Goal: Task Accomplishment & Management: Manage account settings

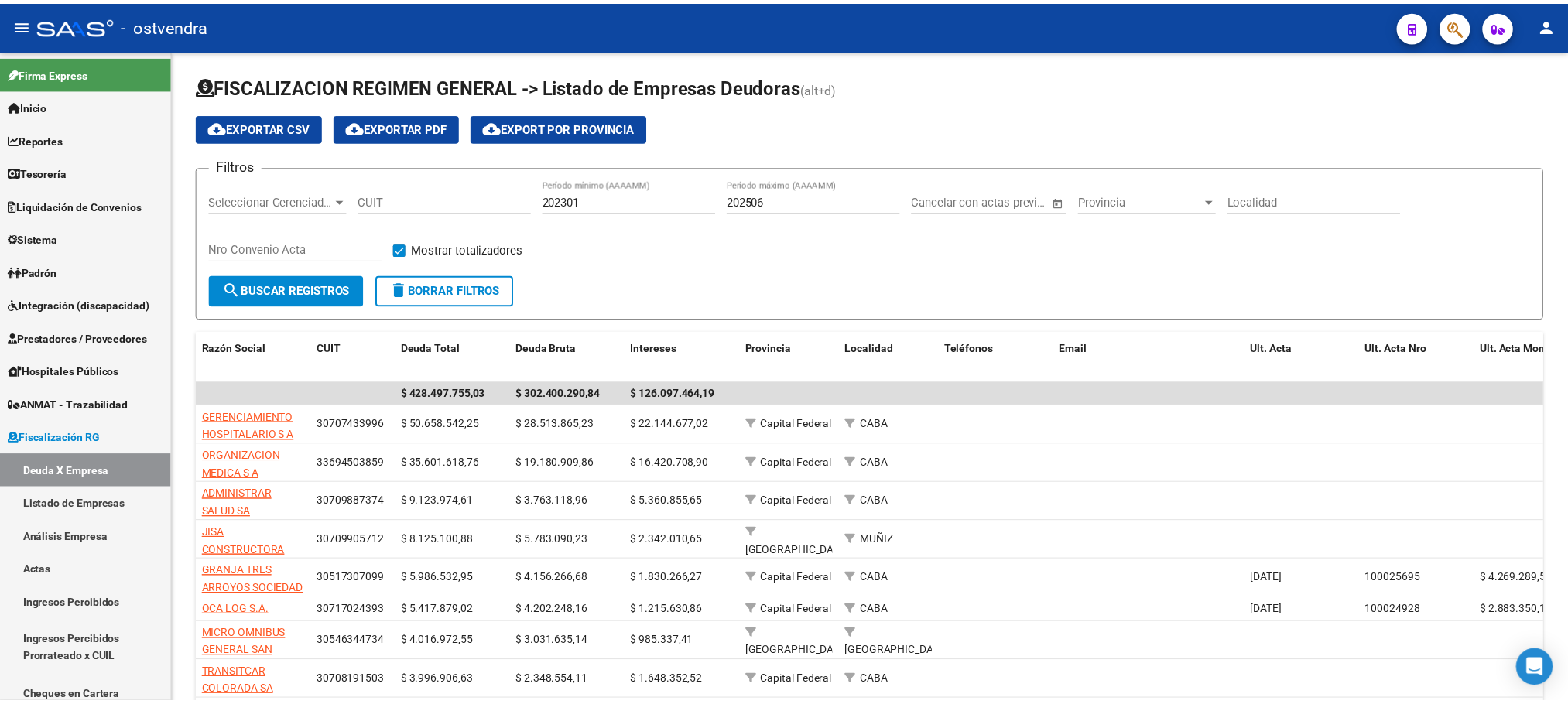
scroll to position [110, 0]
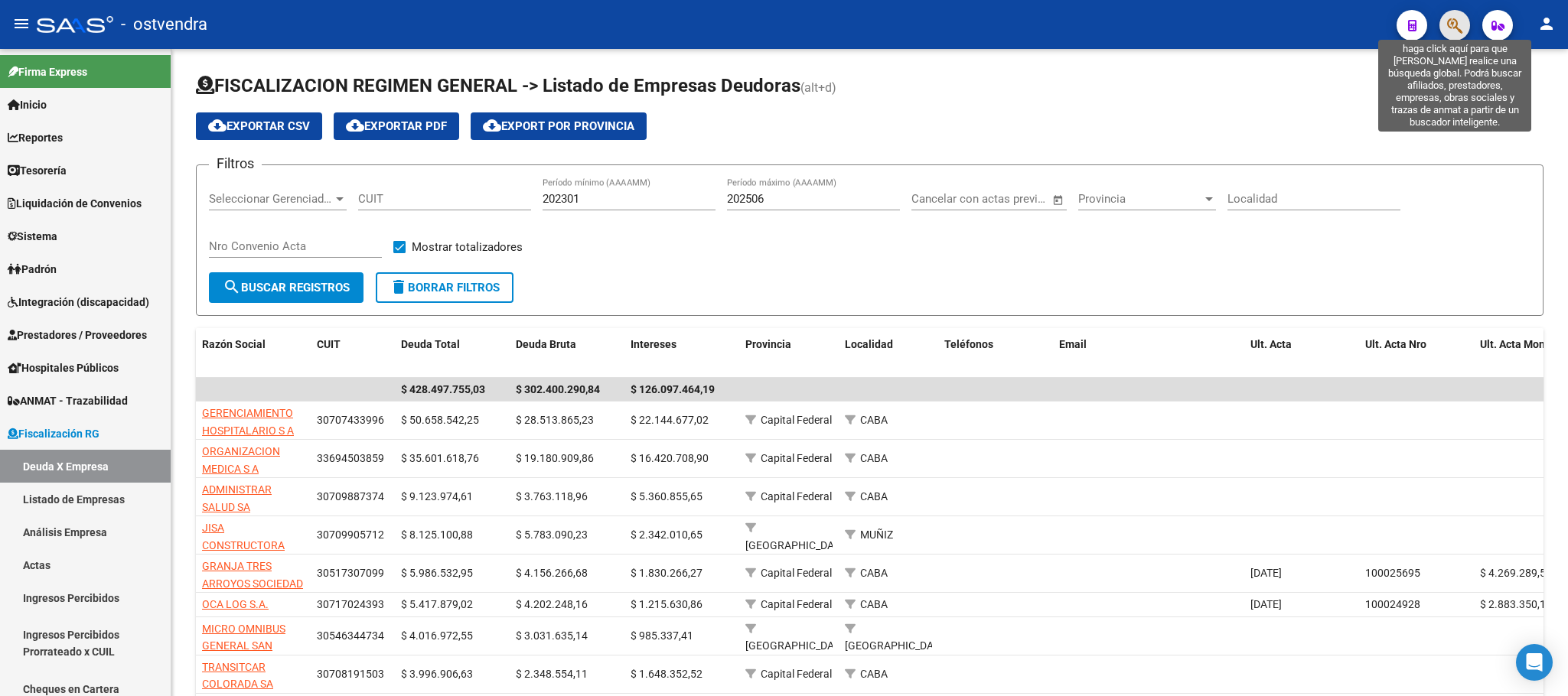
click at [1459, 28] on icon "button" at bounding box center [1455, 25] width 15 height 18
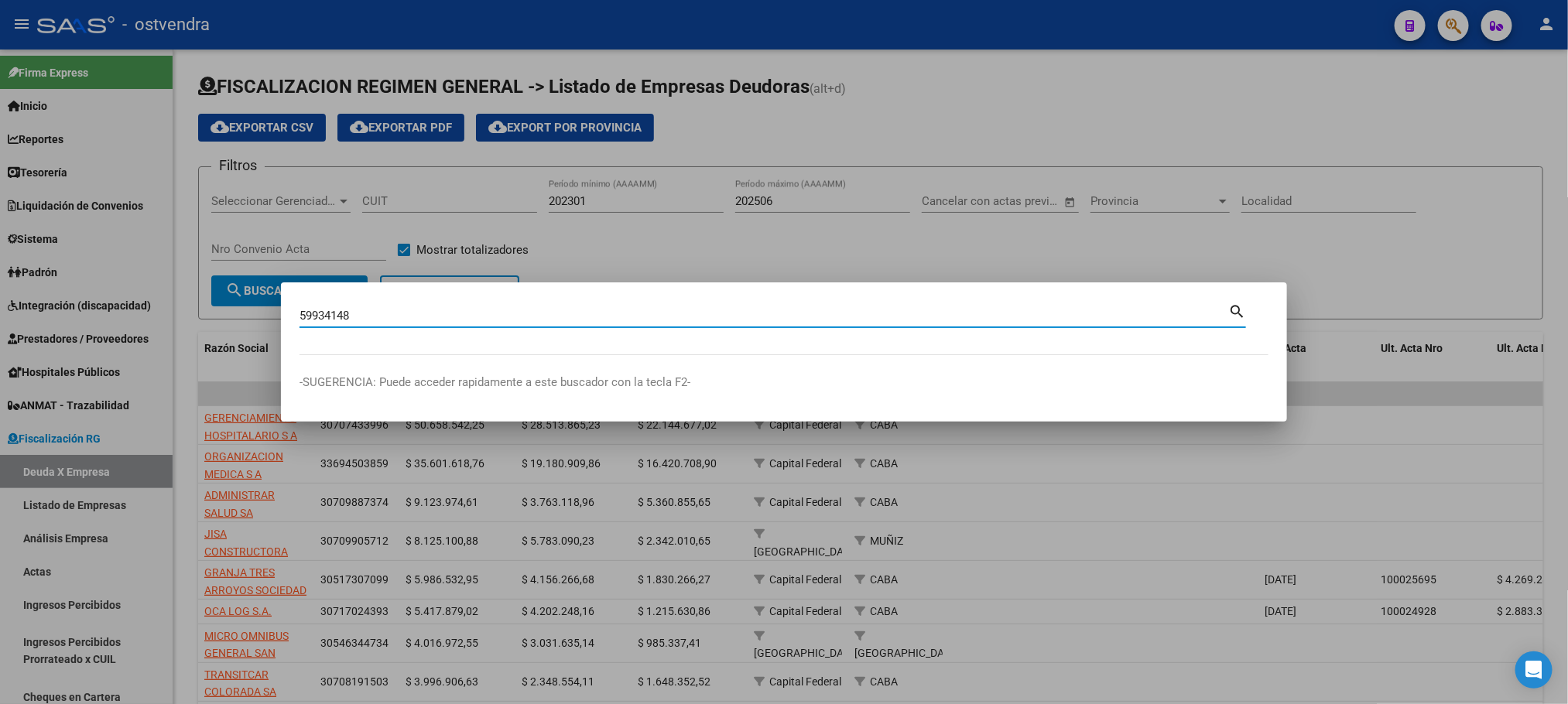
type input "59934148"
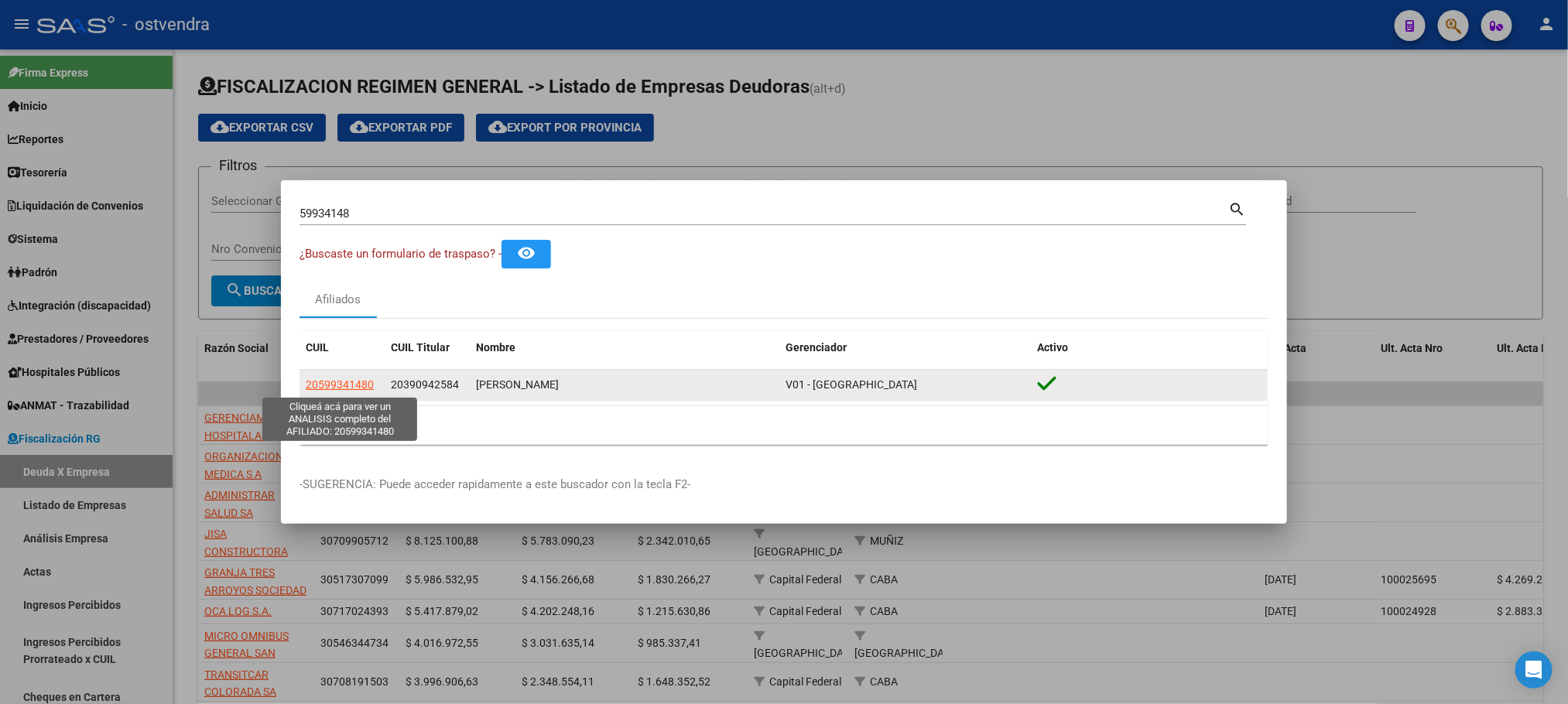
click at [346, 384] on span "20599341480" at bounding box center [340, 385] width 68 height 13
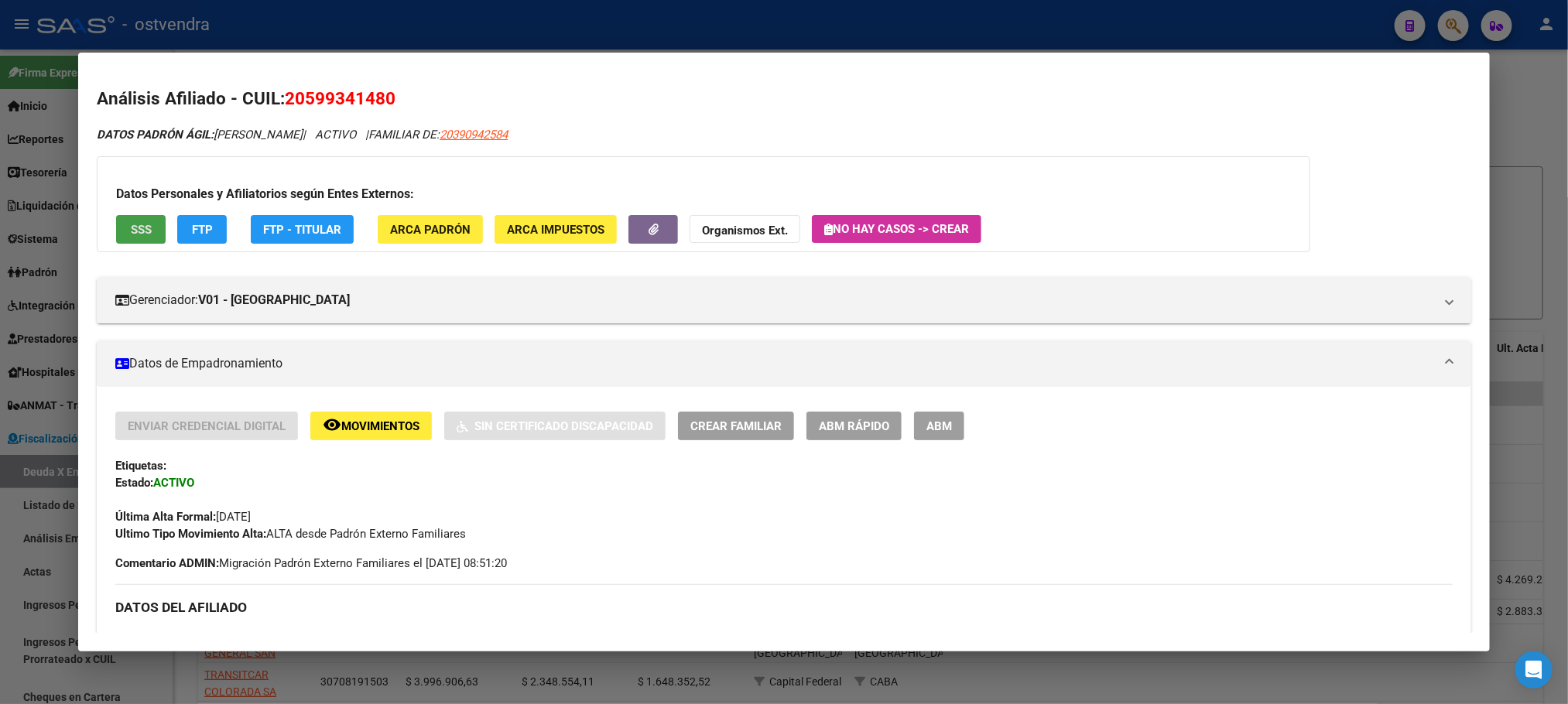
click at [137, 233] on span "SSS" at bounding box center [141, 230] width 20 height 14
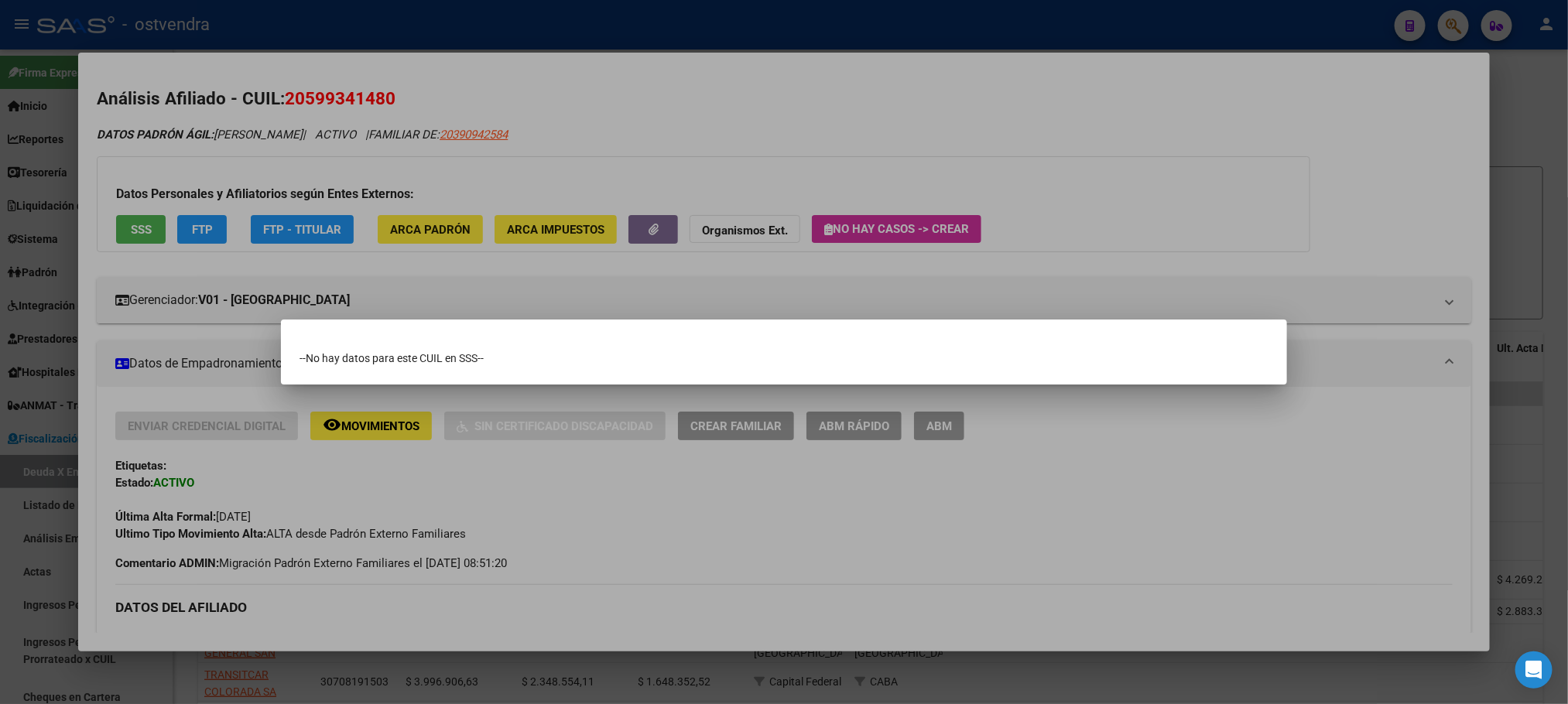
click at [226, 126] on div at bounding box center [784, 352] width 1568 height 704
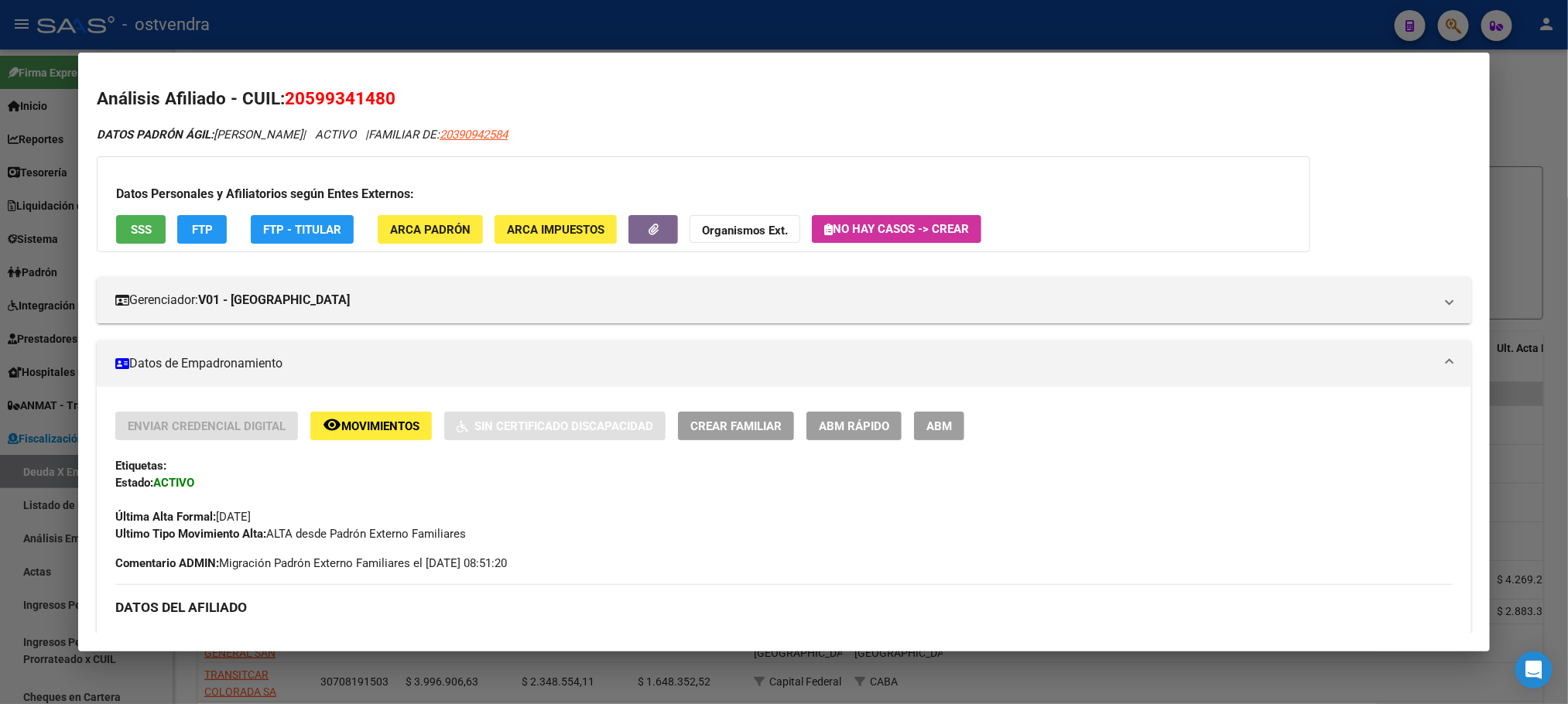
click at [212, 224] on button "FTP" at bounding box center [202, 230] width 49 height 29
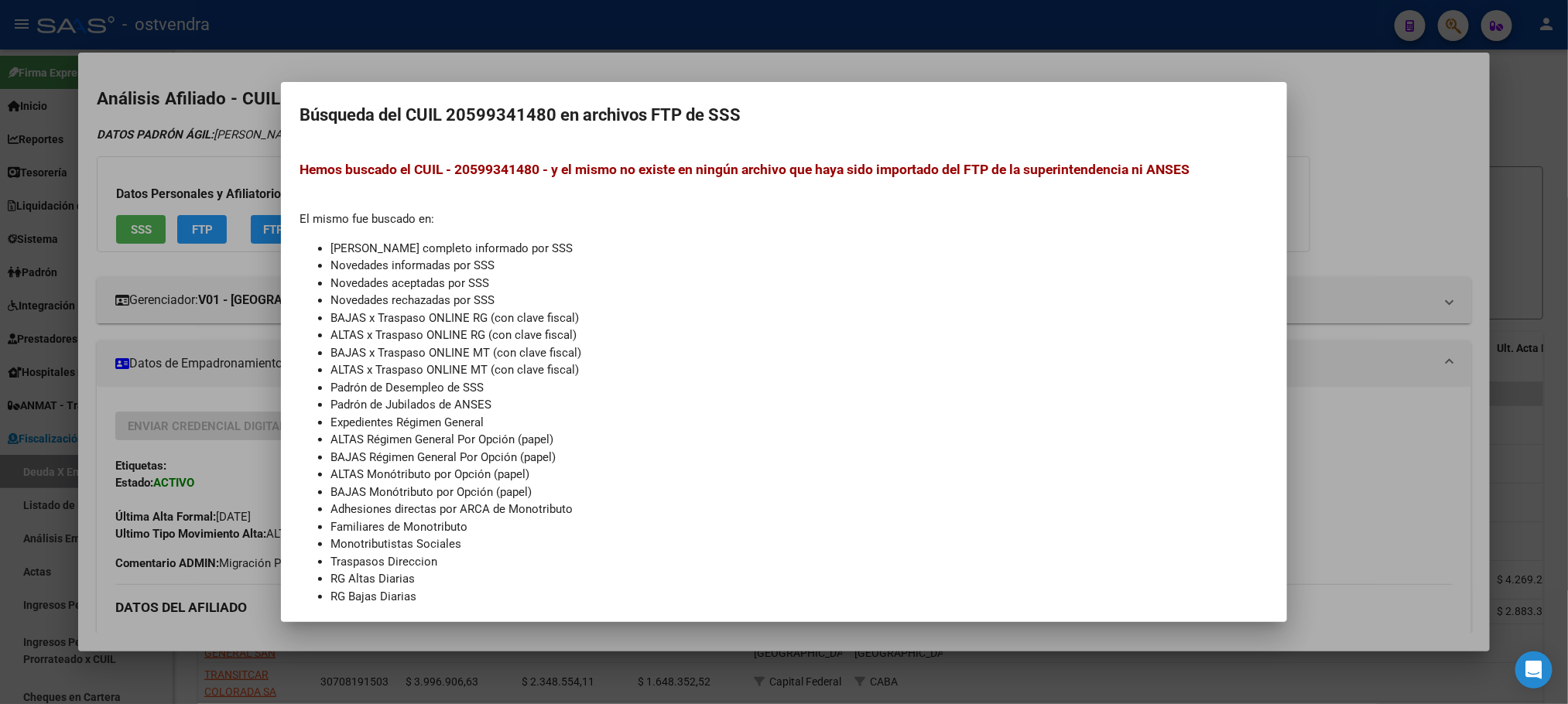
click at [413, 32] on div at bounding box center [784, 352] width 1568 height 704
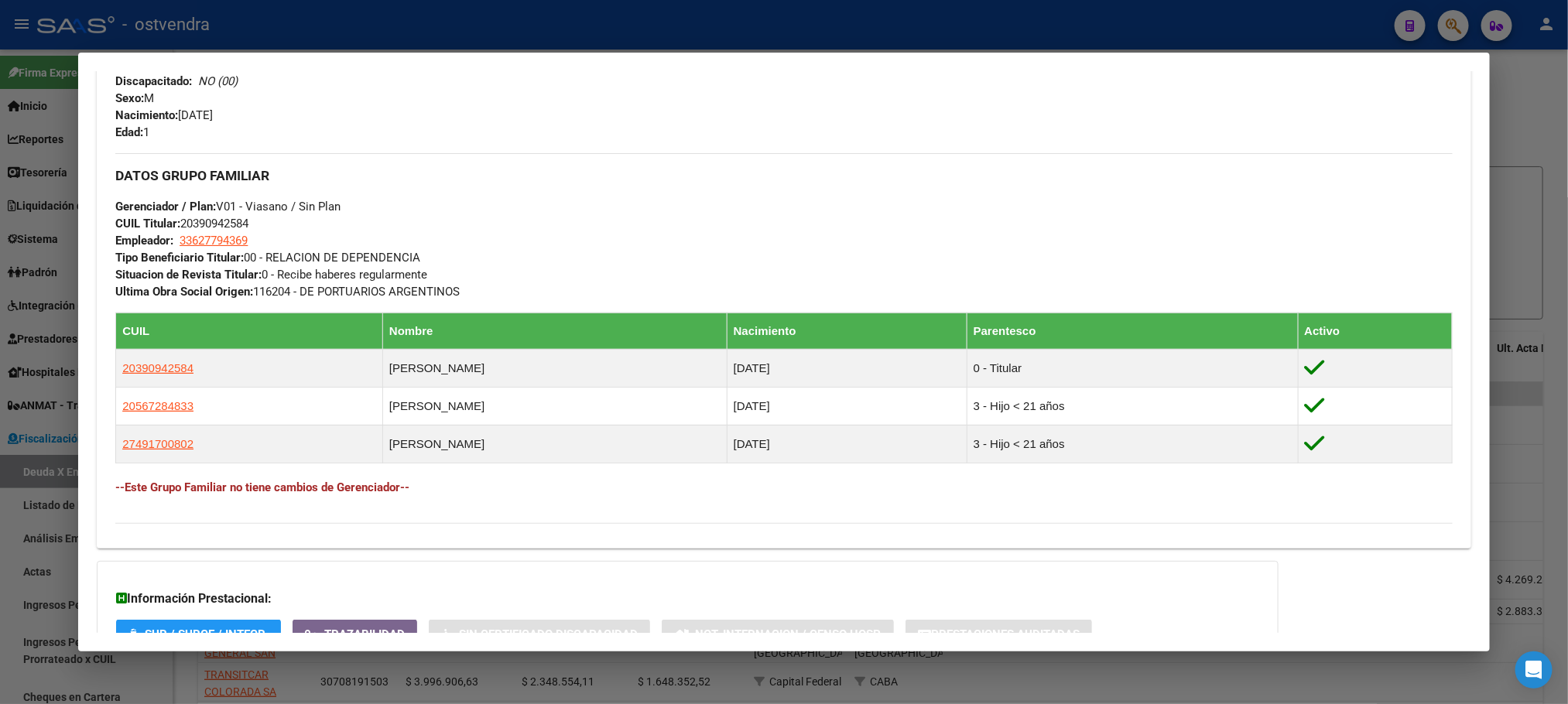
scroll to position [820, 0]
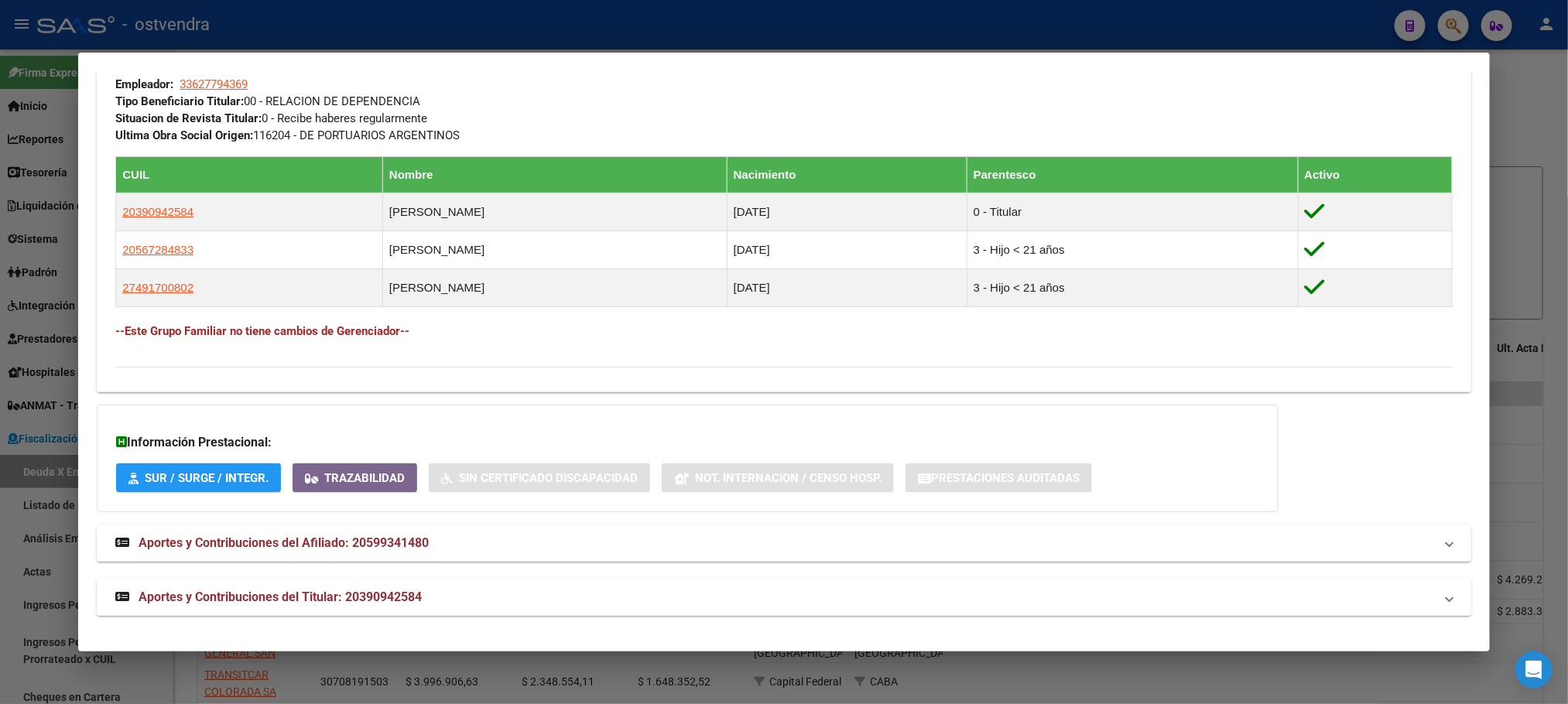
click at [553, 588] on mat-panel-title "Aportes y Contribuciones del Titular: 20390942584" at bounding box center [774, 597] width 1318 height 19
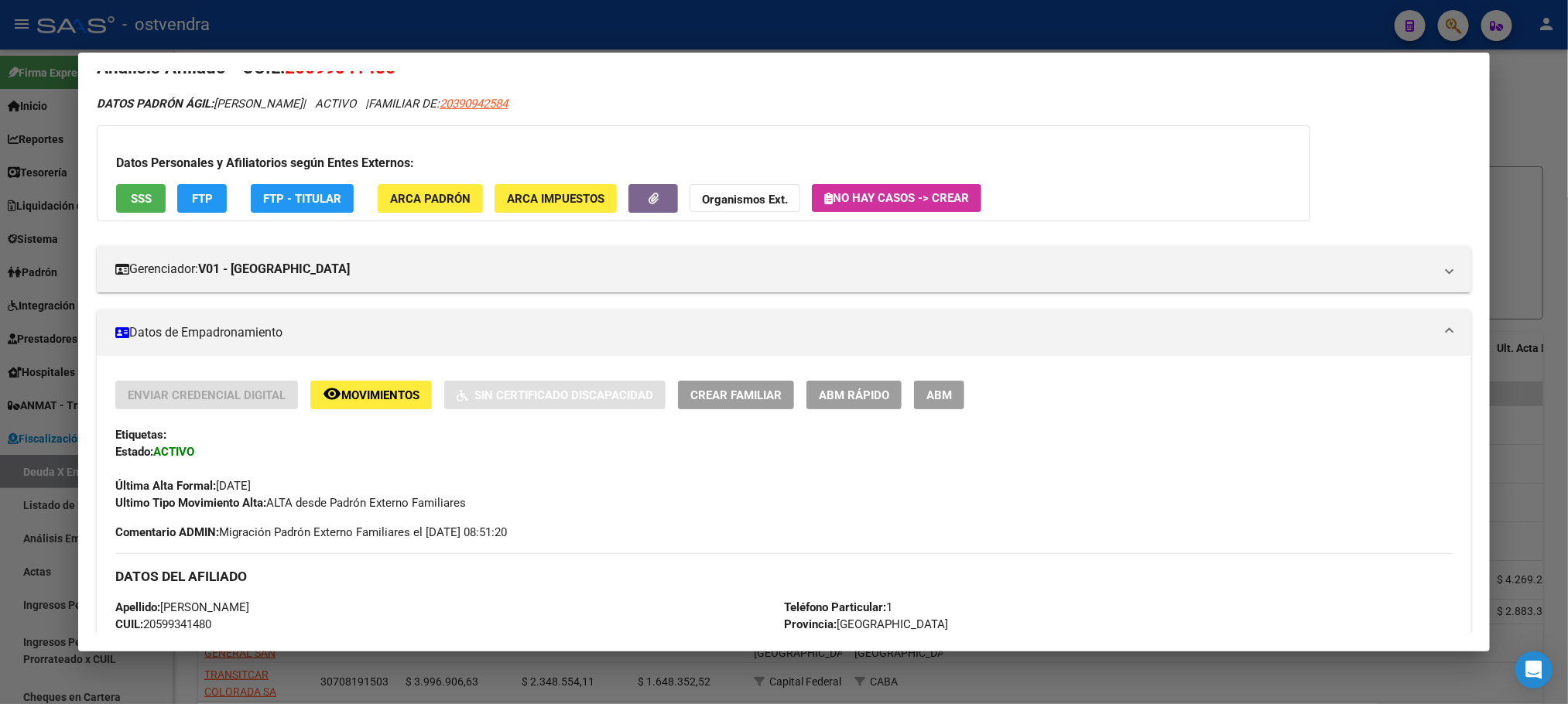
scroll to position [0, 0]
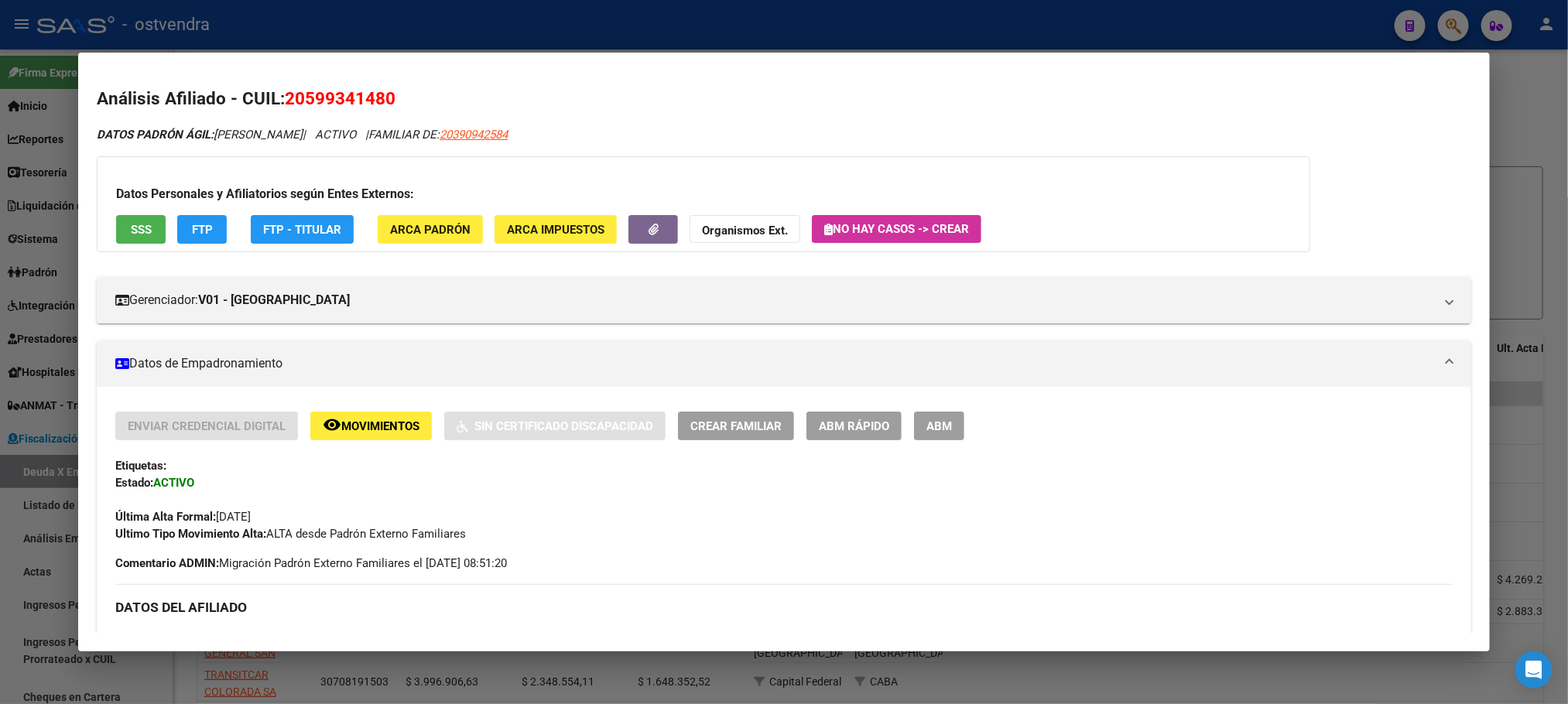
click at [223, 240] on app-movimiento-sss "FTP" at bounding box center [208, 230] width 62 height 29
click at [212, 230] on button "FTP" at bounding box center [202, 230] width 49 height 29
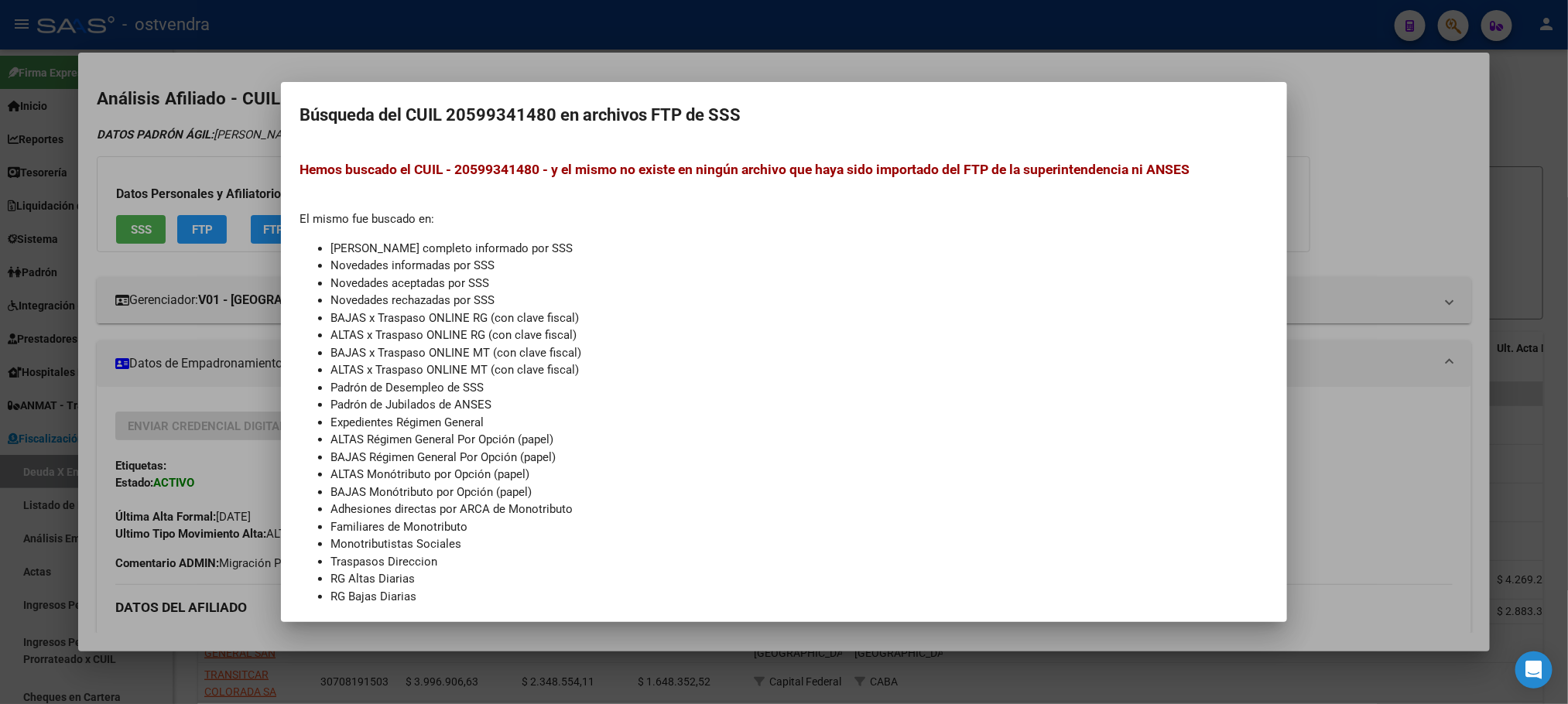
click at [237, 144] on div at bounding box center [784, 352] width 1568 height 704
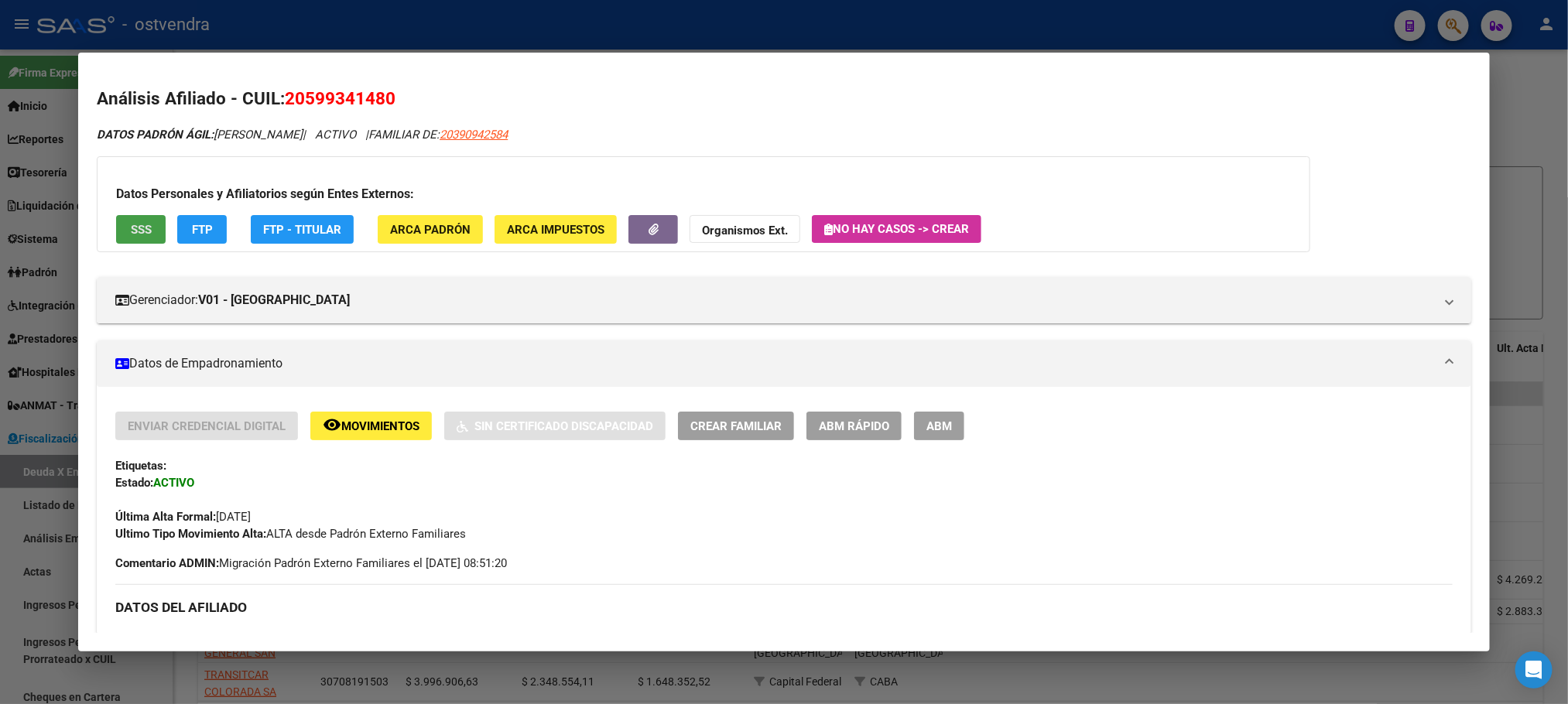
click at [135, 230] on span "SSS" at bounding box center [141, 230] width 20 height 14
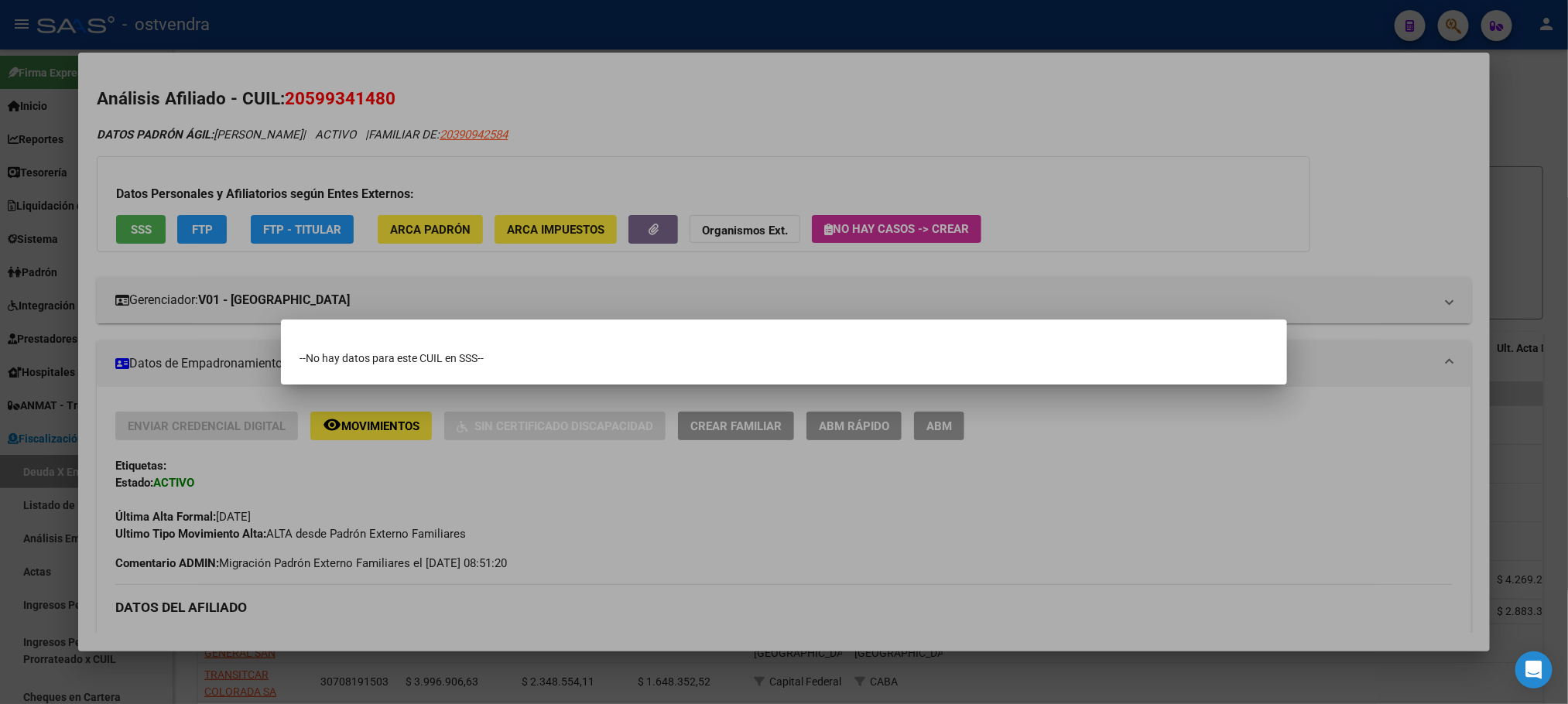
click at [330, 112] on div at bounding box center [784, 352] width 1568 height 704
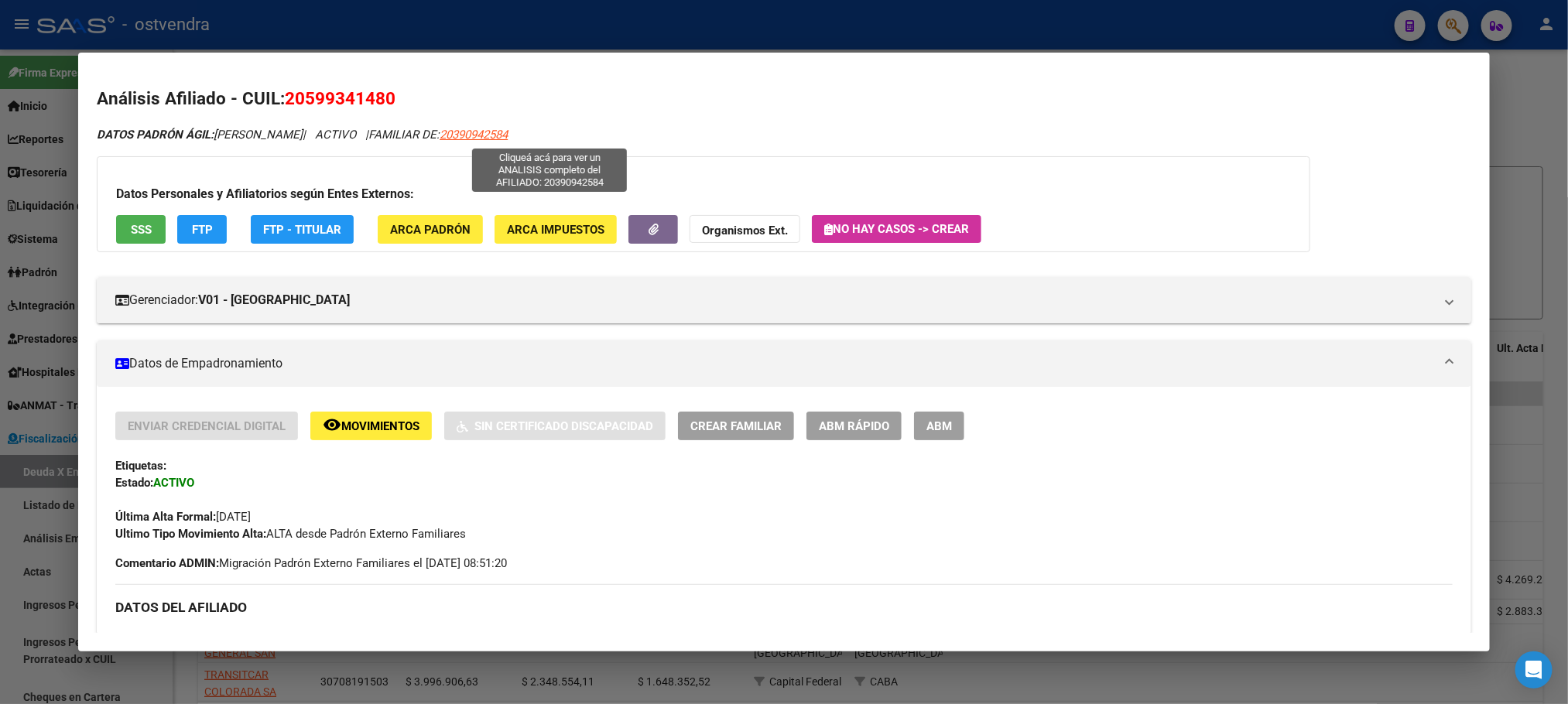
click at [508, 133] on span "20390942584" at bounding box center [473, 135] width 68 height 14
type textarea "20390942584"
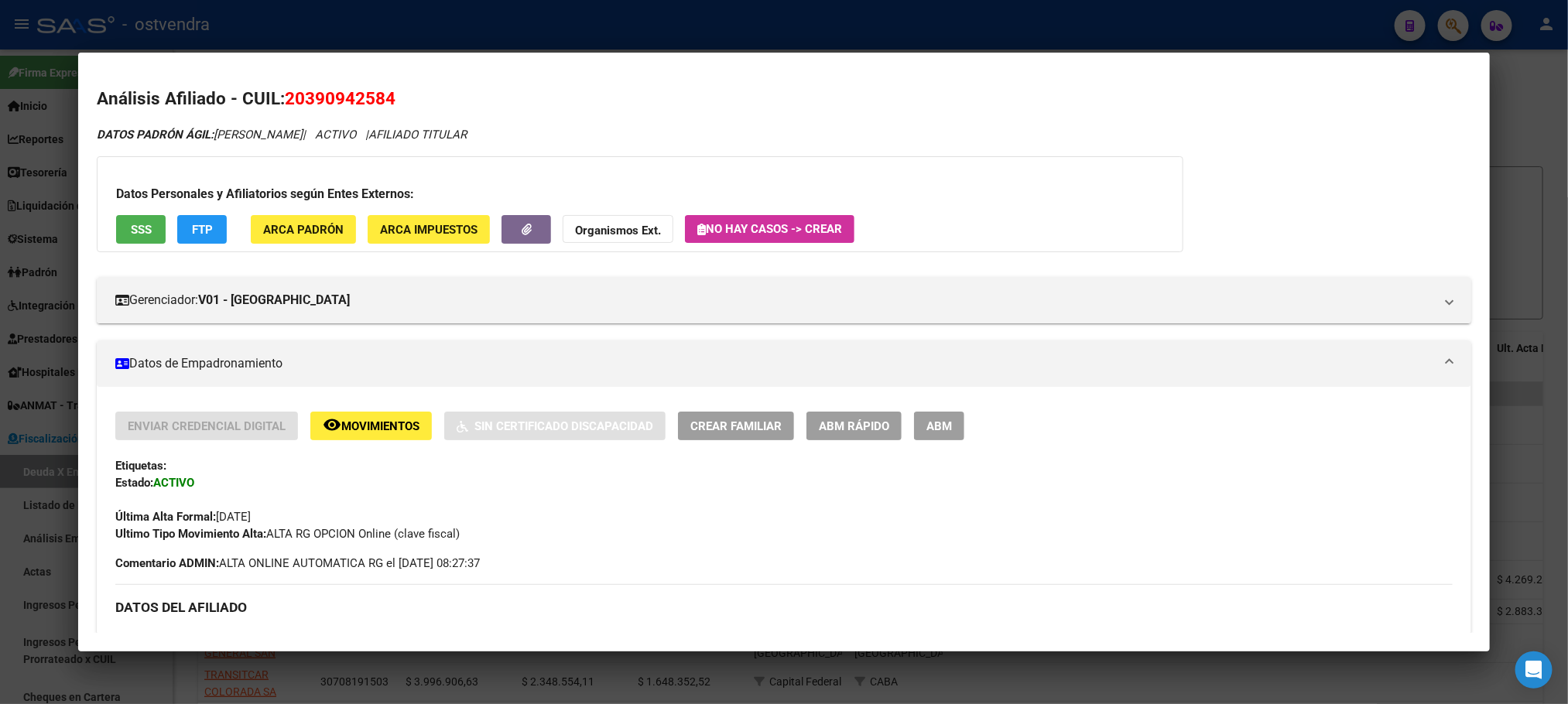
click at [132, 230] on span "SSS" at bounding box center [141, 230] width 20 height 14
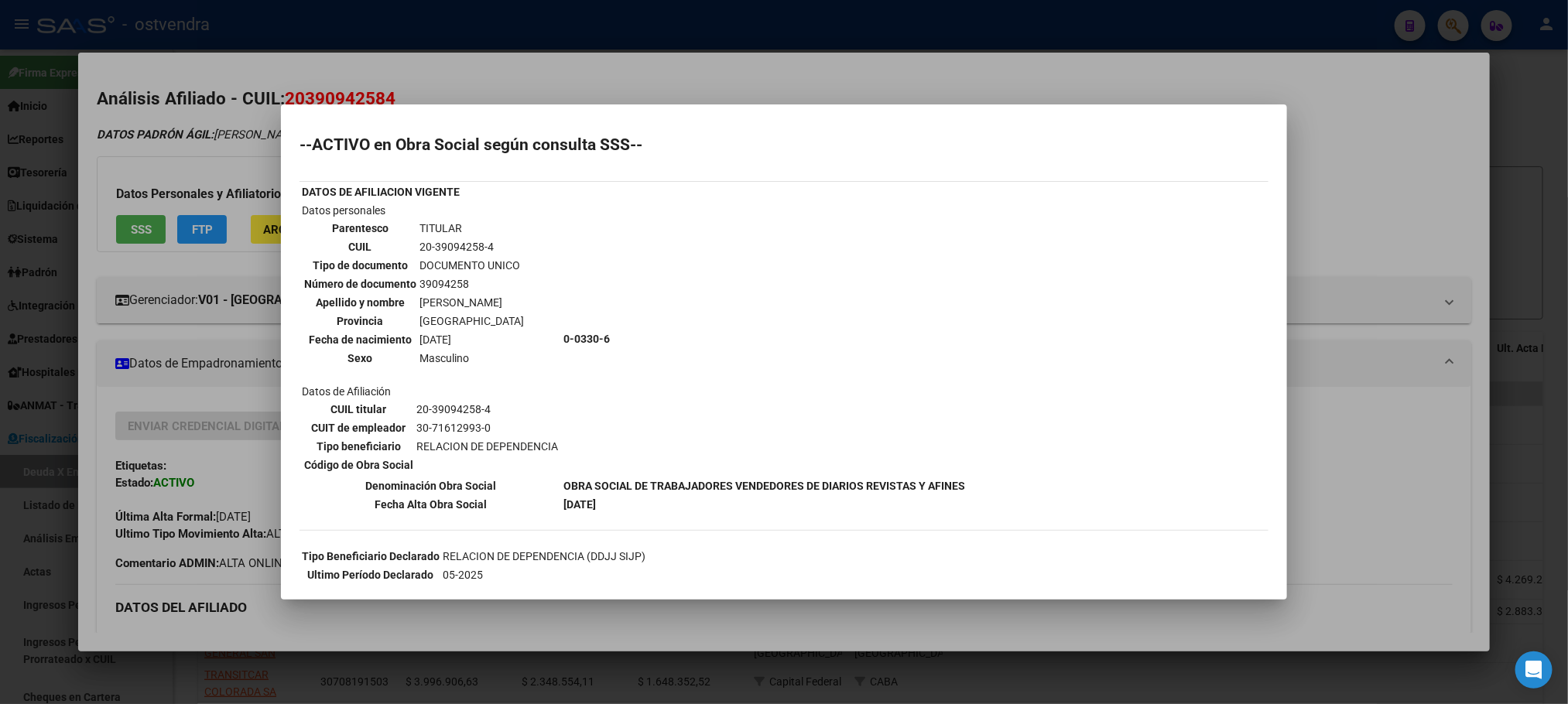
click at [235, 187] on div at bounding box center [784, 352] width 1568 height 704
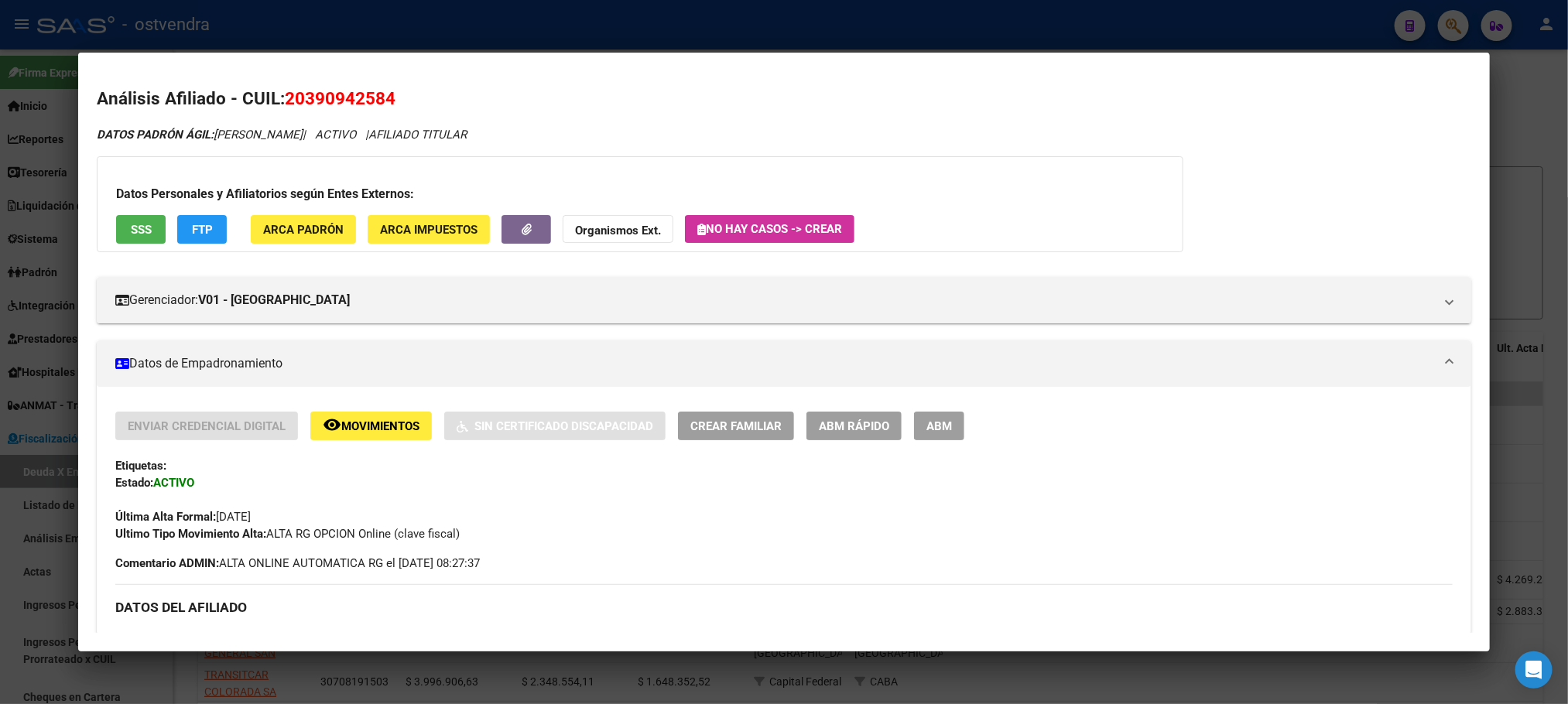
click at [504, 15] on div at bounding box center [784, 352] width 1568 height 704
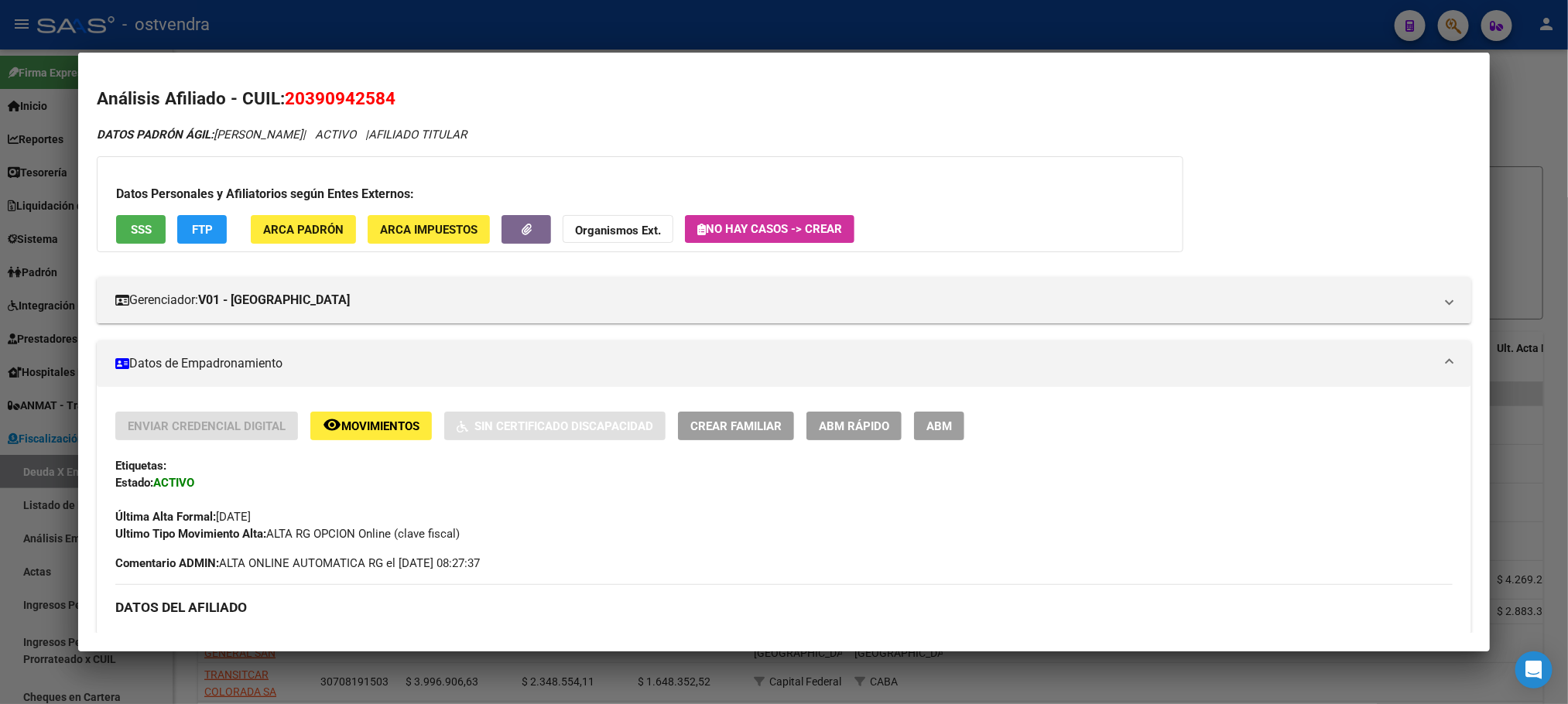
type textarea "20390942584"
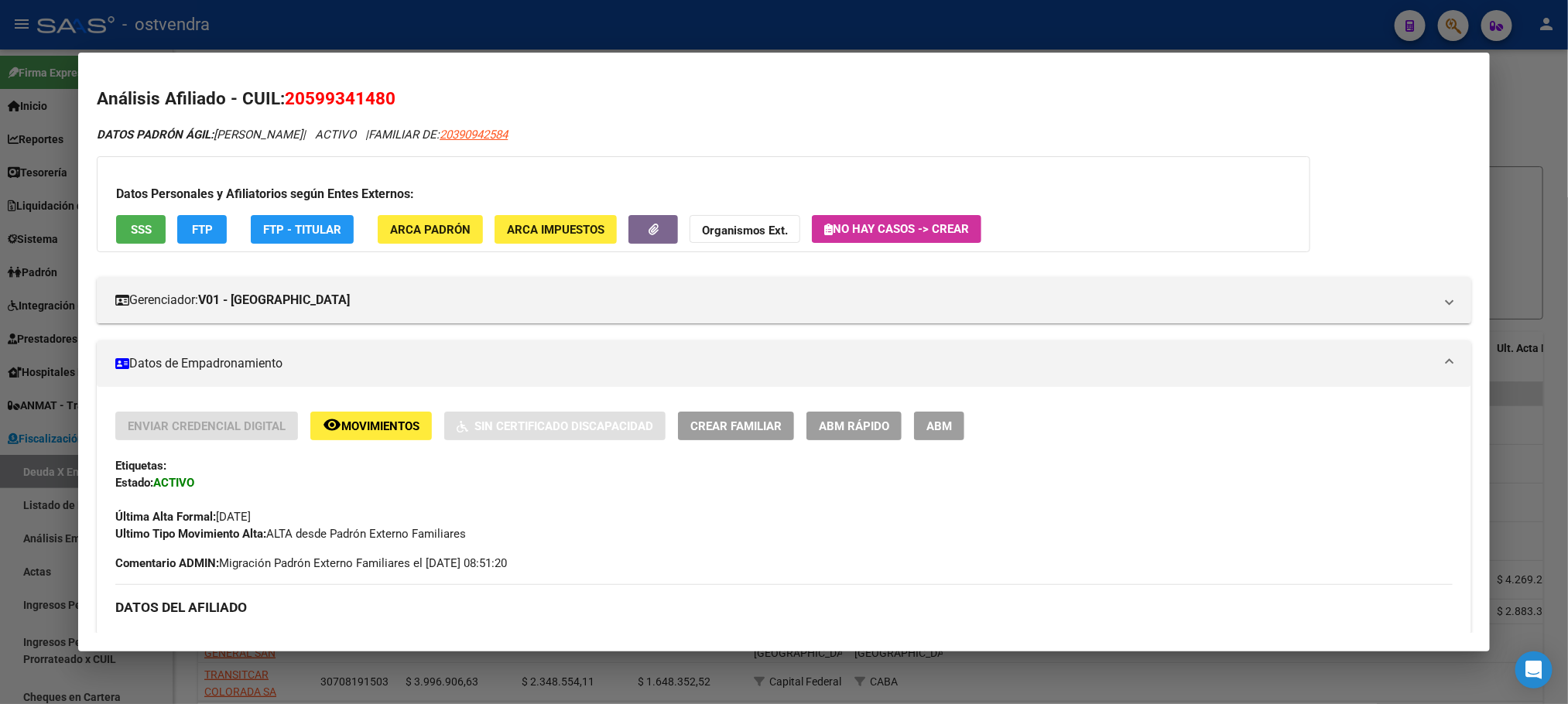
click at [131, 223] on span "SSS" at bounding box center [141, 230] width 20 height 14
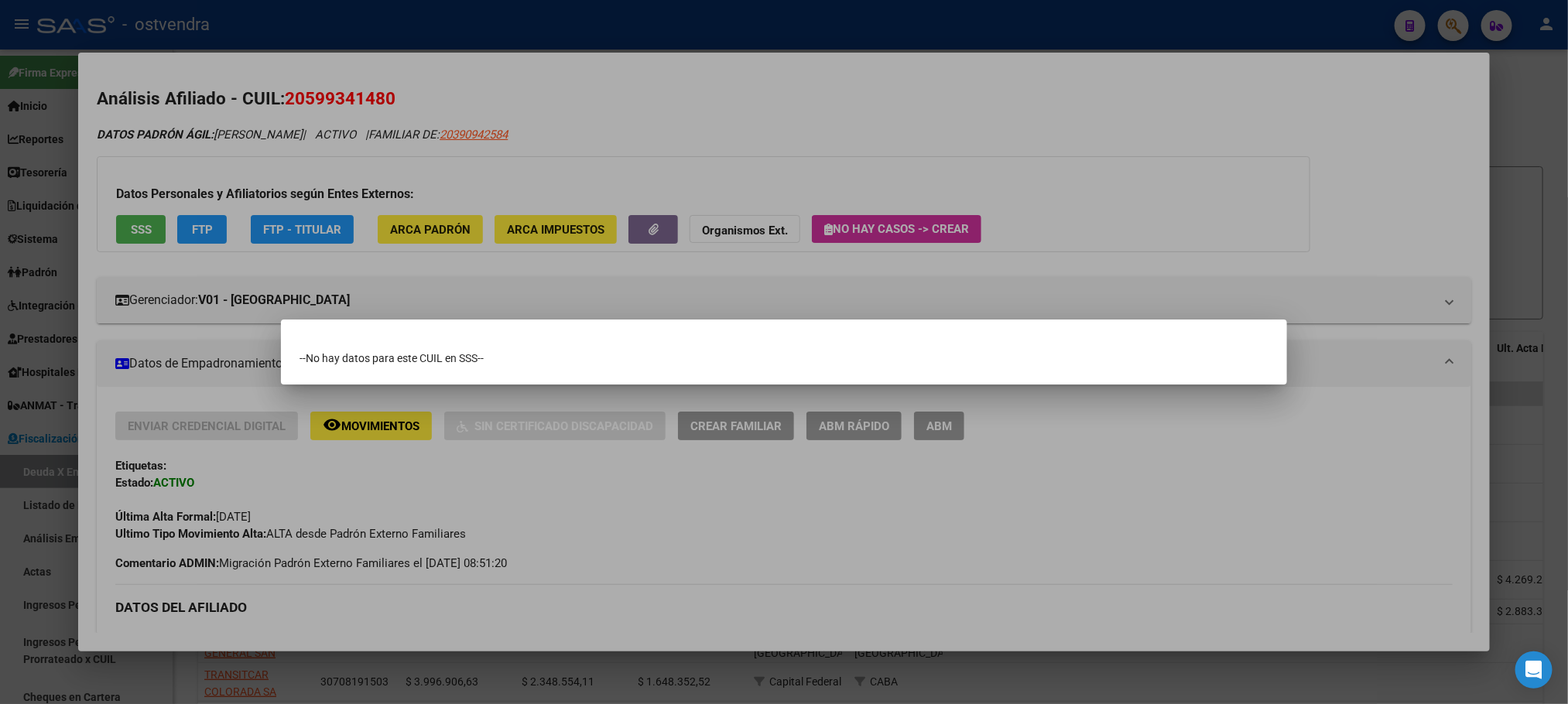
drag, startPoint x: 646, startPoint y: 179, endPoint x: 472, endPoint y: 195, distance: 174.7
click at [644, 179] on div at bounding box center [784, 352] width 1568 height 704
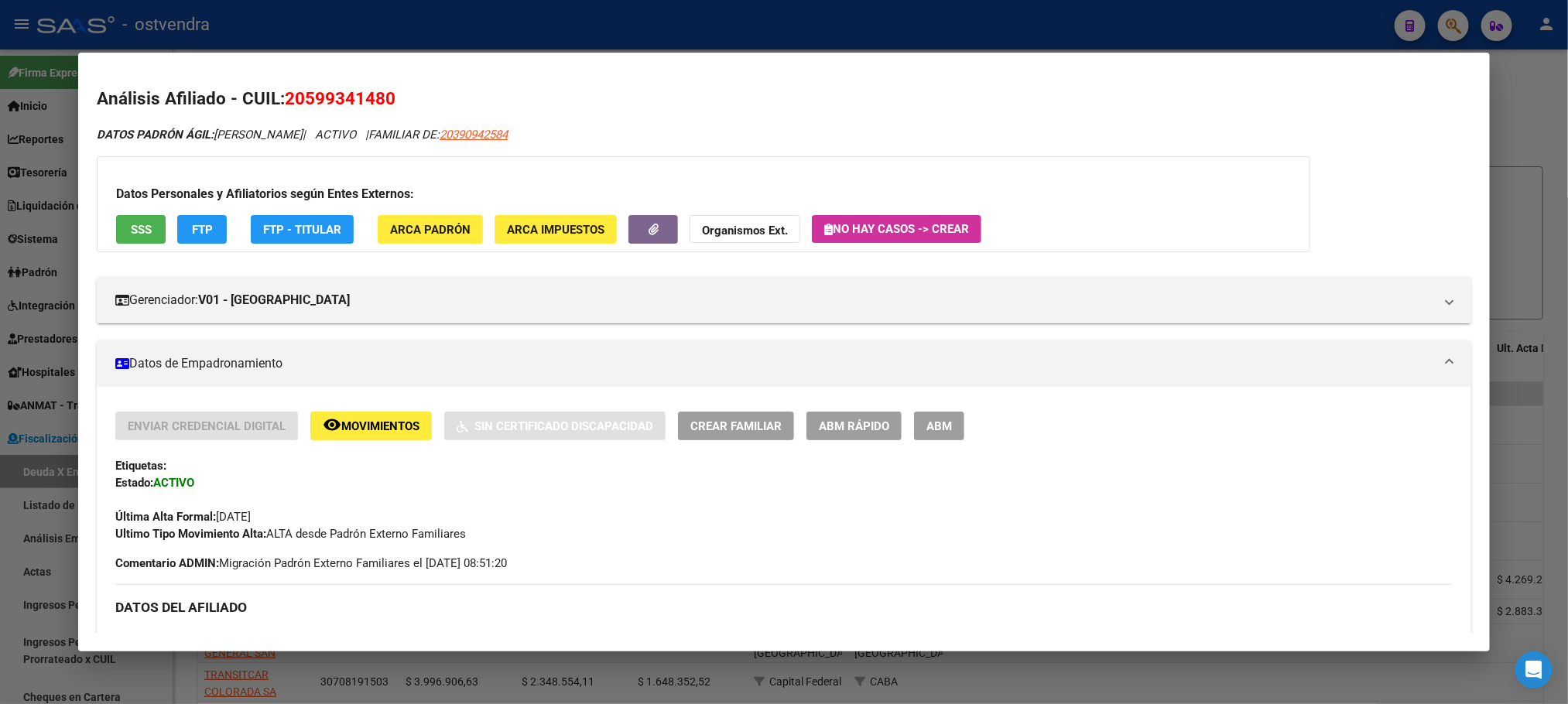
click at [200, 207] on div "Datos Personales y Afiliatorios según Entes Externos: SSS FTP FTP - Titular ARC…" at bounding box center [703, 204] width 1213 height 96
click at [207, 232] on button "FTP" at bounding box center [202, 230] width 49 height 29
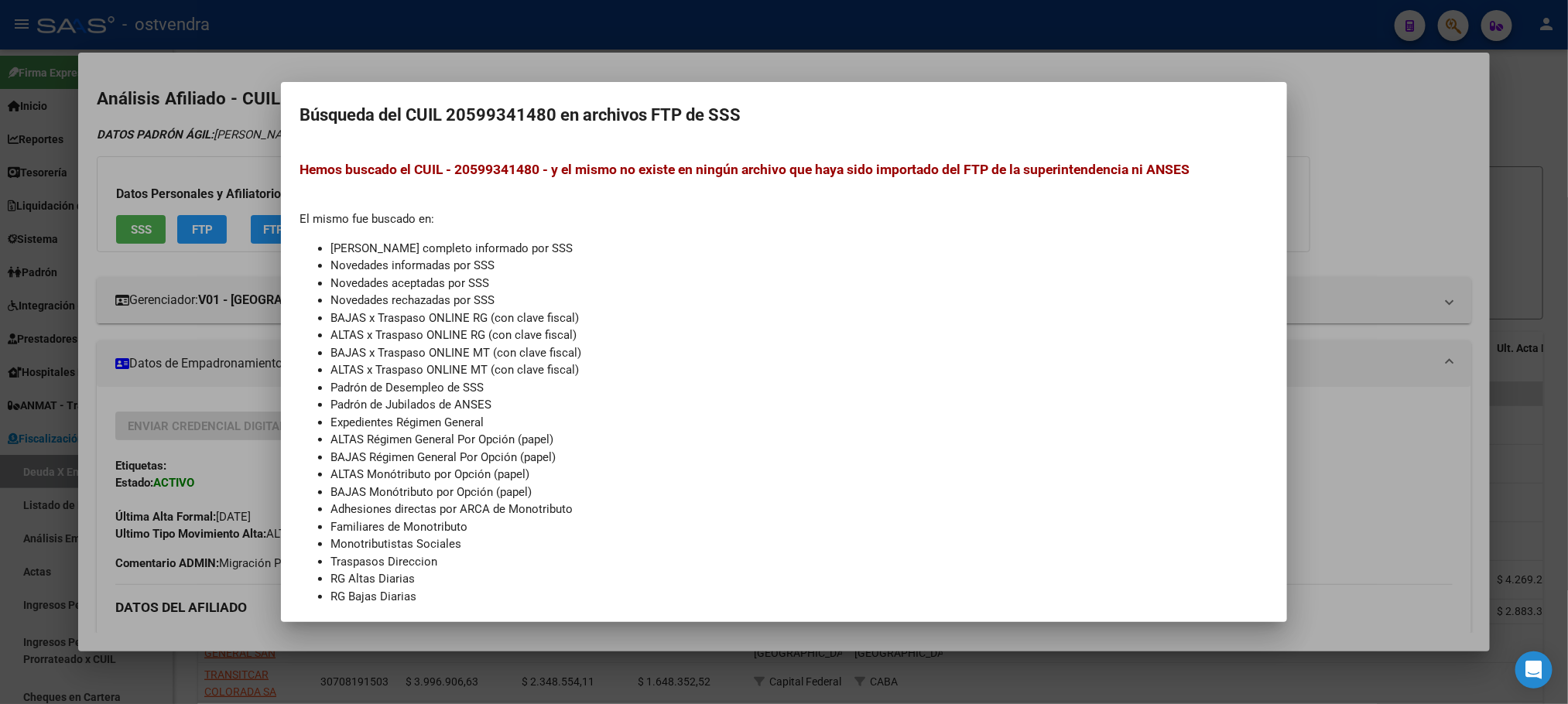
drag, startPoint x: 731, startPoint y: 40, endPoint x: 718, endPoint y: 42, distance: 13.2
click at [729, 38] on div at bounding box center [784, 352] width 1568 height 704
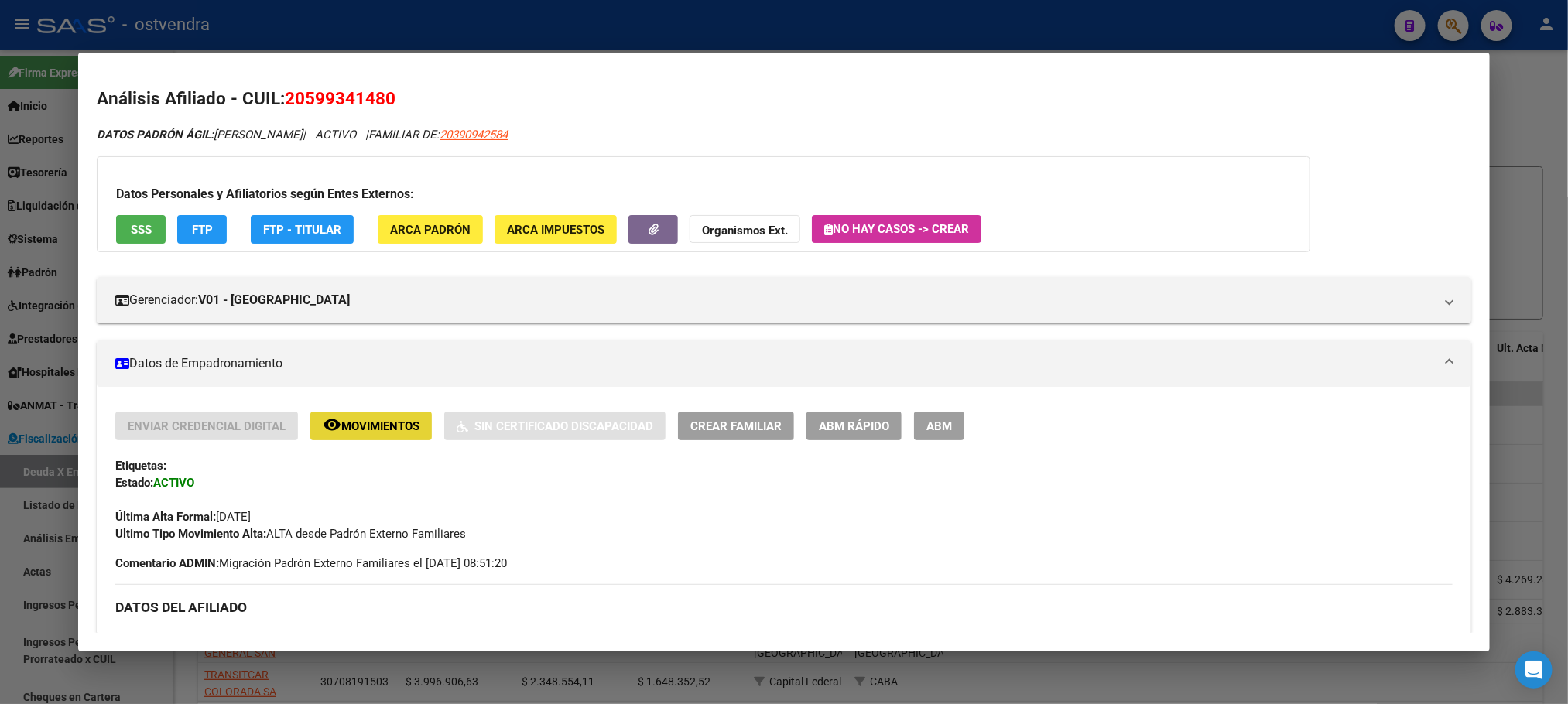
click at [348, 432] on span "Movimientos" at bounding box center [380, 427] width 78 height 14
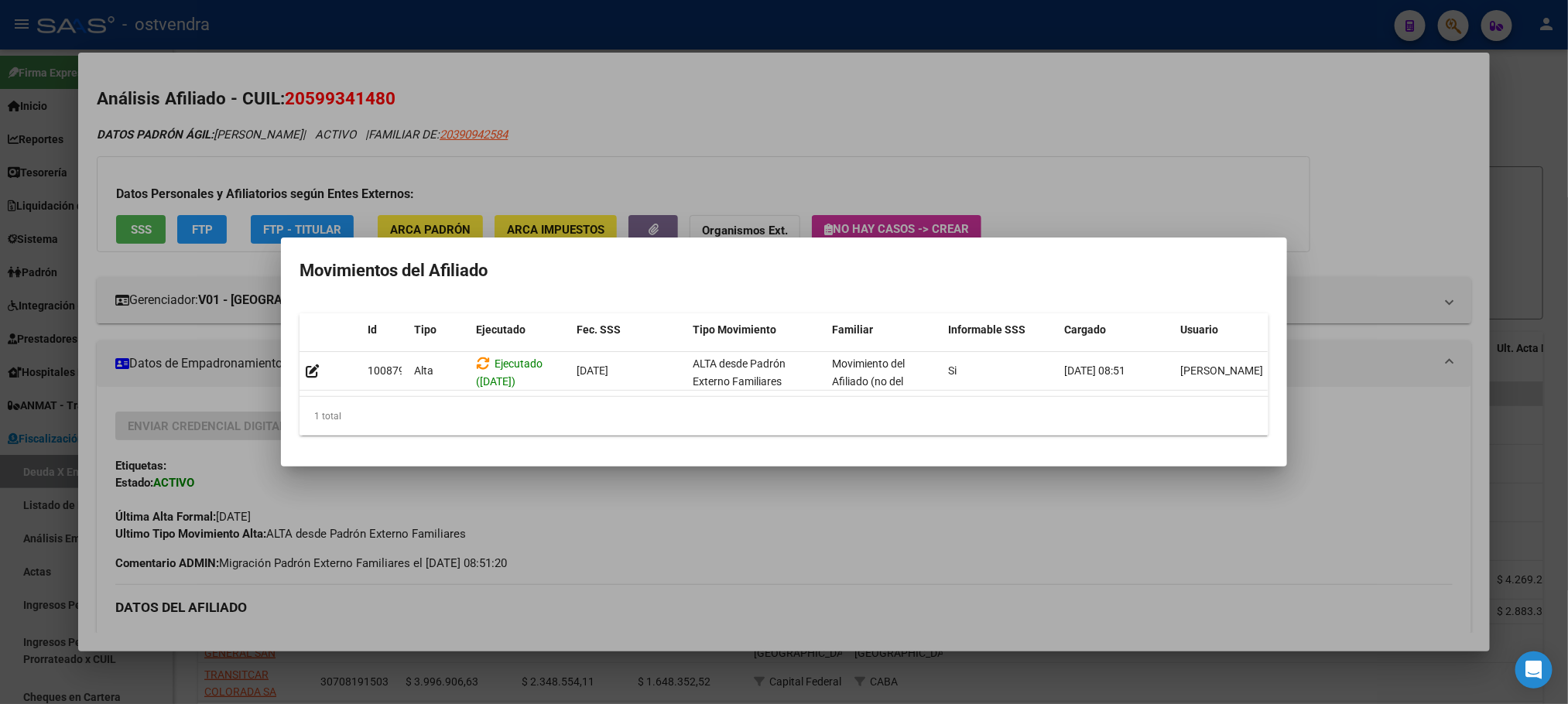
drag, startPoint x: 258, startPoint y: 140, endPoint x: 181, endPoint y: 21, distance: 141.7
click at [248, 140] on div at bounding box center [784, 352] width 1568 height 704
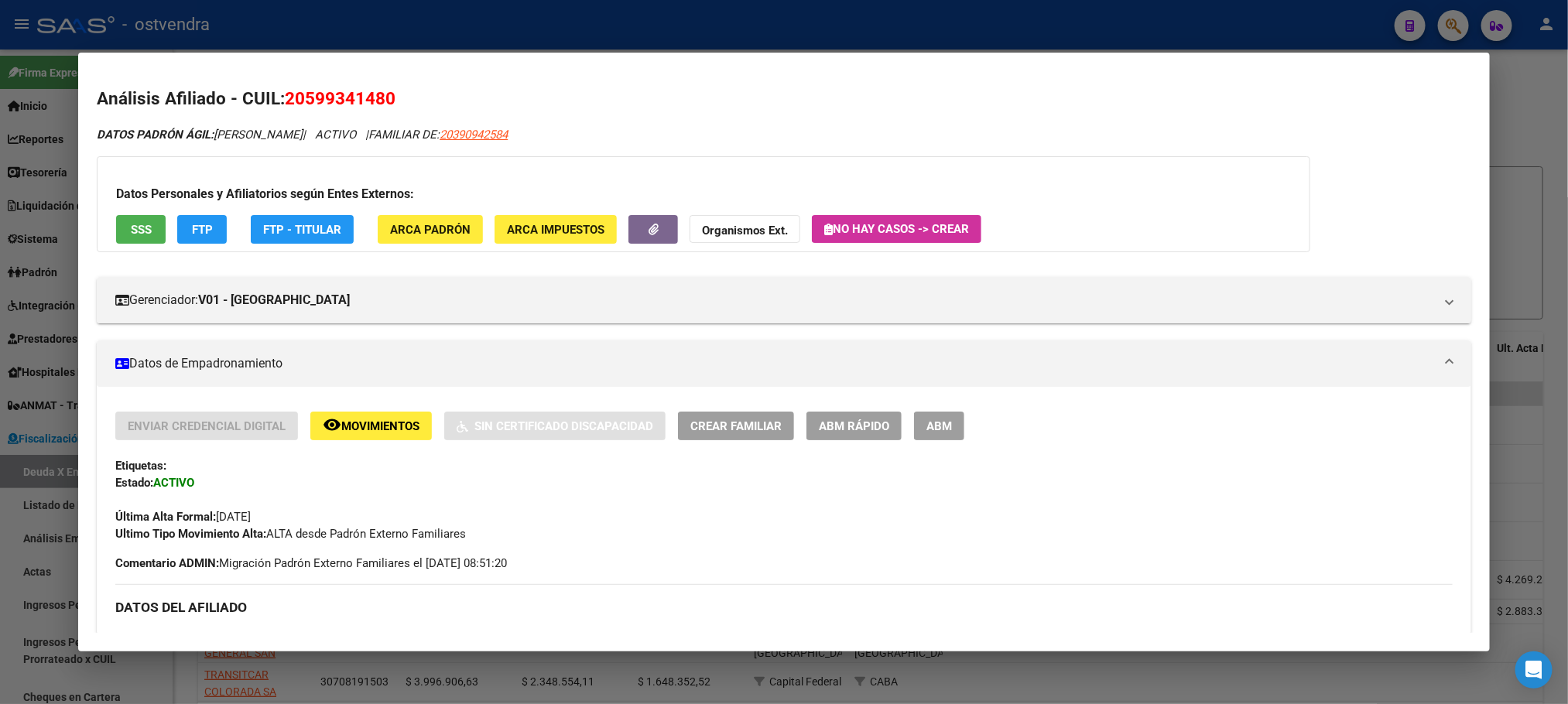
click at [1176, 26] on div at bounding box center [784, 352] width 1568 height 704
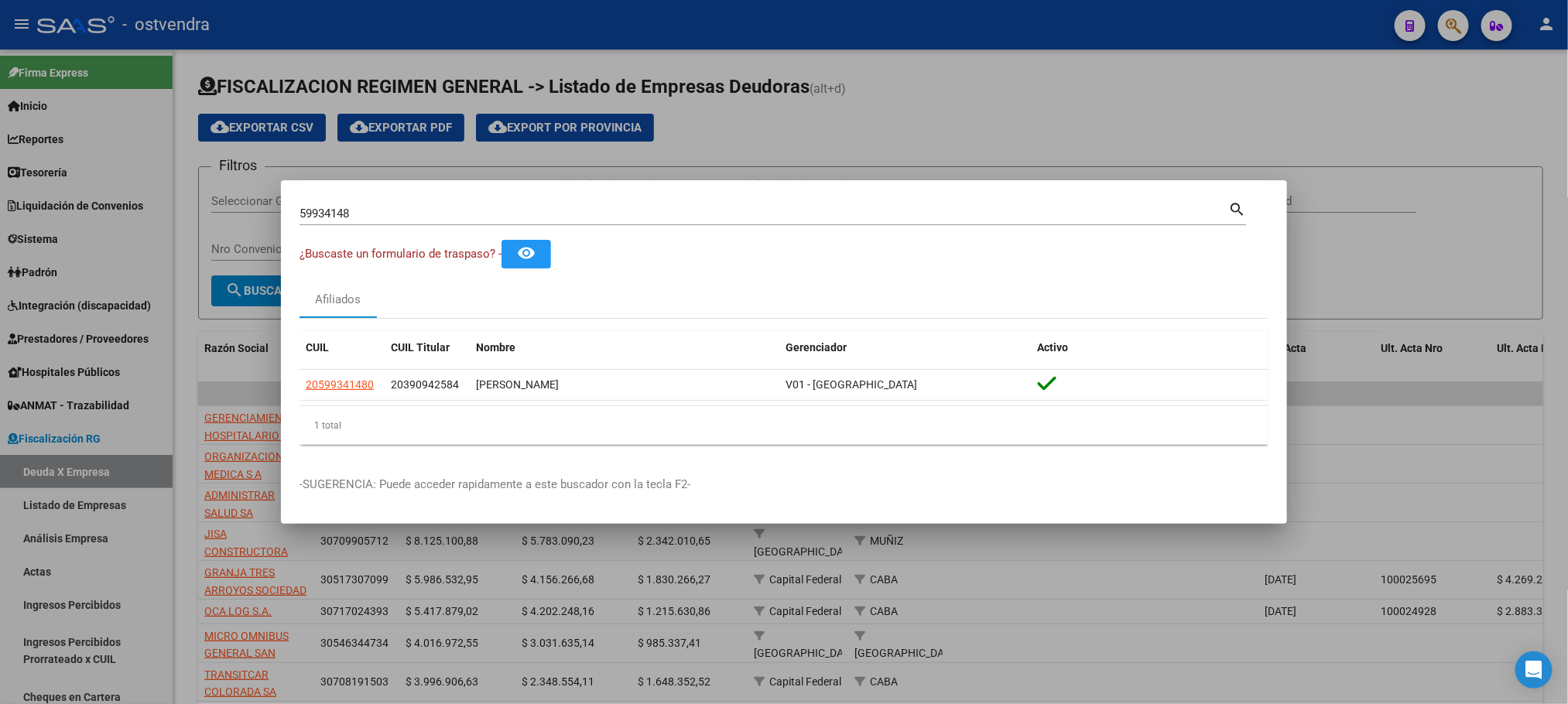
click at [418, 216] on input "59934148" at bounding box center [764, 213] width 928 height 14
drag, startPoint x: 349, startPoint y: 219, endPoint x: 317, endPoint y: 218, distance: 32.0
click at [317, 218] on input "59934148" at bounding box center [764, 213] width 928 height 14
paste input "37434556"
type input "37434556"
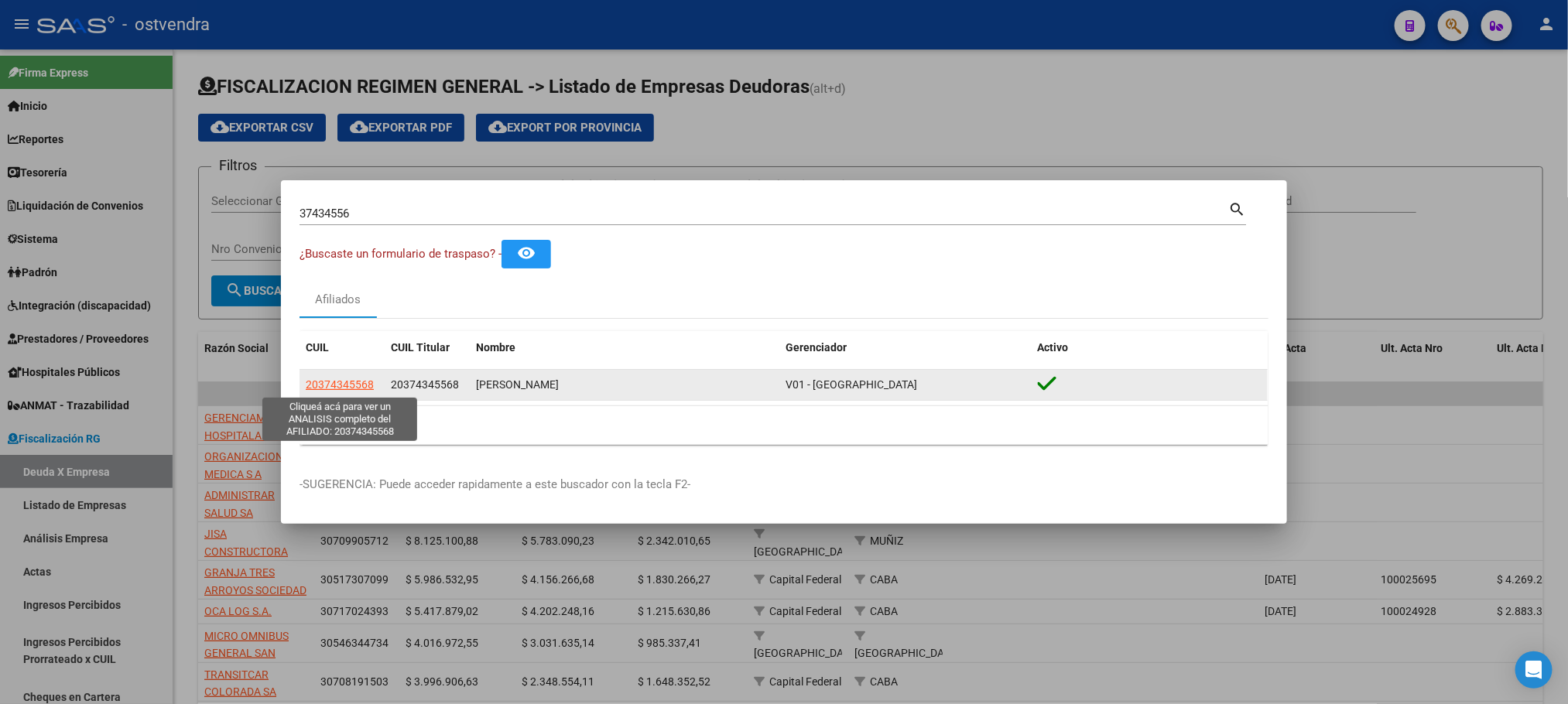
click at [317, 390] on span "20374345568" at bounding box center [340, 385] width 68 height 13
type textarea "20374345568"
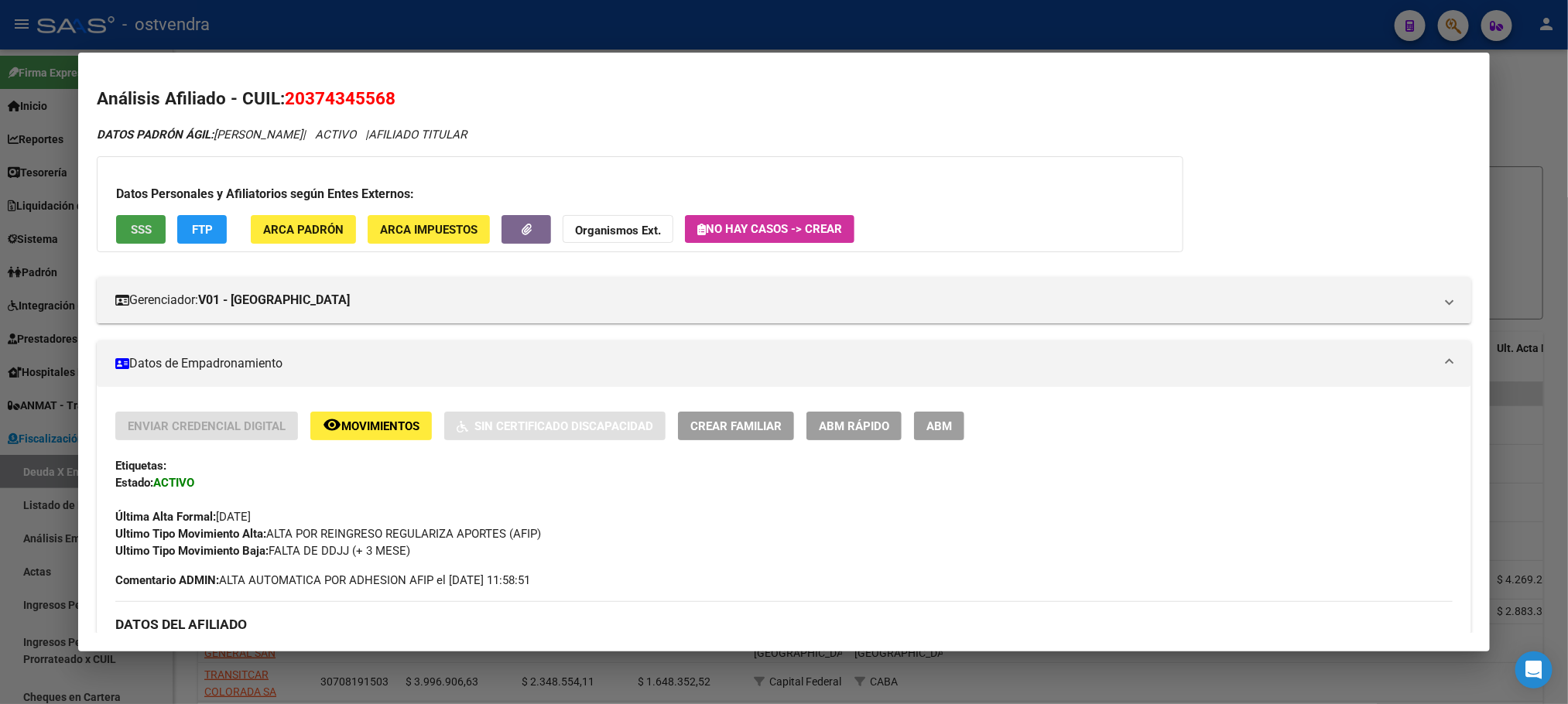
click at [131, 223] on span "SSS" at bounding box center [141, 230] width 20 height 14
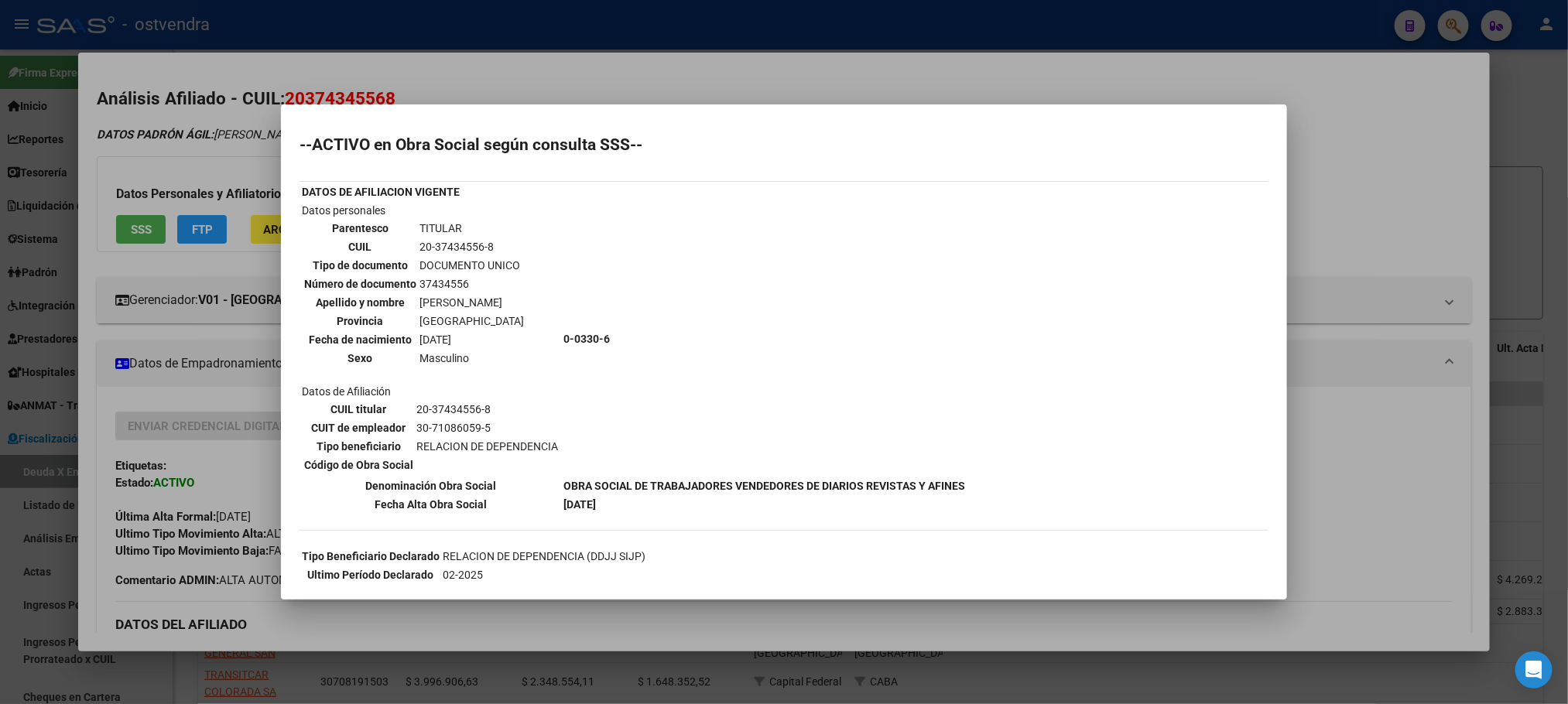
drag, startPoint x: 174, startPoint y: 142, endPoint x: 189, endPoint y: 233, distance: 92.2
click at [174, 140] on div at bounding box center [784, 352] width 1568 height 704
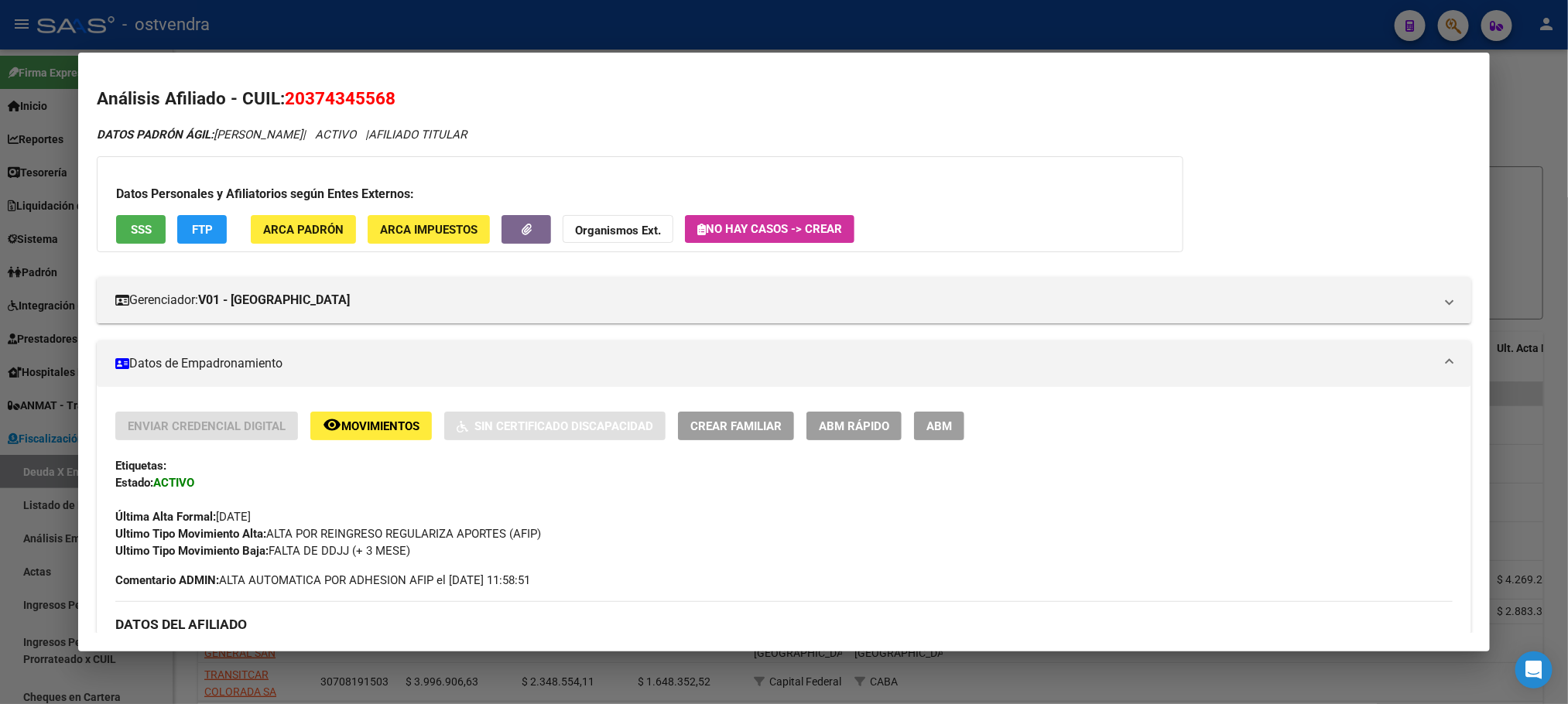
click at [192, 235] on span "FTP" at bounding box center [202, 230] width 20 height 14
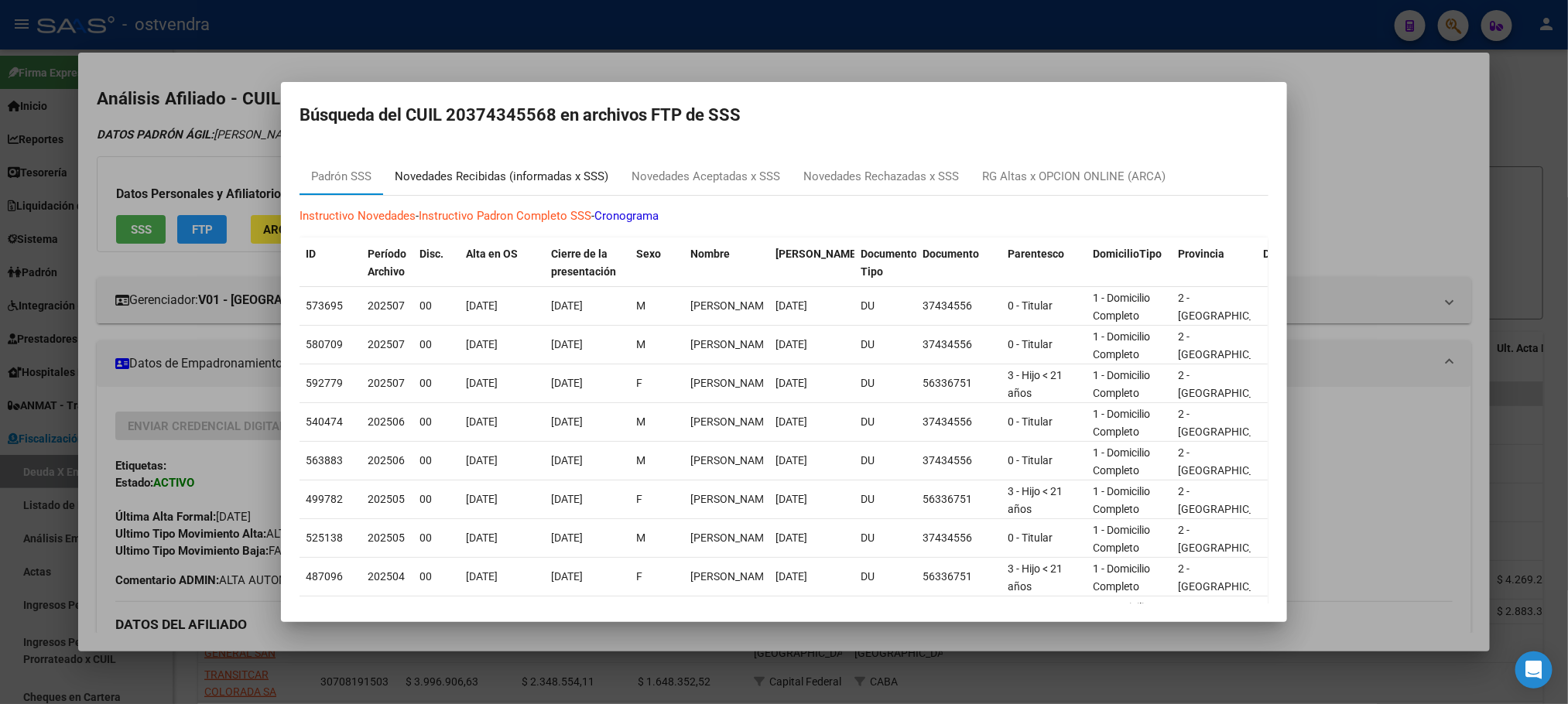
click at [543, 168] on div "Novedades Recibidas (informadas x SSS)" at bounding box center [502, 177] width 213 height 18
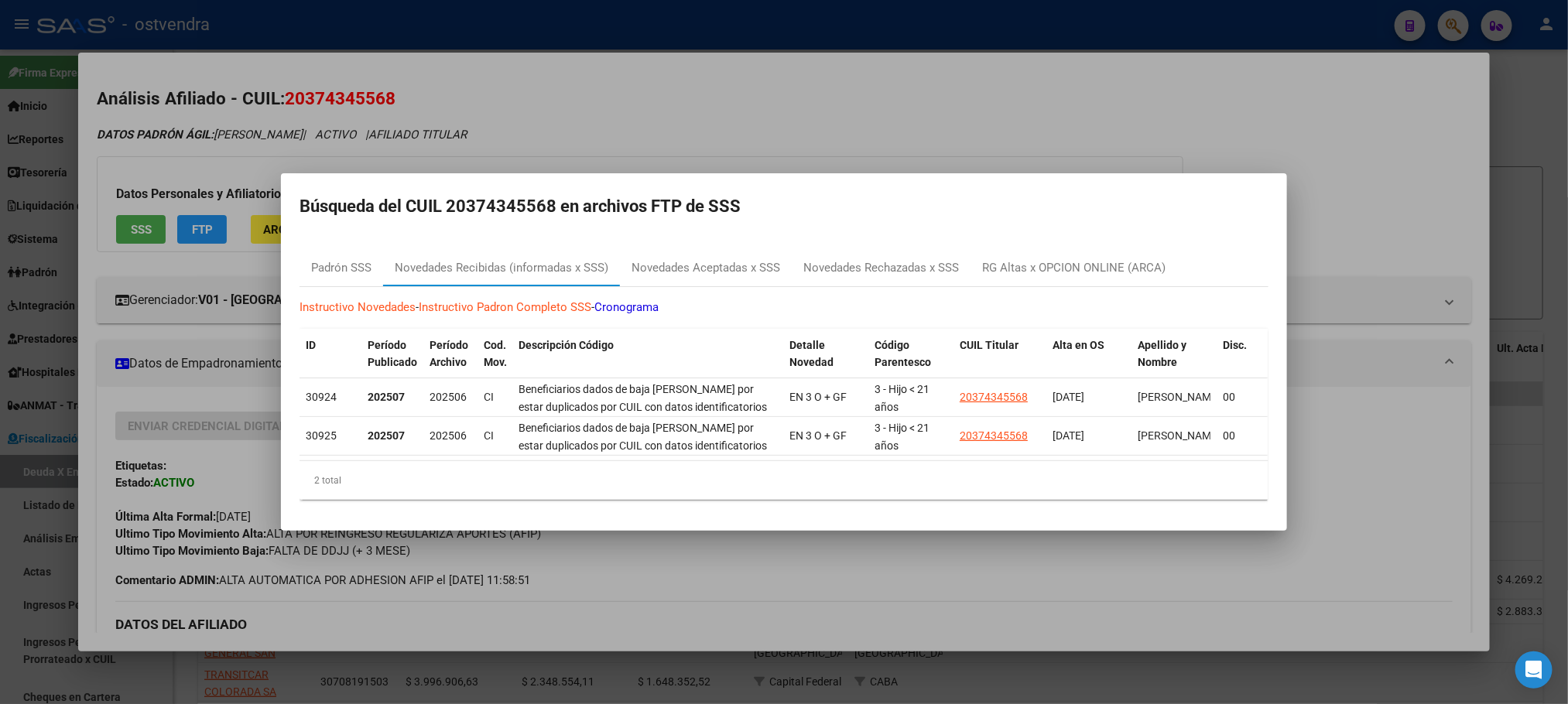
click at [587, 94] on div at bounding box center [784, 352] width 1568 height 704
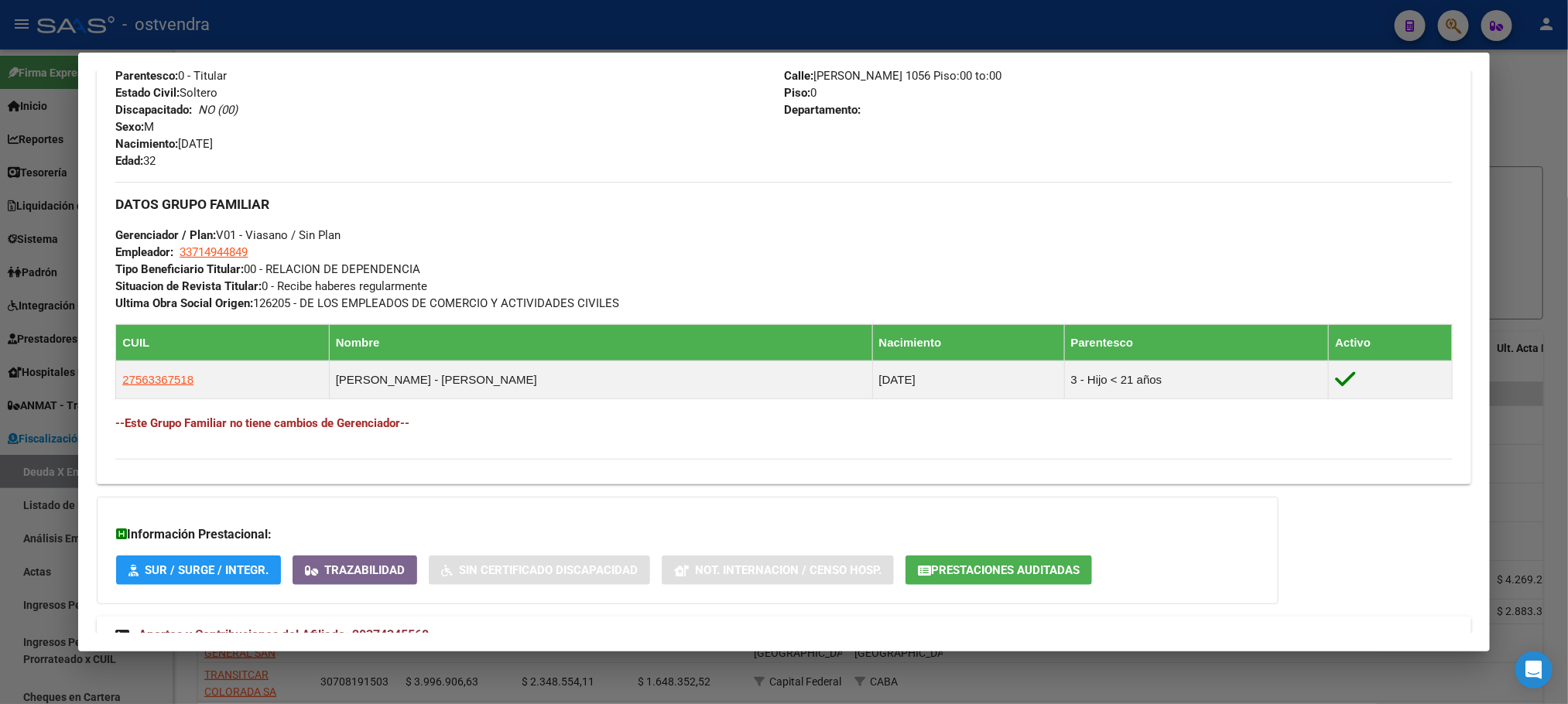
scroll to position [706, 0]
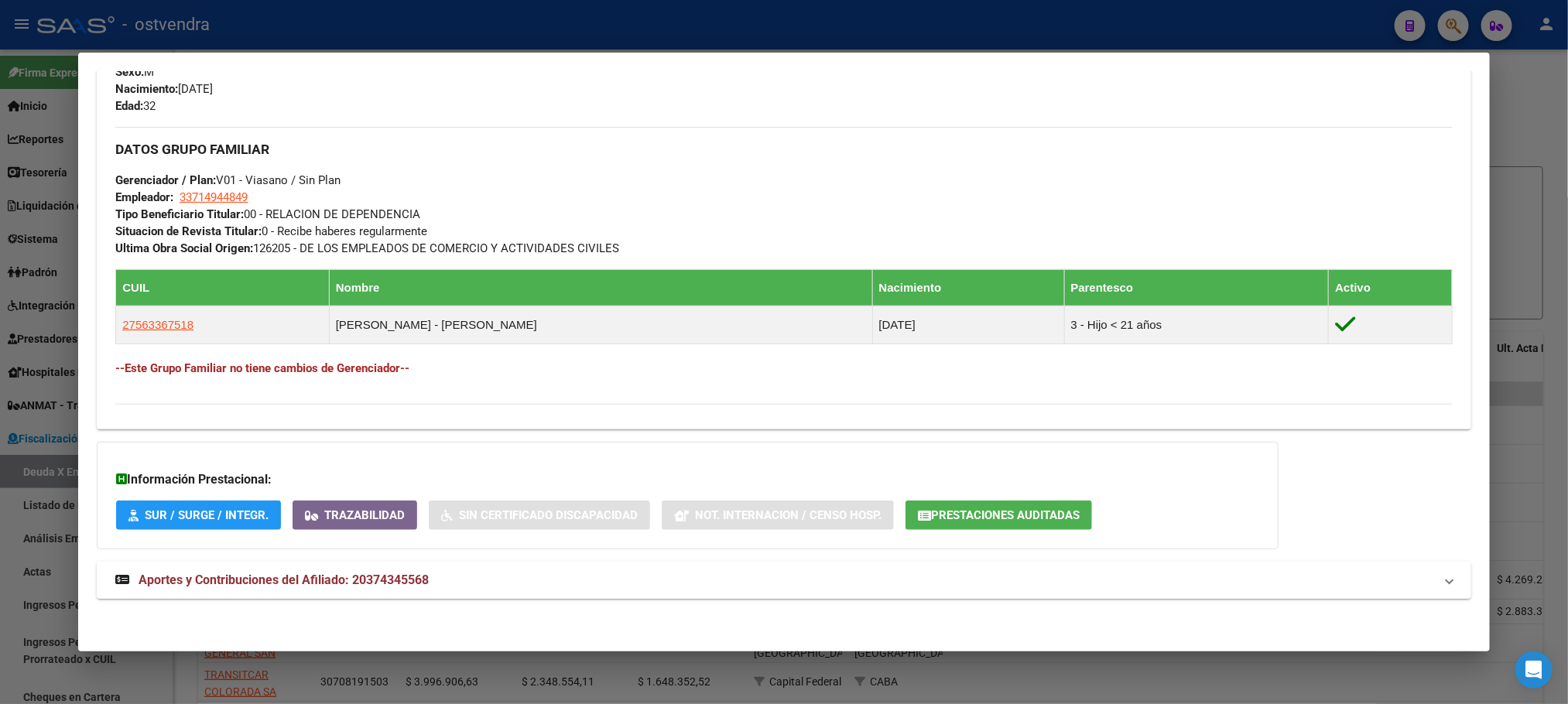
click at [689, 573] on mat-panel-title "Aportes y Contribuciones del Afiliado: 20374345568" at bounding box center [774, 580] width 1318 height 19
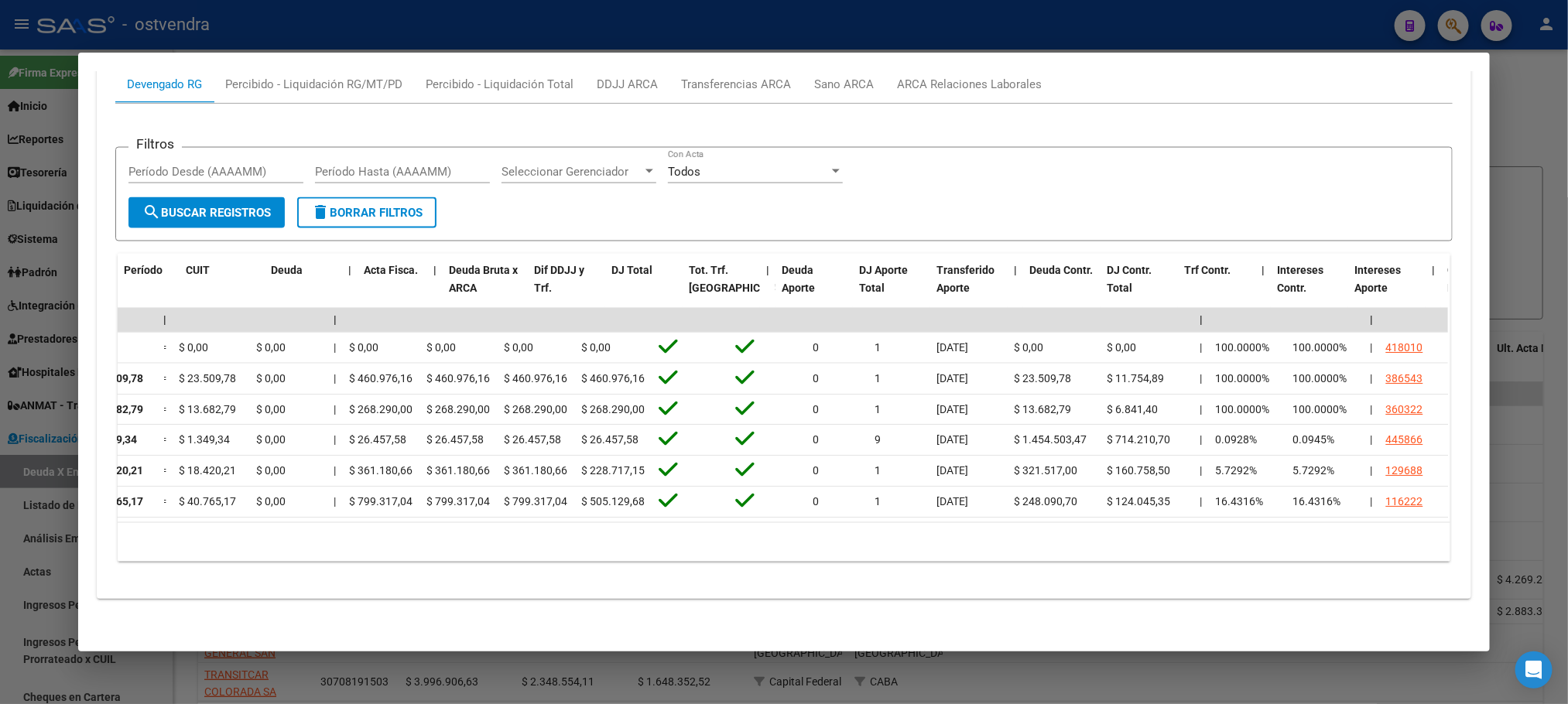
scroll to position [0, 0]
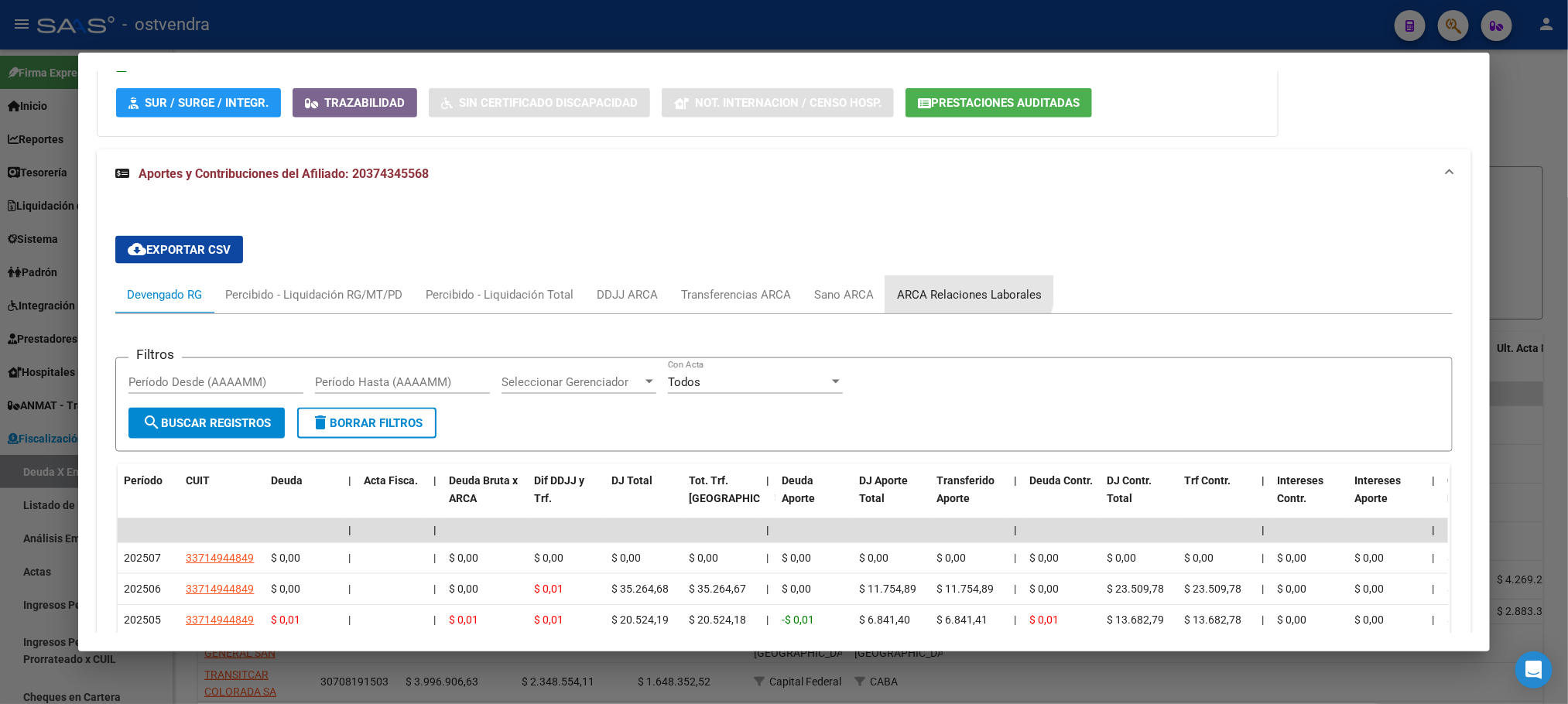
click at [926, 286] on div "ARCA Relaciones Laborales" at bounding box center [969, 295] width 168 height 38
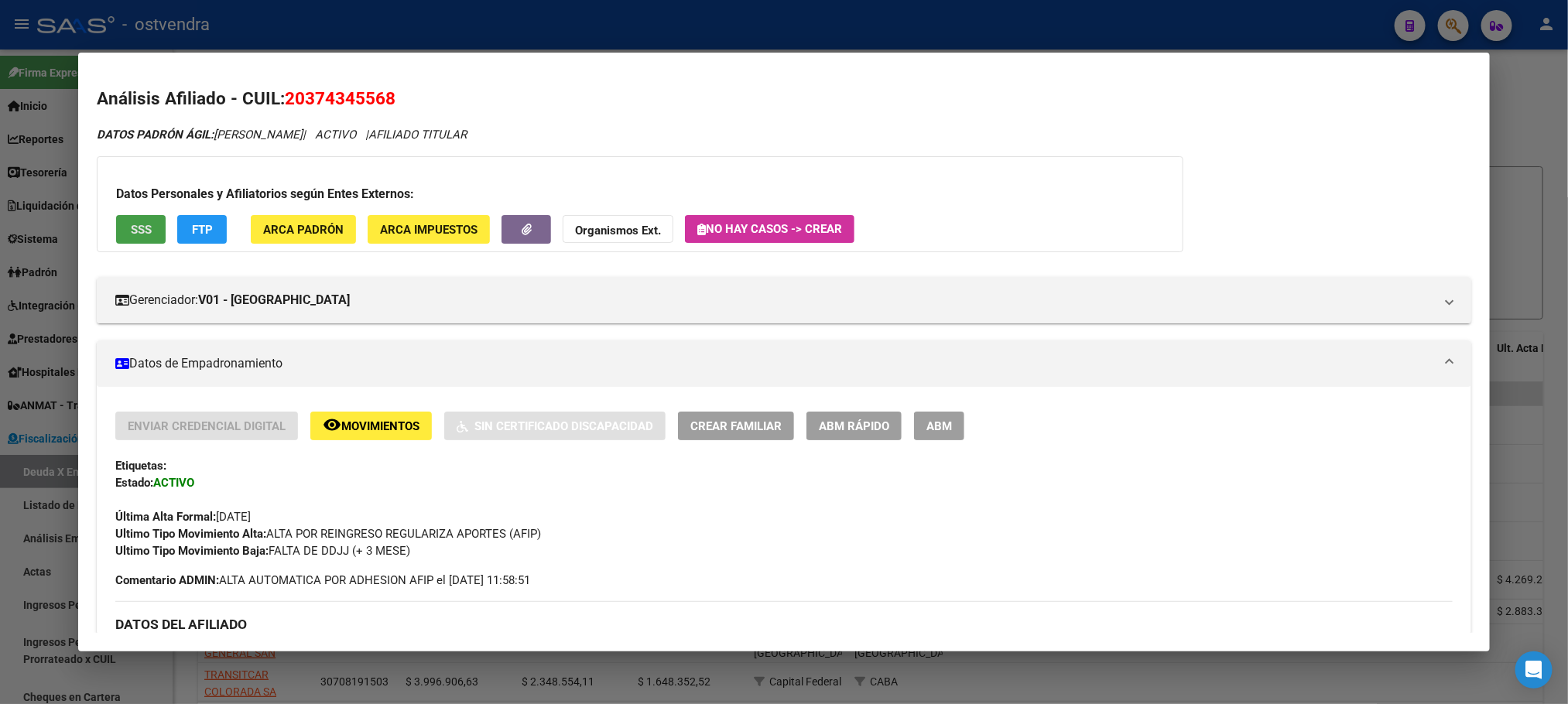
click at [137, 230] on span "SSS" at bounding box center [141, 230] width 20 height 14
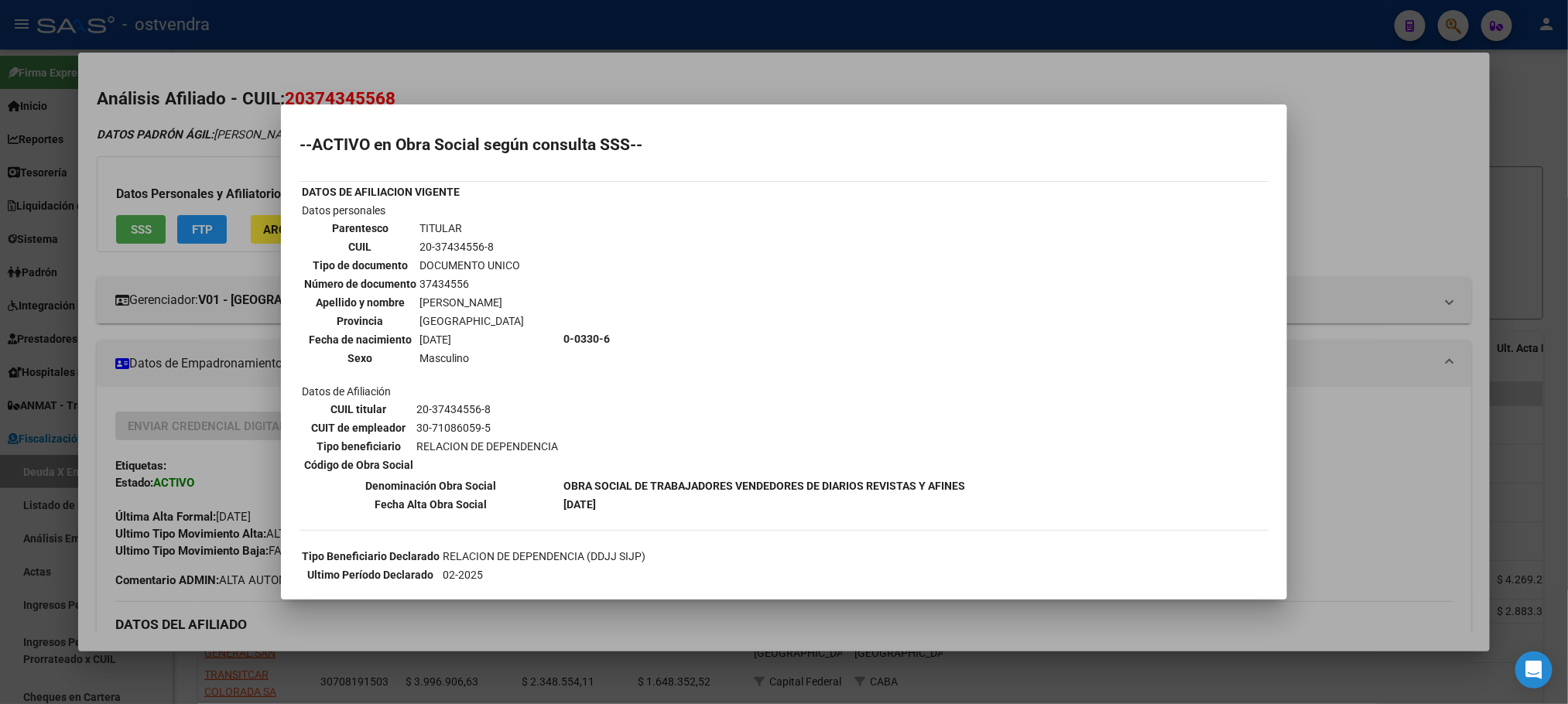
click at [469, 89] on div at bounding box center [784, 352] width 1568 height 704
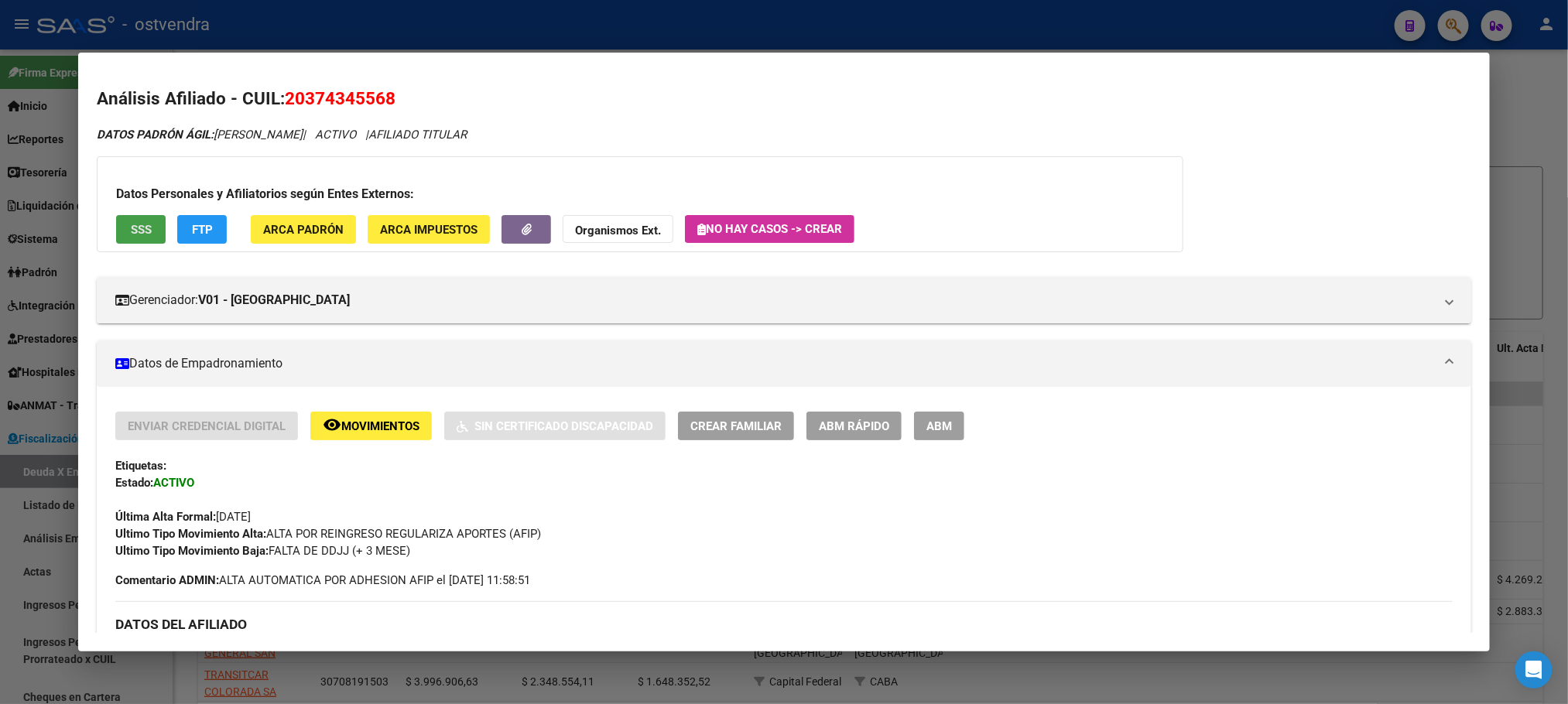
click at [139, 230] on span "SSS" at bounding box center [141, 230] width 20 height 14
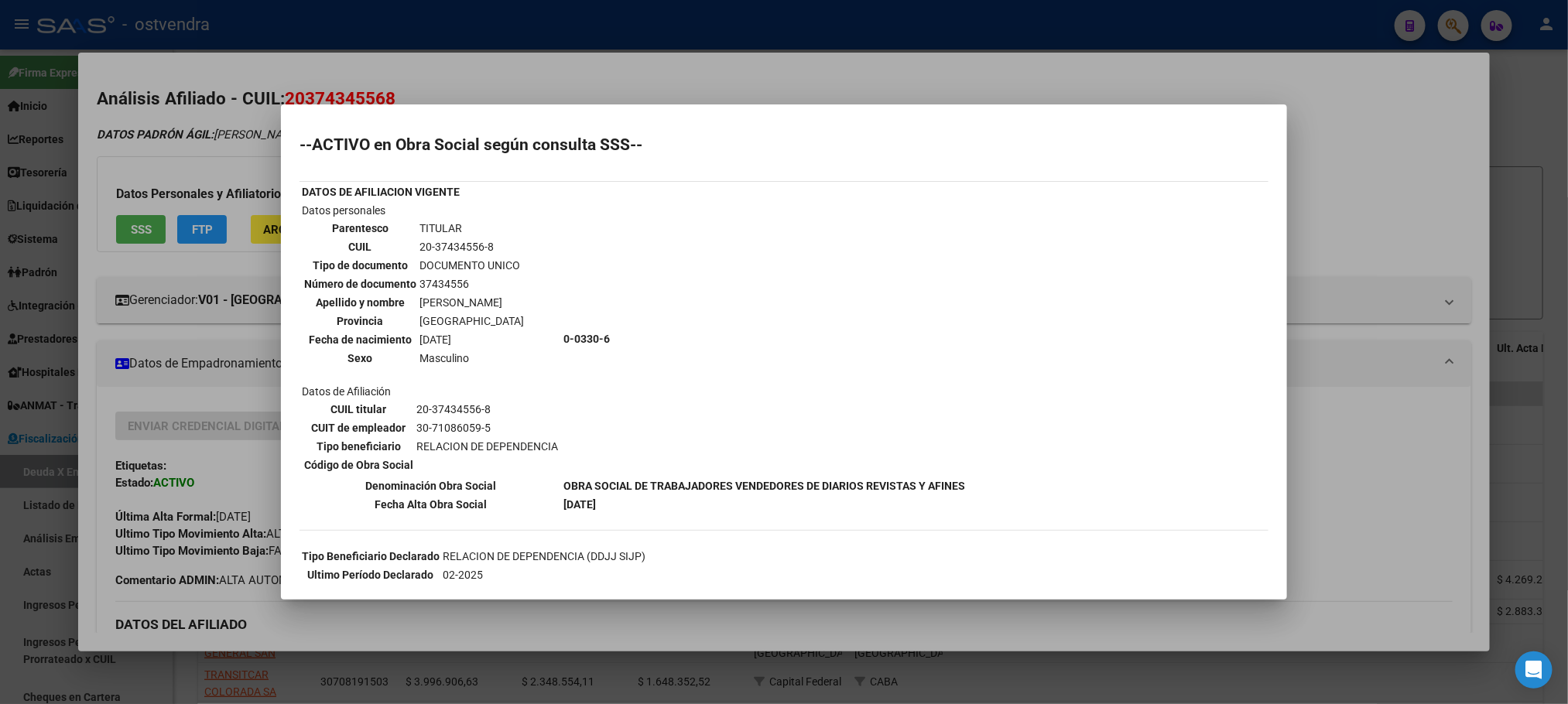
click at [135, 161] on div at bounding box center [784, 352] width 1568 height 704
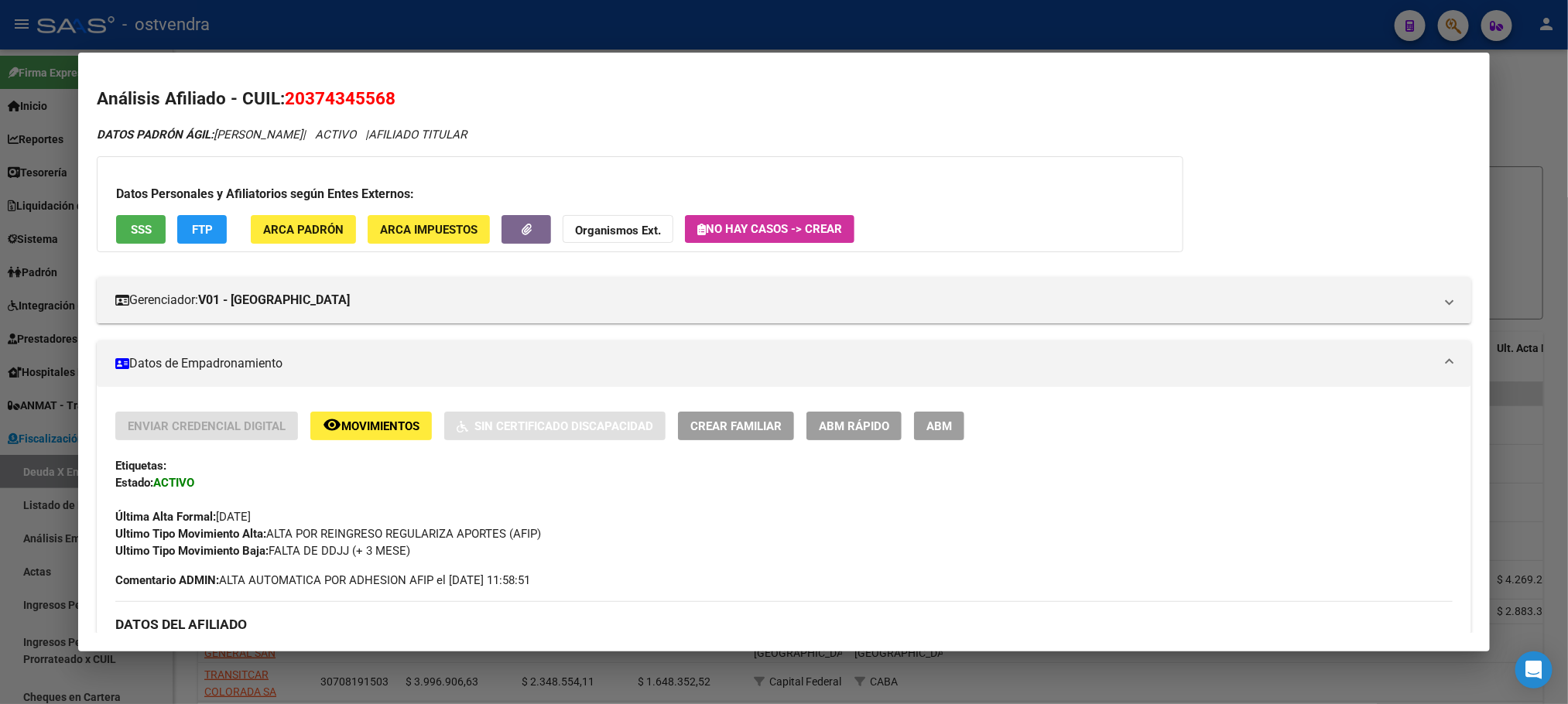
click at [168, 214] on div "Datos Personales y Afiliatorios según Entes Externos: SSS FTP ARCA Padrón ARCA …" at bounding box center [639, 204] width 1086 height 96
click at [177, 226] on button "FTP" at bounding box center [202, 230] width 49 height 29
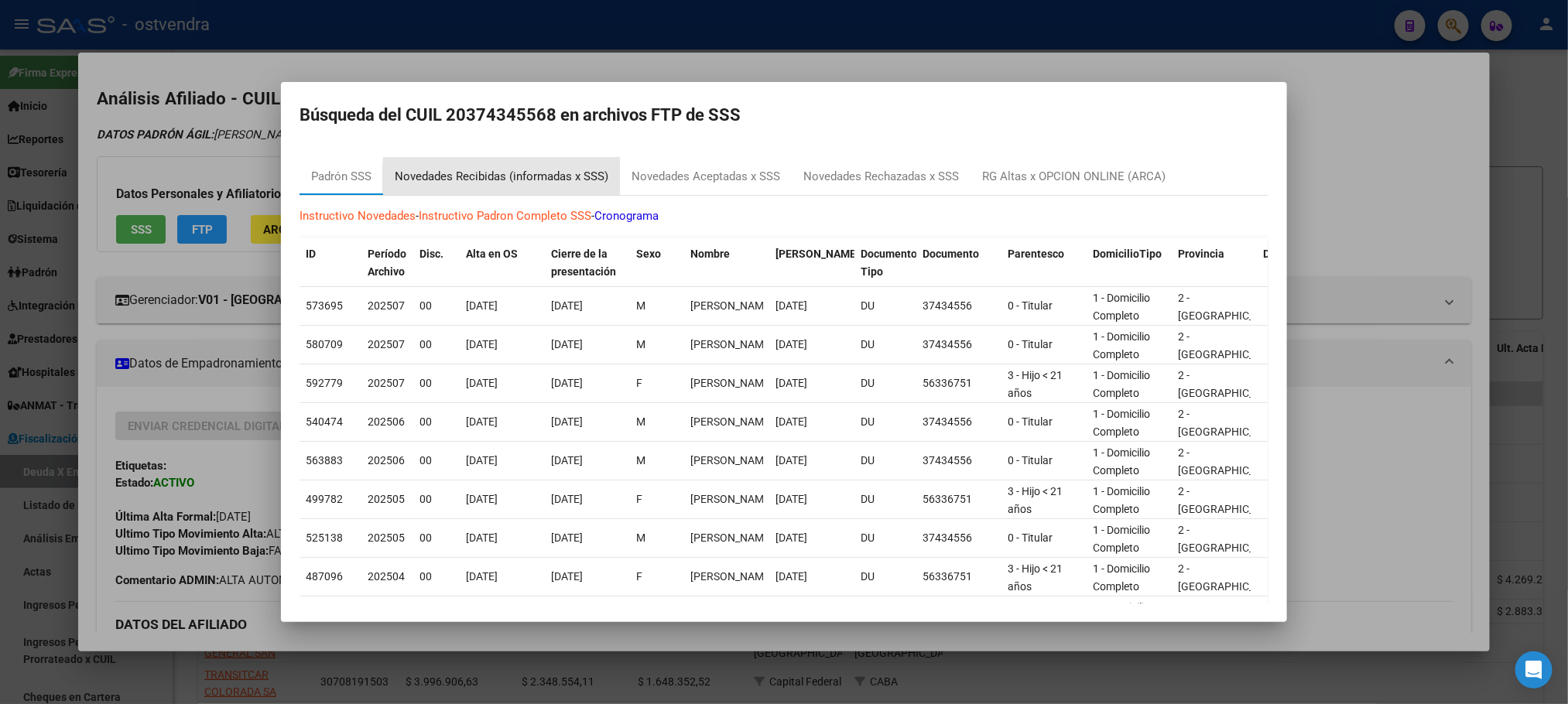
click at [616, 183] on div "Novedades Recibidas (informadas x SSS)" at bounding box center [502, 177] width 237 height 38
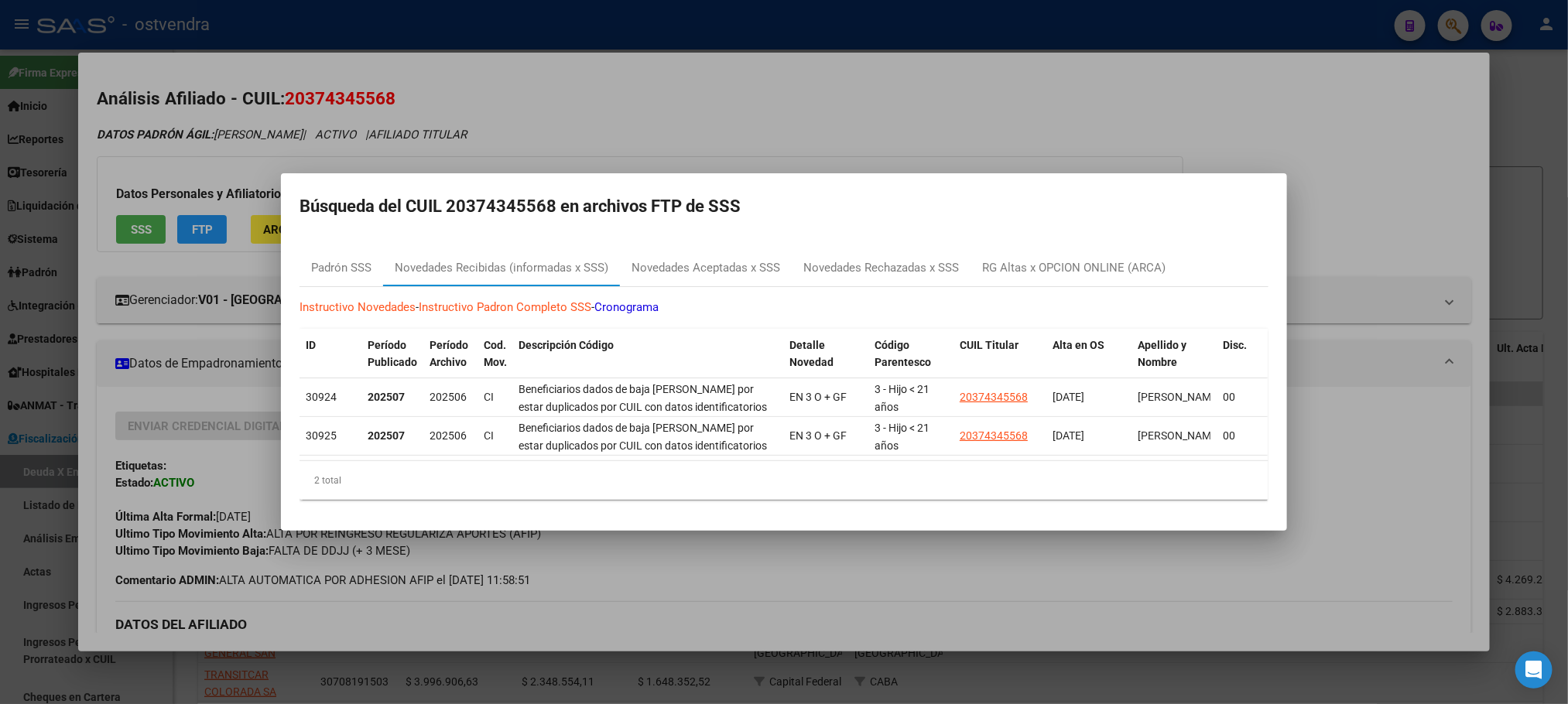
click at [622, 117] on div at bounding box center [784, 352] width 1568 height 704
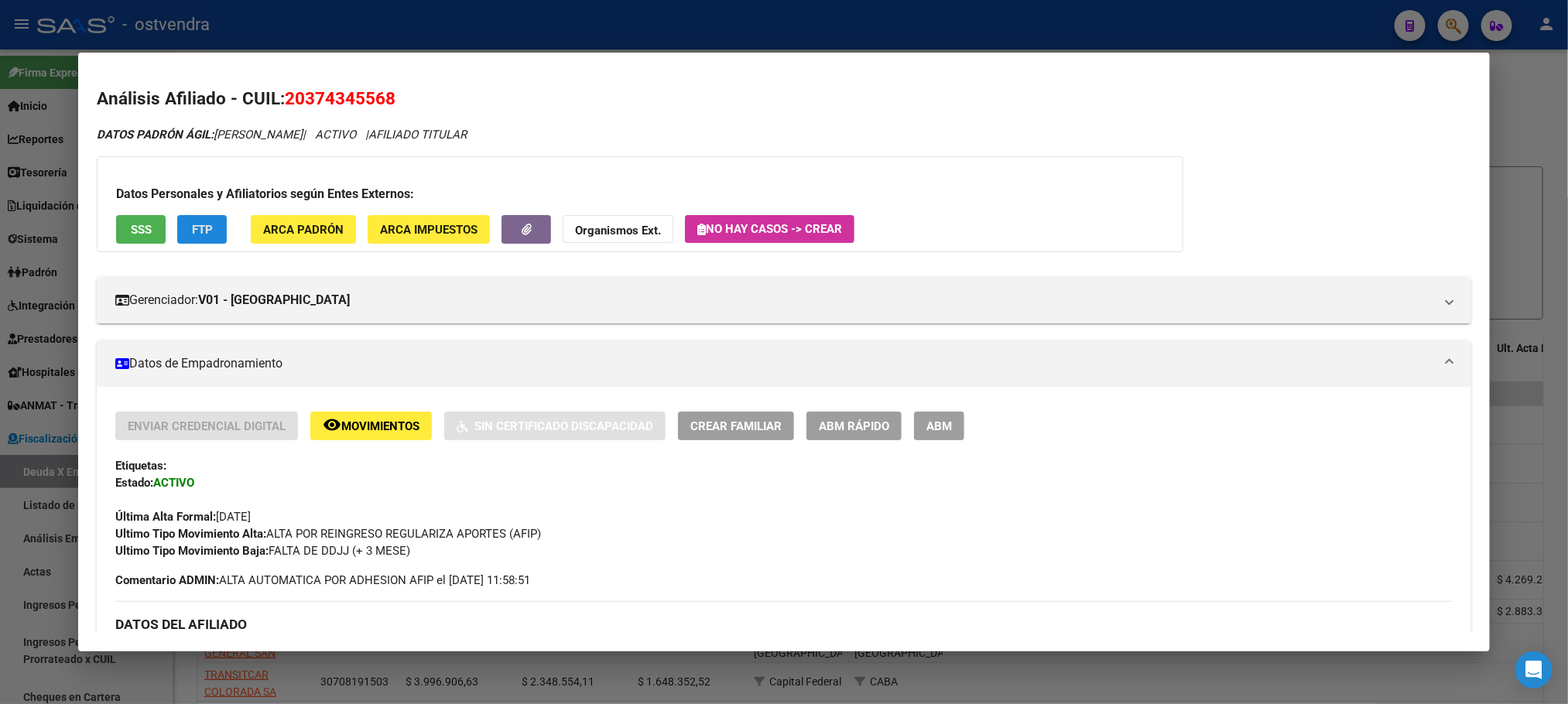
click at [179, 220] on button "FTP" at bounding box center [202, 230] width 49 height 29
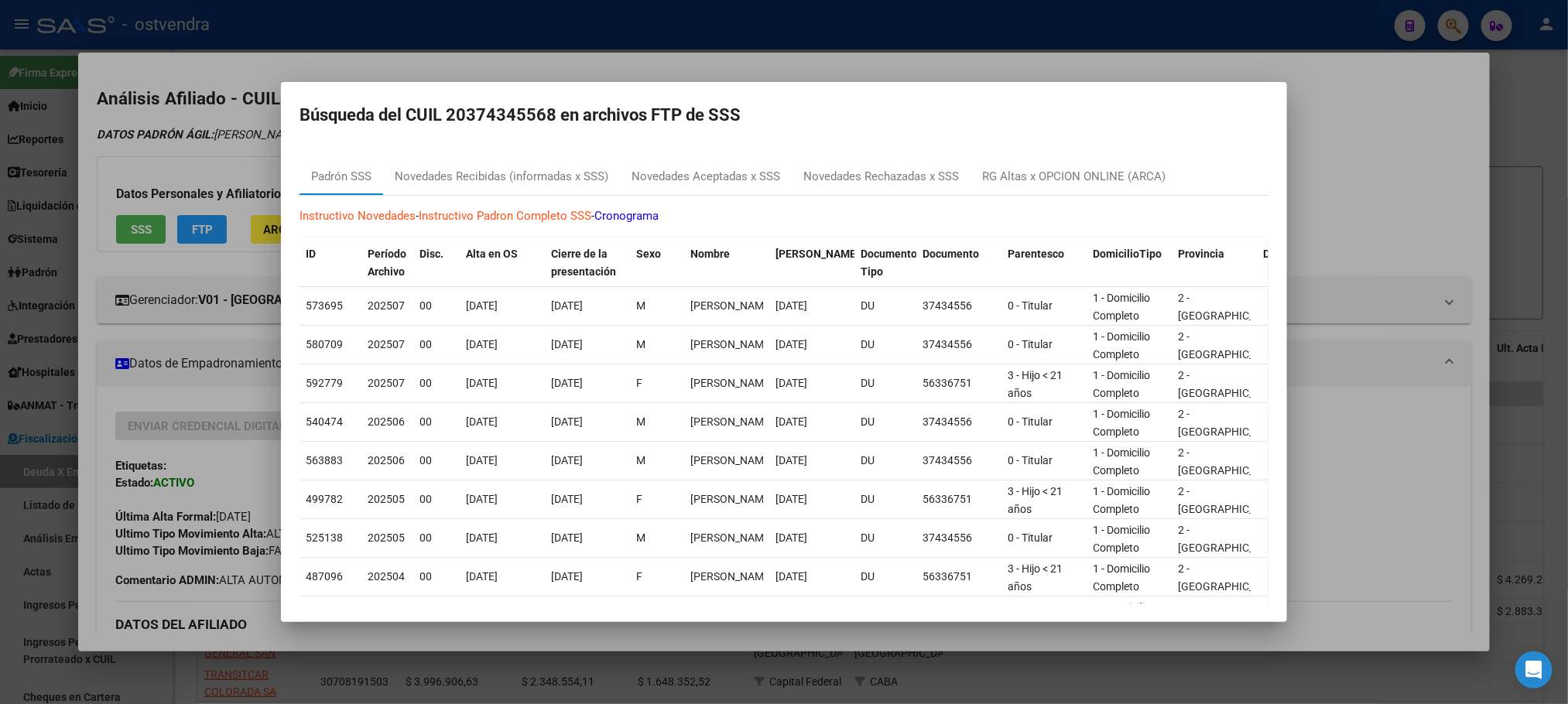
click at [530, 148] on mat-dialog-content "Padrón SSS Novedades Recibidas (informadas x SSS) Novedades Aceptadas x SSS Nov…" at bounding box center [783, 375] width 1006 height 458
click at [538, 184] on div "Novedades Recibidas (informadas x SSS)" at bounding box center [502, 177] width 213 height 18
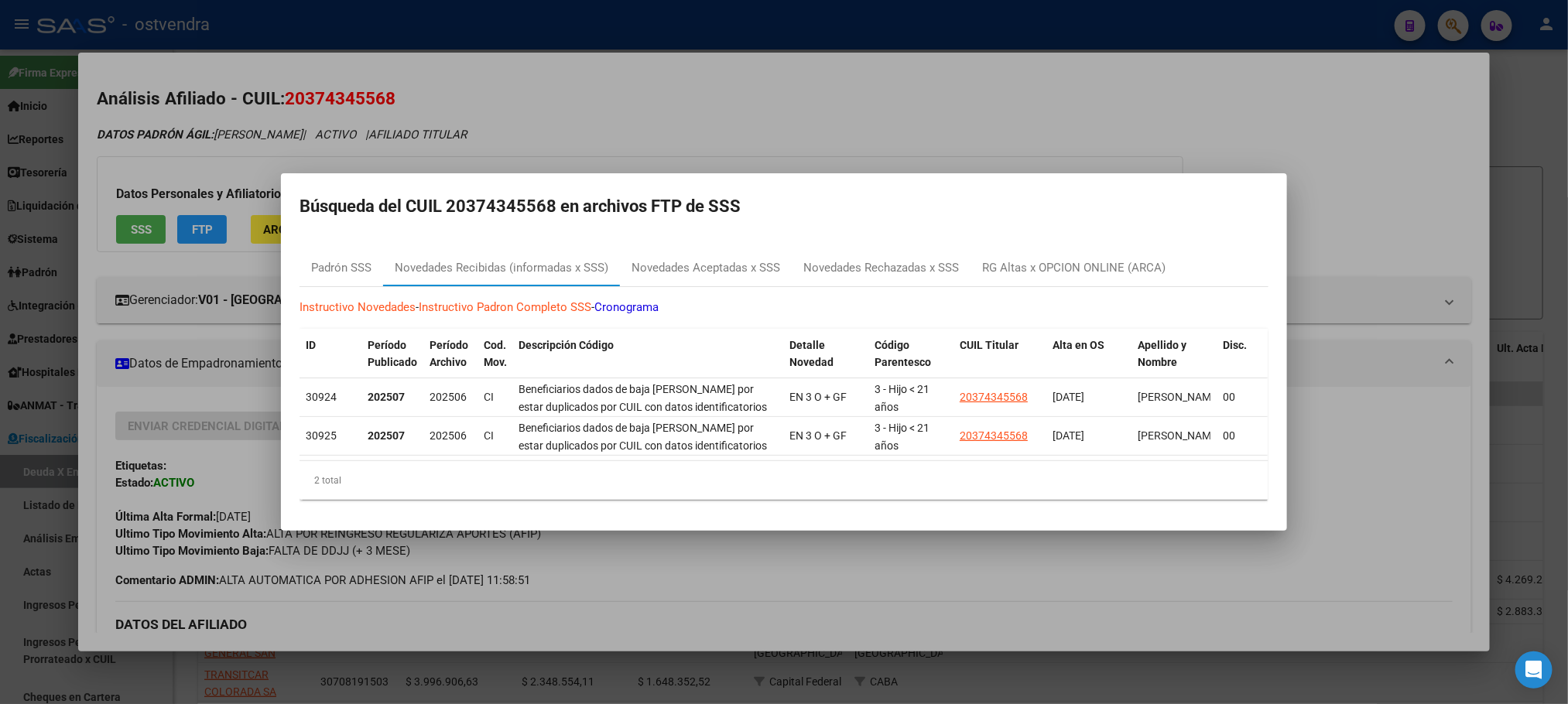
click at [700, 90] on div at bounding box center [784, 352] width 1568 height 704
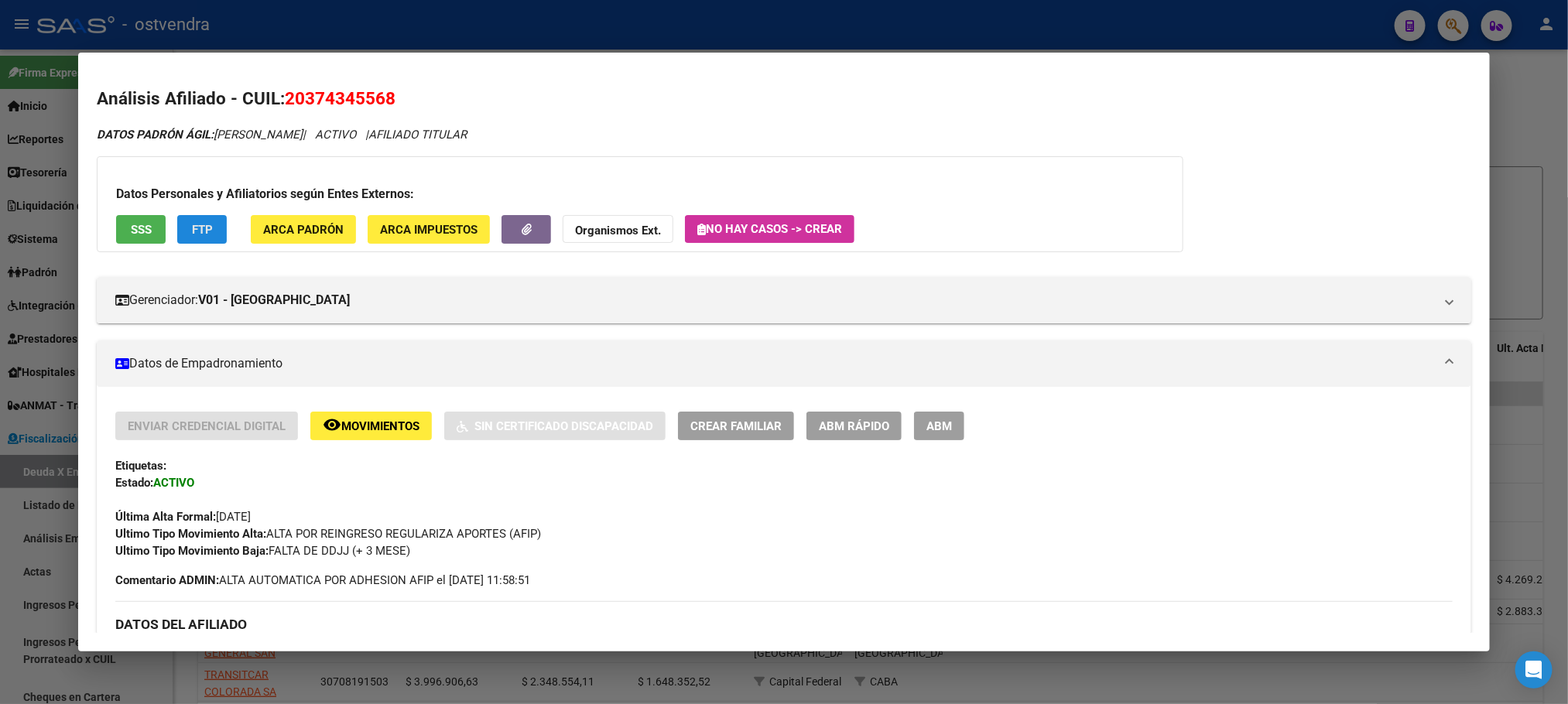
click at [217, 237] on button "FTP" at bounding box center [202, 230] width 49 height 29
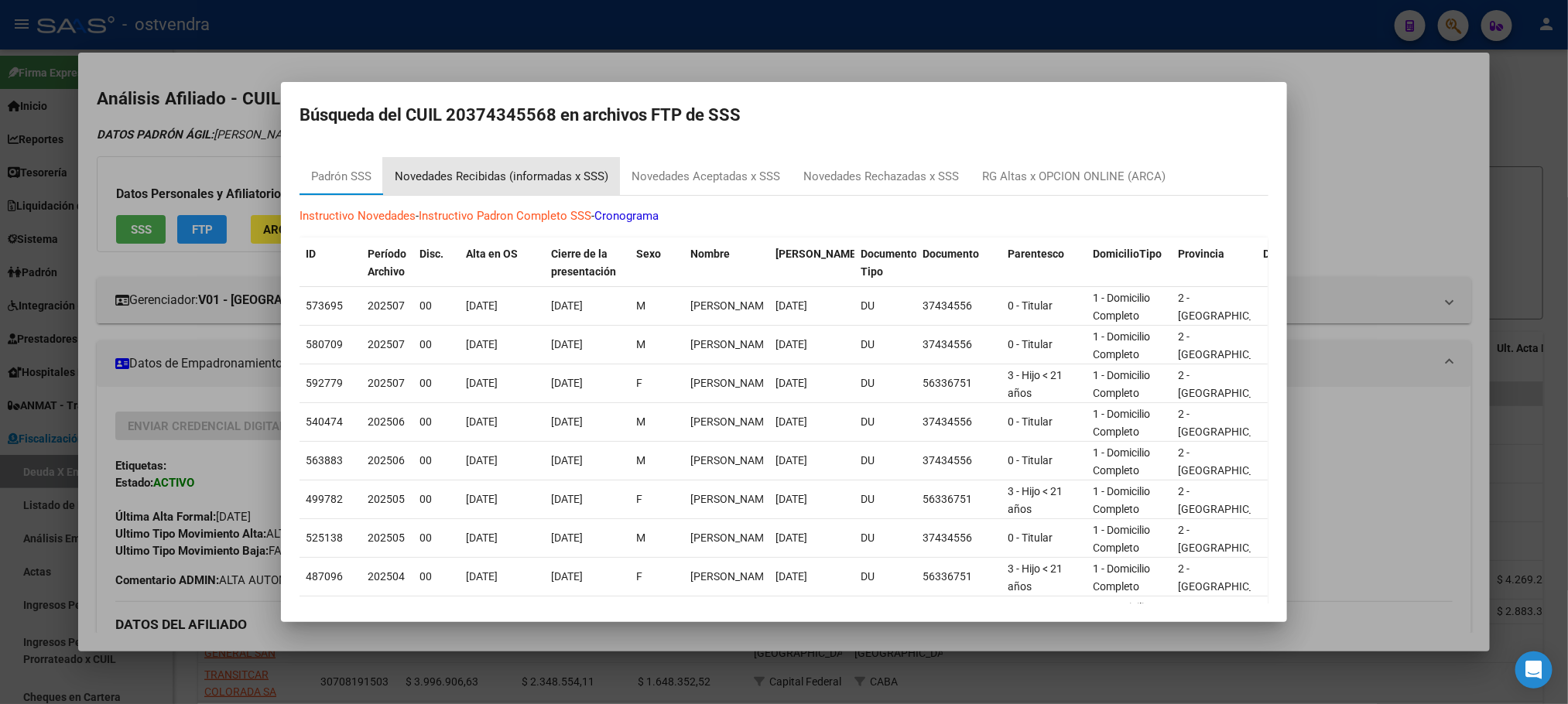
click at [444, 168] on div "Novedades Recibidas (informadas x SSS)" at bounding box center [502, 177] width 213 height 18
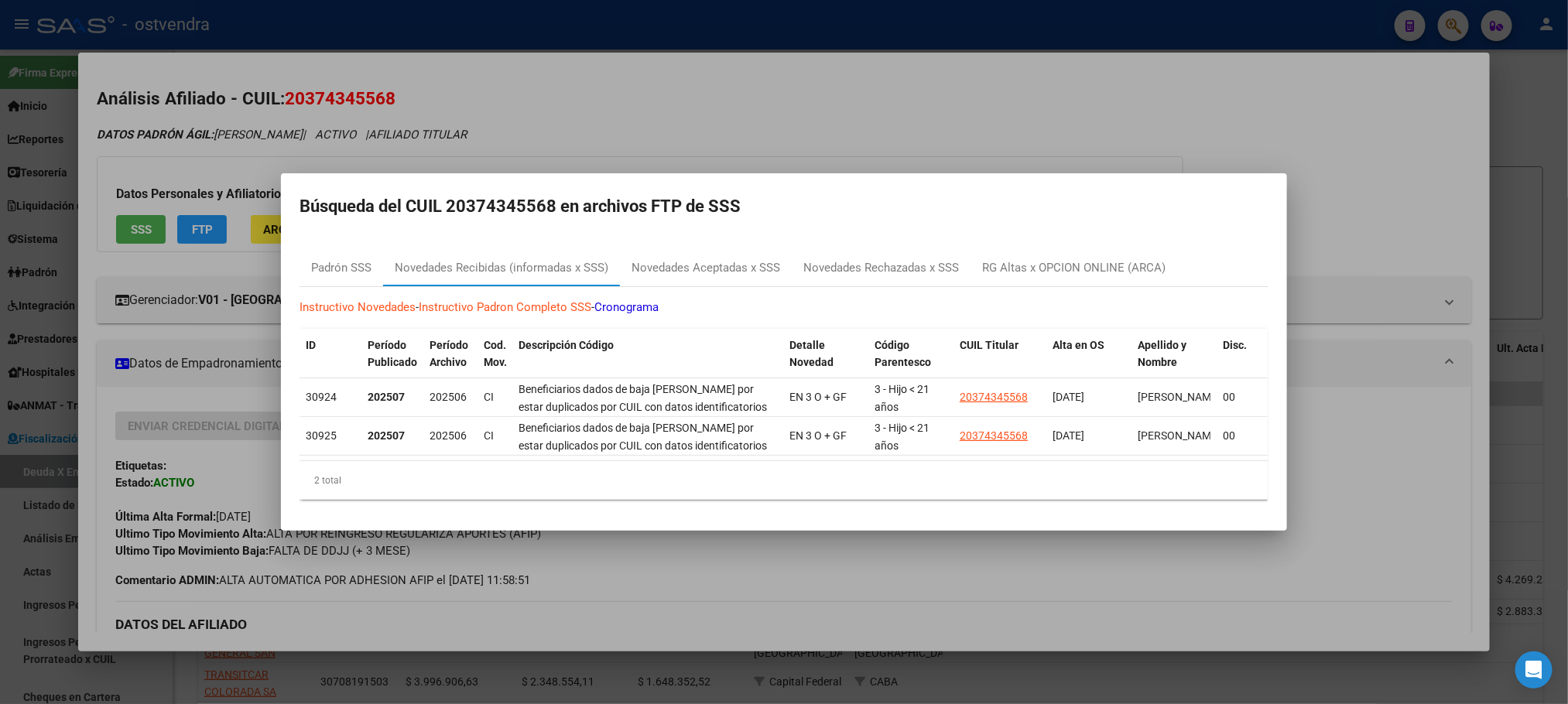
click at [724, 128] on div at bounding box center [784, 352] width 1568 height 704
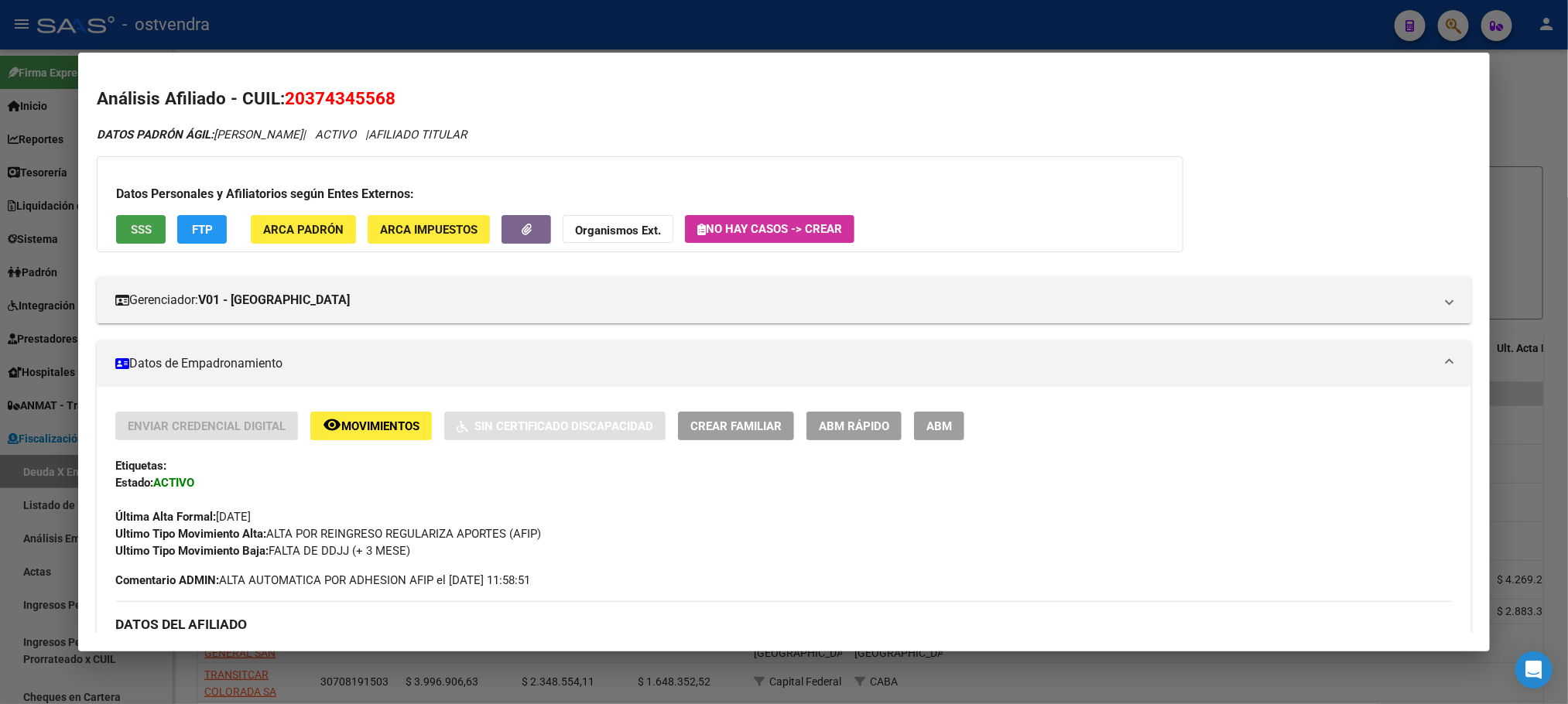
click at [130, 218] on button "SSS" at bounding box center [141, 230] width 49 height 29
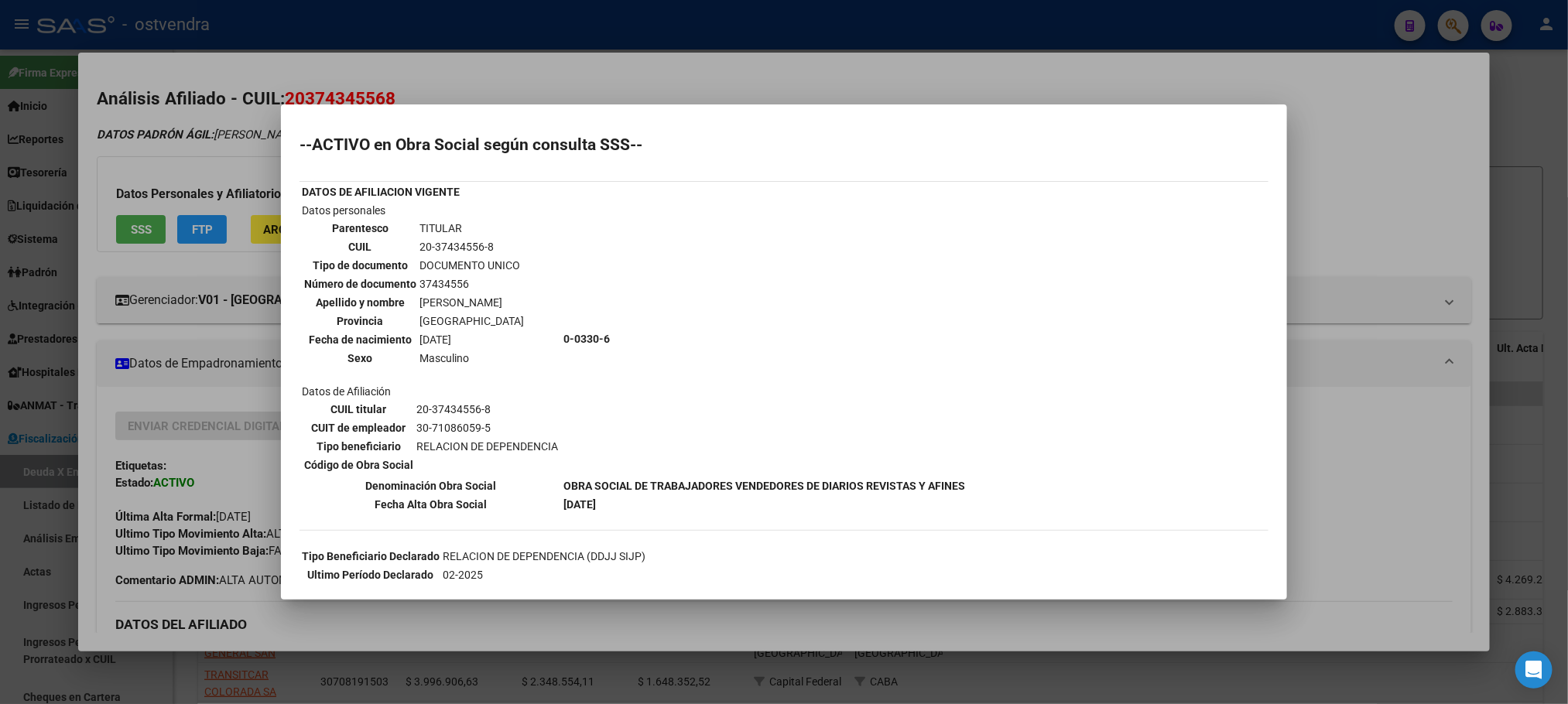
click at [156, 179] on div at bounding box center [784, 352] width 1568 height 704
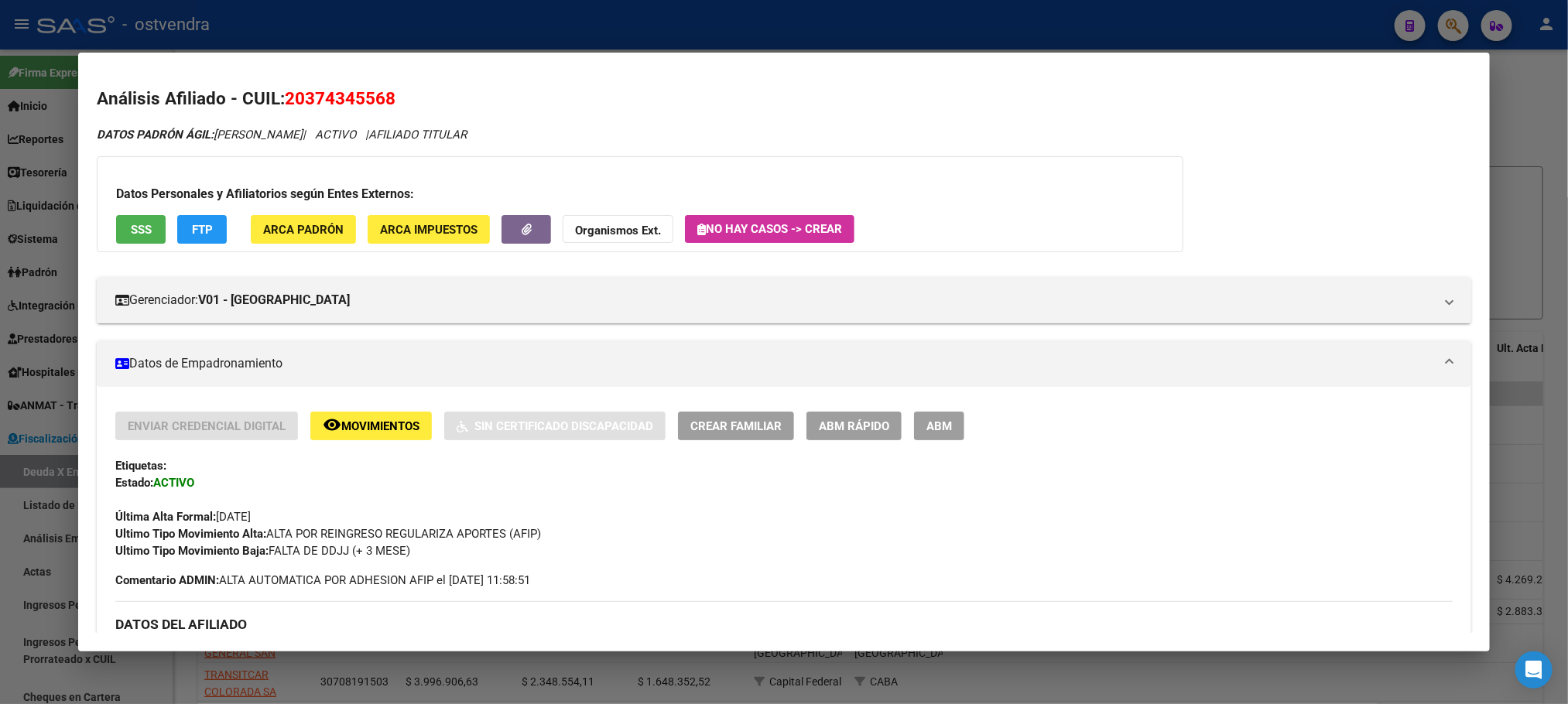
click at [145, 228] on button "SSS" at bounding box center [141, 230] width 49 height 29
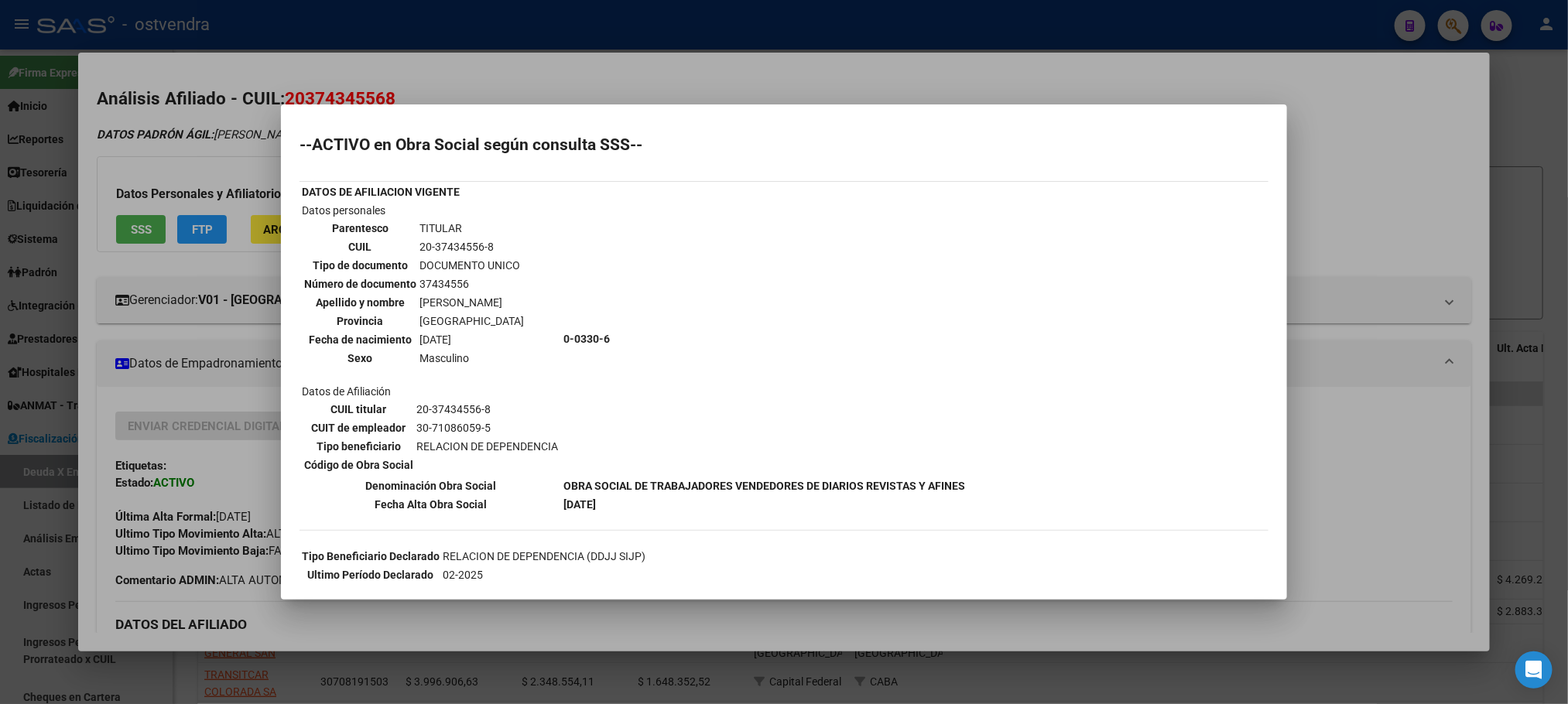
click at [472, 84] on div at bounding box center [784, 352] width 1568 height 704
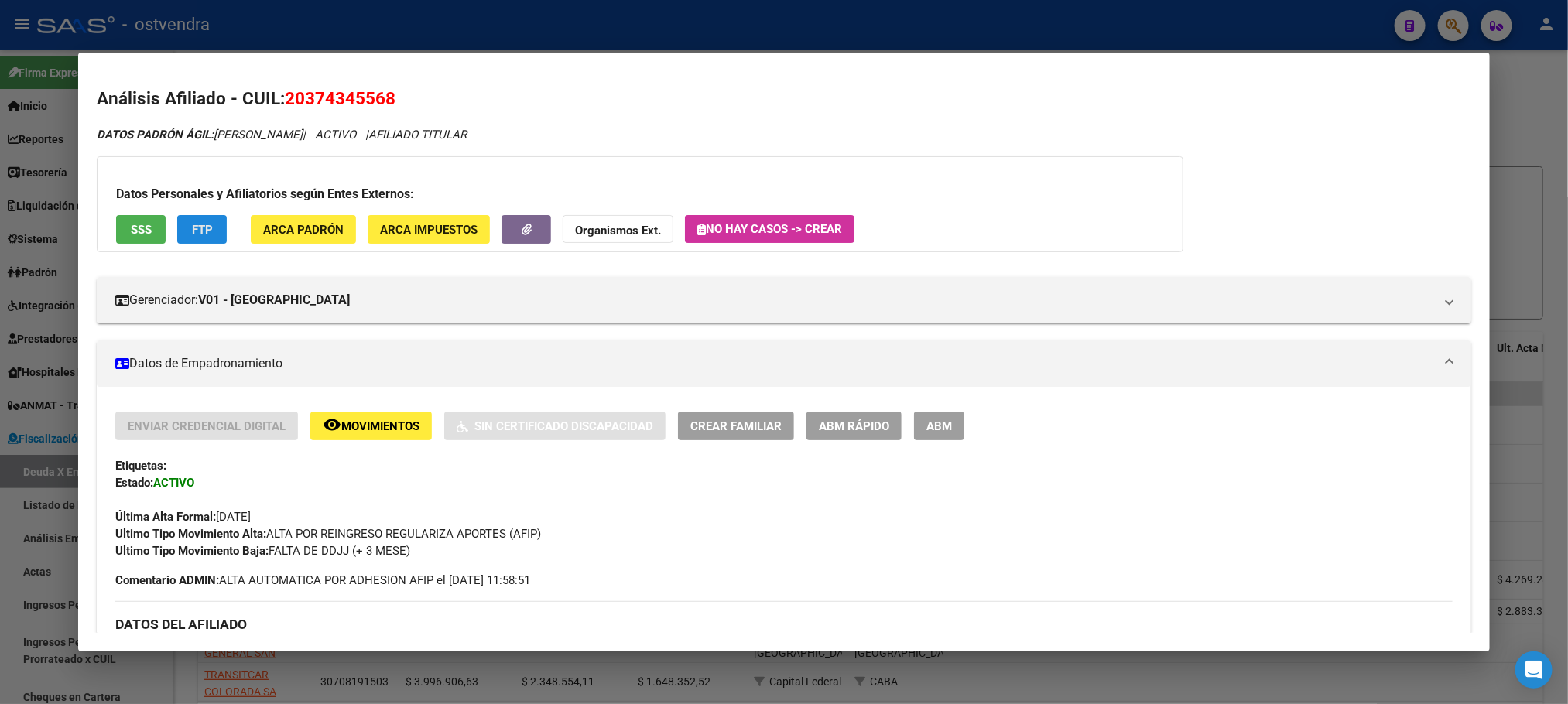
click at [200, 219] on button "FTP" at bounding box center [202, 230] width 49 height 29
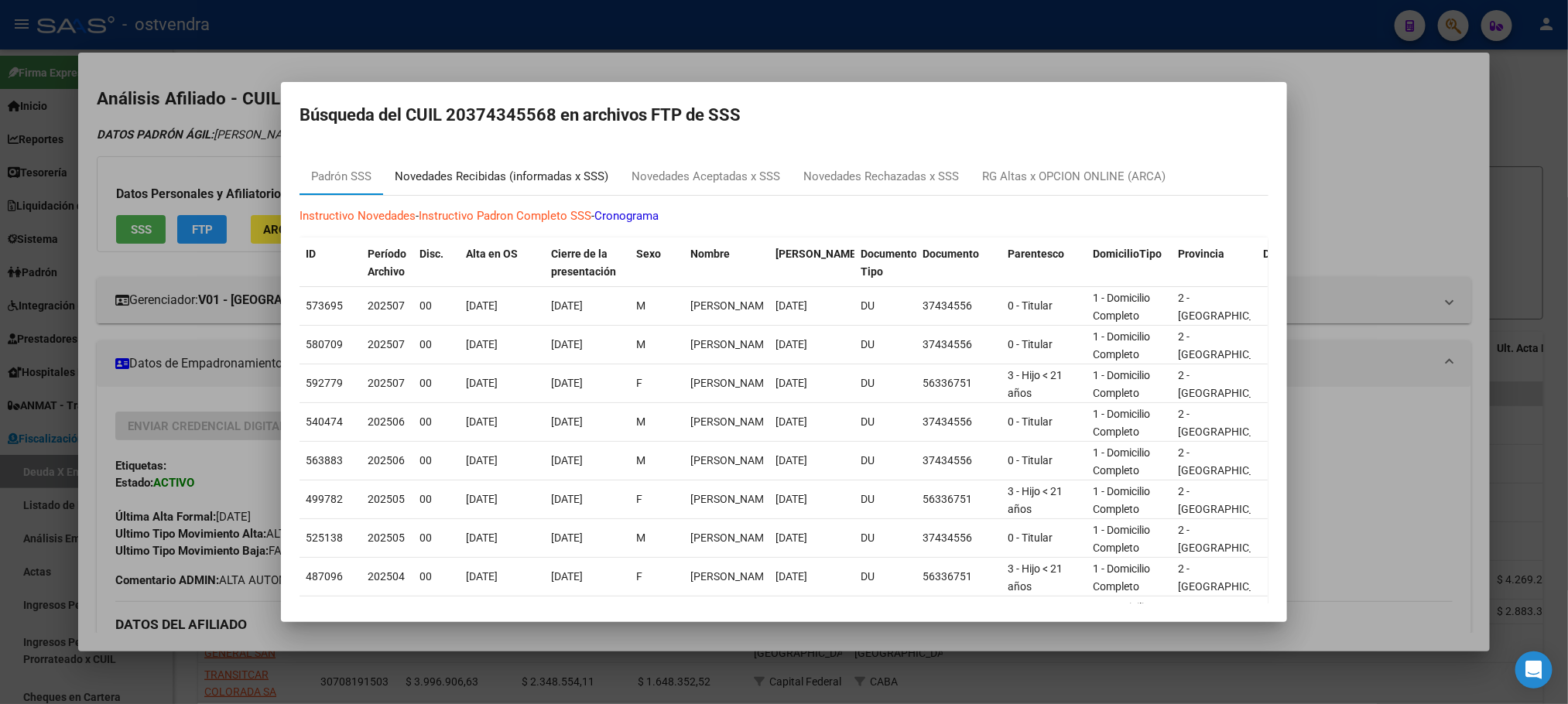
click at [578, 166] on div "Novedades Recibidas (informadas x SSS)" at bounding box center [502, 177] width 237 height 38
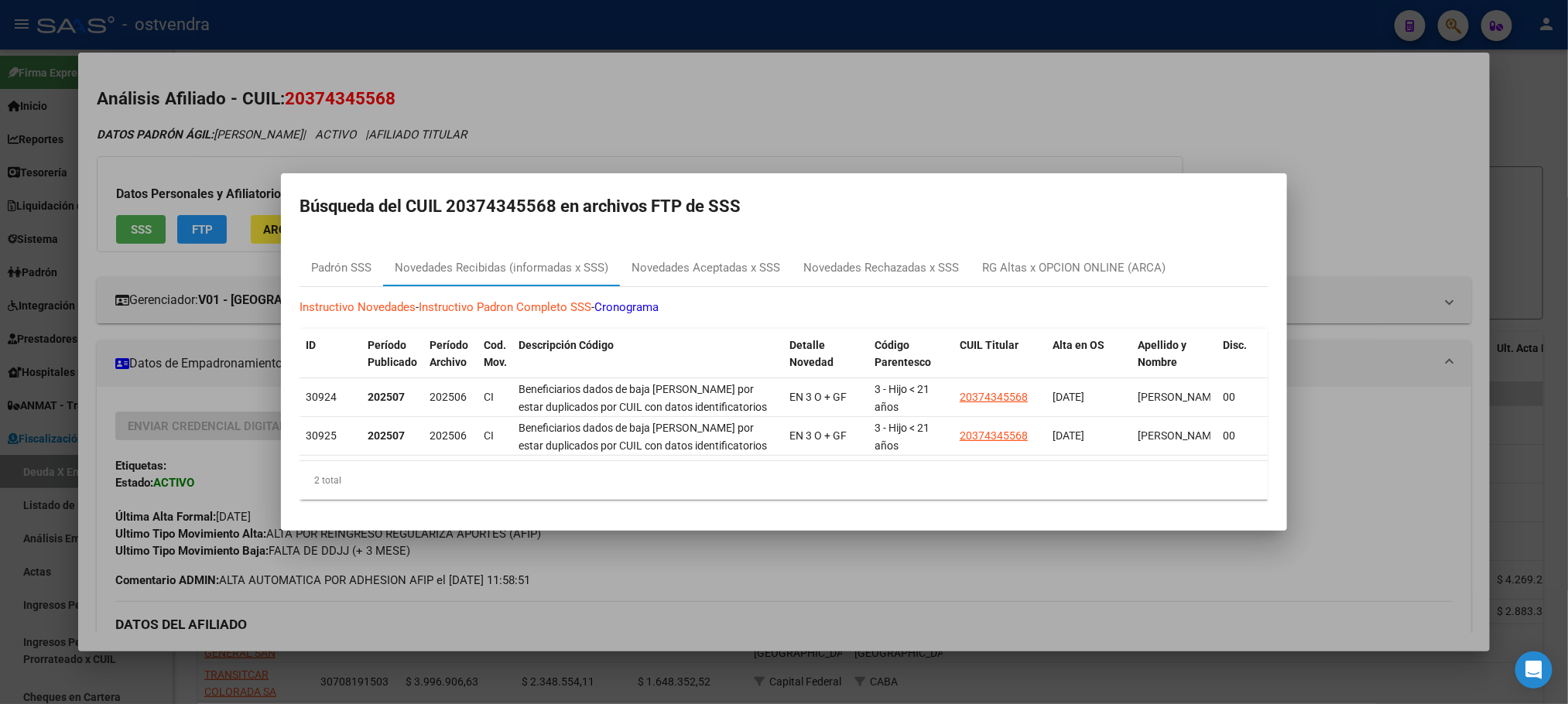
click at [971, 109] on div at bounding box center [784, 352] width 1568 height 704
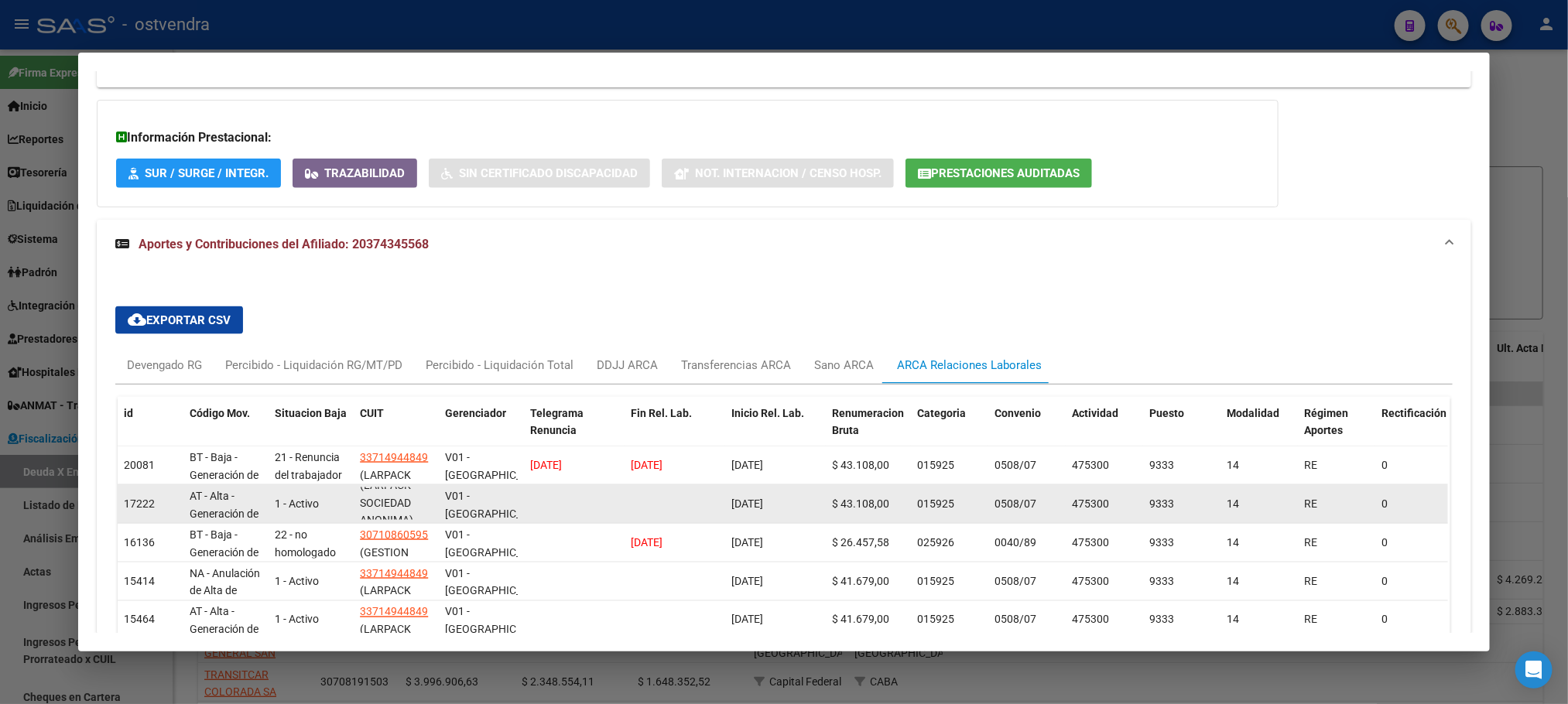
scroll to position [38, 0]
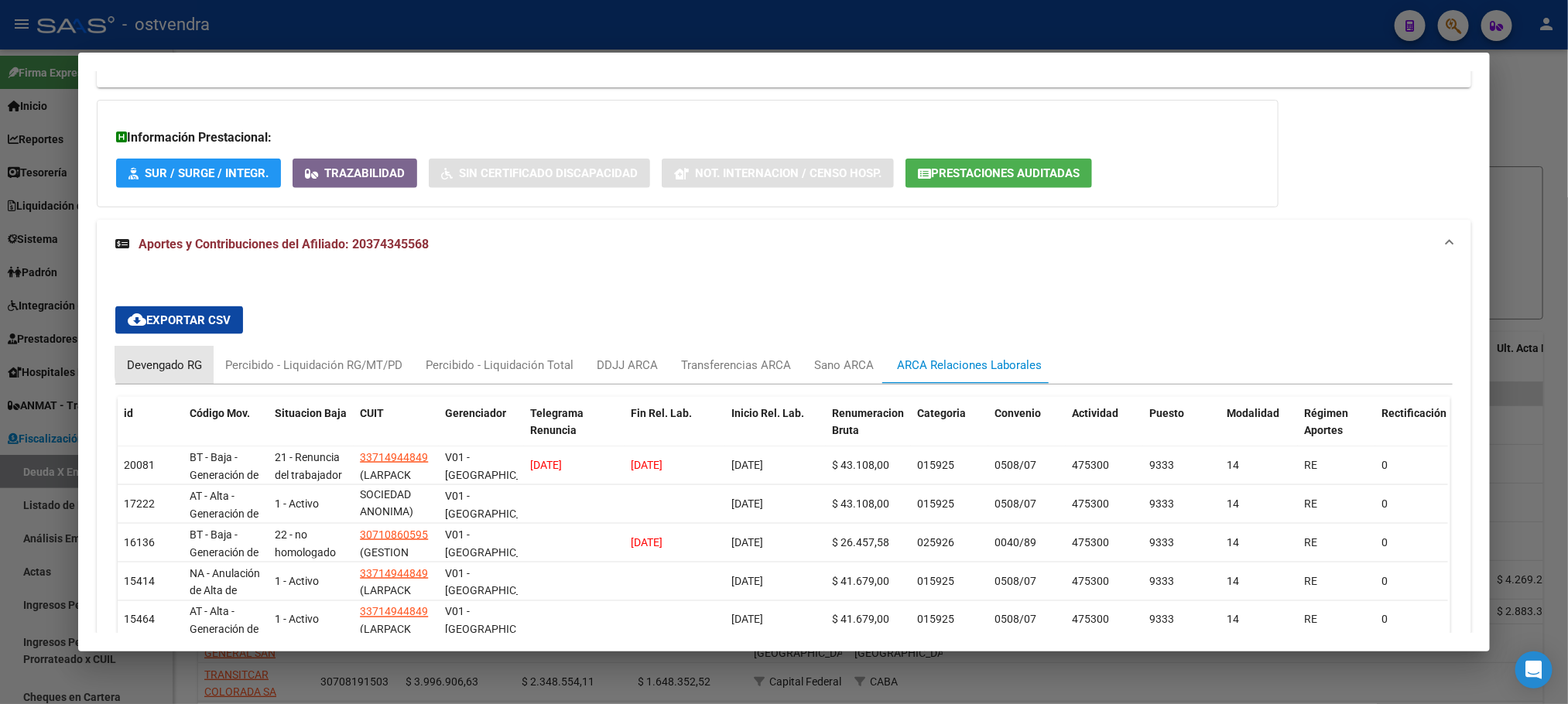
click at [204, 363] on div "Devengado RG" at bounding box center [164, 365] width 98 height 38
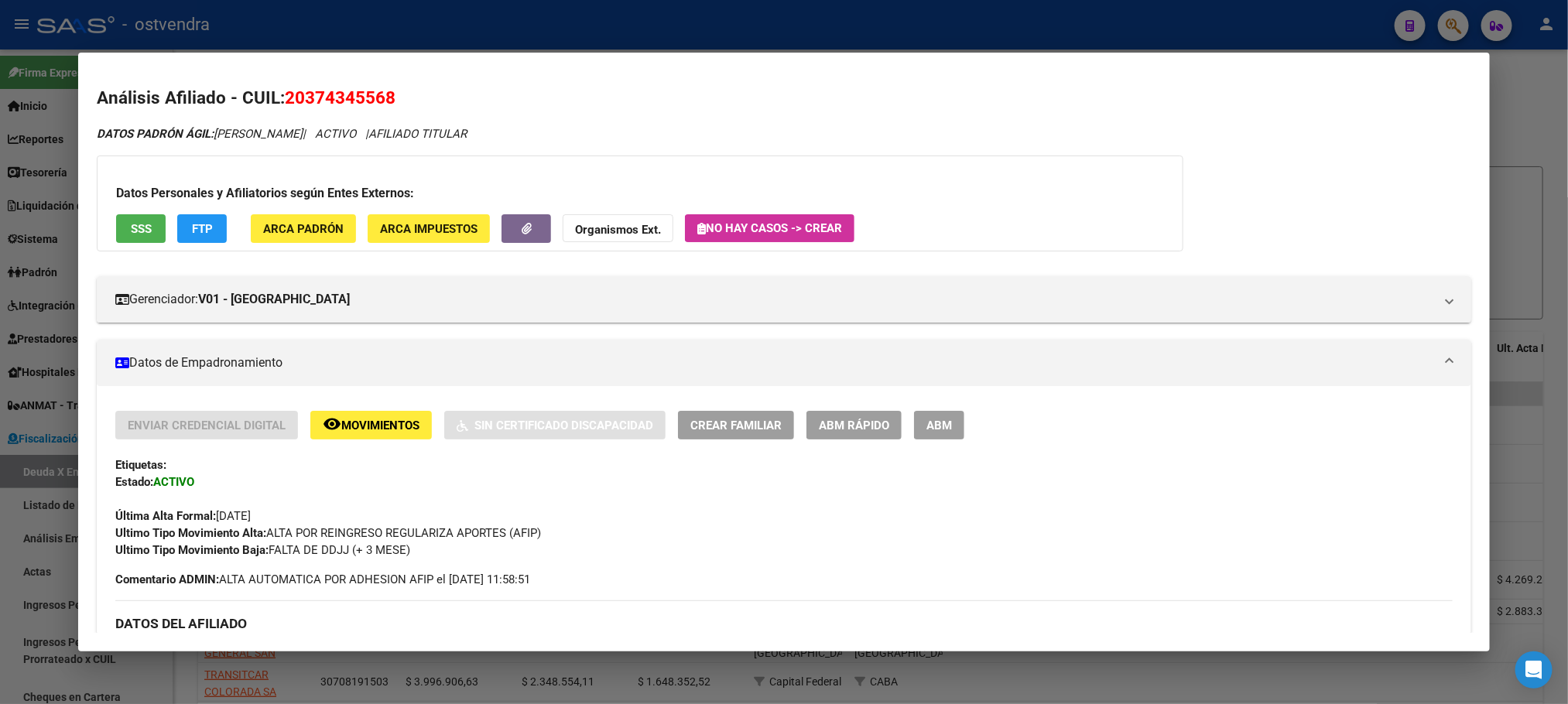
scroll to position [0, 0]
click at [131, 225] on span "SSS" at bounding box center [141, 230] width 20 height 14
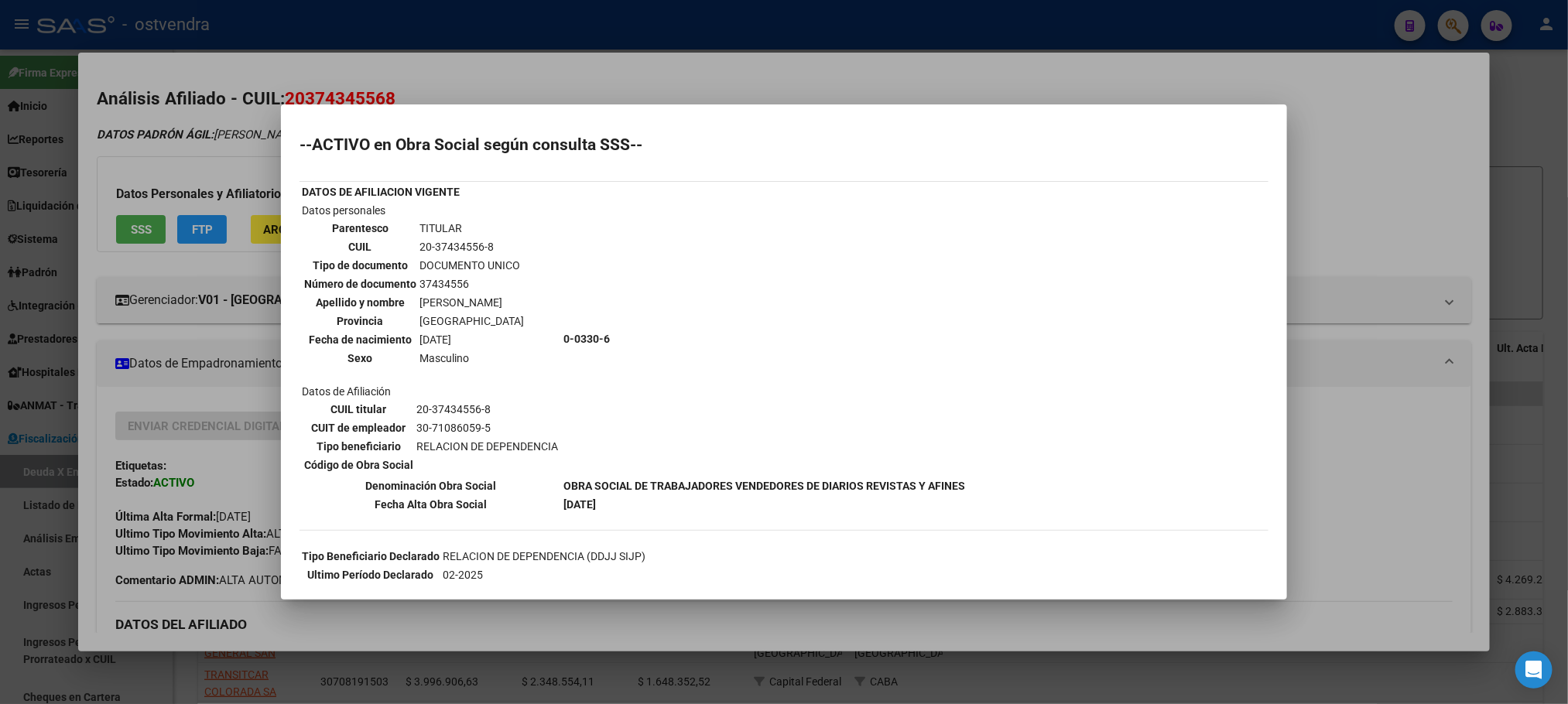
click at [195, 207] on div at bounding box center [784, 352] width 1568 height 704
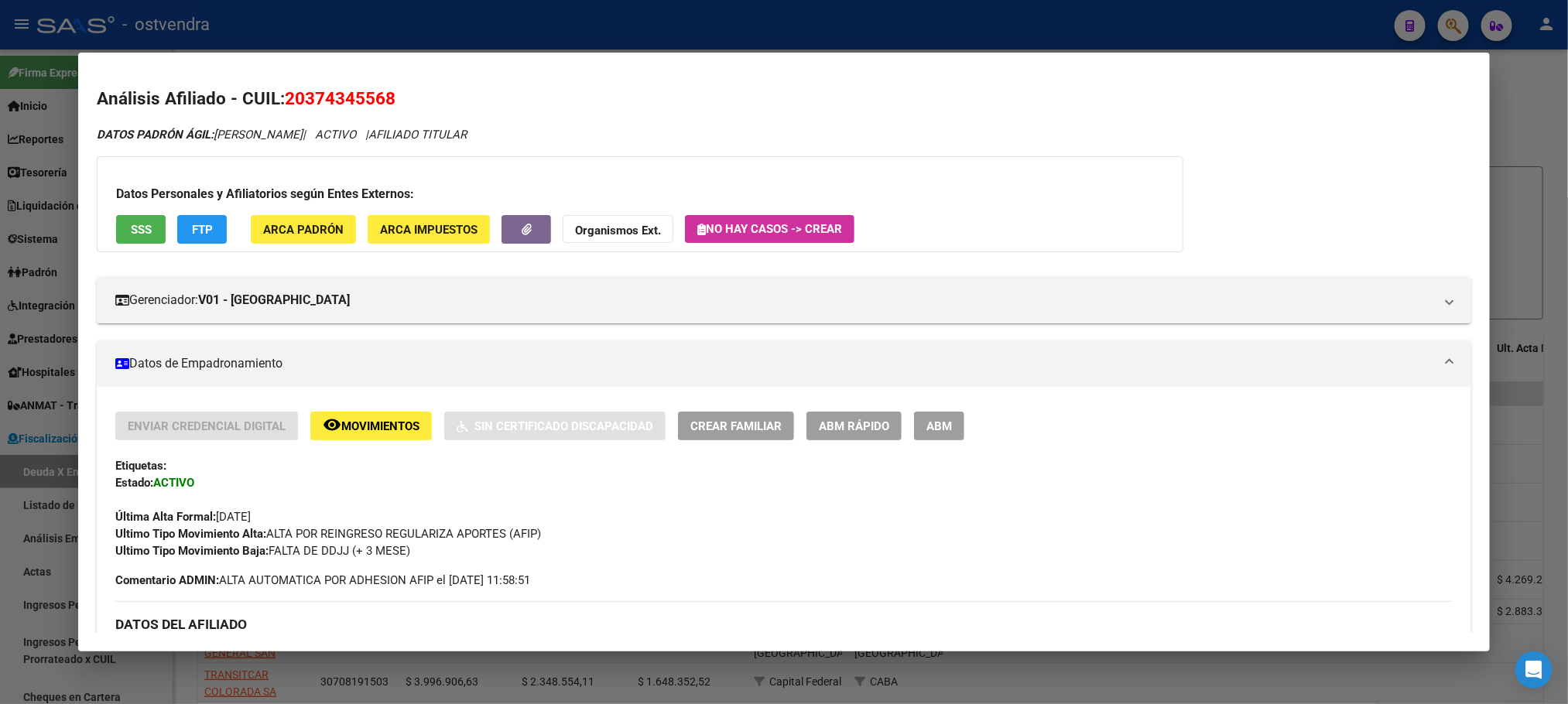
click at [194, 245] on div "Datos Personales y Afiliatorios según Entes Externos: SSS FTP ARCA Padrón ARCA …" at bounding box center [639, 204] width 1086 height 96
click at [195, 232] on span "FTP" at bounding box center [202, 230] width 20 height 14
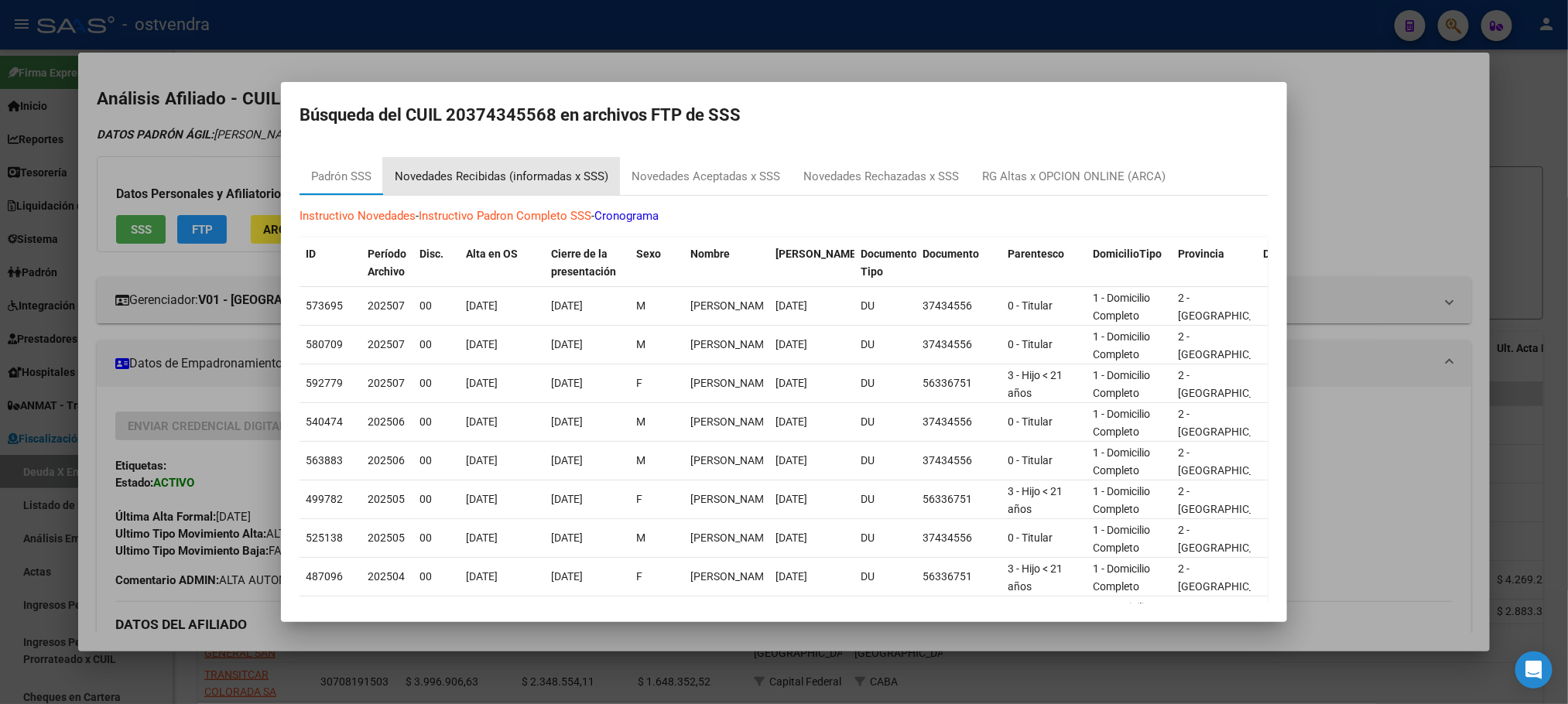
click at [393, 183] on div "Novedades Recibidas (informadas x SSS)" at bounding box center [502, 177] width 237 height 38
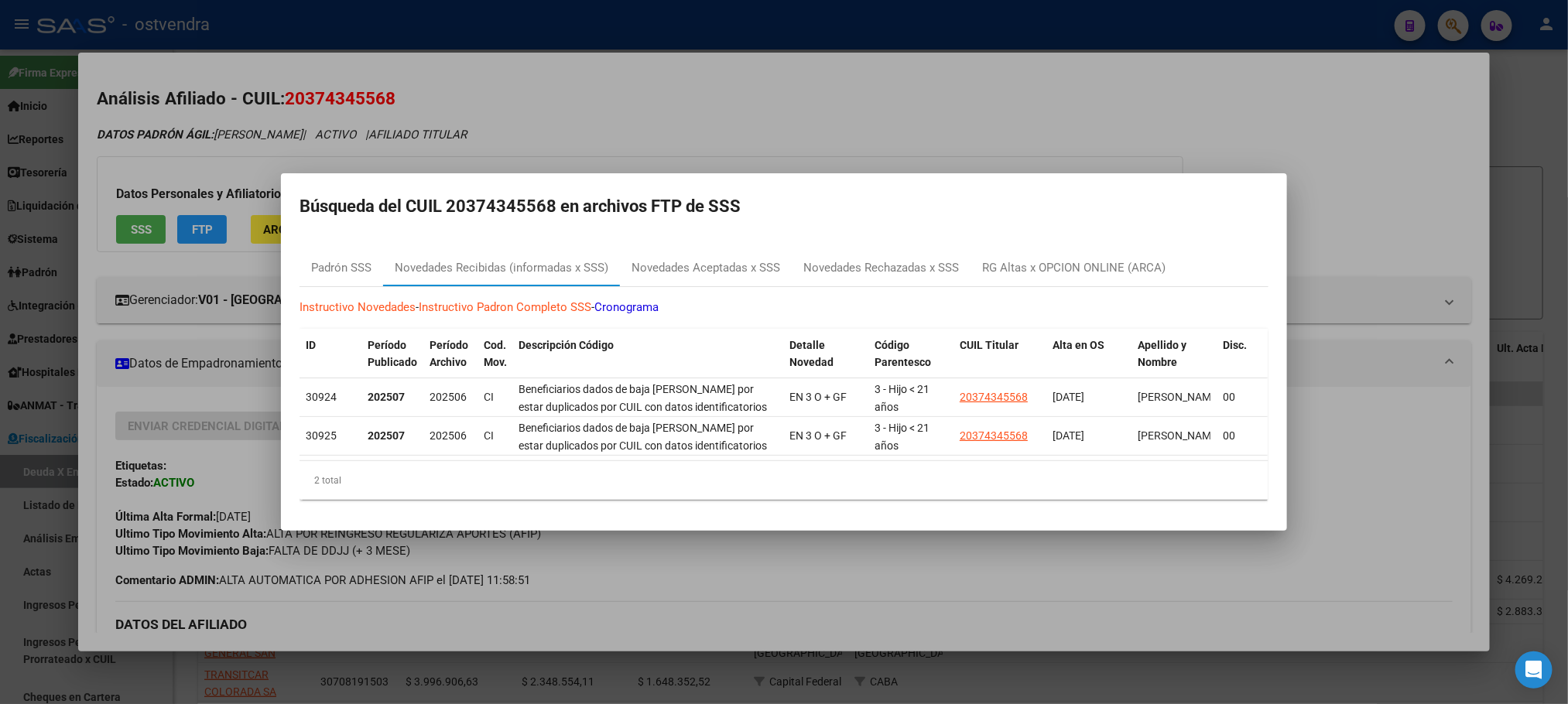
click at [428, 110] on div at bounding box center [784, 352] width 1568 height 704
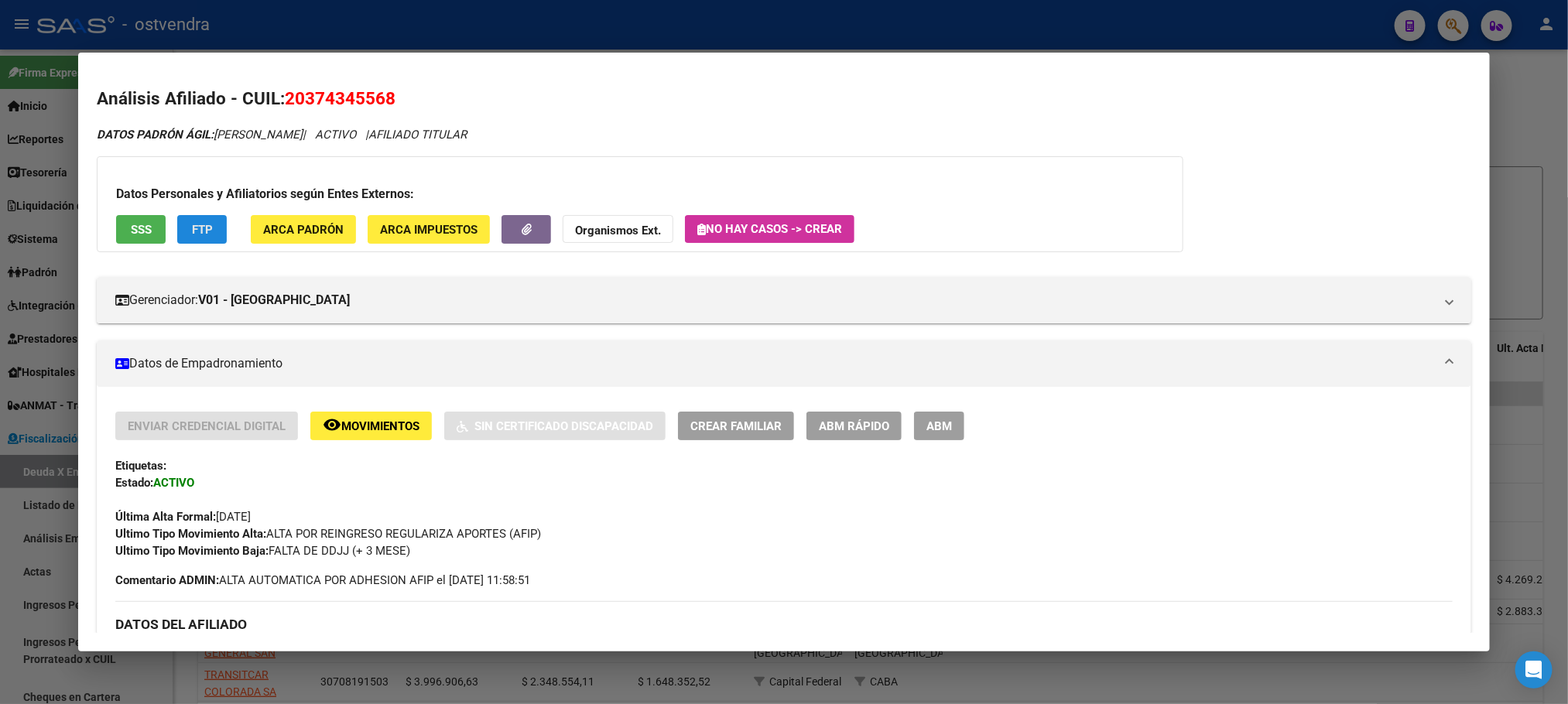
click at [198, 237] on button "FTP" at bounding box center [202, 230] width 49 height 29
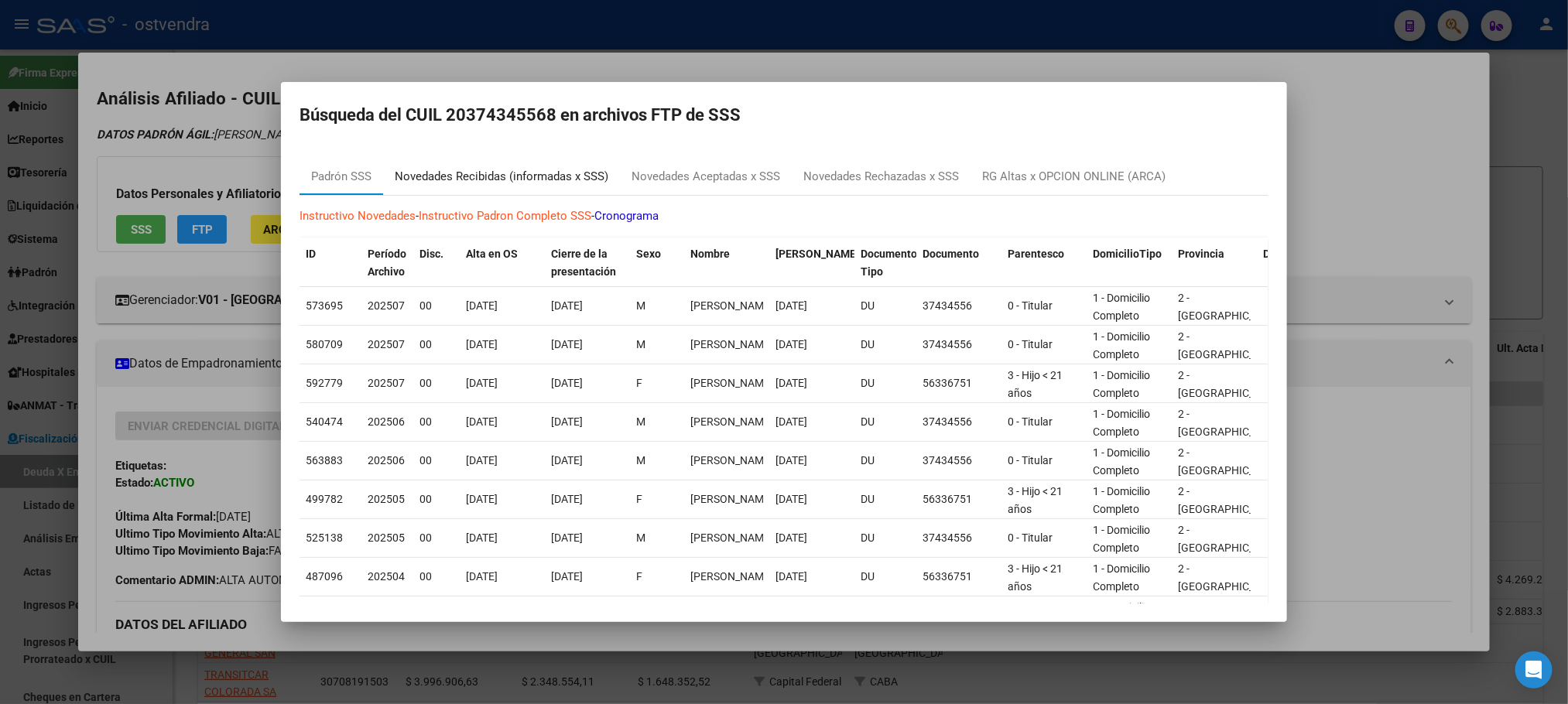
click at [492, 184] on div "Novedades Recibidas (informadas x SSS)" at bounding box center [502, 177] width 213 height 18
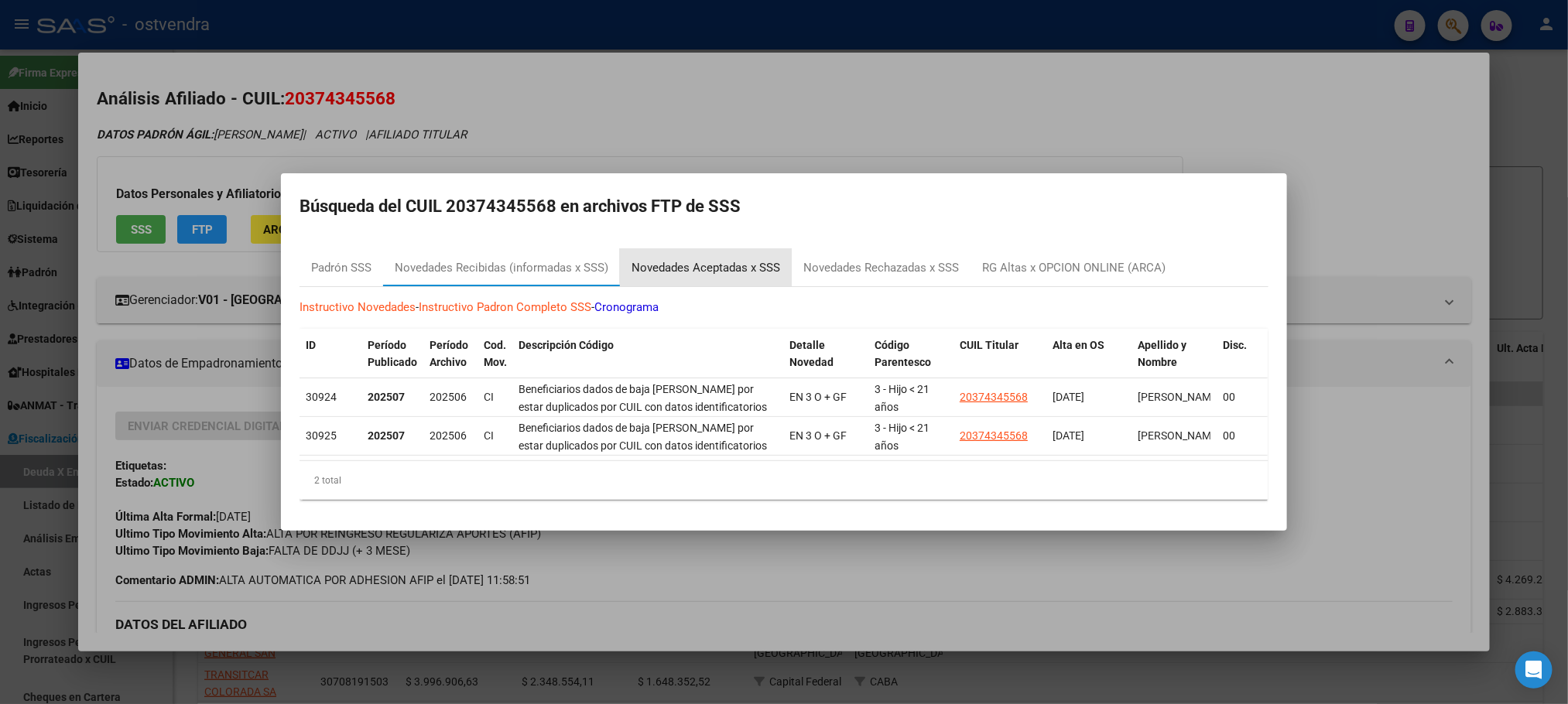
click at [717, 249] on div "Novedades Aceptadas x SSS" at bounding box center [705, 268] width 171 height 38
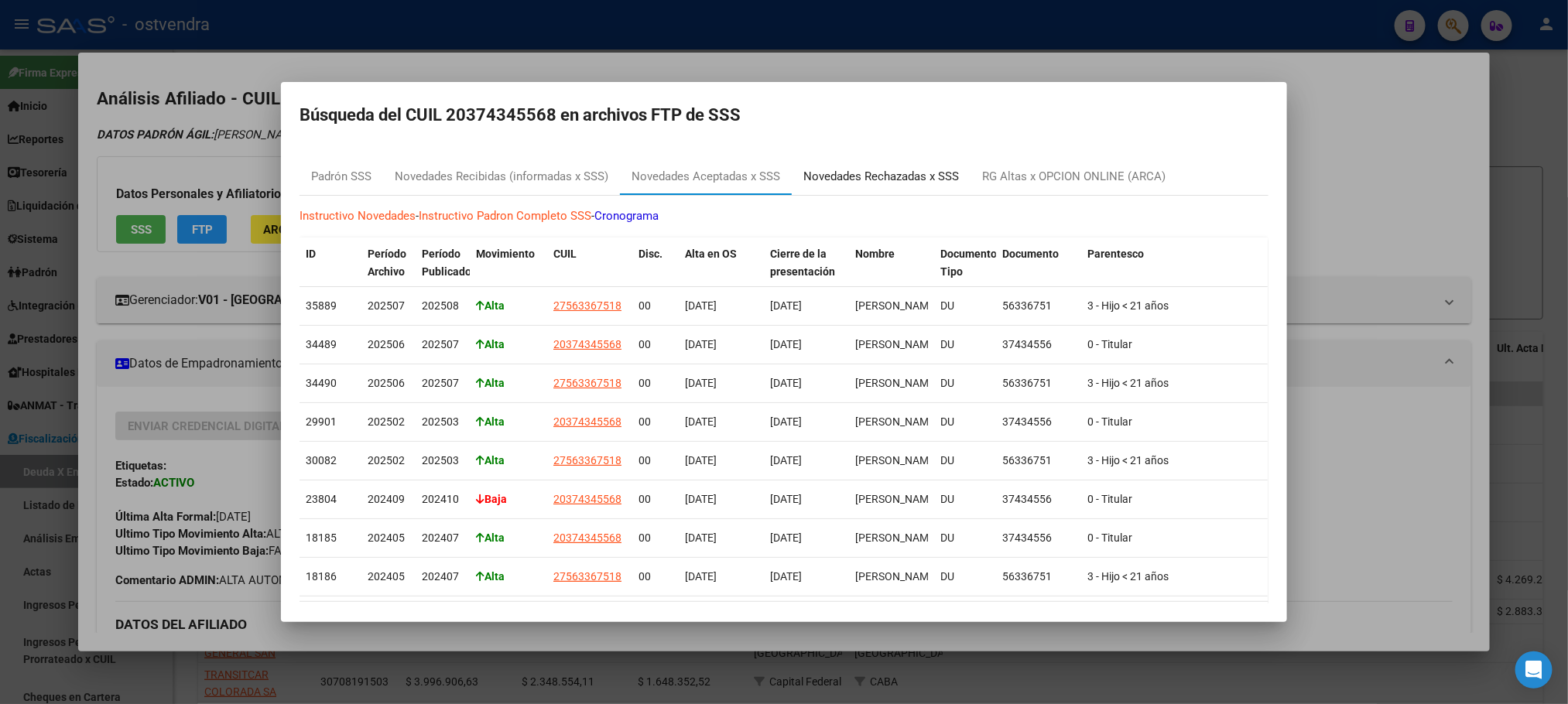
click at [919, 191] on div "Novedades Rechazadas x SSS" at bounding box center [881, 177] width 179 height 38
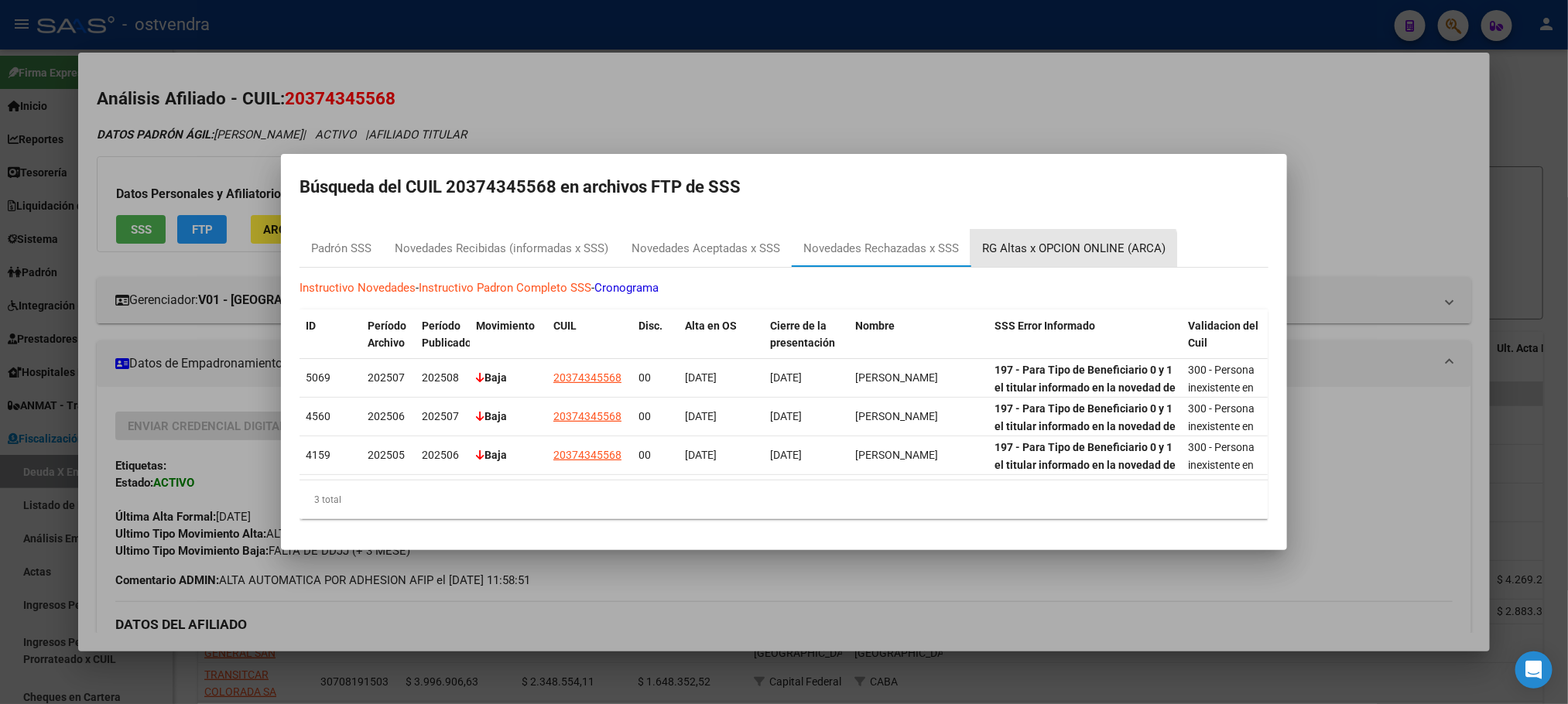
click at [1063, 253] on div "RG Altas x OPCION ONLINE (ARCA)" at bounding box center [1073, 248] width 206 height 38
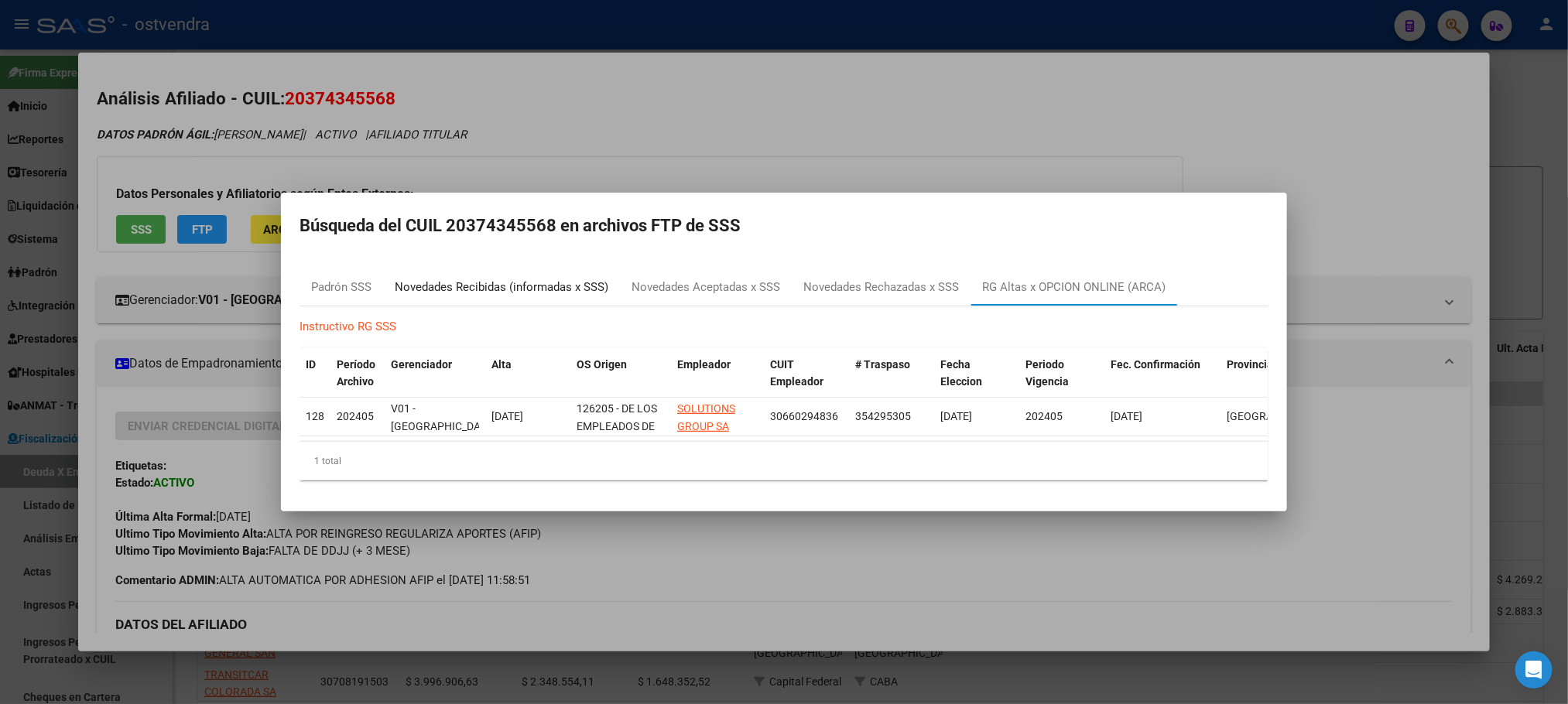
click at [480, 284] on div "Novedades Recibidas (informadas x SSS)" at bounding box center [502, 288] width 213 height 18
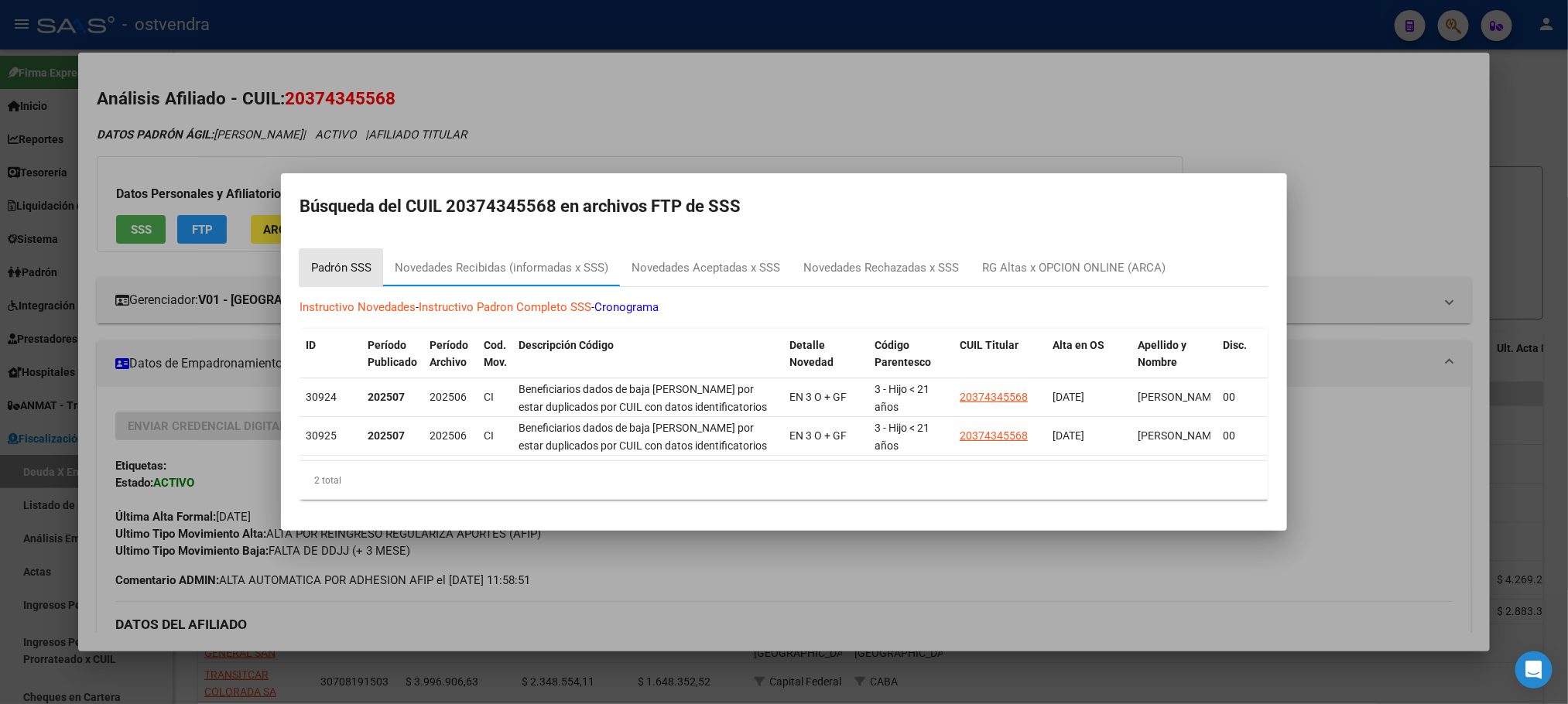
click at [348, 272] on div "Padrón SSS" at bounding box center [341, 268] width 84 height 38
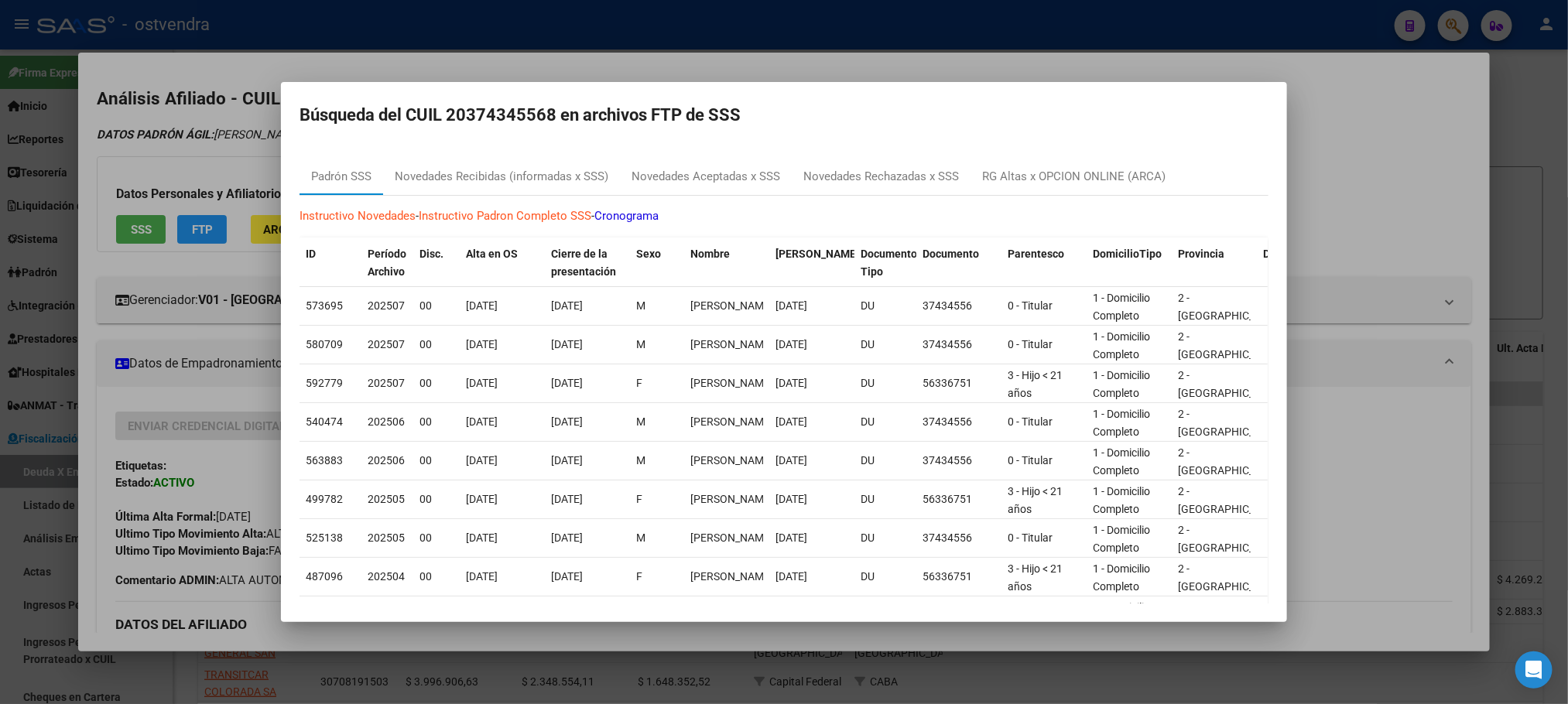
click at [233, 120] on div at bounding box center [784, 352] width 1568 height 704
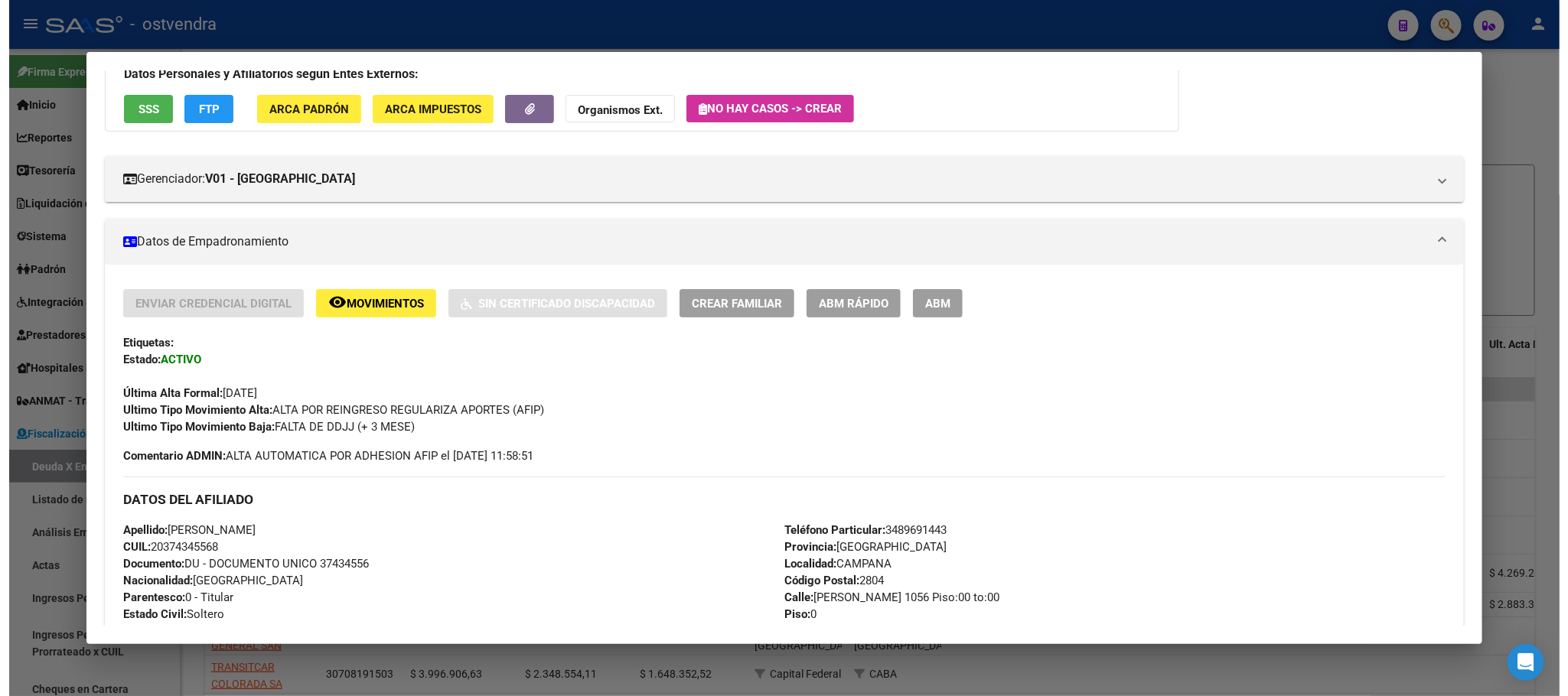
scroll to position [229, 0]
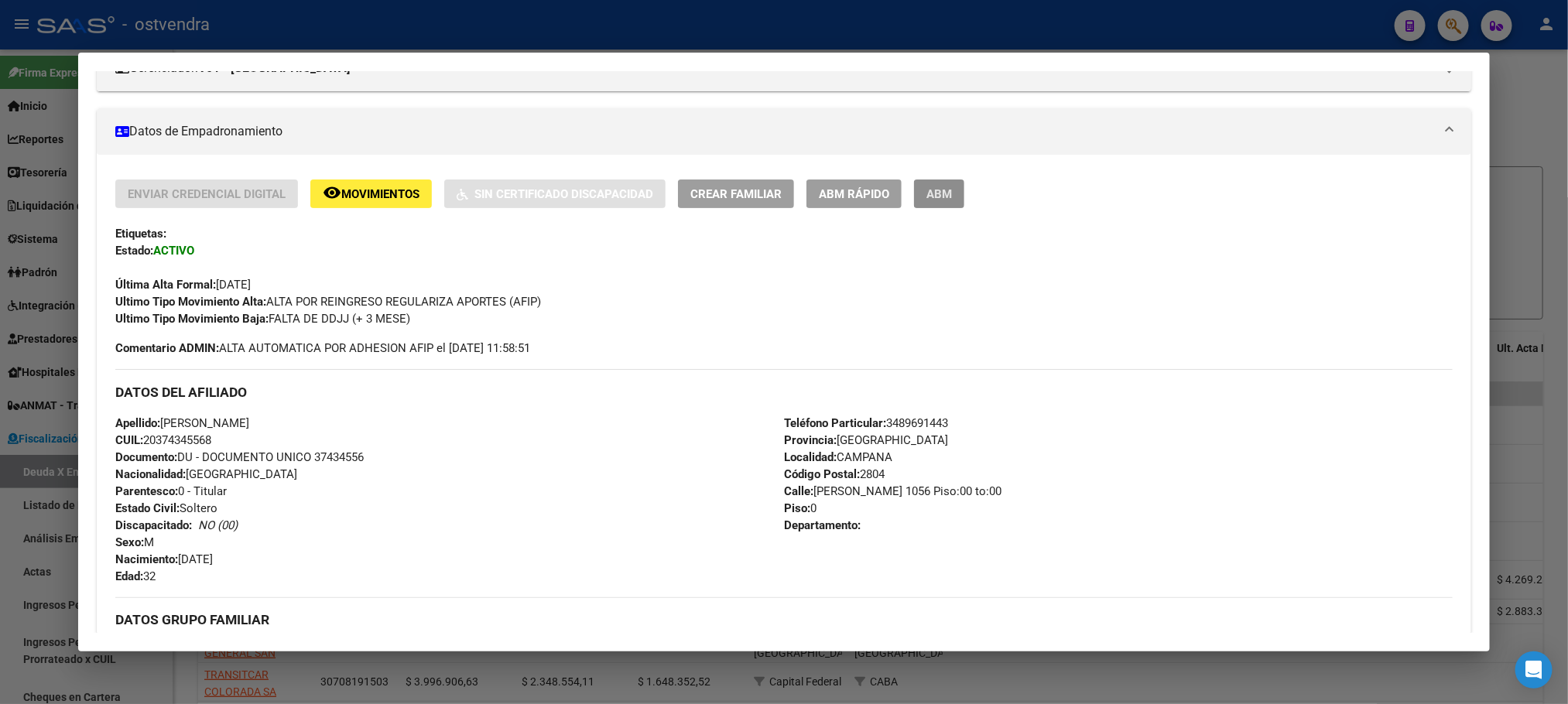
click at [941, 191] on span "ABM" at bounding box center [939, 194] width 26 height 14
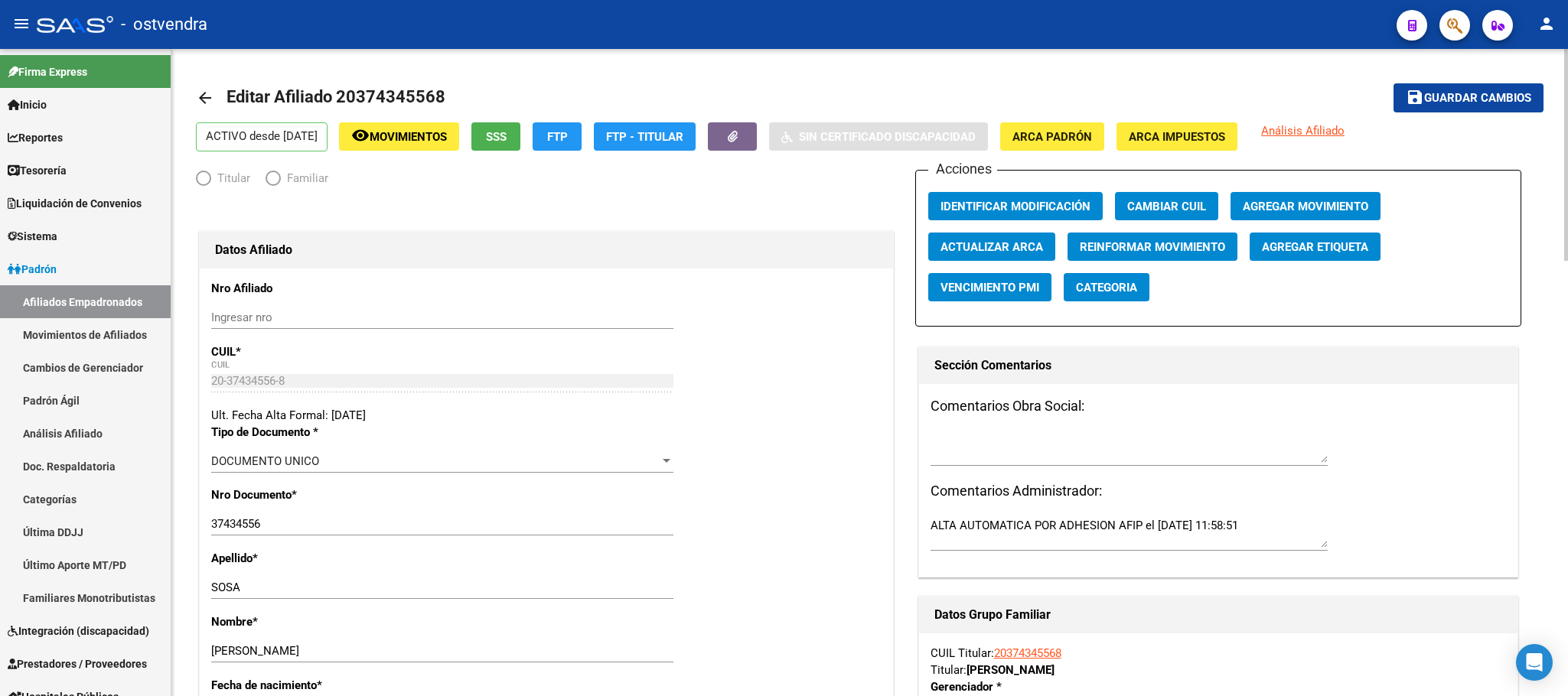
radio input "true"
type input "33-71494484-9"
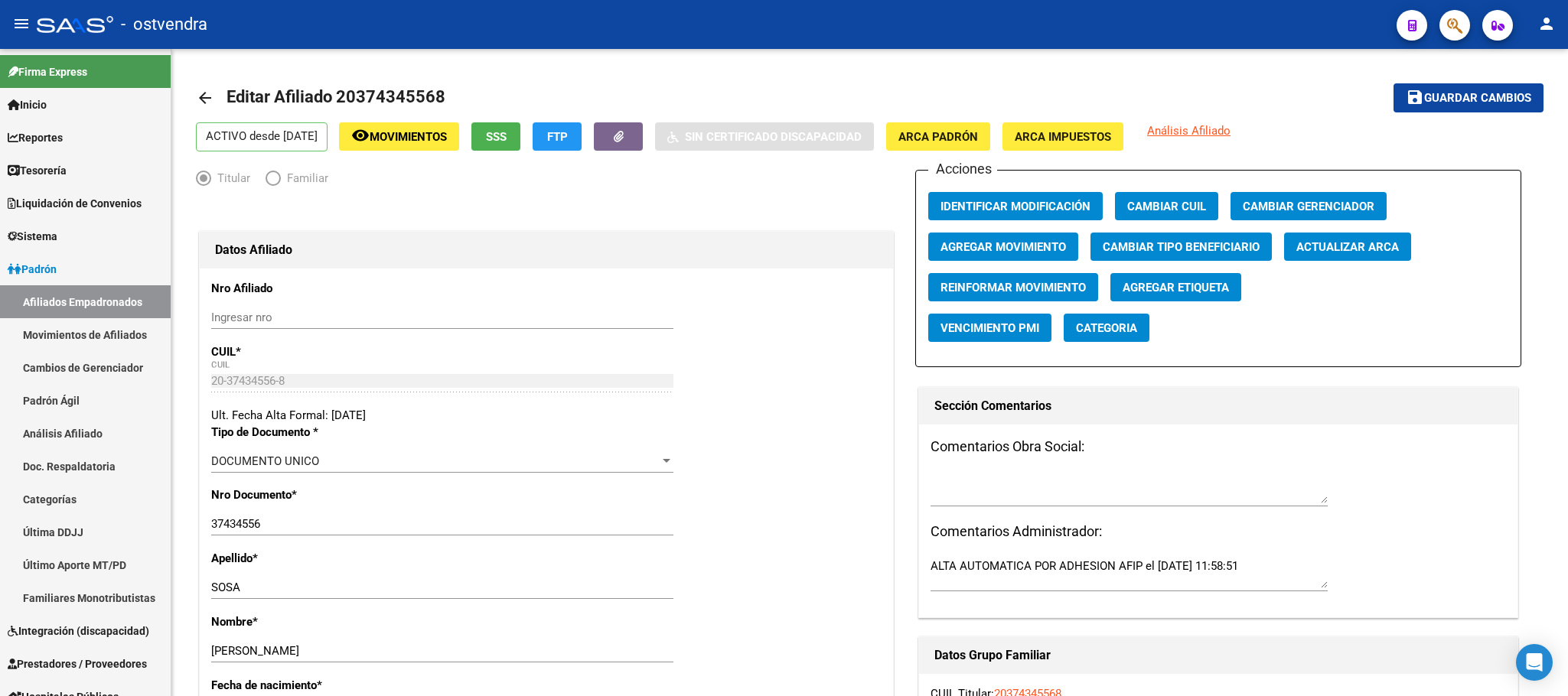
click at [1463, 13] on button "button" at bounding box center [1455, 25] width 30 height 30
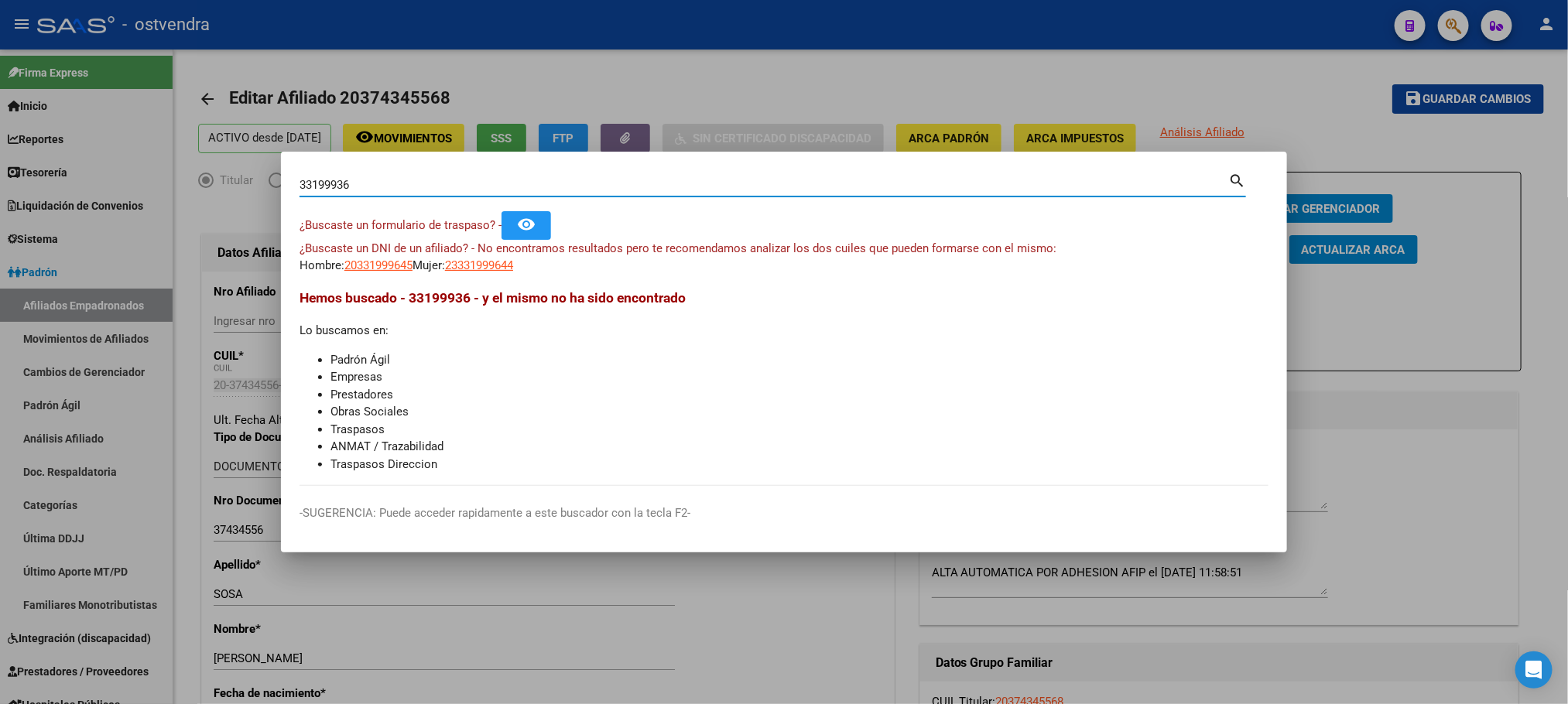
type input "33199936"
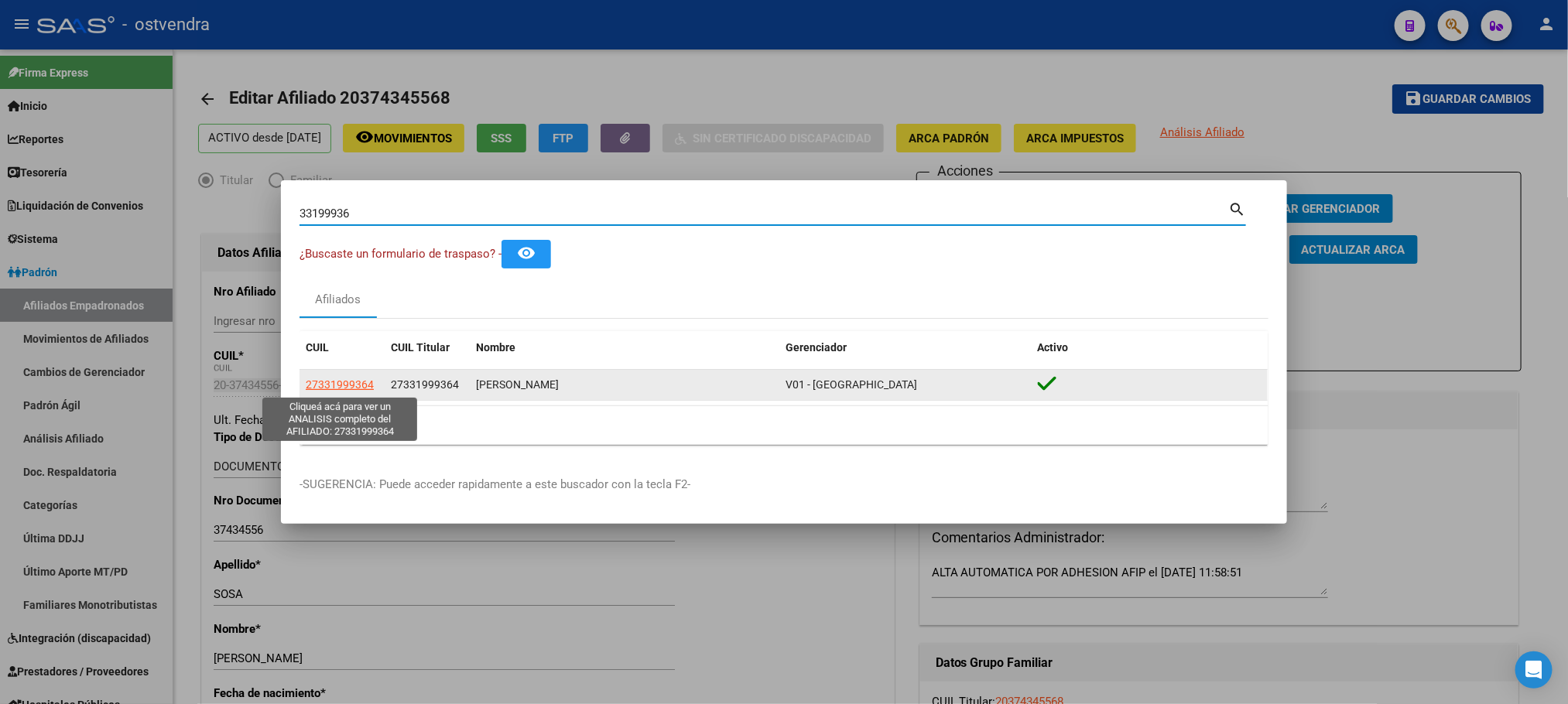
click at [353, 384] on span "27331999364" at bounding box center [340, 385] width 68 height 13
type textarea "27331999364"
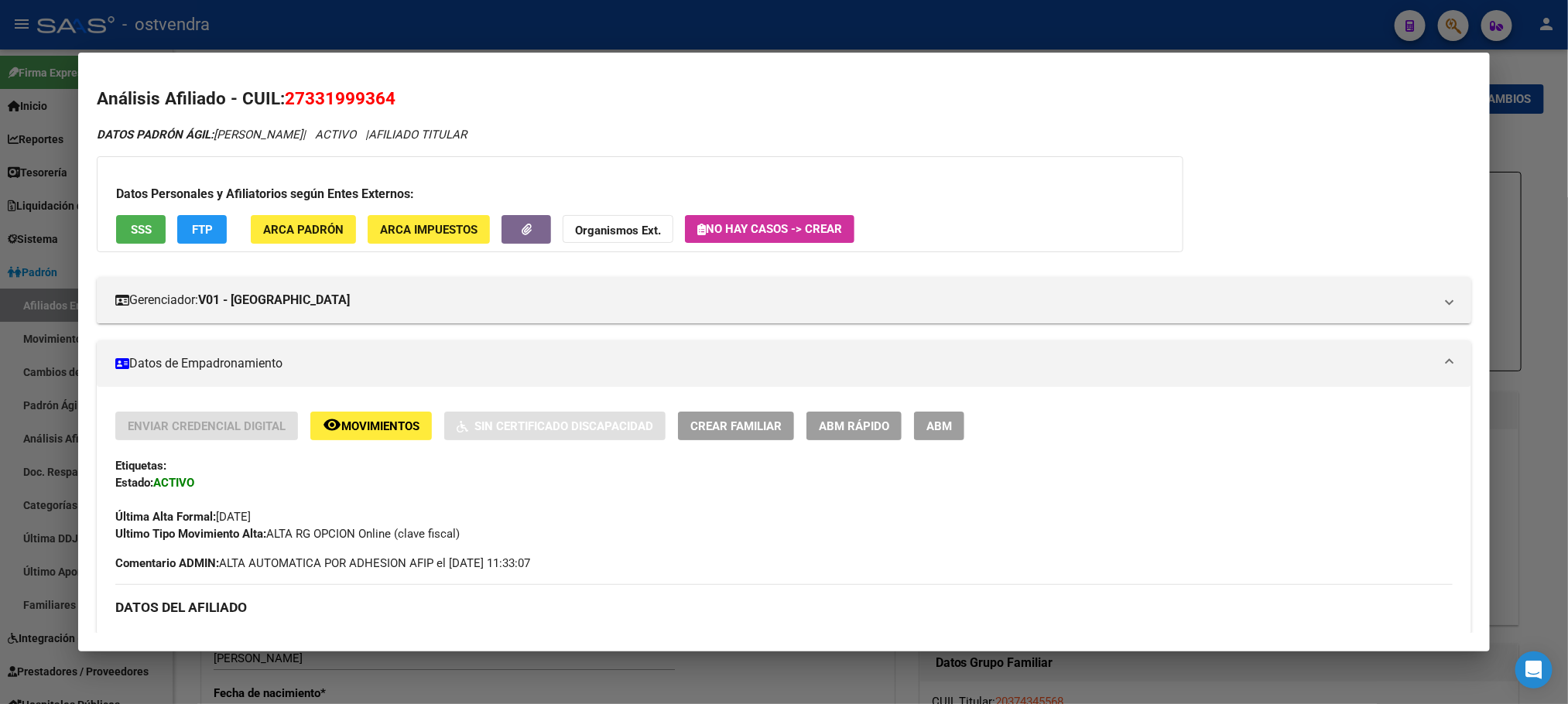
click at [123, 246] on div "Datos Personales y Afiliatorios según Entes Externos: SSS FTP ARCA Padrón ARCA …" at bounding box center [639, 204] width 1086 height 96
click at [131, 239] on button "SSS" at bounding box center [141, 230] width 49 height 29
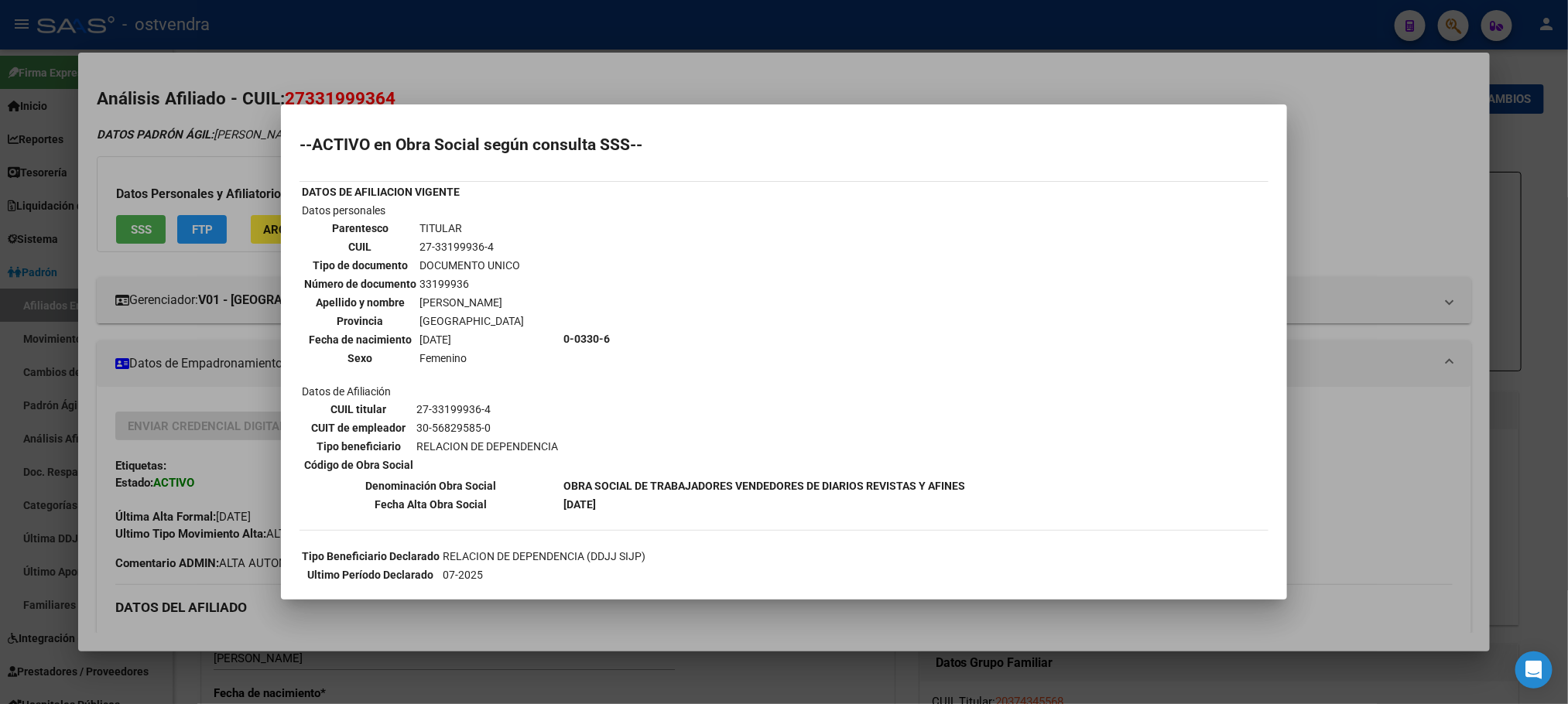
click at [263, 155] on div at bounding box center [784, 352] width 1568 height 704
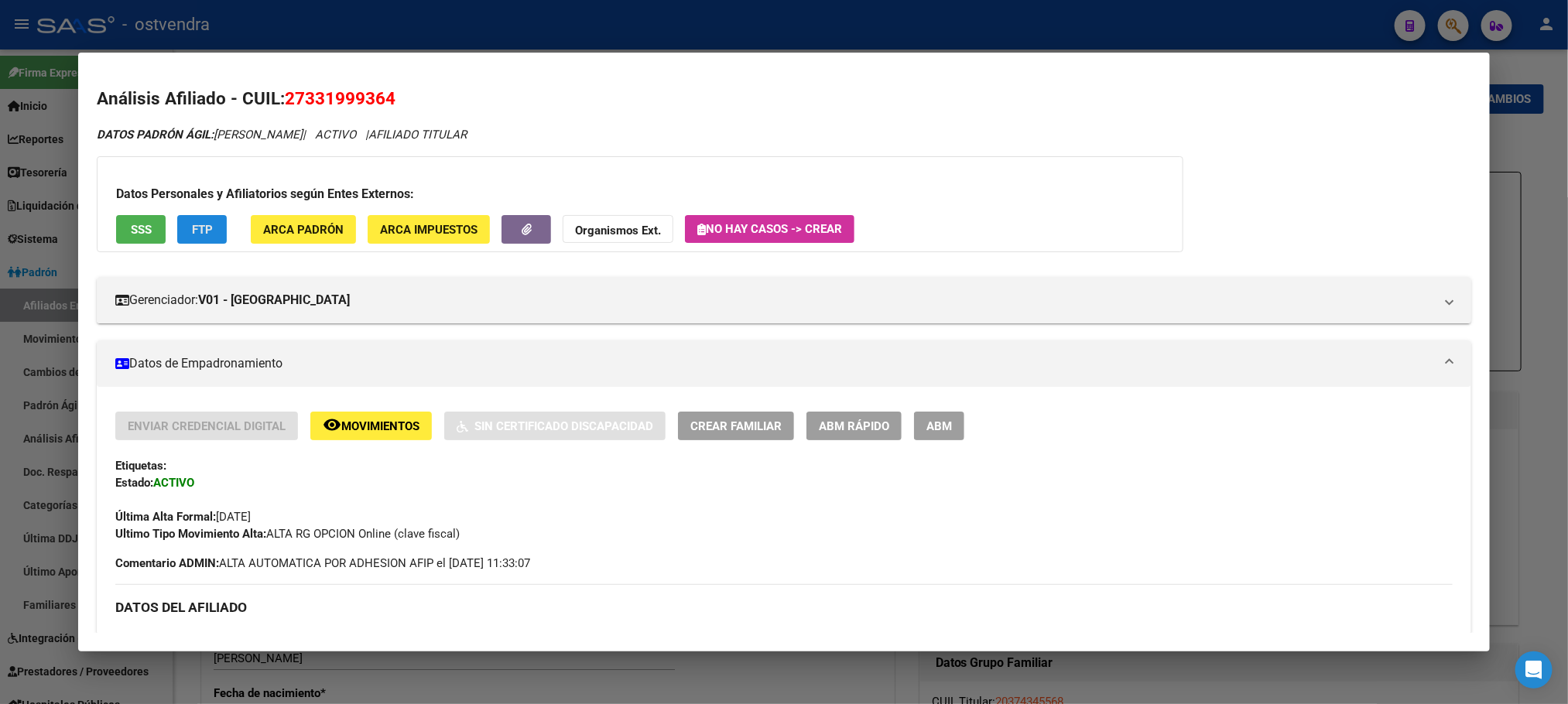
click at [210, 240] on button "FTP" at bounding box center [202, 230] width 49 height 29
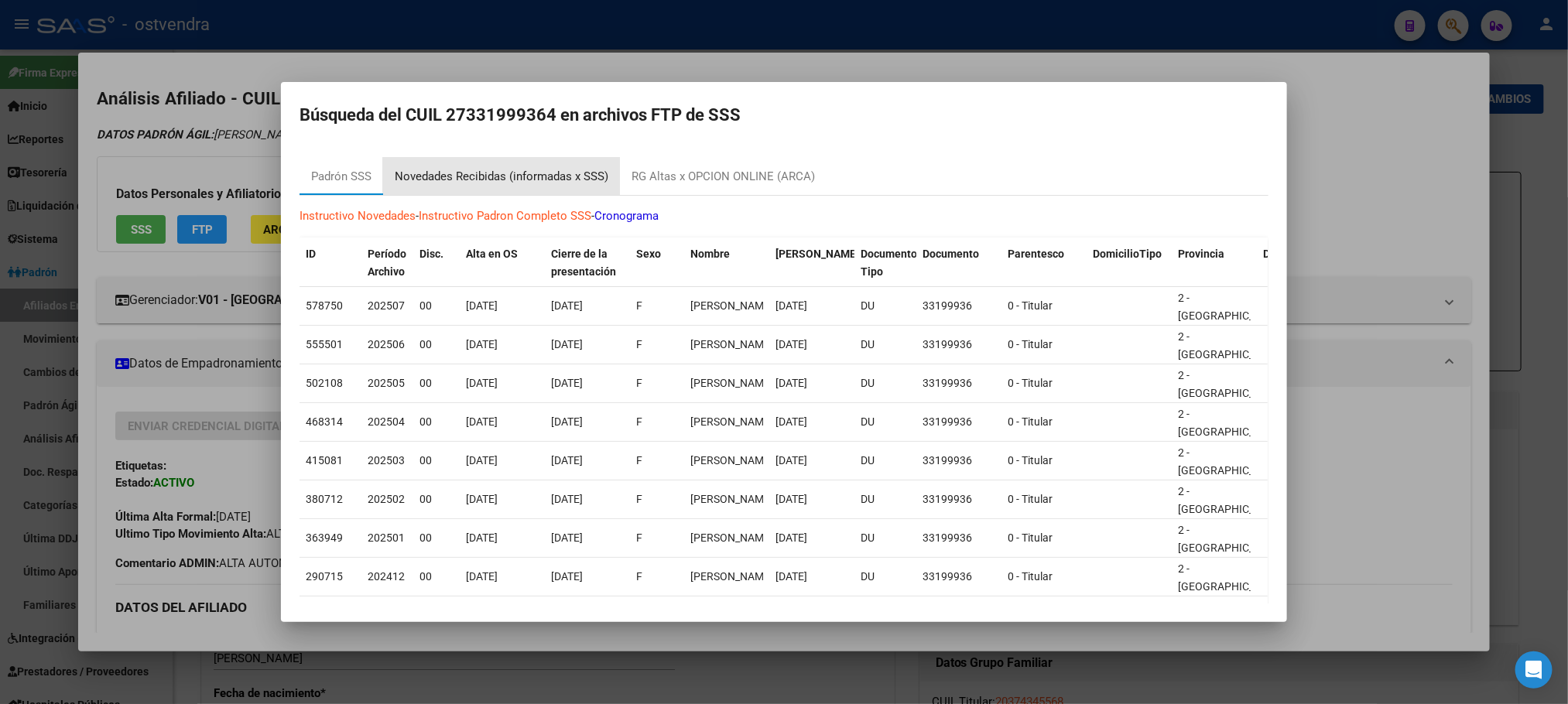
click at [538, 166] on div "Novedades Recibidas (informadas x SSS)" at bounding box center [502, 177] width 237 height 38
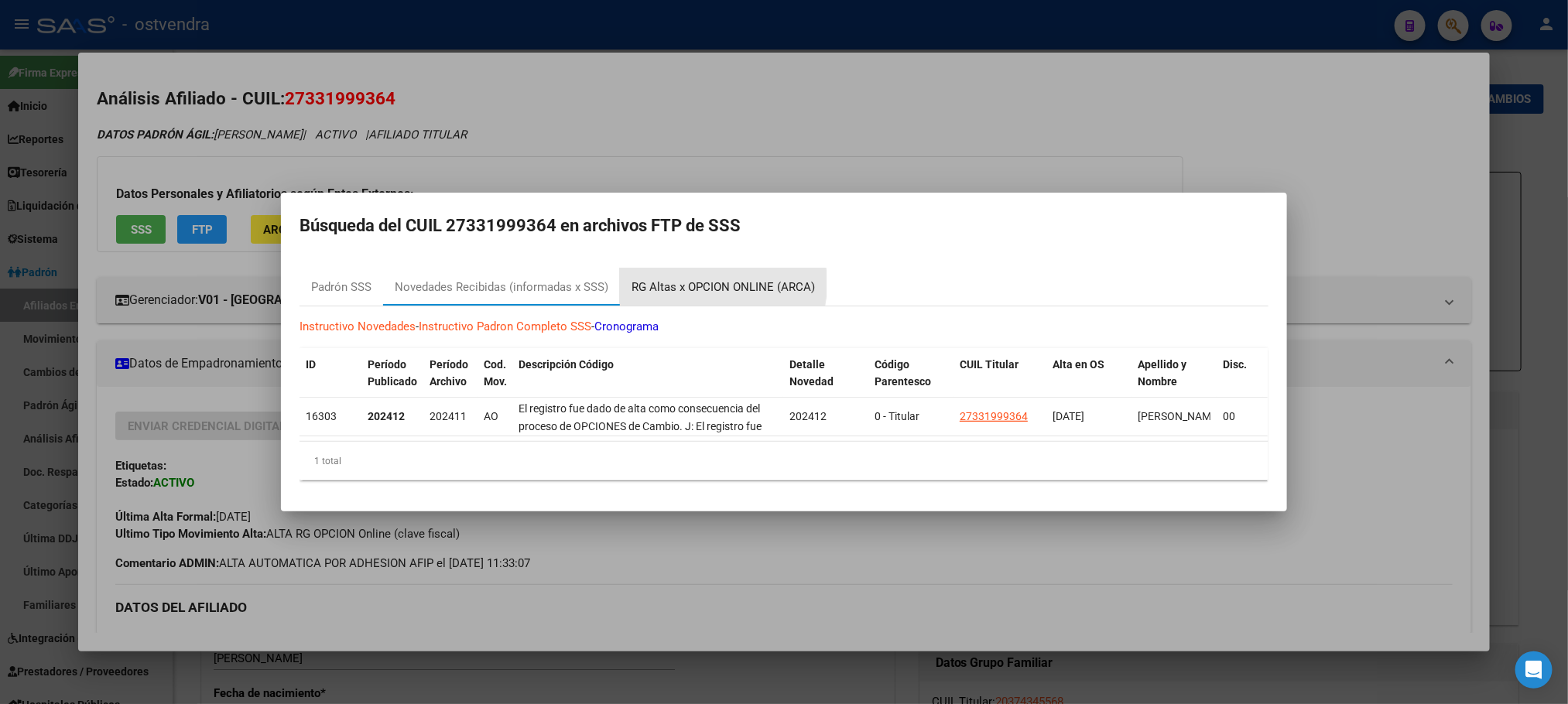
click at [692, 279] on div "RG Altas x OPCION ONLINE (ARCA)" at bounding box center [723, 288] width 183 height 18
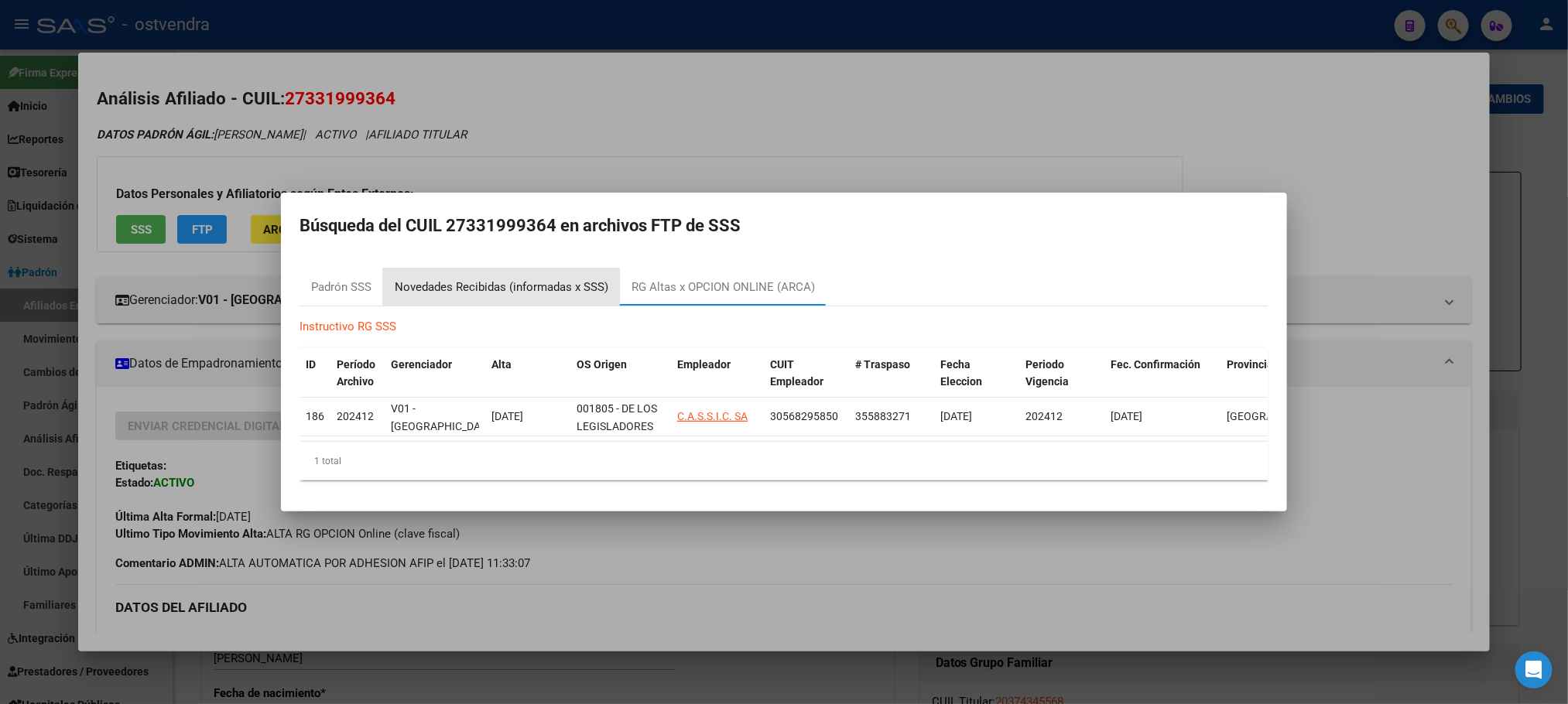
click at [513, 279] on div "Novedades Recibidas (informadas x SSS)" at bounding box center [502, 288] width 213 height 18
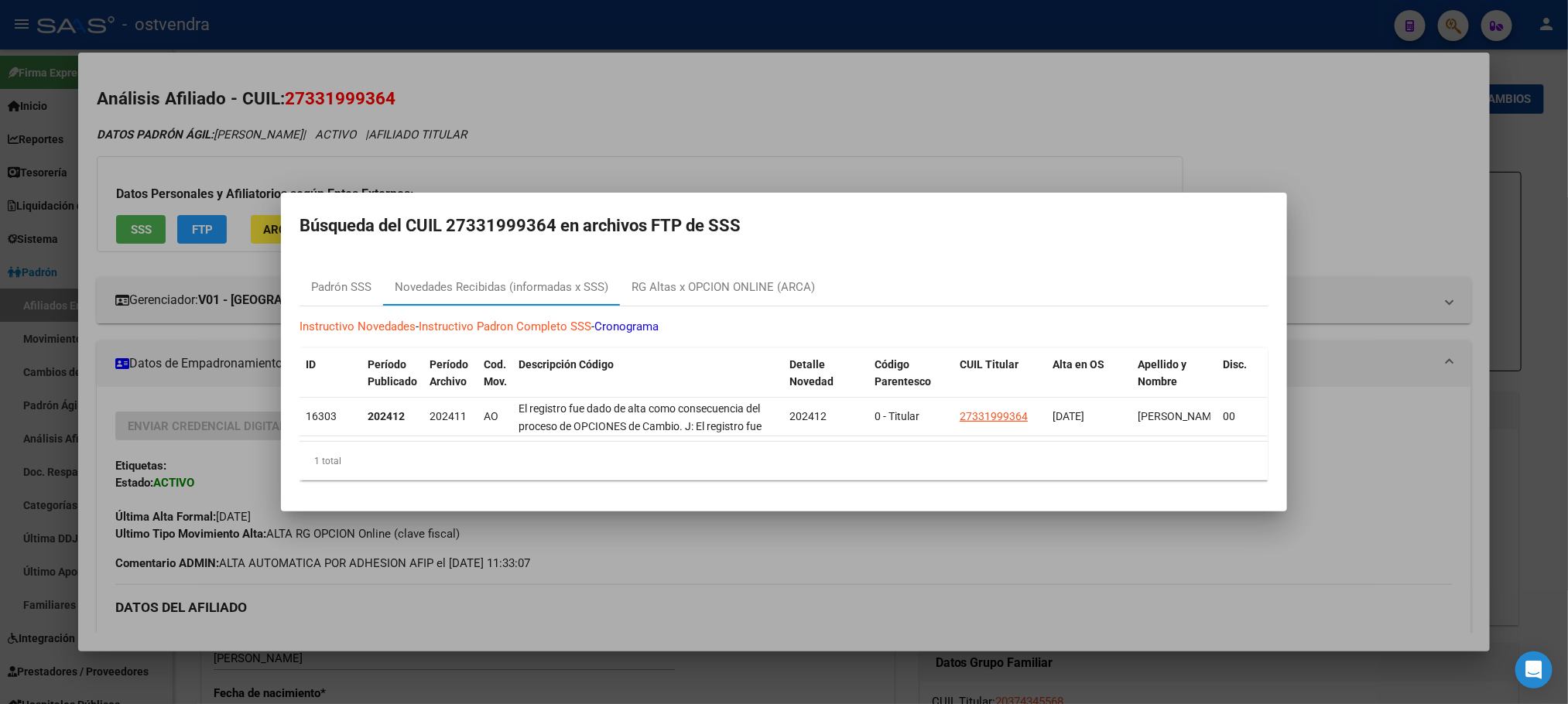
click at [522, 143] on div at bounding box center [784, 352] width 1568 height 704
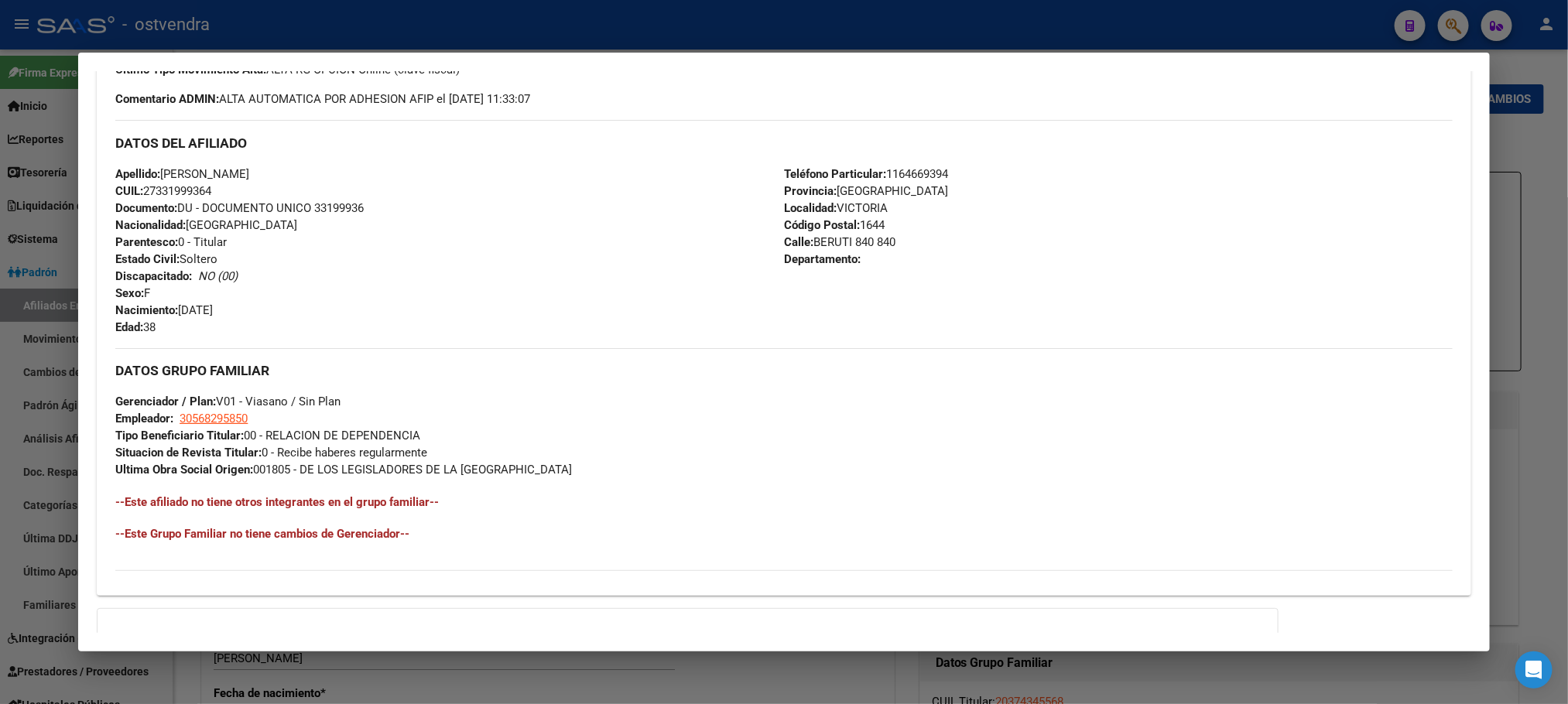
scroll to position [632, 0]
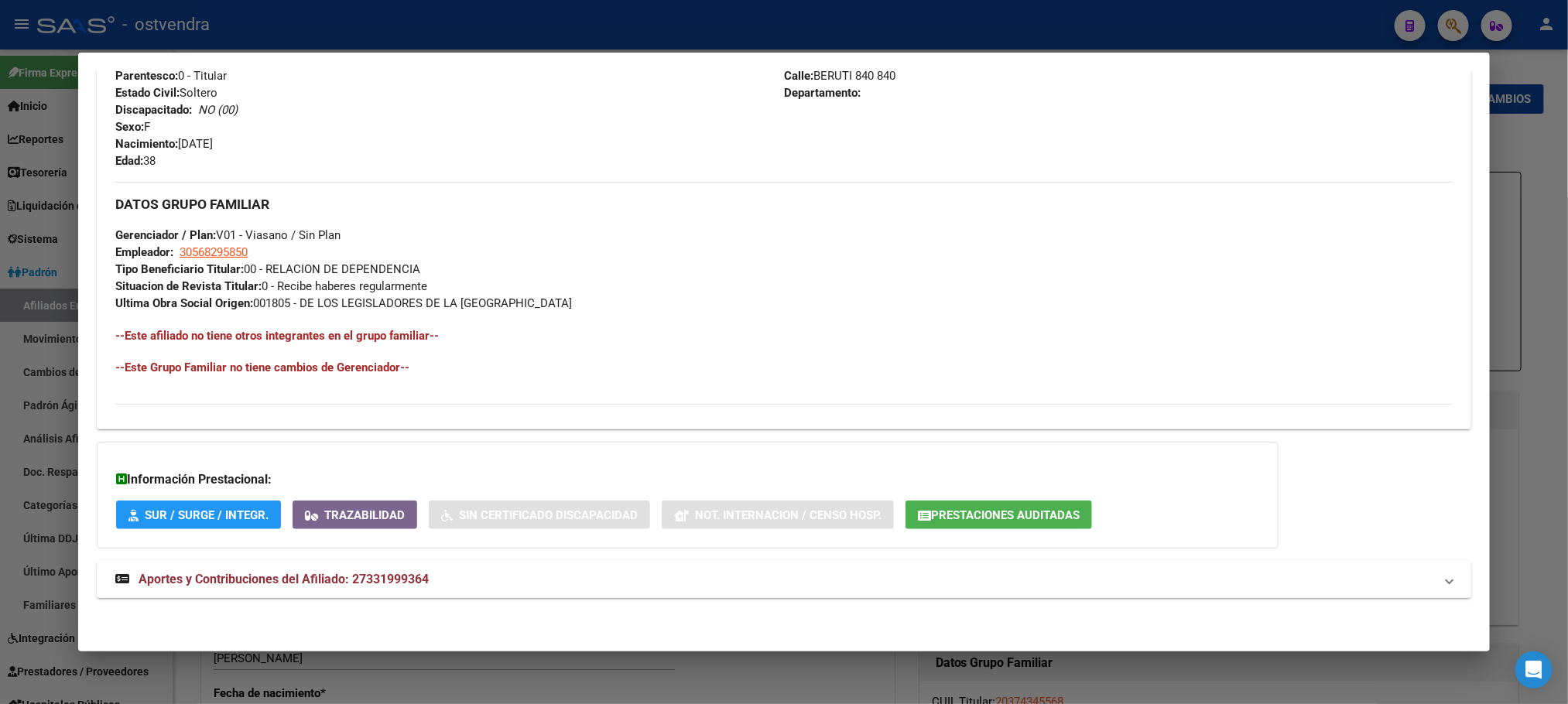
click at [555, 571] on mat-panel-title "Aportes y Contribuciones del Afiliado: 27331999364" at bounding box center [774, 579] width 1318 height 19
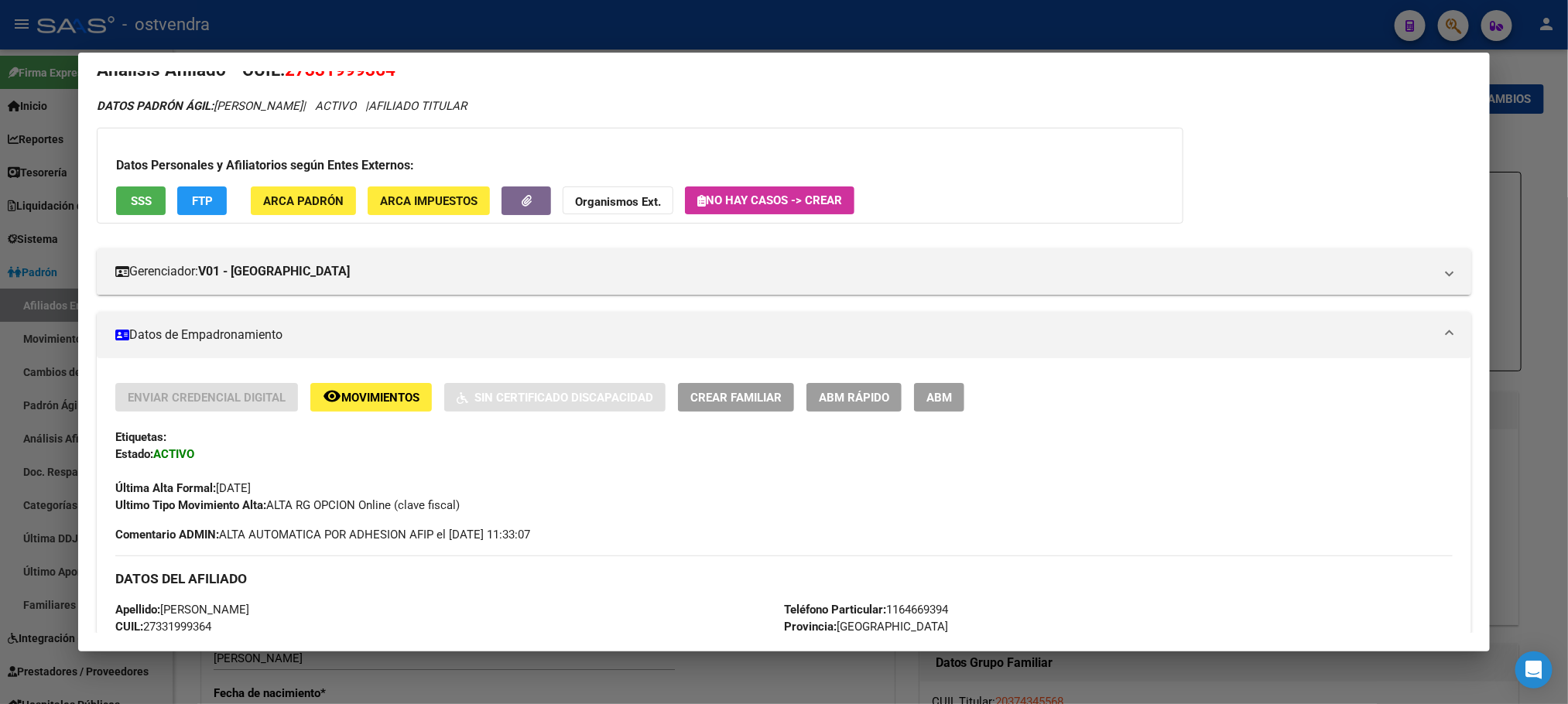
scroll to position [0, 0]
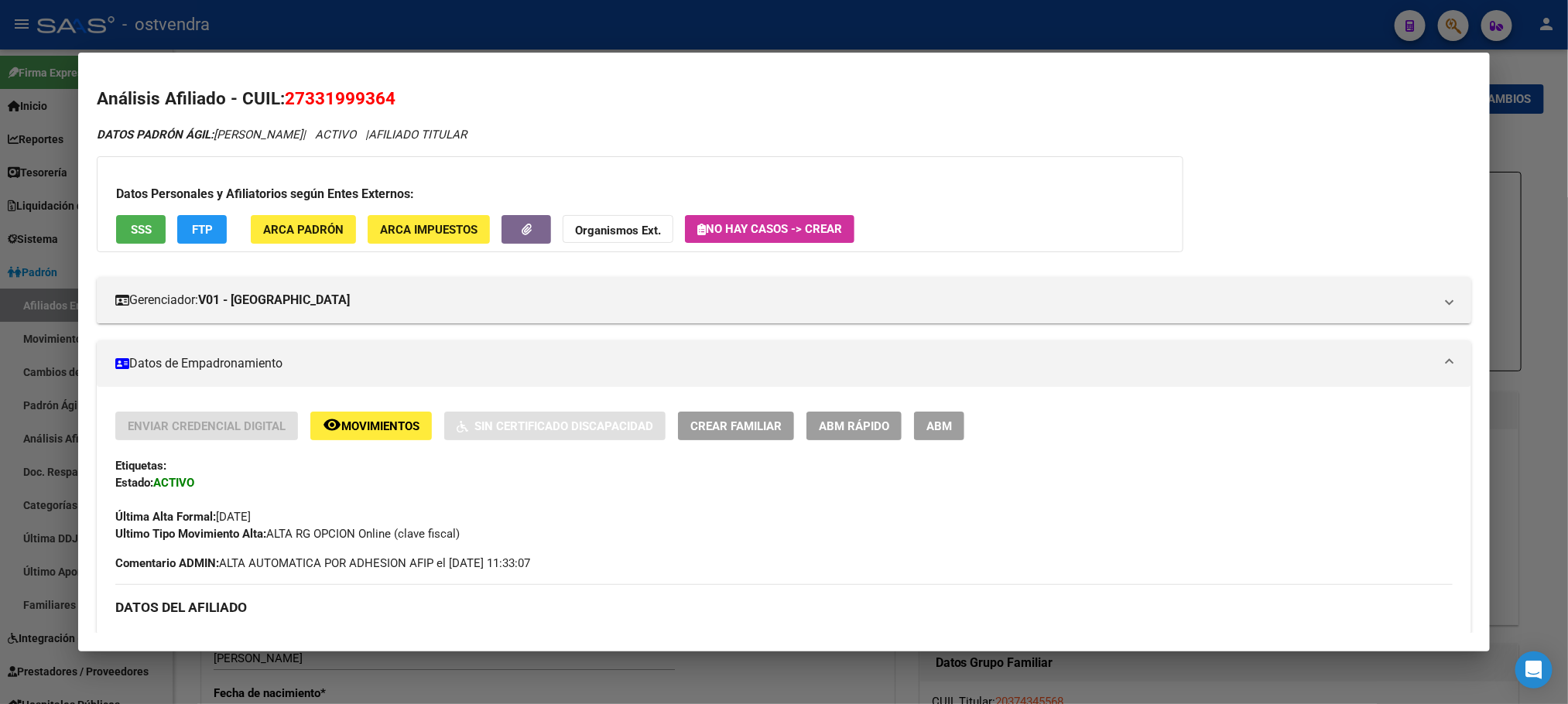
click at [1335, 20] on div at bounding box center [784, 352] width 1568 height 704
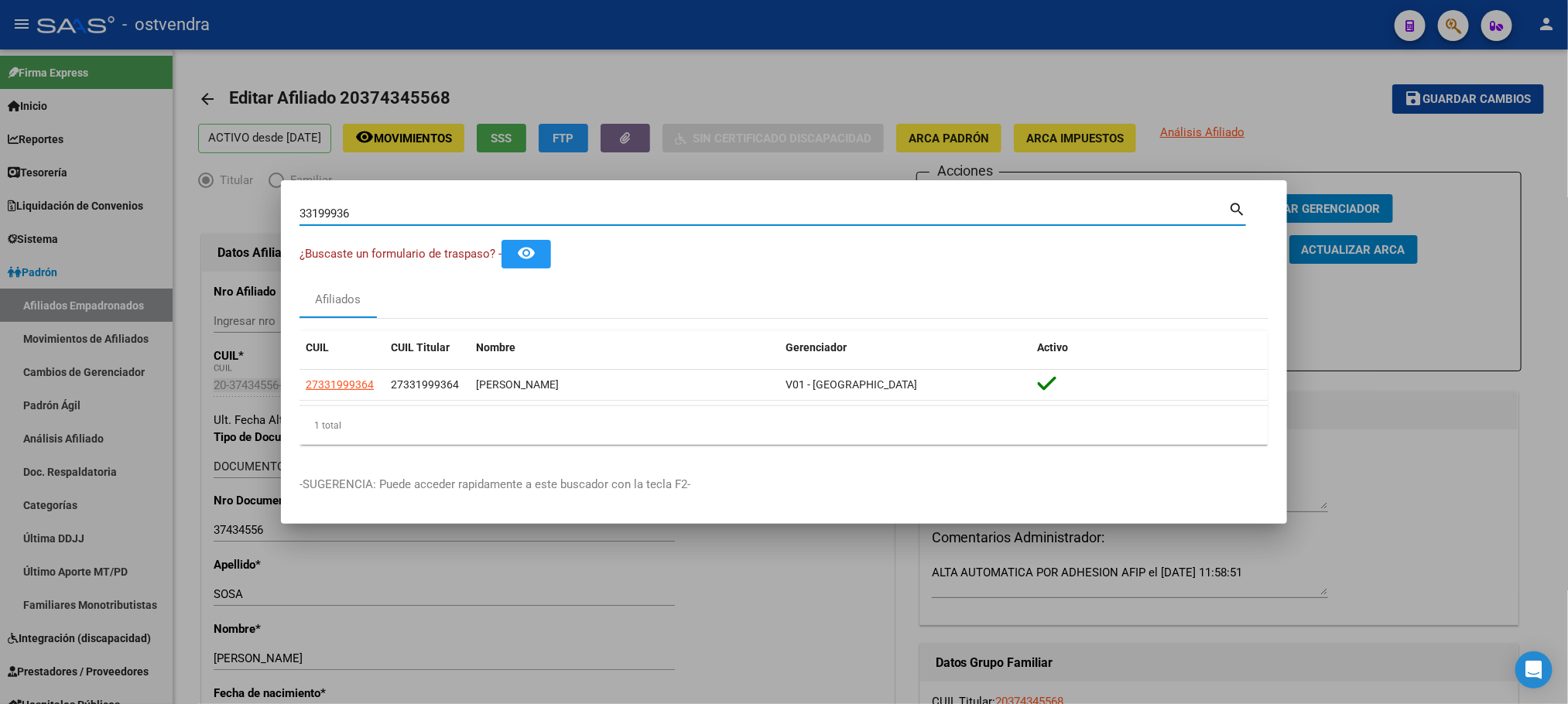
drag, startPoint x: 362, startPoint y: 212, endPoint x: 329, endPoint y: 205, distance: 33.7
click at [221, 205] on div "33199936 Buscar (apellido, dni, cuil, nro traspaso, cuit, obra social) search ¿…" at bounding box center [784, 352] width 1568 height 704
paste input "42.828.4"
click at [340, 216] on input "42.828.46" at bounding box center [764, 213] width 928 height 14
click at [376, 207] on input "42.828.46" at bounding box center [764, 213] width 928 height 14
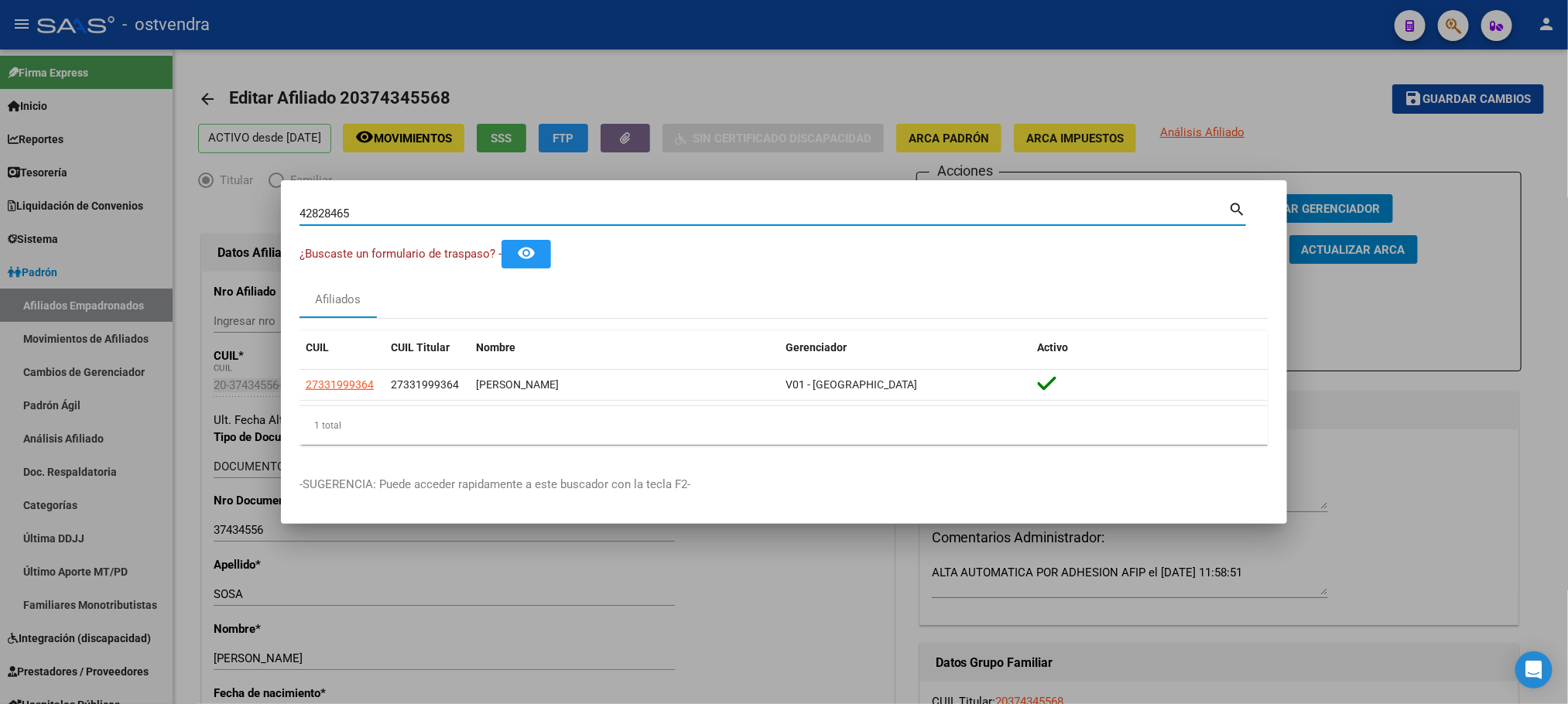
type input "42828465"
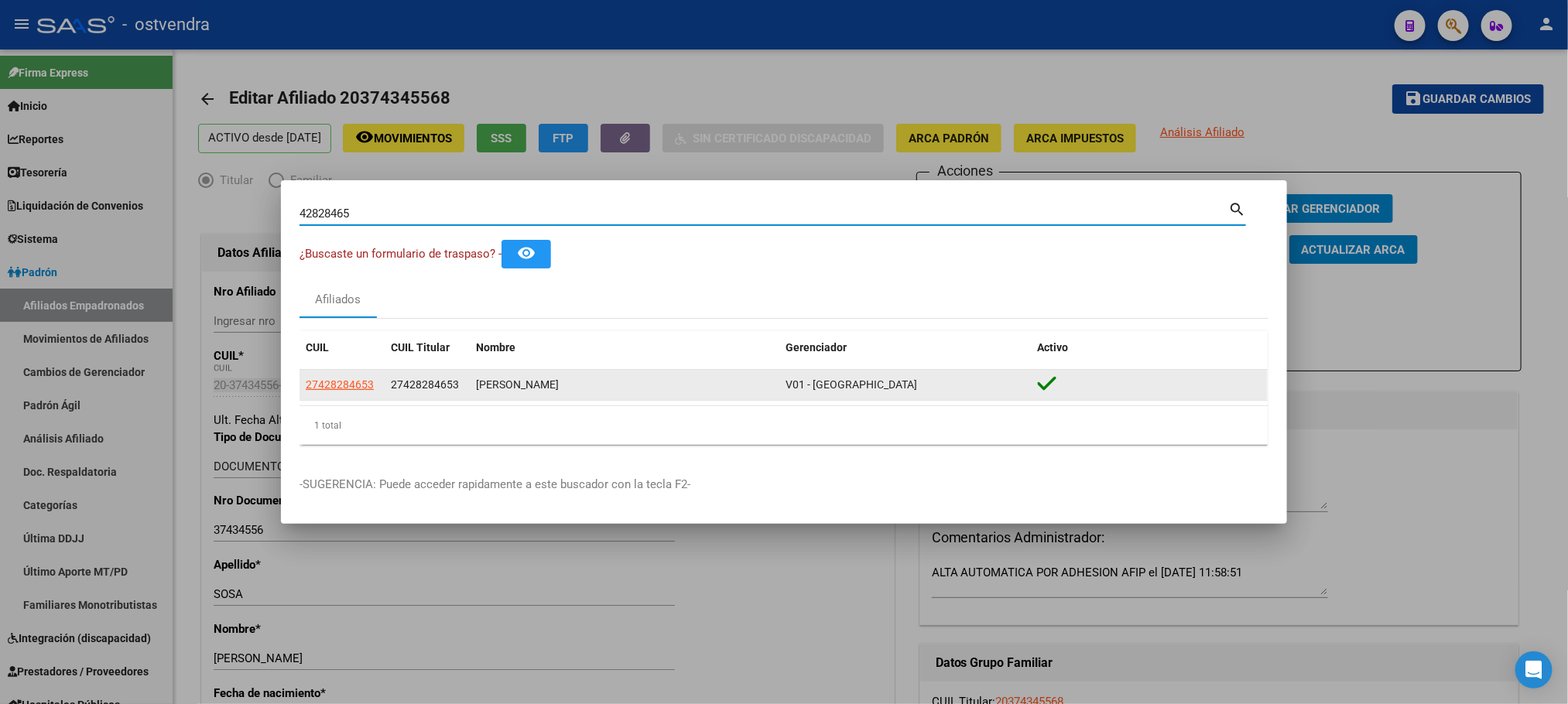
click at [353, 393] on app-link-go-to "27428284653" at bounding box center [340, 385] width 68 height 18
click at [351, 393] on app-link-go-to "27428284653" at bounding box center [340, 385] width 68 height 18
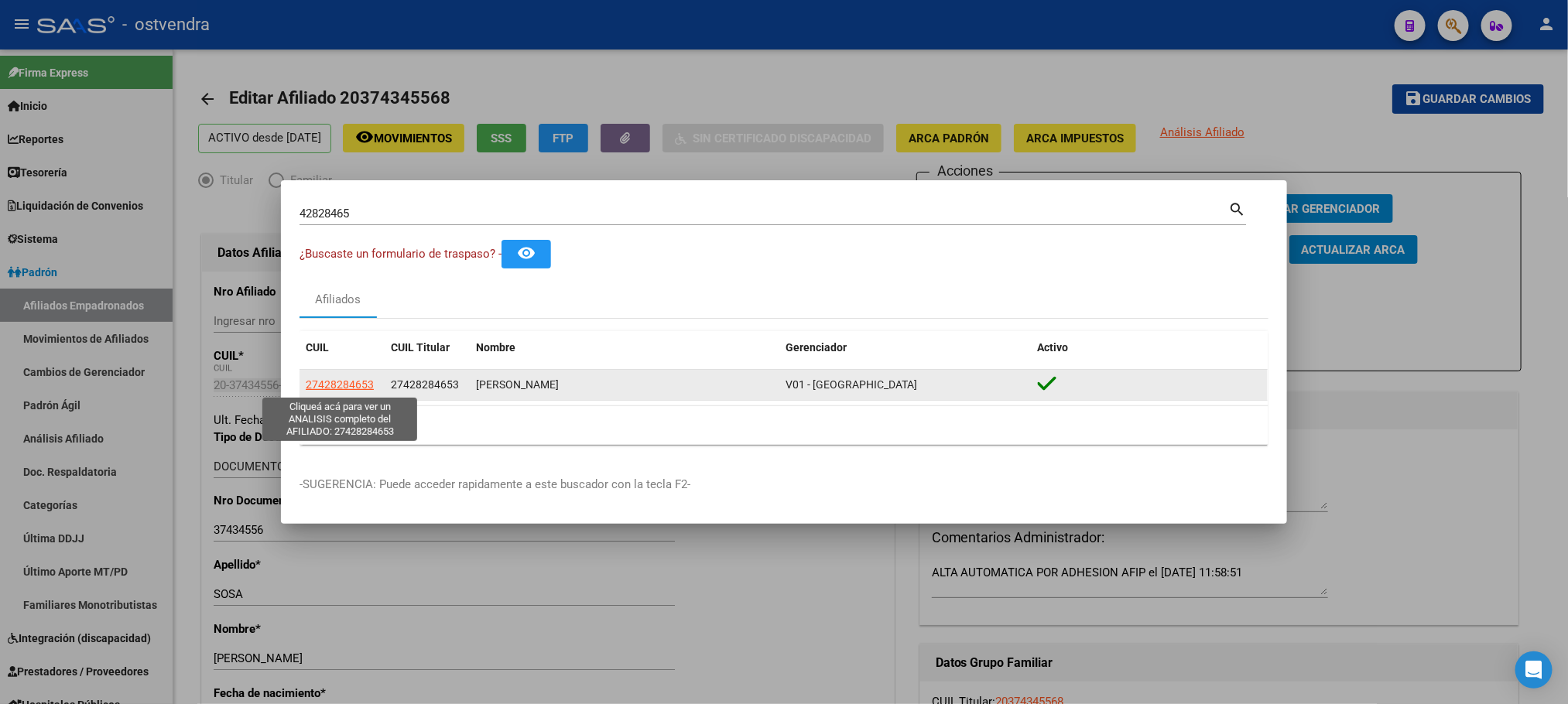
click at [353, 387] on span "27428284653" at bounding box center [340, 385] width 68 height 13
copy span "27428284653"
type textarea "27428284653"
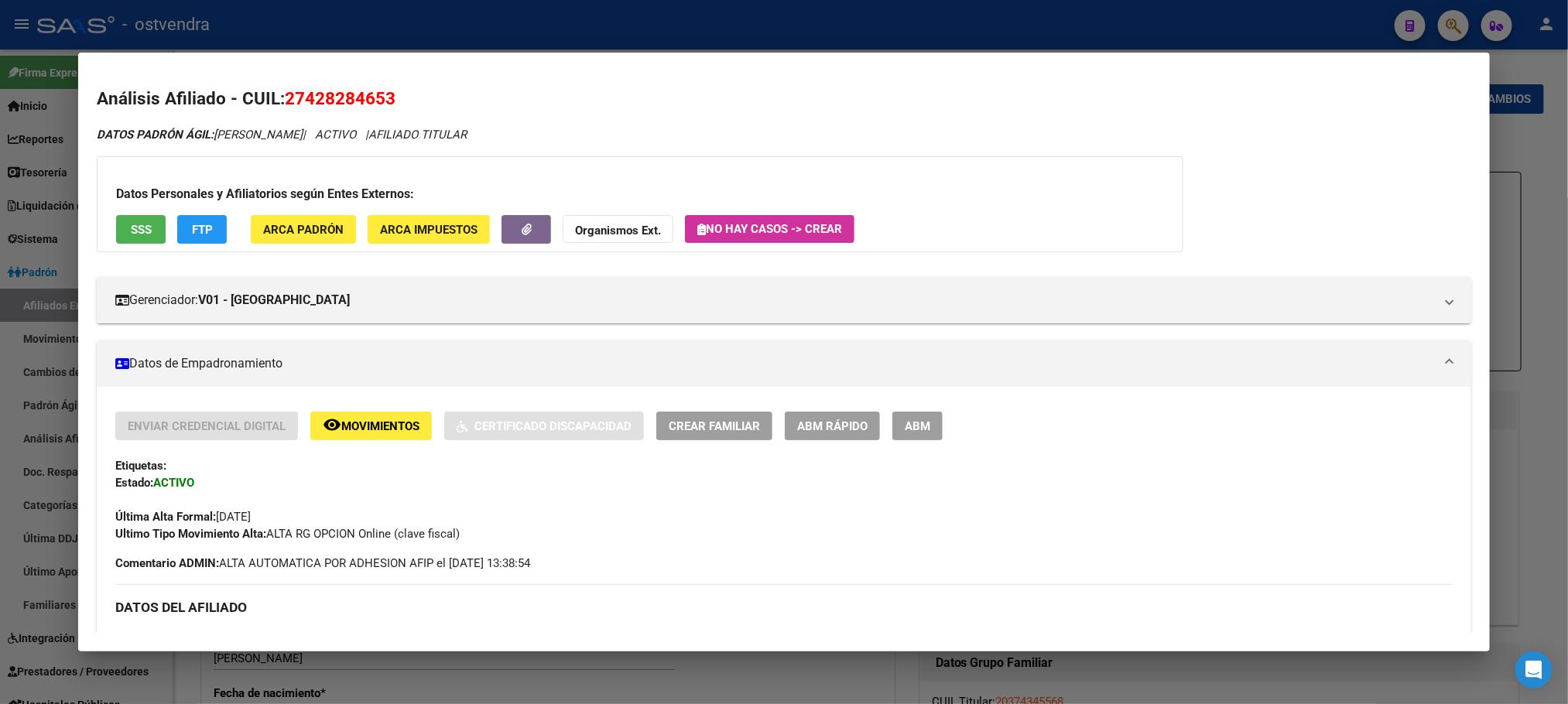
click at [136, 237] on button "SSS" at bounding box center [141, 230] width 49 height 29
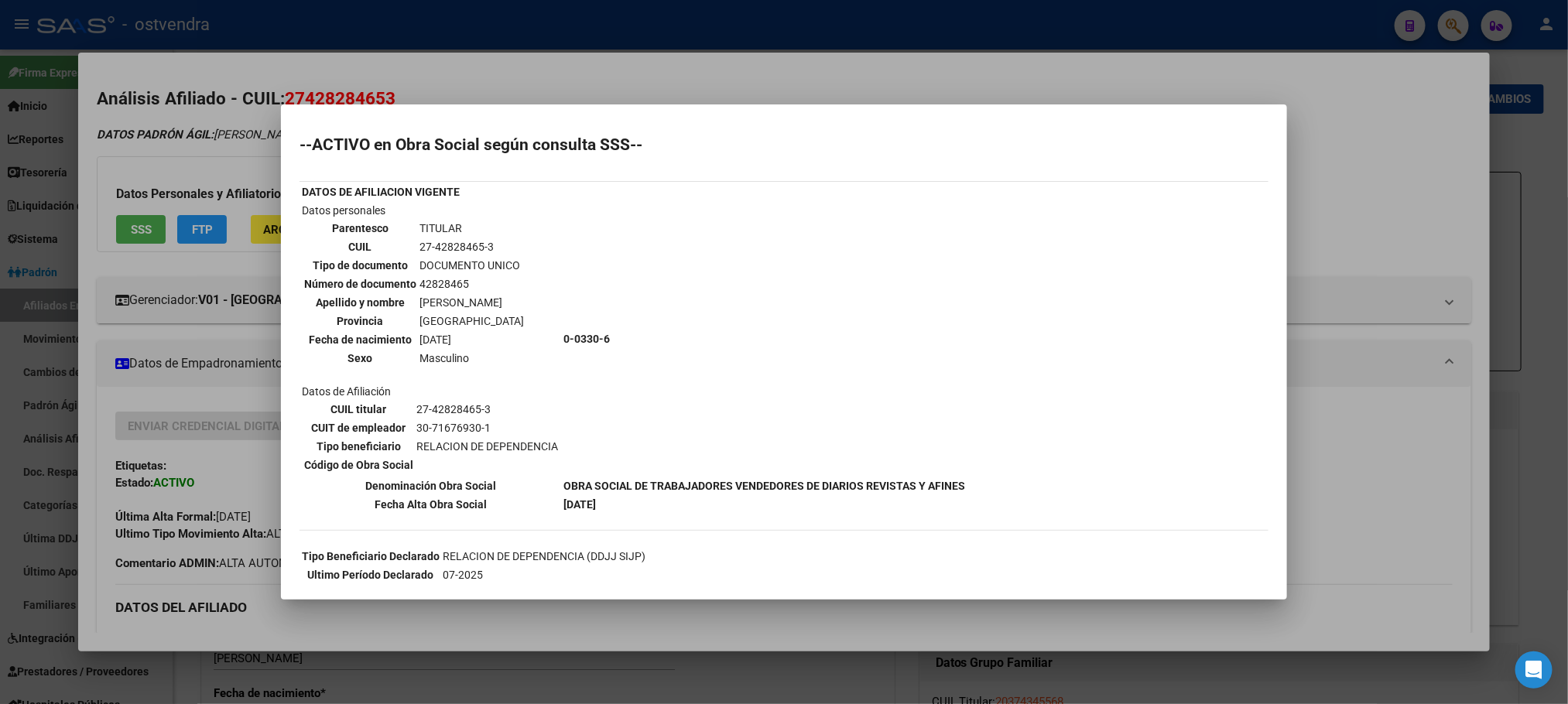
click at [182, 163] on div at bounding box center [784, 352] width 1568 height 704
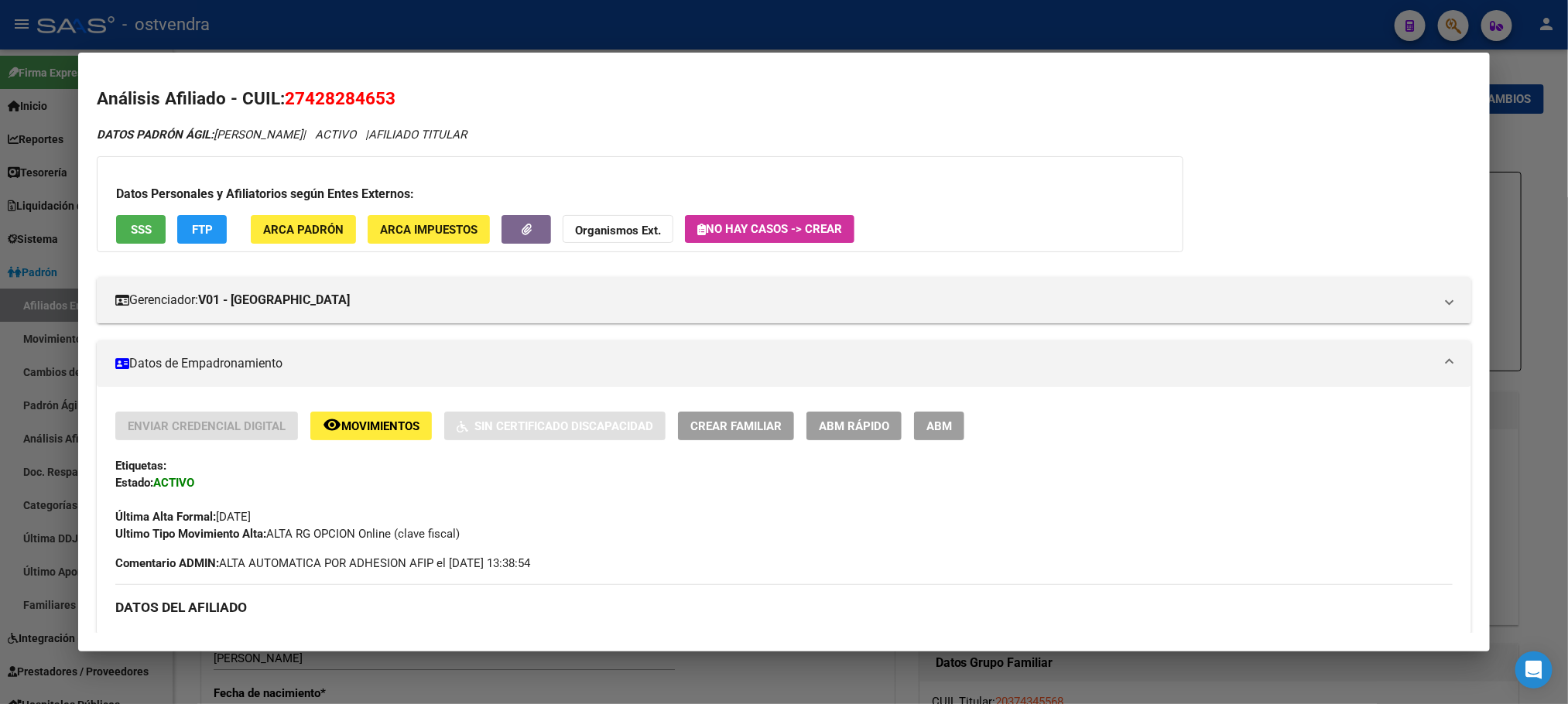
click at [209, 233] on button "FTP" at bounding box center [202, 230] width 49 height 29
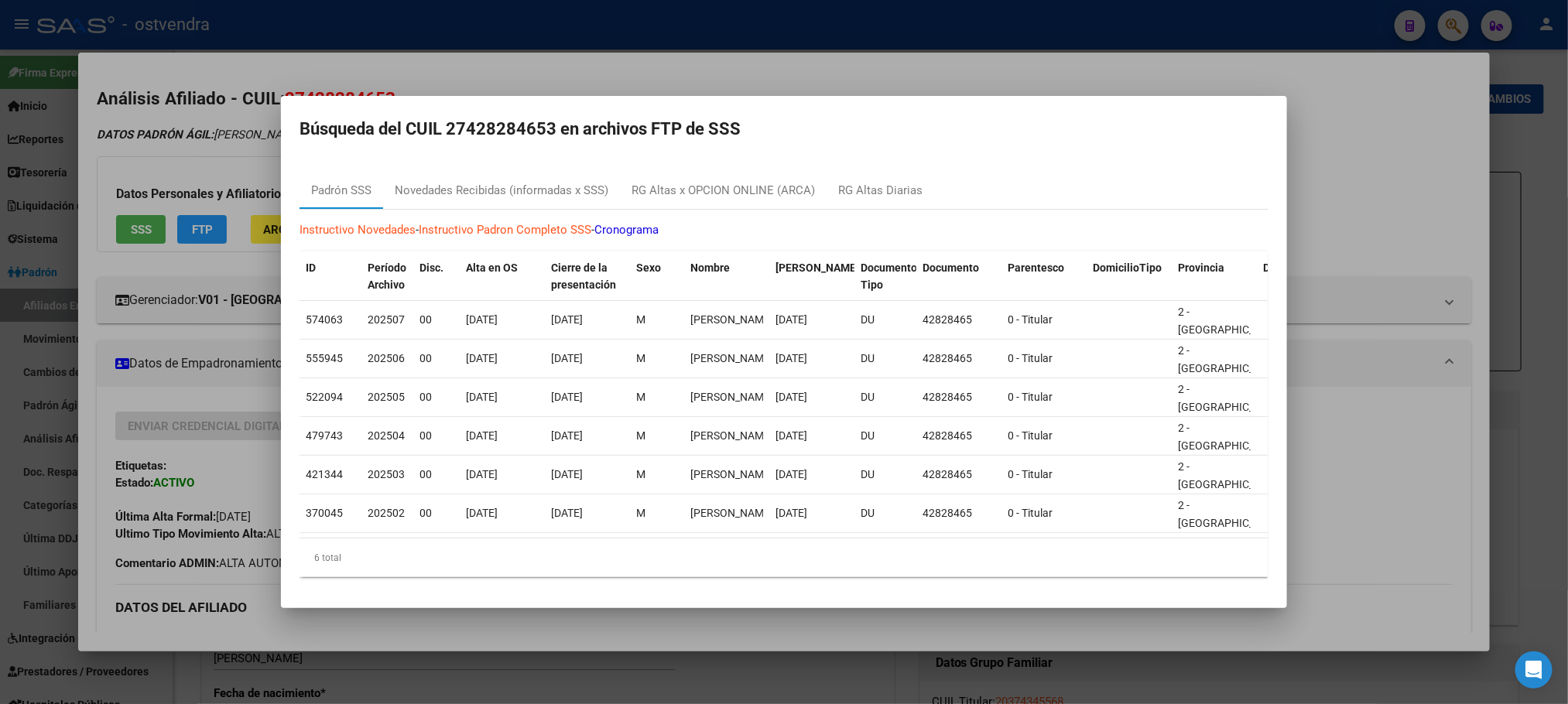
click at [228, 166] on div at bounding box center [784, 352] width 1568 height 704
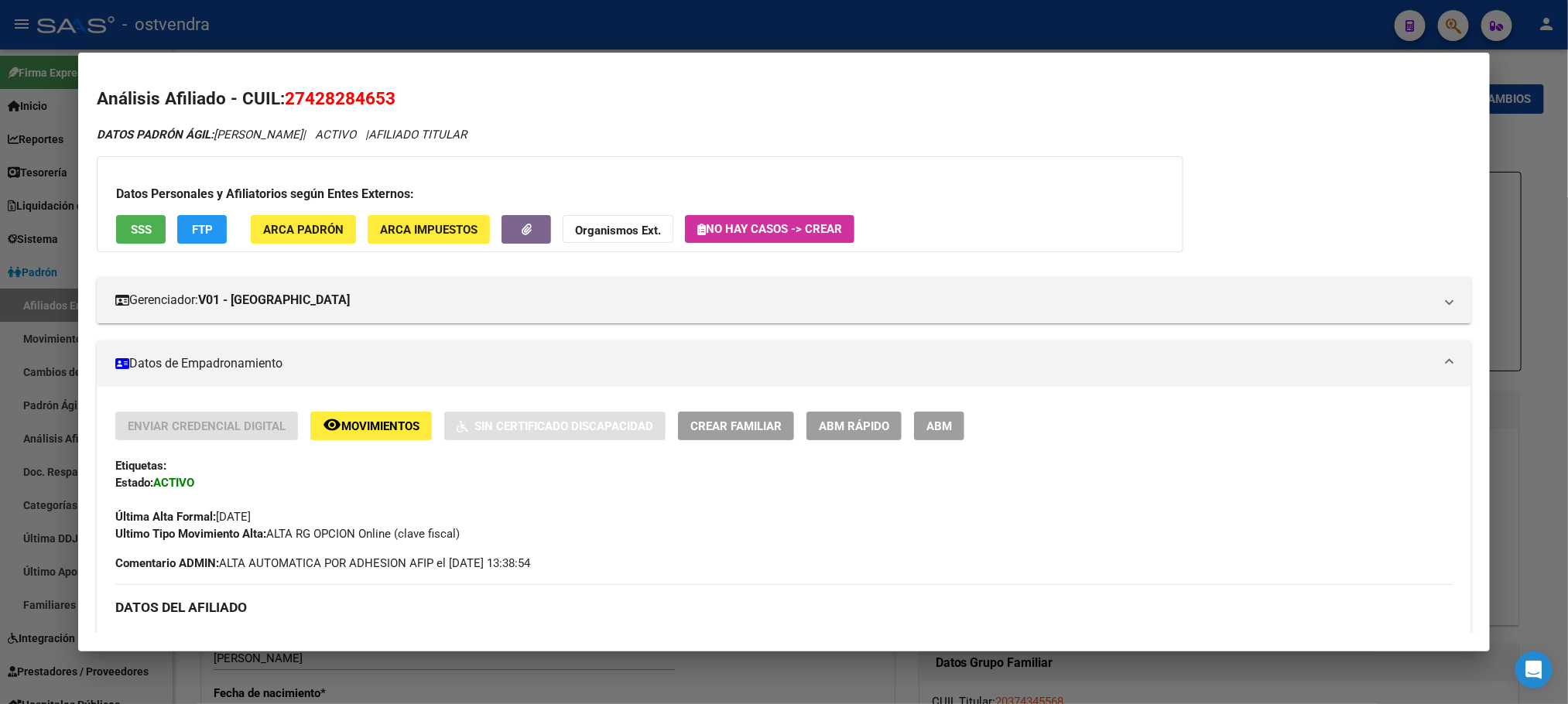
click at [197, 233] on span "FTP" at bounding box center [202, 230] width 20 height 14
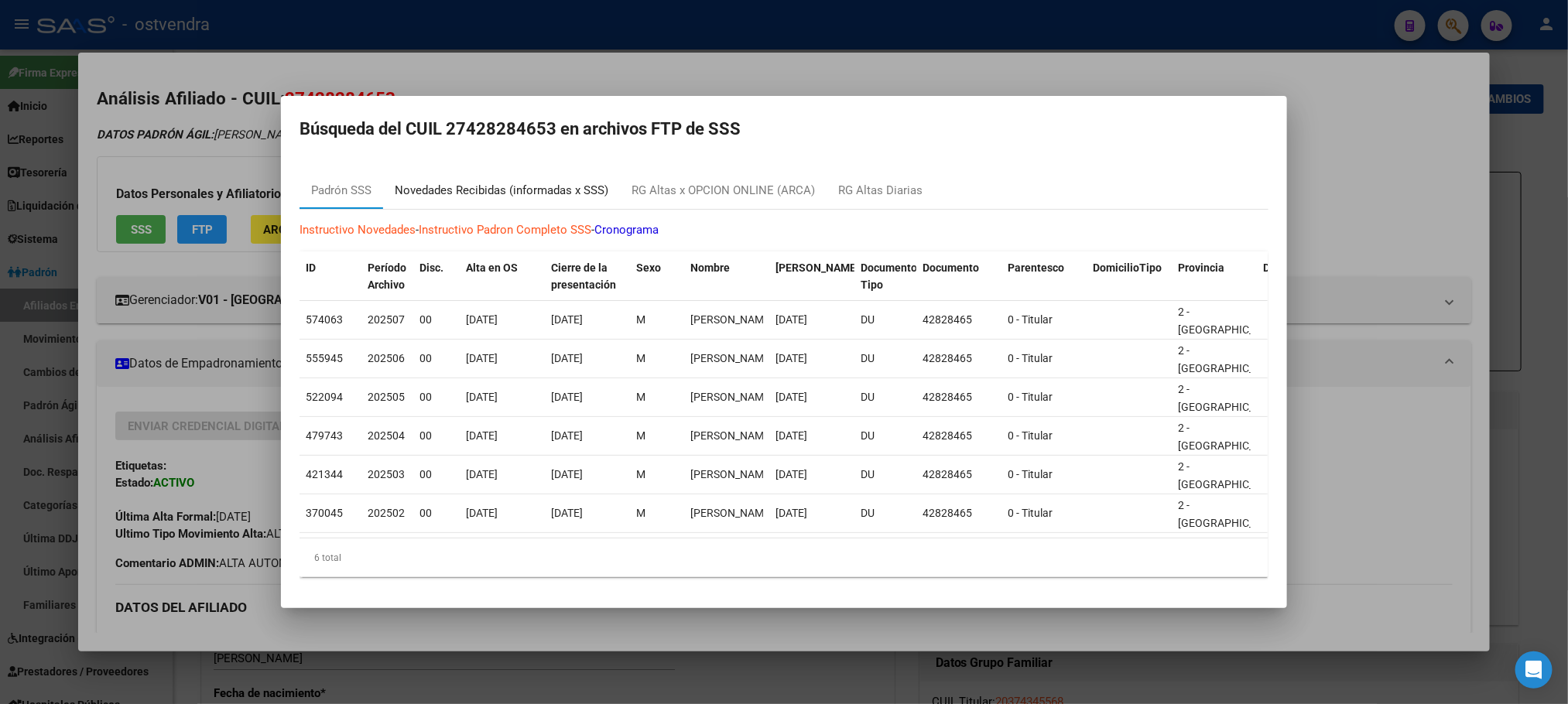
click at [480, 187] on div "Novedades Recibidas (informadas x SSS)" at bounding box center [502, 190] width 213 height 18
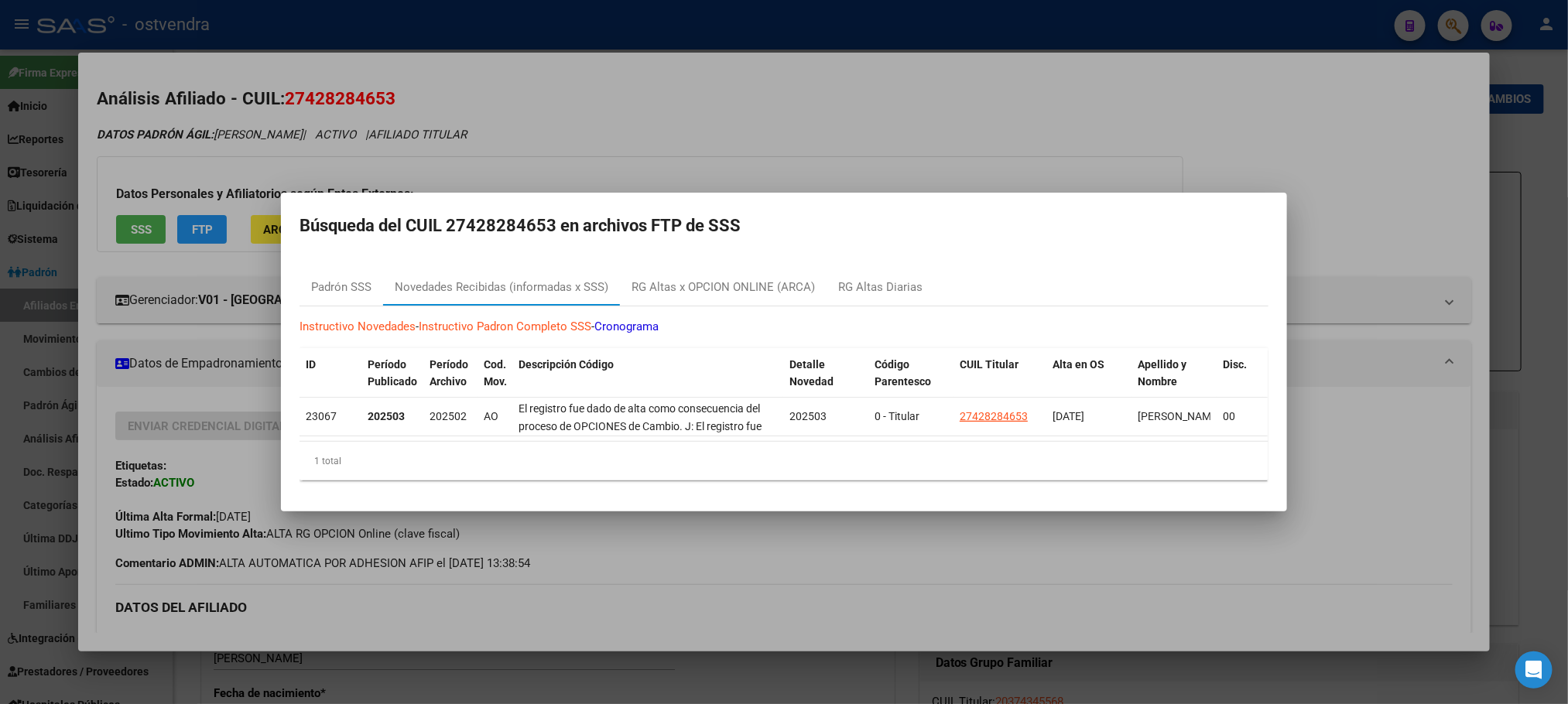
drag, startPoint x: 461, startPoint y: 108, endPoint x: 451, endPoint y: 107, distance: 10.0
click at [457, 107] on div at bounding box center [784, 352] width 1568 height 704
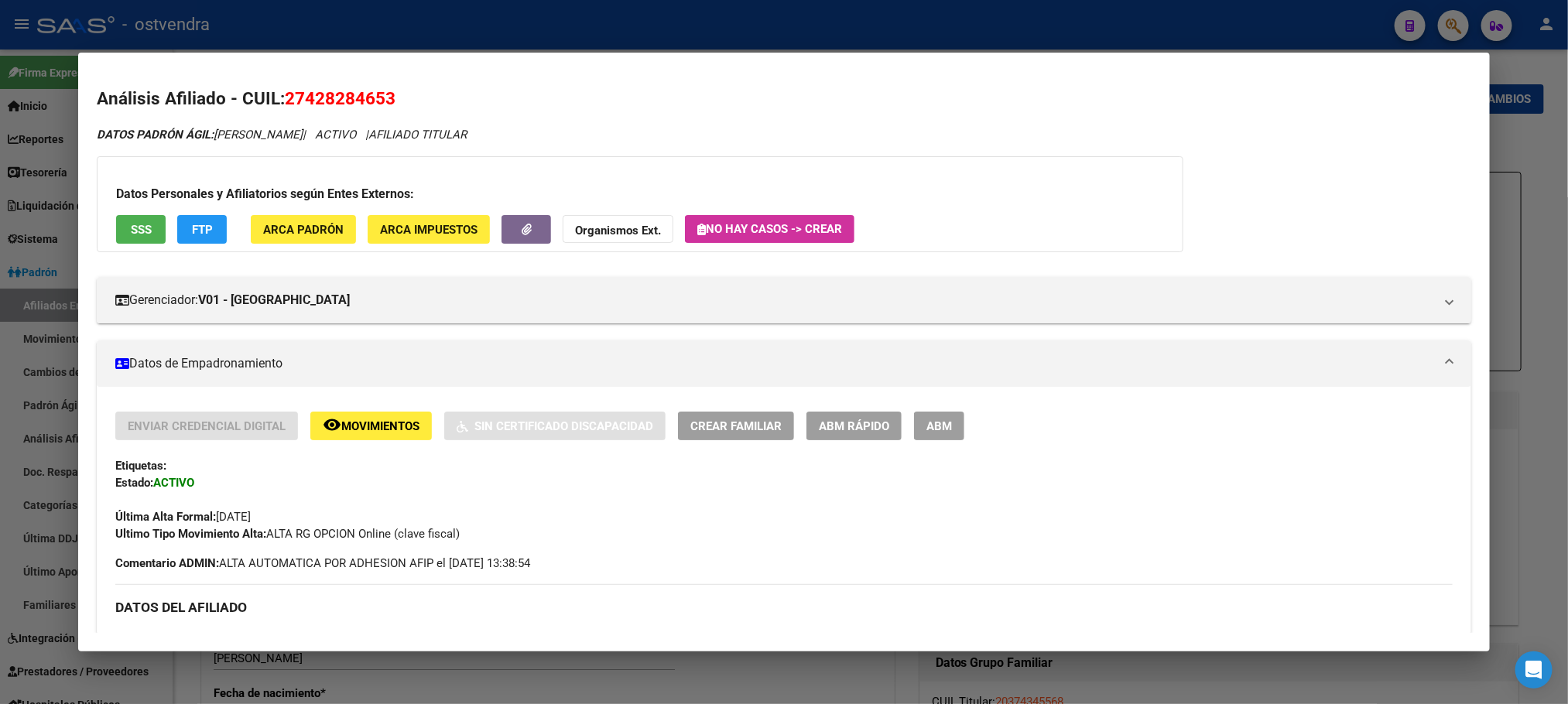
click at [107, 233] on div "Datos Personales y Afiliatorios según Entes Externos: SSS FTP ARCA Padrón ARCA …" at bounding box center [639, 204] width 1086 height 96
click at [131, 232] on span "SSS" at bounding box center [141, 230] width 20 height 14
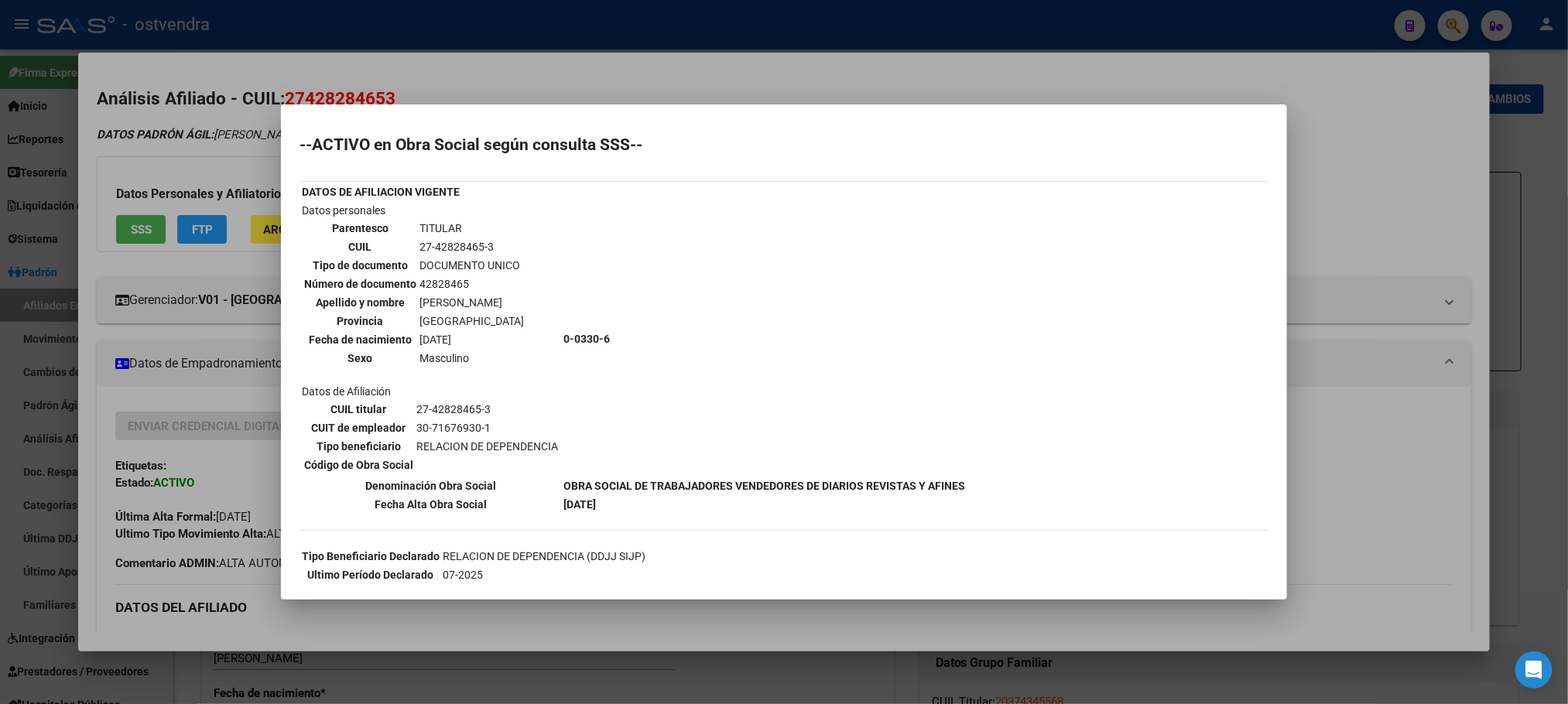
drag, startPoint x: 203, startPoint y: 161, endPoint x: 793, endPoint y: 490, distance: 675.5
click at [212, 179] on div at bounding box center [784, 352] width 1568 height 704
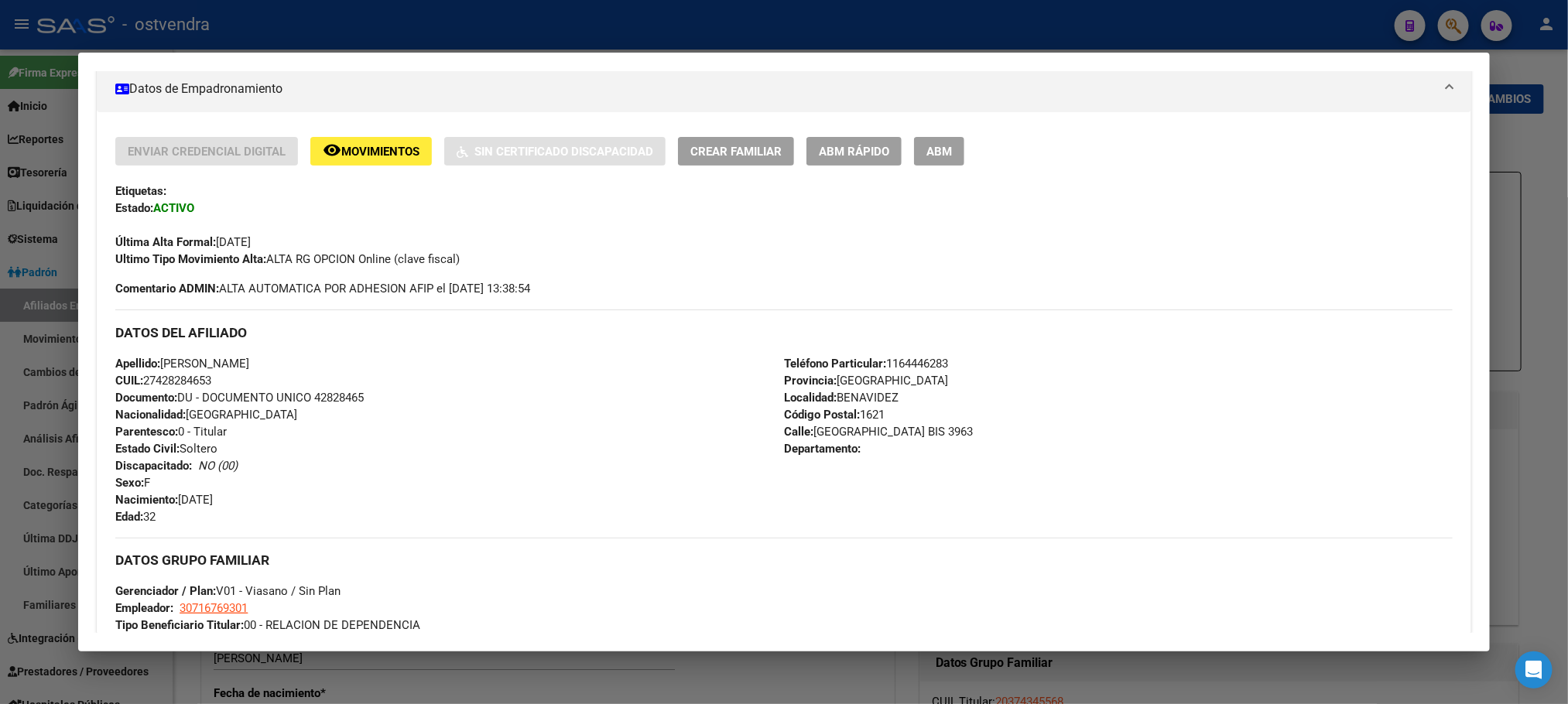
scroll to position [632, 0]
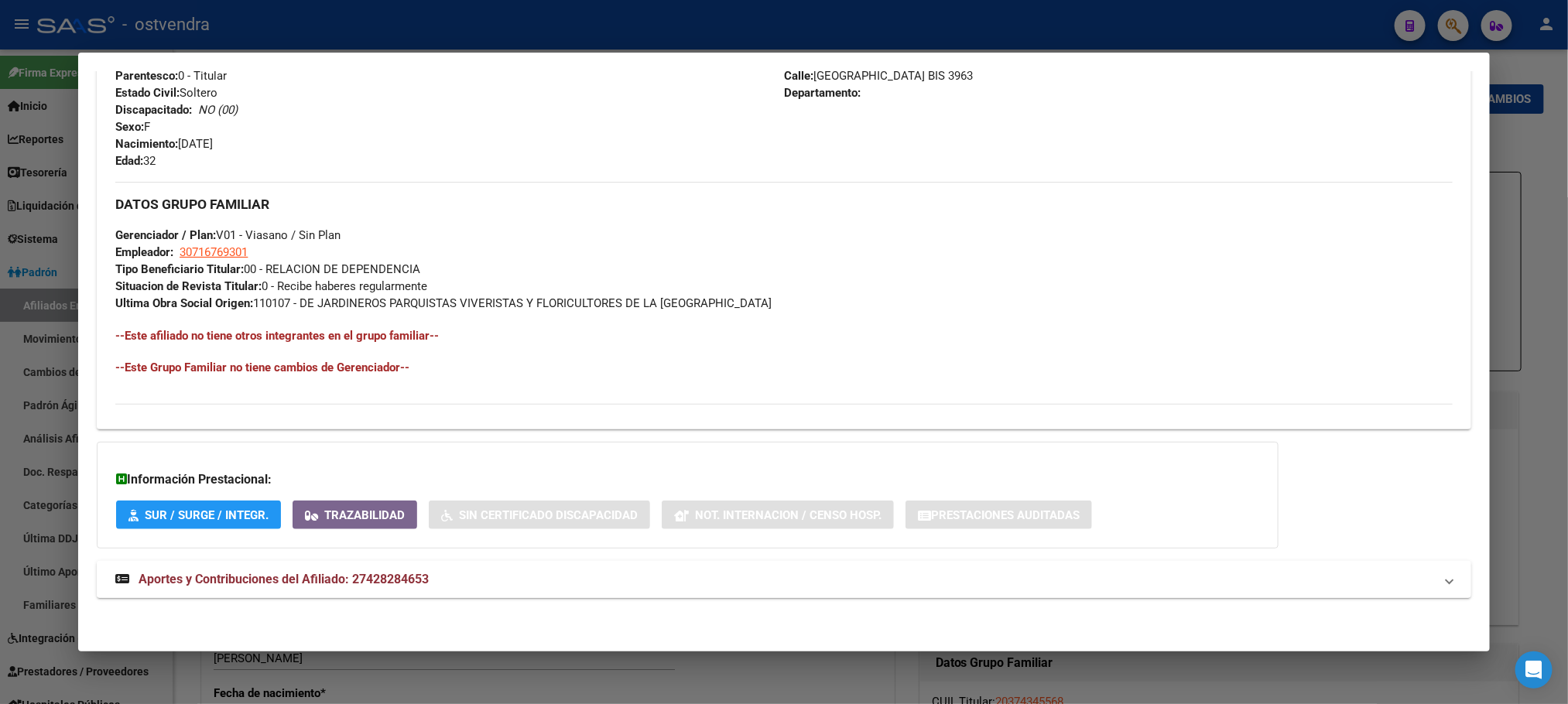
click at [971, 579] on mat-panel-title "Aportes y Contribuciones del Afiliado: 27428284653" at bounding box center [774, 579] width 1318 height 19
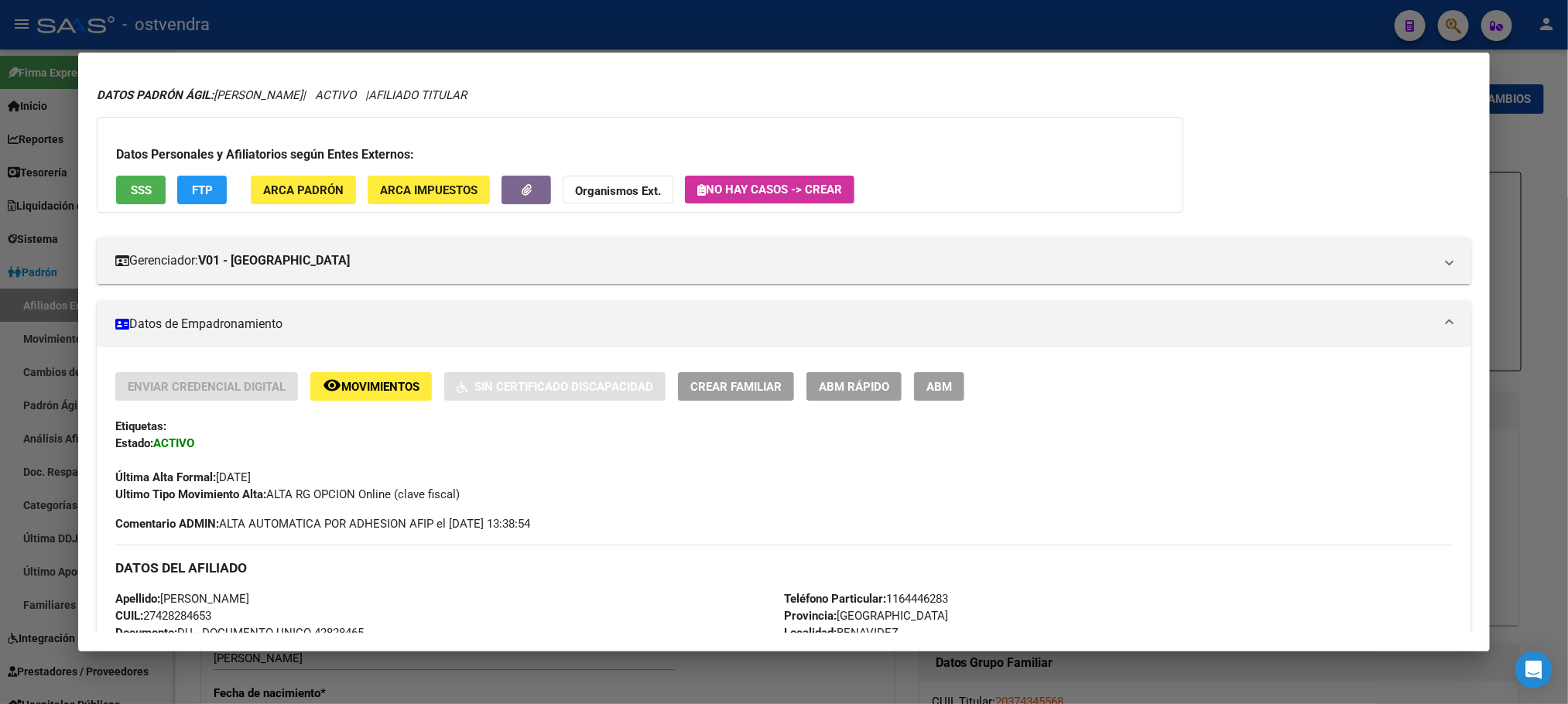
scroll to position [0, 0]
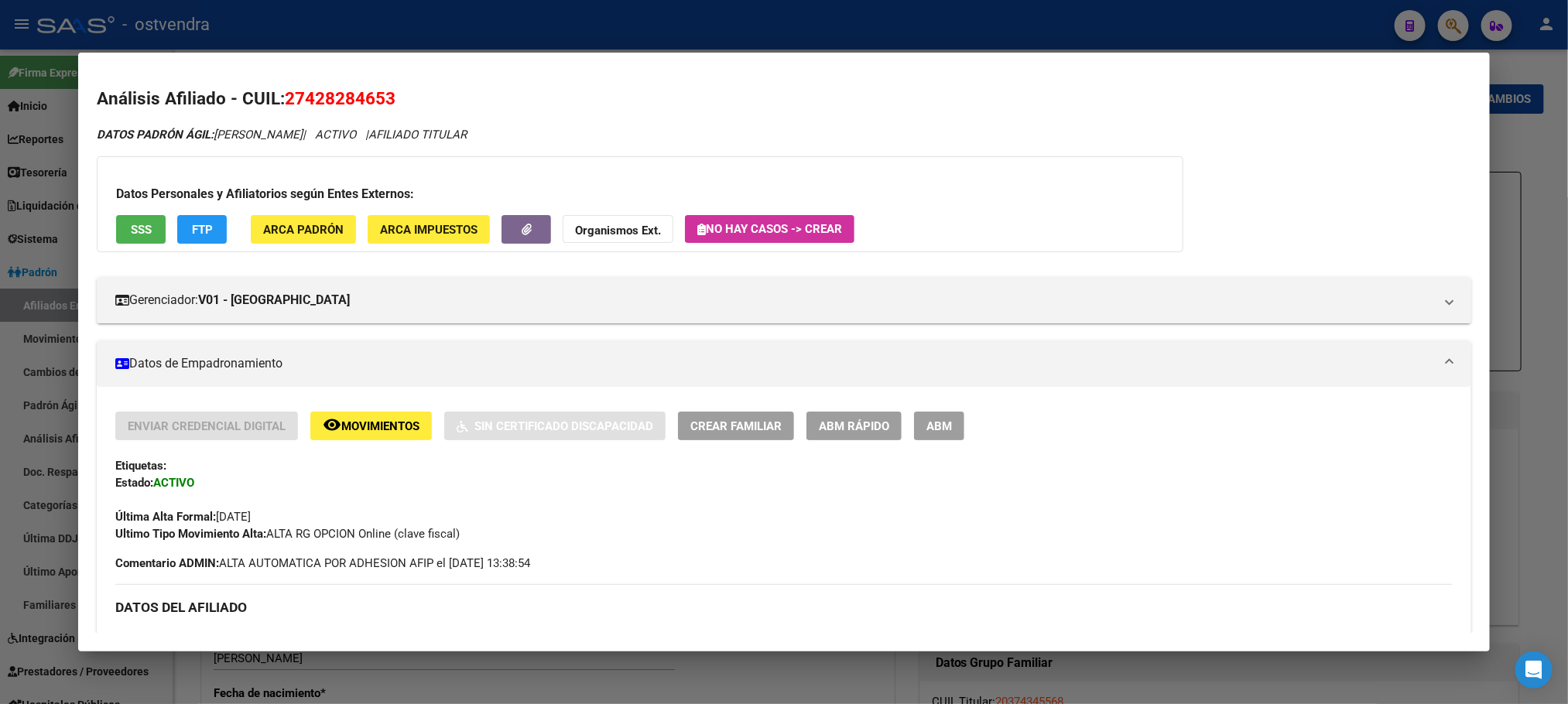
click at [1347, 42] on div at bounding box center [784, 352] width 1568 height 704
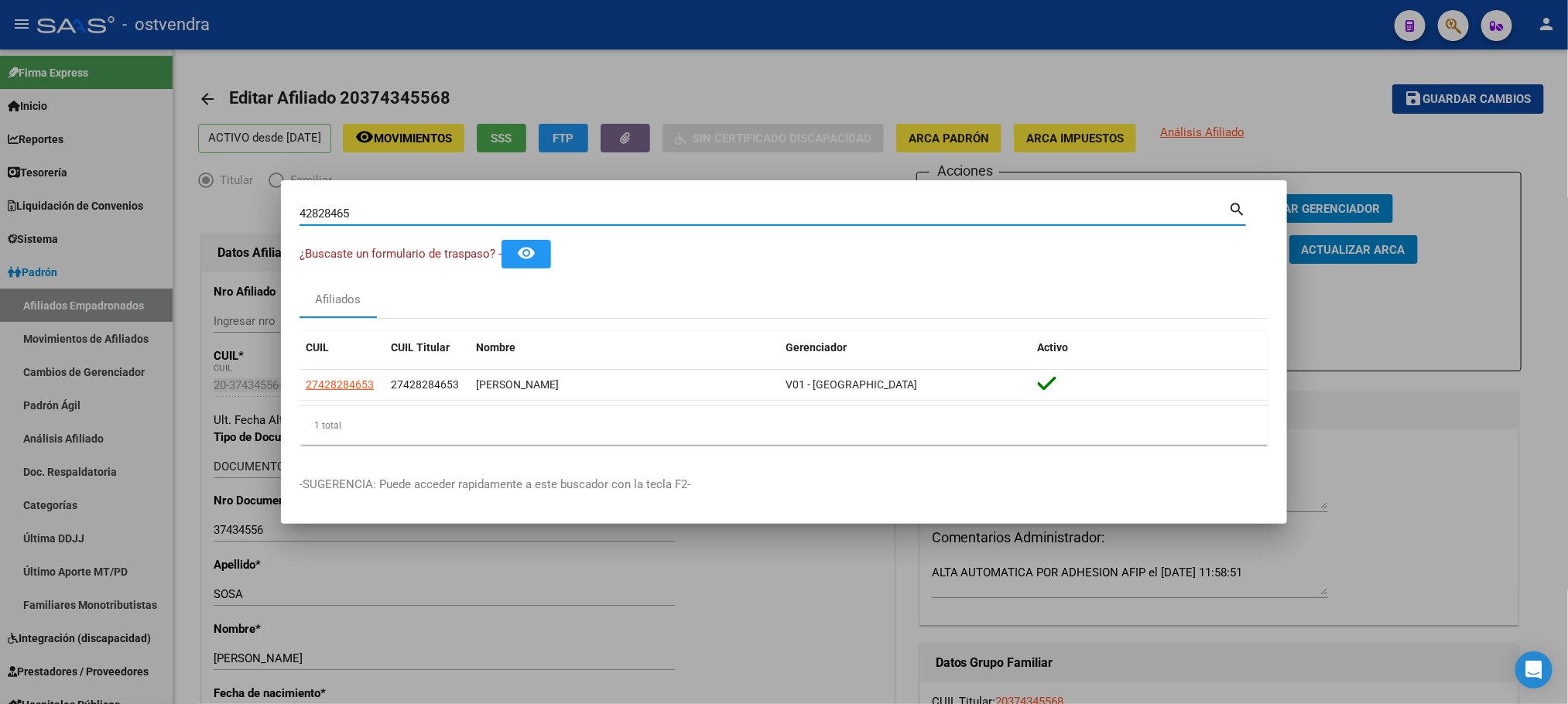
drag, startPoint x: 416, startPoint y: 216, endPoint x: 235, endPoint y: 210, distance: 181.1
click at [235, 210] on div "42828465 Buscar (apellido, dni, cuil, nro traspaso, cuit, obra social) search ¿…" at bounding box center [784, 352] width 1568 height 704
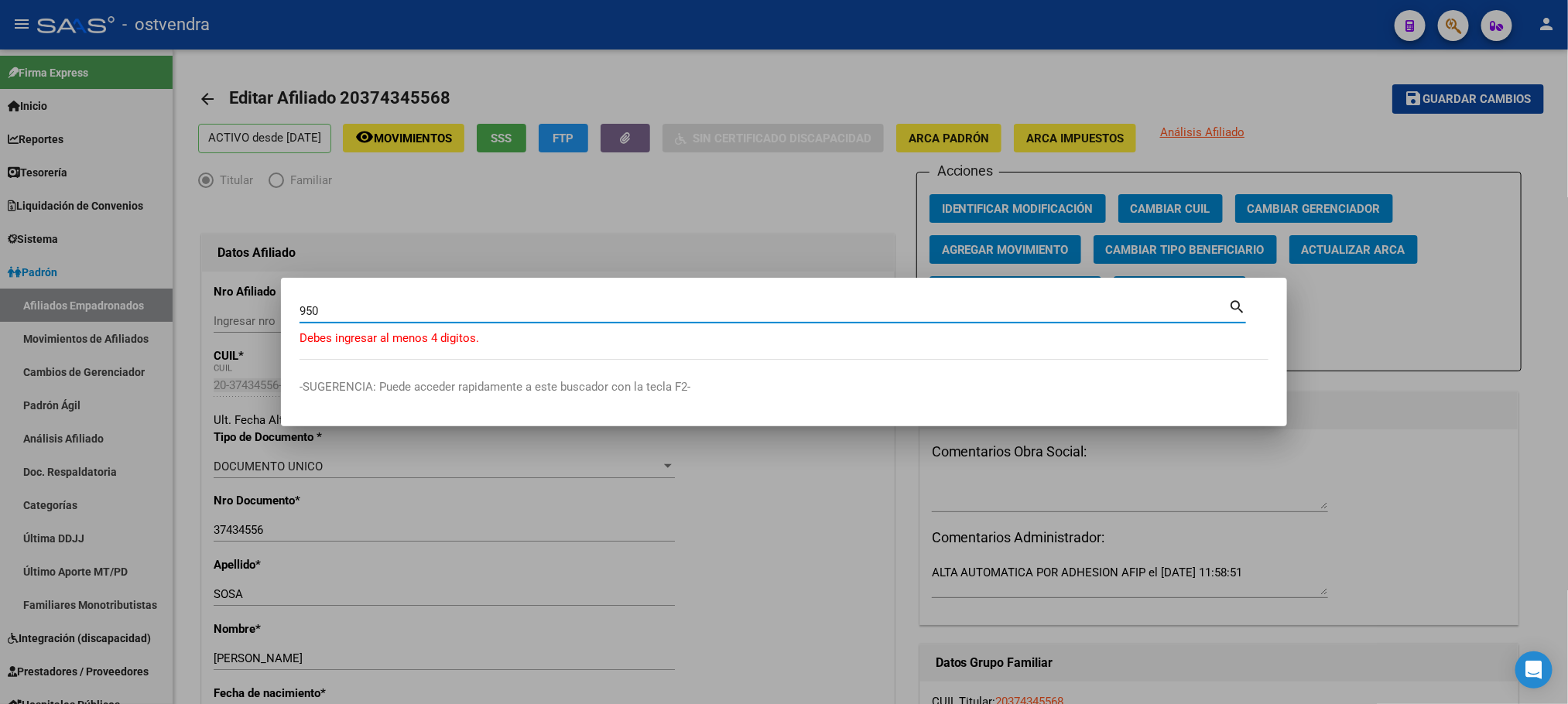
click at [346, 329] on div "950 Buscar (apellido, dni, cuil, nro traspaso, cuit, obra social) search" at bounding box center [772, 317] width 946 height 41
click at [334, 319] on div "950 Buscar (apellido, dni, cuil, [PERSON_NAME], cuit, obra social)" at bounding box center [764, 311] width 928 height 23
click at [332, 305] on input "950" at bounding box center [764, 311] width 928 height 14
type input "95030849"
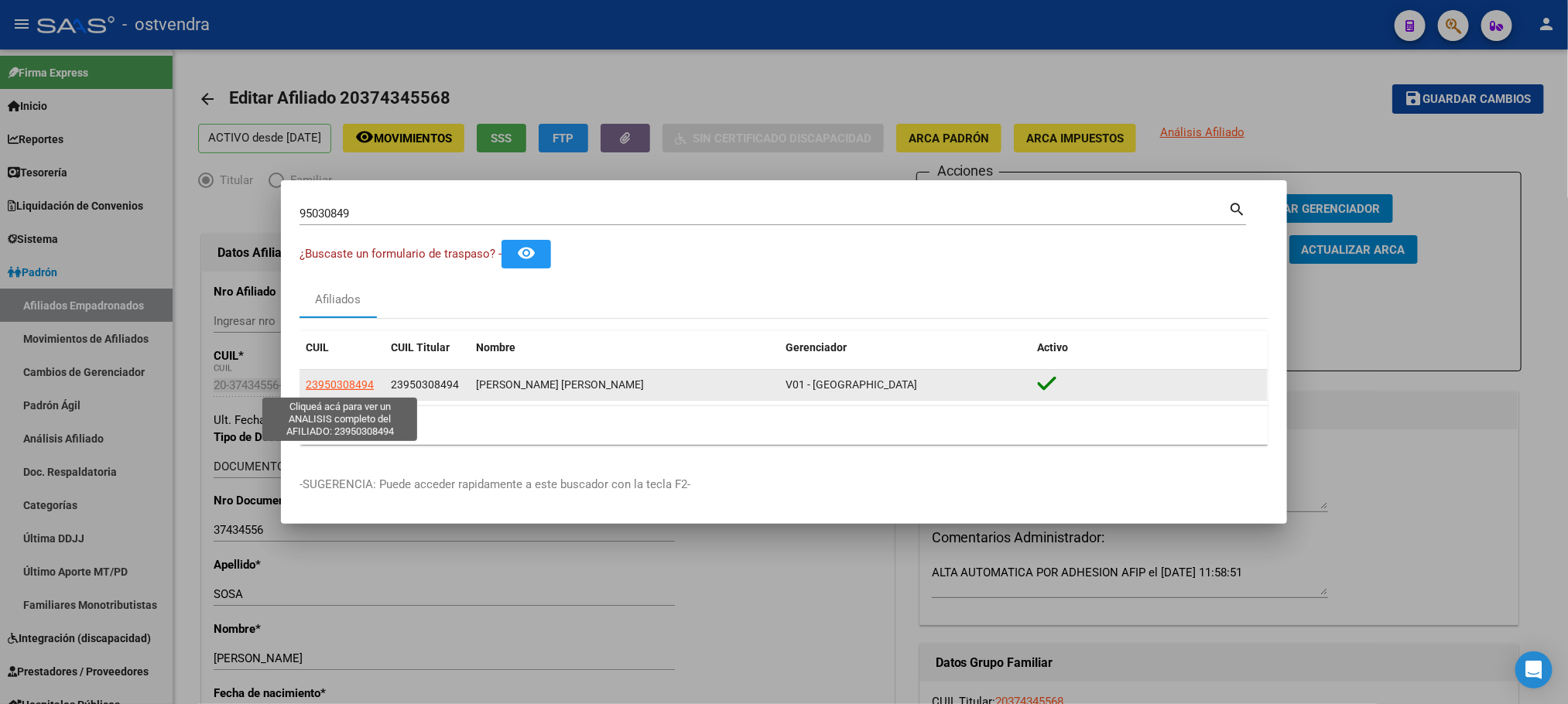
click at [337, 381] on span "23950308494" at bounding box center [340, 385] width 68 height 13
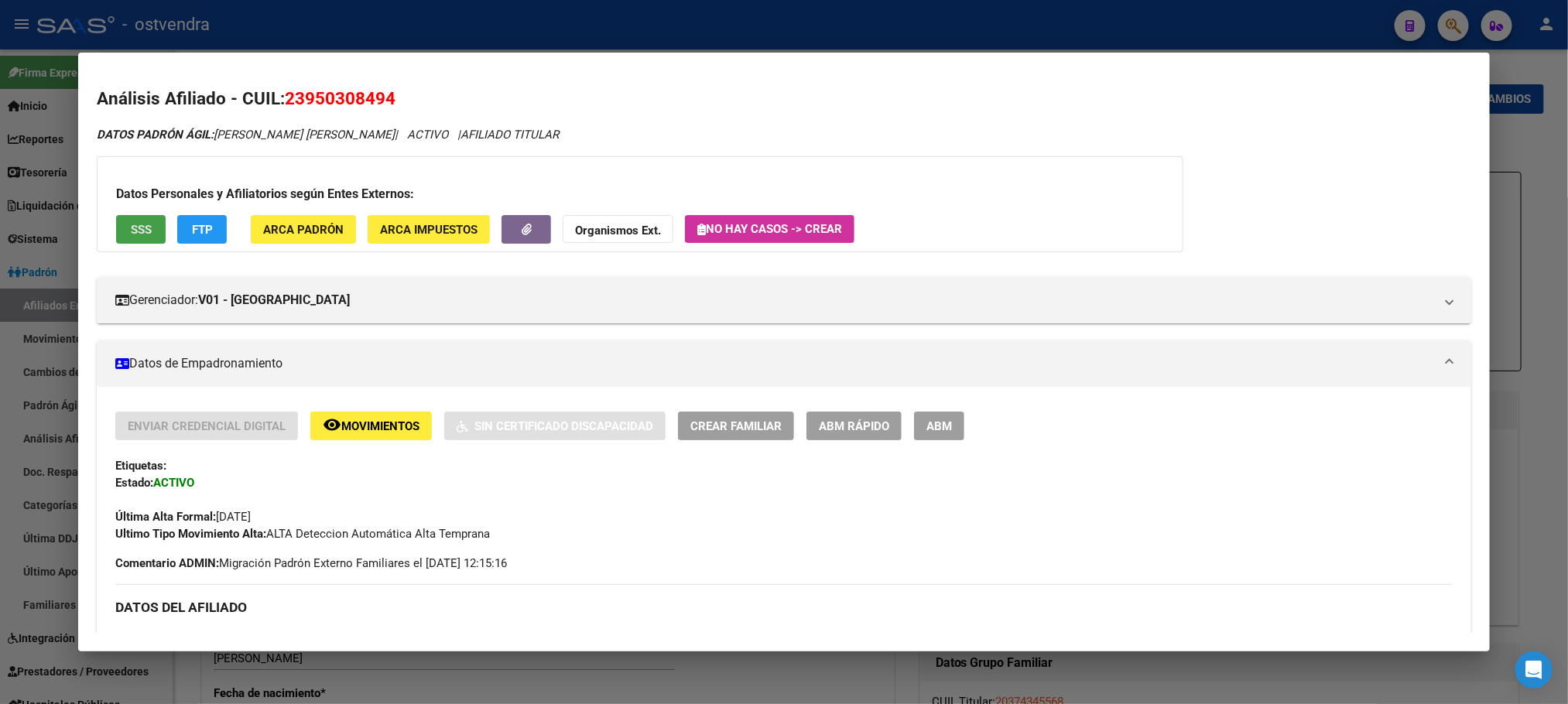
click at [130, 241] on button "SSS" at bounding box center [141, 230] width 49 height 29
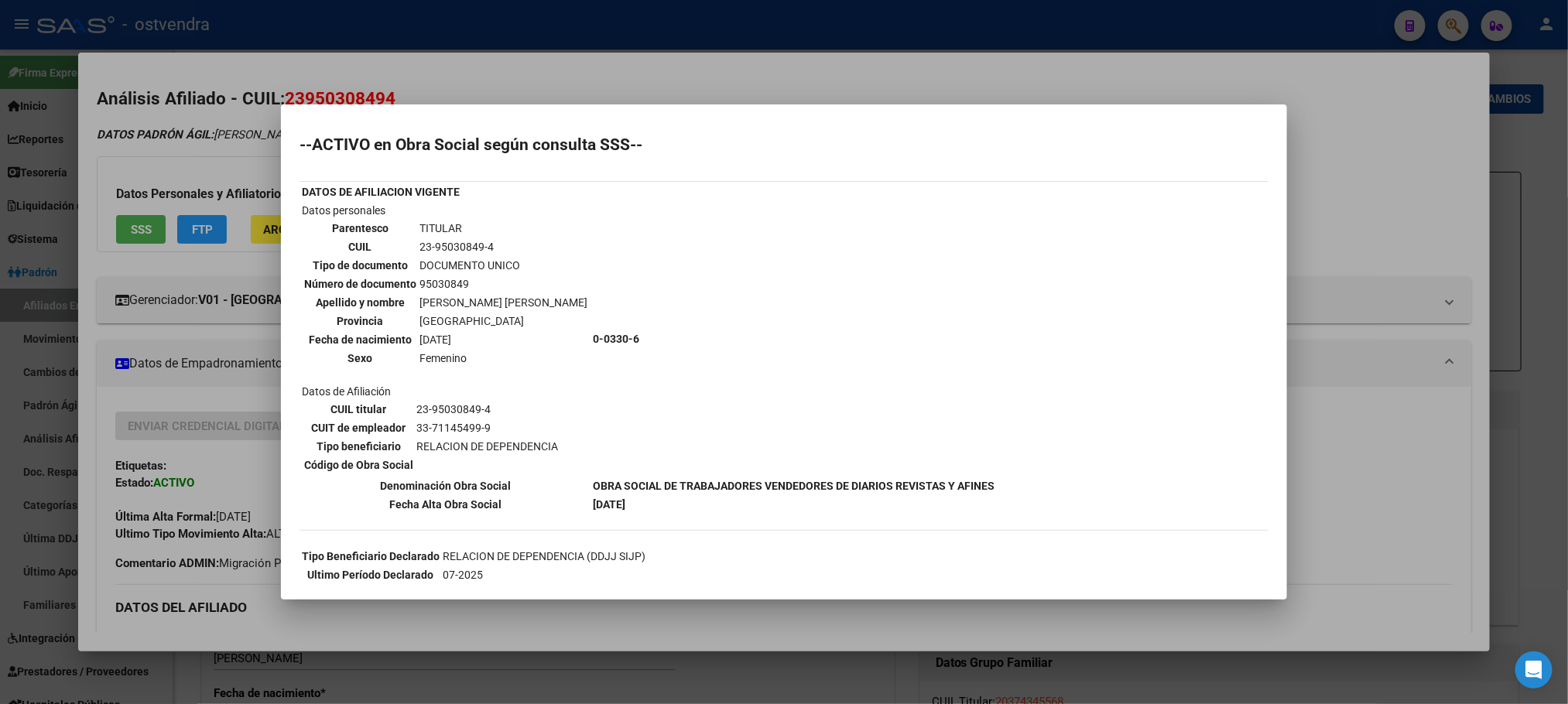
click at [151, 136] on div at bounding box center [784, 352] width 1568 height 704
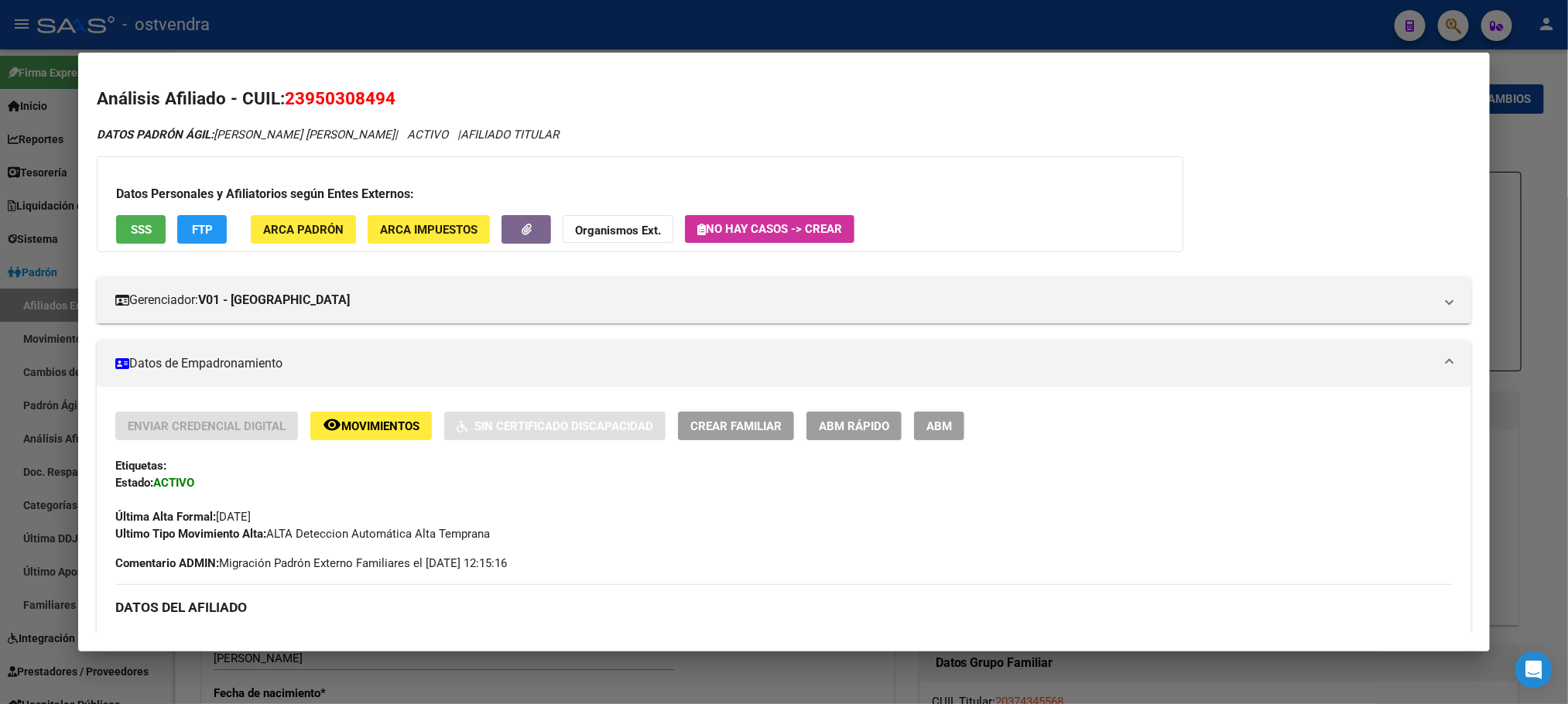
click at [194, 219] on button "FTP" at bounding box center [202, 230] width 49 height 29
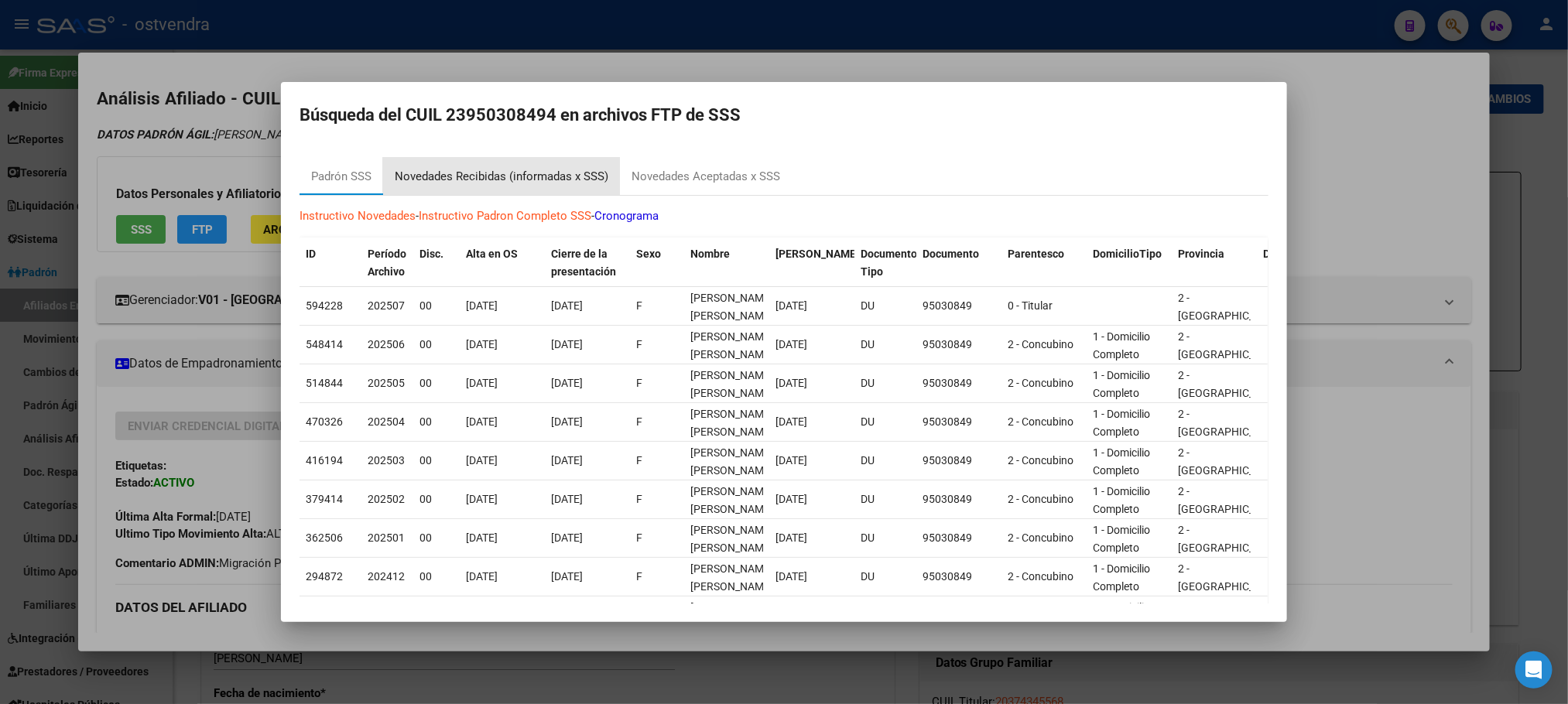
click at [502, 162] on div "Novedades Recibidas (informadas x SSS)" at bounding box center [502, 177] width 237 height 38
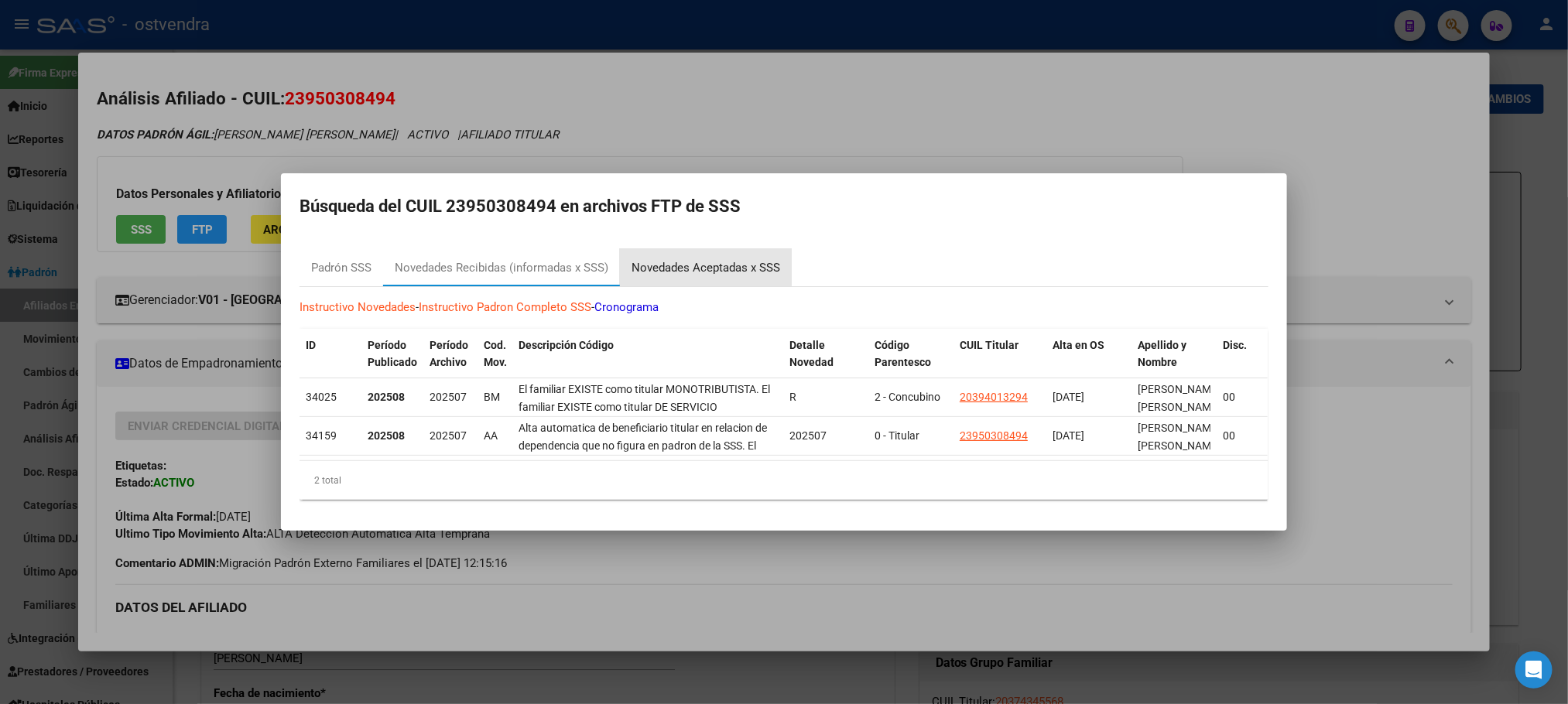
click at [670, 249] on div "Novedades Aceptadas x SSS" at bounding box center [705, 268] width 171 height 38
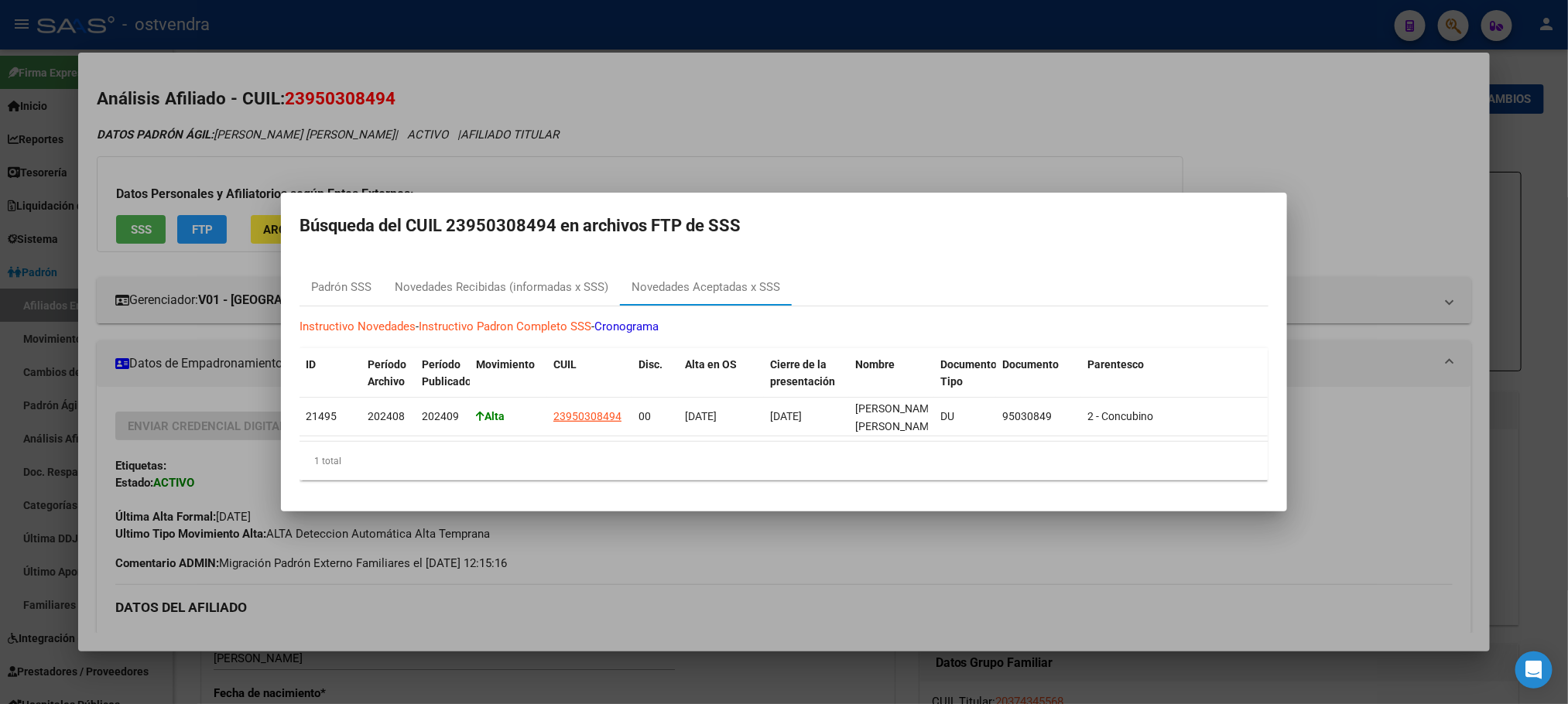
drag, startPoint x: 485, startPoint y: 103, endPoint x: 206, endPoint y: 400, distance: 407.5
click at [483, 103] on div at bounding box center [784, 352] width 1568 height 704
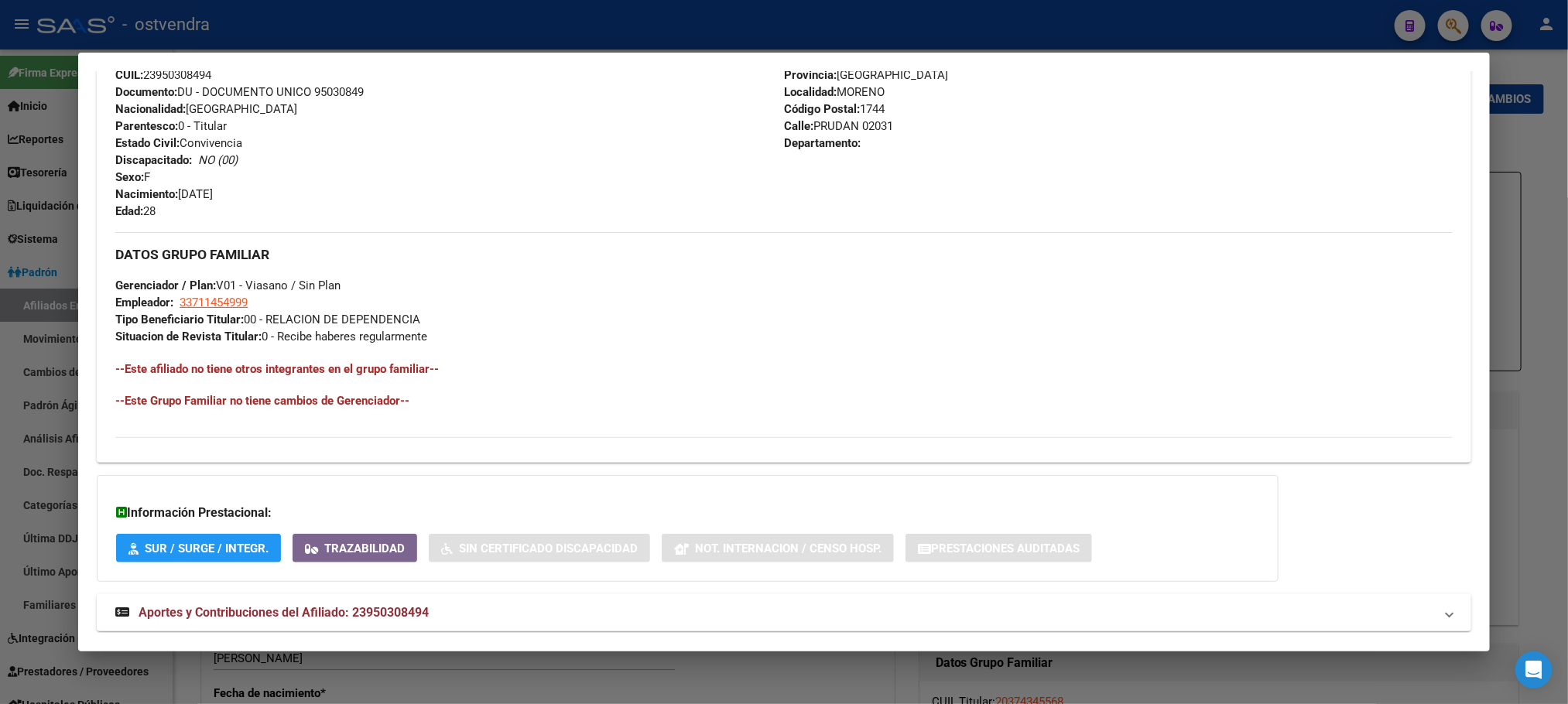
scroll to position [615, 0]
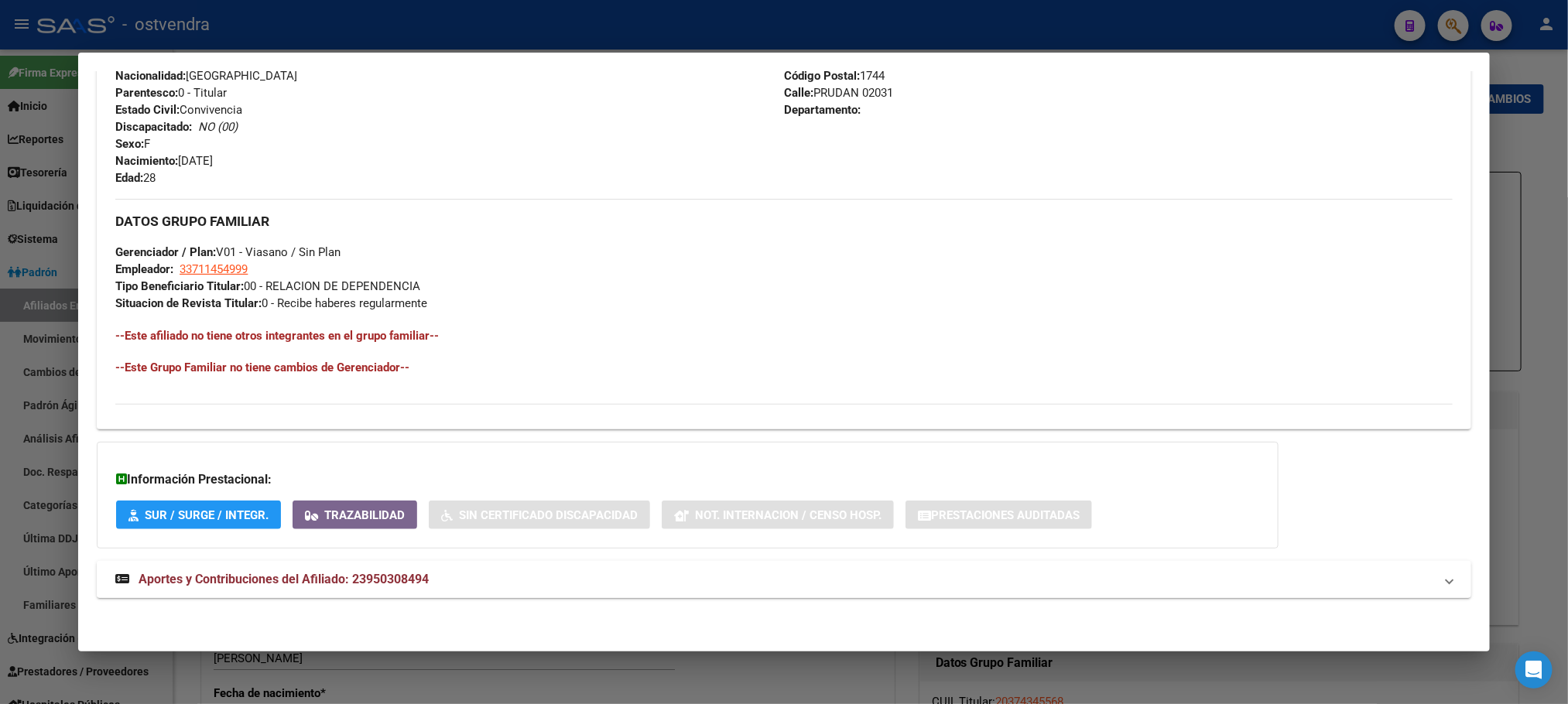
click at [412, 583] on span "Aportes y Contribuciones del Afiliado: 23950308494" at bounding box center [283, 579] width 290 height 15
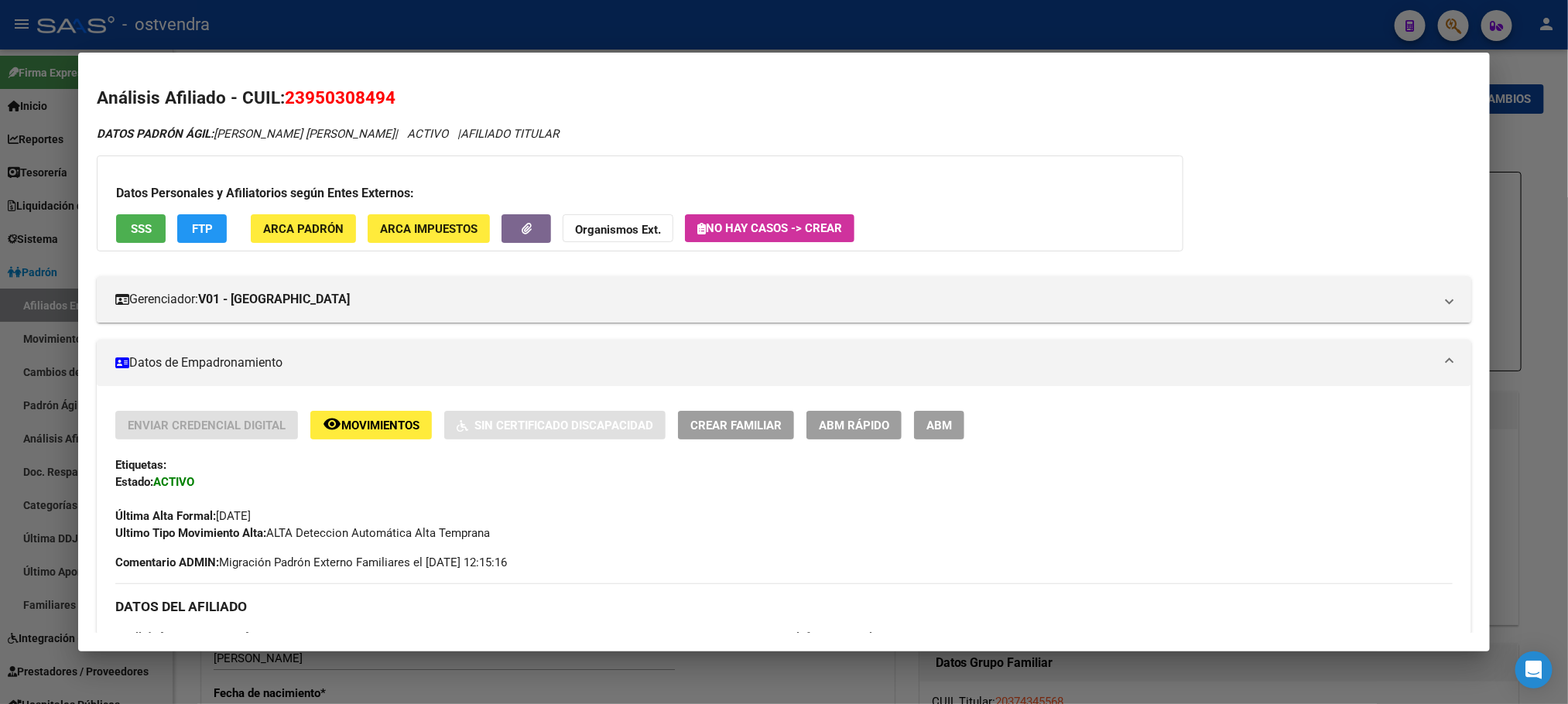
scroll to position [0, 0]
click at [204, 219] on button "FTP" at bounding box center [202, 230] width 49 height 29
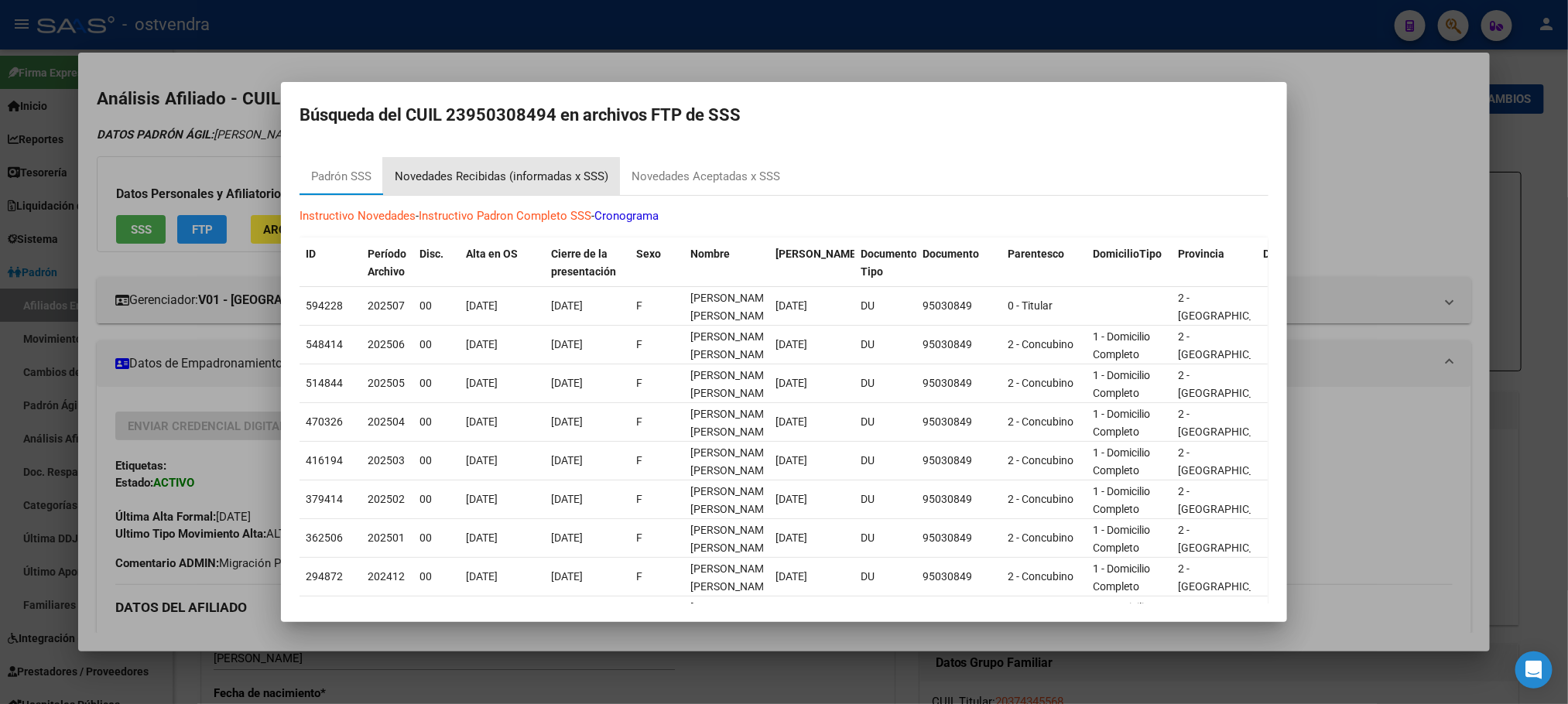
click at [495, 182] on div "Novedades Recibidas (informadas x SSS)" at bounding box center [502, 177] width 213 height 18
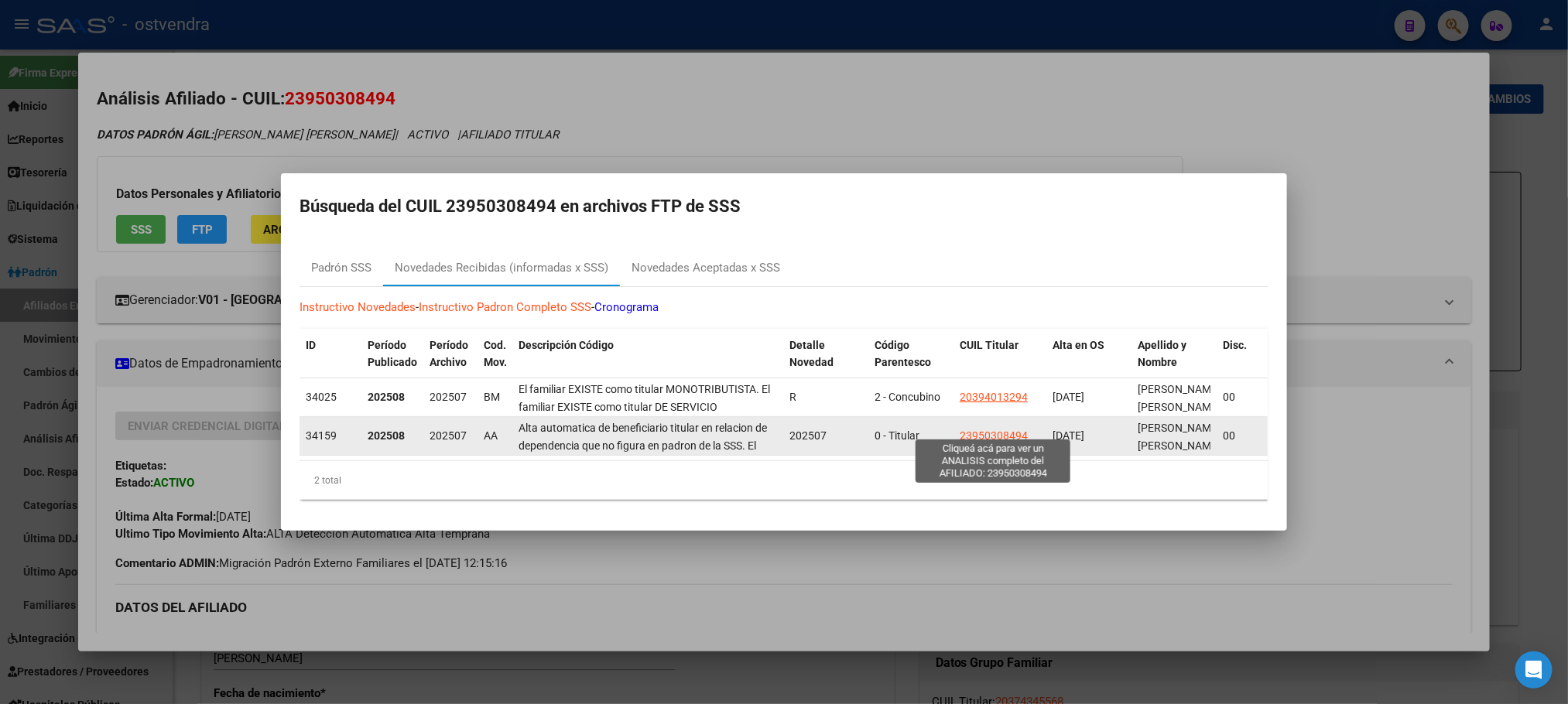
click at [1010, 429] on span "23950308494" at bounding box center [994, 435] width 68 height 13
copy span "4"
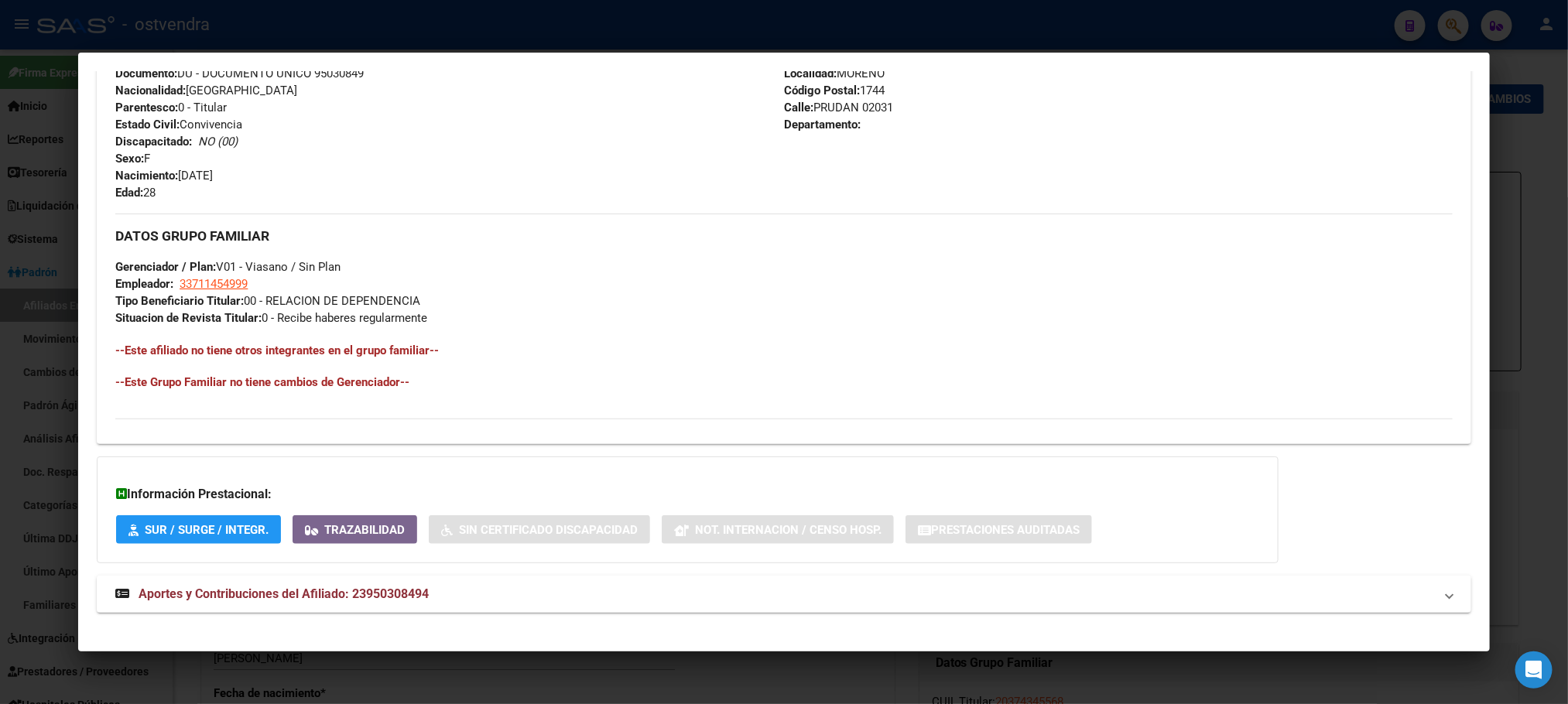
scroll to position [615, 0]
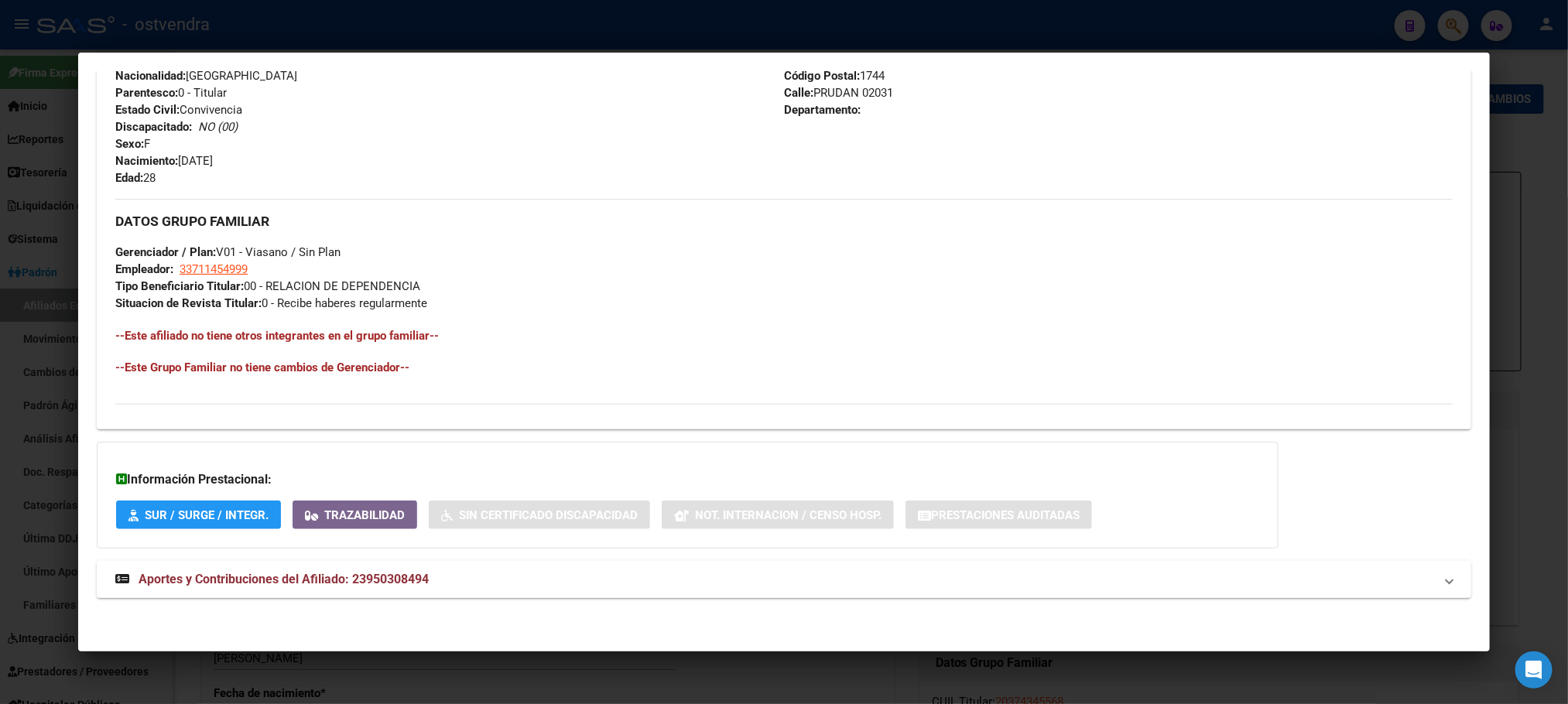
click at [611, 571] on mat-panel-title "Aportes y Contribuciones del Afiliado: 23950308494" at bounding box center [774, 579] width 1318 height 19
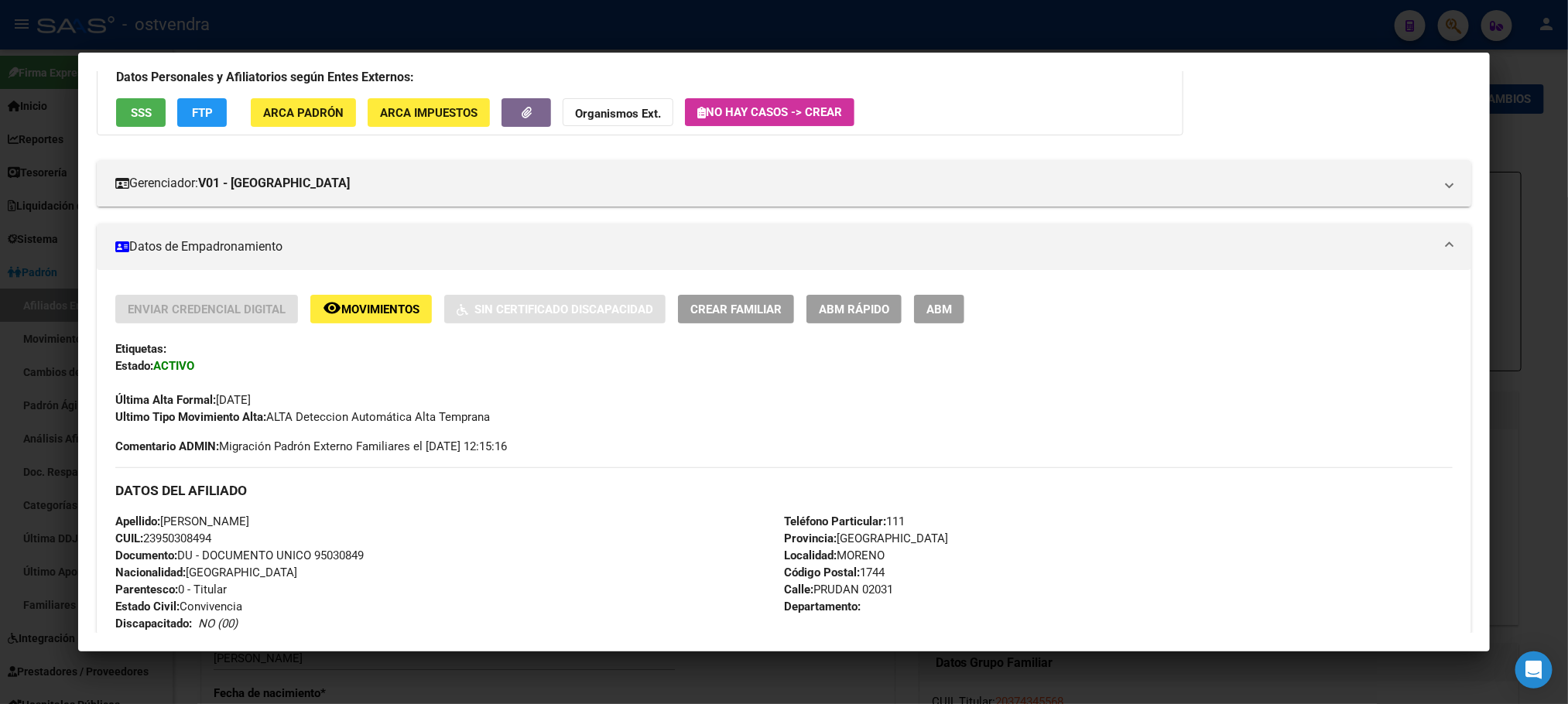
scroll to position [0, 0]
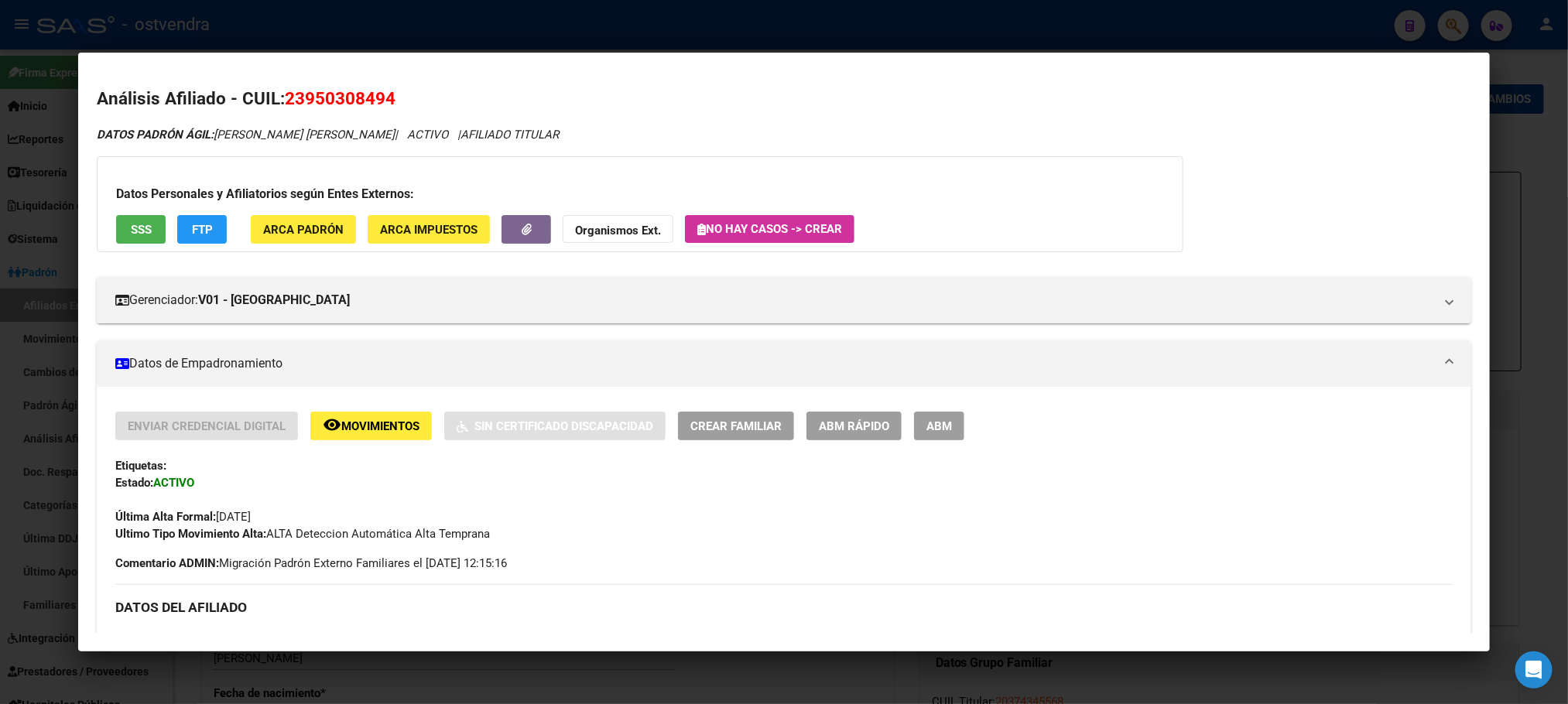
click at [217, 235] on button "FTP" at bounding box center [202, 230] width 49 height 29
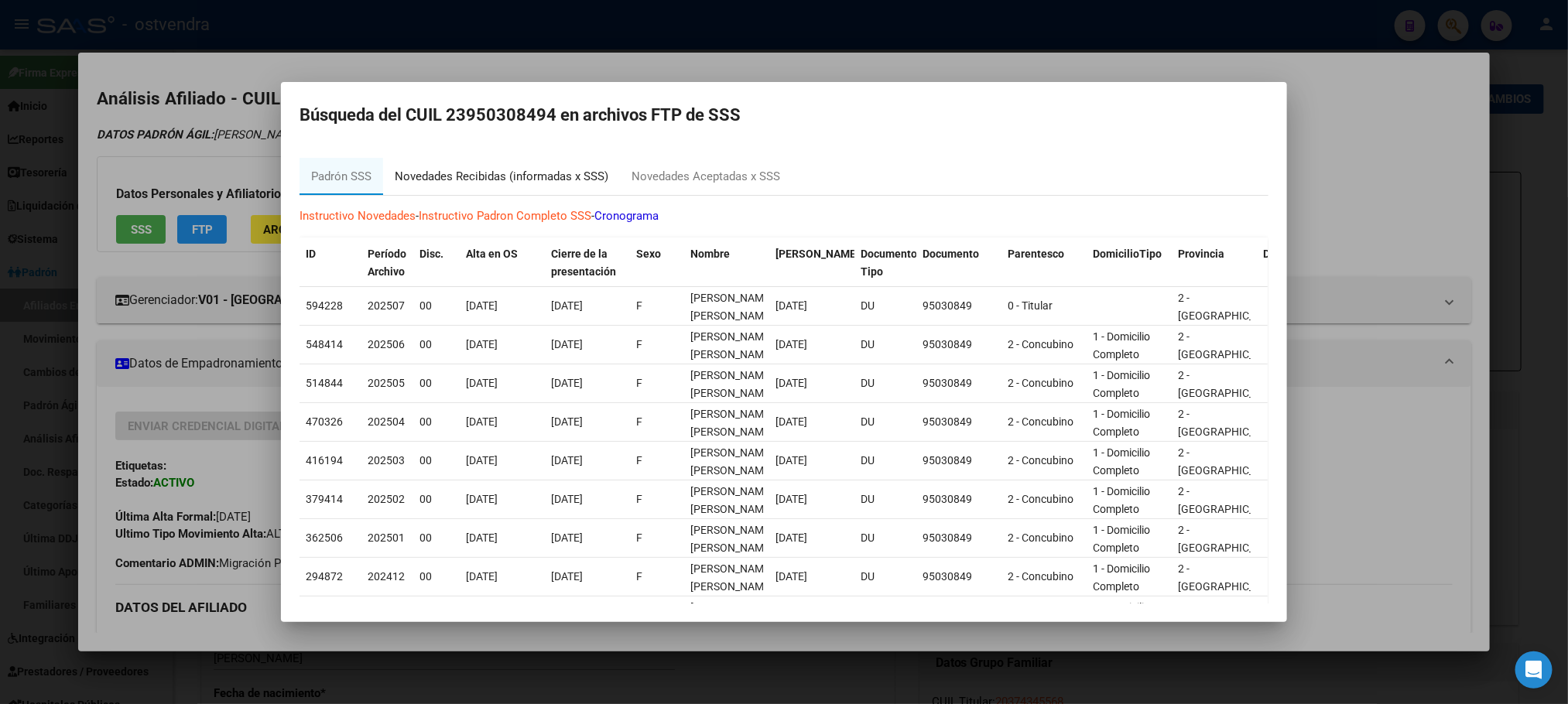
click at [526, 174] on div "Novedades Recibidas (informadas x SSS)" at bounding box center [502, 177] width 213 height 18
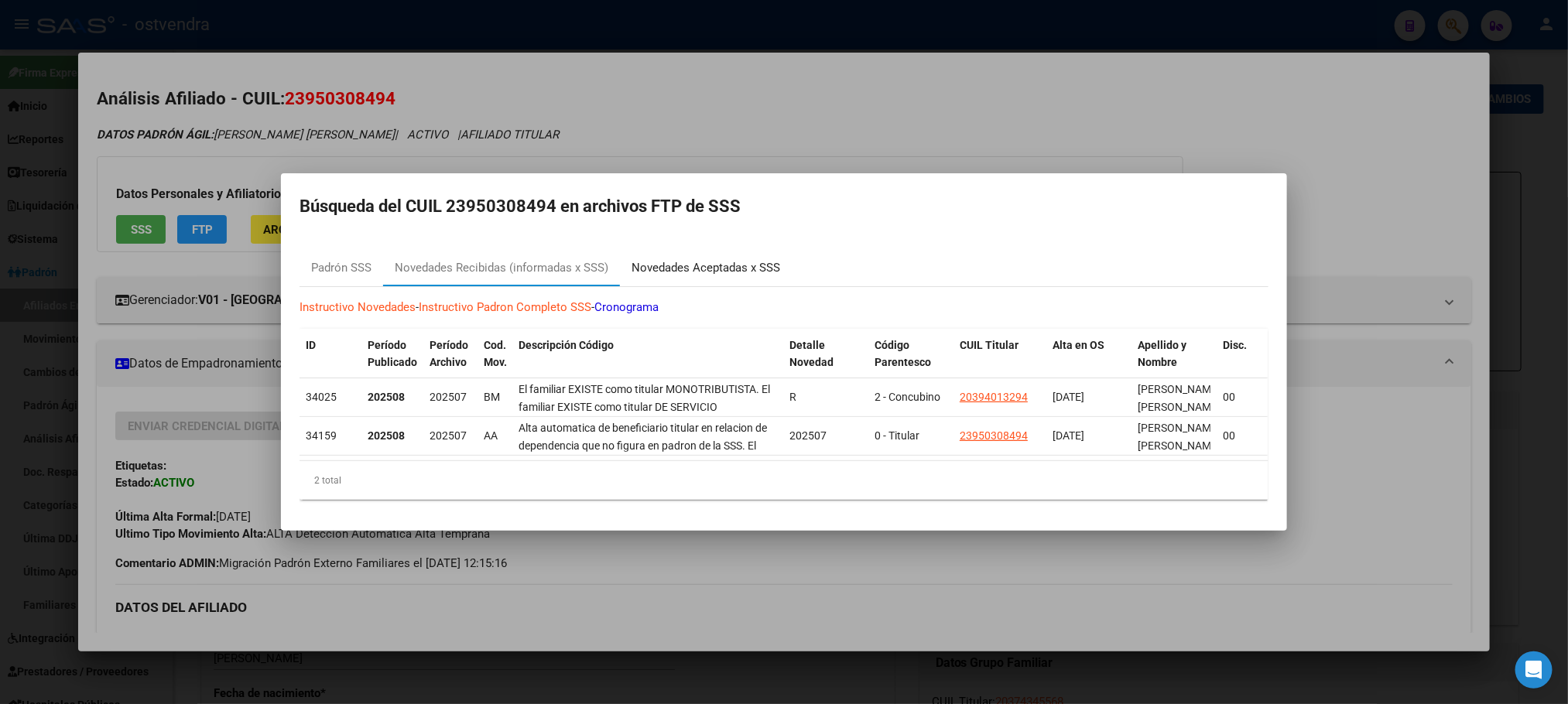
drag, startPoint x: 685, startPoint y: 245, endPoint x: 979, endPoint y: 172, distance: 302.9
click at [979, 173] on mat-dialog-container "Búsqueda del CUIL 23950308494 en archivos FTP de SSS Padrón SSS Novedades Recib…" at bounding box center [783, 352] width 1006 height 358
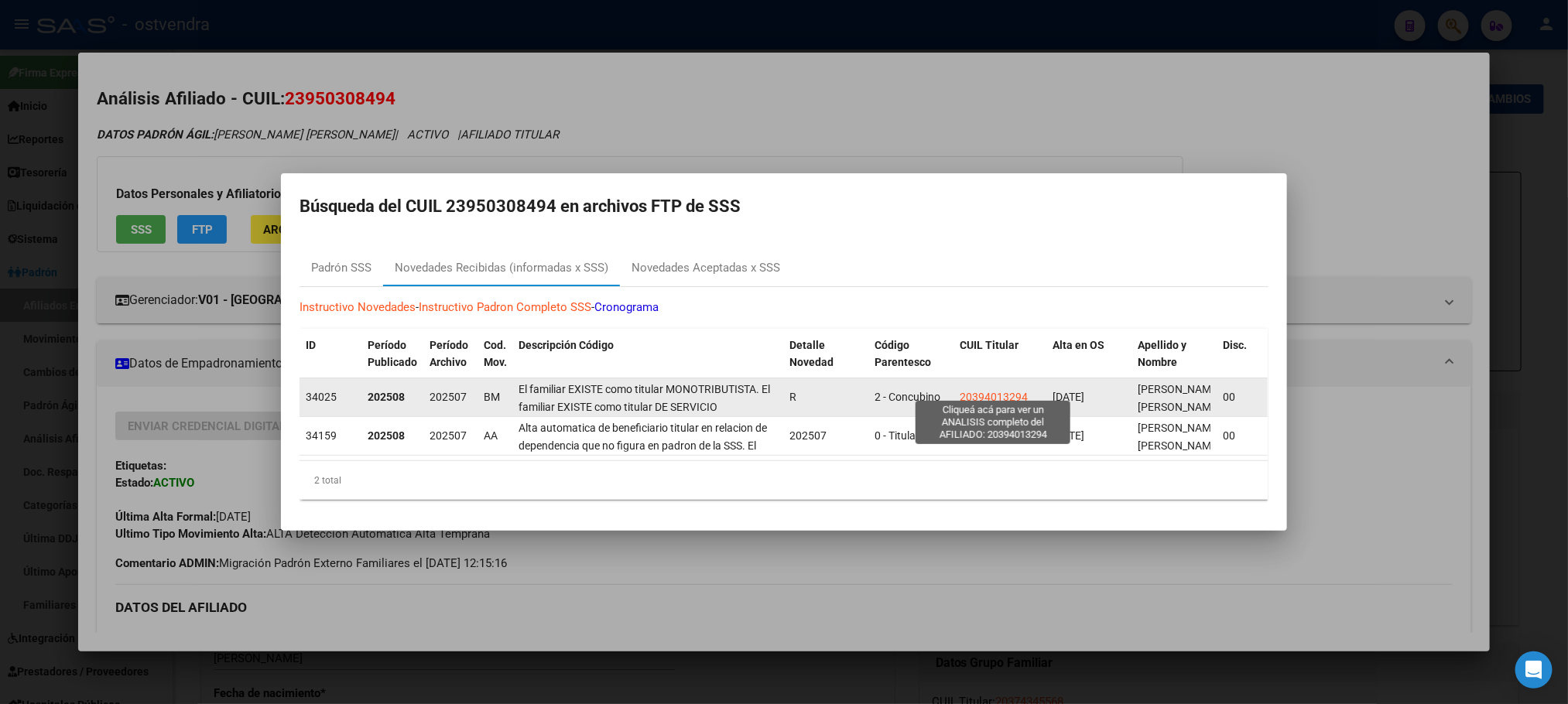
click at [1008, 391] on span "20394013294" at bounding box center [994, 397] width 68 height 13
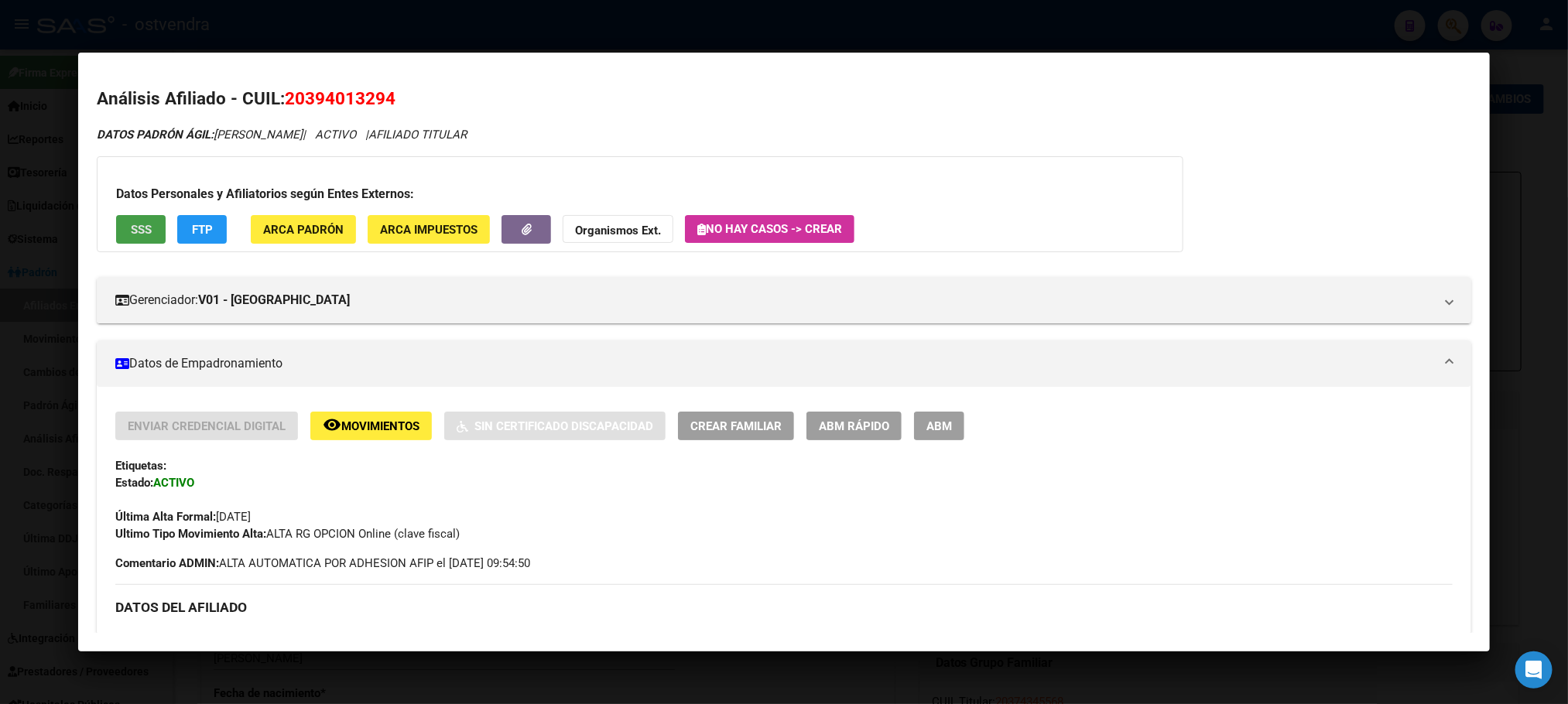
click at [131, 225] on span "SSS" at bounding box center [141, 230] width 20 height 14
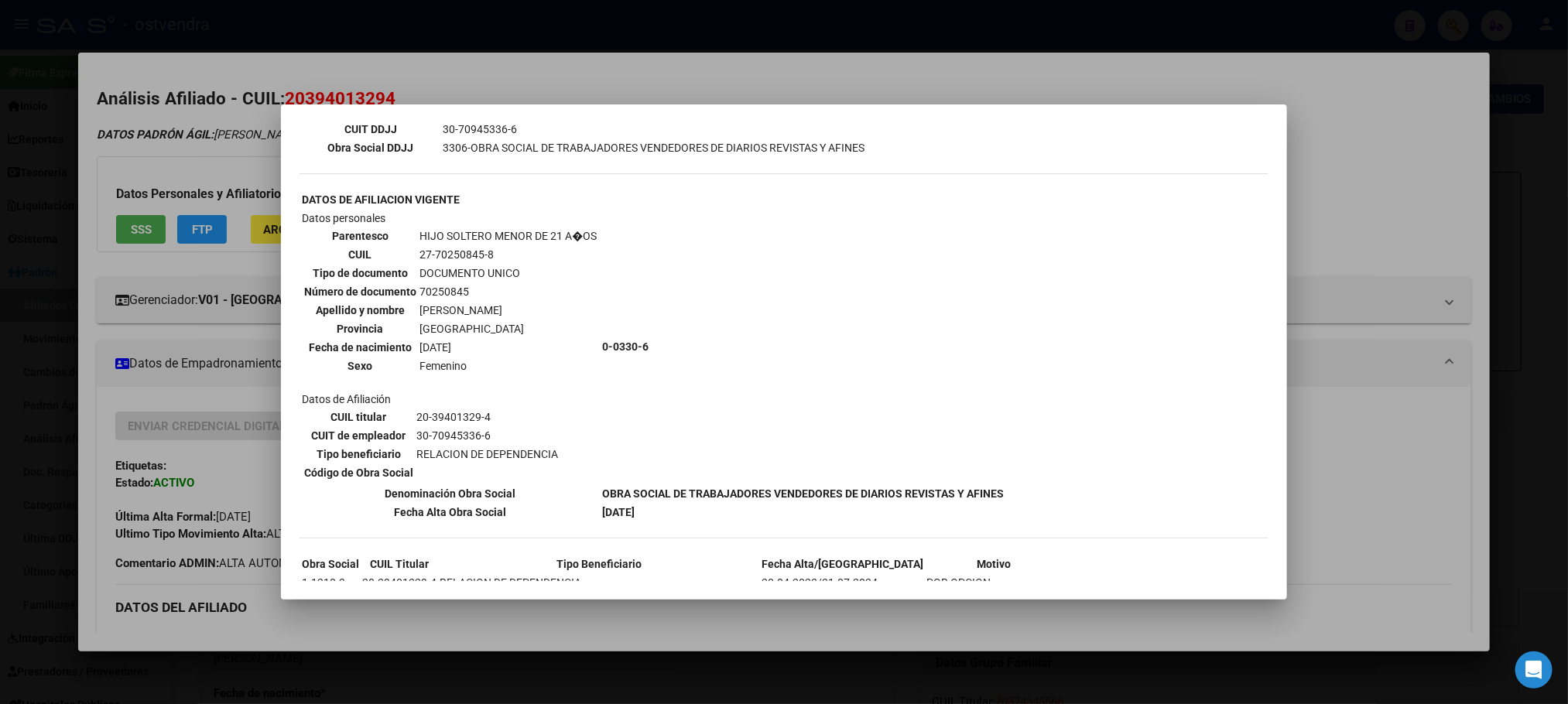
scroll to position [618, 0]
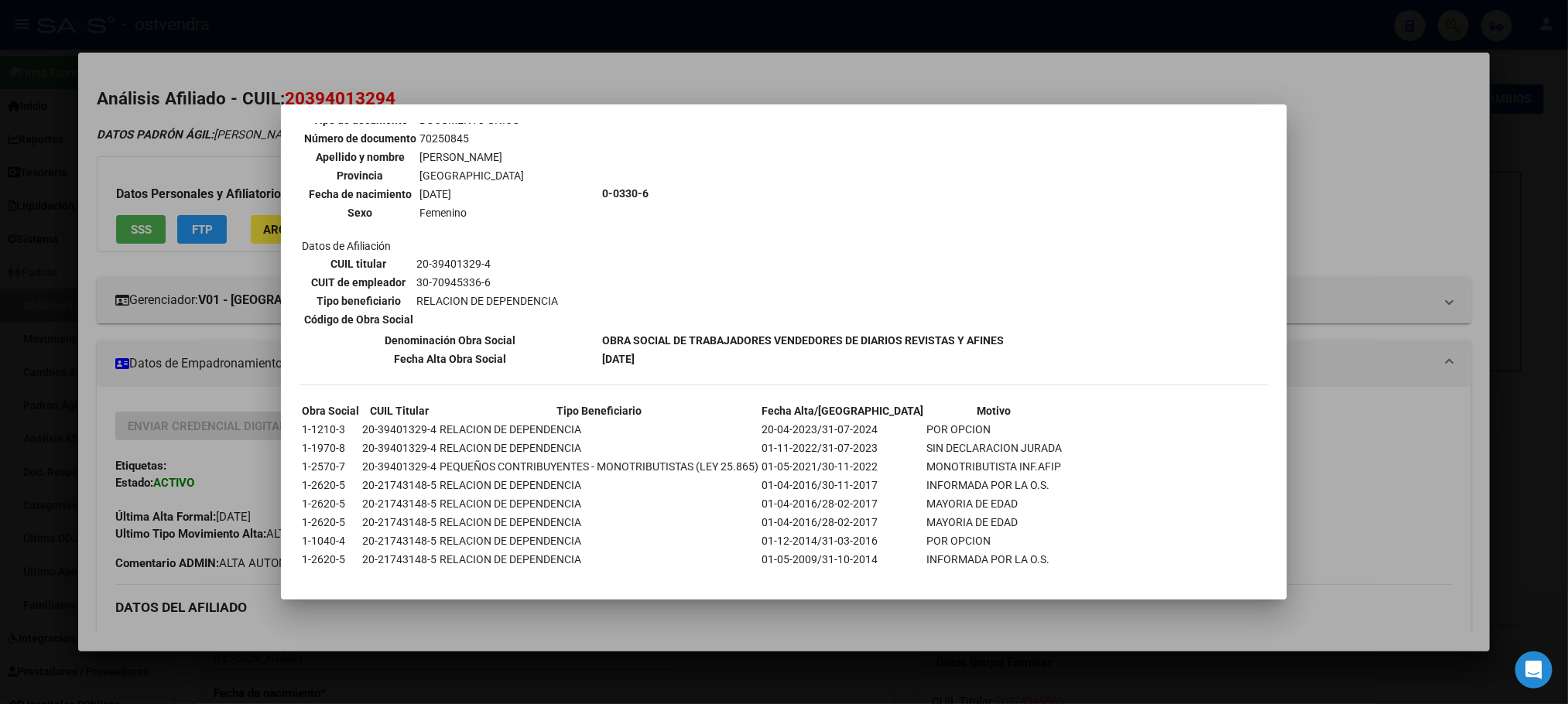
click at [221, 156] on div at bounding box center [784, 352] width 1568 height 704
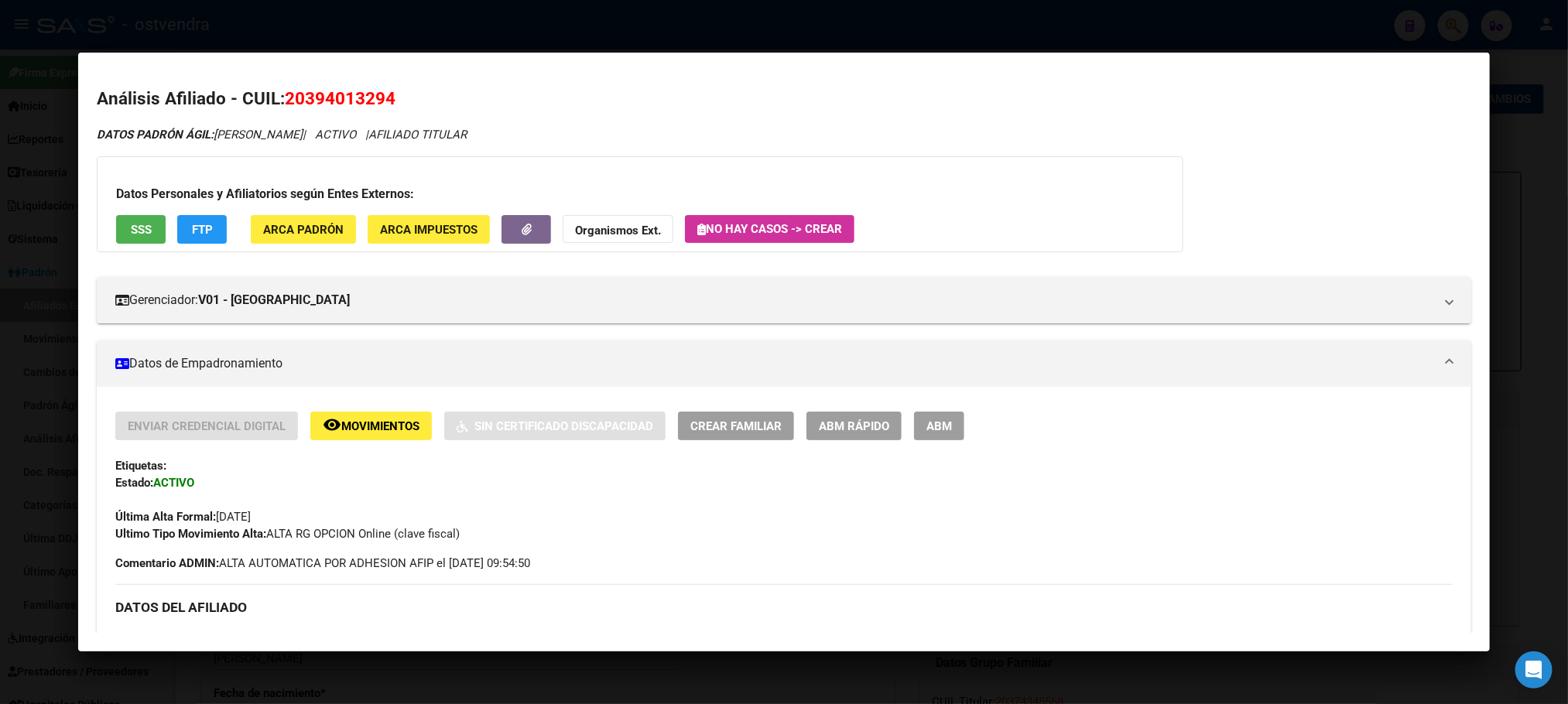
click at [198, 248] on div "Datos Personales y Afiliatorios según Entes Externos: SSS FTP ARCA Padrón ARCA …" at bounding box center [639, 204] width 1086 height 96
click at [200, 232] on span "FTP" at bounding box center [202, 230] width 20 height 14
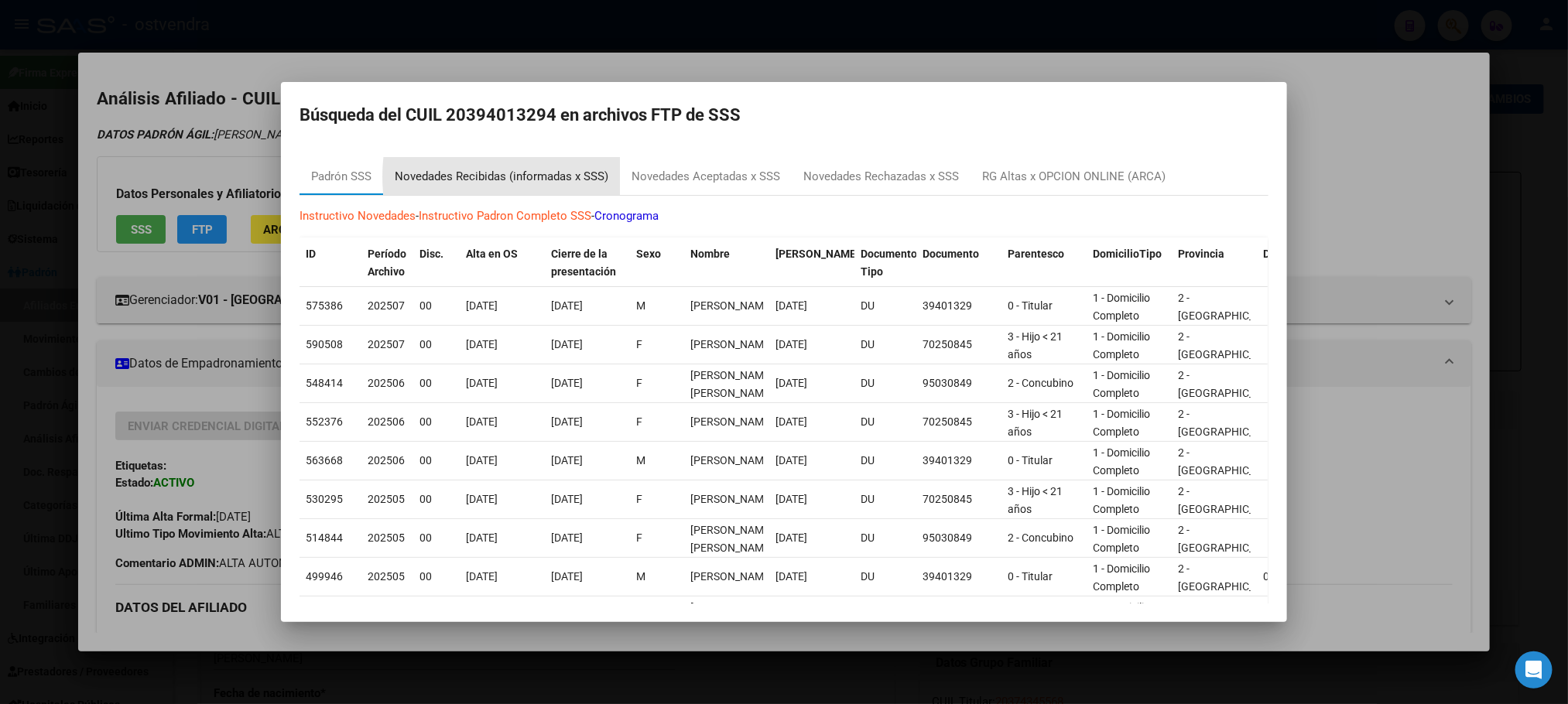
click at [553, 177] on div "Novedades Recibidas (informadas x SSS)" at bounding box center [502, 177] width 213 height 18
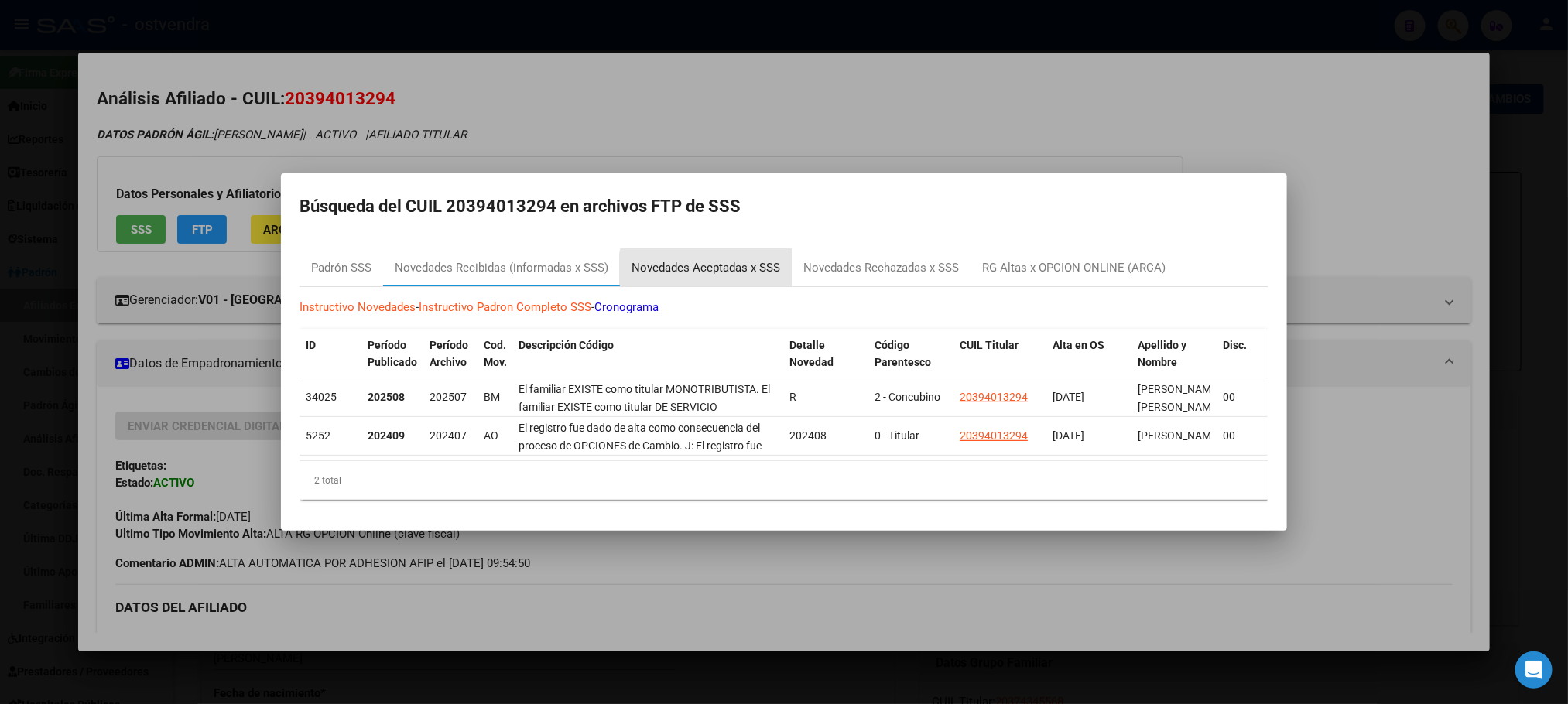
click at [717, 263] on div "Novedades Aceptadas x SSS" at bounding box center [706, 268] width 148 height 18
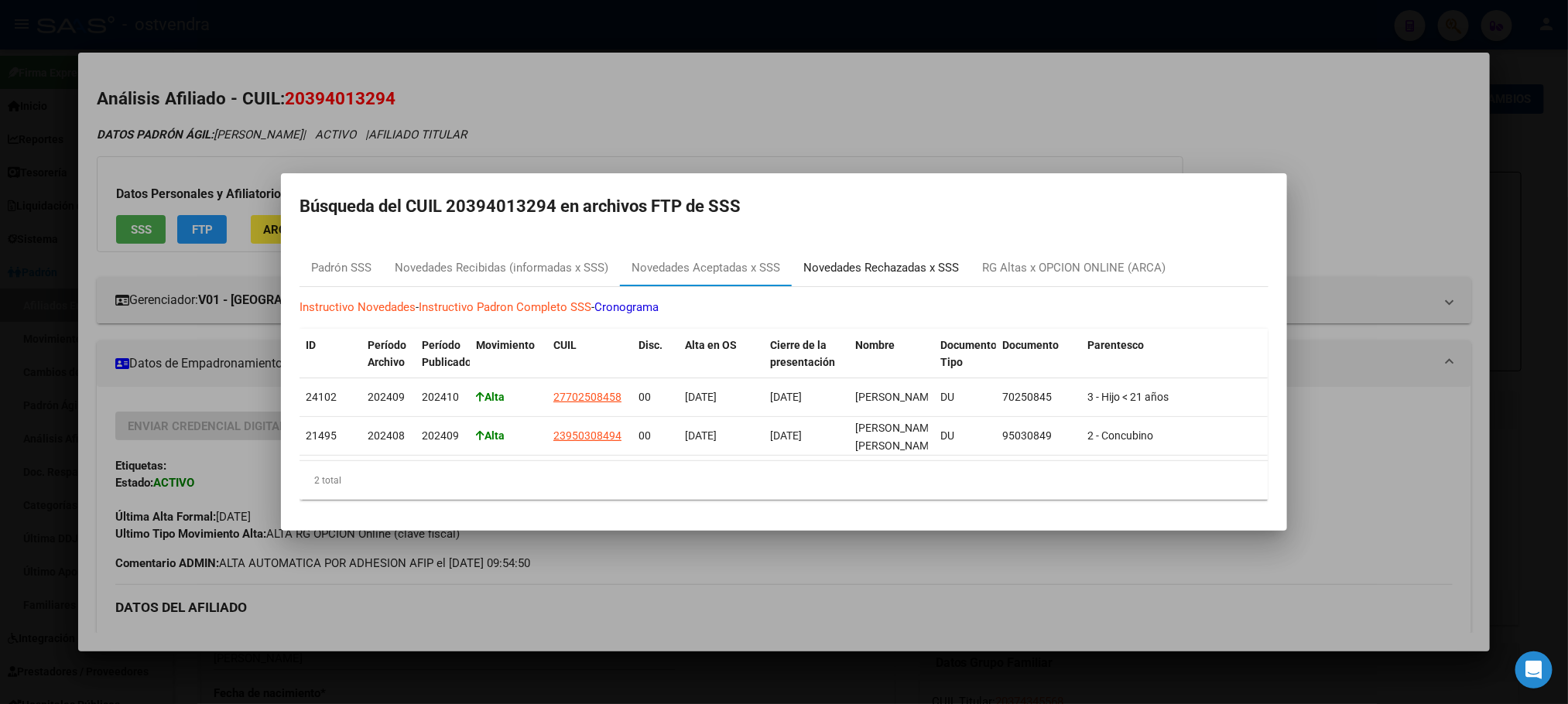
click at [903, 265] on div "Novedades Rechazadas x SSS" at bounding box center [880, 268] width 155 height 18
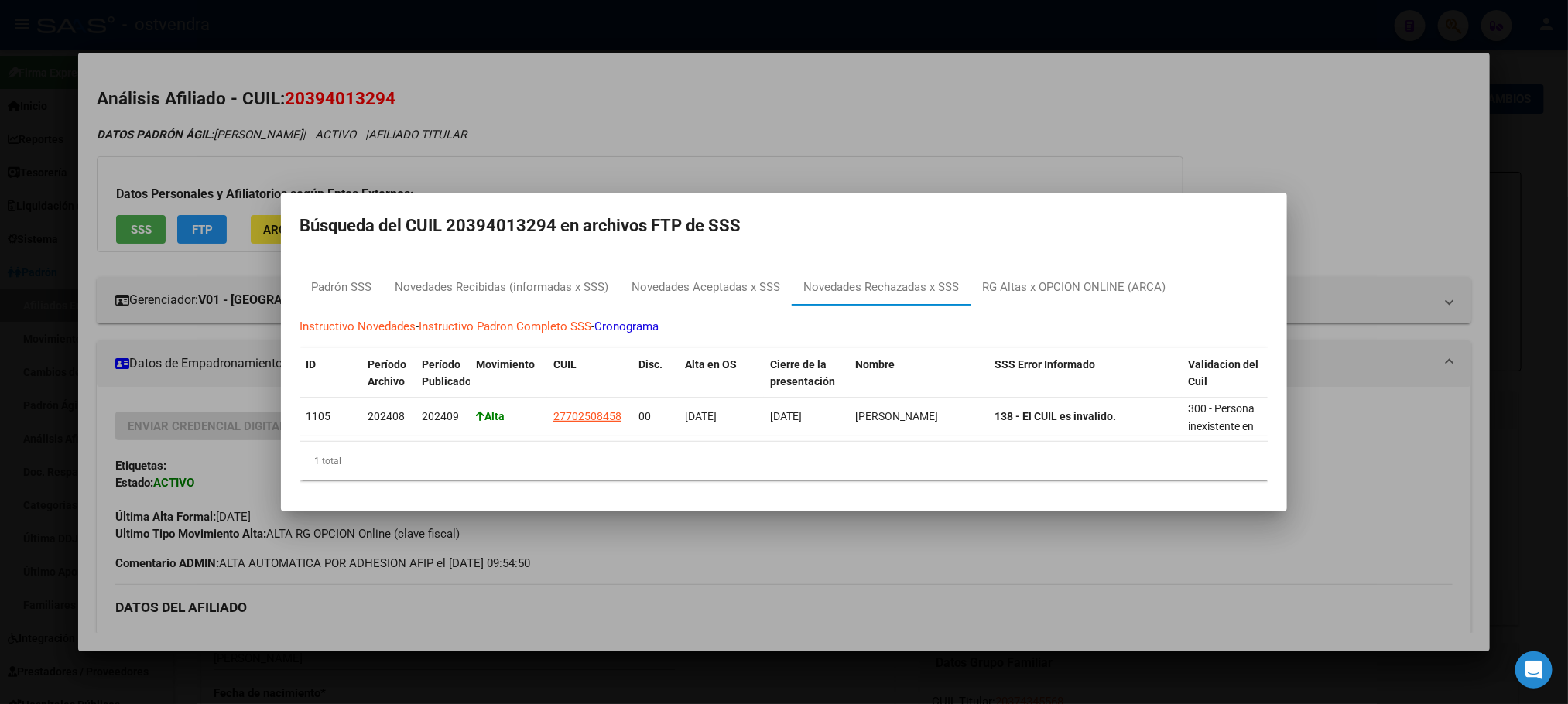
click at [876, 81] on div at bounding box center [784, 352] width 1568 height 704
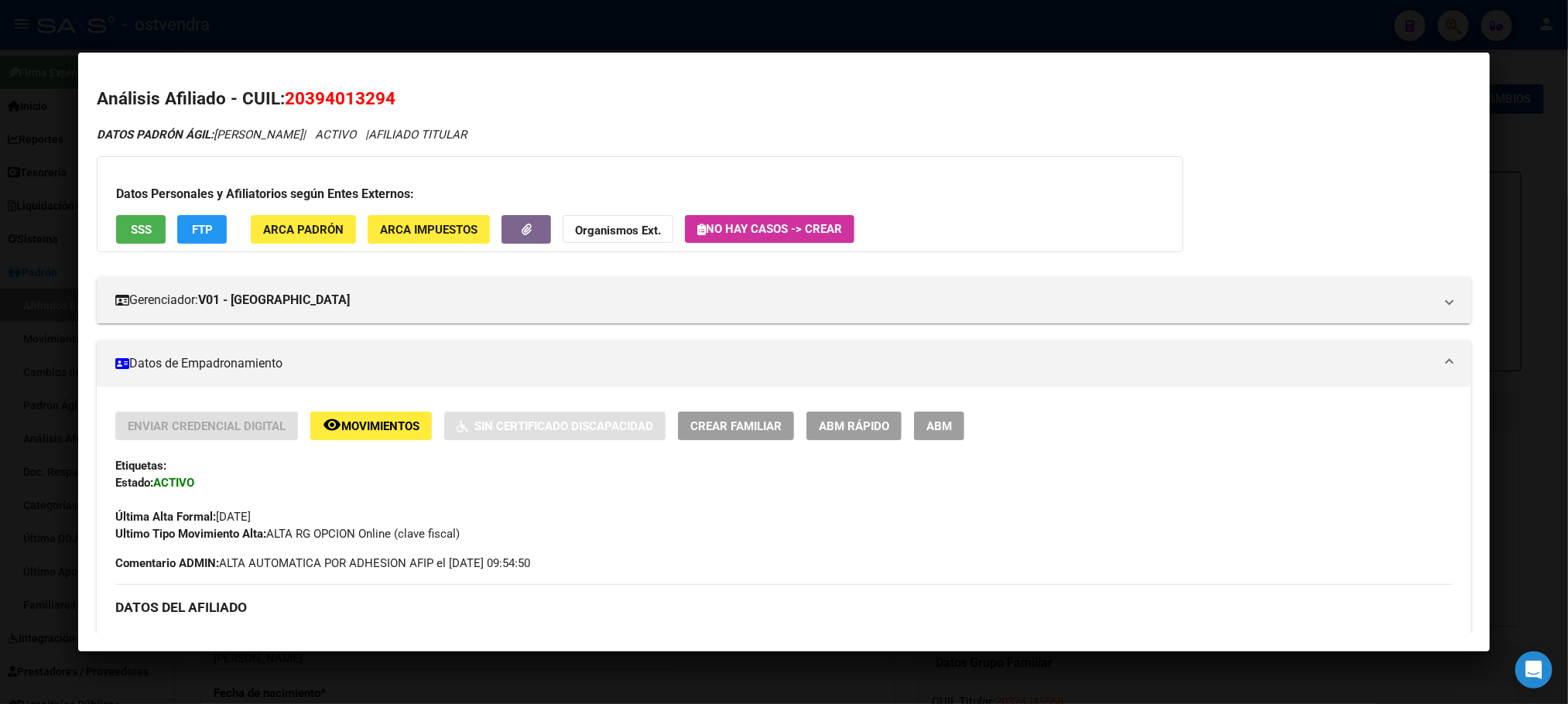
click at [386, 426] on span "Movimientos" at bounding box center [380, 427] width 78 height 14
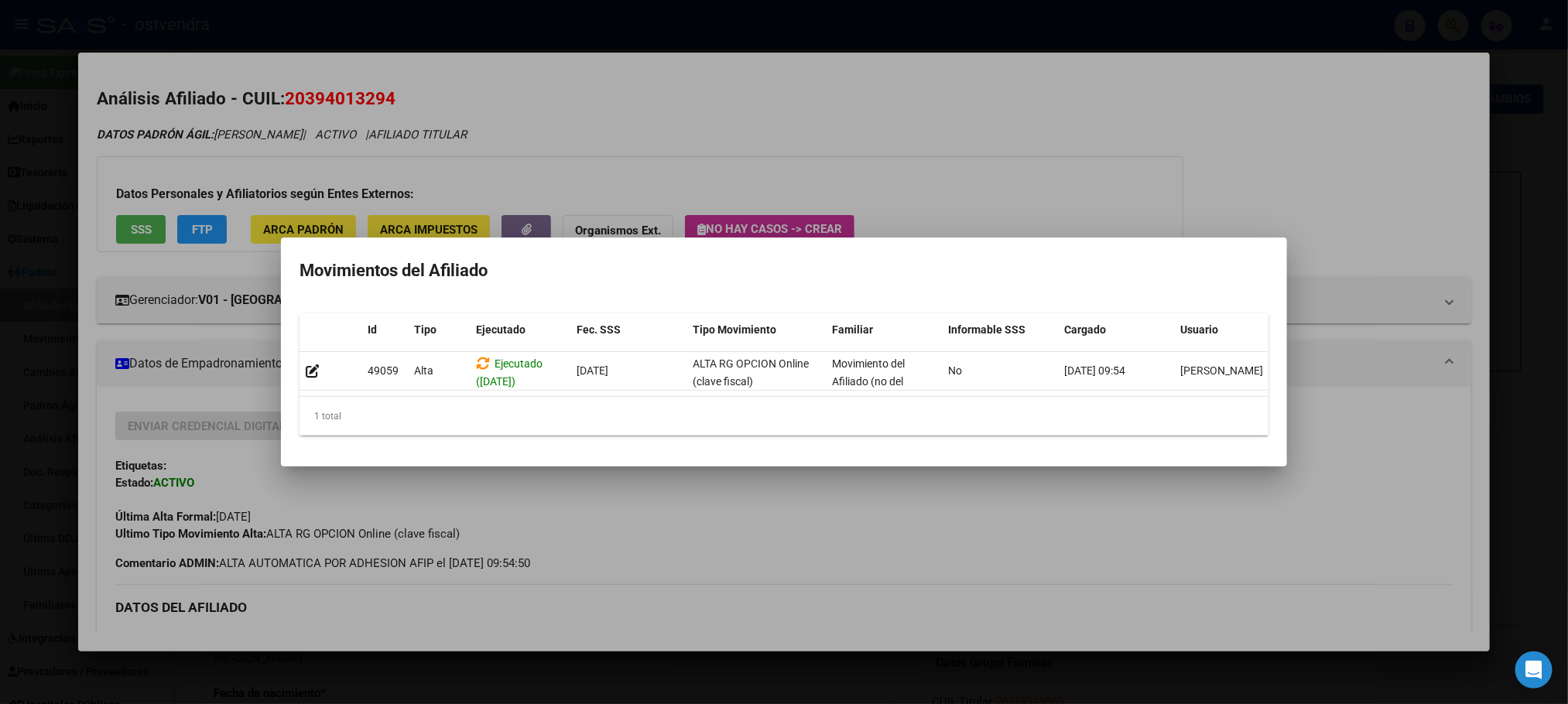
click at [473, 156] on div at bounding box center [784, 352] width 1568 height 704
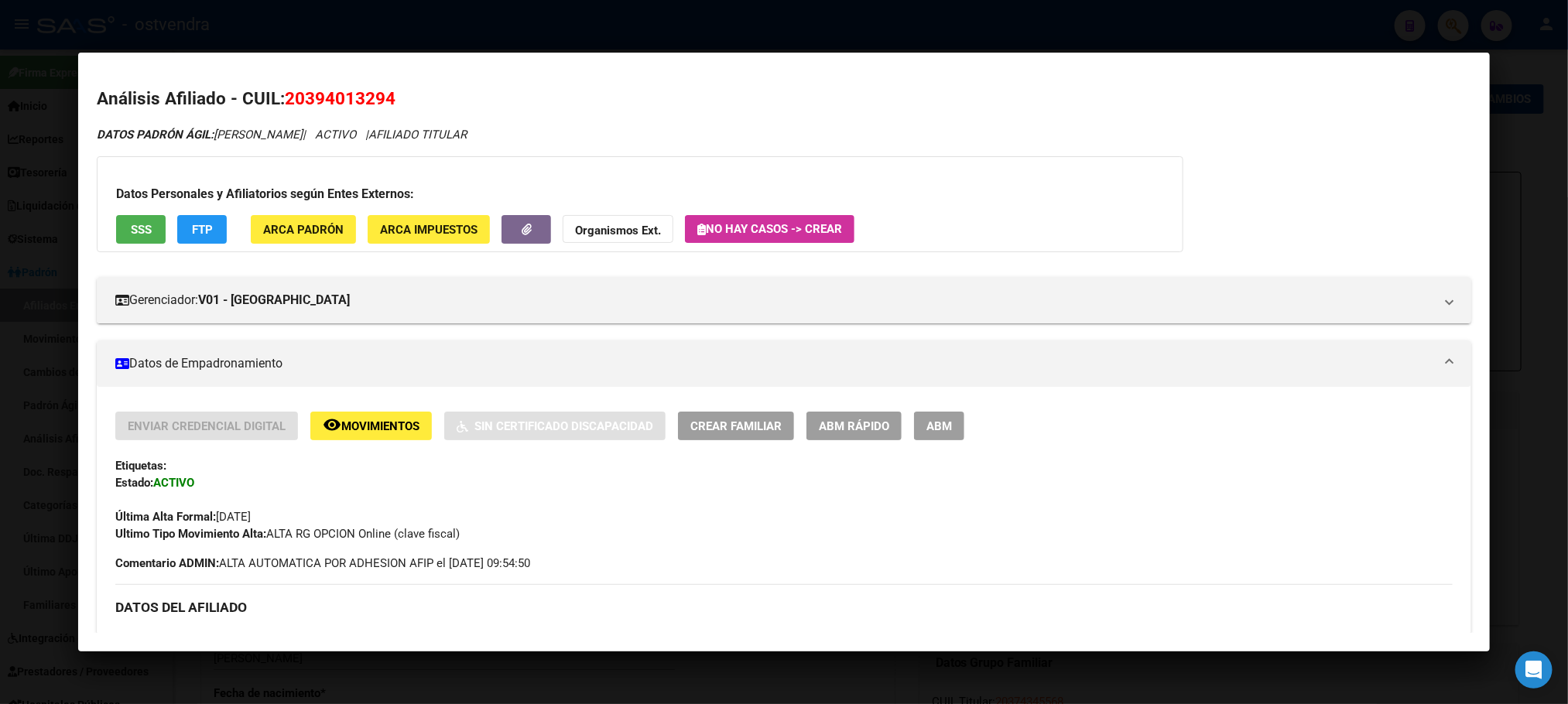
click at [184, 237] on button "FTP" at bounding box center [202, 230] width 49 height 29
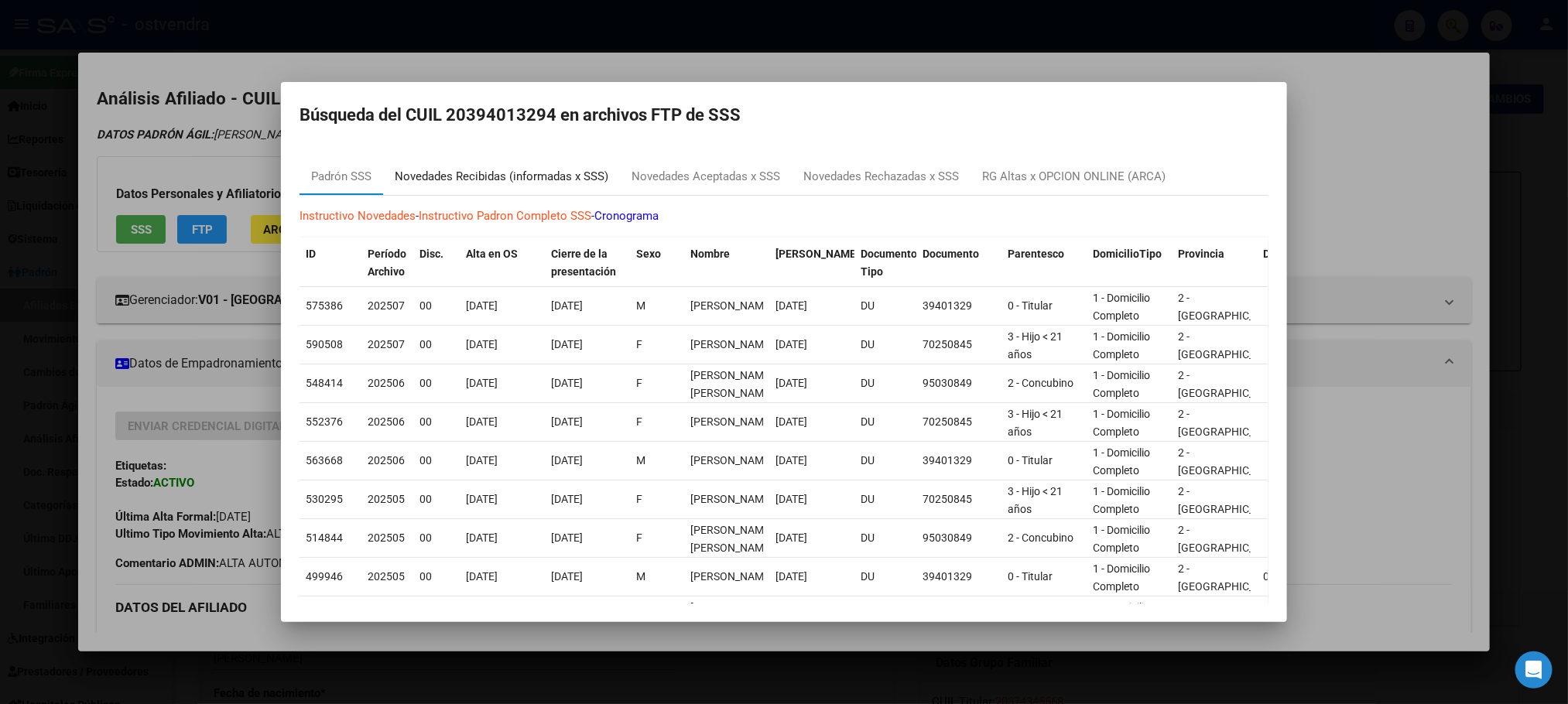
click at [529, 175] on div "Novedades Recibidas (informadas x SSS)" at bounding box center [502, 177] width 213 height 18
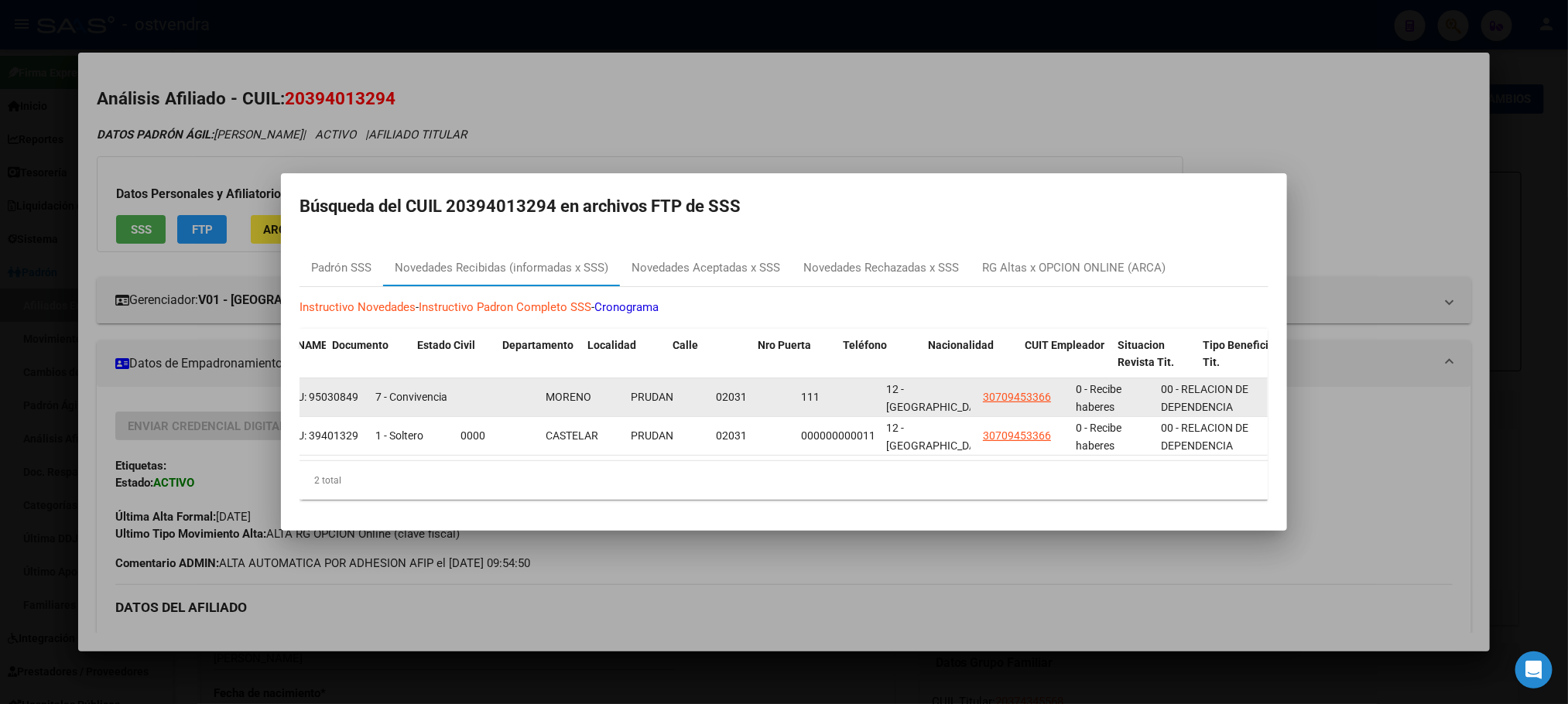
scroll to position [0, 1152]
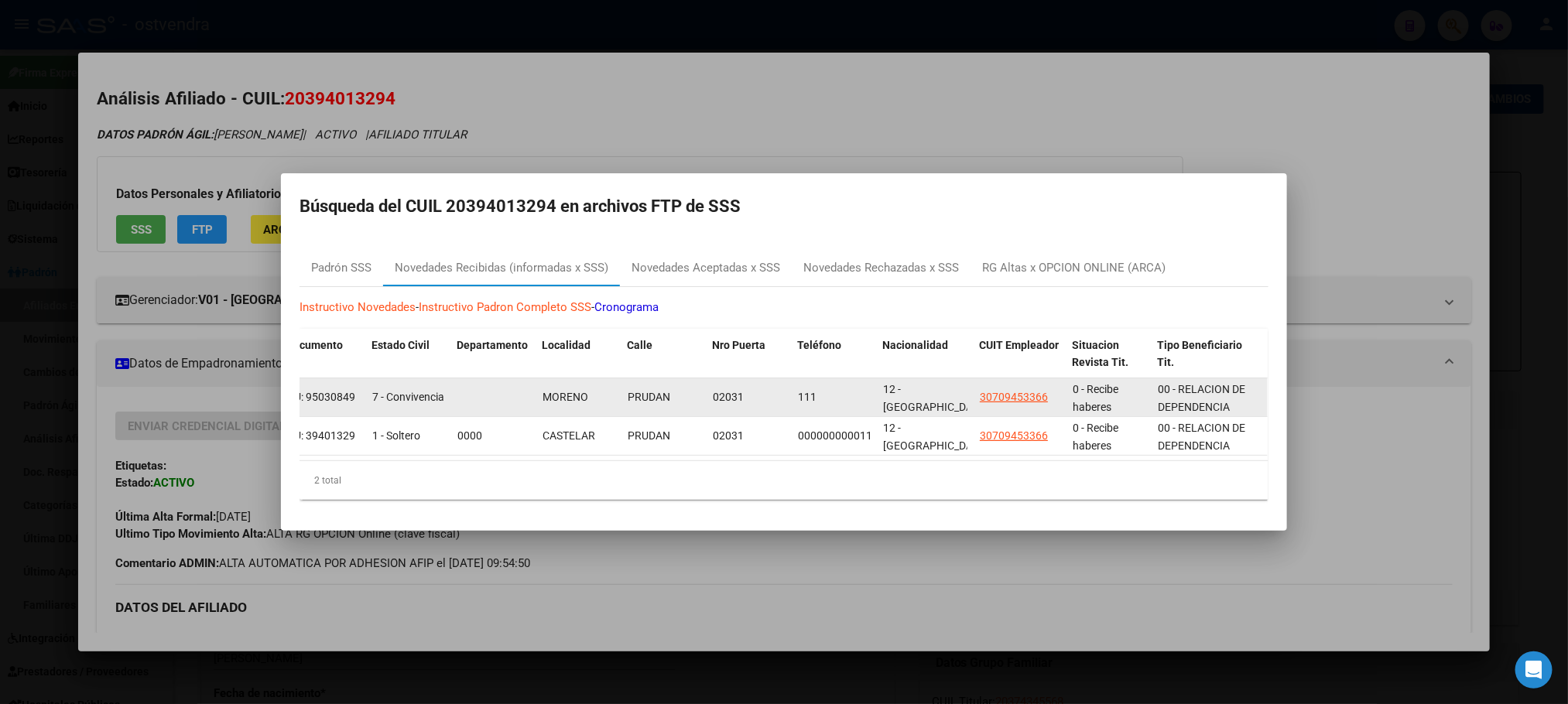
drag, startPoint x: 678, startPoint y: 393, endPoint x: 1257, endPoint y: 406, distance: 579.1
click at [1257, 406] on div "34025 202508 202507 BM El familiar EXISTE como titular MONOTRIBUTISTA. El famil…" at bounding box center [207, 398] width 2120 height 38
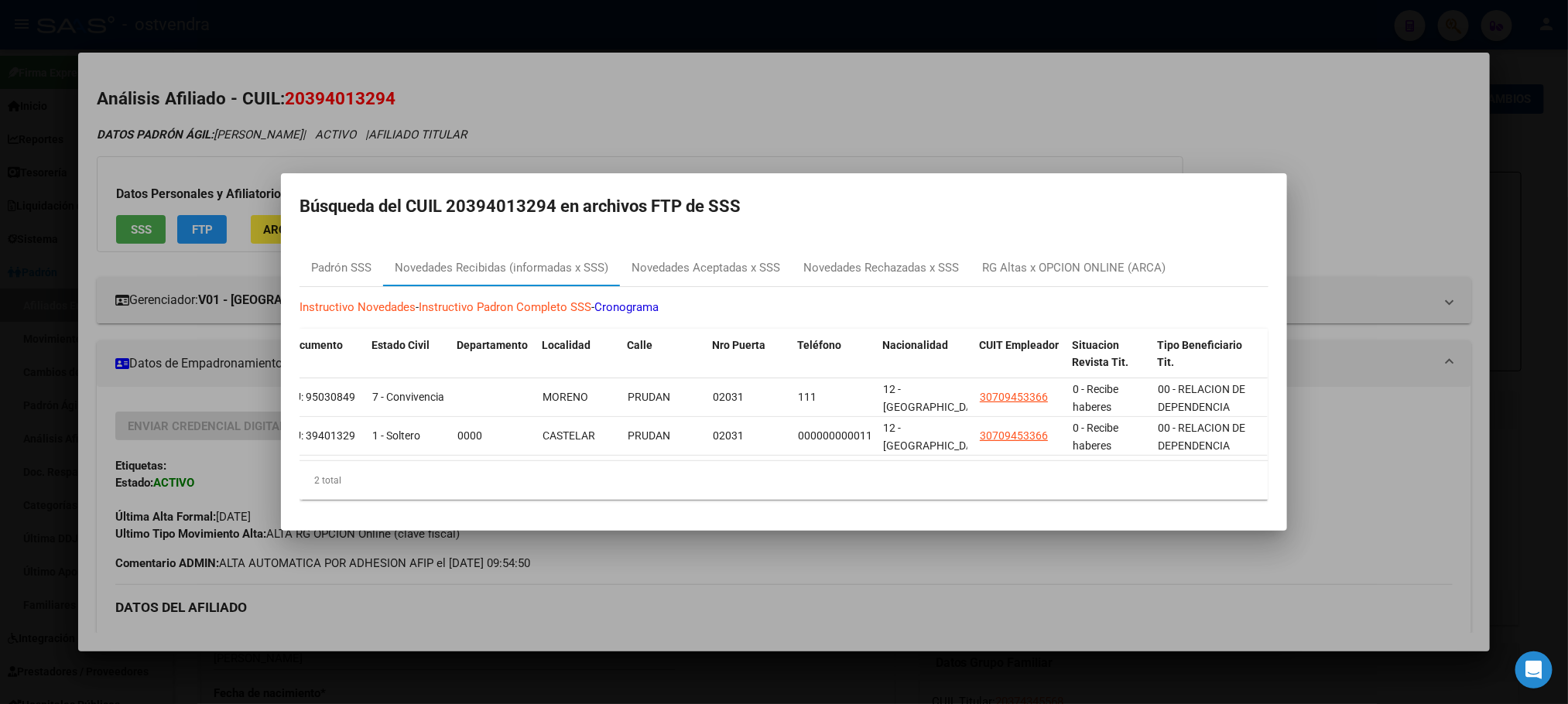
click at [891, 116] on div at bounding box center [784, 352] width 1568 height 704
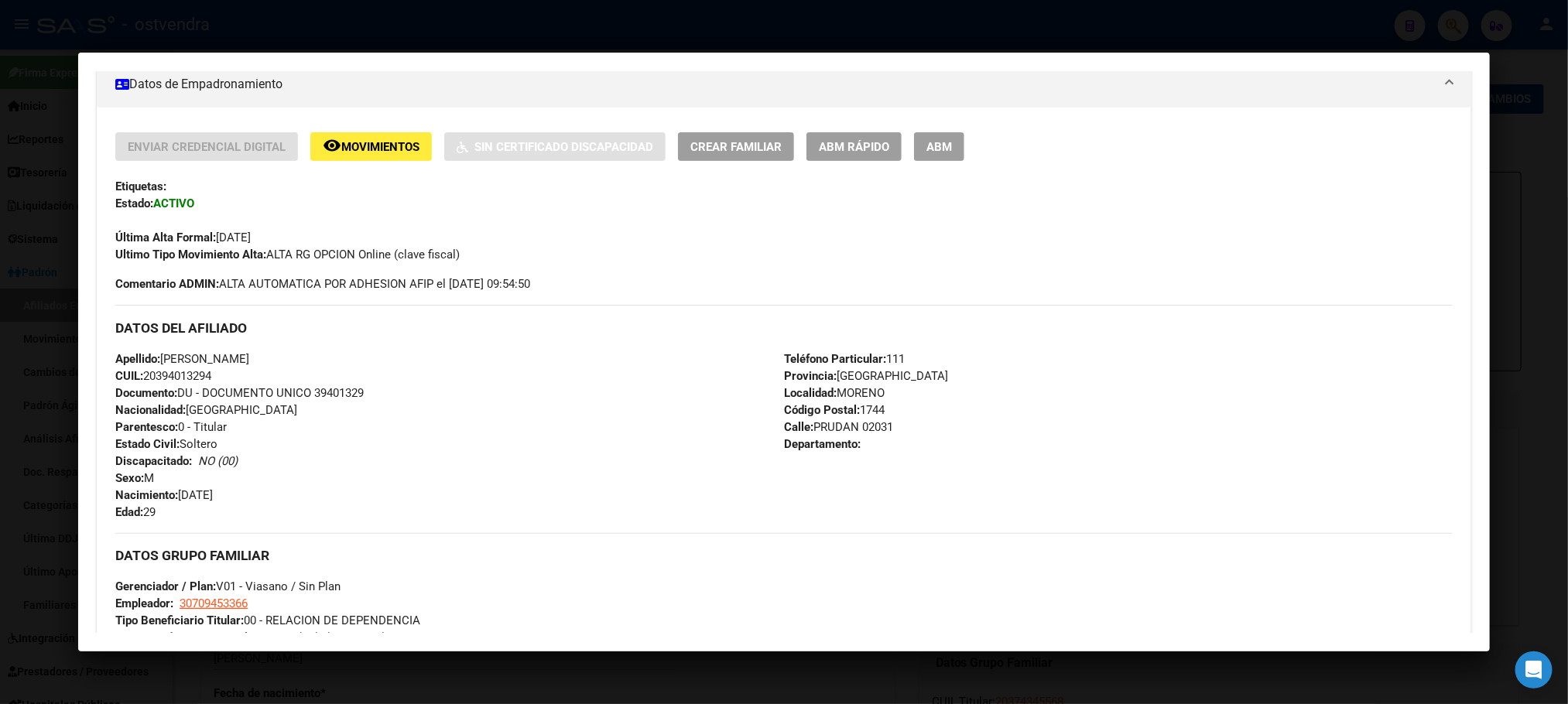
scroll to position [0, 0]
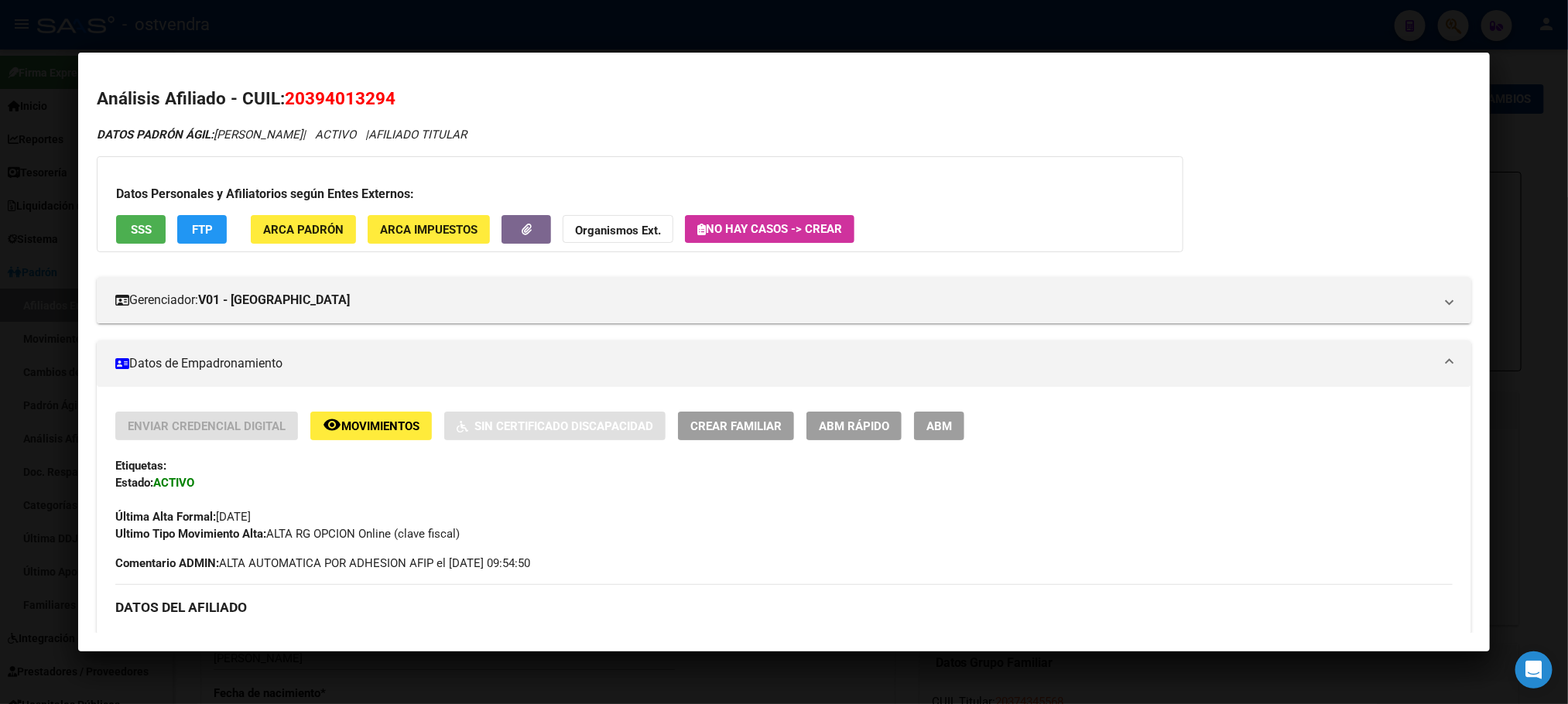
click at [572, 15] on div at bounding box center [784, 352] width 1568 height 704
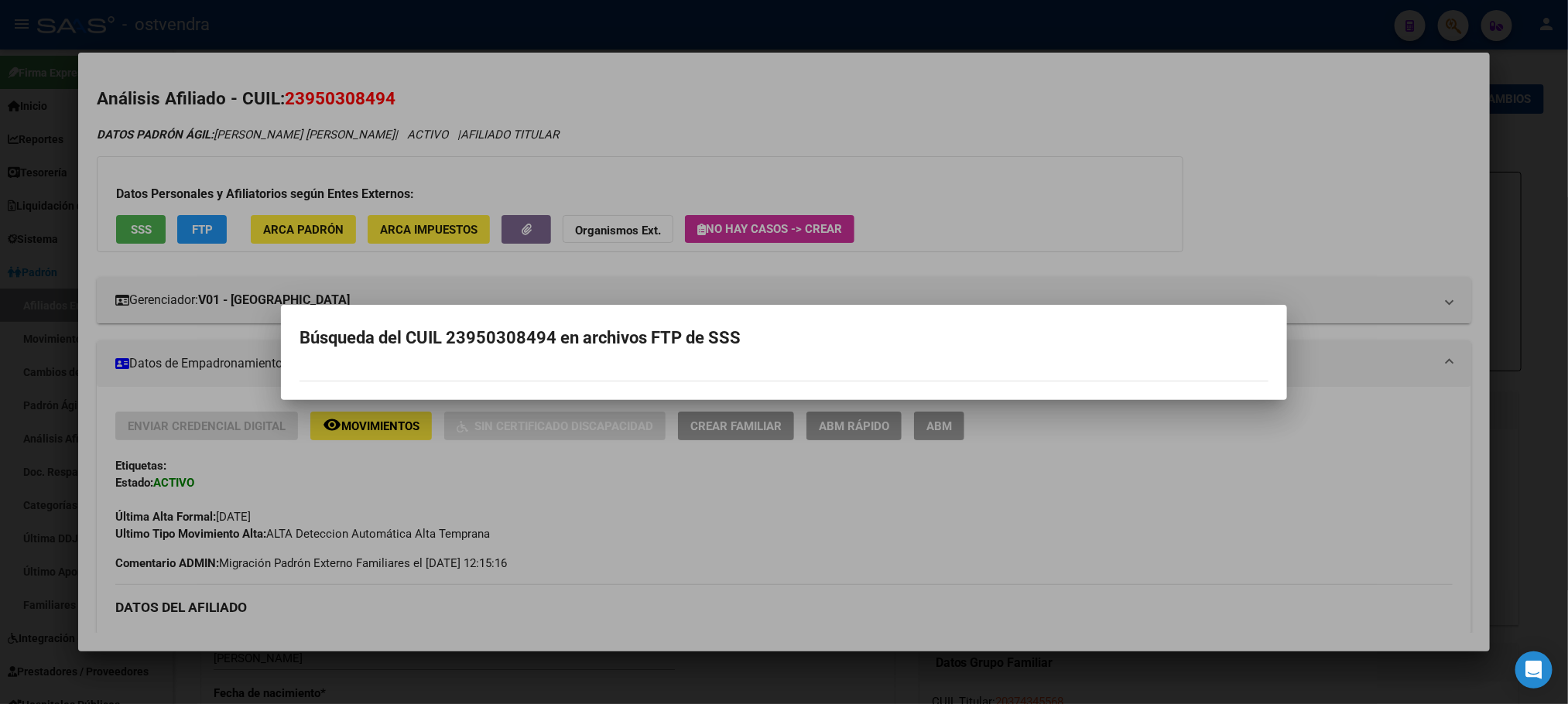
click at [569, 24] on div at bounding box center [784, 352] width 1568 height 704
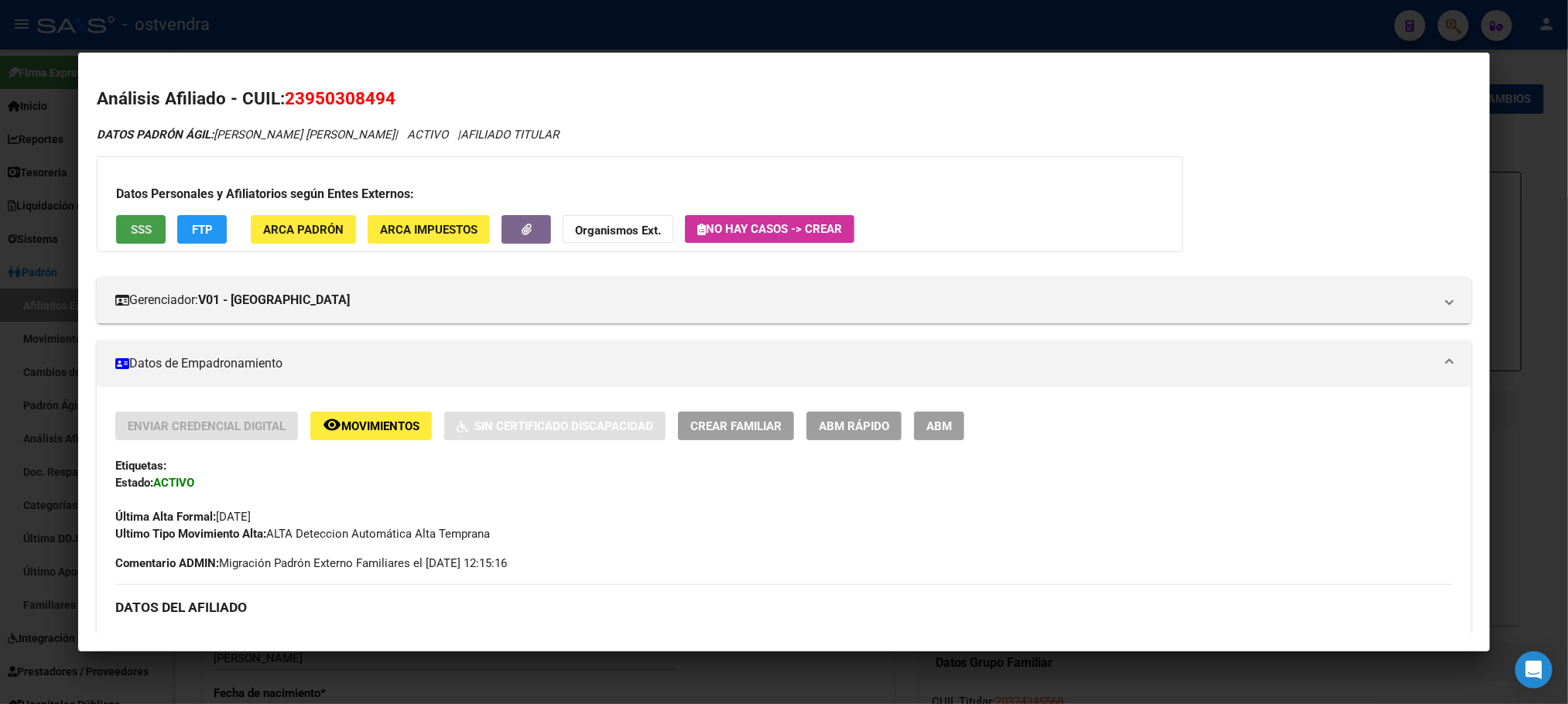
click at [131, 224] on span "SSS" at bounding box center [141, 230] width 20 height 14
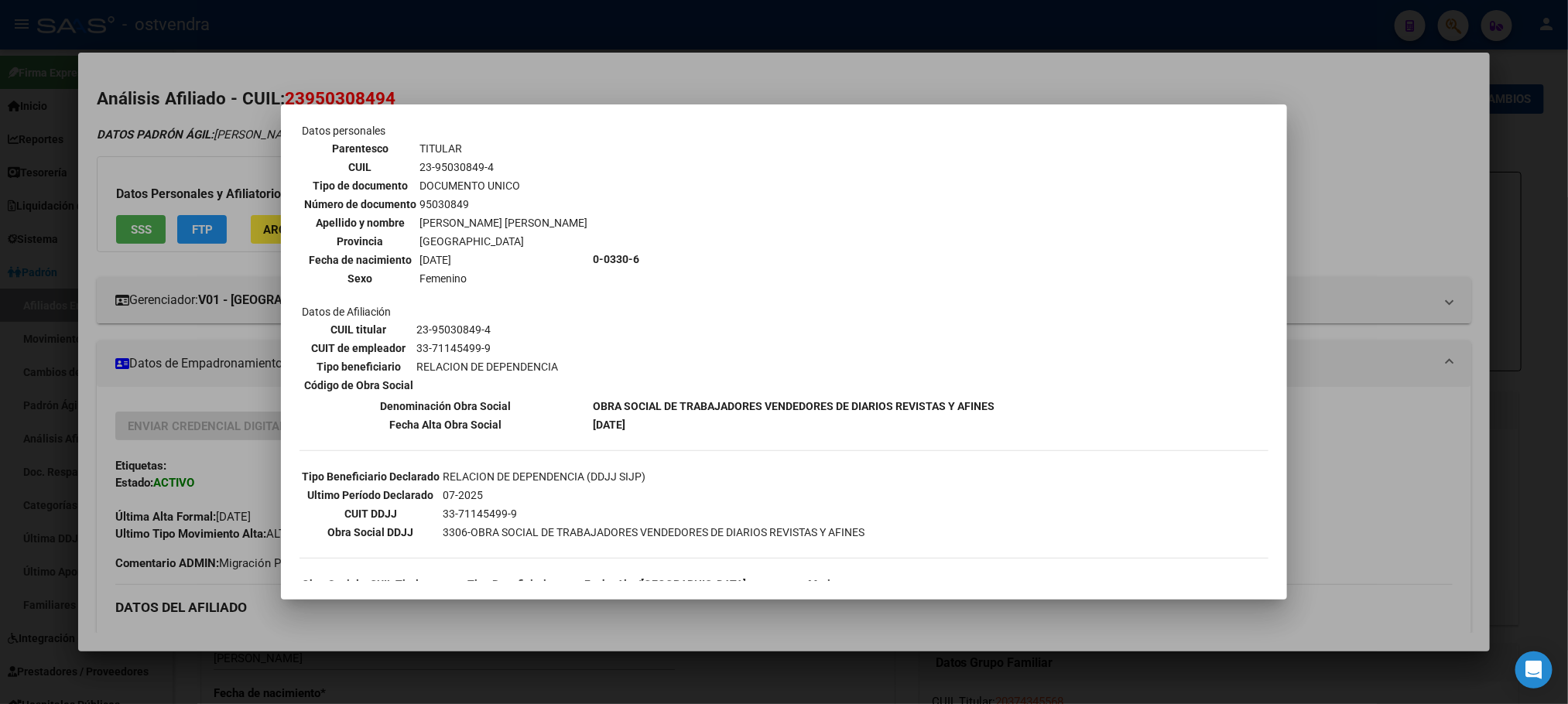
scroll to position [116, 0]
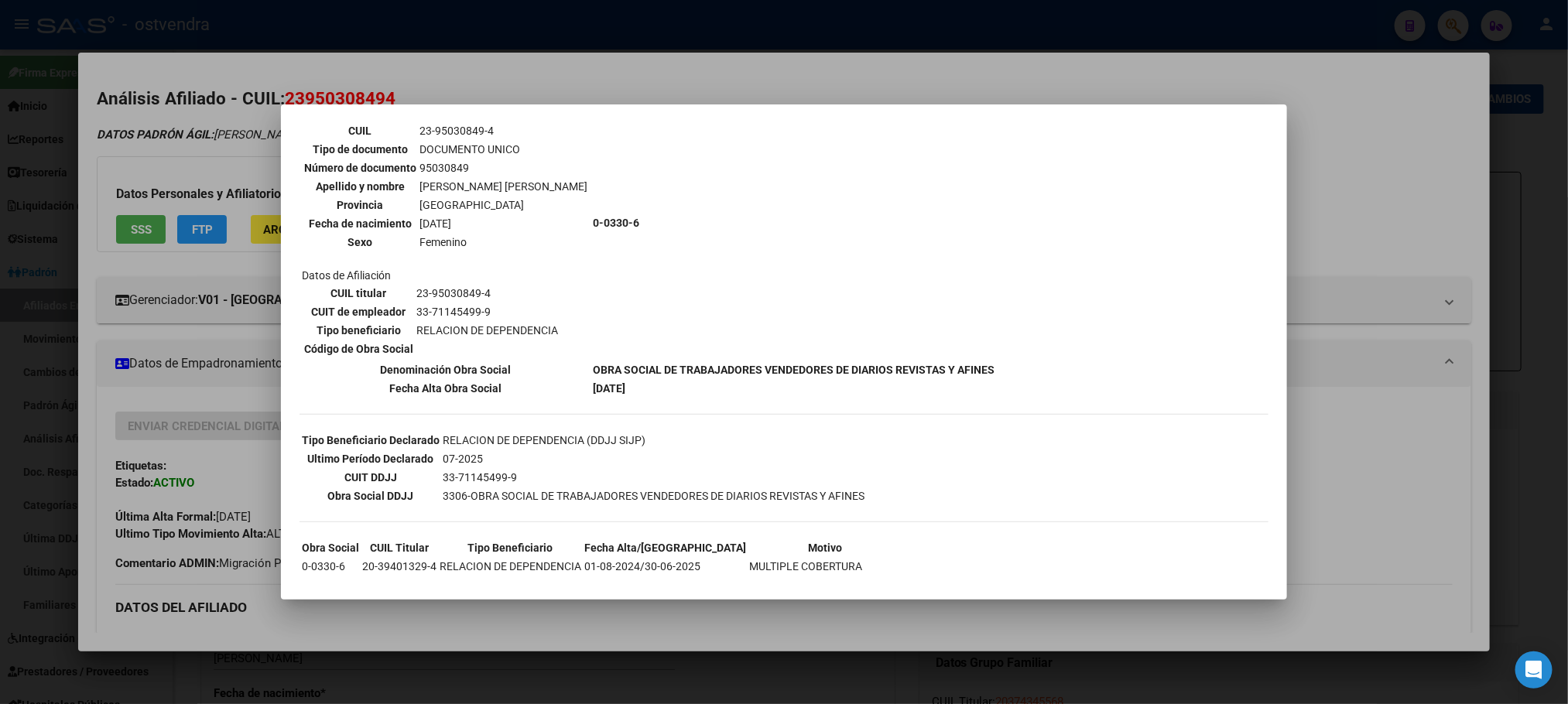
drag, startPoint x: 188, startPoint y: 170, endPoint x: 195, endPoint y: 212, distance: 42.6
click at [187, 171] on div at bounding box center [784, 352] width 1568 height 704
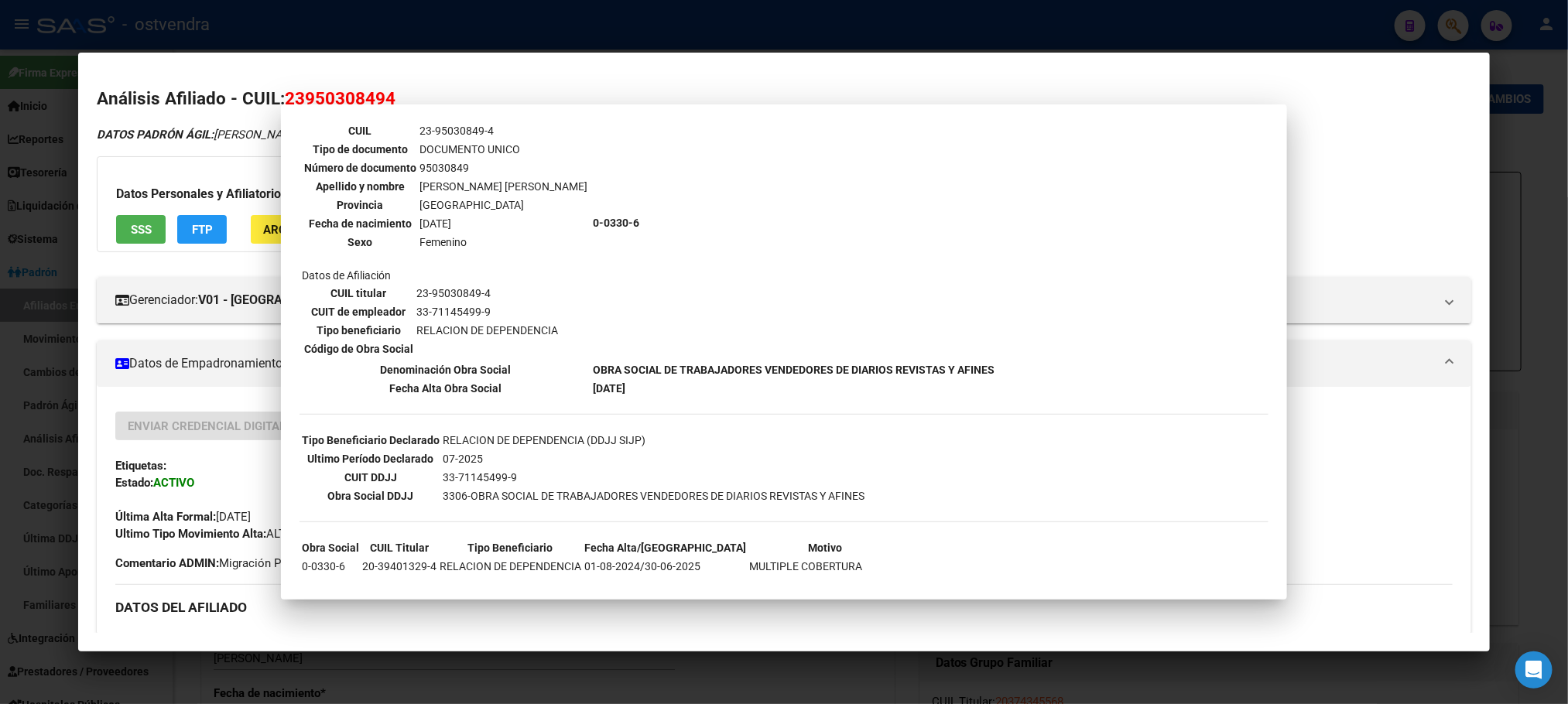
click at [198, 224] on span "FTP" at bounding box center [202, 230] width 20 height 14
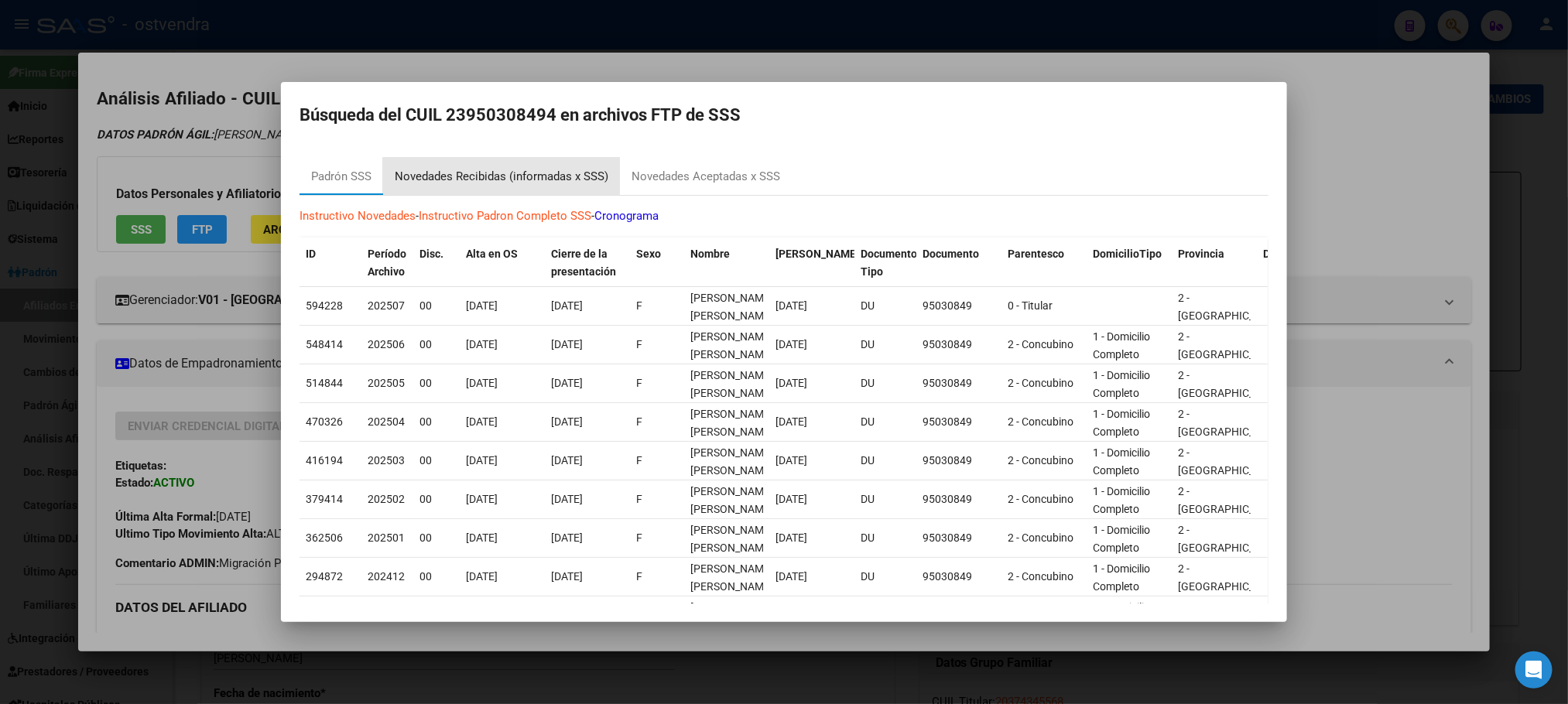
click at [479, 174] on div "Novedades Recibidas (informadas x SSS)" at bounding box center [502, 177] width 213 height 18
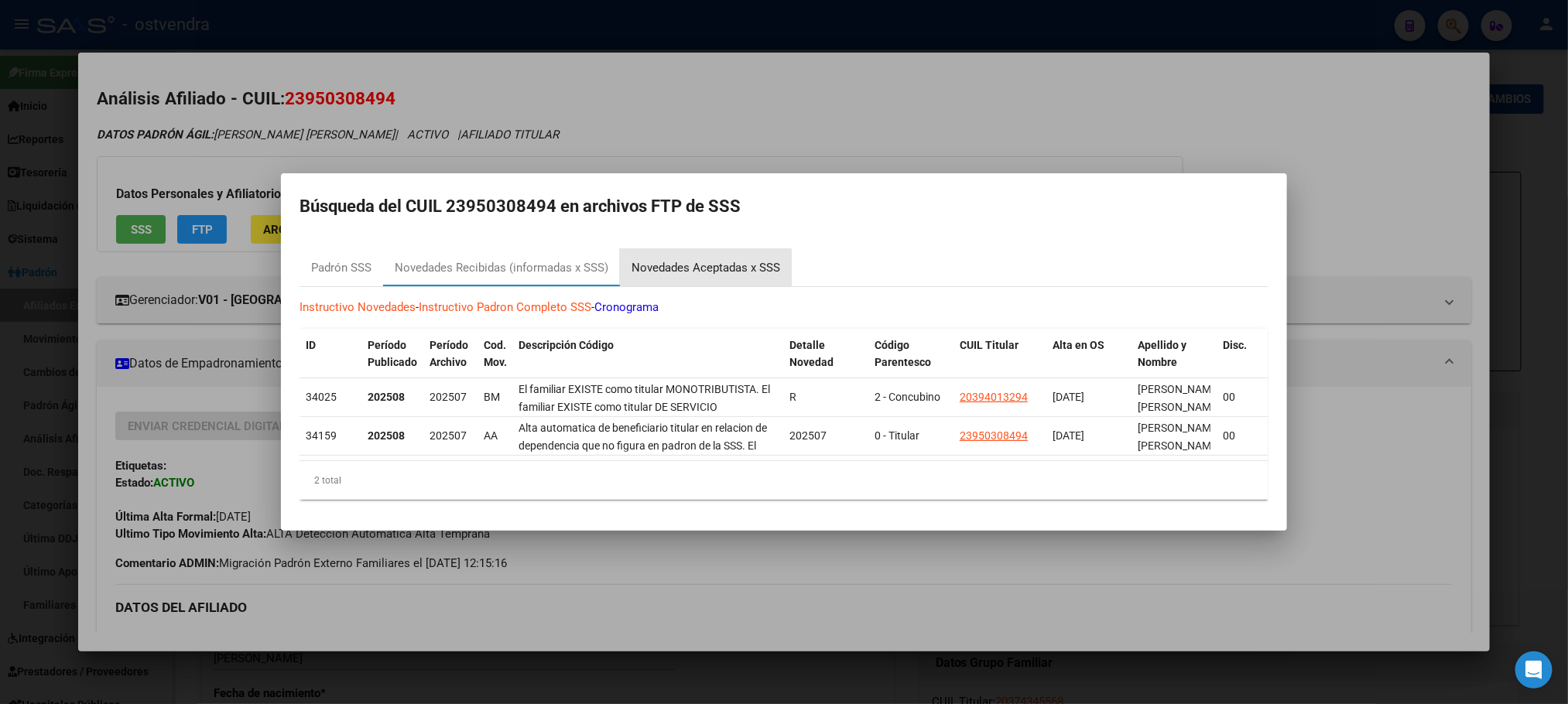
click at [667, 260] on div "Novedades Aceptadas x SSS" at bounding box center [706, 268] width 148 height 18
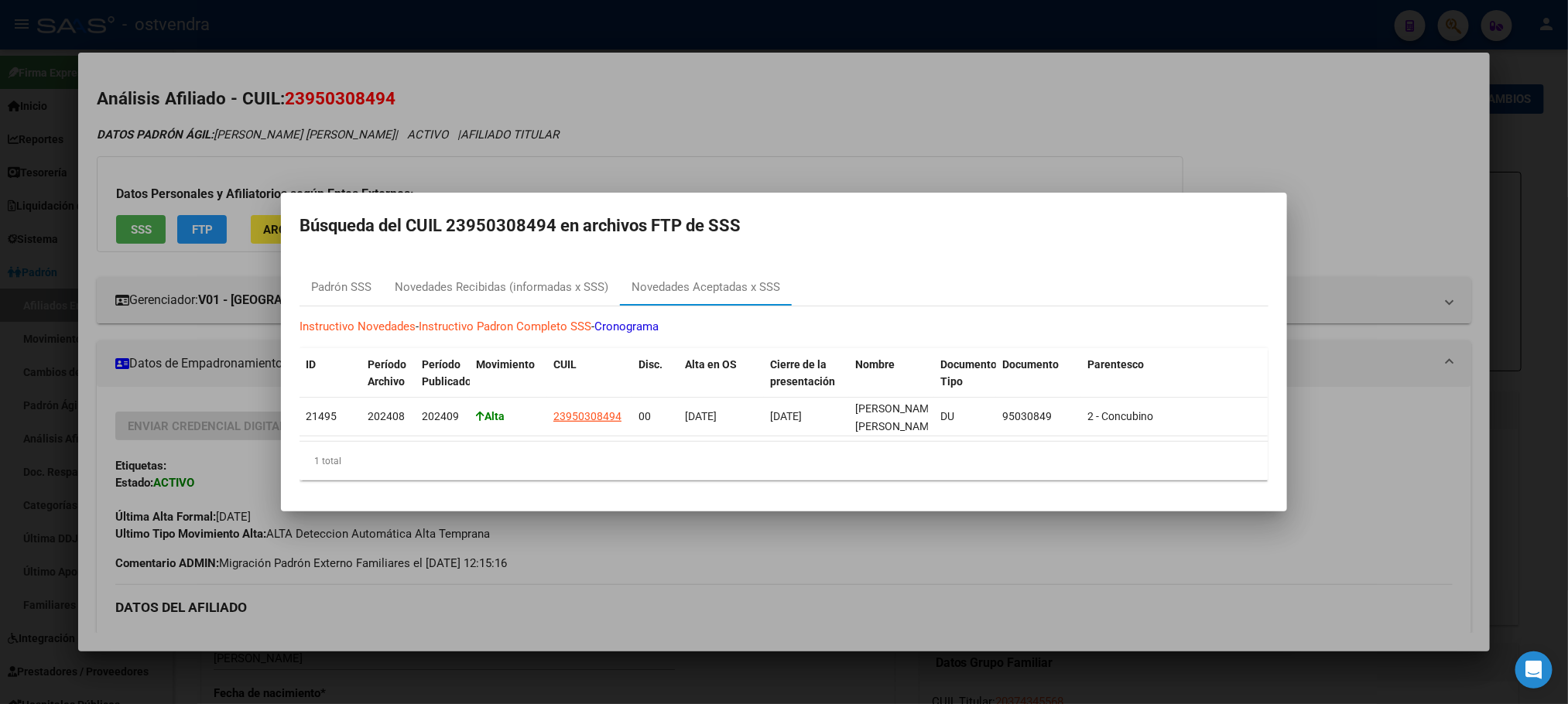
click at [592, 96] on div at bounding box center [784, 352] width 1568 height 704
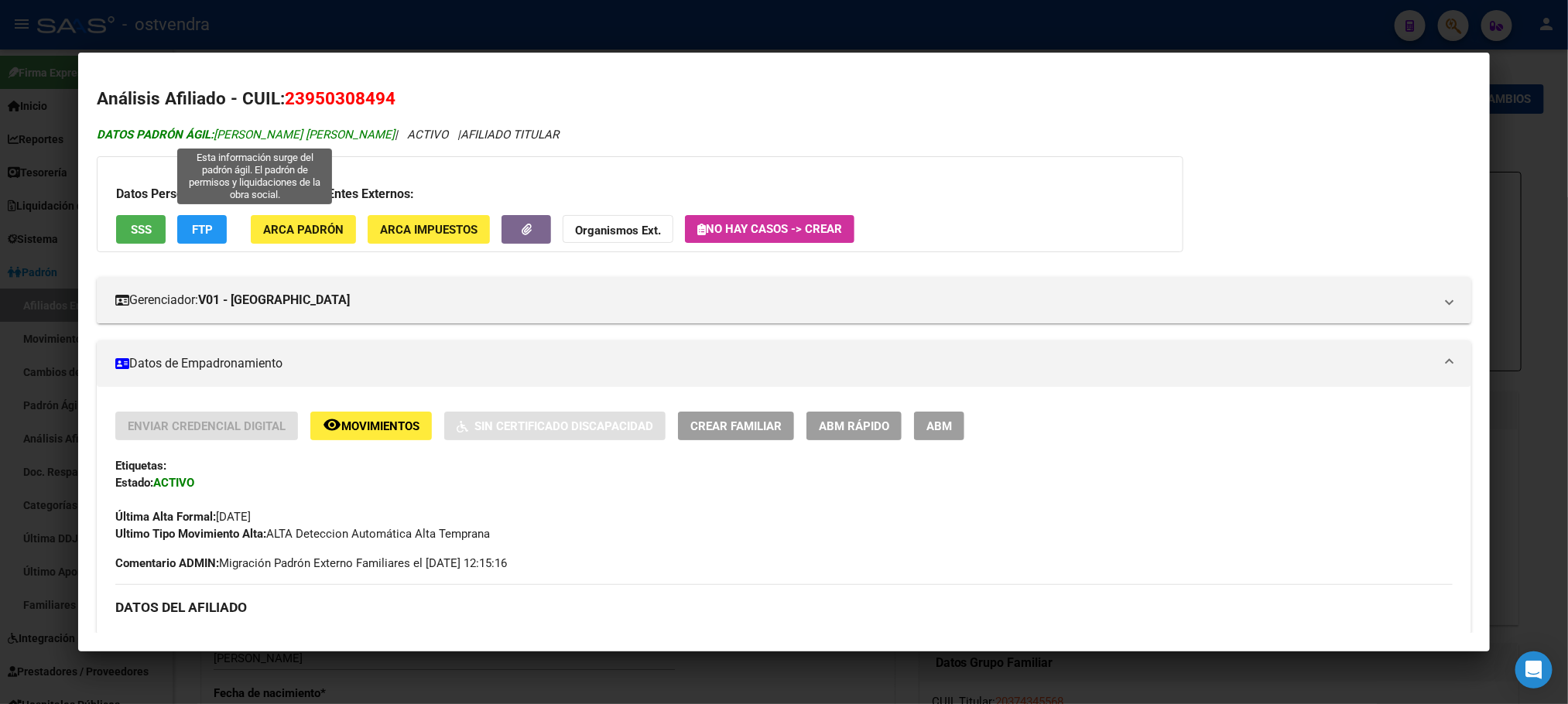
drag, startPoint x: 271, startPoint y: 137, endPoint x: 374, endPoint y: 140, distance: 103.0
click at [374, 140] on span "DATOS PADRÓN ÁGIL: [PERSON_NAME] [PERSON_NAME]" at bounding box center [245, 135] width 298 height 14
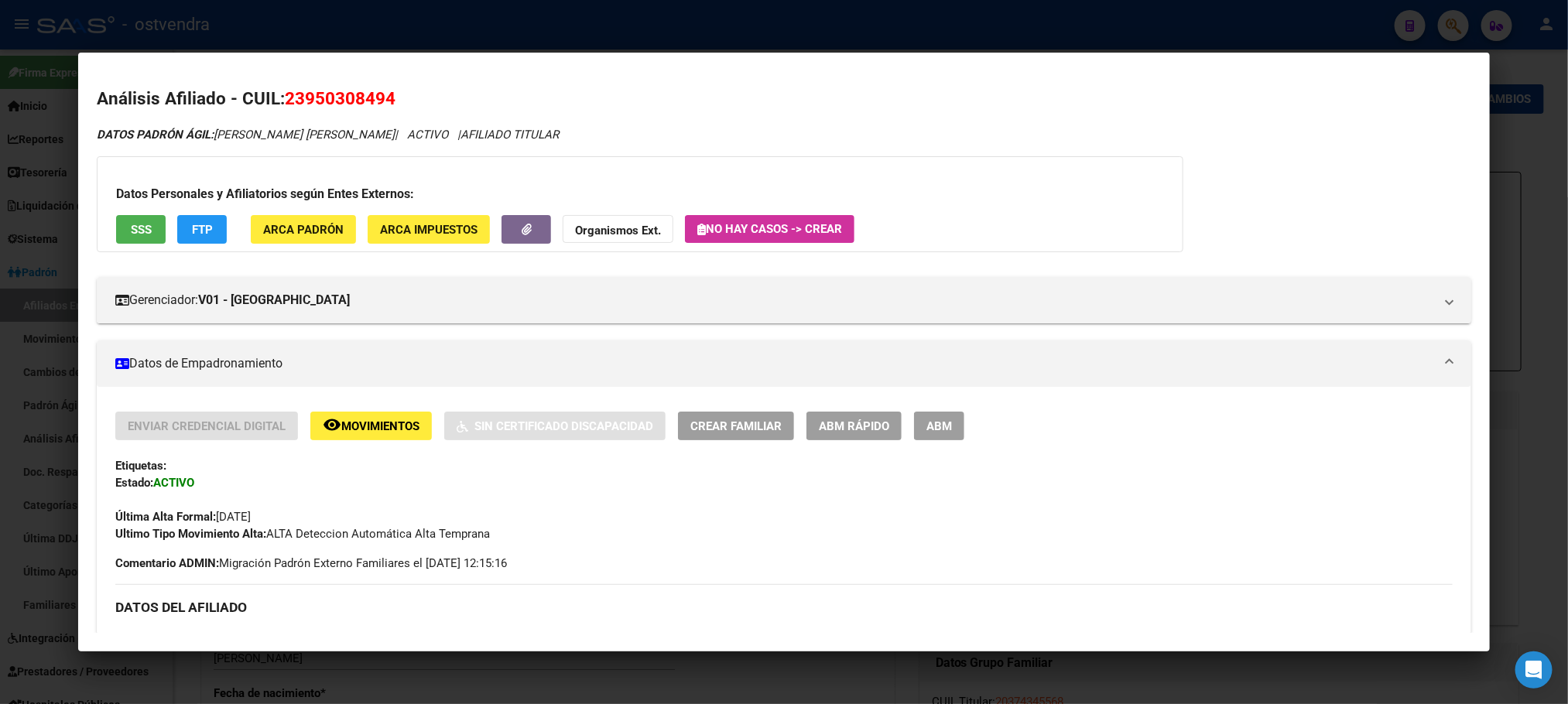
click at [369, 110] on h2 "Análisis Afiliado - CUIL: 23950308494" at bounding box center [783, 99] width 1373 height 26
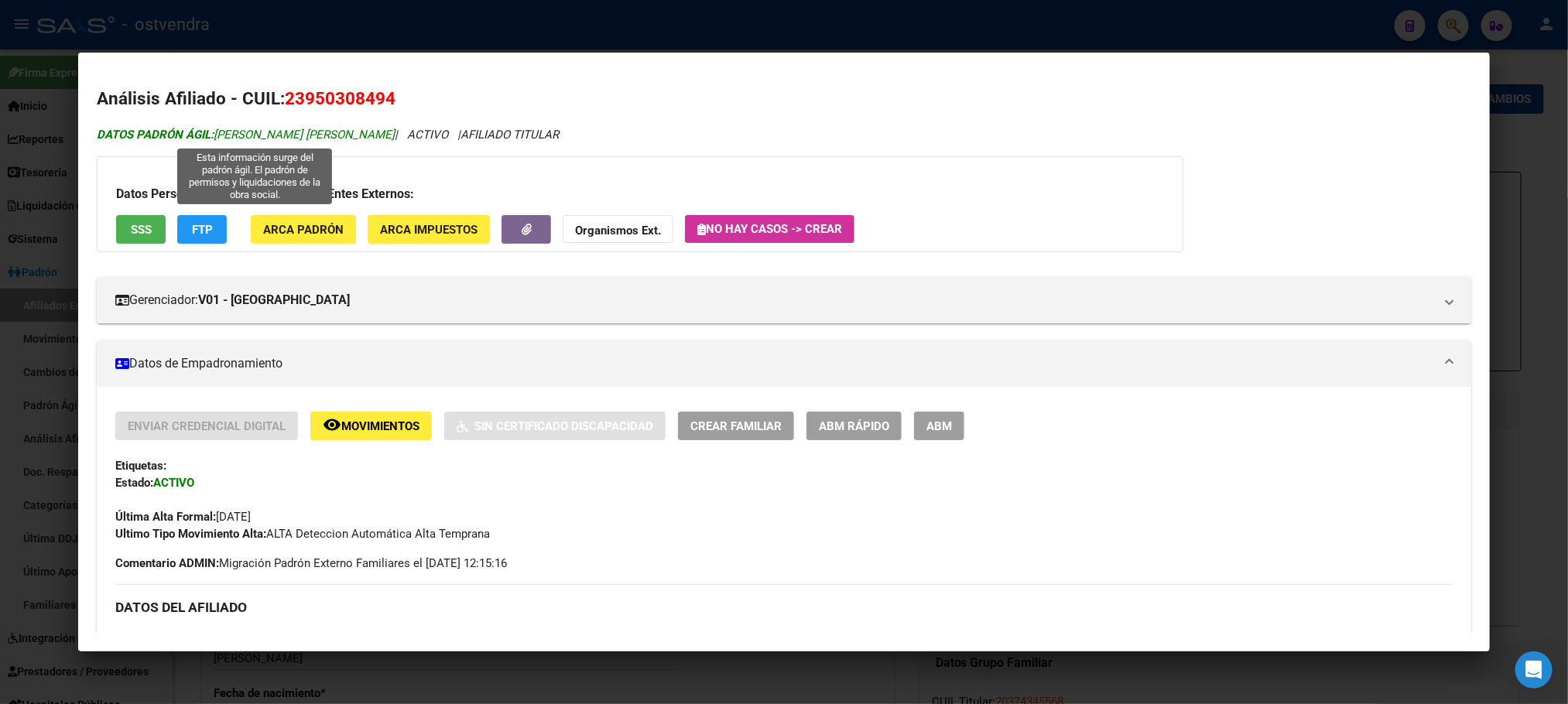
drag, startPoint x: 312, startPoint y: 20, endPoint x: 380, endPoint y: 131, distance: 130.2
click at [380, 131] on div "95030849 Buscar (apellido, dni, cuil, nro traspaso, cuit, obra social) search ¿…" at bounding box center [784, 352] width 1568 height 704
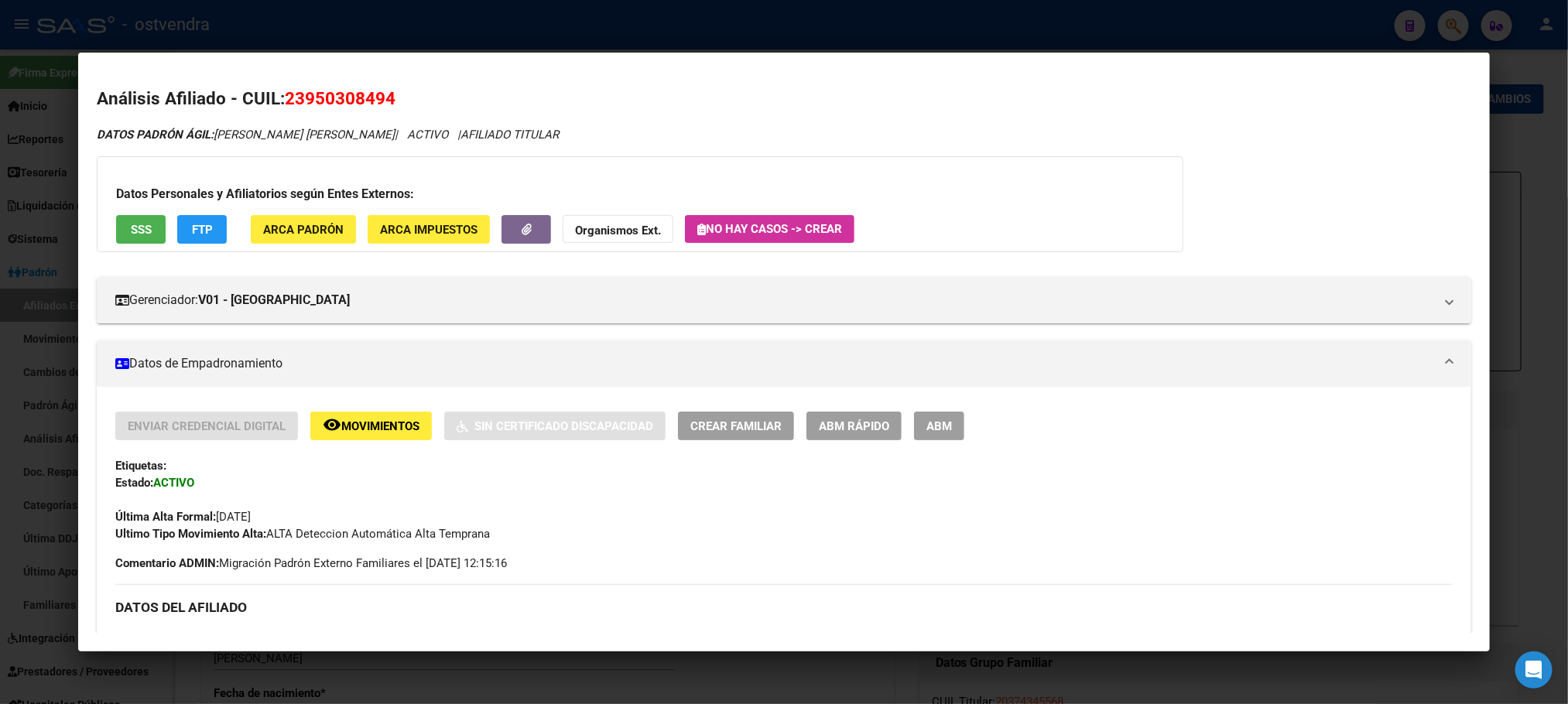
click at [212, 177] on div "Datos Personales y Afiliatorios según Entes Externos: SSS FTP ARCA Padrón ARCA …" at bounding box center [639, 204] width 1086 height 96
click at [210, 230] on button "FTP" at bounding box center [202, 230] width 49 height 29
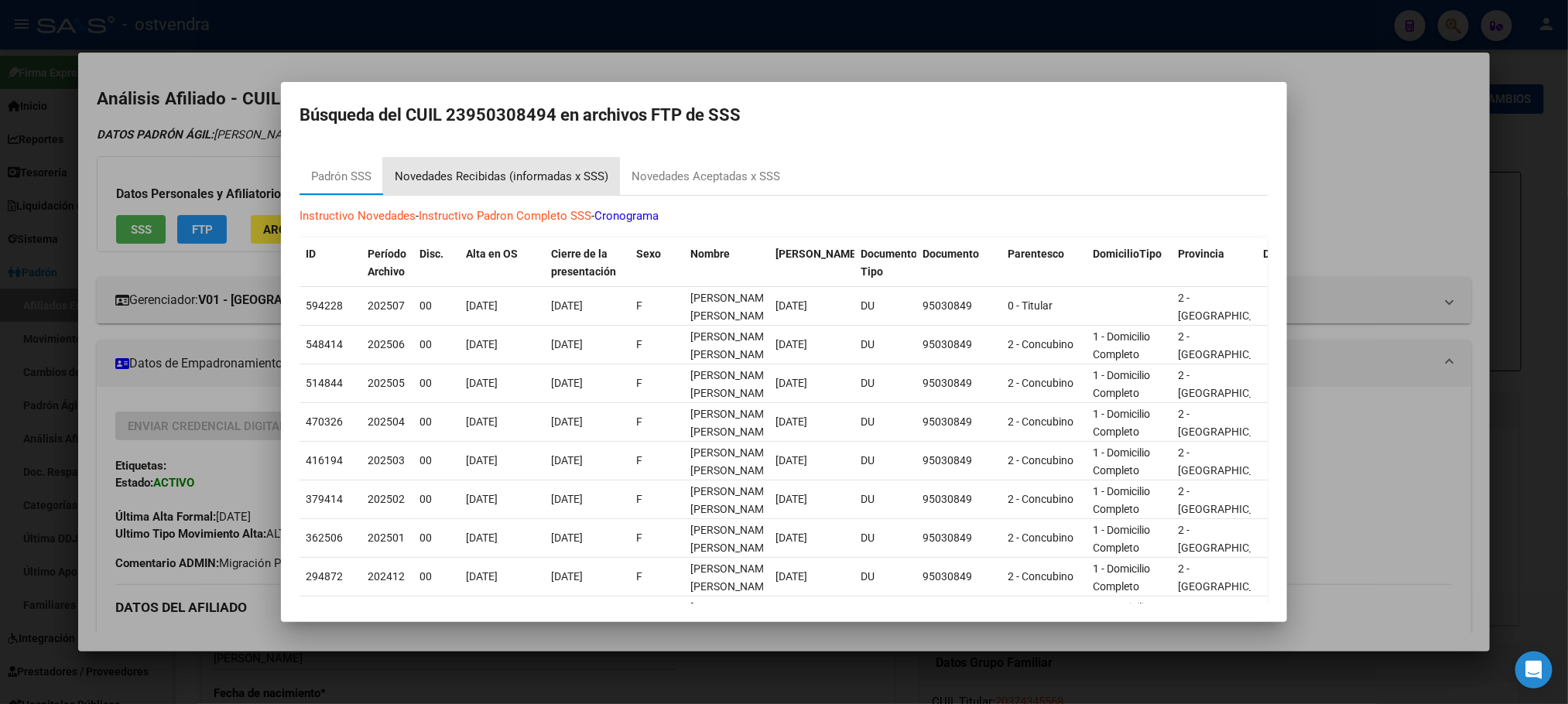
click at [491, 168] on div "Novedades Recibidas (informadas x SSS)" at bounding box center [502, 177] width 213 height 18
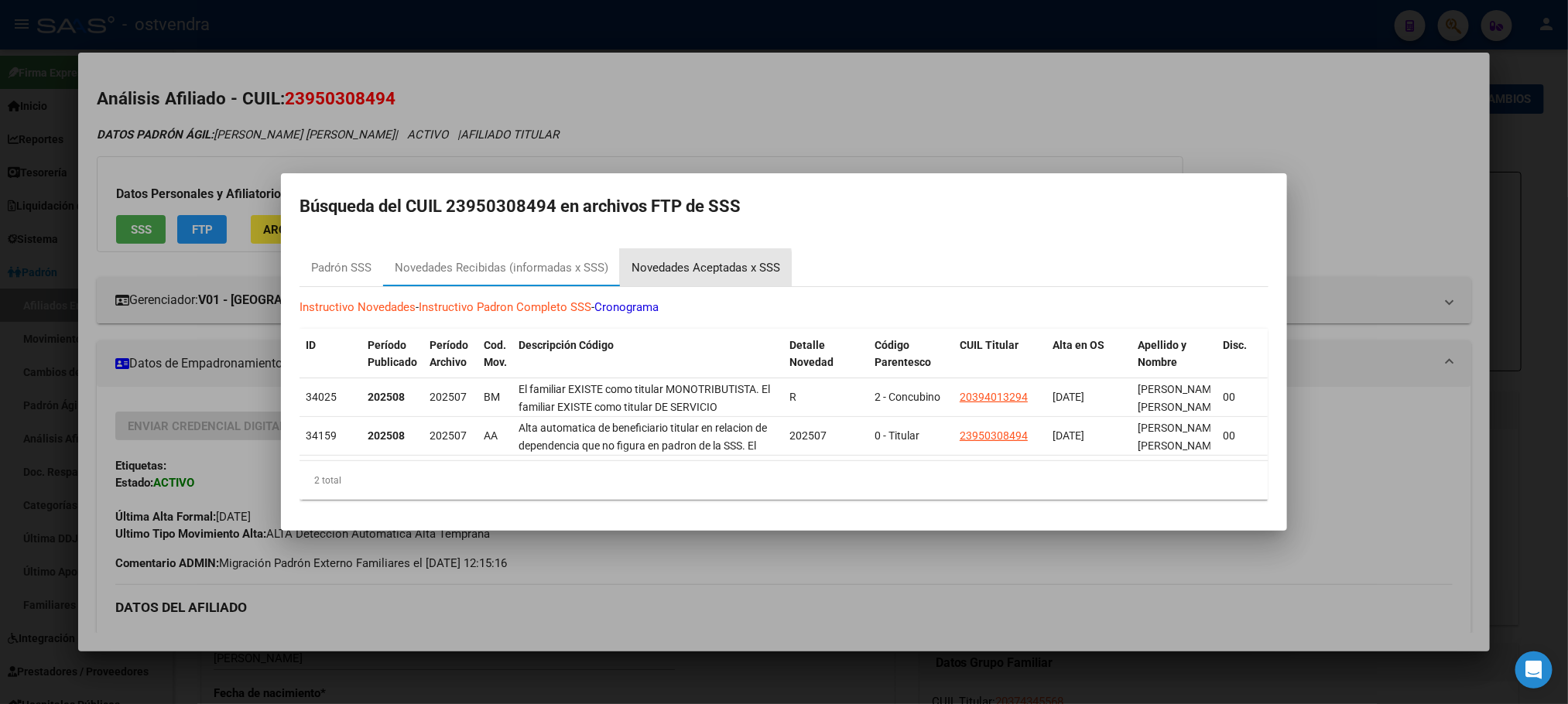
click at [690, 261] on div "Novedades Aceptadas x SSS" at bounding box center [706, 268] width 148 height 18
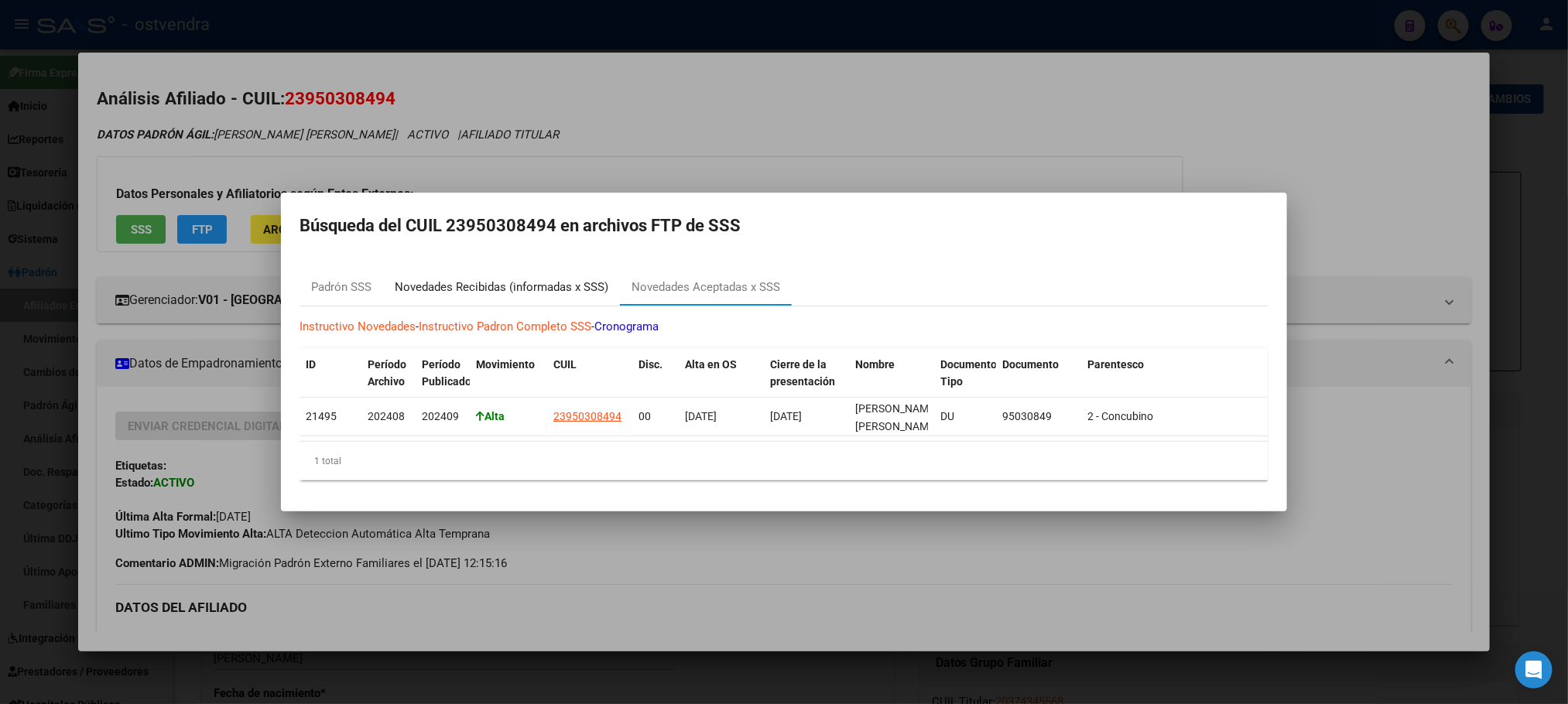
drag, startPoint x: 539, startPoint y: 283, endPoint x: 561, endPoint y: 277, distance: 22.8
click at [545, 281] on div "Novedades Recibidas (informadas x SSS)" at bounding box center [502, 288] width 213 height 18
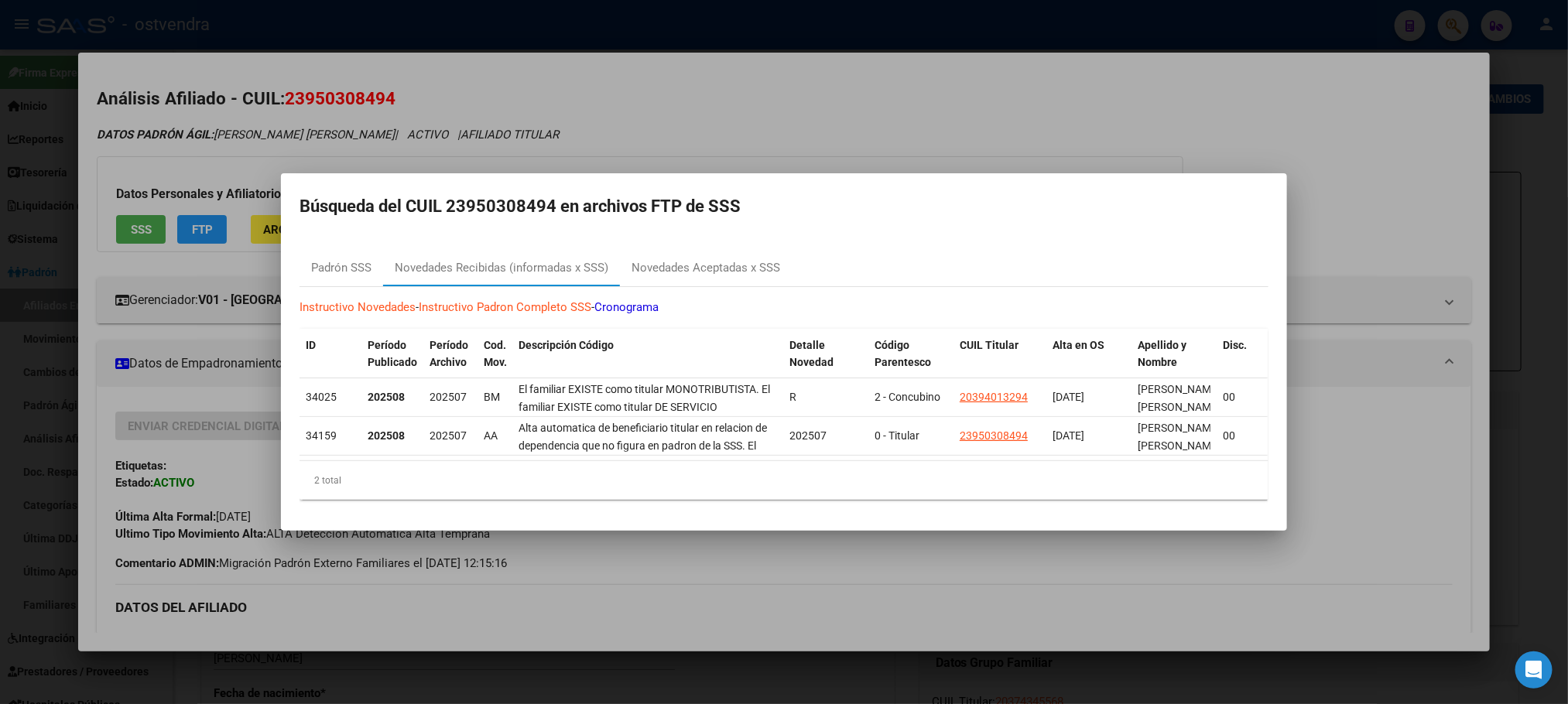
click at [589, 146] on div at bounding box center [784, 352] width 1568 height 704
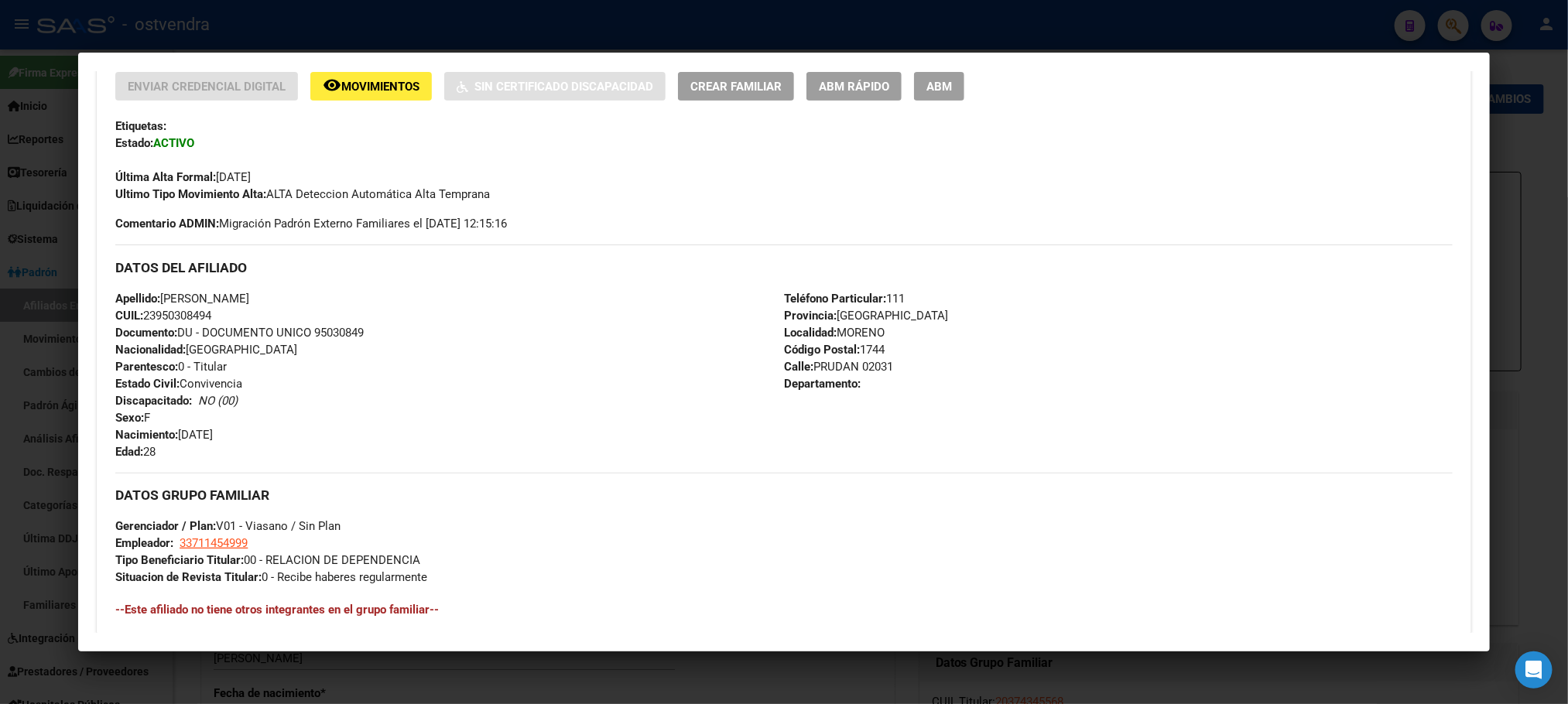
scroll to position [348, 0]
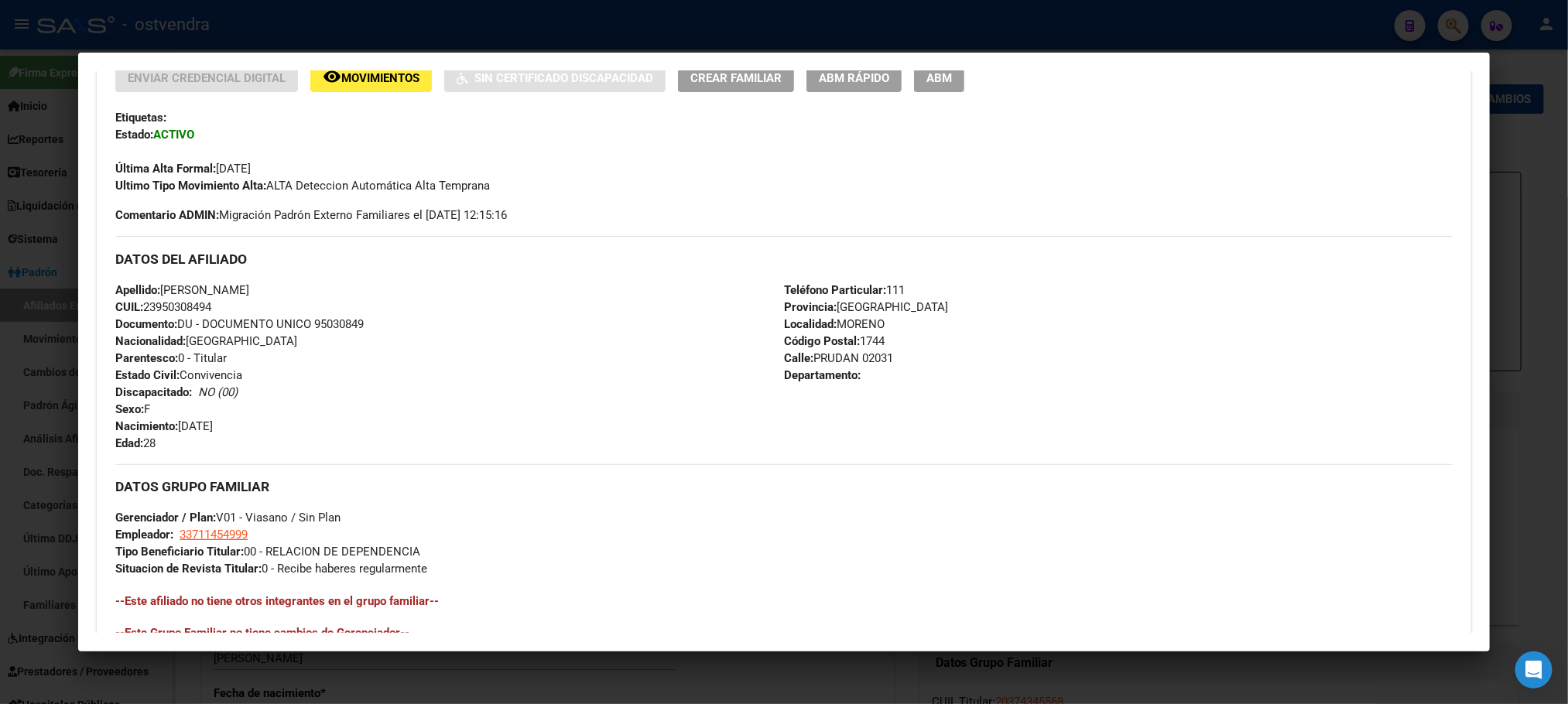
click at [358, 79] on span "Movimientos" at bounding box center [380, 78] width 78 height 14
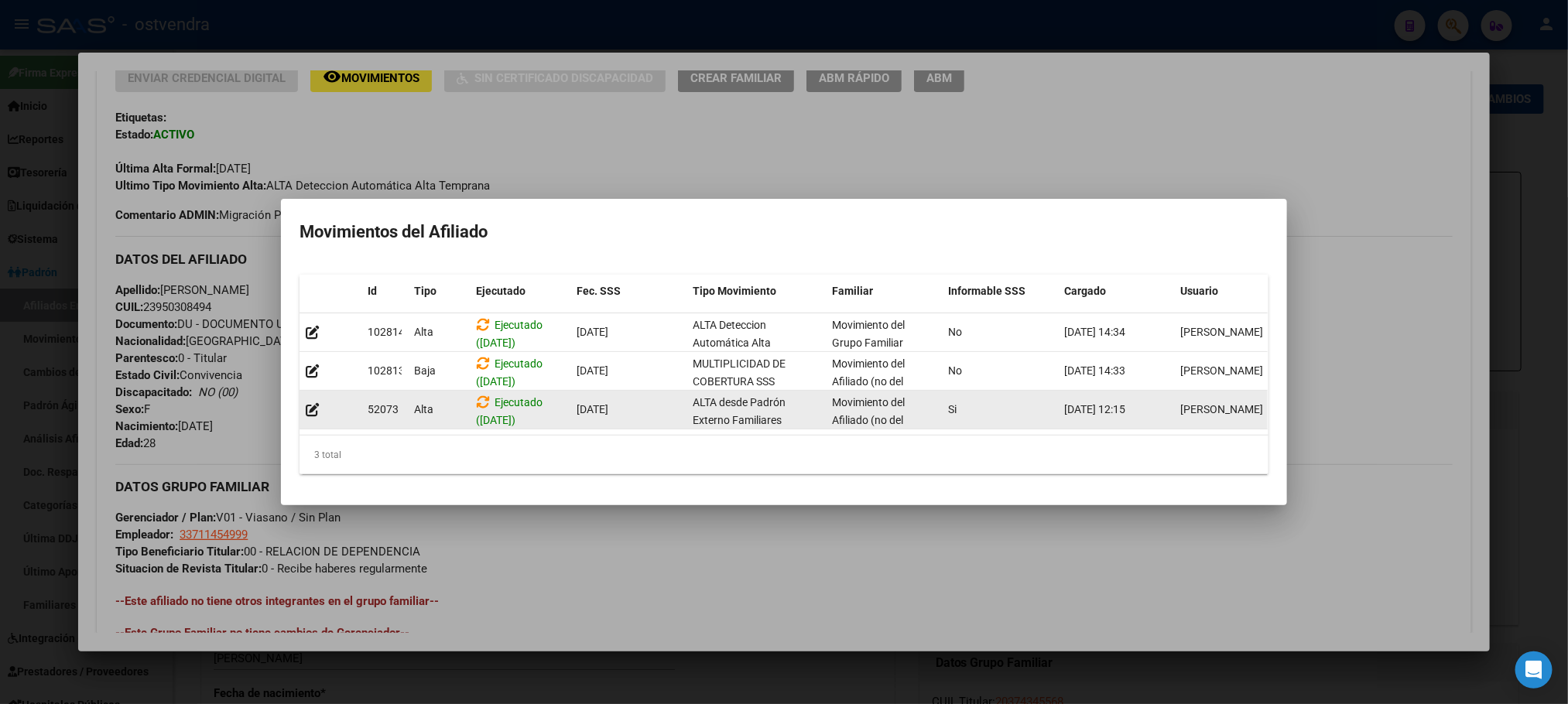
drag, startPoint x: 583, startPoint y: 400, endPoint x: 799, endPoint y: 409, distance: 216.2
click at [797, 407] on div "[GEOGRAPHIC_DATA] ([DATE]) [DATE] ALTA desde Padrón Externo Familiares Movimien…" at bounding box center [794, 410] width 990 height 38
click at [799, 409] on div "ALTA desde Padrón Externo Familiares" at bounding box center [756, 410] width 127 height 32
drag, startPoint x: 570, startPoint y: 400, endPoint x: 794, endPoint y: 411, distance: 224.3
click at [794, 411] on div "[GEOGRAPHIC_DATA] ([DATE]) [DATE] ALTA desde Padrón Externo Familiares Movimien…" at bounding box center [794, 410] width 990 height 38
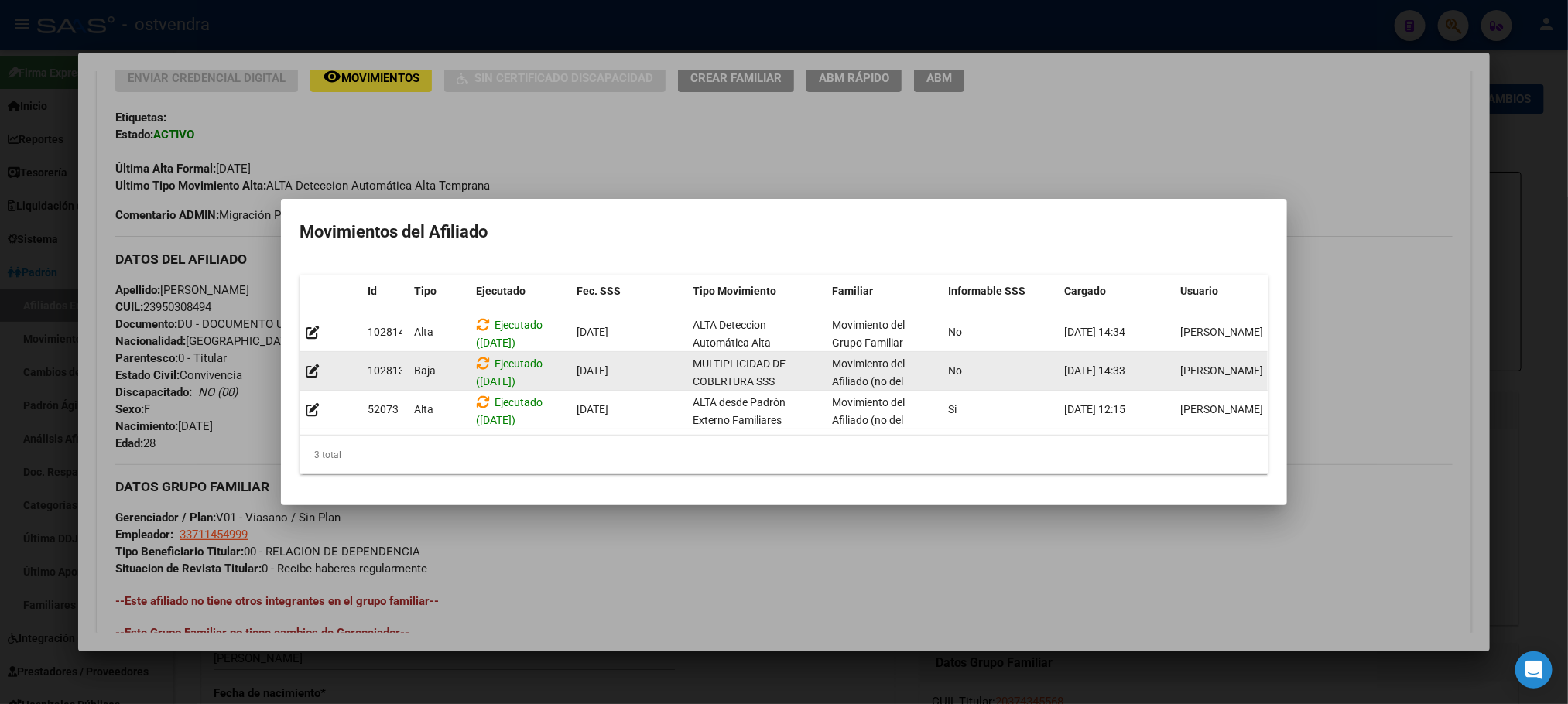
click at [792, 363] on div "MULTIPLICIDAD DE COBERTURA SSS" at bounding box center [756, 371] width 127 height 32
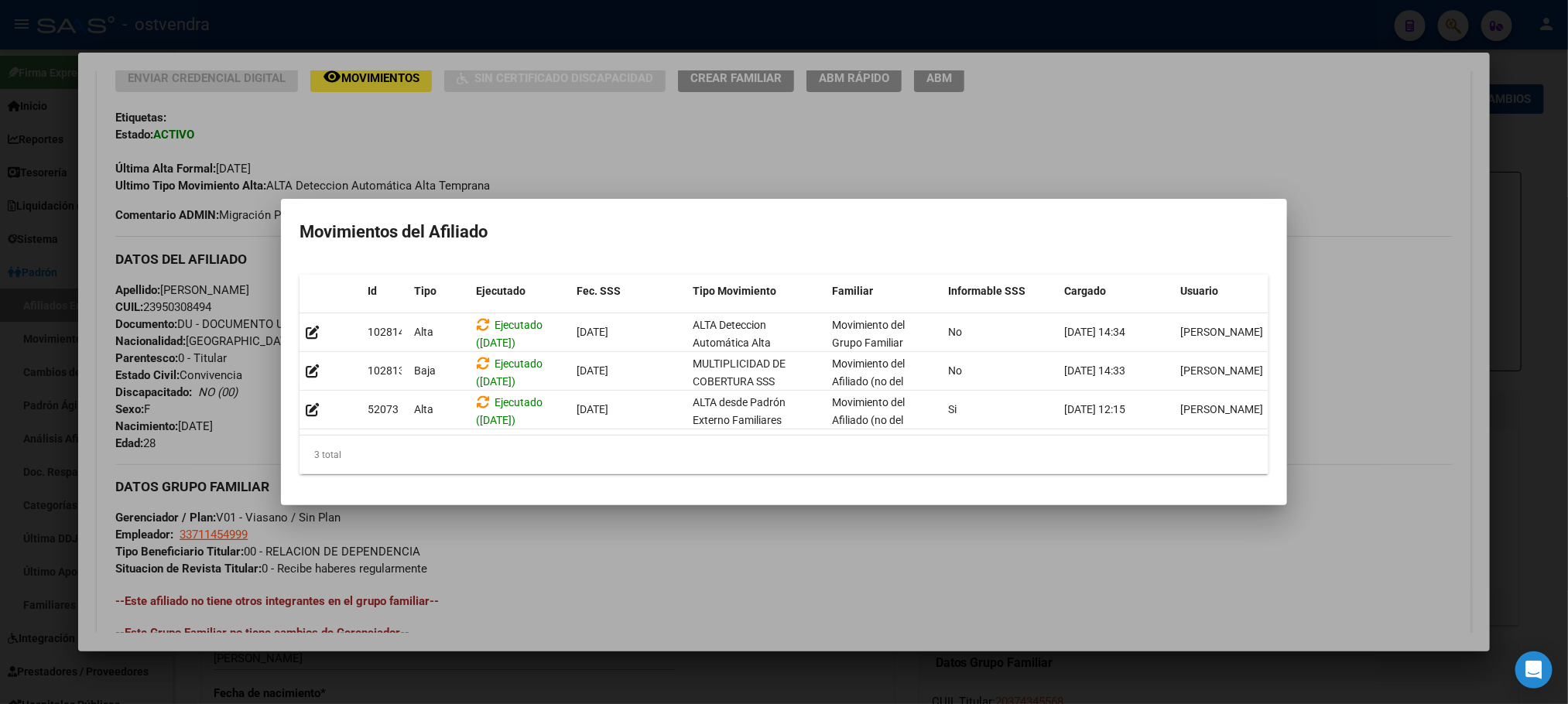
scroll to position [0, 21]
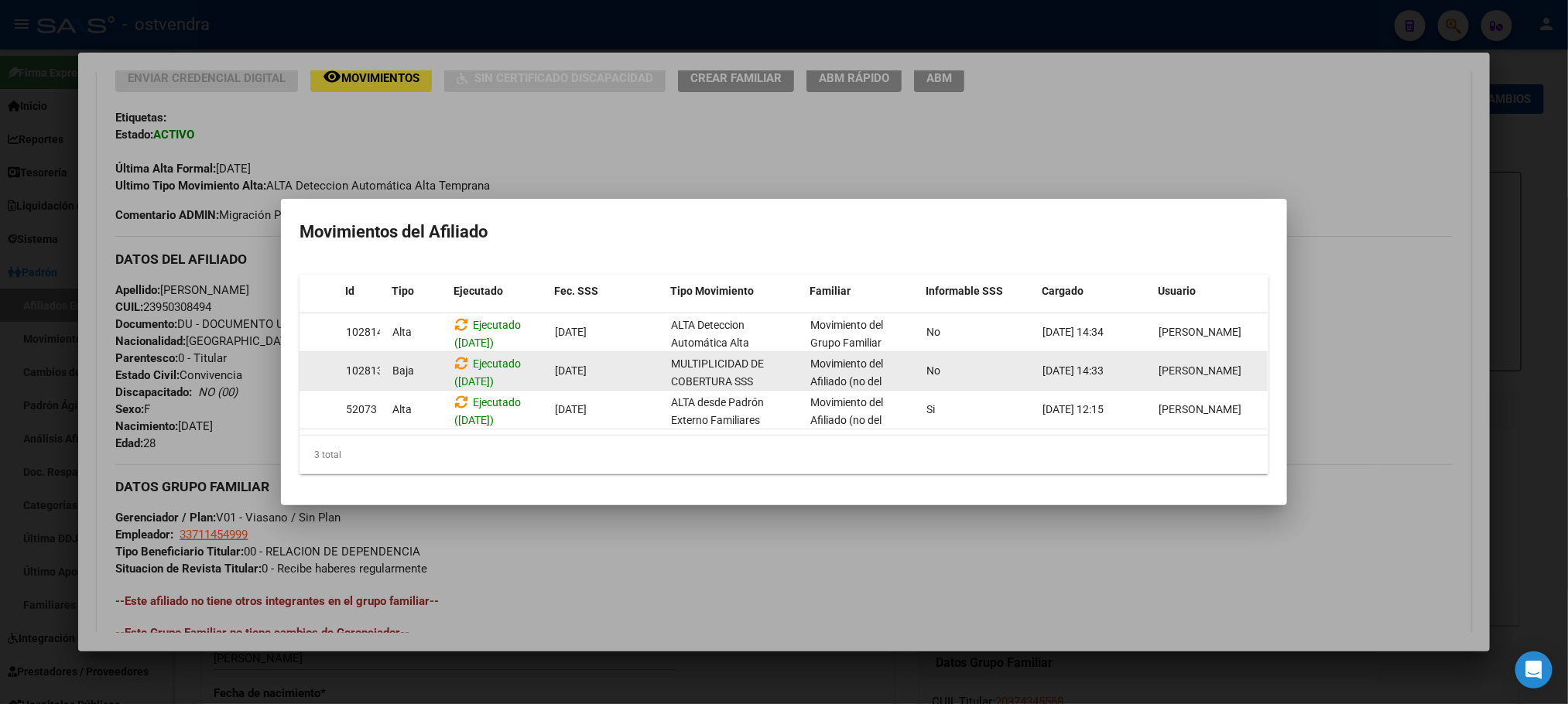
drag, startPoint x: 576, startPoint y: 358, endPoint x: 1222, endPoint y: 365, distance: 646.0
click at [1222, 365] on div "102813 [GEOGRAPHIC_DATA] ([DATE]) [DATE] MULTIPLICIDAD DE COBERTURA SSS Movimie…" at bounding box center [773, 371] width 990 height 38
click at [1223, 365] on div "[PERSON_NAME]" at bounding box center [1211, 370] width 104 height 18
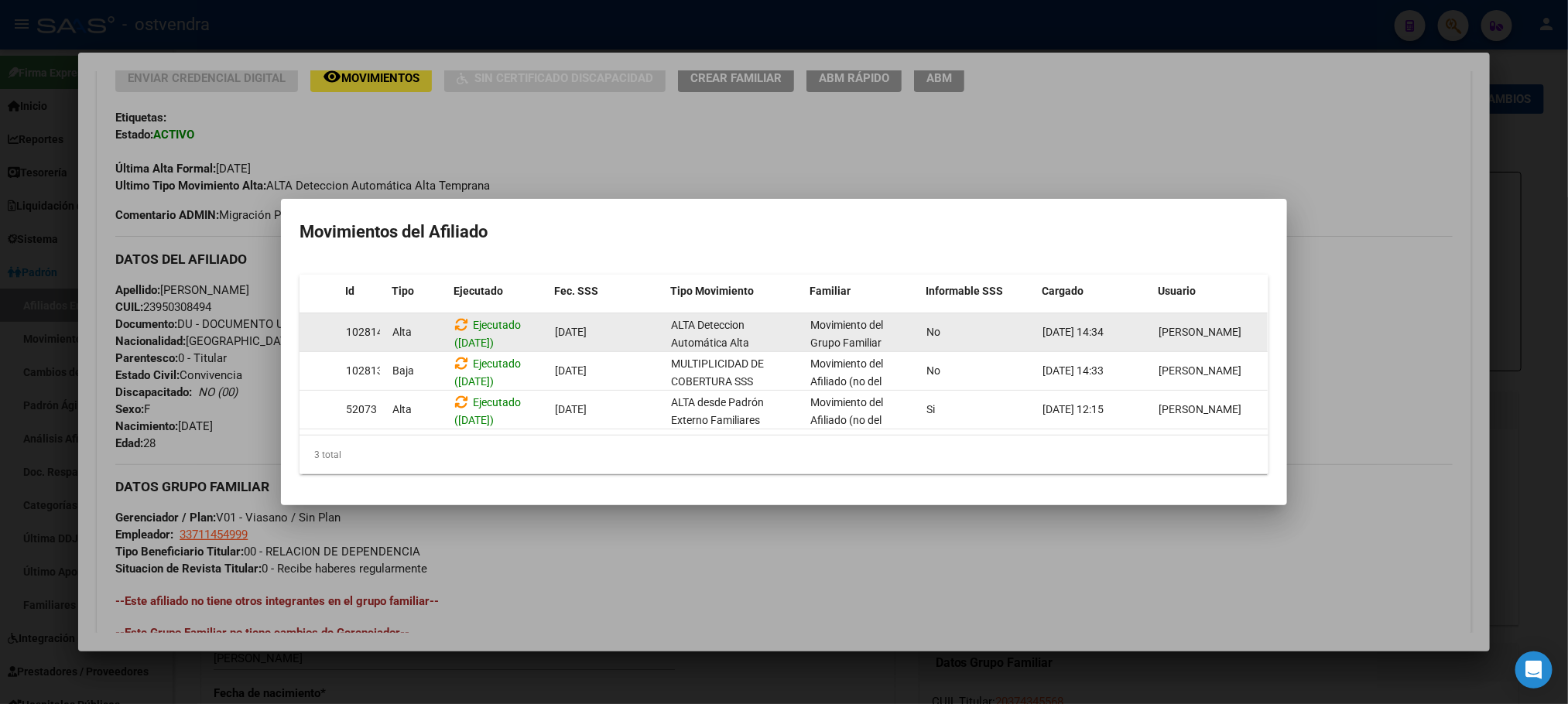
drag, startPoint x: 799, startPoint y: 306, endPoint x: 811, endPoint y: 326, distance: 23.3
click at [804, 313] on div "[GEOGRAPHIC_DATA] ([DATE]) [DATE] ALTA Deteccion Automática Alta Temprana Movim…" at bounding box center [773, 332] width 990 height 38
drag, startPoint x: 578, startPoint y: 314, endPoint x: 1233, endPoint y: 312, distance: 655.0
click at [1233, 313] on div "[GEOGRAPHIC_DATA] ([DATE]) [DATE] ALTA Deteccion Automática Alta Temprana Movim…" at bounding box center [773, 332] width 990 height 38
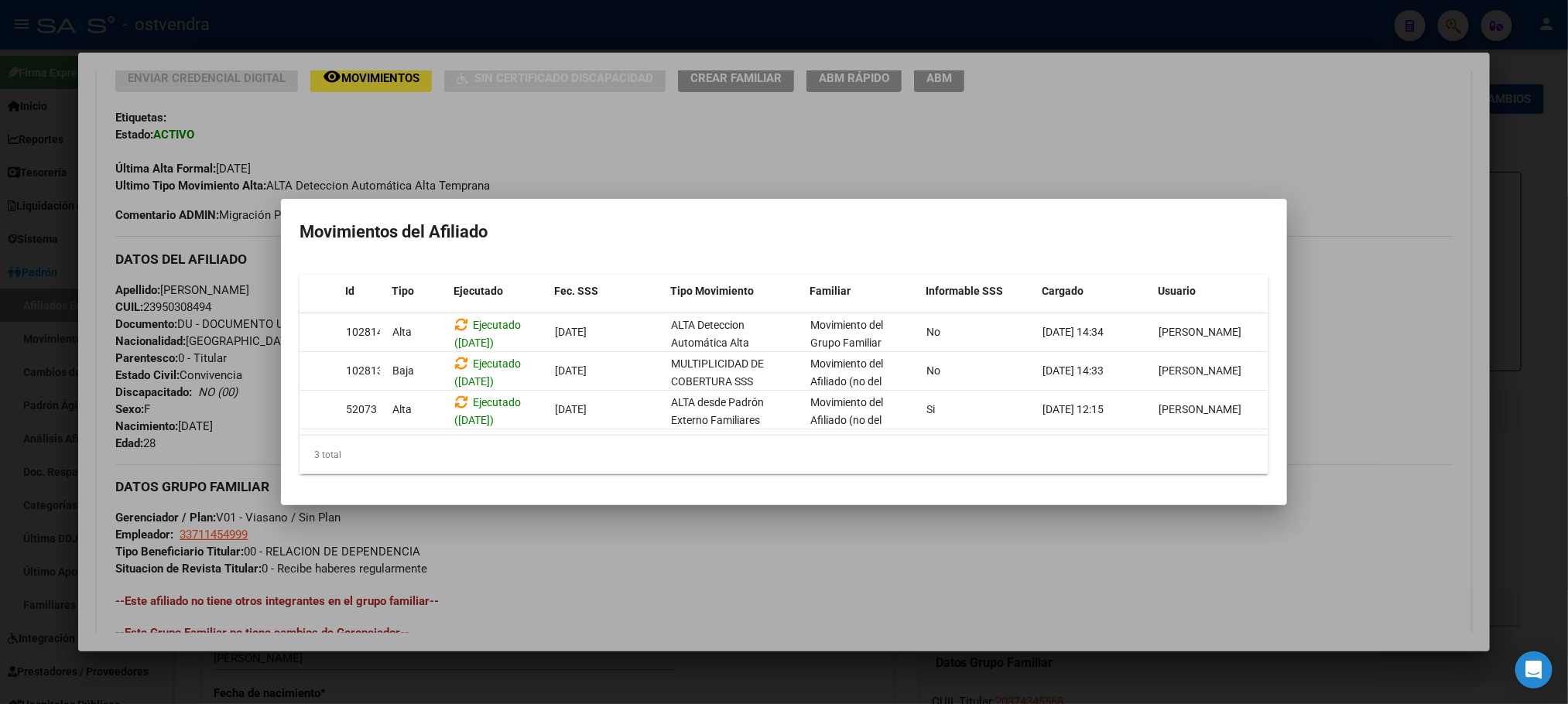
click at [1135, 139] on div at bounding box center [784, 352] width 1568 height 704
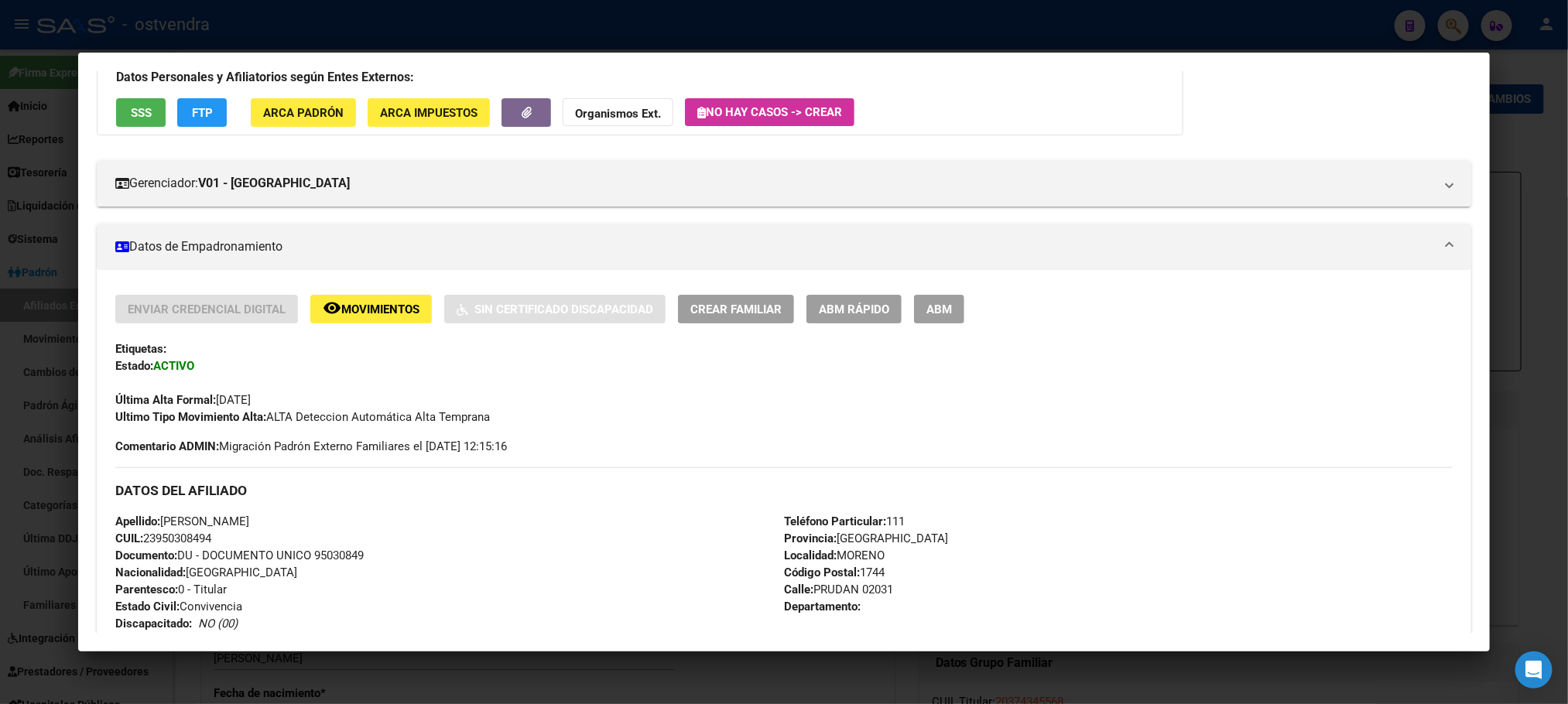
scroll to position [109, 0]
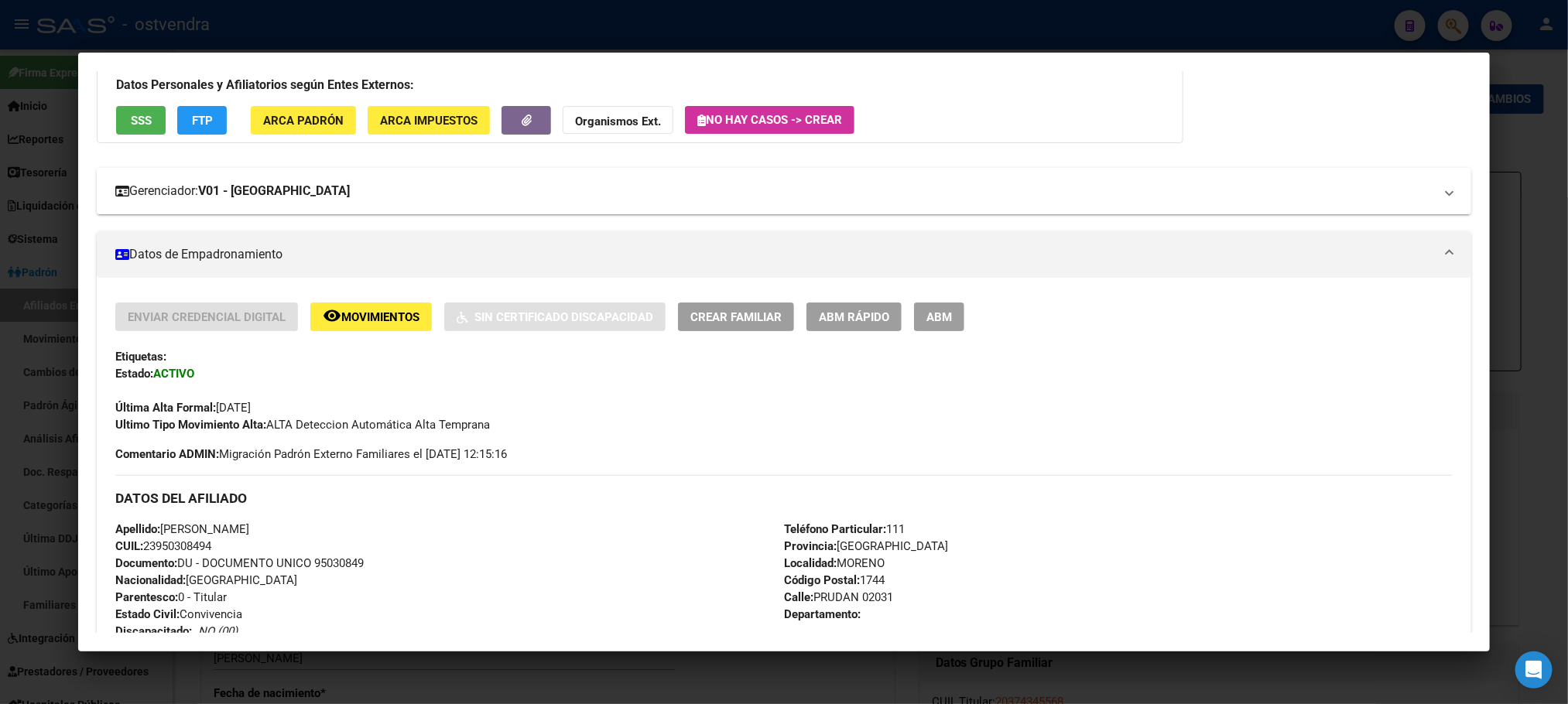
drag, startPoint x: 203, startPoint y: 186, endPoint x: 332, endPoint y: 195, distance: 129.3
click at [332, 195] on mat-panel-title "Gerenciador: V01 - [PERSON_NAME]" at bounding box center [774, 191] width 1318 height 19
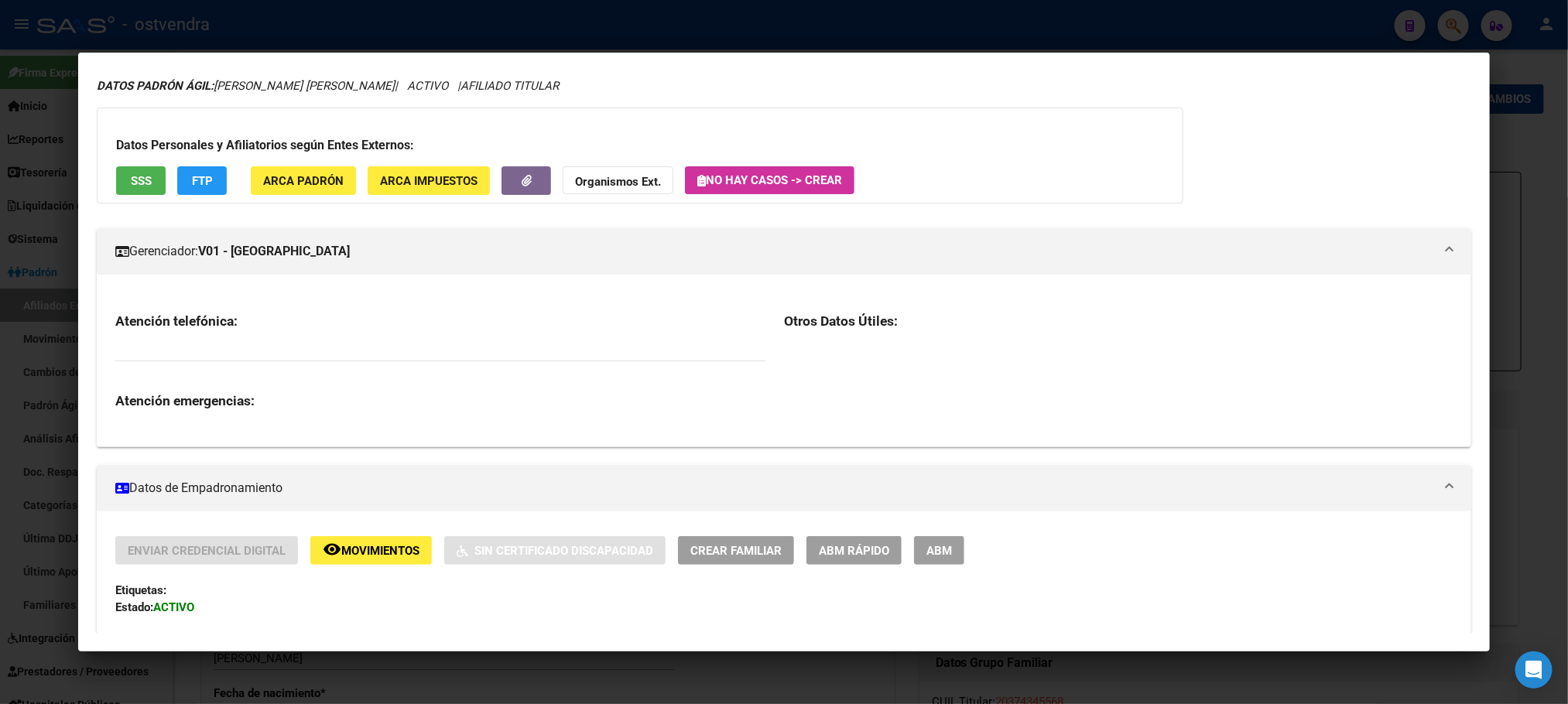
scroll to position [0, 0]
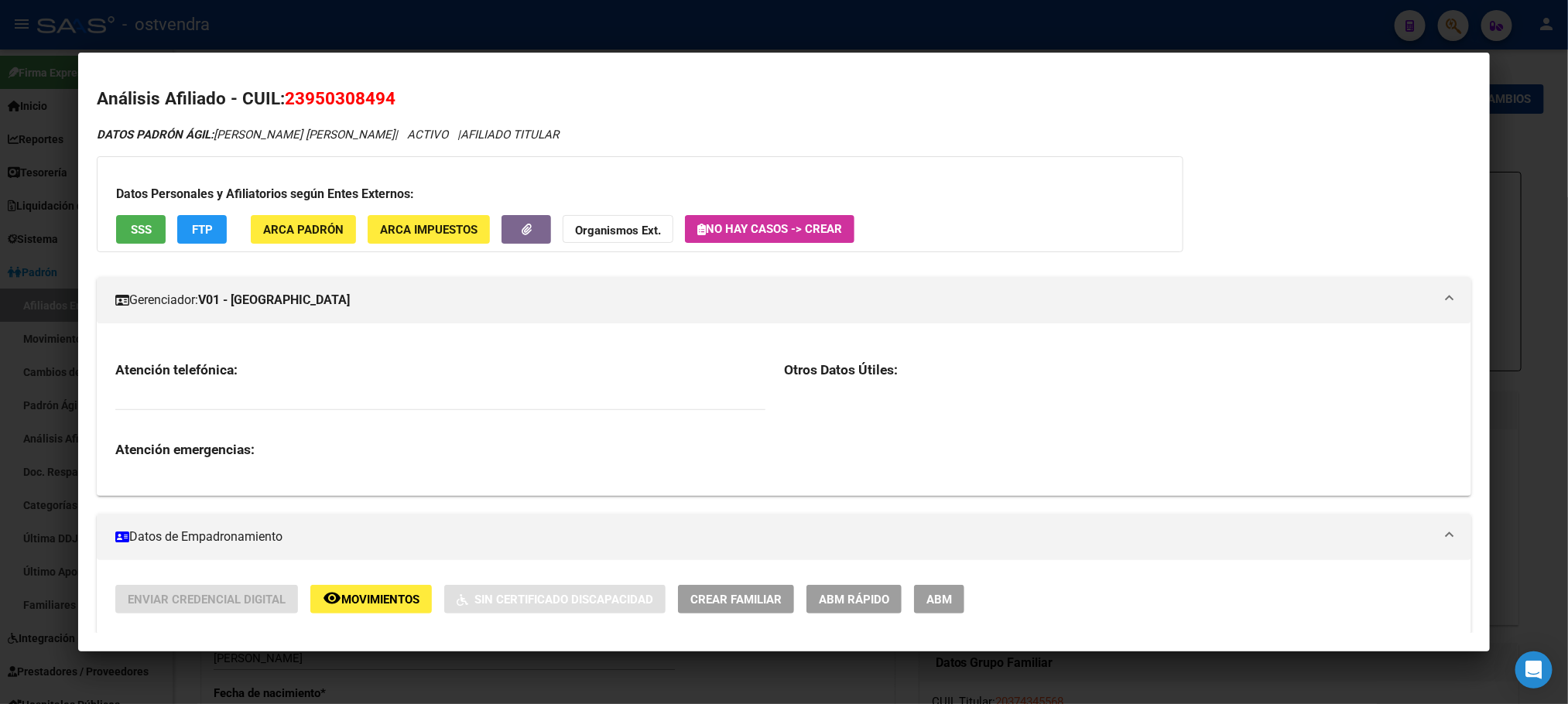
click at [291, 318] on mat-expansion-panel-header "Gerenciador: V01 - [PERSON_NAME]" at bounding box center [783, 300] width 1373 height 46
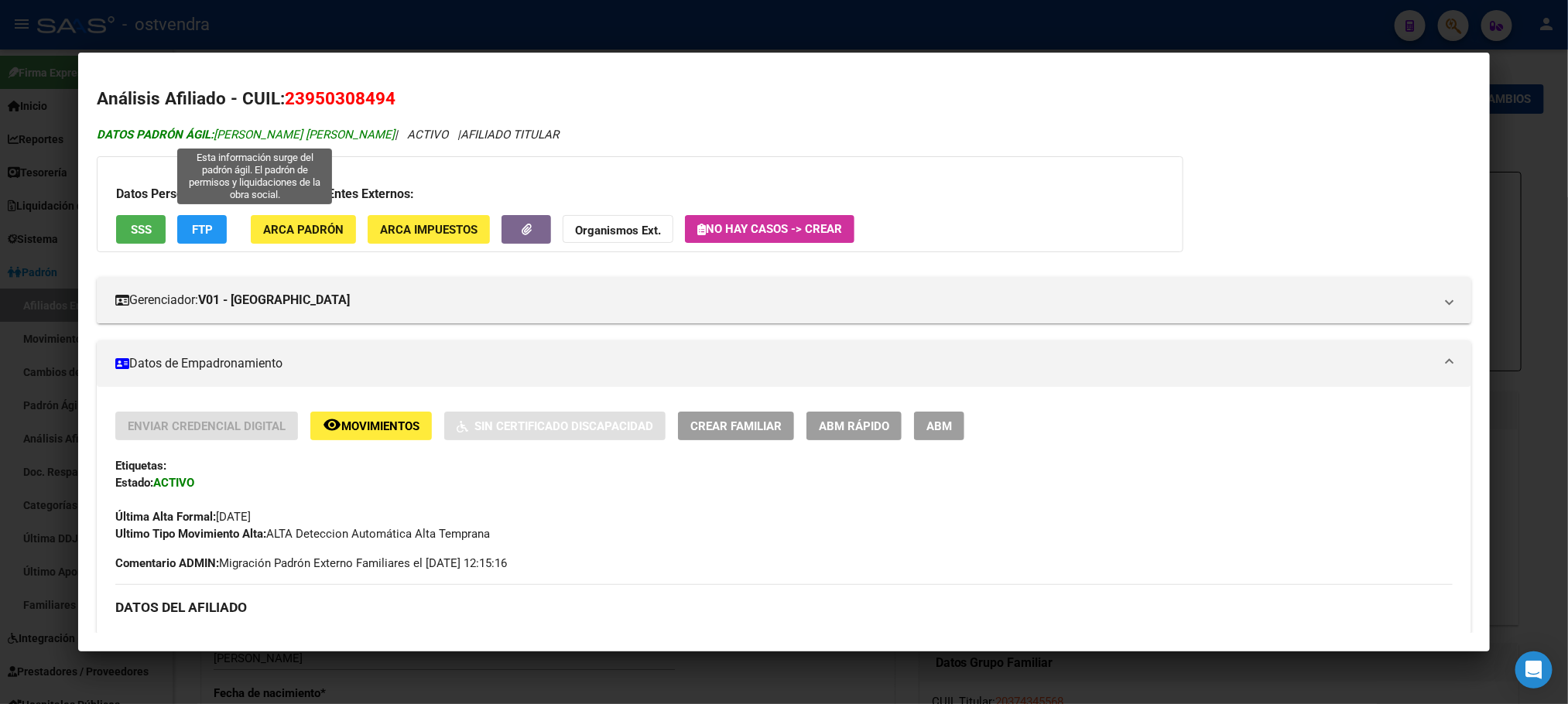
drag, startPoint x: 272, startPoint y: 97, endPoint x: 414, endPoint y: 139, distance: 148.1
copy div "23950308494 DATOS PADRÓN ÁGIL: [PERSON_NAME] [PERSON_NAME]"
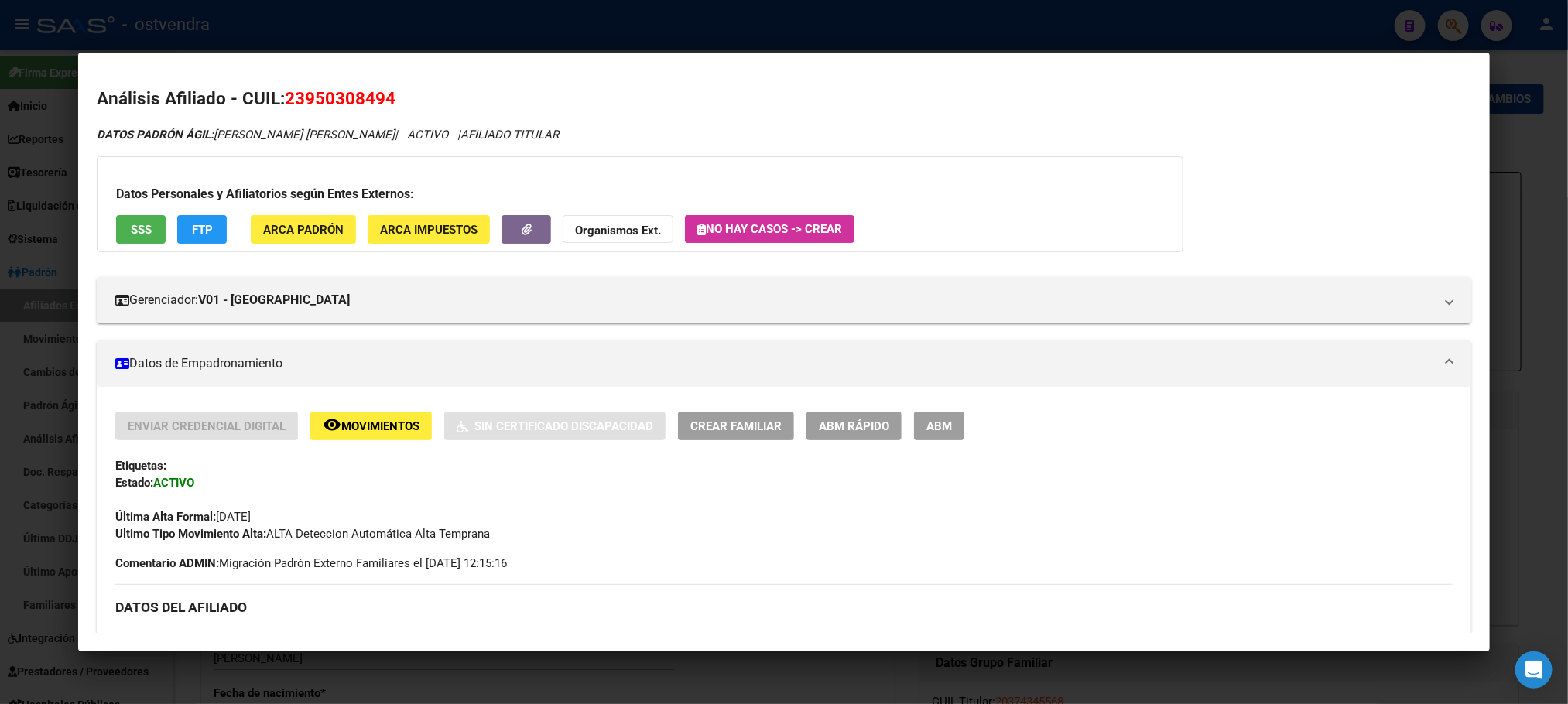
click at [383, 428] on span "Movimientos" at bounding box center [380, 427] width 78 height 14
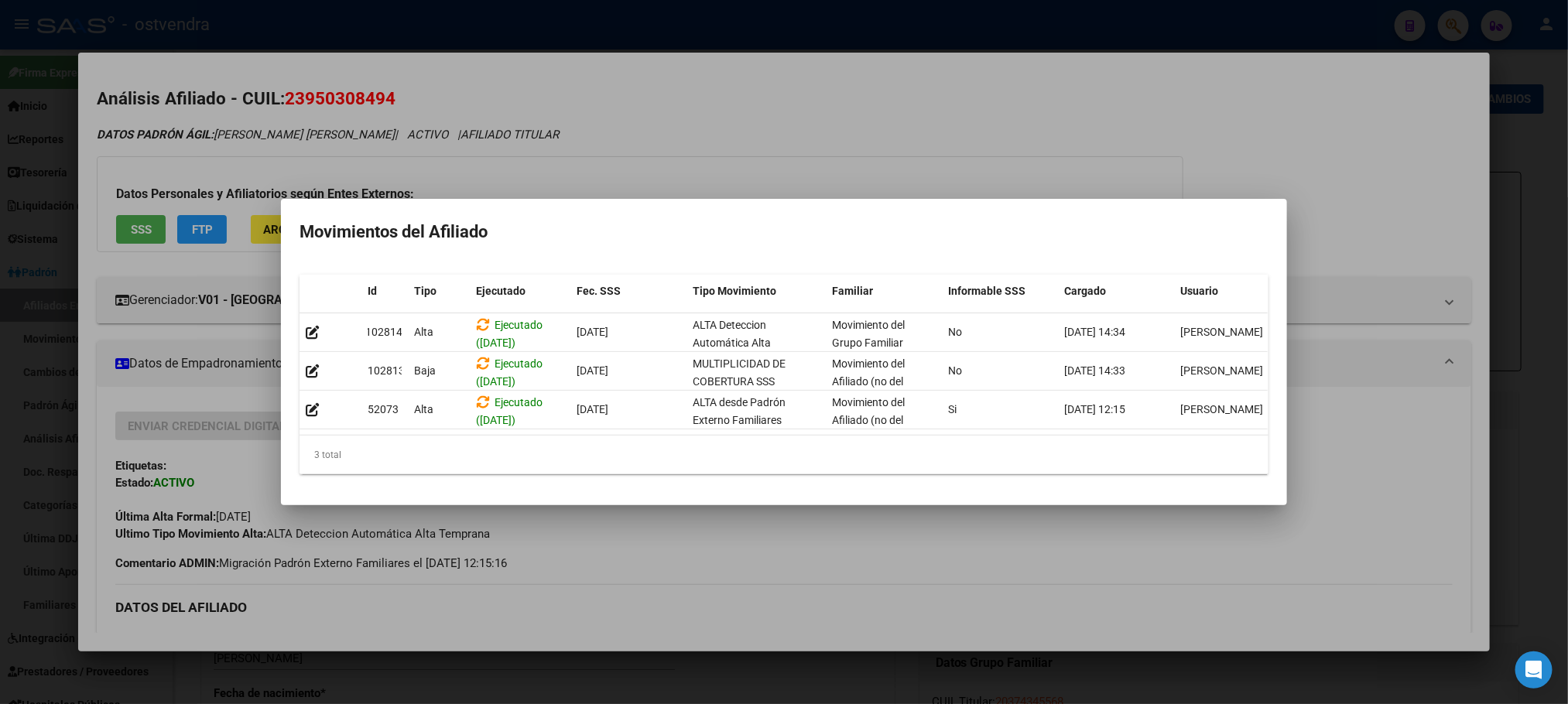
scroll to position [0, 21]
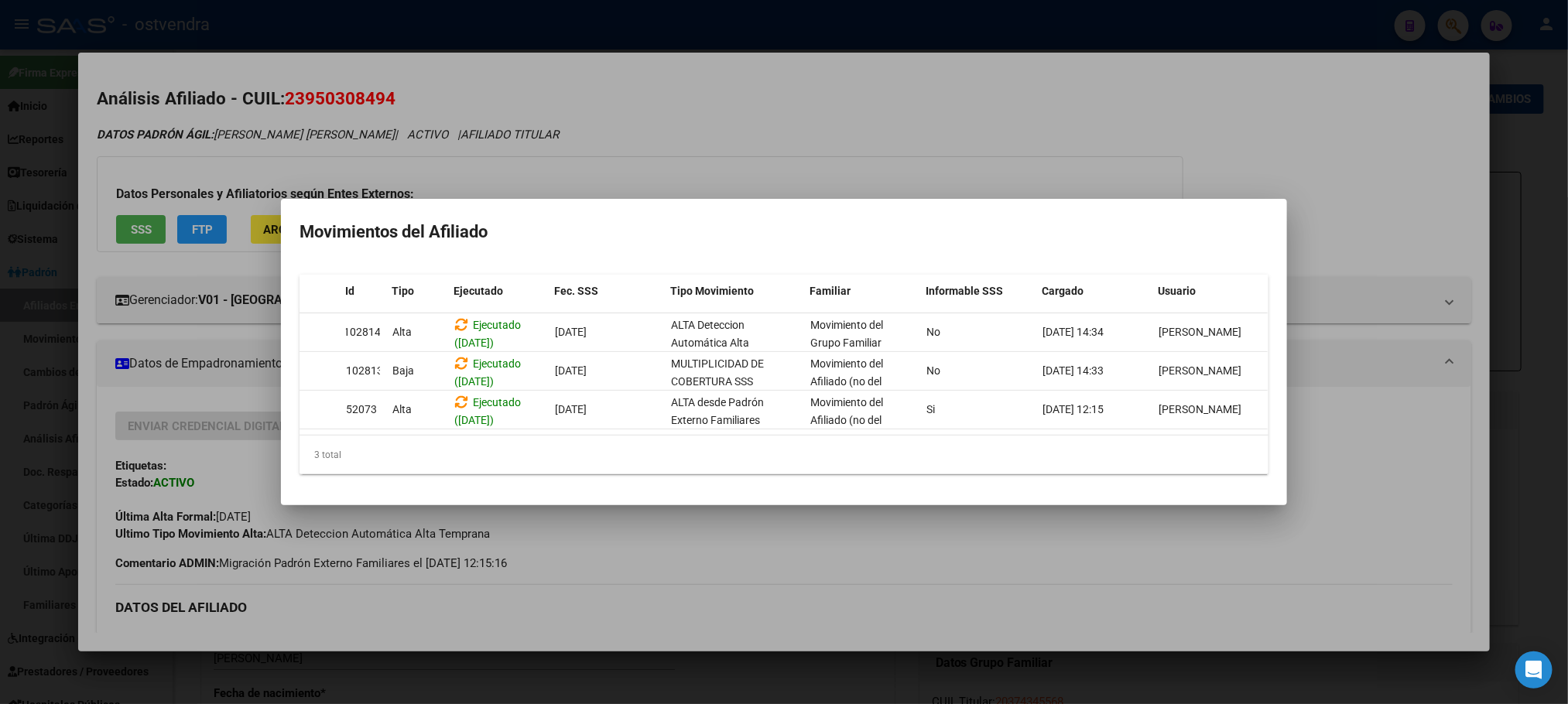
drag, startPoint x: 371, startPoint y: 314, endPoint x: 1044, endPoint y: 15, distance: 736.4
click at [1270, 395] on mat-dialog-content "Id Tipo Ejecutado Fec. SSS Tipo Movimiento Familiar Informable SSS Cargado Usua…" at bounding box center [783, 374] width 1006 height 224
copy datatable-scroller "[GEOGRAPHIC_DATA] ([DATE]) [DATE] ALTA Deteccion Automática Alta Temprana Movim…"
click at [437, 130] on div at bounding box center [784, 352] width 1568 height 704
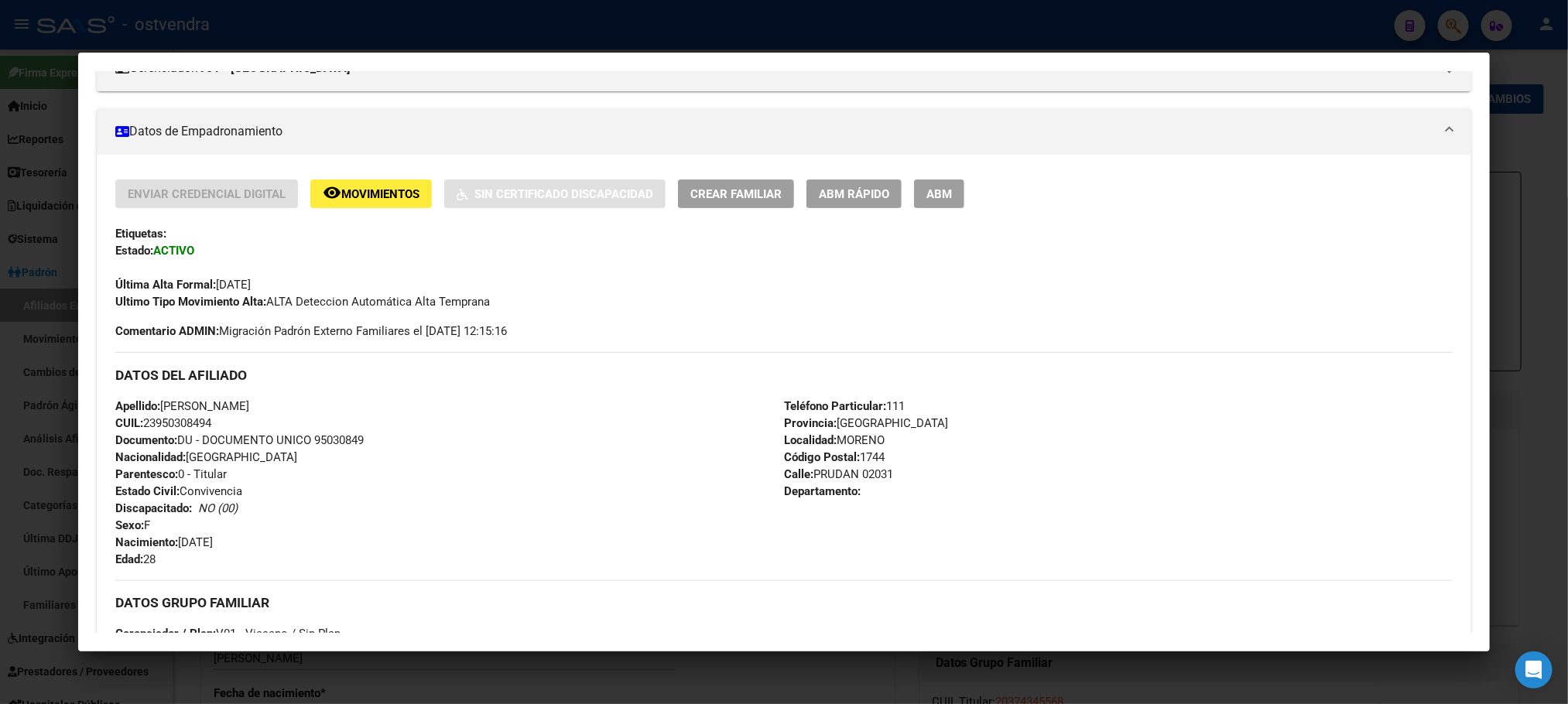
scroll to position [0, 0]
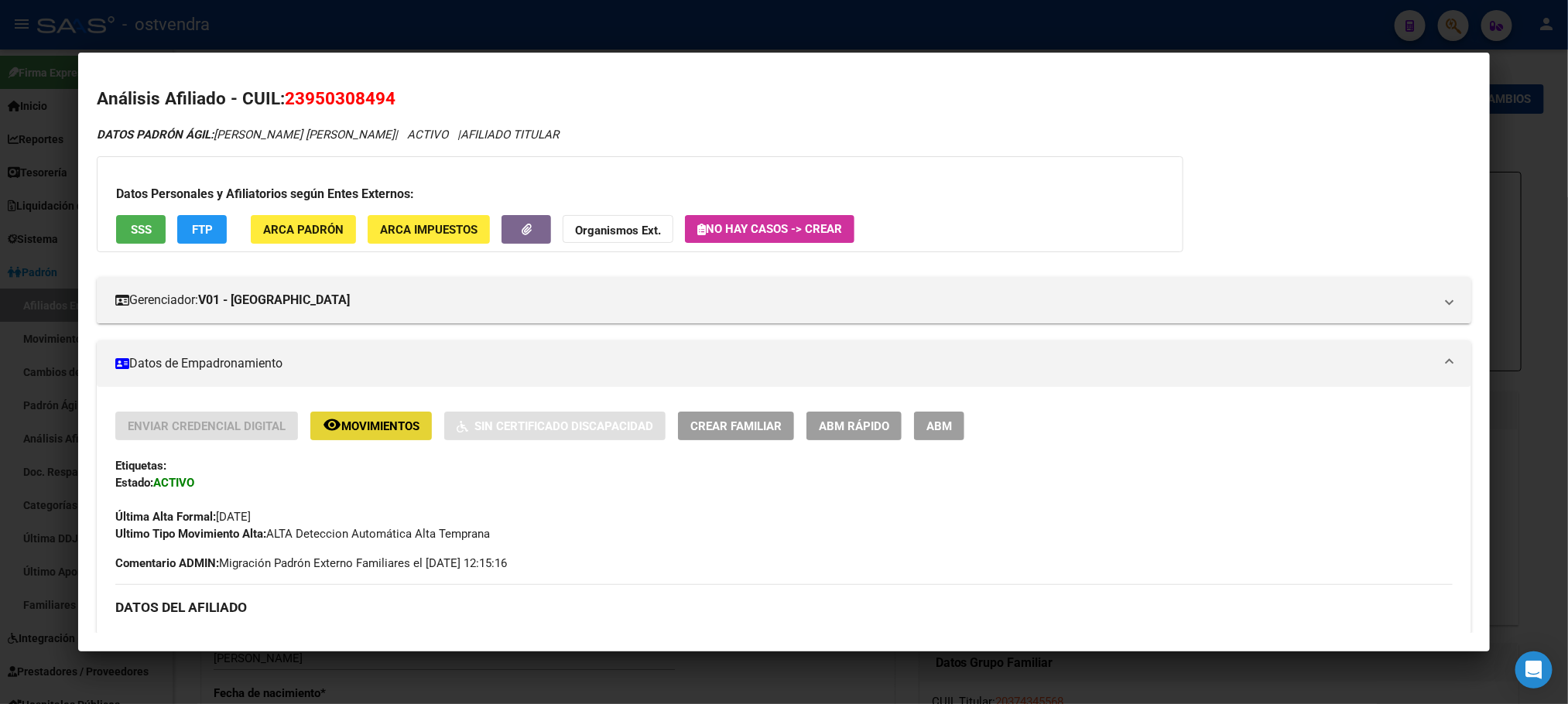
click at [386, 434] on button "remove_red_eye Movimientos" at bounding box center [371, 427] width 121 height 29
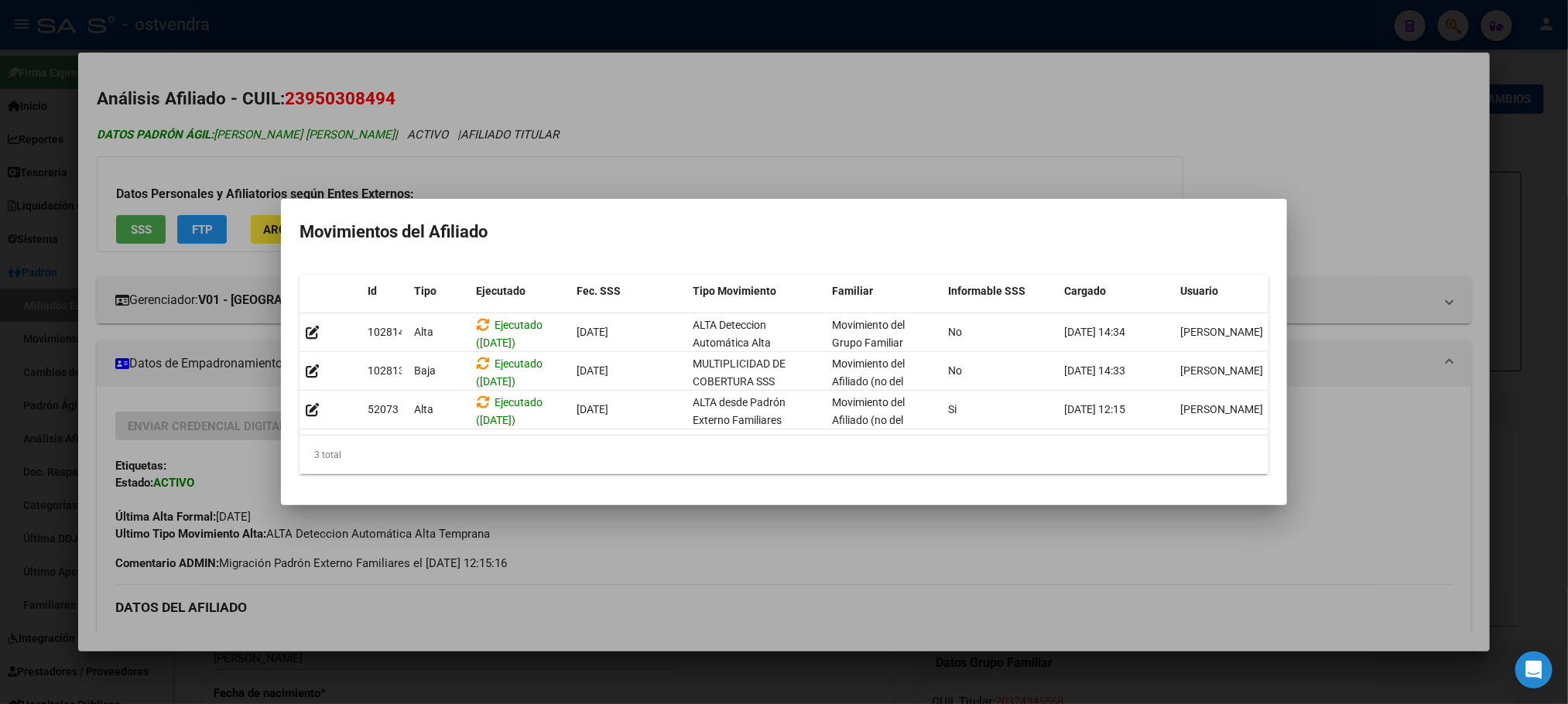
drag, startPoint x: 372, startPoint y: 149, endPoint x: 368, endPoint y: 130, distance: 19.4
click at [371, 140] on div at bounding box center [784, 352] width 1568 height 704
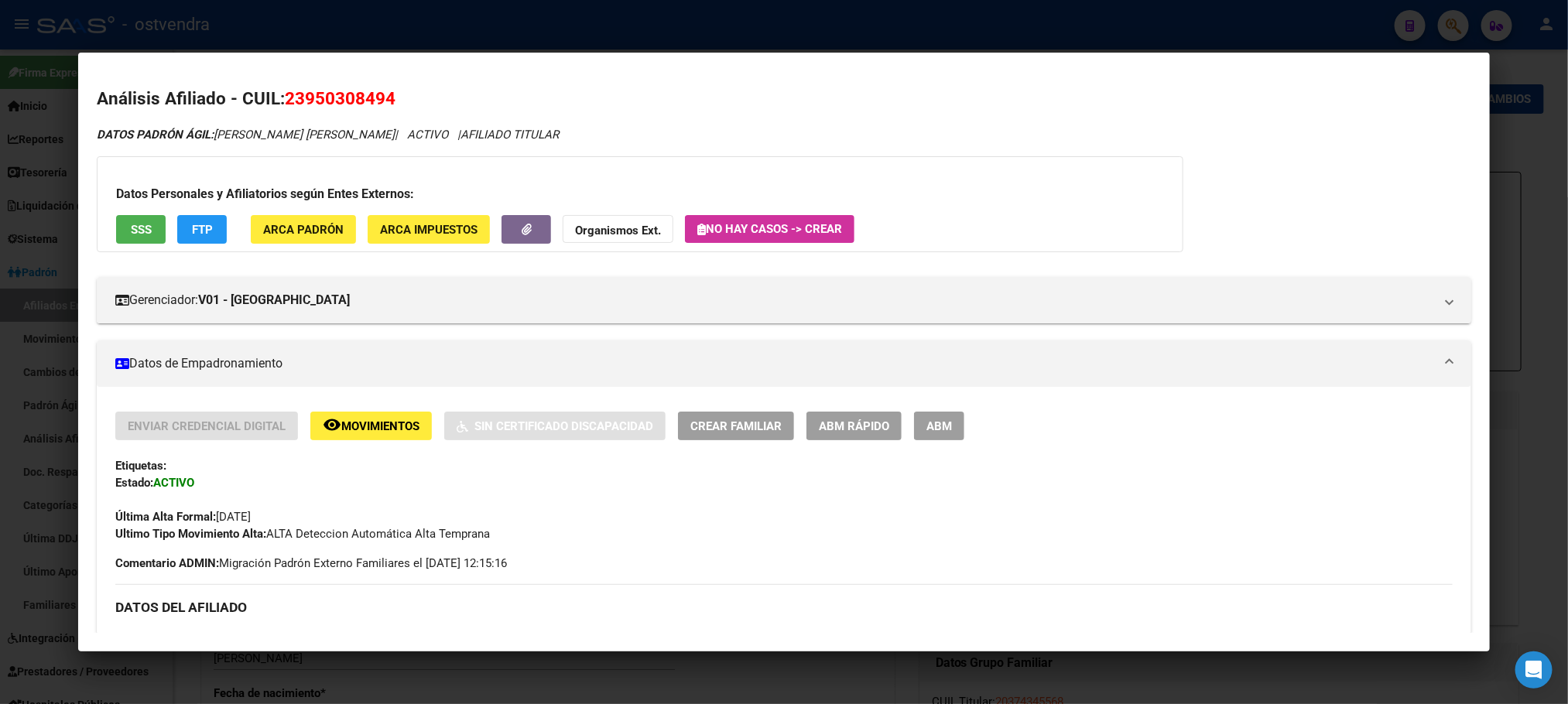
drag, startPoint x: 279, startPoint y: 91, endPoint x: 442, endPoint y: 4, distance: 184.8
click at [495, 90] on h2 "Análisis Afiliado - CUIL: 23950308494" at bounding box center [783, 99] width 1373 height 26
copy span "23950308494"
click at [404, 426] on span "Movimientos" at bounding box center [380, 427] width 78 height 14
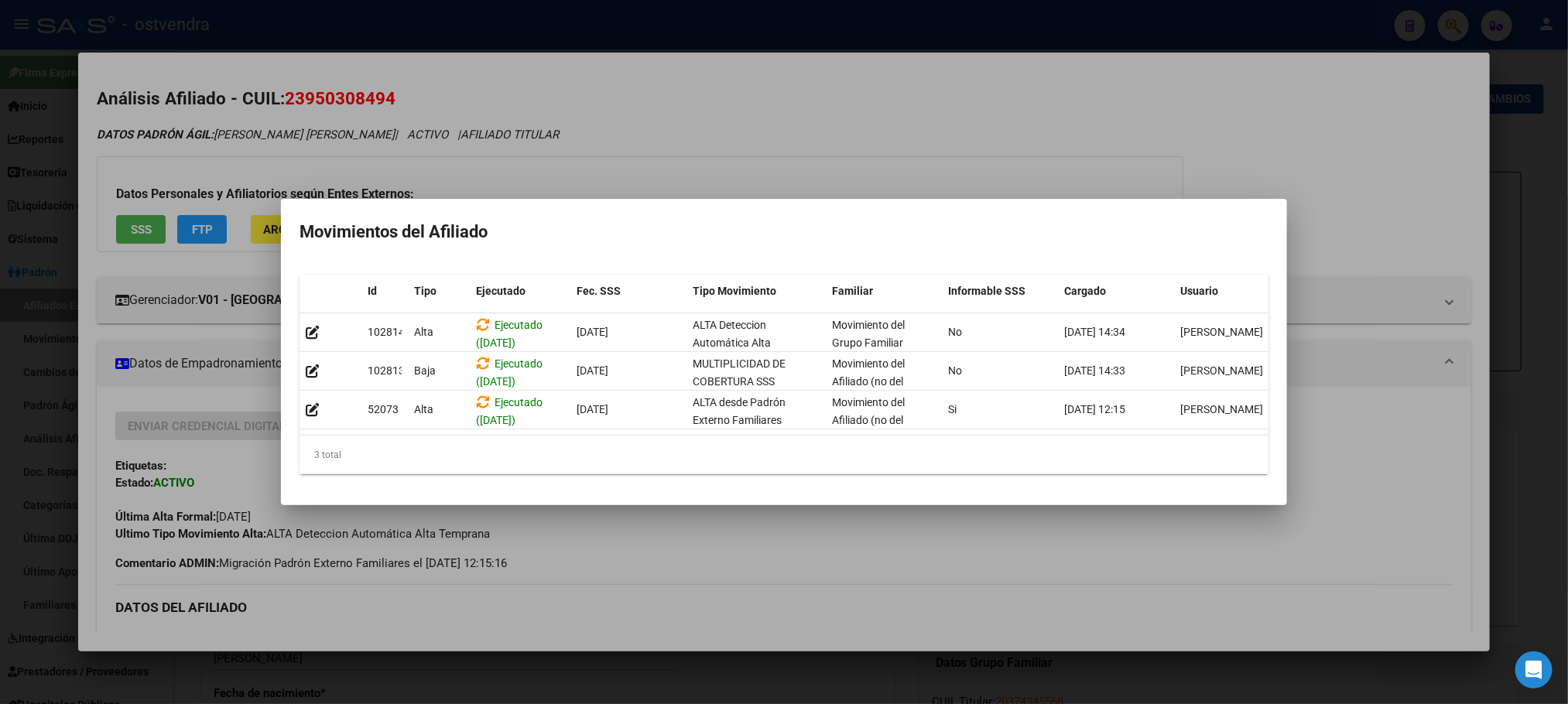
click at [822, 124] on div at bounding box center [784, 352] width 1568 height 704
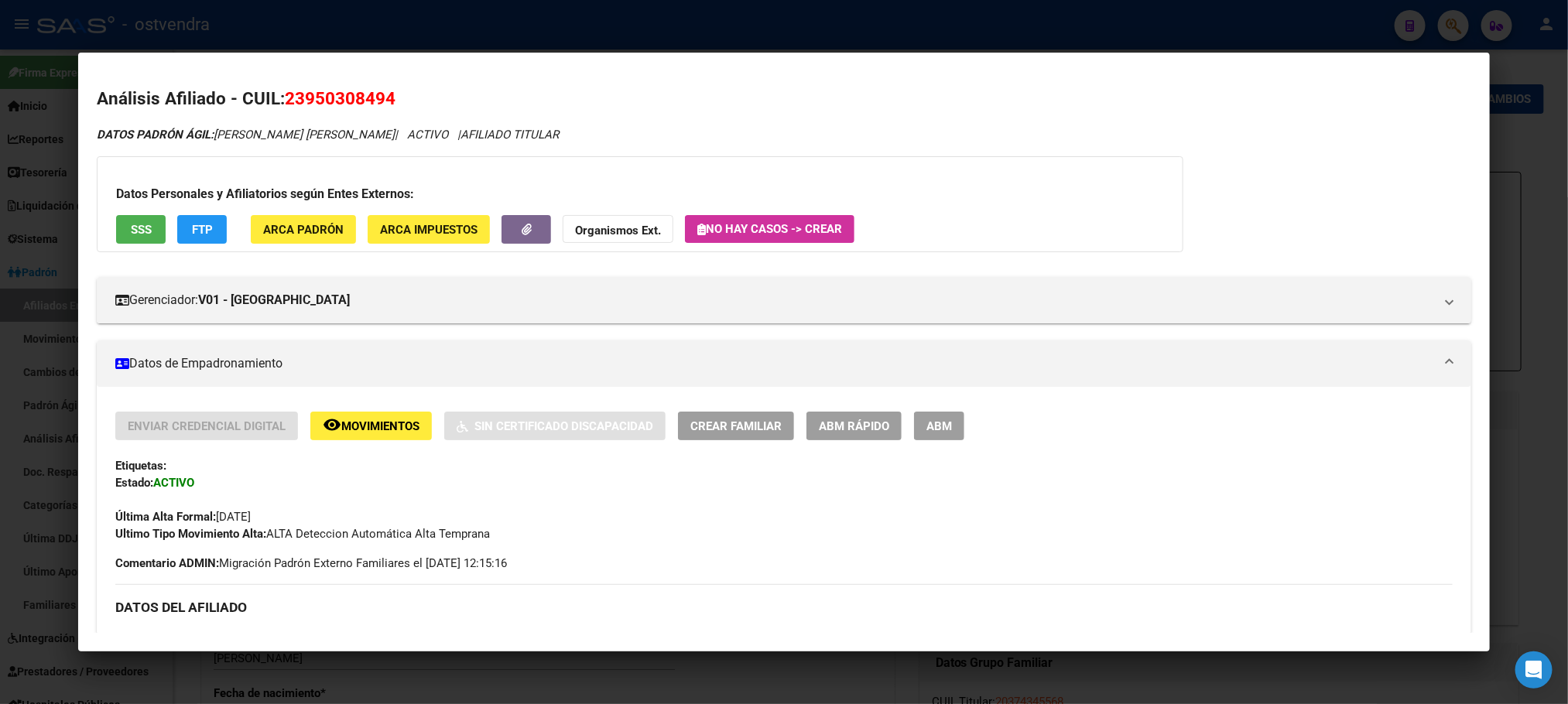
click at [313, 21] on div at bounding box center [784, 352] width 1568 height 704
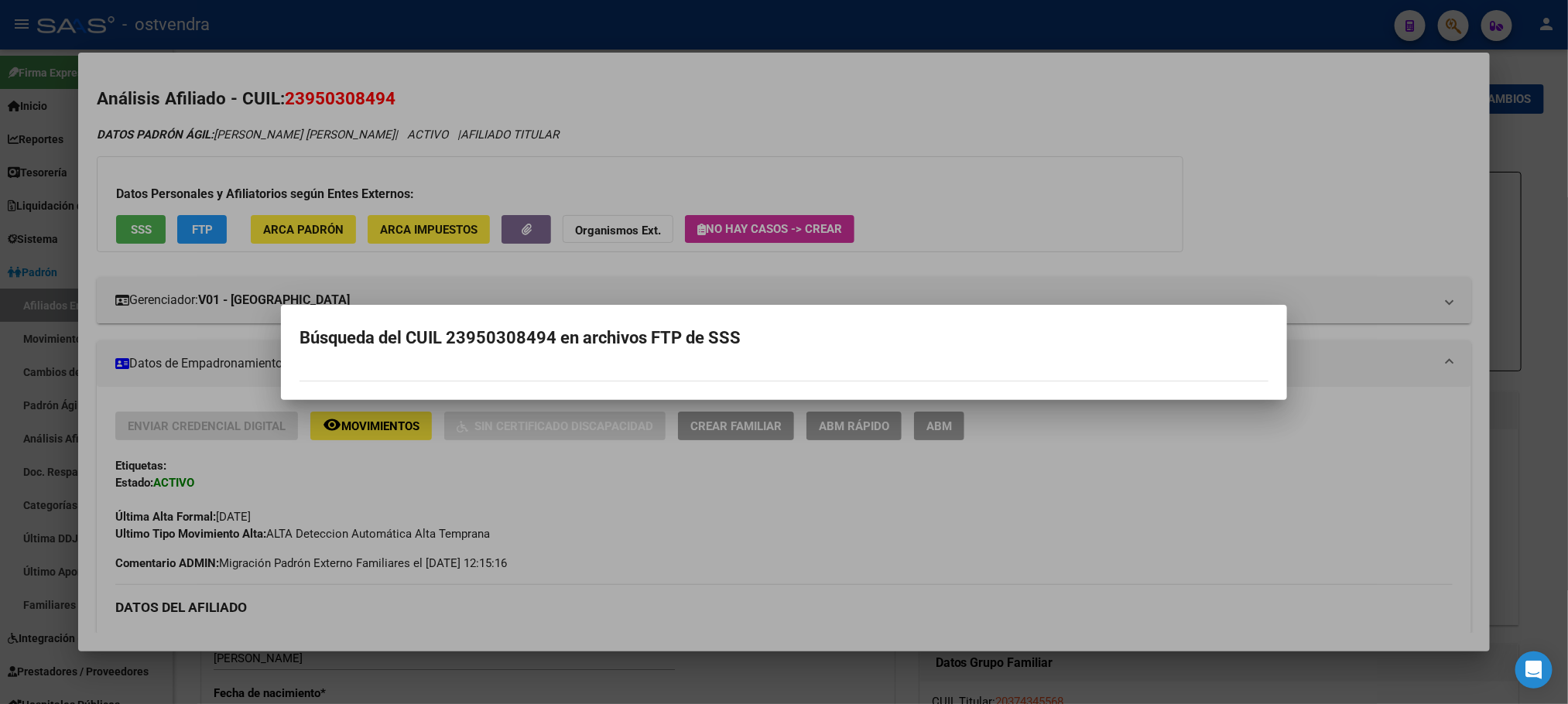
click at [398, 36] on div at bounding box center [784, 352] width 1568 height 704
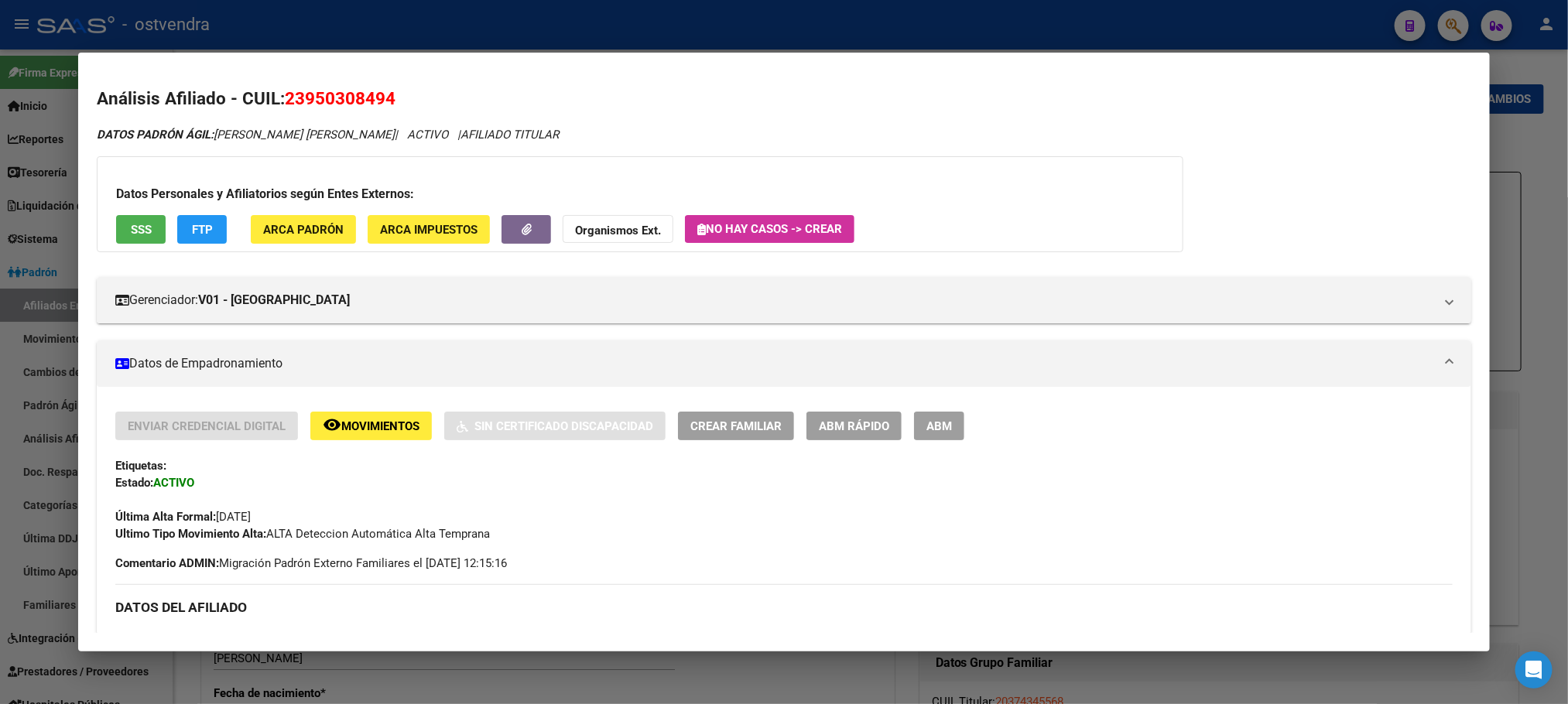
click at [572, 33] on div at bounding box center [784, 352] width 1568 height 704
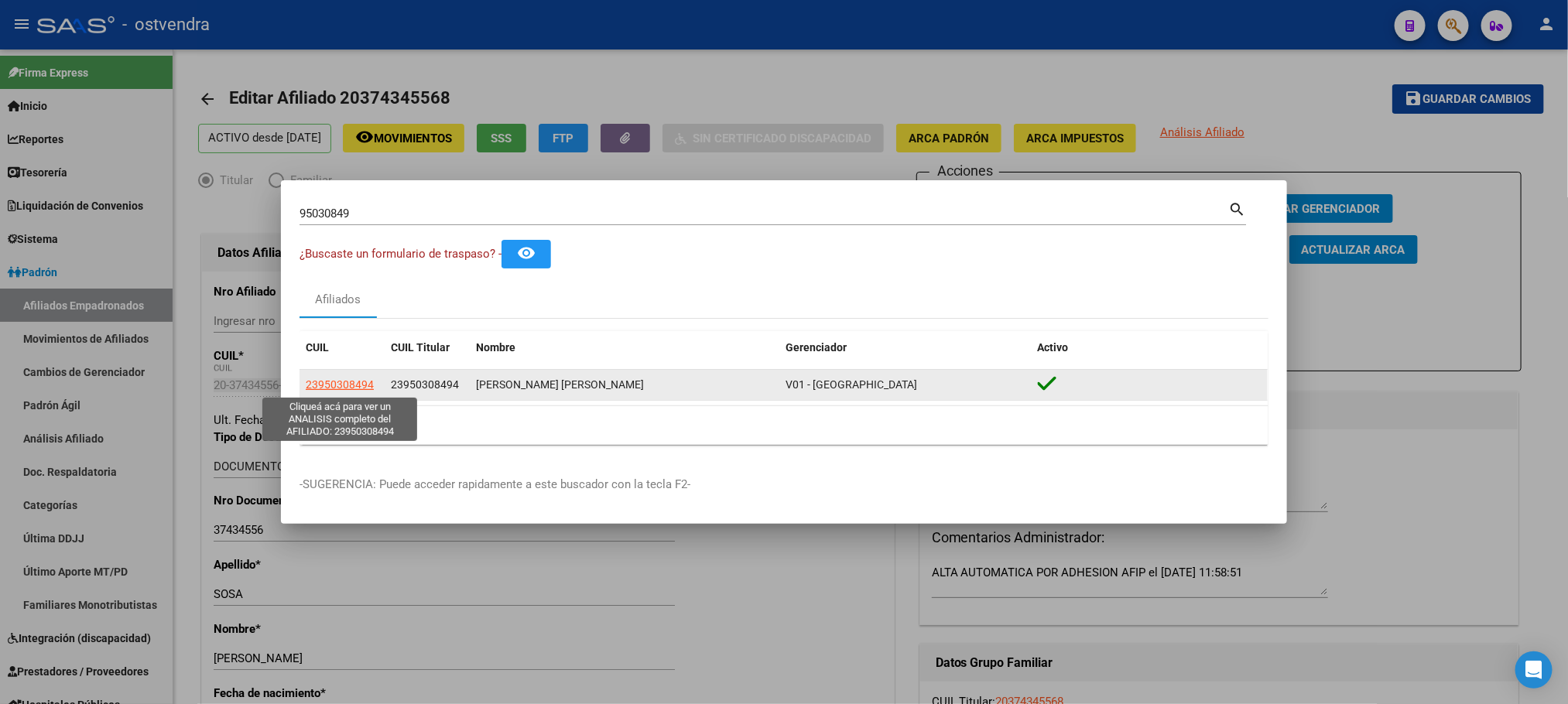
click at [346, 387] on span "23950308494" at bounding box center [340, 385] width 68 height 13
type textarea "23950308494"
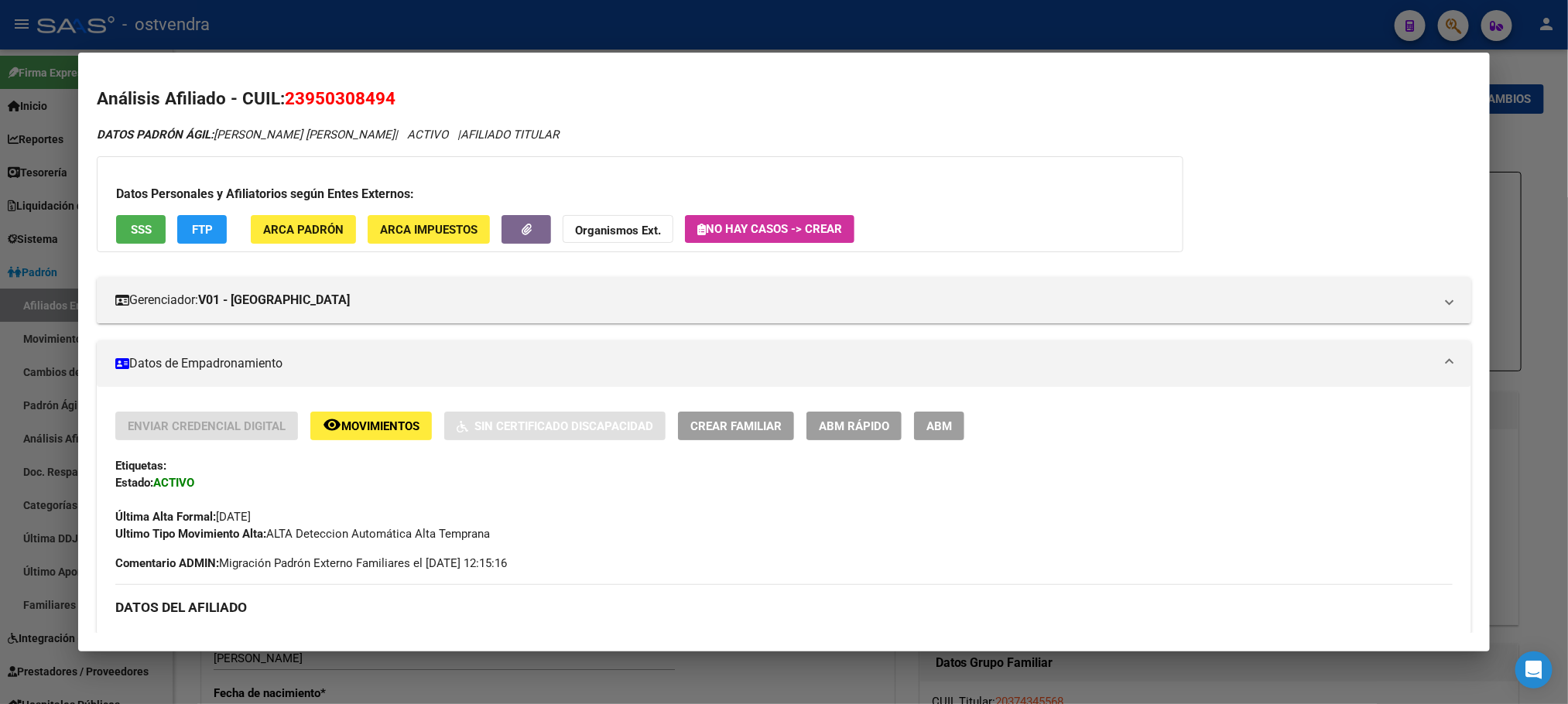
click at [119, 237] on button "SSS" at bounding box center [141, 230] width 49 height 29
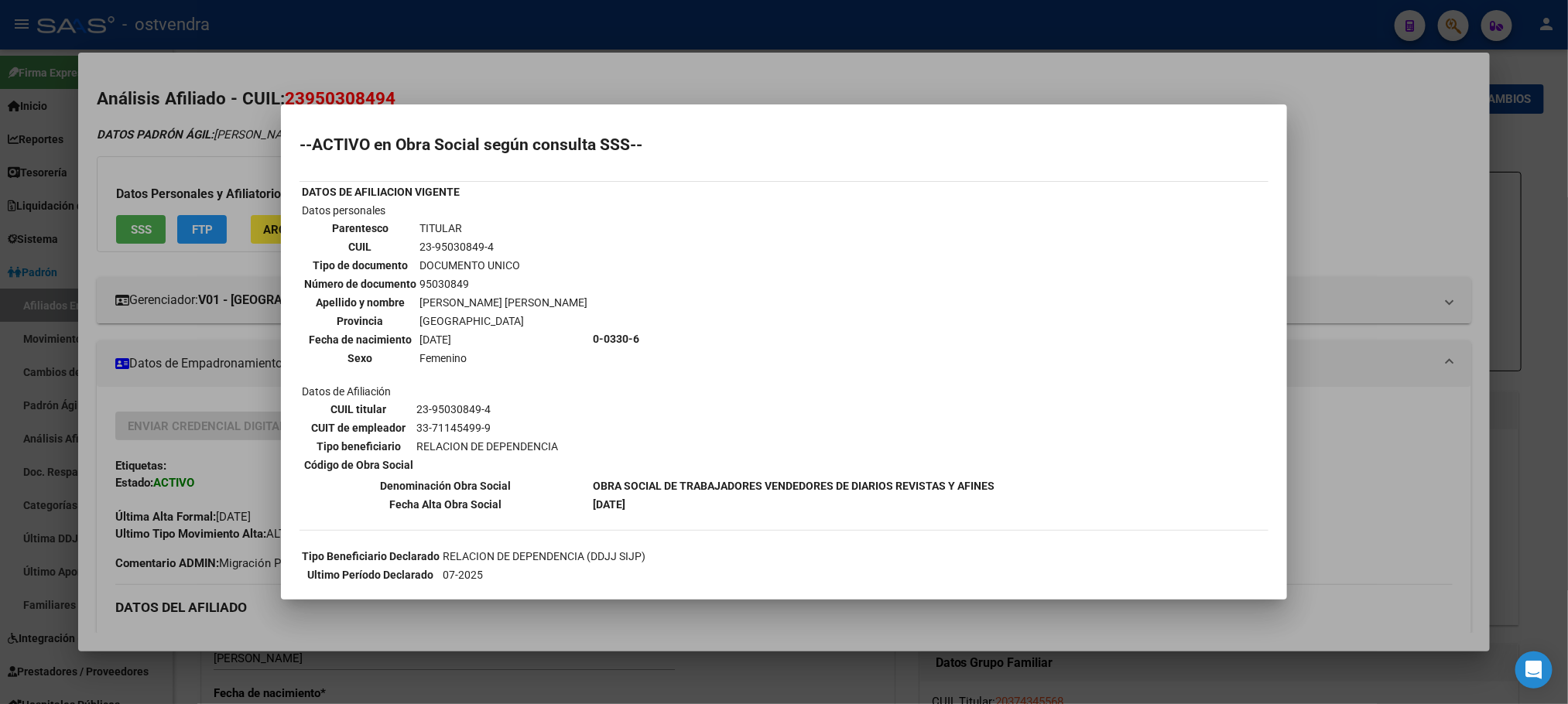
click at [780, 356] on td "0-0330-6" at bounding box center [793, 339] width 404 height 274
click at [757, 46] on div at bounding box center [784, 352] width 1568 height 704
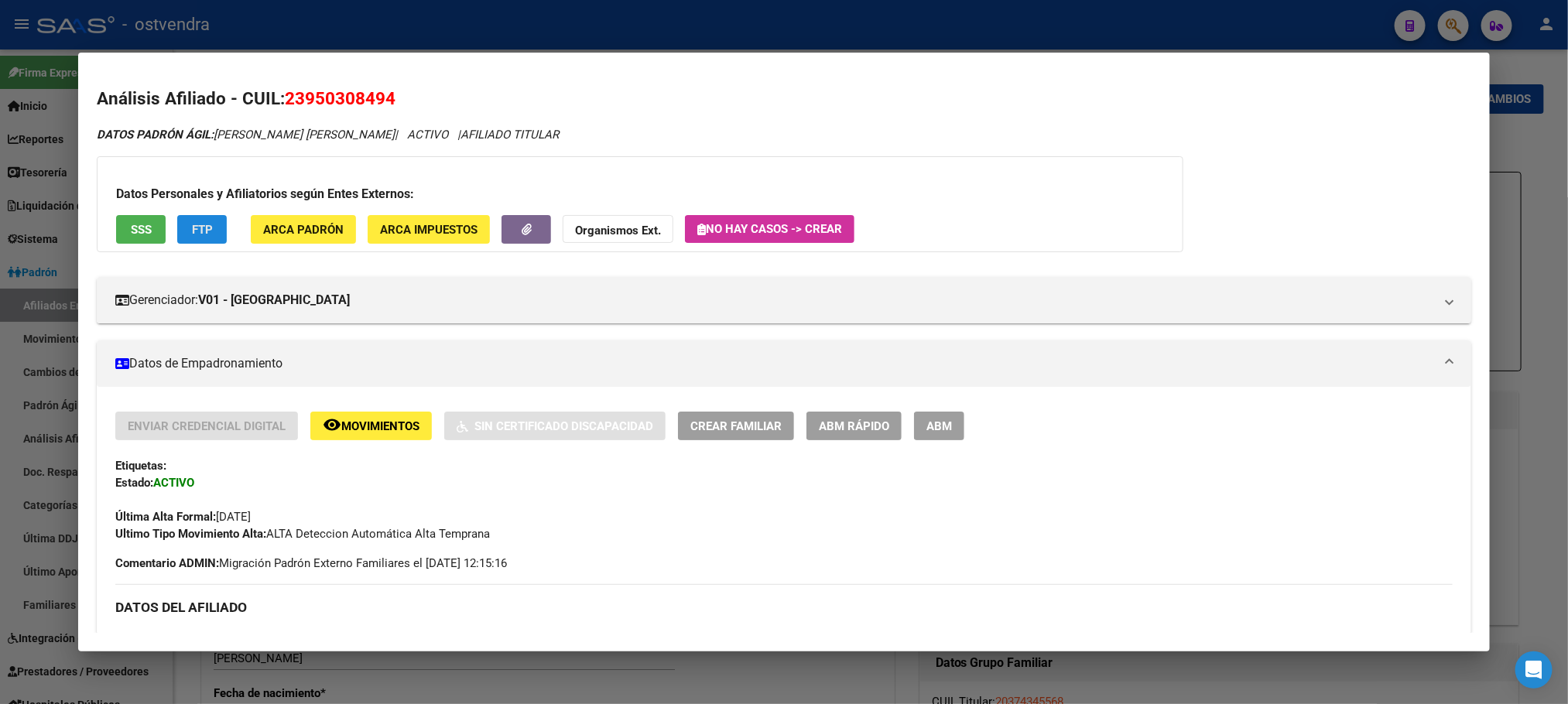
click at [216, 230] on button "FTP" at bounding box center [202, 230] width 49 height 29
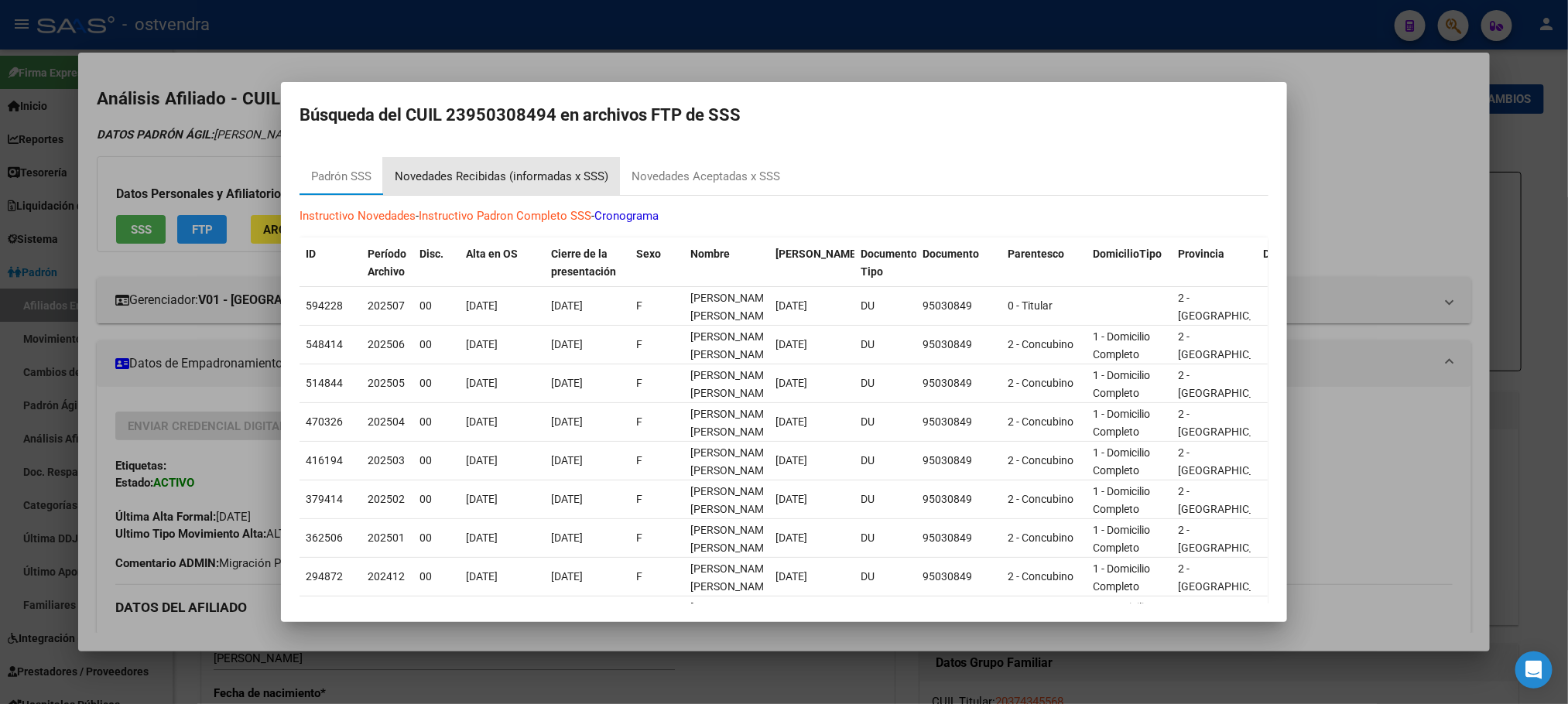
click at [534, 162] on div "Novedades Recibidas (informadas x SSS)" at bounding box center [502, 177] width 237 height 38
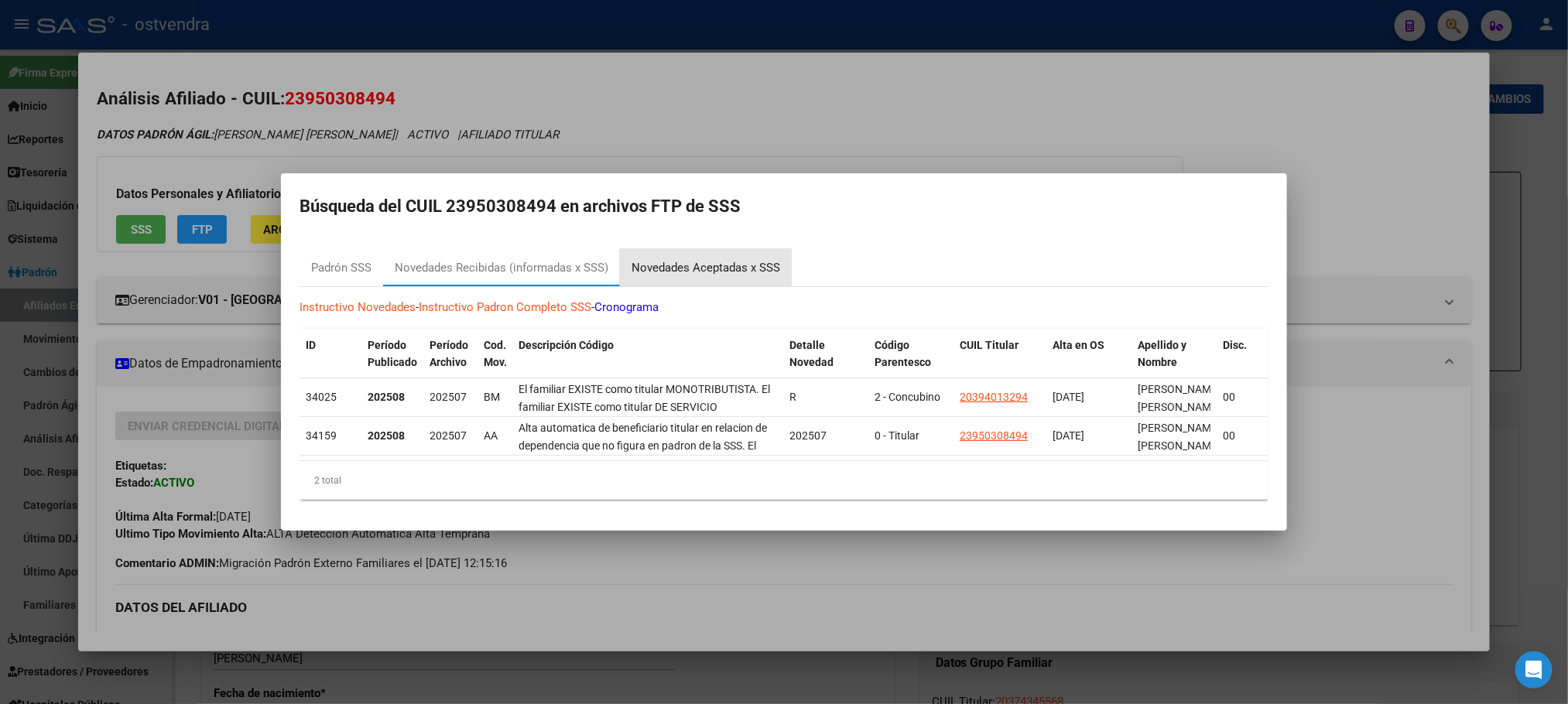
click at [712, 249] on div "Novedades Aceptadas x SSS" at bounding box center [705, 268] width 171 height 38
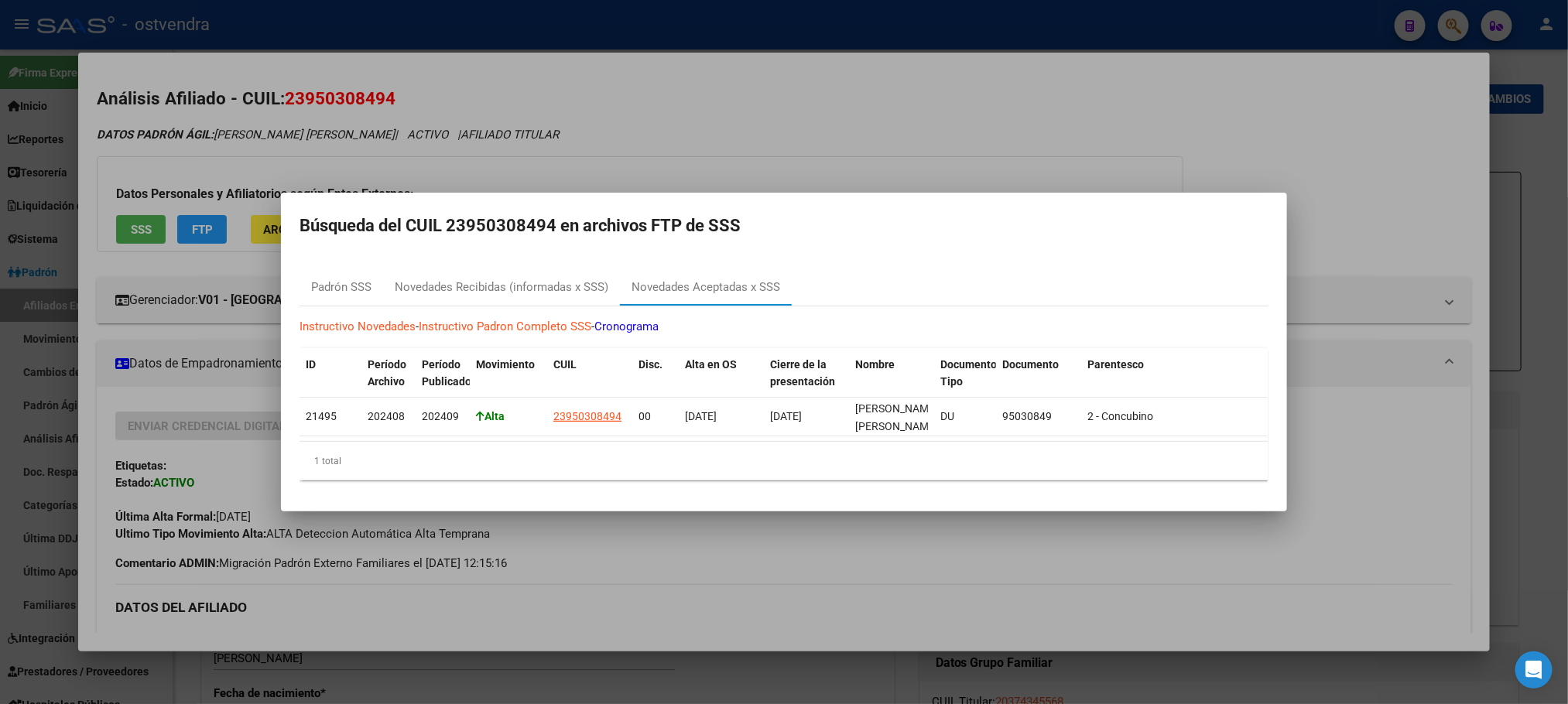
click at [682, 109] on div at bounding box center [784, 352] width 1568 height 704
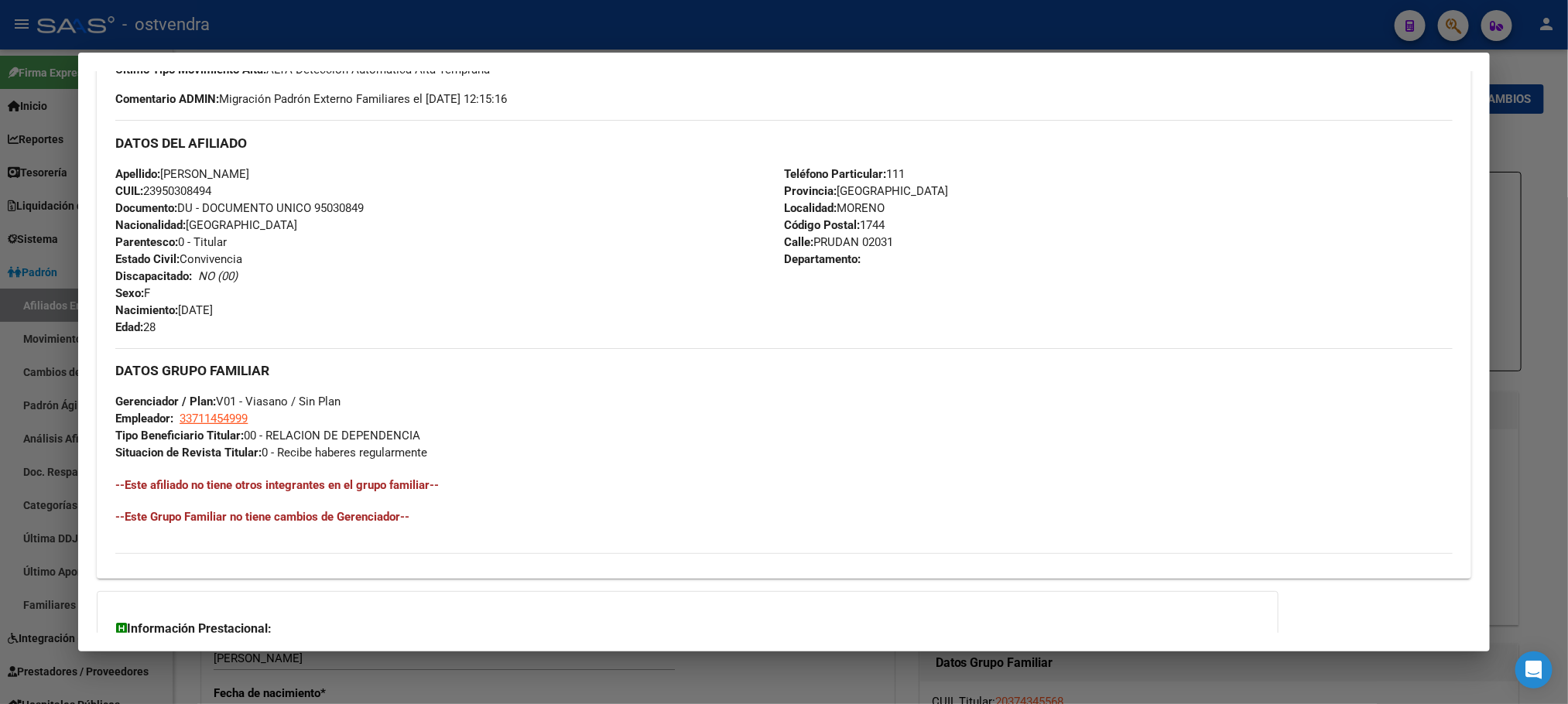
scroll to position [615, 0]
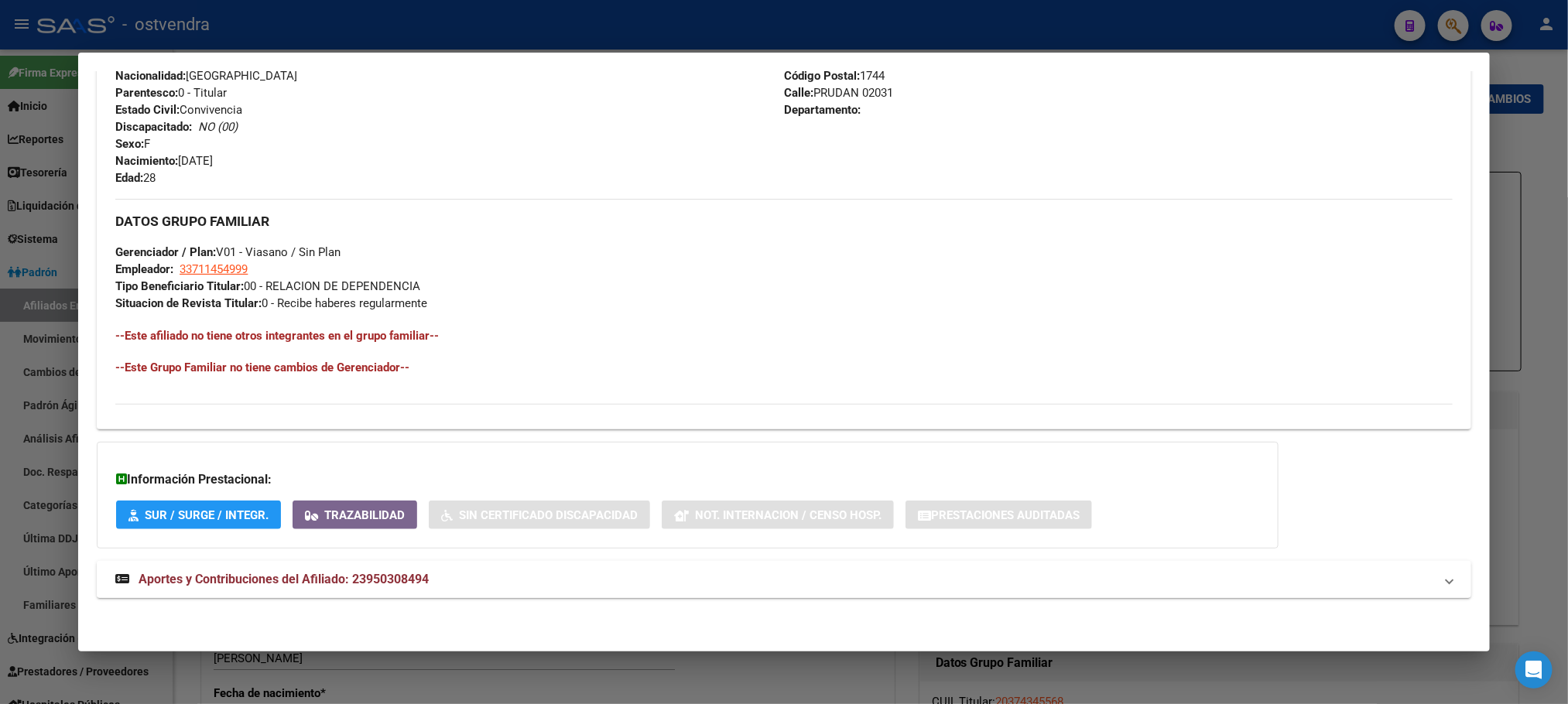
click at [644, 587] on mat-panel-title "Aportes y Contribuciones del Afiliado: 23950308494" at bounding box center [774, 579] width 1318 height 19
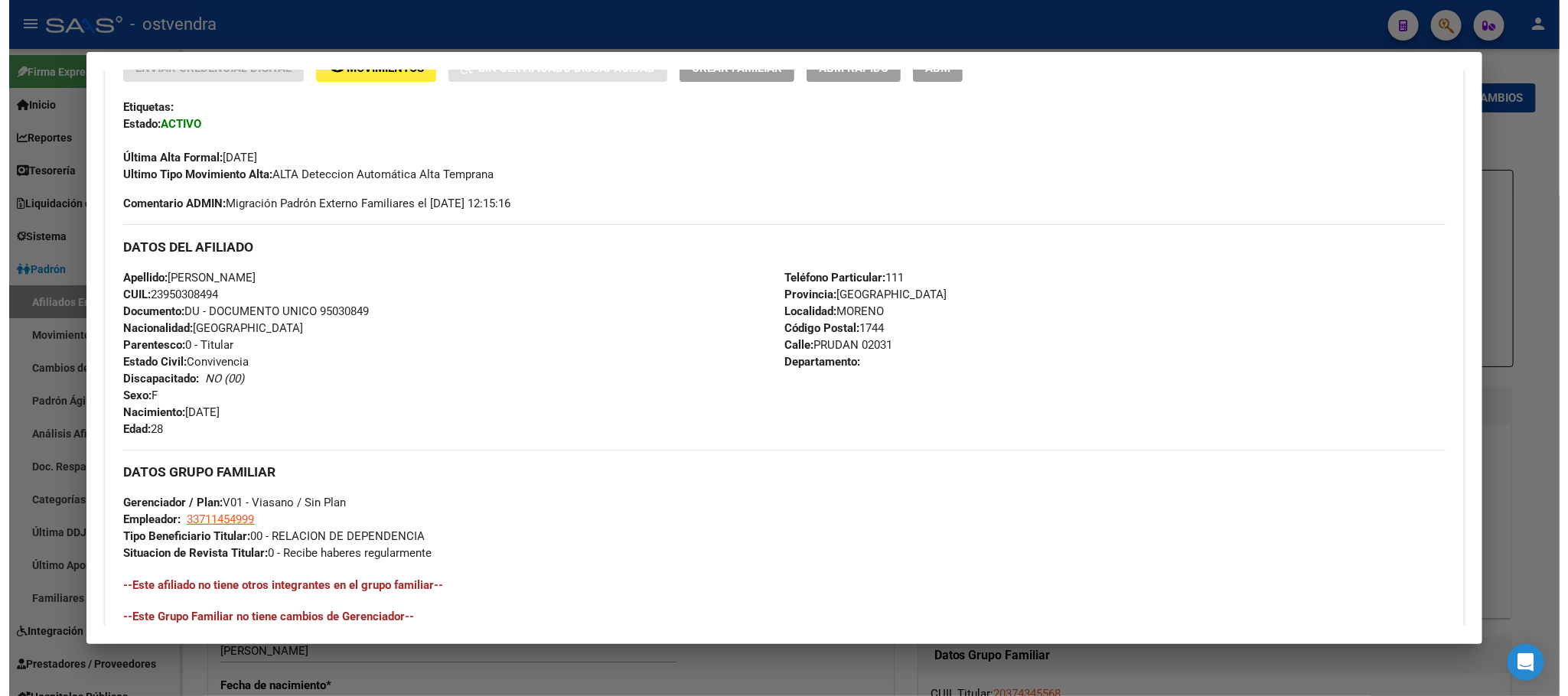
scroll to position [0, 0]
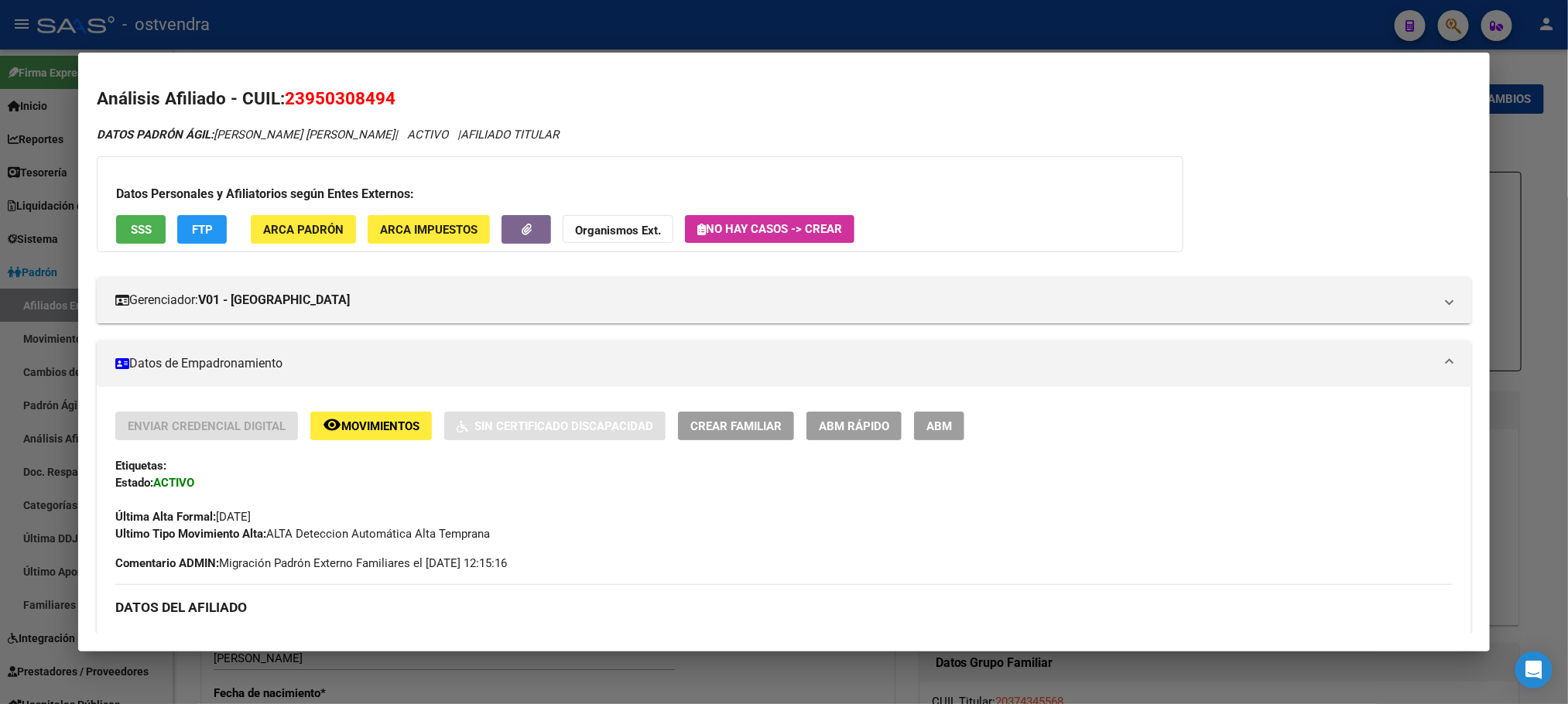
click at [484, 21] on div at bounding box center [784, 352] width 1568 height 704
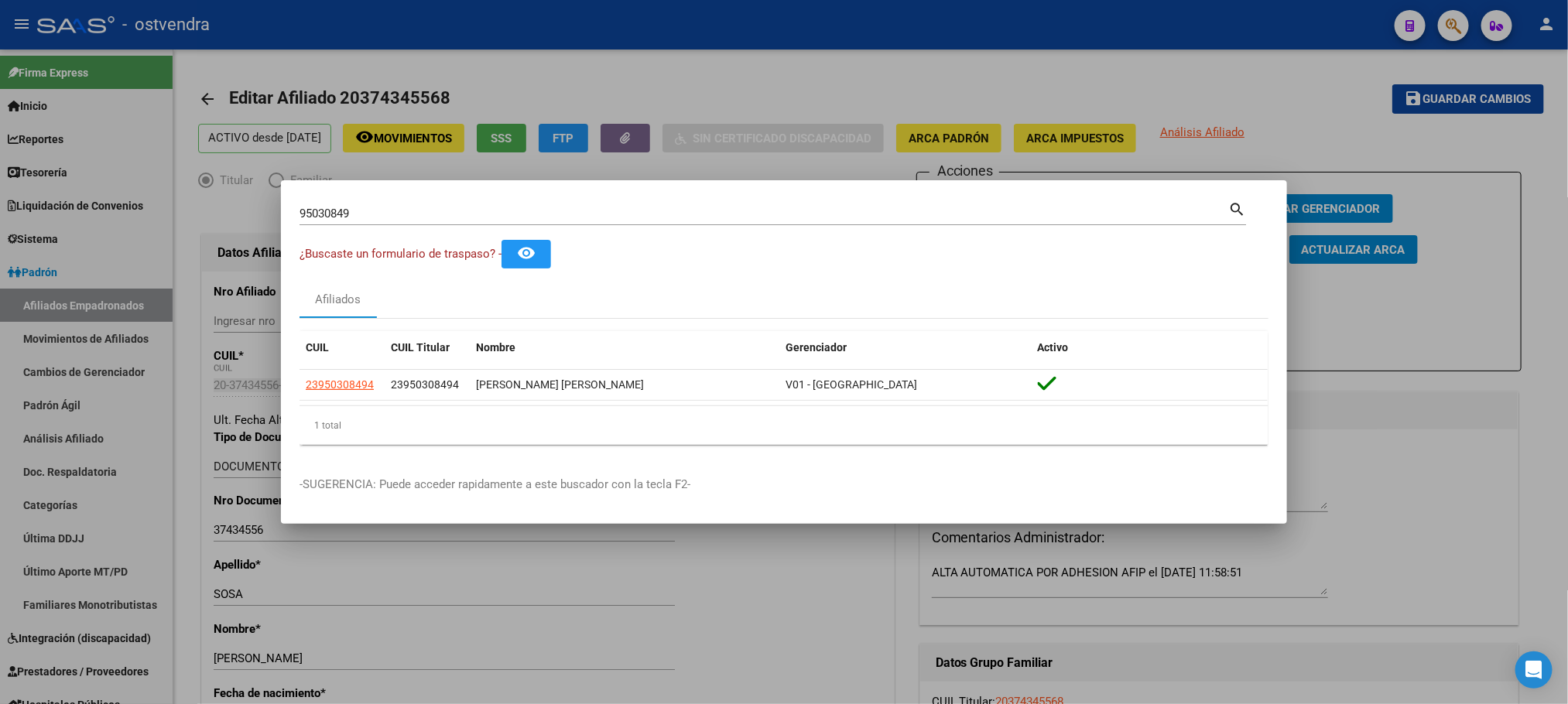
click at [300, 89] on div at bounding box center [784, 352] width 1568 height 704
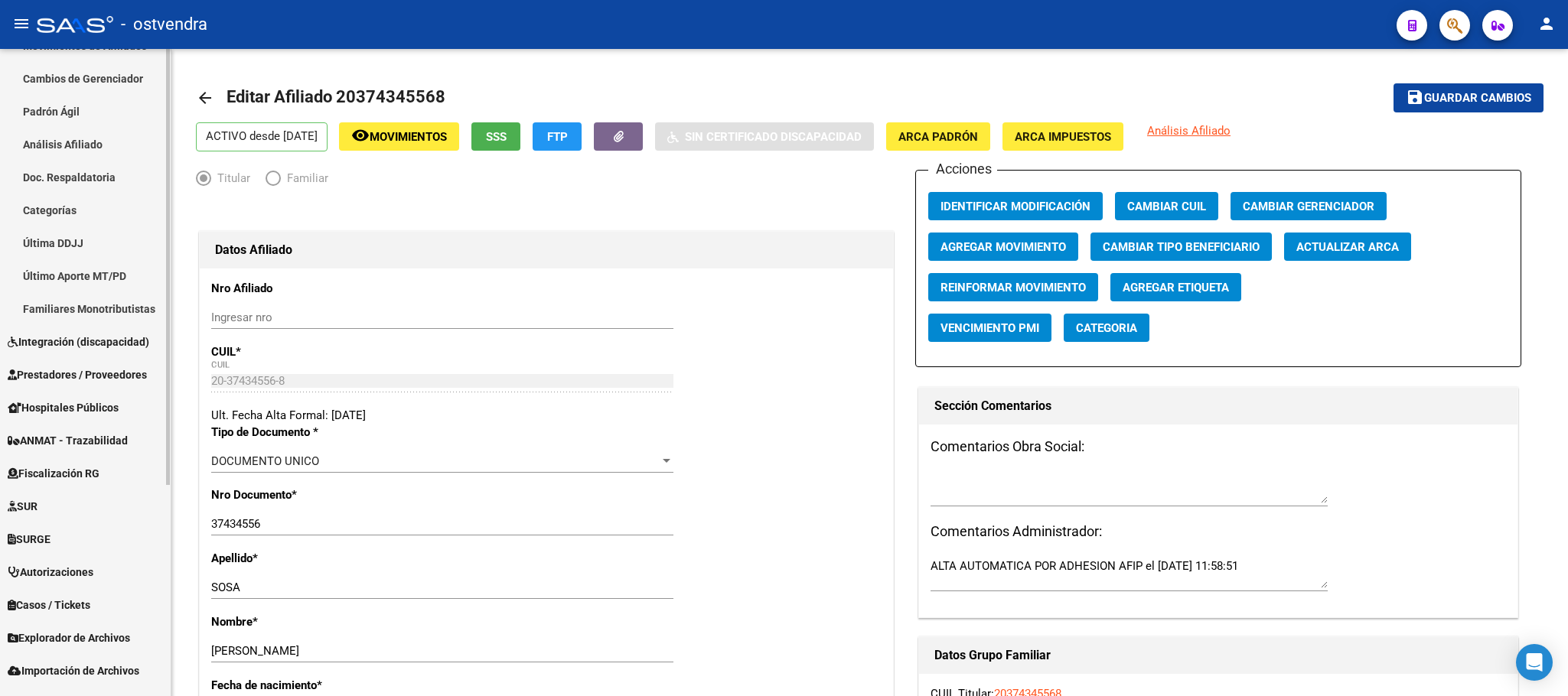
scroll to position [312, 0]
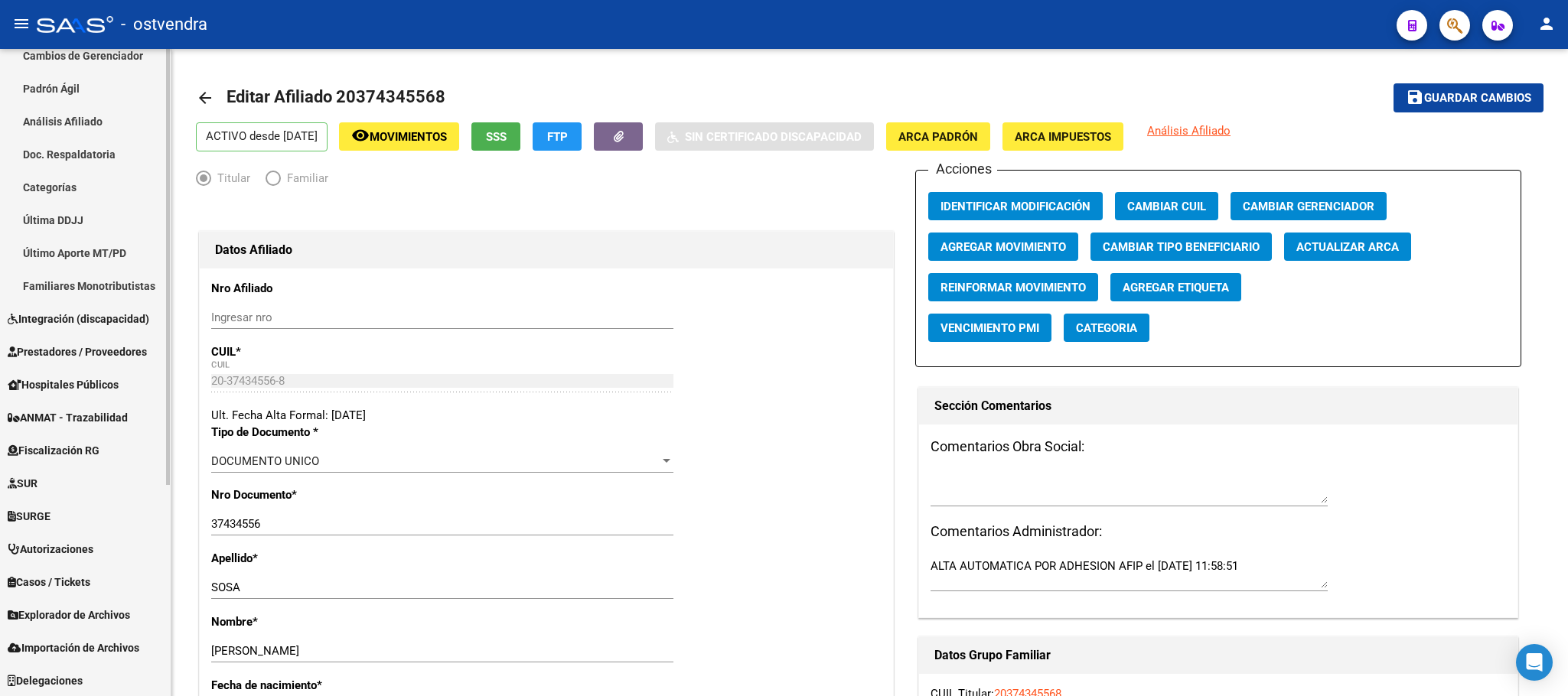
click at [81, 616] on span "Explorador de Archivos" at bounding box center [68, 615] width 122 height 17
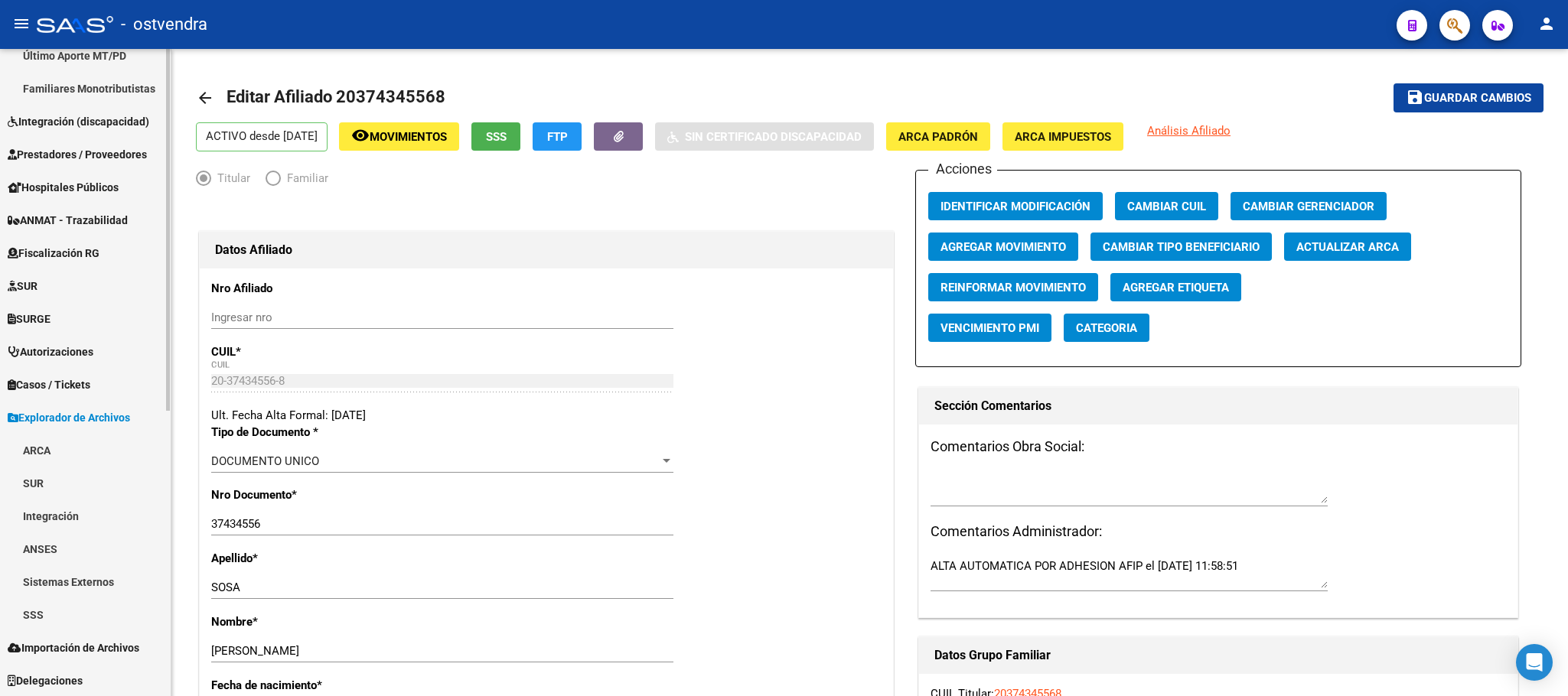
click at [83, 605] on link "SSS" at bounding box center [85, 614] width 170 height 33
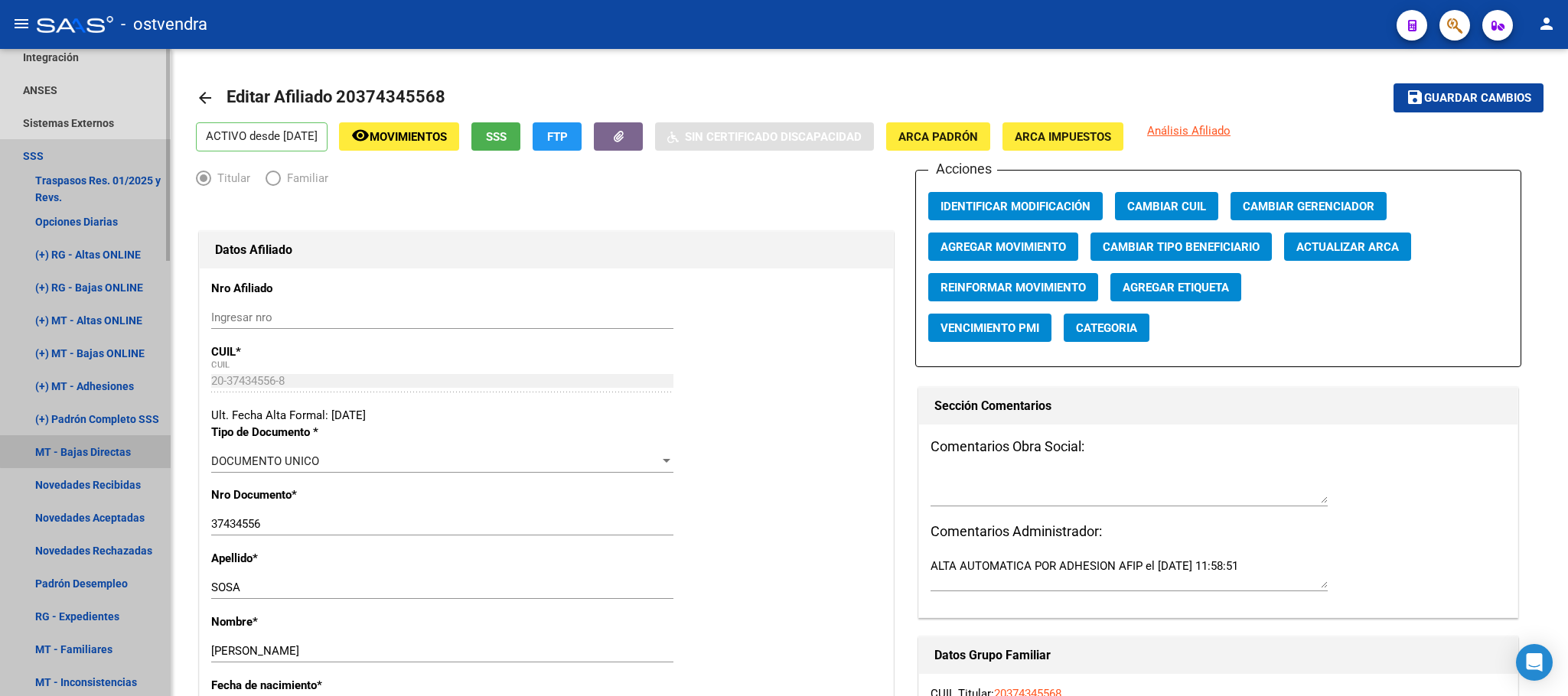
click at [106, 441] on link "MT - Bajas Directas" at bounding box center [85, 451] width 170 height 33
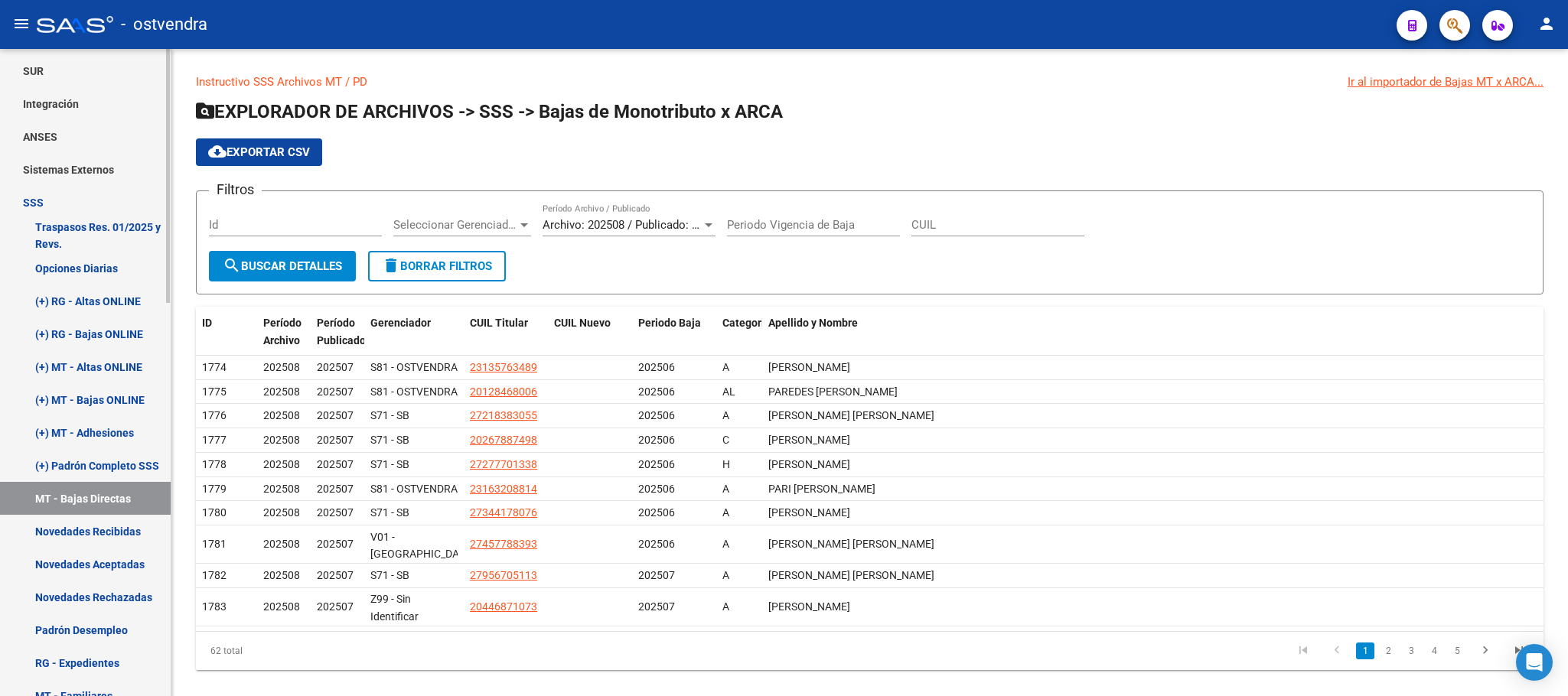
scroll to position [526, 0]
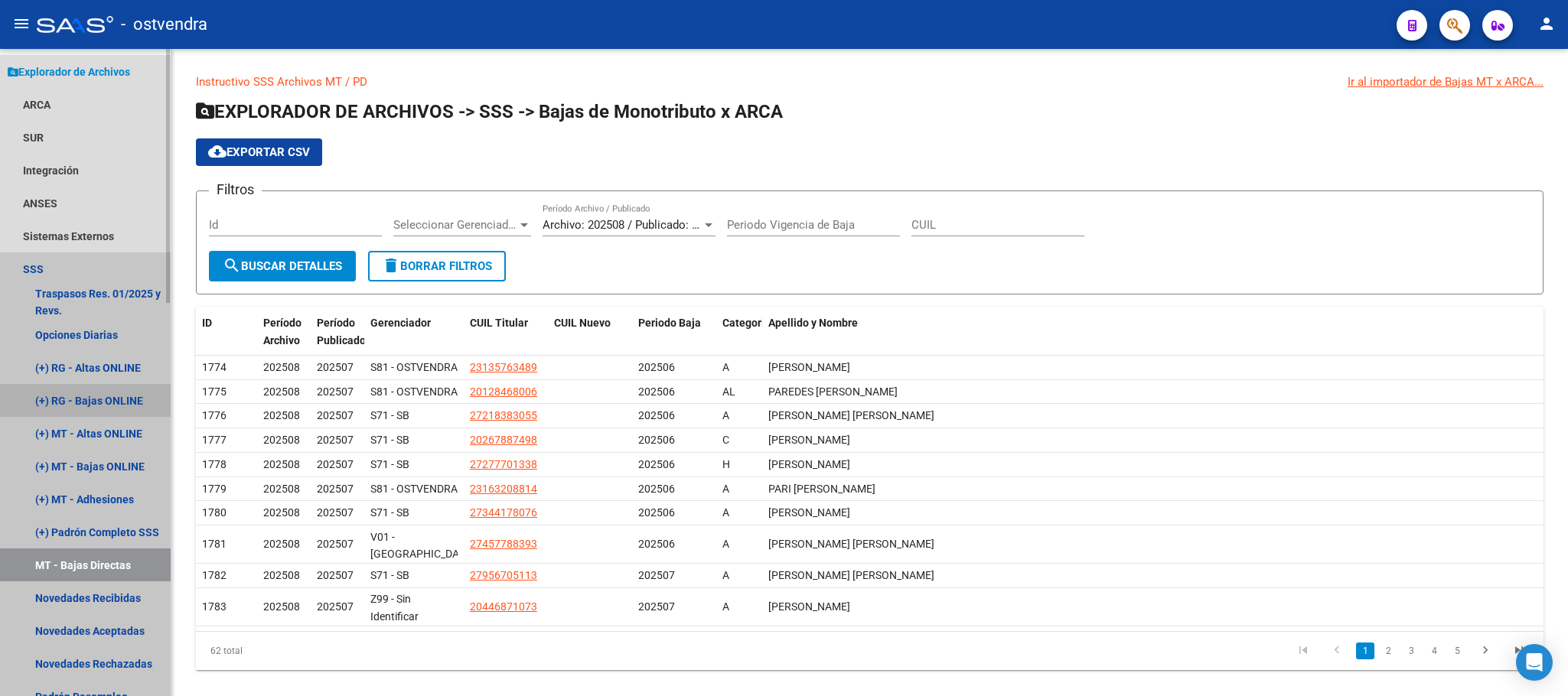
click at [131, 409] on link "(+) RG - Bajas ONLINE" at bounding box center [85, 400] width 170 height 33
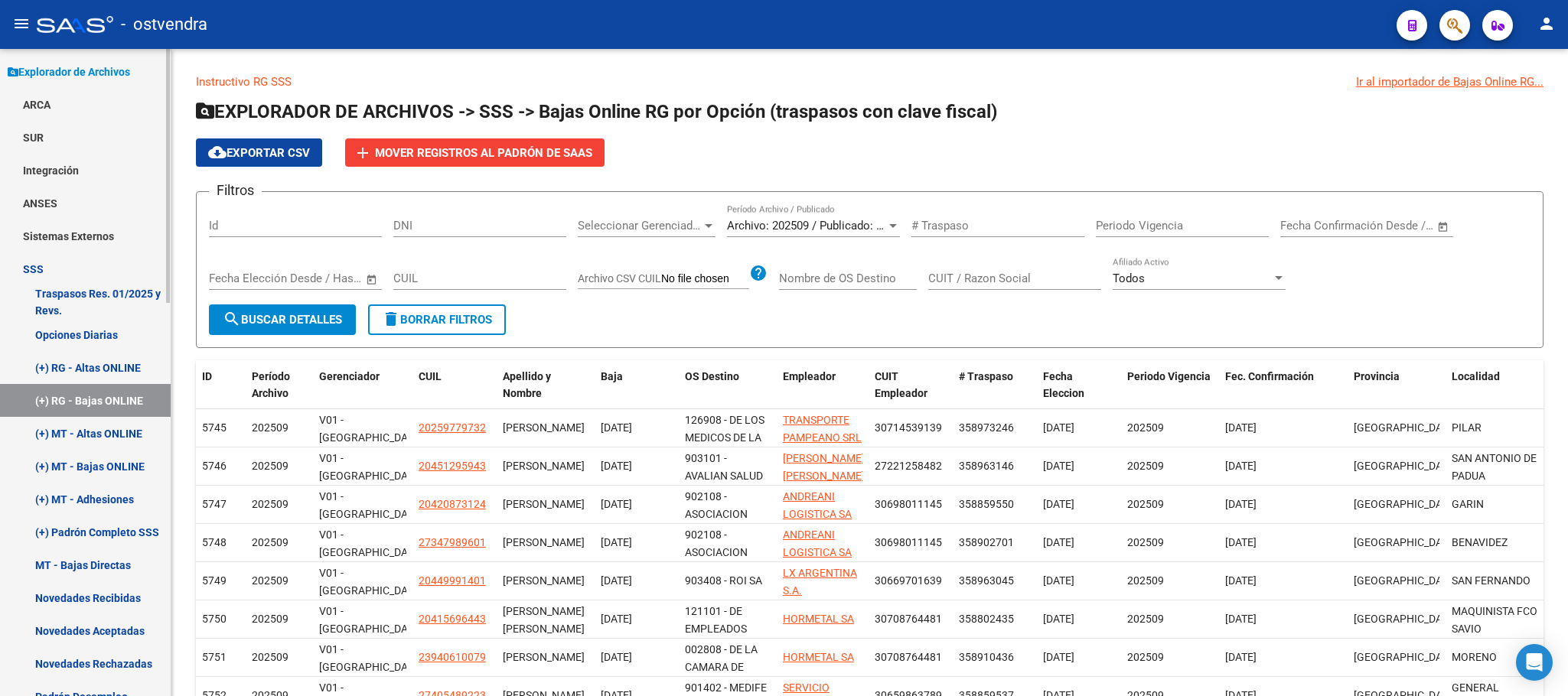
click at [131, 424] on link "(+) MT - Altas ONLINE" at bounding box center [85, 433] width 170 height 33
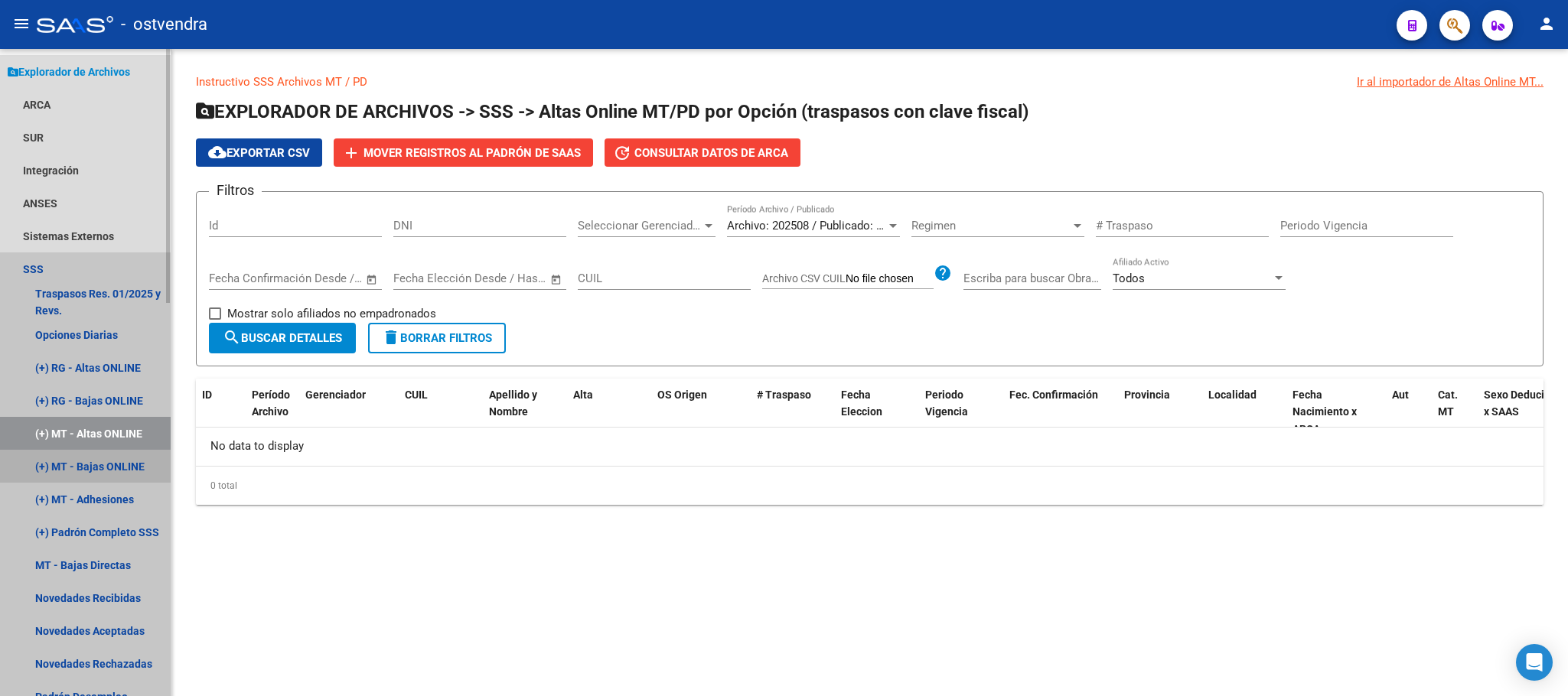
click at [122, 456] on link "(+) MT - Bajas ONLINE" at bounding box center [85, 466] width 170 height 33
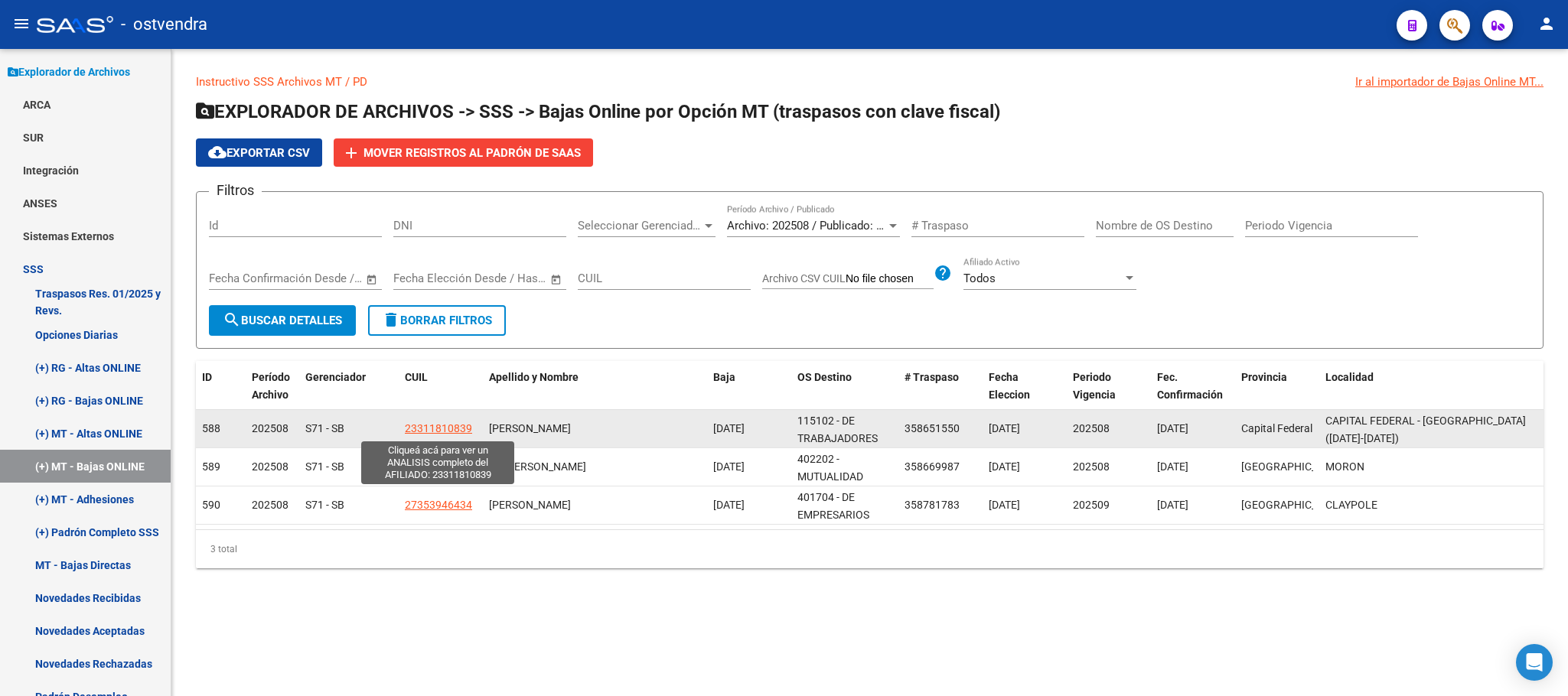
click at [435, 425] on span "23311810839" at bounding box center [439, 429] width 68 height 13
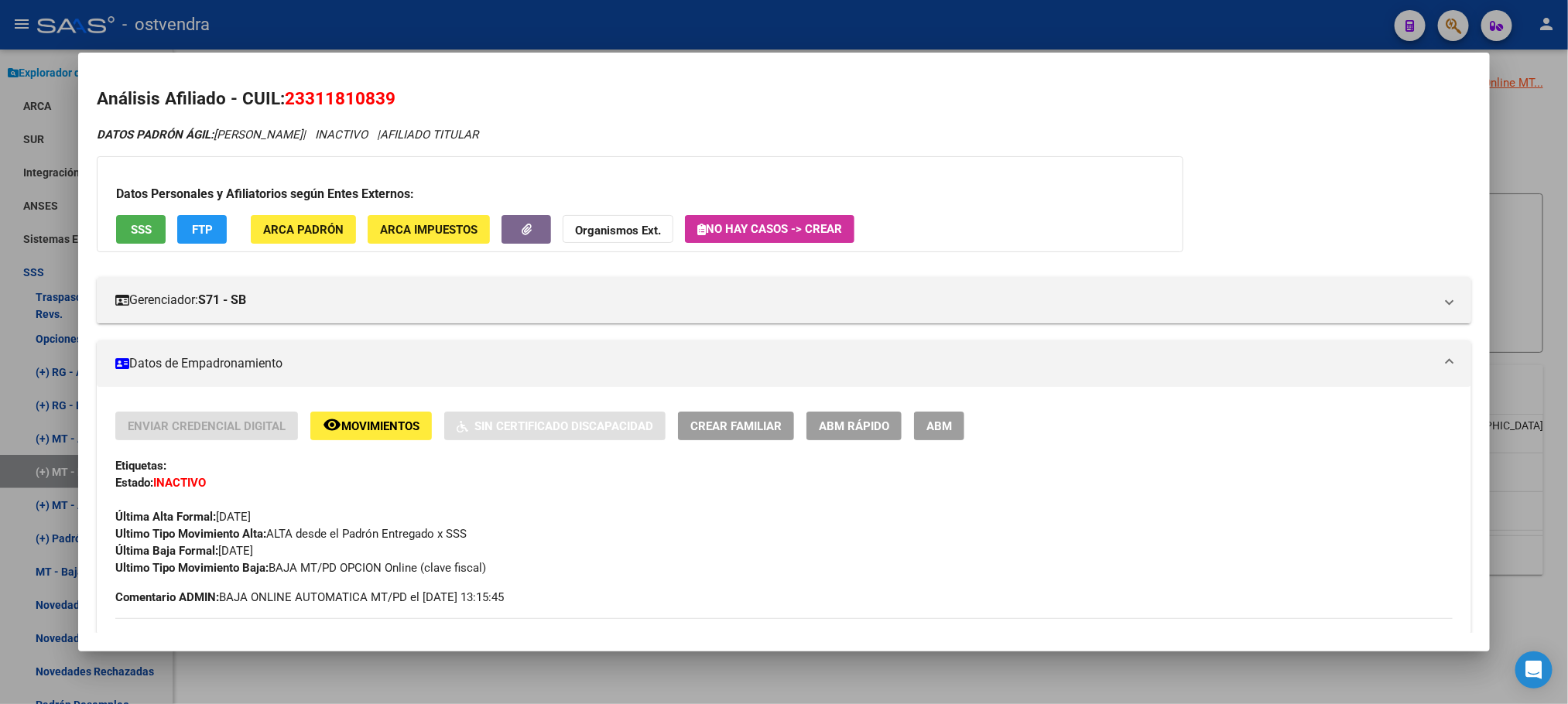
drag, startPoint x: 855, startPoint y: 30, endPoint x: 792, endPoint y: 38, distance: 63.5
click at [851, 31] on div at bounding box center [784, 352] width 1568 height 704
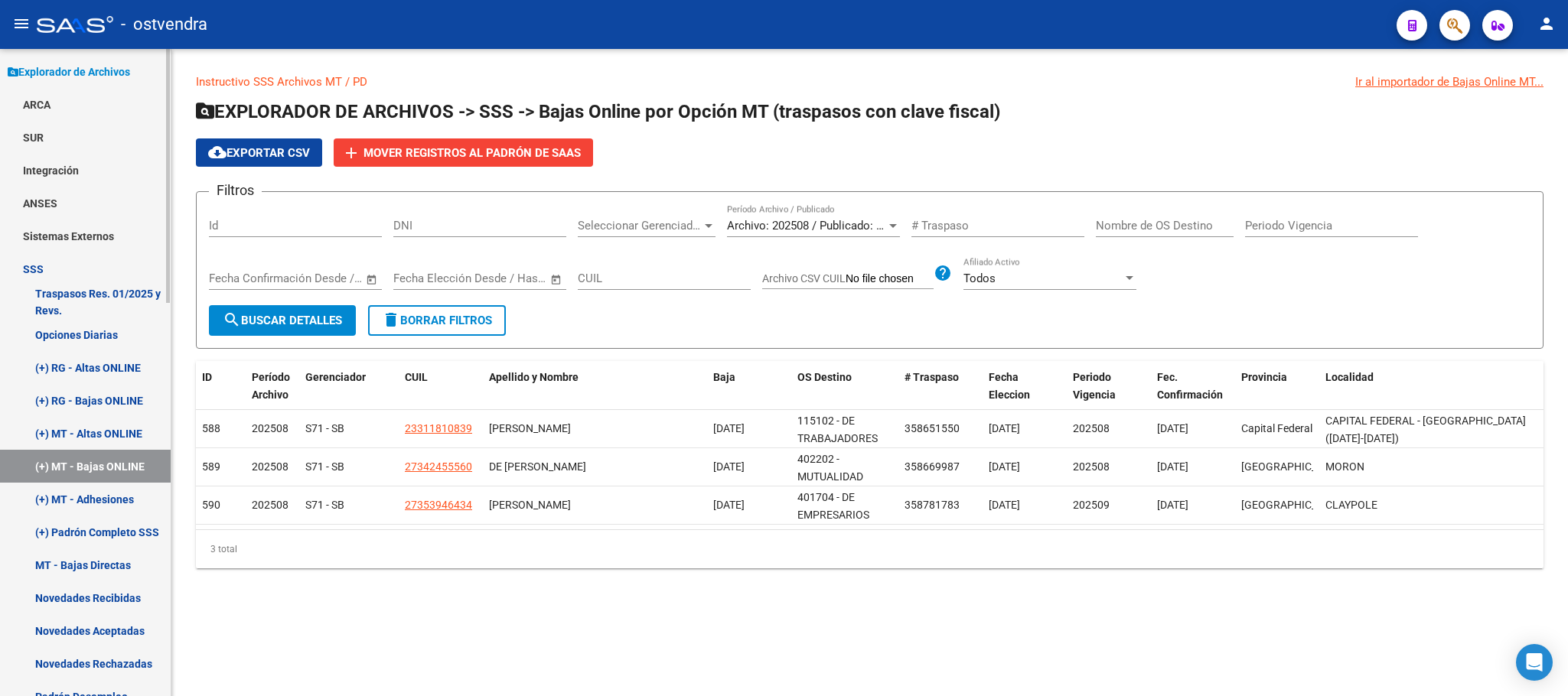
scroll to position [641, 0]
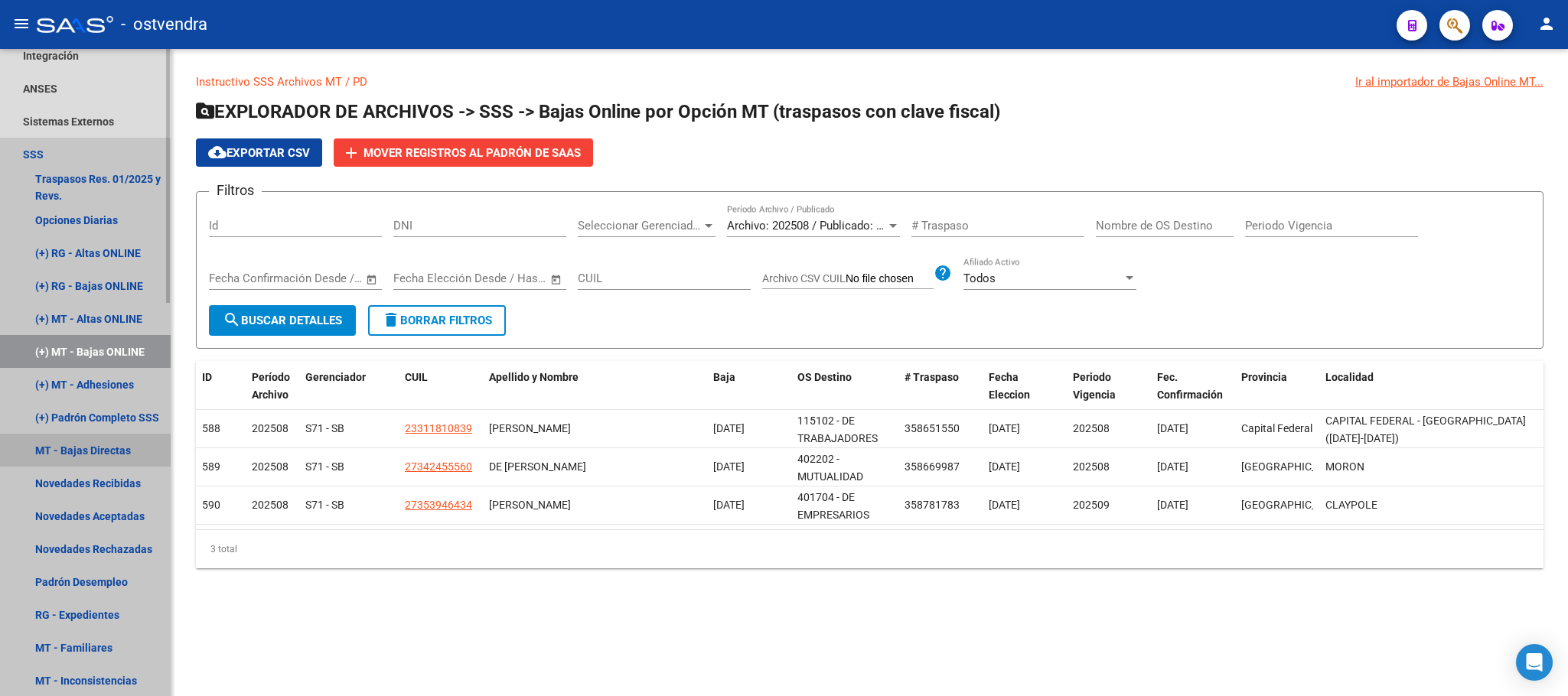
click at [92, 453] on link "MT - Bajas Directas" at bounding box center [85, 450] width 170 height 33
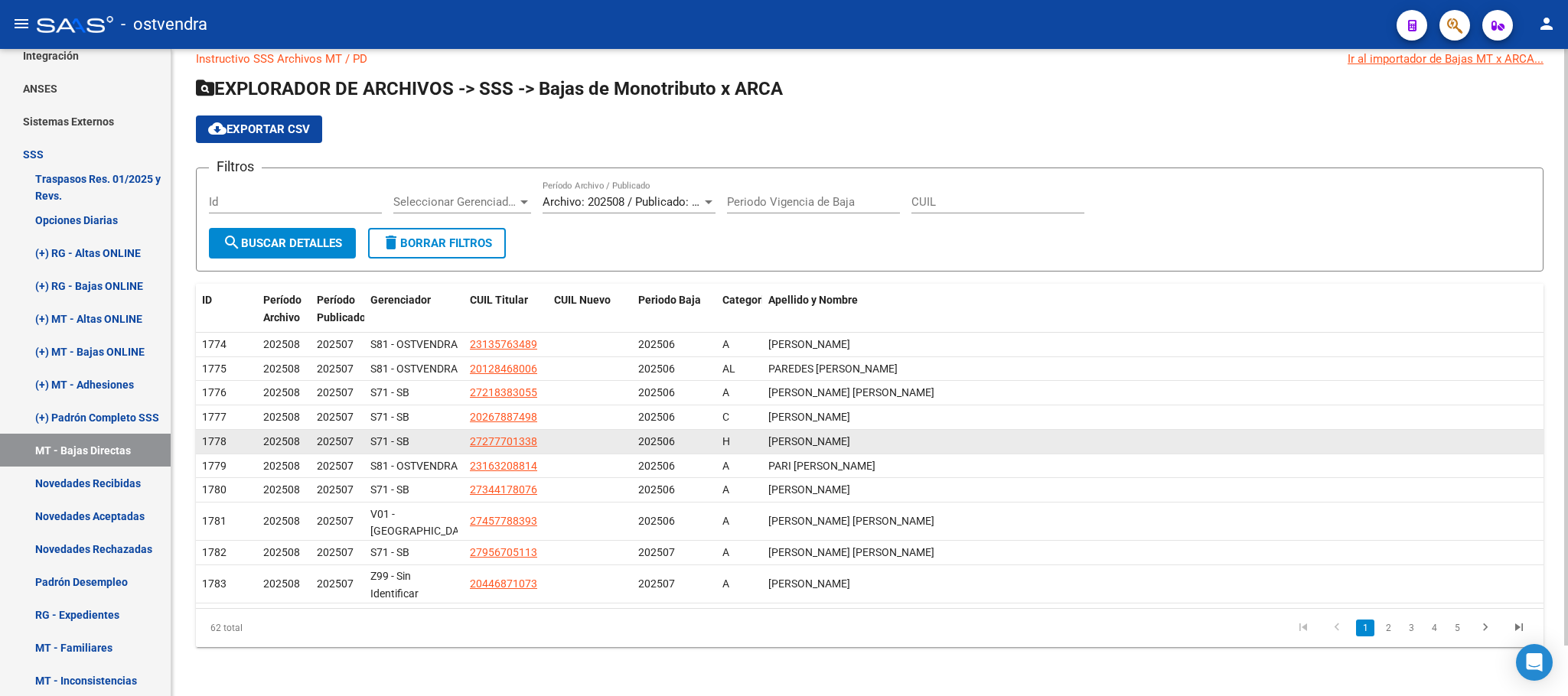
scroll to position [53, 0]
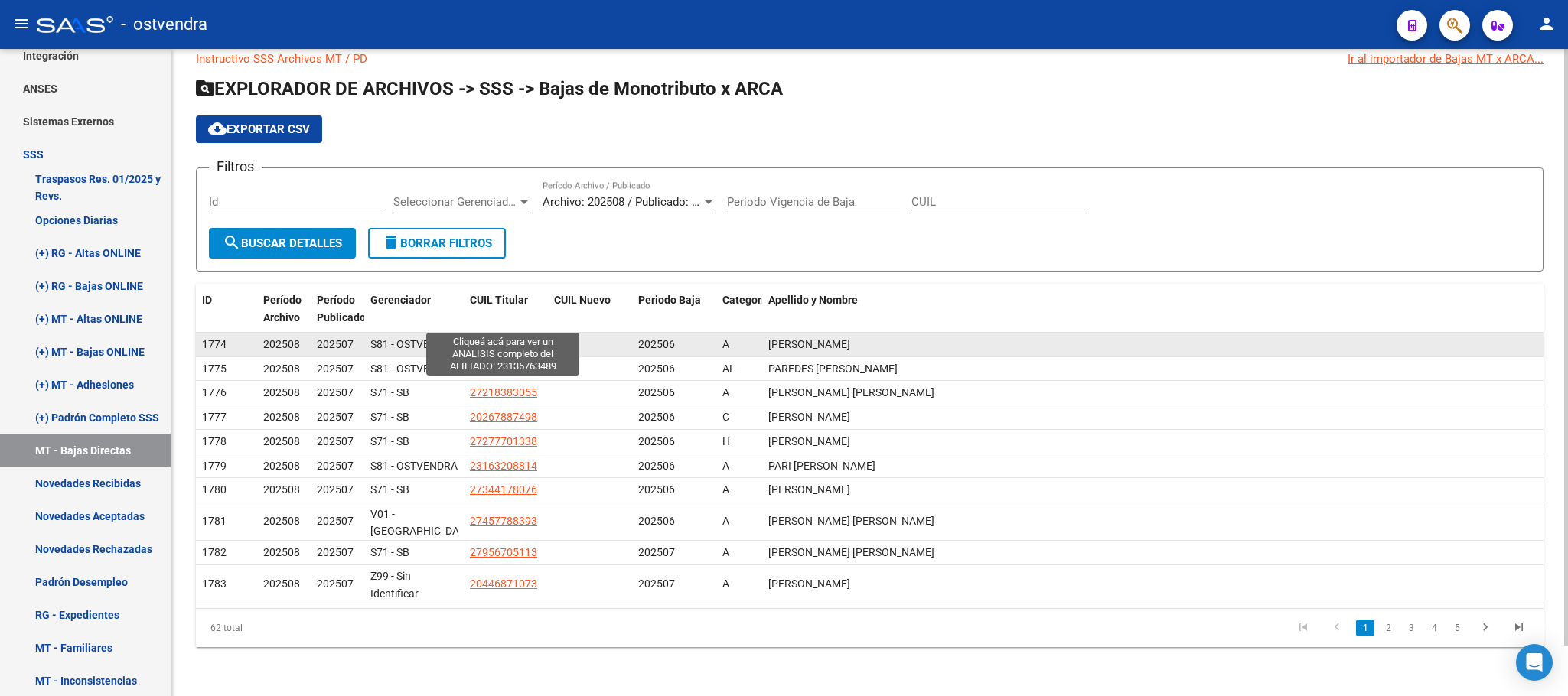
click at [506, 338] on span "23135763489" at bounding box center [504, 344] width 68 height 13
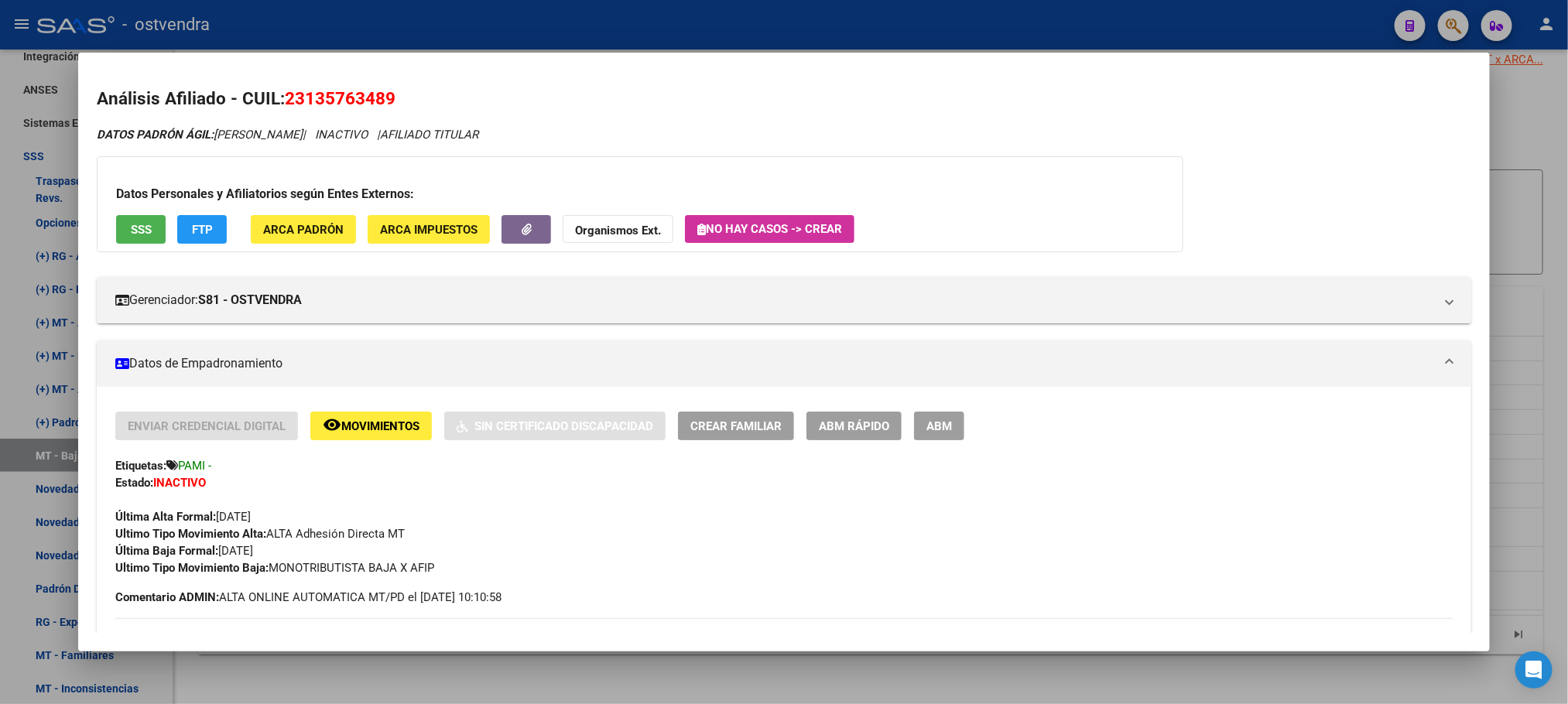
click at [745, 31] on div at bounding box center [784, 352] width 1568 height 704
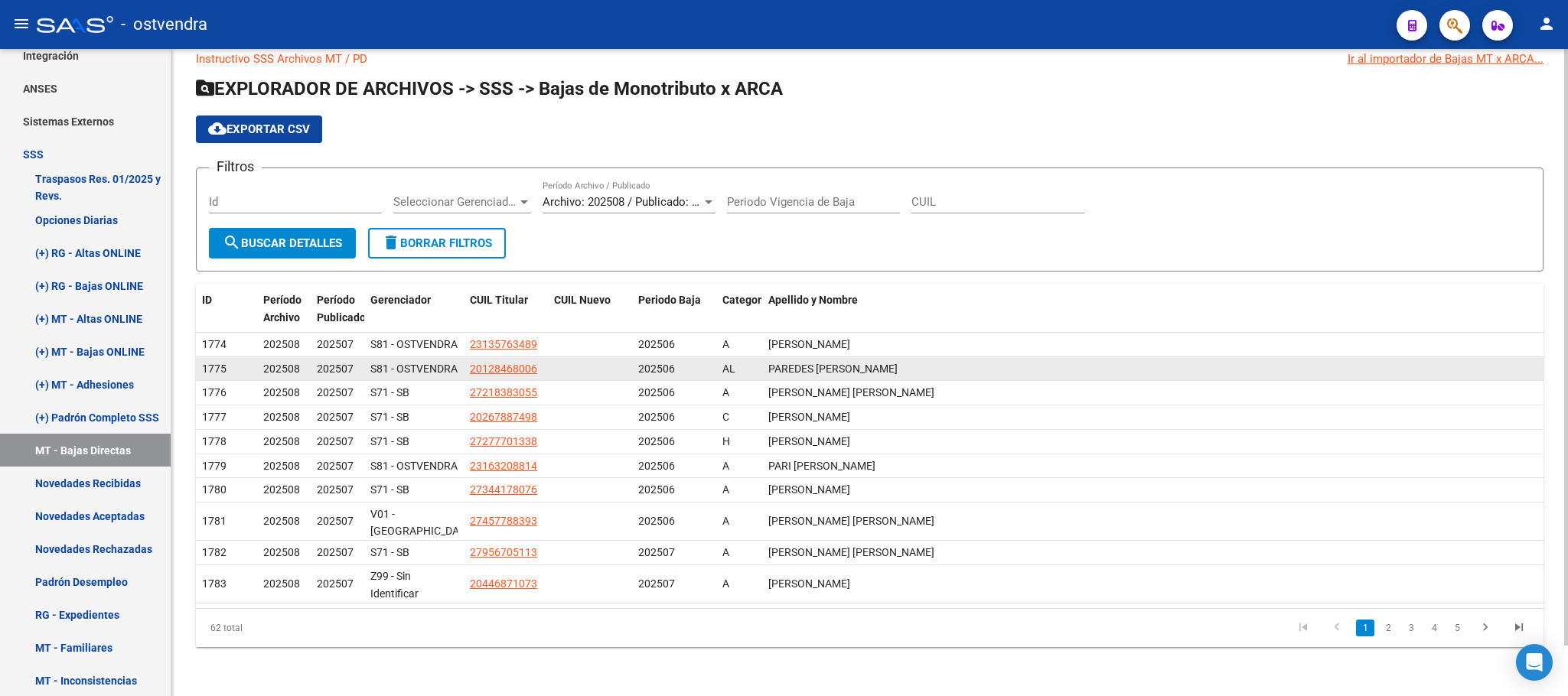
click at [517, 360] on app-link-go-to "20128468006" at bounding box center [504, 369] width 68 height 18
click at [519, 363] on span "20128468006" at bounding box center [504, 369] width 68 height 13
type textarea "20128468006"
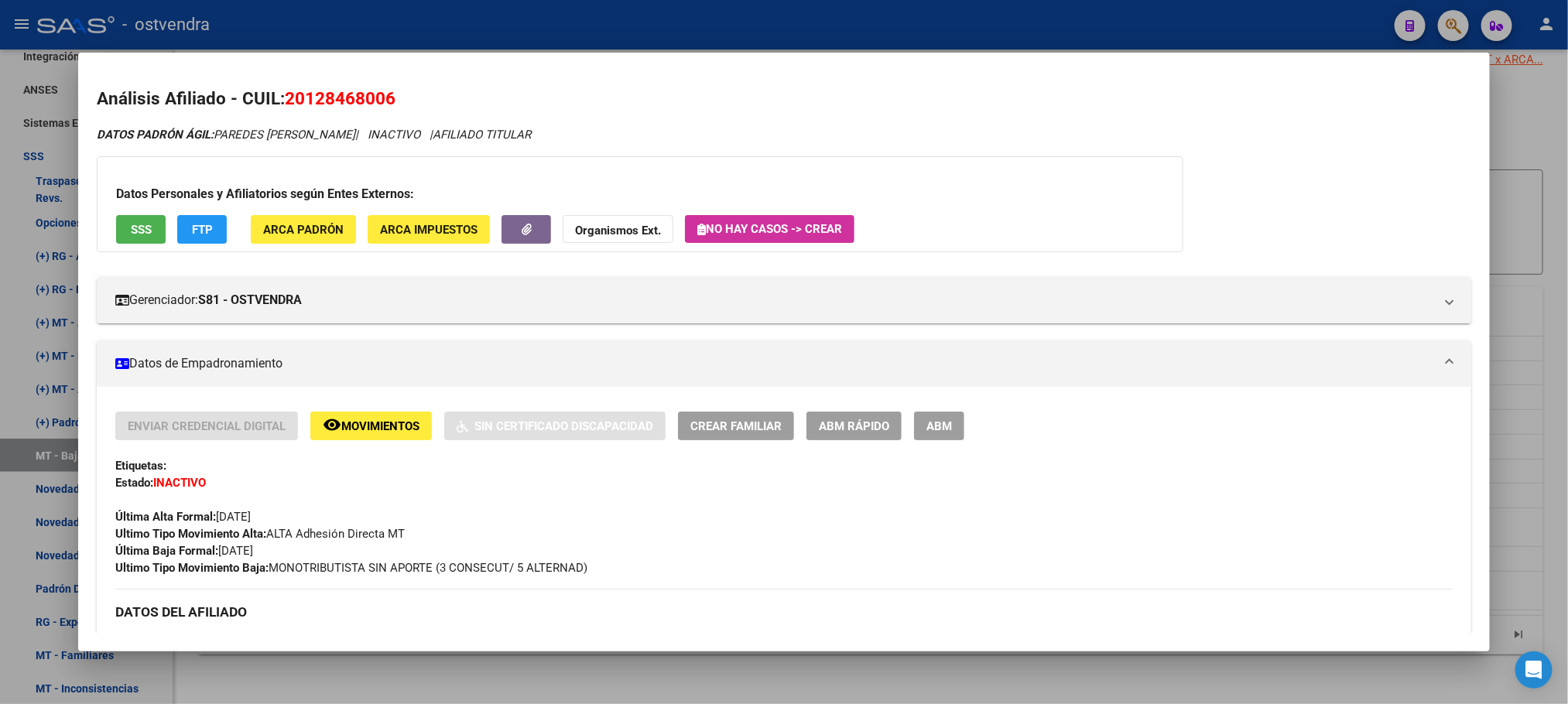
click at [764, 9] on div at bounding box center [784, 352] width 1568 height 704
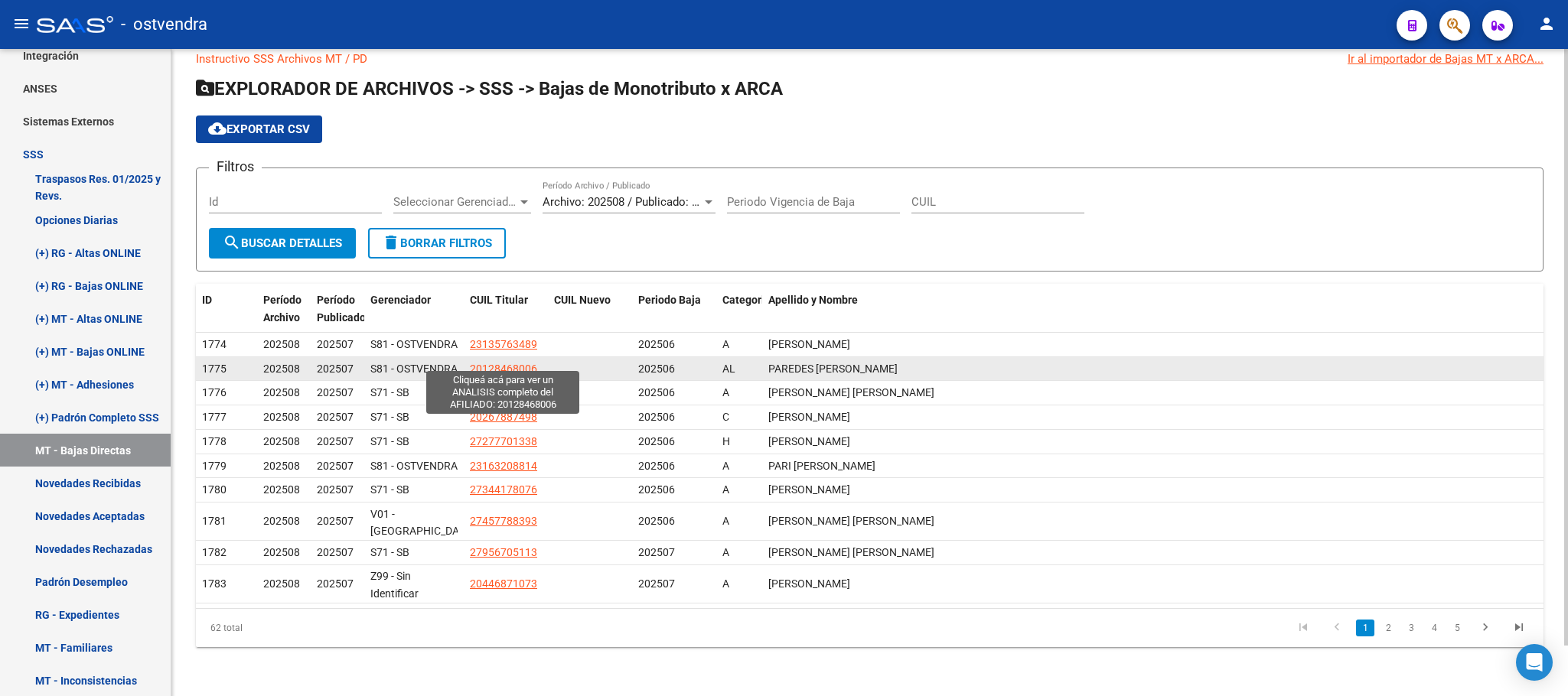
click at [507, 363] on span "20128468006" at bounding box center [504, 369] width 68 height 13
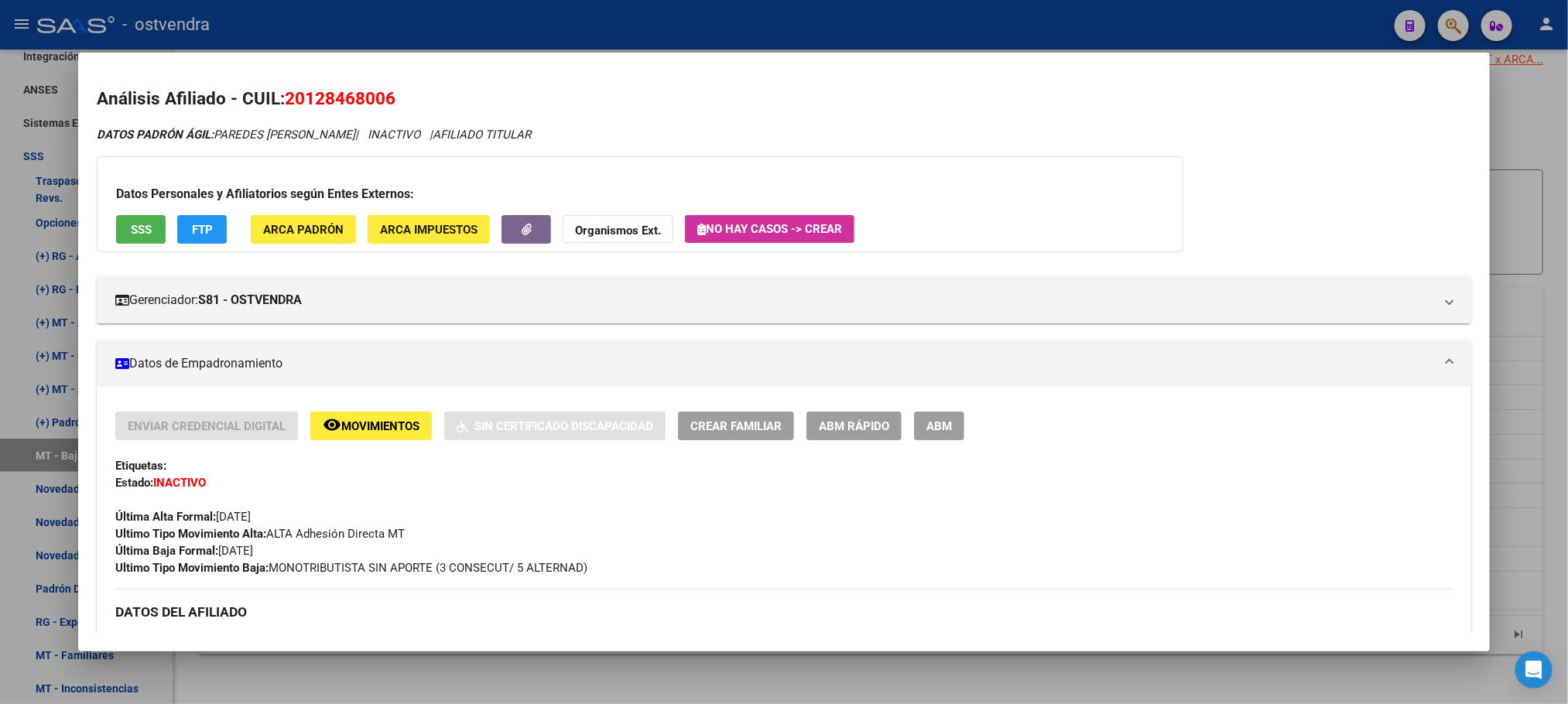
click at [615, 43] on div at bounding box center [784, 352] width 1568 height 704
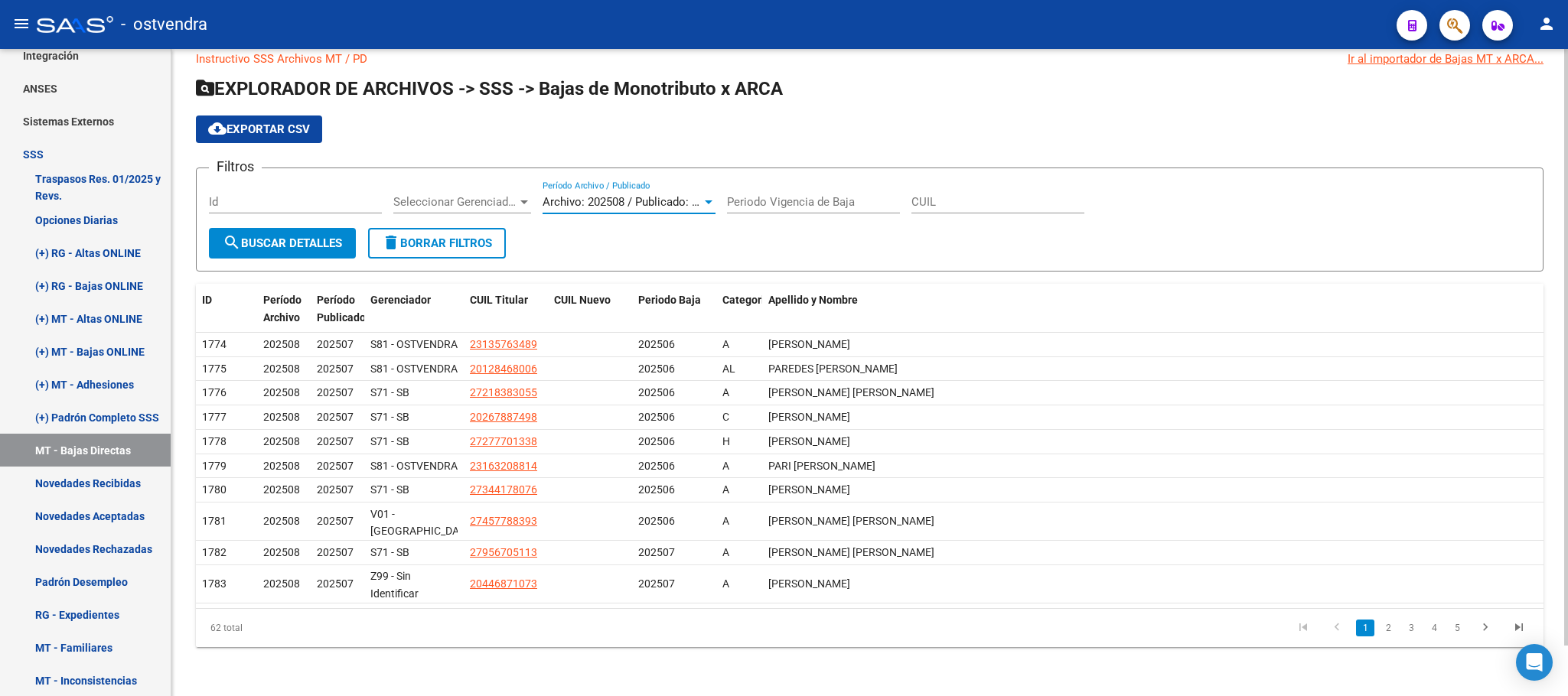
click at [657, 195] on span "Archivo: 202508 / Publicado: 202507" at bounding box center [635, 202] width 186 height 13
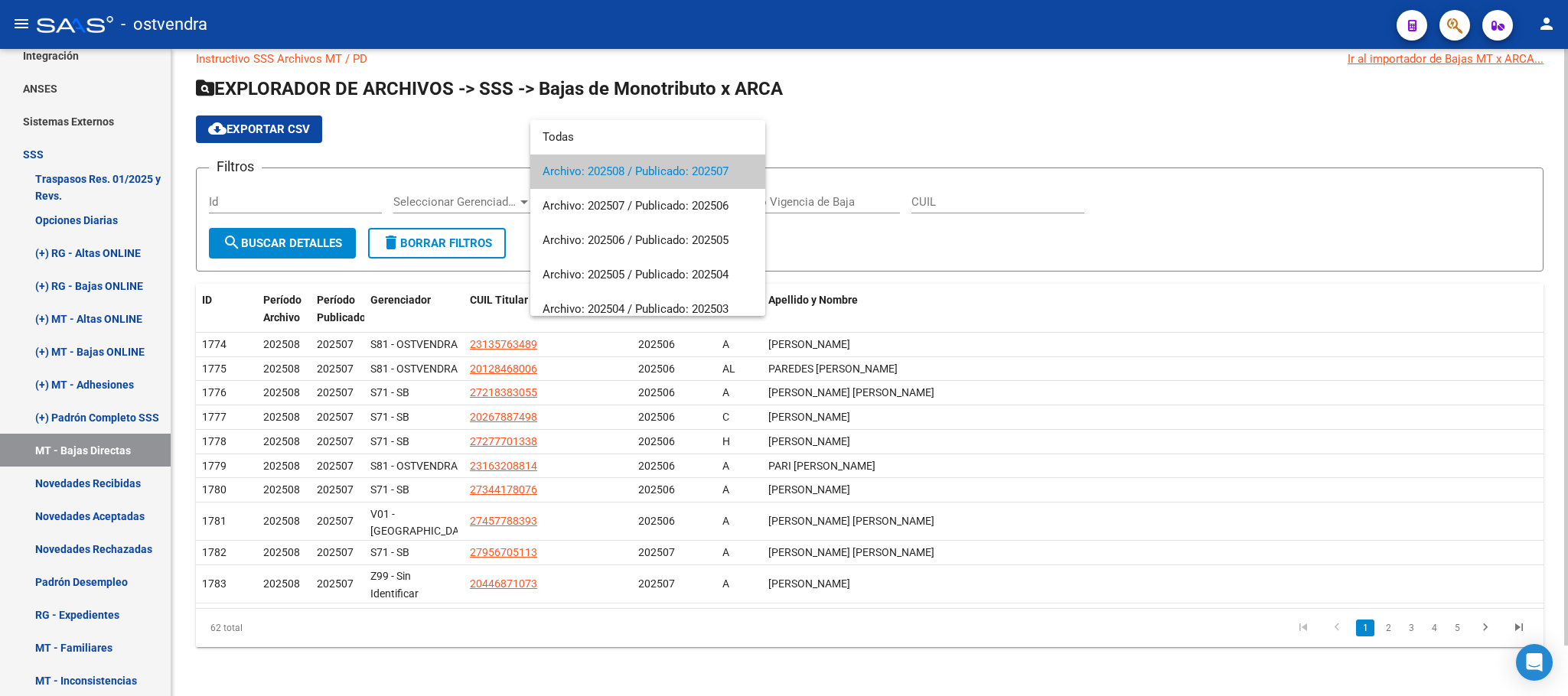
click at [657, 169] on span "Archivo: 202508 / Publicado: 202507" at bounding box center [647, 171] width 210 height 35
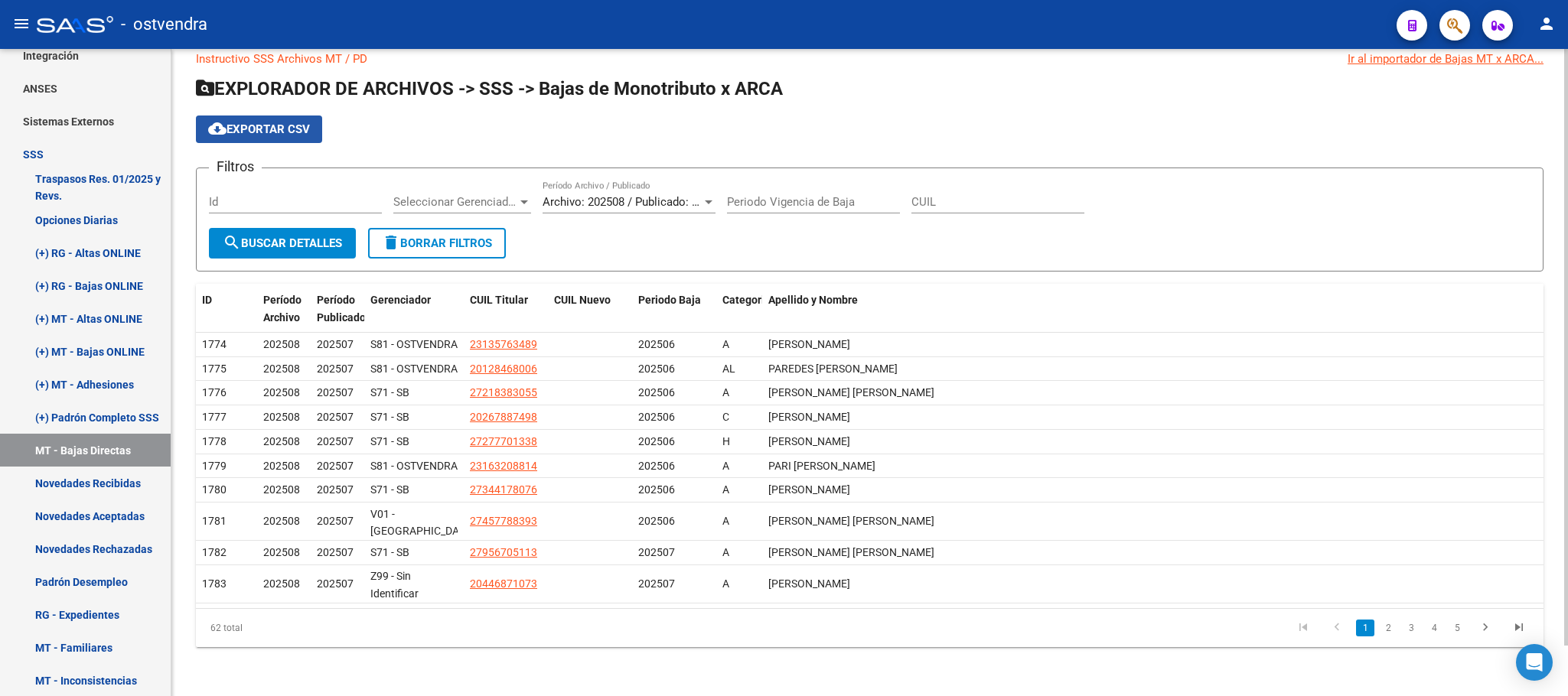
click at [259, 122] on span "cloud_download Exportar CSV" at bounding box center [259, 129] width 102 height 13
drag, startPoint x: 662, startPoint y: 111, endPoint x: 724, endPoint y: 112, distance: 62.0
click at [662, 116] on div "cloud_download Exportar CSV" at bounding box center [869, 129] width 1348 height 28
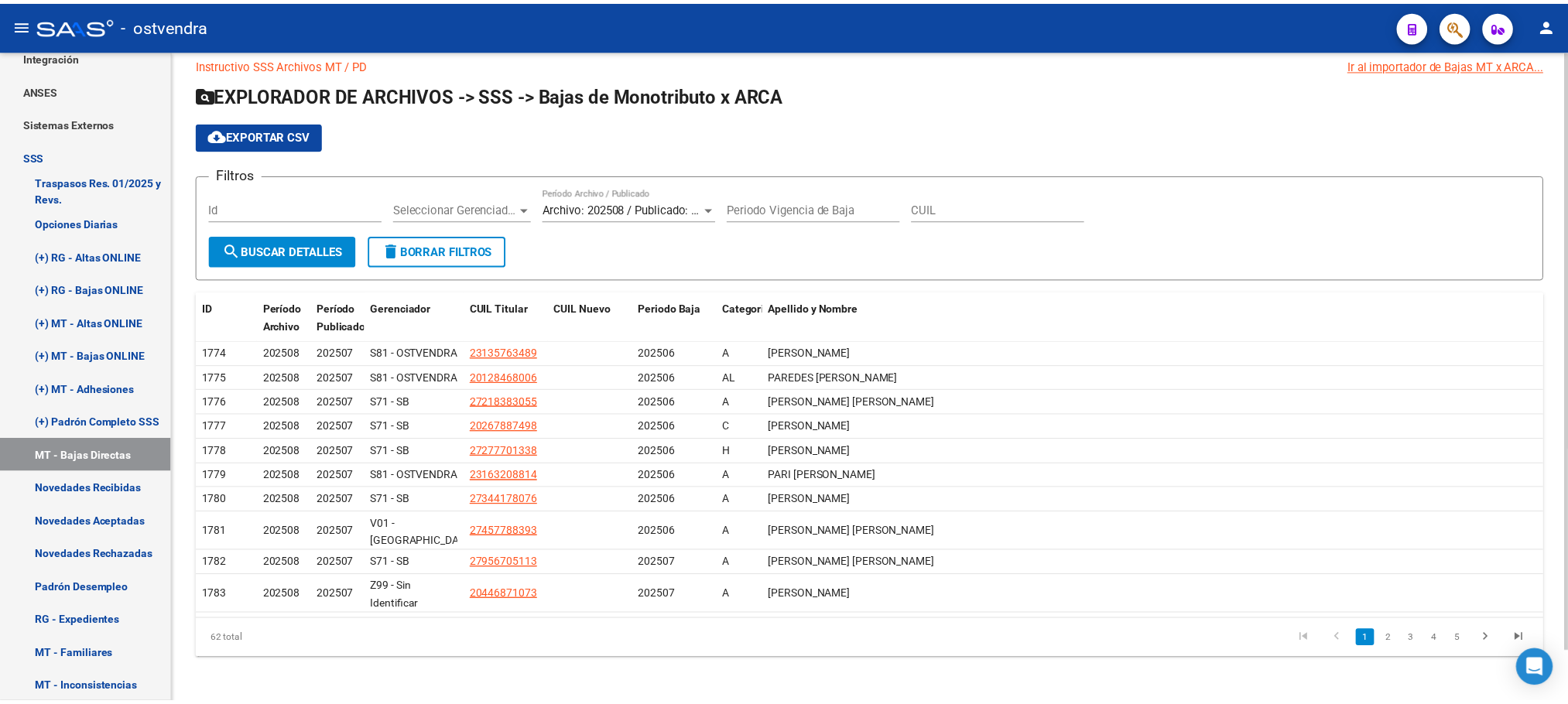
scroll to position [0, 0]
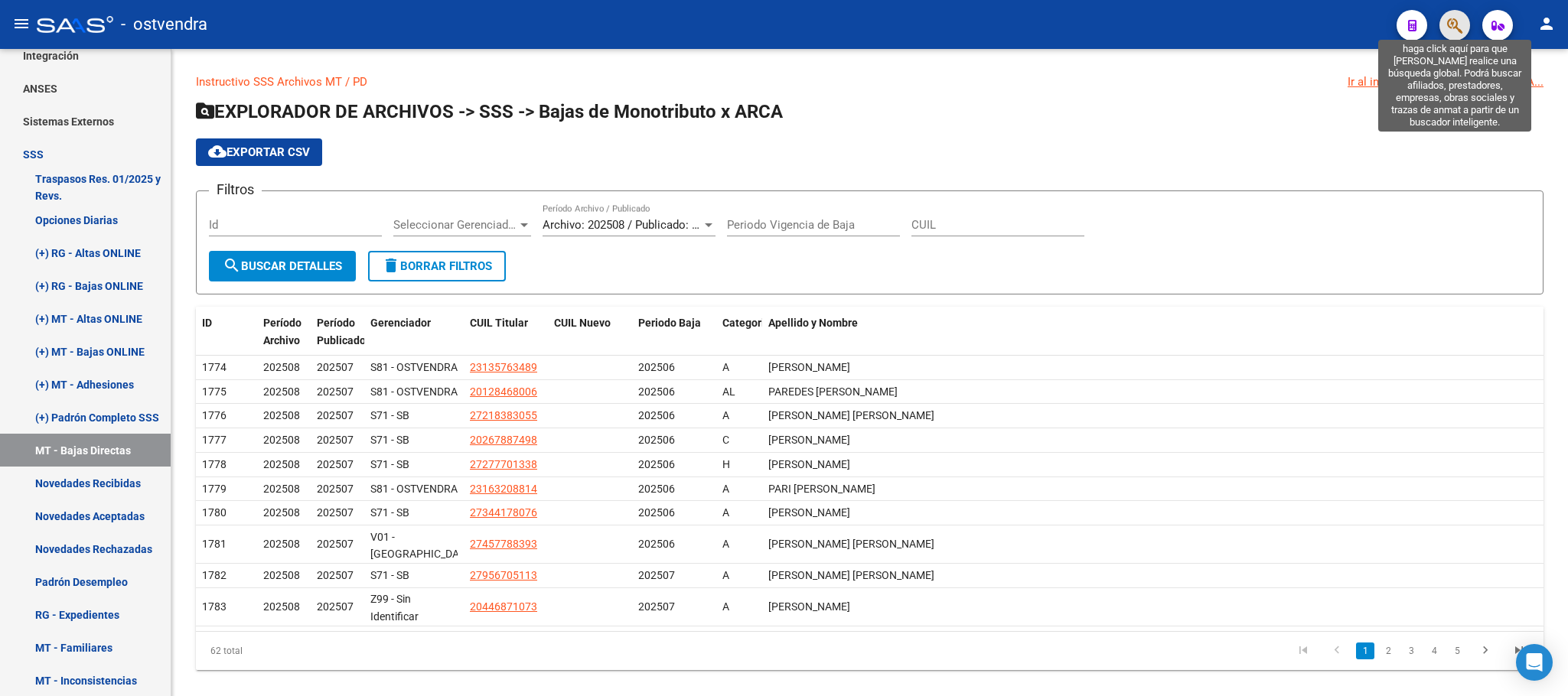
click at [1461, 17] on icon "button" at bounding box center [1455, 25] width 15 height 18
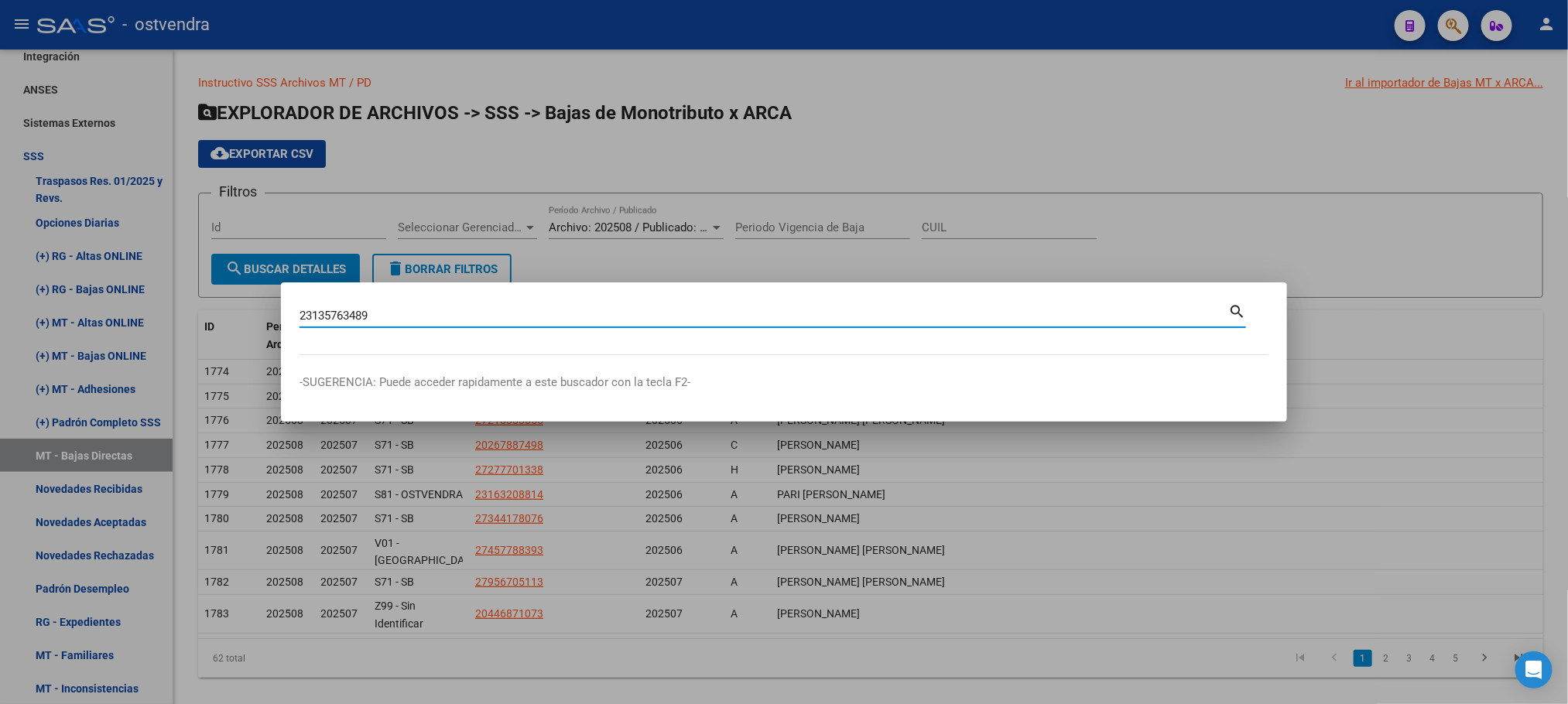
type input "23135763489"
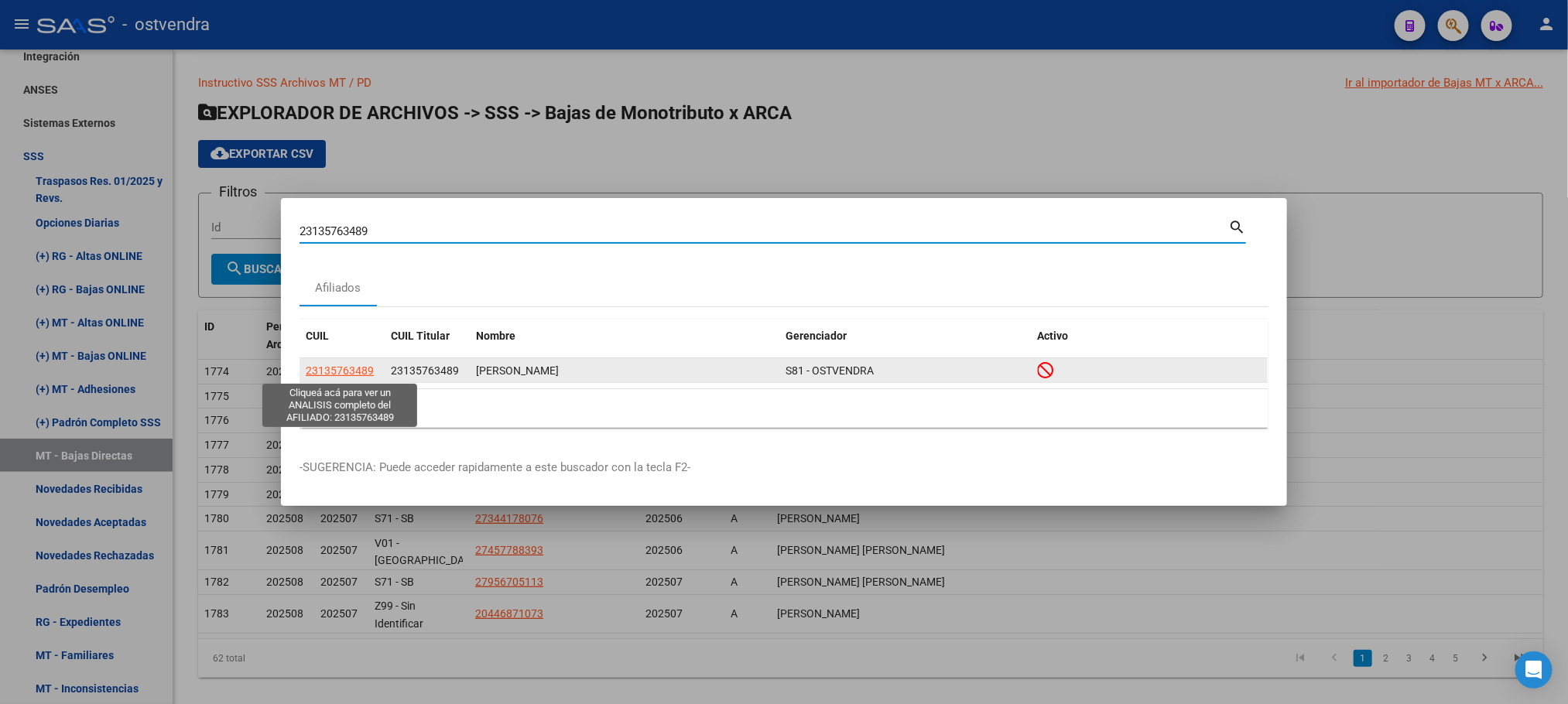
click at [335, 368] on span "23135763489" at bounding box center [340, 370] width 68 height 13
type textarea "23135763489"
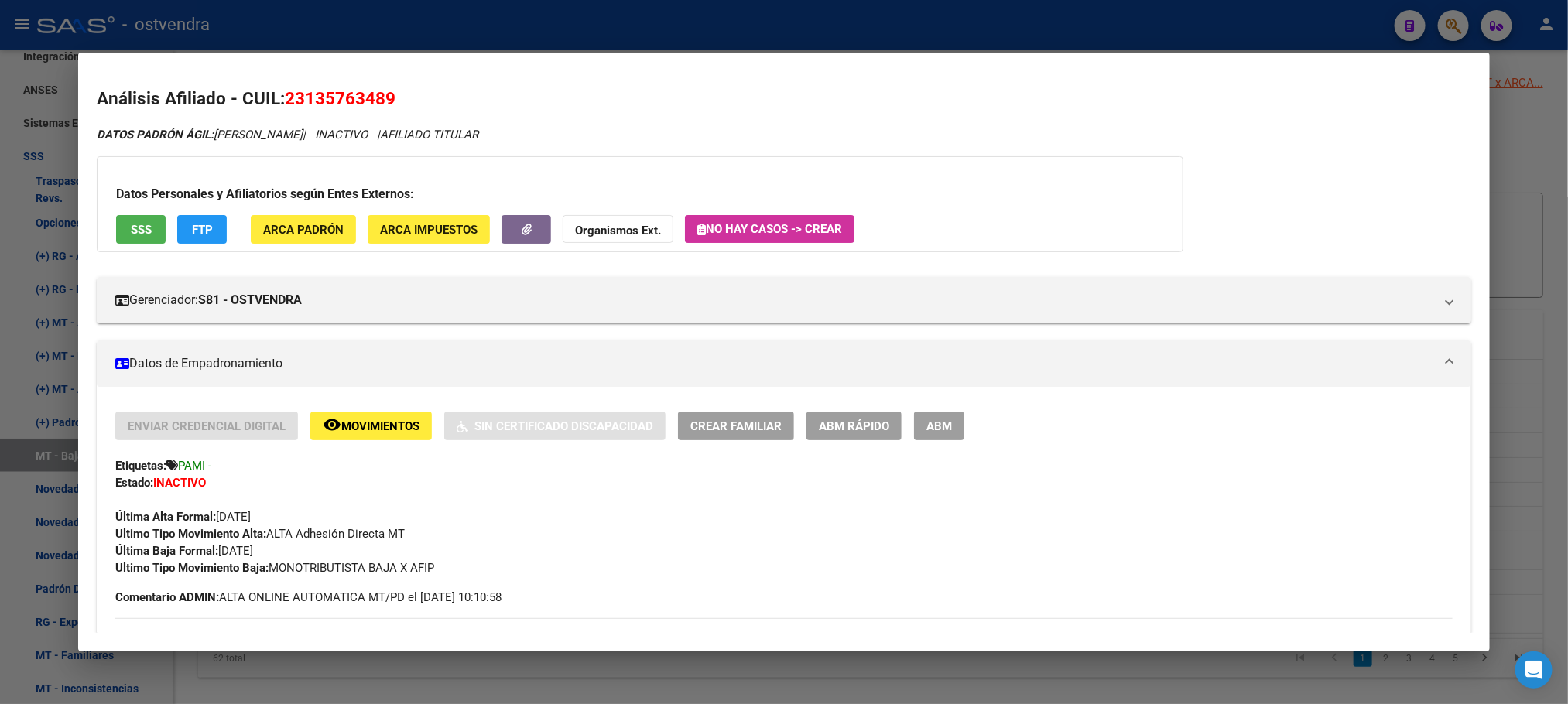
click at [1008, 21] on div at bounding box center [784, 352] width 1568 height 704
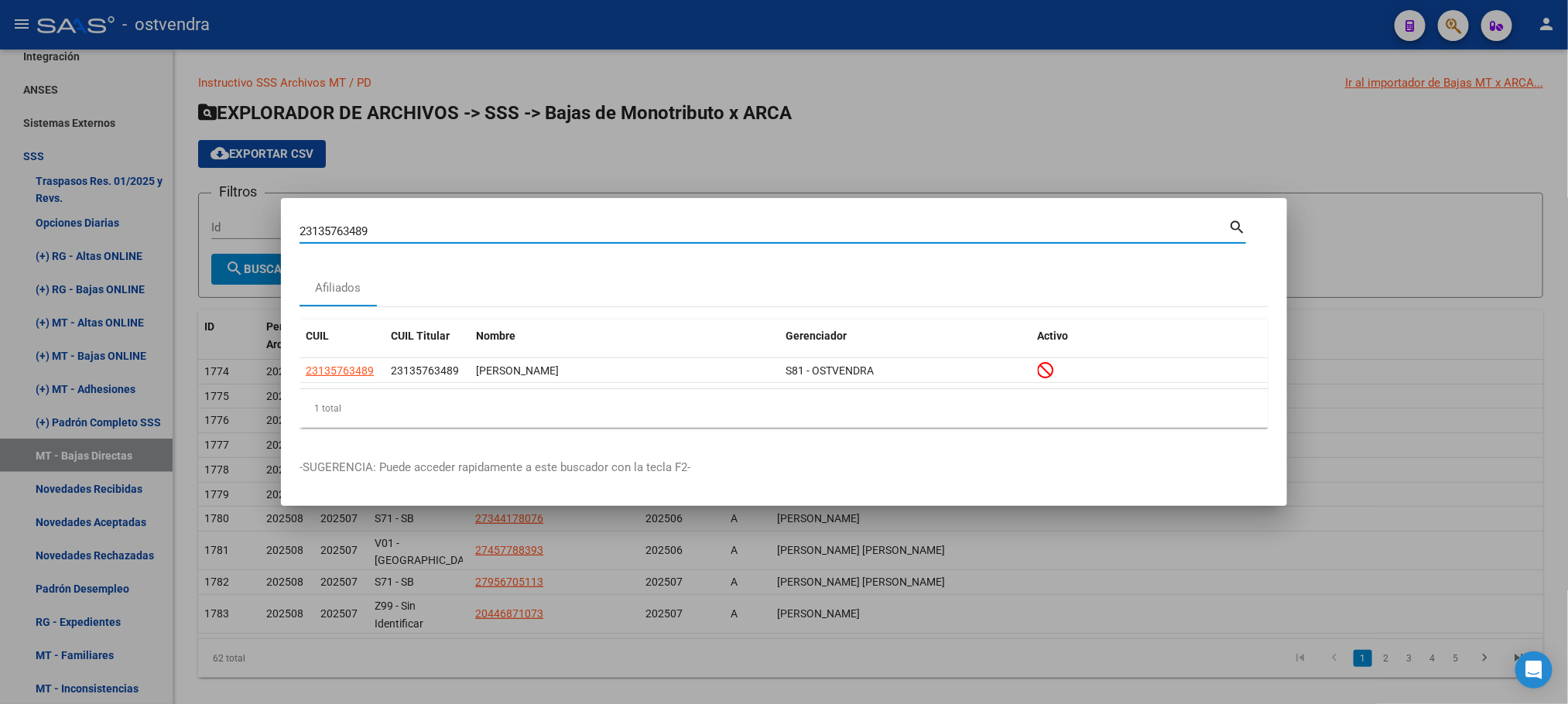
drag, startPoint x: 507, startPoint y: 235, endPoint x: 270, endPoint y: 223, distance: 237.3
click at [270, 223] on div "23135763489 Buscar (apellido, dni, cuil, nro traspaso, cuit, obra social) searc…" at bounding box center [784, 352] width 1568 height 704
paste input "0128468006"
type input "20128468006"
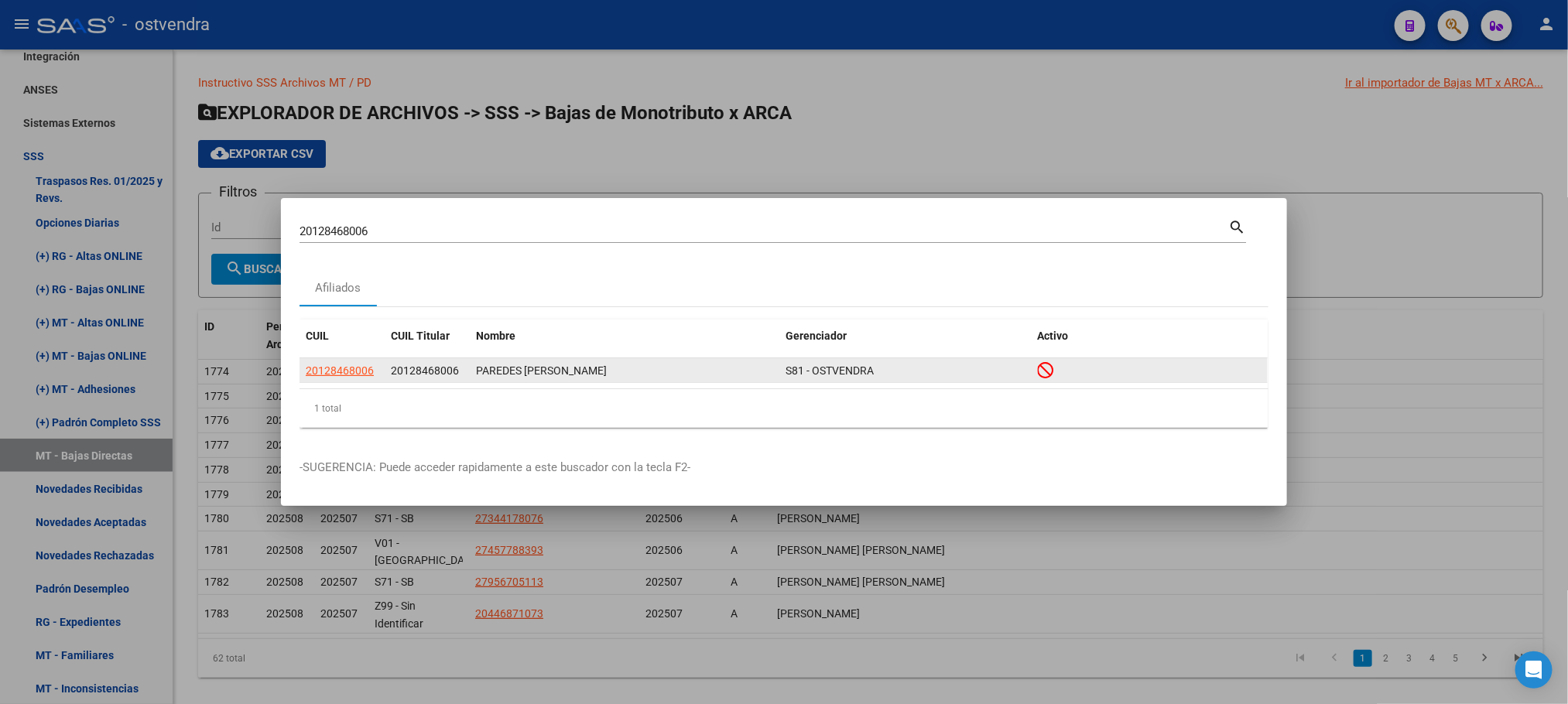
click at [363, 379] on app-link-go-to "20128468006" at bounding box center [340, 370] width 68 height 18
click at [349, 365] on span "20128468006" at bounding box center [340, 370] width 68 height 13
type textarea "20128468006"
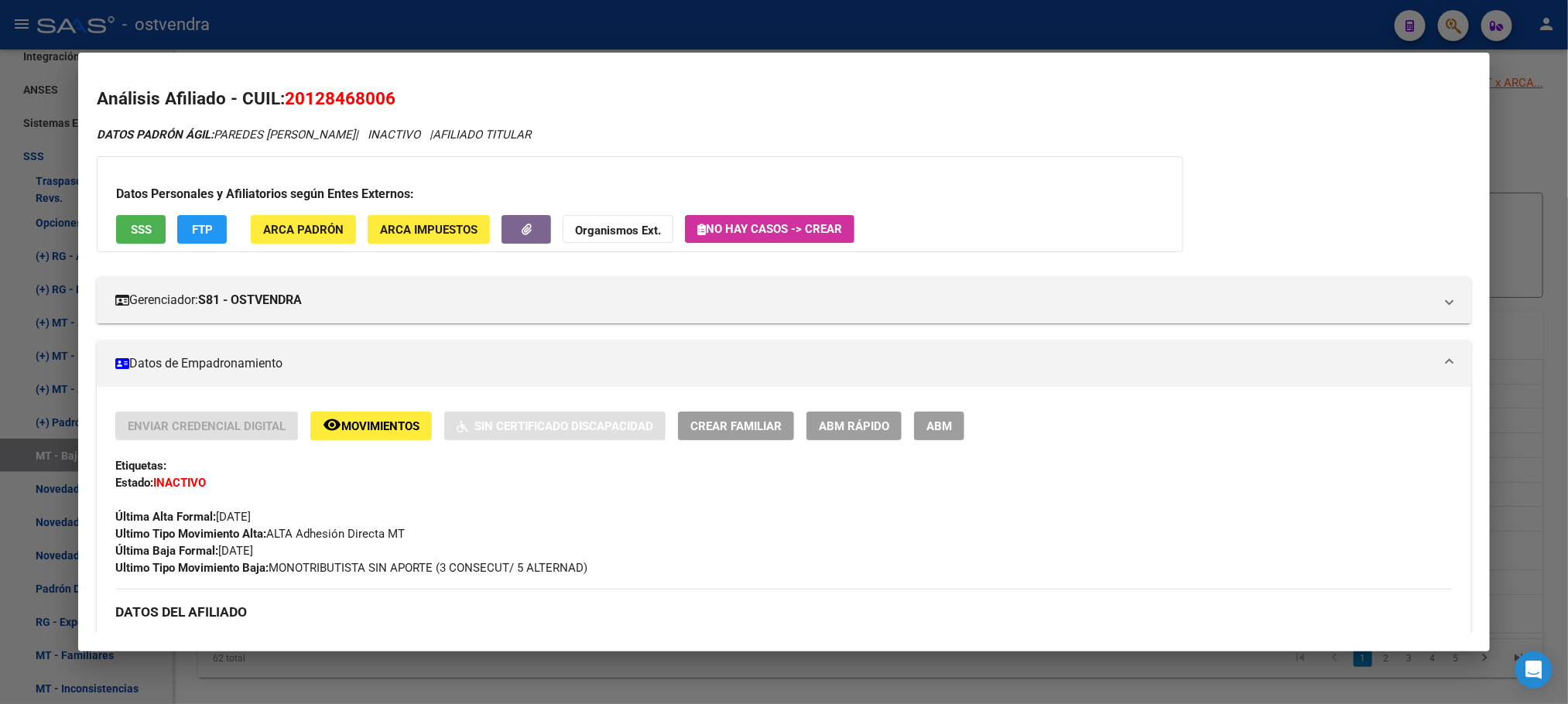
click at [133, 233] on span "SSS" at bounding box center [141, 230] width 20 height 14
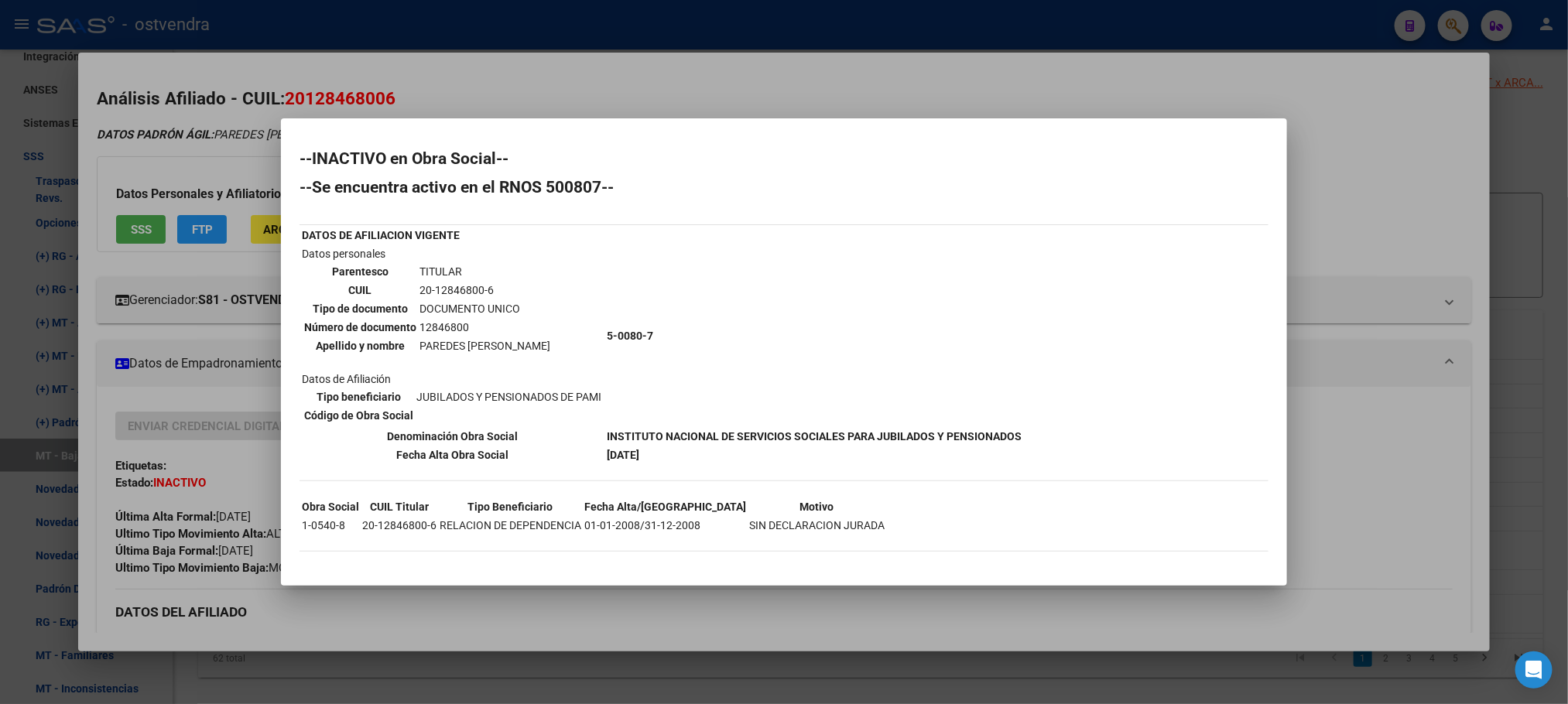
click at [206, 152] on div at bounding box center [784, 352] width 1568 height 704
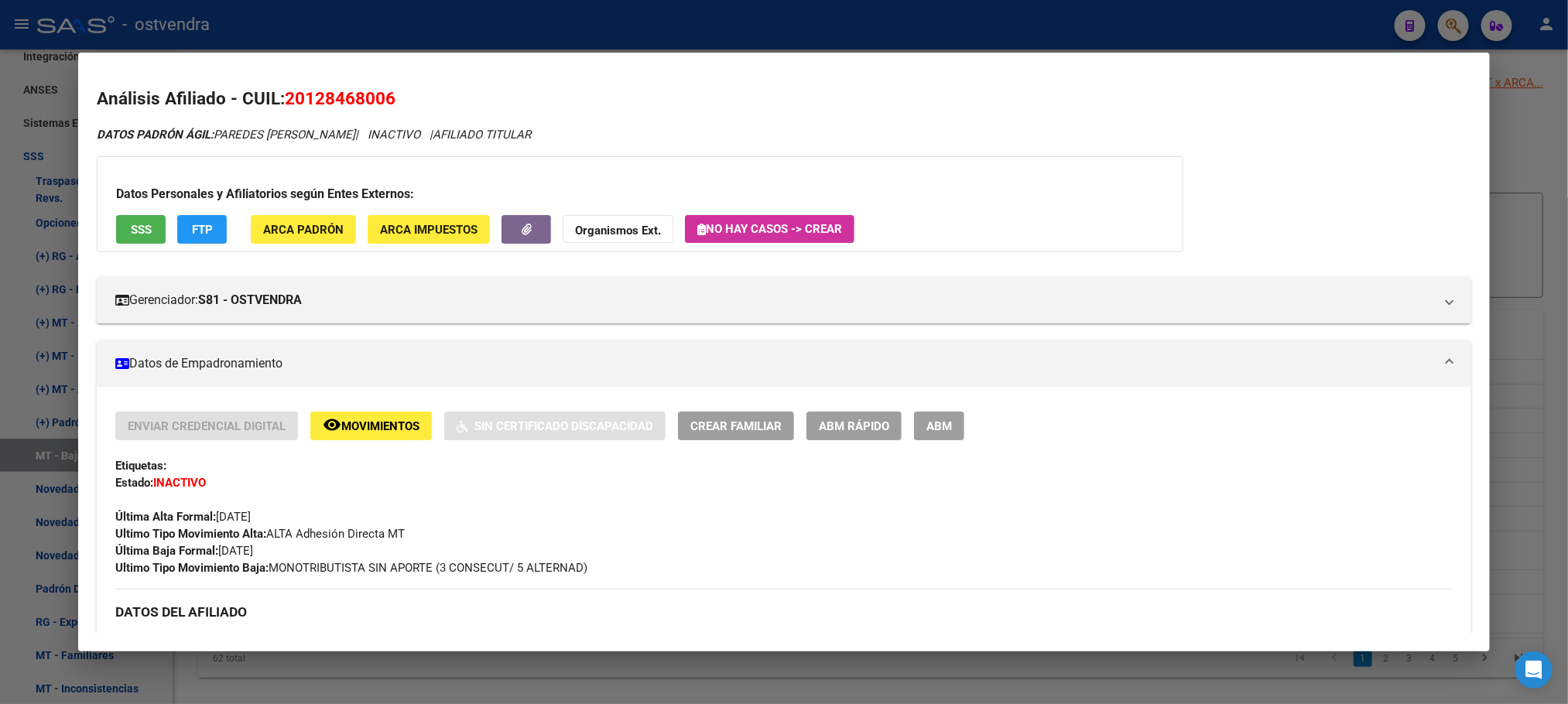
click at [207, 233] on button "FTP" at bounding box center [202, 230] width 49 height 29
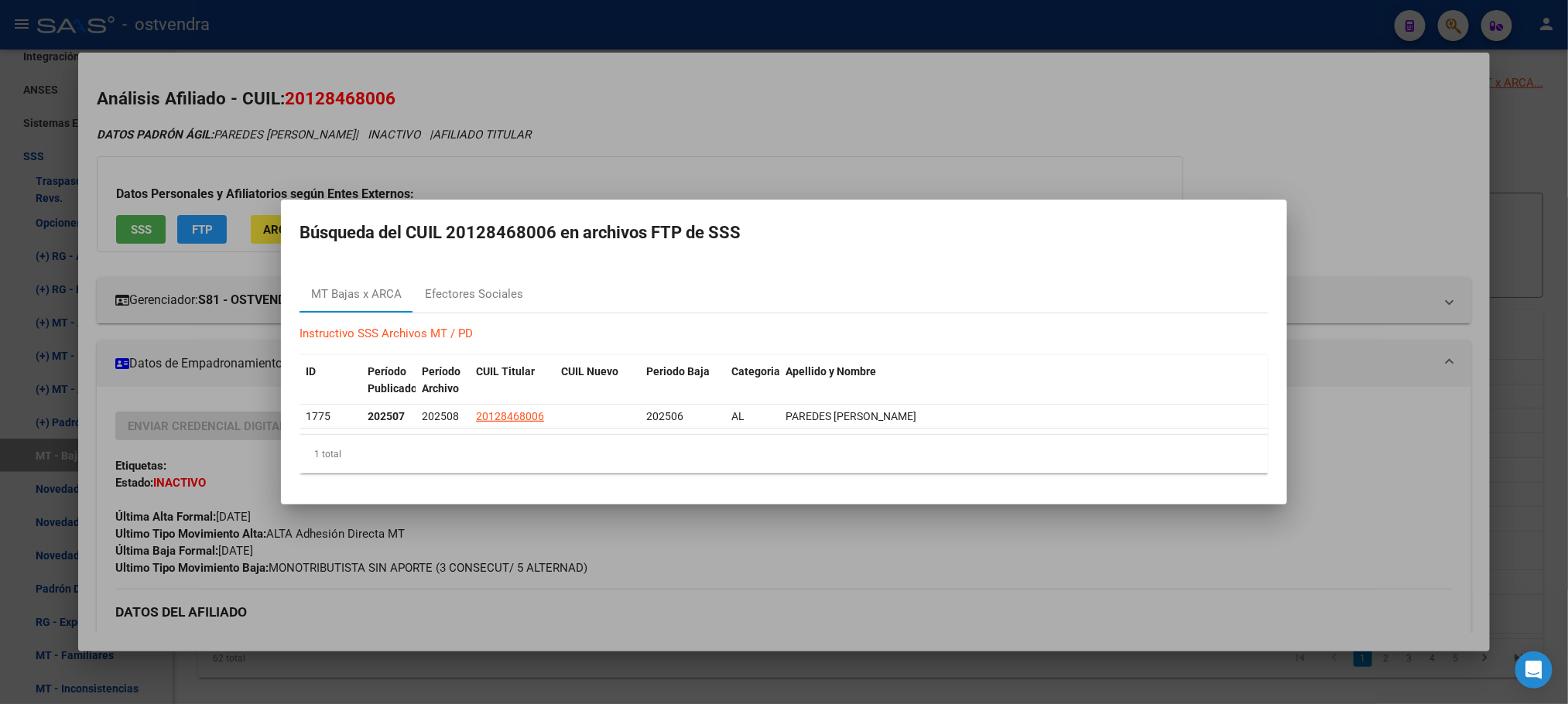
click at [502, 272] on mat-dialog-content "MT Bajas x ARCA Efectores Sociales Instructivo SSS Archivos MT / PD ID Período …" at bounding box center [783, 374] width 1006 height 223
click at [495, 295] on div "Efectores Sociales" at bounding box center [473, 294] width 98 height 18
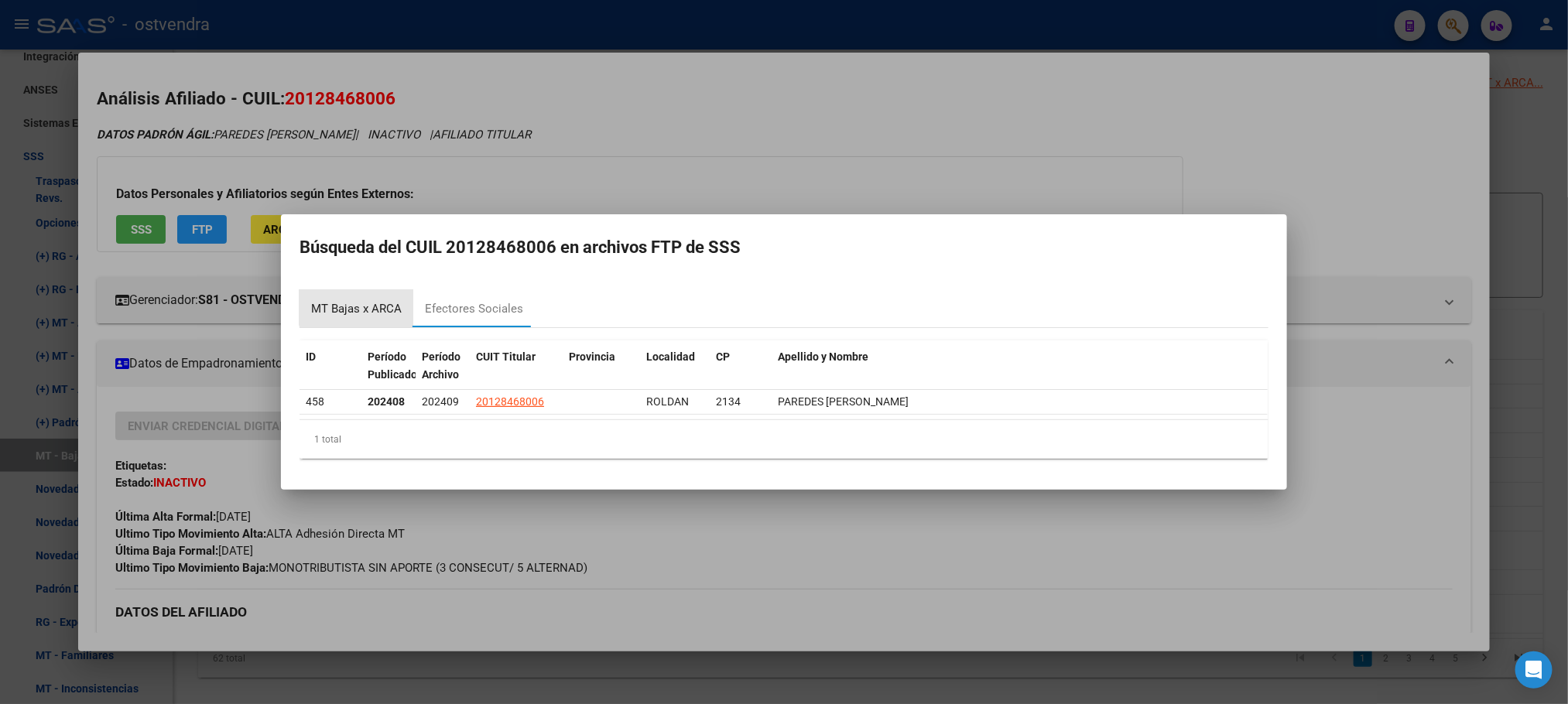
click at [363, 305] on div "MT Bajas x ARCA" at bounding box center [357, 309] width 90 height 18
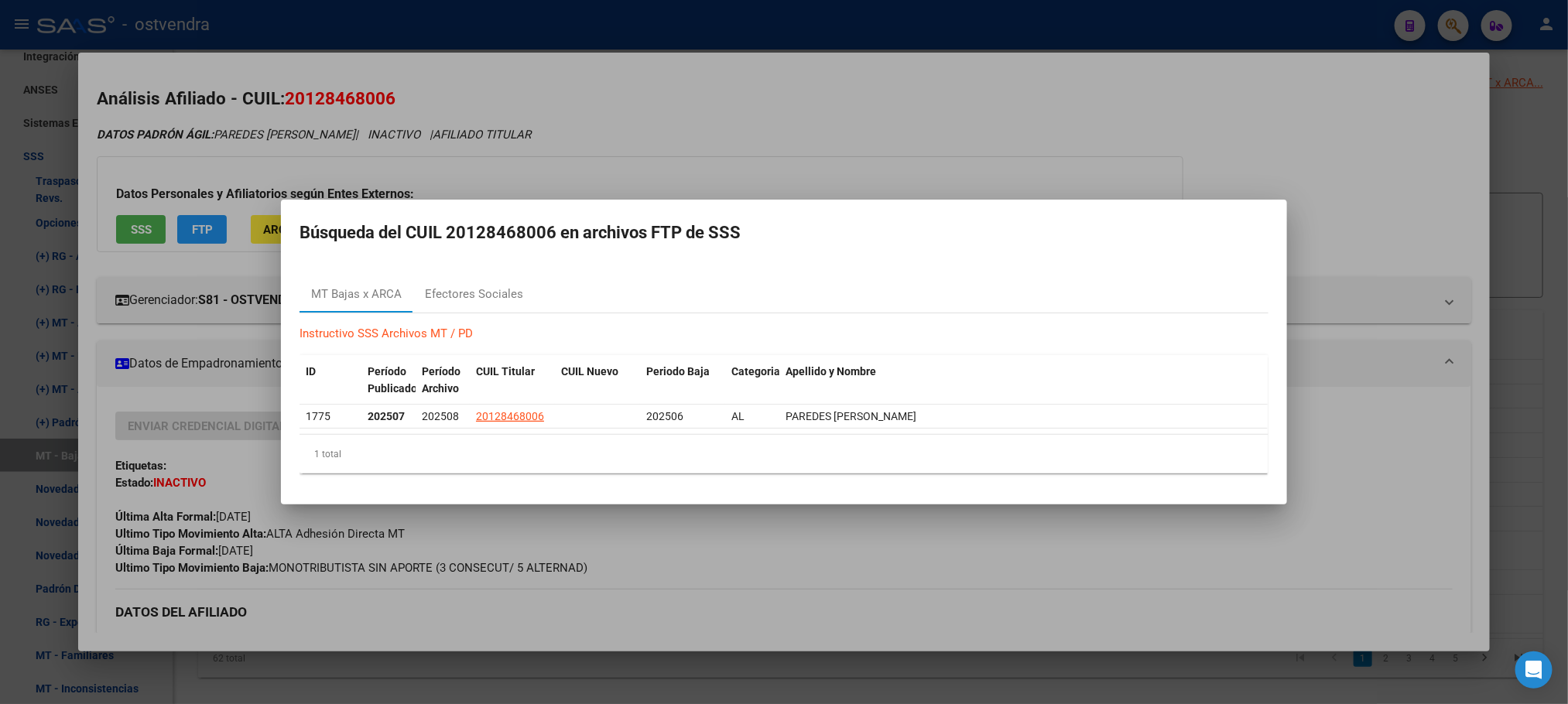
click at [451, 179] on div at bounding box center [784, 352] width 1568 height 704
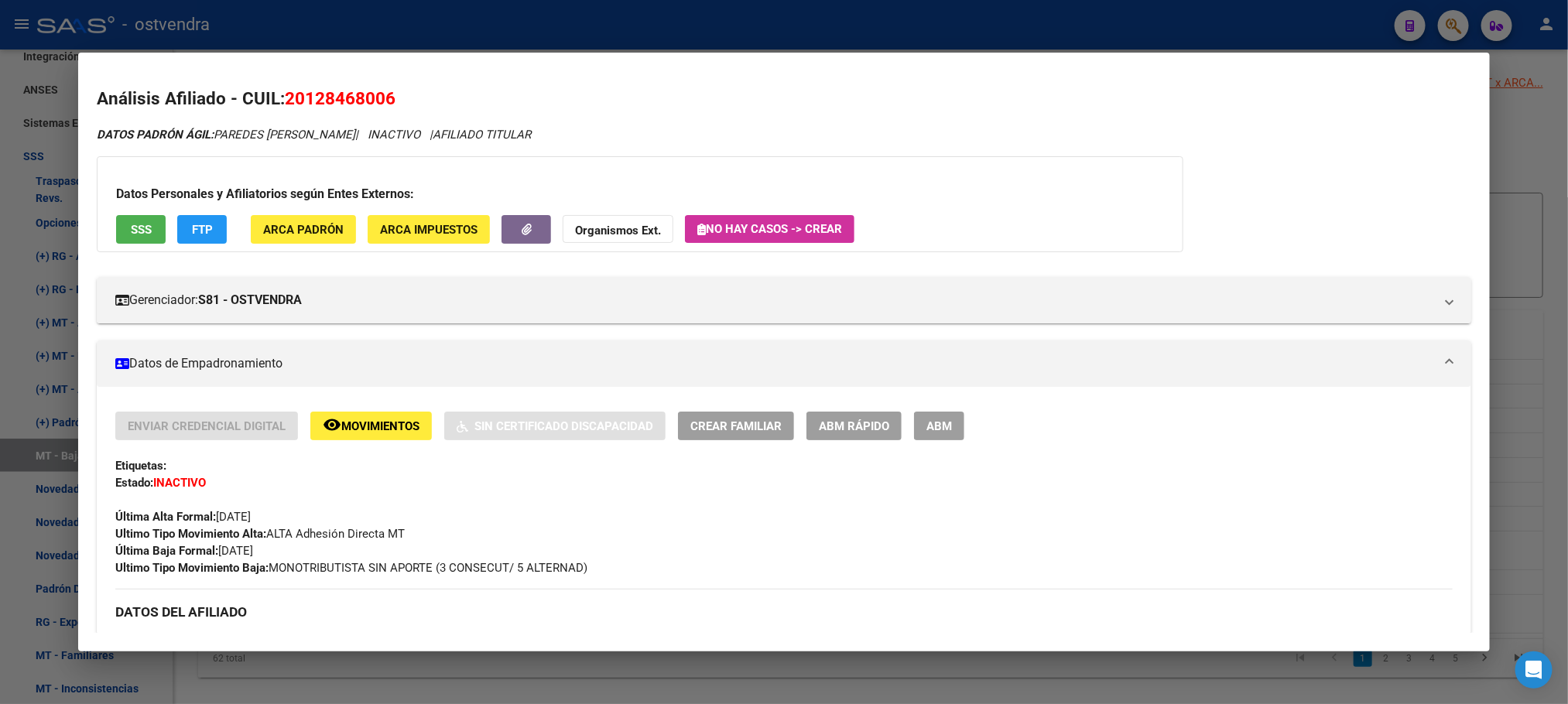
click at [384, 425] on span "Movimientos" at bounding box center [380, 427] width 78 height 14
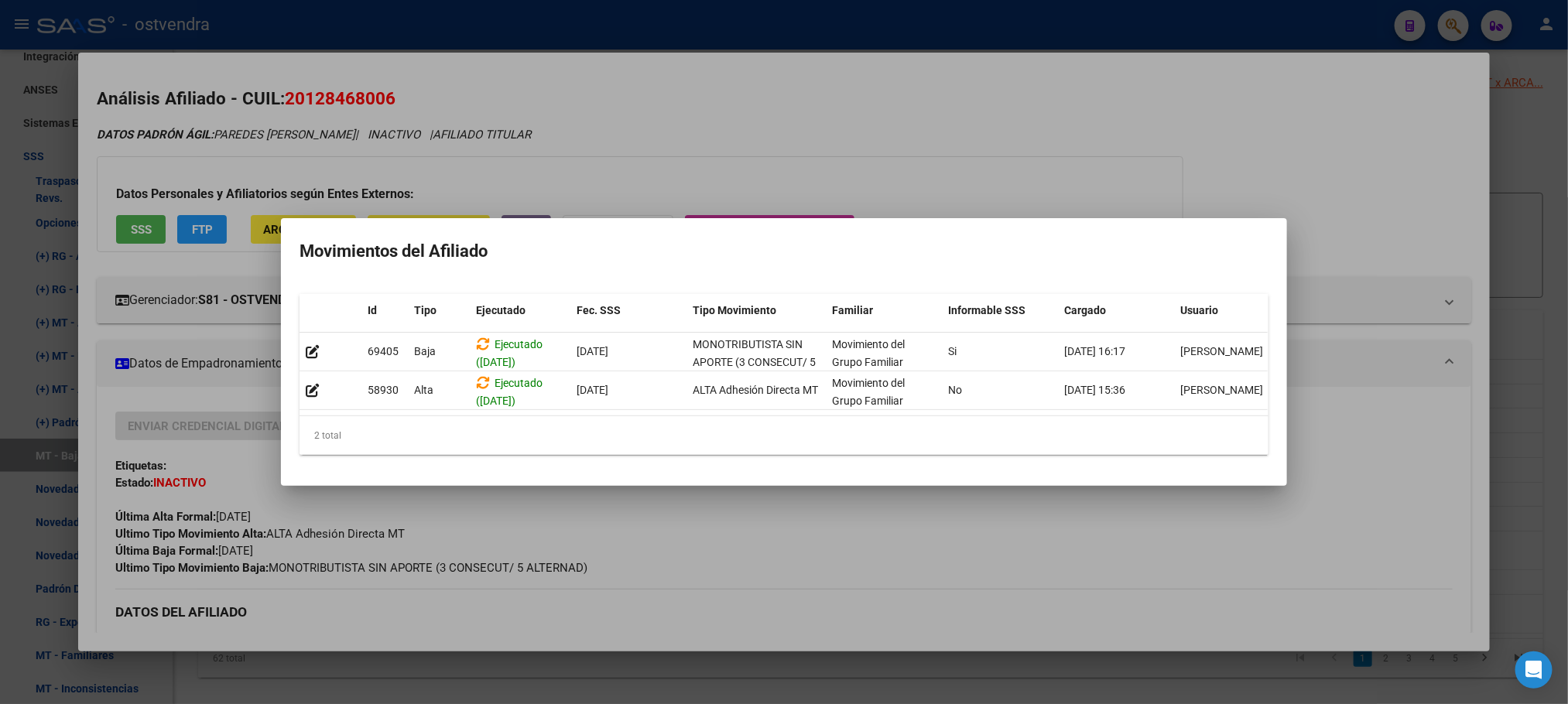
click at [369, 107] on div at bounding box center [784, 352] width 1568 height 704
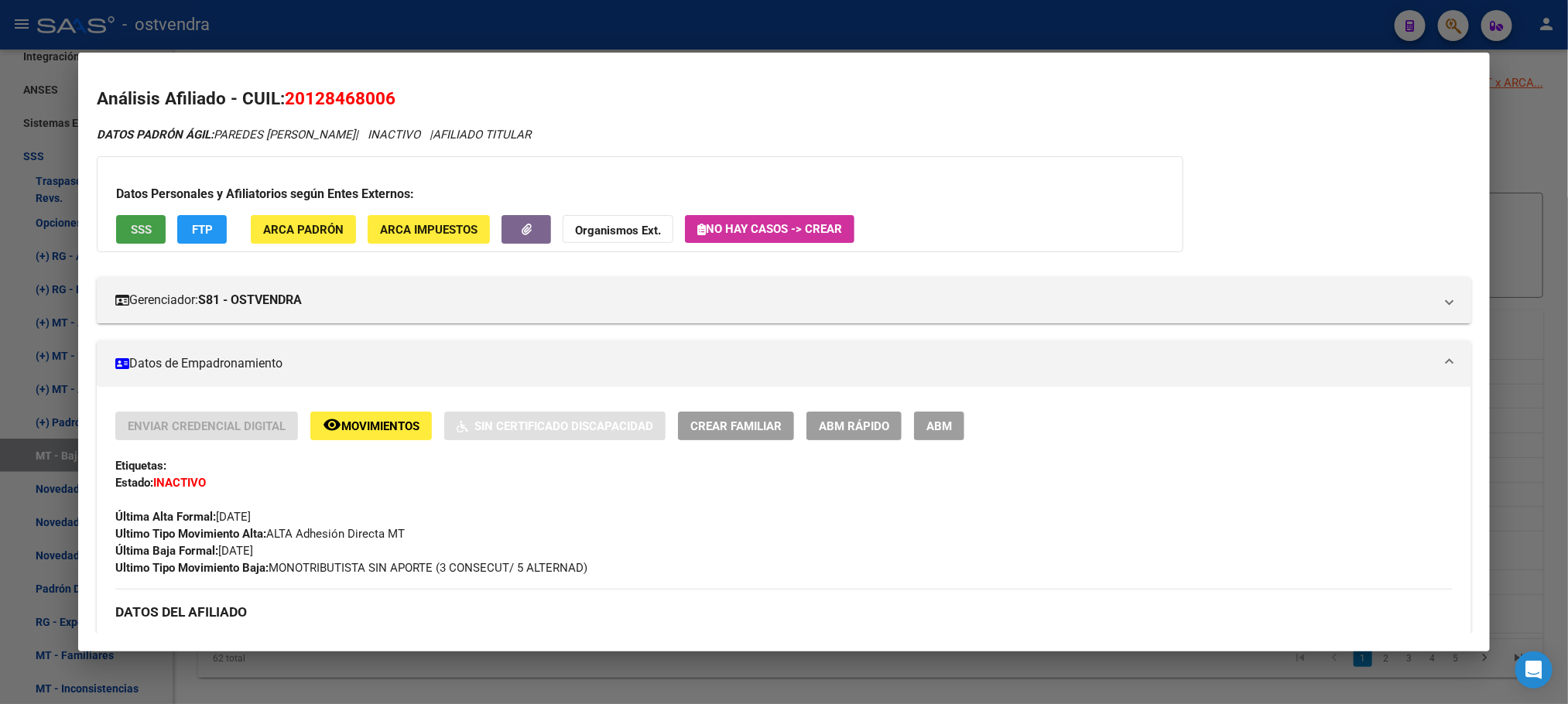
click at [132, 229] on span "SSS" at bounding box center [141, 230] width 20 height 14
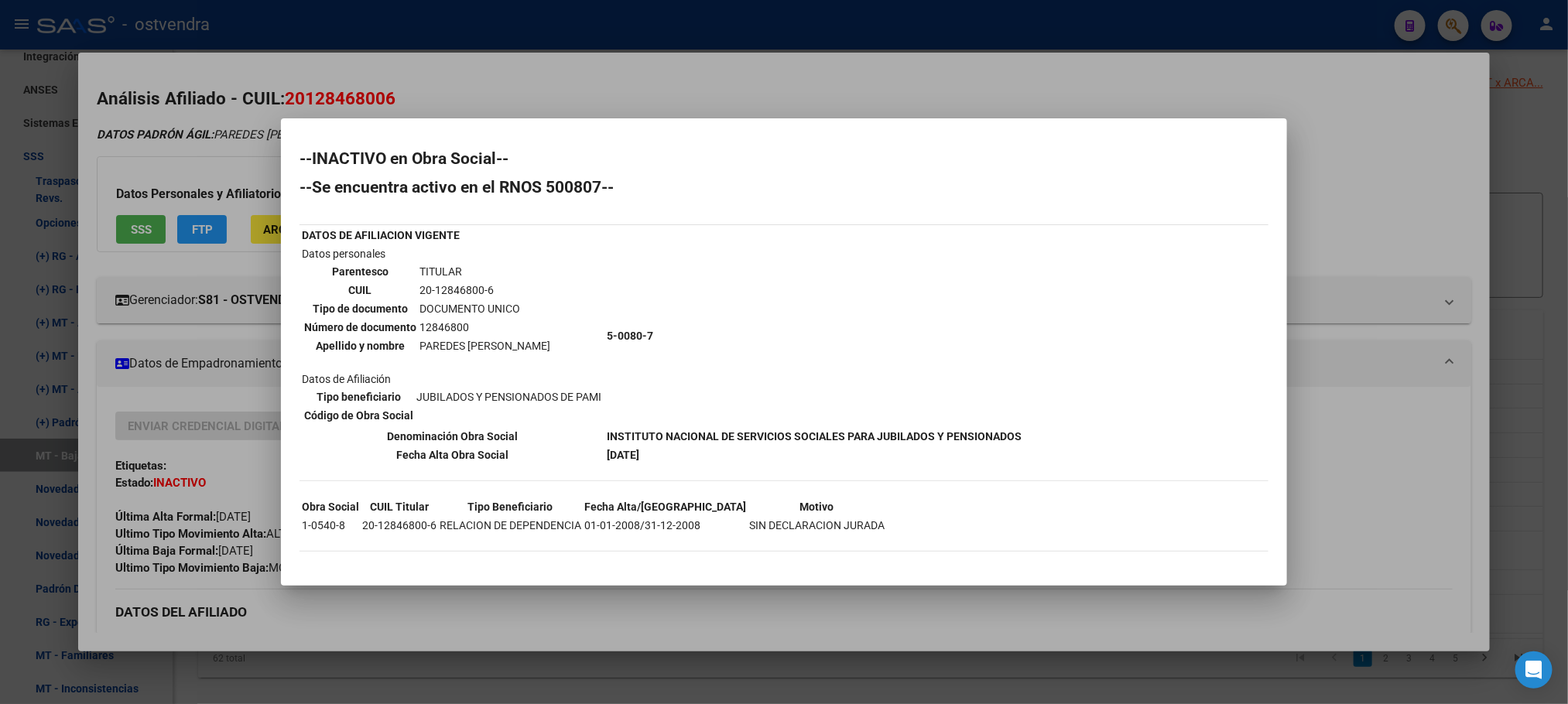
click at [135, 108] on div at bounding box center [784, 352] width 1568 height 704
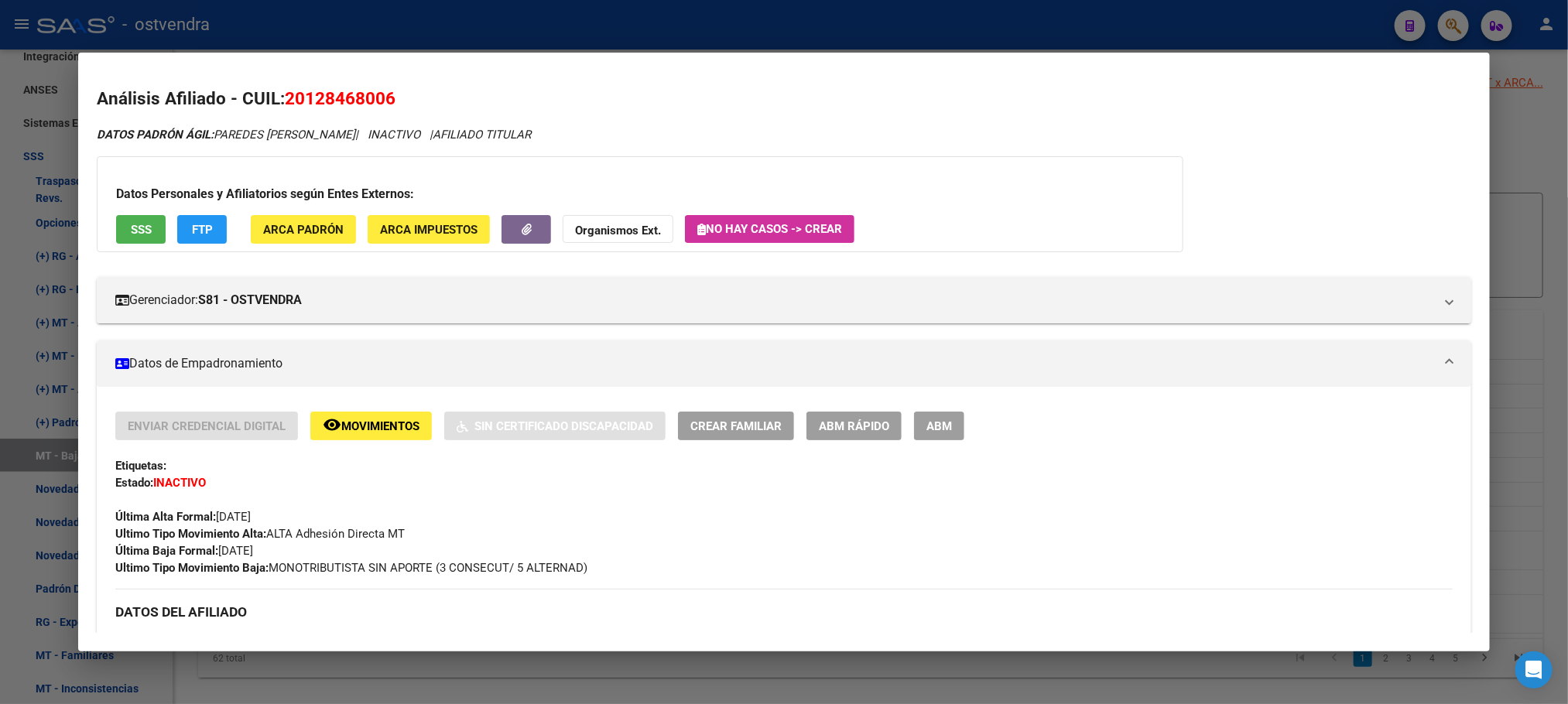
click at [393, 448] on div "Enviar Credencial Digital remove_red_eye Movimientos Sin Certificado Discapacid…" at bounding box center [783, 494] width 1336 height 165
click at [386, 433] on span "Movimientos" at bounding box center [380, 427] width 78 height 14
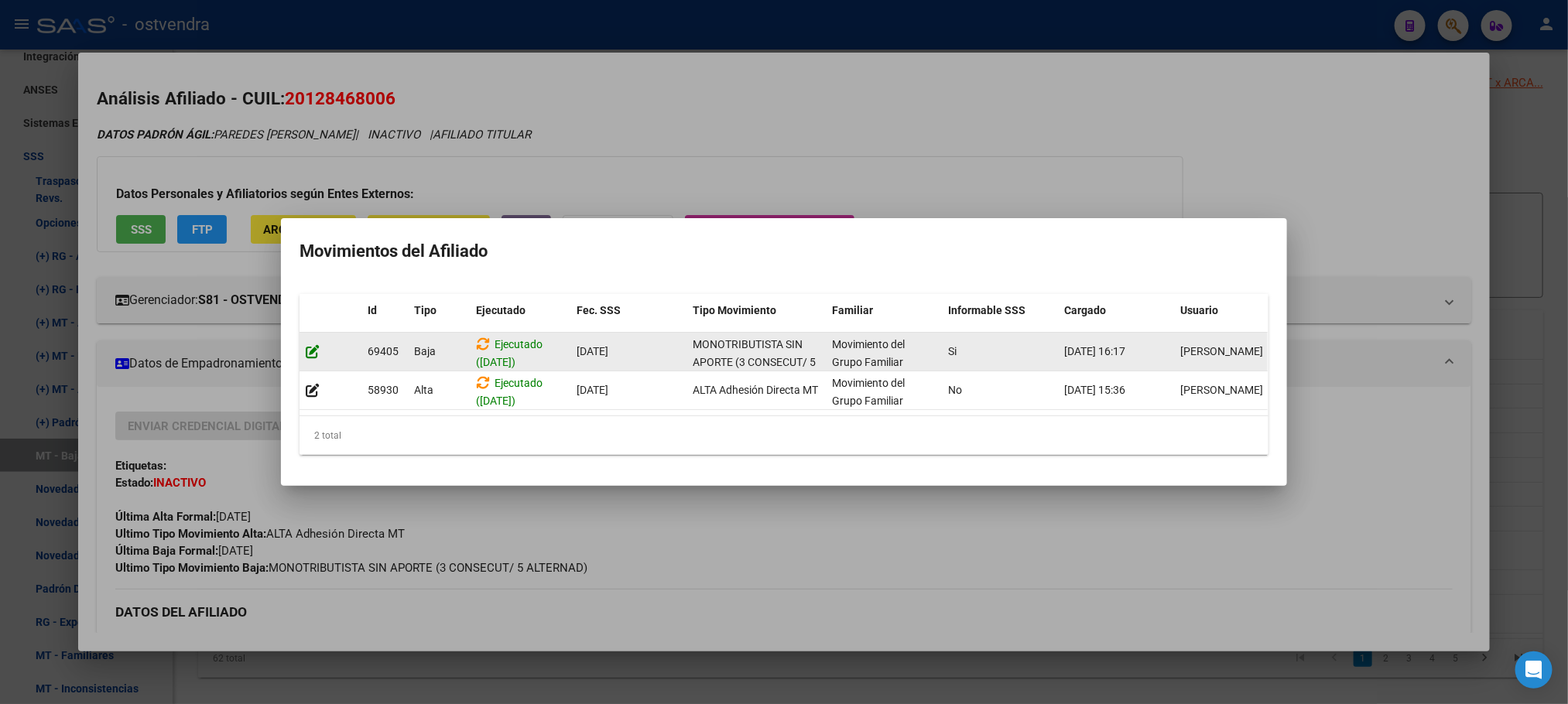
click at [317, 345] on icon at bounding box center [312, 352] width 14 height 15
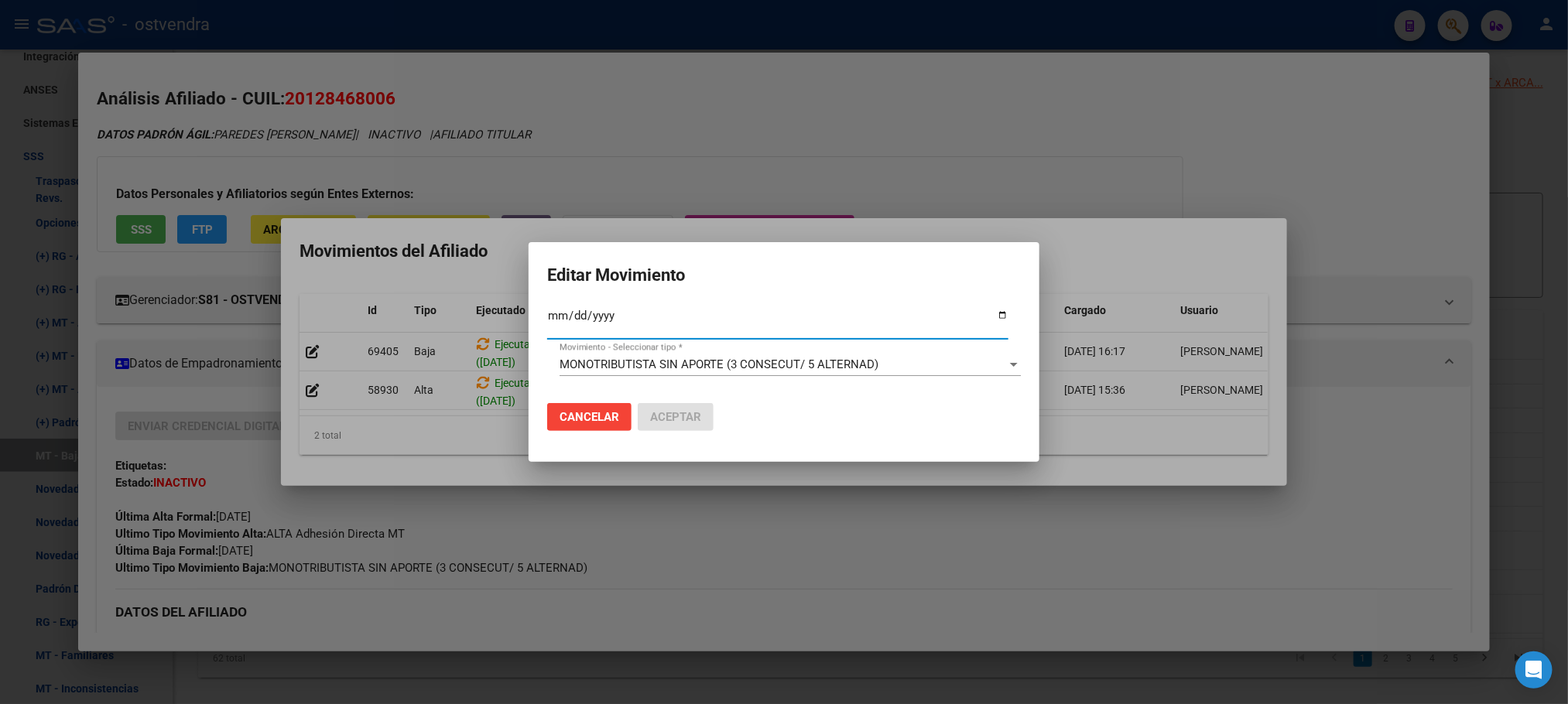
type input "[DATE]"
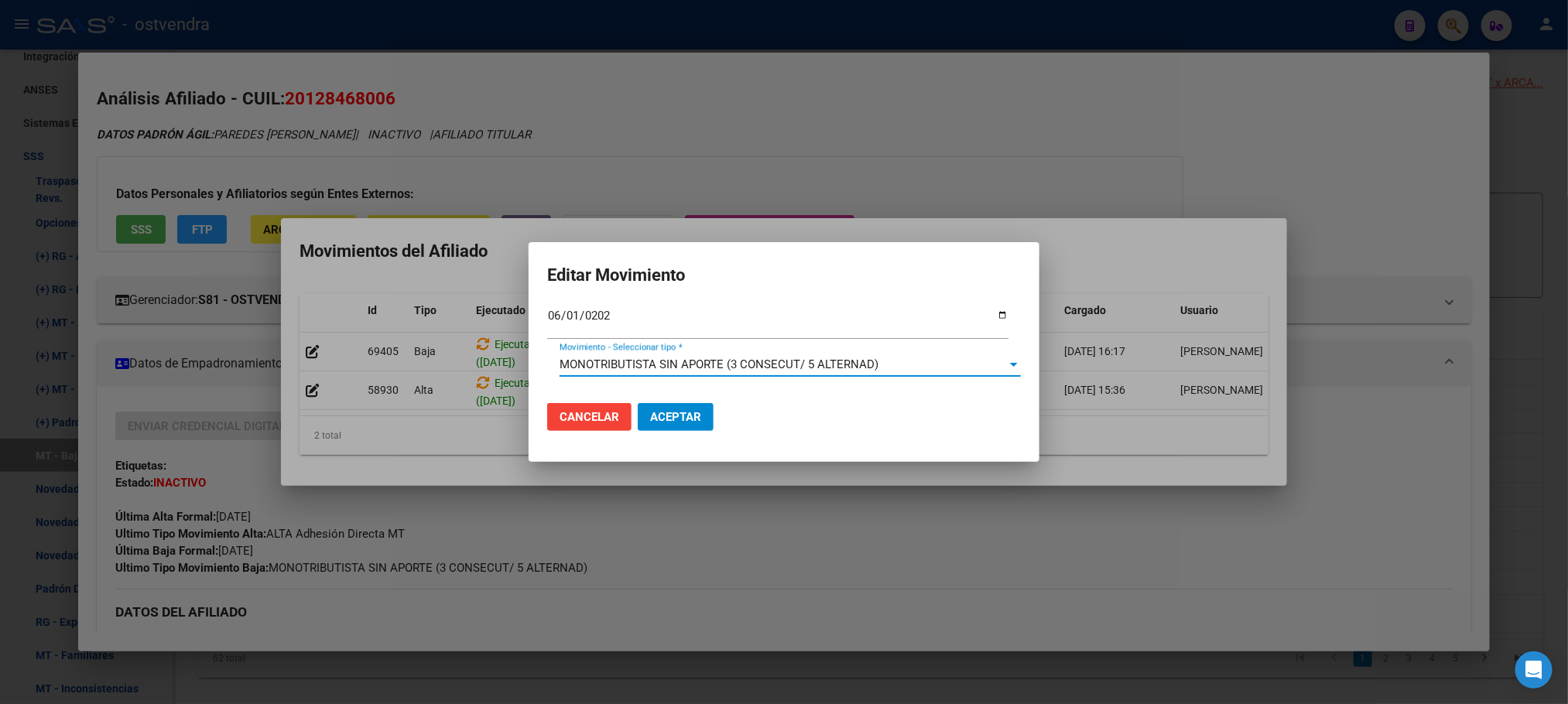
click at [586, 367] on span "MONOTRIBUTISTA SIN APORTE (3 CONSECUT/ 5 ALTERNAD)" at bounding box center [719, 364] width 319 height 14
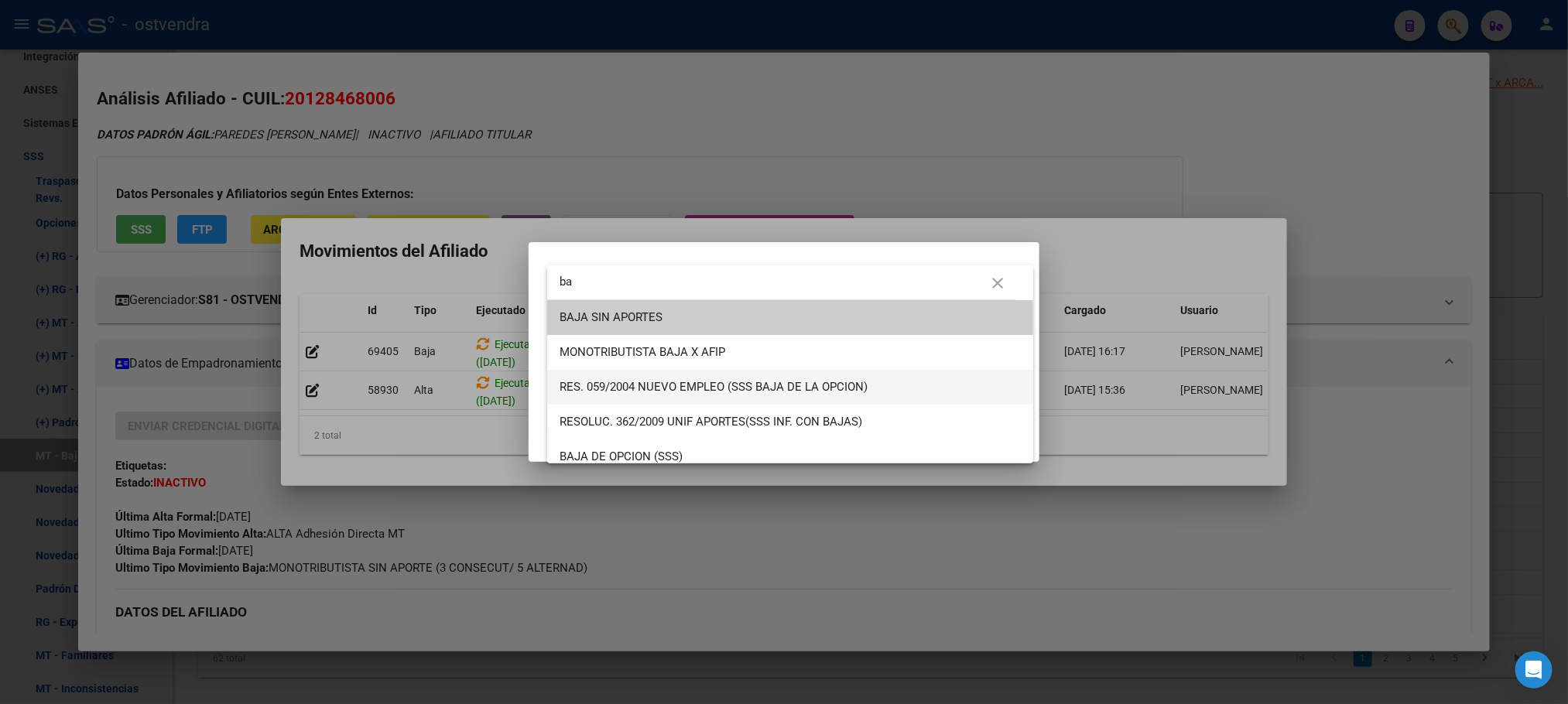
type input "ba"
click at [590, 370] on span "RES. 059/2004 NUEVO EMPLEO (SSS BAJA DE LA OPCION)" at bounding box center [790, 387] width 462 height 35
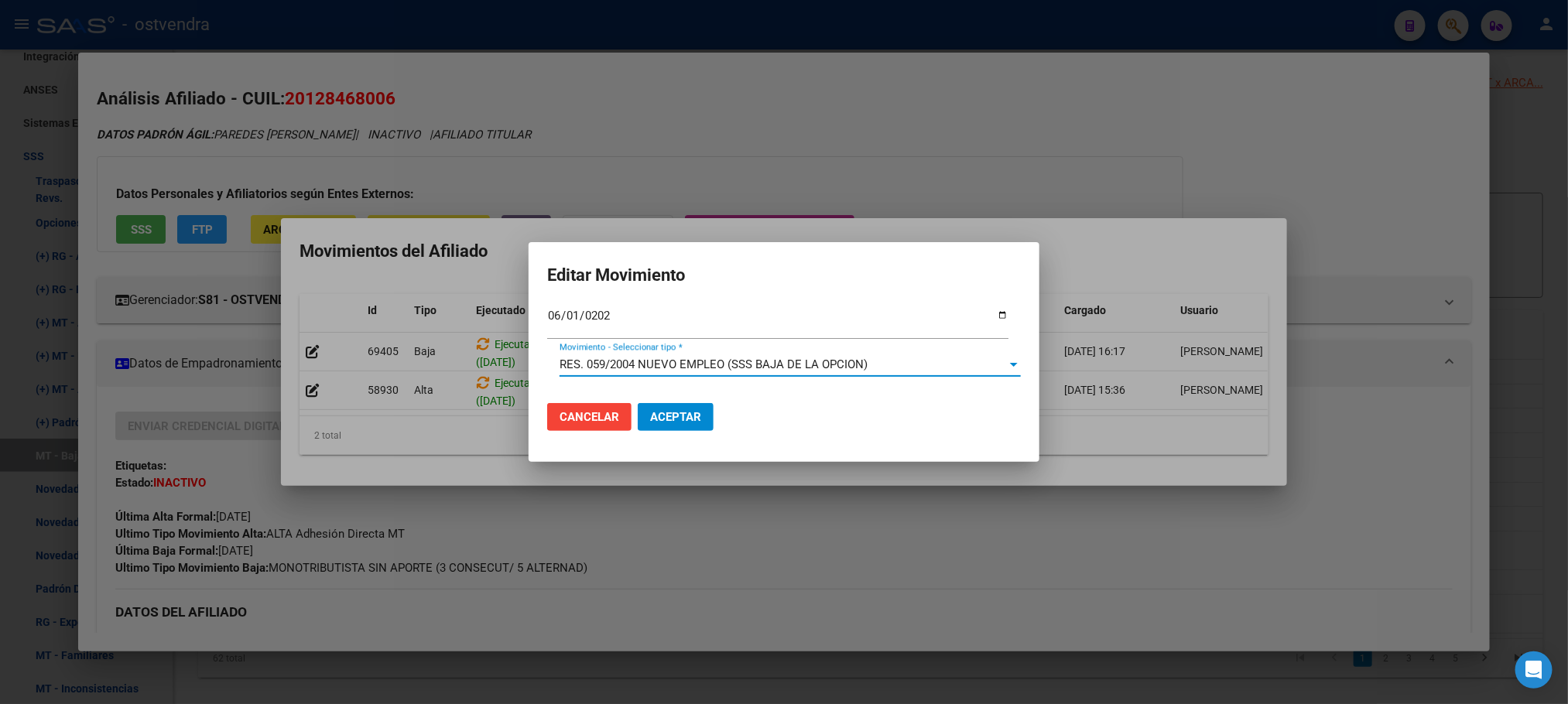
click at [603, 349] on div "[DATE] Fec. Formal SSS *" at bounding box center [777, 329] width 462 height 47
click at [609, 367] on span "RES. 059/2004 NUEVO EMPLEO (SSS BAJA DE LA OPCION)" at bounding box center [713, 364] width 308 height 14
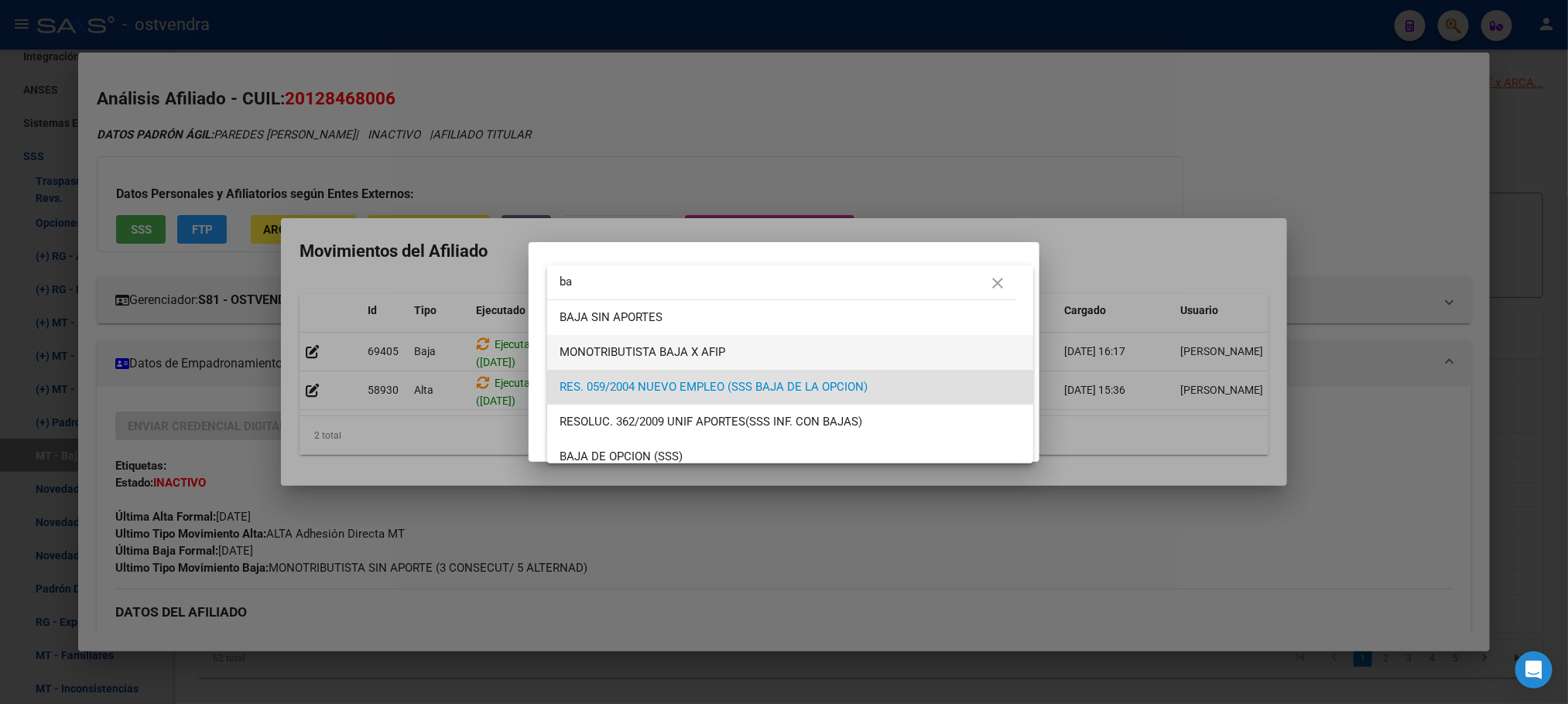
type input "ba"
click at [653, 360] on span "MONOTRIBUTISTA BAJA X AFIP" at bounding box center [790, 352] width 462 height 35
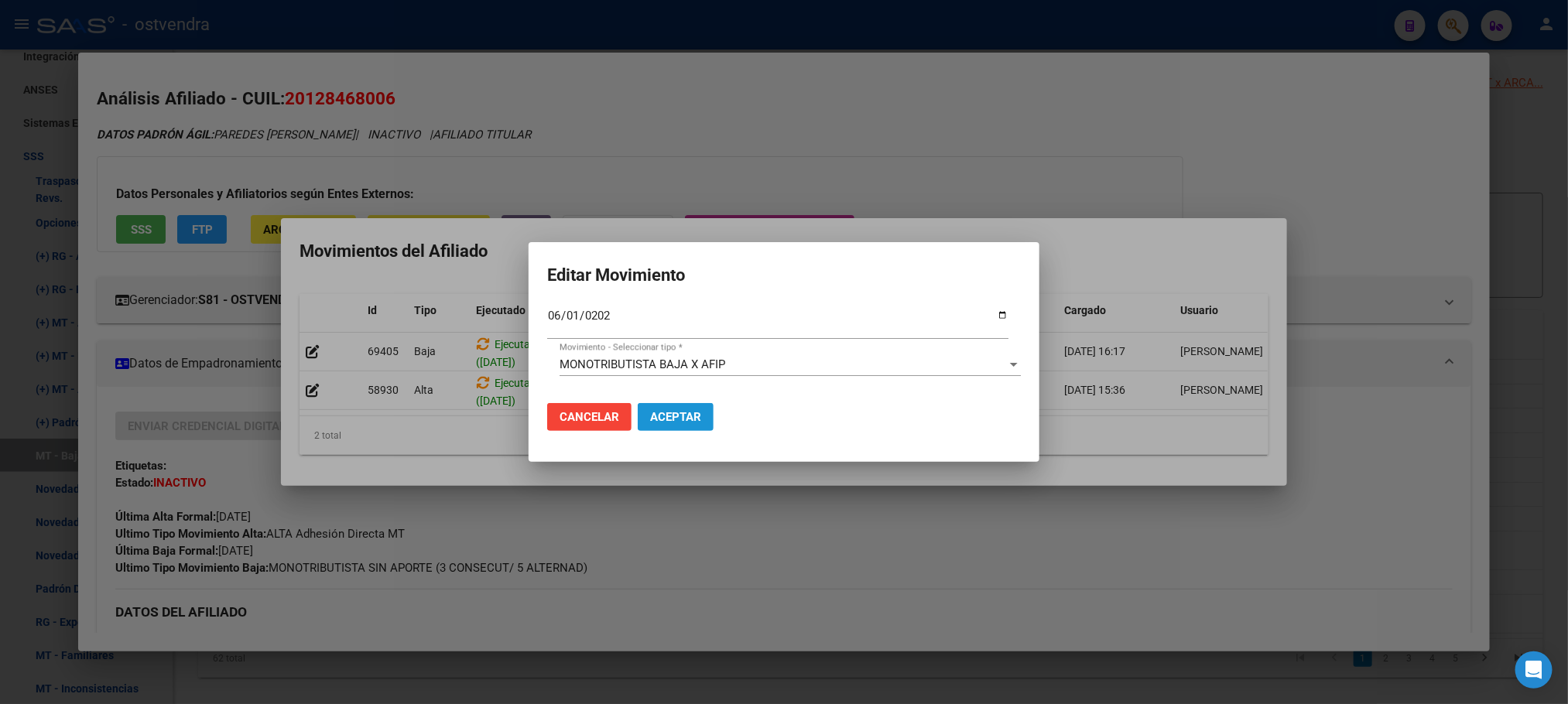
click at [658, 413] on span "Aceptar" at bounding box center [676, 417] width 51 height 14
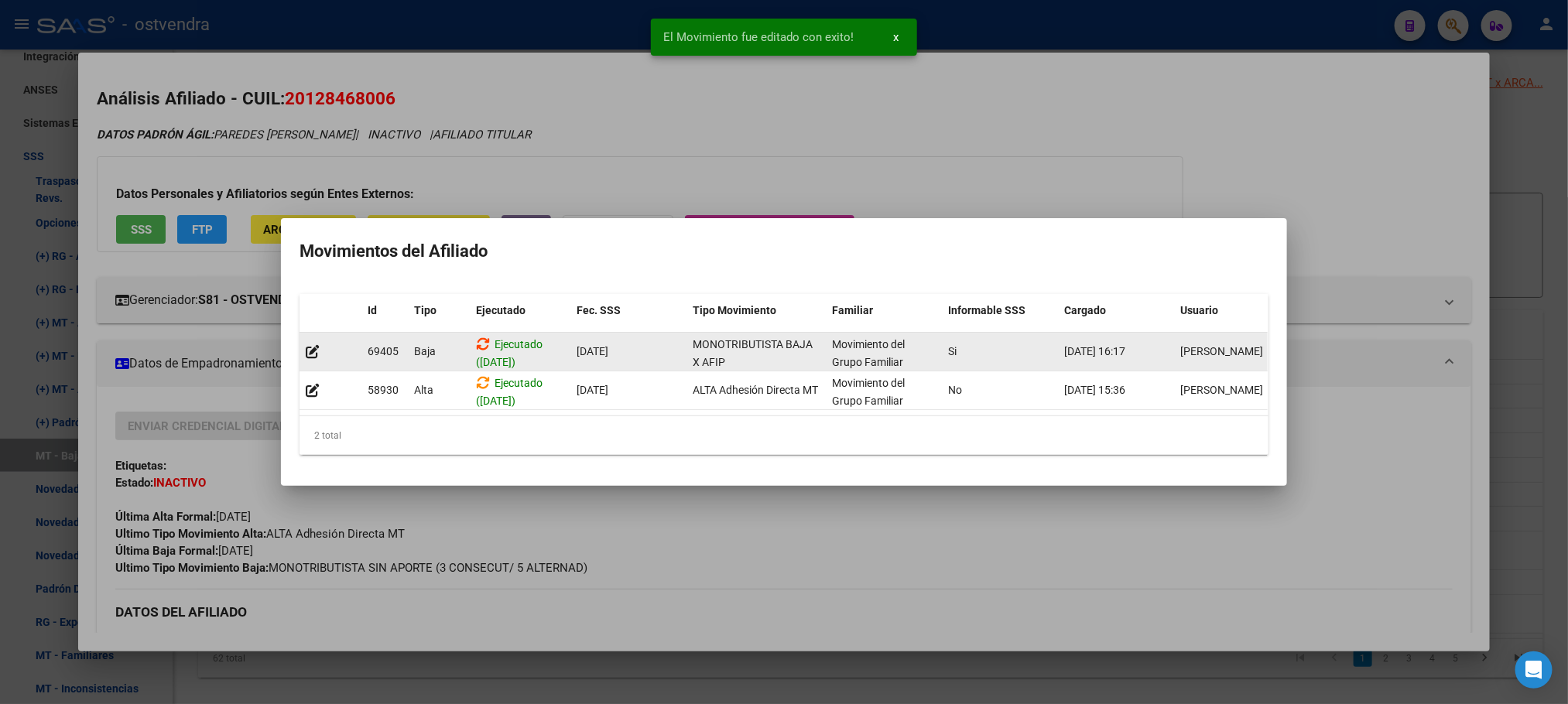
click at [481, 337] on icon at bounding box center [483, 344] width 14 height 15
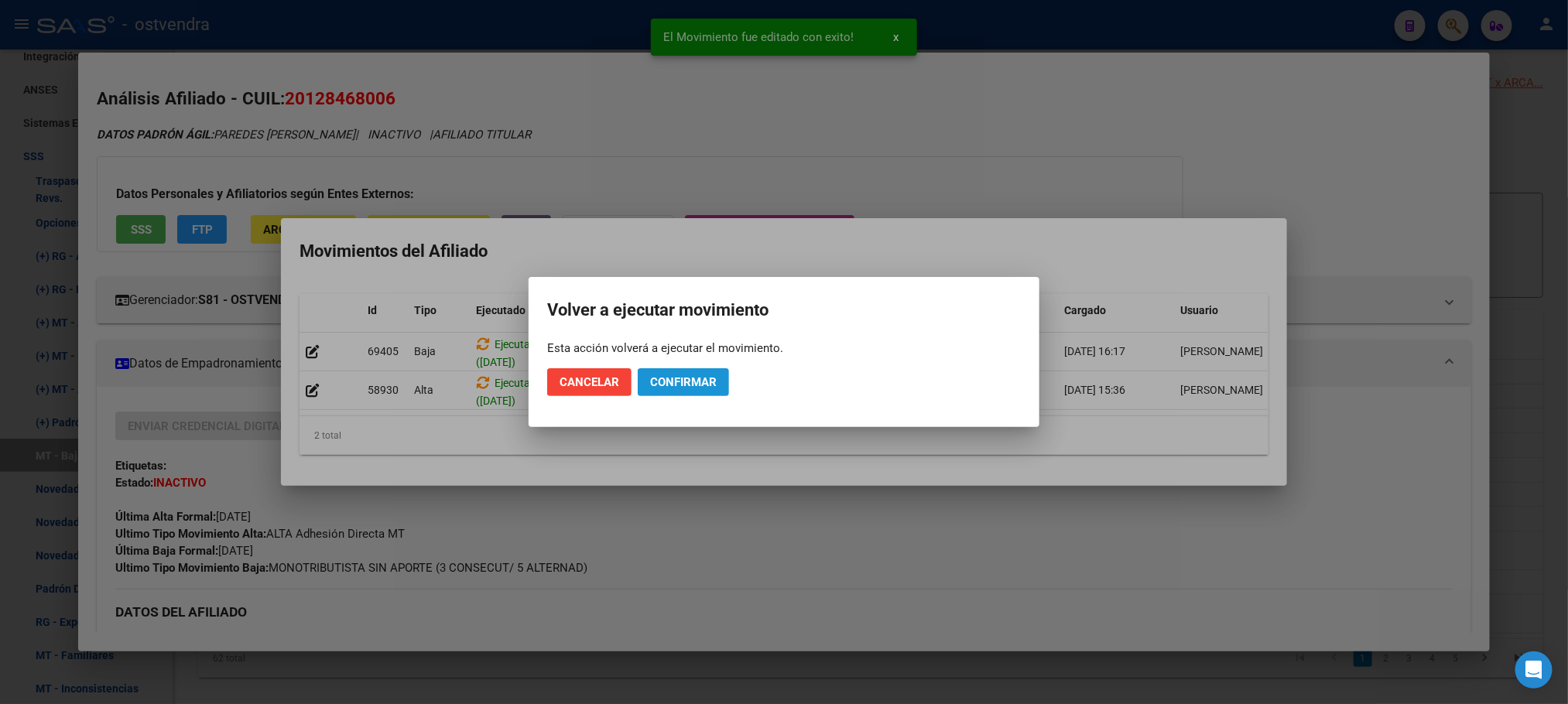
click at [690, 383] on span "Confirmar" at bounding box center [683, 382] width 67 height 14
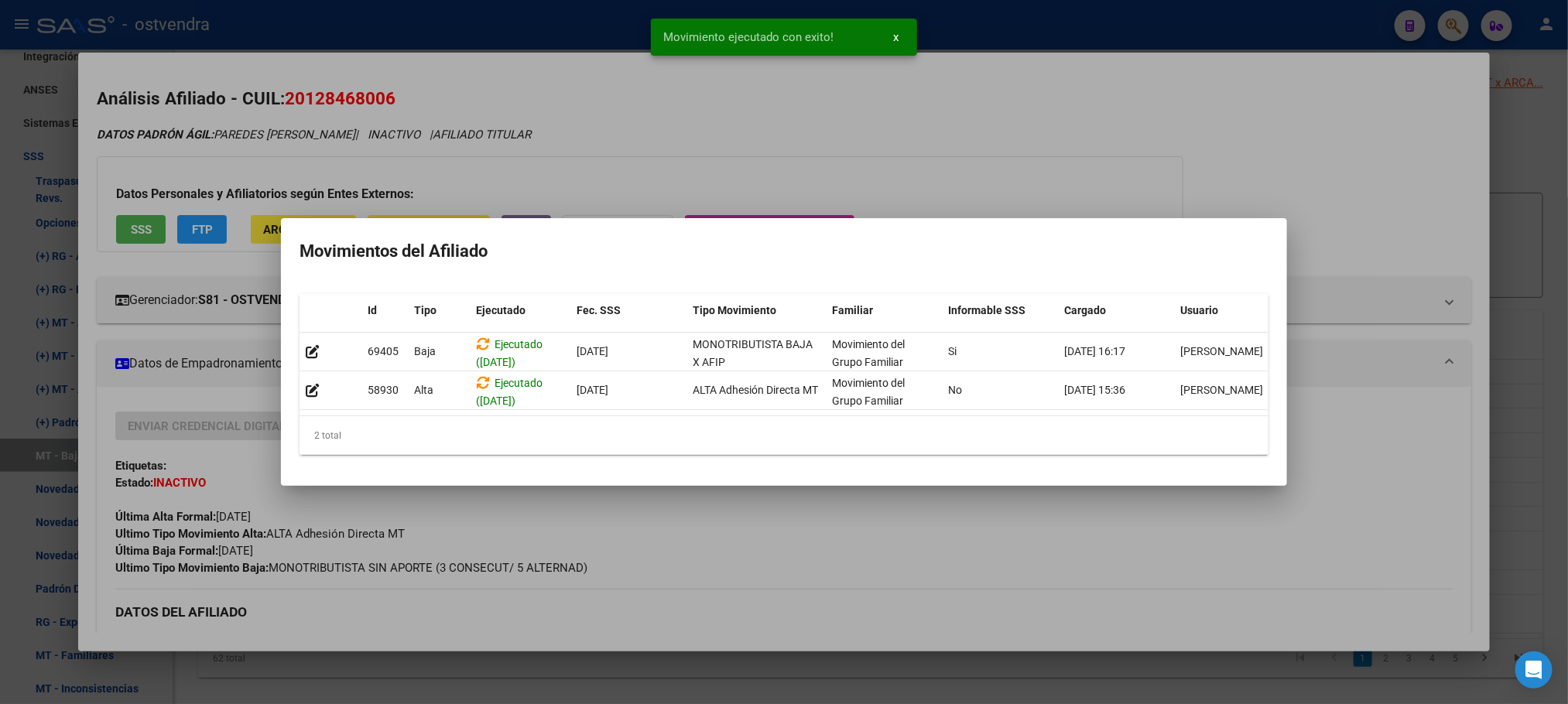
click at [1079, 195] on div at bounding box center [784, 352] width 1568 height 704
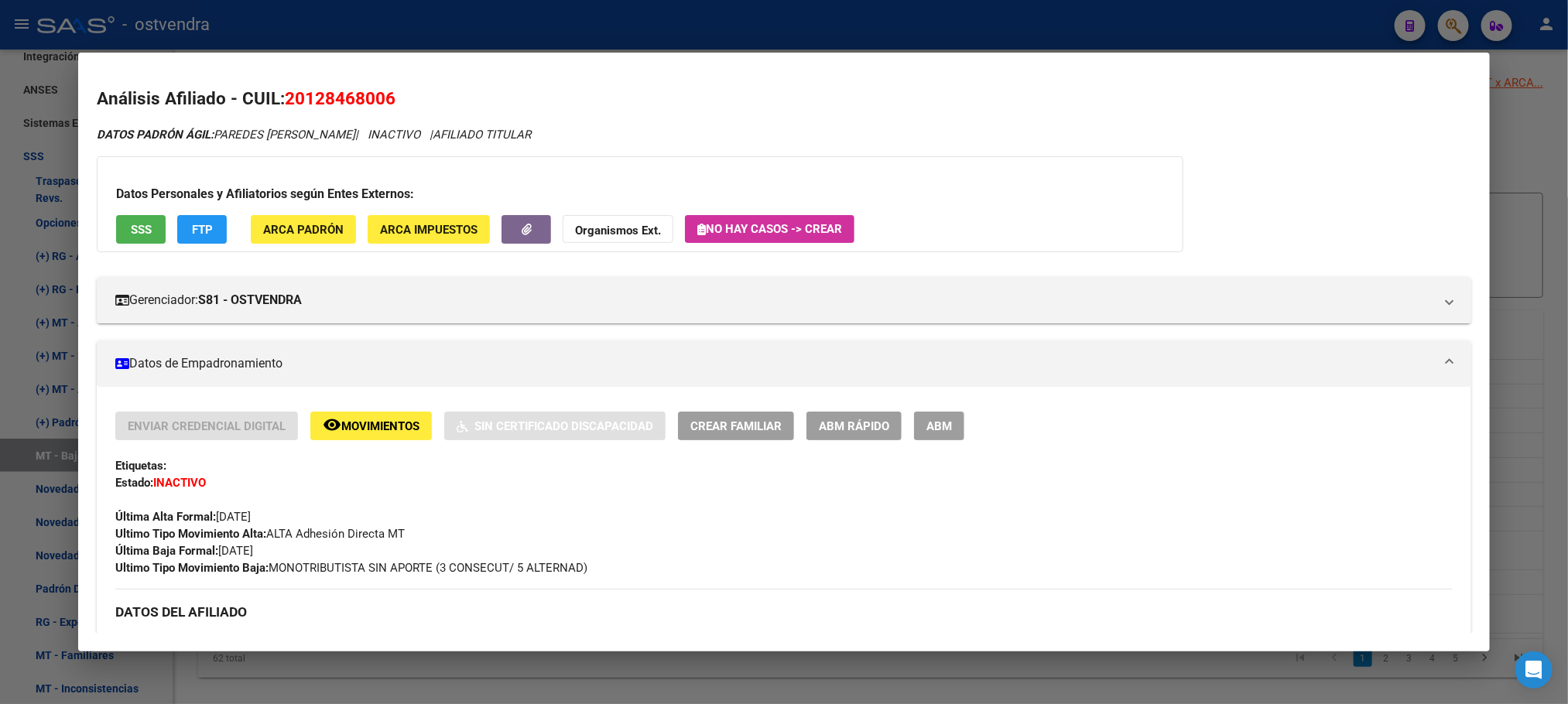
click at [379, 3] on div at bounding box center [784, 352] width 1568 height 704
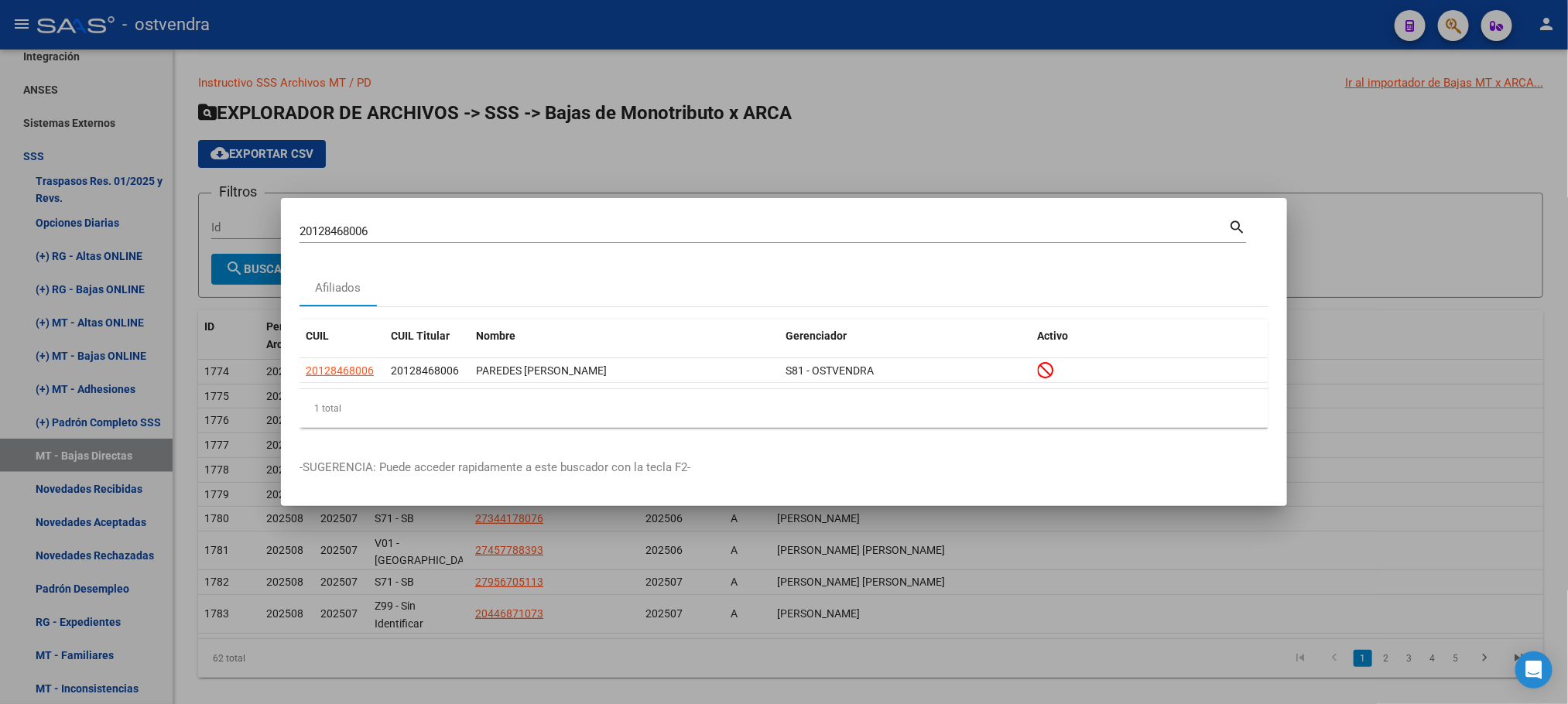
drag, startPoint x: 435, startPoint y: 242, endPoint x: 427, endPoint y: 237, distance: 9.4
click at [427, 239] on div "20128468006 Buscar (apellido, dni, [PERSON_NAME], [PERSON_NAME], cuit, obra soc…" at bounding box center [764, 231] width 928 height 23
drag, startPoint x: 427, startPoint y: 233, endPoint x: 244, endPoint y: 221, distance: 183.4
click at [244, 221] on div "20128468006 Buscar (apellido, dni, cuil, [PERSON_NAME], cuit, obra social) sear…" at bounding box center [784, 352] width 1568 height 704
paste input "7218383055"
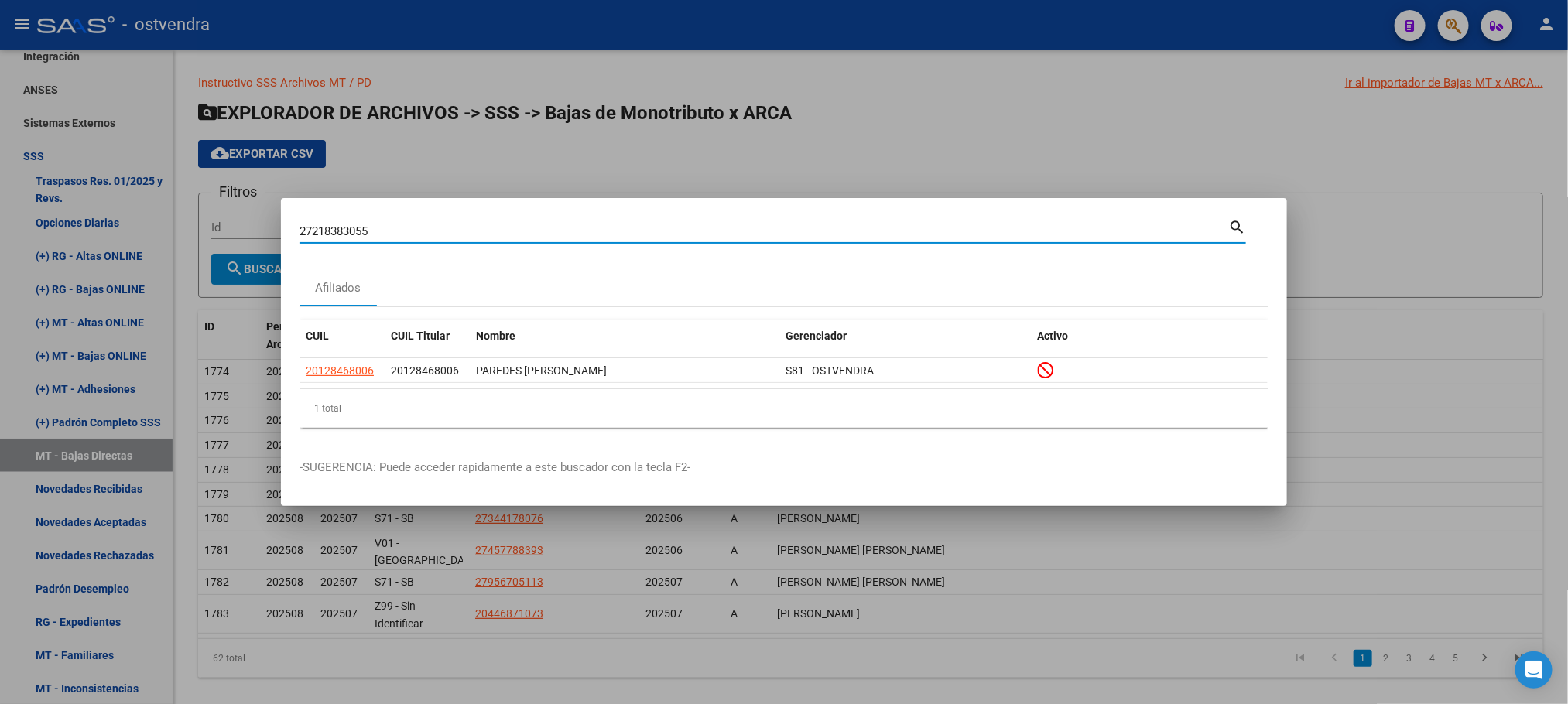
type input "27218383055"
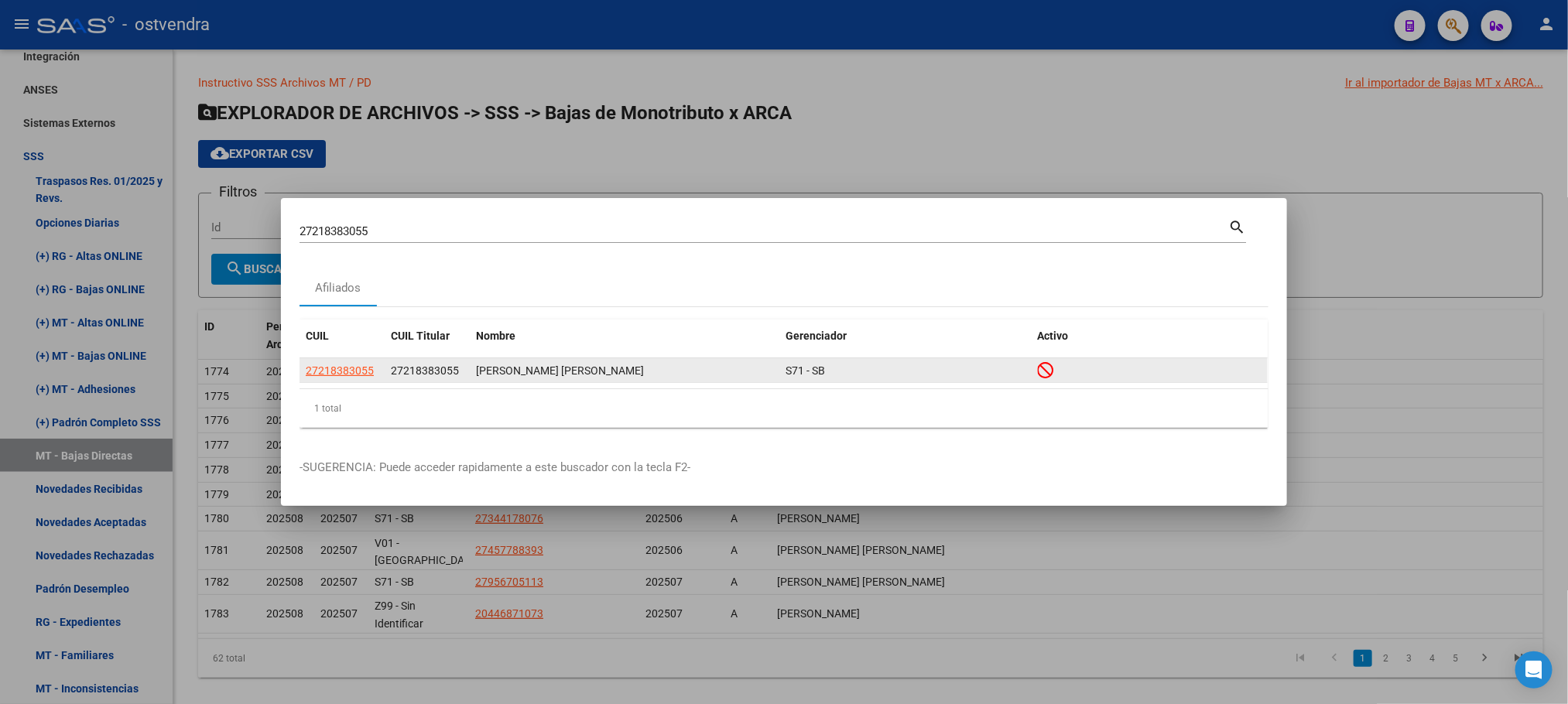
click at [329, 360] on datatable-body-cell "27218383055" at bounding box center [342, 370] width 85 height 24
click at [334, 365] on span "27218383055" at bounding box center [340, 370] width 68 height 13
type textarea "27218383055"
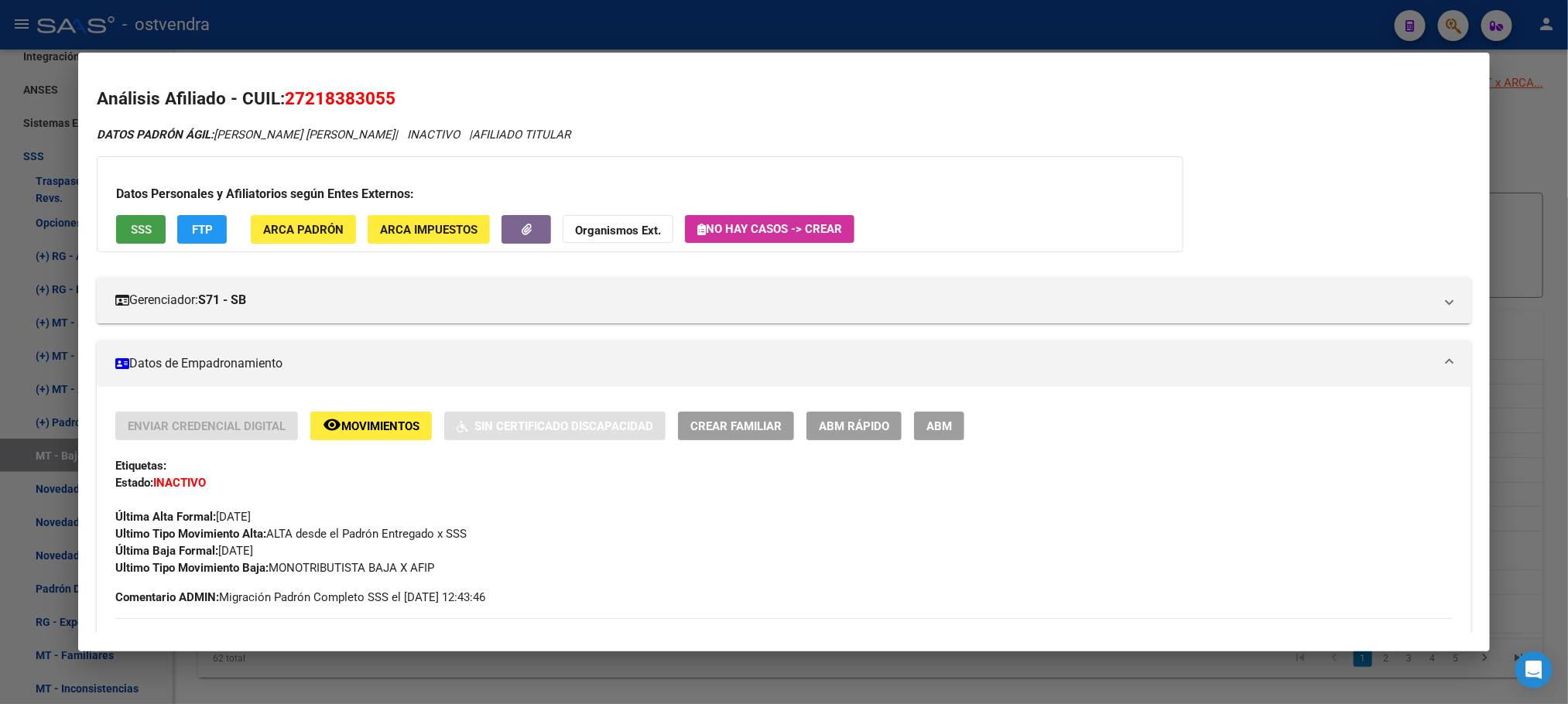
click at [137, 233] on span "SSS" at bounding box center [141, 230] width 20 height 14
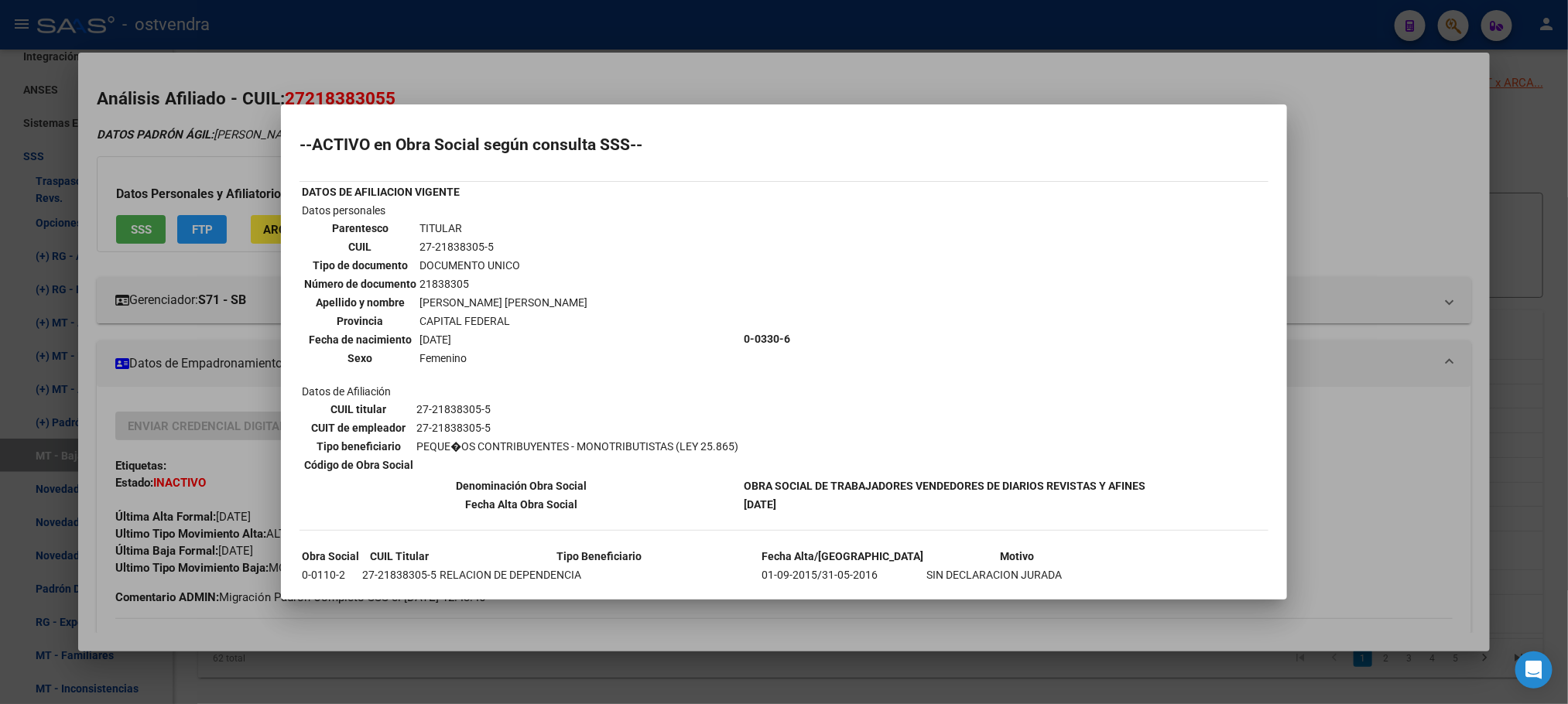
click at [229, 125] on div at bounding box center [784, 352] width 1568 height 704
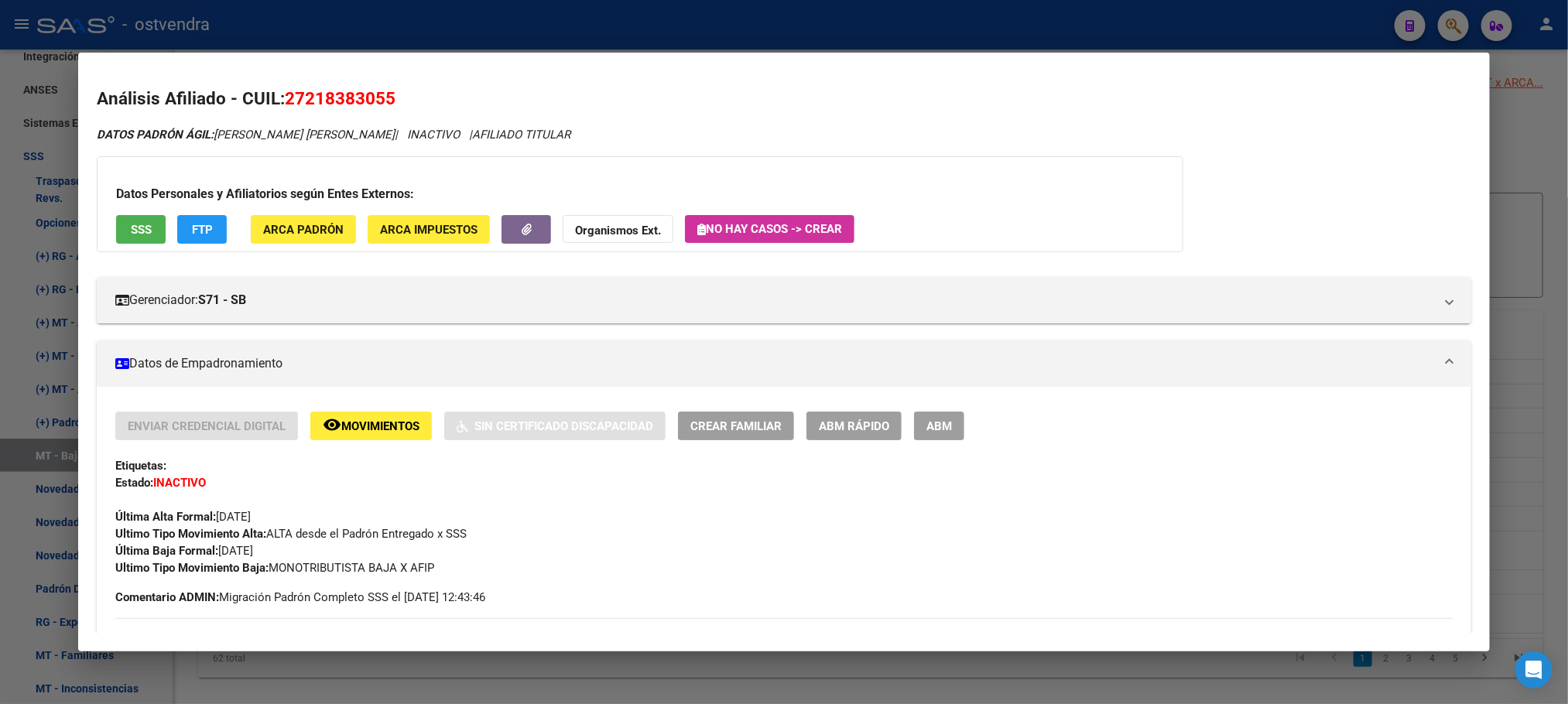
drag, startPoint x: 419, startPoint y: 175, endPoint x: 393, endPoint y: 132, distance: 50.2
click at [416, 171] on div "Datos Personales y Afiliatorios según Entes Externos: SSS FTP ARCA Padrón ARCA …" at bounding box center [639, 204] width 1086 height 96
click at [353, 26] on div at bounding box center [784, 352] width 1568 height 704
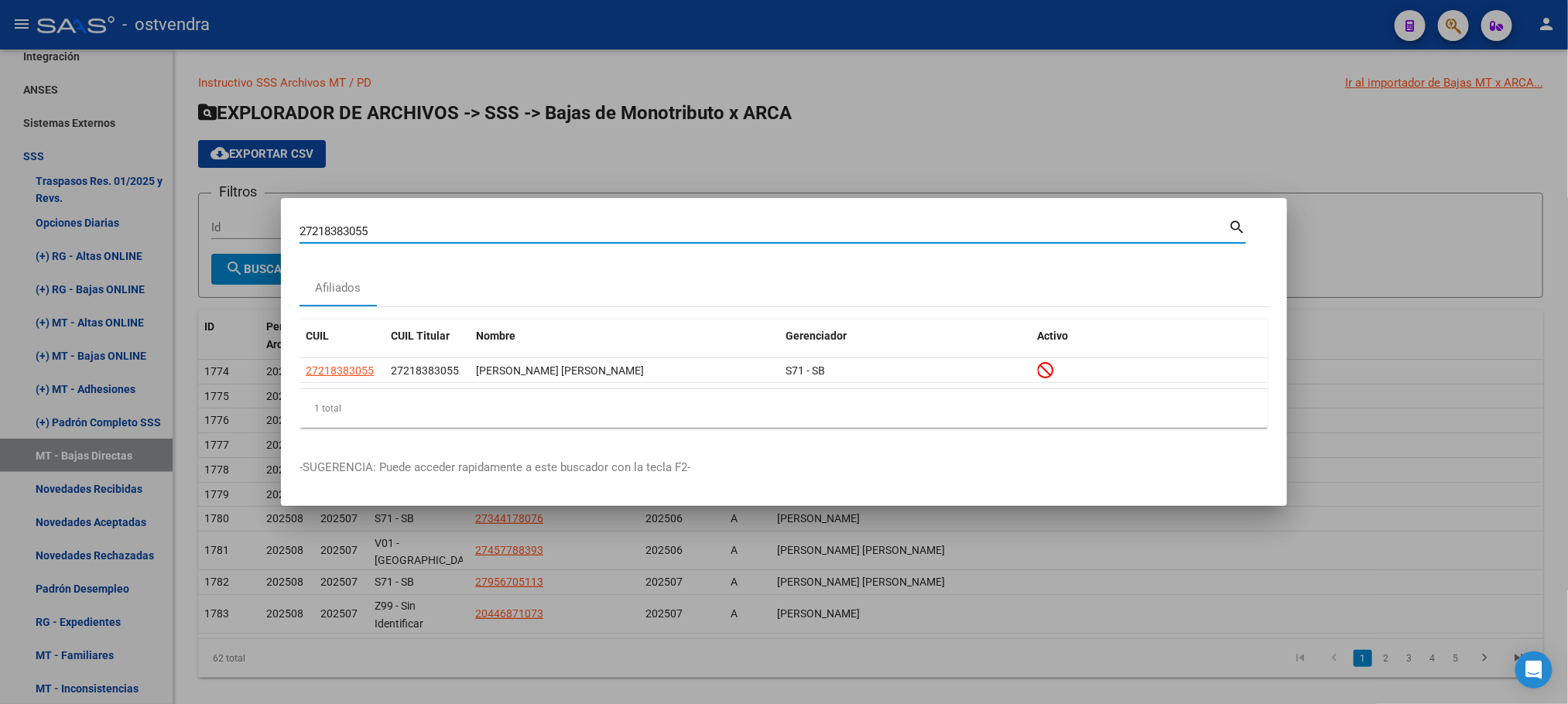
drag, startPoint x: 395, startPoint y: 230, endPoint x: 84, endPoint y: 237, distance: 311.1
click at [84, 237] on div "27218383055 Buscar (apellido, dni, cuil, nro traspaso, cuit, obra social) searc…" at bounding box center [784, 352] width 1568 height 704
paste input "0267887498"
type input "20267887498"
click at [356, 358] on datatable-body-cell "20267887498" at bounding box center [342, 370] width 85 height 24
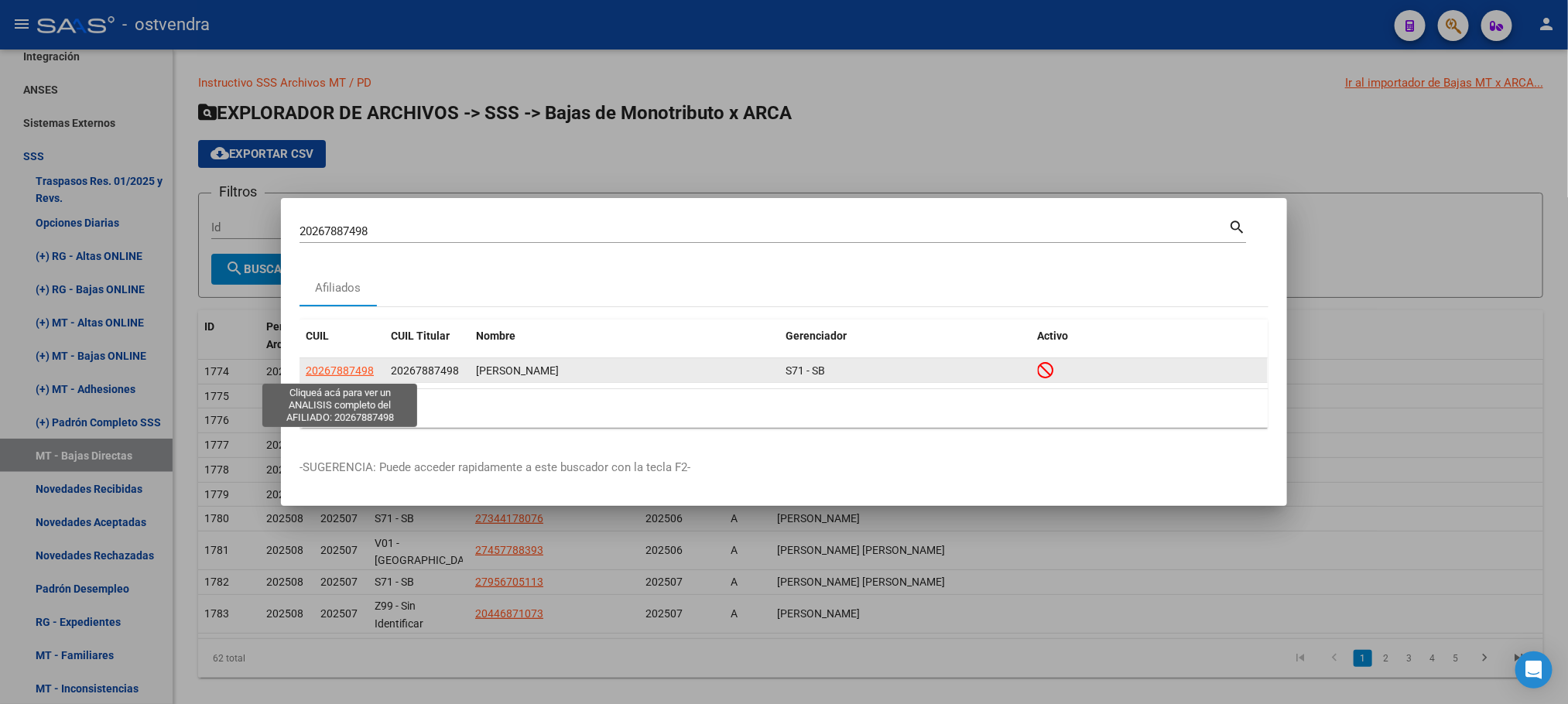
click at [363, 365] on span "20267887498" at bounding box center [340, 370] width 68 height 13
type textarea "20267887498"
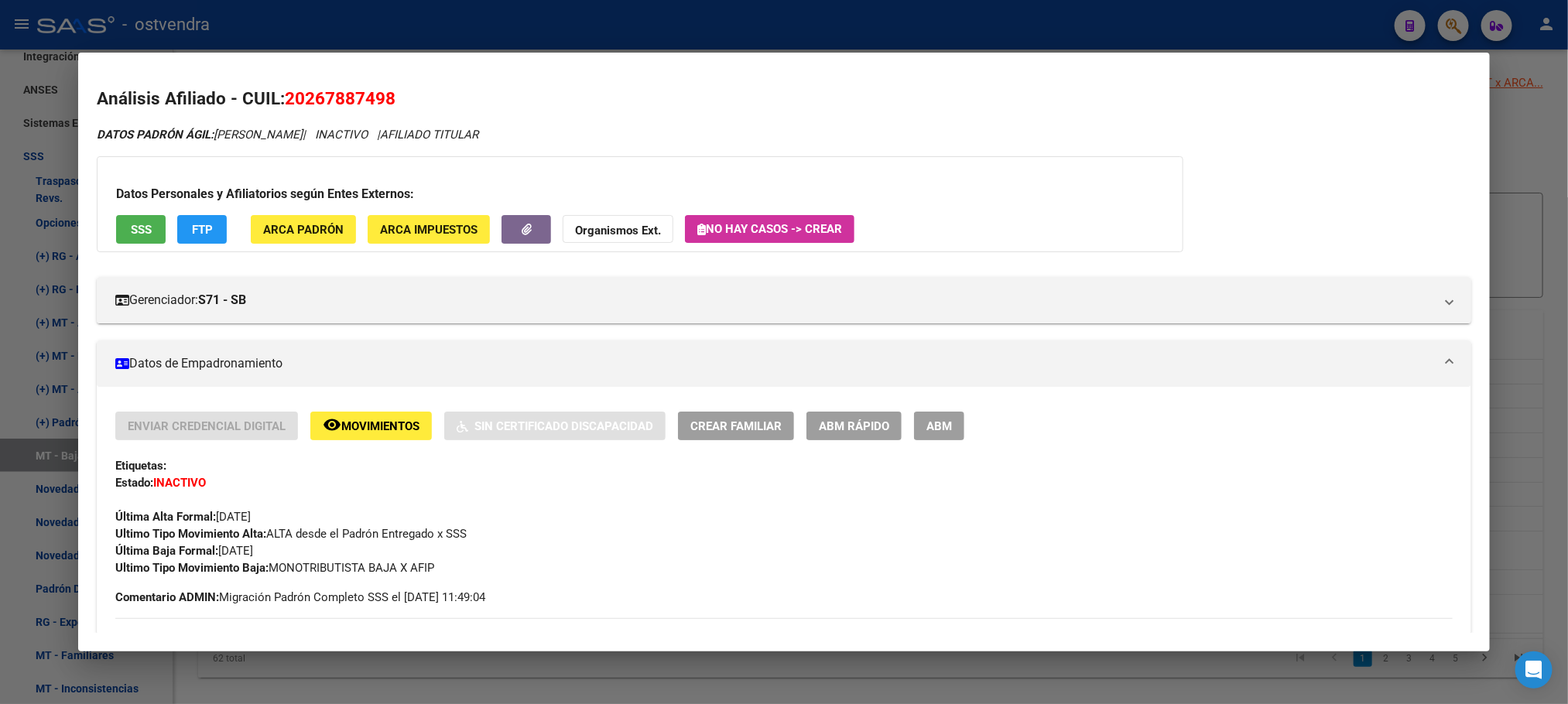
drag, startPoint x: 355, startPoint y: 30, endPoint x: 371, endPoint y: 38, distance: 17.9
click at [357, 29] on div at bounding box center [784, 352] width 1568 height 704
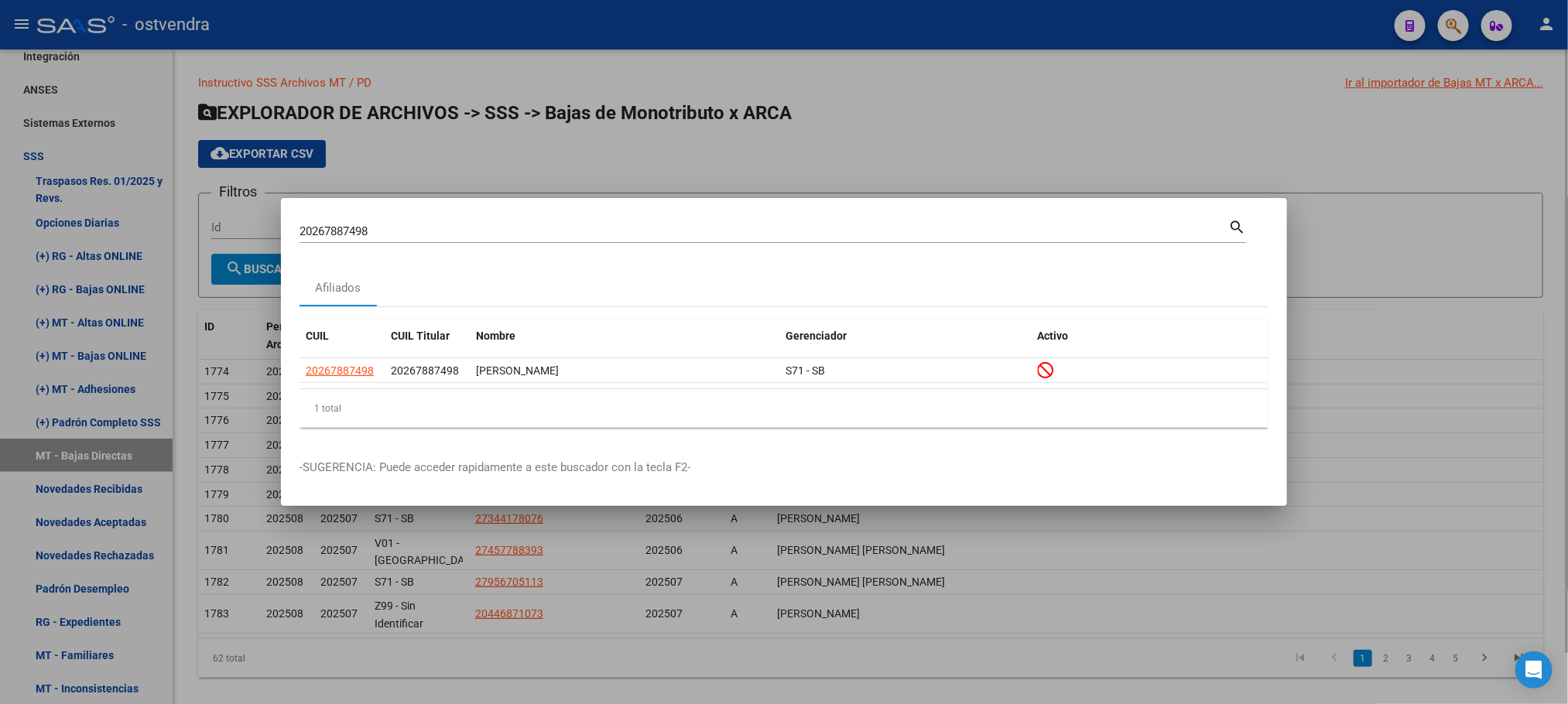
click at [462, 102] on div at bounding box center [784, 352] width 1568 height 704
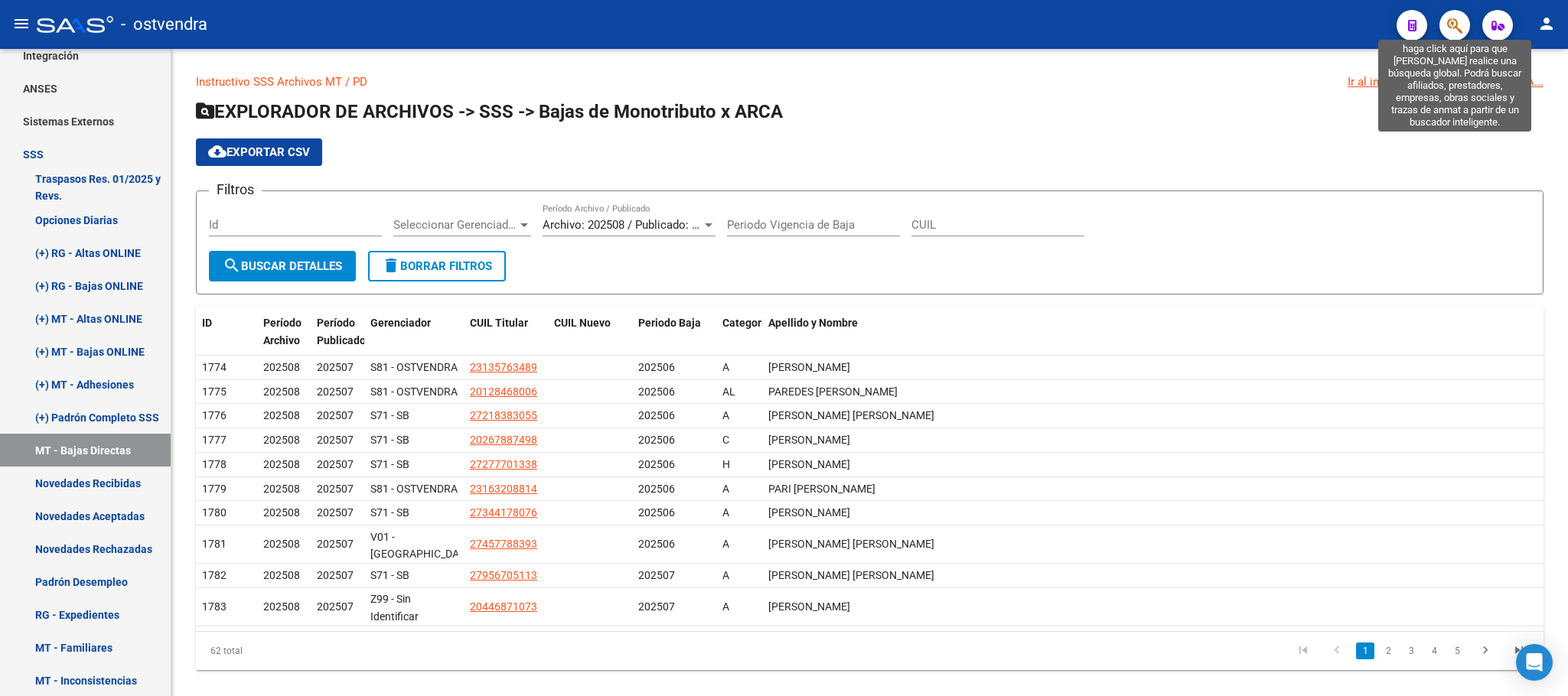
click at [1449, 20] on icon "button" at bounding box center [1455, 25] width 15 height 18
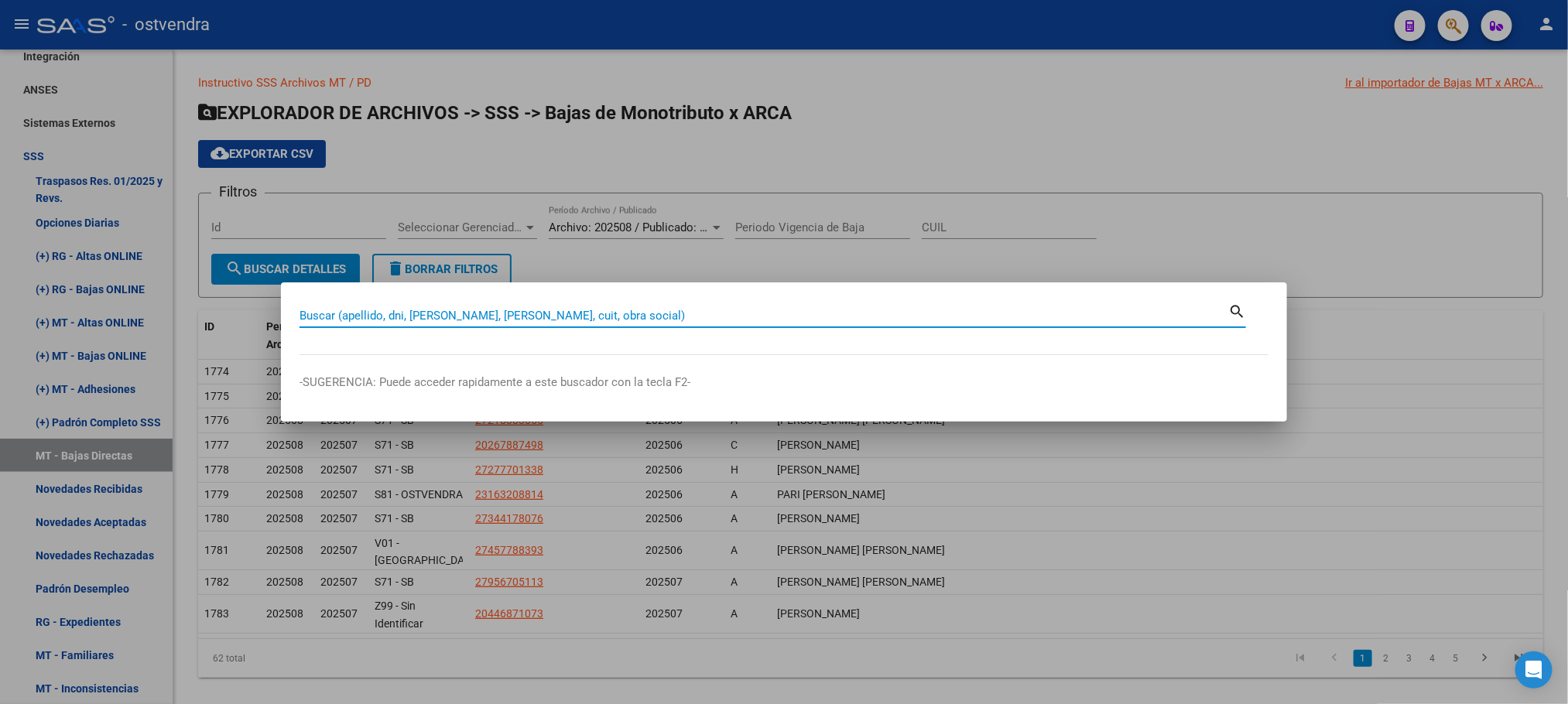
paste input "27277701338"
type input "27277701338"
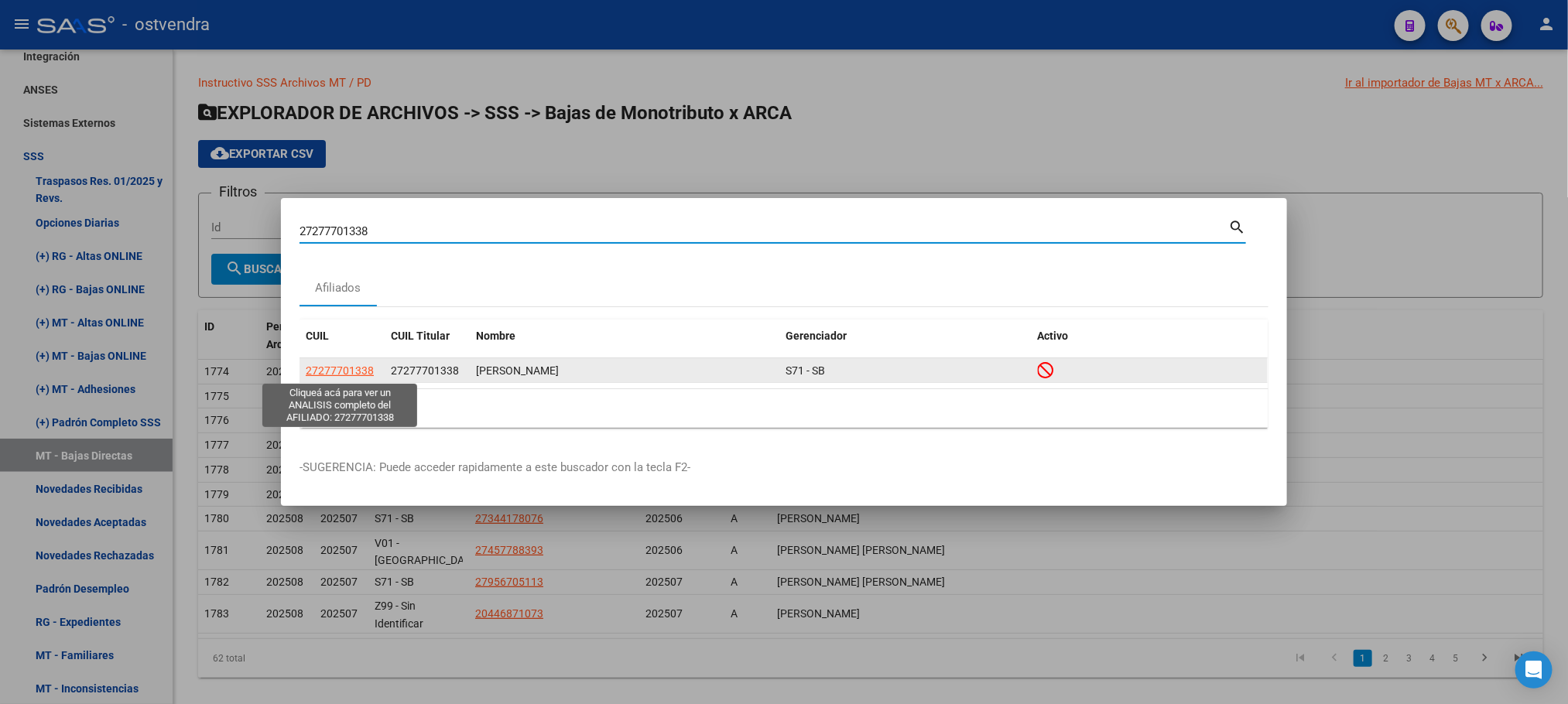
click at [361, 372] on span "27277701338" at bounding box center [340, 370] width 68 height 13
type textarea "27277701338"
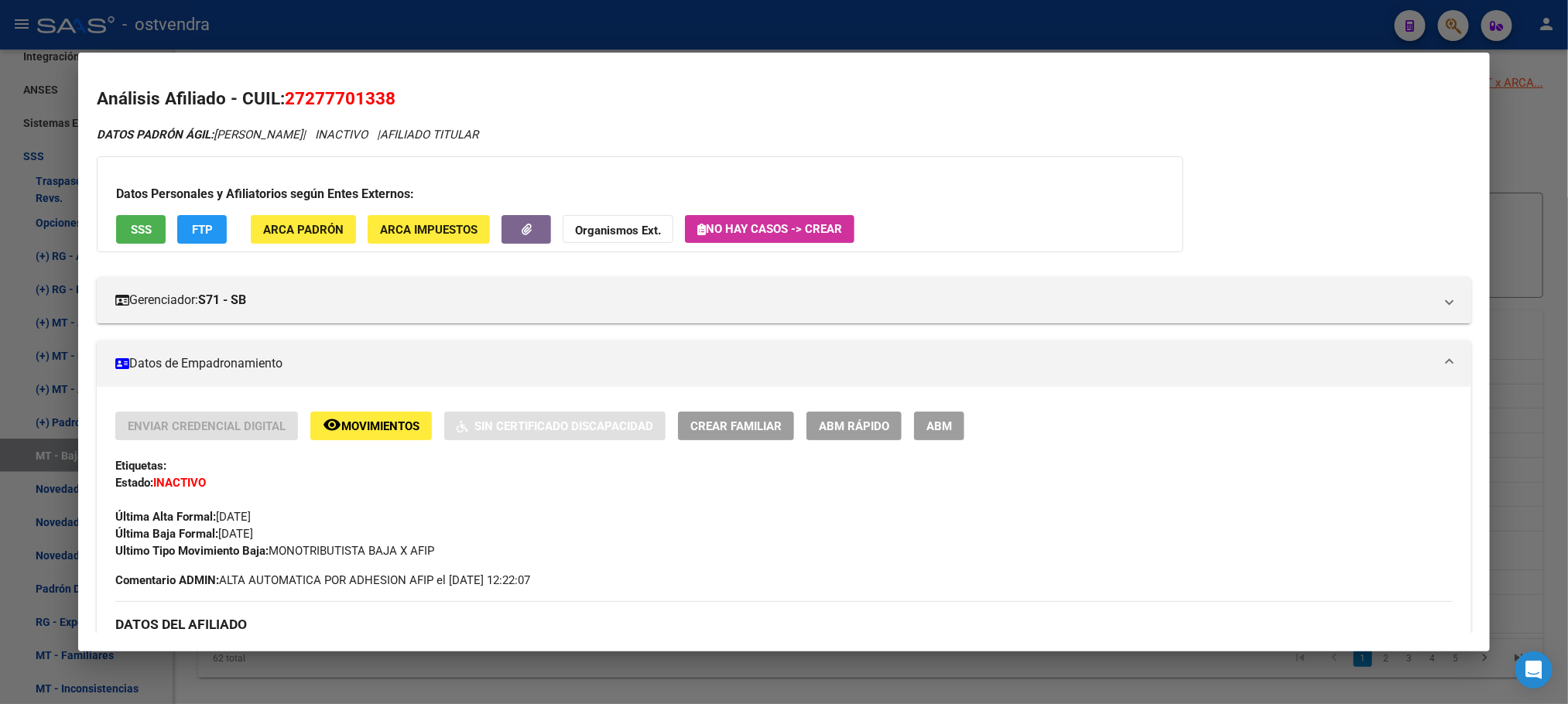
click at [337, 36] on div at bounding box center [784, 352] width 1568 height 704
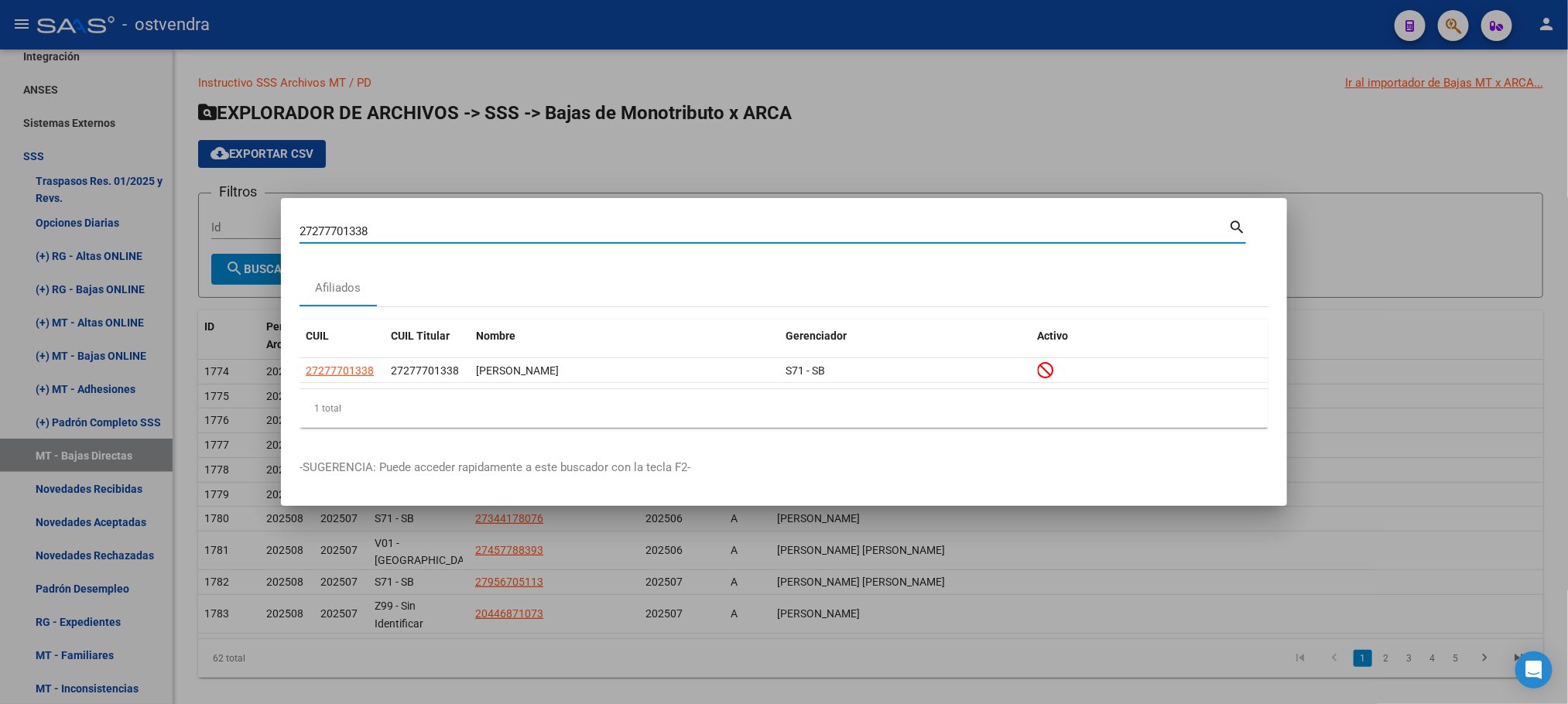
drag, startPoint x: 419, startPoint y: 229, endPoint x: 233, endPoint y: 230, distance: 186.0
click at [233, 230] on div "27277701338 Buscar (apellido, dni, cuil, nro traspaso, cuit, obra social) searc…" at bounding box center [784, 352] width 1568 height 704
paste input "3163208814"
type input "23163208814"
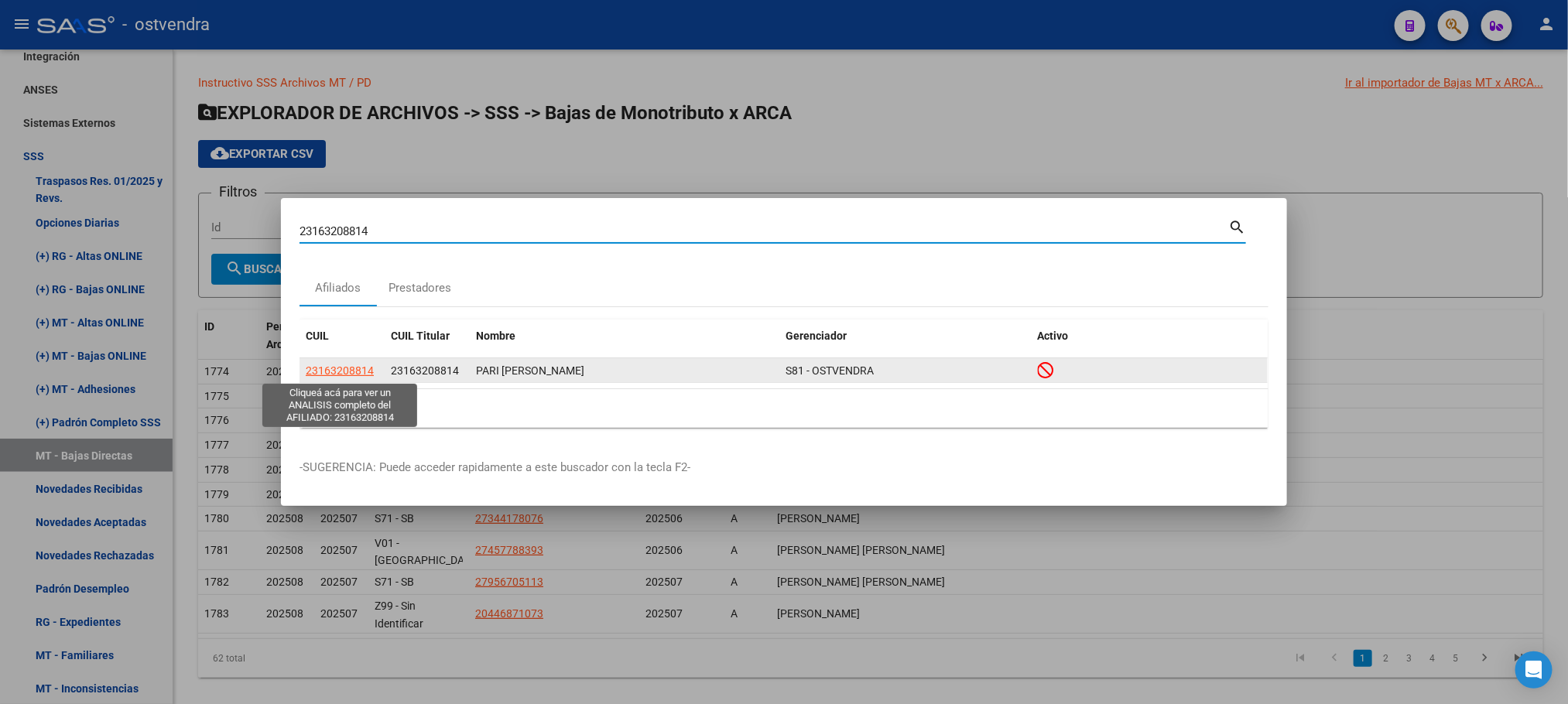
click at [339, 371] on span "23163208814" at bounding box center [340, 370] width 68 height 13
type textarea "23163208814"
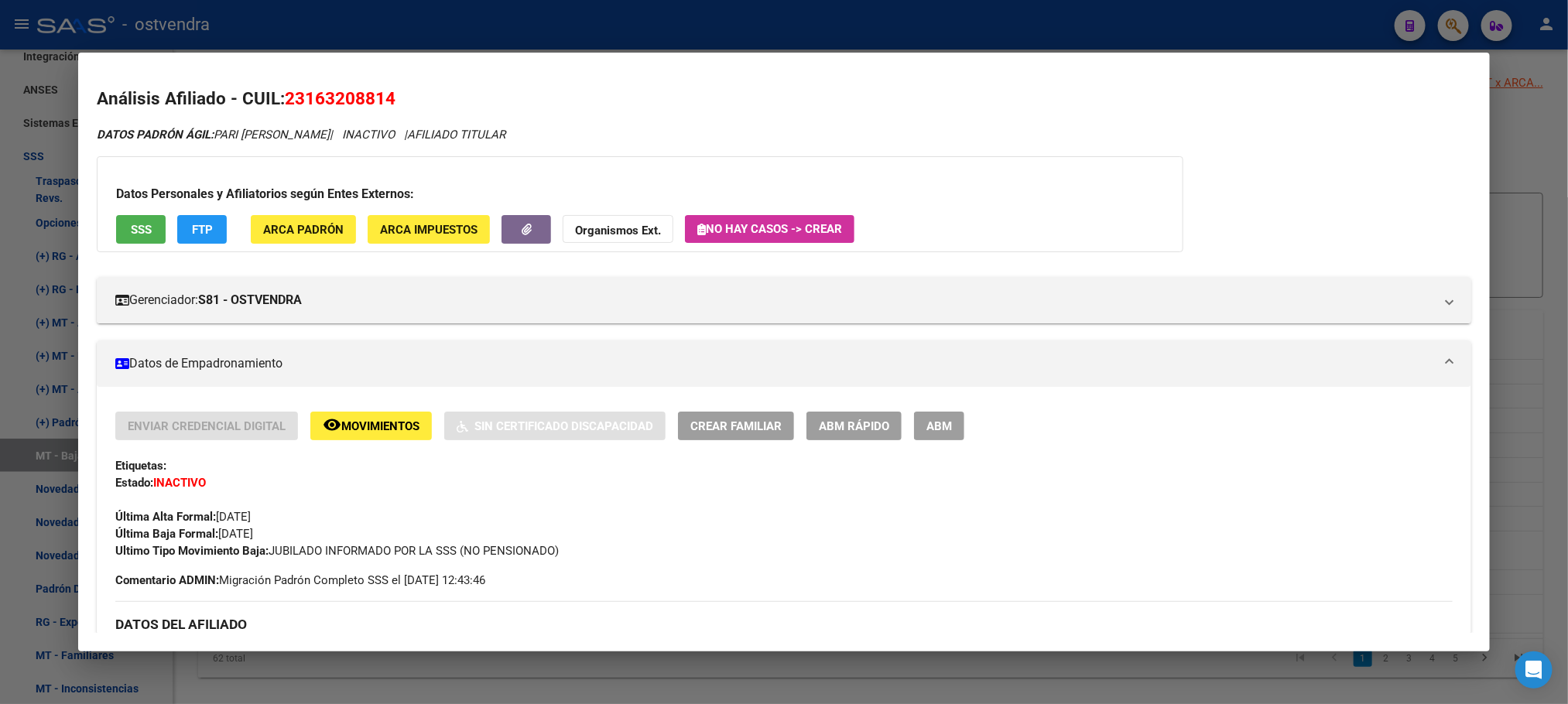
click at [207, 235] on button "FTP" at bounding box center [202, 230] width 49 height 29
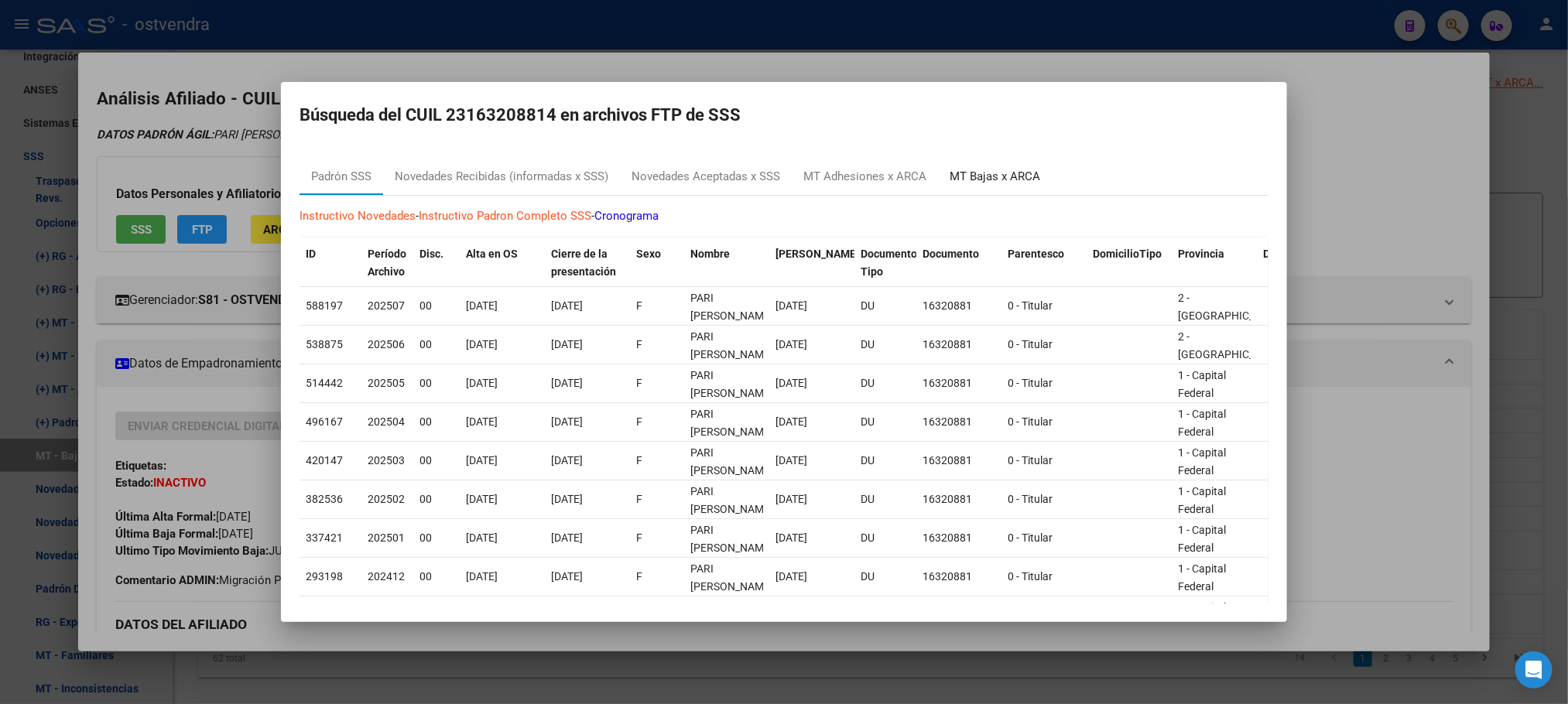
click at [1033, 172] on div "MT Bajas x ARCA" at bounding box center [995, 177] width 90 height 18
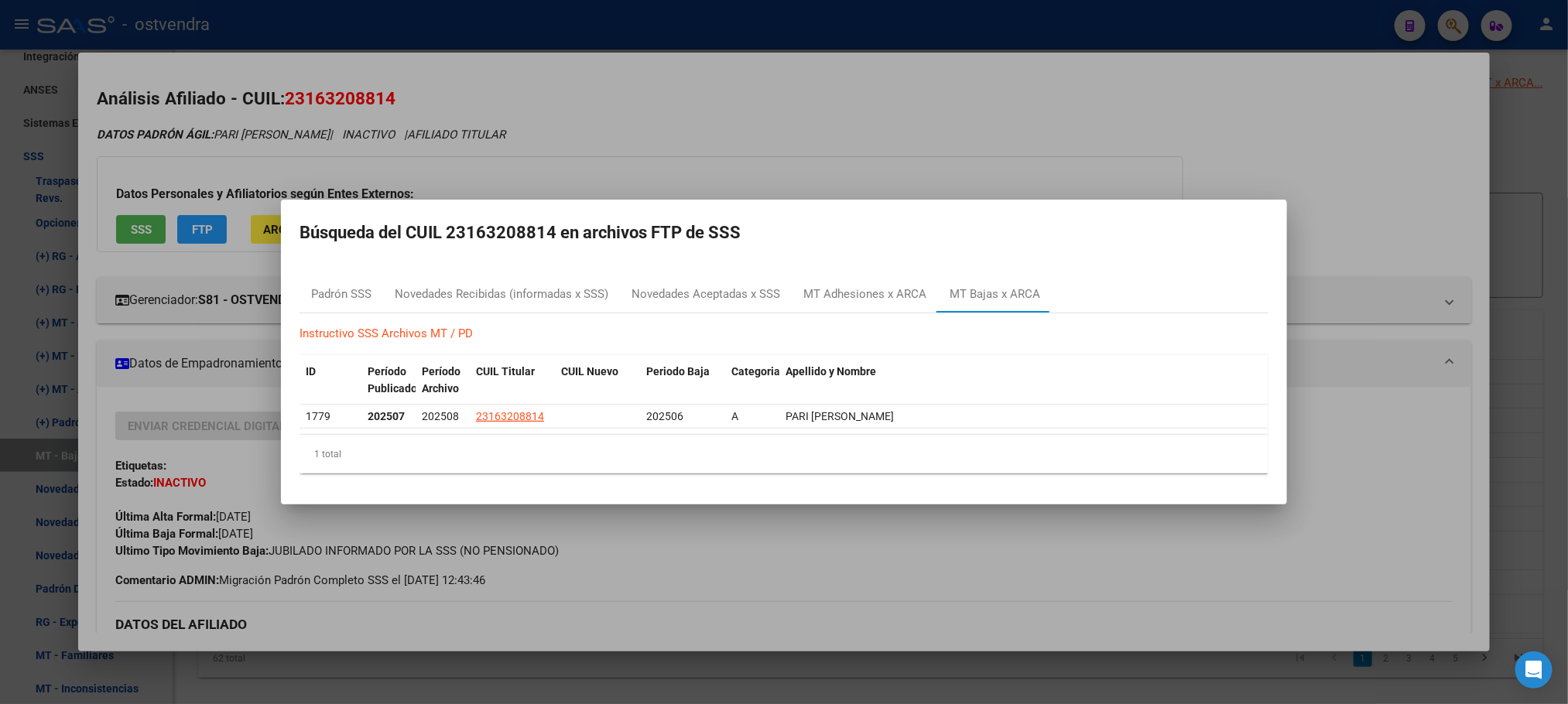
drag, startPoint x: 367, startPoint y: 139, endPoint x: 358, endPoint y: 110, distance: 30.4
click at [365, 137] on div at bounding box center [784, 352] width 1568 height 704
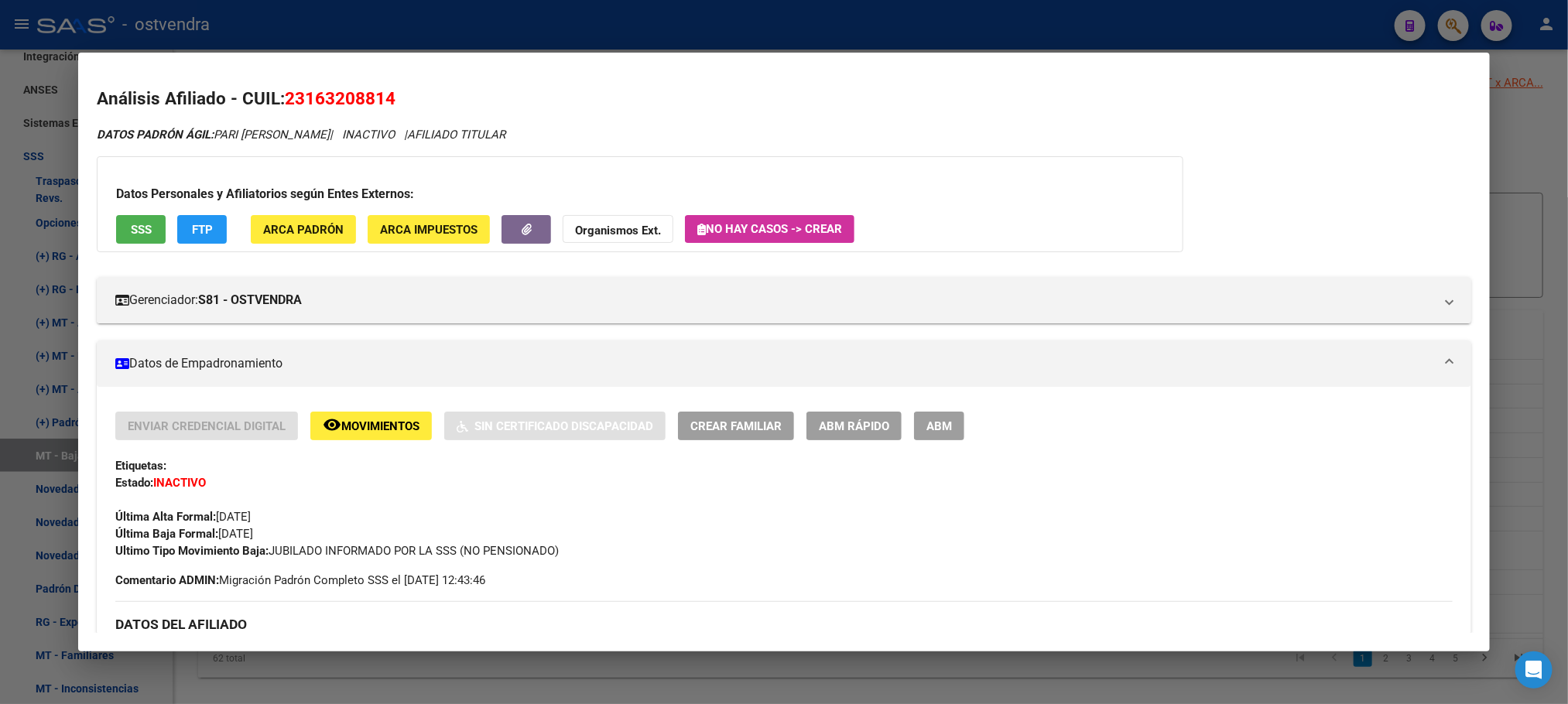
drag, startPoint x: 376, startPoint y: 44, endPoint x: 403, endPoint y: 88, distance: 51.6
click at [379, 43] on div at bounding box center [784, 352] width 1568 height 704
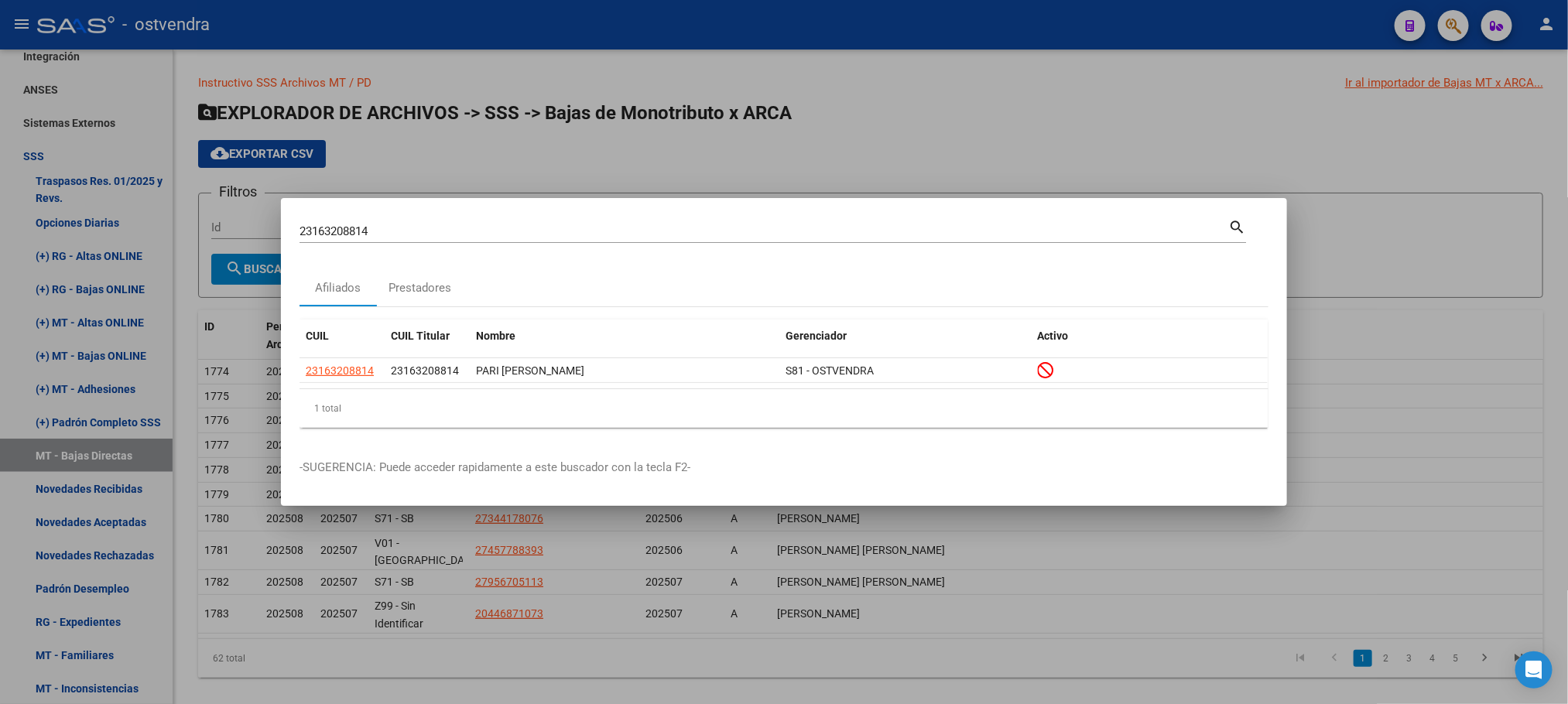
drag, startPoint x: 367, startPoint y: 228, endPoint x: 93, endPoint y: 194, distance: 276.1
click at [93, 194] on div "23163208814 Buscar (apellido, dni, cuil, nro traspaso, cuit, obra social) searc…" at bounding box center [784, 352] width 1568 height 704
paste input "7344178076"
type input "27344178076"
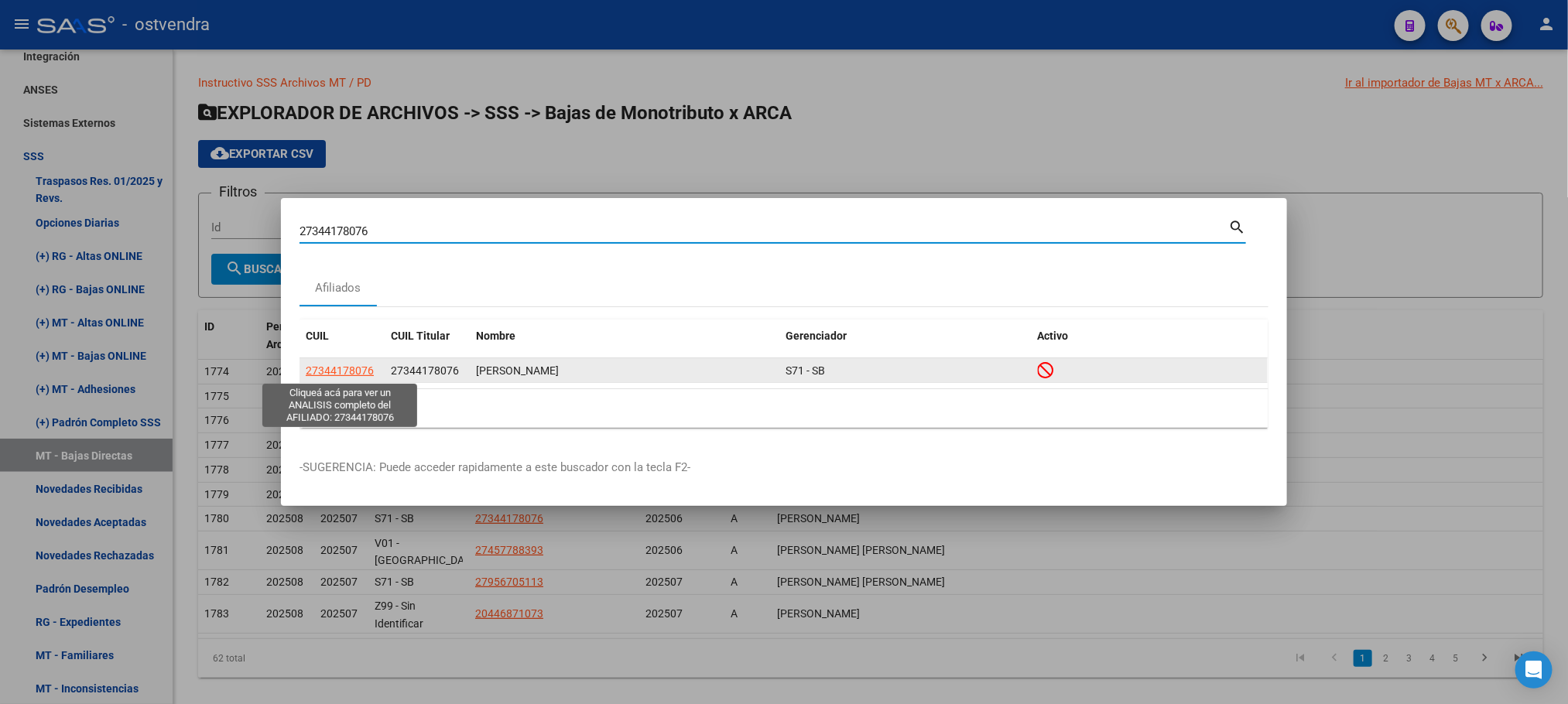
click at [349, 376] on span "27344178076" at bounding box center [340, 370] width 68 height 13
type textarea "27344178076"
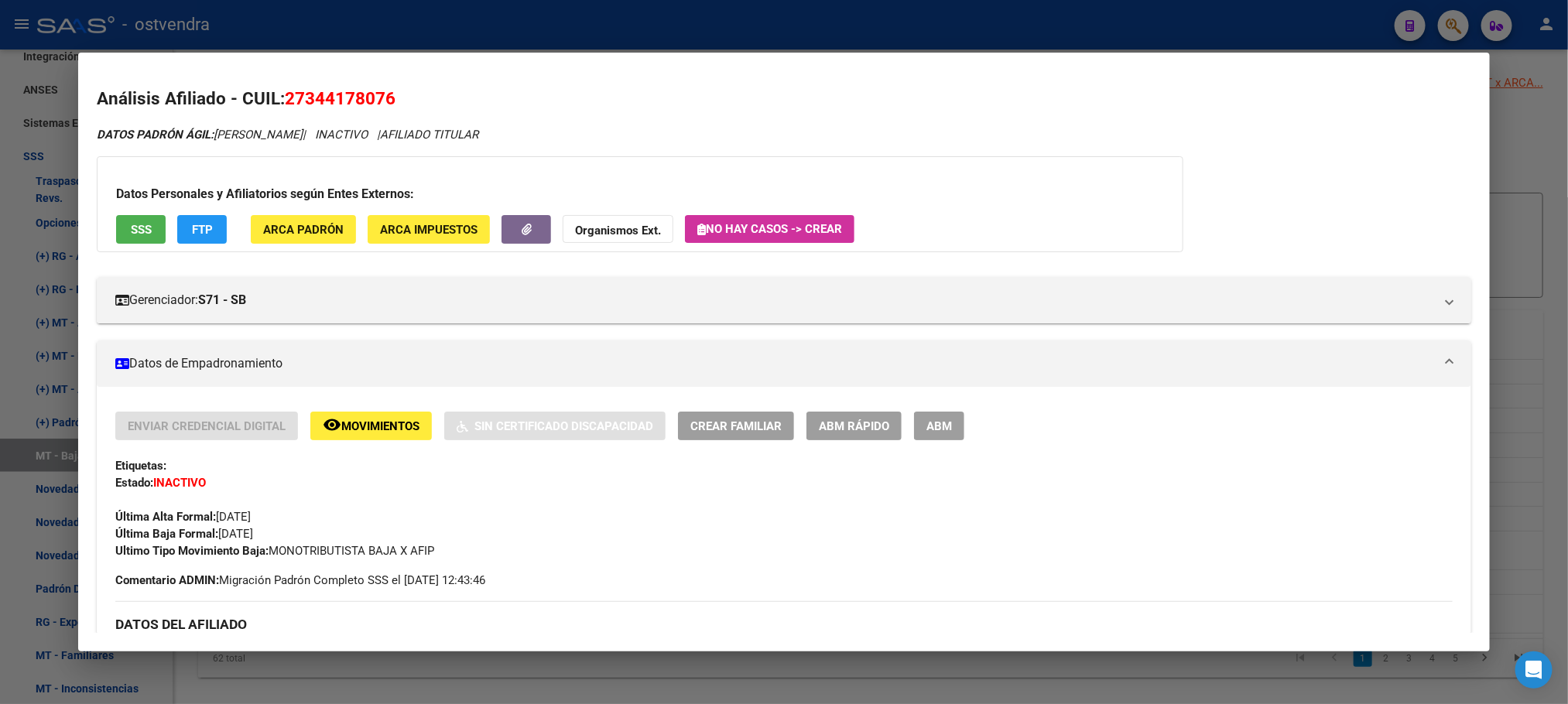
click at [119, 233] on button "SSS" at bounding box center [141, 230] width 49 height 29
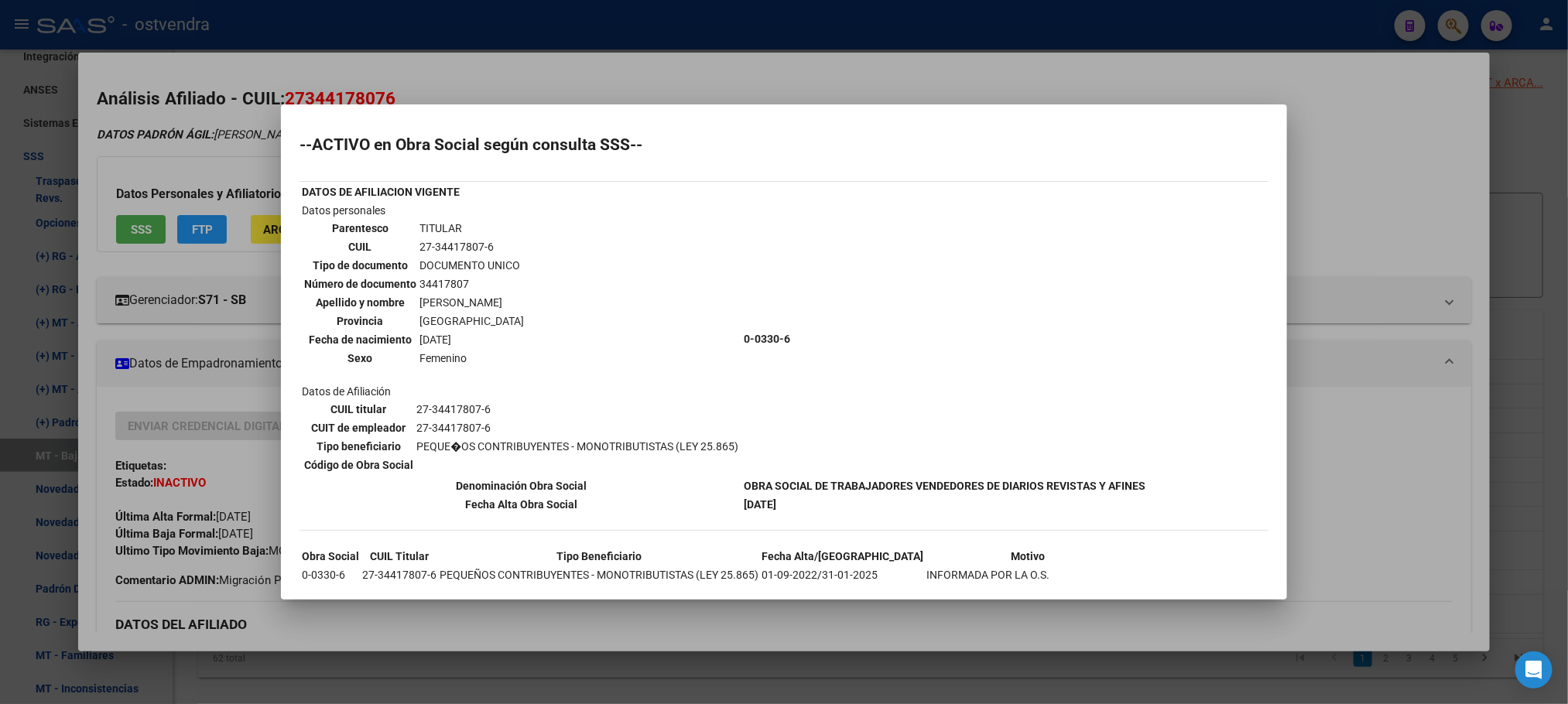
click at [237, 143] on div at bounding box center [784, 352] width 1568 height 704
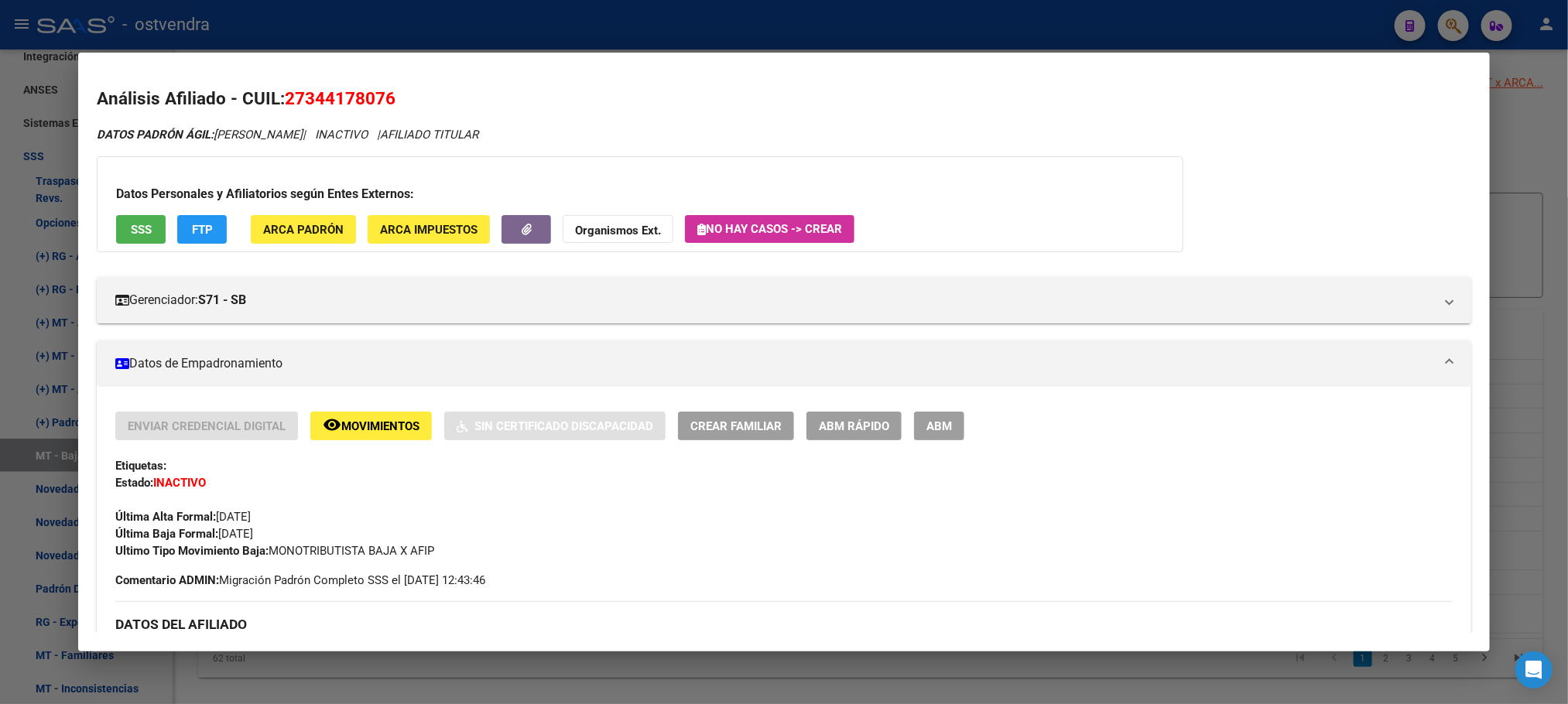
click at [304, 33] on div at bounding box center [784, 352] width 1568 height 704
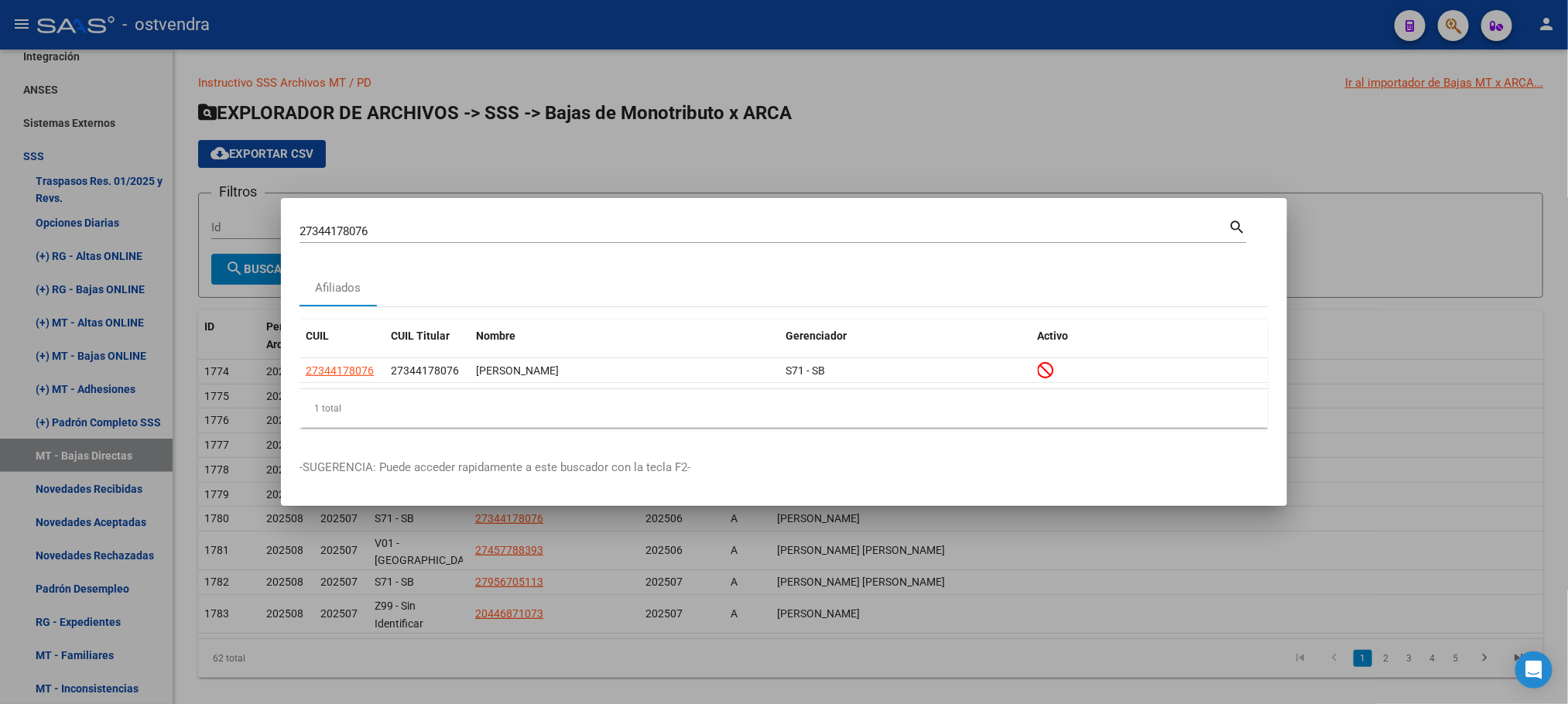
click at [409, 194] on div at bounding box center [784, 352] width 1568 height 704
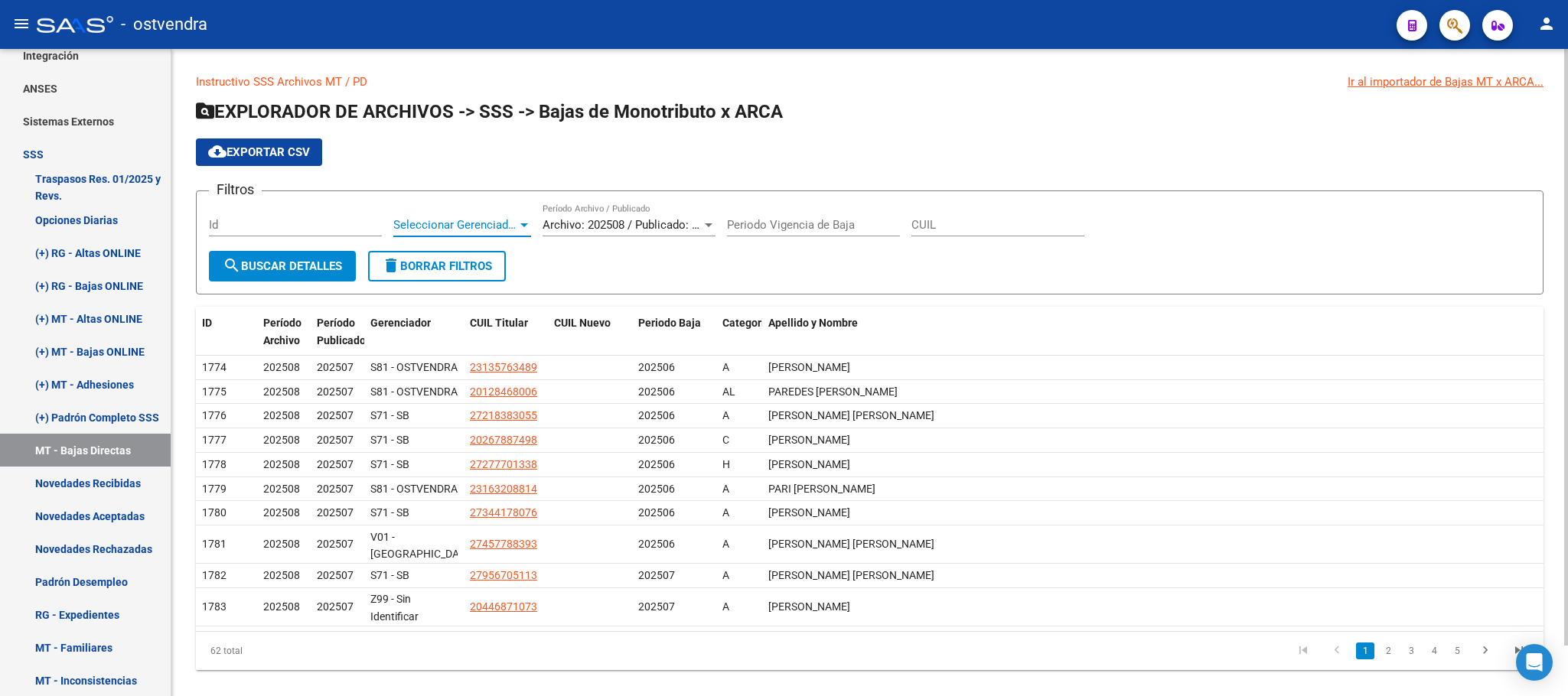
click at [414, 220] on span "Seleccionar Gerenciador" at bounding box center [455, 224] width 124 height 13
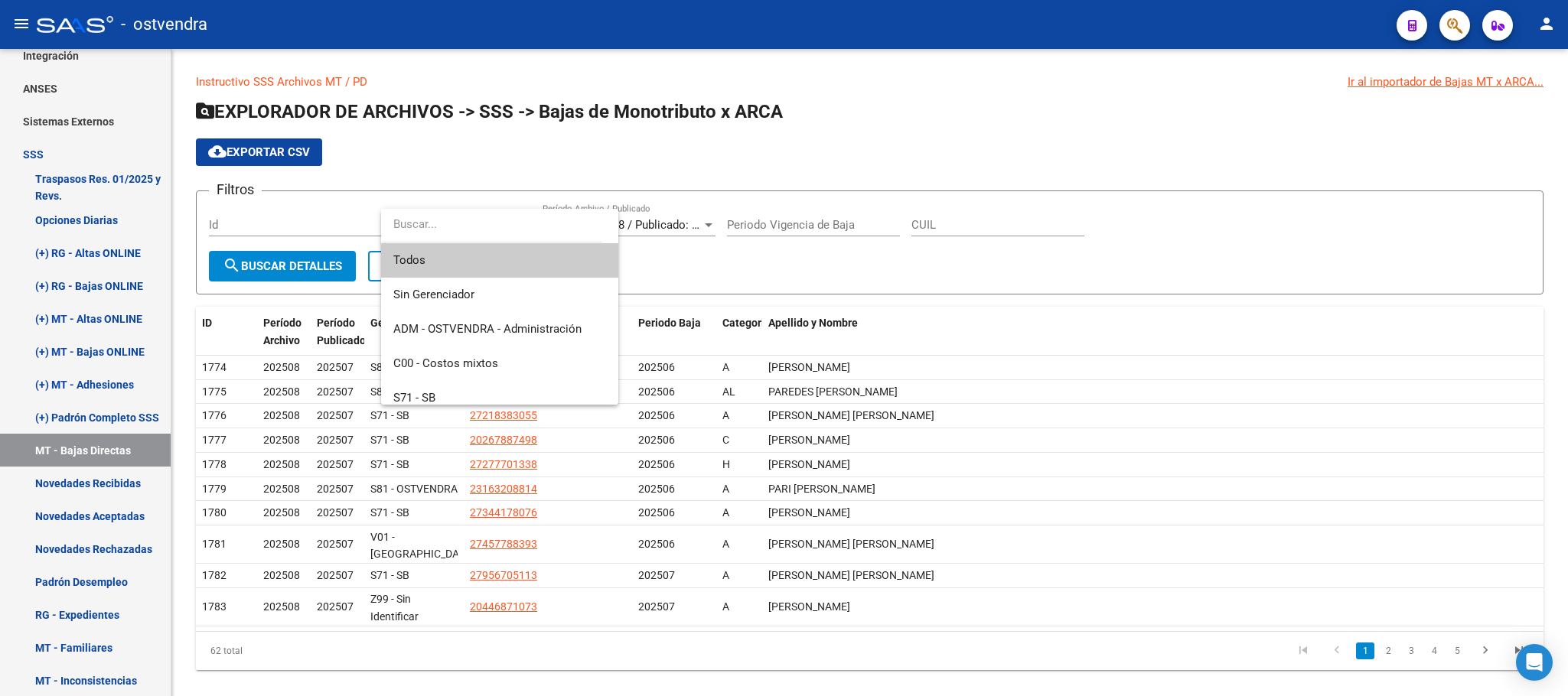
click at [1463, 17] on div at bounding box center [784, 348] width 1568 height 696
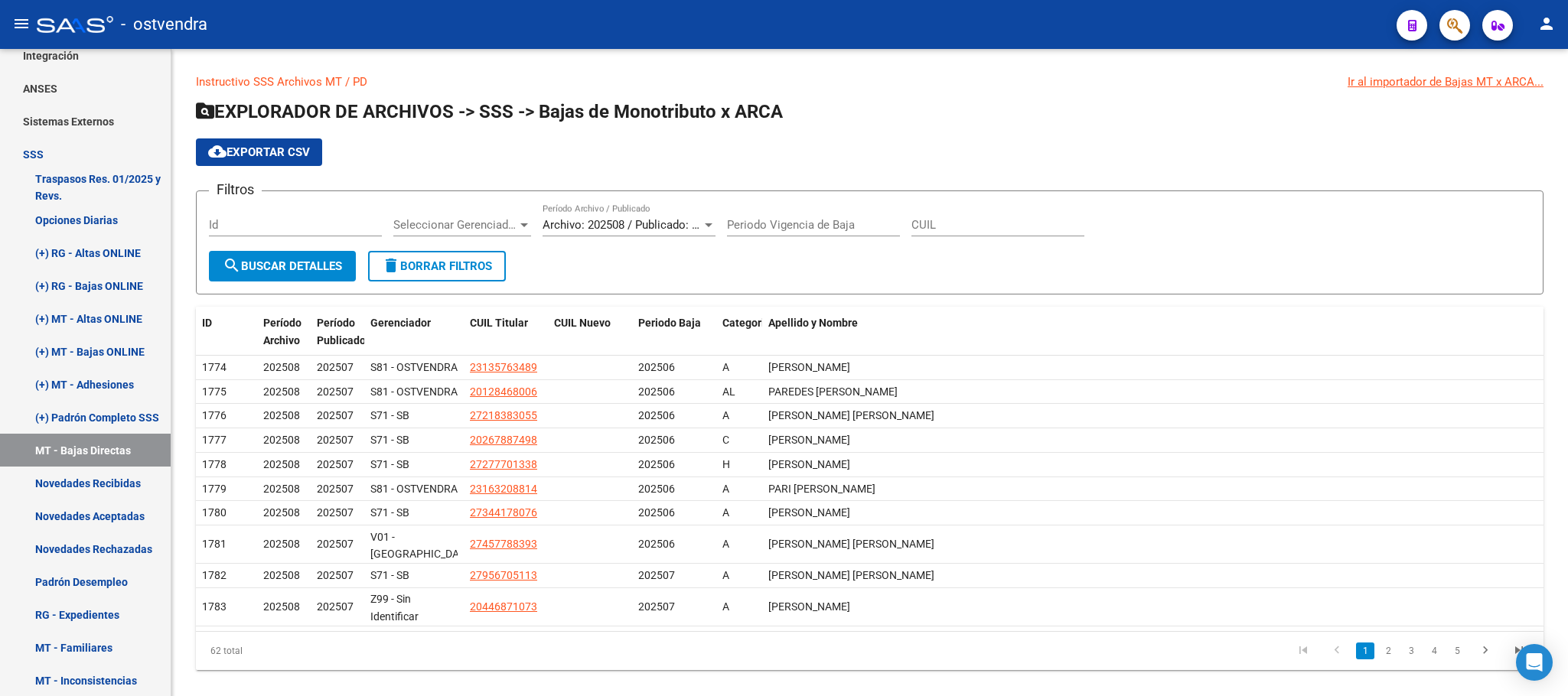
click at [1463, 17] on button "button" at bounding box center [1455, 25] width 30 height 30
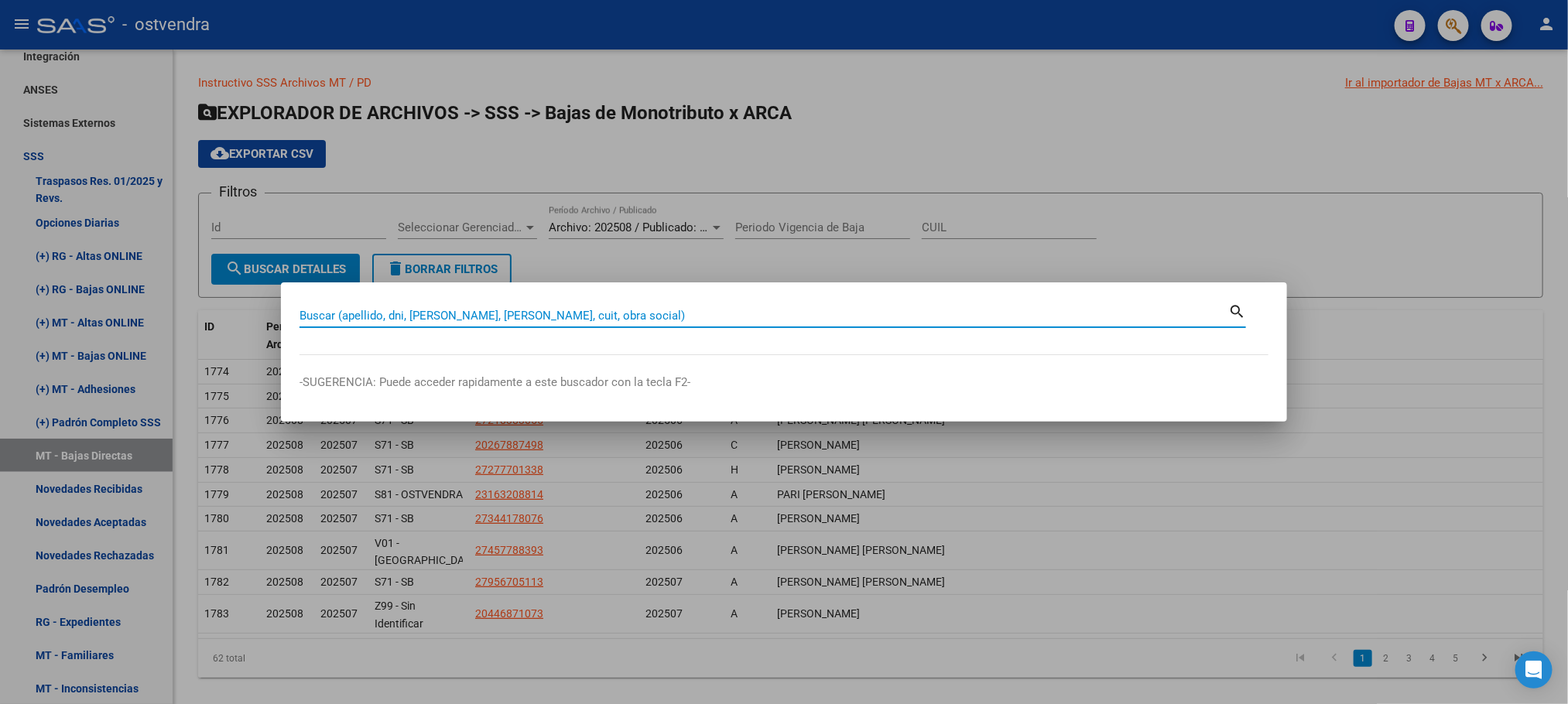
paste input "27457788393"
type input "27457788393"
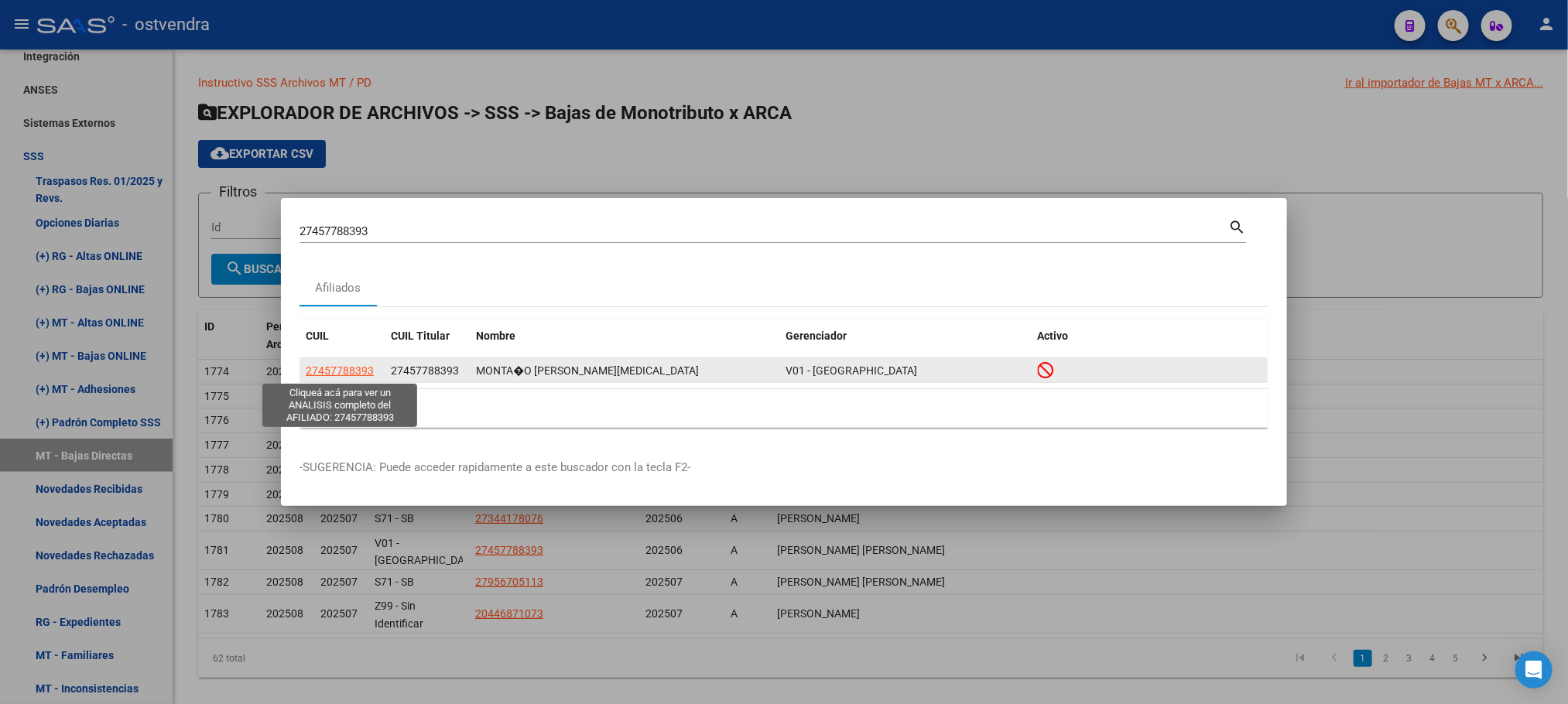
click at [351, 369] on span "27457788393" at bounding box center [340, 370] width 68 height 13
type textarea "27457788393"
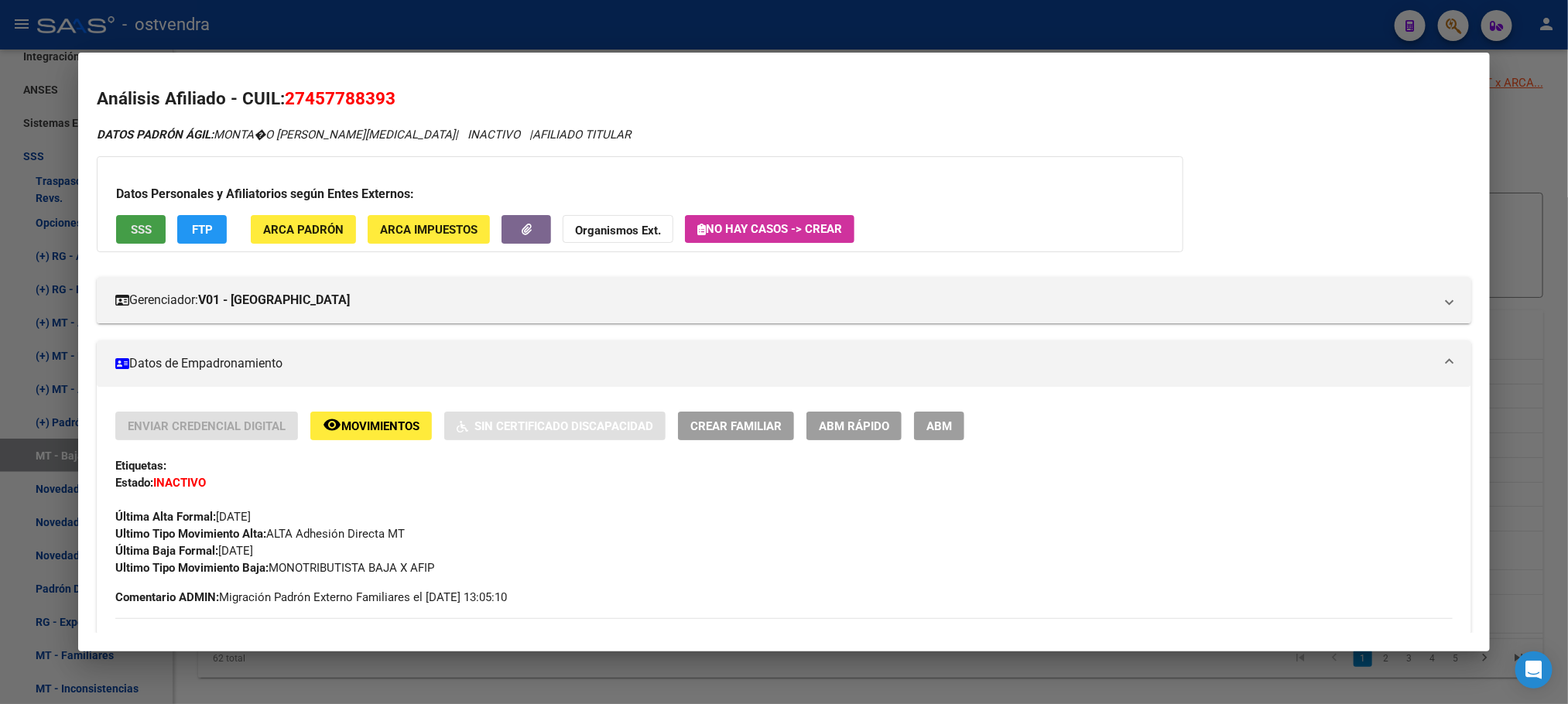
click at [131, 230] on span "SSS" at bounding box center [141, 230] width 20 height 14
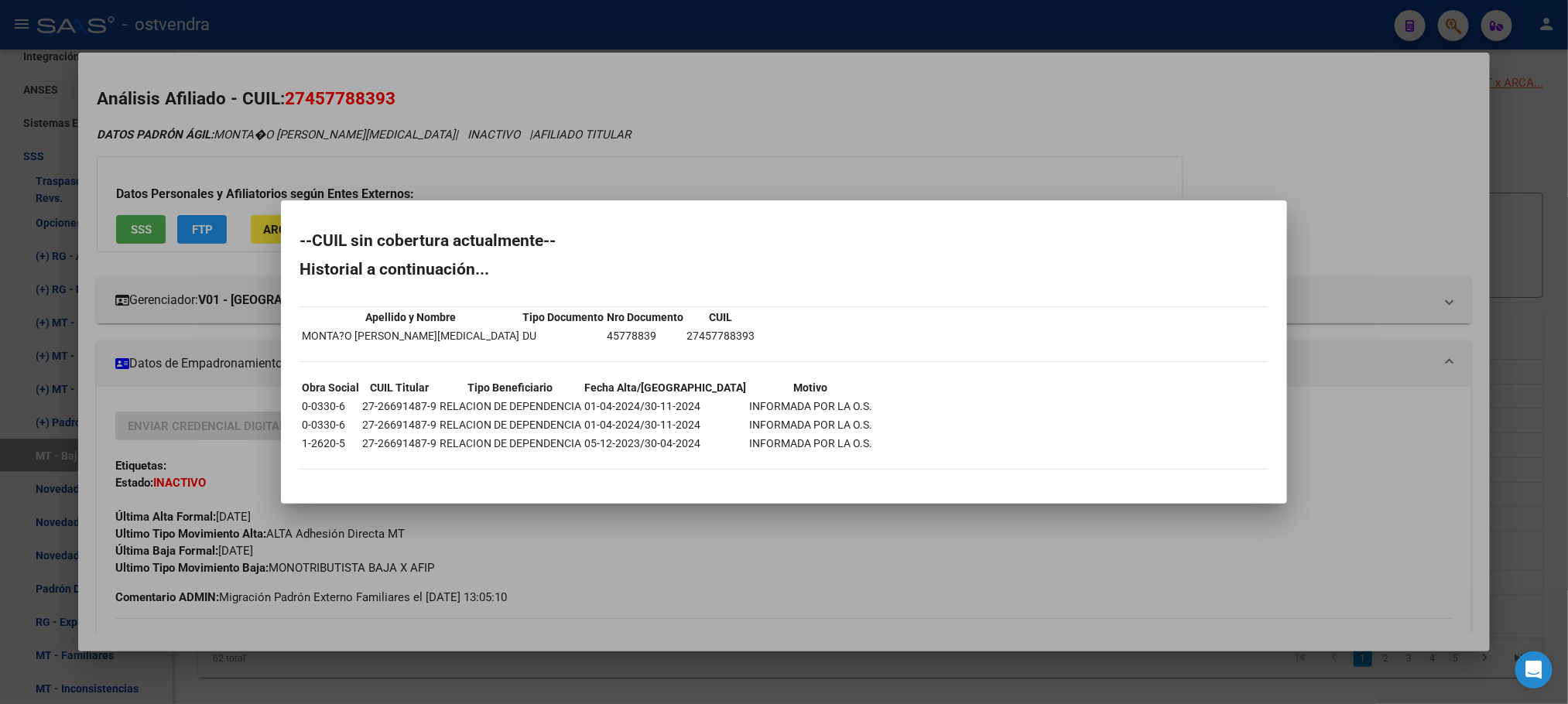
click at [403, 89] on div at bounding box center [784, 352] width 1568 height 704
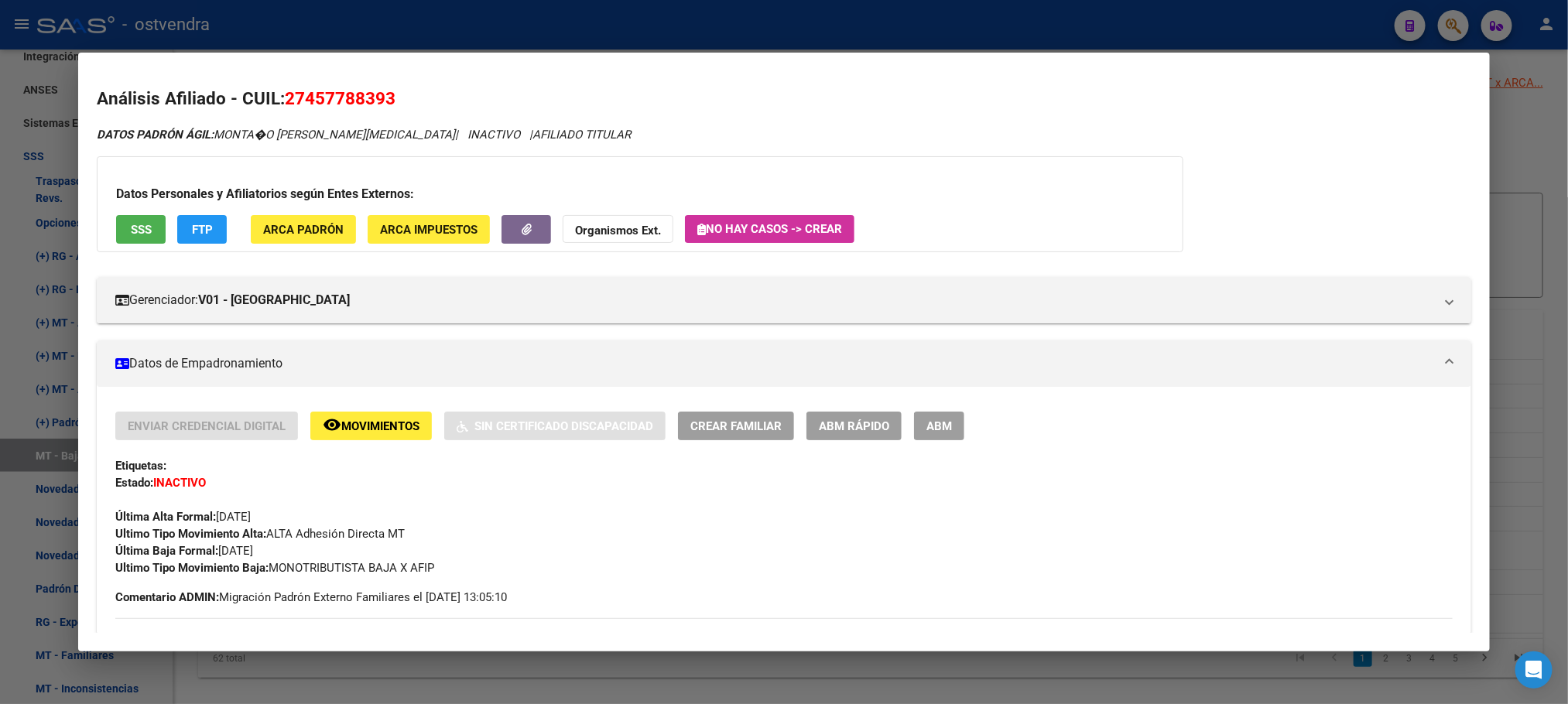
click at [404, 21] on div at bounding box center [784, 352] width 1568 height 704
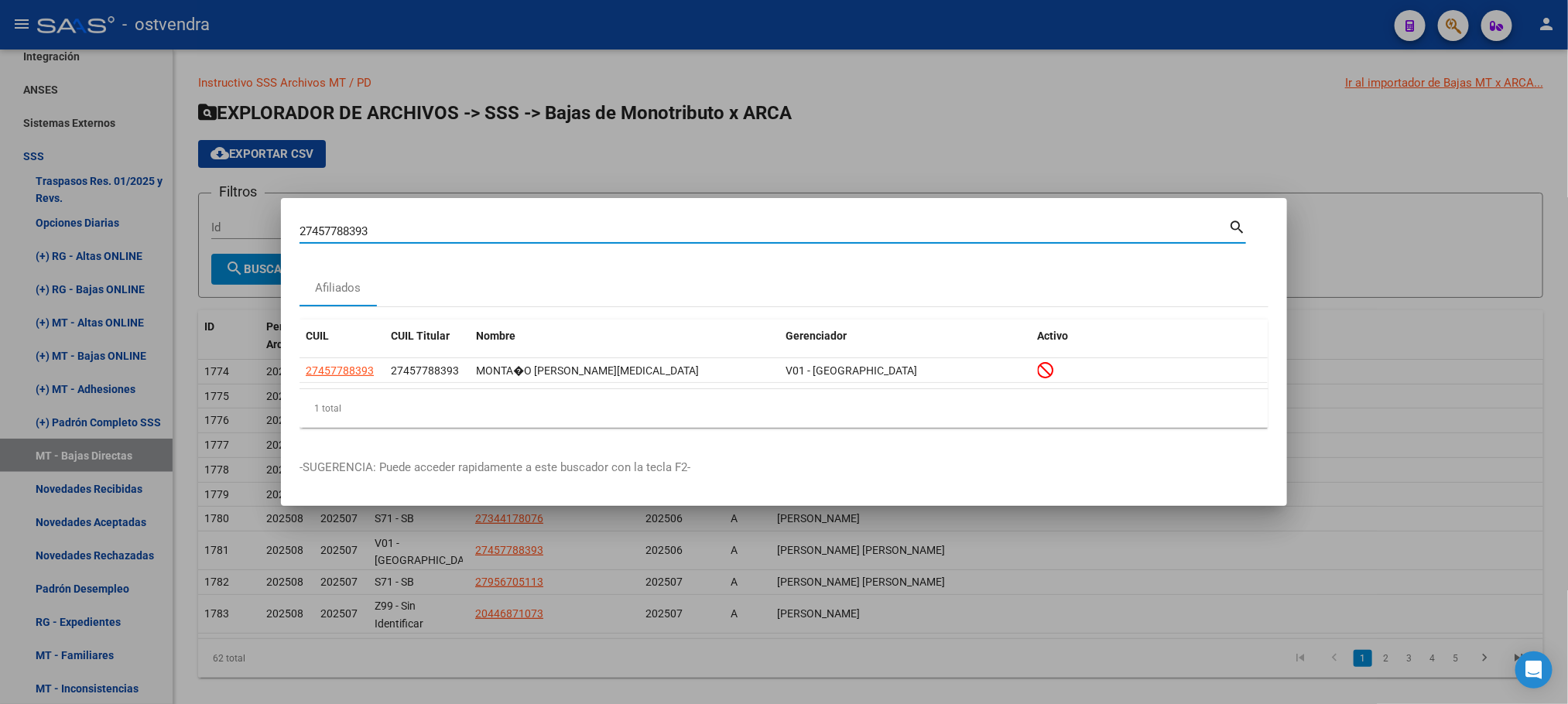
drag, startPoint x: 419, startPoint y: 229, endPoint x: 184, endPoint y: 229, distance: 235.0
click at [184, 229] on div "27457788393 Buscar (apellido, dni, cuil, nro traspaso, cuit, obra social) searc…" at bounding box center [784, 352] width 1568 height 704
paste input "95670511"
type input "27956705113"
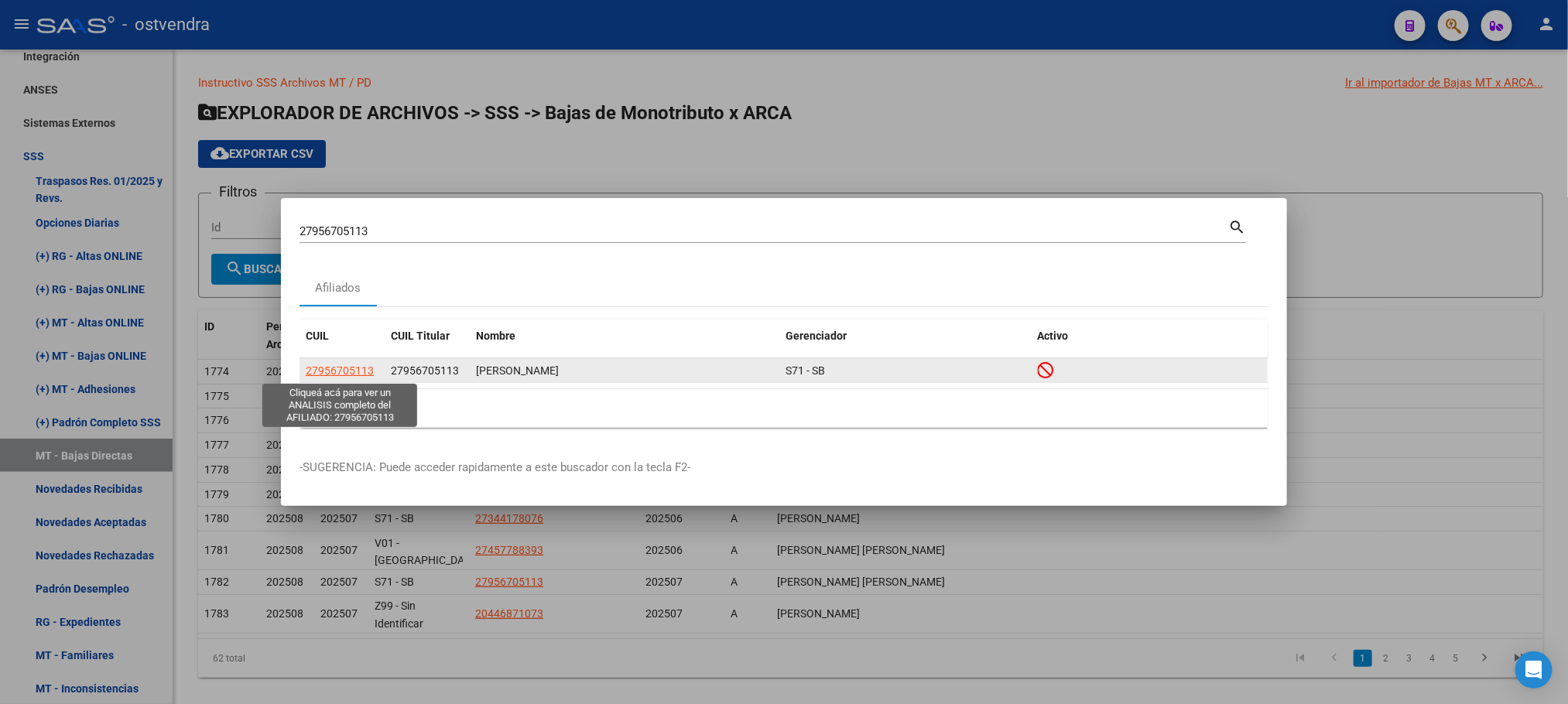
click at [365, 367] on span "27956705113" at bounding box center [340, 370] width 68 height 13
type textarea "27956705113"
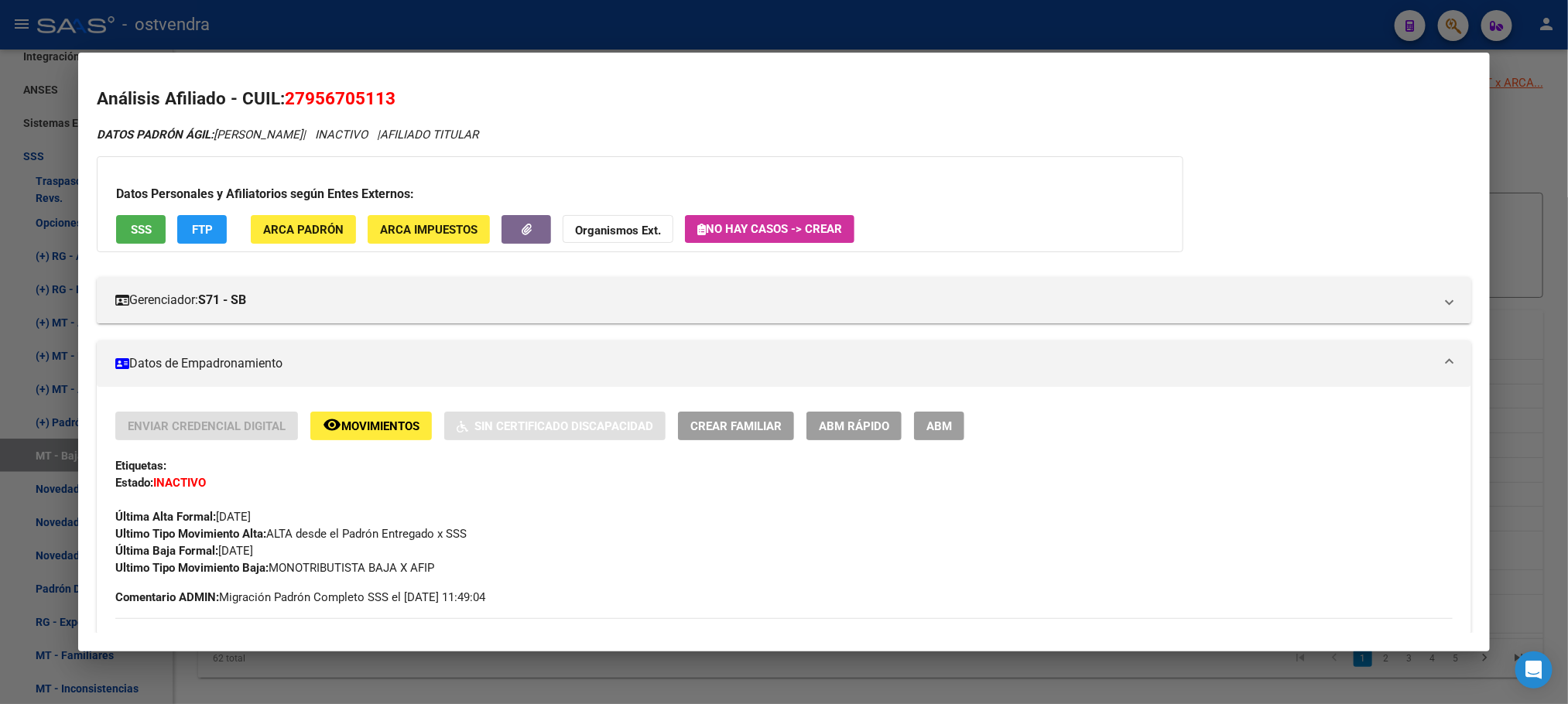
click at [149, 232] on button "SSS" at bounding box center [141, 230] width 49 height 29
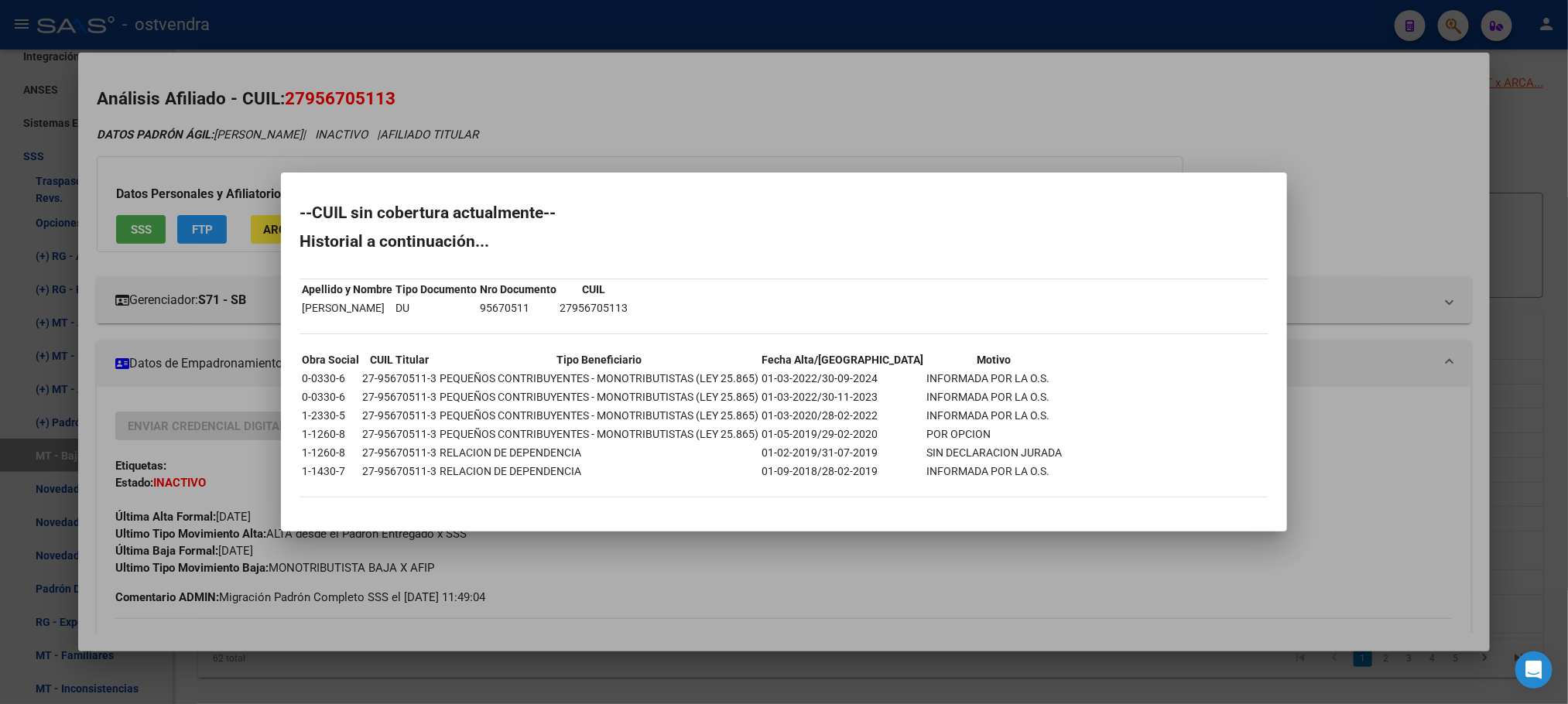
click at [390, 145] on div at bounding box center [784, 352] width 1568 height 704
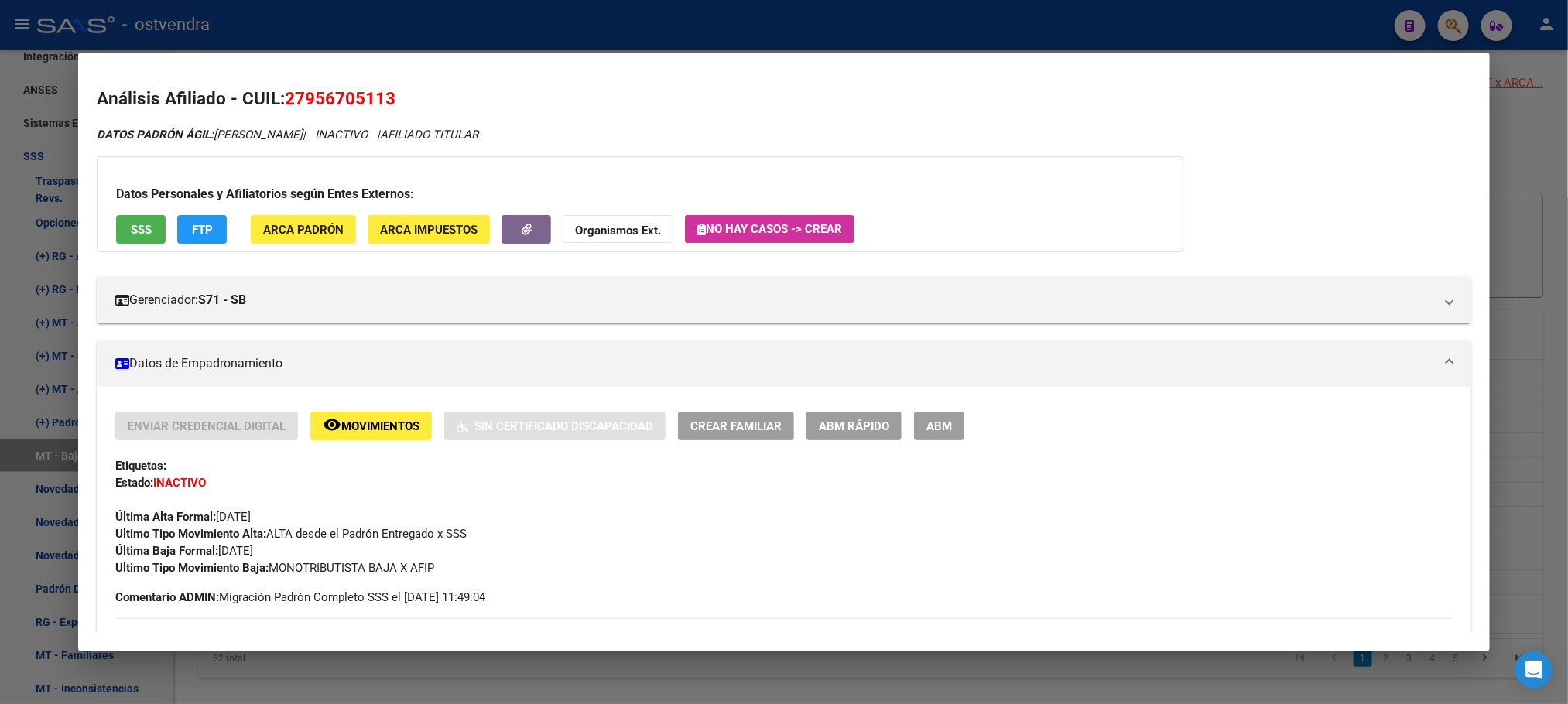
click at [392, 26] on div at bounding box center [784, 352] width 1568 height 704
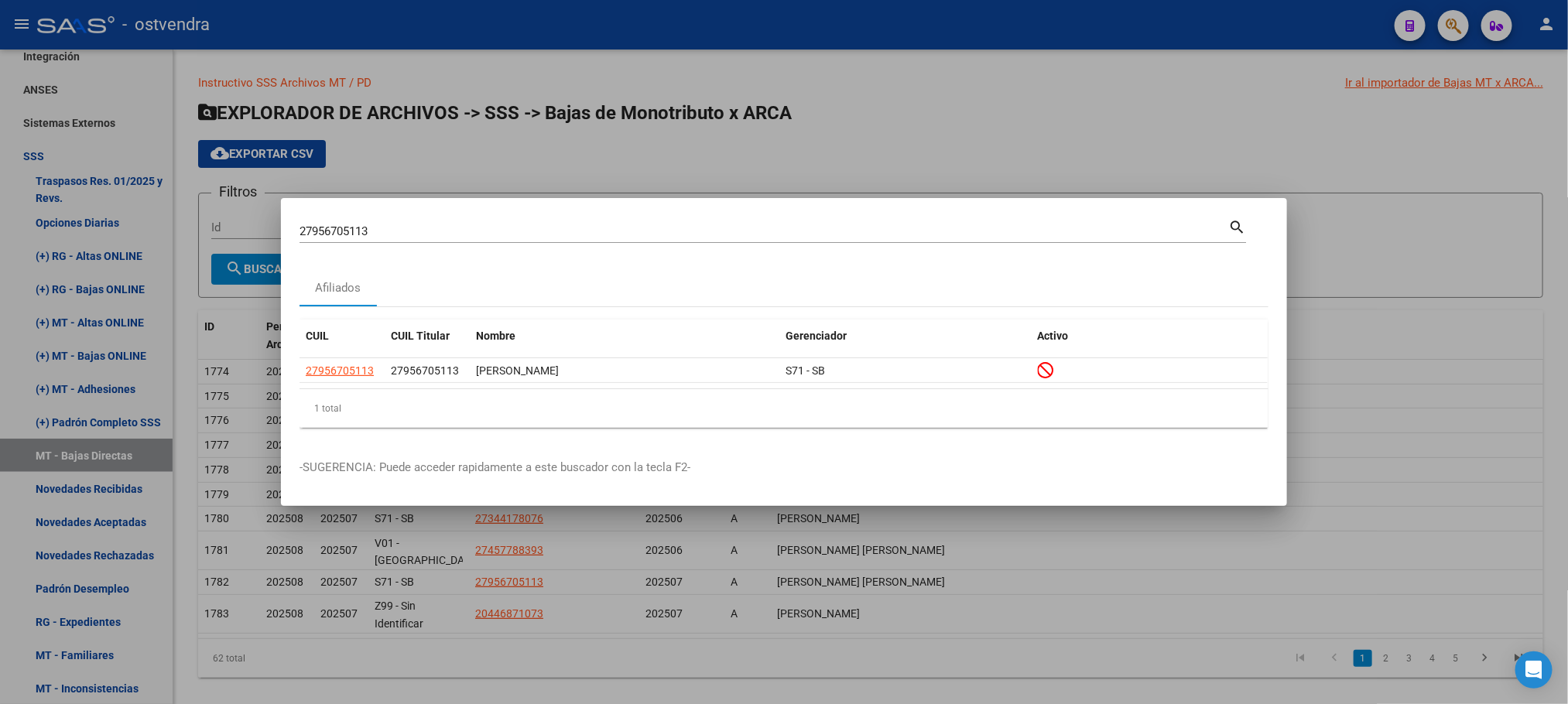
click at [403, 240] on div "27956705113 Buscar (apellido, dni, [PERSON_NAME], [PERSON_NAME], cuit, obra soc…" at bounding box center [764, 231] width 928 height 23
drag, startPoint x: 399, startPoint y: 235, endPoint x: 310, endPoint y: 216, distance: 91.0
click at [260, 216] on div "27956705113 Buscar (apellido, dni, cuil, nro traspaso, cuit, obra social) searc…" at bounding box center [784, 352] width 1568 height 704
drag, startPoint x: 317, startPoint y: 217, endPoint x: 469, endPoint y: 156, distance: 163.8
click at [469, 156] on div at bounding box center [784, 352] width 1568 height 704
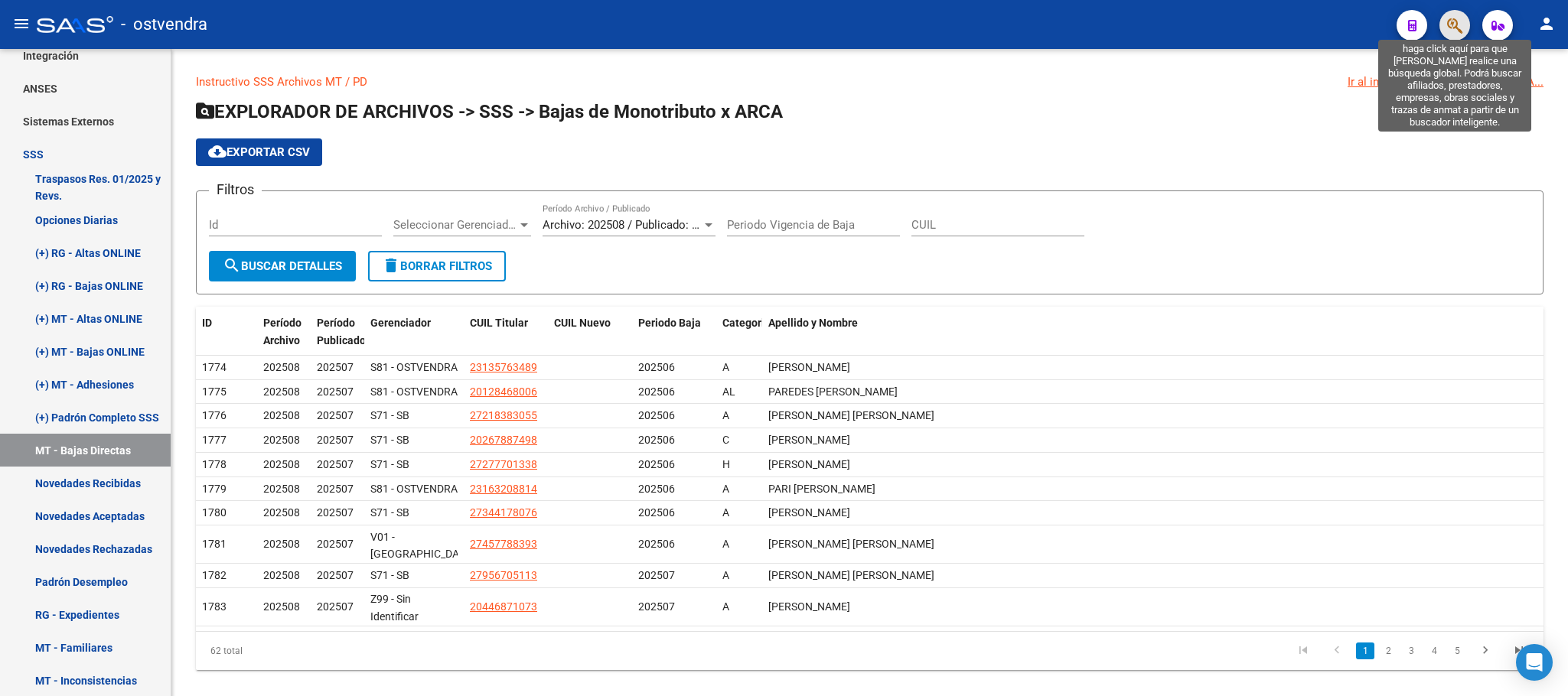
click at [1456, 21] on icon "button" at bounding box center [1455, 25] width 15 height 18
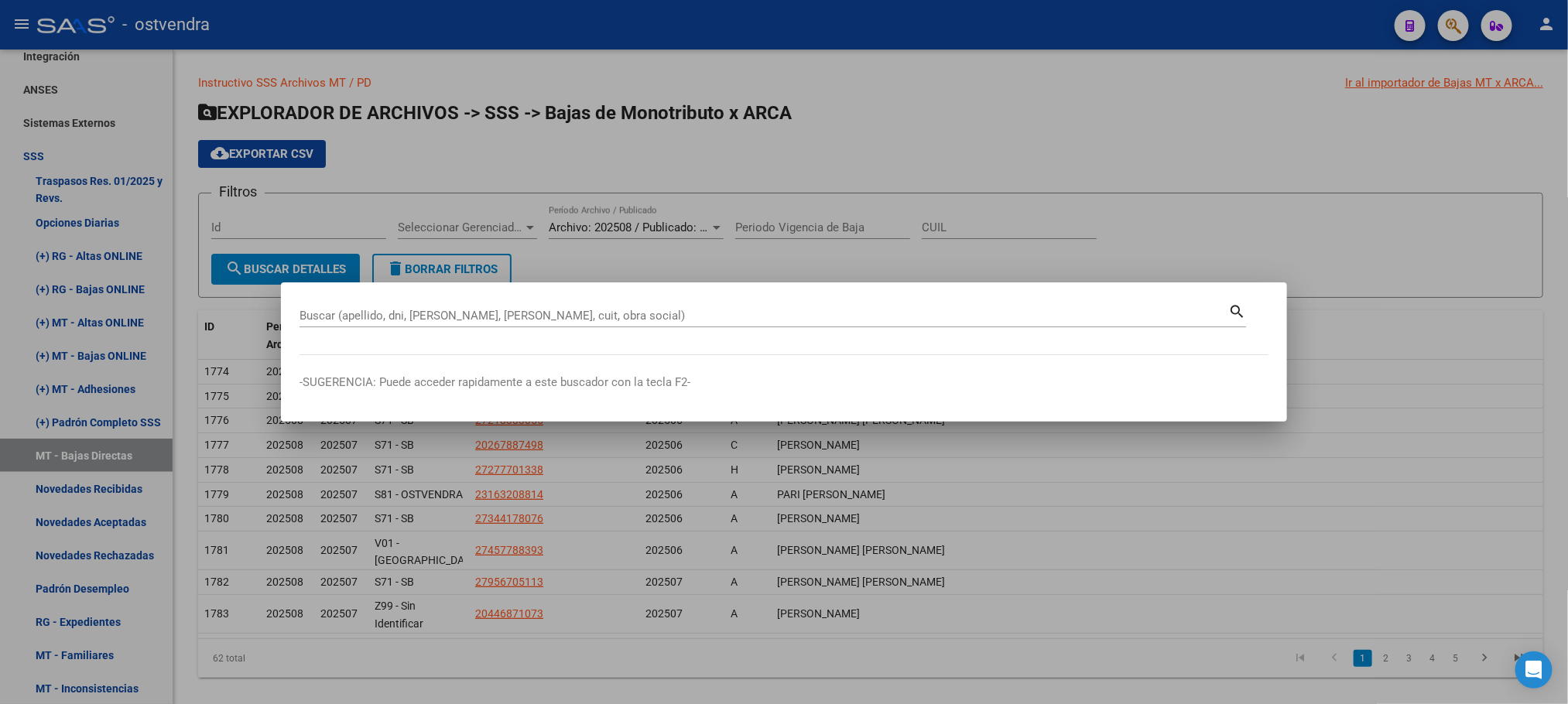
click at [332, 309] on div "Buscar (apellido, dni, [PERSON_NAME], [PERSON_NAME], cuit, obra social)" at bounding box center [764, 315] width 928 height 23
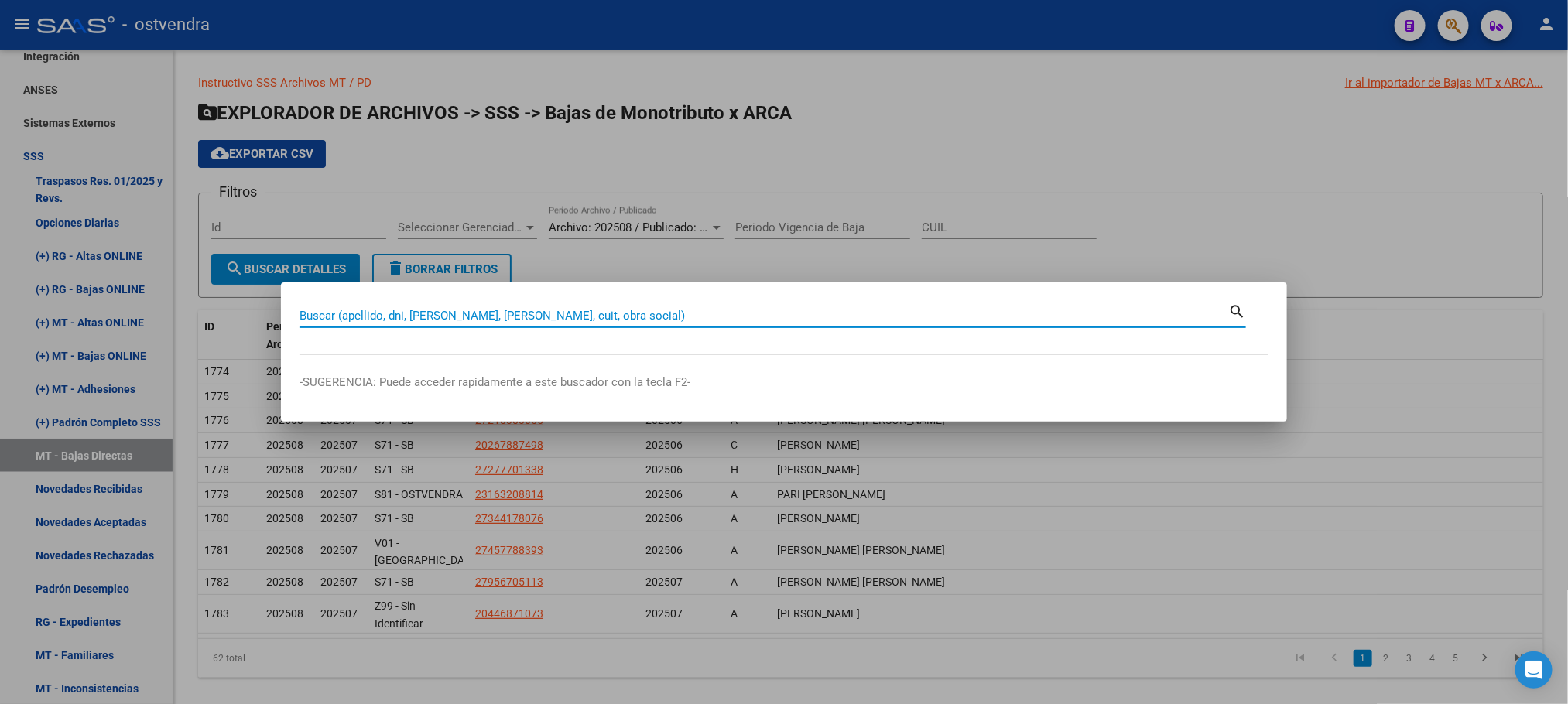
click at [337, 316] on input "Buscar (apellido, dni, [PERSON_NAME], [PERSON_NAME], cuit, obra social)" at bounding box center [764, 316] width 928 height 14
paste input "20446871073"
type input "20446871073"
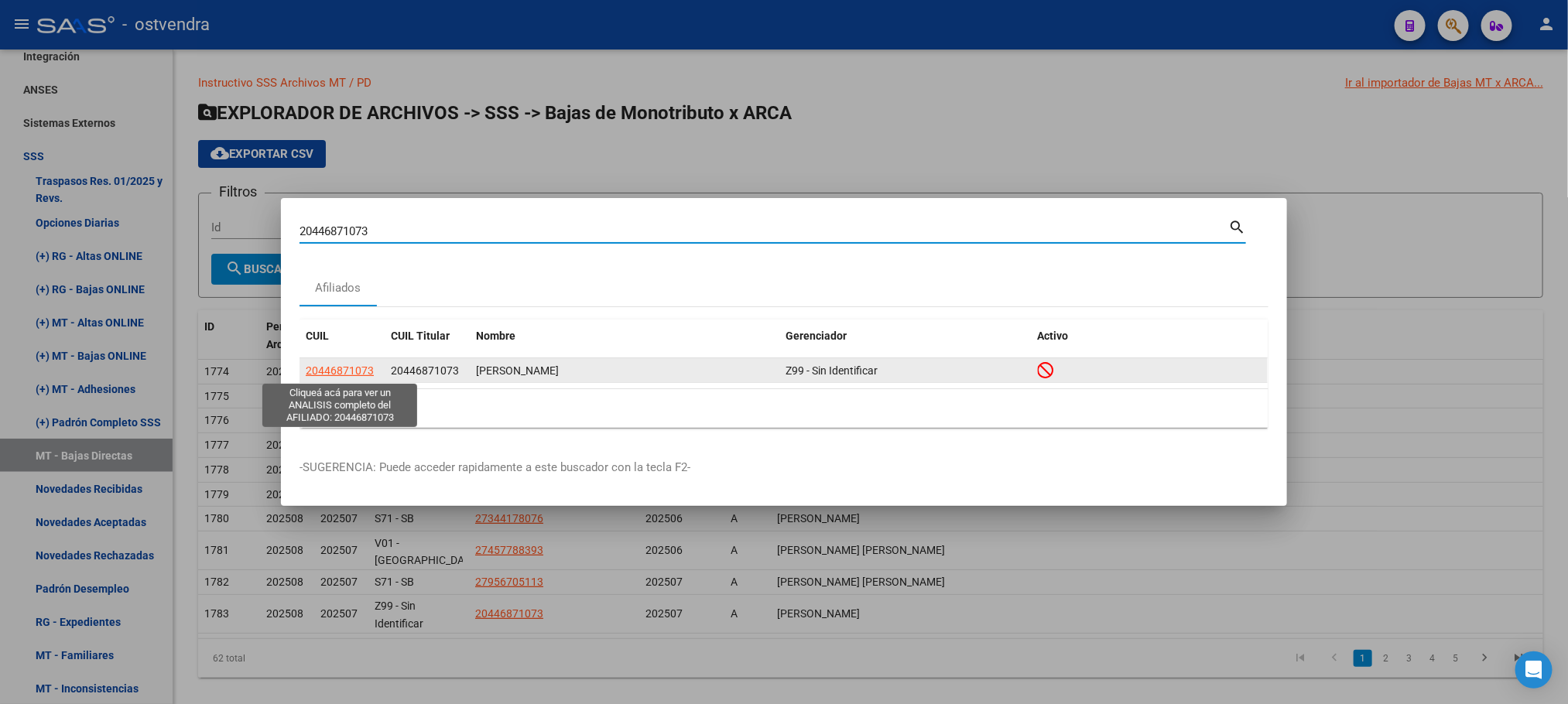
click at [353, 364] on span "20446871073" at bounding box center [340, 370] width 68 height 13
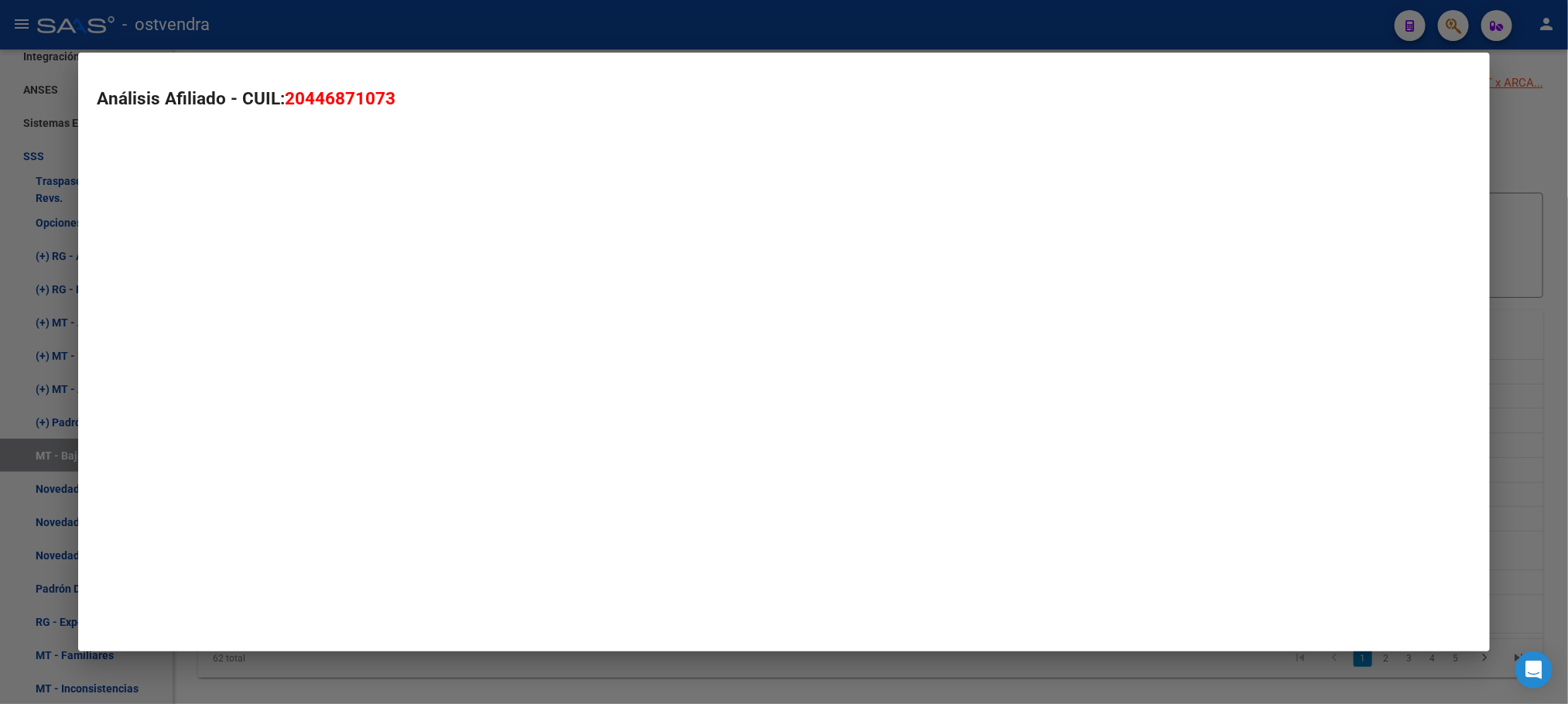
type textarea "20446871073"
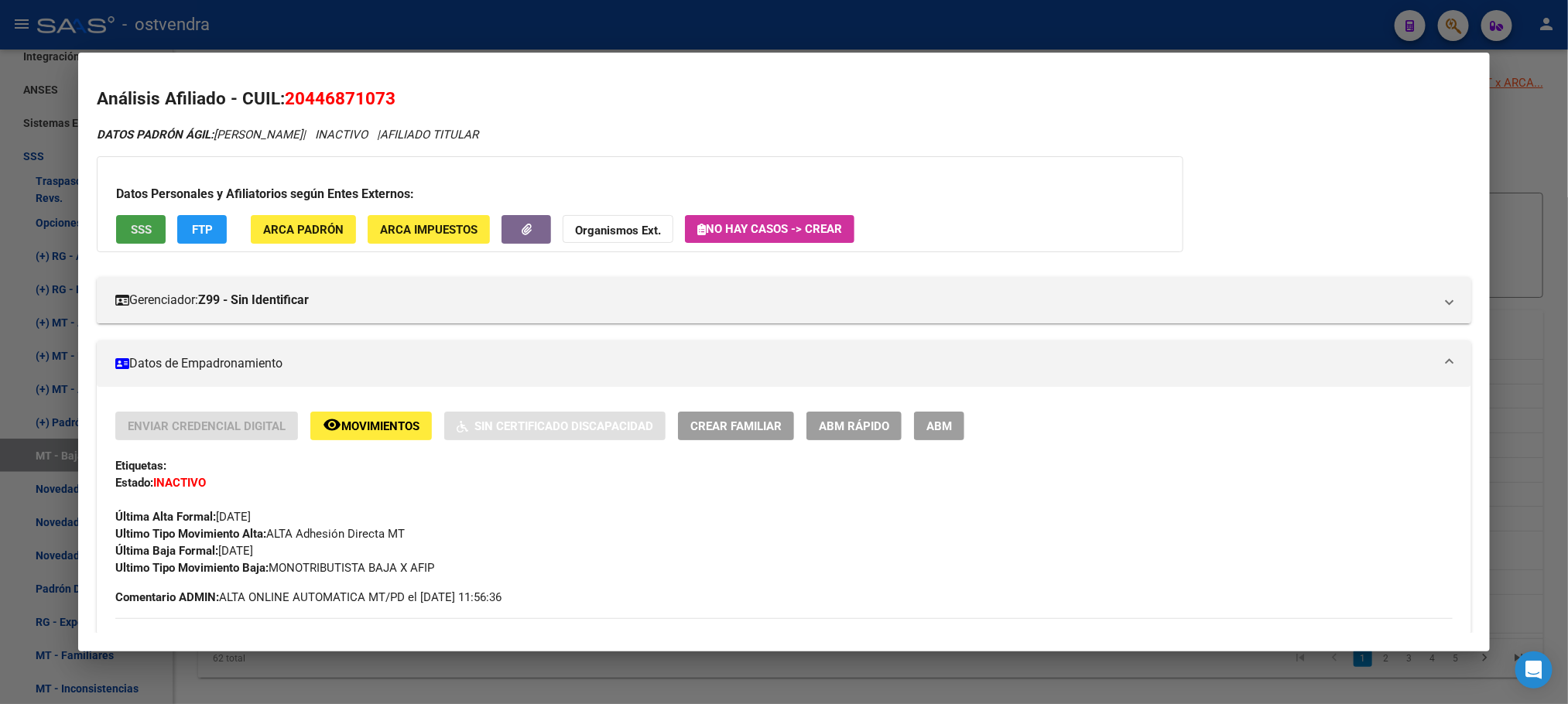
click at [139, 223] on span "SSS" at bounding box center [141, 230] width 20 height 14
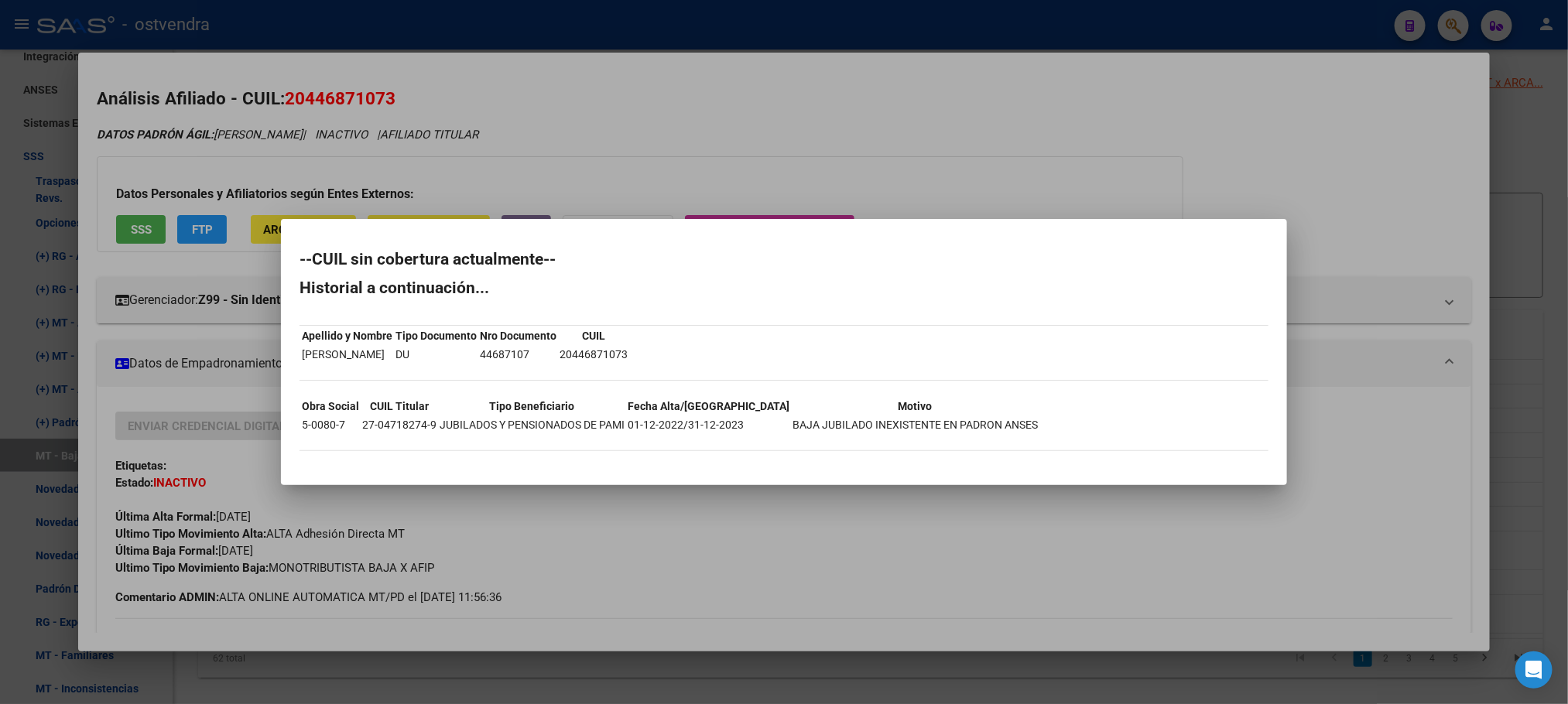
click at [214, 195] on div at bounding box center [784, 352] width 1568 height 704
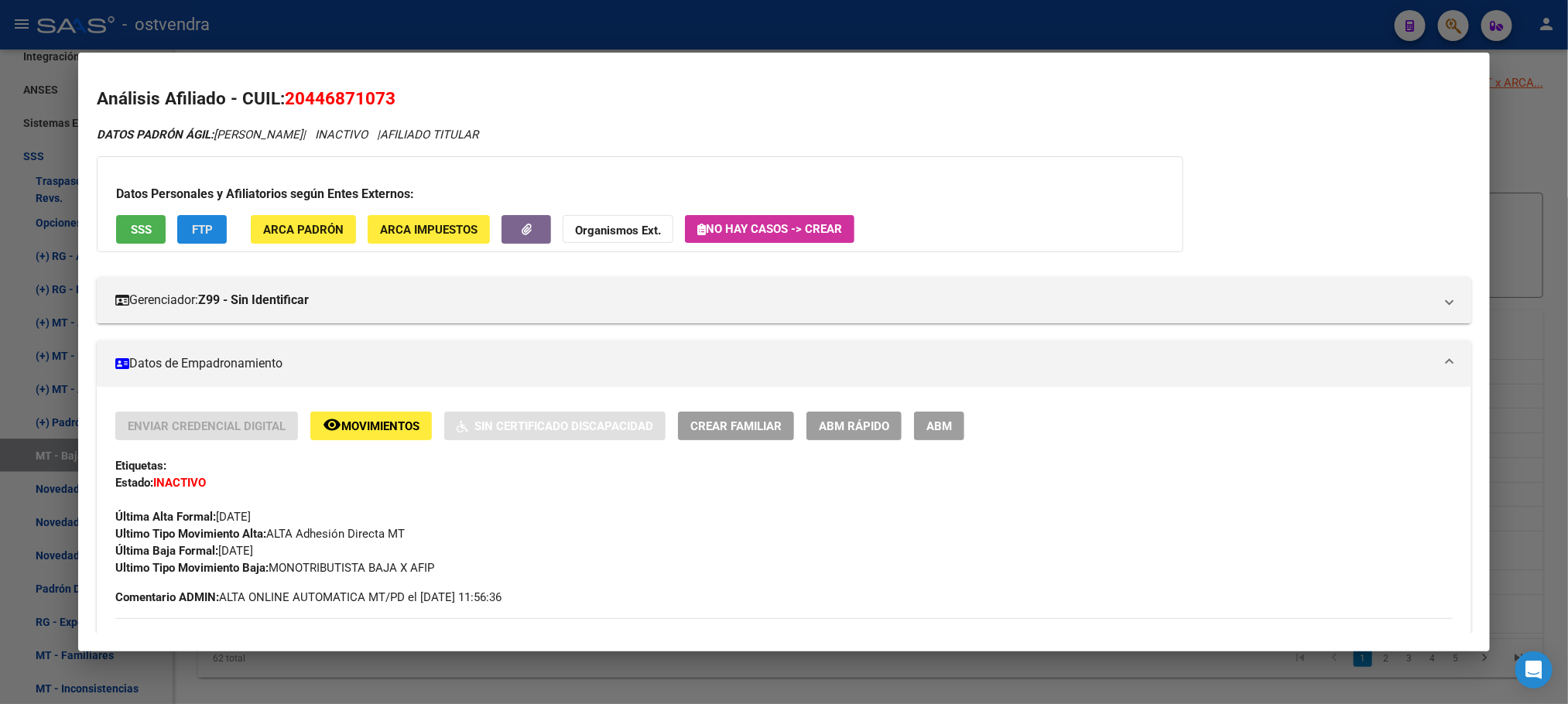
click at [212, 233] on button "FTP" at bounding box center [202, 230] width 49 height 29
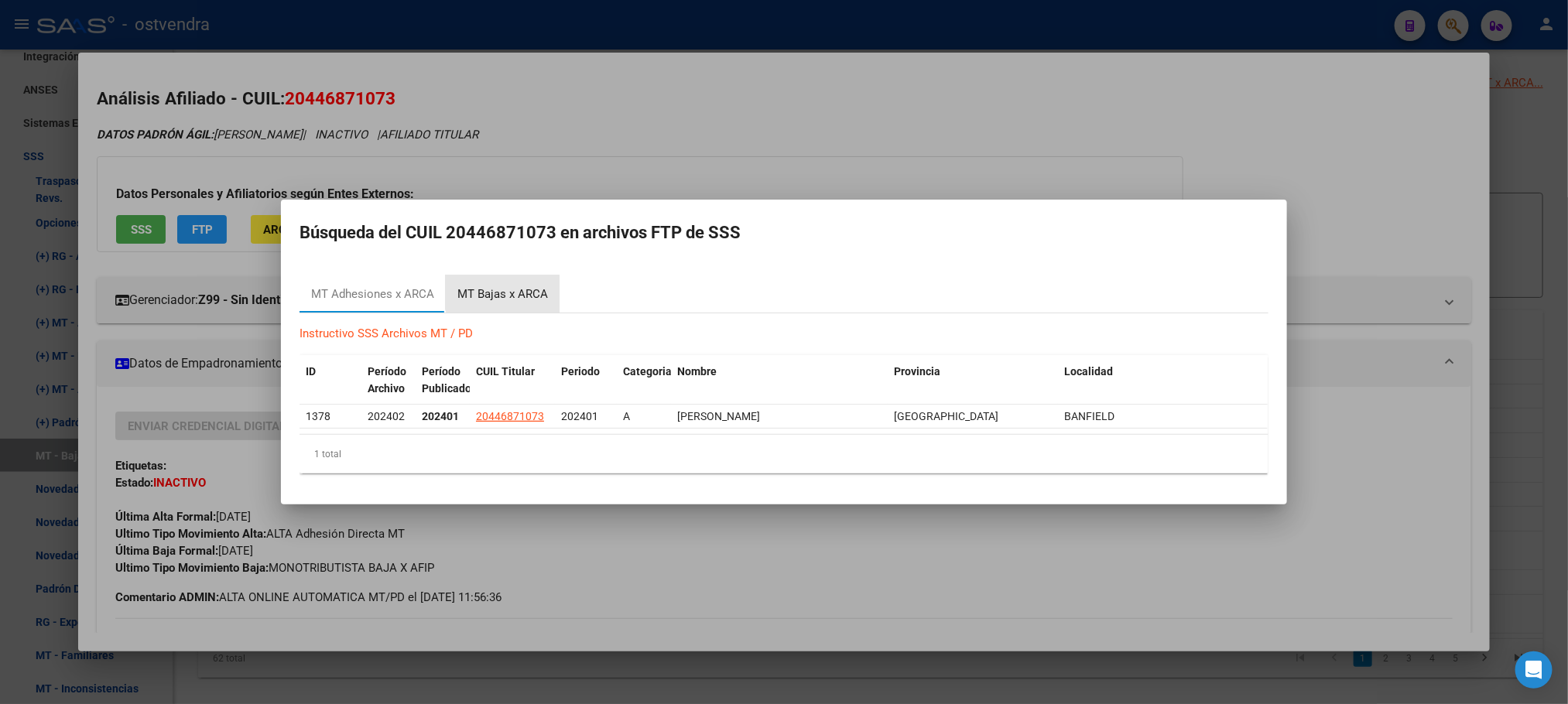
click at [512, 286] on div "MT Bajas x ARCA" at bounding box center [502, 294] width 90 height 18
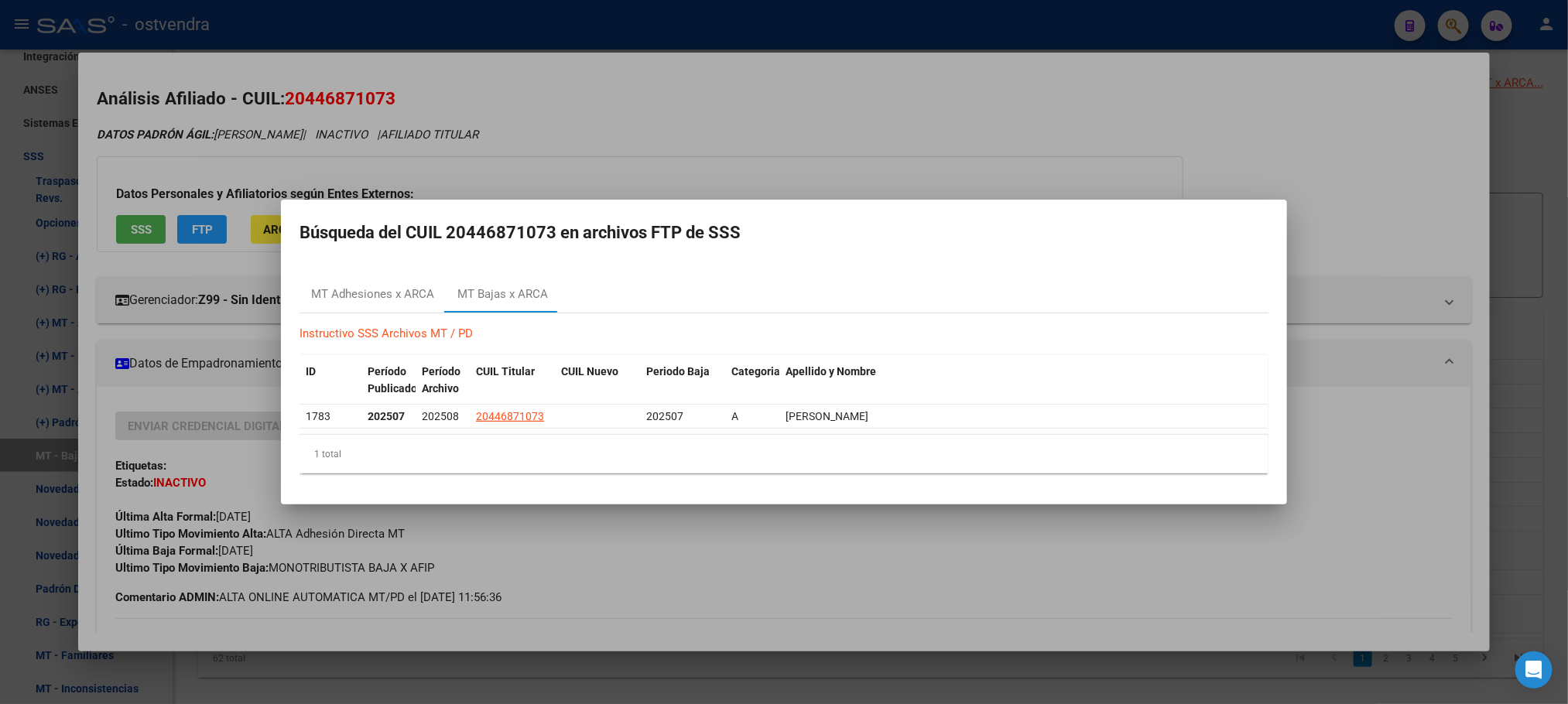
click at [293, 137] on div at bounding box center [784, 352] width 1568 height 704
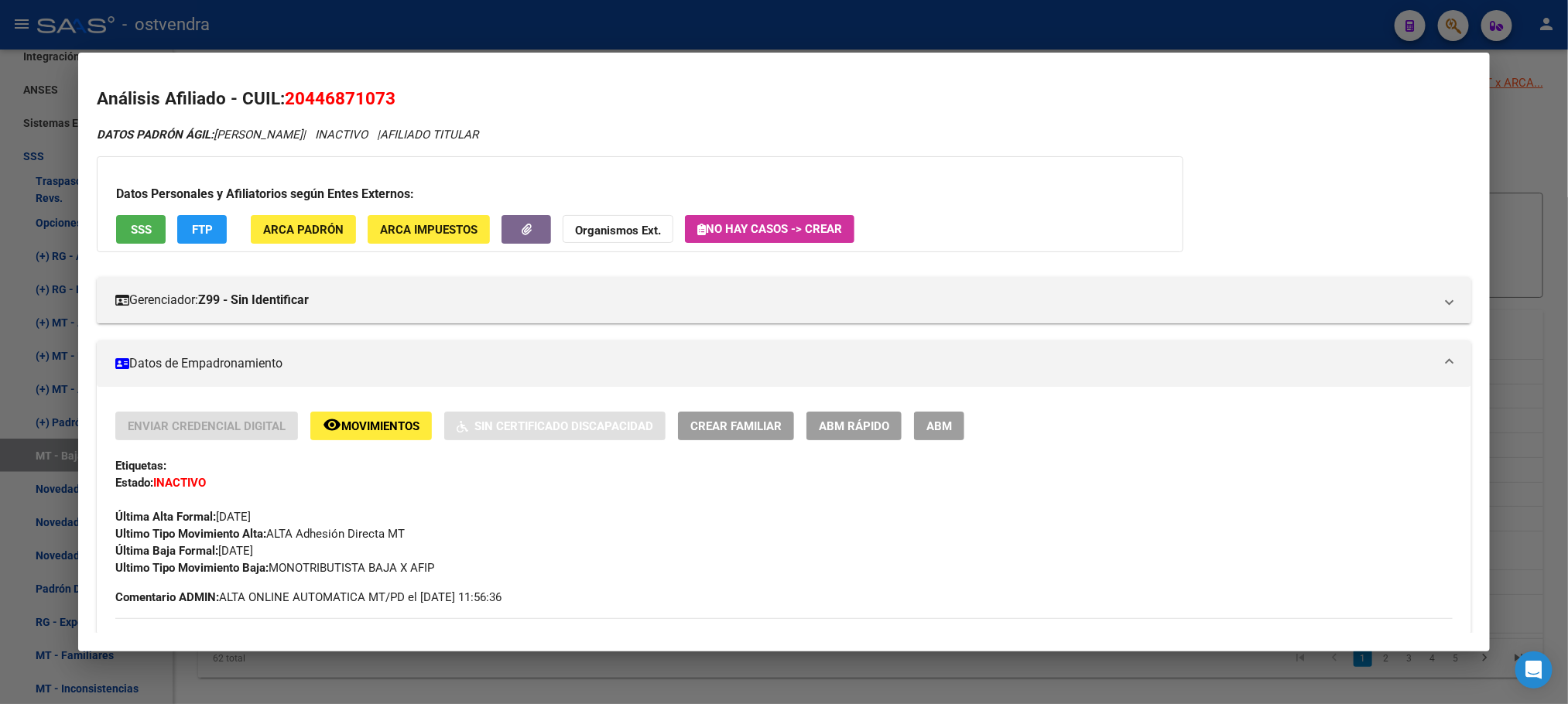
drag, startPoint x: 224, startPoint y: 31, endPoint x: 332, endPoint y: 265, distance: 257.7
click at [224, 31] on div at bounding box center [784, 352] width 1568 height 704
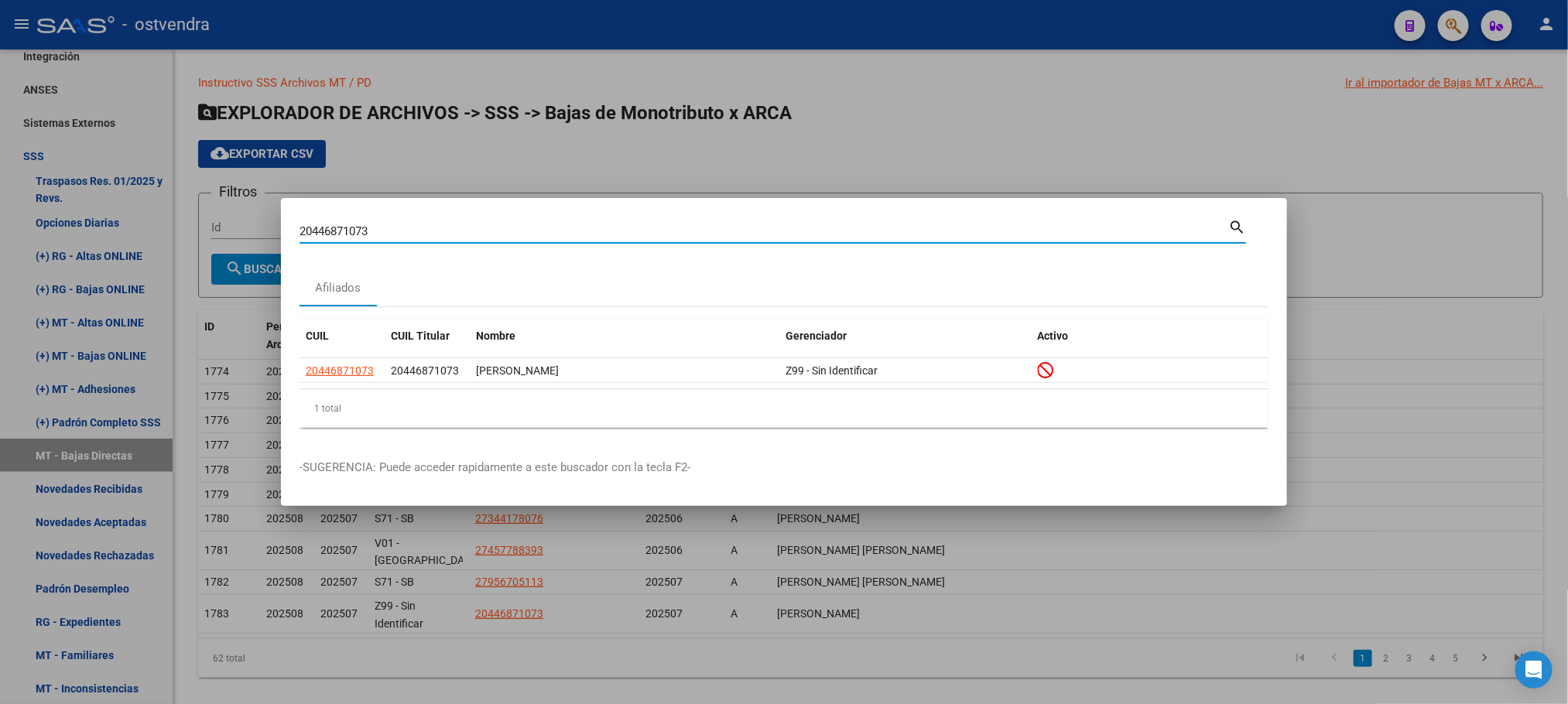
drag, startPoint x: 397, startPoint y: 229, endPoint x: 337, endPoint y: 229, distance: 60.0
click at [272, 229] on div "20446871073 Buscar (apellido, dni, cuil, nro traspaso, cuit, obra social) searc…" at bounding box center [784, 352] width 1568 height 704
paste input "79224015"
type input "27922401573"
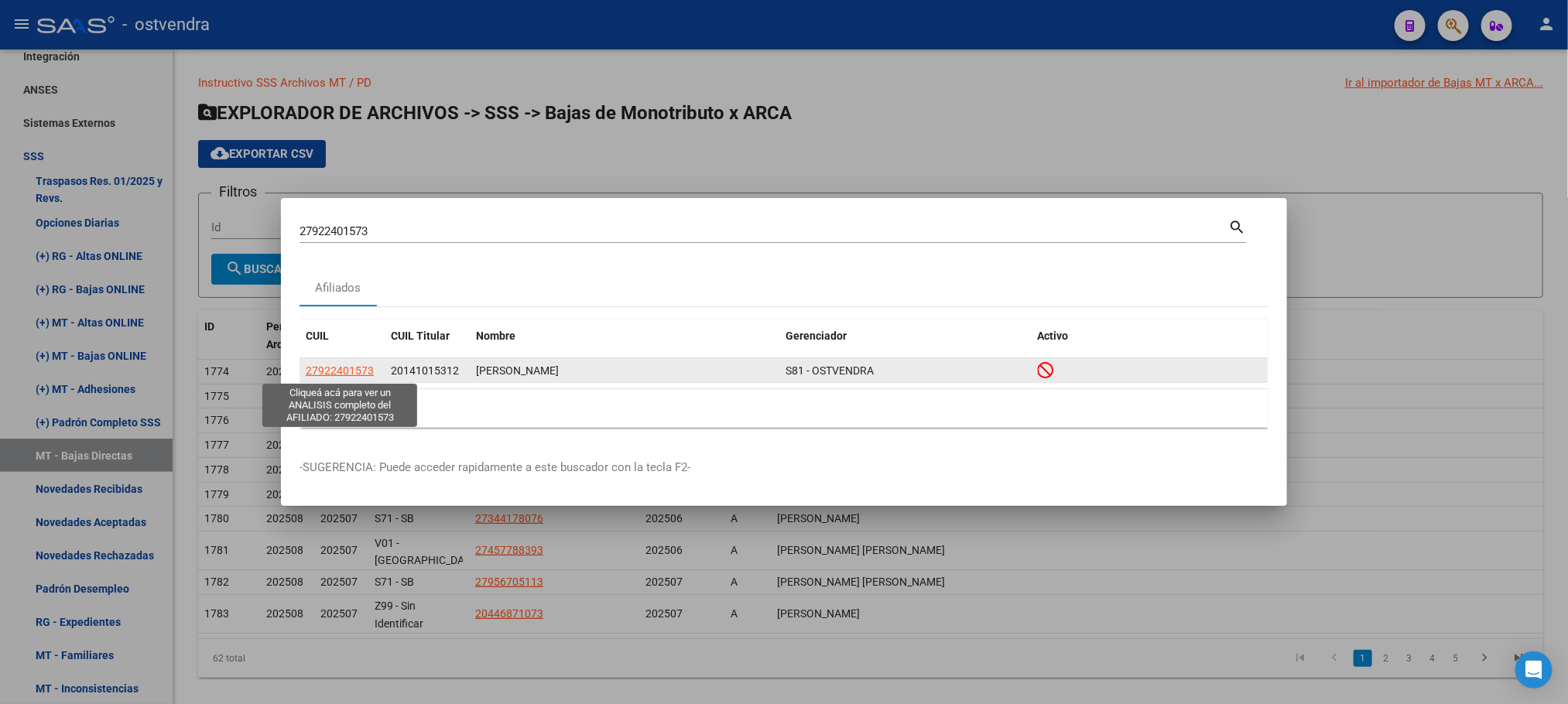
click at [353, 368] on span "27922401573" at bounding box center [340, 370] width 68 height 13
type textarea "27922401573"
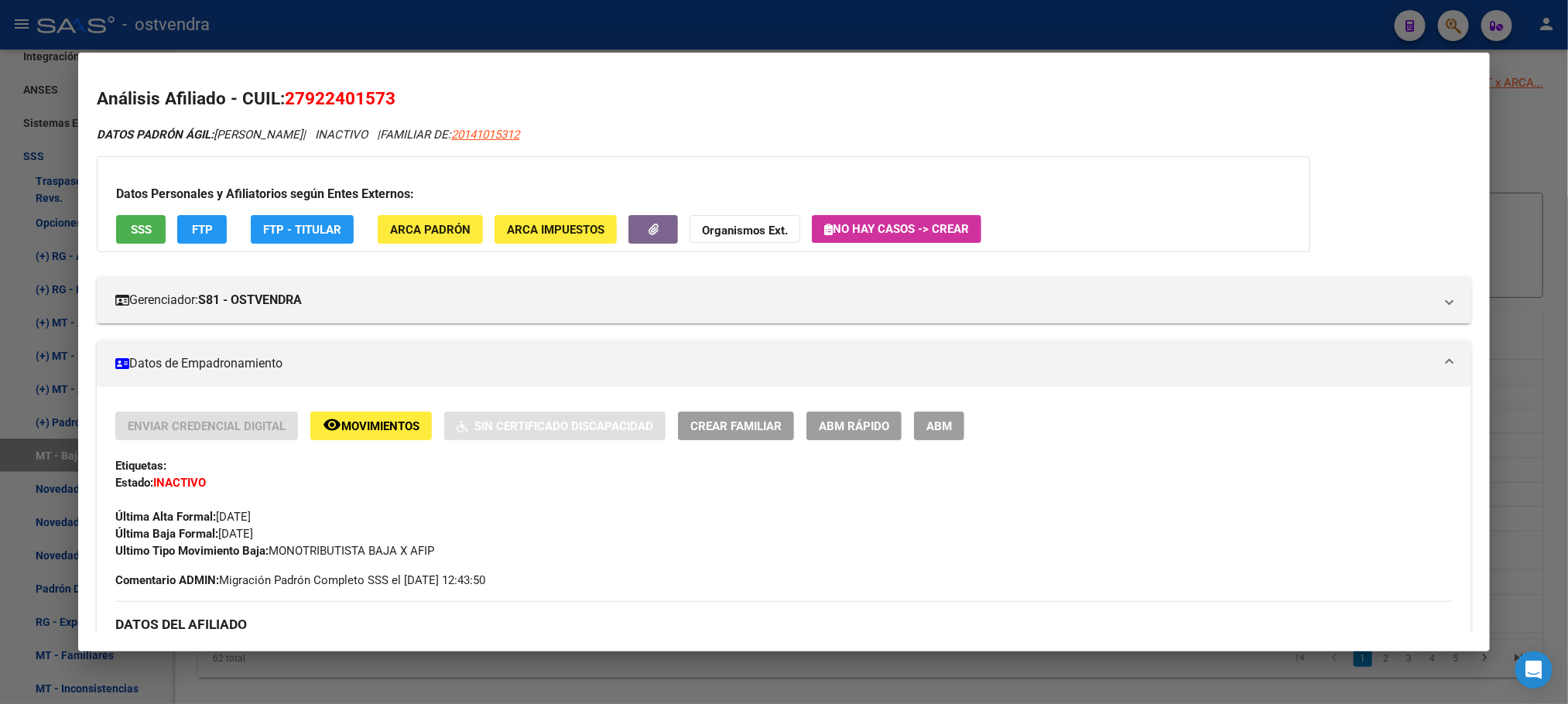
click at [131, 223] on span "SSS" at bounding box center [141, 230] width 20 height 14
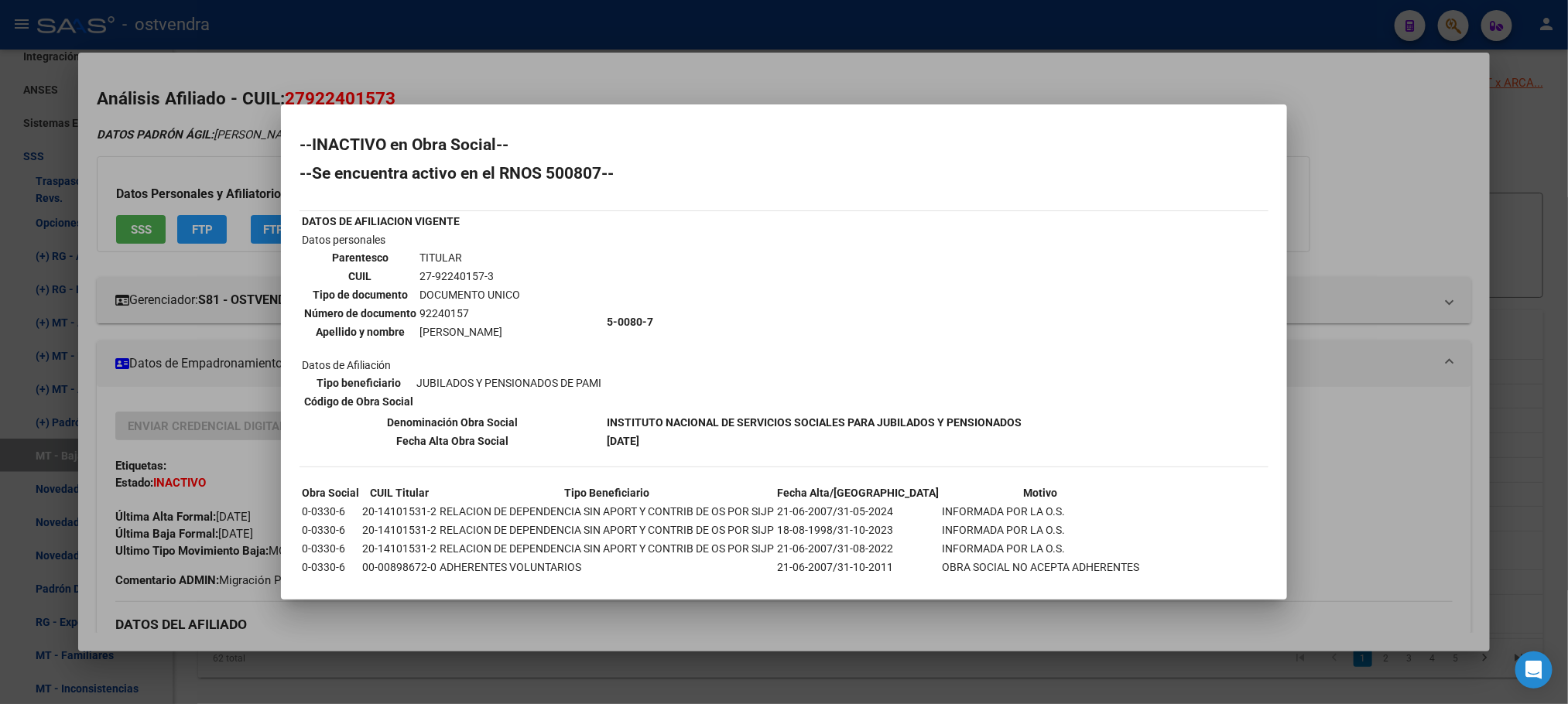
drag, startPoint x: 253, startPoint y: 121, endPoint x: 371, endPoint y: 294, distance: 209.4
click at [253, 123] on div at bounding box center [784, 352] width 1568 height 704
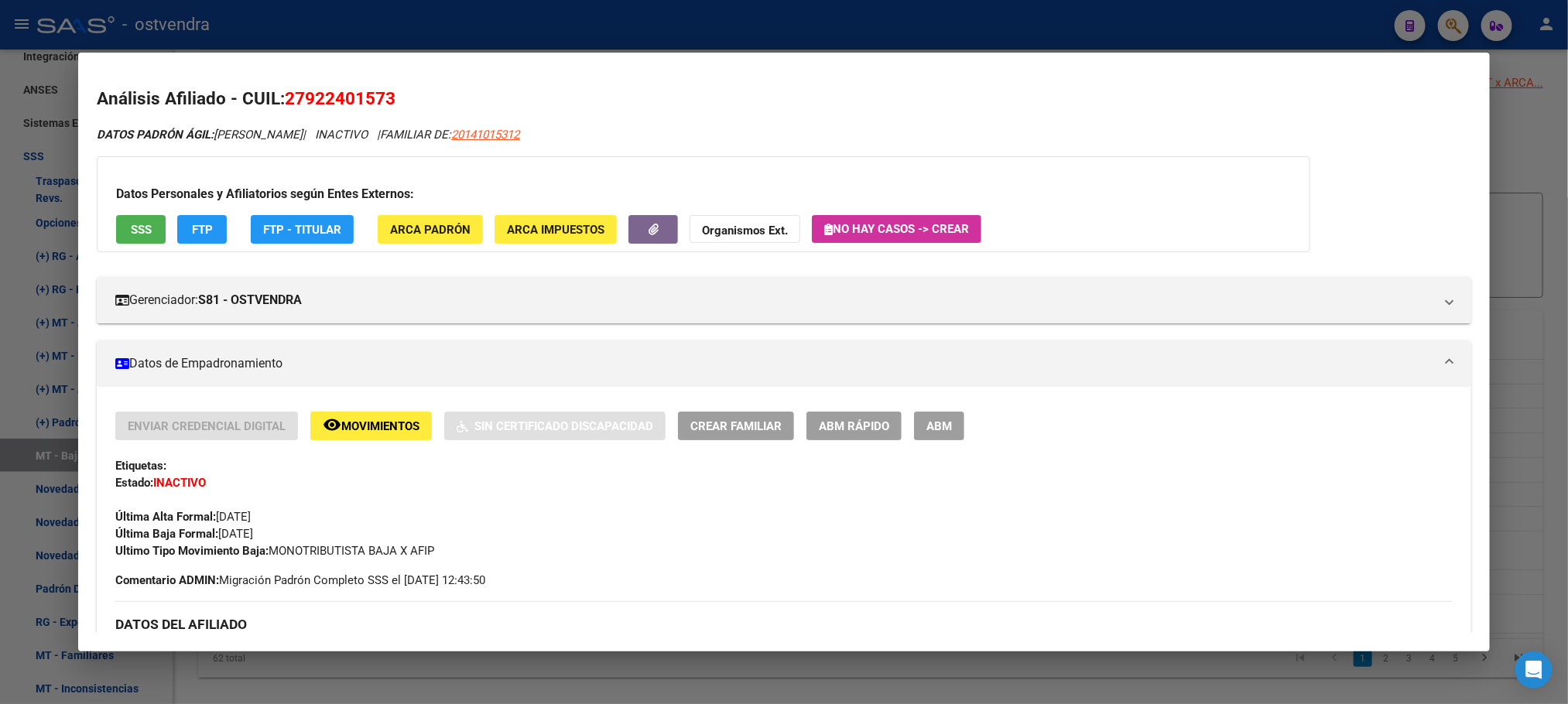
drag, startPoint x: 313, startPoint y: 79, endPoint x: 317, endPoint y: 10, distance: 69.1
click at [313, 78] on mat-dialog-content "Análisis Afiliado - CUIL: 27922401573 DATOS PADRÓN ÁGIL: [PERSON_NAME] | INACTI…" at bounding box center [783, 352] width 1410 height 561
click at [317, 7] on div at bounding box center [784, 352] width 1568 height 704
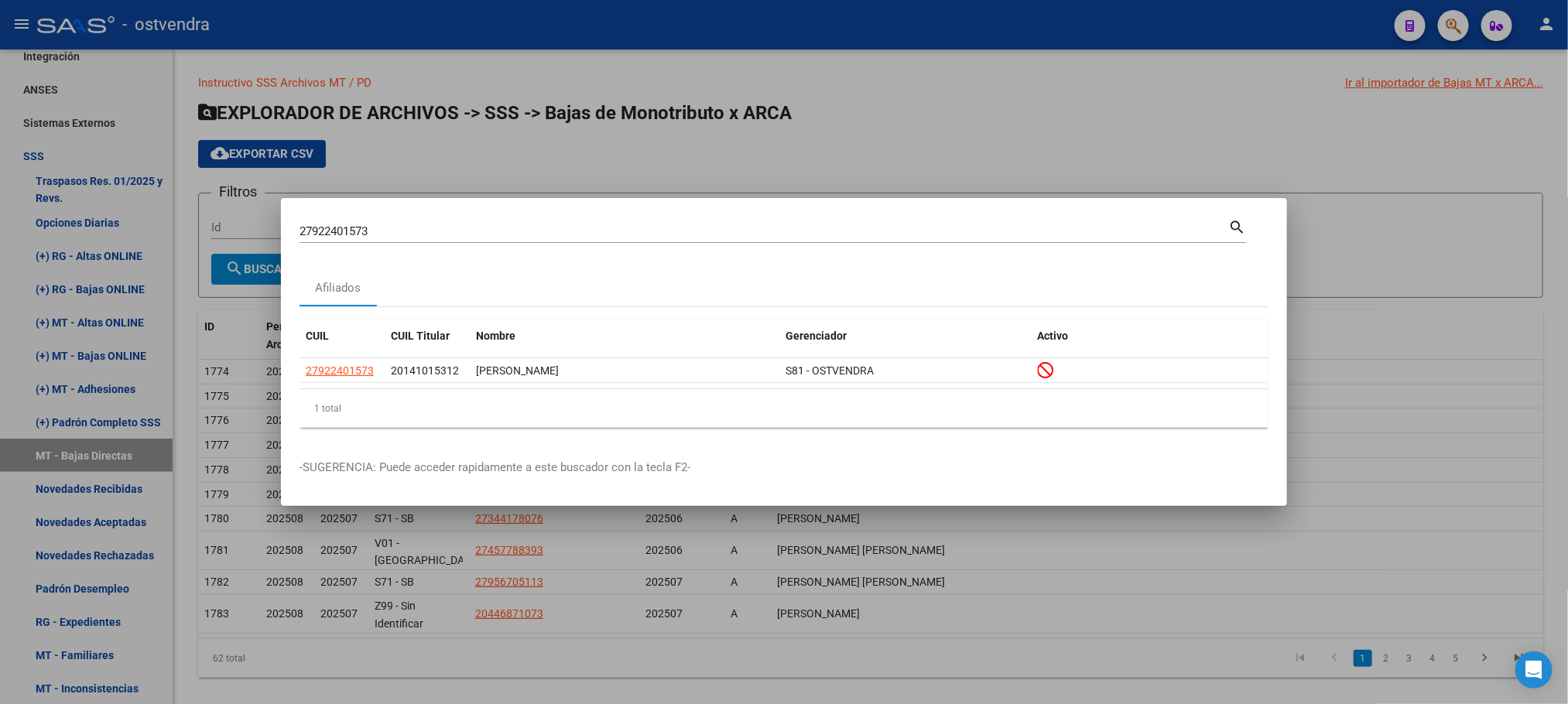
drag, startPoint x: 395, startPoint y: 240, endPoint x: 377, endPoint y: 226, distance: 22.8
click at [270, 229] on div "27922401573 Buscar (apellido, dni, cuil, nro traspaso, cuit, obra social) searc…" at bounding box center [784, 352] width 1568 height 704
click at [438, 239] on div "27922401573 Buscar (apellido, dni, cuil, [PERSON_NAME], cuit, obra social)" at bounding box center [764, 231] width 928 height 23
drag, startPoint x: 432, startPoint y: 237, endPoint x: 270, endPoint y: 242, distance: 162.1
click at [256, 237] on div "27922401573 Buscar (apellido, dni, cuil, nro traspaso, cuit, obra social) searc…" at bounding box center [784, 352] width 1568 height 704
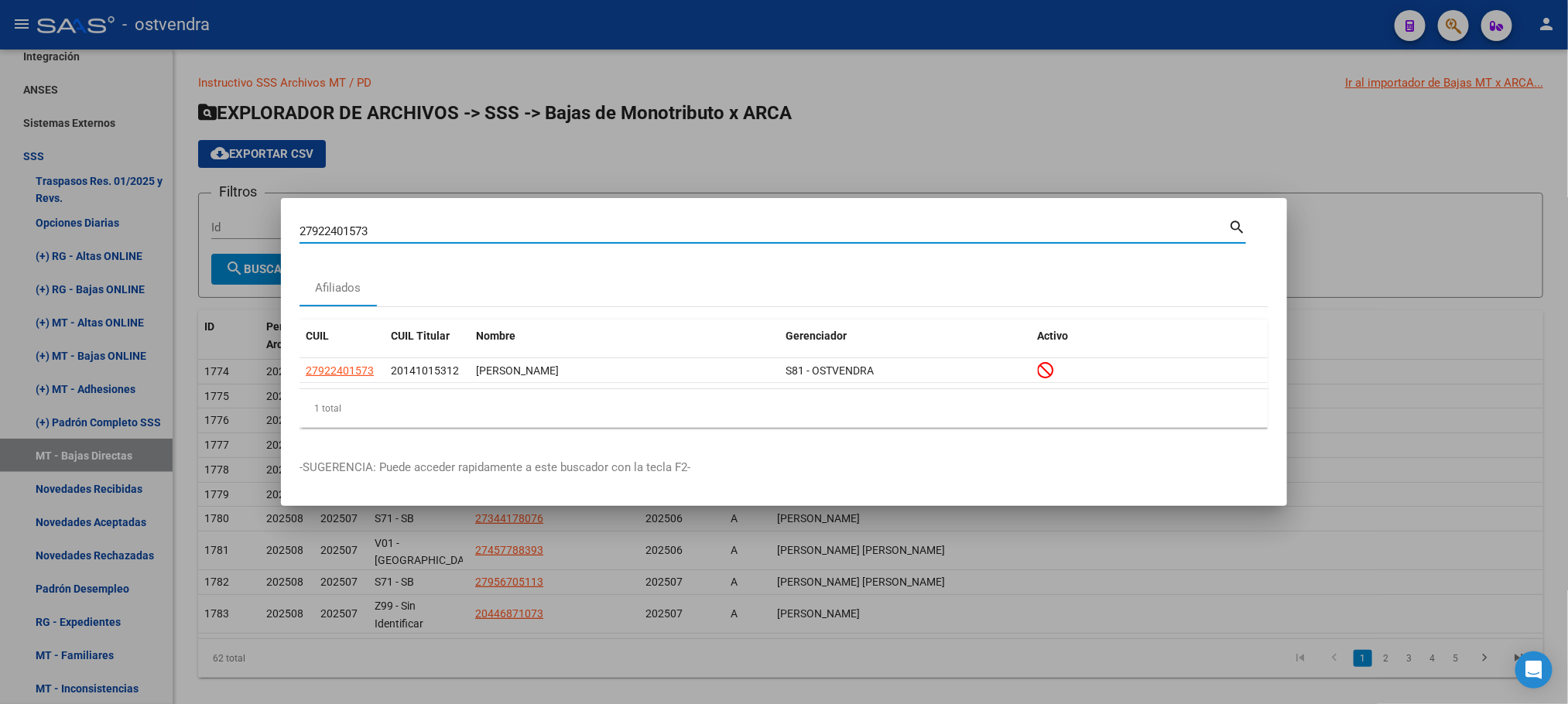
paste input "0367873982"
type input "20367873982"
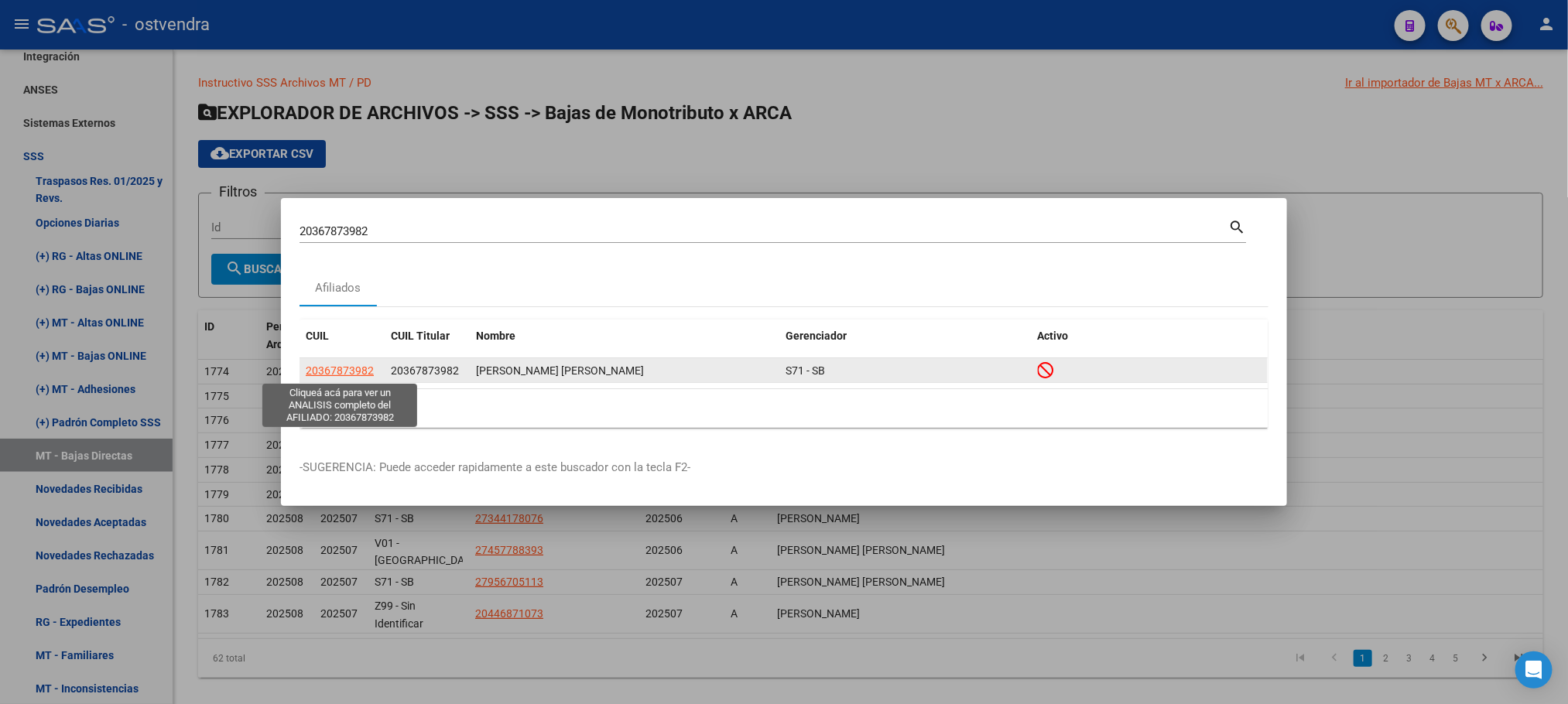
click at [367, 374] on span "20367873982" at bounding box center [340, 370] width 68 height 13
type textarea "20367873982"
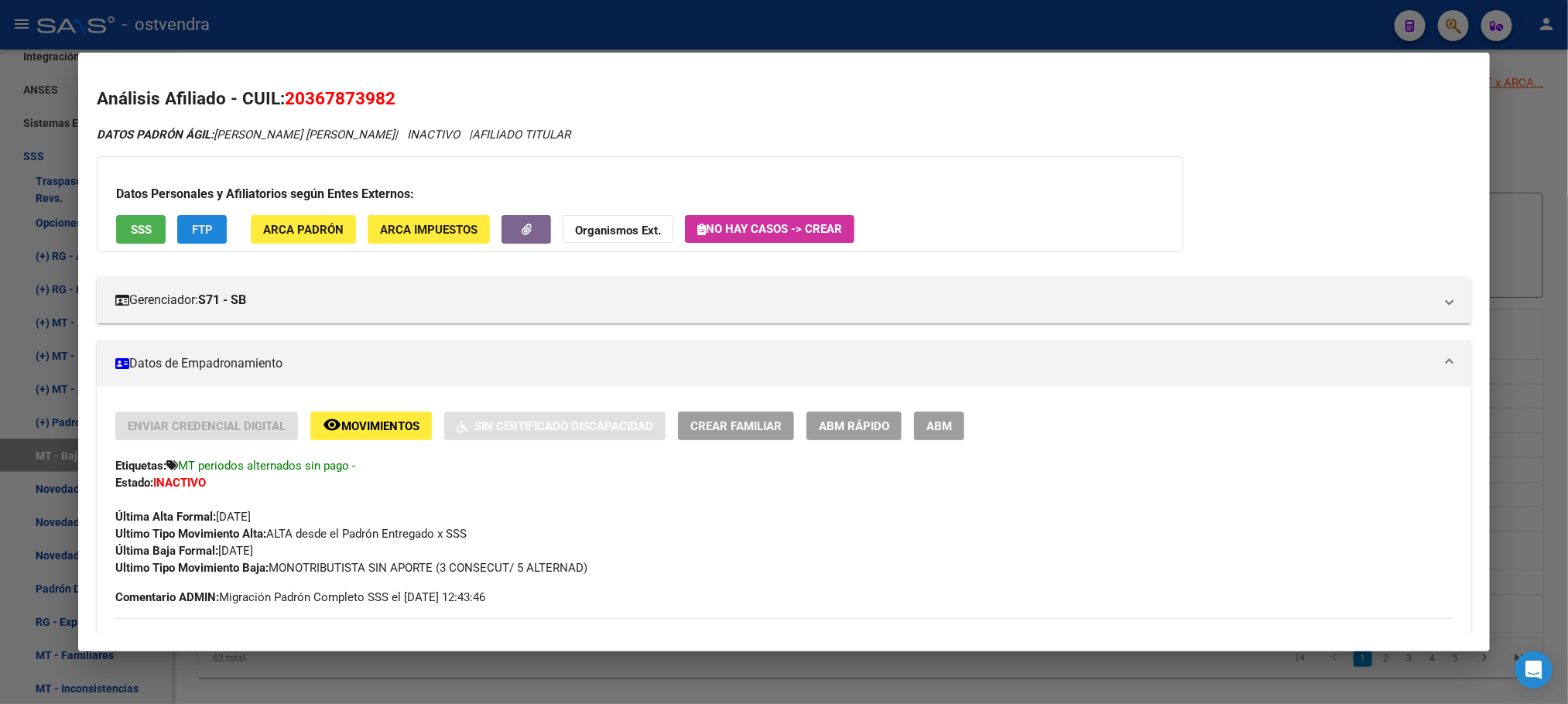
click at [204, 241] on button "FTP" at bounding box center [202, 230] width 49 height 29
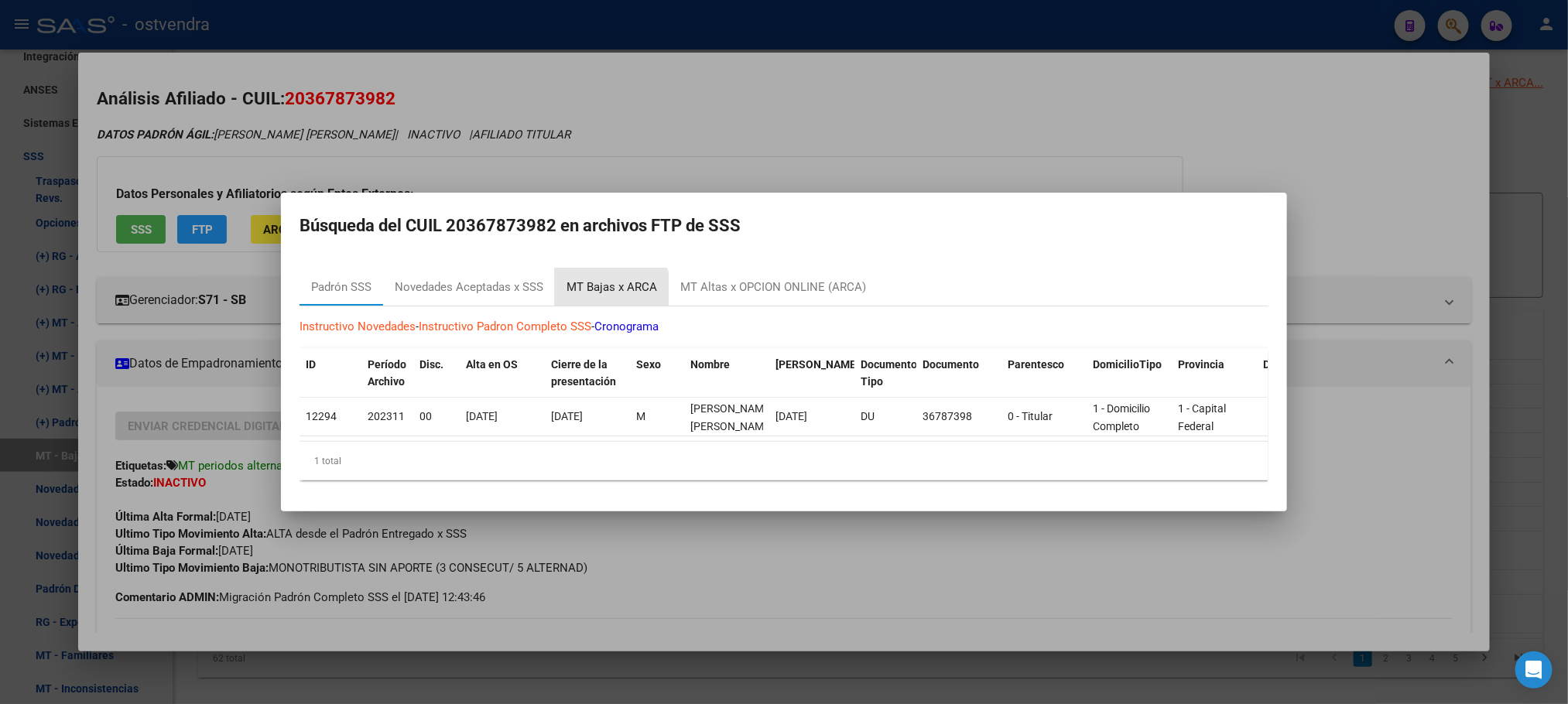
click at [603, 281] on div "MT Bajas x ARCA" at bounding box center [612, 288] width 90 height 18
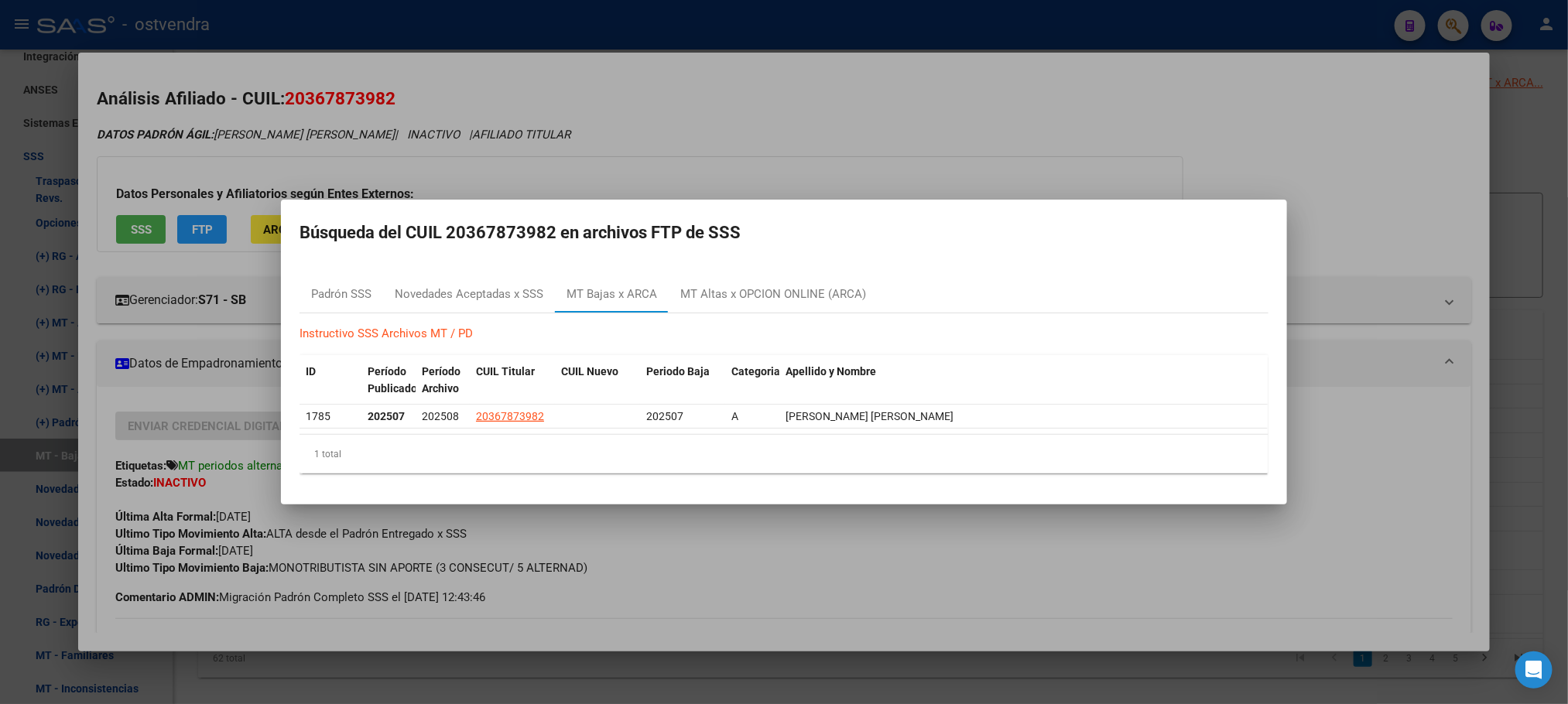
click at [288, 177] on div at bounding box center [784, 352] width 1568 height 704
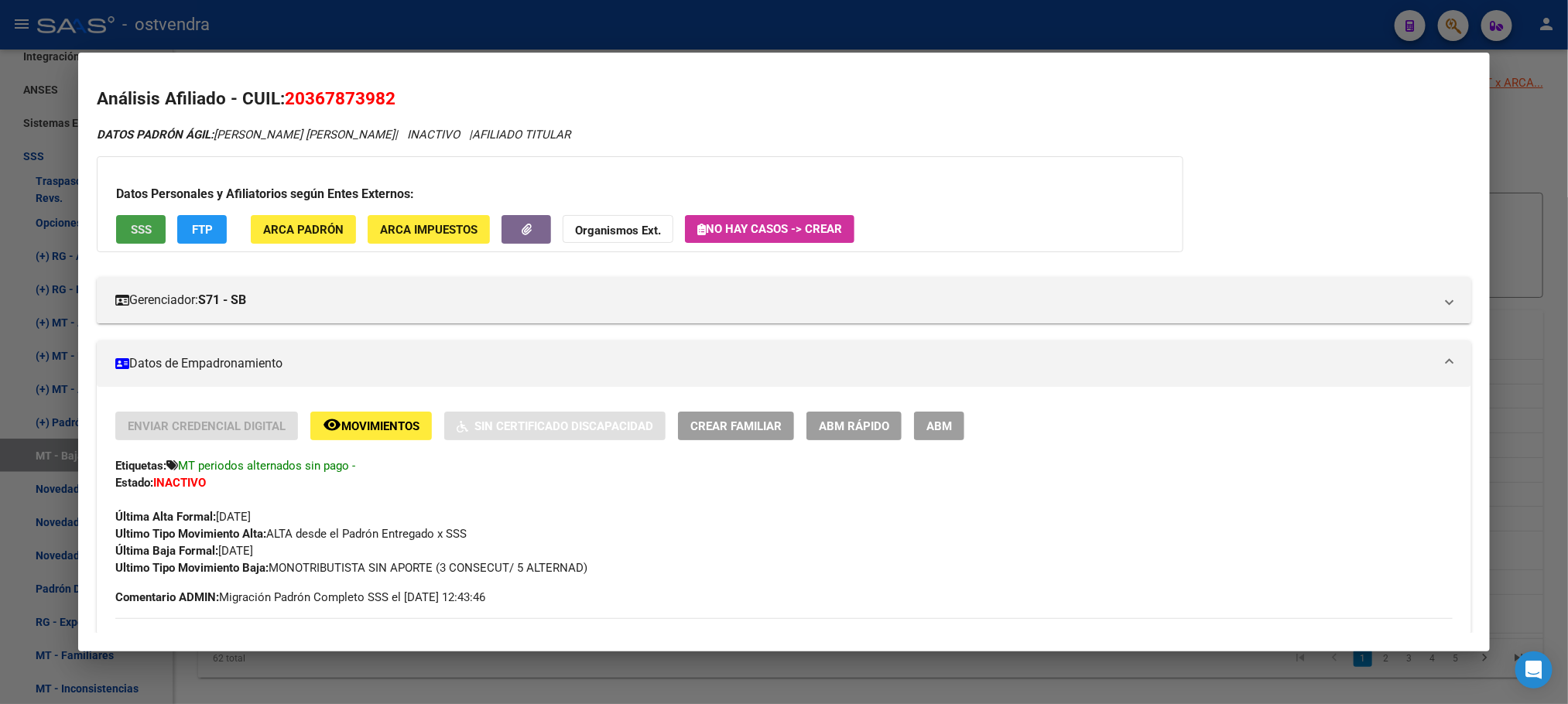
click at [144, 233] on span "SSS" at bounding box center [141, 230] width 20 height 14
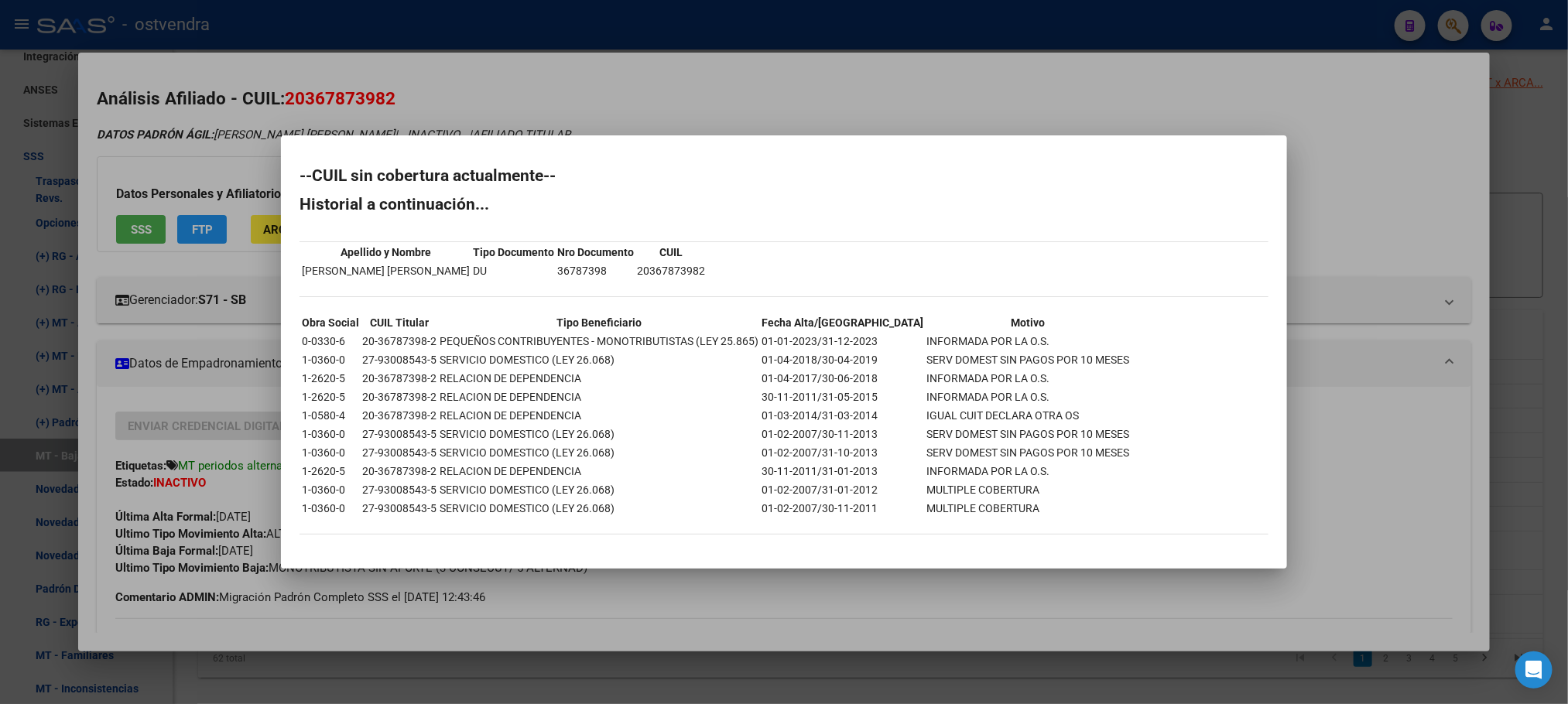
click at [959, 120] on div at bounding box center [784, 352] width 1568 height 704
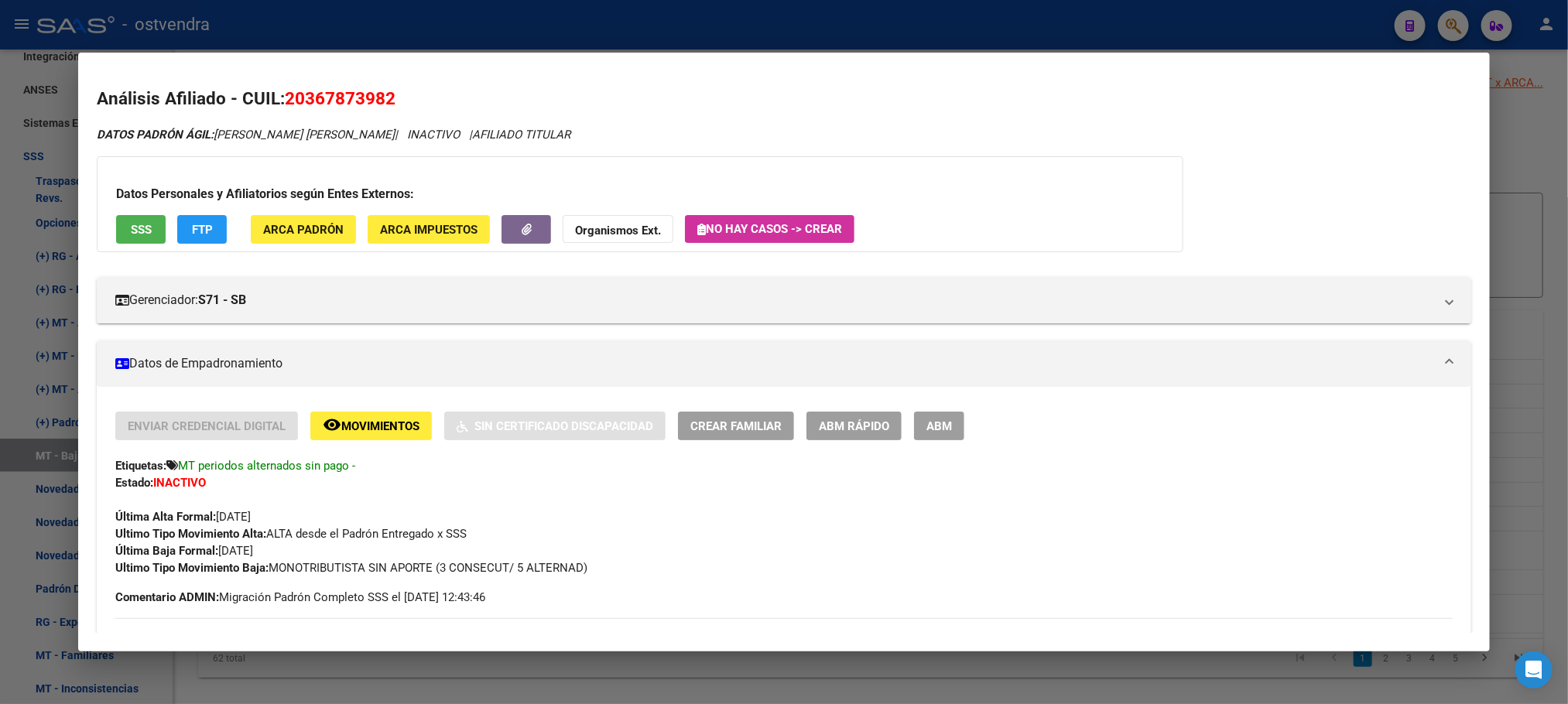
click at [926, 433] on span "ABM" at bounding box center [939, 427] width 26 height 14
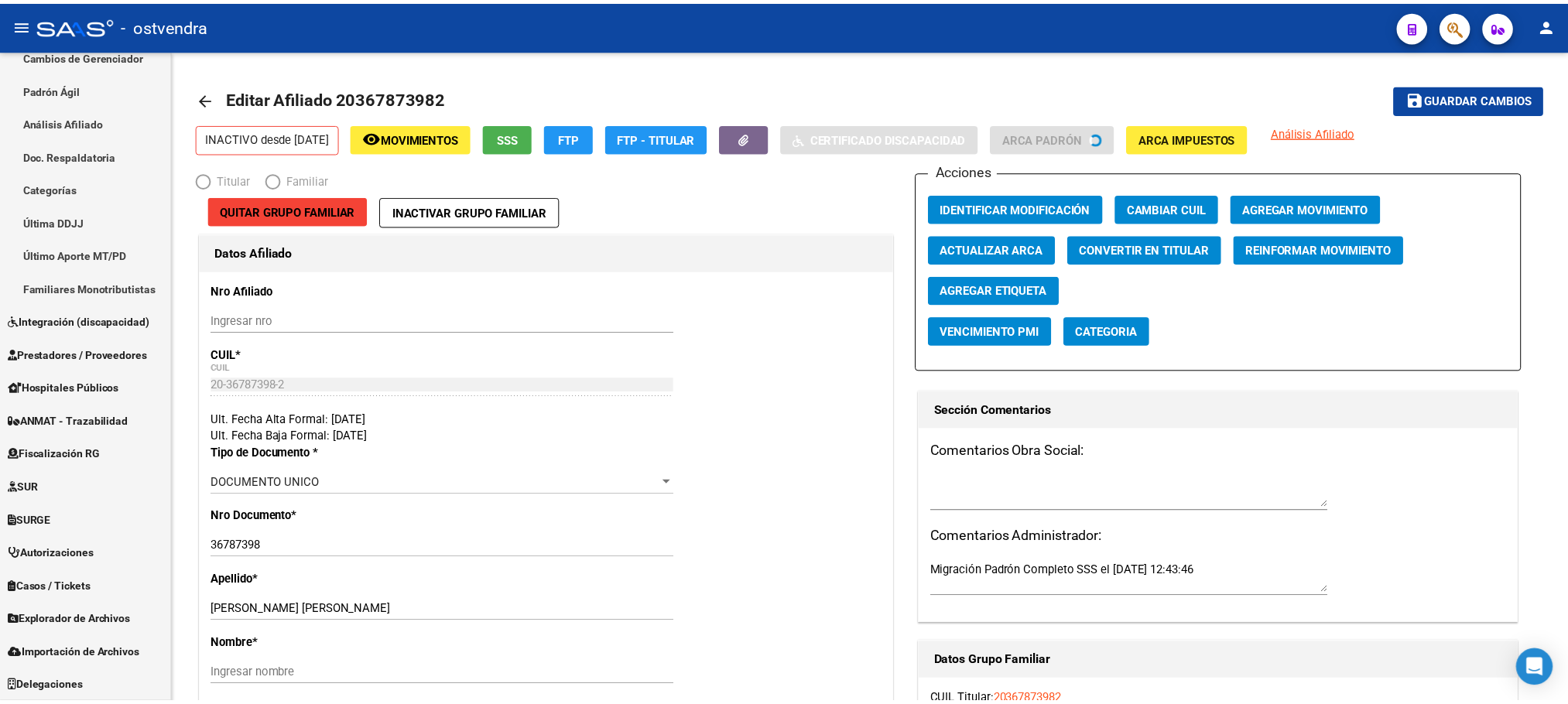
scroll to position [316, 0]
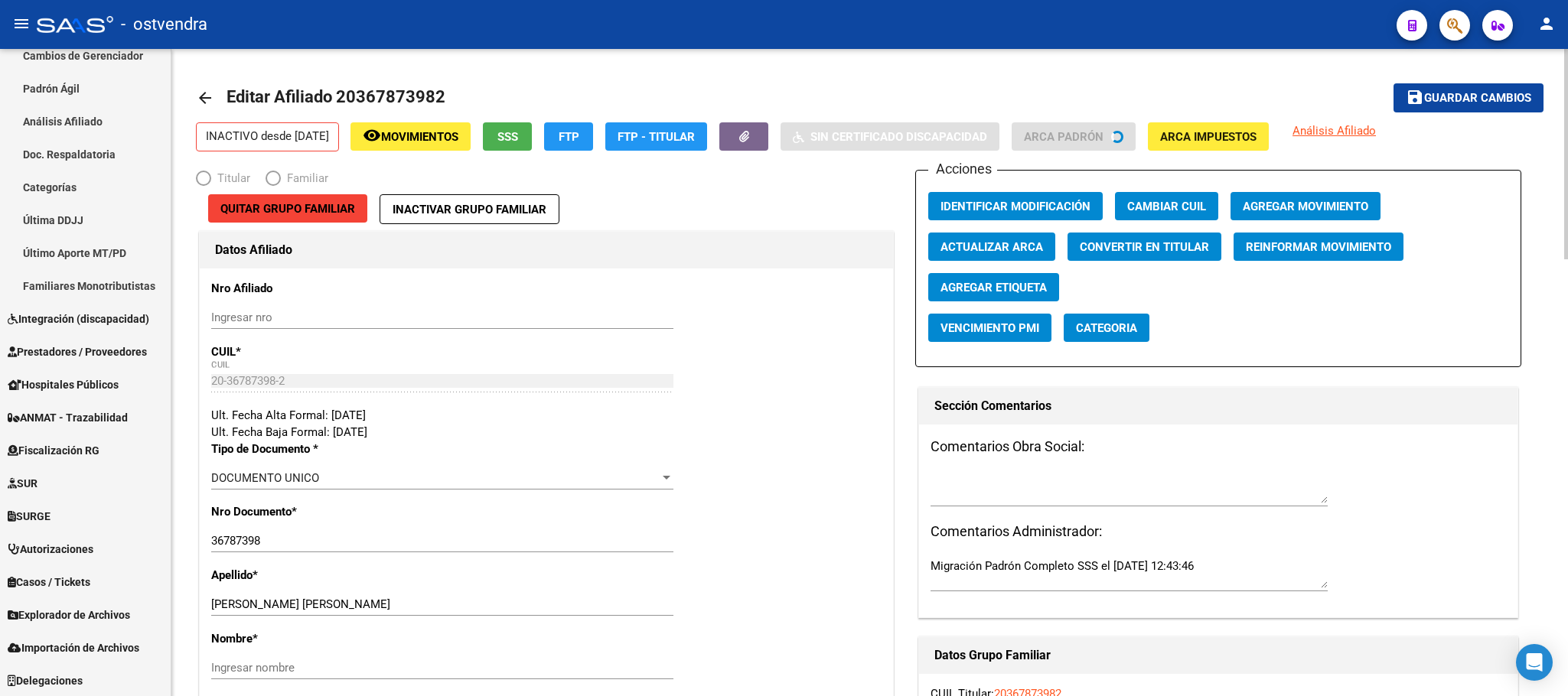
radio input "true"
type input "20-36787398-2"
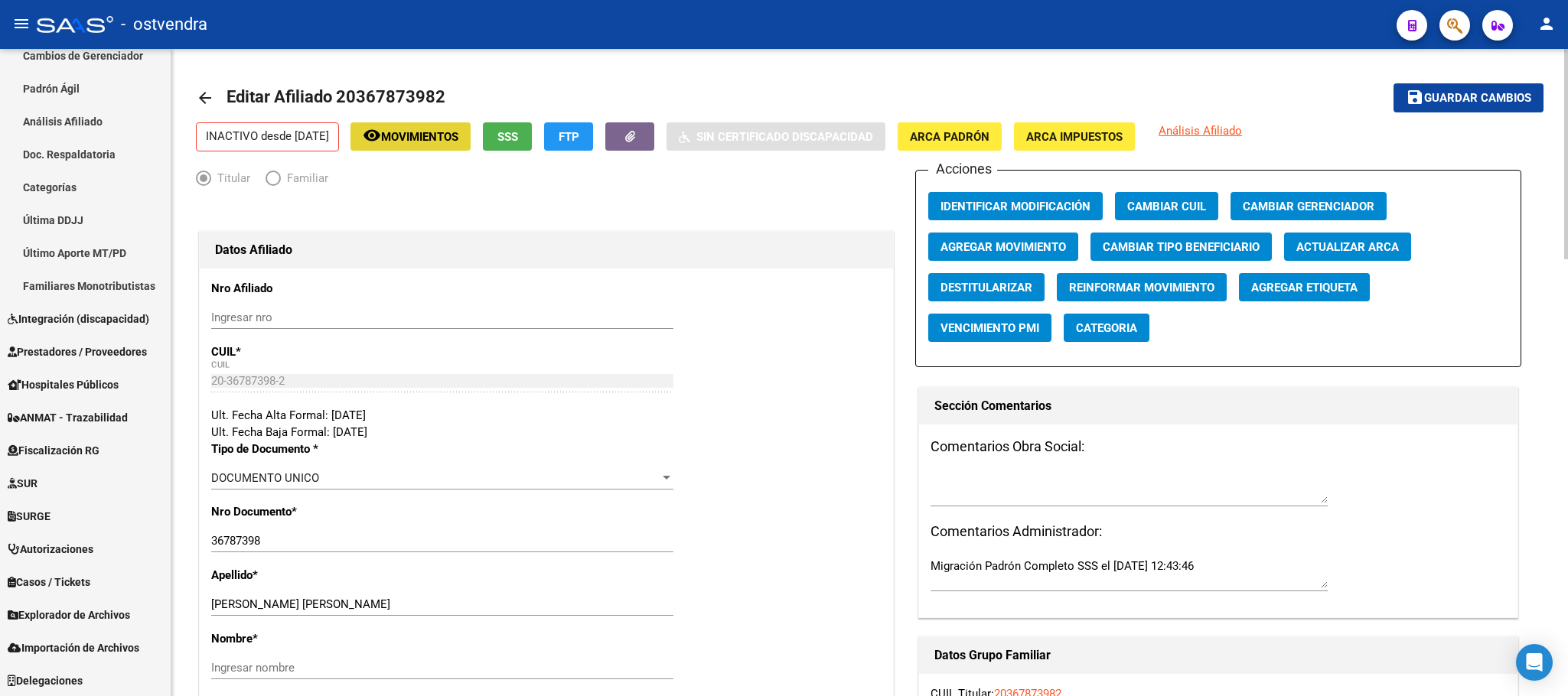
click at [458, 143] on span "Movimientos" at bounding box center [420, 137] width 78 height 13
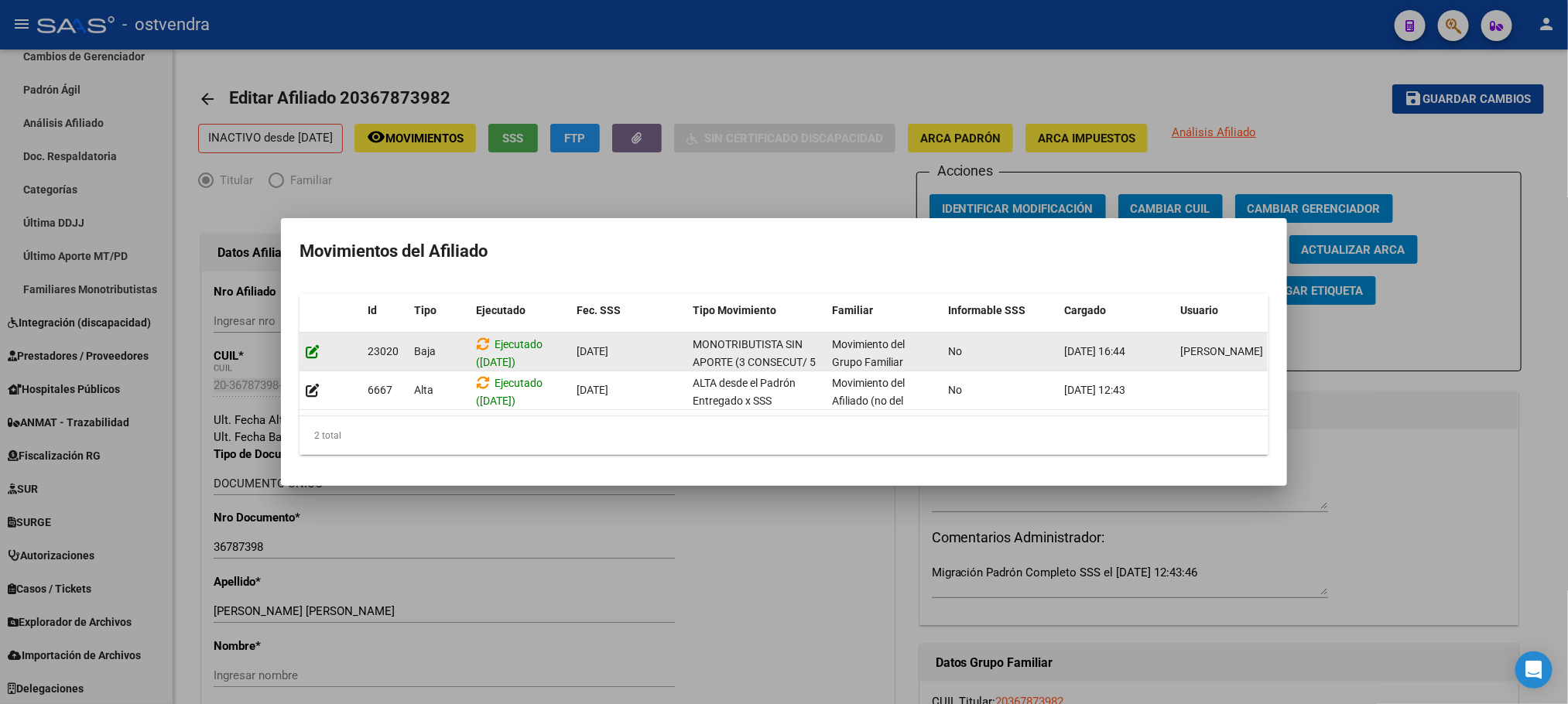
click at [319, 343] on div at bounding box center [330, 352] width 49 height 18
click at [305, 343] on div at bounding box center [330, 352] width 49 height 18
click at [313, 345] on icon at bounding box center [312, 352] width 14 height 15
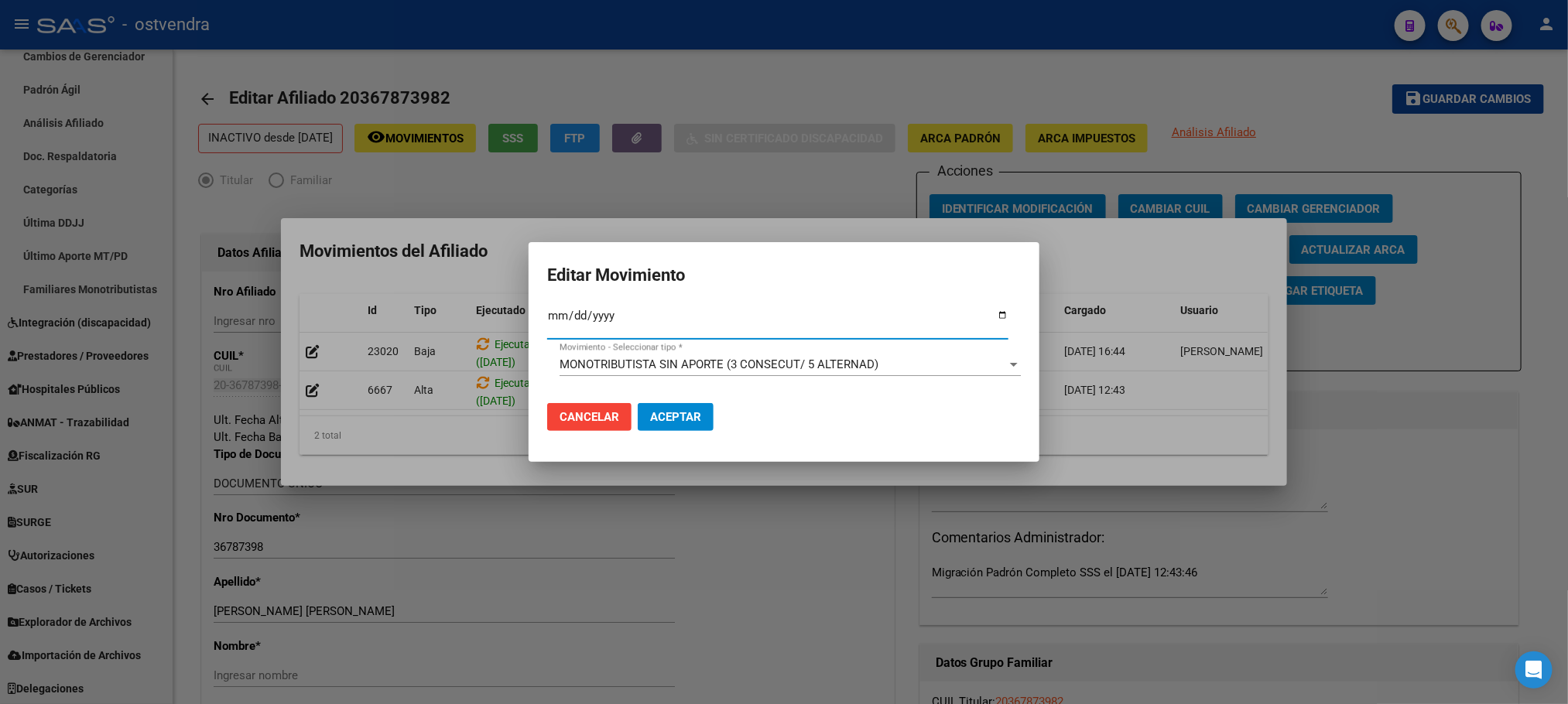
type input "[DATE]"
click at [717, 353] on div "MONOTRIBUTISTA SIN APORTE (3 CONSECUT/ 5 ALTERNAD) Movimiento - Seleccionar tip…" at bounding box center [790, 364] width 462 height 23
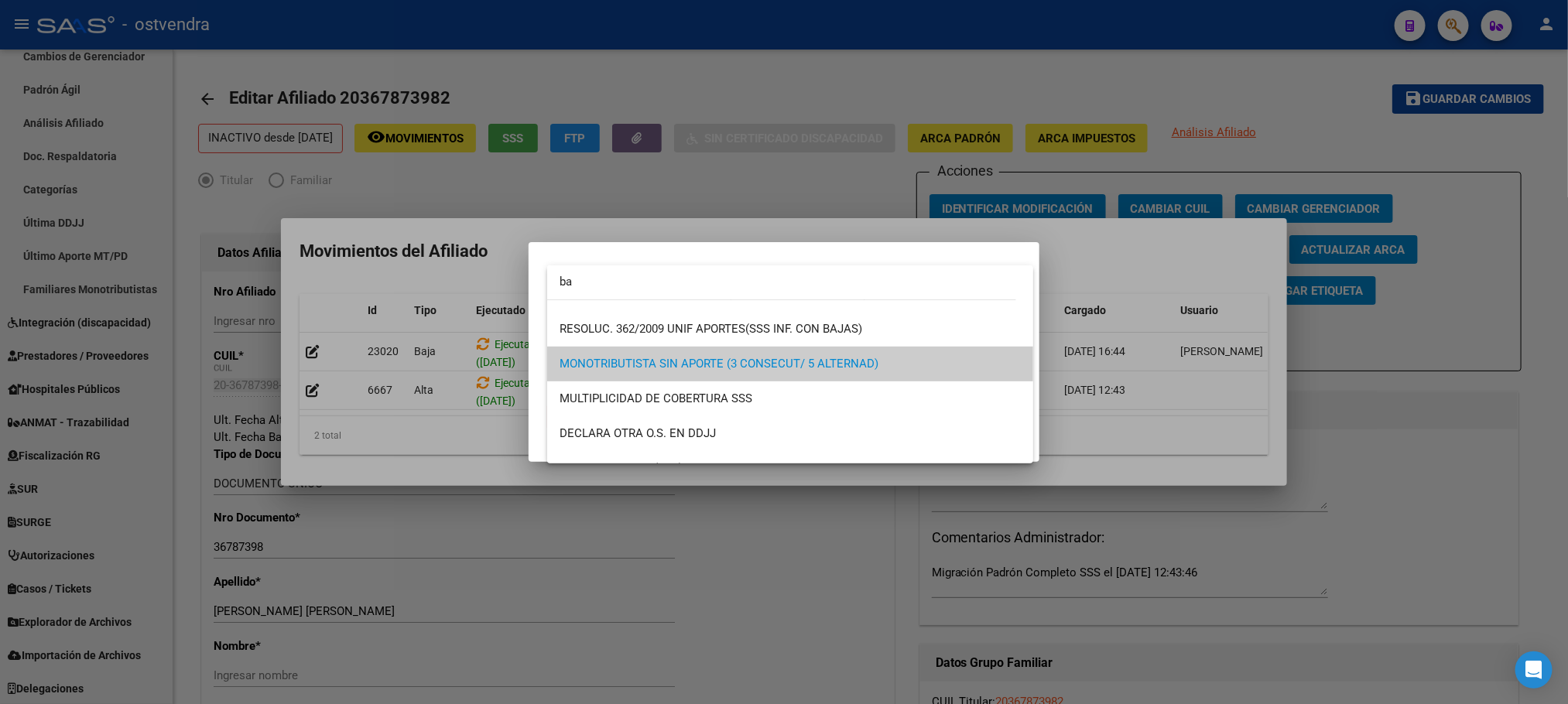
scroll to position [0, 0]
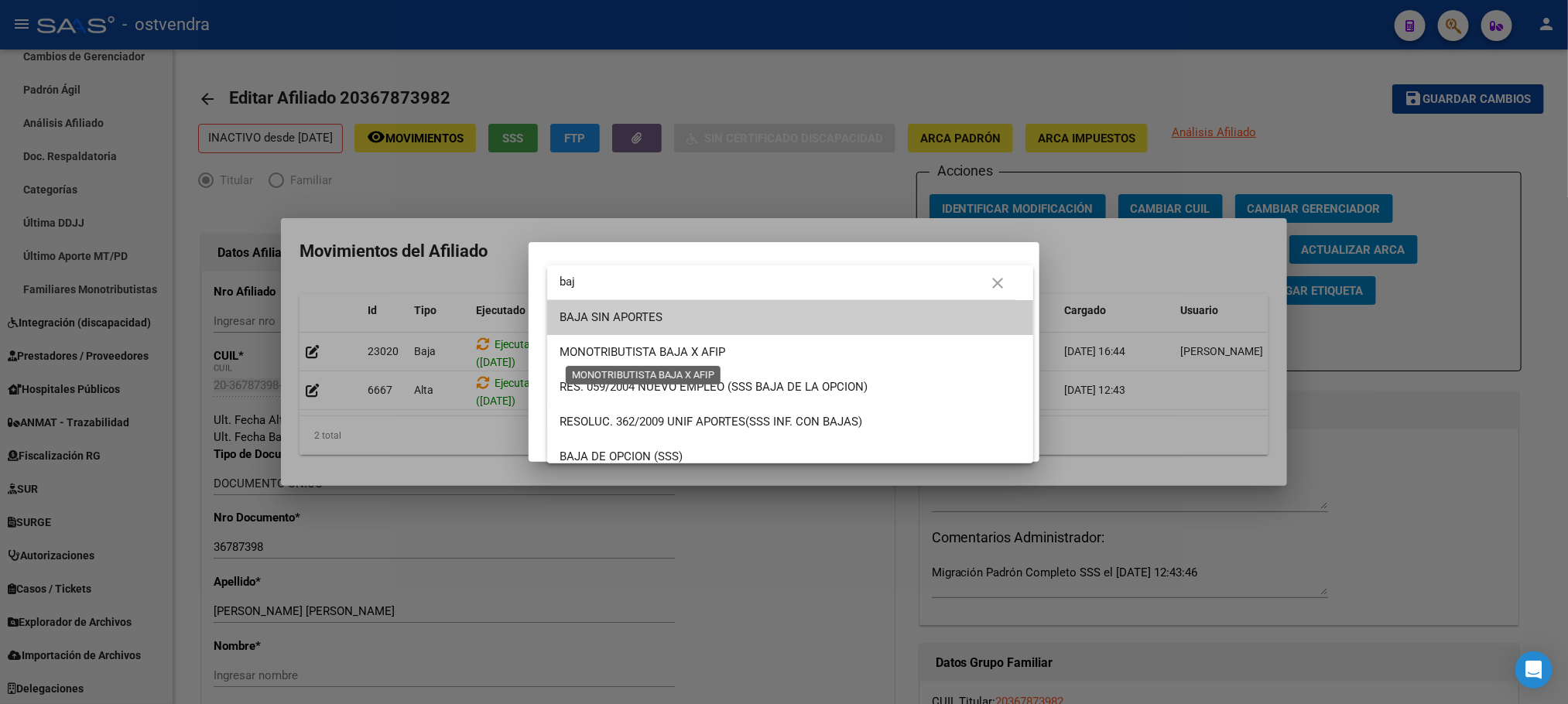
type input "baj"
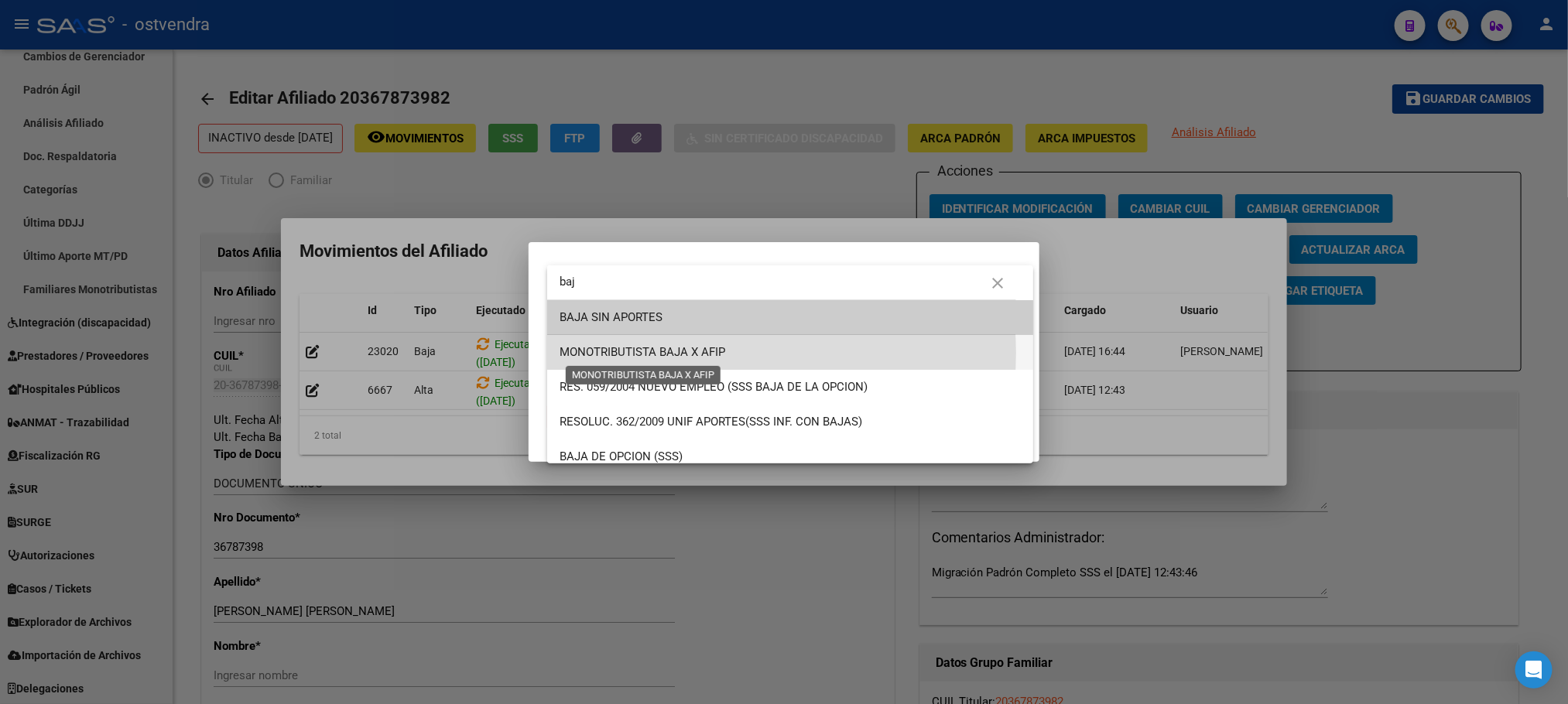
click at [717, 353] on span "MONOTRIBUTISTA BAJA X AFIP" at bounding box center [642, 352] width 166 height 14
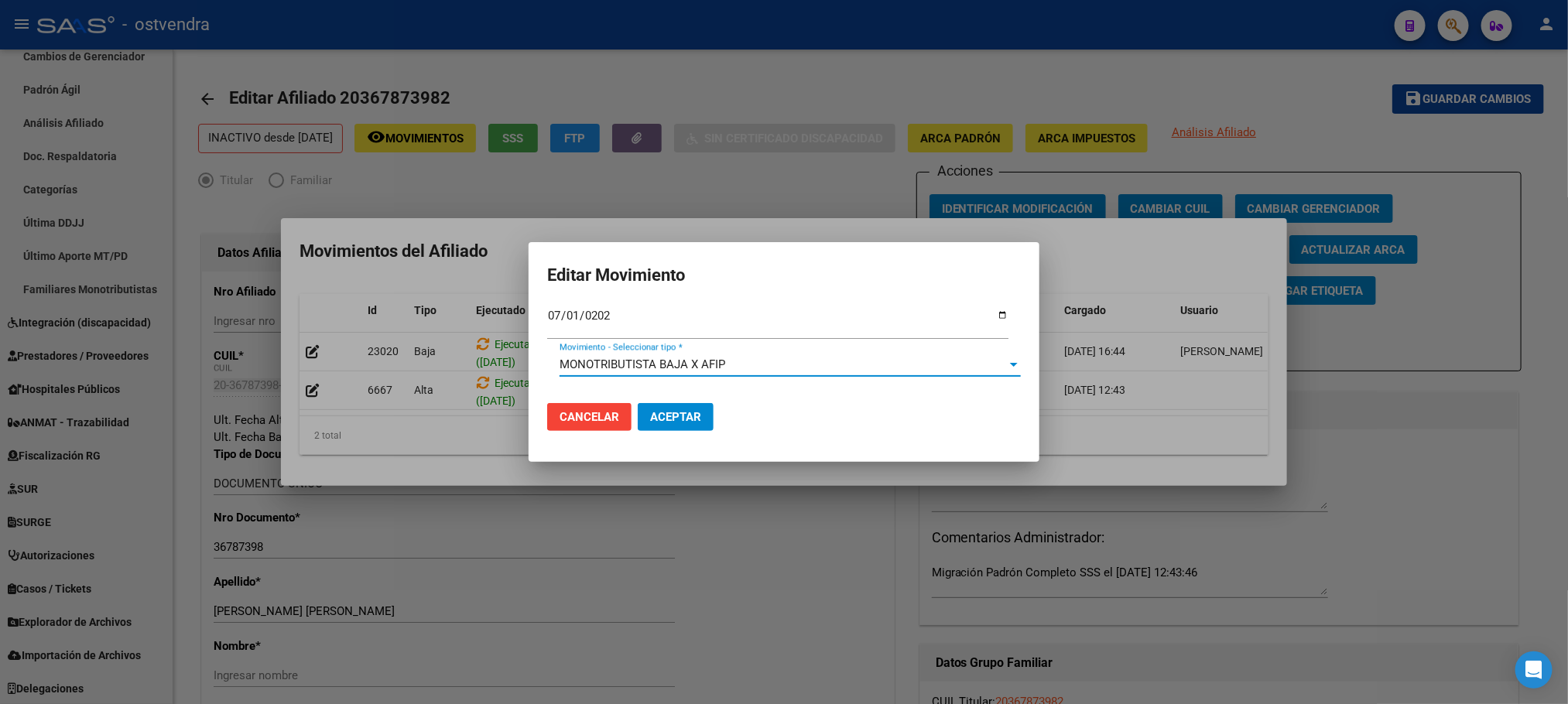
click at [699, 404] on button "Aceptar" at bounding box center [675, 417] width 76 height 28
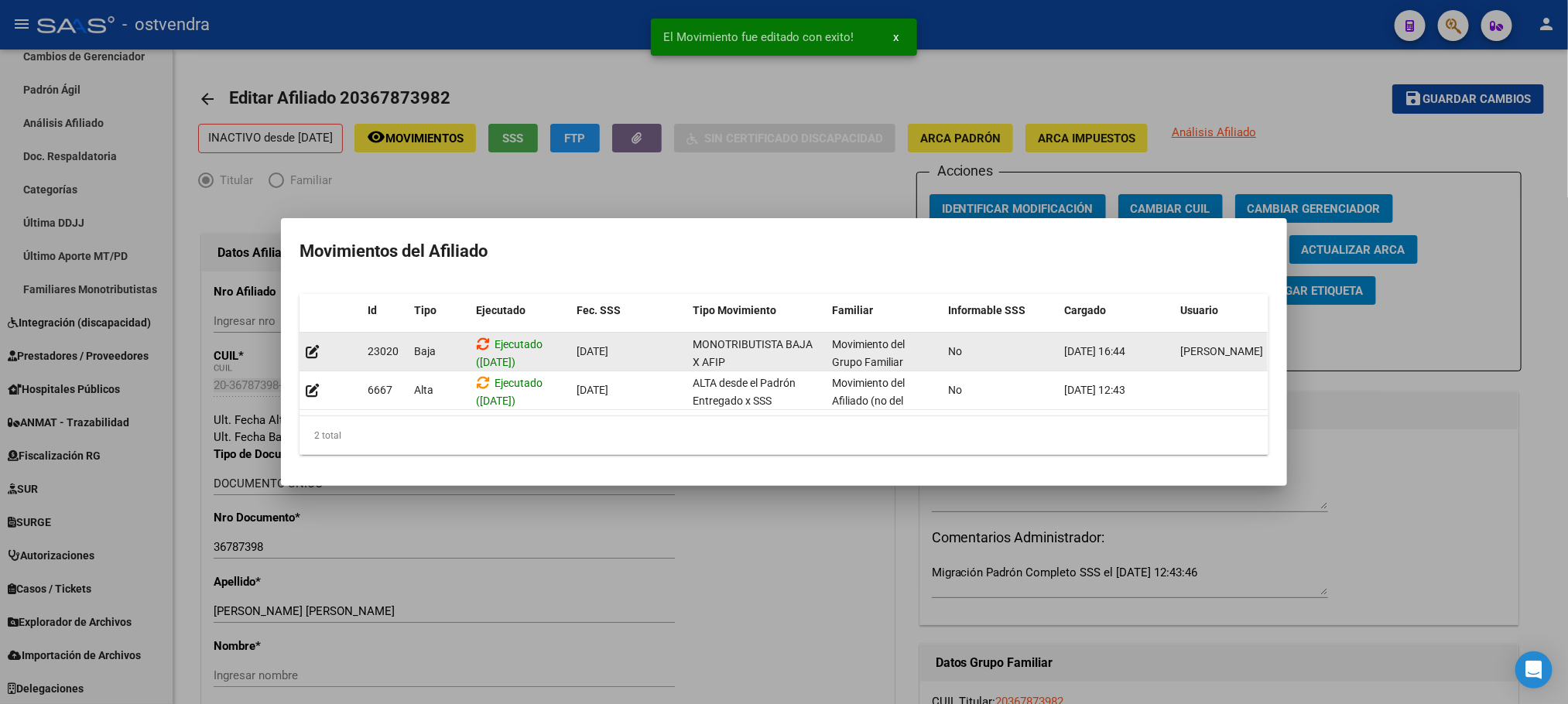
click at [483, 337] on icon at bounding box center [483, 344] width 14 height 15
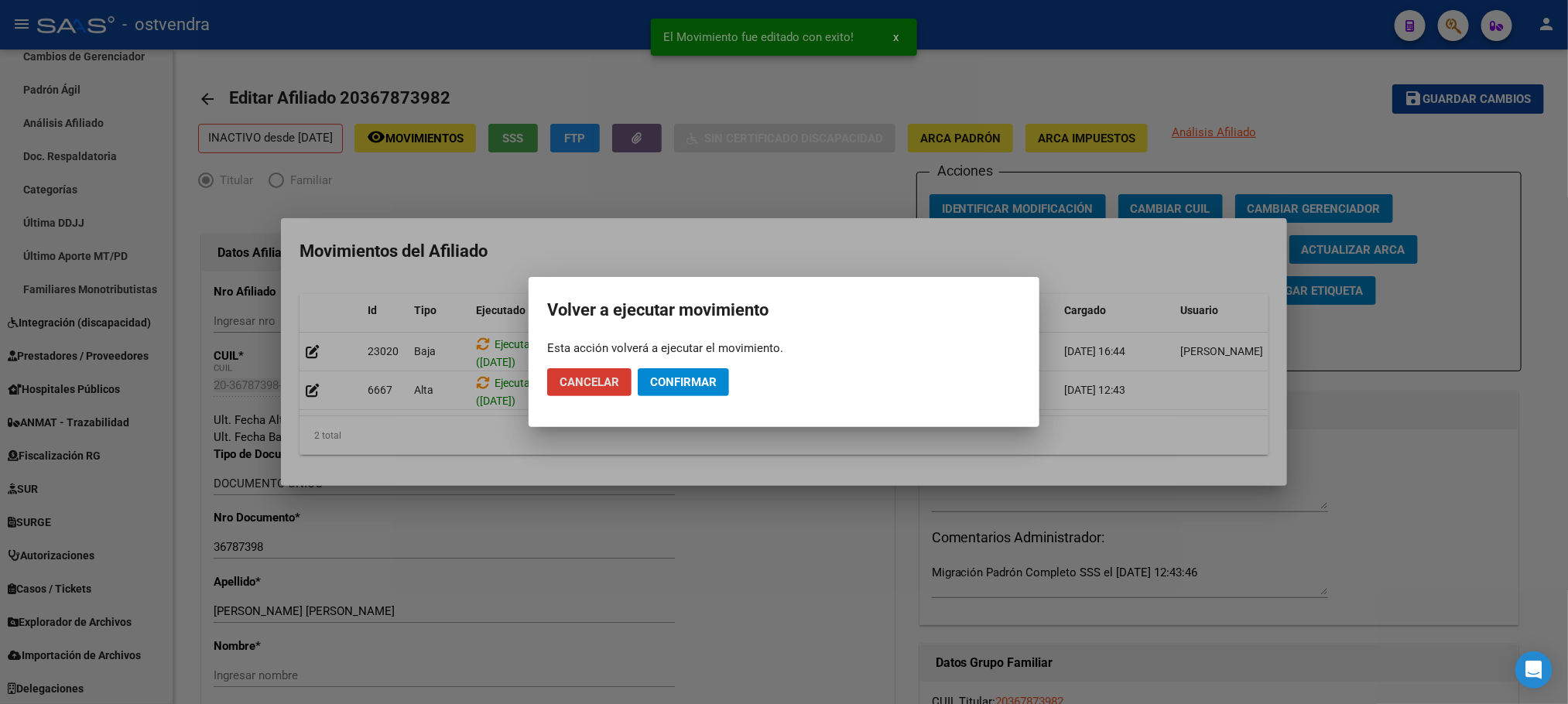
click at [703, 377] on span "Confirmar" at bounding box center [683, 382] width 67 height 14
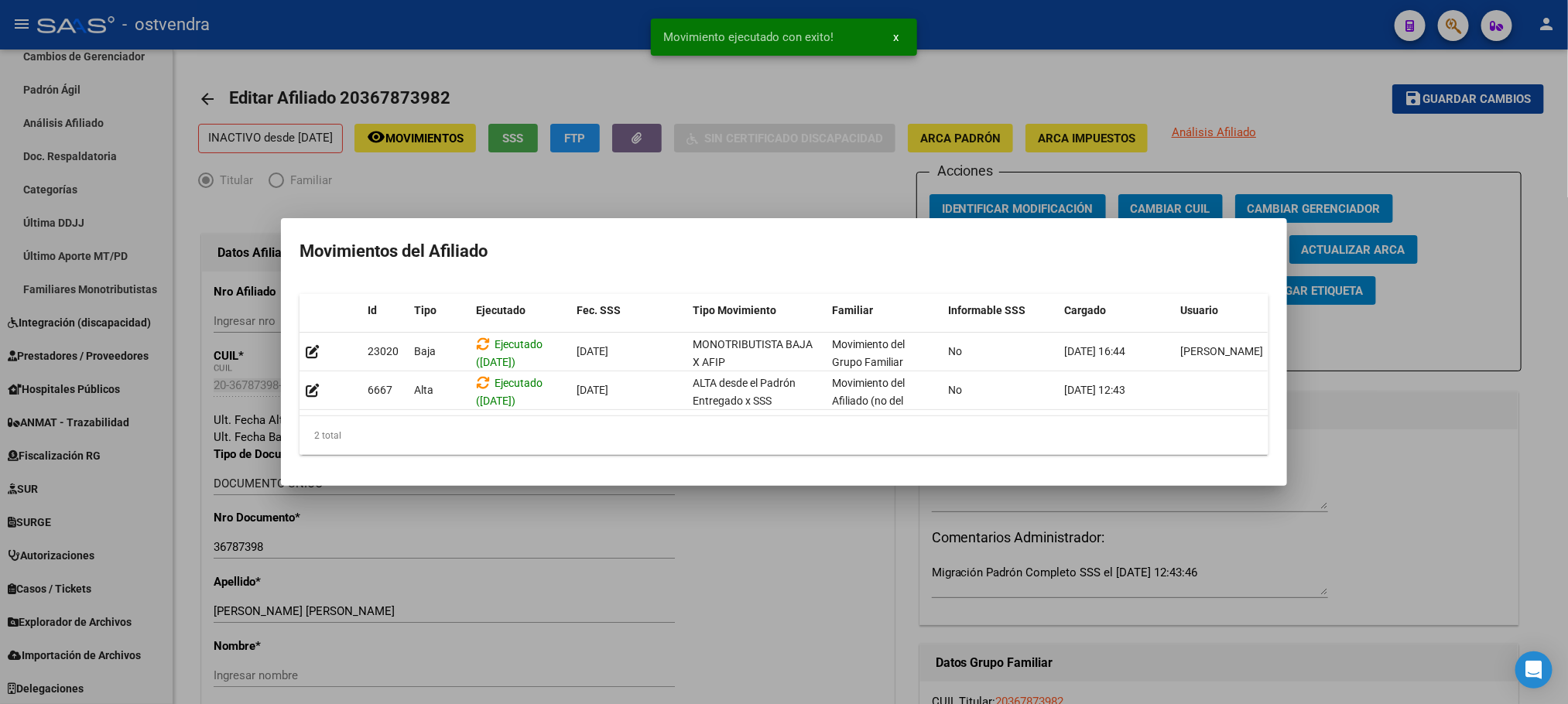
click at [843, 86] on div at bounding box center [784, 352] width 1568 height 704
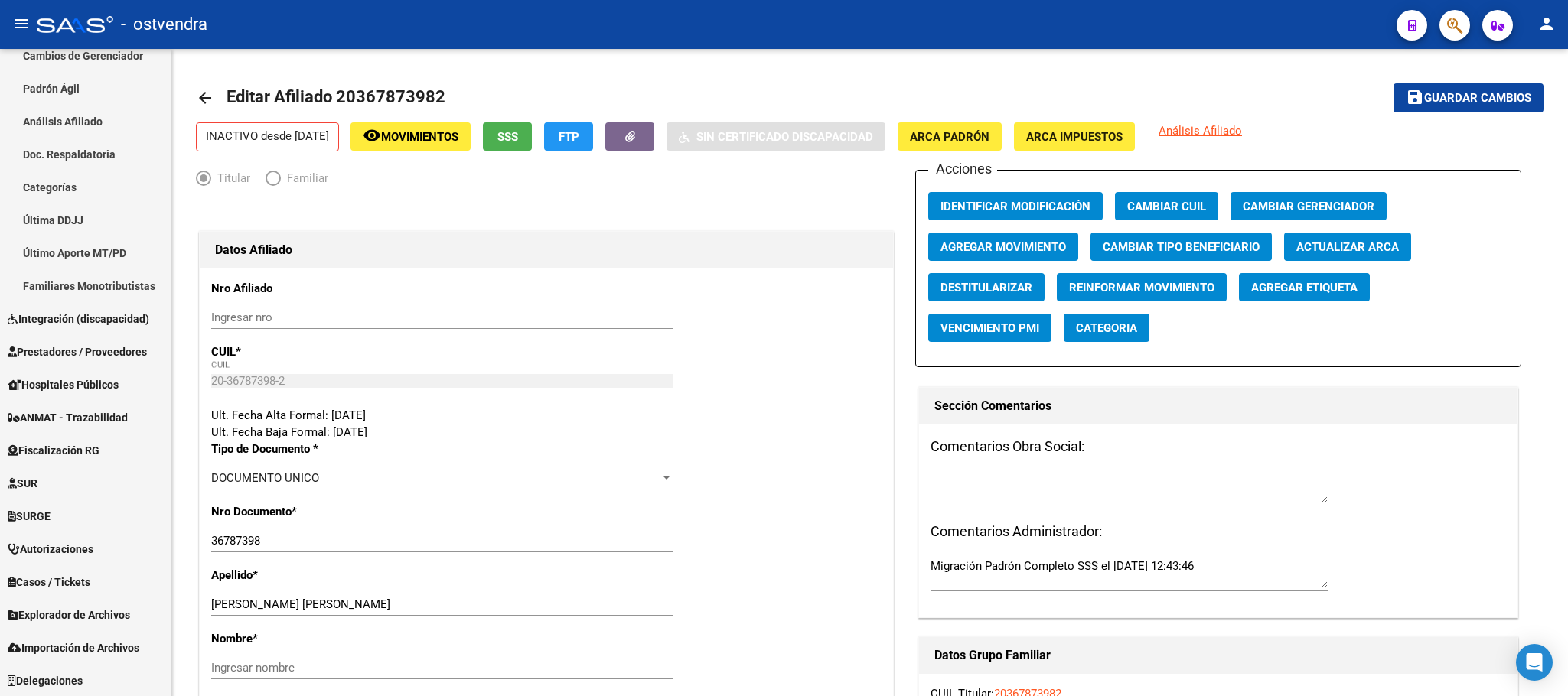
click at [1470, 40] on mat-toolbar "menu - ostvendra person" at bounding box center [784, 24] width 1568 height 49
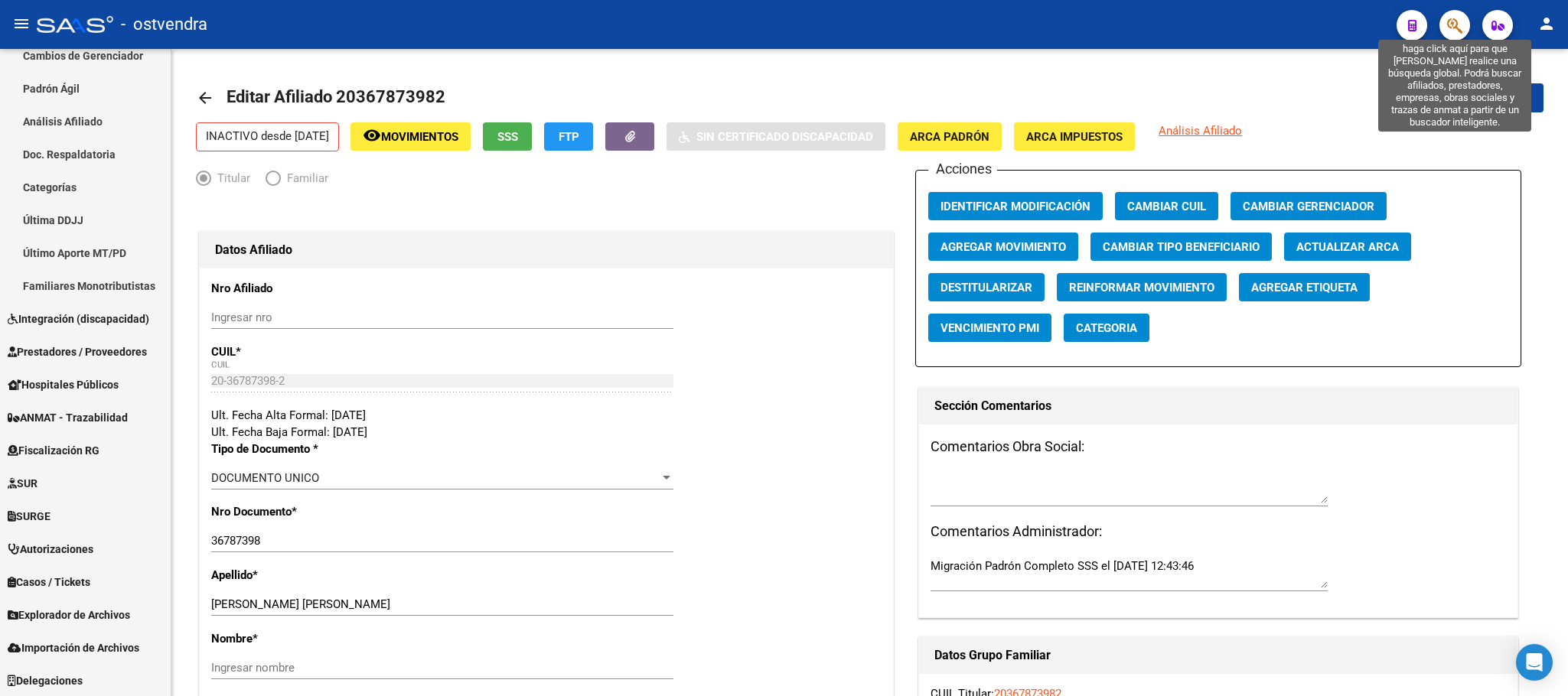
click at [1452, 20] on icon "button" at bounding box center [1455, 25] width 15 height 18
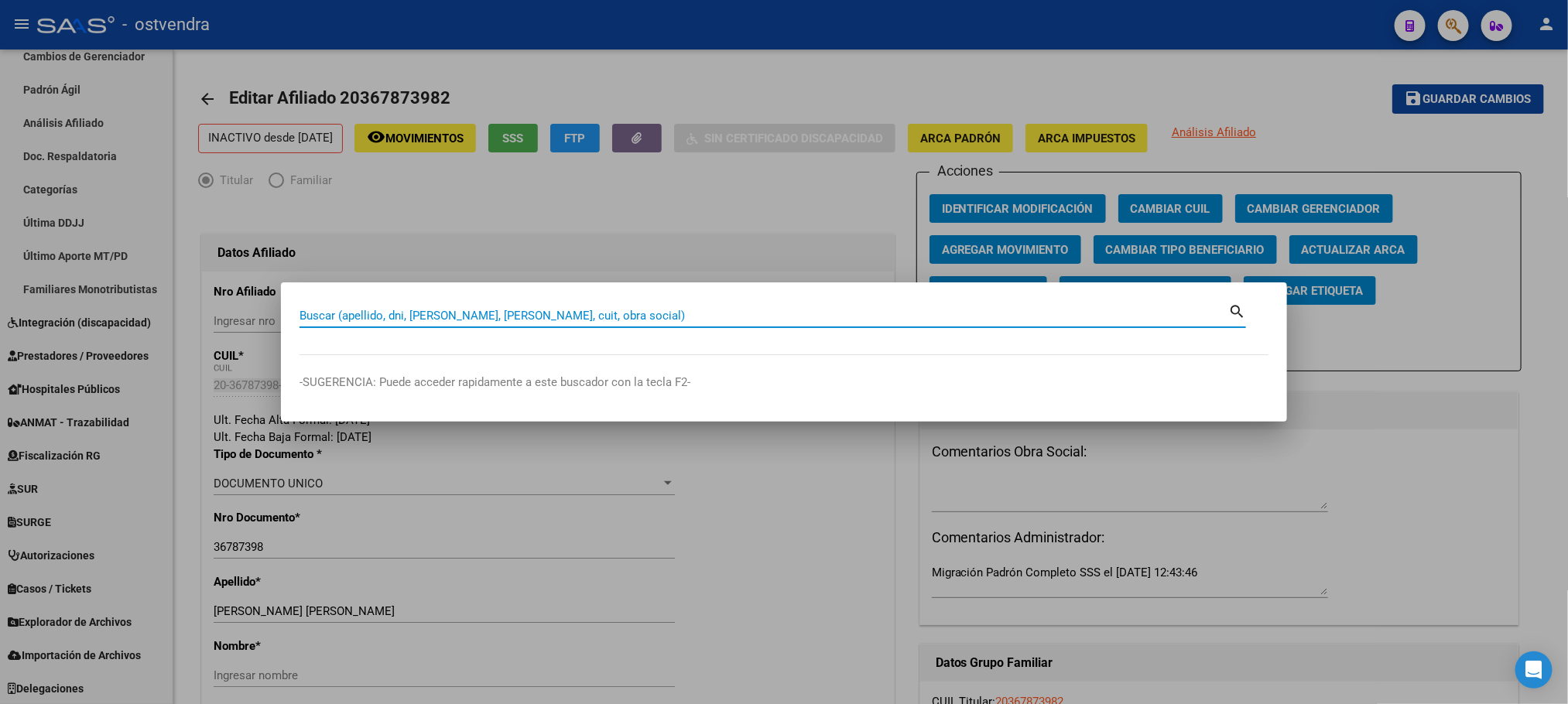
paste input "23307961059"
type input "23307961059"
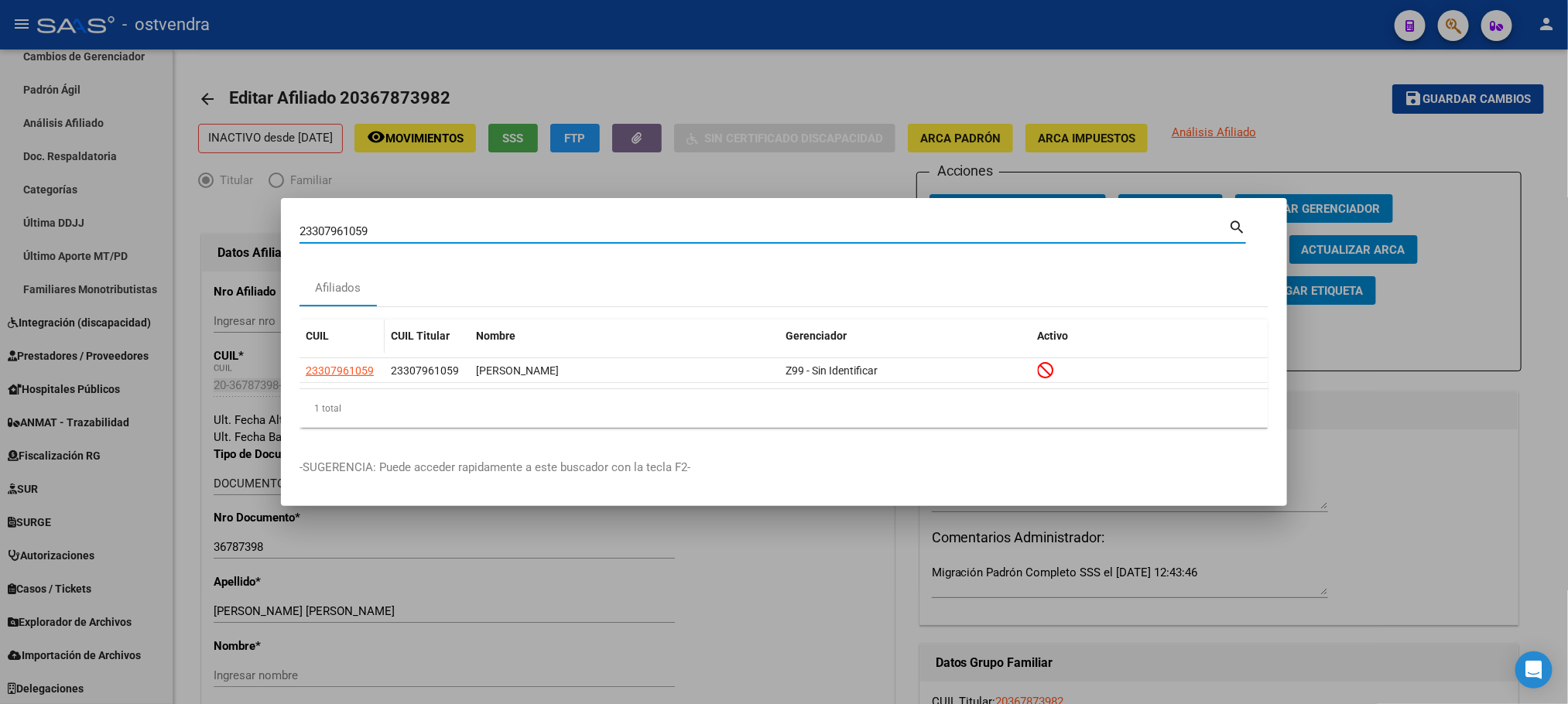
click at [356, 362] on app-link-go-to "23307961059" at bounding box center [340, 370] width 68 height 18
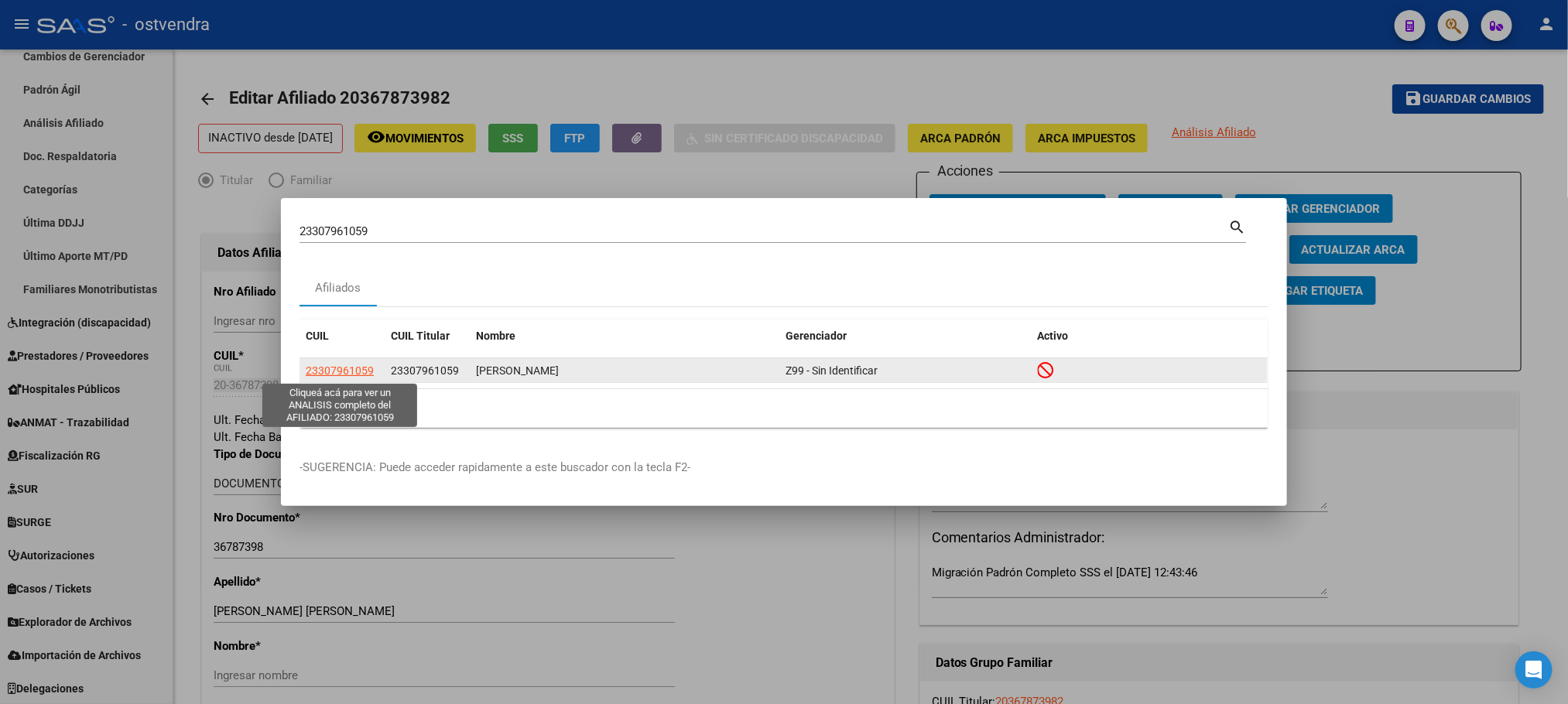
click at [356, 365] on span "23307961059" at bounding box center [340, 370] width 68 height 13
type textarea "23307961059"
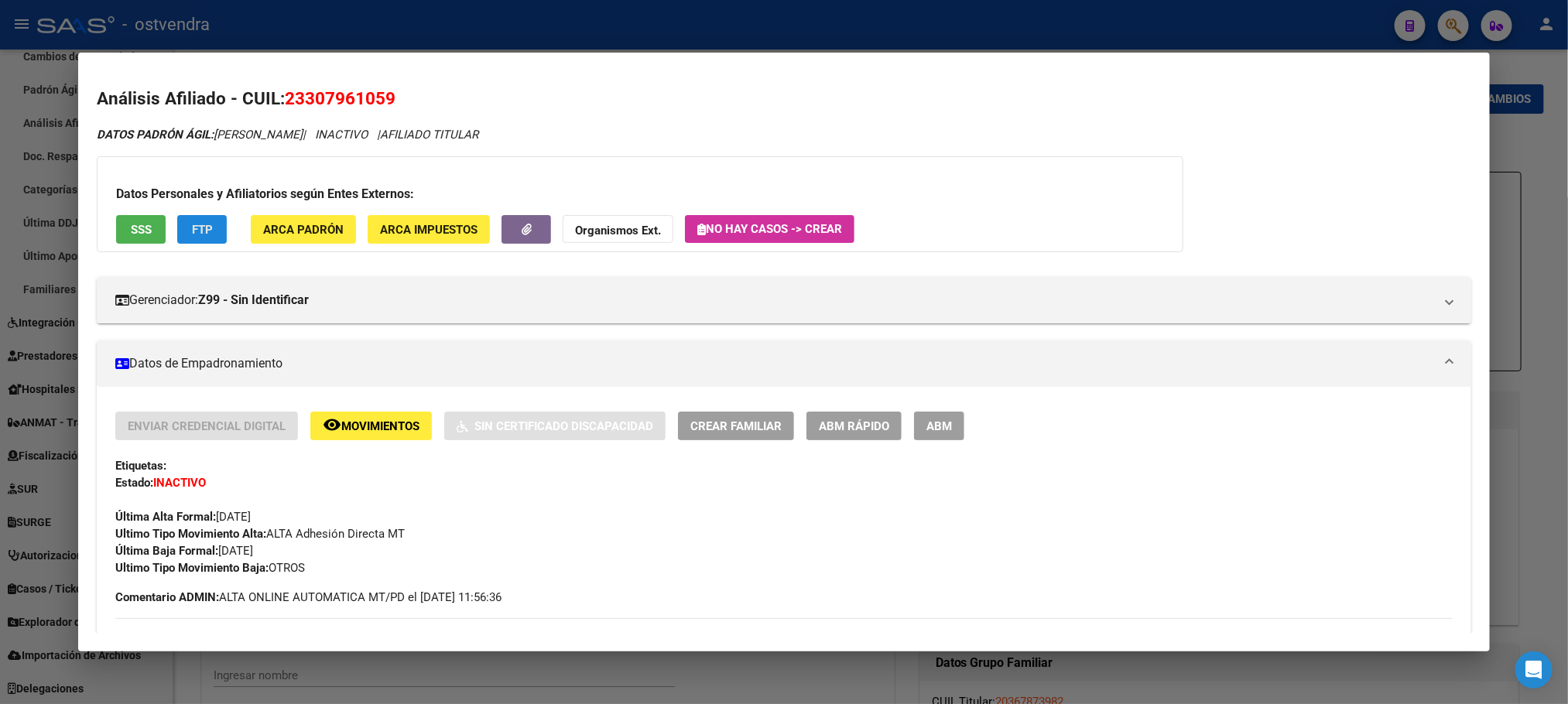
click at [212, 224] on button "FTP" at bounding box center [202, 230] width 49 height 29
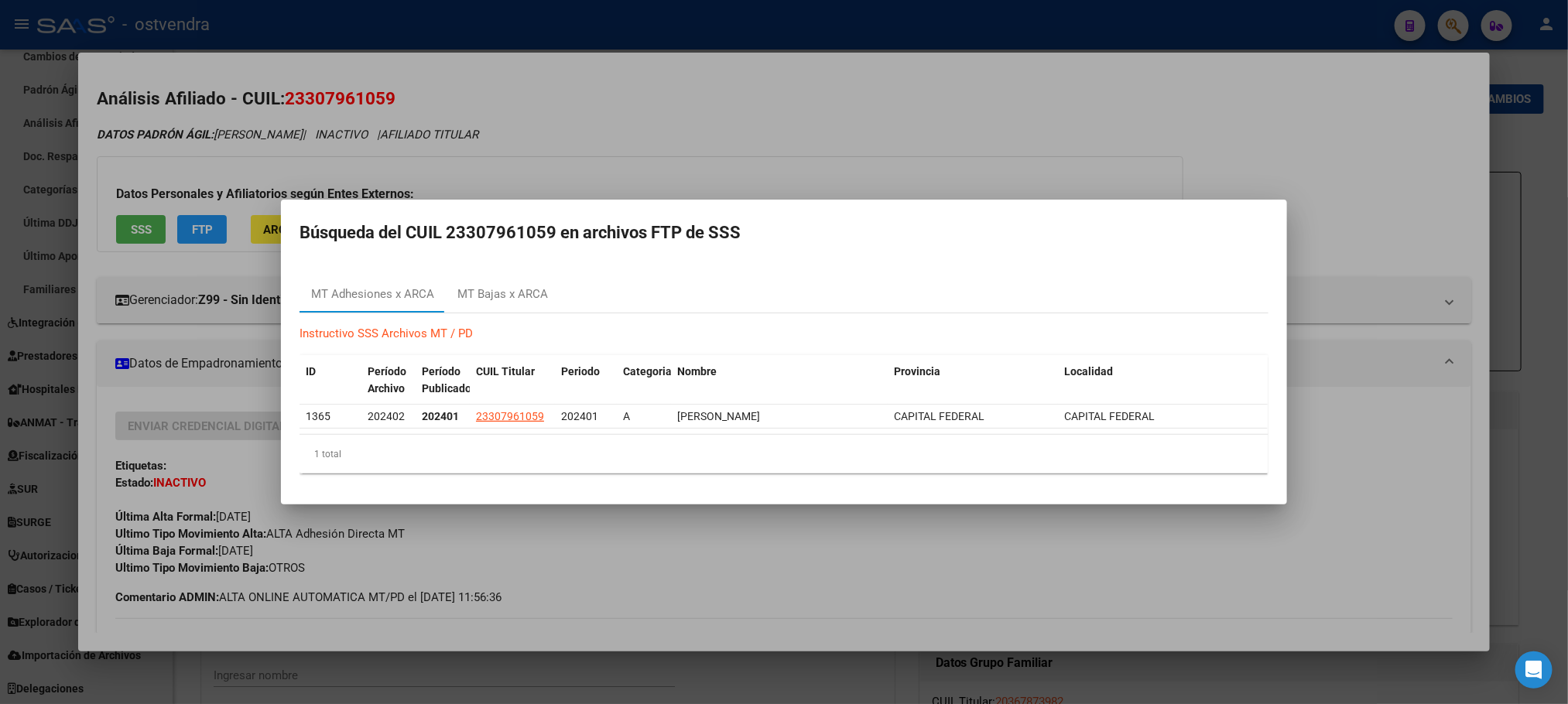
drag, startPoint x: 522, startPoint y: 318, endPoint x: 515, endPoint y: 295, distance: 24.0
click at [520, 316] on div "Instructivo SSS Archivos MT / PD ID Período Archivo Período Publicado CUIL Titu…" at bounding box center [784, 399] width 969 height 172
click at [514, 293] on div "MT Bajas x ARCA" at bounding box center [502, 294] width 90 height 18
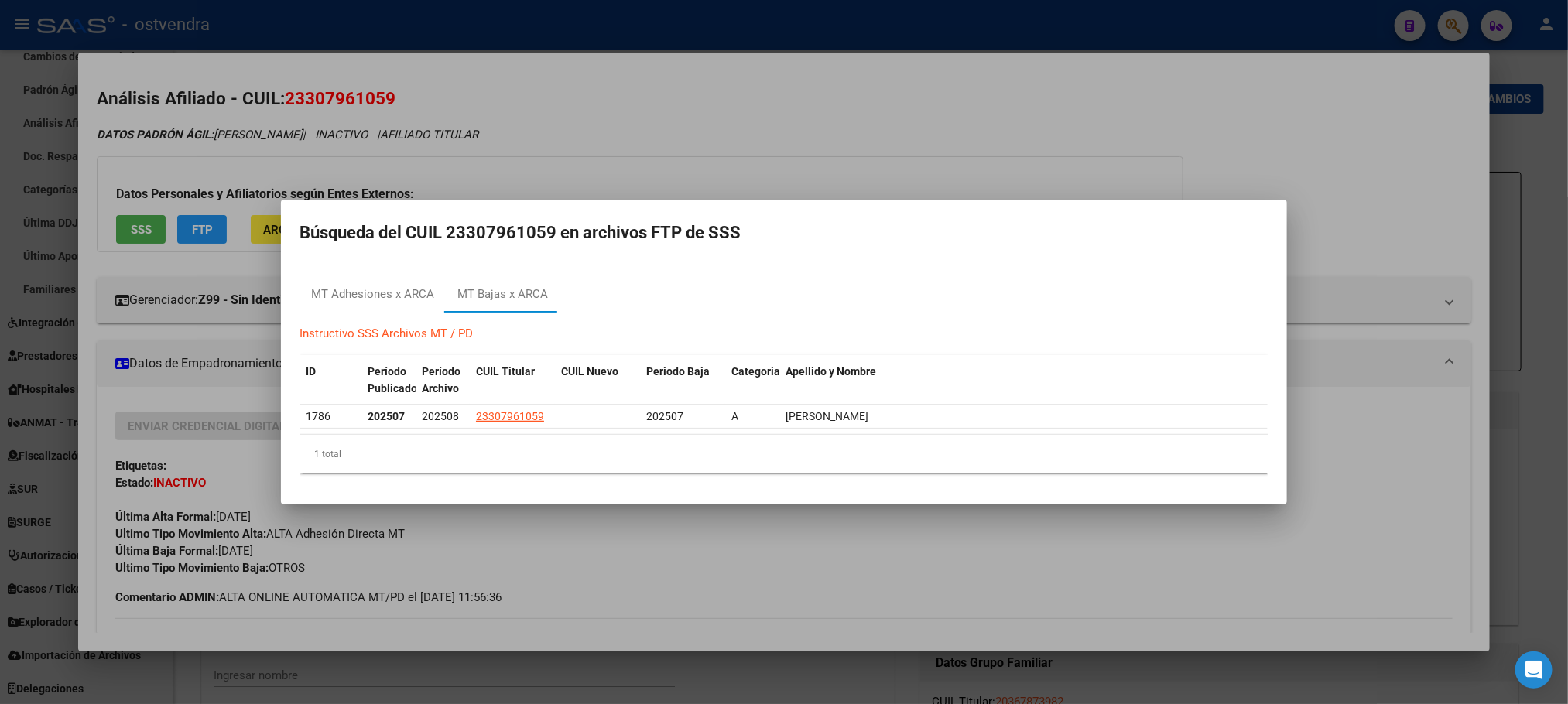
click at [383, 103] on div at bounding box center [784, 352] width 1568 height 704
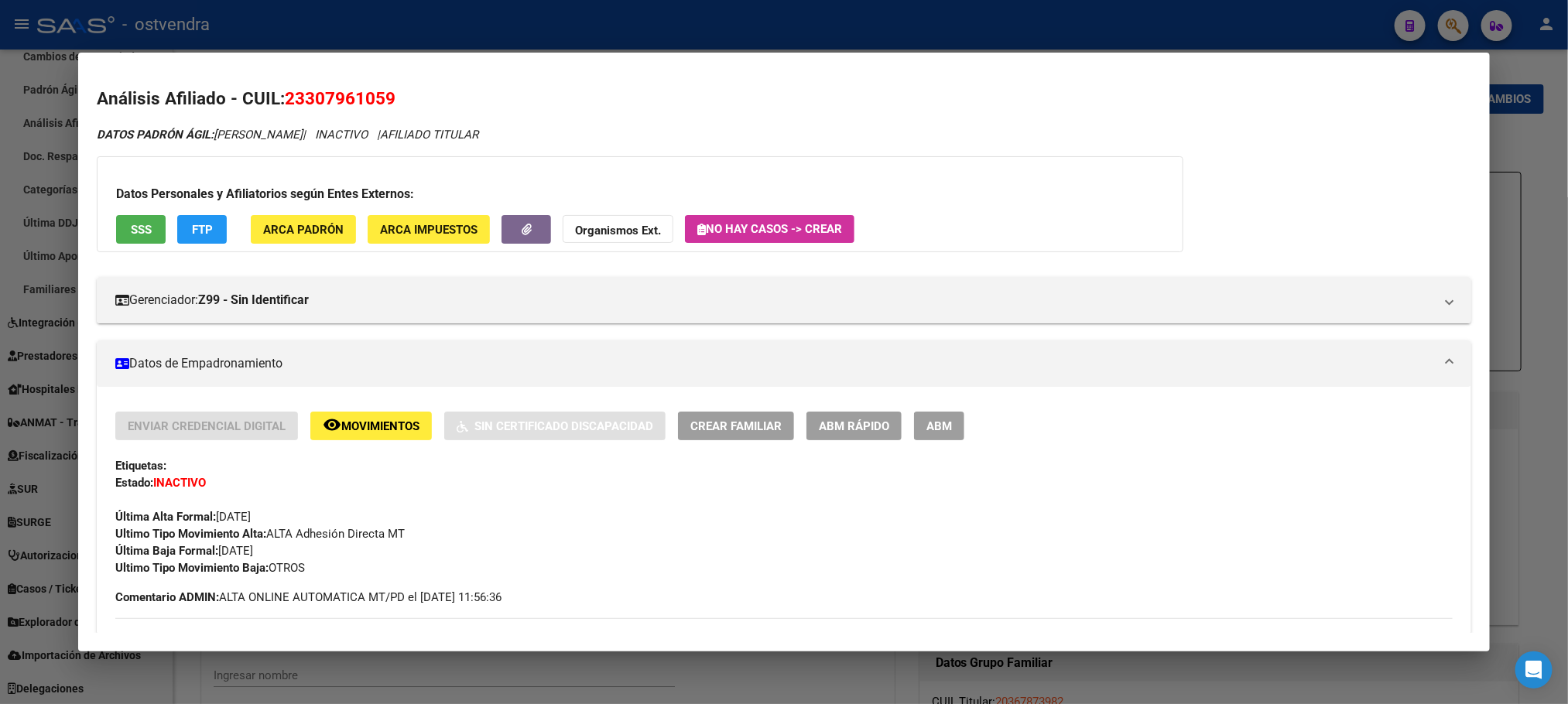
drag, startPoint x: 365, startPoint y: 395, endPoint x: 377, endPoint y: 421, distance: 28.6
click at [377, 421] on span "Movimientos" at bounding box center [380, 427] width 78 height 14
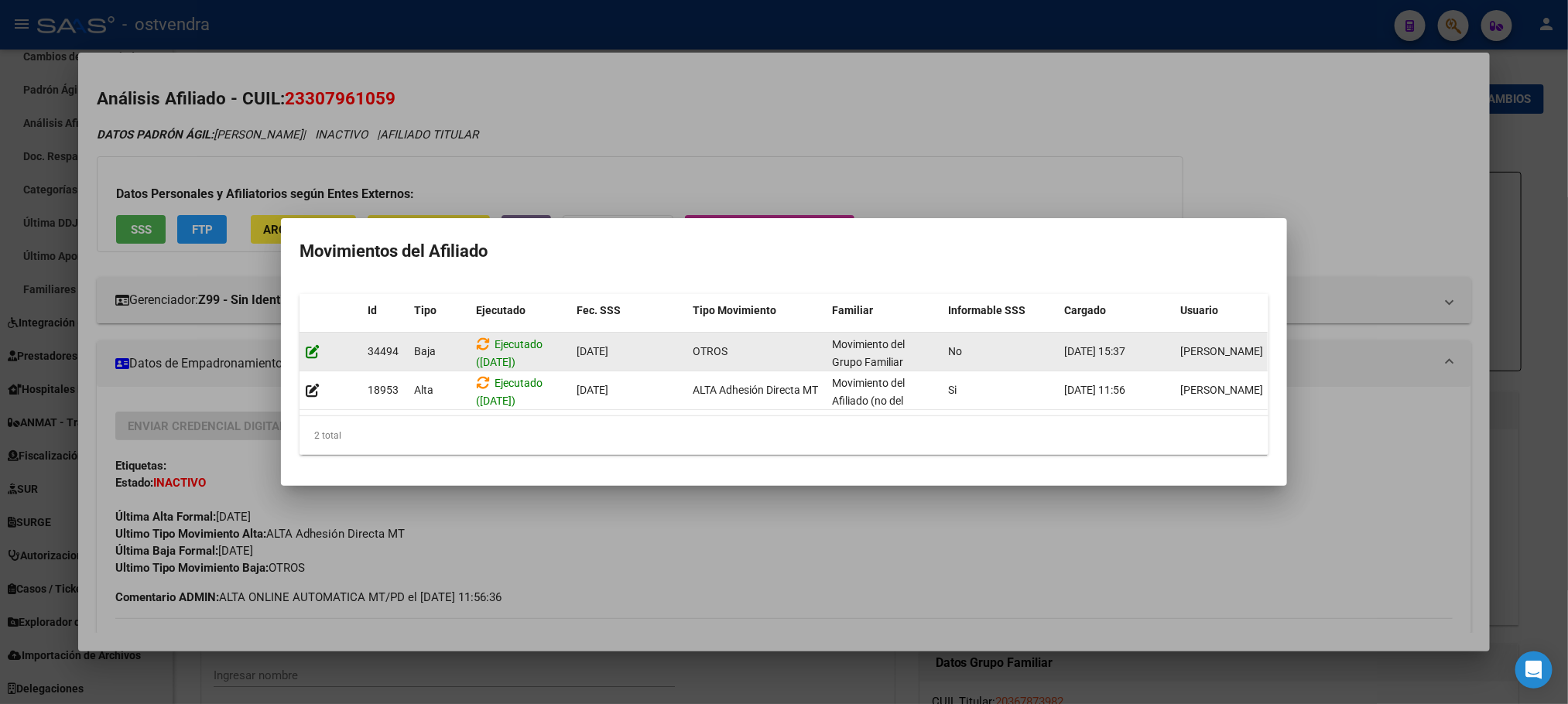
click at [309, 345] on icon at bounding box center [312, 352] width 14 height 15
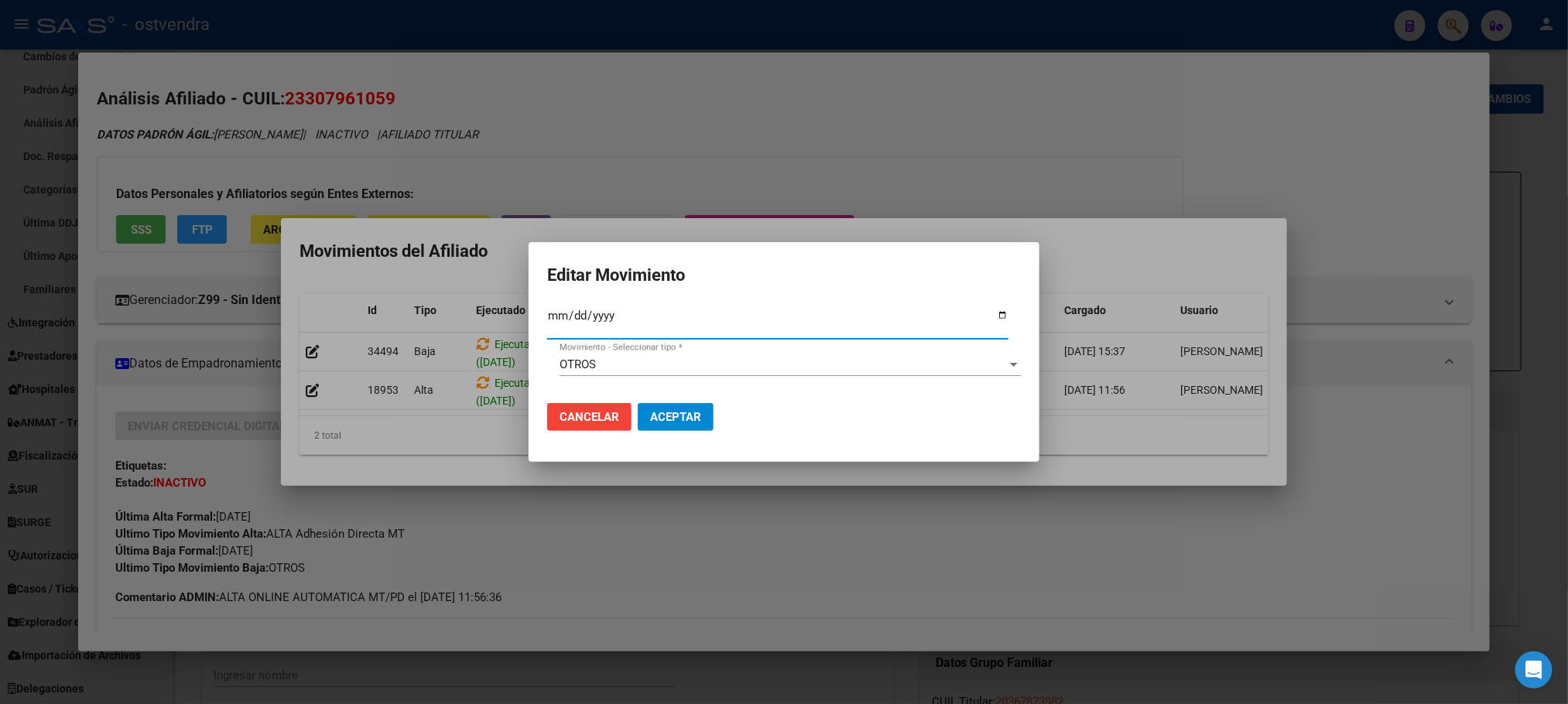
type input "[DATE]"
click at [825, 361] on div "OTROS" at bounding box center [783, 364] width 447 height 14
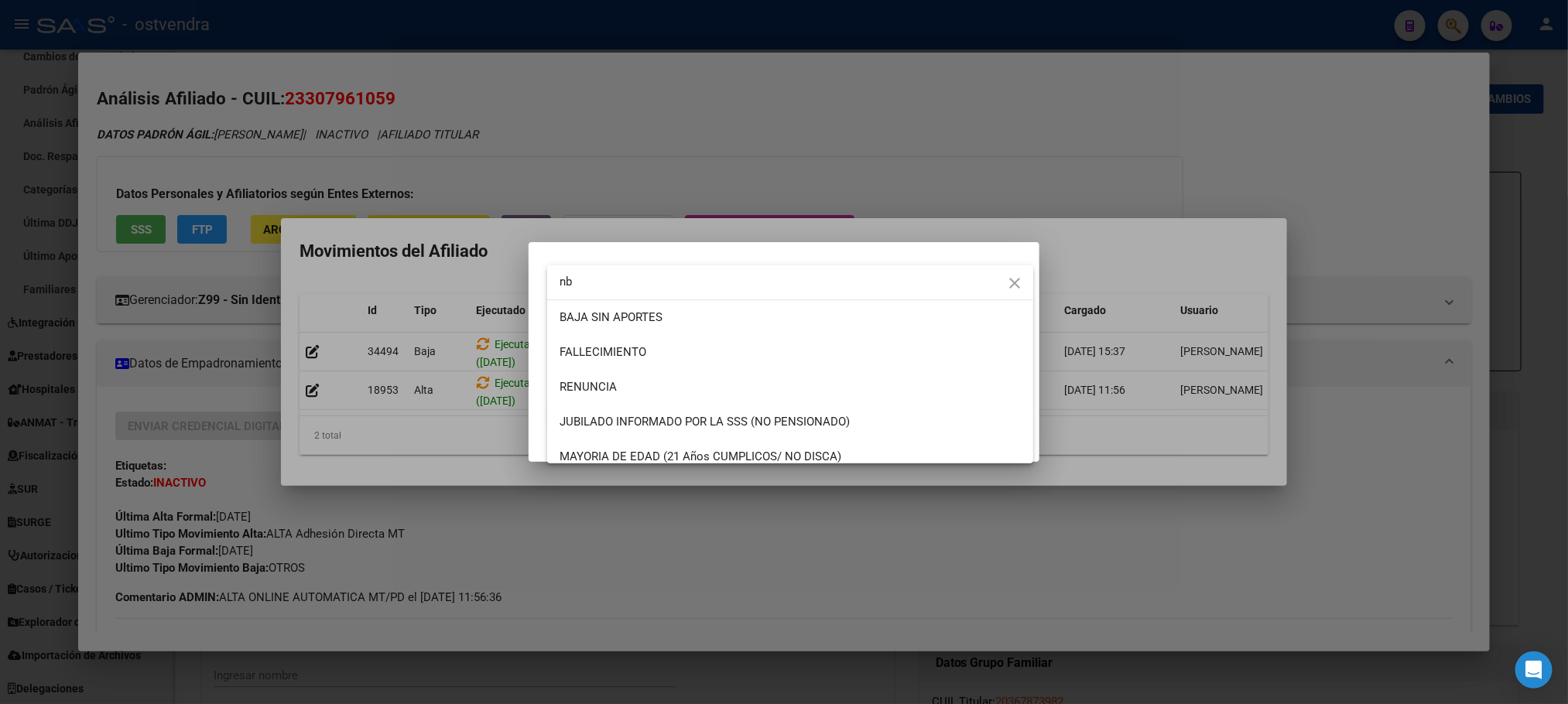
type input "n"
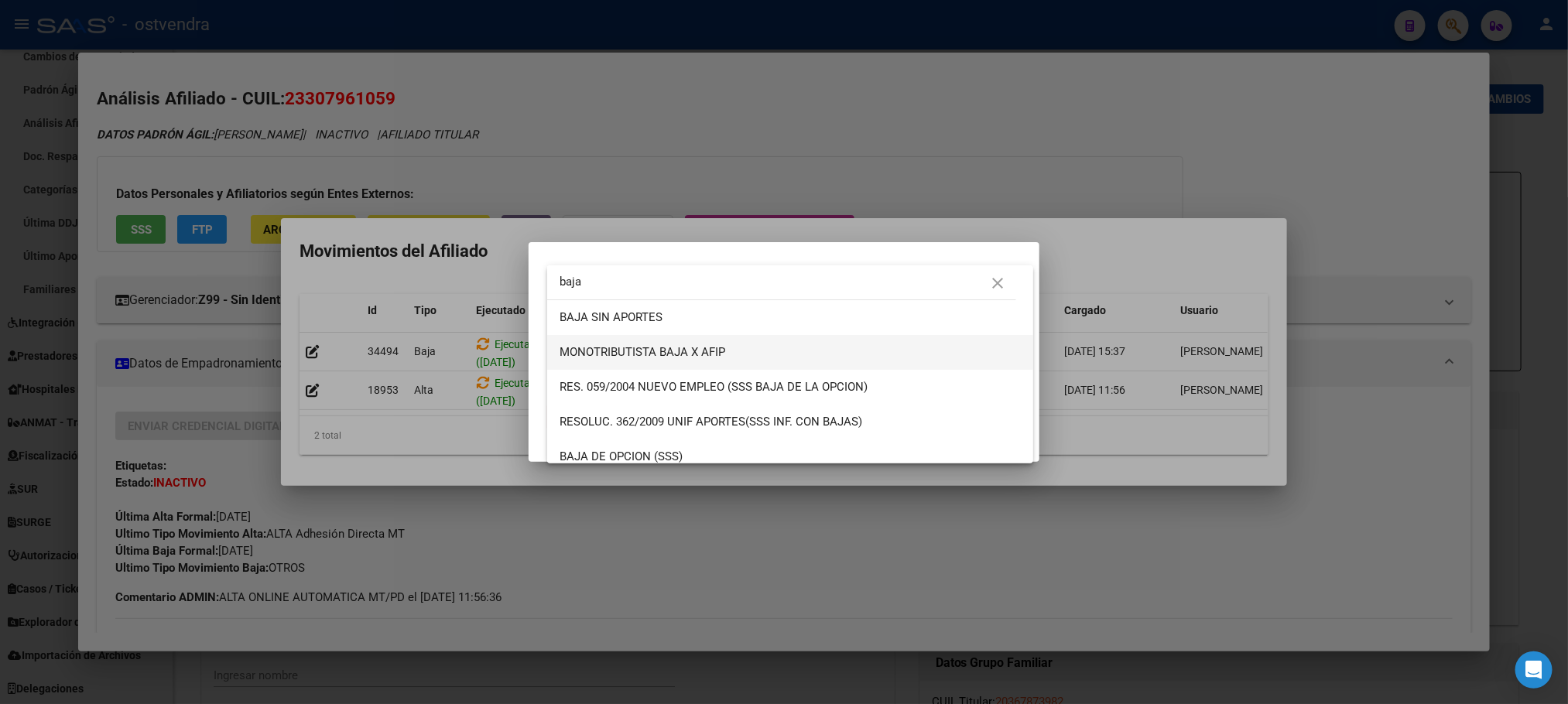
type input "baja"
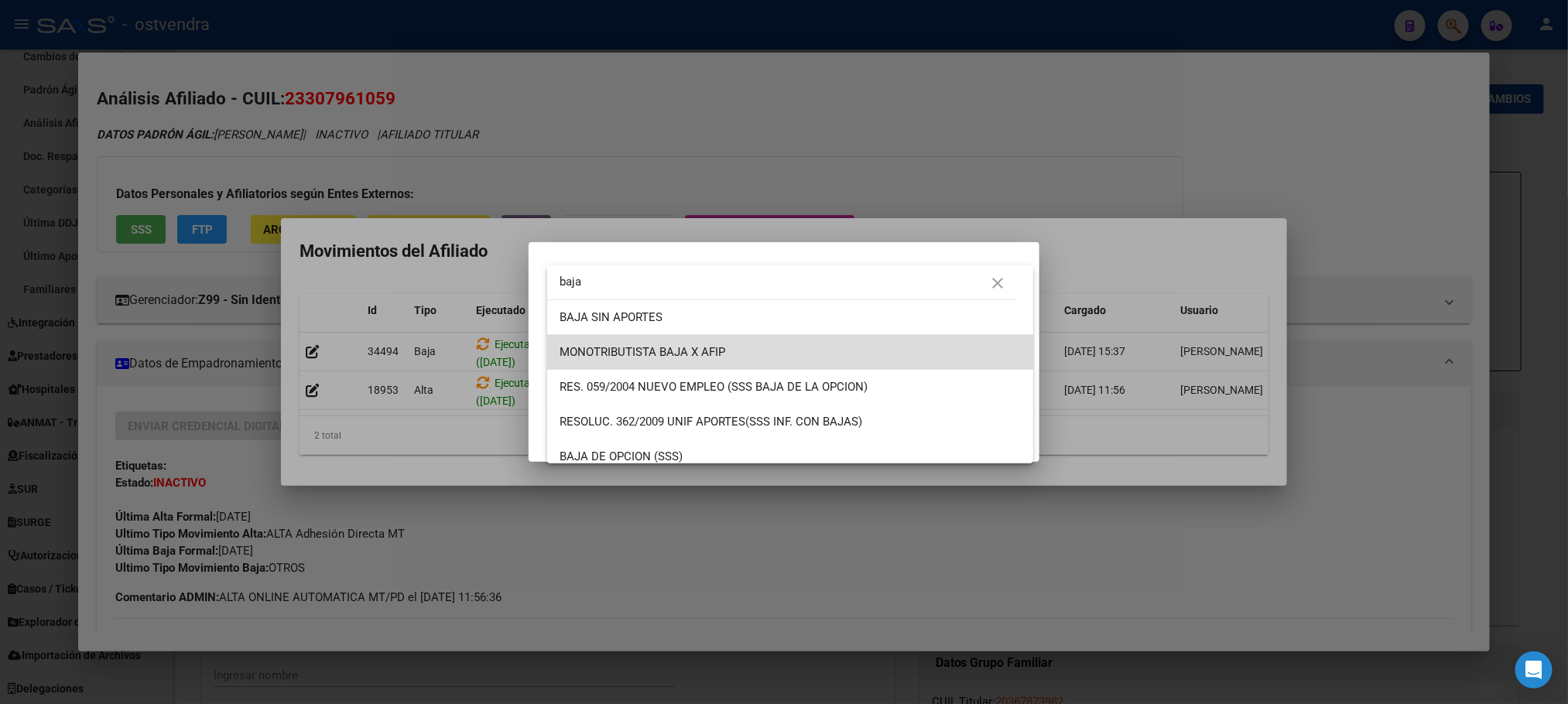
click at [819, 352] on span "MONOTRIBUTISTA BAJA X AFIP" at bounding box center [790, 352] width 462 height 35
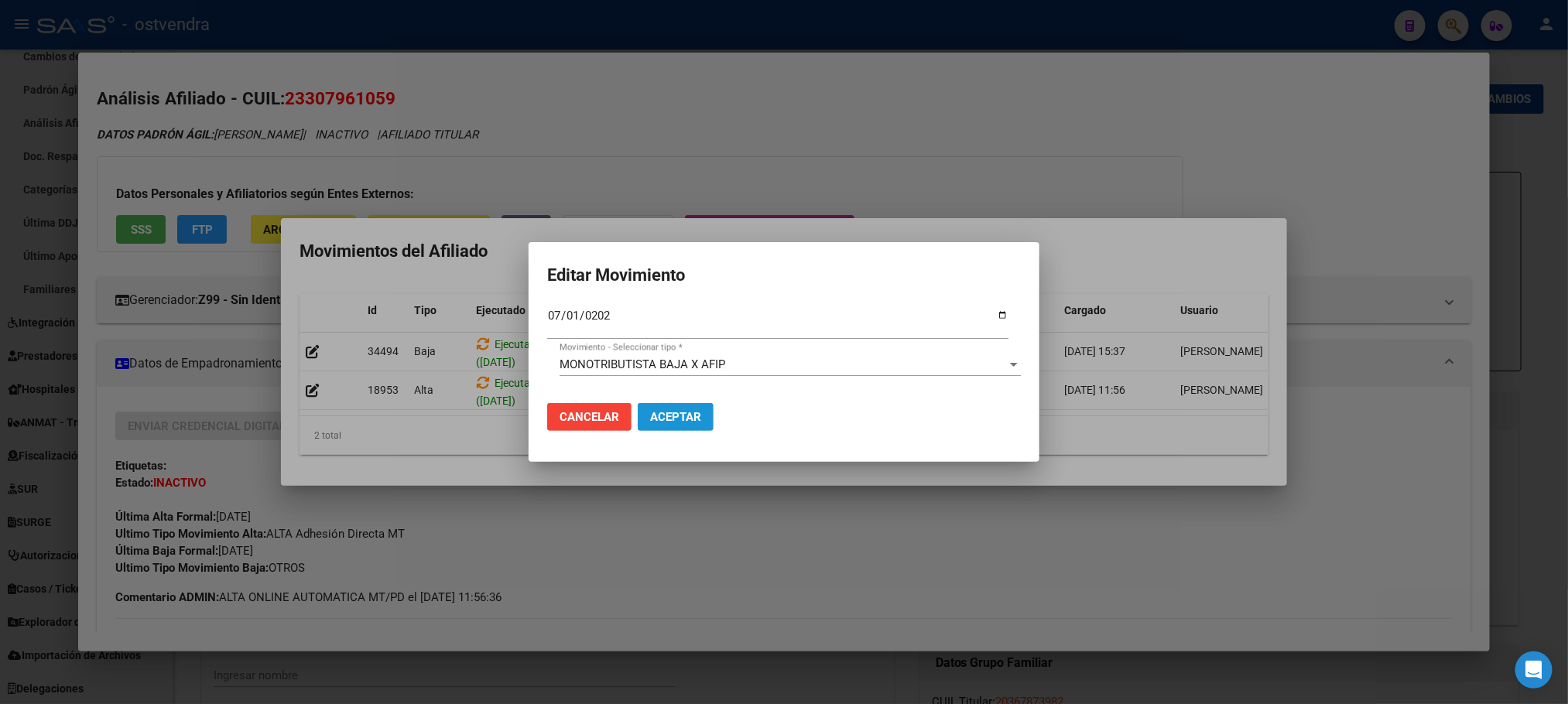
click at [711, 416] on button "Aceptar" at bounding box center [675, 417] width 76 height 28
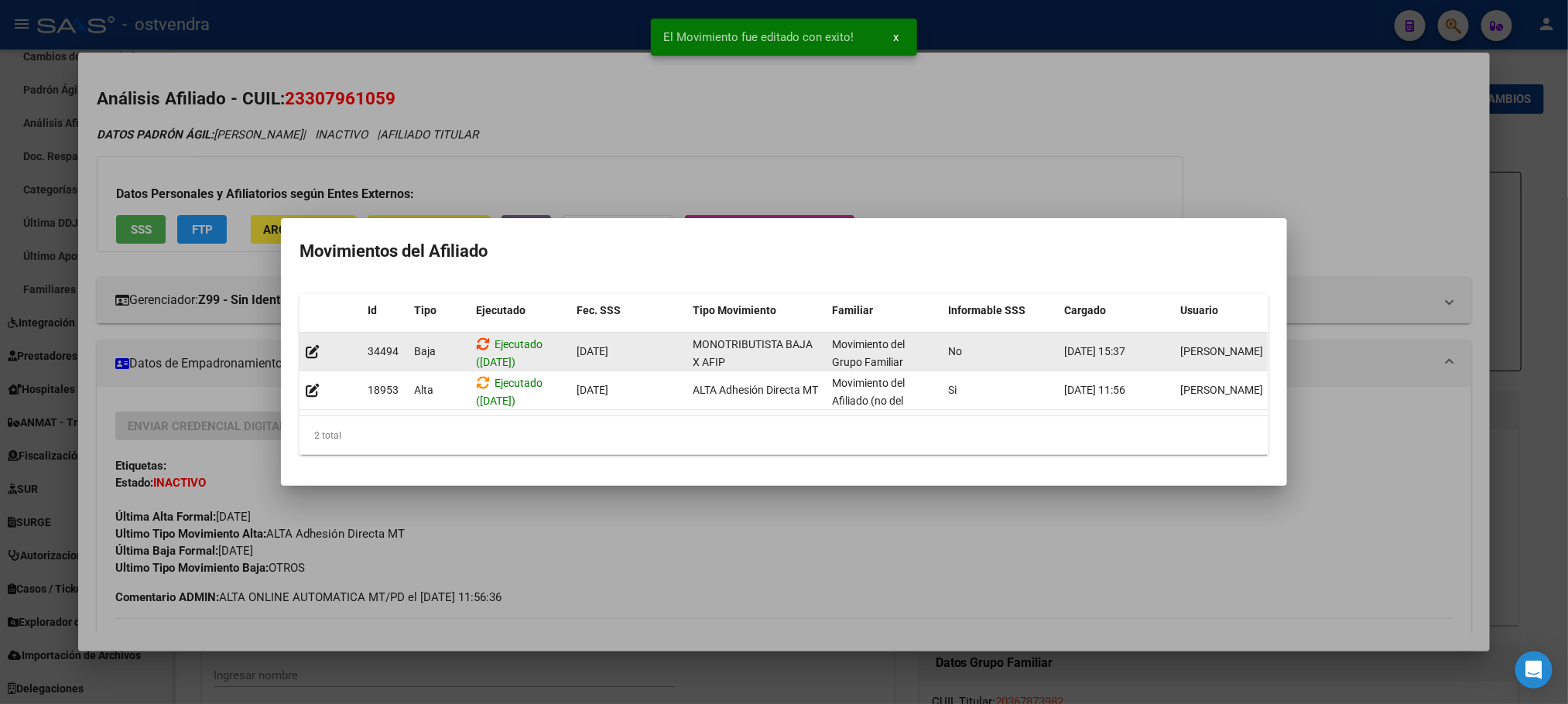
click at [481, 337] on icon at bounding box center [483, 344] width 14 height 15
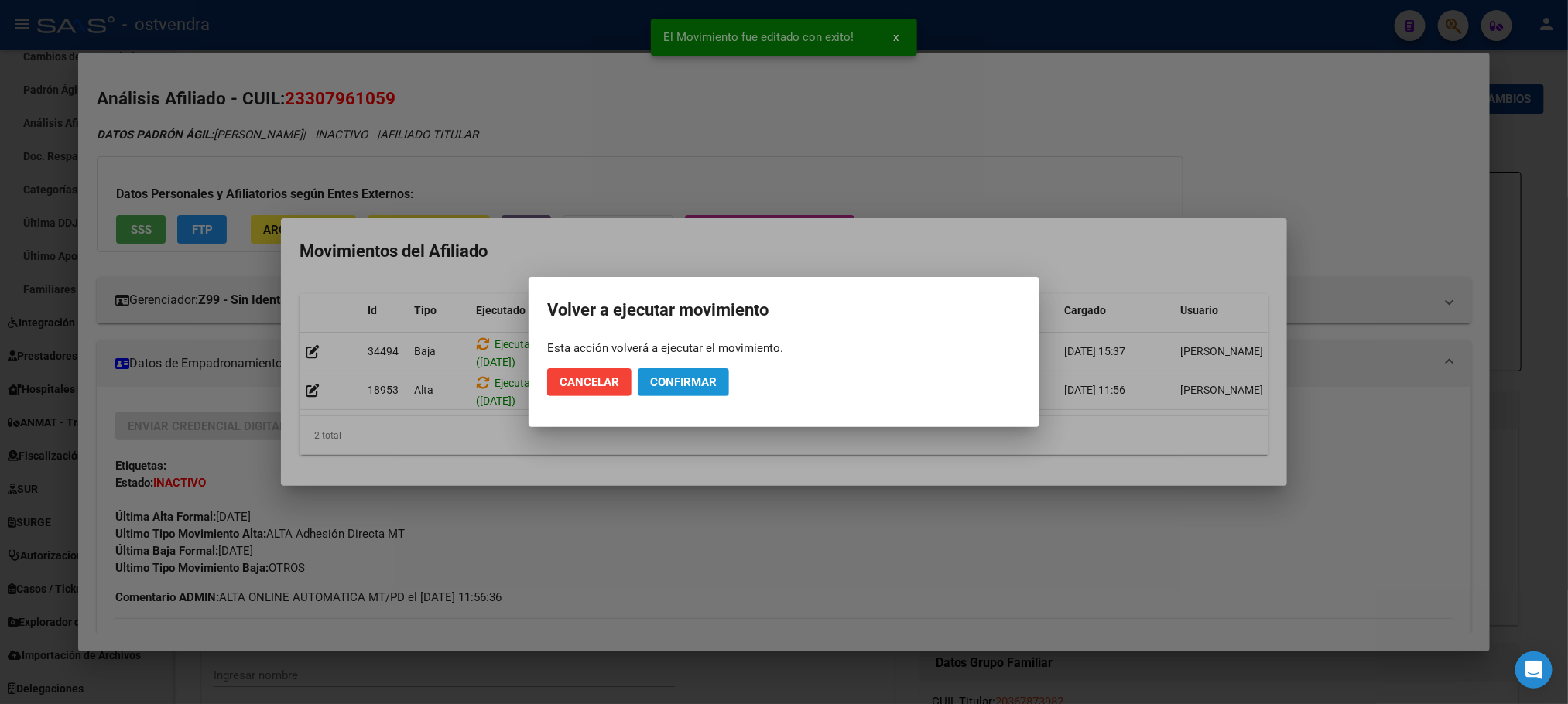
click at [686, 386] on span "Confirmar" at bounding box center [683, 382] width 67 height 14
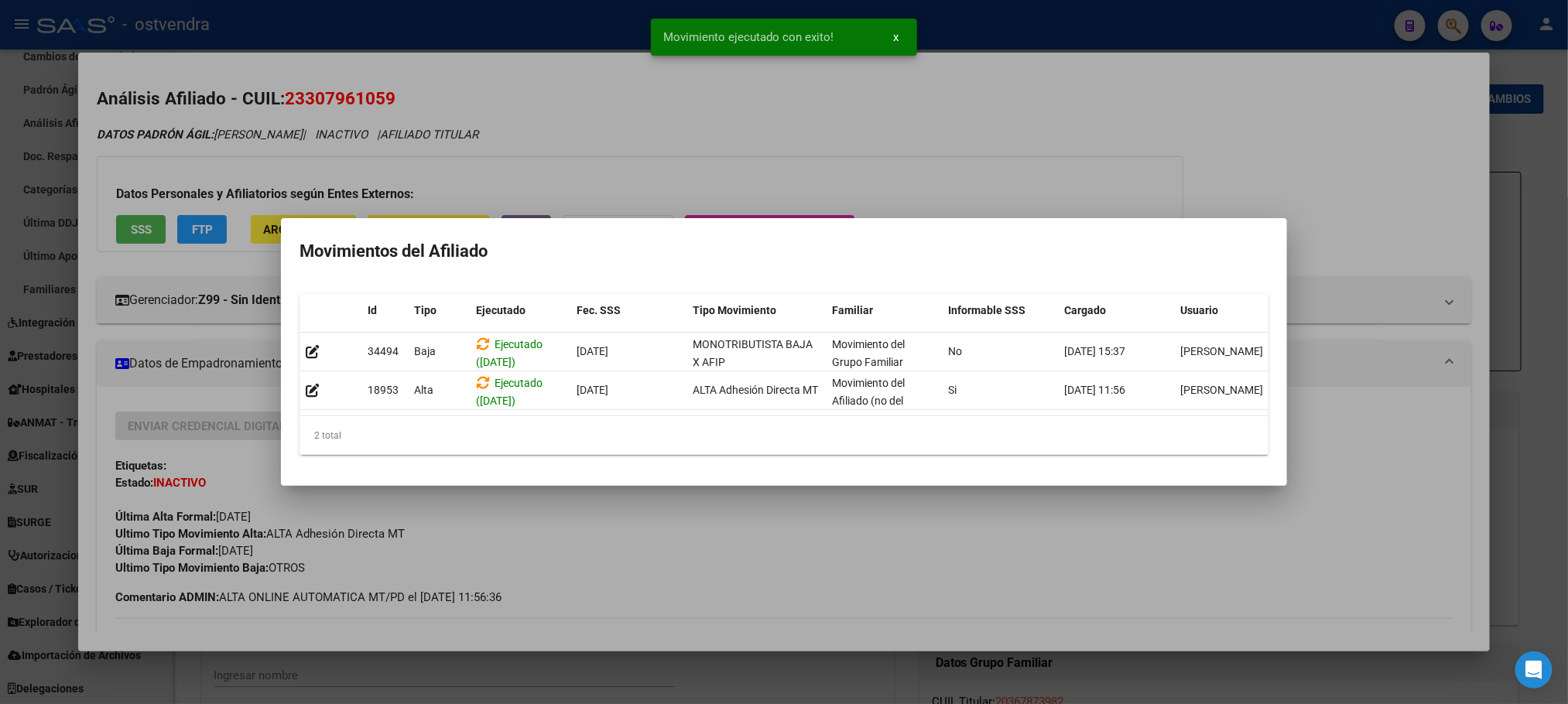
click at [1002, 145] on div at bounding box center [784, 352] width 1568 height 704
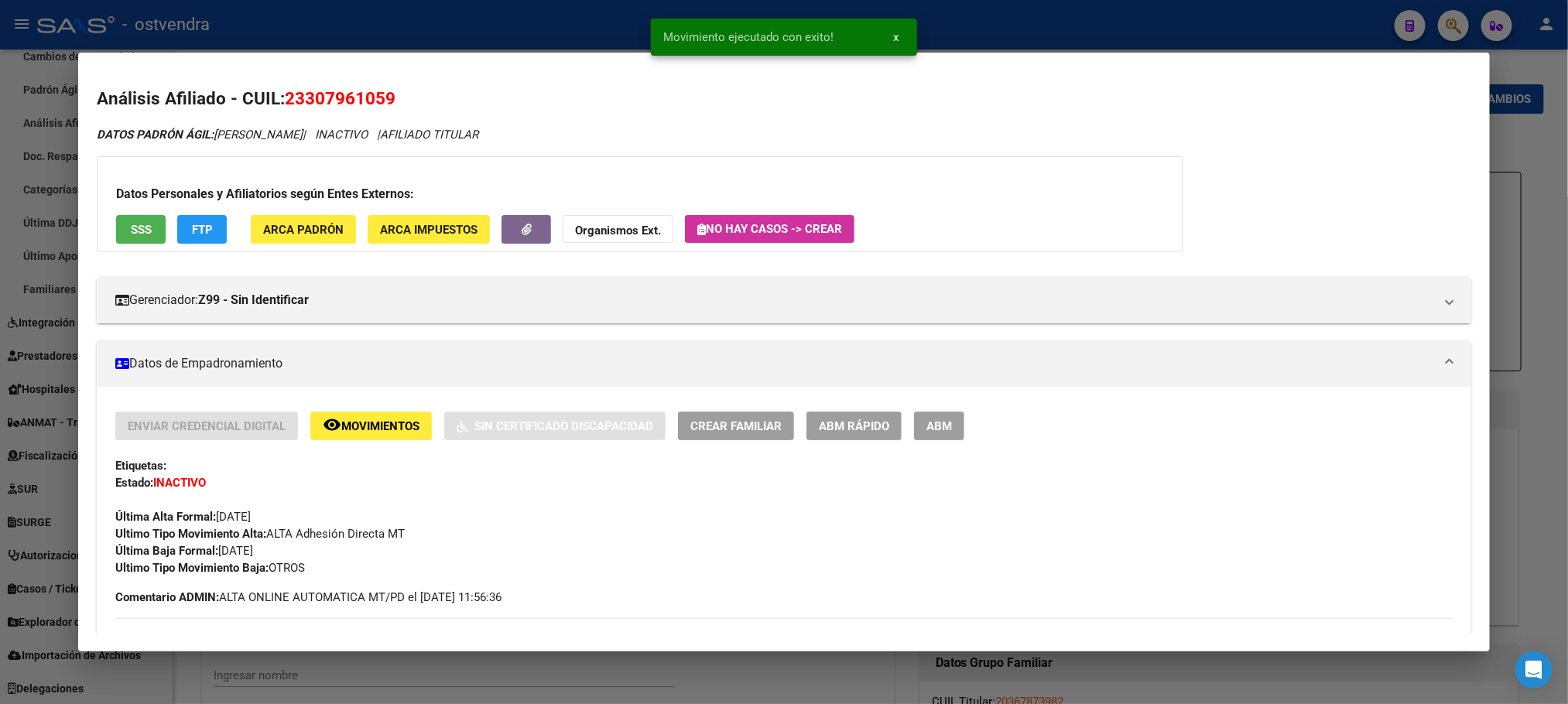
click at [1050, 26] on div at bounding box center [784, 352] width 1568 height 704
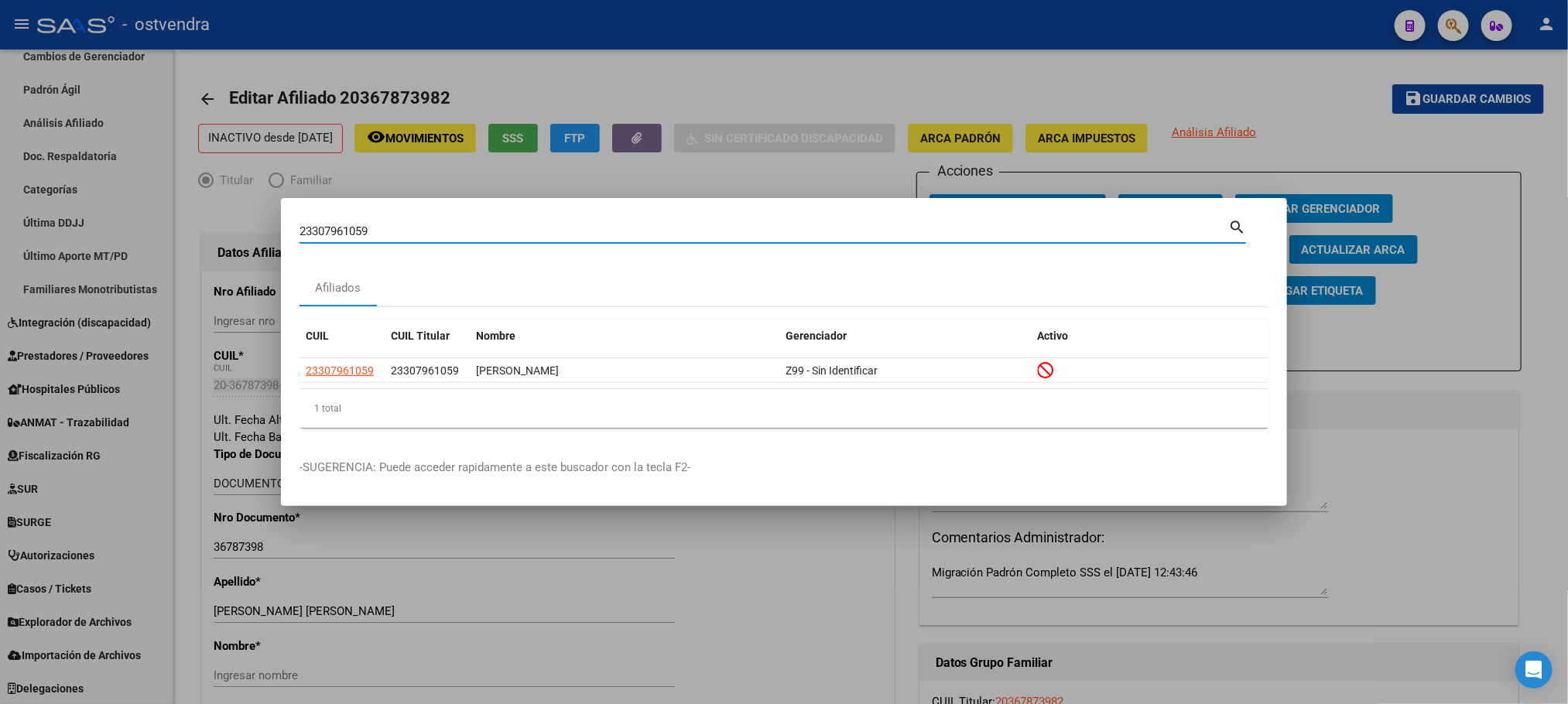
click at [383, 236] on input "23307961059" at bounding box center [764, 231] width 928 height 14
drag, startPoint x: 412, startPoint y: 235, endPoint x: 197, endPoint y: 228, distance: 215.1
click at [197, 228] on div "23307961059 Buscar (apellido, dni, cuil, nro traspaso, cuit, obra social) searc…" at bounding box center [784, 352] width 1568 height 704
paste input "0937038357"
type input "20937038357"
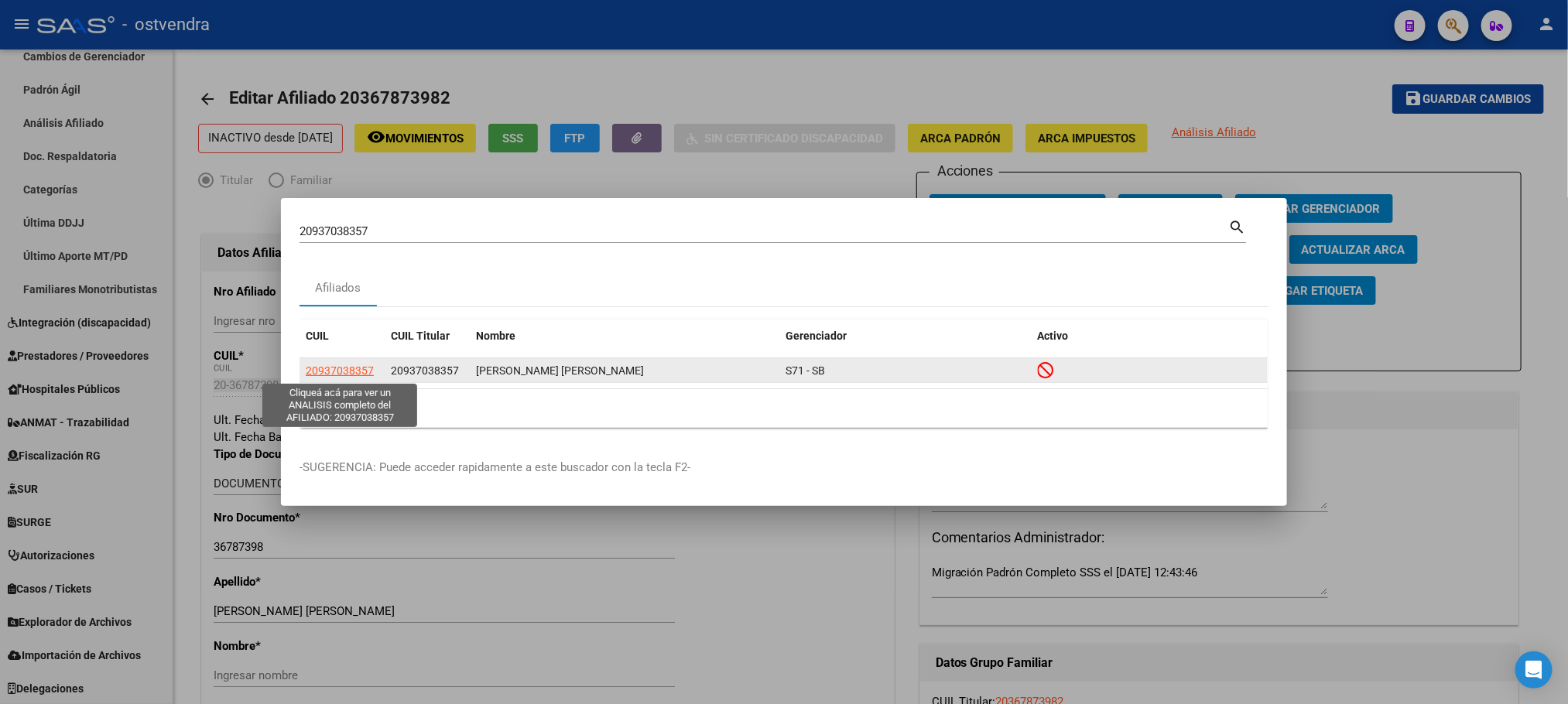
click at [355, 371] on span "20937038357" at bounding box center [340, 370] width 68 height 13
type textarea "20937038357"
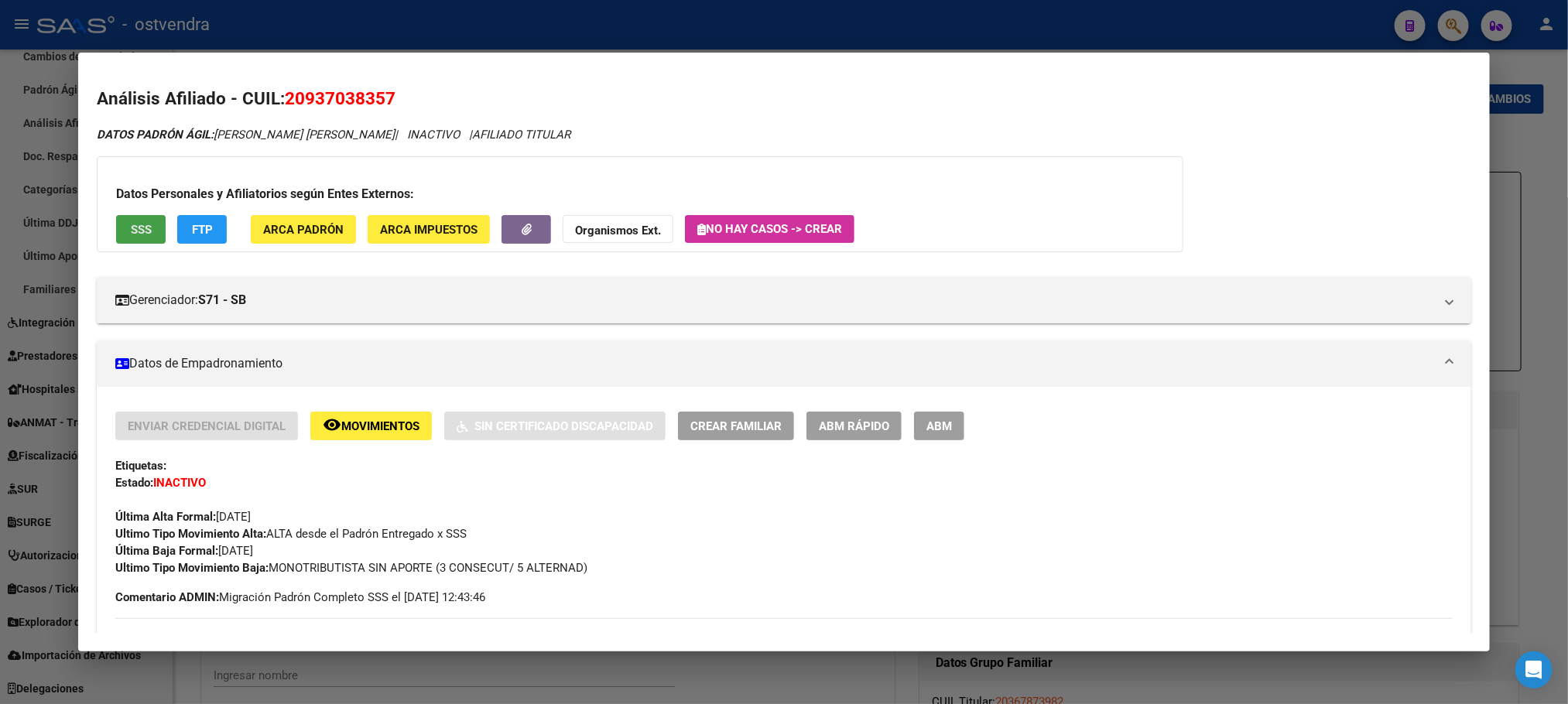
click at [137, 223] on span "SSS" at bounding box center [141, 230] width 20 height 14
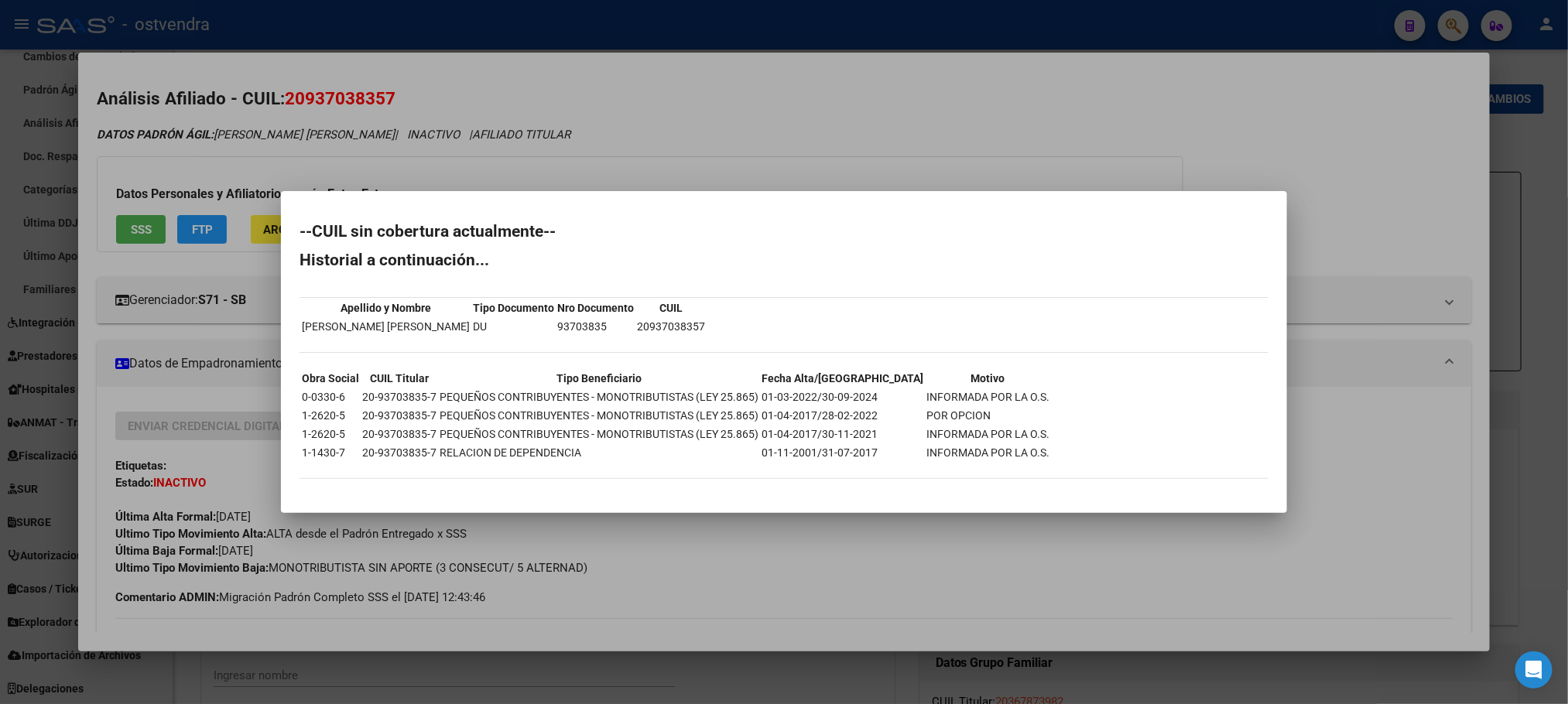
drag, startPoint x: 181, startPoint y: 190, endPoint x: 189, endPoint y: 219, distance: 30.1
click at [181, 189] on div at bounding box center [784, 352] width 1568 height 704
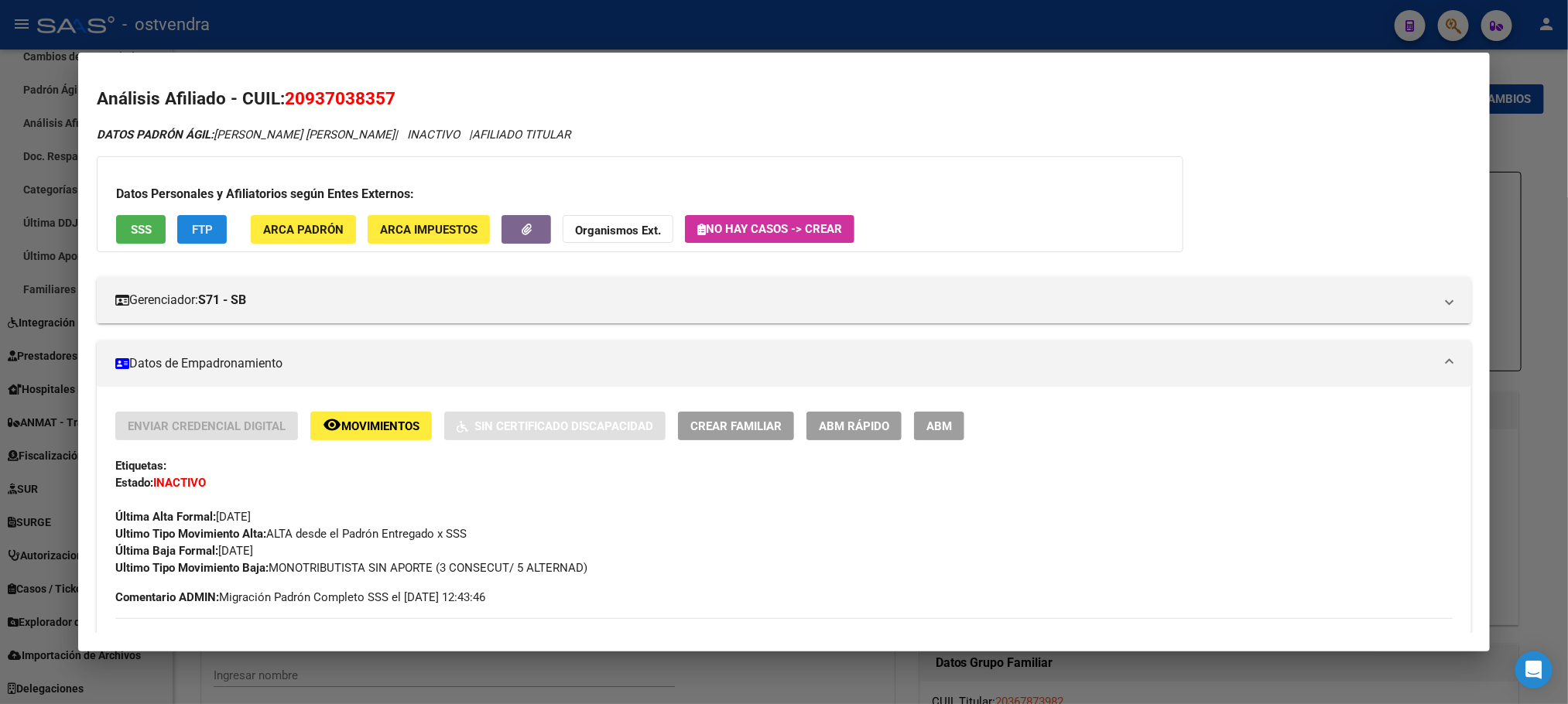
click at [192, 223] on span "FTP" at bounding box center [202, 230] width 20 height 14
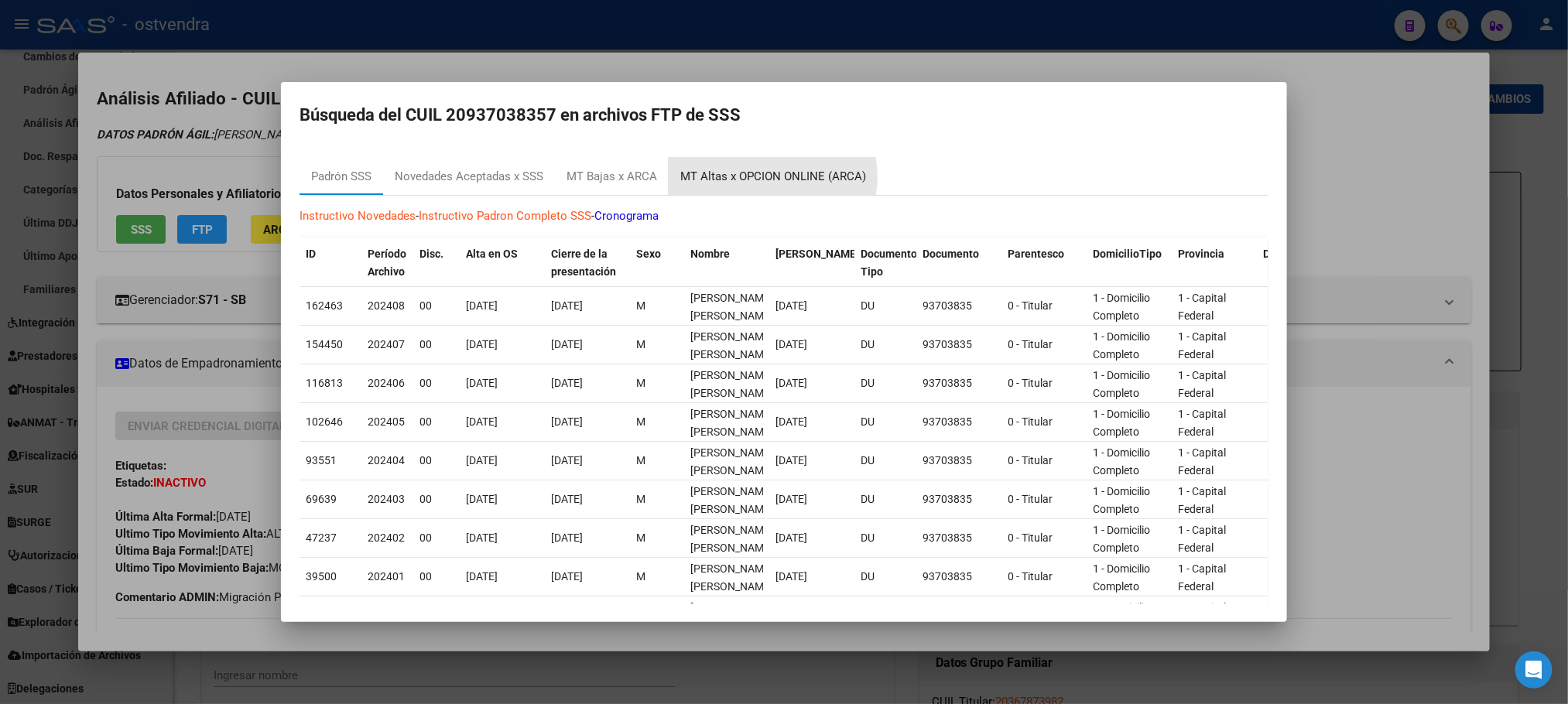
click at [766, 177] on div "MT Altas x OPCION ONLINE (ARCA)" at bounding box center [773, 177] width 186 height 18
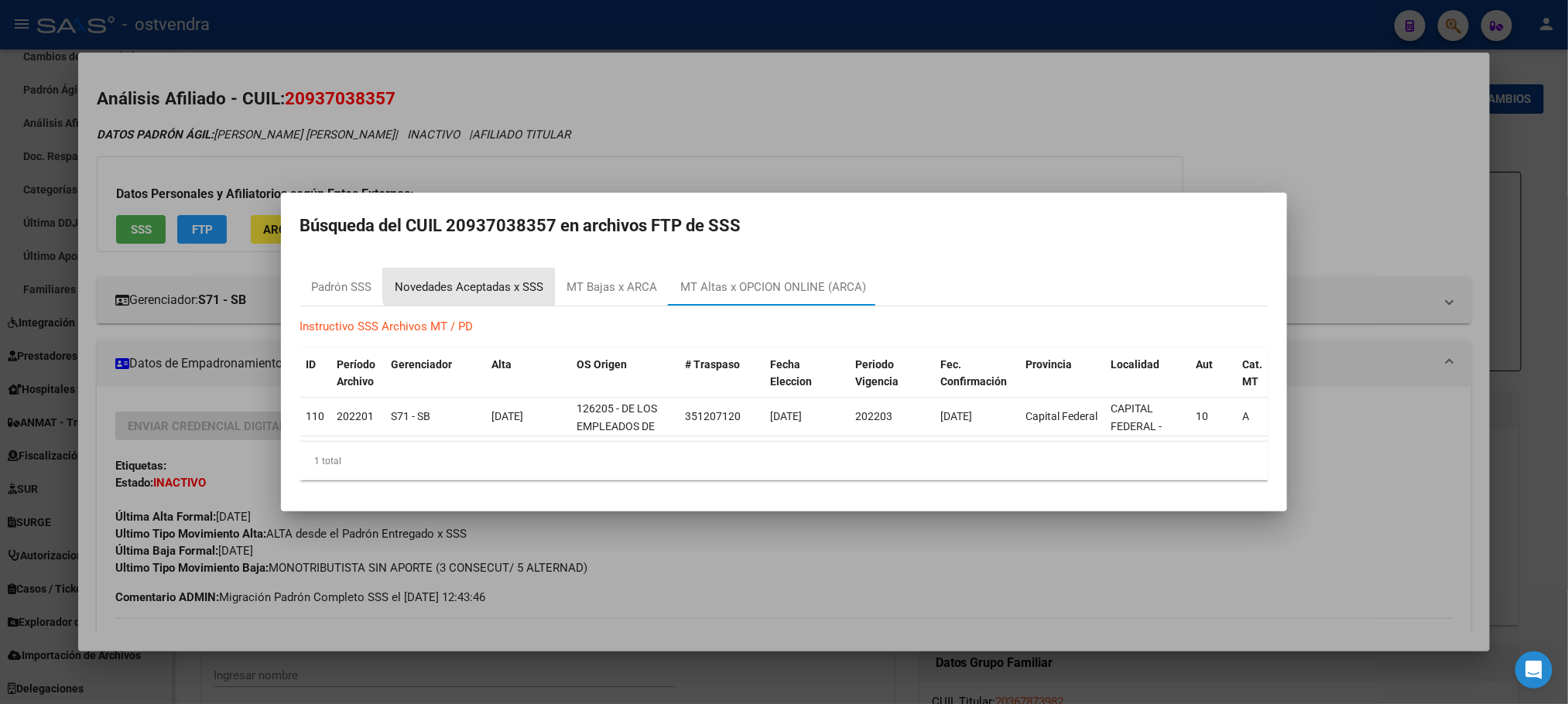
click at [509, 269] on div "Novedades Aceptadas x SSS" at bounding box center [468, 288] width 171 height 38
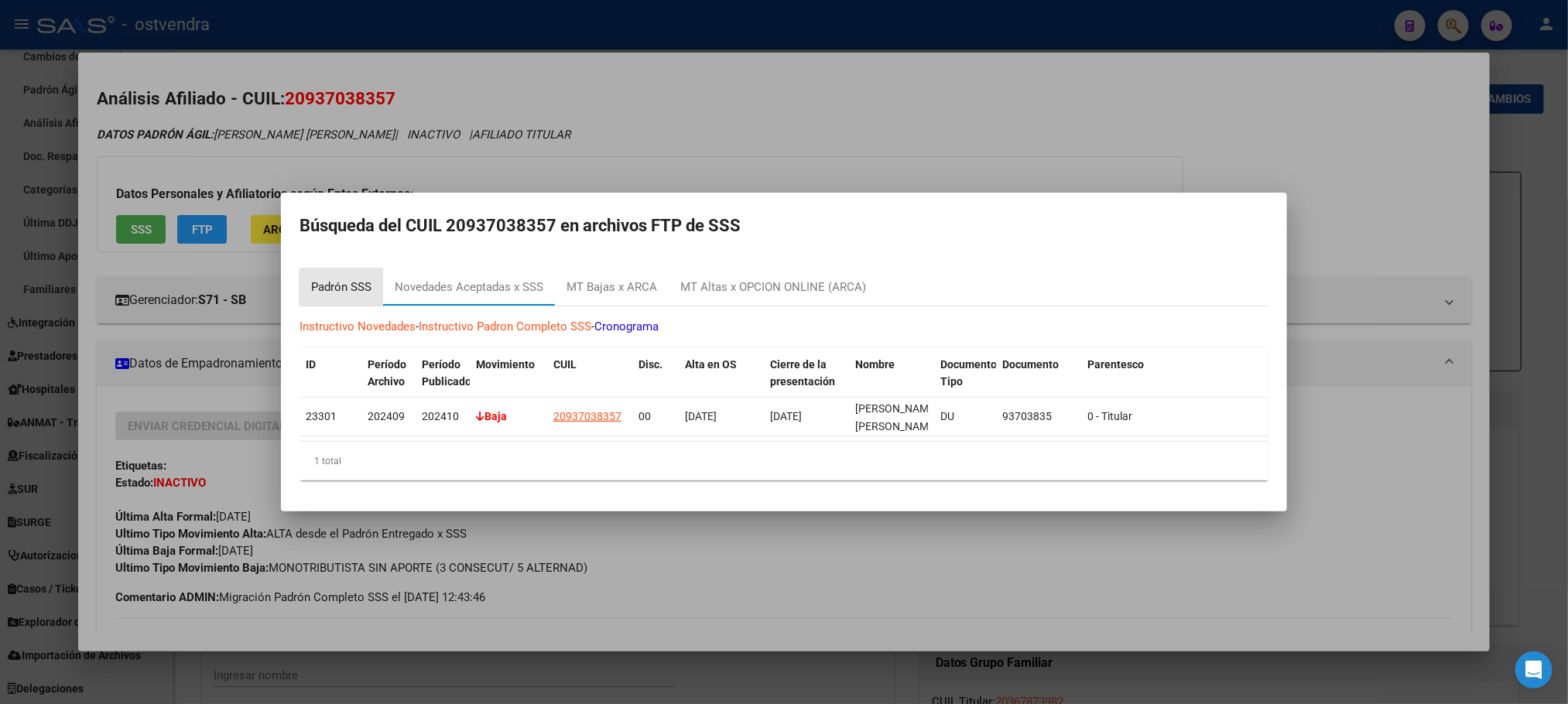
click at [355, 284] on div "Padrón SSS" at bounding box center [341, 288] width 61 height 18
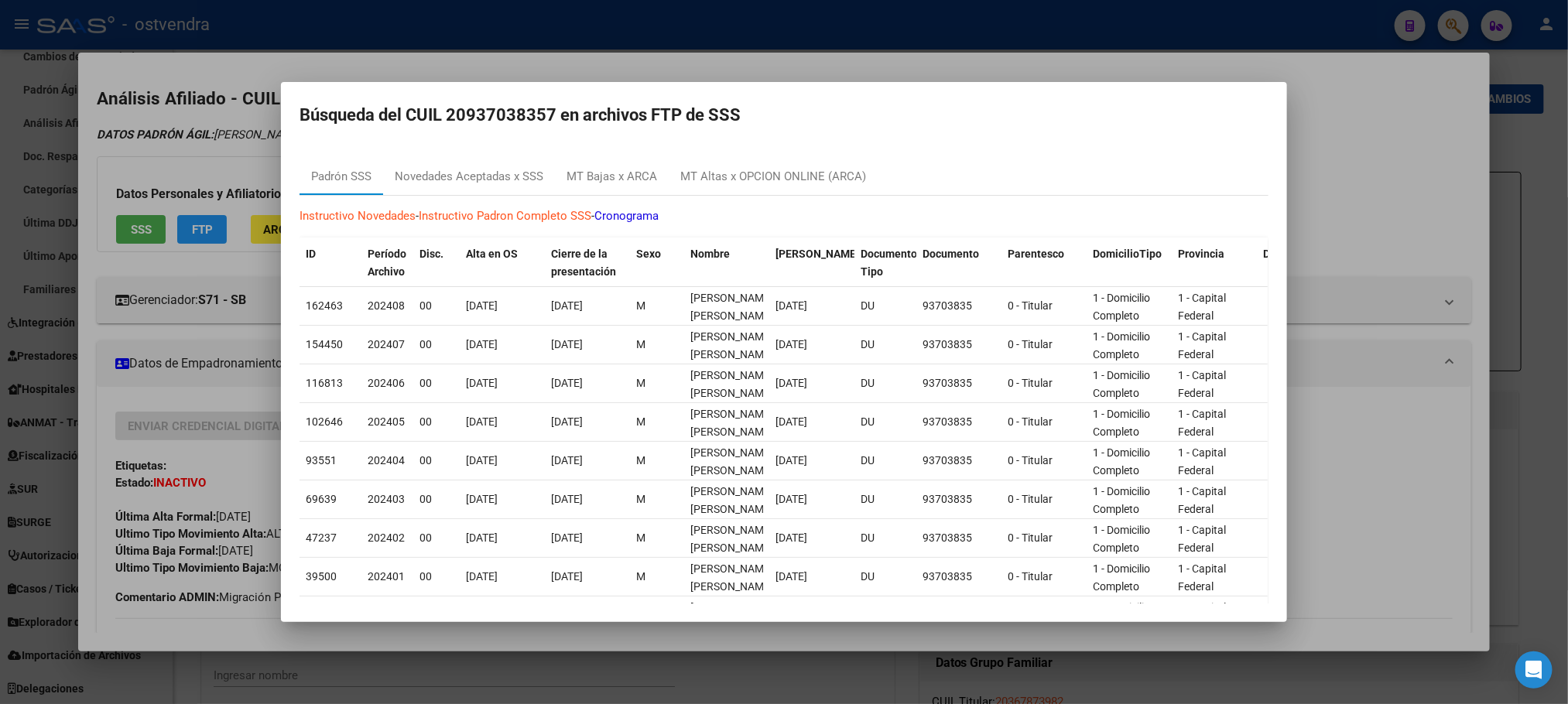
click at [240, 189] on div at bounding box center [784, 352] width 1568 height 704
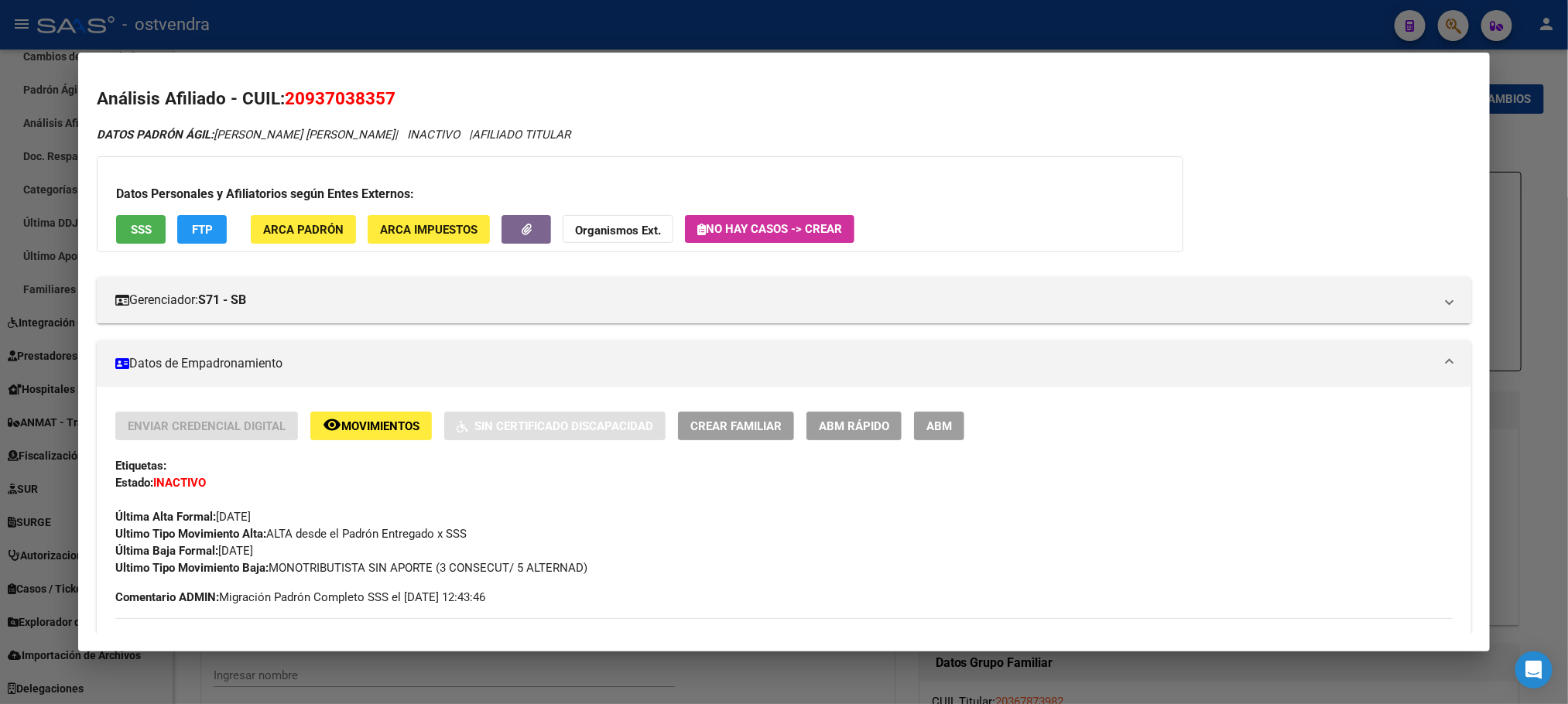
click at [107, 239] on div "Datos Personales y Afiliatorios según Entes Externos: SSS FTP ARCA Padrón ARCA …" at bounding box center [639, 204] width 1086 height 96
click at [119, 246] on div "Datos Personales y Afiliatorios según Entes Externos: SSS FTP ARCA Padrón ARCA …" at bounding box center [639, 204] width 1086 height 96
click at [125, 237] on button "SSS" at bounding box center [141, 230] width 49 height 29
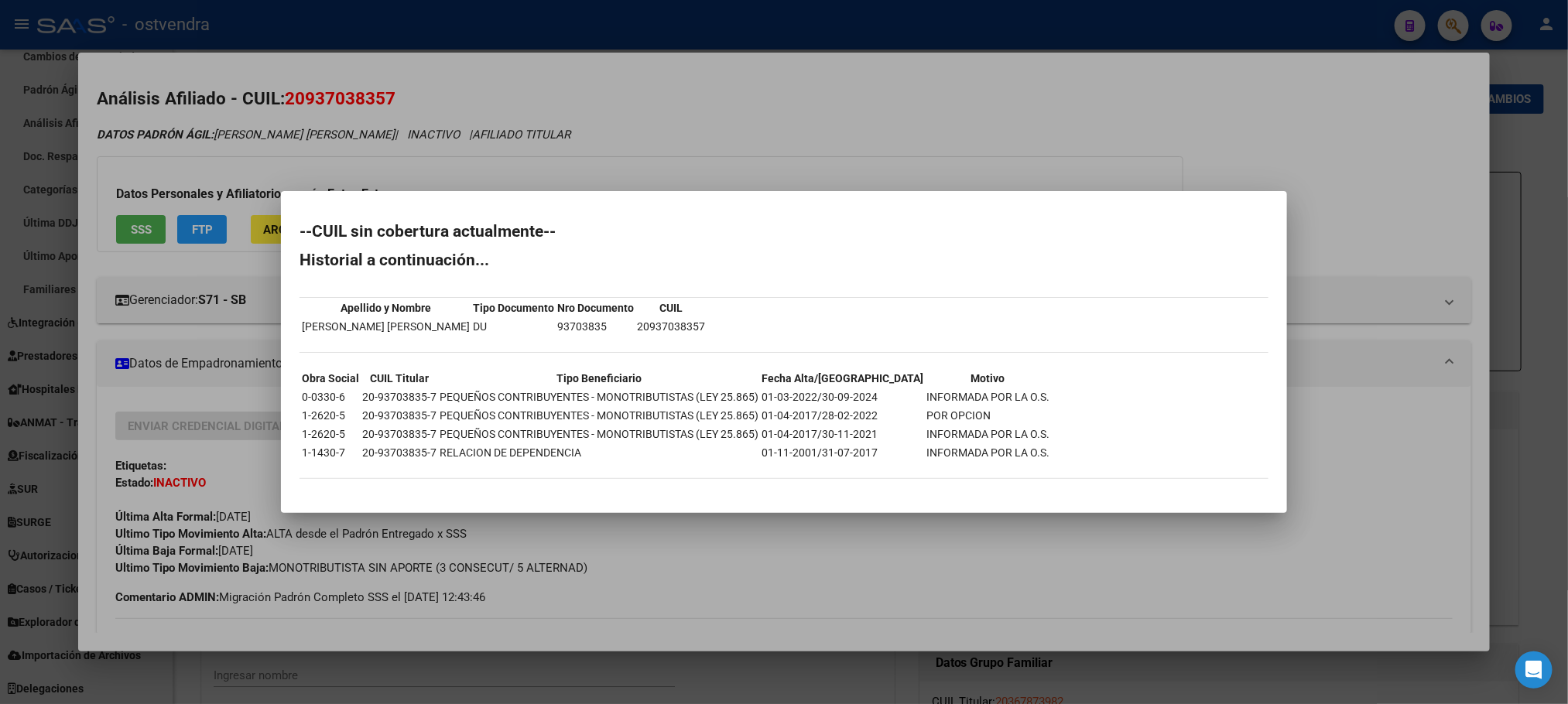
click at [119, 288] on div at bounding box center [784, 352] width 1568 height 704
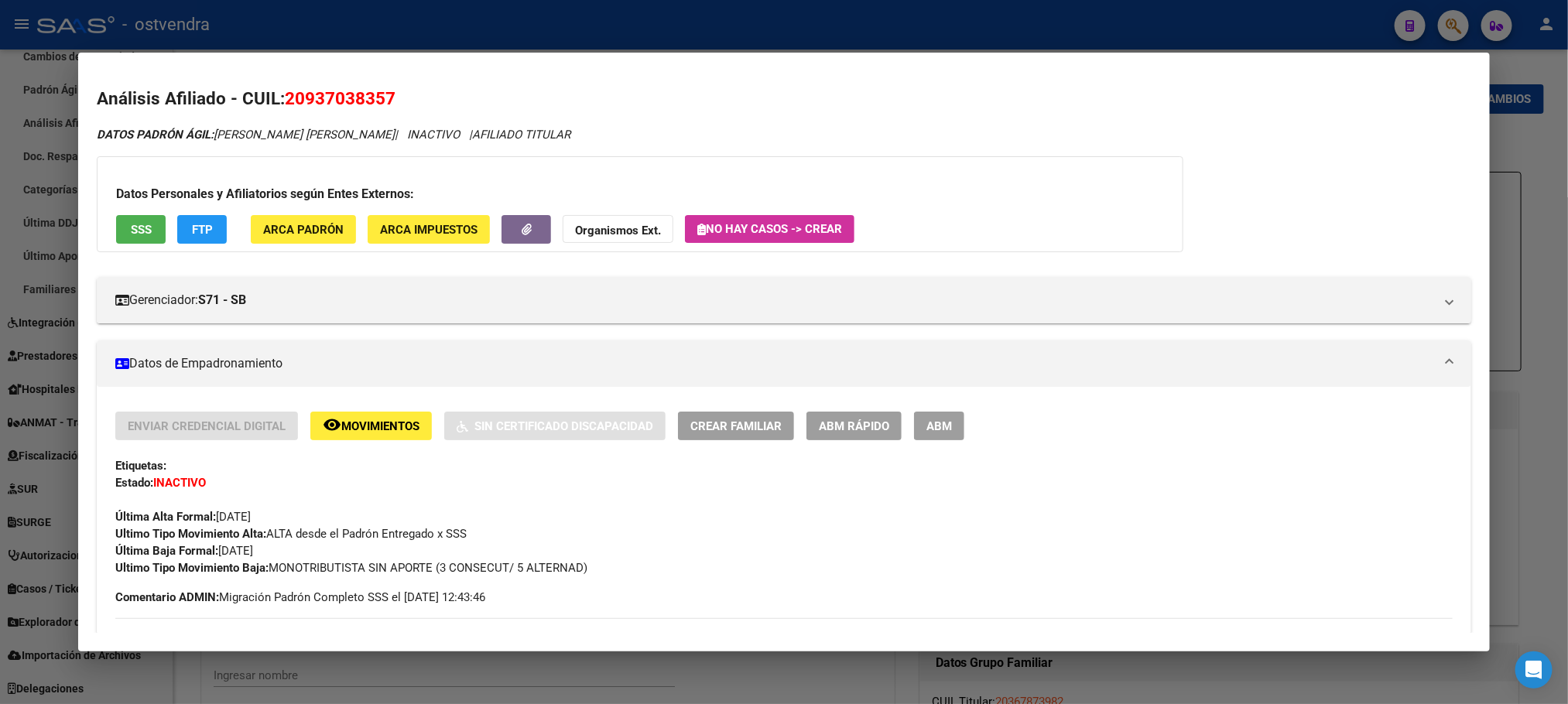
click at [177, 236] on button "FTP" at bounding box center [202, 230] width 49 height 29
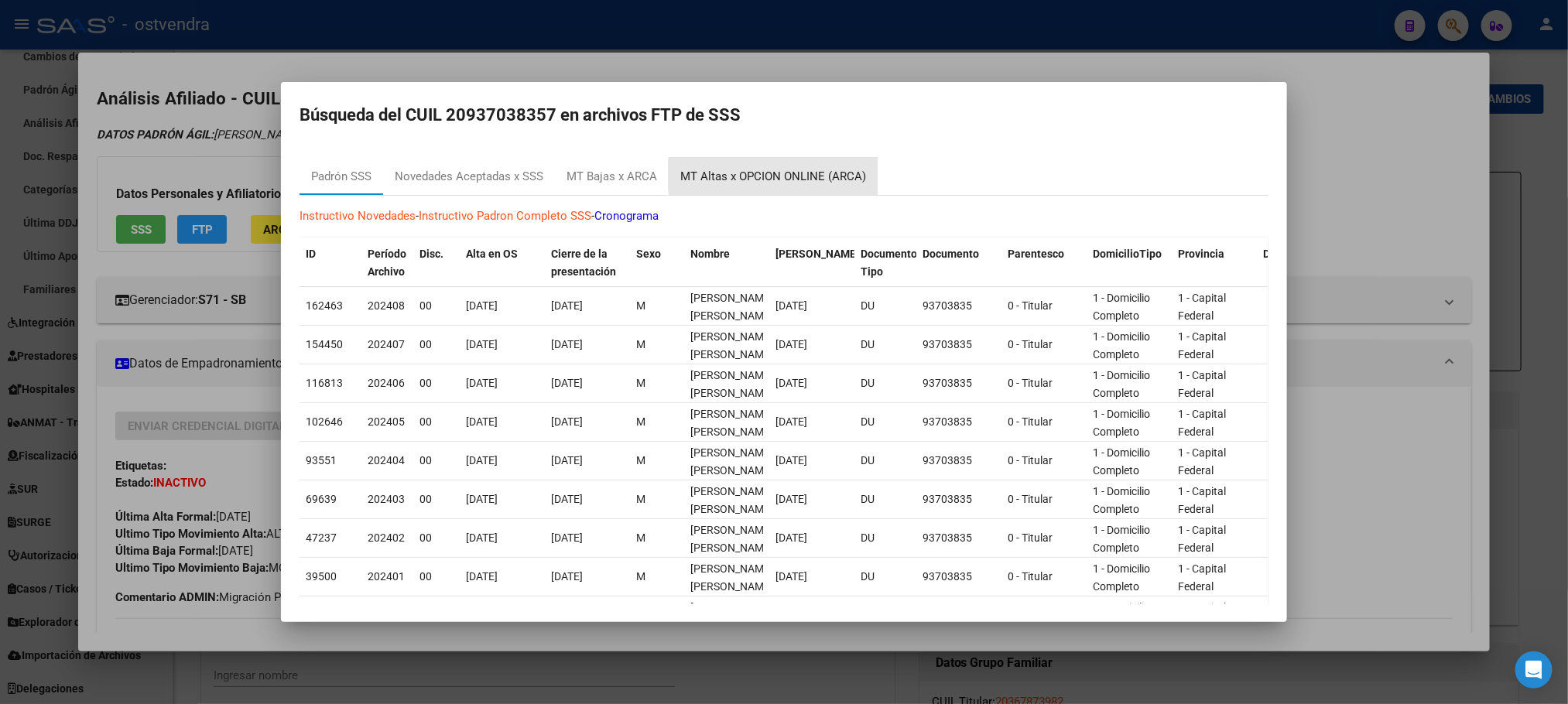
click at [803, 175] on div "MT Altas x OPCION ONLINE (ARCA)" at bounding box center [773, 177] width 186 height 18
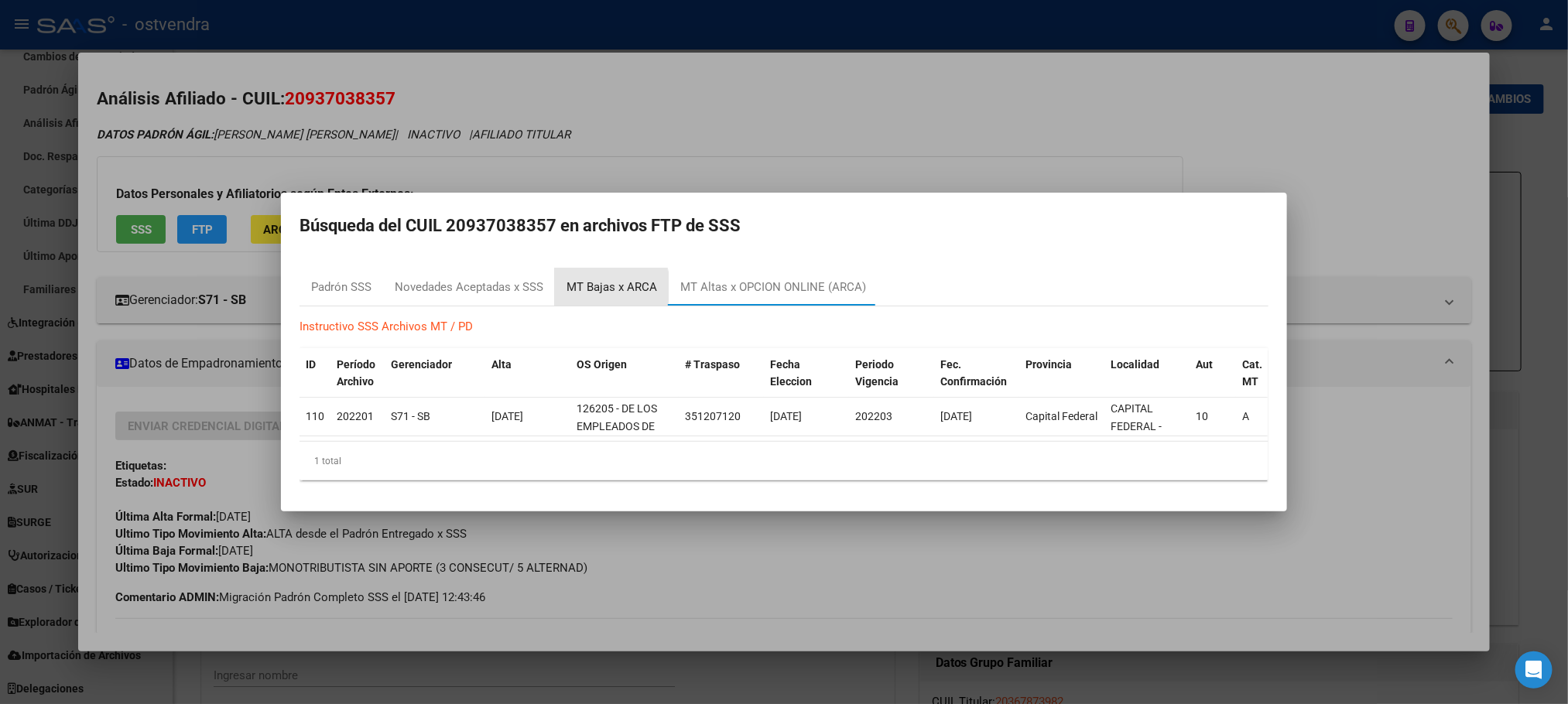
click at [592, 279] on div "MT Bajas x ARCA" at bounding box center [612, 288] width 90 height 18
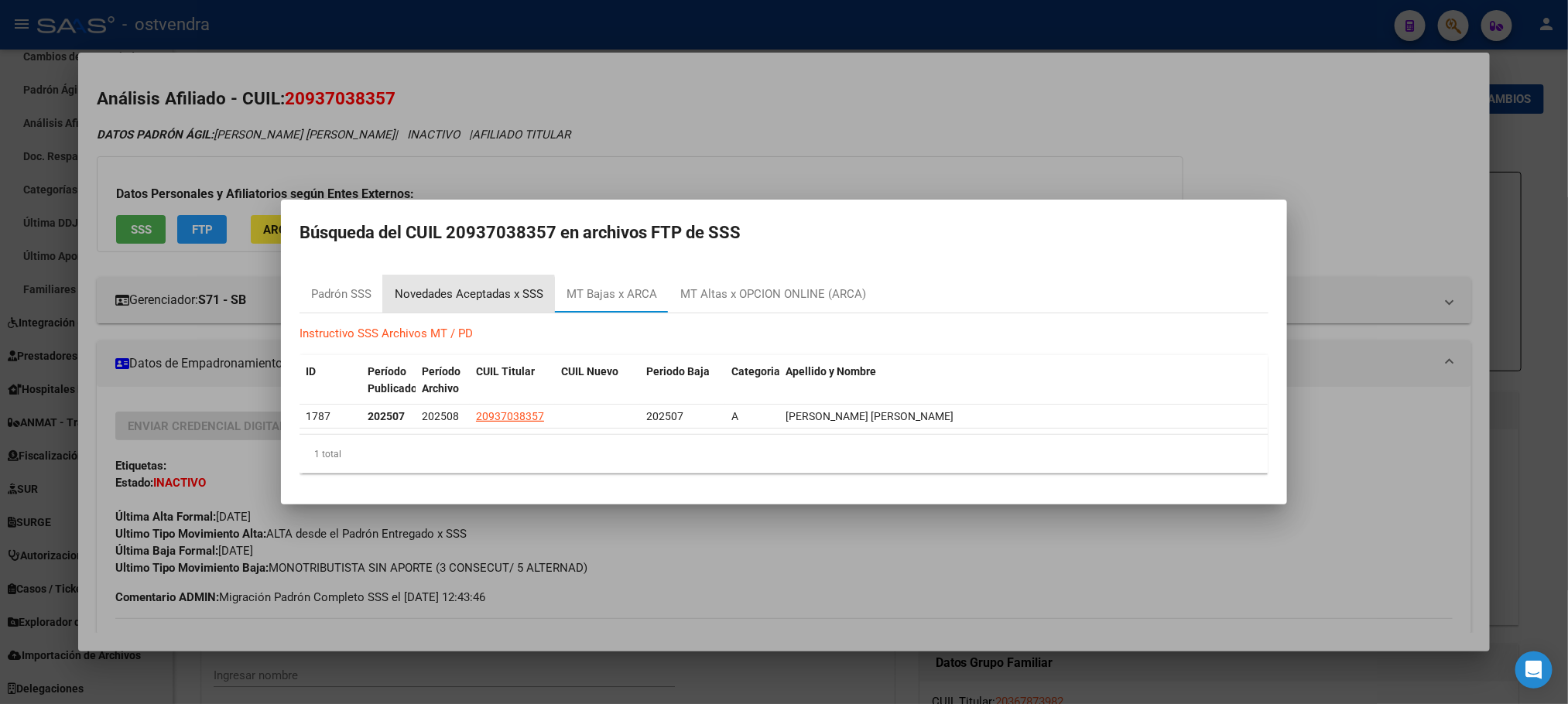
click at [465, 298] on div "Novedades Aceptadas x SSS" at bounding box center [469, 294] width 148 height 18
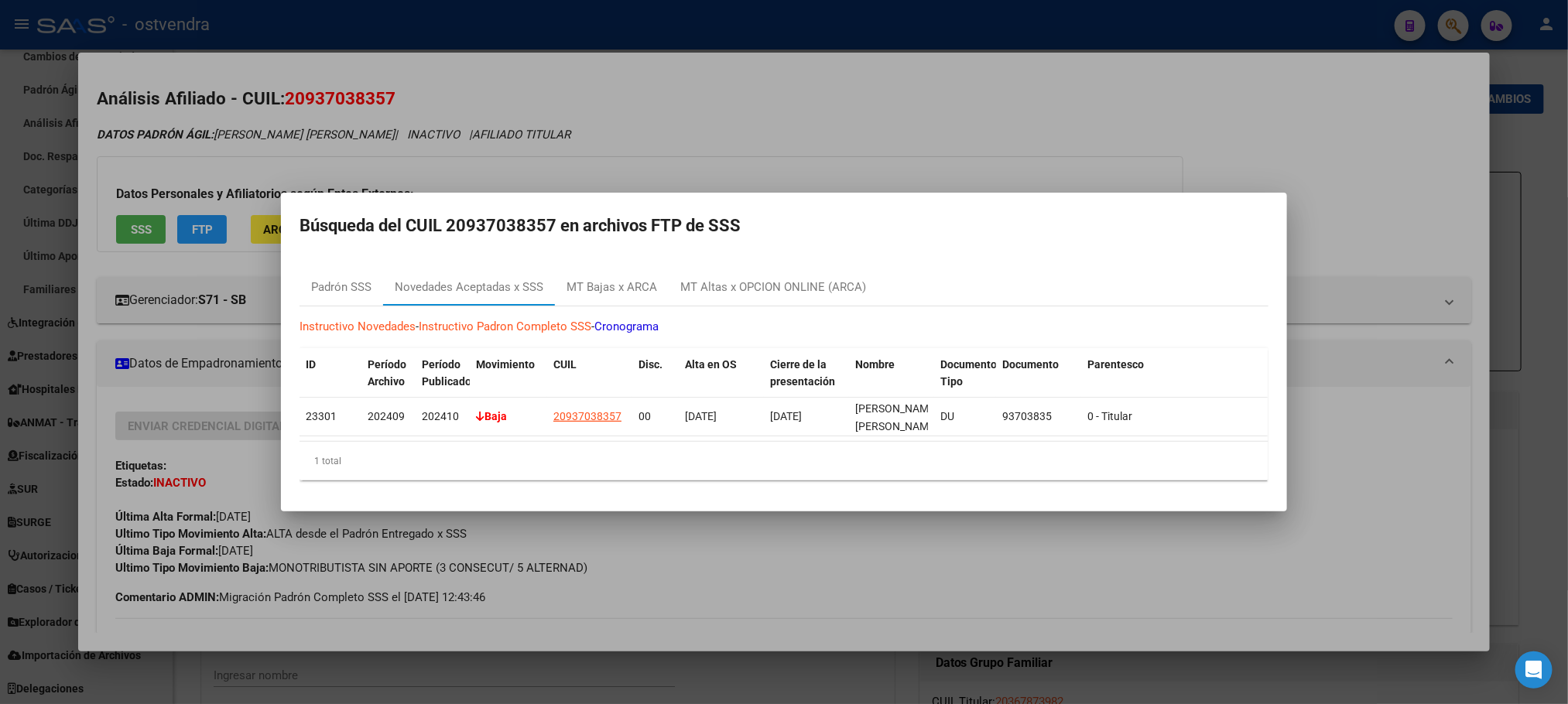
click at [400, 193] on mat-dialog-container "Búsqueda del CUIL 20937038357 en archivos FTP de SSS Padrón SSS Novedades Acept…" at bounding box center [783, 352] width 1006 height 319
click at [224, 381] on div at bounding box center [784, 352] width 1568 height 704
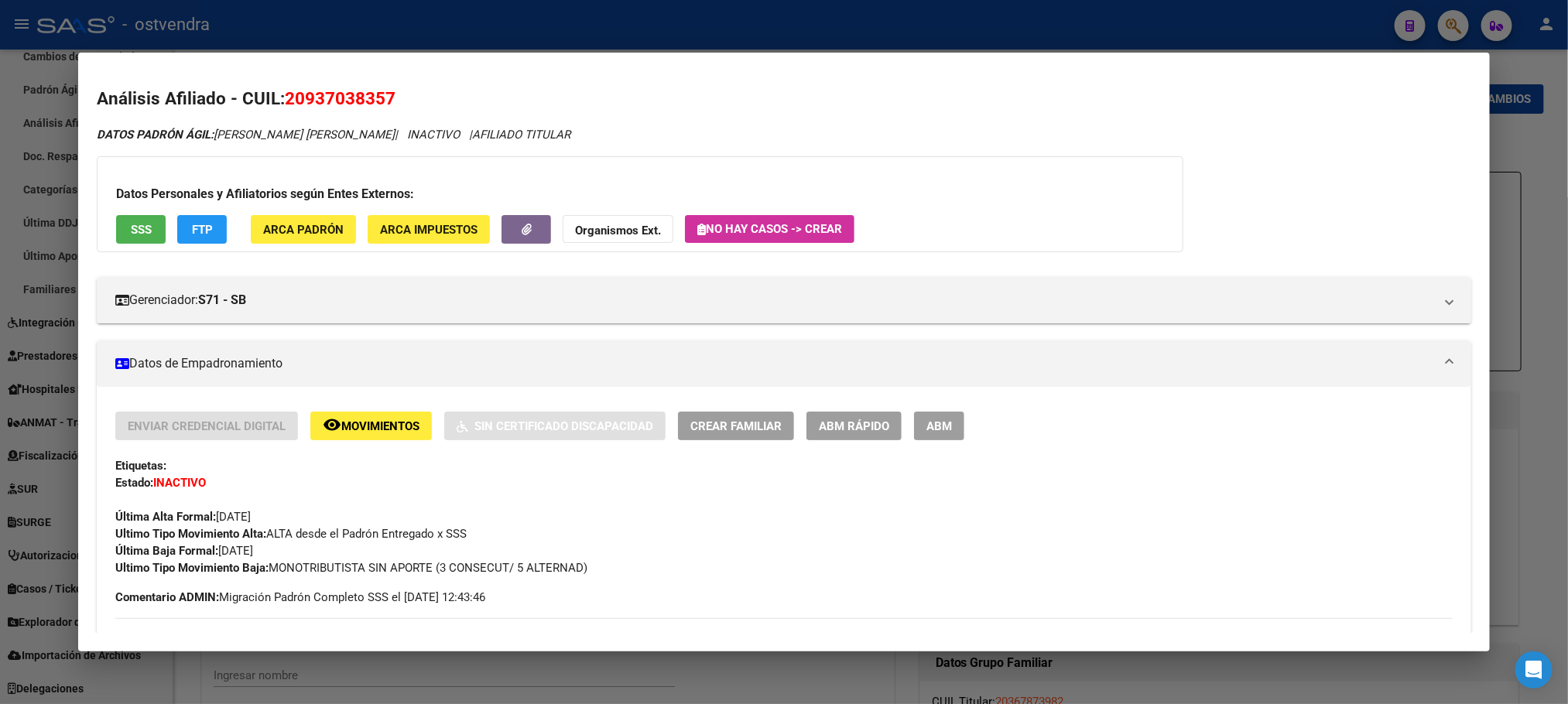
click at [404, 441] on div "Enviar Credencial Digital remove_red_eye Movimientos Sin Certificado Discapacid…" at bounding box center [783, 494] width 1336 height 165
click at [400, 428] on span "Movimientos" at bounding box center [380, 427] width 78 height 14
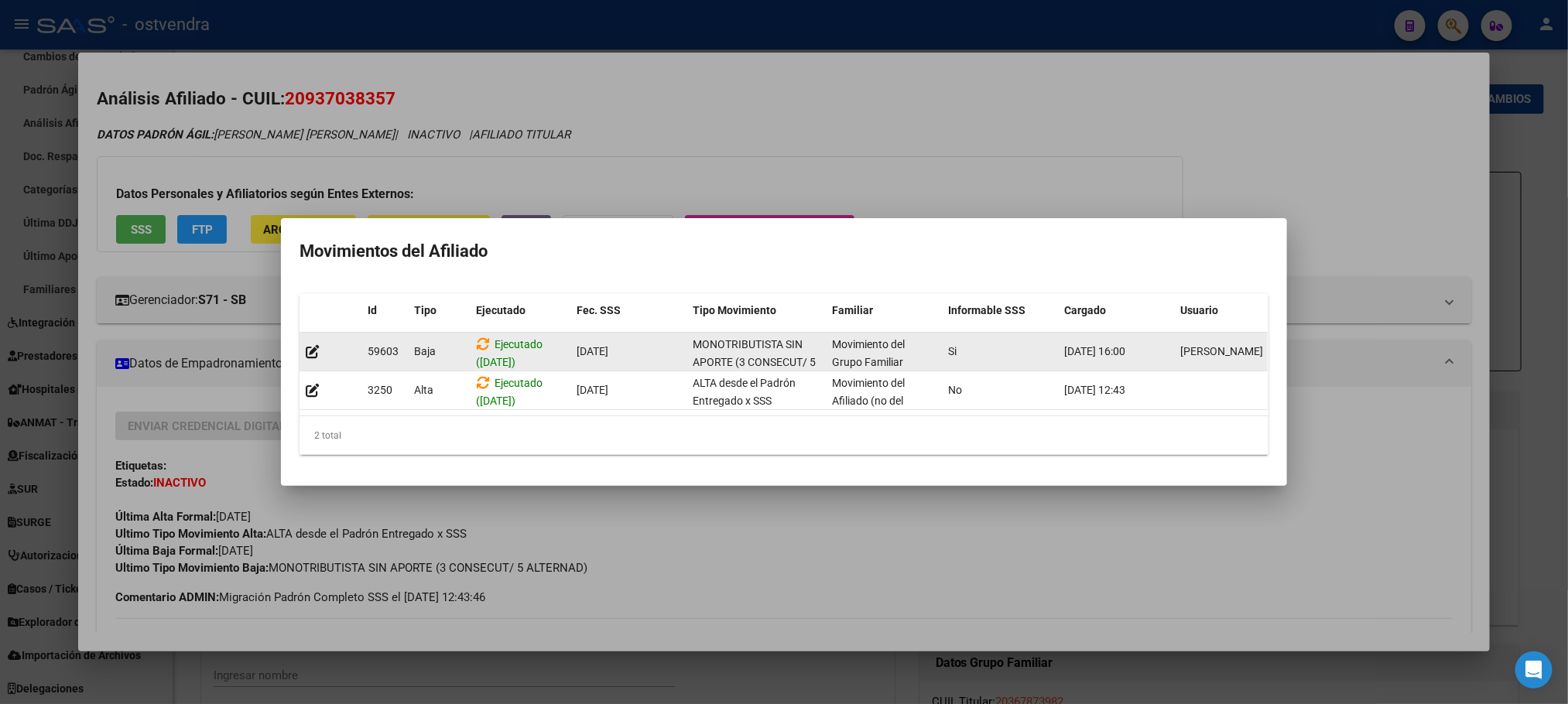
click at [304, 341] on datatable-body-cell at bounding box center [330, 352] width 62 height 38
click at [312, 333] on datatable-body-cell at bounding box center [330, 352] width 62 height 38
click at [312, 345] on icon at bounding box center [312, 352] width 14 height 15
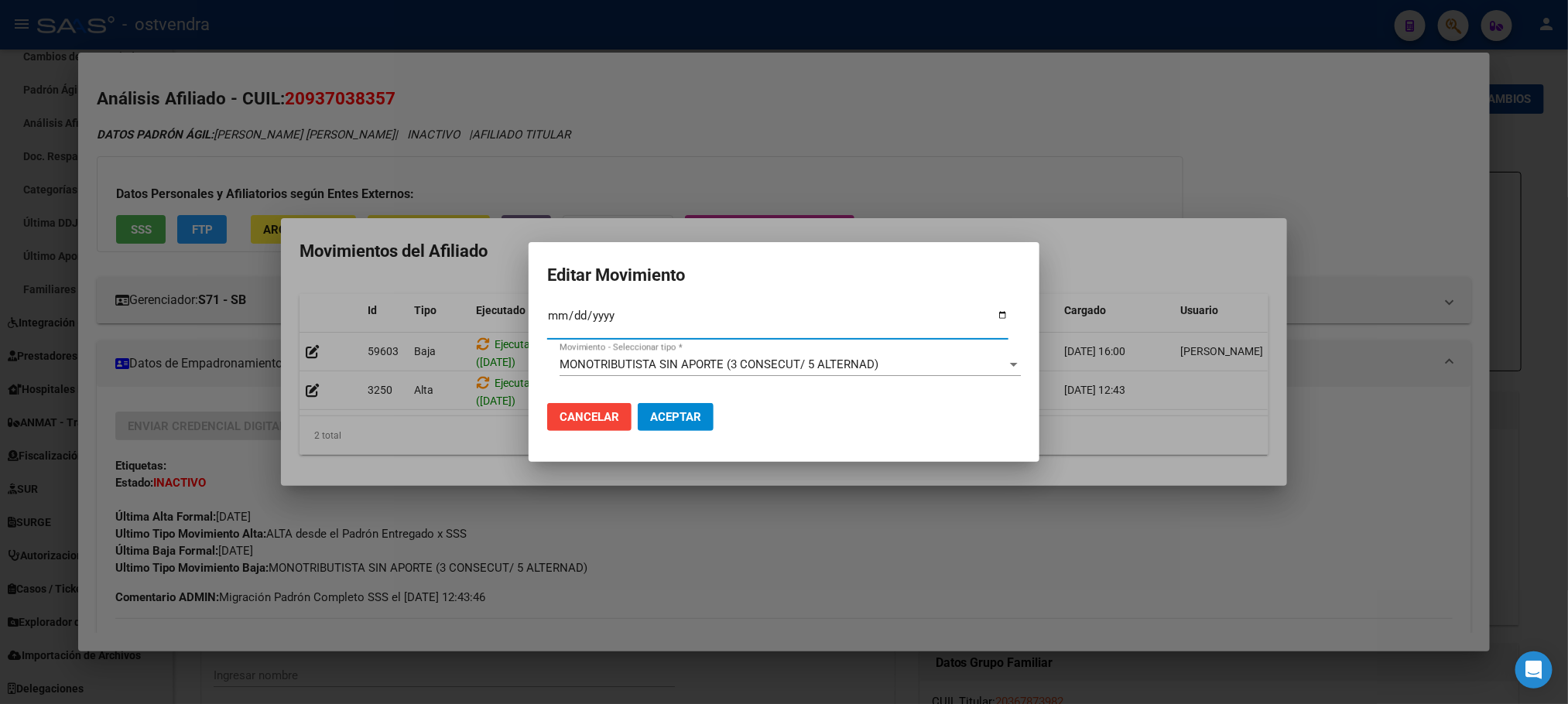
type input "[DATE]"
click at [704, 353] on div "MONOTRIBUTISTA SIN APORTE (3 CONSECUT/ 5 ALTERNAD) Movimiento - Seleccionar tip…" at bounding box center [790, 364] width 462 height 23
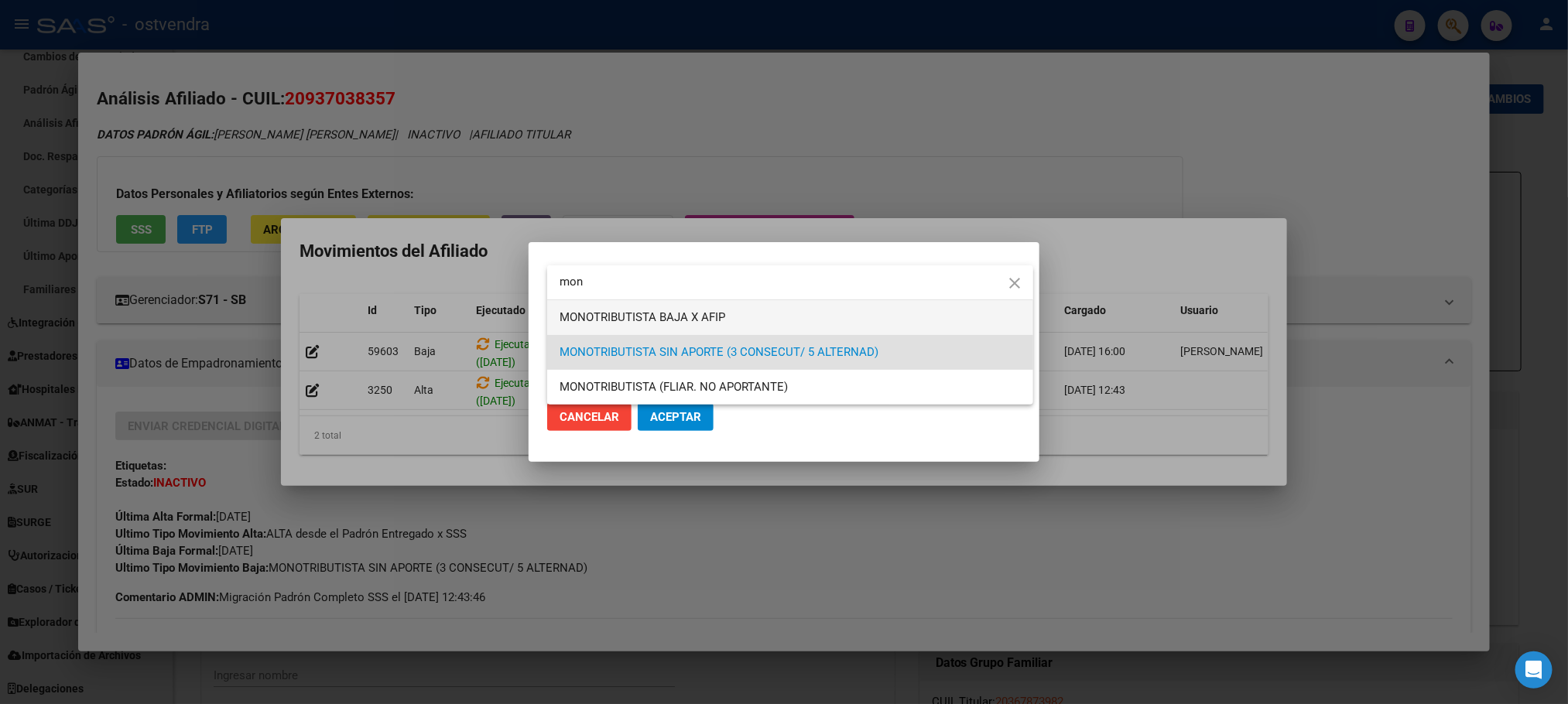
type input "mon"
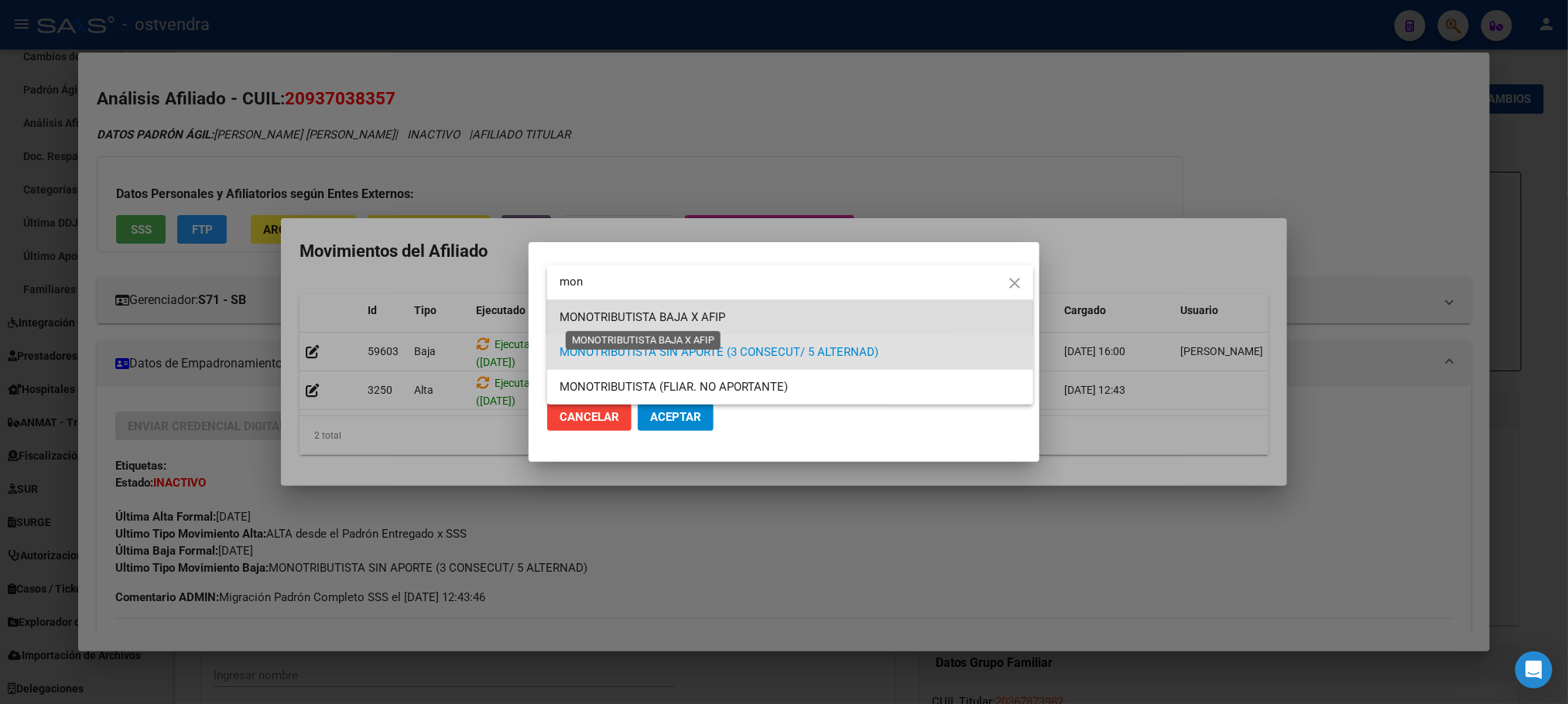
click at [697, 321] on span "MONOTRIBUTISTA BAJA X AFIP" at bounding box center [642, 317] width 166 height 14
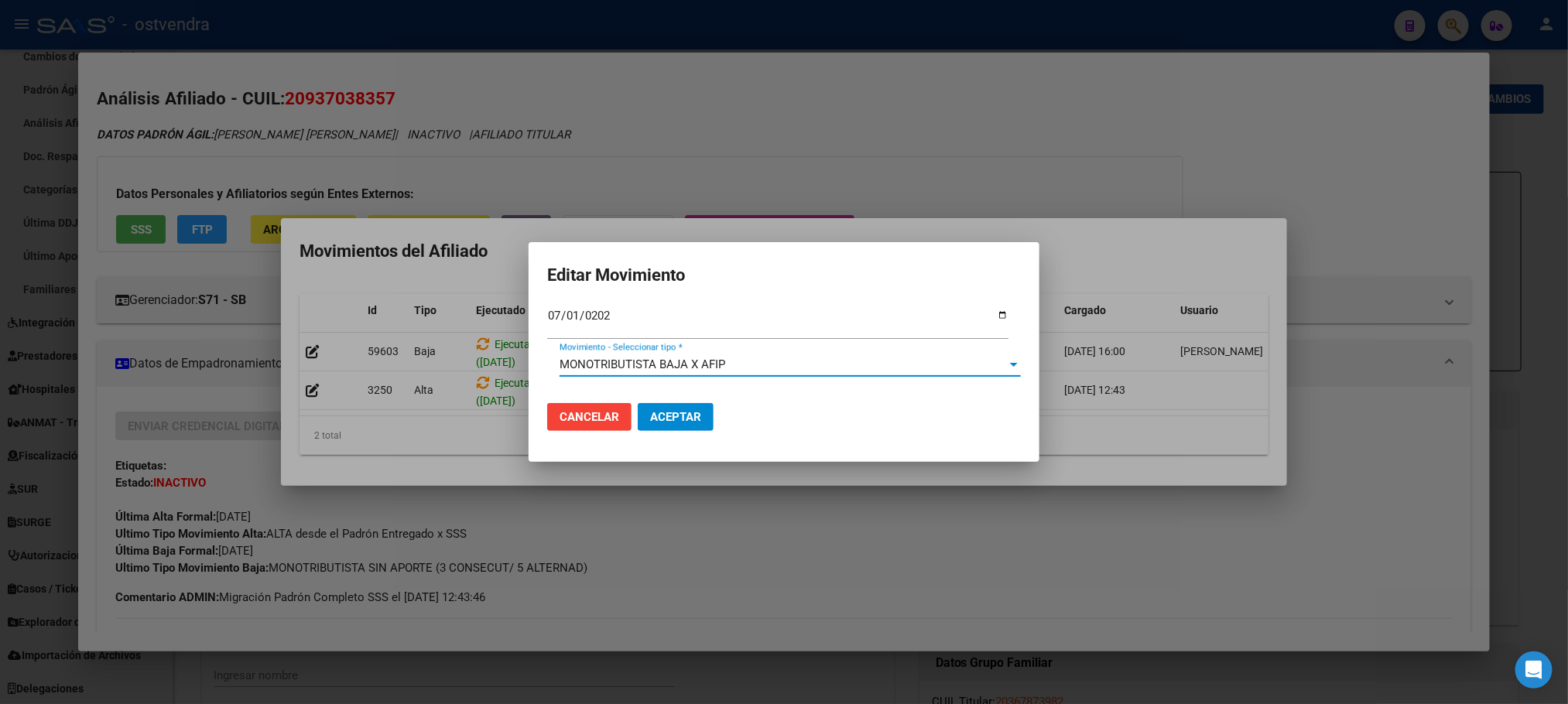
click at [709, 421] on button "Aceptar" at bounding box center [675, 417] width 76 height 28
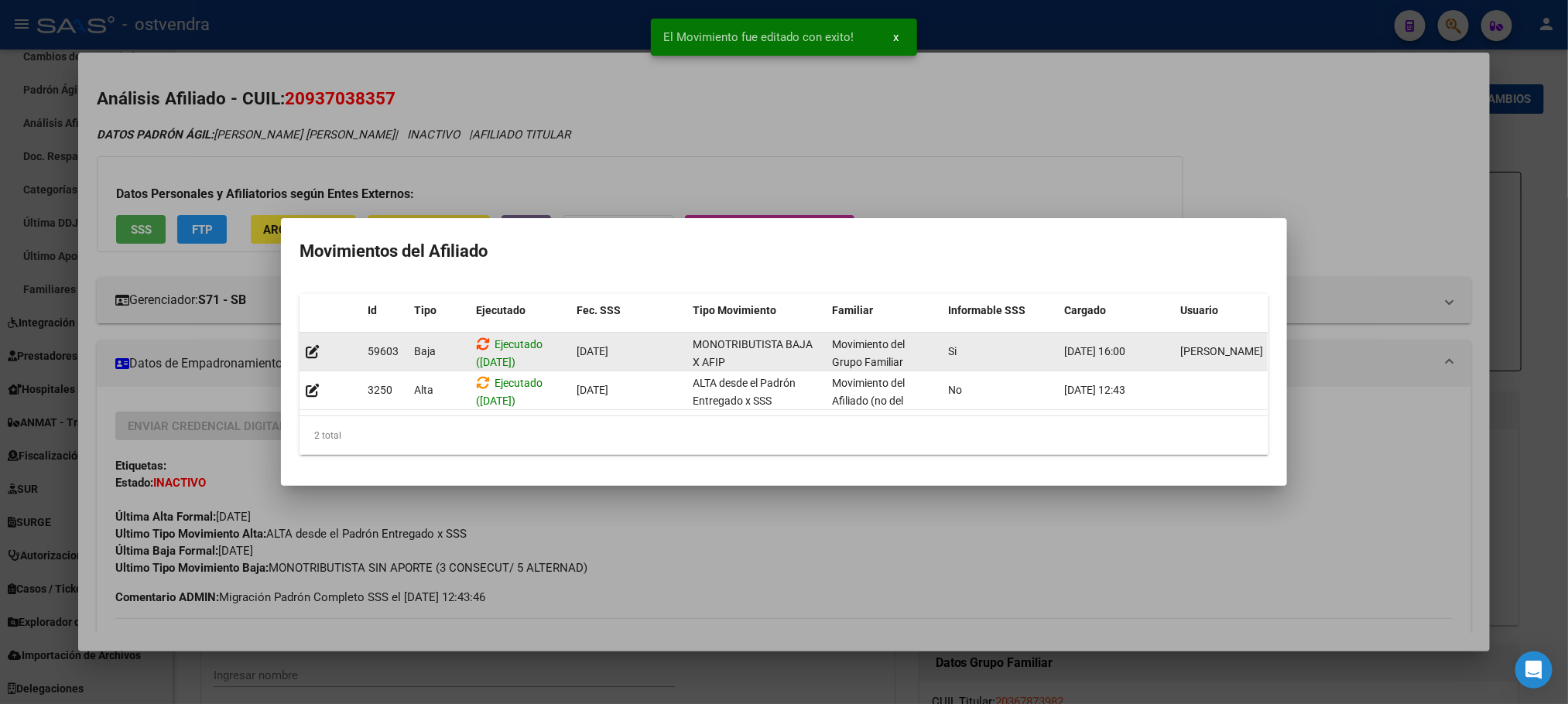
click at [483, 337] on icon at bounding box center [483, 344] width 14 height 15
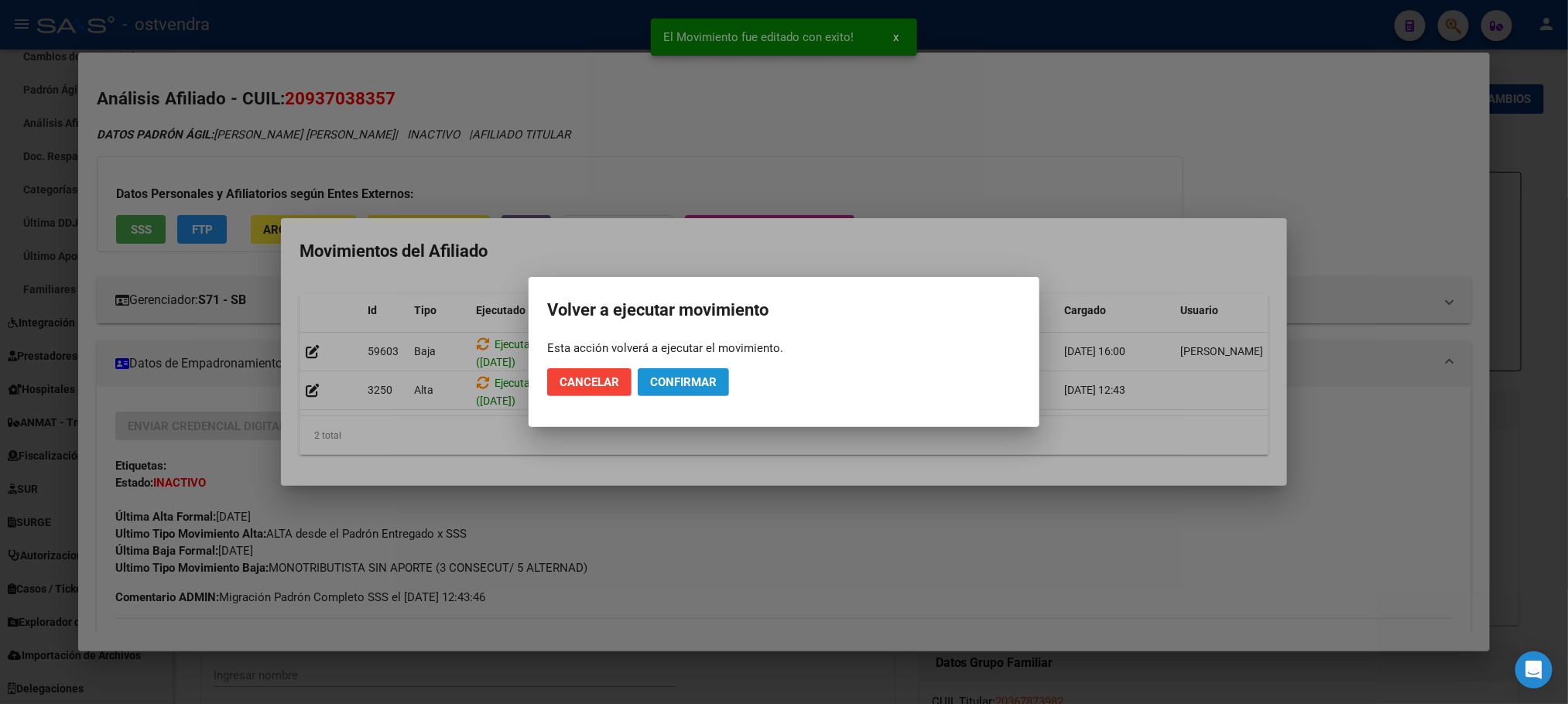
click at [696, 387] on span "Confirmar" at bounding box center [683, 382] width 67 height 14
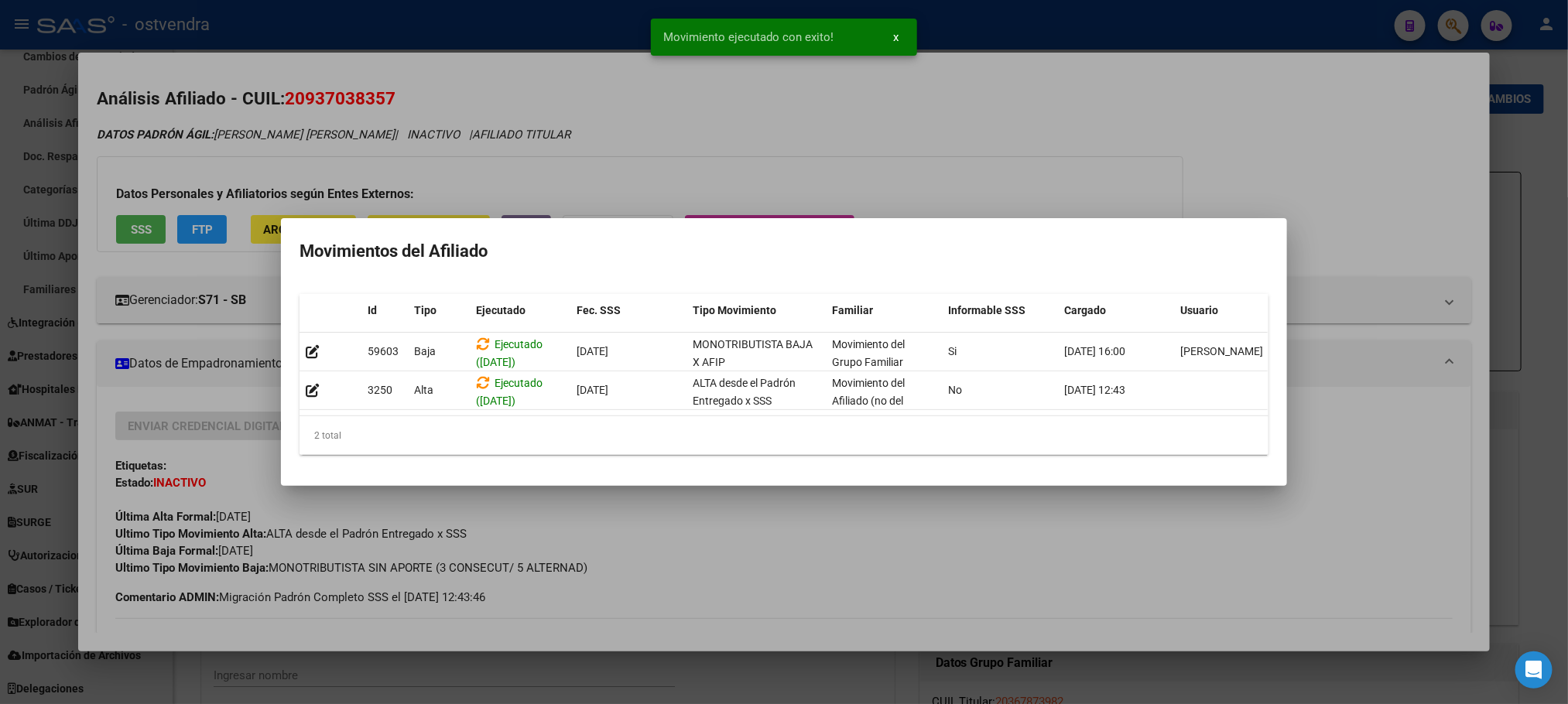
drag, startPoint x: 996, startPoint y: 124, endPoint x: 834, endPoint y: 232, distance: 194.7
click at [998, 128] on div at bounding box center [784, 352] width 1568 height 704
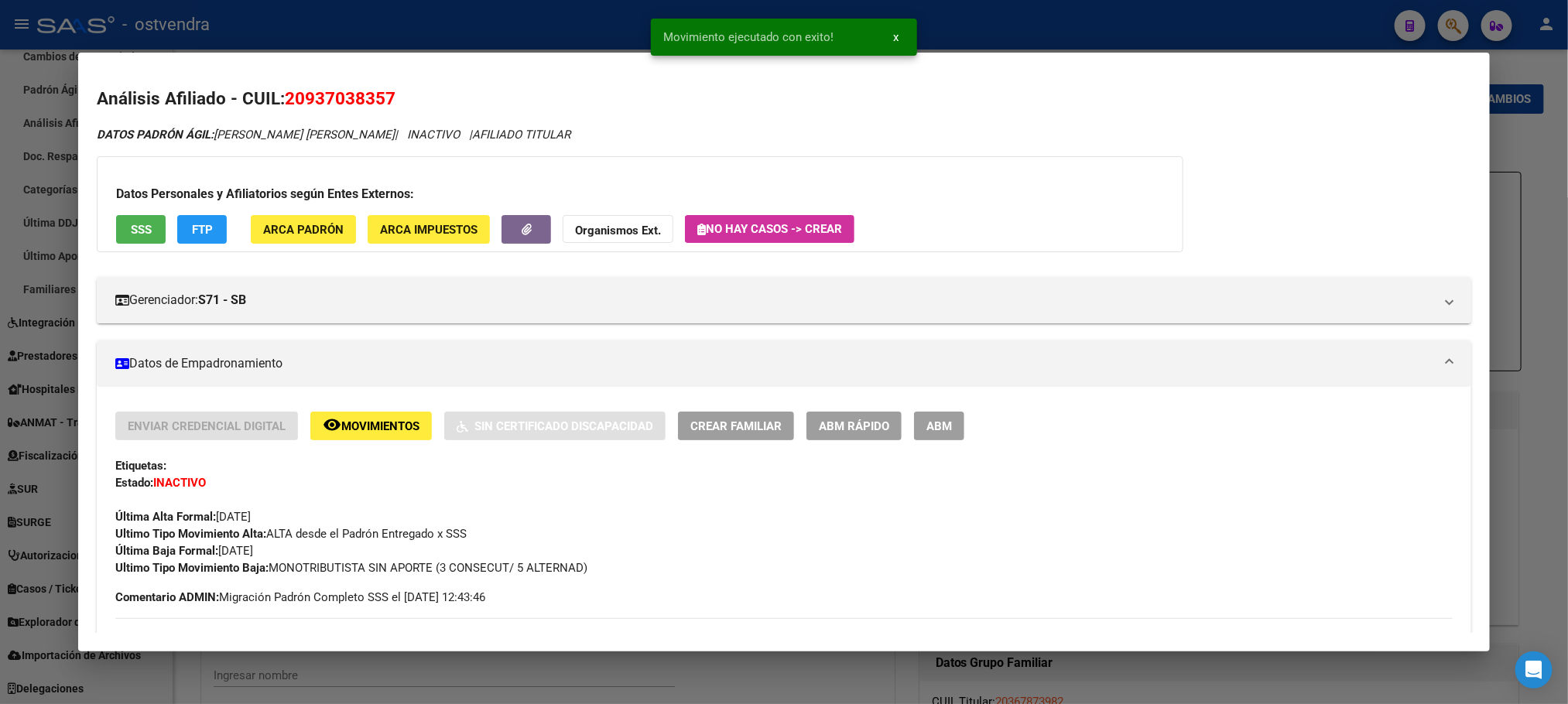
drag, startPoint x: 404, startPoint y: 103, endPoint x: 395, endPoint y: 49, distance: 54.7
click at [404, 101] on h2 "Análisis Afiliado - CUIL: 20937038357" at bounding box center [783, 99] width 1373 height 26
click at [375, 16] on div at bounding box center [784, 352] width 1568 height 704
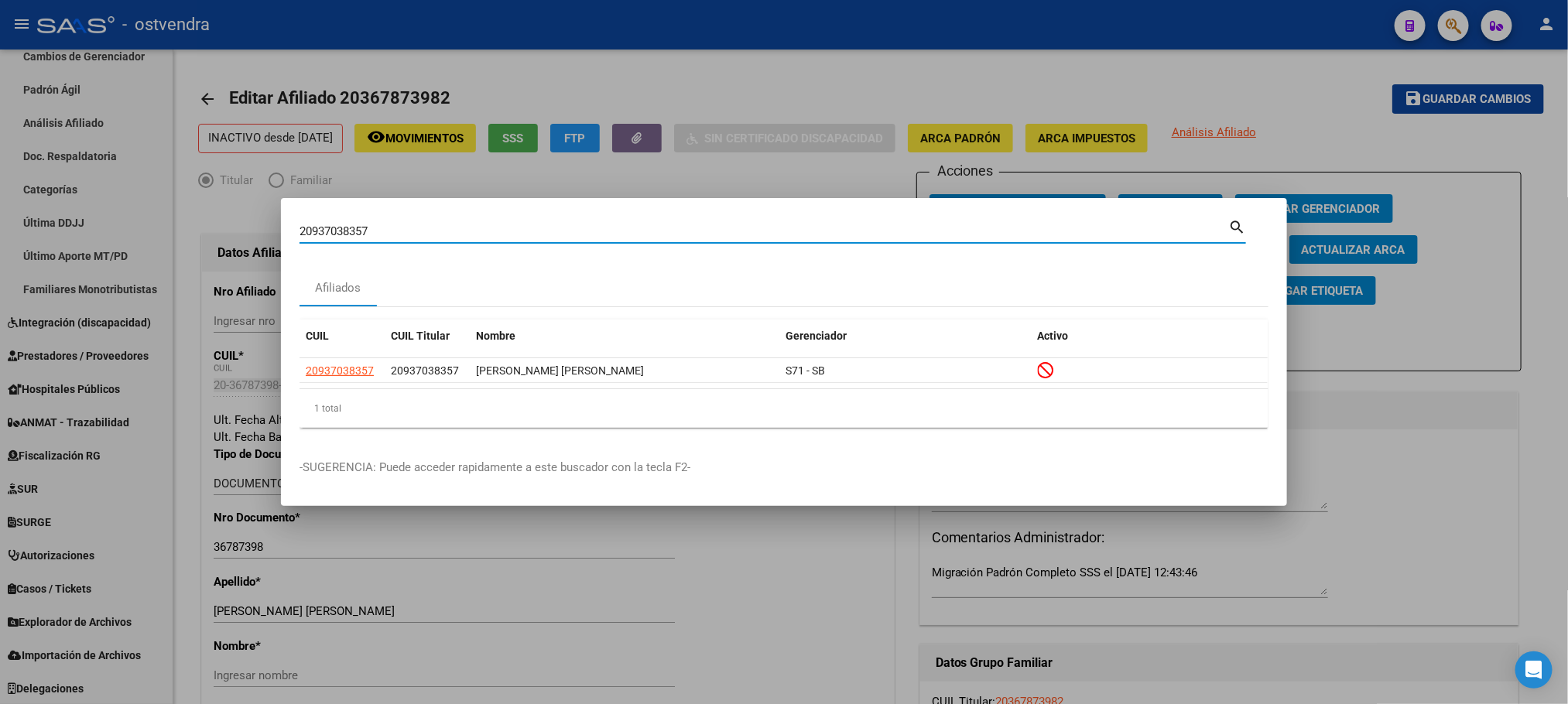
drag, startPoint x: 395, startPoint y: 230, endPoint x: 174, endPoint y: 241, distance: 221.3
click at [174, 241] on div "20937038357 Buscar (apellido, dni, cuil, nro traspaso, cuit, obra social) searc…" at bounding box center [784, 352] width 1568 height 704
paste input "434091951"
type input "20434091951"
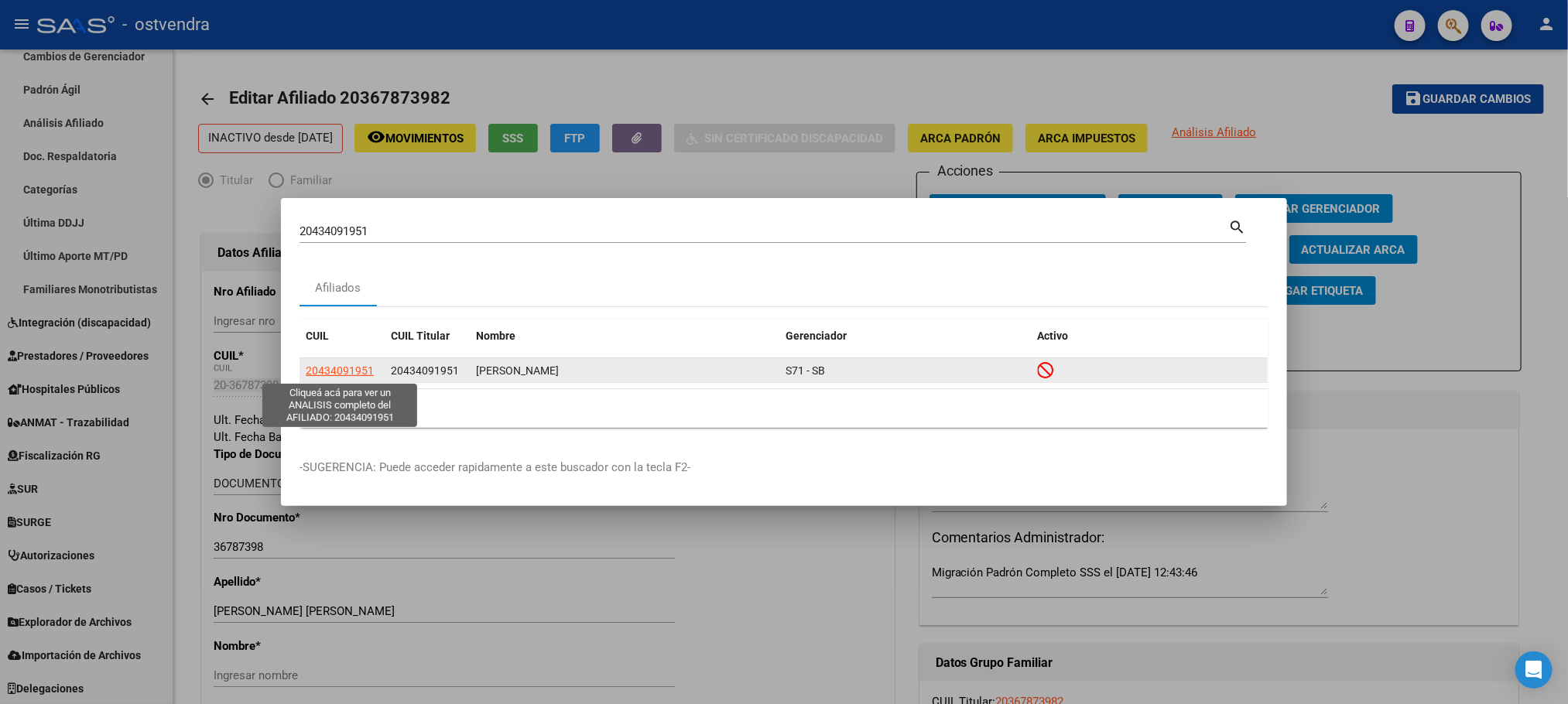
click at [360, 372] on span "20434091951" at bounding box center [340, 370] width 68 height 13
type textarea "20434091951"
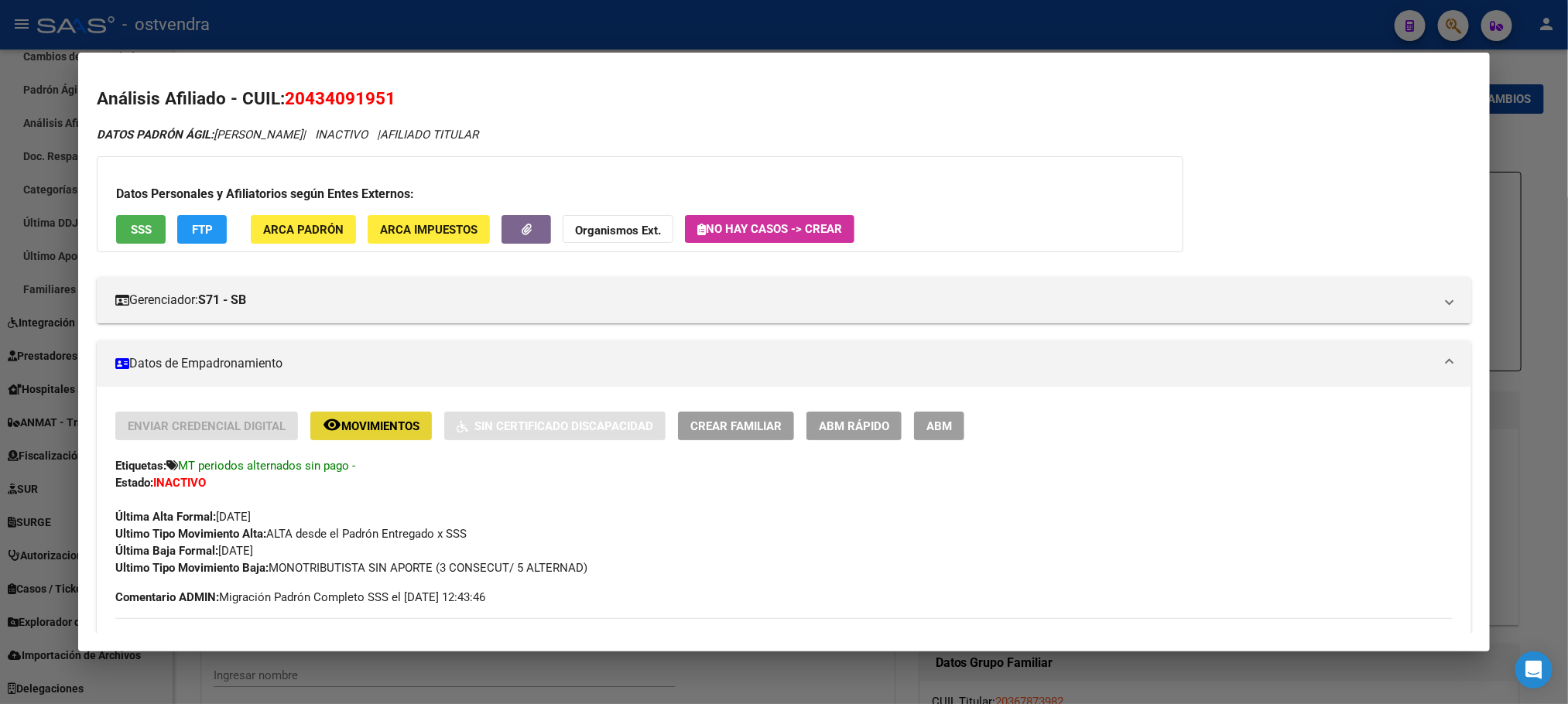
click at [393, 430] on span "Movimientos" at bounding box center [380, 427] width 78 height 14
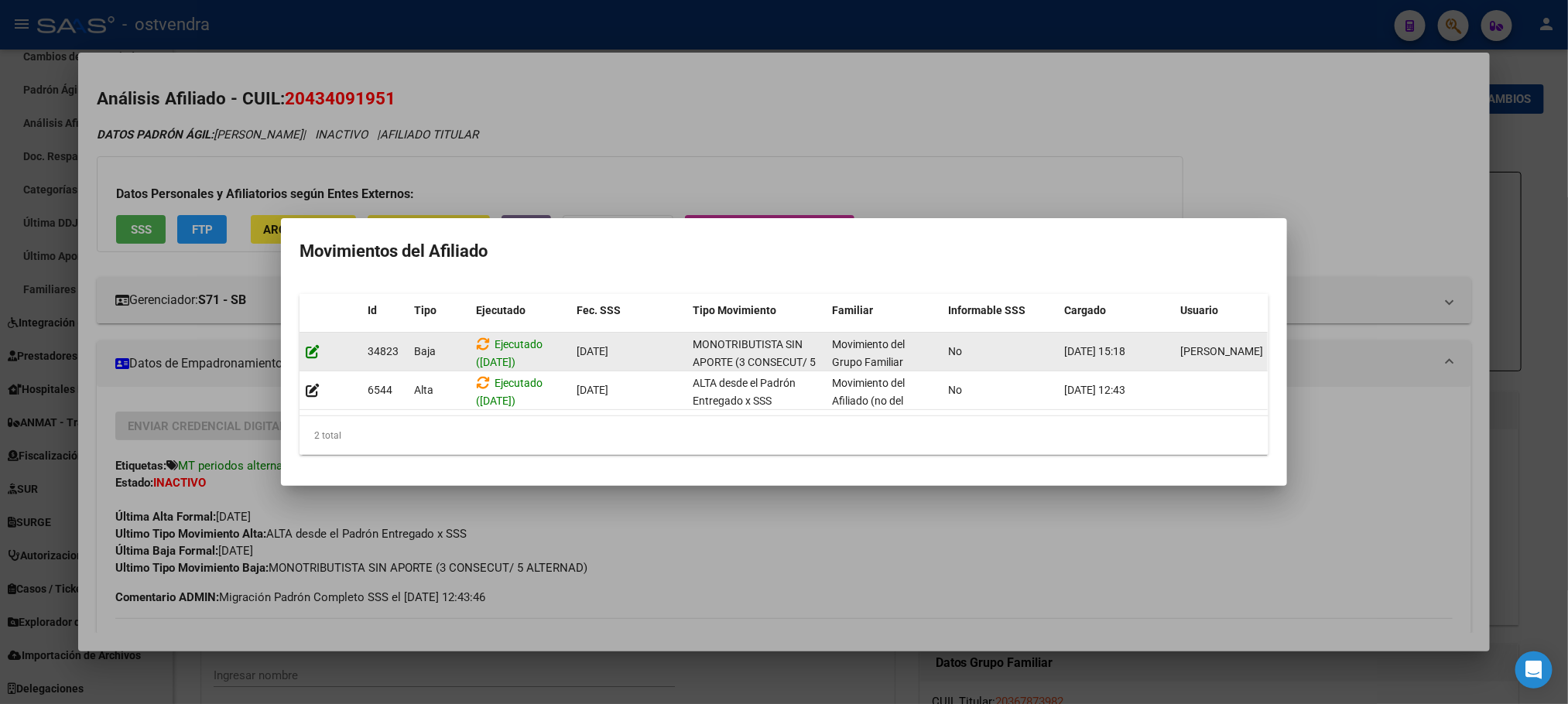
click at [310, 345] on icon at bounding box center [312, 352] width 14 height 15
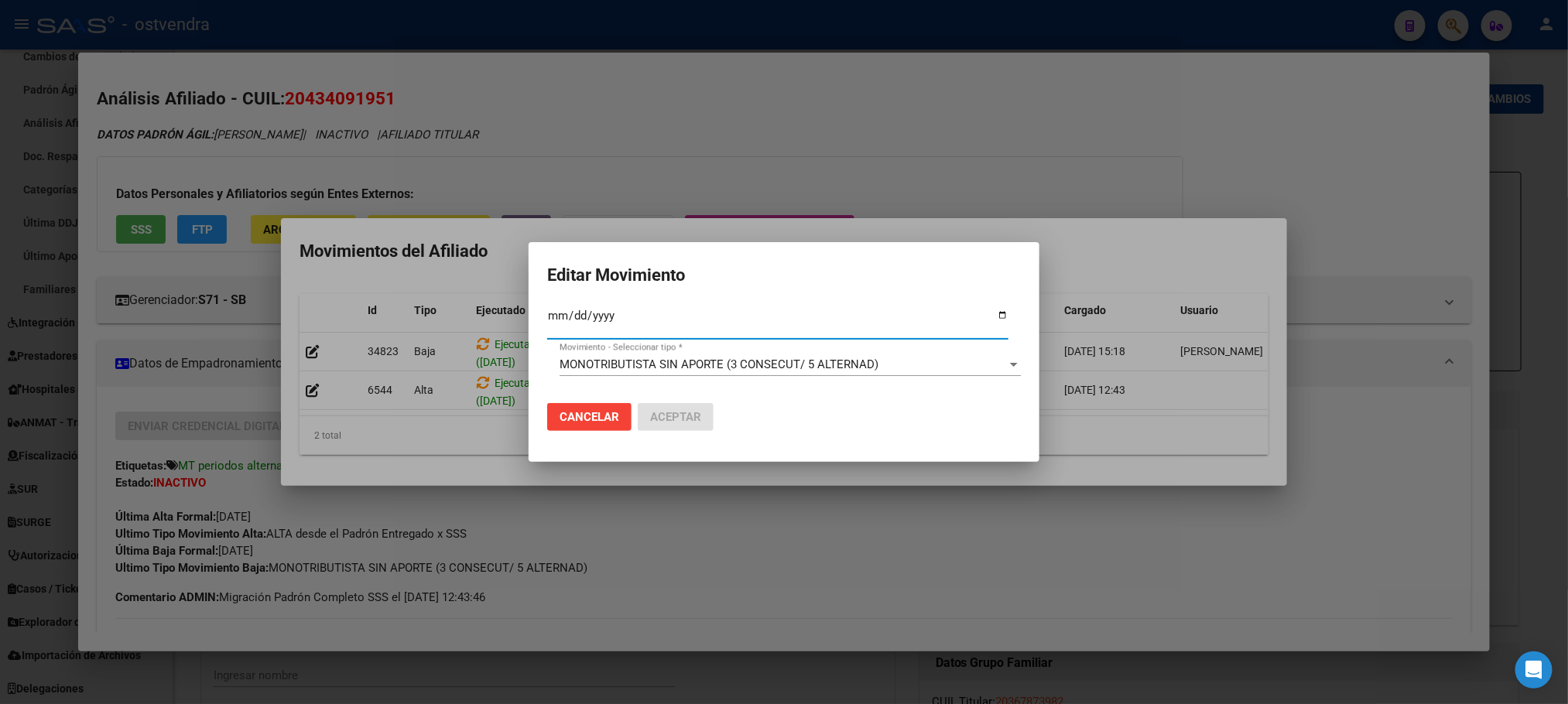
click at [297, 170] on div at bounding box center [784, 352] width 1568 height 704
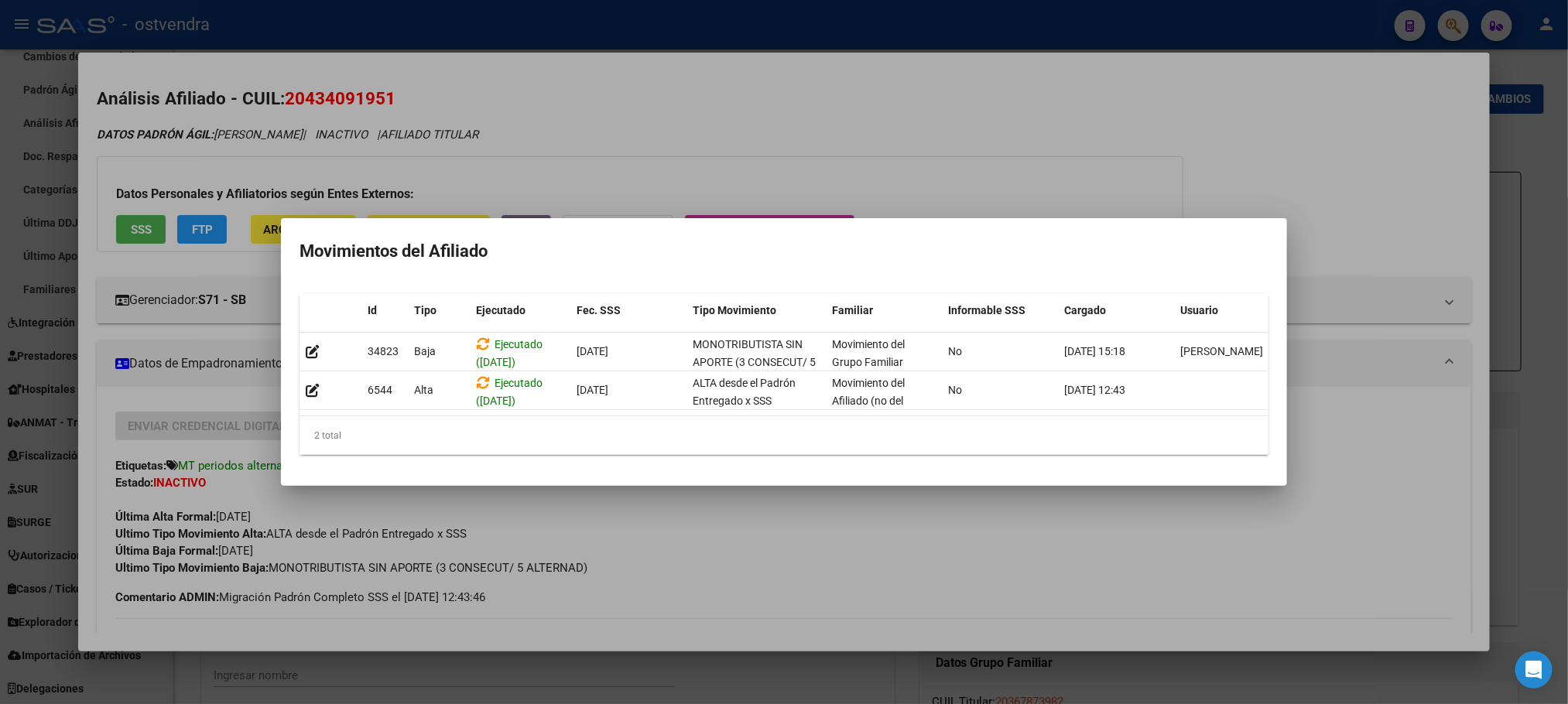
click at [348, 148] on div at bounding box center [784, 352] width 1568 height 704
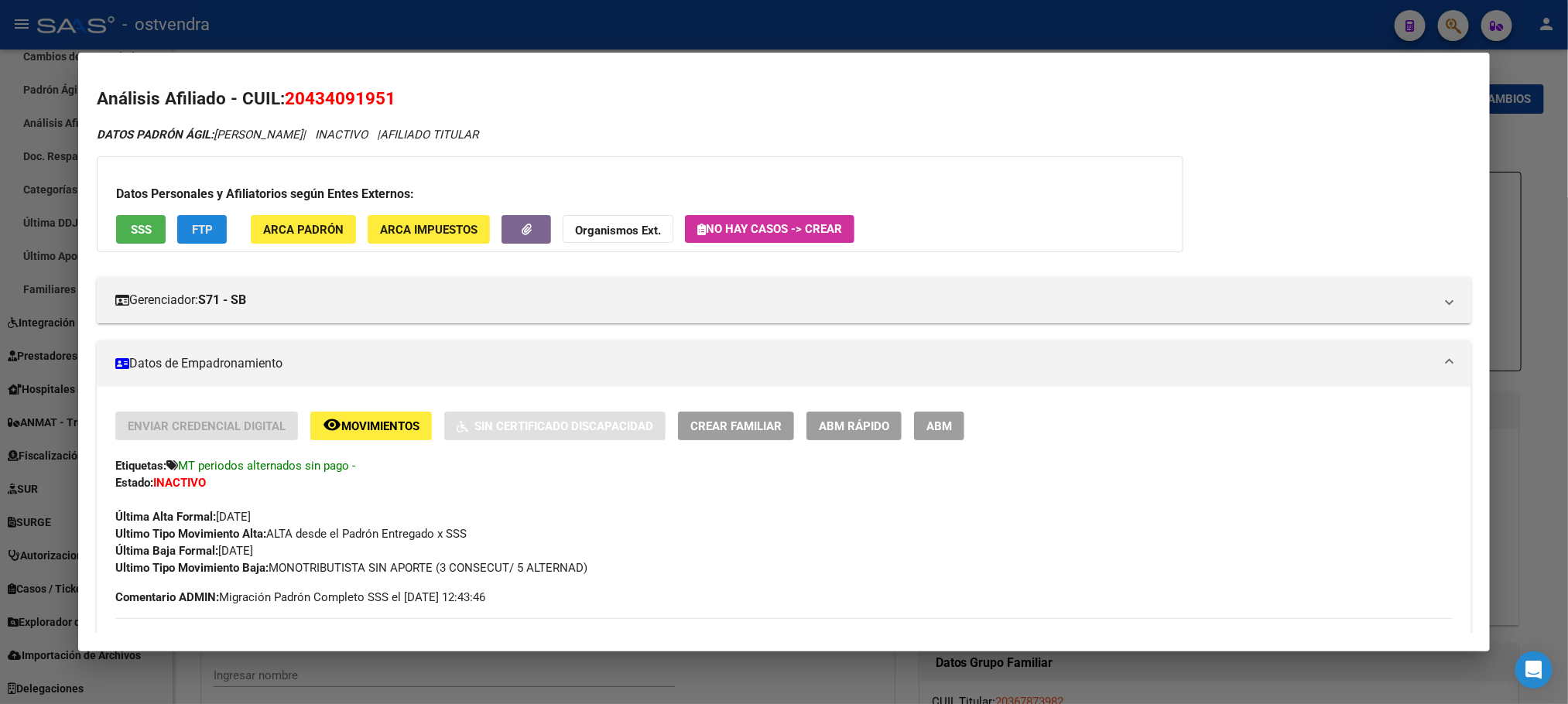
click at [207, 228] on button "FTP" at bounding box center [202, 230] width 49 height 29
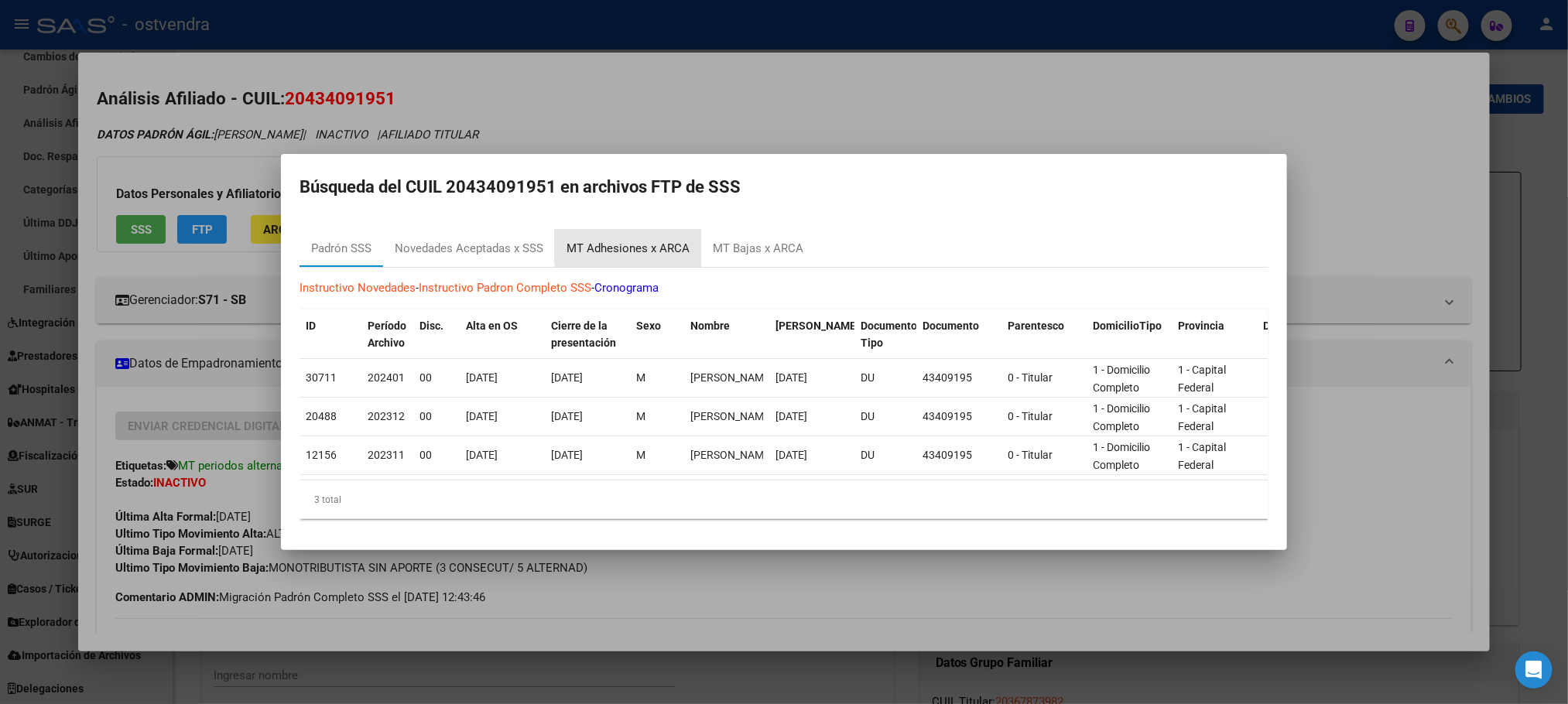
click at [670, 240] on div "MT Adhesiones x ARCA" at bounding box center [628, 248] width 123 height 18
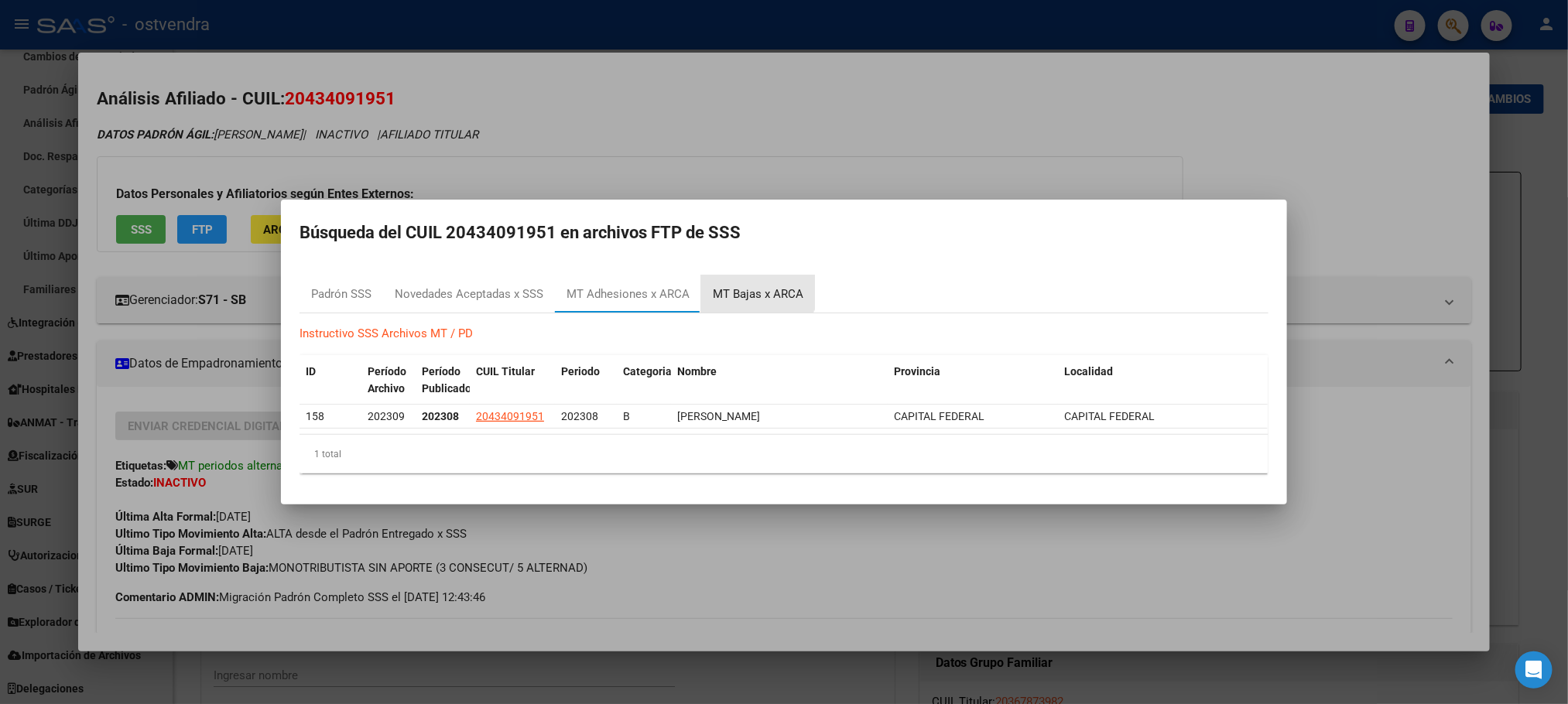
click at [754, 286] on div "MT Bajas x ARCA" at bounding box center [758, 294] width 90 height 18
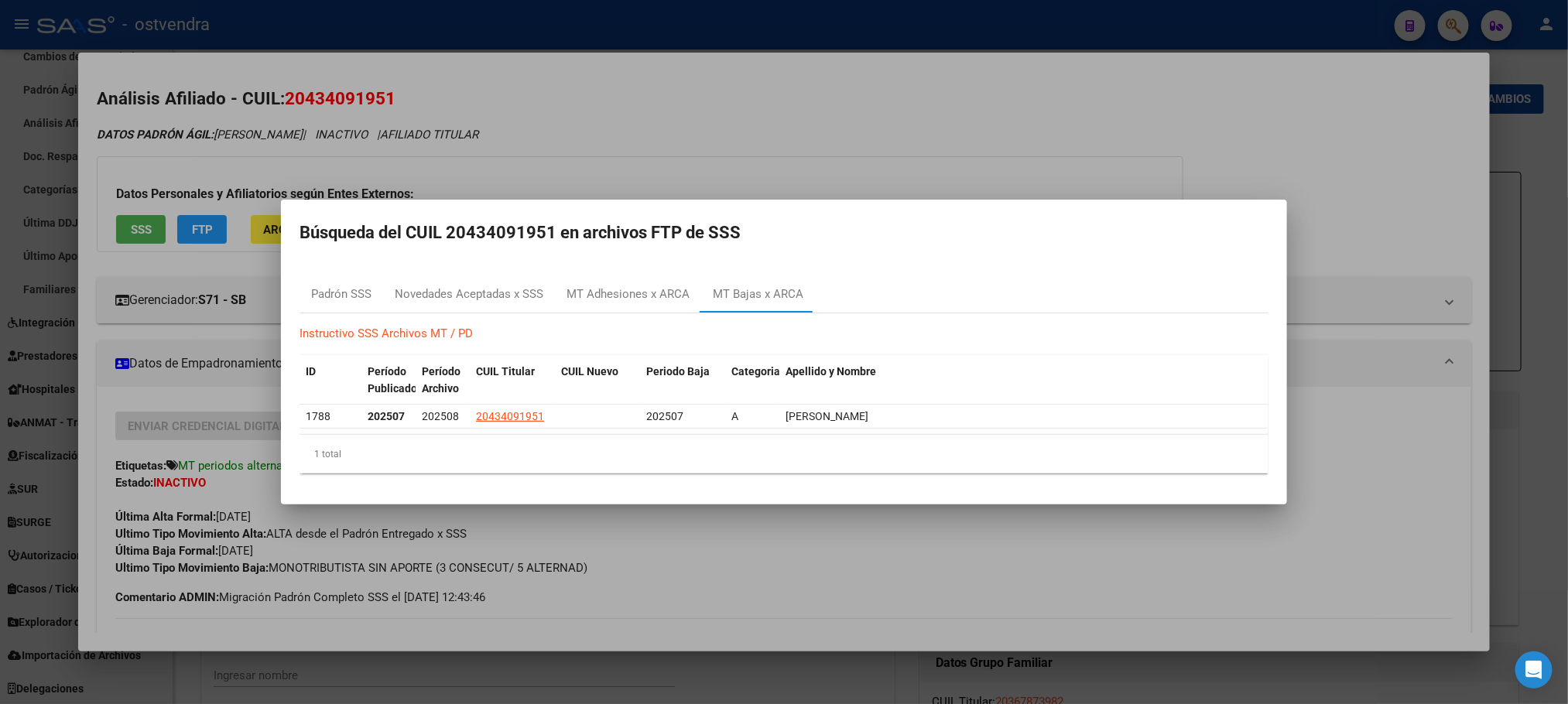
drag, startPoint x: 844, startPoint y: 175, endPoint x: 100, endPoint y: 205, distance: 744.6
click at [840, 174] on div at bounding box center [784, 352] width 1568 height 704
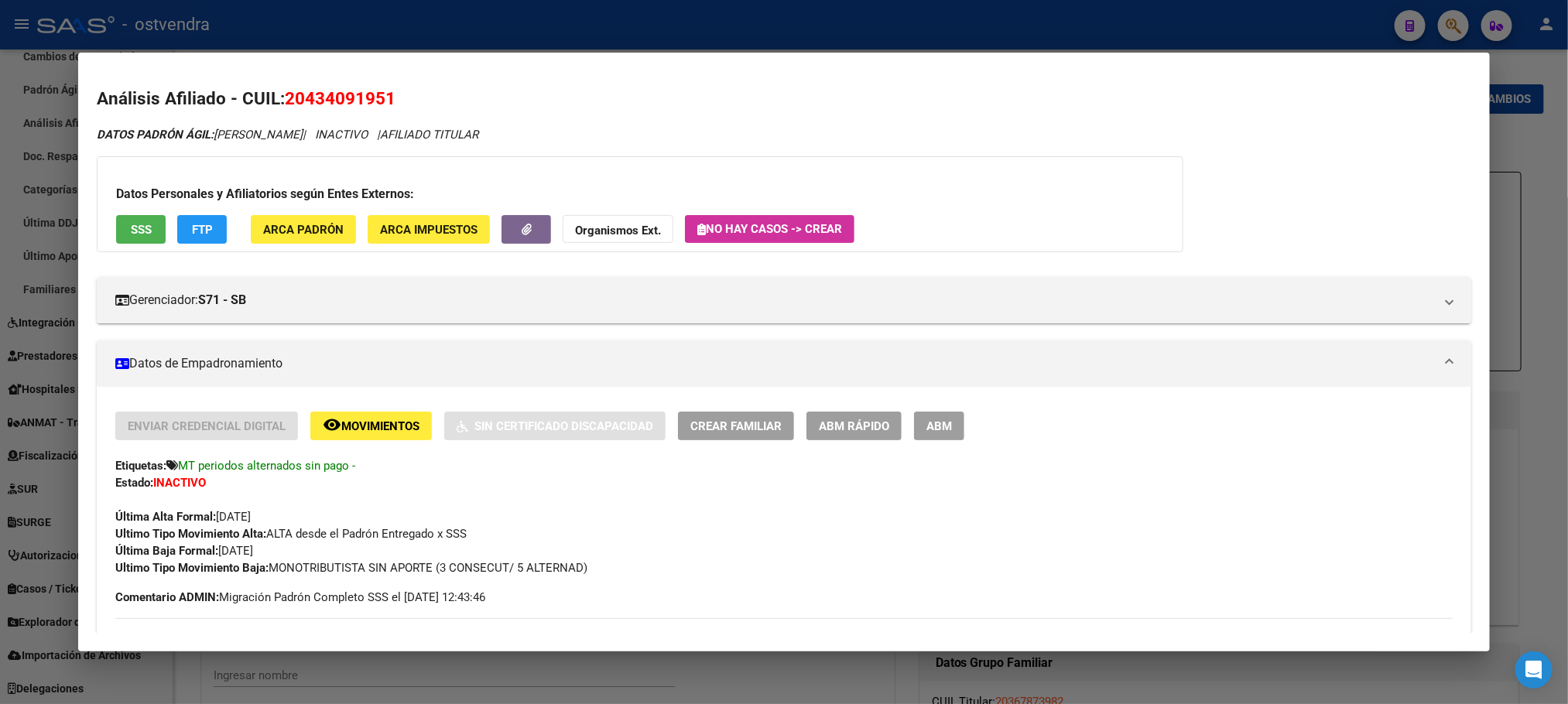
click at [332, 422] on mat-icon "remove_red_eye" at bounding box center [332, 425] width 19 height 19
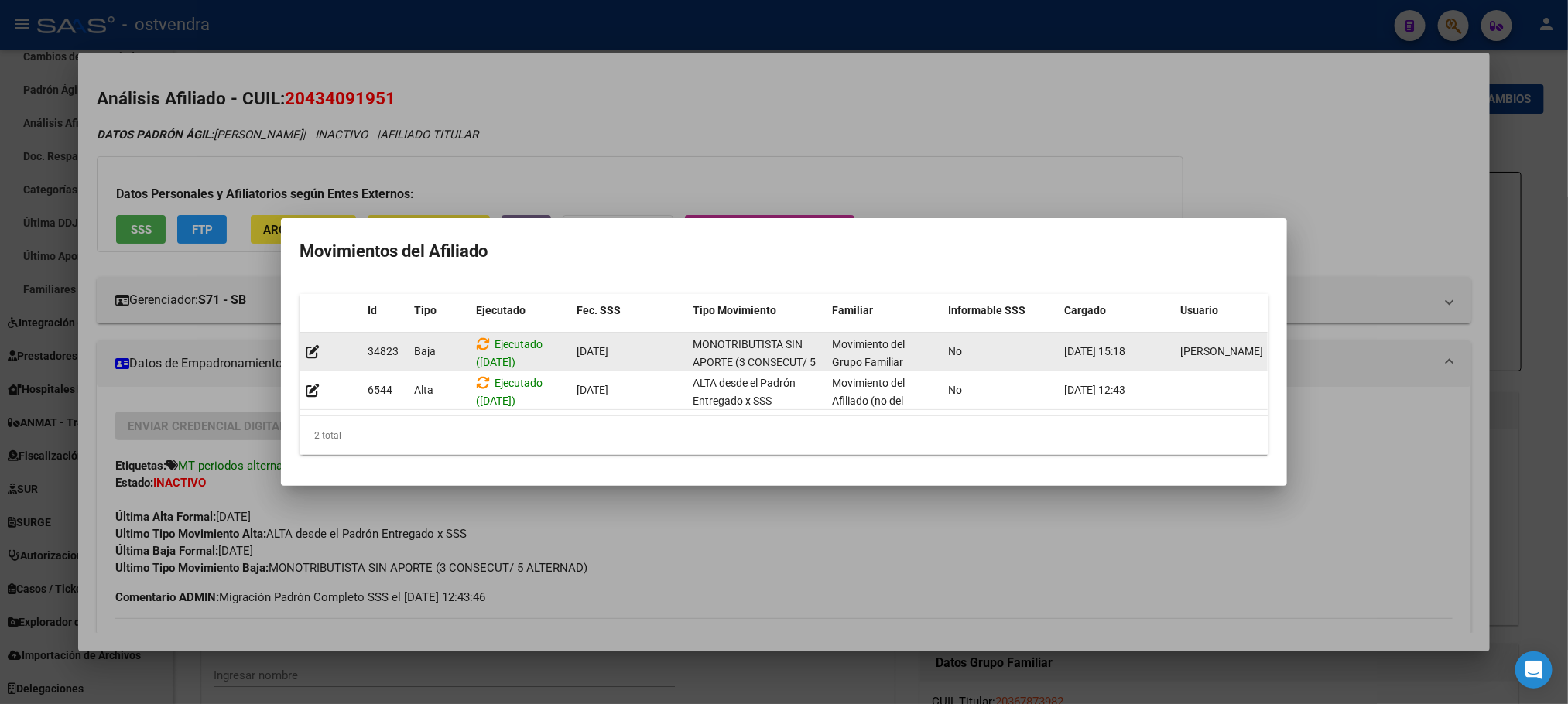
drag, startPoint x: 295, startPoint y: 341, endPoint x: 304, endPoint y: 340, distance: 9.1
click at [295, 340] on mat-dialog-content "Id Tipo Ejecutado Fec. SSS Tipo Movimiento Familiar Informable SSS Cargado Usua…" at bounding box center [783, 375] width 1006 height 186
click at [307, 345] on icon at bounding box center [312, 352] width 14 height 15
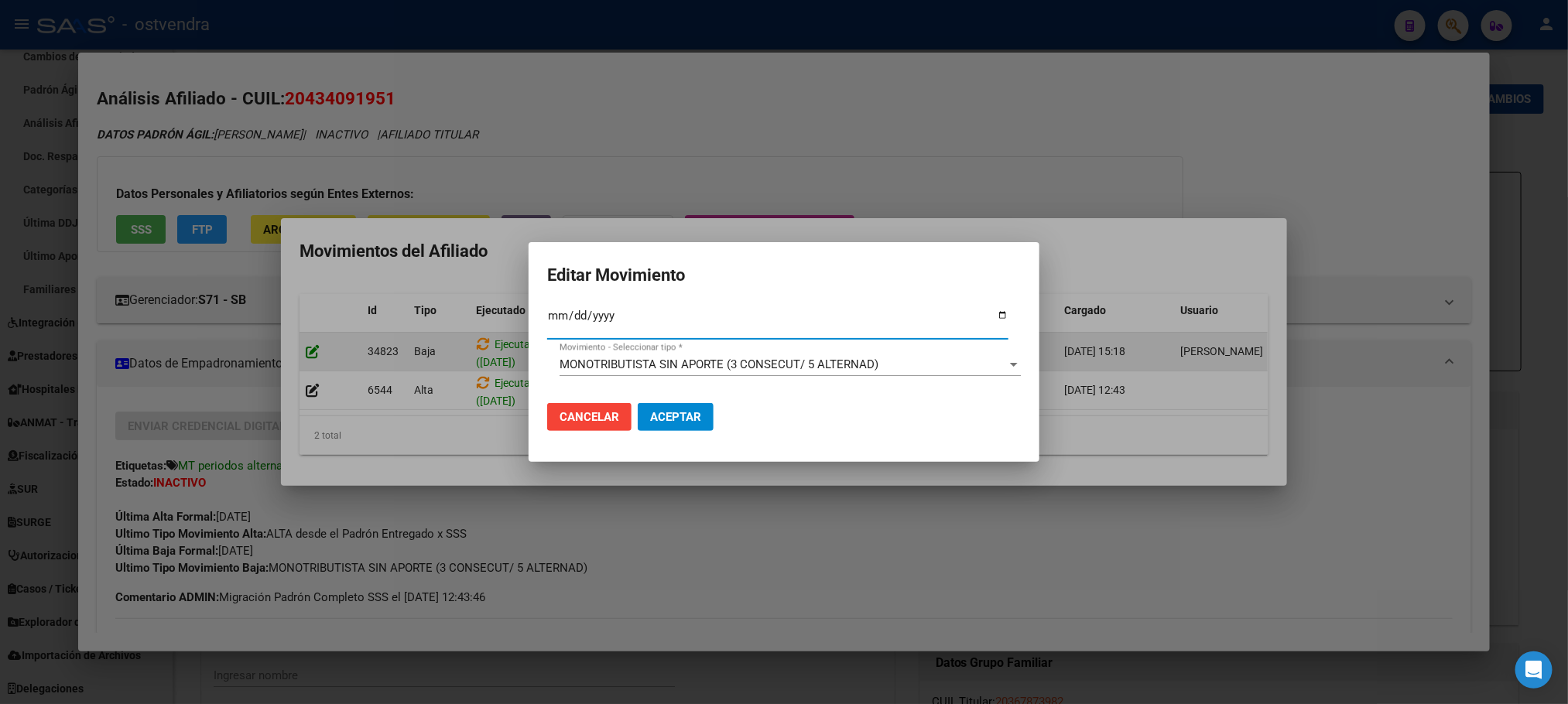
type input "[DATE]"
type input "0007-10-04"
type input "0007-10-01"
type input "[DATE]"
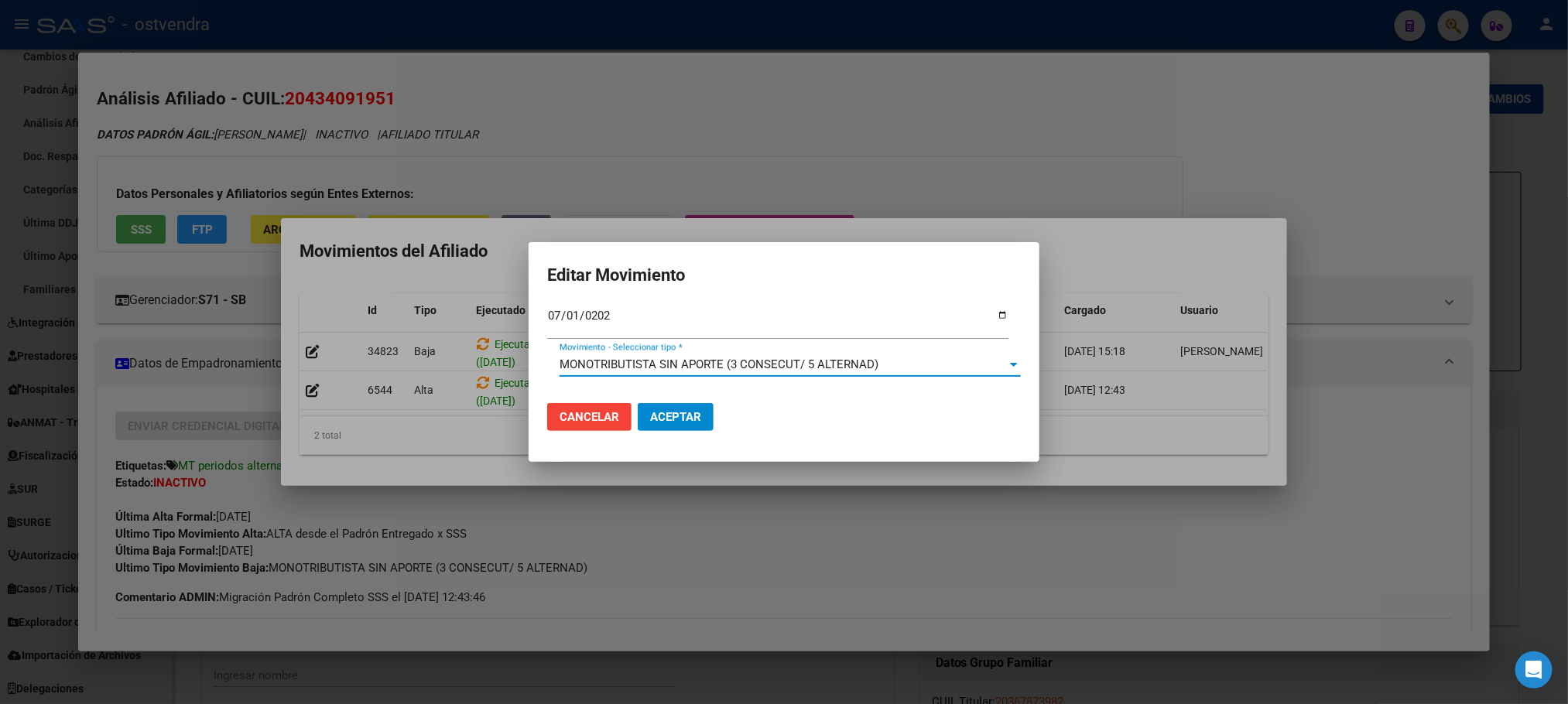
click at [805, 365] on span "MONOTRIBUTISTA SIN APORTE (3 CONSECUT/ 5 ALTERNAD)" at bounding box center [719, 364] width 319 height 14
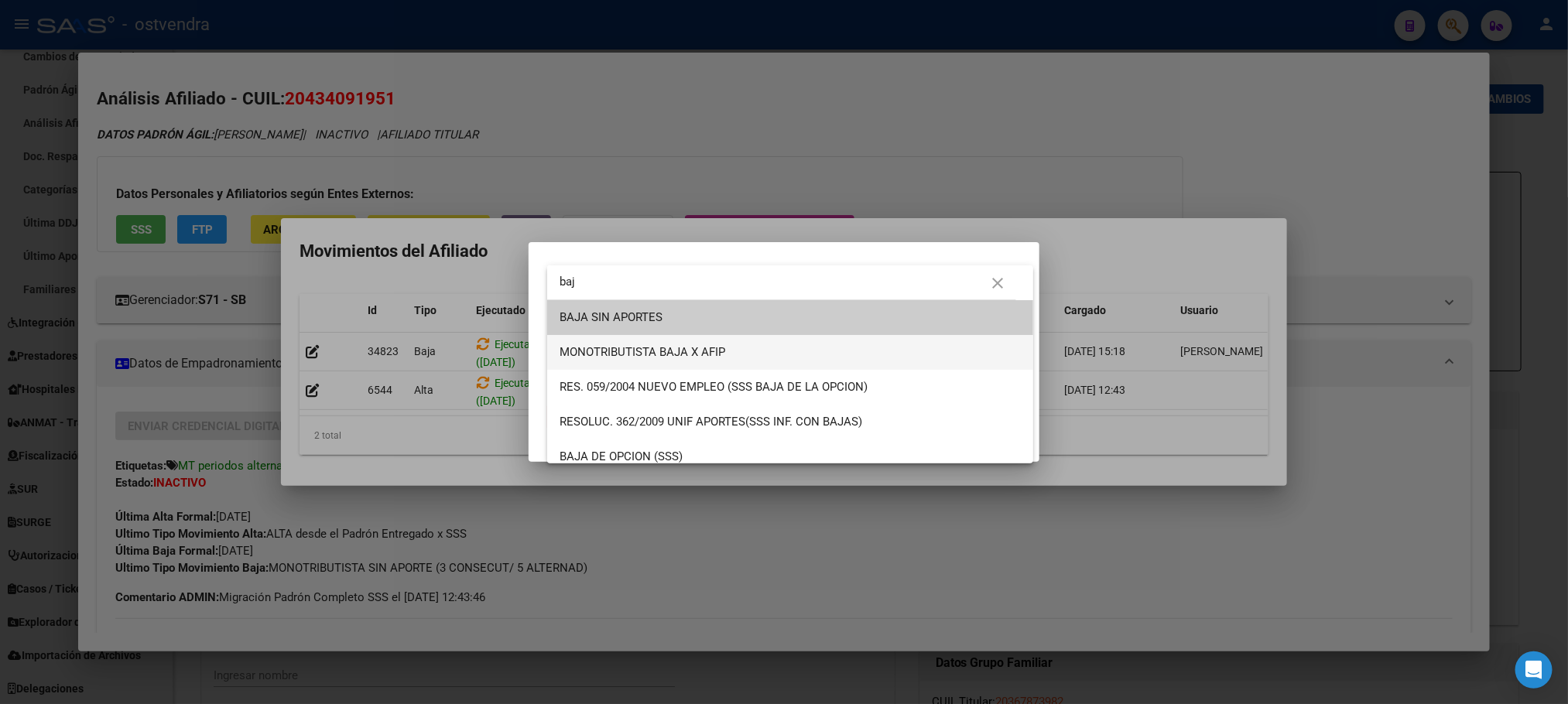
type input "baj"
click at [764, 360] on span "MONOTRIBUTISTA BAJA X AFIP" at bounding box center [790, 352] width 462 height 35
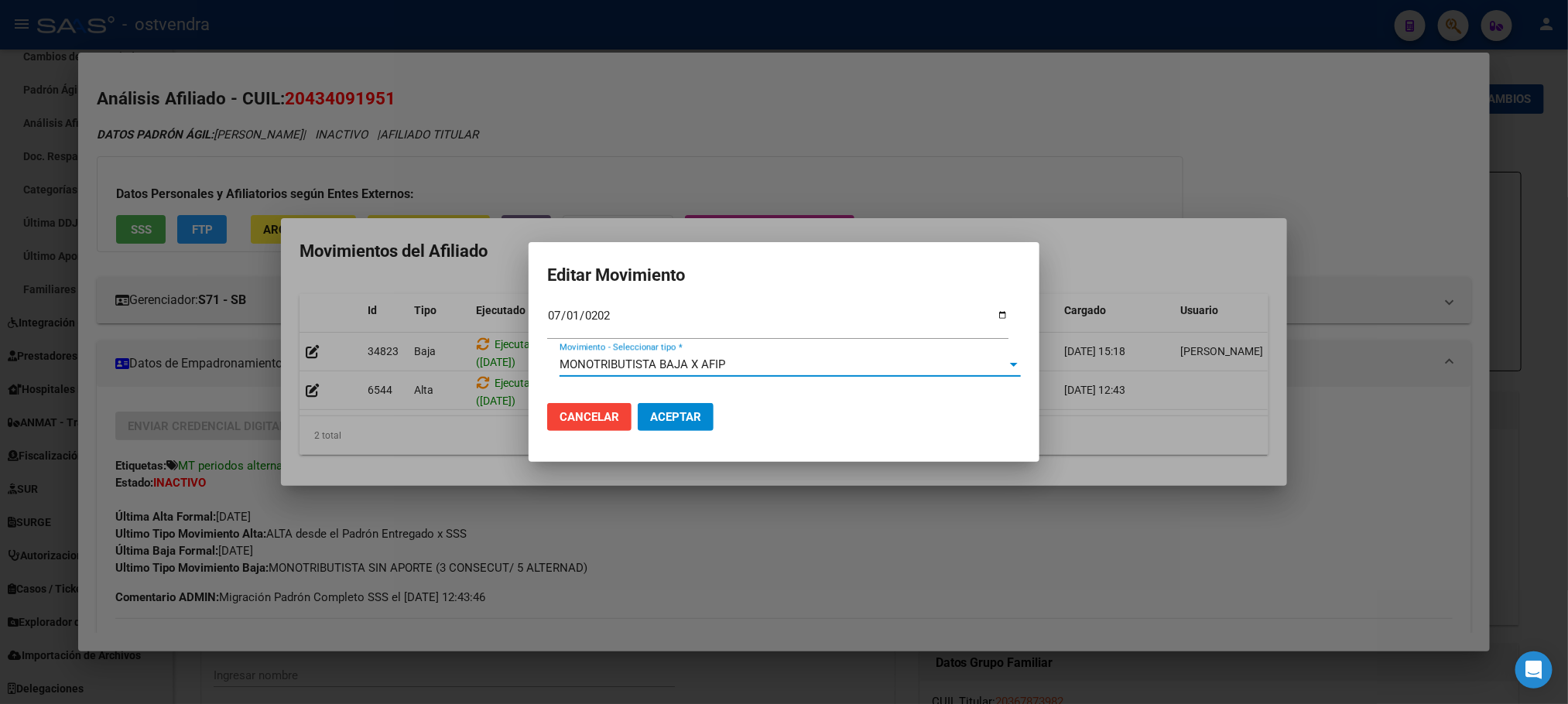
click at [694, 412] on span "Aceptar" at bounding box center [676, 417] width 51 height 14
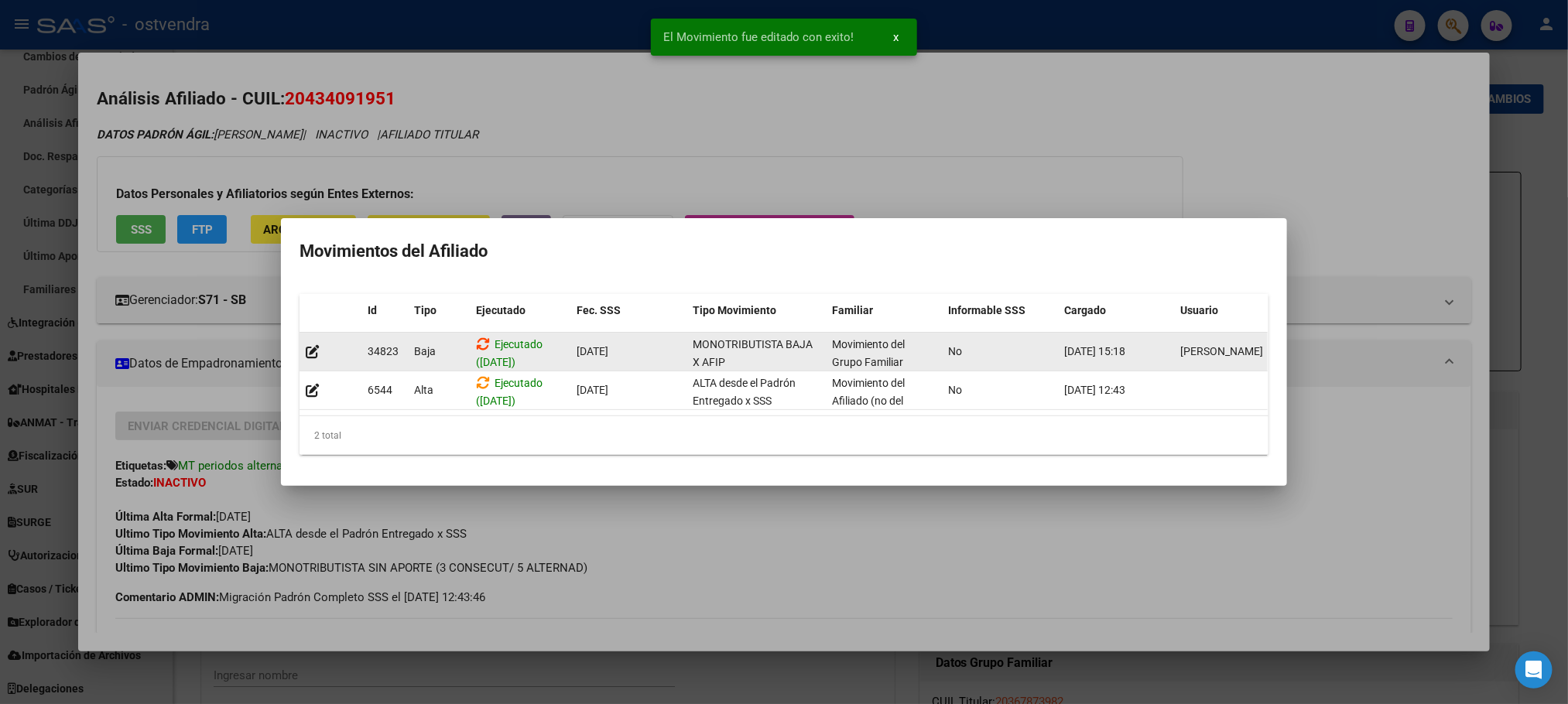
click at [479, 337] on icon at bounding box center [483, 344] width 14 height 15
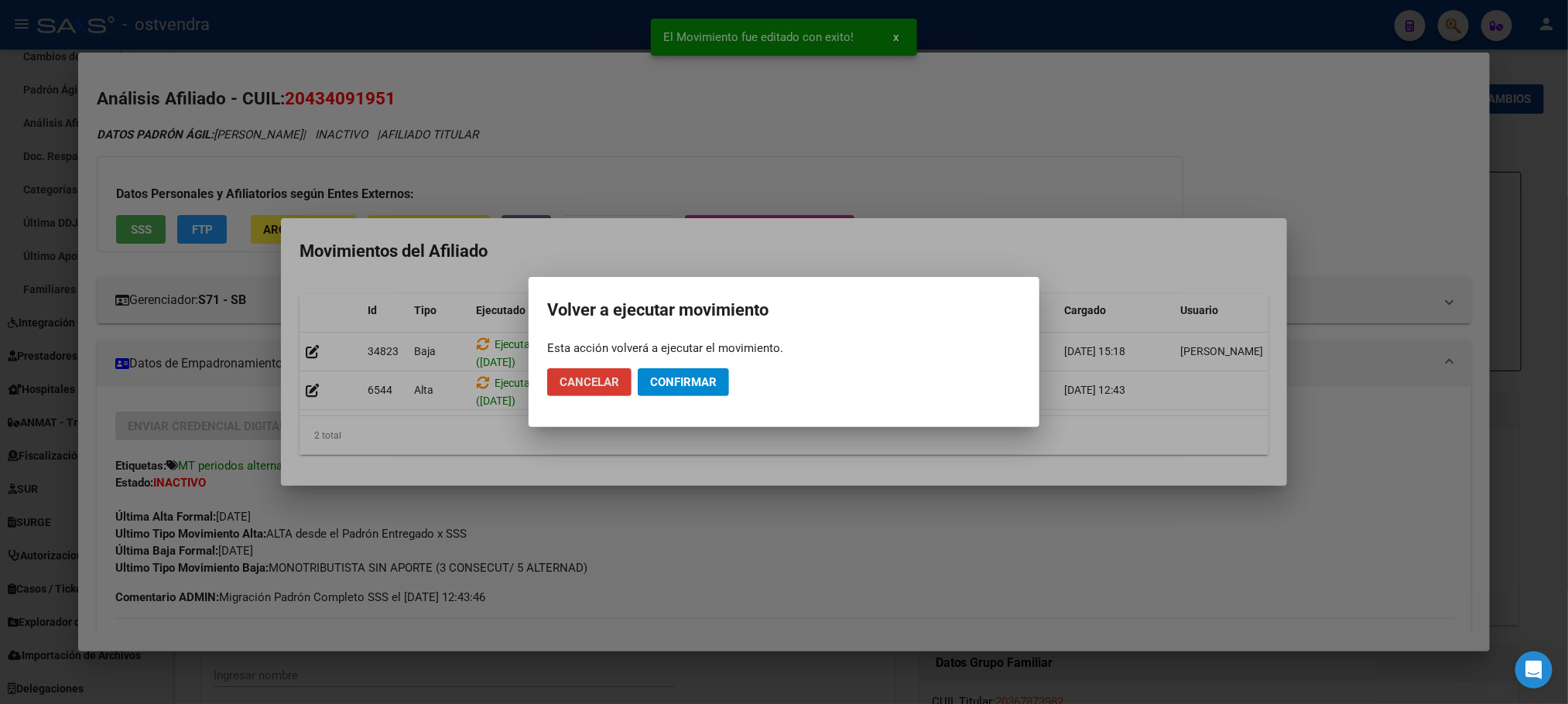
click at [731, 397] on mat-dialog-actions "Cancelar Confirmar" at bounding box center [783, 382] width 473 height 53
click at [708, 381] on span "Confirmar" at bounding box center [683, 382] width 67 height 14
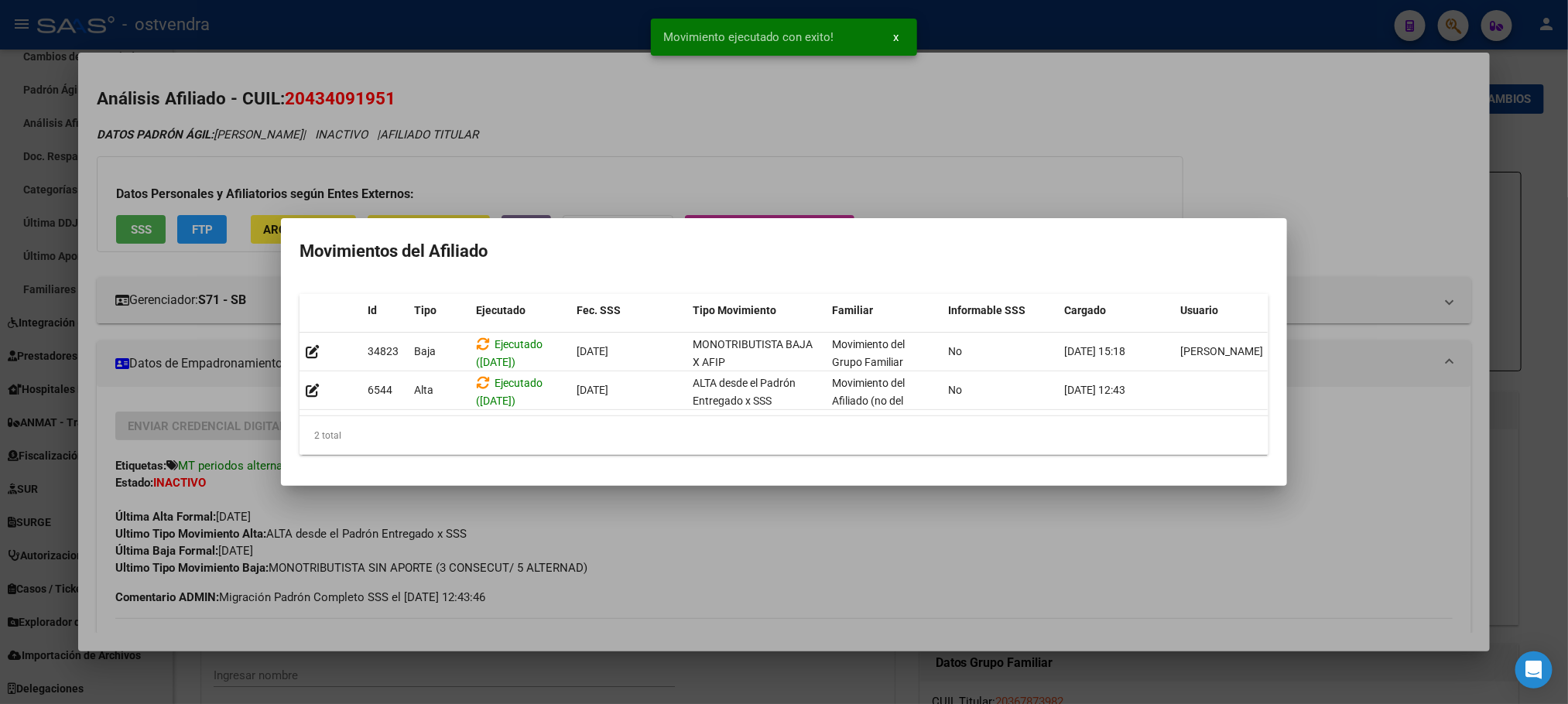
click at [1002, 97] on div at bounding box center [784, 352] width 1568 height 704
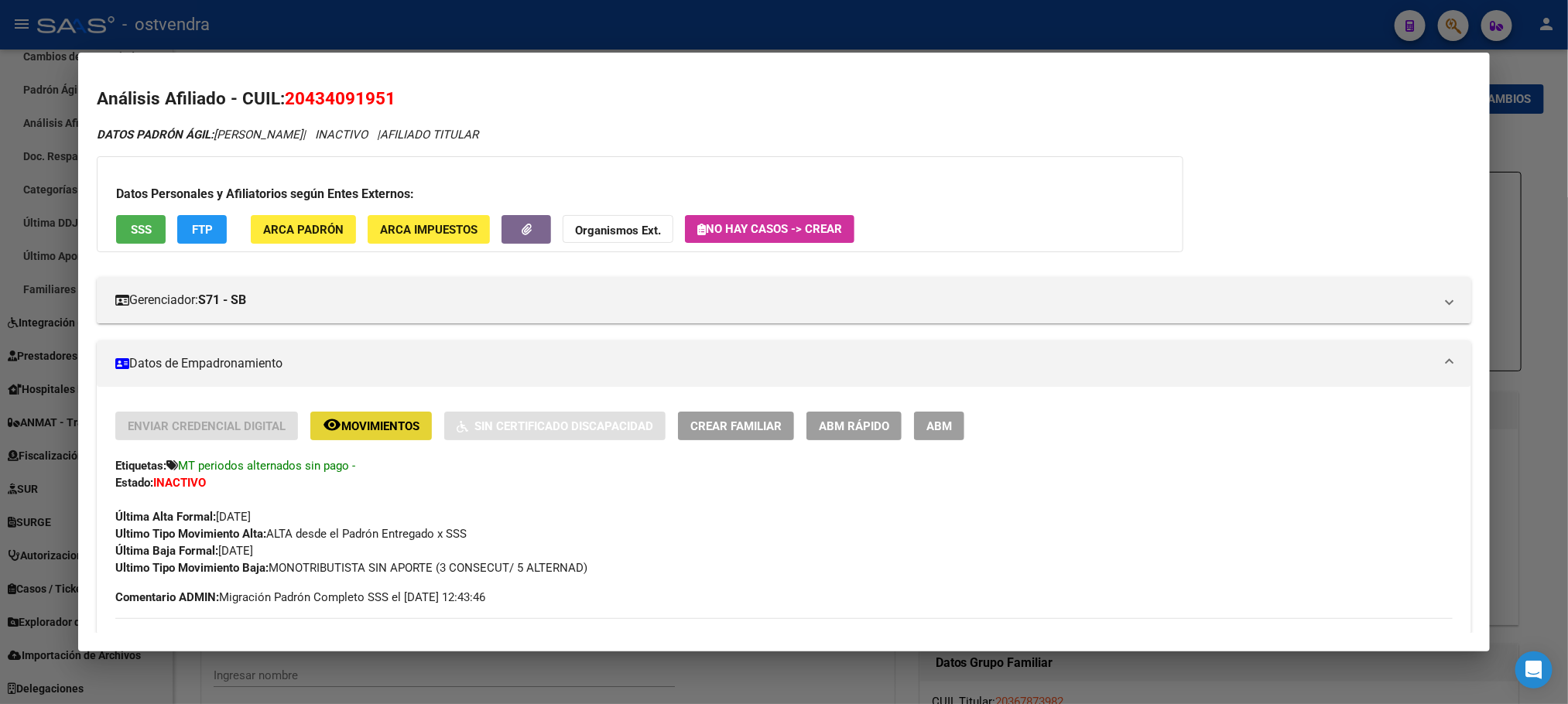
click at [341, 432] on span "Movimientos" at bounding box center [380, 427] width 78 height 14
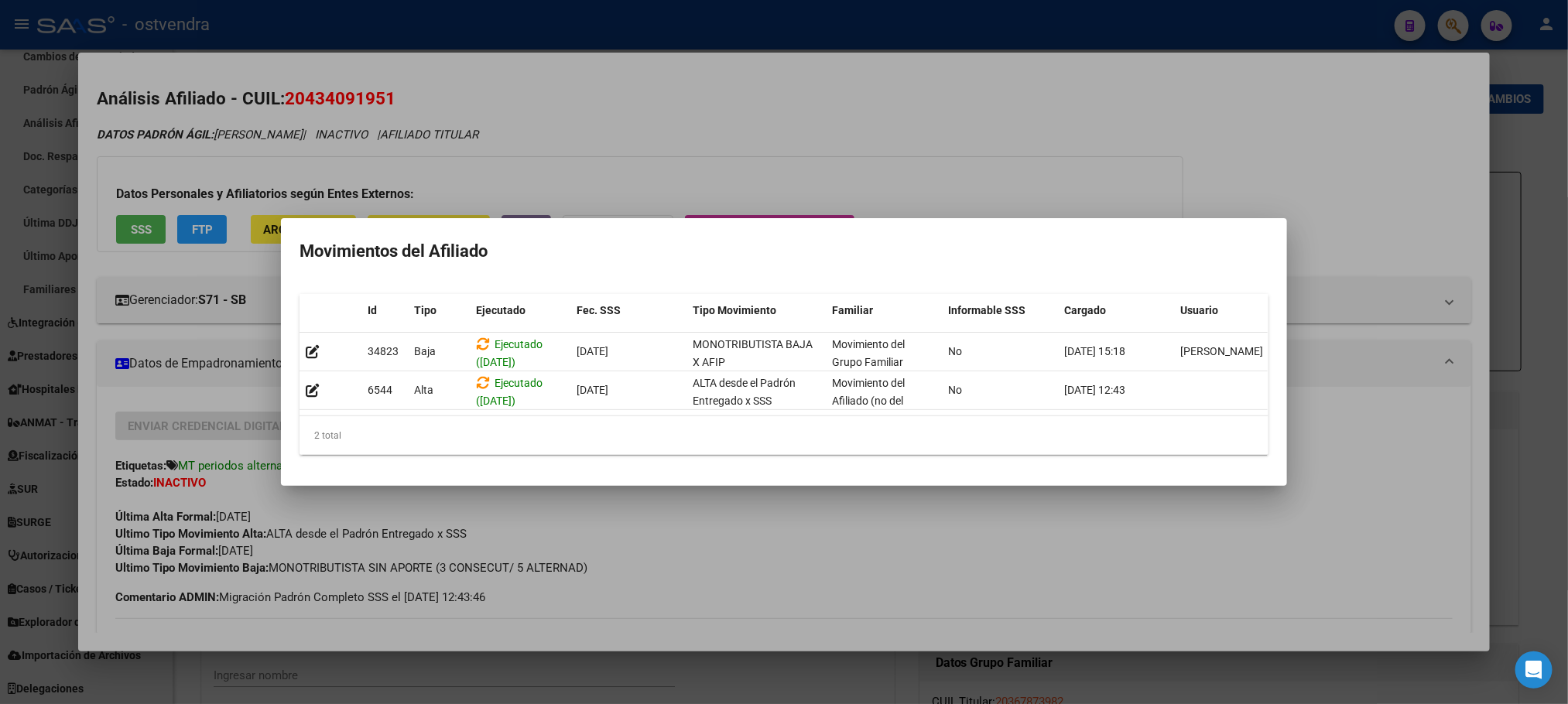
drag, startPoint x: 337, startPoint y: 432, endPoint x: 971, endPoint y: 428, distance: 634.0
click at [971, 428] on div "2 total" at bounding box center [784, 435] width 969 height 38
click at [1049, 154] on div at bounding box center [784, 352] width 1568 height 704
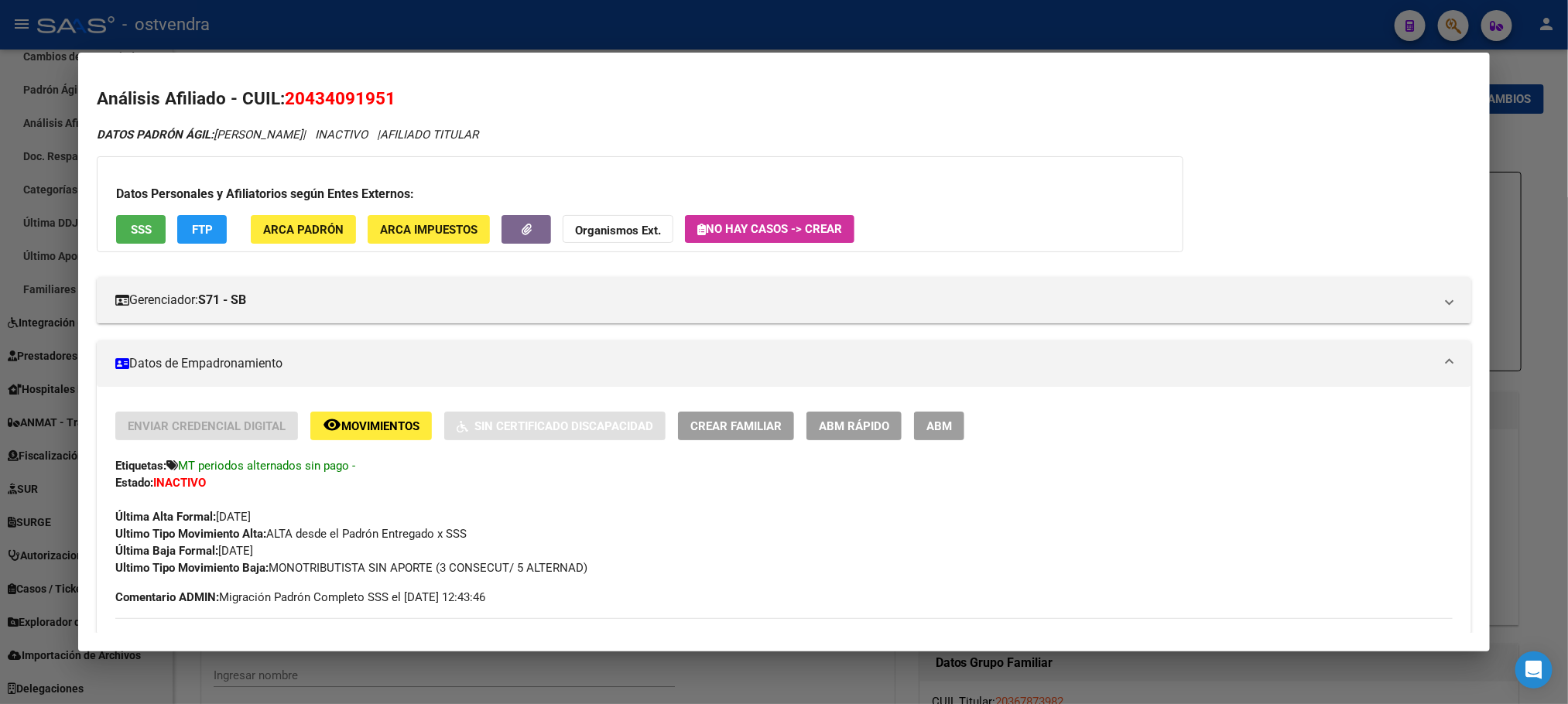
drag, startPoint x: 364, startPoint y: 101, endPoint x: 403, endPoint y: 101, distance: 39.0
click at [403, 101] on h2 "Análisis Afiliado - CUIL: 20434091951" at bounding box center [783, 99] width 1373 height 26
click at [404, 101] on h2 "Análisis Afiliado - CUIL: 20434091951" at bounding box center [783, 99] width 1373 height 26
drag, startPoint x: 376, startPoint y: 30, endPoint x: 386, endPoint y: 67, distance: 38.3
click at [376, 30] on div at bounding box center [784, 352] width 1568 height 704
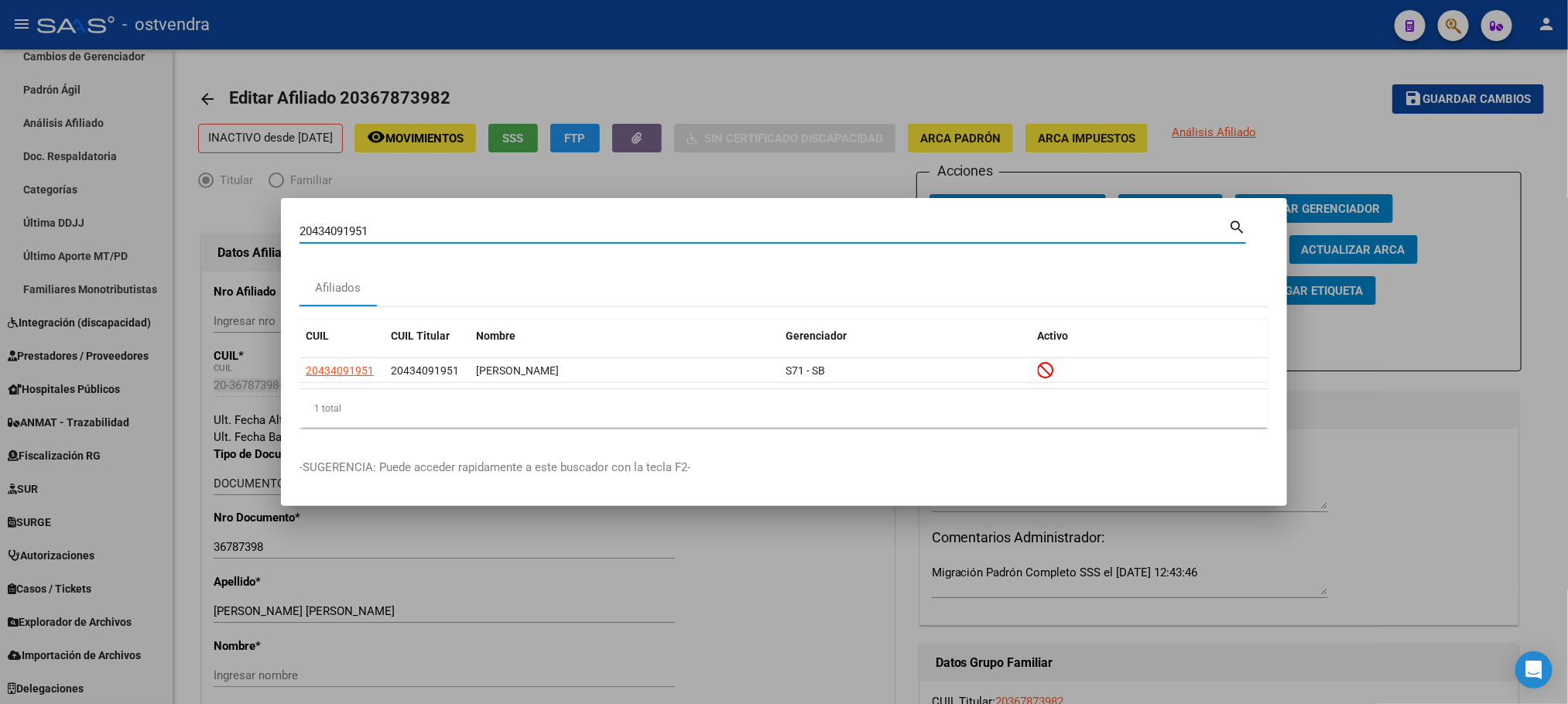
drag, startPoint x: 402, startPoint y: 229, endPoint x: 252, endPoint y: 242, distance: 150.6
click at [252, 241] on div "20434091951 Buscar (apellido, dni, cuil, nro traspaso, cuit, obra social) searc…" at bounding box center [784, 352] width 1568 height 704
paste input "7164926546"
type input "27164926546"
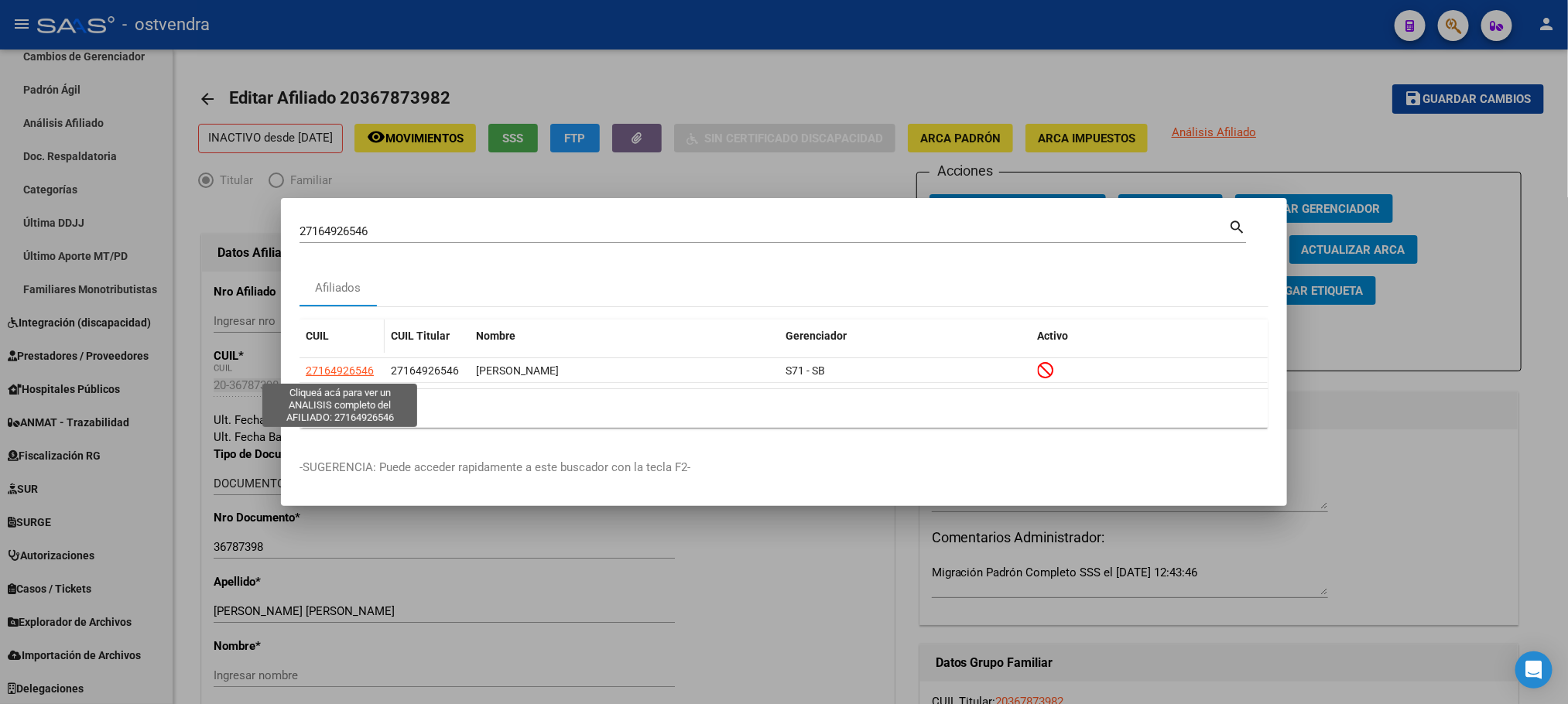
click at [340, 372] on span "27164926546" at bounding box center [340, 370] width 68 height 13
type textarea "27164926546"
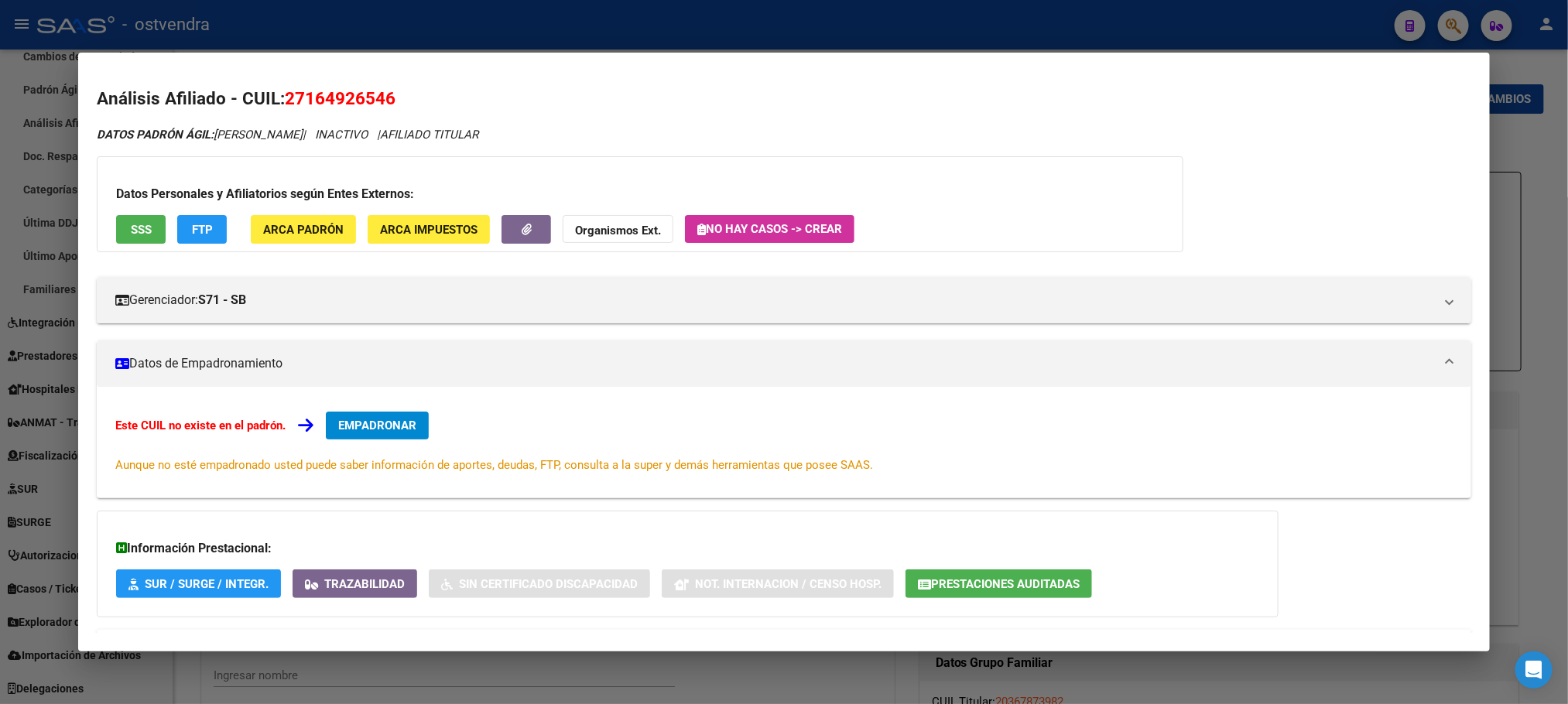
click at [140, 235] on span "SSS" at bounding box center [141, 230] width 20 height 14
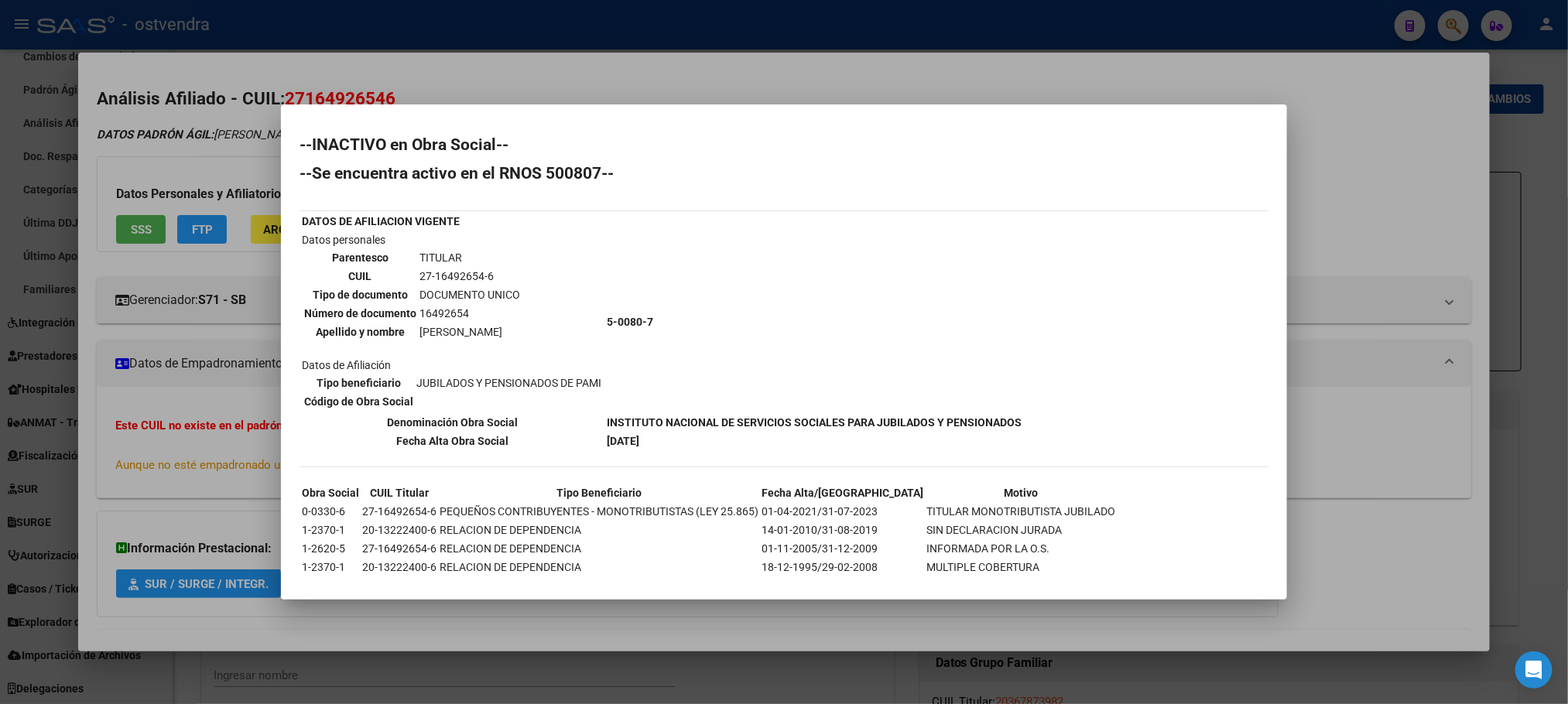
scroll to position [38, 0]
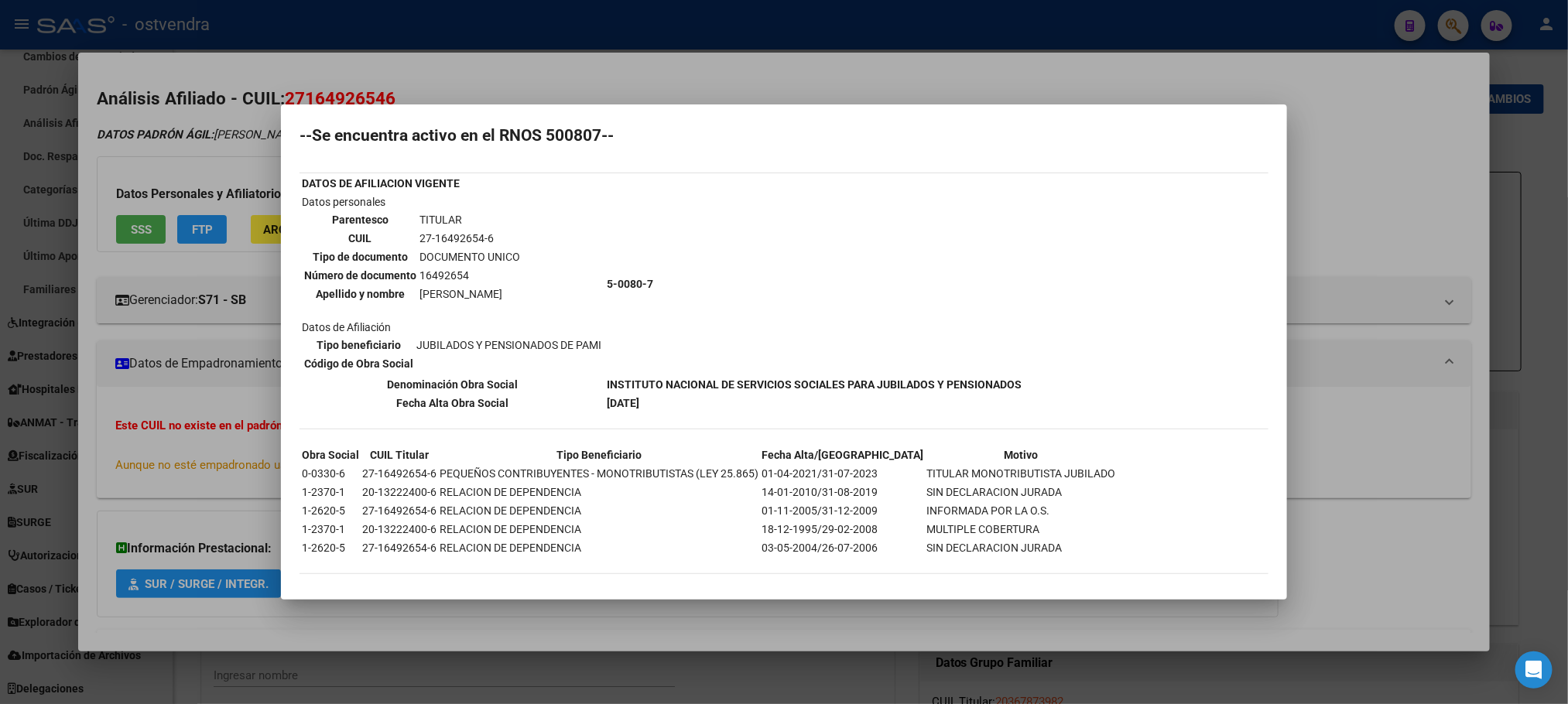
click at [241, 159] on div at bounding box center [784, 352] width 1568 height 704
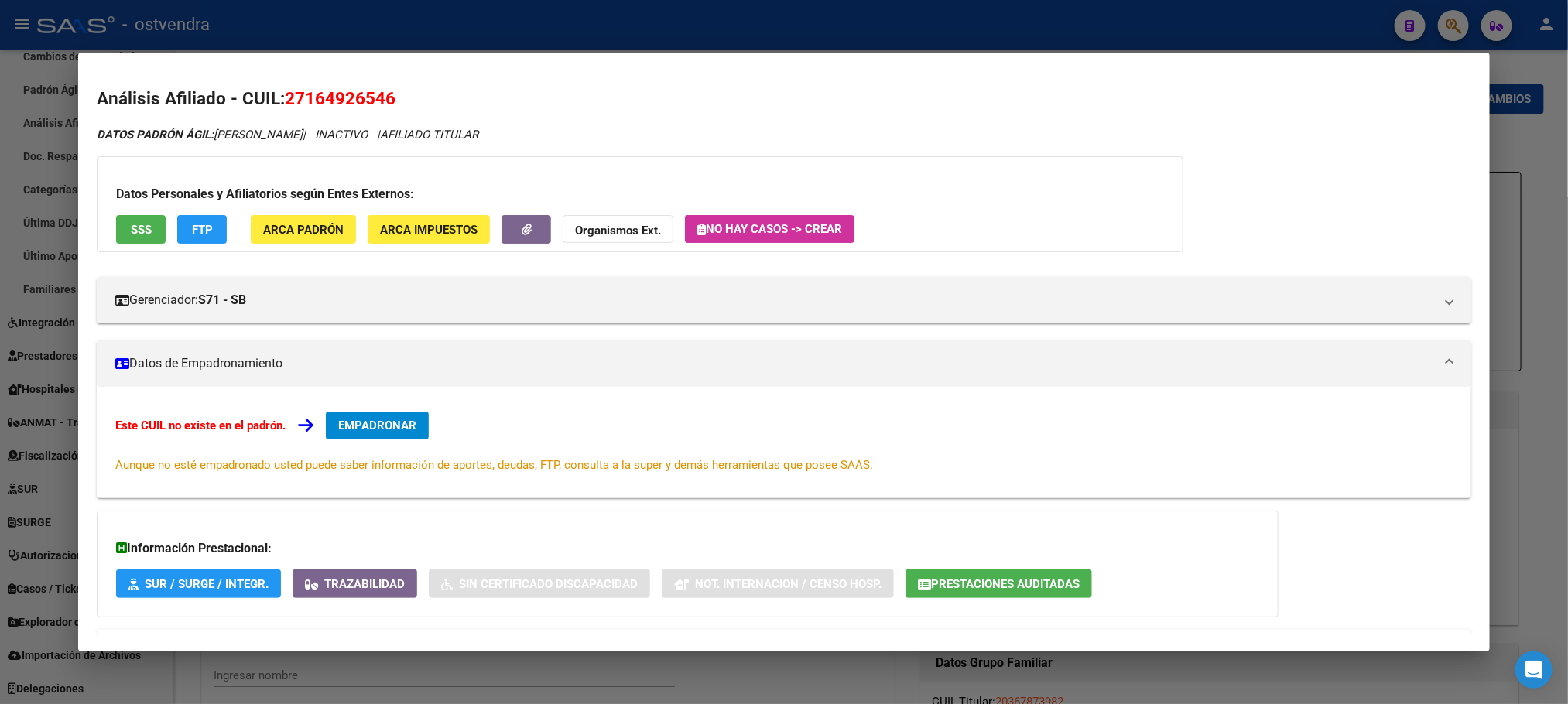
click at [225, 229] on app-movimiento-sss "FTP" at bounding box center [208, 230] width 62 height 29
click at [218, 225] on button "FTP" at bounding box center [202, 230] width 49 height 29
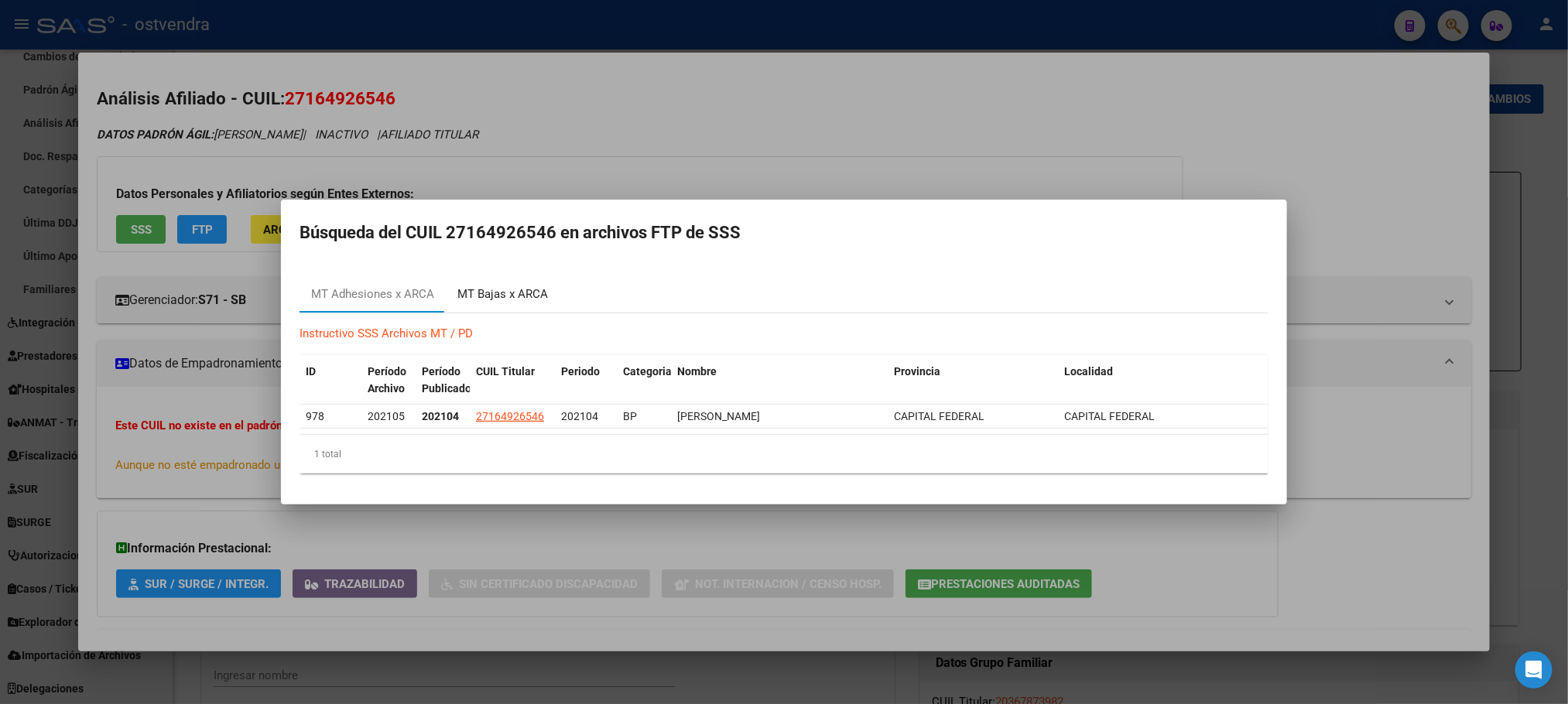
click at [527, 282] on div "MT Bajas x ARCA" at bounding box center [502, 294] width 113 height 38
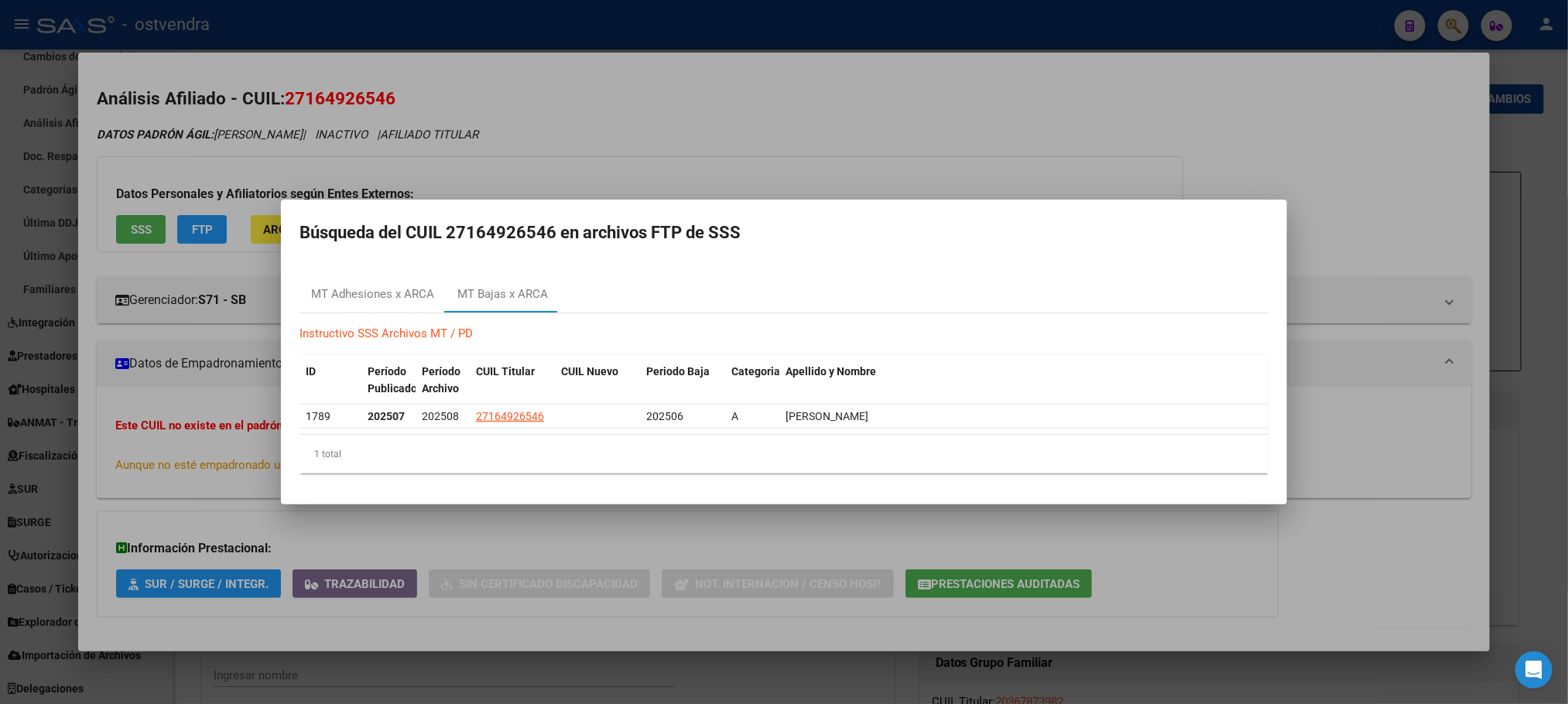
click at [316, 126] on div at bounding box center [784, 352] width 1568 height 704
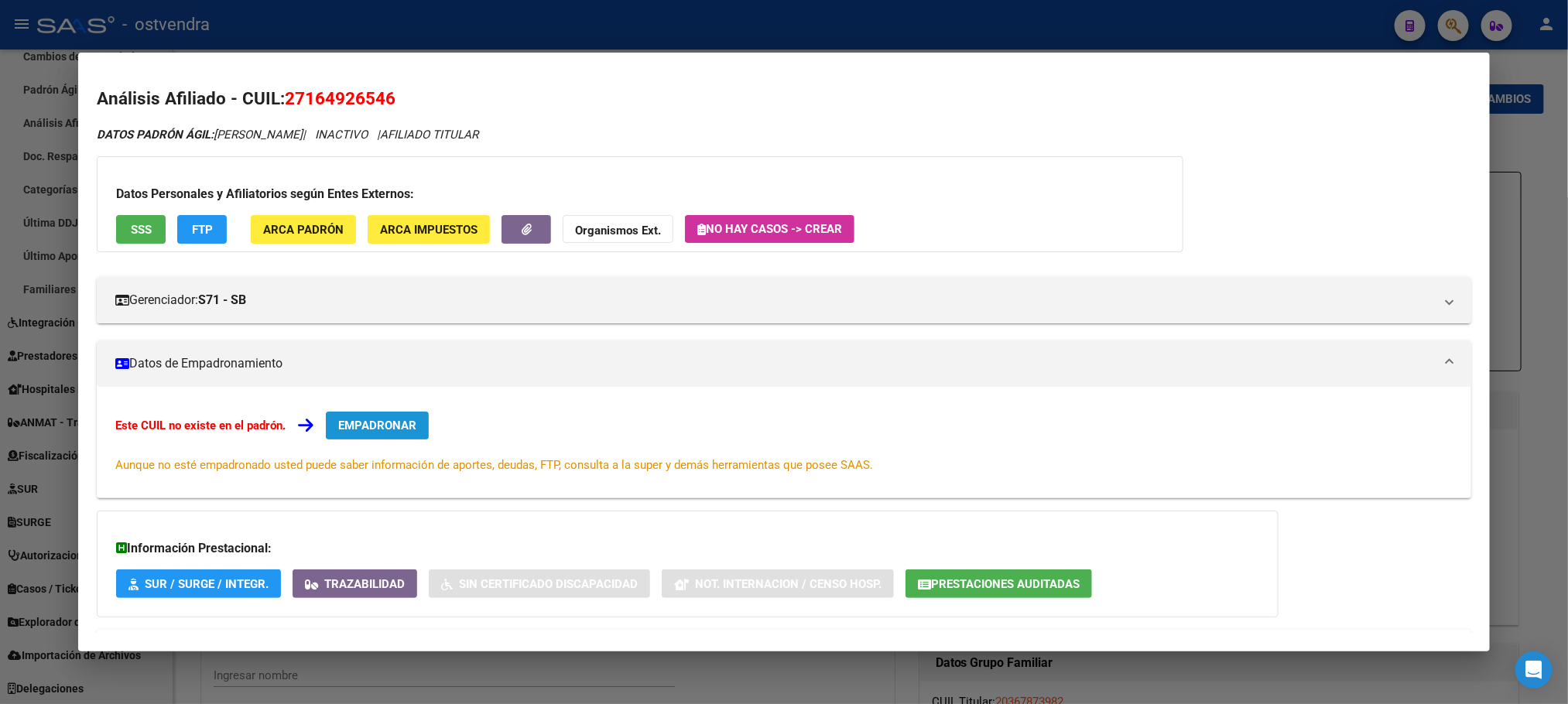
click at [412, 421] on button "EMPADRONAR" at bounding box center [377, 426] width 103 height 28
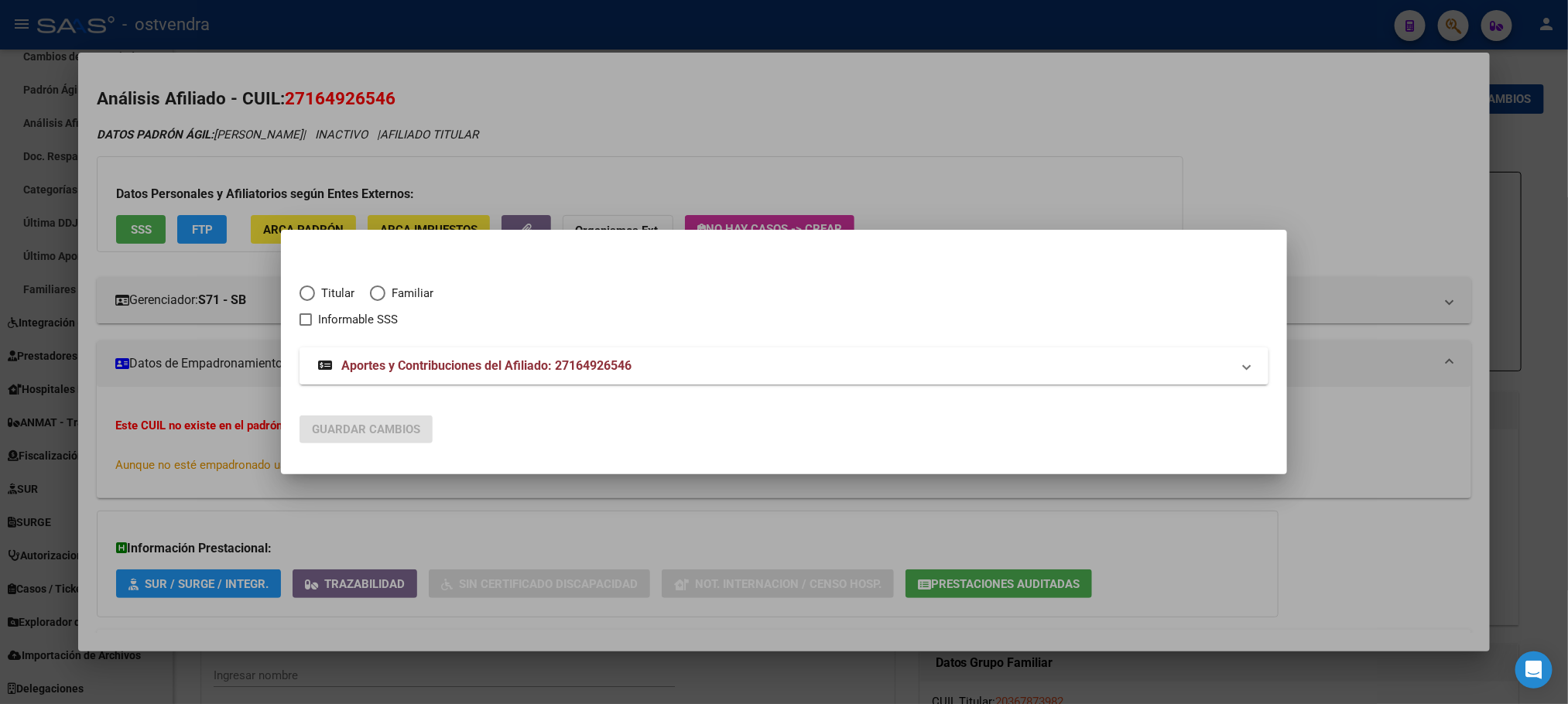
click at [323, 294] on span "Titular" at bounding box center [334, 294] width 39 height 18
click at [315, 294] on input "Titular" at bounding box center [307, 294] width 15 height 15
radio input "true"
checkbox input "true"
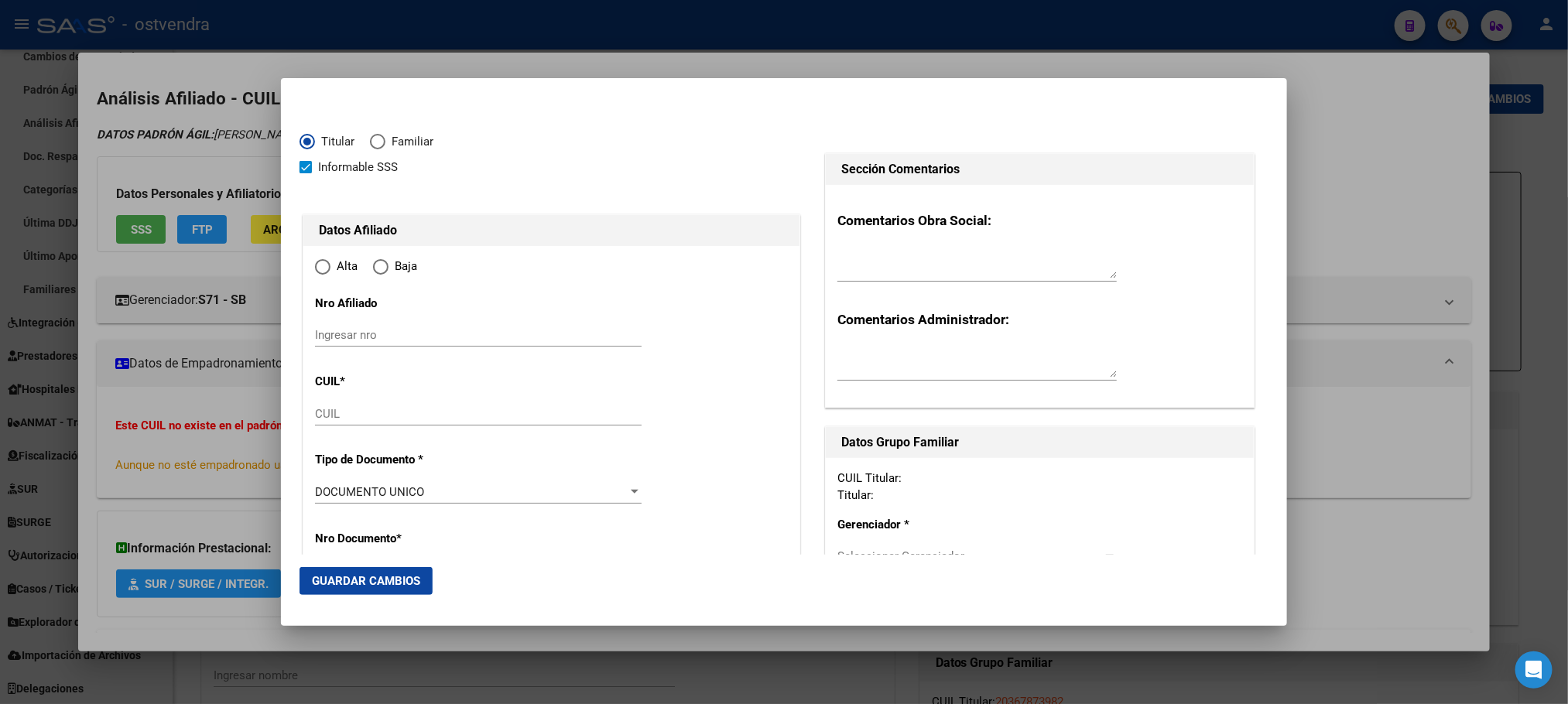
type input "27-16492654-6"
click at [353, 168] on span "Informable SSS" at bounding box center [357, 167] width 79 height 19
click at [305, 173] on input "Informable SSS" at bounding box center [305, 173] width 1 height 1
checkbox input "false"
radio input "true"
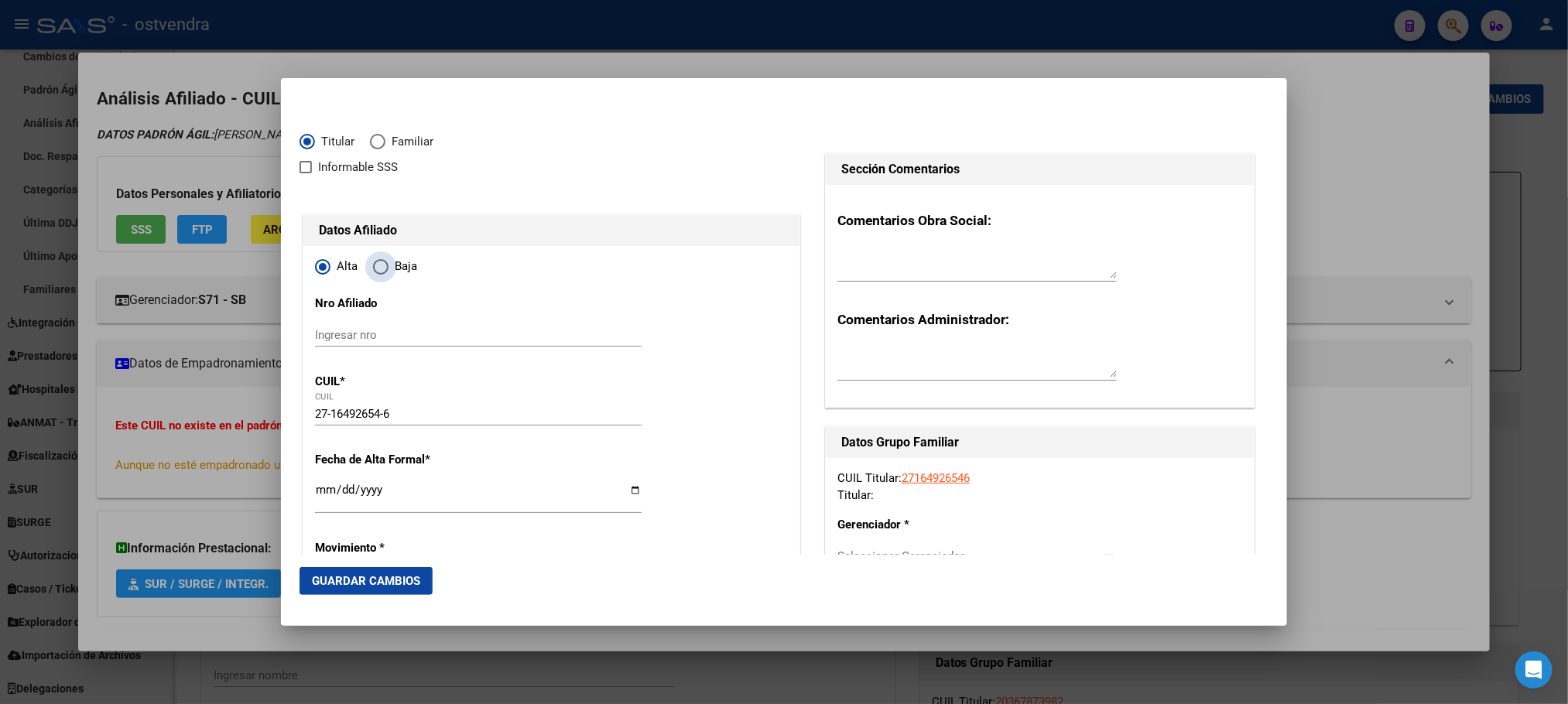
click at [380, 263] on span "Elija una opción" at bounding box center [380, 267] width 15 height 15
click at [380, 263] on input "Baja" at bounding box center [380, 267] width 15 height 15
radio input "true"
type input "16492654"
type input "[PERSON_NAME]"
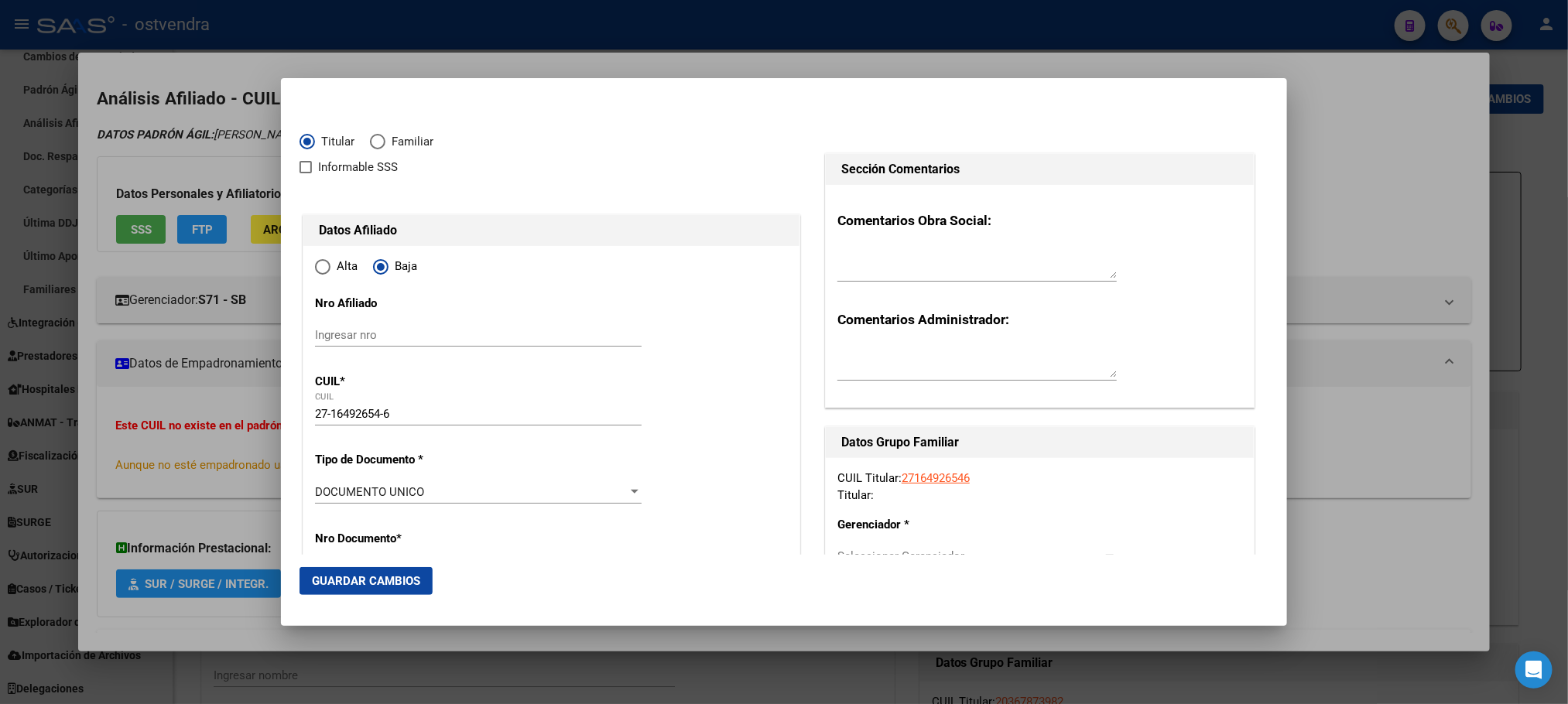
type input "[PERSON_NAME]"
type input "[DATE]"
type input "CABA"
type input "1437"
type input "[PERSON_NAME] DE"
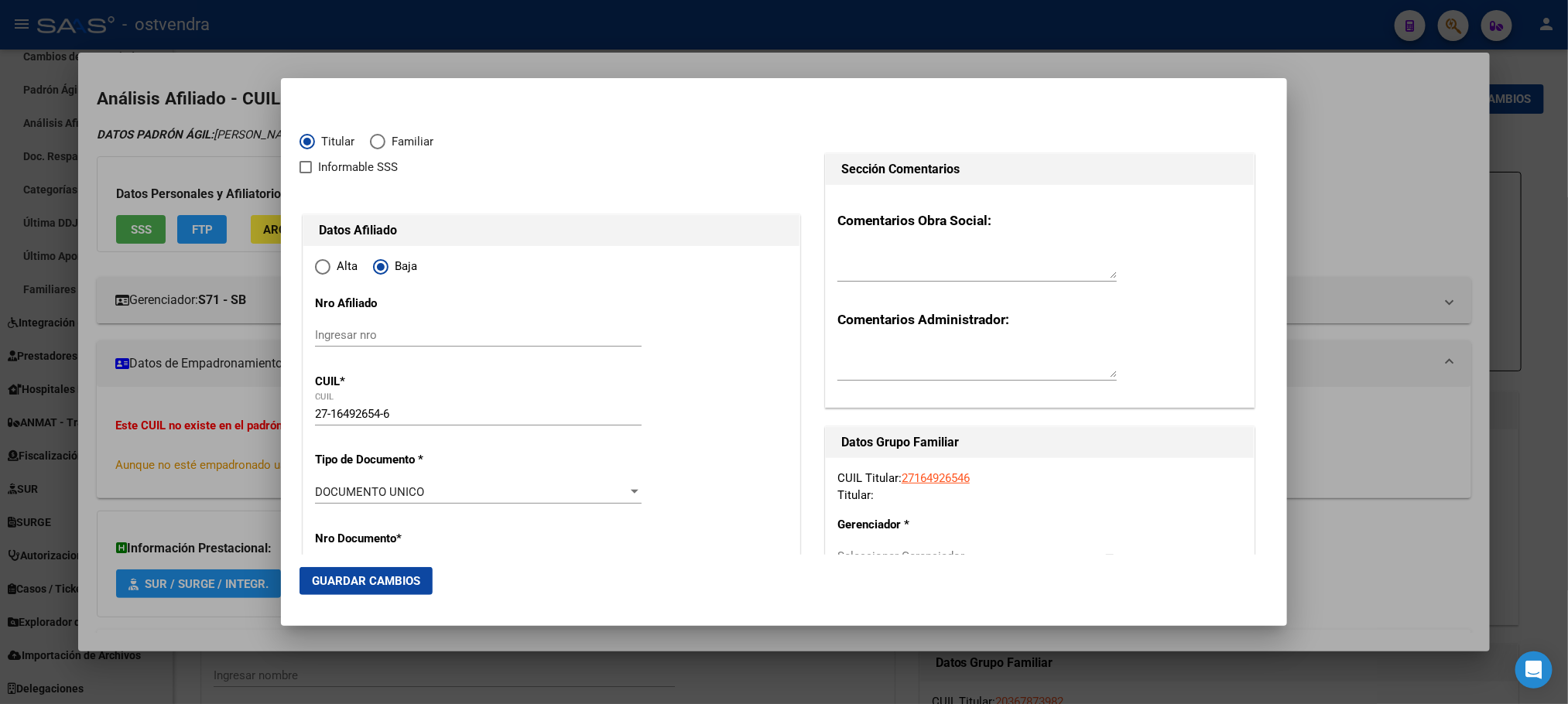
type input "3174"
type input "CABA"
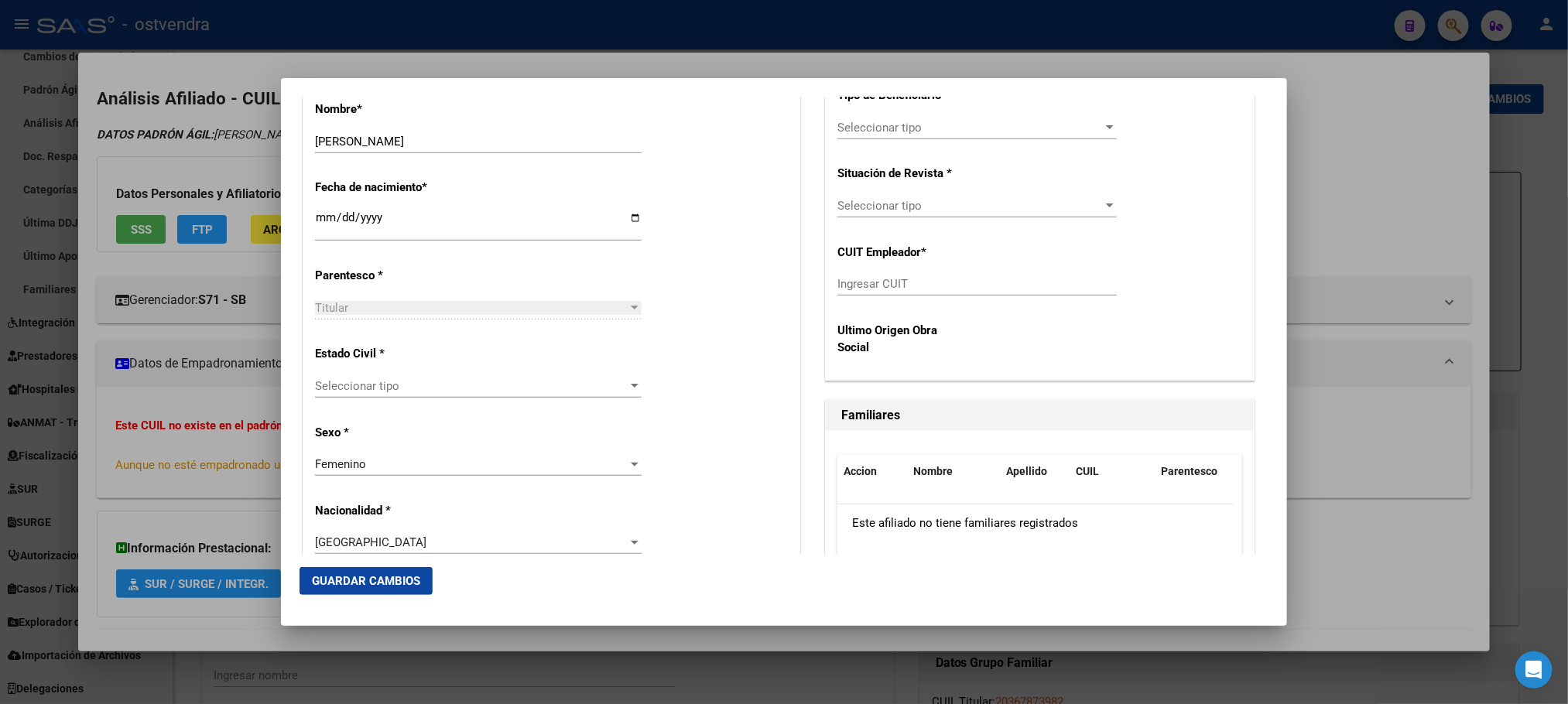
scroll to position [696, 0]
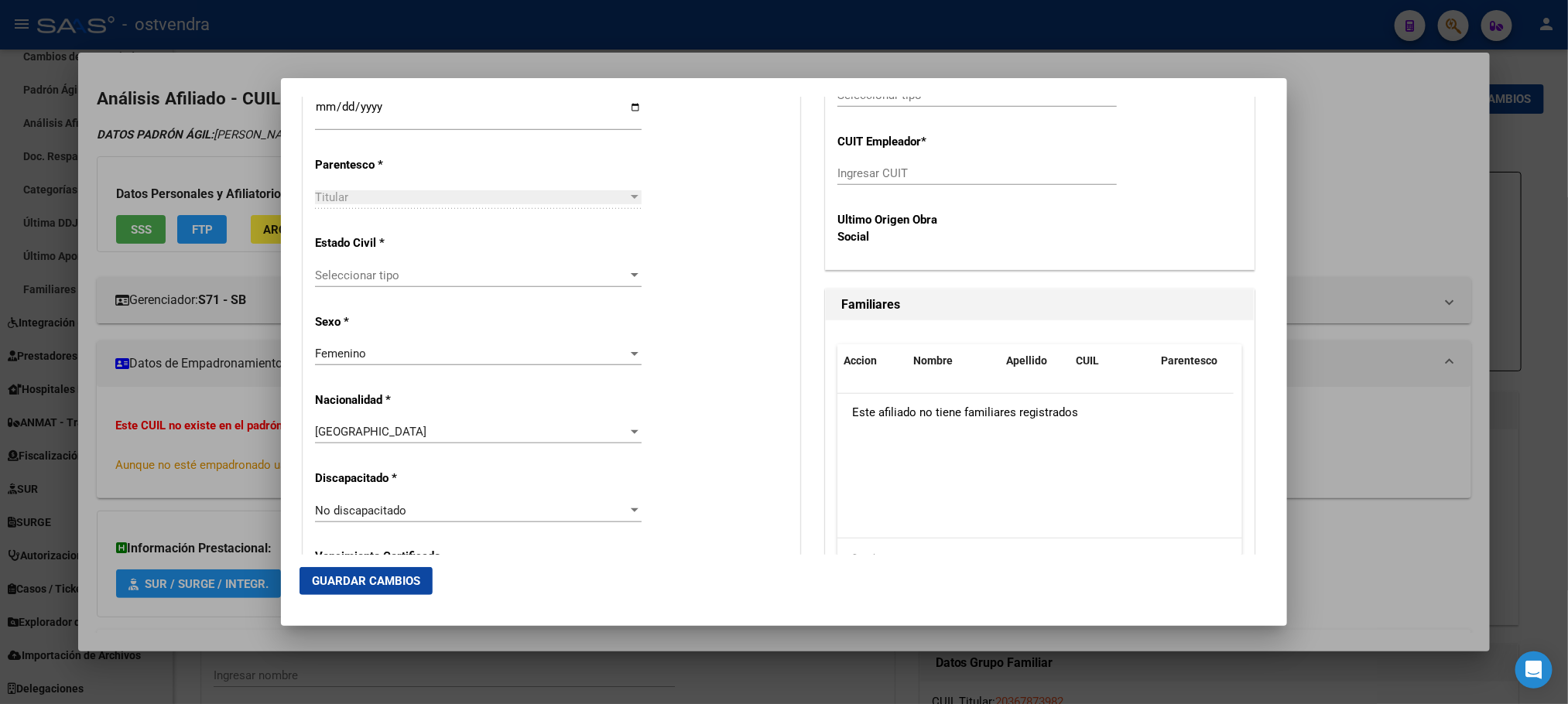
click at [419, 276] on span "Seleccionar tipo" at bounding box center [471, 276] width 312 height 14
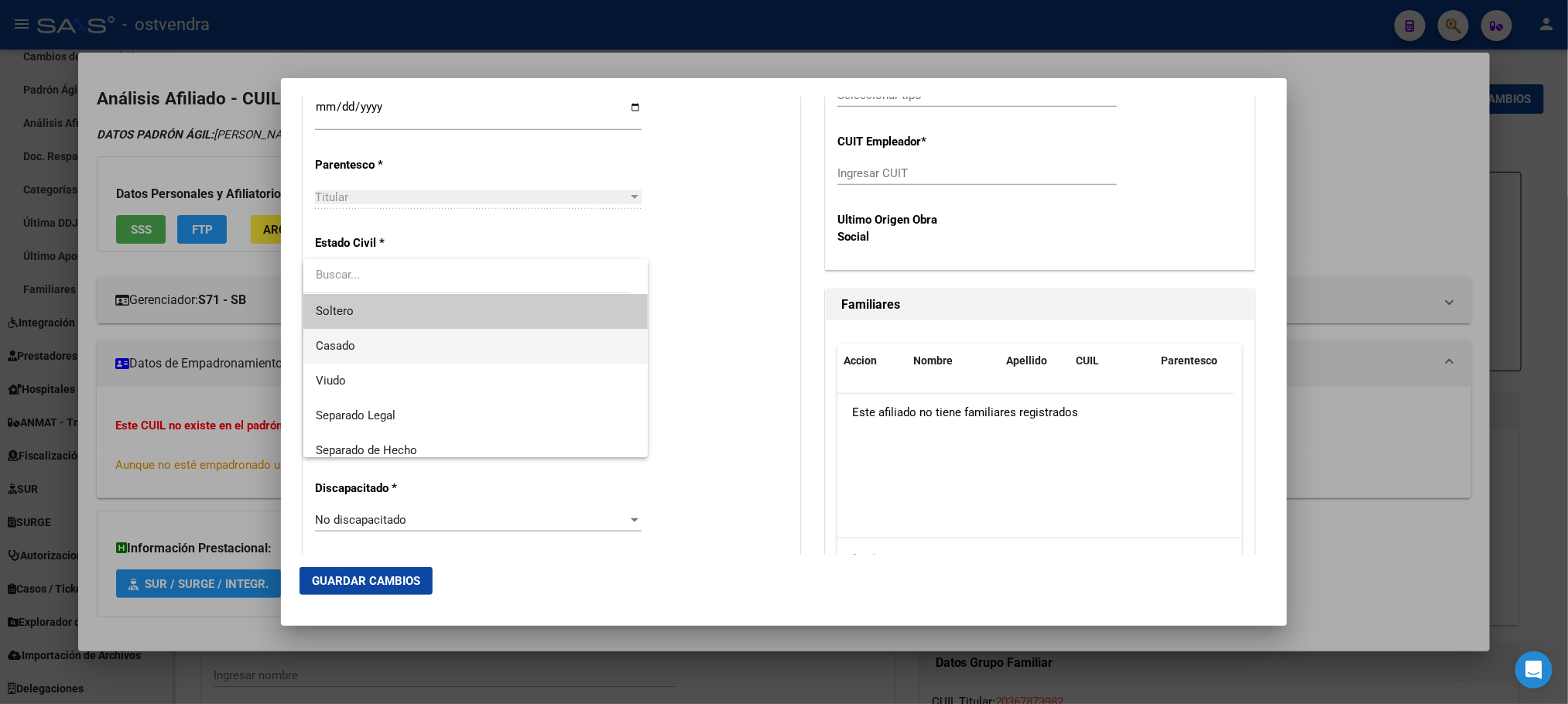
drag, startPoint x: 407, startPoint y: 335, endPoint x: 425, endPoint y: 297, distance: 42.0
click at [425, 297] on div "[PERSON_NAME] Viudo Separado Legal Separado de Hecho Divorciado Convivencia" at bounding box center [476, 358] width 345 height 198
click at [425, 298] on span "Soltero" at bounding box center [475, 311] width 320 height 35
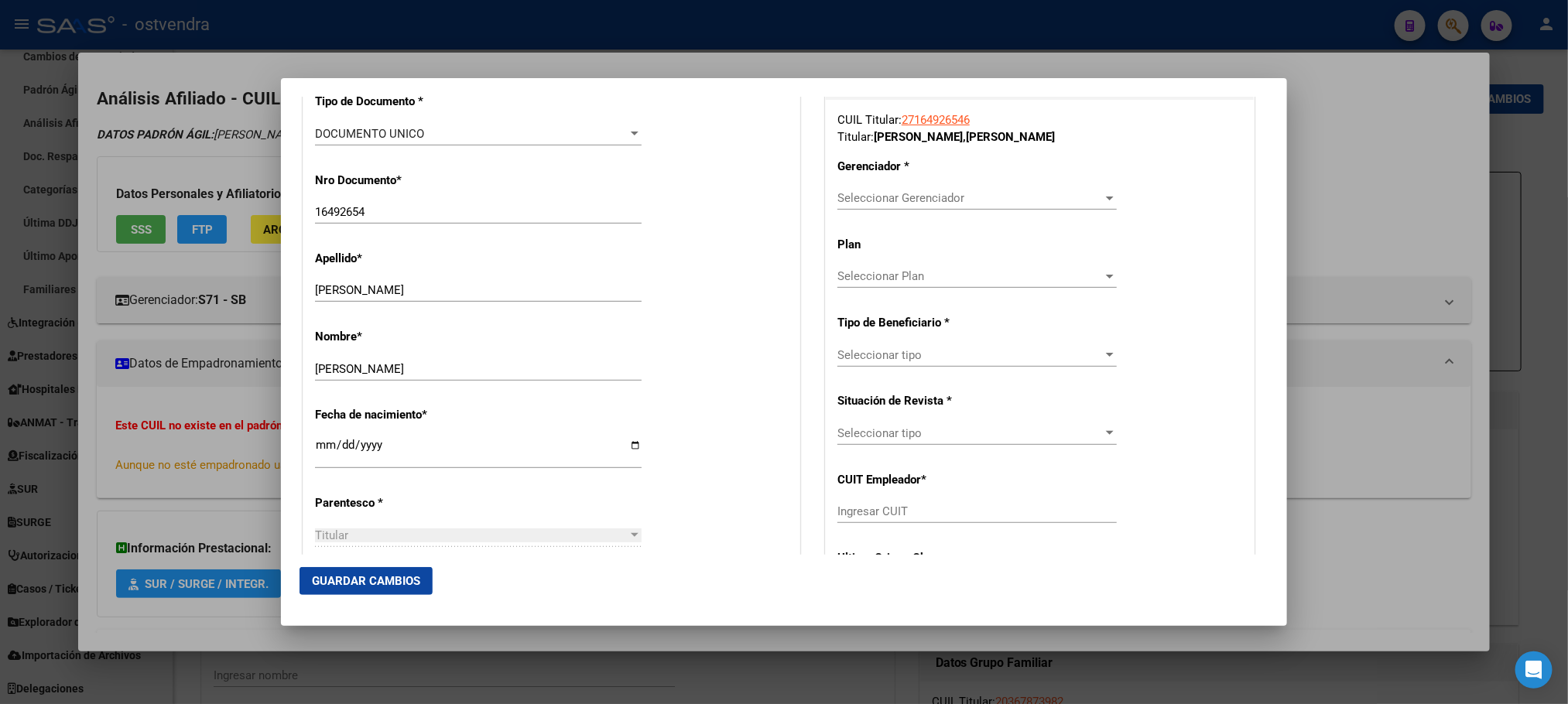
scroll to position [232, 0]
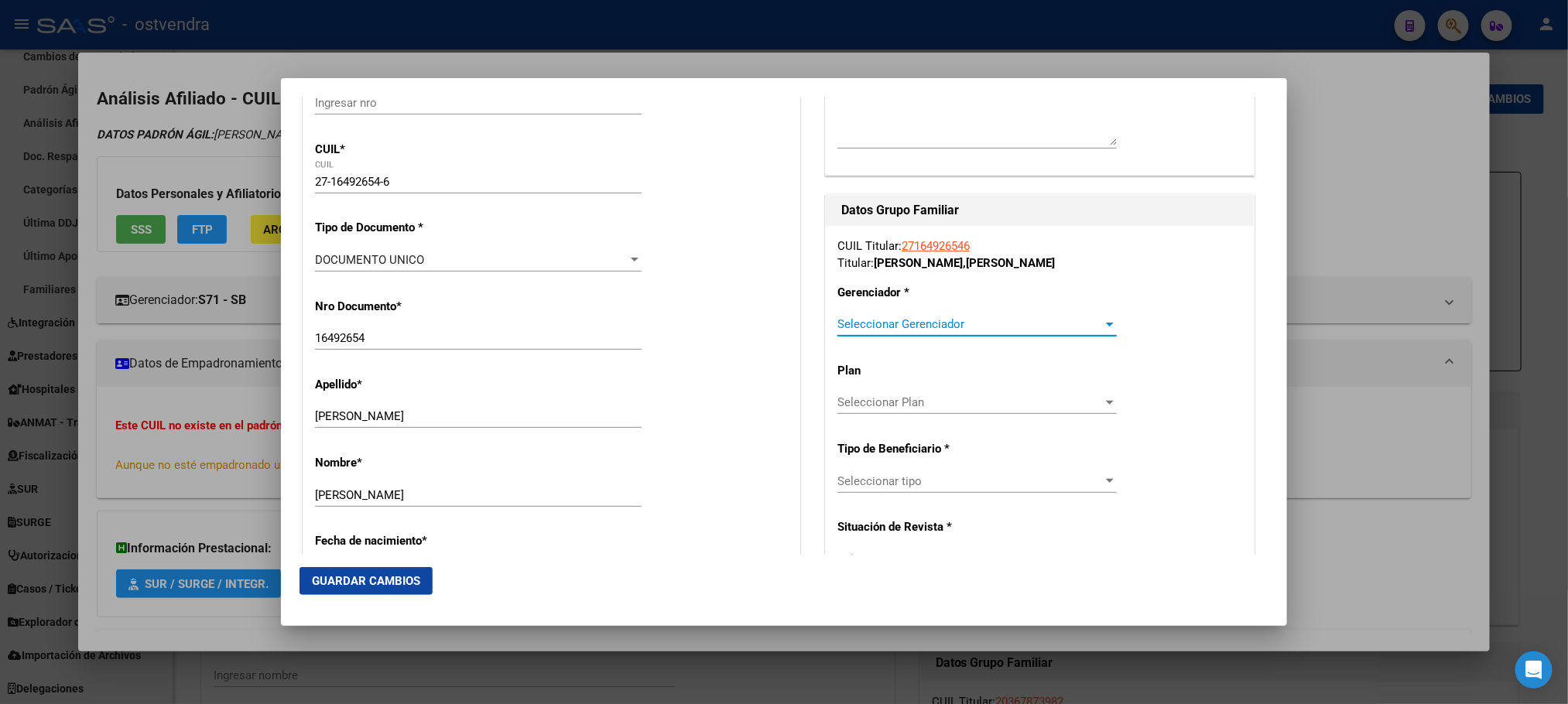
click at [1010, 329] on span "Seleccionar Gerenciador" at bounding box center [969, 324] width 265 height 14
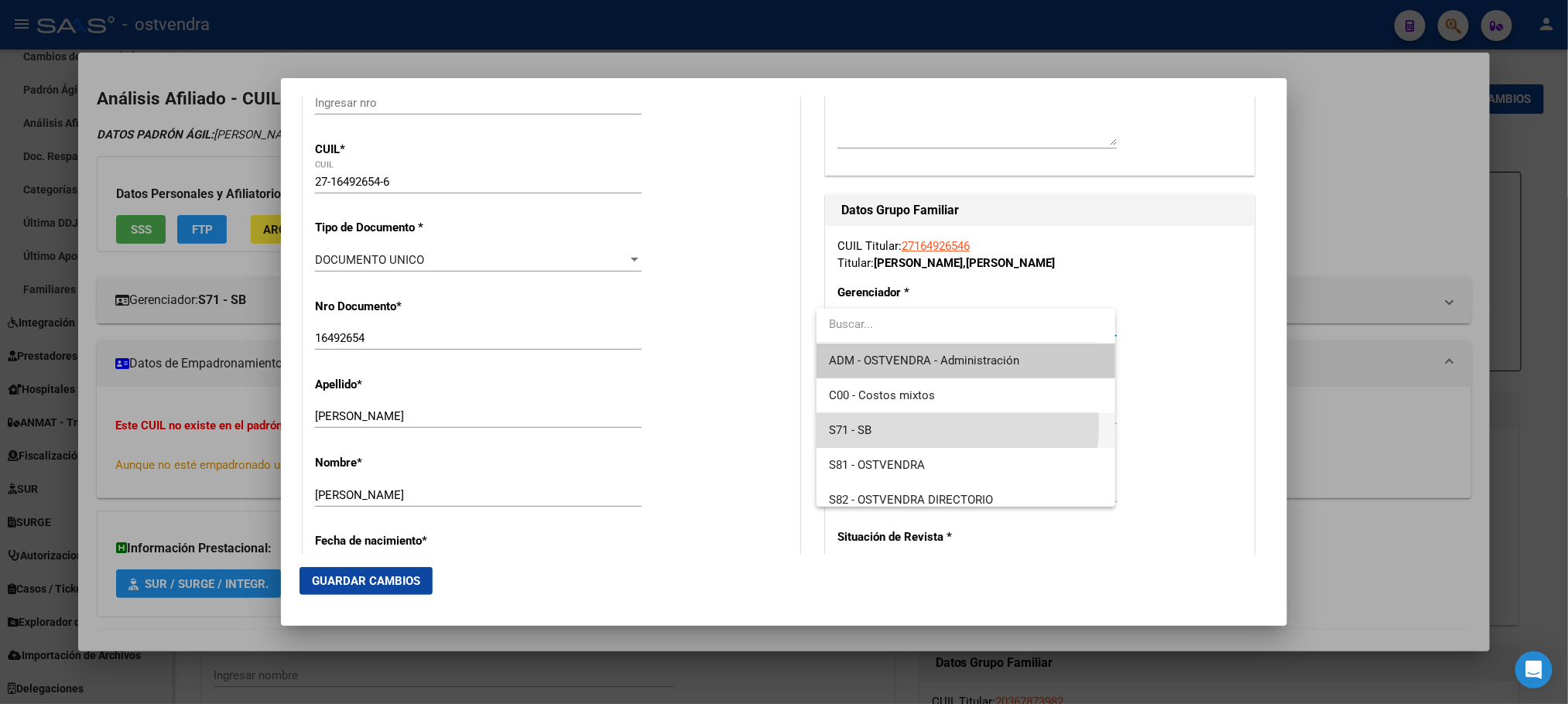
click at [917, 425] on span "S71 - SB" at bounding box center [965, 430] width 273 height 35
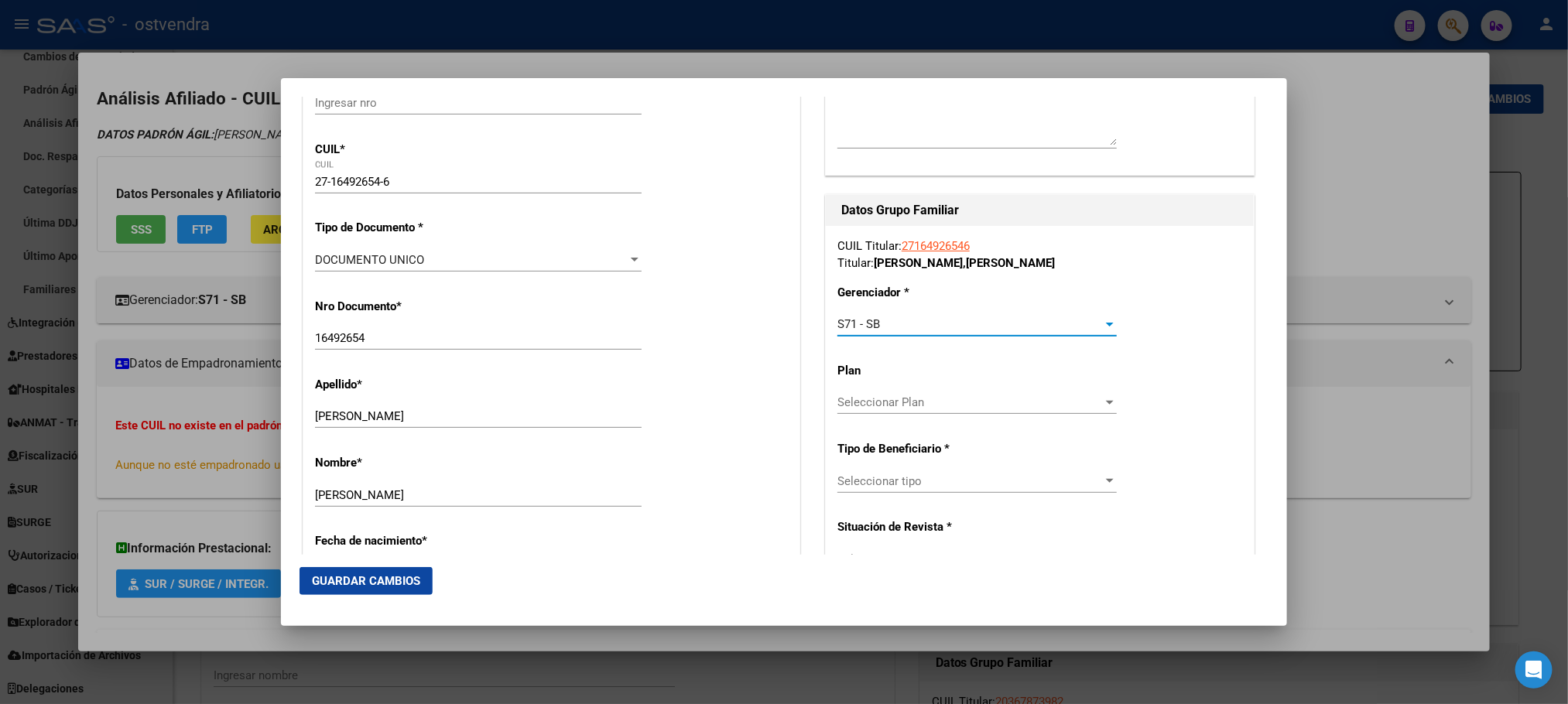
click at [961, 402] on span "Seleccionar Plan" at bounding box center [969, 402] width 265 height 14
click at [961, 402] on input "dropdown search" at bounding box center [965, 403] width 298 height 35
click at [975, 480] on div at bounding box center [784, 352] width 1568 height 704
click at [975, 480] on span "Seleccionar tipo" at bounding box center [969, 481] width 265 height 14
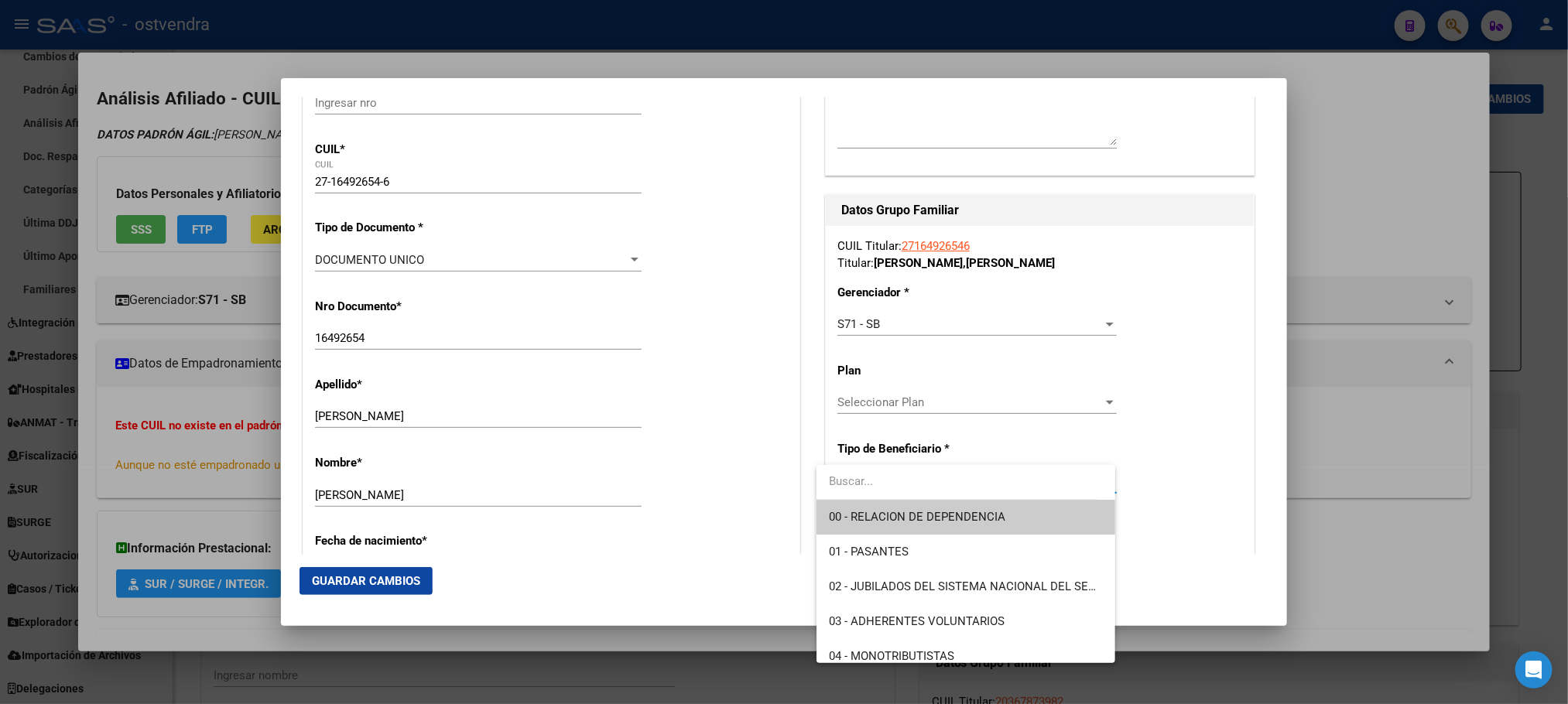
scroll to position [116, 0]
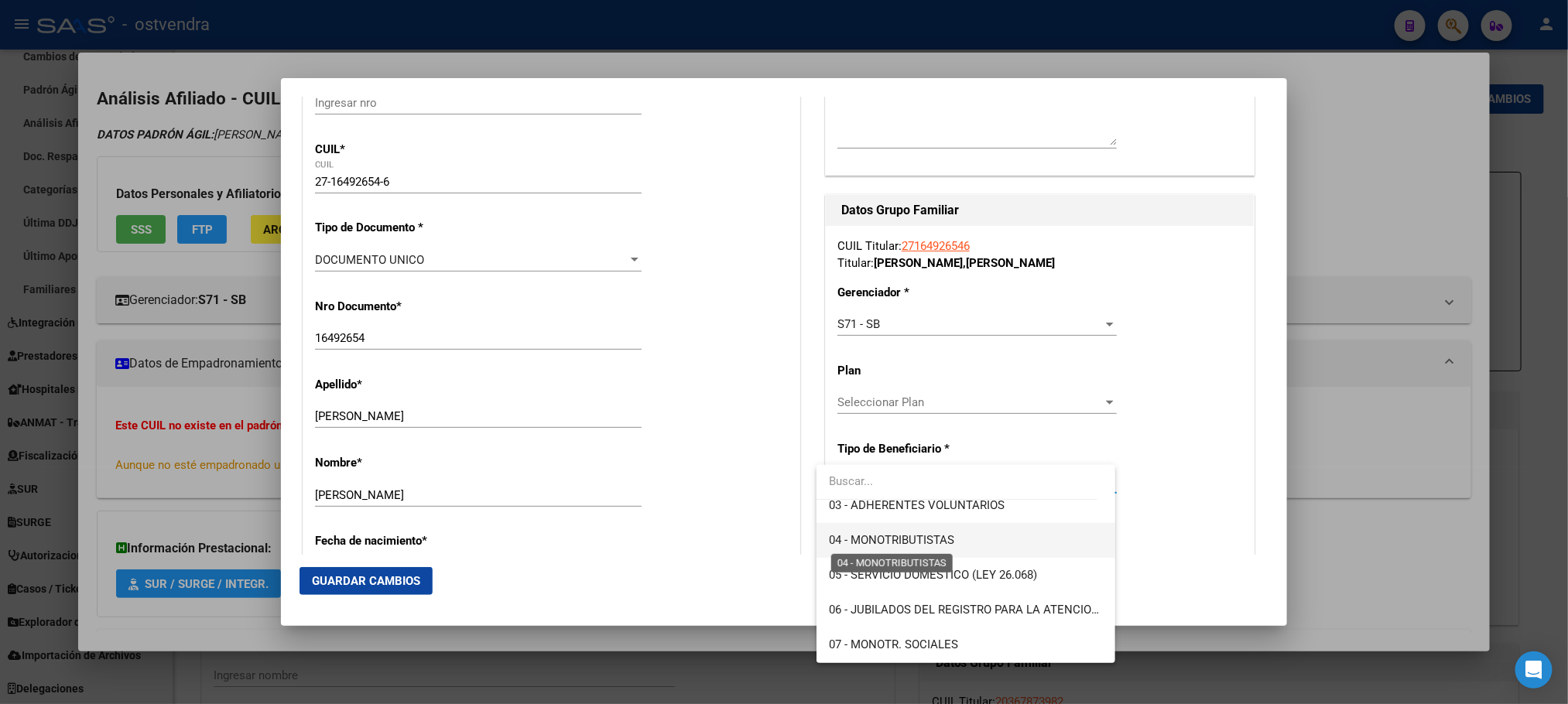
click at [929, 528] on span "04 - MONOTRIBUTISTAS" at bounding box center [965, 540] width 273 height 35
type input "27-16492654-6"
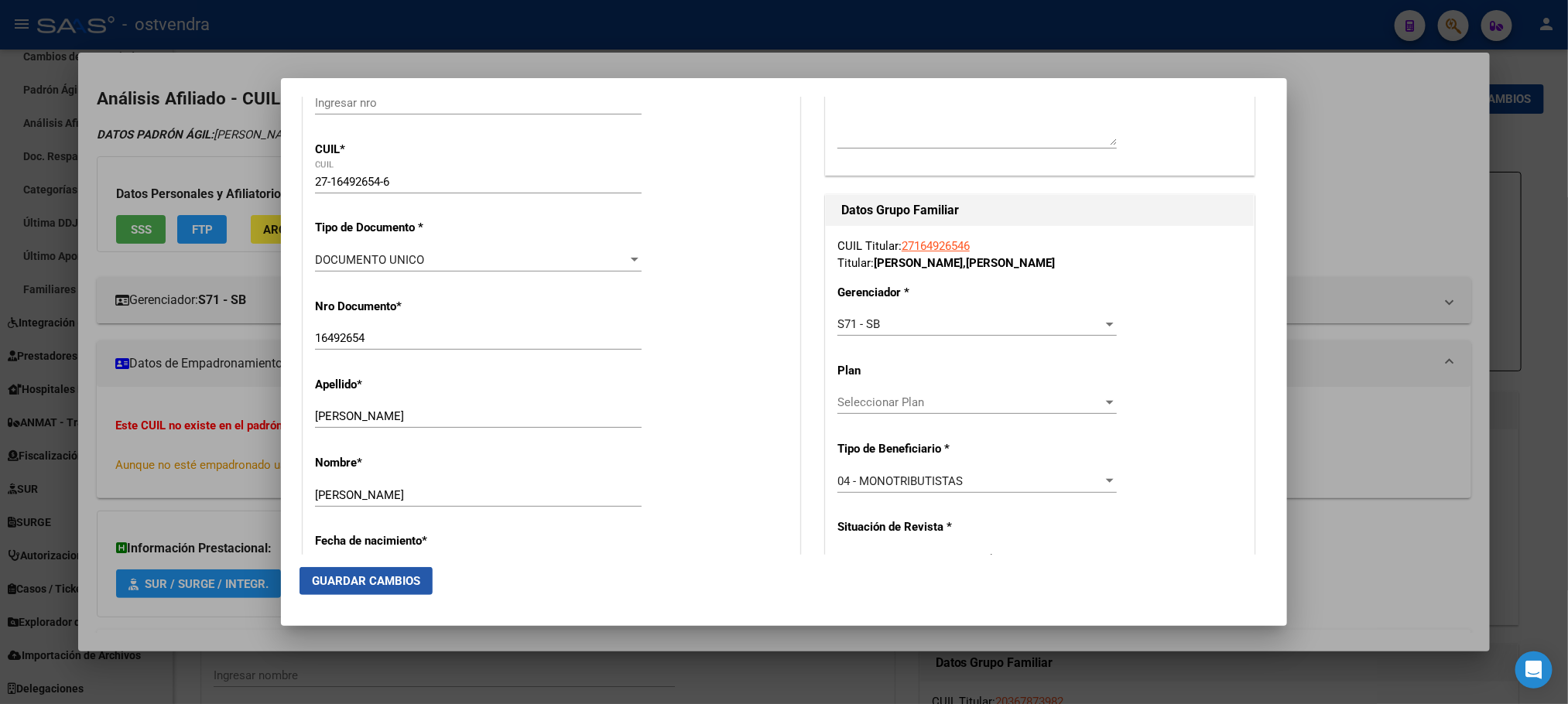
click at [374, 587] on span "Guardar Cambios" at bounding box center [366, 581] width 108 height 14
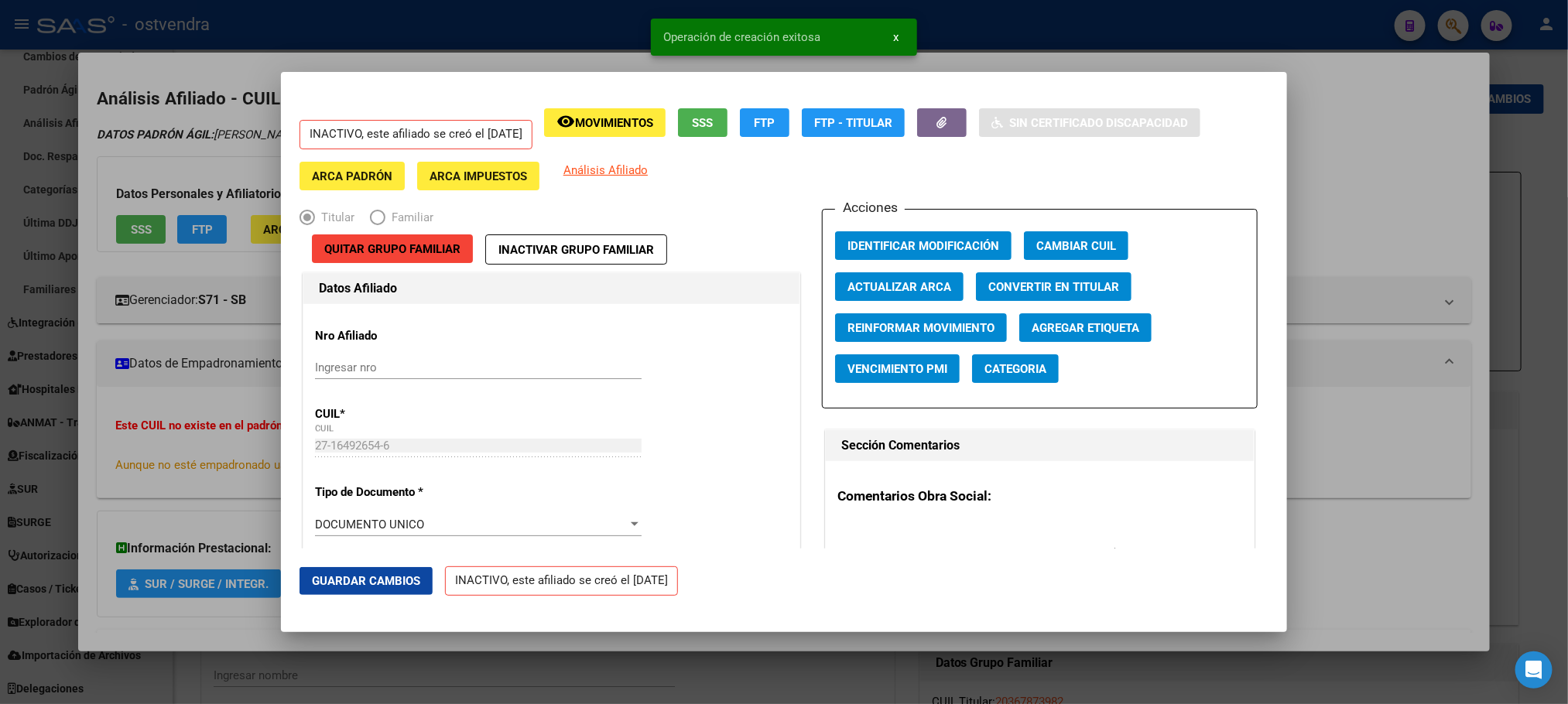
click at [168, 152] on div at bounding box center [784, 352] width 1568 height 704
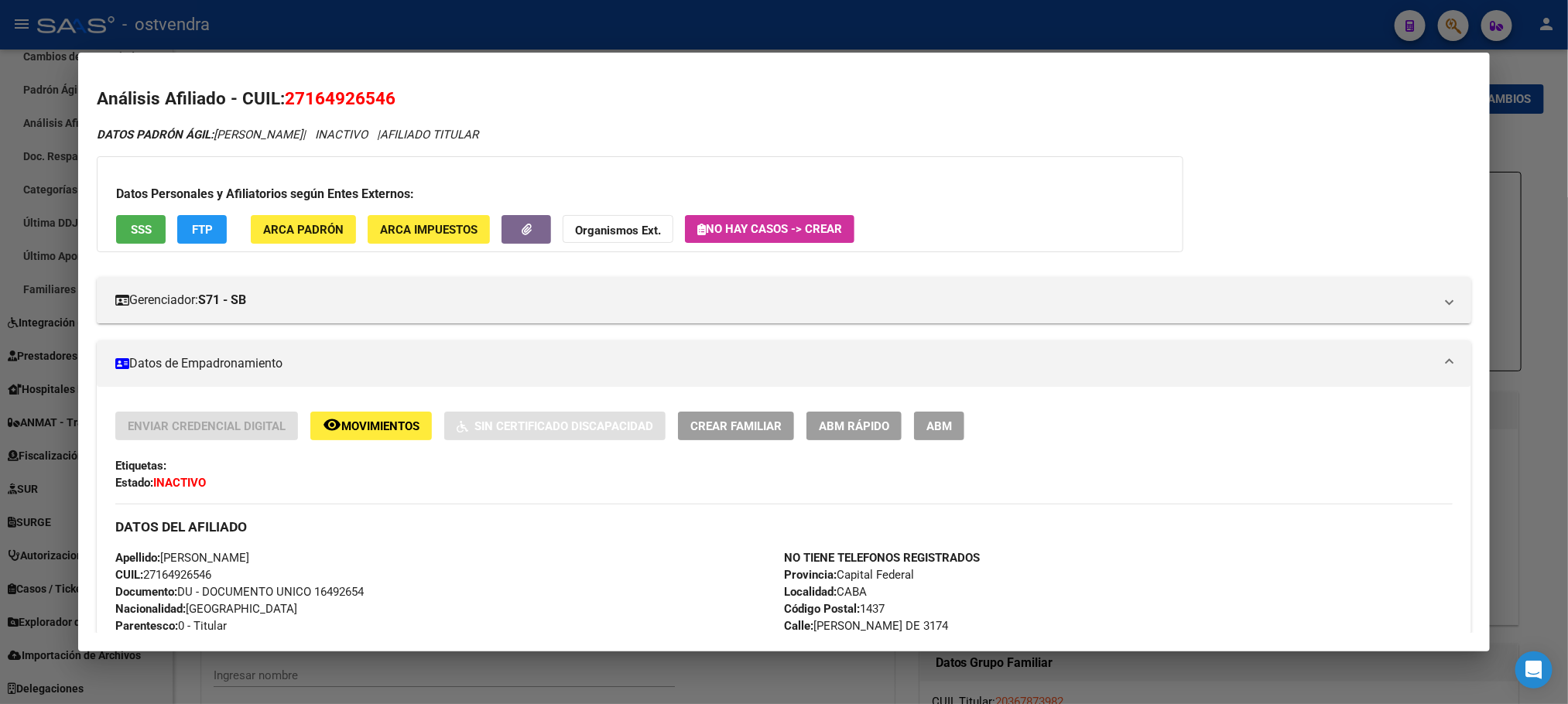
drag, startPoint x: 368, startPoint y: 162, endPoint x: 380, endPoint y: 112, distance: 51.4
click at [365, 162] on div "Datos Personales y Afiliatorios según Entes Externos: SSS FTP ARCA Padrón ARCA …" at bounding box center [639, 204] width 1086 height 96
click at [403, 31] on div at bounding box center [784, 352] width 1568 height 704
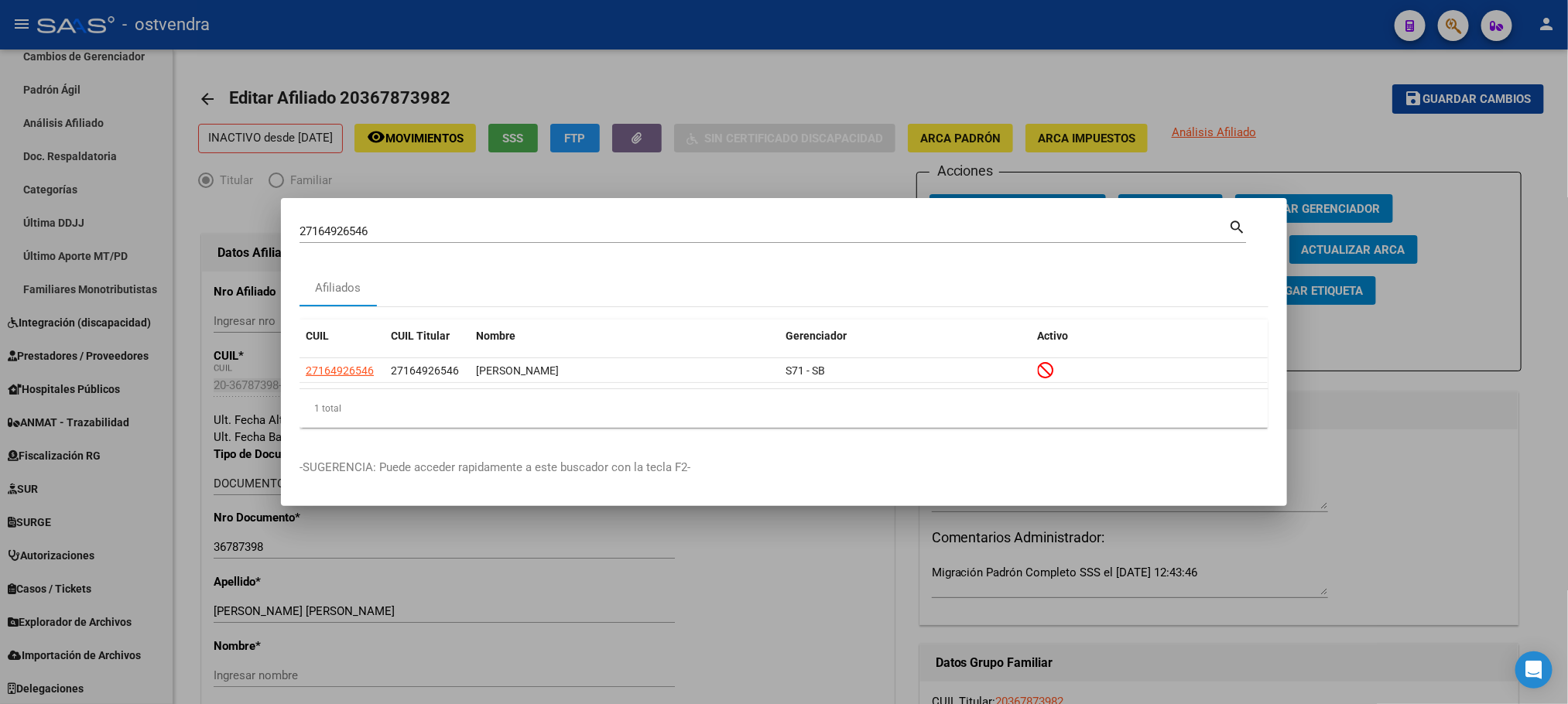
drag, startPoint x: 456, startPoint y: 239, endPoint x: 453, endPoint y: 225, distance: 14.3
click at [453, 239] on div "27164926546 [PERSON_NAME] (apellido, dni, [PERSON_NAME], [PERSON_NAME], cuit, o…" at bounding box center [764, 231] width 928 height 23
drag, startPoint x: 453, startPoint y: 225, endPoint x: 332, endPoint y: 240, distance: 121.9
click at [279, 239] on div "27164926546 Buscar (apellido, dni, cuil, nro traspaso, cuit, obra social) searc…" at bounding box center [784, 352] width 1568 height 704
drag, startPoint x: 332, startPoint y: 240, endPoint x: 297, endPoint y: 230, distance: 36.4
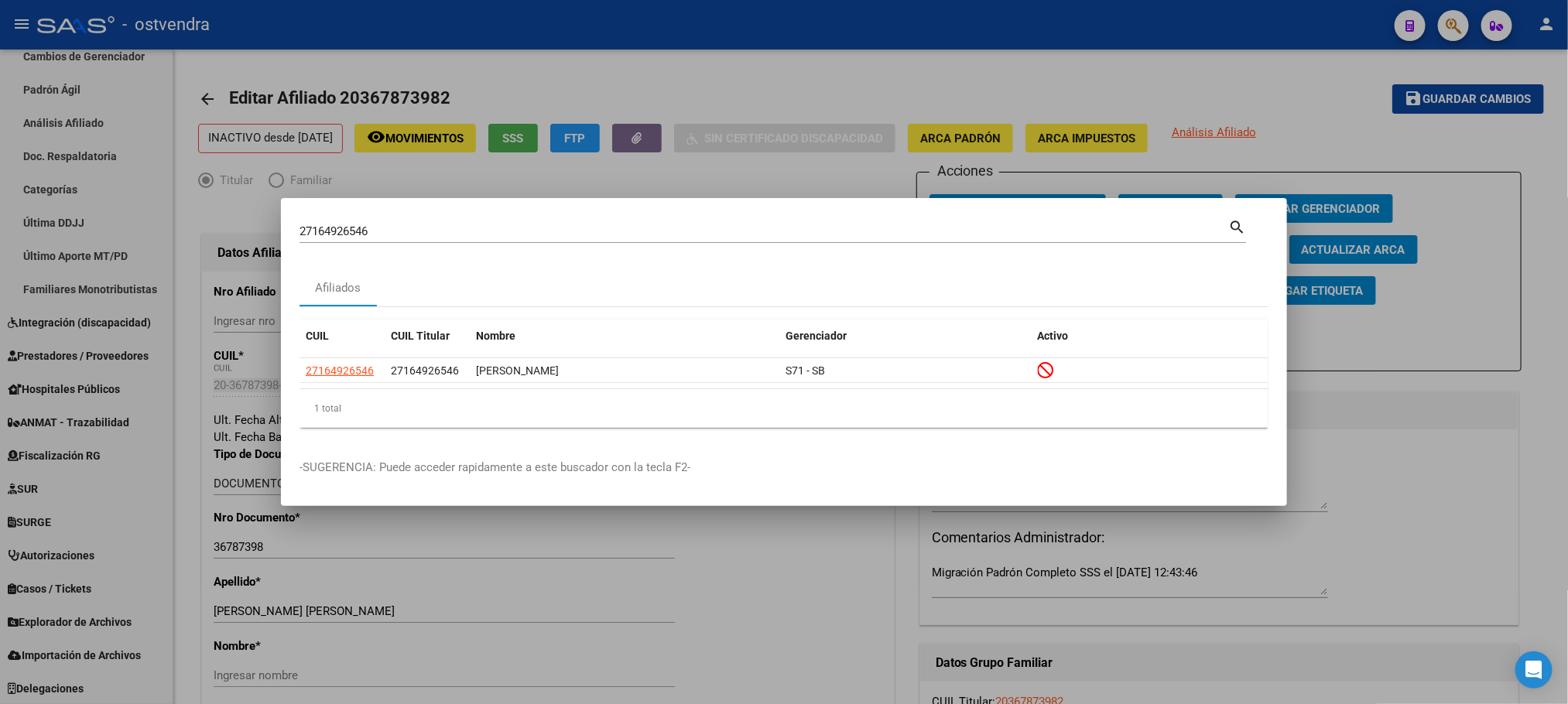
click at [297, 230] on mat-dialog-content "27164926546 Buscar (apellido, dni, cuil, [PERSON_NAME], cuit, obra social) sear…" at bounding box center [783, 329] width 1006 height 224
click at [299, 230] on mat-dialog-content "27164926546 Buscar (apellido, dni, cuil, [PERSON_NAME], cuit, obra social) sear…" at bounding box center [783, 329] width 1006 height 224
click at [321, 228] on input "27164926546" at bounding box center [764, 231] width 928 height 14
click at [322, 228] on input "27164926546" at bounding box center [764, 231] width 928 height 14
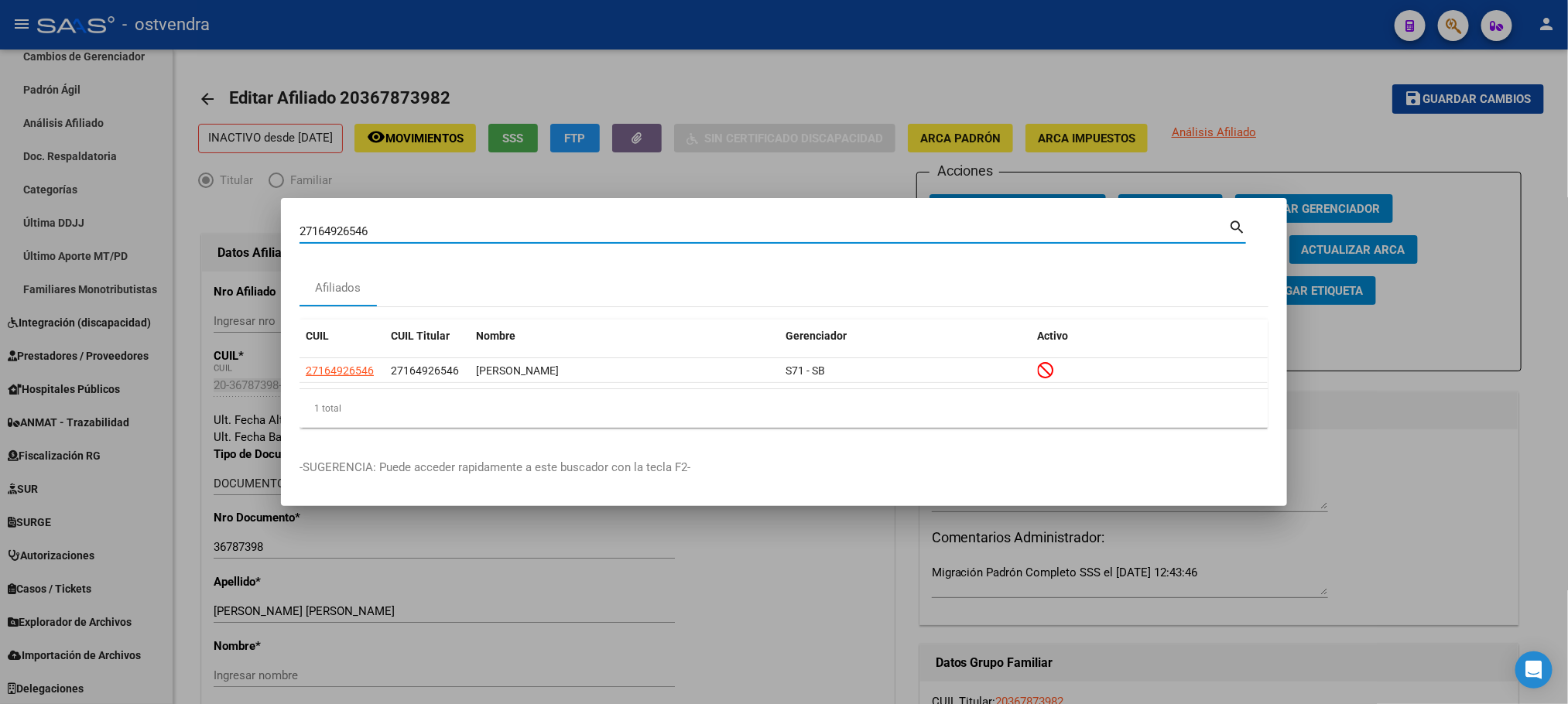
drag, startPoint x: 322, startPoint y: 228, endPoint x: 333, endPoint y: 228, distance: 11.0
paste input "0340012381"
type input "20340012381"
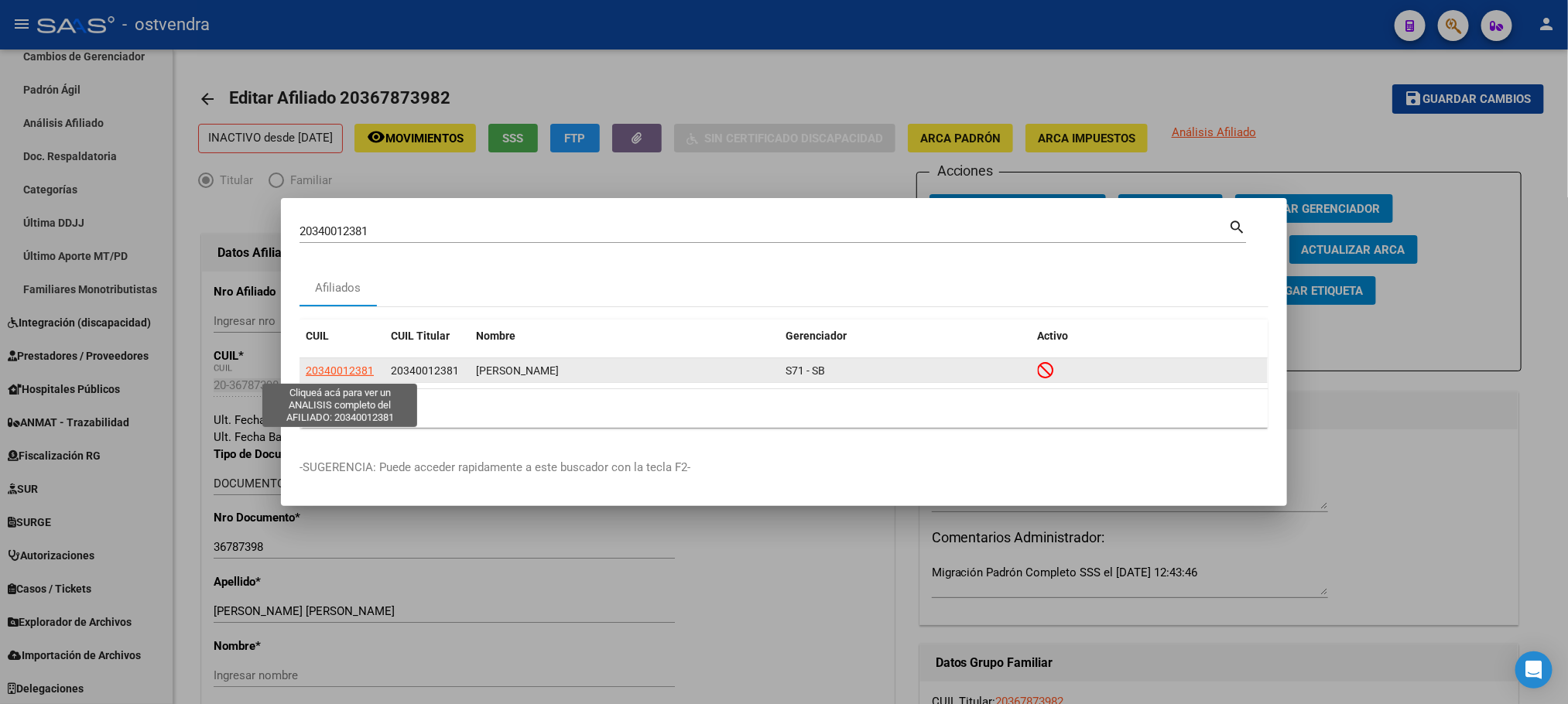
click at [357, 364] on span "20340012381" at bounding box center [340, 370] width 68 height 13
type textarea "20340012381"
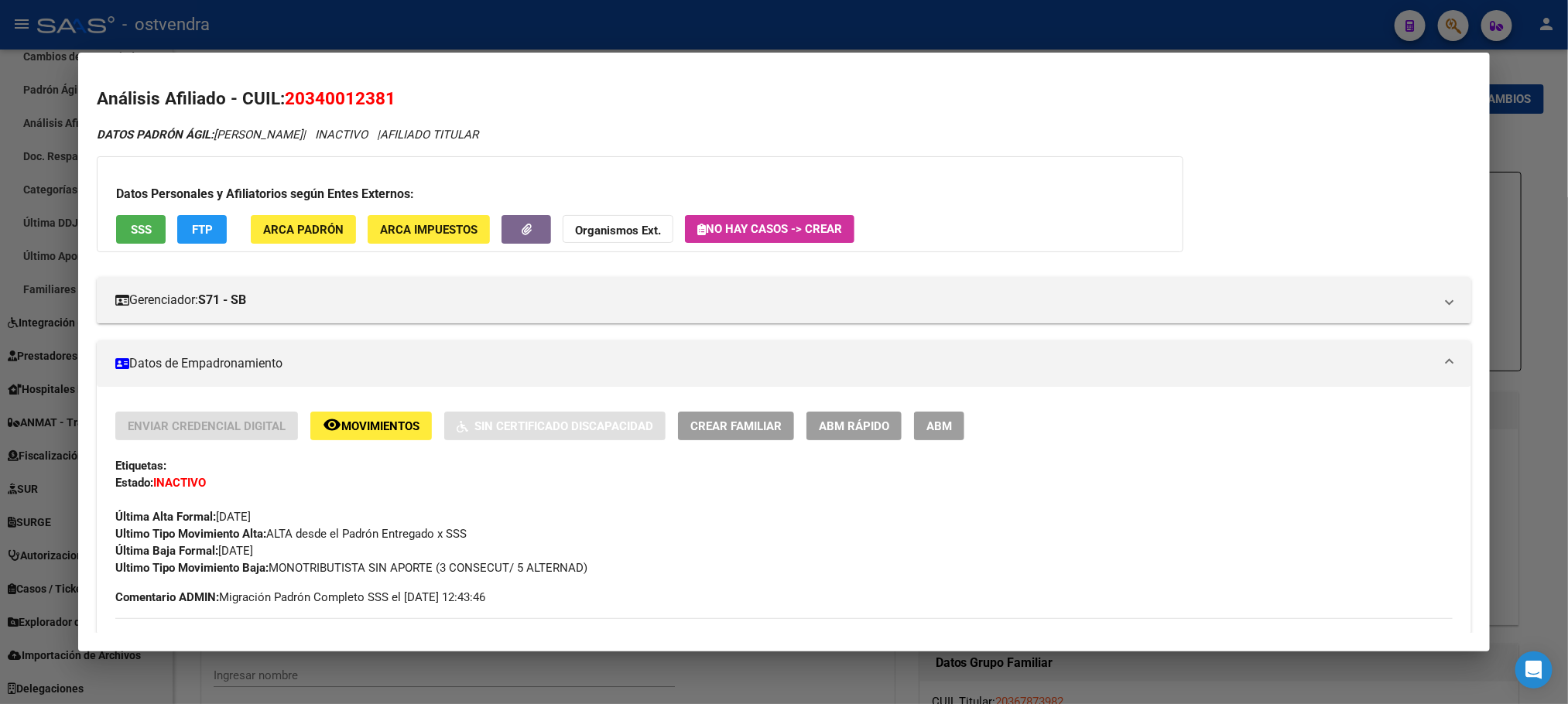
drag, startPoint x: 361, startPoint y: 419, endPoint x: 295, endPoint y: 252, distance: 179.6
click at [195, 226] on span "FTP" at bounding box center [202, 230] width 20 height 14
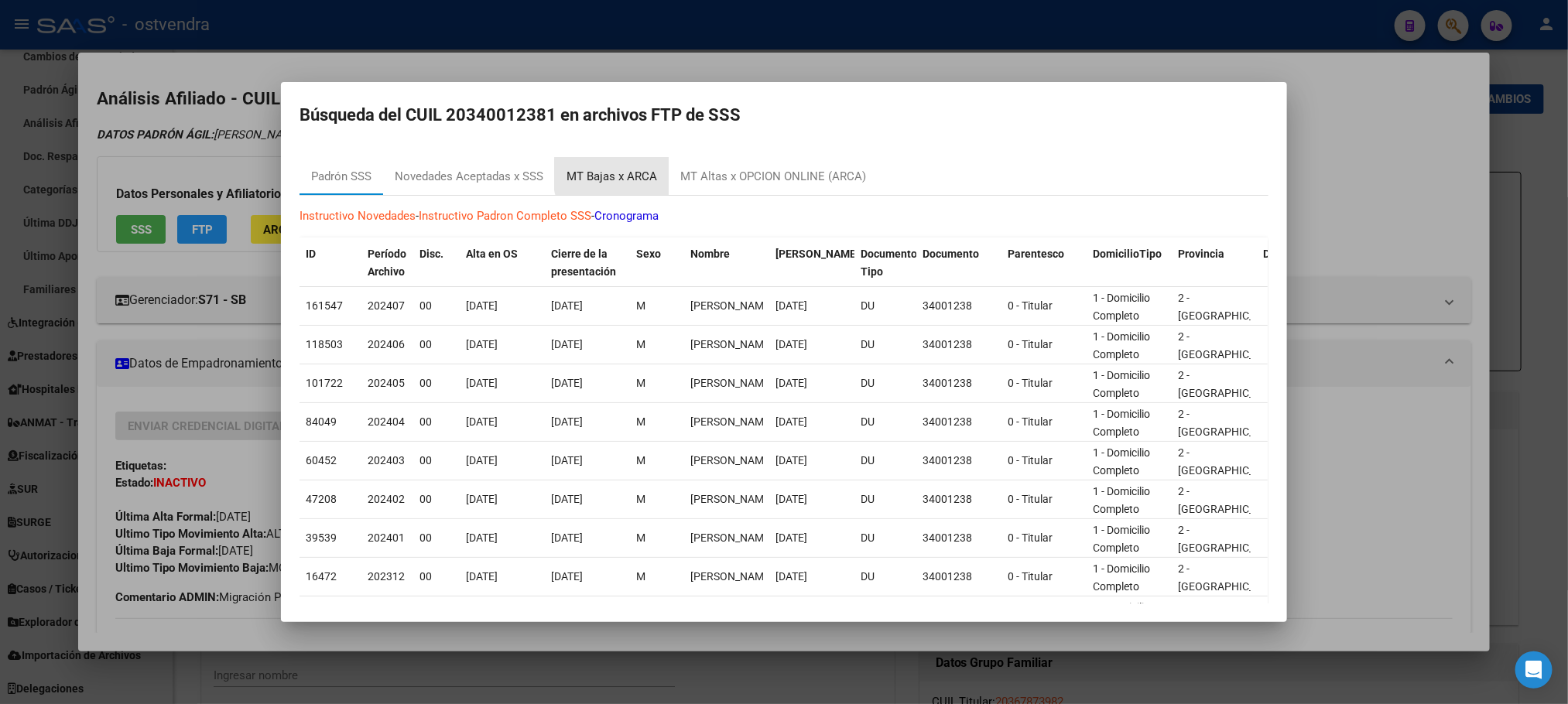
click at [638, 177] on div "MT Bajas x ARCA" at bounding box center [612, 177] width 90 height 18
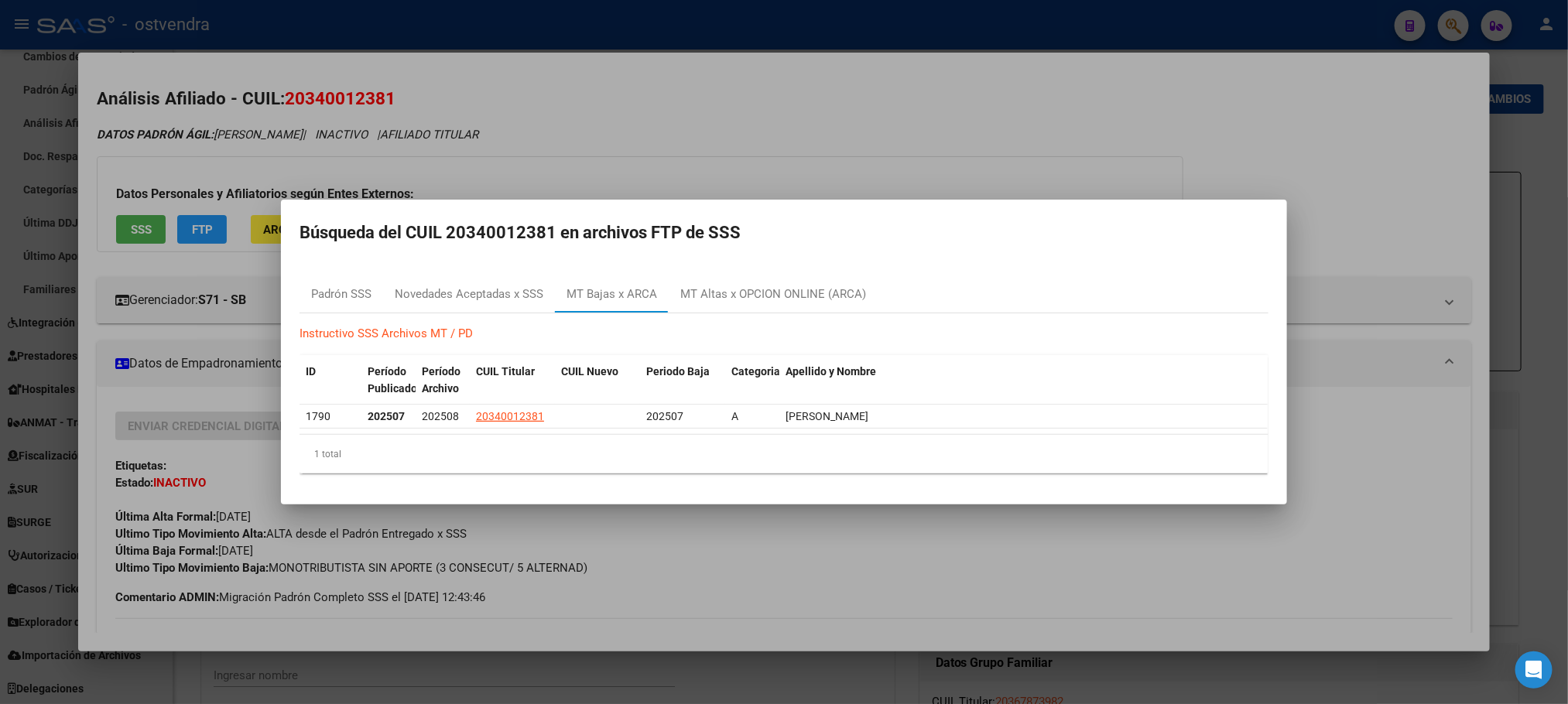
click at [372, 119] on div at bounding box center [784, 352] width 1568 height 704
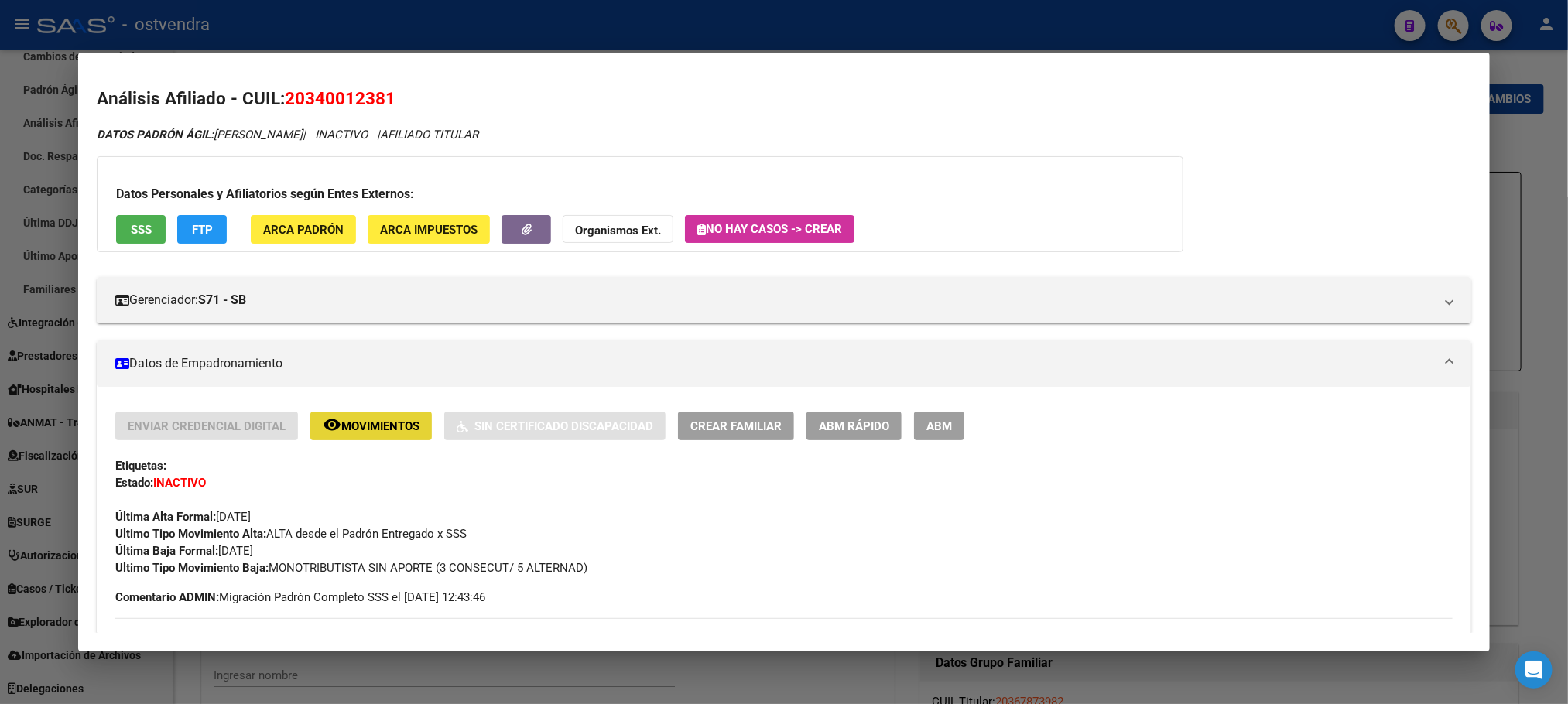
click at [365, 426] on span "Movimientos" at bounding box center [380, 427] width 78 height 14
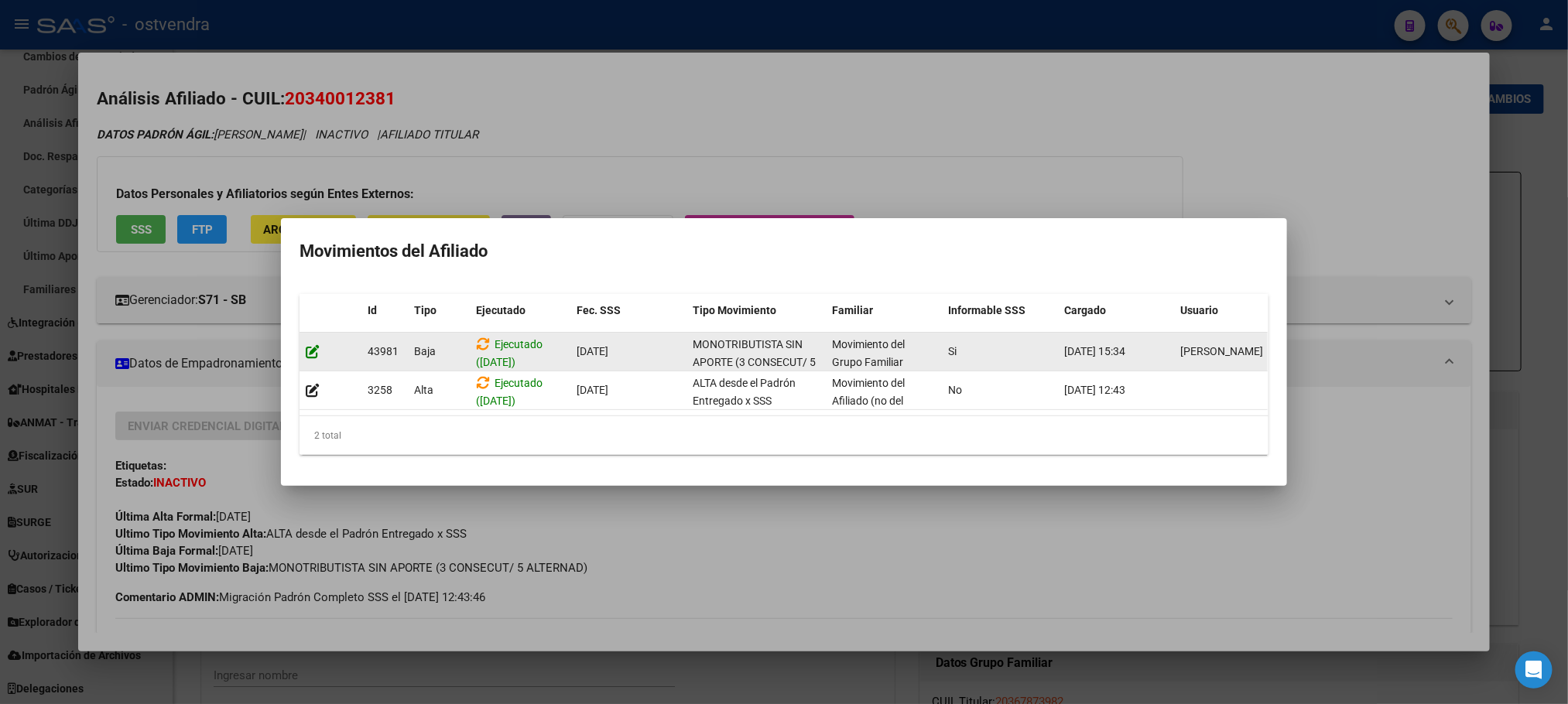
click at [309, 345] on icon at bounding box center [312, 352] width 14 height 15
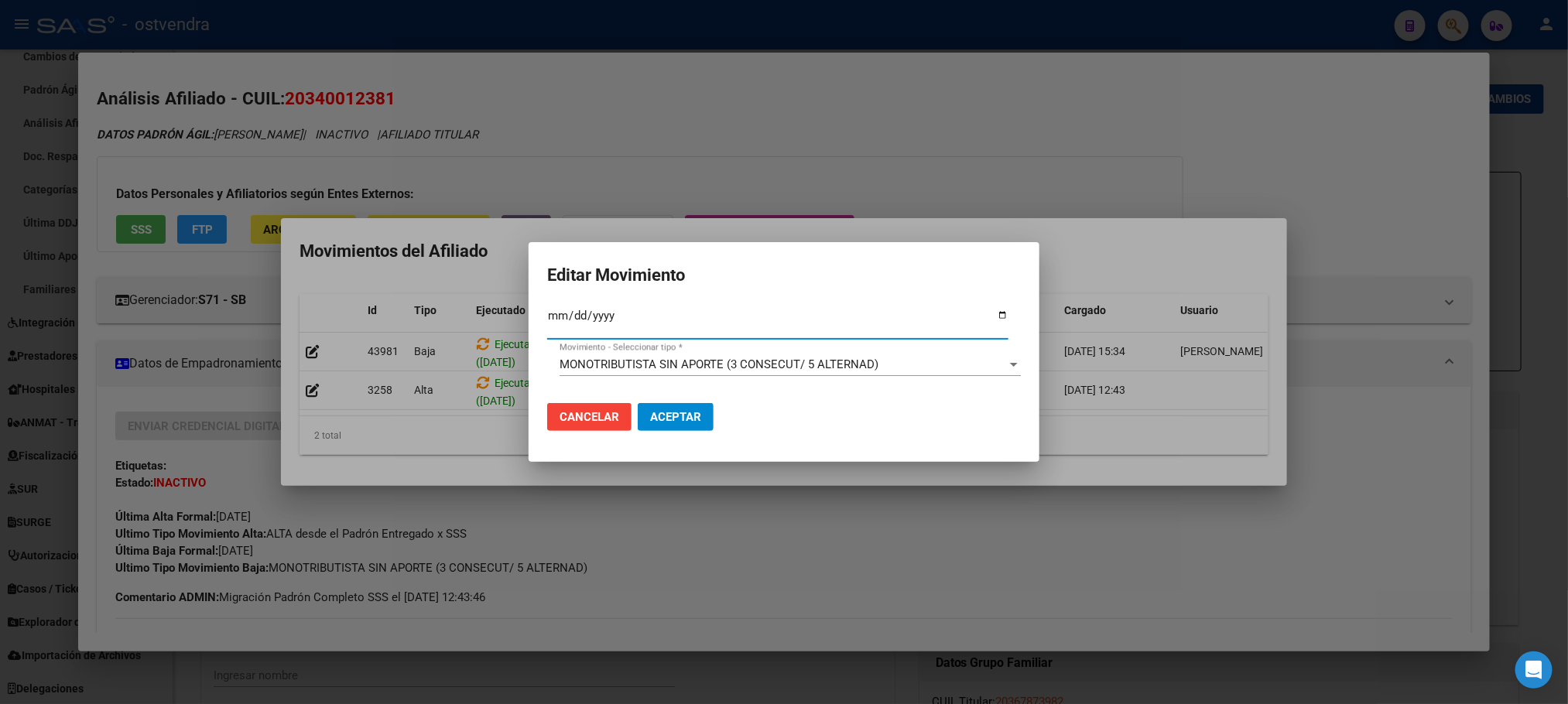
type input "[DATE]"
click at [643, 365] on span "MONOTRIBUTISTA SIN APORTE (3 CONSECUT/ 5 ALTERNAD)" at bounding box center [719, 364] width 319 height 14
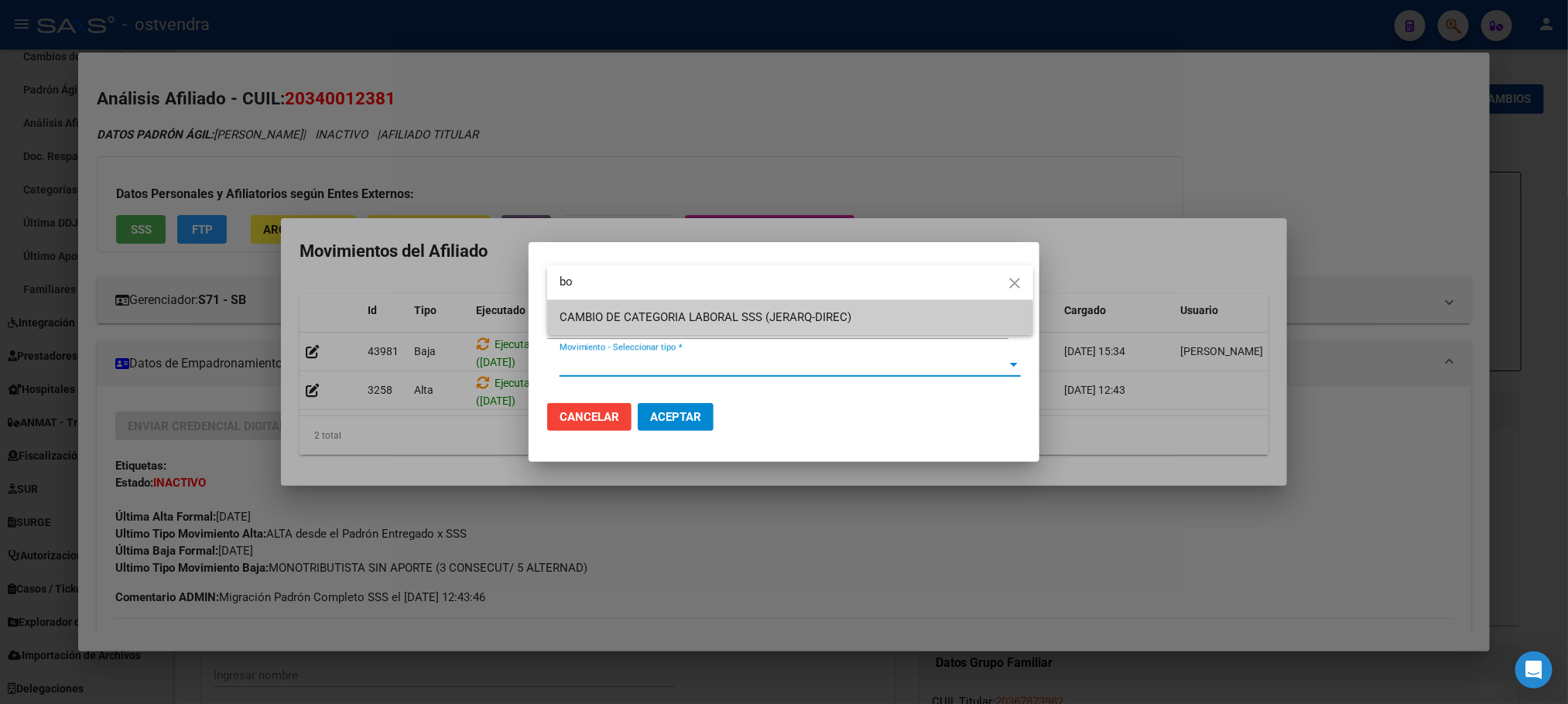
type input "b"
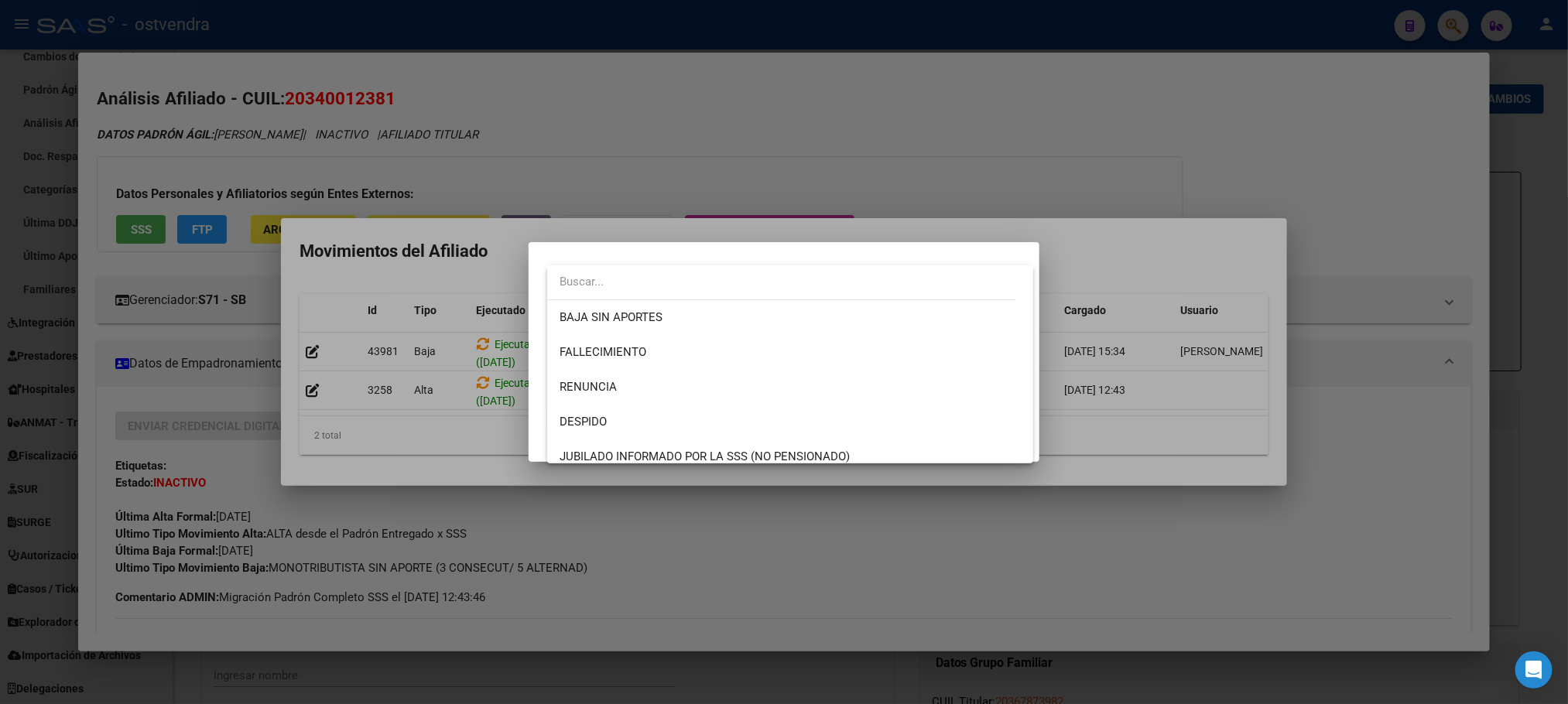
scroll to position [428, 0]
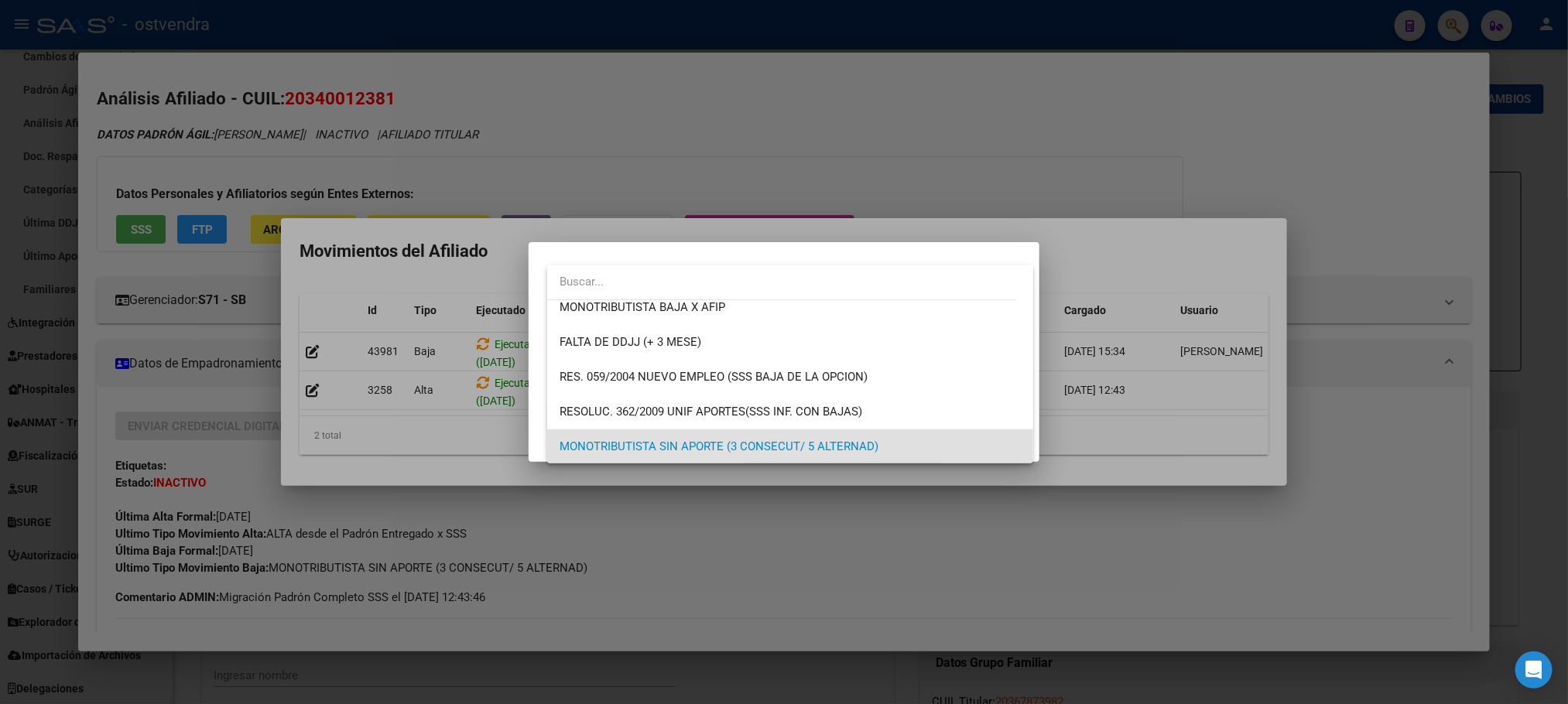
type input "v"
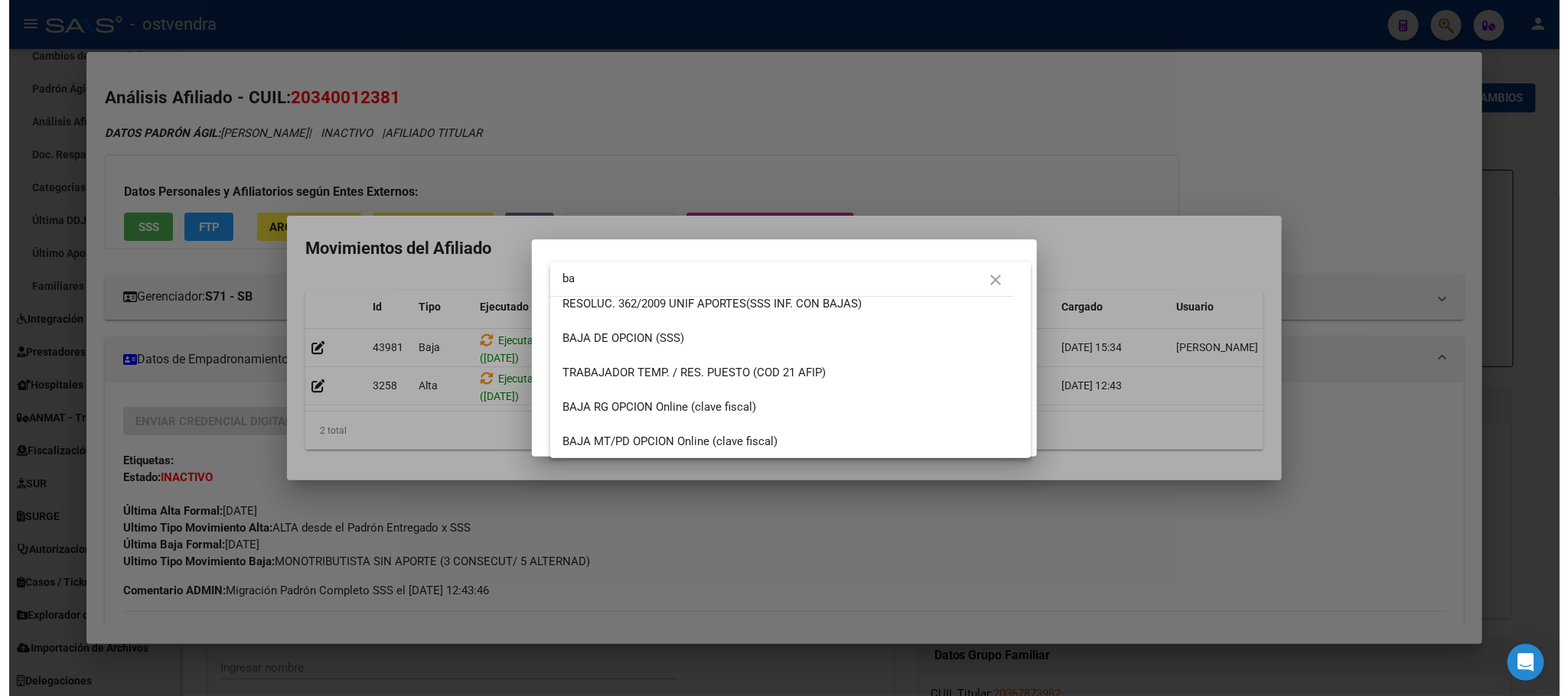
scroll to position [0, 0]
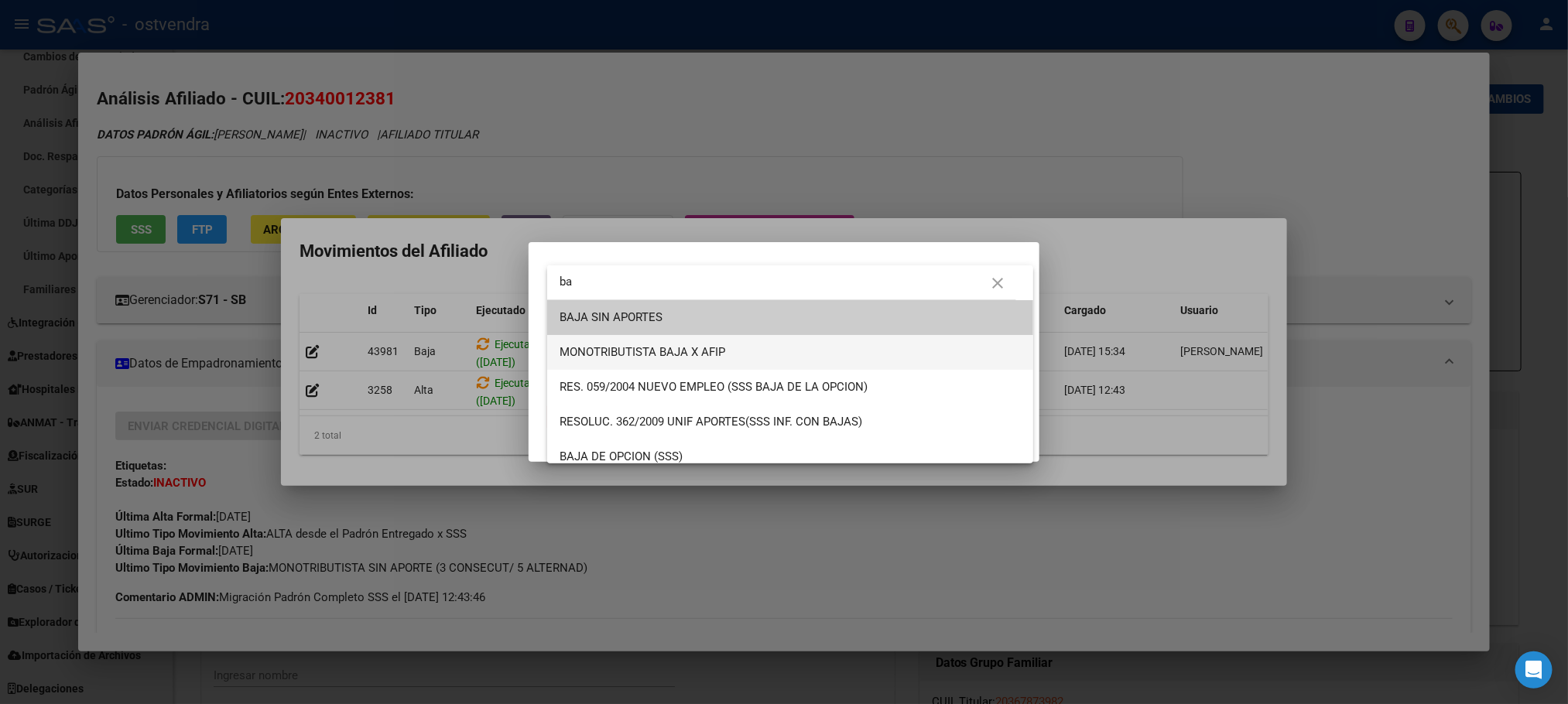
type input "ba"
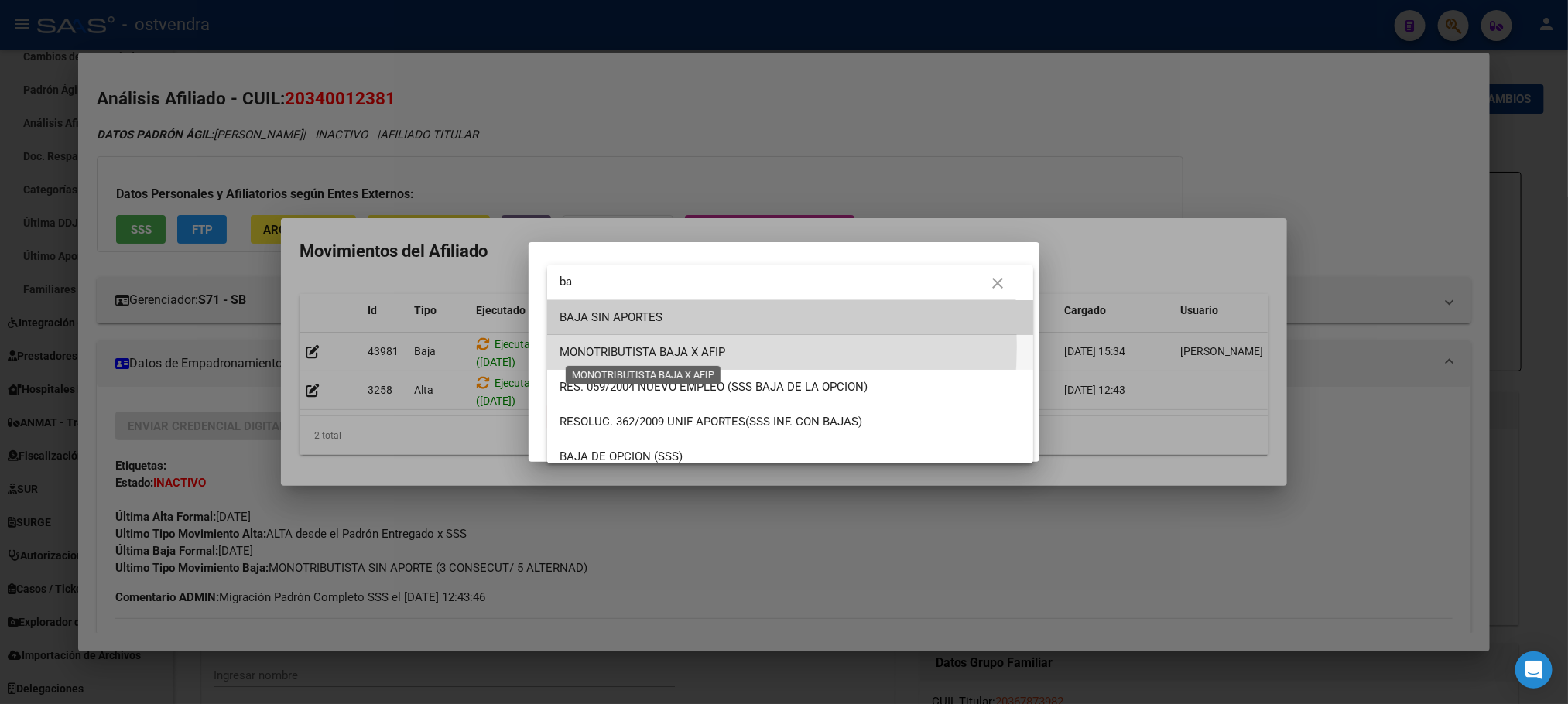
click at [624, 346] on span "MONOTRIBUTISTA BAJA X AFIP" at bounding box center [642, 352] width 166 height 14
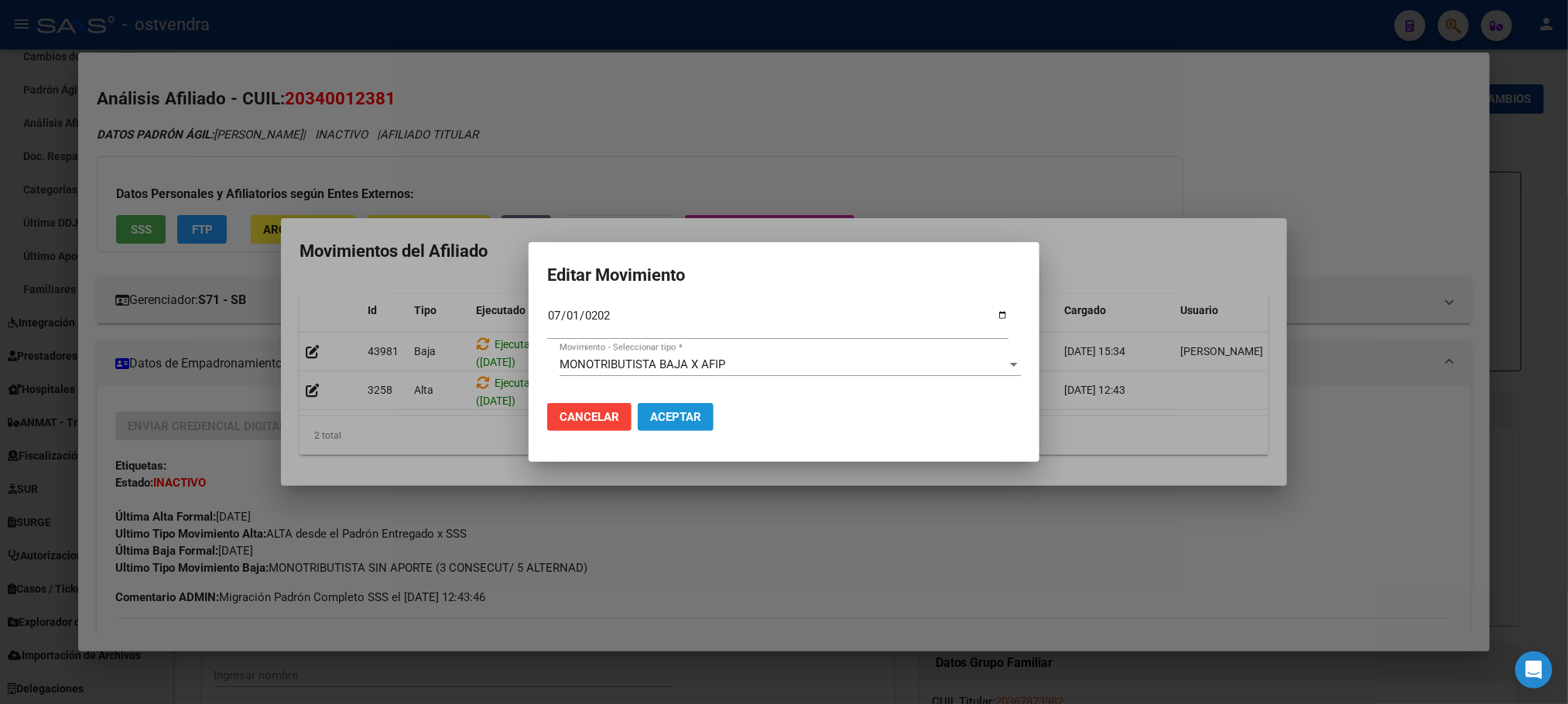
click at [682, 409] on button "Aceptar" at bounding box center [675, 417] width 76 height 28
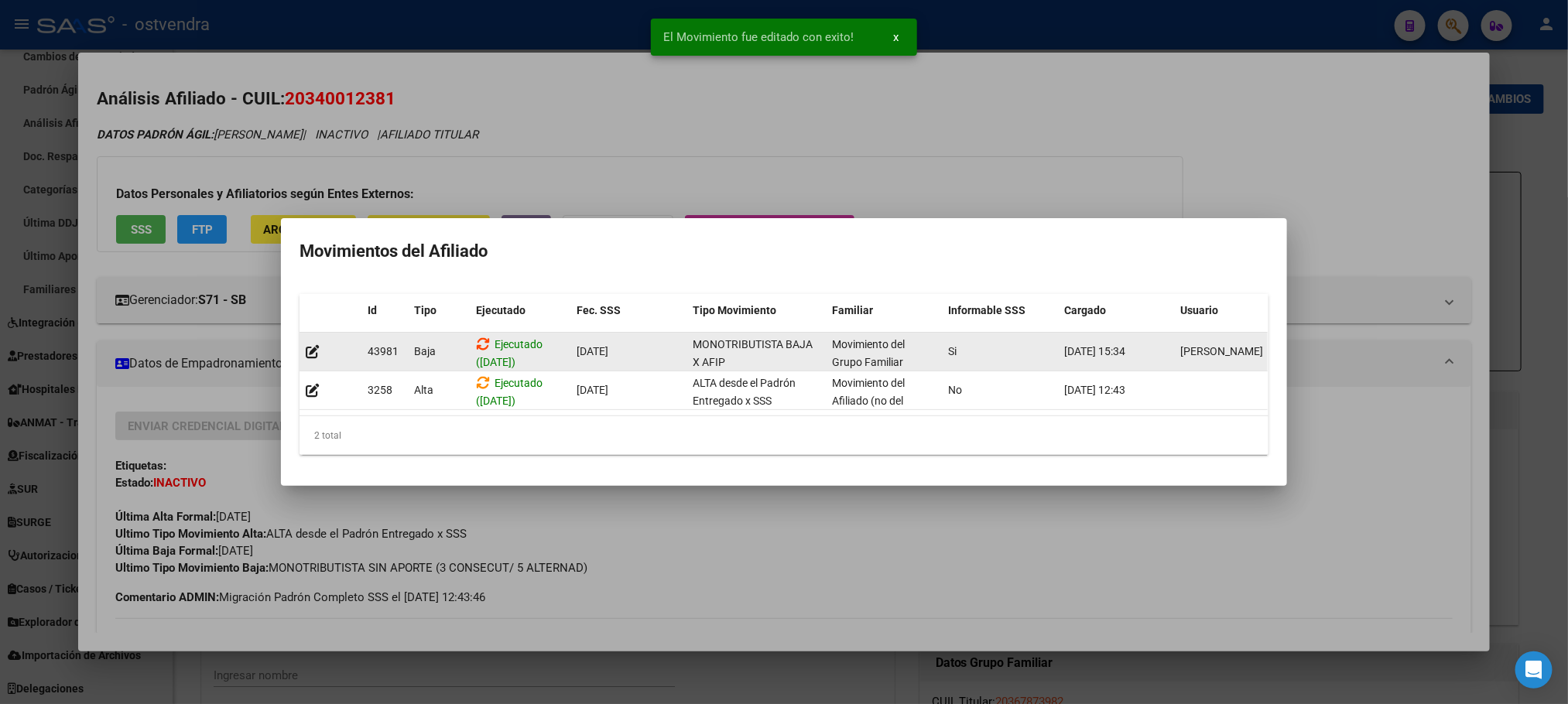
click at [479, 337] on icon at bounding box center [483, 344] width 14 height 15
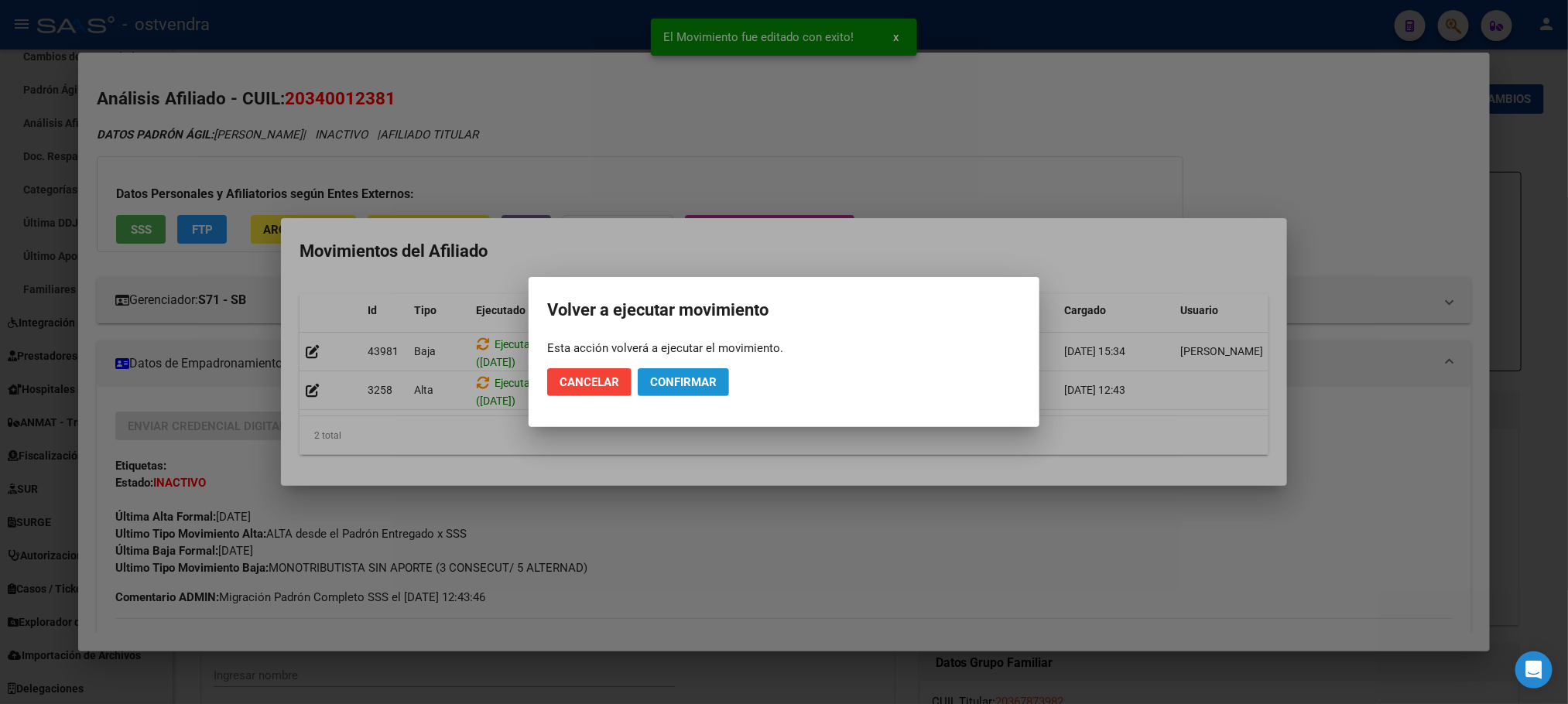
click at [699, 387] on span "Confirmar" at bounding box center [683, 382] width 67 height 14
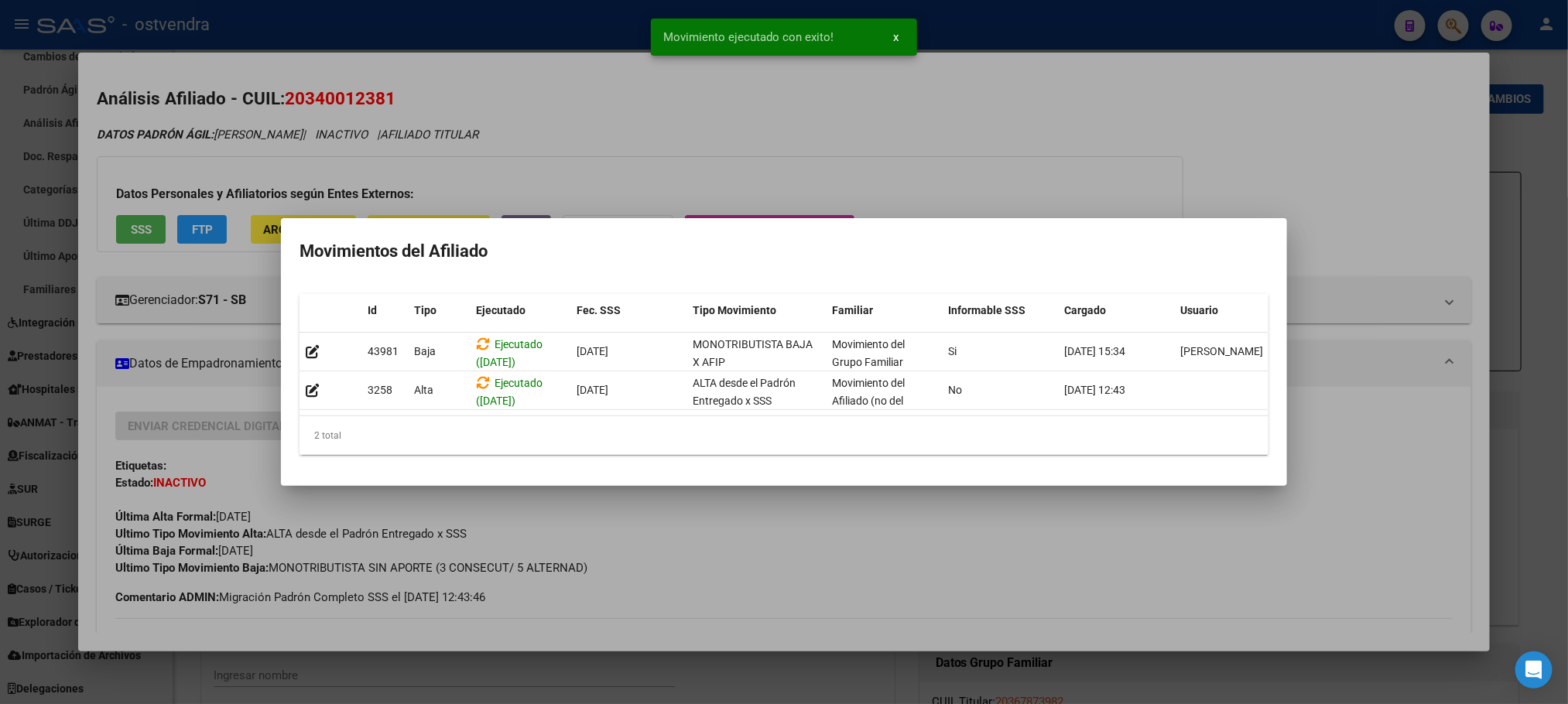
click at [1082, 158] on div at bounding box center [784, 352] width 1568 height 704
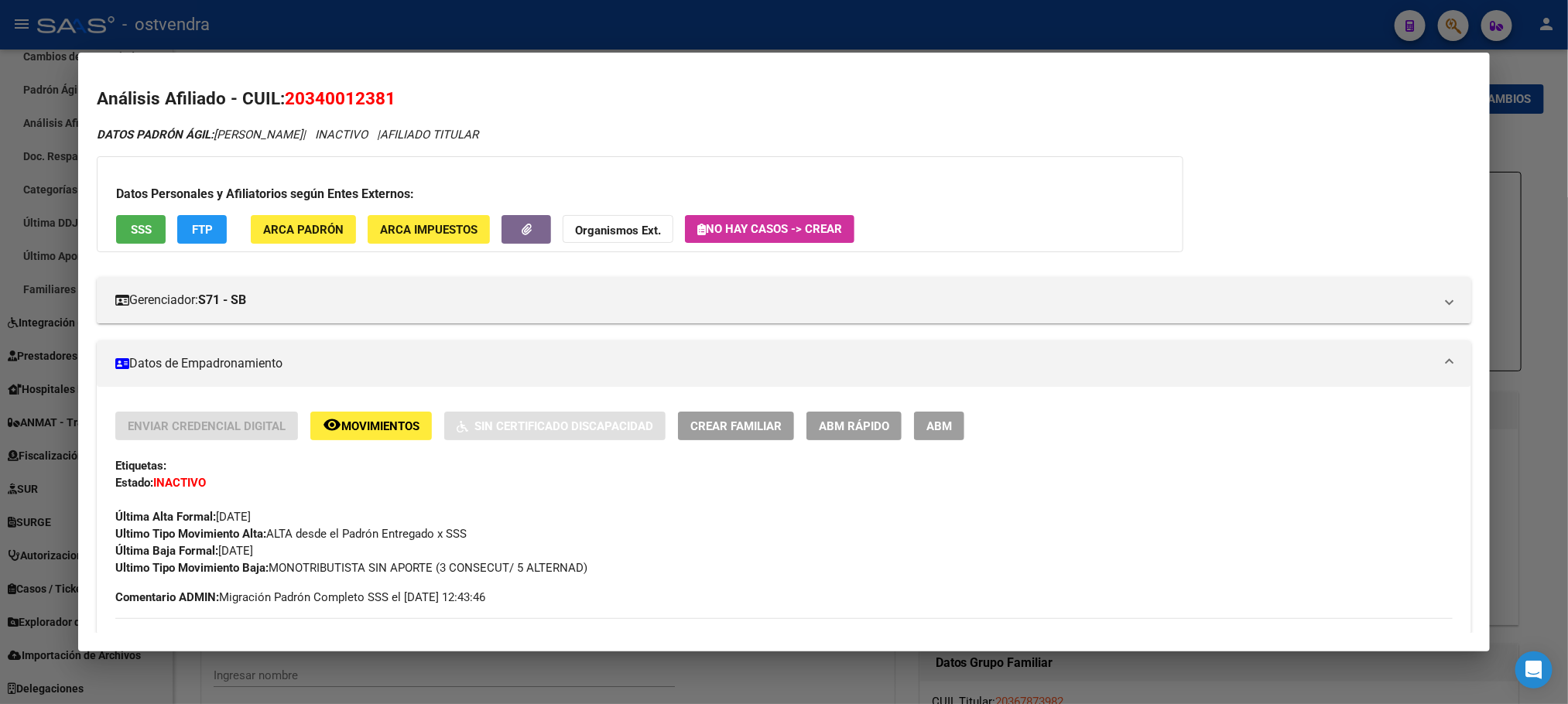
drag, startPoint x: 444, startPoint y: 137, endPoint x: 432, endPoint y: 120, distance: 20.8
click at [439, 135] on icon "DATOS PADRÓN ÁGIL: [PERSON_NAME] | INACTIVO | AFILIADO TITULAR" at bounding box center [287, 135] width 381 height 14
click at [395, 38] on div at bounding box center [784, 352] width 1568 height 704
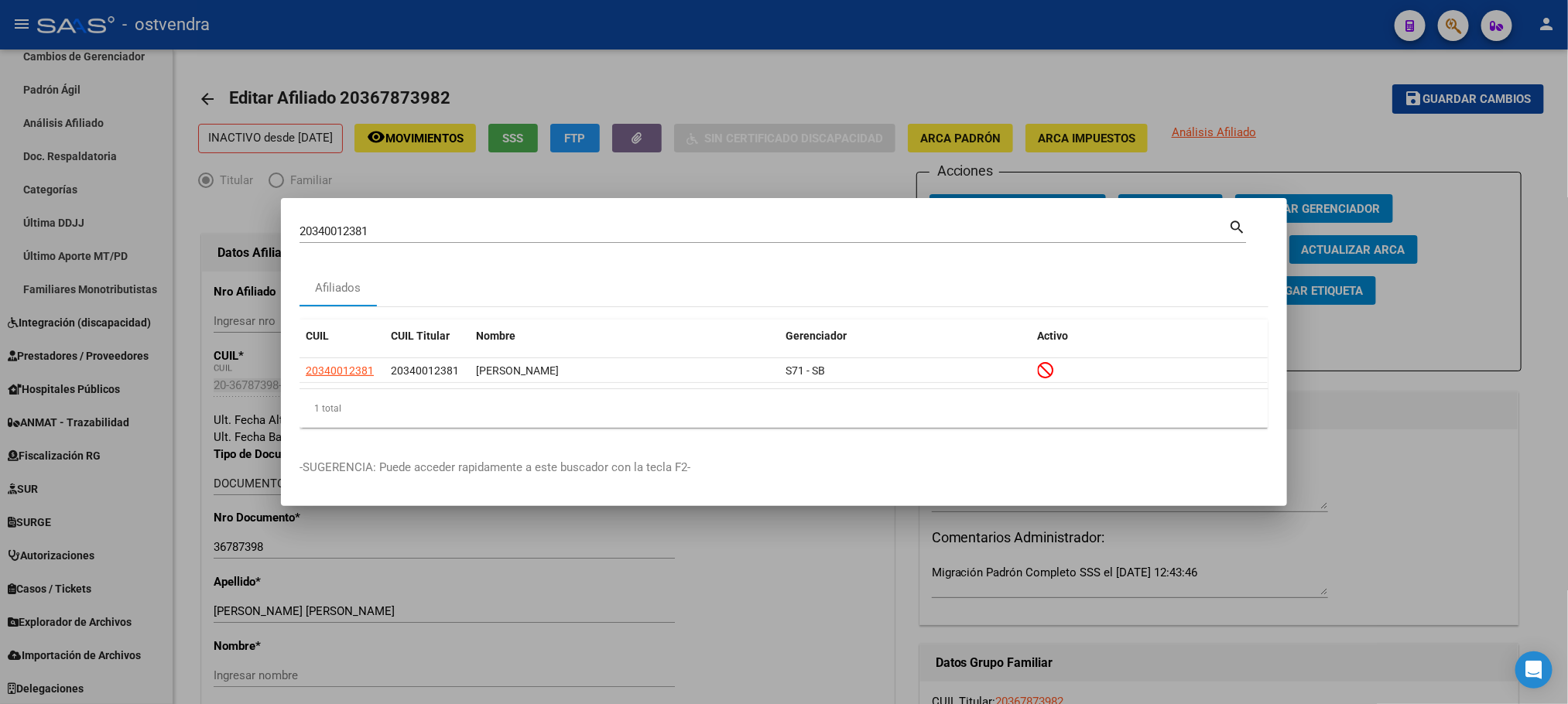
drag, startPoint x: 411, startPoint y: 239, endPoint x: 395, endPoint y: 230, distance: 18.4
click at [386, 235] on div "20340012381 Buscar (apellido, dni, cuil, [PERSON_NAME], cuit, obra social)" at bounding box center [764, 231] width 928 height 23
drag, startPoint x: 398, startPoint y: 230, endPoint x: 195, endPoint y: 246, distance: 203.6
click at [195, 246] on div "20340012381 Buscar (apellido, dni, cuil, nro traspaso, cuit, obra social) searc…" at bounding box center [784, 352] width 1568 height 704
paste input "215758916"
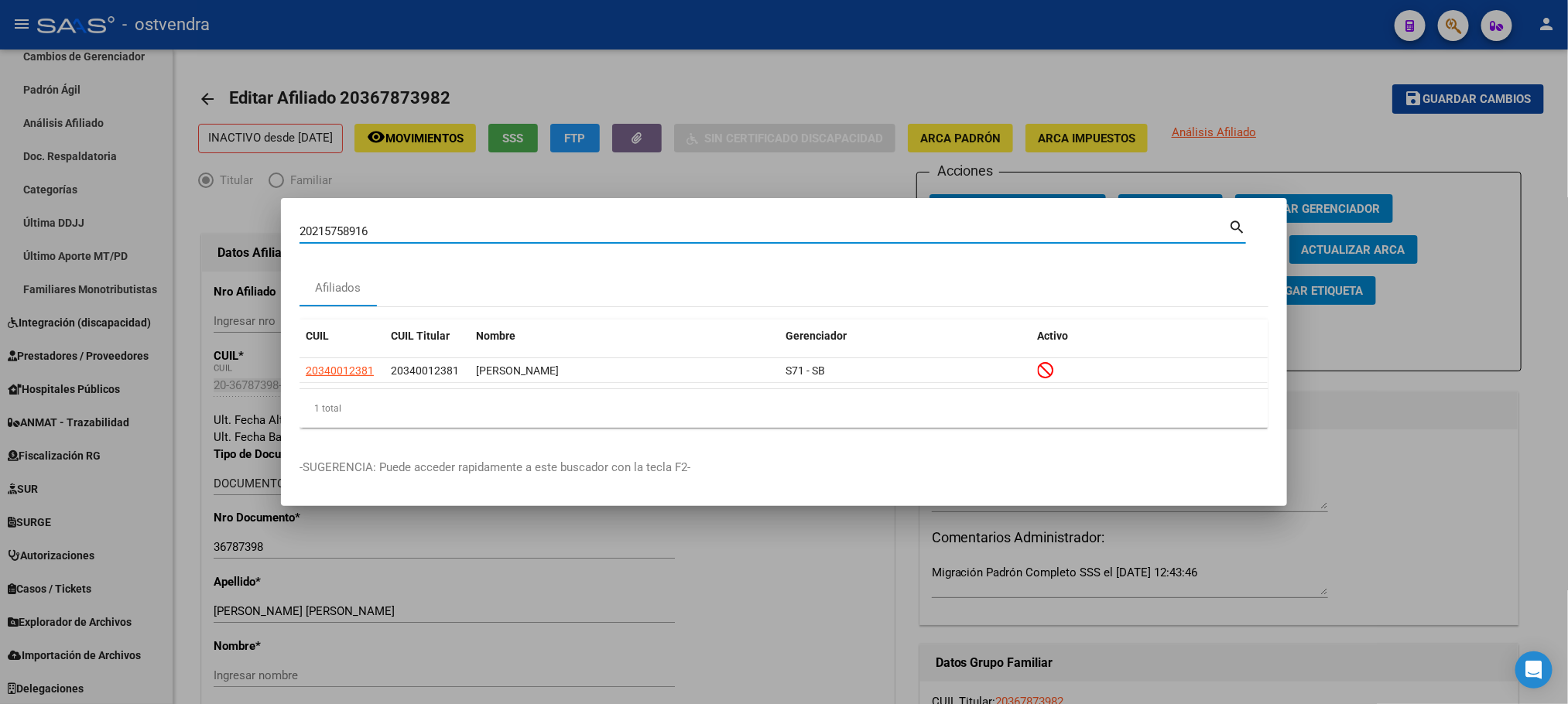
type input "20215758916"
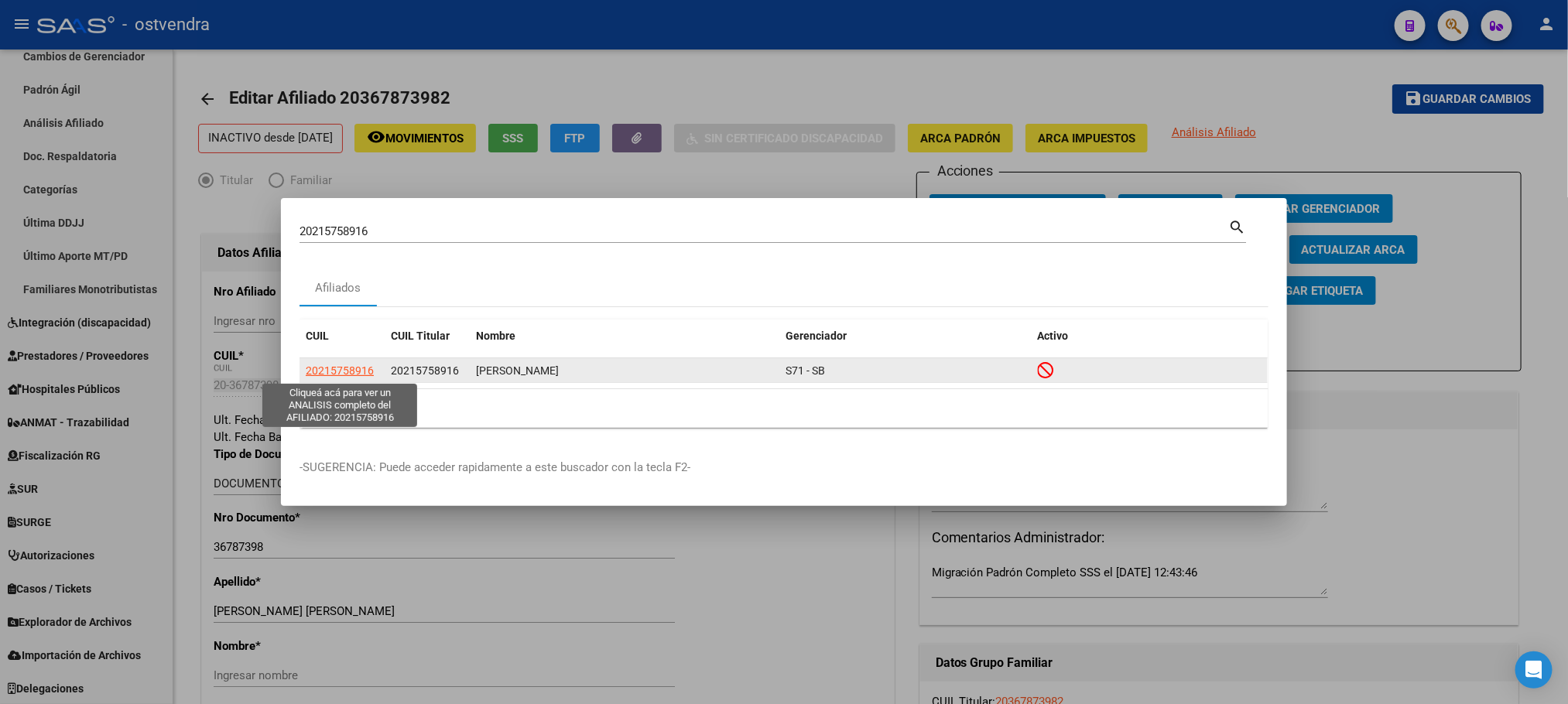
click at [328, 367] on span "20215758916" at bounding box center [340, 370] width 68 height 13
type textarea "20215758916"
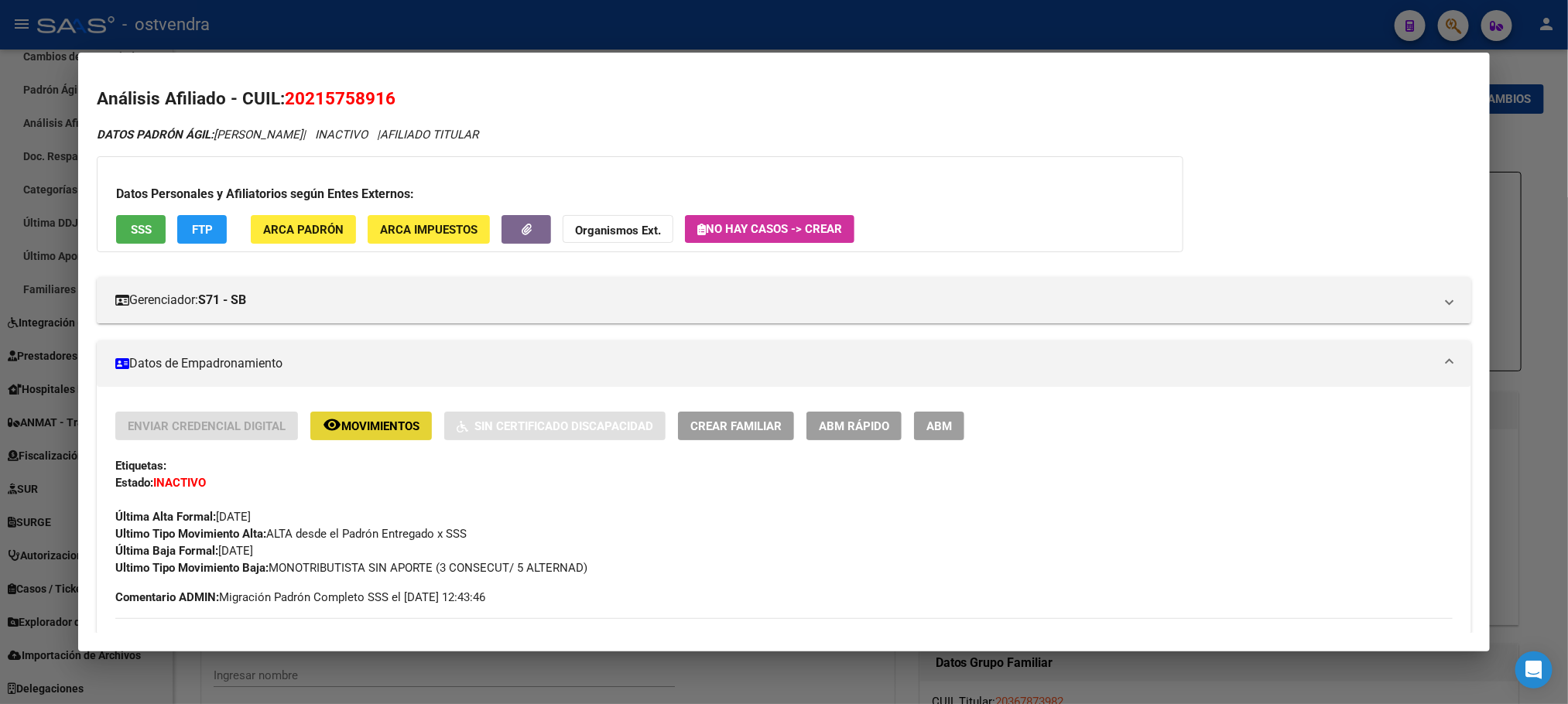
click at [414, 425] on button "remove_red_eye Movimientos" at bounding box center [371, 427] width 121 height 29
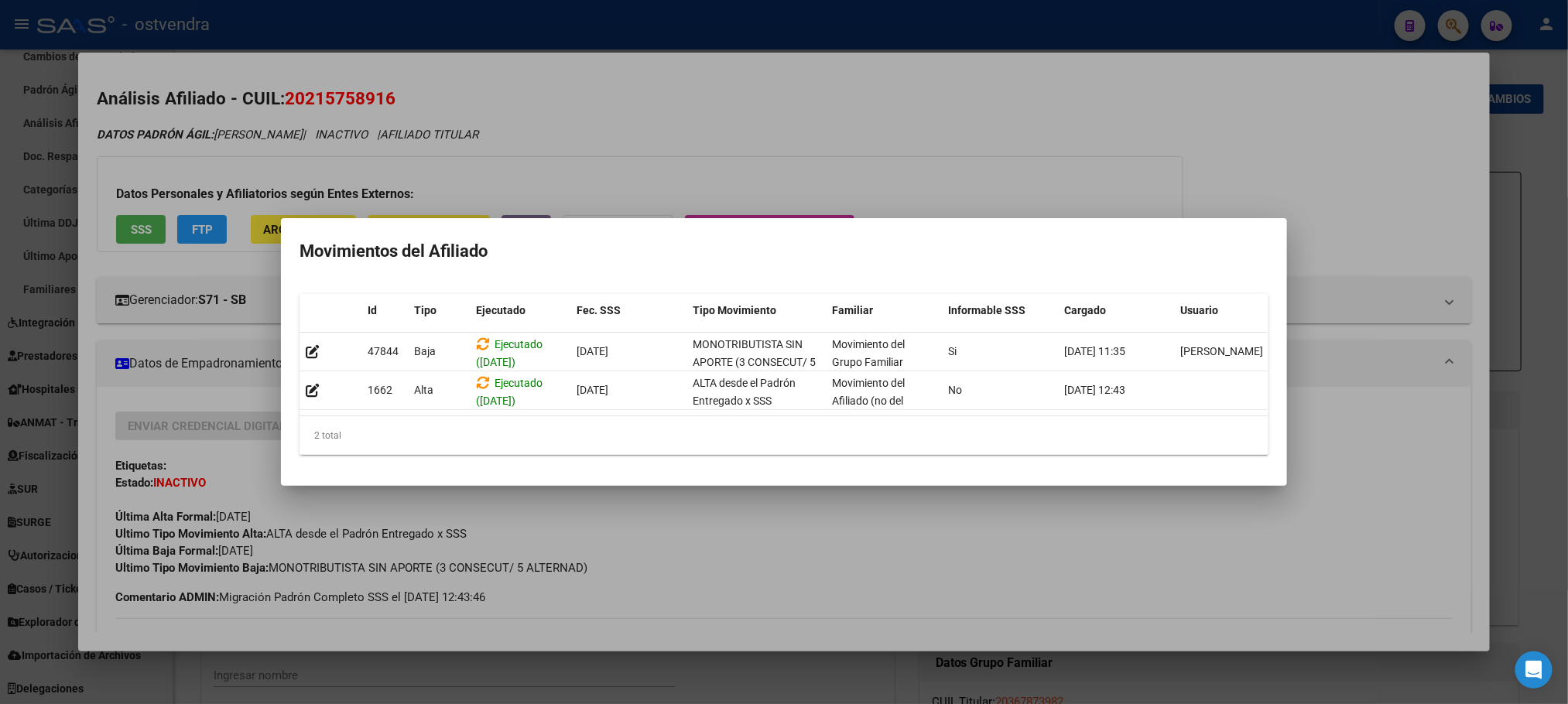
click at [328, 181] on div at bounding box center [784, 352] width 1568 height 704
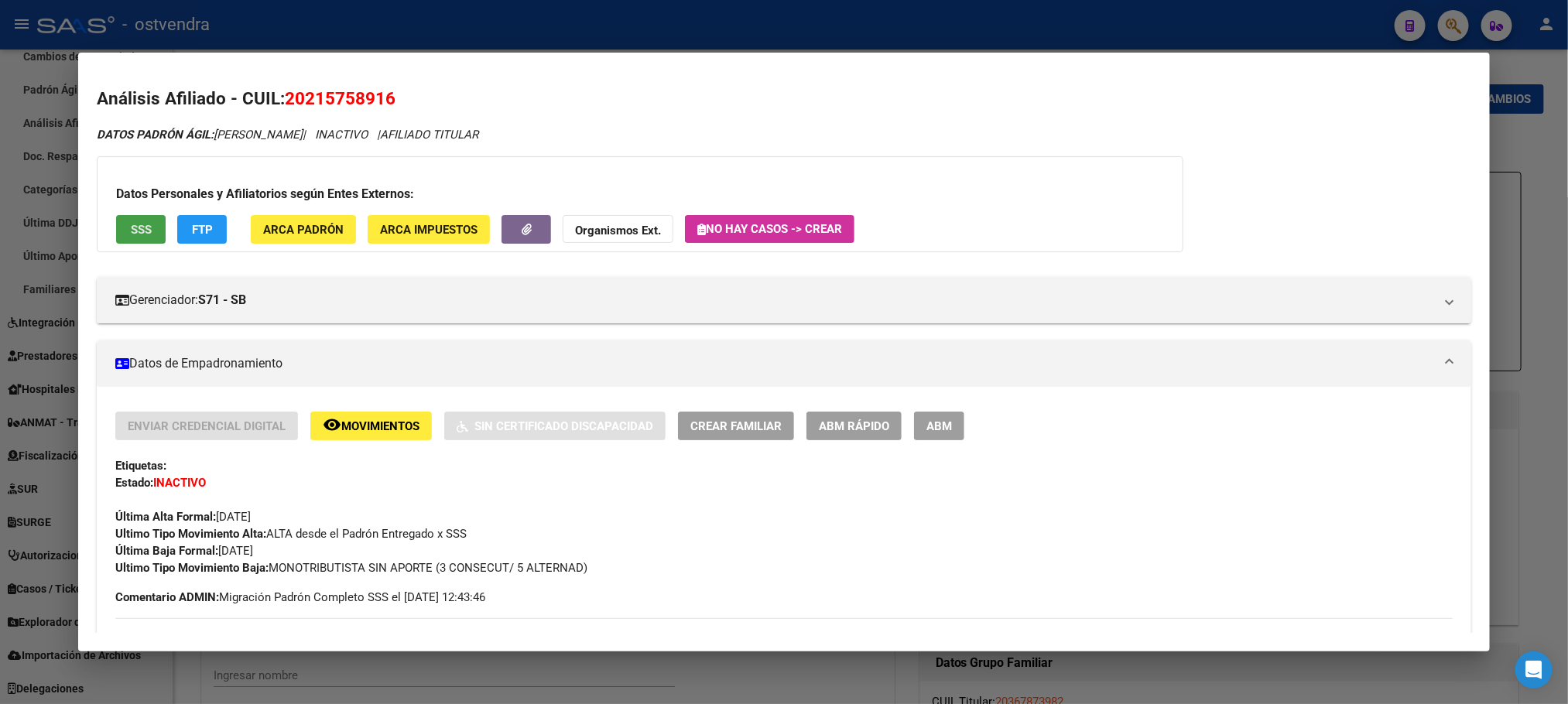
click at [131, 228] on span "SSS" at bounding box center [141, 230] width 20 height 14
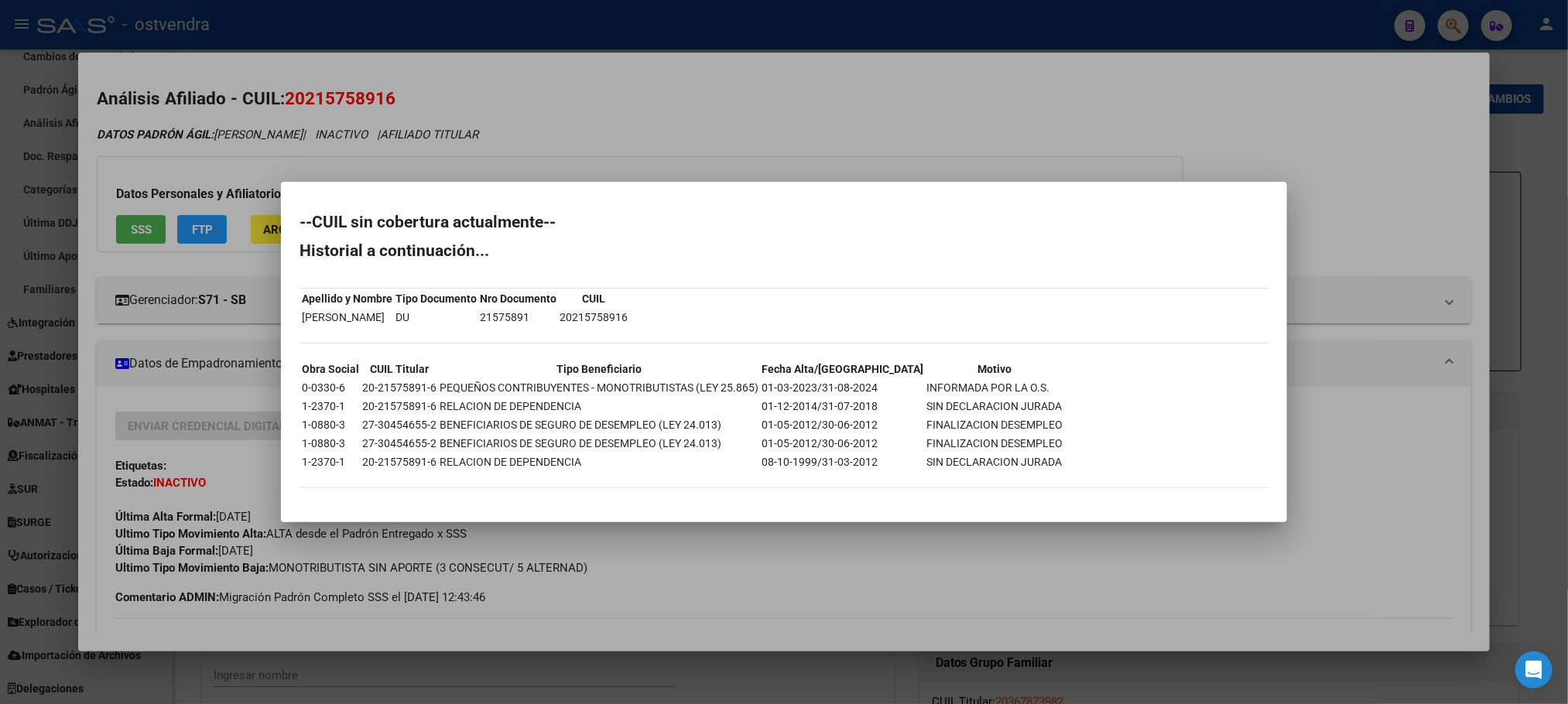
click at [190, 146] on div at bounding box center [784, 352] width 1568 height 704
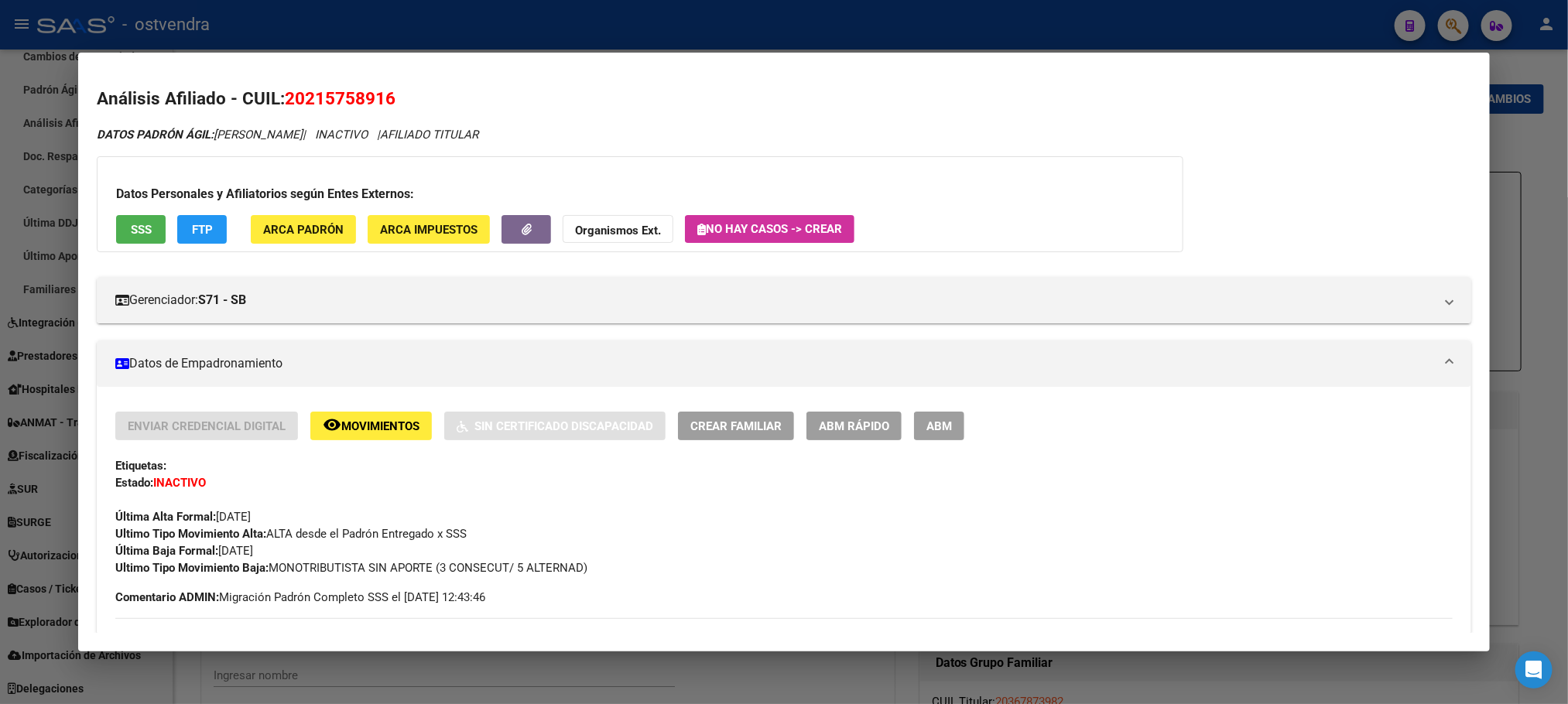
click at [175, 244] on div "Datos Personales y Afiliatorios según Entes Externos: SSS FTP ARCA Padrón ARCA …" at bounding box center [639, 204] width 1086 height 96
click at [175, 245] on div "Datos Personales y Afiliatorios según Entes Externos: SSS FTP ARCA Padrón ARCA …" at bounding box center [639, 204] width 1086 height 96
click at [177, 244] on div "Datos Personales y Afiliatorios según Entes Externos: SSS FTP ARCA Padrón ARCA …" at bounding box center [639, 204] width 1086 height 96
click at [194, 223] on span "FTP" at bounding box center [202, 230] width 20 height 14
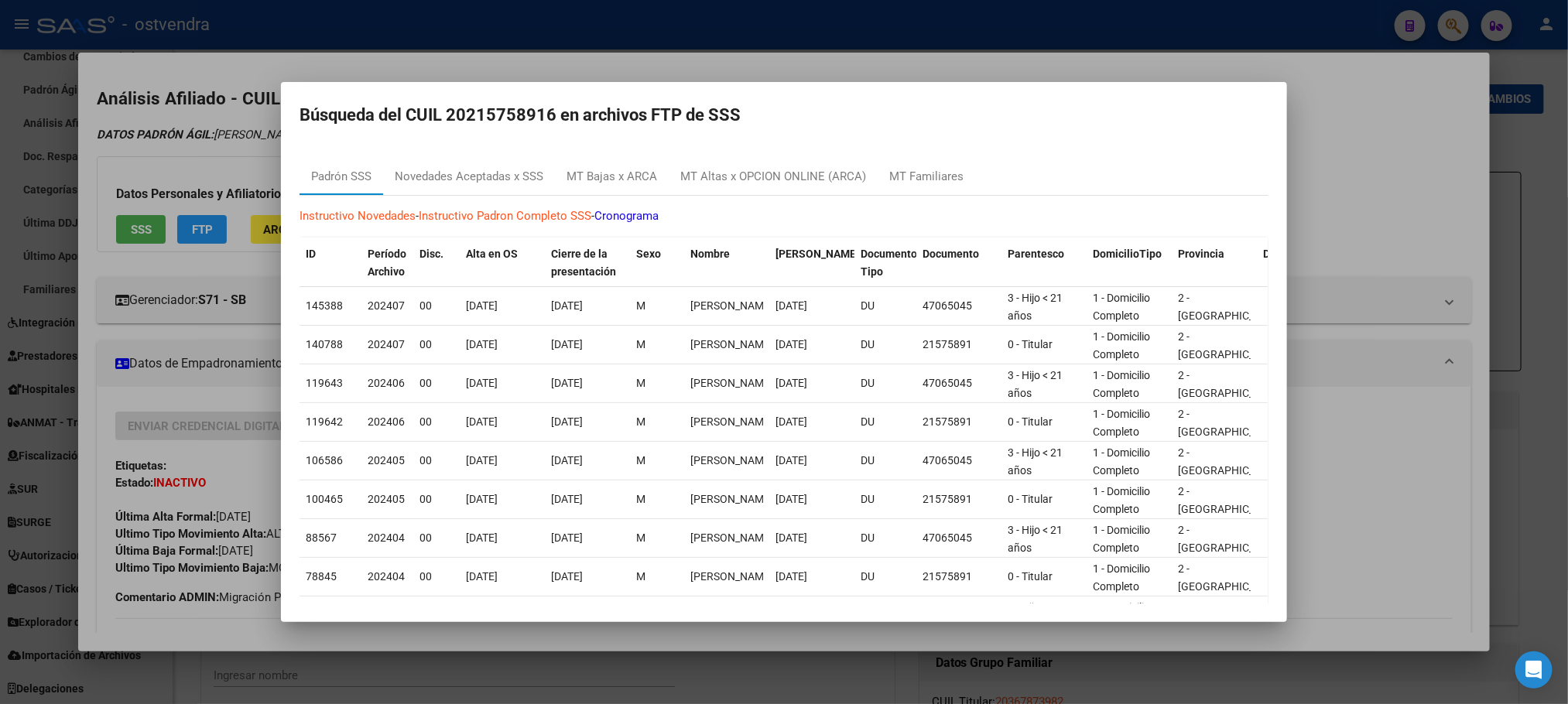
drag, startPoint x: 648, startPoint y: 156, endPoint x: 636, endPoint y: 172, distance: 20.0
click at [648, 158] on mat-dialog-content "Padrón SSS Novedades Aceptadas x SSS MT Bajas x ARCA MT Altas x OPCION ONLINE (…" at bounding box center [783, 375] width 1006 height 458
click at [632, 183] on div "MT Bajas x ARCA" at bounding box center [612, 177] width 90 height 18
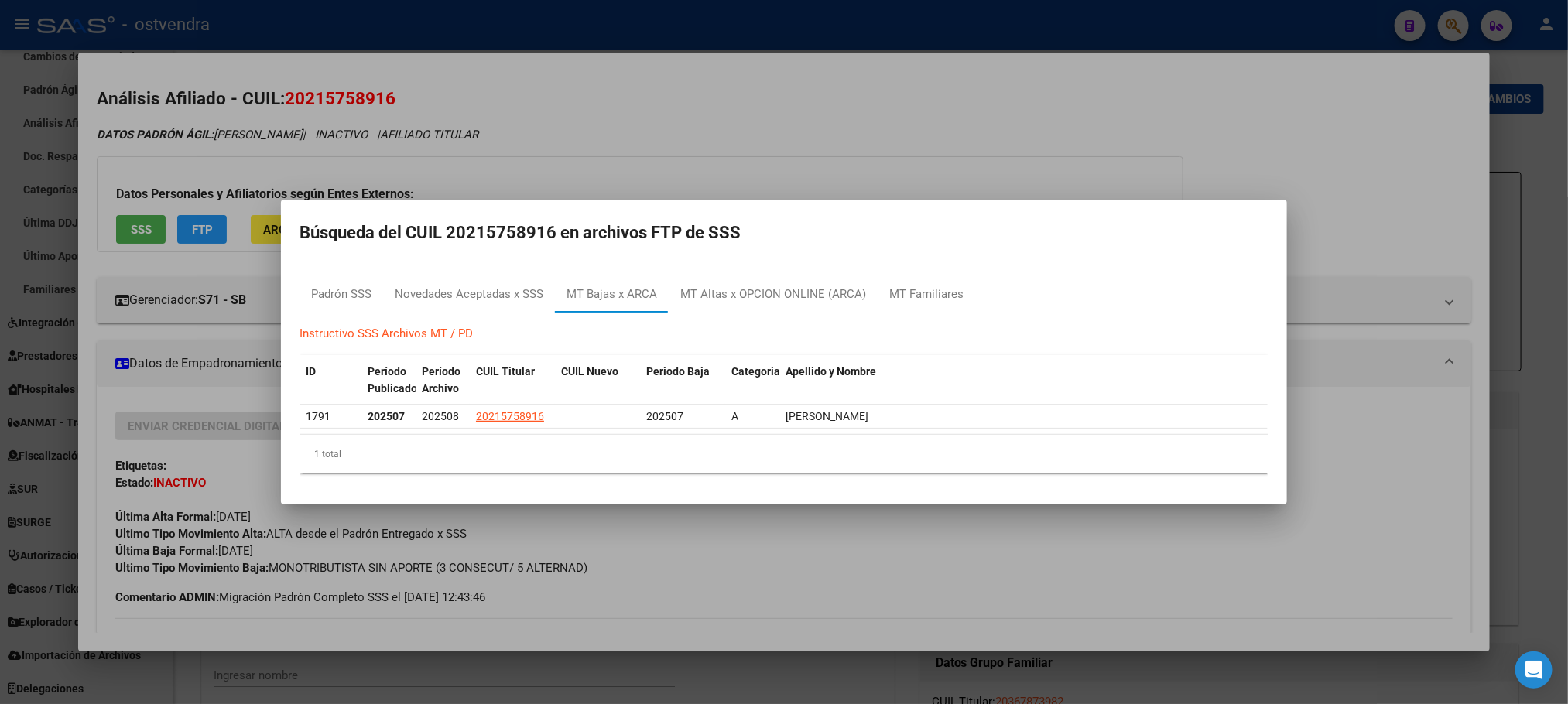
click at [680, 119] on div at bounding box center [784, 352] width 1568 height 704
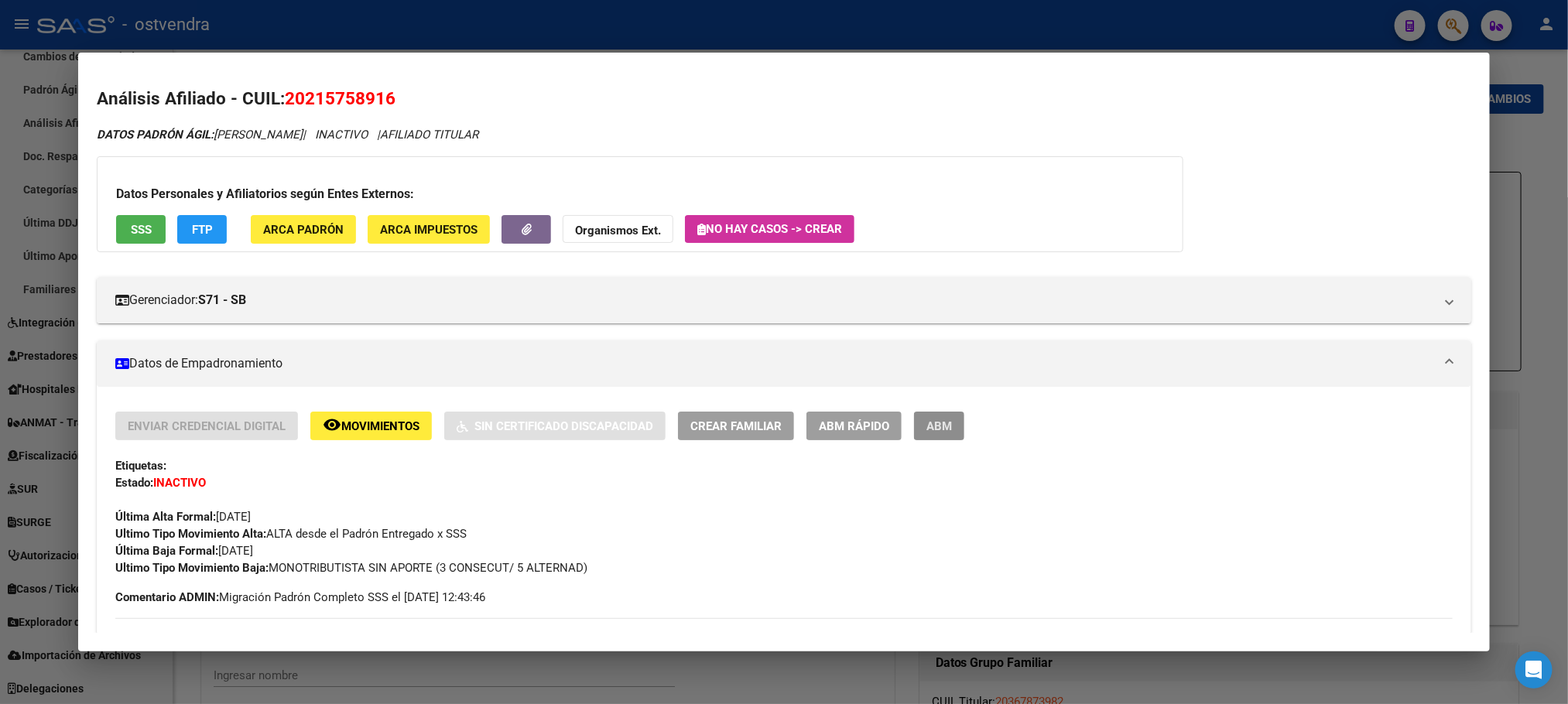
click at [943, 414] on button "ABM" at bounding box center [938, 427] width 50 height 29
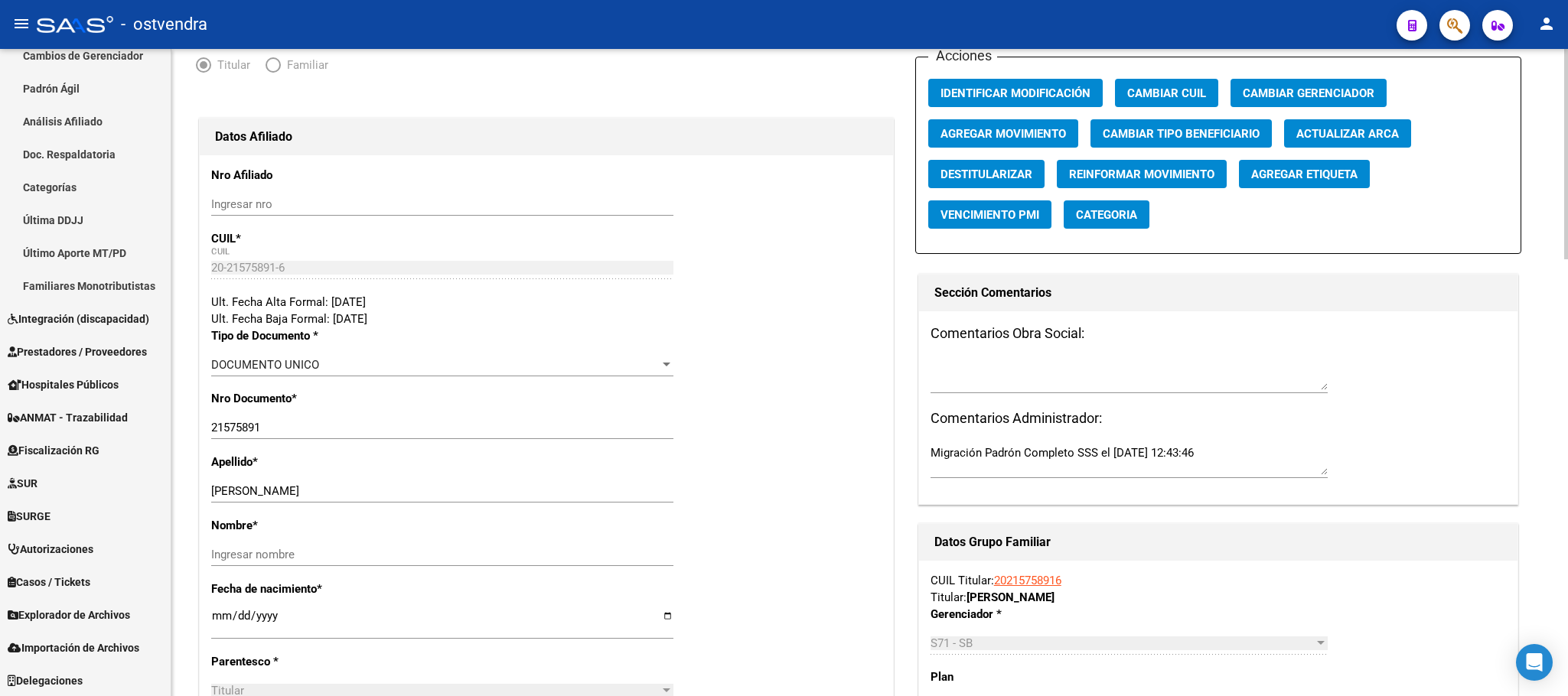
scroll to position [115, 0]
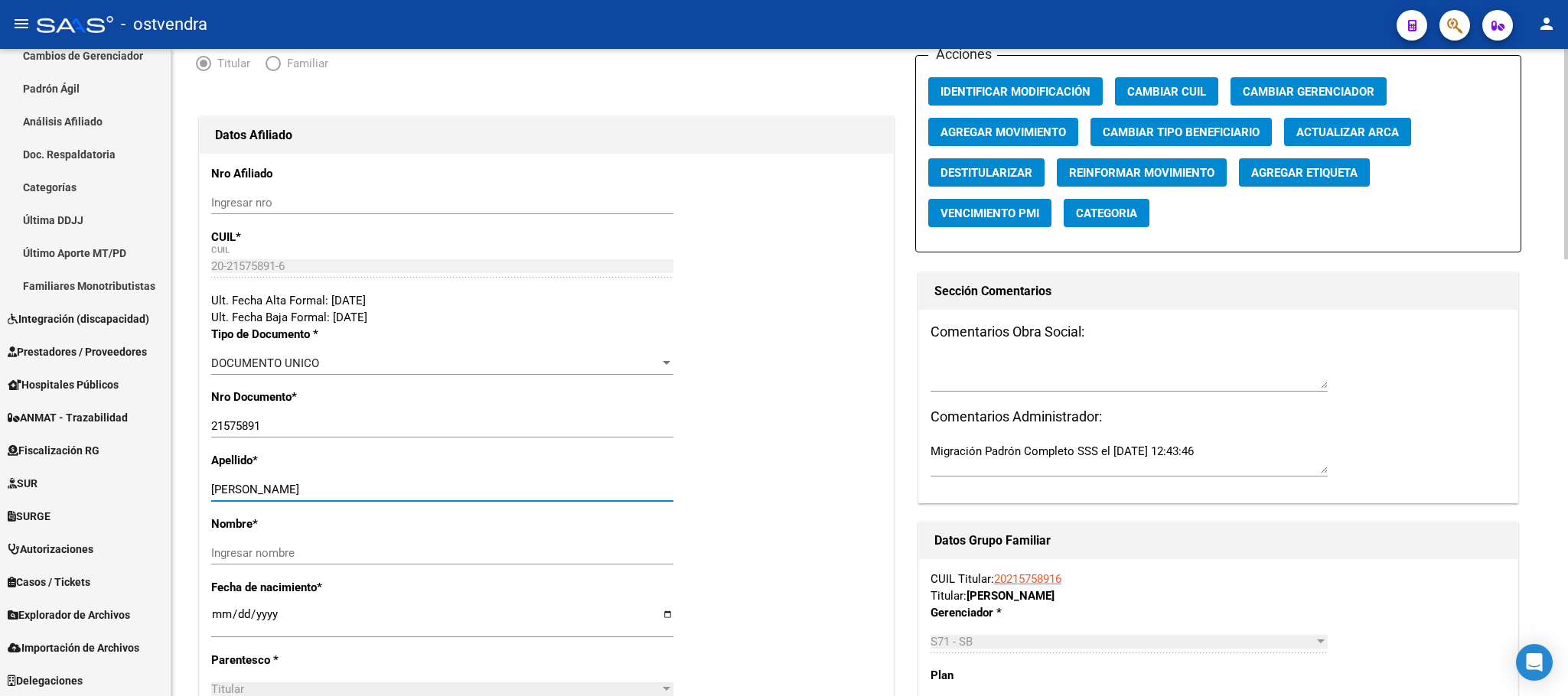
drag, startPoint x: 278, startPoint y: 487, endPoint x: 398, endPoint y: 510, distance: 122.2
click at [411, 496] on input "[PERSON_NAME]" at bounding box center [442, 489] width 462 height 13
click at [377, 547] on input "Ingresar nombre" at bounding box center [442, 553] width 462 height 13
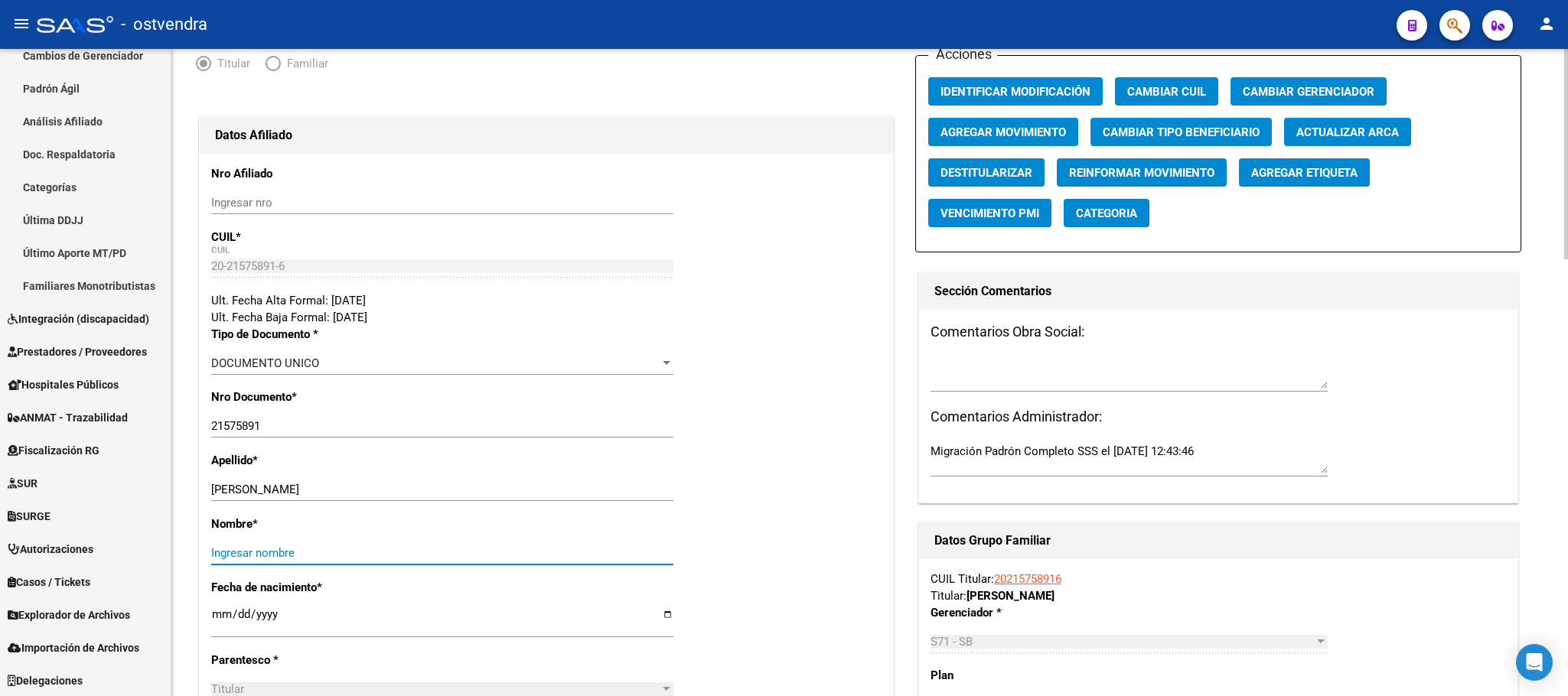
paste input "[PERSON_NAME]"
type input "[PERSON_NAME]"
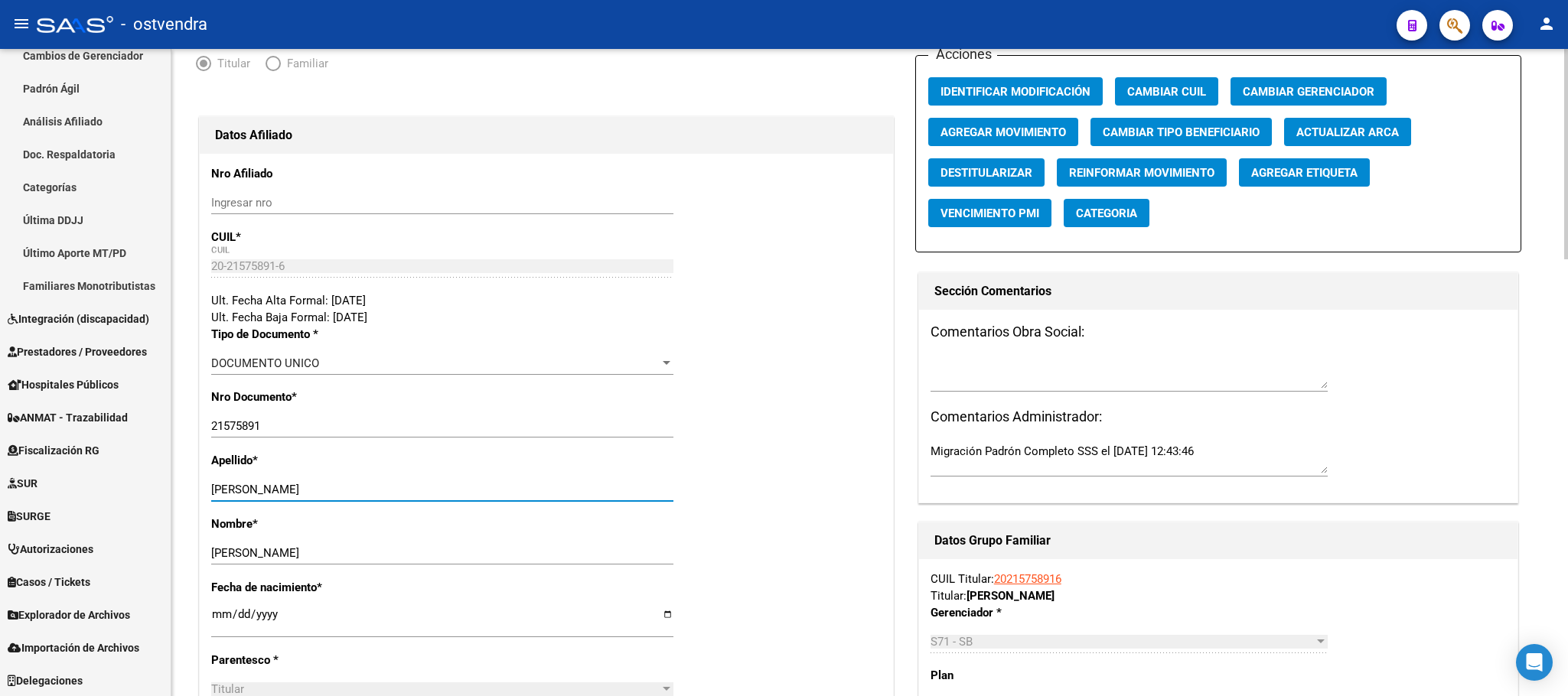
drag, startPoint x: 276, startPoint y: 488, endPoint x: 639, endPoint y: 364, distance: 383.6
click at [489, 483] on div "[PERSON_NAME] apellido" at bounding box center [442, 489] width 462 height 23
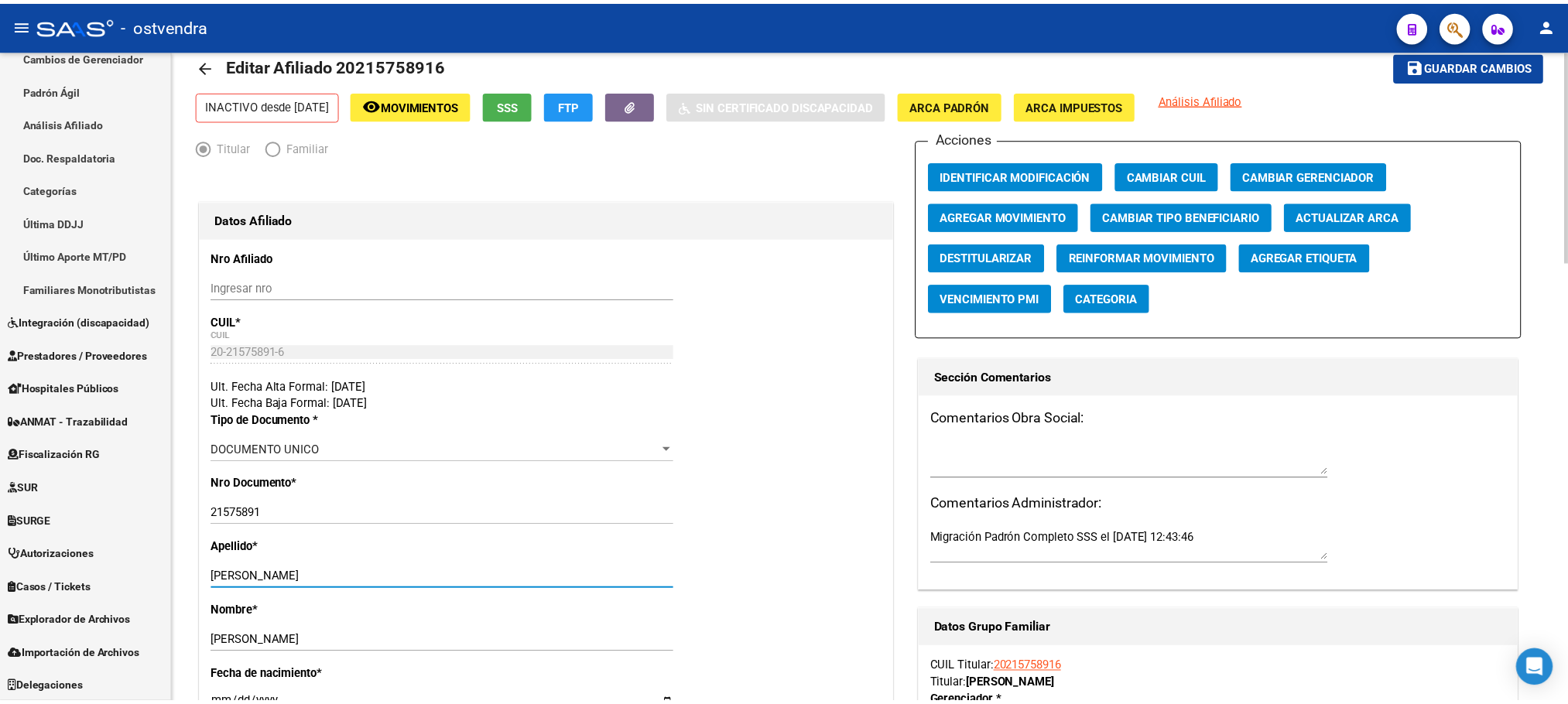
scroll to position [0, 0]
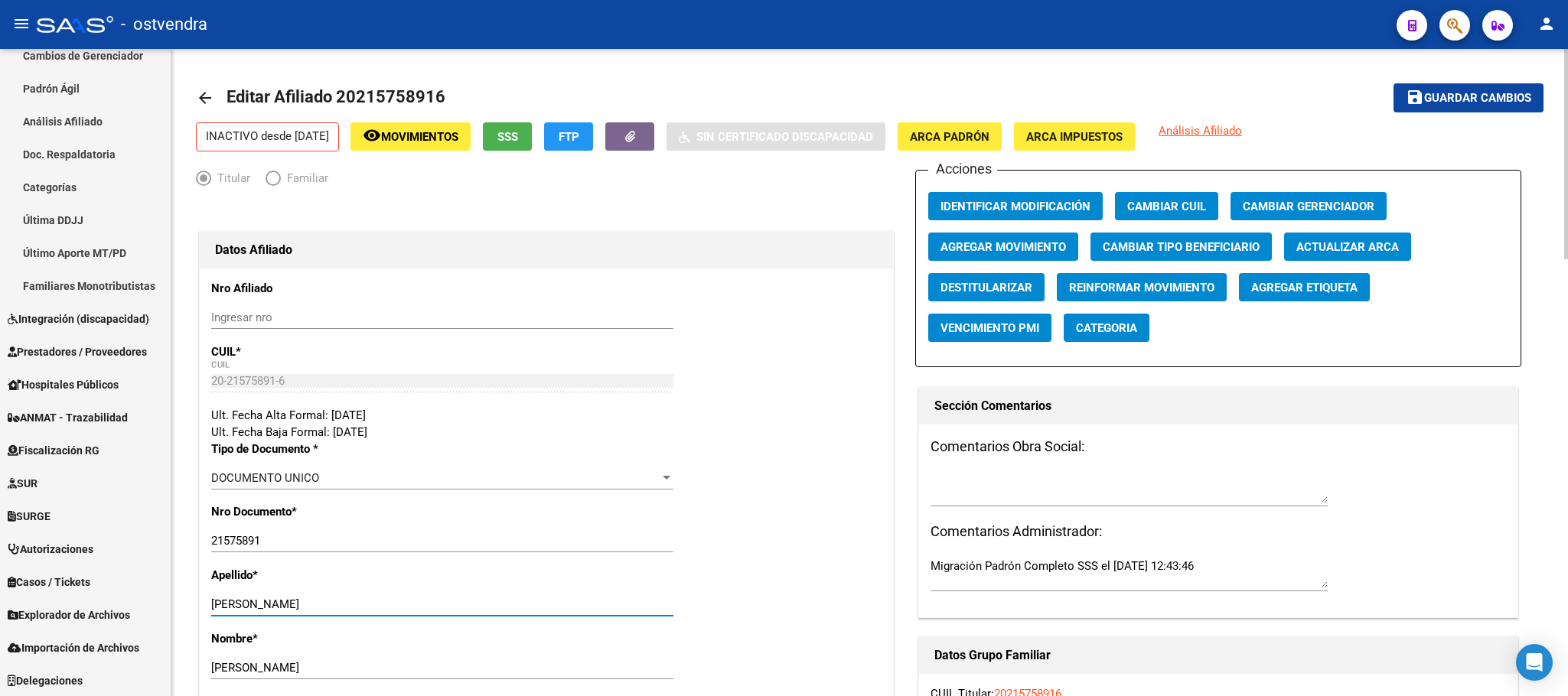
type input "[PERSON_NAME]"
click at [1504, 113] on mat-toolbar-row "save Guardar cambios" at bounding box center [1403, 98] width 280 height 49
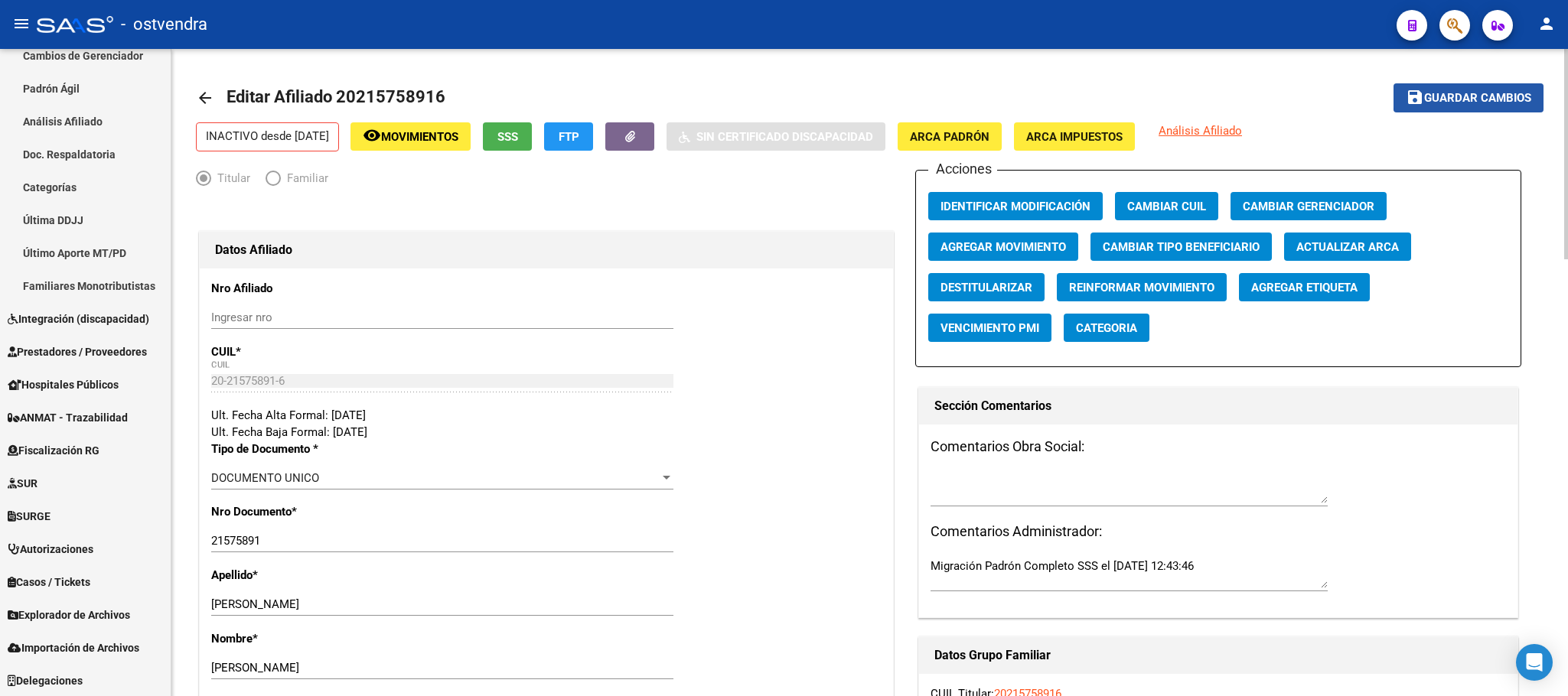
click at [1501, 92] on span "Guardar cambios" at bounding box center [1478, 99] width 107 height 13
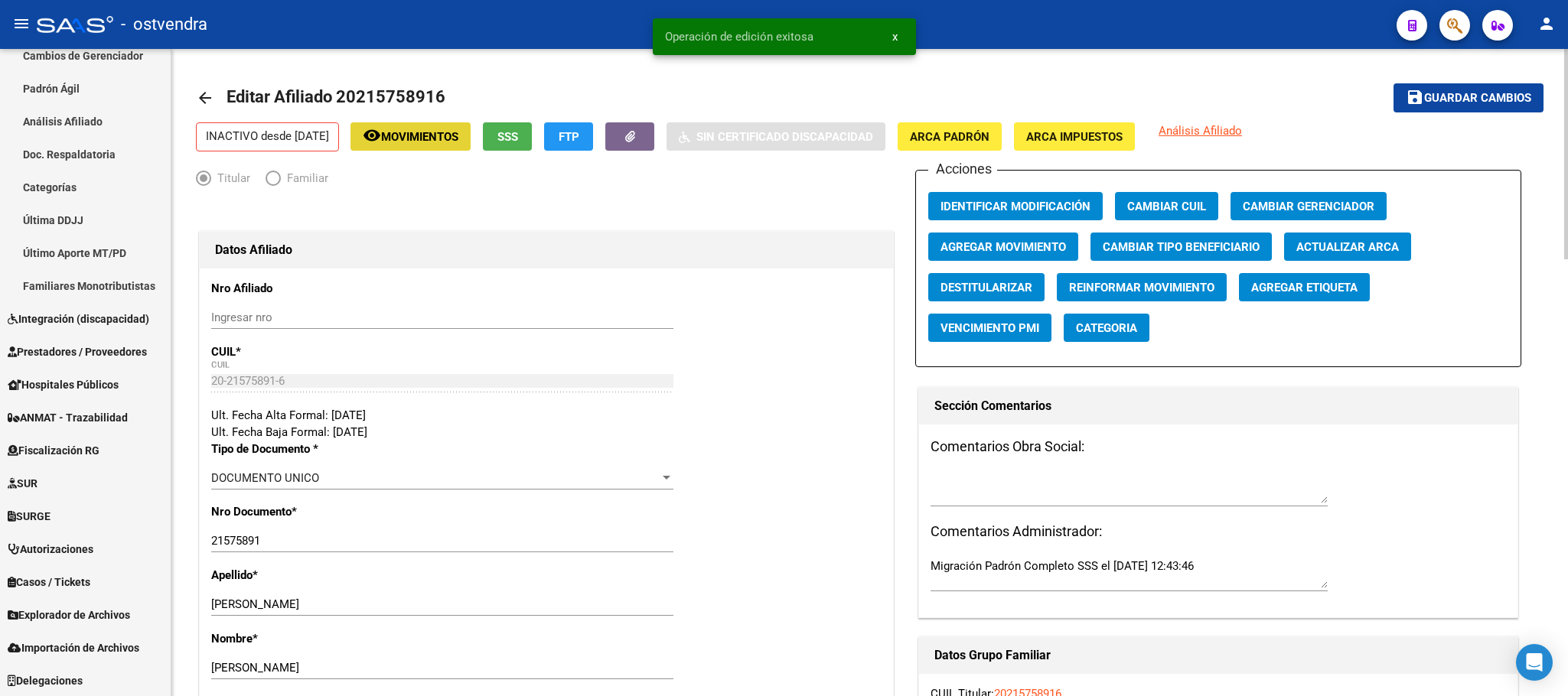
click at [436, 130] on span "Movimientos" at bounding box center [420, 137] width 78 height 13
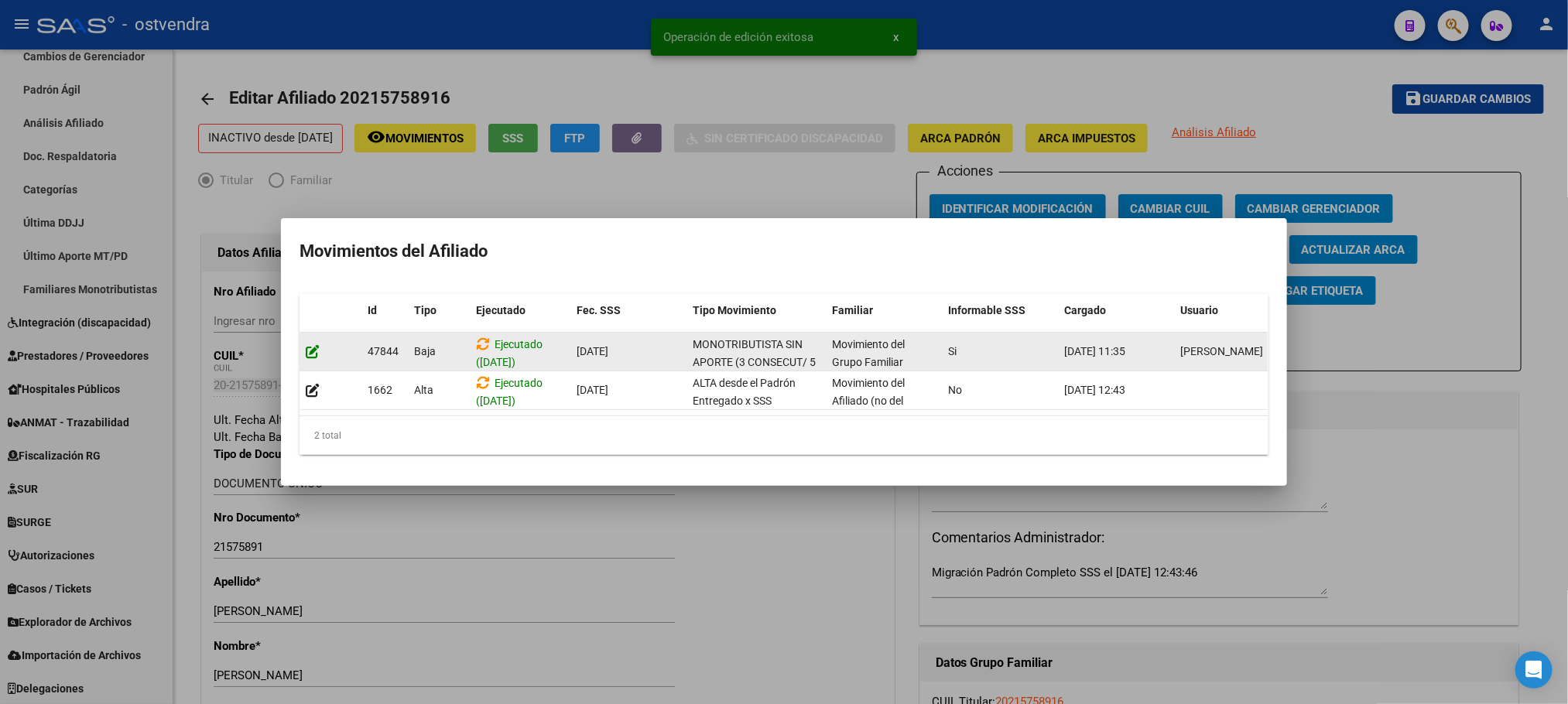
click at [310, 345] on icon at bounding box center [312, 352] width 14 height 15
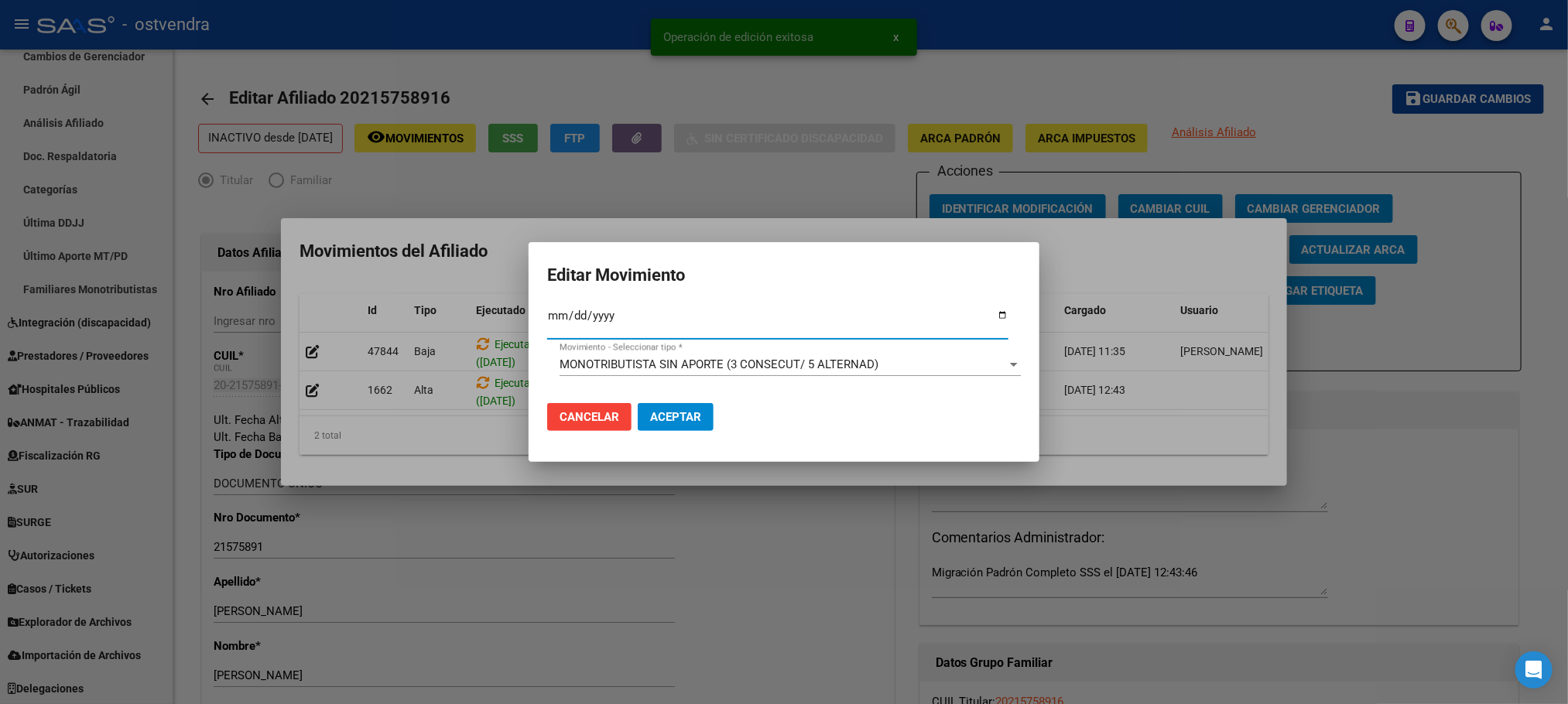
type input "[DATE]"
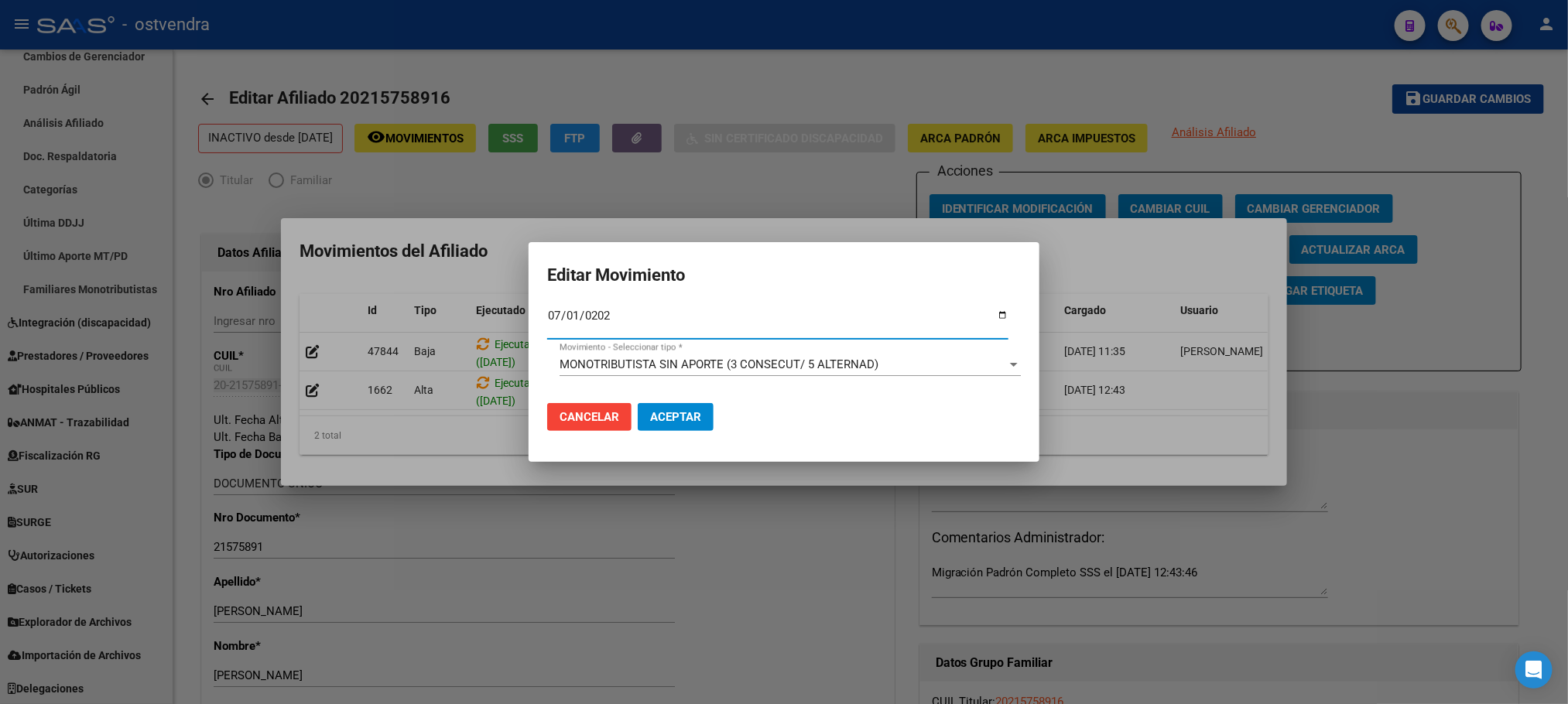
type input "[DATE]"
click at [806, 361] on span "MONOTRIBUTISTA SIN APORTE (3 CONSECUT/ 5 ALTERNAD)" at bounding box center [719, 364] width 319 height 14
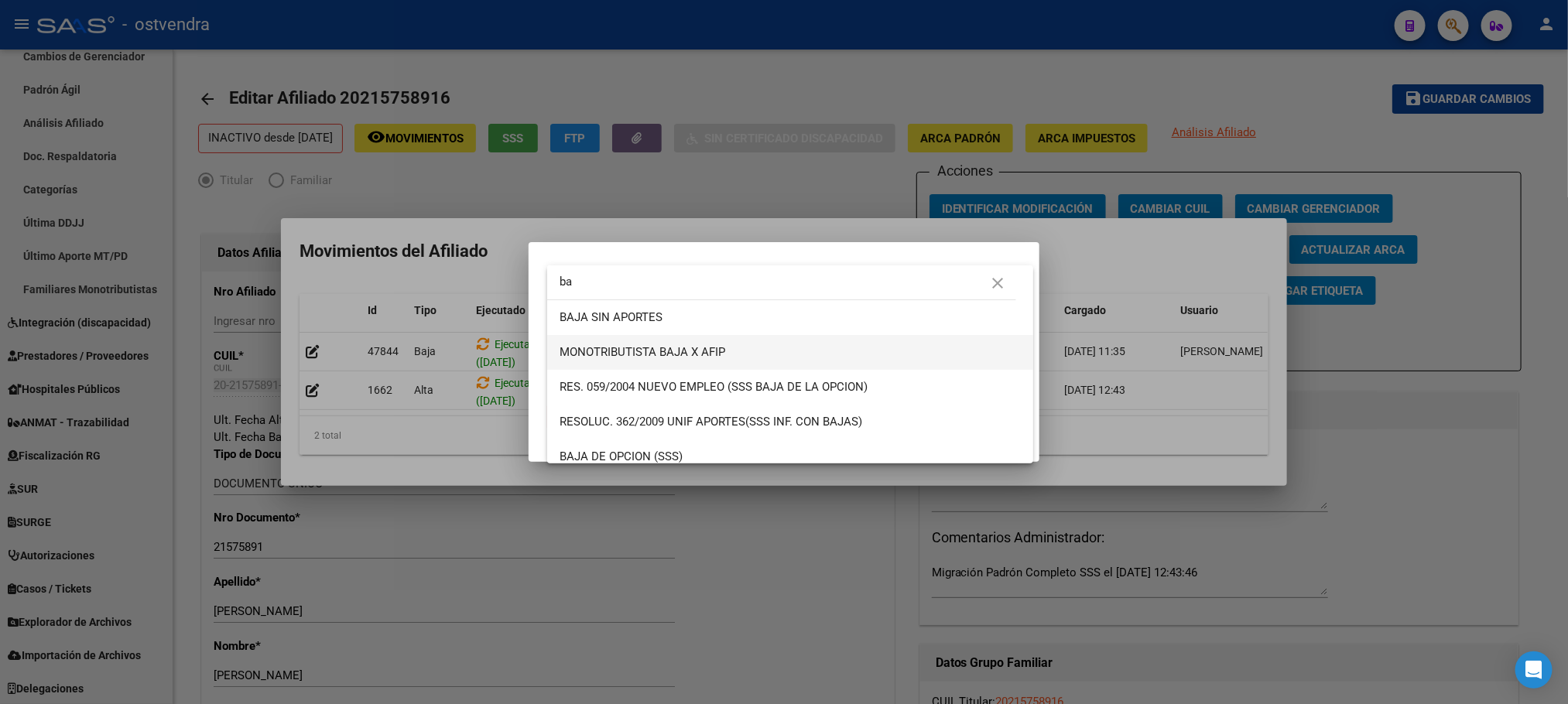
type input "ba"
click at [775, 356] on span "MONOTRIBUTISTA BAJA X AFIP" at bounding box center [790, 352] width 462 height 35
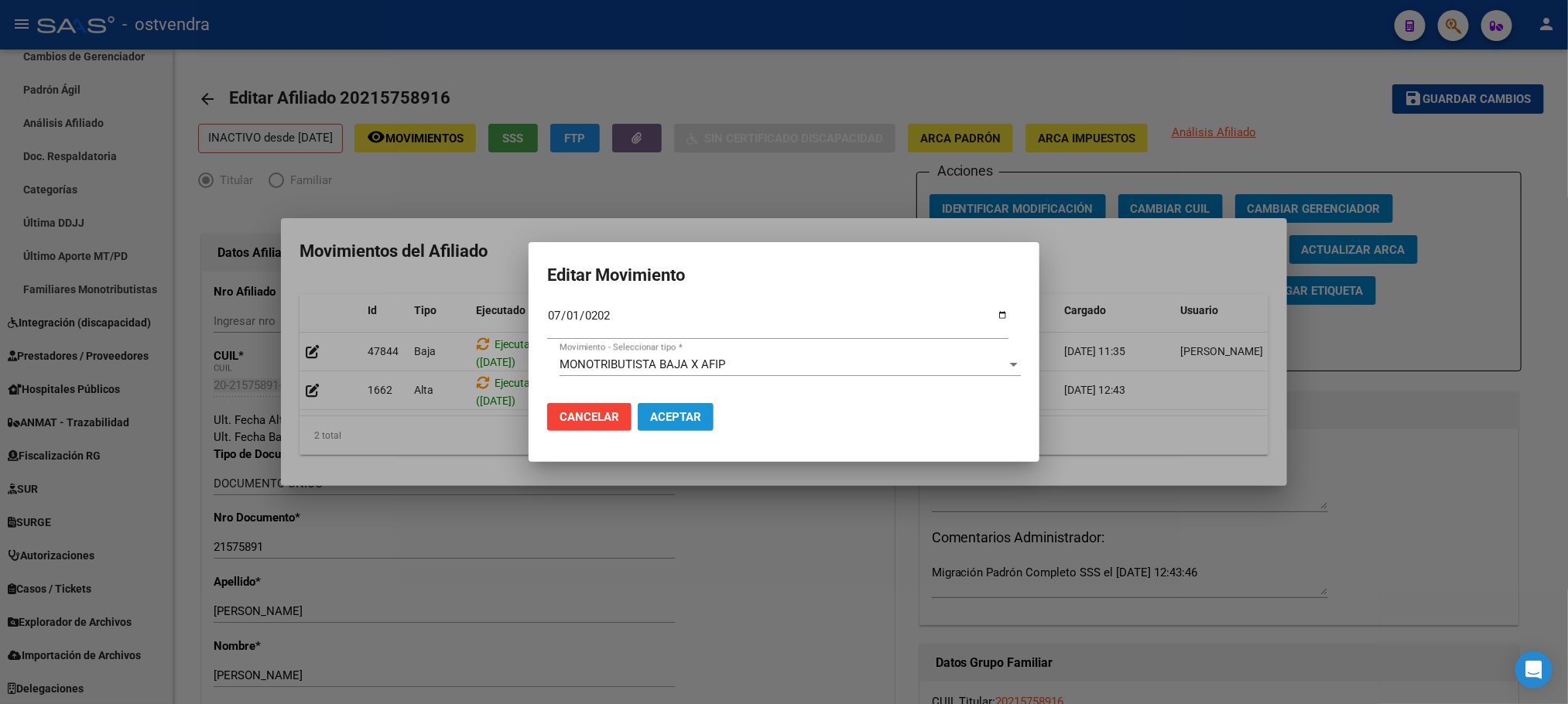
click at [665, 420] on span "Aceptar" at bounding box center [676, 417] width 51 height 14
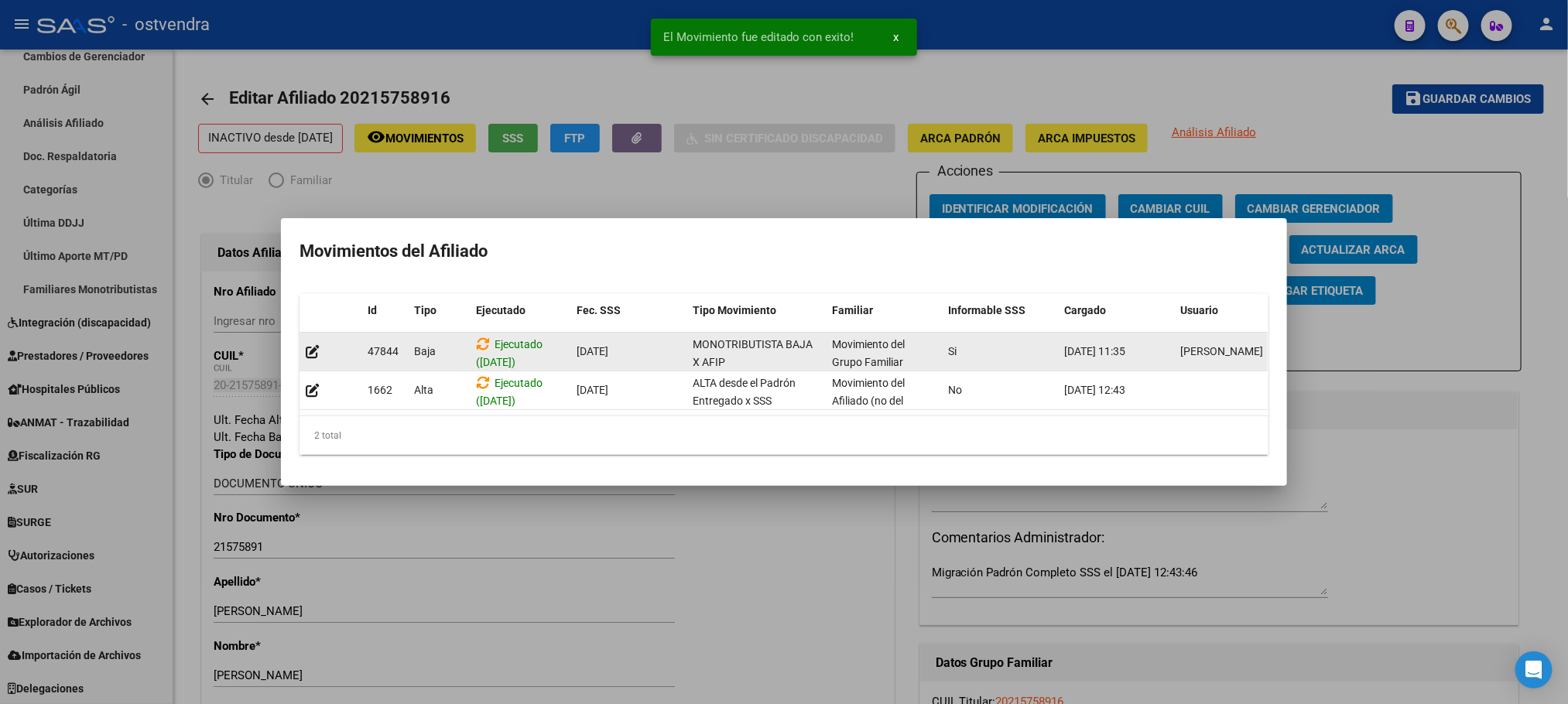
drag, startPoint x: 495, startPoint y: 337, endPoint x: 464, endPoint y: 335, distance: 31.1
click at [492, 336] on div "Ejecutado ([DATE])" at bounding box center [520, 352] width 88 height 32
click at [464, 335] on datatable-body-cell "Baja" at bounding box center [438, 352] width 62 height 38
click at [477, 337] on icon at bounding box center [483, 344] width 14 height 15
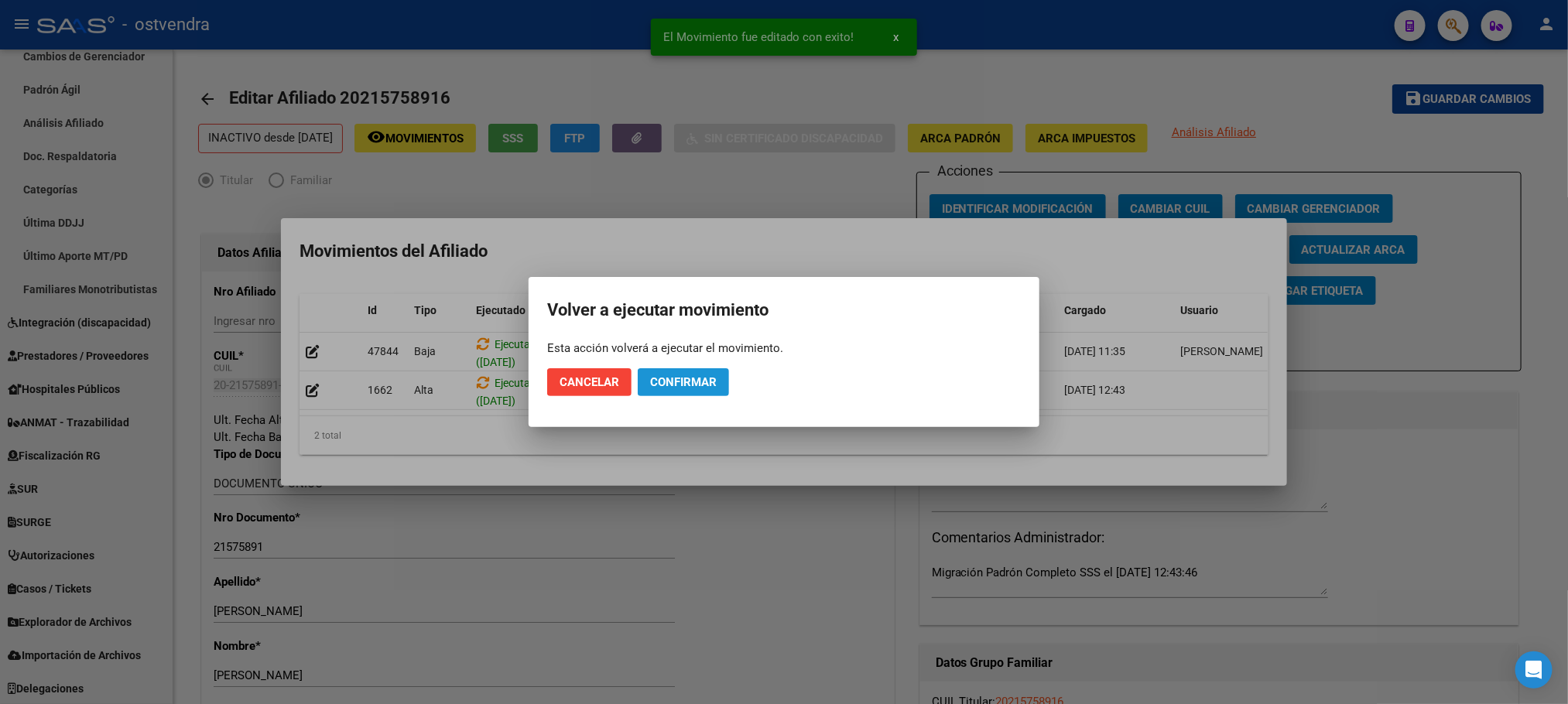
click at [673, 376] on span "Confirmar" at bounding box center [683, 382] width 67 height 14
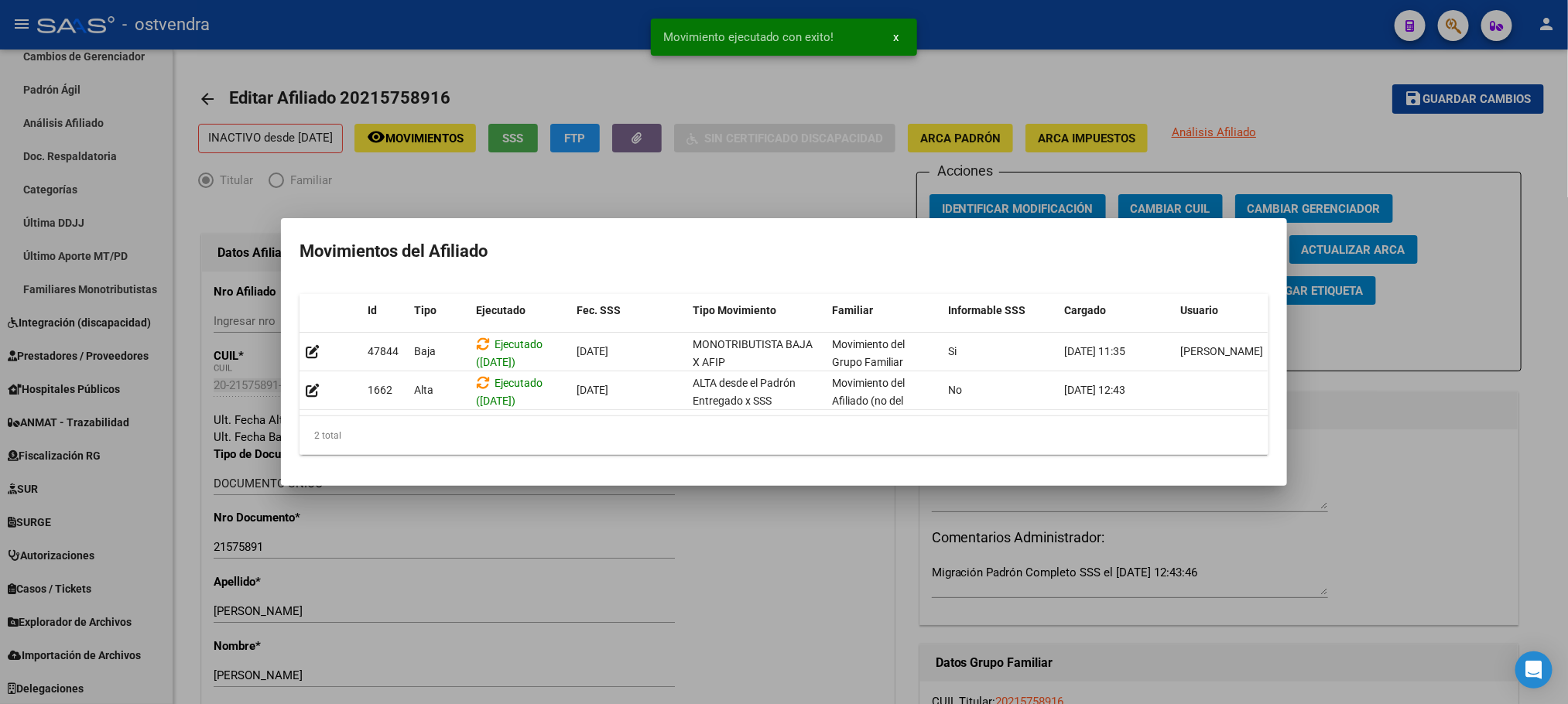
click at [1079, 39] on div at bounding box center [784, 352] width 1568 height 704
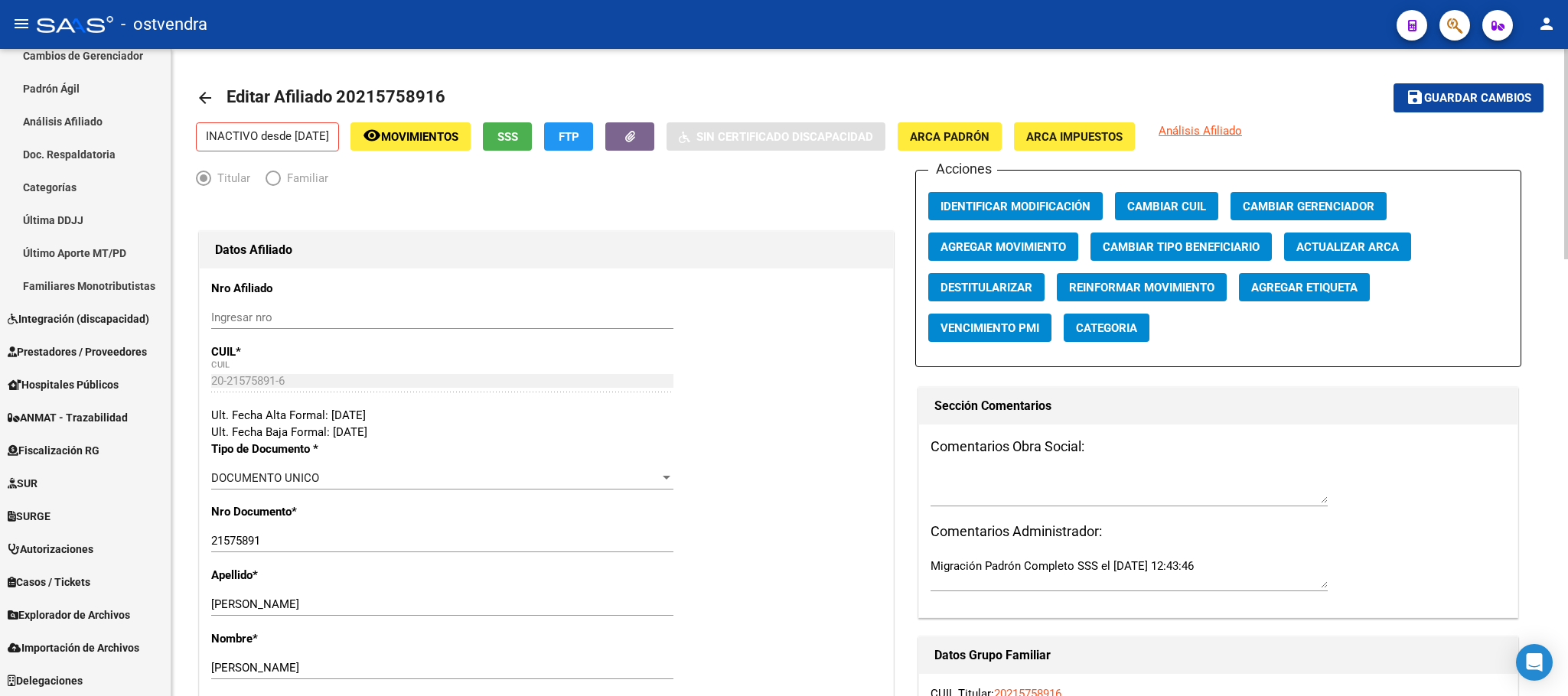
drag, startPoint x: 679, startPoint y: 294, endPoint x: 717, endPoint y: 274, distance: 42.9
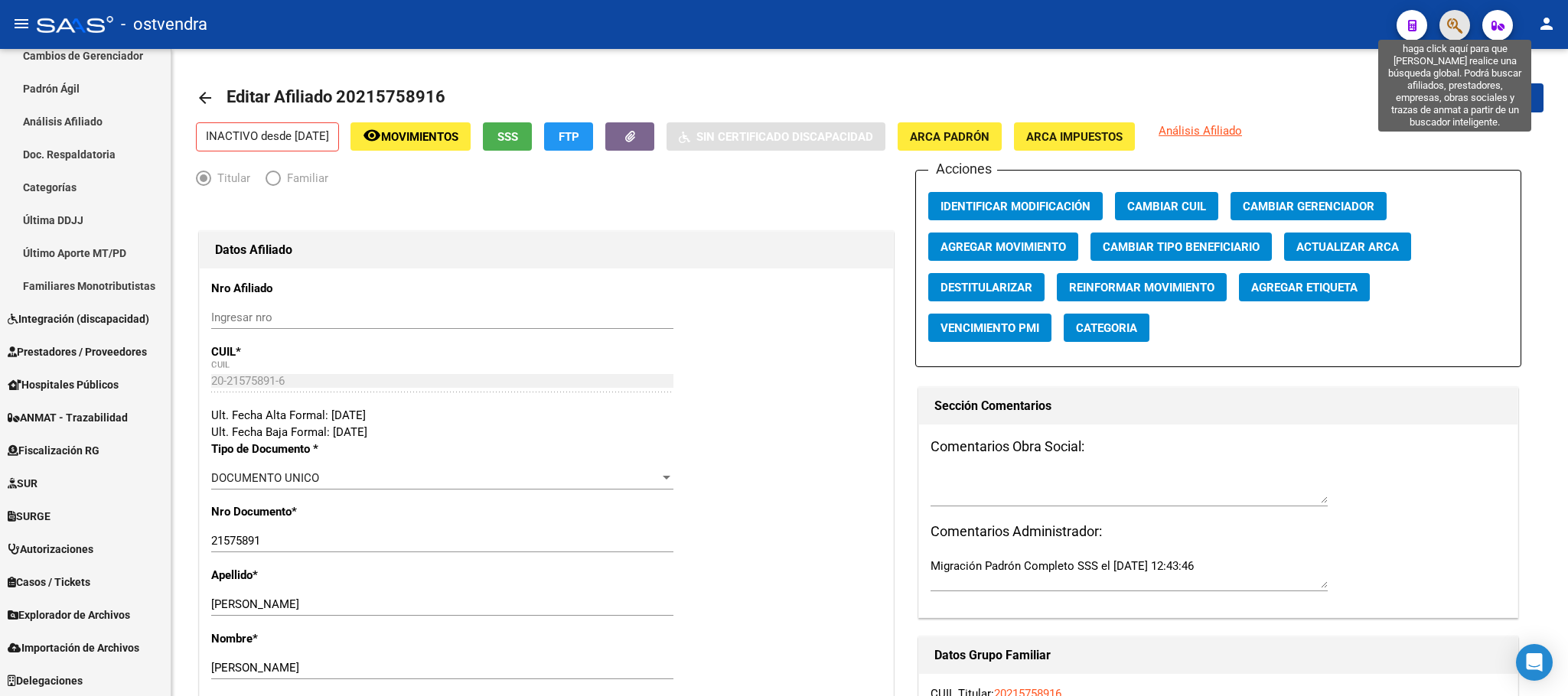
click at [1457, 17] on icon "button" at bounding box center [1455, 25] width 15 height 18
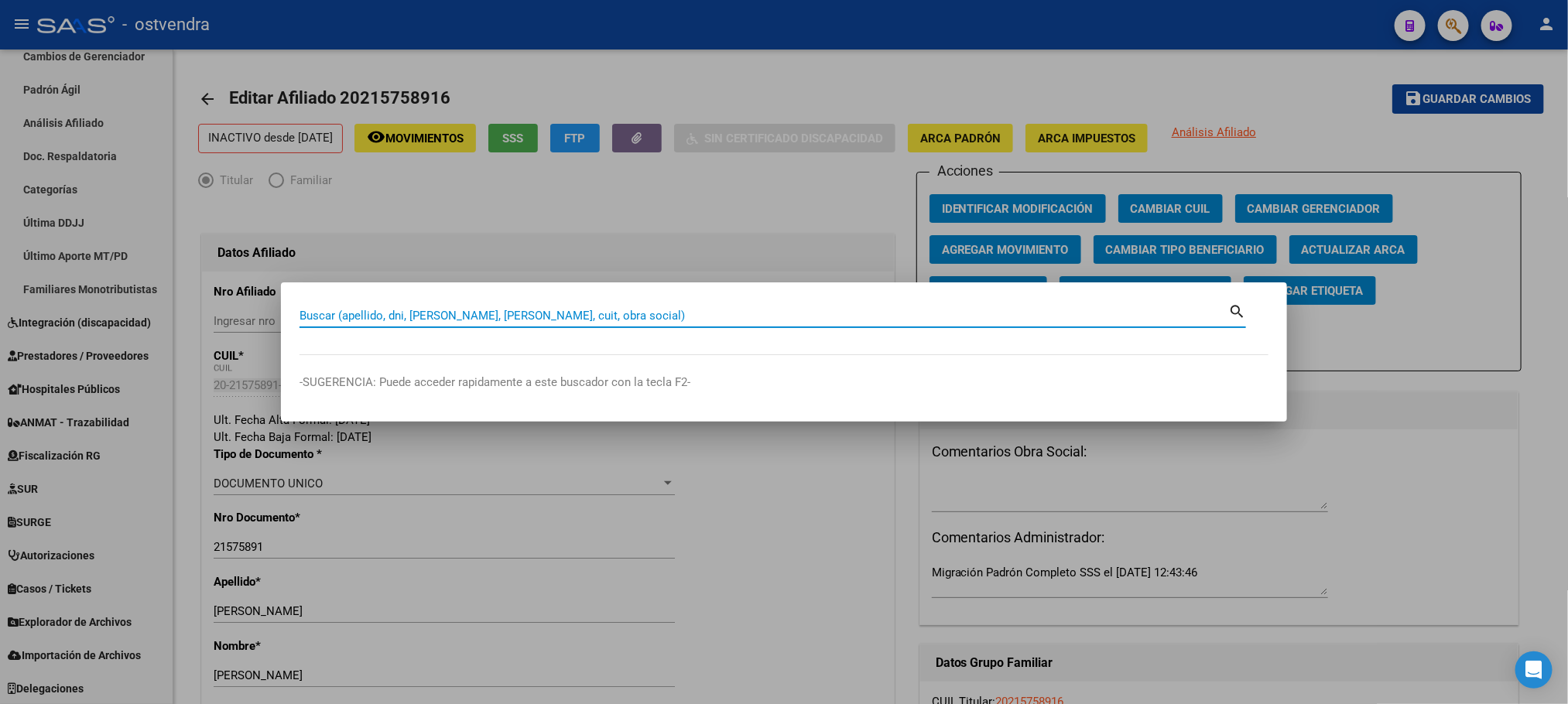
paste input "20403897974"
type input "20403897974"
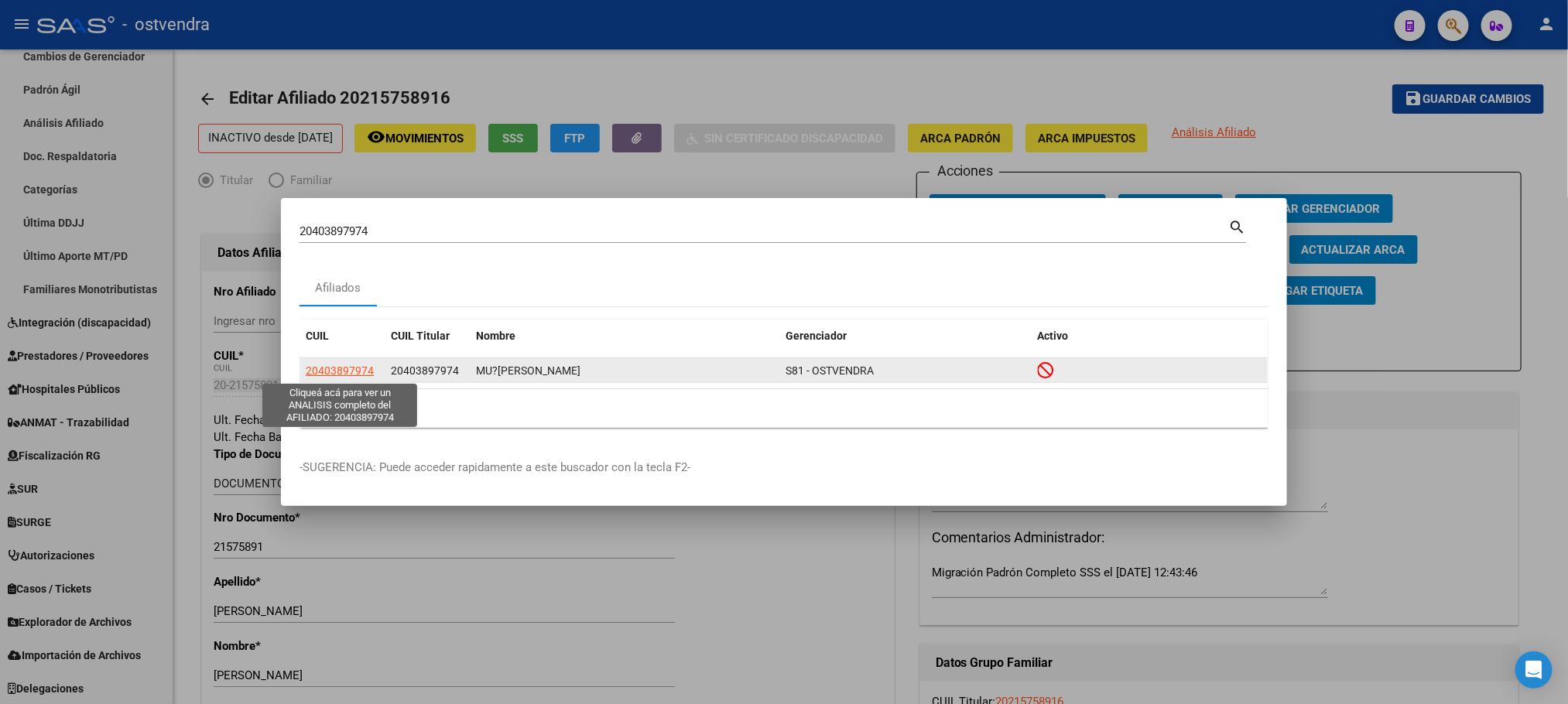
click at [339, 369] on span "20403897974" at bounding box center [340, 370] width 68 height 13
type textarea "20403897974"
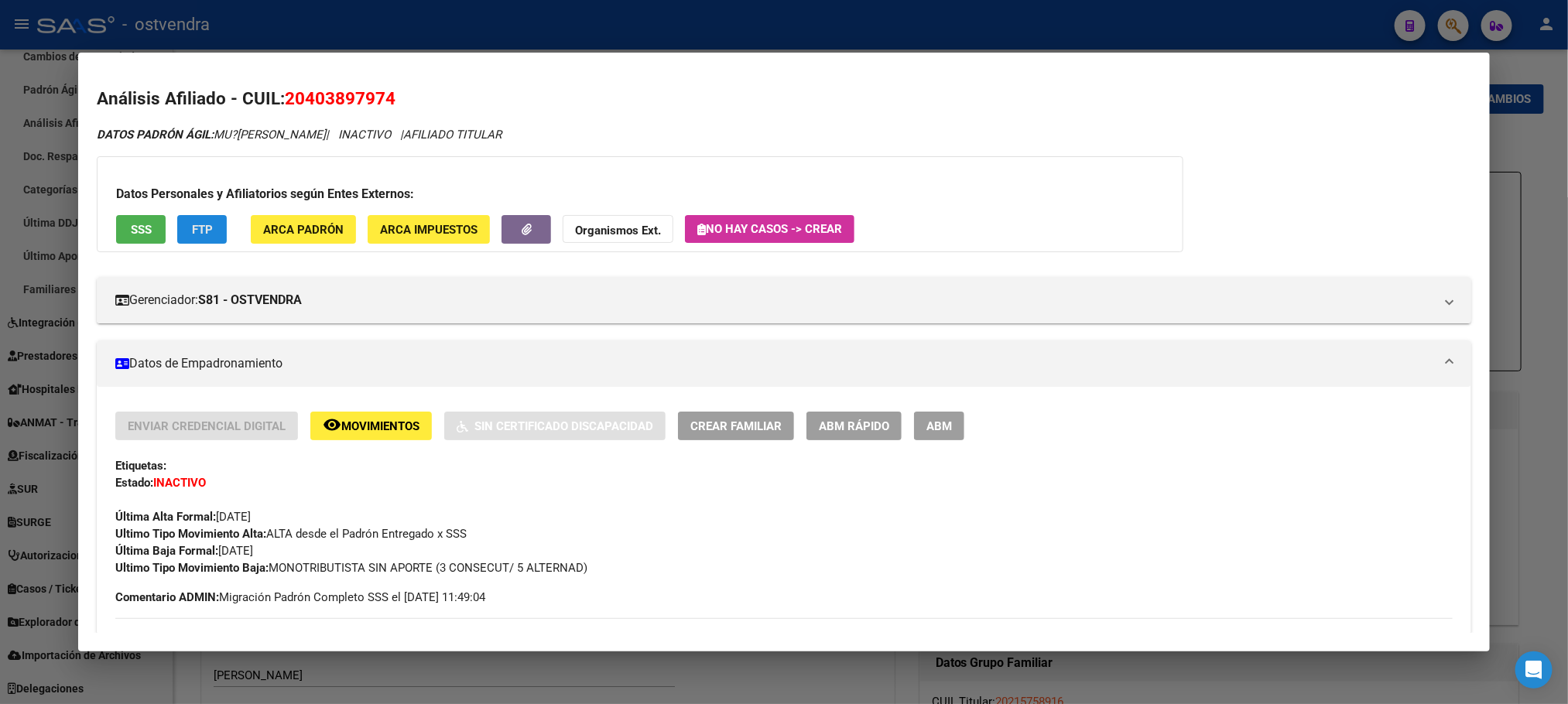
click at [195, 232] on span "FTP" at bounding box center [202, 230] width 20 height 14
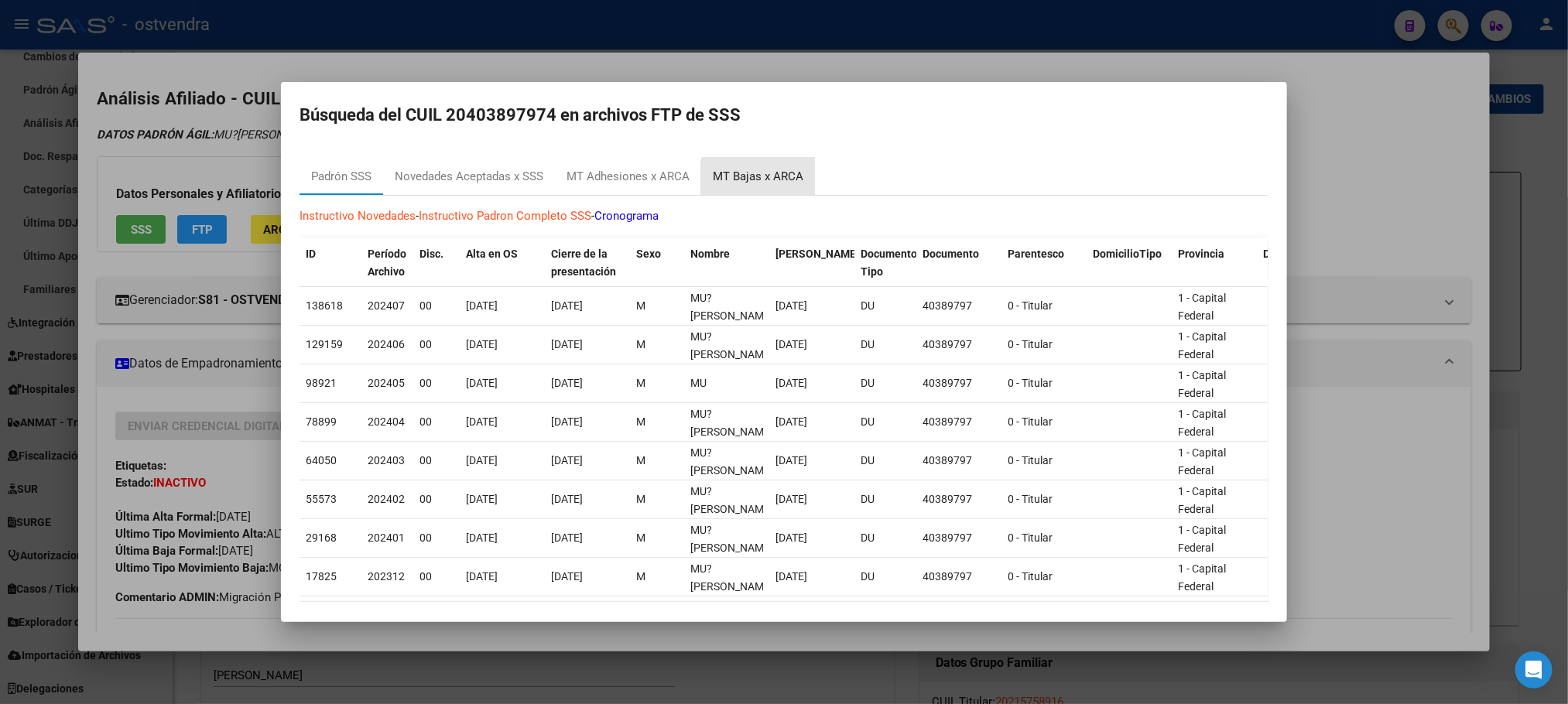
click at [769, 182] on div "MT Bajas x ARCA" at bounding box center [758, 177] width 90 height 18
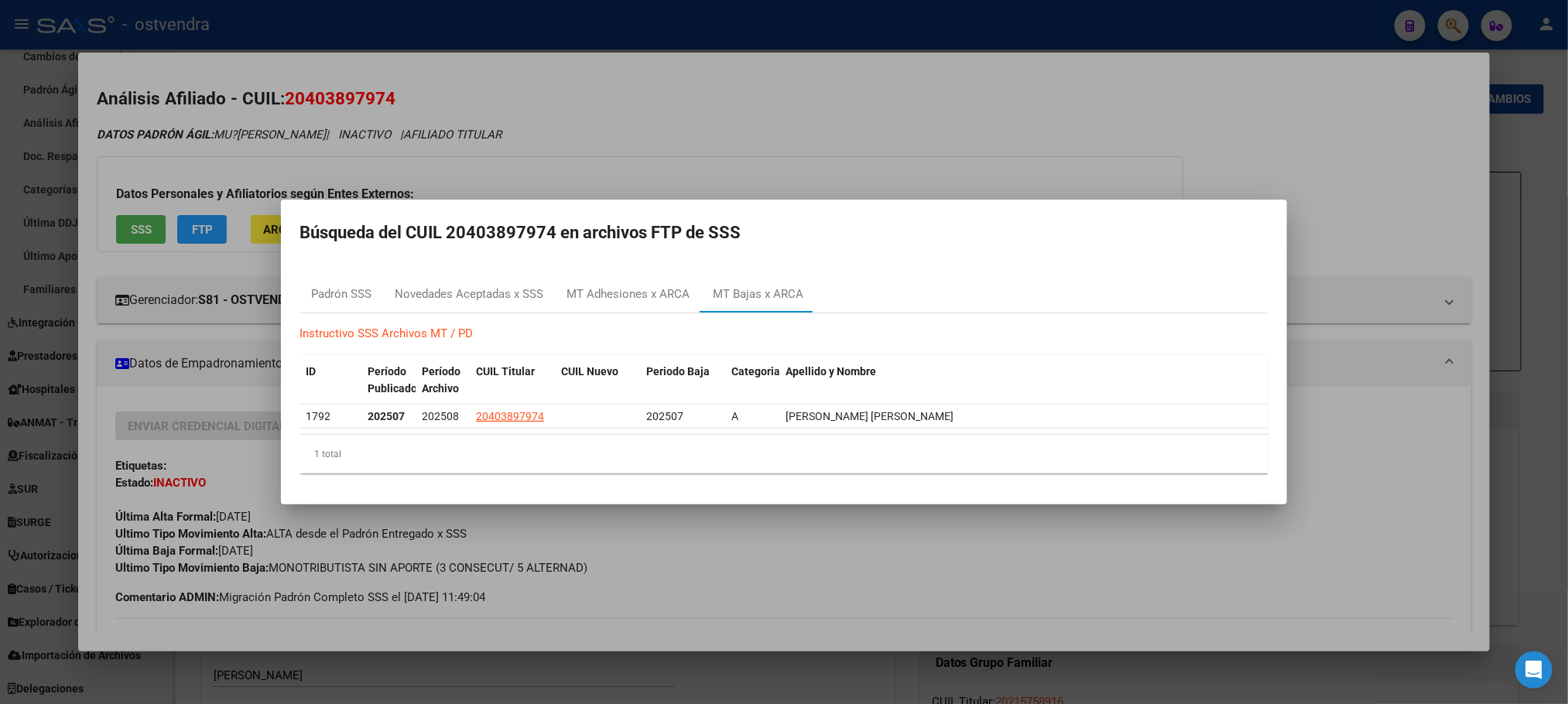
click at [754, 160] on div at bounding box center [784, 352] width 1568 height 704
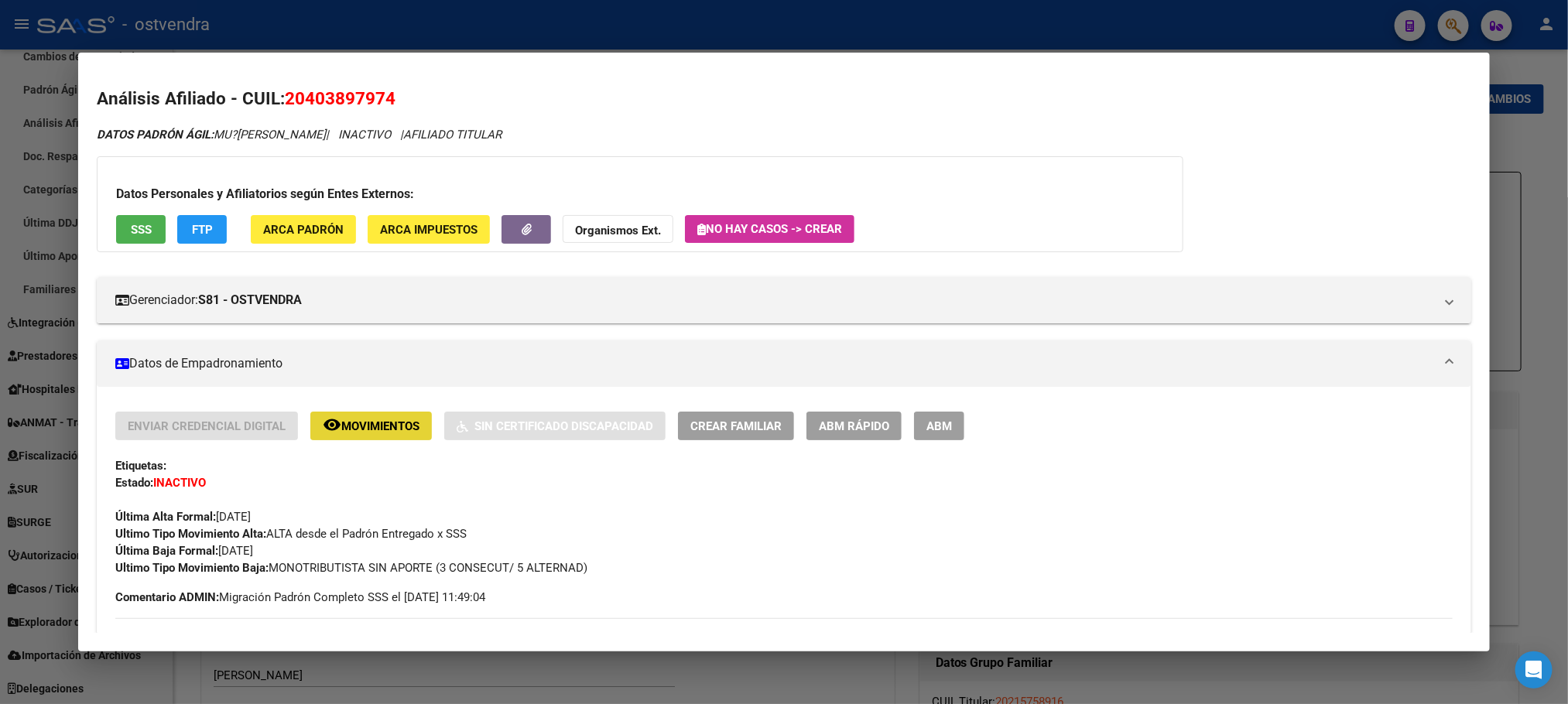
click at [371, 432] on span "Movimientos" at bounding box center [380, 427] width 78 height 14
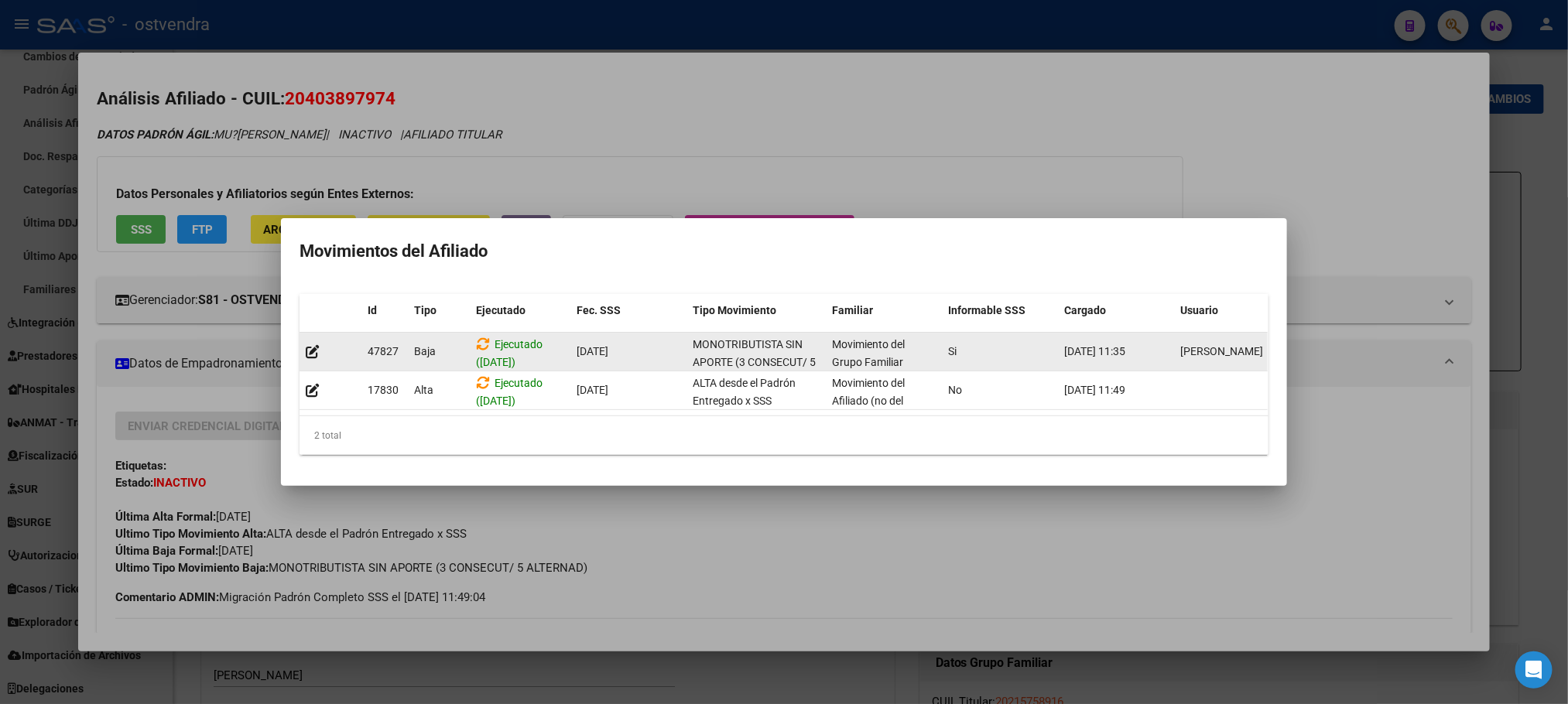
click at [307, 343] on div at bounding box center [330, 352] width 49 height 18
click at [311, 345] on icon at bounding box center [312, 352] width 14 height 15
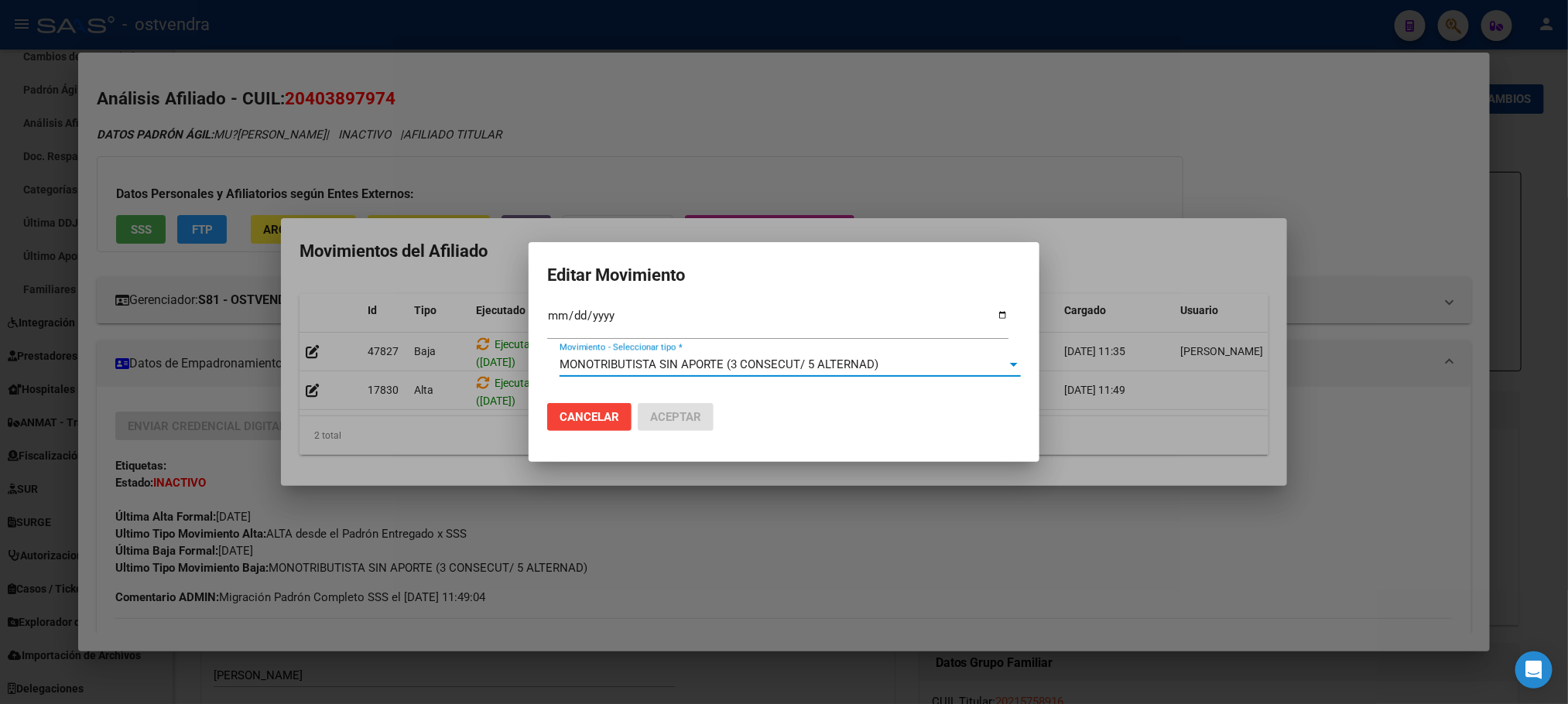
click at [600, 361] on span "MONOTRIBUTISTA SIN APORTE (3 CONSECUT/ 5 ALTERNAD)" at bounding box center [719, 364] width 319 height 14
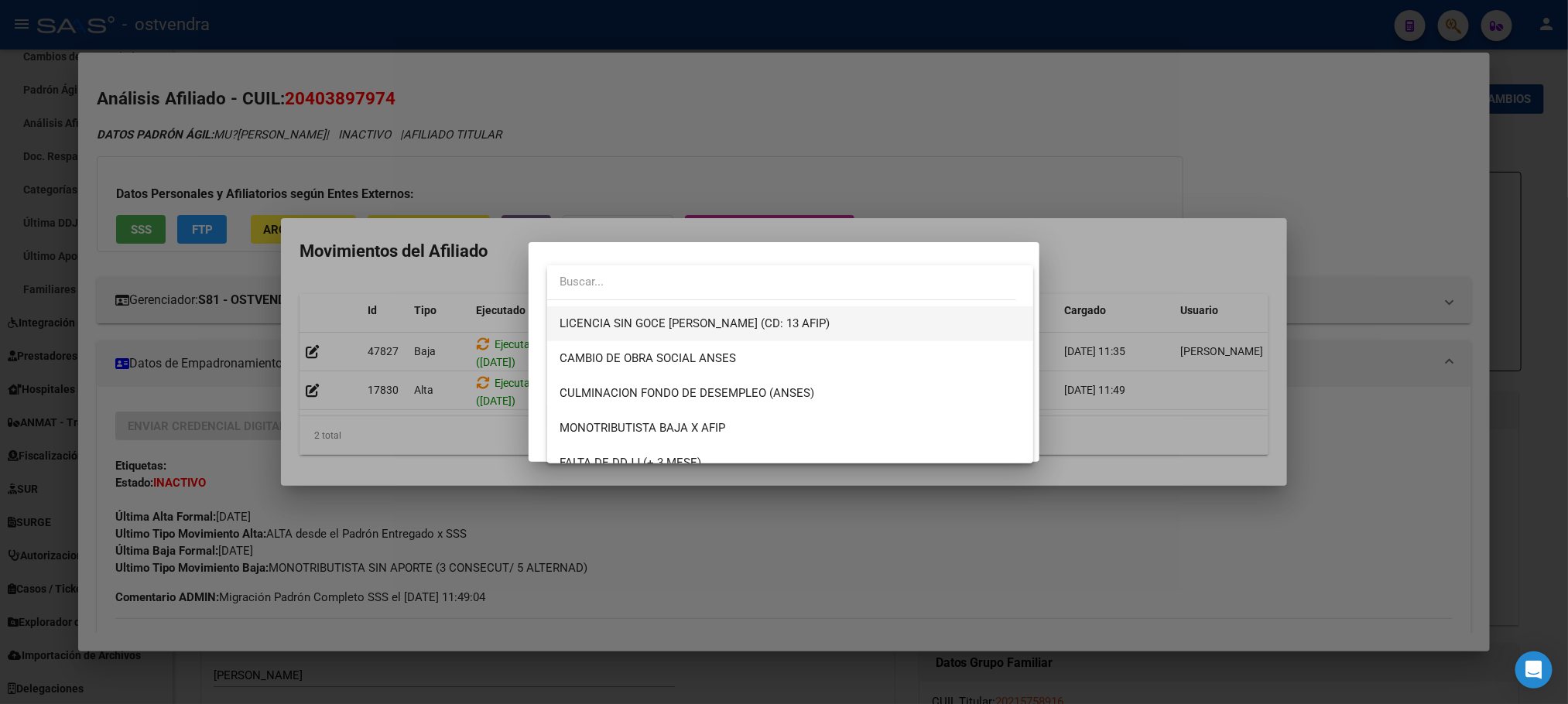
scroll to position [348, 0]
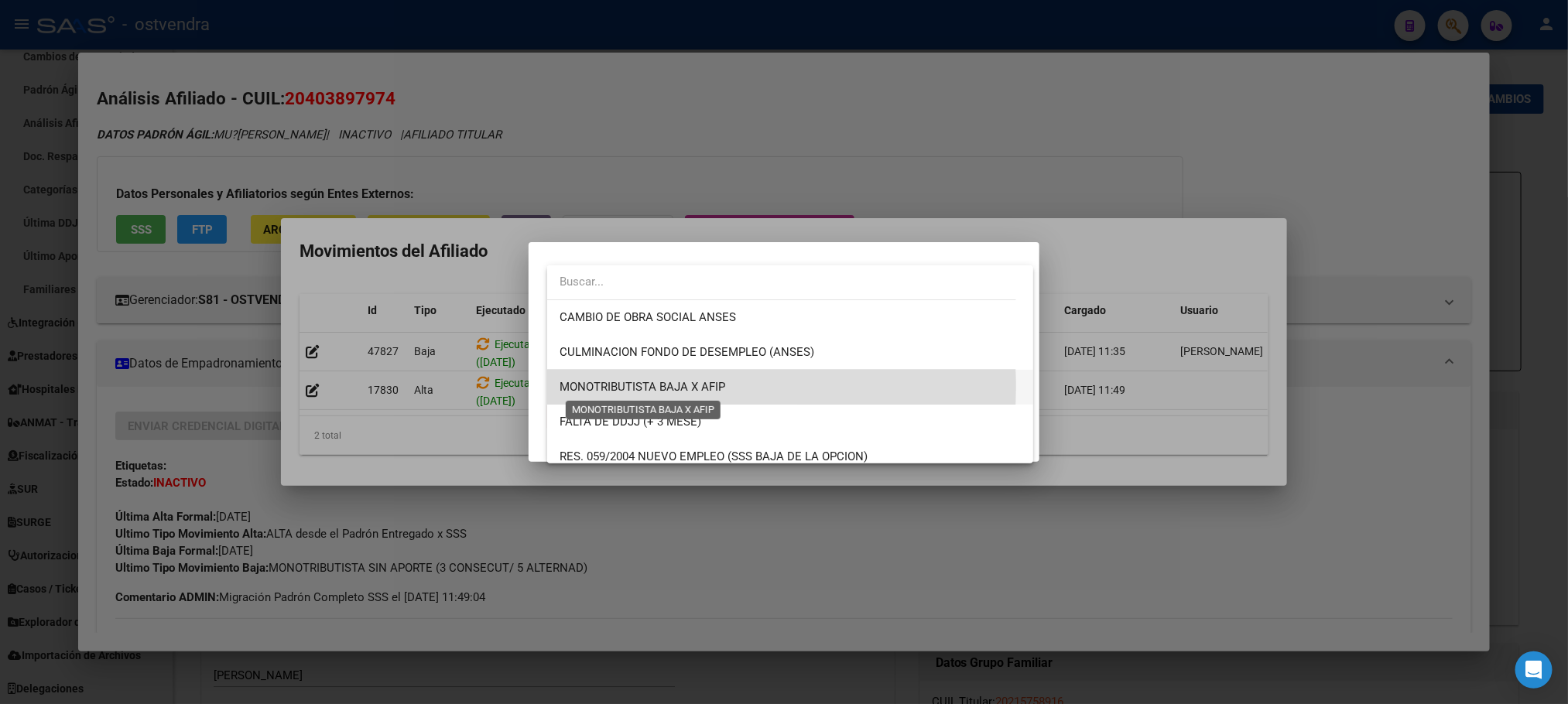
click at [611, 387] on span "MONOTRIBUTISTA BAJA X AFIP" at bounding box center [642, 387] width 166 height 14
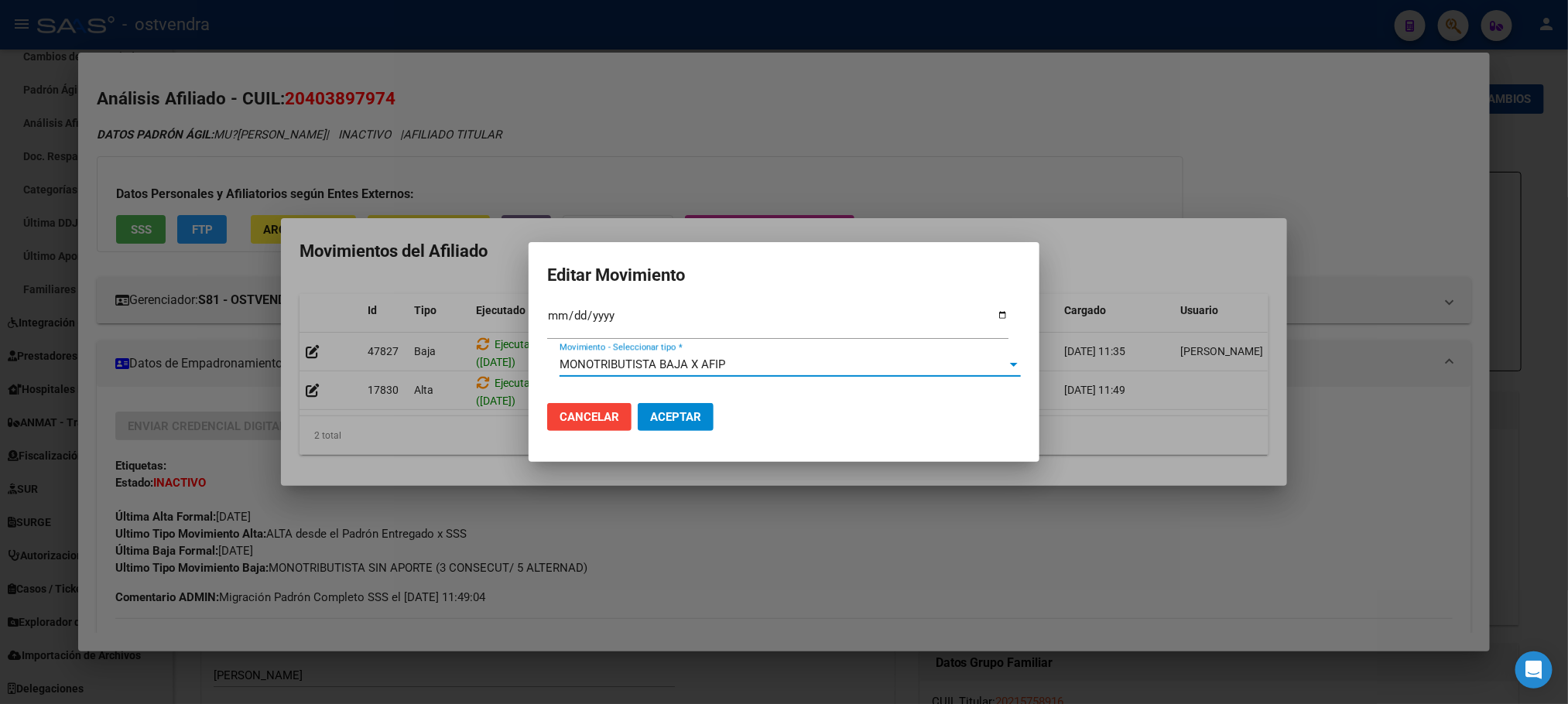
click at [646, 407] on button "Aceptar" at bounding box center [675, 417] width 76 height 28
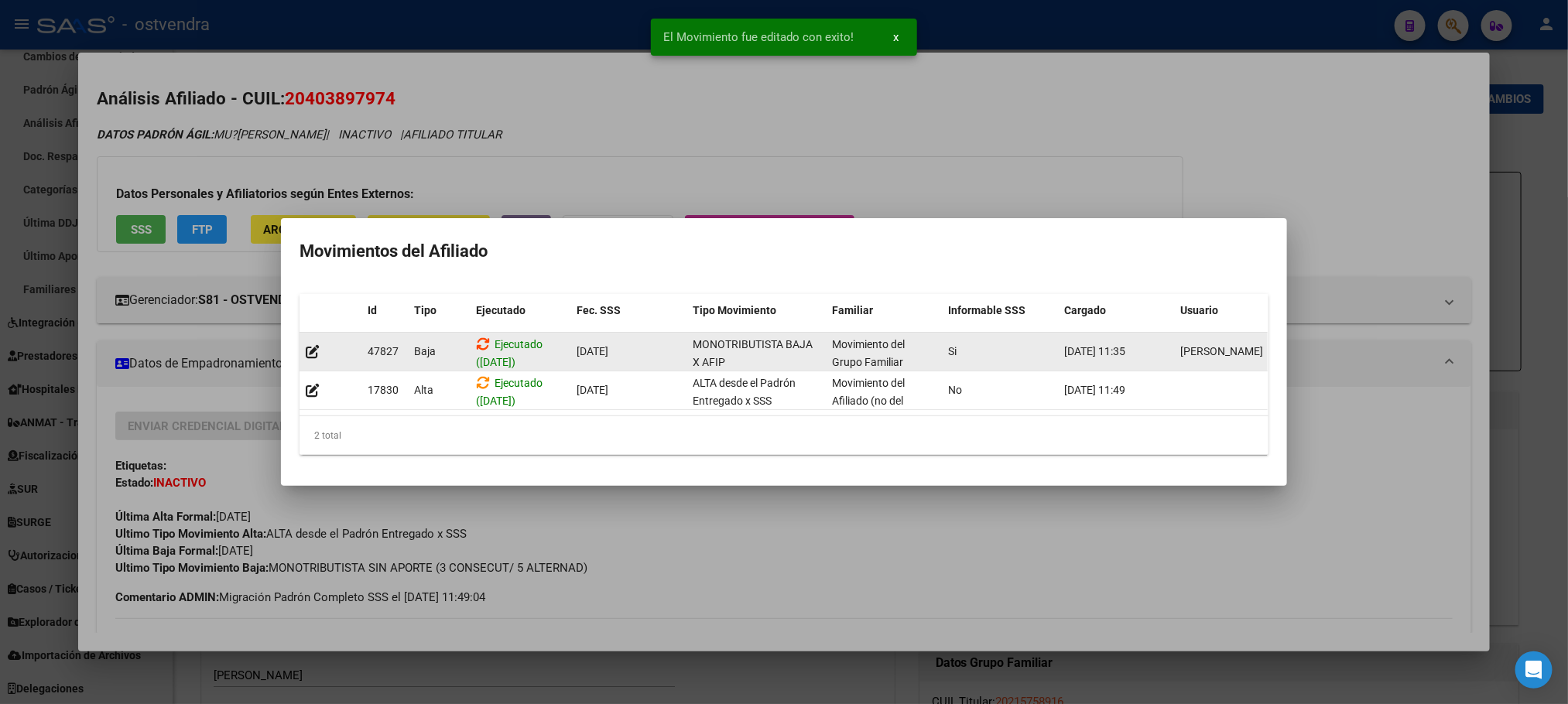
click at [485, 337] on icon at bounding box center [483, 344] width 14 height 15
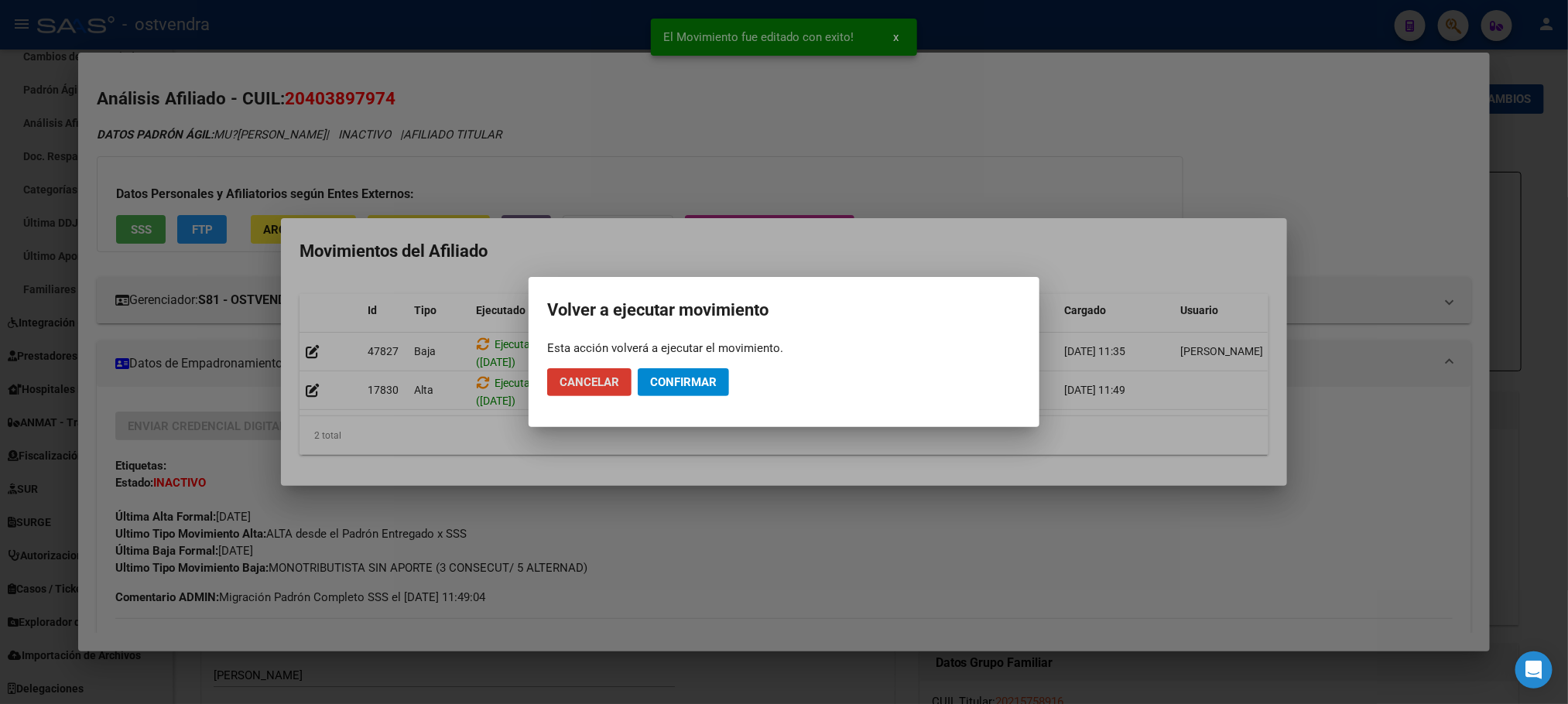
click at [715, 239] on div at bounding box center [784, 352] width 1568 height 704
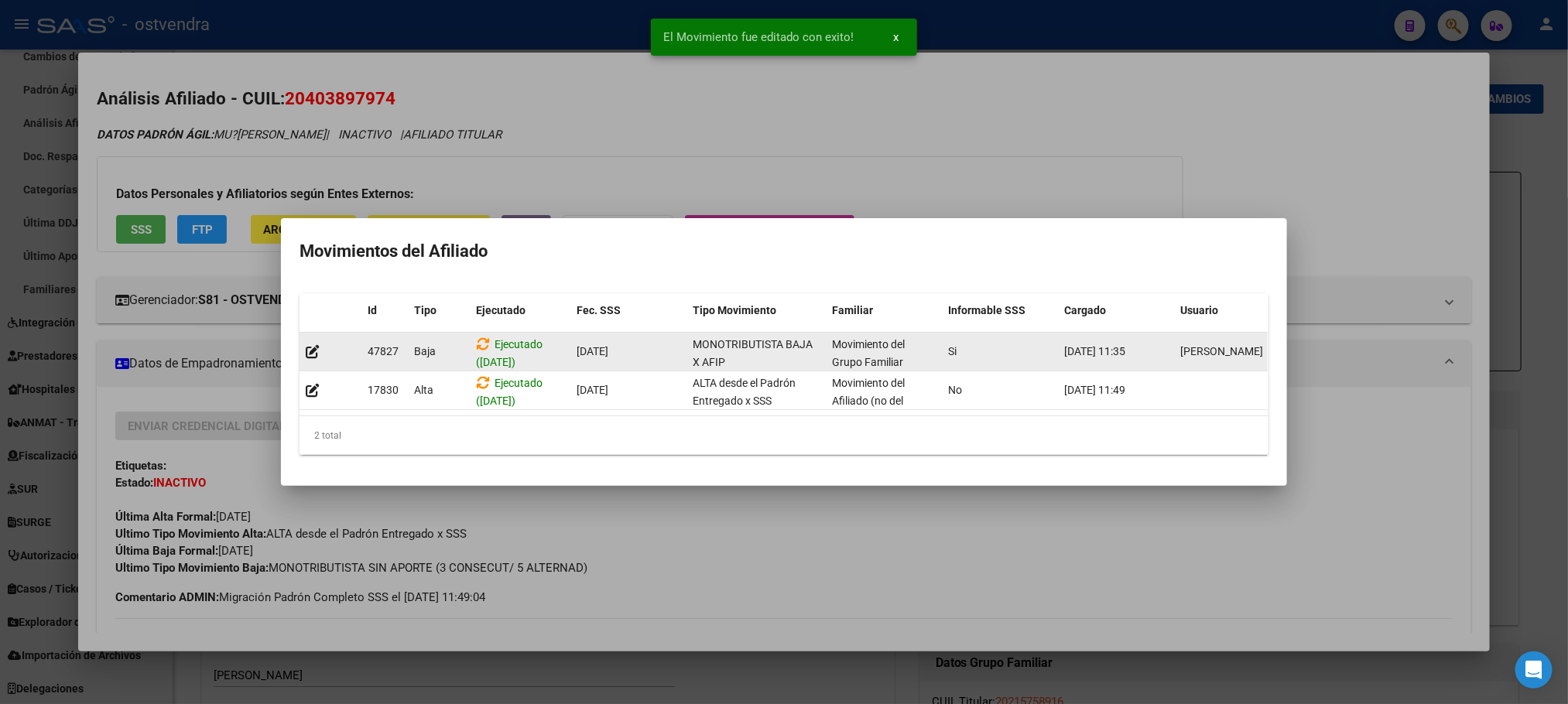
click at [321, 343] on div at bounding box center [330, 352] width 49 height 18
click at [306, 345] on icon at bounding box center [312, 352] width 14 height 15
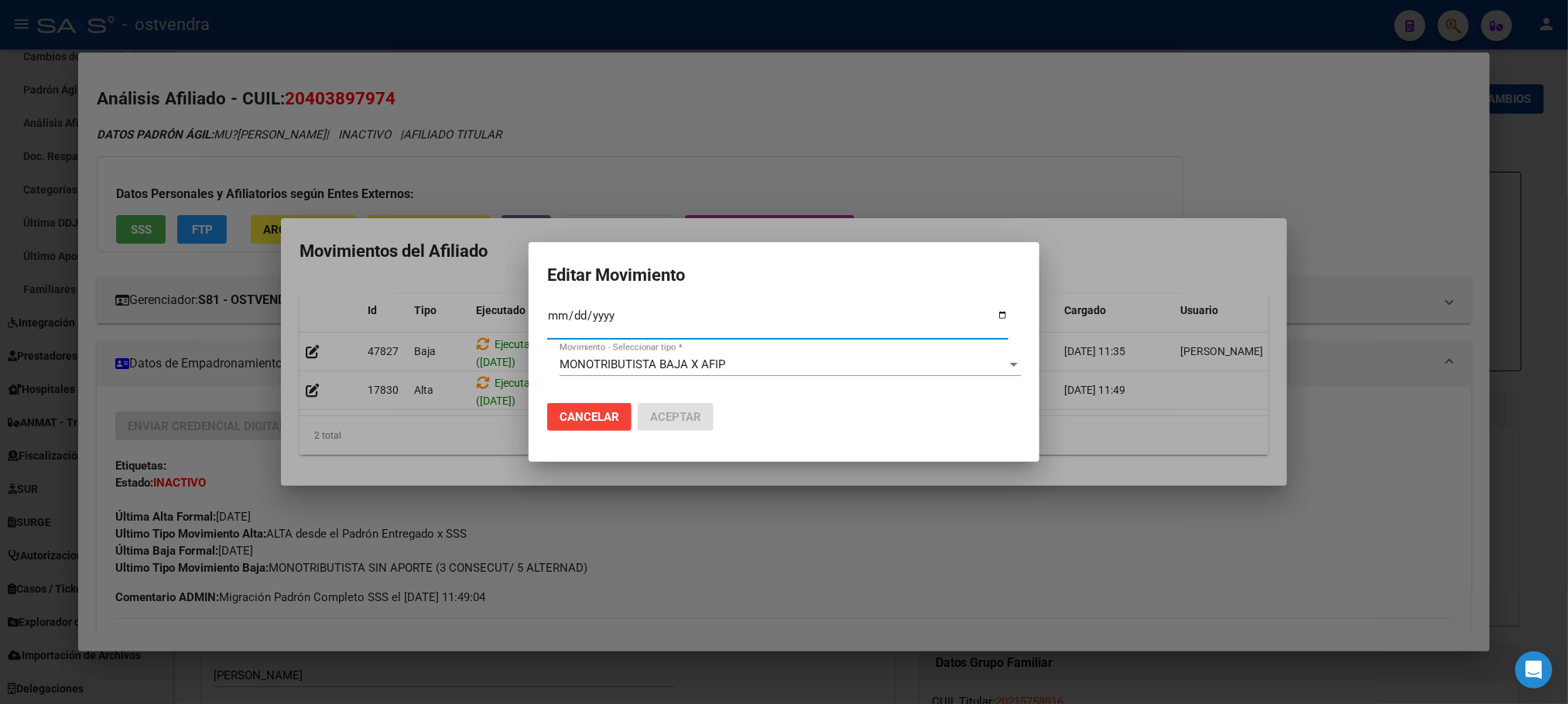
click at [601, 316] on input "[DATE]" at bounding box center [777, 322] width 462 height 25
type input "[DATE]"
click at [680, 418] on span "Aceptar" at bounding box center [676, 417] width 51 height 14
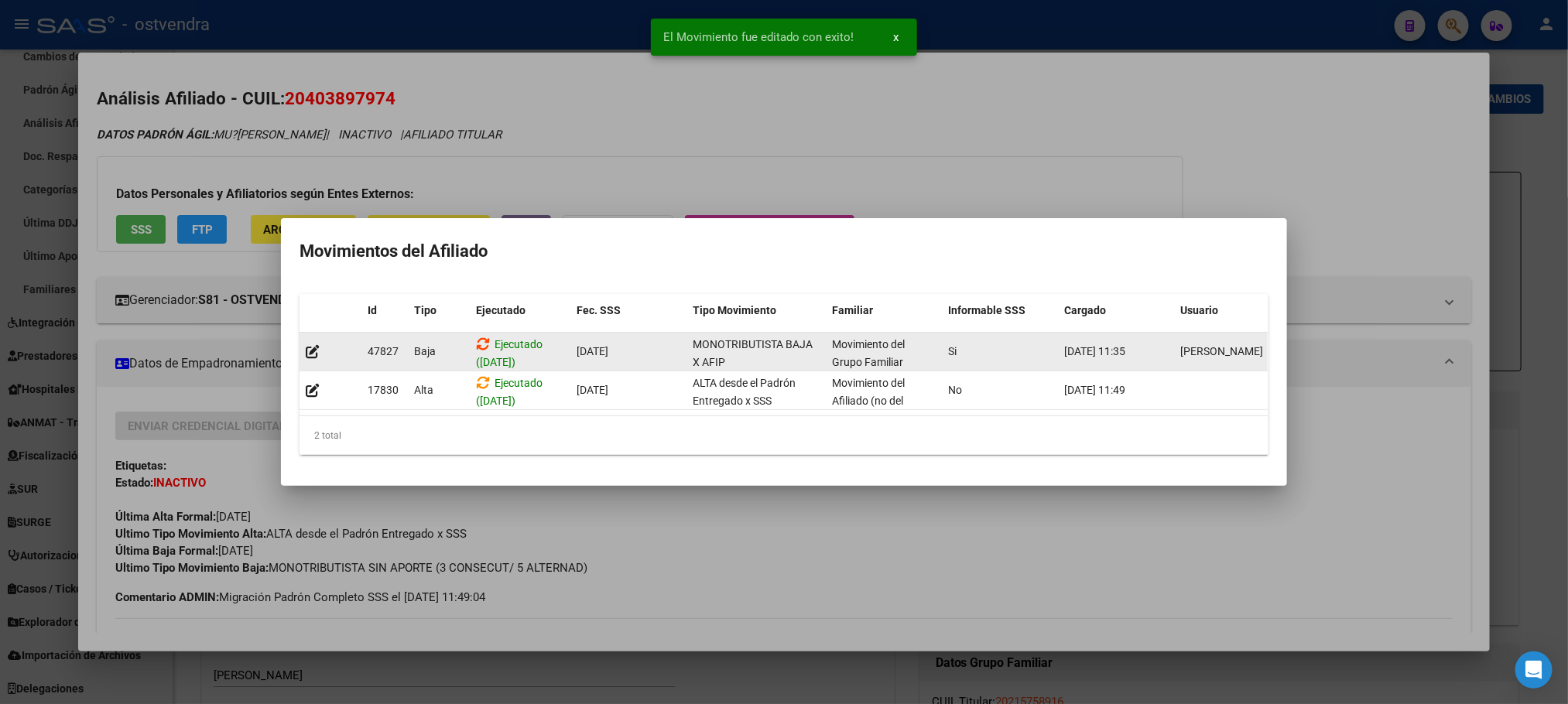
click at [477, 337] on icon at bounding box center [483, 344] width 14 height 15
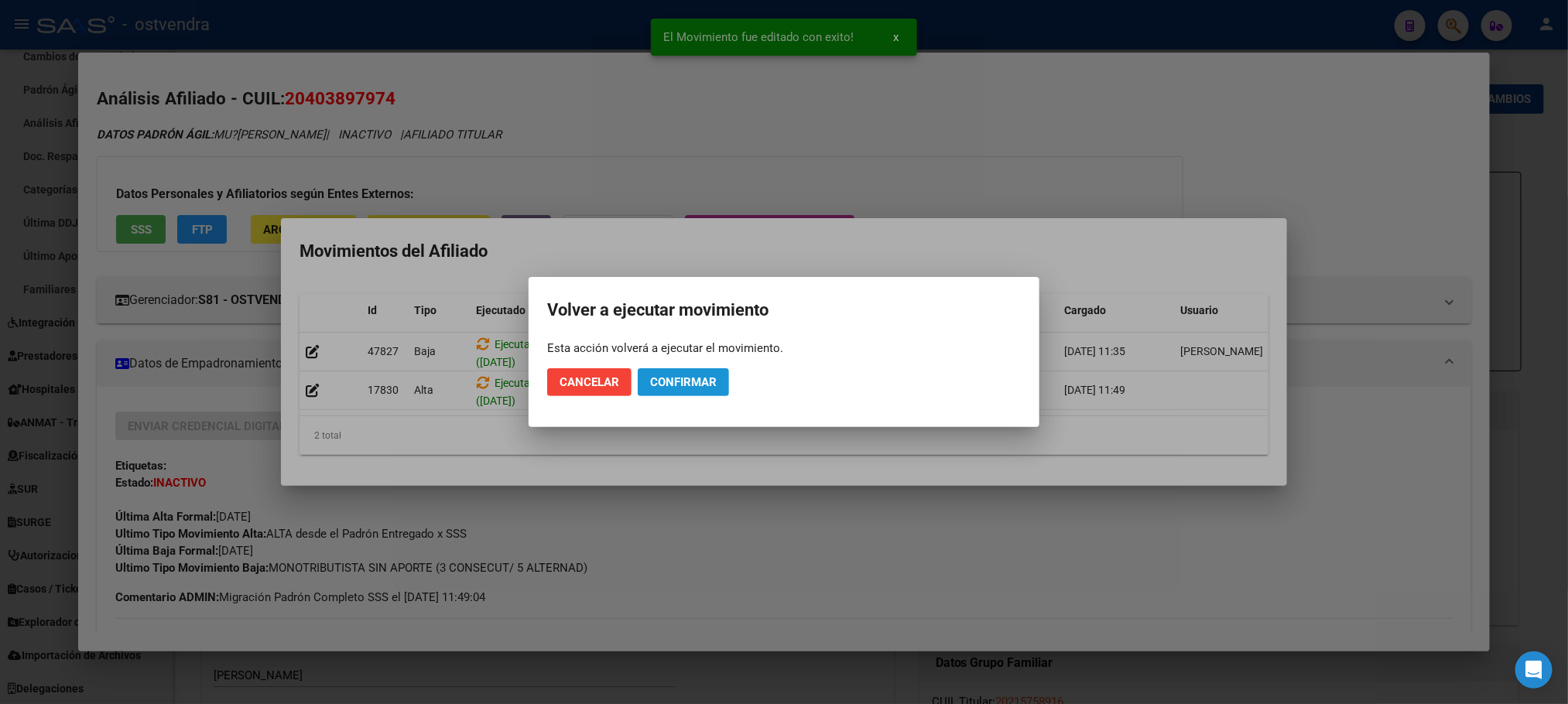
click at [673, 381] on span "Confirmar" at bounding box center [683, 382] width 67 height 14
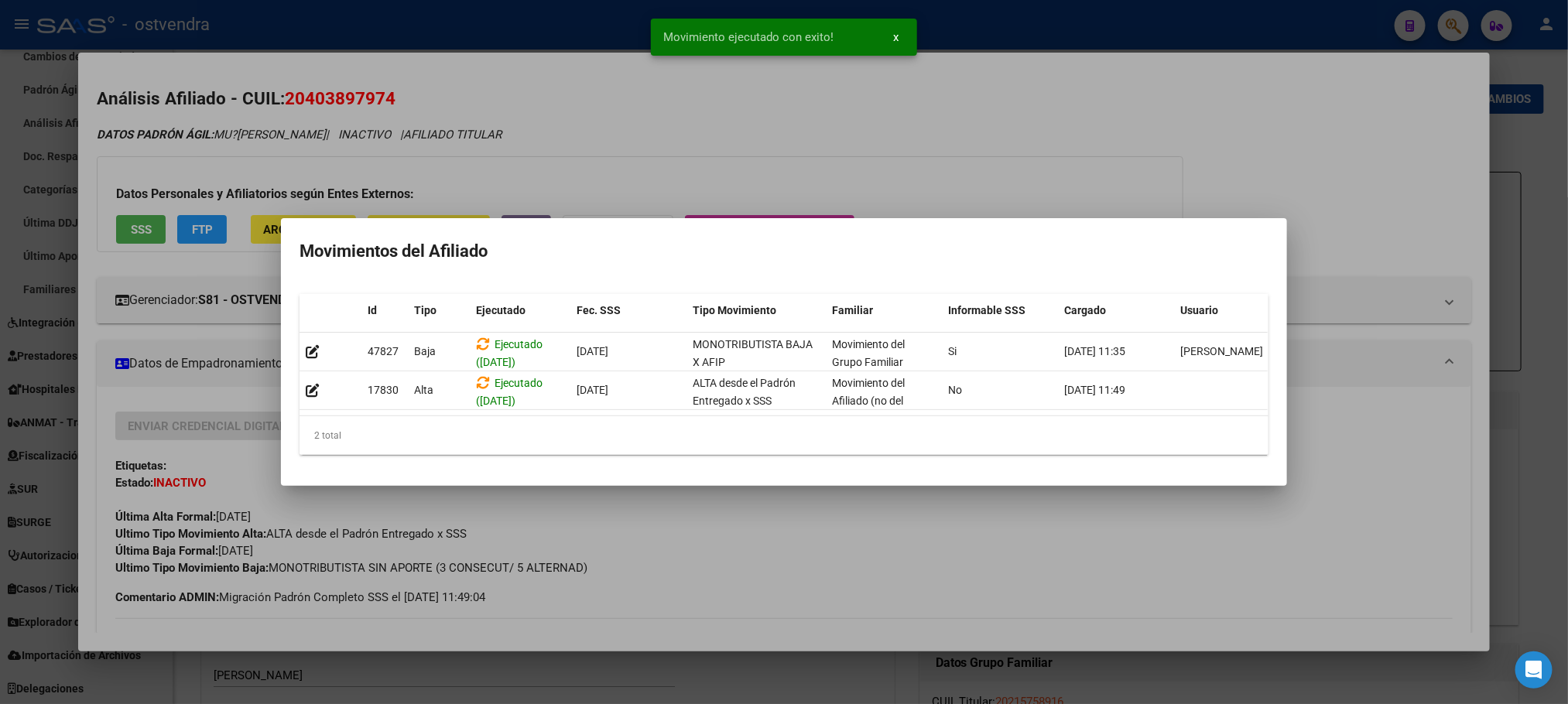
click at [569, 161] on div at bounding box center [784, 352] width 1568 height 704
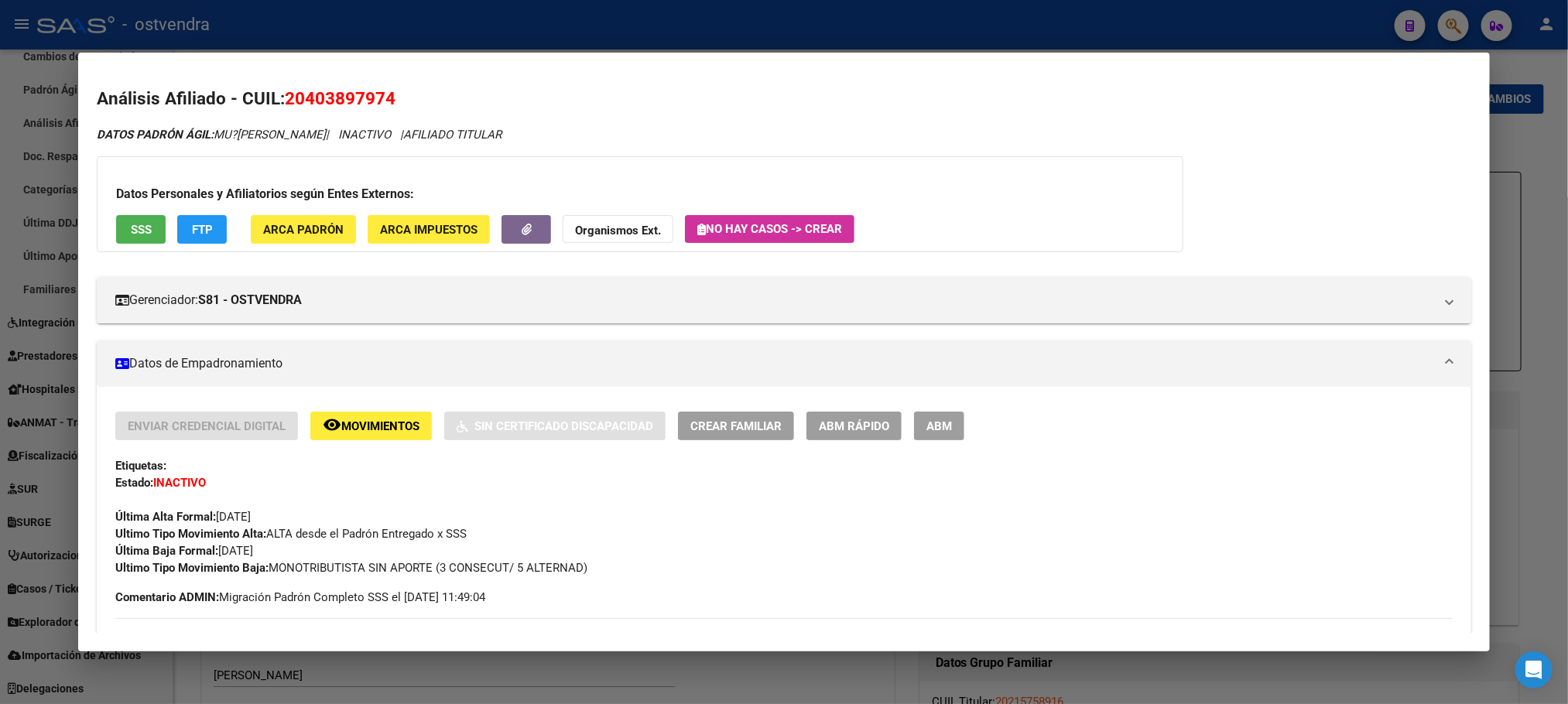
click at [314, 12] on div at bounding box center [784, 352] width 1568 height 704
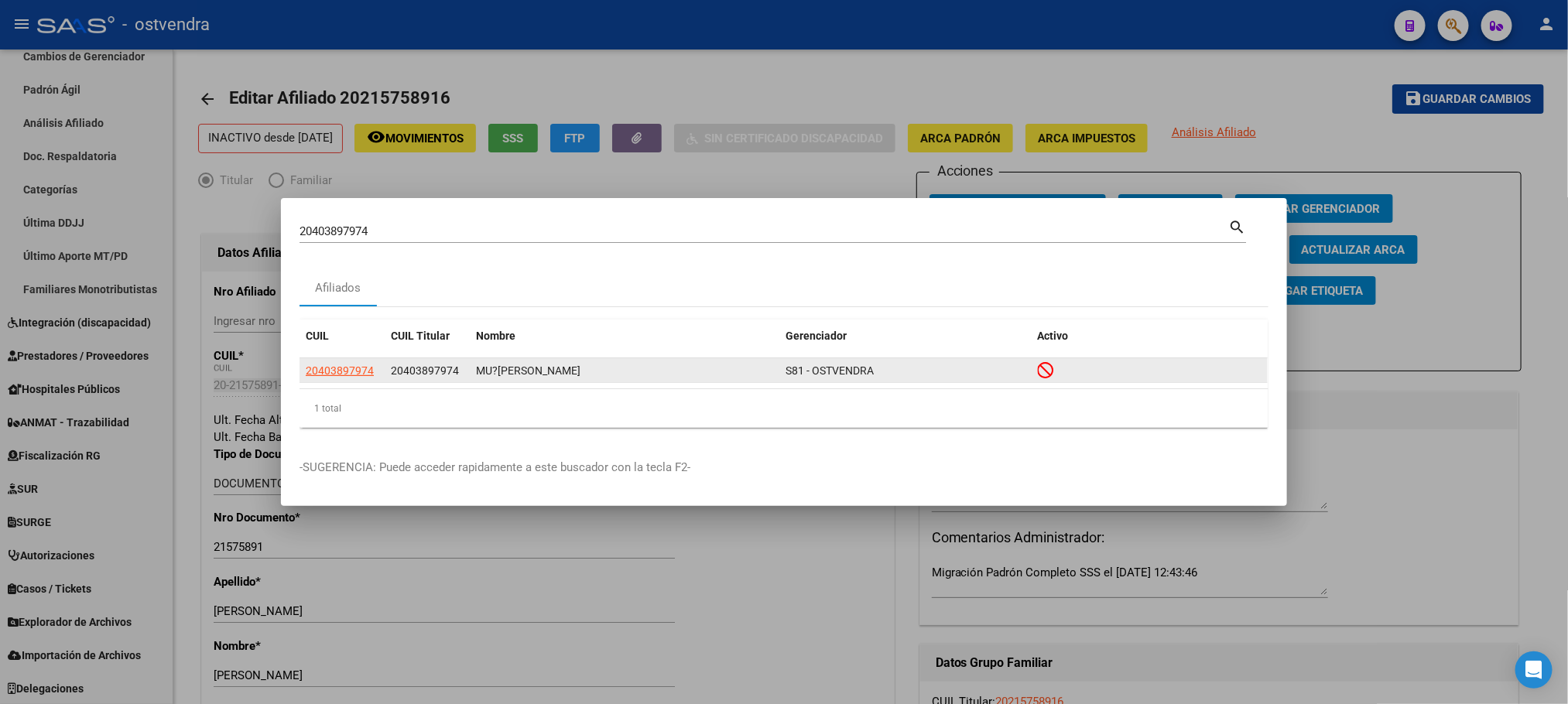
click at [330, 381] on datatable-body-cell "20403897974" at bounding box center [342, 370] width 85 height 24
click at [333, 367] on span "20403897974" at bounding box center [340, 370] width 68 height 13
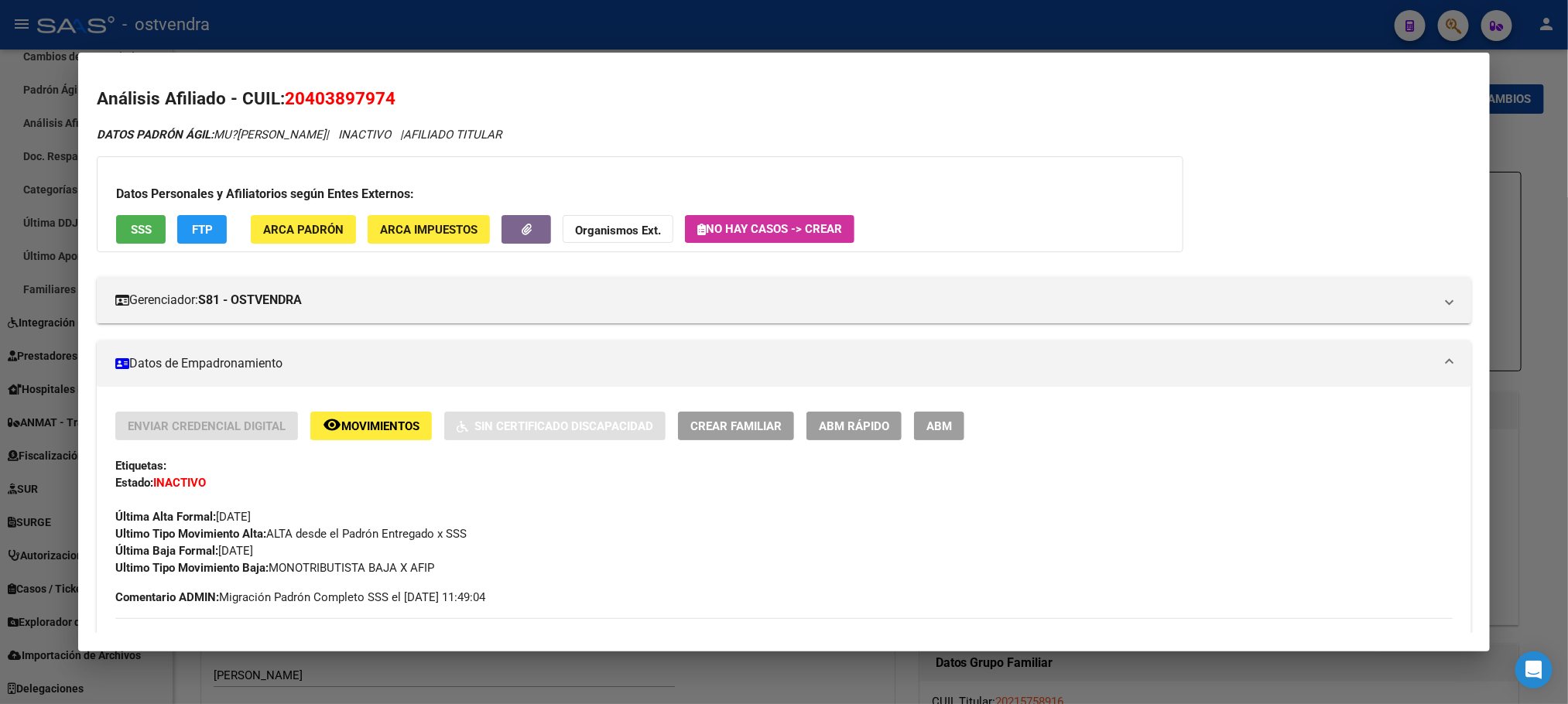
click at [678, 126] on div "DATOS PADRÓN ÁGIL: MU?[PERSON_NAME] | INACTIVO | AFILIADO TITULAR" at bounding box center [783, 135] width 1373 height 18
click at [393, 17] on div at bounding box center [784, 352] width 1568 height 704
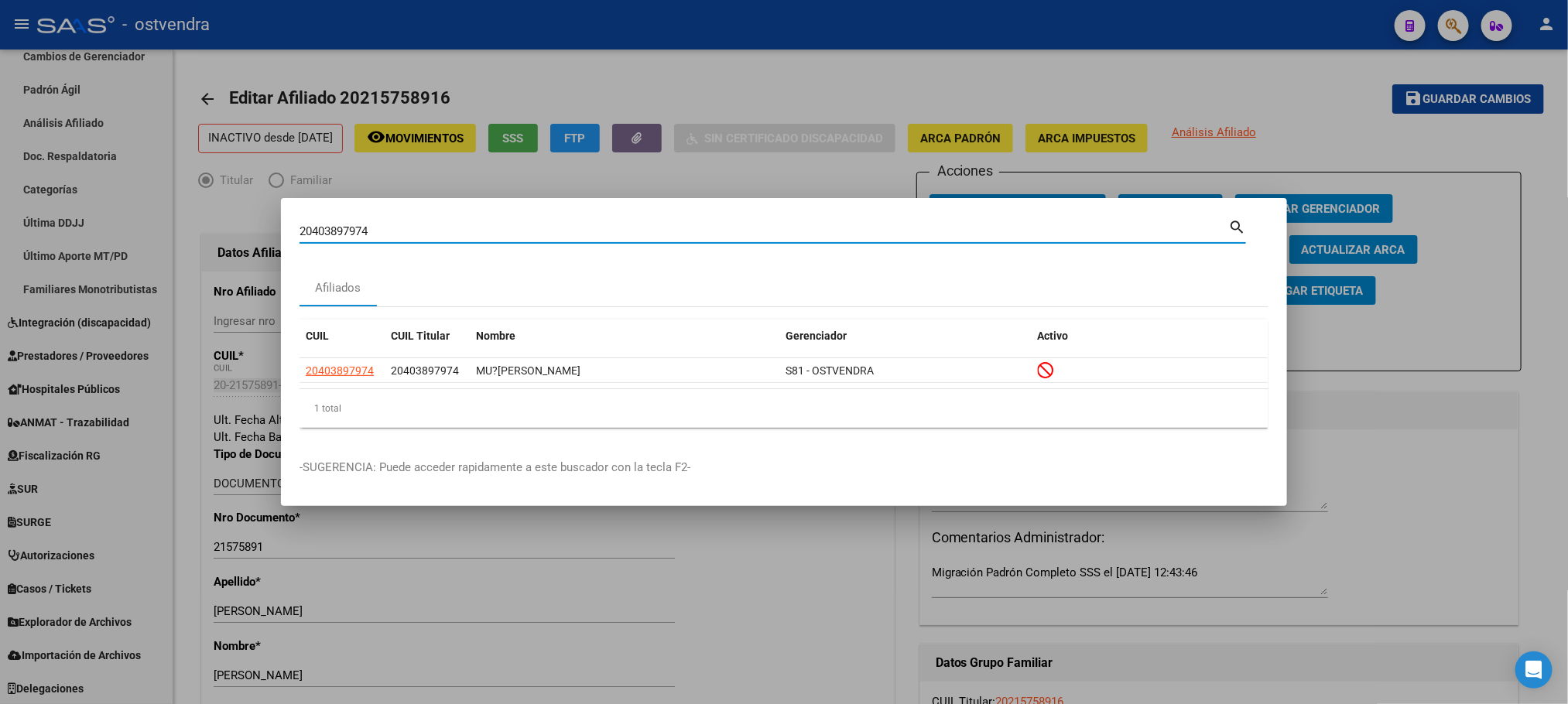
drag, startPoint x: 399, startPoint y: 224, endPoint x: 246, endPoint y: 217, distance: 153.2
click at [246, 217] on div "20403897974 Buscar (apellido, dni, cuil, [PERSON_NAME], cuit, obra social) sear…" at bounding box center [784, 352] width 1568 height 704
paste input "330324660"
type input "20330324660"
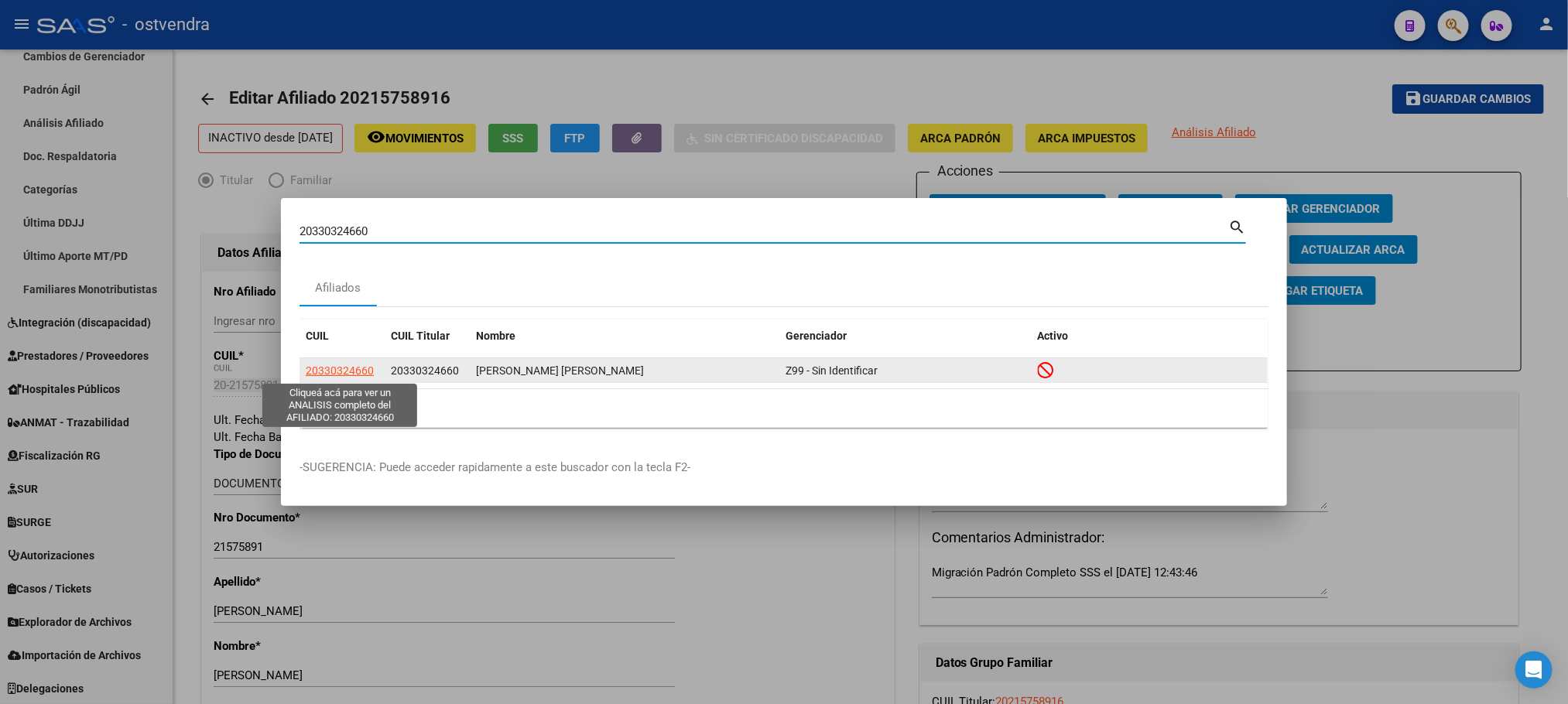
click at [349, 364] on span "20330324660" at bounding box center [340, 370] width 68 height 13
type textarea "20330324660"
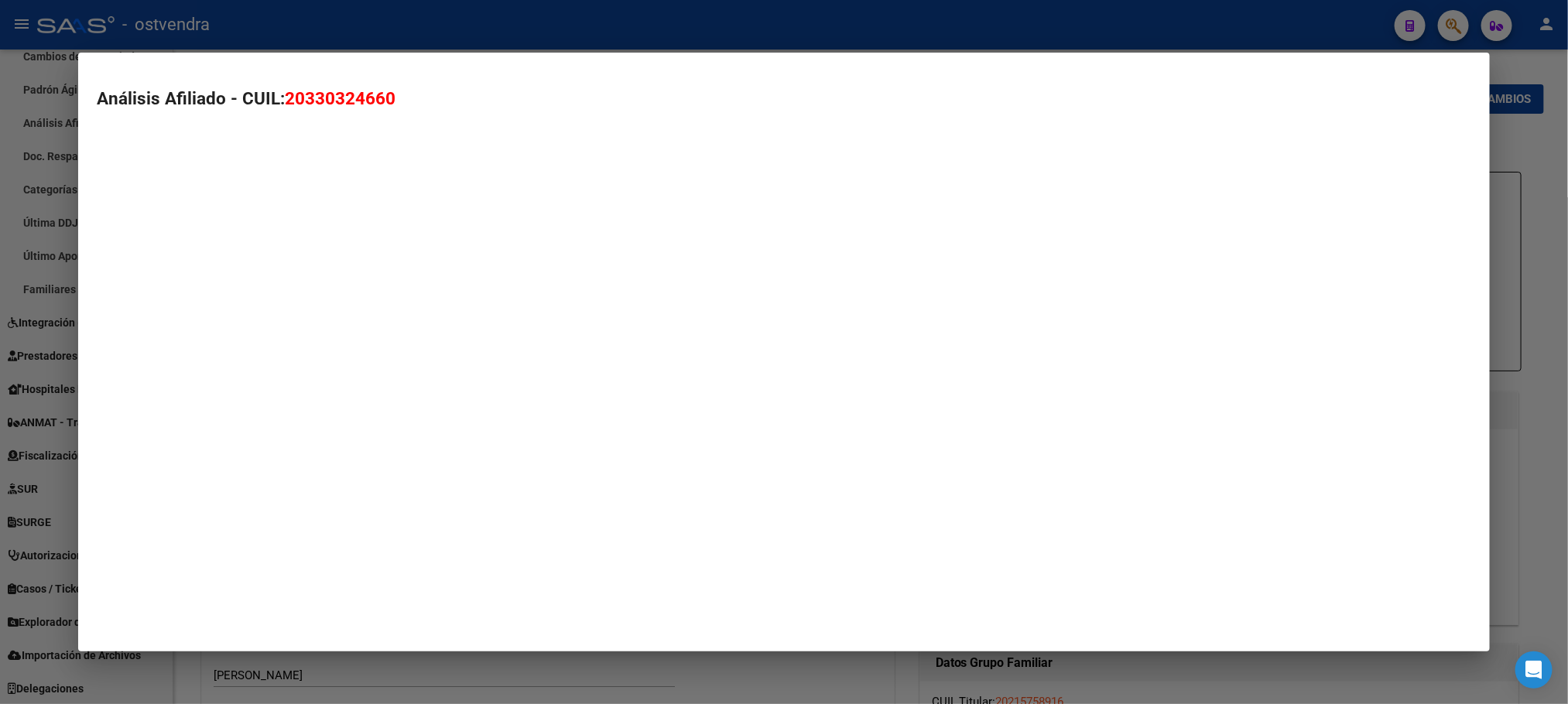
click at [353, 365] on mat-dialog-container "Análisis Afiliado - CUIL: 20330324660" at bounding box center [783, 352] width 1410 height 599
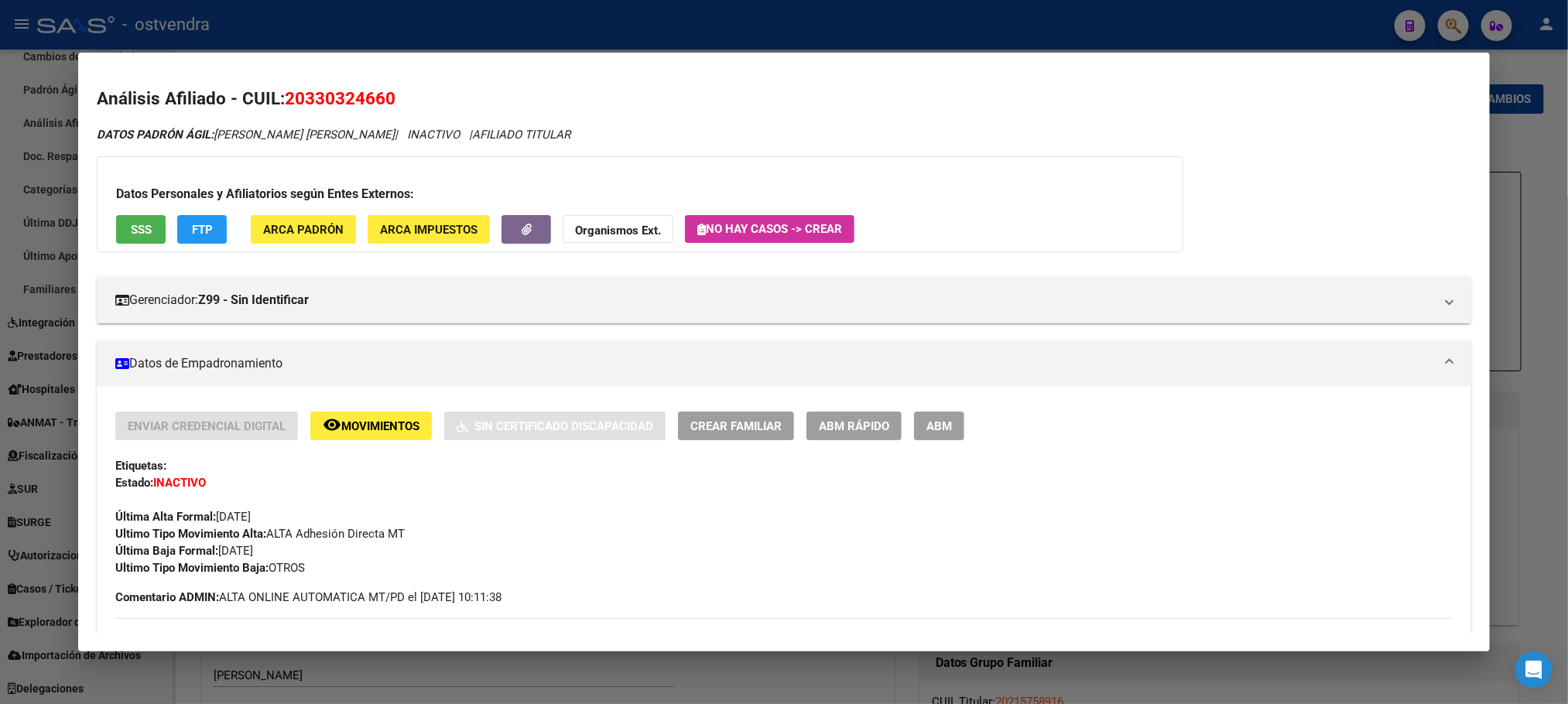
click at [203, 232] on span "FTP" at bounding box center [202, 230] width 20 height 14
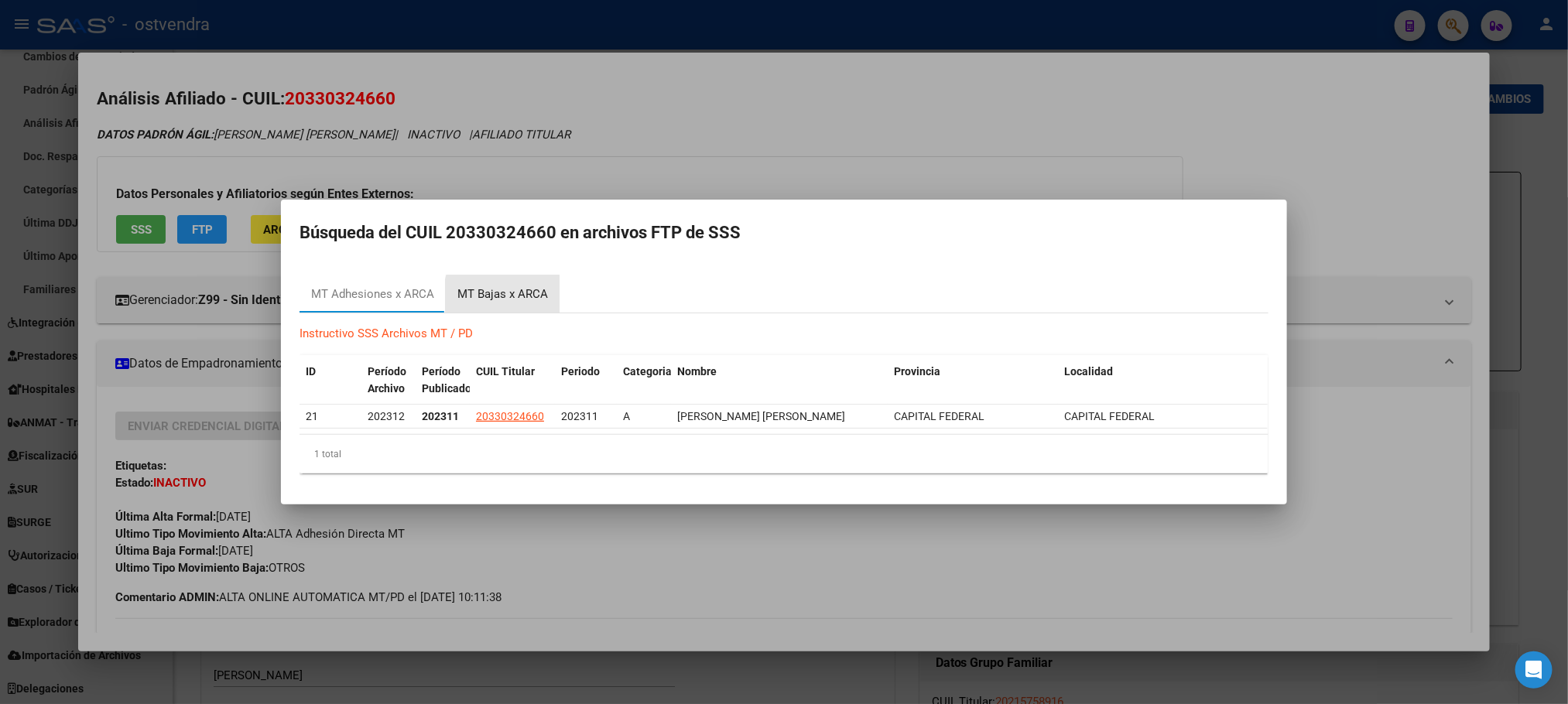
click at [525, 291] on div "MT Bajas x ARCA" at bounding box center [502, 294] width 90 height 18
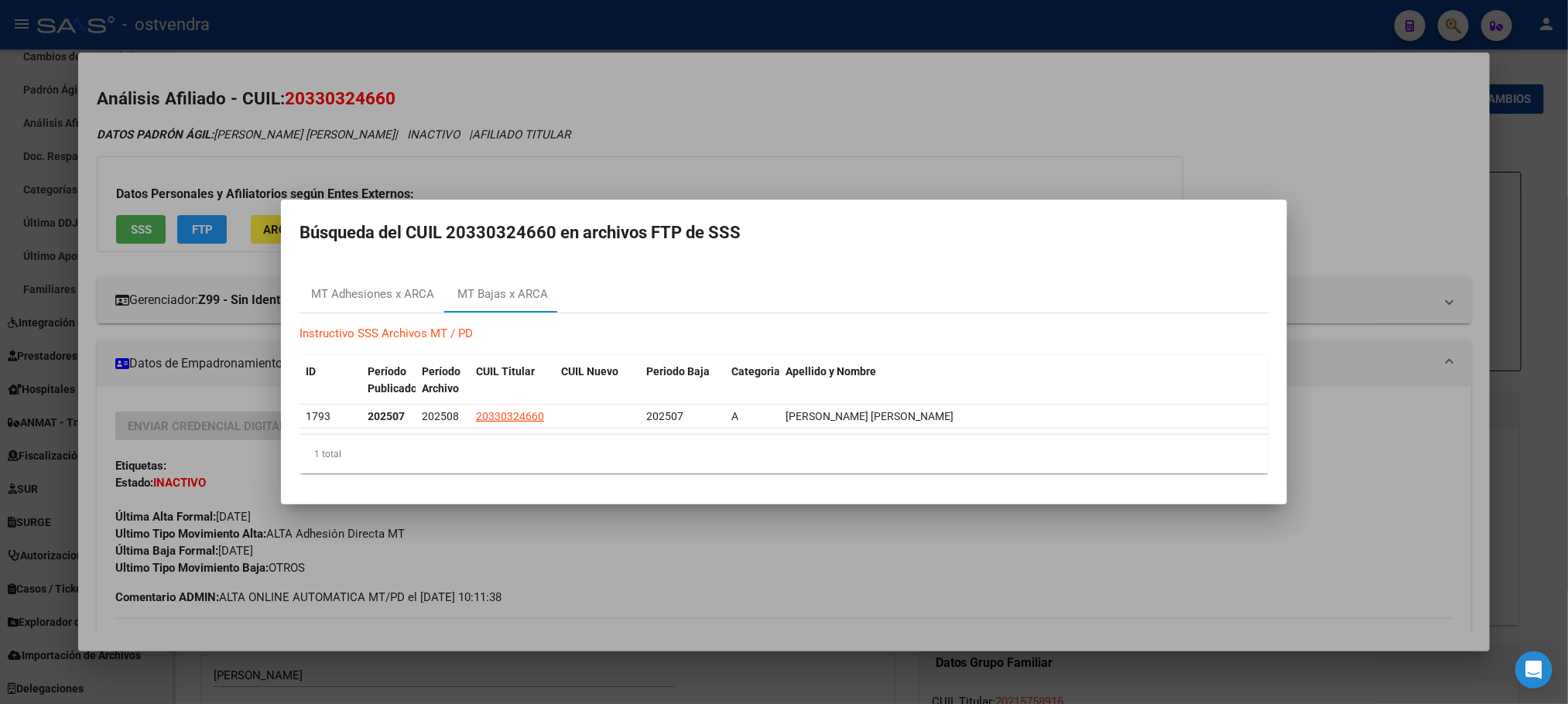
click at [642, 184] on div at bounding box center [784, 352] width 1568 height 704
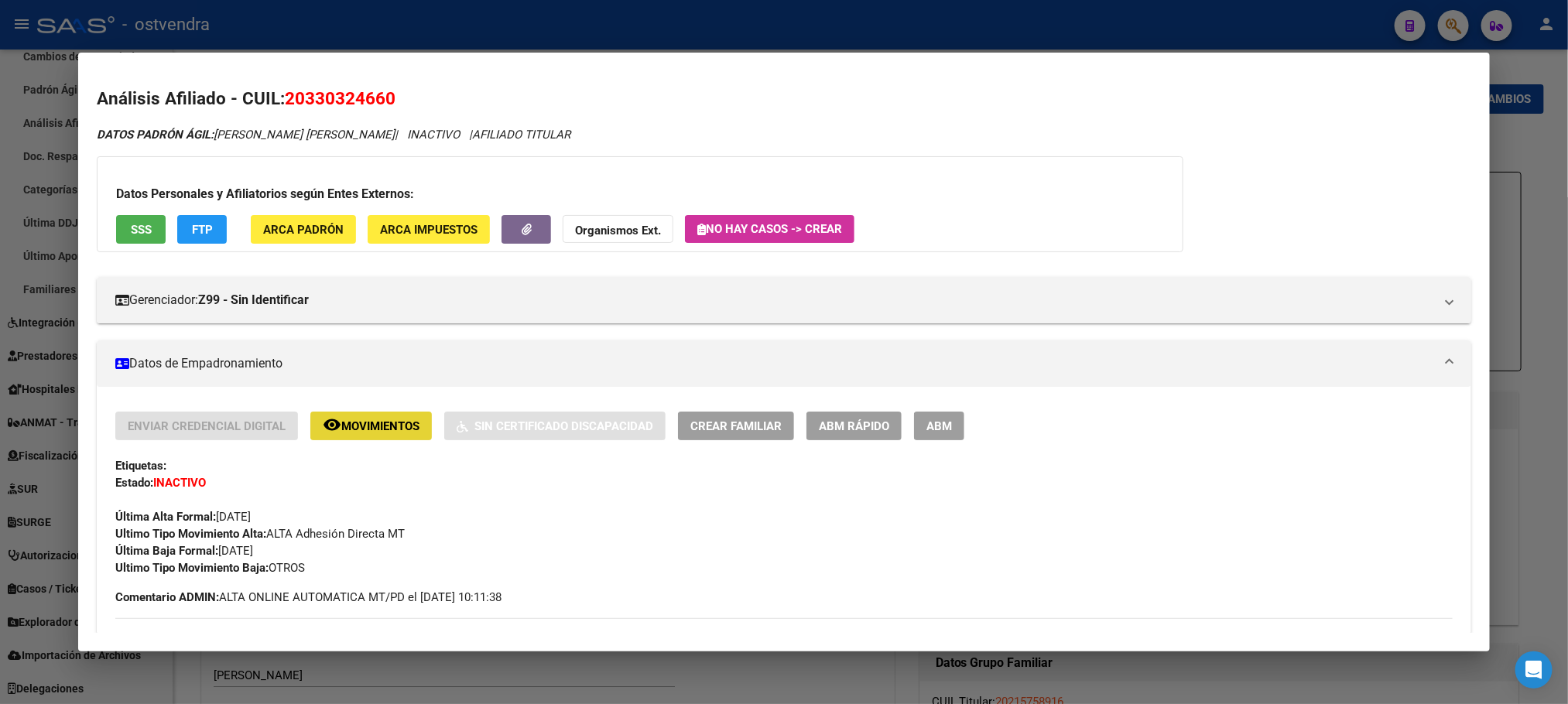
click at [392, 428] on span "Movimientos" at bounding box center [380, 427] width 78 height 14
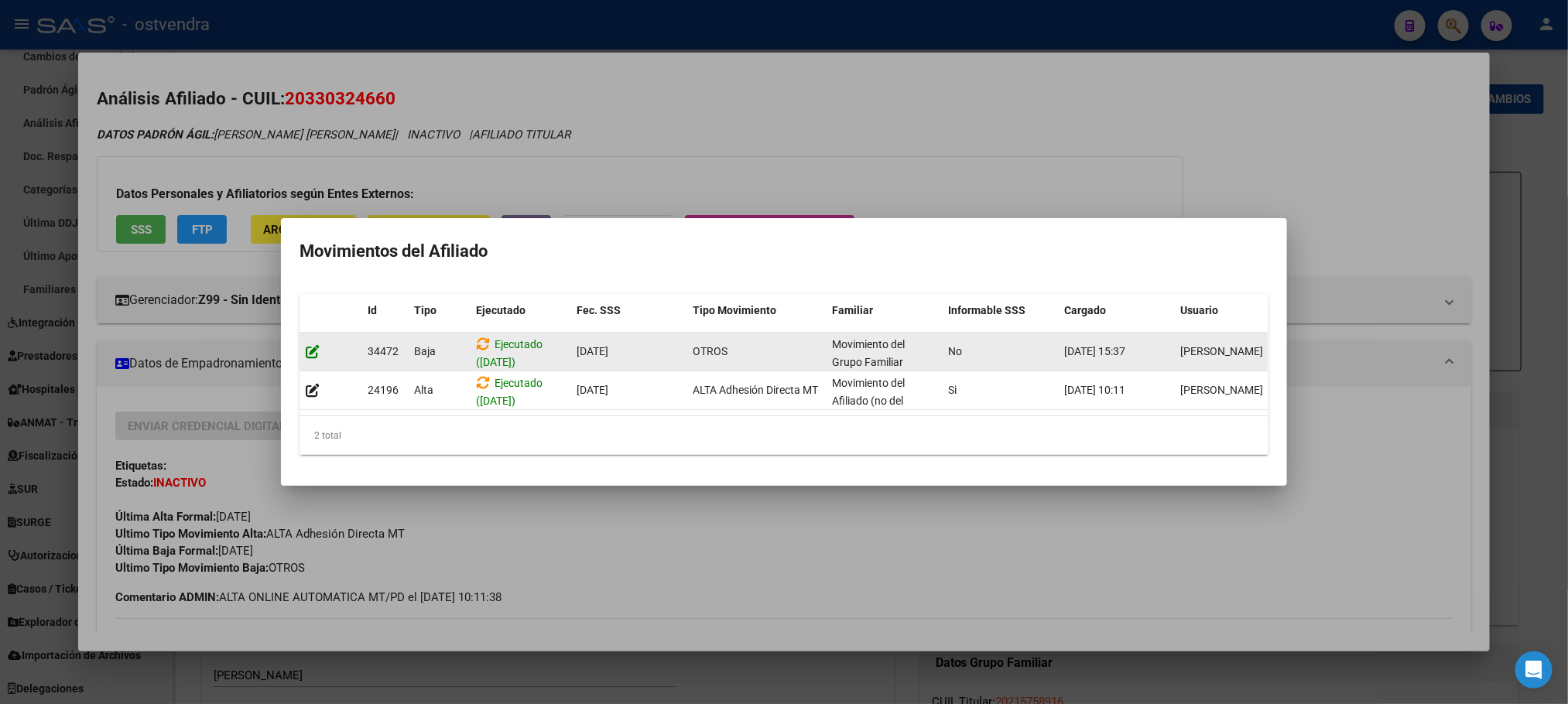
click at [318, 345] on icon at bounding box center [312, 352] width 14 height 15
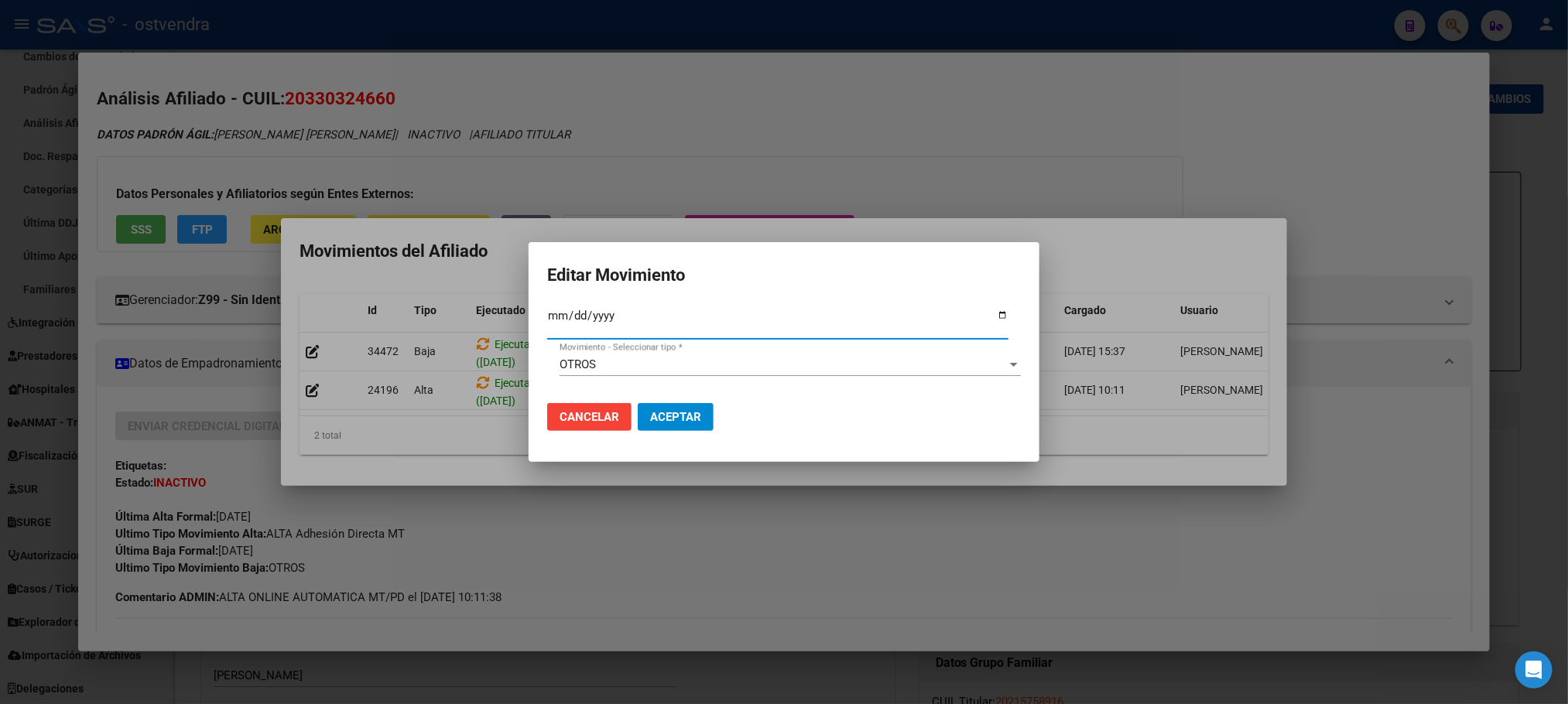
type input "[DATE]"
click at [776, 356] on div "OTROS Movimiento - Seleccionar tipo *" at bounding box center [790, 364] width 462 height 23
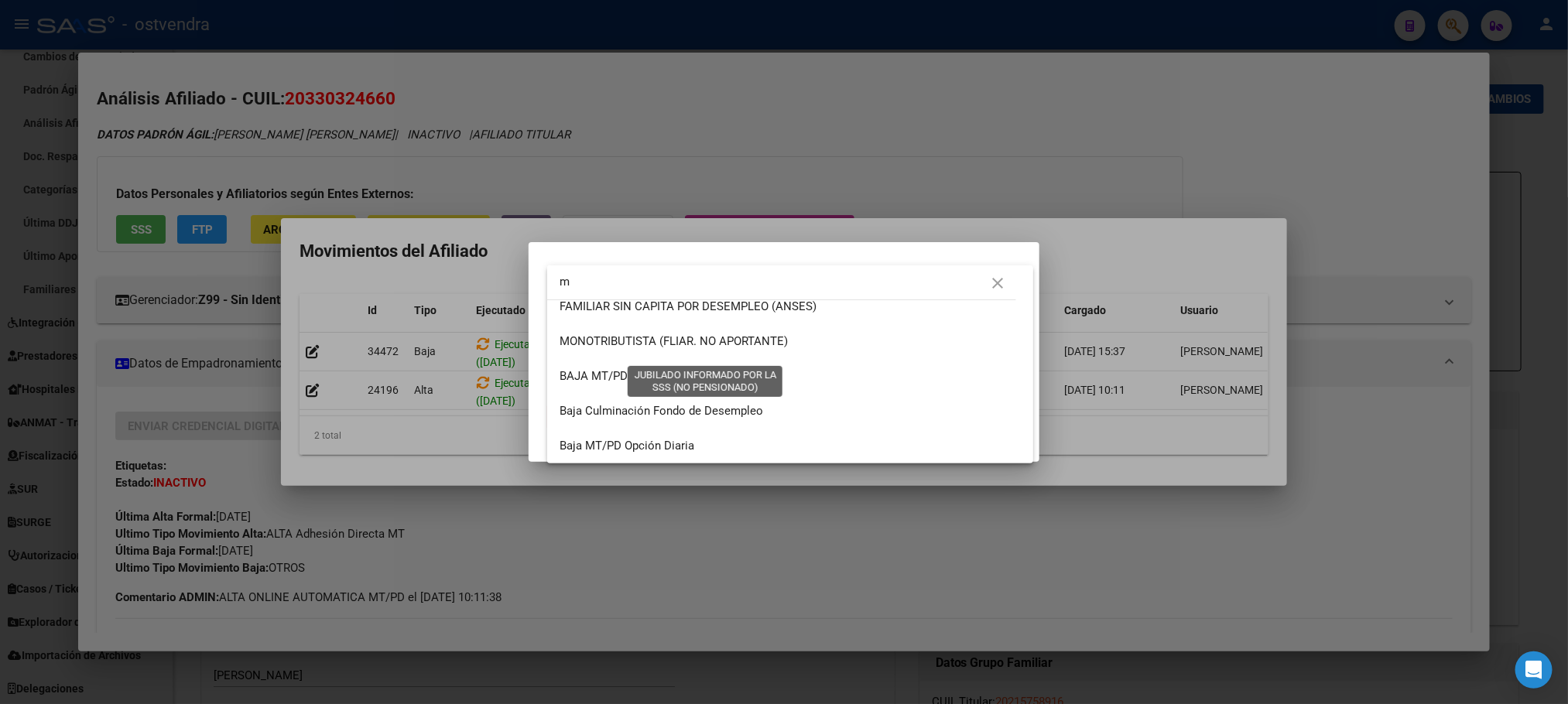
scroll to position [0, 0]
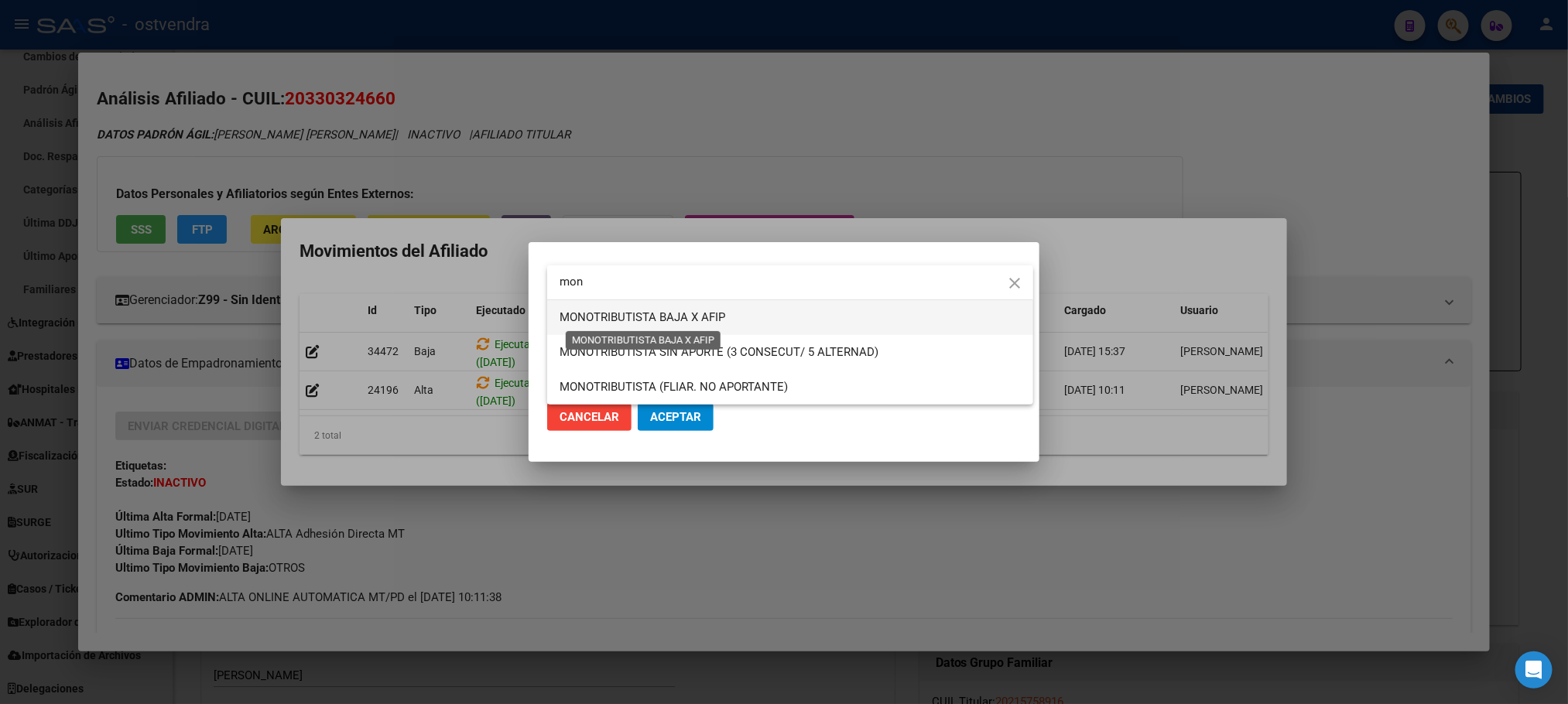
type input "mon"
click at [704, 313] on span "MONOTRIBUTISTA BAJA X AFIP" at bounding box center [642, 317] width 166 height 14
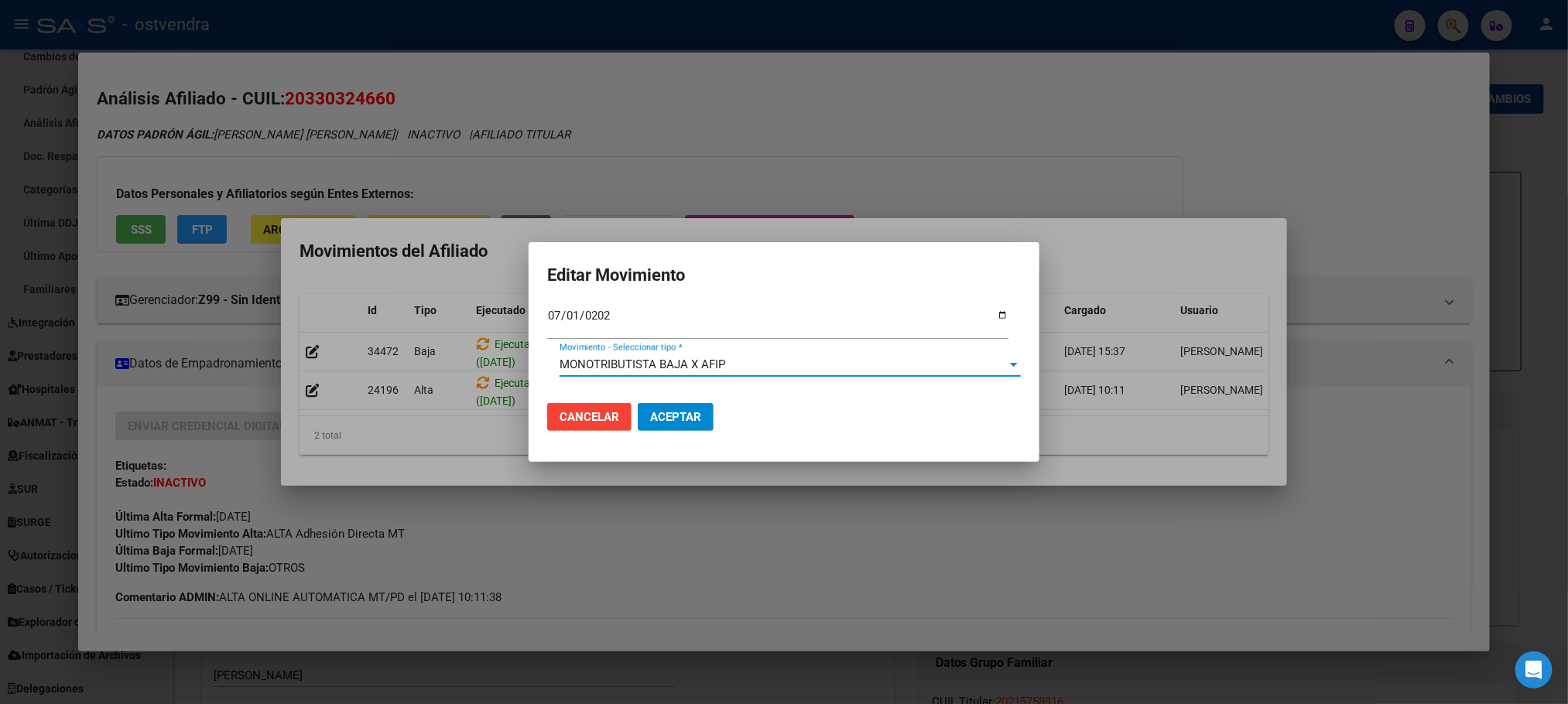
click at [671, 433] on mat-dialog-actions "Cancelar Aceptar" at bounding box center [783, 417] width 473 height 53
click at [674, 414] on span "Aceptar" at bounding box center [676, 417] width 51 height 14
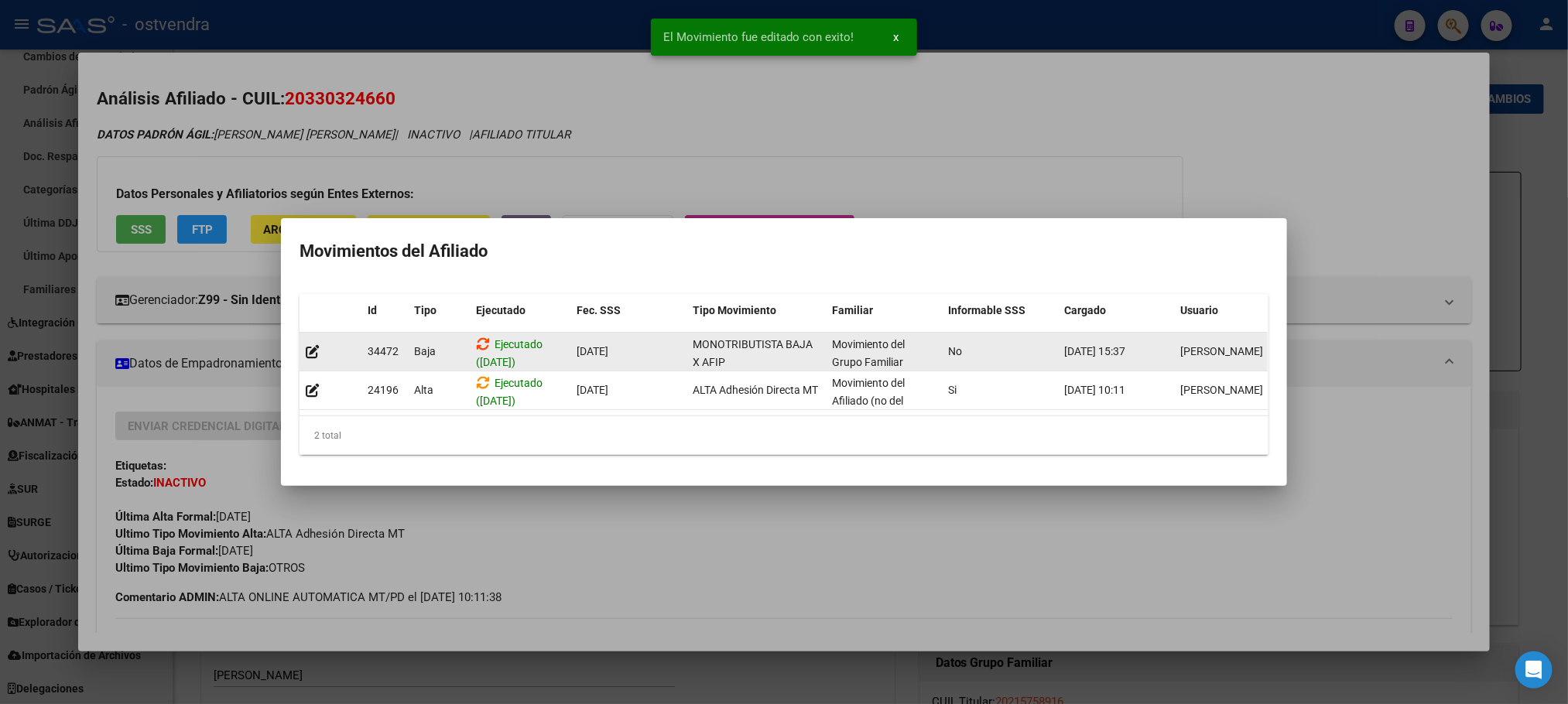
click at [477, 337] on icon at bounding box center [483, 344] width 14 height 15
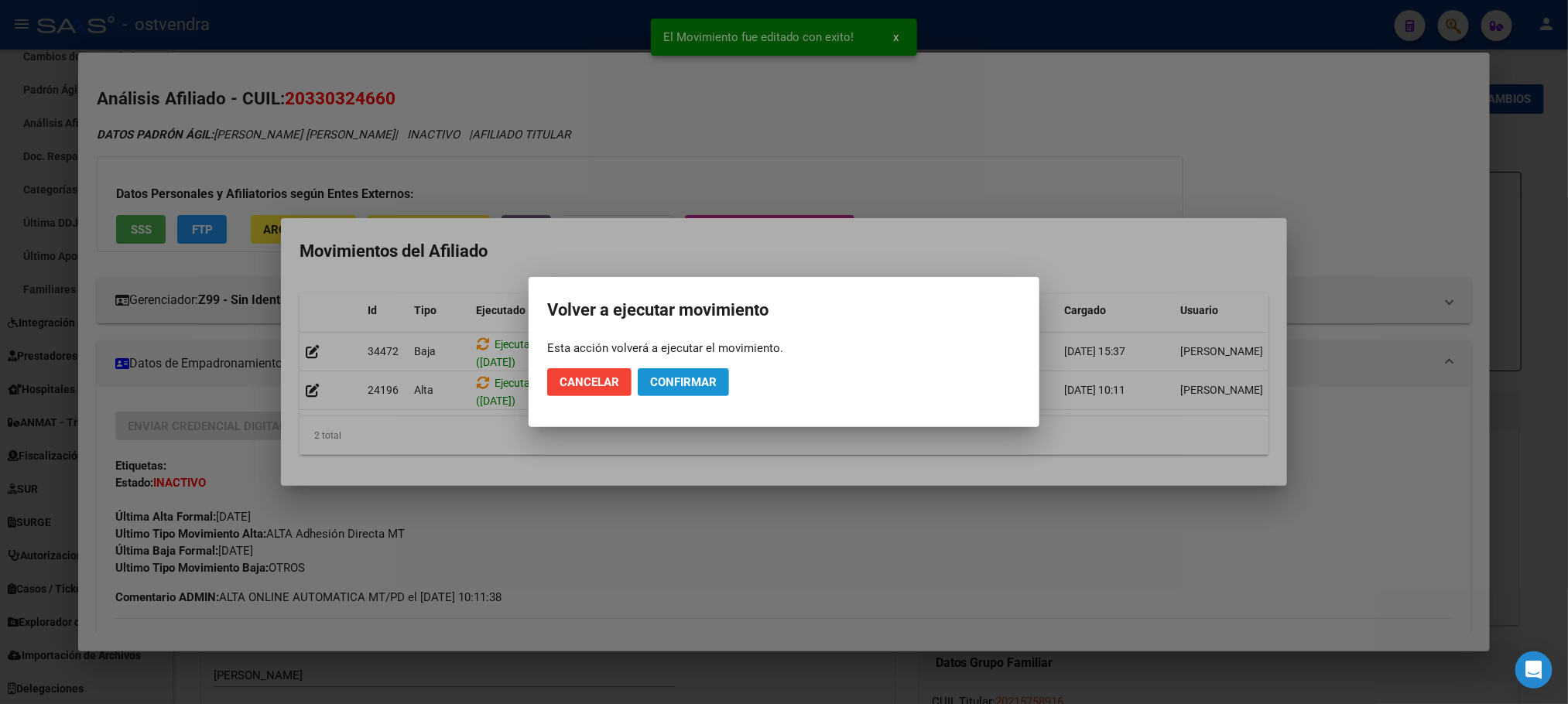
drag, startPoint x: 713, startPoint y: 374, endPoint x: 984, endPoint y: 161, distance: 344.7
click at [715, 375] on span "Confirmar" at bounding box center [683, 382] width 67 height 14
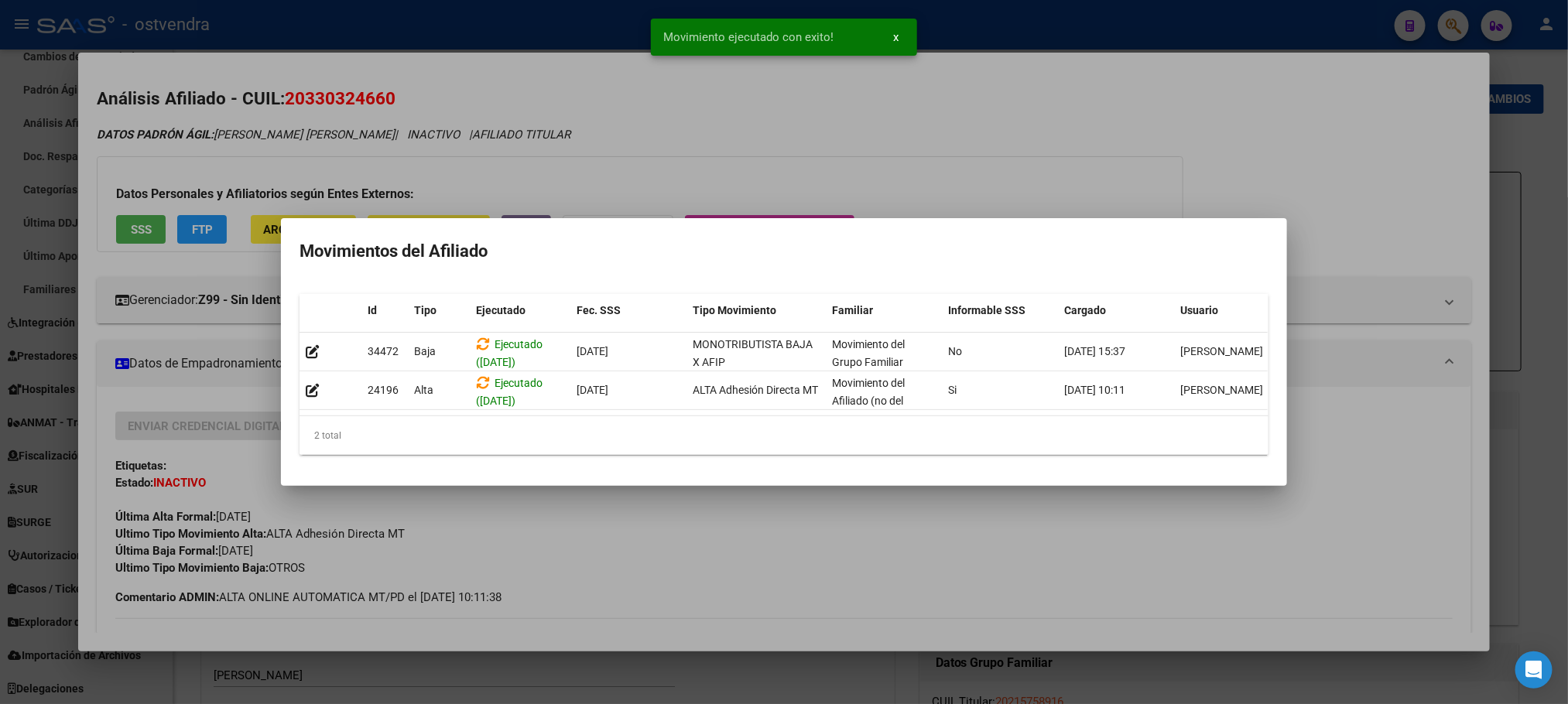
click at [950, 112] on div at bounding box center [784, 352] width 1568 height 704
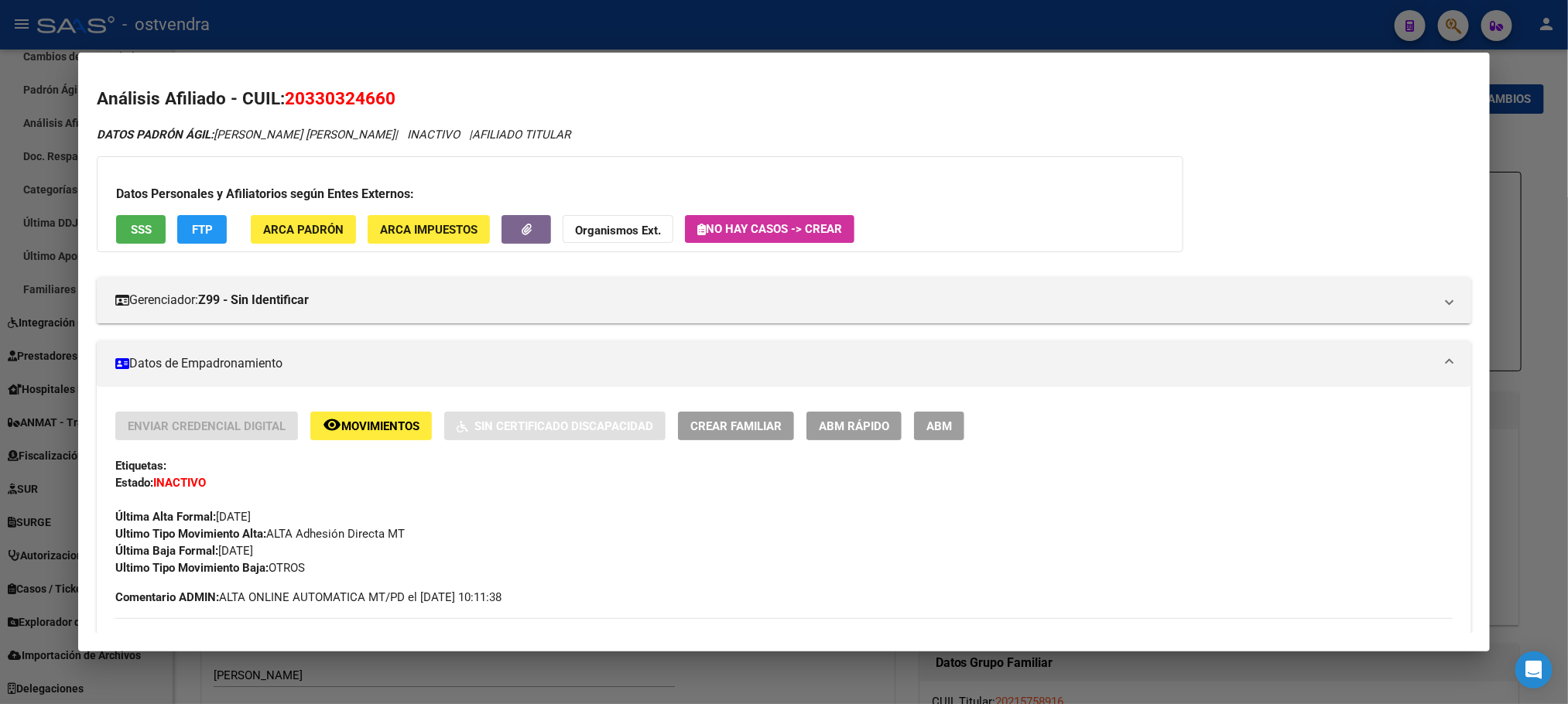
click at [237, 110] on h2 "Análisis Afiliado - CUIL: 20330324660" at bounding box center [783, 99] width 1373 height 26
click at [307, 36] on div at bounding box center [784, 352] width 1568 height 704
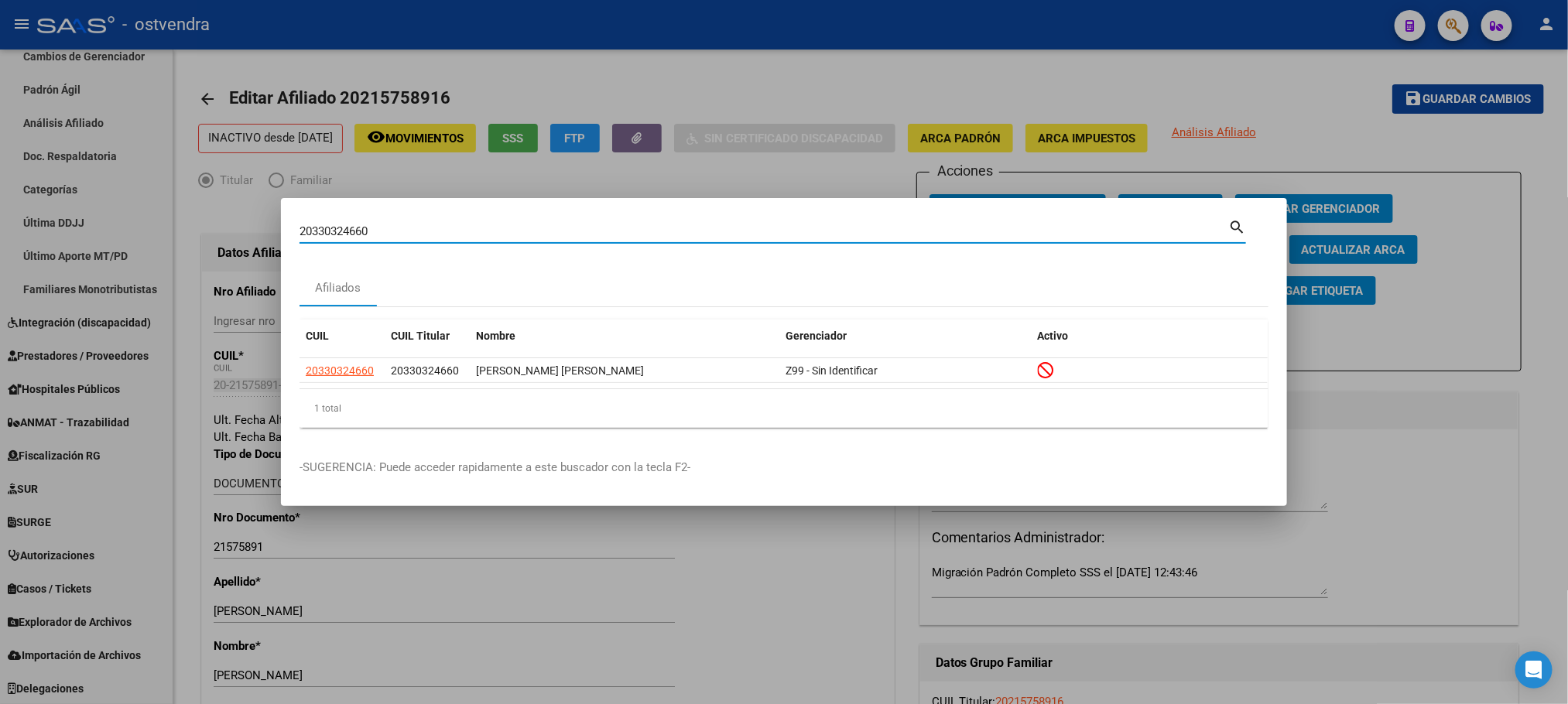
drag, startPoint x: 395, startPoint y: 233, endPoint x: 248, endPoint y: 228, distance: 147.1
click at [241, 221] on div "20330324660 Buscar (apellido, dni, cuil, nro traspaso, cuit, obra social) searc…" at bounding box center [784, 352] width 1568 height 704
paste input "110629657"
type input "20110629657"
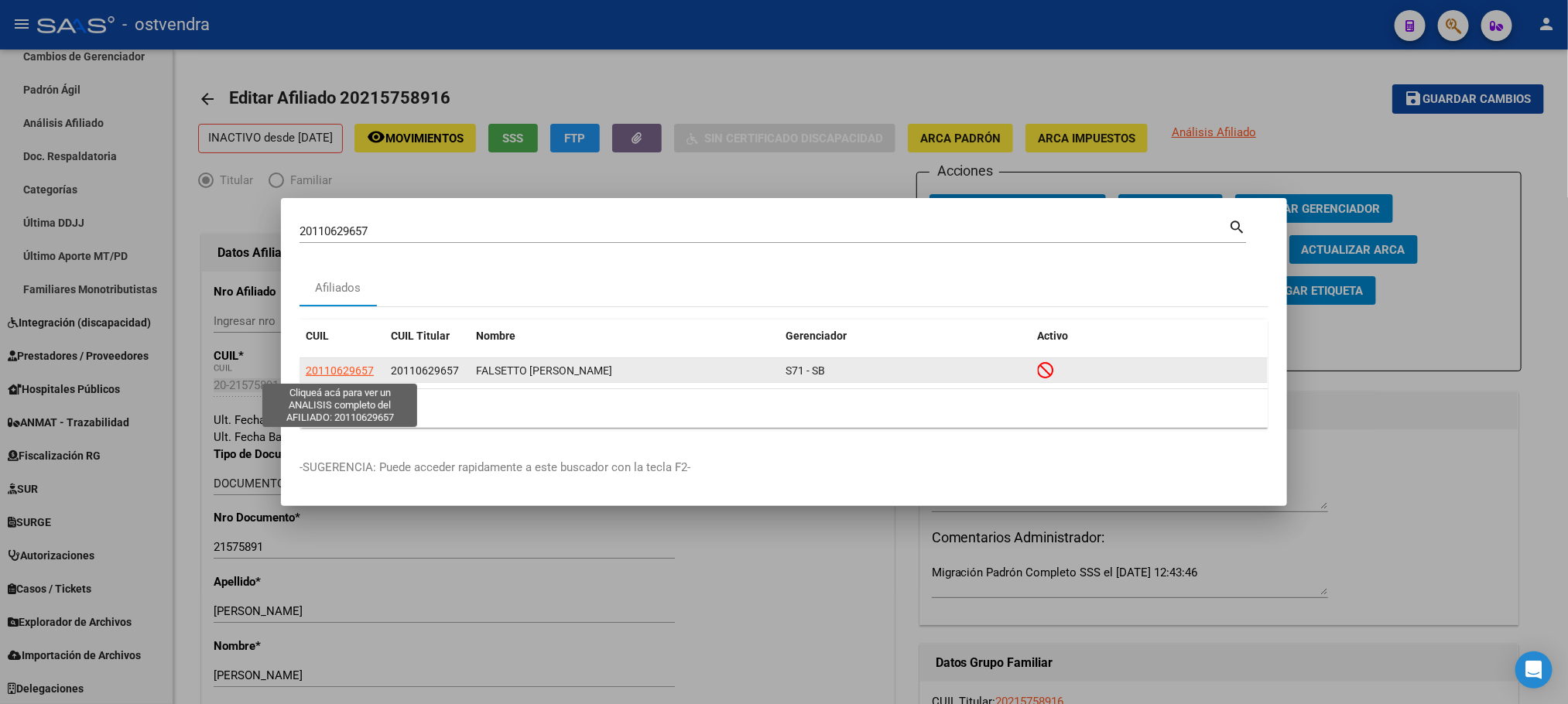
click at [353, 367] on span "20110629657" at bounding box center [340, 370] width 68 height 13
type textarea "20110629657"
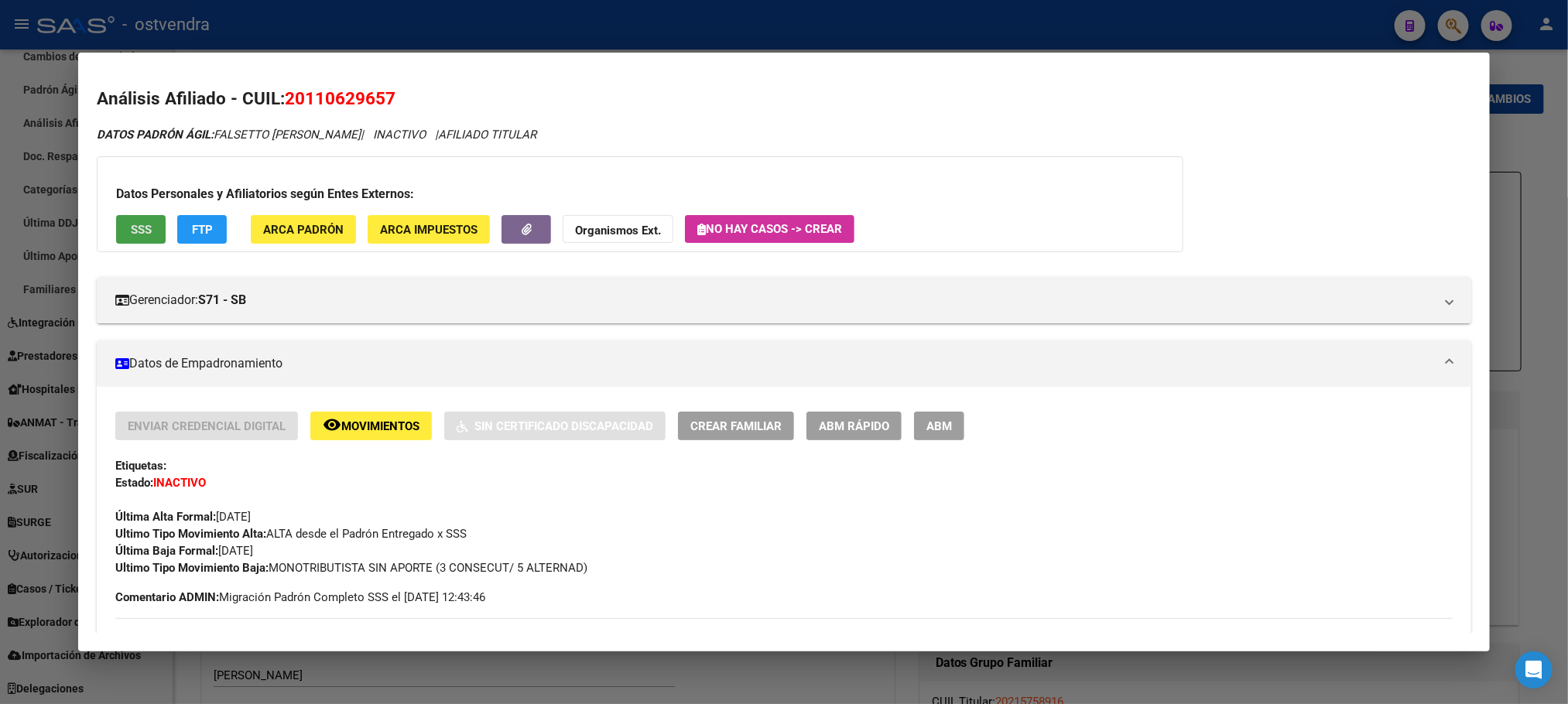
click at [142, 228] on span "SSS" at bounding box center [141, 230] width 20 height 14
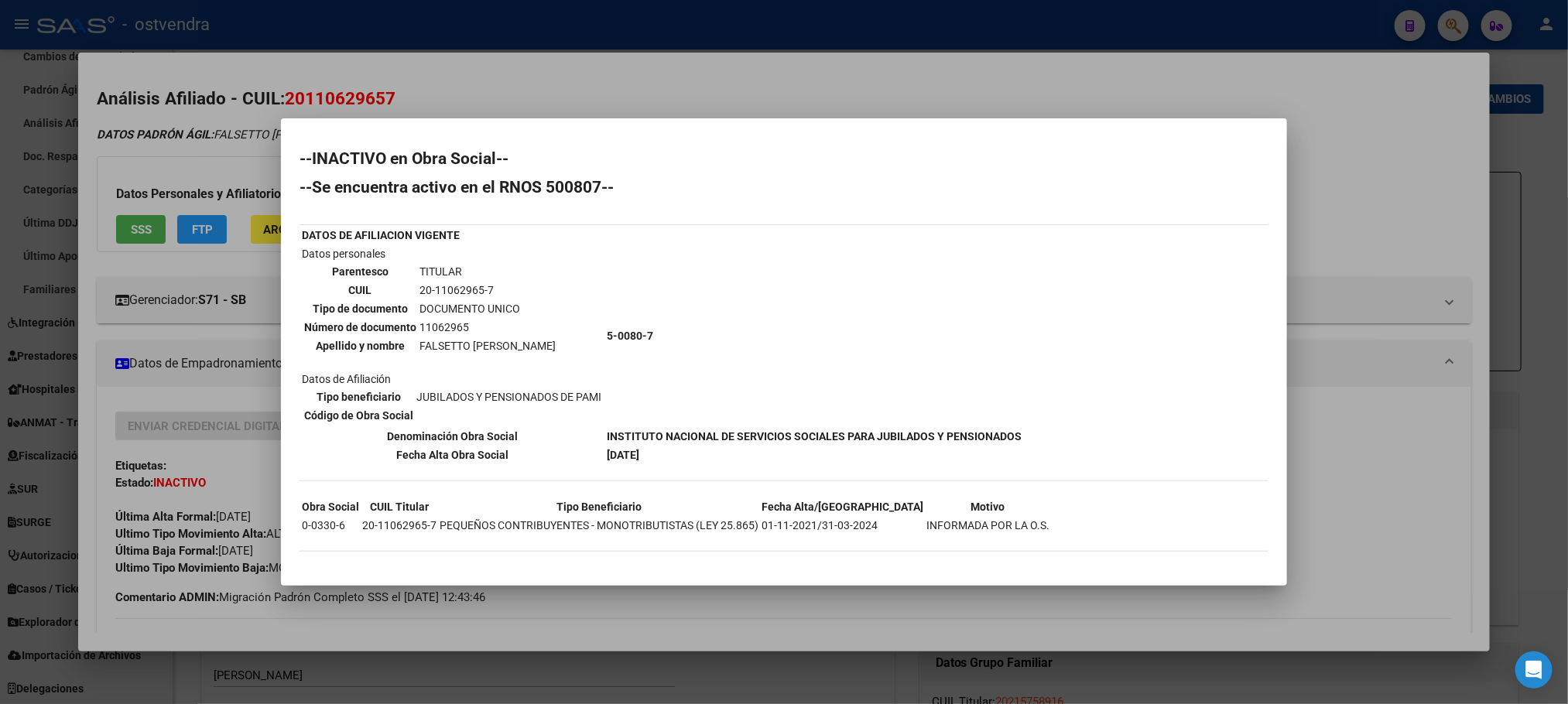
click at [206, 156] on div at bounding box center [784, 352] width 1568 height 704
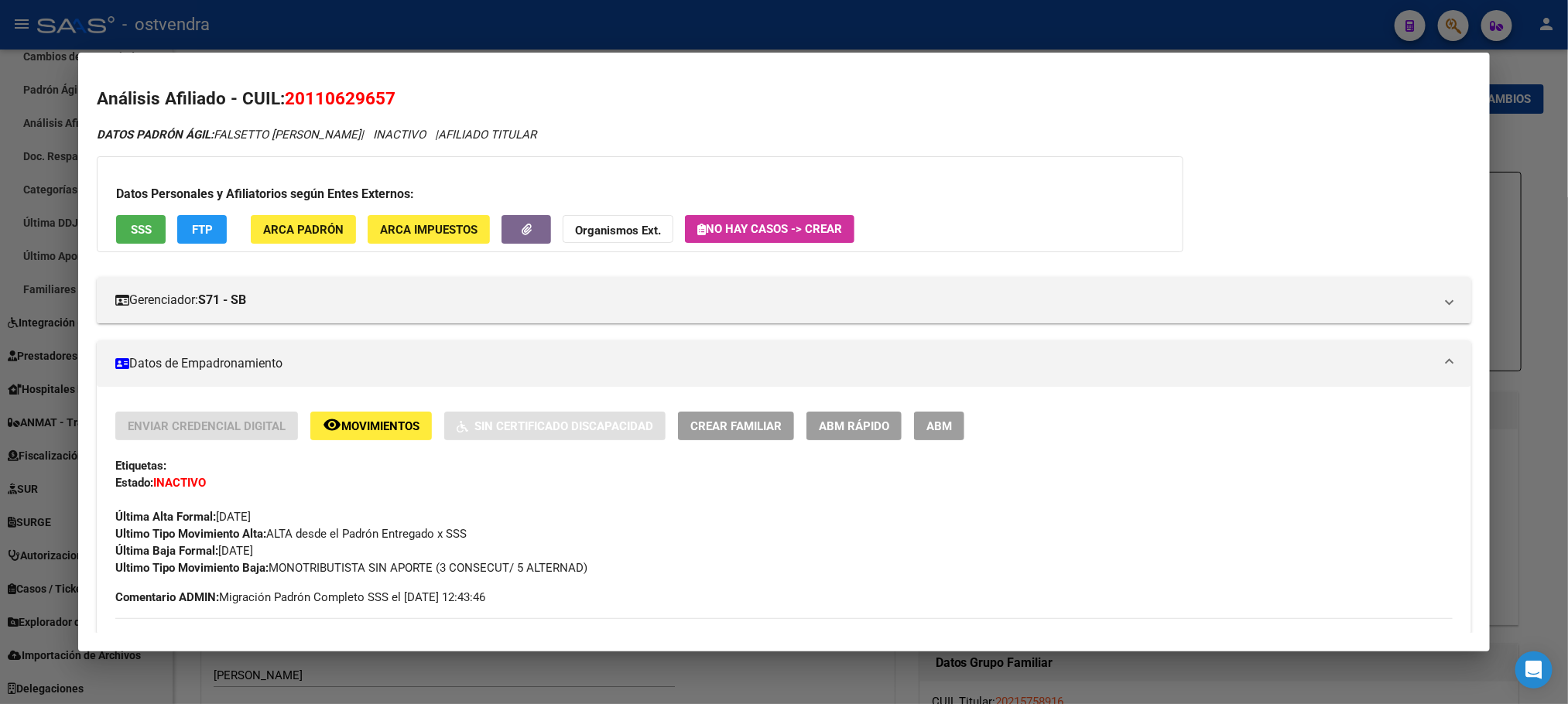
click at [206, 237] on button "FTP" at bounding box center [202, 230] width 49 height 29
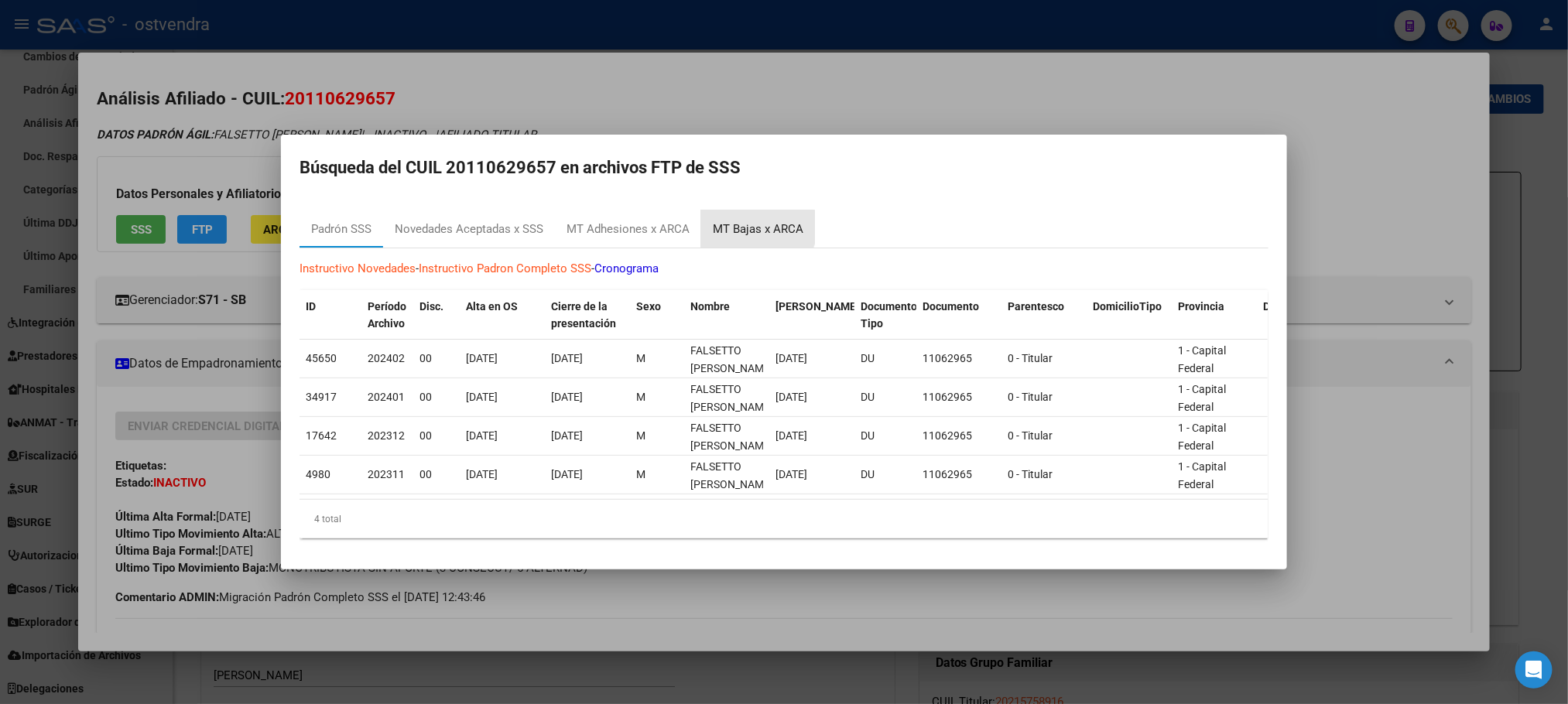
click at [752, 220] on div "MT Bajas x ARCA" at bounding box center [758, 229] width 90 height 18
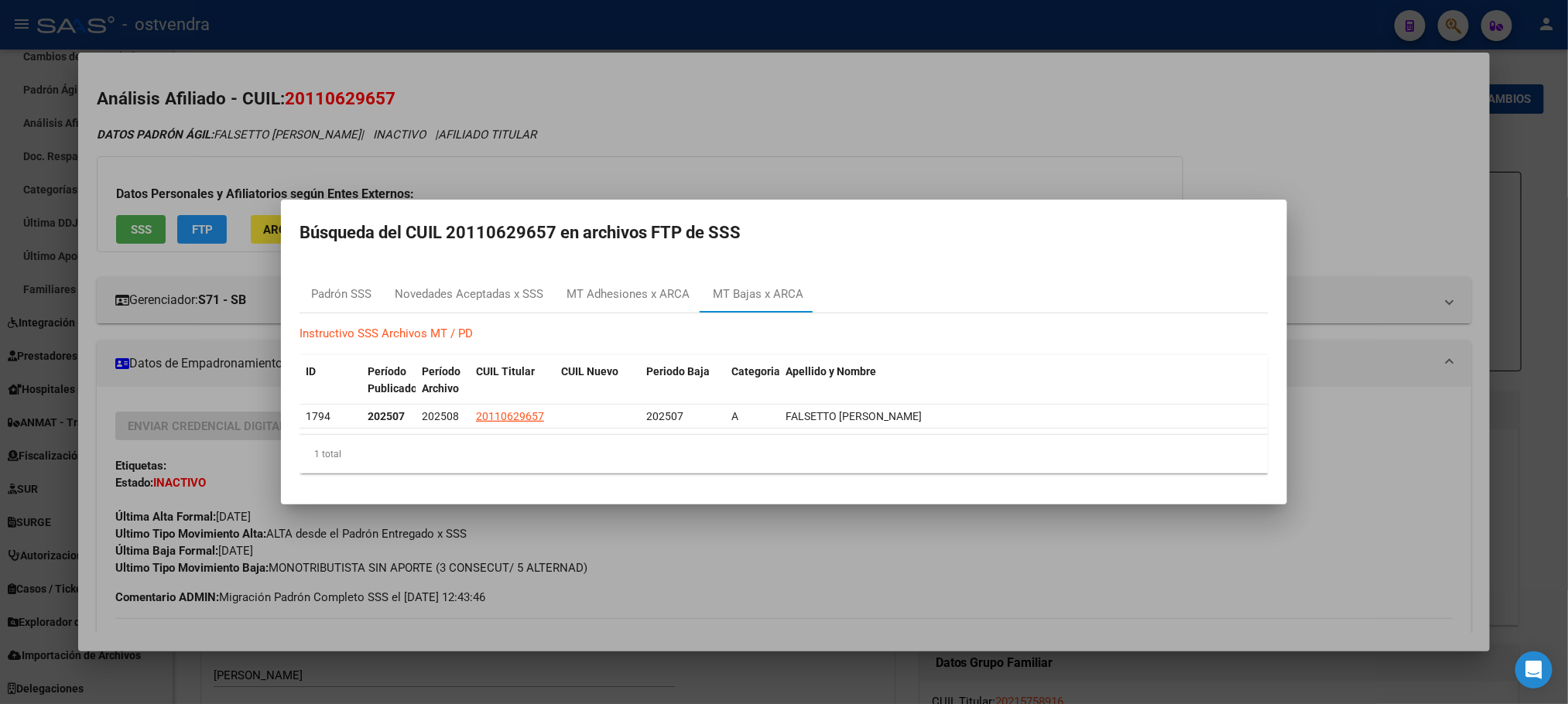
click at [869, 143] on div at bounding box center [784, 352] width 1568 height 704
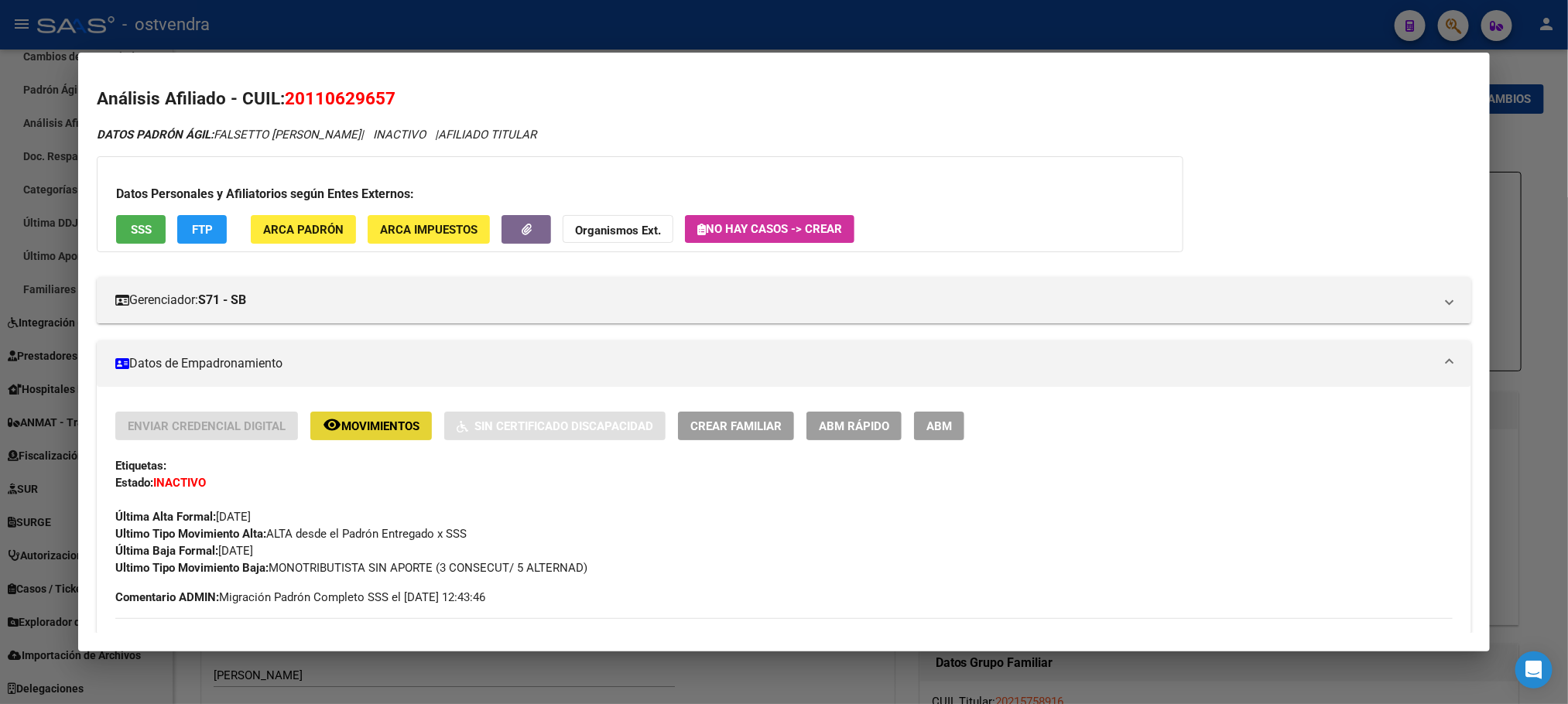
click at [374, 432] on span "Movimientos" at bounding box center [380, 427] width 78 height 14
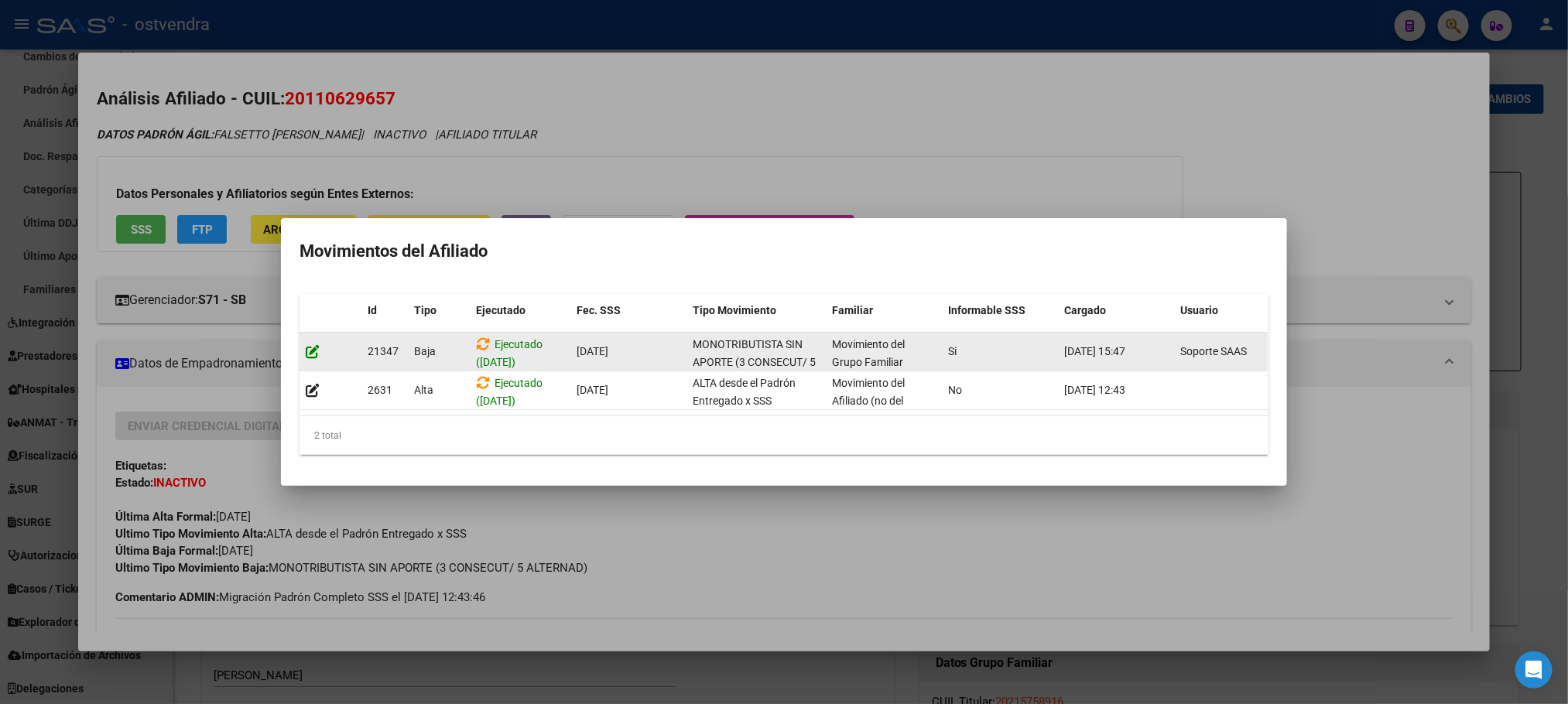
click at [314, 345] on icon at bounding box center [312, 352] width 14 height 15
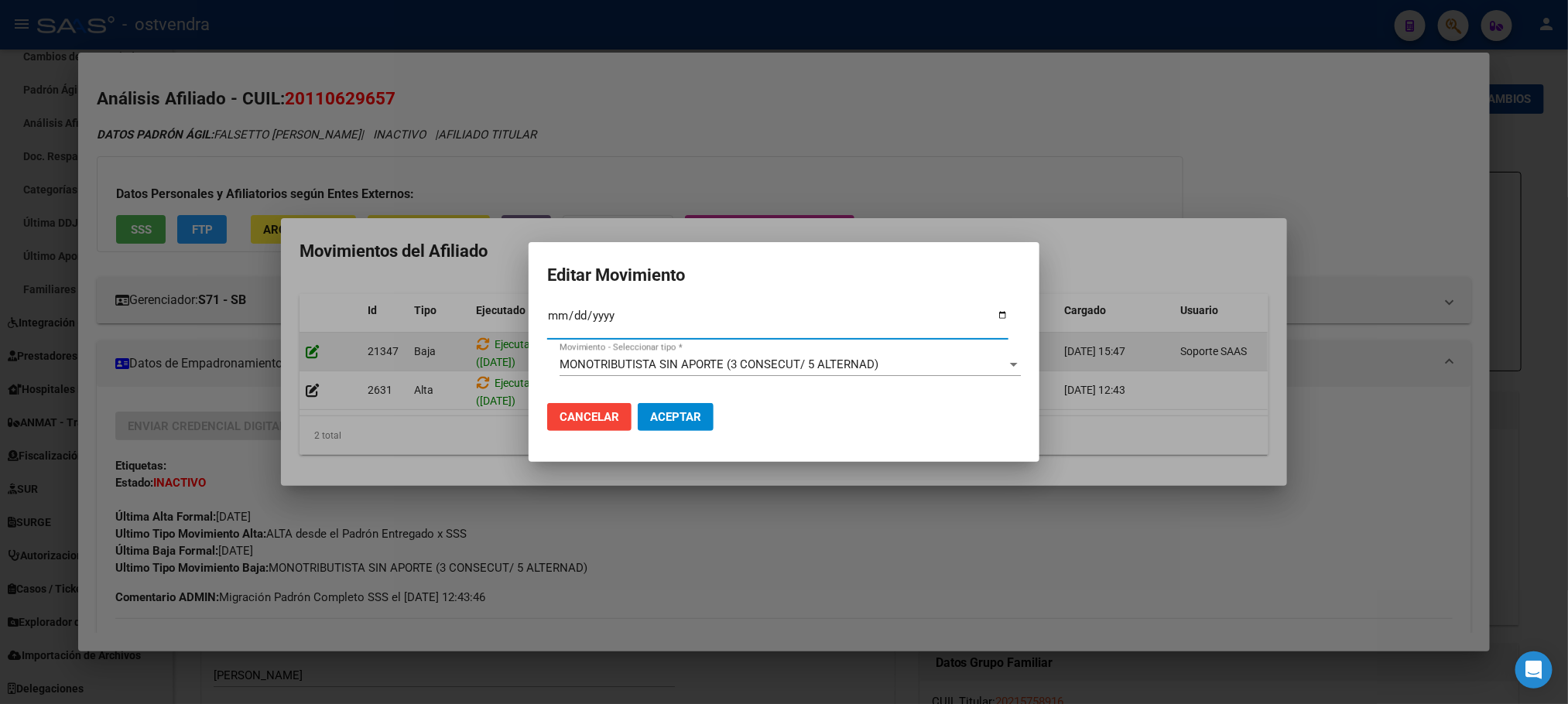
type input "[DATE]"
click at [611, 365] on span "MONOTRIBUTISTA SIN APORTE (3 CONSECUT/ 5 ALTERNAD)" at bounding box center [719, 364] width 319 height 14
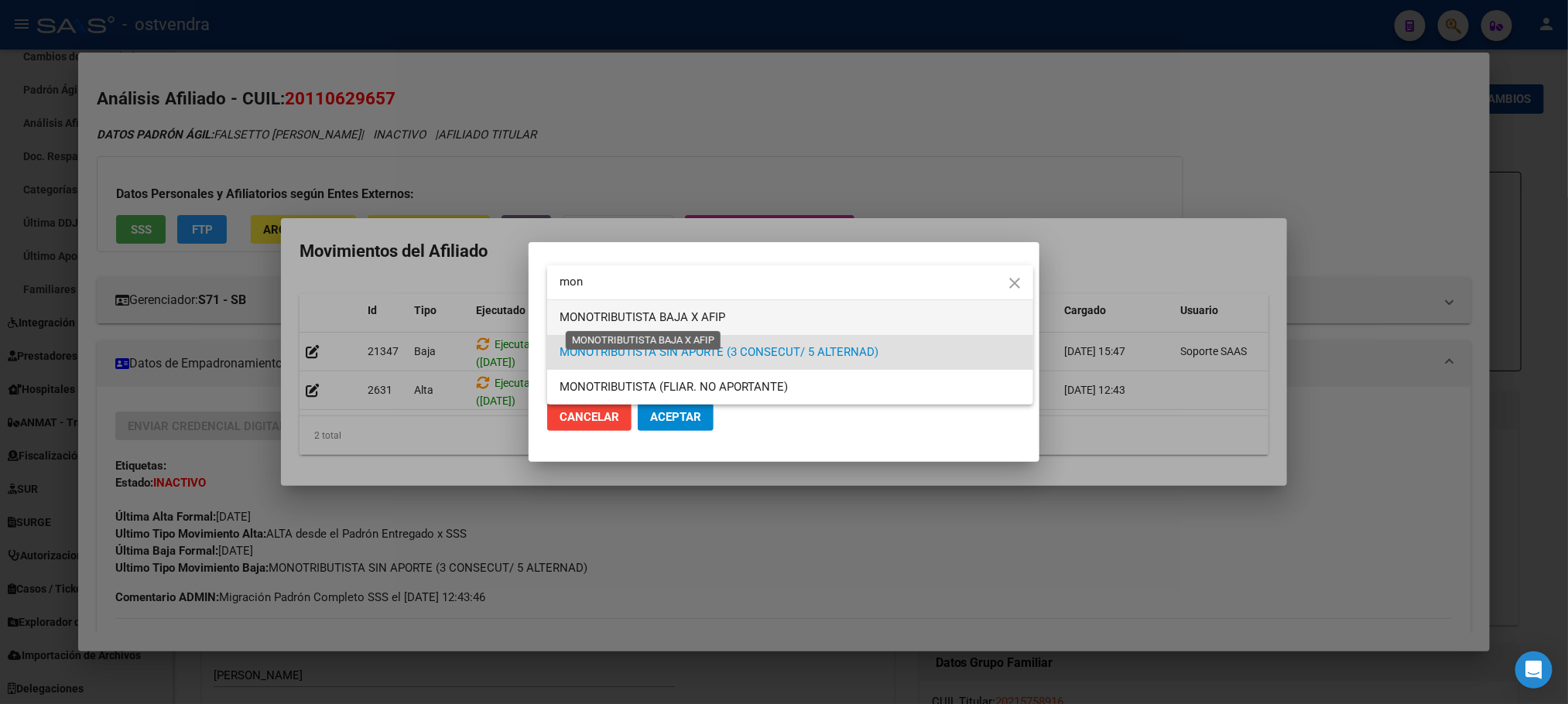
type input "mon"
click at [629, 312] on span "MONOTRIBUTISTA BAJA X AFIP" at bounding box center [642, 317] width 166 height 14
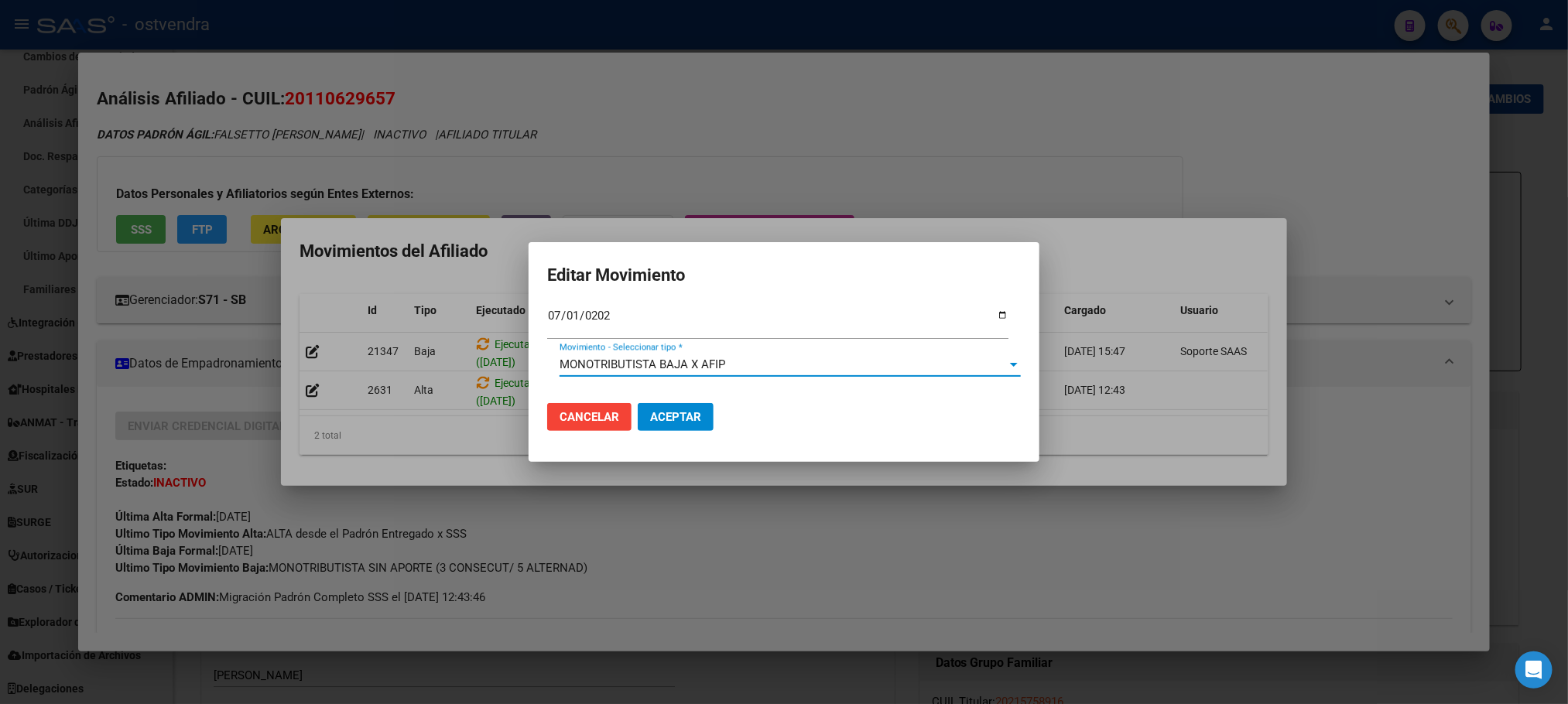
click at [674, 428] on button "Aceptar" at bounding box center [675, 417] width 76 height 28
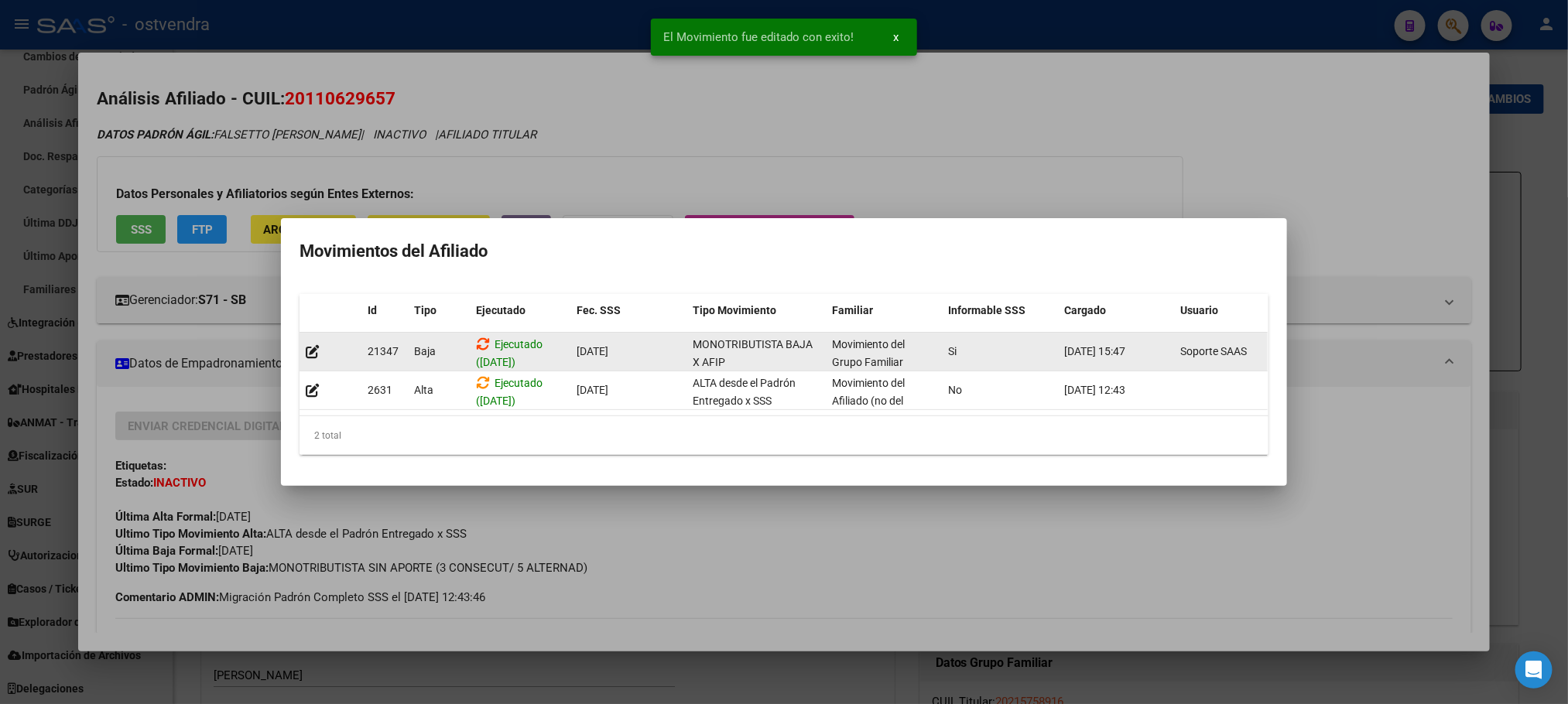
click at [477, 337] on icon at bounding box center [483, 344] width 14 height 15
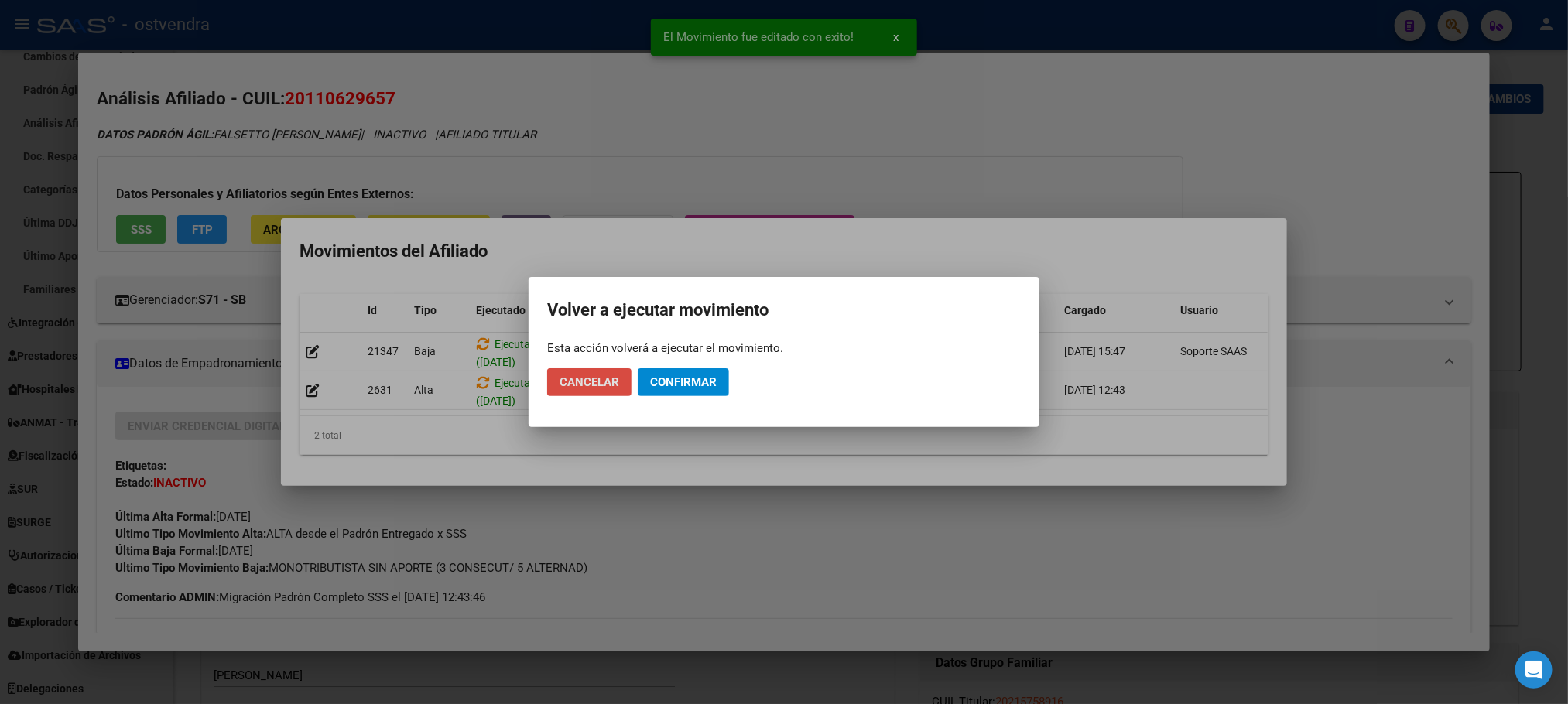
click at [595, 376] on span "Cancelar" at bounding box center [589, 382] width 60 height 14
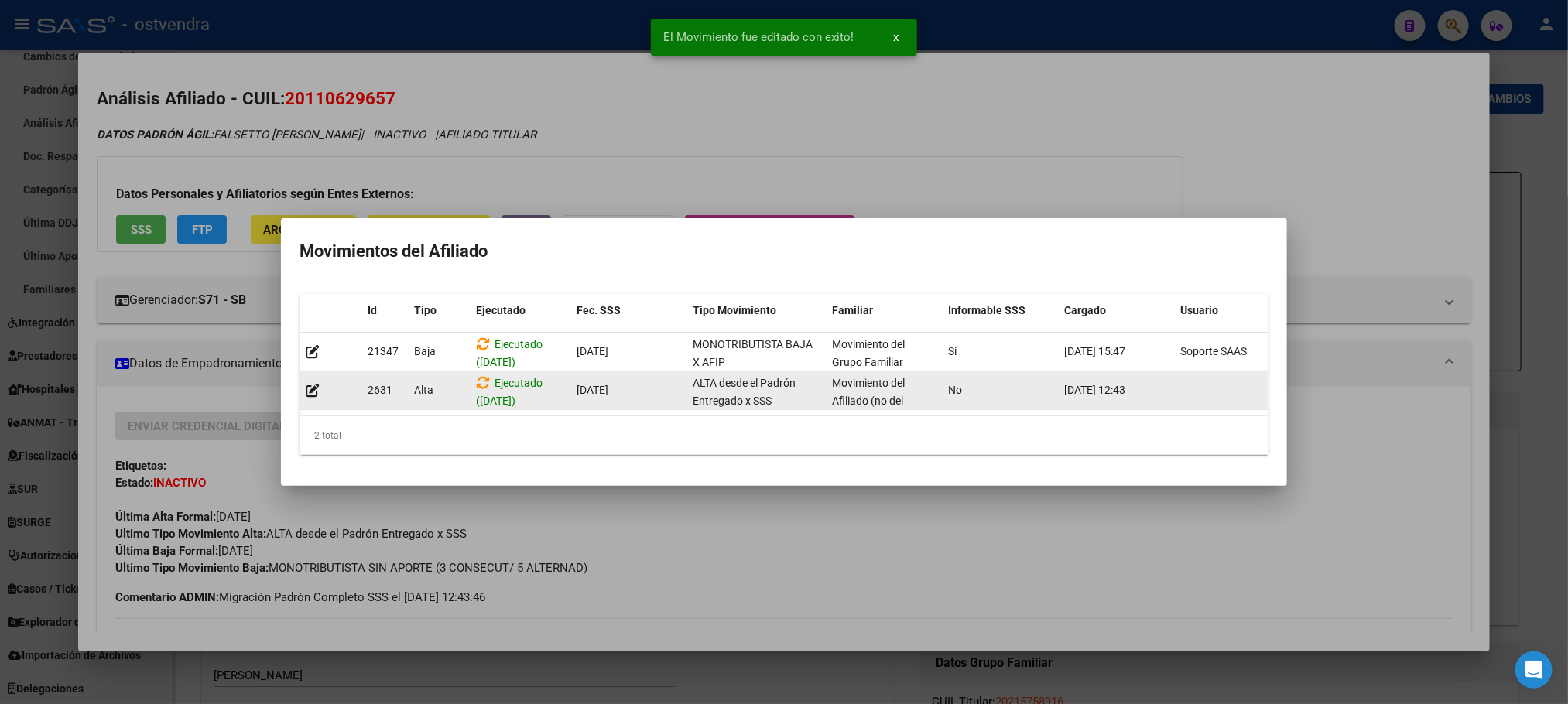
drag, startPoint x: 479, startPoint y: 328, endPoint x: 613, endPoint y: 365, distance: 139.0
click at [479, 336] on div "Ejecutado ([DATE])" at bounding box center [520, 352] width 88 height 32
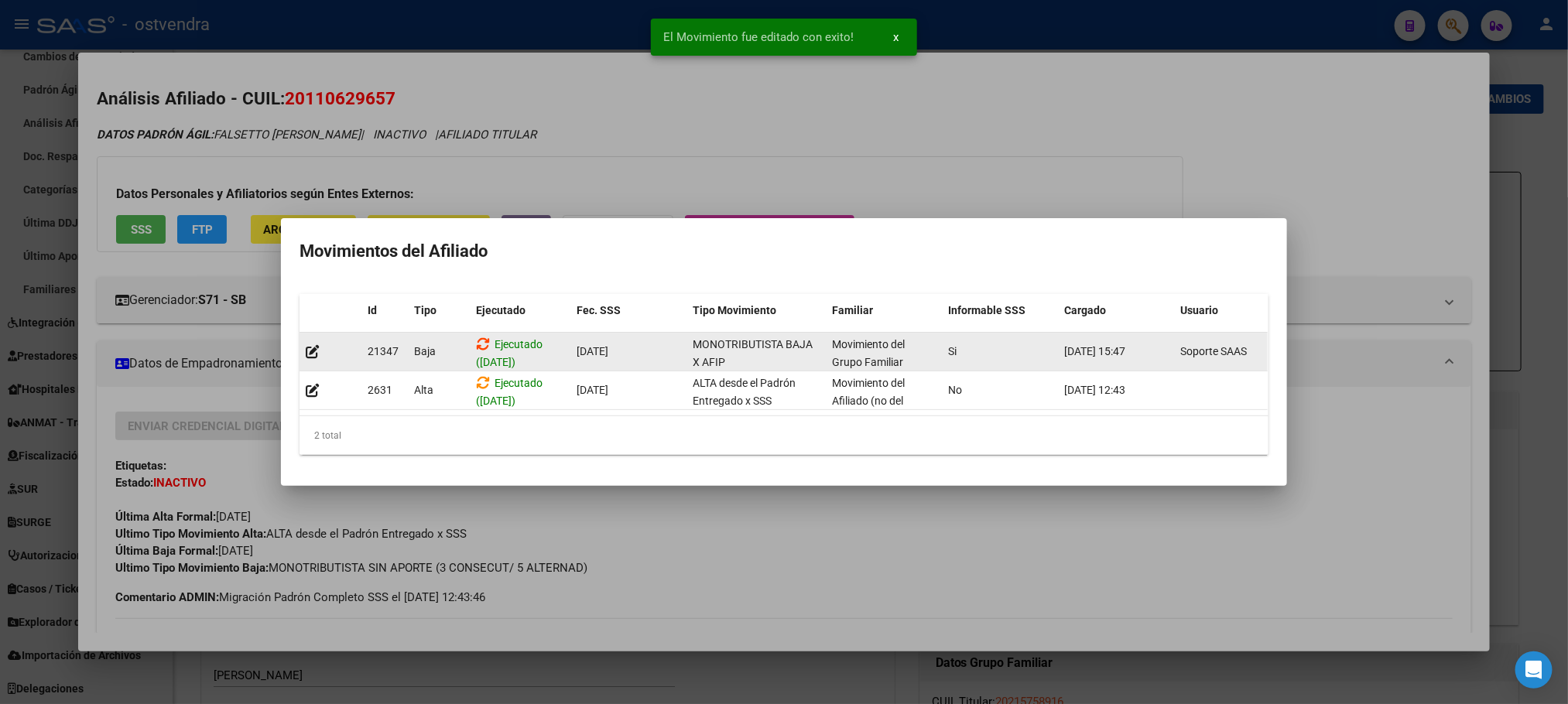
click at [479, 337] on icon at bounding box center [483, 344] width 14 height 15
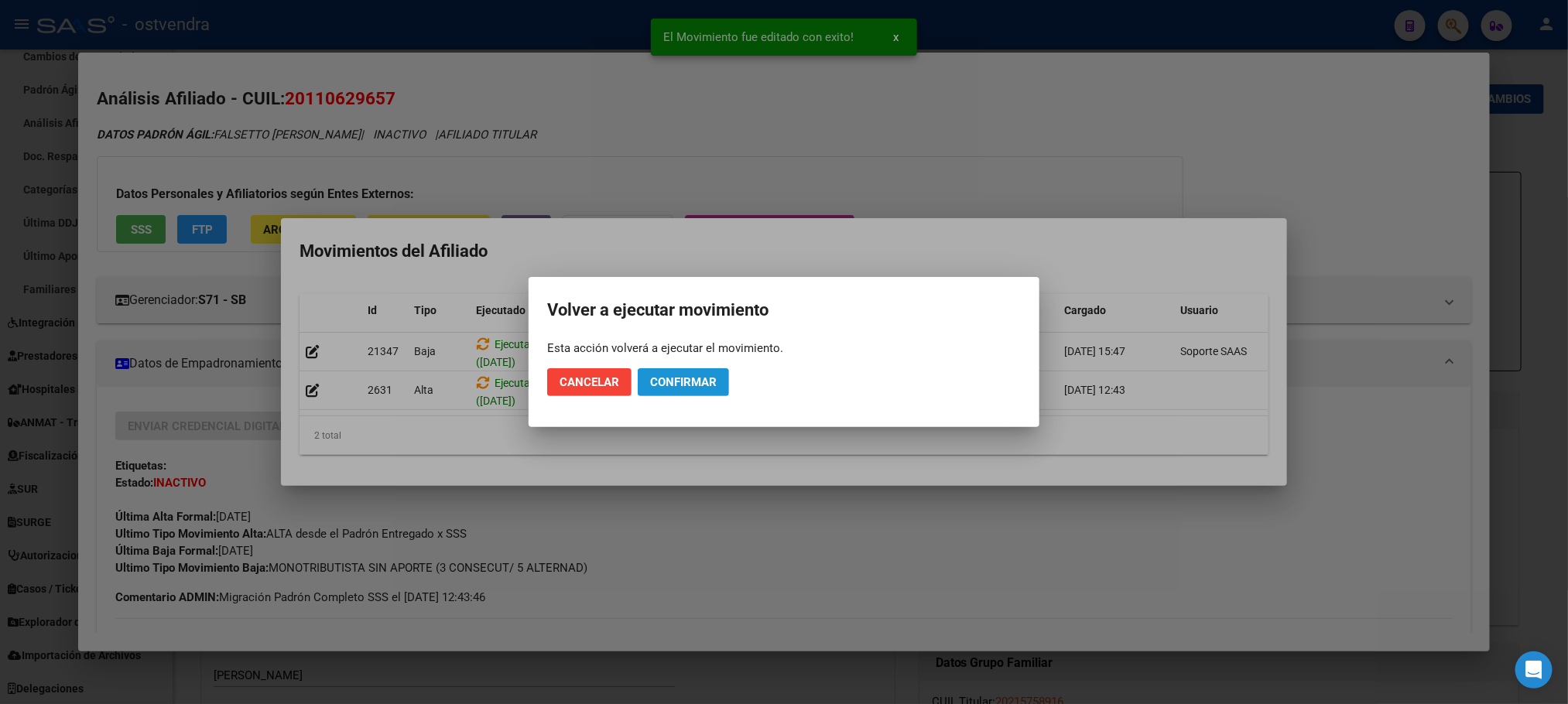
click at [651, 369] on button "Confirmar" at bounding box center [682, 382] width 91 height 28
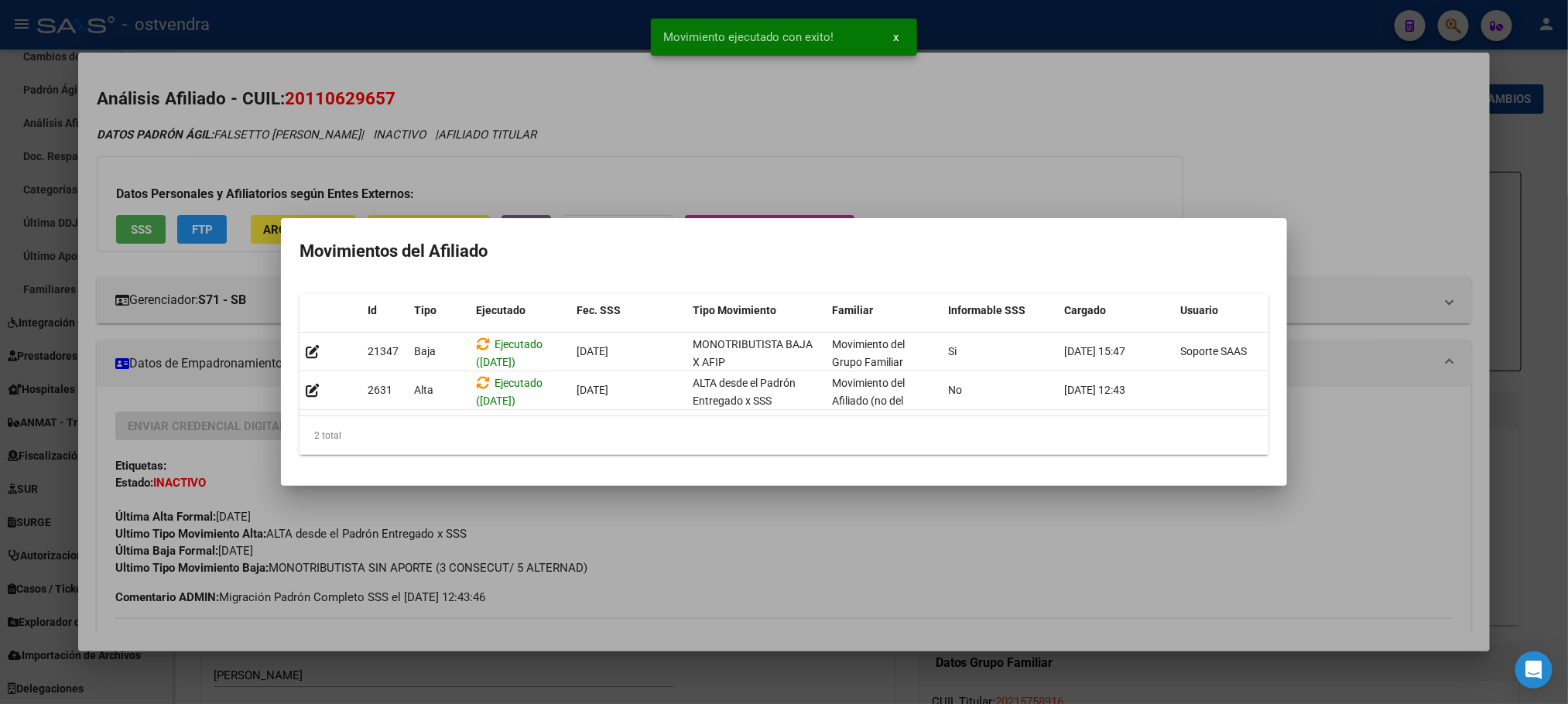
click at [1002, 108] on div at bounding box center [784, 352] width 1568 height 704
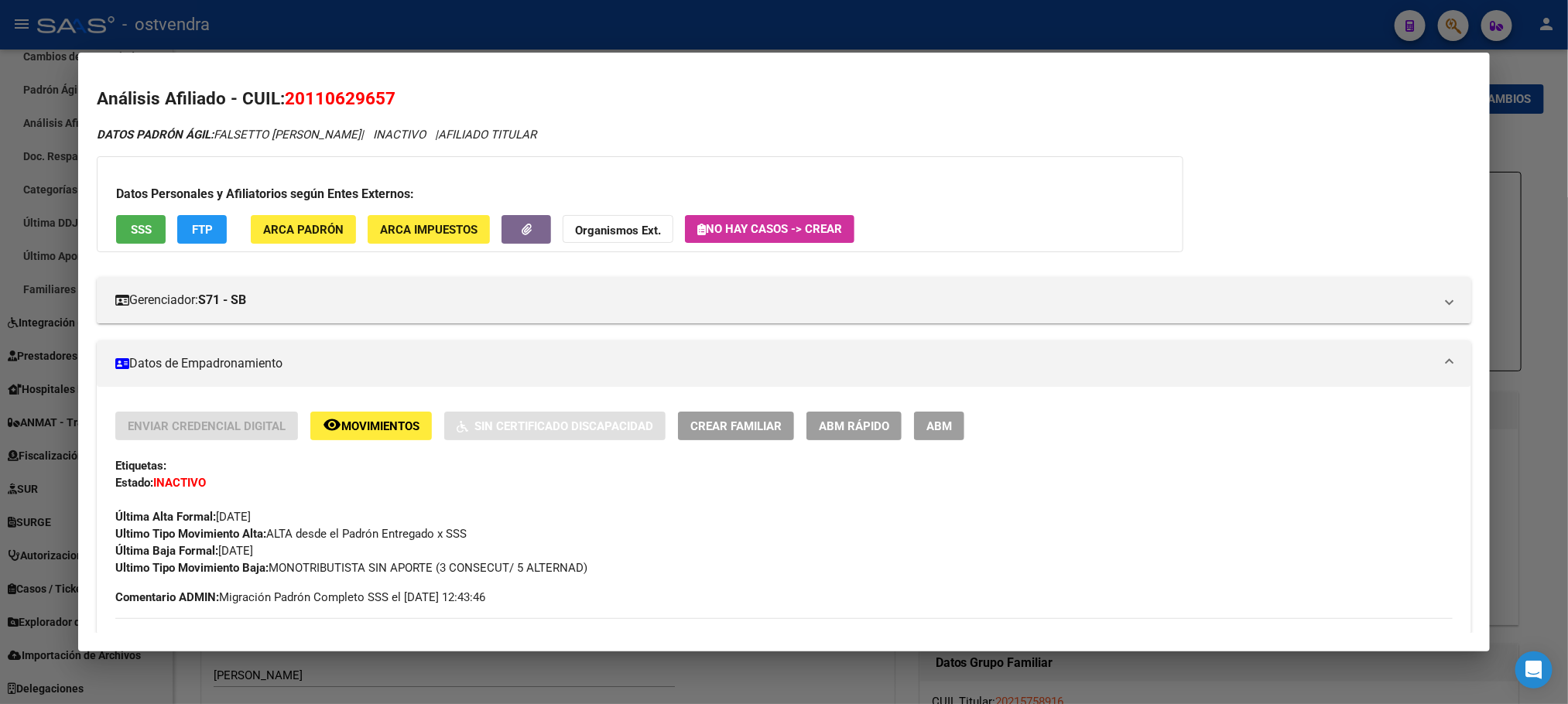
click at [537, 166] on div "Datos Personales y Afiliatorios según Entes Externos: SSS FTP ARCA Padrón ARCA …" at bounding box center [639, 204] width 1086 height 96
click at [341, 21] on div at bounding box center [784, 352] width 1568 height 704
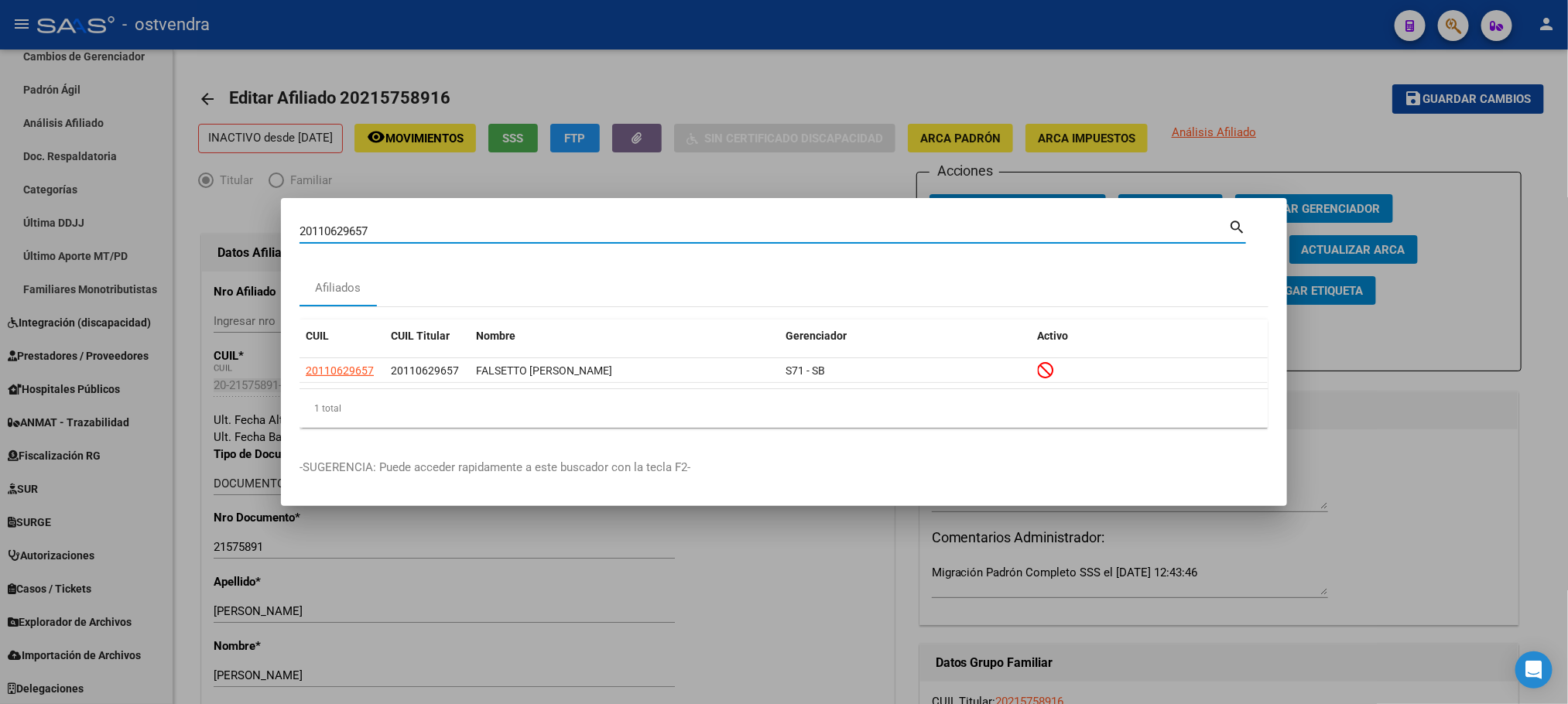
drag, startPoint x: 397, startPoint y: 226, endPoint x: 235, endPoint y: 214, distance: 162.4
click at [203, 219] on div "20110629657 Buscar (apellido, dni, cuil, nro traspaso, cuit, obra social) searc…" at bounding box center [784, 352] width 1568 height 704
paste input "452920523"
type input "20452920523"
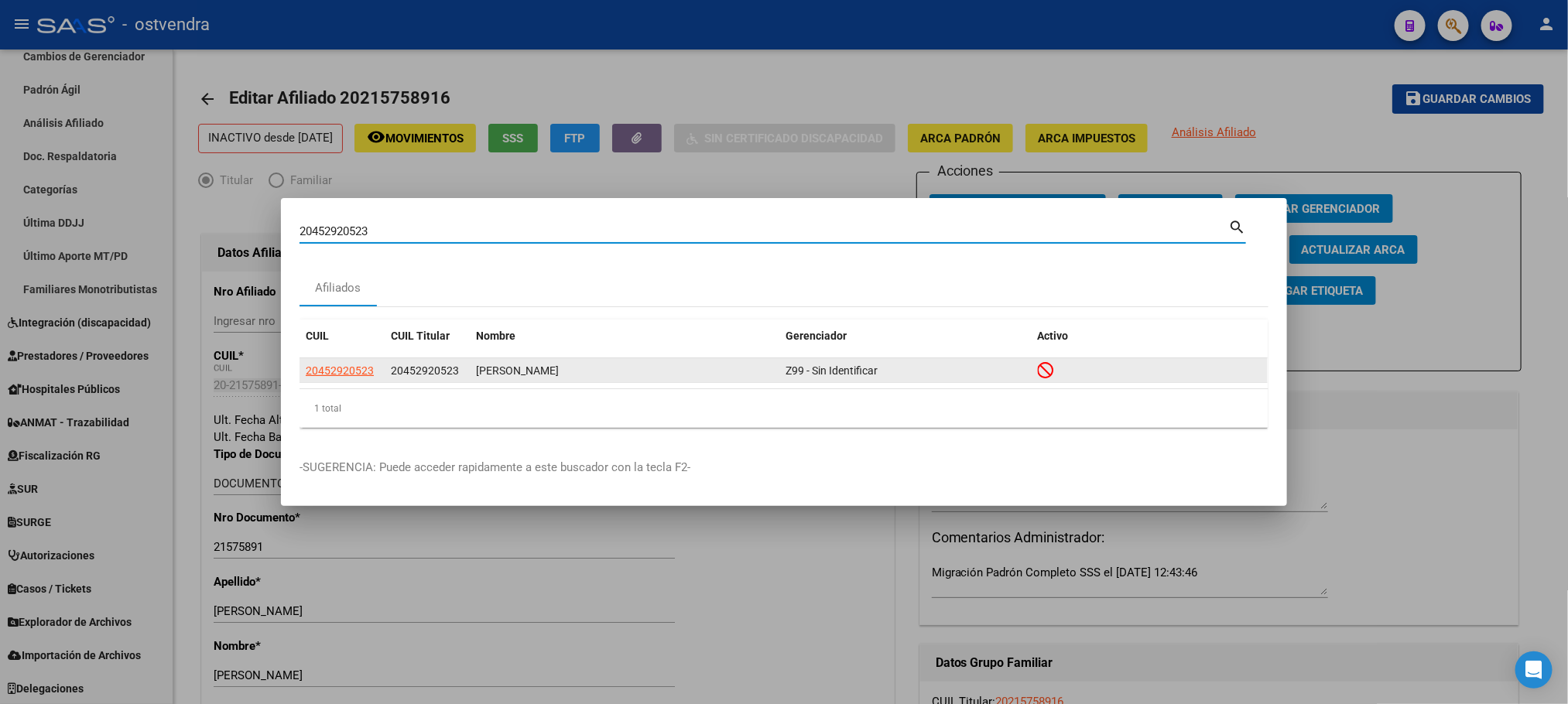
click at [329, 379] on app-link-go-to "20452920523" at bounding box center [340, 370] width 68 height 18
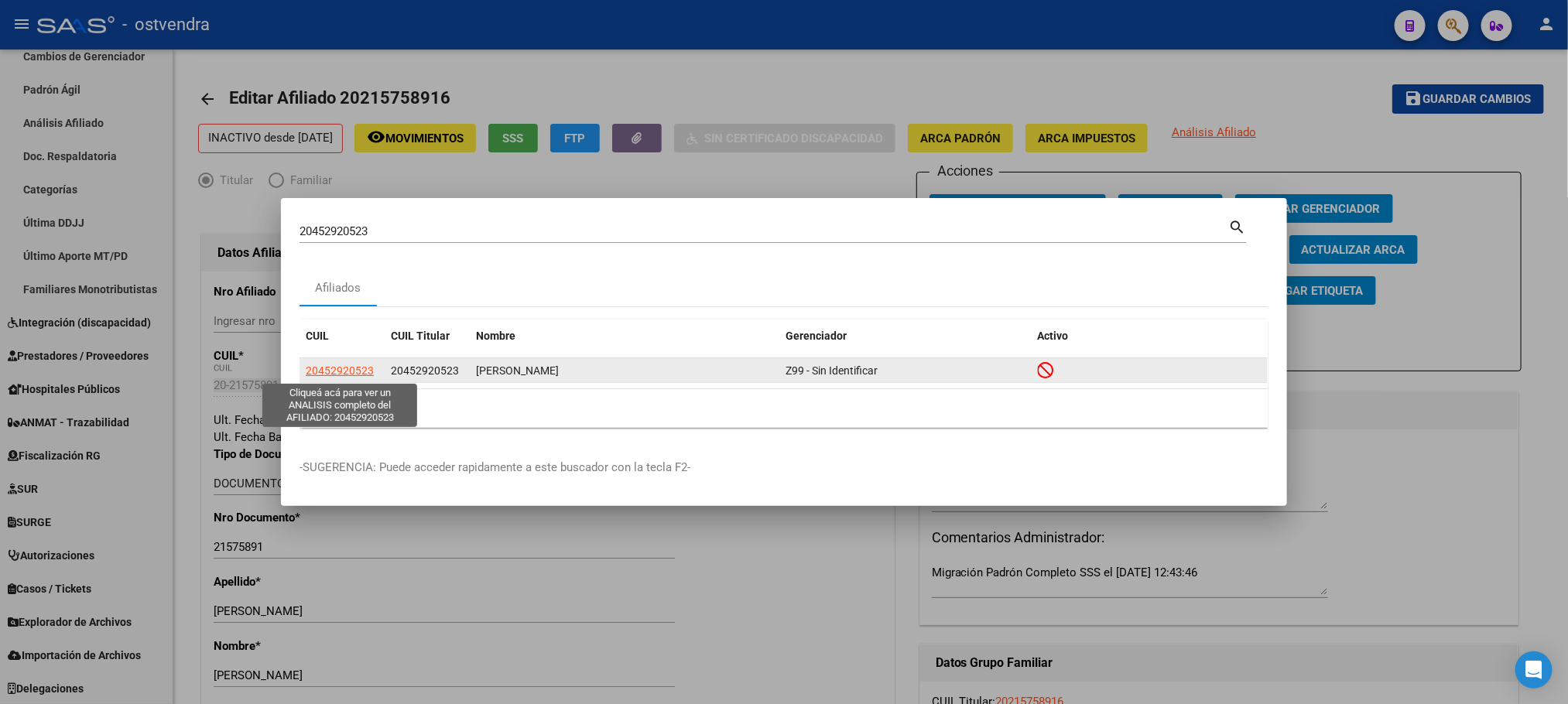
click at [328, 365] on span "20452920523" at bounding box center [340, 370] width 68 height 13
type textarea "20452920523"
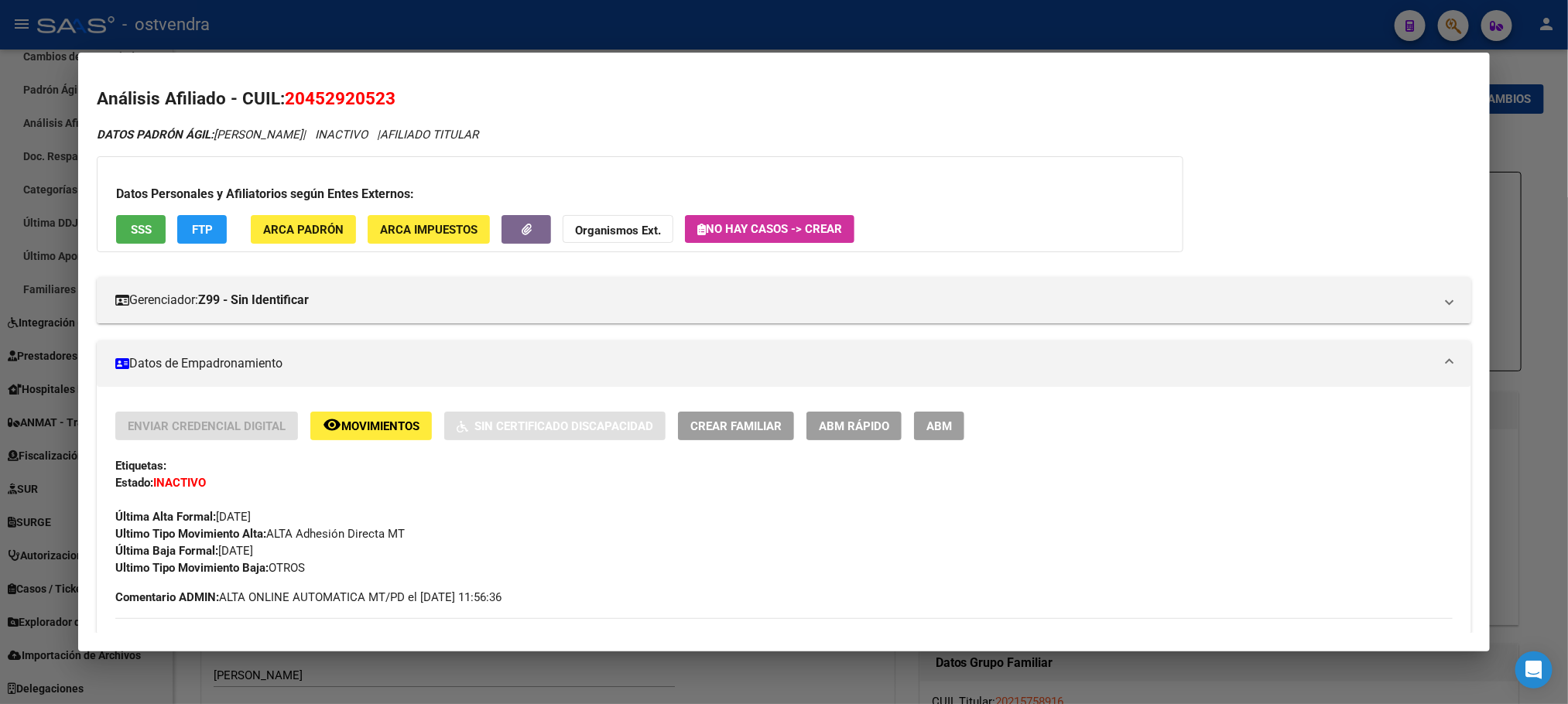
click at [193, 237] on button "FTP" at bounding box center [202, 230] width 49 height 29
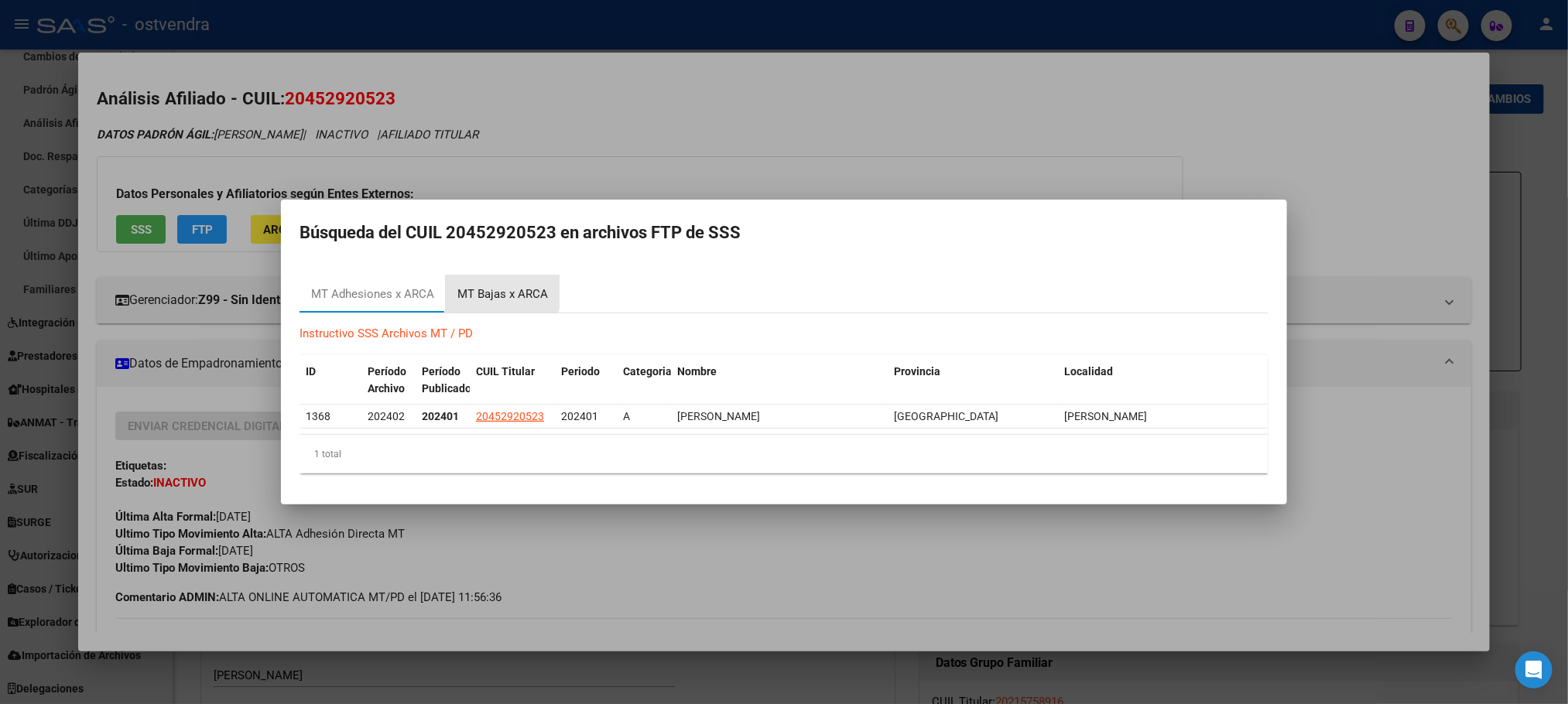
click at [473, 286] on div "MT Bajas x ARCA" at bounding box center [502, 294] width 90 height 18
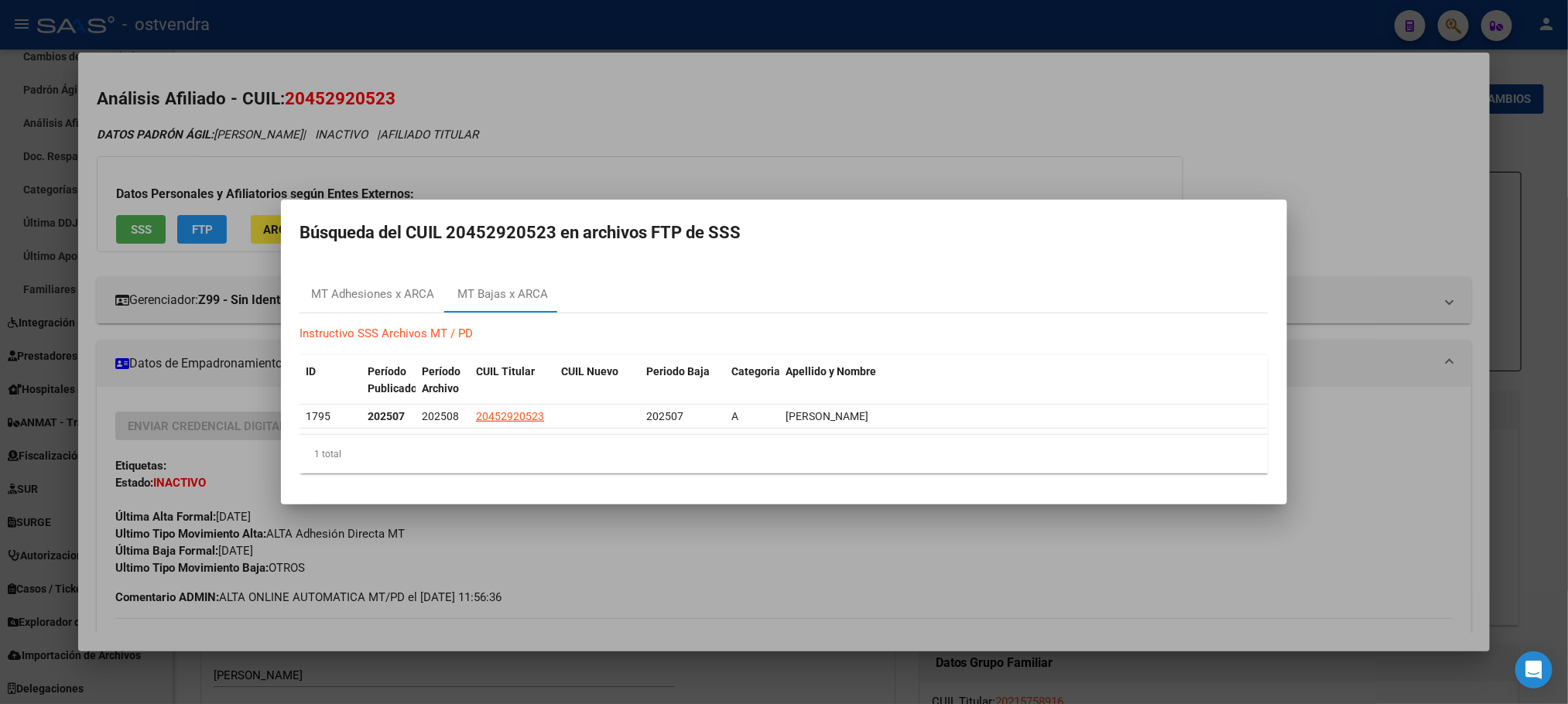
click at [183, 184] on div at bounding box center [784, 352] width 1568 height 704
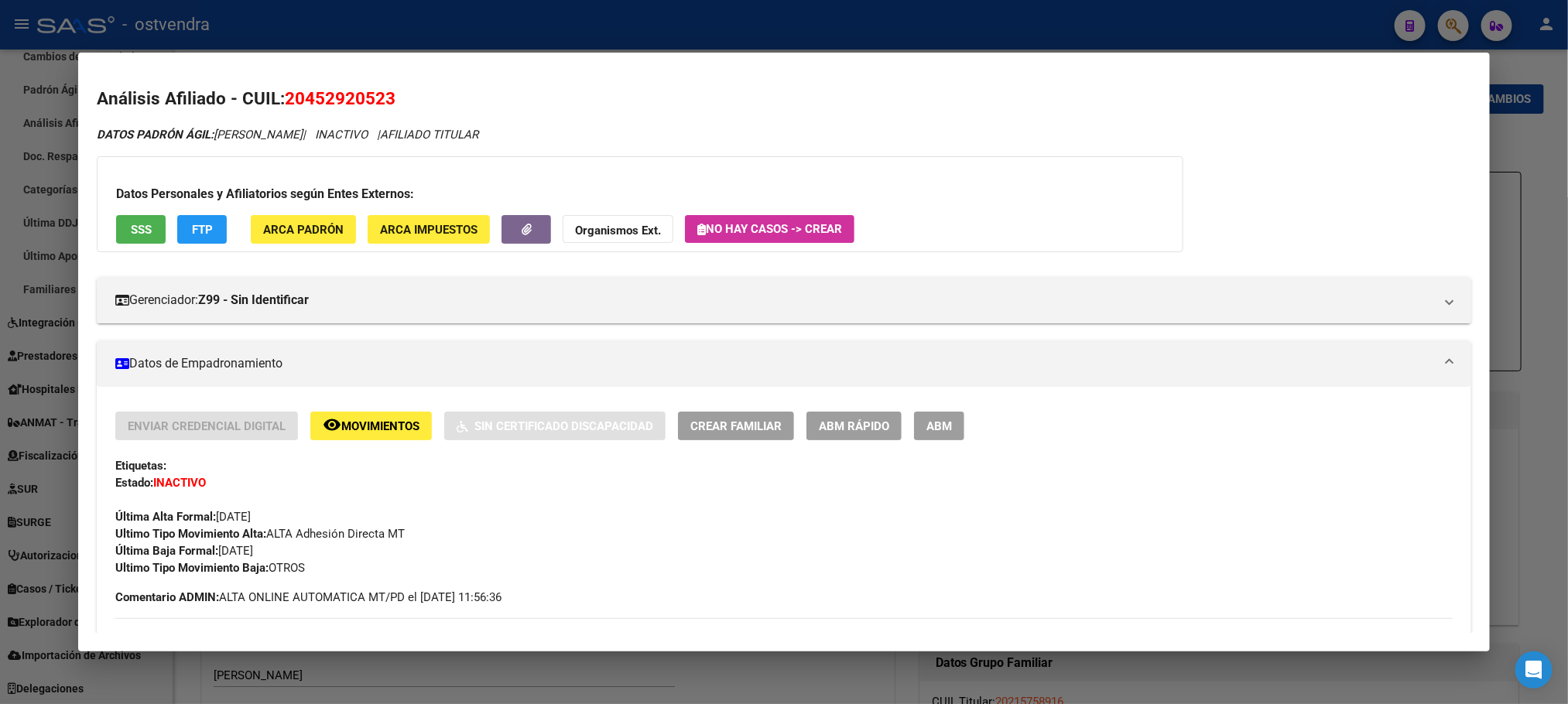
click at [395, 420] on span "Movimientos" at bounding box center [380, 427] width 78 height 14
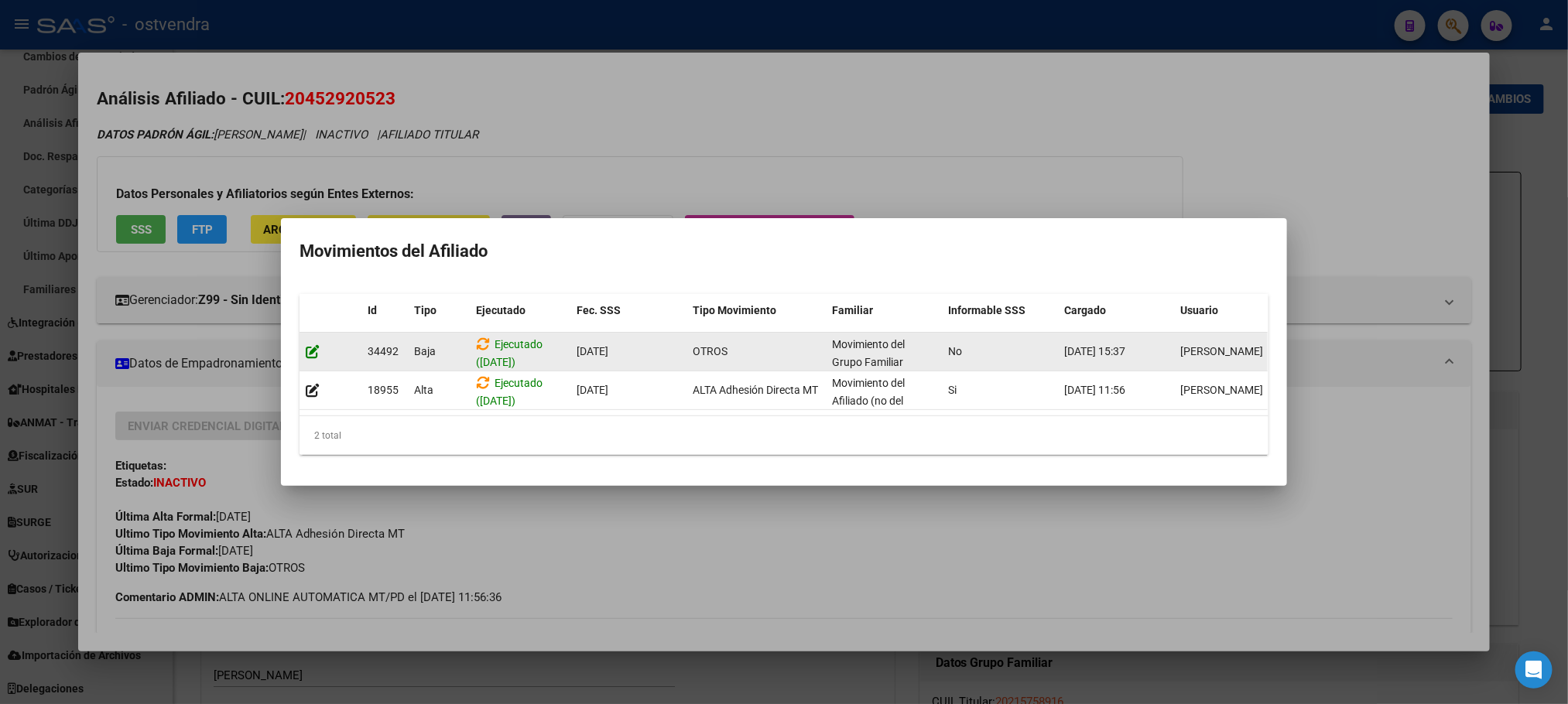
click at [314, 345] on icon at bounding box center [312, 352] width 14 height 15
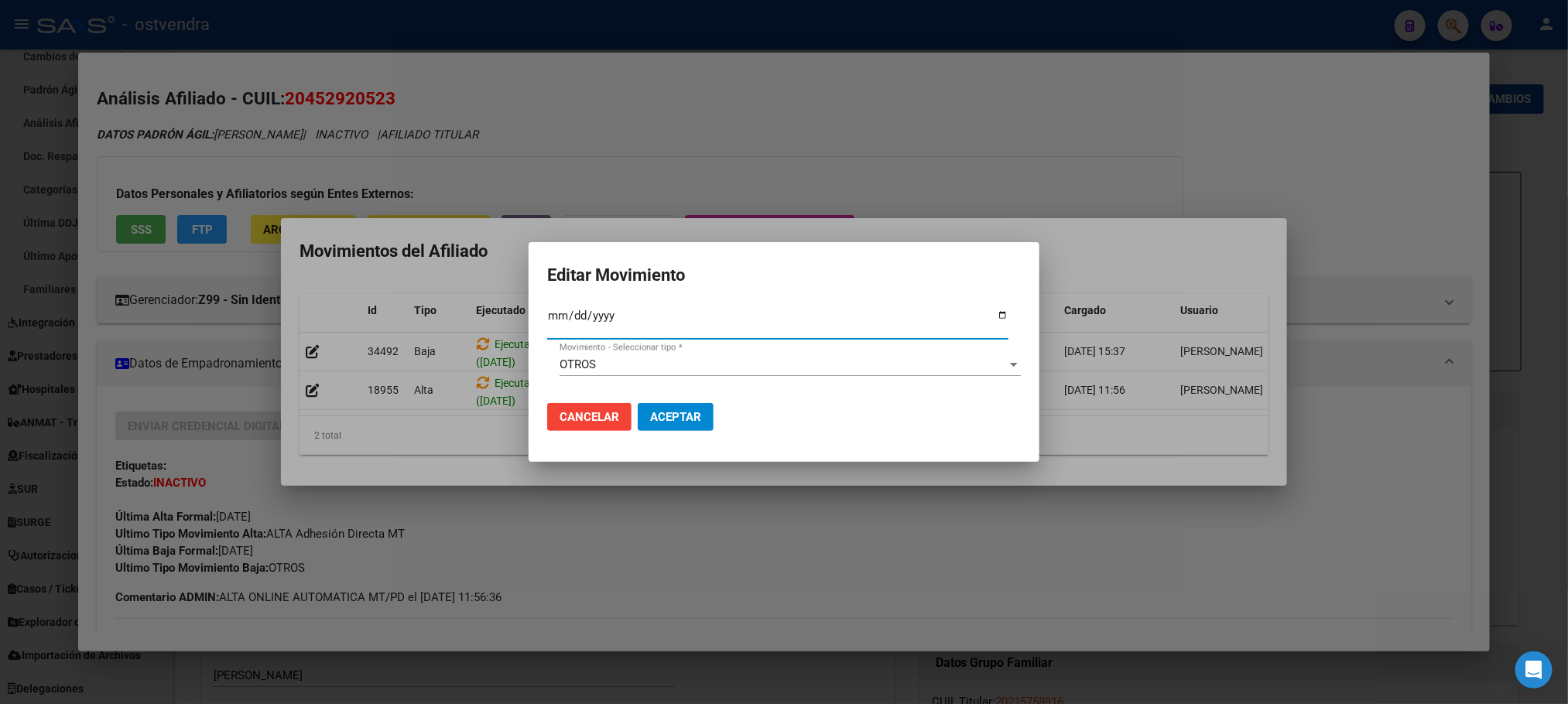
type input "[DATE]"
click at [616, 363] on div "OTROS" at bounding box center [783, 364] width 447 height 14
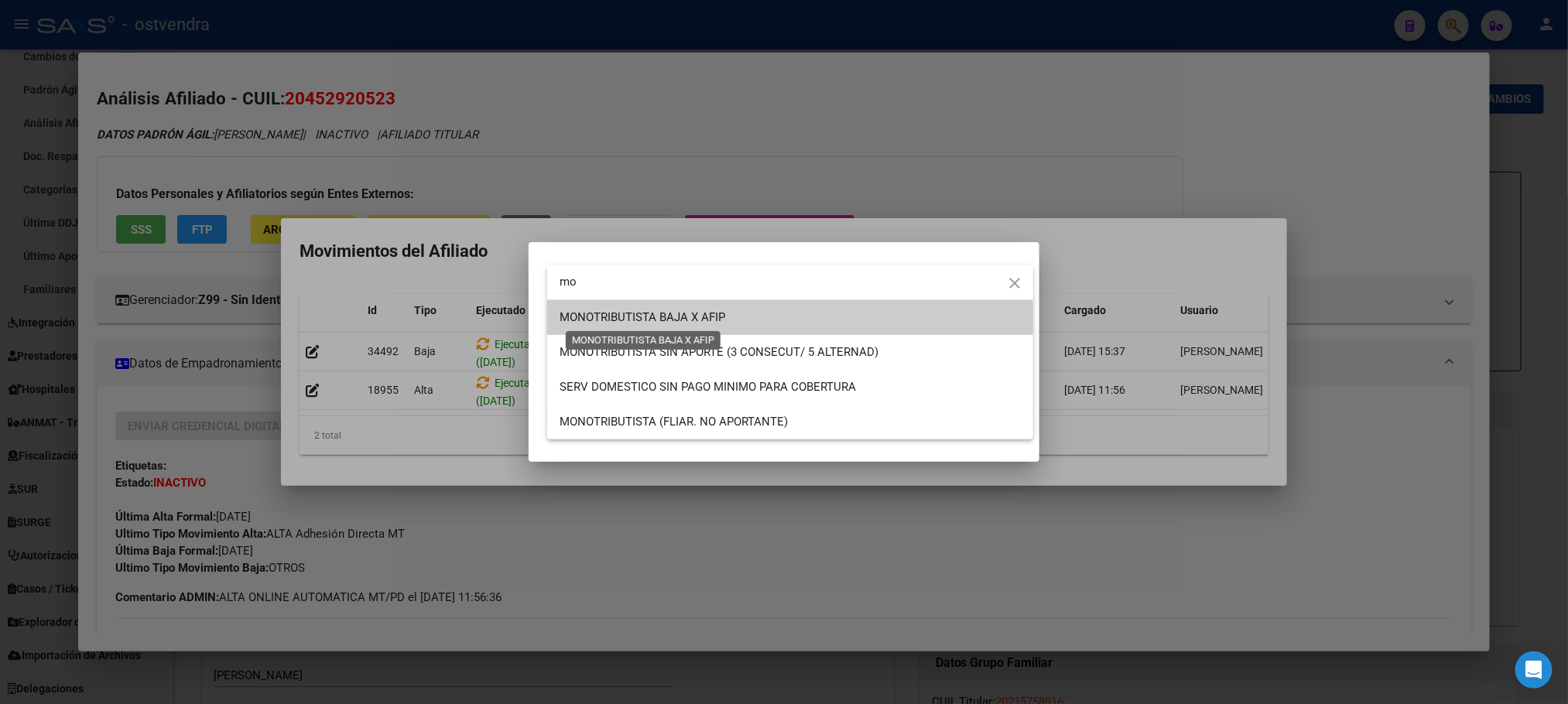
type input "mo"
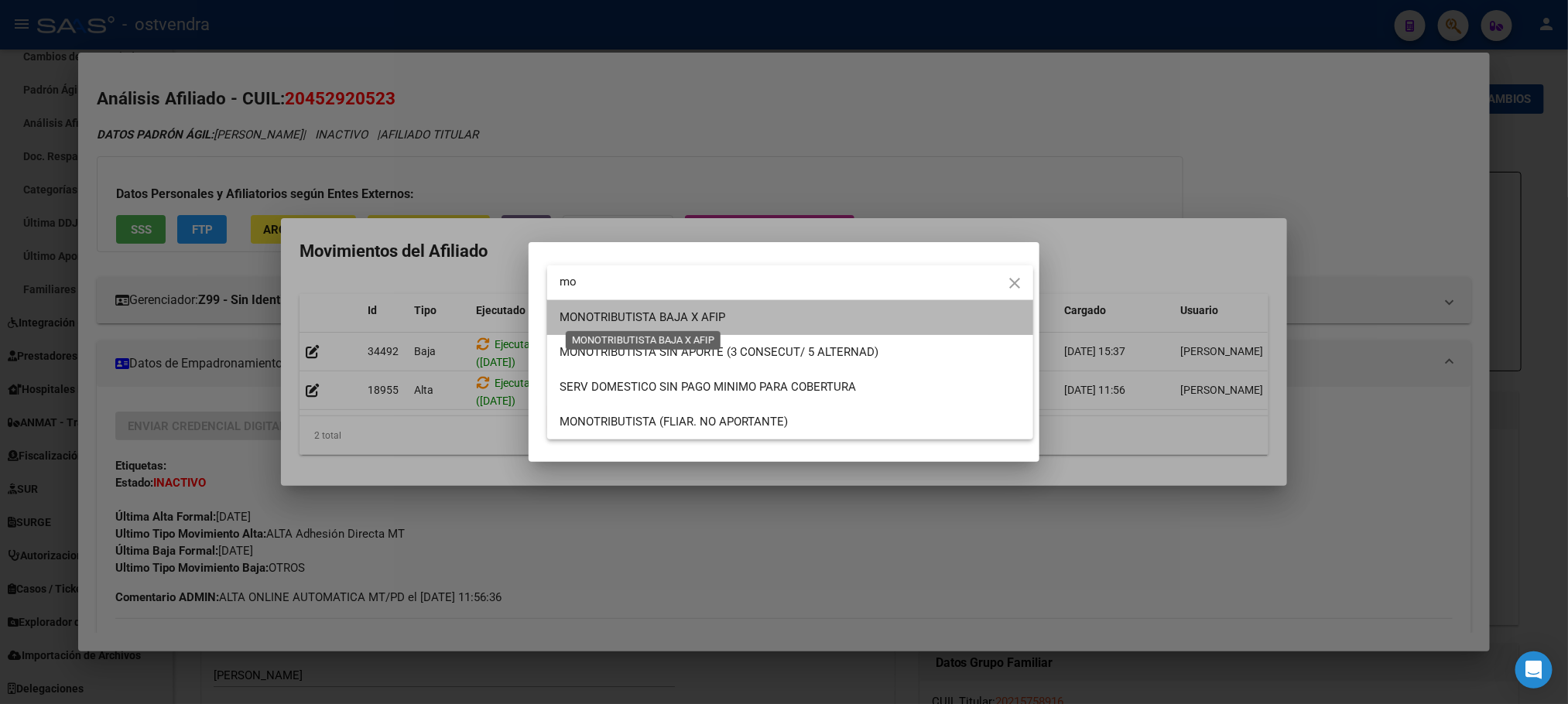
click at [618, 312] on span "MONOTRIBUTISTA BAJA X AFIP" at bounding box center [642, 317] width 166 height 14
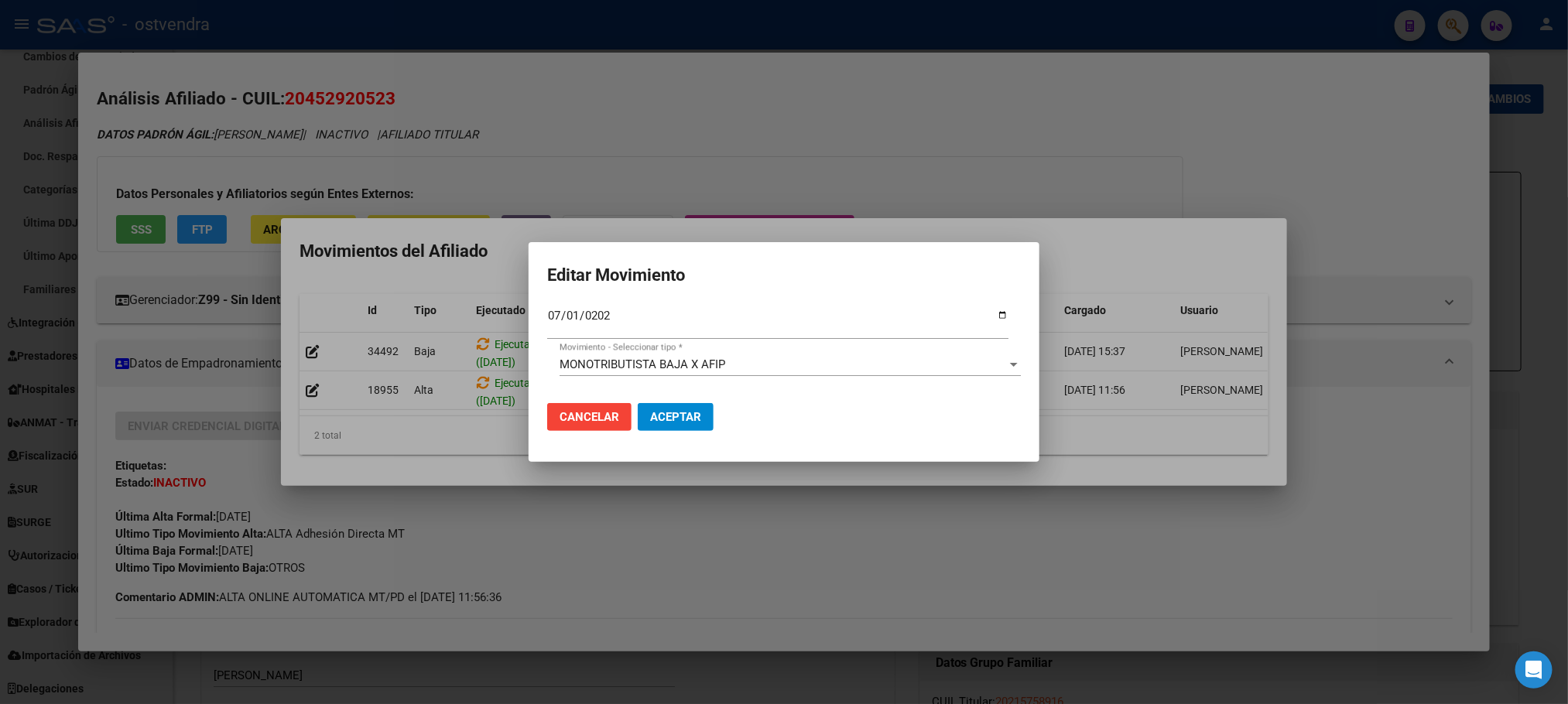
click at [689, 395] on mat-dialog-actions "Cancelar Aceptar" at bounding box center [783, 417] width 473 height 53
click at [694, 410] on span "Aceptar" at bounding box center [676, 417] width 51 height 14
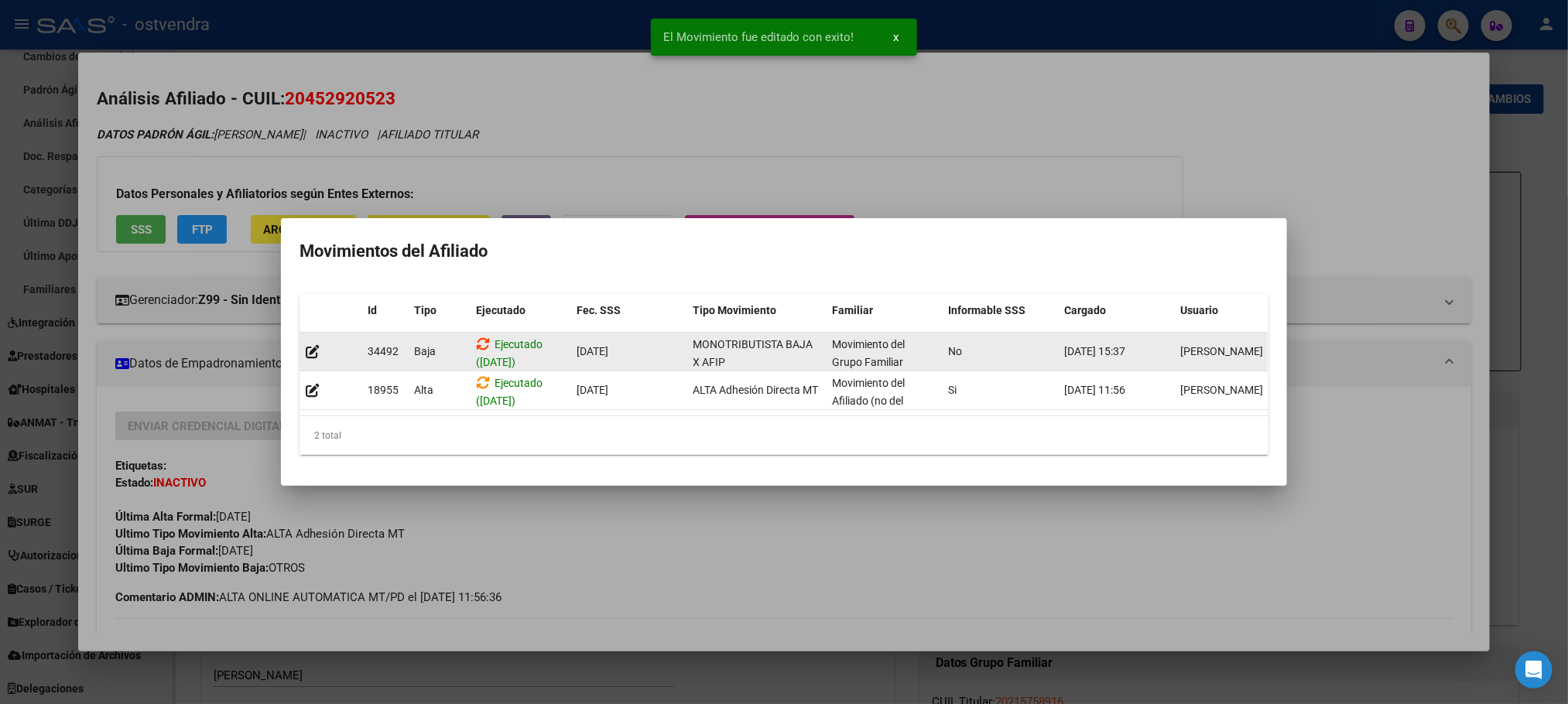
click at [479, 337] on icon at bounding box center [483, 344] width 14 height 15
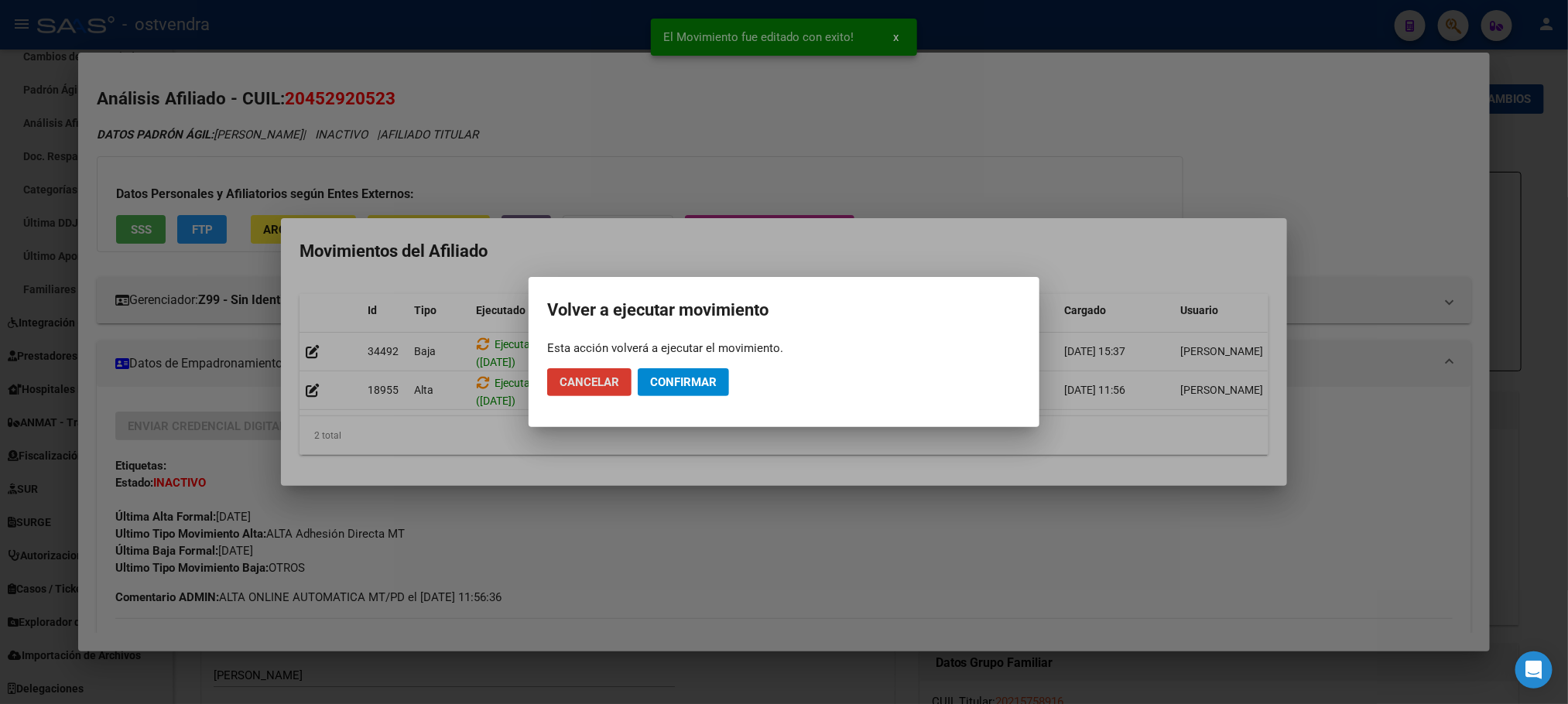
click at [671, 387] on span "Confirmar" at bounding box center [683, 382] width 67 height 14
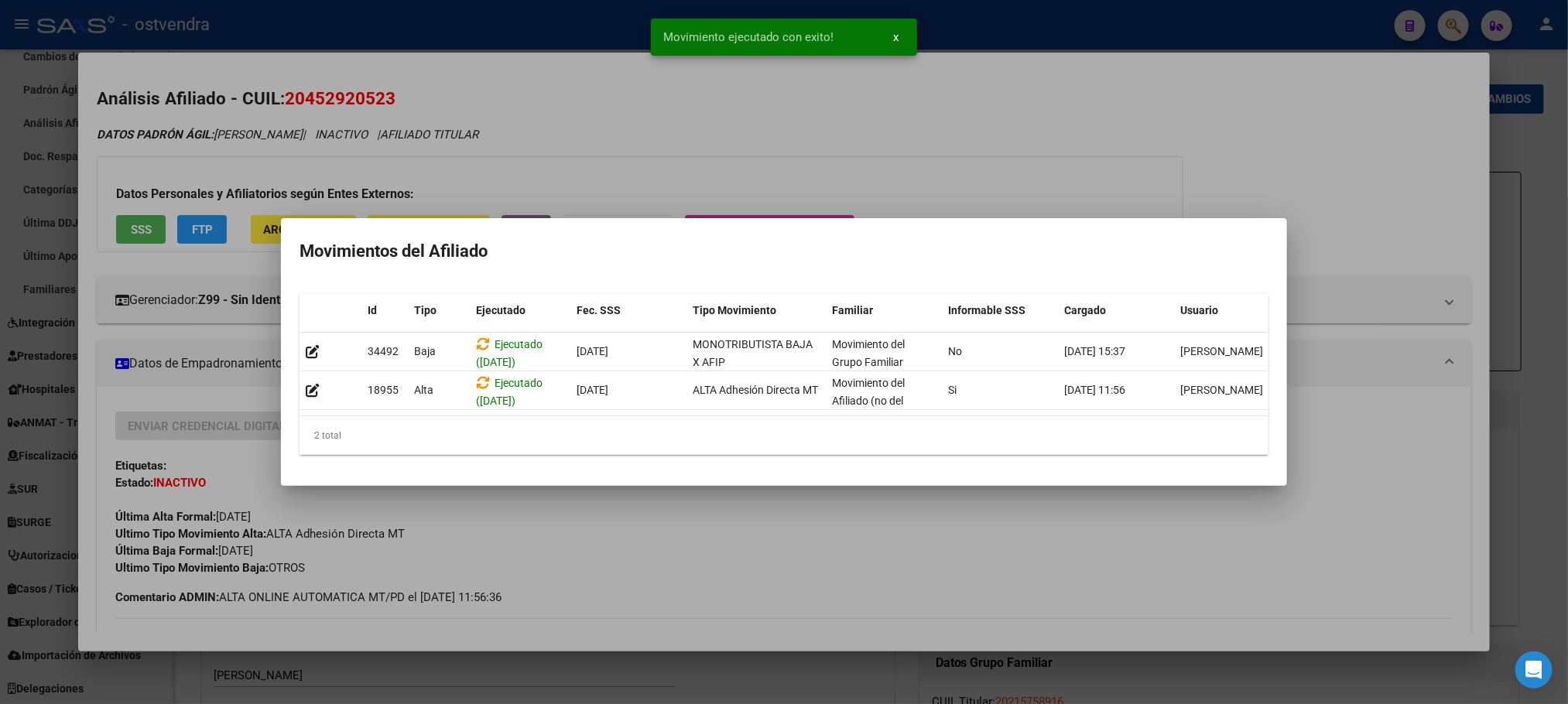
drag, startPoint x: 1142, startPoint y: 105, endPoint x: 1144, endPoint y: 113, distance: 8.2
click at [1144, 113] on div at bounding box center [784, 352] width 1568 height 704
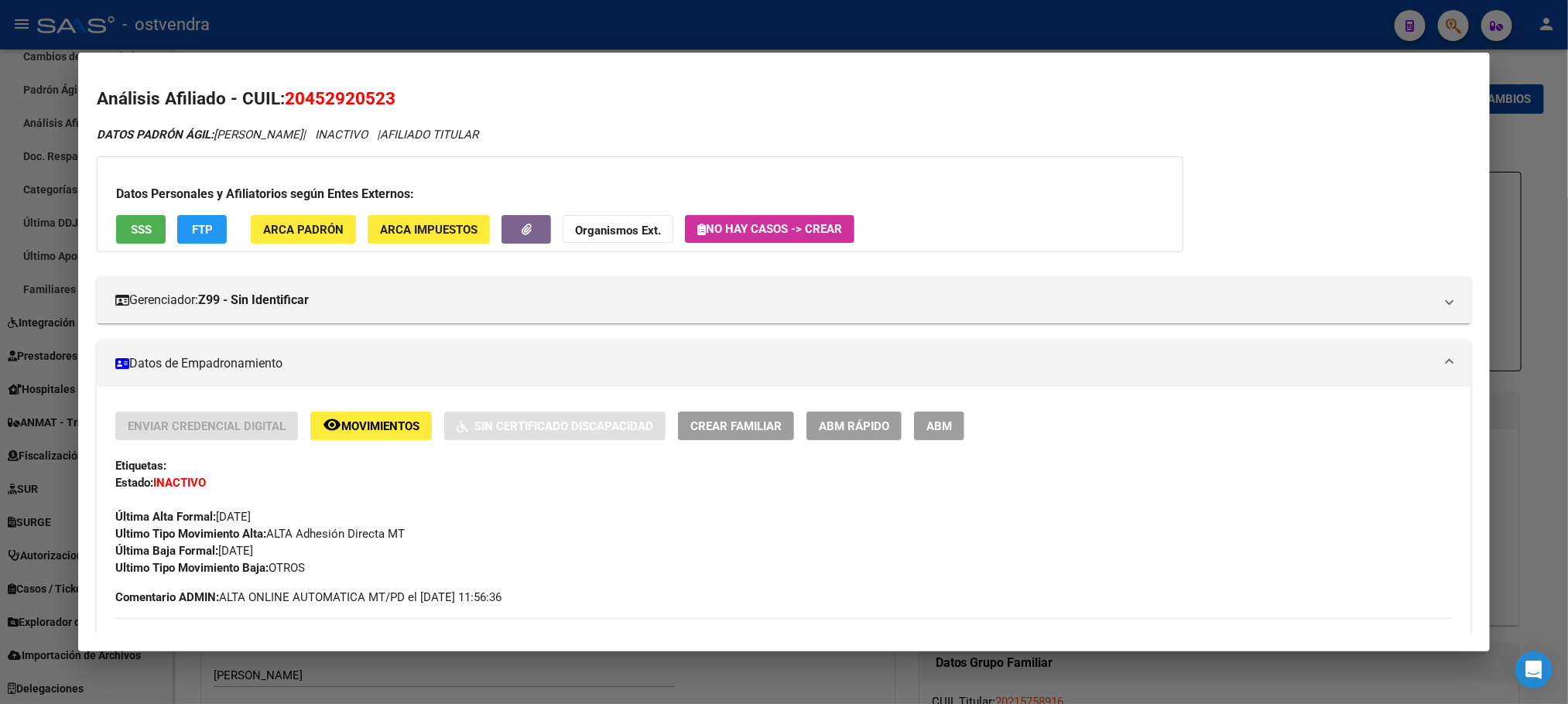
click at [329, 21] on div at bounding box center [784, 352] width 1568 height 704
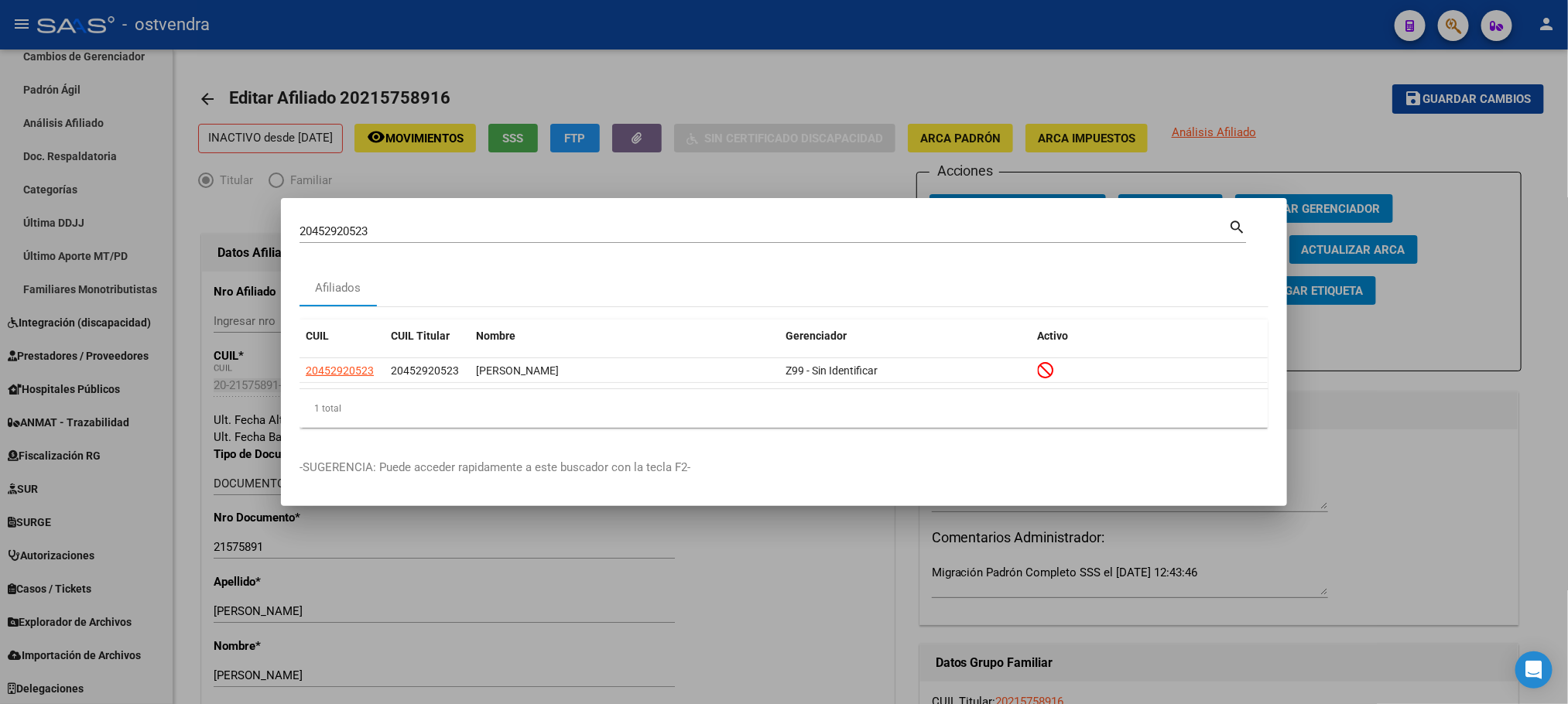
click at [429, 104] on div at bounding box center [784, 352] width 1568 height 704
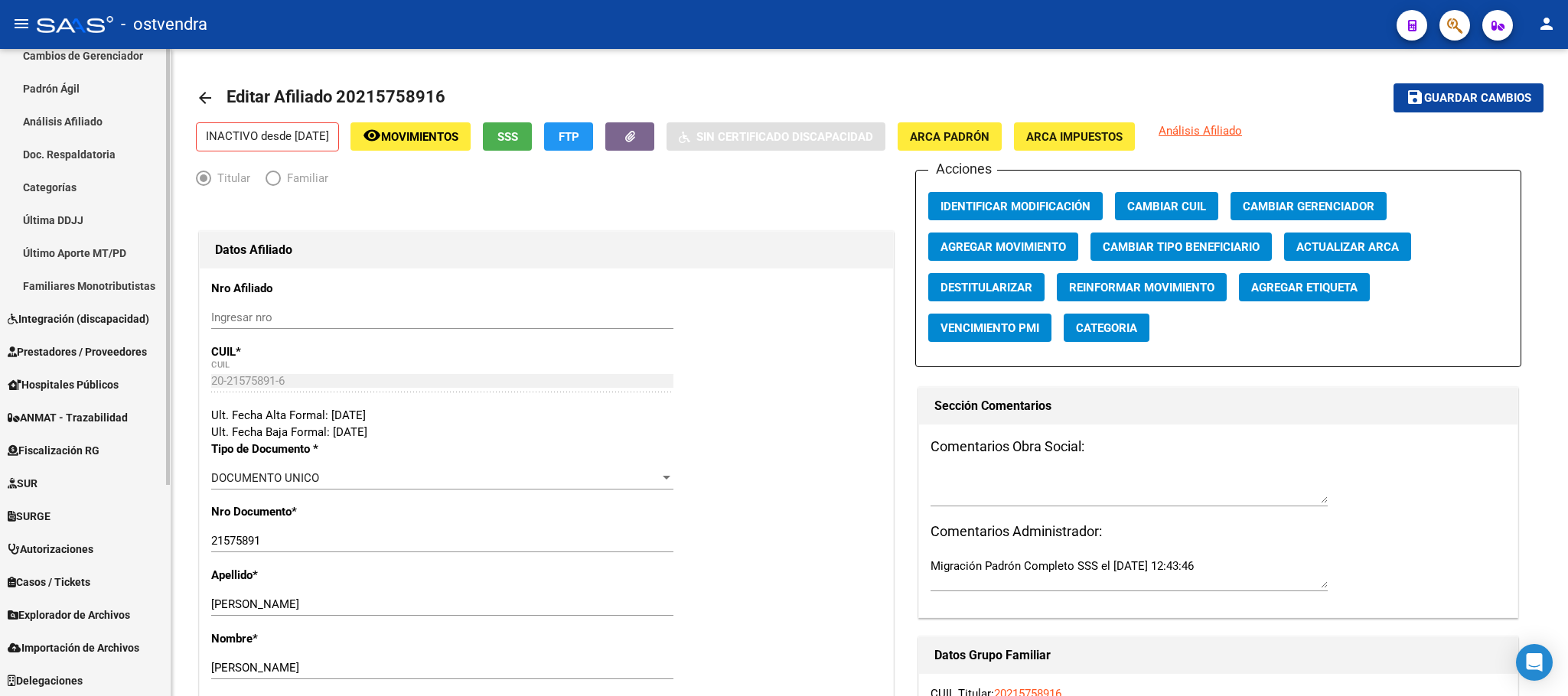
click at [85, 600] on link "Explorador de Archivos" at bounding box center [85, 614] width 170 height 33
click at [85, 599] on link "Explorador de Archivos" at bounding box center [85, 614] width 170 height 33
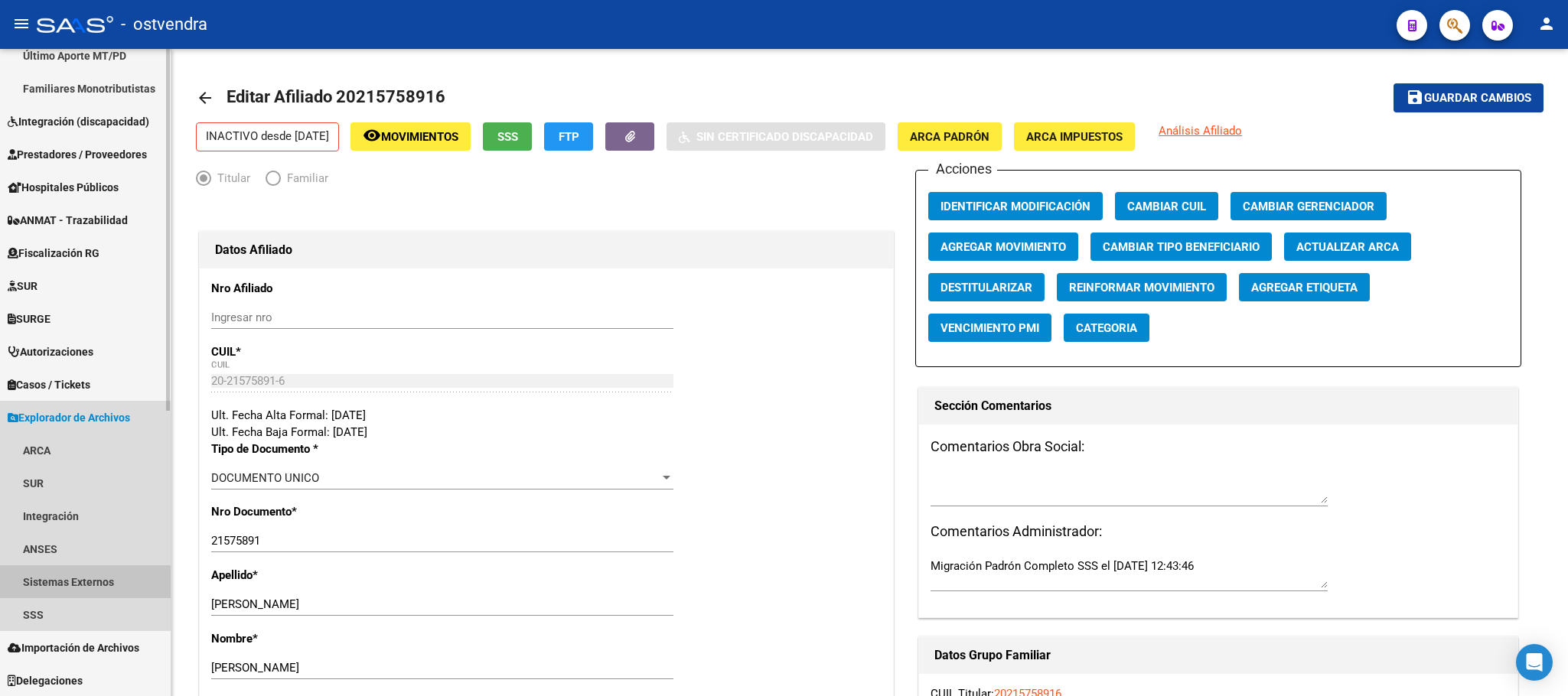
click at [83, 593] on link "Sistemas Externos" at bounding box center [85, 581] width 170 height 33
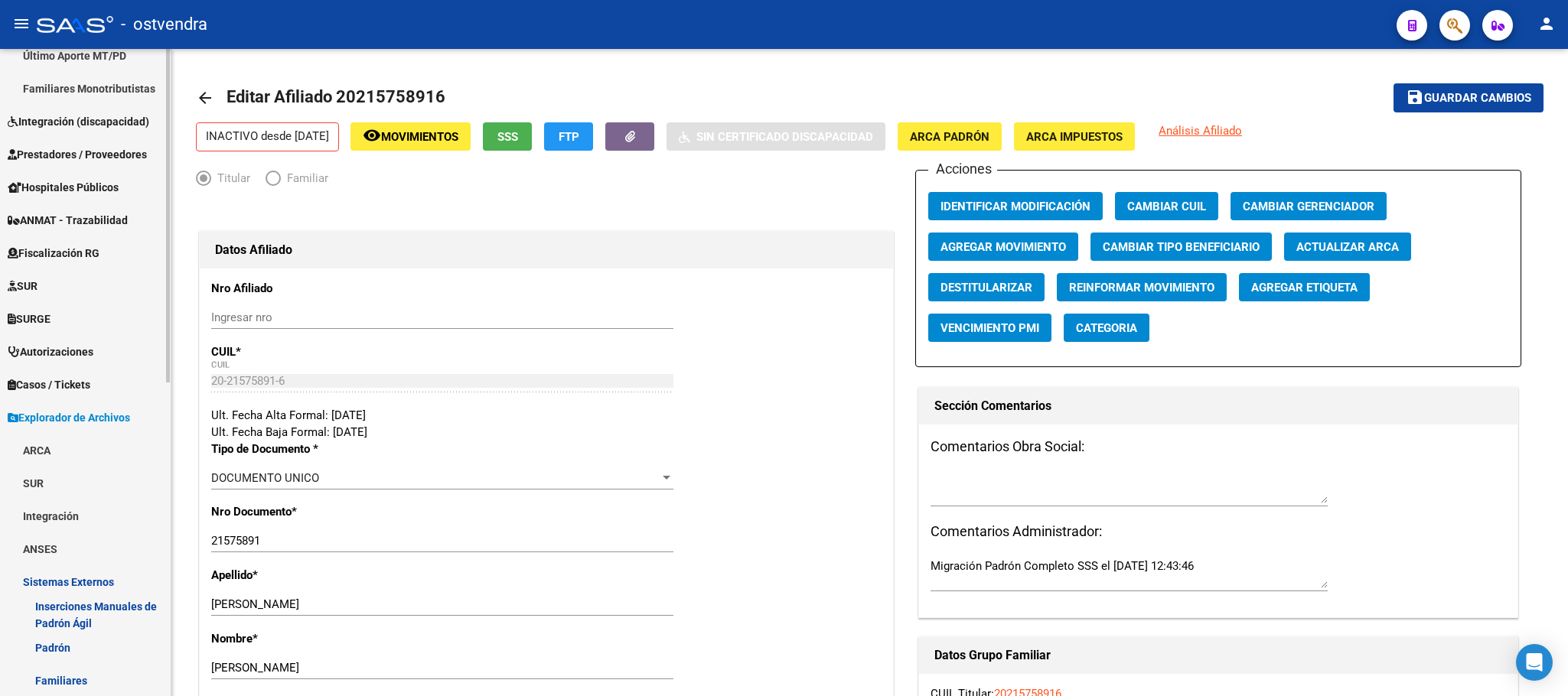
click at [83, 585] on link "Sistemas Externos" at bounding box center [85, 581] width 170 height 33
click at [90, 618] on link "SSS" at bounding box center [85, 614] width 170 height 33
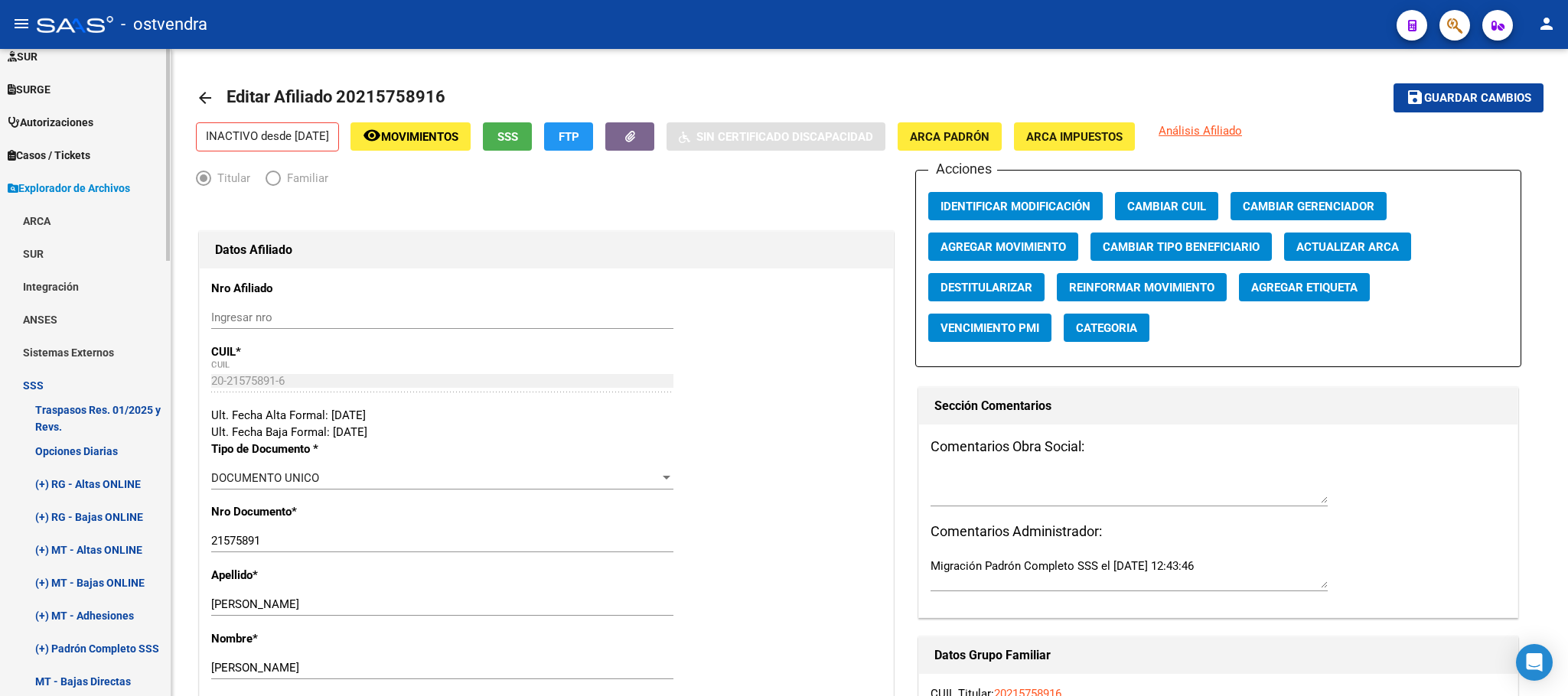
scroll to position [854, 0]
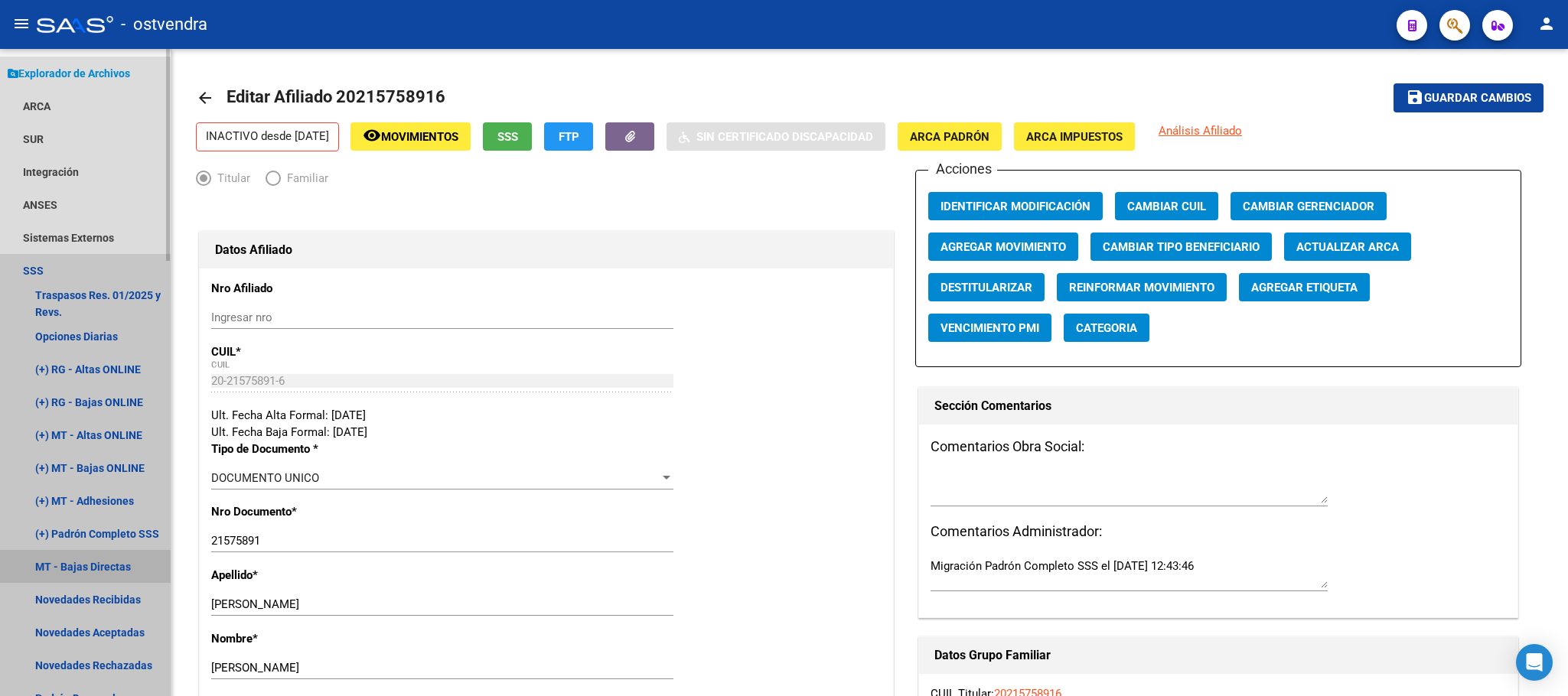
click at [90, 569] on link "MT - Bajas Directas" at bounding box center [85, 566] width 170 height 33
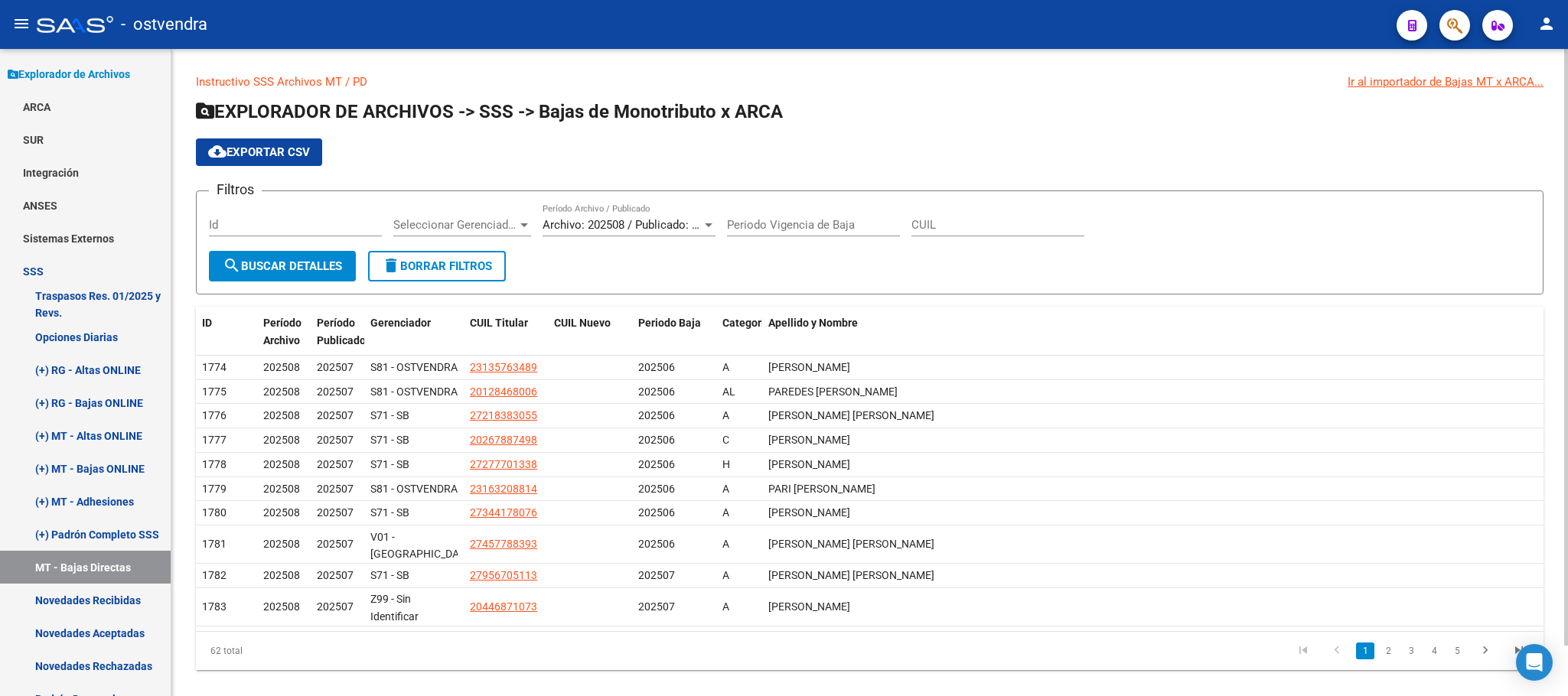
click at [779, 86] on p "Instructivo SSS Archivos MT / PD Ir al importador de Bajas MT x ARCA..." at bounding box center [869, 82] width 1348 height 17
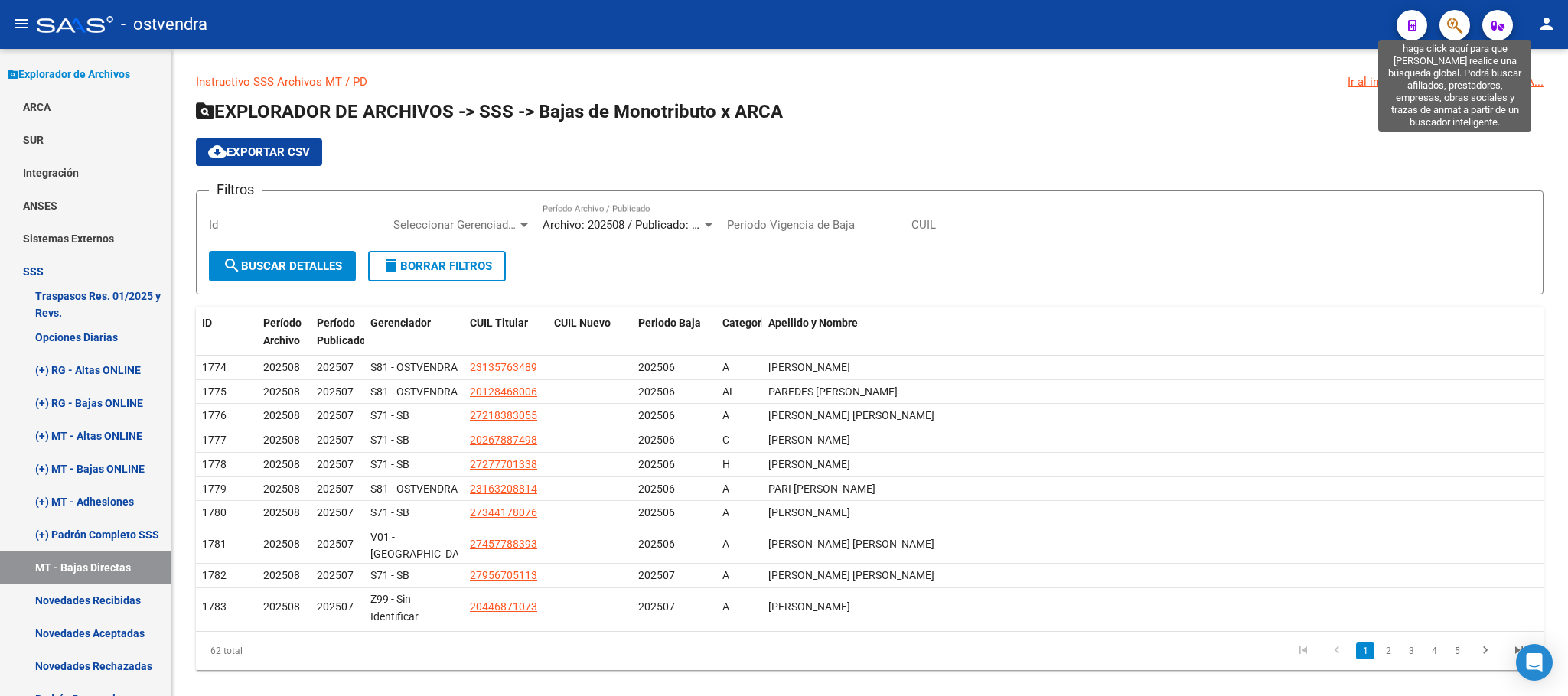
click at [1449, 17] on icon "button" at bounding box center [1455, 25] width 15 height 18
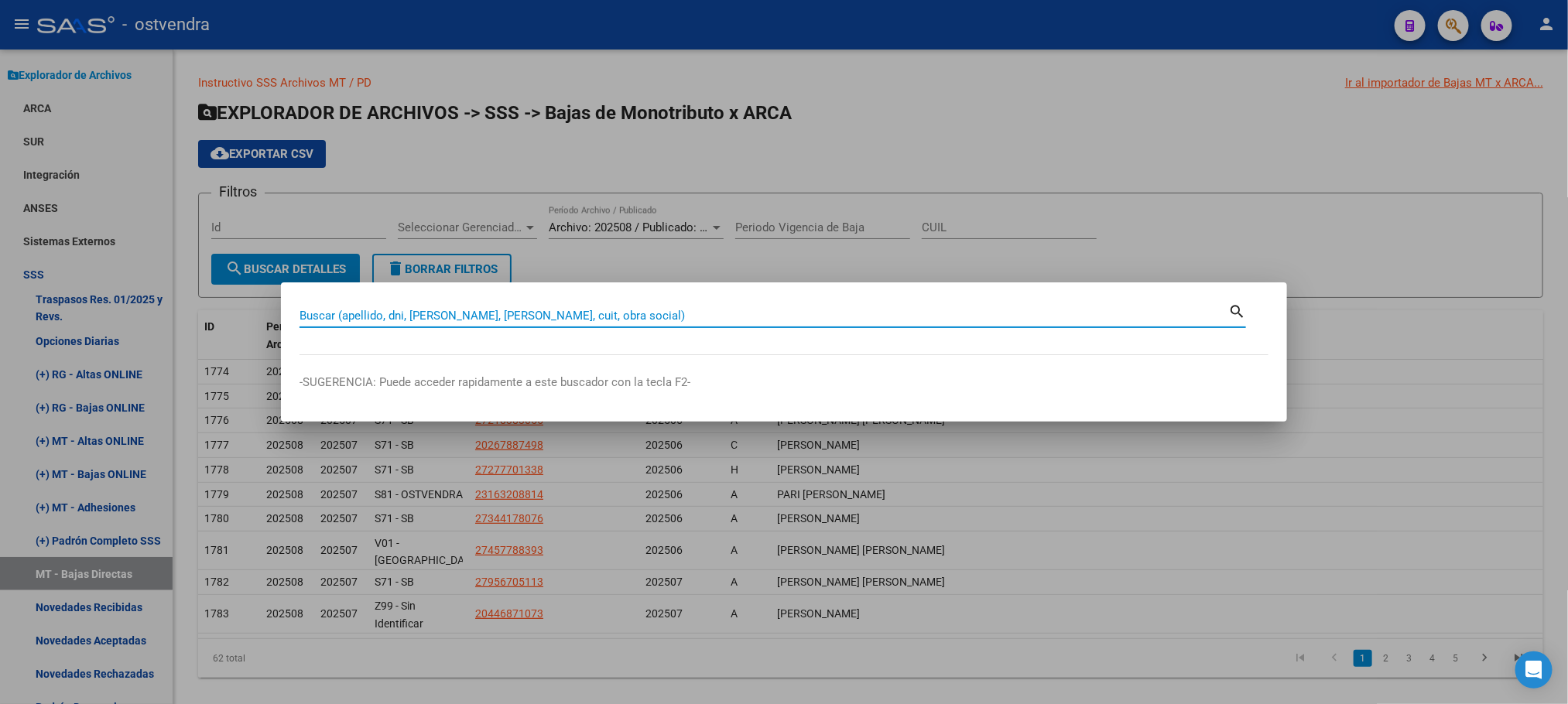
paste input "27289873169"
type input "27289873169"
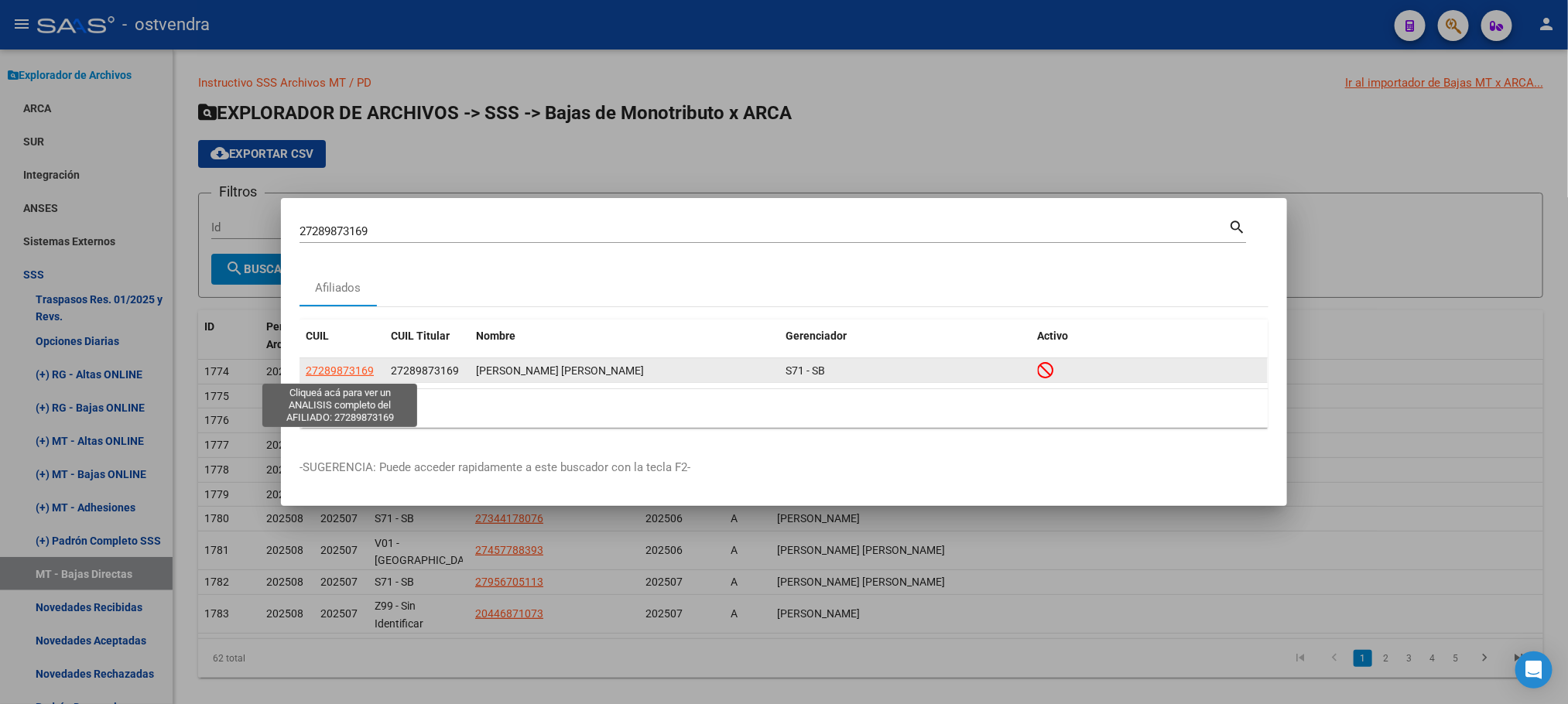
click at [356, 367] on span "27289873169" at bounding box center [340, 370] width 68 height 13
type textarea "27289873169"
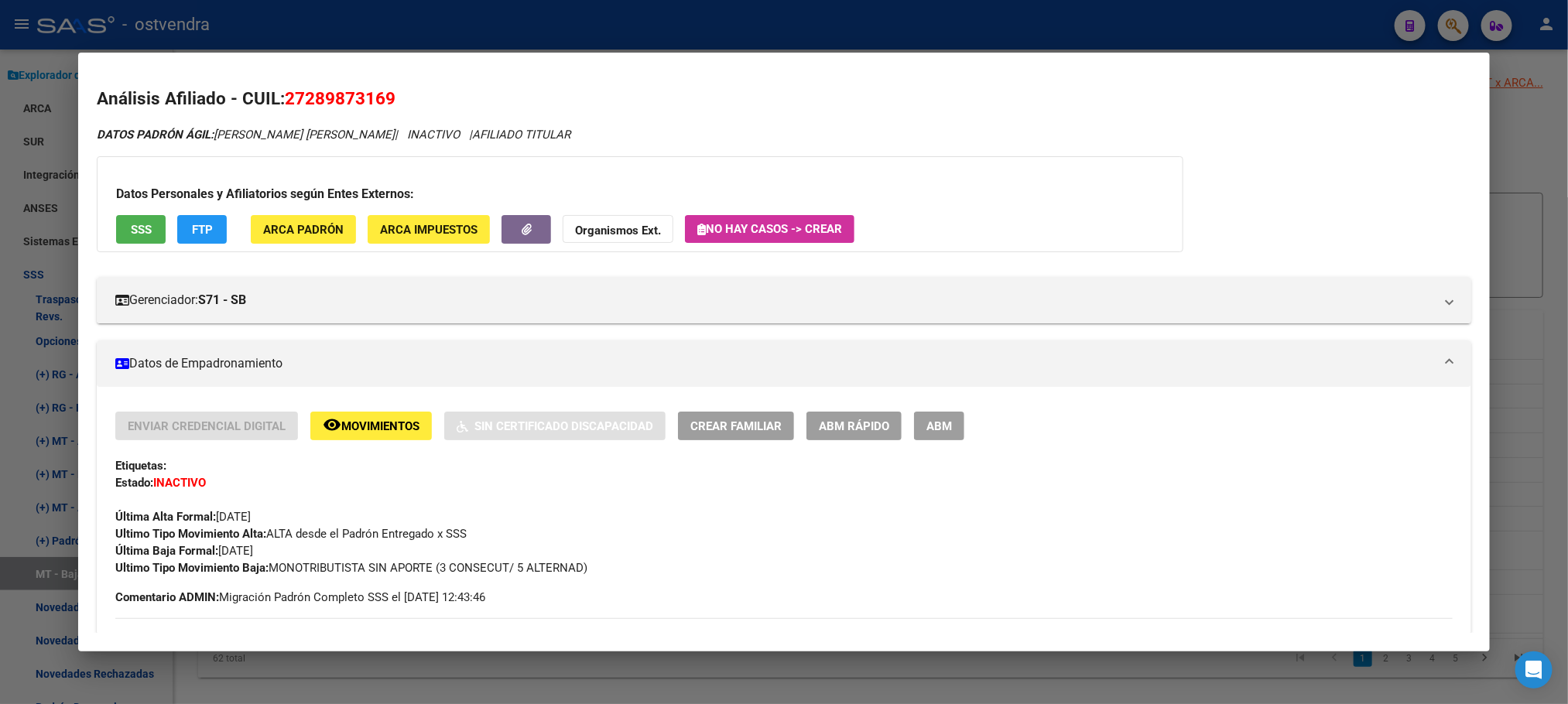
click at [200, 229] on span "FTP" at bounding box center [202, 230] width 20 height 14
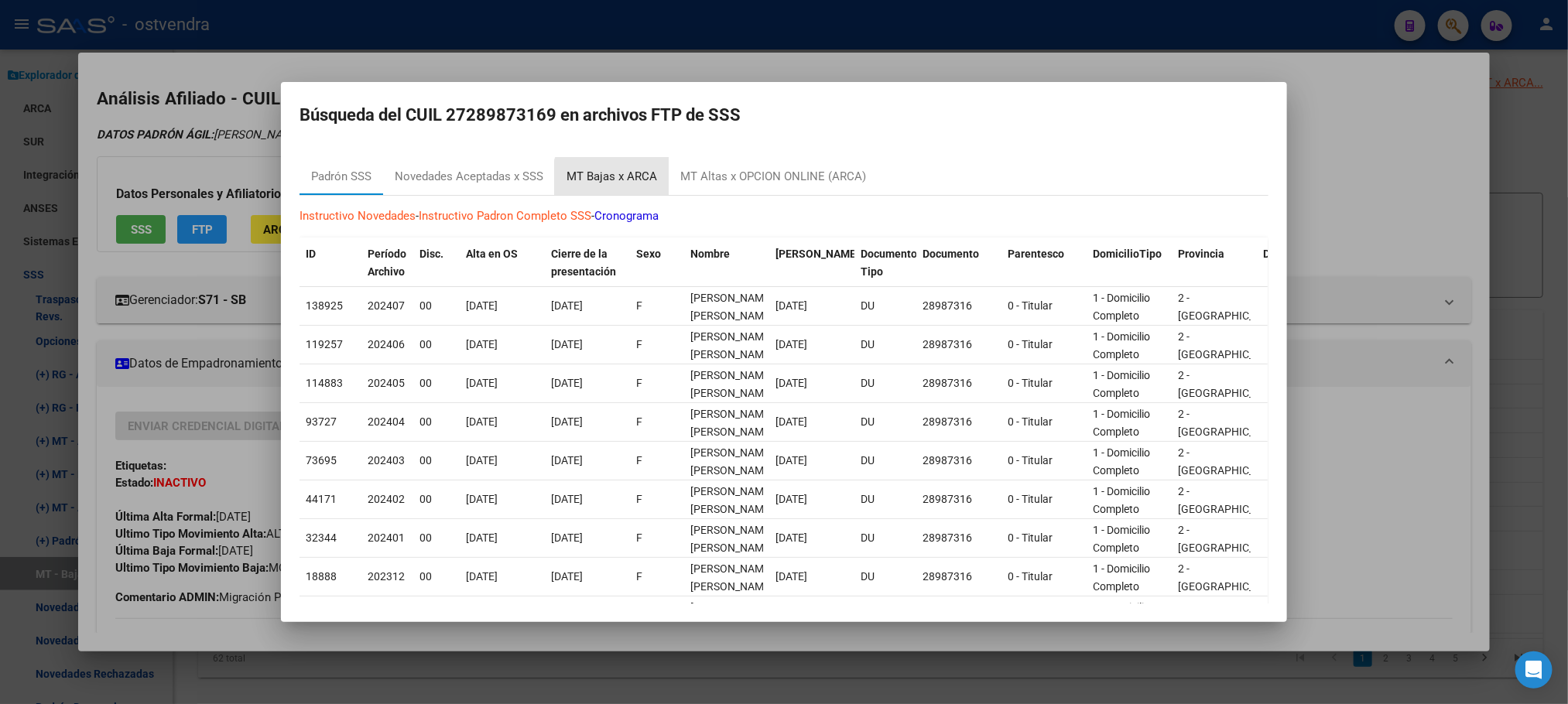
click at [622, 181] on div "MT Bajas x ARCA" at bounding box center [612, 177] width 90 height 18
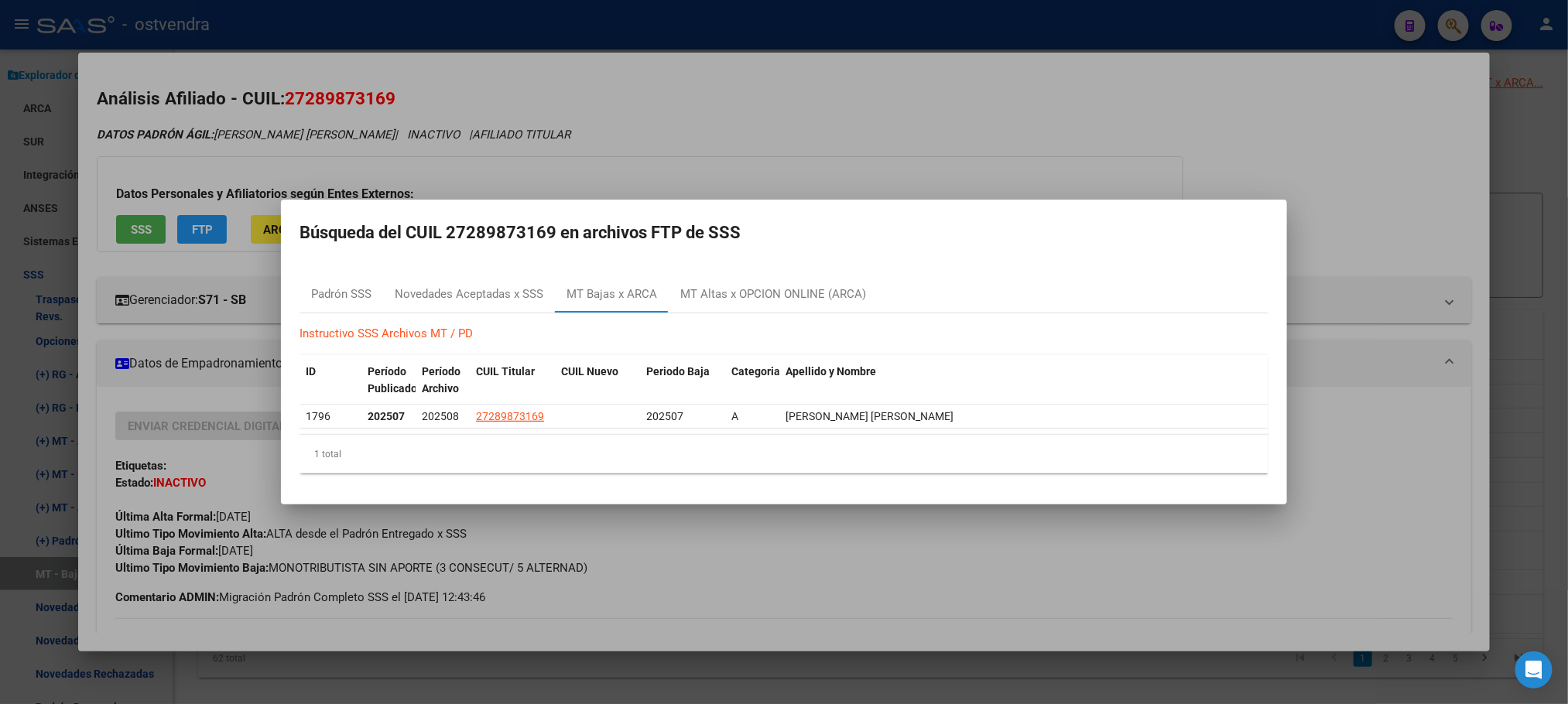
click at [994, 143] on div at bounding box center [784, 352] width 1568 height 704
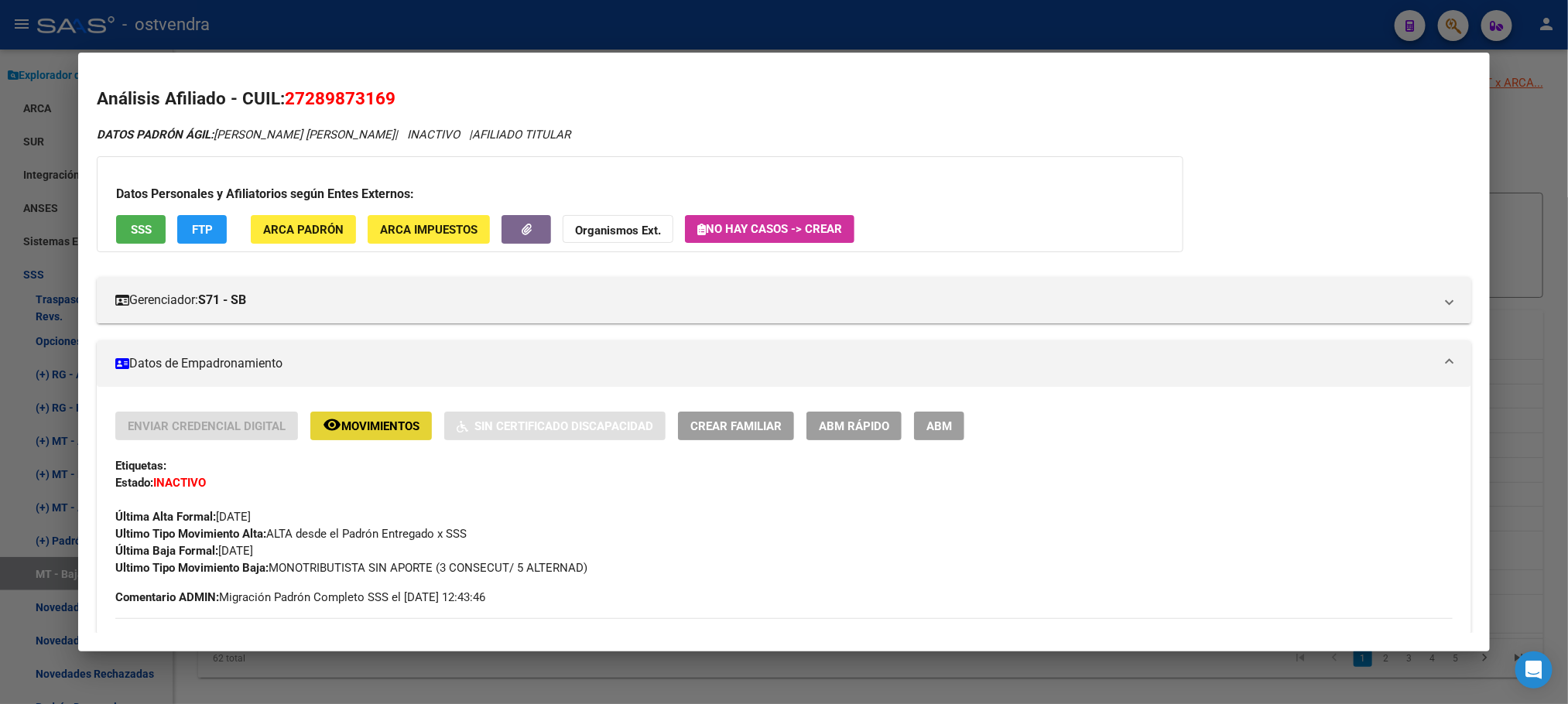
click at [380, 430] on span "Movimientos" at bounding box center [380, 427] width 78 height 14
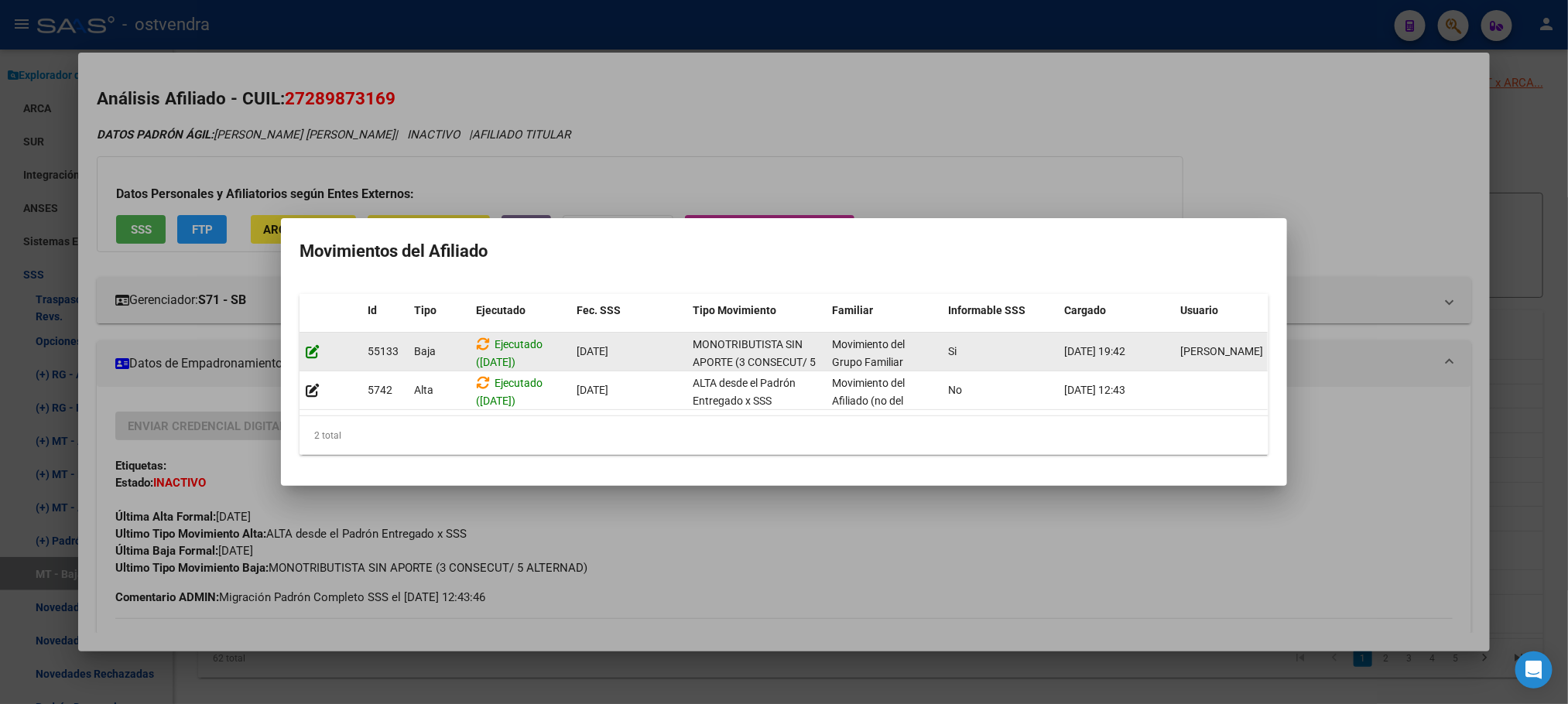
click at [307, 345] on icon at bounding box center [312, 352] width 14 height 15
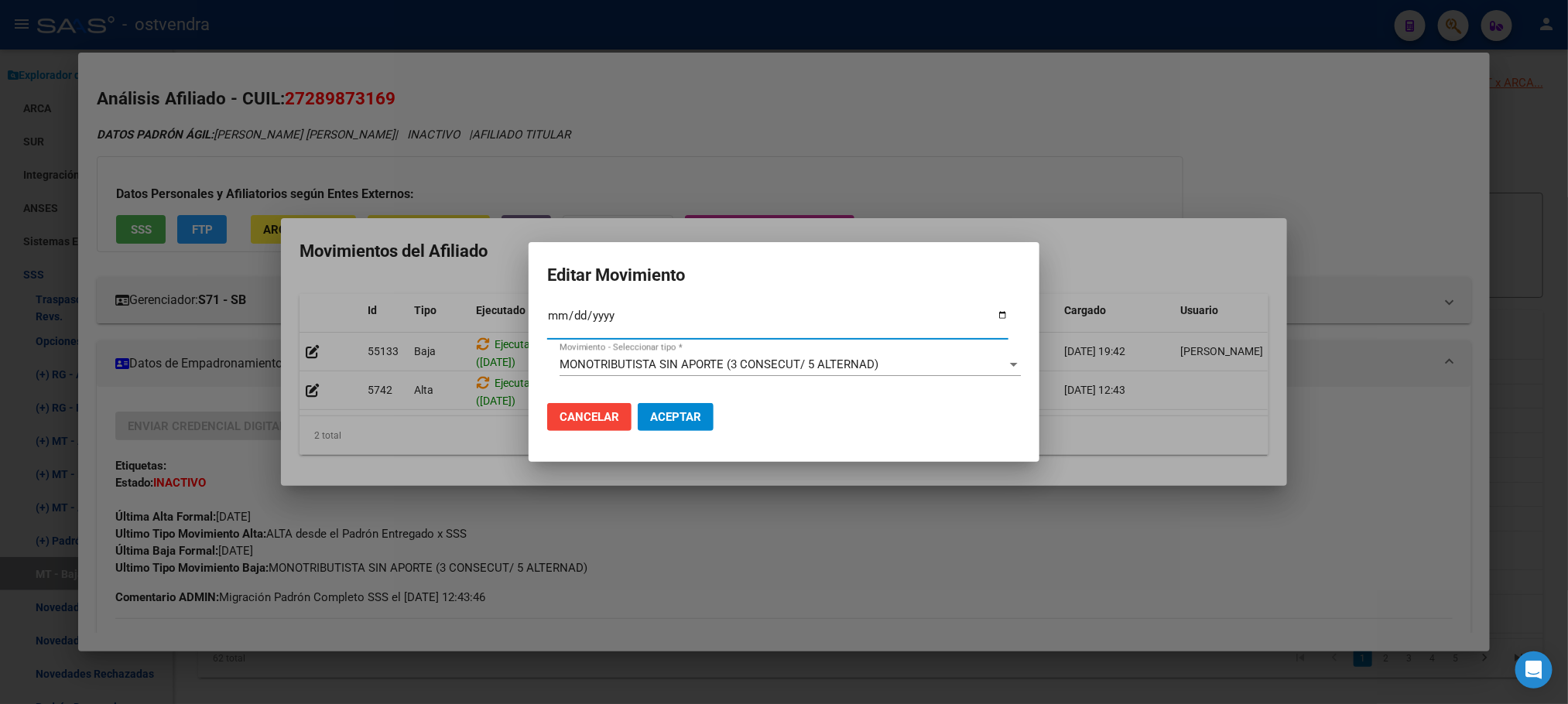
type input "[DATE]"
click at [592, 353] on div "MONOTRIBUTISTA SIN APORTE (3 CONSECUT/ 5 ALTERNAD) Movimiento - Seleccionar tip…" at bounding box center [790, 364] width 462 height 23
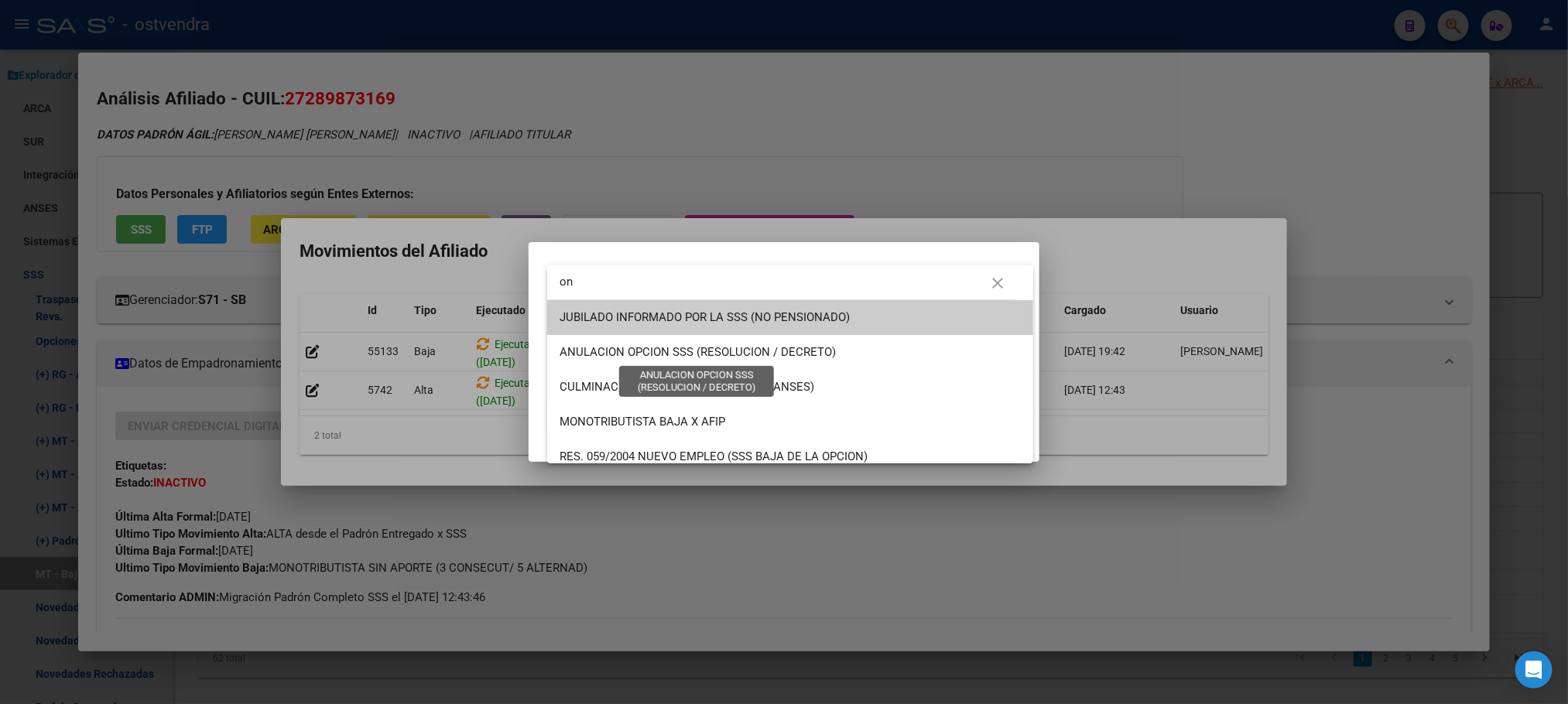
type input "o"
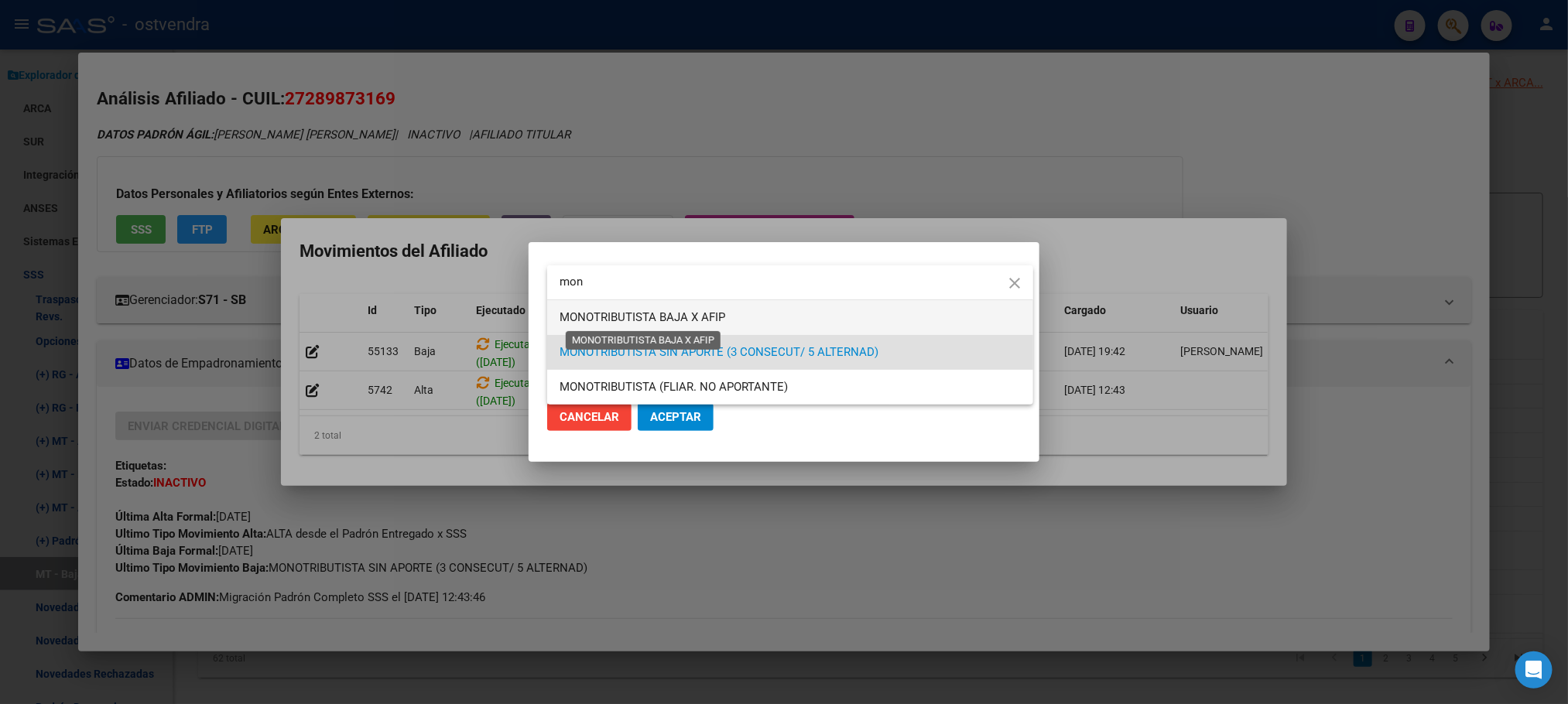
type input "mon"
click at [658, 319] on span "MONOTRIBUTISTA BAJA X AFIP" at bounding box center [642, 317] width 166 height 14
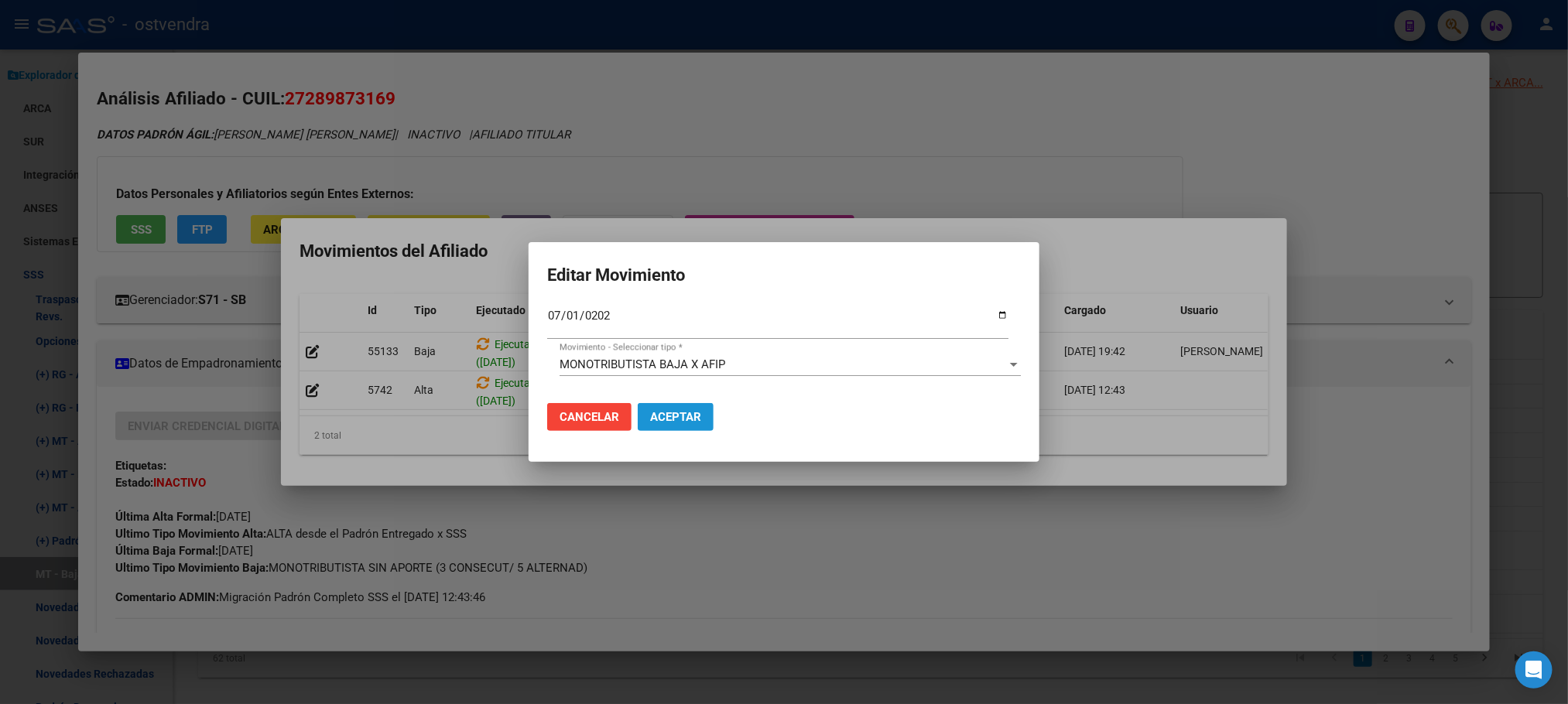
click at [682, 410] on span "Aceptar" at bounding box center [676, 417] width 51 height 14
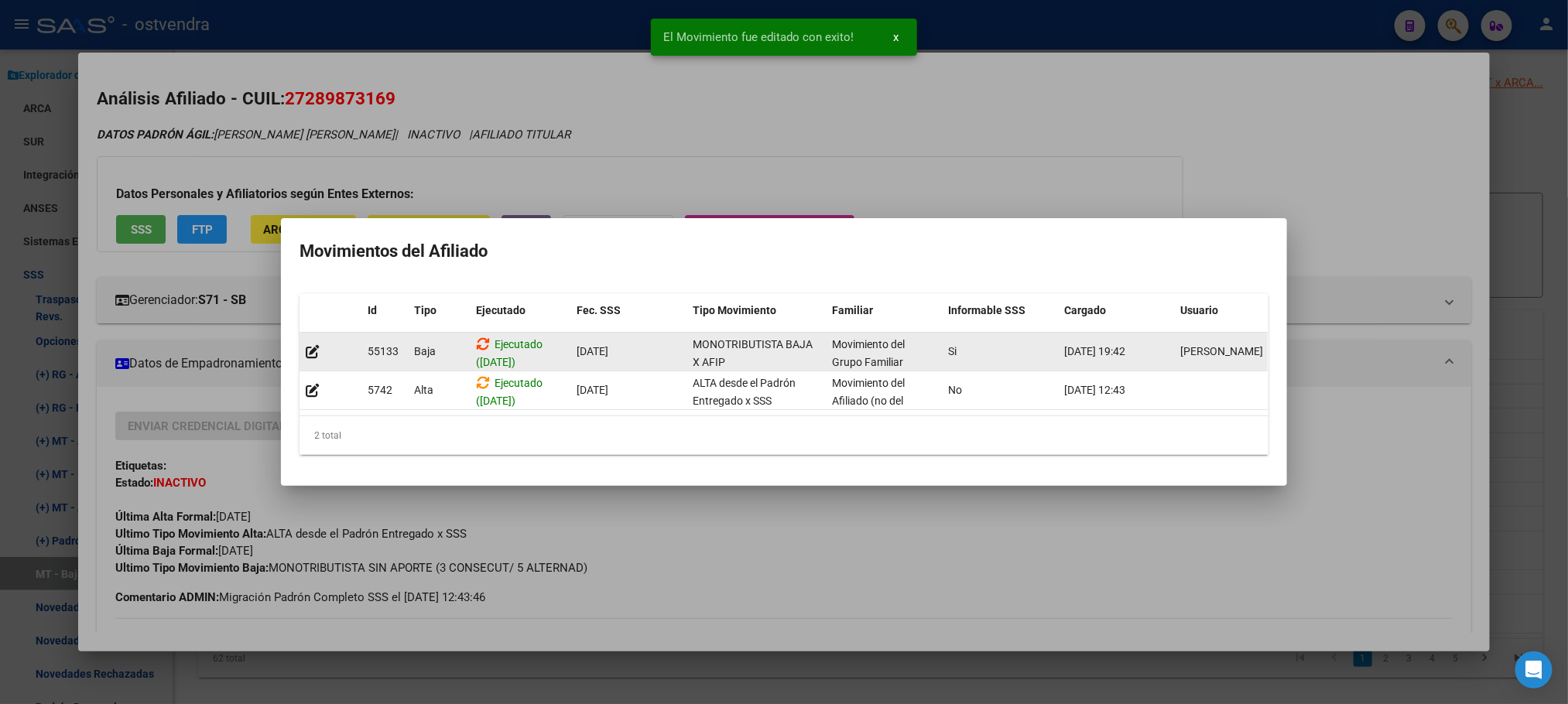
click at [480, 337] on icon at bounding box center [483, 344] width 14 height 15
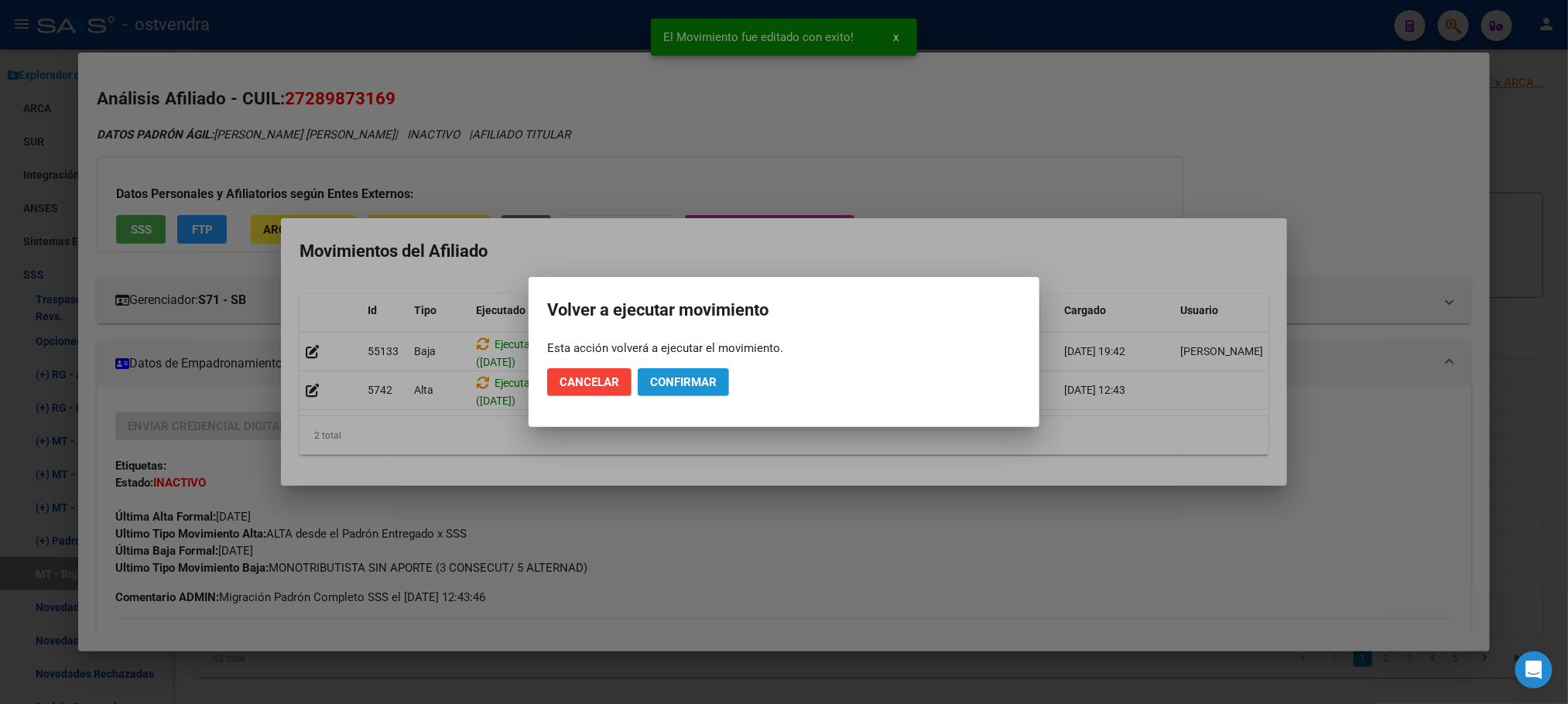
click at [667, 371] on button "Confirmar" at bounding box center [682, 382] width 91 height 28
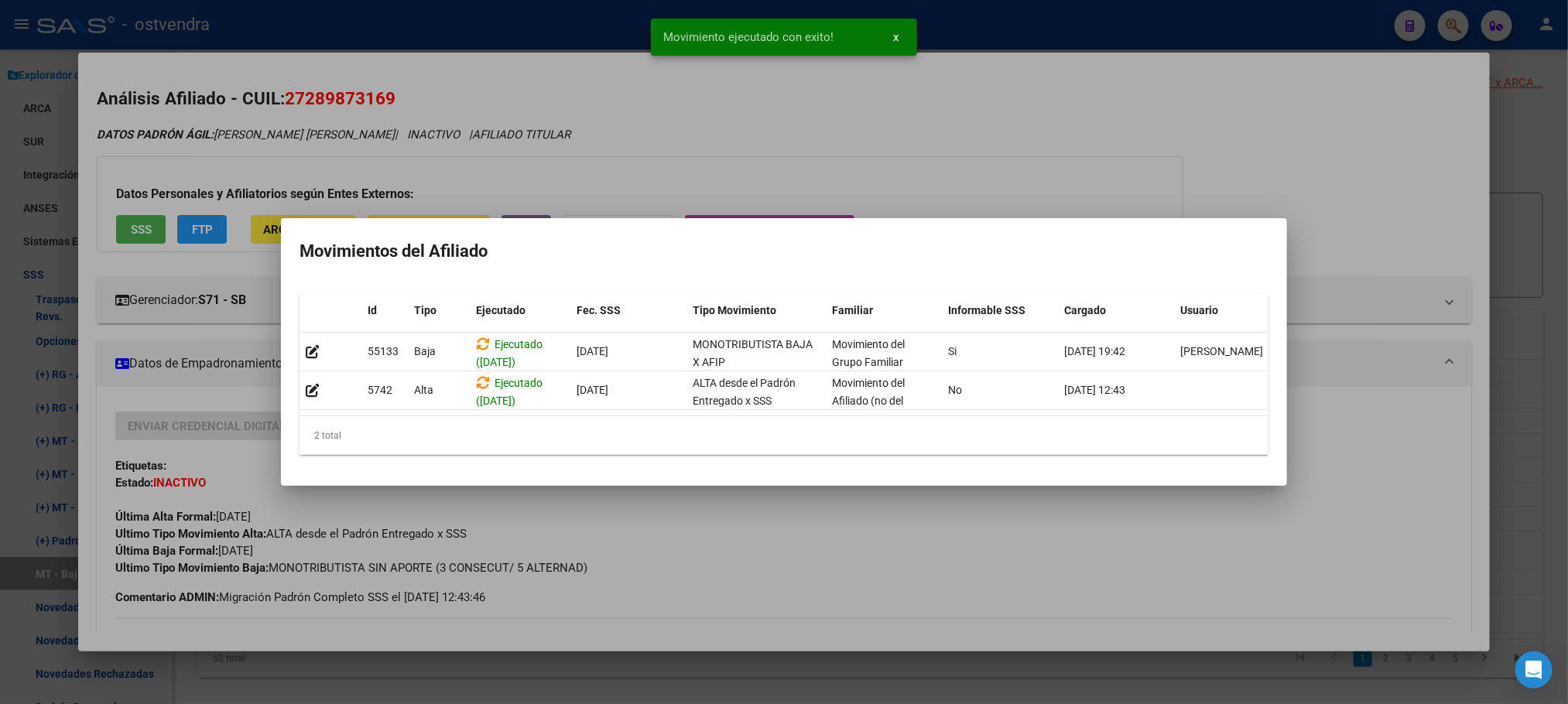
click at [878, 123] on div at bounding box center [784, 352] width 1568 height 704
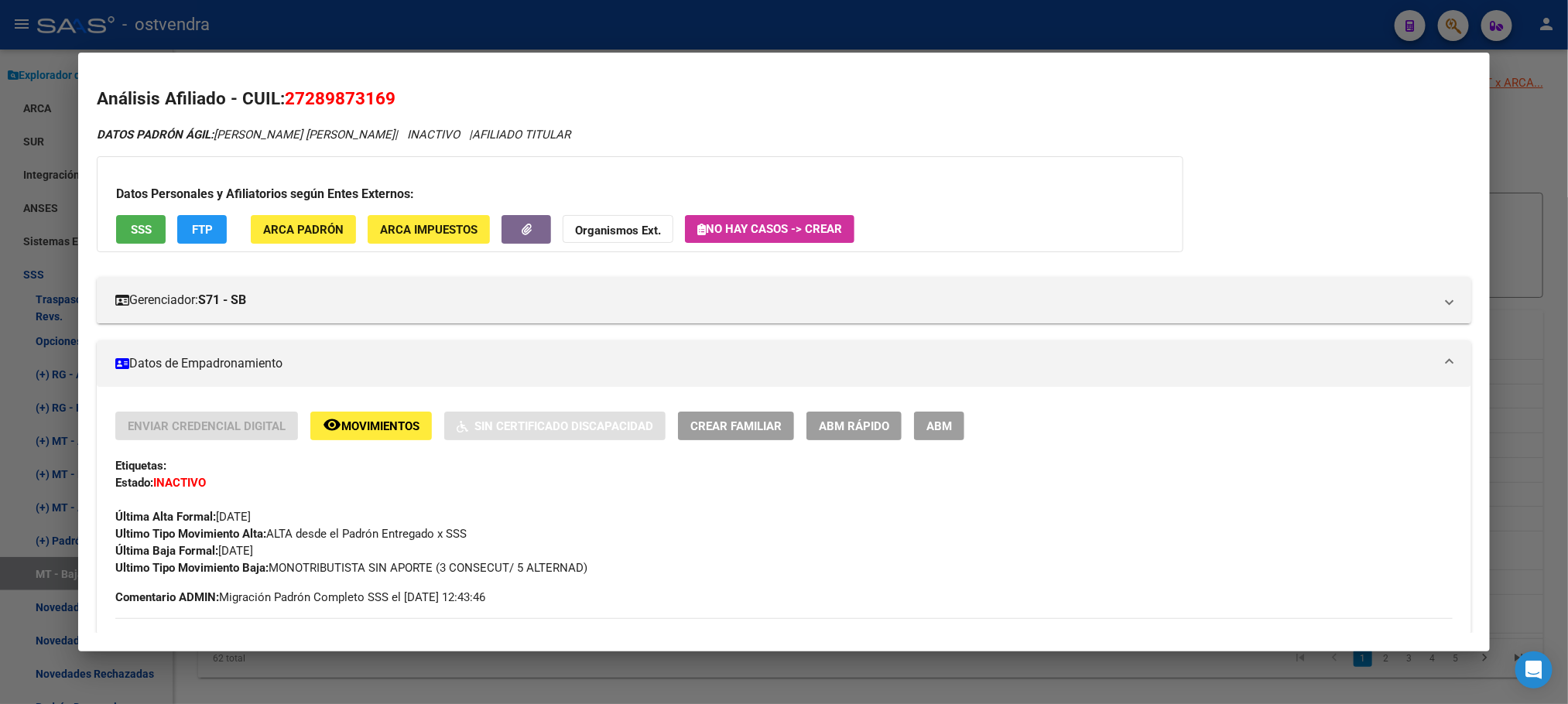
drag, startPoint x: 507, startPoint y: 131, endPoint x: 423, endPoint y: 52, distance: 115.3
click at [503, 128] on span "AFILIADO TITULAR" at bounding box center [520, 135] width 98 height 14
click at [393, 30] on div at bounding box center [784, 352] width 1568 height 704
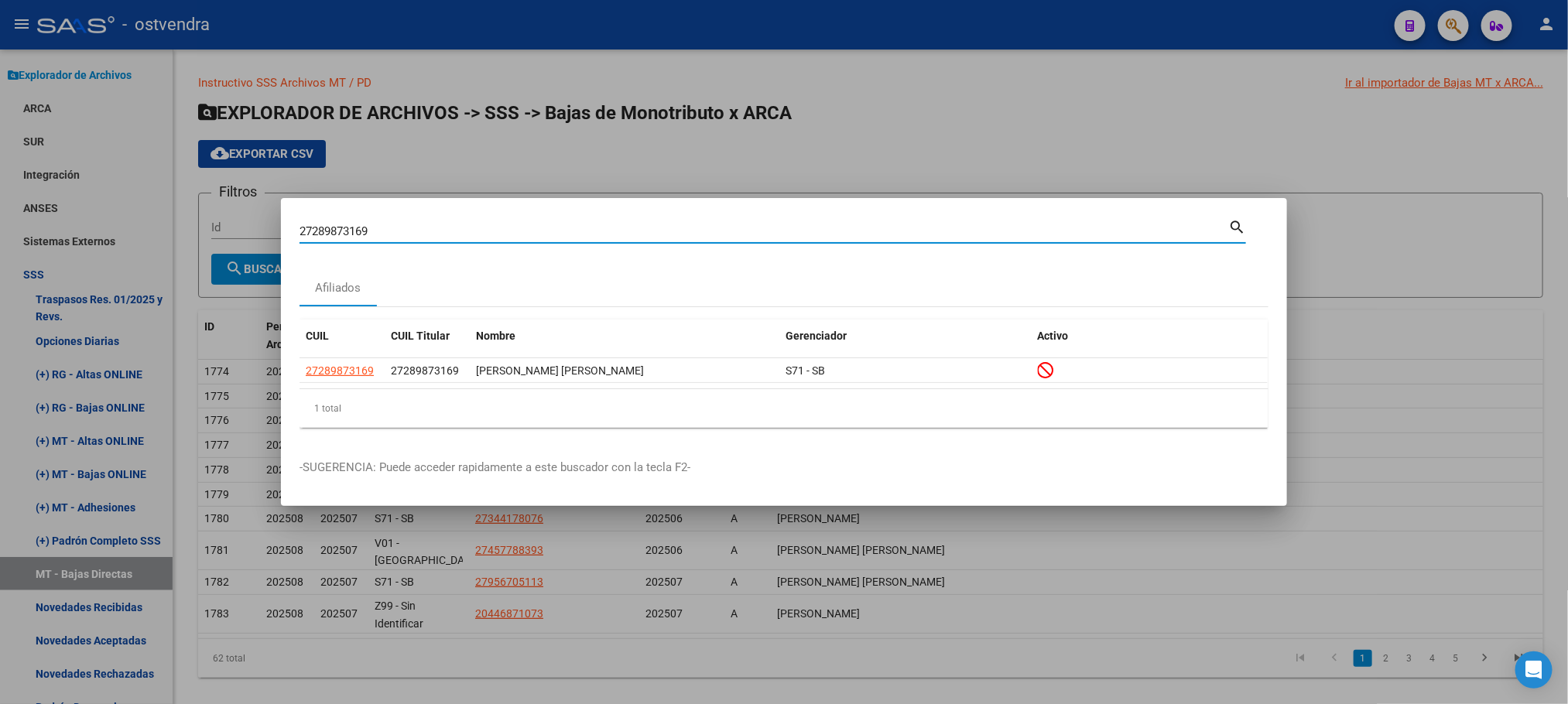
drag, startPoint x: 404, startPoint y: 229, endPoint x: 224, endPoint y: 226, distance: 180.0
click at [198, 237] on div "27289873169 Buscar (apellido, dni, cuil, nro traspaso, cuit, obra social) searc…" at bounding box center [784, 352] width 1568 height 704
paste input "38080880"
type input "27380808809"
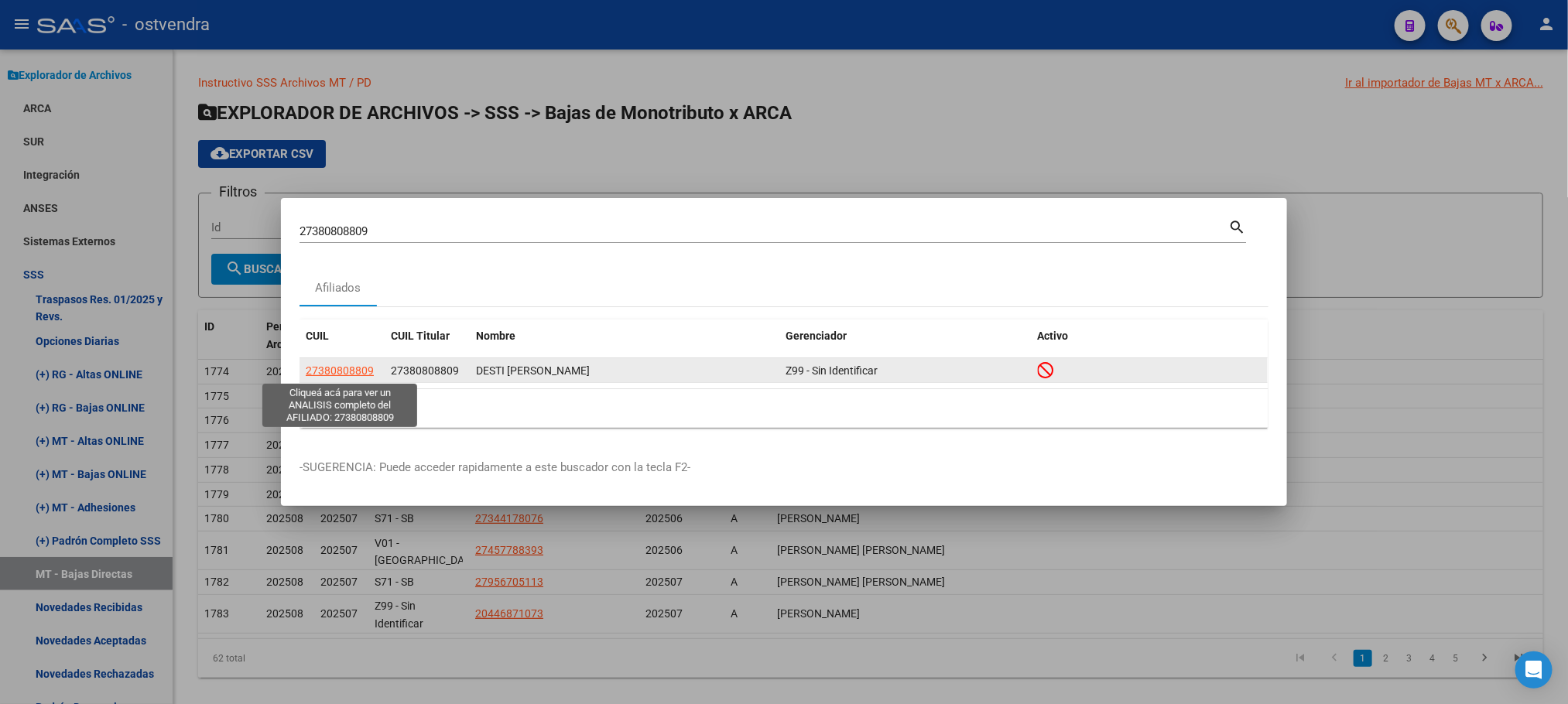
click at [355, 367] on span "27380808809" at bounding box center [340, 370] width 68 height 13
type textarea "27380808809"
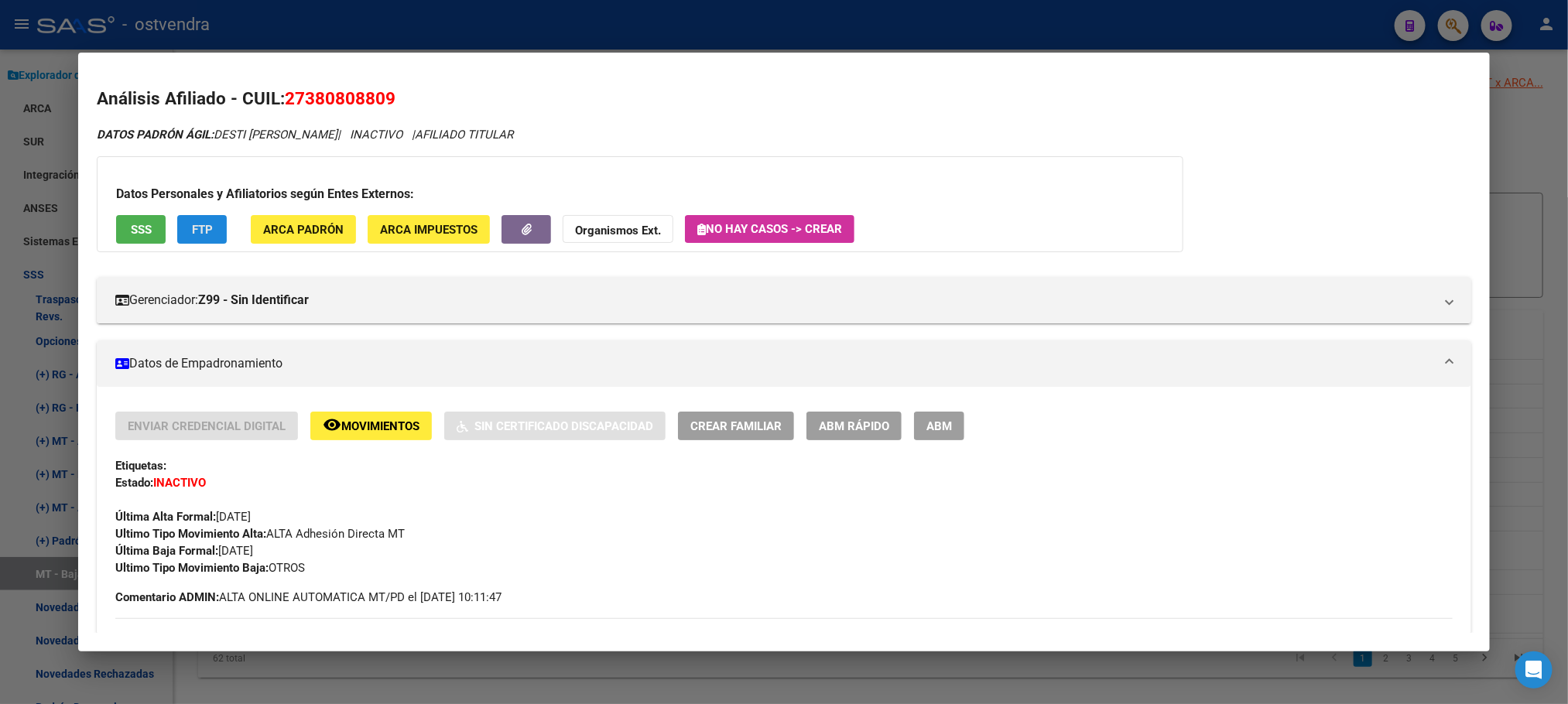
click at [198, 230] on span "FTP" at bounding box center [202, 230] width 20 height 14
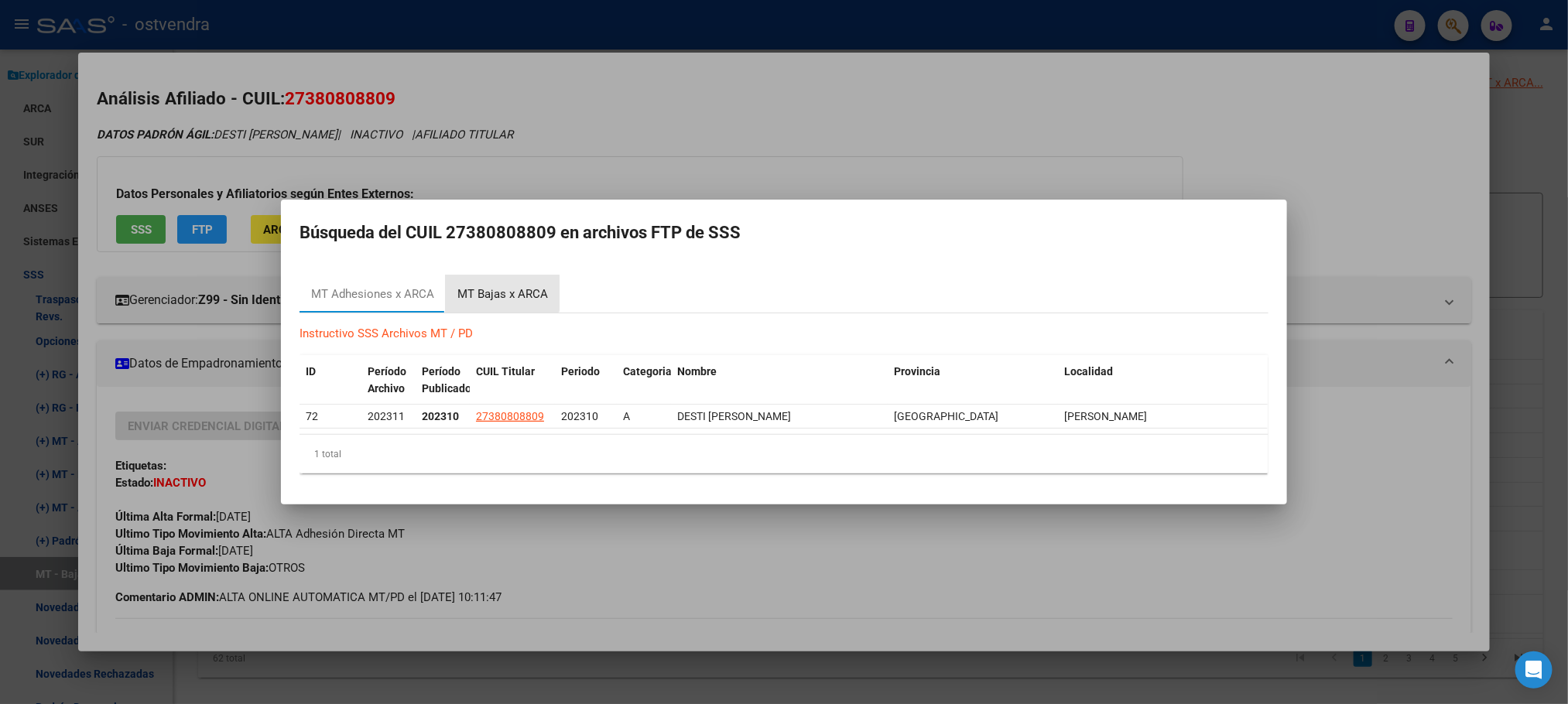
click at [500, 287] on div "MT Bajas x ARCA" at bounding box center [502, 294] width 90 height 18
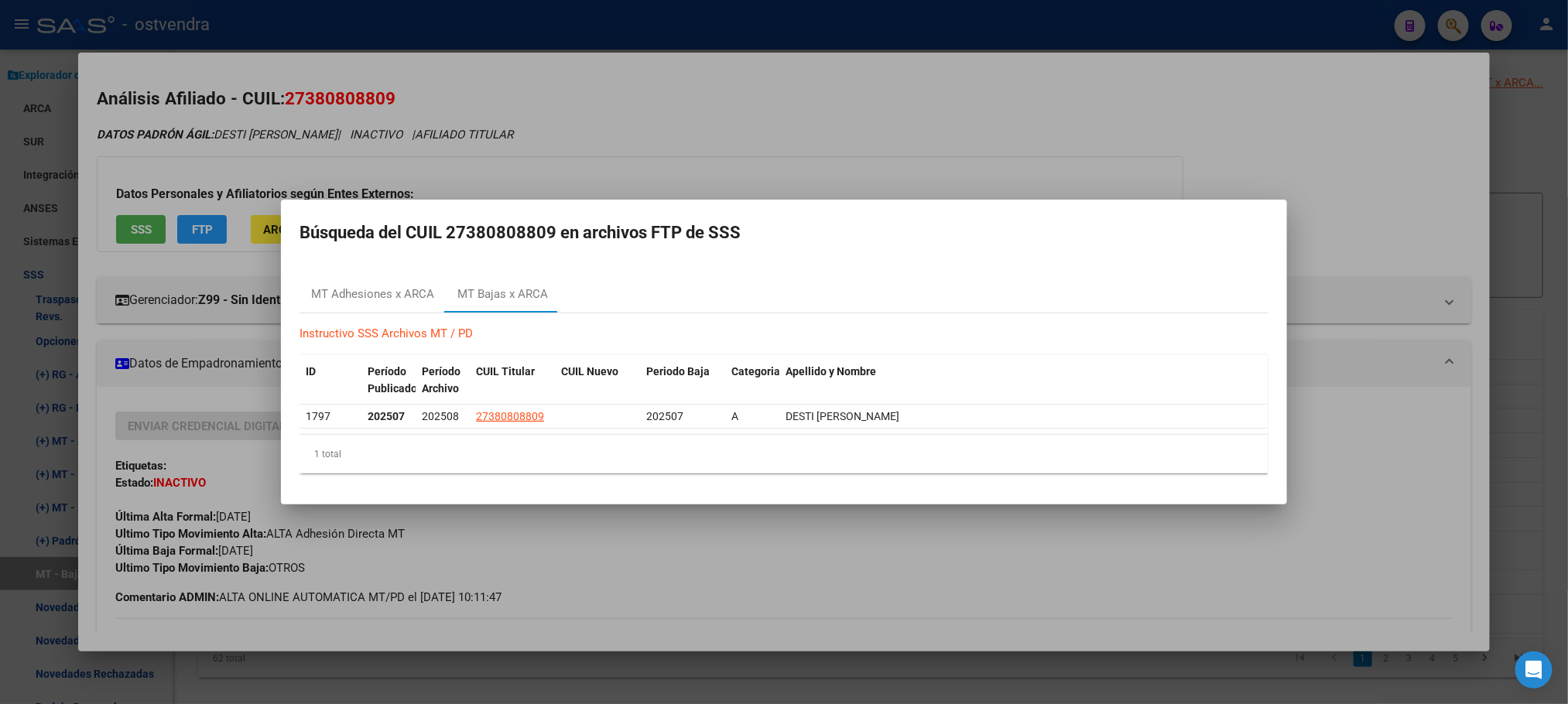
click at [609, 179] on div at bounding box center [784, 352] width 1568 height 704
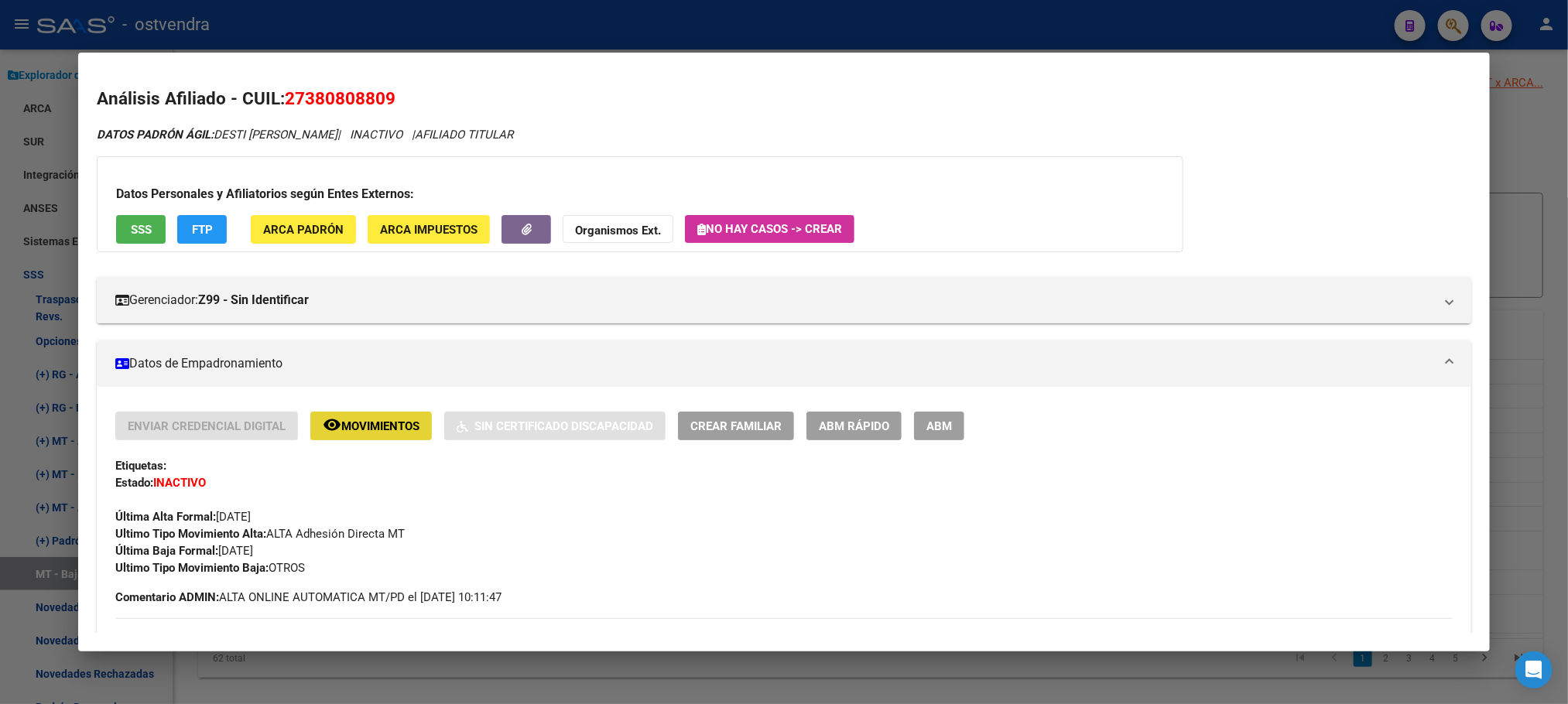
click at [395, 429] on span "Movimientos" at bounding box center [380, 427] width 78 height 14
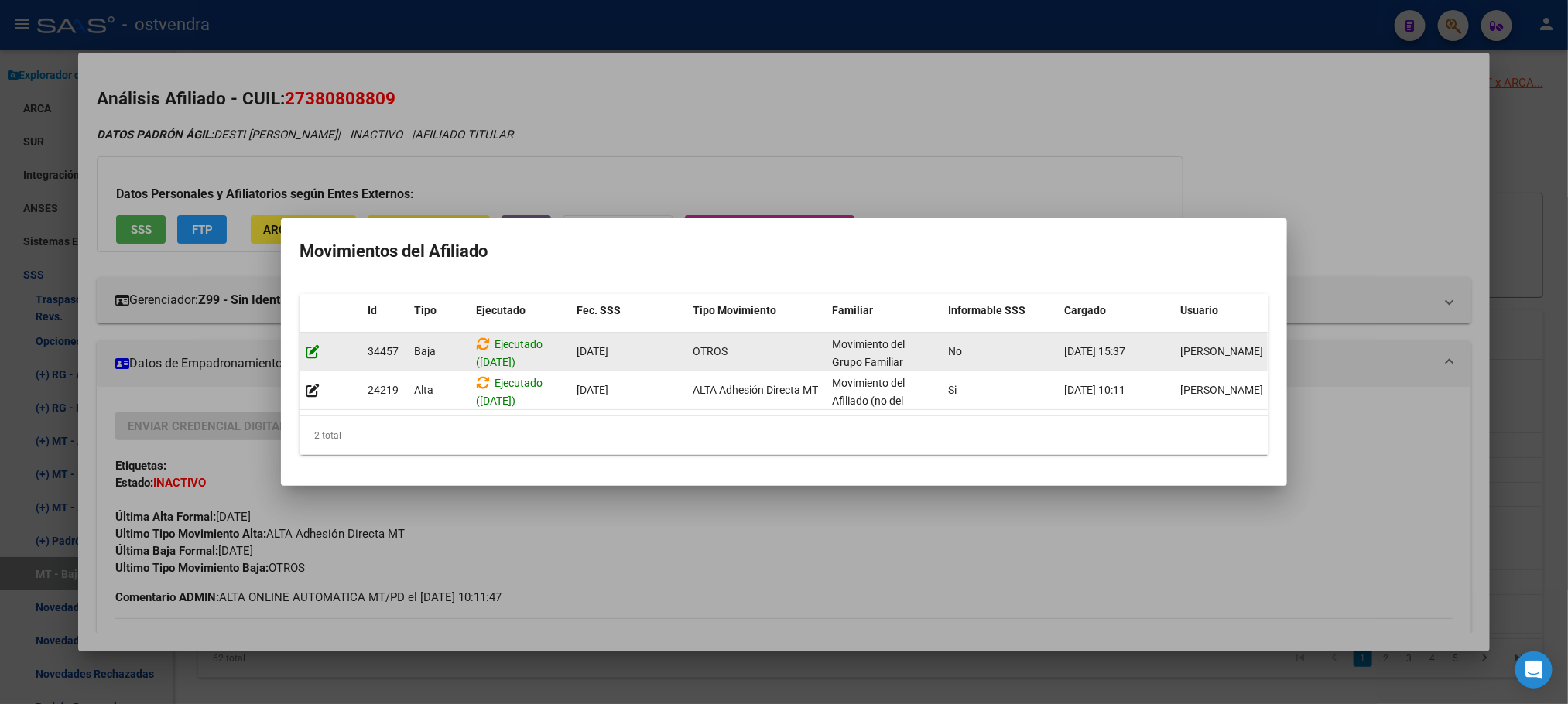
click at [310, 345] on icon at bounding box center [312, 352] width 14 height 15
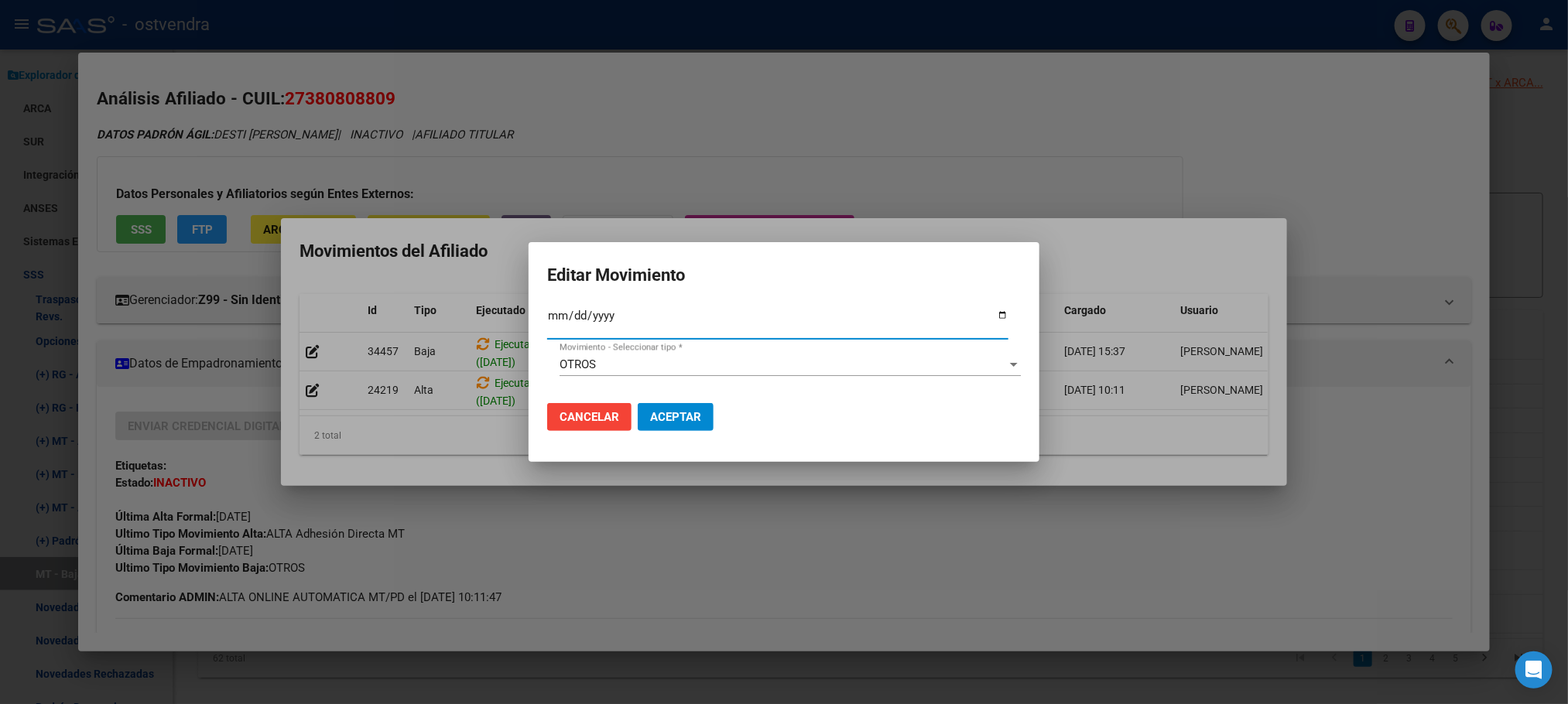
type input "[DATE]"
click at [619, 333] on input "[DATE]" at bounding box center [777, 322] width 462 height 25
click at [624, 364] on div "OTROS" at bounding box center [783, 364] width 447 height 14
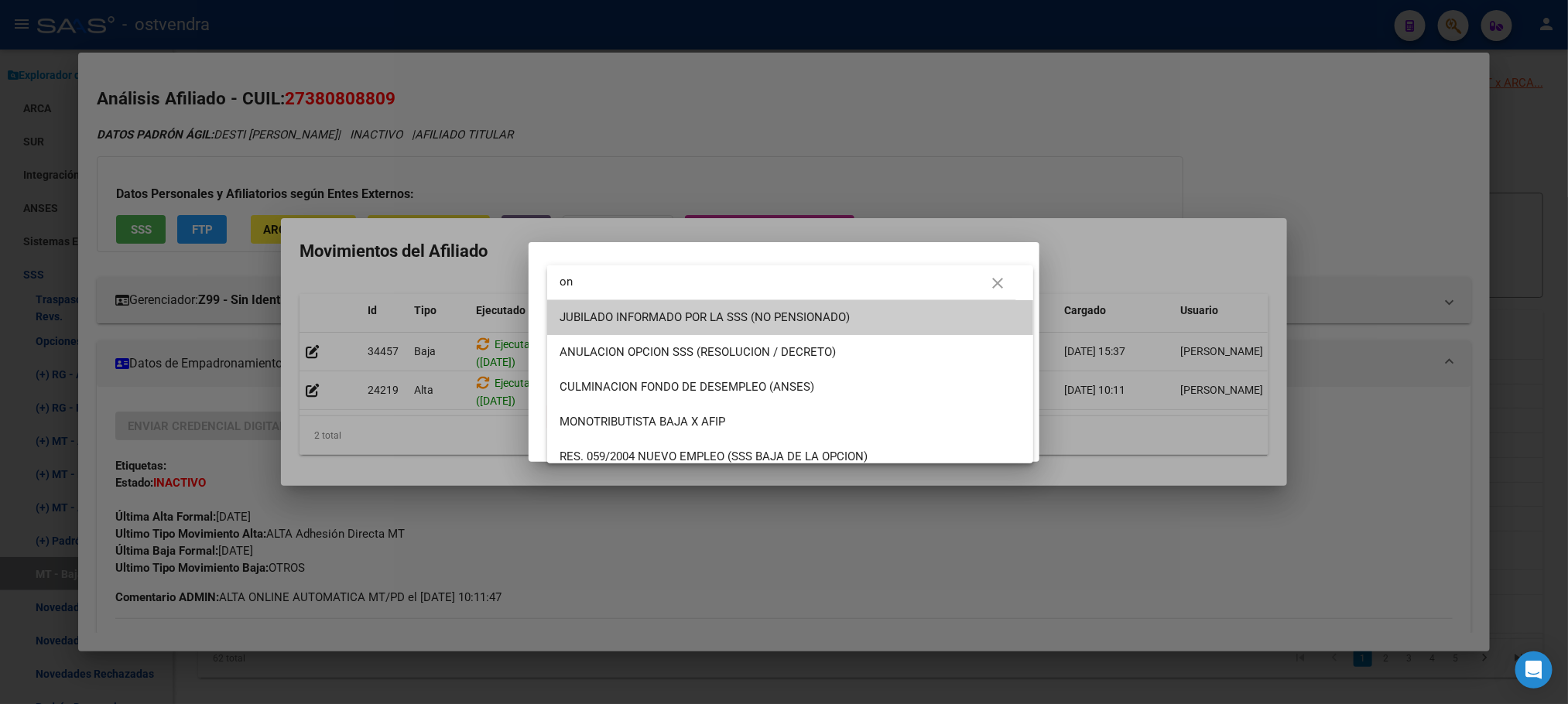
type input "o"
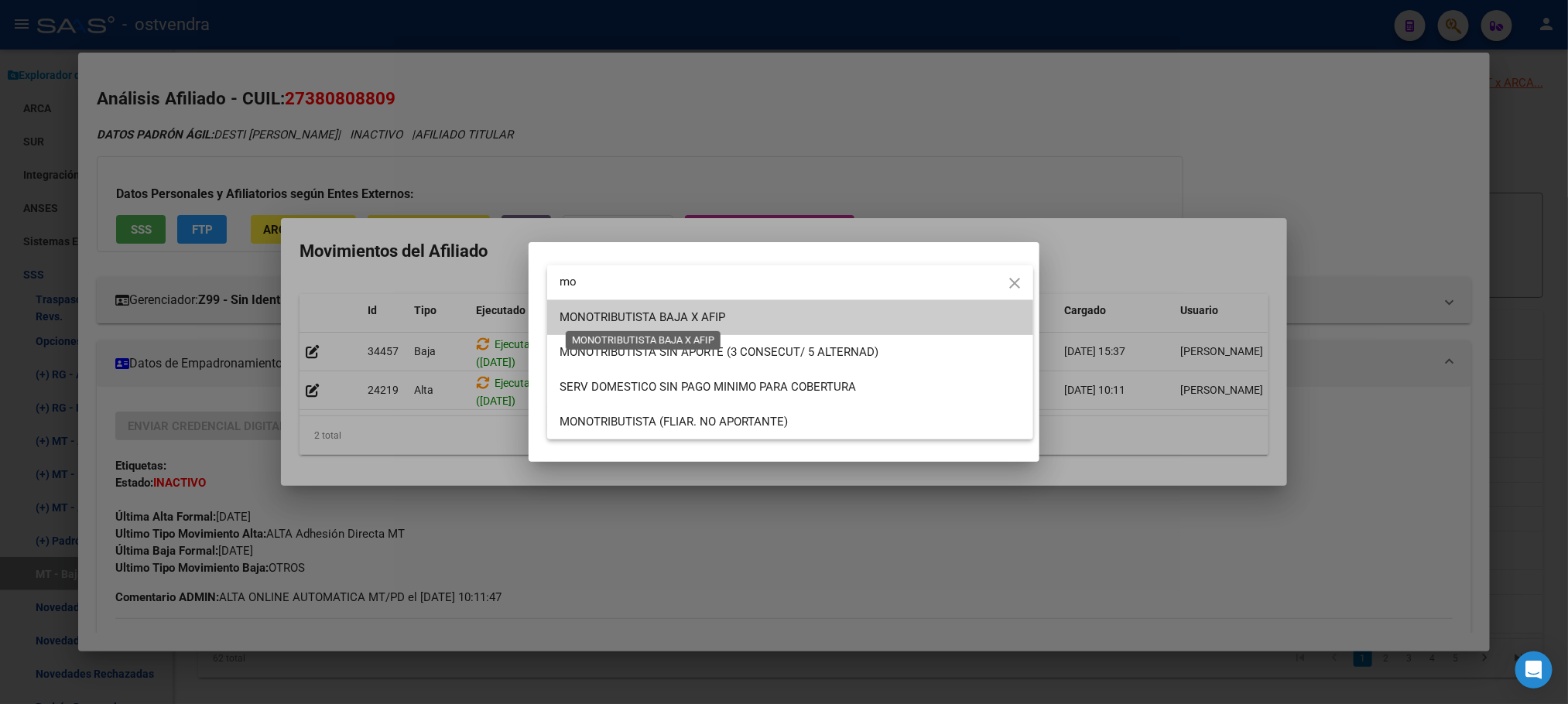
type input "mo"
click at [618, 319] on span "MONOTRIBUTISTA BAJA X AFIP" at bounding box center [642, 317] width 166 height 14
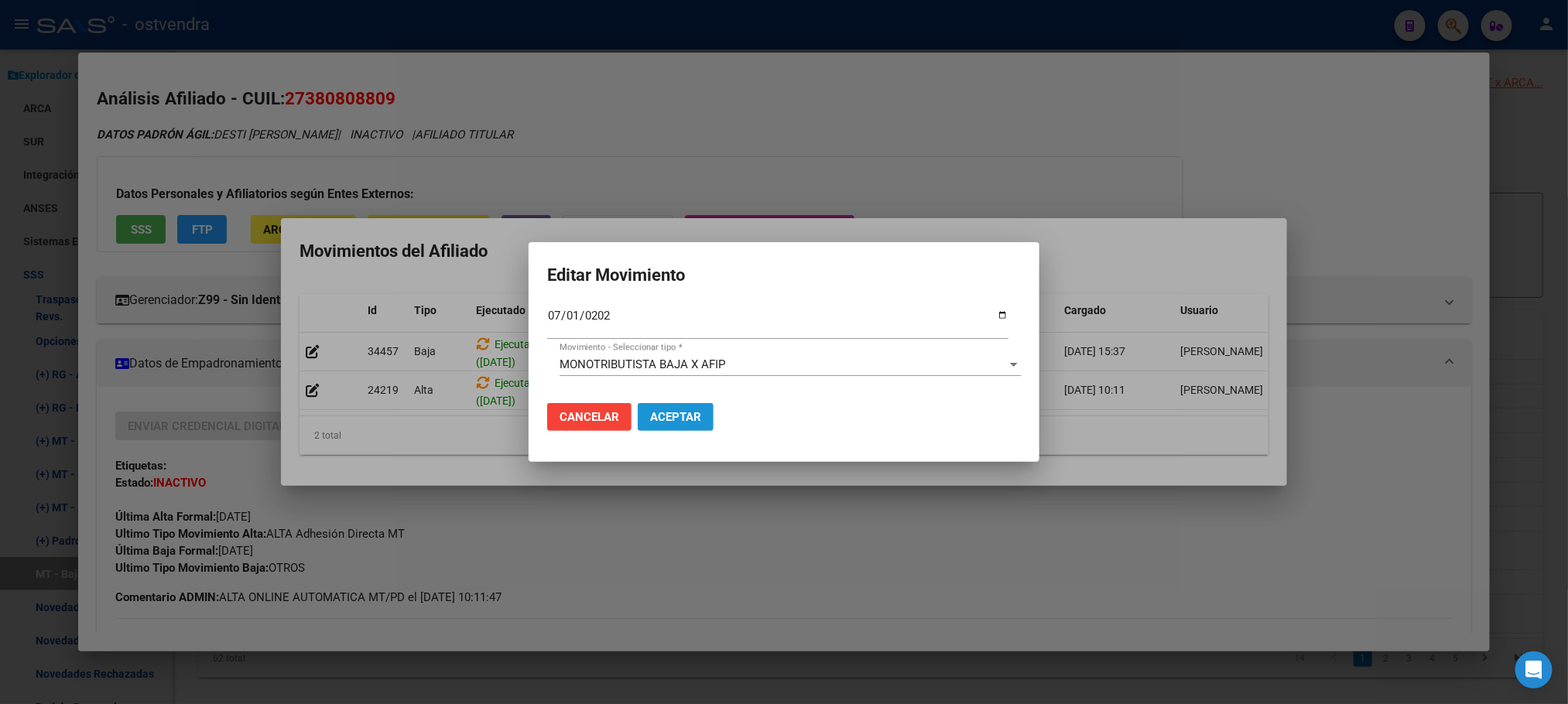
click at [711, 416] on button "Aceptar" at bounding box center [675, 417] width 76 height 28
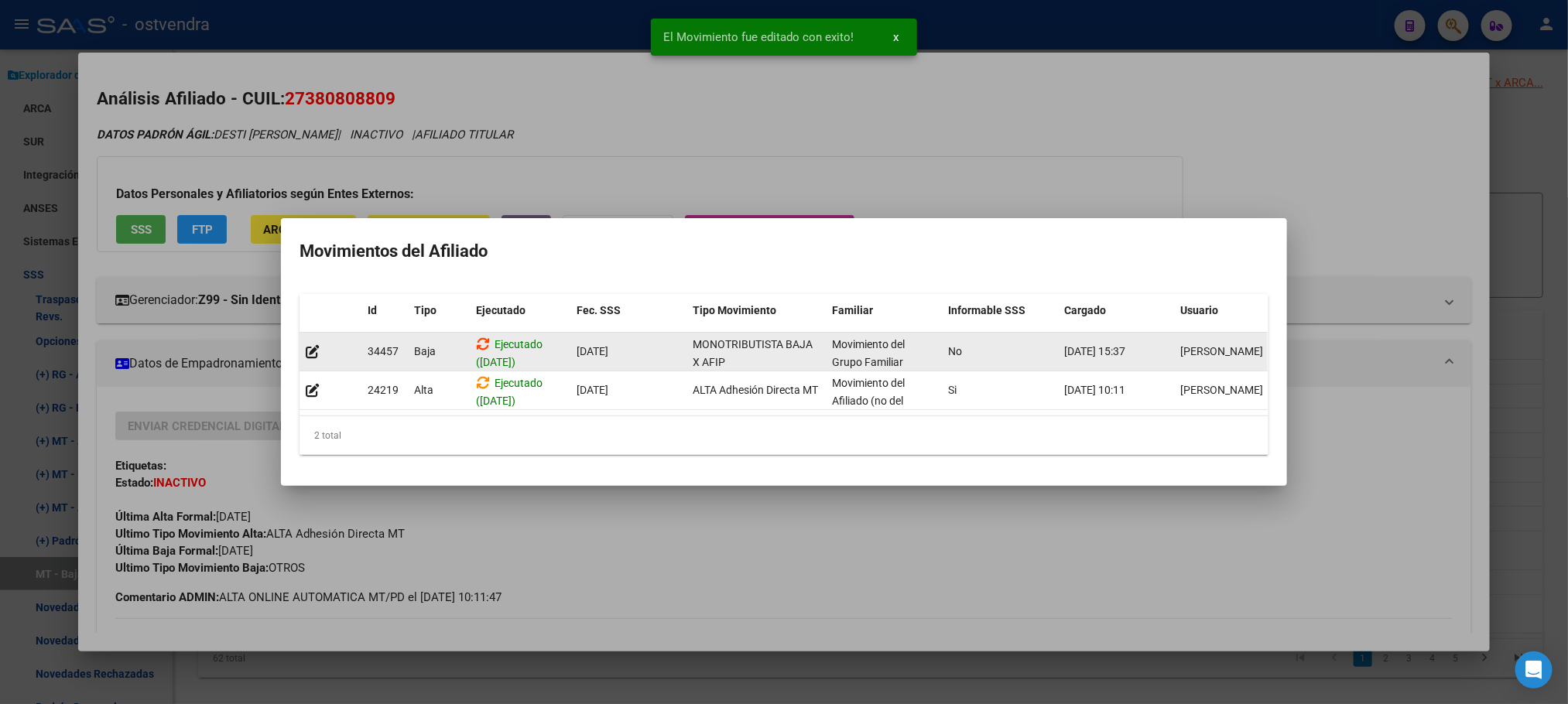
drag, startPoint x: 474, startPoint y: 335, endPoint x: 485, endPoint y: 335, distance: 11.0
click at [477, 335] on datatable-body-cell "Ejecutado ([DATE])" at bounding box center [520, 352] width 101 height 38
click at [483, 337] on icon at bounding box center [483, 344] width 14 height 15
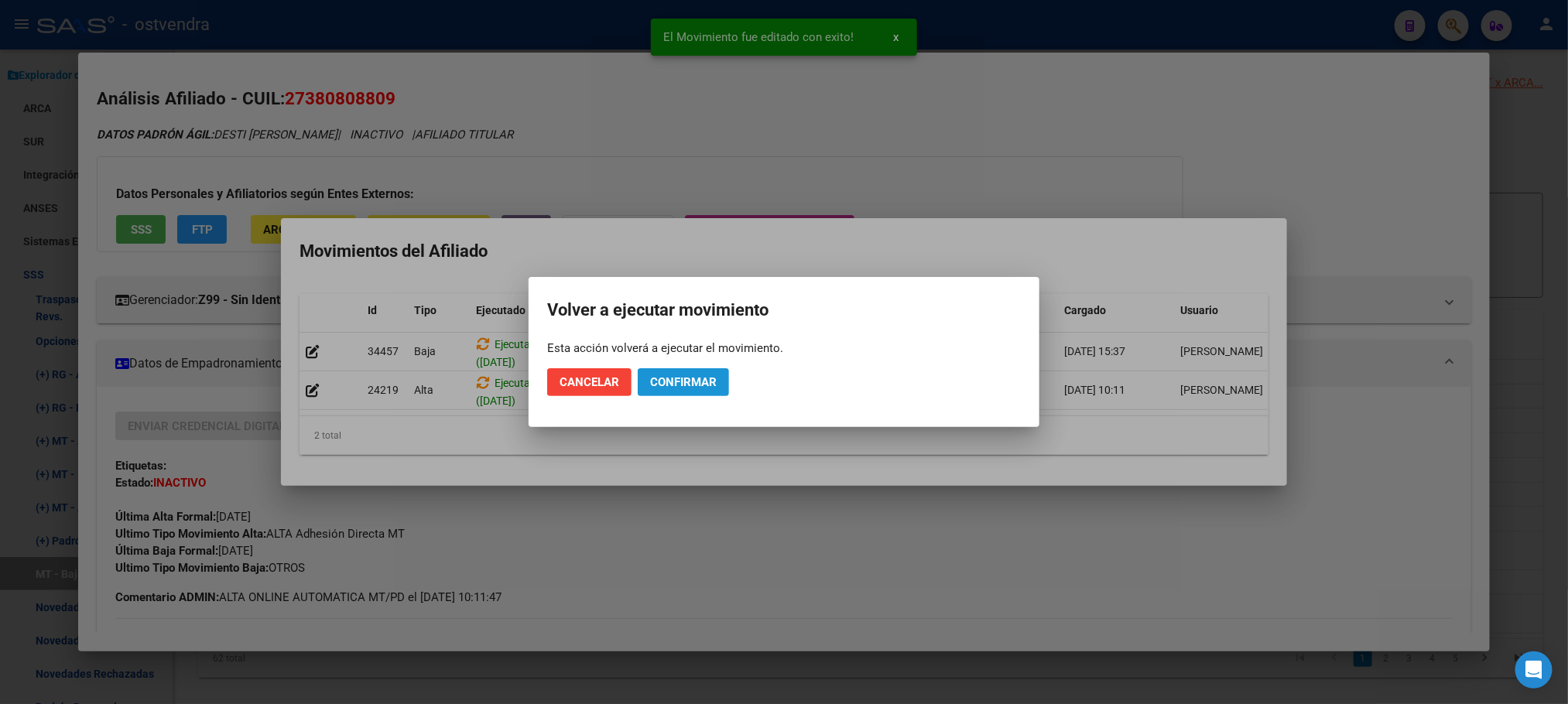
click at [685, 379] on span "Confirmar" at bounding box center [683, 382] width 67 height 14
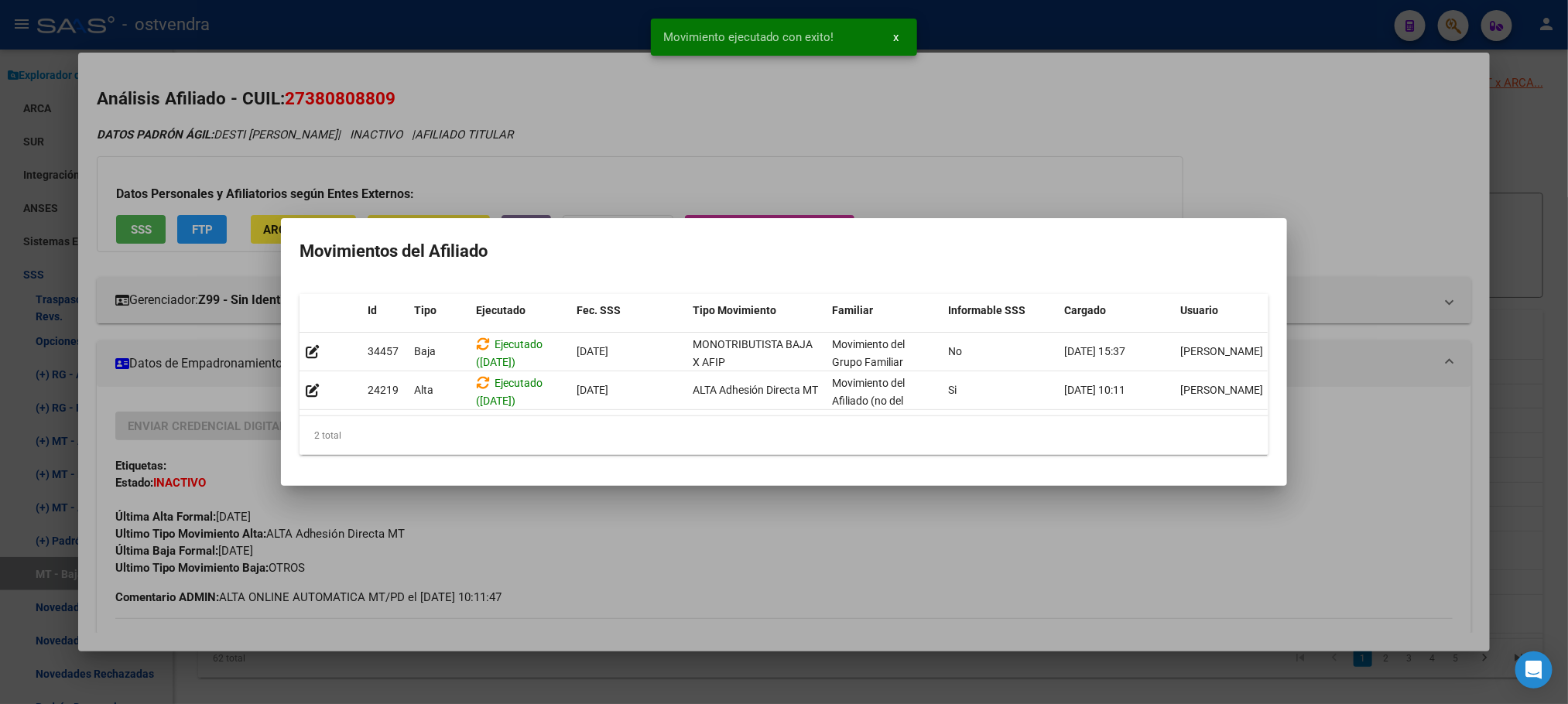
click at [729, 120] on div at bounding box center [784, 352] width 1568 height 704
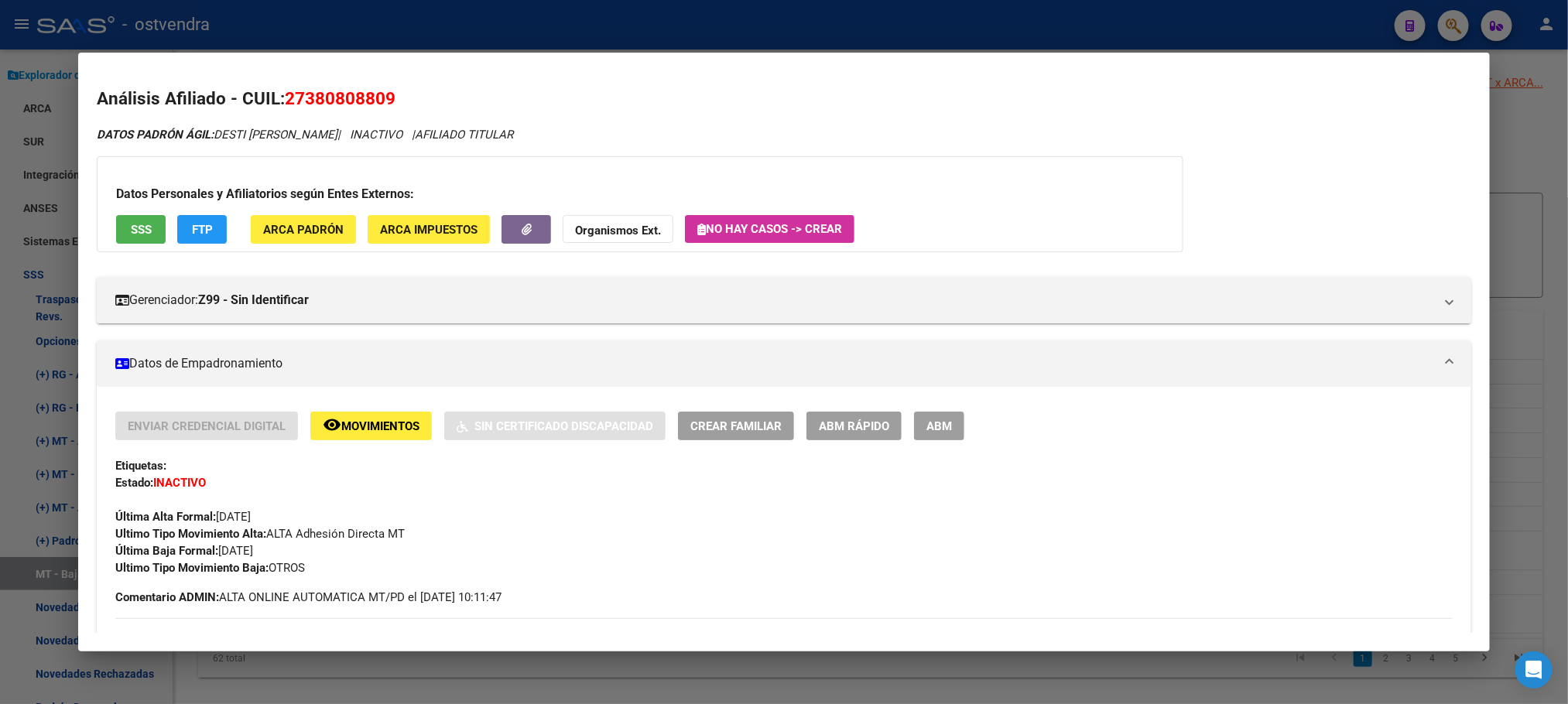
drag, startPoint x: 271, startPoint y: 98, endPoint x: 313, endPoint y: 49, distance: 64.5
click at [272, 96] on h2 "Análisis Afiliado - CUIL: 27380808809" at bounding box center [783, 99] width 1373 height 26
click at [329, 36] on div at bounding box center [784, 352] width 1568 height 704
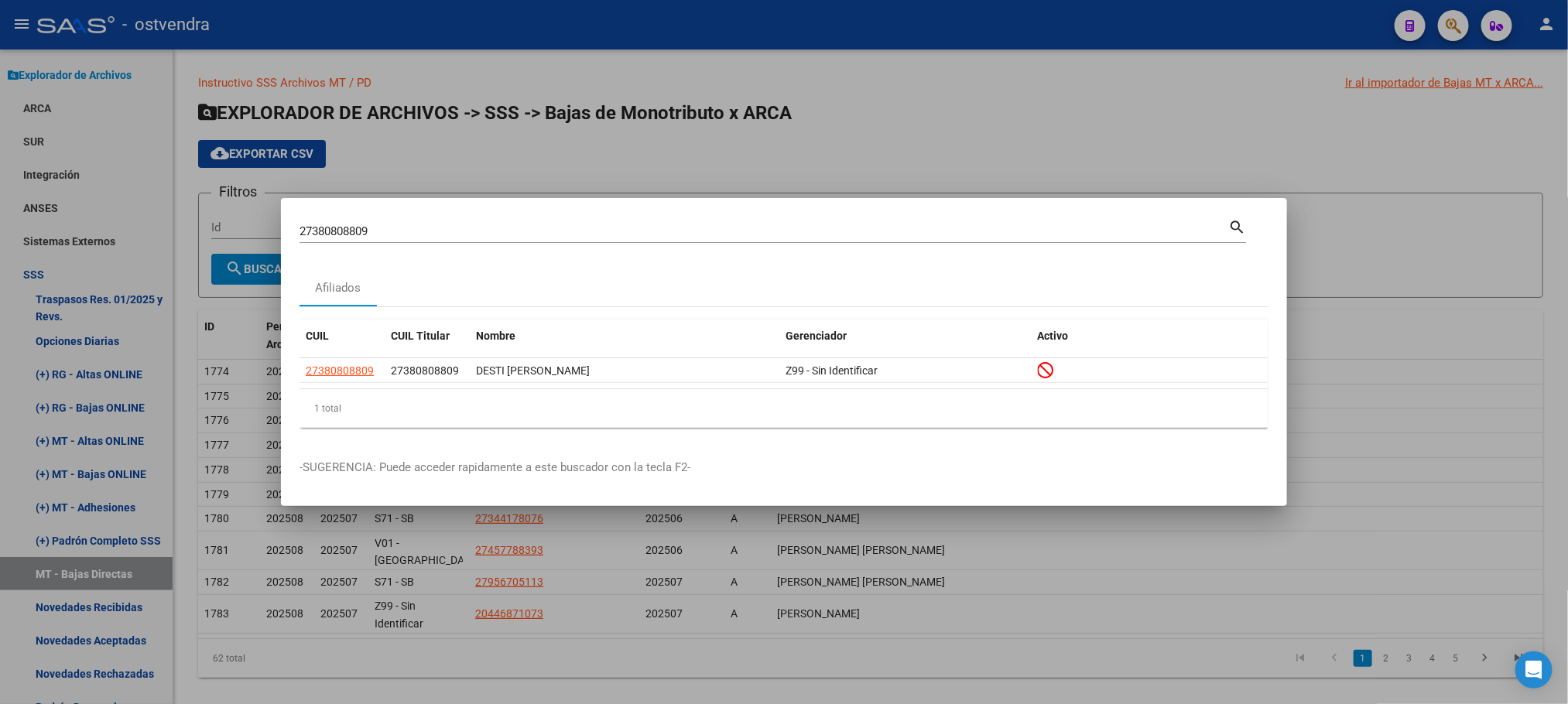
drag, startPoint x: 435, startPoint y: 240, endPoint x: 415, endPoint y: 235, distance: 20.6
click at [415, 235] on div "27380808809 Buscar (apellido, dni, [PERSON_NAME], [PERSON_NAME], cuit, obra soc…" at bounding box center [764, 231] width 928 height 23
drag, startPoint x: 409, startPoint y: 235, endPoint x: 179, endPoint y: 237, distance: 230.0
click at [179, 237] on div "27380808809 Buscar (apellido, dni, cuil, nro traspaso, cuit, obra social) searc…" at bounding box center [784, 352] width 1568 height 704
paste input "70348214"
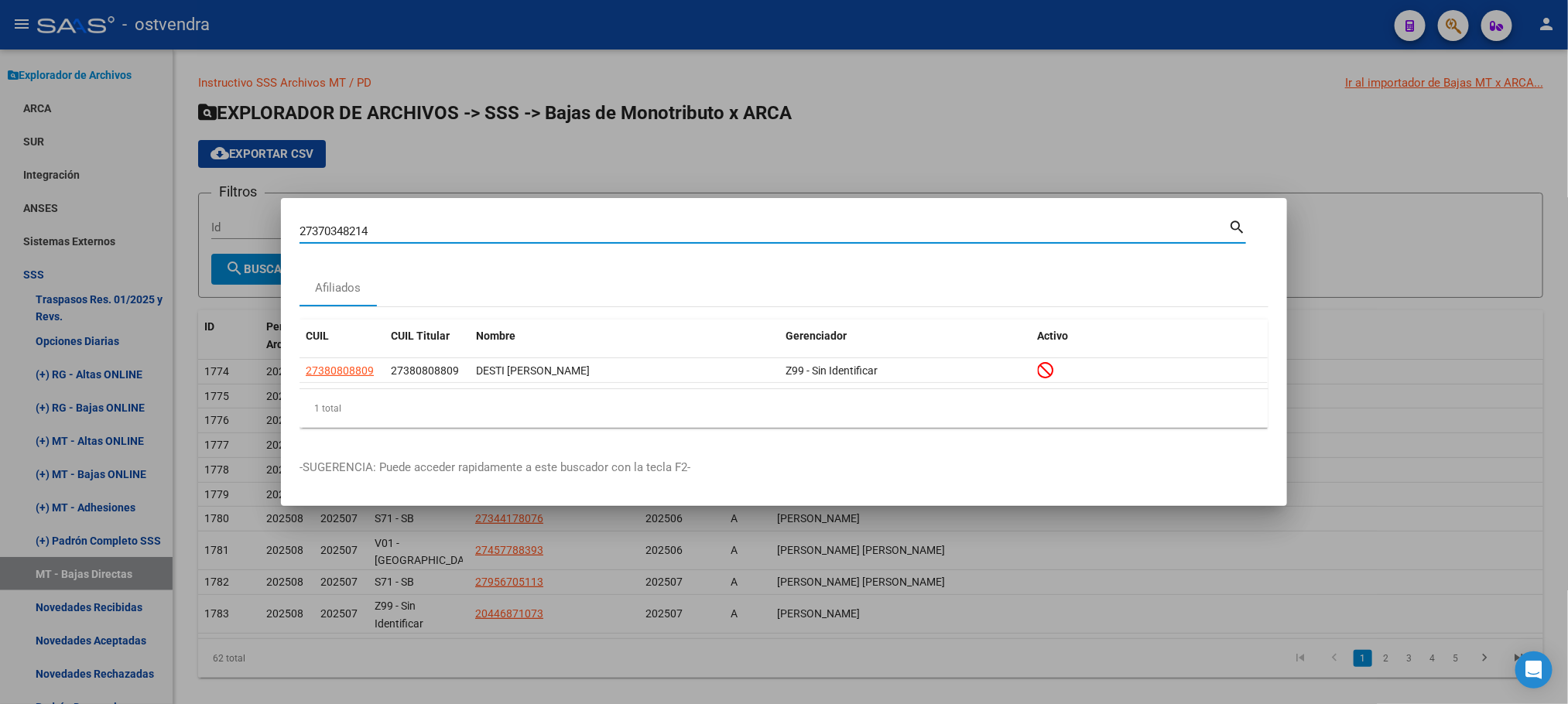
type input "27370348214"
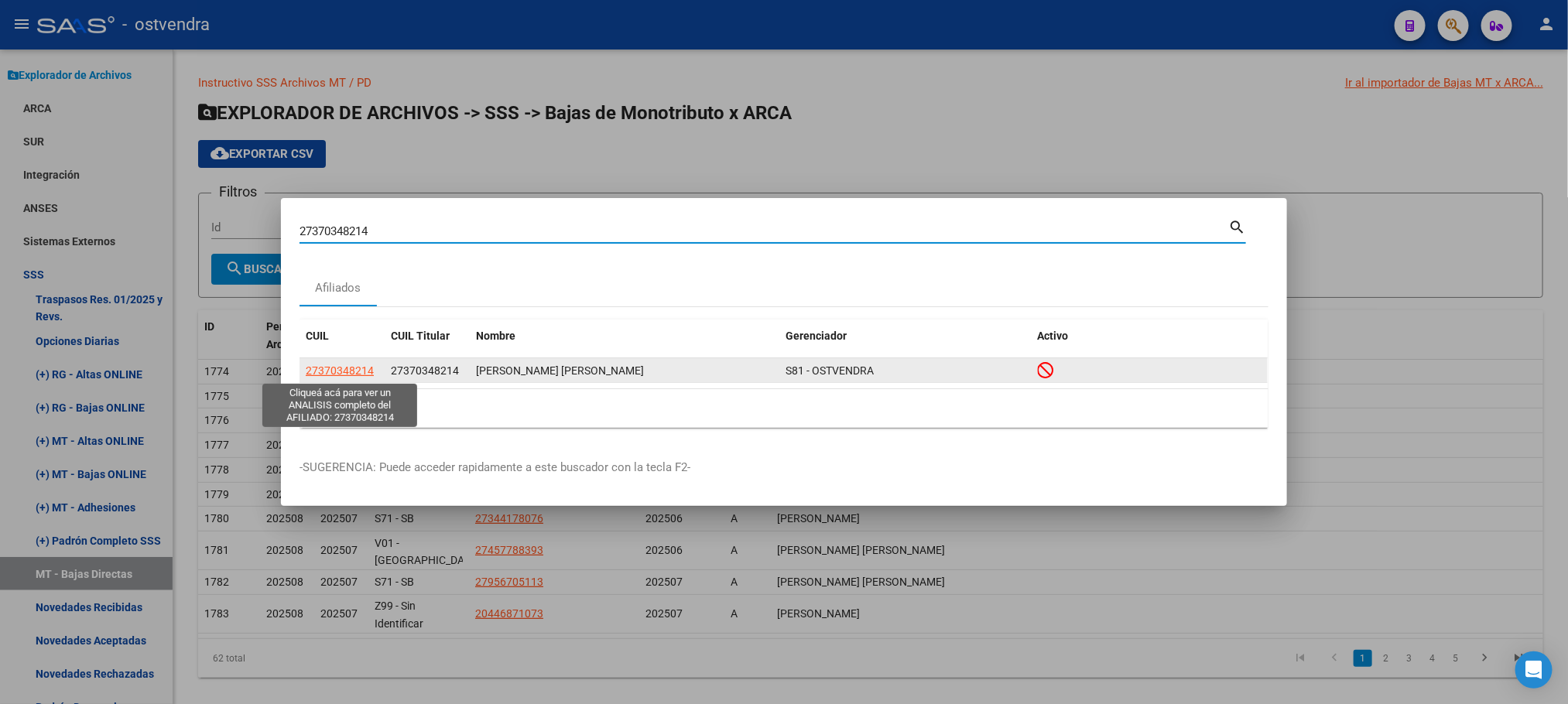
click at [349, 367] on span "27370348214" at bounding box center [340, 370] width 68 height 13
type textarea "27370348214"
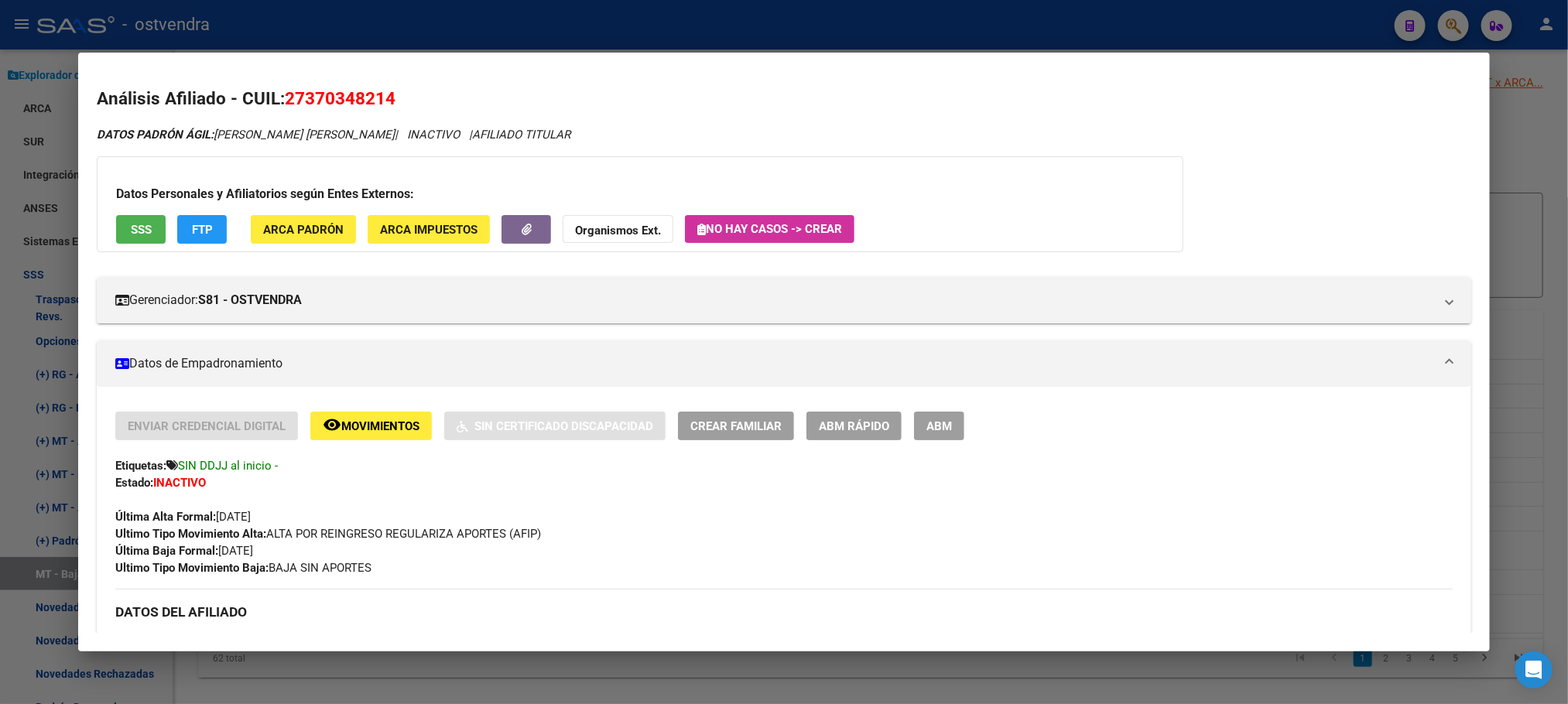
drag, startPoint x: 349, startPoint y: 423, endPoint x: 349, endPoint y: 493, distance: 70.0
click at [355, 522] on div "Enviar Credencial Digital remove_red_eye Movimientos Sin Certificado Discapacid…" at bounding box center [783, 494] width 1336 height 165
click at [190, 215] on button "FTP" at bounding box center [202, 230] width 49 height 29
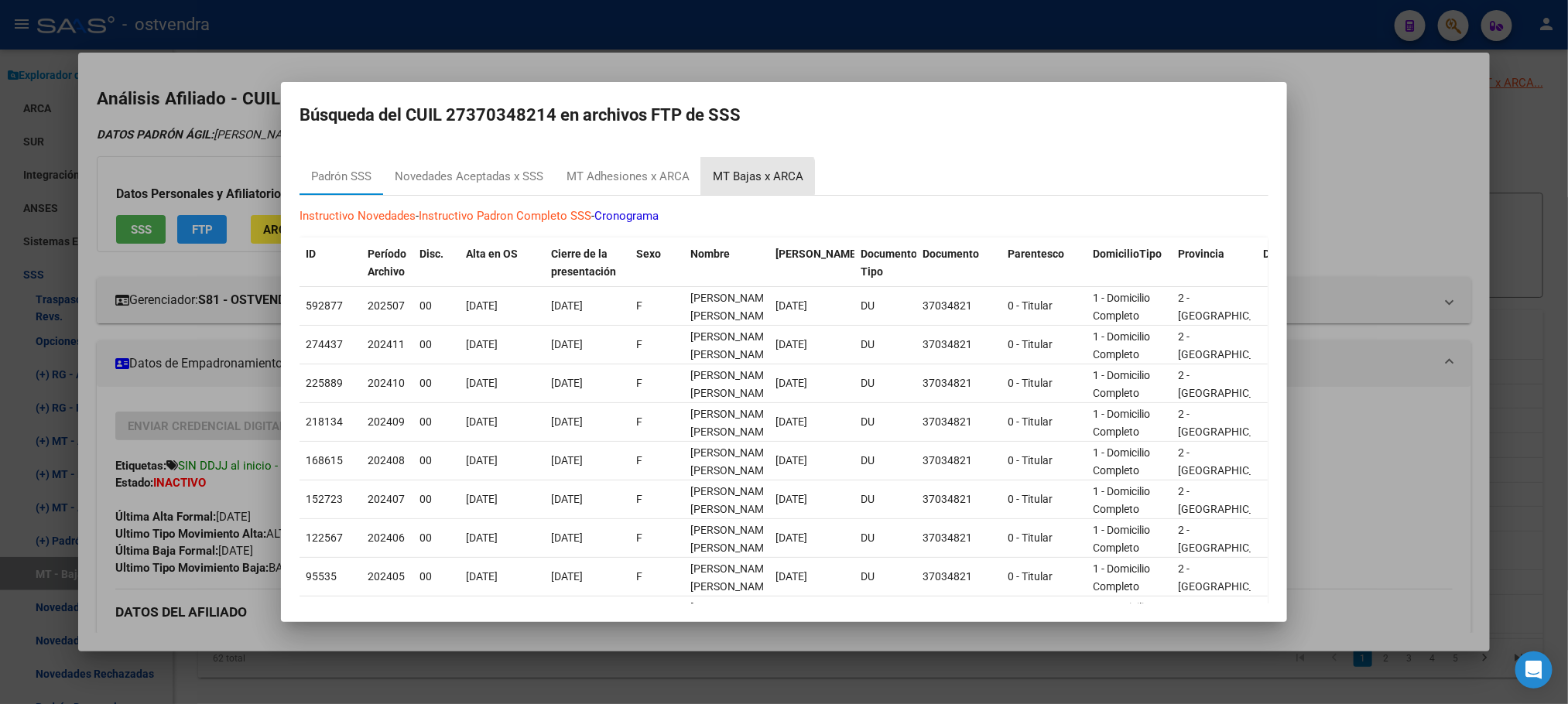
click at [754, 177] on div "MT Bajas x ARCA" at bounding box center [758, 177] width 90 height 18
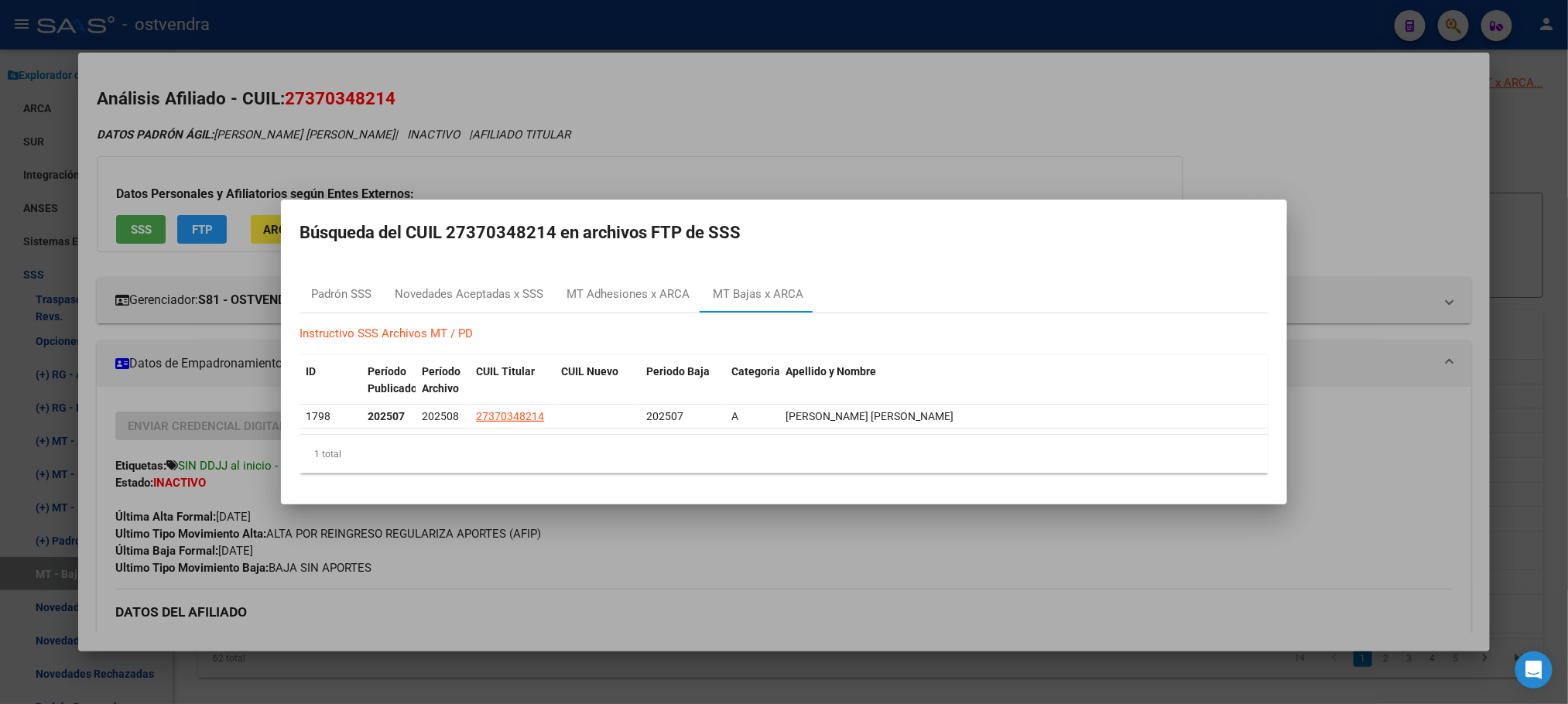
drag, startPoint x: 894, startPoint y: 144, endPoint x: 683, endPoint y: 252, distance: 237.0
click at [896, 144] on div at bounding box center [784, 352] width 1568 height 704
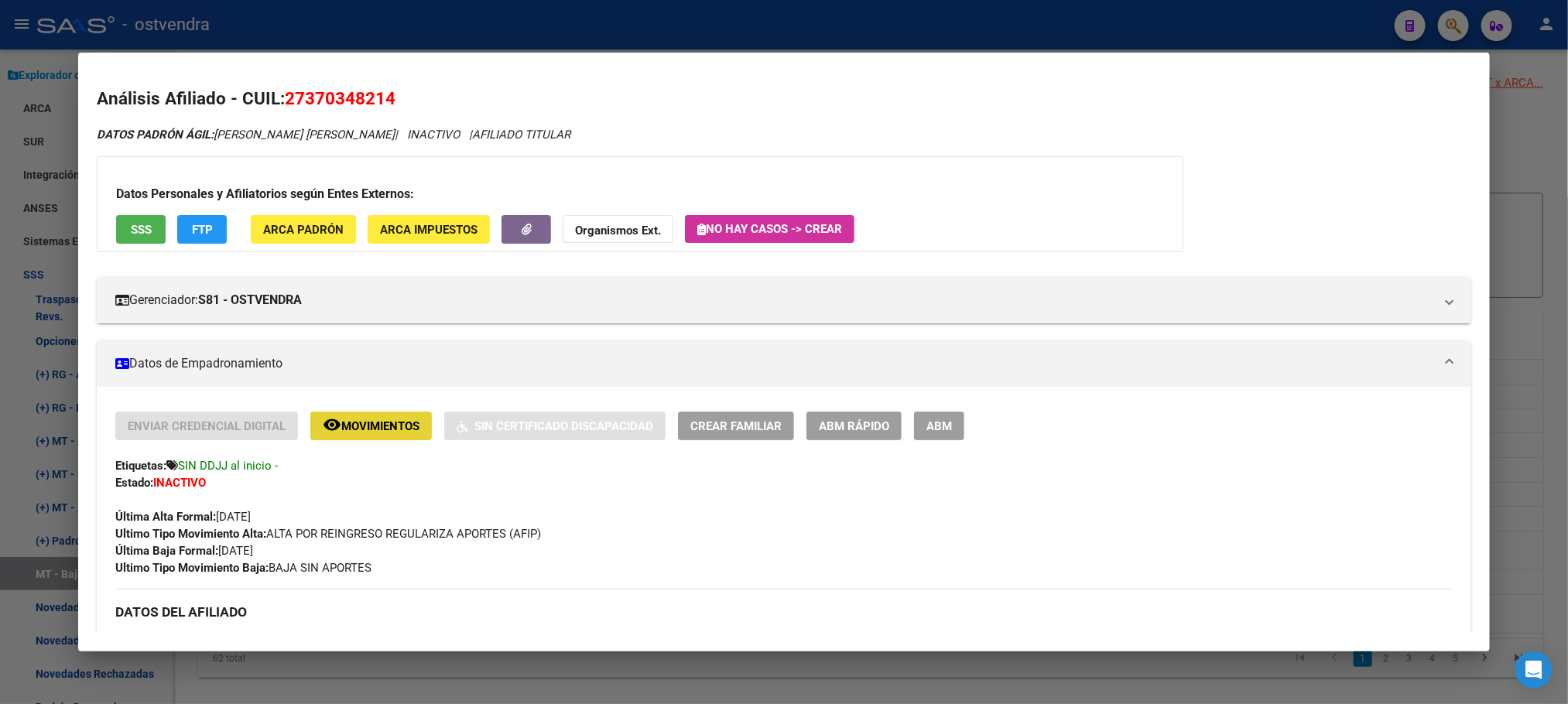
click at [374, 425] on span "Movimientos" at bounding box center [380, 427] width 78 height 14
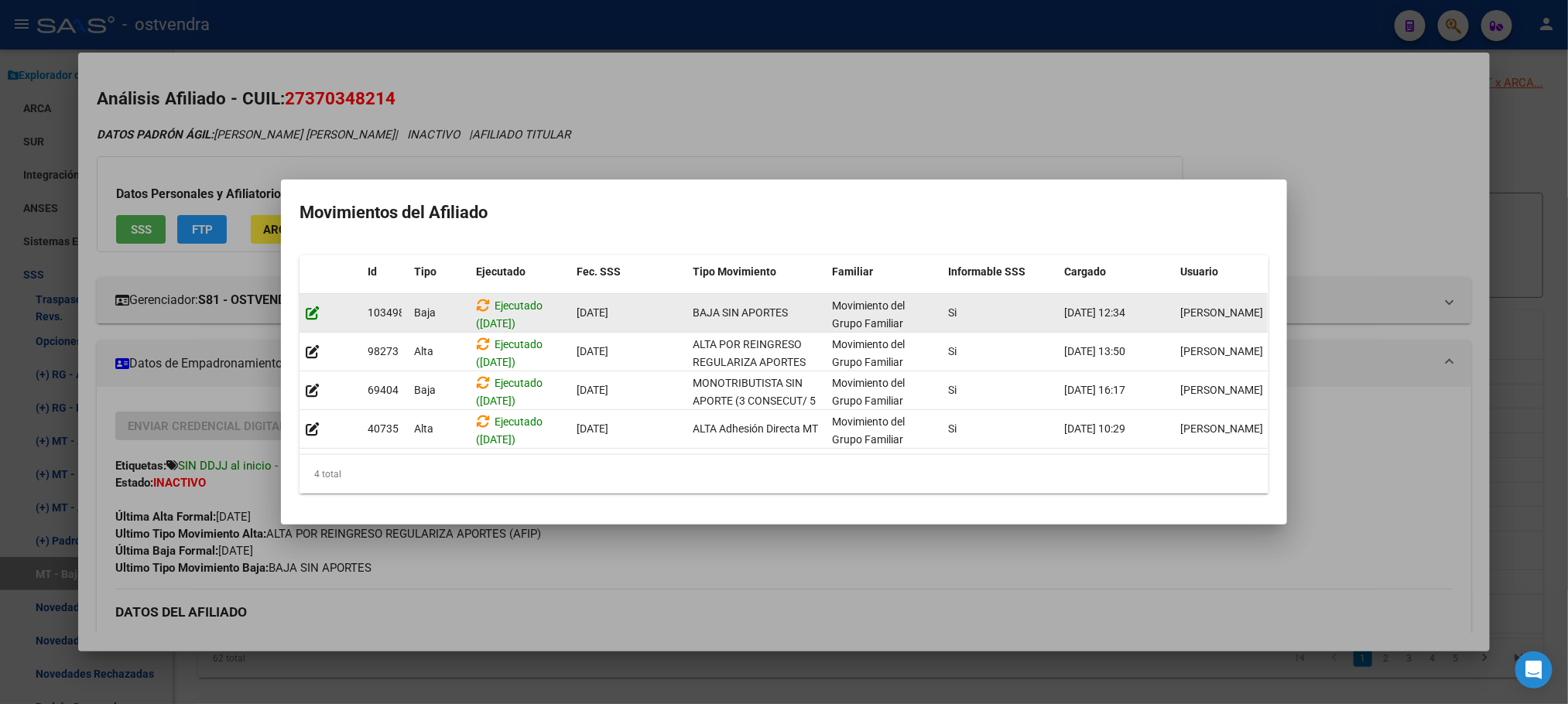
click at [313, 306] on icon at bounding box center [312, 312] width 14 height 15
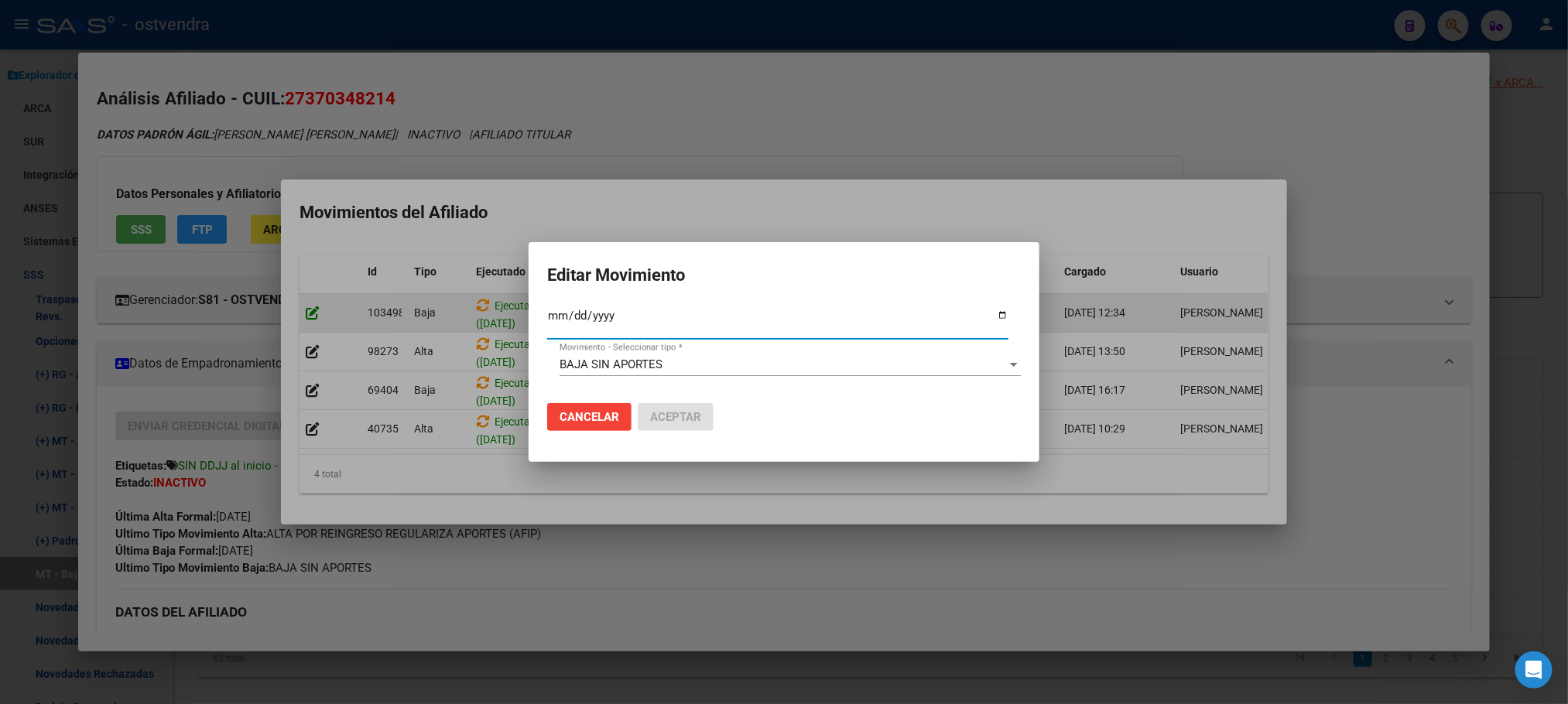
type input "[DATE]"
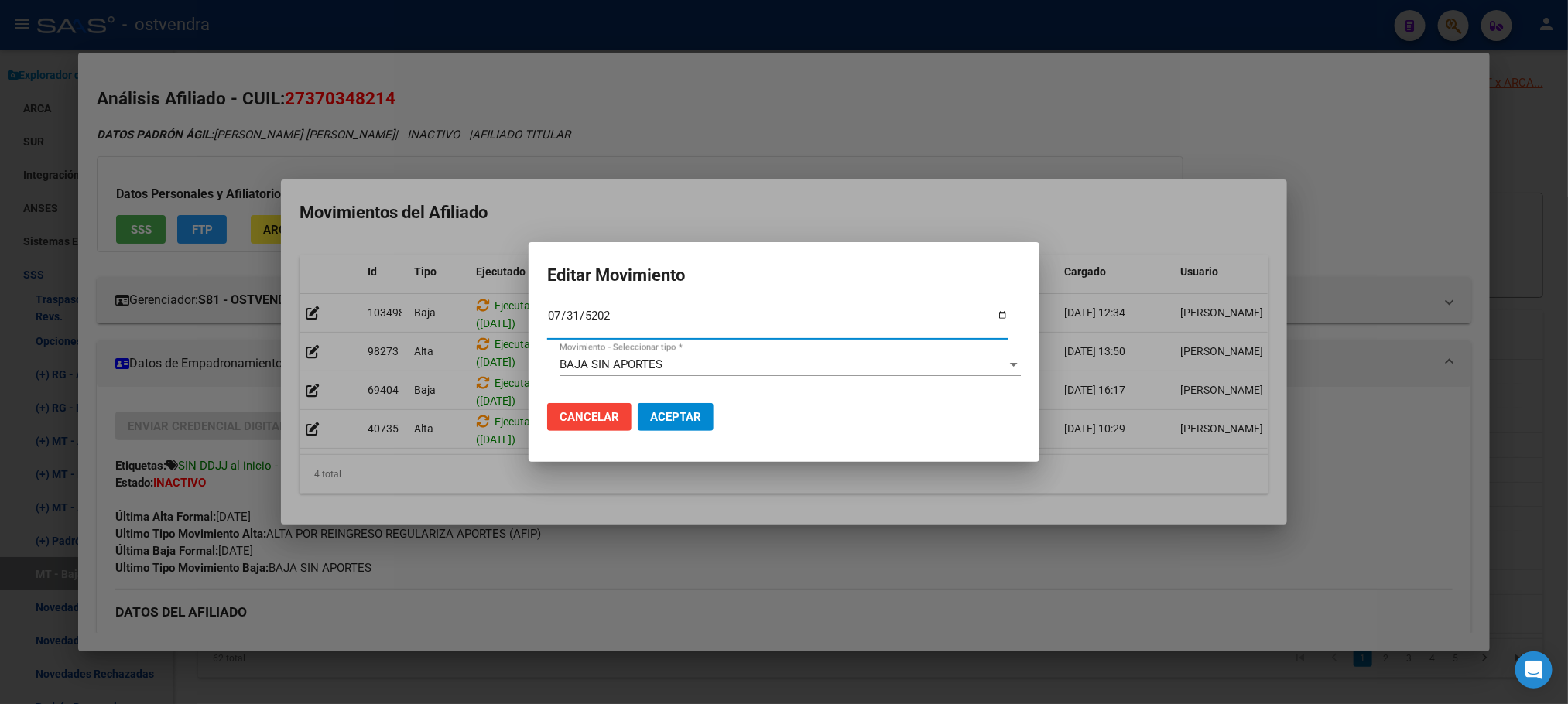
type input "[DATE]"
click at [781, 362] on div "BAJA SIN APORTES" at bounding box center [783, 364] width 447 height 14
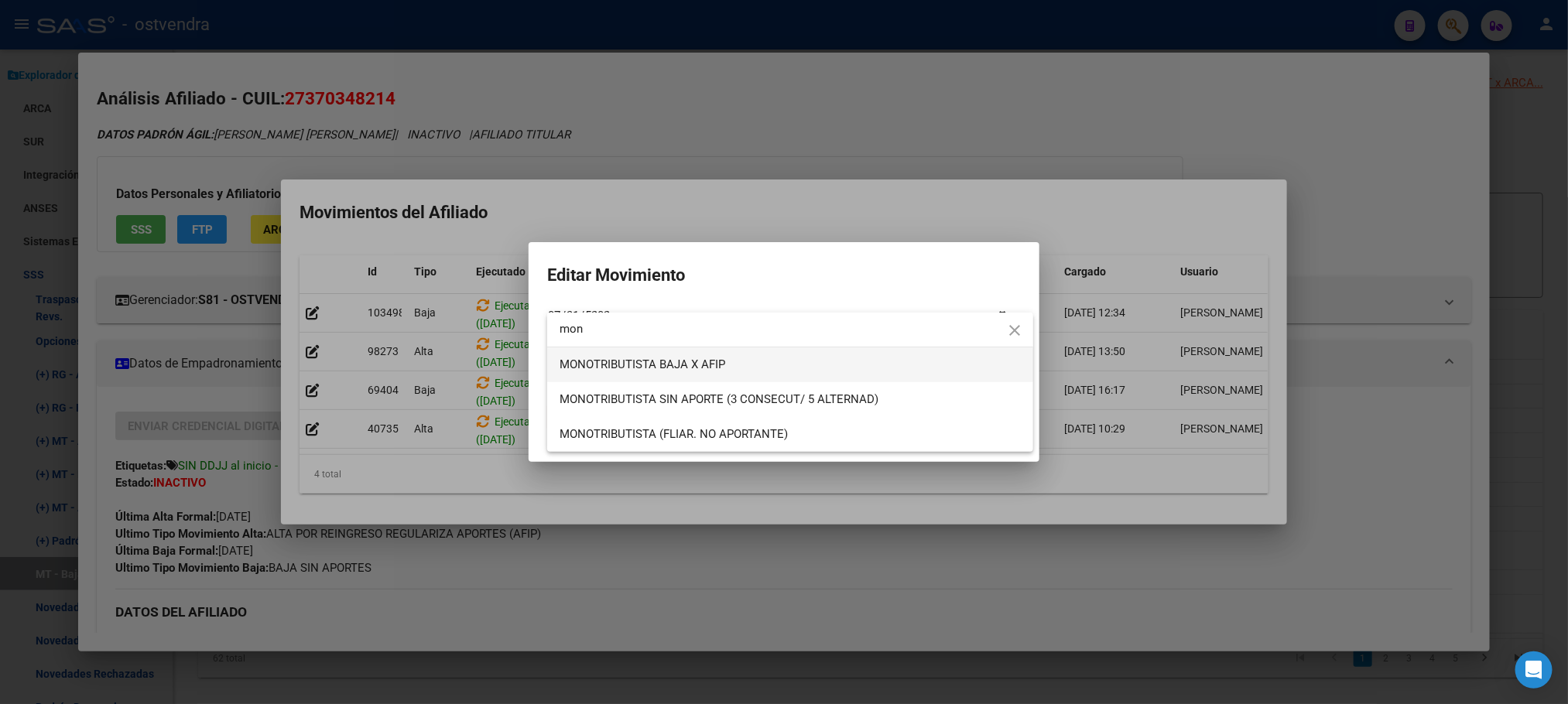
type input "mon"
click at [755, 349] on span "MONOTRIBUTISTA BAJA X AFIP" at bounding box center [790, 364] width 462 height 35
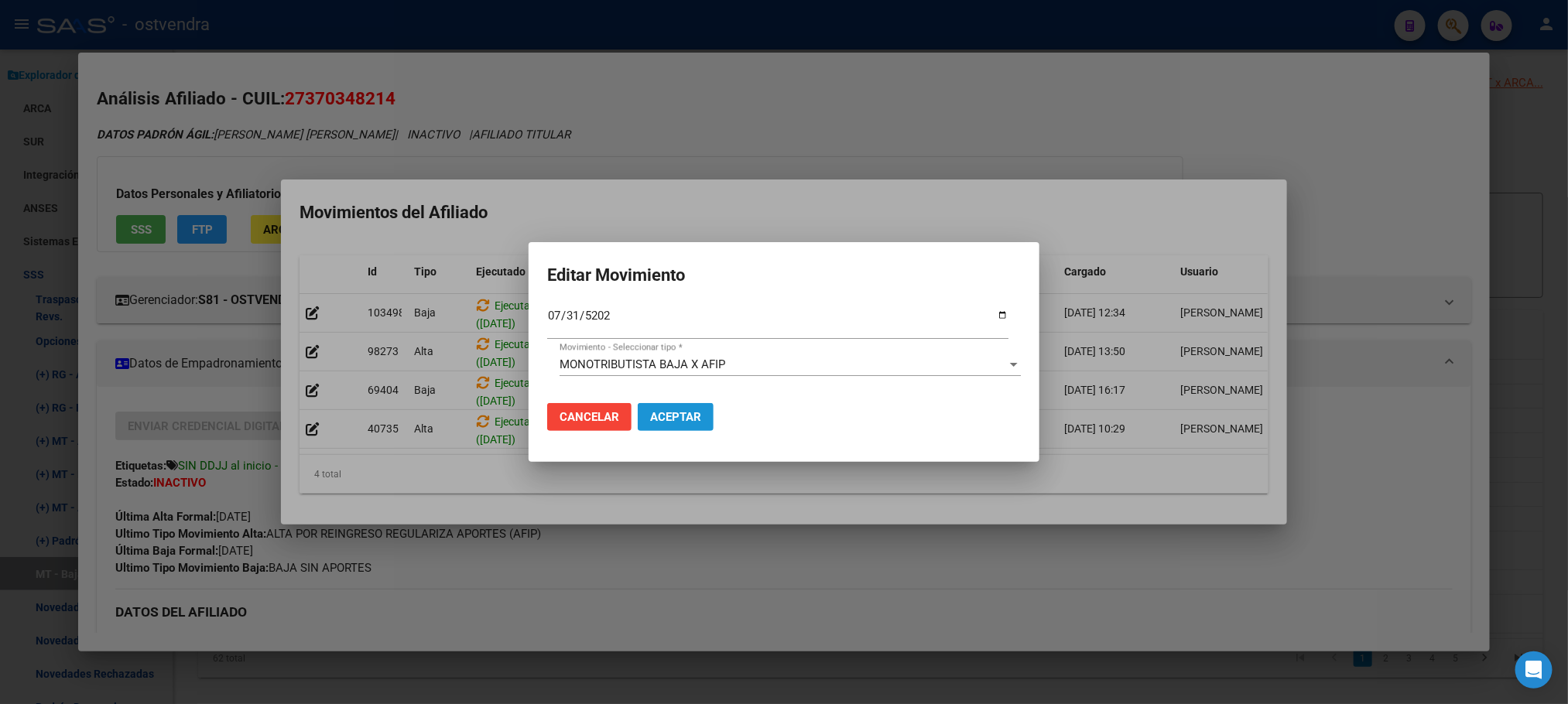
click at [678, 410] on span "Aceptar" at bounding box center [676, 417] width 51 height 14
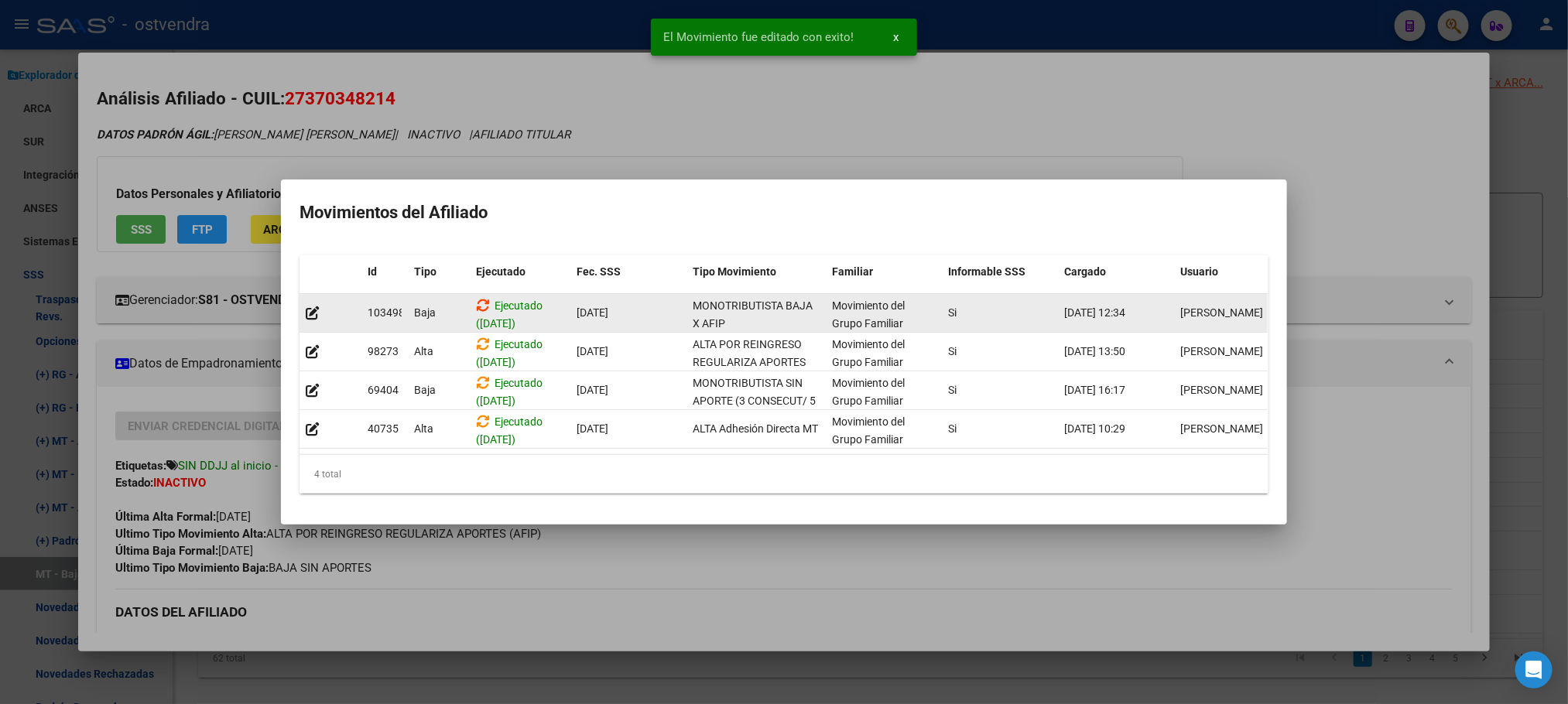
click at [477, 298] on icon at bounding box center [483, 305] width 14 height 15
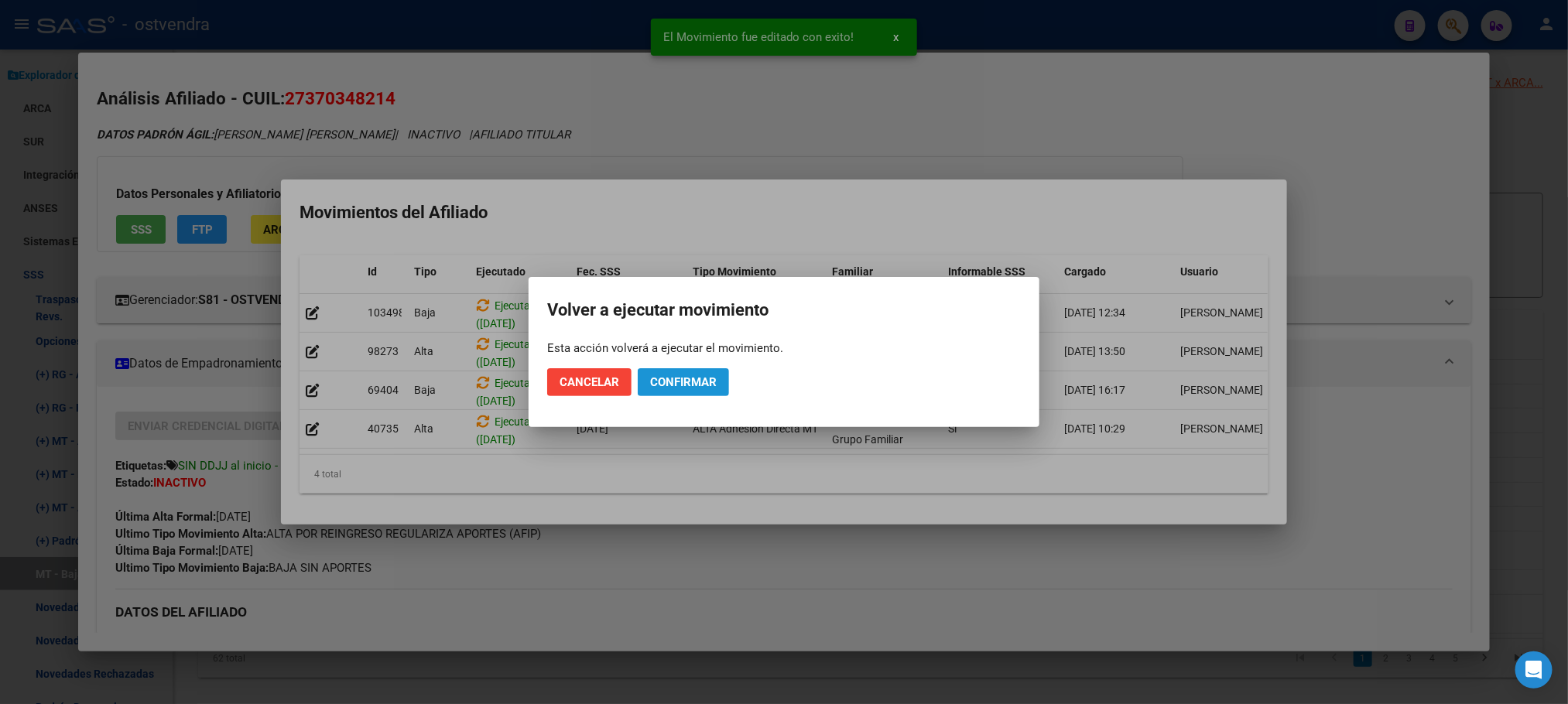
click at [677, 377] on span "Confirmar" at bounding box center [683, 382] width 67 height 14
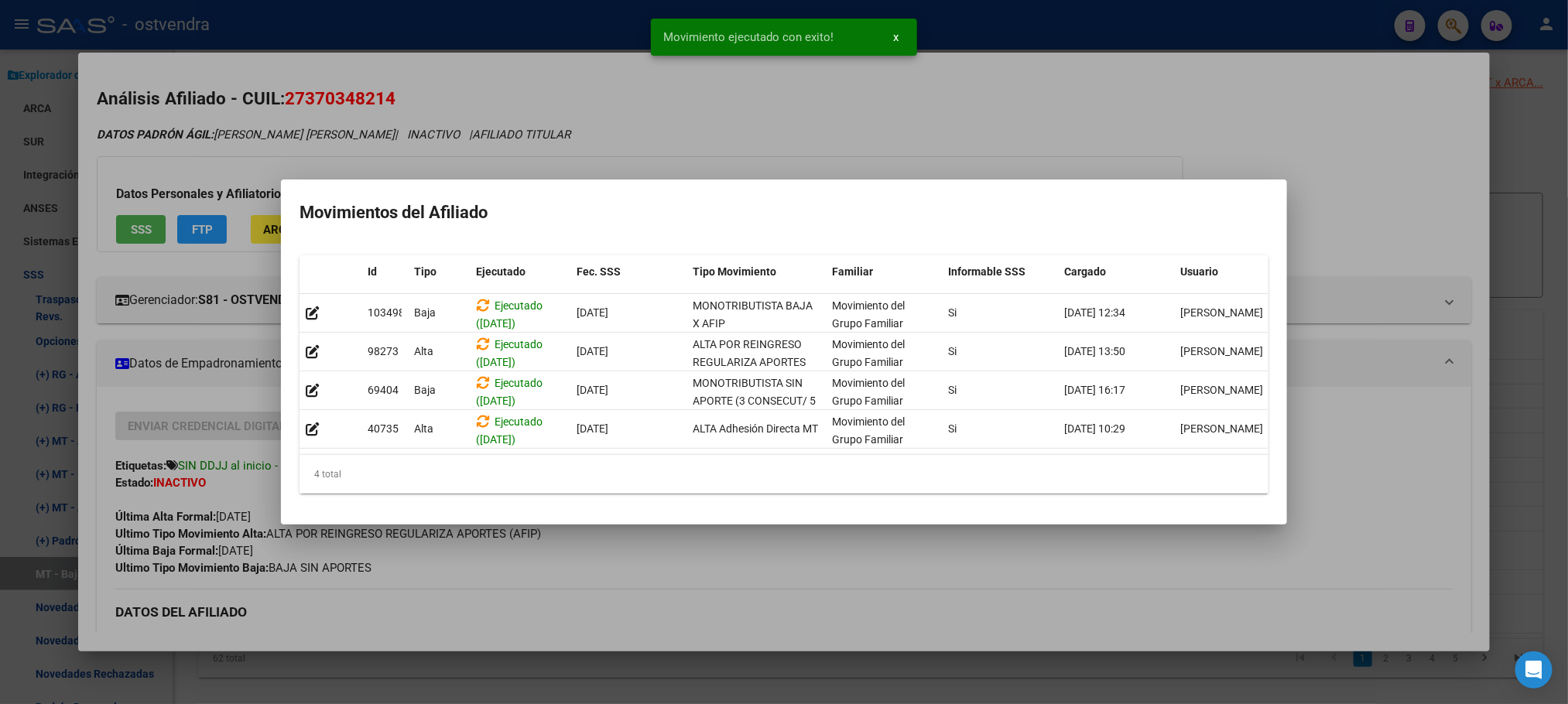
click at [973, 114] on div at bounding box center [784, 352] width 1568 height 704
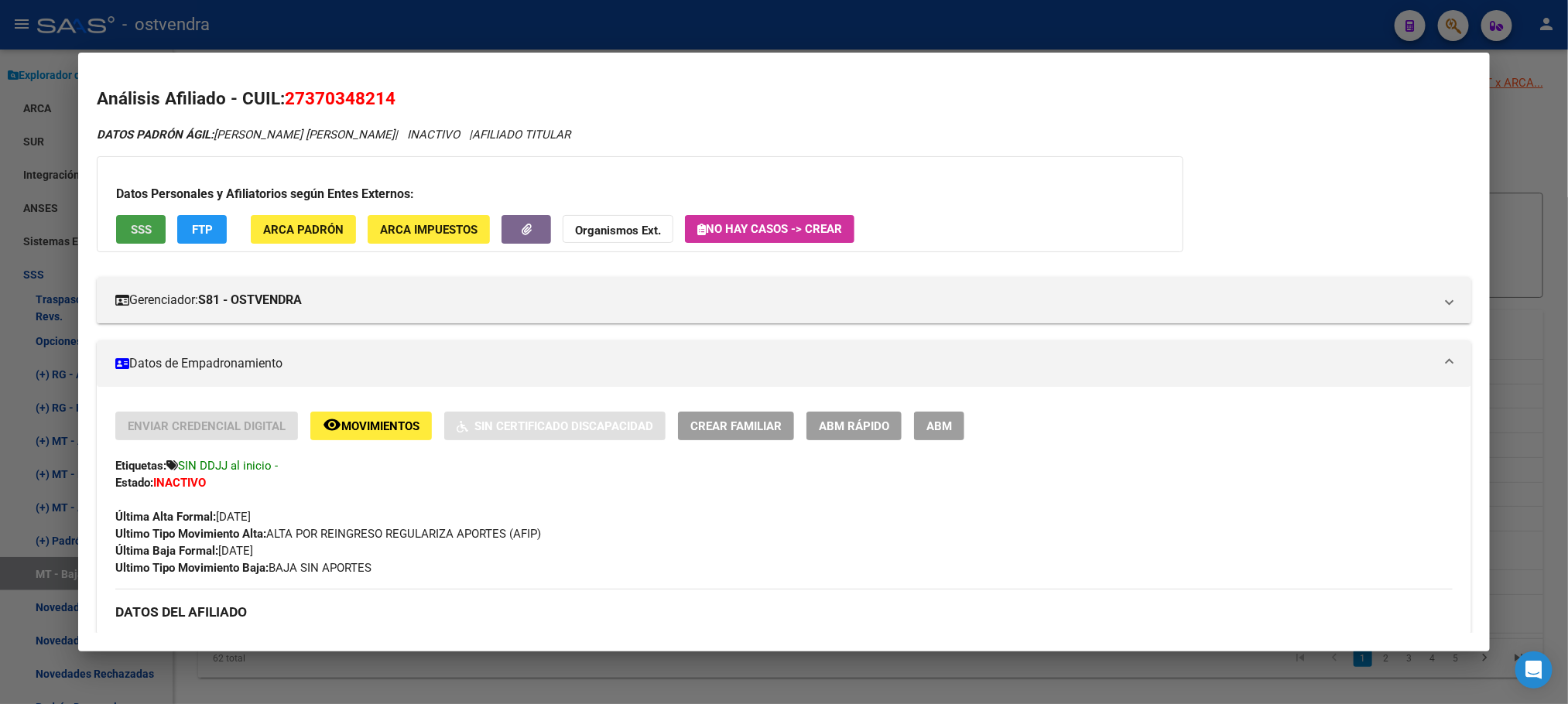
click at [140, 230] on span "SSS" at bounding box center [141, 230] width 20 height 14
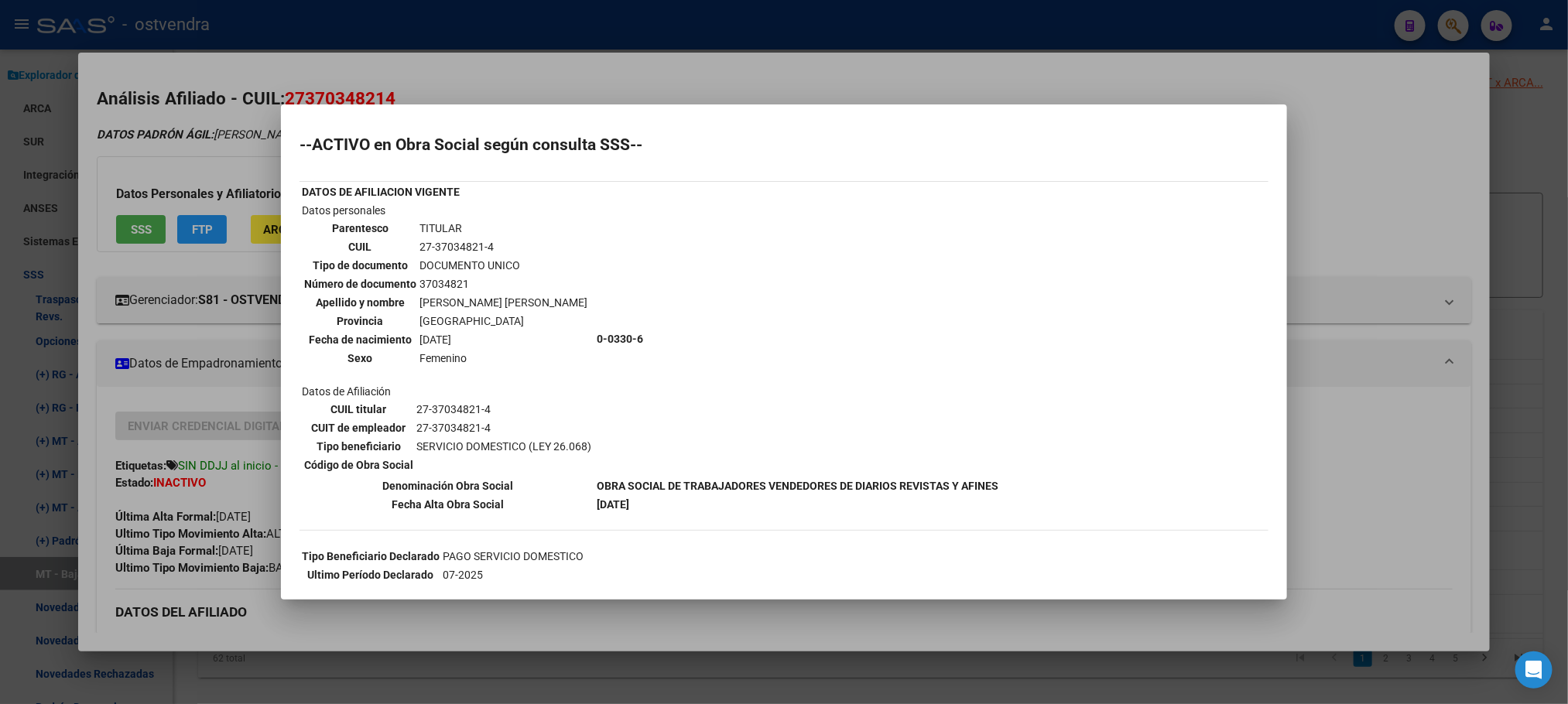
click at [121, 172] on div at bounding box center [784, 352] width 1568 height 704
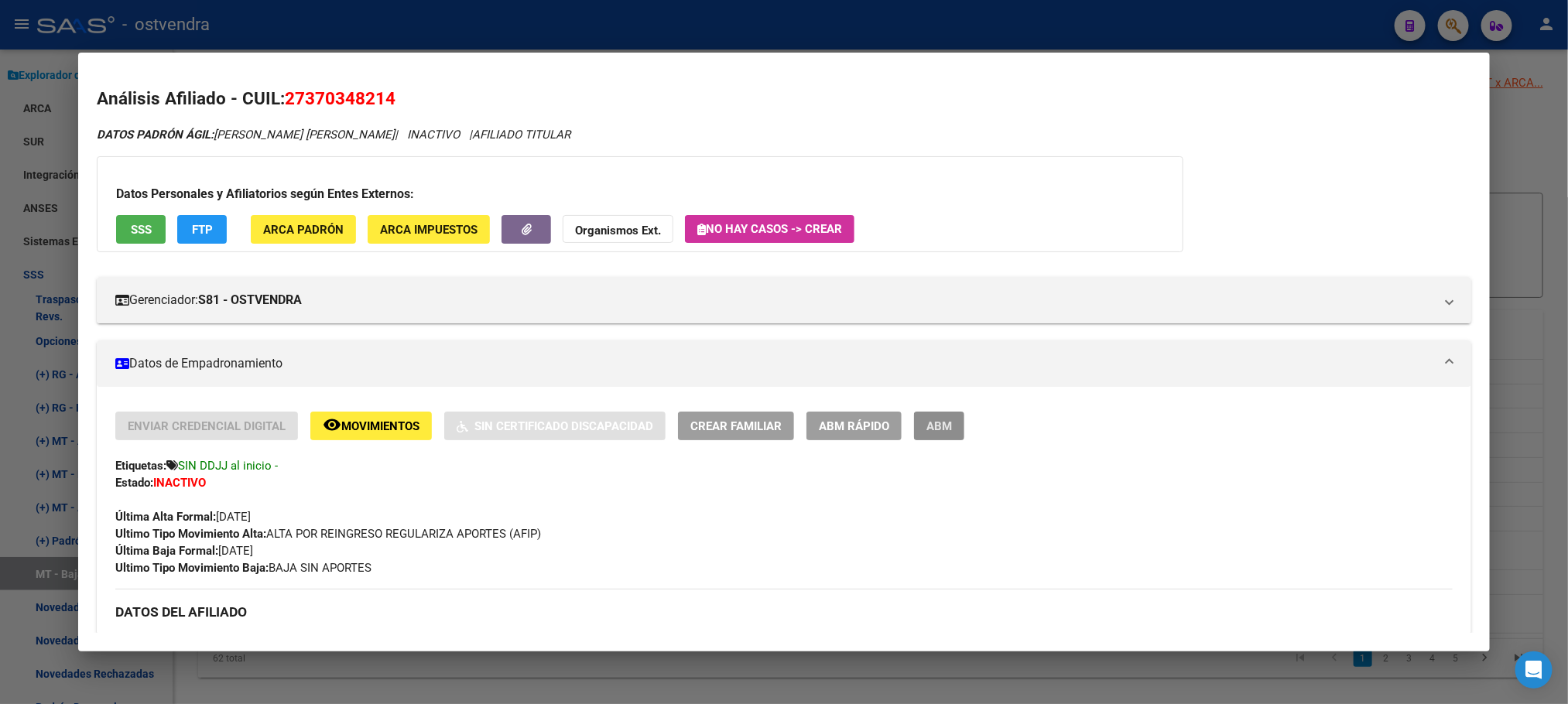
click at [955, 414] on button "ABM" at bounding box center [938, 427] width 50 height 29
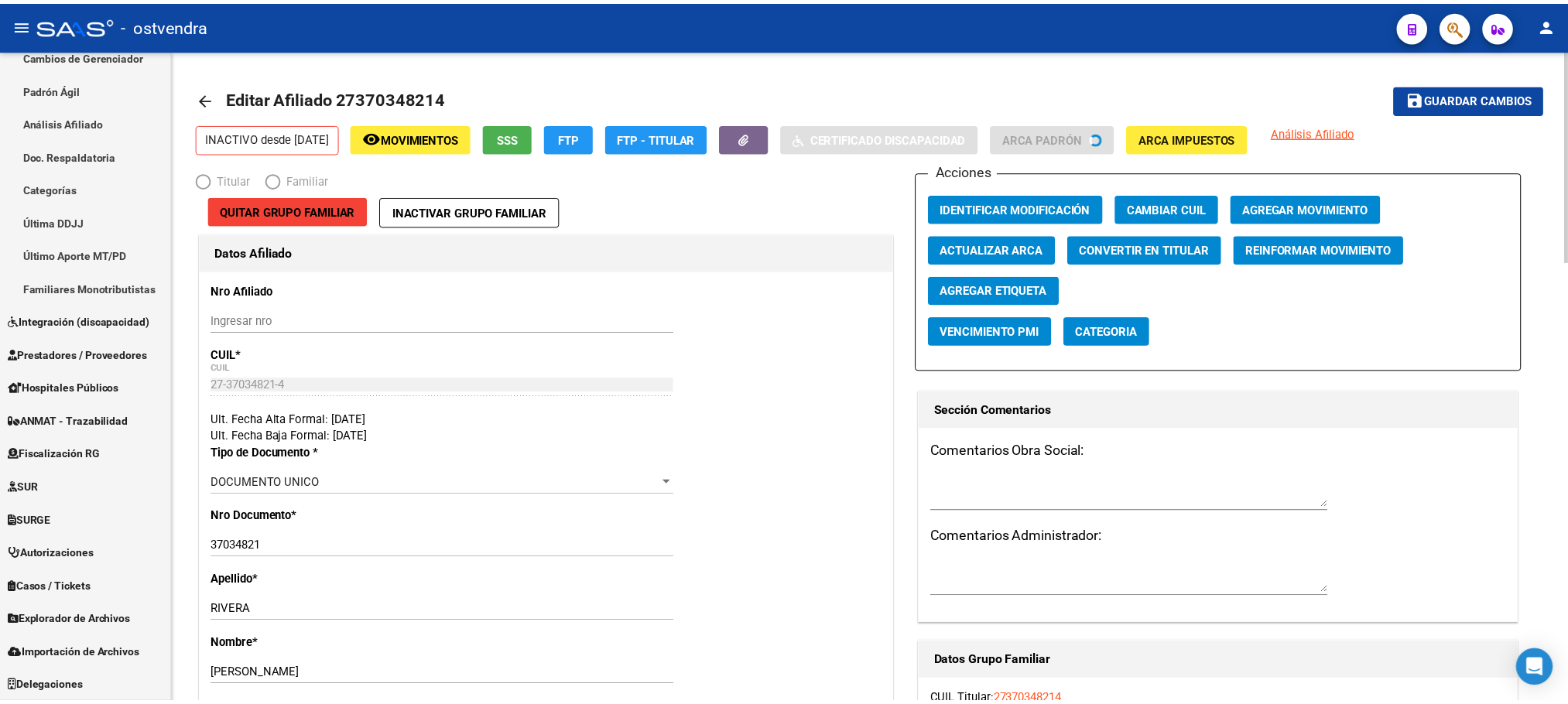
scroll to position [316, 0]
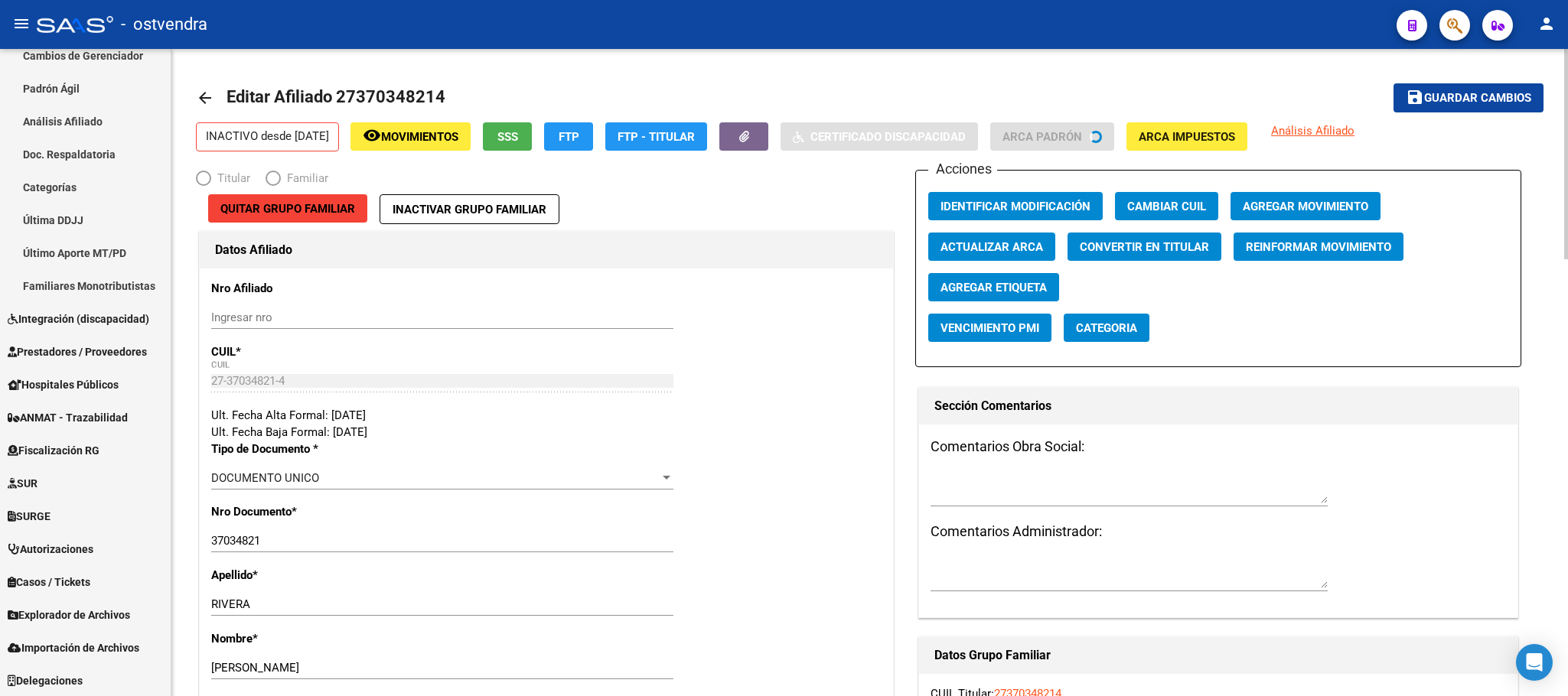
radio input "true"
type input "27-37034821-4"
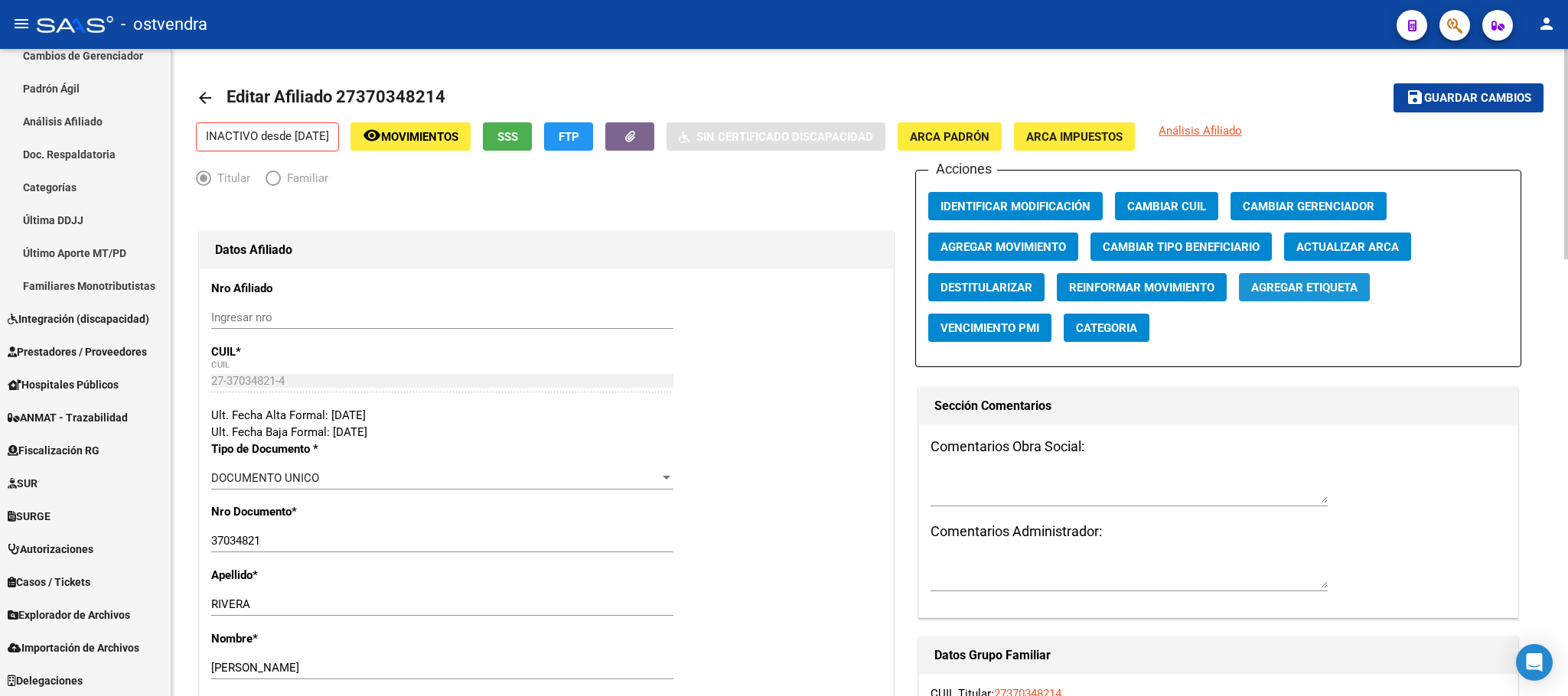
click at [1355, 284] on span "Agregar Etiqueta" at bounding box center [1305, 288] width 106 height 13
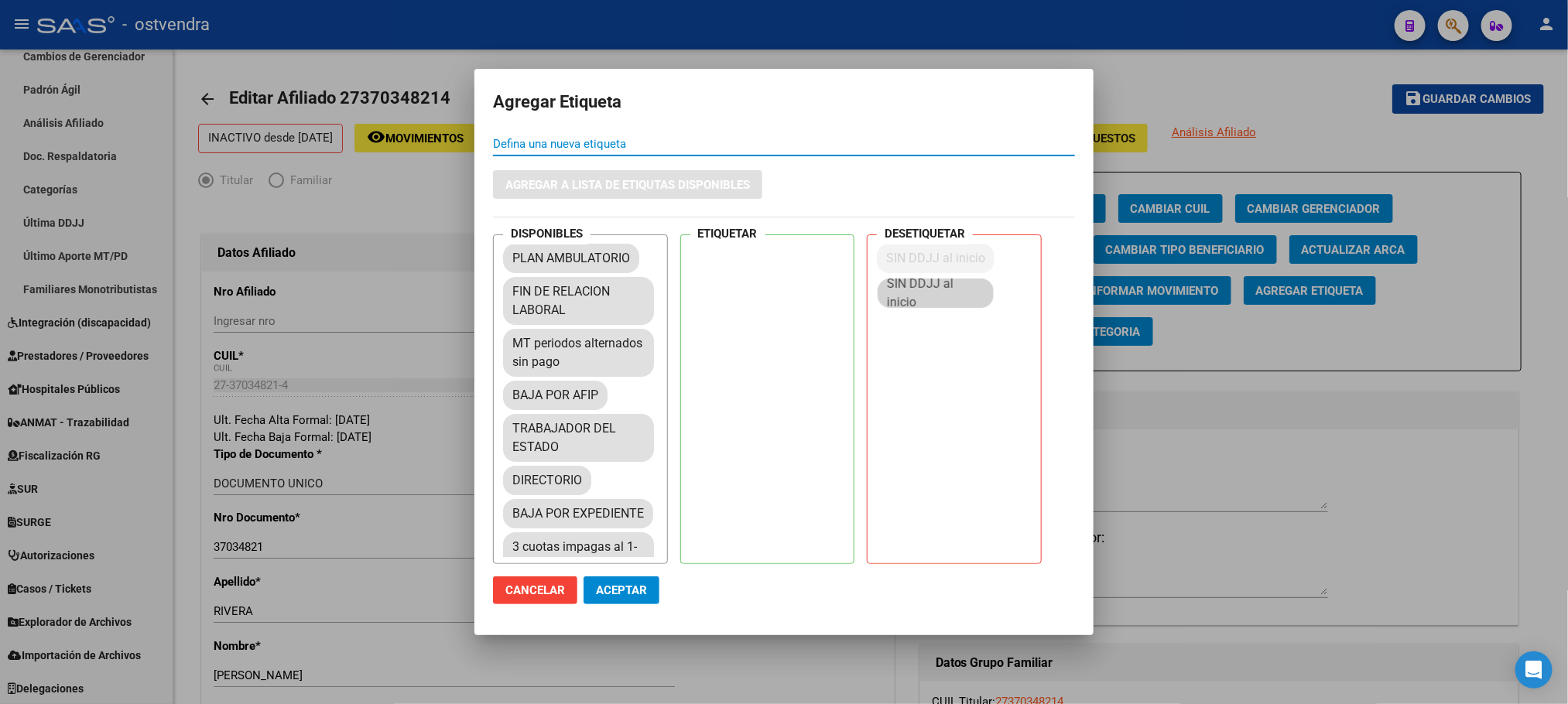
drag, startPoint x: 583, startPoint y: 261, endPoint x: 948, endPoint y: 271, distance: 365.1
click at [600, 599] on button "Aceptar" at bounding box center [621, 591] width 76 height 28
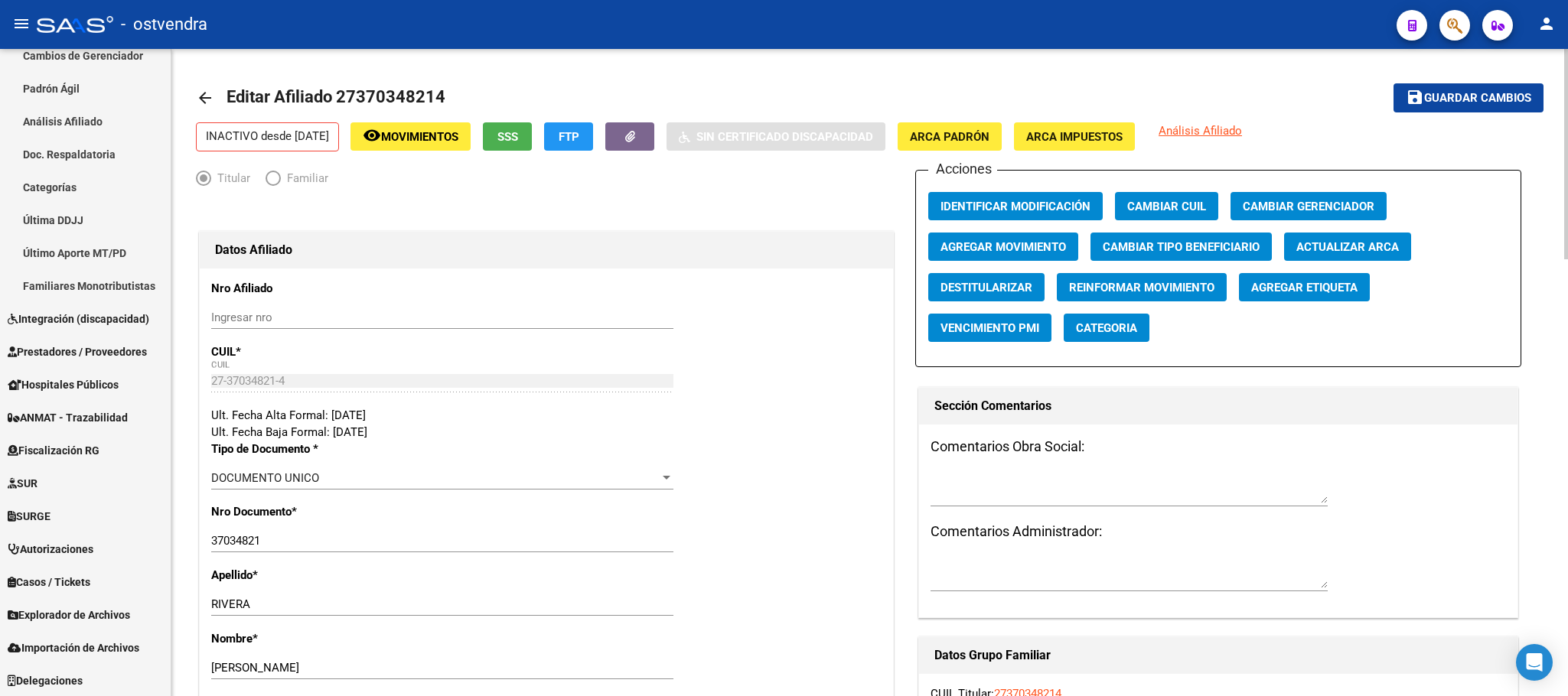
click at [716, 220] on div at bounding box center [546, 211] width 701 height 34
click at [1445, 35] on button "button" at bounding box center [1455, 25] width 30 height 30
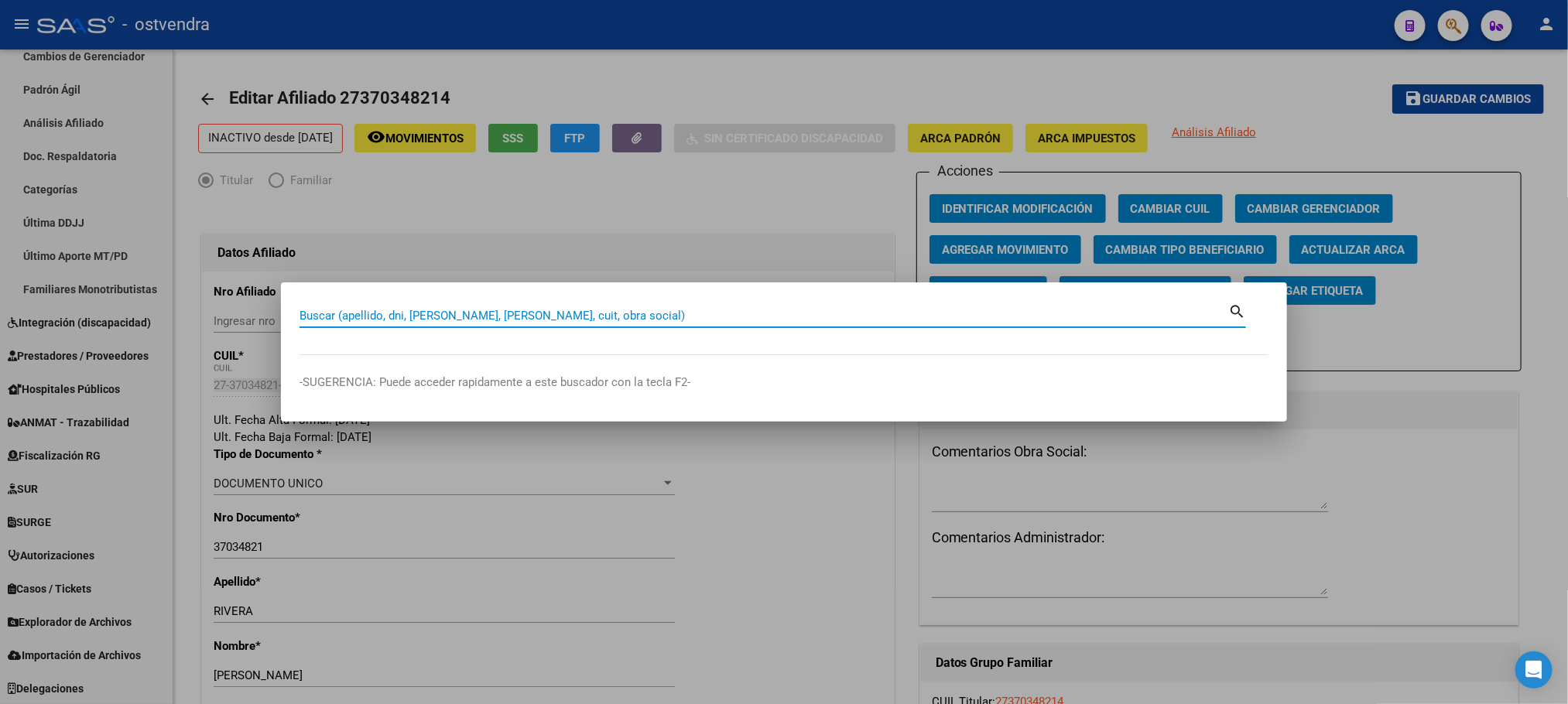
paste input "20165756534"
type input "20165756534"
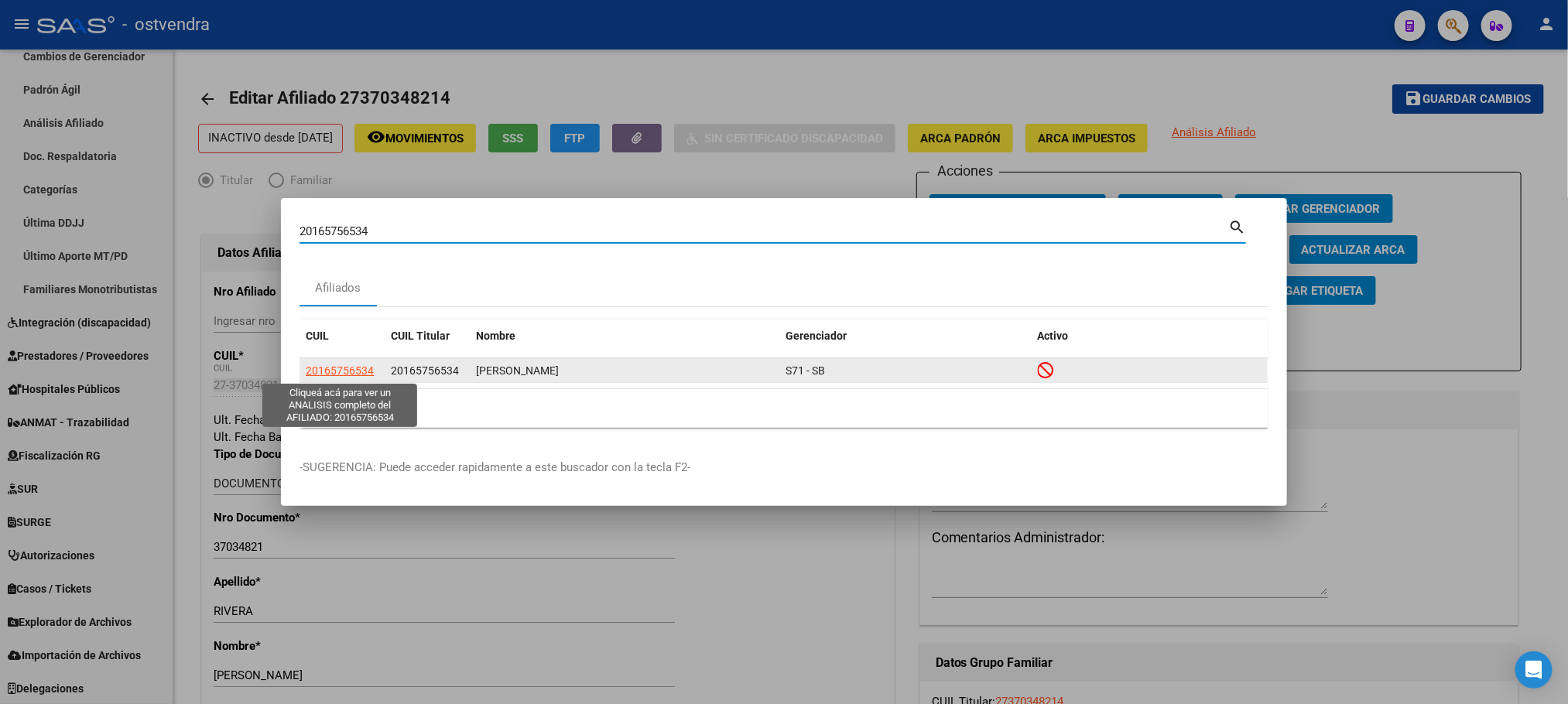
click at [339, 367] on span "20165756534" at bounding box center [340, 370] width 68 height 13
type textarea "20165756534"
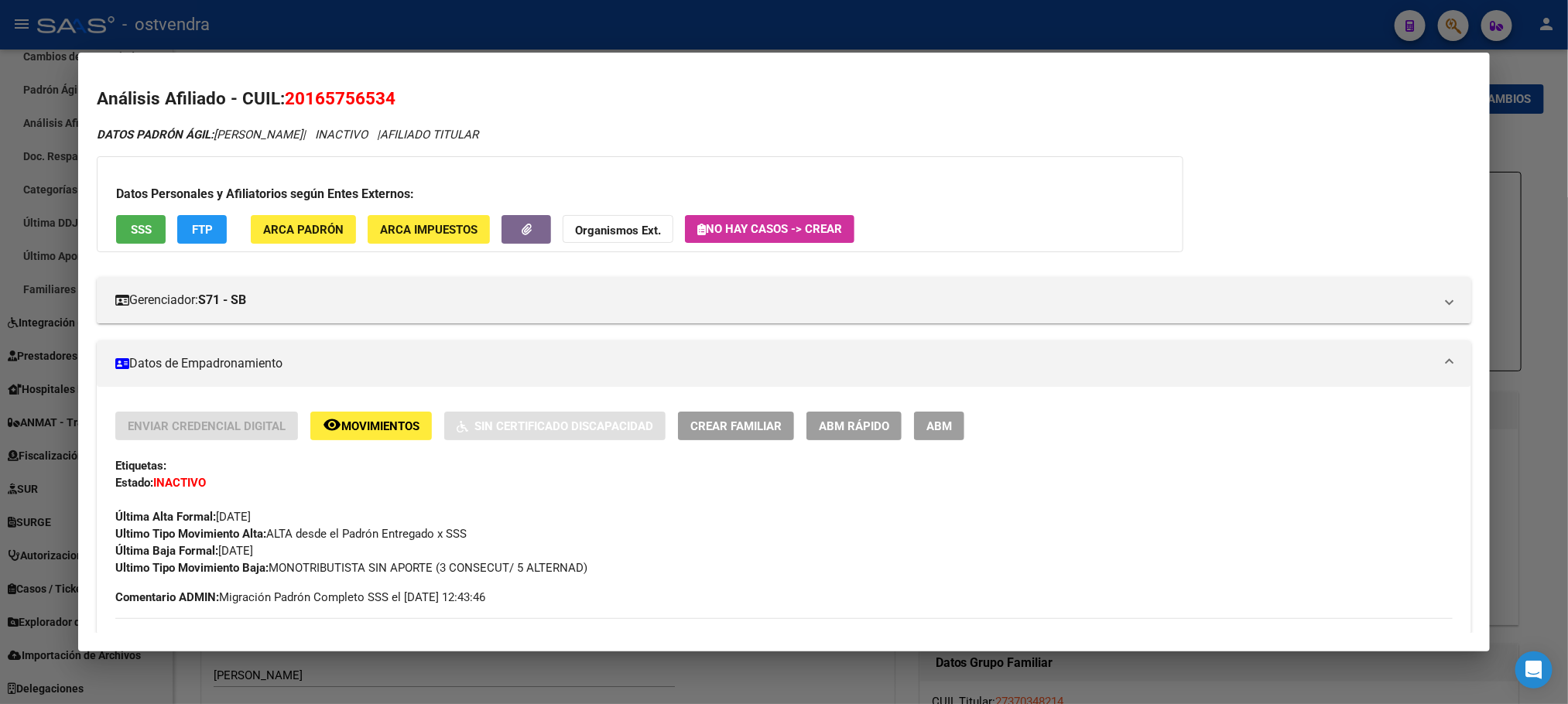
click at [116, 233] on button "SSS" at bounding box center [141, 230] width 49 height 29
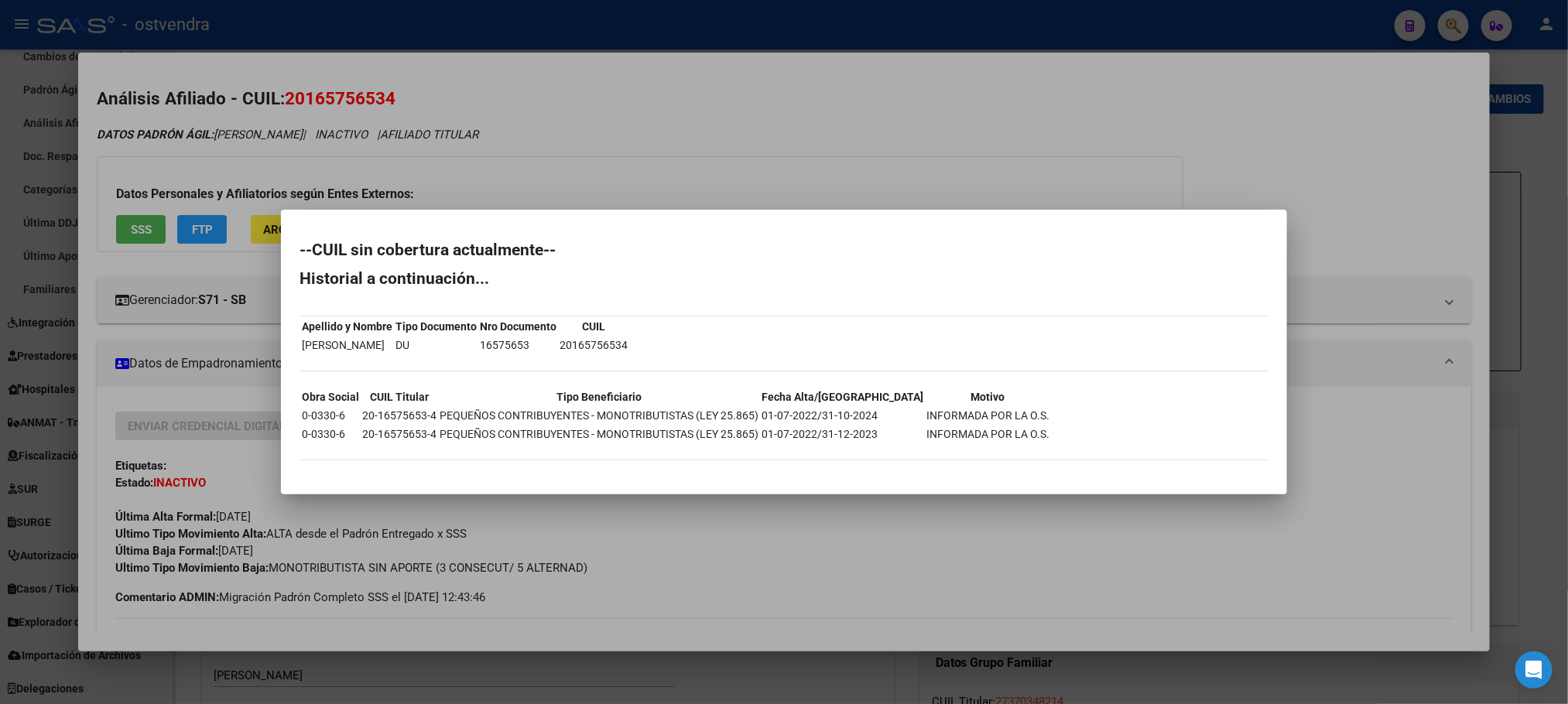
click at [325, 187] on div at bounding box center [784, 352] width 1568 height 704
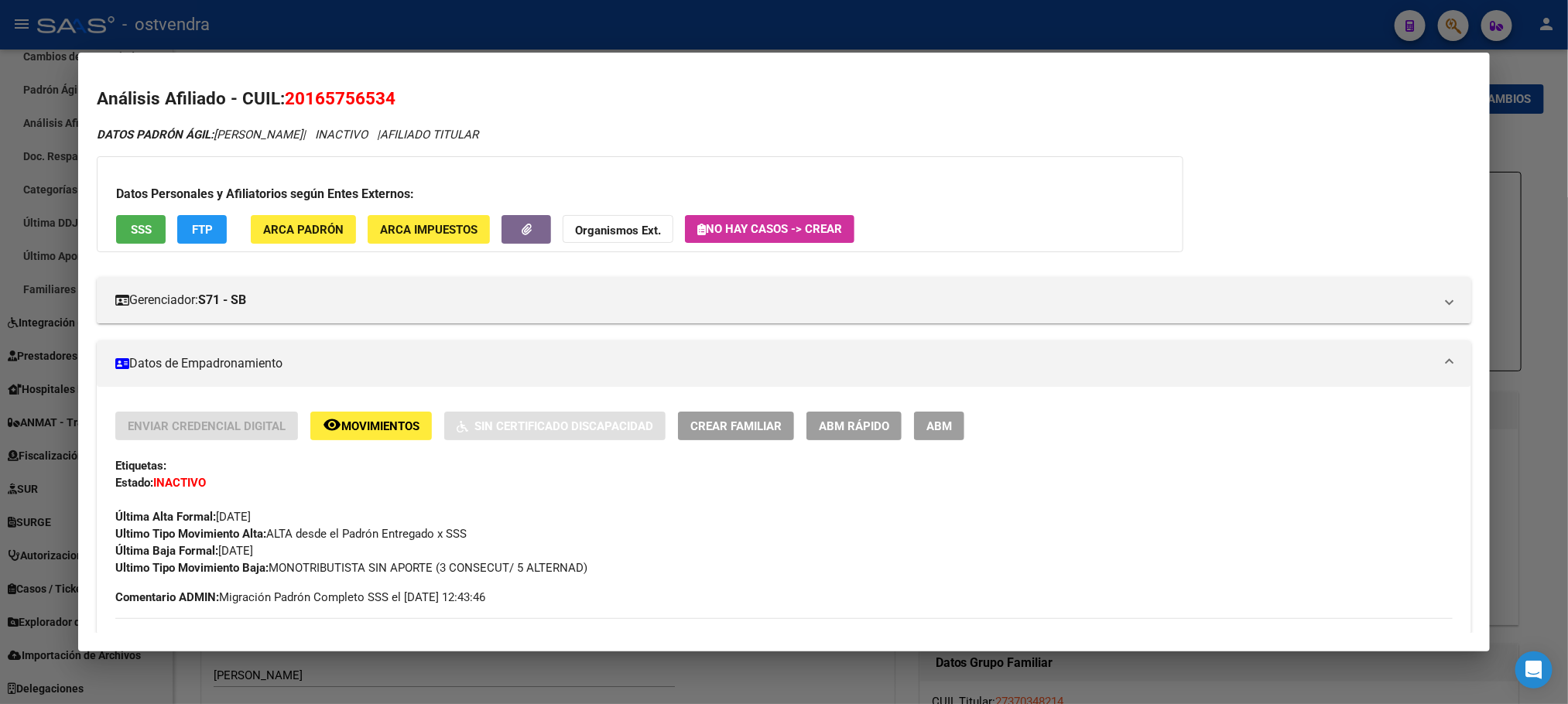
click at [202, 230] on span "FTP" at bounding box center [202, 230] width 20 height 14
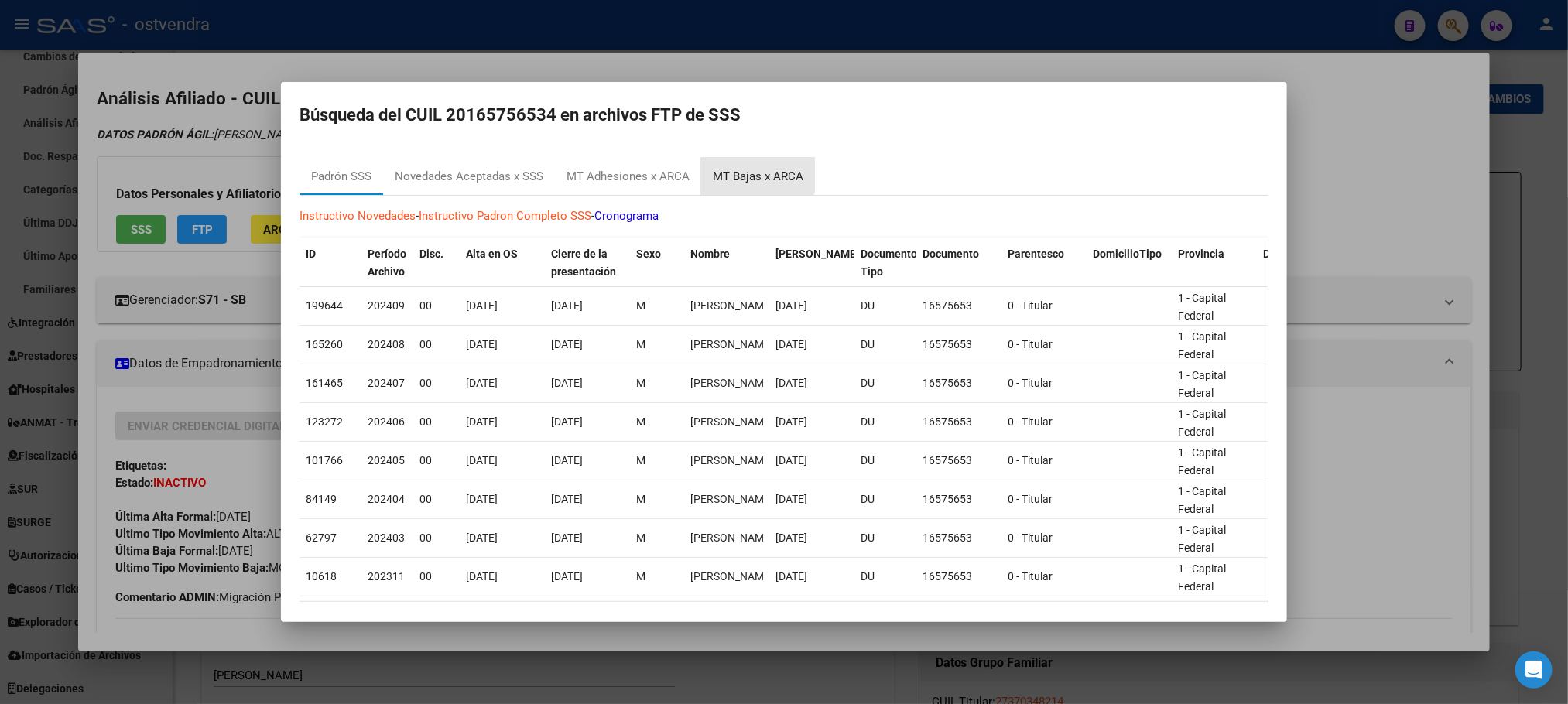
click at [747, 166] on div "MT Bajas x ARCA" at bounding box center [758, 177] width 113 height 38
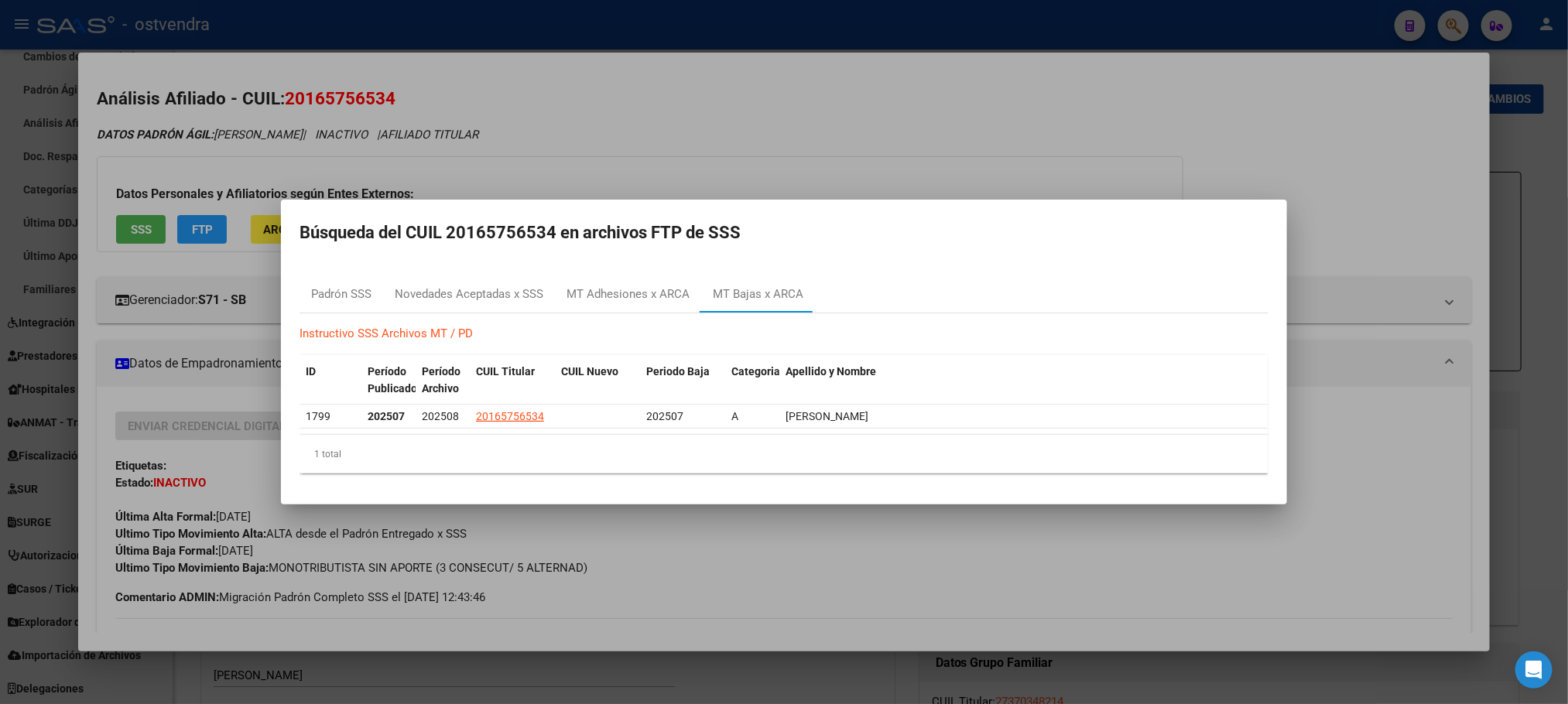
click at [746, 160] on div at bounding box center [784, 352] width 1568 height 704
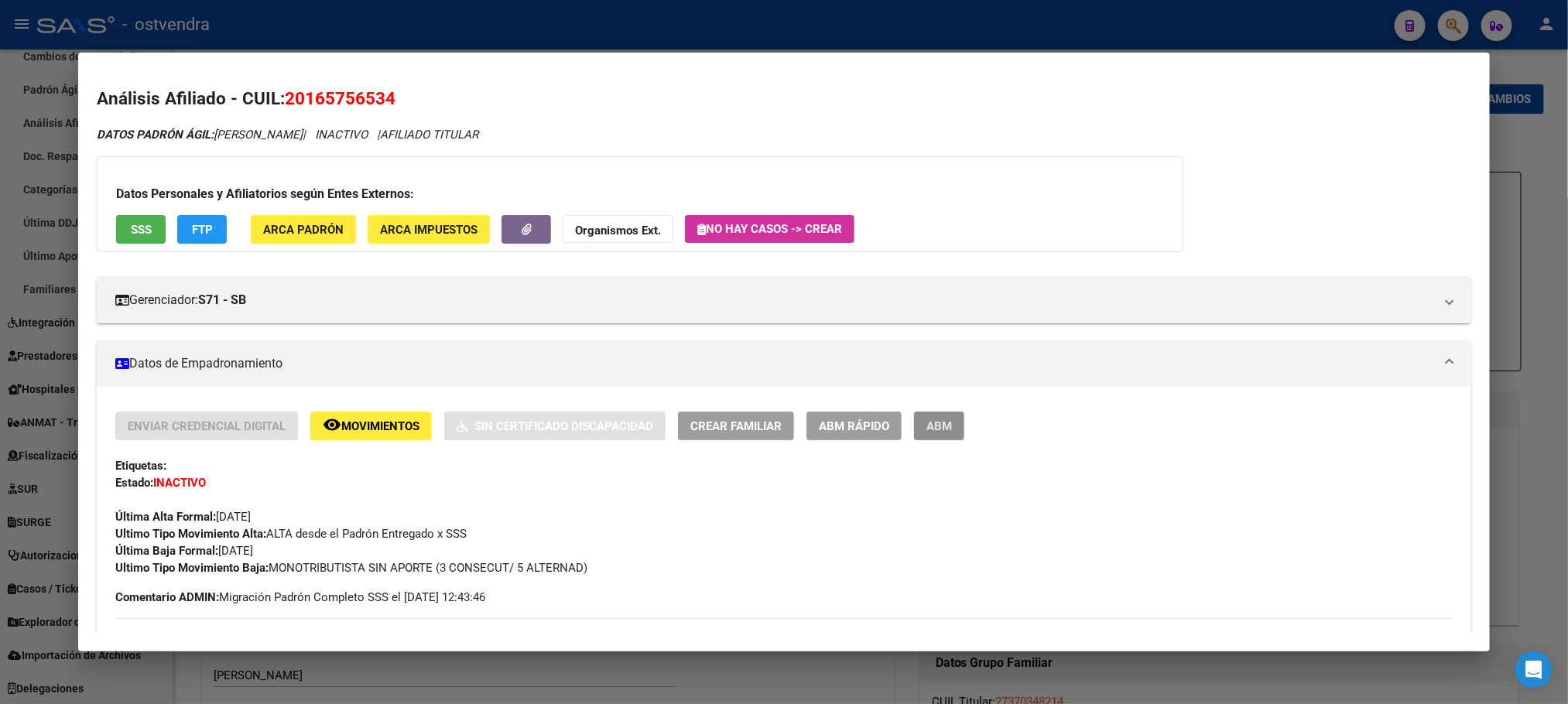
click at [936, 416] on button "ABM" at bounding box center [938, 427] width 50 height 29
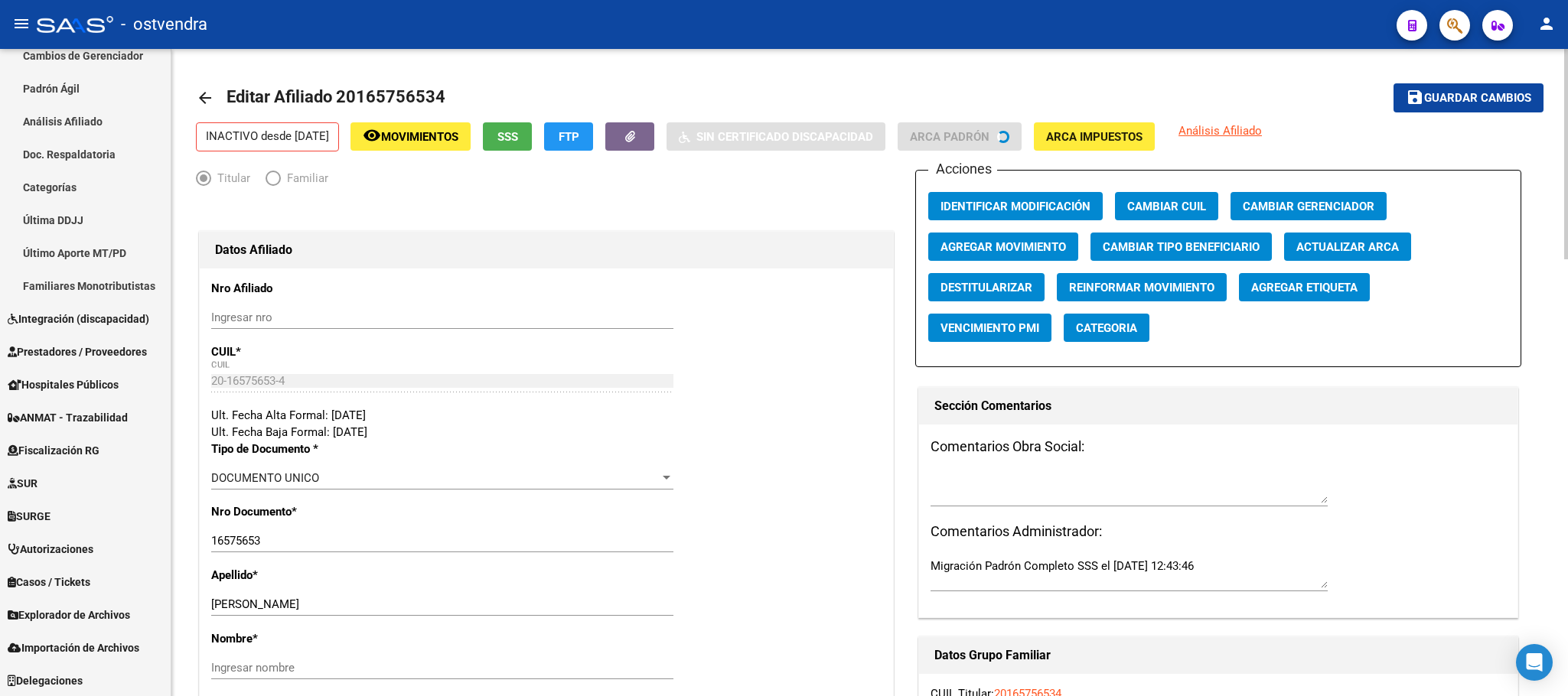
click at [408, 136] on span "Movimientos" at bounding box center [420, 137] width 78 height 13
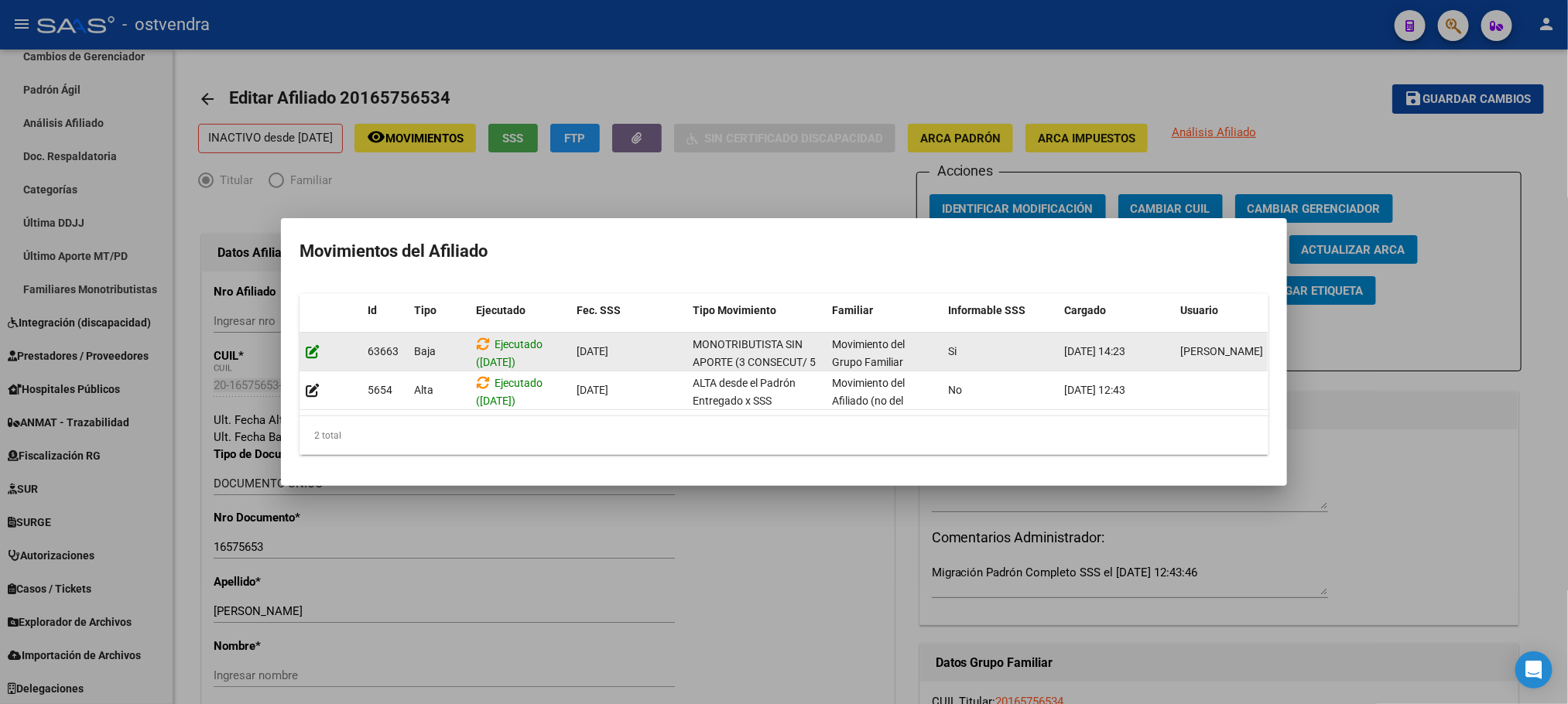
click at [312, 346] on icon at bounding box center [312, 352] width 14 height 15
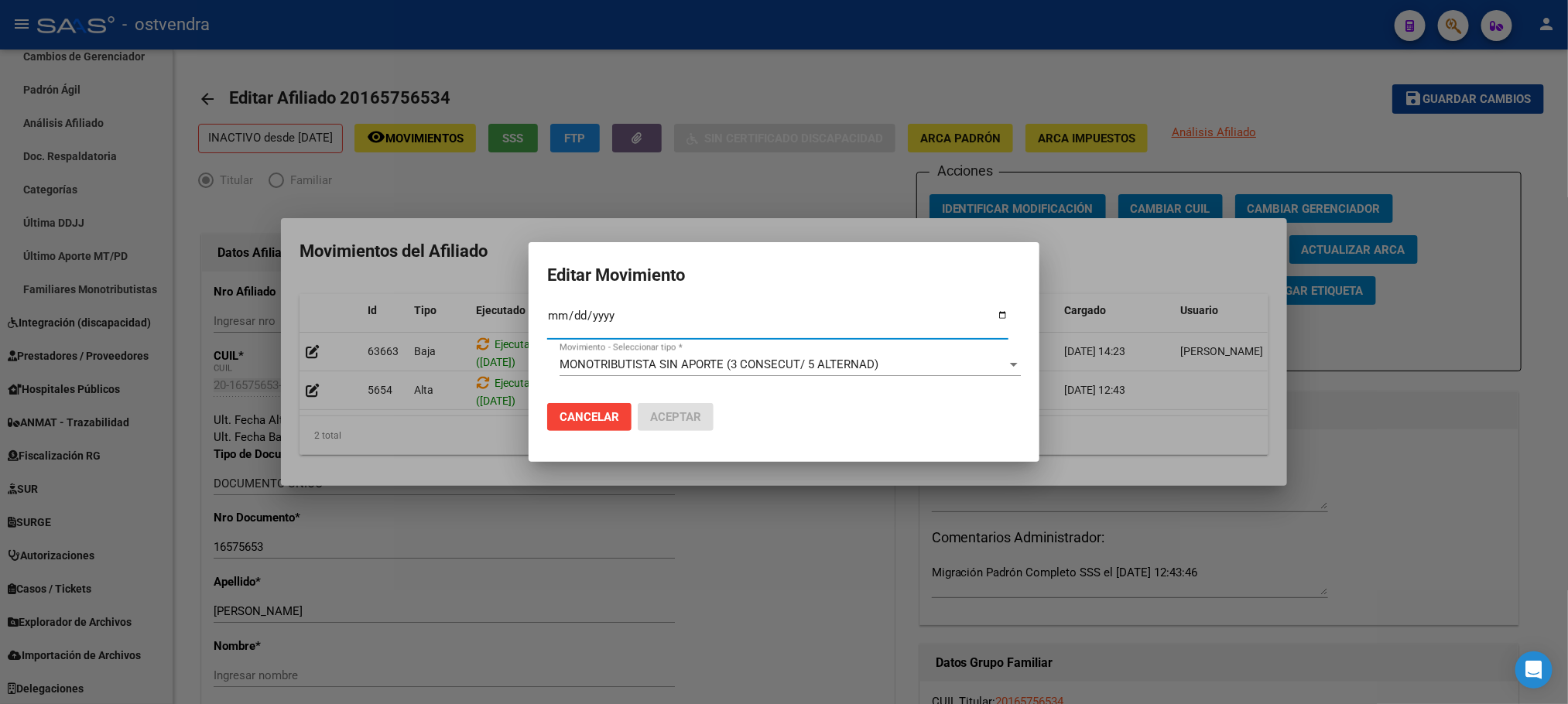
type input "[DATE]"
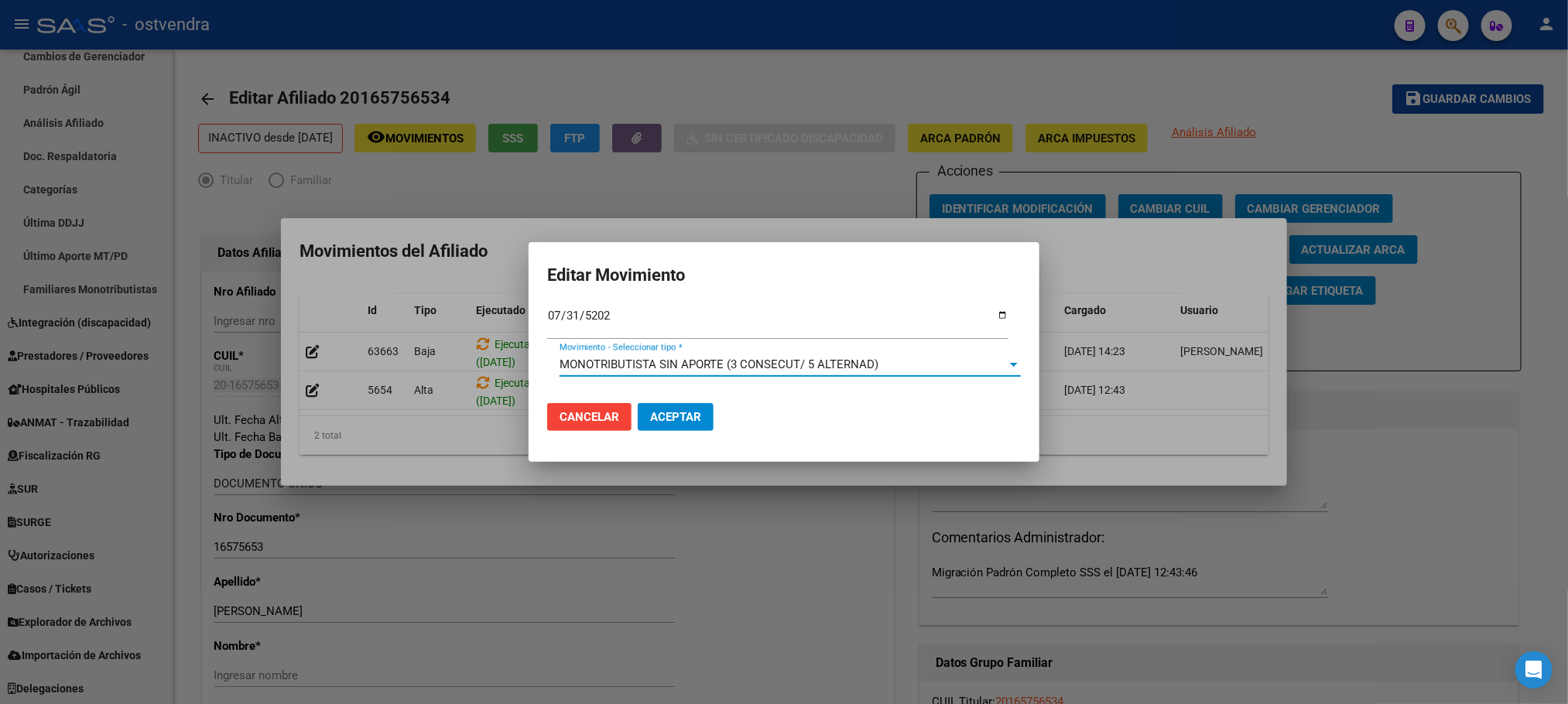
click at [589, 358] on span "MONOTRIBUTISTA SIN APORTE (3 CONSECUT/ 5 ALTERNAD)" at bounding box center [719, 364] width 319 height 14
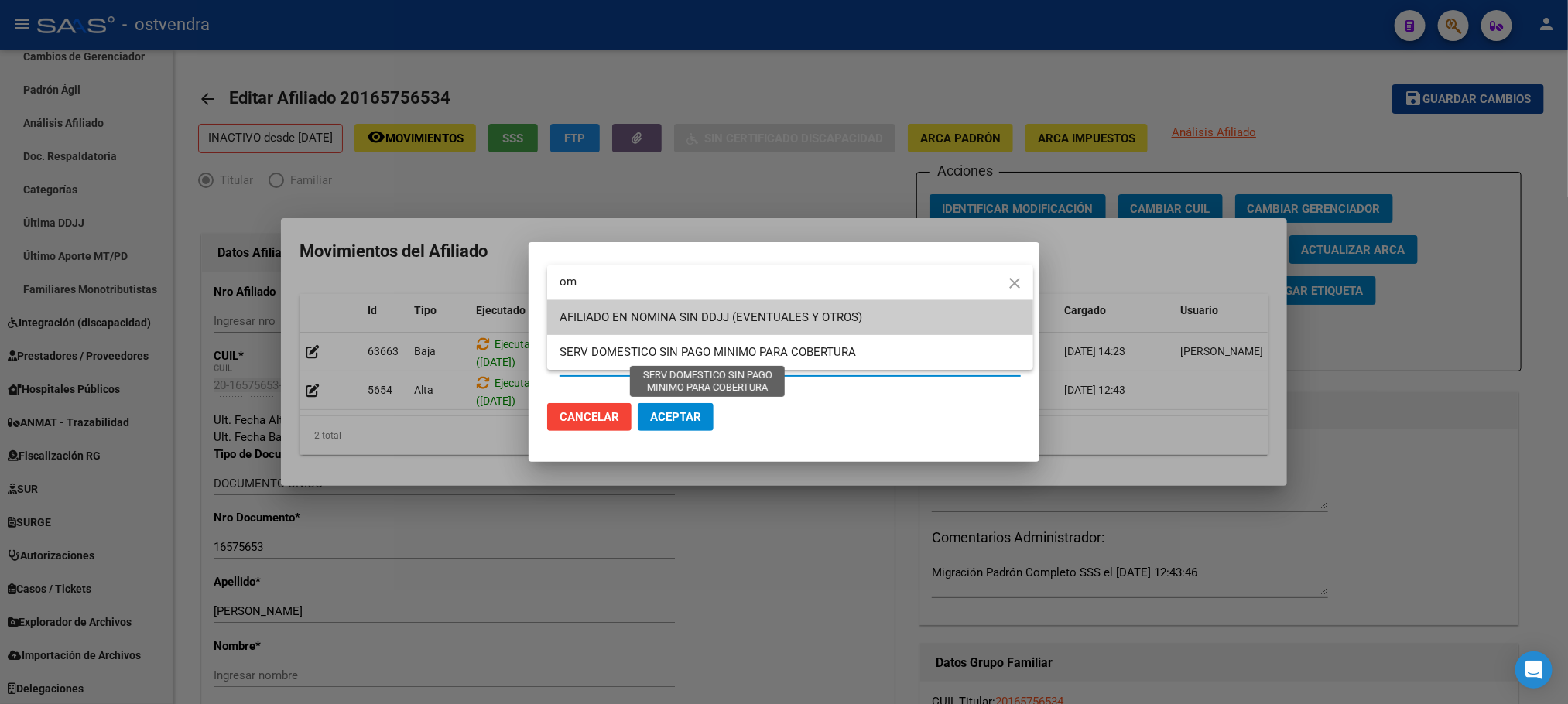
type input "o"
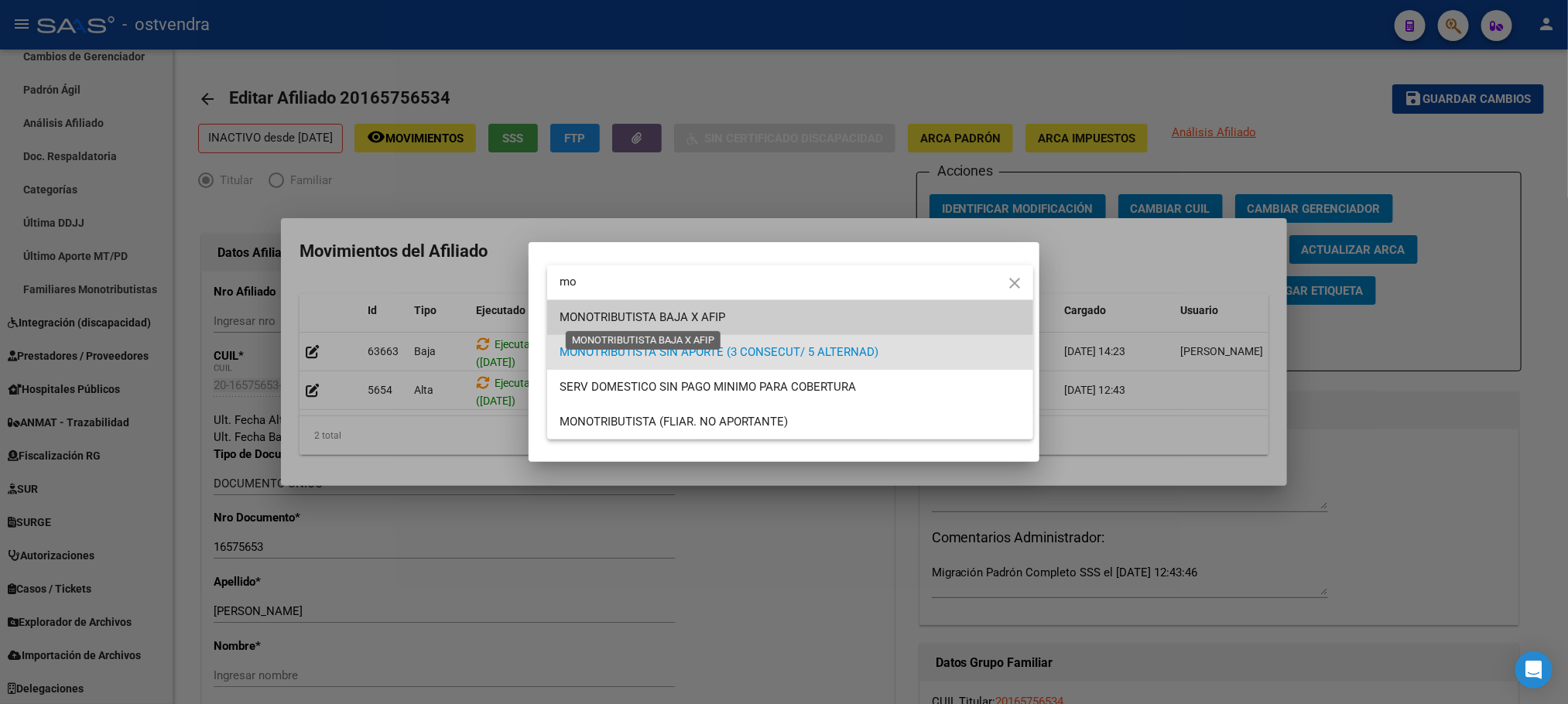
type input "mo"
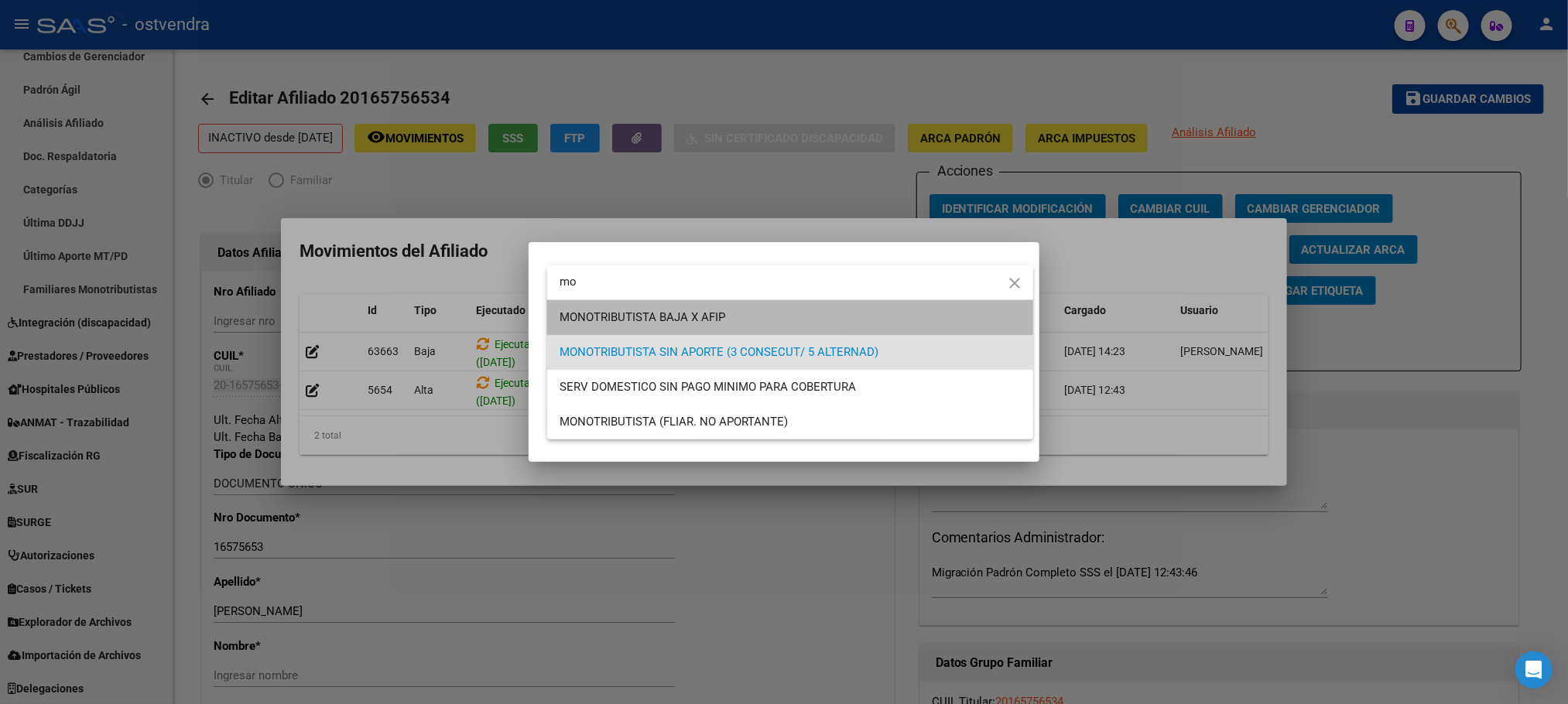
click at [644, 304] on span "MONOTRIBUTISTA BAJA X AFIP" at bounding box center [790, 317] width 462 height 35
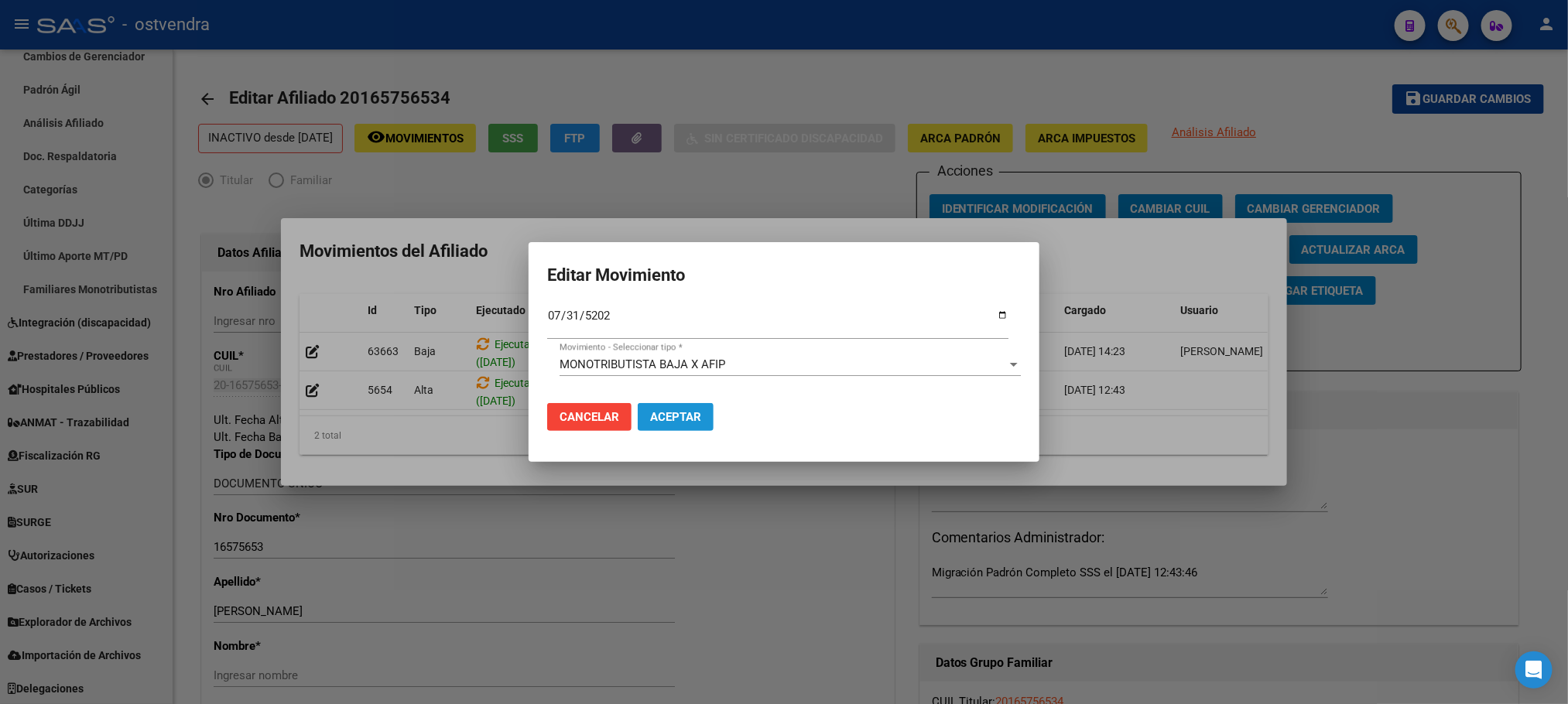
click at [690, 410] on span "Aceptar" at bounding box center [676, 417] width 51 height 14
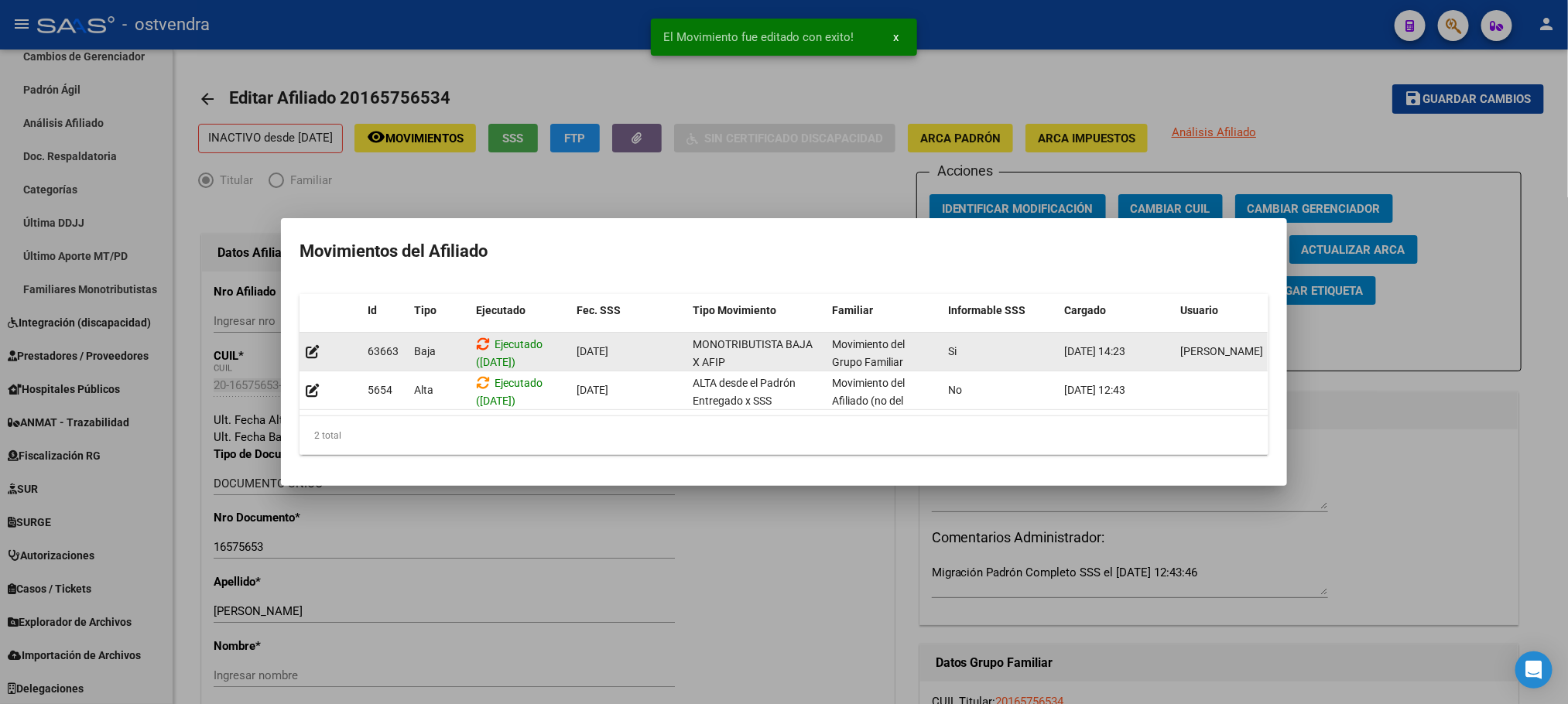
click at [477, 337] on icon at bounding box center [483, 344] width 14 height 15
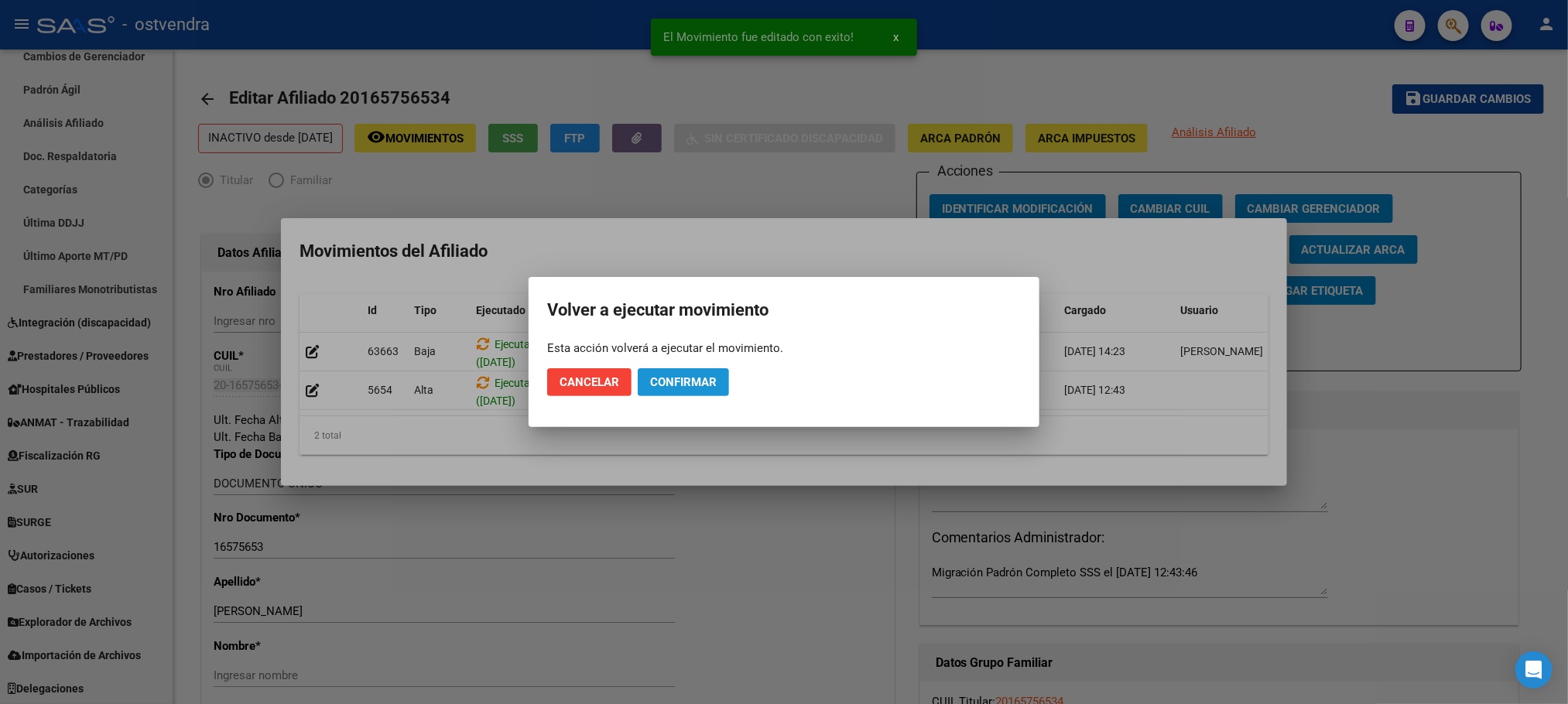
click at [708, 387] on span "Confirmar" at bounding box center [683, 382] width 67 height 14
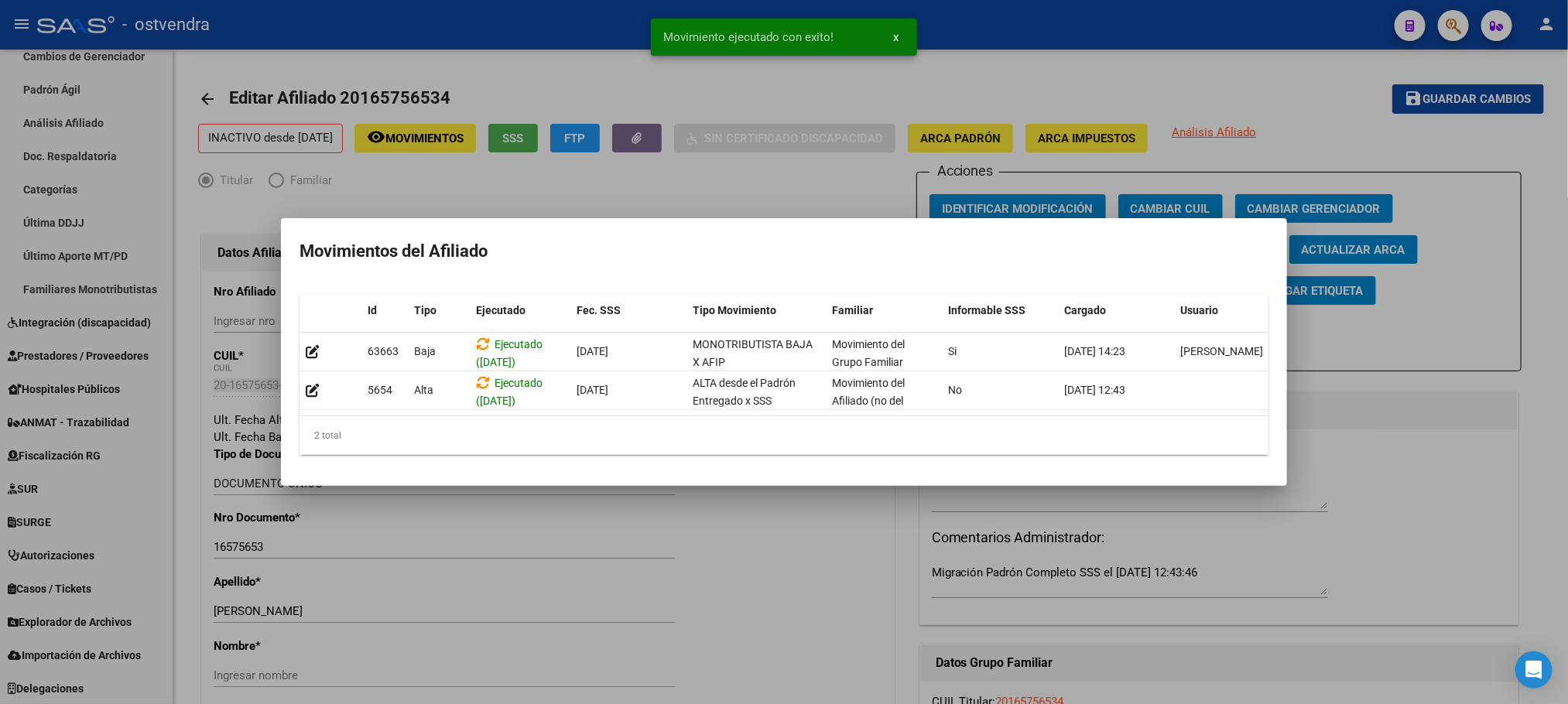
click at [978, 82] on div at bounding box center [784, 352] width 1568 height 704
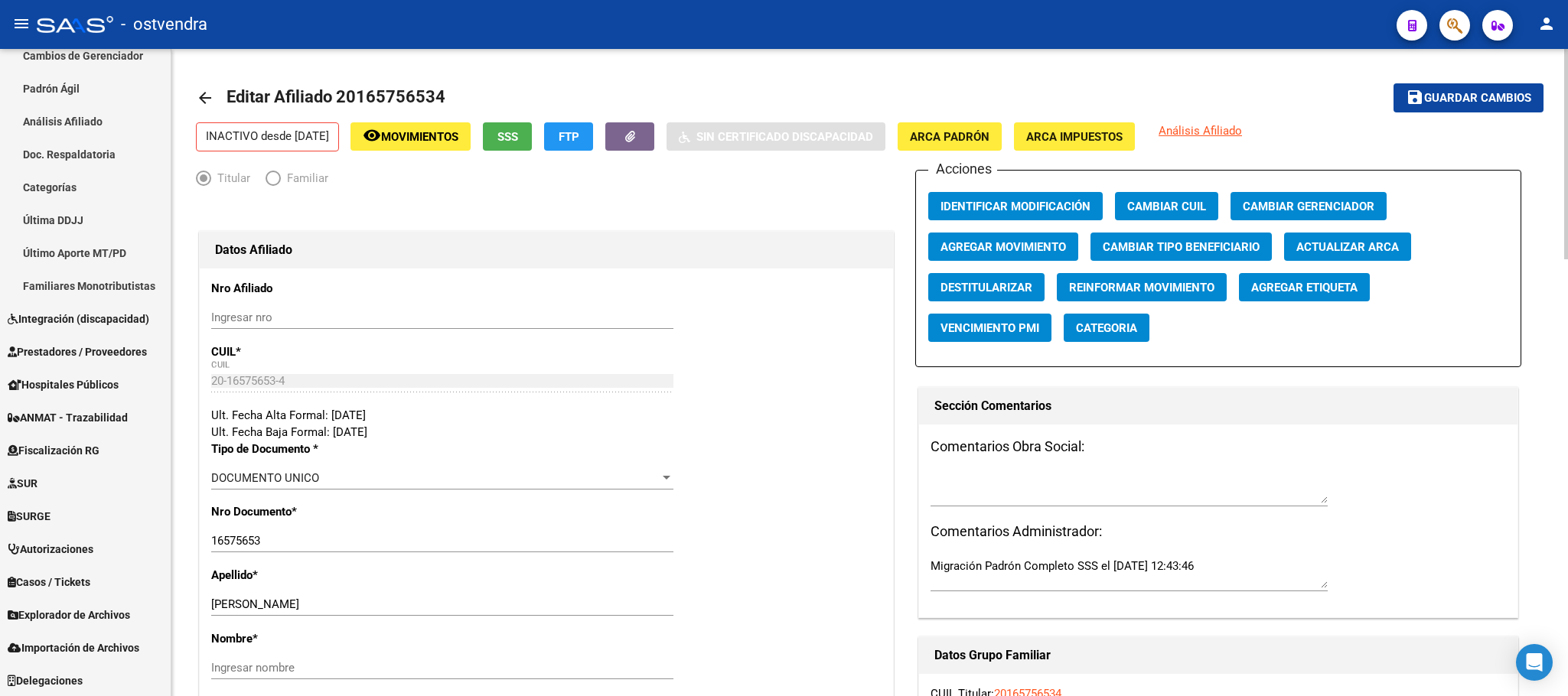
click at [660, 102] on mat-toolbar-row "arrow_back Editar Afiliado 20165756534" at bounding box center [722, 98] width 1052 height 49
click at [1447, 37] on span "button" at bounding box center [1455, 25] width 15 height 31
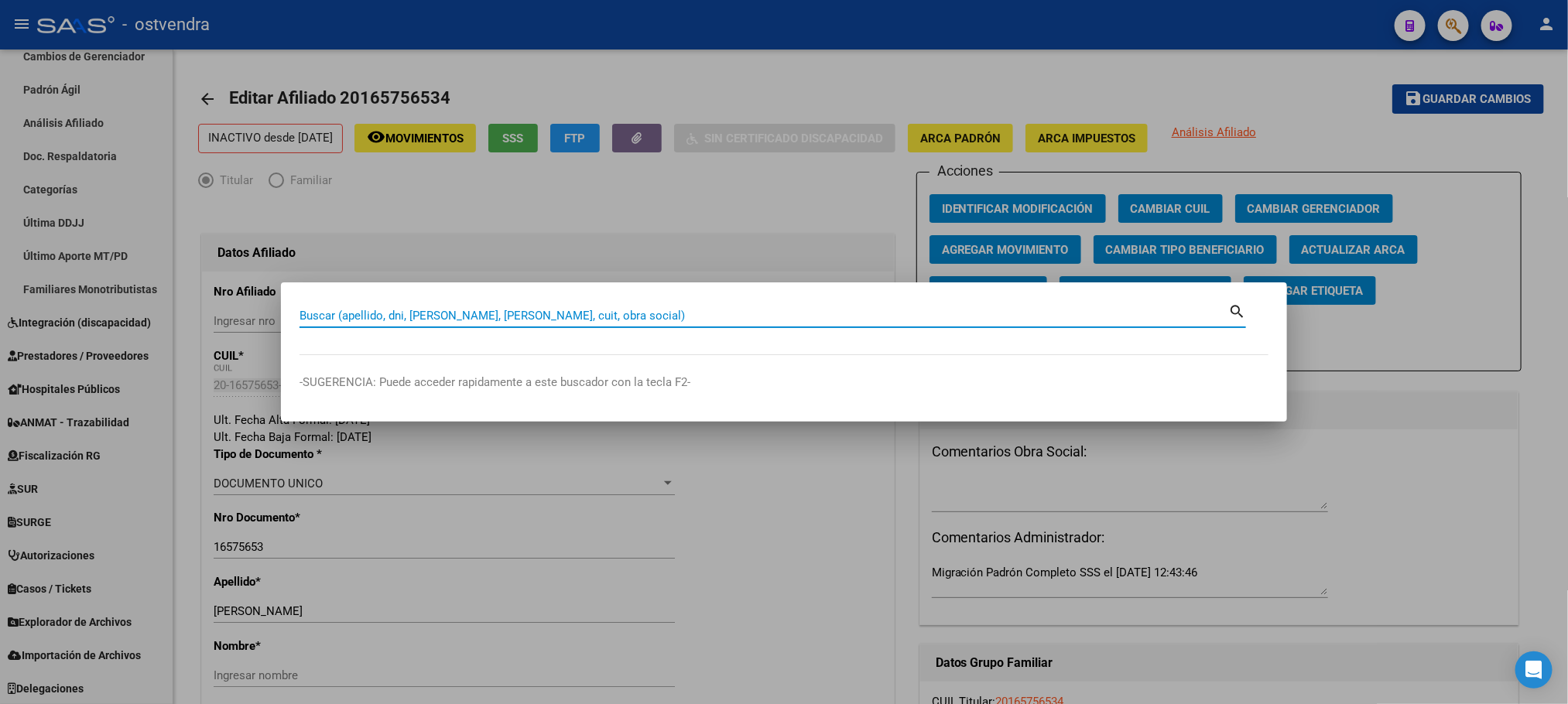
paste input "20166231621"
type input "20166231621"
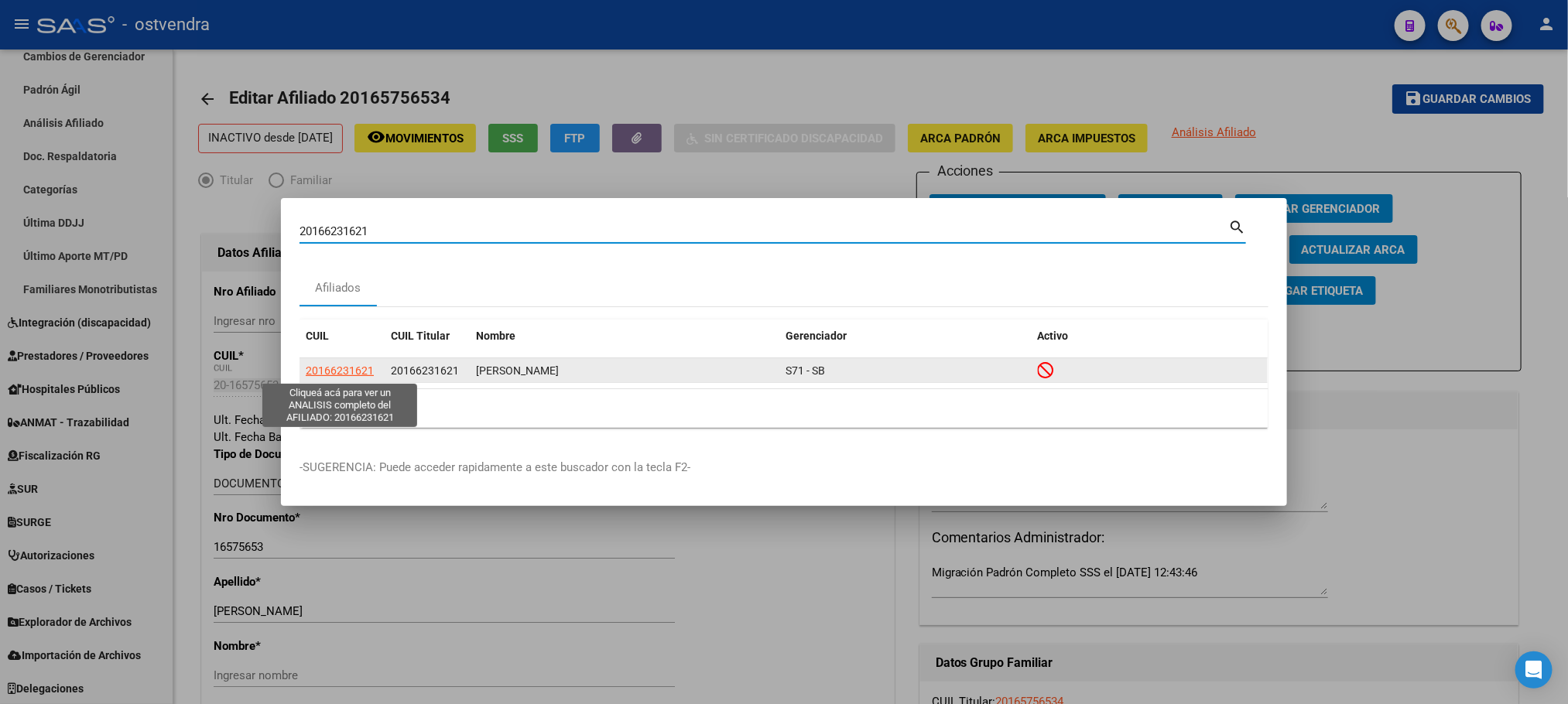
click at [348, 372] on span "20166231621" at bounding box center [340, 370] width 68 height 13
type textarea "20166231621"
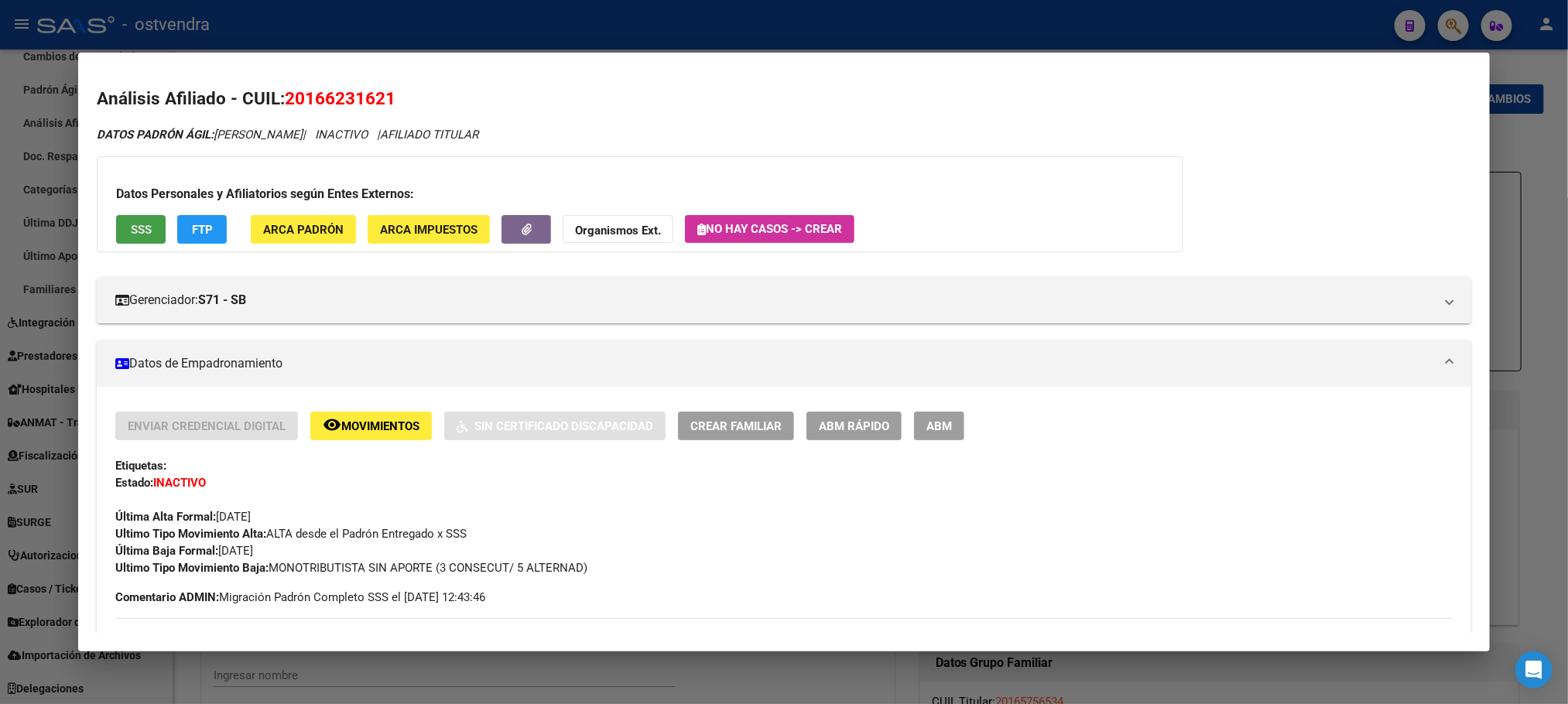
click at [140, 218] on button "SSS" at bounding box center [141, 230] width 49 height 29
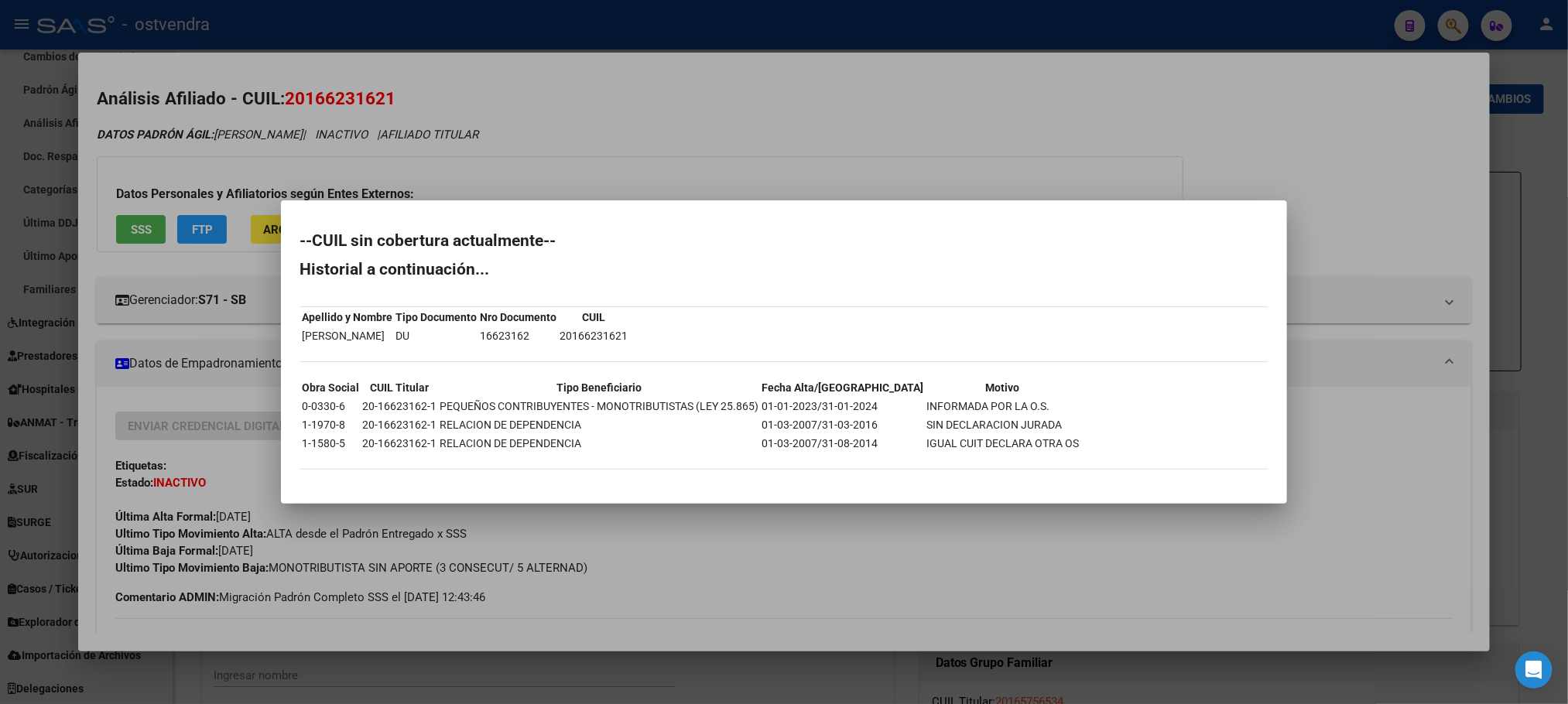
click at [283, 58] on div at bounding box center [784, 352] width 1568 height 704
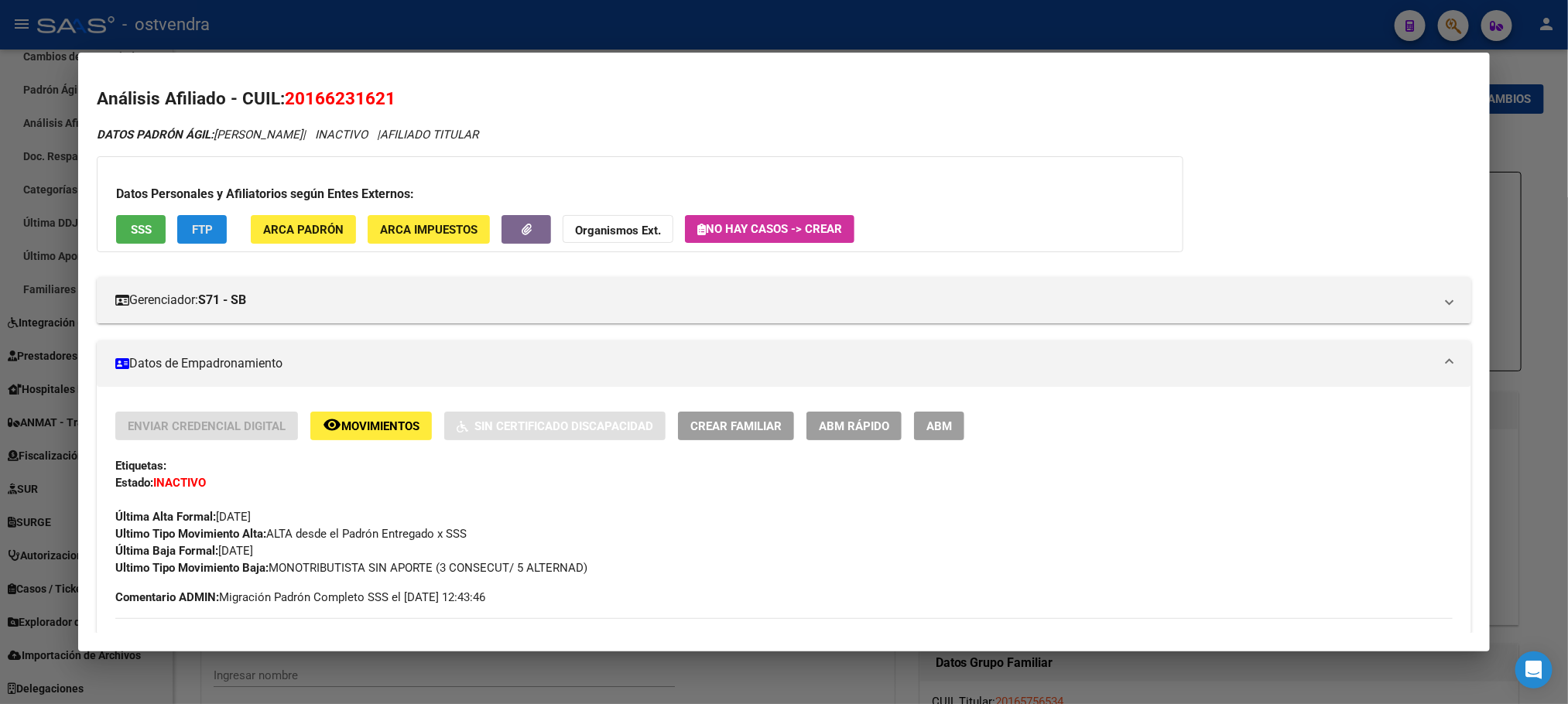
click at [197, 230] on span "FTP" at bounding box center [202, 230] width 20 height 14
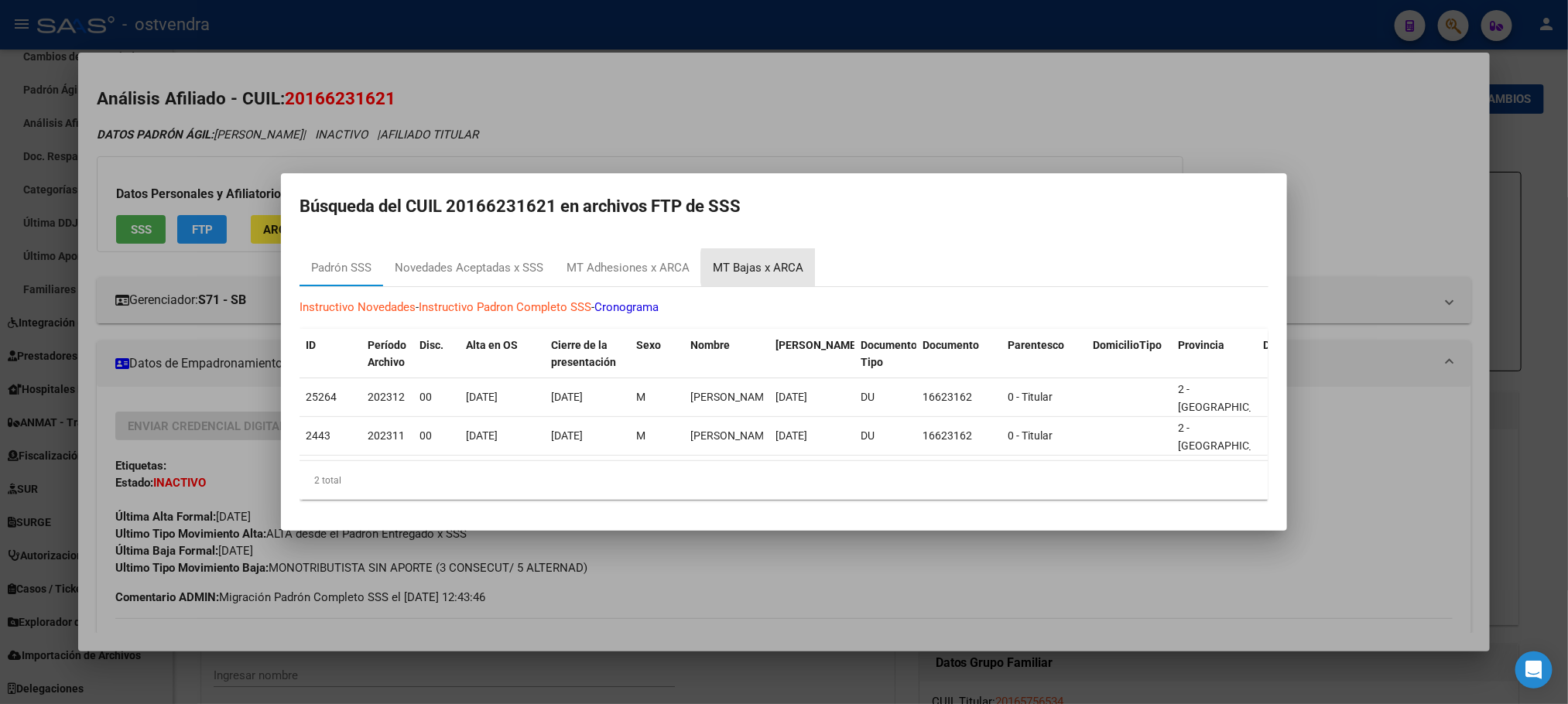
click at [774, 259] on div "MT Bajas x ARCA" at bounding box center [758, 268] width 90 height 18
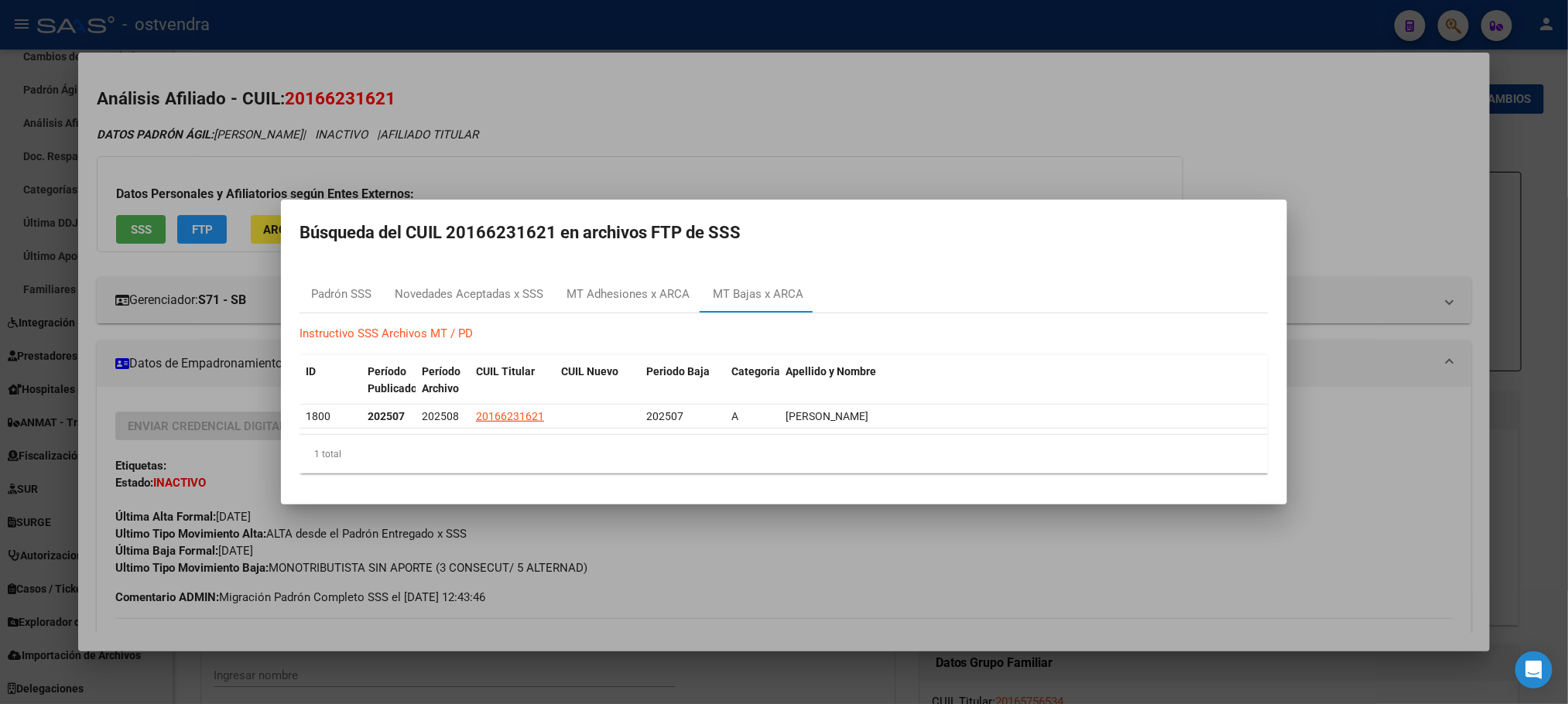
drag, startPoint x: 1044, startPoint y: 100, endPoint x: 801, endPoint y: 148, distance: 247.7
click at [1044, 98] on div at bounding box center [784, 352] width 1568 height 704
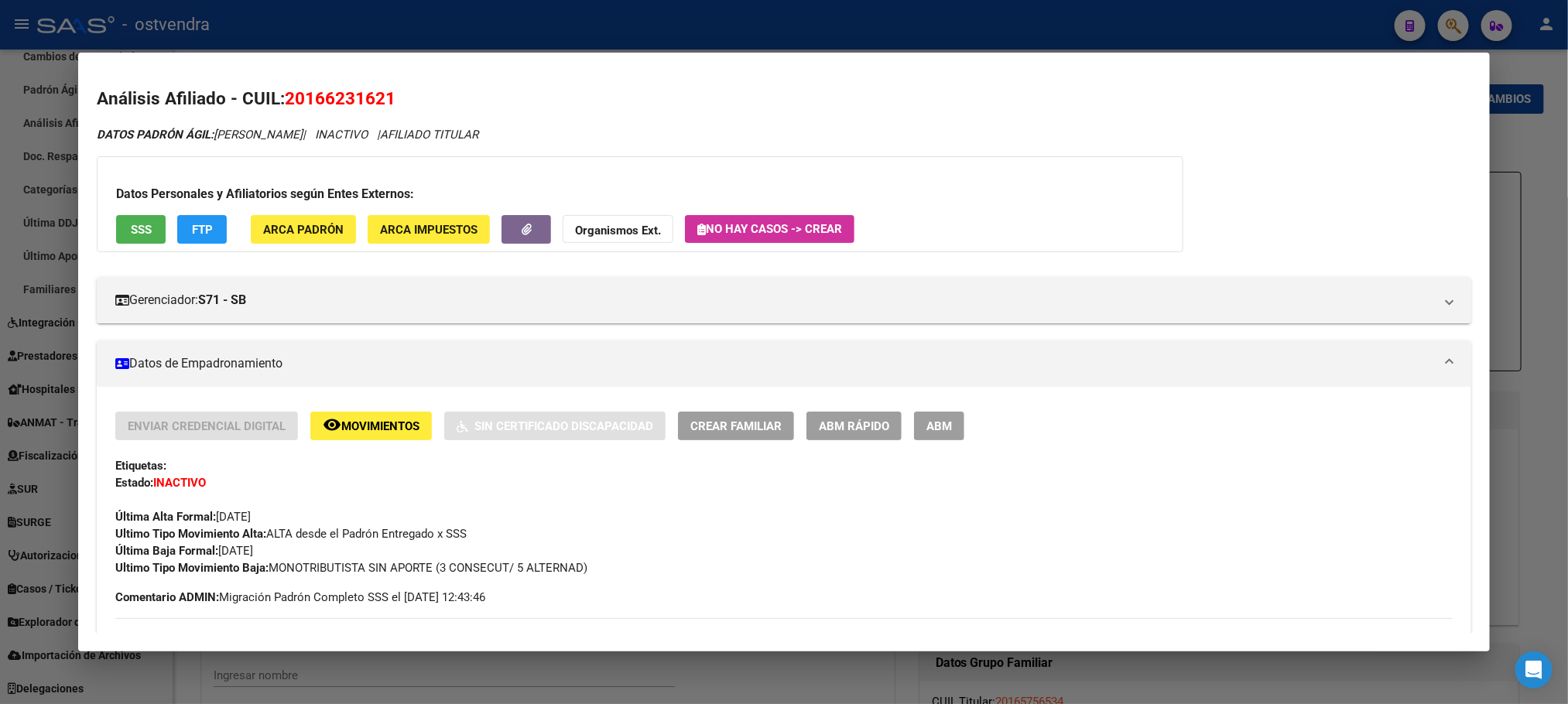
click at [387, 435] on button "remove_red_eye Movimientos" at bounding box center [371, 427] width 121 height 29
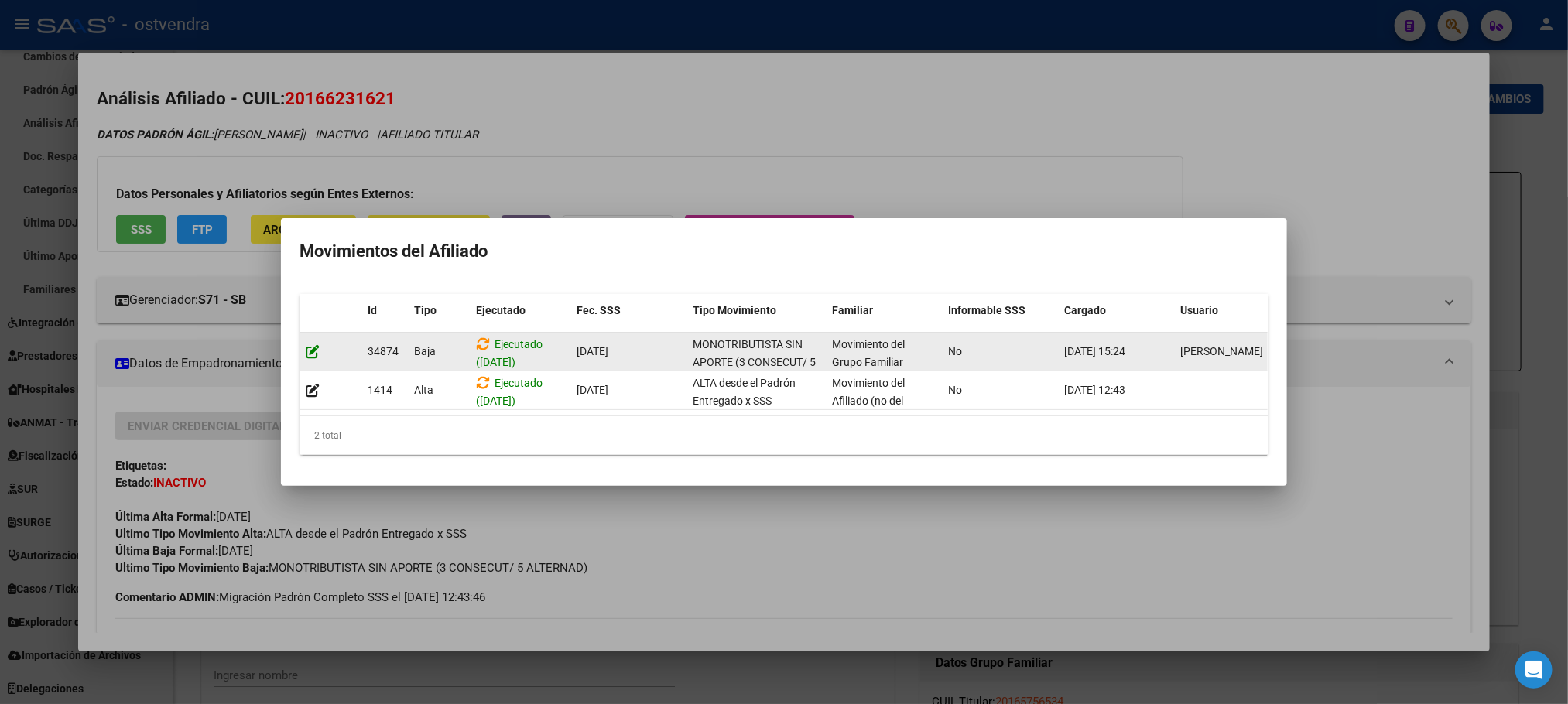
click at [314, 349] on icon at bounding box center [312, 352] width 14 height 15
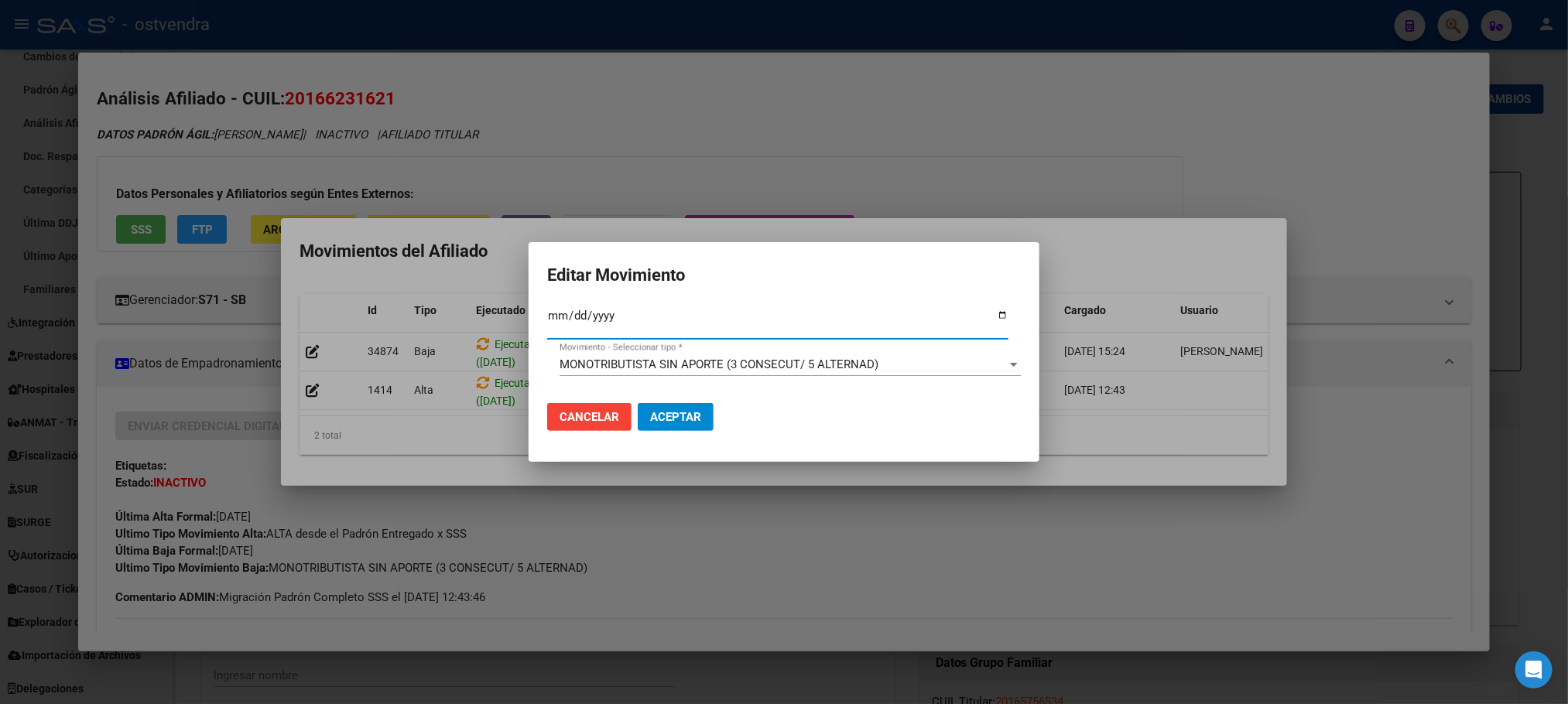
type input "[DATE]"
click at [711, 370] on span "MONOTRIBUTISTA SIN APORTE (3 CONSECUT/ 5 ALTERNAD)" at bounding box center [719, 364] width 319 height 14
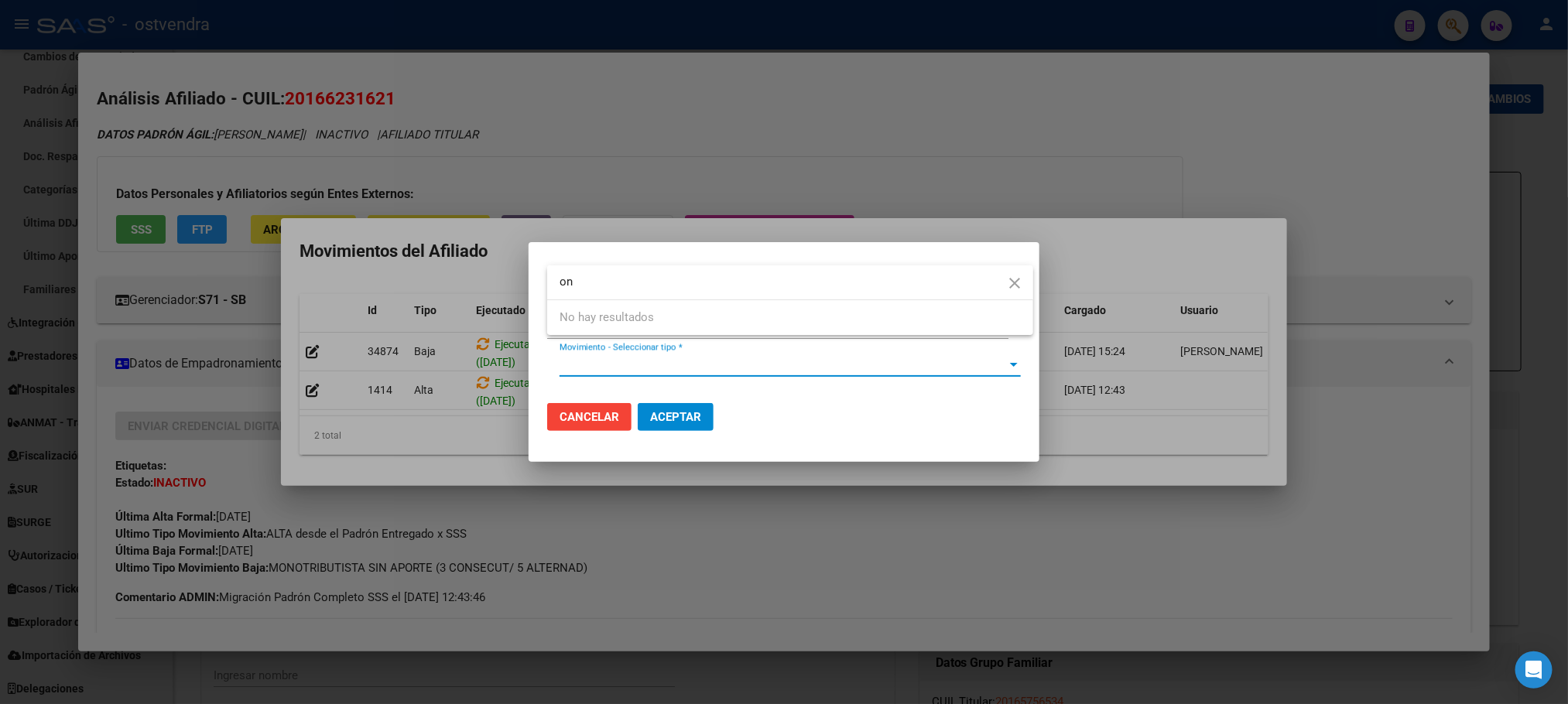
type input "o"
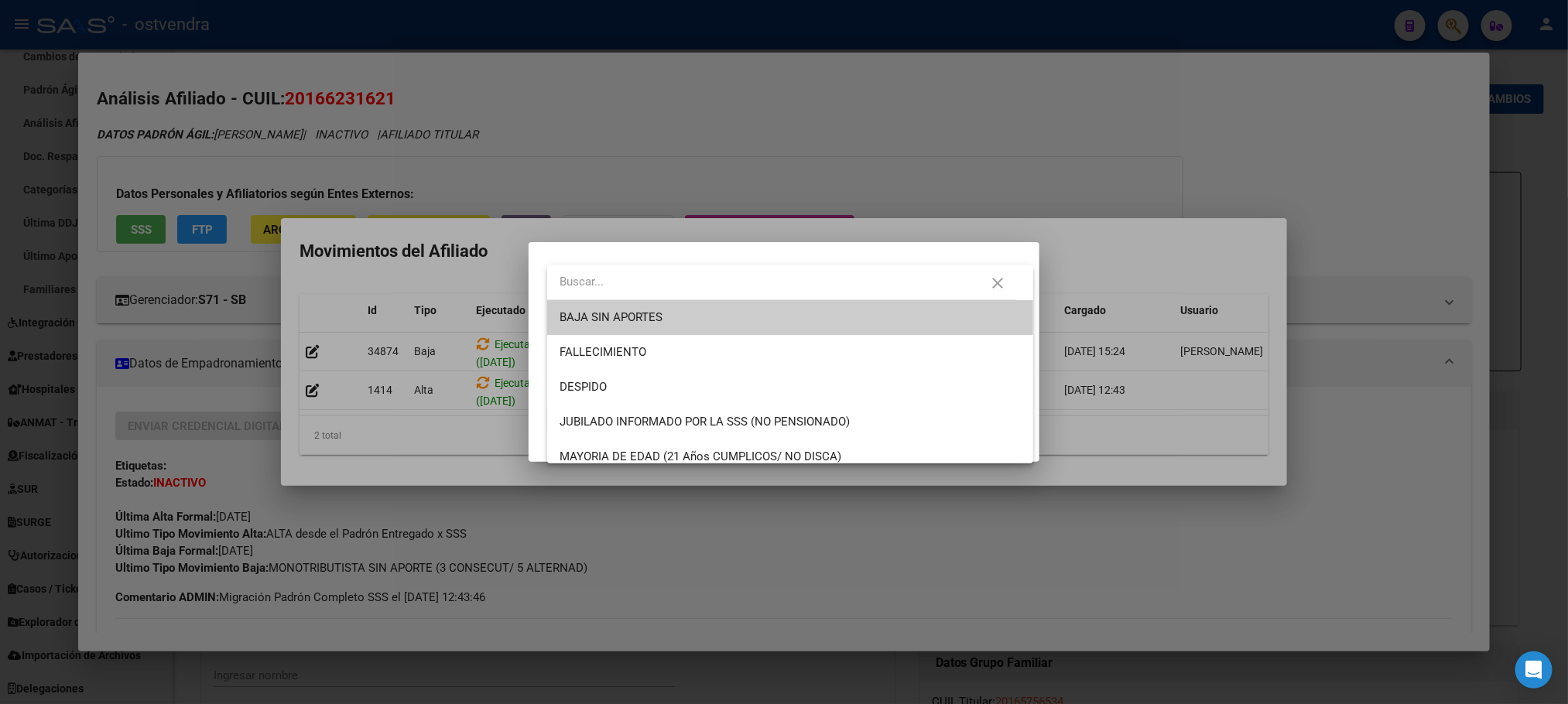
scroll to position [428, 0]
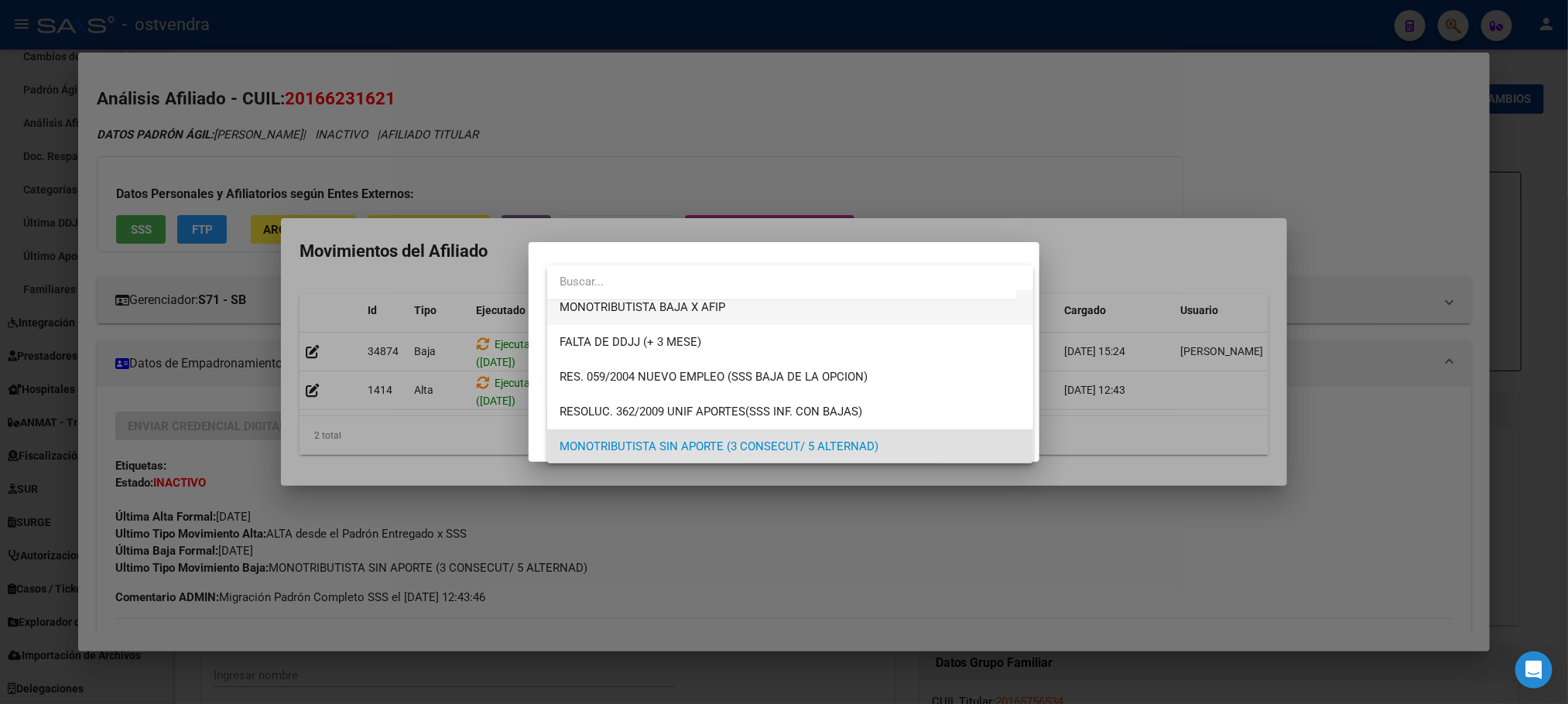
click at [699, 317] on span "MONOTRIBUTISTA BAJA X AFIP" at bounding box center [790, 307] width 462 height 35
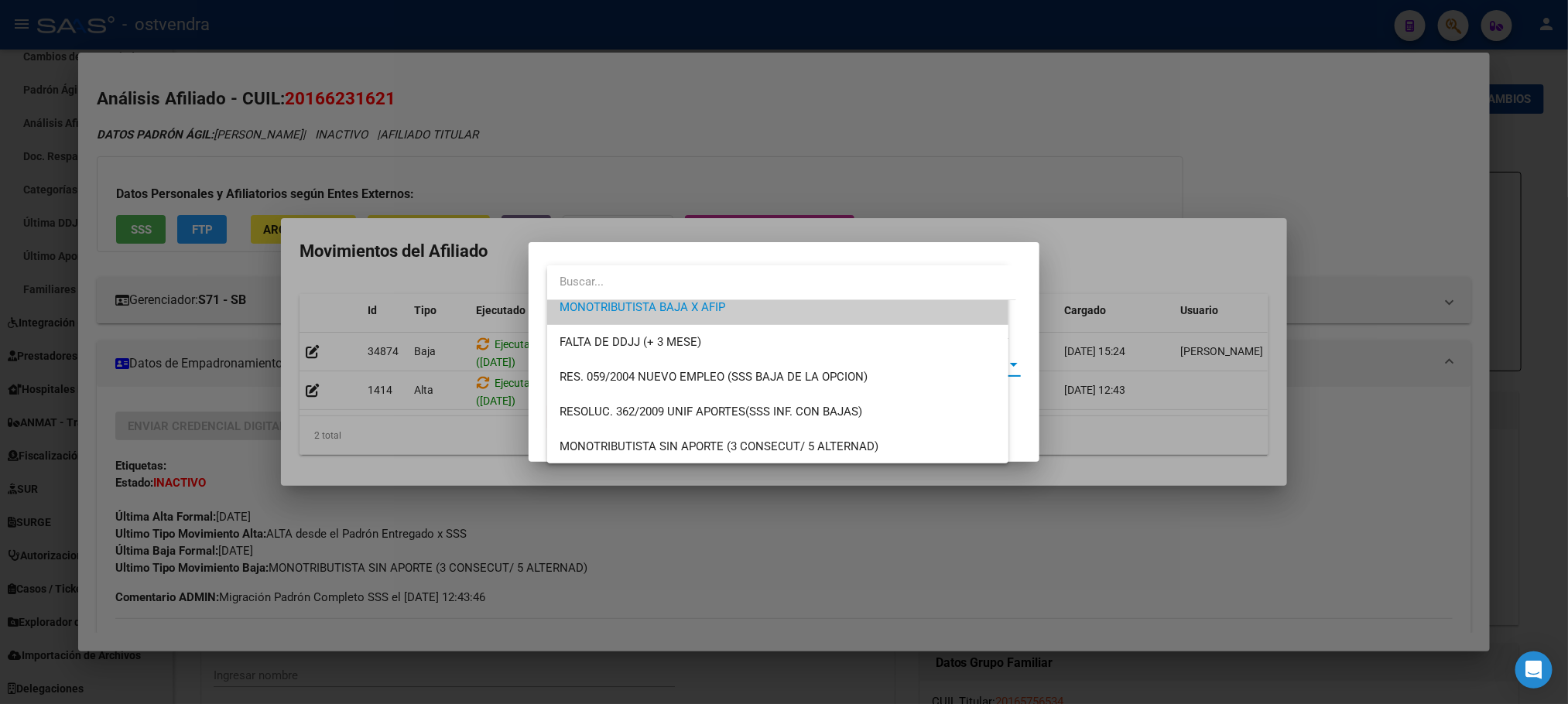
scroll to position [418, 0]
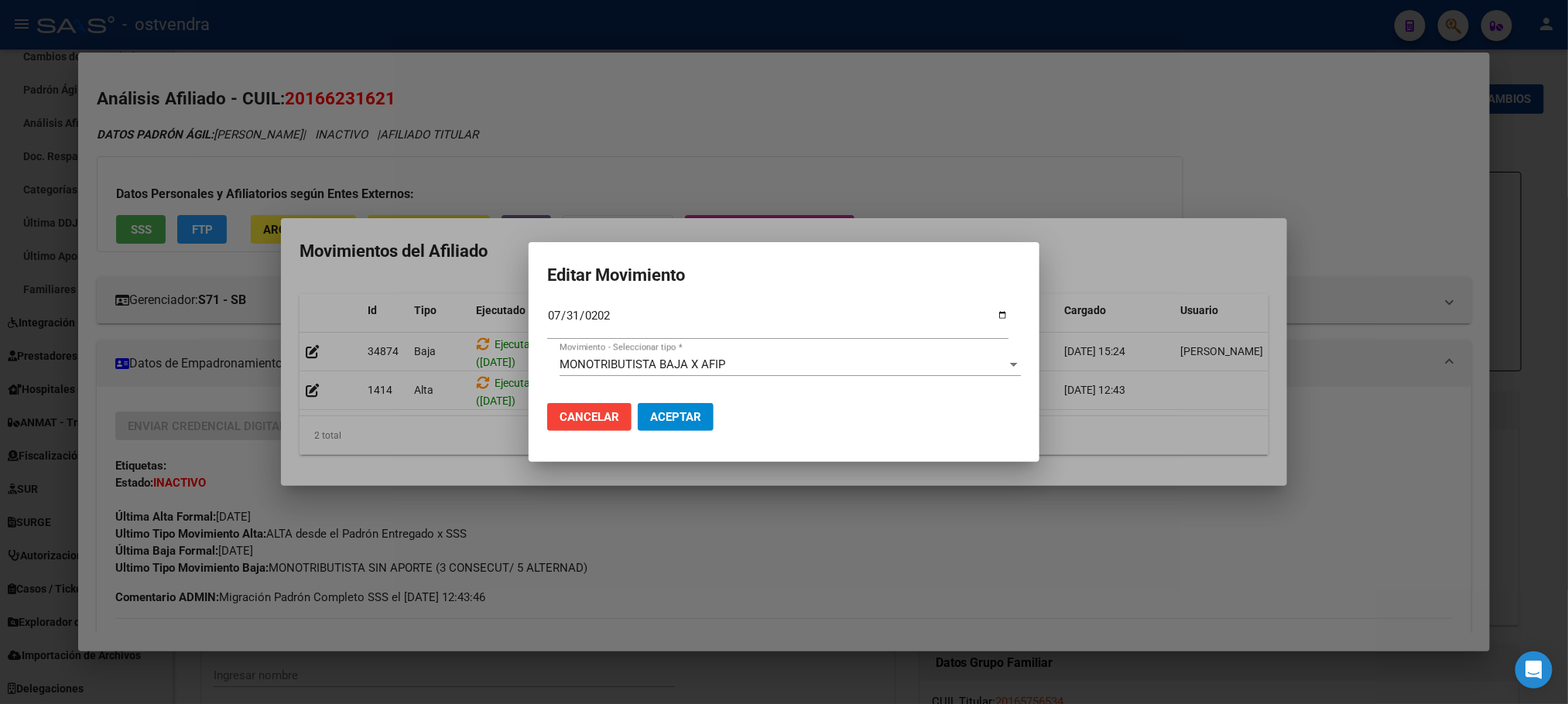
click at [699, 391] on mat-dialog-actions "Cancelar Aceptar" at bounding box center [783, 417] width 473 height 53
click at [693, 421] on span "Aceptar" at bounding box center [676, 417] width 51 height 14
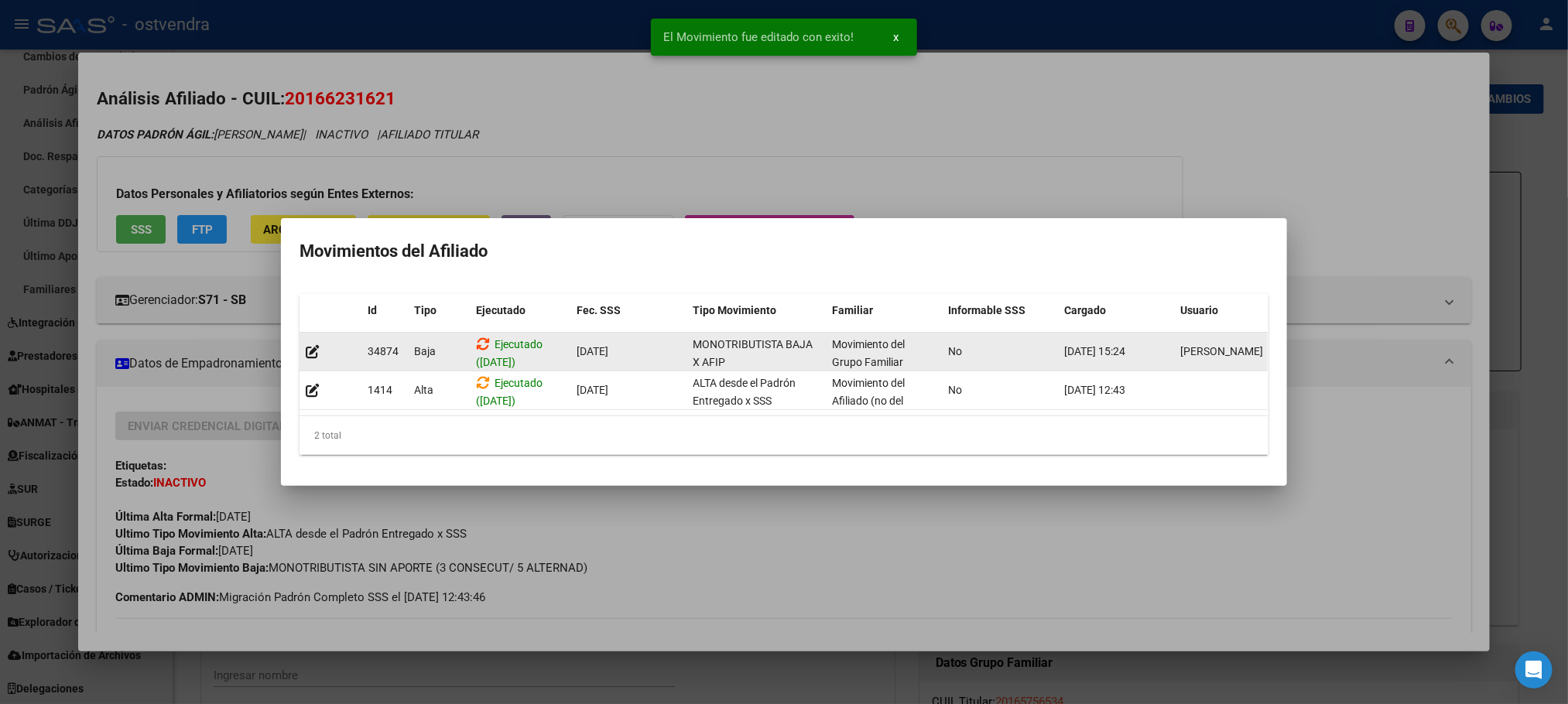
click at [484, 339] on icon at bounding box center [483, 344] width 14 height 15
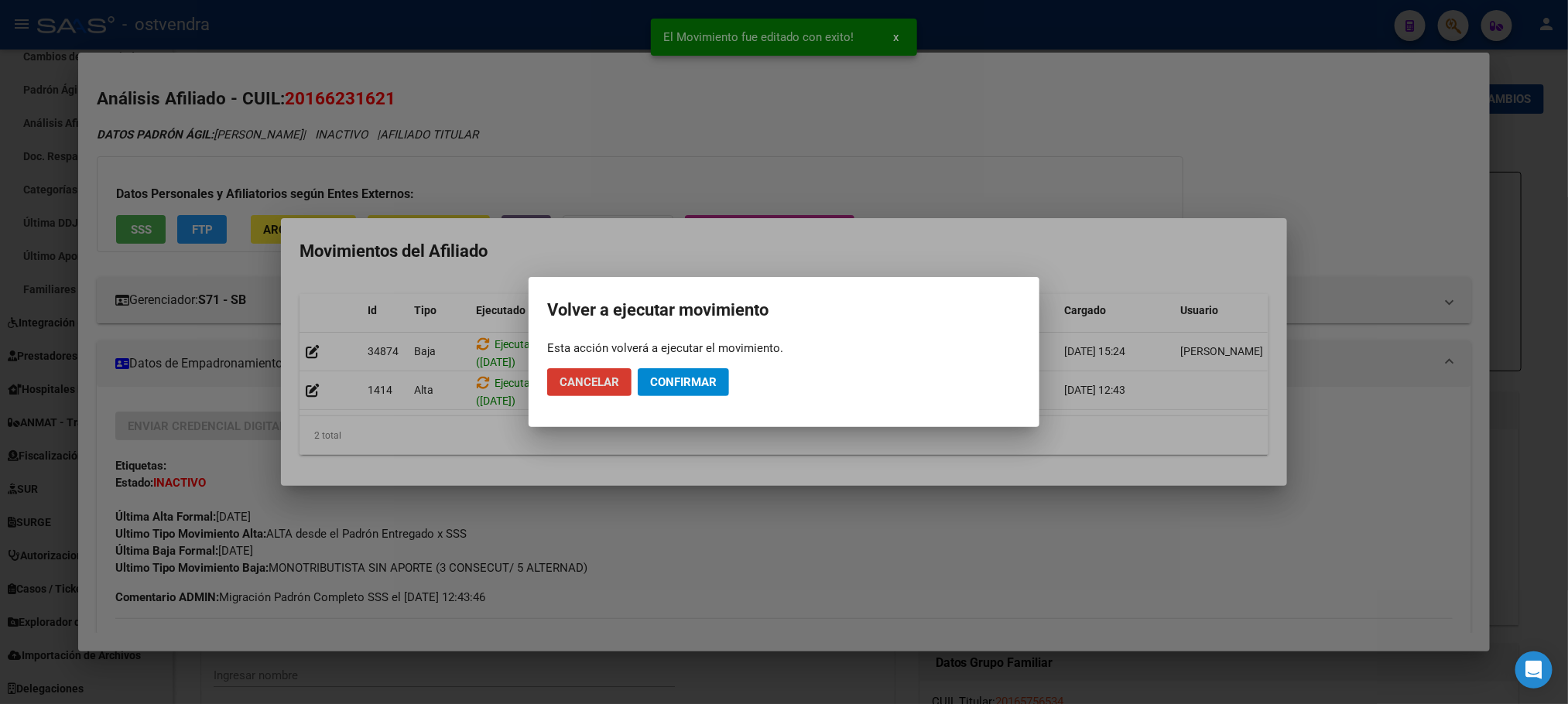
click at [657, 390] on button "Confirmar" at bounding box center [682, 382] width 91 height 28
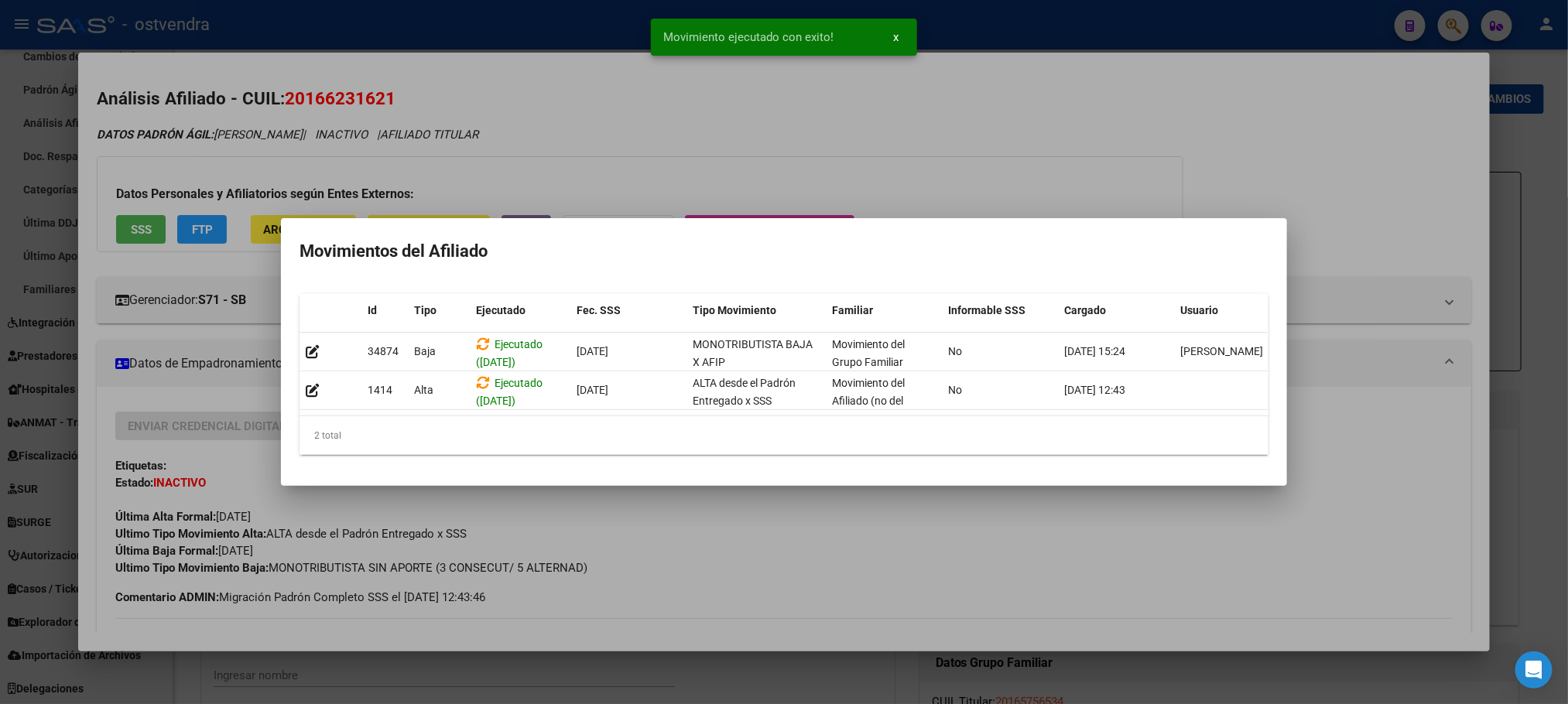
click at [1060, 161] on div at bounding box center [784, 352] width 1568 height 704
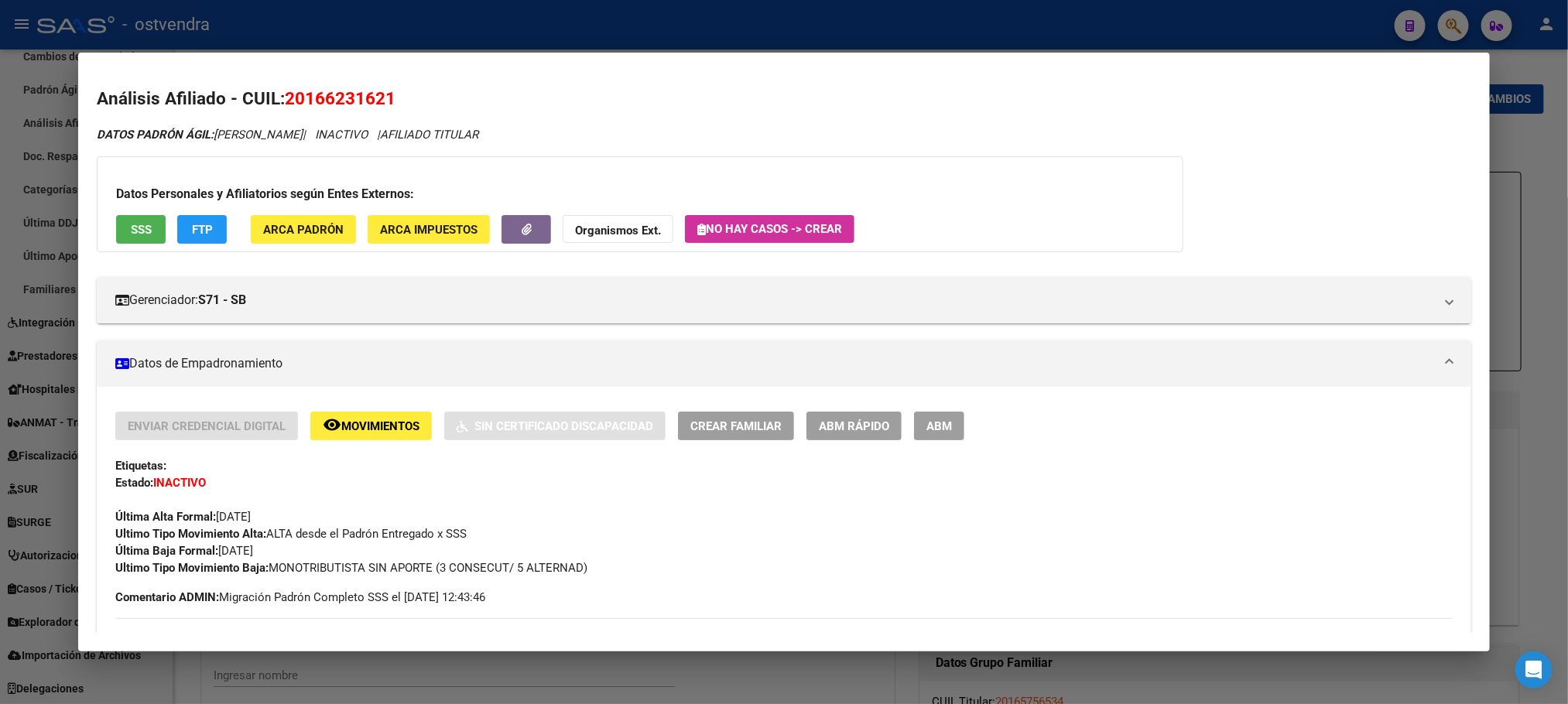
click at [398, 62] on mat-dialog-container "Análisis Afiliado - CUIL: 20166231621 DATOS [PERSON_NAME]: [PERSON_NAME] | INAC…" at bounding box center [783, 352] width 1410 height 599
click at [399, 21] on div at bounding box center [784, 352] width 1568 height 704
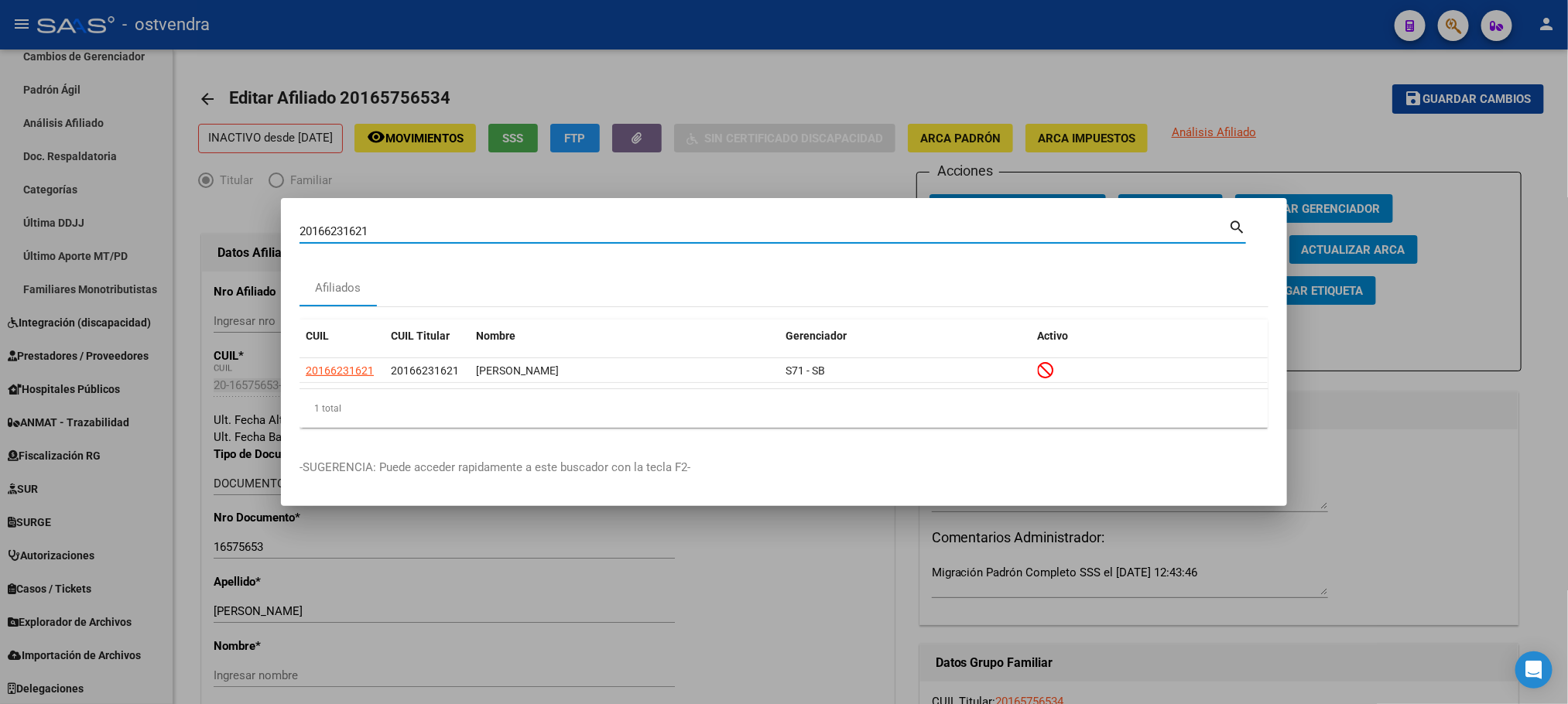
drag, startPoint x: 306, startPoint y: 225, endPoint x: 277, endPoint y: 189, distance: 46.2
click at [287, 225] on mat-dialog-content "20166231621 Buscar (apellido, dni, cuil, [PERSON_NAME], cuit, obra social) sear…" at bounding box center [783, 329] width 1006 height 224
paste input "423229080"
type input "20423229080"
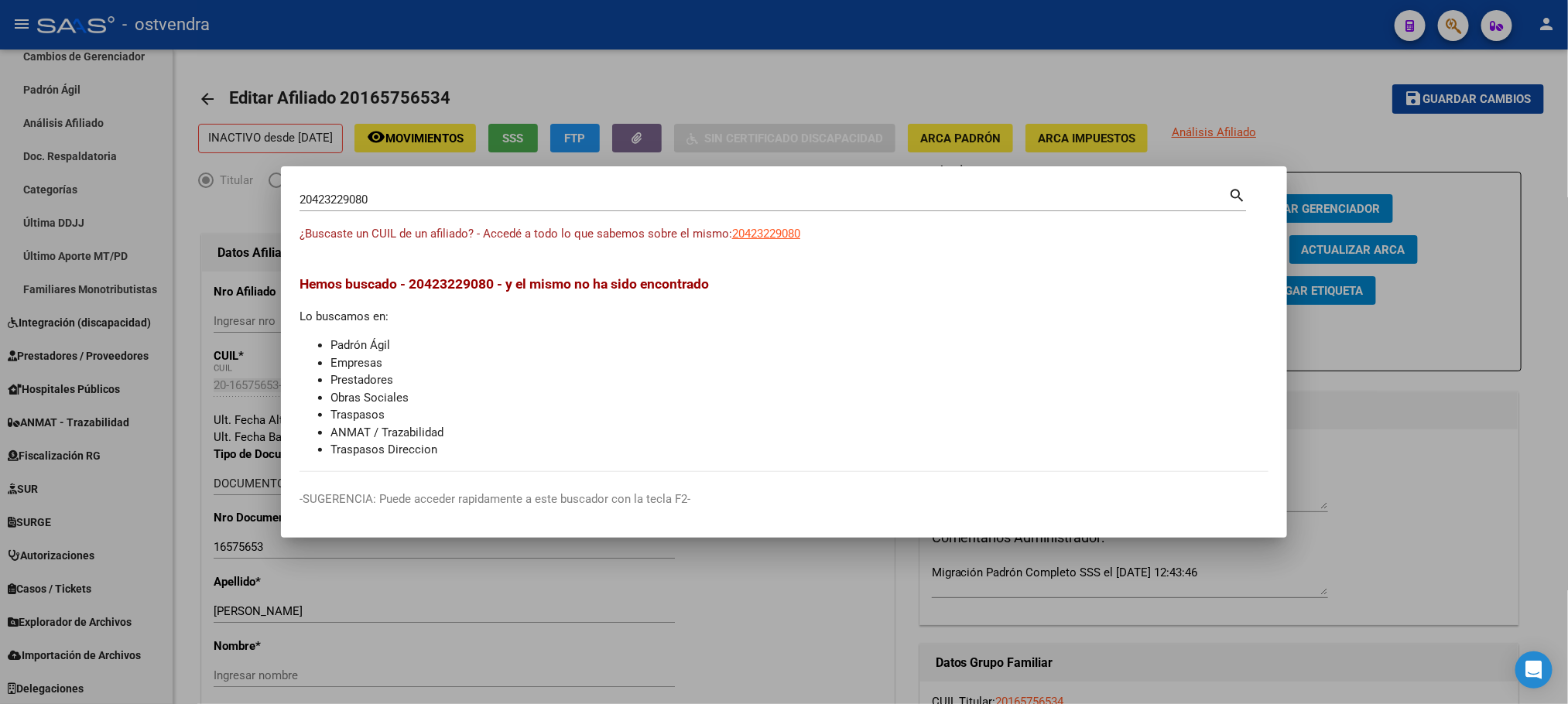
click at [426, 217] on div "20423229080 Buscar (apellido, dni, cuil, [PERSON_NAME], cuit, obra social) sear…" at bounding box center [772, 206] width 946 height 41
click at [747, 235] on span "20423229080" at bounding box center [766, 234] width 68 height 14
type textarea "20423229080"
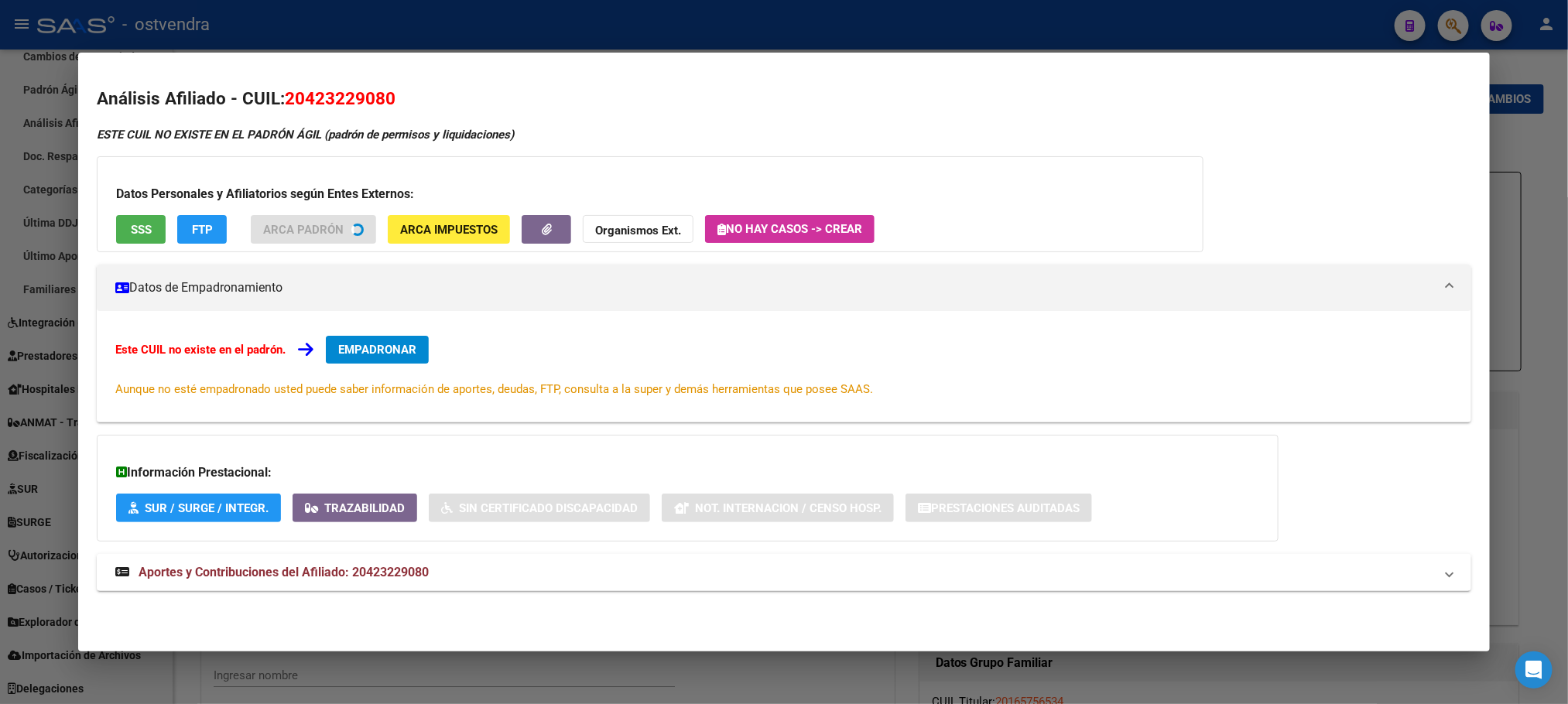
click at [142, 225] on span "SSS" at bounding box center [141, 230] width 20 height 14
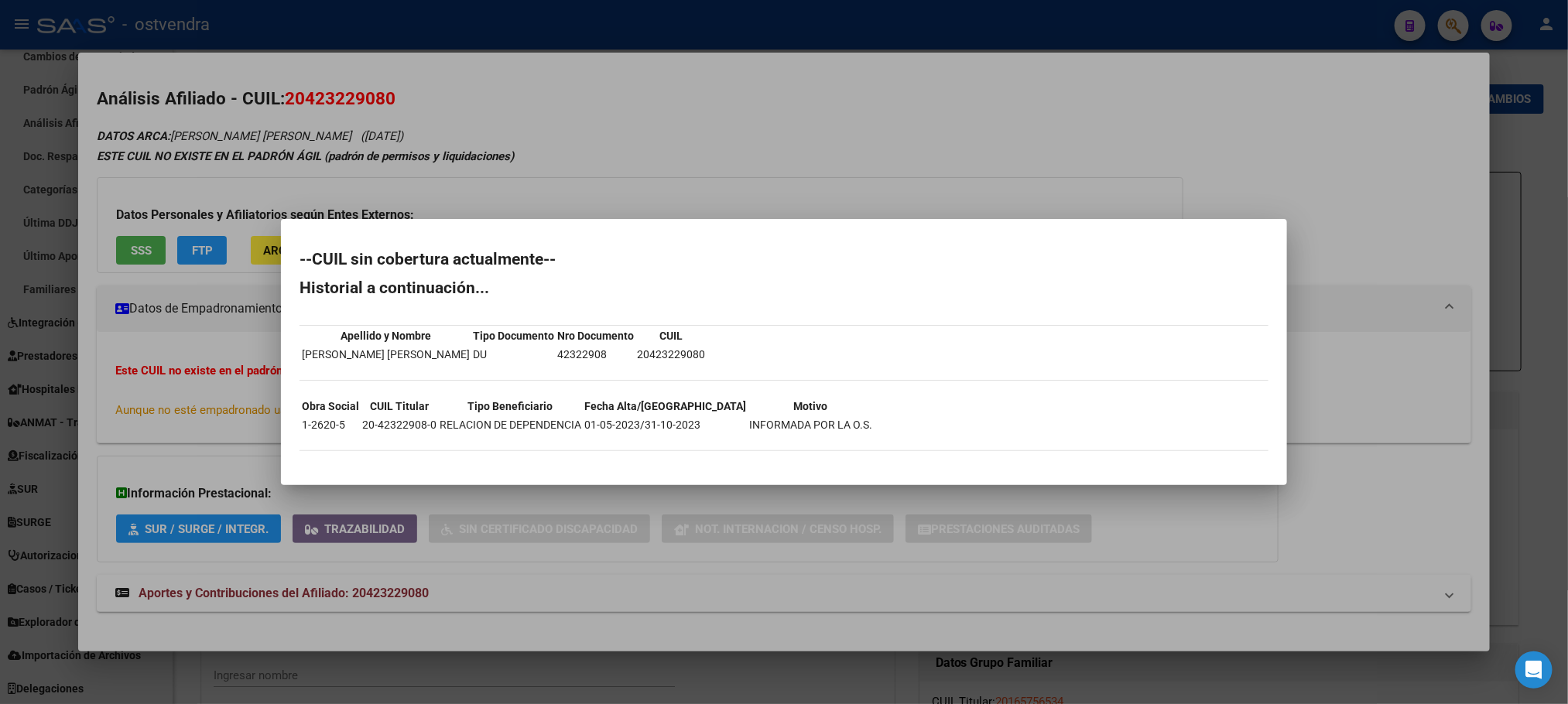
click at [263, 179] on div at bounding box center [784, 352] width 1568 height 704
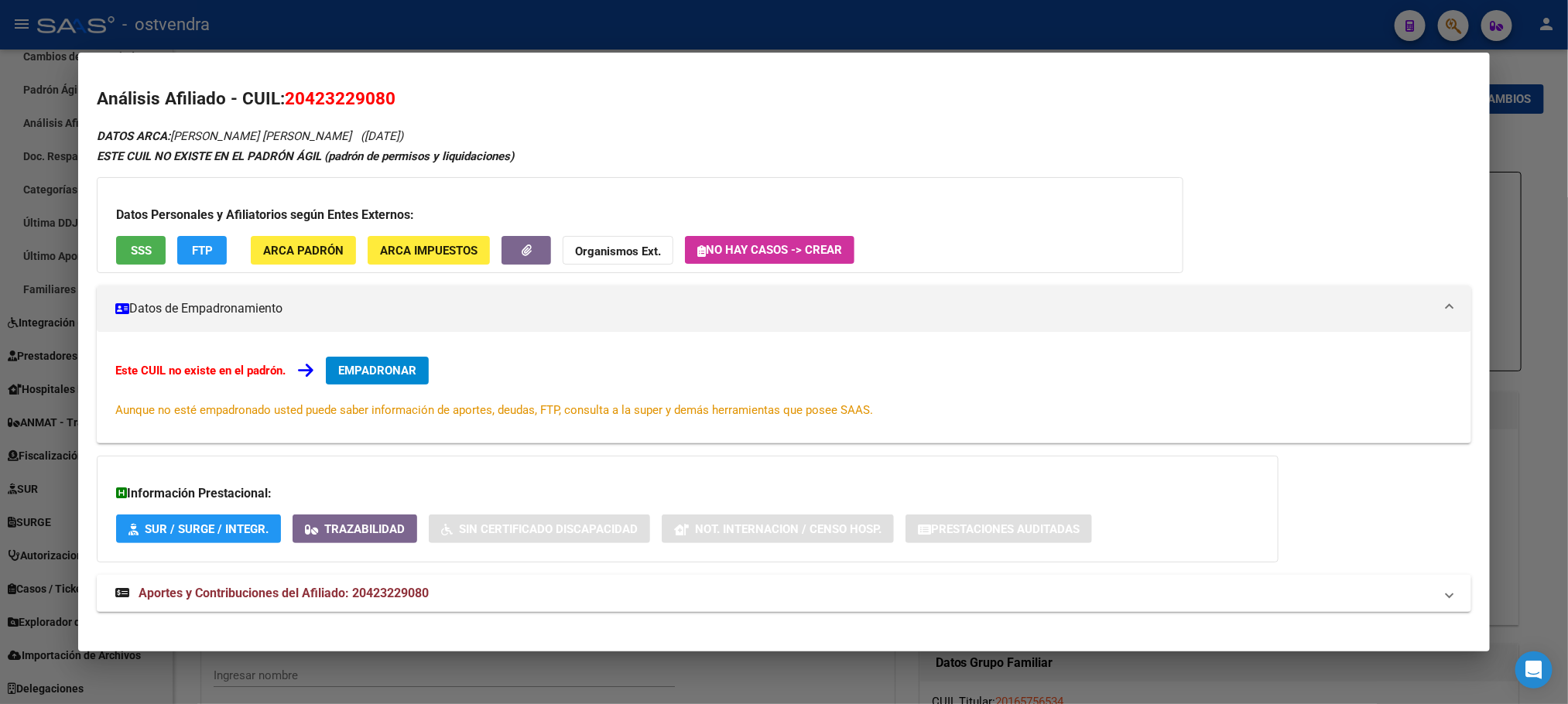
click at [200, 247] on span "FTP" at bounding box center [202, 251] width 20 height 14
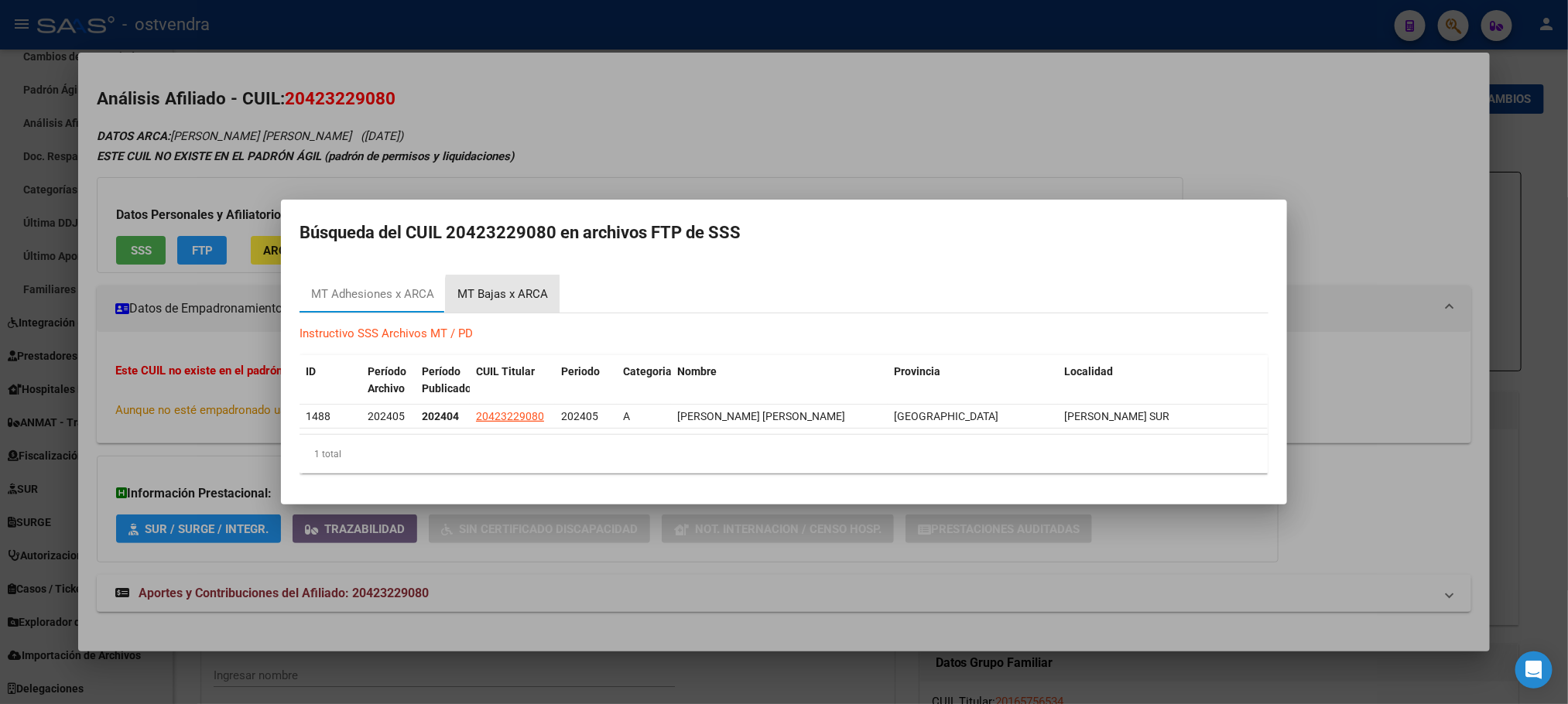
click at [526, 297] on div "MT Bajas x ARCA" at bounding box center [502, 294] width 90 height 18
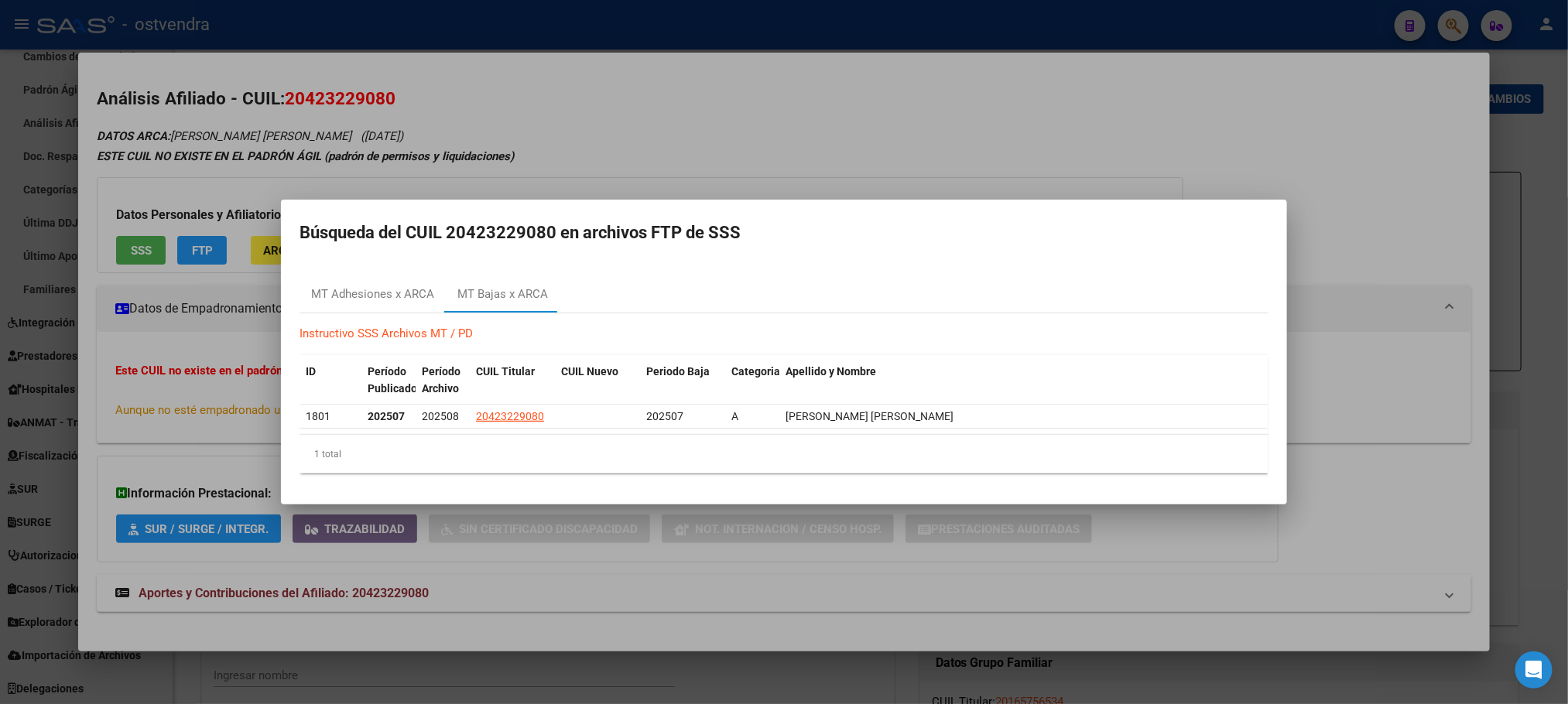
click at [374, 114] on div at bounding box center [784, 352] width 1568 height 704
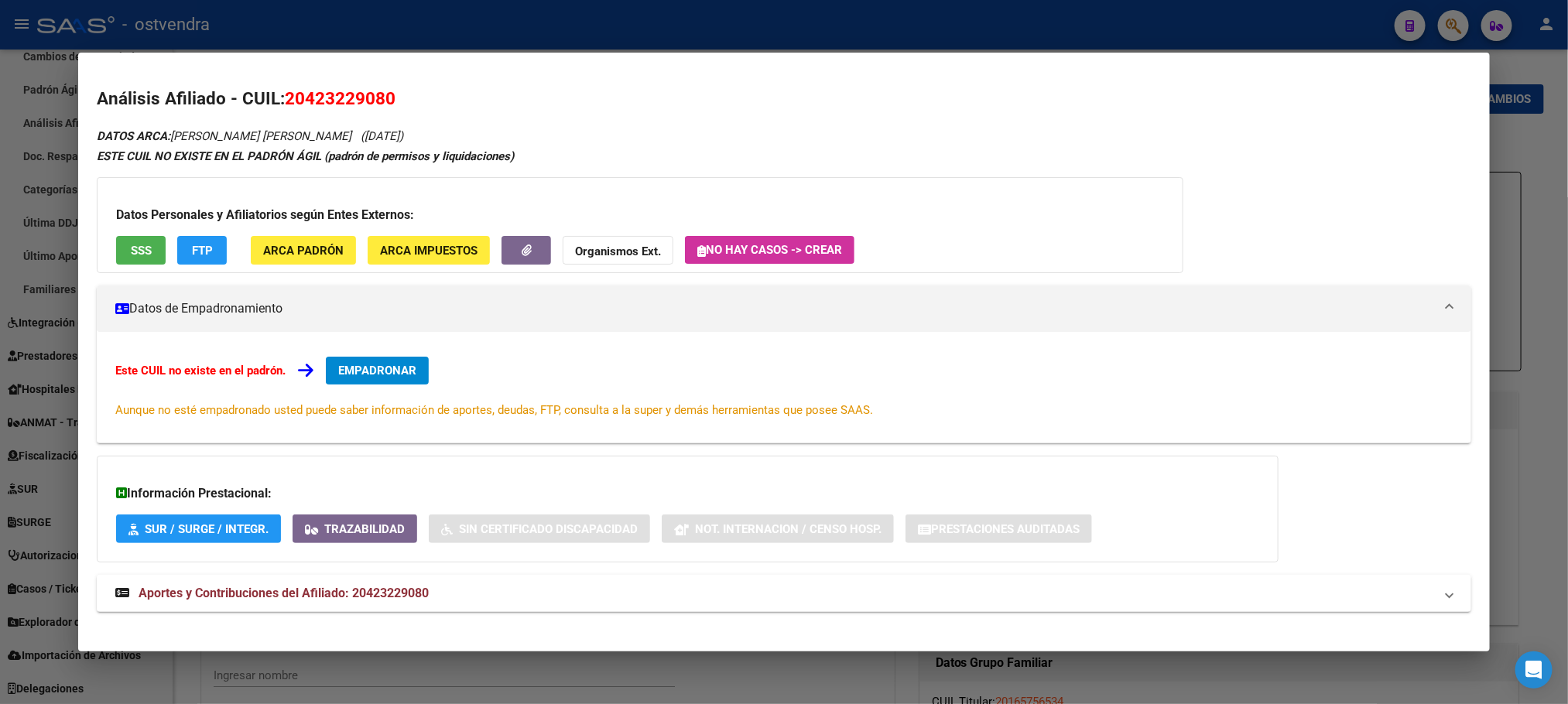
click at [409, 377] on span "EMPADRONAR" at bounding box center [377, 370] width 78 height 14
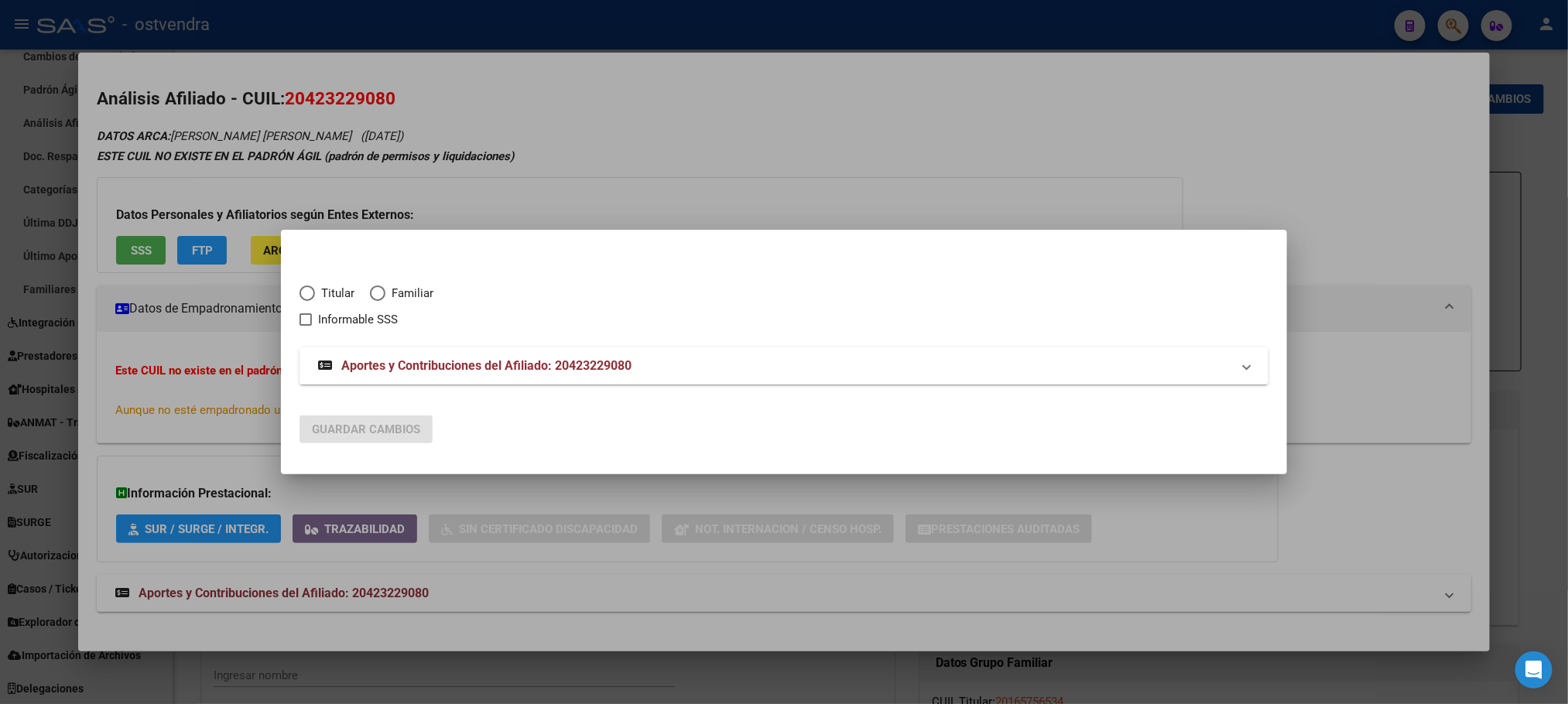
click at [322, 290] on span "Titular" at bounding box center [334, 294] width 39 height 18
click at [315, 290] on input "Titular" at bounding box center [307, 294] width 15 height 15
radio input "true"
checkbox input "true"
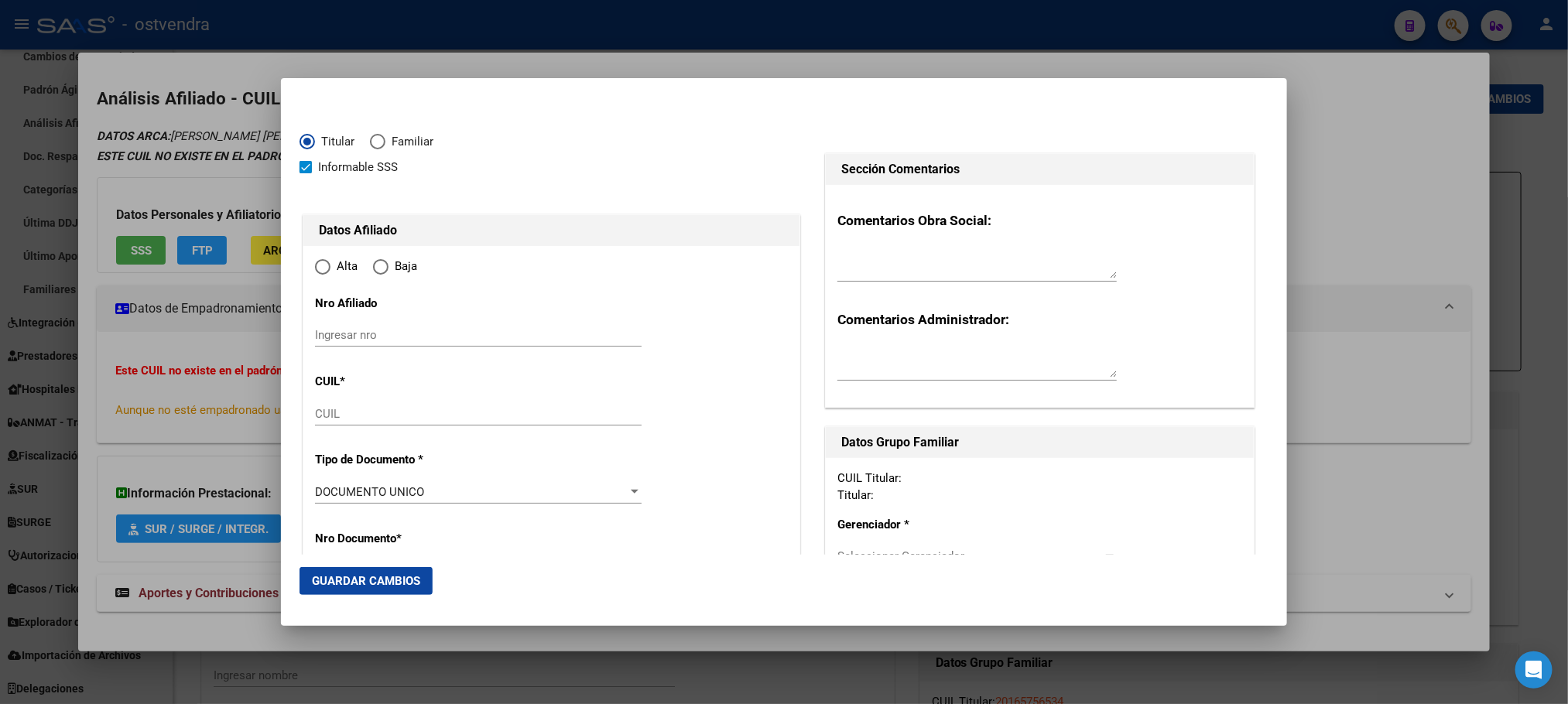
type input "20-42322908-0"
radio input "true"
click at [381, 261] on span "Elija una opción" at bounding box center [380, 267] width 15 height 15
click at [381, 261] on input "Baja" at bounding box center [380, 267] width 15 height 15
radio input "true"
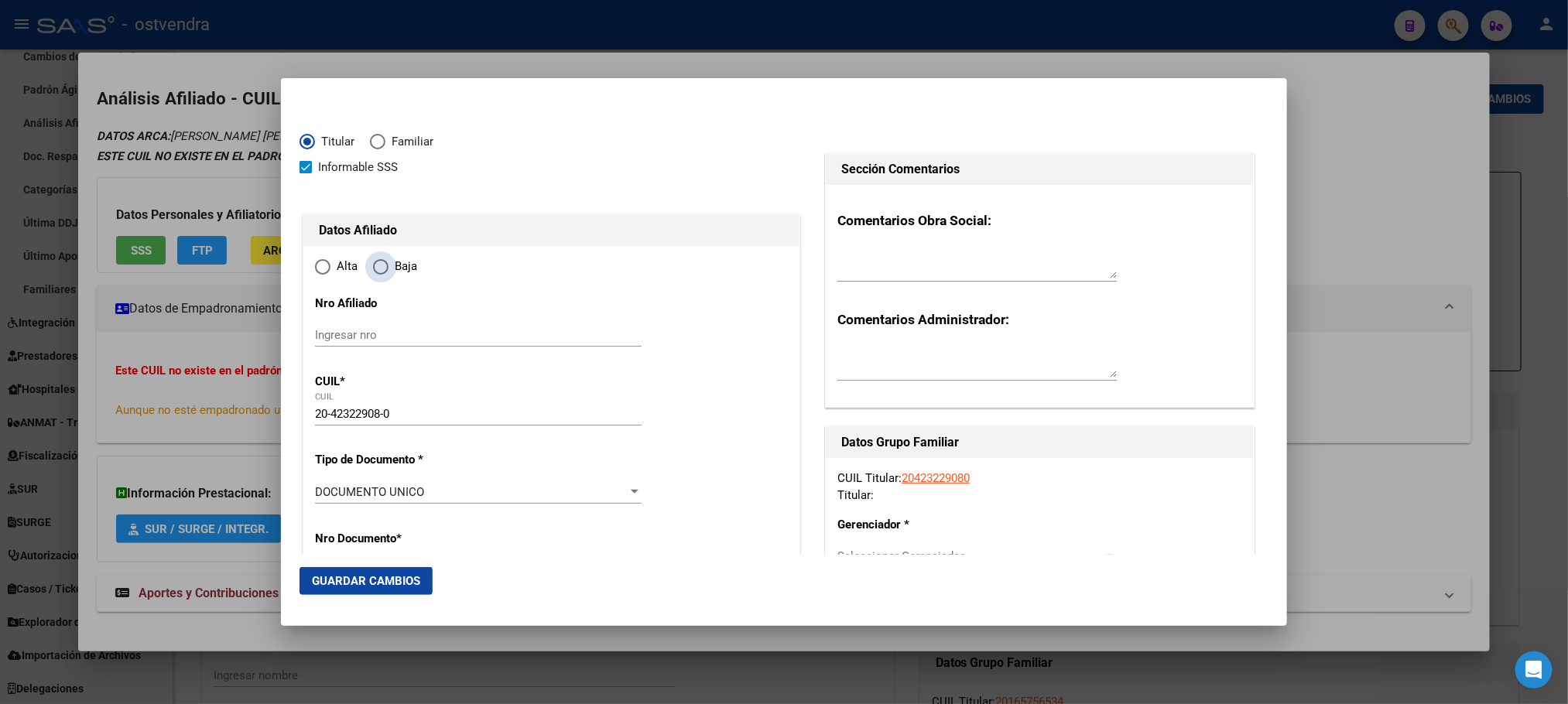
type input "42322908"
type input "[PERSON_NAME][DEMOGRAPHIC_DATA]"
type input "[PERSON_NAME]"
type input "[DATE]"
type input "[PERSON_NAME] SUR"
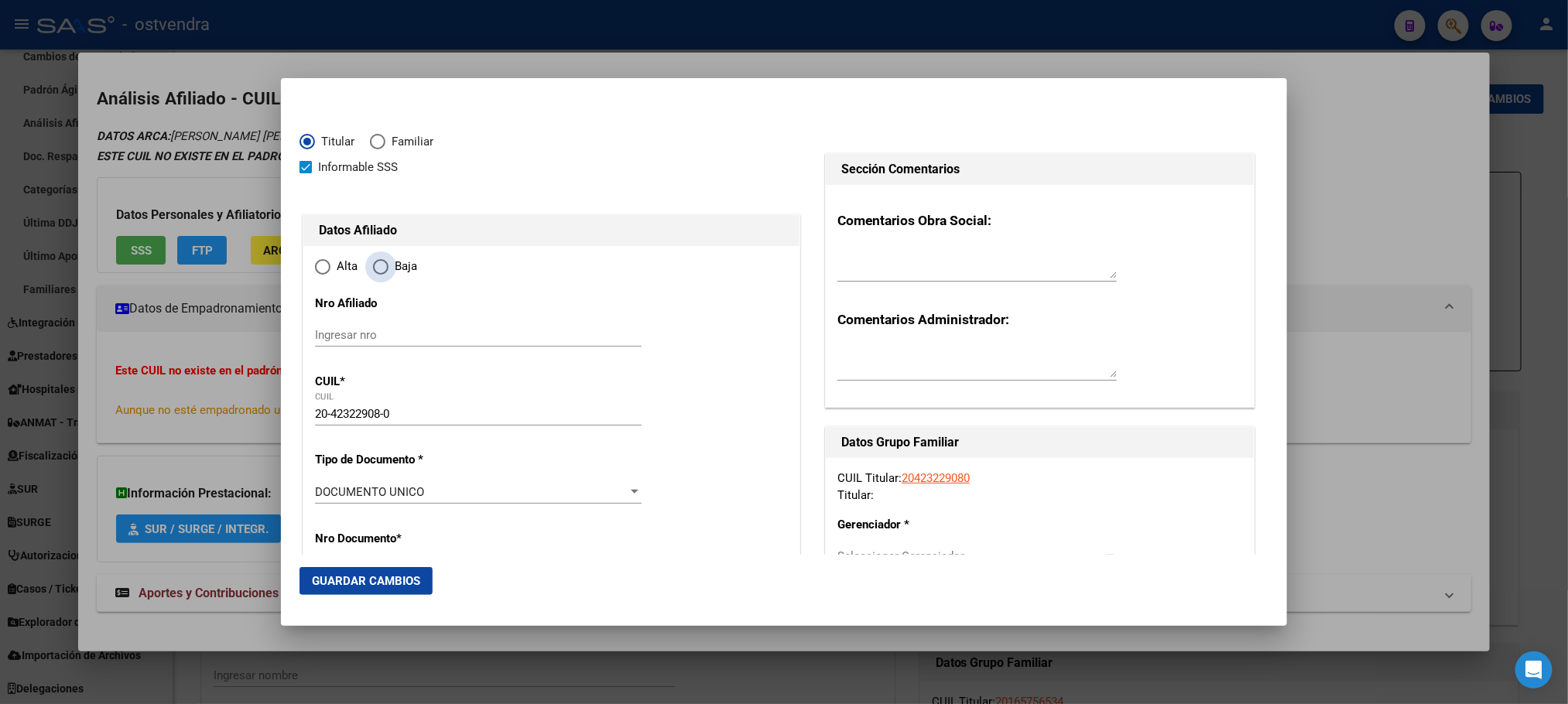
type input "7600"
type input "EDISON"
type input "854"
type input "[PERSON_NAME] SUR"
click at [179, 204] on div at bounding box center [784, 352] width 1568 height 704
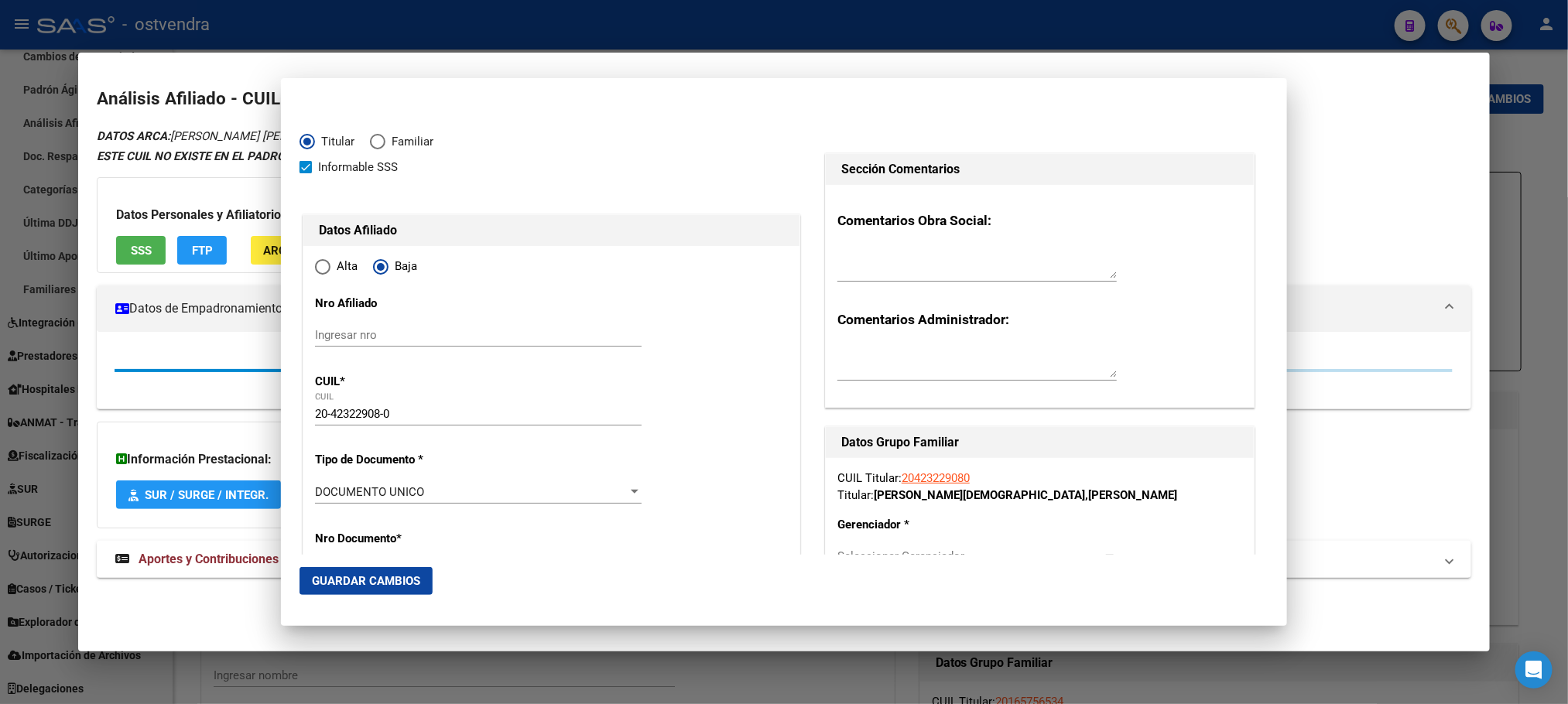
click at [200, 248] on span "FTP" at bounding box center [202, 251] width 20 height 14
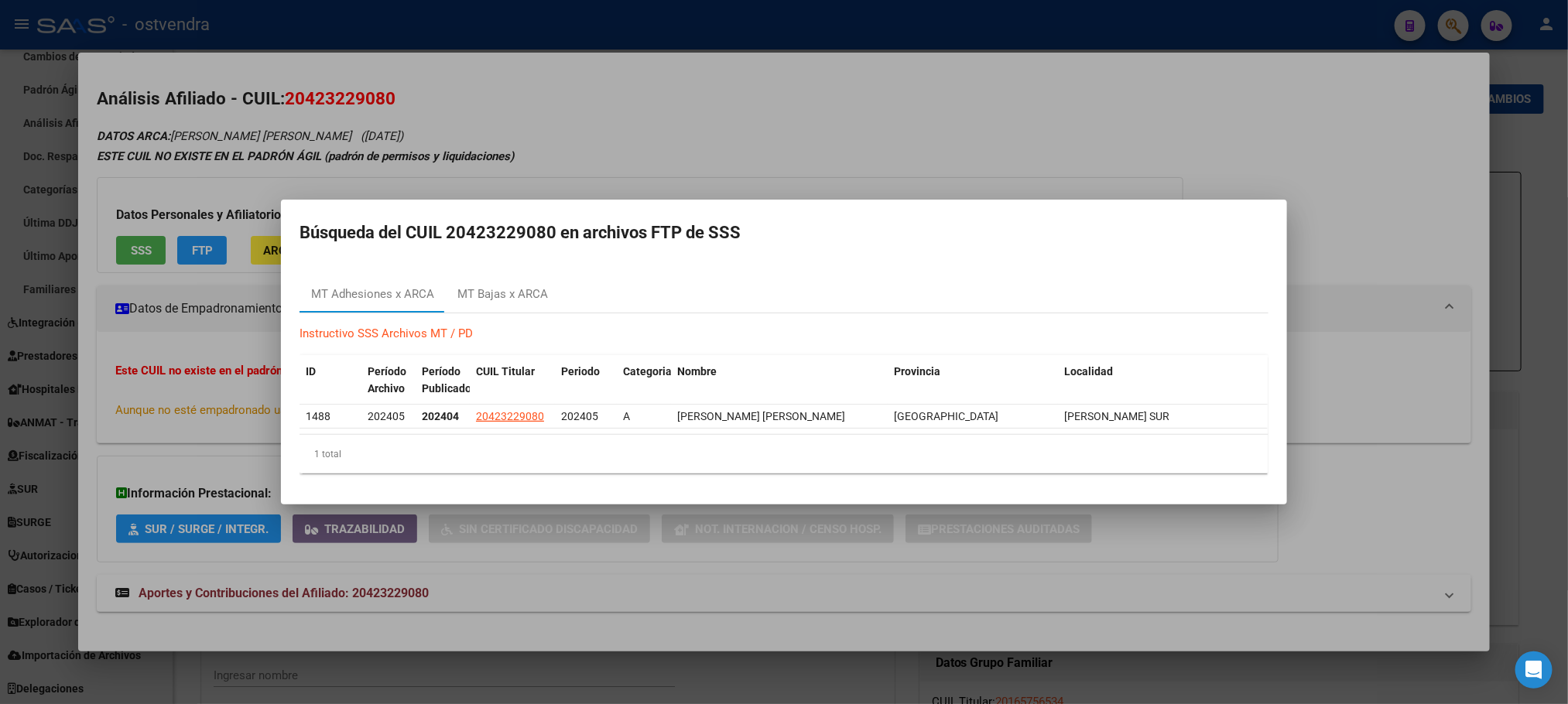
click at [368, 133] on div at bounding box center [784, 352] width 1568 height 704
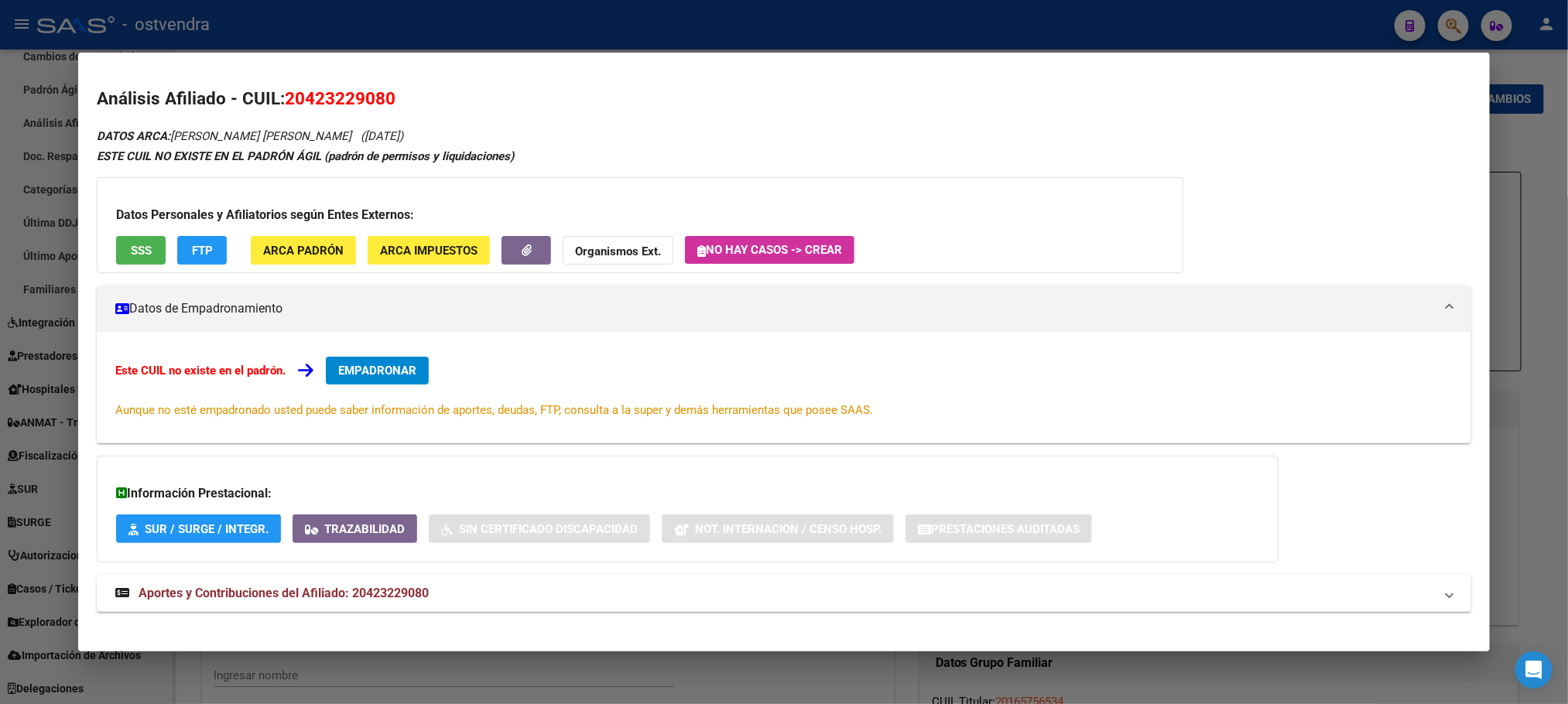
click at [386, 357] on button "EMPADRONAR" at bounding box center [377, 370] width 103 height 28
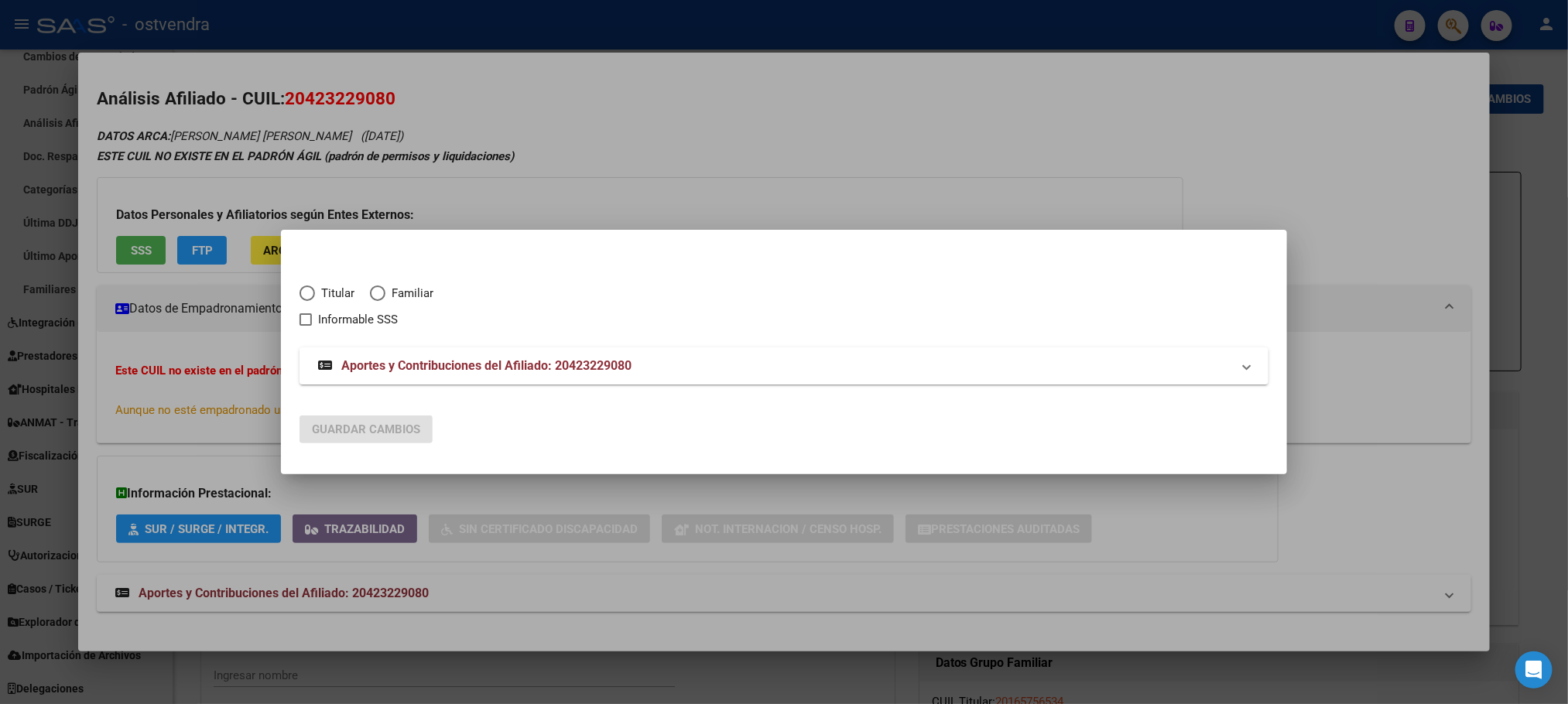
click at [346, 288] on span "Titular" at bounding box center [334, 294] width 39 height 18
click at [315, 288] on input "Titular" at bounding box center [307, 294] width 15 height 15
radio input "true"
checkbox input "true"
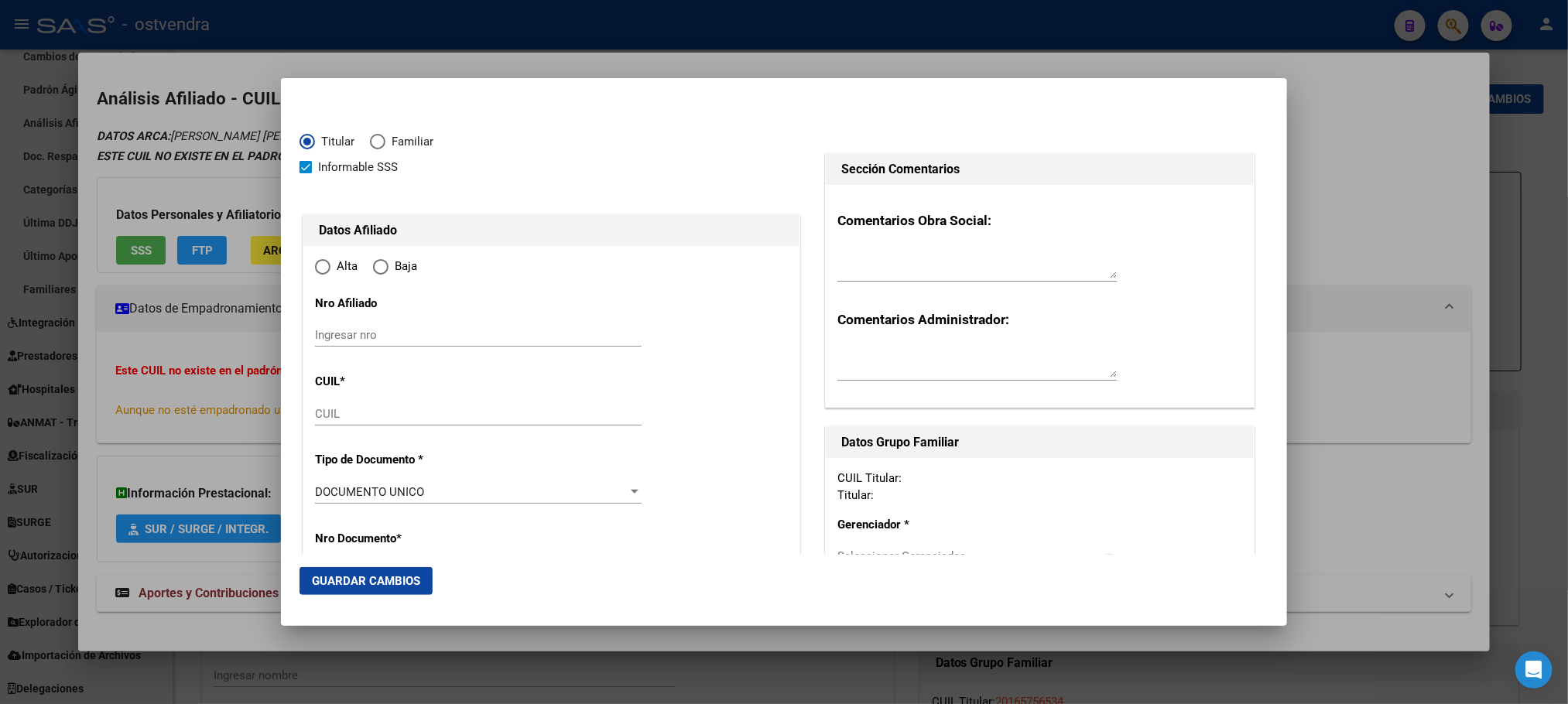
type input "20-42322908-0"
type input "42322908"
type input "[PERSON_NAME][DEMOGRAPHIC_DATA]"
type input "[PERSON_NAME]"
type input "[DATE]"
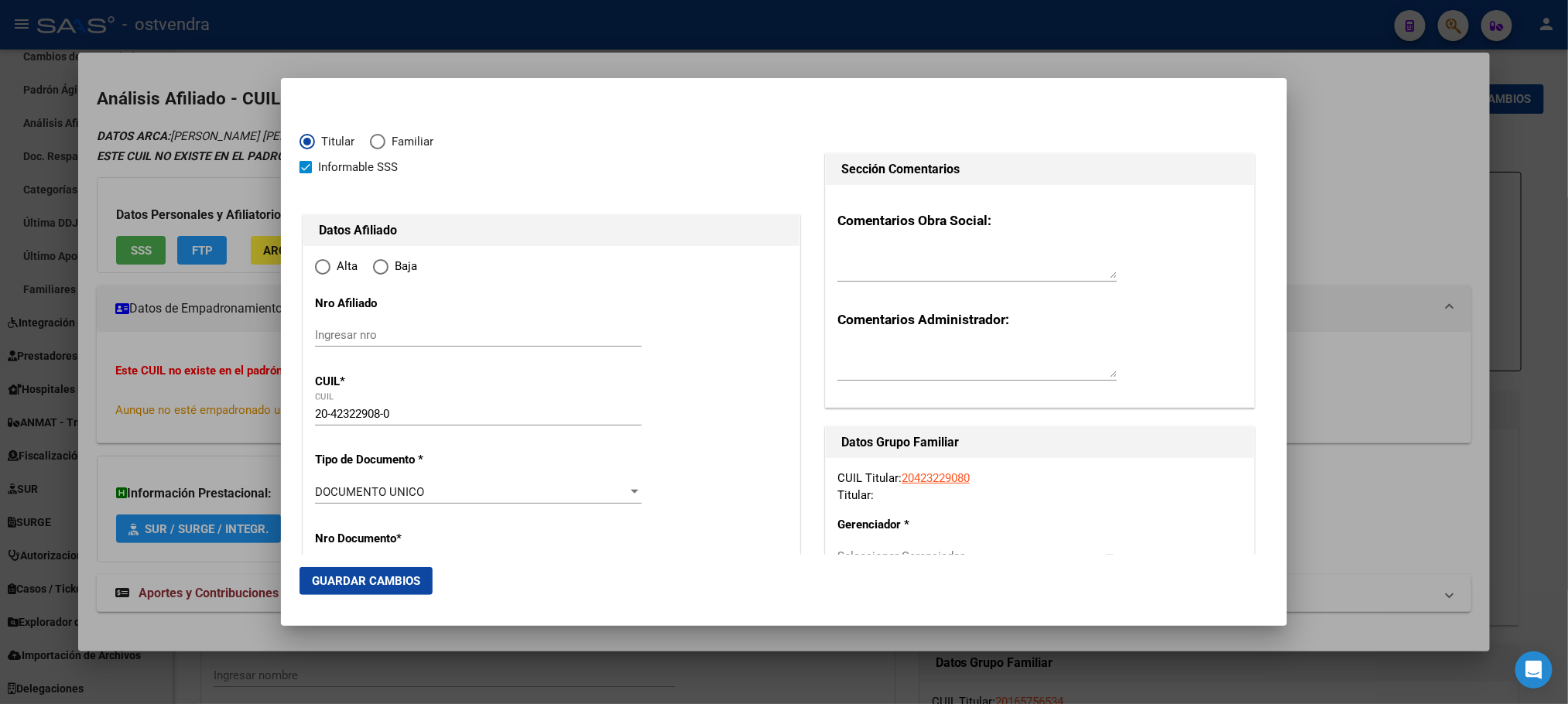
type input "[PERSON_NAME] SUR"
type input "7600"
type input "EDISON"
type input "854"
radio input "true"
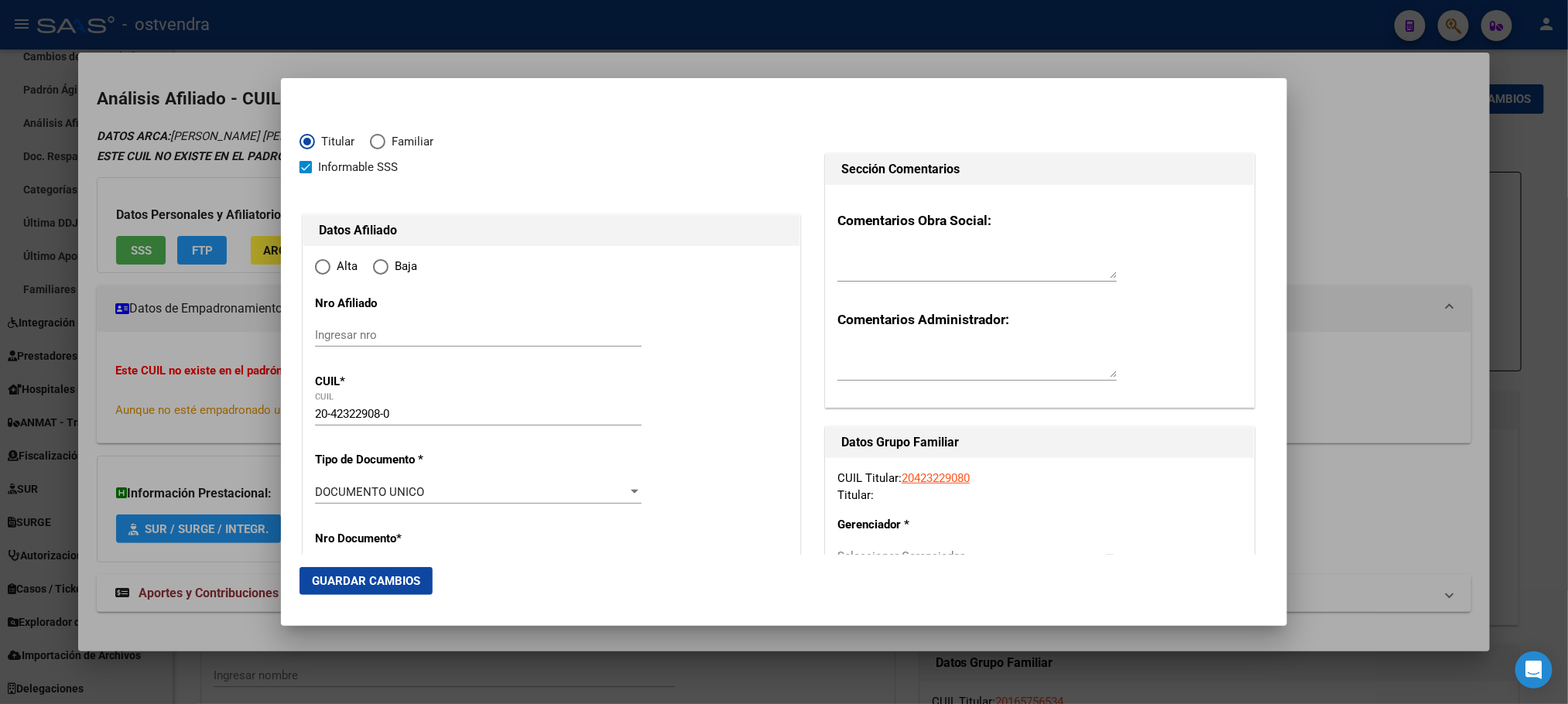
click at [335, 179] on div at bounding box center [551, 194] width 503 height 35
type input "[PERSON_NAME] SUR"
click at [335, 167] on span "Informable SSS" at bounding box center [357, 167] width 79 height 19
click at [305, 173] on input "Informable SSS" at bounding box center [305, 173] width 1 height 1
checkbox input "false"
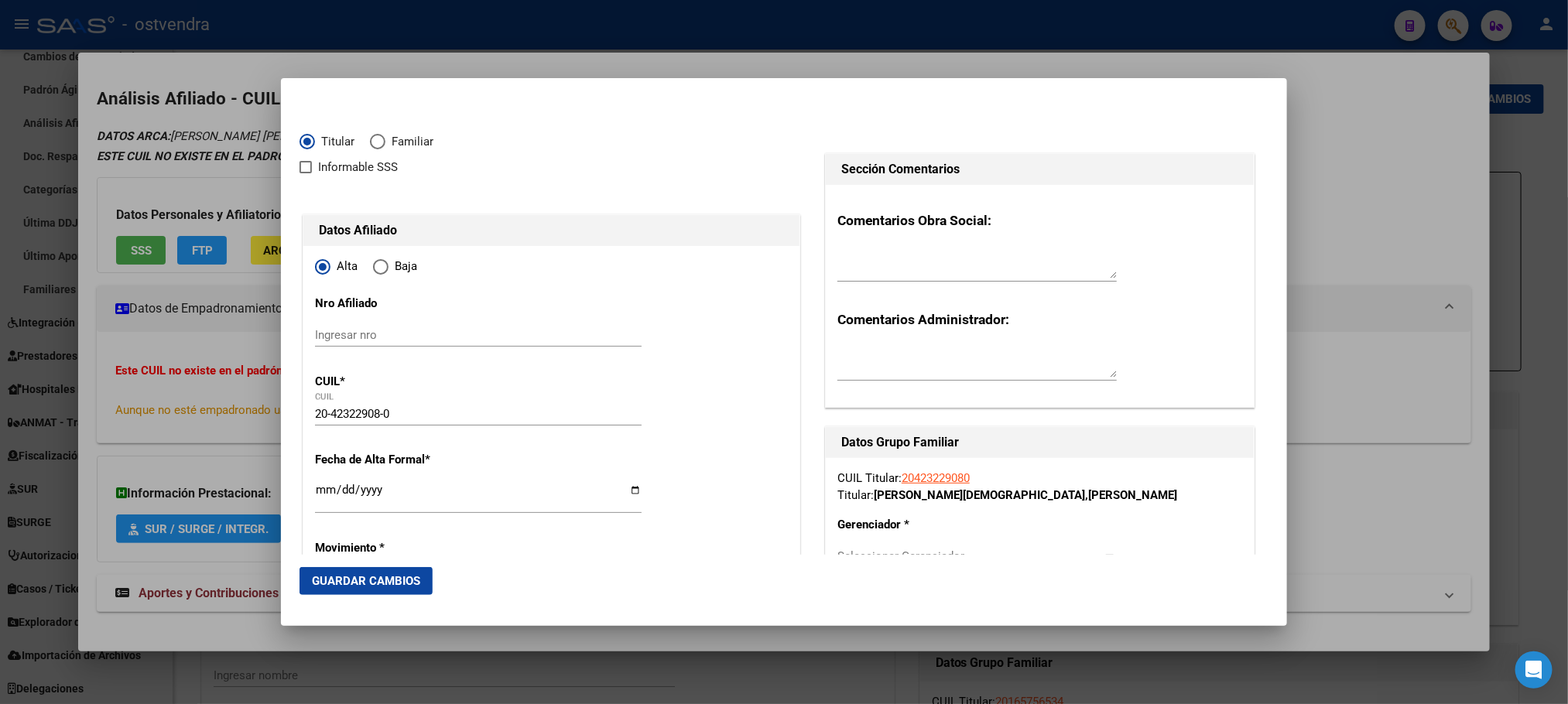
click at [388, 261] on span "Baja" at bounding box center [403, 266] width 29 height 18
click at [388, 261] on input "Baja" at bounding box center [380, 267] width 15 height 15
radio input "true"
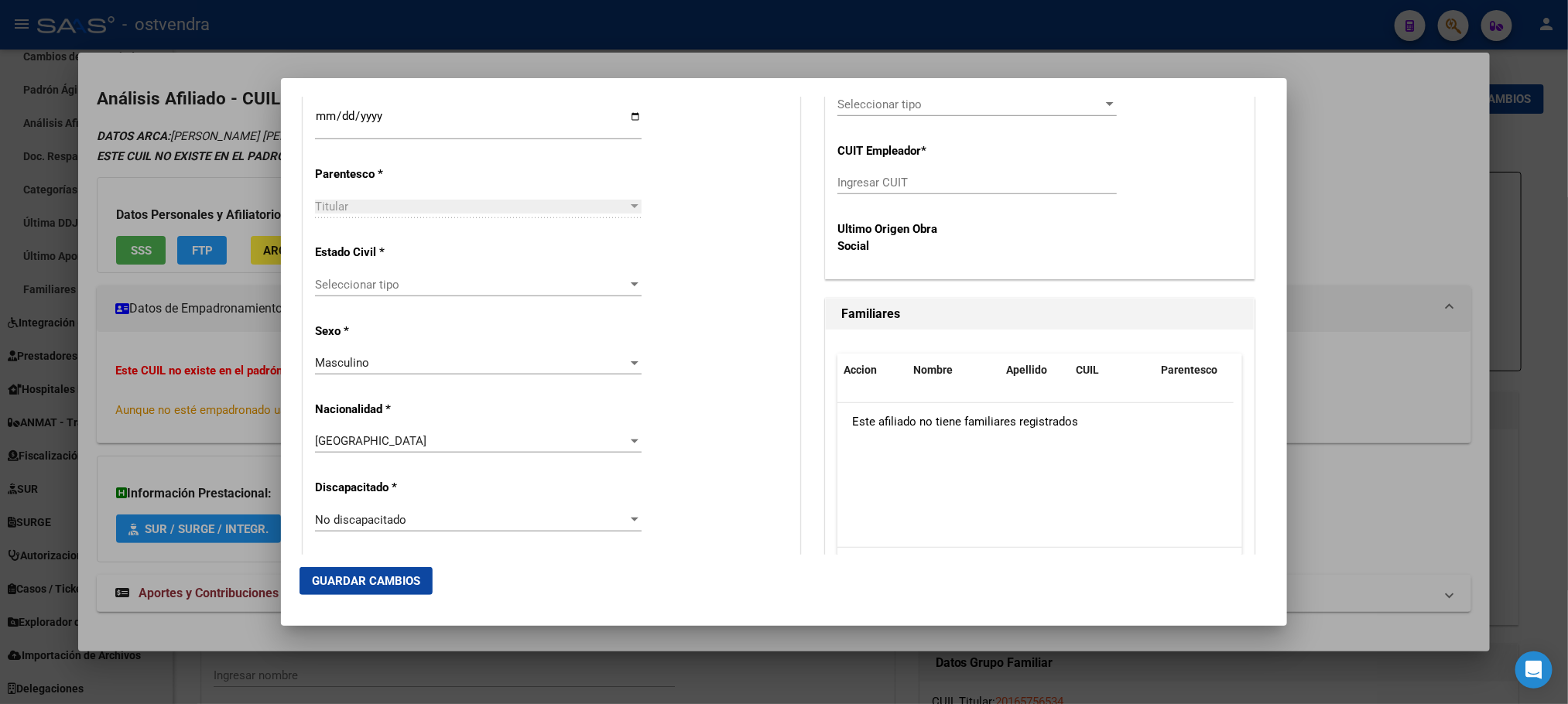
scroll to position [696, 0]
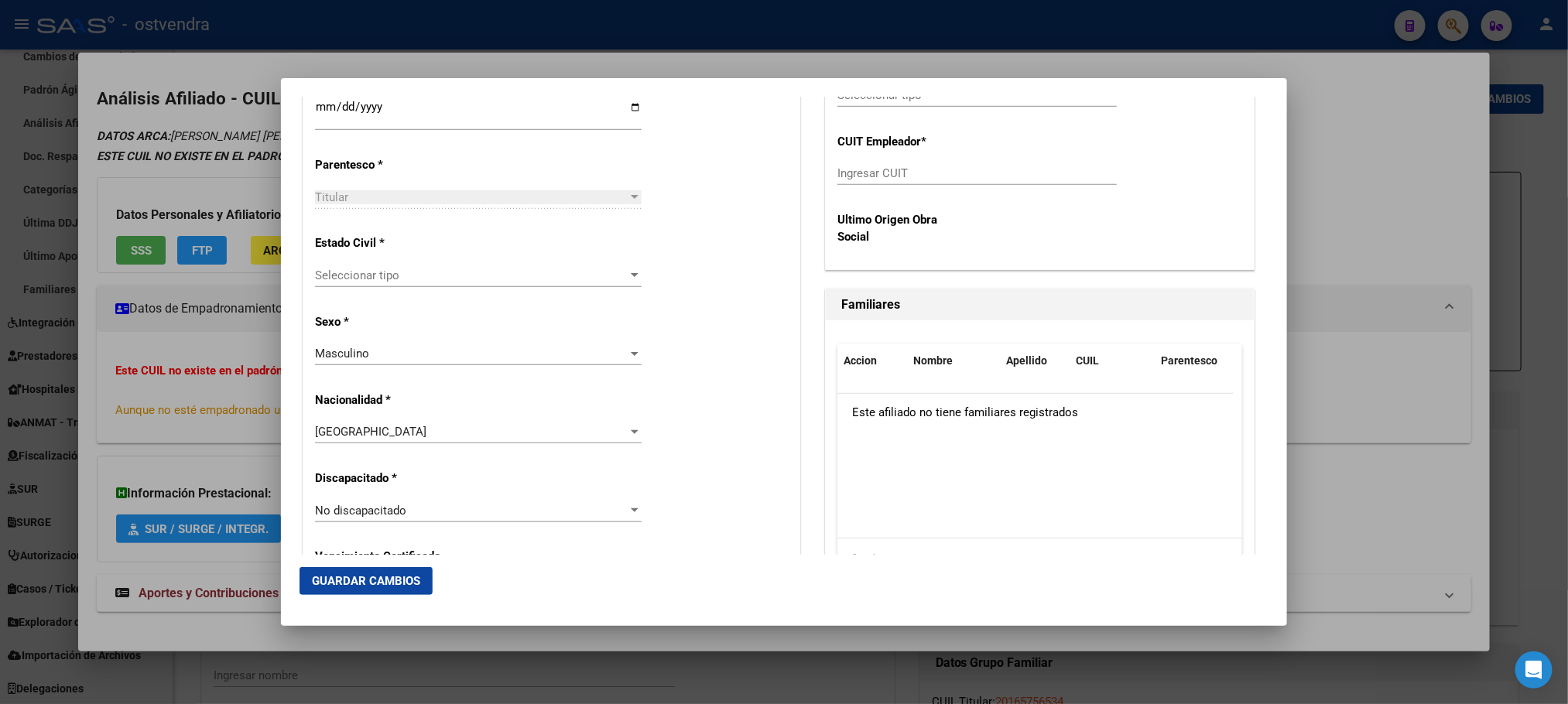
click at [392, 279] on span "Seleccionar tipo" at bounding box center [471, 276] width 312 height 14
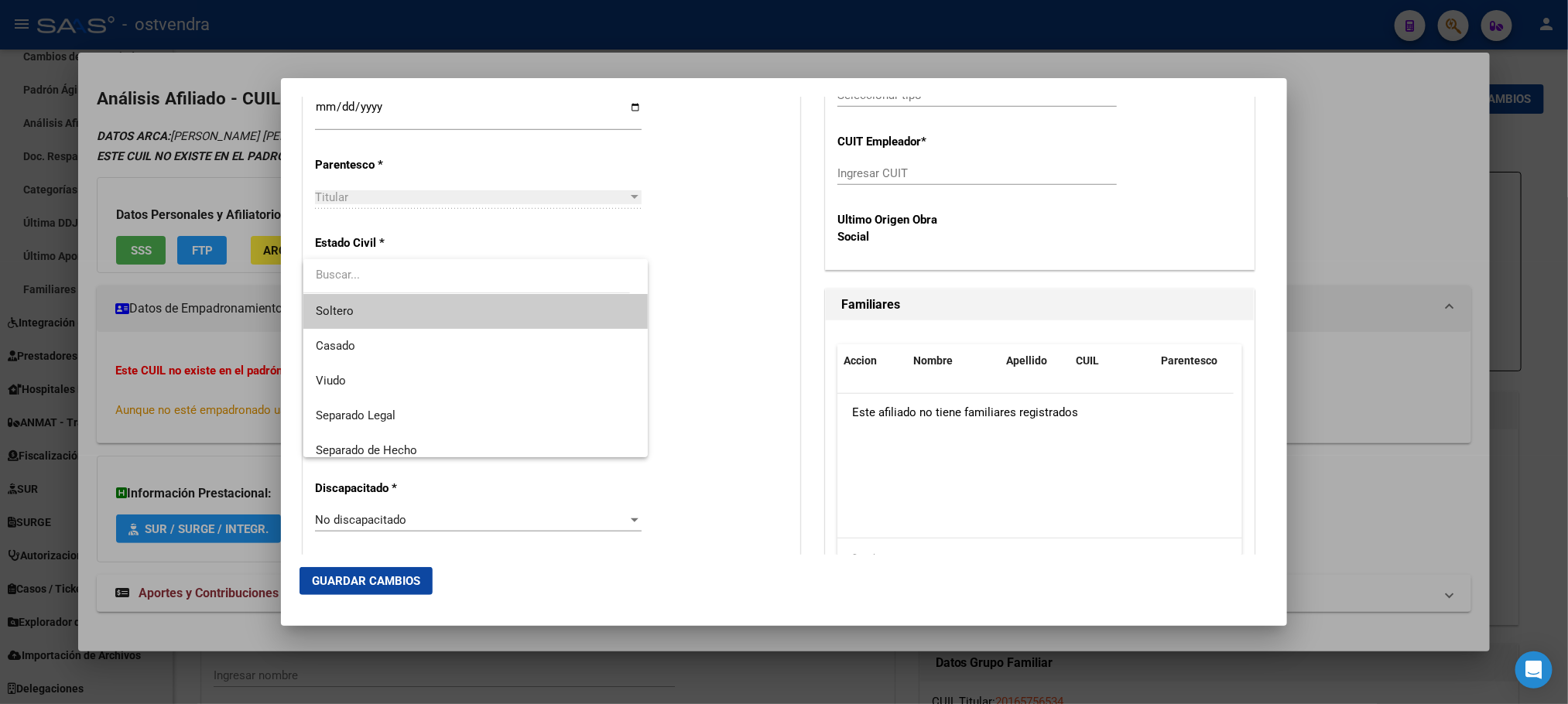
click at [388, 317] on span "Soltero" at bounding box center [475, 311] width 320 height 35
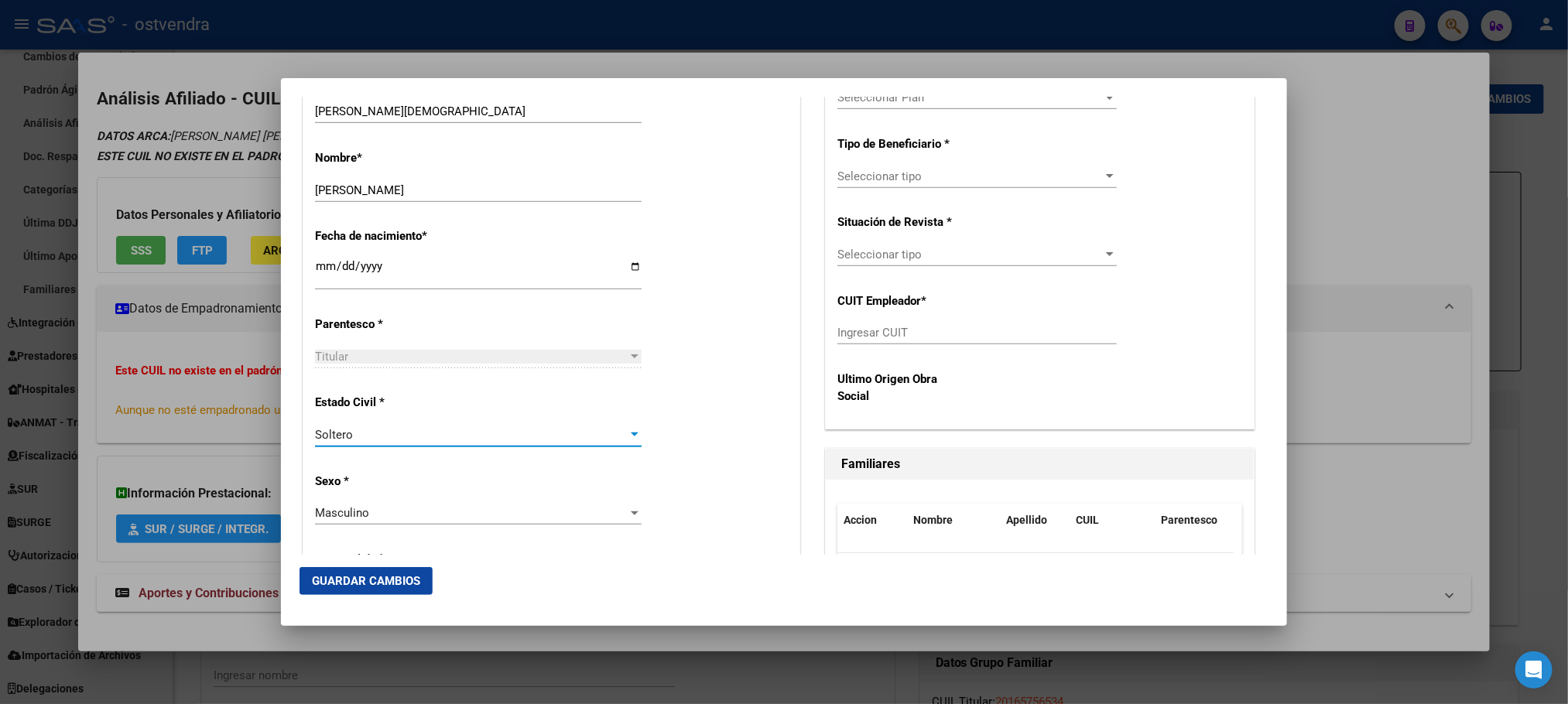
scroll to position [305, 0]
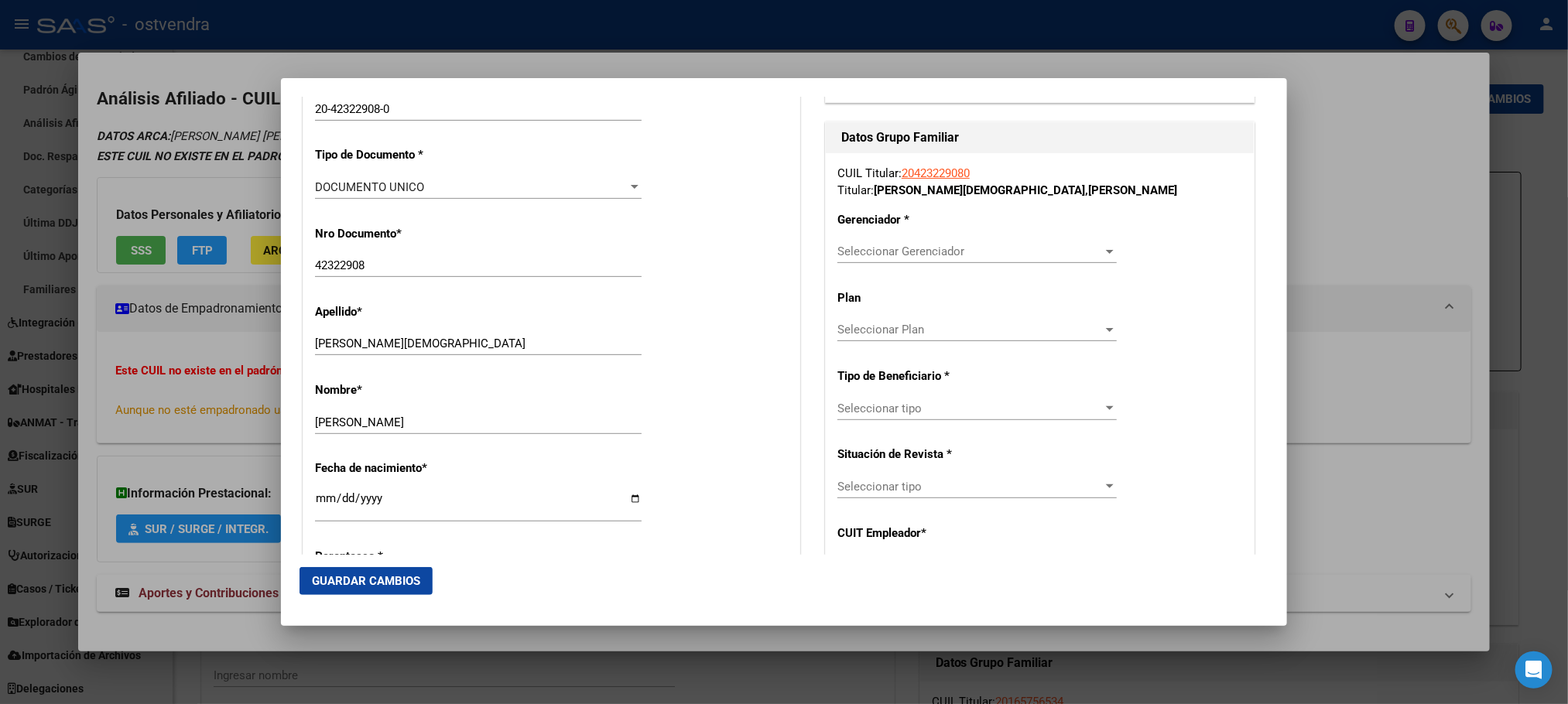
click at [891, 263] on div "Seleccionar Gerenciador Seleccionar Gerenciador" at bounding box center [976, 251] width 279 height 23
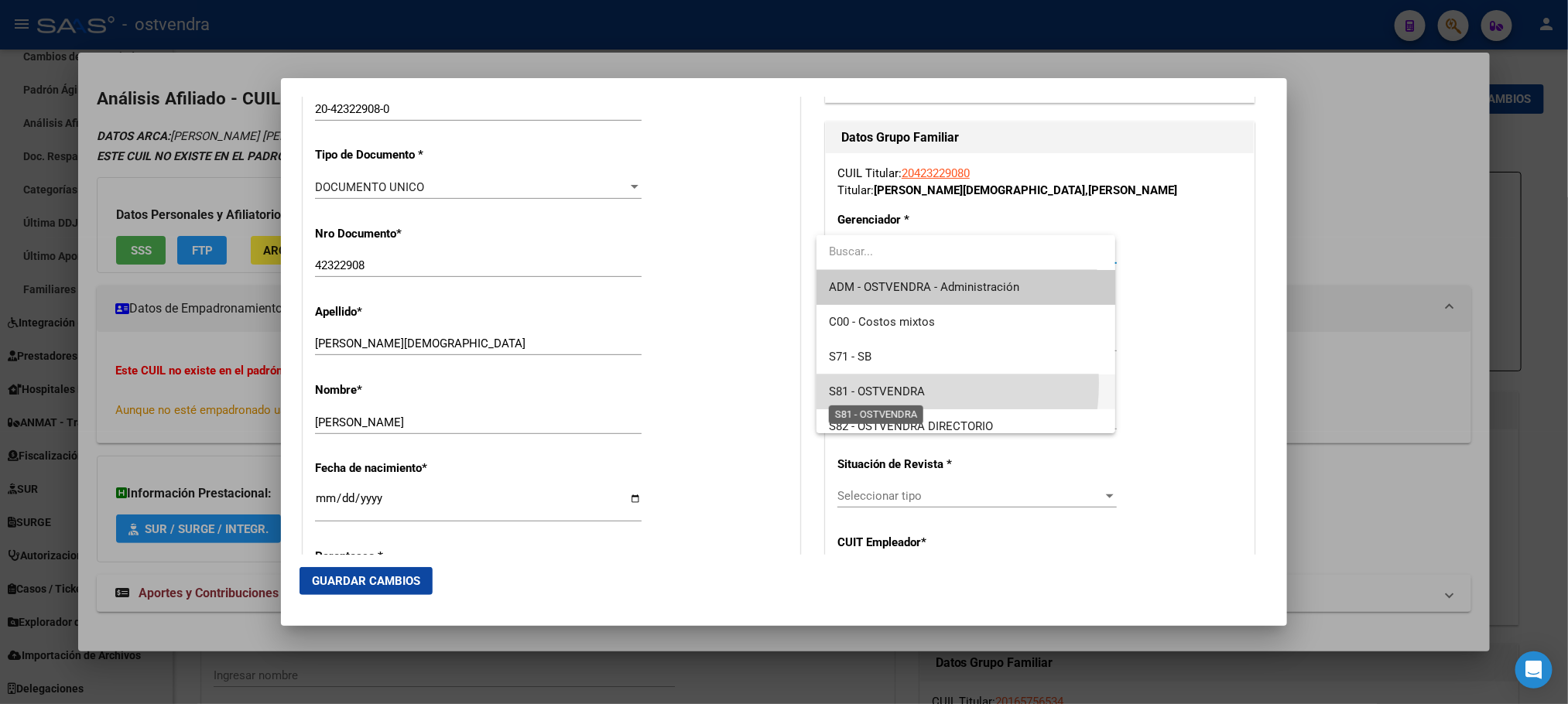
click at [891, 385] on span "S81 - OSTVENDRA" at bounding box center [876, 392] width 96 height 14
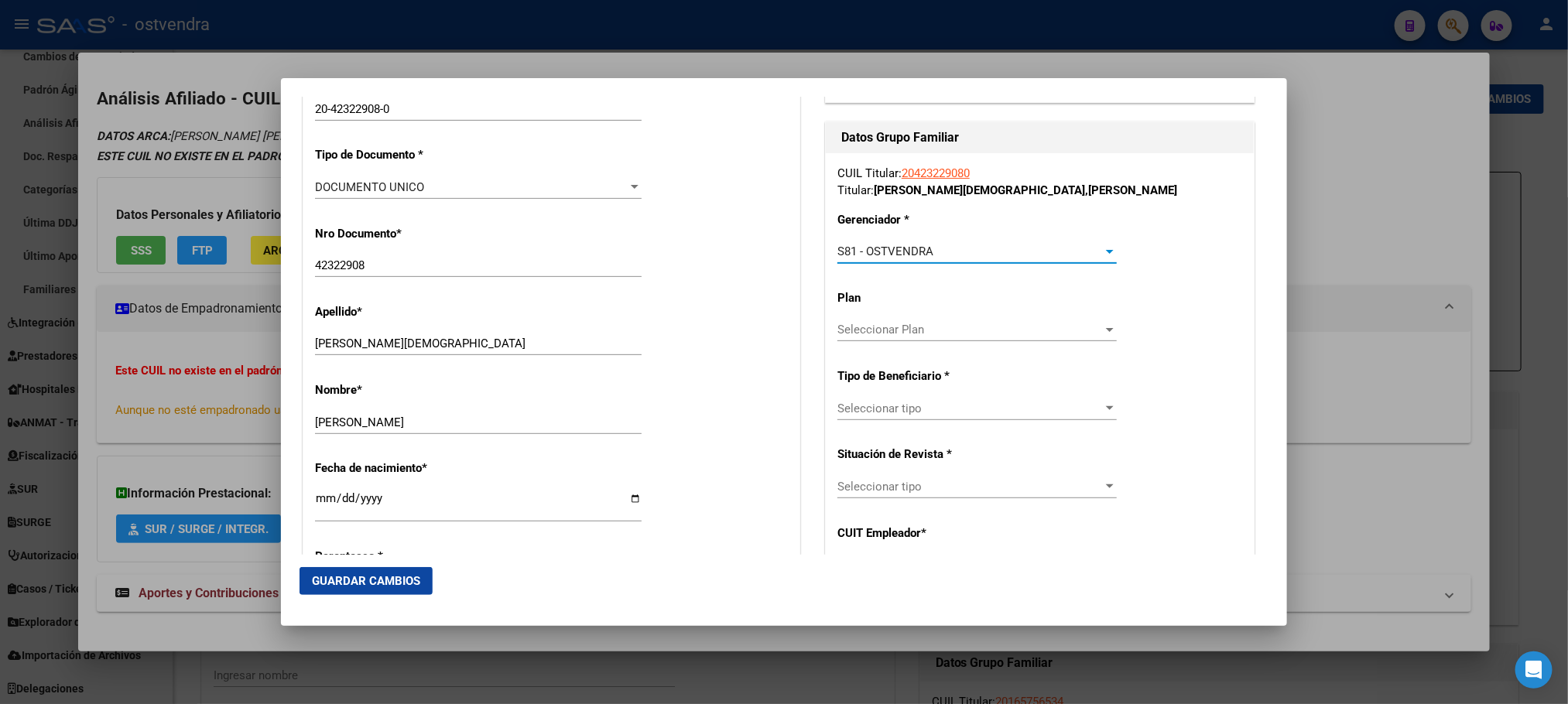
click at [932, 409] on span "Seleccionar tipo" at bounding box center [969, 409] width 265 height 14
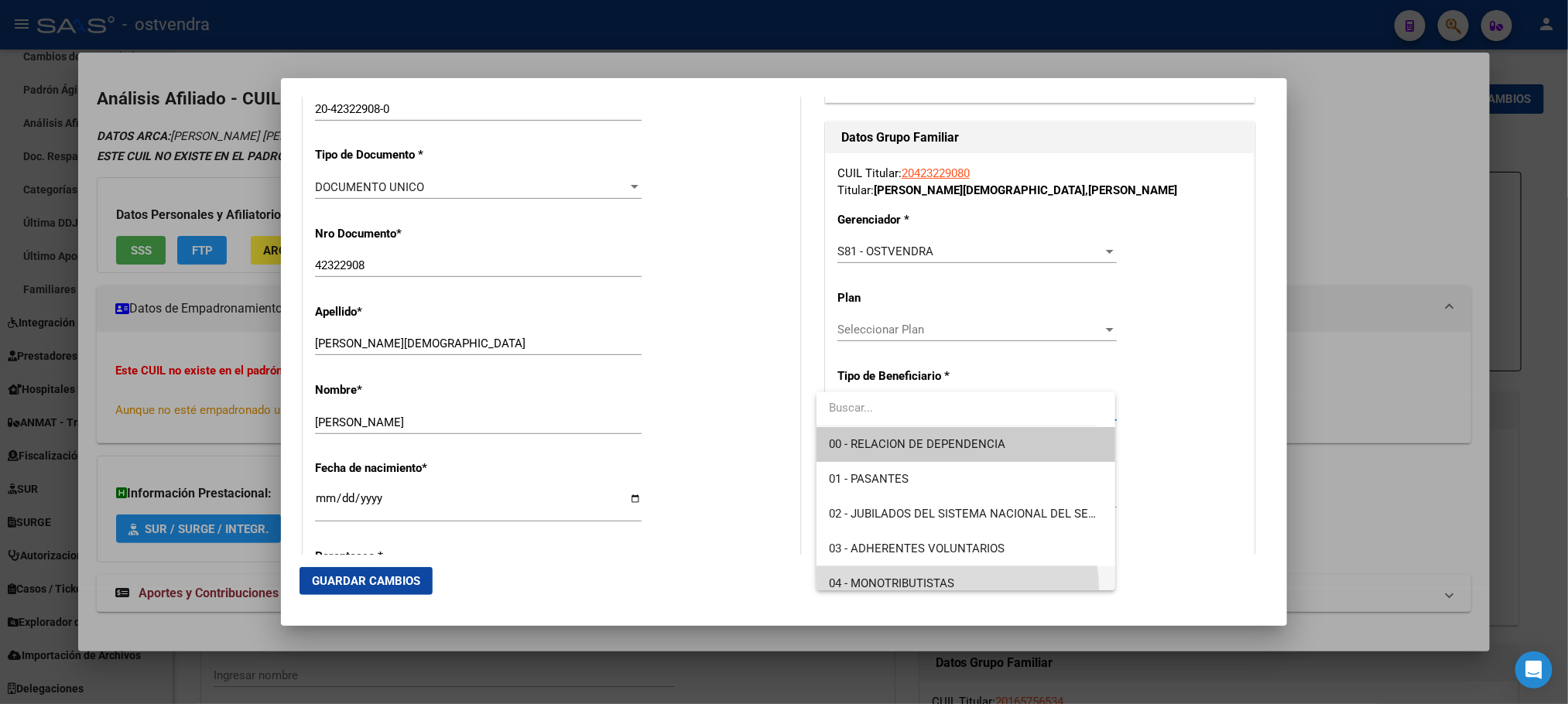
click at [934, 591] on div "20423229080 Buscar (apellido, dni, cuil, nro traspaso, cuit, obra social) searc…" at bounding box center [784, 352] width 1568 height 704
click at [975, 572] on span "04 - MONOTRIBUTISTAS" at bounding box center [965, 584] width 273 height 35
type input "20-42322908-0"
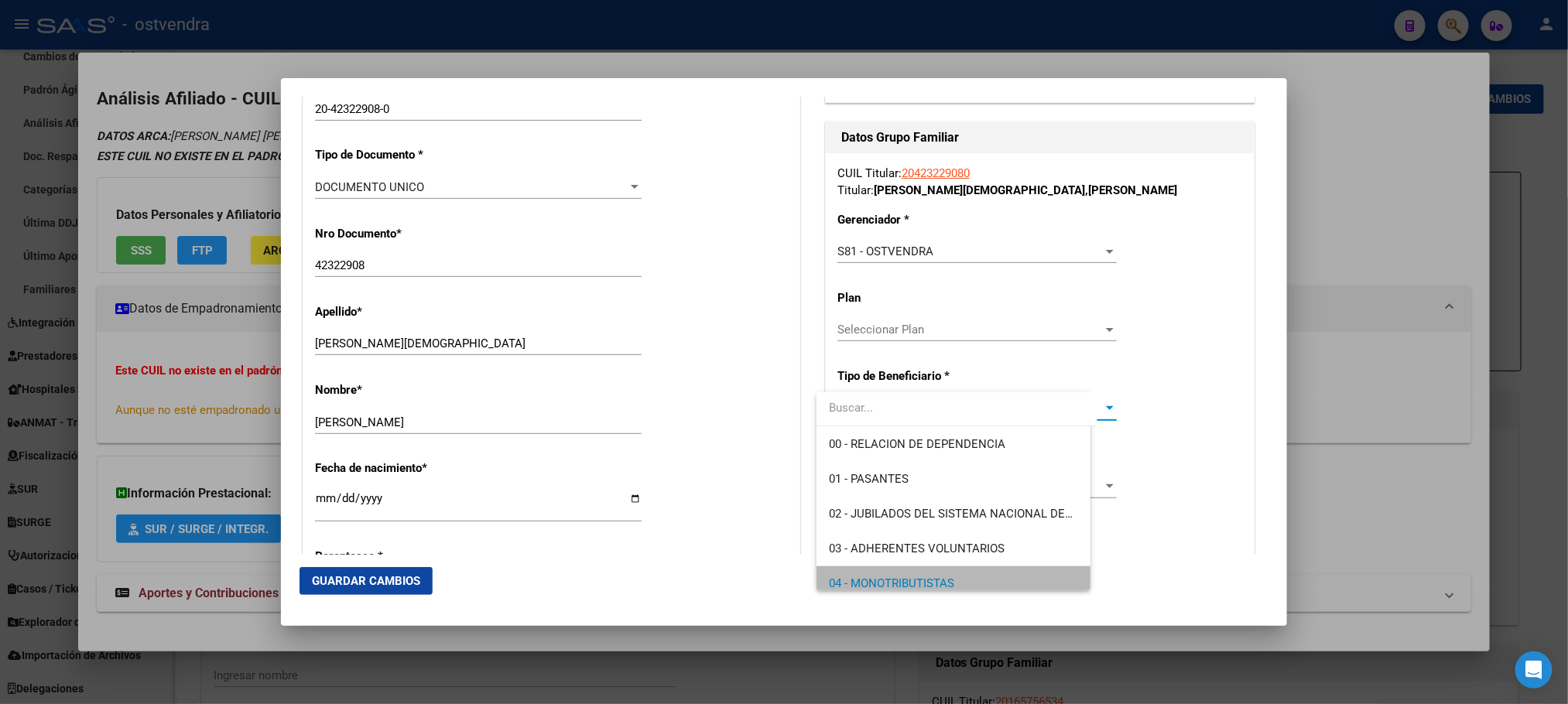
scroll to position [10, 0]
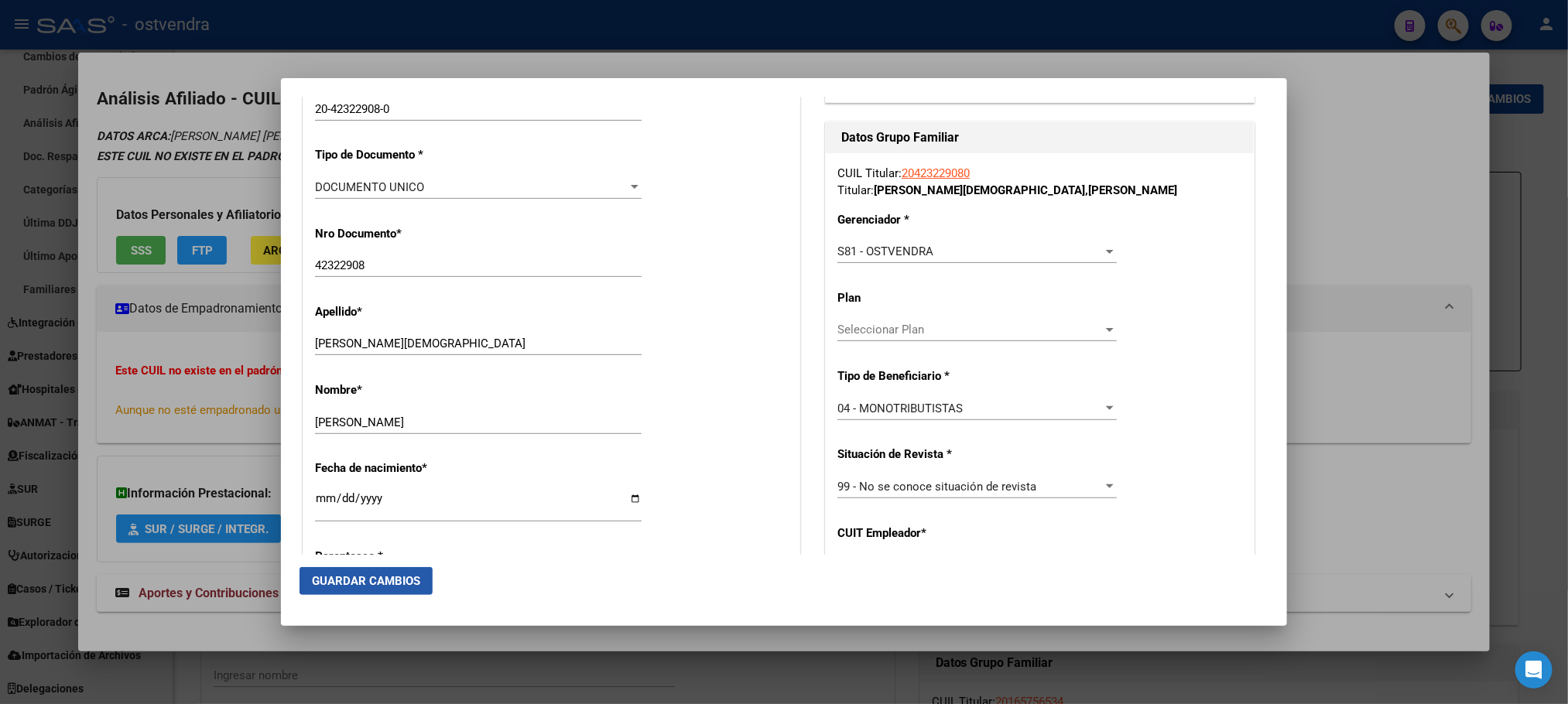
click at [356, 584] on span "Guardar Cambios" at bounding box center [366, 581] width 108 height 14
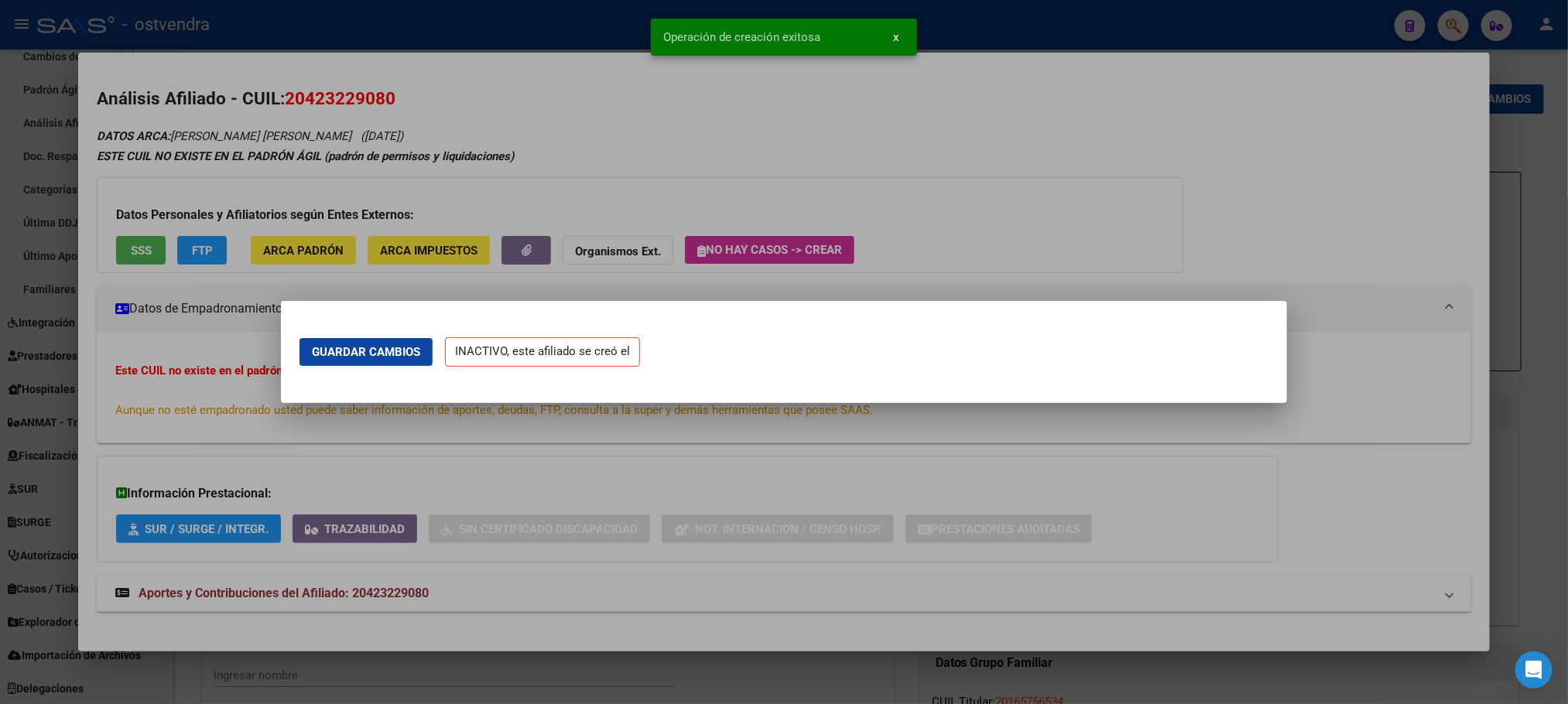
scroll to position [0, 0]
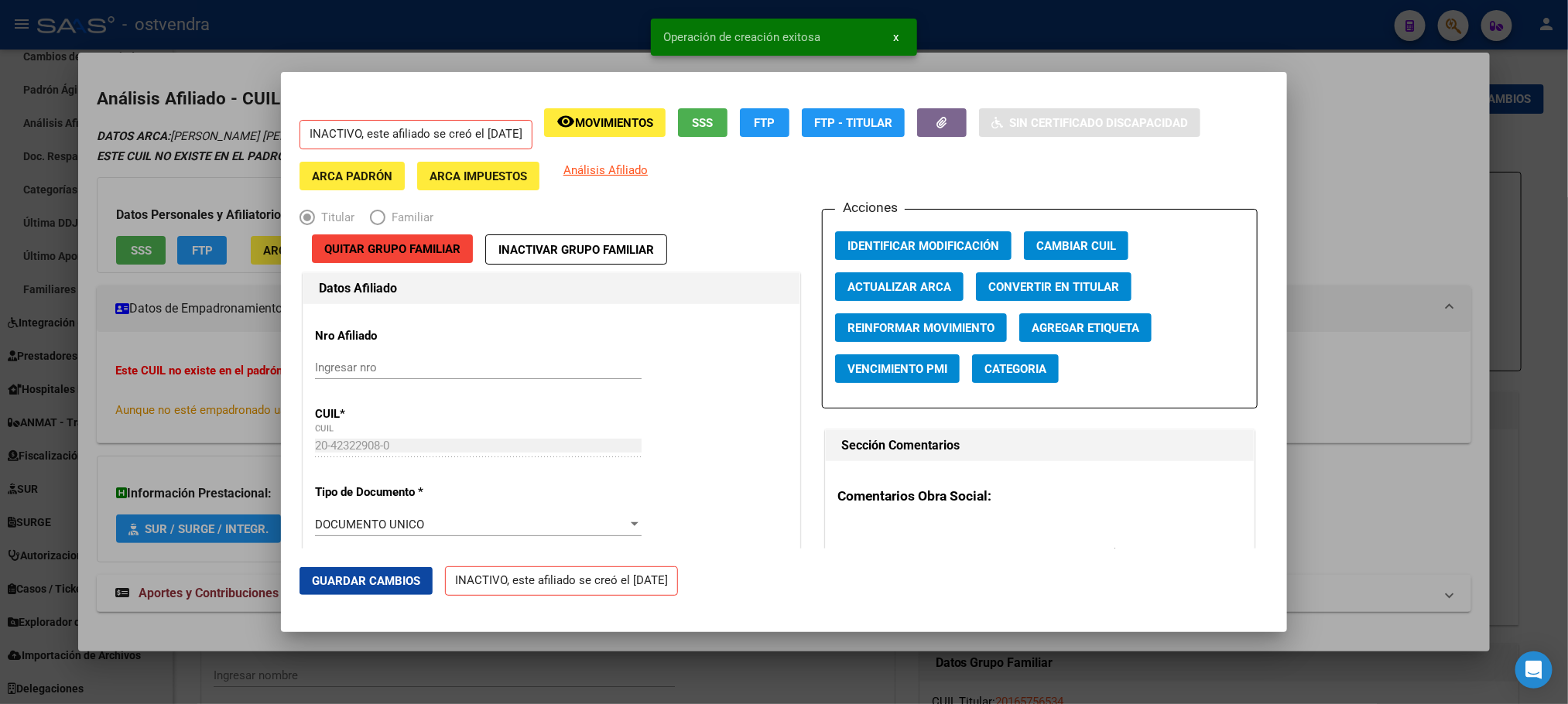
click at [252, 156] on div at bounding box center [784, 352] width 1568 height 704
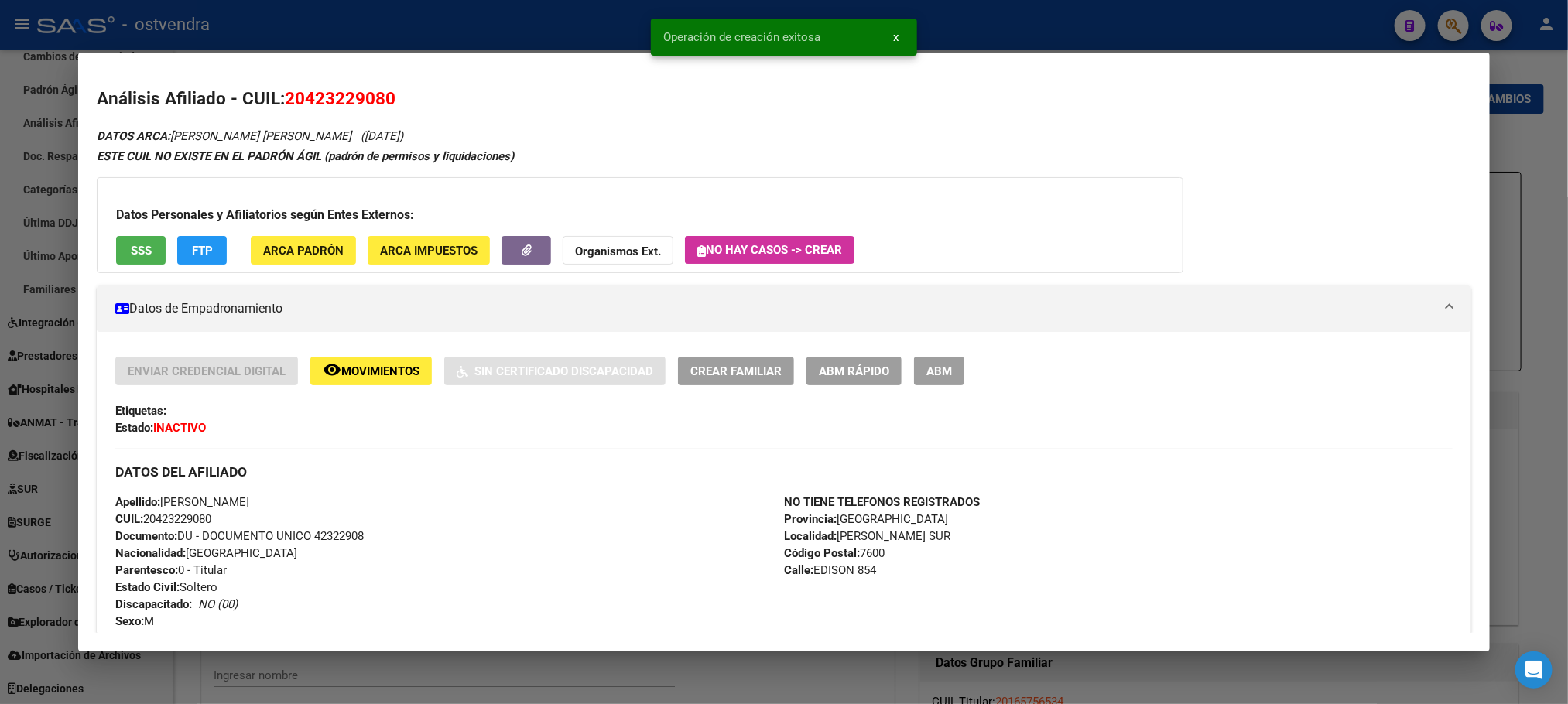
click at [413, 26] on div at bounding box center [784, 352] width 1568 height 704
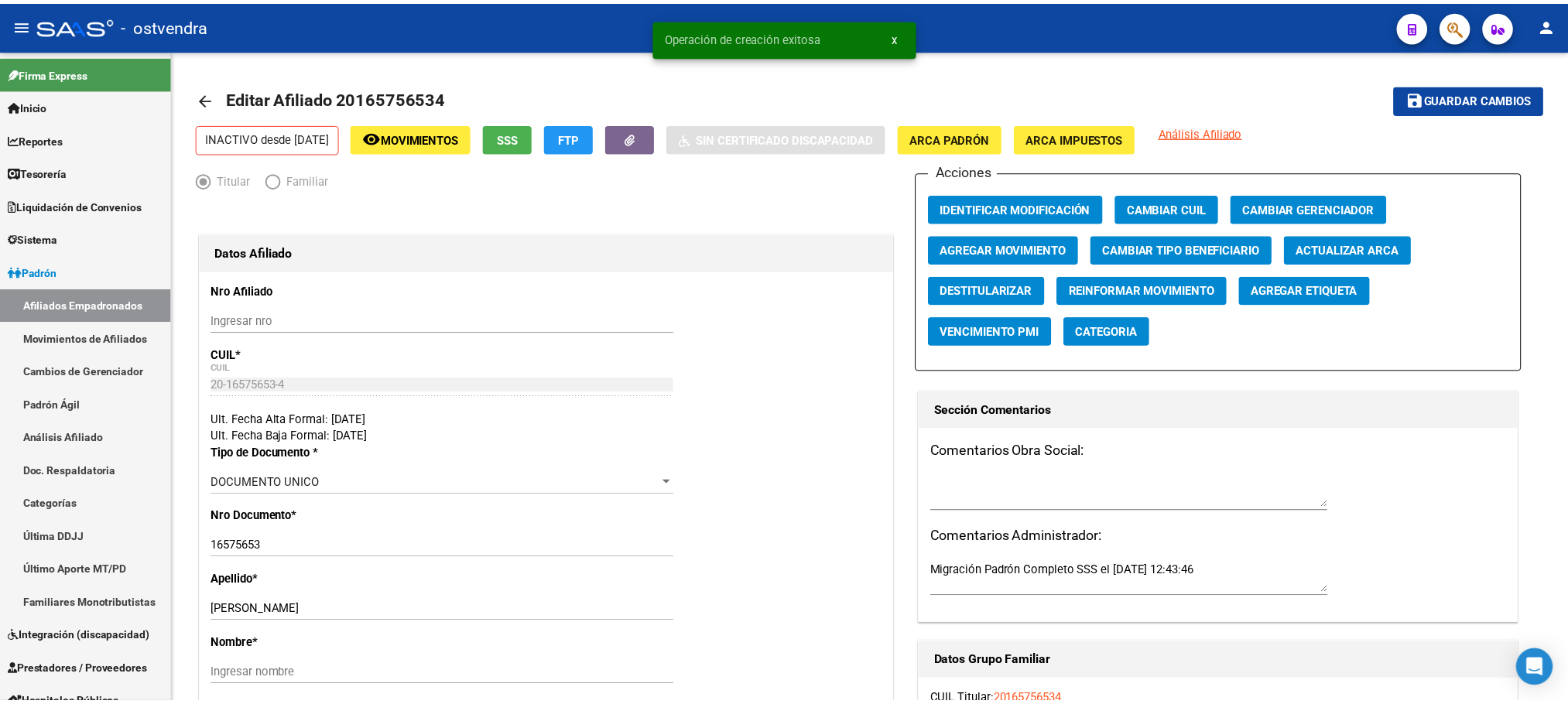
scroll to position [110, 0]
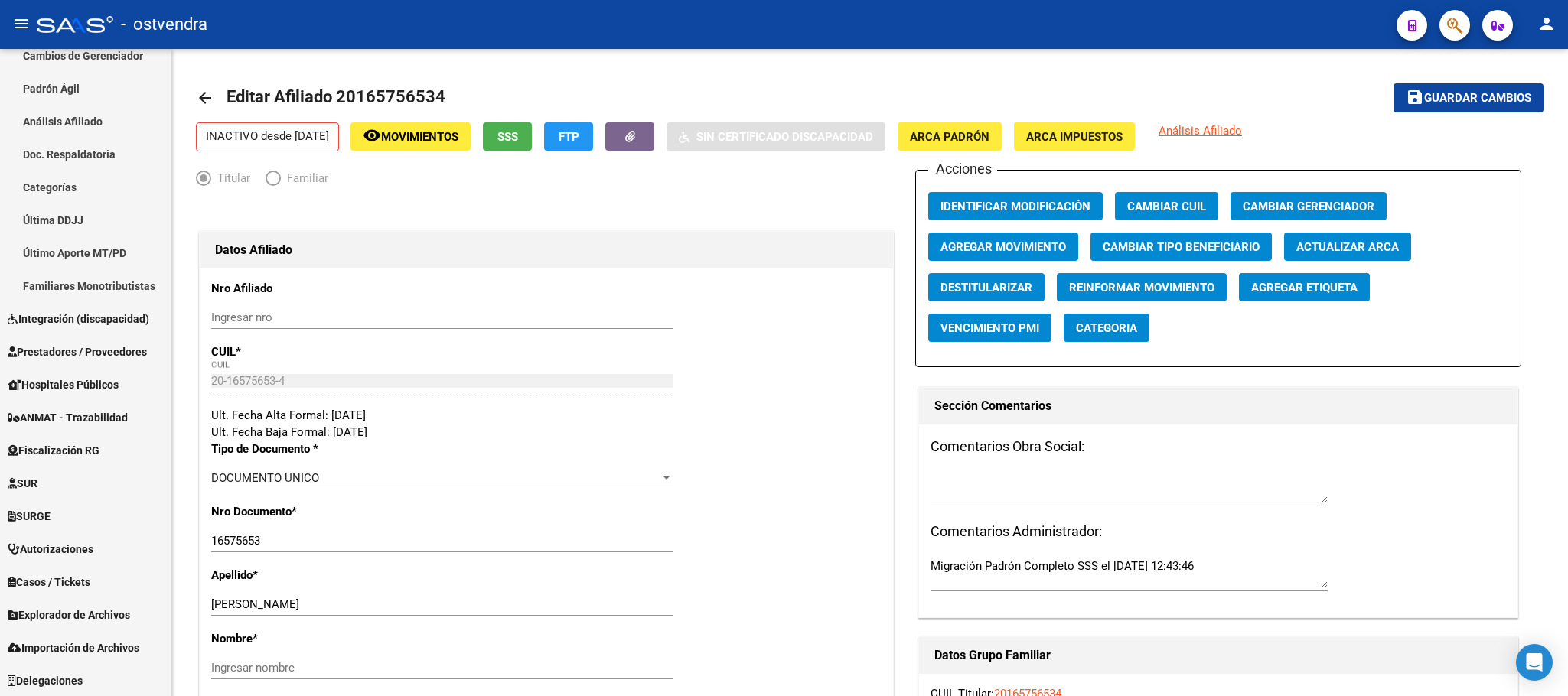
drag, startPoint x: 269, startPoint y: 35, endPoint x: 299, endPoint y: 35, distance: 30.0
click at [269, 35] on div "- ostvendra" at bounding box center [711, 24] width 1348 height 34
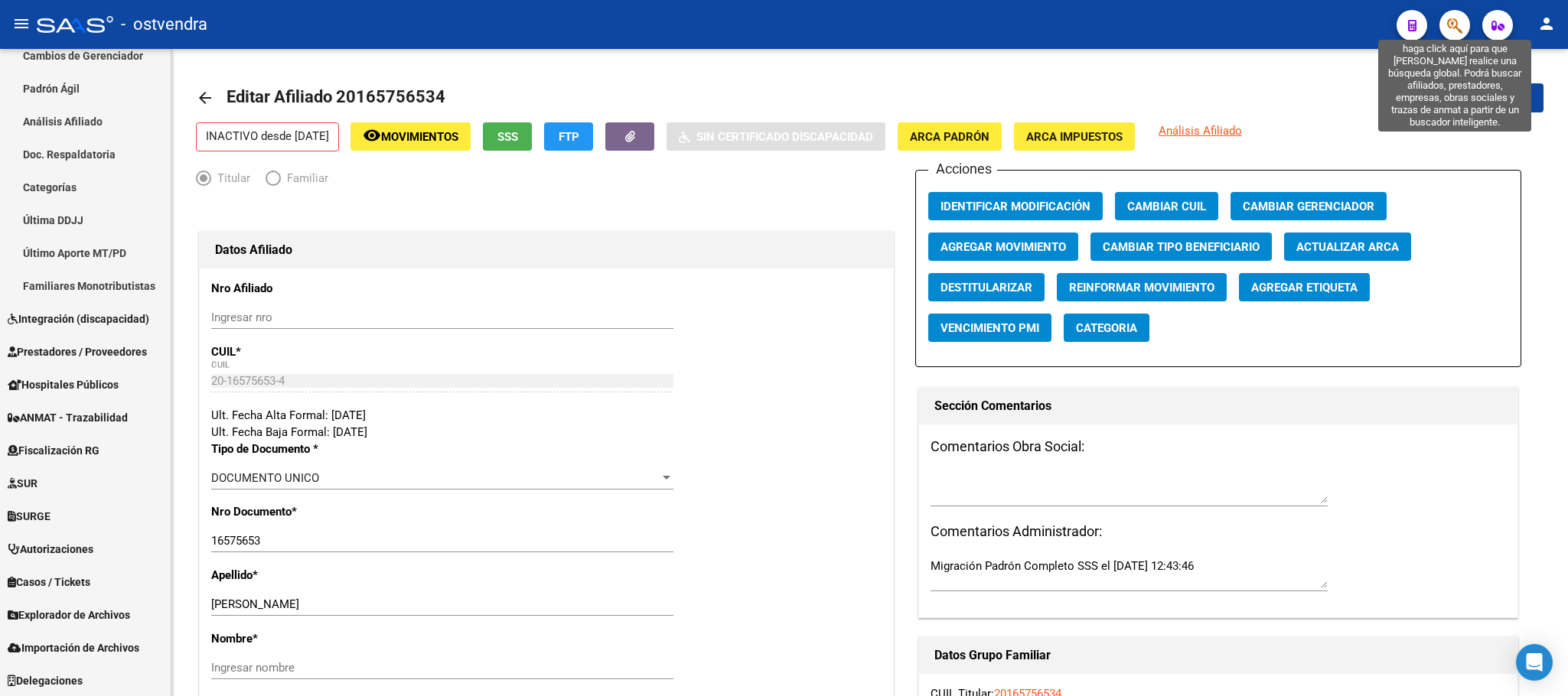
click at [1460, 24] on icon "button" at bounding box center [1455, 25] width 15 height 18
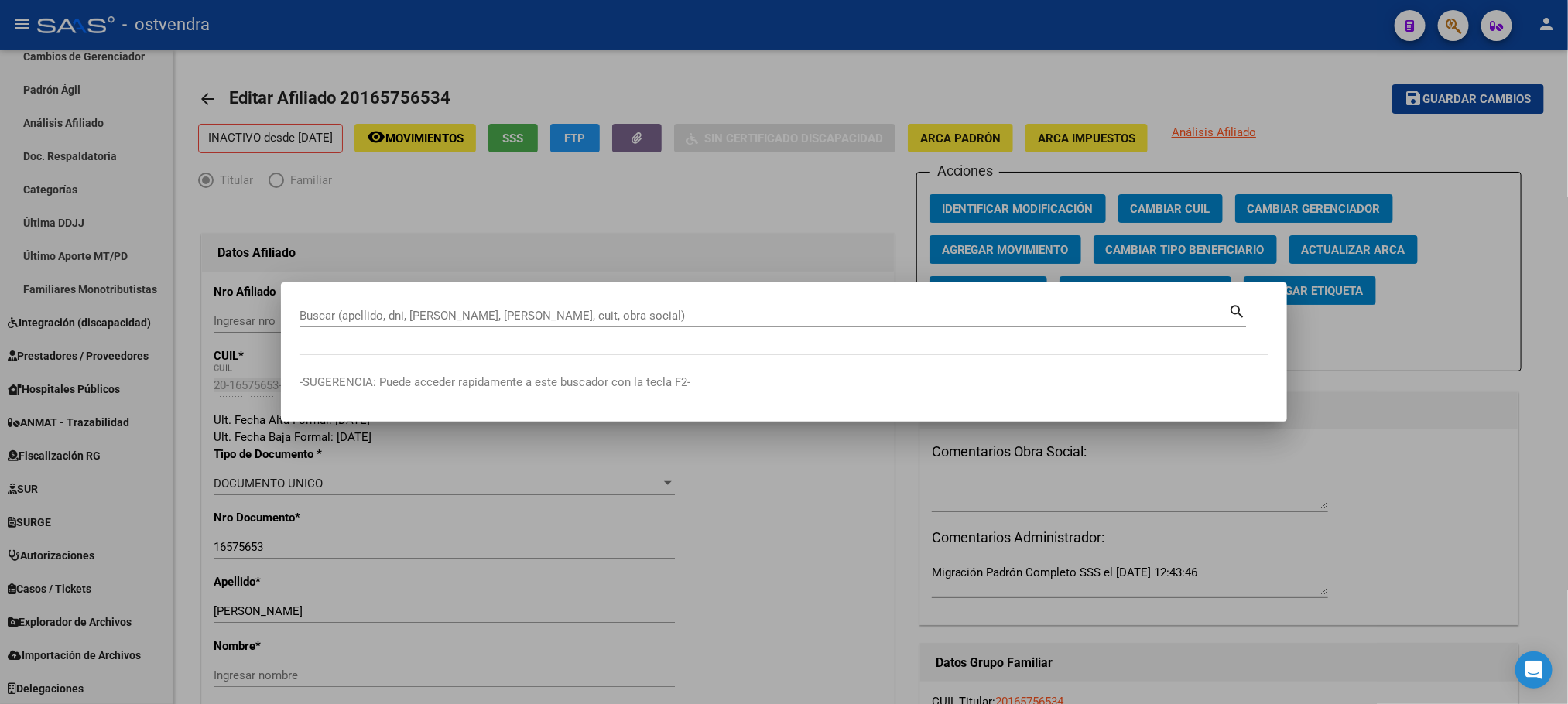
drag, startPoint x: 399, startPoint y: 310, endPoint x: 339, endPoint y: 306, distance: 60.1
click at [337, 306] on div "Buscar (apellido, dni, [PERSON_NAME], [PERSON_NAME], cuit, obra social)" at bounding box center [764, 315] width 928 height 23
drag, startPoint x: 346, startPoint y: 305, endPoint x: 317, endPoint y: 314, distance: 30.4
click at [316, 312] on input "Buscar (apellido, dni, [PERSON_NAME], [PERSON_NAME], cuit, obra social)" at bounding box center [764, 316] width 928 height 14
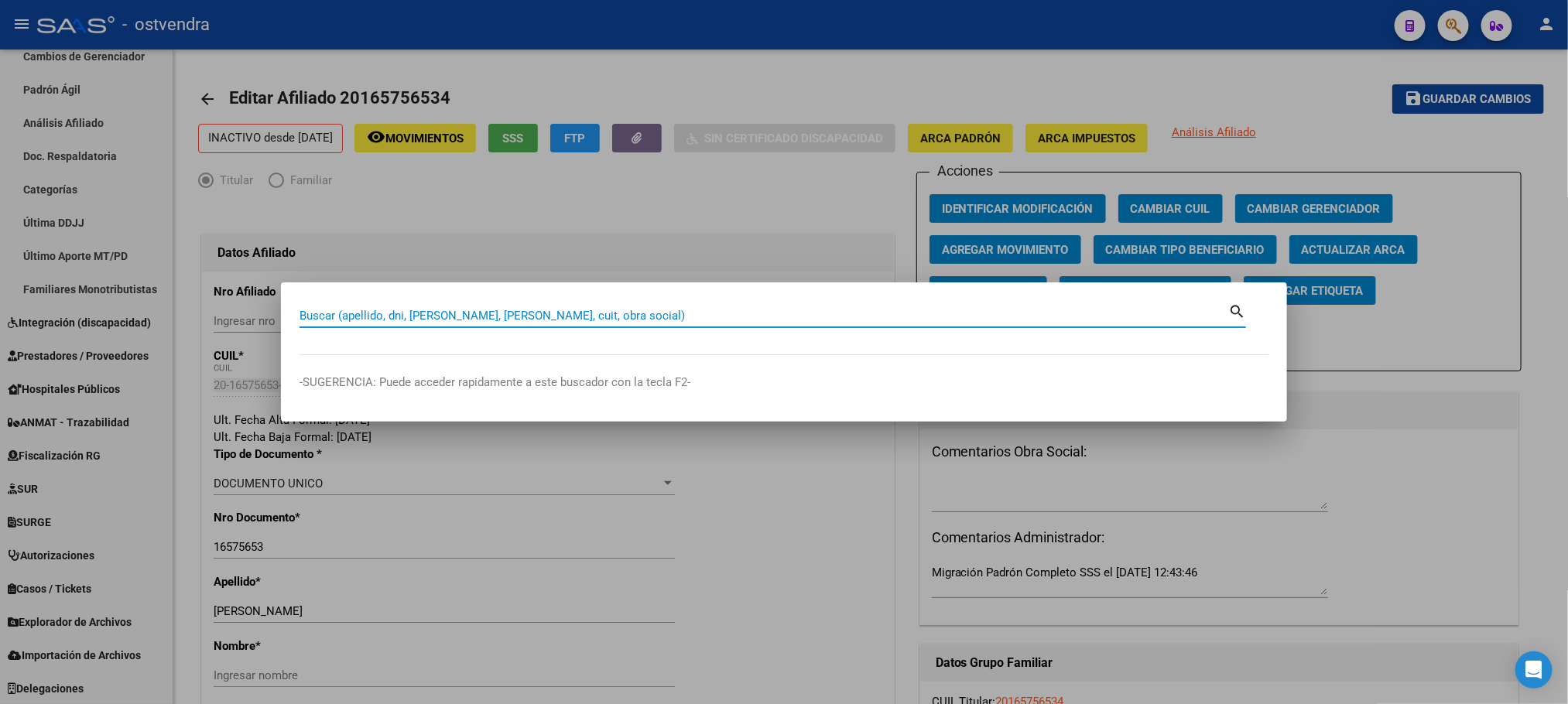
paste input "20947242424"
type input "20947242424"
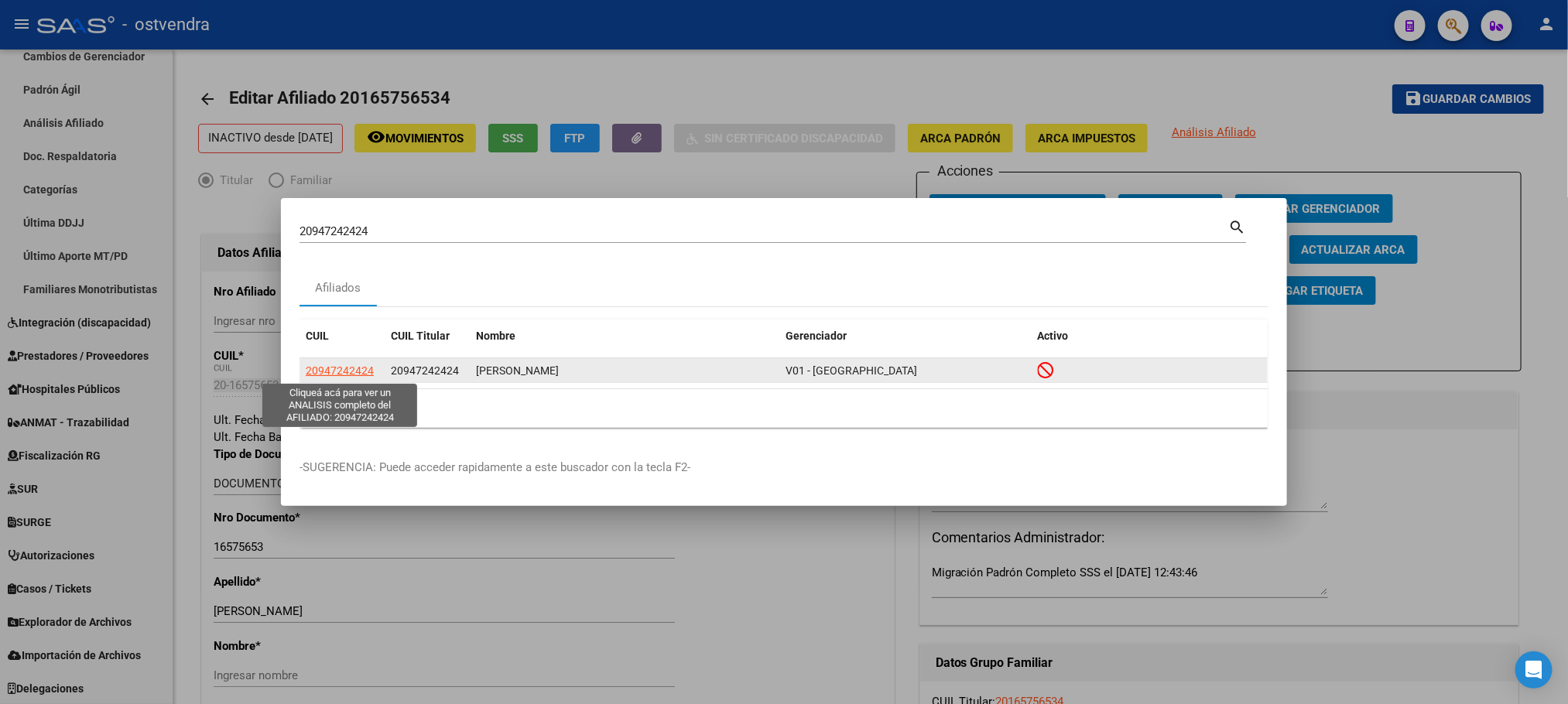
click at [340, 371] on span "20947242424" at bounding box center [340, 370] width 68 height 13
type textarea "20947242424"
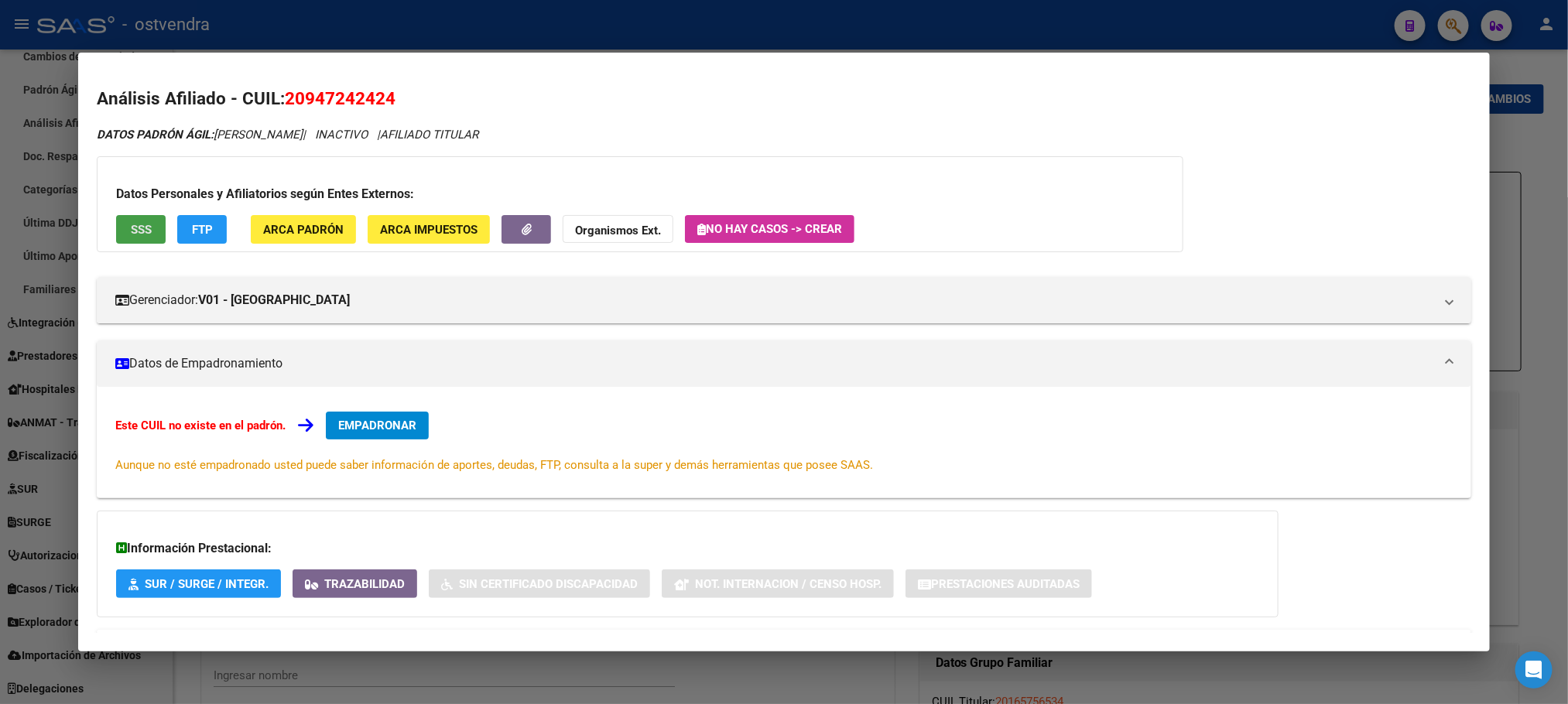
click at [142, 241] on button "SSS" at bounding box center [141, 230] width 49 height 29
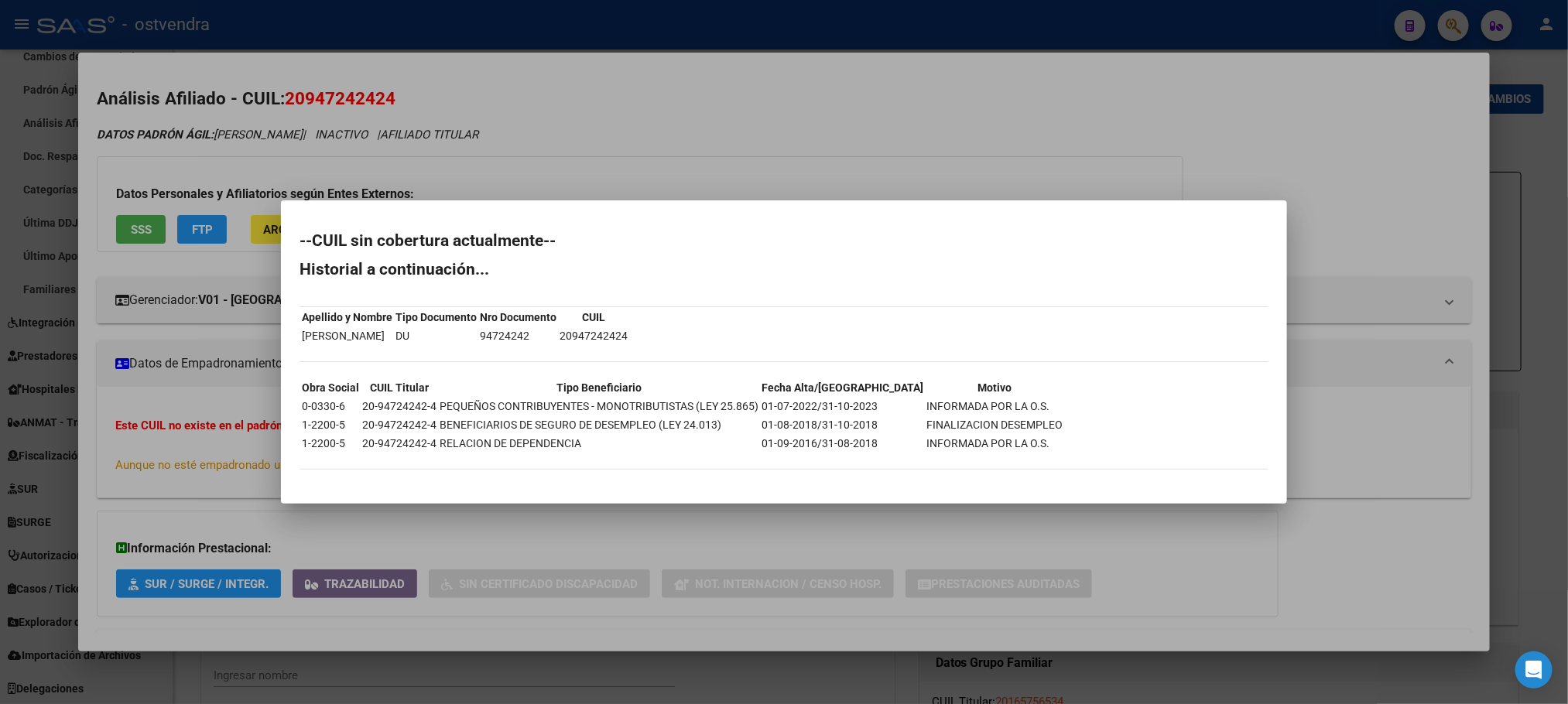
click at [220, 145] on div at bounding box center [784, 352] width 1568 height 704
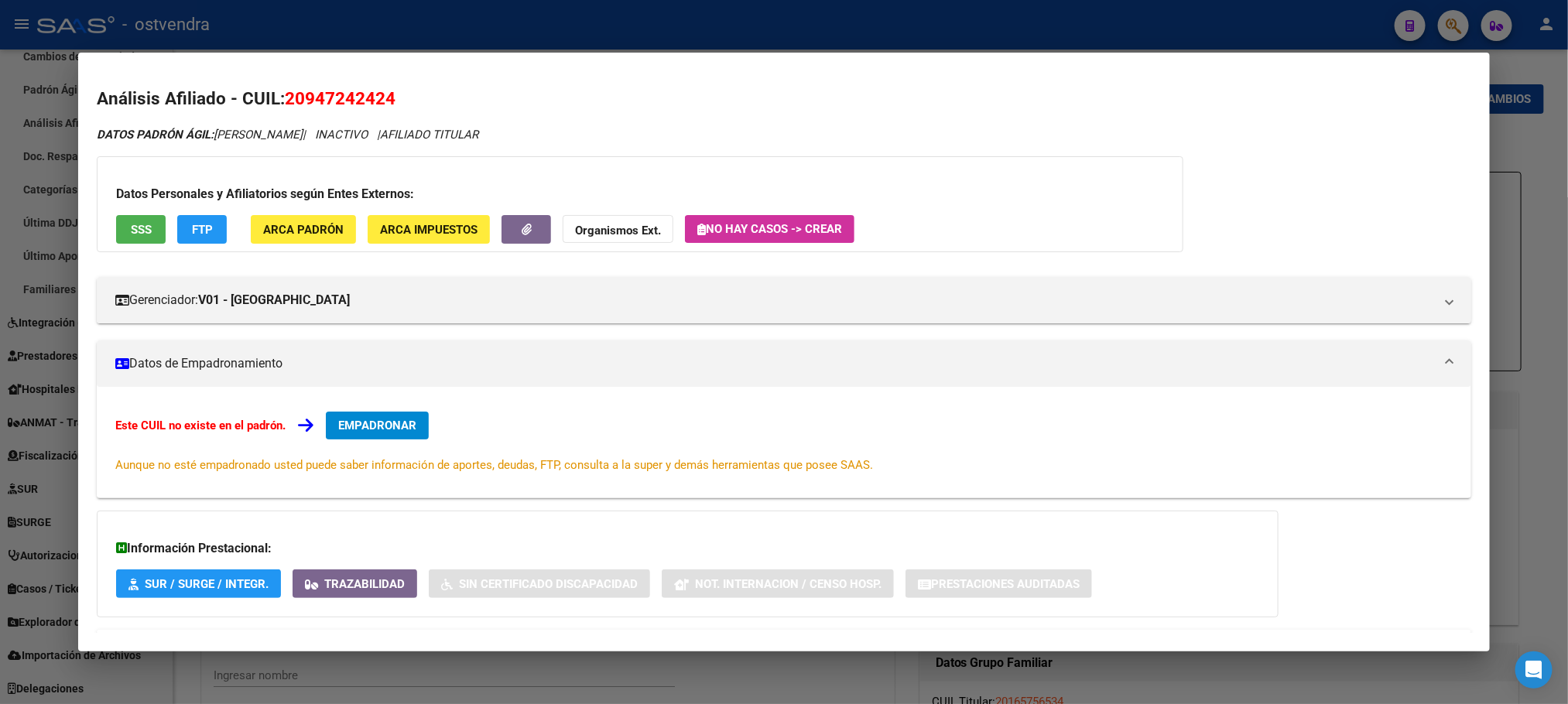
click at [212, 229] on button "FTP" at bounding box center [202, 230] width 49 height 29
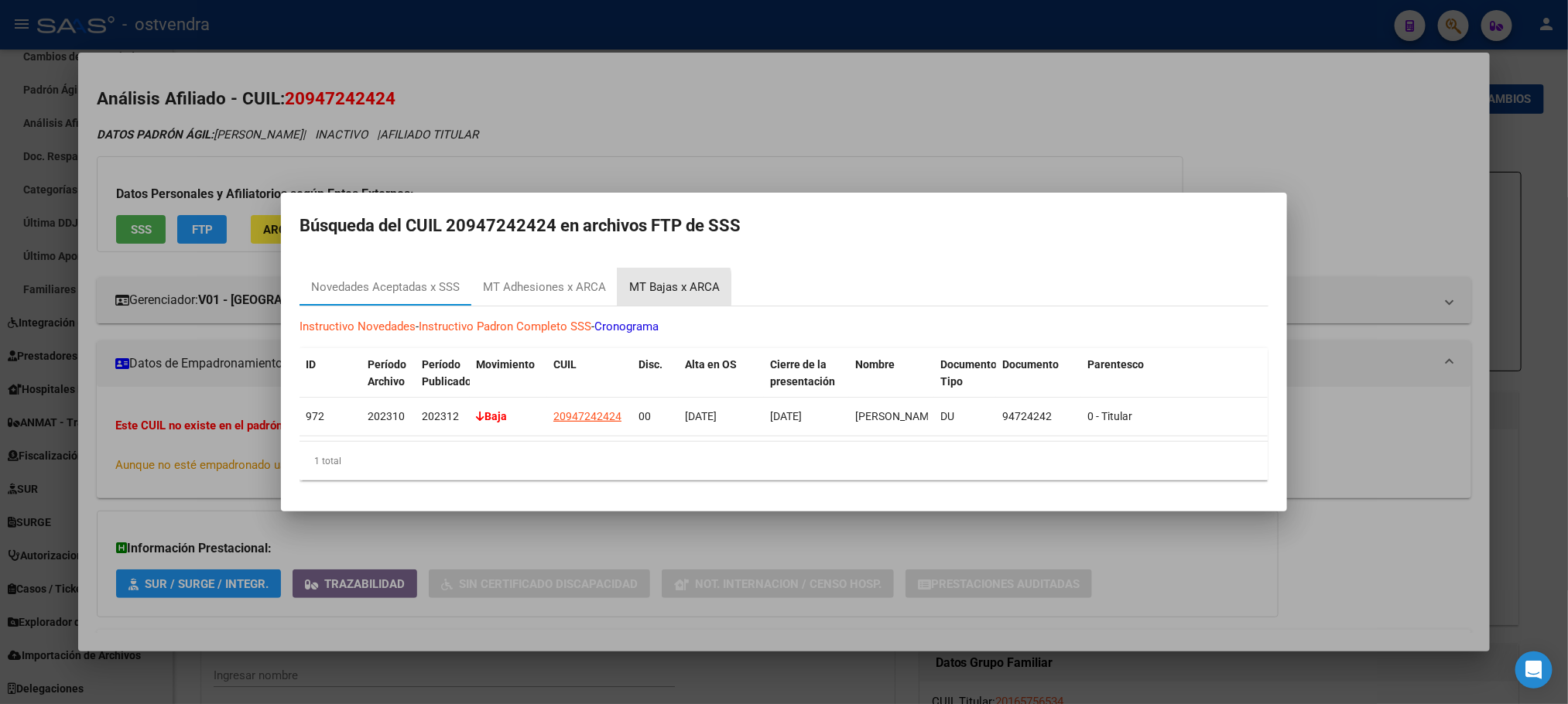
click at [659, 281] on div "MT Bajas x ARCA" at bounding box center [674, 288] width 90 height 18
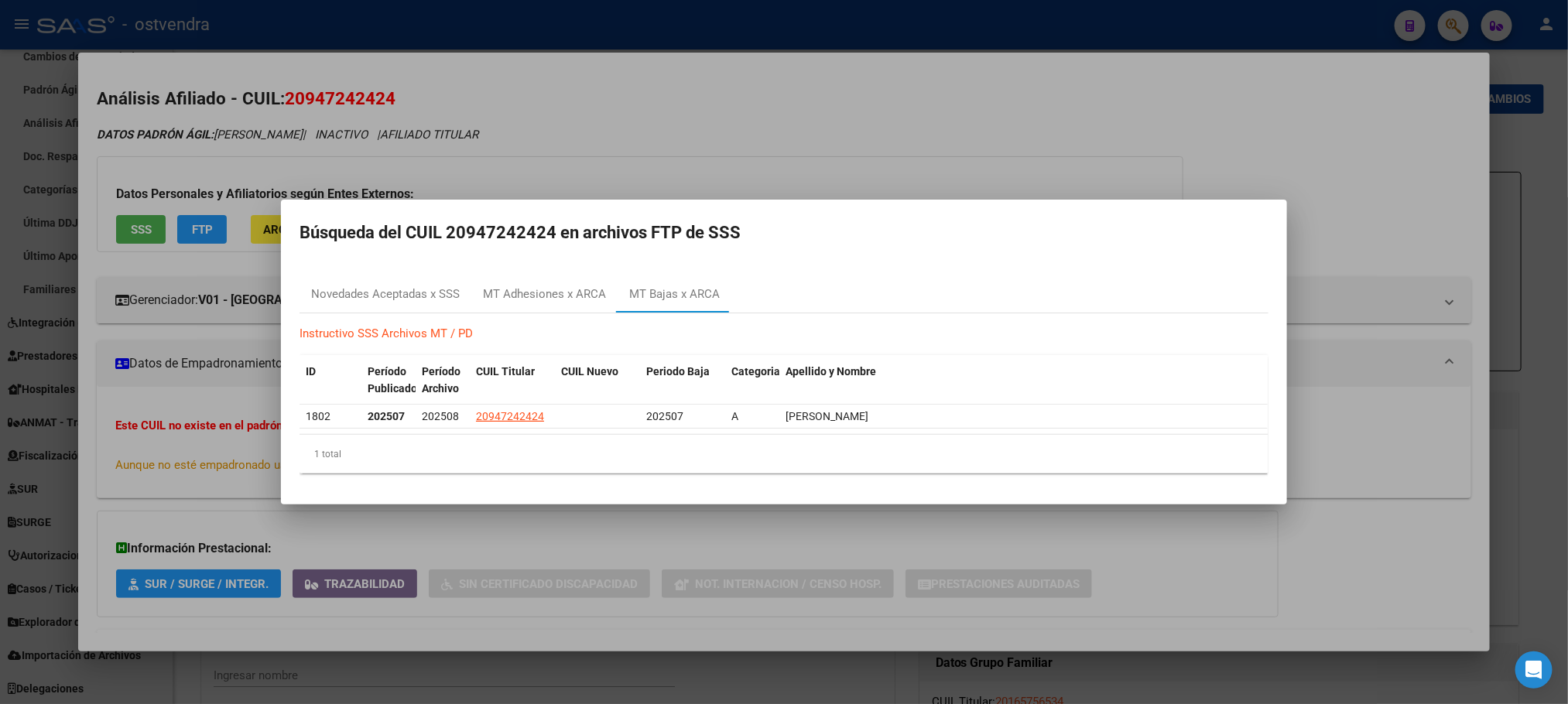
click at [925, 148] on div at bounding box center [784, 352] width 1568 height 704
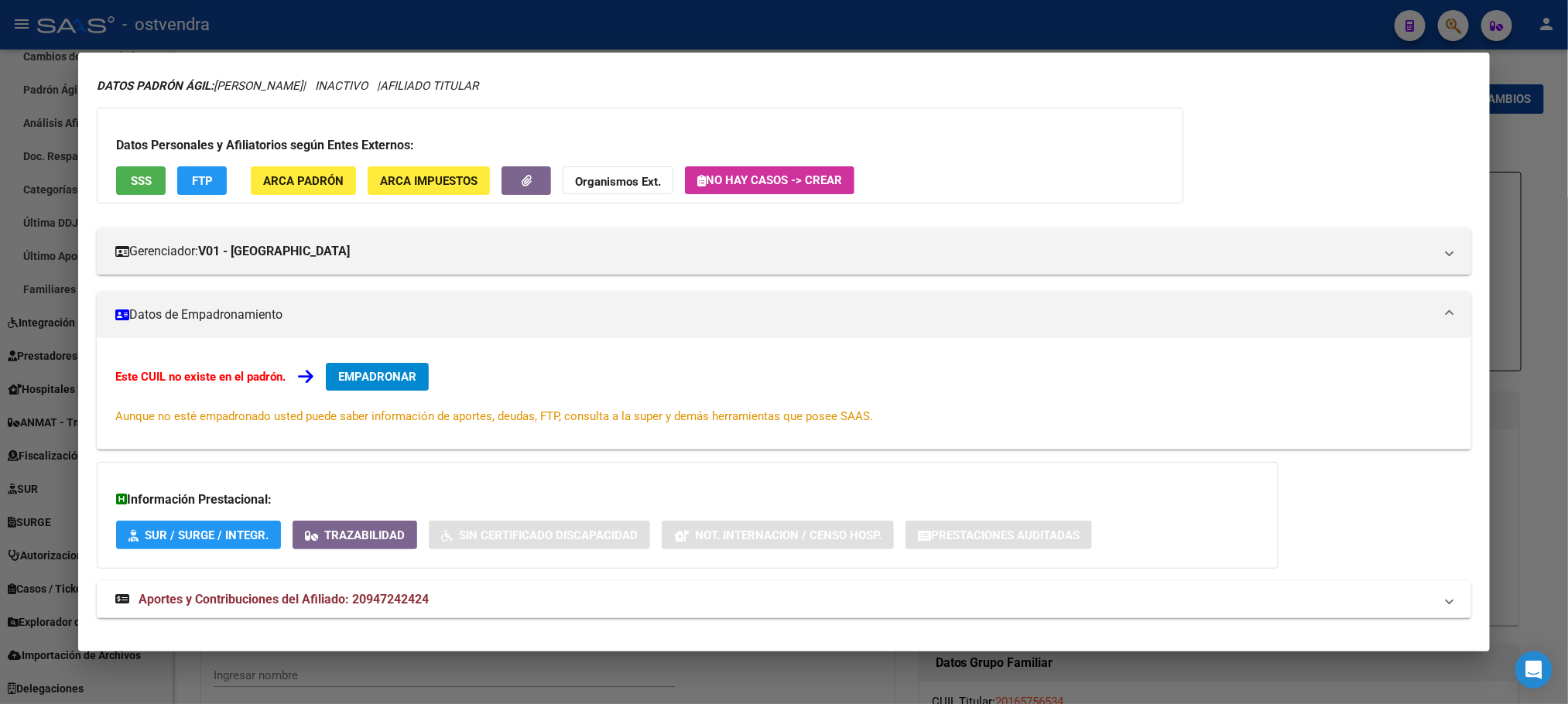
scroll to position [70, 0]
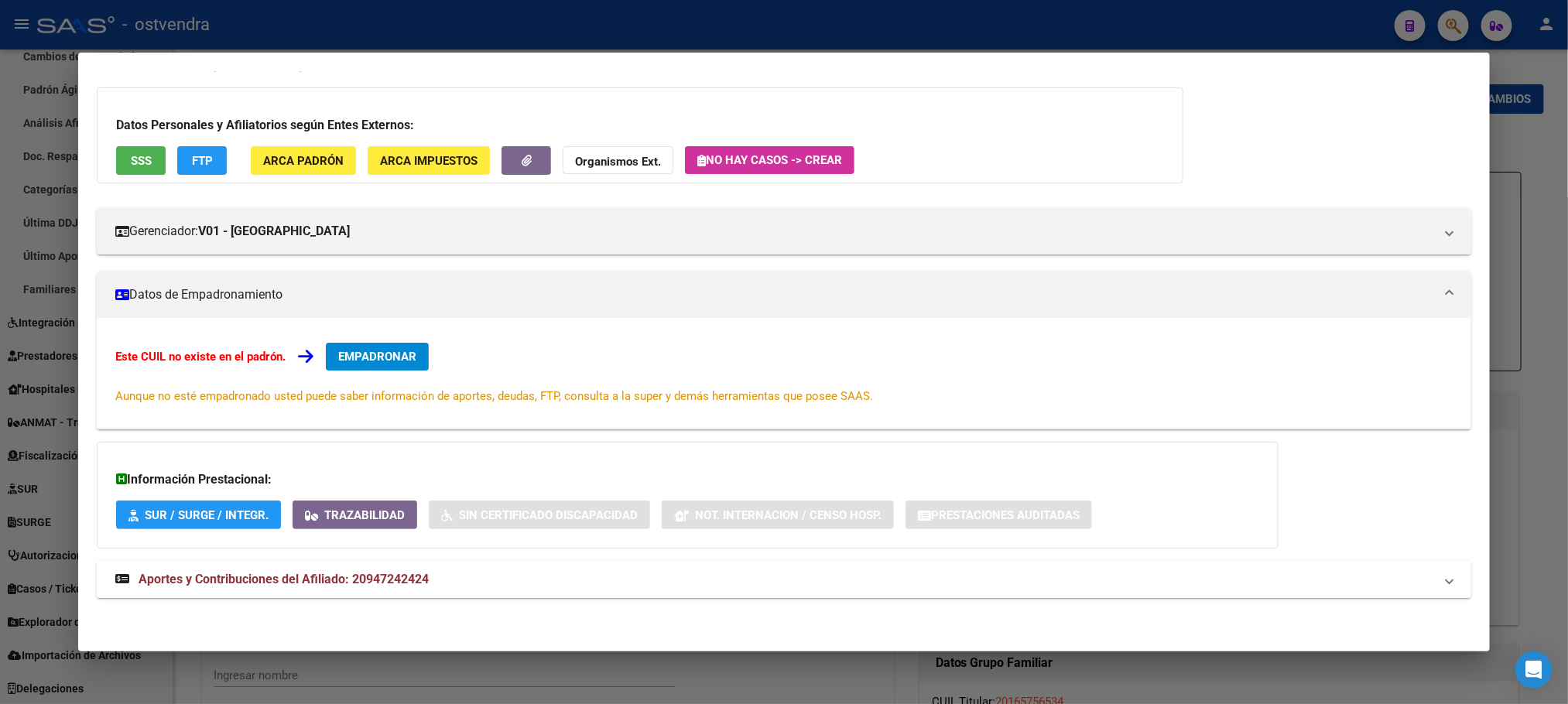
click at [434, 590] on mat-expansion-panel-header "Aportes y Contribuciones del Afiliado: 20947242424" at bounding box center [783, 580] width 1373 height 38
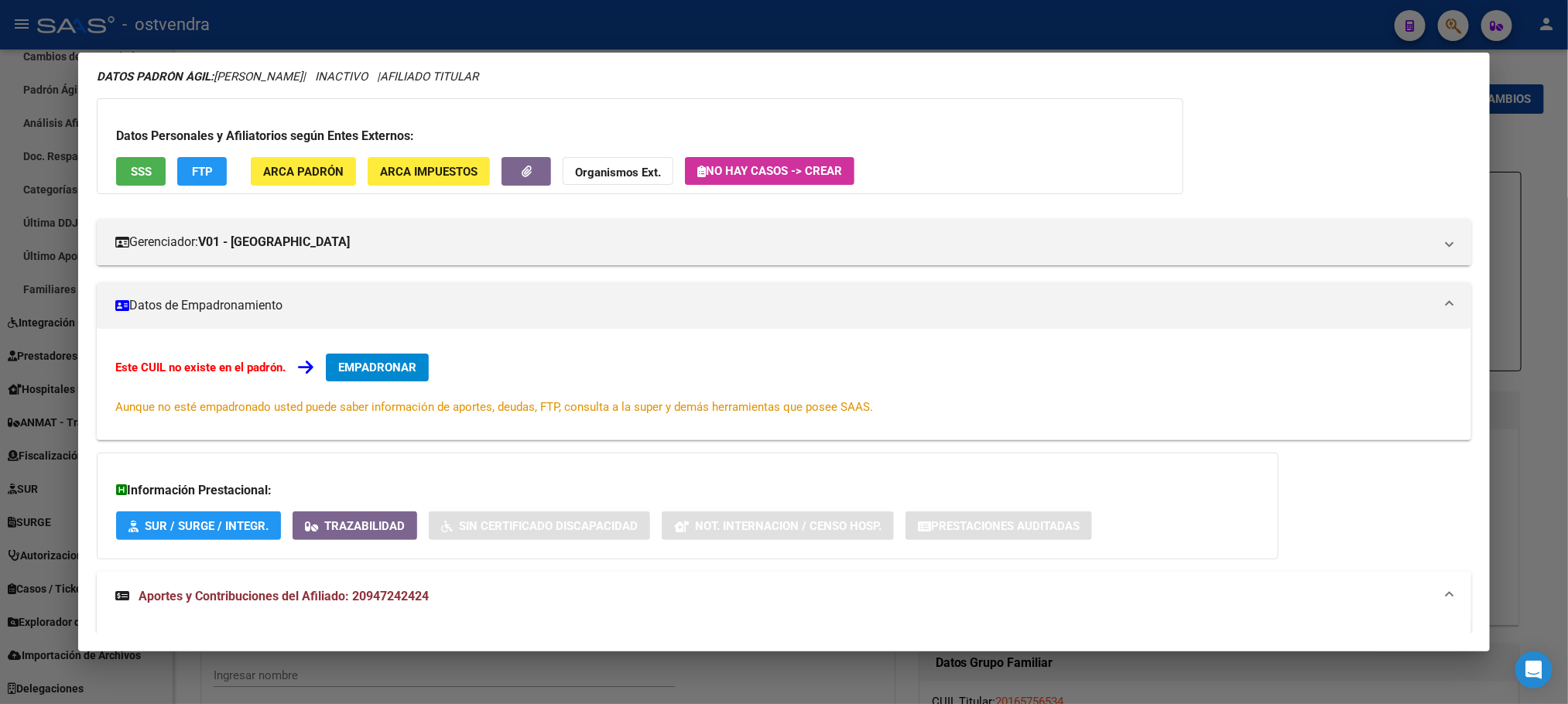
scroll to position [0, 0]
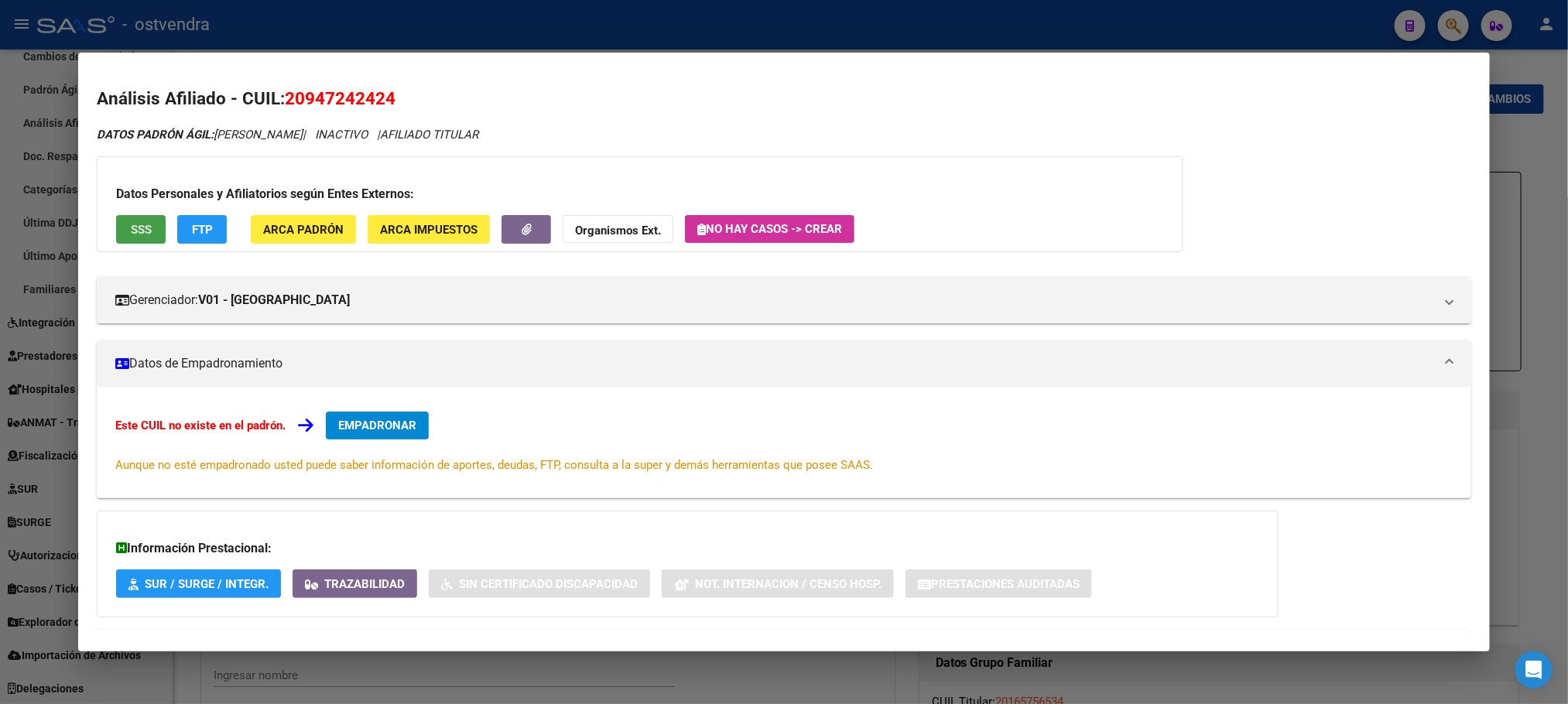
click at [135, 230] on span "SSS" at bounding box center [141, 230] width 20 height 14
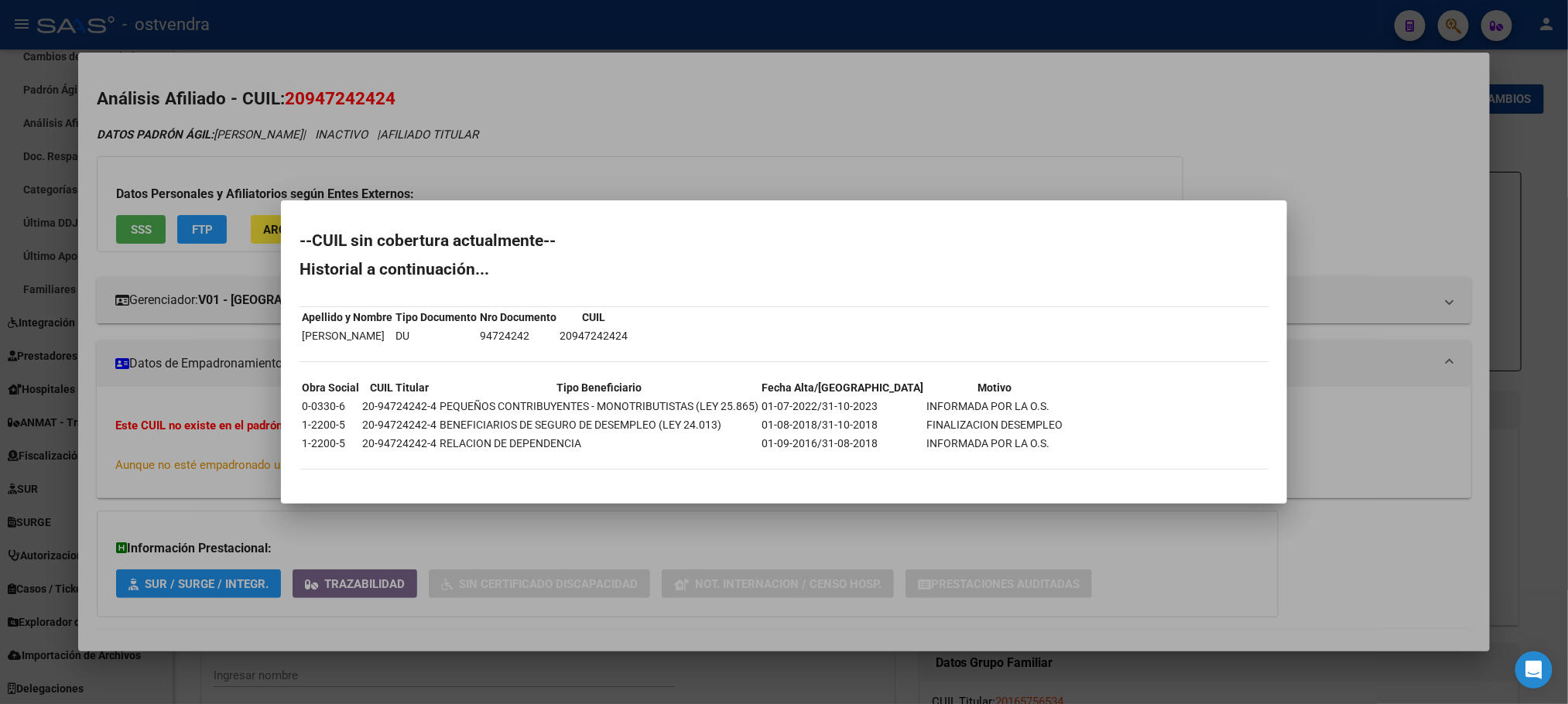
click at [267, 116] on div at bounding box center [784, 352] width 1568 height 704
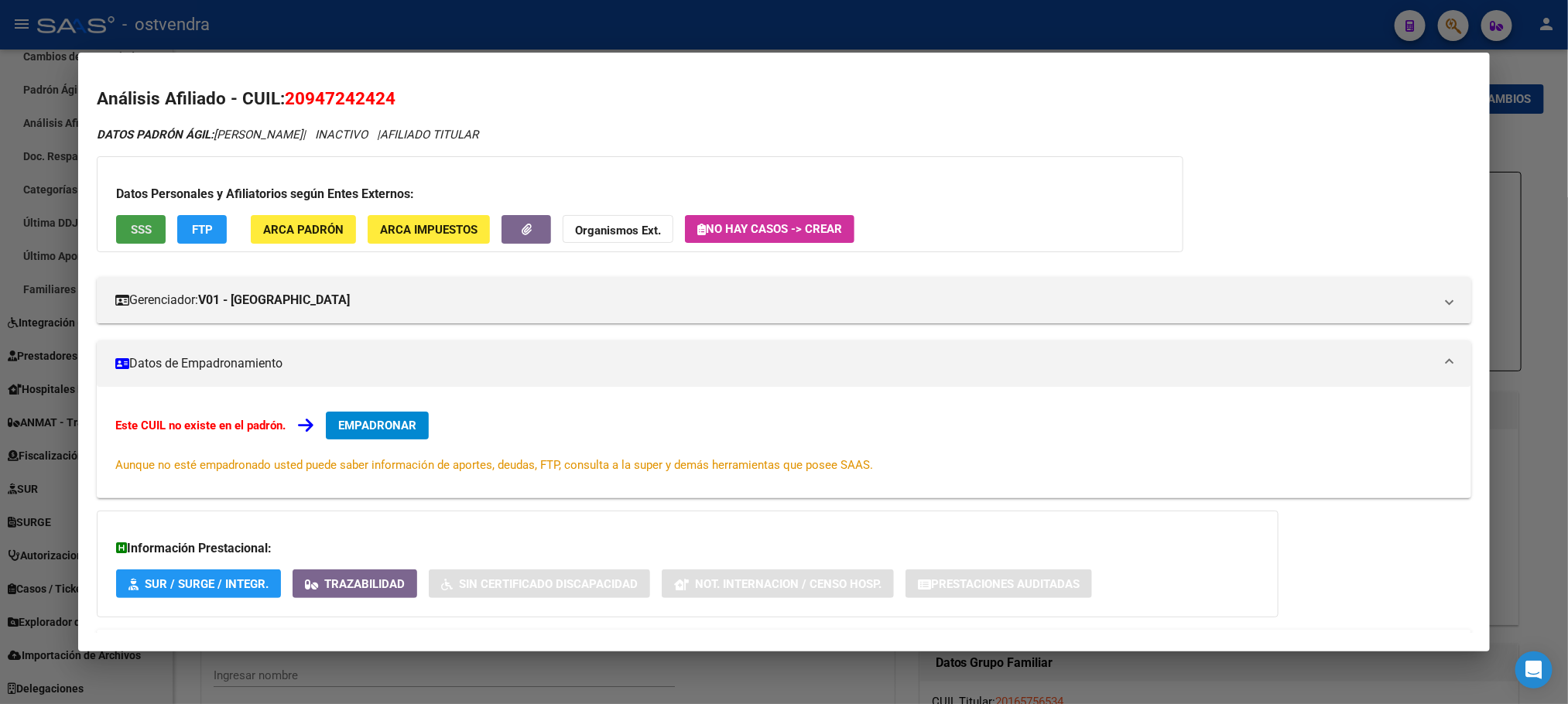
click at [131, 237] on button "SSS" at bounding box center [141, 230] width 49 height 29
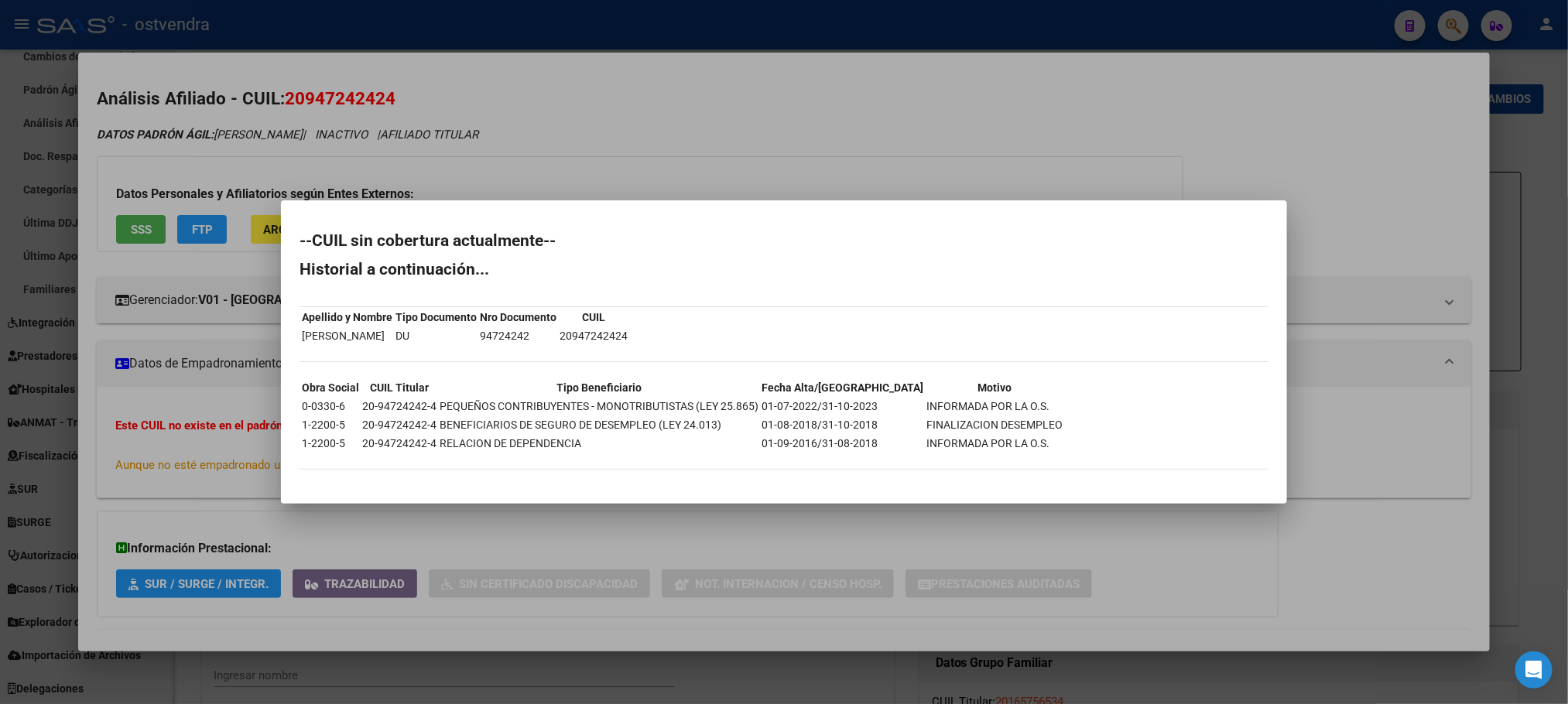
click at [242, 133] on div at bounding box center [784, 352] width 1568 height 704
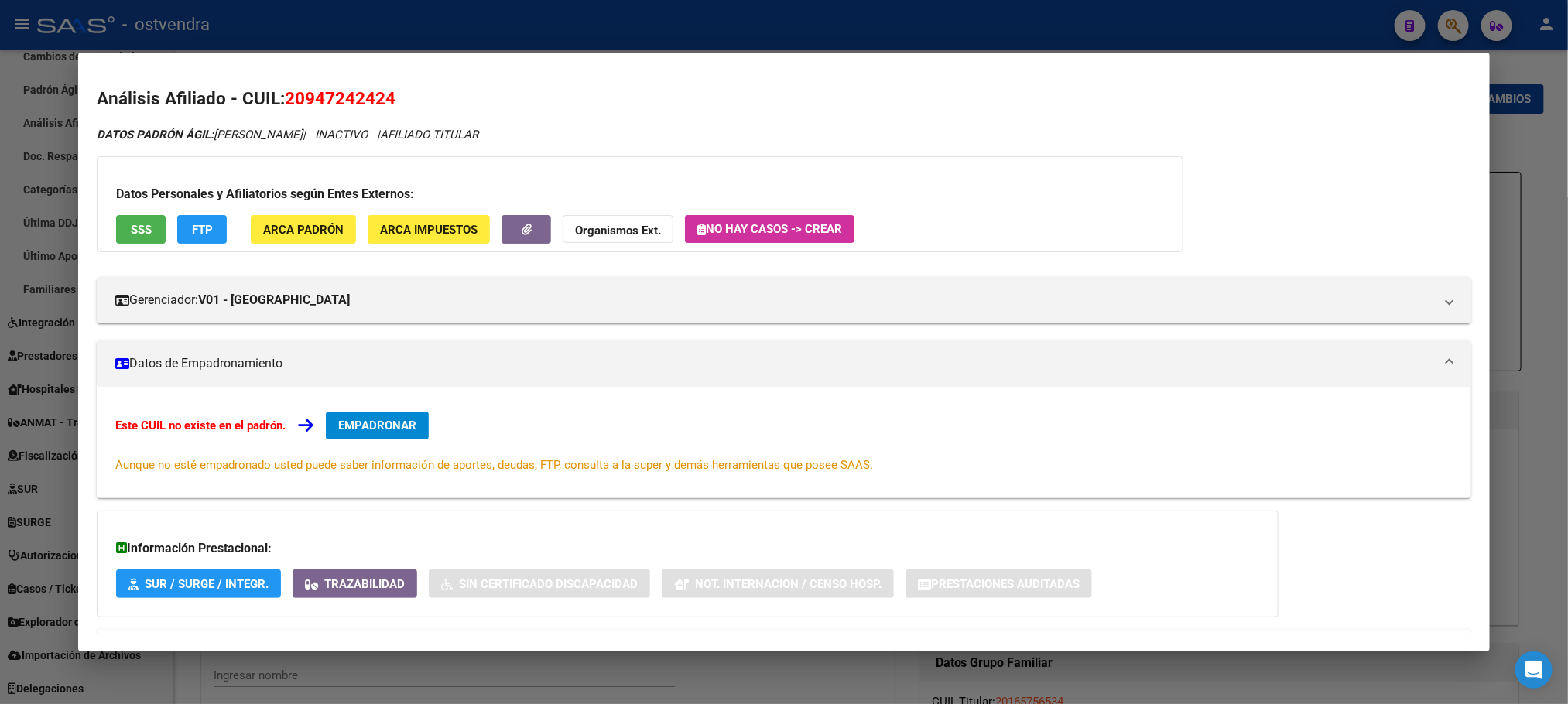
click at [193, 228] on span "FTP" at bounding box center [202, 230] width 20 height 14
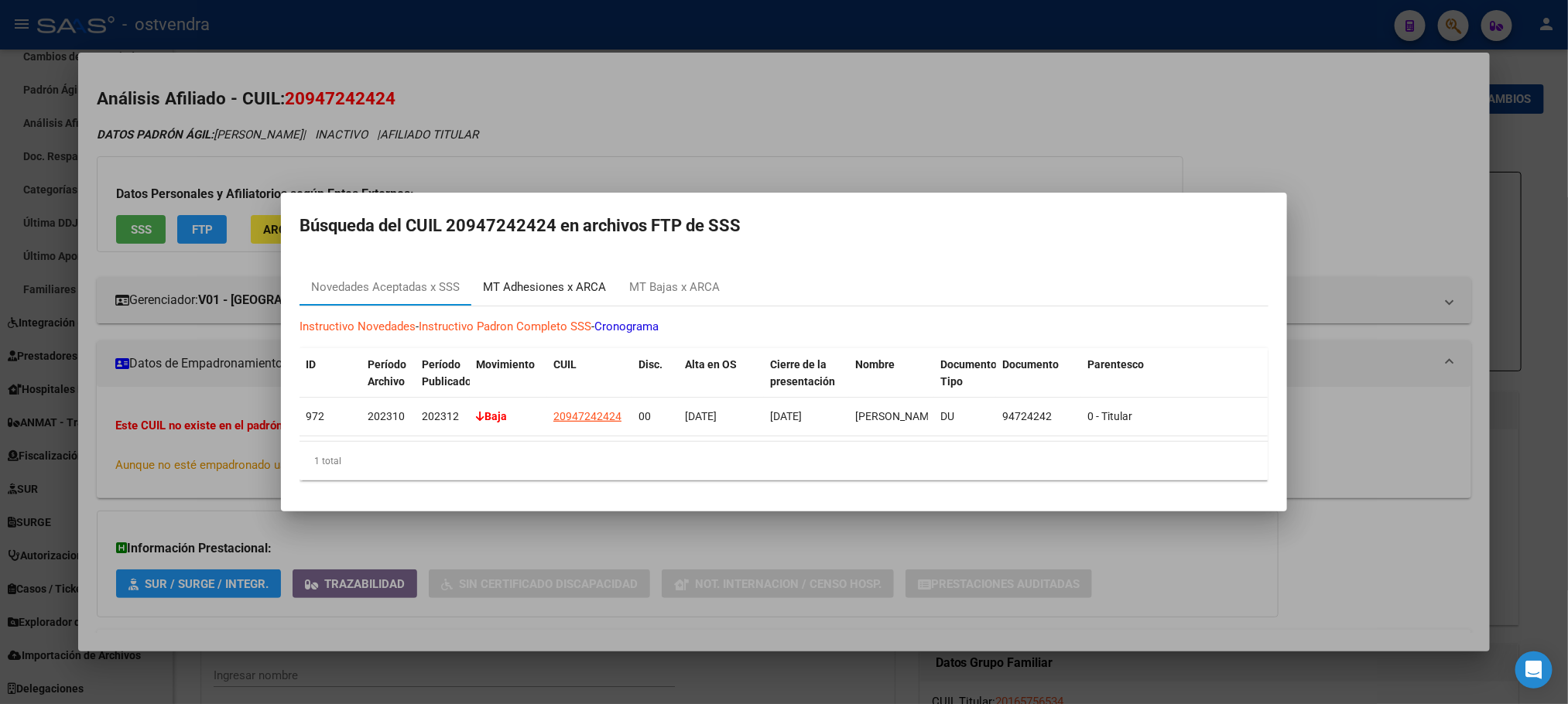
drag, startPoint x: 603, startPoint y: 265, endPoint x: 615, endPoint y: 272, distance: 13.9
click at [603, 269] on div "MT Adhesiones x ARCA" at bounding box center [543, 288] width 146 height 38
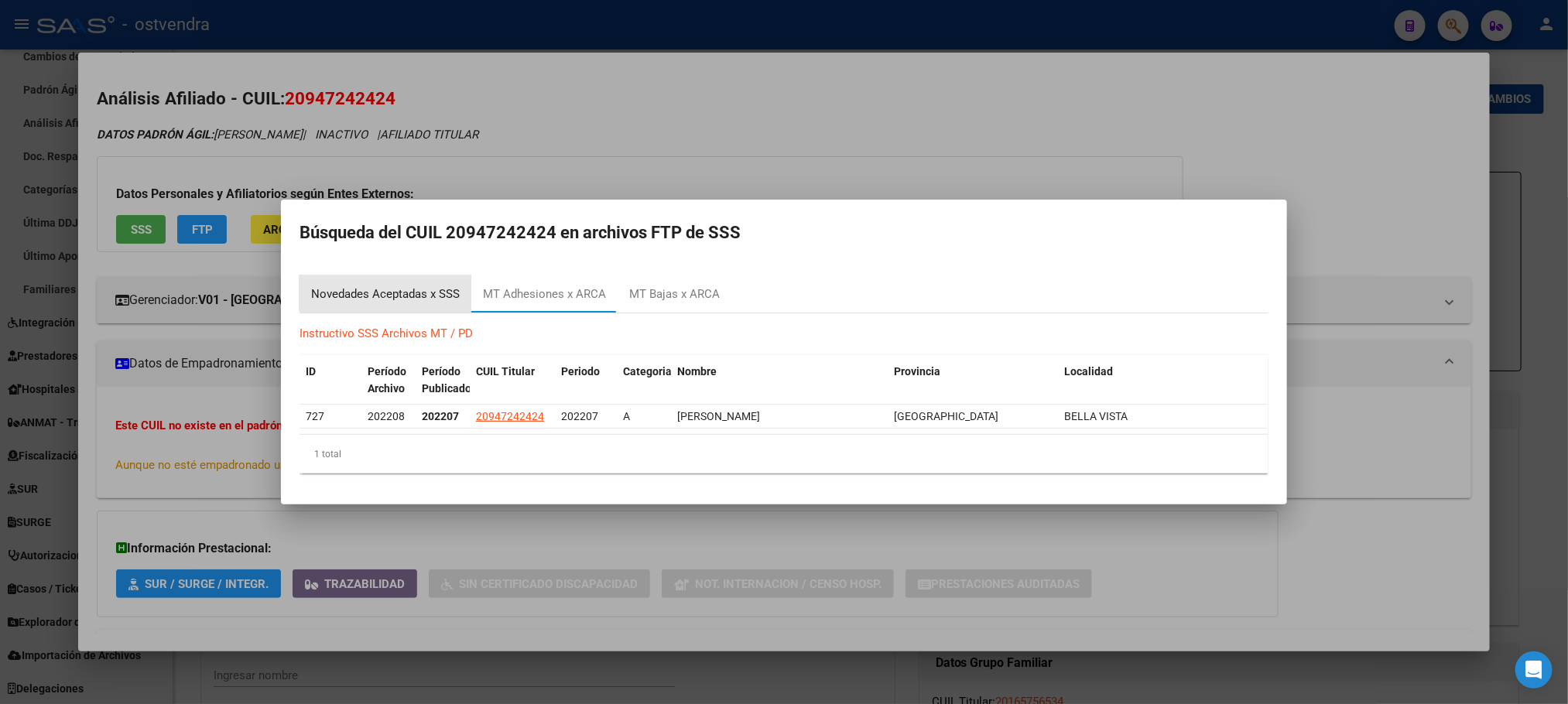
click at [390, 283] on div "Novedades Aceptadas x SSS" at bounding box center [385, 294] width 171 height 38
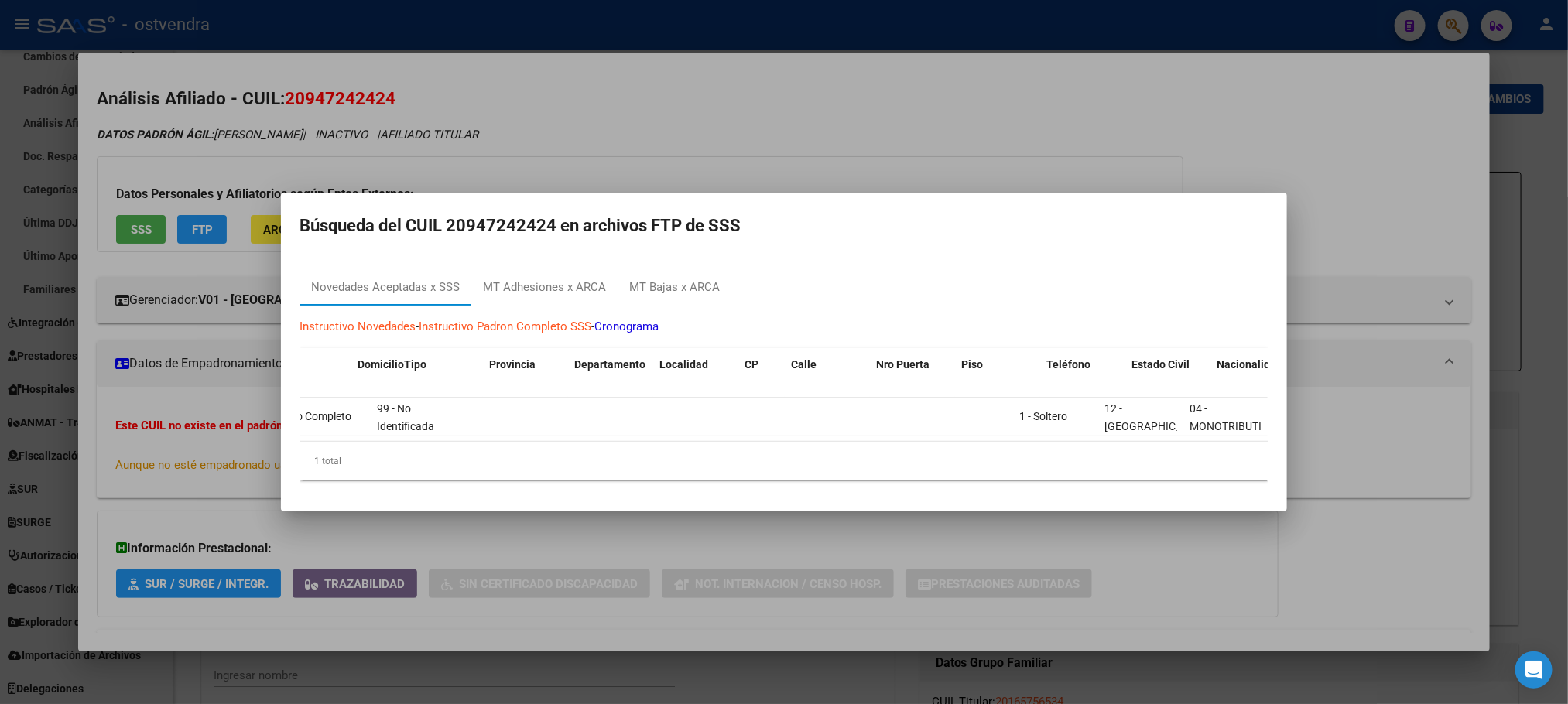
scroll to position [0, 1070]
click at [1042, 177] on div at bounding box center [784, 352] width 1568 height 704
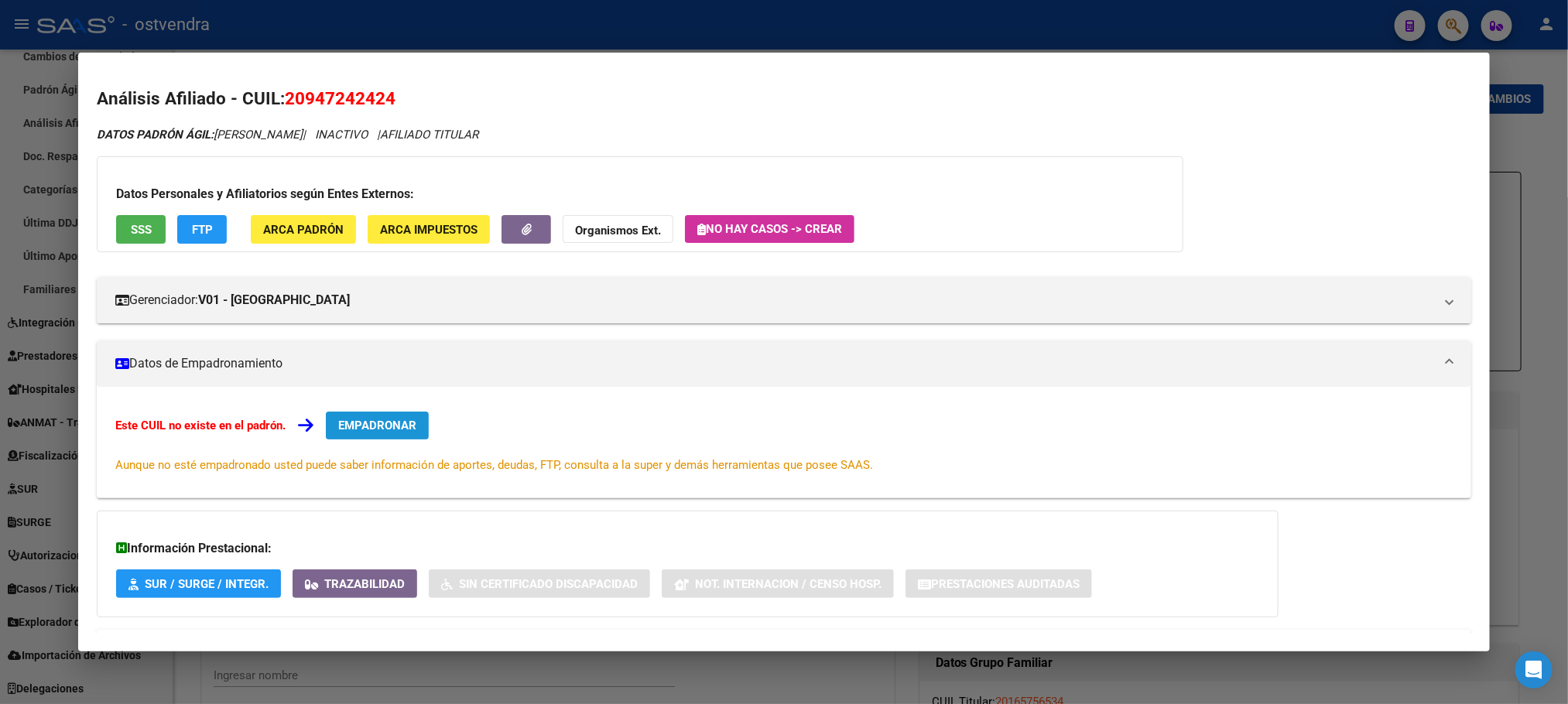
click at [414, 428] on button "EMPADRONAR" at bounding box center [377, 426] width 103 height 28
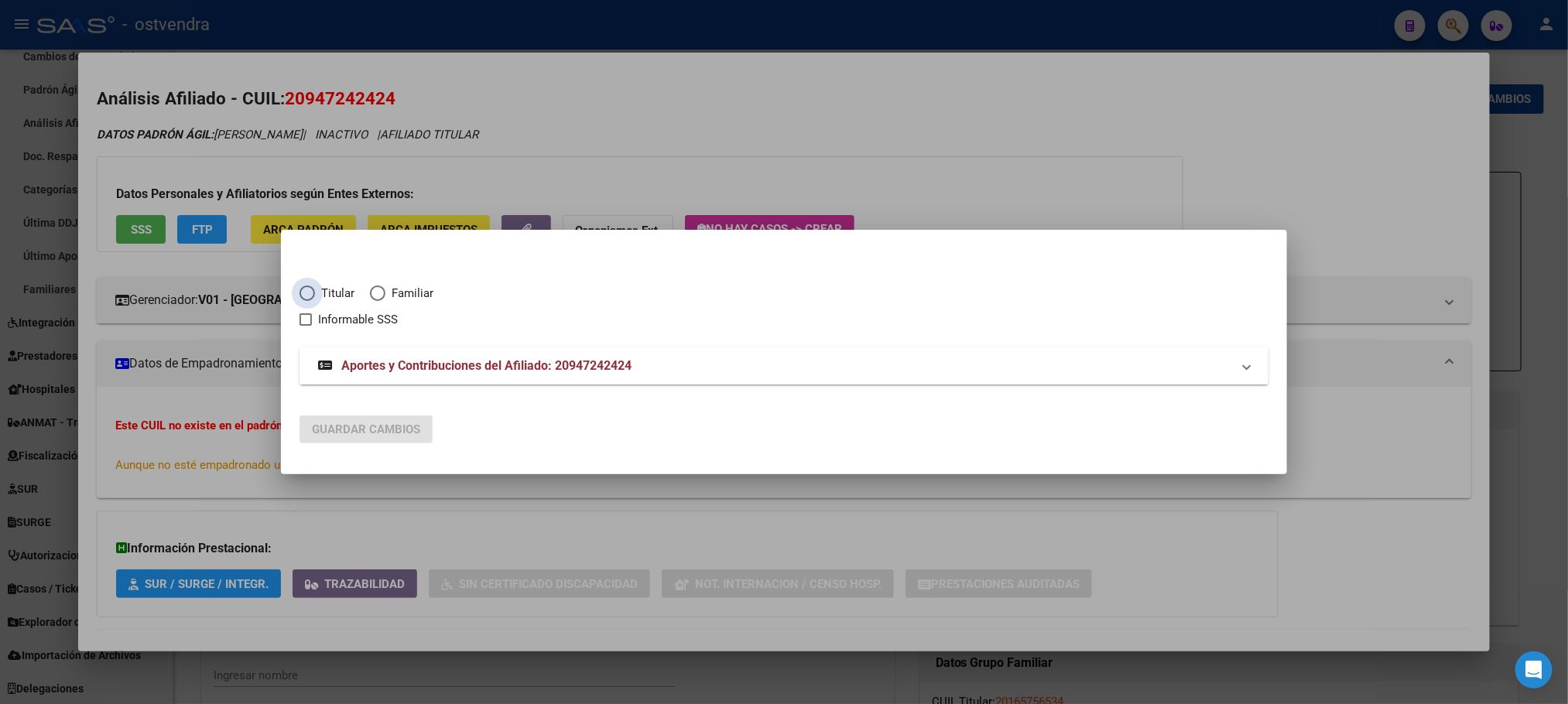
click at [337, 295] on span "Titular" at bounding box center [334, 294] width 39 height 18
click at [315, 295] on input "Titular" at bounding box center [307, 294] width 15 height 15
radio input "true"
checkbox input "true"
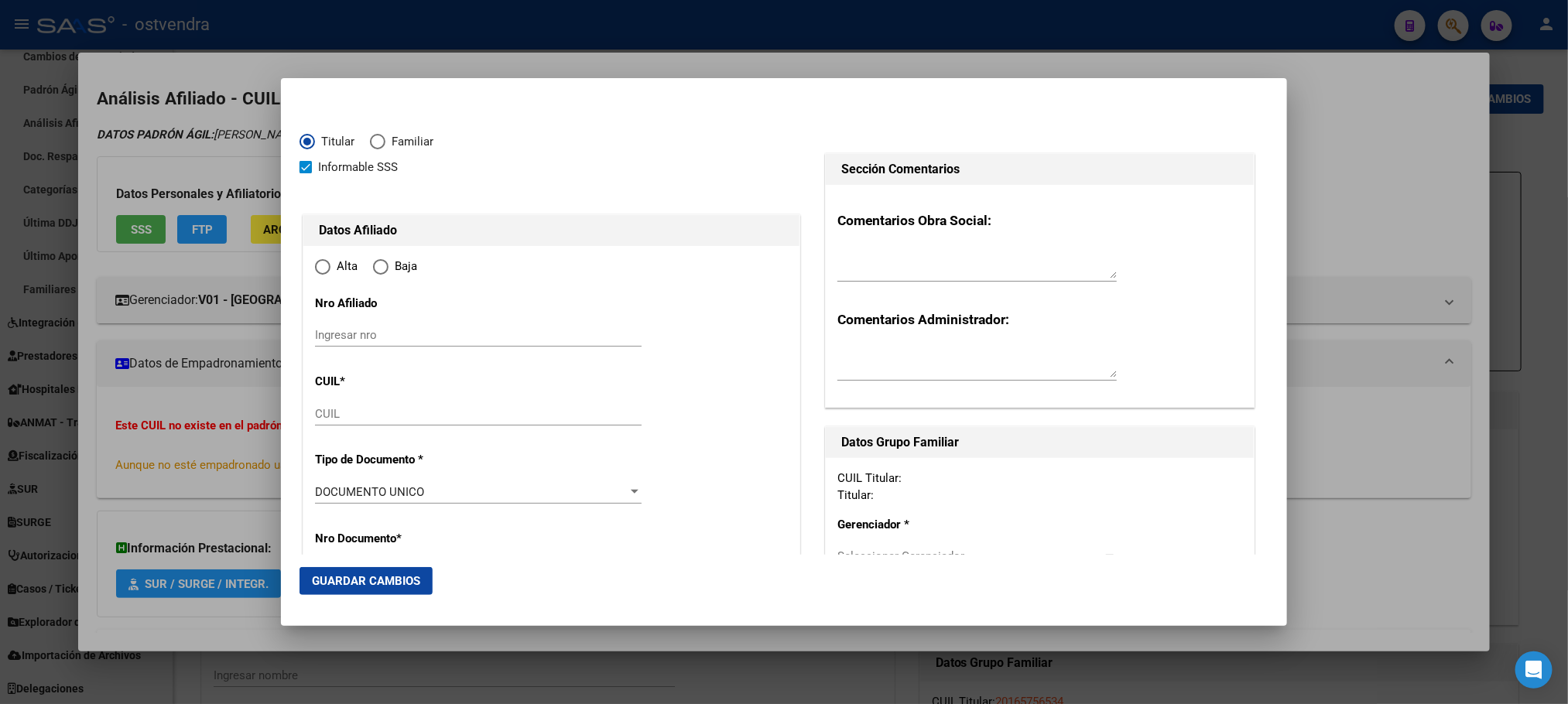
type input "20-94724242-4"
click at [348, 159] on span "Informable SSS" at bounding box center [357, 167] width 79 height 19
click at [305, 173] on input "Informable SSS" at bounding box center [305, 173] width 1 height 1
checkbox input "false"
radio input "true"
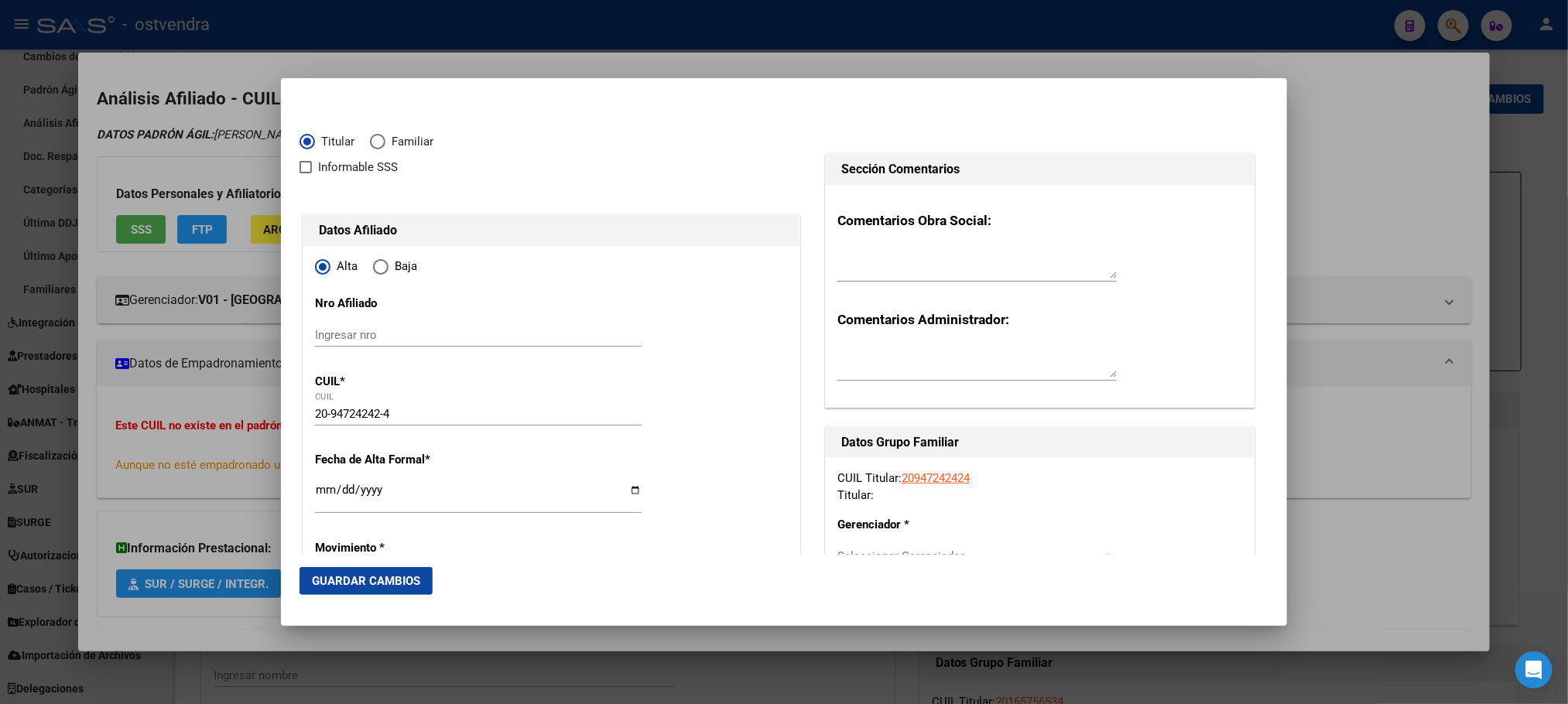
click at [380, 267] on span "Elija una opción" at bounding box center [380, 267] width 15 height 15
click at [380, 267] on input "Baja" at bounding box center [380, 267] width 15 height 15
radio input "true"
type input "94724242"
type input "1984-05-04"
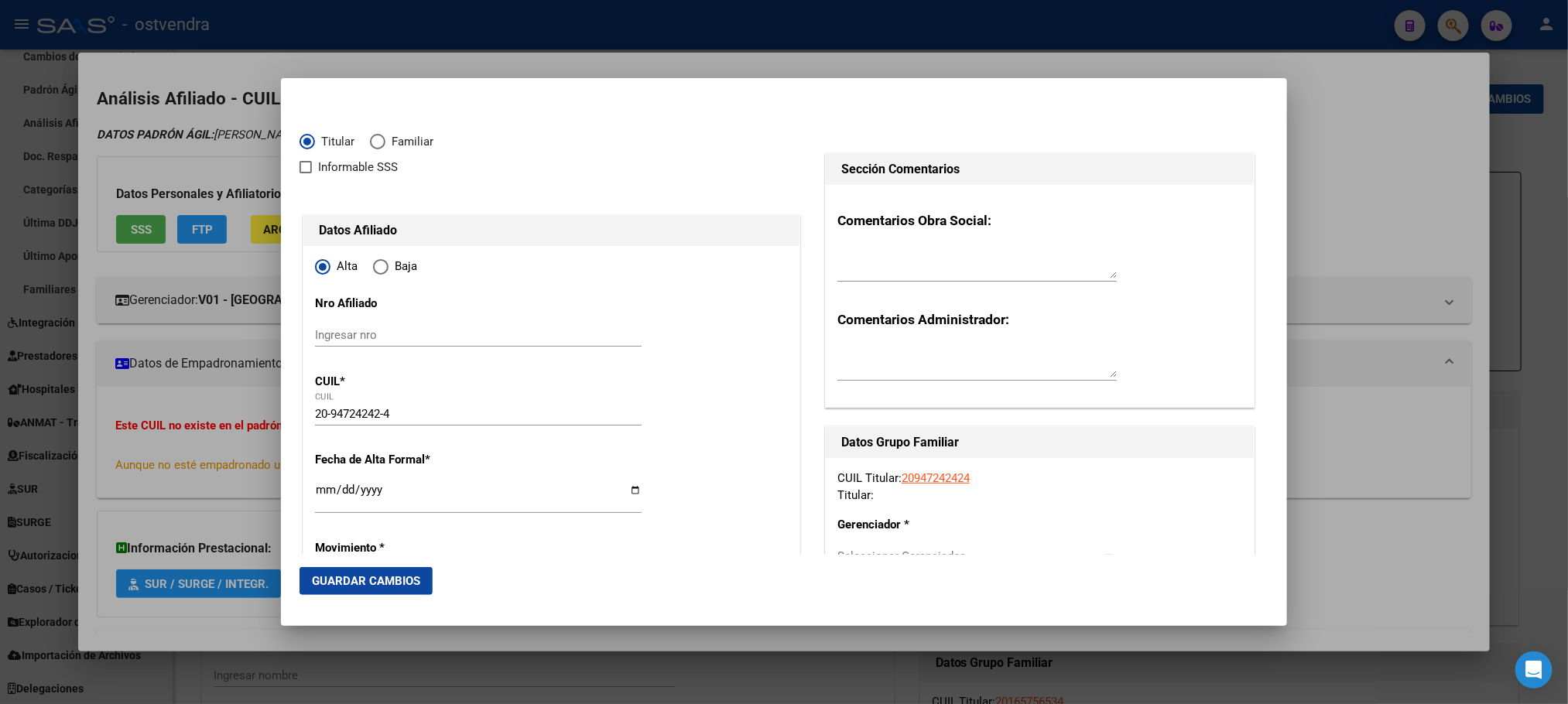
type input "1661"
type input "DAVALOS"
type input "ABRAHAN"
type input "BELLA VISTA"
type input "GASPAR CAMPOS"
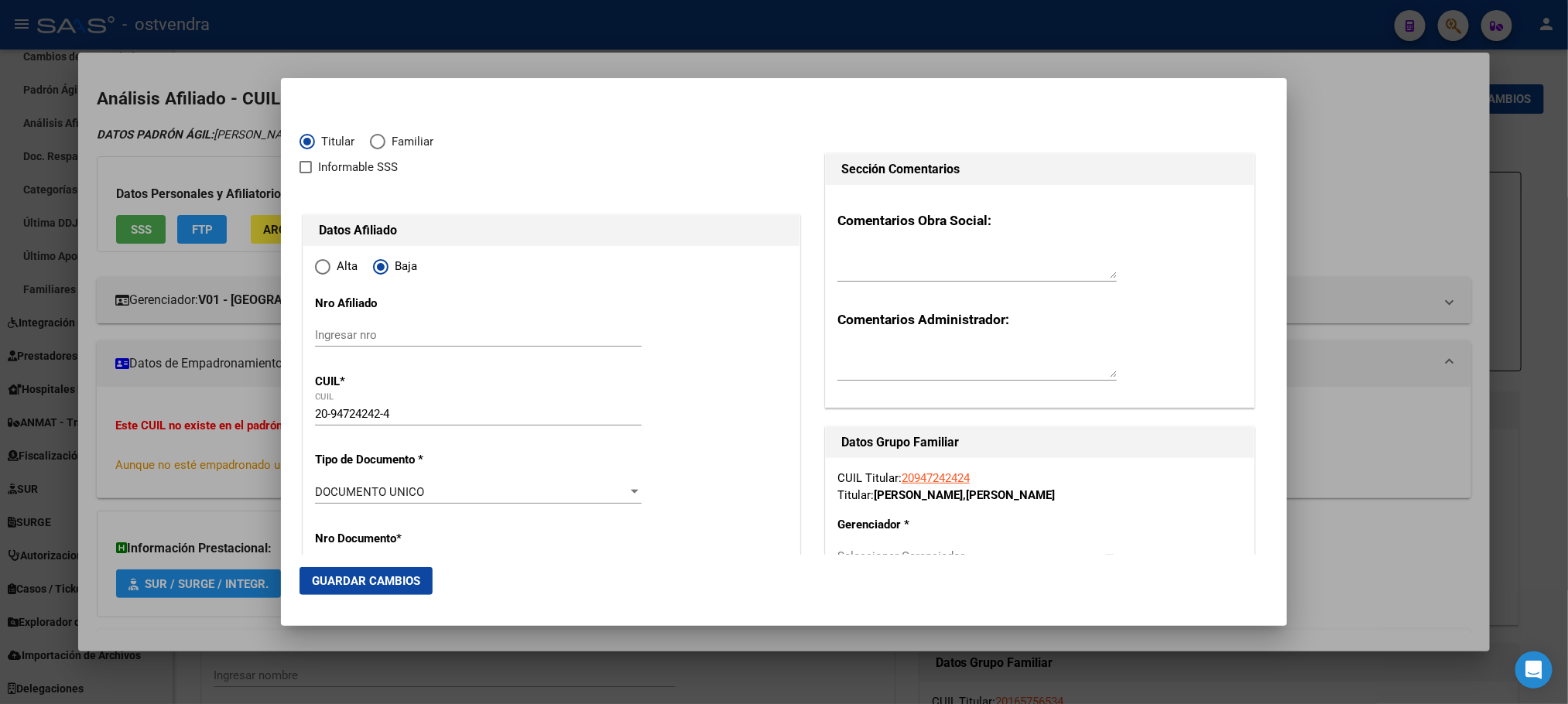
type input "190"
type input "BELLA VISTA"
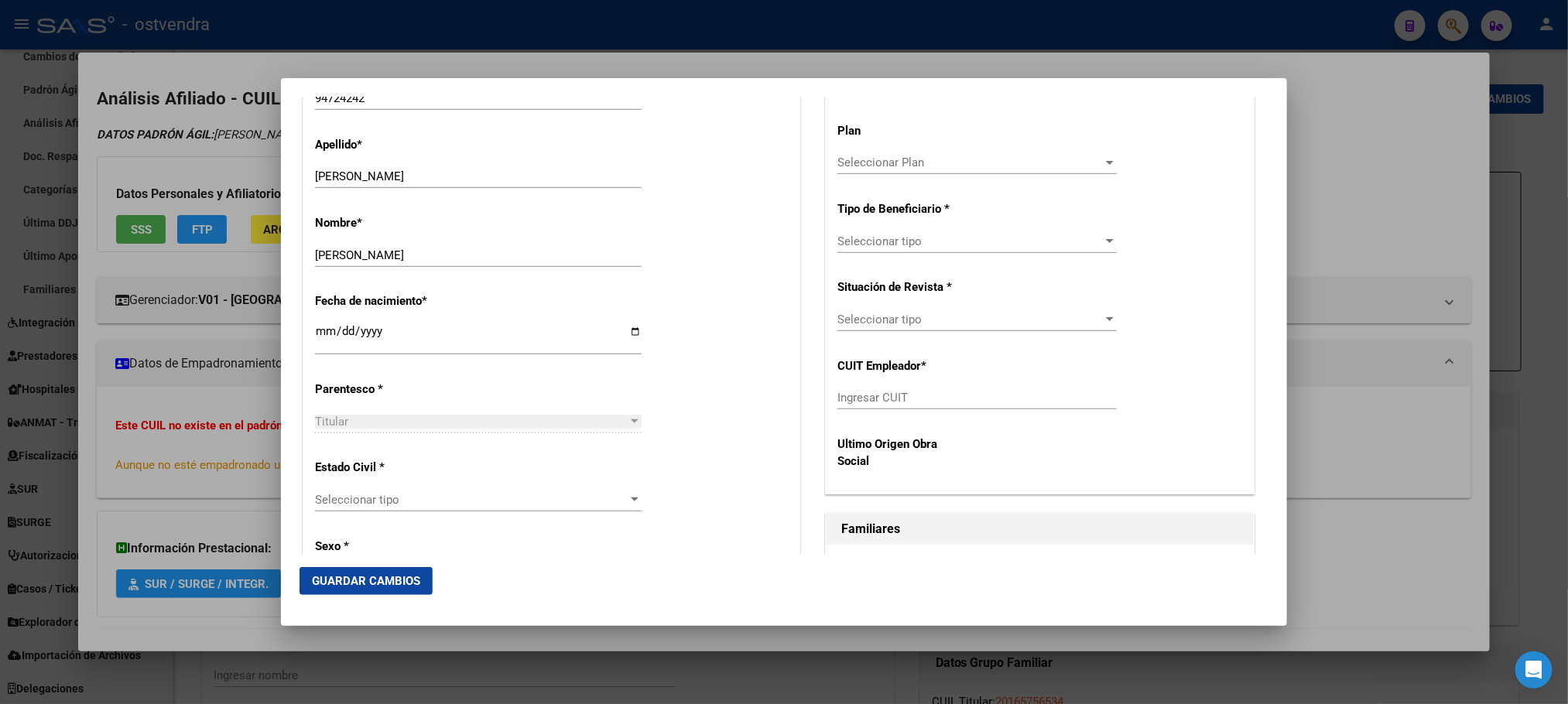
scroll to position [580, 0]
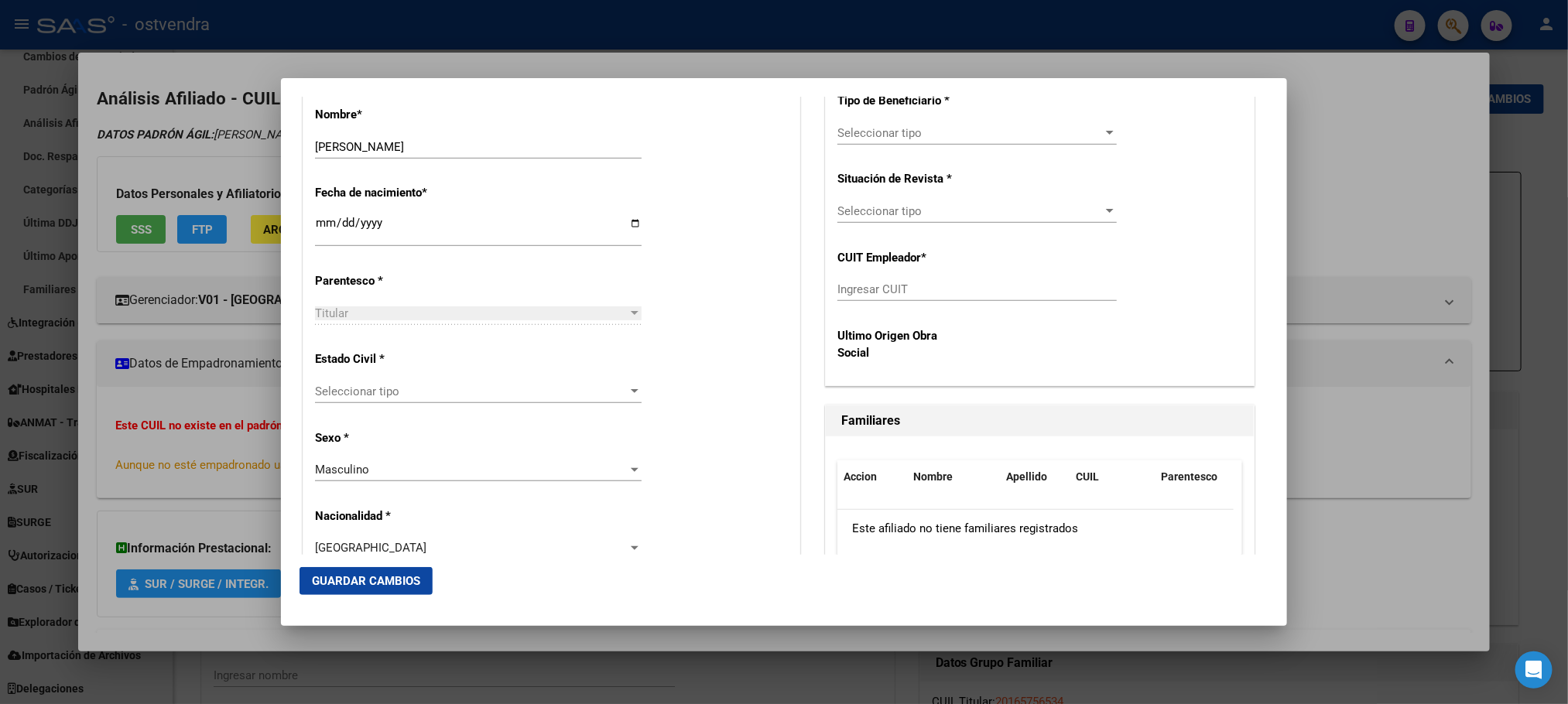
click at [471, 380] on div "Seleccionar tipo Seleccionar tipo" at bounding box center [478, 391] width 327 height 23
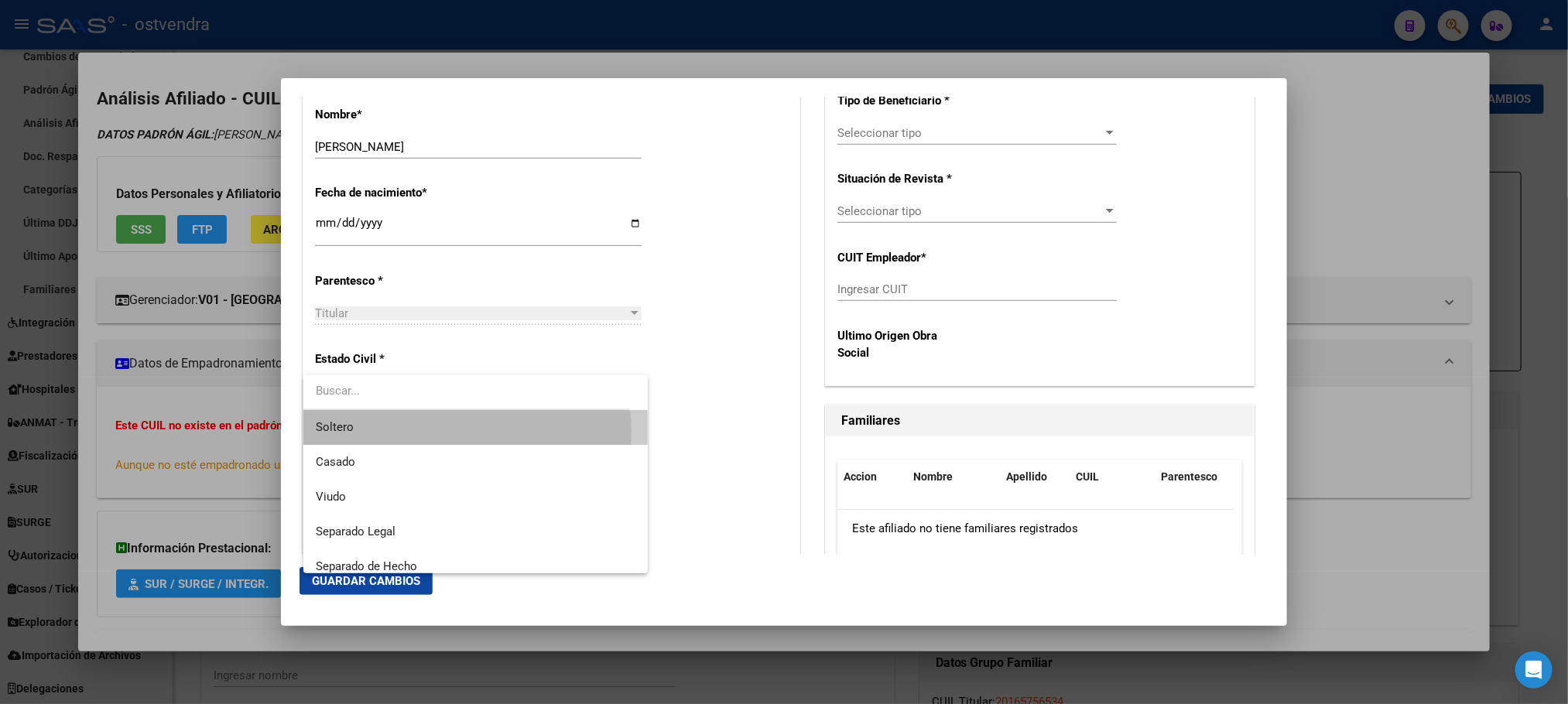
click at [467, 430] on span "Soltero" at bounding box center [475, 428] width 320 height 35
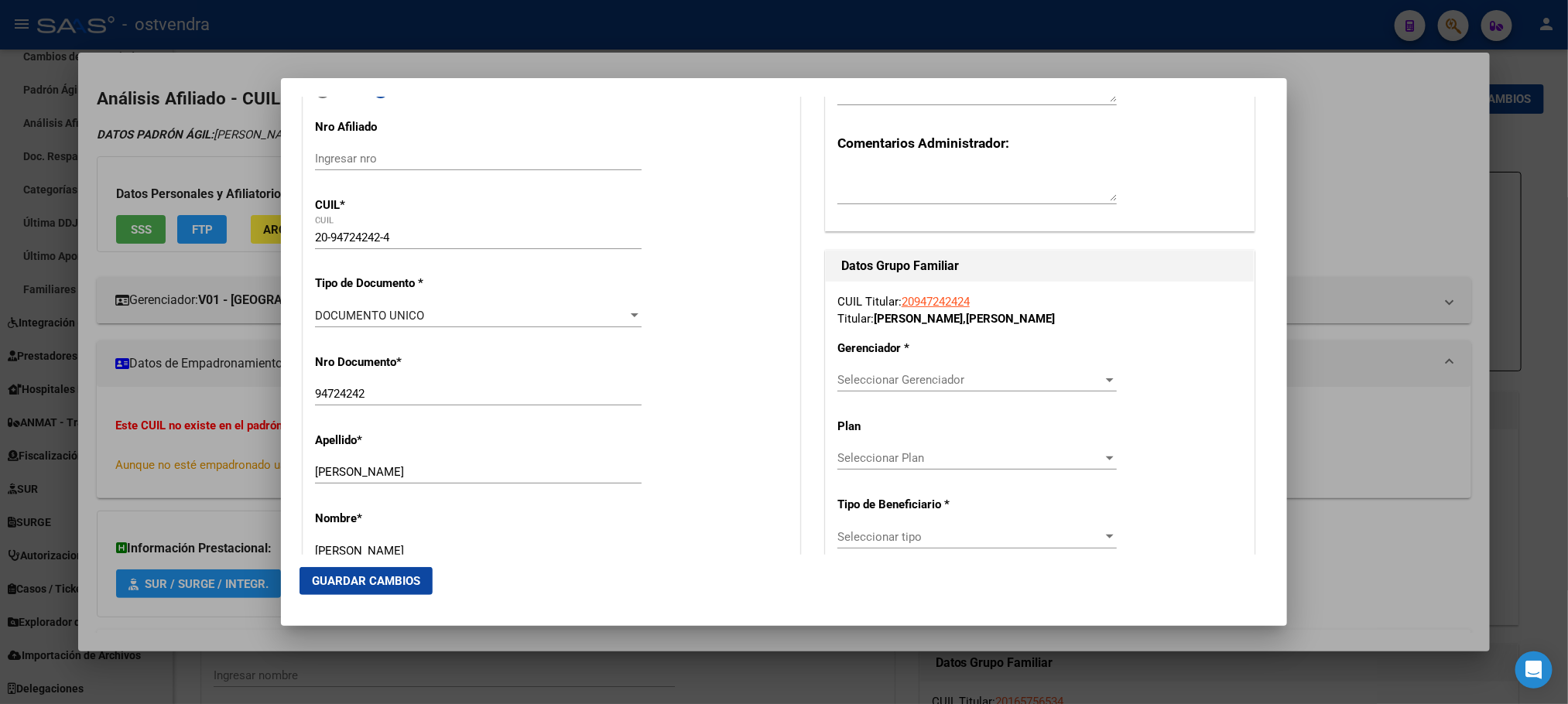
scroll to position [116, 0]
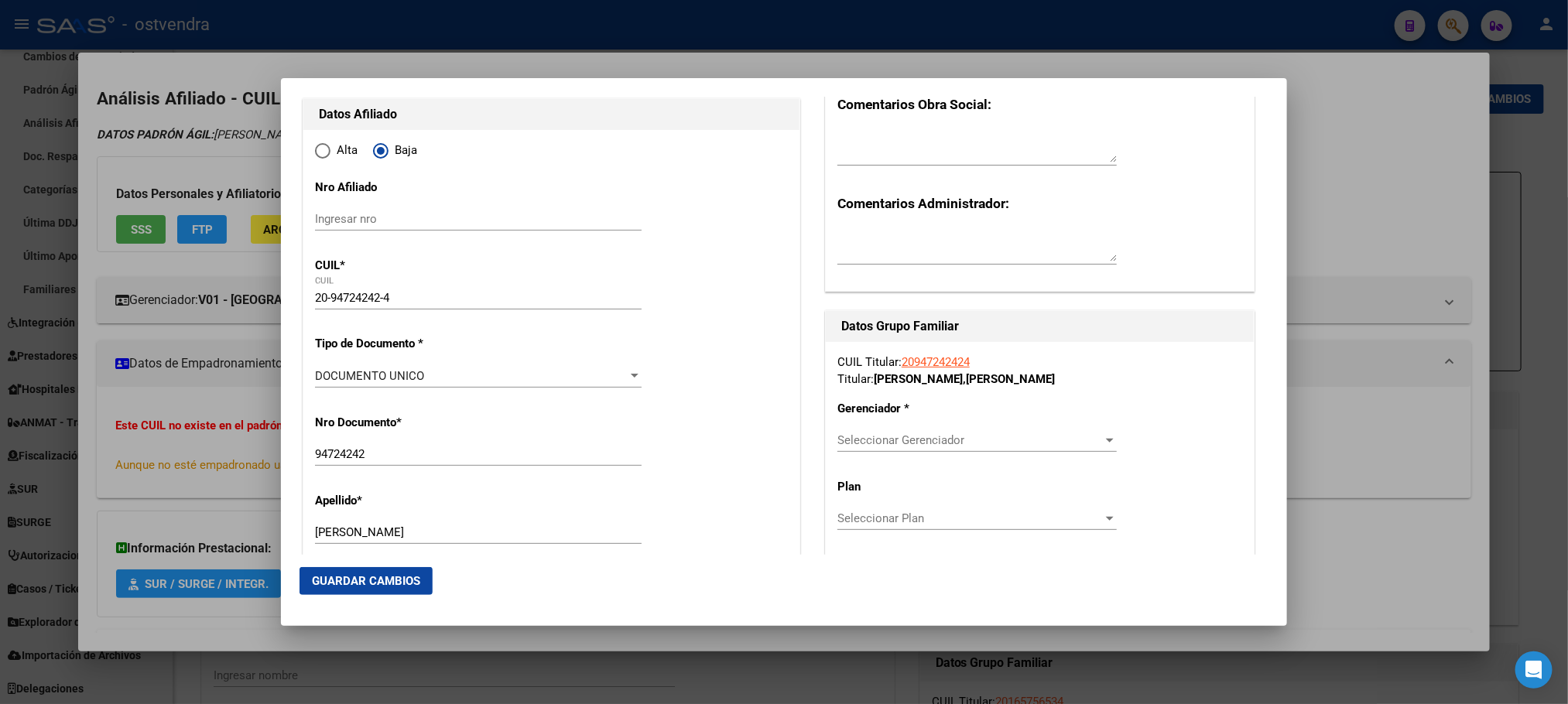
click at [1052, 439] on span "Seleccionar Gerenciador" at bounding box center [969, 440] width 265 height 14
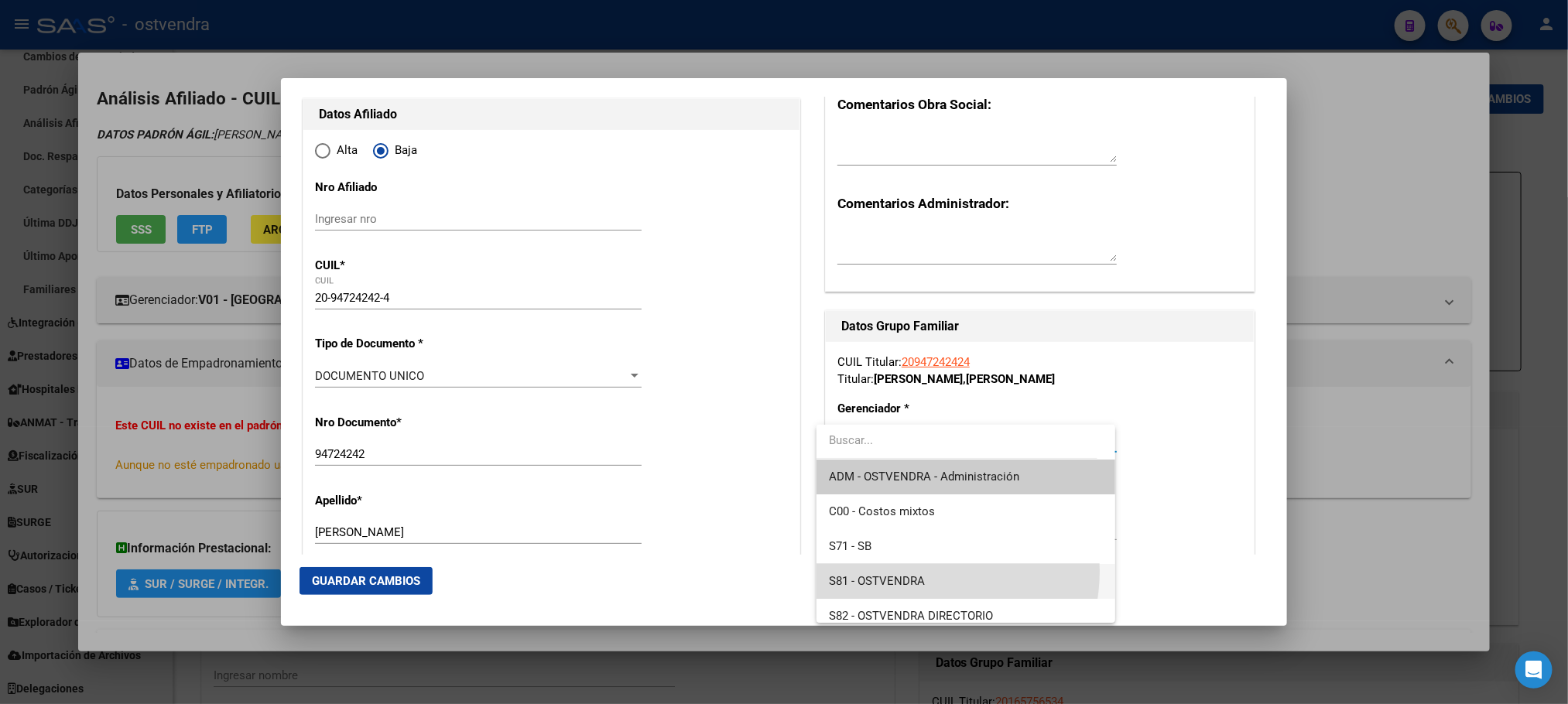
click at [917, 571] on span "S81 - OSTVENDRA" at bounding box center [965, 581] width 273 height 35
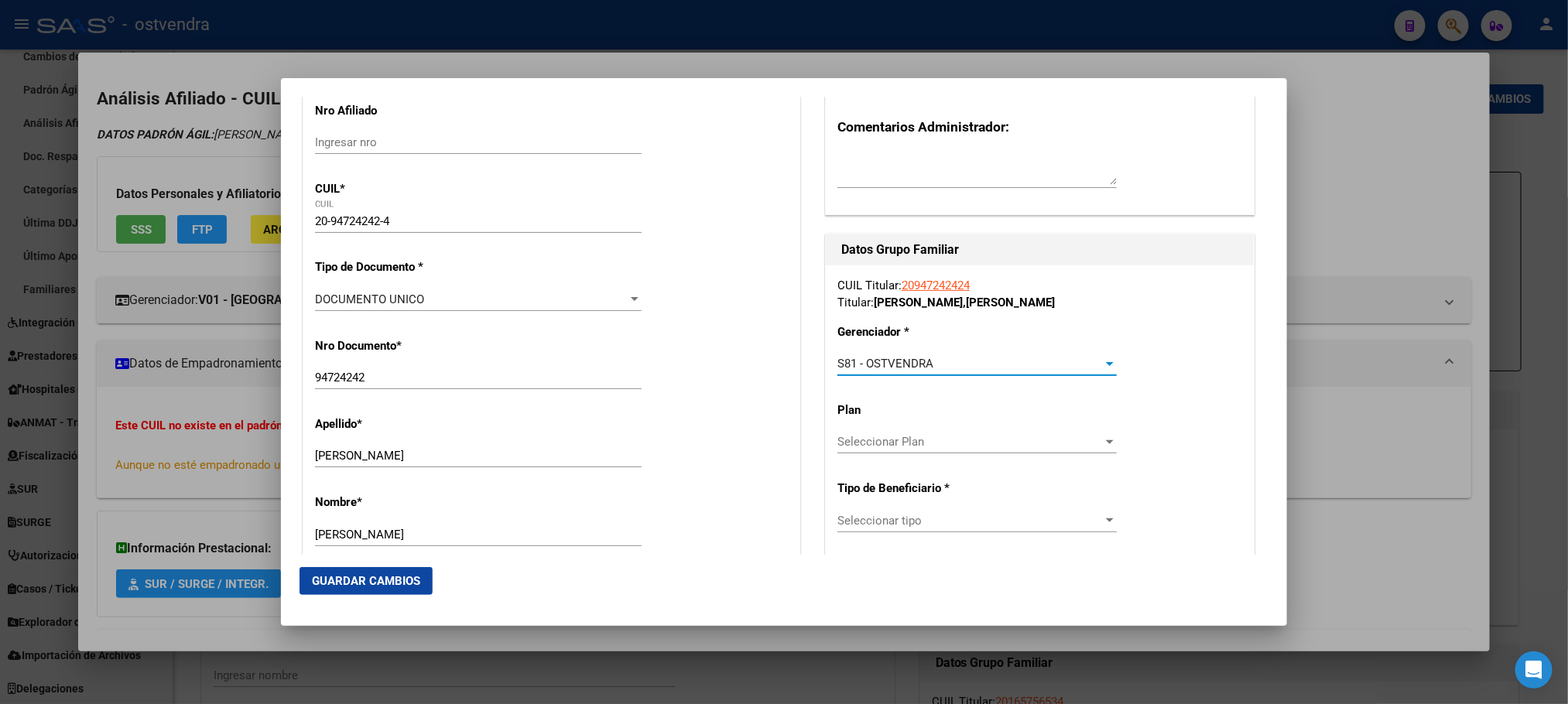
scroll to position [232, 0]
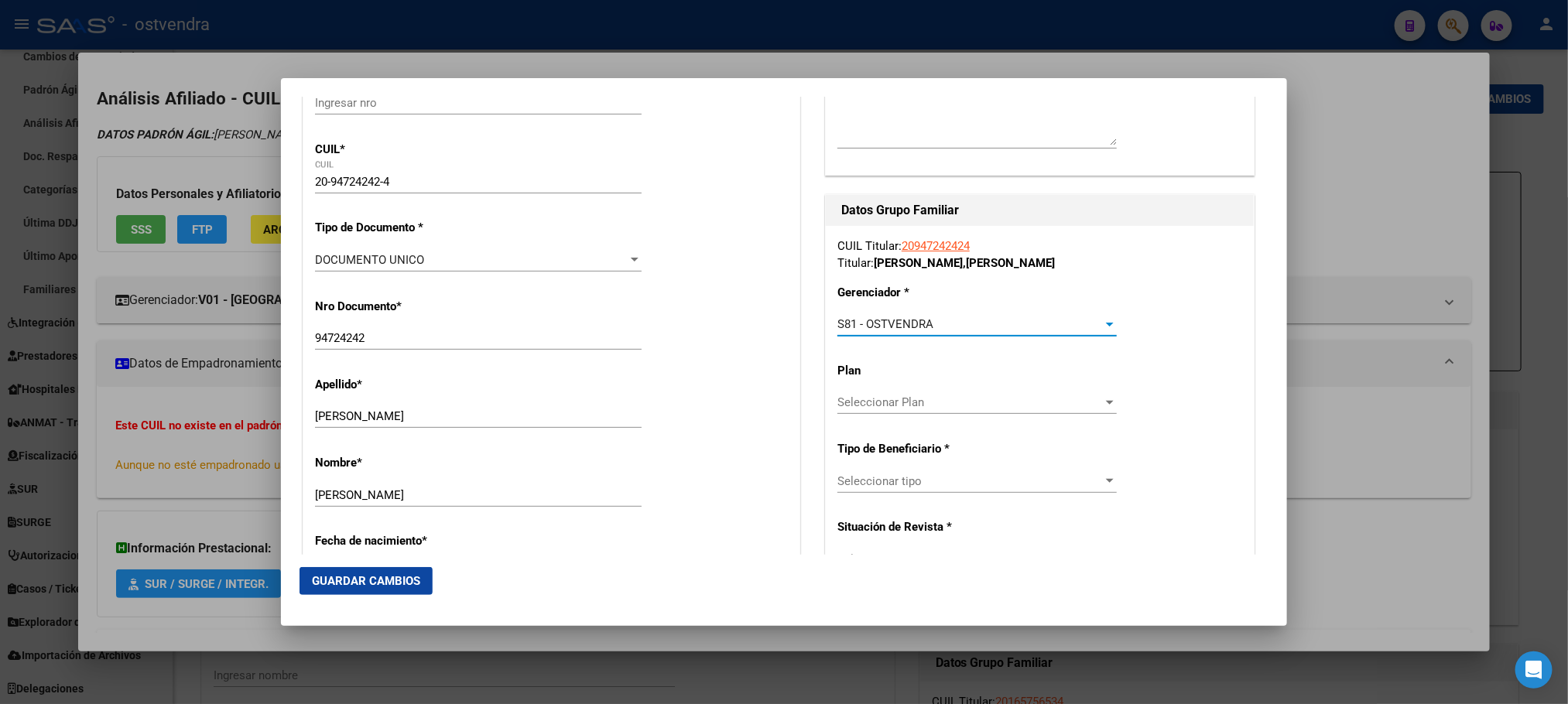
click at [960, 335] on div "S81 - OSTVENDRA Seleccionar Gerenciador" at bounding box center [976, 323] width 279 height 23
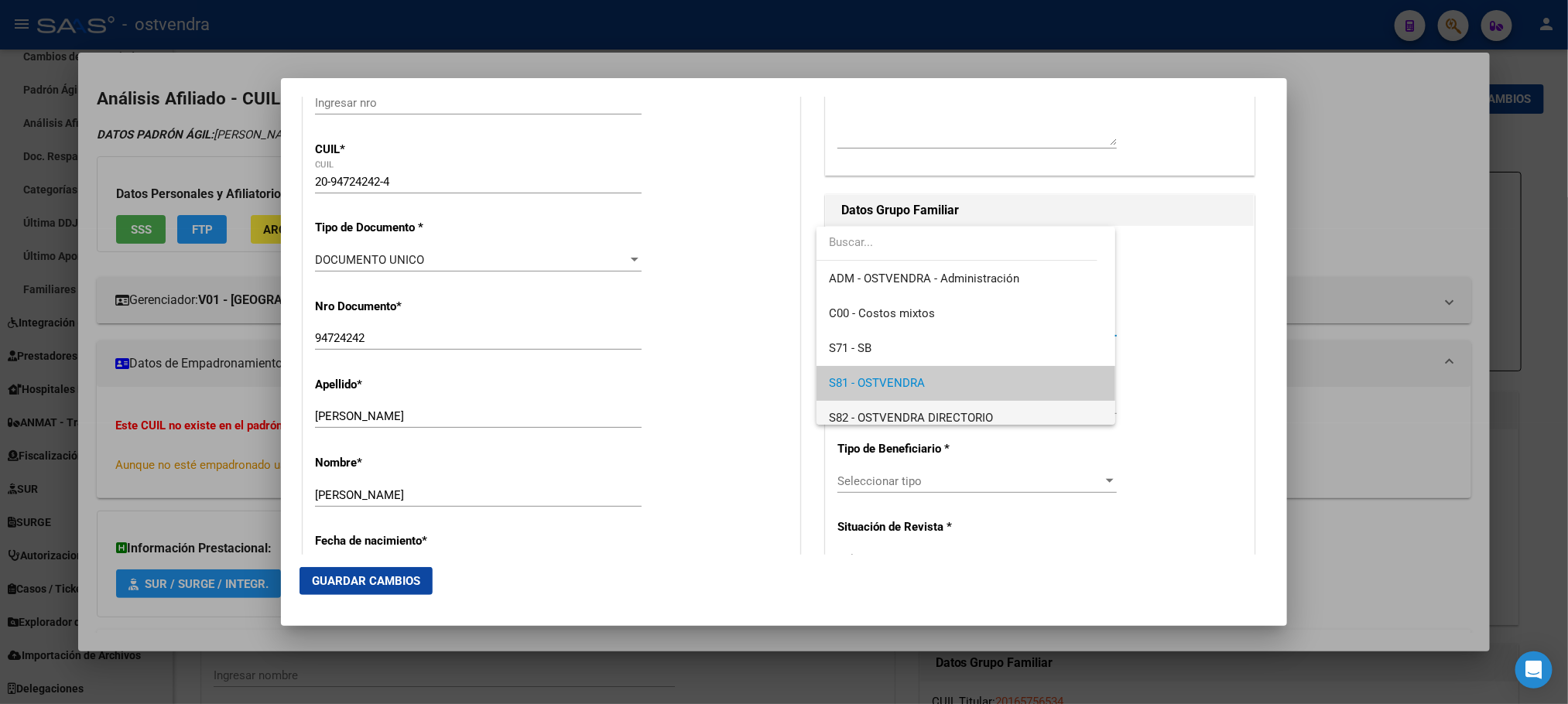
scroll to position [114, 0]
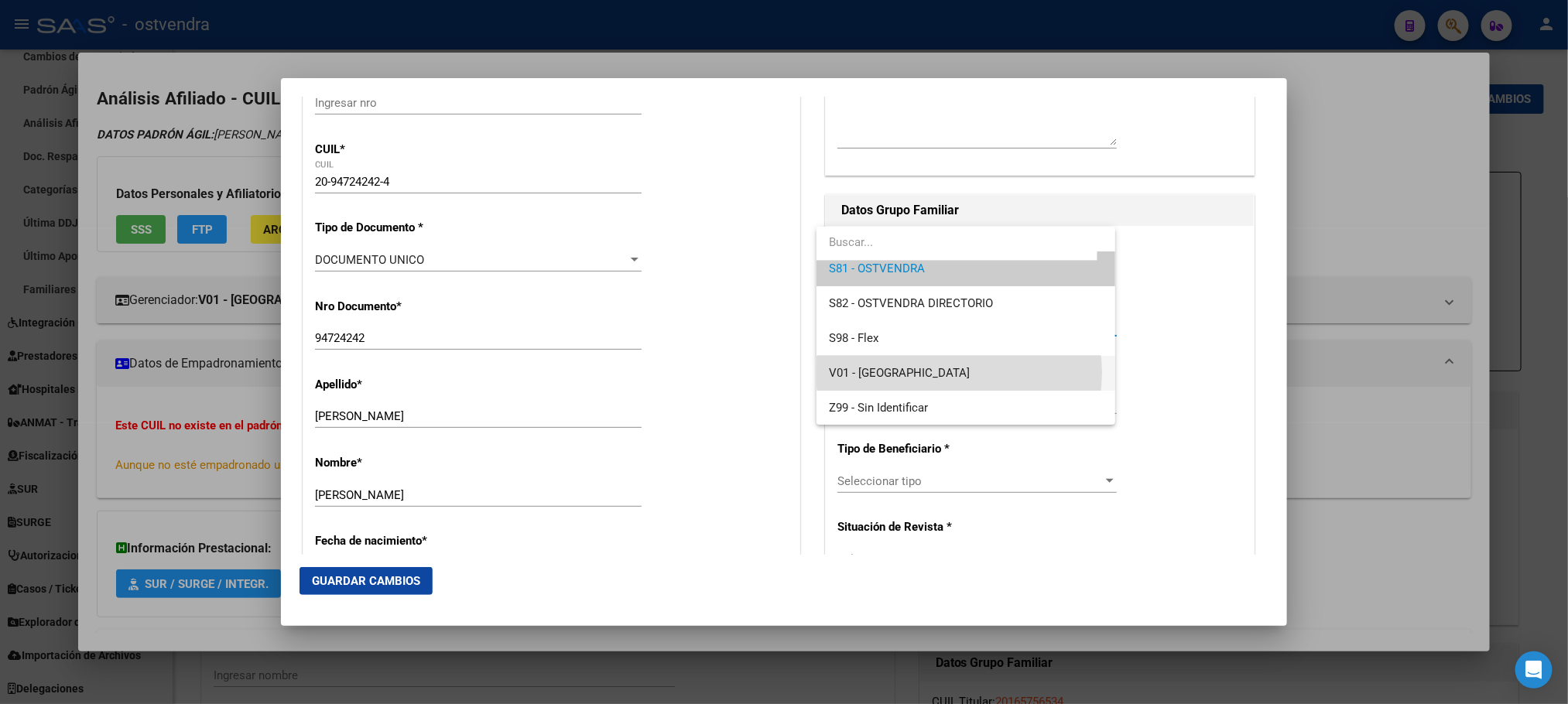
click at [959, 372] on span "V01 - [GEOGRAPHIC_DATA]" at bounding box center [965, 373] width 273 height 35
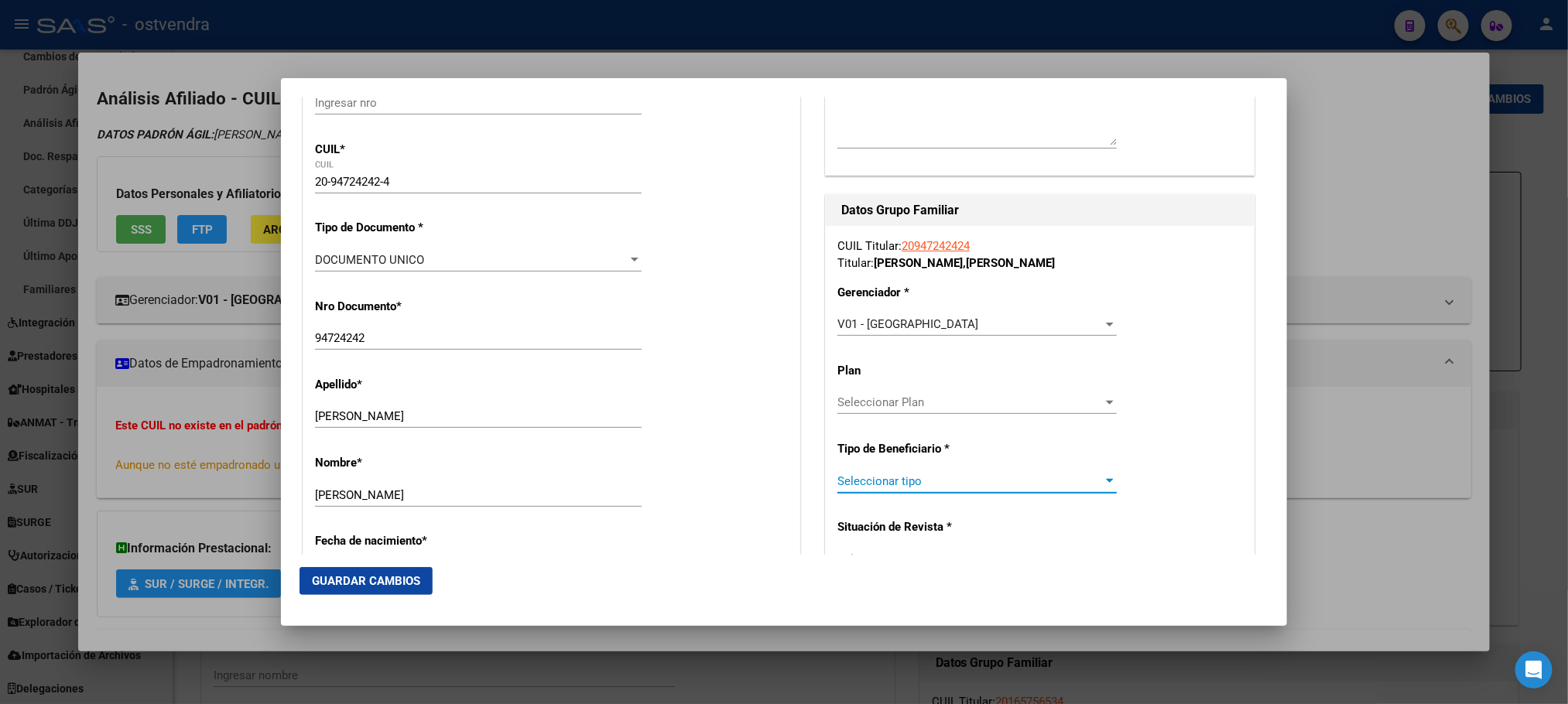
click at [973, 481] on span "Seleccionar tipo" at bounding box center [969, 481] width 265 height 14
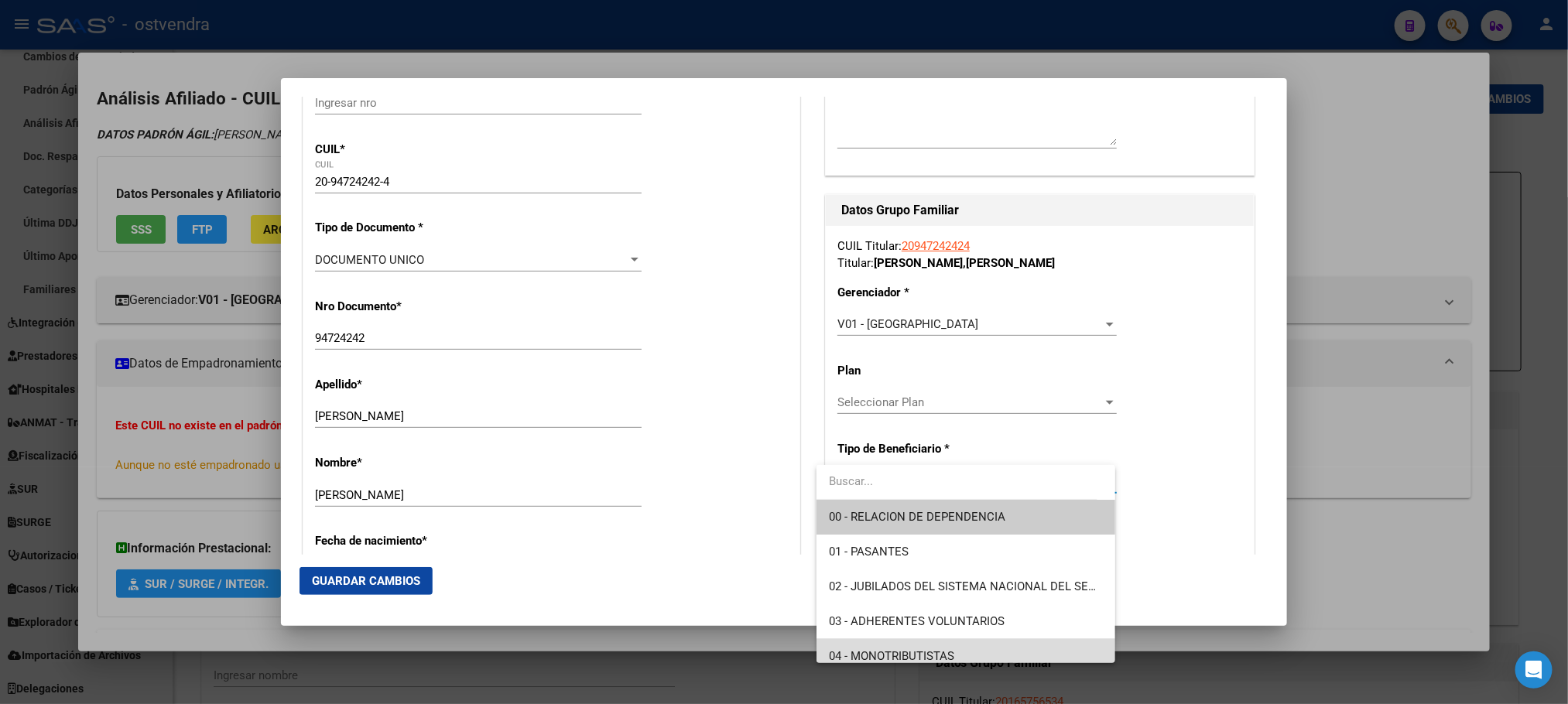
click at [973, 650] on span "04 - MONOTRIBUTISTAS" at bounding box center [965, 656] width 273 height 35
type input "20-94724242-4"
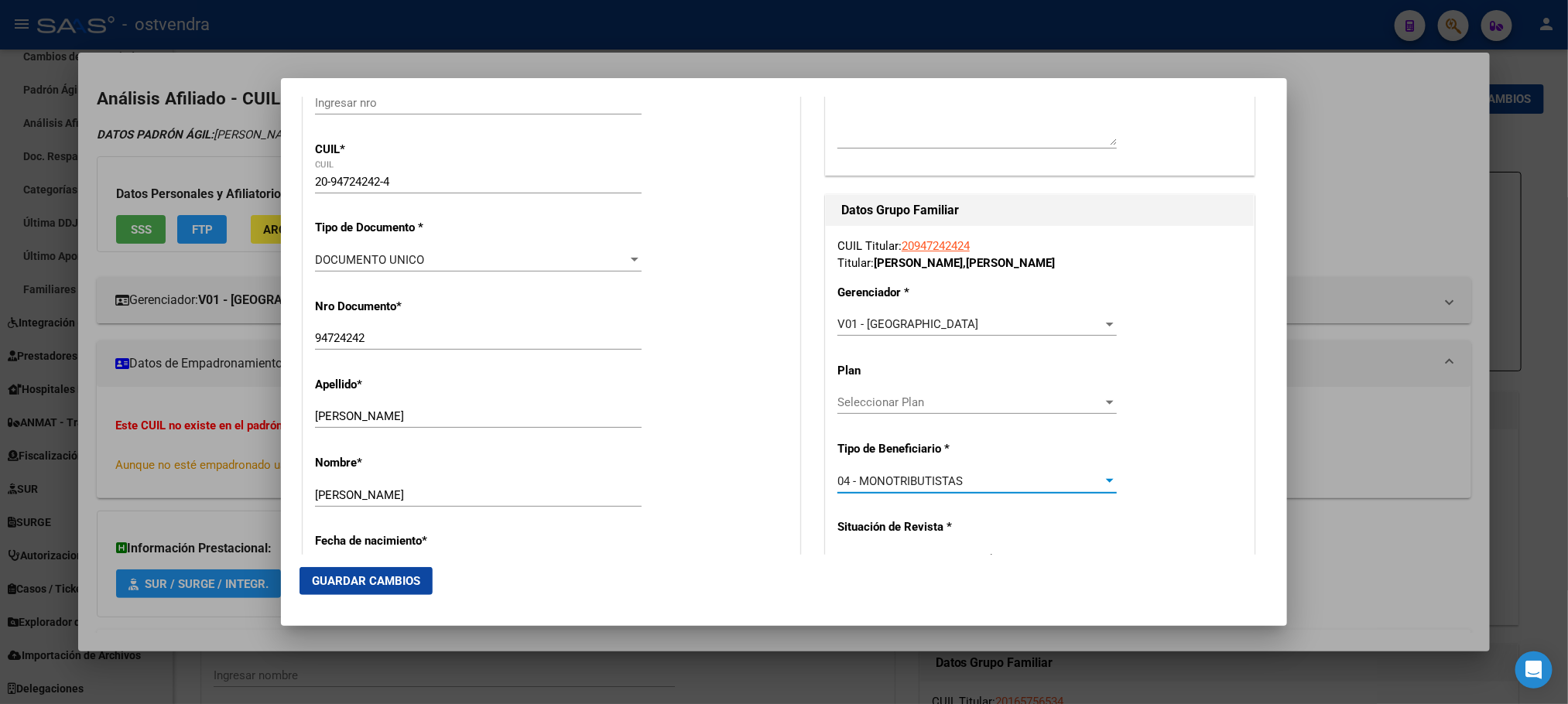
click at [348, 590] on button "Guardar Cambios" at bounding box center [366, 581] width 133 height 28
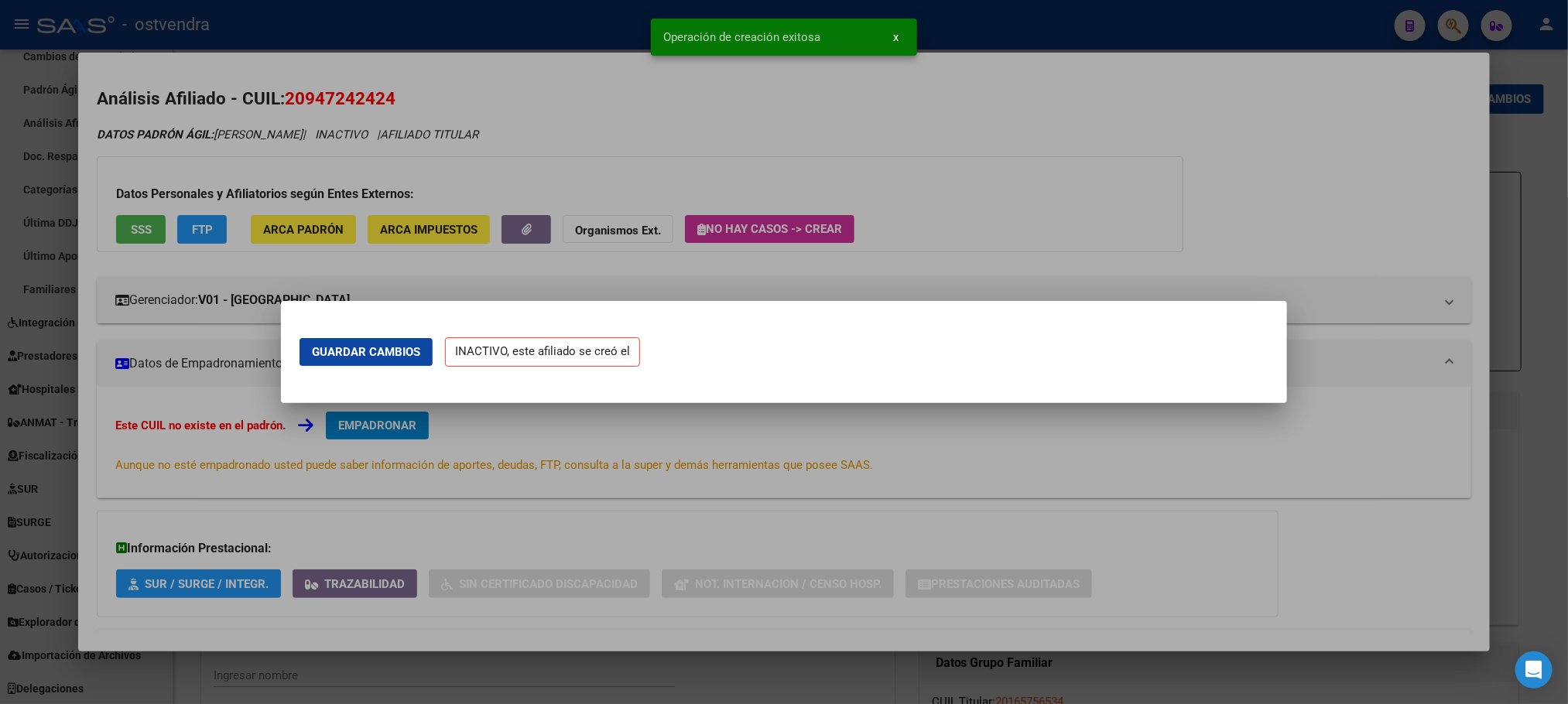
scroll to position [0, 0]
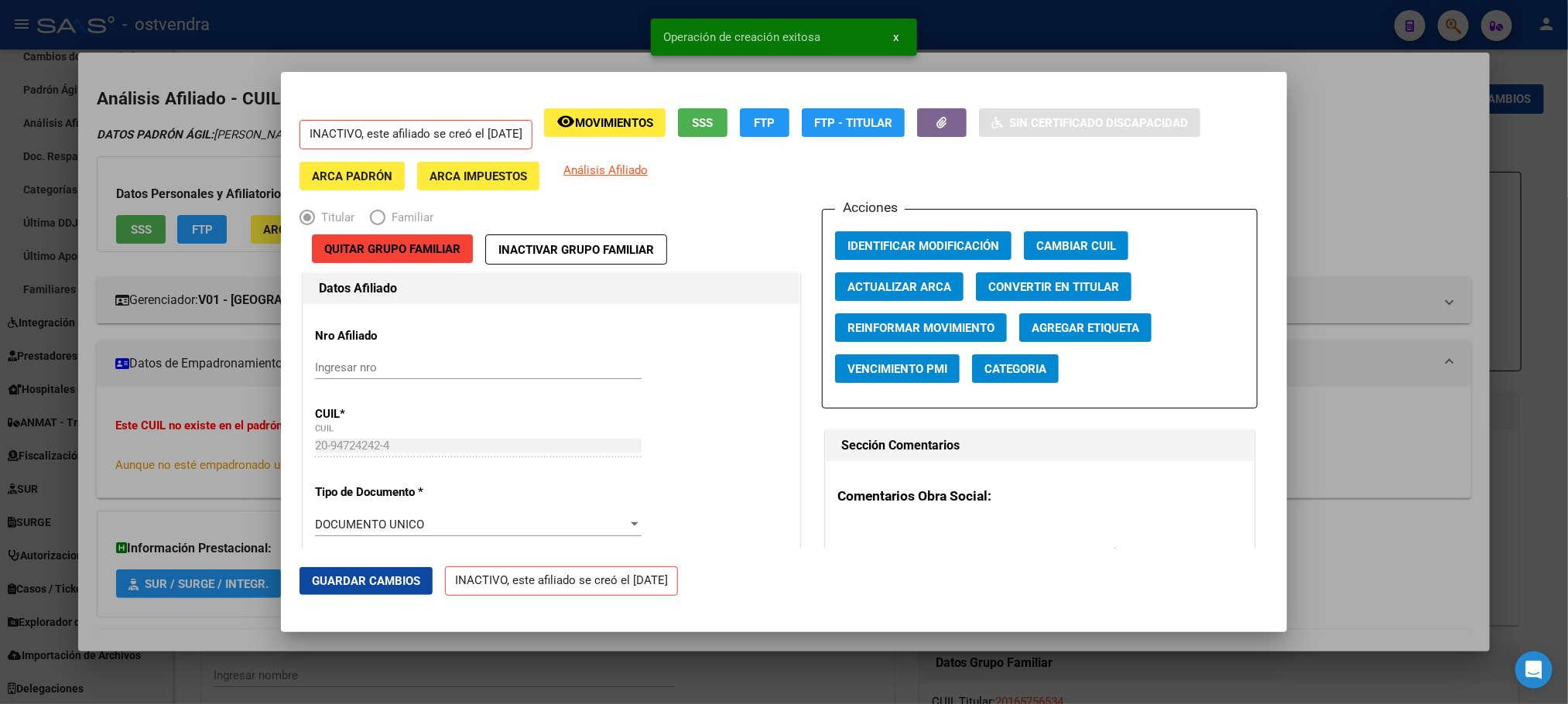
click at [219, 166] on div at bounding box center [784, 352] width 1568 height 704
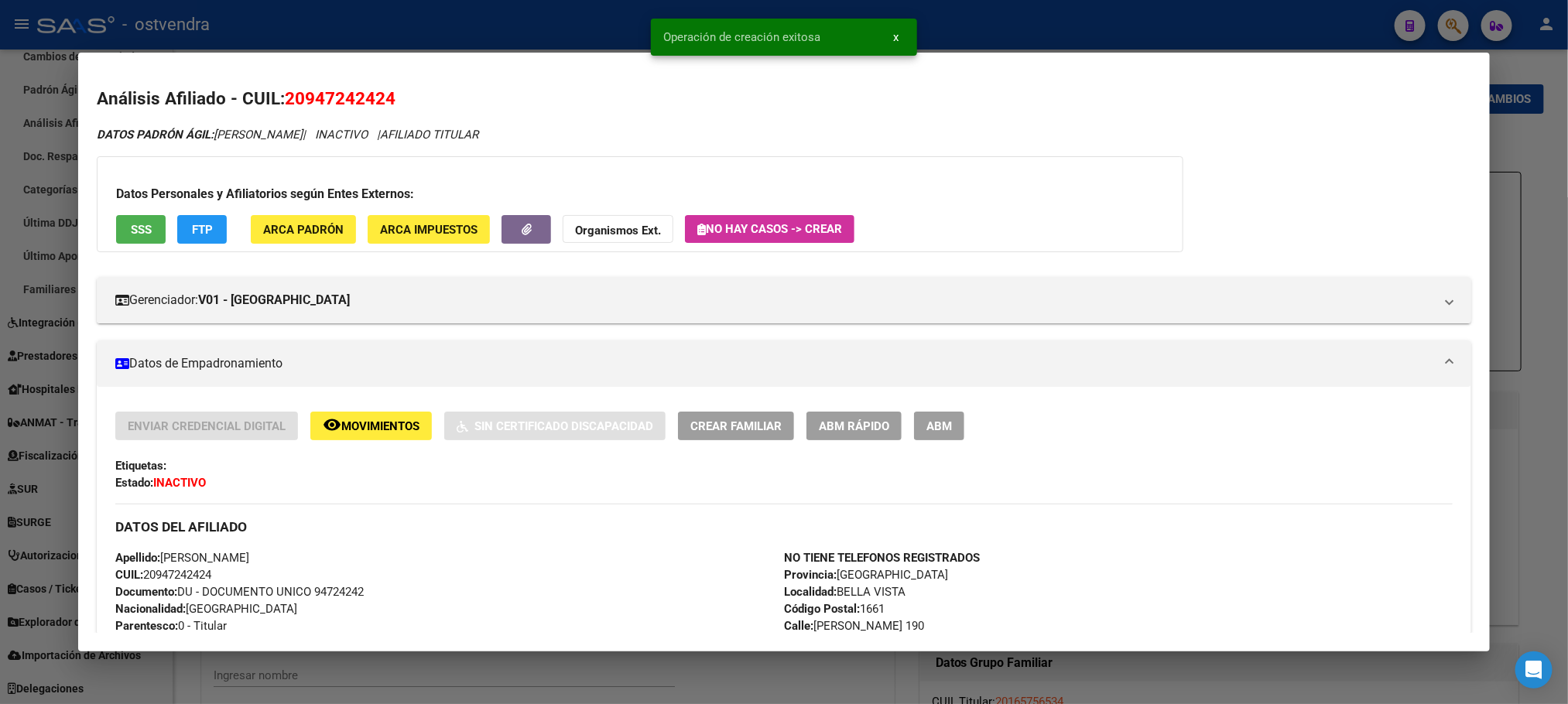
click at [348, 42] on div at bounding box center [784, 352] width 1568 height 704
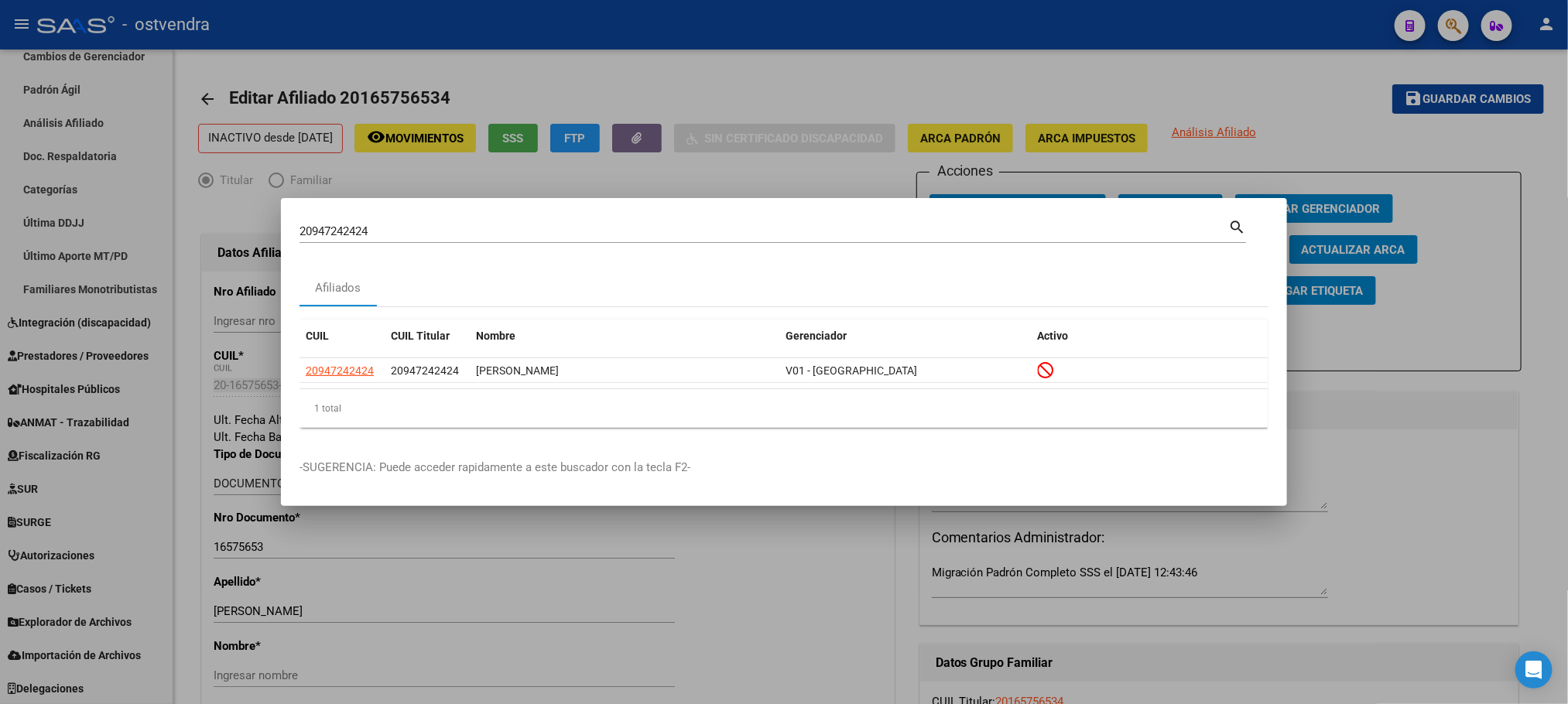
click at [404, 71] on div at bounding box center [784, 352] width 1568 height 704
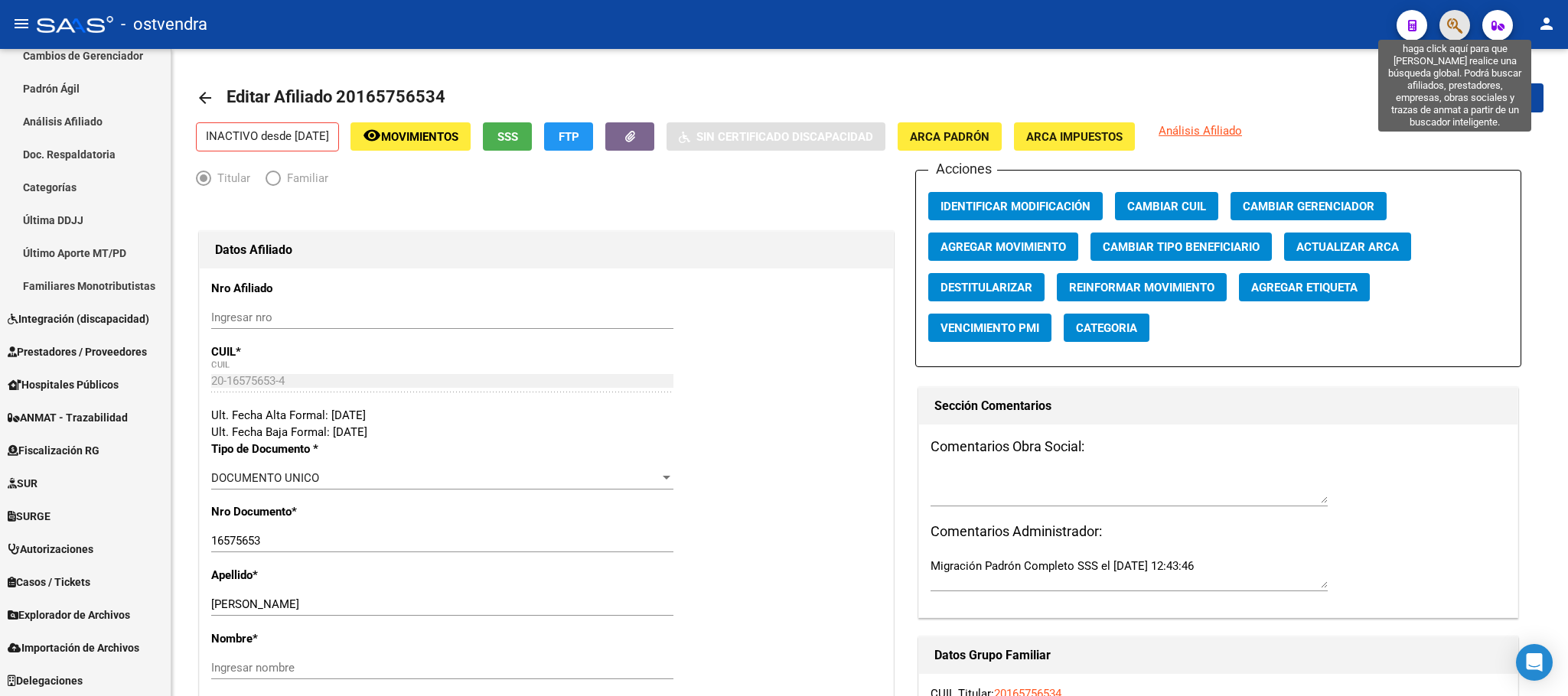
click at [1447, 17] on icon "button" at bounding box center [1455, 25] width 15 height 18
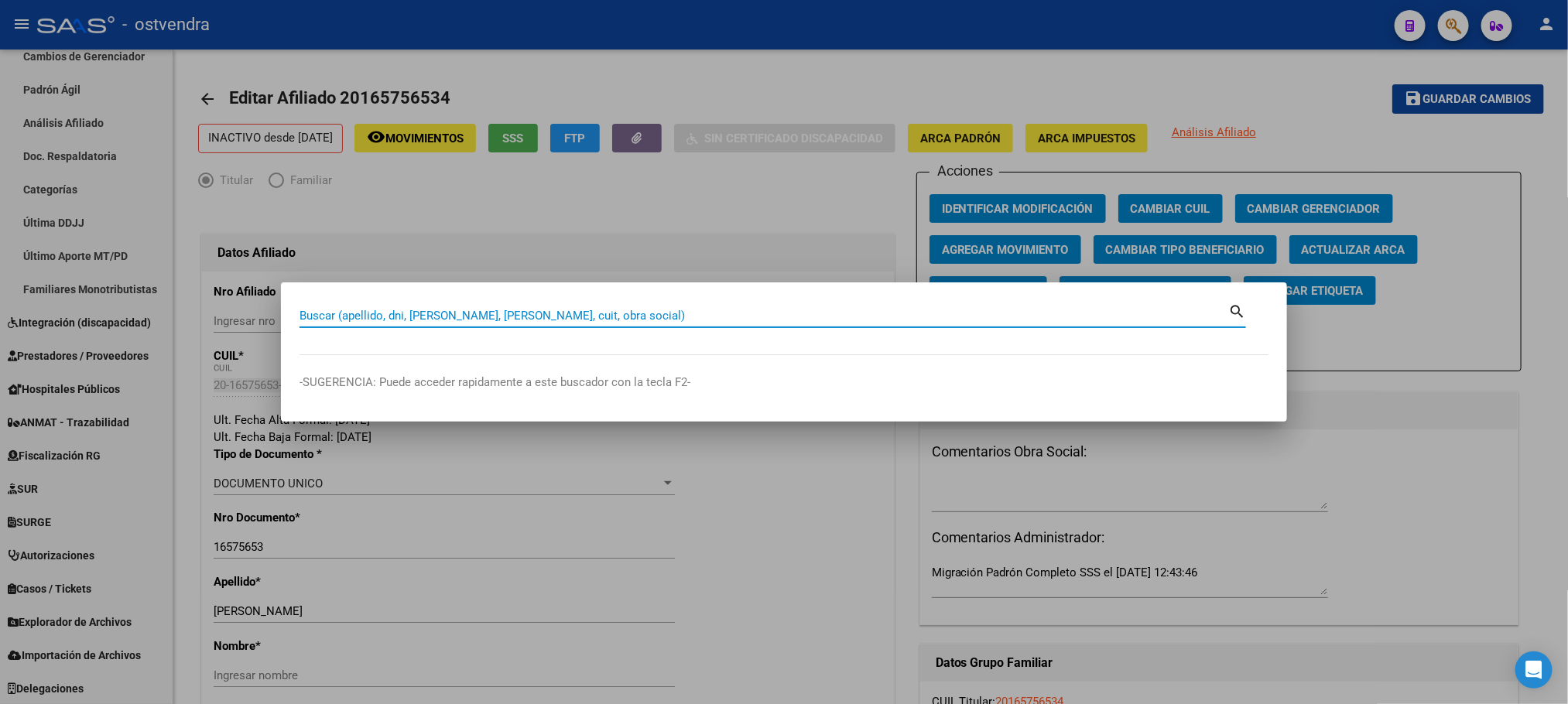
paste input "20418231107"
type input "20418231107"
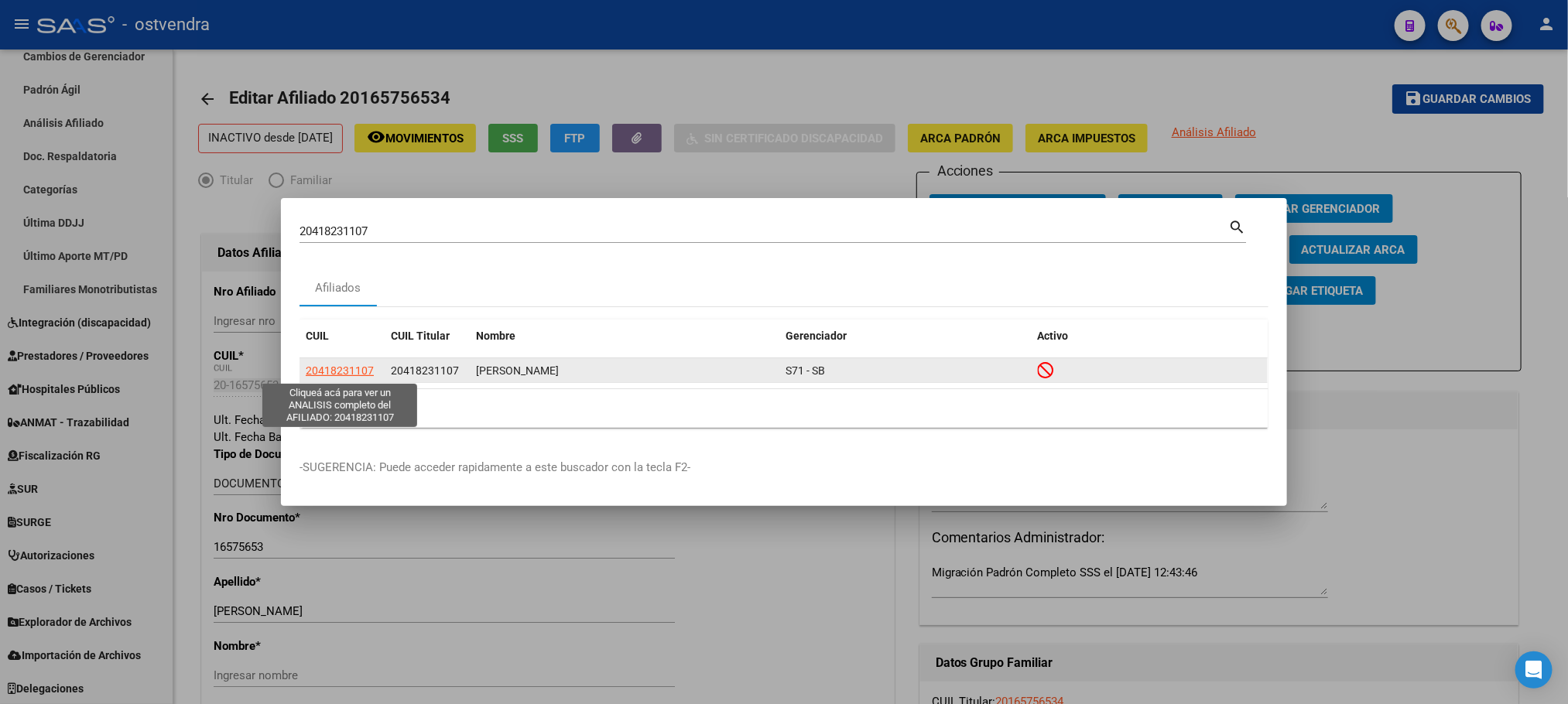
click at [358, 370] on span "20418231107" at bounding box center [340, 370] width 68 height 13
type textarea "20418231107"
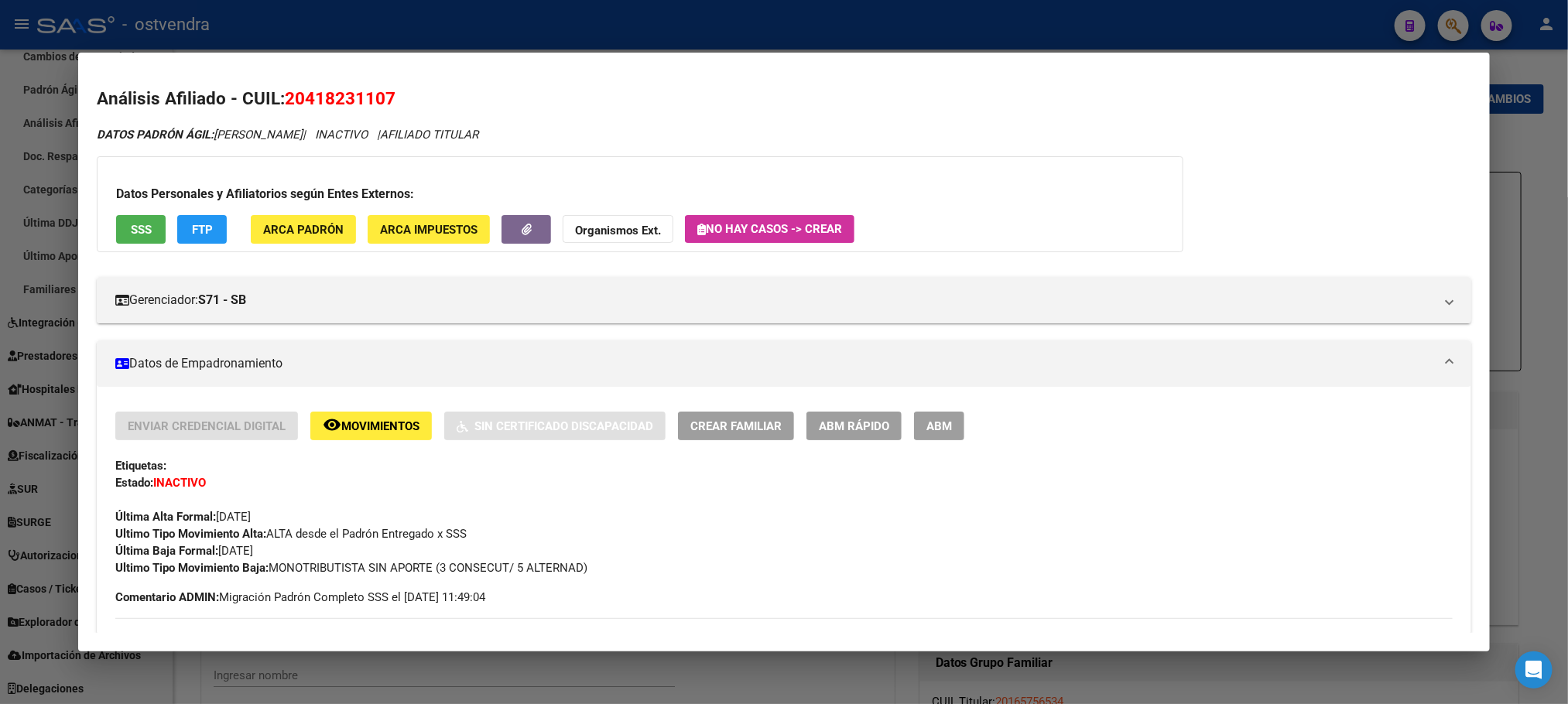
click at [202, 229] on span "FTP" at bounding box center [202, 230] width 20 height 14
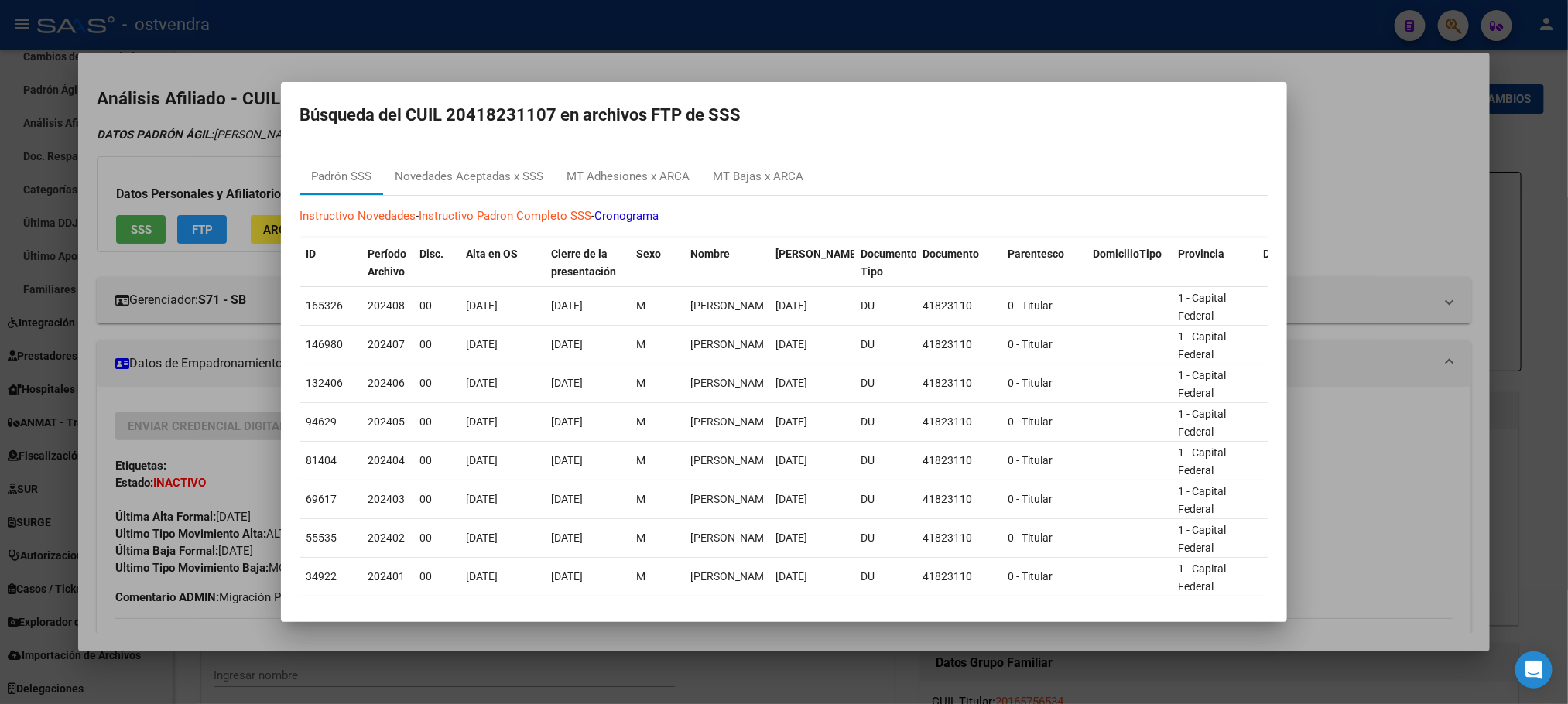
drag, startPoint x: 760, startPoint y: 293, endPoint x: 776, endPoint y: 212, distance: 82.6
click at [761, 297] on div "CARBALLO SCALONE IGNACIO" at bounding box center [726, 305] width 73 height 18
click at [776, 188] on div "MT Bajas x ARCA" at bounding box center [758, 177] width 113 height 38
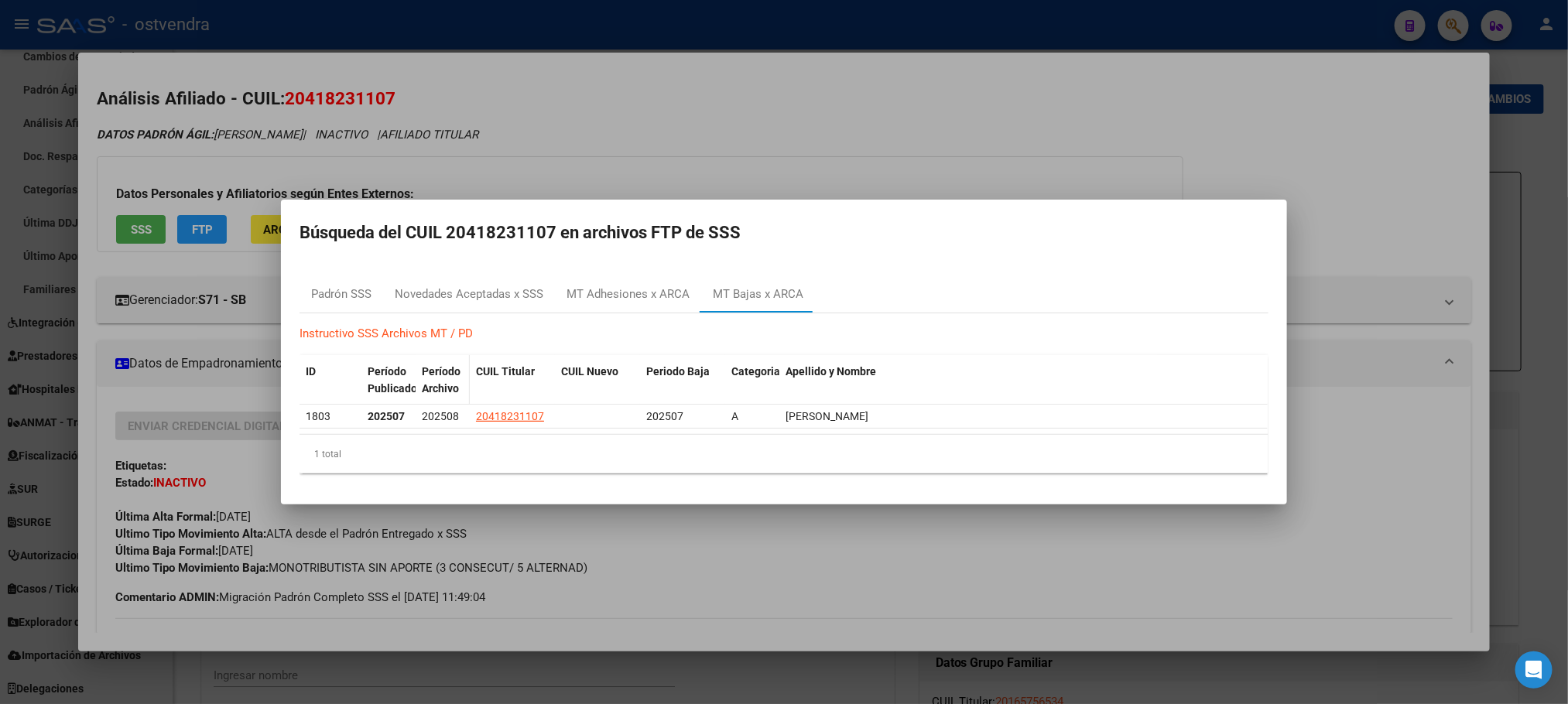
drag, startPoint x: 889, startPoint y: 107, endPoint x: 456, endPoint y: 387, distance: 515.6
click at [887, 107] on div at bounding box center [784, 352] width 1568 height 704
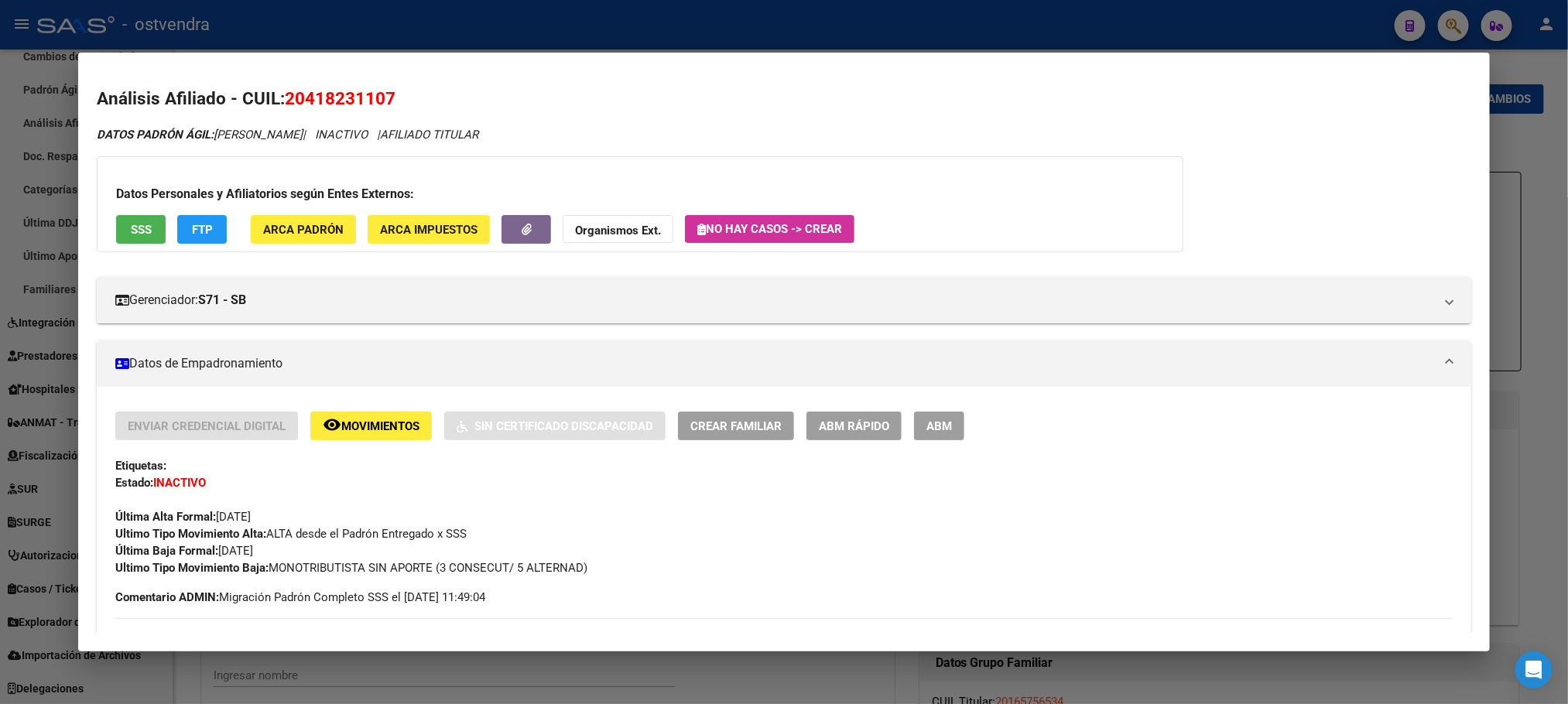
click at [391, 428] on span "Movimientos" at bounding box center [380, 427] width 78 height 14
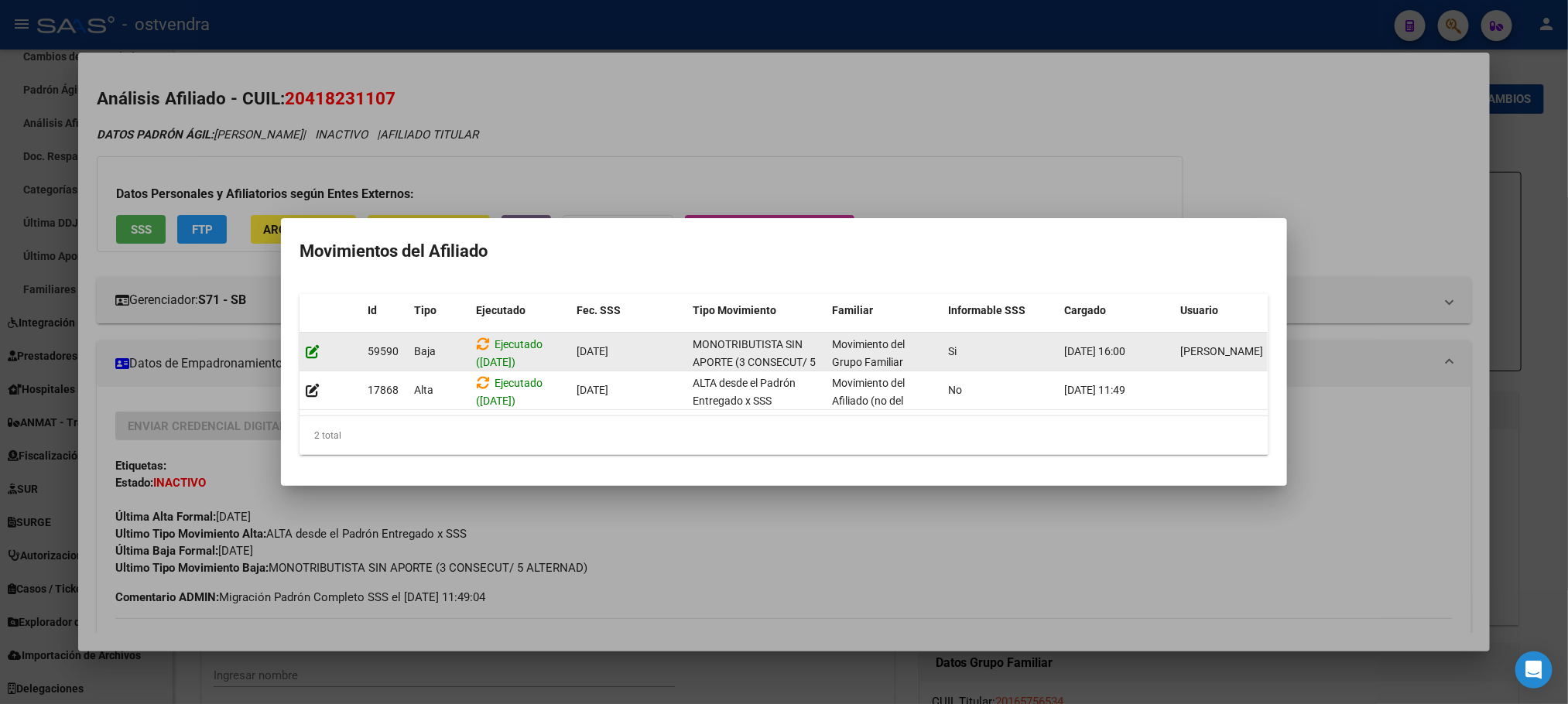
click at [311, 345] on icon at bounding box center [312, 352] width 14 height 15
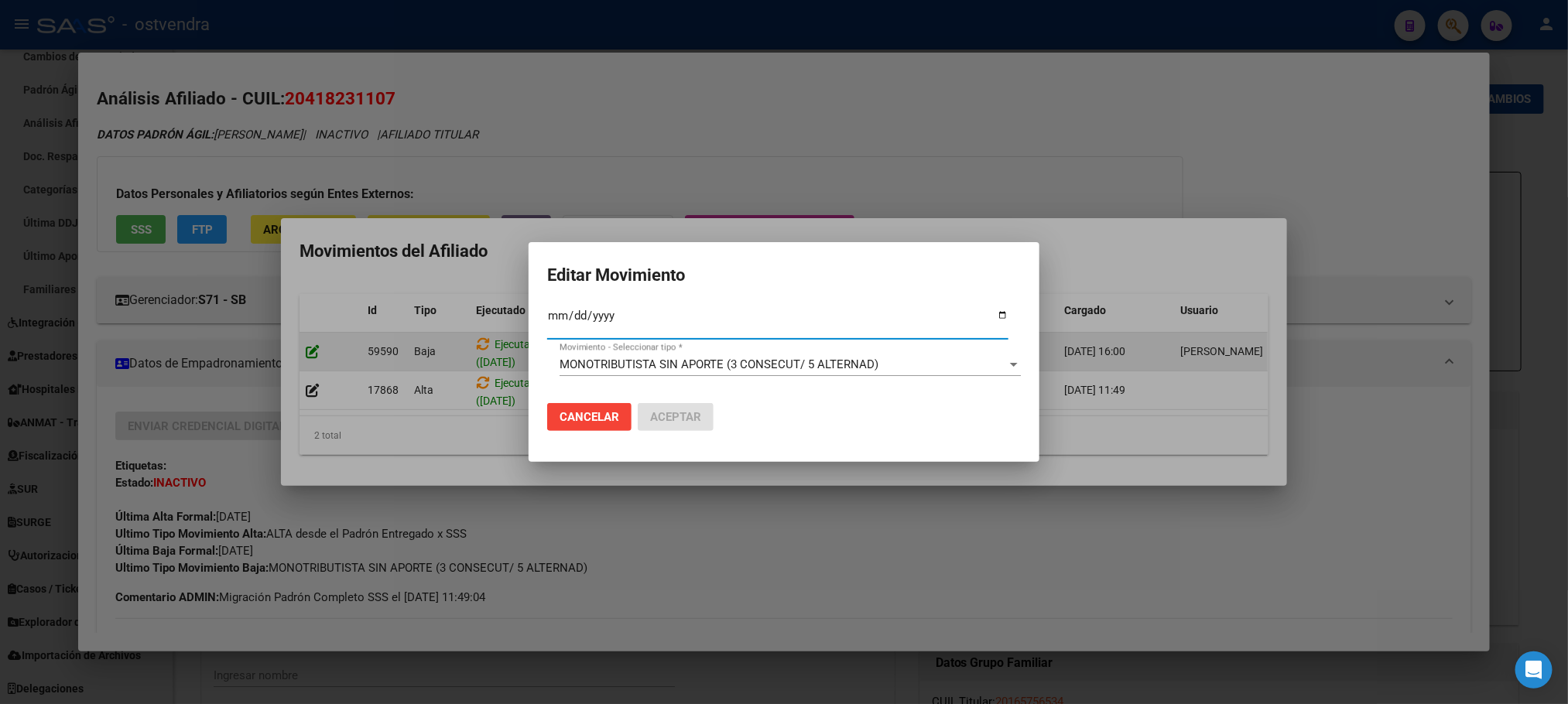
type input "2024-09-03"
type input "[DATE]"
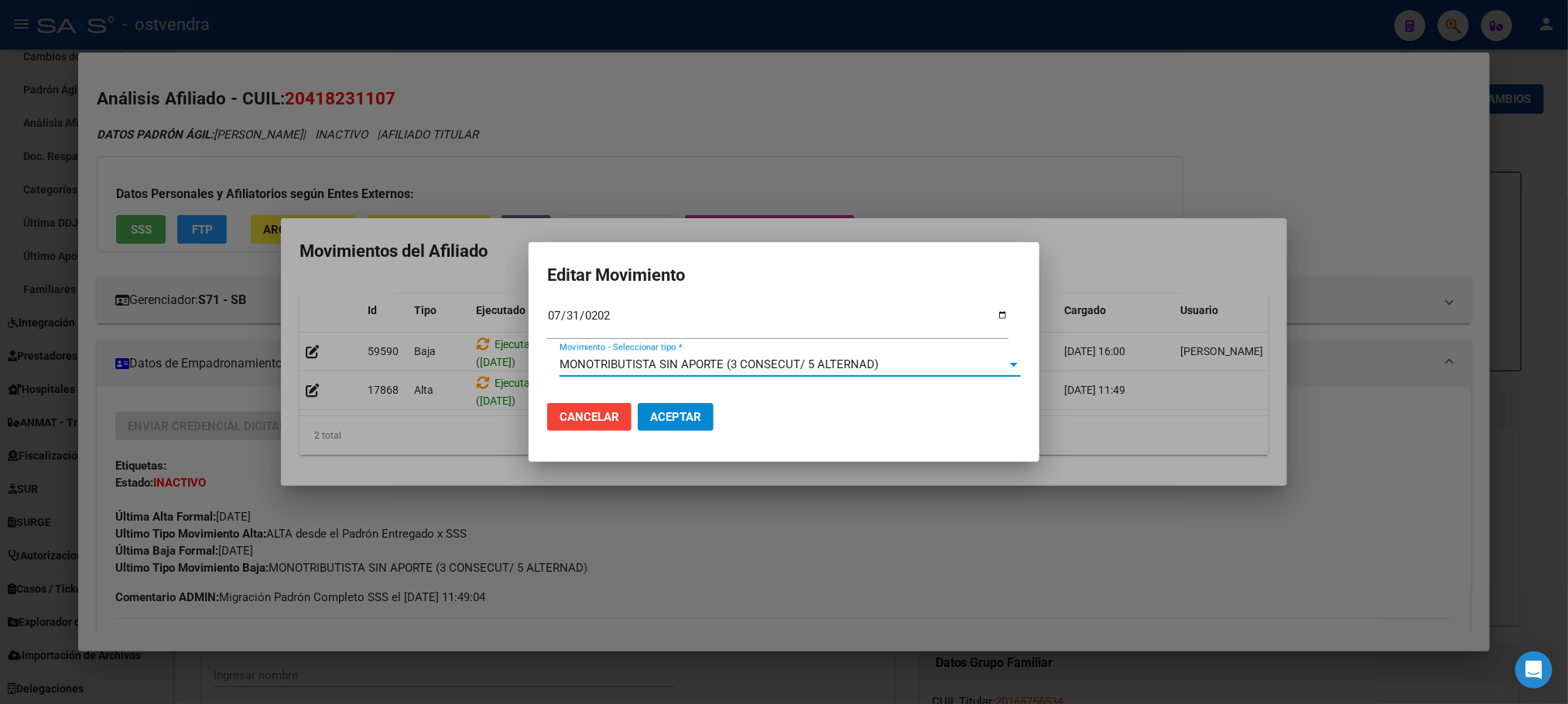
click at [578, 358] on span "MONOTRIBUTISTA SIN APORTE (3 CONSECUT/ 5 ALTERNAD)" at bounding box center [719, 364] width 319 height 14
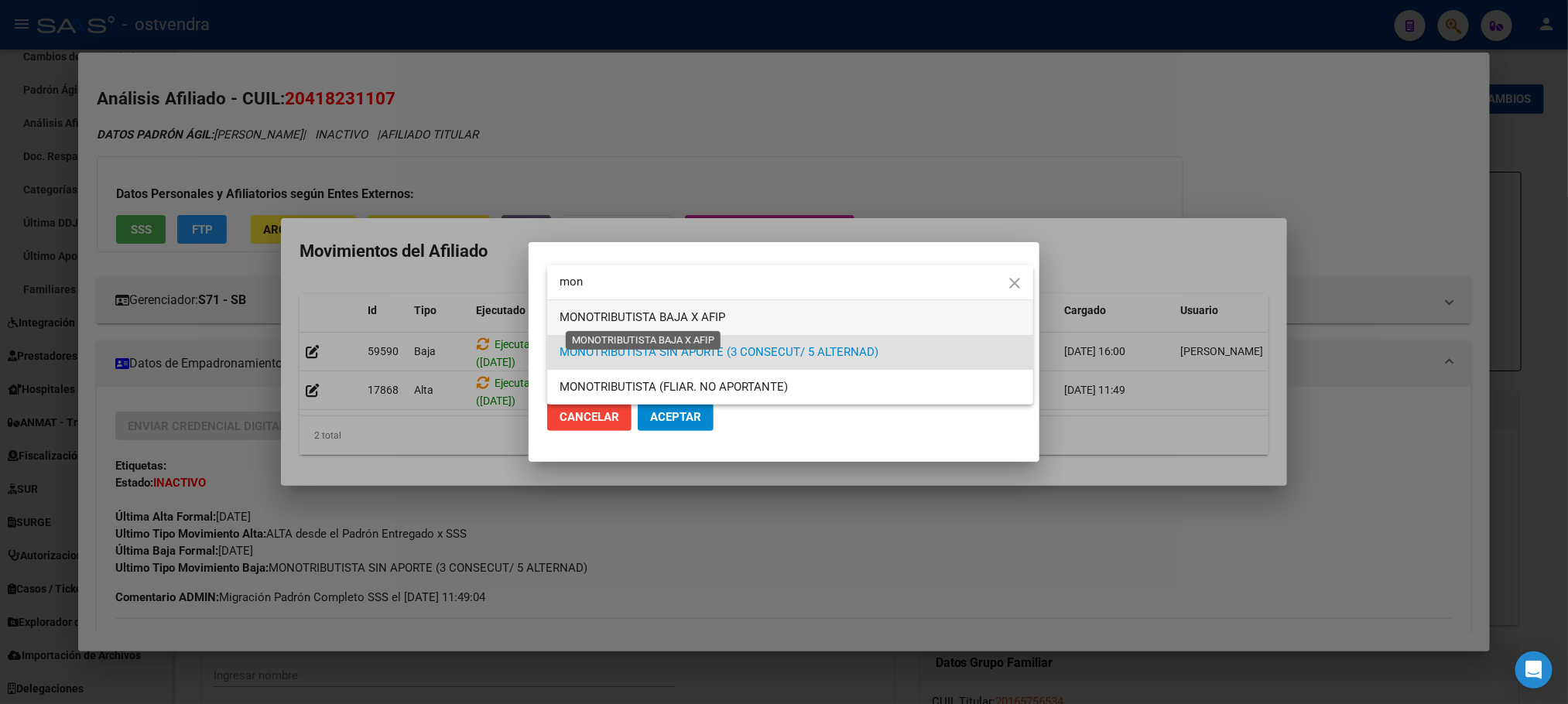
type input "mon"
drag, startPoint x: 630, startPoint y: 318, endPoint x: 648, endPoint y: 340, distance: 28.4
click at [630, 319] on span "MONOTRIBUTISTA BAJA X AFIP" at bounding box center [642, 317] width 166 height 14
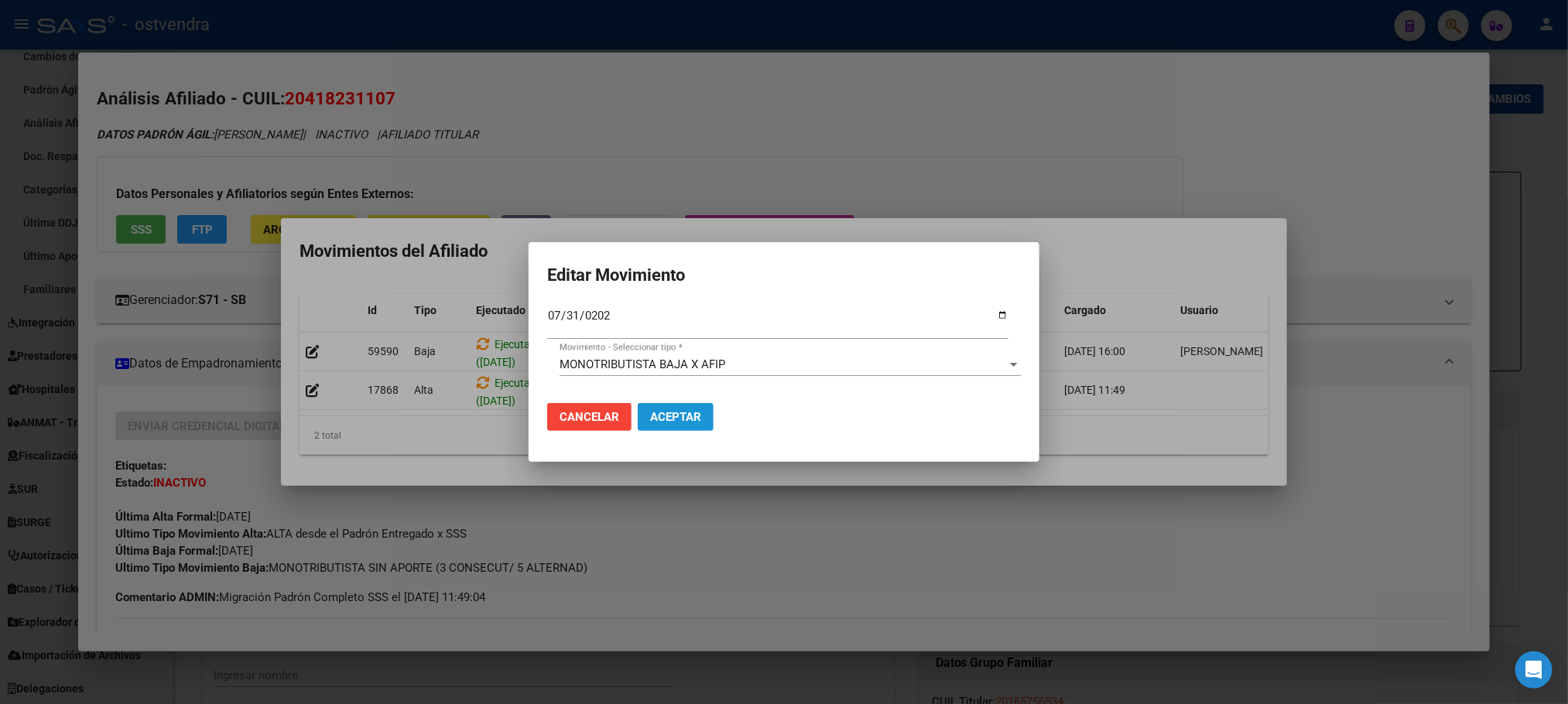
click at [666, 425] on button "Aceptar" at bounding box center [675, 417] width 76 height 28
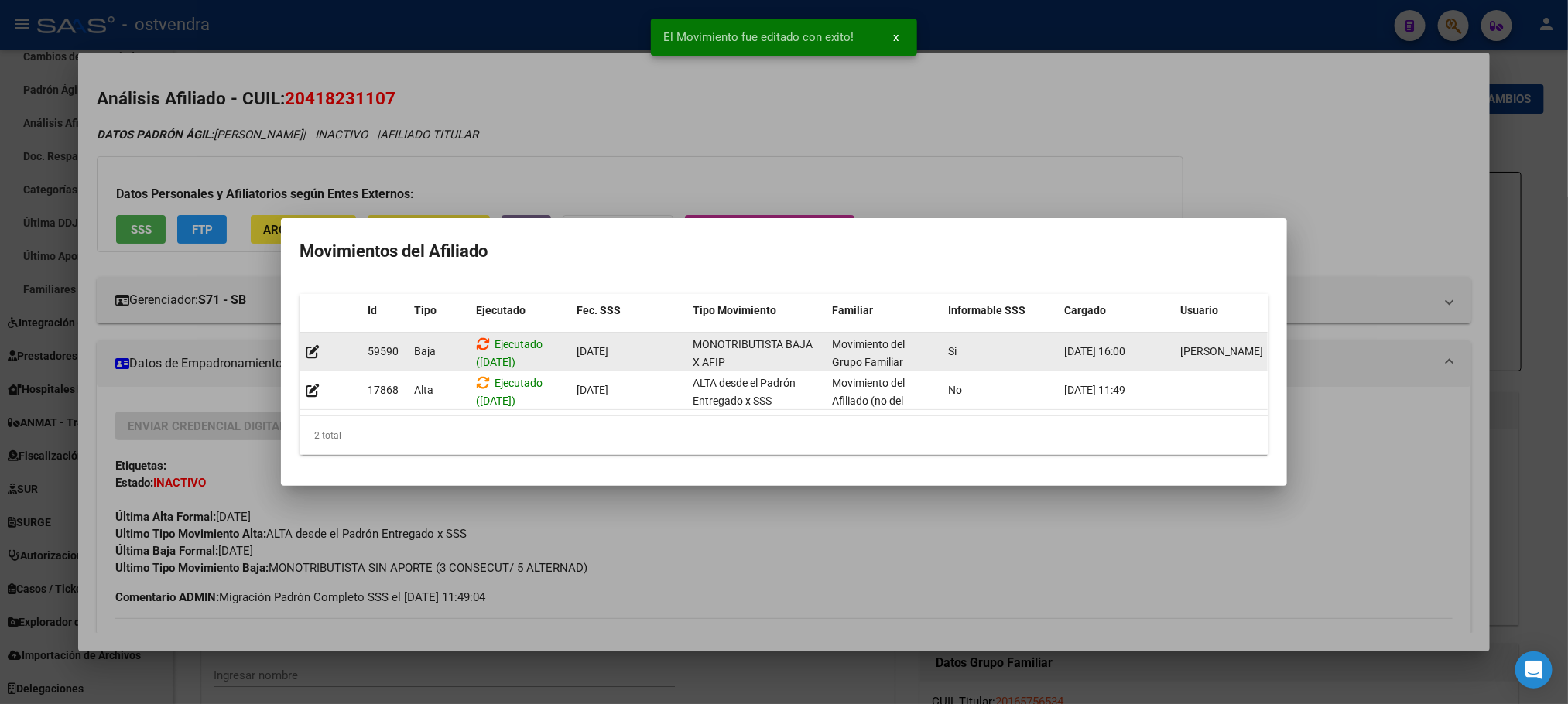
click at [484, 340] on icon at bounding box center [483, 344] width 14 height 15
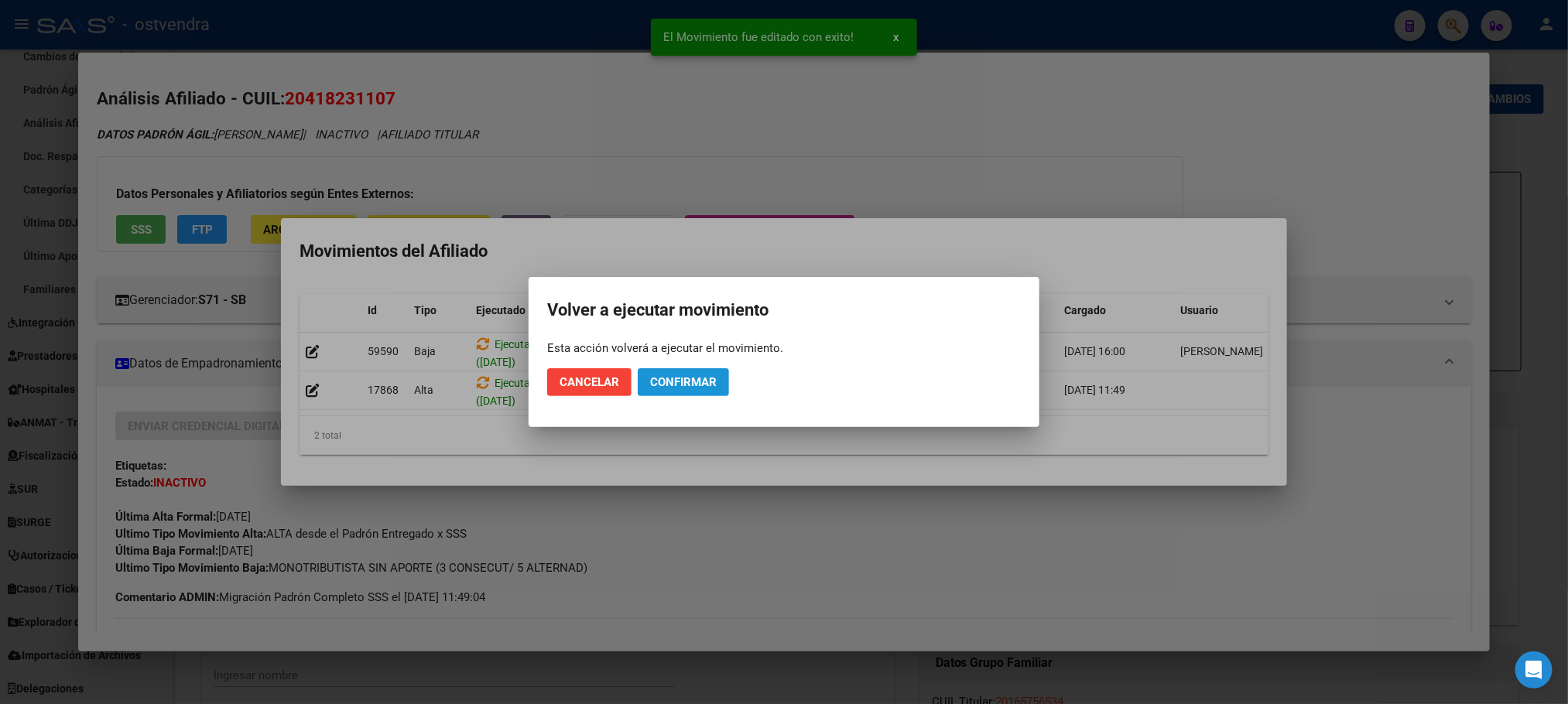
click at [670, 390] on button "Confirmar" at bounding box center [682, 382] width 91 height 28
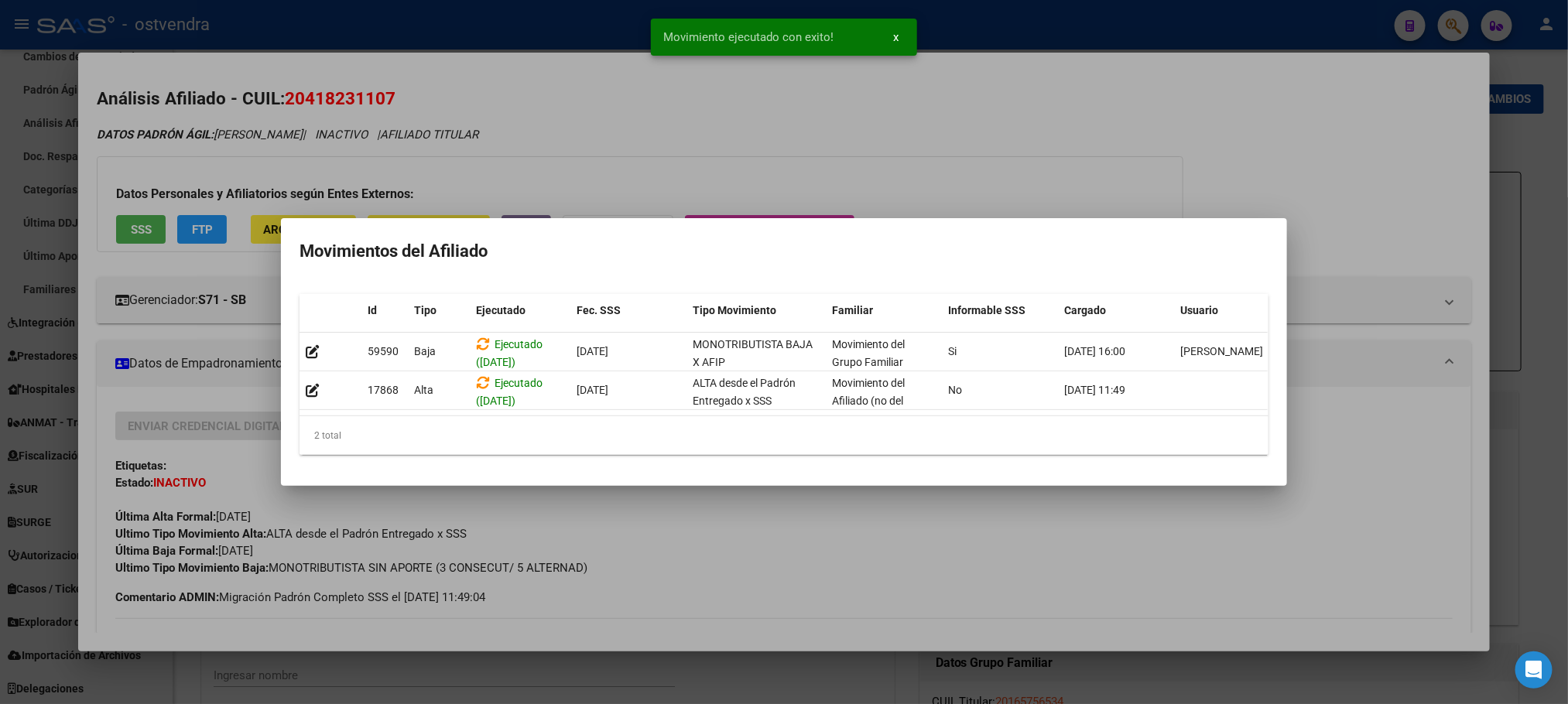
click at [891, 174] on div at bounding box center [784, 352] width 1568 height 704
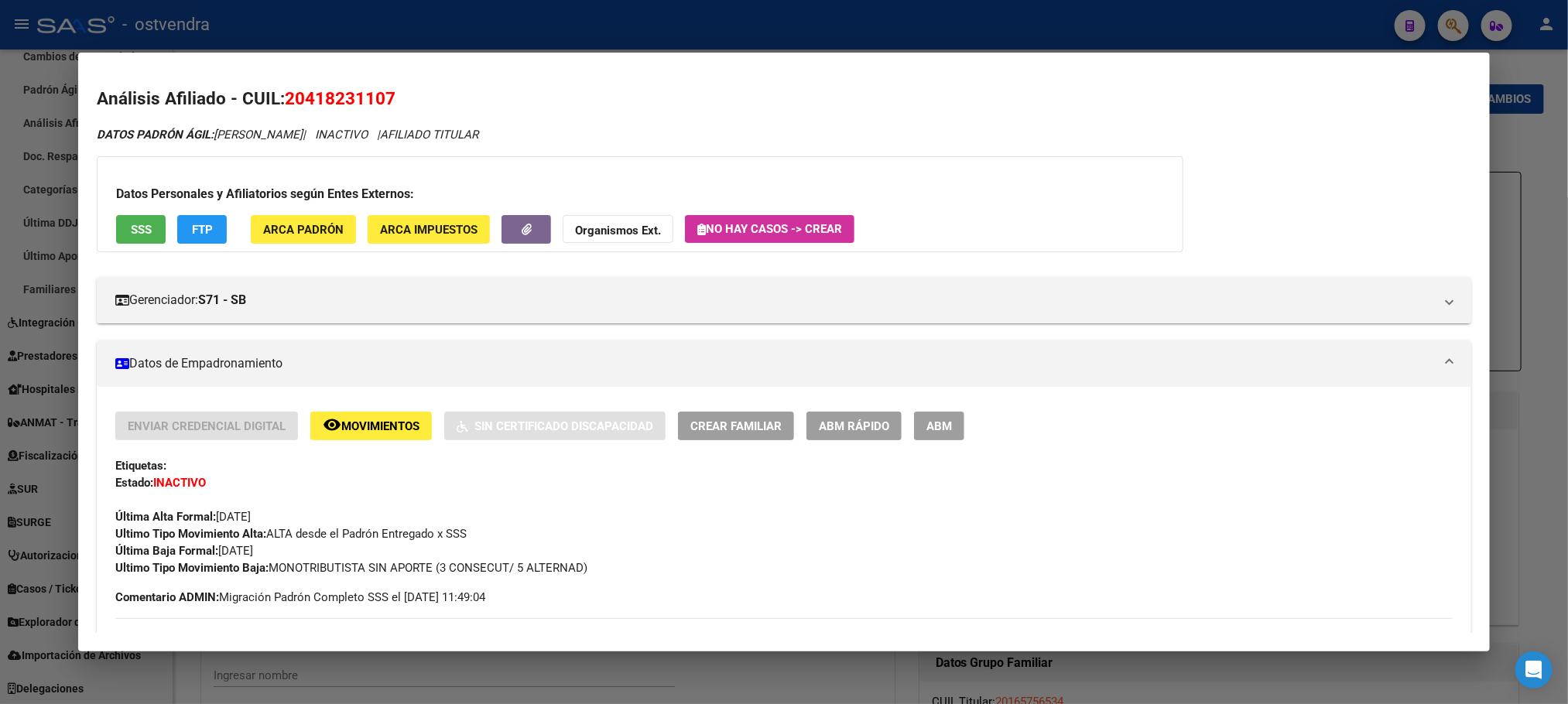
click at [355, 43] on div at bounding box center [784, 352] width 1568 height 704
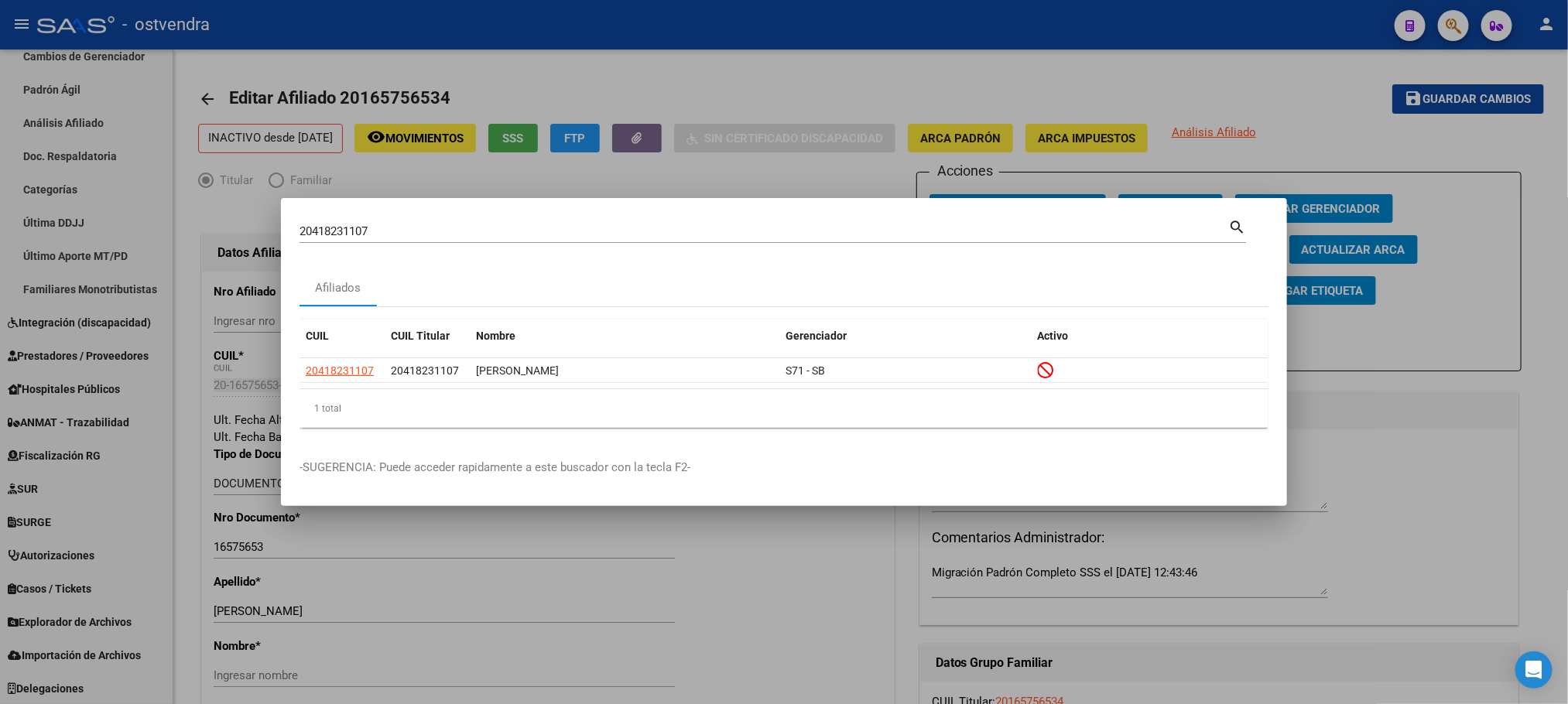
drag, startPoint x: 398, startPoint y: 221, endPoint x: 317, endPoint y: 228, distance: 81.3
click at [317, 228] on div "20418231107 Buscar (apellido, dni, cuil, nro traspaso, cuit, obra social)" at bounding box center [764, 231] width 928 height 23
drag, startPoint x: 429, startPoint y: 240, endPoint x: 403, endPoint y: 228, distance: 28.6
click at [406, 232] on div "20418231107 Buscar (apellido, dni, cuil, nro traspaso, cuit, obra social)" at bounding box center [764, 231] width 928 height 23
drag, startPoint x: 403, startPoint y: 226, endPoint x: 342, endPoint y: 229, distance: 61.1
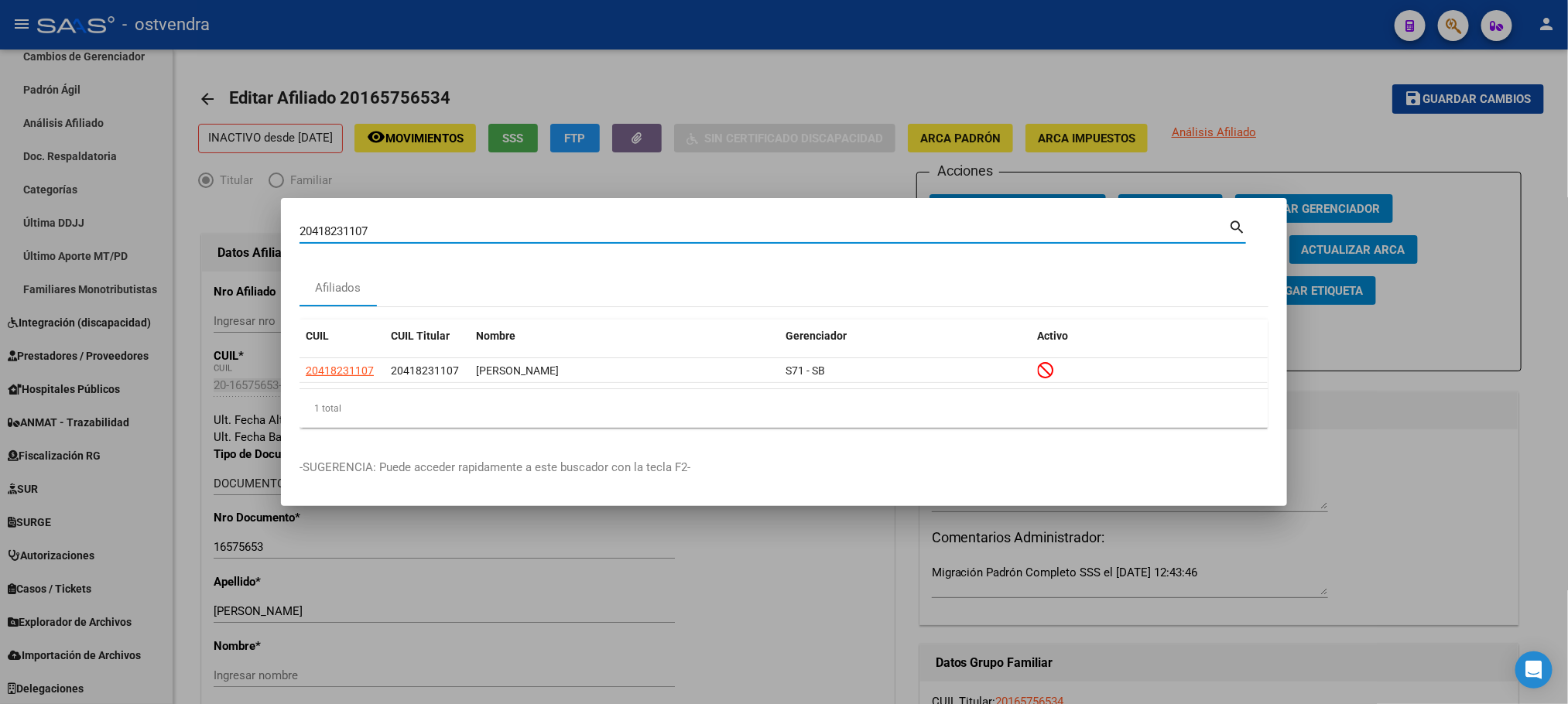
click at [293, 229] on mat-dialog-content "20418231107 Buscar (apellido, dni, cuil, nro traspaso, cuit, obra social) searc…" at bounding box center [783, 329] width 1006 height 224
drag, startPoint x: 346, startPoint y: 230, endPoint x: 390, endPoint y: 248, distance: 47.5
paste input "313732283"
type input "20313732283"
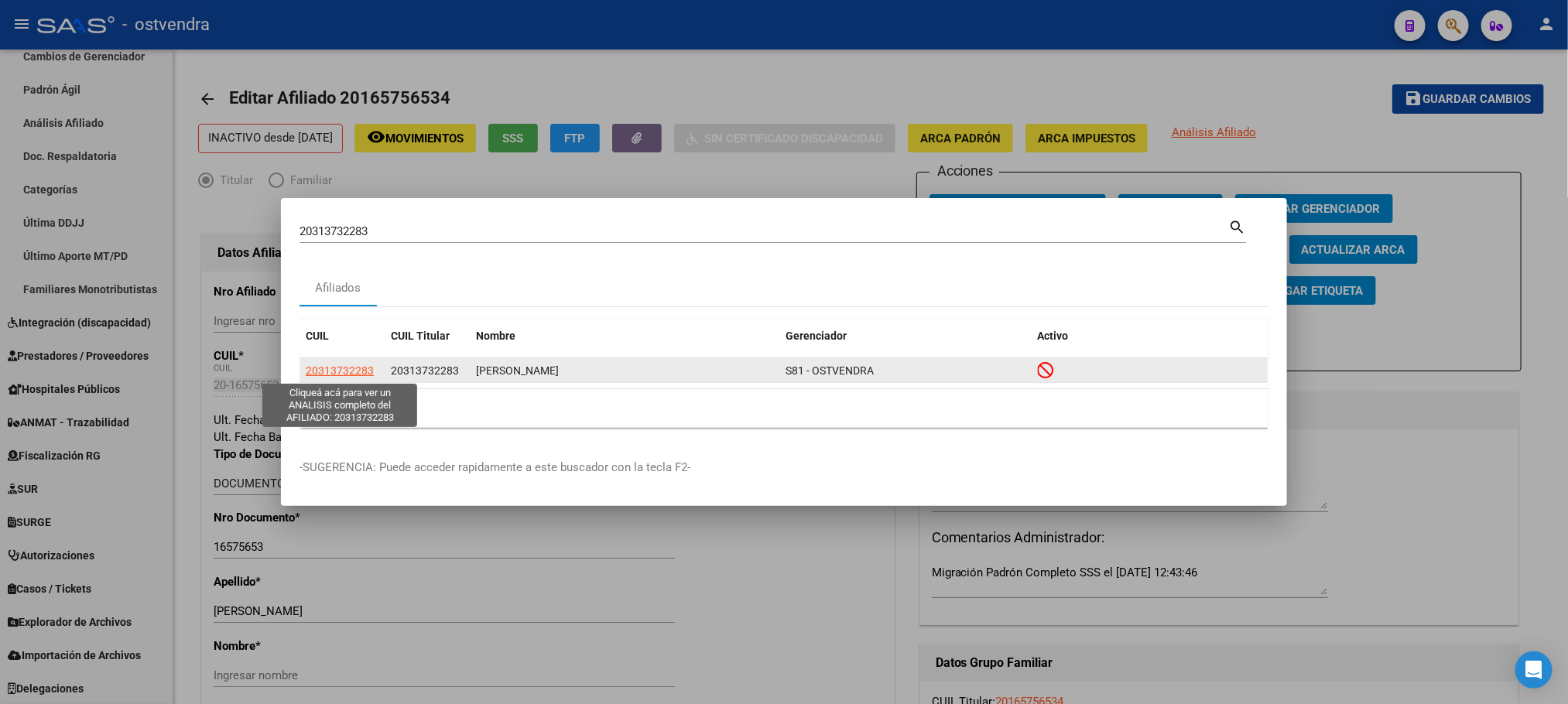
click at [348, 365] on span "20313732283" at bounding box center [340, 370] width 68 height 13
type textarea "20313732283"
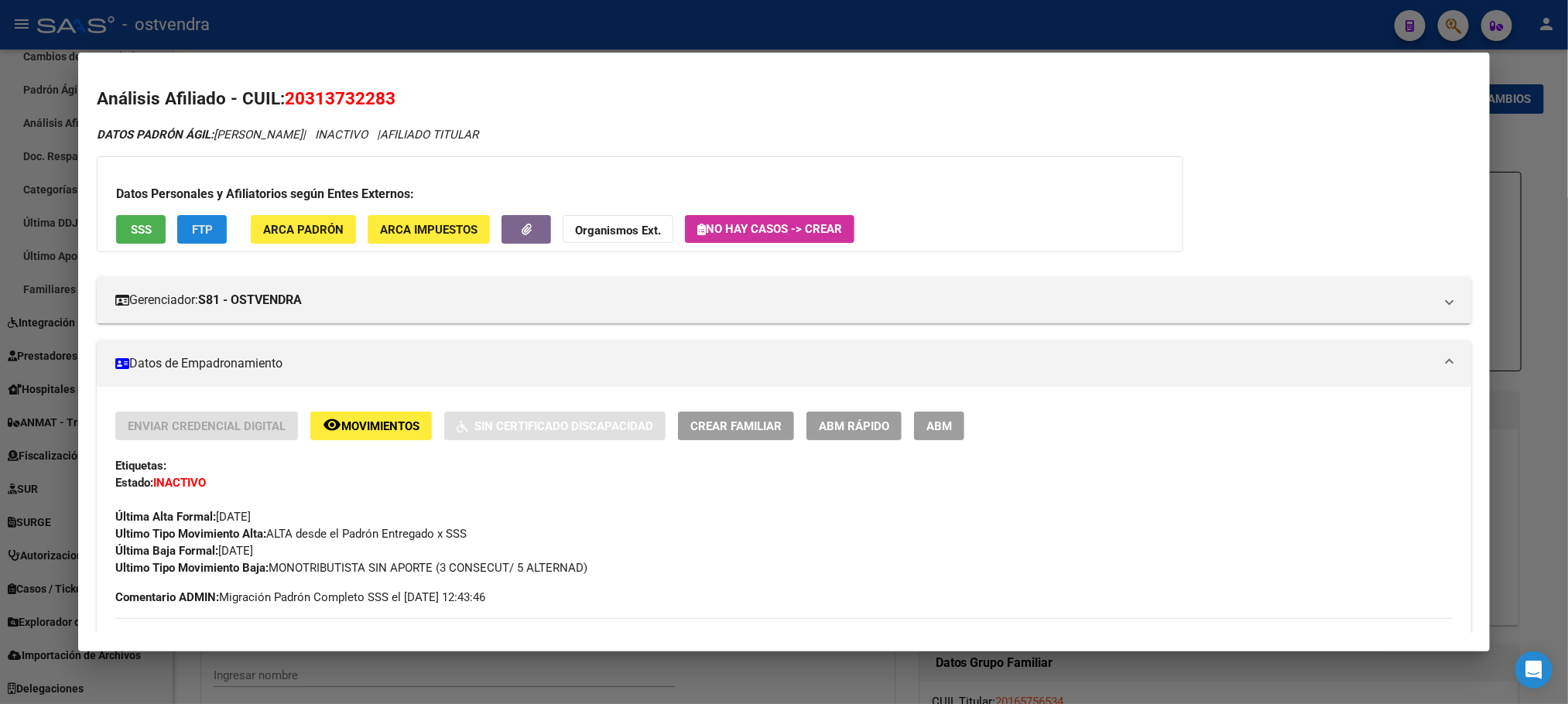
click at [177, 220] on button "FTP" at bounding box center [202, 230] width 49 height 29
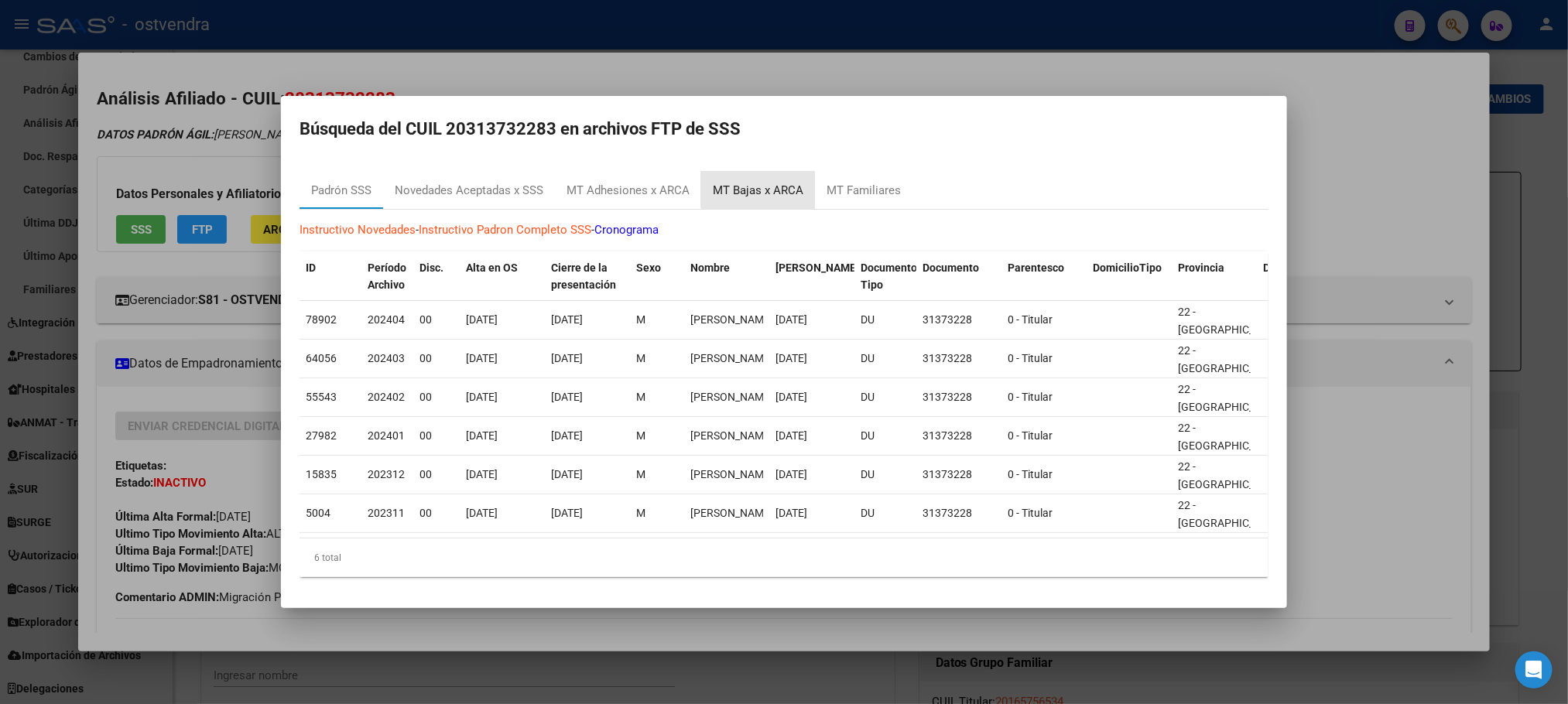
click at [766, 182] on div "MT Bajas x ARCA" at bounding box center [758, 190] width 90 height 18
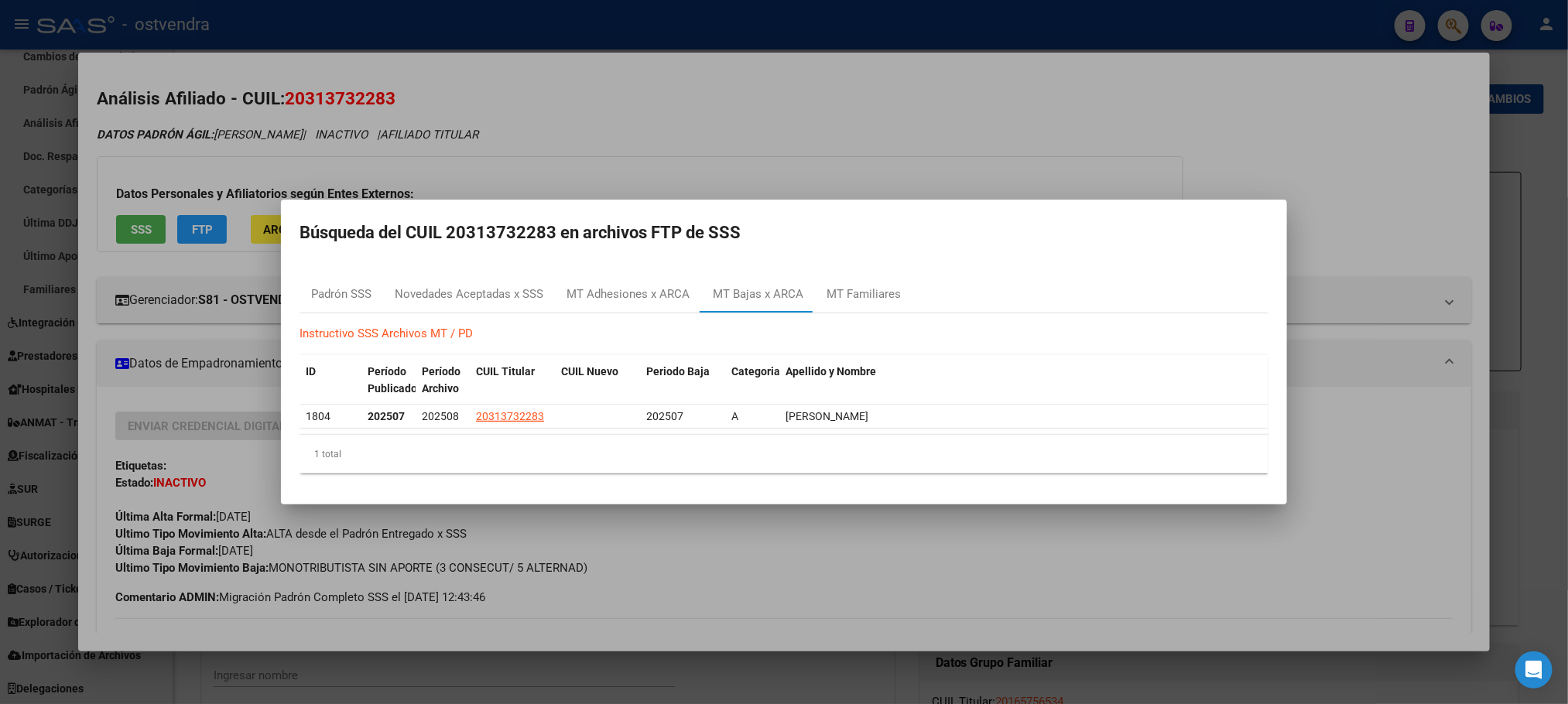
click at [868, 163] on div at bounding box center [784, 352] width 1568 height 704
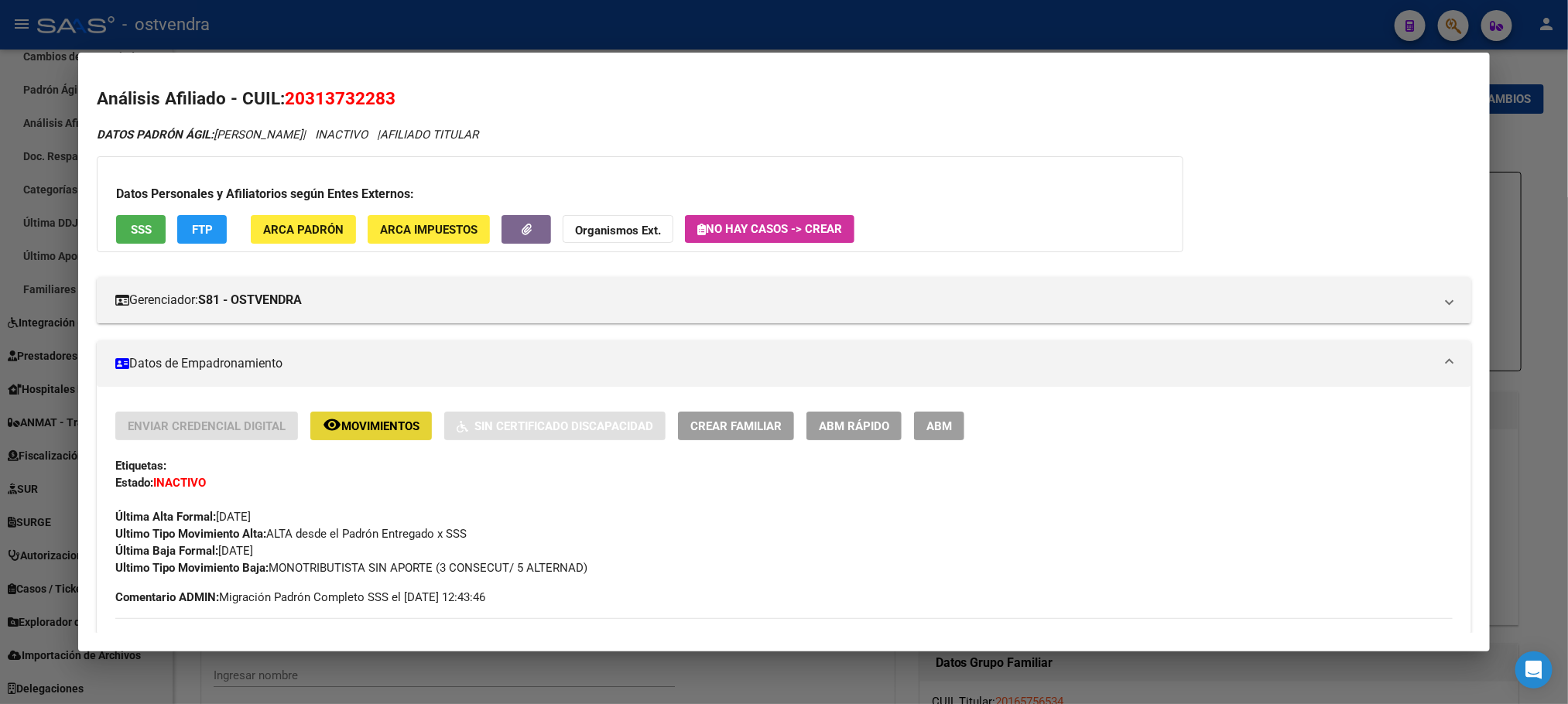
click at [376, 428] on span "Movimientos" at bounding box center [380, 427] width 78 height 14
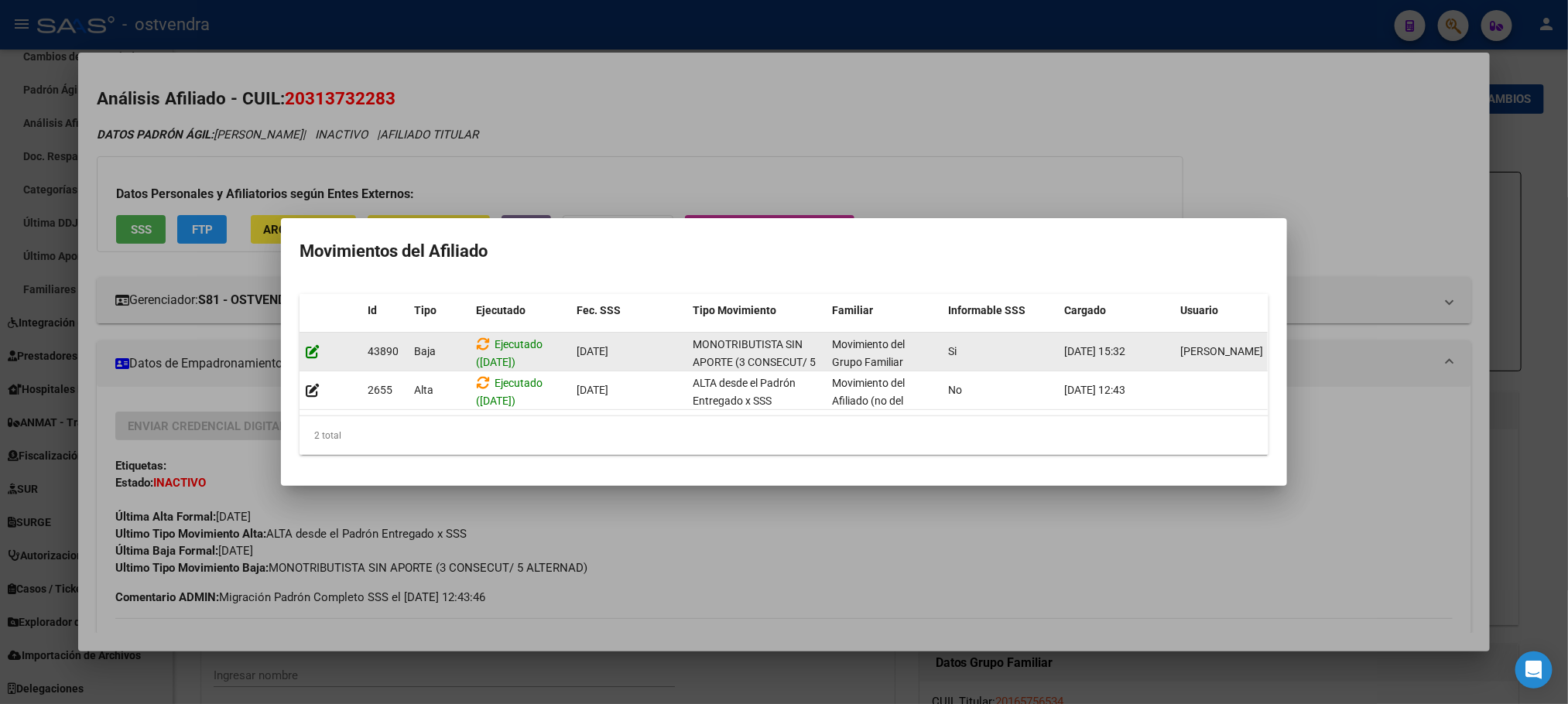
click at [309, 345] on icon at bounding box center [312, 352] width 14 height 15
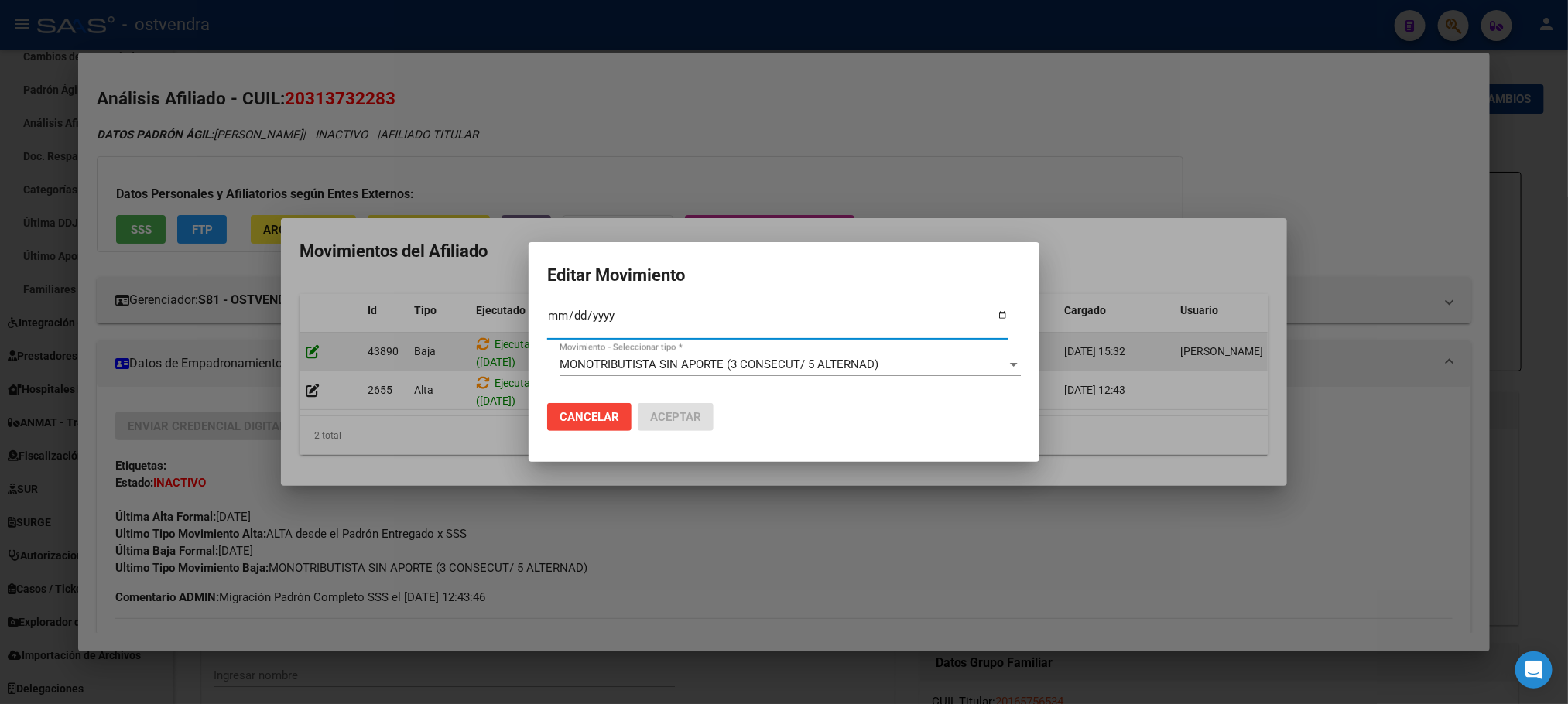
type input "2024-05-31"
type input "[DATE]"
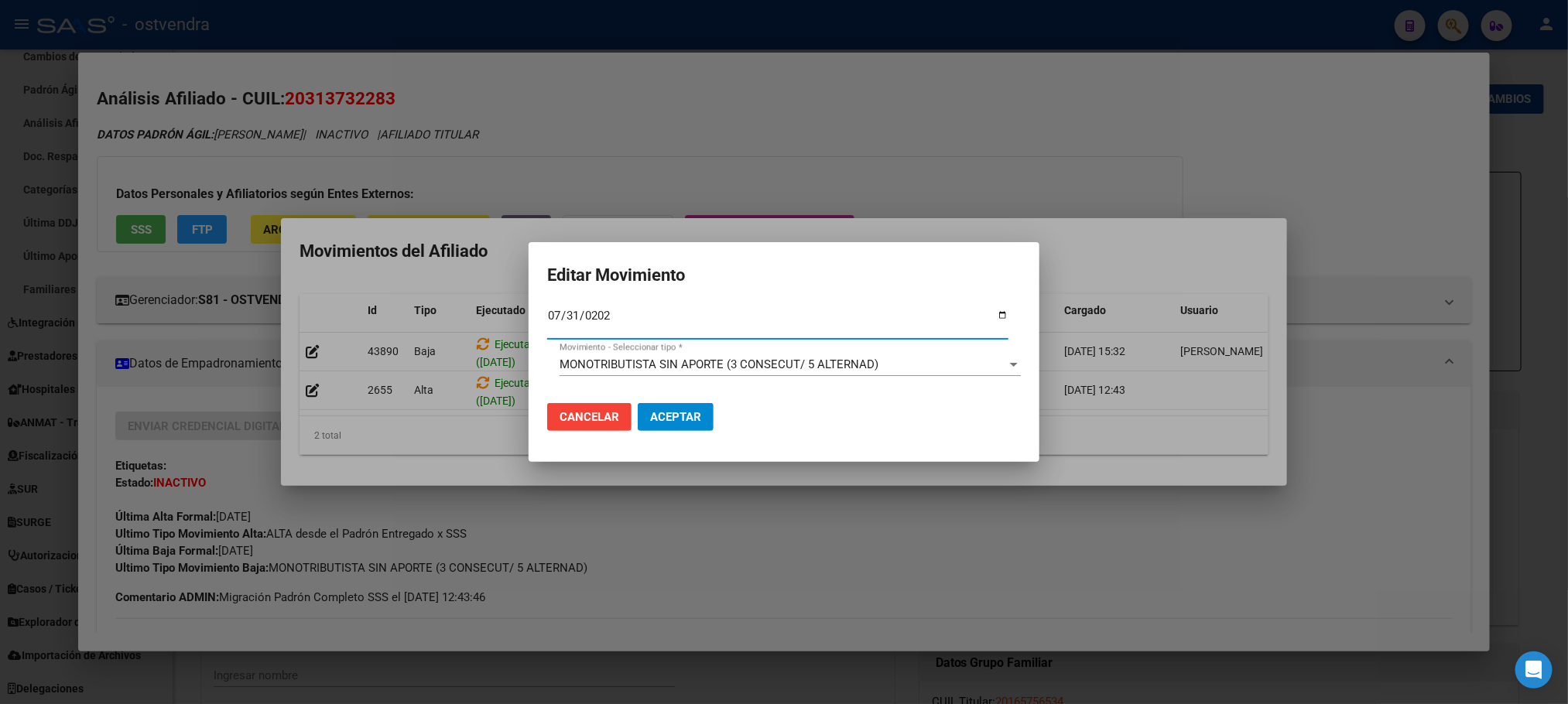
click at [632, 370] on span "MONOTRIBUTISTA SIN APORTE (3 CONSECUT/ 5 ALTERNAD)" at bounding box center [719, 364] width 319 height 14
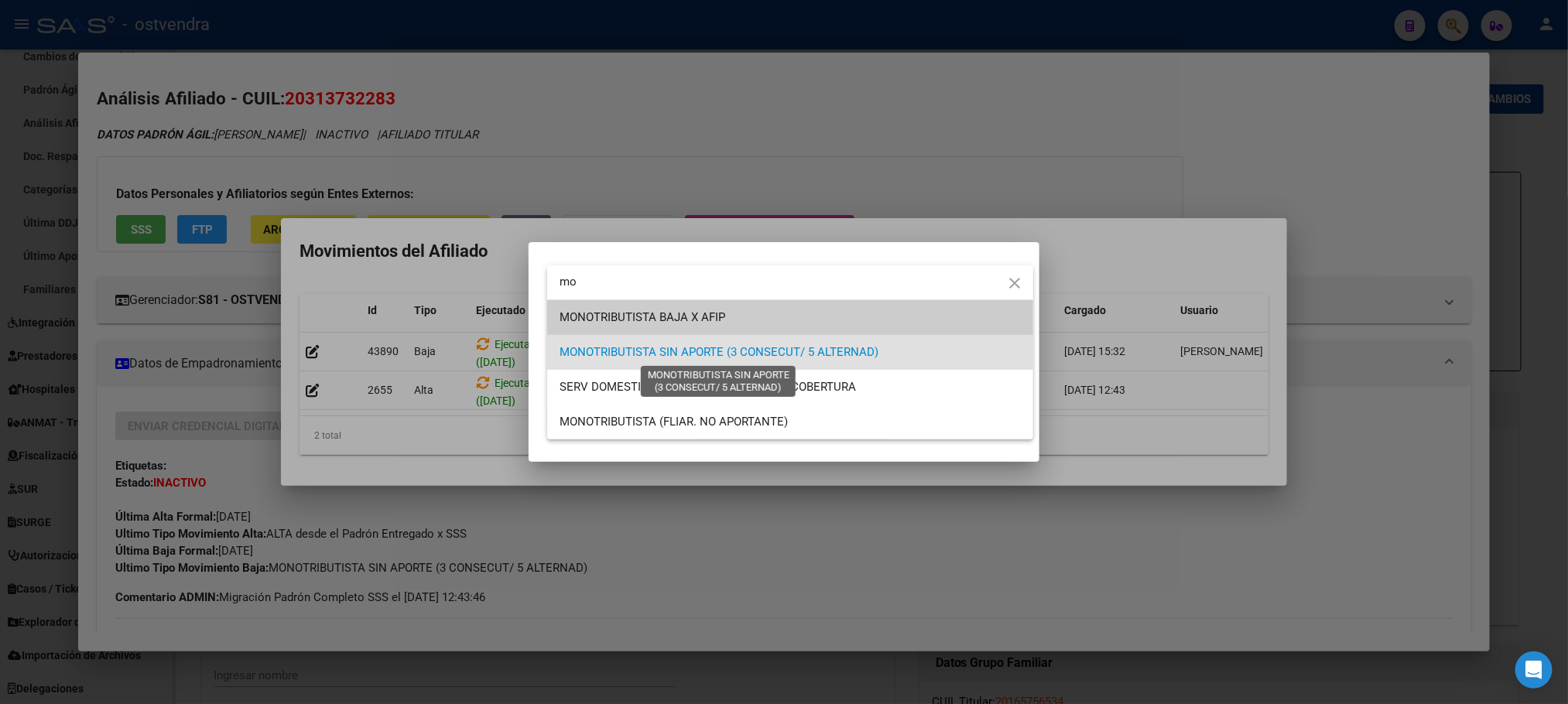
type input "mo"
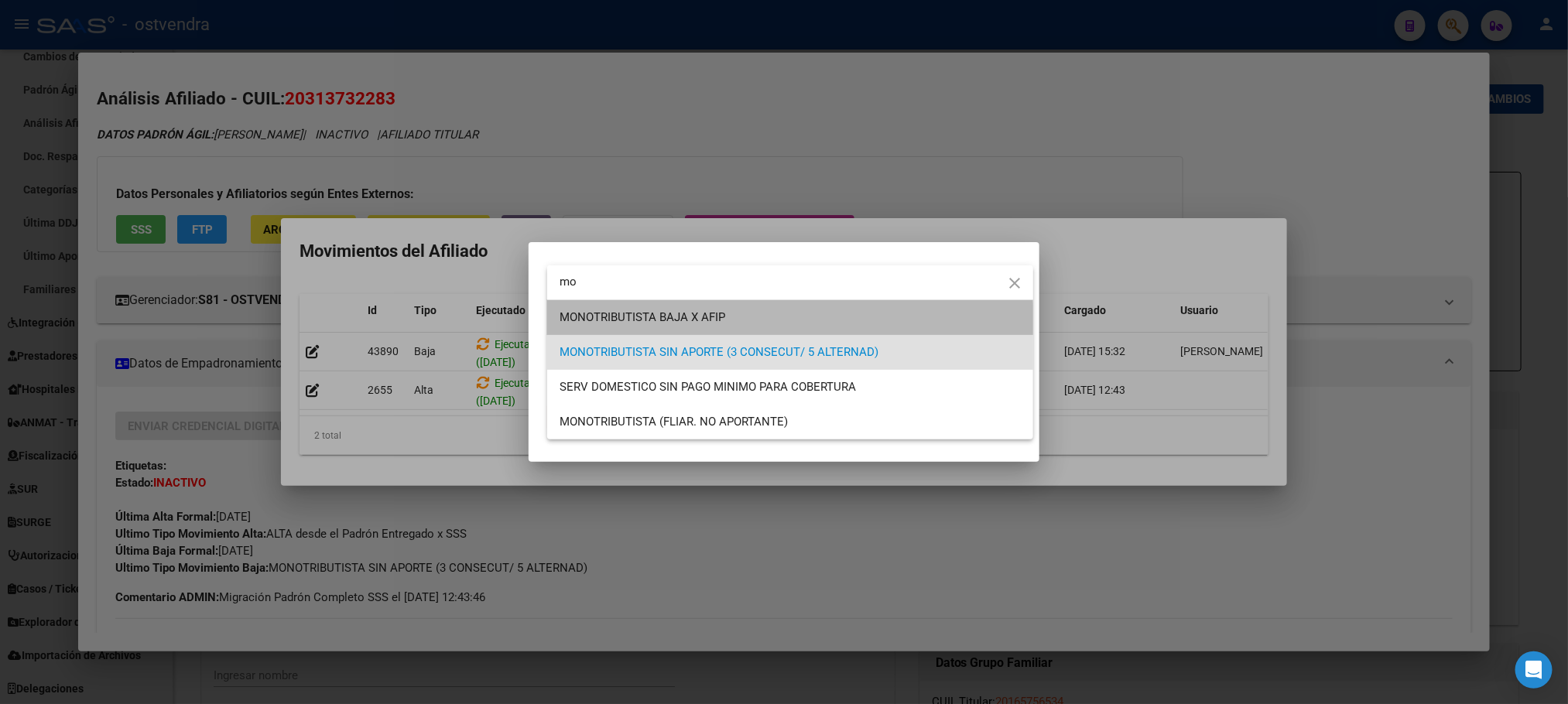
click at [638, 325] on span "MONOTRIBUTISTA BAJA X AFIP" at bounding box center [790, 317] width 462 height 35
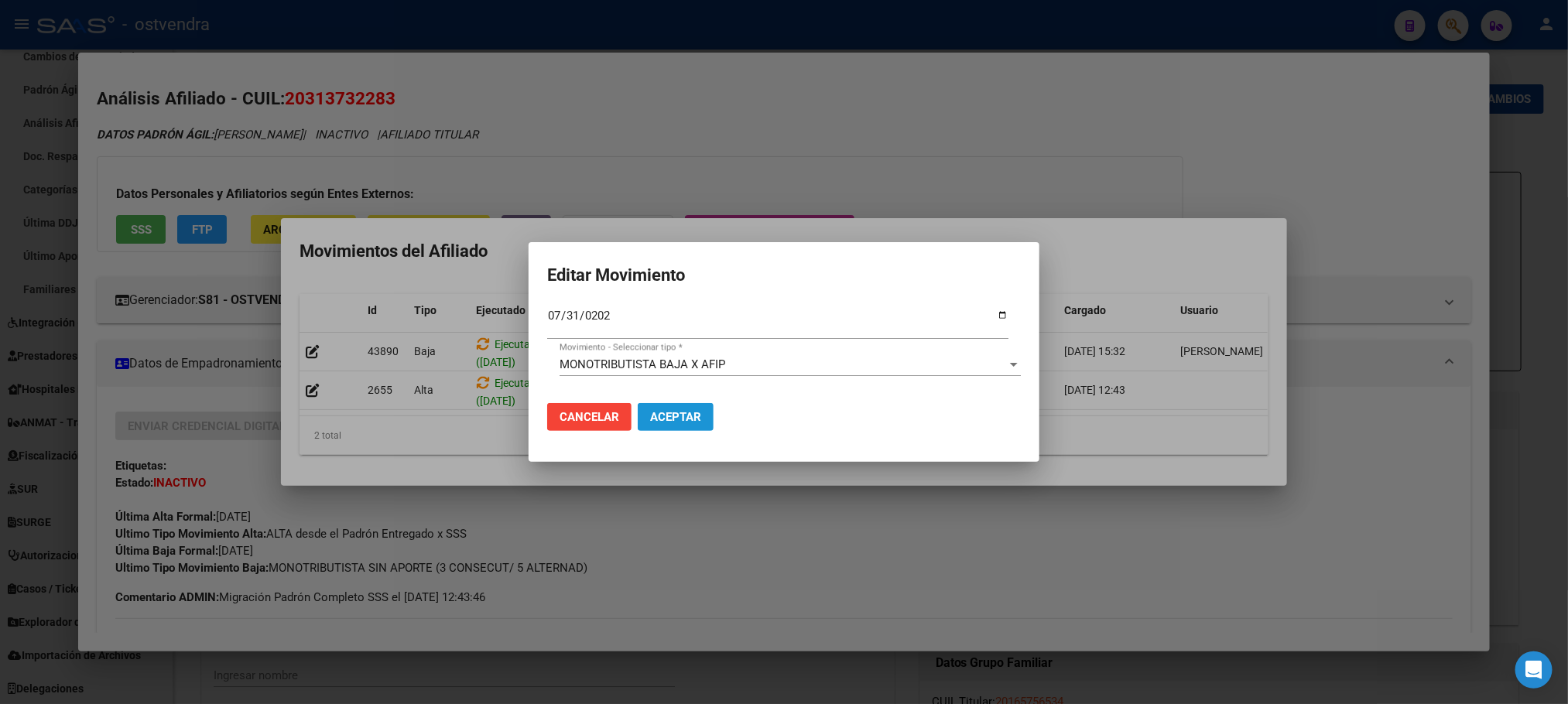
click at [657, 414] on span "Aceptar" at bounding box center [676, 417] width 51 height 14
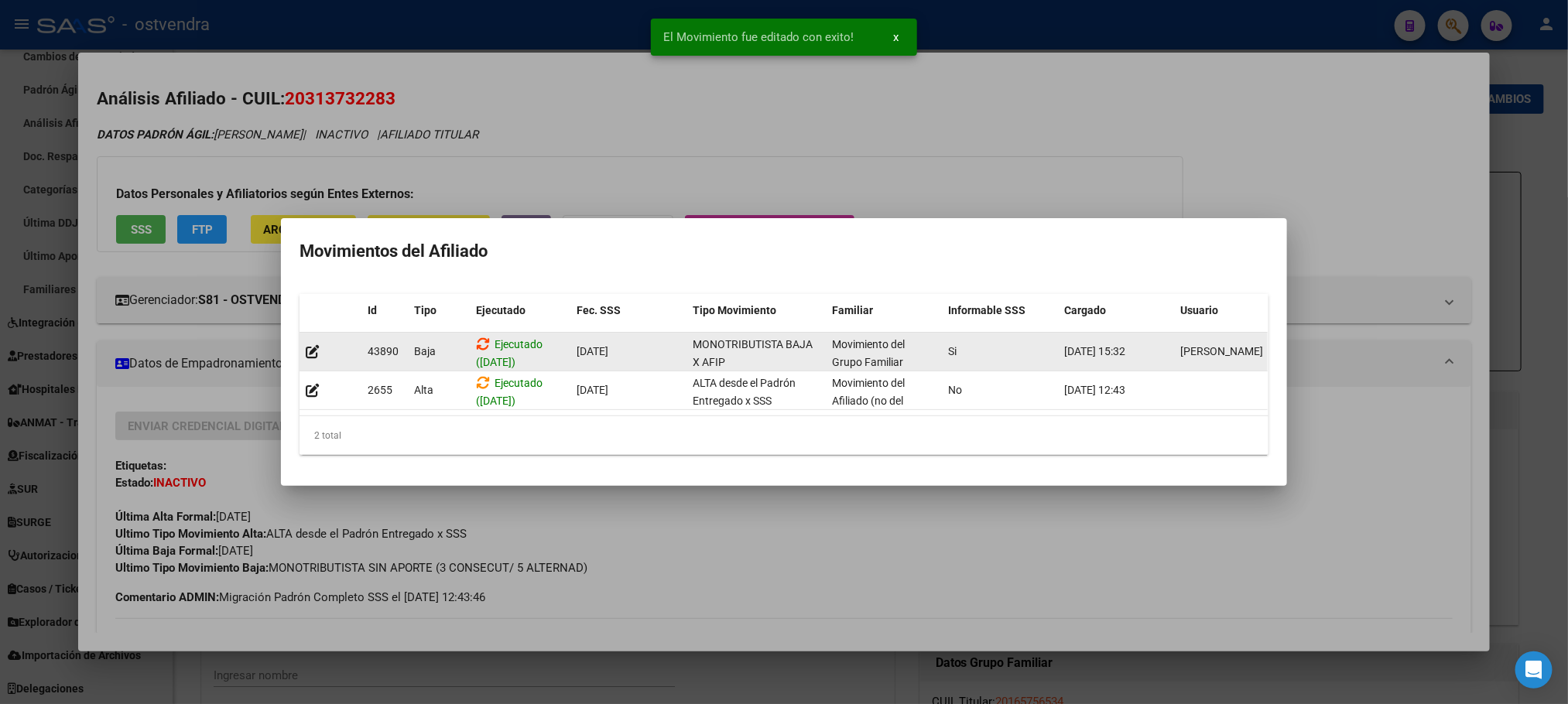
click at [480, 337] on icon at bounding box center [483, 344] width 14 height 15
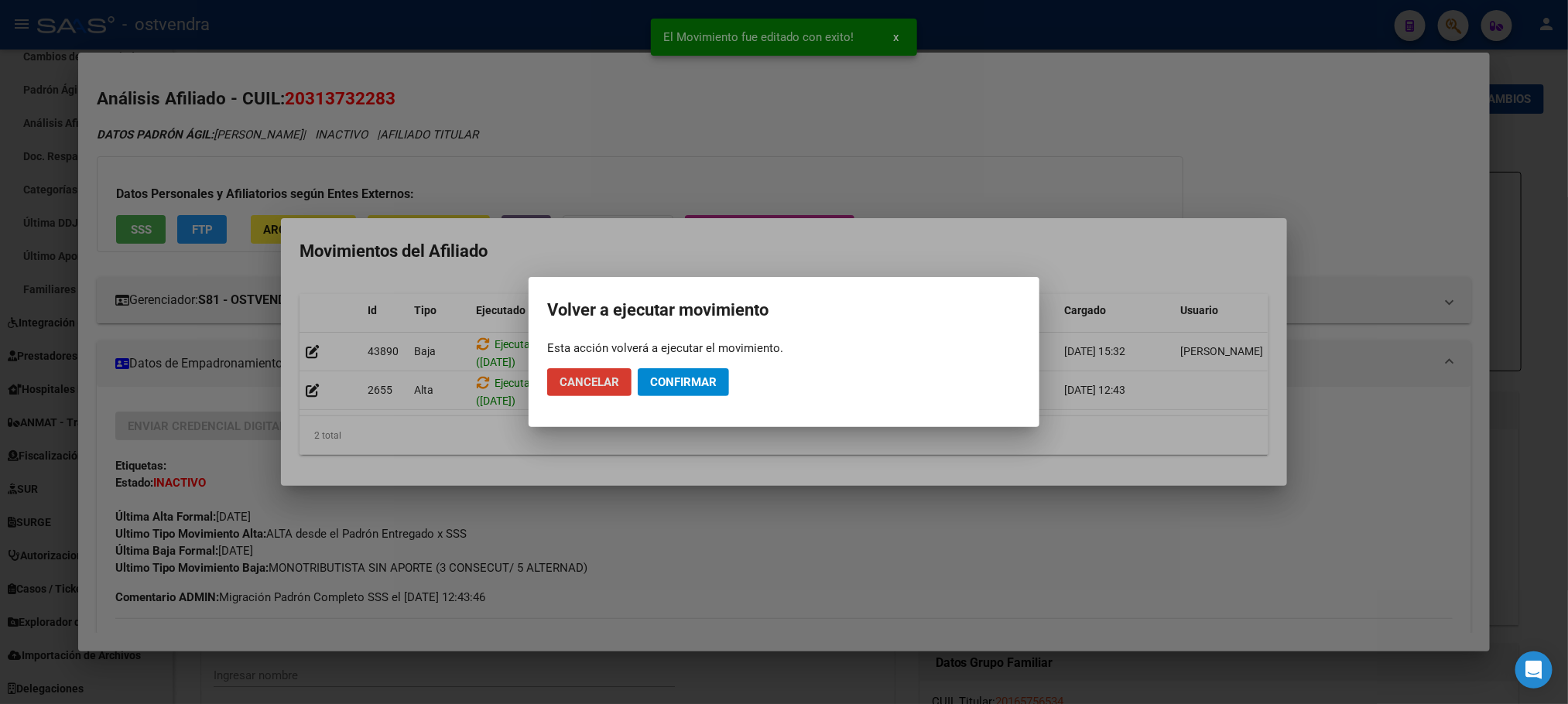
click at [688, 388] on span "Confirmar" at bounding box center [683, 382] width 67 height 14
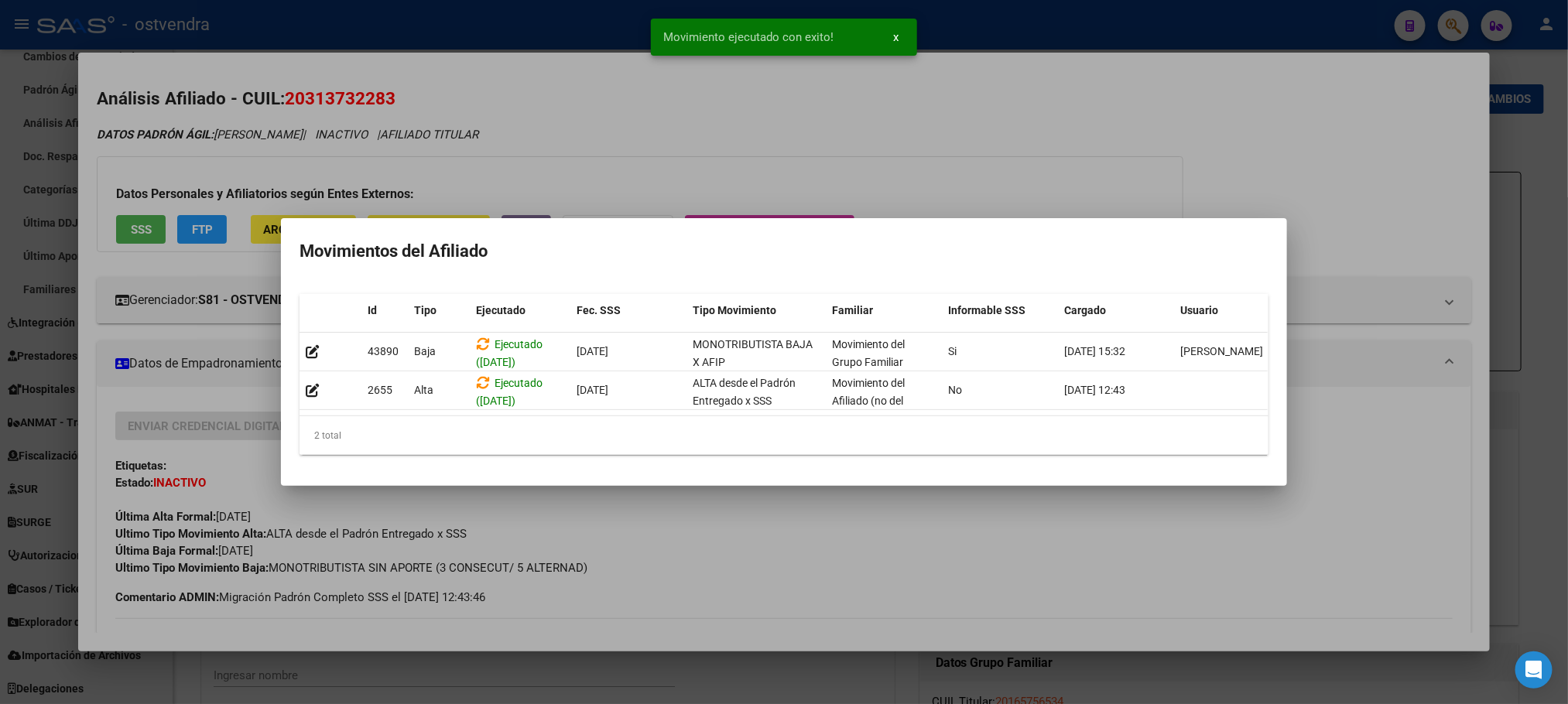
click at [998, 119] on div at bounding box center [784, 352] width 1568 height 704
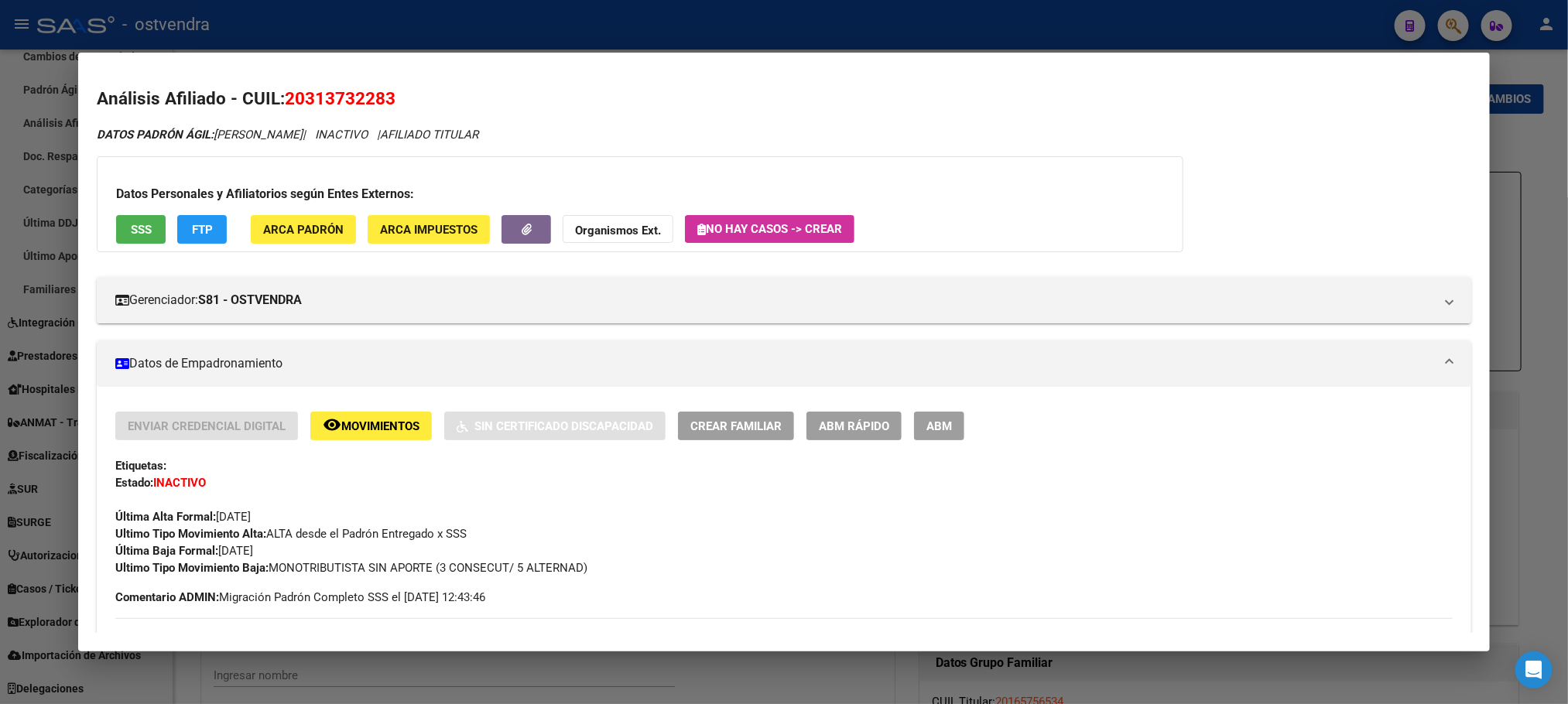
drag, startPoint x: 400, startPoint y: 112, endPoint x: 434, endPoint y: 17, distance: 100.9
click at [403, 102] on h2 "Análisis Afiliado - CUIL: 20313732283" at bounding box center [783, 99] width 1373 height 26
click at [434, 17] on div at bounding box center [784, 352] width 1568 height 704
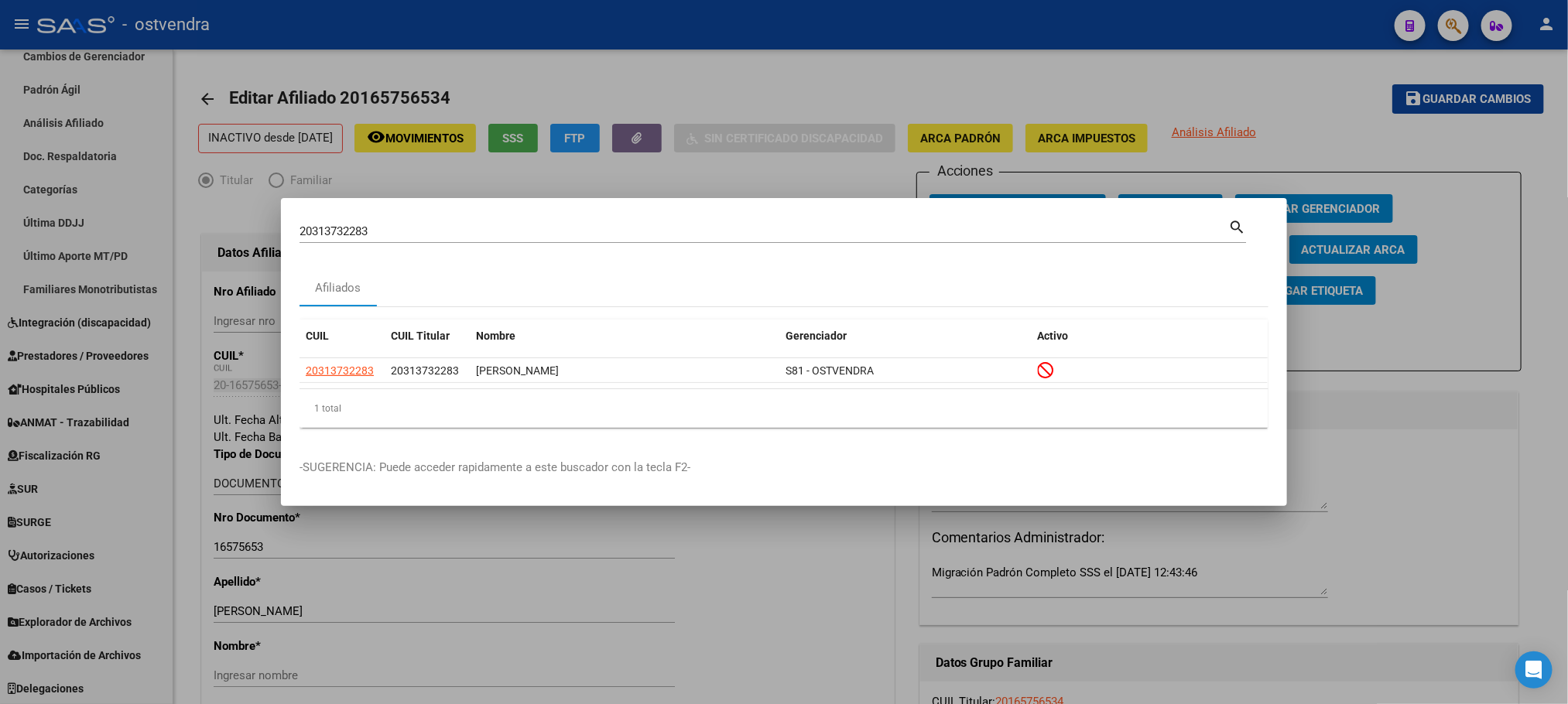
click at [388, 214] on mat-dialog-container "20313732283 Buscar (apellido, dni, cuil, nro traspaso, cuit, obra social) searc…" at bounding box center [783, 352] width 1006 height 309
drag, startPoint x: 418, startPoint y: 230, endPoint x: 247, endPoint y: 225, distance: 171.1
click at [247, 225] on div "20313732283 Buscar (apellido, dni, cuil, nro traspaso, cuit, obra social) searc…" at bounding box center [784, 352] width 1568 height 704
paste input "3437256594"
type input "23437256594"
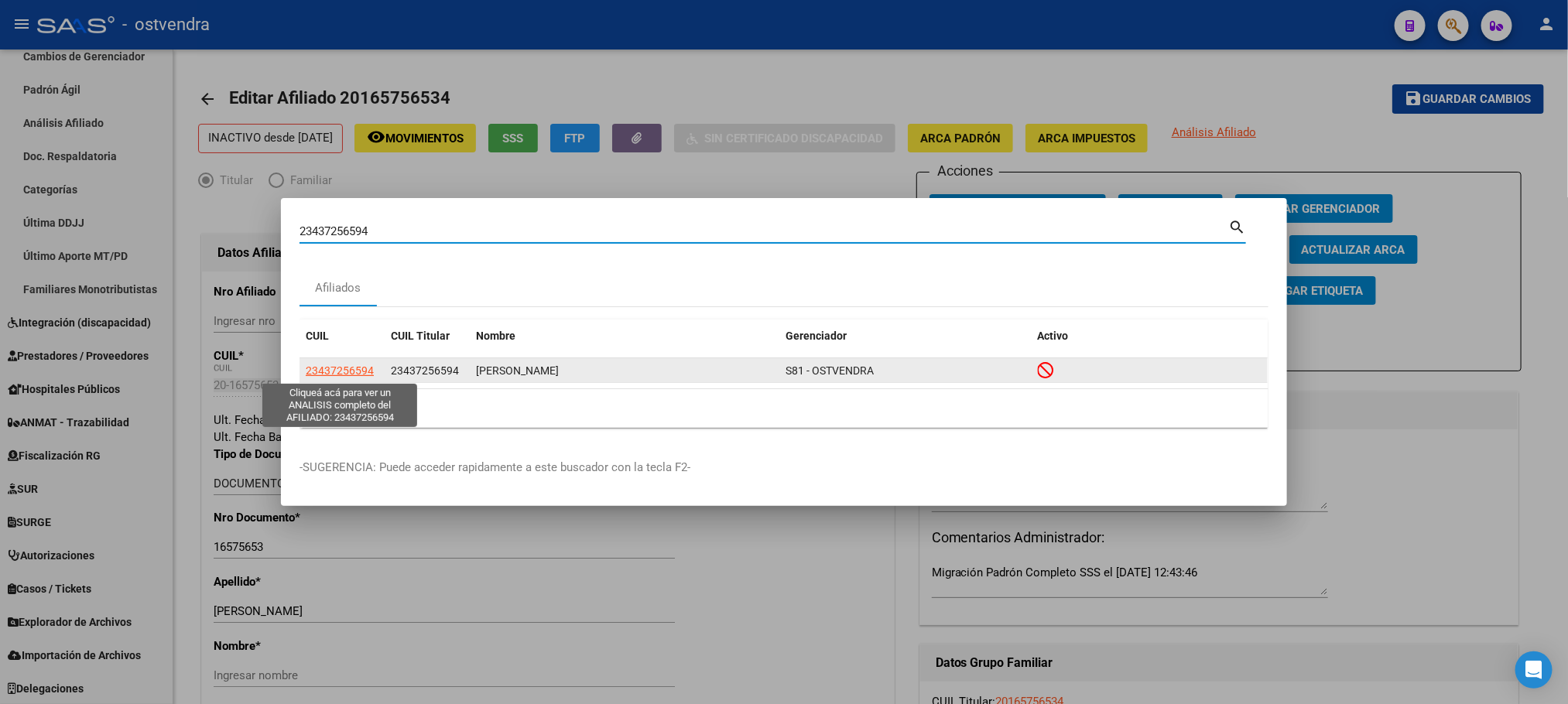
click at [360, 367] on span "23437256594" at bounding box center [340, 370] width 68 height 13
type textarea "23437256594"
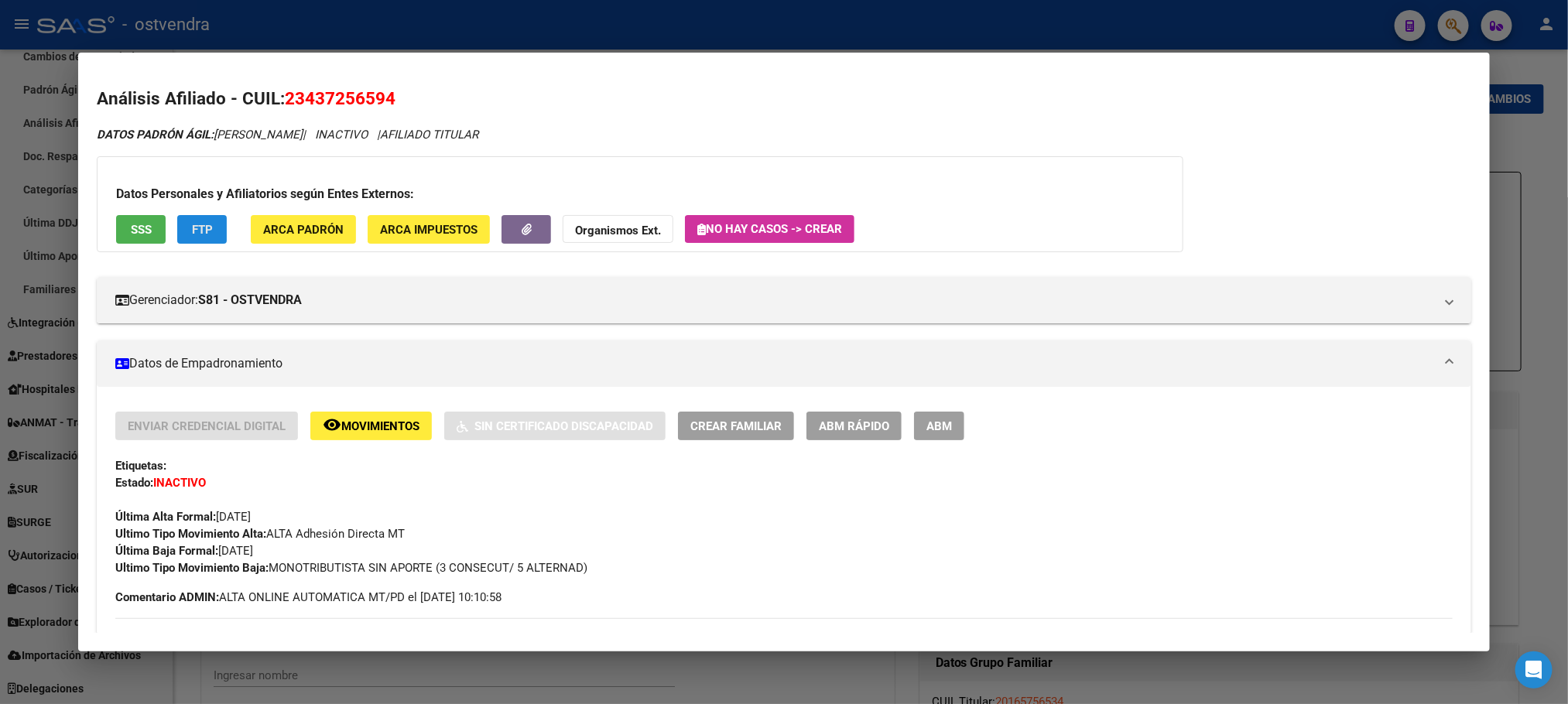
click at [177, 230] on button "FTP" at bounding box center [202, 230] width 49 height 29
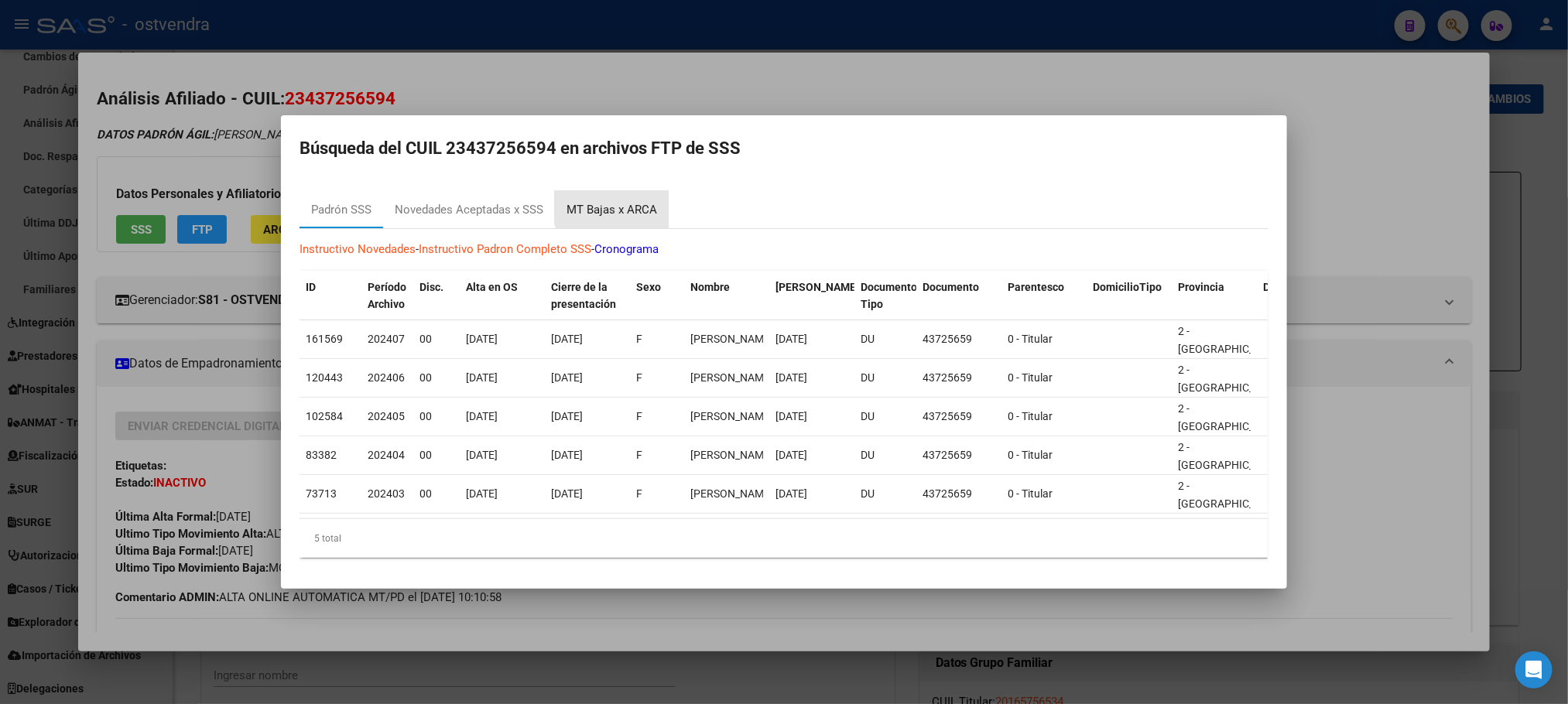
click at [659, 193] on div "MT Bajas x ARCA" at bounding box center [611, 210] width 113 height 38
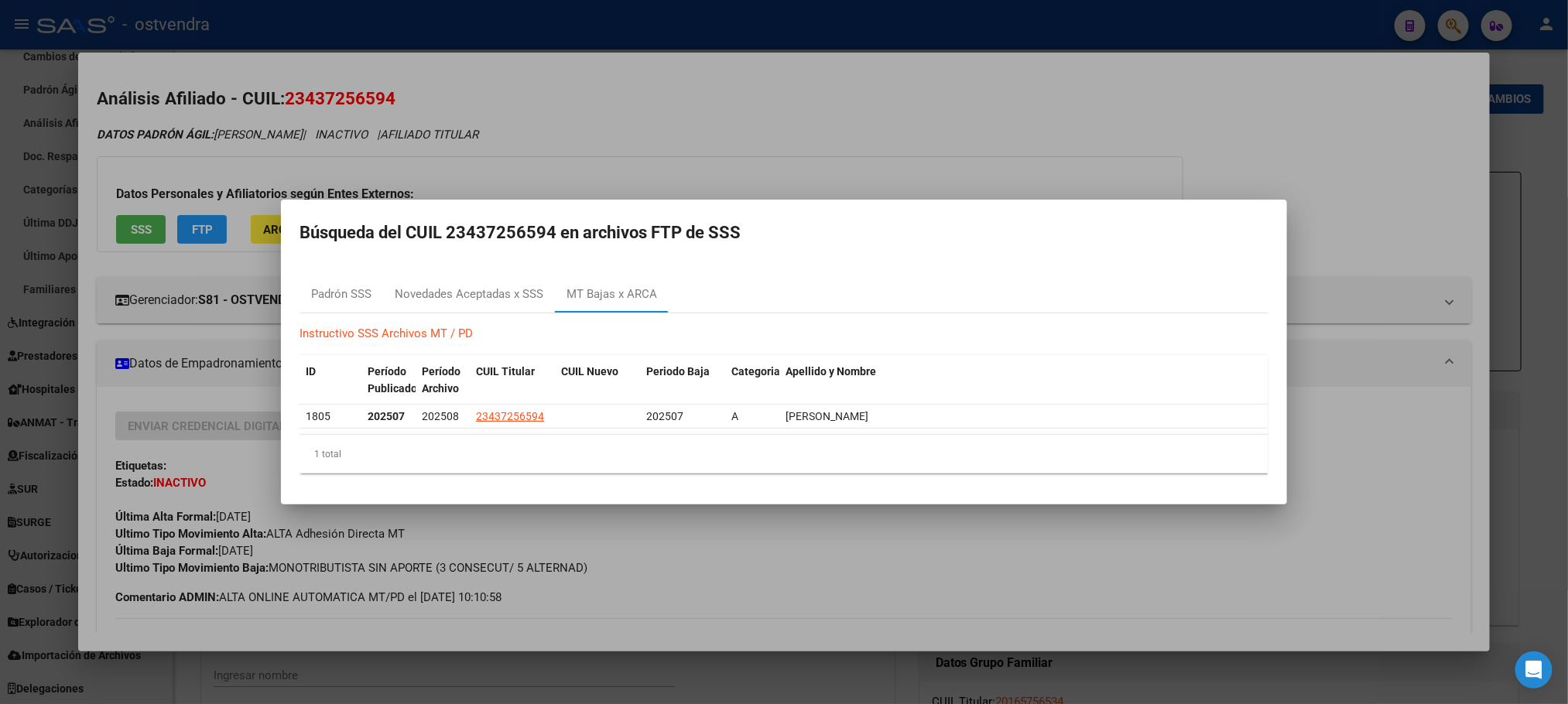
click at [797, 130] on div at bounding box center [784, 352] width 1568 height 704
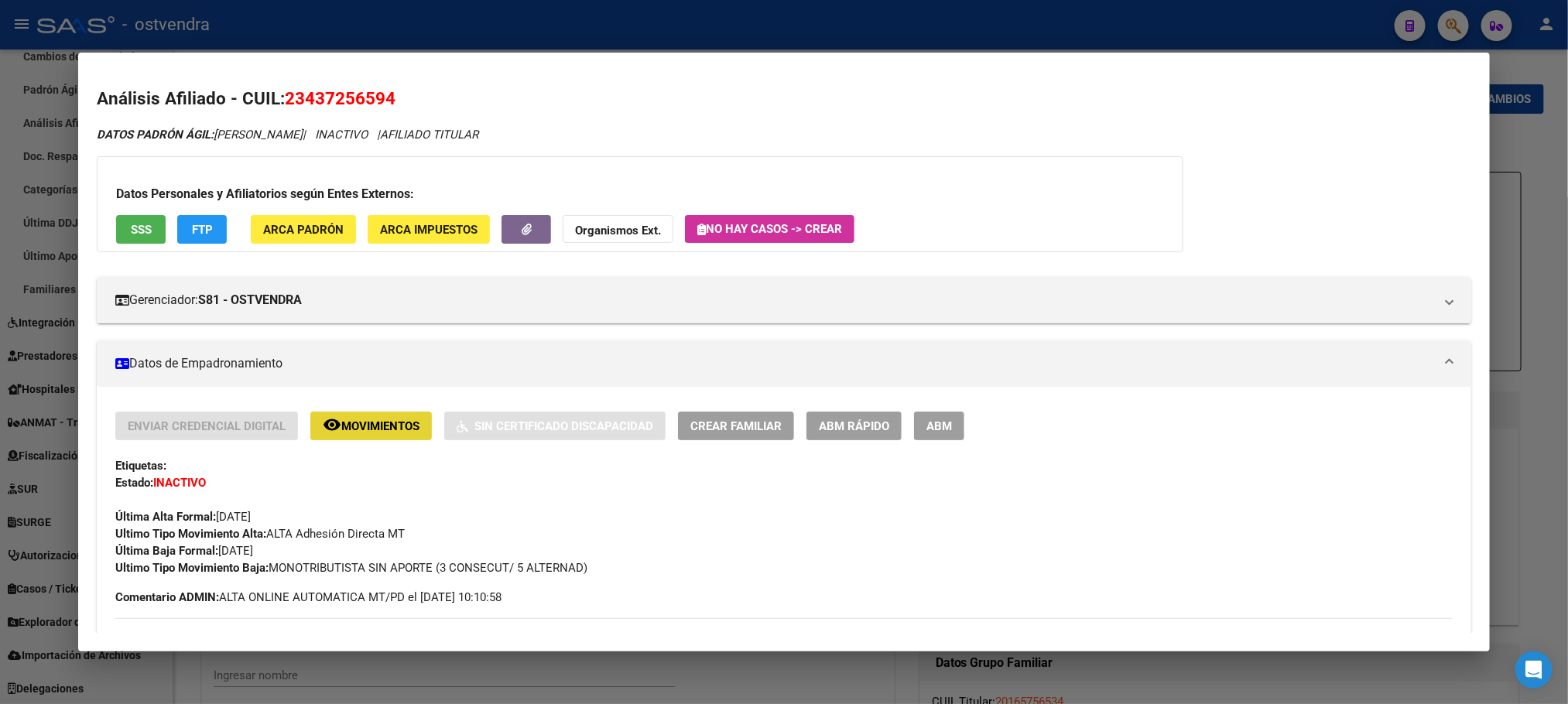
click at [341, 423] on span "Movimientos" at bounding box center [380, 427] width 78 height 14
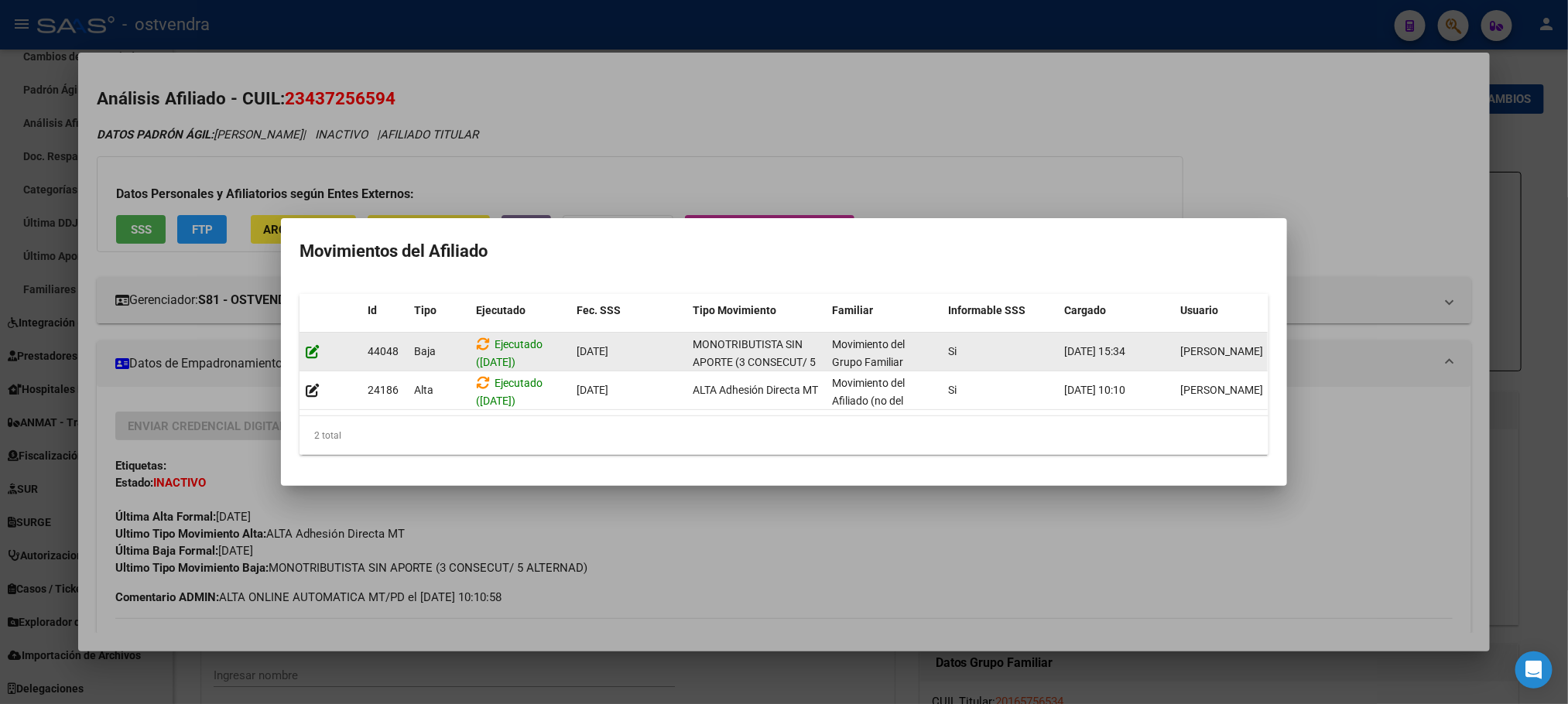
click at [314, 345] on icon at bounding box center [312, 352] width 14 height 15
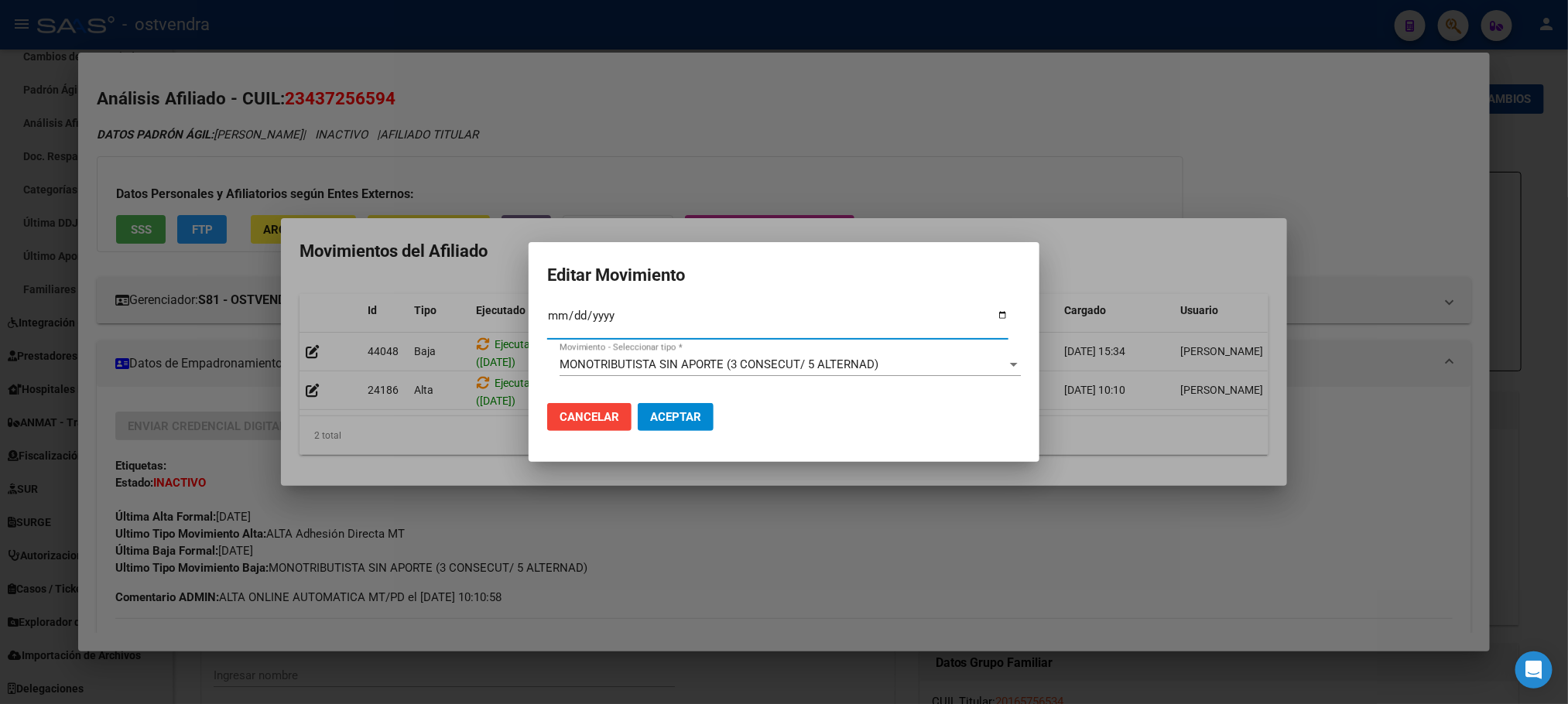
type input "[DATE]"
click at [600, 371] on span "MONOTRIBUTISTA SIN APORTE (3 CONSECUT/ 5 ALTERNAD)" at bounding box center [719, 364] width 319 height 14
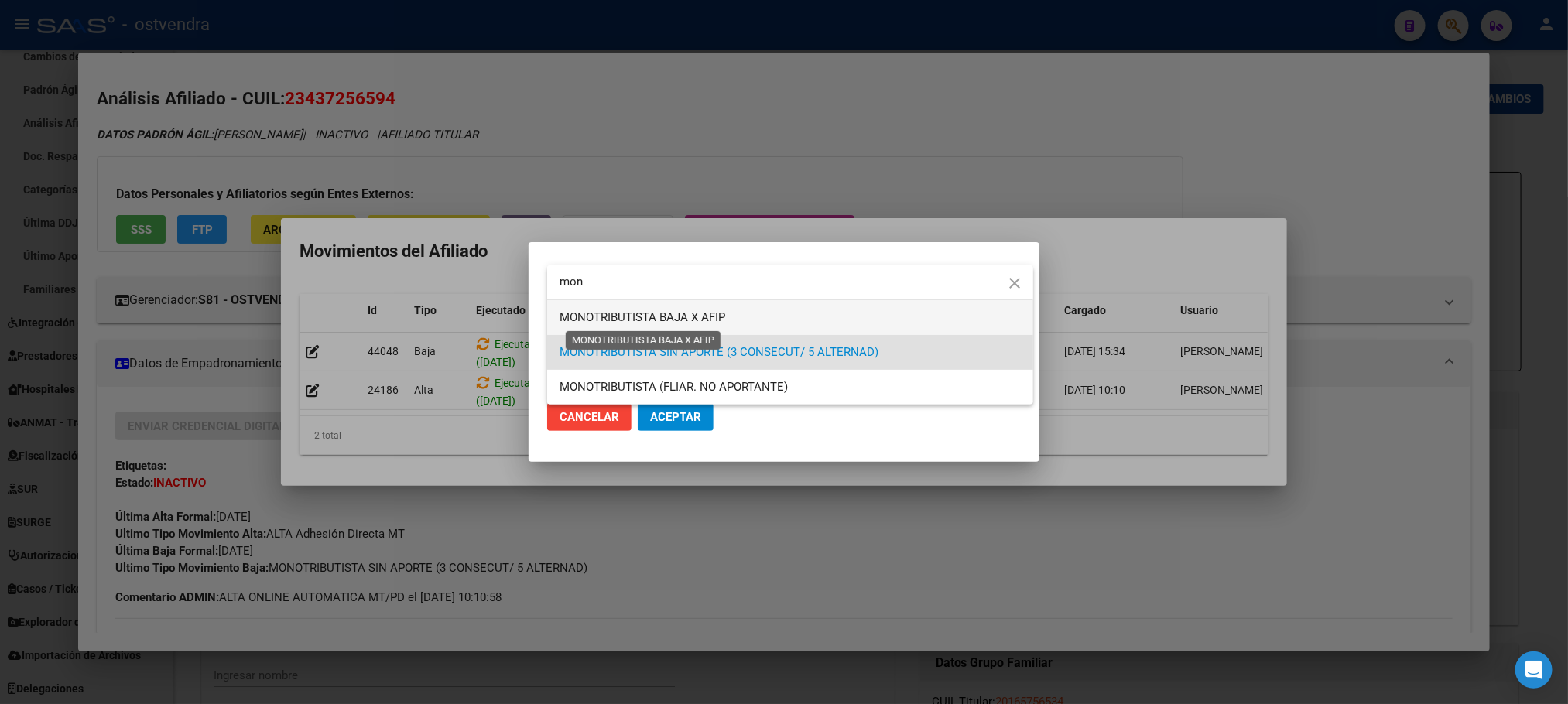
type input "mon"
click at [638, 319] on span "MONOTRIBUTISTA BAJA X AFIP" at bounding box center [642, 317] width 166 height 14
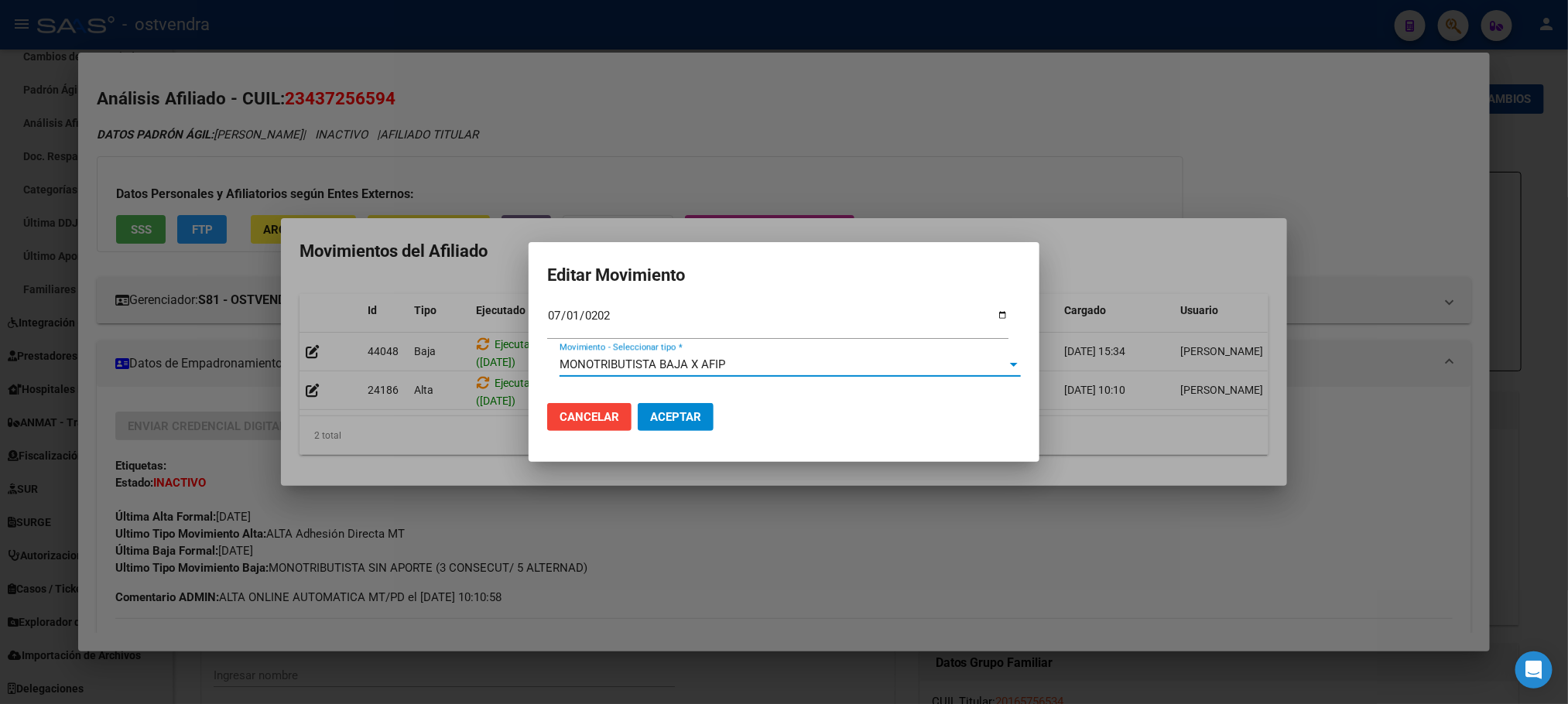
drag, startPoint x: 671, startPoint y: 428, endPoint x: 712, endPoint y: 449, distance: 46.1
click at [671, 428] on button "Aceptar" at bounding box center [675, 417] width 76 height 28
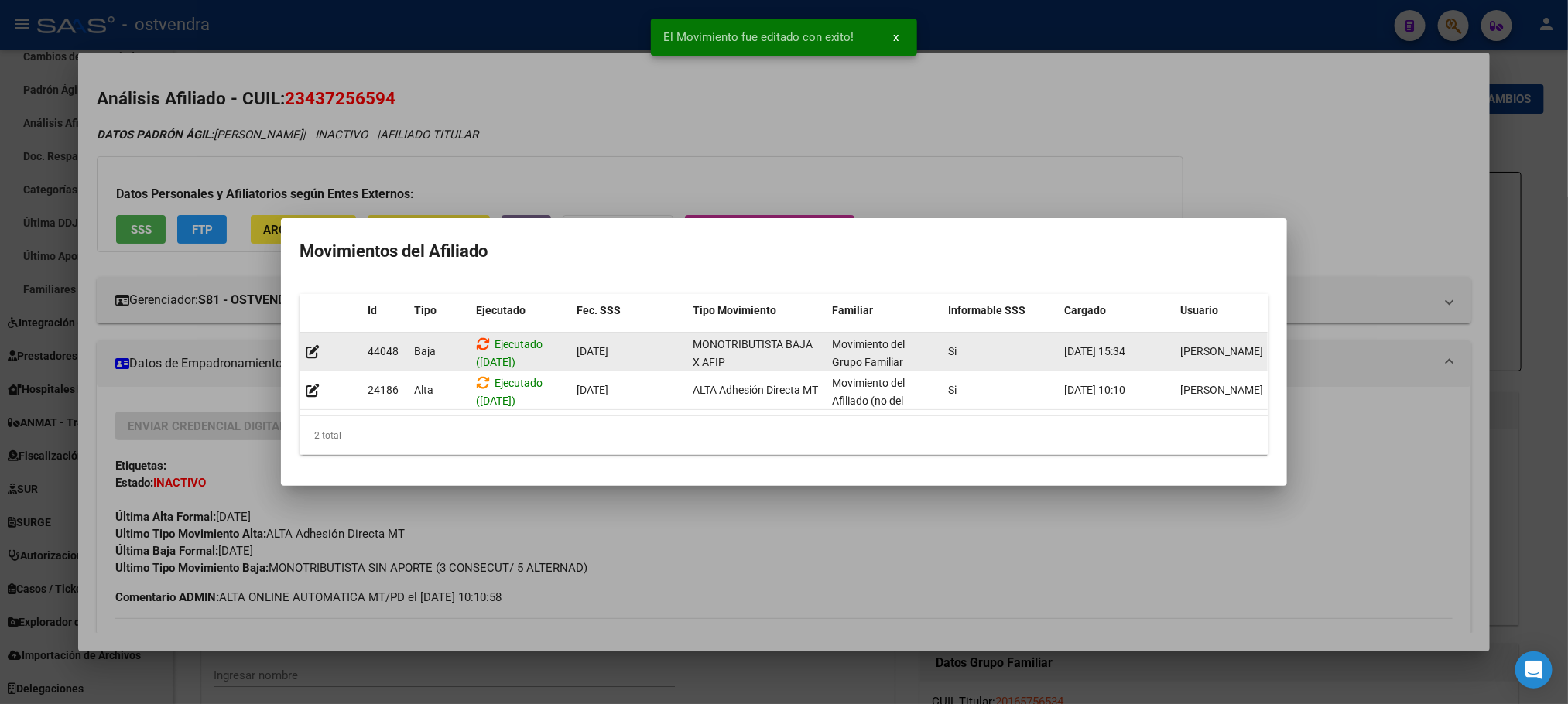
click at [486, 336] on div "Ejecutado ([DATE])" at bounding box center [520, 352] width 88 height 32
click at [481, 337] on icon at bounding box center [483, 344] width 14 height 15
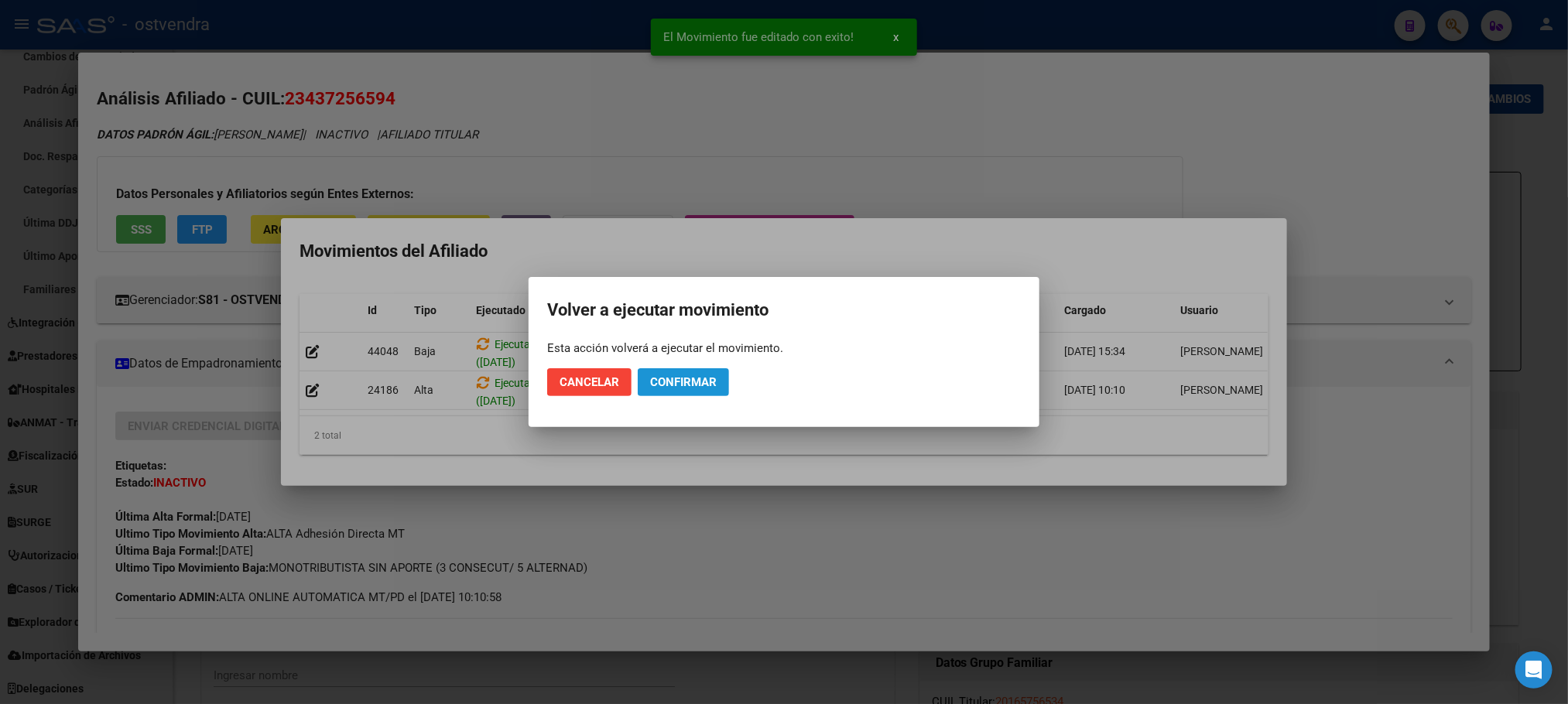
click at [692, 383] on span "Confirmar" at bounding box center [683, 382] width 67 height 14
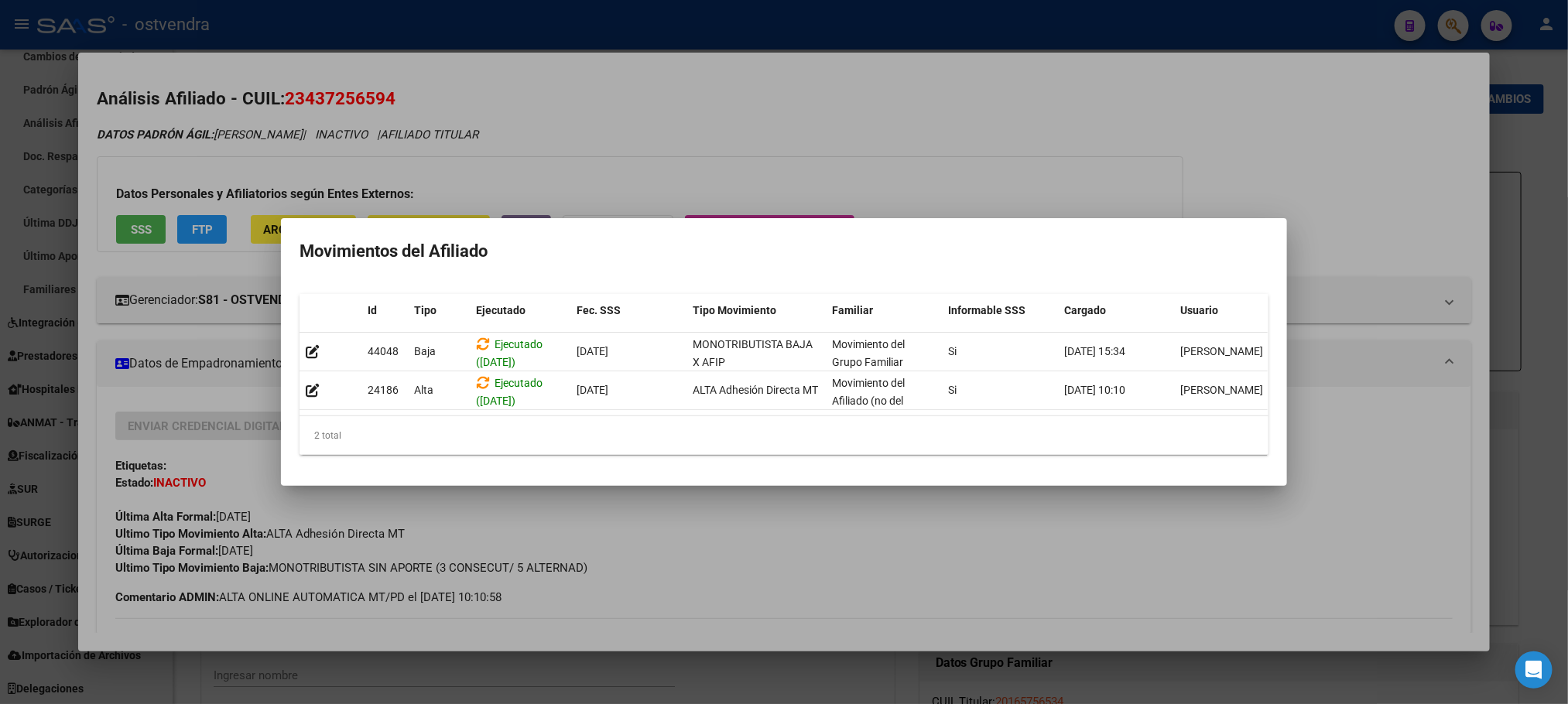
click at [886, 195] on div at bounding box center [784, 352] width 1568 height 704
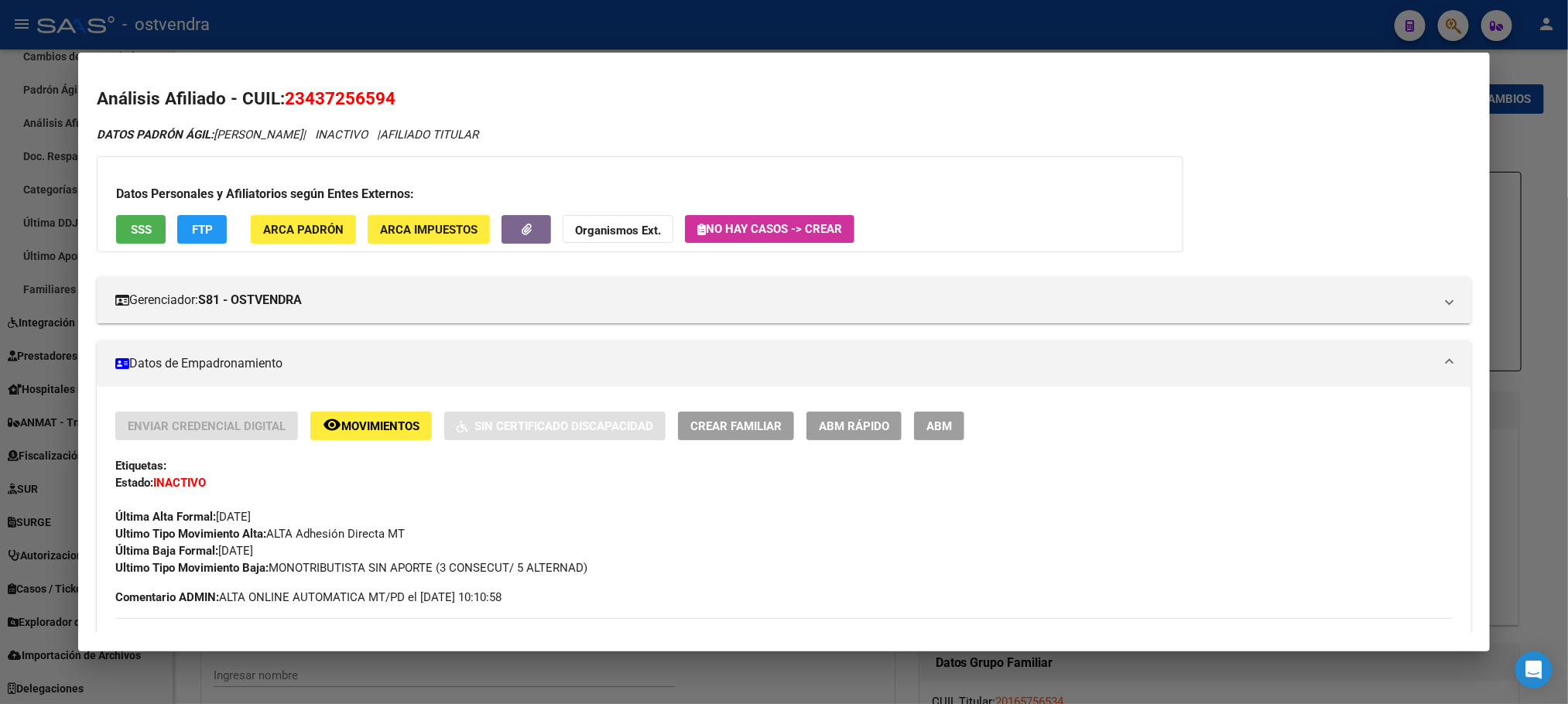
click at [413, 38] on div at bounding box center [784, 352] width 1568 height 704
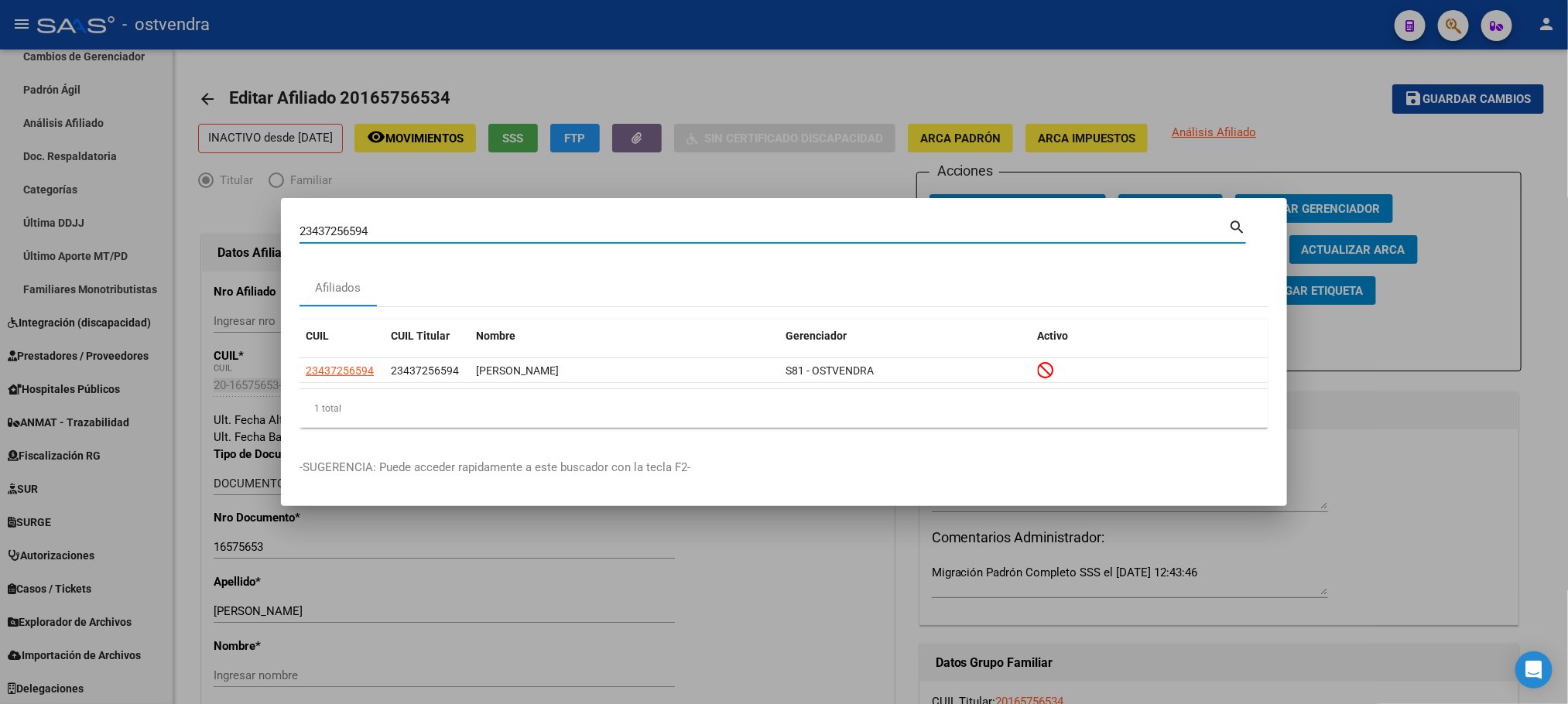
drag, startPoint x: 438, startPoint y: 230, endPoint x: 321, endPoint y: 229, distance: 117.0
click at [271, 241] on div "23437256594 Buscar (apellido, dni, cuil, nro traspaso, cuit, obra social) searc…" at bounding box center [784, 352] width 1568 height 704
paste input "7342762455"
type input "27342762455"
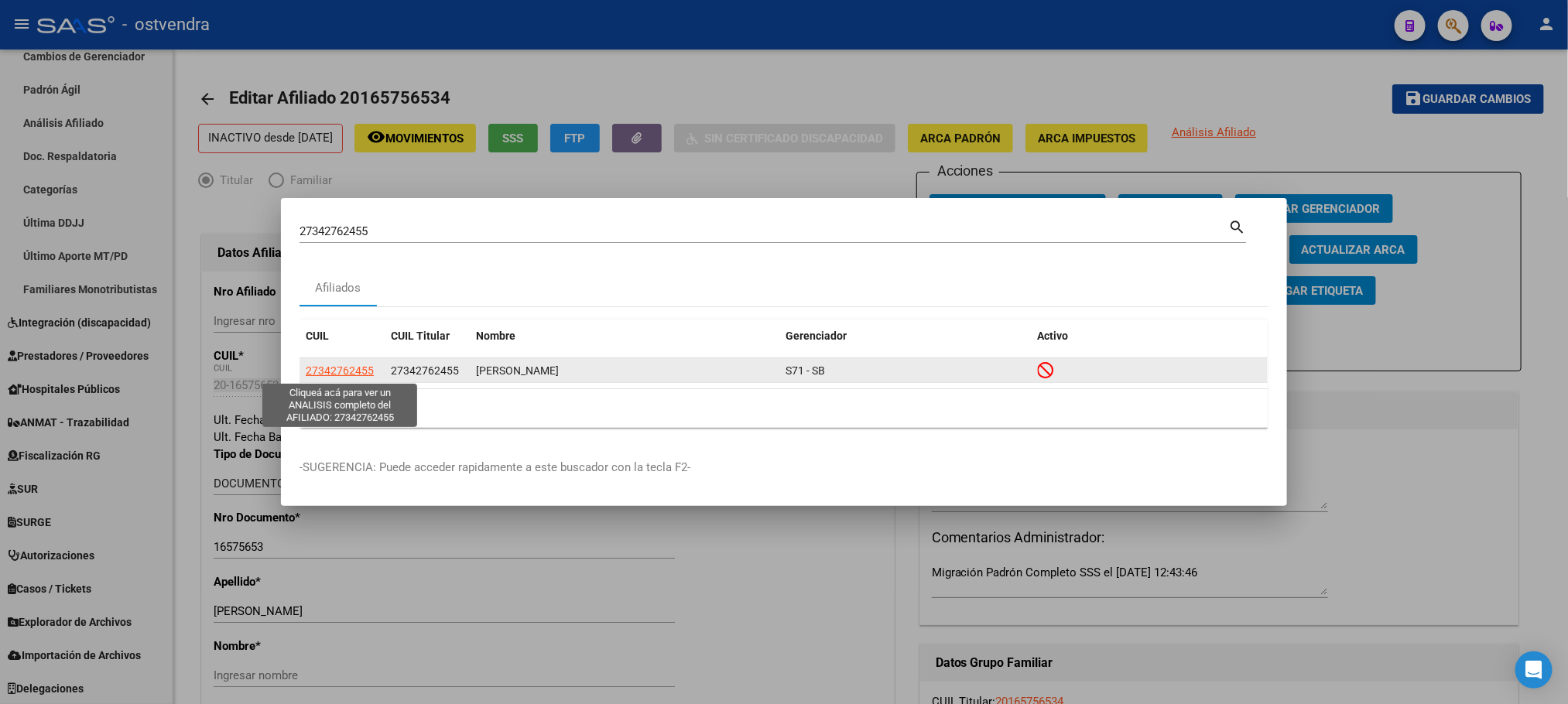
click at [330, 368] on span "27342762455" at bounding box center [340, 370] width 68 height 13
type textarea "27342762455"
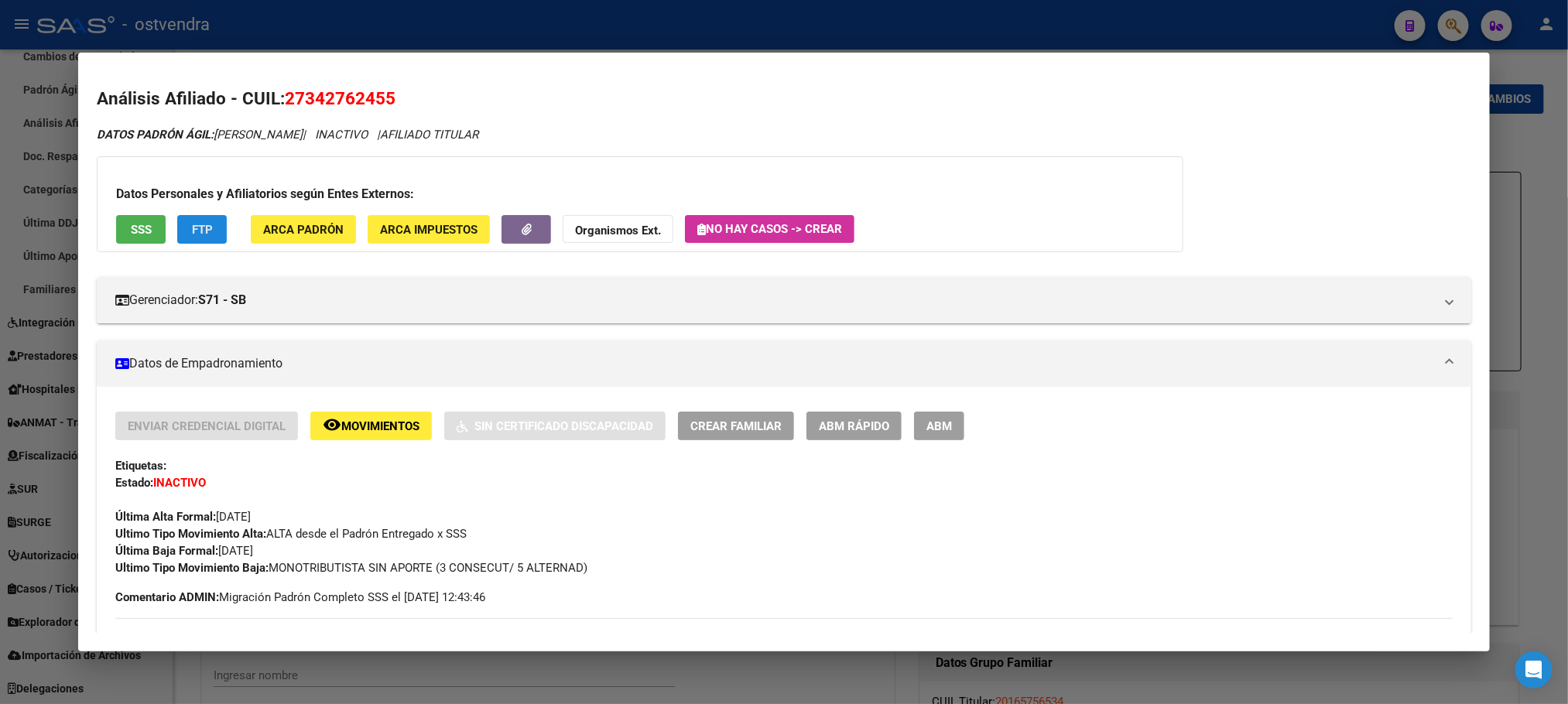
click at [205, 235] on button "FTP" at bounding box center [202, 230] width 49 height 29
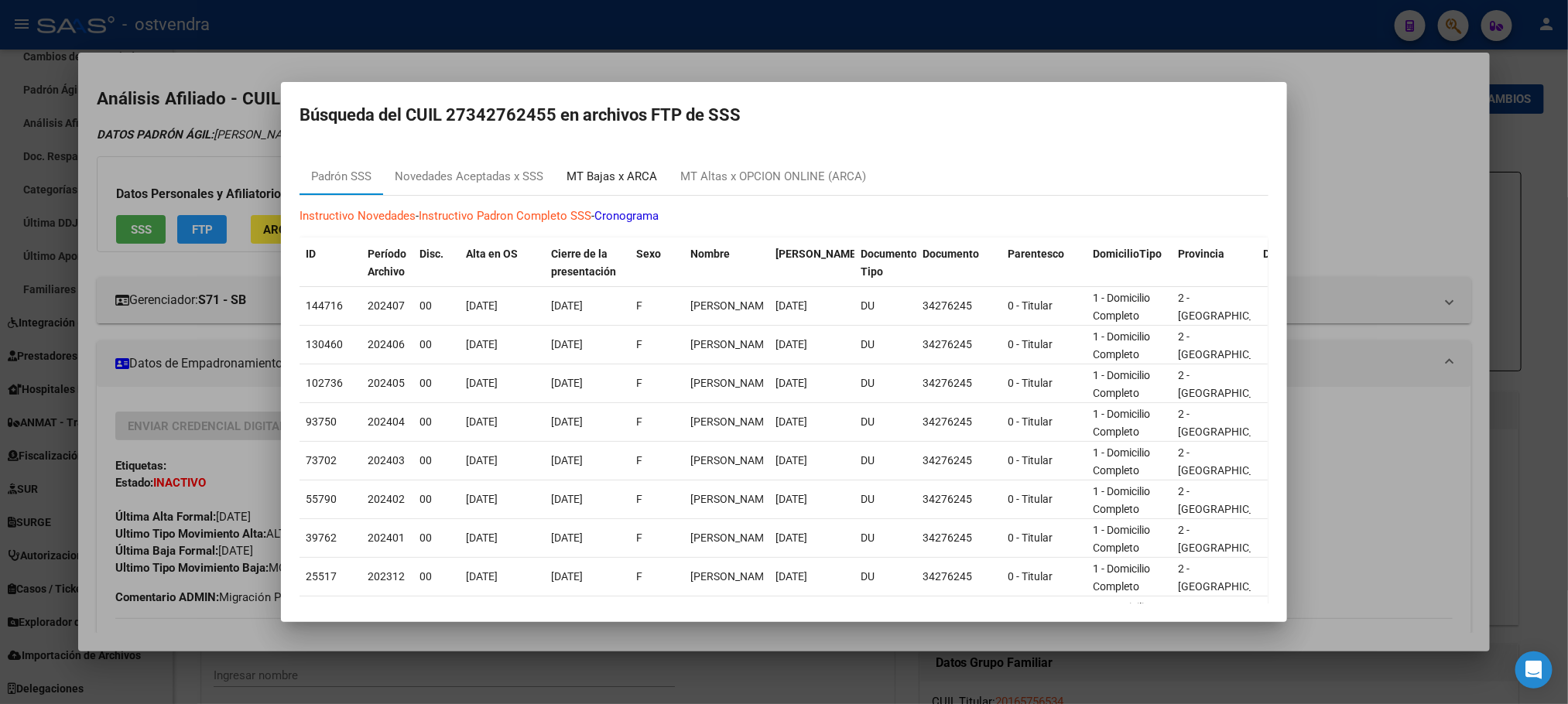
click at [619, 172] on div "MT Bajas x ARCA" at bounding box center [612, 177] width 90 height 18
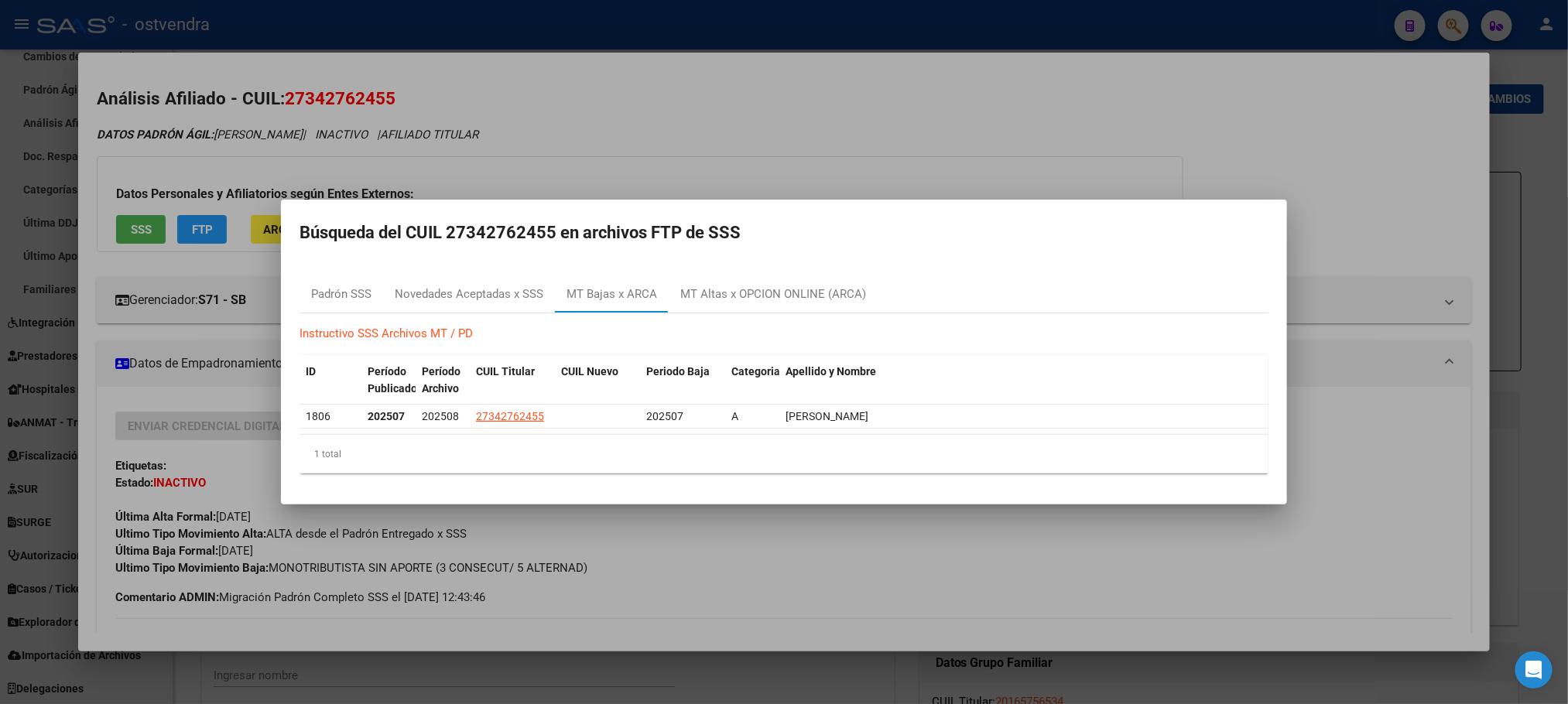
drag, startPoint x: 983, startPoint y: 116, endPoint x: 678, endPoint y: 179, distance: 311.4
click at [985, 117] on div at bounding box center [784, 352] width 1568 height 704
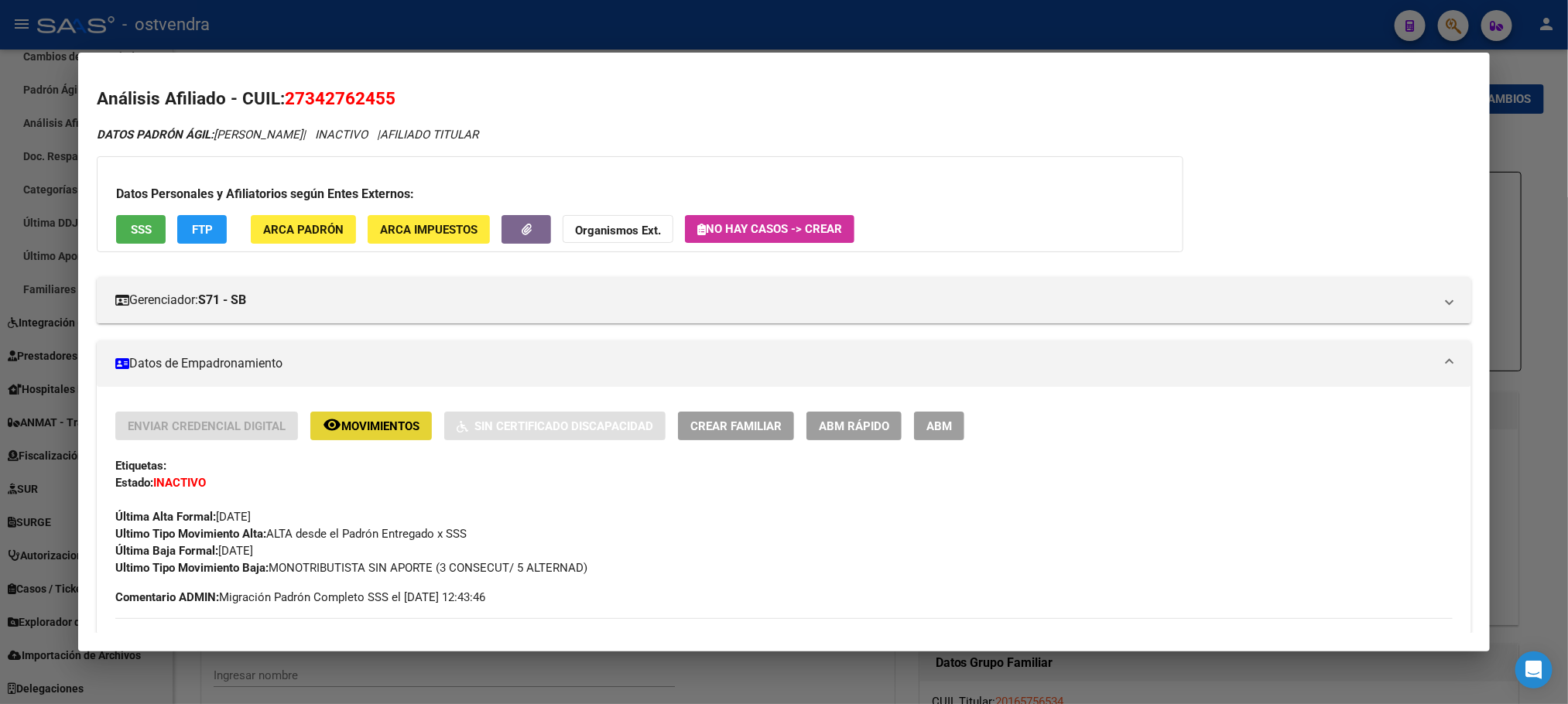
click at [375, 422] on span "Movimientos" at bounding box center [380, 427] width 78 height 14
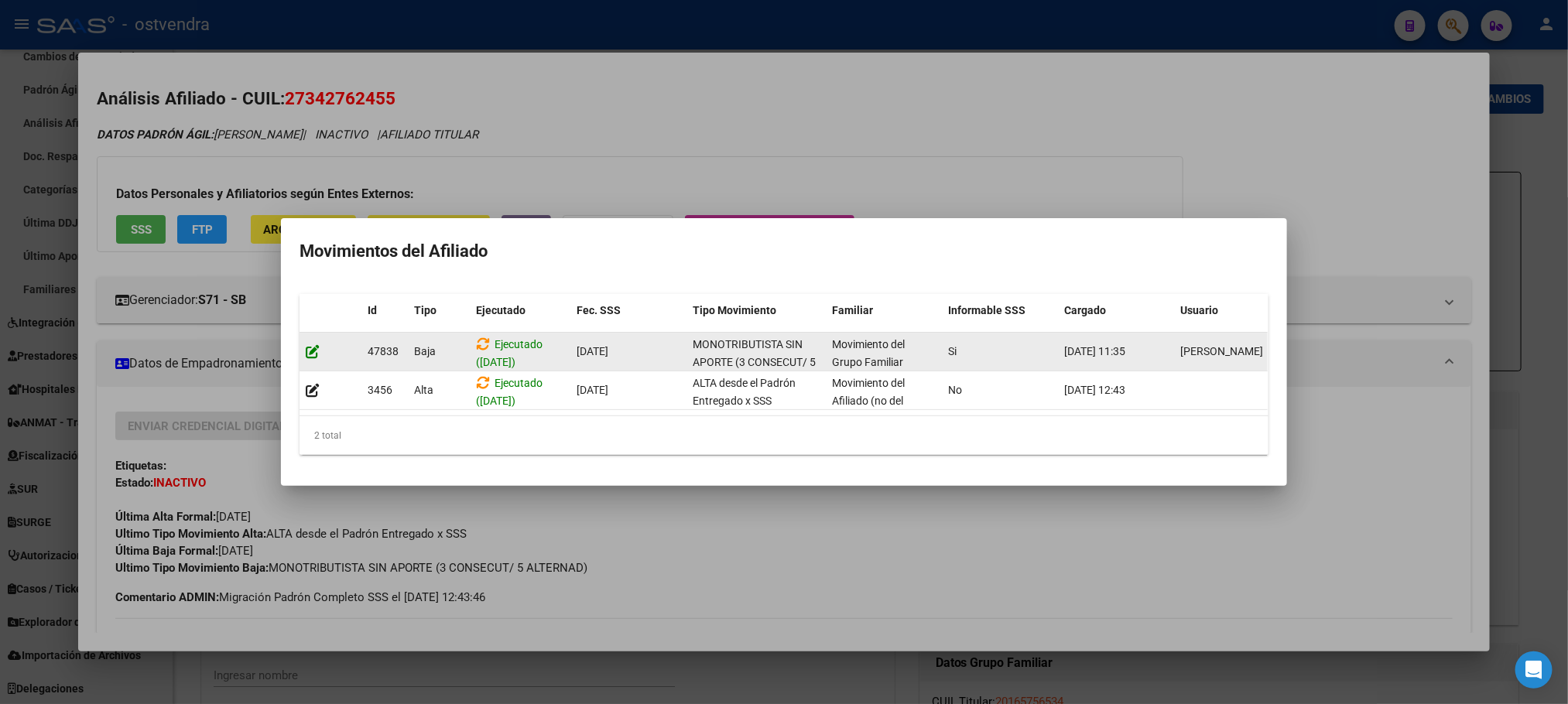
click at [303, 339] on datatable-body-cell at bounding box center [330, 352] width 62 height 38
click at [317, 345] on icon at bounding box center [312, 352] width 14 height 15
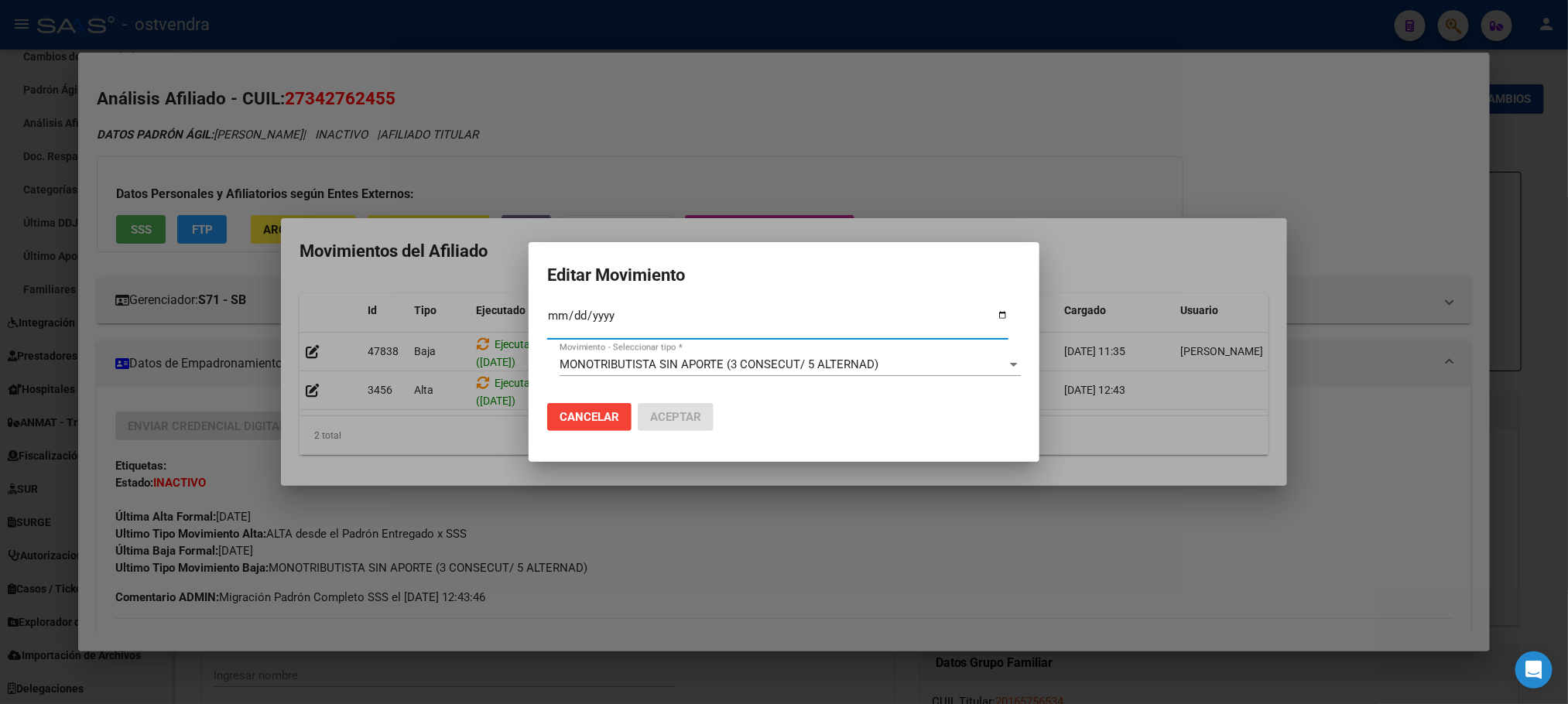
click at [612, 317] on input "[DATE]" at bounding box center [777, 322] width 462 height 25
click at [607, 317] on input "[DATE]" at bounding box center [777, 322] width 462 height 25
type input "[DATE]"
click at [622, 367] on span "MONOTRIBUTISTA SIN APORTE (3 CONSECUT/ 5 ALTERNAD)" at bounding box center [719, 364] width 319 height 14
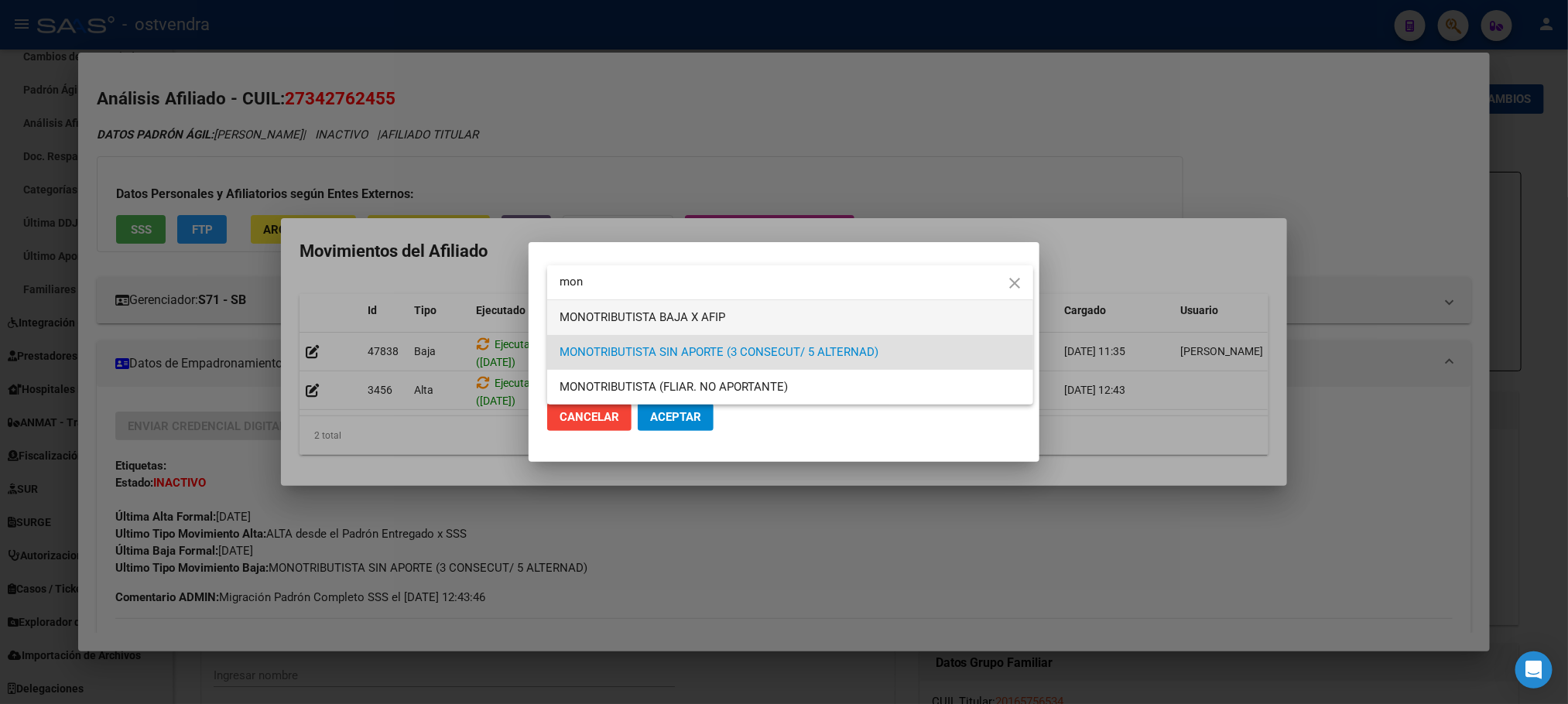
type input "mon"
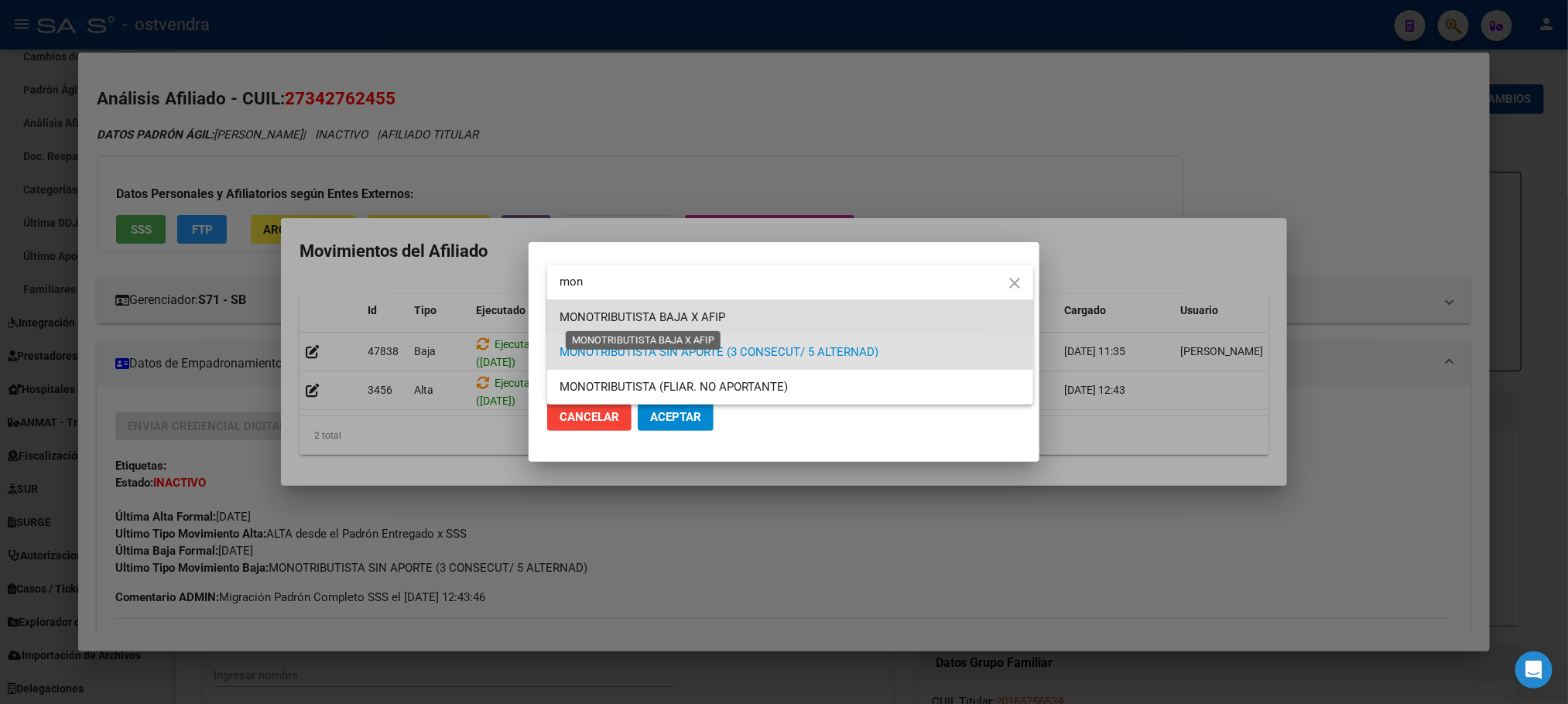
click at [613, 320] on span "MONOTRIBUTISTA BAJA X AFIP" at bounding box center [642, 317] width 166 height 14
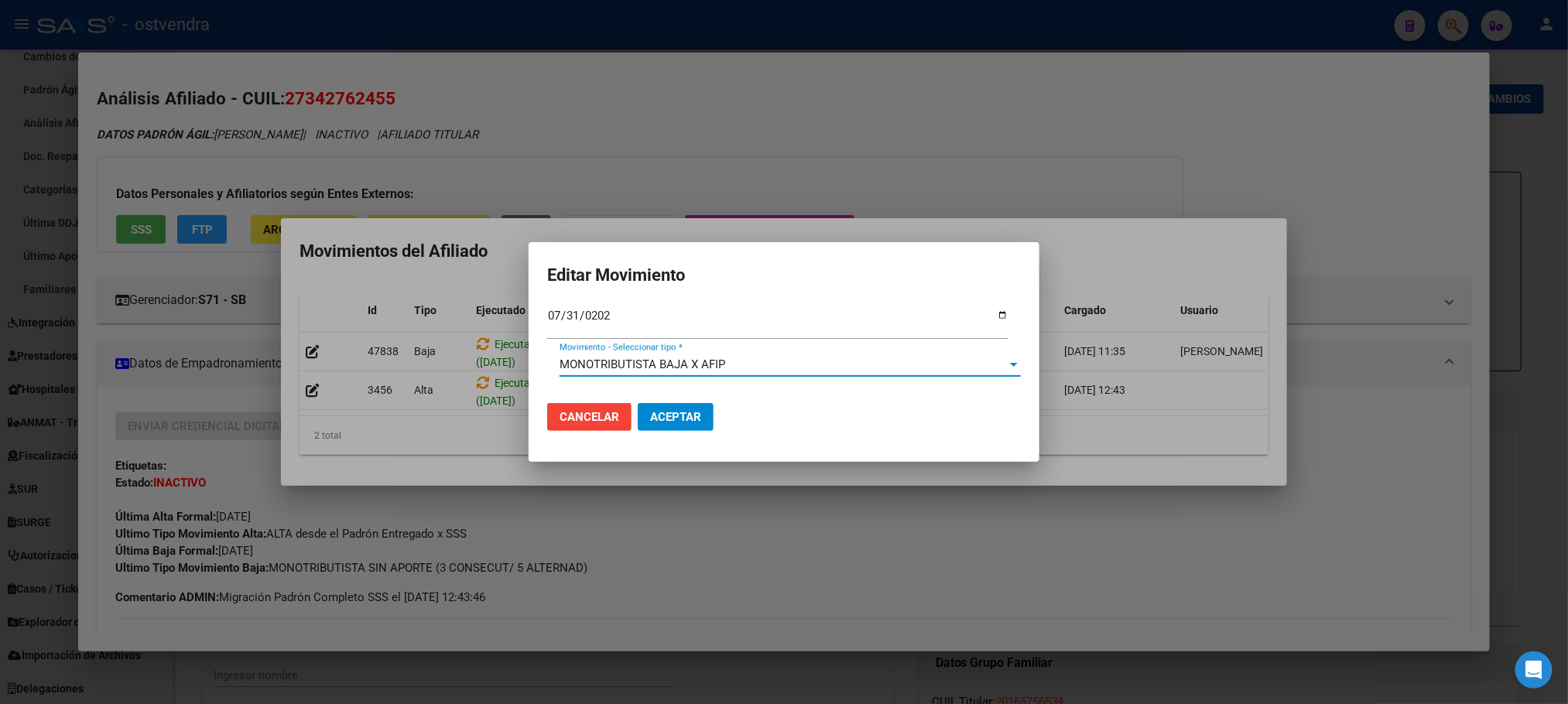
drag, startPoint x: 686, startPoint y: 441, endPoint x: 680, endPoint y: 416, distance: 25.7
click at [687, 439] on mat-dialog-actions "Cancelar Aceptar" at bounding box center [783, 417] width 473 height 53
click at [678, 410] on span "Aceptar" at bounding box center [676, 417] width 51 height 14
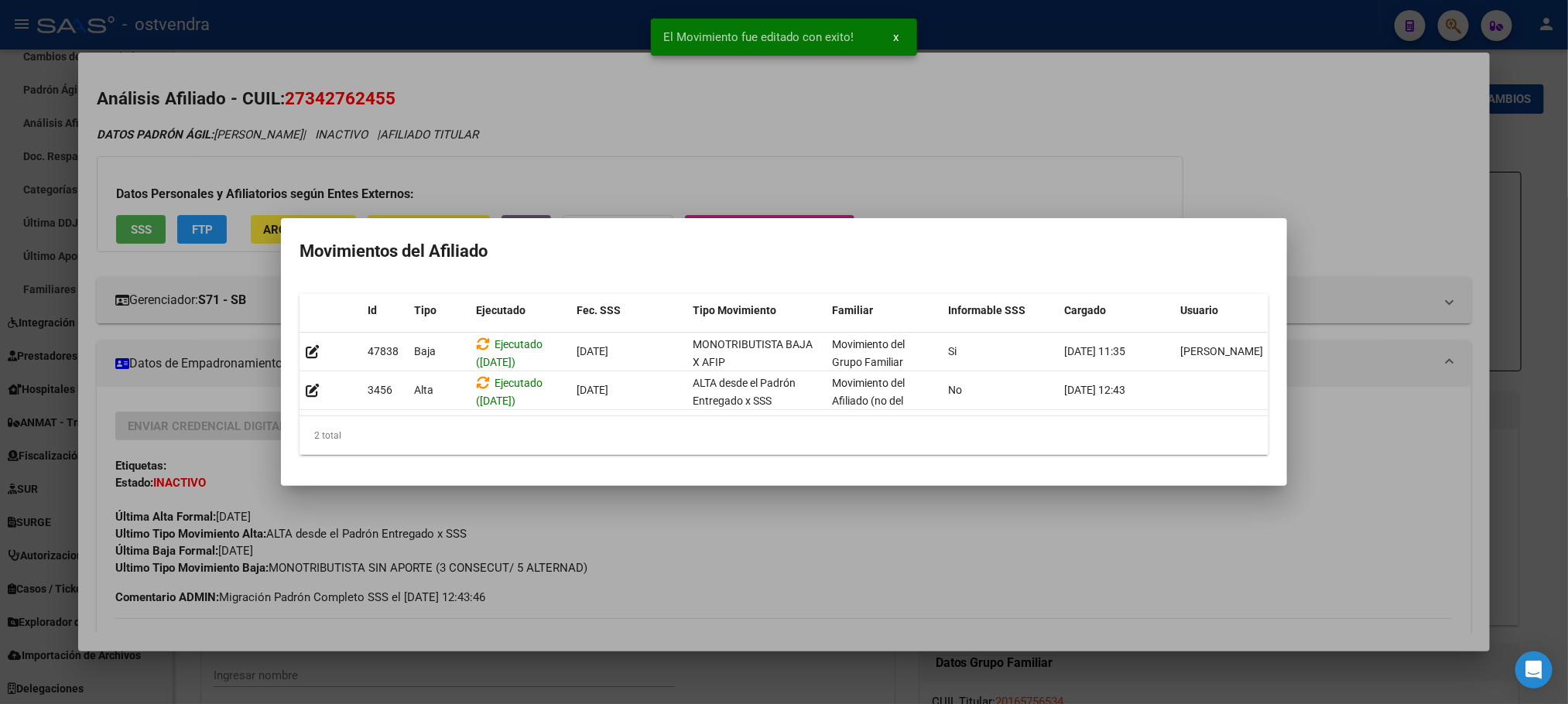
click at [479, 323] on datatable-header "Id Tipo Ejecutado Fec. SSS Tipo Movimiento Familiar Informable SSS Cargado Usua…" at bounding box center [783, 313] width 968 height 38
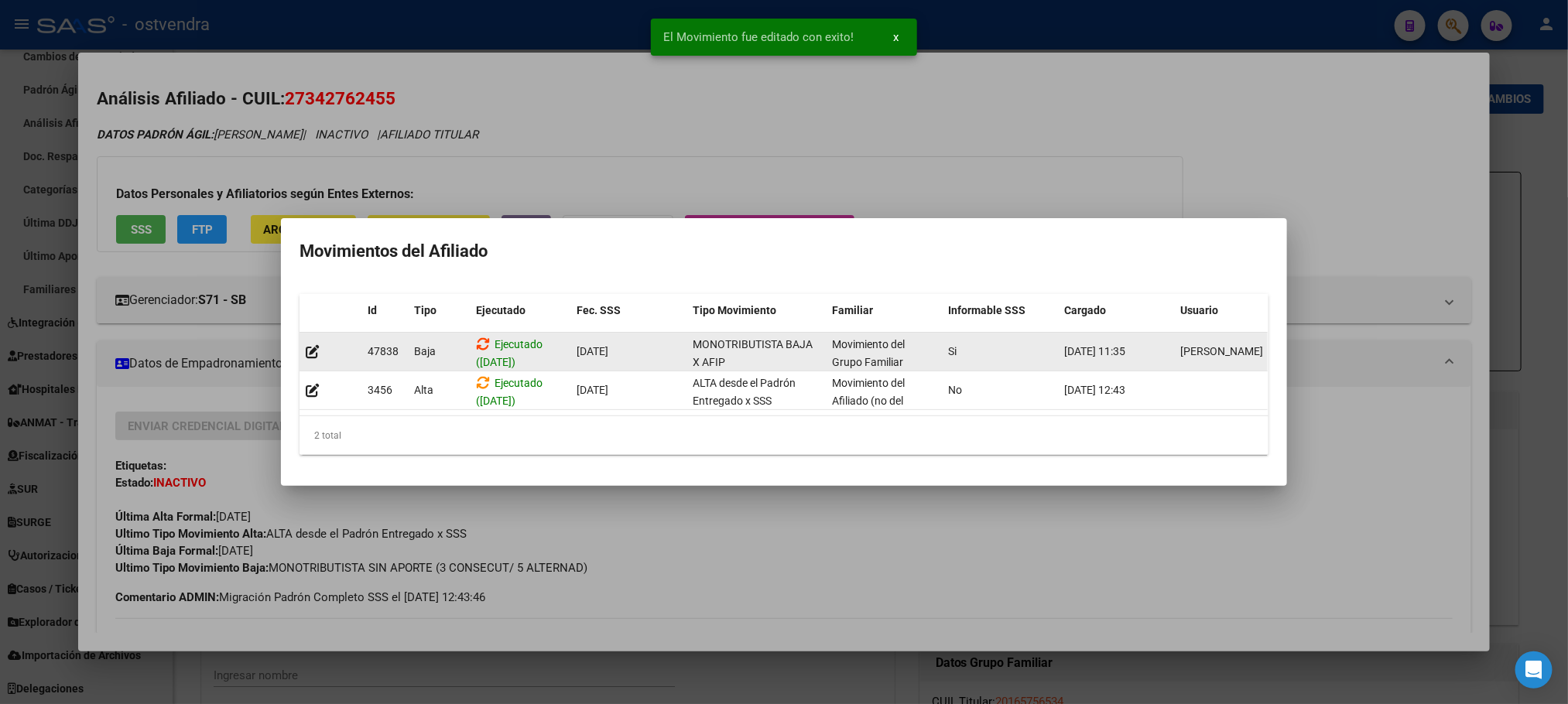
click at [481, 337] on icon at bounding box center [483, 344] width 14 height 15
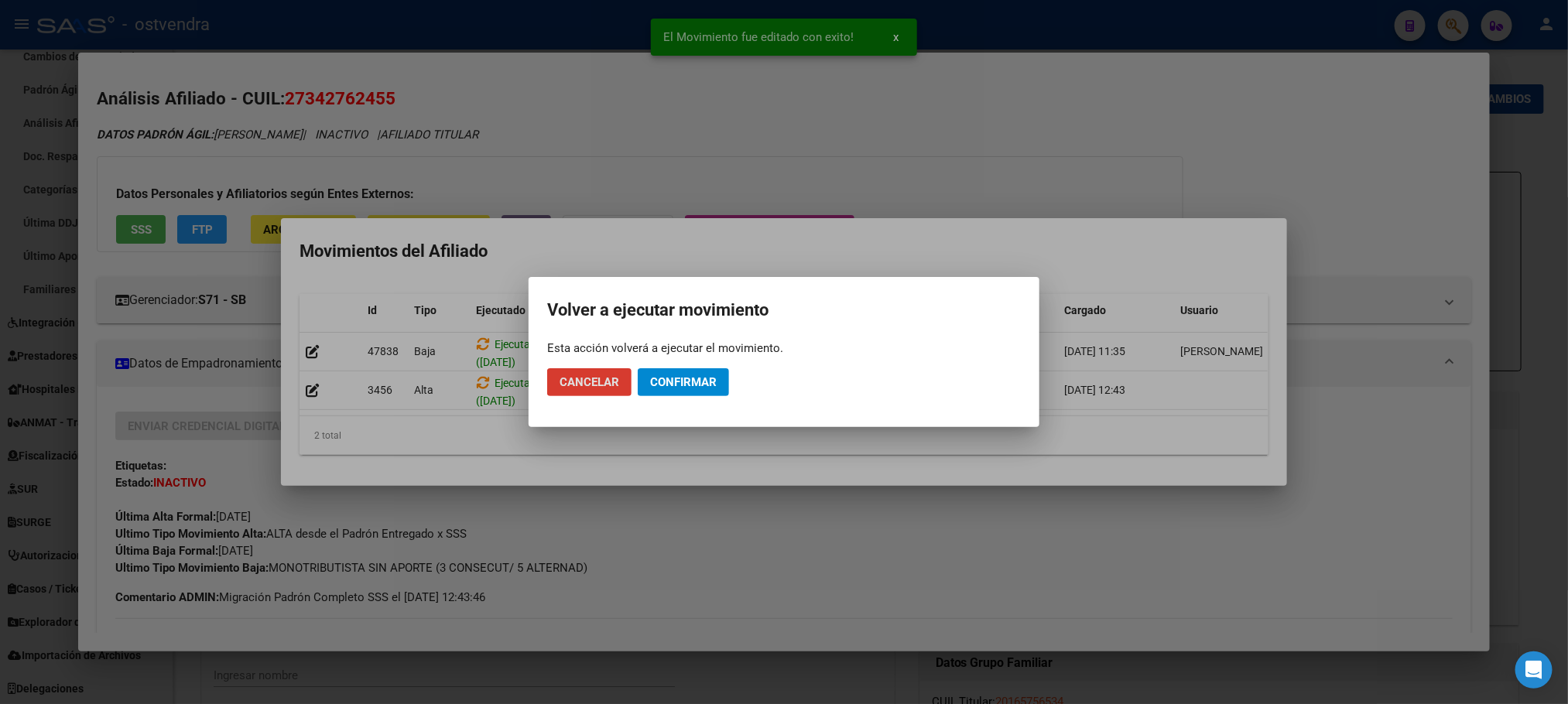
click at [711, 381] on span "Confirmar" at bounding box center [683, 382] width 67 height 14
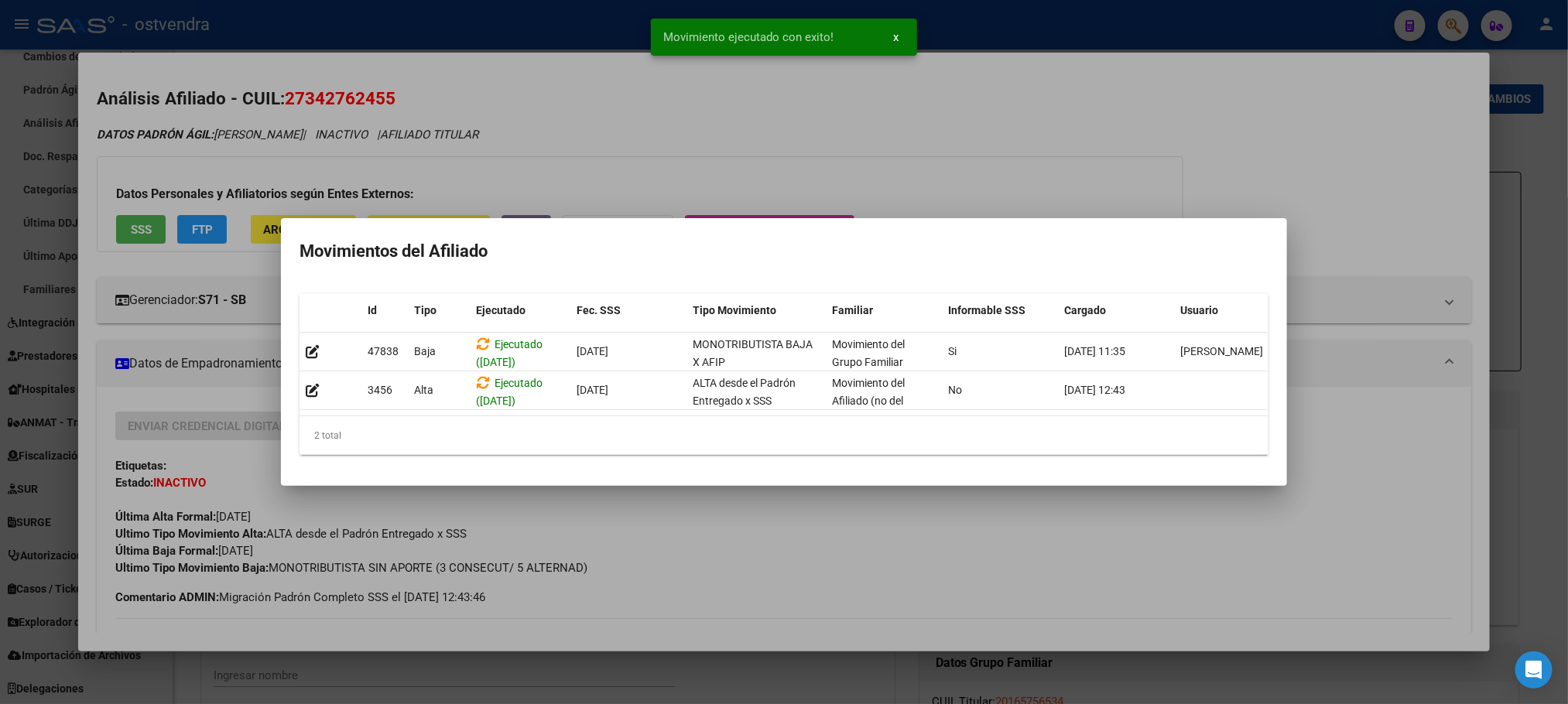
click at [836, 188] on div at bounding box center [784, 352] width 1568 height 704
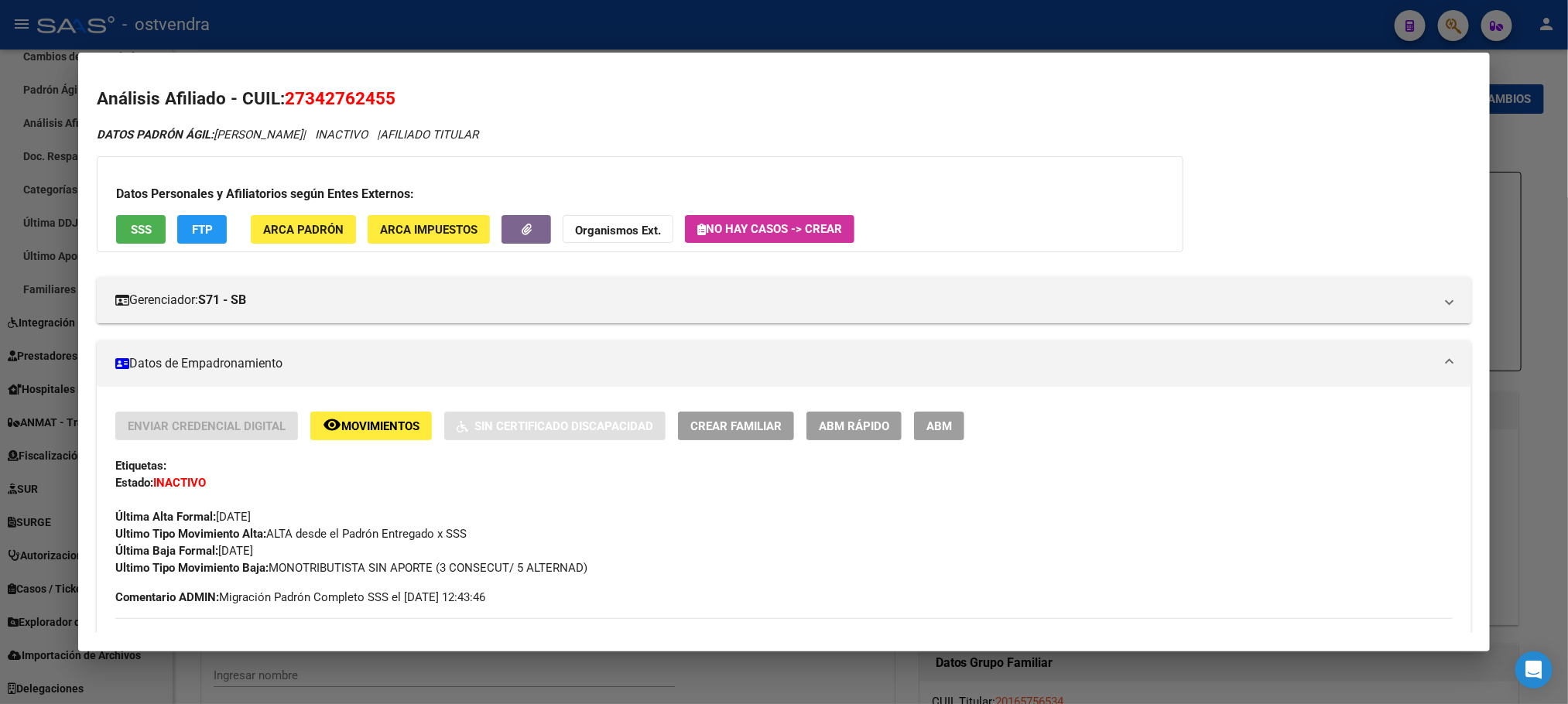
click at [386, 8] on div at bounding box center [784, 352] width 1568 height 704
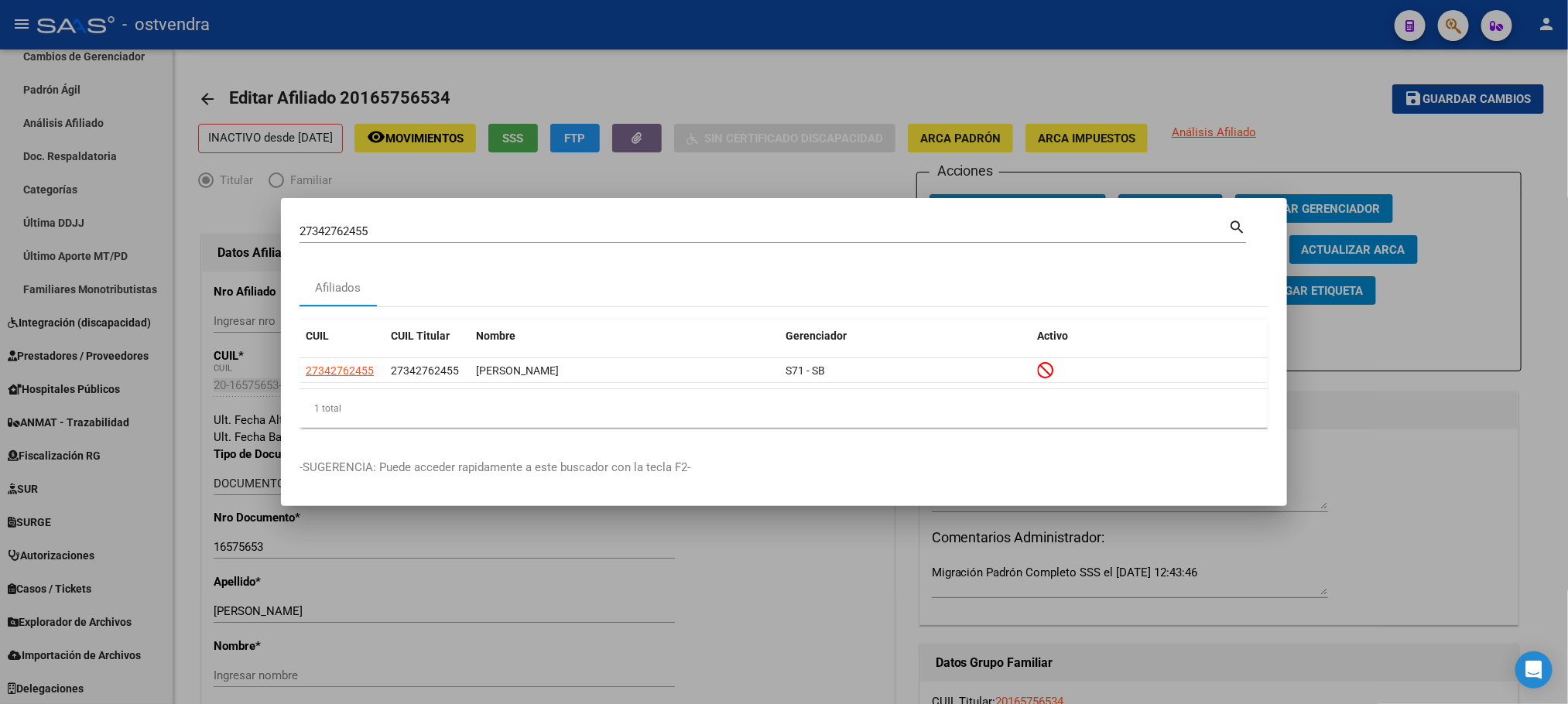
click at [420, 216] on mat-dialog-container "27342762455 Buscar (apellido, dni, cuil, nro traspaso, cuit, obra social) searc…" at bounding box center [783, 352] width 1006 height 309
drag, startPoint x: 423, startPoint y: 228, endPoint x: 261, endPoint y: 248, distance: 163.2
click at [261, 249] on div "27342762455 Buscar (apellido, dni, cuil, nro traspaso, cuit, obra social) searc…" at bounding box center [784, 352] width 1568 height 704
drag, startPoint x: 528, startPoint y: 247, endPoint x: 467, endPoint y: 225, distance: 64.8
click at [523, 245] on div "27342762455 Buscar (apellido, dni, cuil, nro traspaso, cuit, obra social) search" at bounding box center [772, 237] width 946 height 41
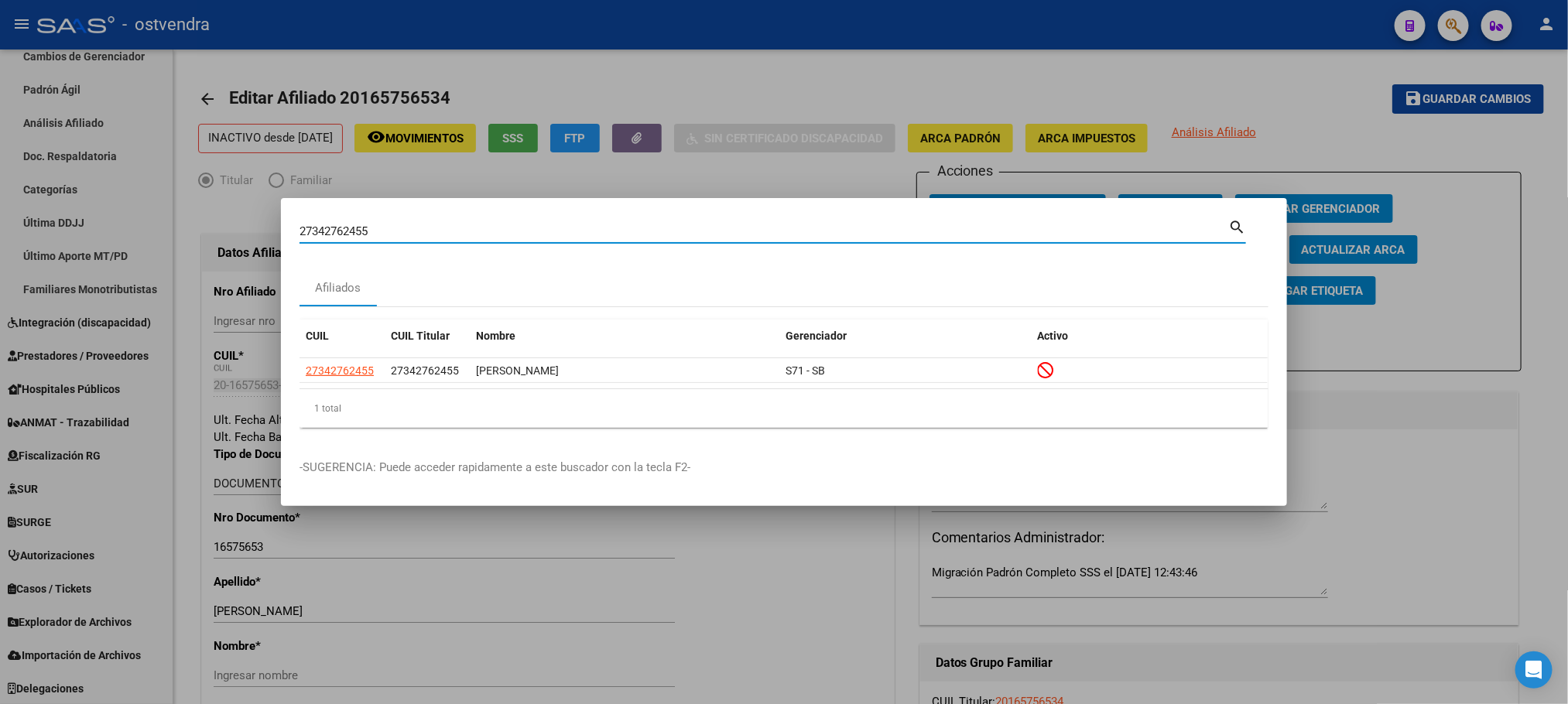
drag, startPoint x: 461, startPoint y: 228, endPoint x: 202, endPoint y: 179, distance: 263.6
click at [235, 232] on div "27342762455 Buscar (apellido, dni, cuil, nro traspaso, cuit, obra social) searc…" at bounding box center [784, 352] width 1568 height 704
type input "26472409"
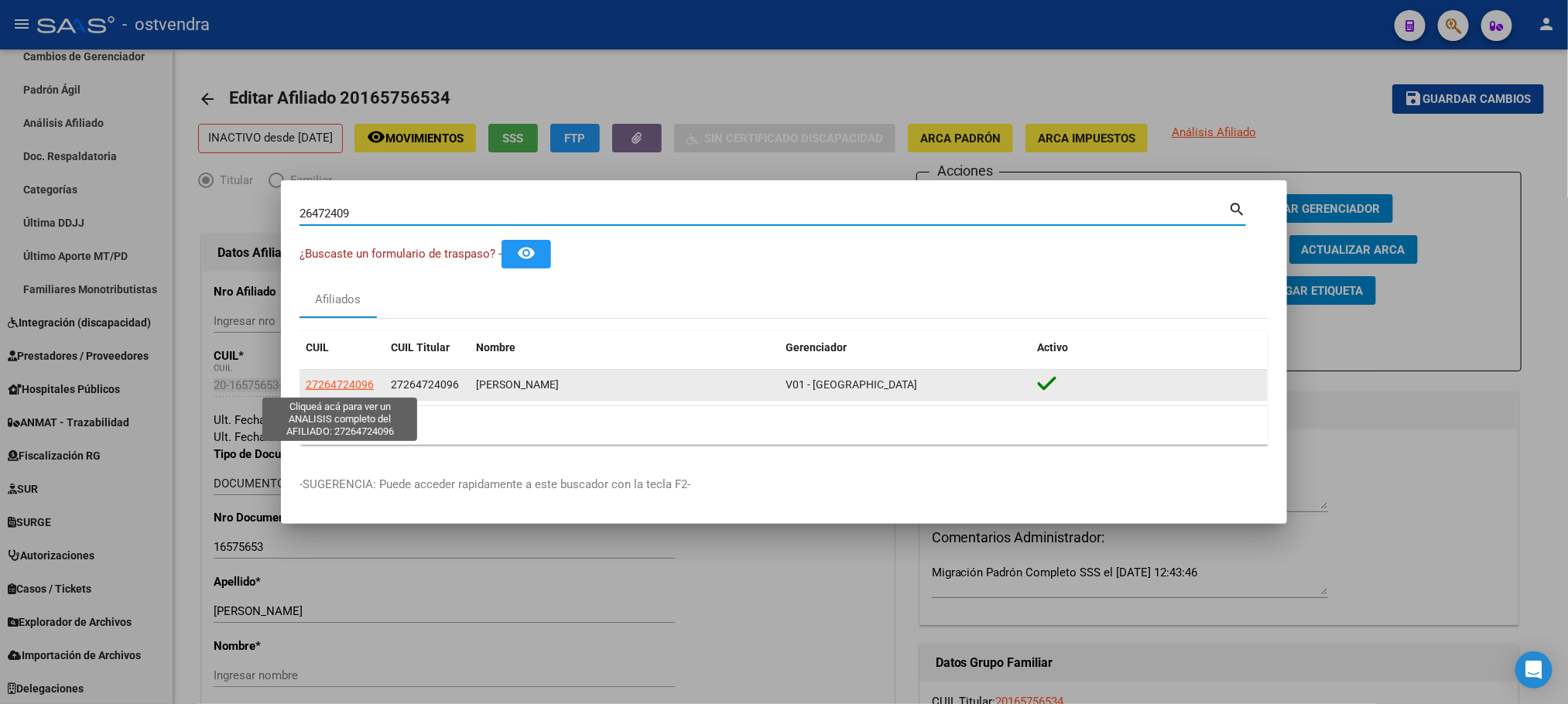
click at [326, 381] on span "27264724096" at bounding box center [340, 385] width 68 height 13
type textarea "27264724096"
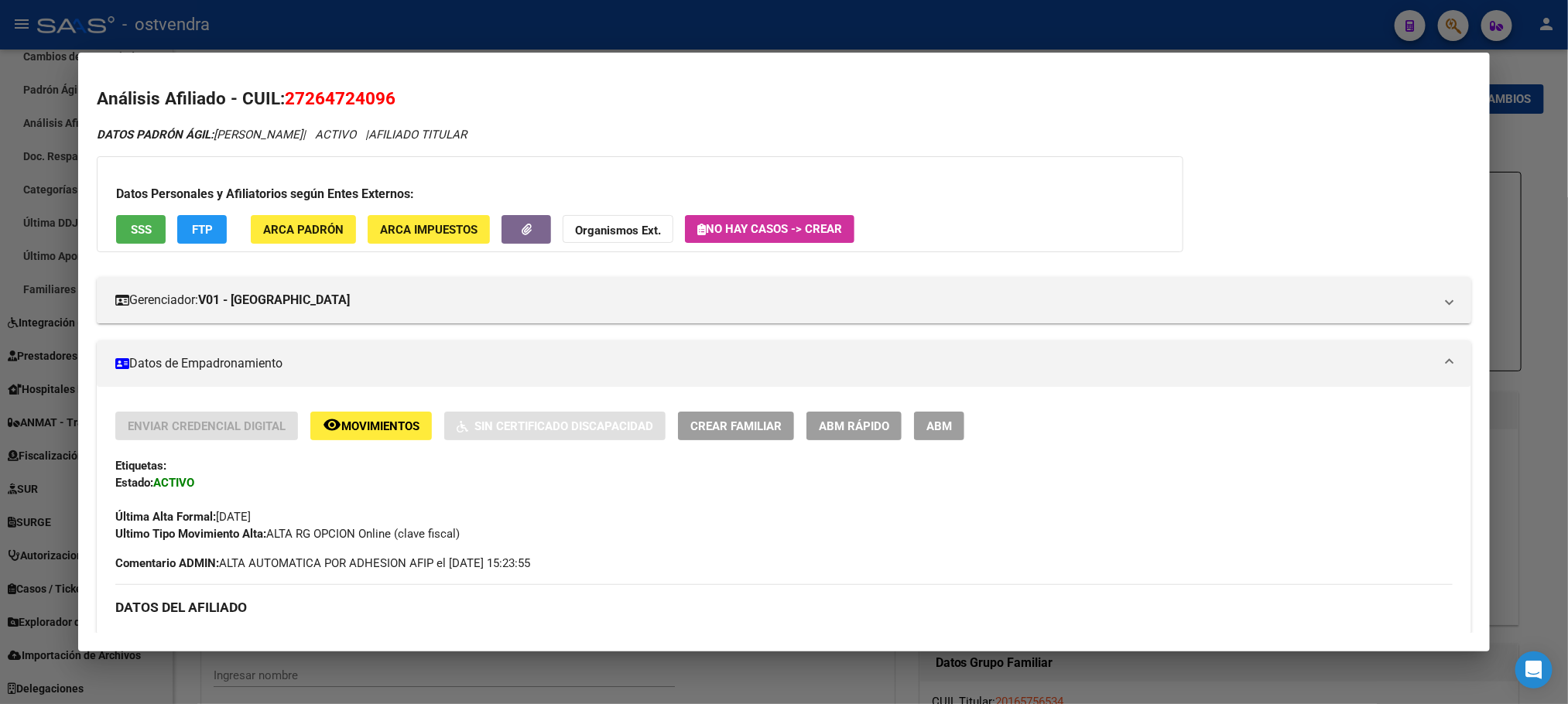
click at [312, 225] on span "ARCA Padrón" at bounding box center [303, 230] width 80 height 14
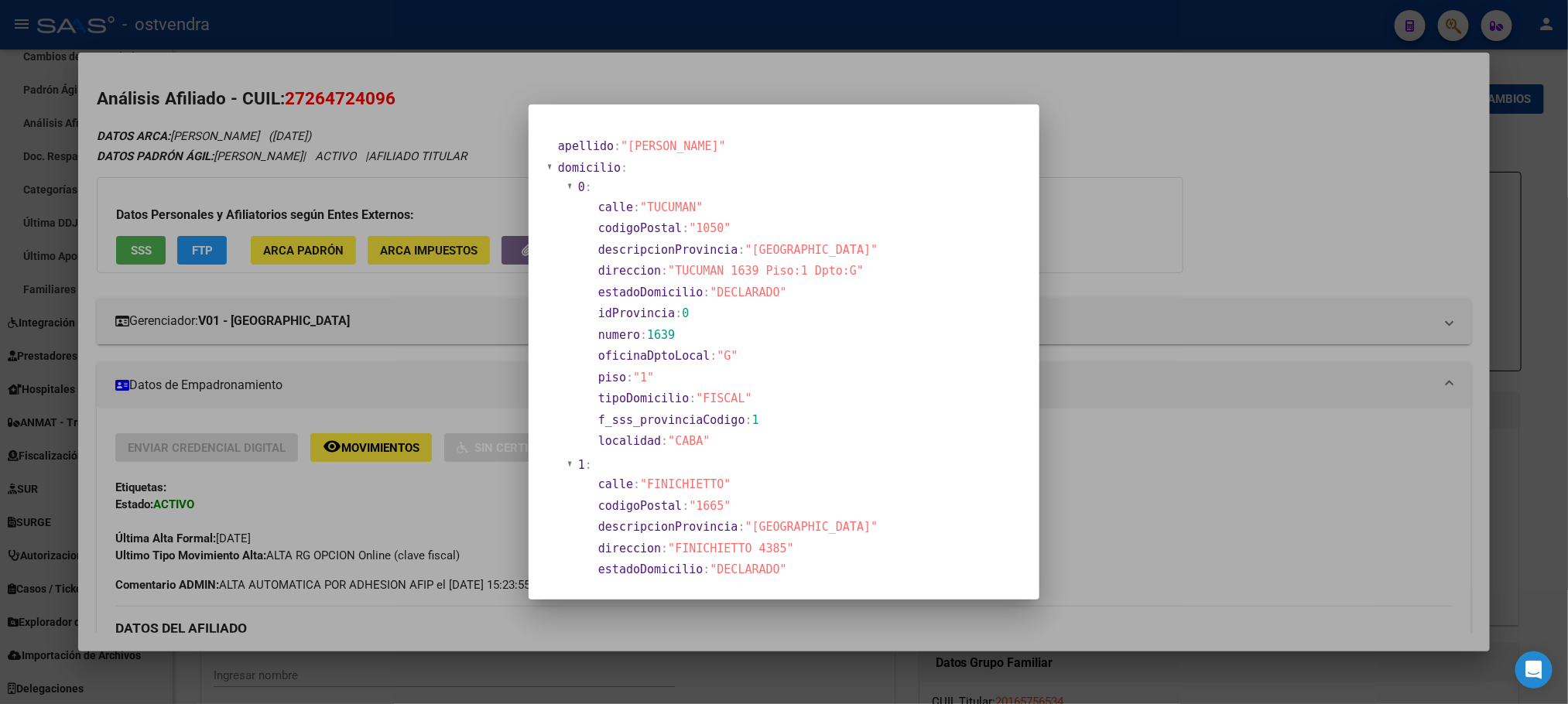
click at [319, 183] on div at bounding box center [784, 352] width 1568 height 704
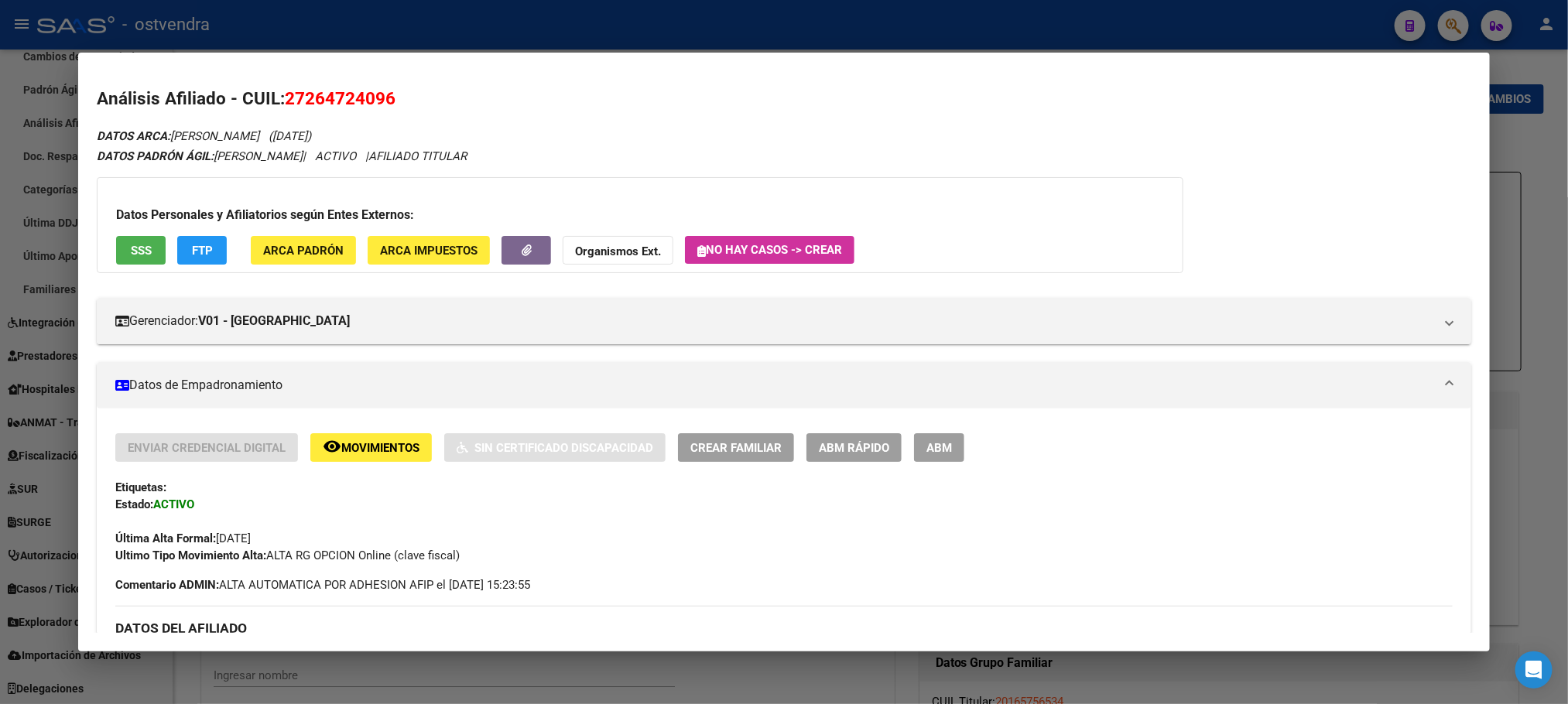
click at [319, 101] on span "27264724096" at bounding box center [340, 98] width 111 height 20
click at [319, 102] on span "27264724096" at bounding box center [340, 98] width 111 height 20
copy span "27264724096"
click at [760, 28] on div at bounding box center [784, 352] width 1568 height 704
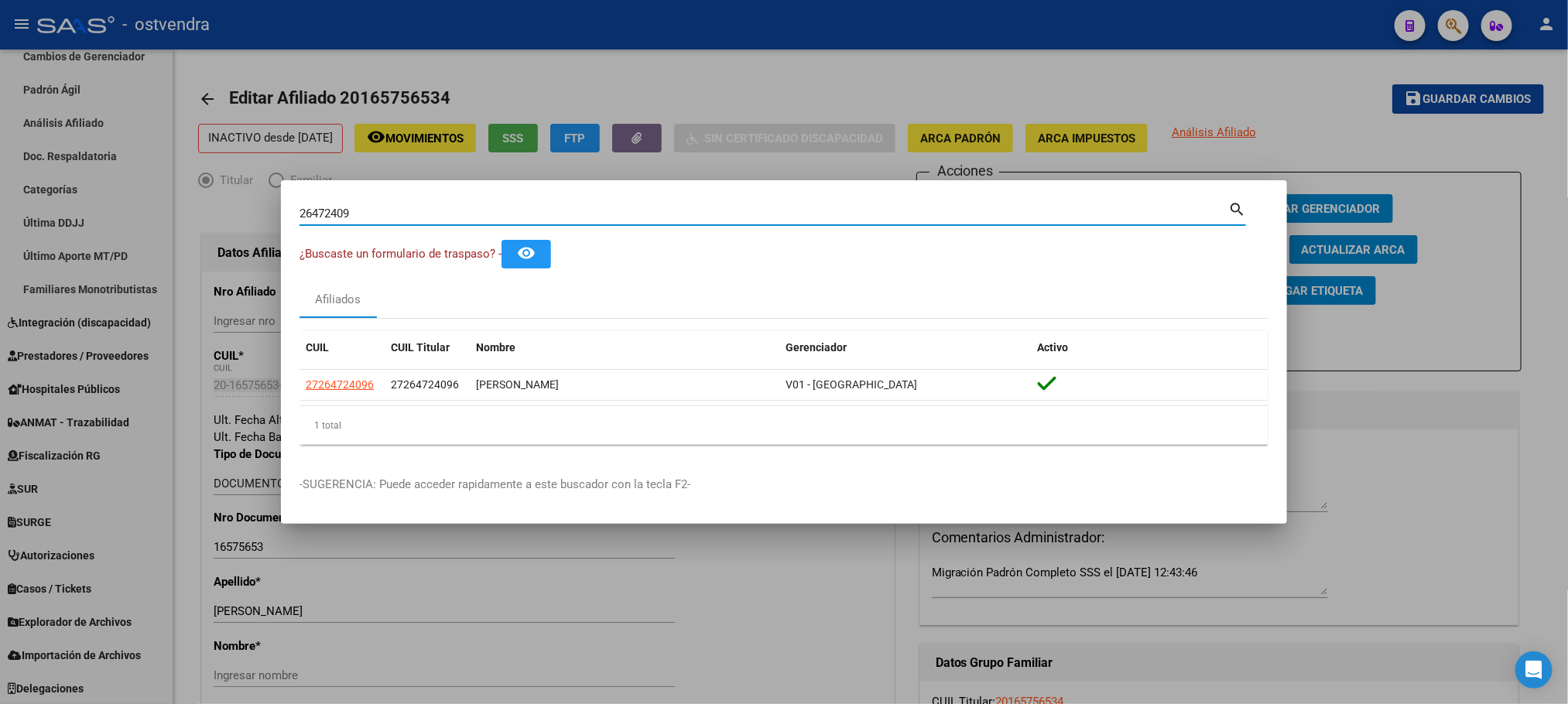
click at [388, 221] on div "26472409 Buscar (apellido, dni, cuil, nro traspaso, cuit, obra social)" at bounding box center [764, 213] width 928 height 23
drag, startPoint x: 386, startPoint y: 229, endPoint x: 334, endPoint y: 235, distance: 52.3
click at [341, 235] on div "26472409 Buscar (apellido, dni, cuil, nro traspaso, cuit, obra social) search" at bounding box center [772, 219] width 946 height 41
click at [402, 204] on div "26472409 Buscar (apellido, dni, cuil, nro traspaso, cuit, obra social)" at bounding box center [764, 213] width 928 height 23
drag, startPoint x: 412, startPoint y: 212, endPoint x: 152, endPoint y: 217, distance: 260.0
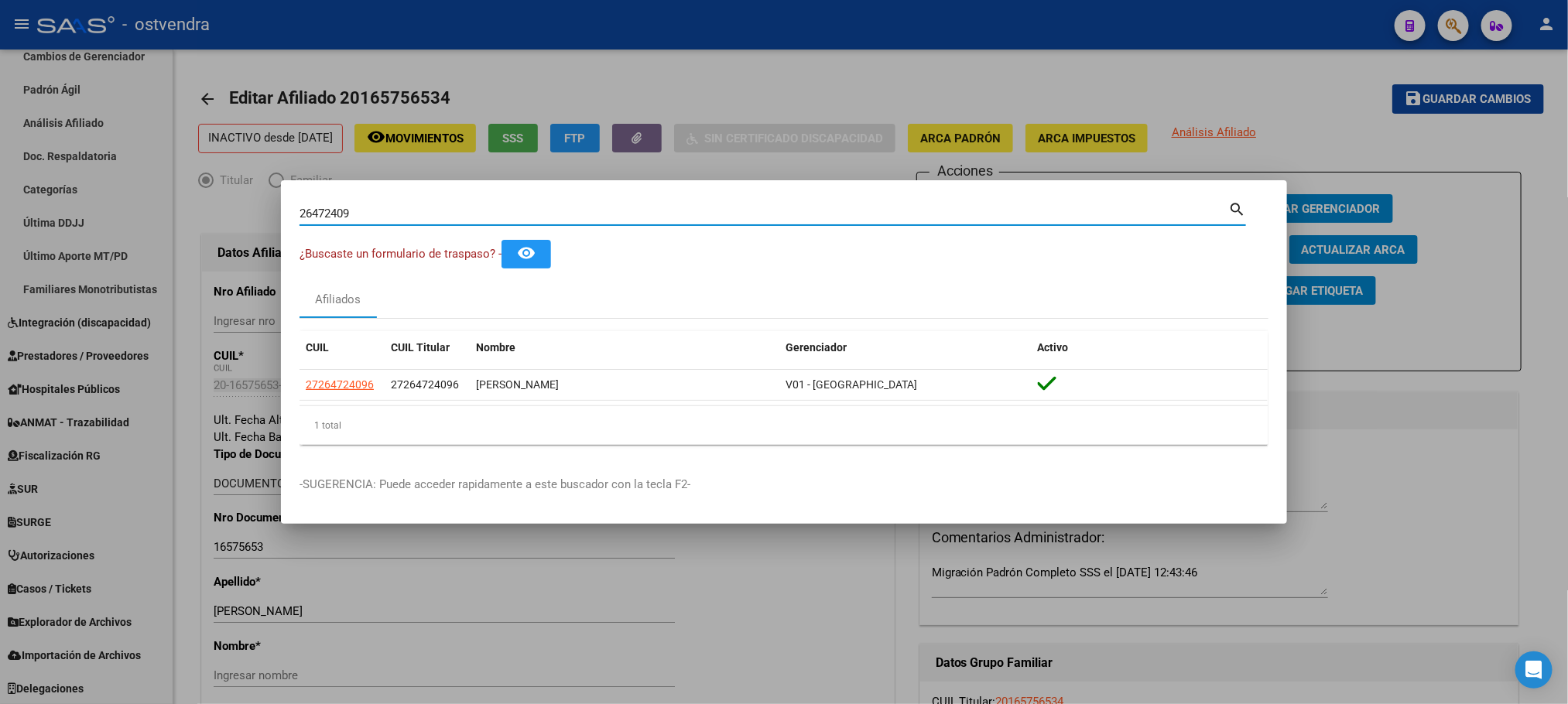
click at [154, 217] on div "26472409 Buscar (apellido, dni, cuil, nro traspaso, cuit, obra social) search ¿…" at bounding box center [784, 352] width 1568 height 704
paste input "7342762455"
type input "27342762455"
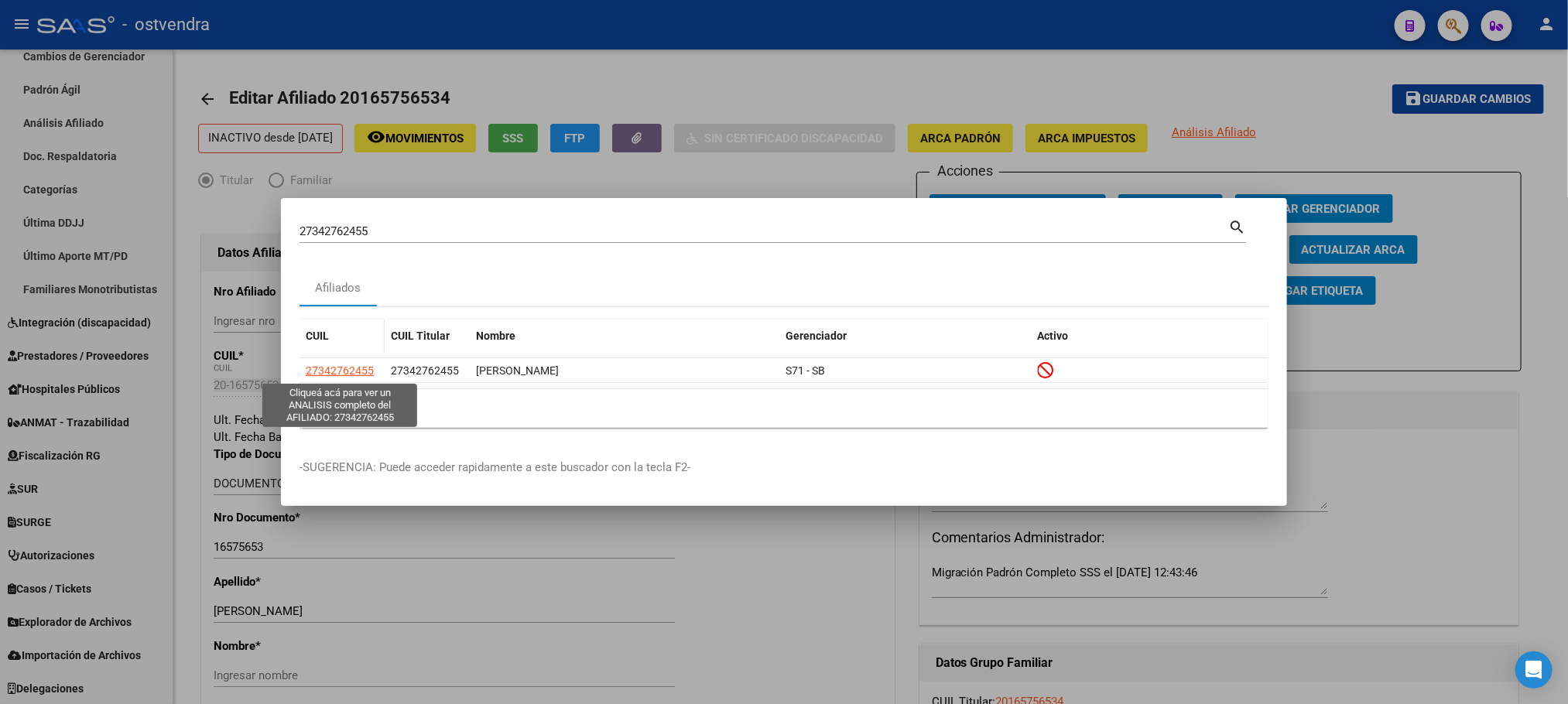
click at [355, 367] on span "27342762455" at bounding box center [340, 370] width 68 height 13
type textarea "27342762455"
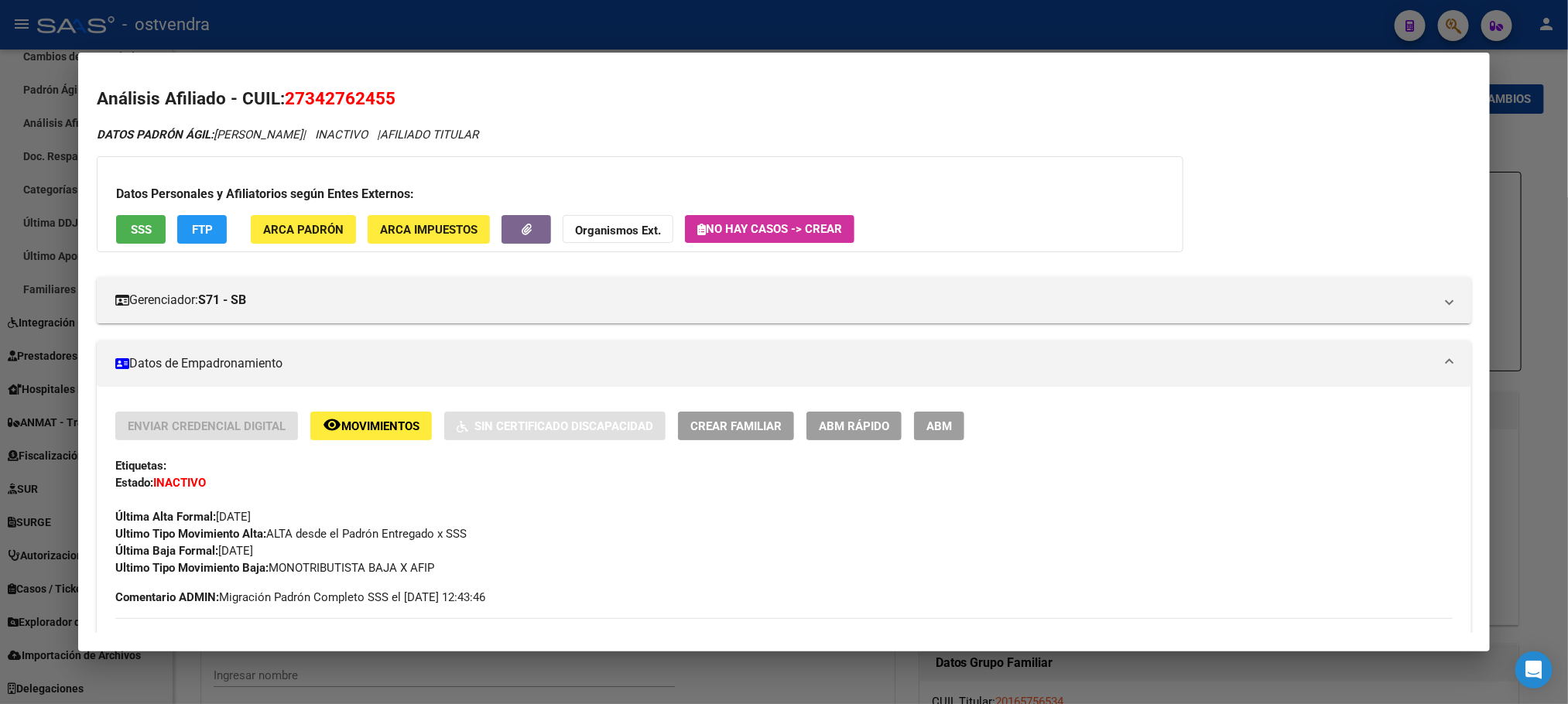
click at [184, 213] on div "Datos Personales y Afiliatorios según Entes Externos: SSS FTP ARCA Padrón ARCA …" at bounding box center [639, 204] width 1086 height 96
click at [535, 81] on mat-dialog-content "Análisis Afiliado - CUIL: 27342762455 DATOS PADRÓN ÁGIL: UCHA MELINA ALEJANDRA …" at bounding box center [783, 352] width 1410 height 561
click at [678, 13] on div at bounding box center [784, 352] width 1568 height 704
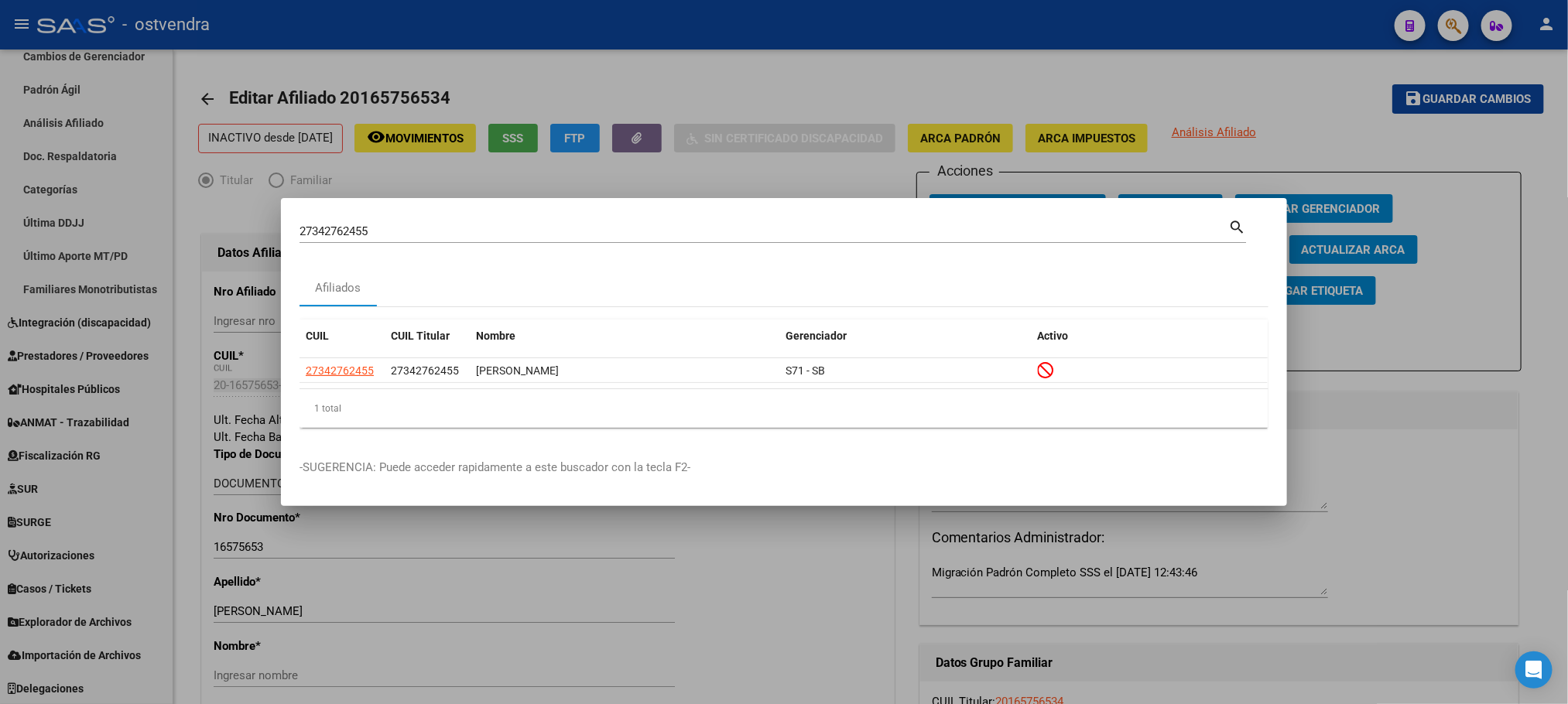
drag, startPoint x: 416, startPoint y: 237, endPoint x: 404, endPoint y: 225, distance: 17.0
click at [406, 230] on input "27342762455" at bounding box center [764, 231] width 928 height 14
drag, startPoint x: 346, startPoint y: 219, endPoint x: 235, endPoint y: 218, distance: 111.0
click at [235, 218] on div "27342762455 Buscar (apellido, dni, cuil, nro traspaso, cuit, obra social) searc…" at bounding box center [784, 352] width 1568 height 704
paste input "50974569"
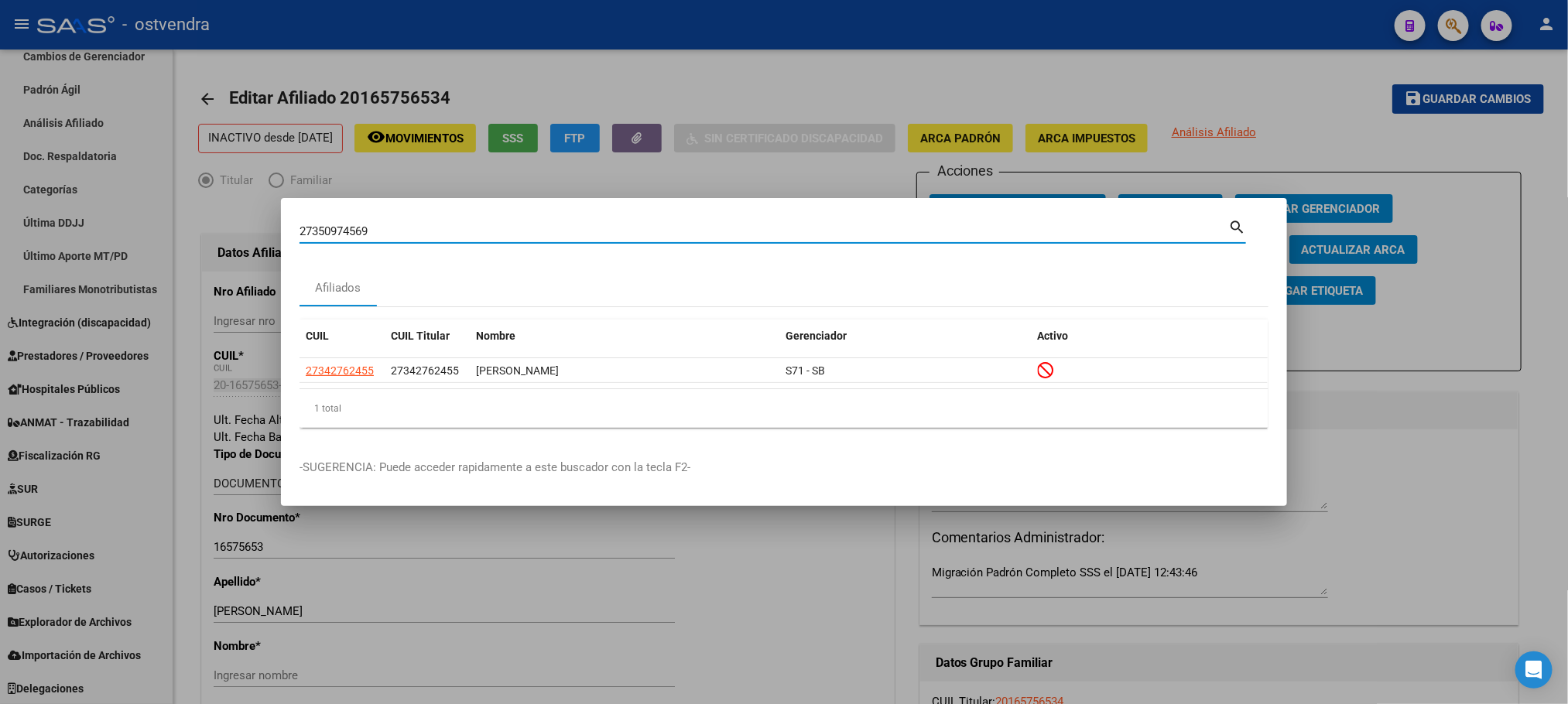
type input "27350974569"
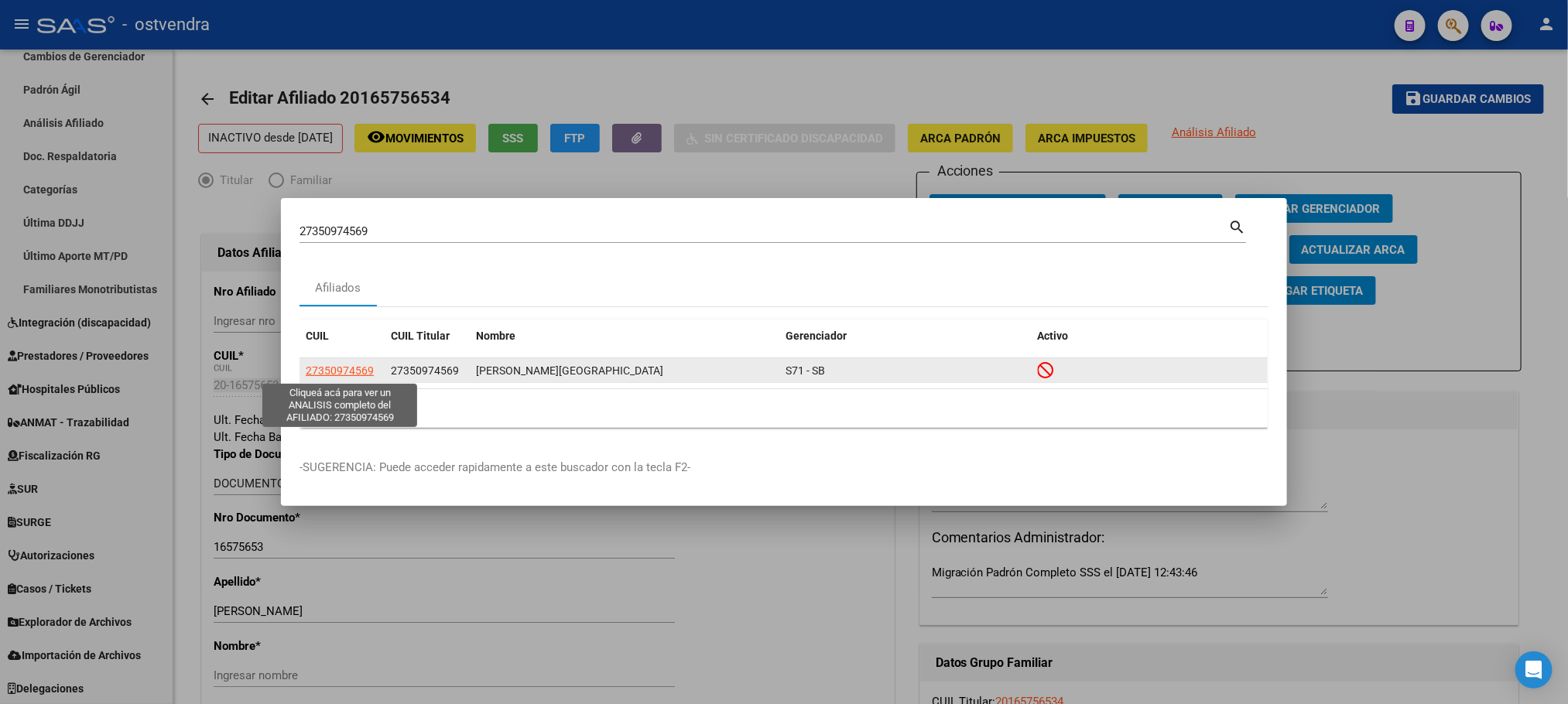
click at [339, 374] on span "27350974569" at bounding box center [340, 370] width 68 height 13
type textarea "27350974569"
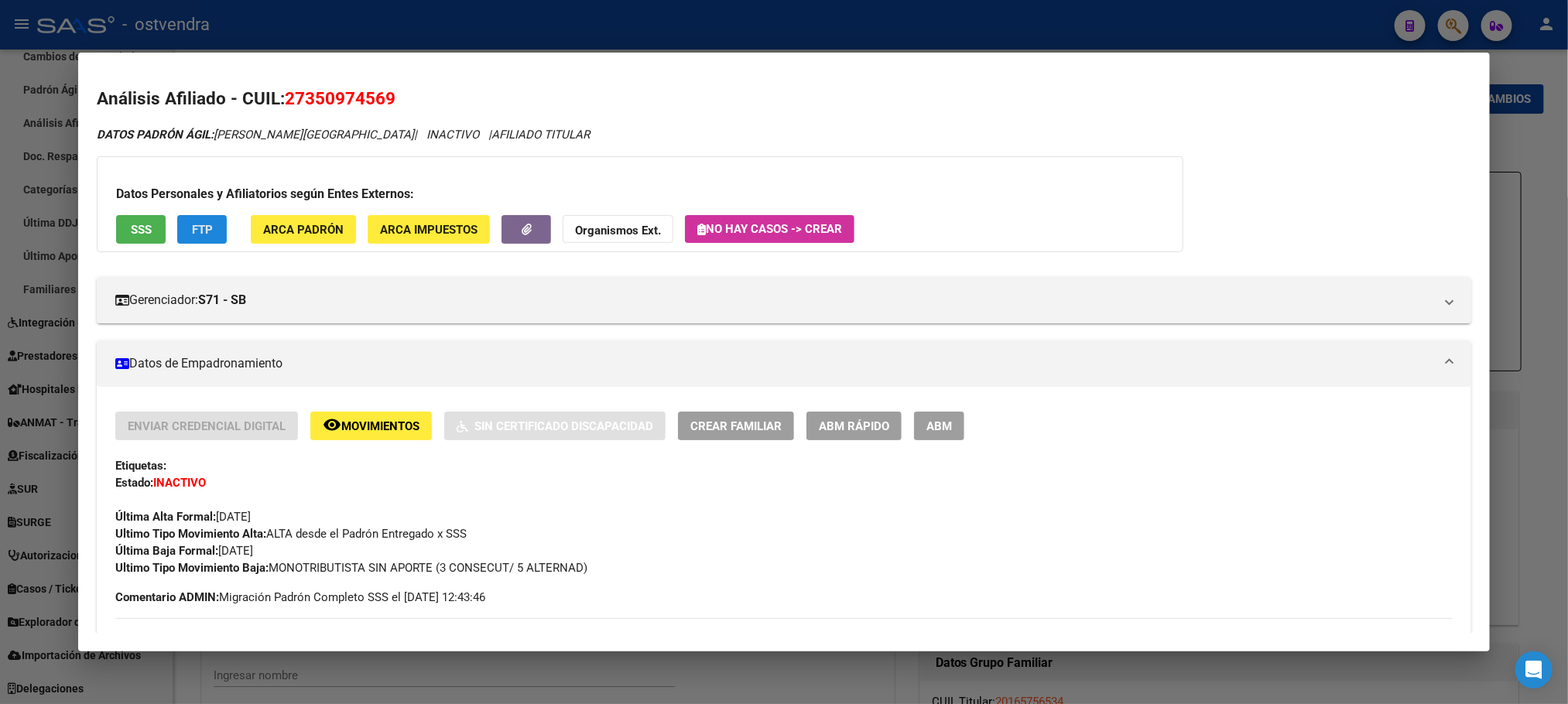
click at [197, 233] on span "FTP" at bounding box center [202, 230] width 20 height 14
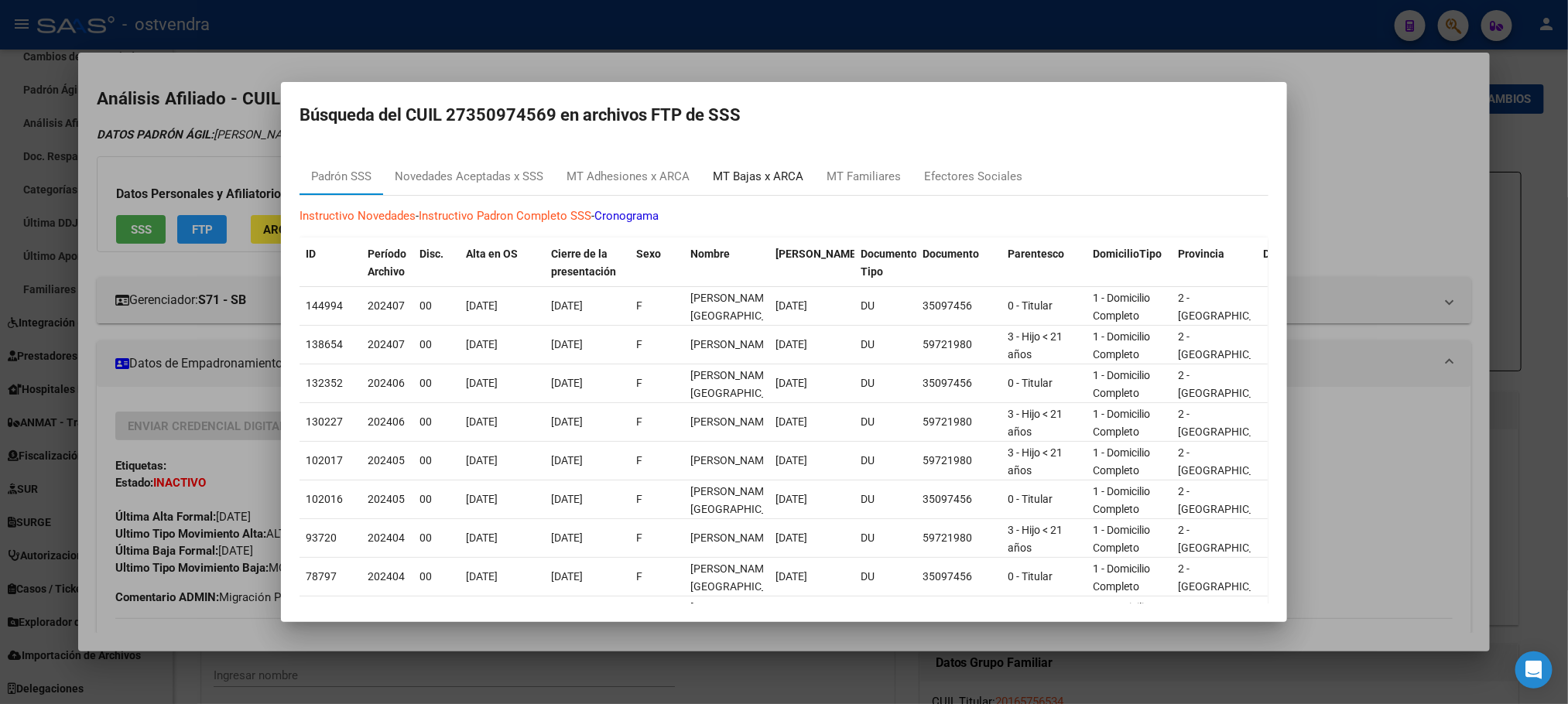
click at [775, 168] on div "MT Bajas x ARCA" at bounding box center [758, 177] width 90 height 18
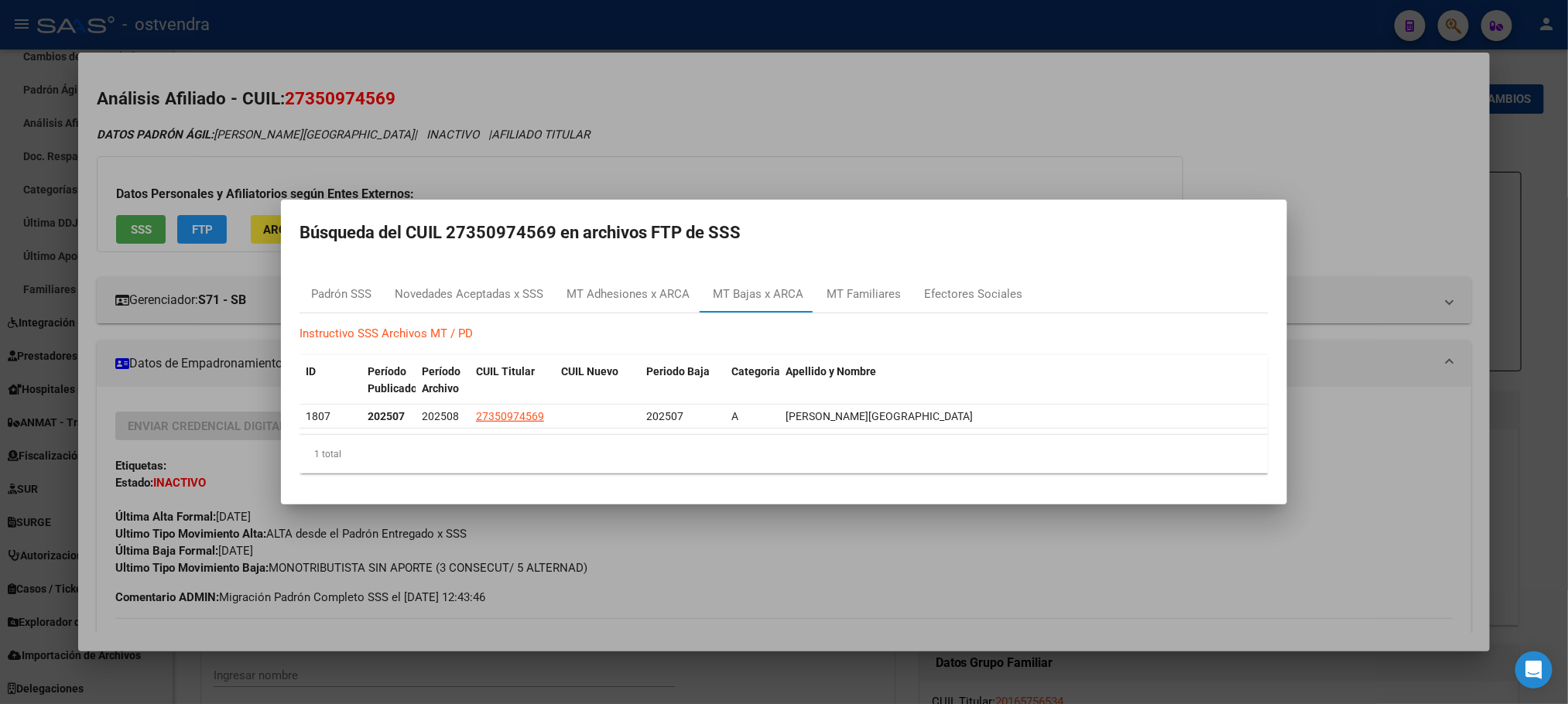
click at [774, 168] on div at bounding box center [784, 352] width 1568 height 704
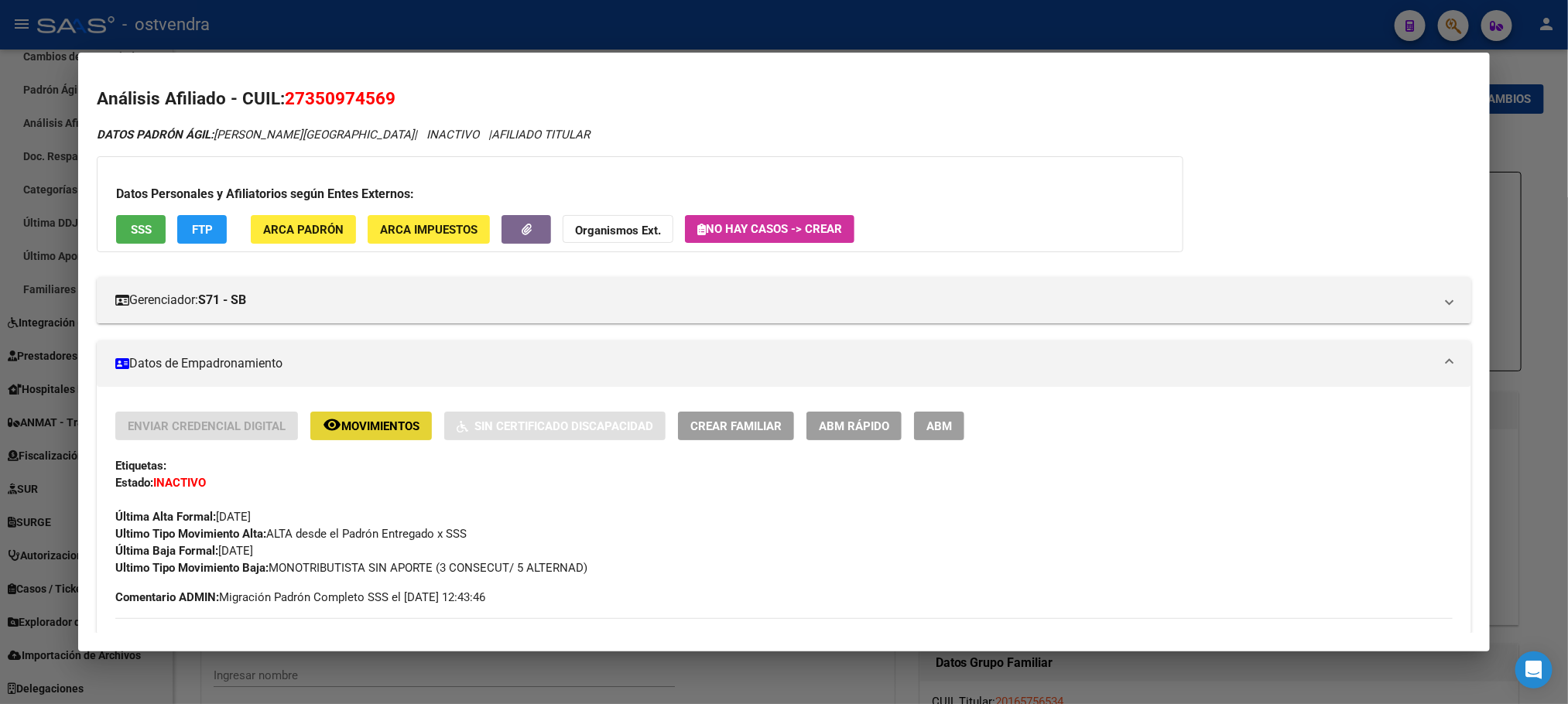
click at [395, 433] on span "Movimientos" at bounding box center [380, 427] width 78 height 14
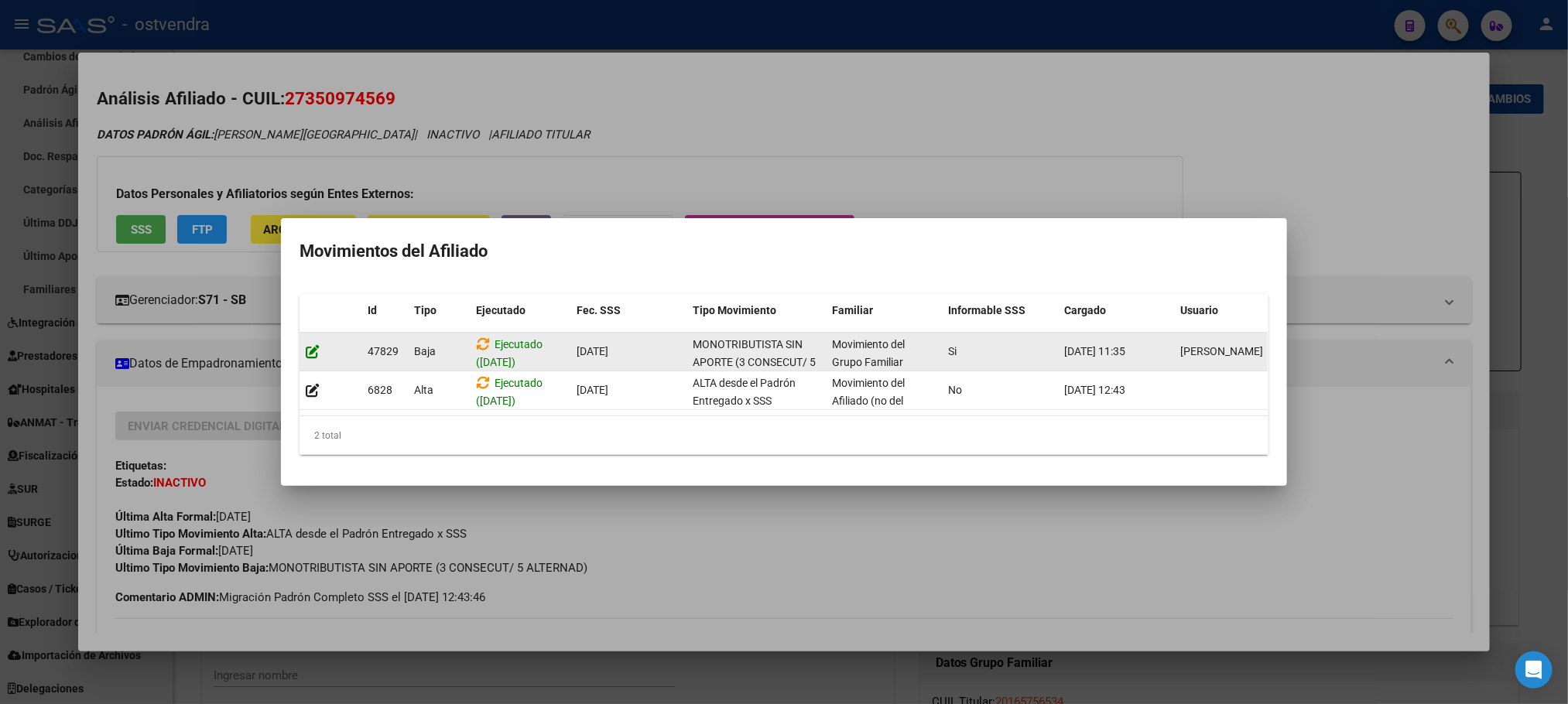
click at [314, 348] on icon at bounding box center [312, 352] width 14 height 15
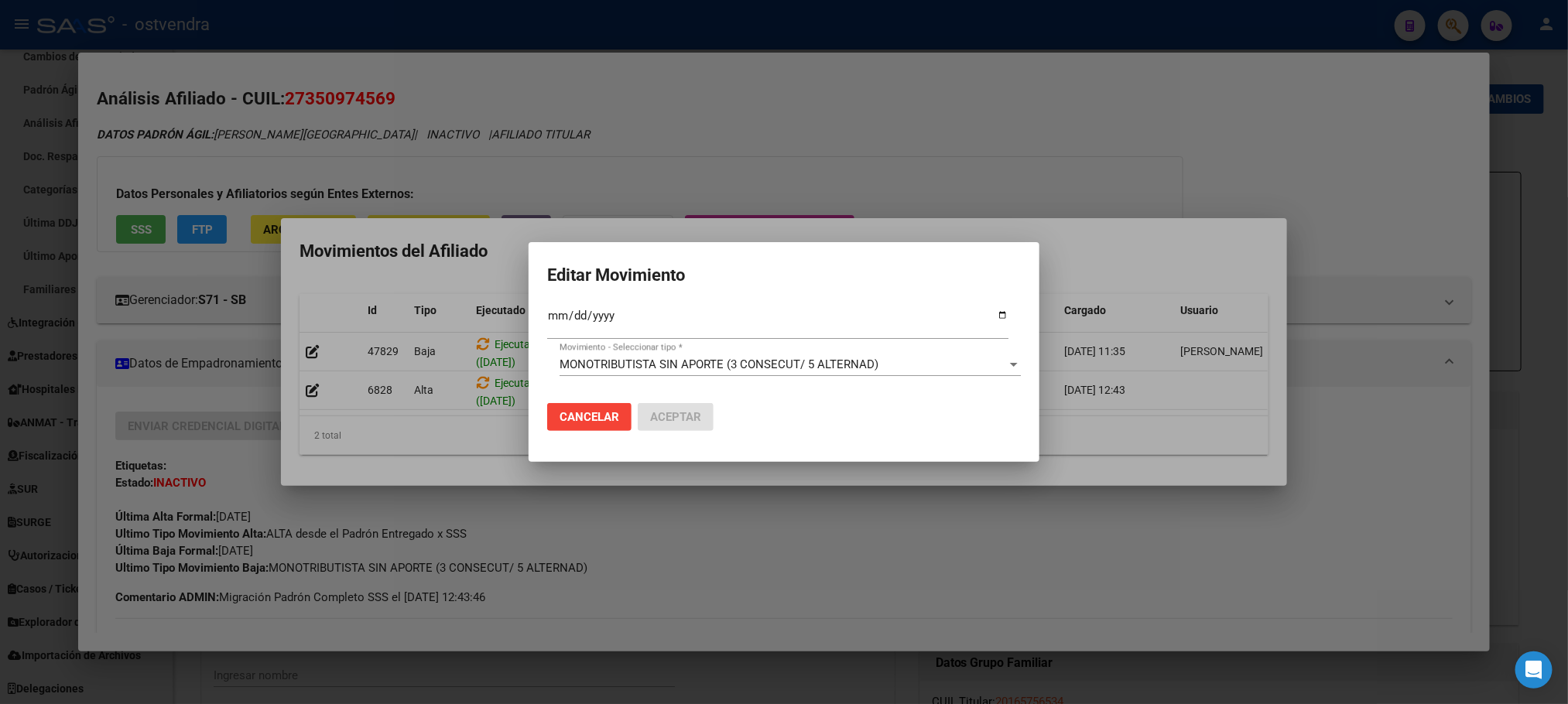
click at [611, 307] on div "2024-07-31 Fec. Formal SSS *" at bounding box center [777, 322] width 462 height 33
click at [613, 313] on input "[DATE]" at bounding box center [777, 322] width 462 height 25
type input "[DATE]"
click at [630, 360] on span "MONOTRIBUTISTA SIN APORTE (3 CONSECUT/ 5 ALTERNAD)" at bounding box center [719, 364] width 319 height 14
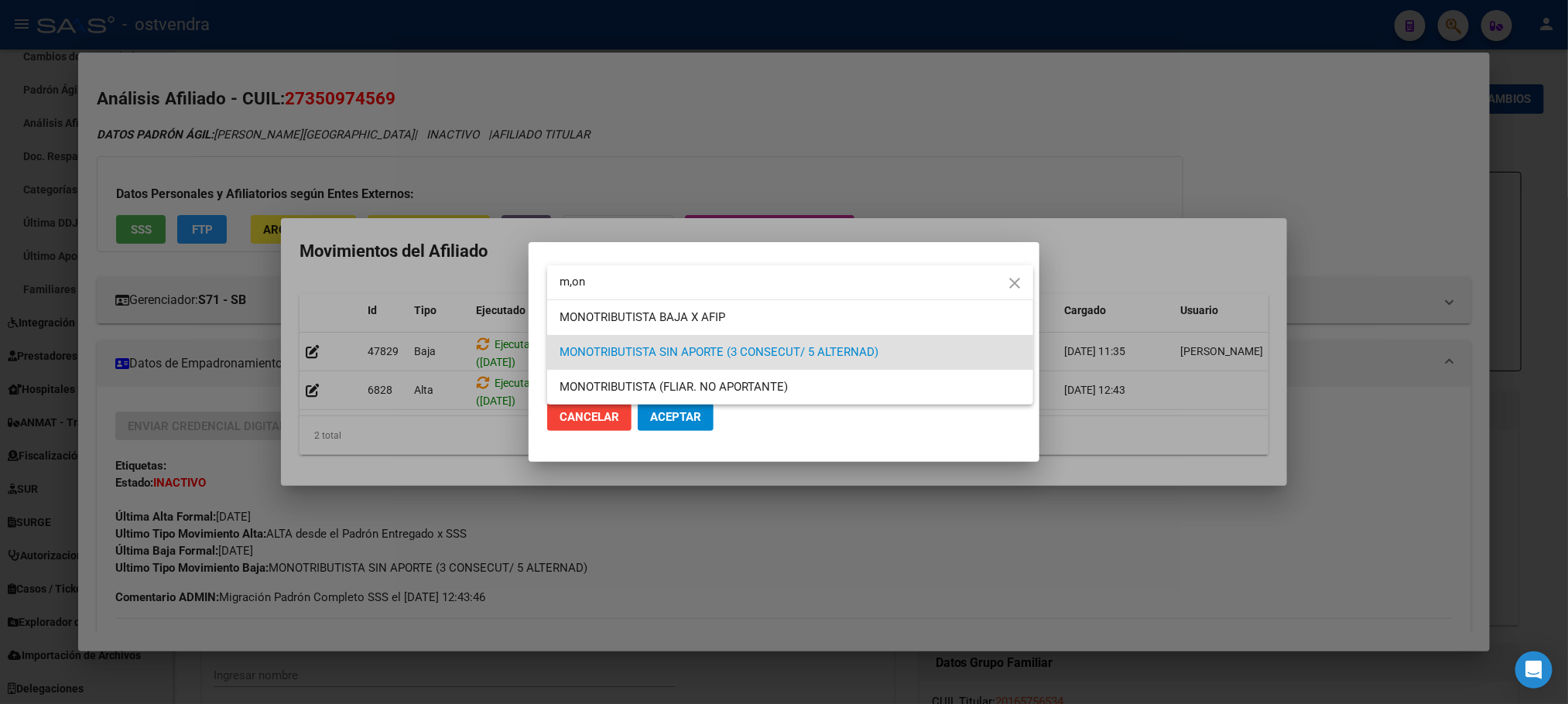
click at [671, 295] on input "m,on" at bounding box center [790, 282] width 486 height 35
type input "m,on"
click at [673, 316] on span "MONOTRIBUTISTA BAJA X AFIP" at bounding box center [642, 317] width 166 height 14
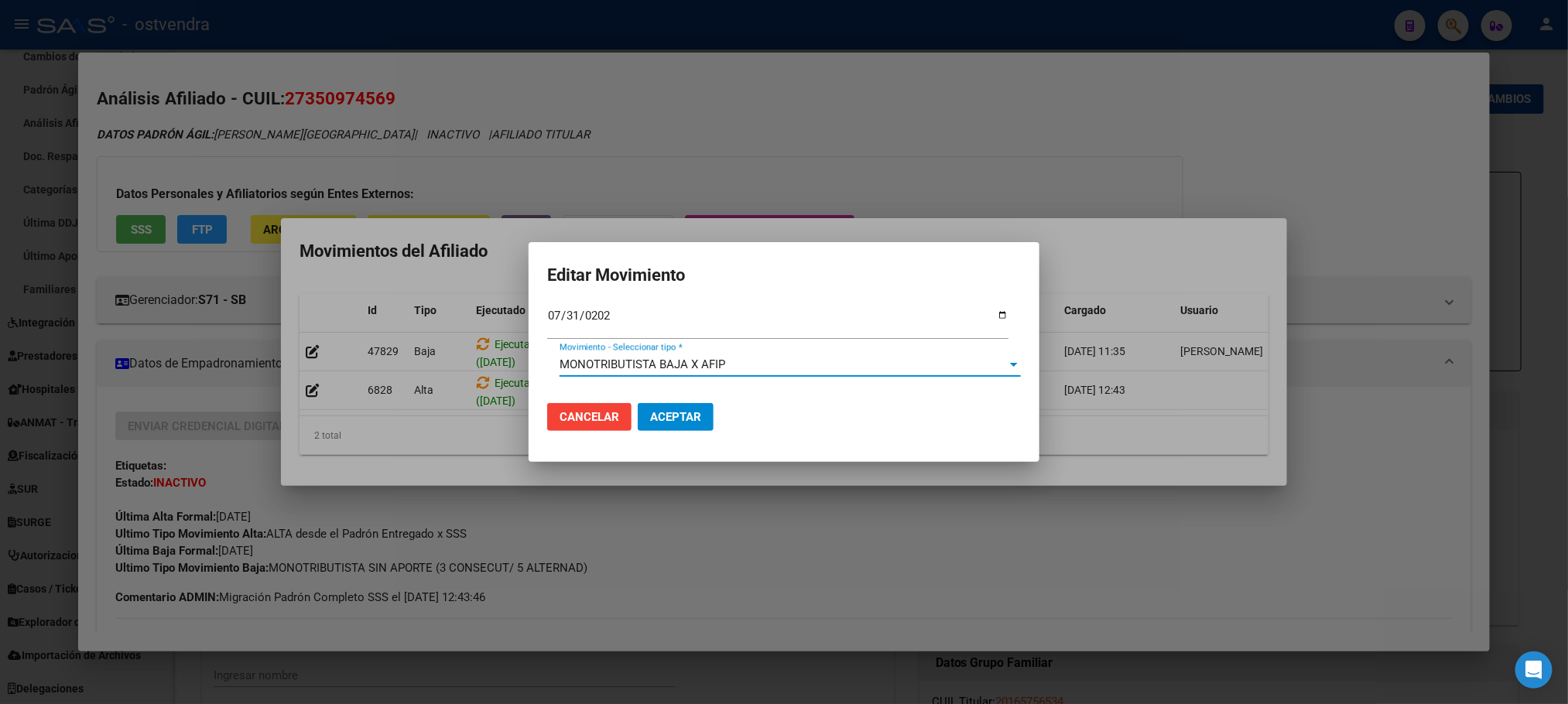
click at [677, 421] on span "Aceptar" at bounding box center [676, 417] width 51 height 14
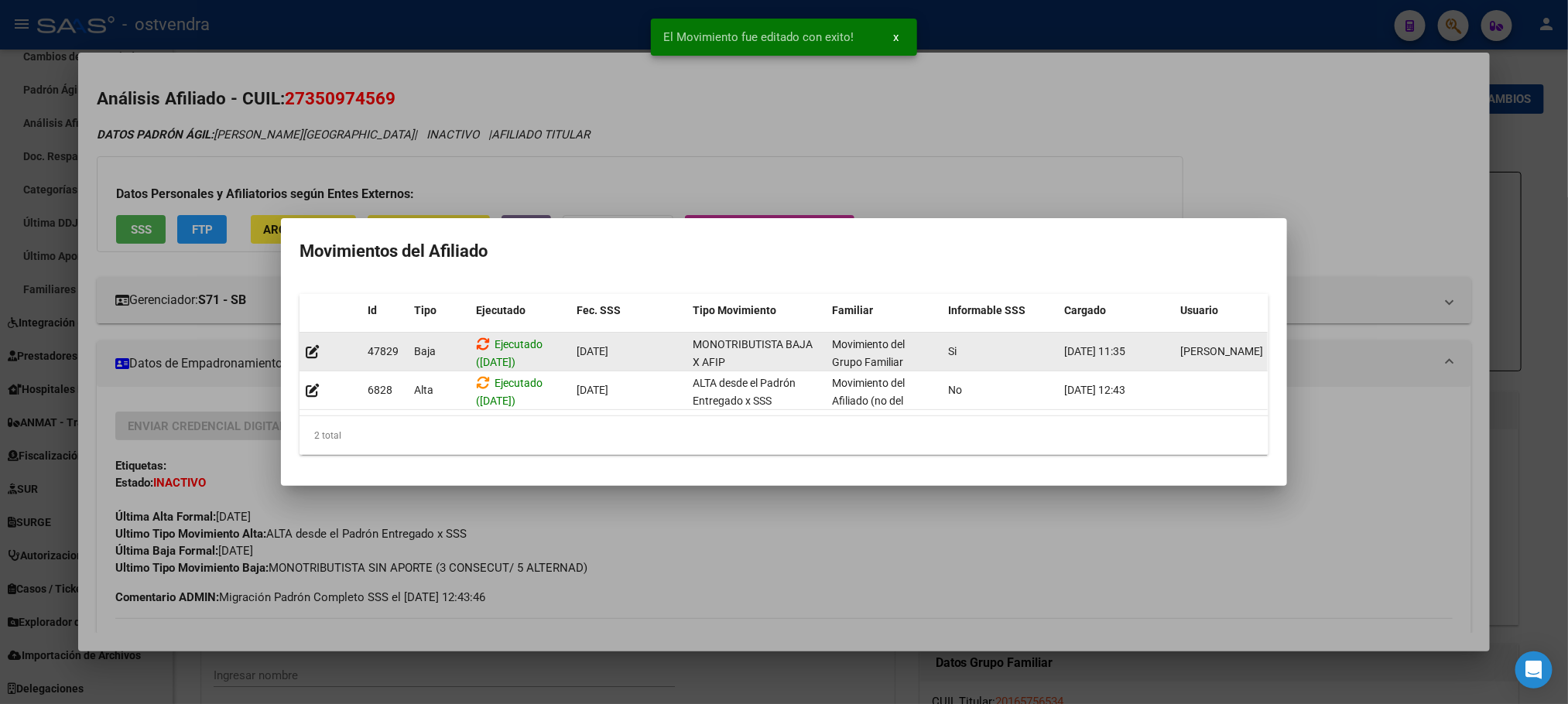
click at [477, 337] on icon at bounding box center [483, 344] width 14 height 15
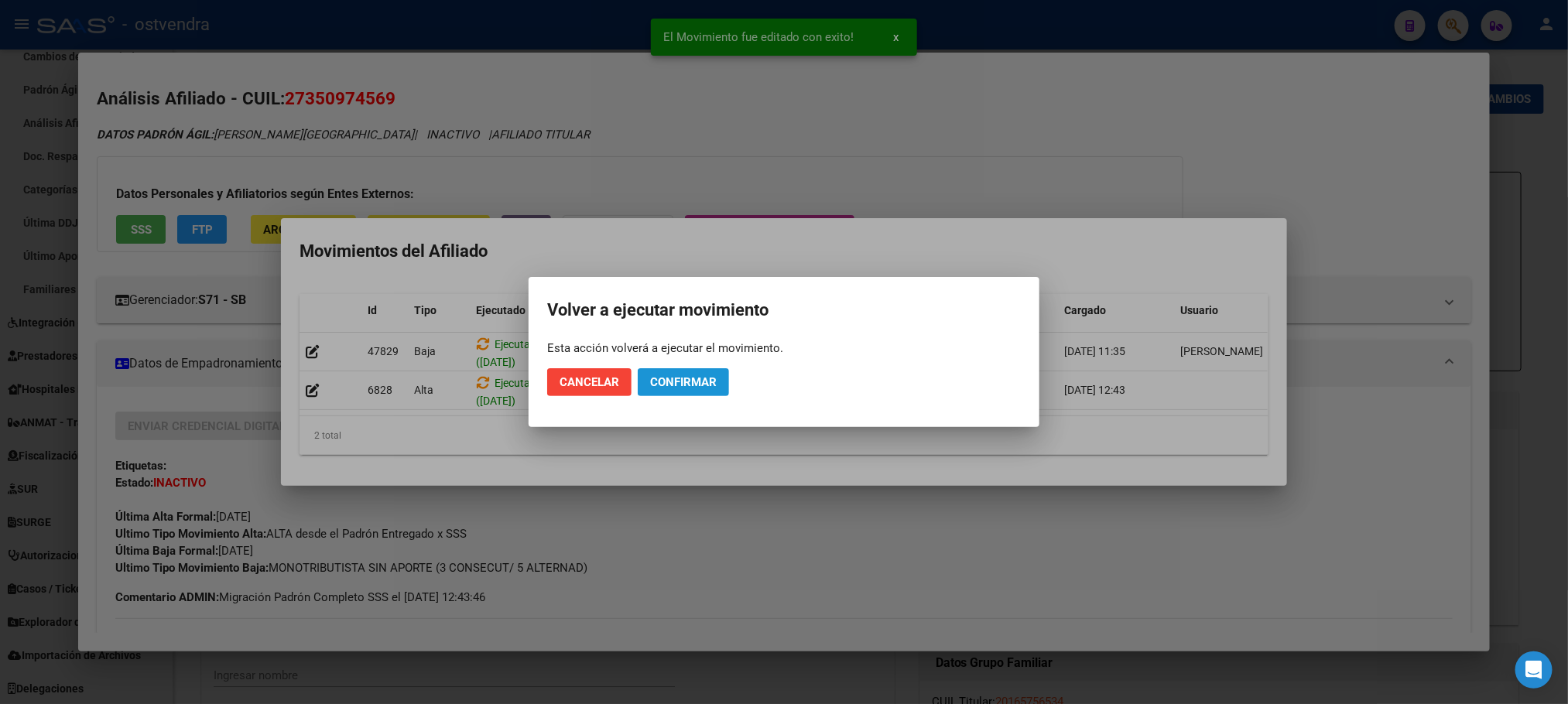
click at [657, 387] on span "Confirmar" at bounding box center [683, 382] width 67 height 14
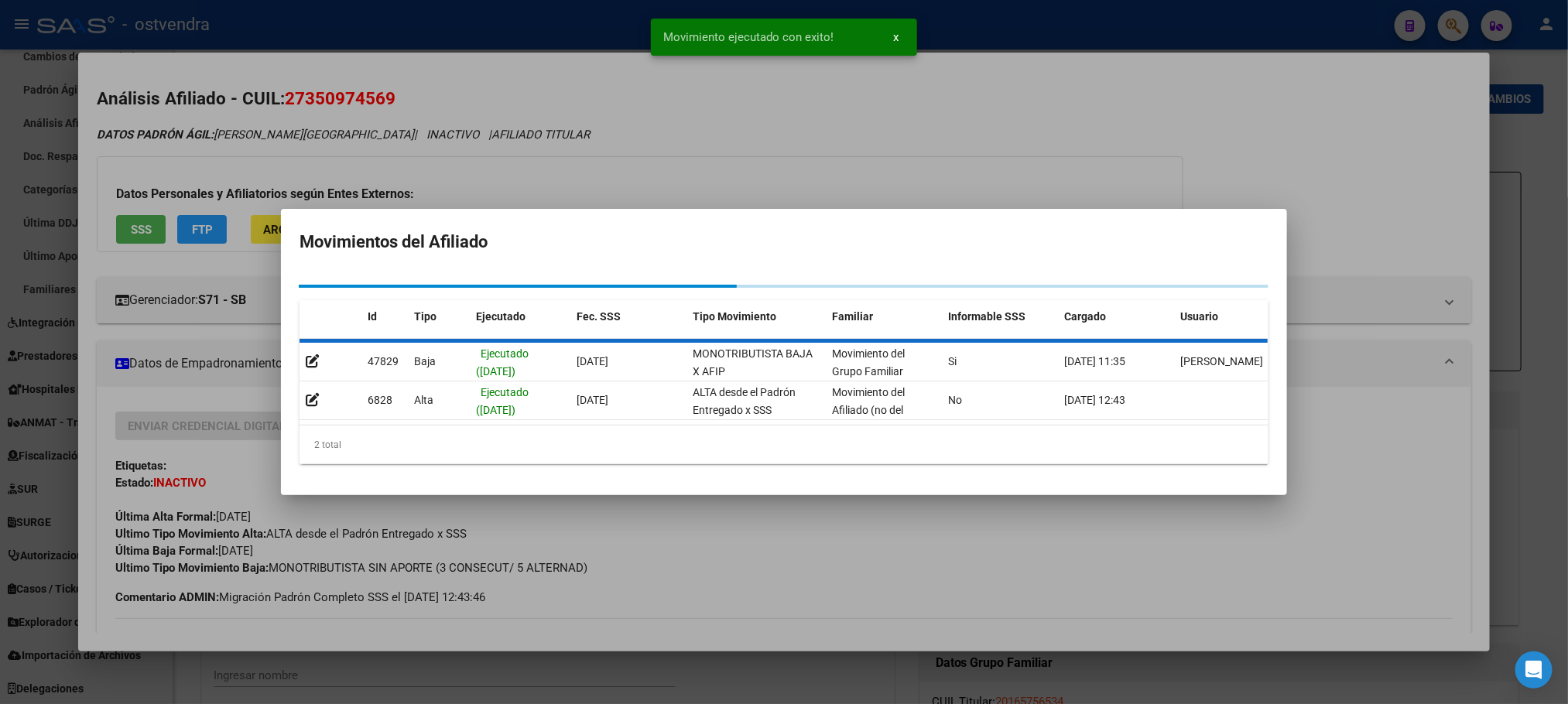
click at [838, 143] on div at bounding box center [784, 352] width 1568 height 704
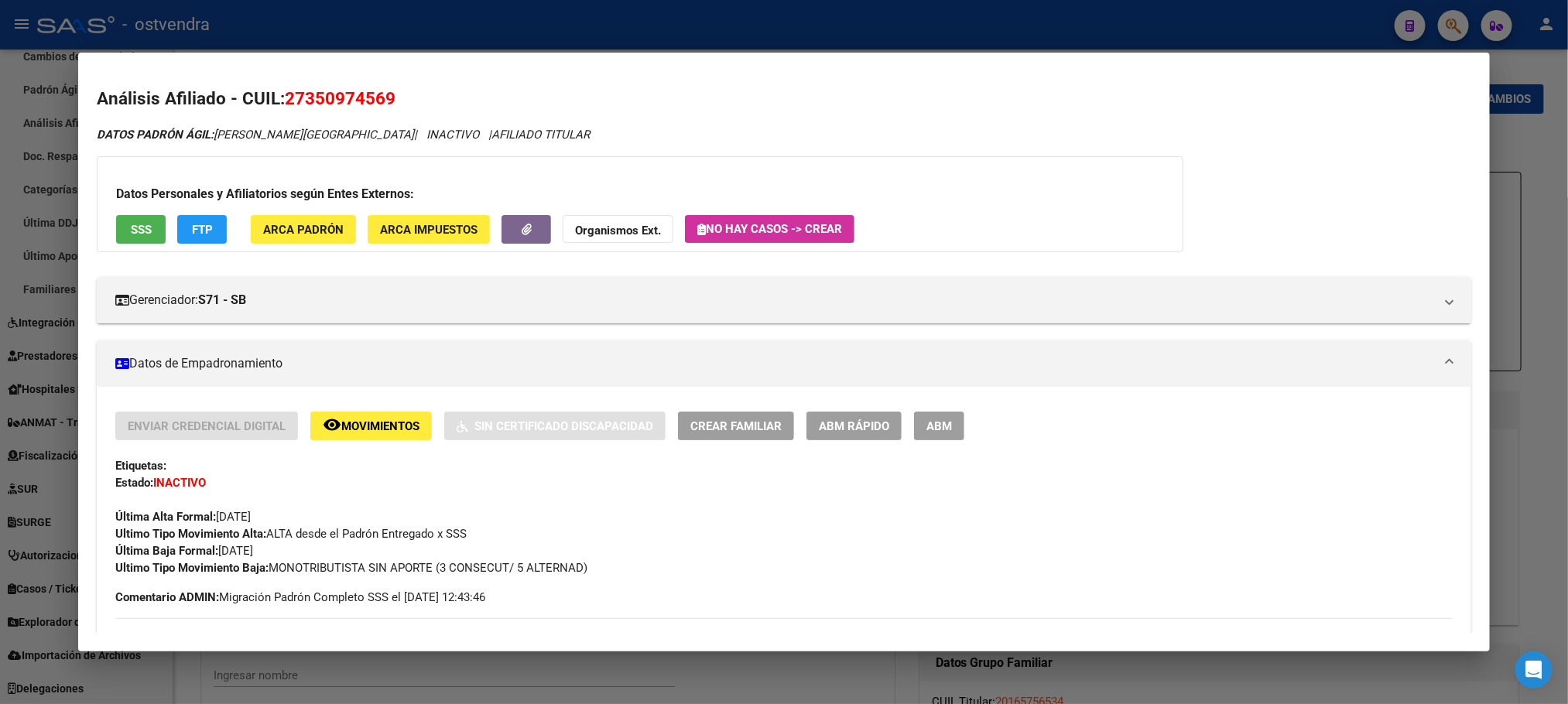
drag, startPoint x: 593, startPoint y: 125, endPoint x: 699, endPoint y: 44, distance: 133.4
click at [593, 126] on div "DATOS PADRÓN ÁGIL: PORTILLO VANINA FLORENCIA | INACTIVO | AFILIADO TITULAR" at bounding box center [783, 135] width 1373 height 18
click at [718, 35] on div at bounding box center [784, 352] width 1568 height 704
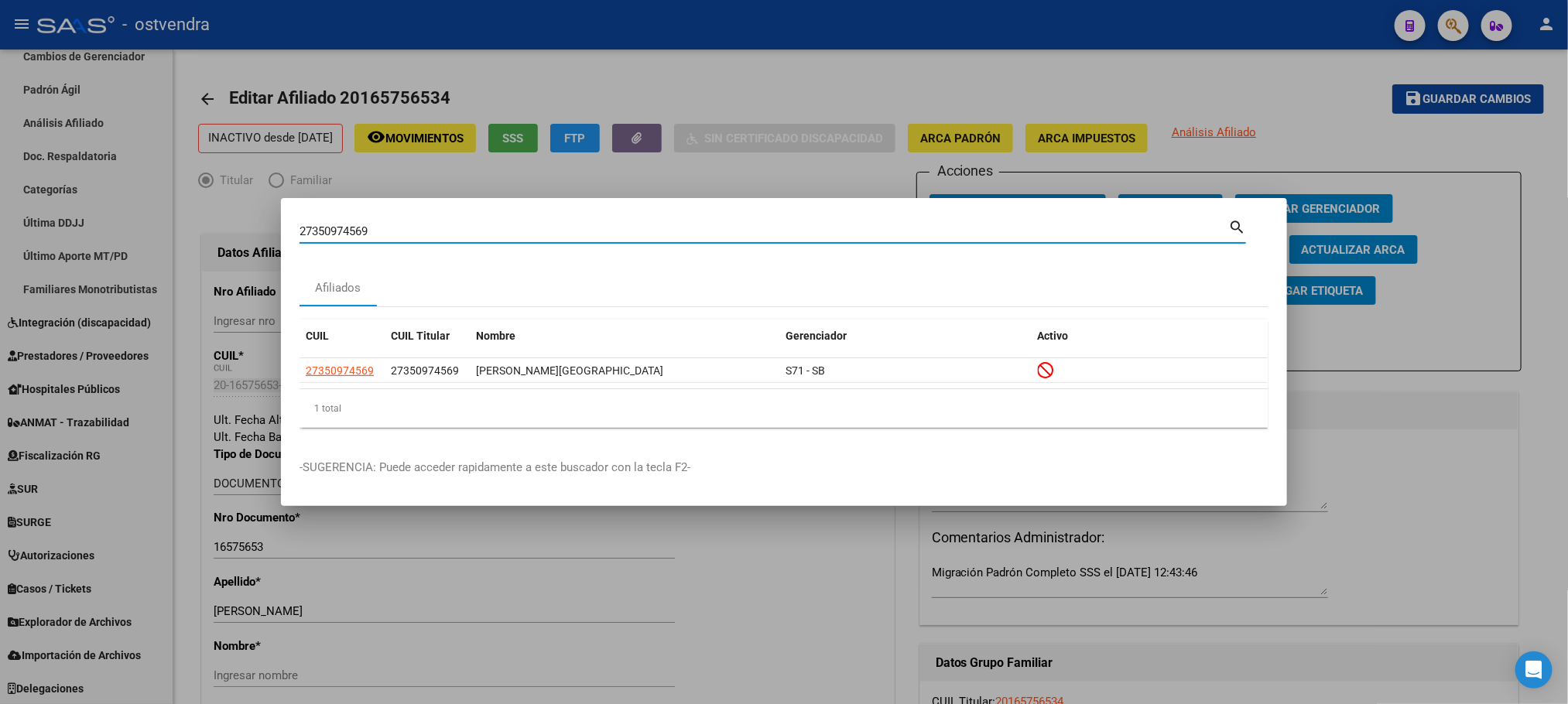
drag, startPoint x: 449, startPoint y: 232, endPoint x: 177, endPoint y: 217, distance: 272.4
click at [177, 217] on div "27350974569 Buscar (apellido, dni, cuil, nro traspaso, cuit, obra social) searc…" at bounding box center [784, 352] width 1568 height 704
paste input "469401508"
type input "27469401508"
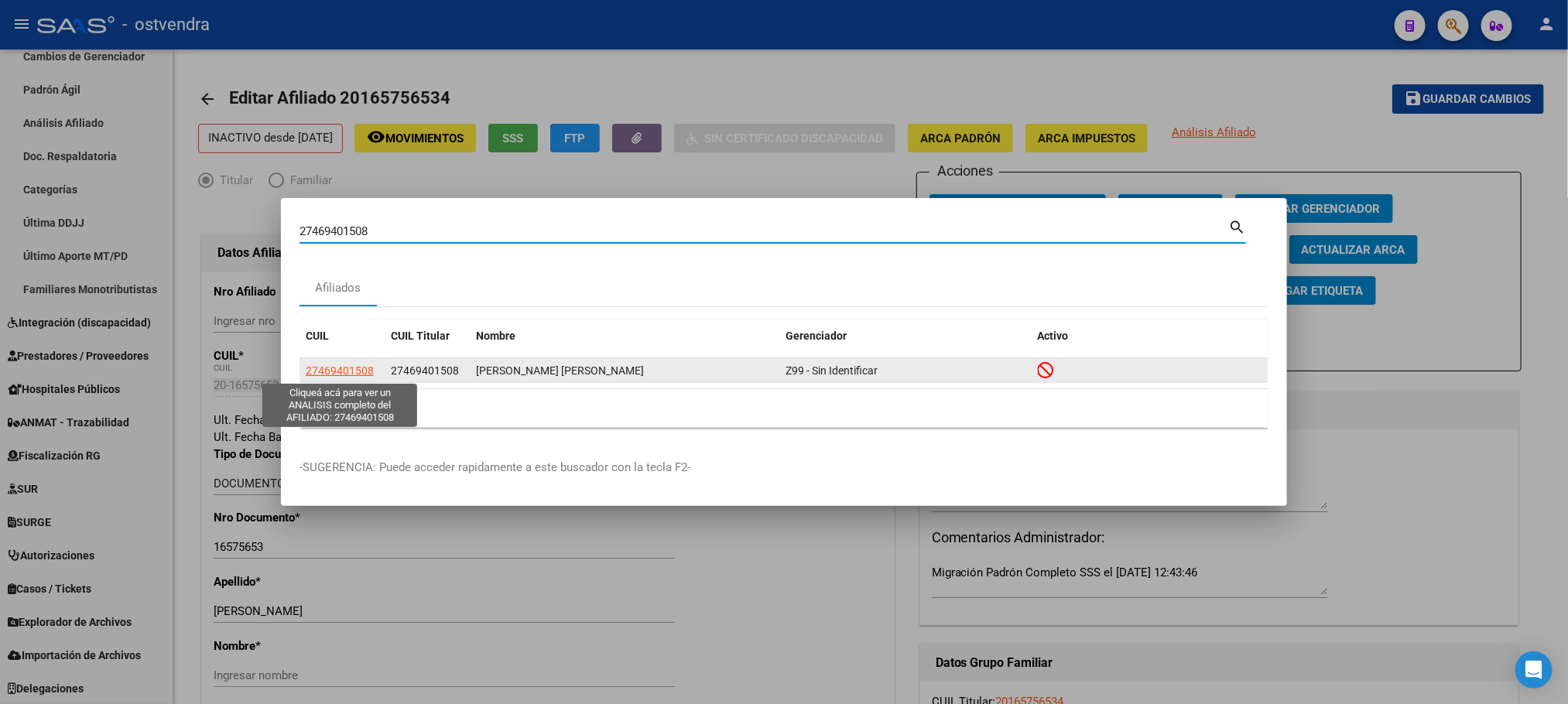
click at [353, 371] on span "27469401508" at bounding box center [340, 370] width 68 height 13
type textarea "27469401508"
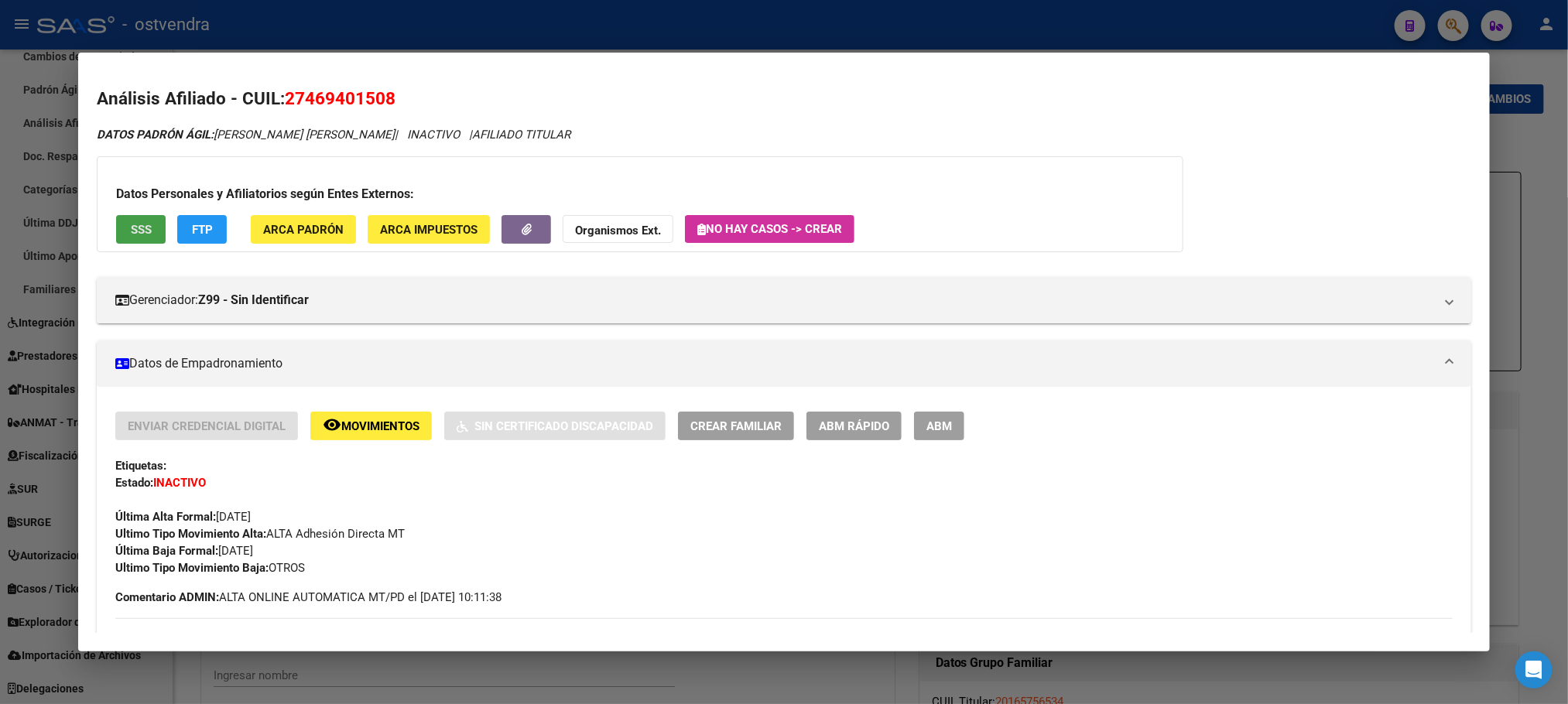
click at [131, 235] on span "SSS" at bounding box center [141, 230] width 20 height 14
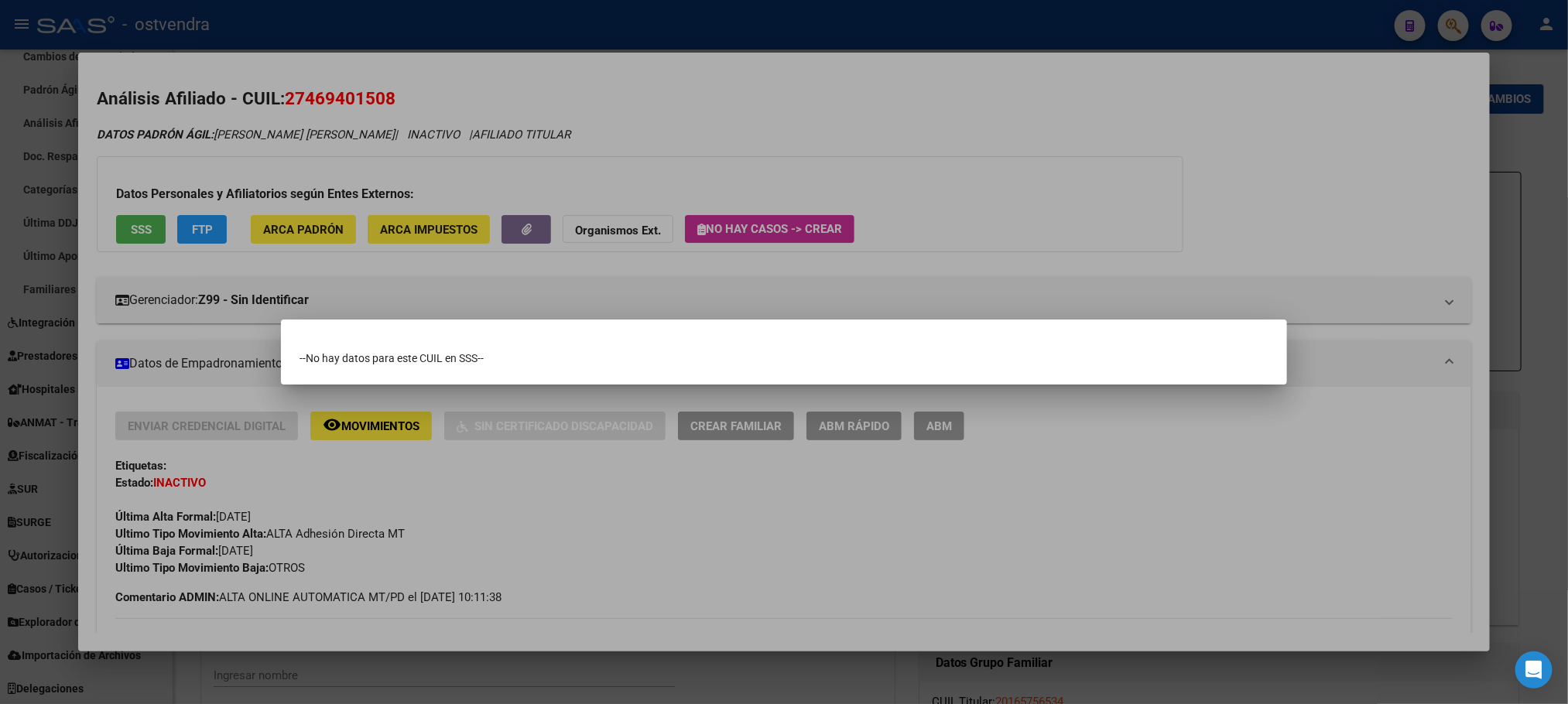
drag, startPoint x: 673, startPoint y: 179, endPoint x: 455, endPoint y: 203, distance: 219.3
click at [671, 179] on div at bounding box center [784, 352] width 1568 height 704
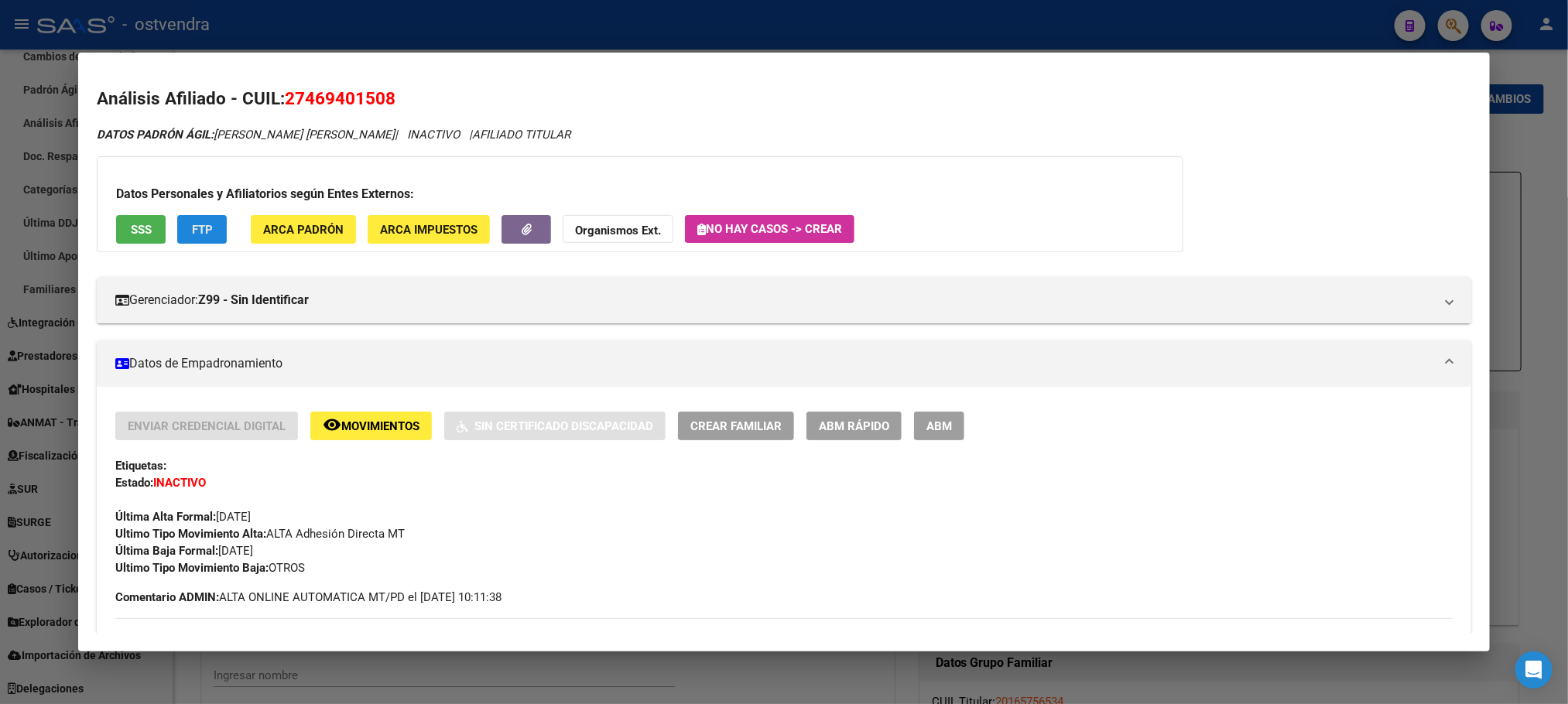
click at [177, 241] on button "FTP" at bounding box center [202, 230] width 49 height 29
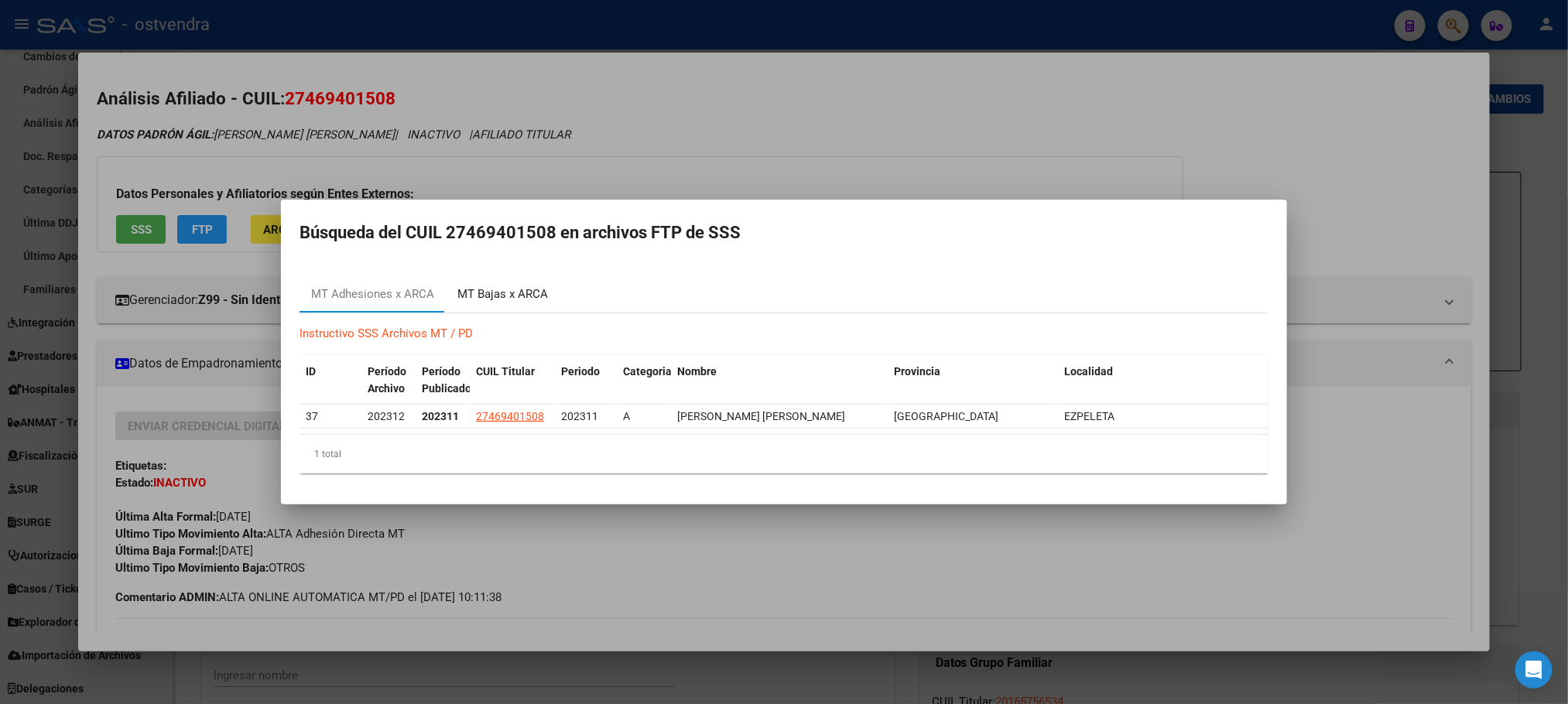
click at [519, 300] on div "MT Bajas x ARCA" at bounding box center [502, 294] width 90 height 18
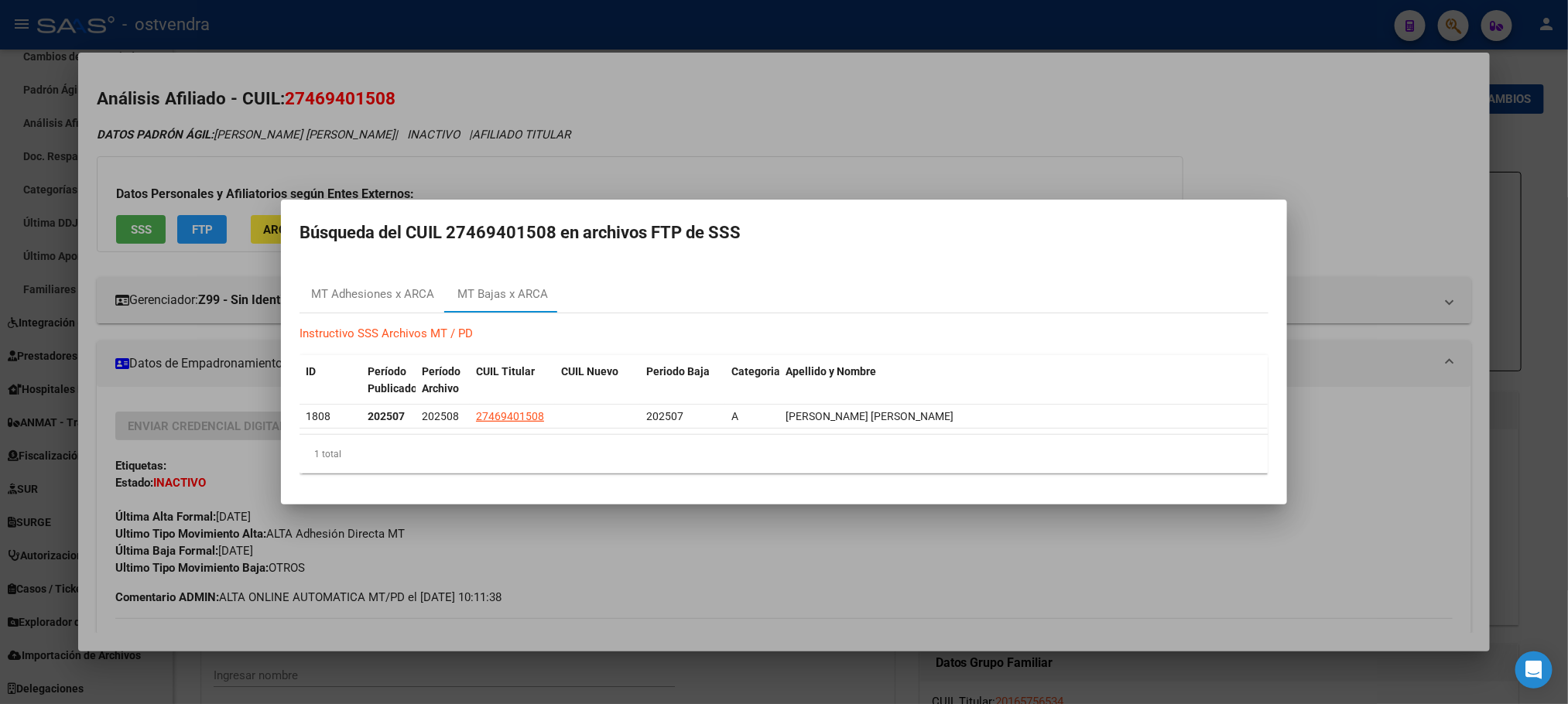
click at [882, 142] on div at bounding box center [784, 352] width 1568 height 704
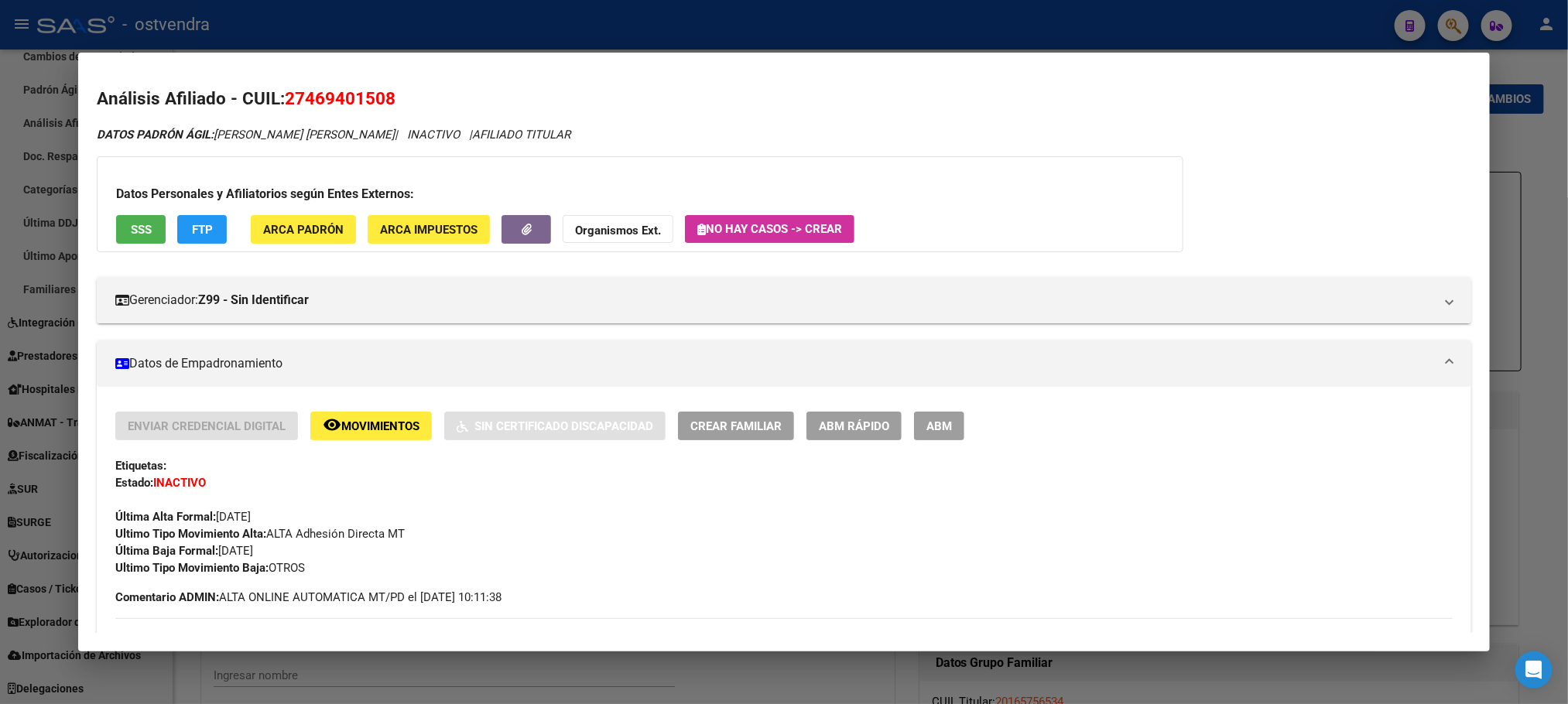
drag, startPoint x: 374, startPoint y: 445, endPoint x: 367, endPoint y: 428, distance: 18.4
click at [371, 445] on div "Enviar Credencial Digital remove_red_eye Movimientos Sin Certificado Discapacid…" at bounding box center [783, 494] width 1336 height 165
click at [367, 426] on span "Movimientos" at bounding box center [380, 427] width 78 height 14
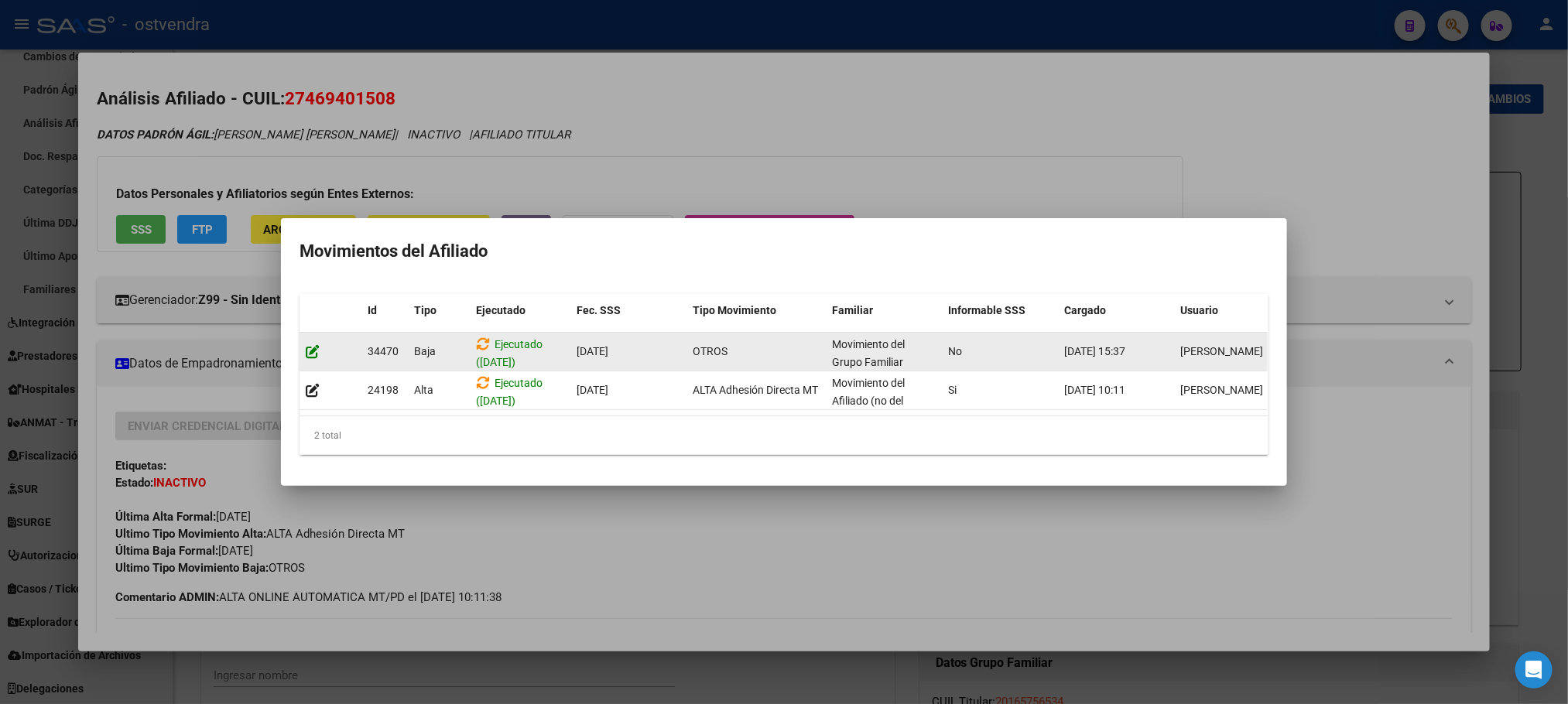
click at [313, 345] on icon at bounding box center [312, 352] width 14 height 15
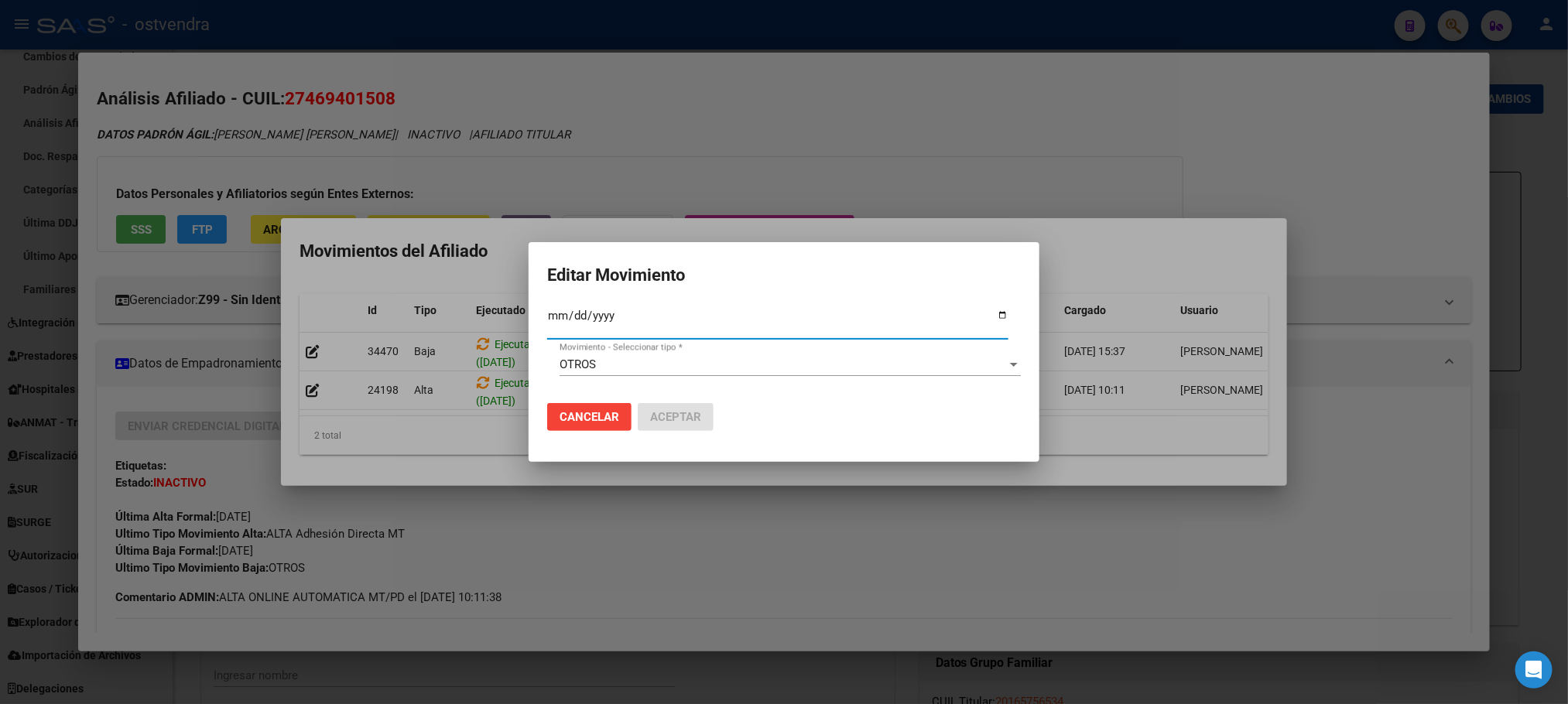
type input "2024-04-03"
type input "[DATE]"
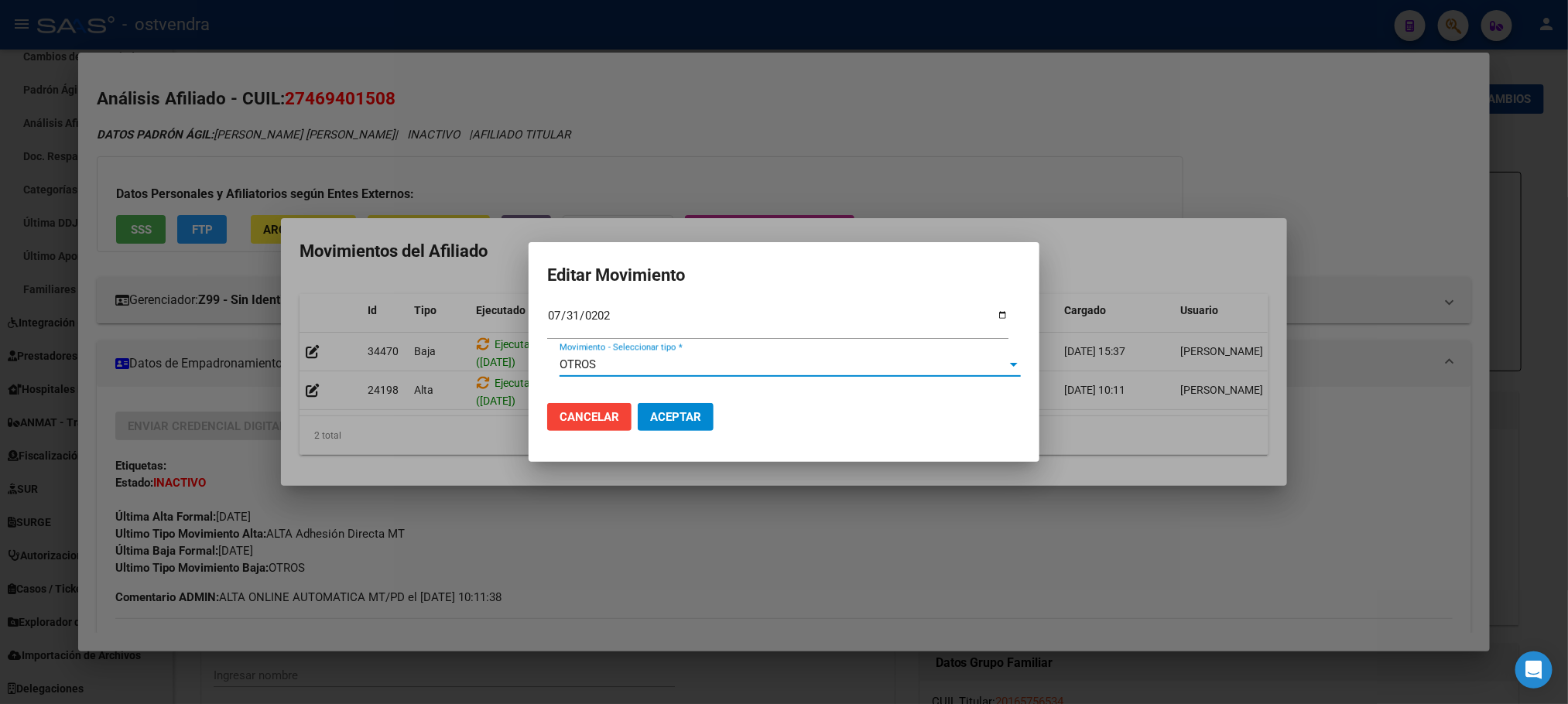
click at [590, 367] on span "OTROS" at bounding box center [578, 364] width 37 height 14
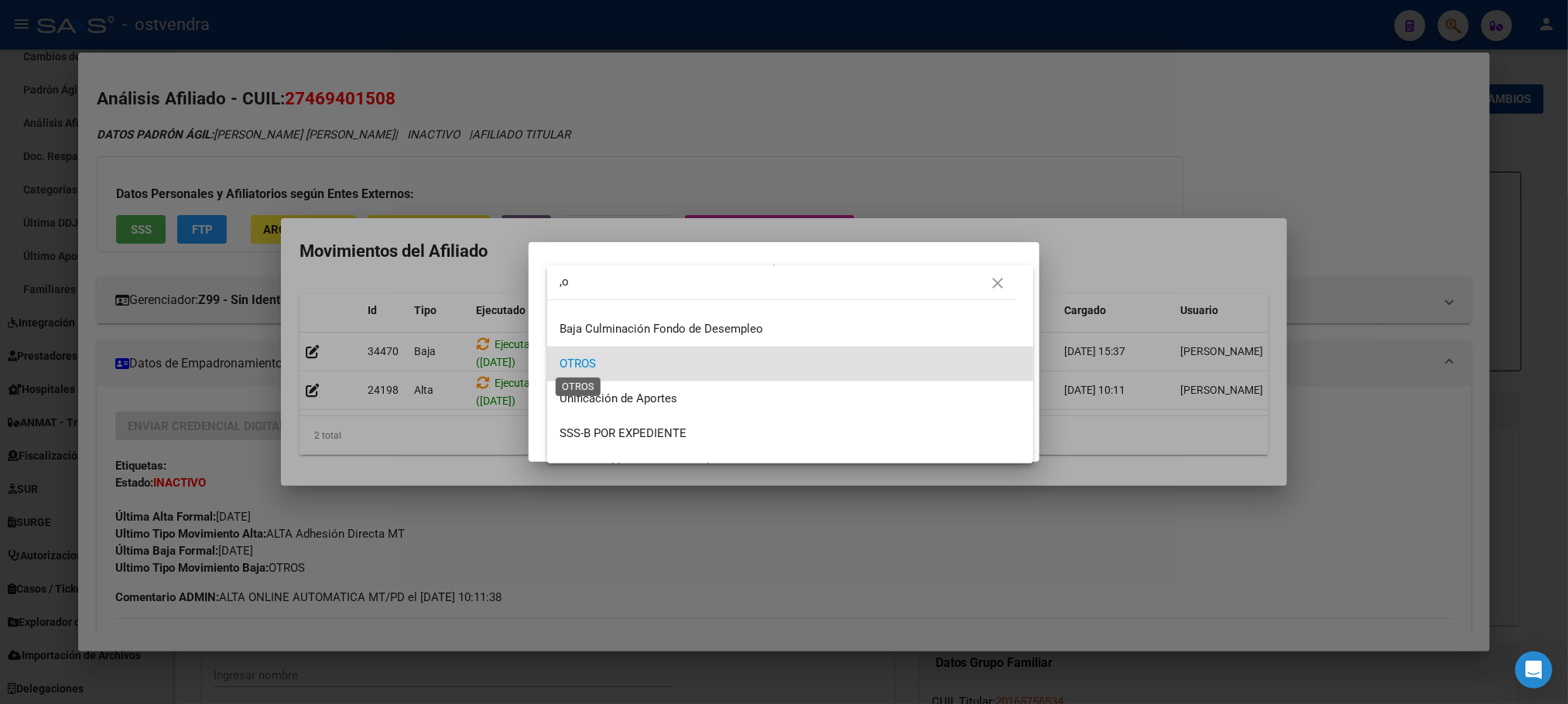
type input ","
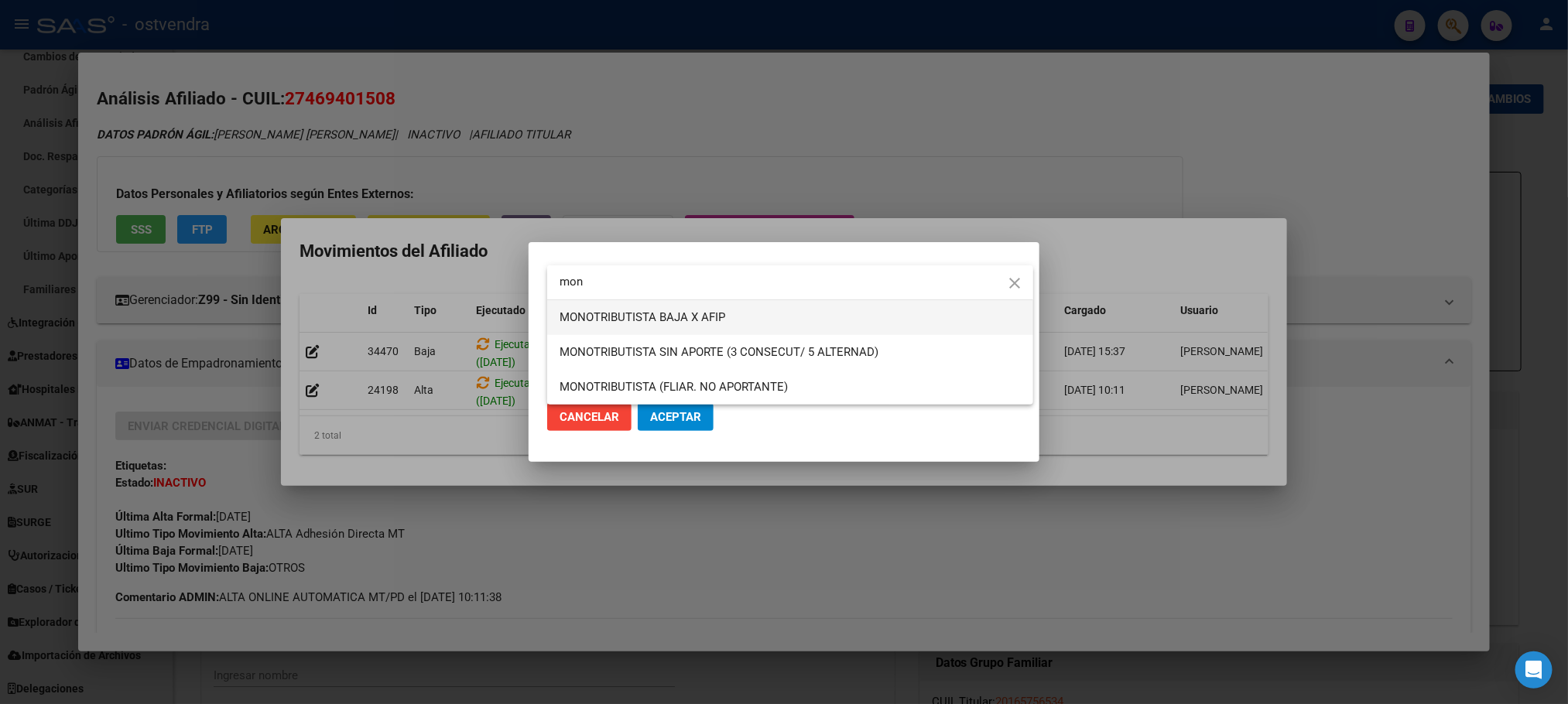
type input "mon"
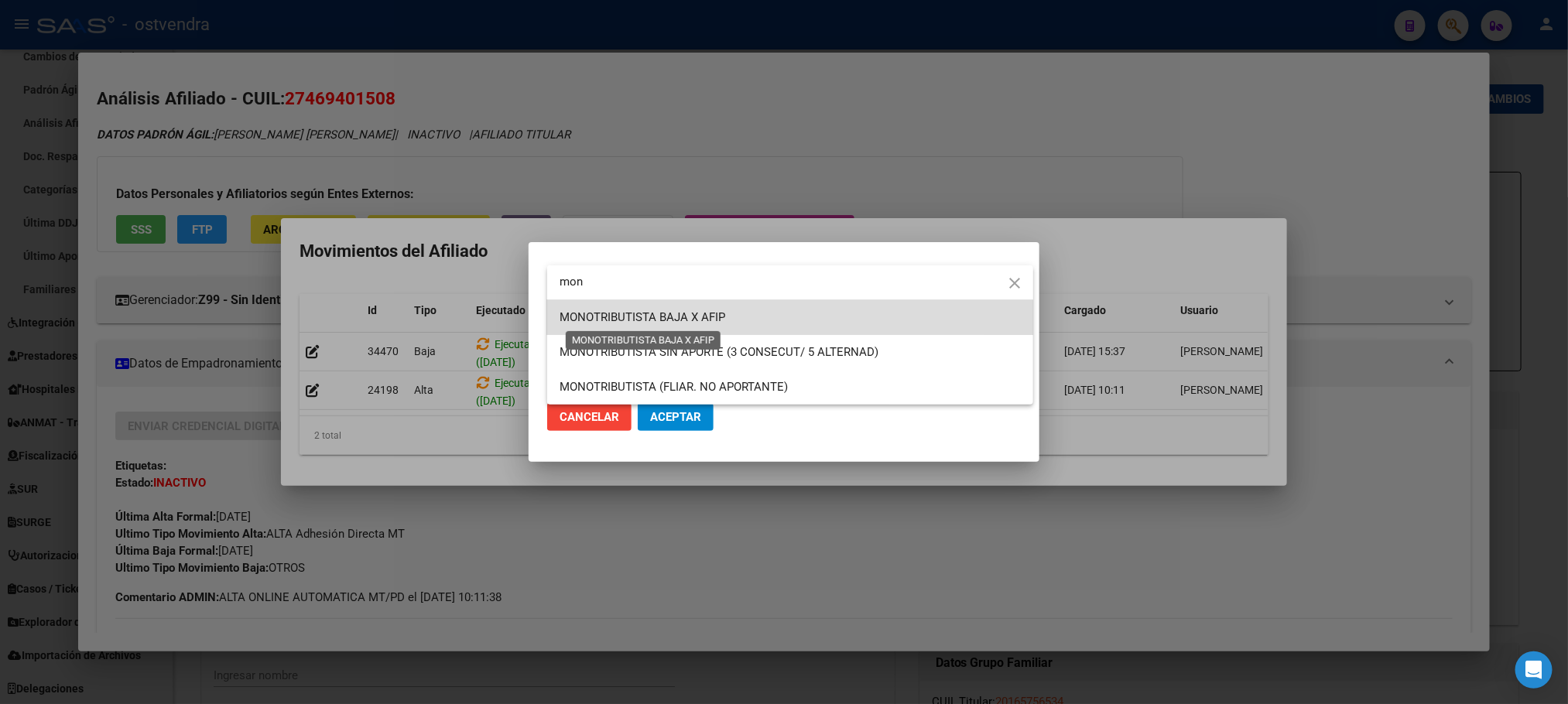
click at [615, 320] on span "MONOTRIBUTISTA BAJA X AFIP" at bounding box center [642, 317] width 166 height 14
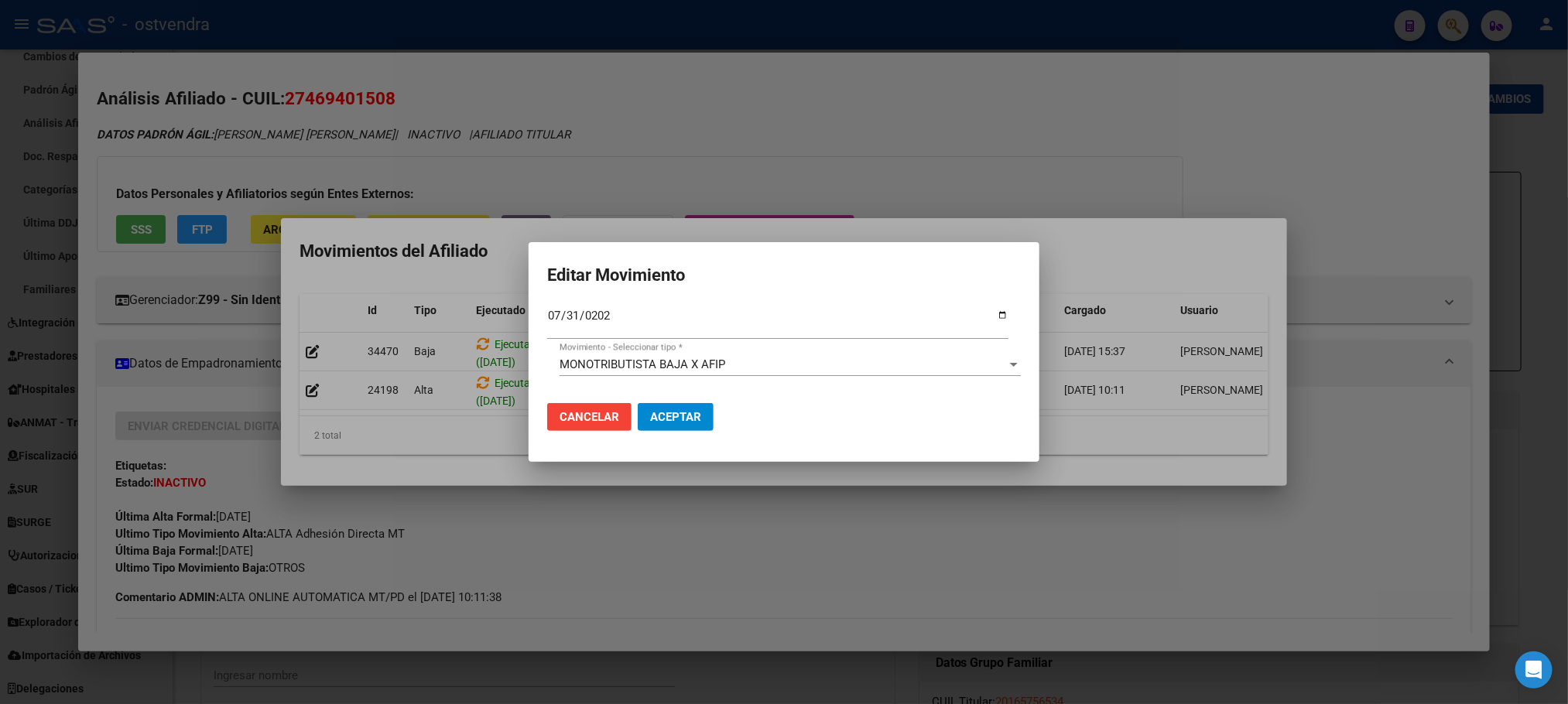
drag, startPoint x: 693, startPoint y: 442, endPoint x: 687, endPoint y: 428, distance: 15.2
click at [692, 442] on mat-dialog-actions "Cancelar Aceptar" at bounding box center [783, 417] width 473 height 53
click at [687, 428] on button "Aceptar" at bounding box center [675, 417] width 76 height 28
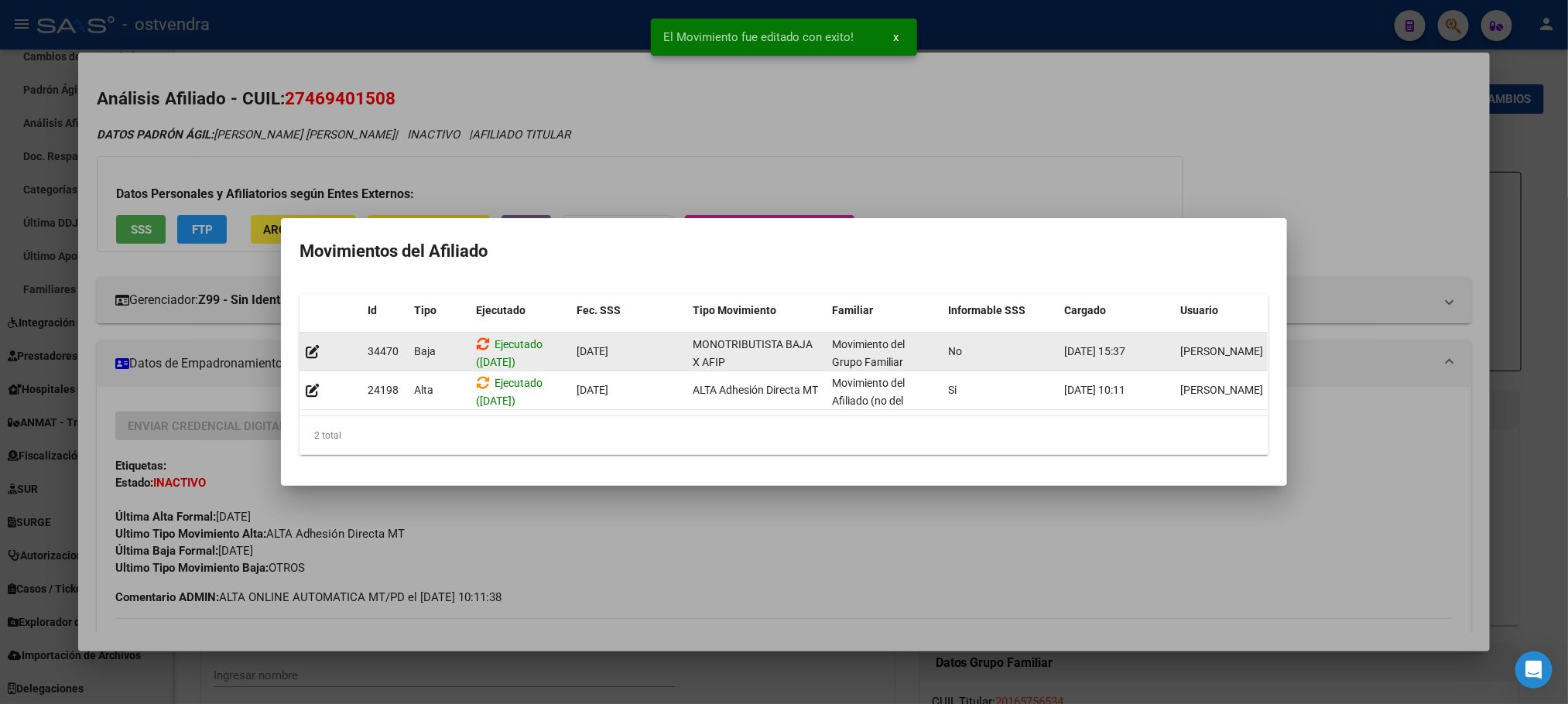
click at [481, 337] on icon at bounding box center [483, 344] width 14 height 15
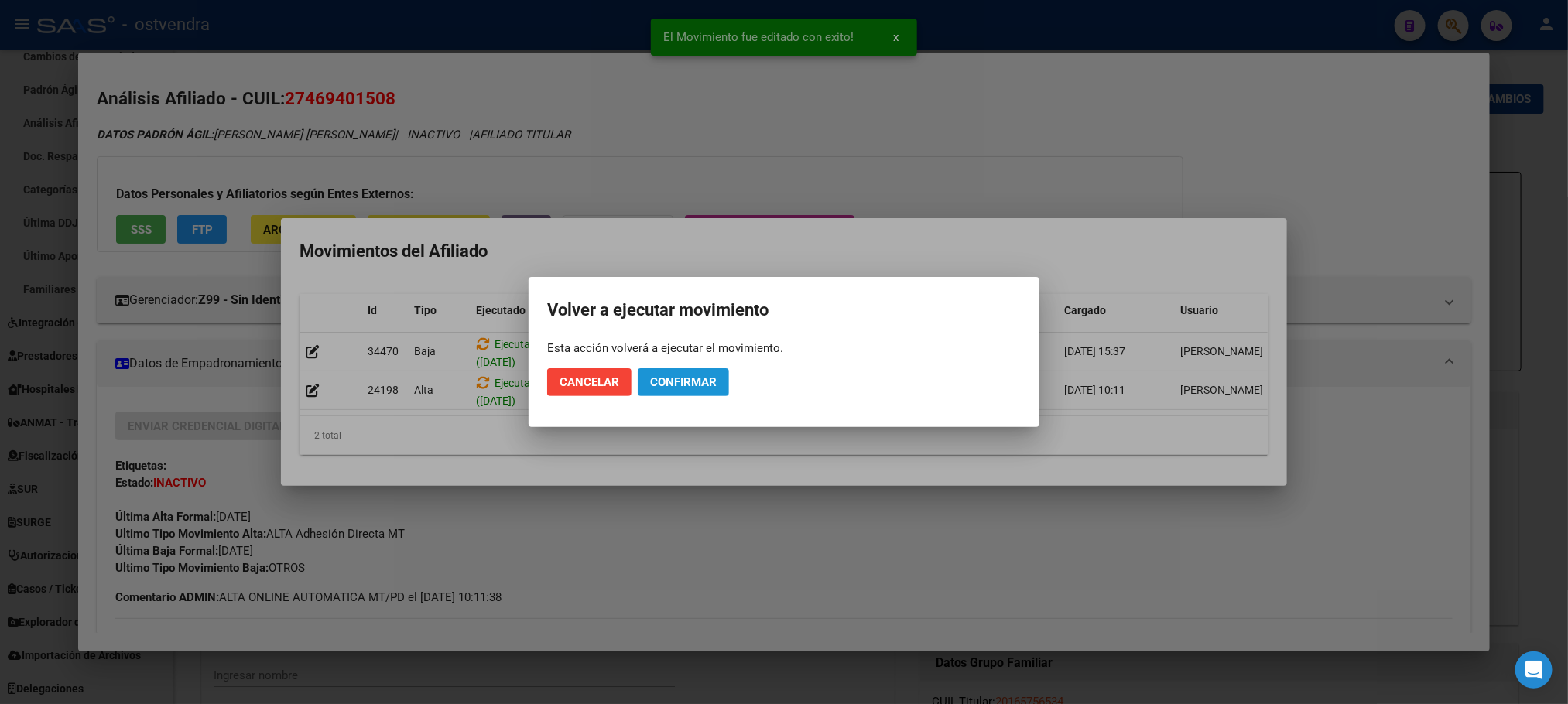
click at [706, 379] on span "Confirmar" at bounding box center [683, 382] width 67 height 14
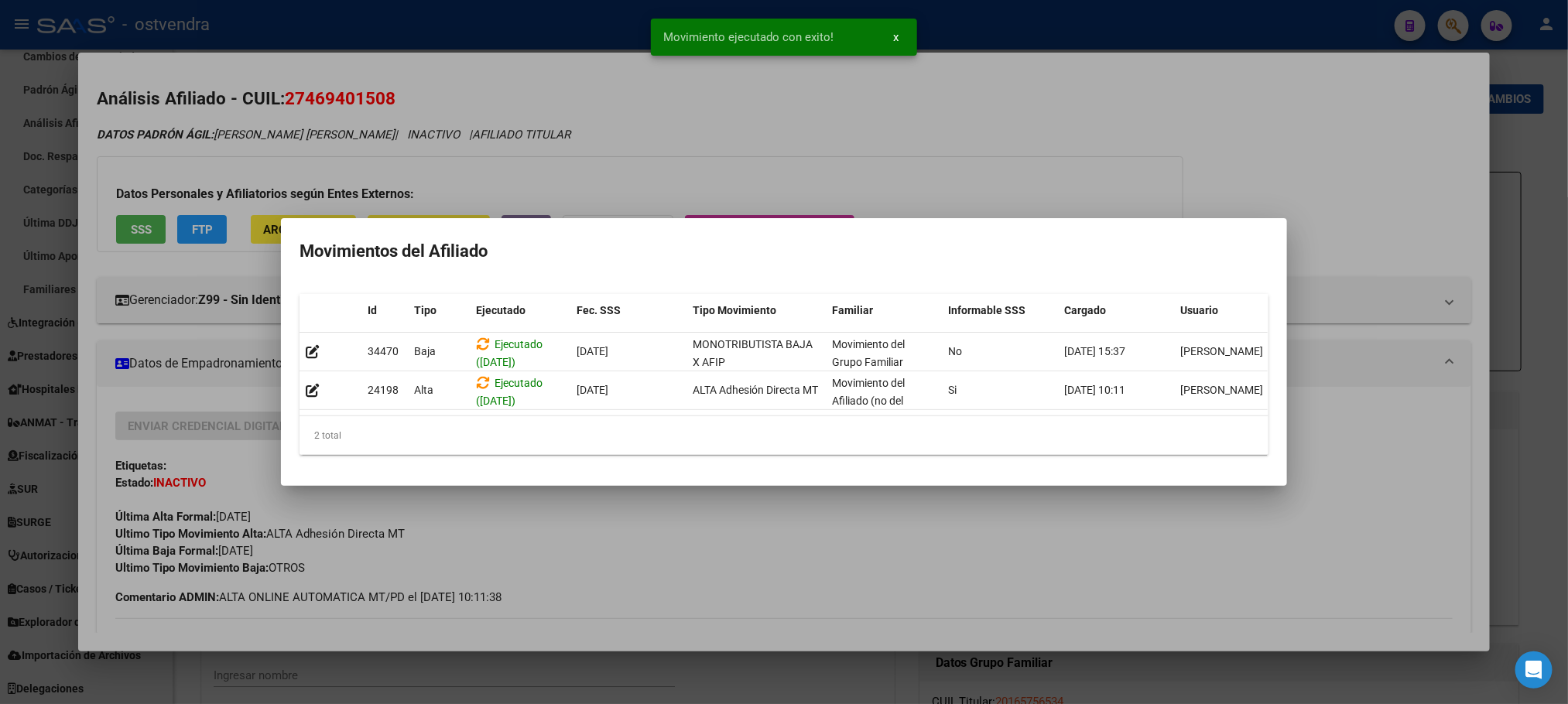
drag, startPoint x: 913, startPoint y: 154, endPoint x: 813, endPoint y: 123, distance: 104.7
click at [915, 154] on div at bounding box center [784, 352] width 1568 height 704
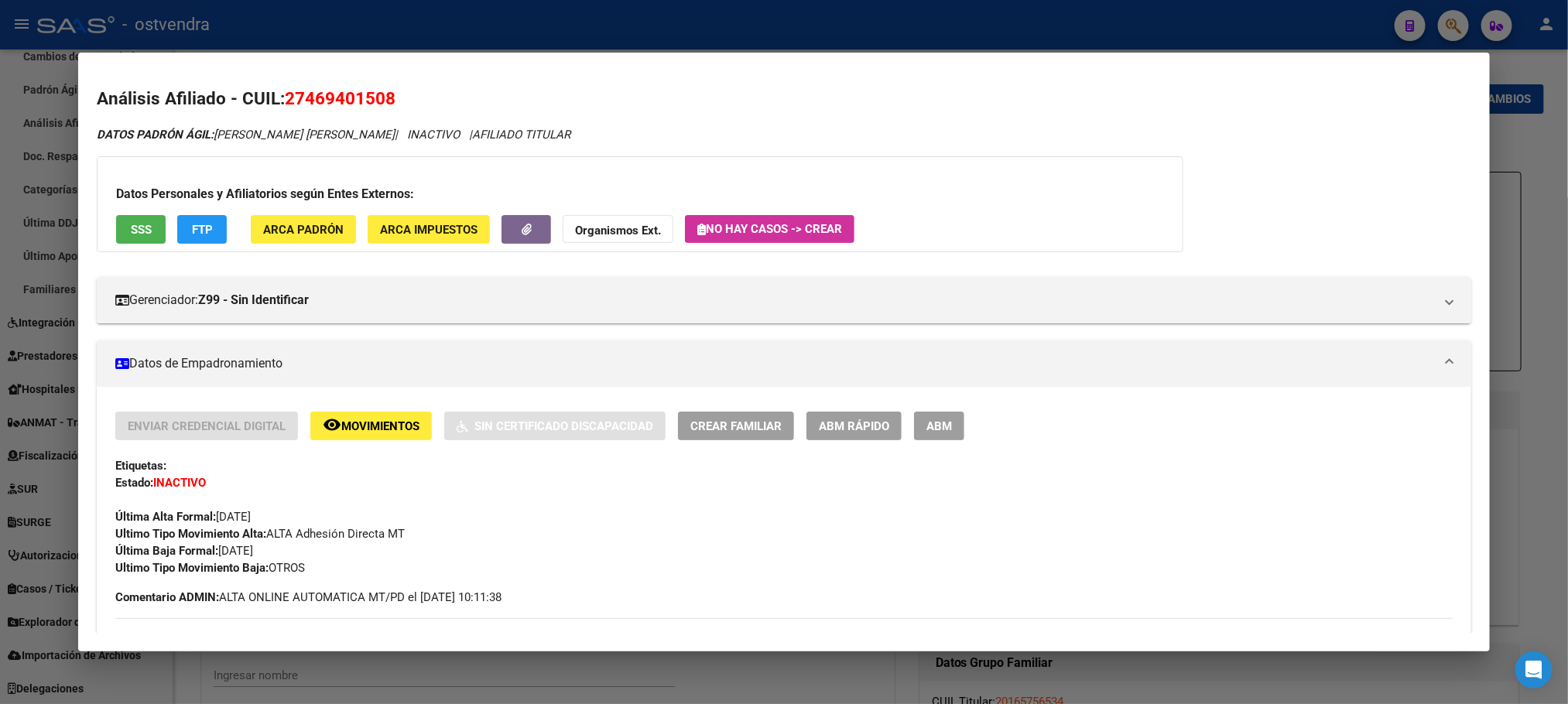
click at [427, 446] on div "Enviar Credencial Digital remove_red_eye Movimientos Sin Certificado Discapacid…" at bounding box center [783, 494] width 1336 height 165
drag, startPoint x: 477, startPoint y: 161, endPoint x: 635, endPoint y: 88, distance: 174.0
click at [486, 160] on div "Datos Personales y Afiliatorios según Entes Externos: SSS FTP ARCA Padrón ARCA …" at bounding box center [639, 204] width 1086 height 96
drag, startPoint x: 750, startPoint y: 15, endPoint x: 739, endPoint y: 19, distance: 11.7
click at [751, 15] on div at bounding box center [784, 352] width 1568 height 704
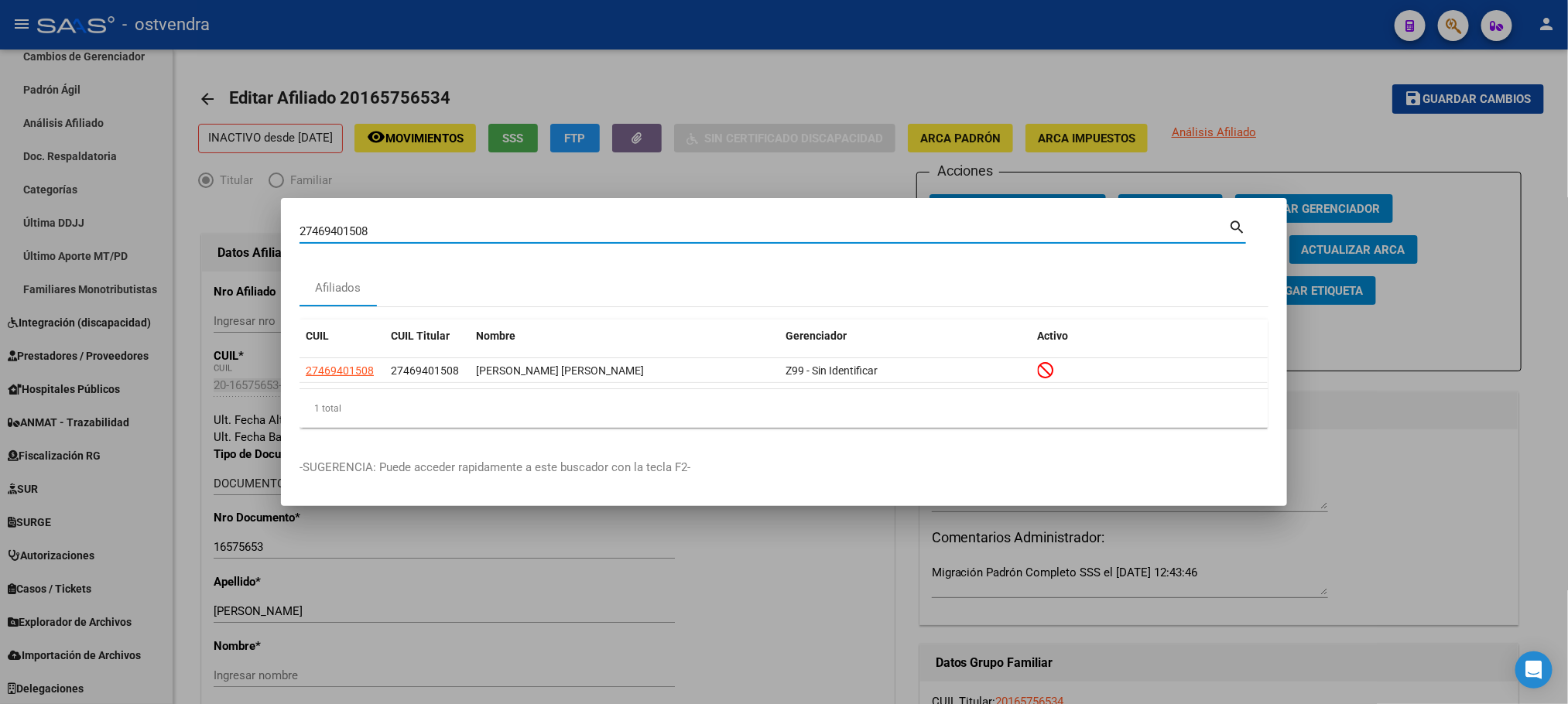
drag, startPoint x: 404, startPoint y: 233, endPoint x: 149, endPoint y: 195, distance: 257.8
click at [149, 195] on div "27469401508 Buscar (apellido, dni, cuil, nro traspaso, cuit, obra social) searc…" at bounding box center [784, 352] width 1568 height 704
paste input "169009975"
type input "27169009975"
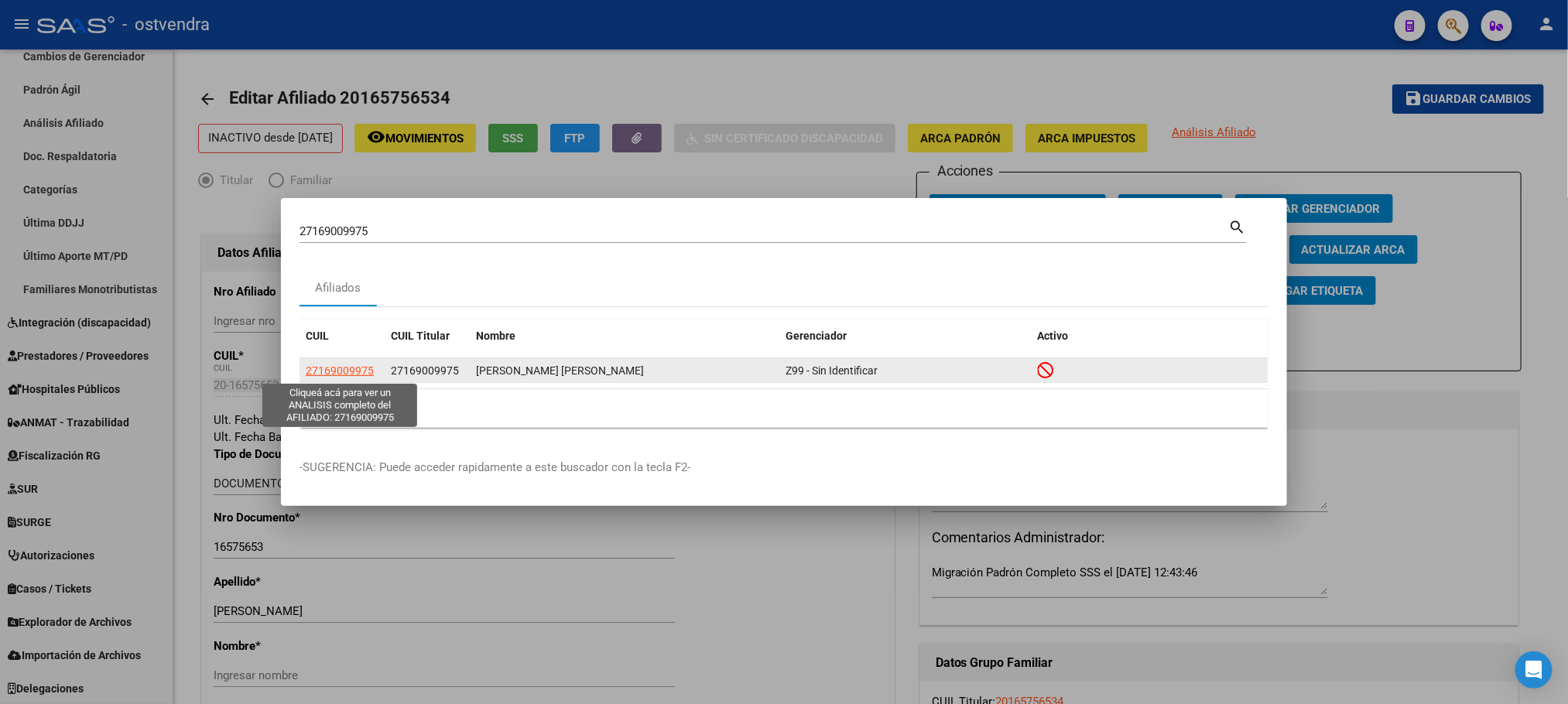
click at [351, 370] on span "27169009975" at bounding box center [340, 370] width 68 height 13
type textarea "27169009975"
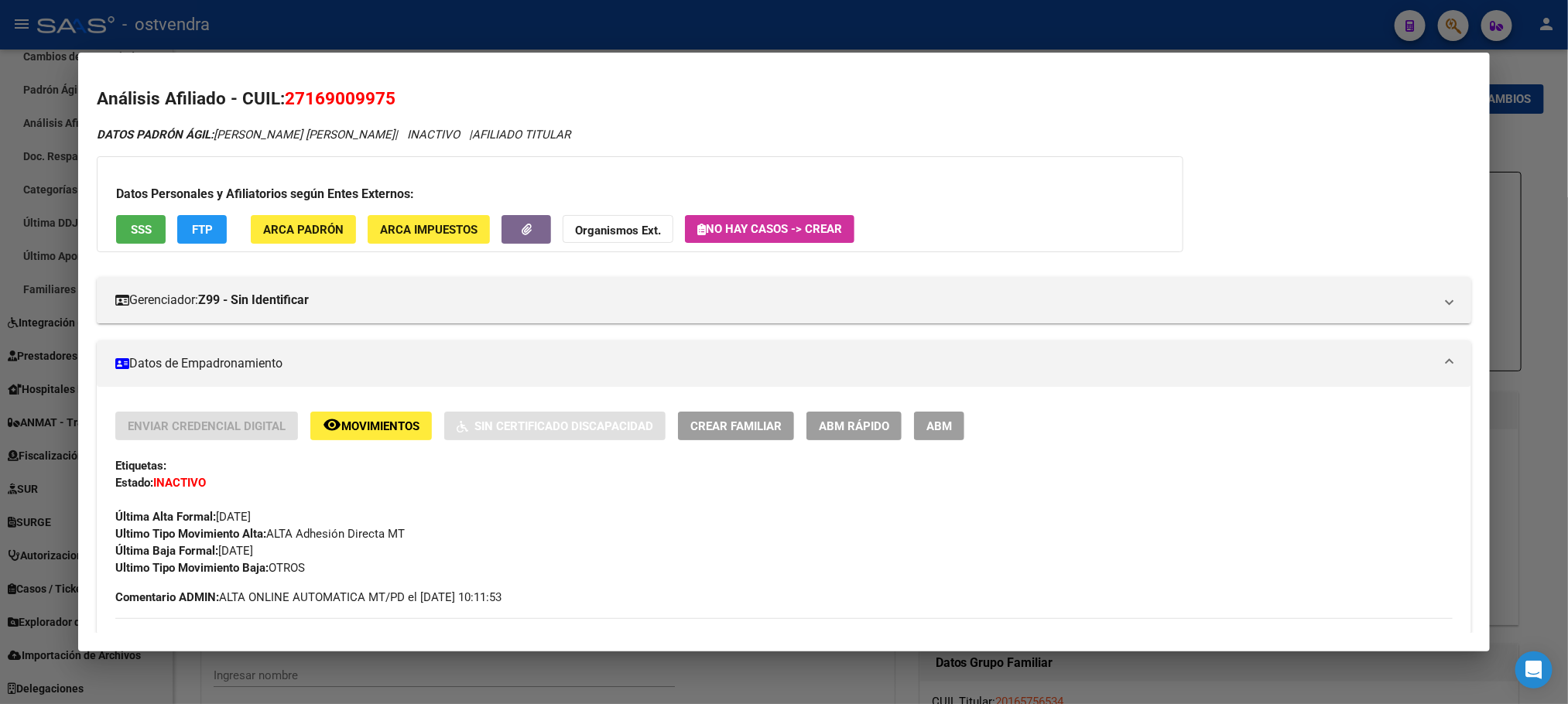
click at [203, 226] on span "FTP" at bounding box center [202, 230] width 20 height 14
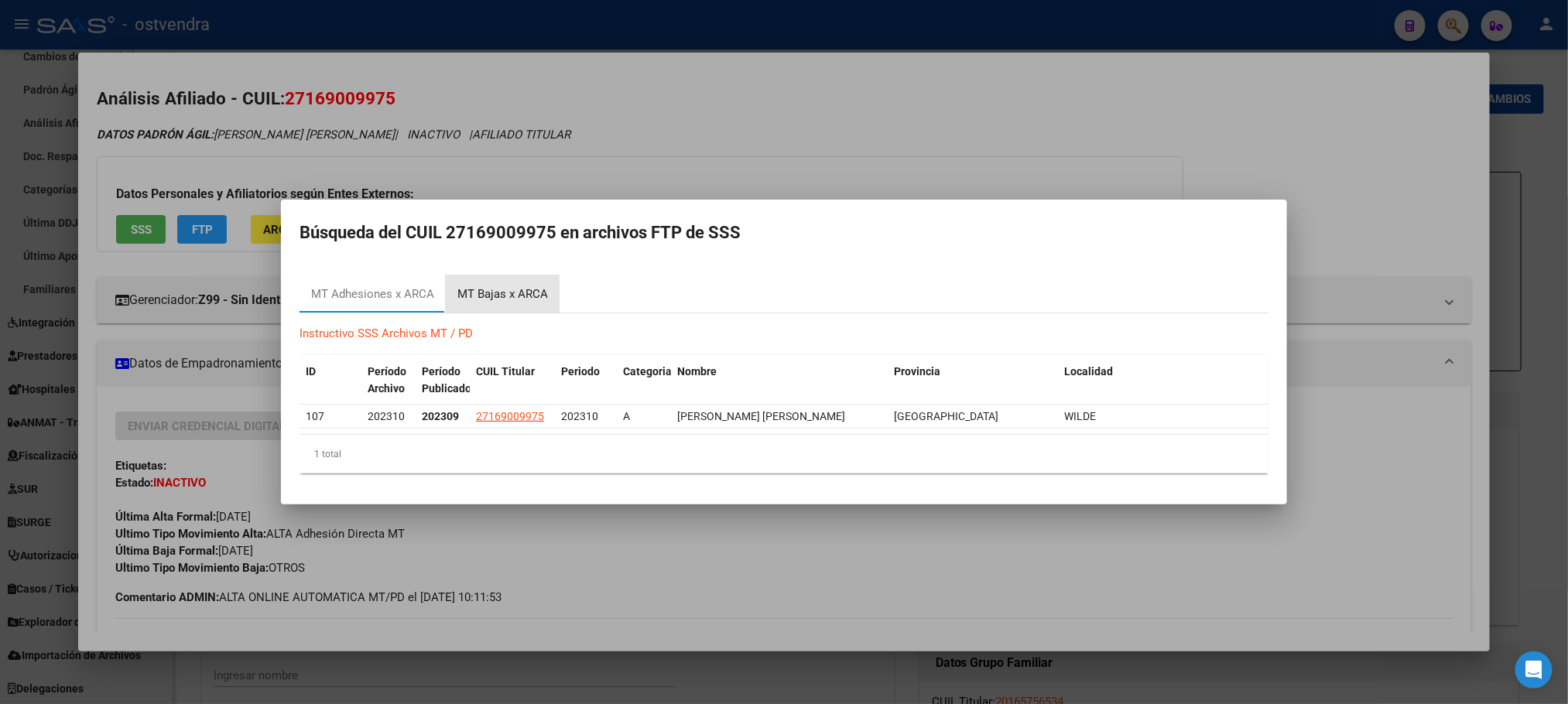
click at [535, 291] on div "MT Bajas x ARCA" at bounding box center [502, 294] width 90 height 18
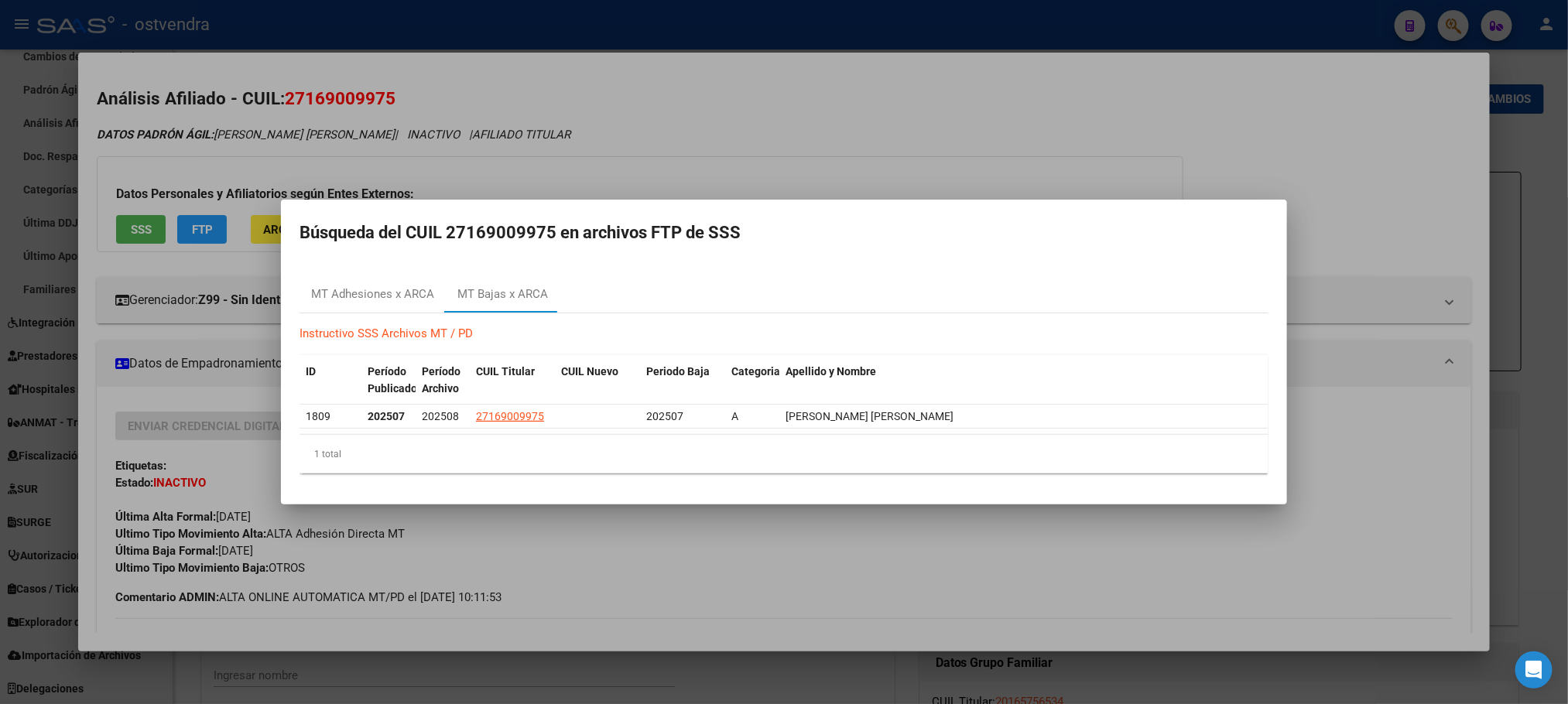
click at [876, 128] on div at bounding box center [784, 352] width 1568 height 704
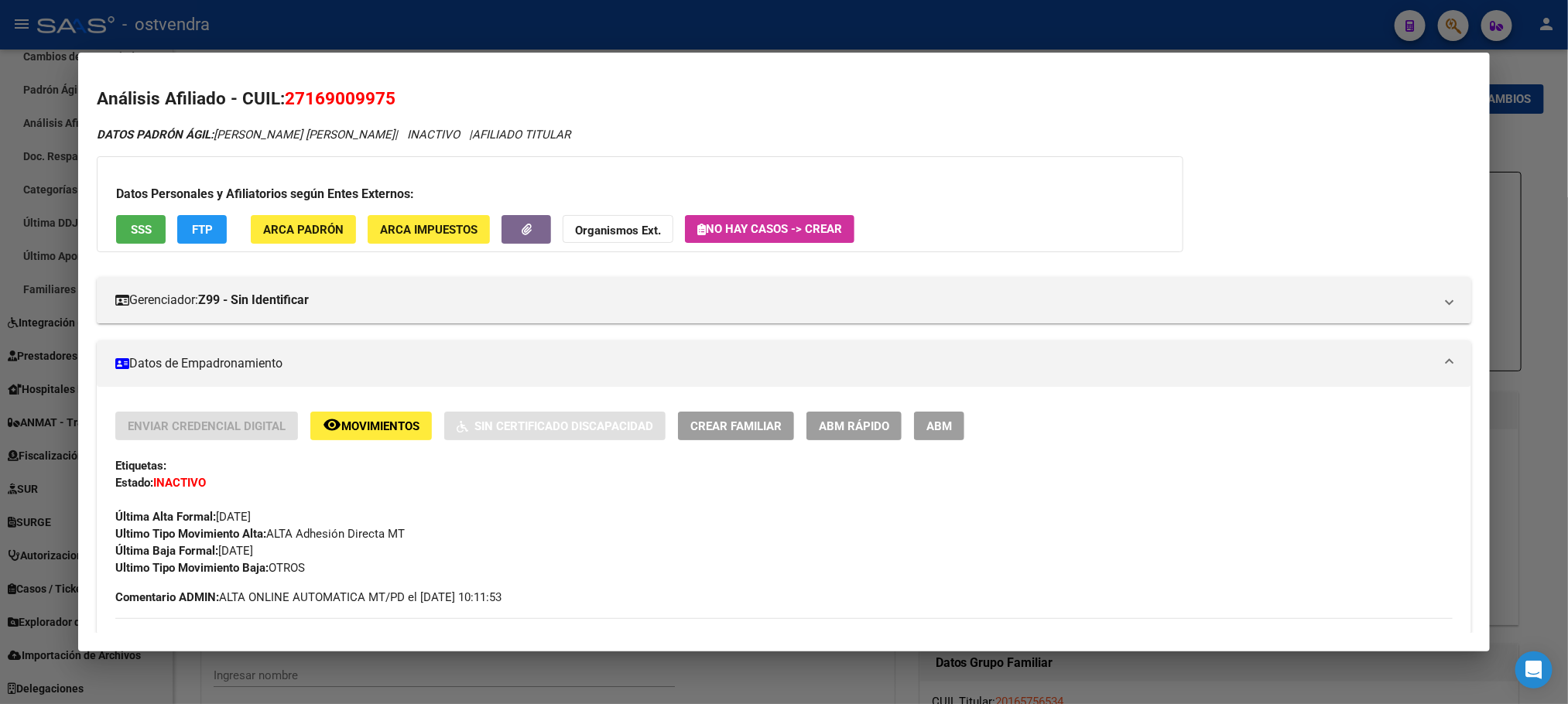
drag, startPoint x: 938, startPoint y: 419, endPoint x: 276, endPoint y: 439, distance: 662.3
click at [834, 537] on div "Enviar Credencial Digital remove_red_eye Movimientos Sin Certificado Discapacid…" at bounding box center [783, 494] width 1336 height 165
click at [339, 439] on button "remove_red_eye Movimientos" at bounding box center [371, 427] width 121 height 29
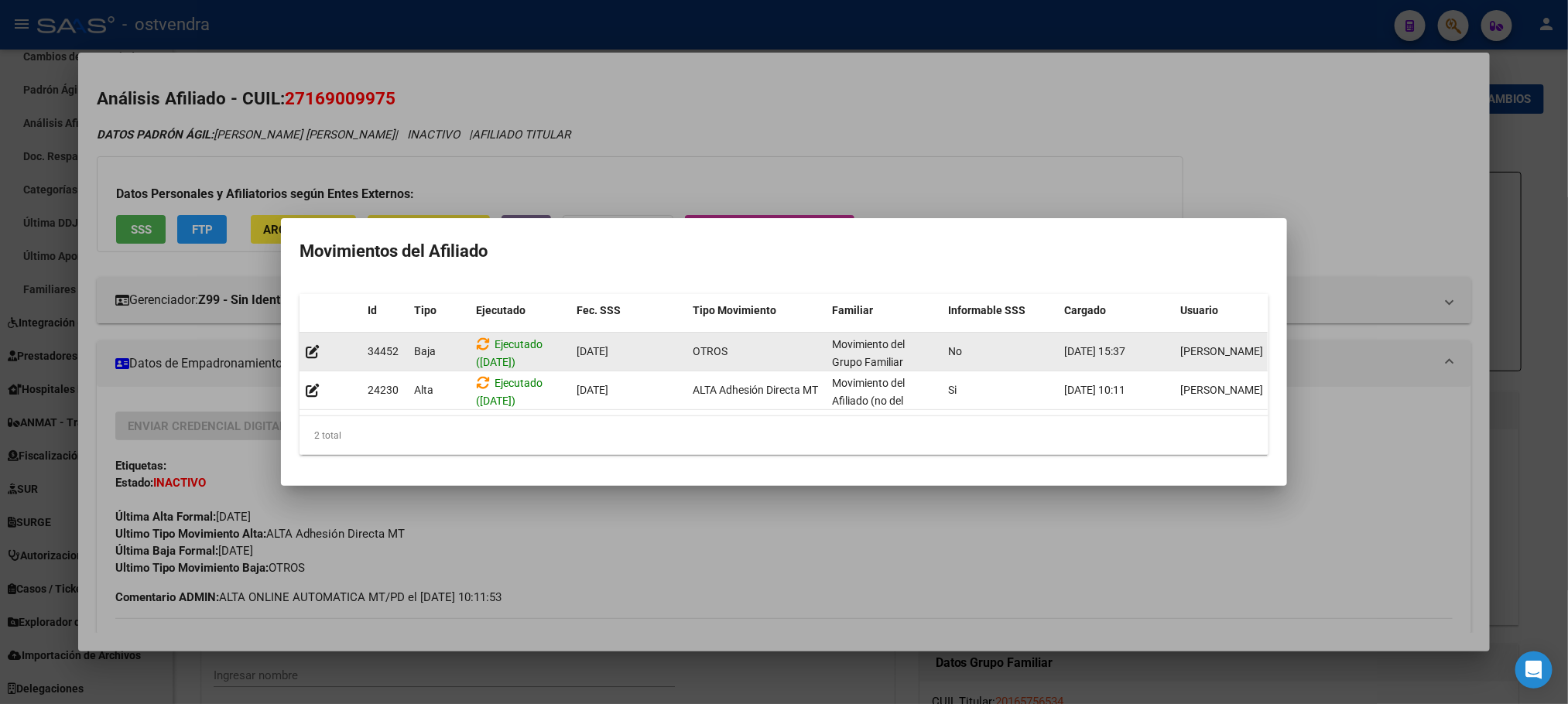
click at [299, 340] on datatable-body-cell at bounding box center [330, 352] width 62 height 38
click at [305, 345] on icon at bounding box center [312, 352] width 14 height 15
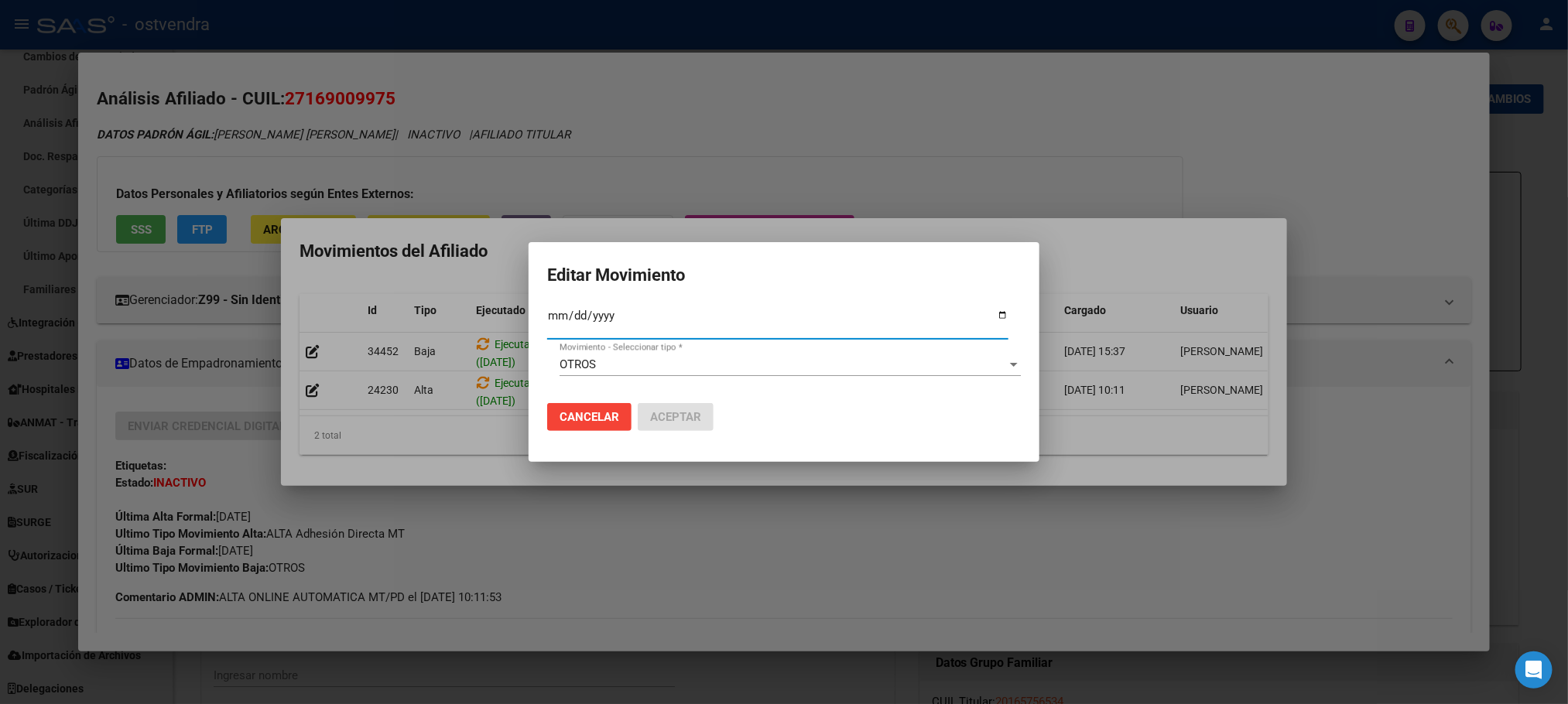
type input "2024-04-03"
type input "[DATE]"
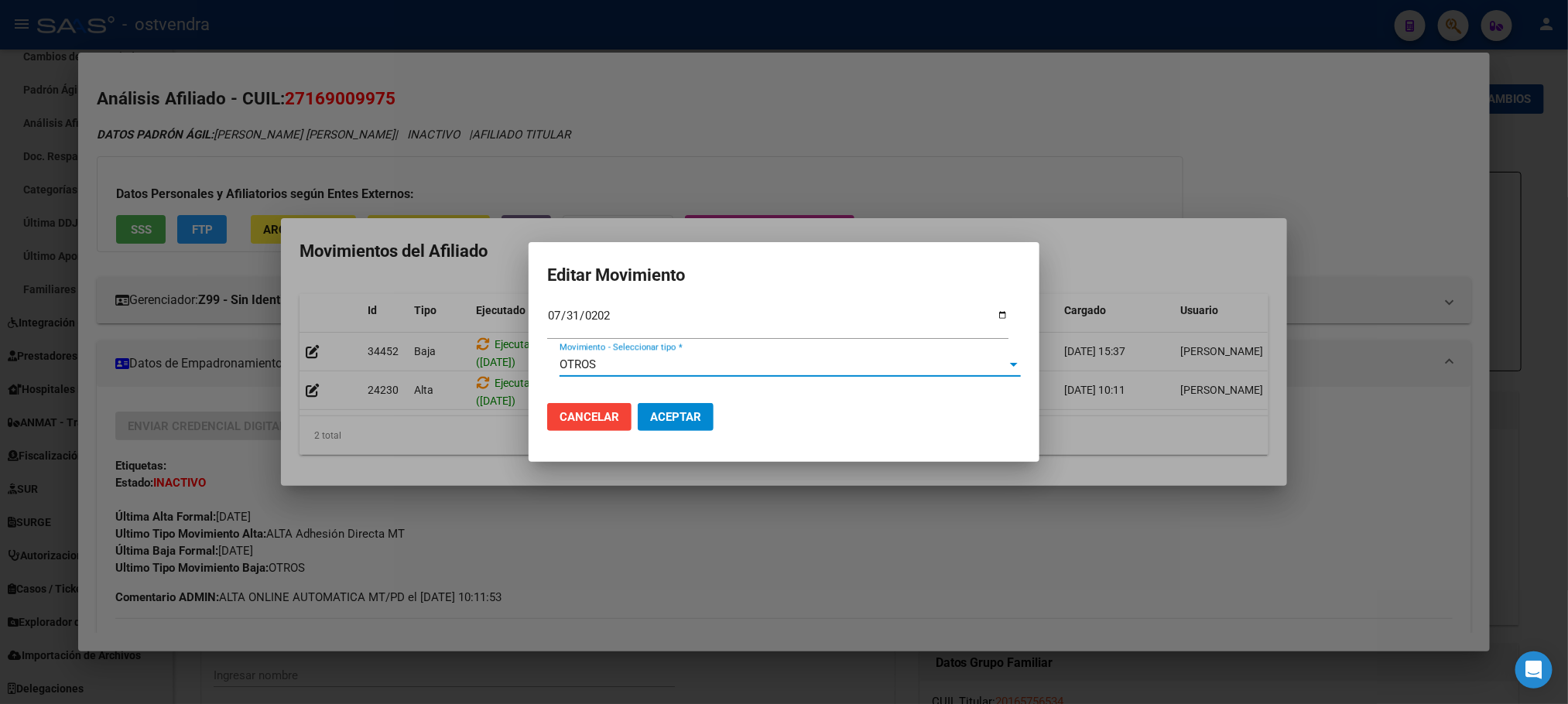
click at [703, 367] on div "OTROS" at bounding box center [783, 364] width 447 height 14
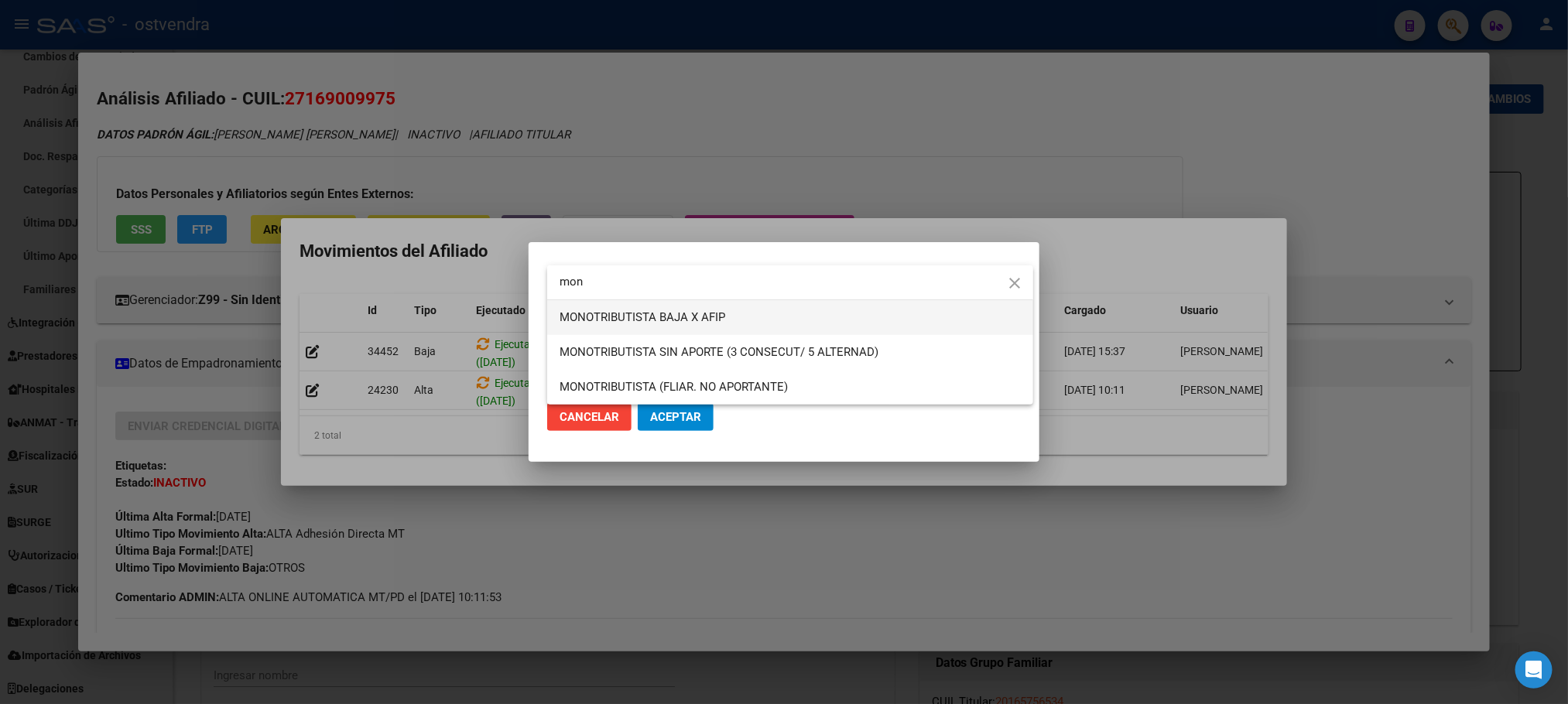
type input "mon"
click at [736, 304] on span "MONOTRIBUTISTA BAJA X AFIP" at bounding box center [790, 317] width 462 height 35
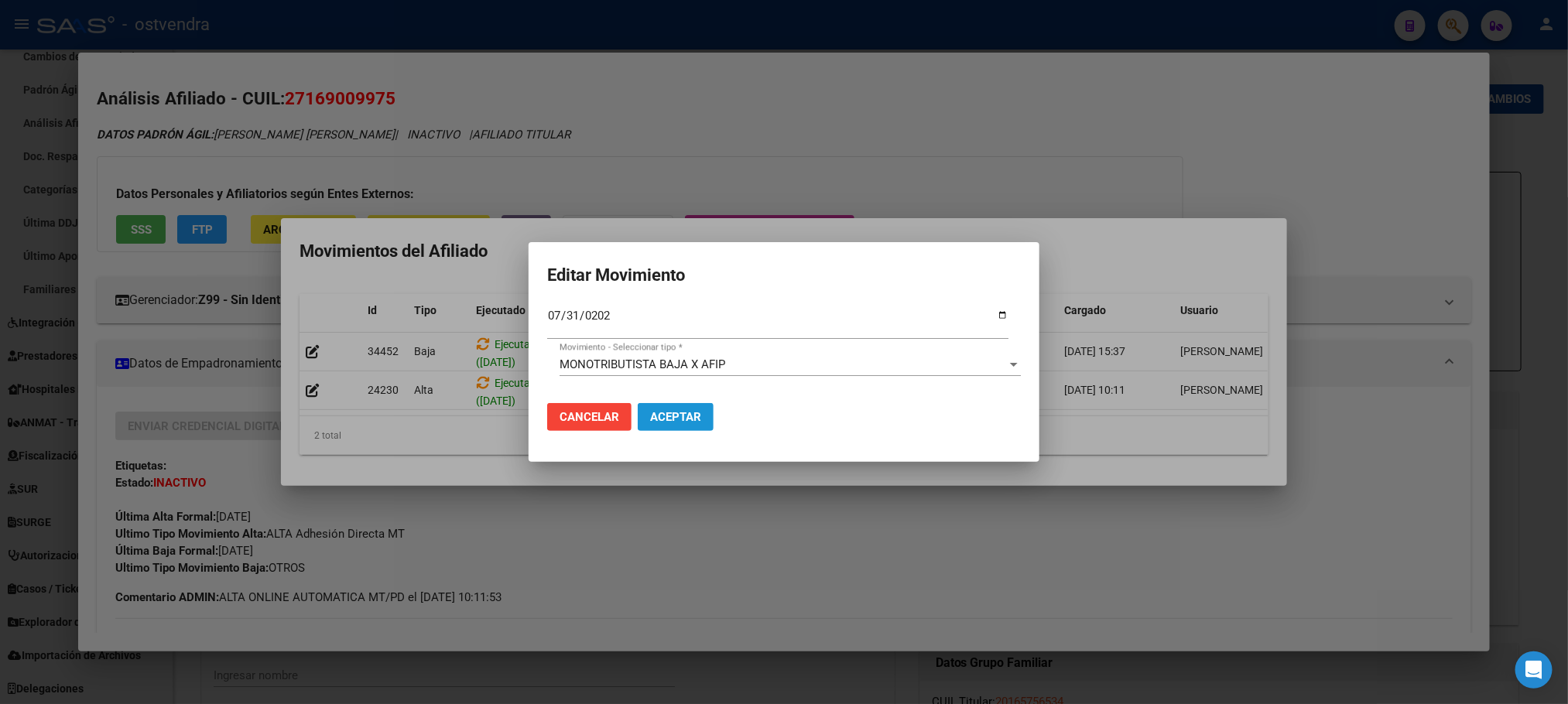
click at [685, 430] on button "Aceptar" at bounding box center [675, 417] width 76 height 28
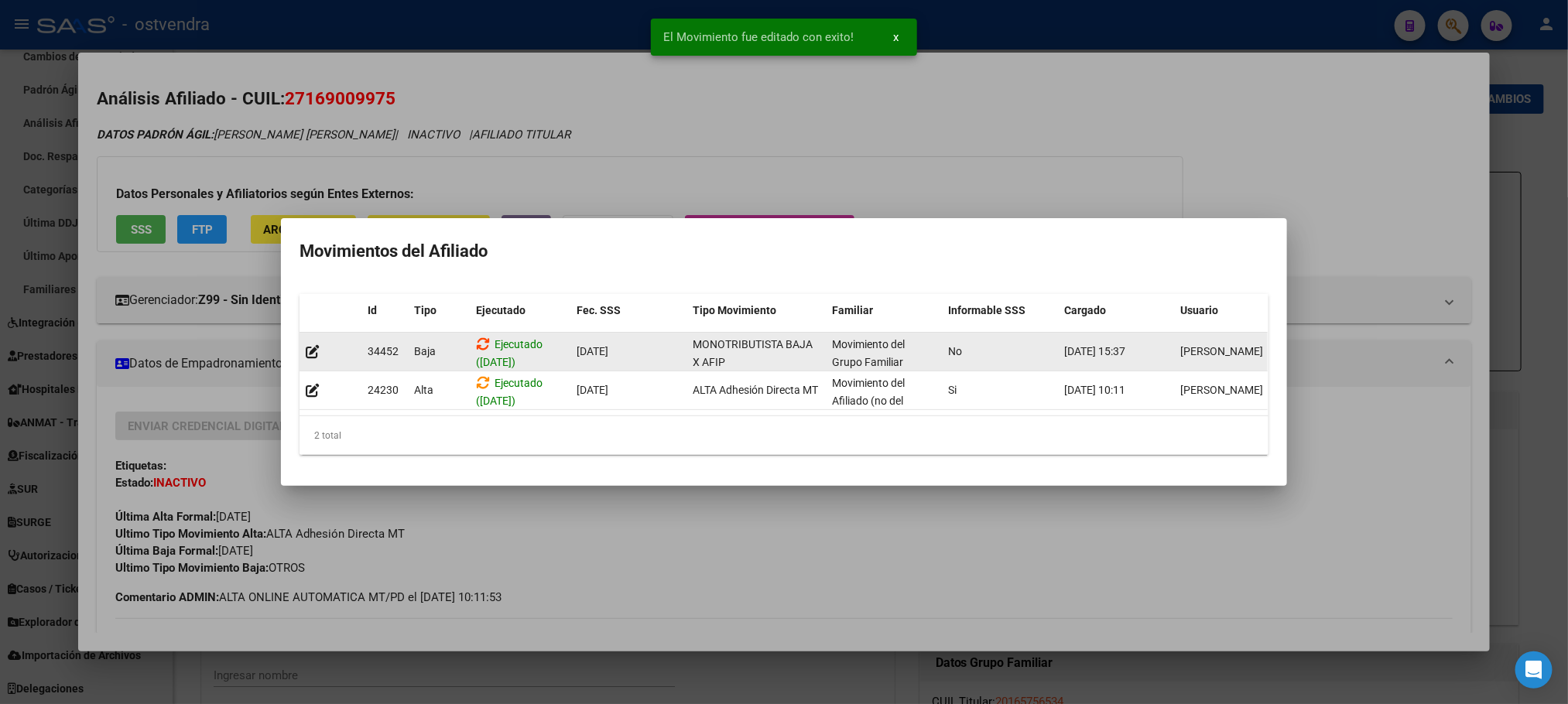
click at [479, 337] on icon at bounding box center [483, 344] width 14 height 15
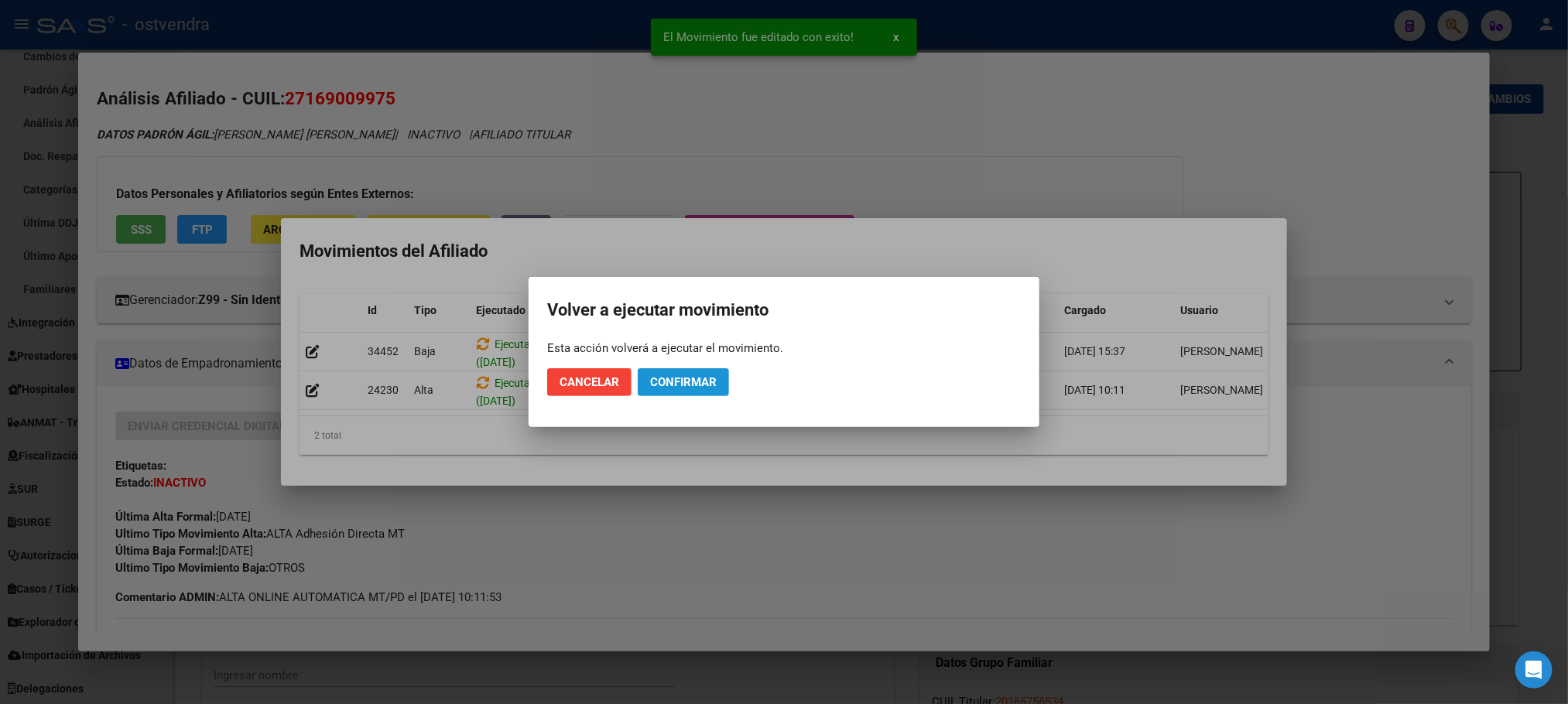
click at [713, 393] on button "Confirmar" at bounding box center [682, 382] width 91 height 28
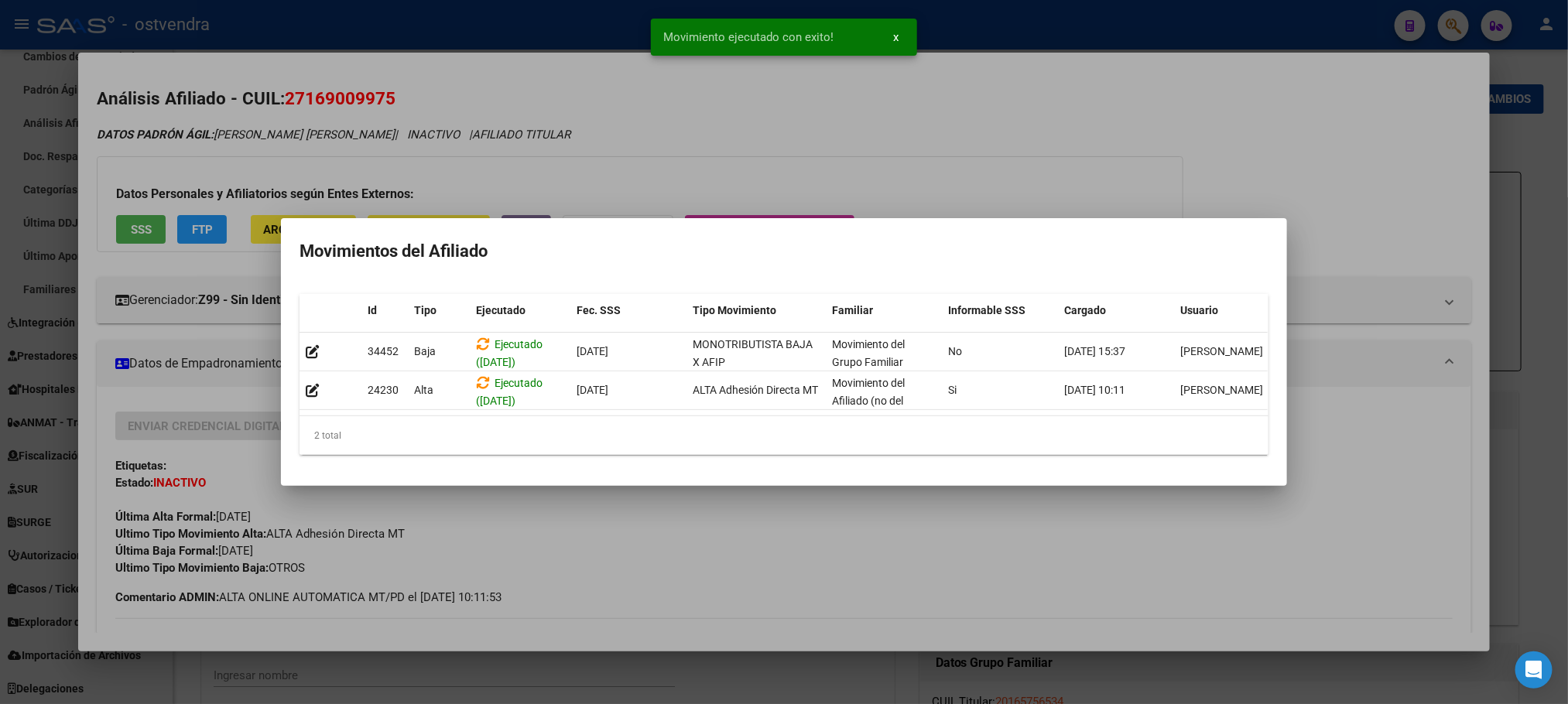
click at [973, 172] on div at bounding box center [784, 352] width 1568 height 704
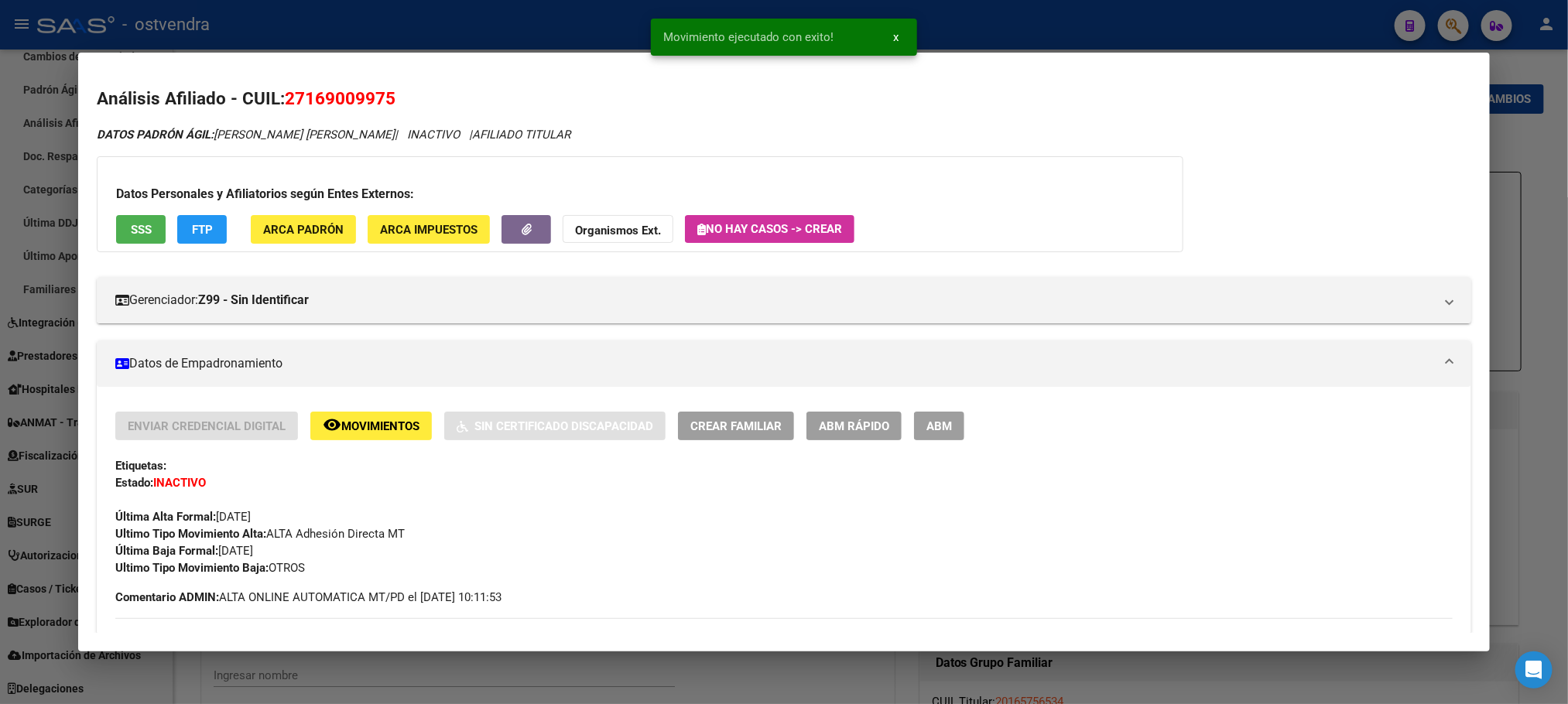
drag, startPoint x: 611, startPoint y: 160, endPoint x: 655, endPoint y: 40, distance: 127.8
click at [612, 160] on div "Datos Personales y Afiliatorios según Entes Externos: SSS FTP ARCA Padrón ARCA …" at bounding box center [639, 204] width 1086 height 96
click at [700, 49] on div at bounding box center [784, 352] width 1568 height 704
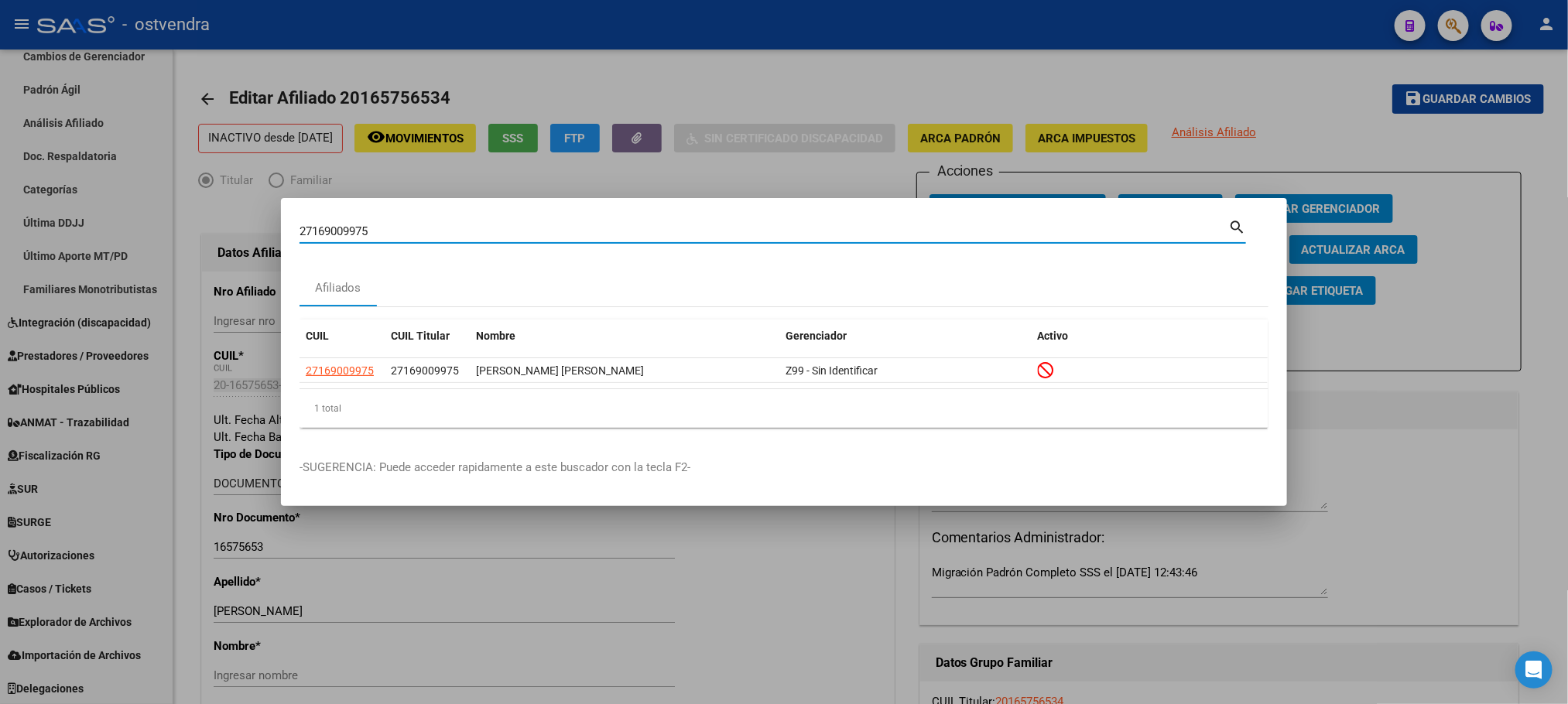
drag, startPoint x: 476, startPoint y: 230, endPoint x: 156, endPoint y: 223, distance: 320.1
click at [156, 223] on div "27169009975 Buscar (apellido, dni, cuil, nro traspaso, cuit, obra social) searc…" at bounding box center [784, 352] width 1568 height 704
paste input "0382981813"
type input "20382981813"
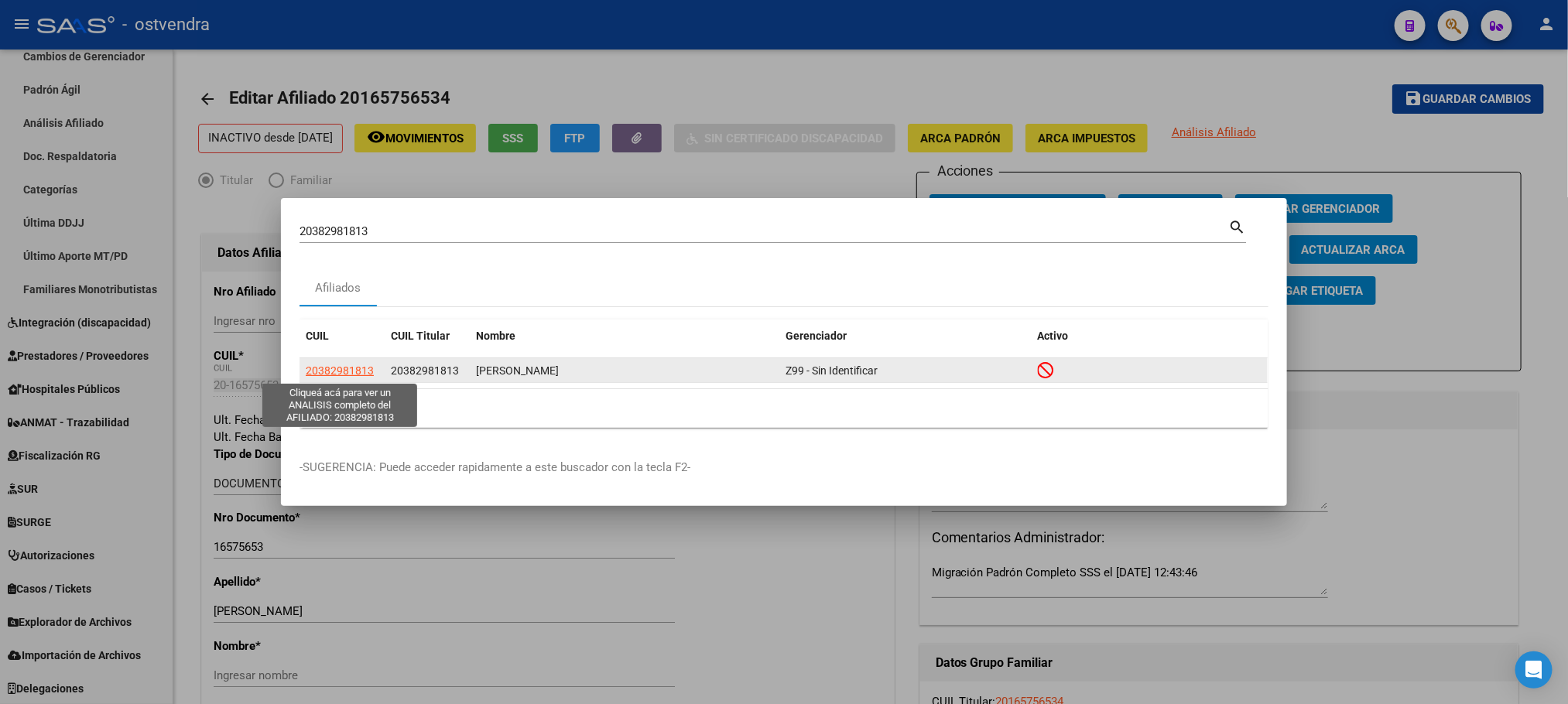
click at [360, 365] on span "20382981813" at bounding box center [340, 370] width 68 height 13
type textarea "20382981813"
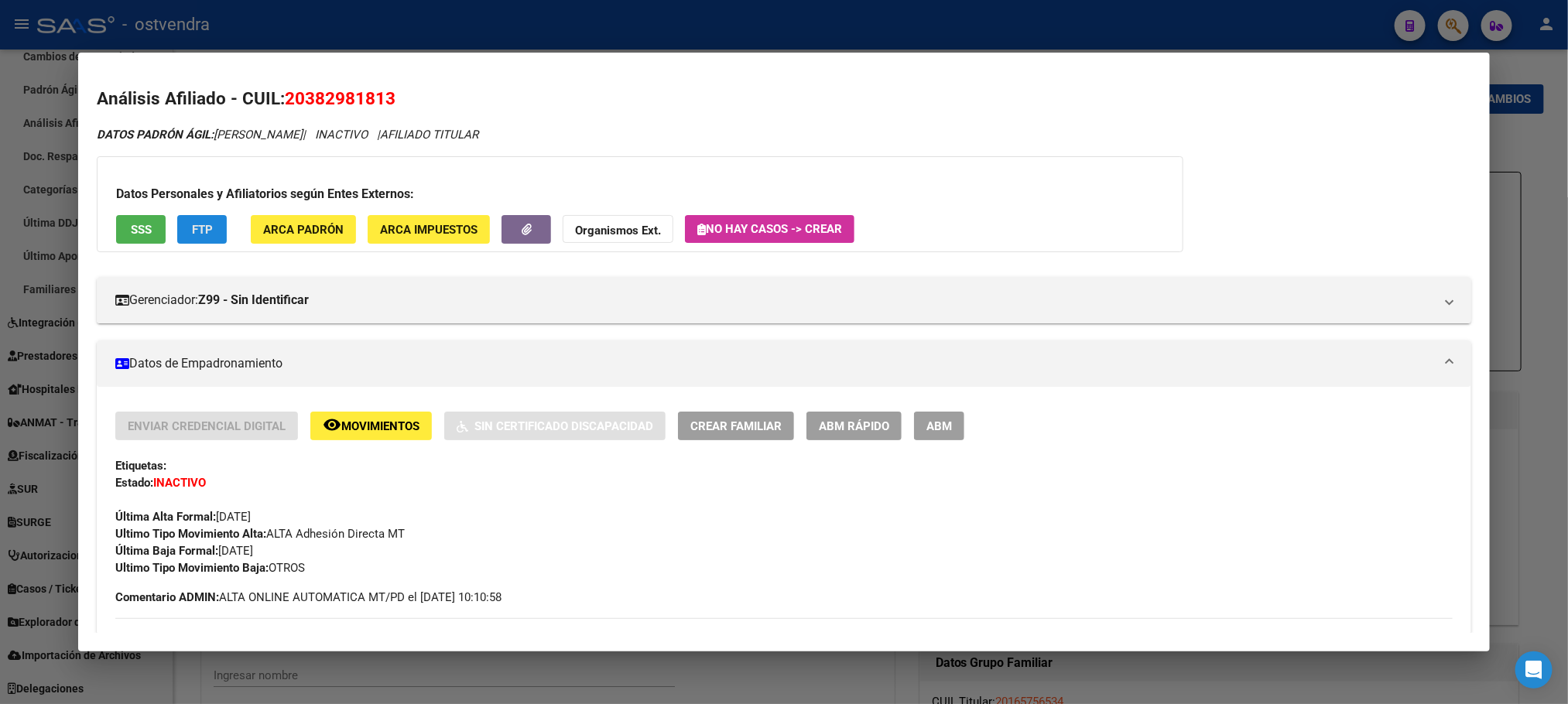
click at [192, 228] on span "FTP" at bounding box center [202, 230] width 20 height 14
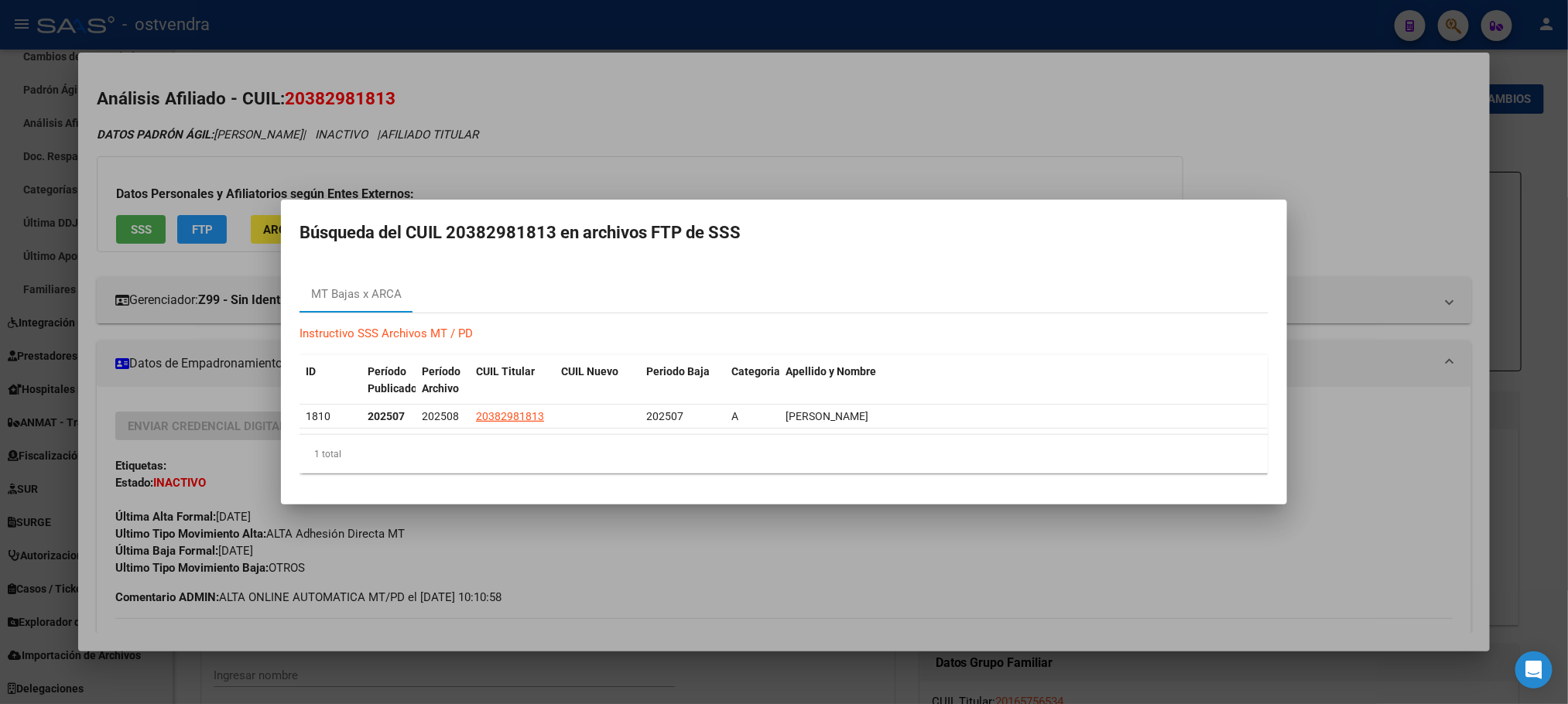
drag, startPoint x: 561, startPoint y: 159, endPoint x: 577, endPoint y: 174, distance: 21.9
click at [562, 159] on div at bounding box center [784, 352] width 1568 height 704
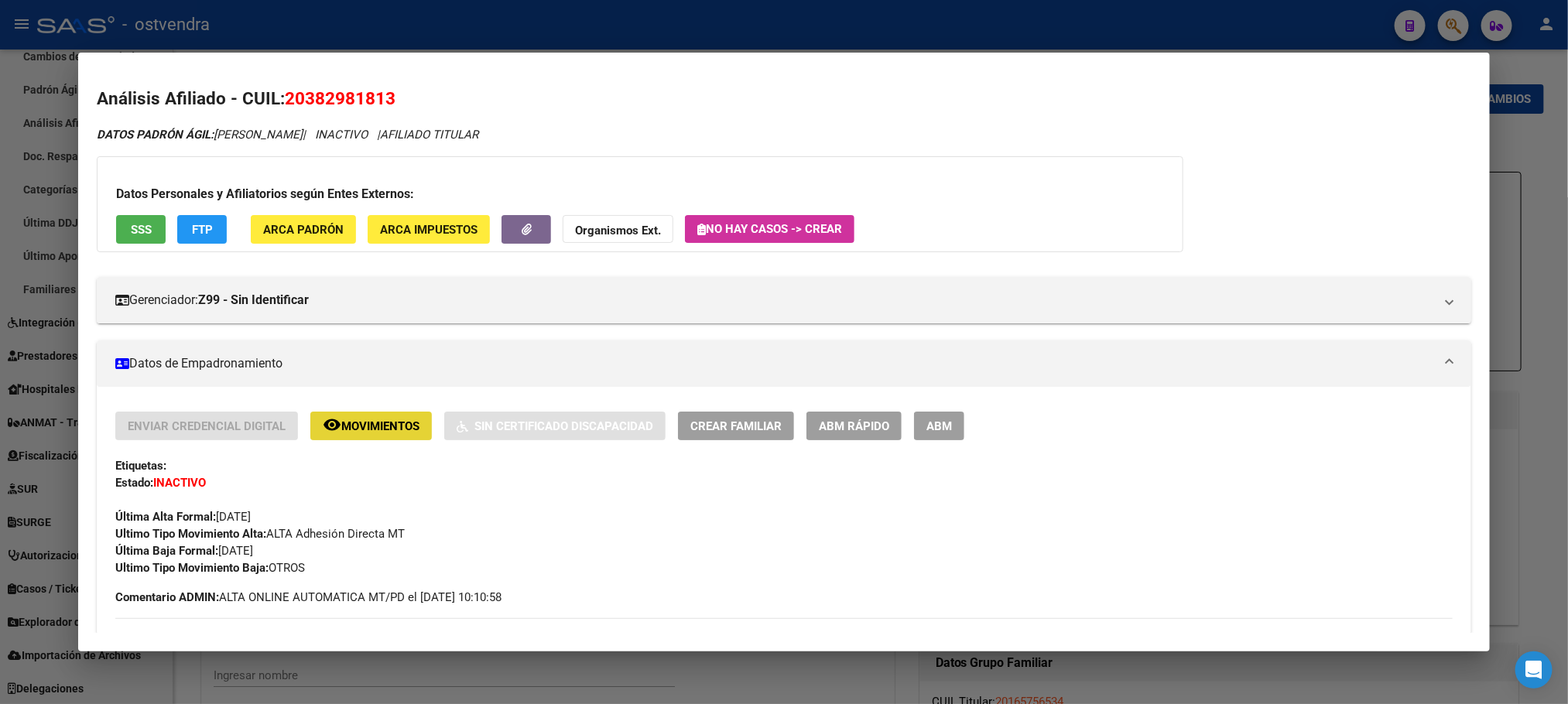
click at [361, 416] on button "remove_red_eye Movimientos" at bounding box center [371, 427] width 121 height 29
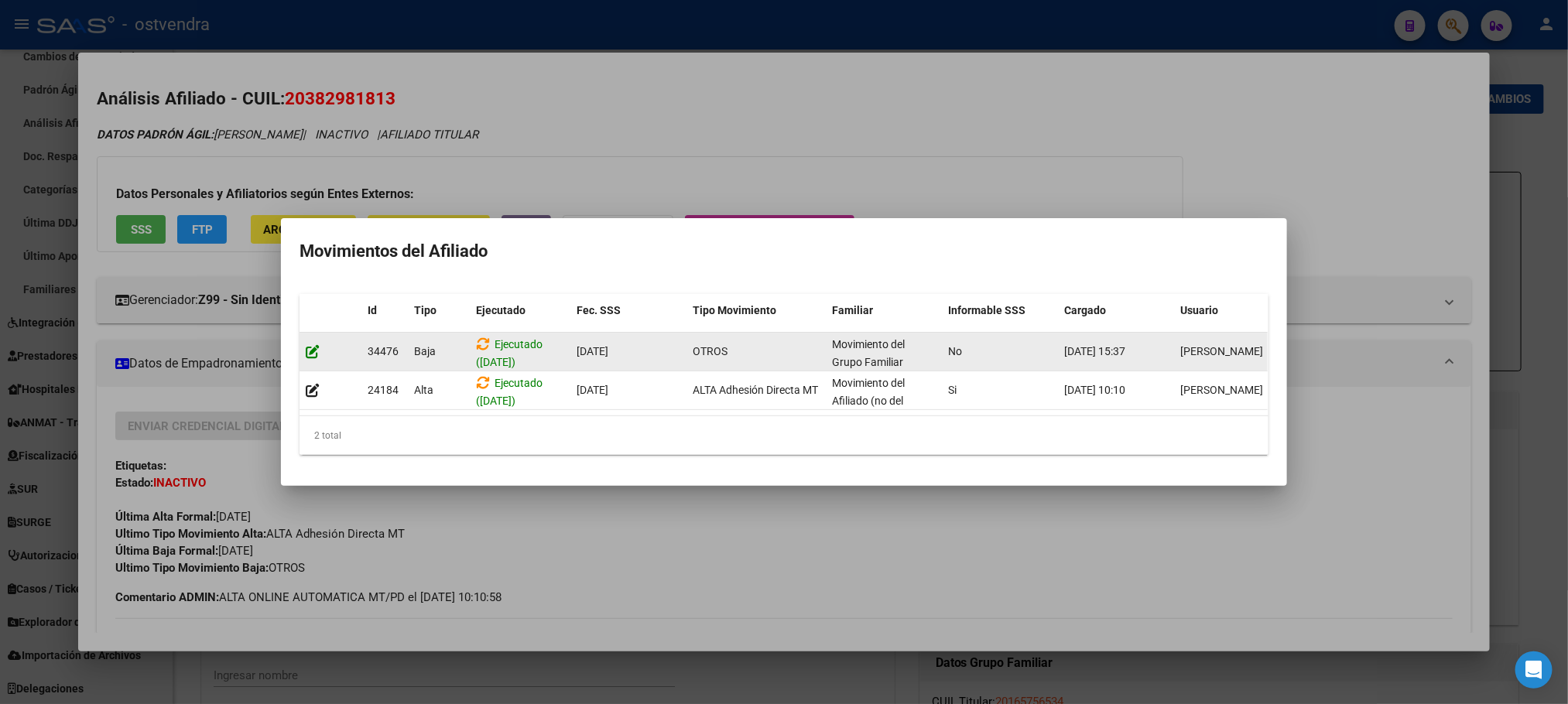
click at [311, 345] on icon at bounding box center [312, 352] width 14 height 15
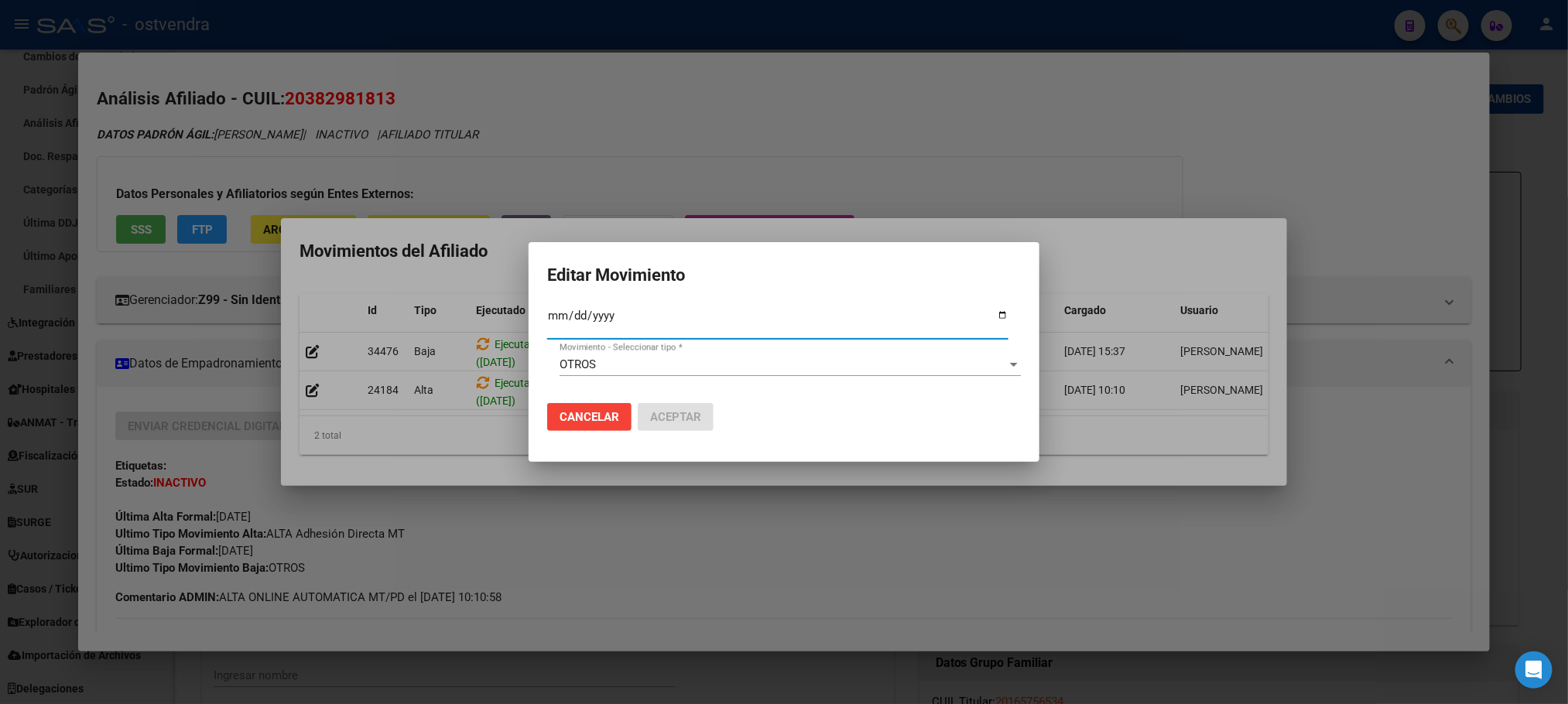
type input "2024-04-03"
type input "[DATE]"
click at [619, 355] on div "OTROS Movimiento - Seleccionar tipo *" at bounding box center [790, 364] width 462 height 23
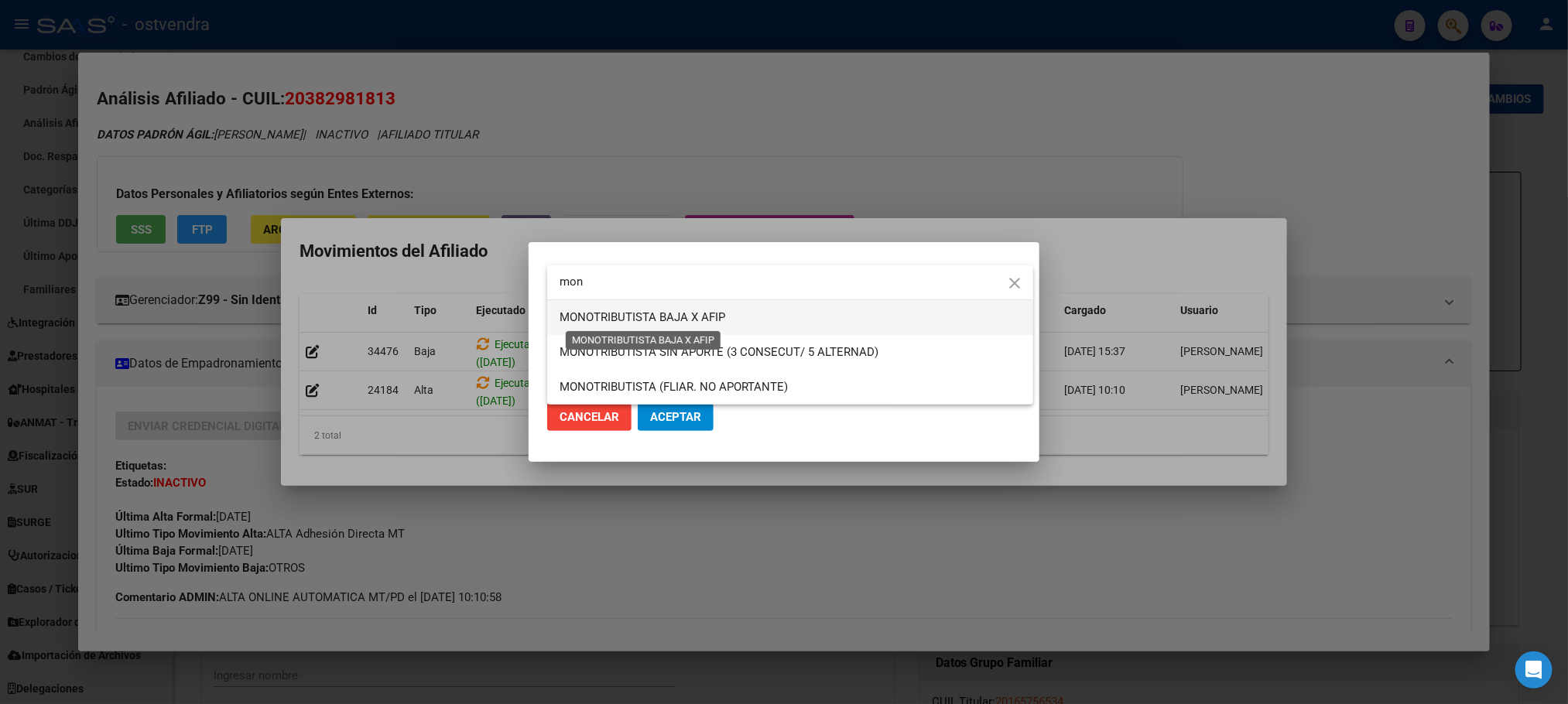
type input "mon"
click at [615, 318] on span "MONOTRIBUTISTA BAJA X AFIP" at bounding box center [642, 317] width 166 height 14
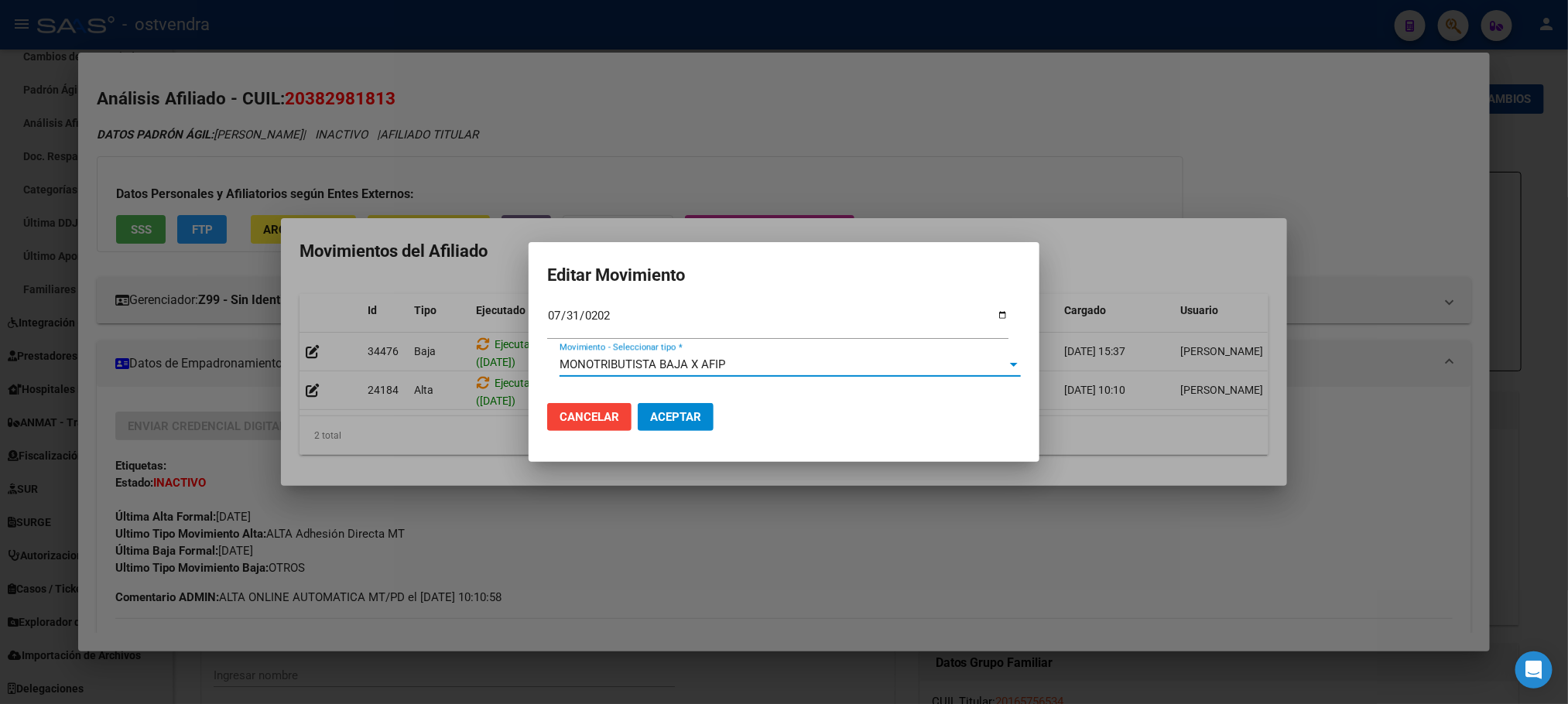
click at [683, 426] on button "Aceptar" at bounding box center [675, 417] width 76 height 28
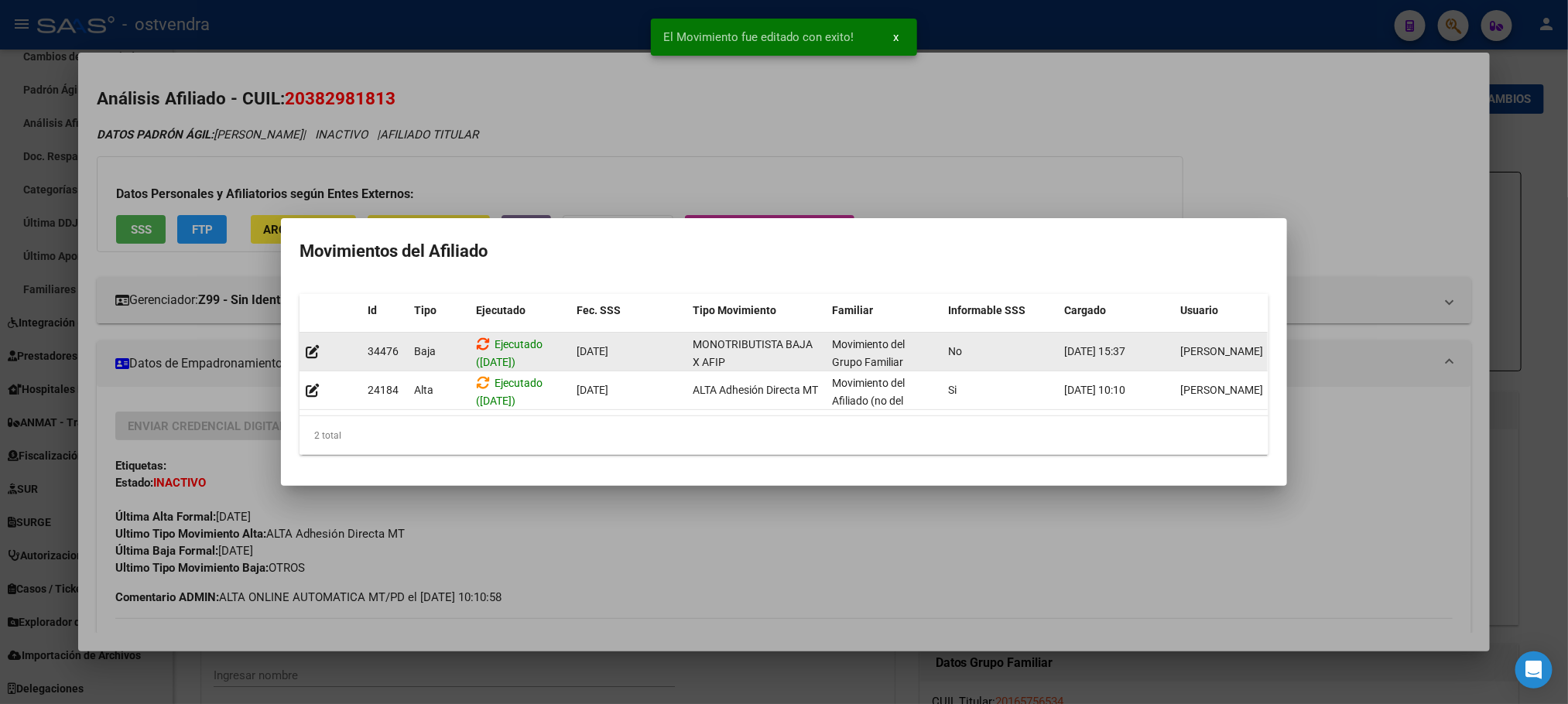
click at [481, 337] on icon at bounding box center [483, 344] width 14 height 15
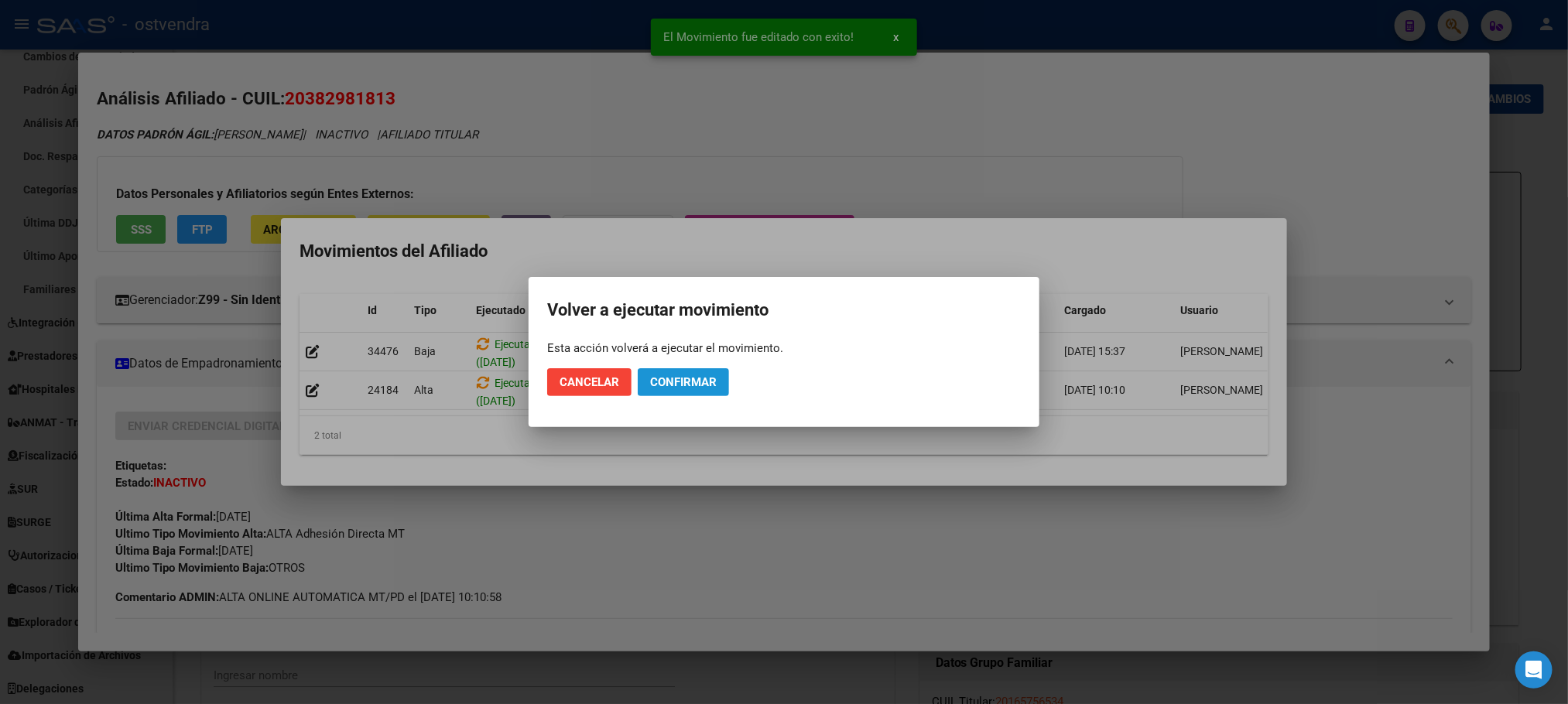
click at [720, 391] on button "Confirmar" at bounding box center [682, 382] width 91 height 28
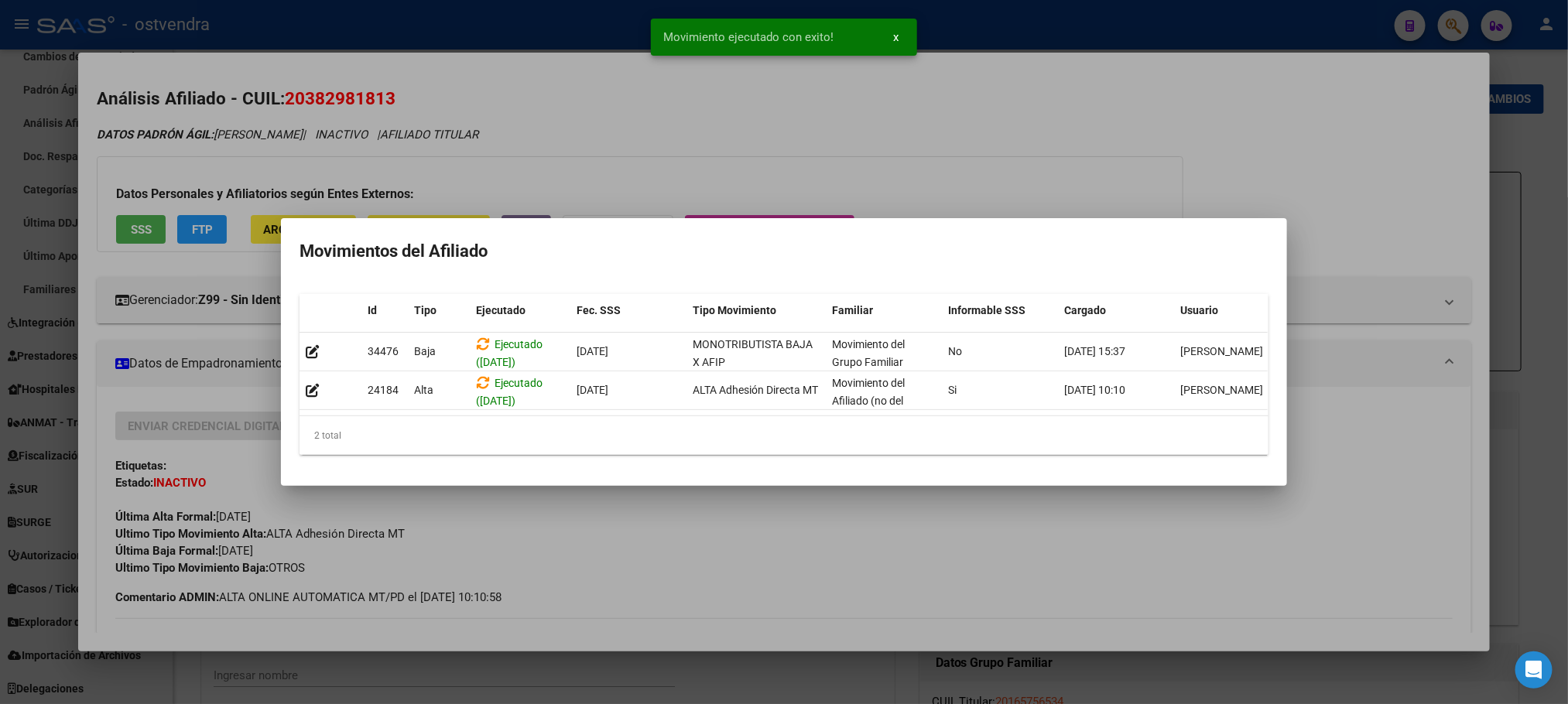
click at [1001, 137] on div at bounding box center [784, 352] width 1568 height 704
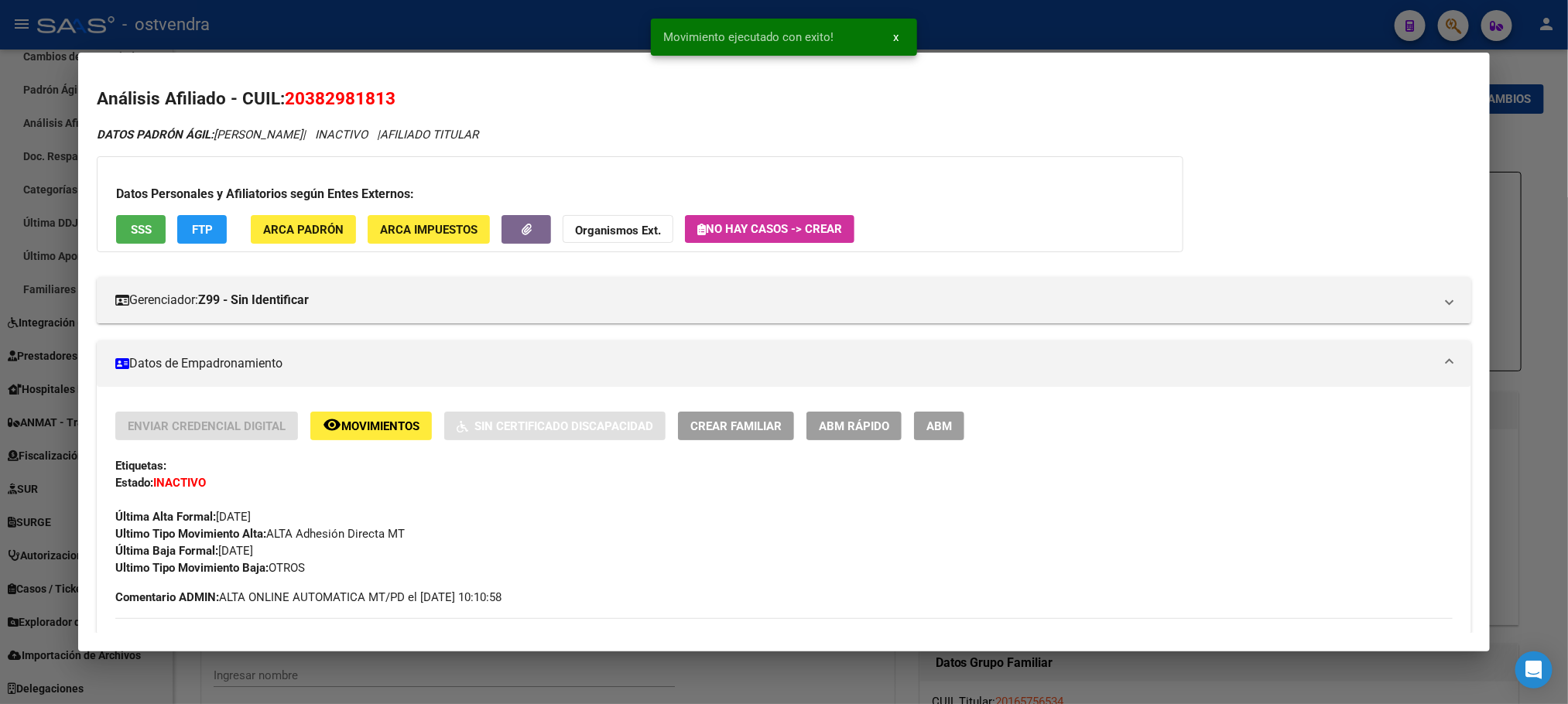
click at [996, 148] on div "DATOS PADRÓN ÁGIL: BARREDA EMILIO | INACTIVO | AFILIADO TITULAR Datos Personale…" at bounding box center [783, 695] width 1373 height 1137
drag, startPoint x: 708, startPoint y: 107, endPoint x: 761, endPoint y: 23, distance: 99.3
click at [712, 98] on h2 "Análisis Afiliado - CUIL: 20382981813" at bounding box center [783, 99] width 1373 height 26
click at [761, 23] on div at bounding box center [784, 352] width 1568 height 704
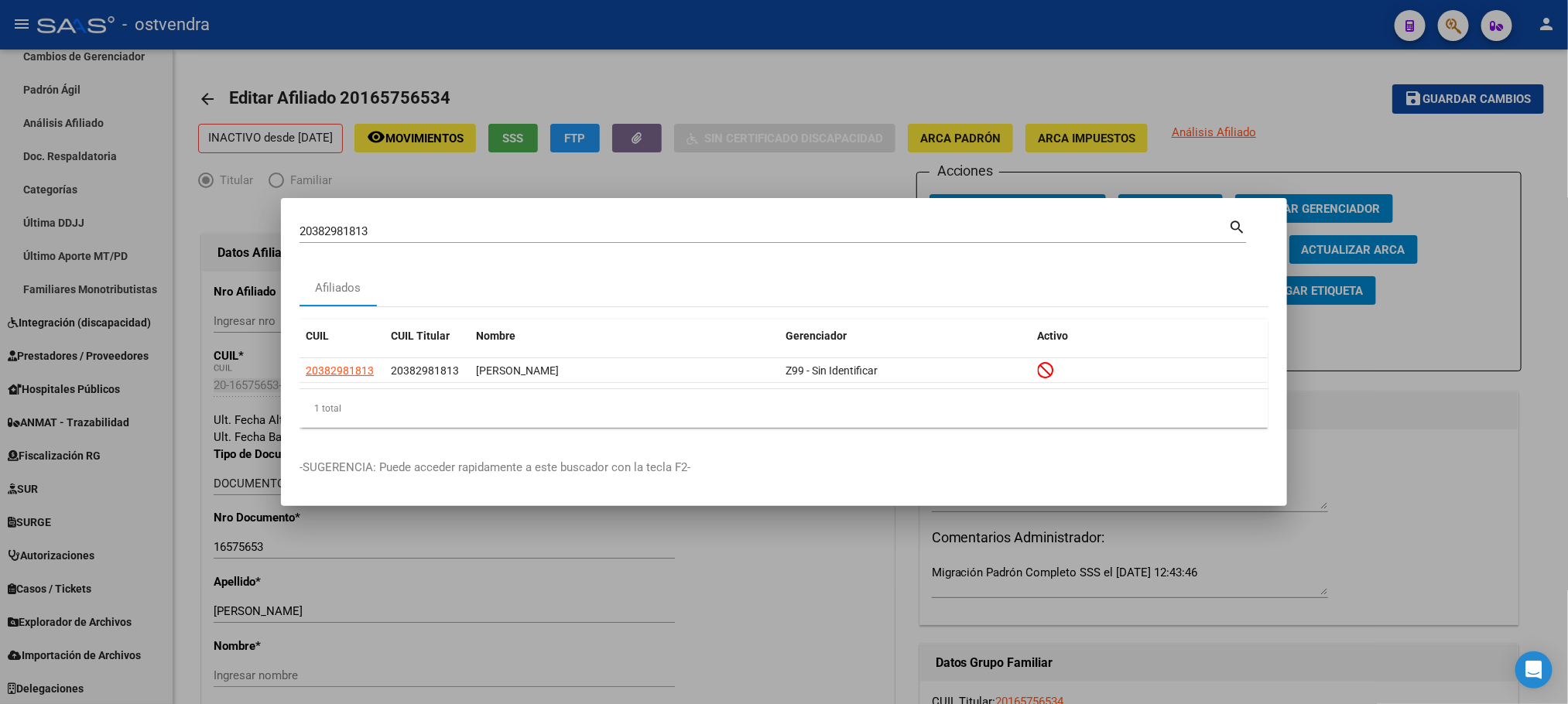
drag, startPoint x: 411, startPoint y: 240, endPoint x: 261, endPoint y: 239, distance: 150.0
click at [244, 230] on div "20382981813 Buscar (apellido, dni, cuil, nro traspaso, cuit, obra social) searc…" at bounding box center [784, 352] width 1568 height 704
click at [387, 236] on input "20382981813" at bounding box center [764, 231] width 928 height 14
drag, startPoint x: 390, startPoint y: 230, endPoint x: 277, endPoint y: 226, distance: 113.1
click at [277, 226] on div "20382981813 Buscar (apellido, dni, cuil, nro traspaso, cuit, obra social) searc…" at bounding box center [784, 352] width 1568 height 704
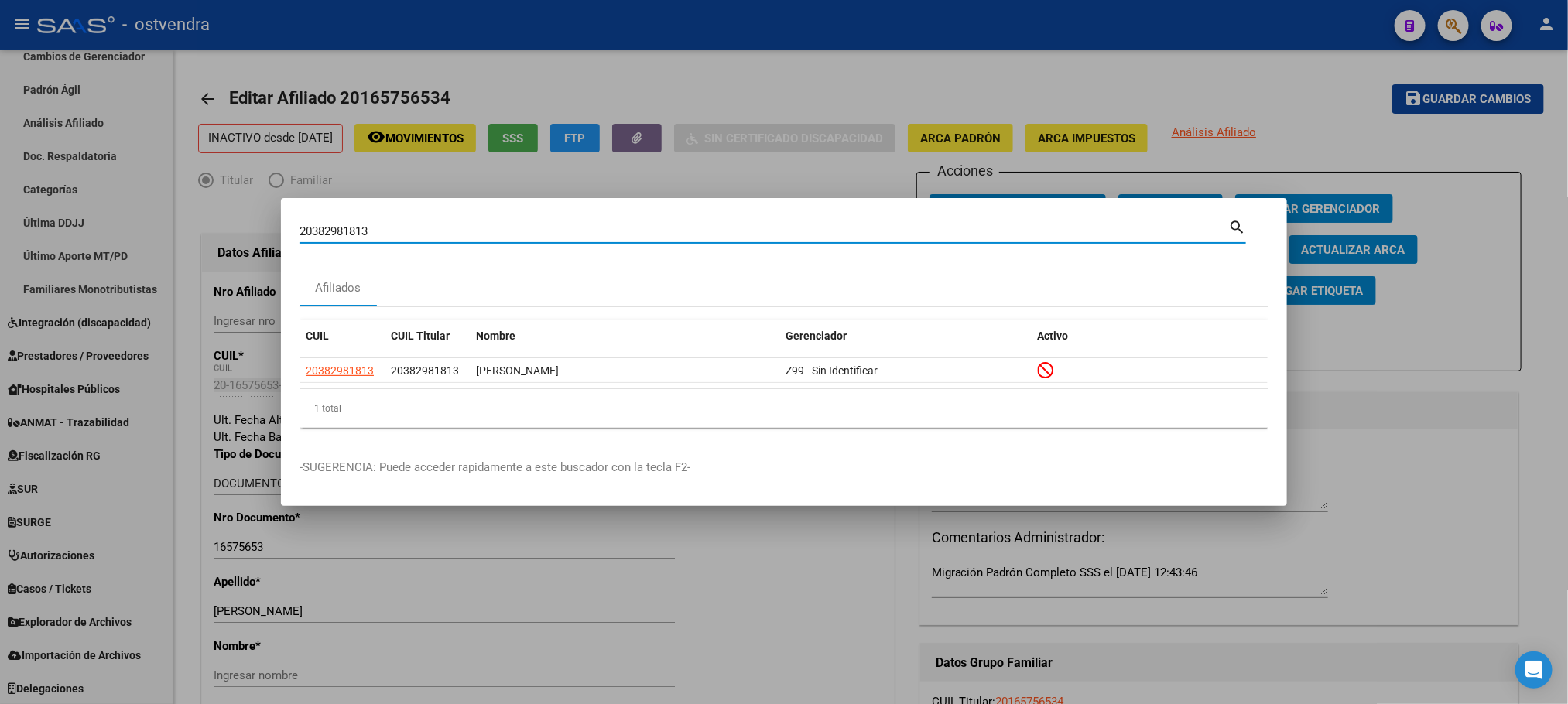
paste input "7330366260"
type input "27330366260"
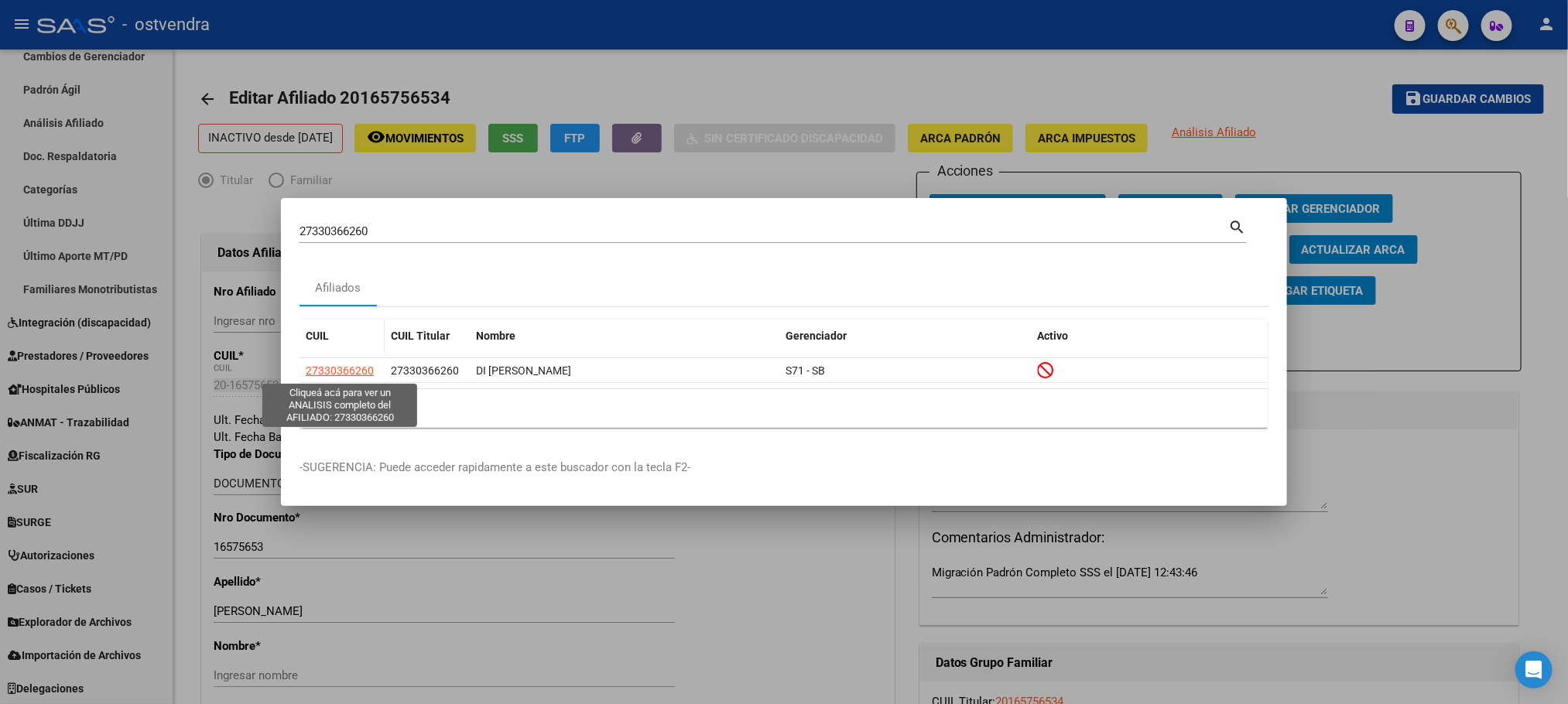
click at [319, 376] on span "27330366260" at bounding box center [340, 370] width 68 height 13
type textarea "27330366260"
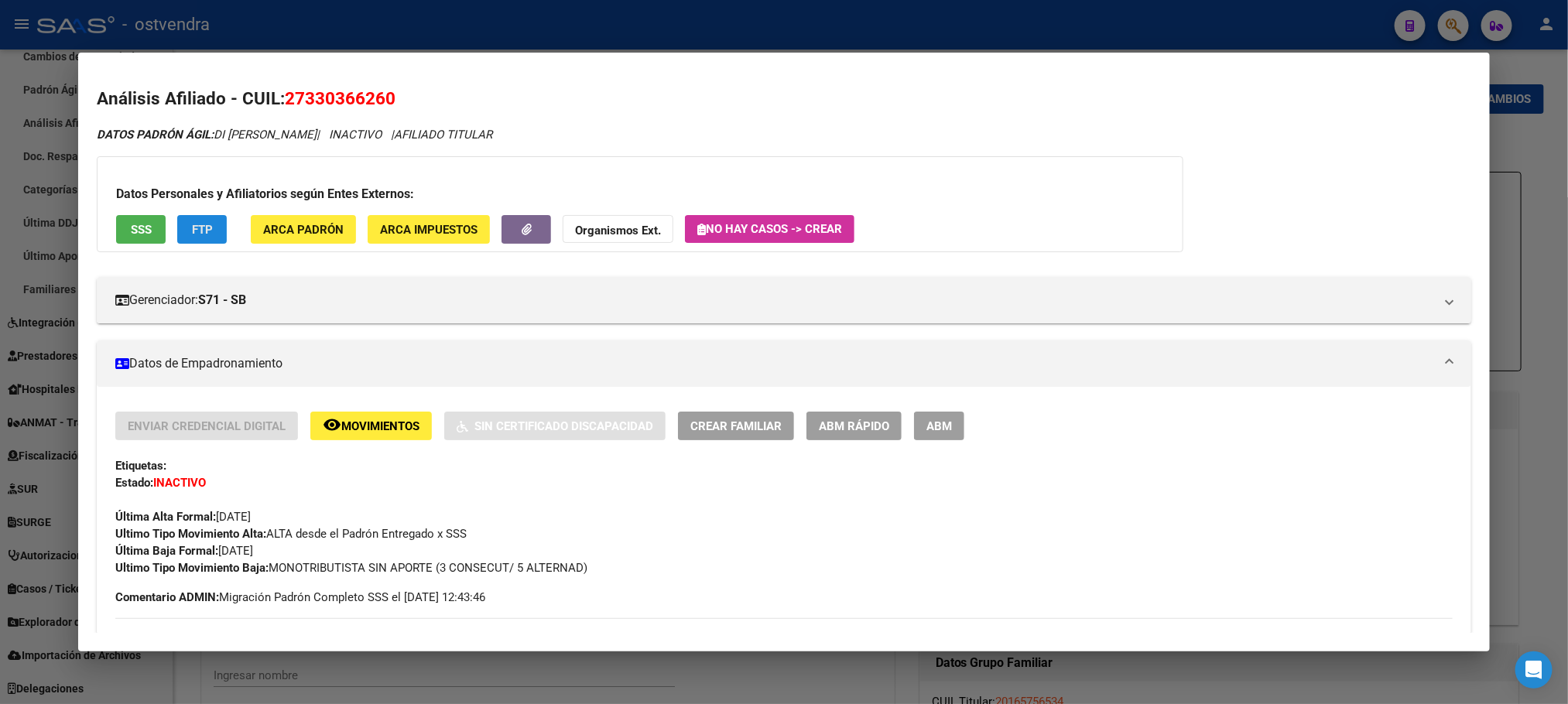
click at [183, 237] on button "FTP" at bounding box center [202, 230] width 49 height 29
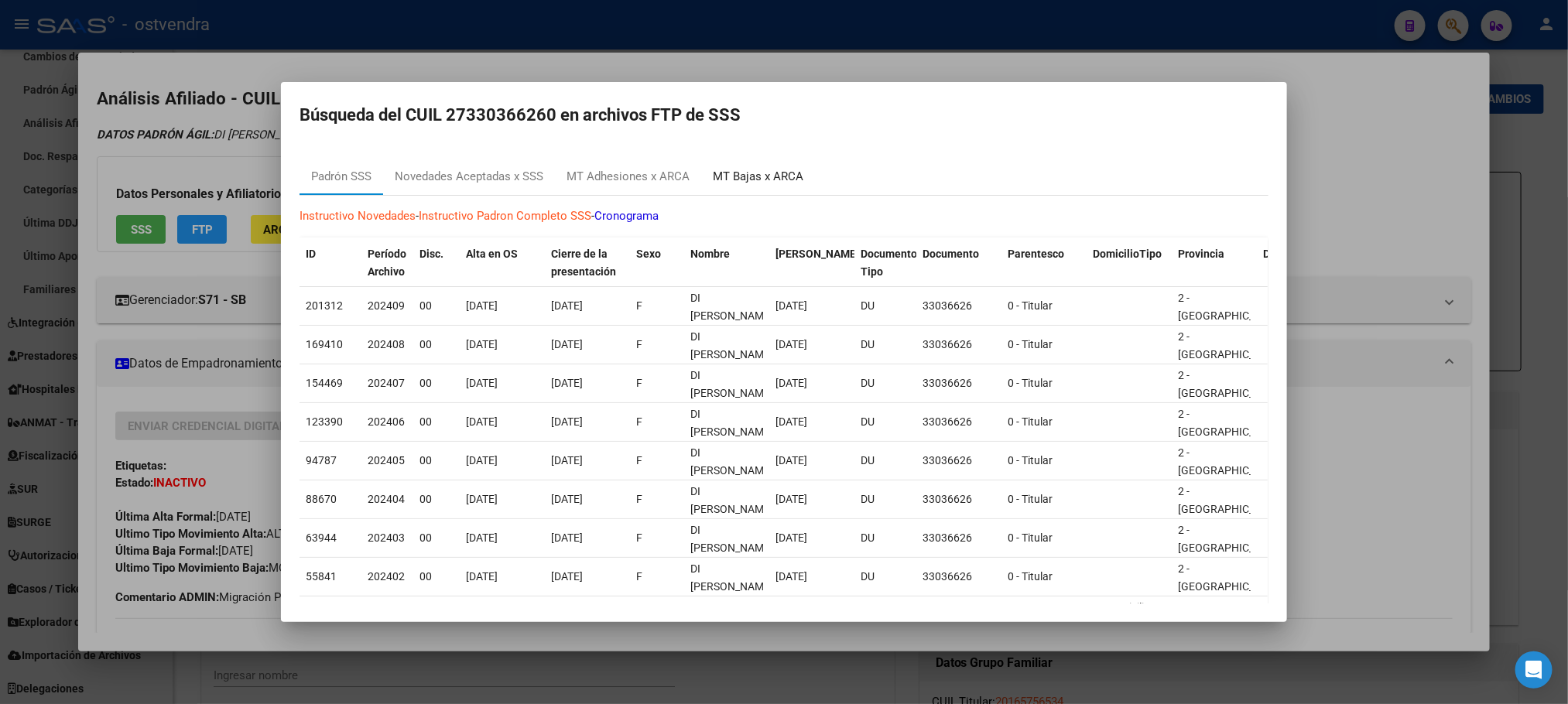
click at [762, 182] on div "MT Bajas x ARCA" at bounding box center [758, 177] width 90 height 18
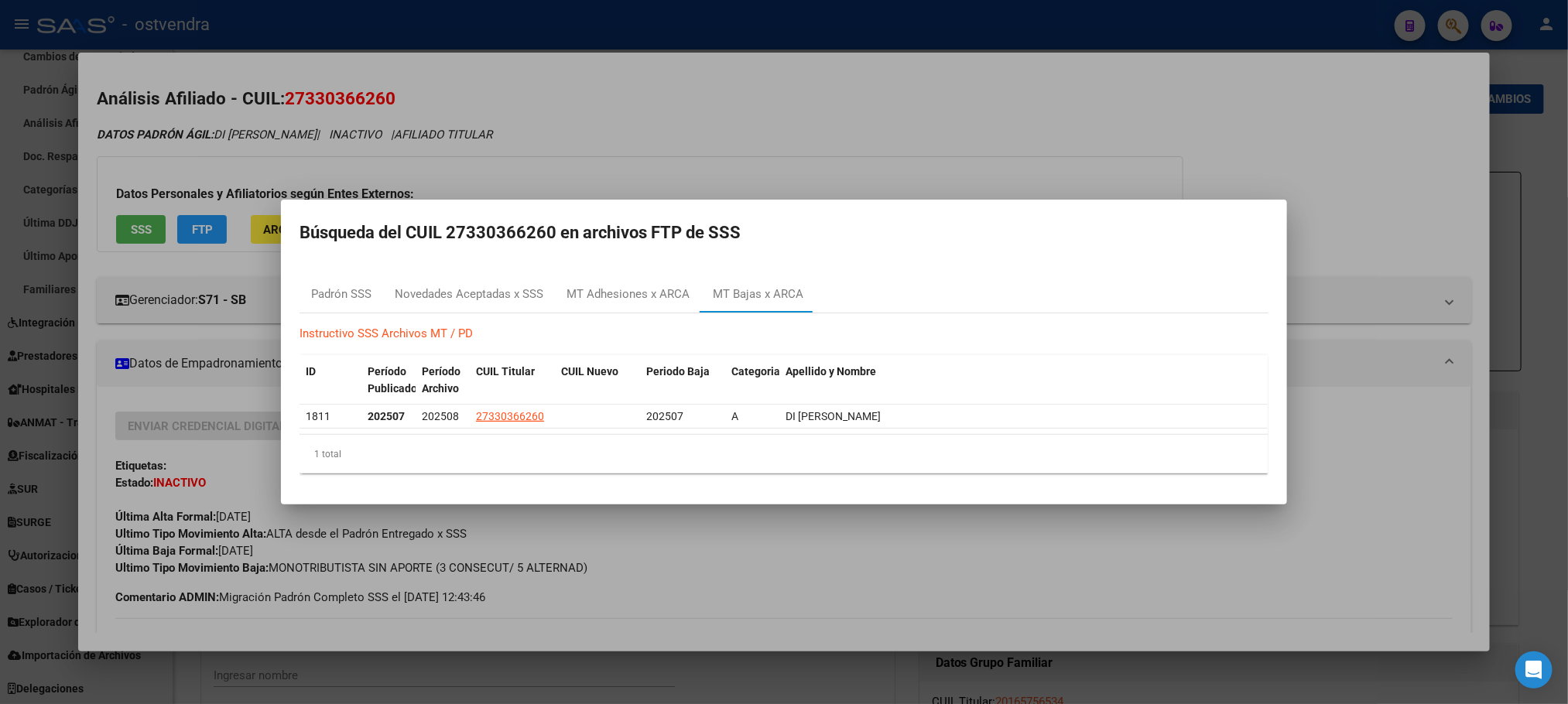
click at [773, 151] on div at bounding box center [784, 352] width 1568 height 704
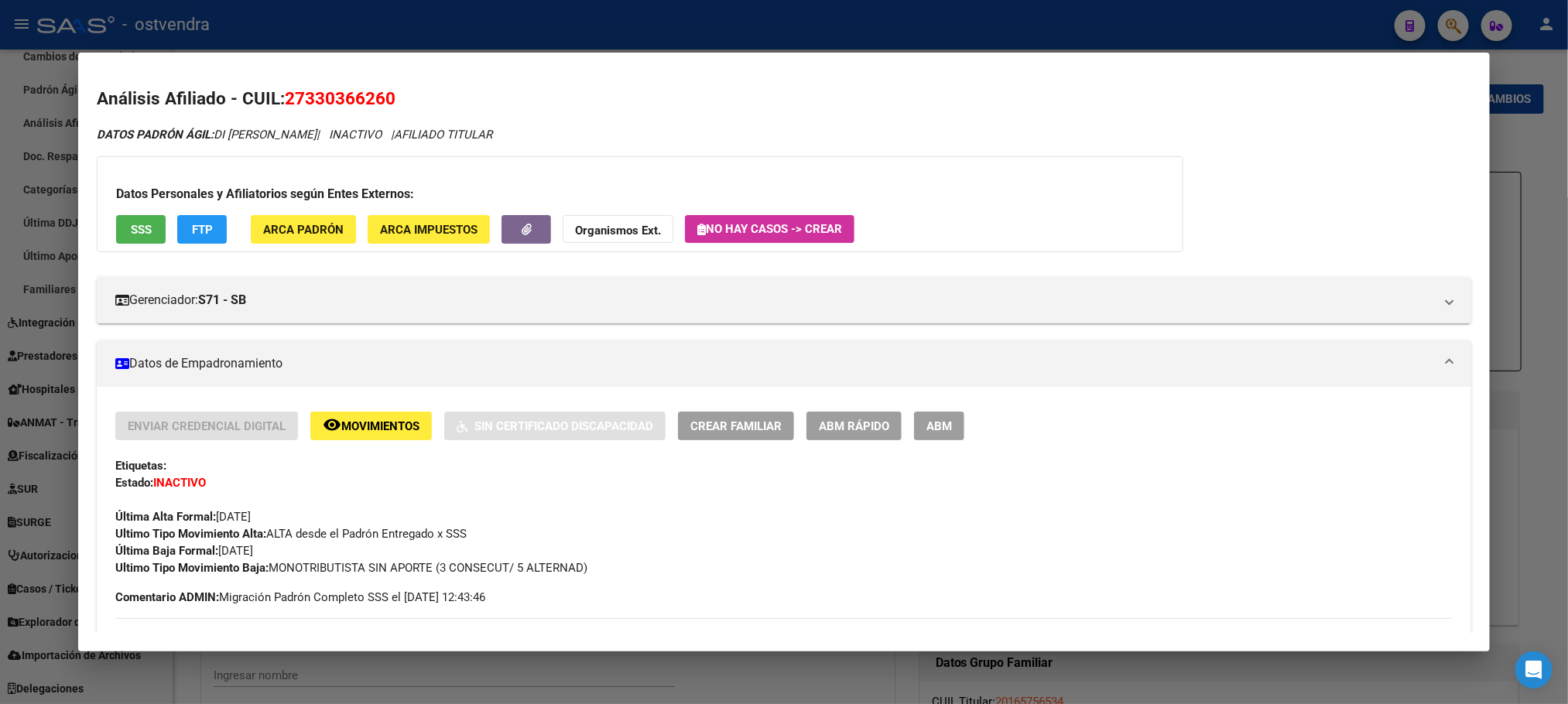
click at [416, 439] on div "Enviar Credencial Digital remove_red_eye Movimientos Sin Certificado Discapacid…" at bounding box center [783, 494] width 1336 height 165
click at [409, 426] on span "Movimientos" at bounding box center [380, 427] width 78 height 14
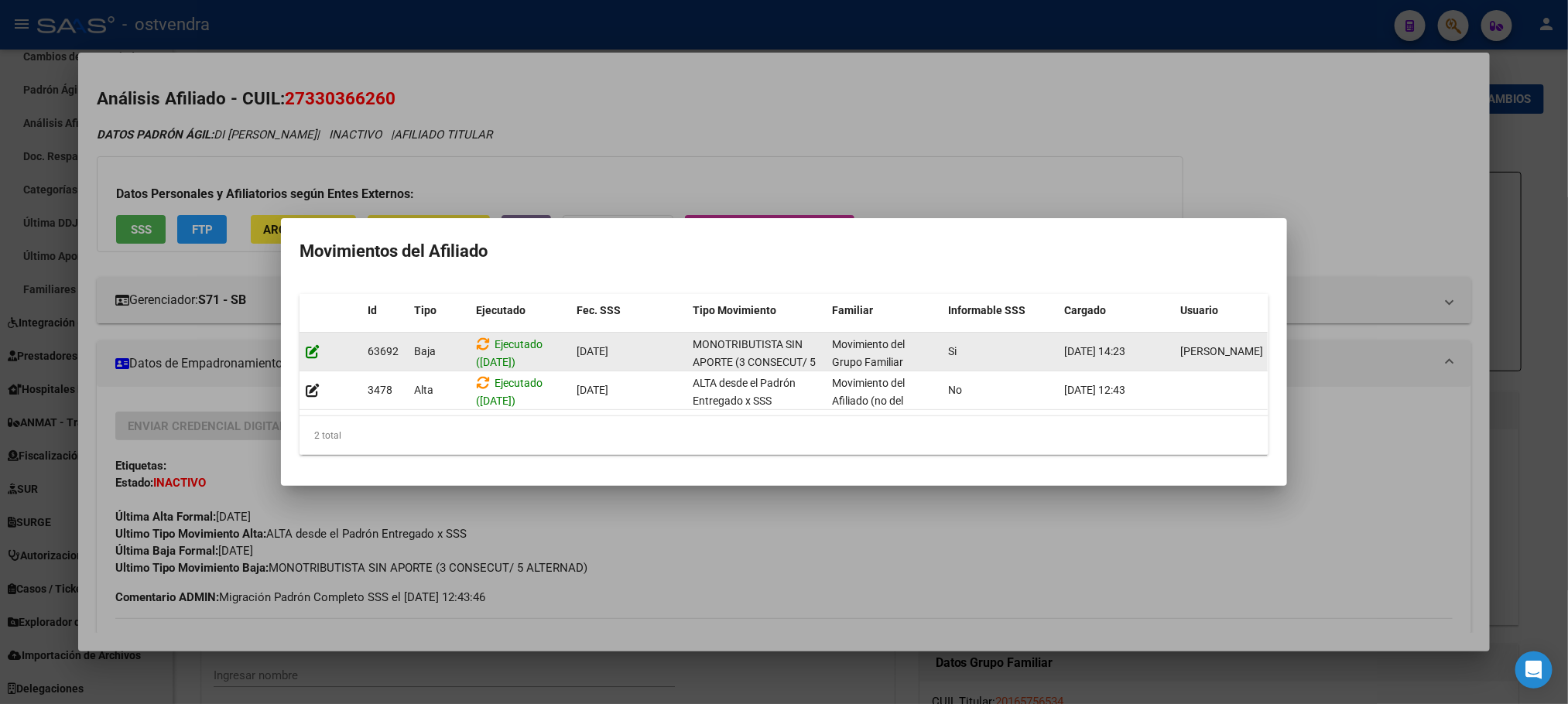
click at [314, 345] on icon at bounding box center [312, 352] width 14 height 15
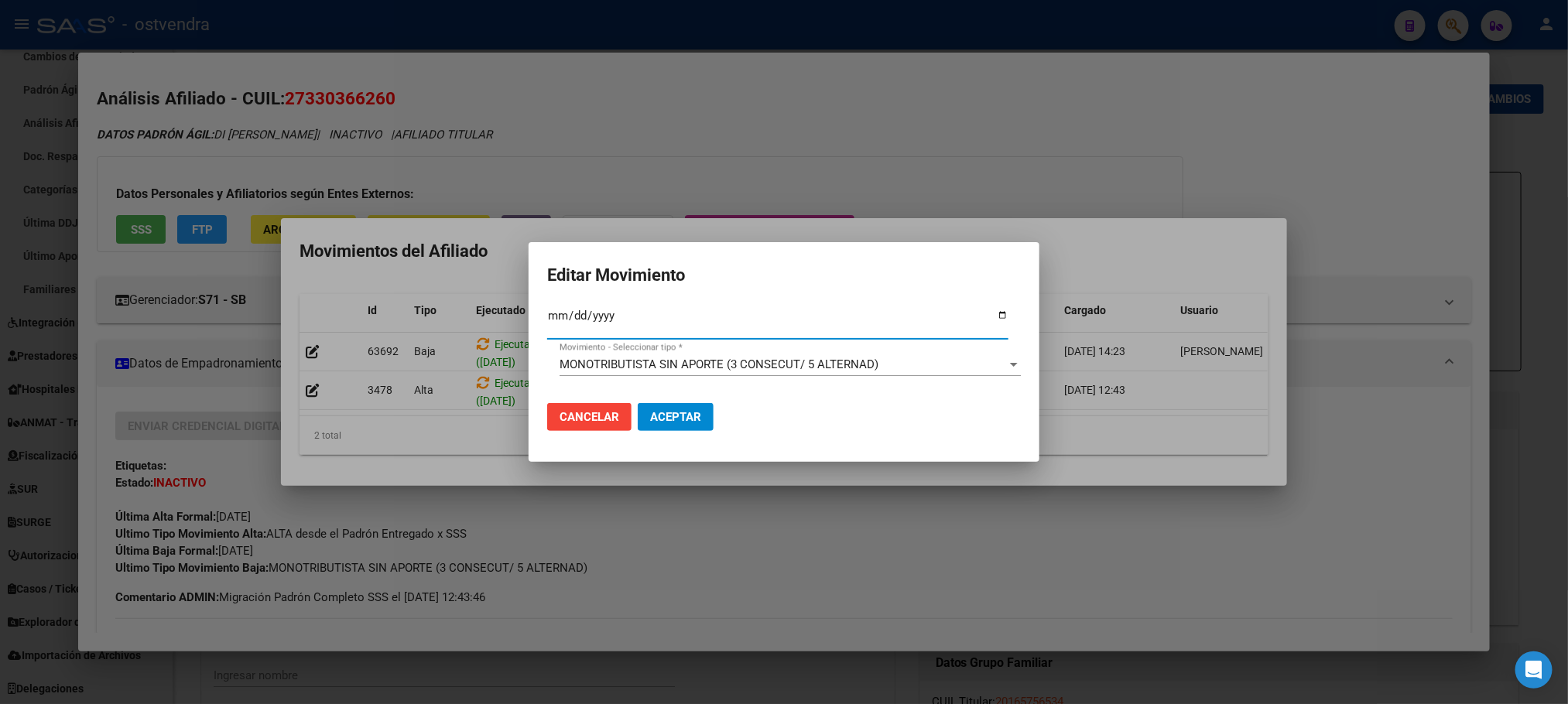
type input "[DATE]"
click at [700, 368] on span "MONOTRIBUTISTA SIN APORTE (3 CONSECUT/ 5 ALTERNAD)" at bounding box center [719, 364] width 319 height 14
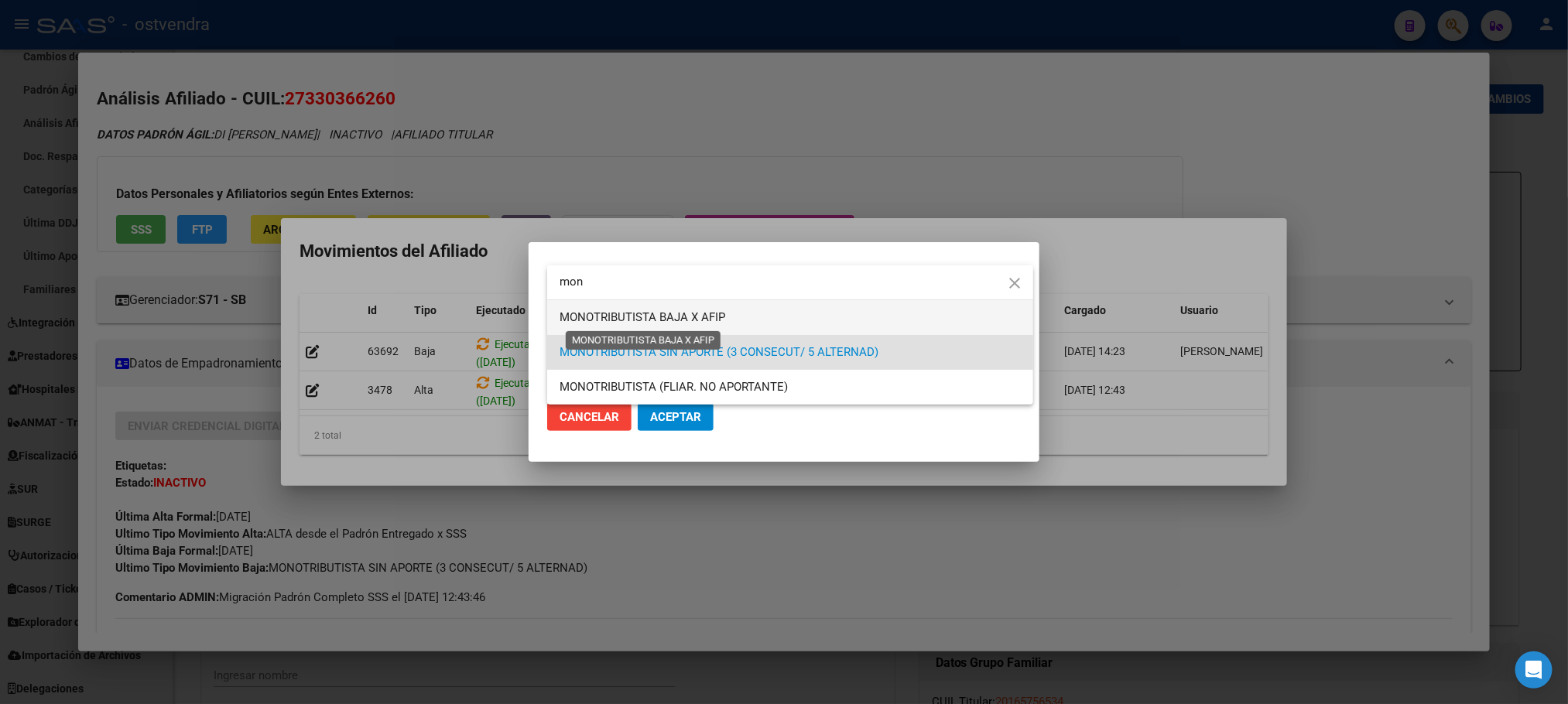
type input "mon"
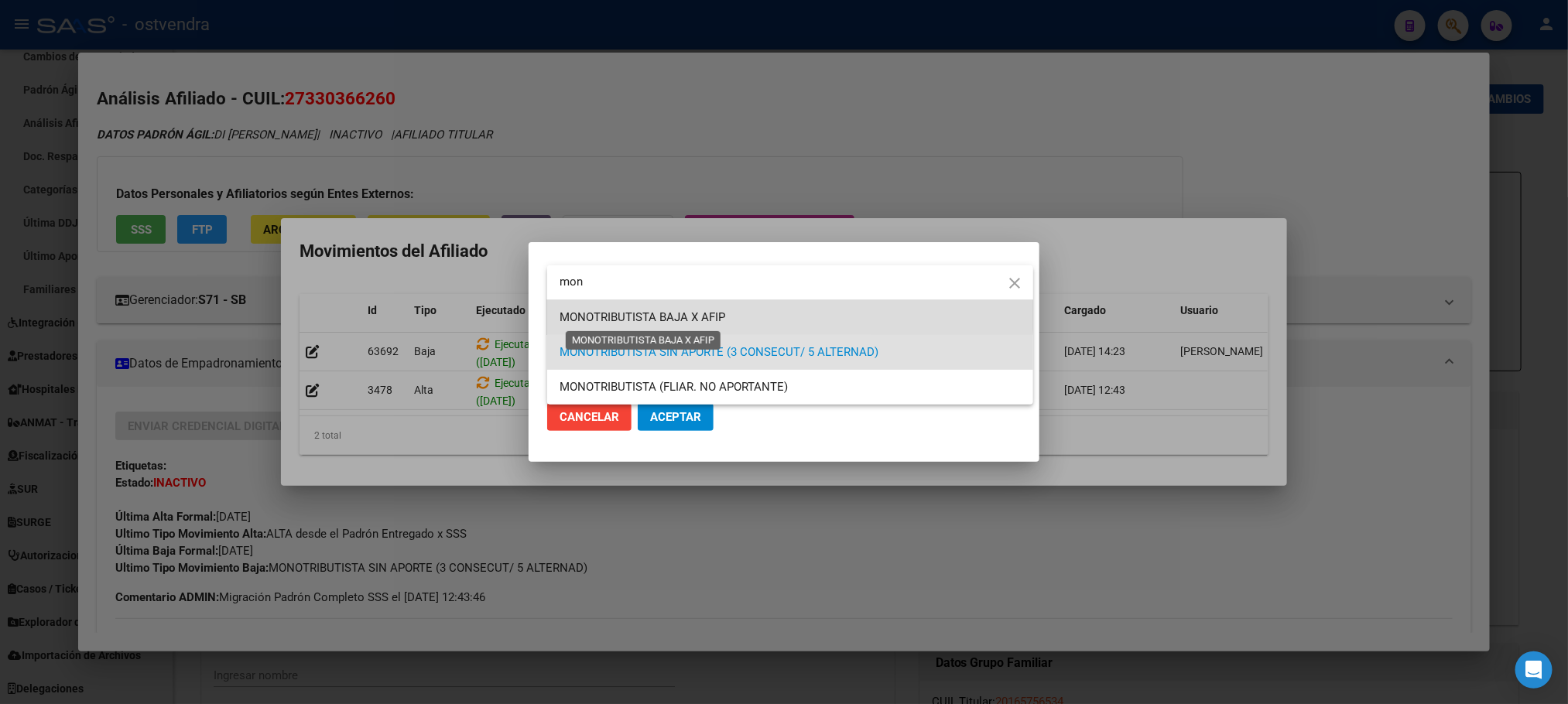
drag, startPoint x: 657, startPoint y: 309, endPoint x: 669, endPoint y: 318, distance: 15.0
click at [657, 311] on span "MONOTRIBUTISTA BAJA X AFIP" at bounding box center [642, 317] width 166 height 14
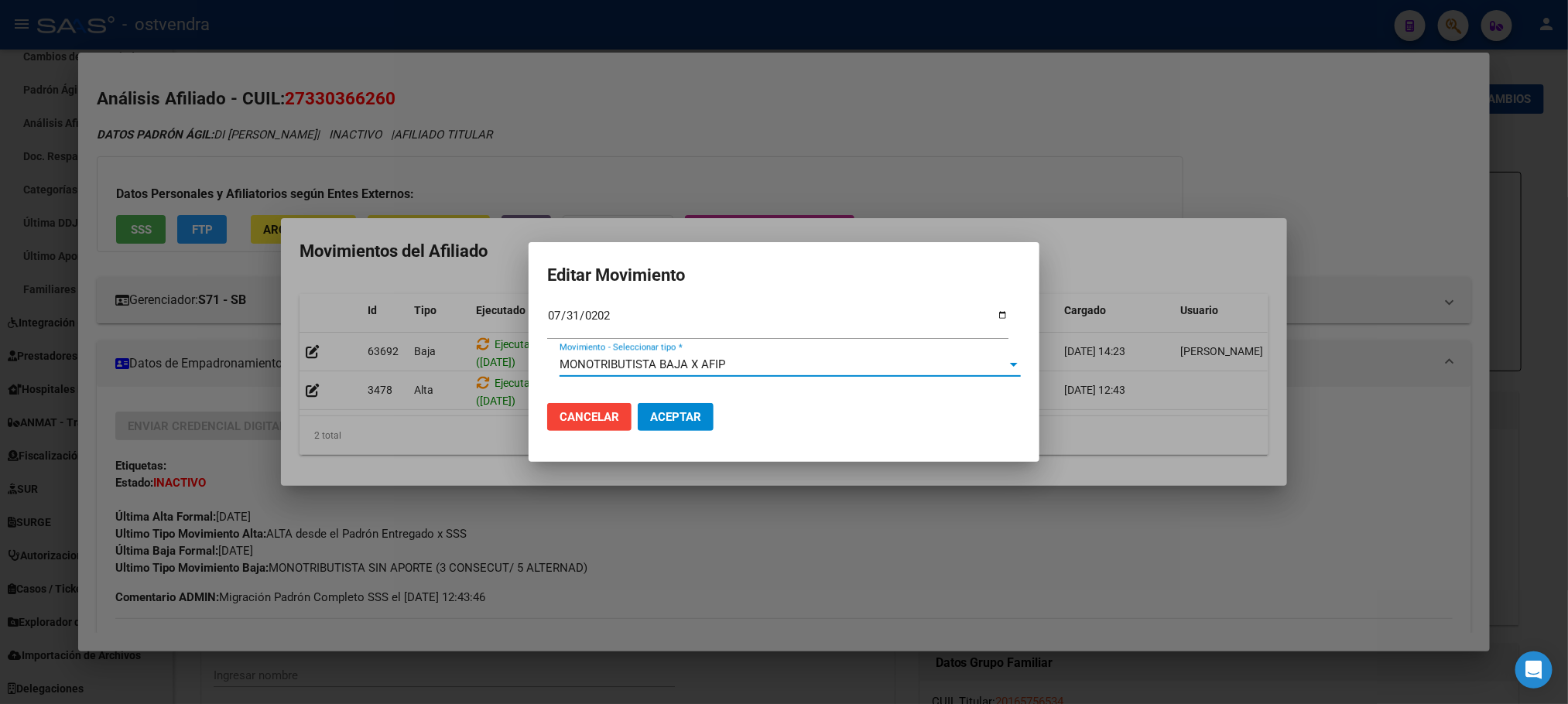
click at [678, 420] on span "Aceptar" at bounding box center [676, 417] width 51 height 14
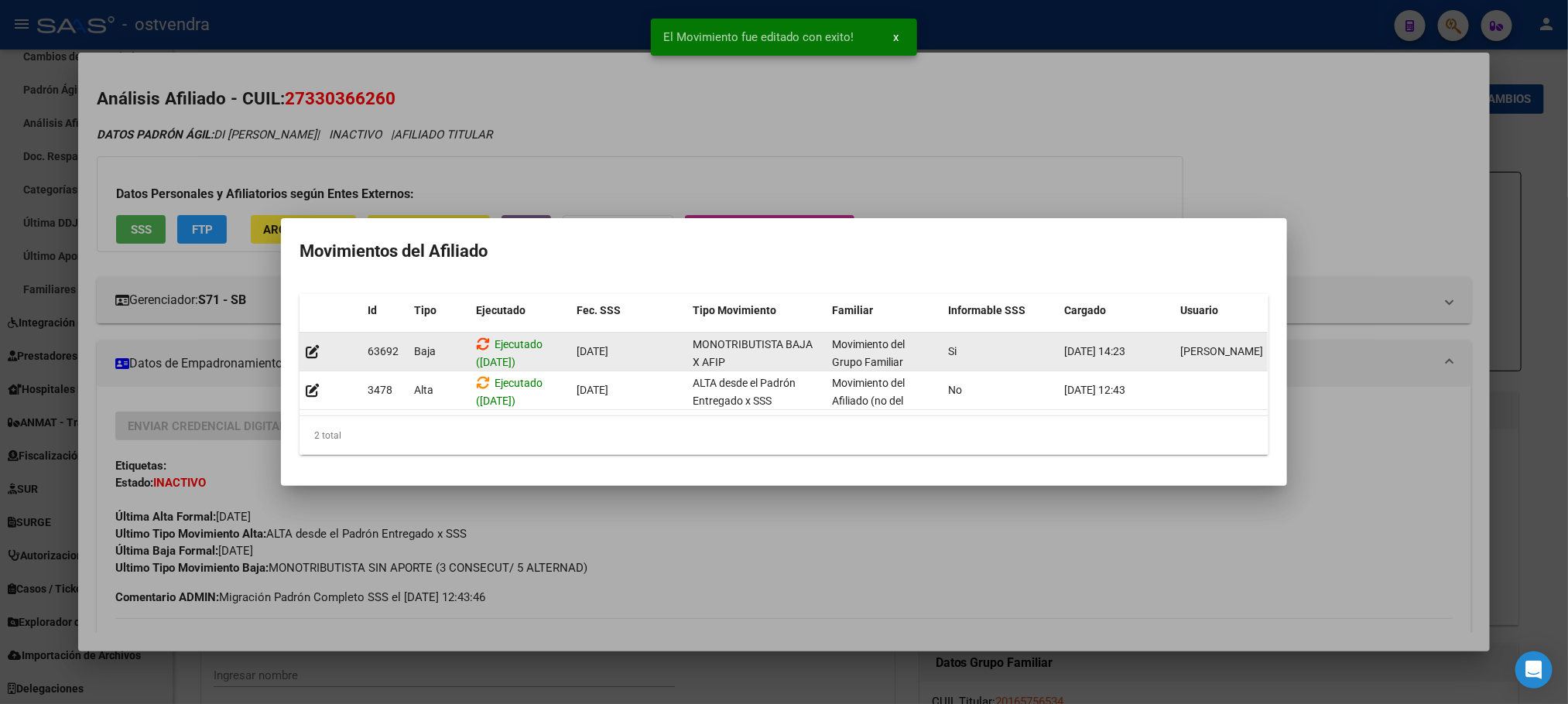
click at [481, 337] on icon at bounding box center [483, 344] width 14 height 15
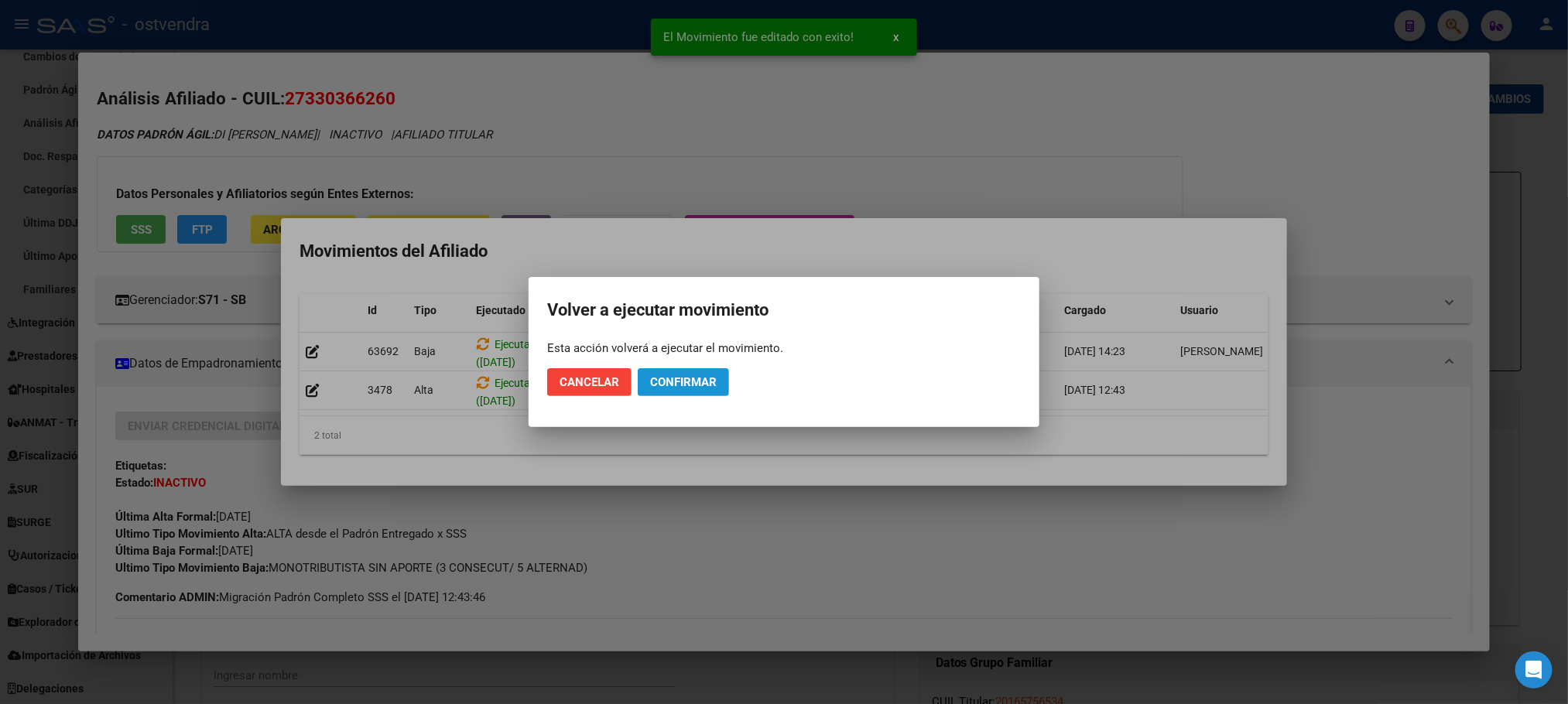
click at [692, 384] on span "Confirmar" at bounding box center [683, 382] width 67 height 14
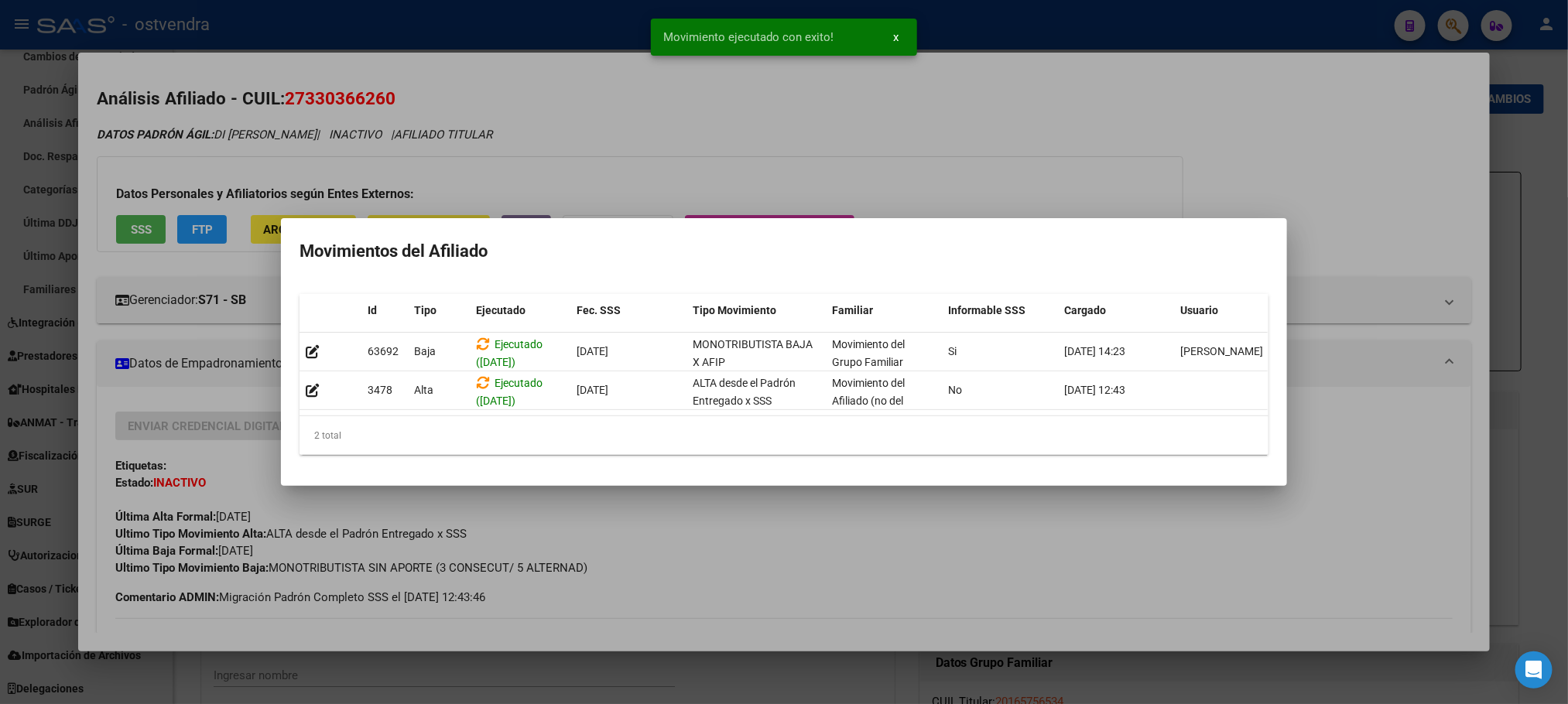
click at [704, 191] on div at bounding box center [784, 352] width 1568 height 704
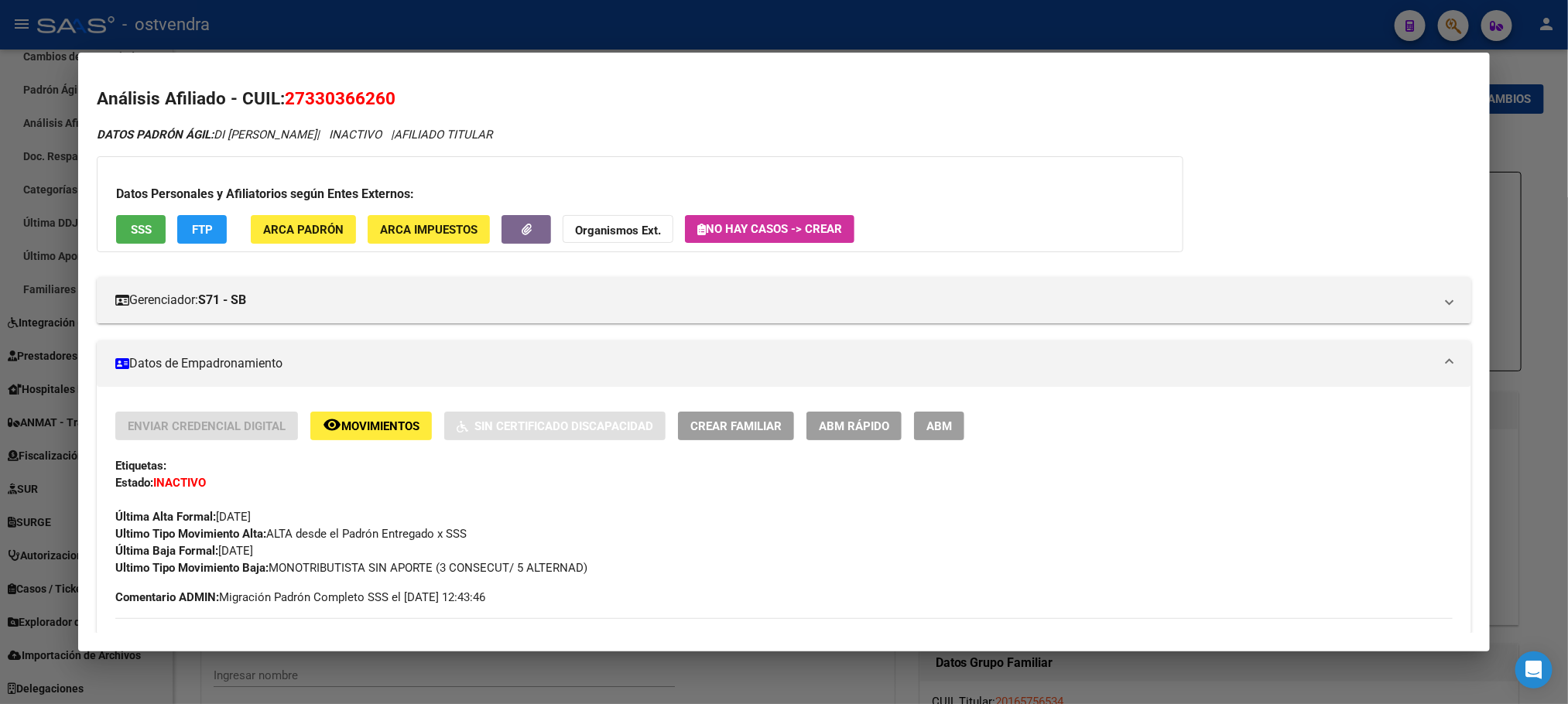
click at [198, 224] on span "FTP" at bounding box center [202, 230] width 20 height 14
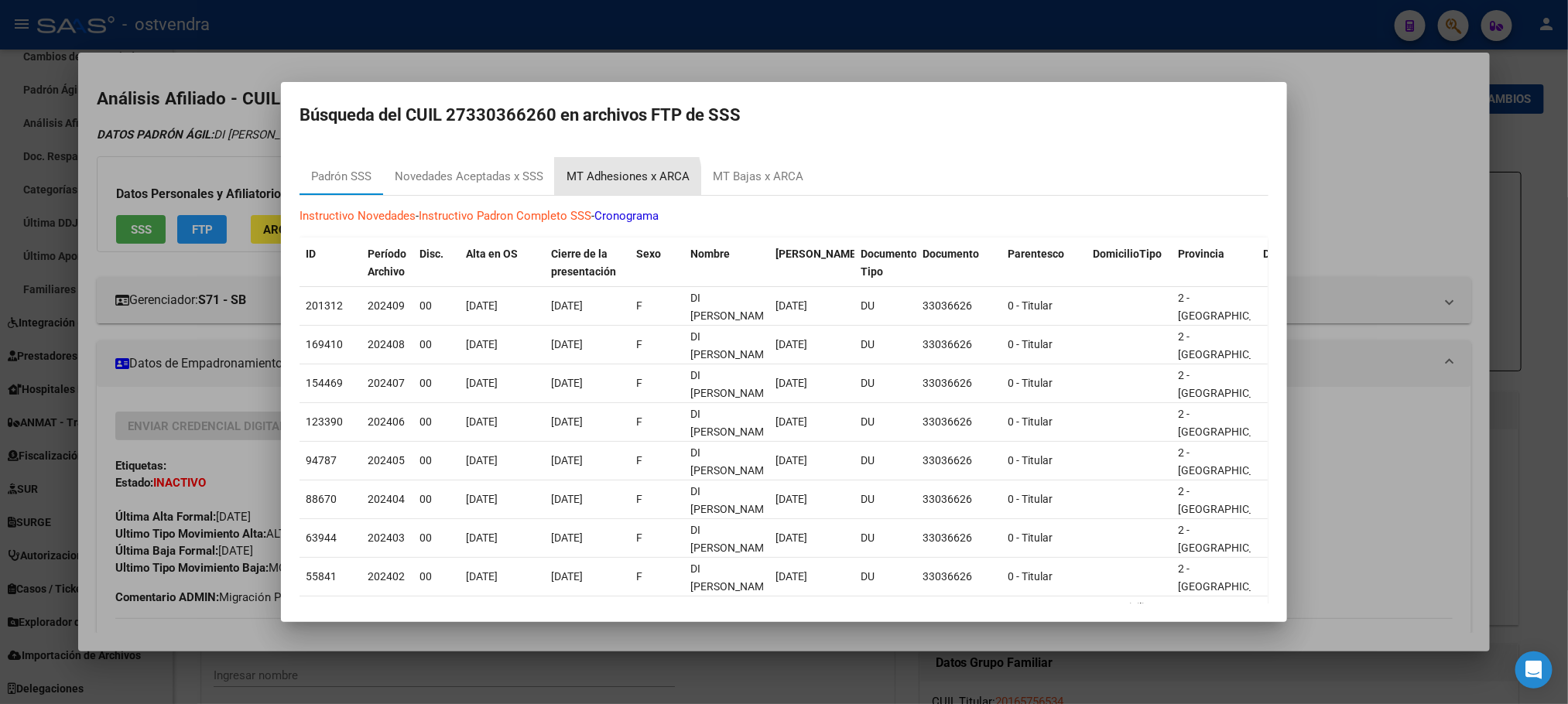
click at [599, 183] on div "MT Adhesiones x ARCA" at bounding box center [628, 177] width 123 height 18
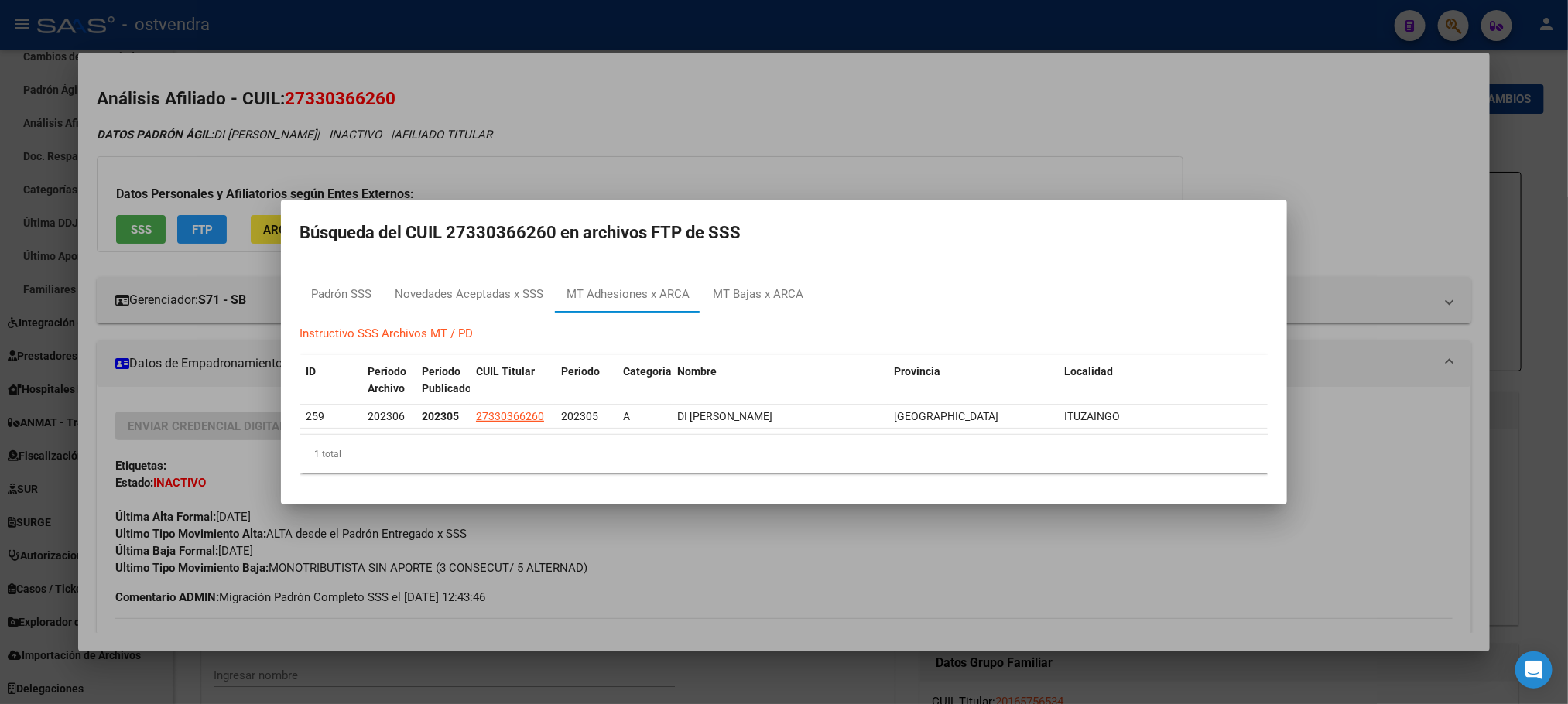
click at [515, 267] on mat-dialog-content "Padrón SSS Novedades Aceptadas x SSS MT Adhesiones x ARCA MT Bajas x ARCA Instr…" at bounding box center [783, 374] width 1006 height 223
click at [762, 288] on div "MT Bajas x ARCA" at bounding box center [758, 294] width 90 height 18
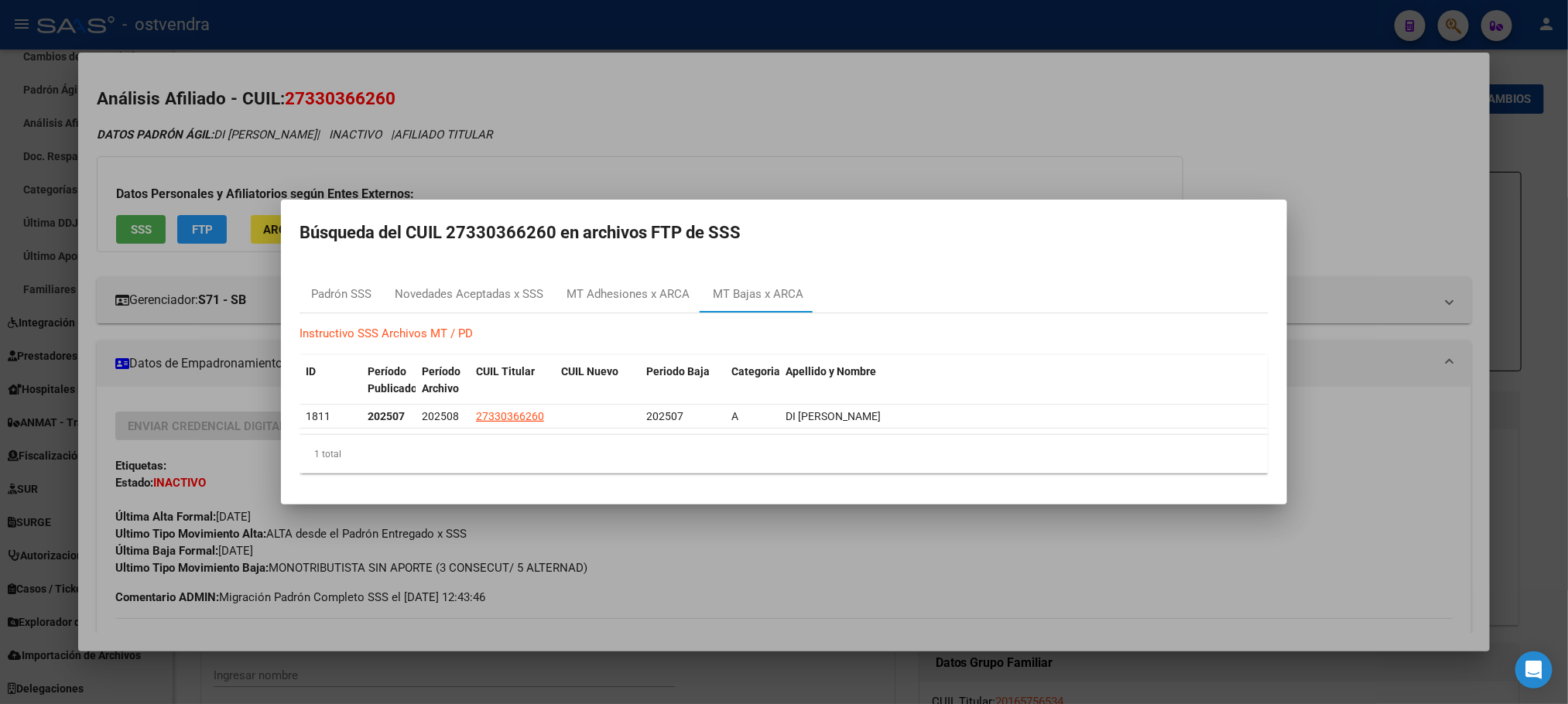
click at [813, 121] on div at bounding box center [784, 352] width 1568 height 704
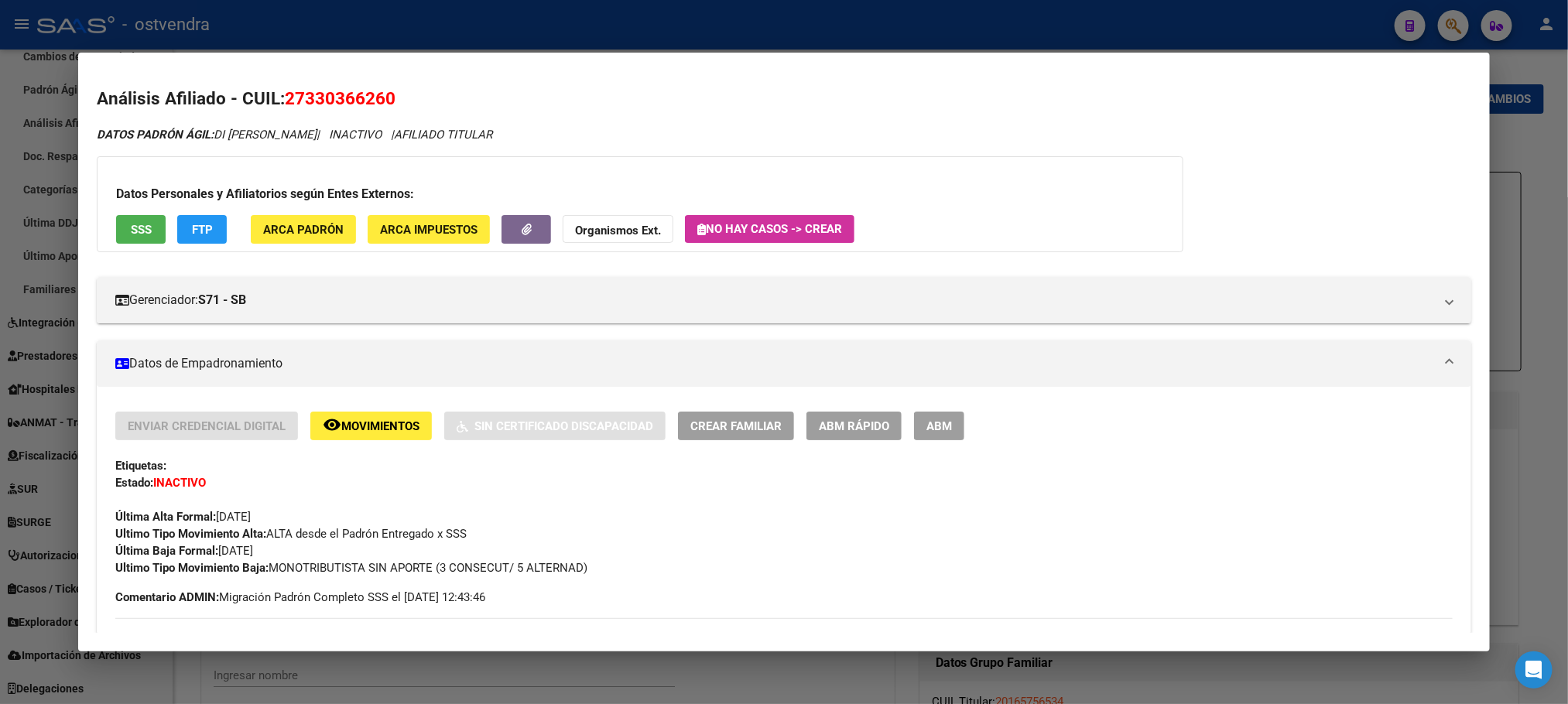
drag, startPoint x: 667, startPoint y: 179, endPoint x: 709, endPoint y: 49, distance: 136.6
click at [666, 175] on div "Datos Personales y Afiliatorios según Entes Externos: SSS FTP ARCA Padrón ARCA …" at bounding box center [639, 204] width 1086 height 96
click at [752, 23] on div at bounding box center [784, 352] width 1568 height 704
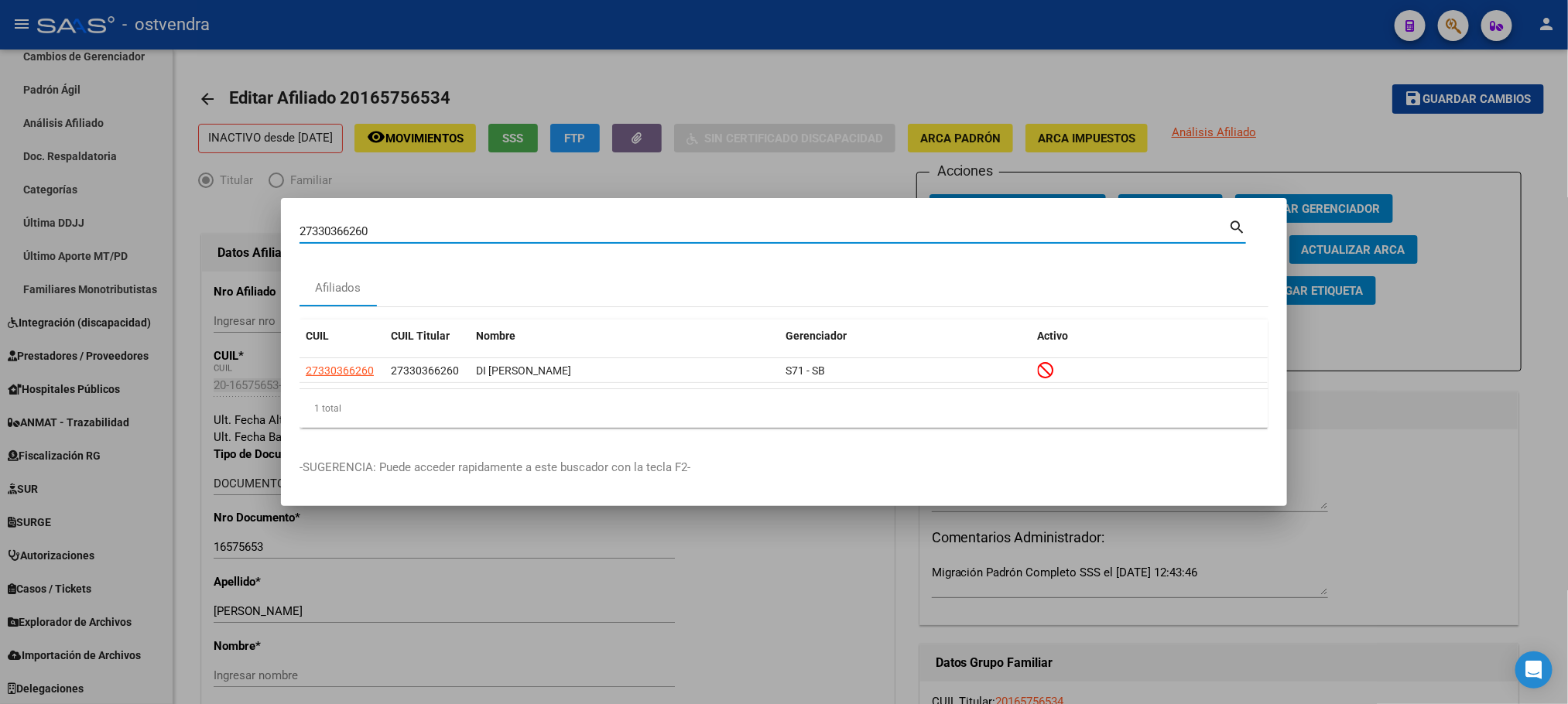
drag, startPoint x: 427, startPoint y: 230, endPoint x: 58, endPoint y: 246, distance: 369.3
click at [58, 246] on div "27330366260 Buscar (apellido, dni, cuil, nro traspaso, cuit, obra social) searc…" at bounding box center [784, 352] width 1568 height 704
paste input "955664359"
type input "27955664359"
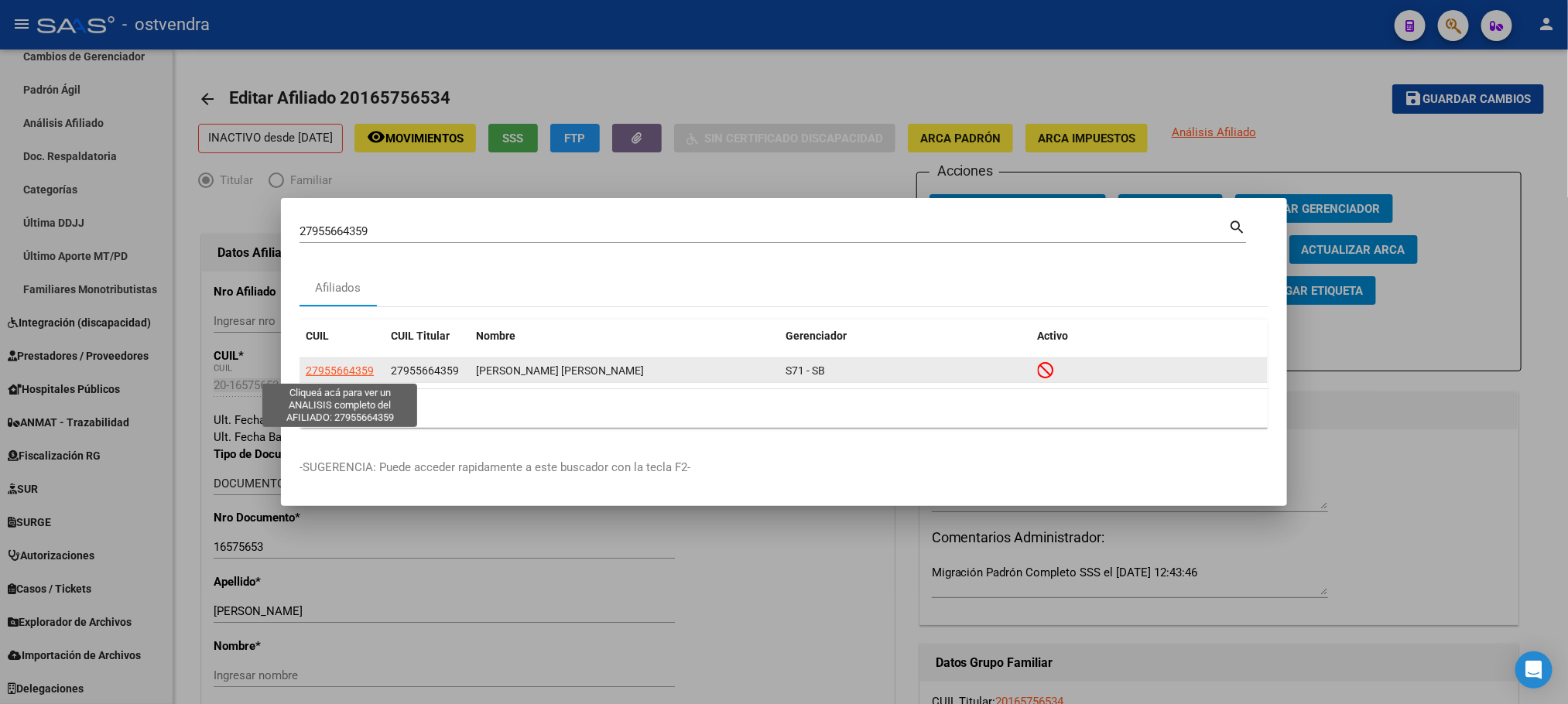
click at [312, 376] on span "27955664359" at bounding box center [340, 370] width 68 height 13
type textarea "27955664359"
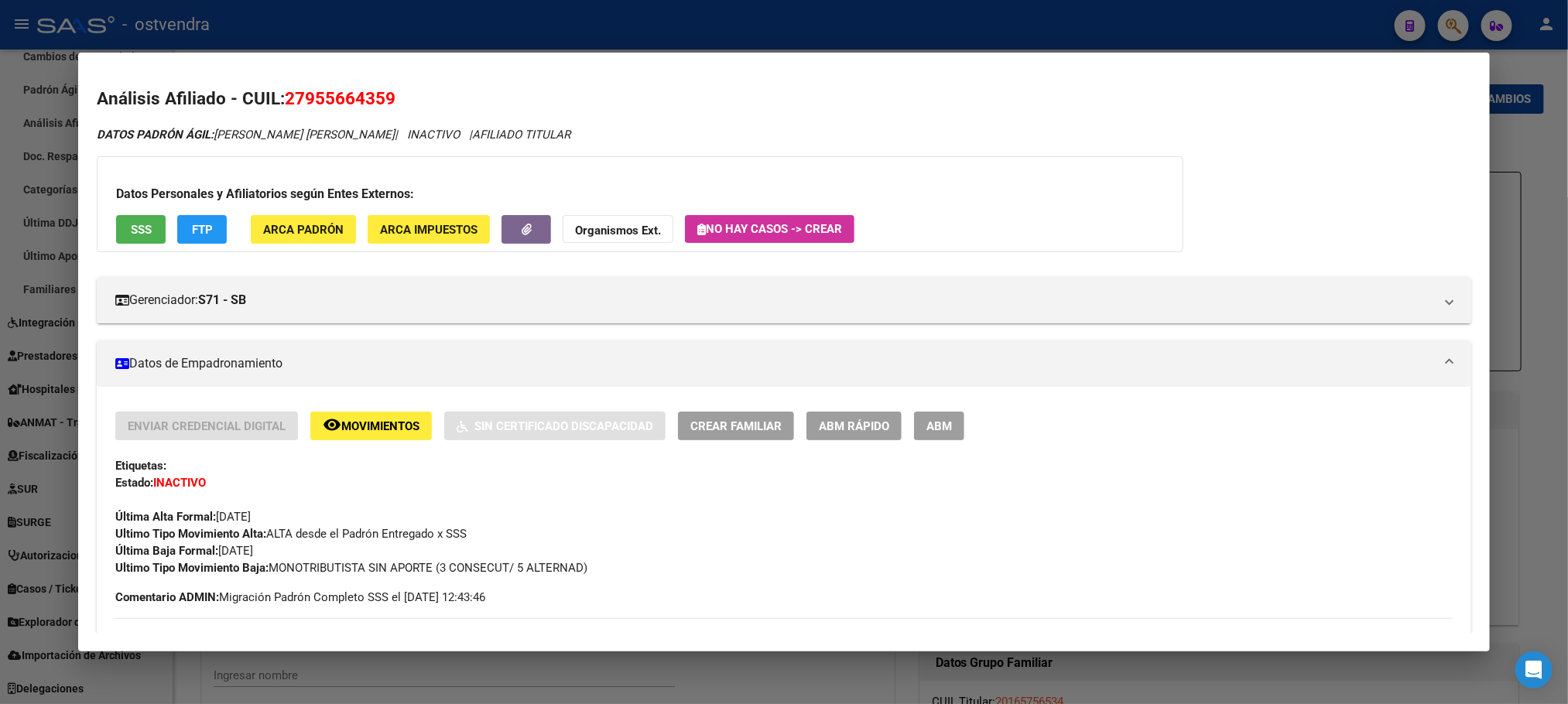
click at [200, 236] on span "FTP" at bounding box center [202, 230] width 20 height 14
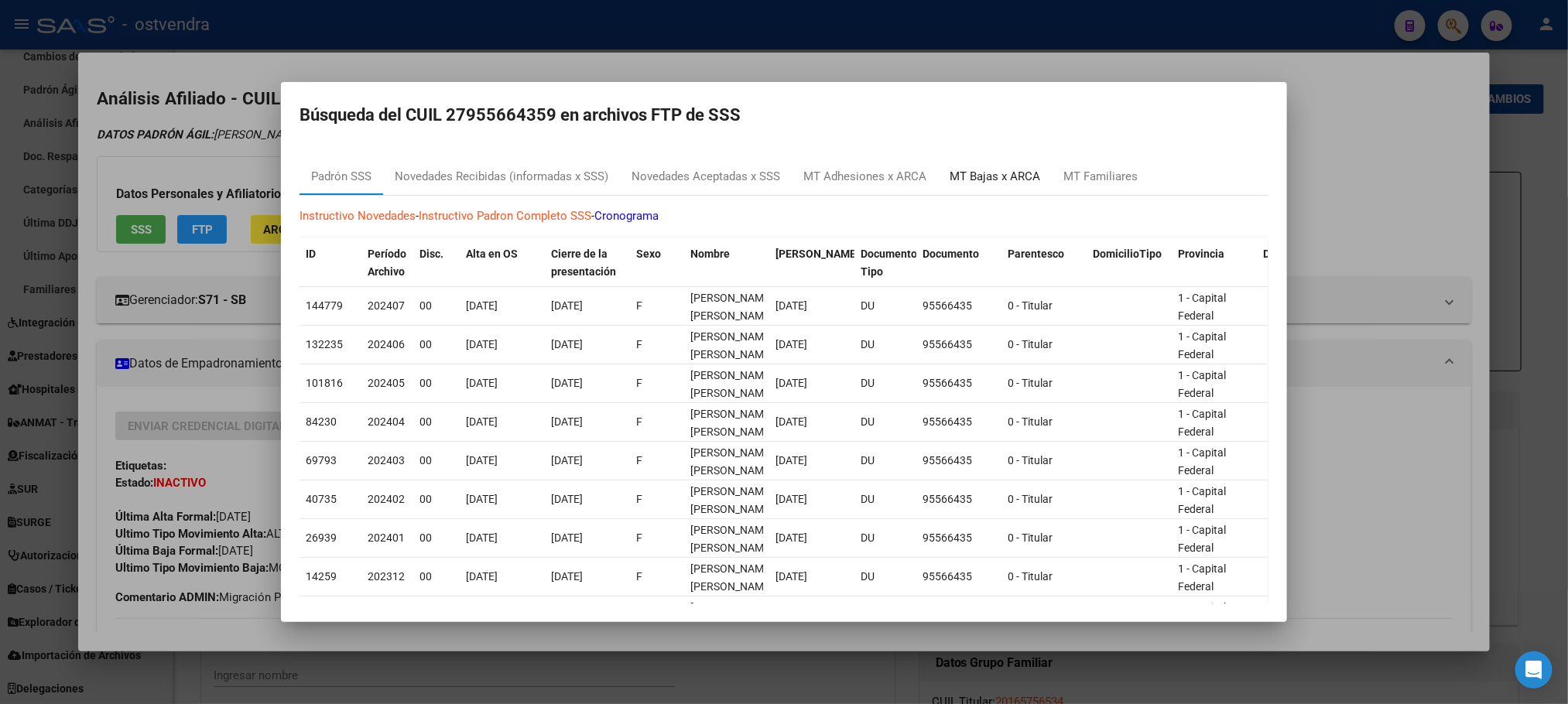
click at [1005, 186] on div "MT Bajas x ARCA" at bounding box center [994, 177] width 113 height 38
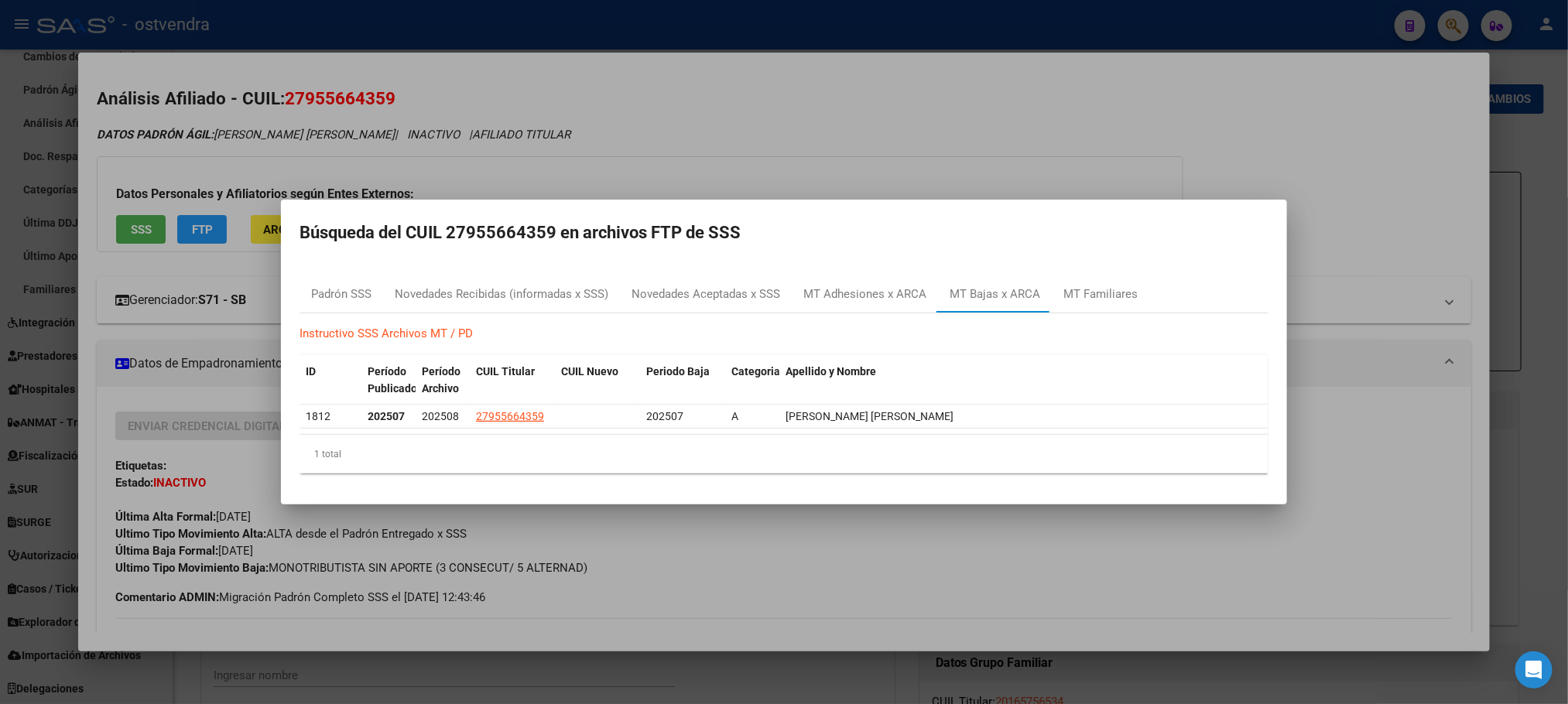
drag, startPoint x: 992, startPoint y: 163, endPoint x: 235, endPoint y: 320, distance: 773.1
click at [985, 163] on div at bounding box center [784, 352] width 1568 height 704
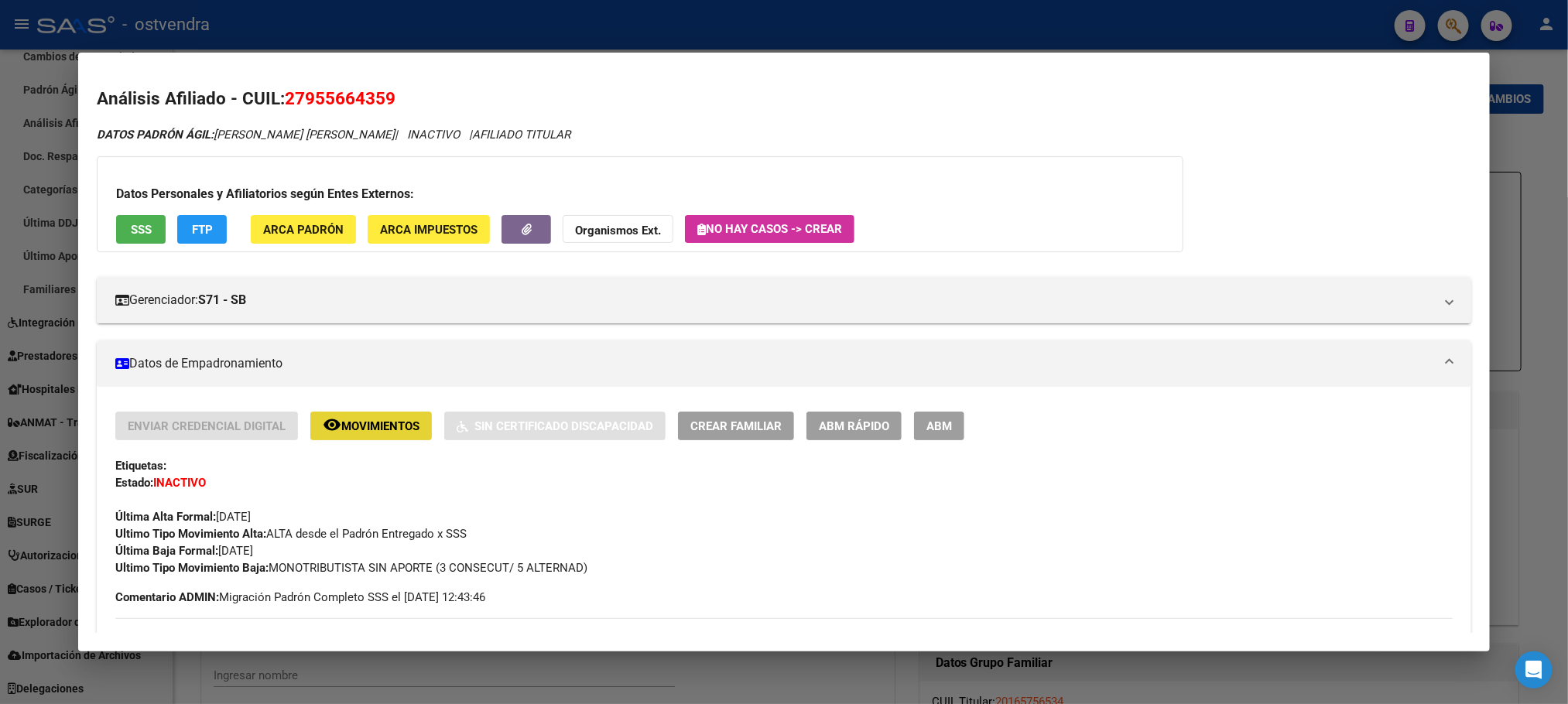
click at [372, 422] on span "Movimientos" at bounding box center [380, 427] width 78 height 14
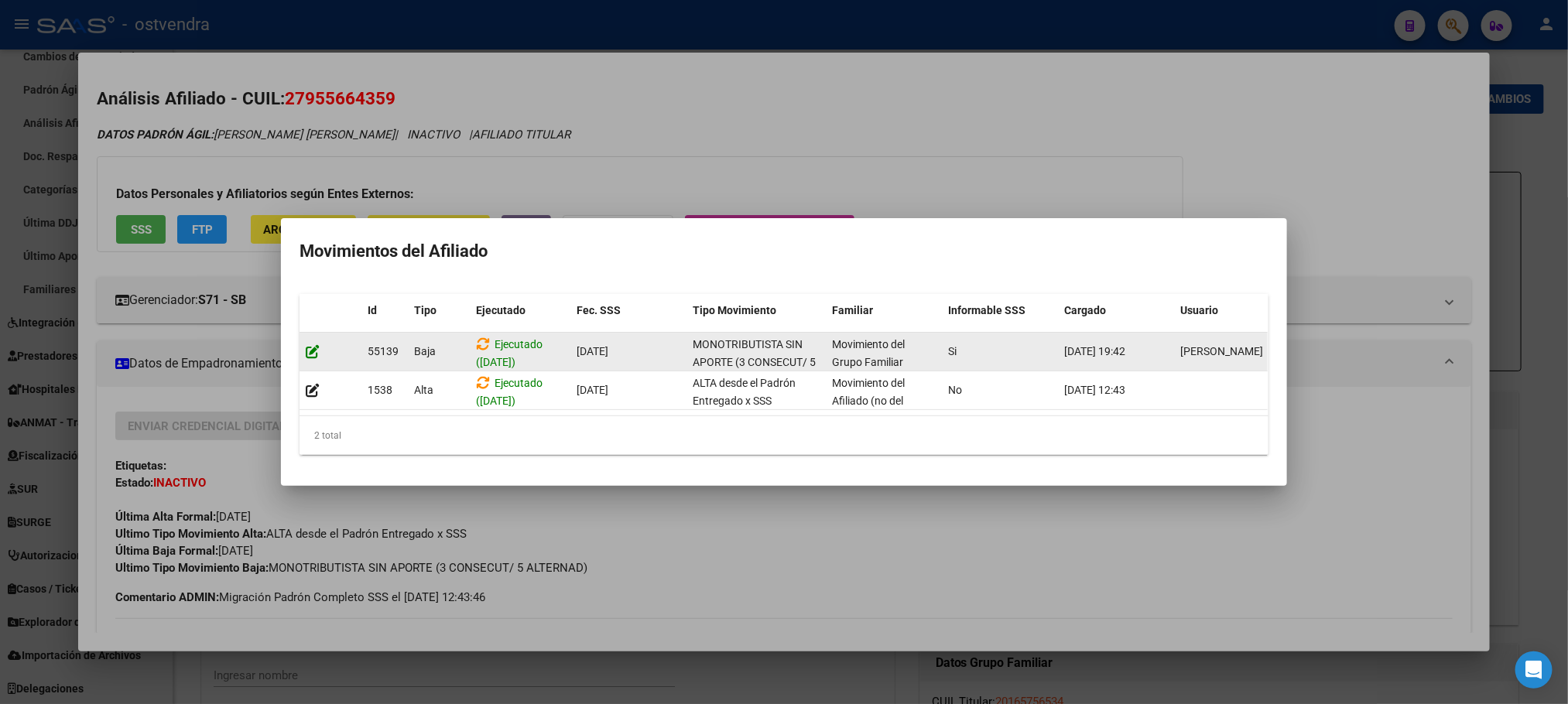
click at [307, 345] on icon at bounding box center [312, 352] width 14 height 15
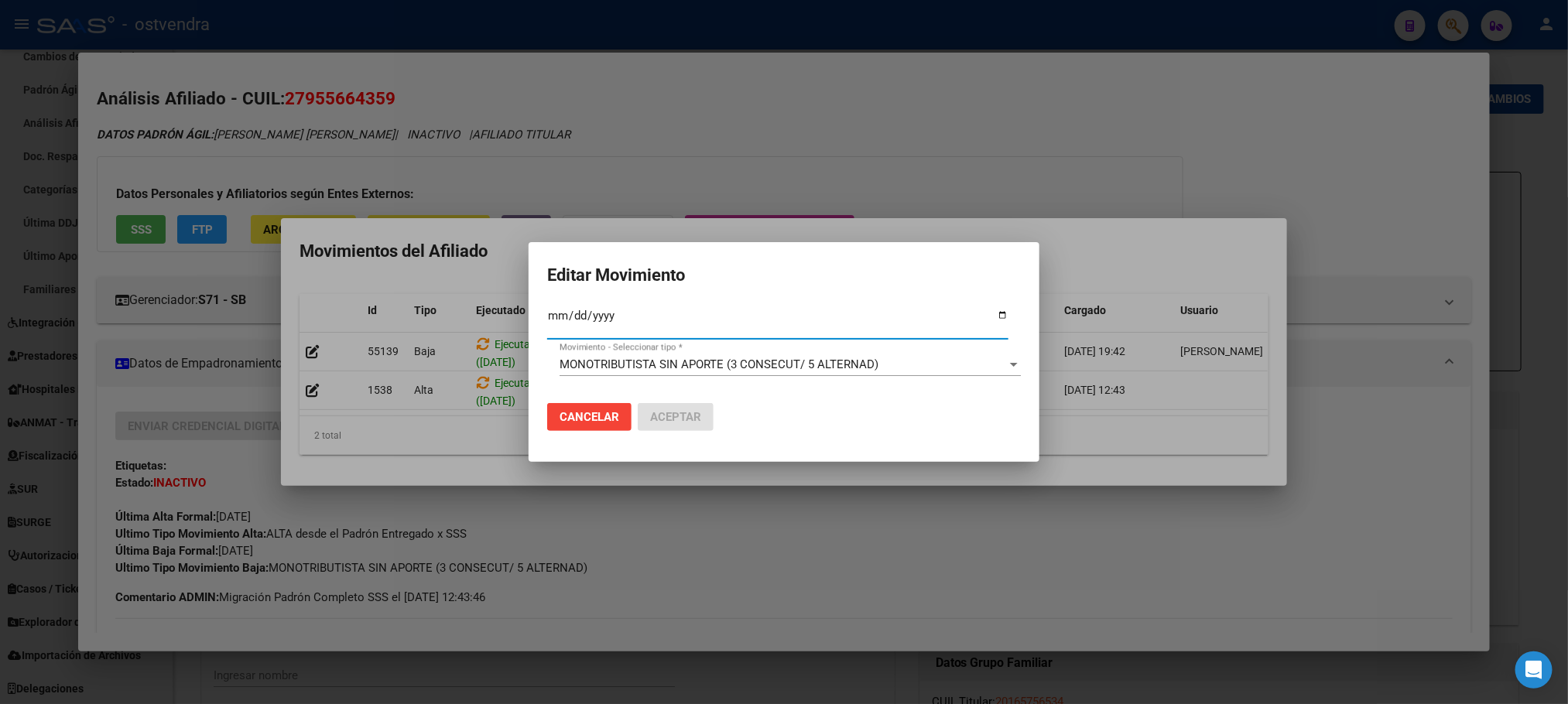
type input "[DATE]"
drag, startPoint x: 720, startPoint y: 346, endPoint x: 729, endPoint y: 356, distance: 13.5
click at [722, 344] on div "2025-07-31 Fec. Formal SSS *" at bounding box center [777, 329] width 462 height 47
click at [731, 356] on div "MONOTRIBUTISTA SIN APORTE (3 CONSECUT/ 5 ALTERNAD) Movimiento - Seleccionar tip…" at bounding box center [790, 364] width 462 height 23
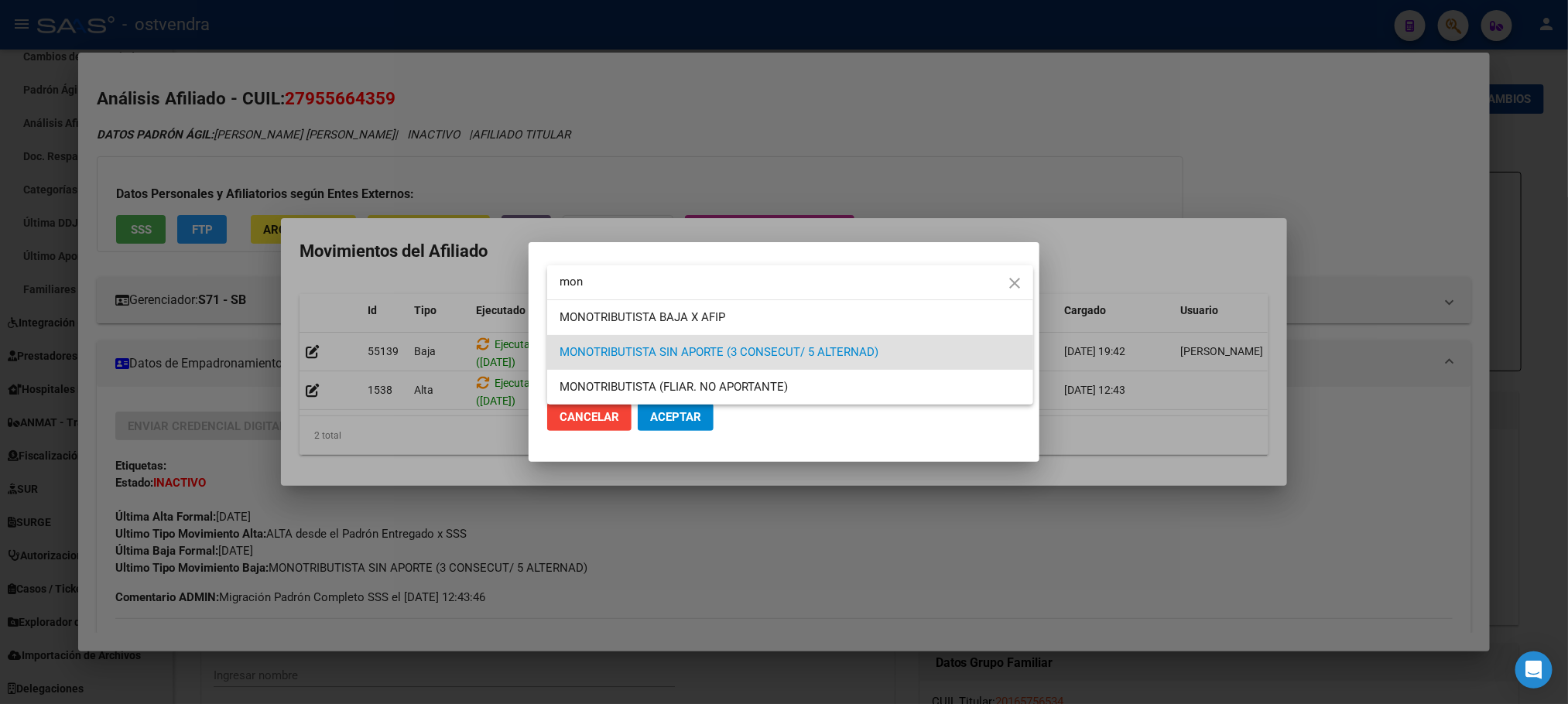
type input "mon"
click at [719, 323] on span "MONOTRIBUTISTA BAJA X AFIP" at bounding box center [642, 317] width 166 height 14
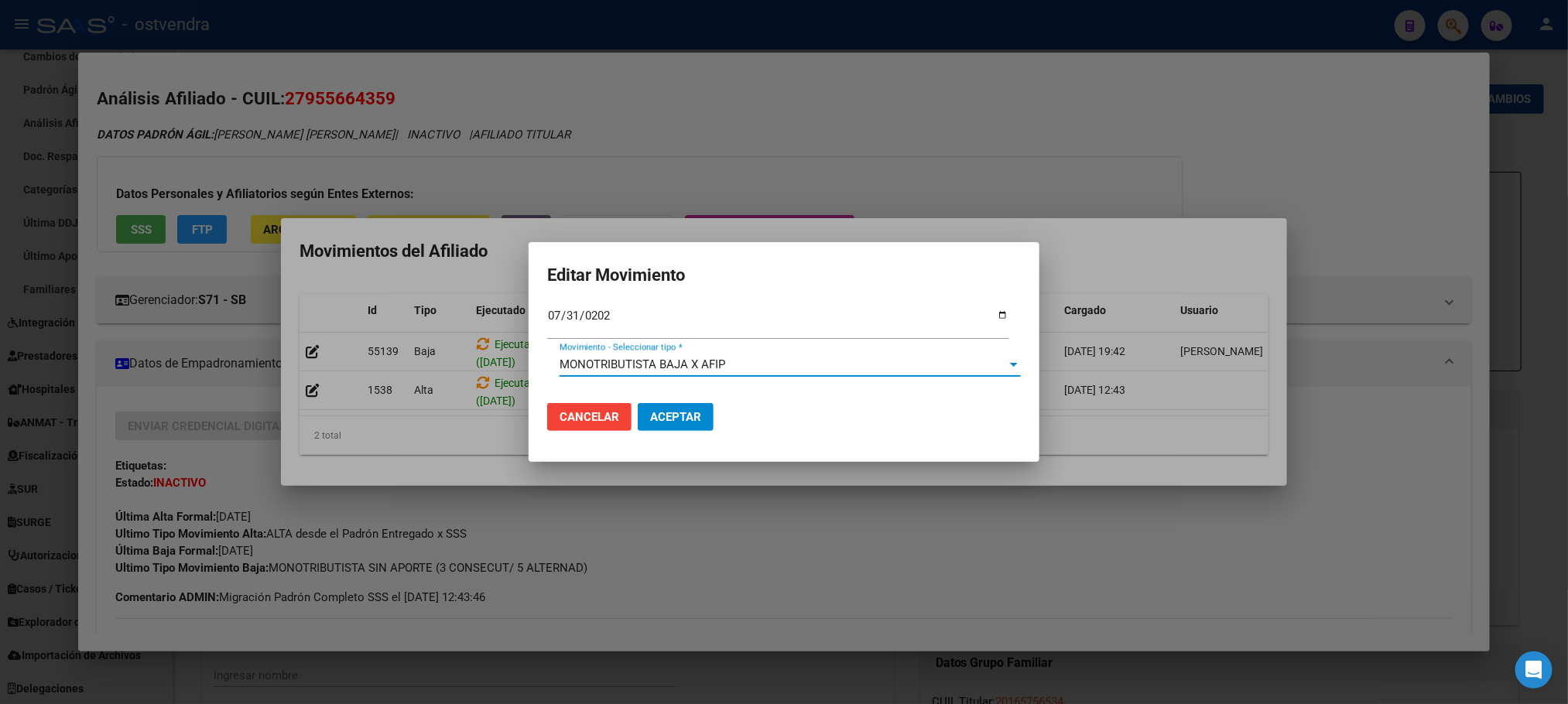
click at [690, 428] on button "Aceptar" at bounding box center [675, 417] width 76 height 28
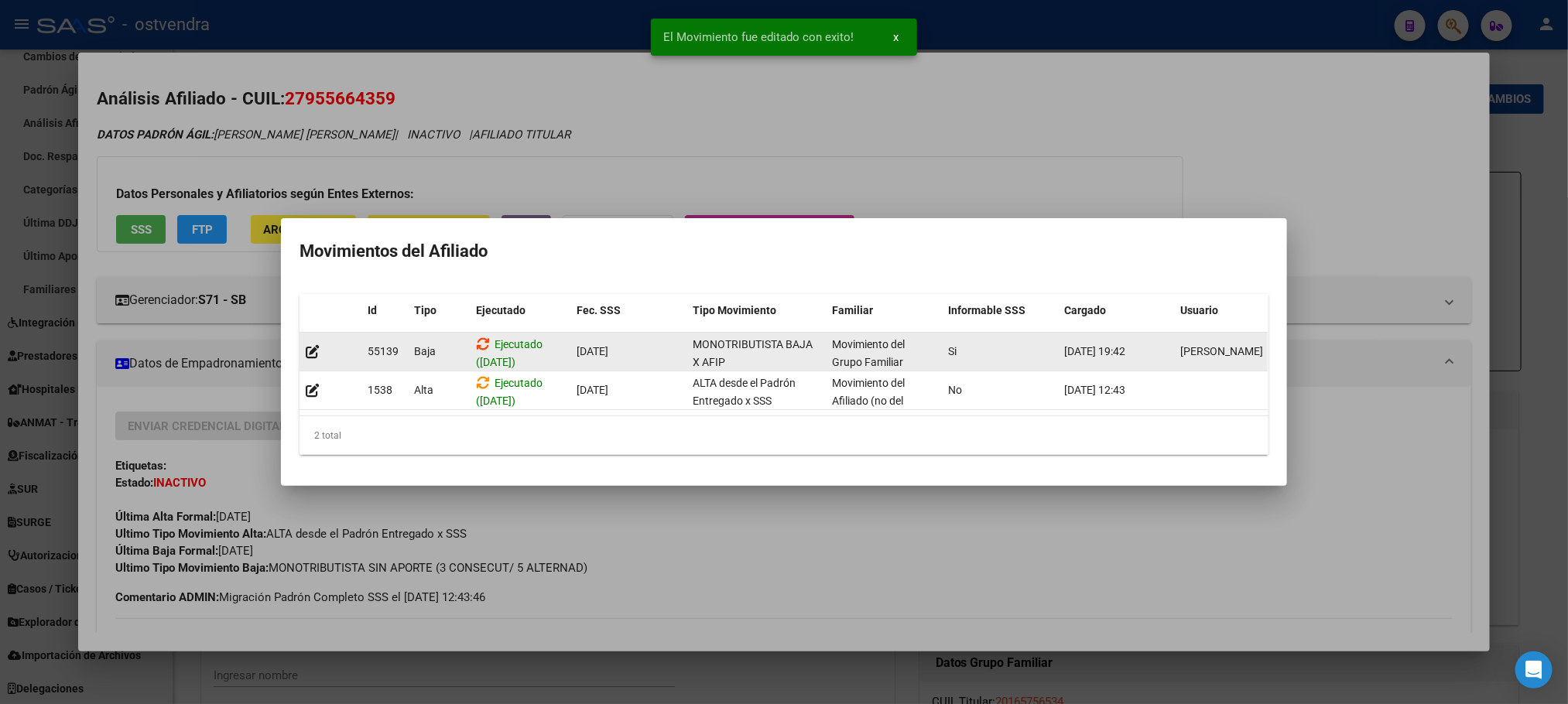
click at [485, 337] on icon at bounding box center [483, 344] width 14 height 15
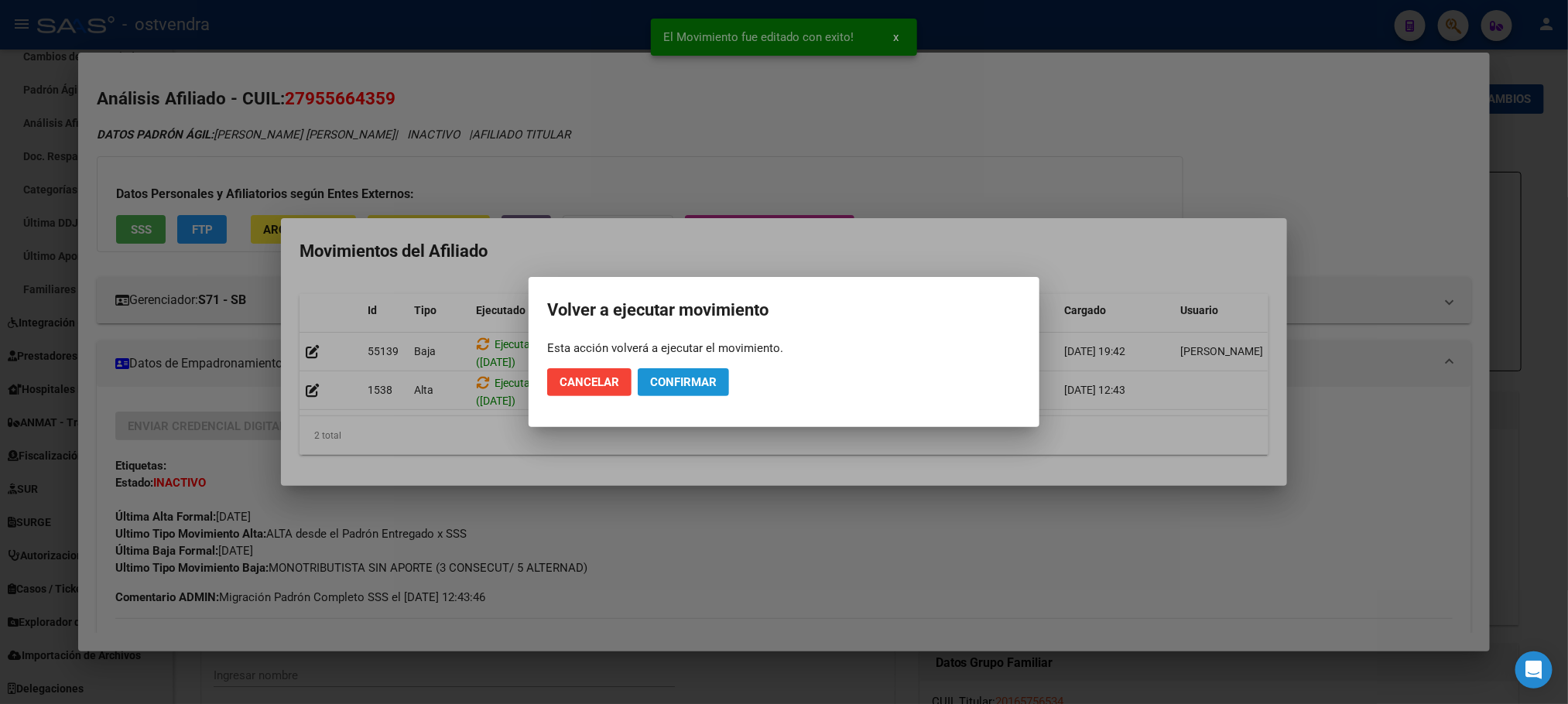
click at [728, 381] on button "Confirmar" at bounding box center [682, 382] width 91 height 28
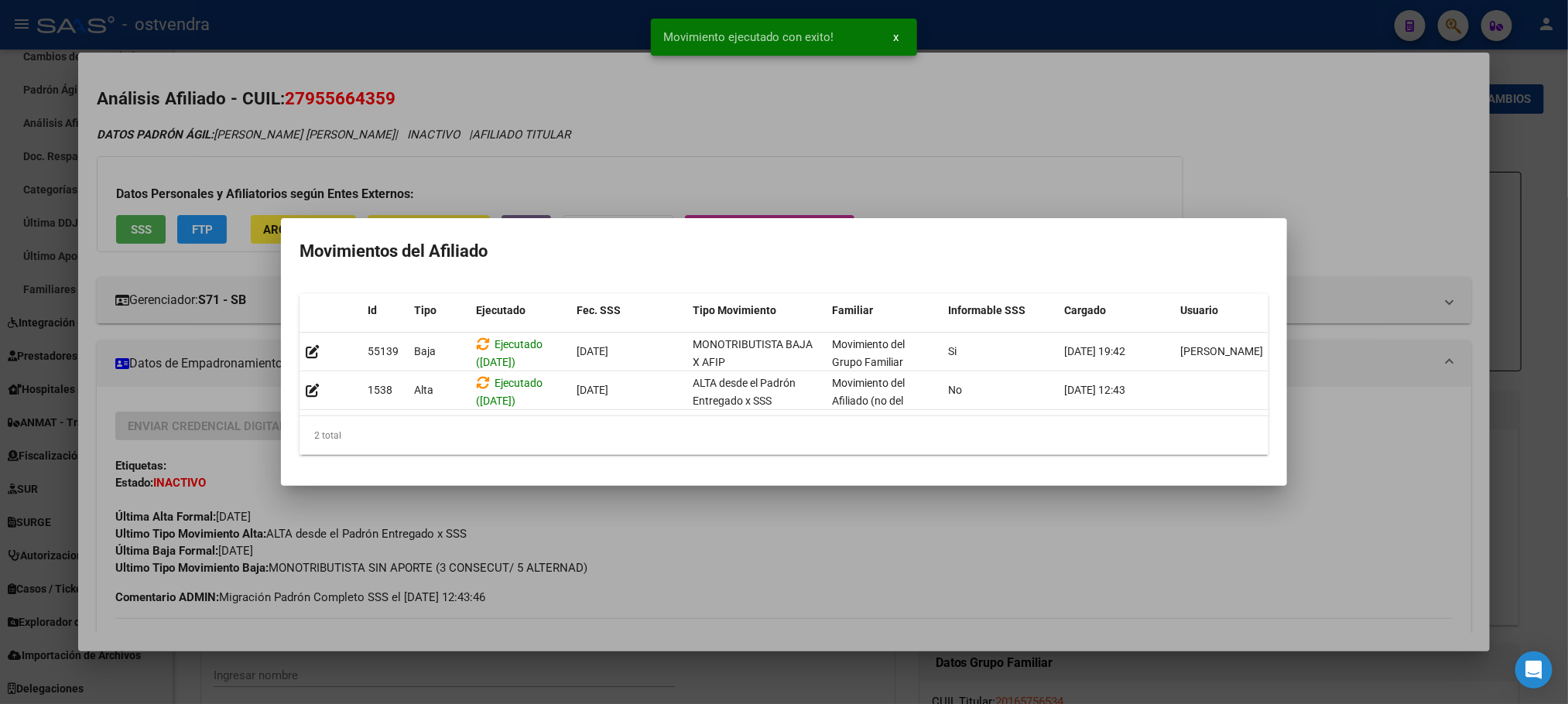
click at [1056, 107] on div at bounding box center [784, 352] width 1568 height 704
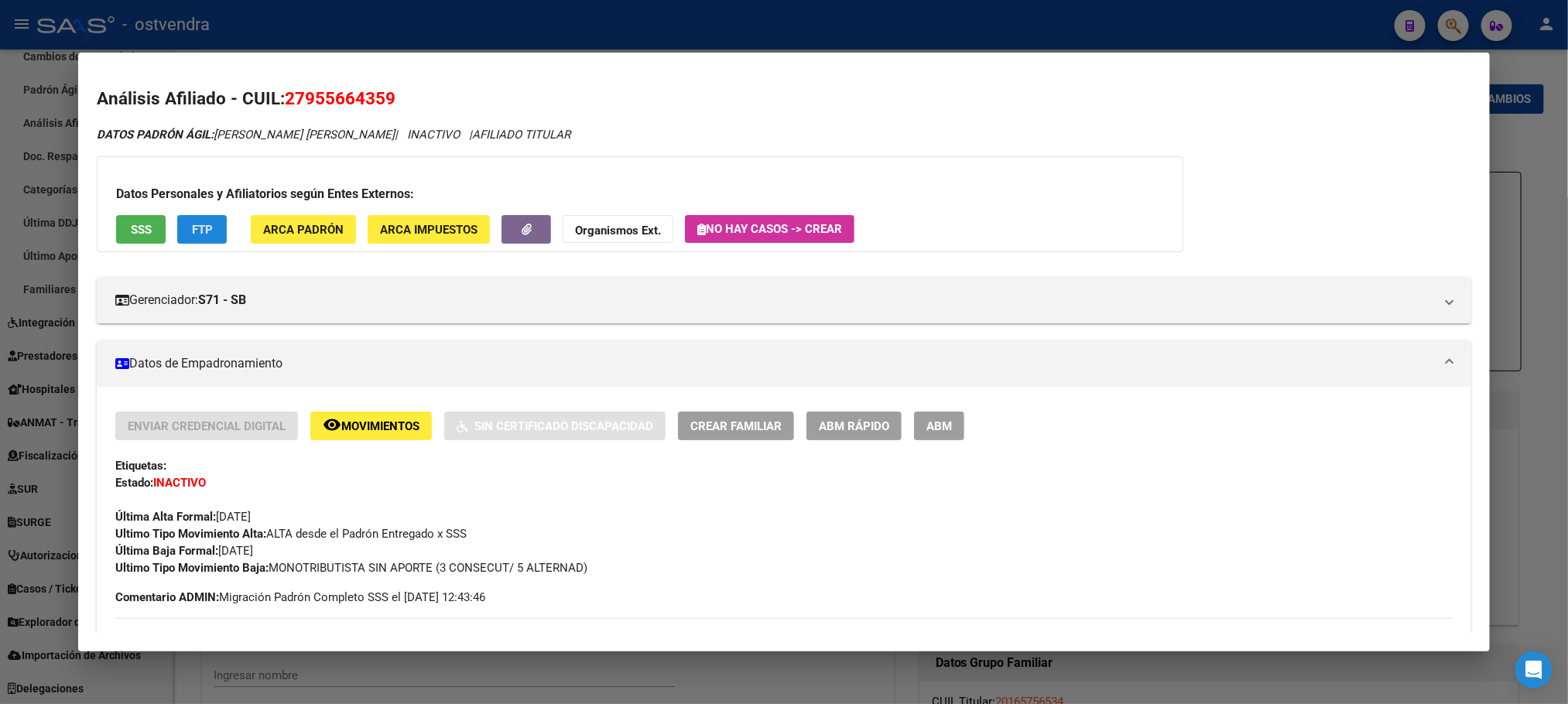
click at [209, 237] on button "FTP" at bounding box center [202, 230] width 49 height 29
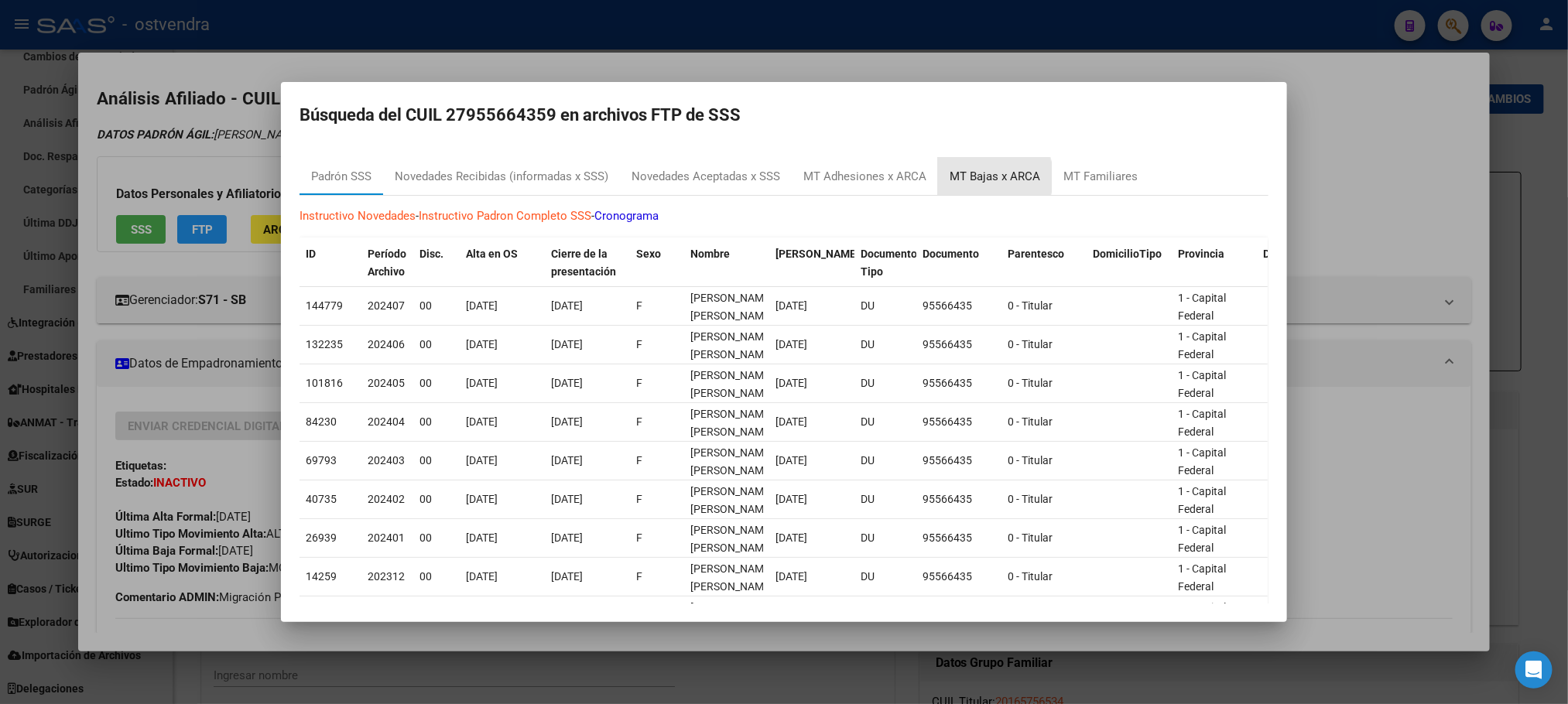
click at [973, 177] on div "MT Bajas x ARCA" at bounding box center [995, 177] width 90 height 18
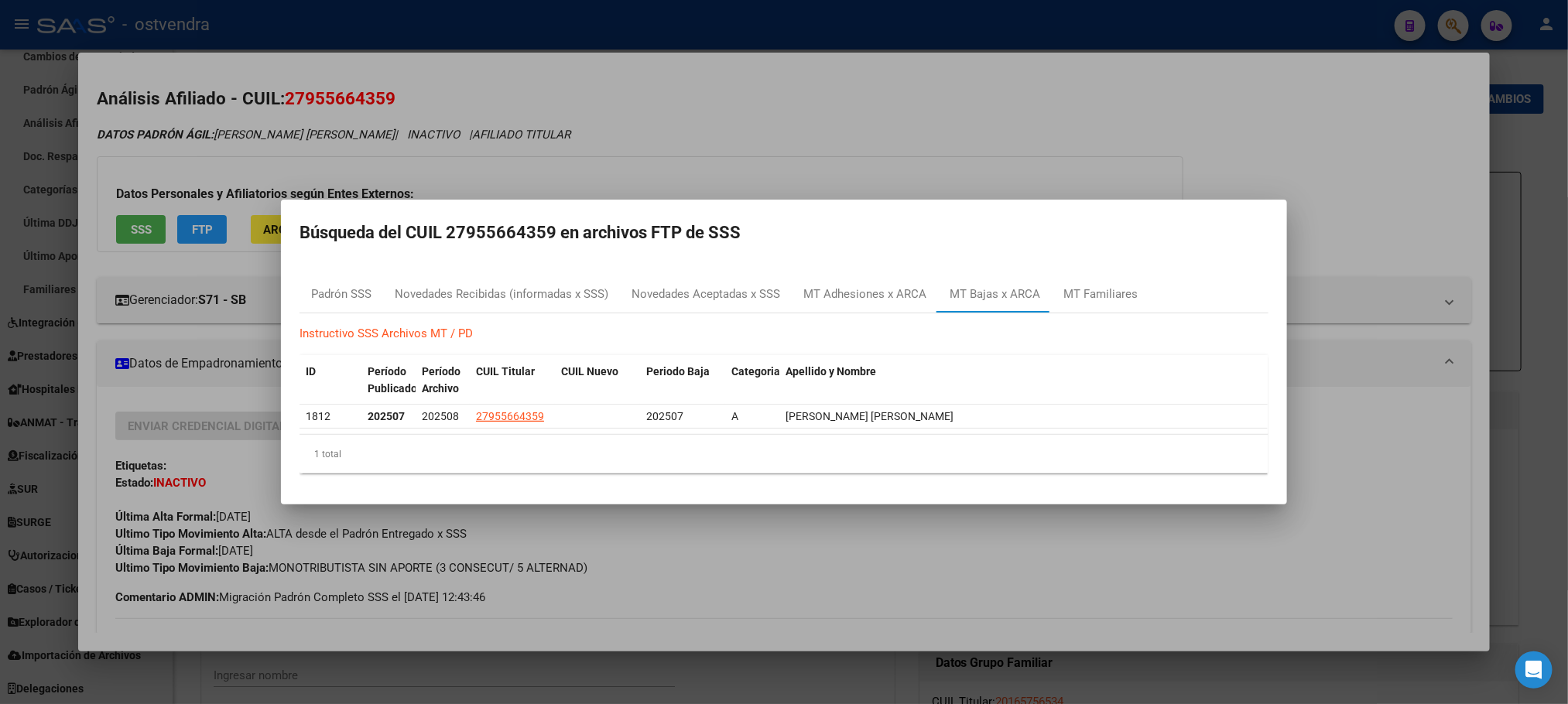
click at [971, 182] on div at bounding box center [784, 352] width 1568 height 704
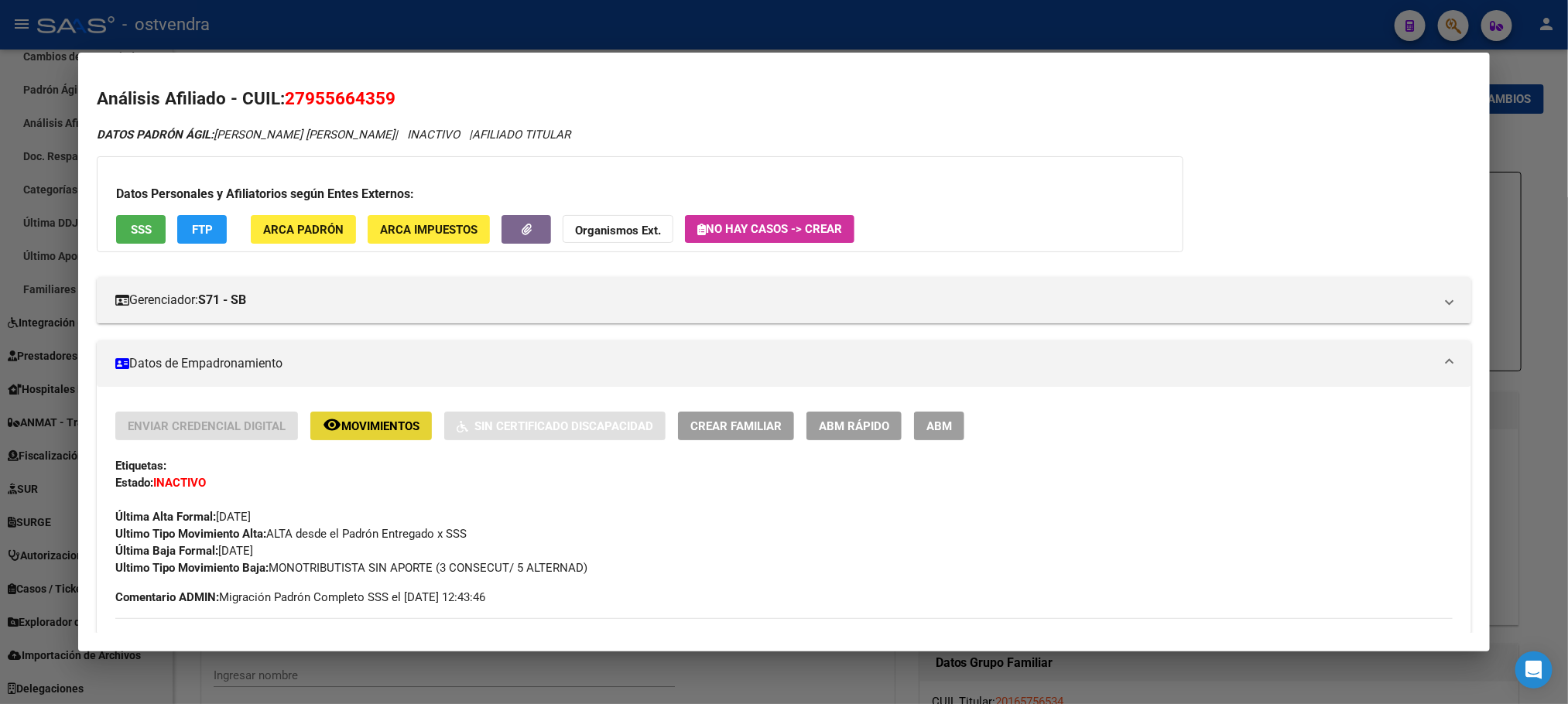
click at [337, 437] on button "remove_red_eye Movimientos" at bounding box center [371, 427] width 121 height 29
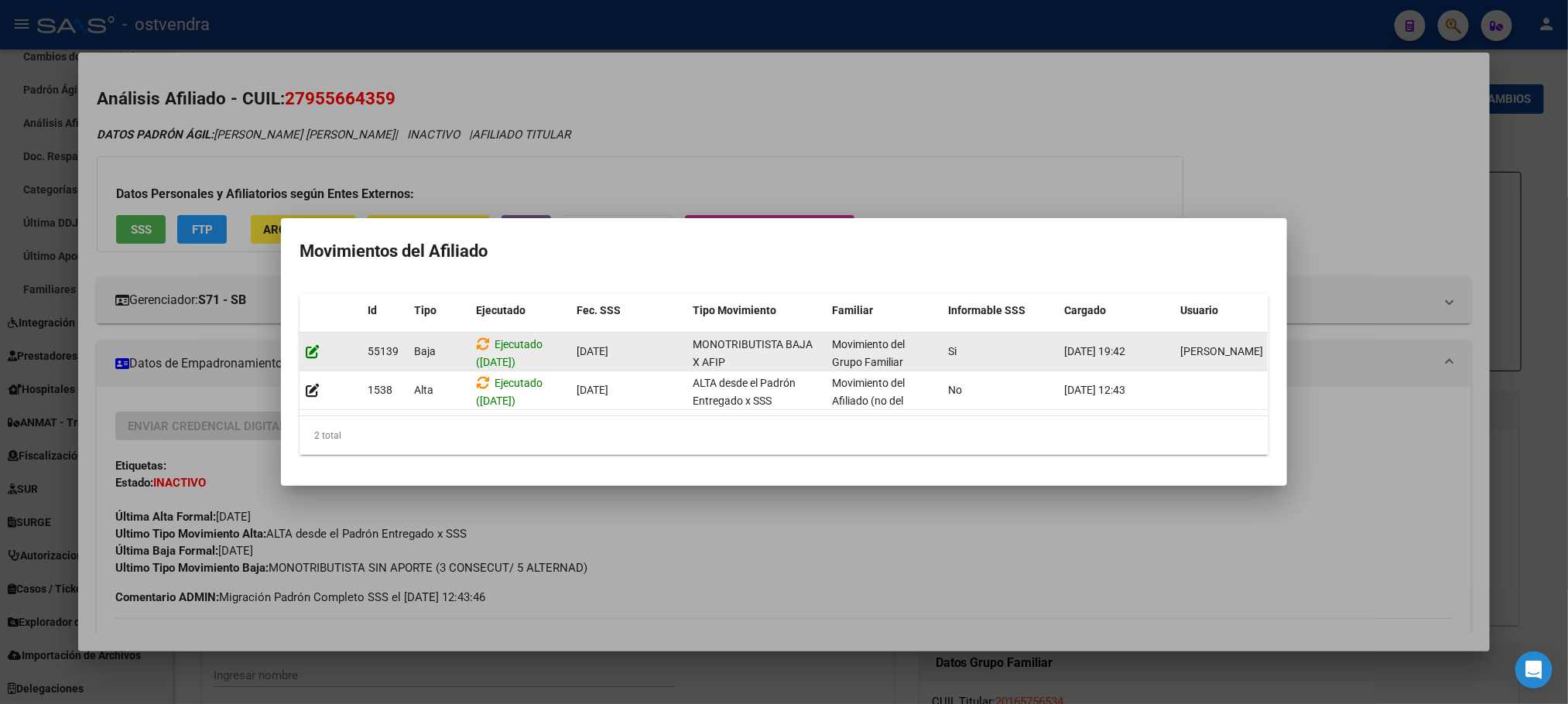
click at [313, 345] on icon at bounding box center [312, 352] width 14 height 15
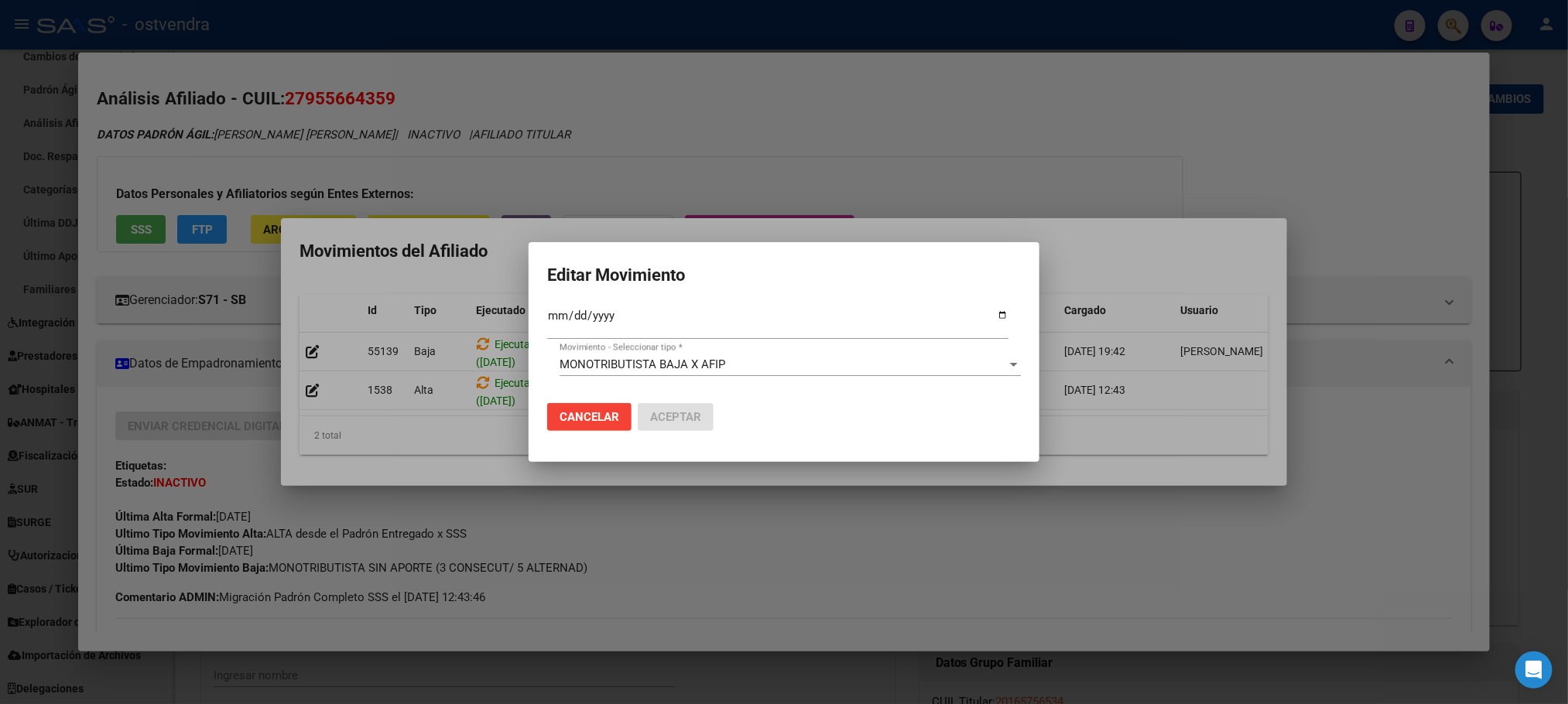
click at [671, 228] on div at bounding box center [784, 352] width 1568 height 704
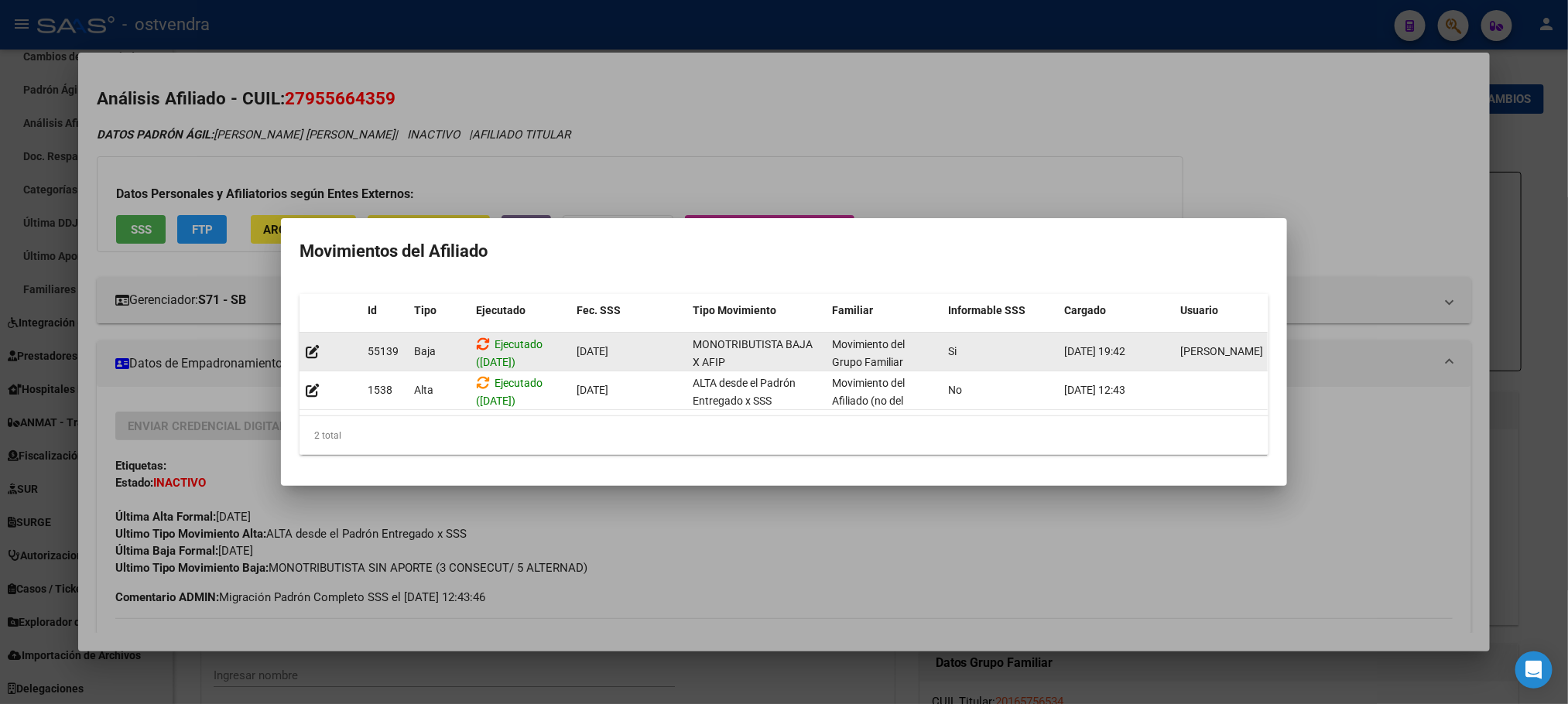
click at [481, 339] on icon at bounding box center [483, 344] width 14 height 15
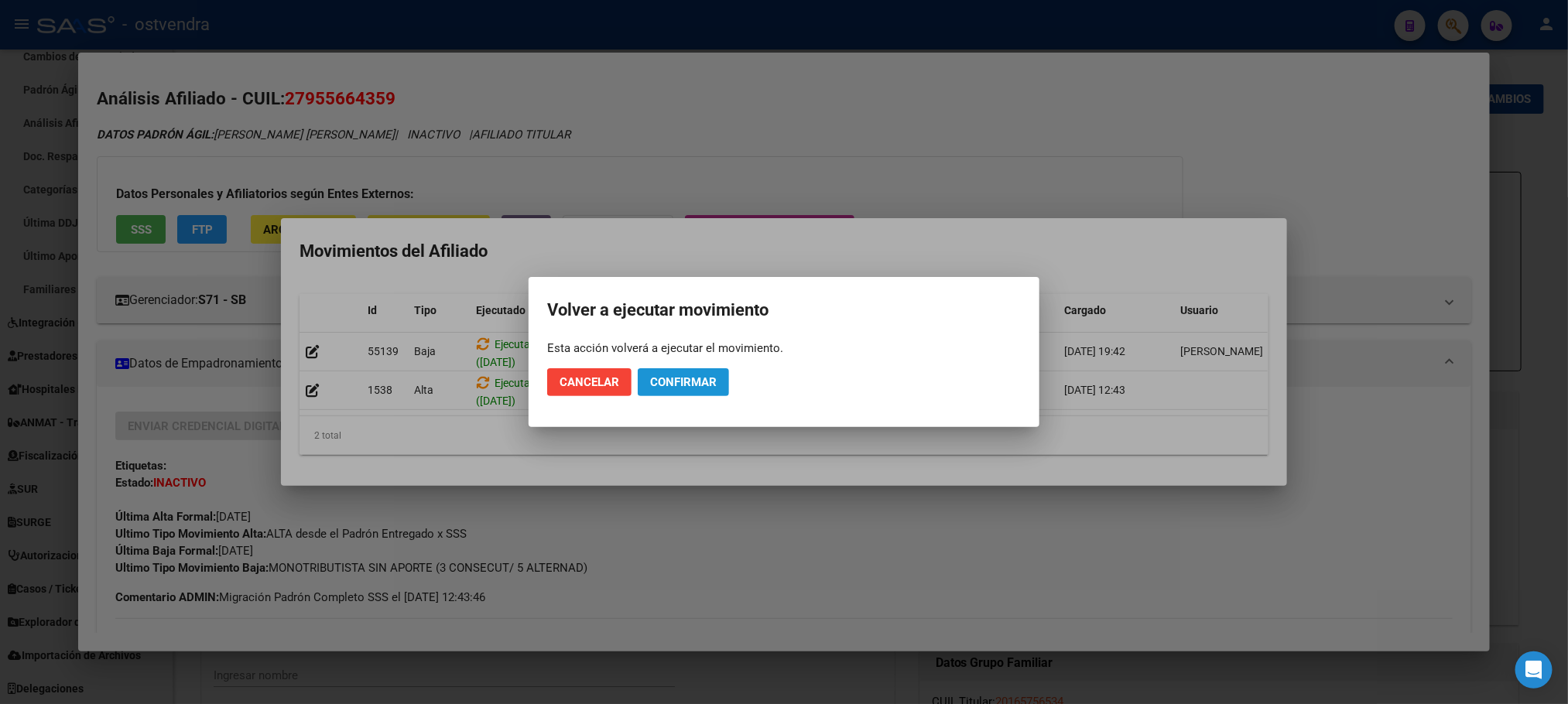
click at [708, 387] on span "Confirmar" at bounding box center [683, 382] width 67 height 14
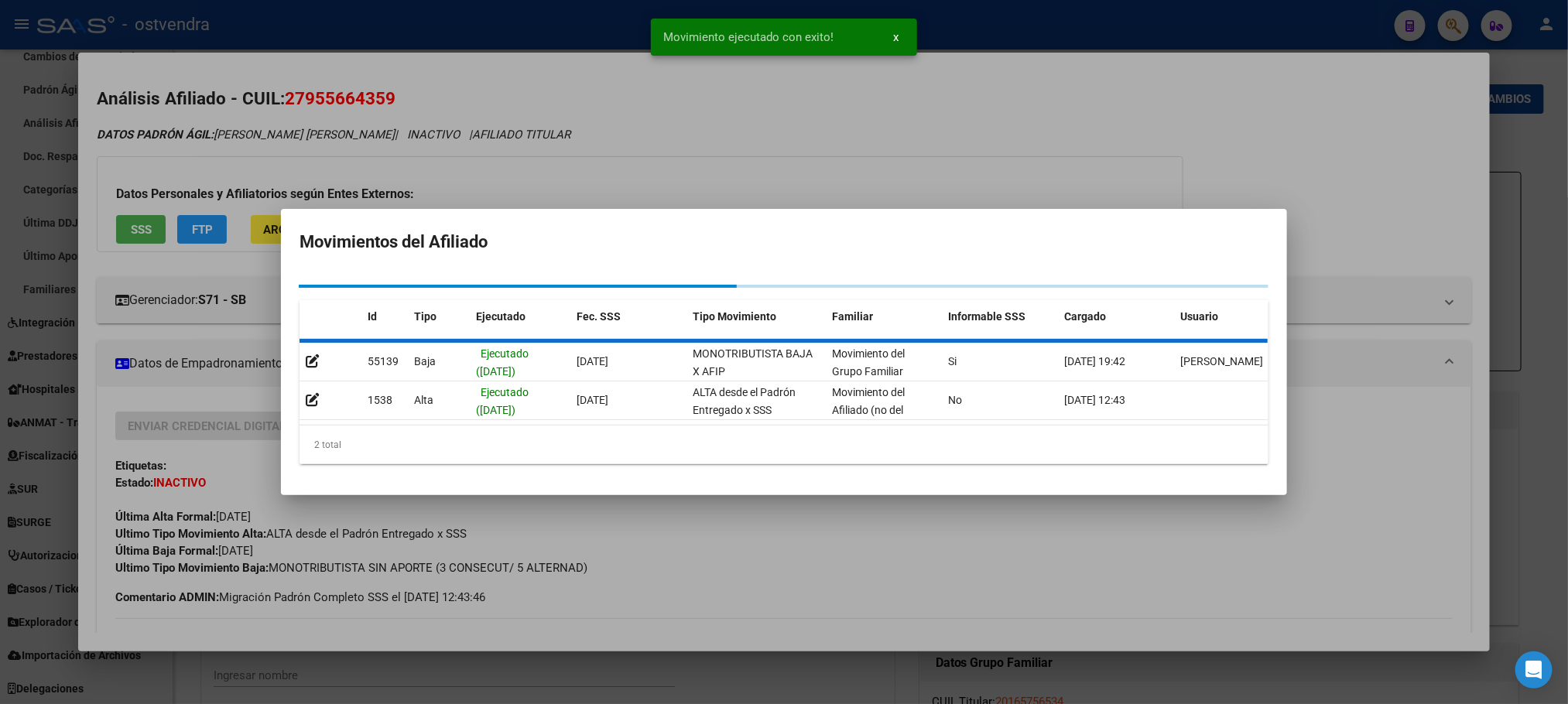
click at [808, 158] on div at bounding box center [784, 352] width 1568 height 704
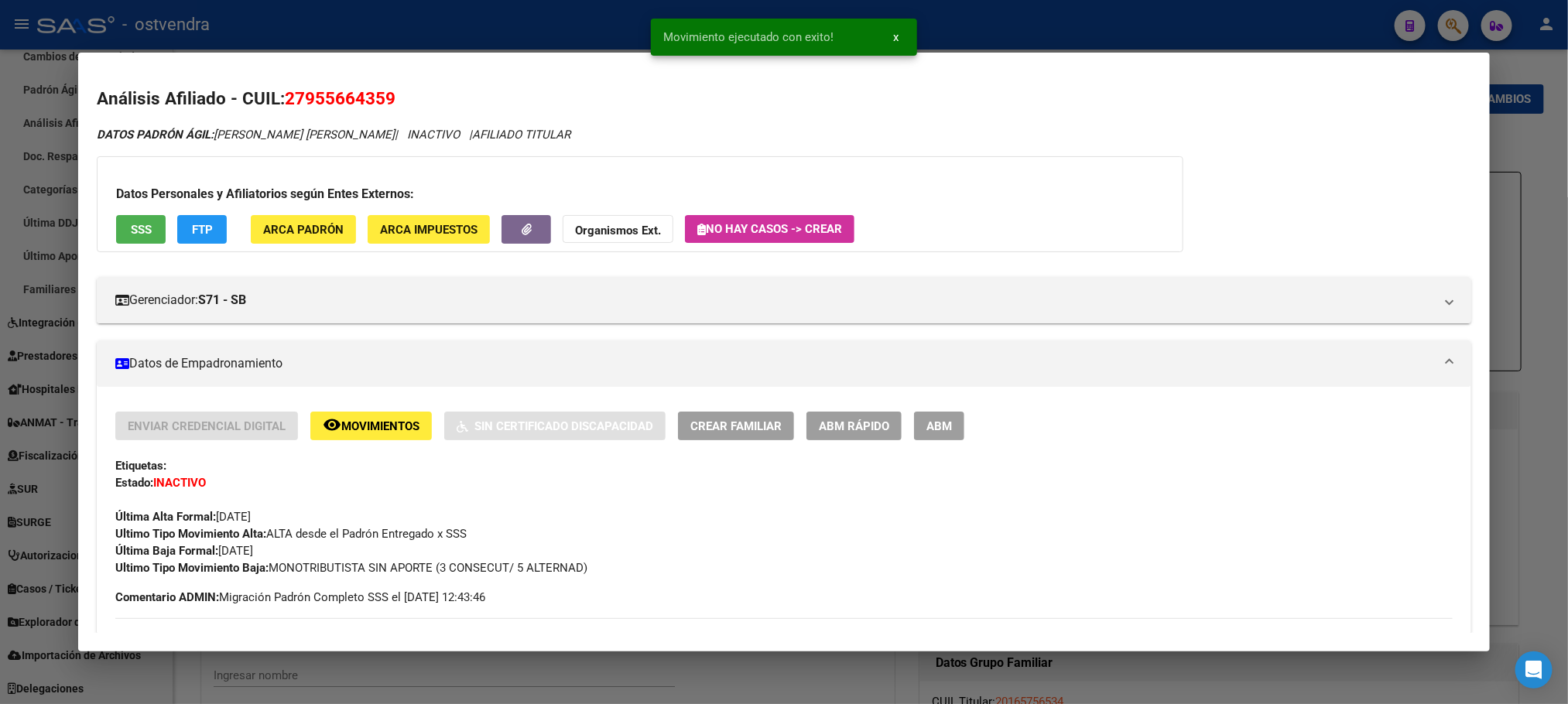
drag, startPoint x: 671, startPoint y: 144, endPoint x: 715, endPoint y: 75, distance: 81.8
drag, startPoint x: 743, startPoint y: 44, endPoint x: 757, endPoint y: 105, distance: 62.6
click at [744, 44] on div at bounding box center [784, 352] width 1568 height 704
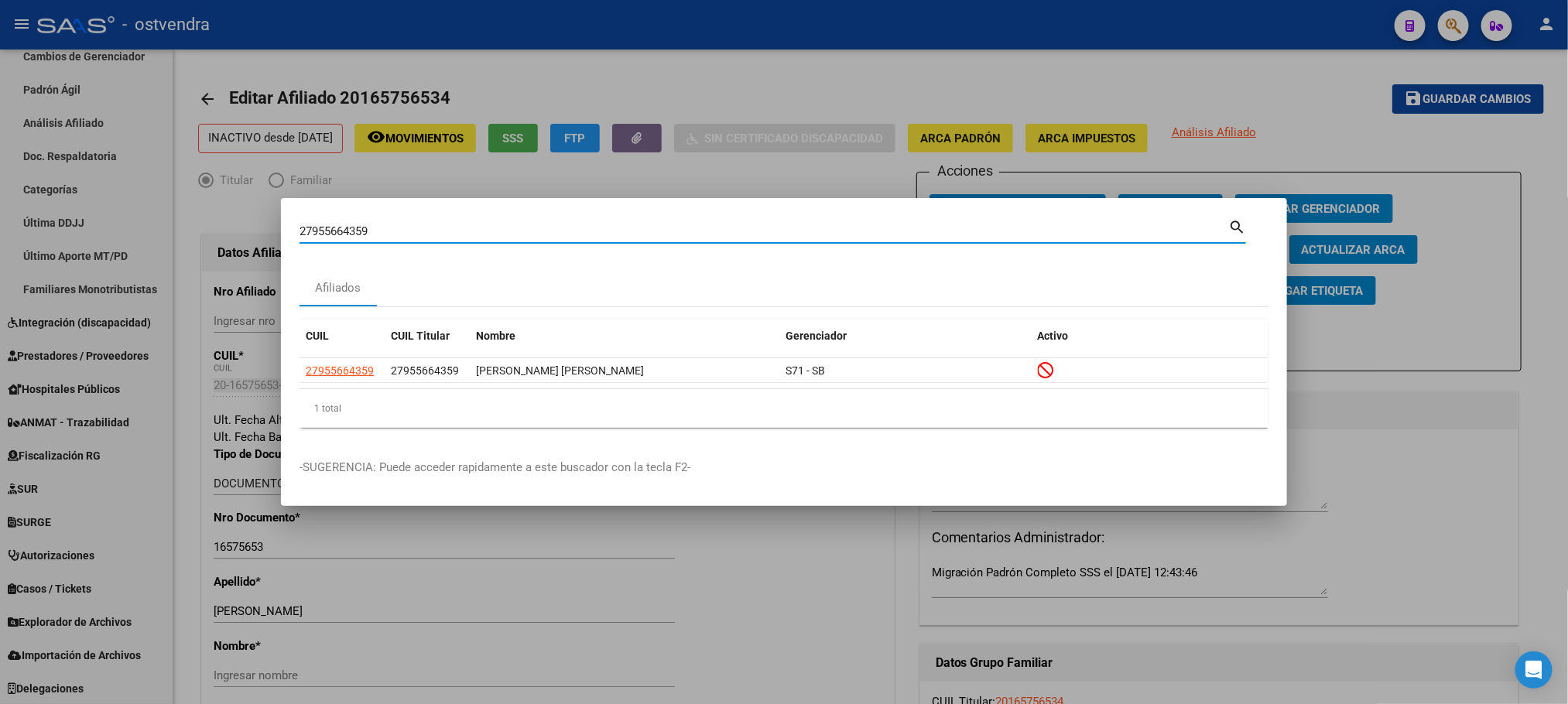
drag, startPoint x: 399, startPoint y: 230, endPoint x: 246, endPoint y: 218, distance: 153.5
click at [246, 218] on div "27955664359 Buscar (apellido, dni, cuil, nro traspaso, cuit, obra social) searc…" at bounding box center [784, 352] width 1568 height 704
paste input "0449413270"
click at [426, 240] on div "20449413270 Buscar (apellido, dni, cuil, nro traspaso, cuit, obra social)" at bounding box center [764, 231] width 928 height 23
drag, startPoint x: 421, startPoint y: 233, endPoint x: 239, endPoint y: 225, distance: 182.2
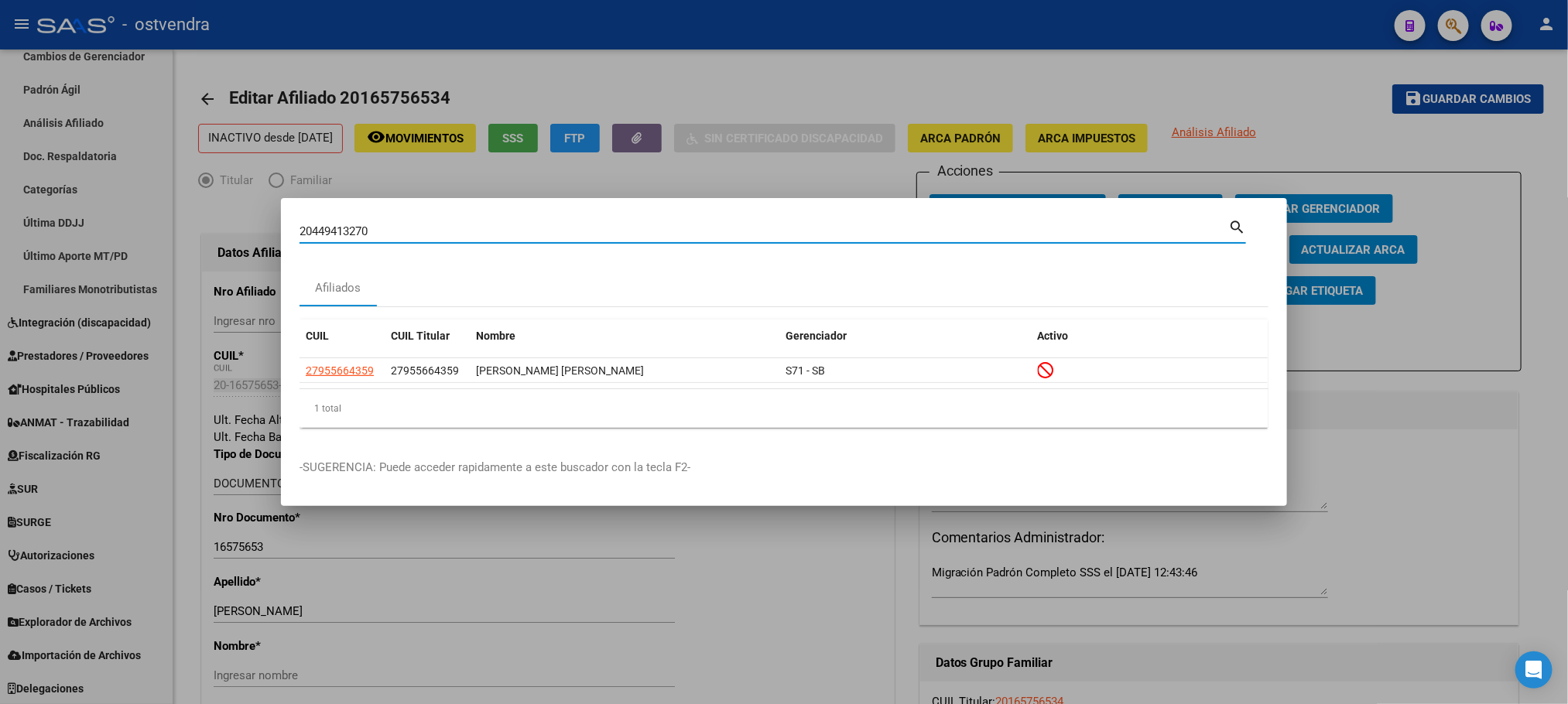
click at [239, 225] on div "20449413270 Buscar (apellido, dni, cuil, nro traspaso, cuit, obra social) searc…" at bounding box center [784, 352] width 1568 height 704
paste input "3"
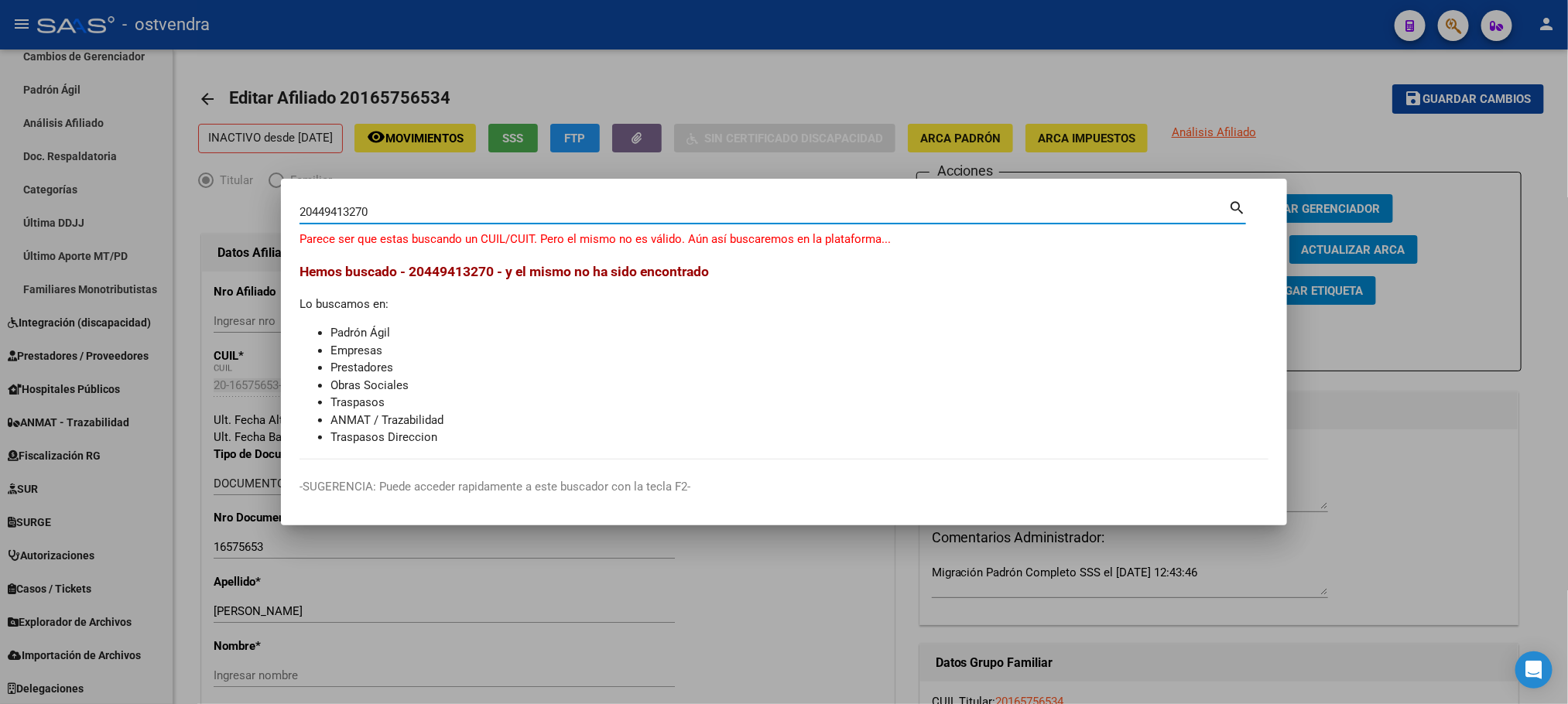
type input "20449413270"
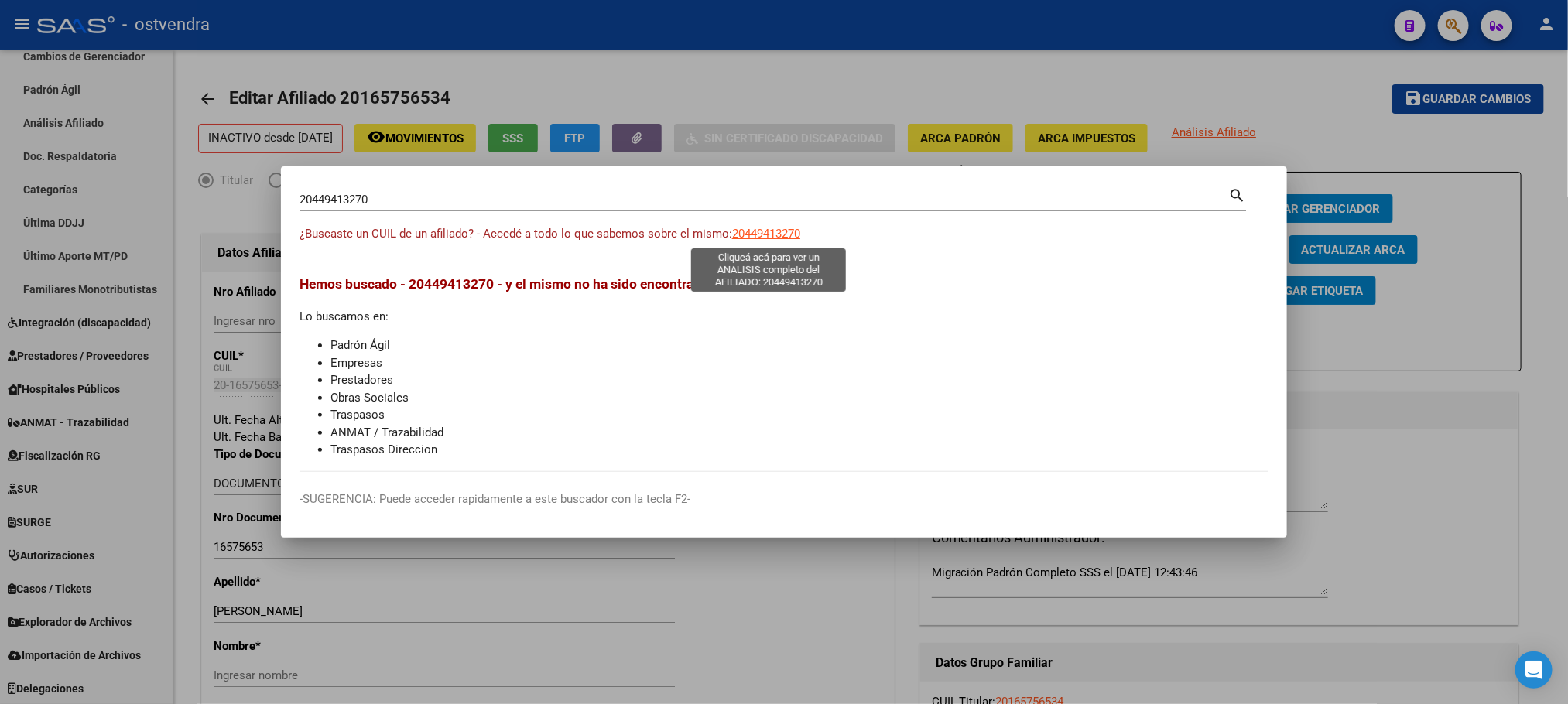
click at [781, 237] on span "20449413270" at bounding box center [766, 234] width 68 height 14
type textarea "20449413270"
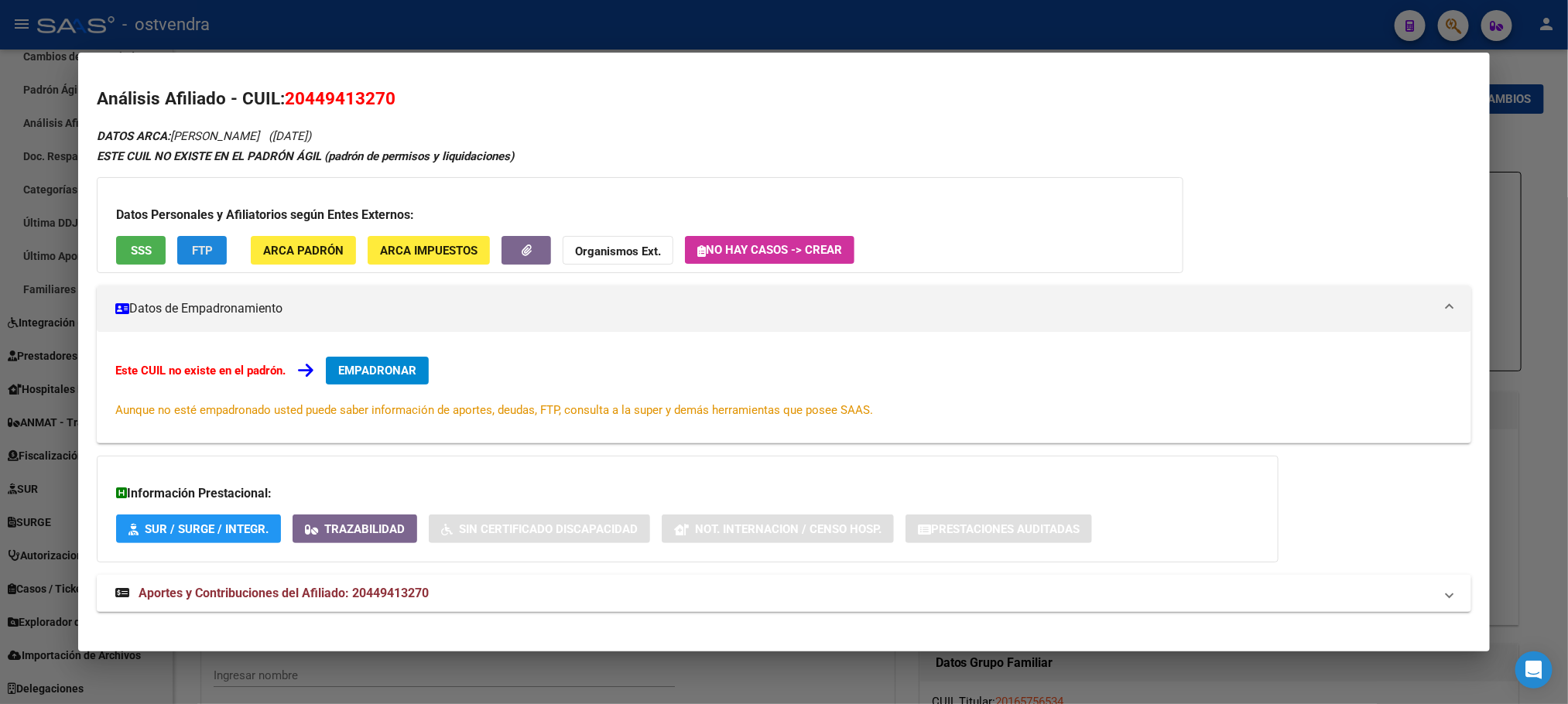
click at [192, 252] on span "FTP" at bounding box center [202, 251] width 20 height 14
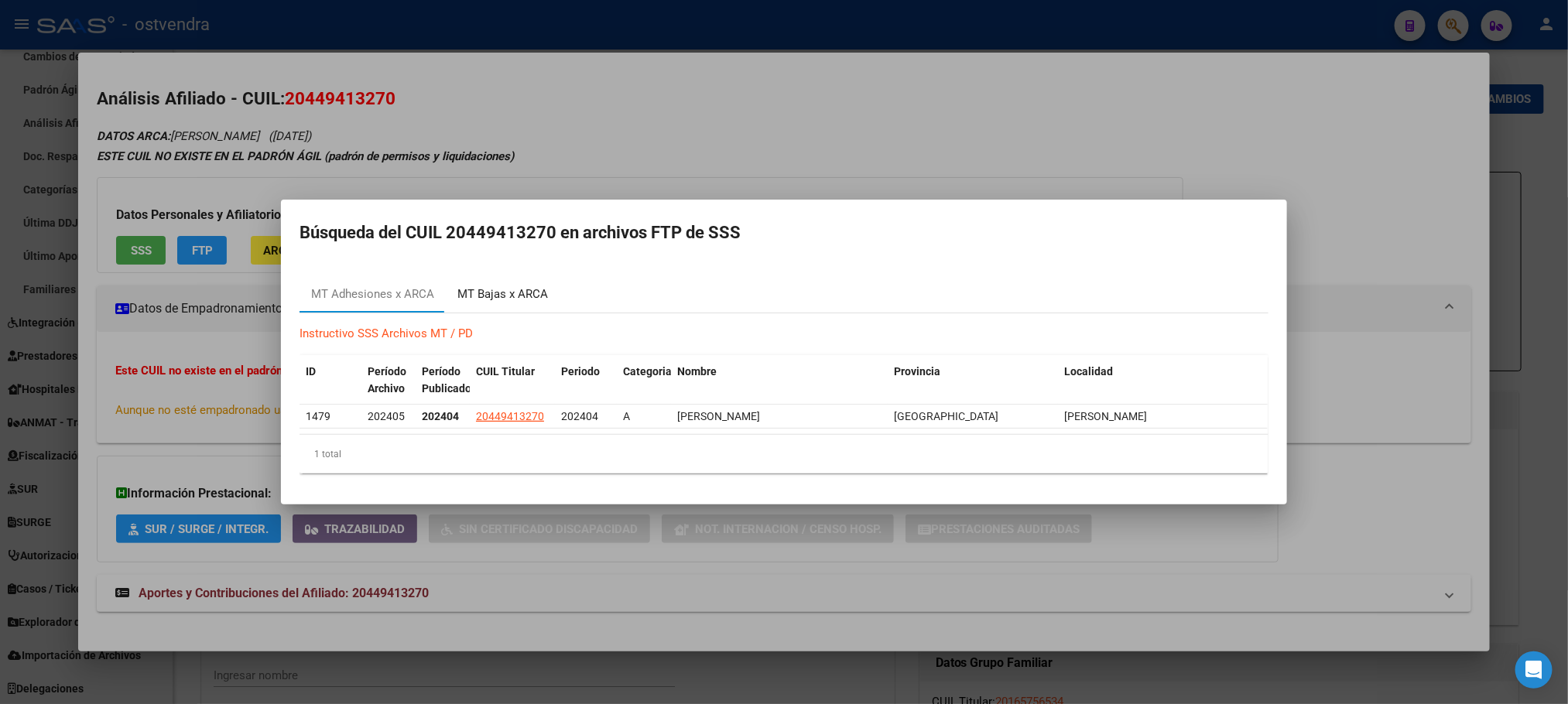
click at [507, 286] on div "MT Bajas x ARCA" at bounding box center [502, 294] width 90 height 18
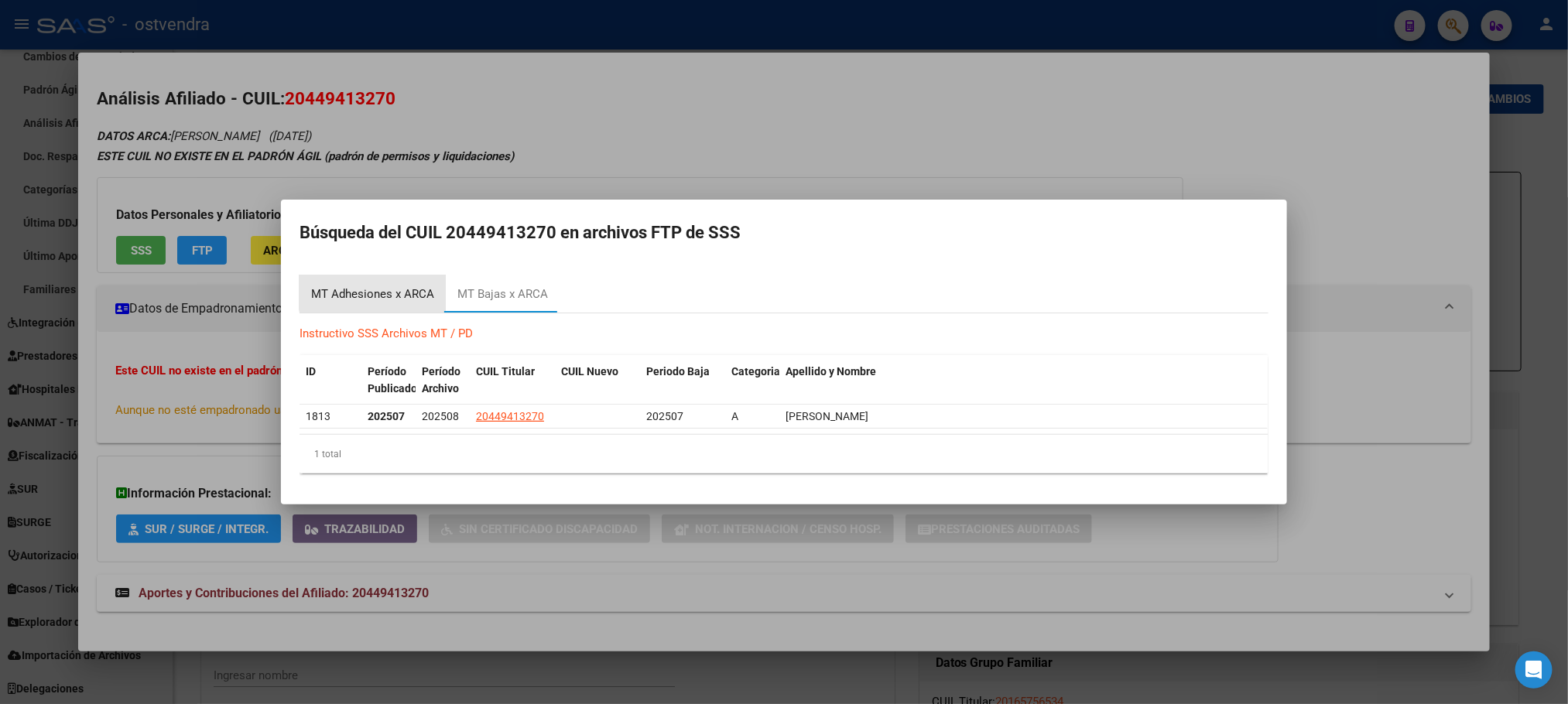
click at [381, 290] on div "MT Adhesiones x ARCA" at bounding box center [373, 294] width 123 height 18
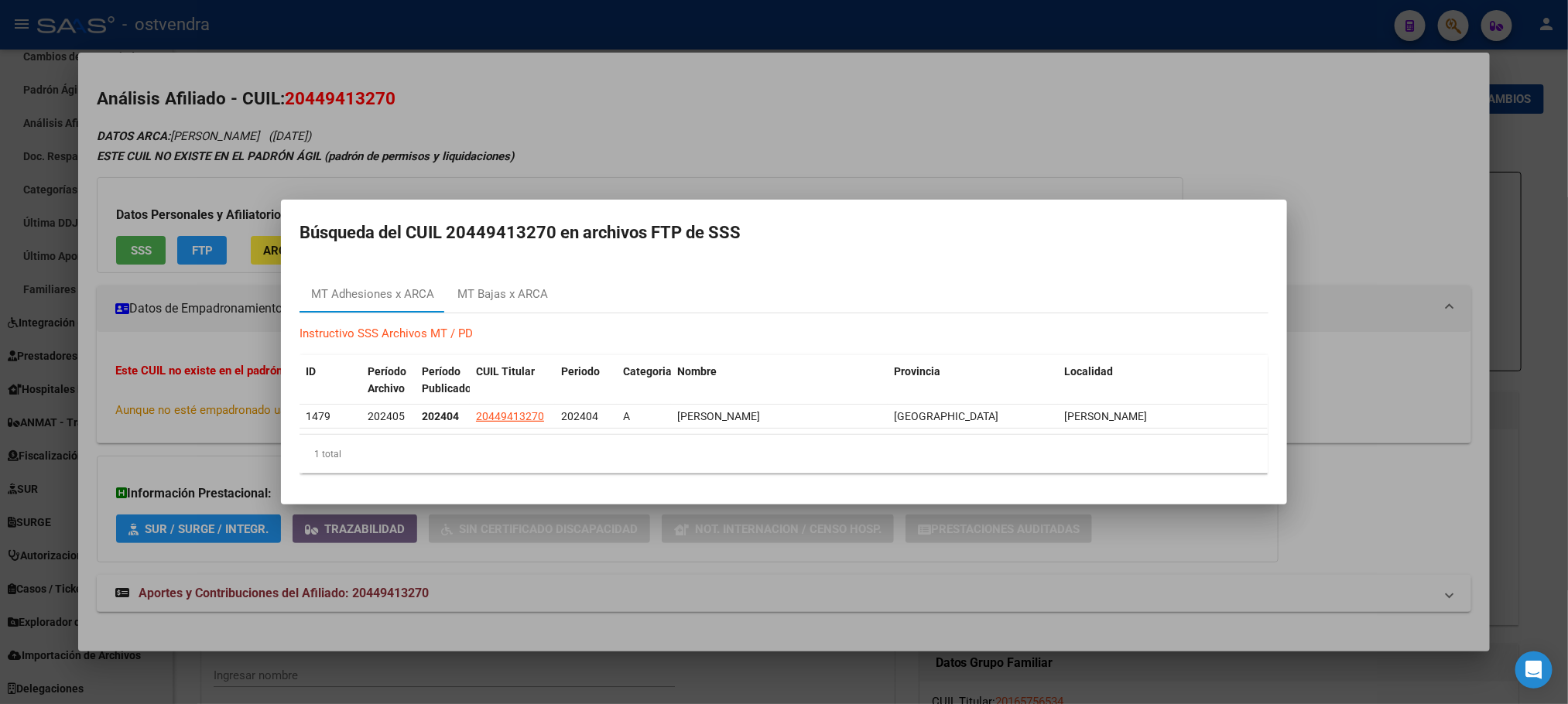
click at [624, 197] on div at bounding box center [784, 352] width 1568 height 704
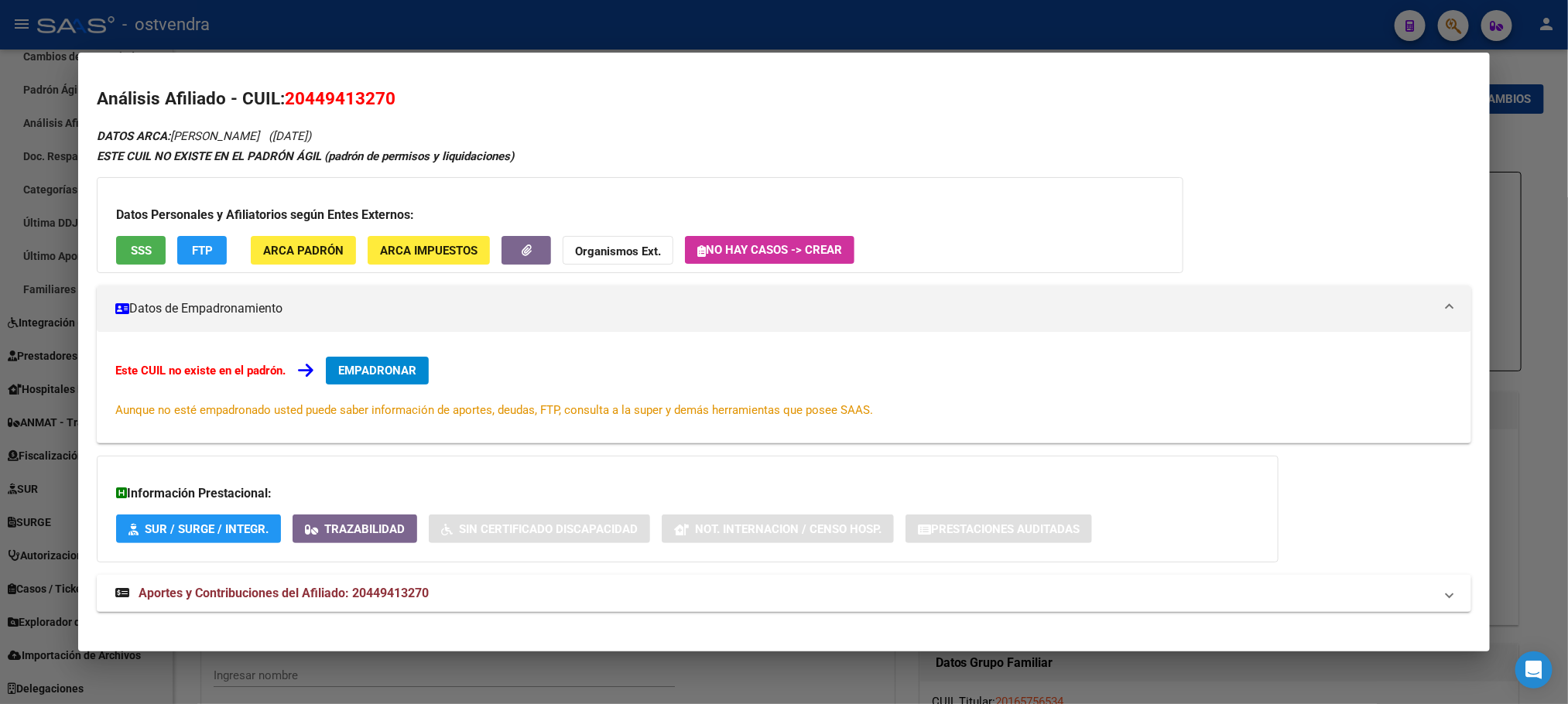
click at [384, 375] on span "EMPADRONAR" at bounding box center [377, 370] width 78 height 14
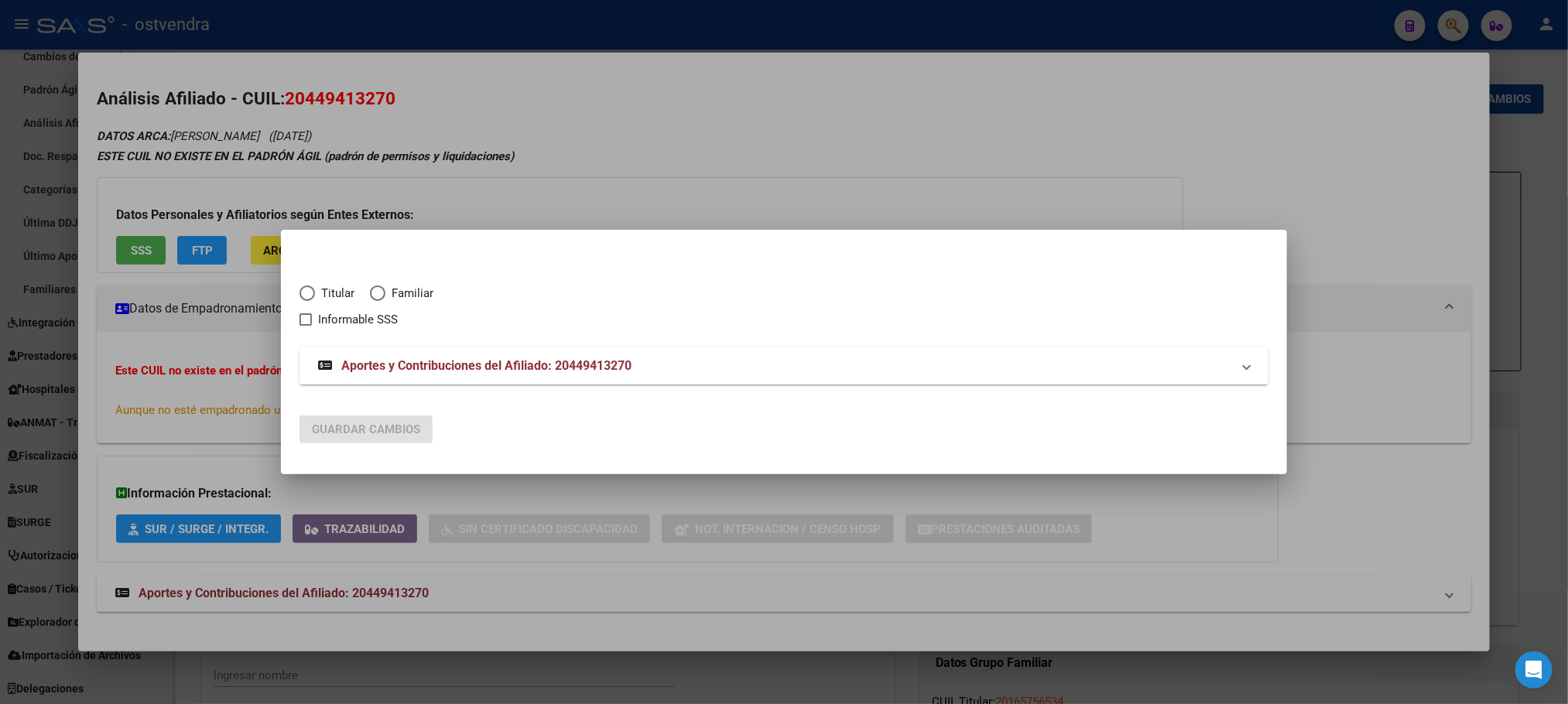
click at [335, 281] on div "Titular Familiar Informable SSS" at bounding box center [784, 297] width 969 height 62
click at [335, 283] on div "Titular Familiar Informable SSS" at bounding box center [784, 297] width 969 height 62
click at [337, 285] on span "Titular" at bounding box center [334, 294] width 39 height 18
click at [315, 286] on input "Titular" at bounding box center [307, 294] width 15 height 15
radio input "true"
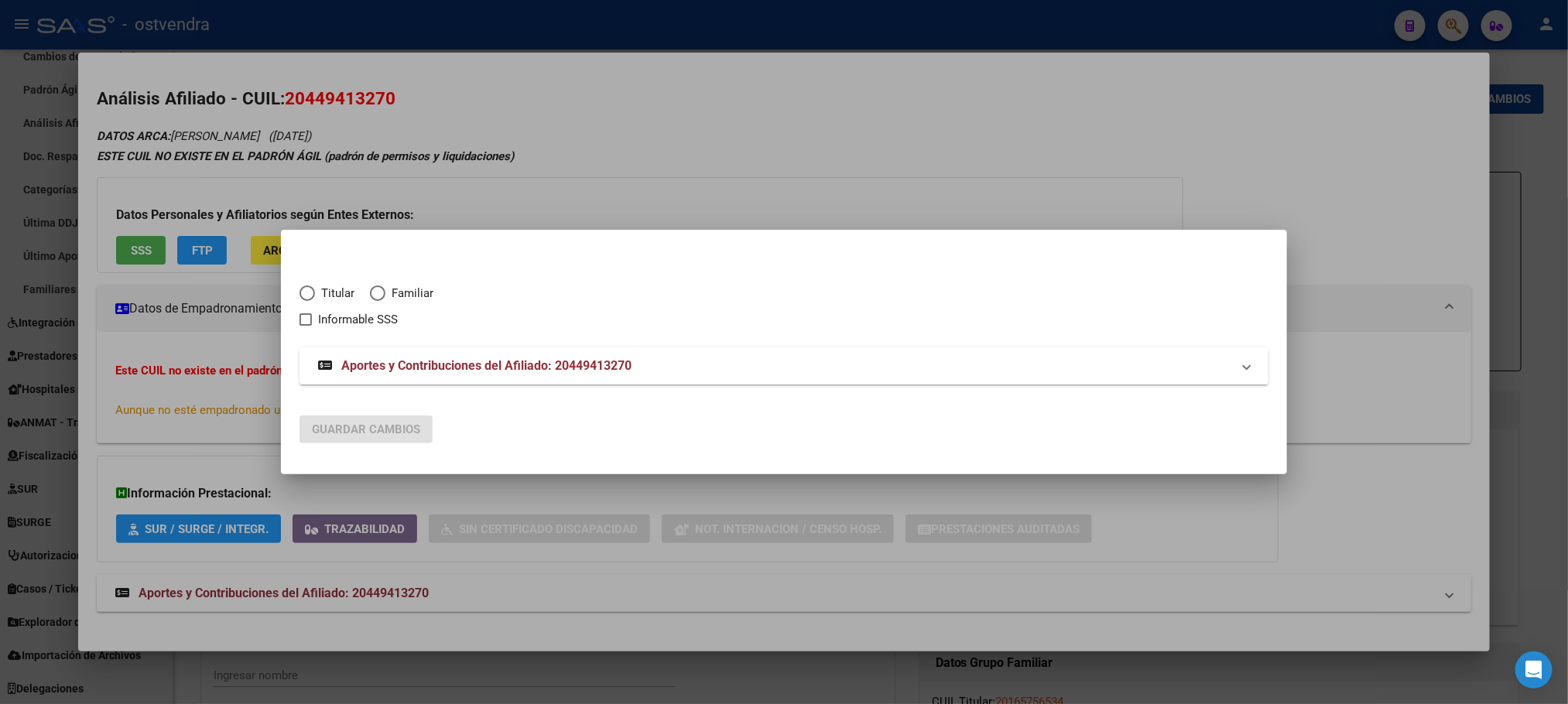
checkbox input "true"
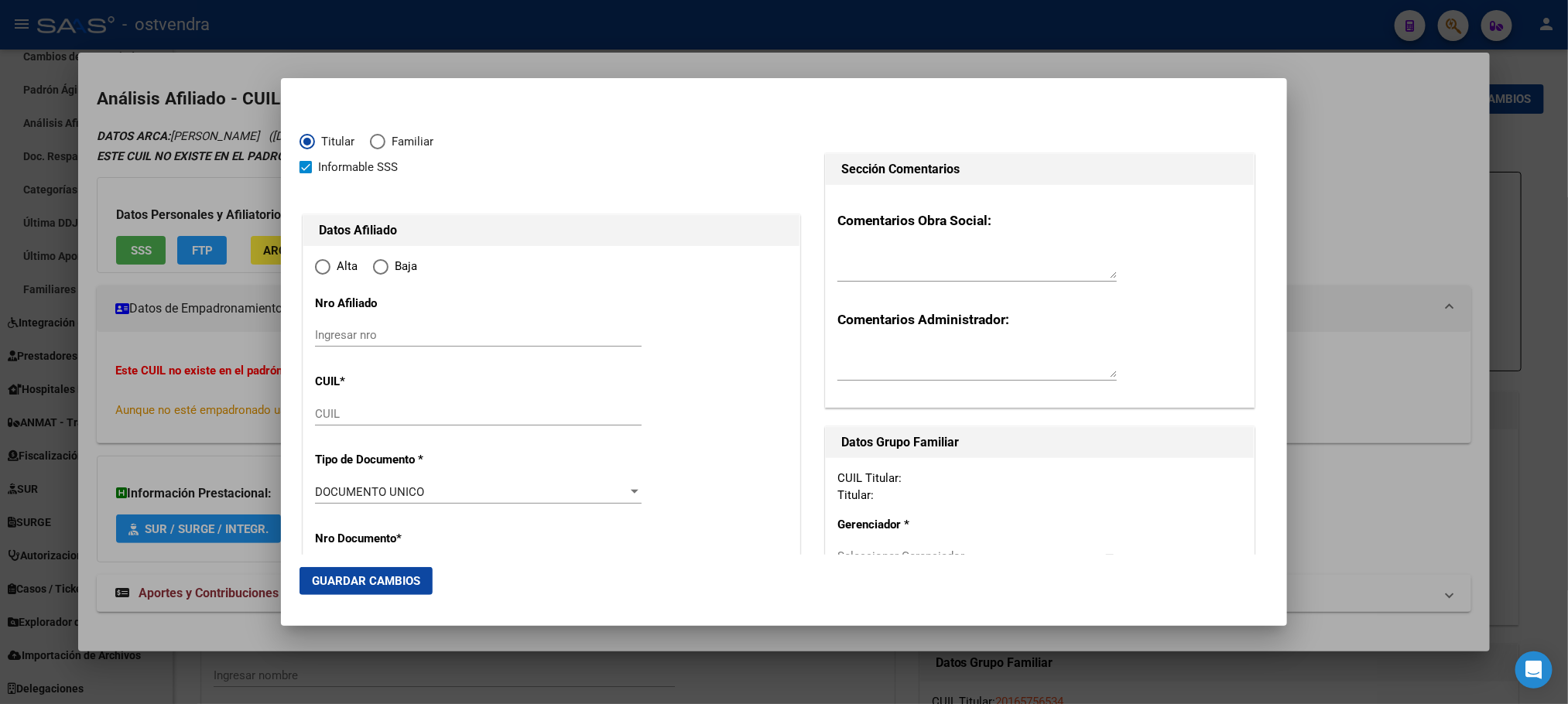
type input "20-44941327-0"
click at [345, 172] on span "Informable SSS" at bounding box center [357, 167] width 79 height 19
click at [305, 173] on input "Informable SSS" at bounding box center [305, 173] width 1 height 1
checkbox input "false"
type input "44941327"
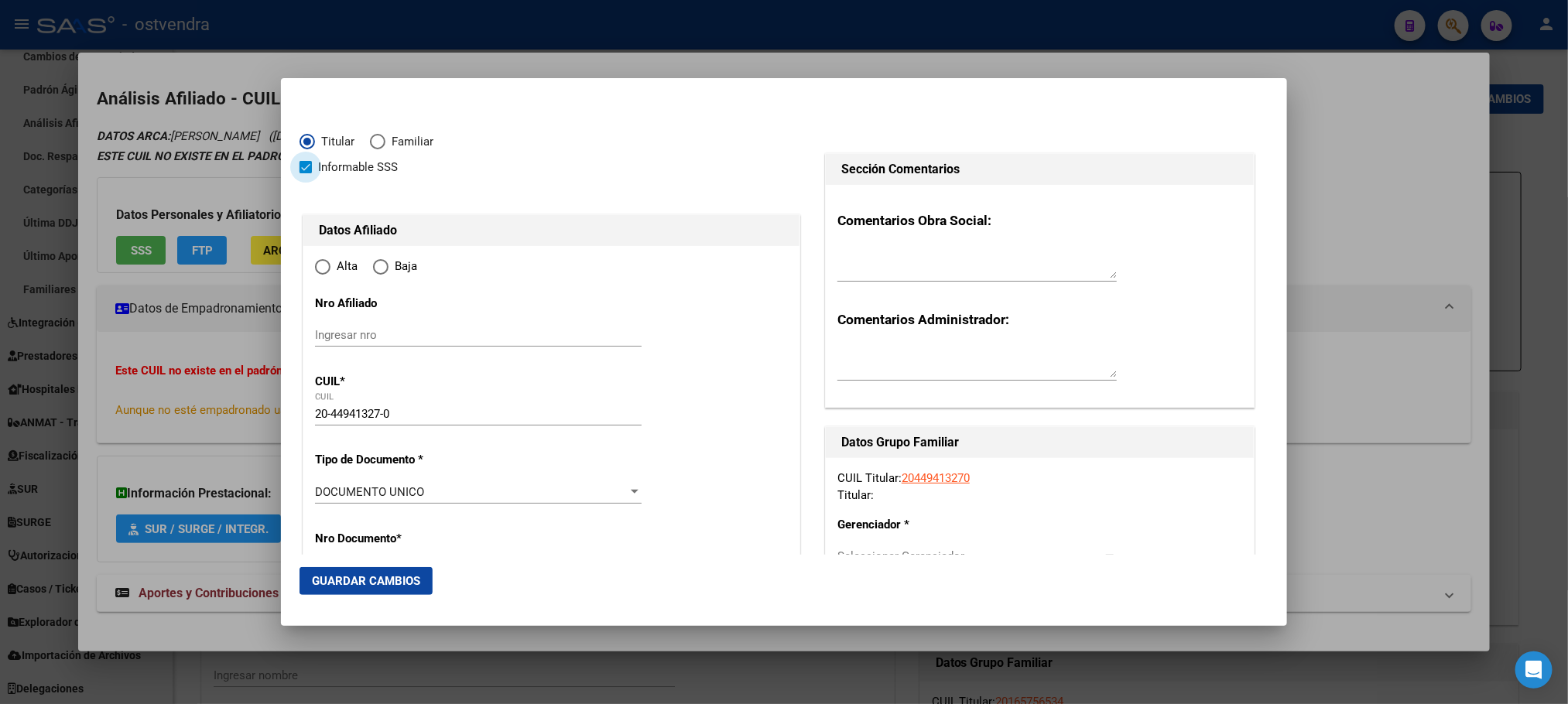
type input "2003-07-01"
type input "1752"
radio input "true"
type input "ZARATE"
type input "JUAN SEBASTIAN"
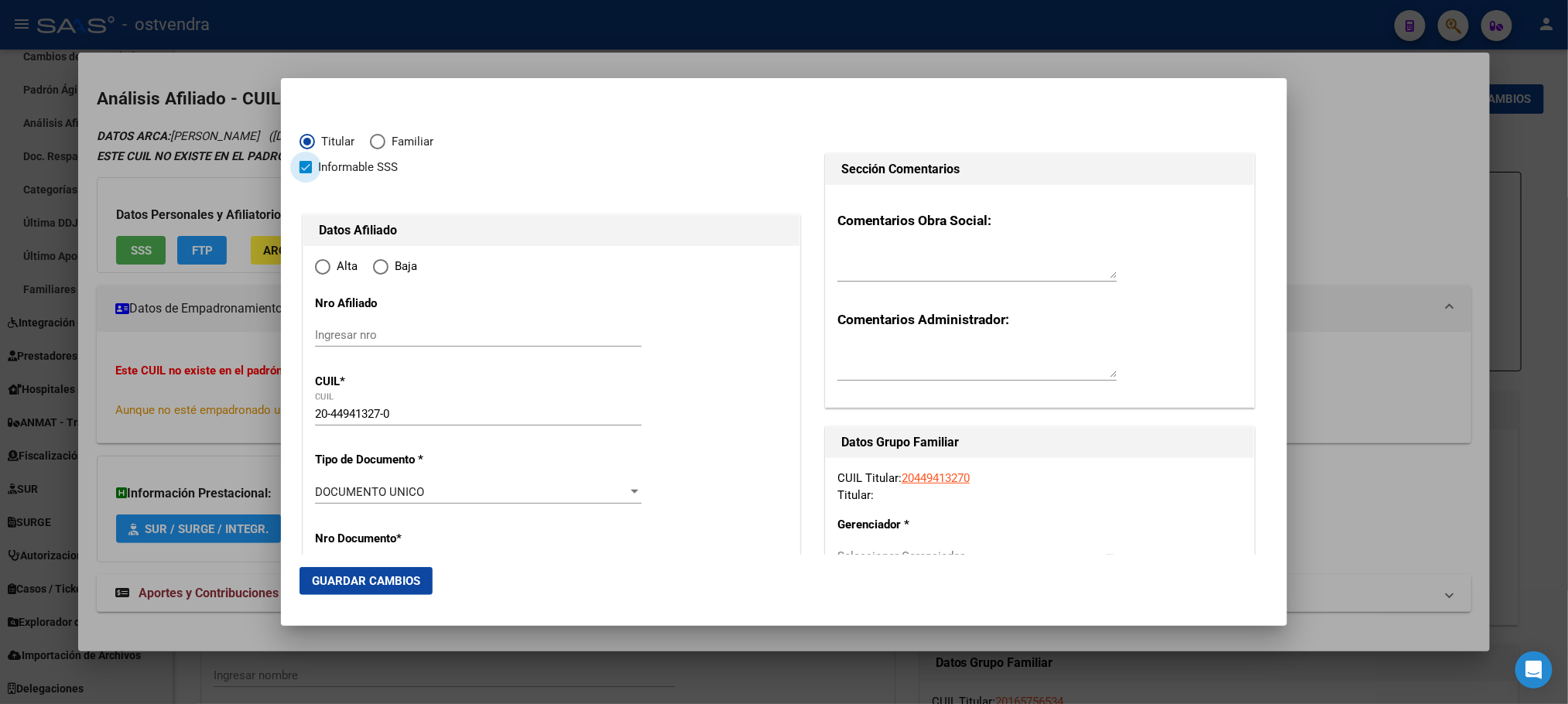
type input "LOMAS DEL MIRADOR"
type input "MORENO"
type input "2446"
type input "LOMAS DEL MIRADOR"
click at [391, 268] on span "Baja" at bounding box center [403, 266] width 29 height 18
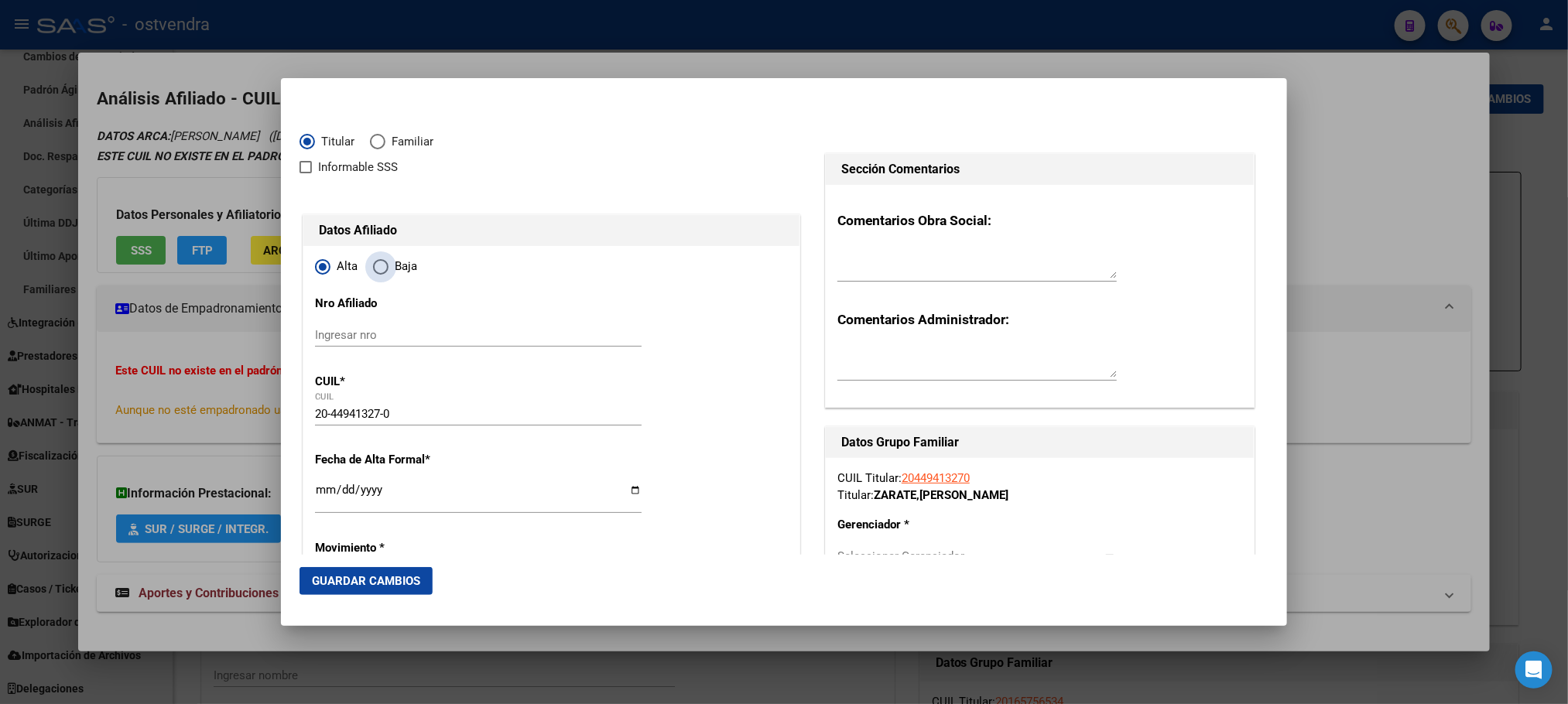
click at [388, 268] on input "Baja" at bounding box center [380, 267] width 15 height 15
radio input "true"
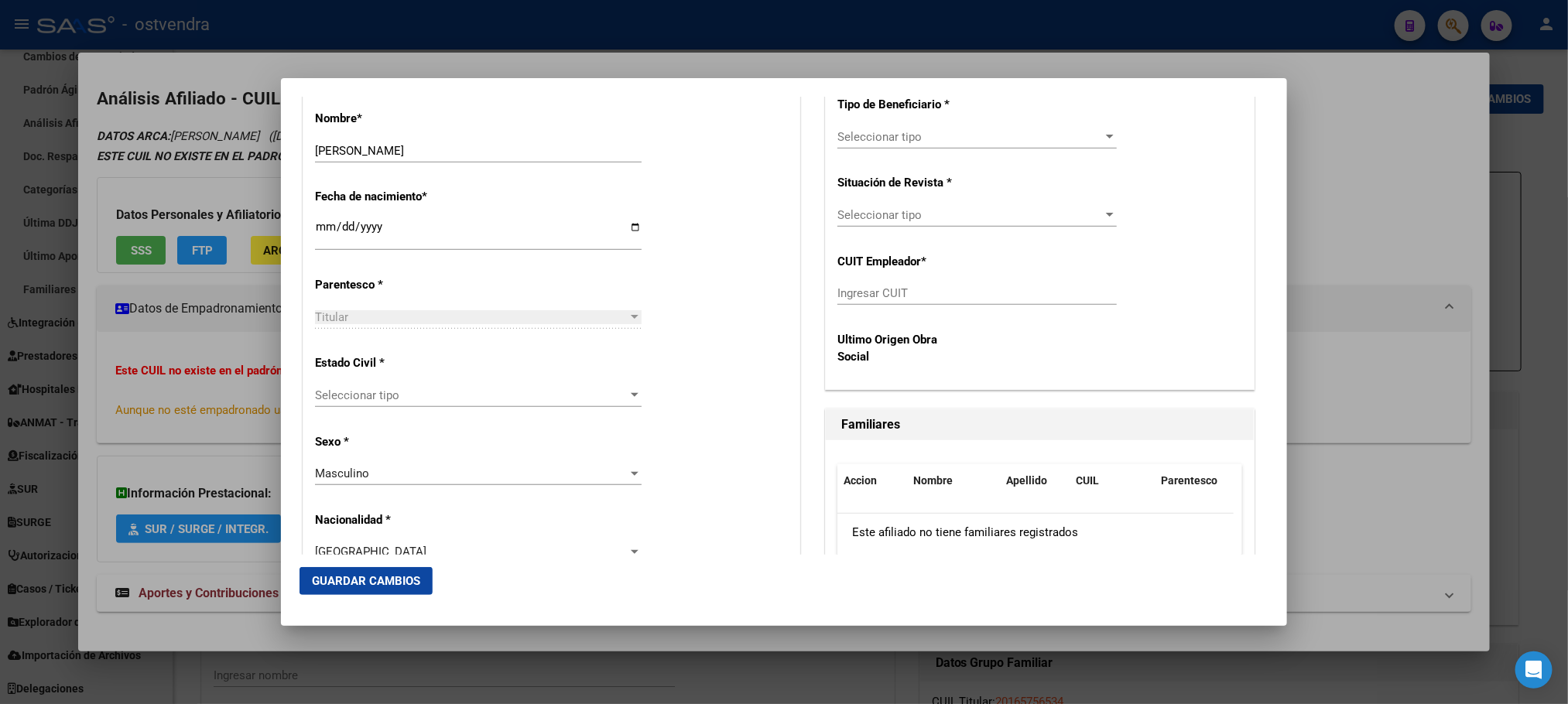
scroll to position [580, 0]
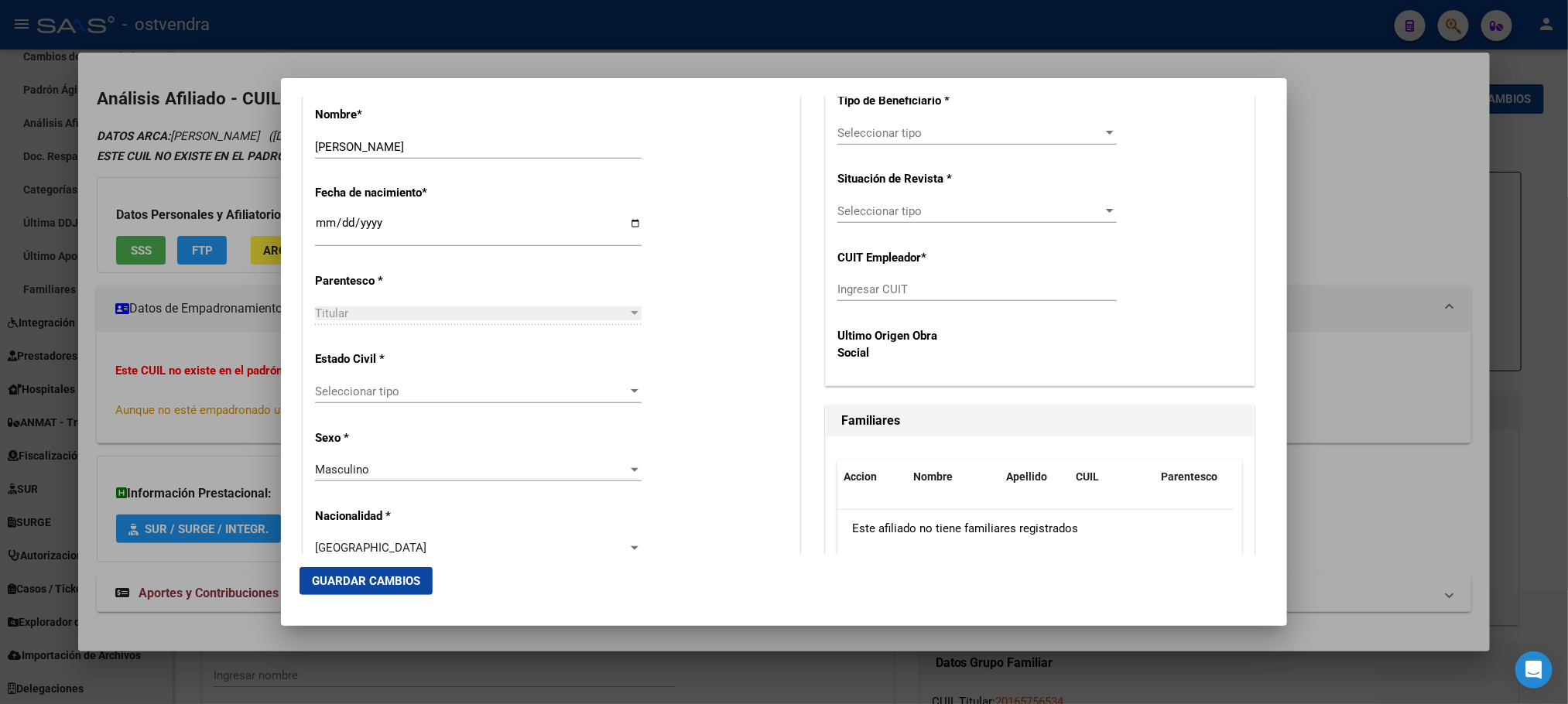
click at [418, 399] on div "Seleccionar tipo Seleccionar tipo" at bounding box center [478, 391] width 327 height 23
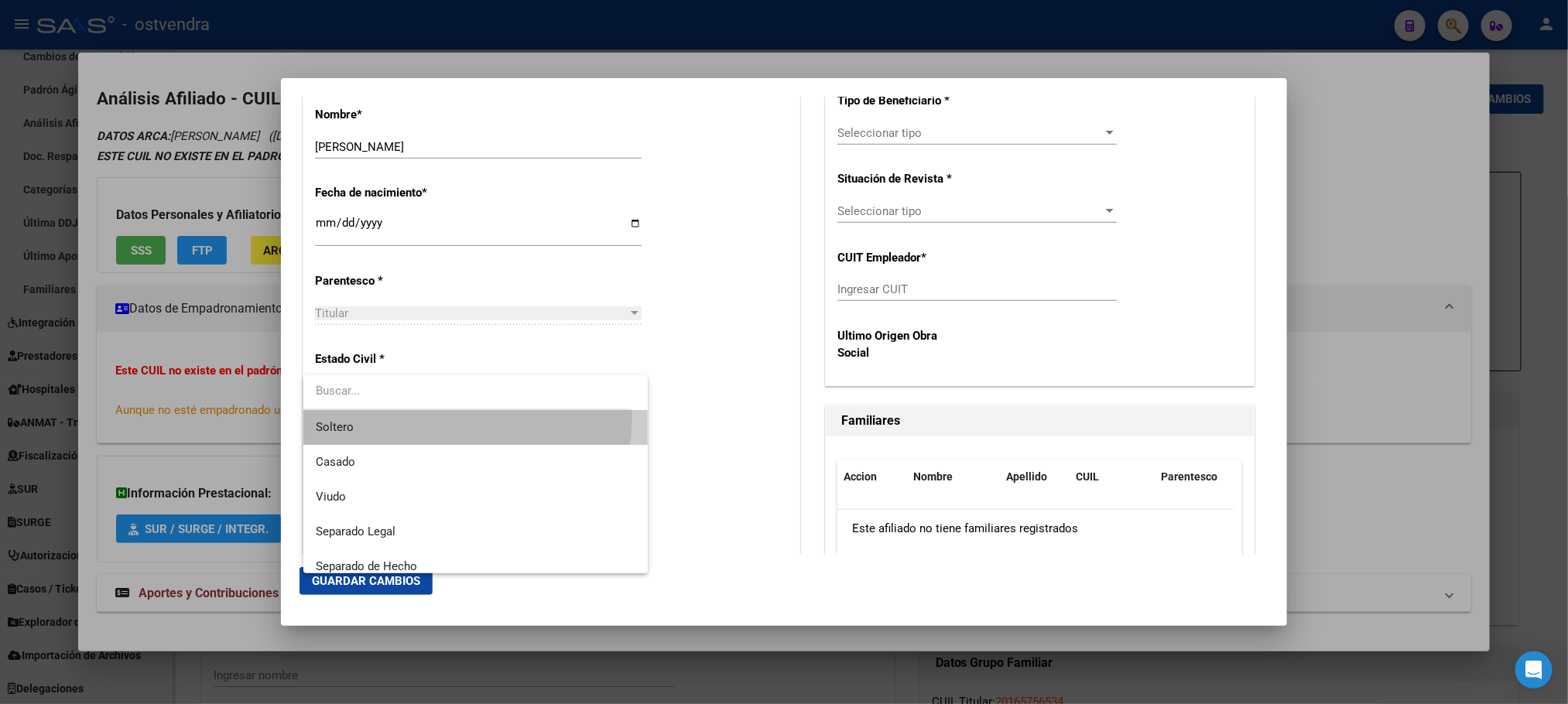
click at [414, 414] on span "Soltero" at bounding box center [475, 428] width 320 height 35
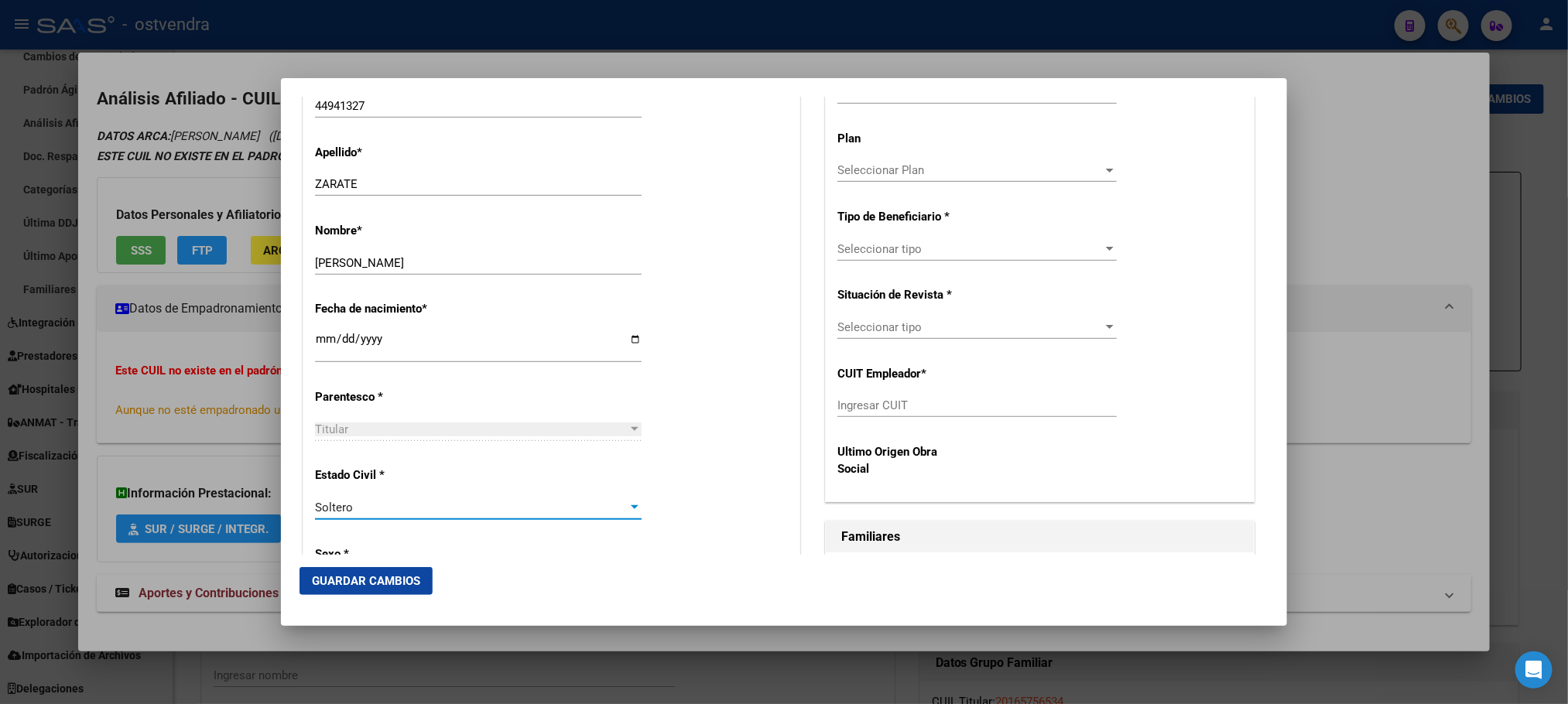
scroll to position [348, 0]
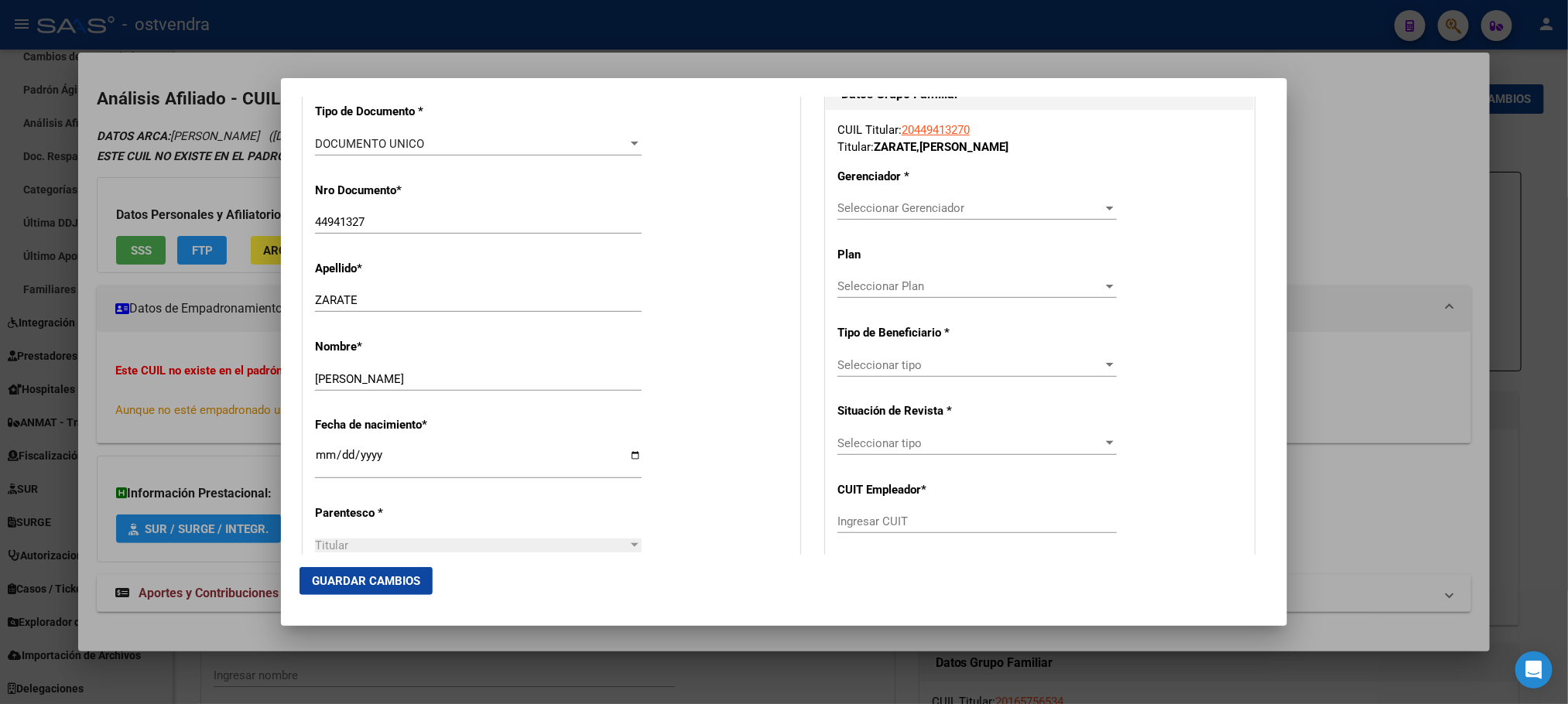
click at [982, 203] on span "Seleccionar Gerenciador" at bounding box center [969, 208] width 265 height 14
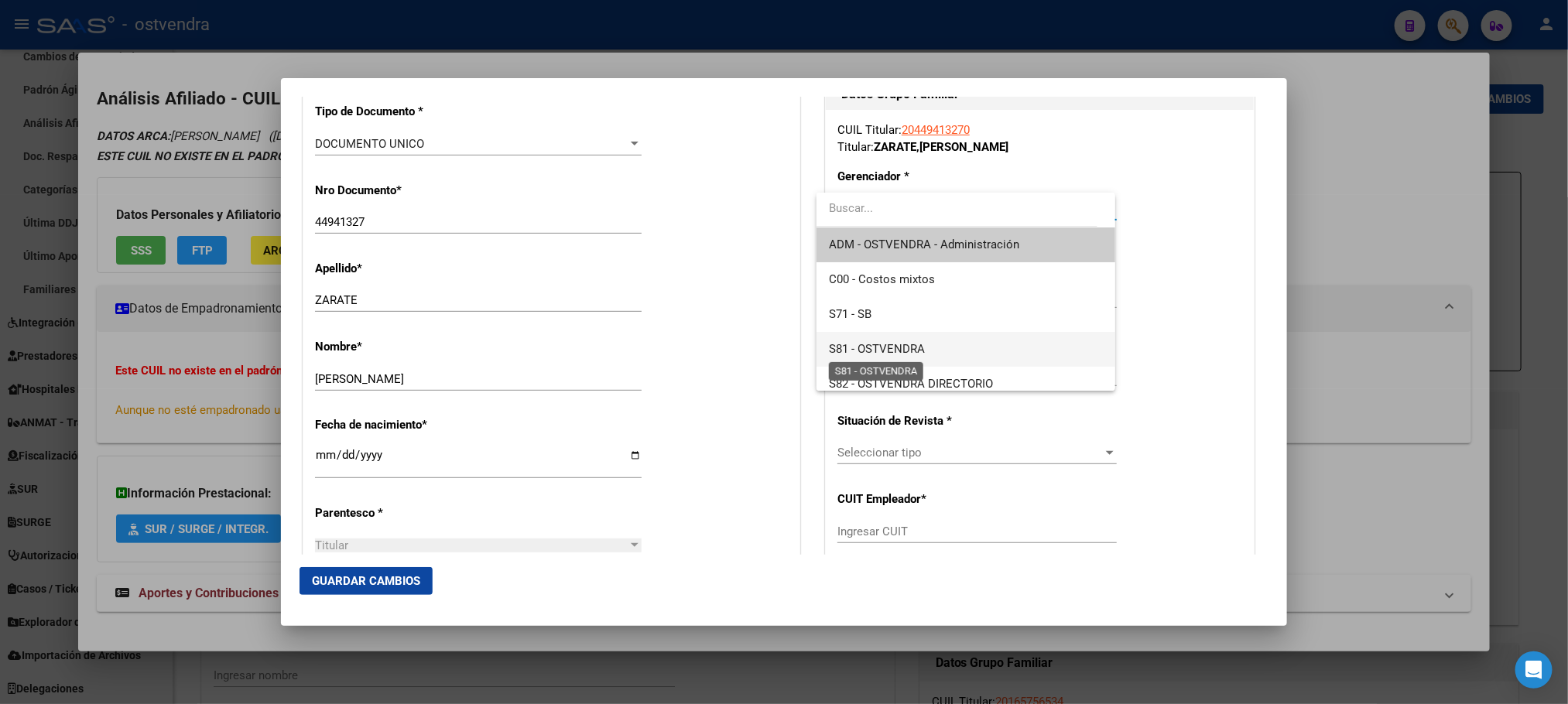
click at [922, 353] on span "S81 - OSTVENDRA" at bounding box center [876, 349] width 96 height 14
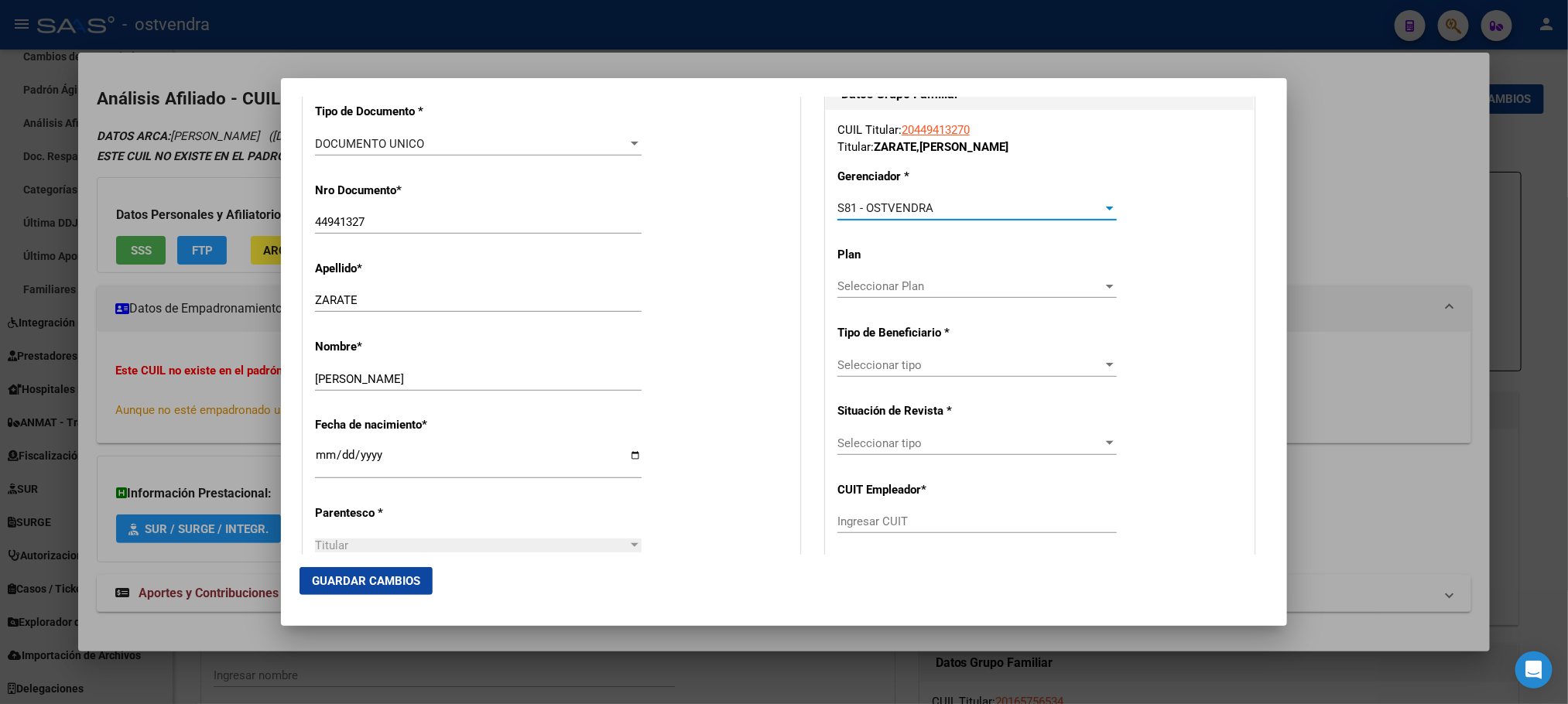
click at [943, 442] on span "Seleccionar tipo" at bounding box center [969, 444] width 265 height 14
click at [947, 351] on div at bounding box center [784, 352] width 1568 height 704
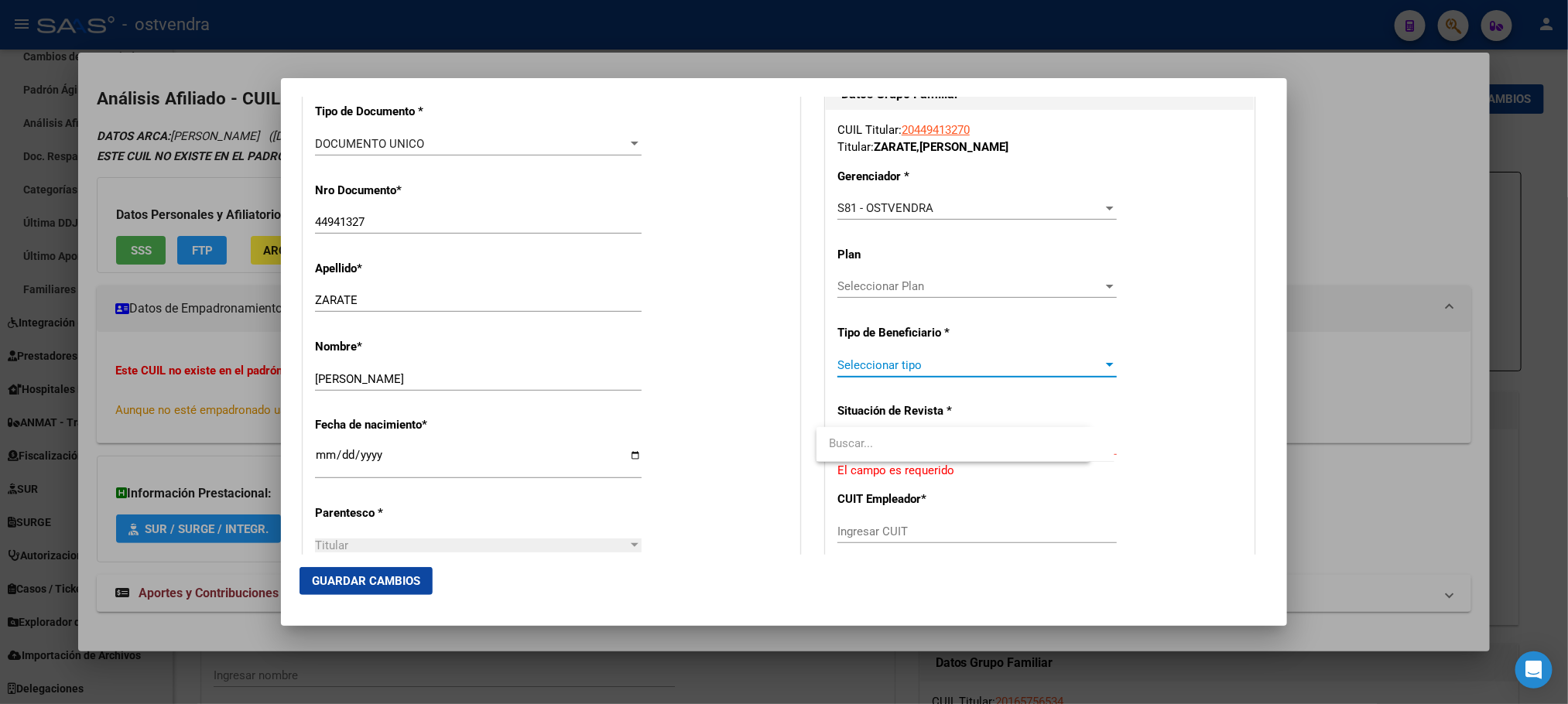
click at [952, 364] on span "Seleccionar tipo" at bounding box center [969, 365] width 265 height 14
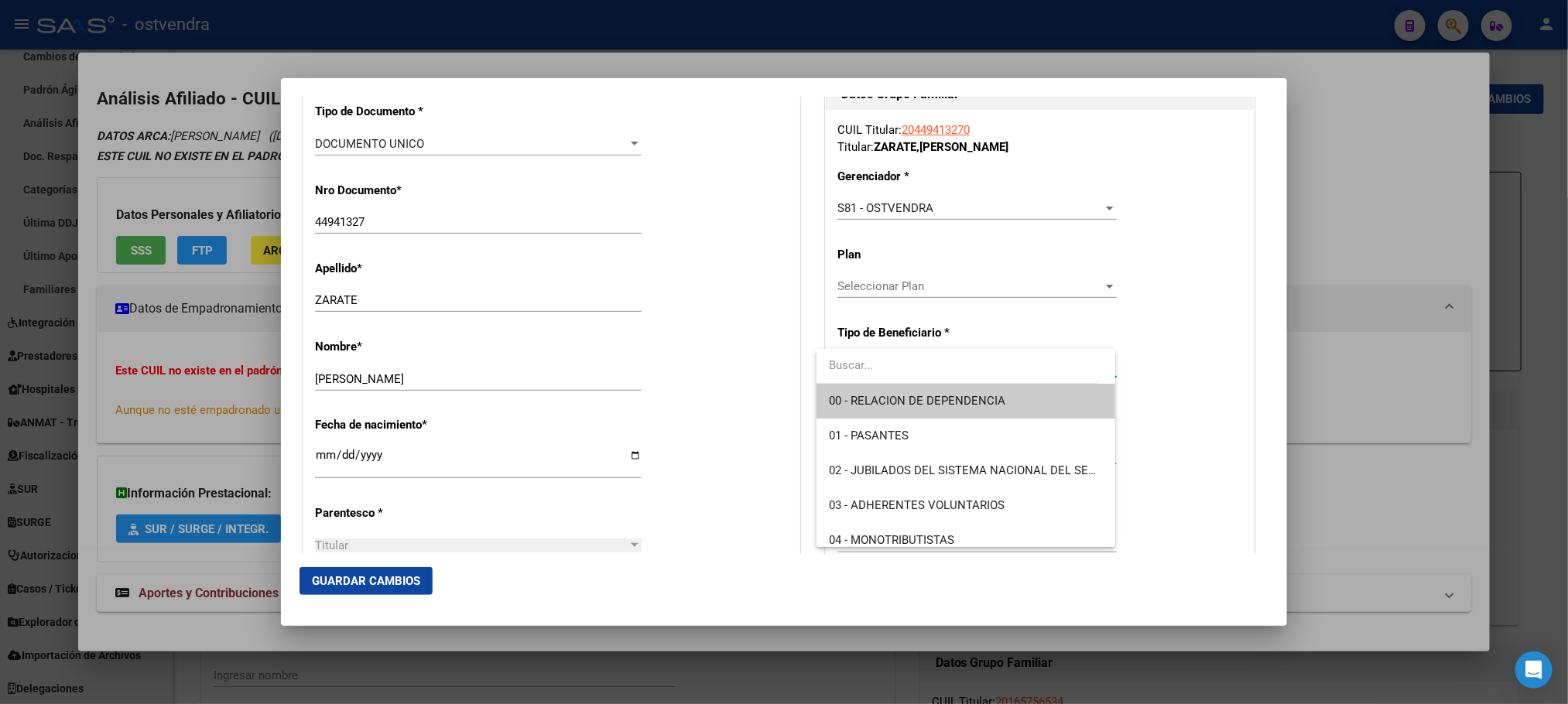
click at [932, 548] on div at bounding box center [784, 352] width 1568 height 704
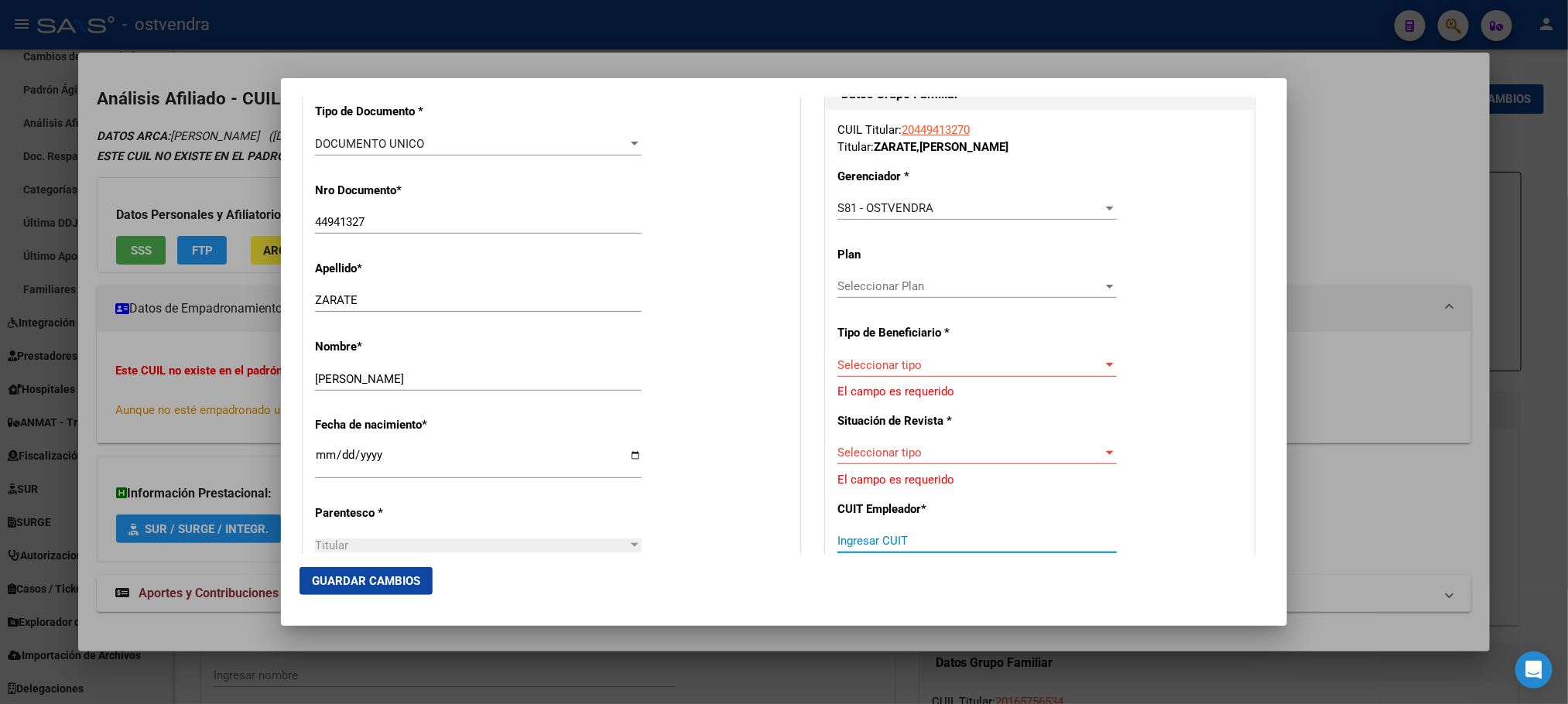
click at [933, 537] on input "Ingresar CUIT" at bounding box center [976, 541] width 279 height 14
click at [970, 364] on span "Seleccionar tipo" at bounding box center [969, 365] width 265 height 14
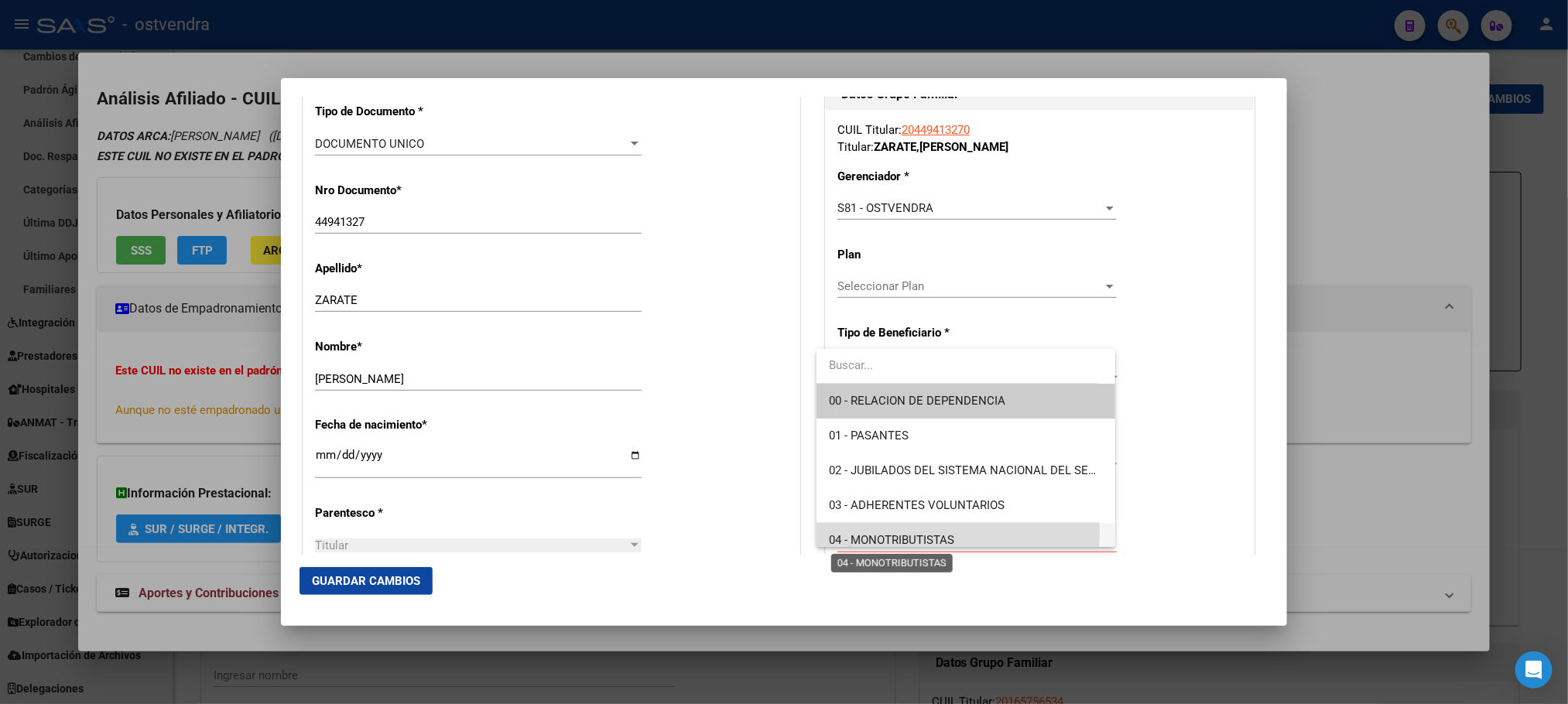
click at [944, 533] on span "04 - MONOTRIBUTISTAS" at bounding box center [891, 540] width 125 height 14
type input "20-44941327-0"
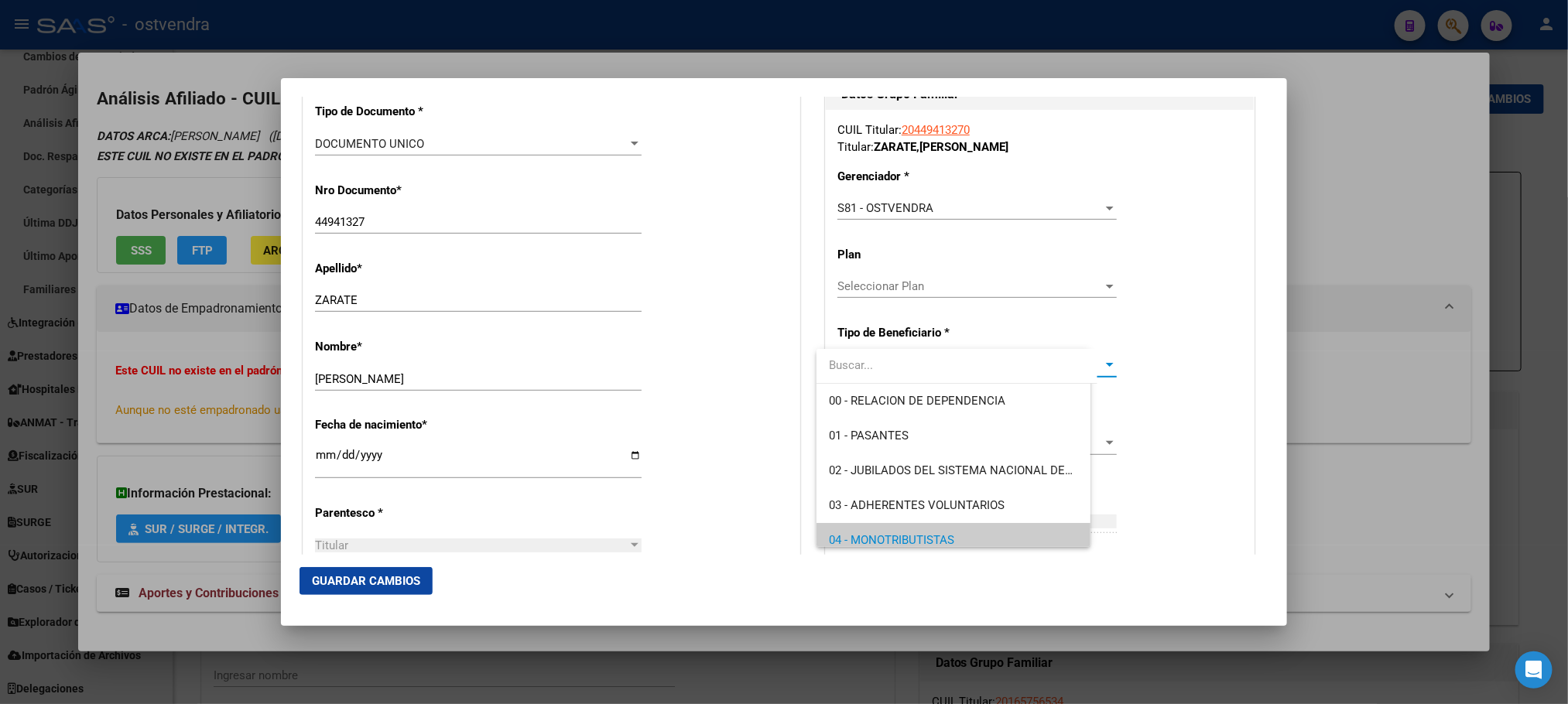
scroll to position [0, 0]
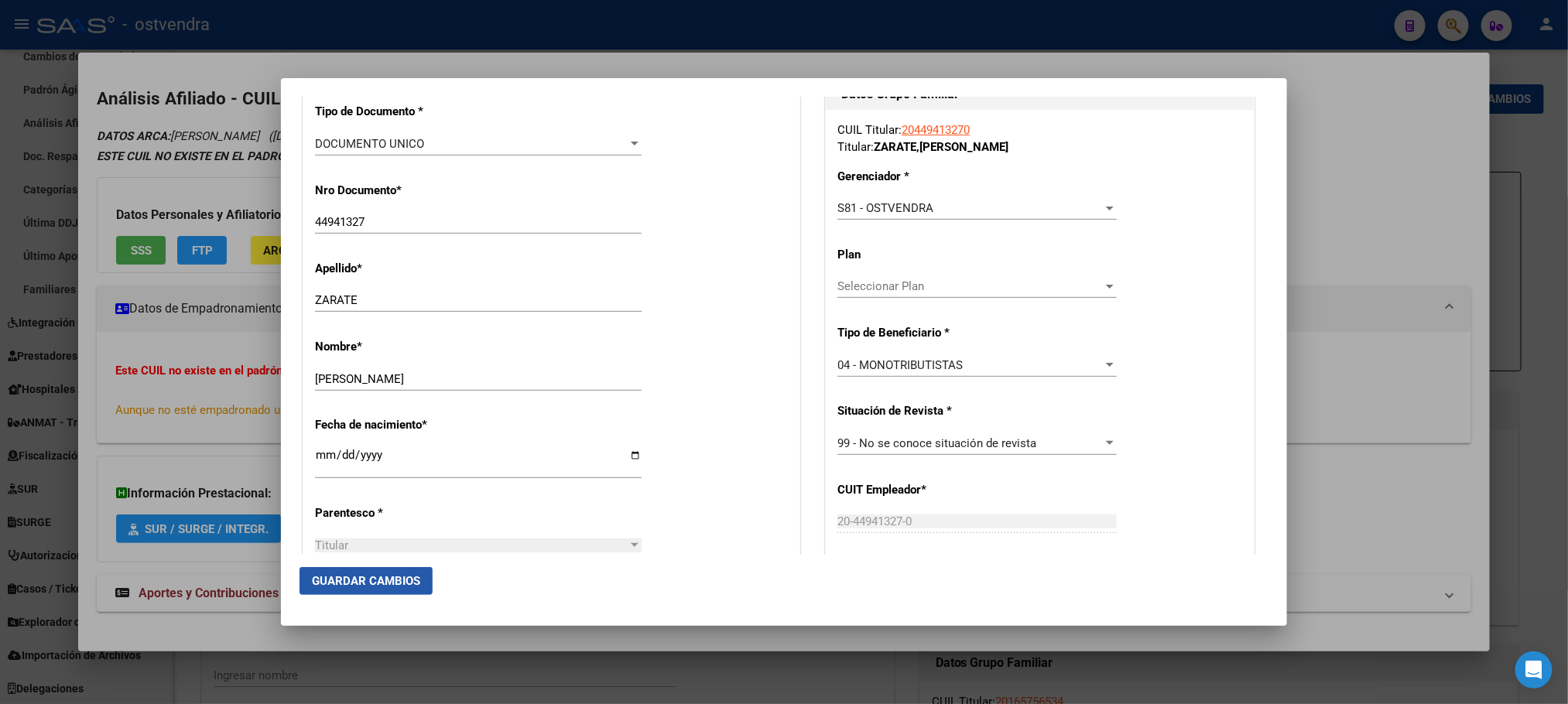
click at [381, 579] on span "Guardar Cambios" at bounding box center [366, 581] width 108 height 14
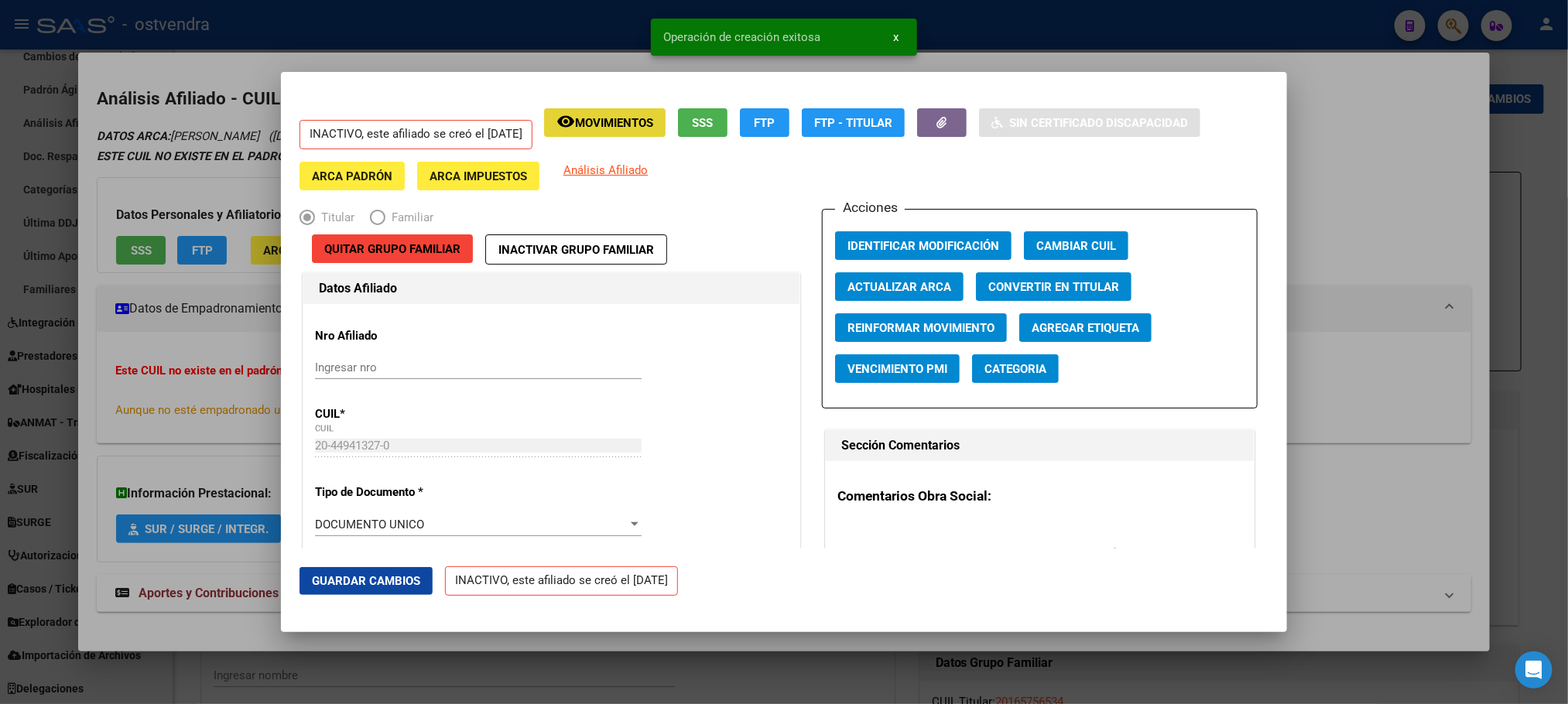
click at [618, 130] on button "remove_red_eye Movimientos" at bounding box center [605, 123] width 121 height 29
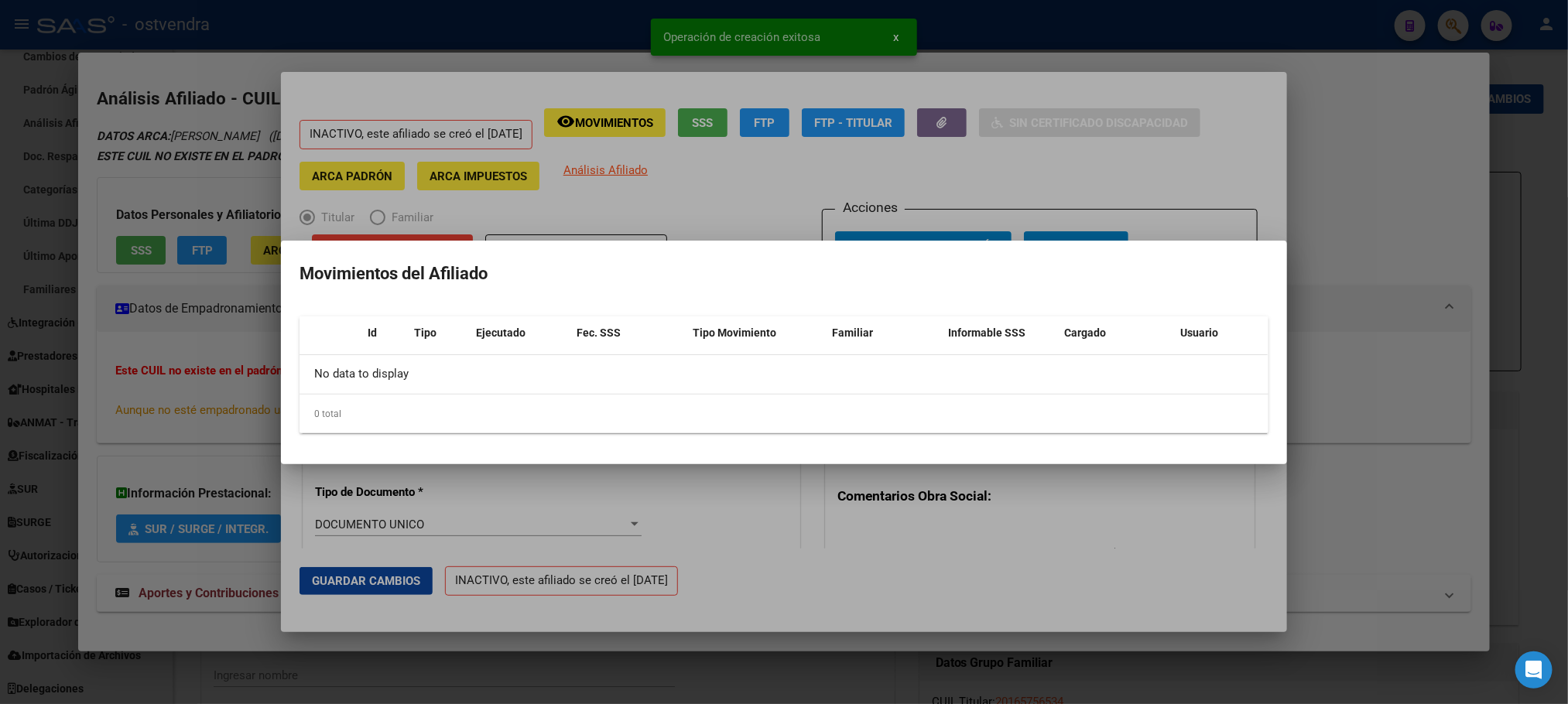
click at [102, 94] on div at bounding box center [784, 352] width 1568 height 704
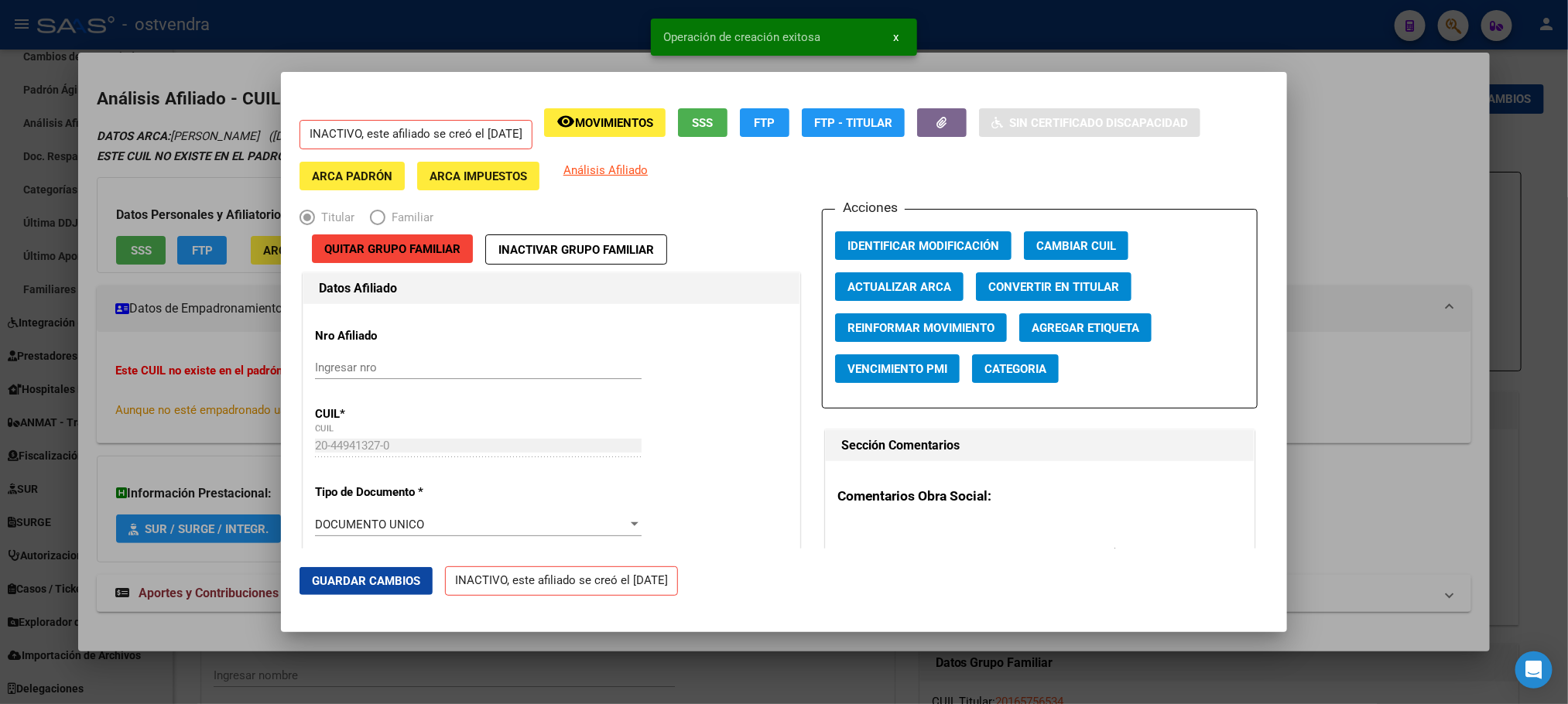
click at [168, 154] on div at bounding box center [784, 352] width 1568 height 704
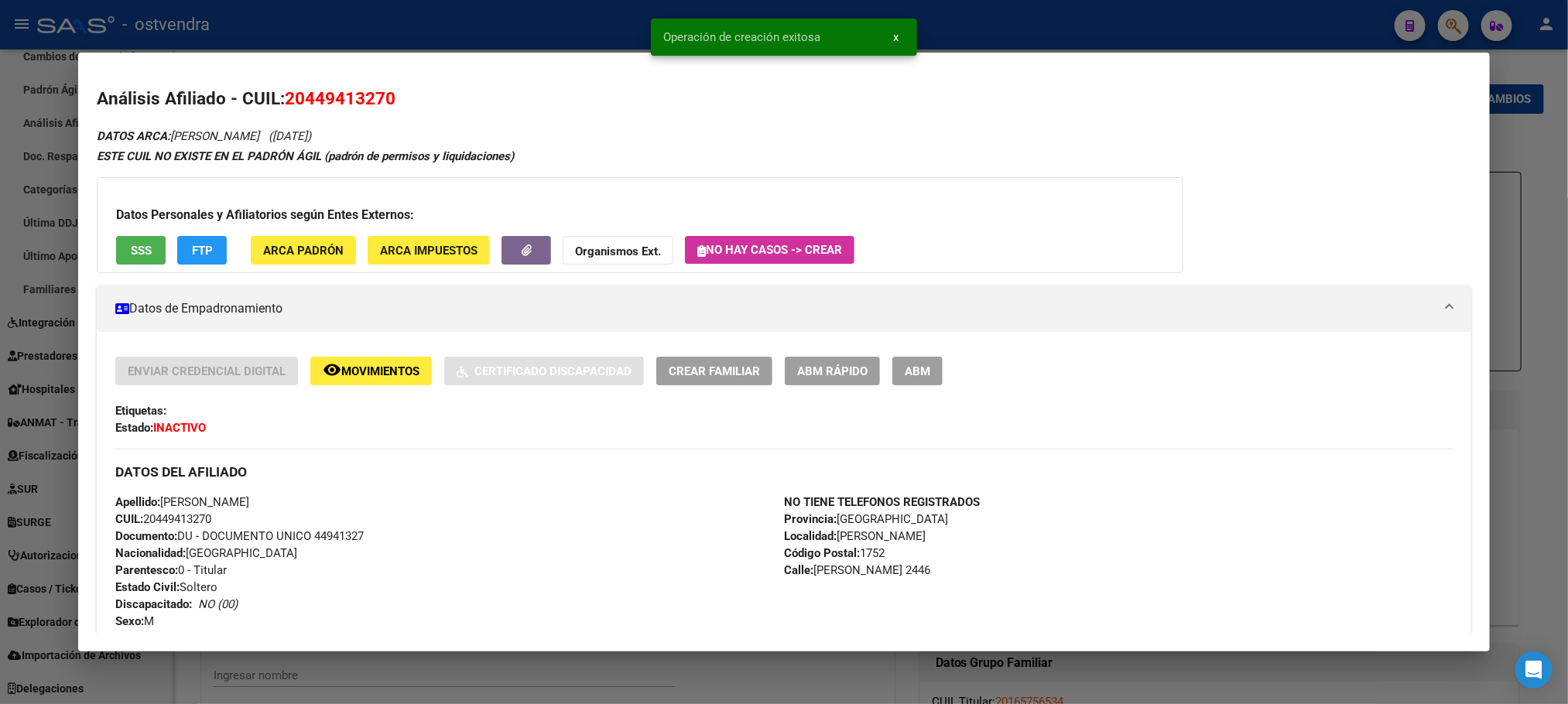
click at [244, 36] on div at bounding box center [784, 352] width 1568 height 704
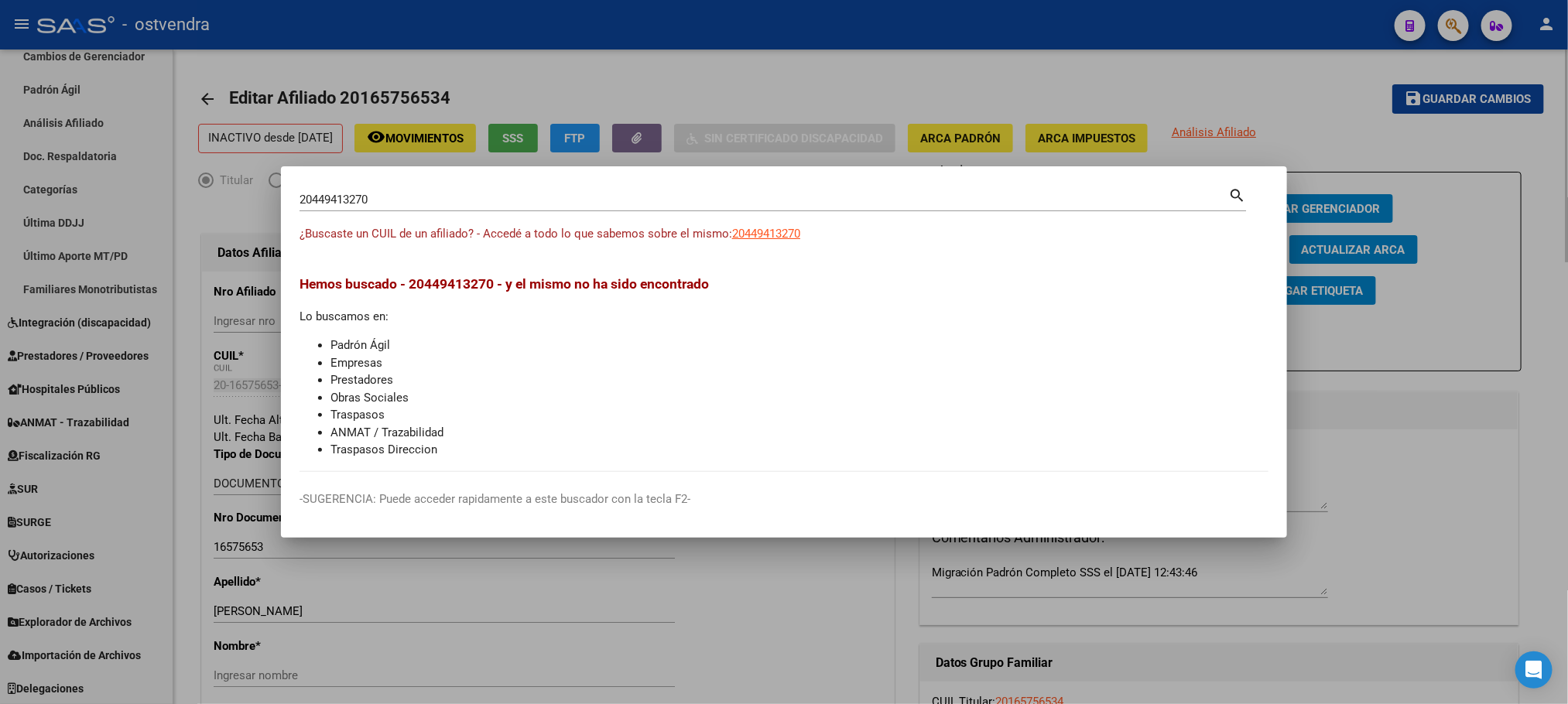
drag, startPoint x: 641, startPoint y: 70, endPoint x: 758, endPoint y: 88, distance: 118.4
click at [641, 70] on div at bounding box center [784, 352] width 1568 height 704
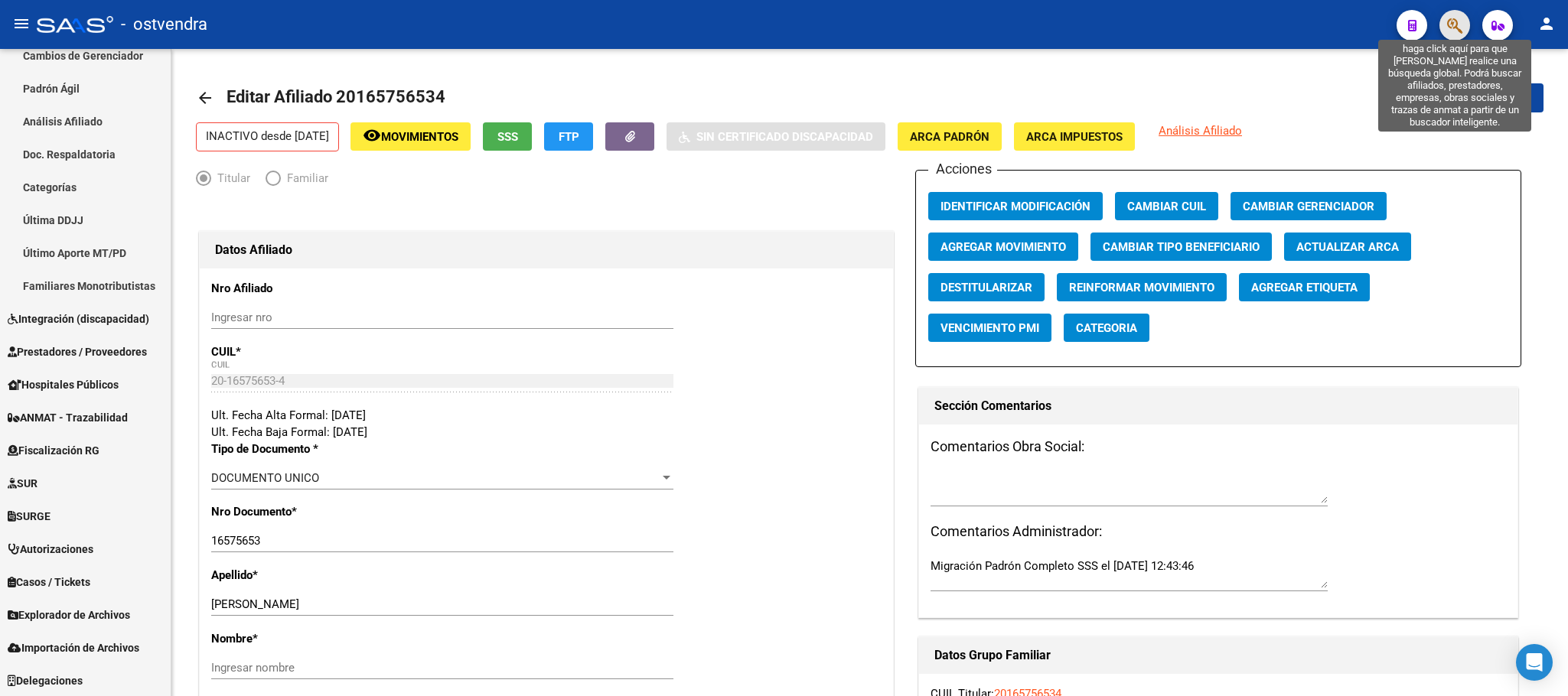
click at [1452, 17] on icon "button" at bounding box center [1455, 25] width 15 height 18
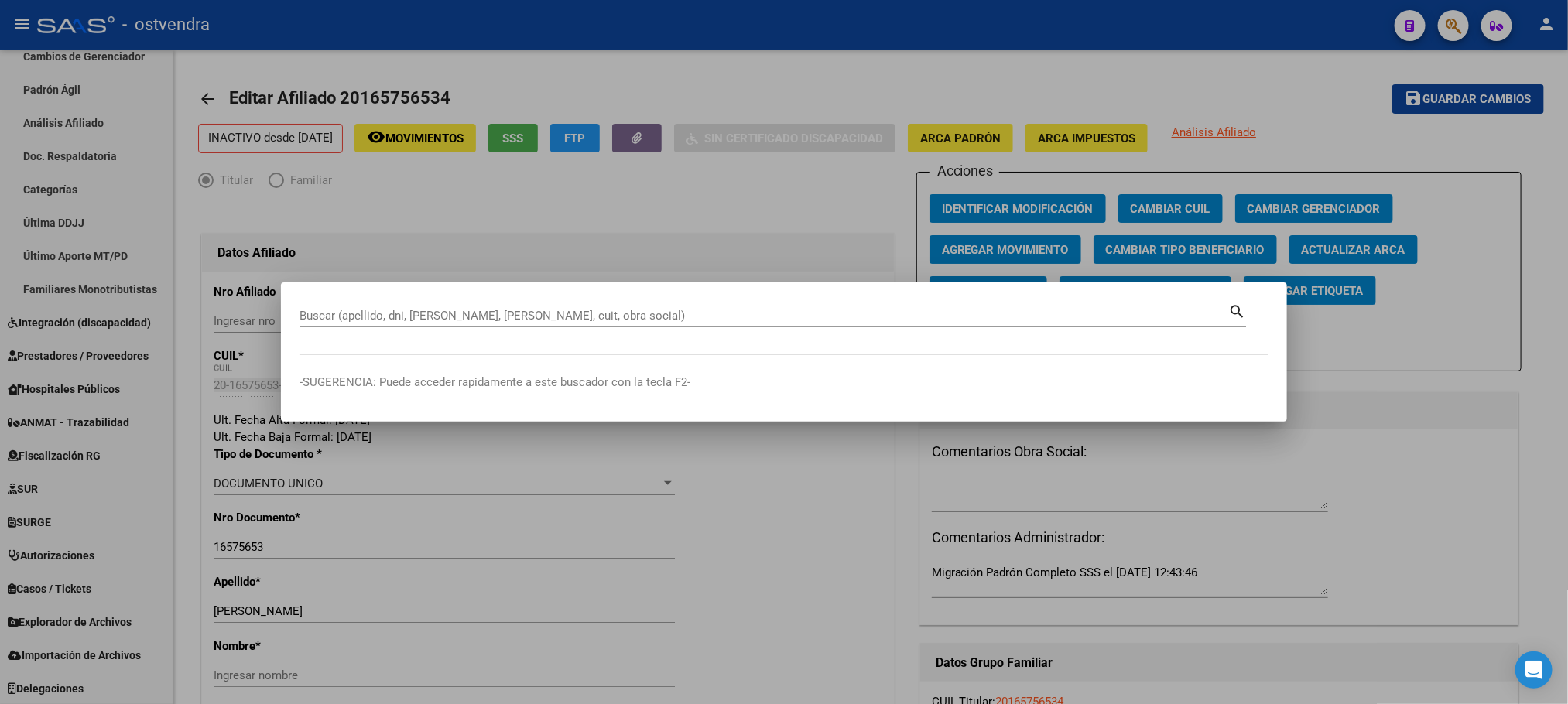
paste input "20325276496"
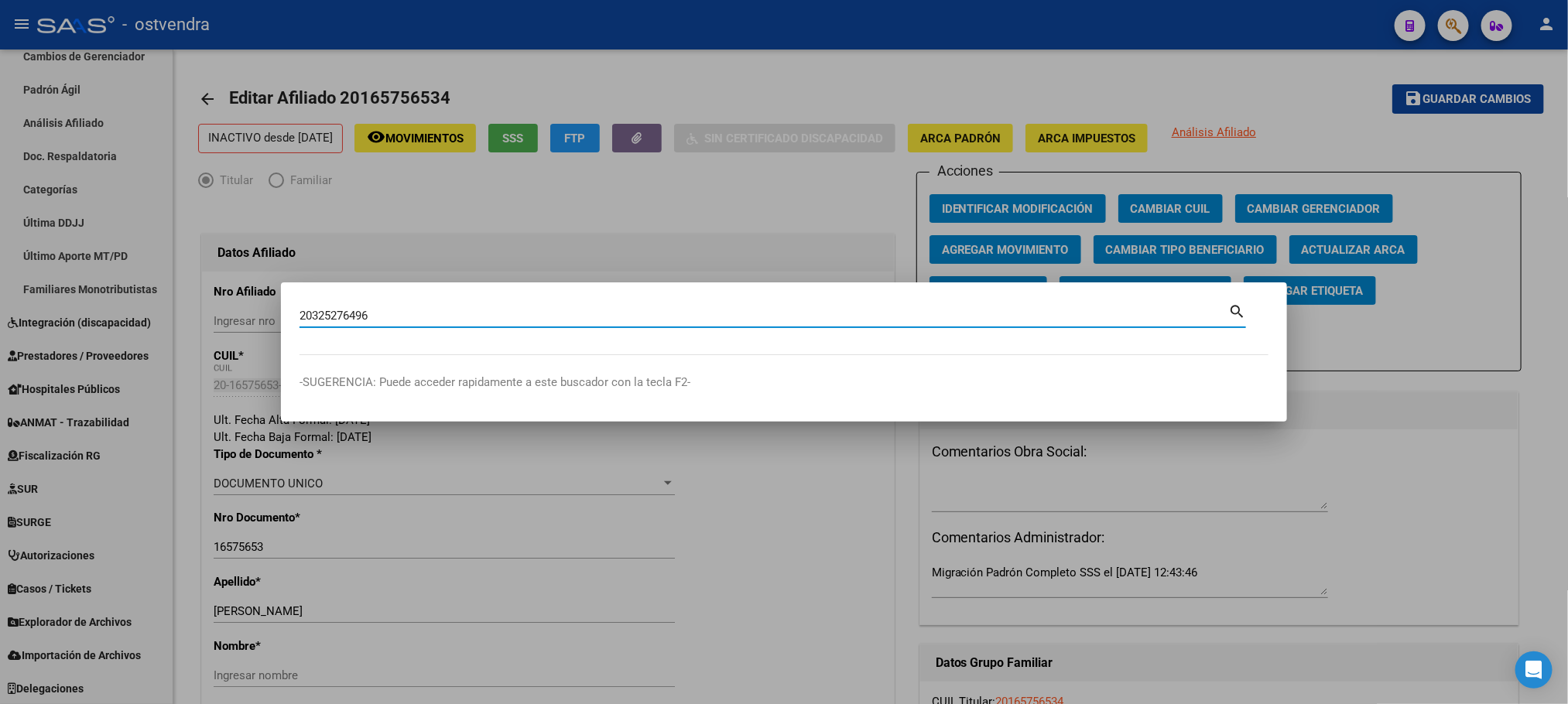
type input "20325276496"
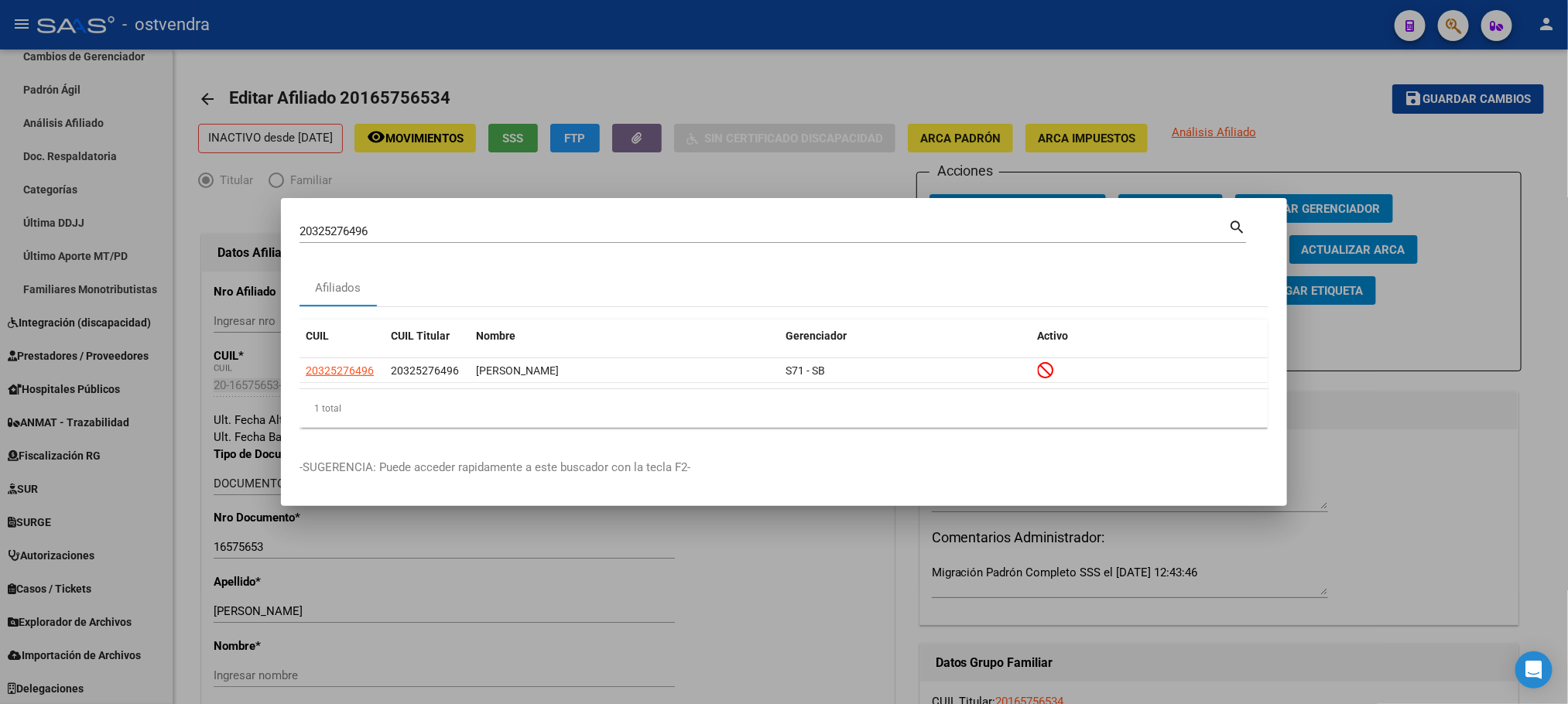
click at [453, 223] on div "20325276496 Buscar (apellido, dni, cuil, nro traspaso, cuit, obra social)" at bounding box center [764, 231] width 928 height 23
drag, startPoint x: 449, startPoint y: 230, endPoint x: 255, endPoint y: 225, distance: 194.1
click at [255, 225] on div "20325276496 Buscar (apellido, dni, cuil, nro traspaso, cuit, obra social) searc…" at bounding box center [784, 352] width 1568 height 704
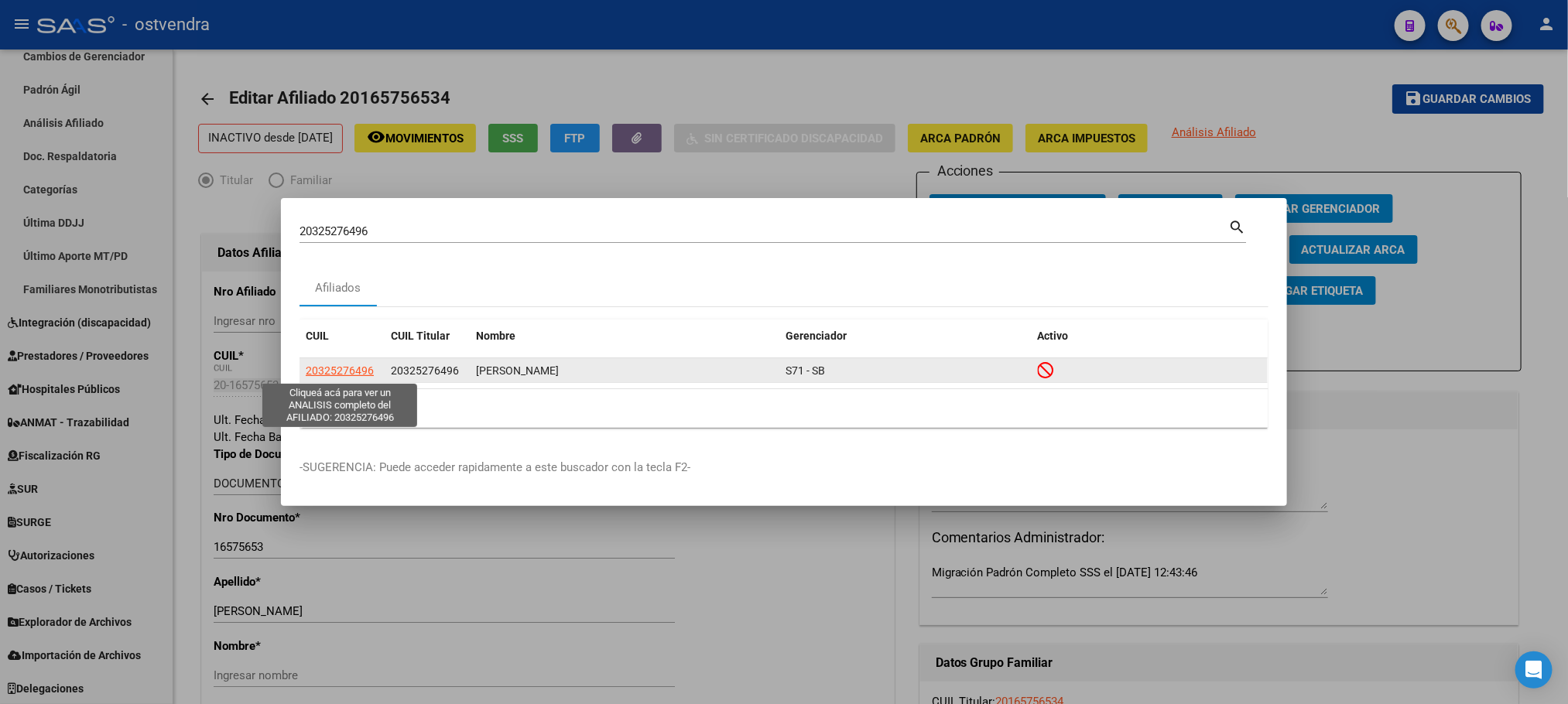
click at [339, 376] on span "20325276496" at bounding box center [340, 370] width 68 height 13
type textarea "20325276496"
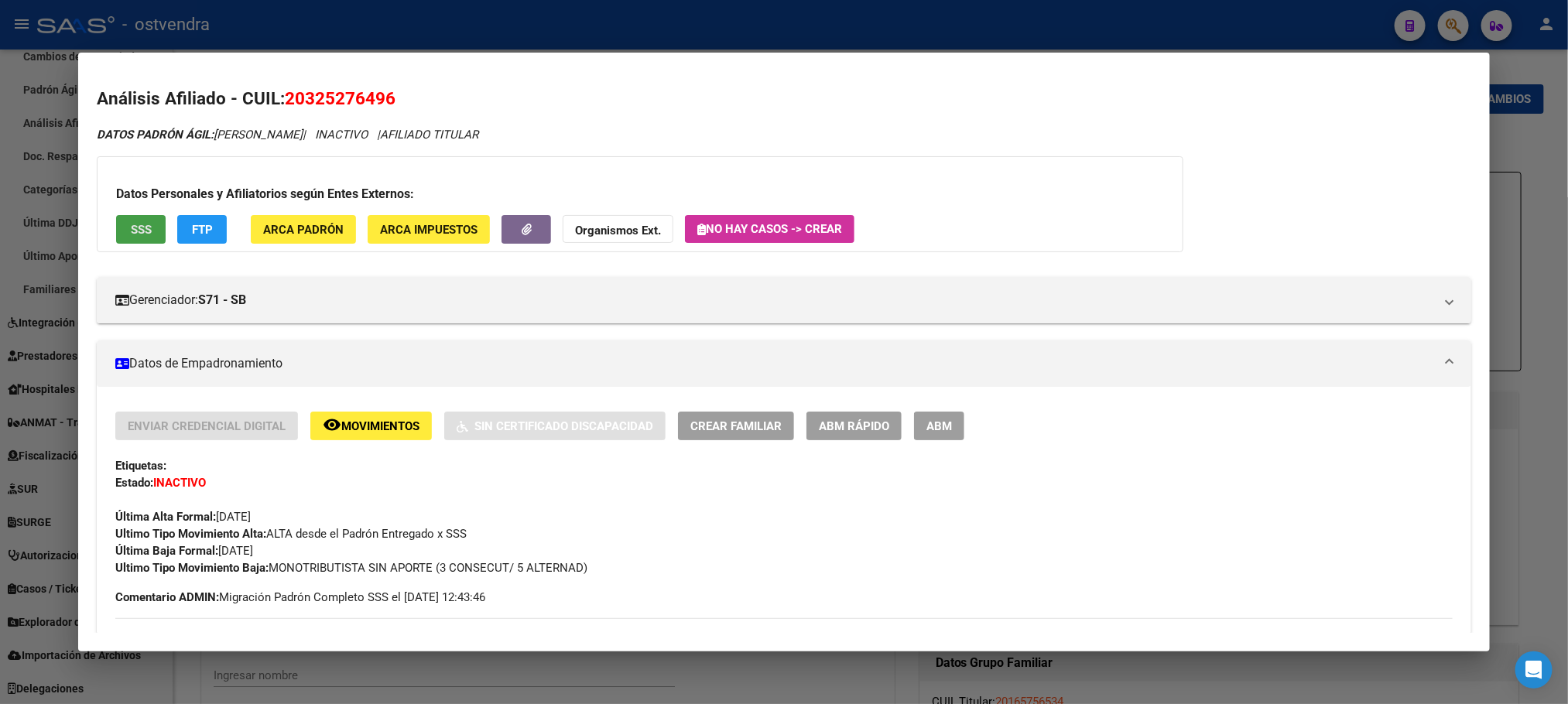
click at [125, 242] on button "SSS" at bounding box center [141, 230] width 49 height 29
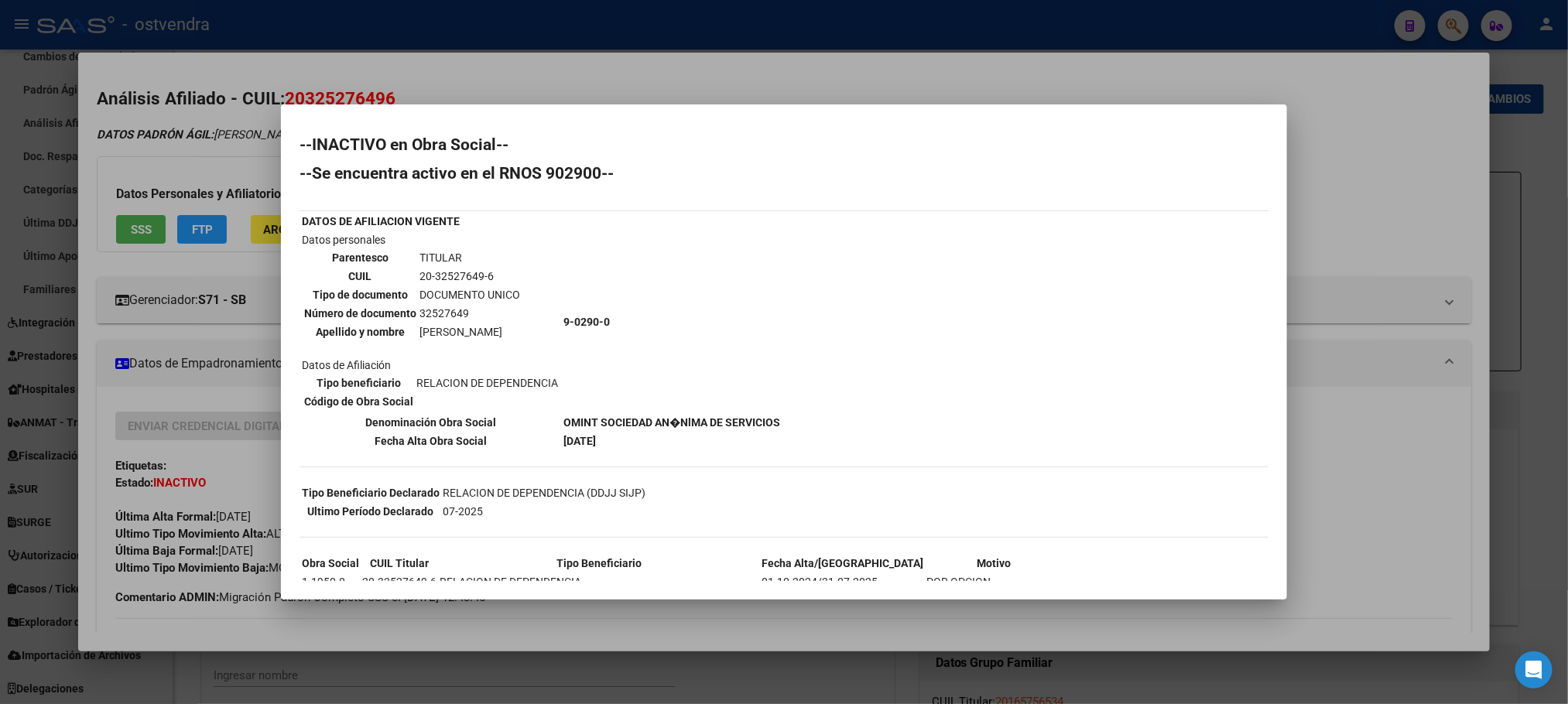
click at [154, 162] on div at bounding box center [784, 352] width 1568 height 704
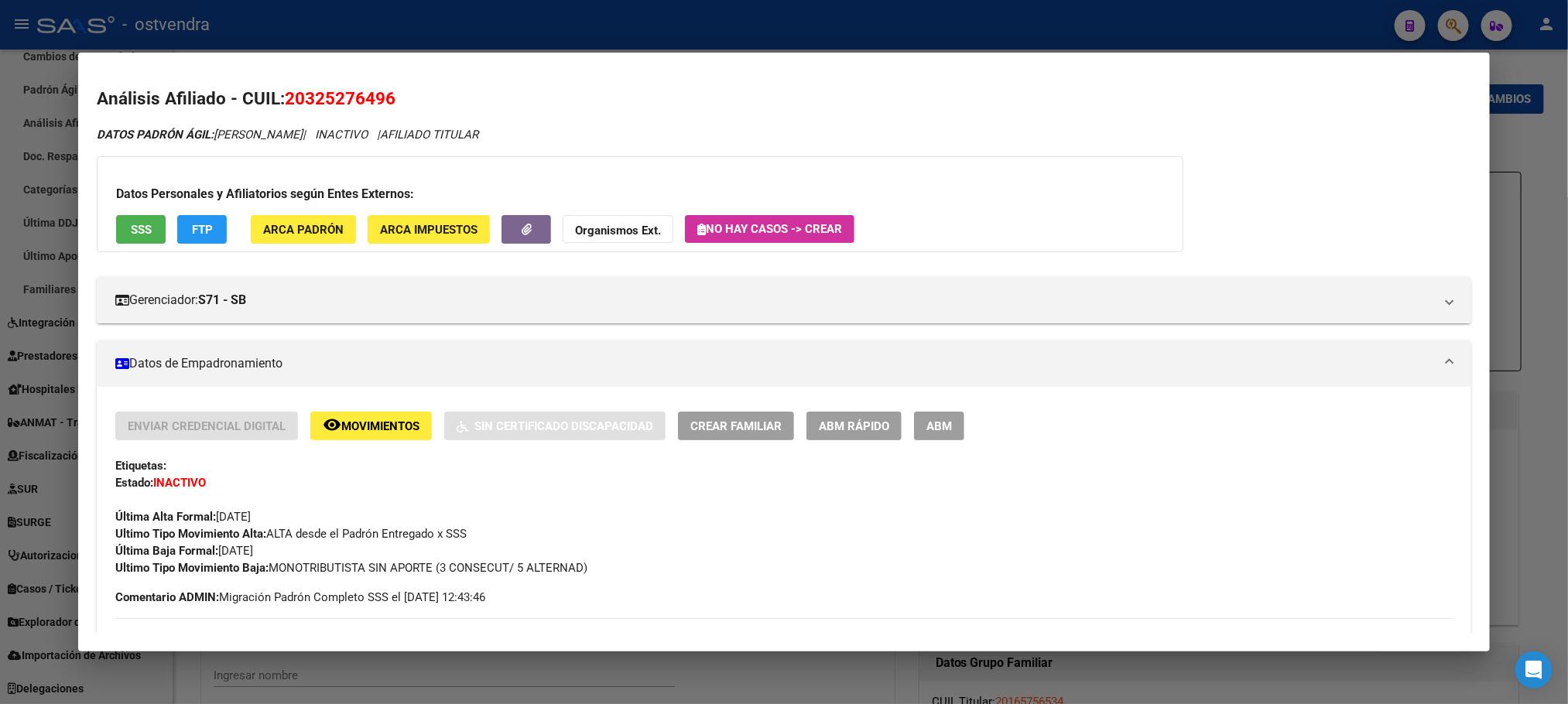
click at [190, 247] on div "Datos Personales y Afiliatorios según Entes Externos: SSS FTP ARCA Padrón ARCA …" at bounding box center [639, 204] width 1086 height 96
click at [194, 239] on button "FTP" at bounding box center [202, 230] width 49 height 29
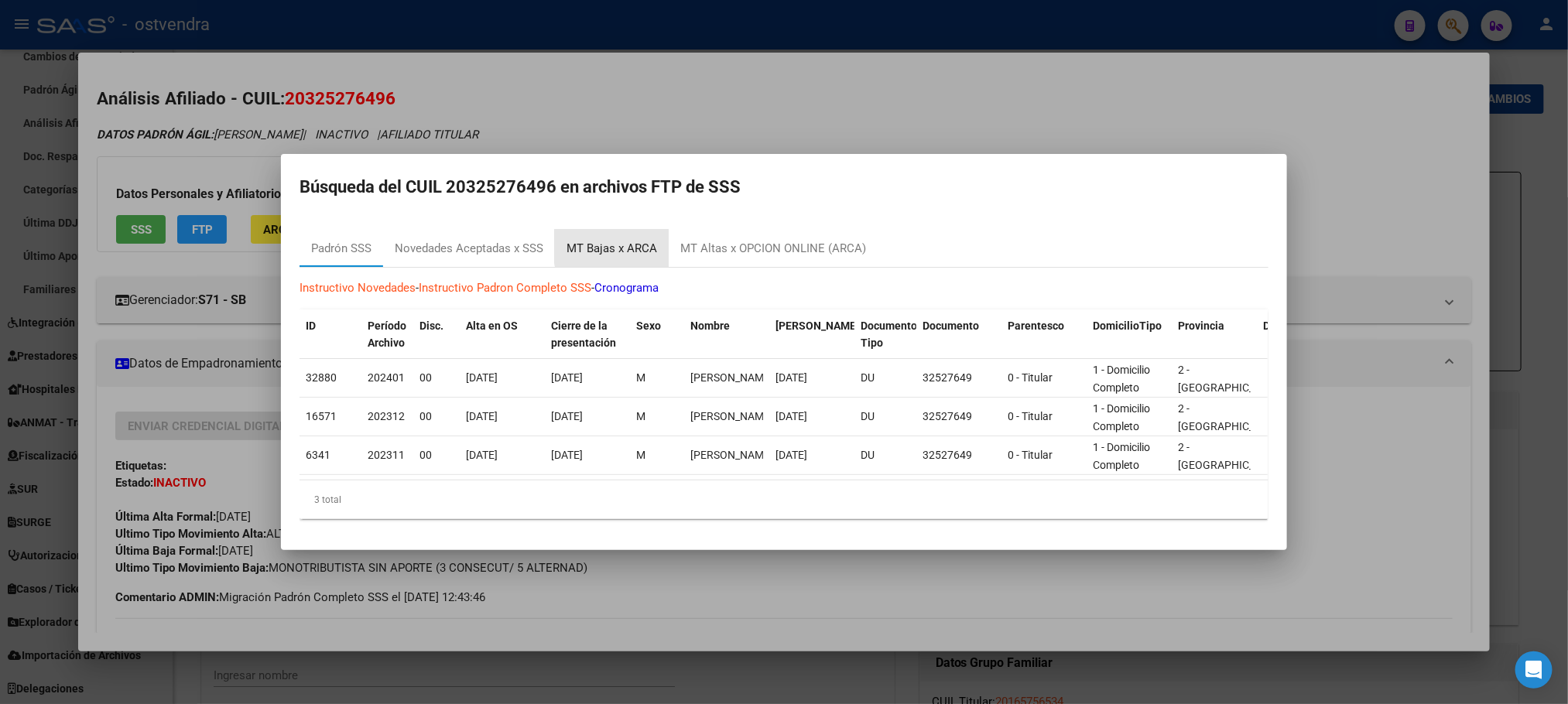
click at [648, 240] on div "MT Bajas x ARCA" at bounding box center [612, 248] width 90 height 18
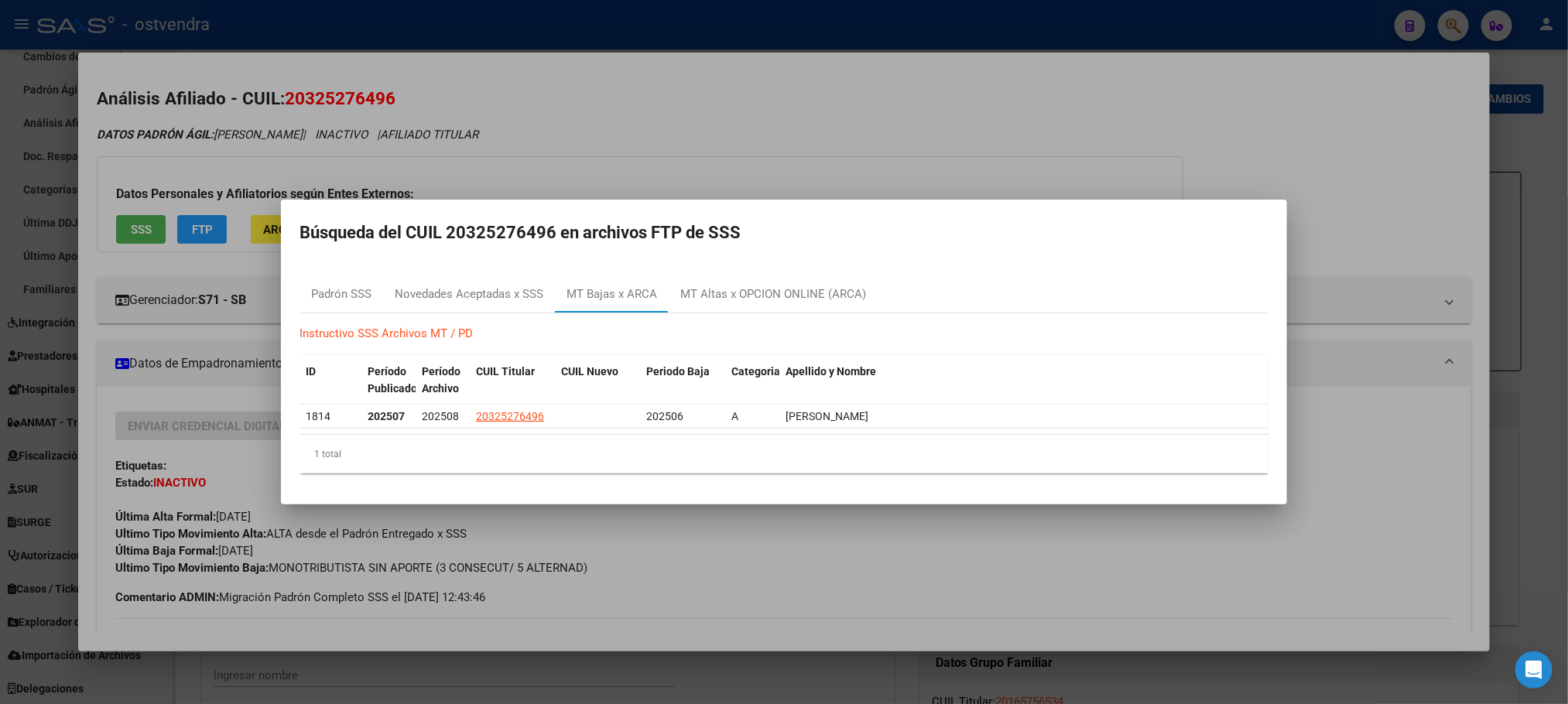
click at [824, 112] on div at bounding box center [784, 352] width 1568 height 704
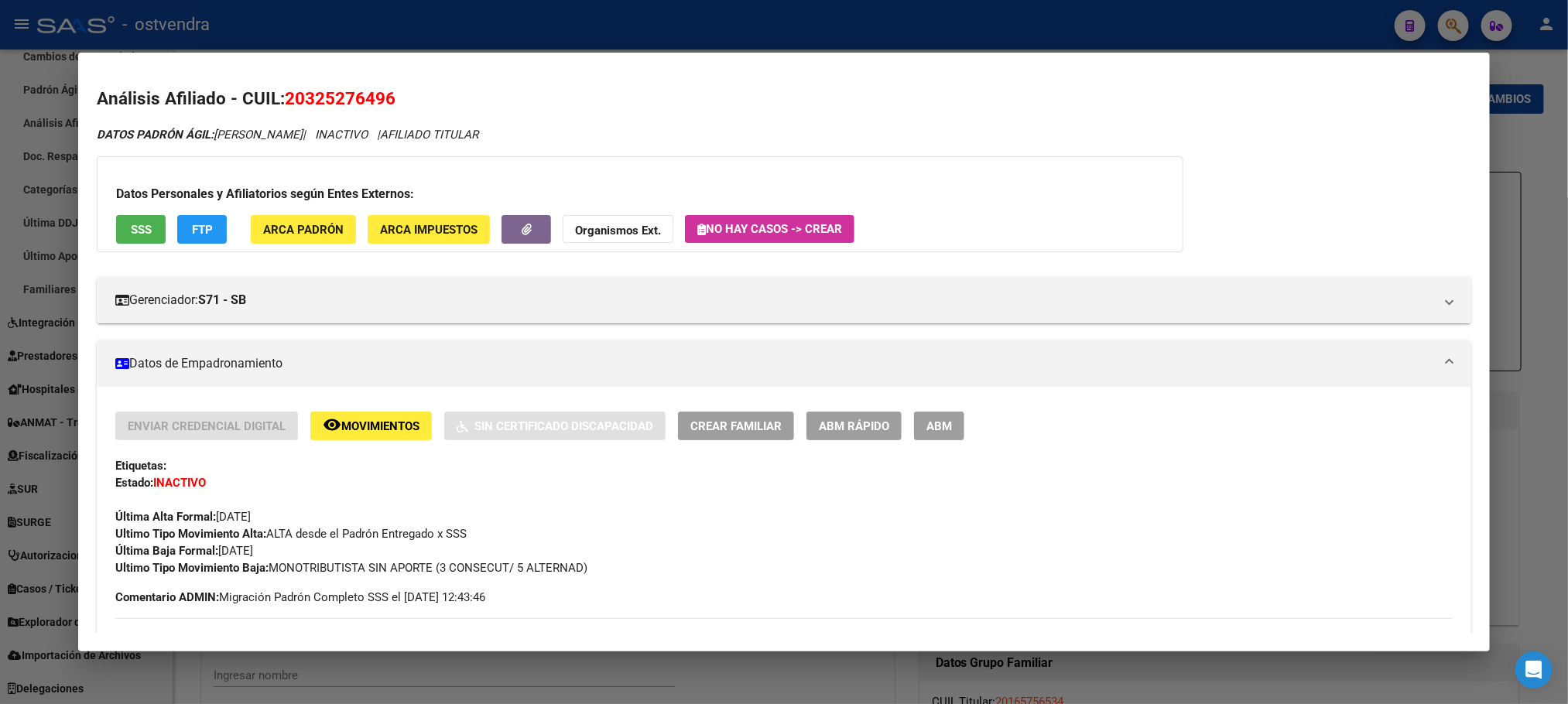
click at [407, 425] on span "Movimientos" at bounding box center [380, 427] width 78 height 14
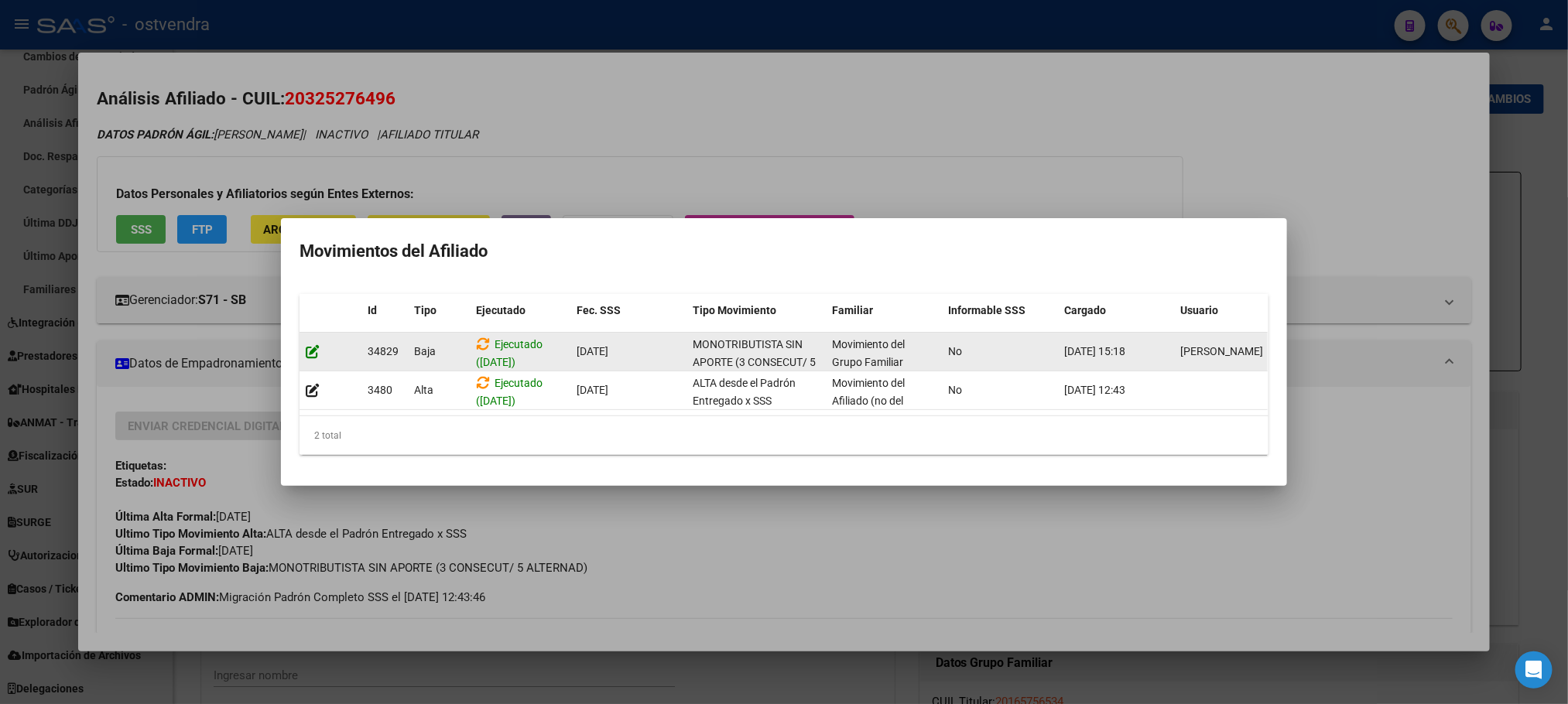
click at [316, 345] on icon at bounding box center [312, 352] width 14 height 15
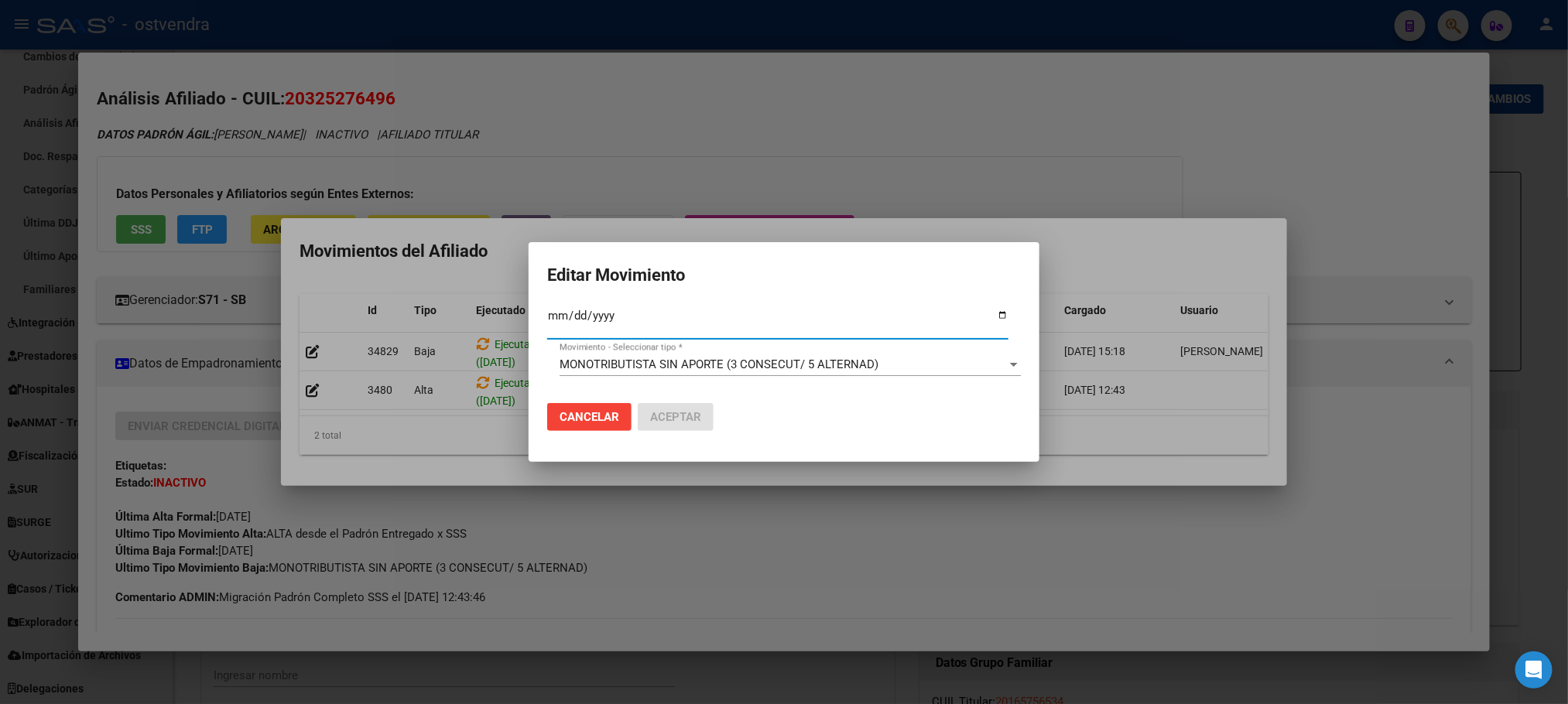
type input "2024-02-03"
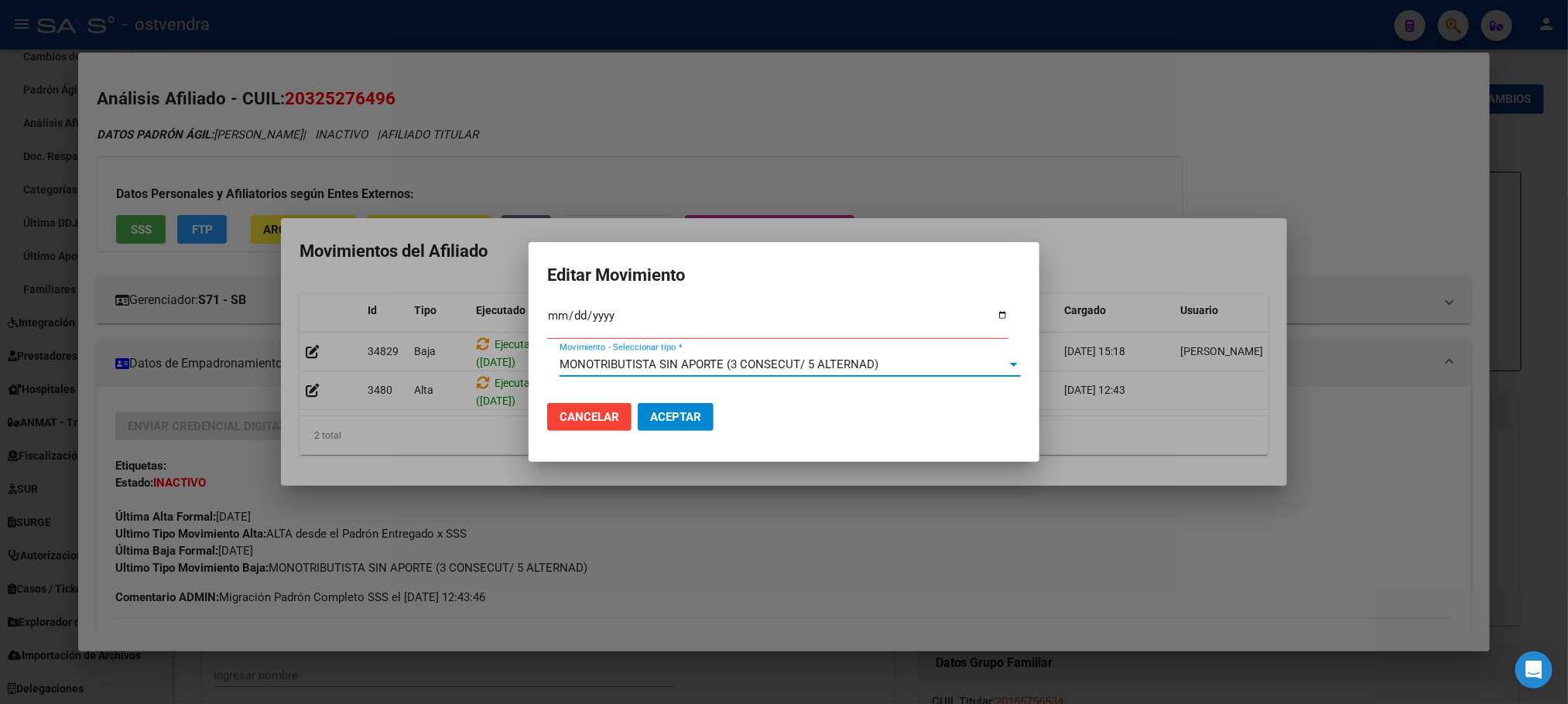
click at [680, 363] on span "MONOTRIBUTISTA SIN APORTE (3 CONSECUT/ 5 ALTERNAD)" at bounding box center [719, 364] width 319 height 14
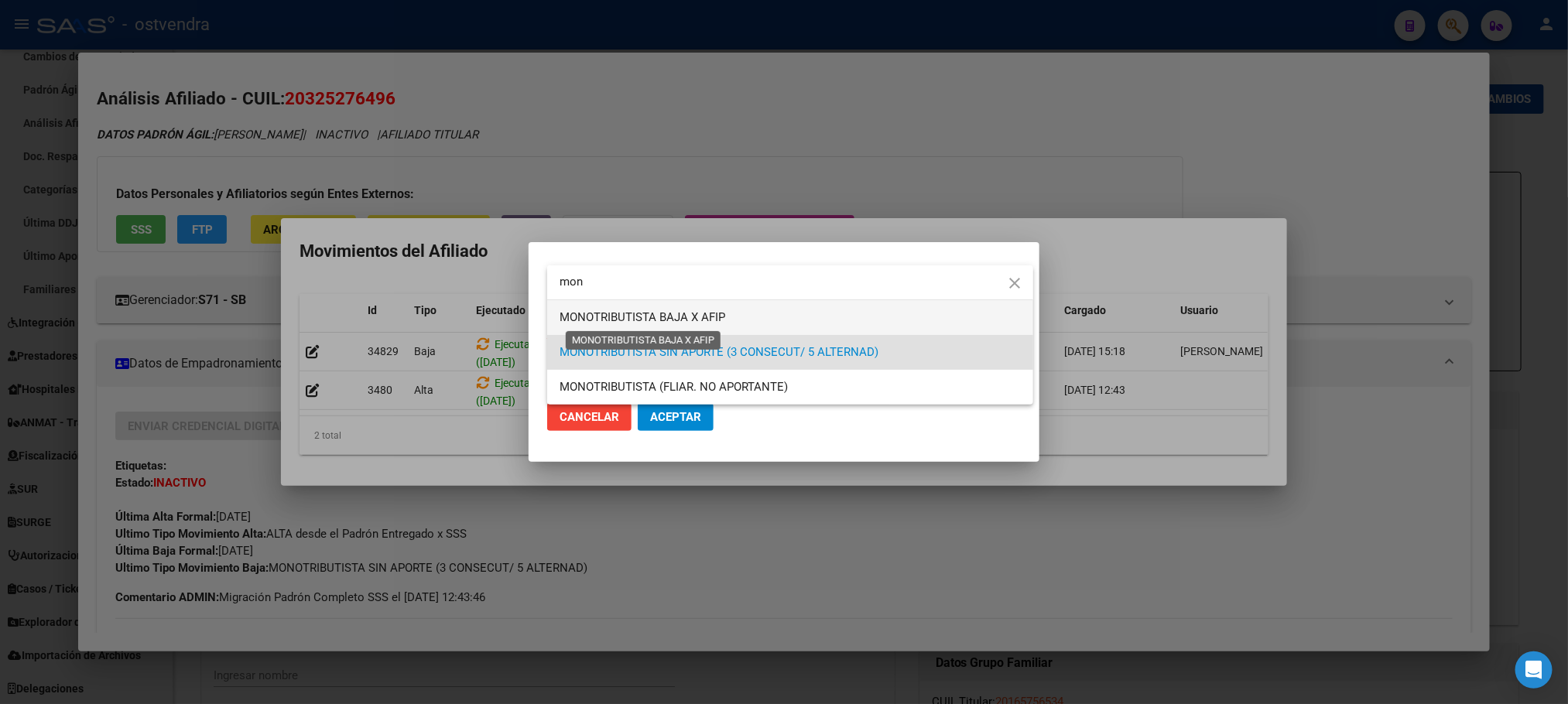
type input "mon"
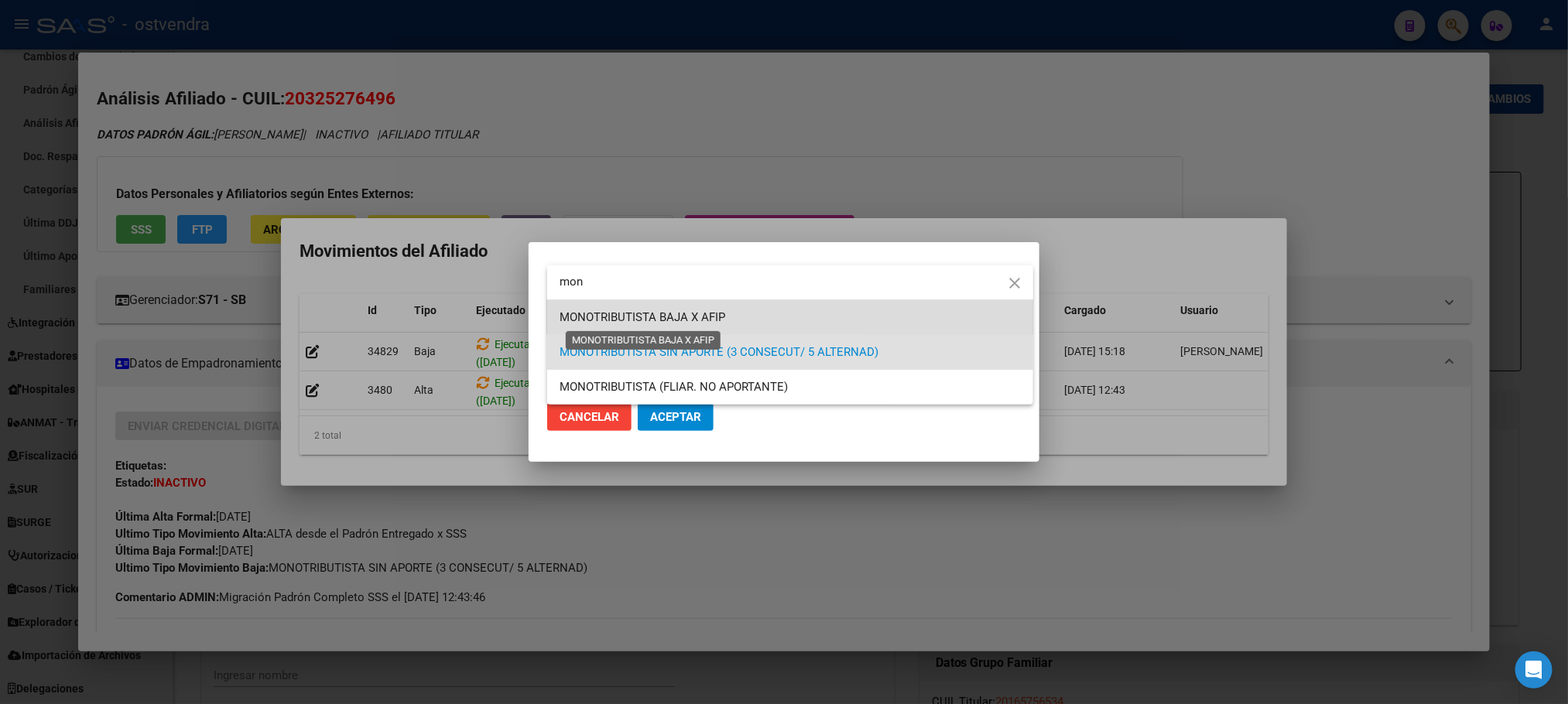
click at [653, 317] on span "MONOTRIBUTISTA BAJA X AFIP" at bounding box center [642, 317] width 166 height 14
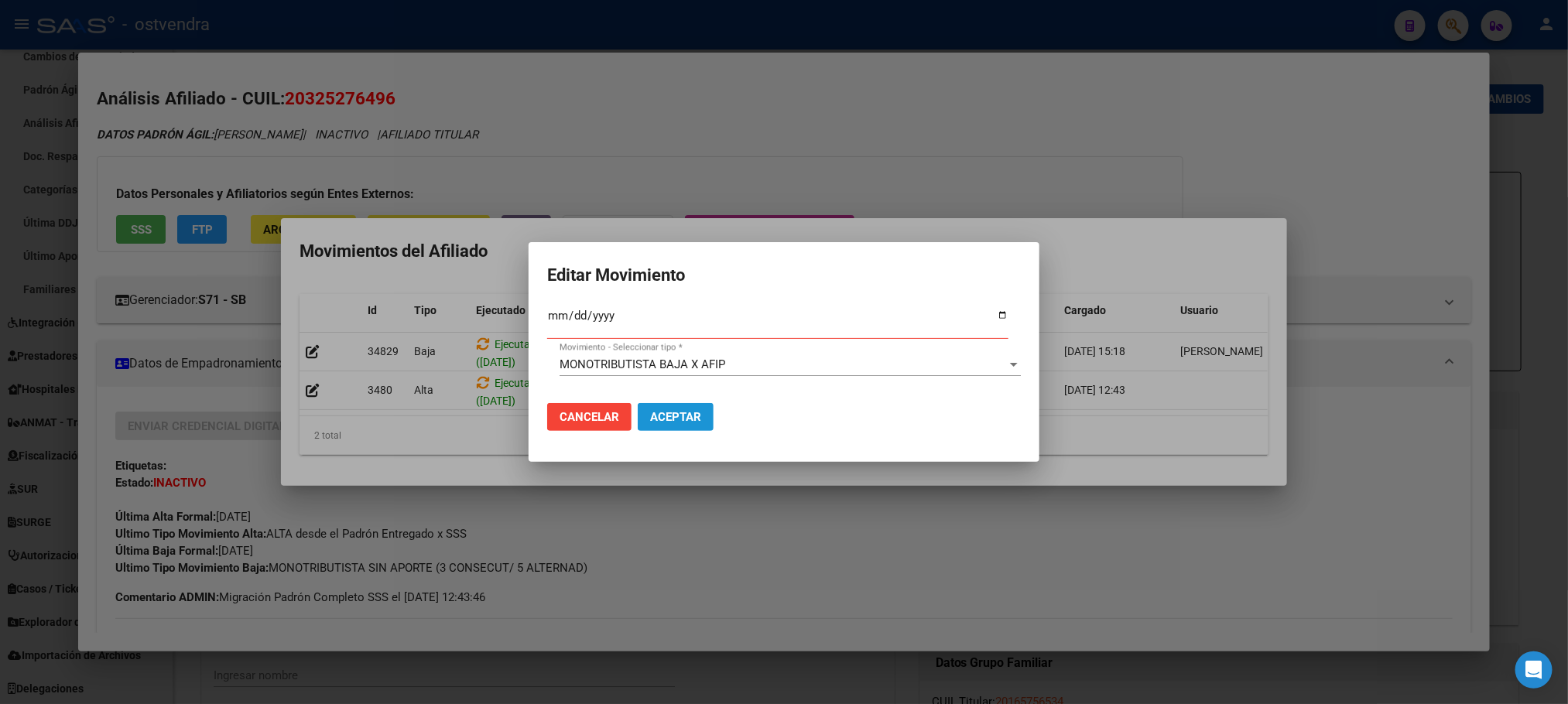
click at [653, 421] on span "Aceptar" at bounding box center [676, 417] width 51 height 14
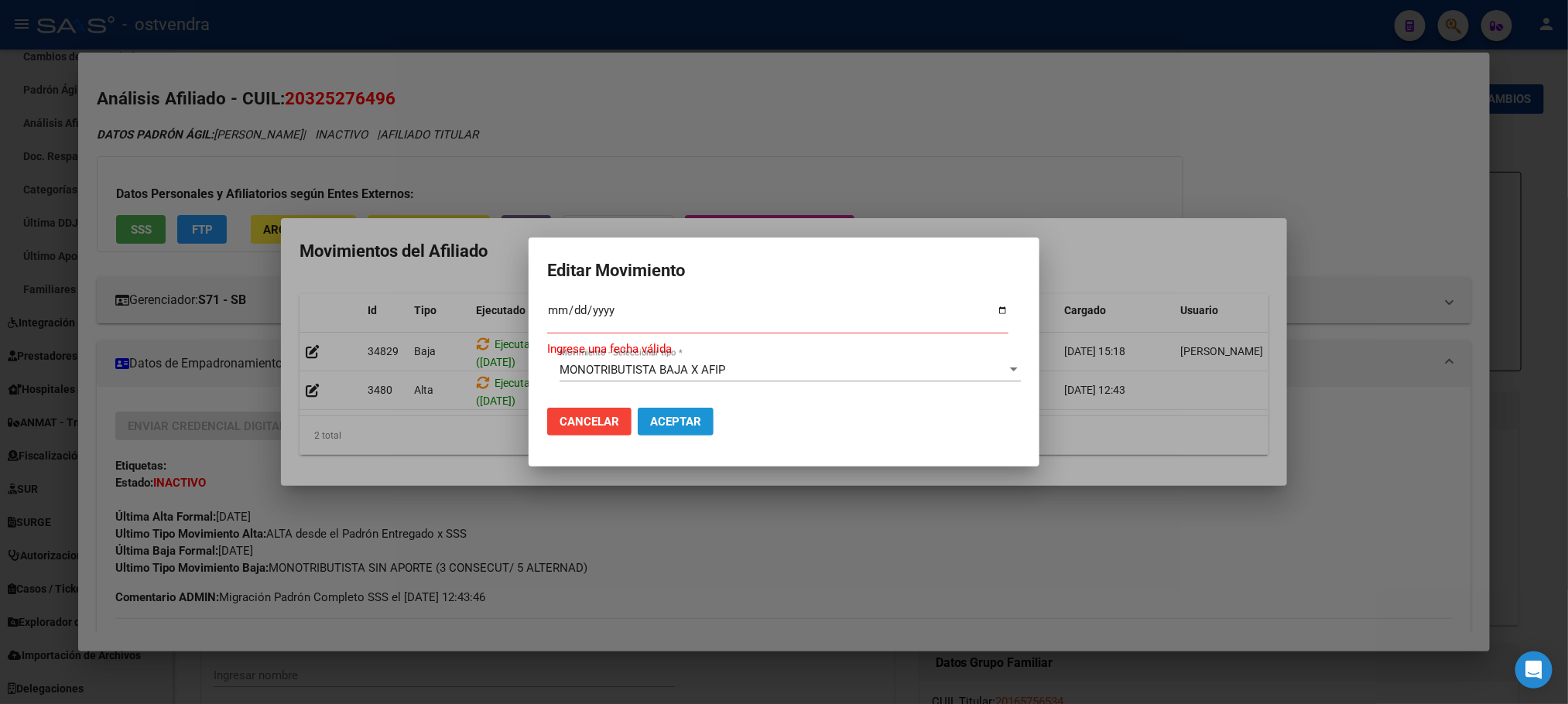
click at [661, 420] on span "Aceptar" at bounding box center [676, 422] width 51 height 14
drag, startPoint x: 661, startPoint y: 420, endPoint x: 597, endPoint y: 352, distance: 93.4
click at [662, 477] on div "20325276496 Buscar (apellido, dni, cuil, nro traspaso, cuit, obra social) searc…" at bounding box center [784, 352] width 1568 height 704
drag, startPoint x: 557, startPoint y: 312, endPoint x: 566, endPoint y: 326, distance: 16.6
click at [555, 312] on input "Fec. Formal SSS *" at bounding box center [777, 316] width 462 height 25
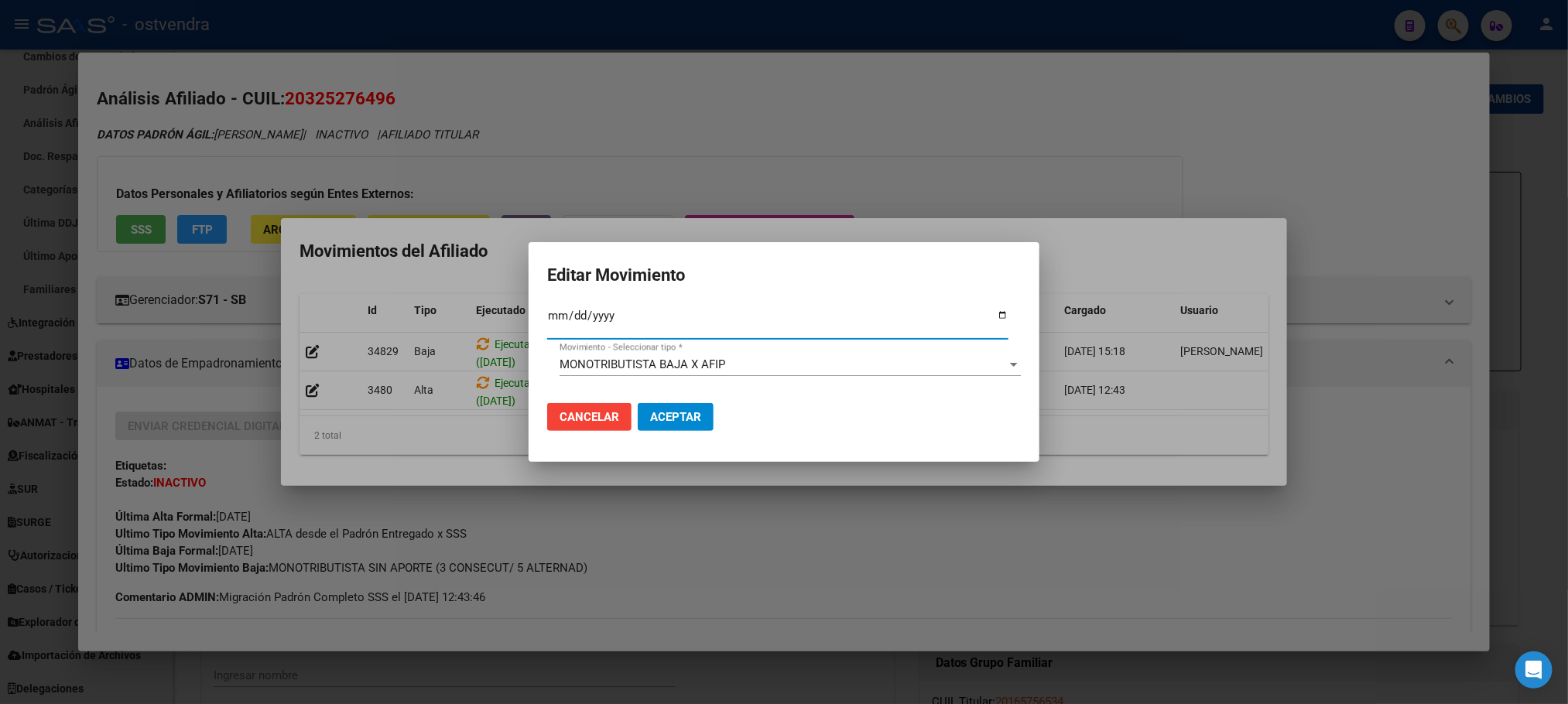
type input "2025-06-30"
click at [661, 416] on span "Aceptar" at bounding box center [676, 417] width 51 height 14
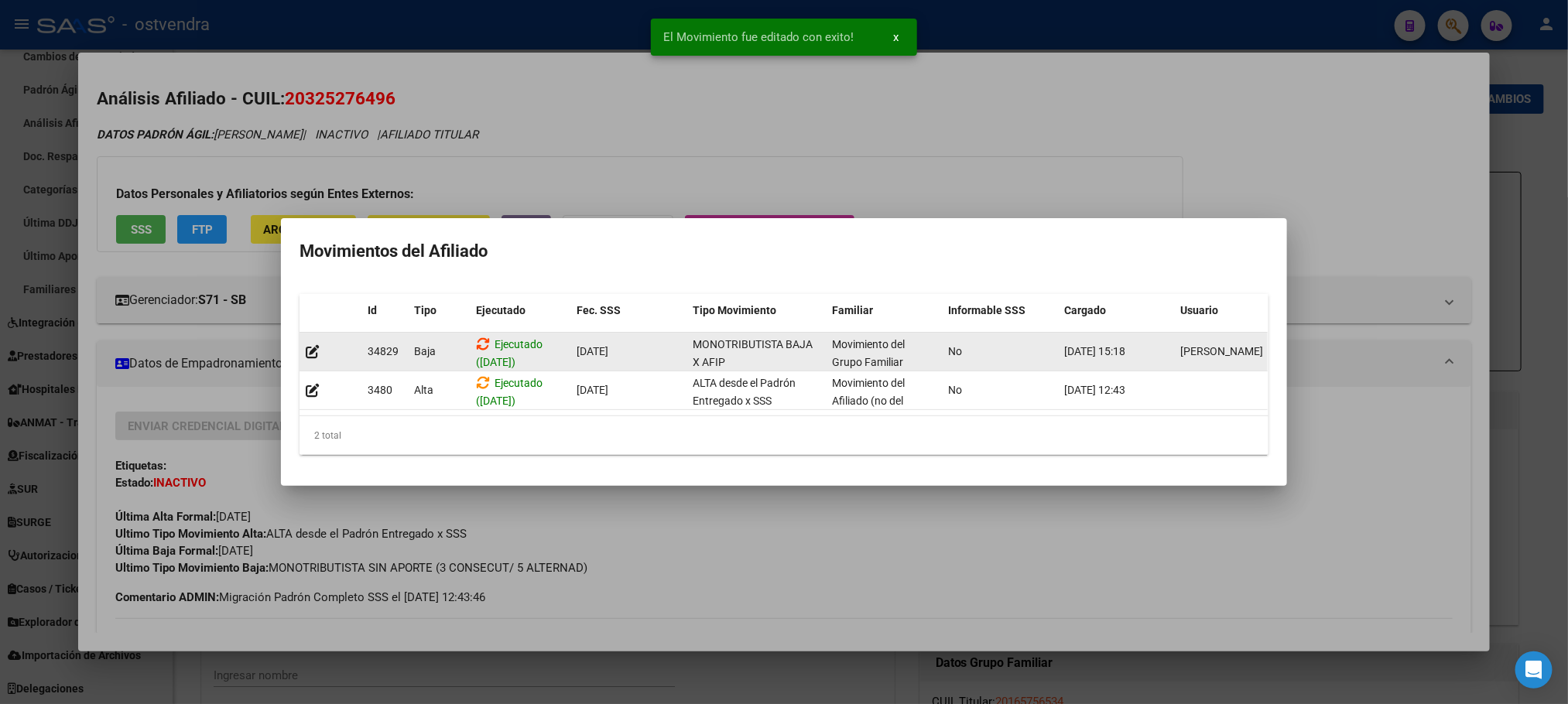
click at [484, 339] on icon at bounding box center [483, 344] width 14 height 15
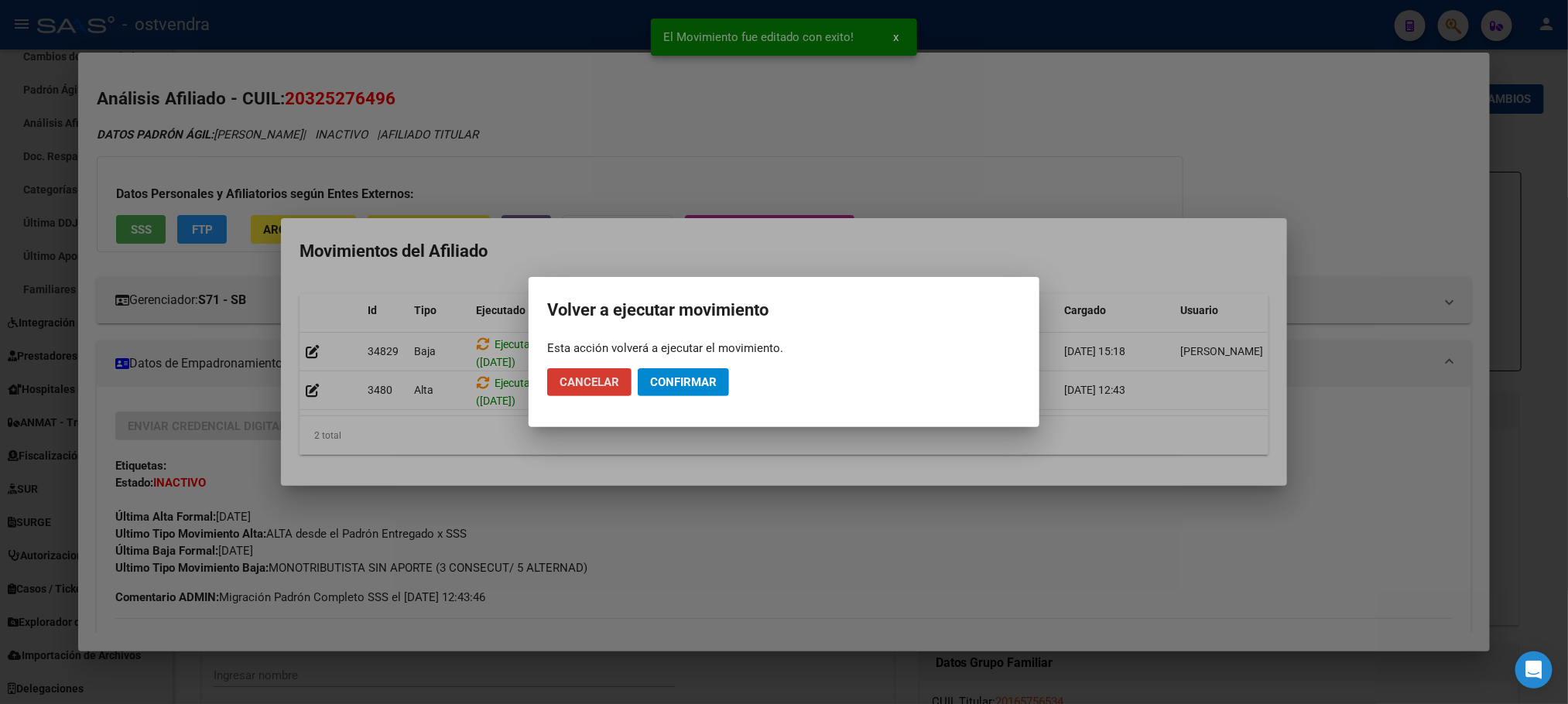
click at [713, 393] on button "Confirmar" at bounding box center [682, 382] width 91 height 28
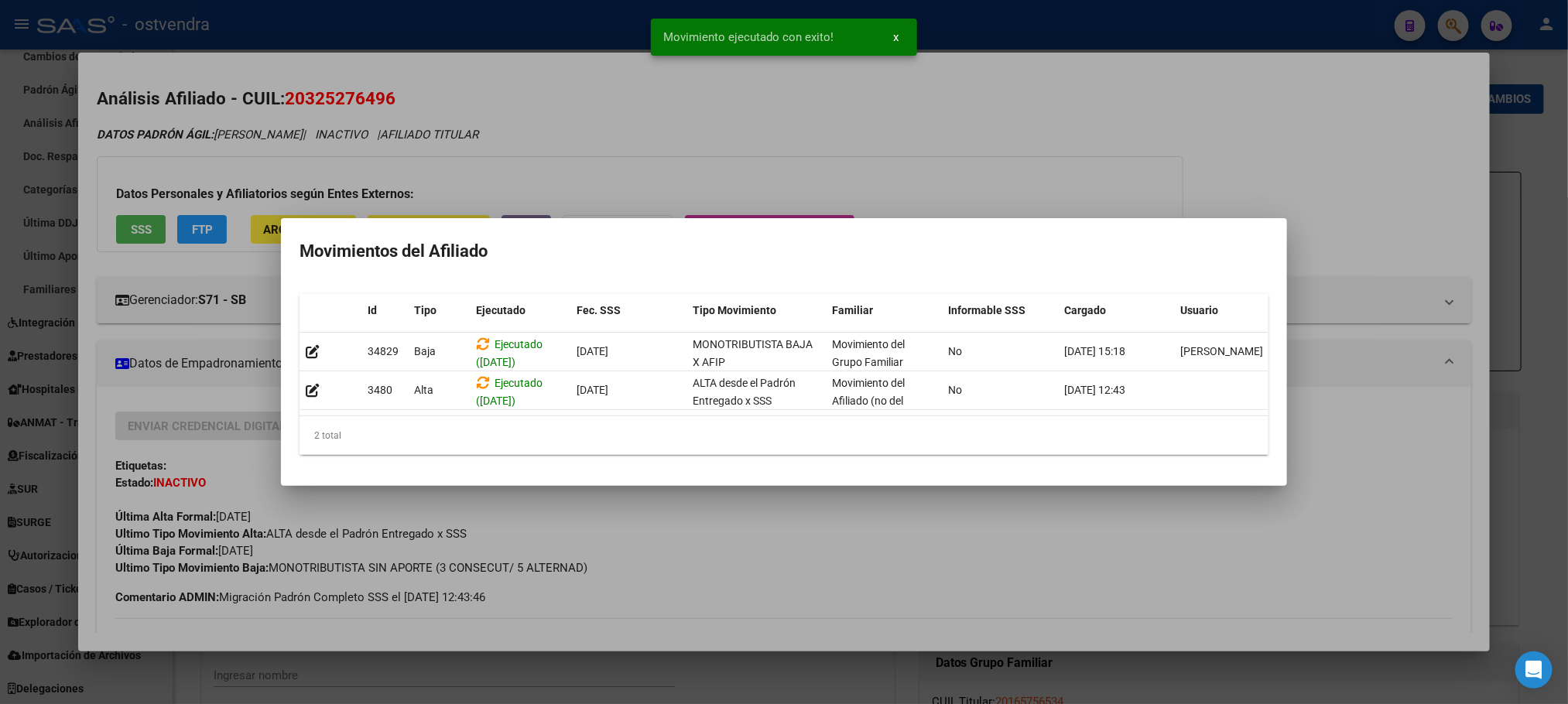
drag, startPoint x: 979, startPoint y: 117, endPoint x: 878, endPoint y: 149, distance: 105.9
click at [979, 113] on div at bounding box center [784, 352] width 1568 height 704
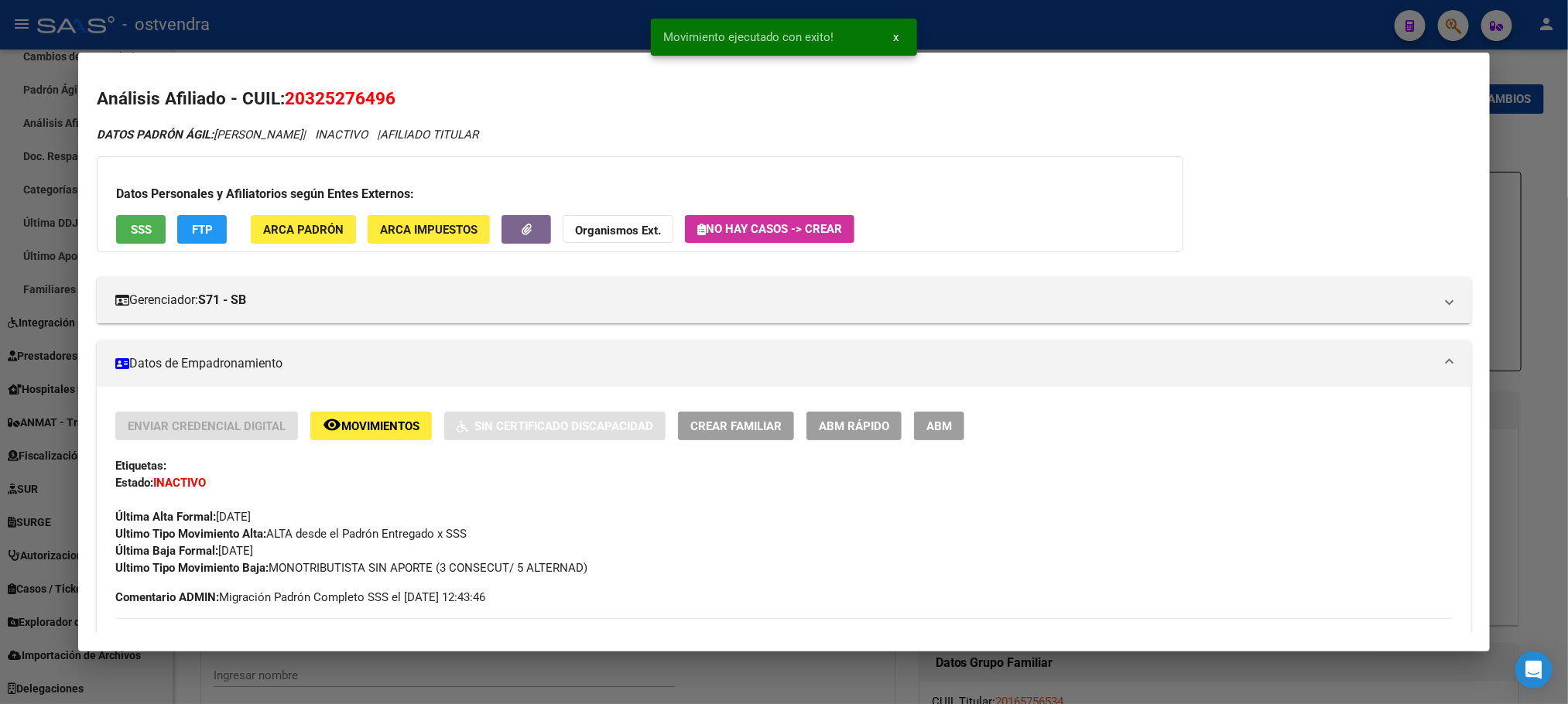
drag, startPoint x: 799, startPoint y: 159, endPoint x: 873, endPoint y: 3, distance: 172.7
click at [1077, 36] on div at bounding box center [784, 352] width 1568 height 704
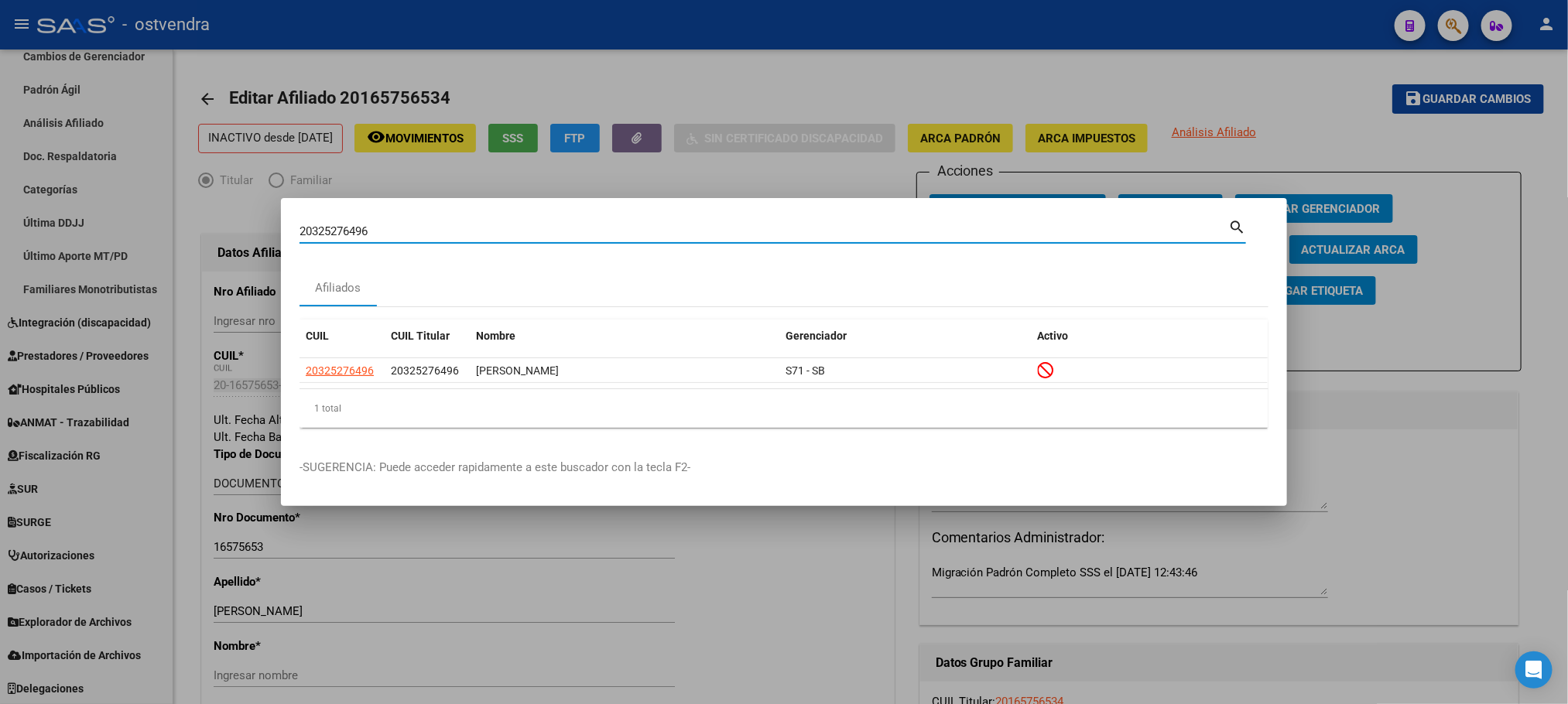
drag, startPoint x: 456, startPoint y: 226, endPoint x: 258, endPoint y: 228, distance: 198.0
click at [258, 228] on div "20325276496 Buscar (apellido, dni, cuil, nro traspaso, cuit, obra social) searc…" at bounding box center [784, 352] width 1568 height 704
paste input "149082124"
type input "20149082124"
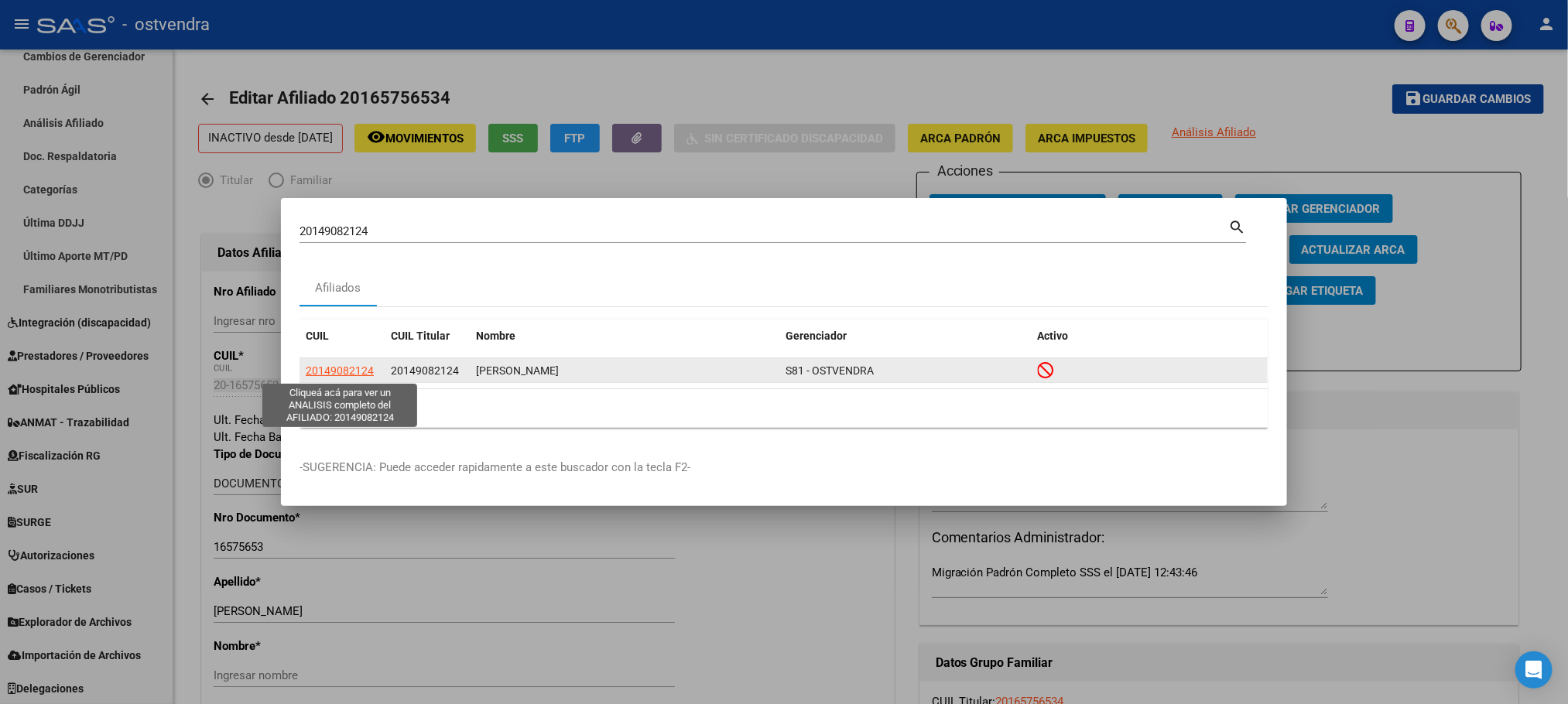
click at [346, 370] on span "20149082124" at bounding box center [340, 370] width 68 height 13
type textarea "20149082124"
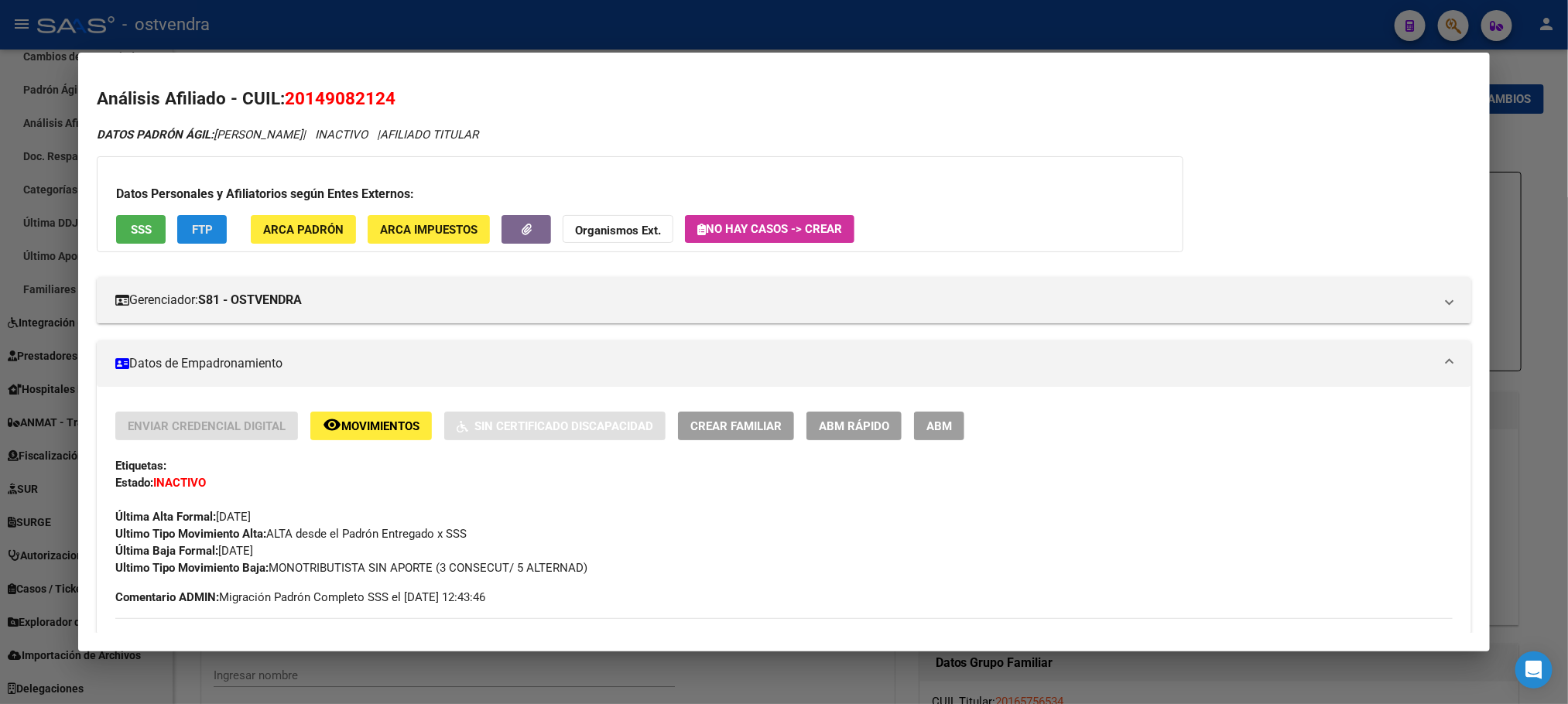
click at [192, 226] on span "FTP" at bounding box center [202, 230] width 20 height 14
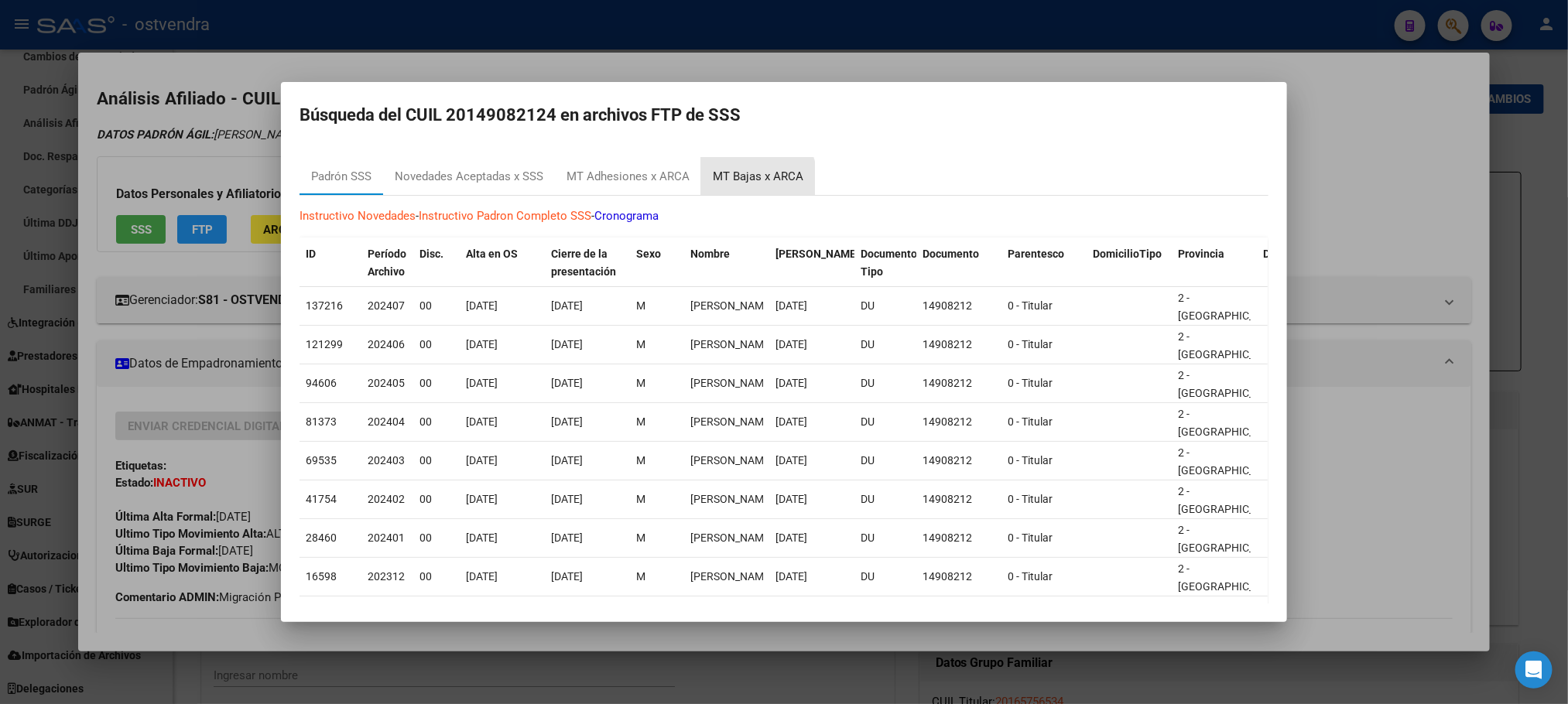
click at [734, 183] on div "MT Bajas x ARCA" at bounding box center [758, 177] width 90 height 18
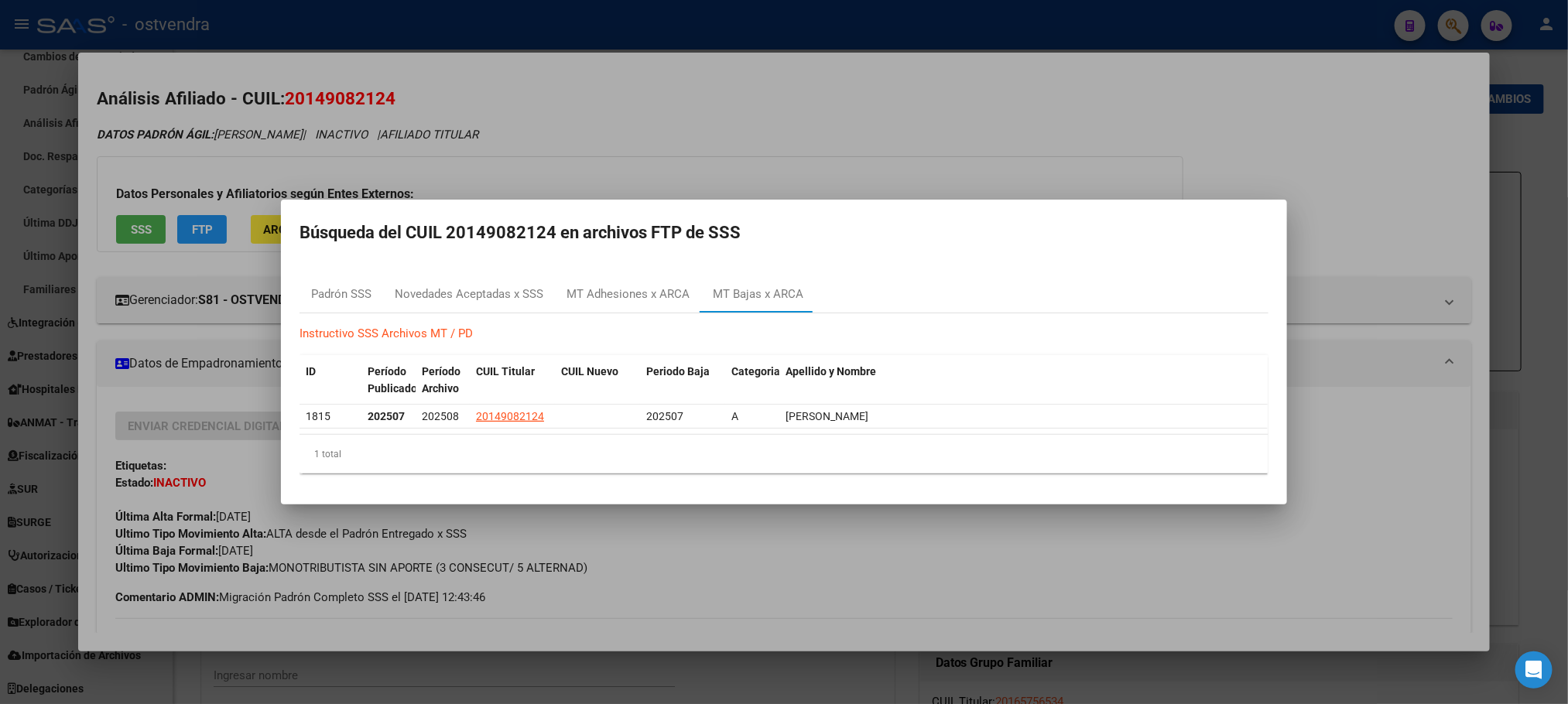
click at [764, 133] on div at bounding box center [784, 352] width 1568 height 704
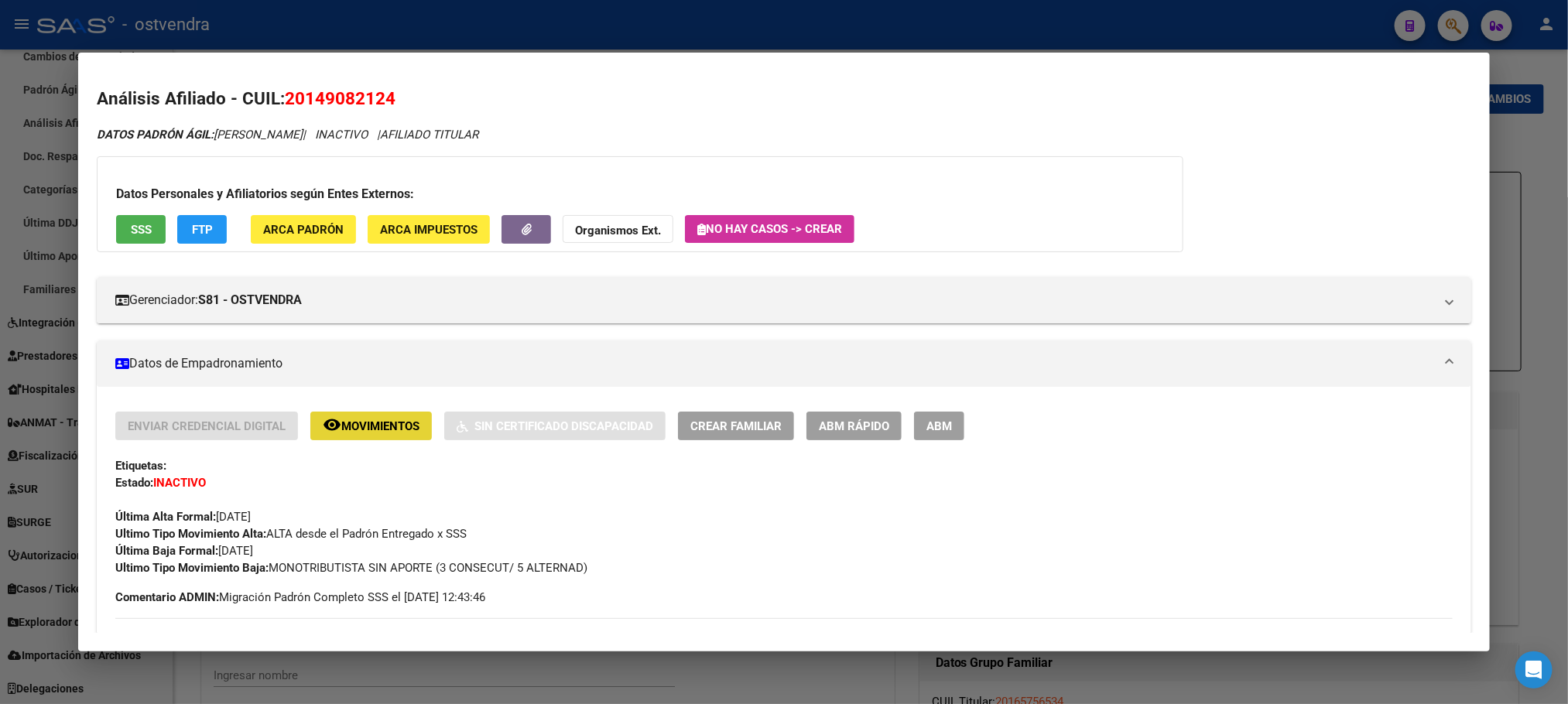
click at [361, 434] on button "remove_red_eye Movimientos" at bounding box center [371, 427] width 121 height 29
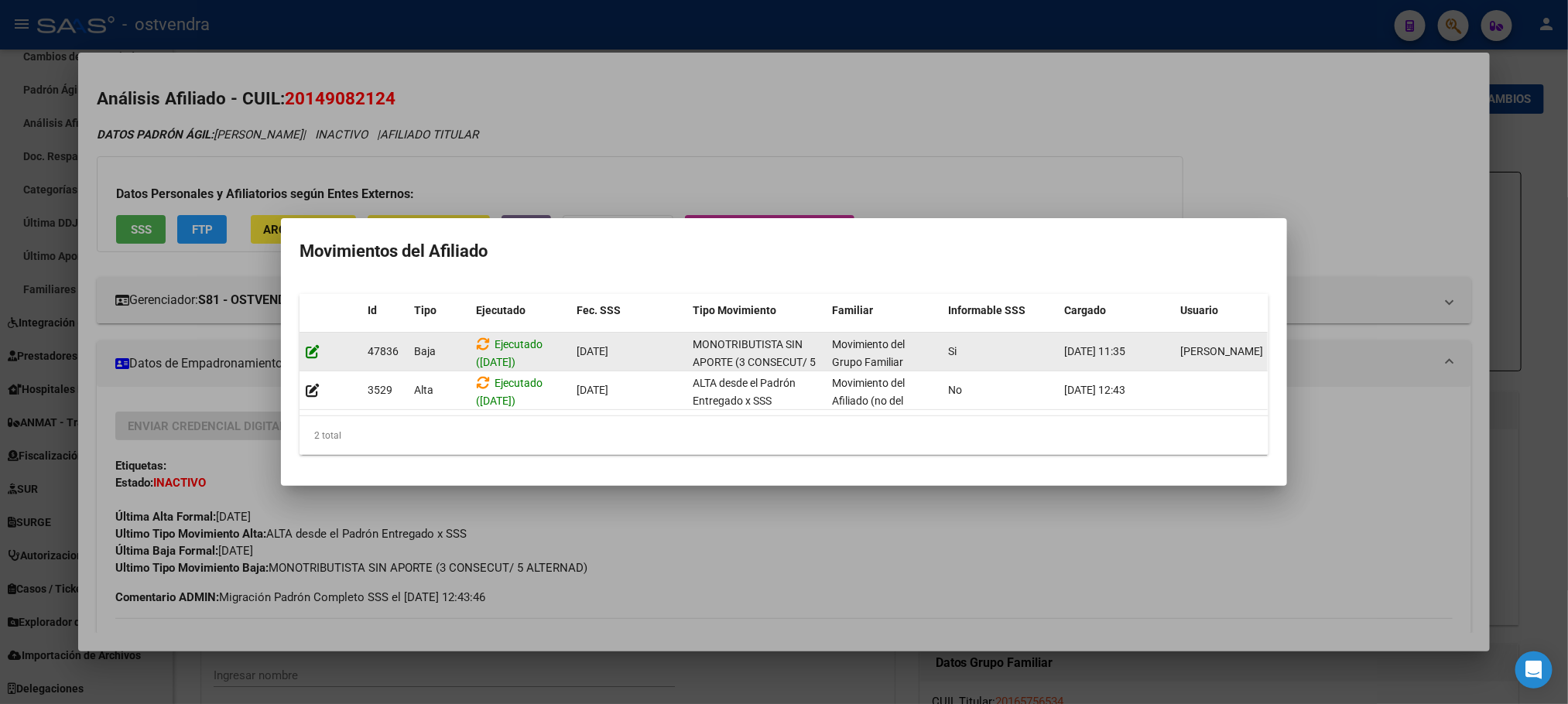
click at [311, 345] on icon at bounding box center [312, 352] width 14 height 15
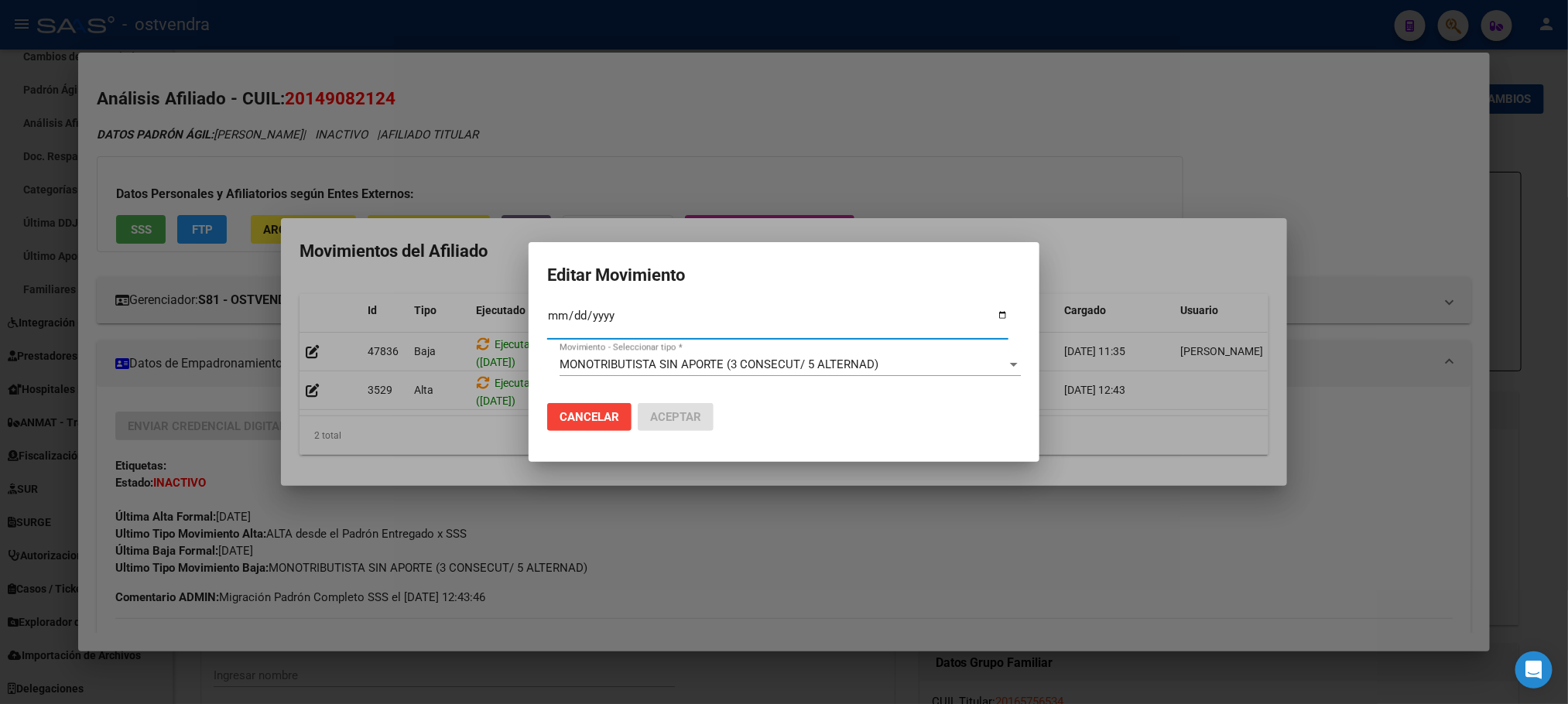
click at [602, 323] on input "[DATE]" at bounding box center [777, 322] width 462 height 25
click at [606, 316] on input "[DATE]" at bounding box center [777, 322] width 462 height 25
type input "[DATE]"
drag, startPoint x: 624, startPoint y: 340, endPoint x: 623, endPoint y: 364, distance: 24.0
click at [624, 346] on div "2025-07-31 Fec. Formal SSS *" at bounding box center [777, 329] width 462 height 47
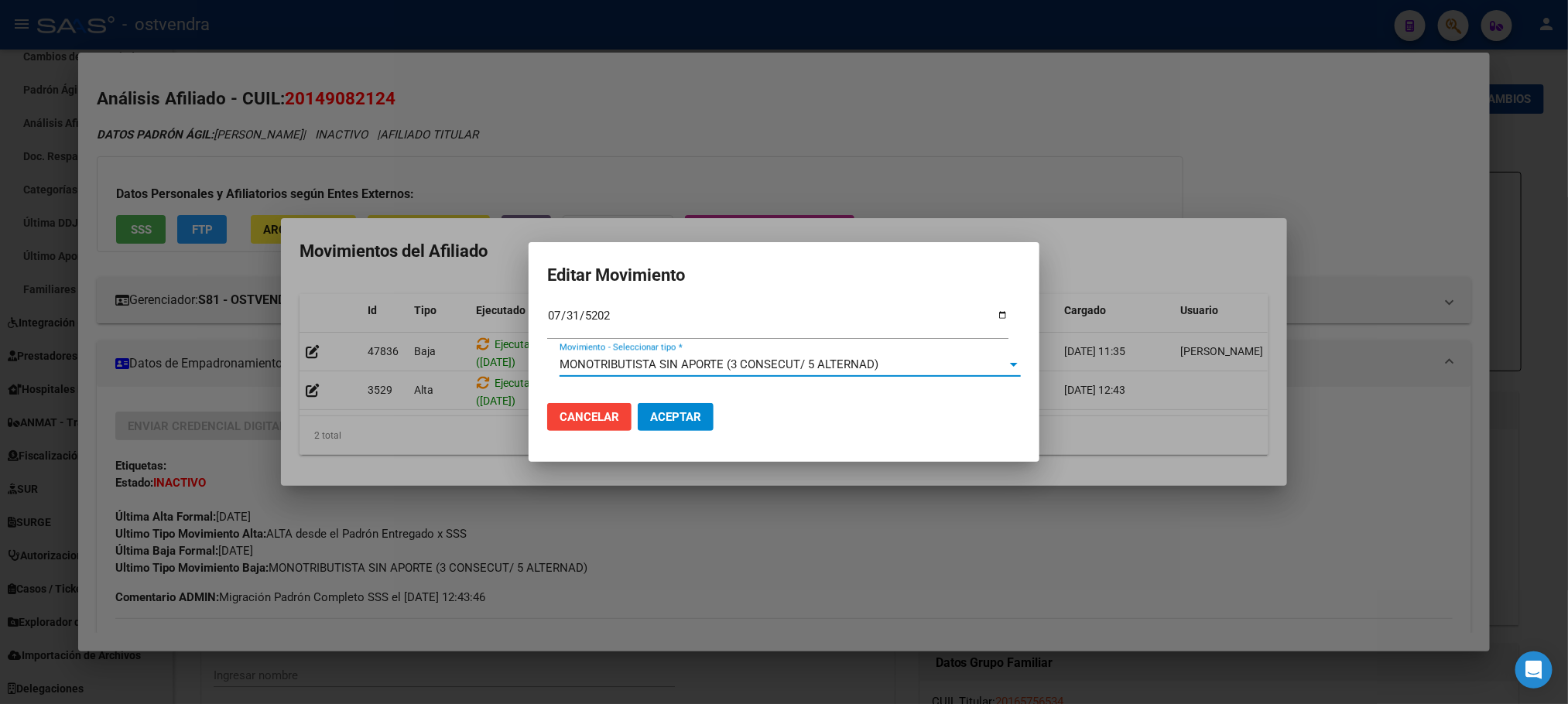
click at [623, 365] on span "MONOTRIBUTISTA SIN APORTE (3 CONSECUT/ 5 ALTERNAD)" at bounding box center [719, 364] width 319 height 14
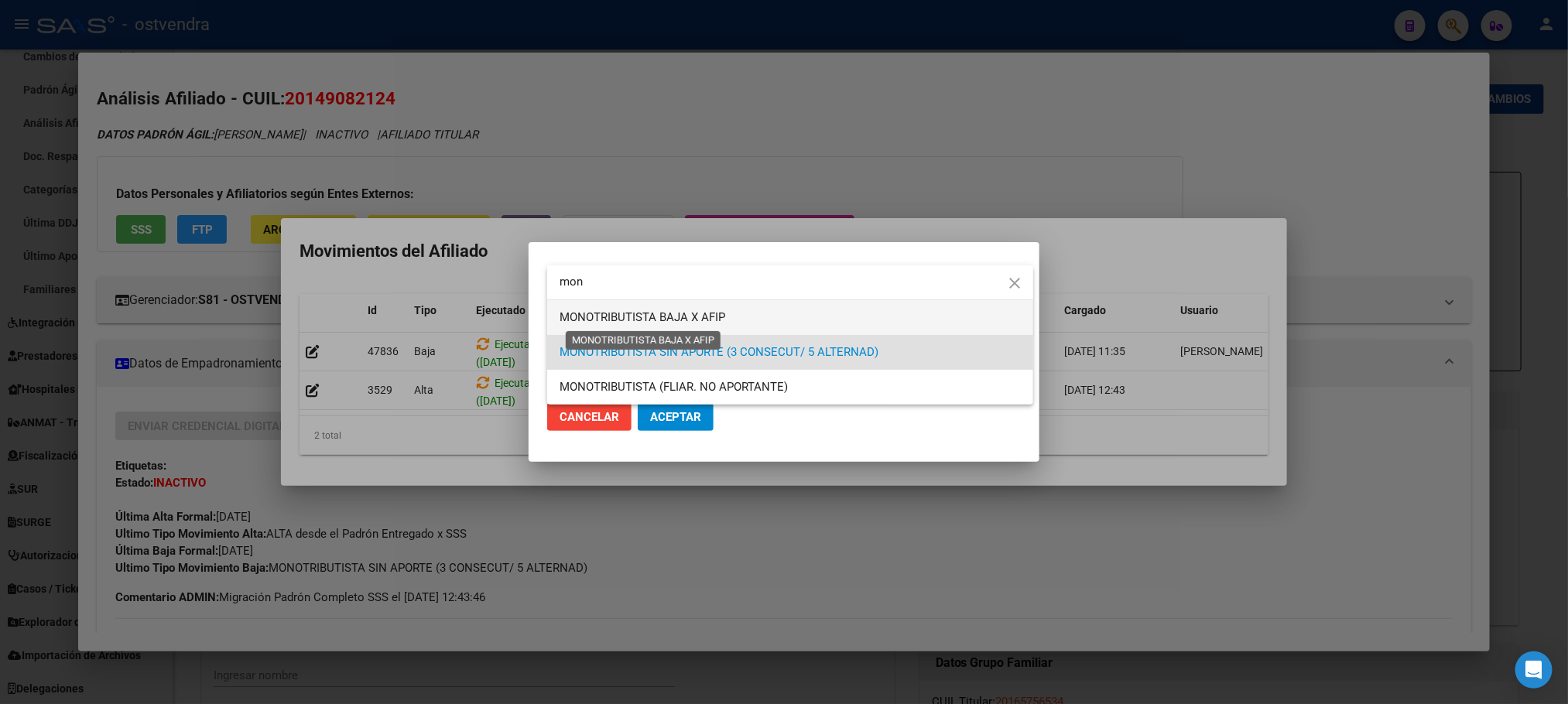
type input "mon"
click at [636, 323] on span "MONOTRIBUTISTA BAJA X AFIP" at bounding box center [642, 317] width 166 height 14
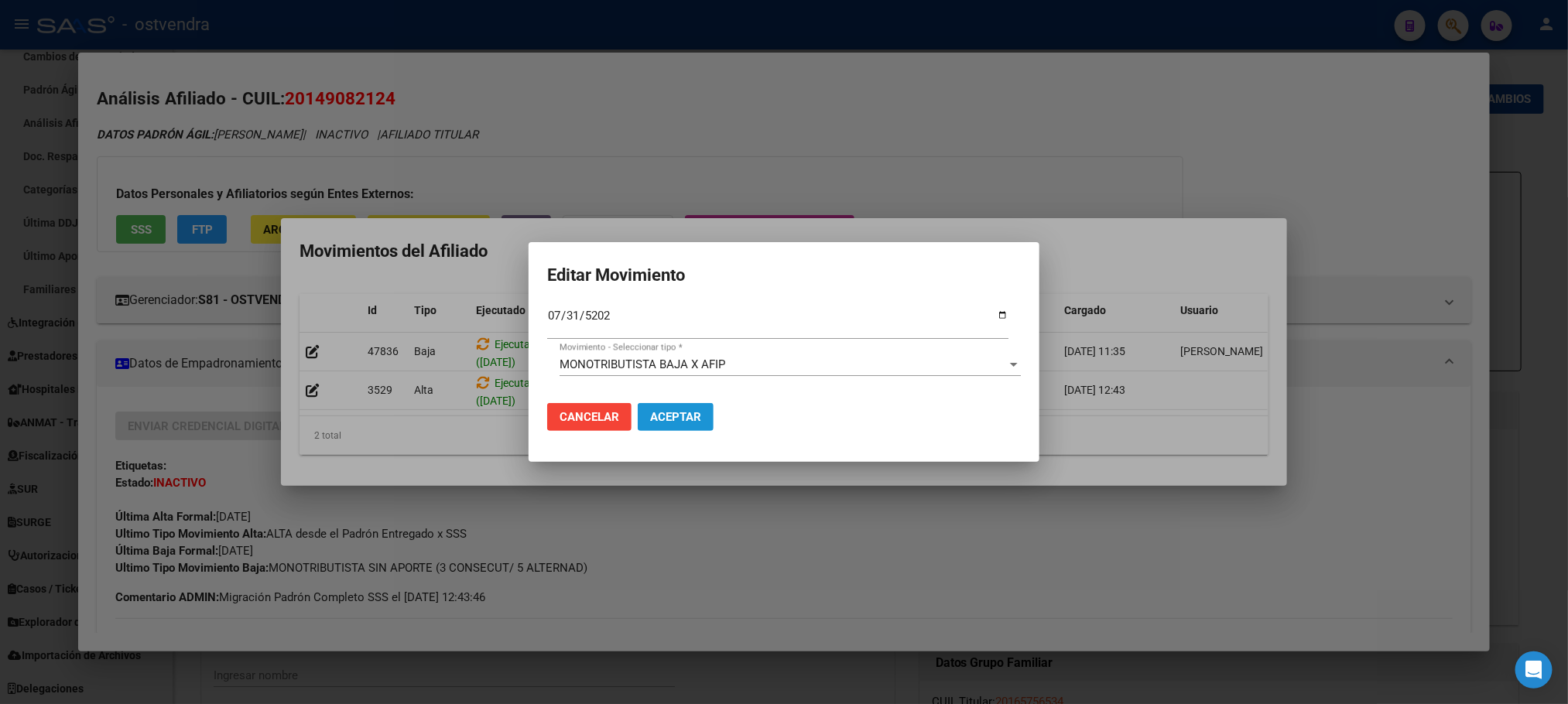
click at [693, 421] on span "Aceptar" at bounding box center [676, 417] width 51 height 14
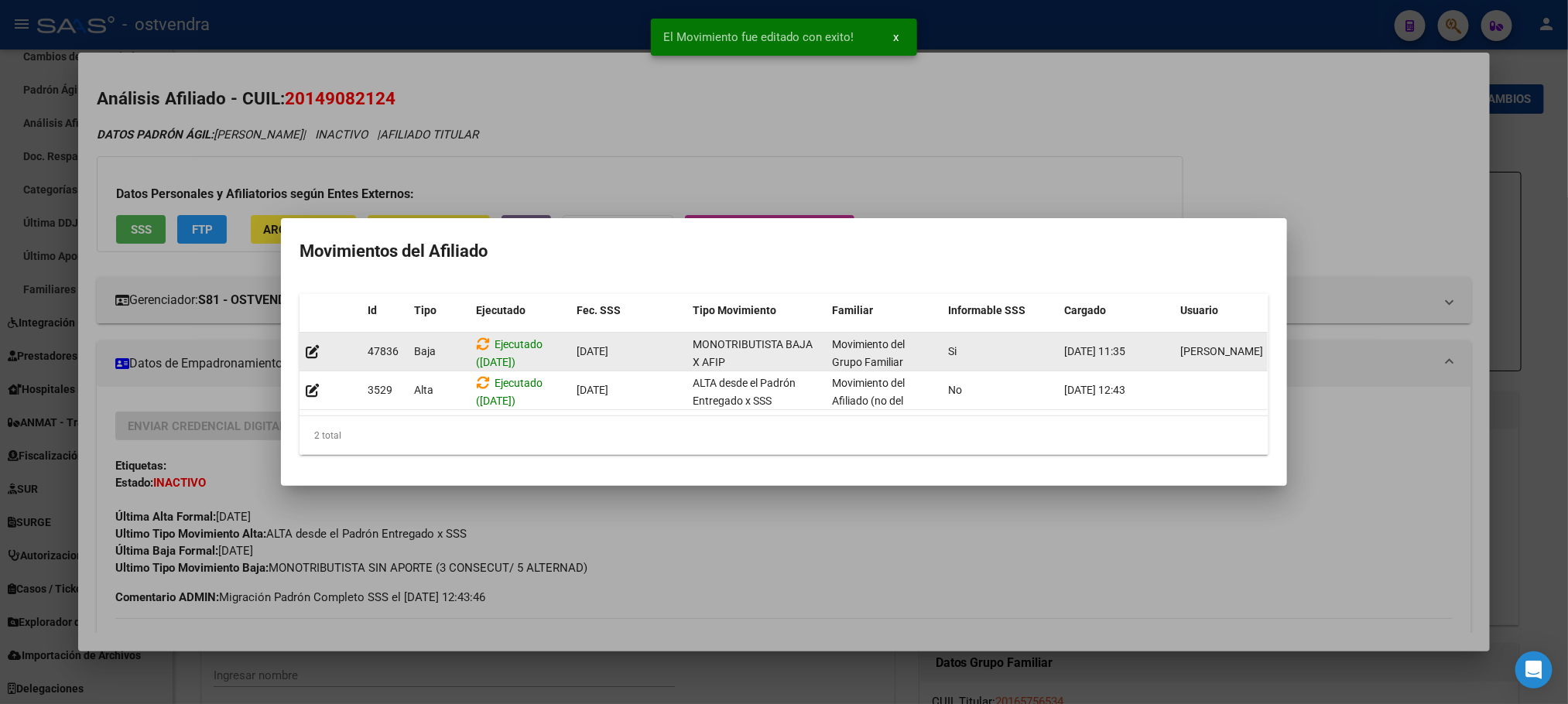
click at [492, 333] on datatable-body-cell "Ejecutado ([DATE])" at bounding box center [520, 352] width 101 height 38
click at [485, 337] on icon at bounding box center [483, 344] width 14 height 15
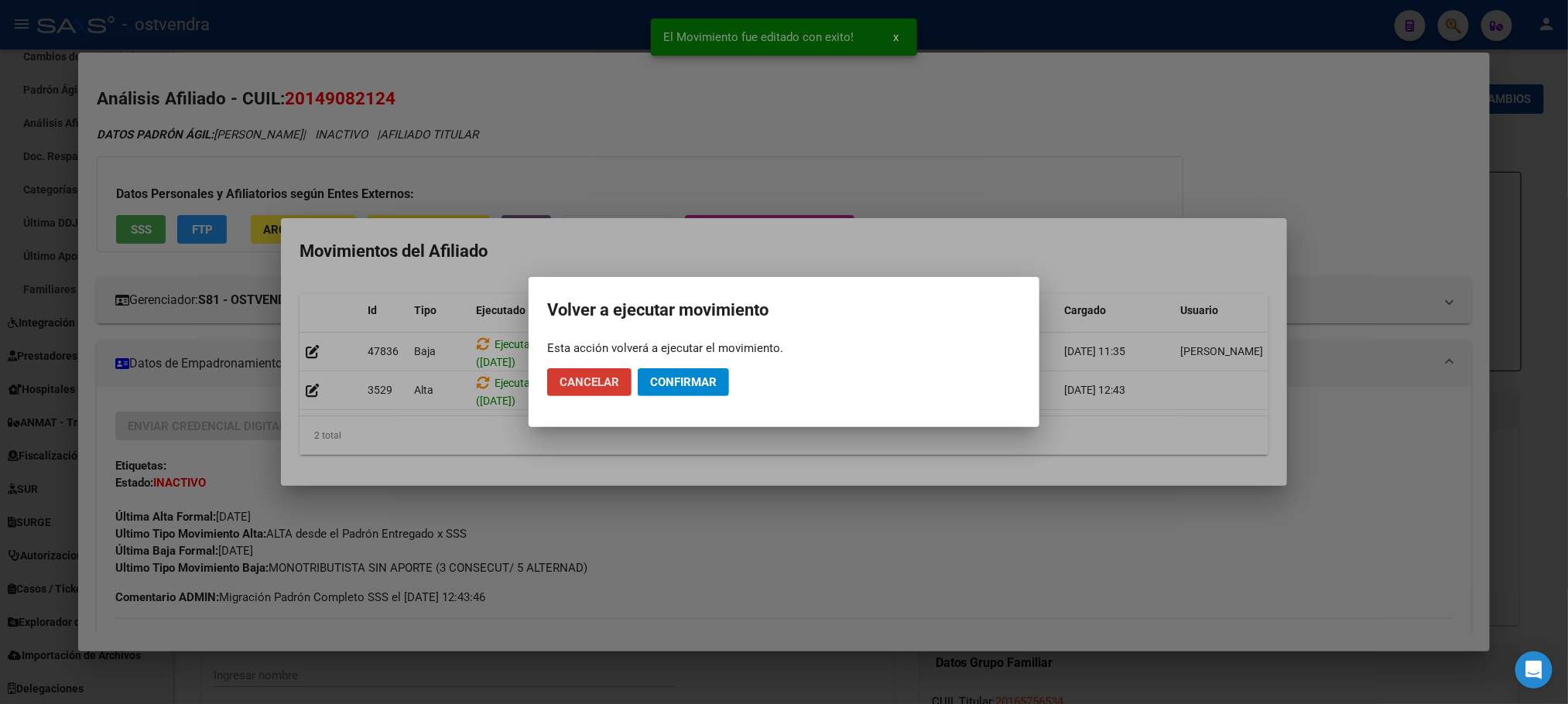
click at [715, 379] on span "Confirmar" at bounding box center [683, 382] width 67 height 14
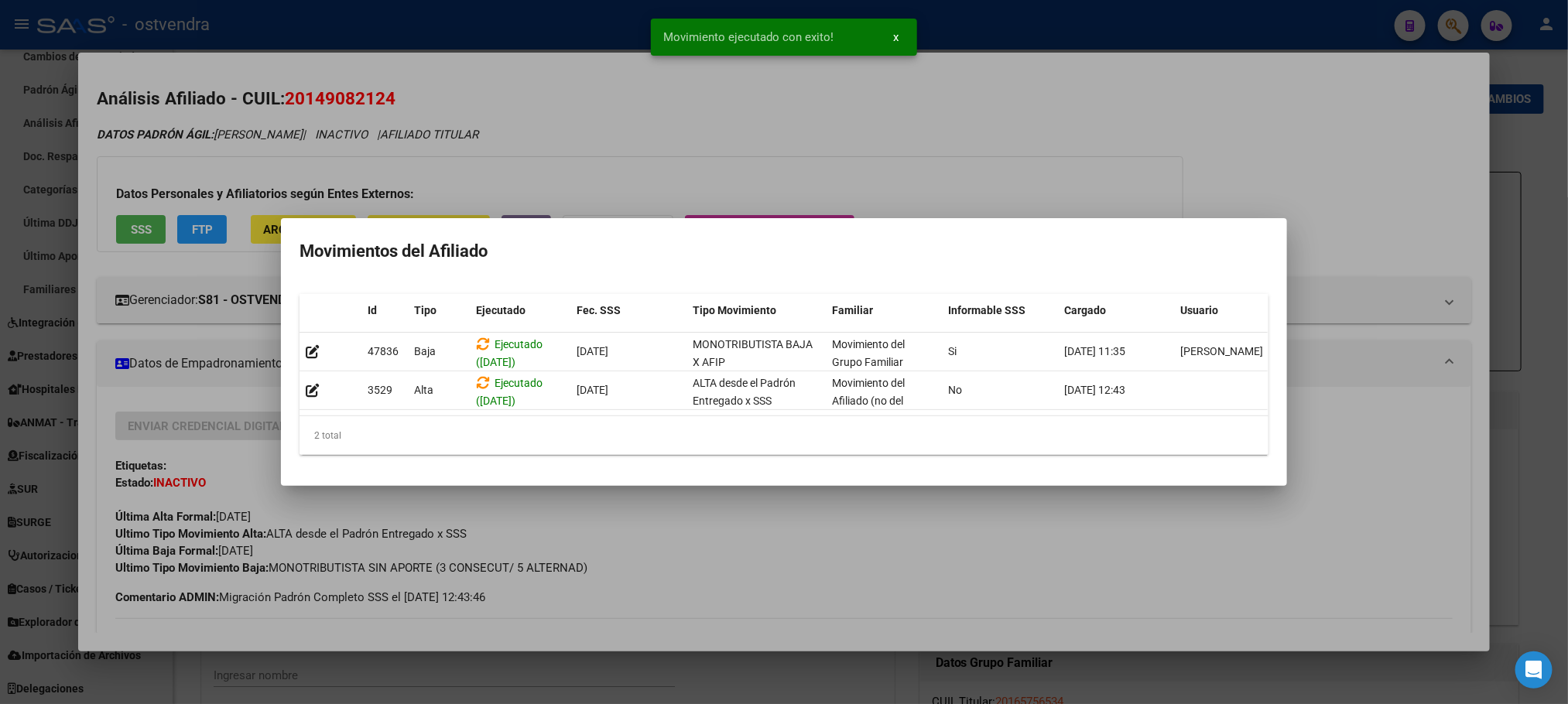
click at [976, 218] on mat-dialog-container "Movimientos del Afiliado Id Tipo Ejecutado Fec. SSS Tipo Movimiento Familiar In…" at bounding box center [783, 352] width 1006 height 268
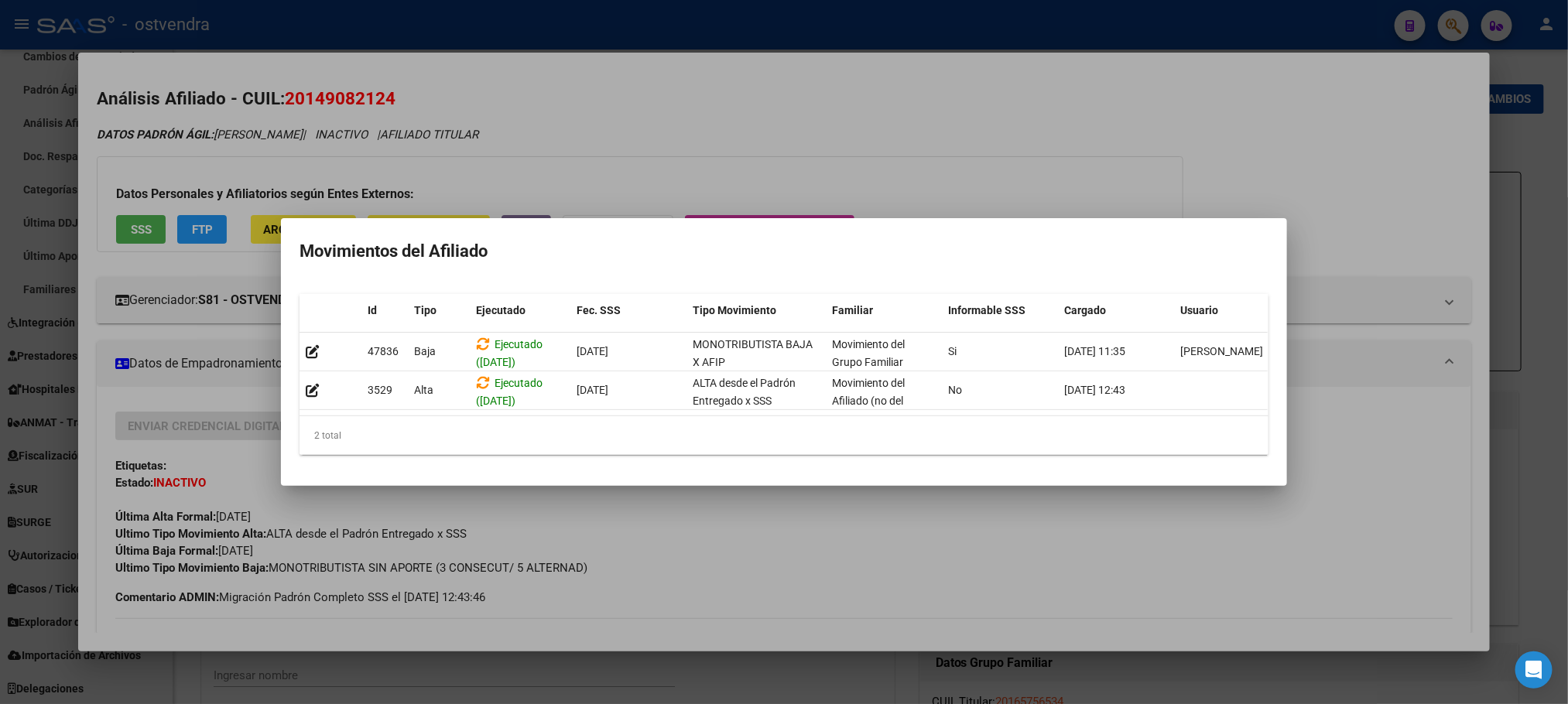
drag, startPoint x: 759, startPoint y: 147, endPoint x: 794, endPoint y: 67, distance: 87.3
click at [758, 147] on div at bounding box center [784, 352] width 1568 height 704
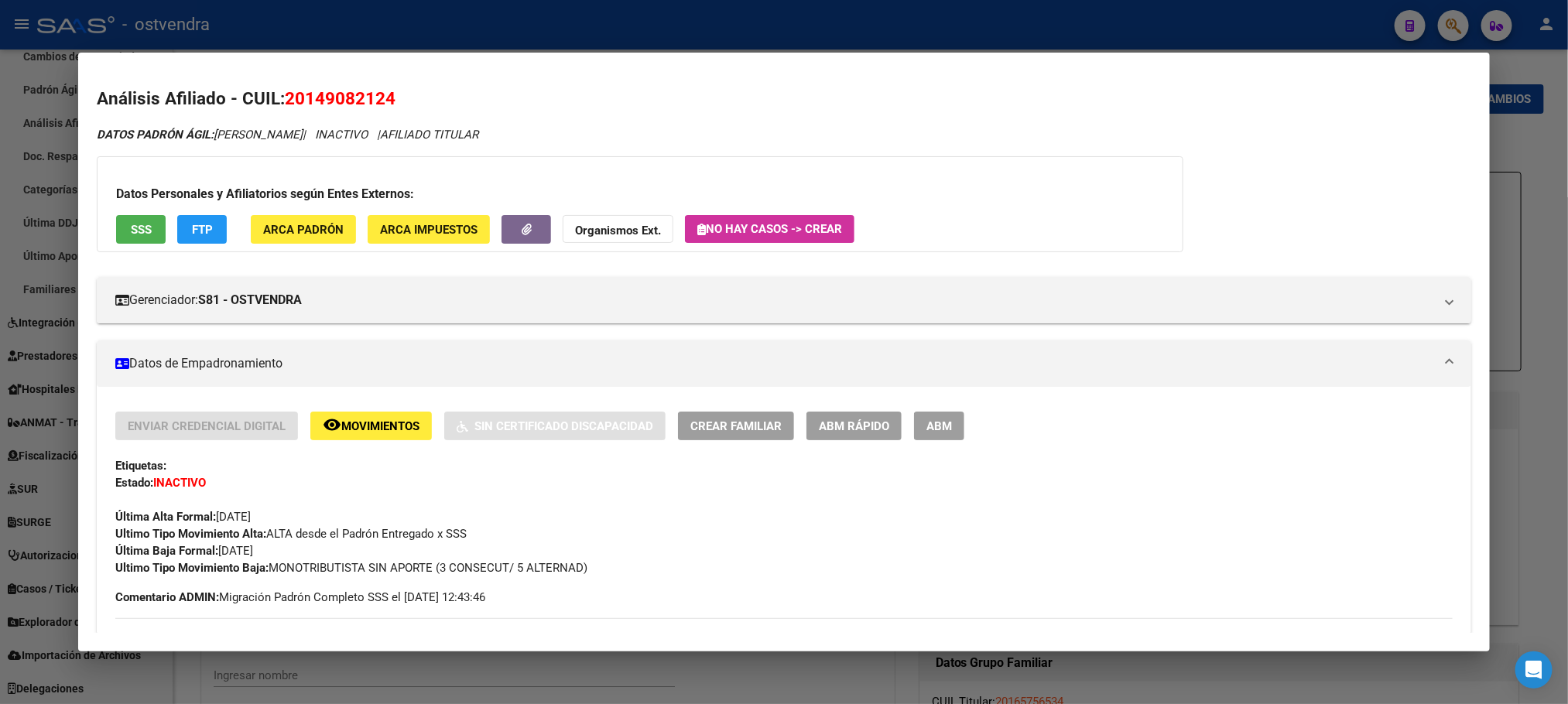
click at [825, 3] on div at bounding box center [784, 352] width 1568 height 704
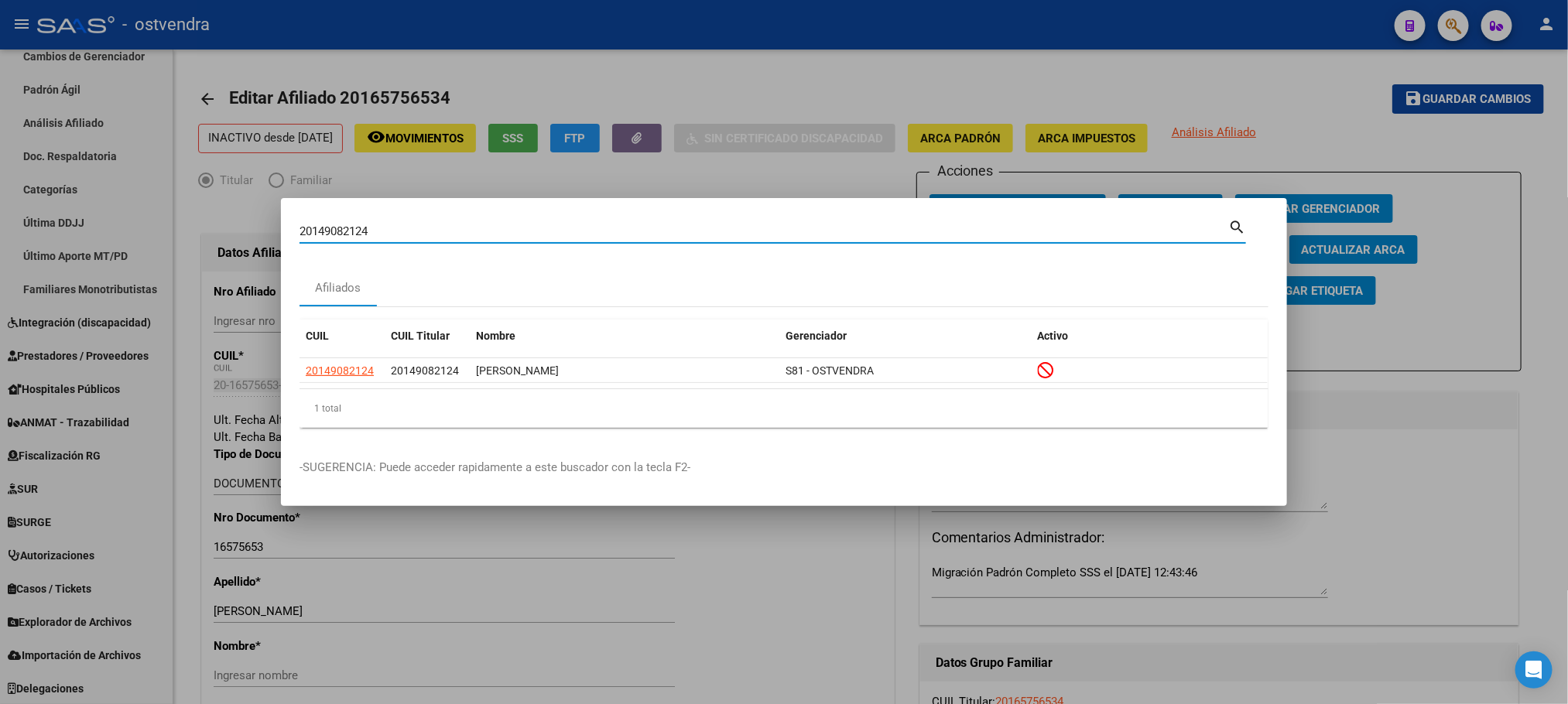
drag, startPoint x: 450, startPoint y: 236, endPoint x: 221, endPoint y: 225, distance: 229.3
click at [213, 229] on div "20149082124 Buscar (apellido, dni, cuil, nro traspaso, cuit, obra social) searc…" at bounding box center [784, 352] width 1568 height 704
paste input "7420411567"
type input "27420411567"
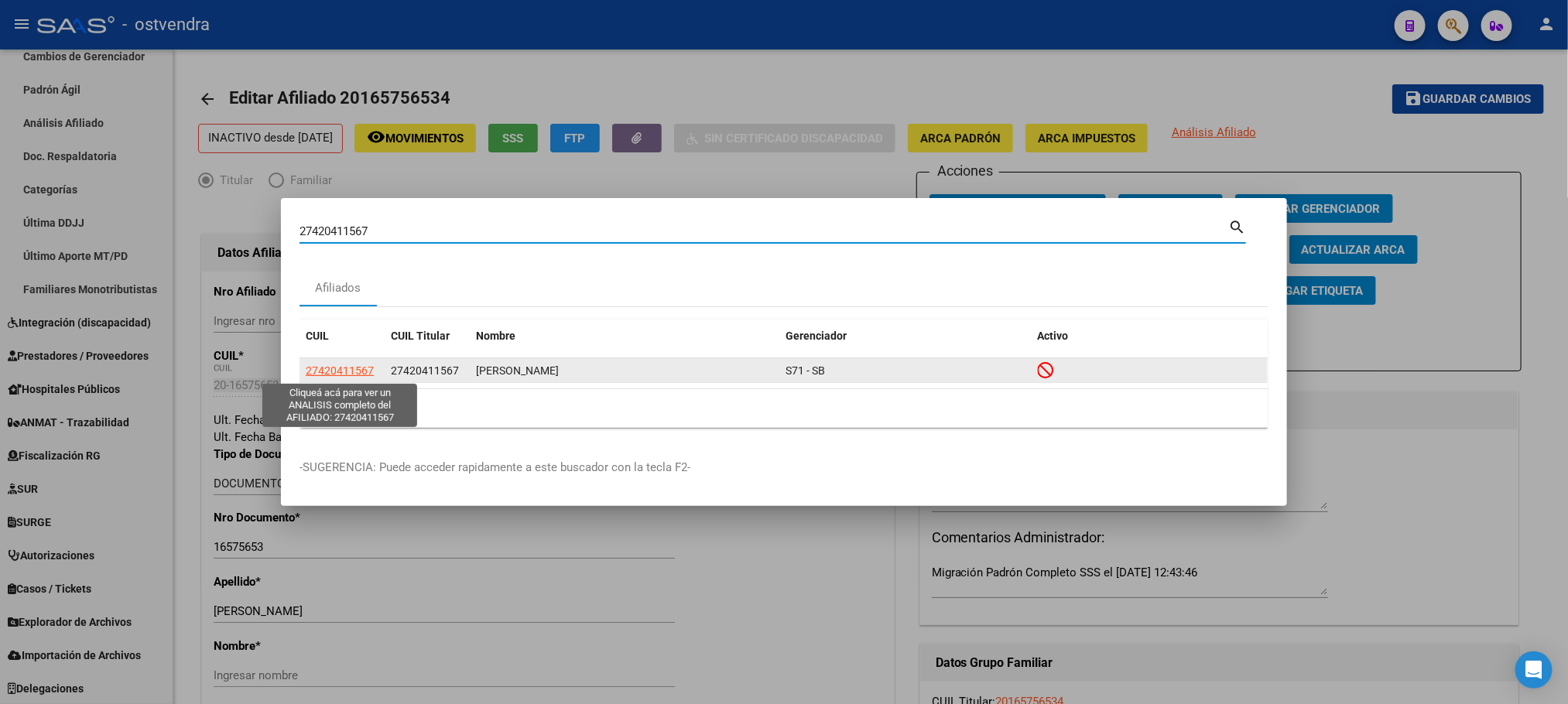
click at [358, 367] on span "27420411567" at bounding box center [340, 370] width 68 height 13
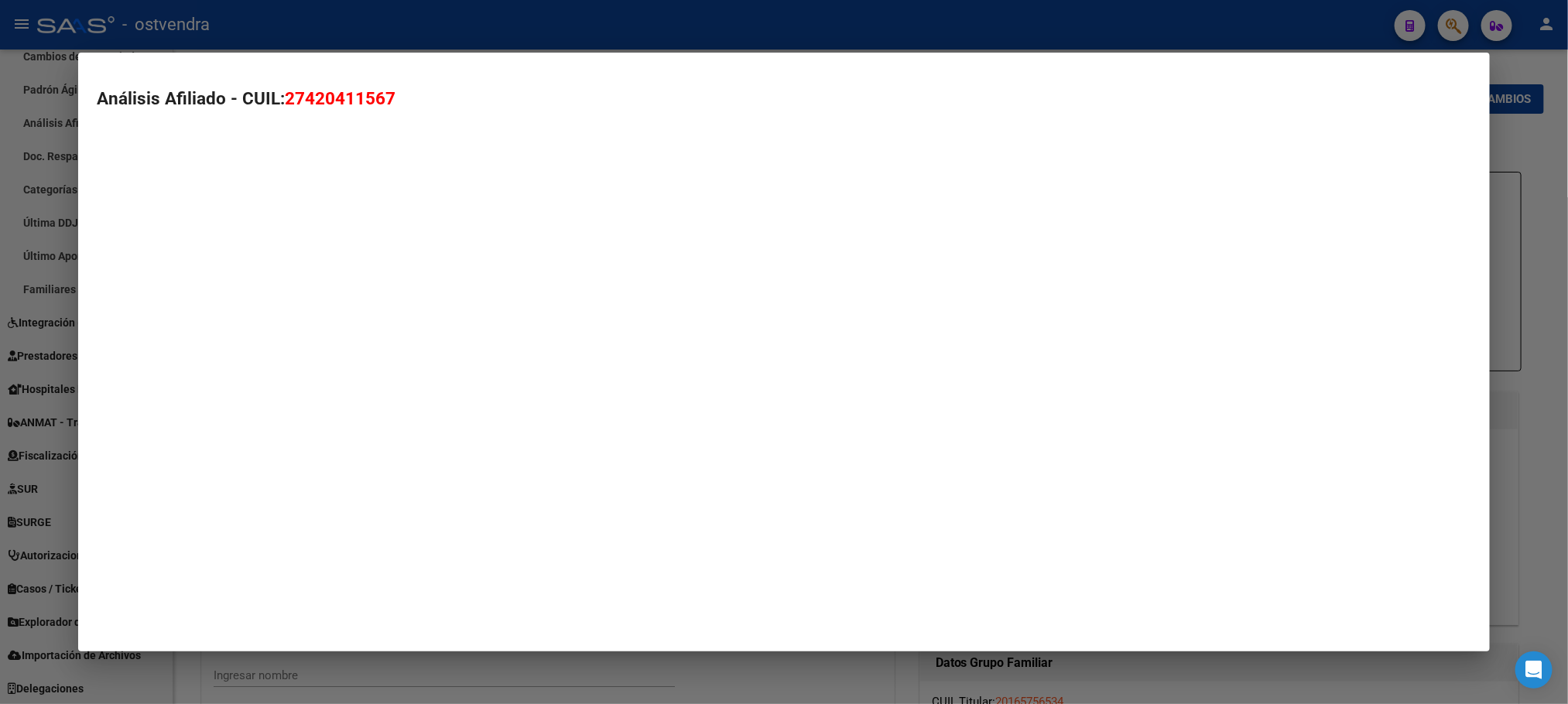
type textarea "27420411567"
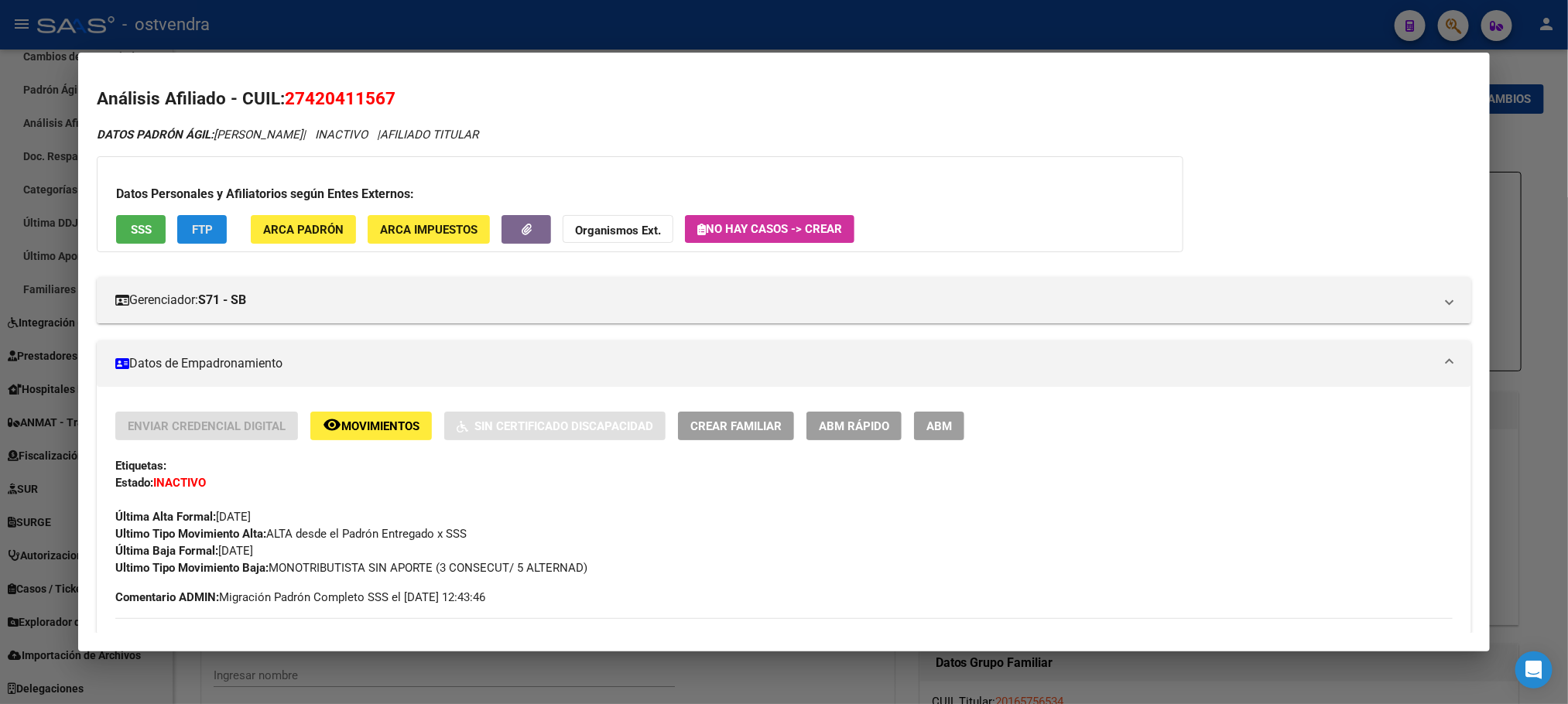
click at [214, 225] on button "FTP" at bounding box center [202, 230] width 49 height 29
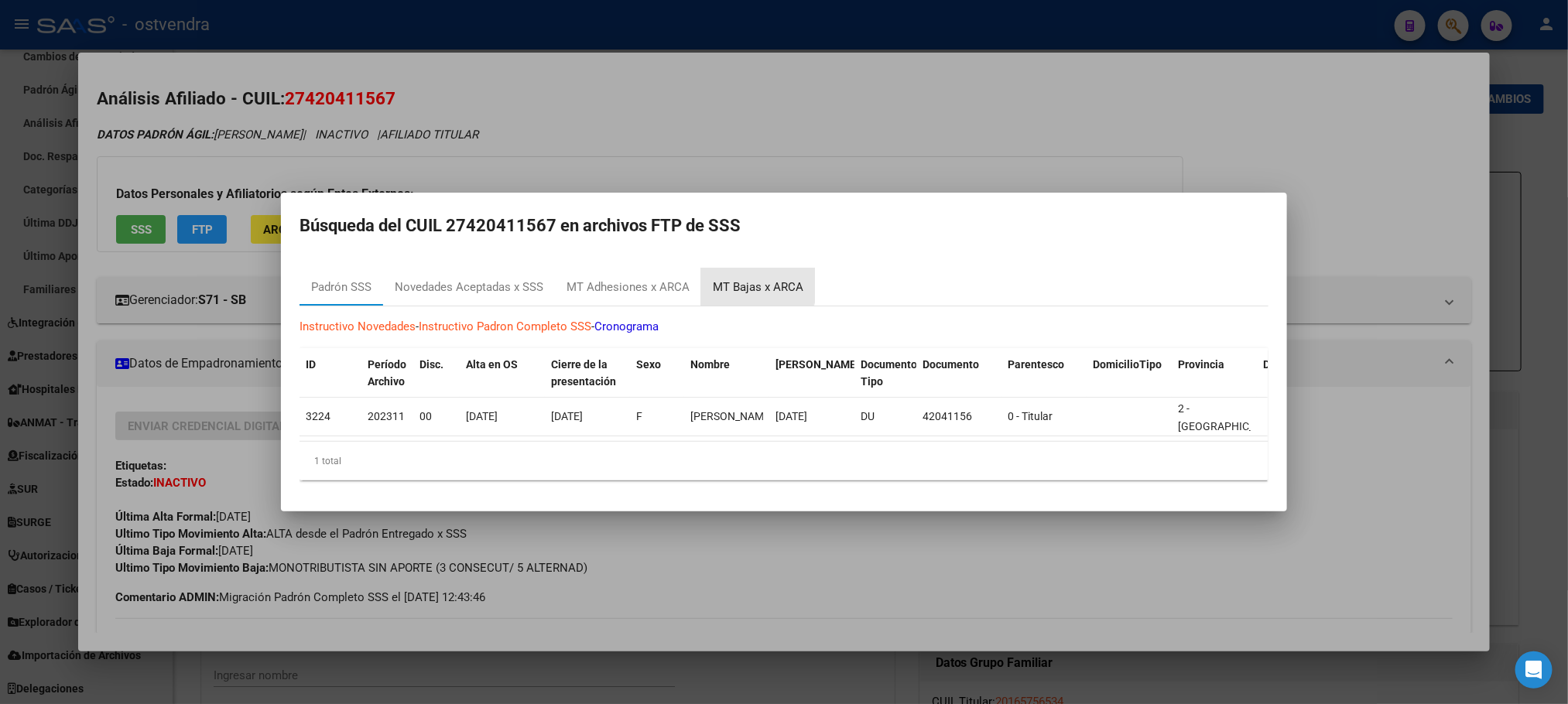
click at [746, 279] on div "MT Bajas x ARCA" at bounding box center [758, 288] width 90 height 18
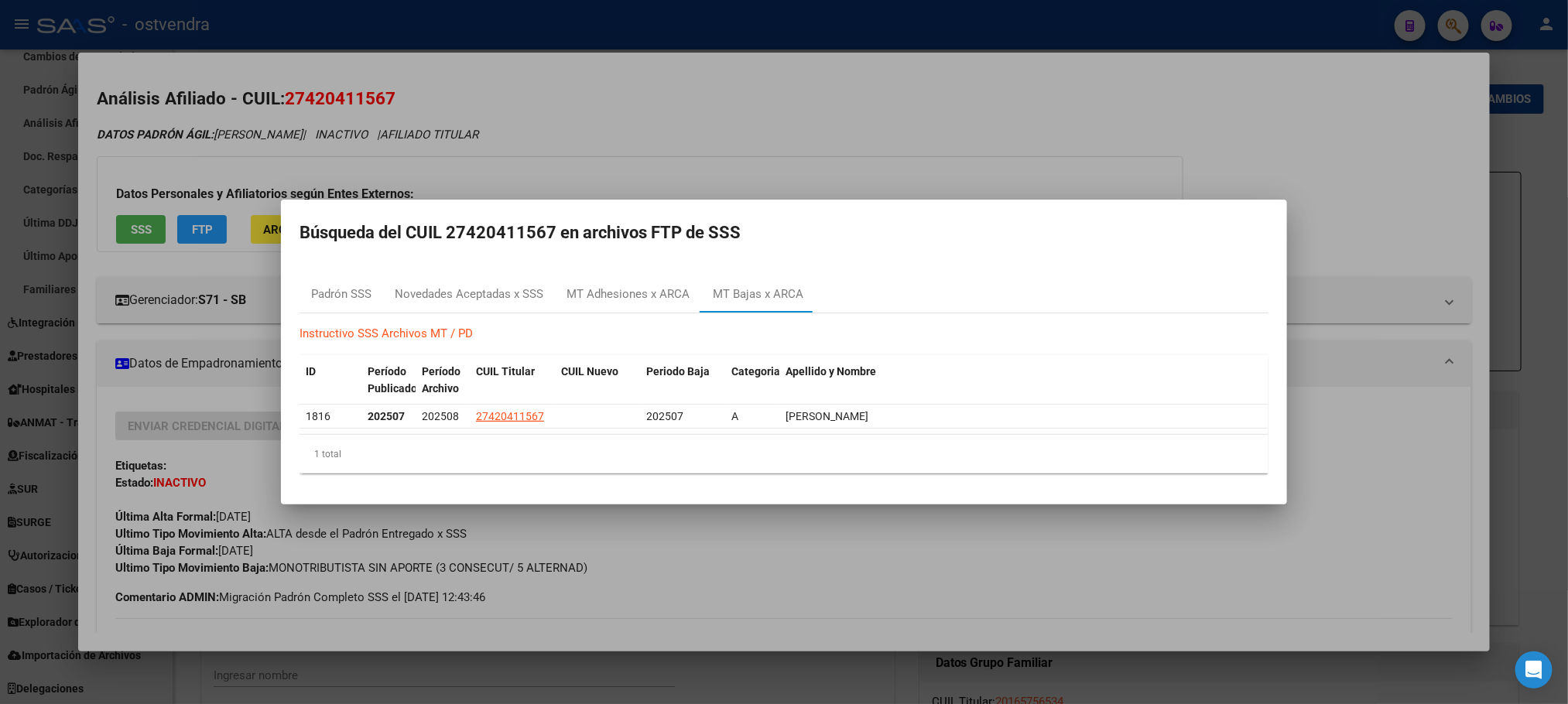
click at [869, 87] on div at bounding box center [784, 352] width 1568 height 704
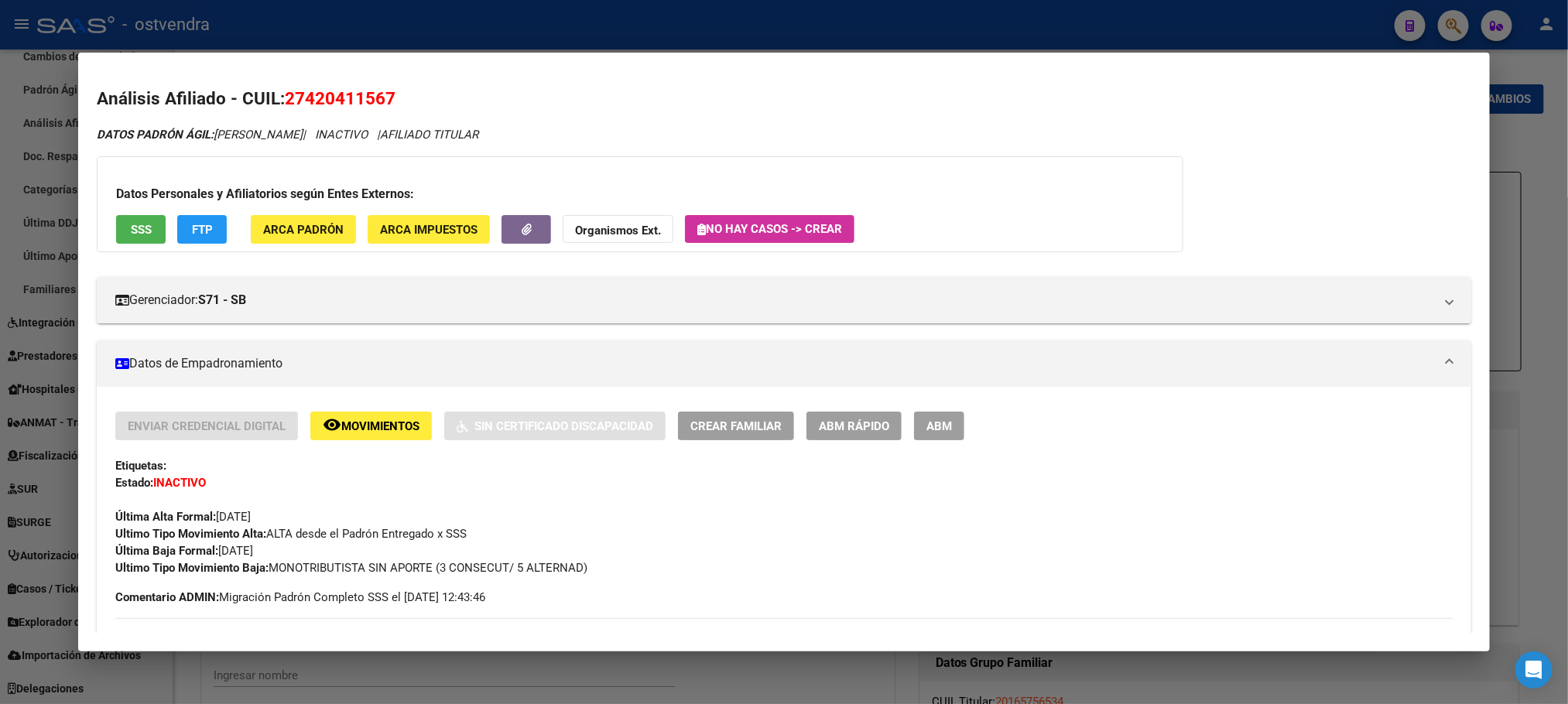
click at [355, 437] on button "remove_red_eye Movimientos" at bounding box center [371, 427] width 121 height 29
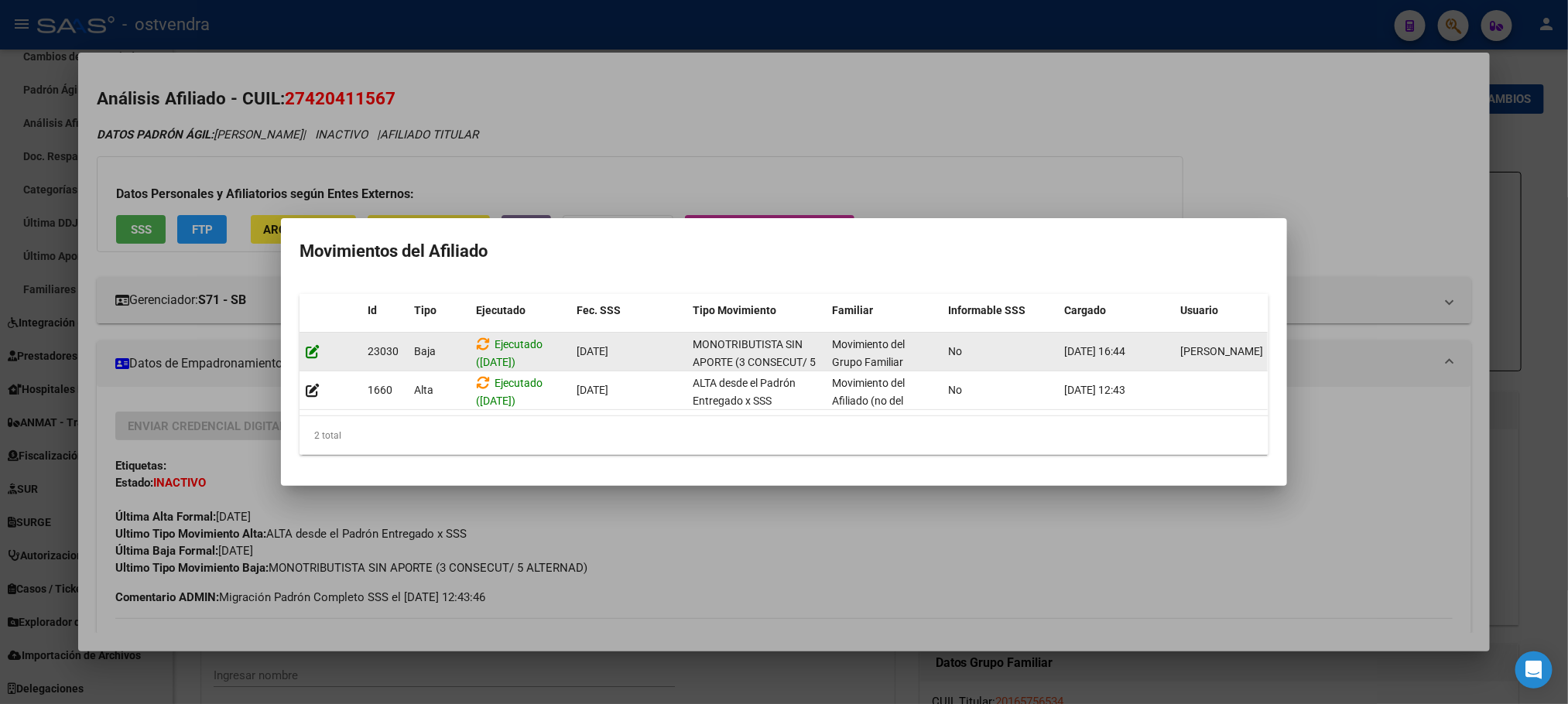
click at [311, 345] on icon at bounding box center [312, 352] width 14 height 15
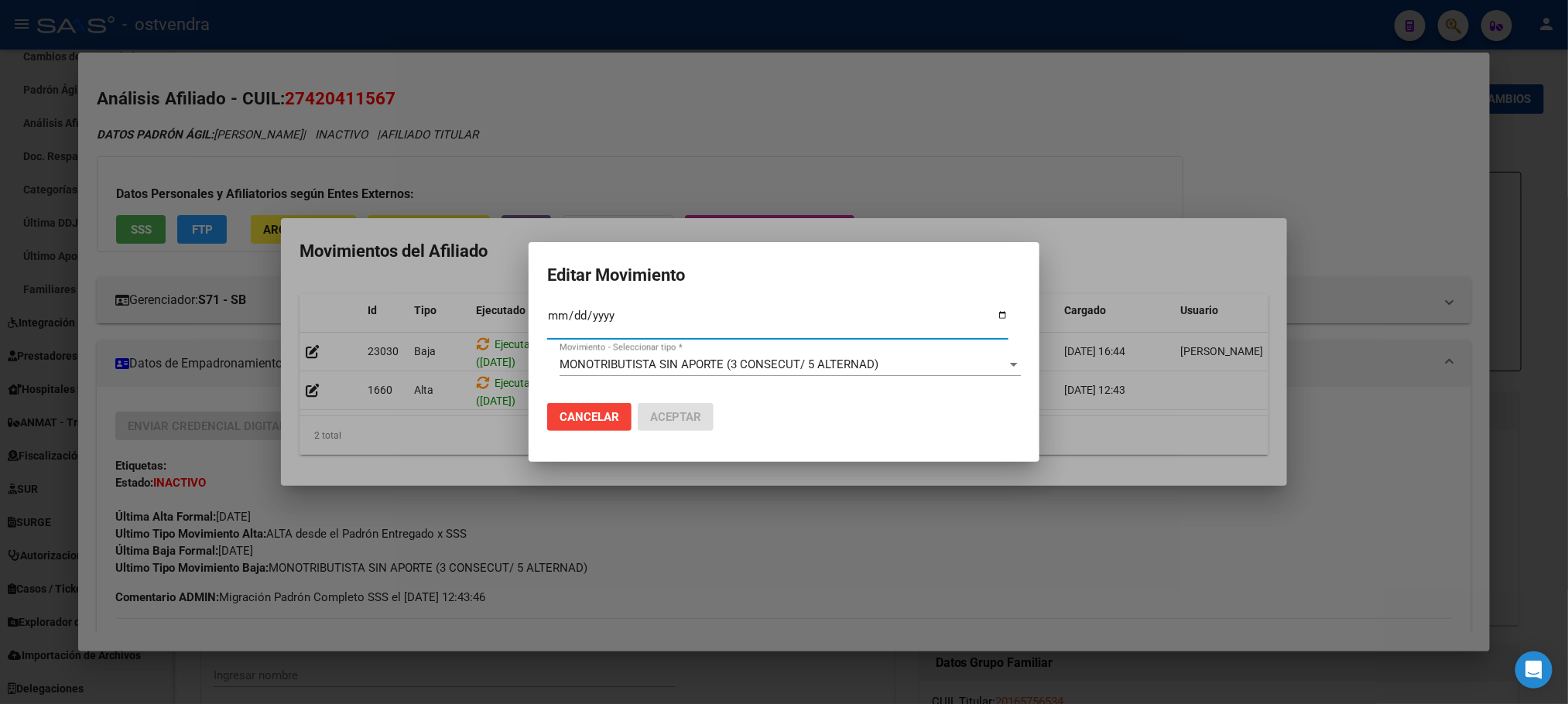
type input "[DATE]"
click at [620, 352] on div "2025-07-31 Fec. Formal SSS *" at bounding box center [777, 329] width 462 height 47
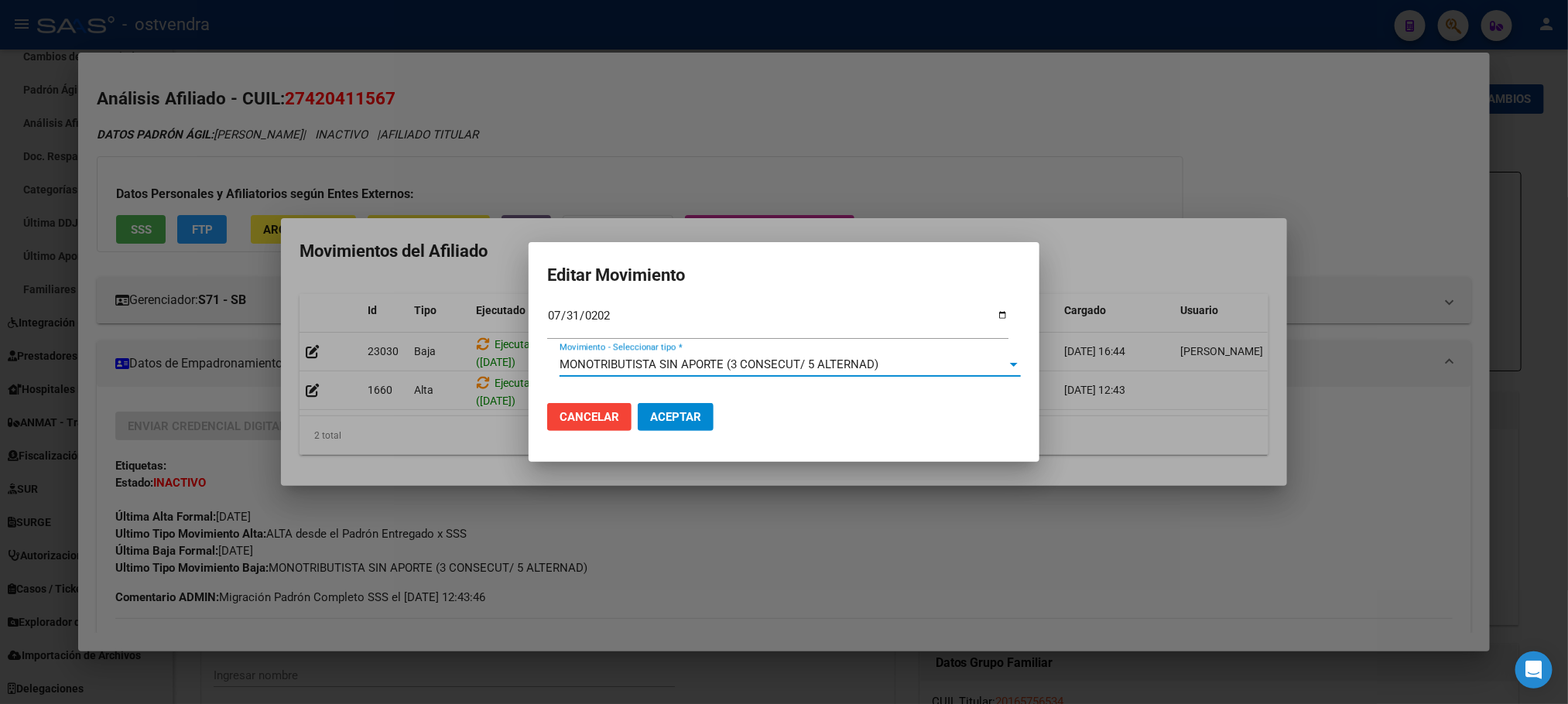
click at [624, 363] on span "MONOTRIBUTISTA SIN APORTE (3 CONSECUT/ 5 ALTERNAD)" at bounding box center [719, 364] width 319 height 14
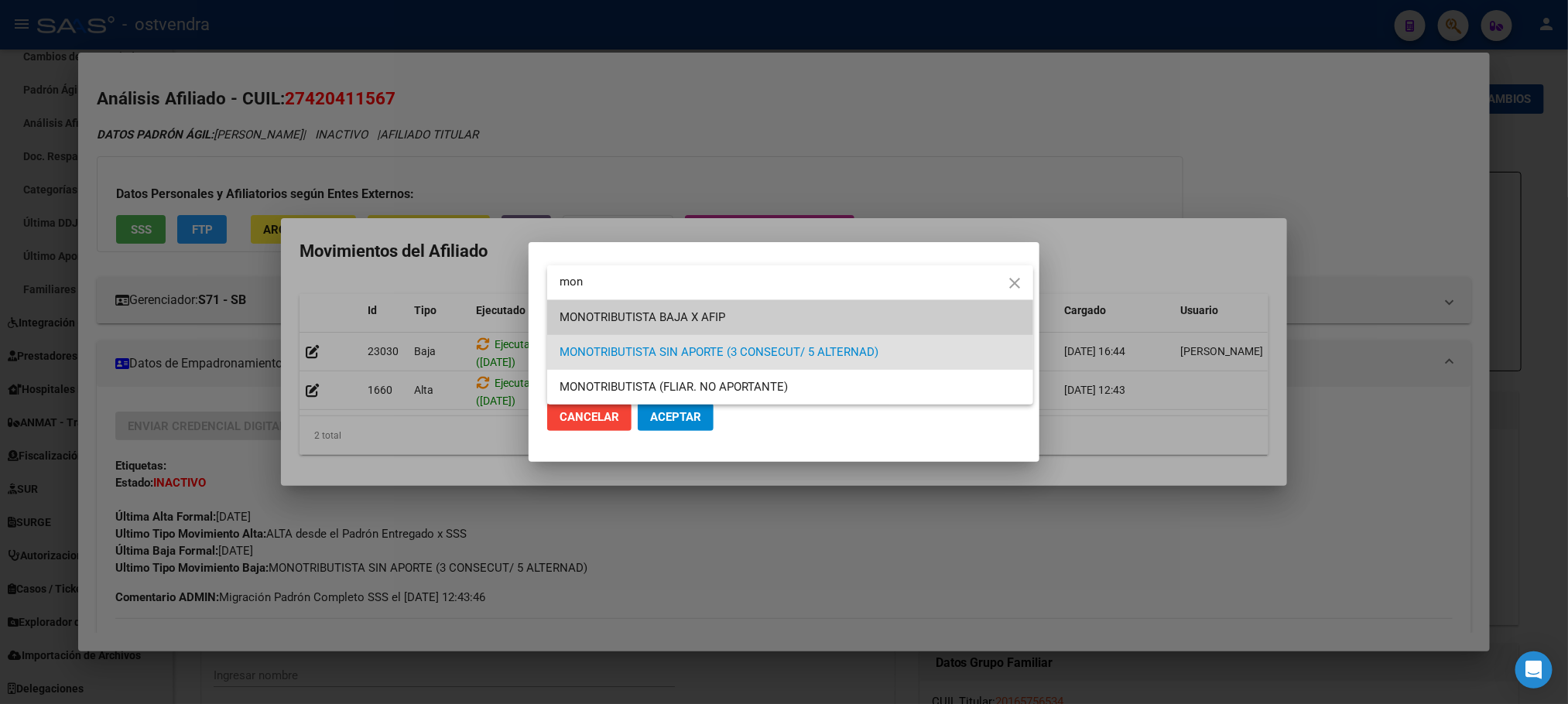
type input "mon"
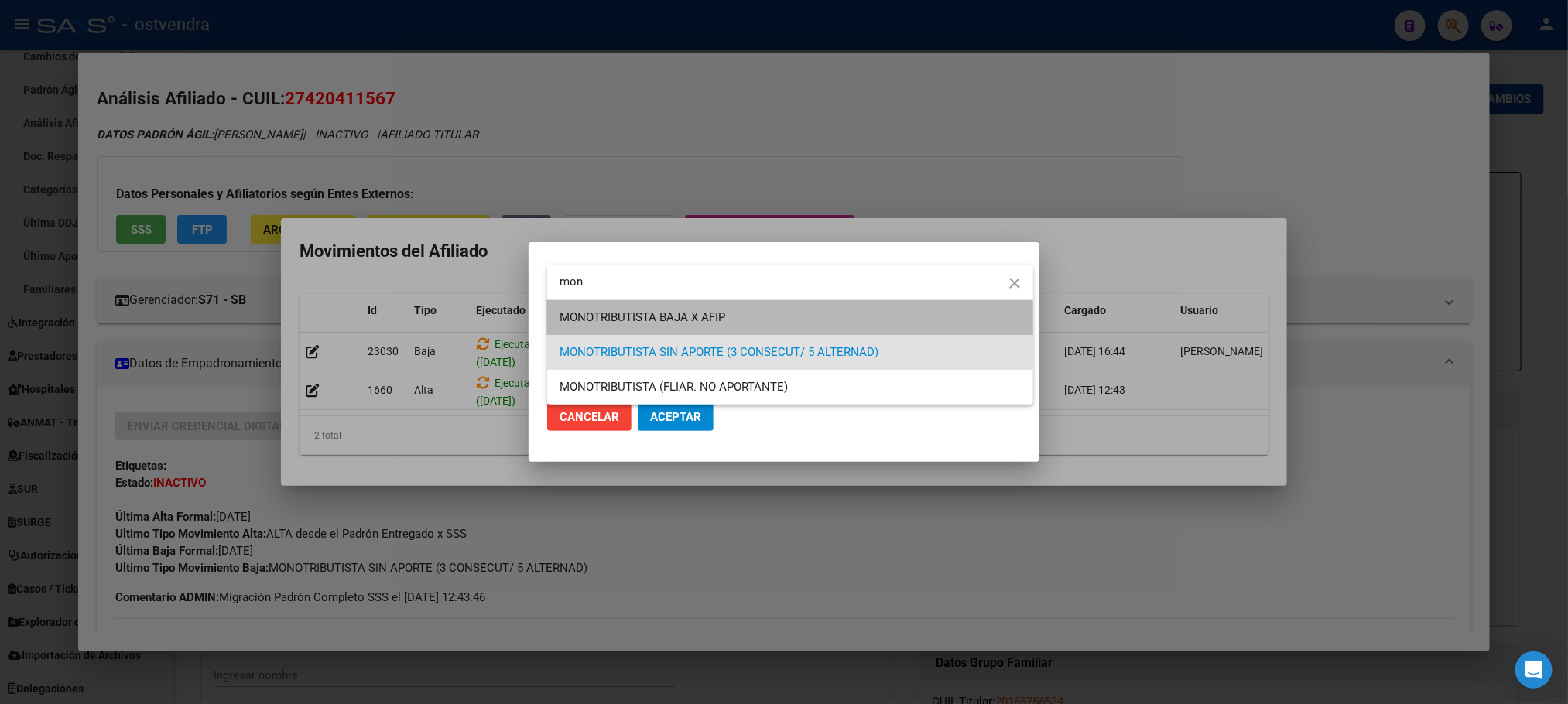
drag, startPoint x: 619, startPoint y: 328, endPoint x: 660, endPoint y: 376, distance: 63.1
click at [618, 328] on span "MONOTRIBUTISTA BAJA X AFIP" at bounding box center [790, 317] width 462 height 35
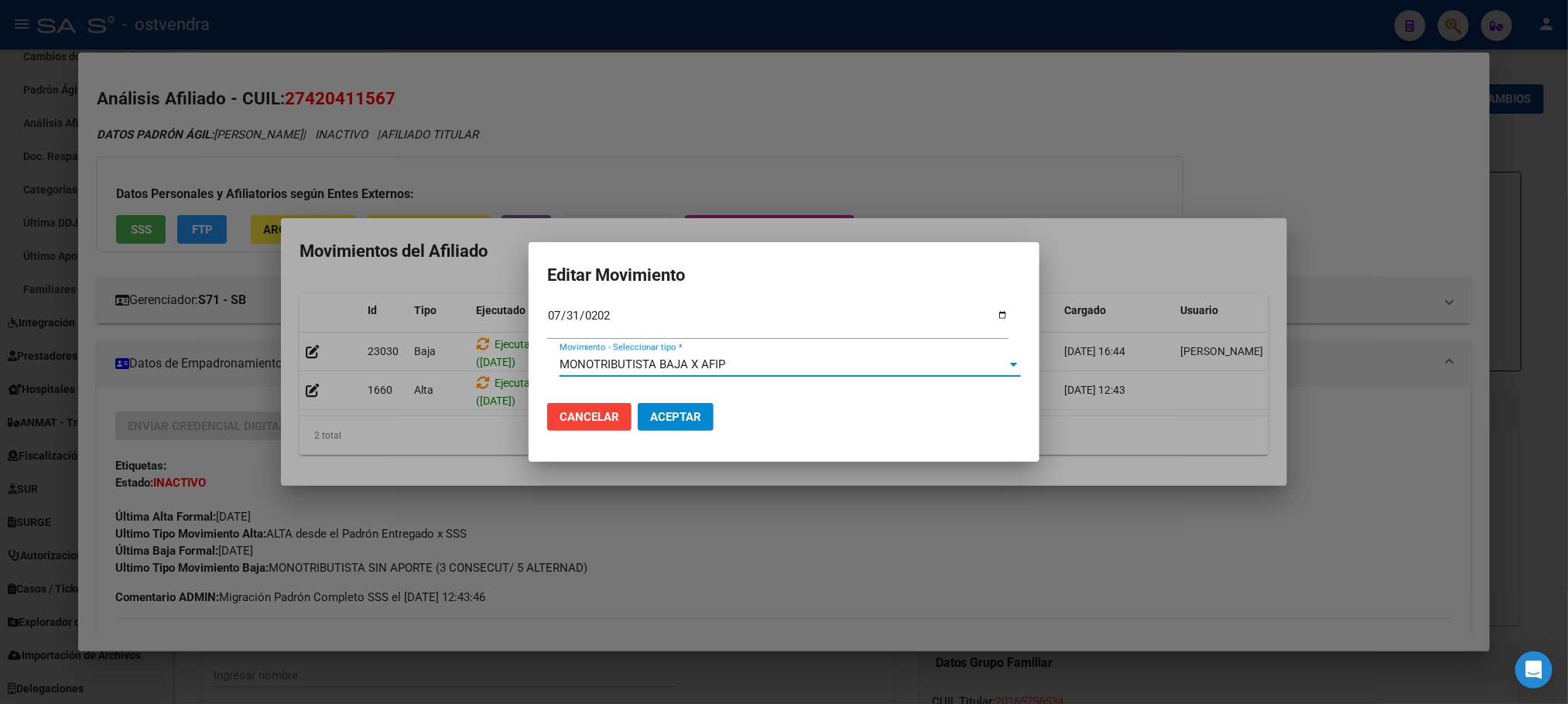
click at [678, 420] on span "Aceptar" at bounding box center [676, 417] width 51 height 14
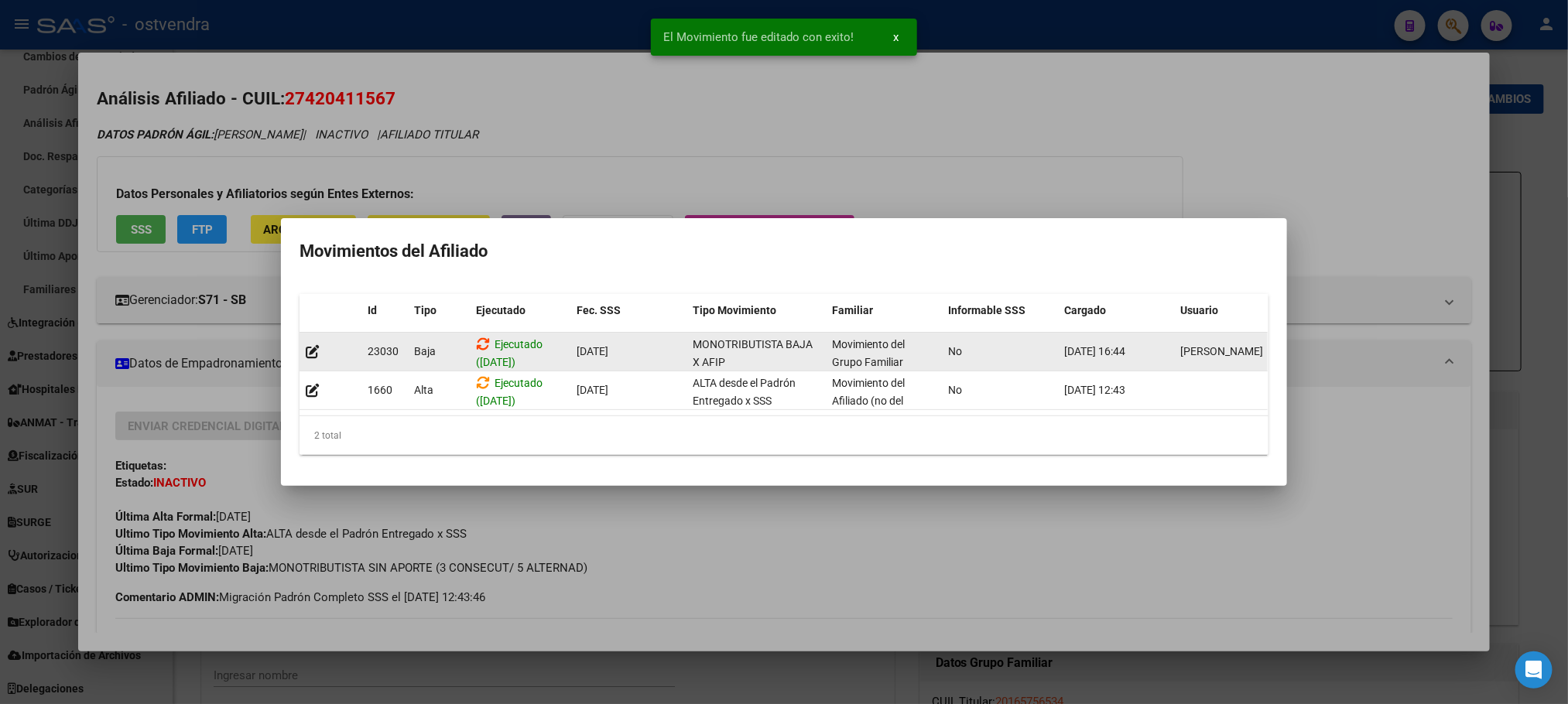
click at [483, 337] on icon at bounding box center [483, 344] width 14 height 15
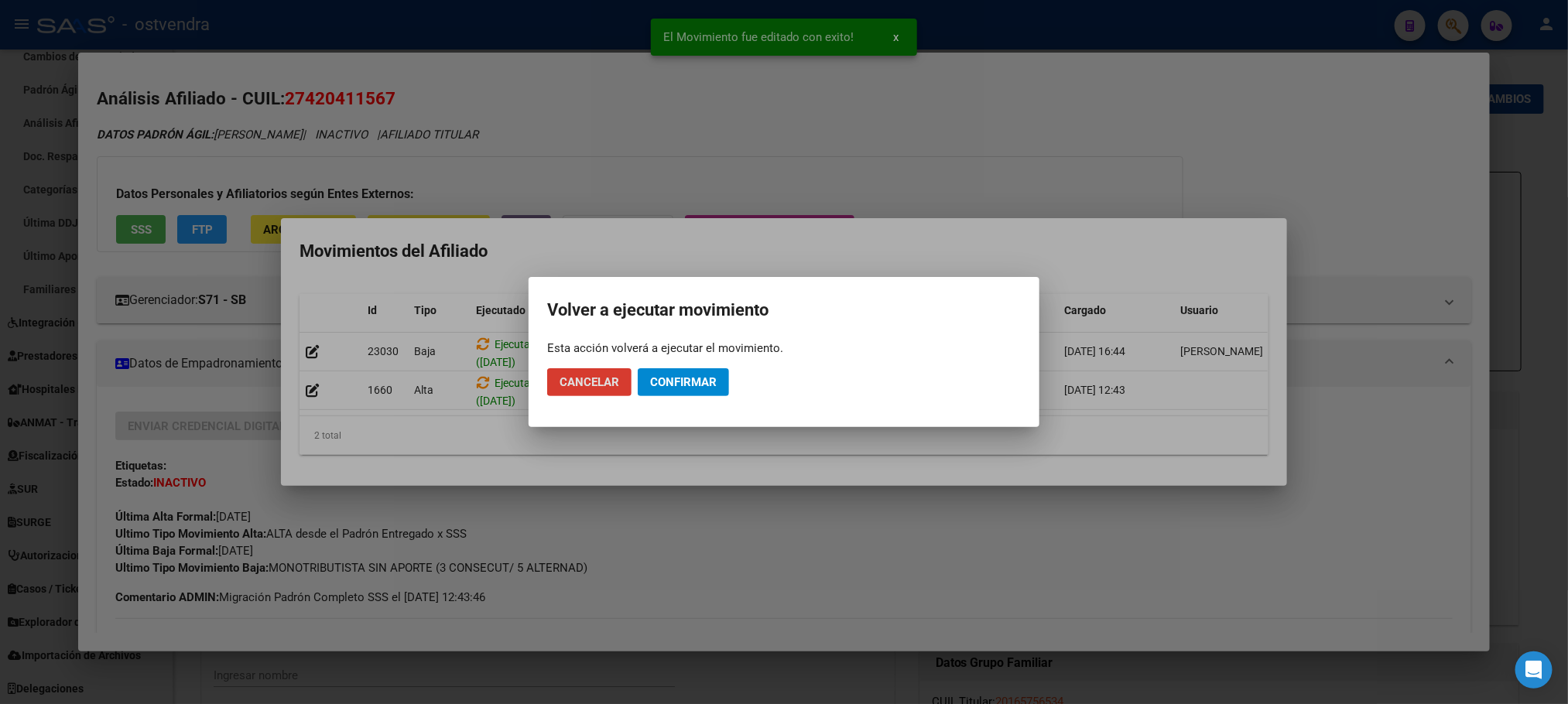
click at [666, 376] on span "Confirmar" at bounding box center [683, 382] width 67 height 14
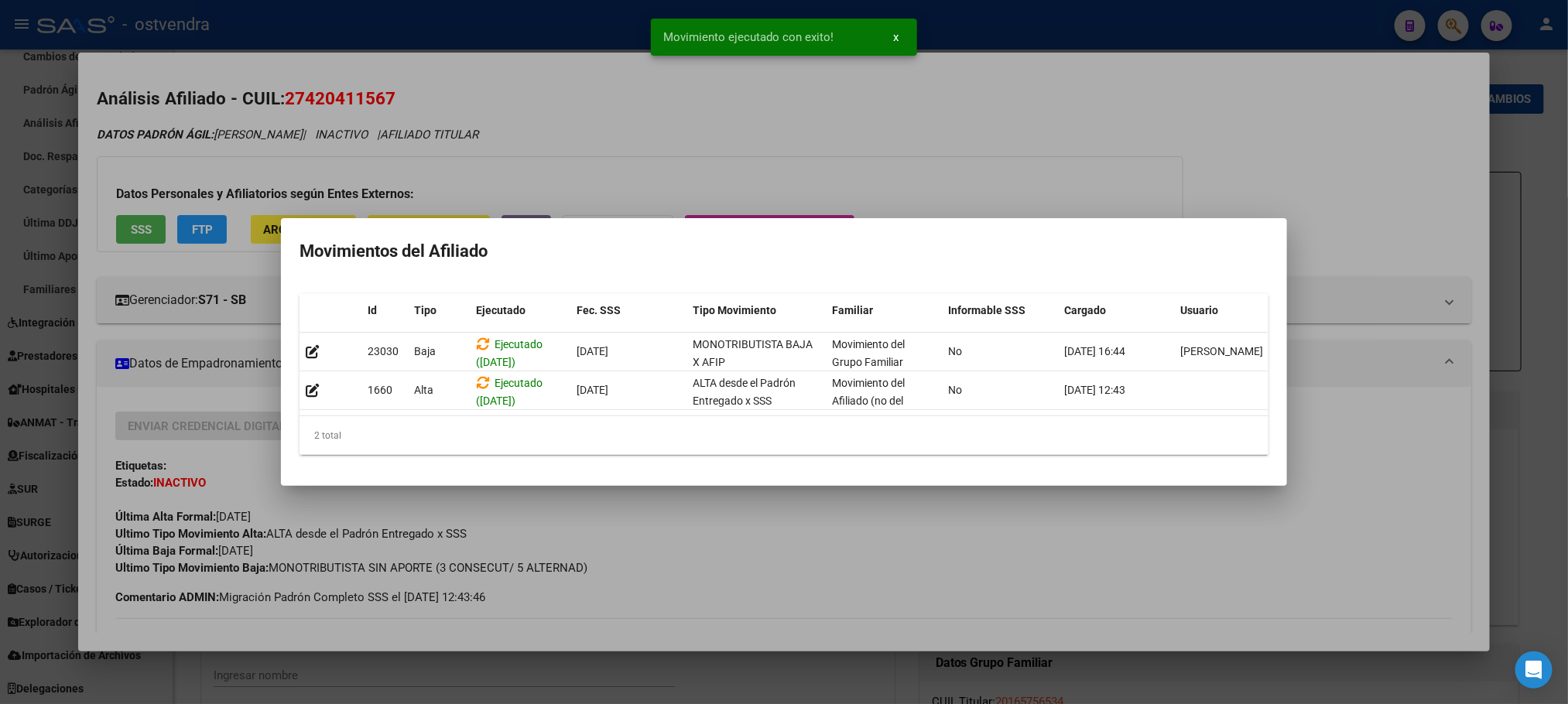
click at [746, 218] on mat-dialog-container "Movimientos del Afiliado Id Tipo Ejecutado Fec. SSS Tipo Movimiento Familiar In…" at bounding box center [783, 352] width 1006 height 268
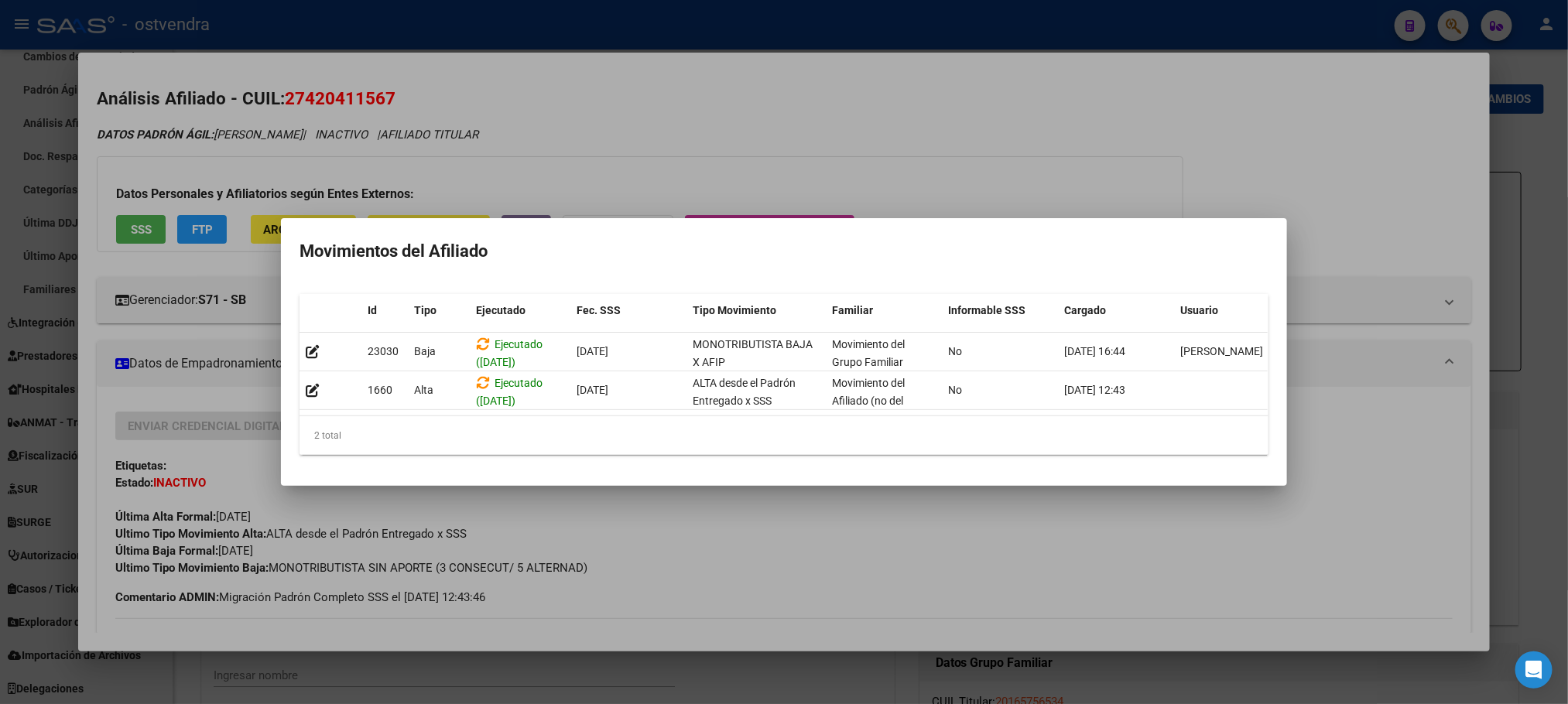
click at [850, 162] on div at bounding box center [784, 352] width 1568 height 704
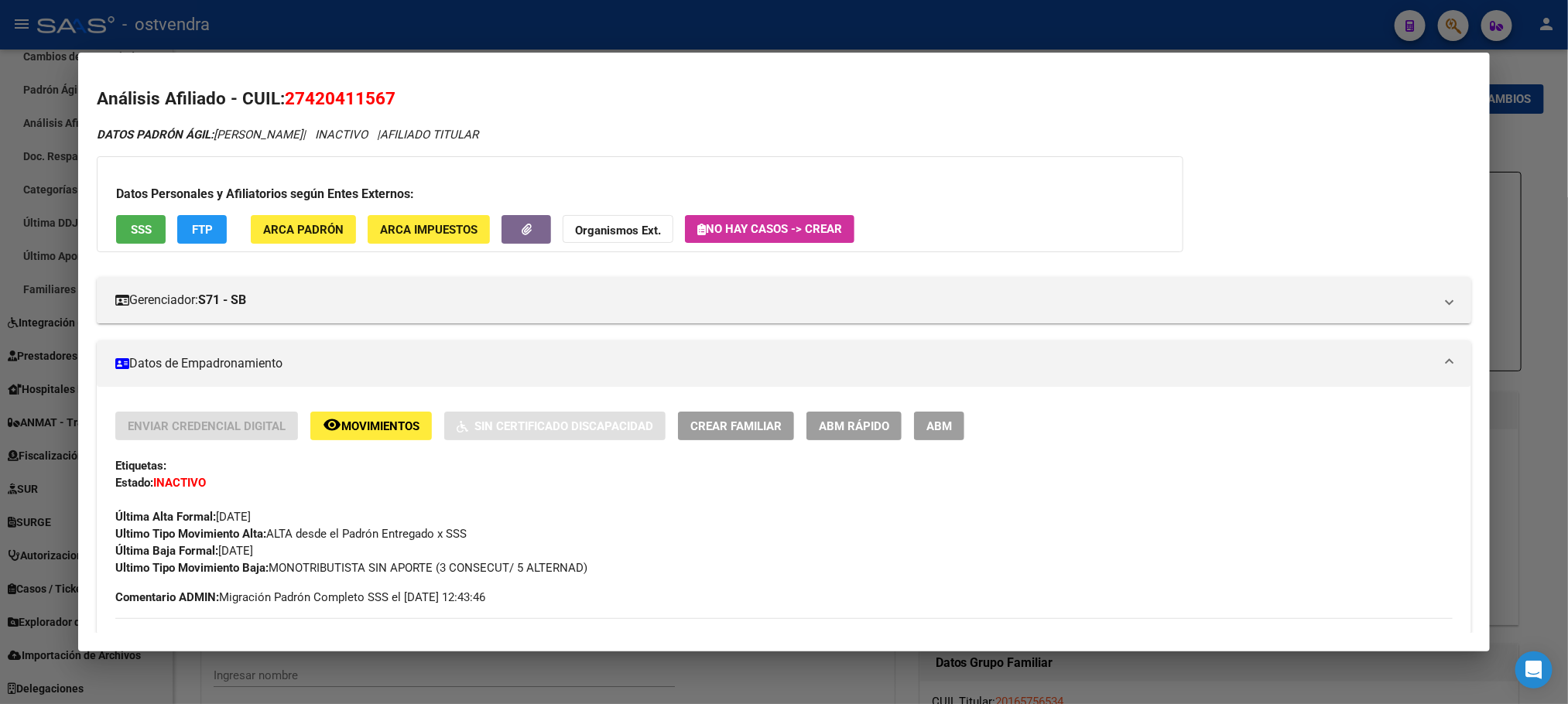
click at [850, 43] on div at bounding box center [784, 352] width 1568 height 704
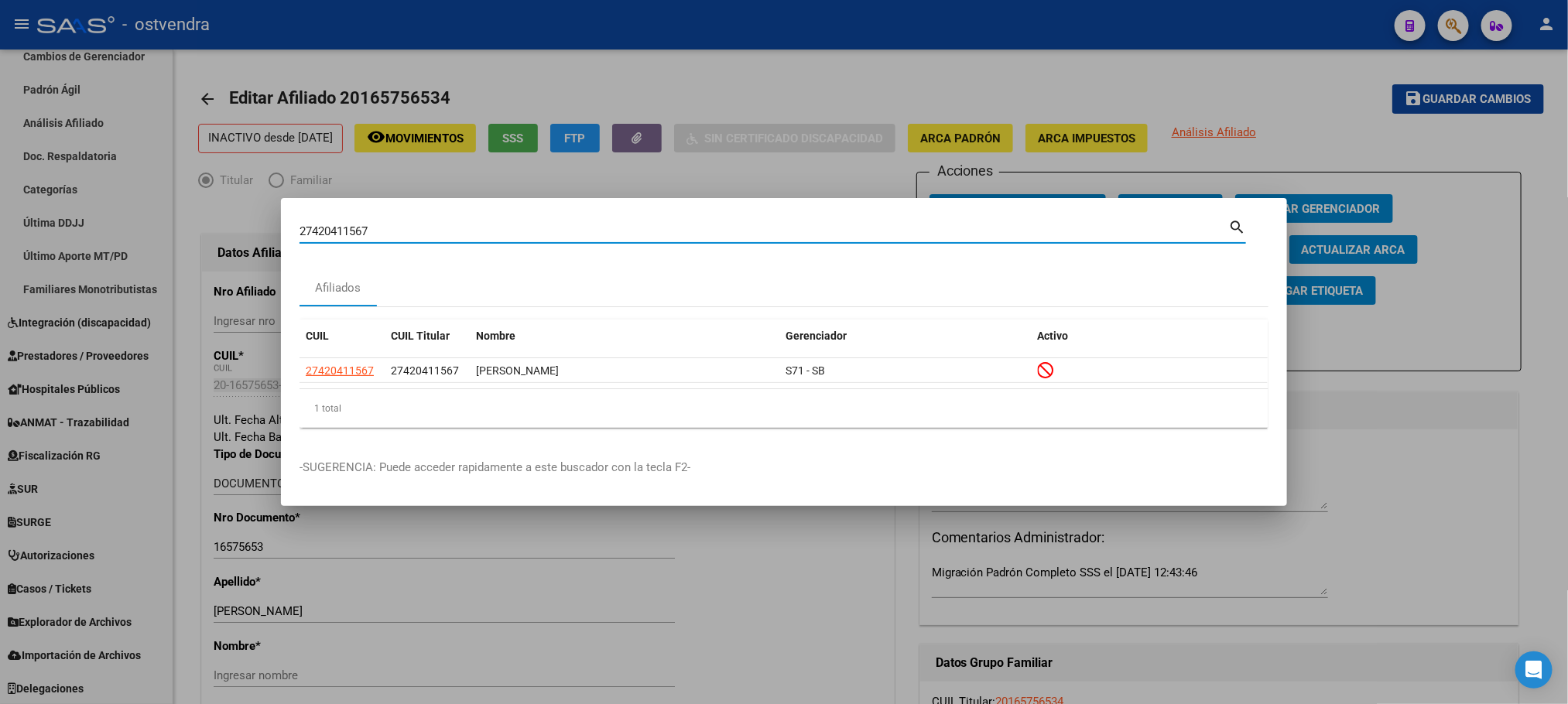
drag, startPoint x: 397, startPoint y: 224, endPoint x: 317, endPoint y: 247, distance: 83.2
click at [274, 230] on div "27420411567 Buscar (apellido, dni, cuil, nro traspaso, cuit, obra social) searc…" at bounding box center [784, 352] width 1568 height 704
drag, startPoint x: 325, startPoint y: 242, endPoint x: 333, endPoint y: 233, distance: 12.0
drag, startPoint x: 333, startPoint y: 233, endPoint x: 318, endPoint y: 230, distance: 15.3
click at [318, 230] on input "27420411567" at bounding box center [764, 231] width 928 height 14
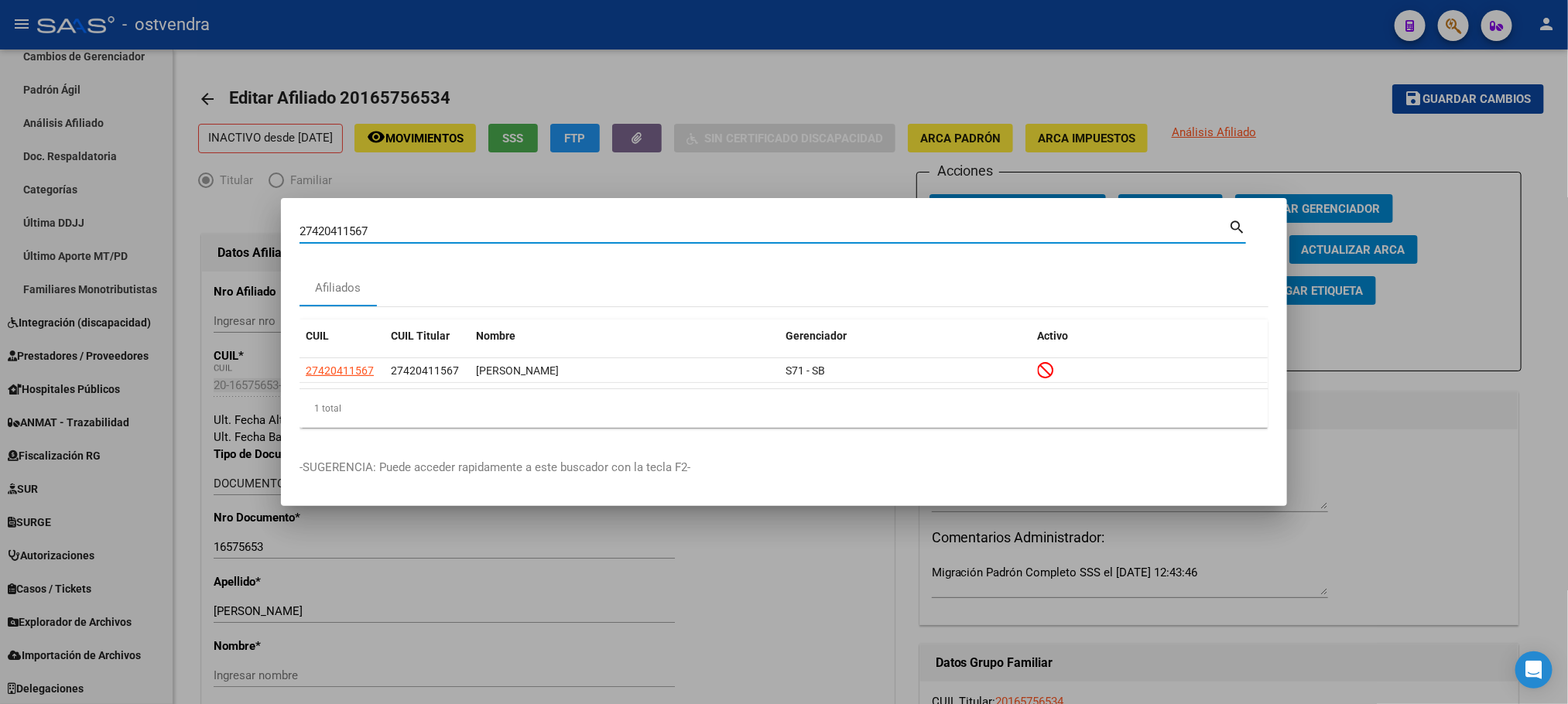
click at [318, 230] on input "27420411567" at bounding box center [764, 231] width 928 height 14
paste input "0298710154"
type input "20298710154"
click at [335, 371] on span "20298710154" at bounding box center [340, 370] width 68 height 13
type textarea "20298710154"
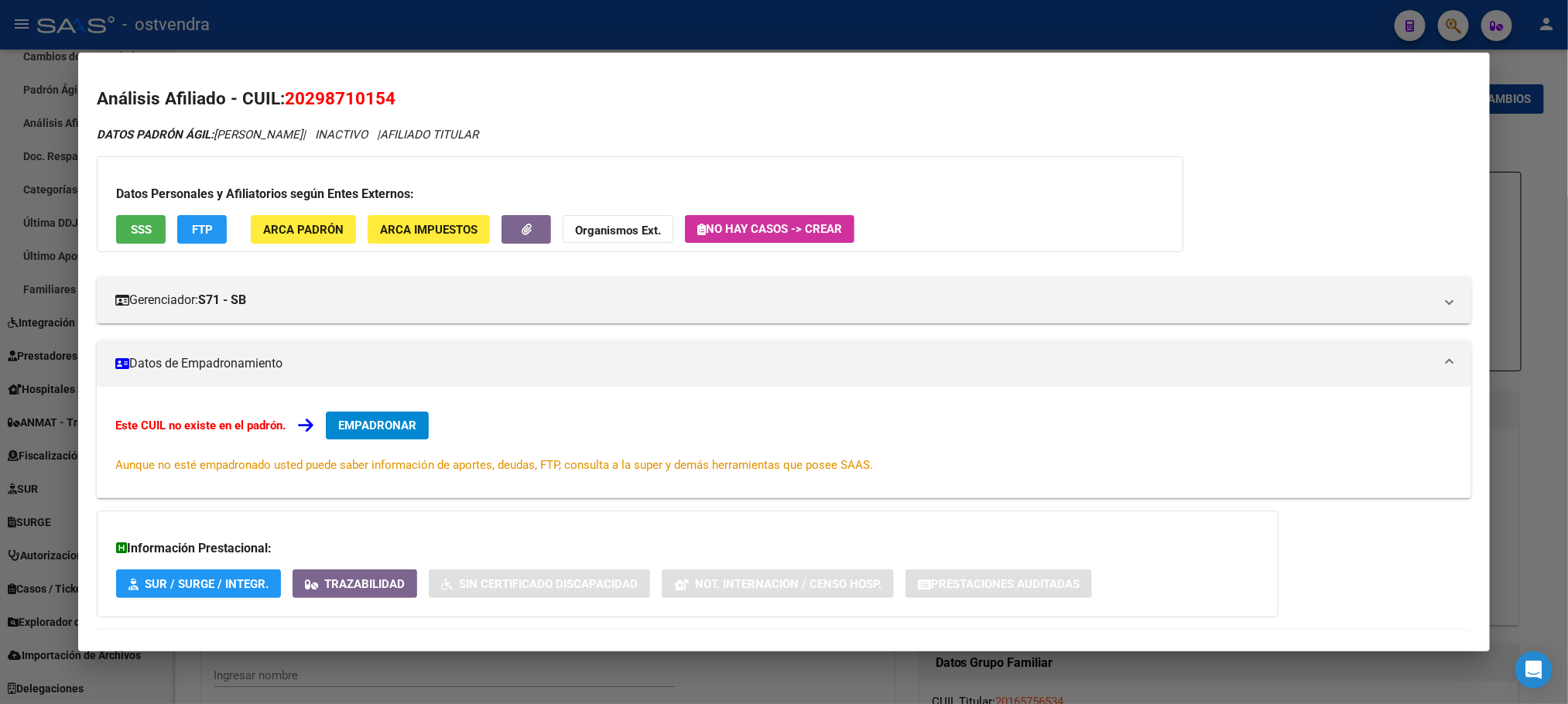
click at [137, 237] on button "SSS" at bounding box center [141, 230] width 49 height 29
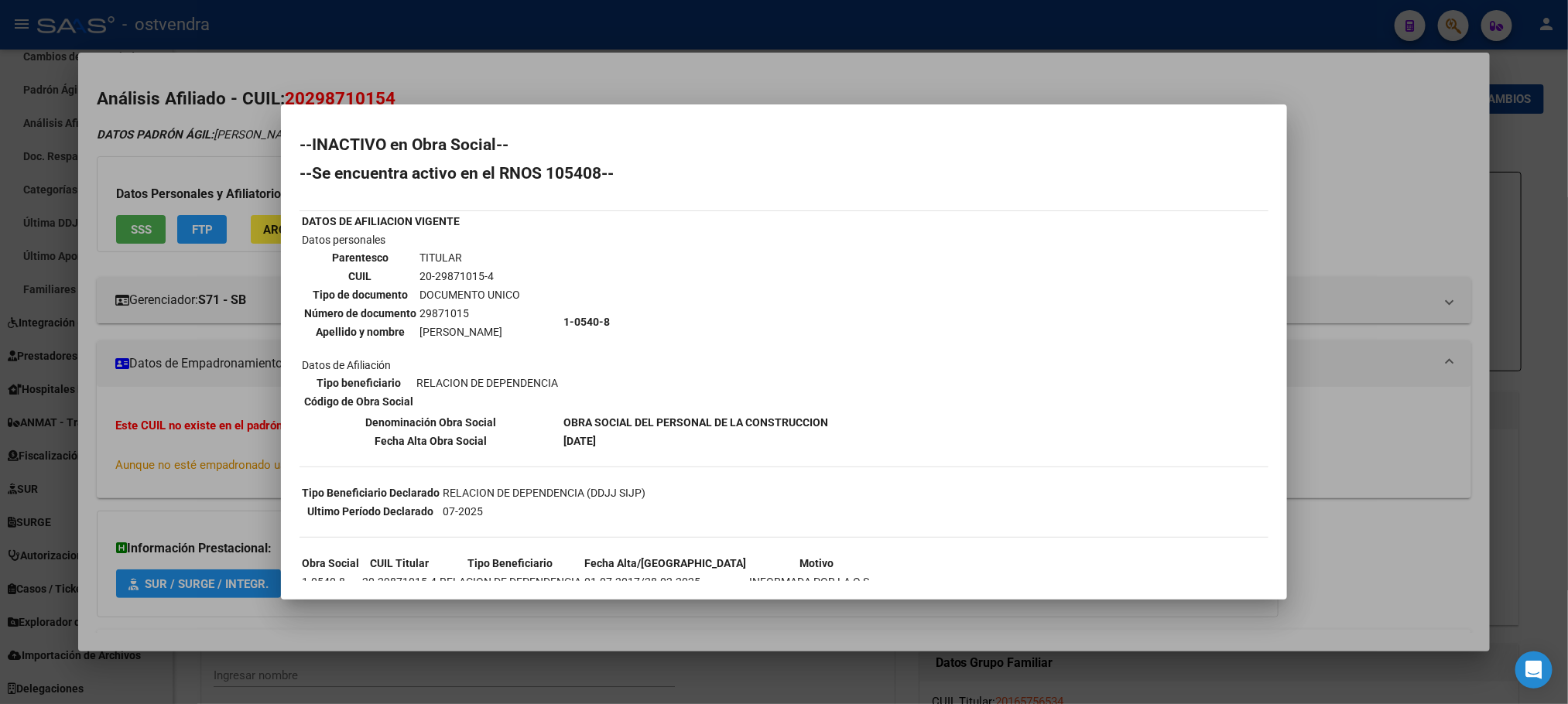
click at [848, 86] on div at bounding box center [784, 352] width 1568 height 704
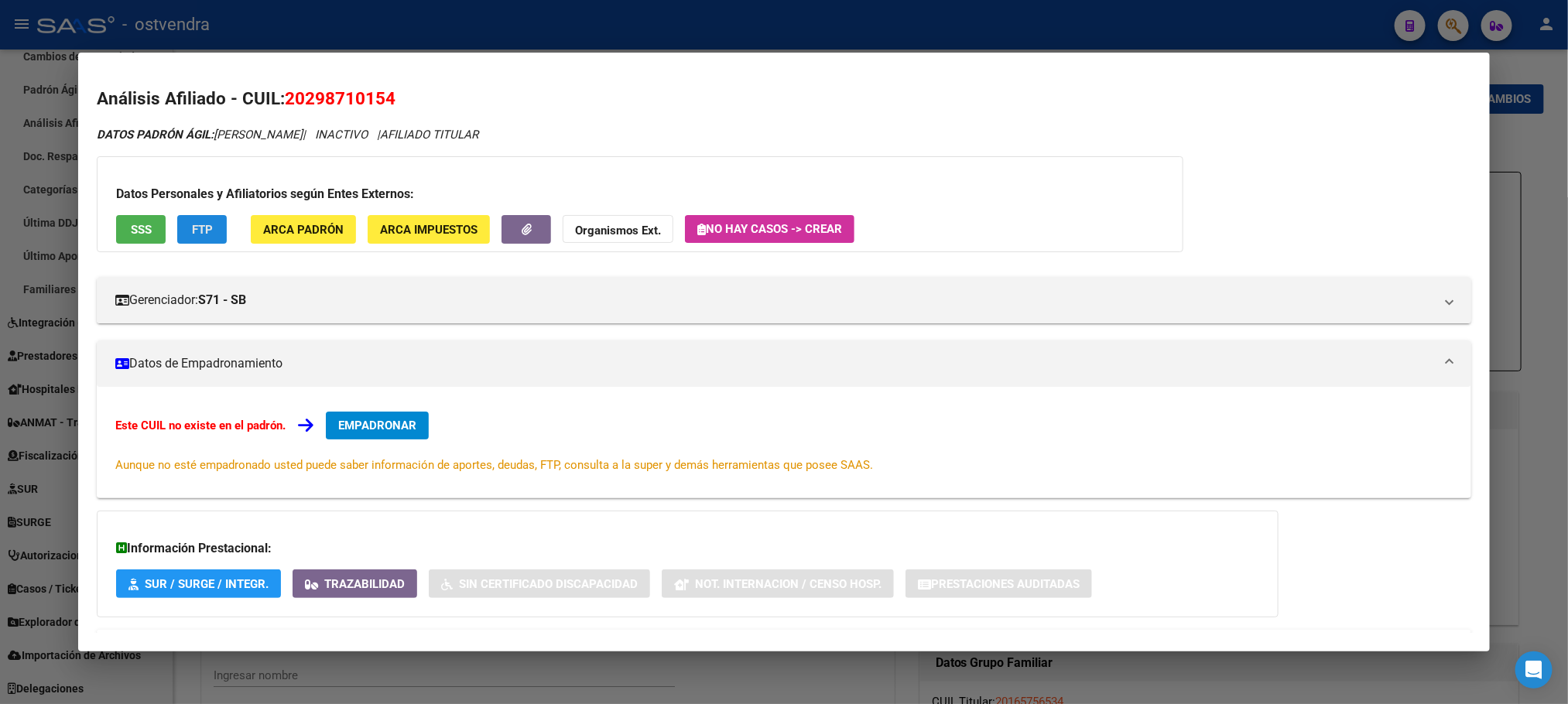
click at [177, 228] on button "FTP" at bounding box center [202, 230] width 49 height 29
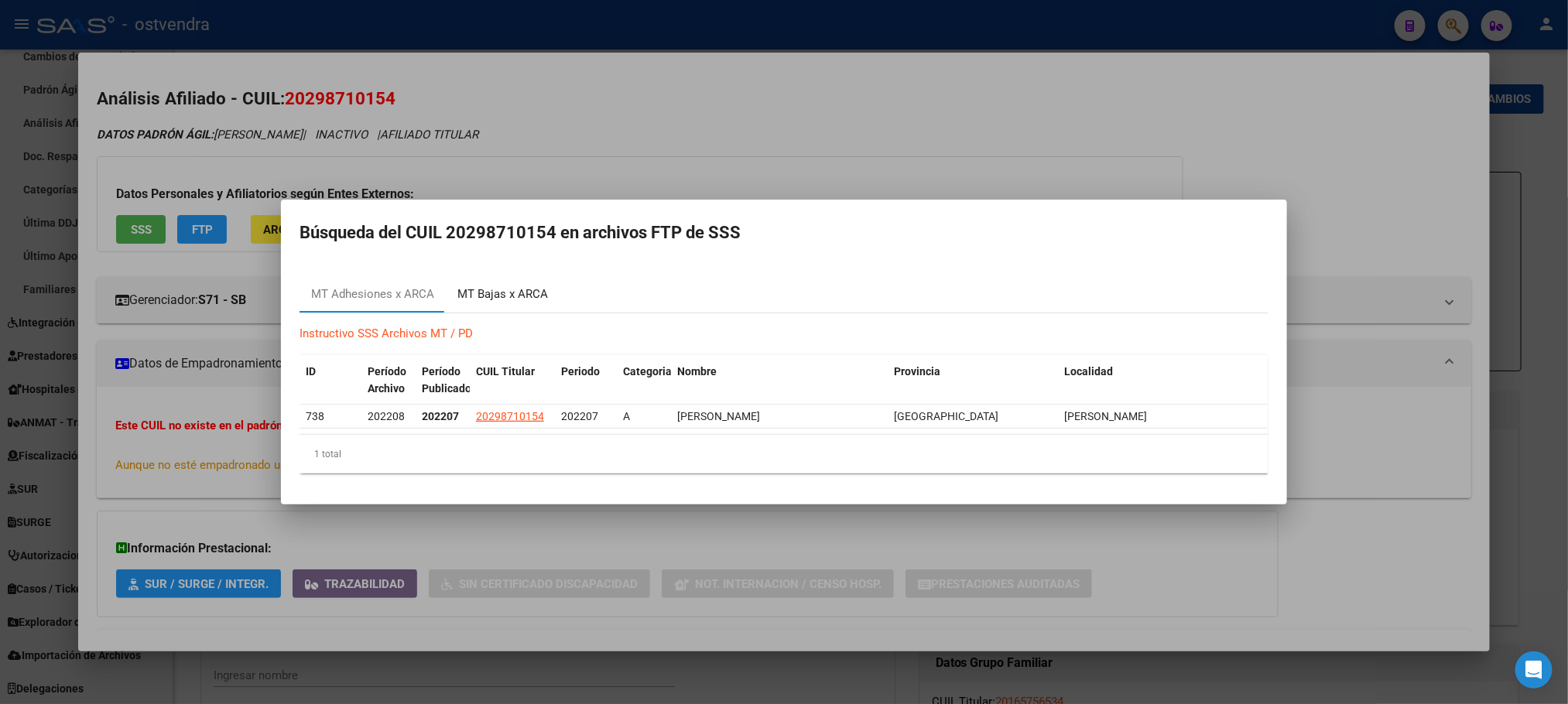
click at [551, 291] on div "MT Bajas x ARCA" at bounding box center [502, 294] width 113 height 38
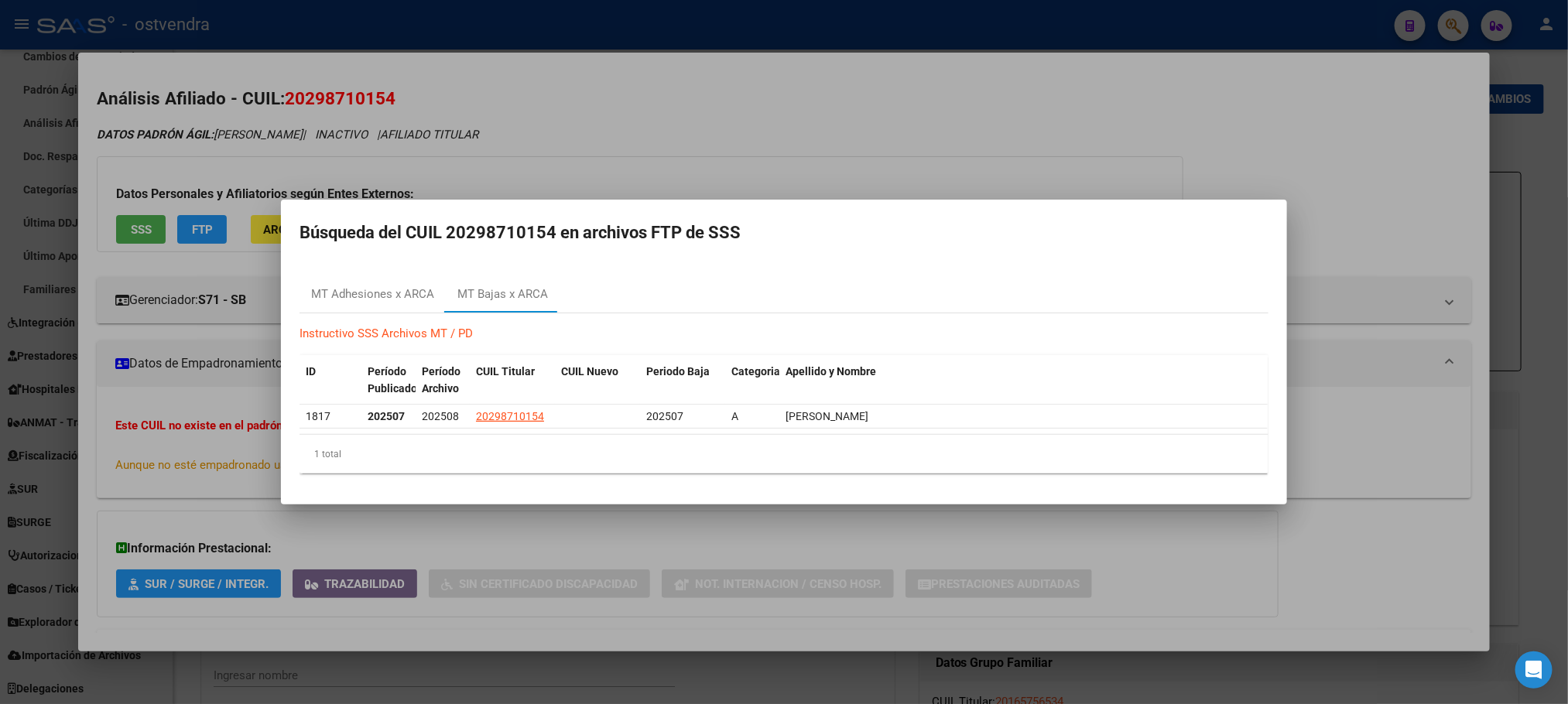
drag, startPoint x: 911, startPoint y: 119, endPoint x: 390, endPoint y: 328, distance: 561.4
click at [908, 114] on div at bounding box center [784, 352] width 1568 height 704
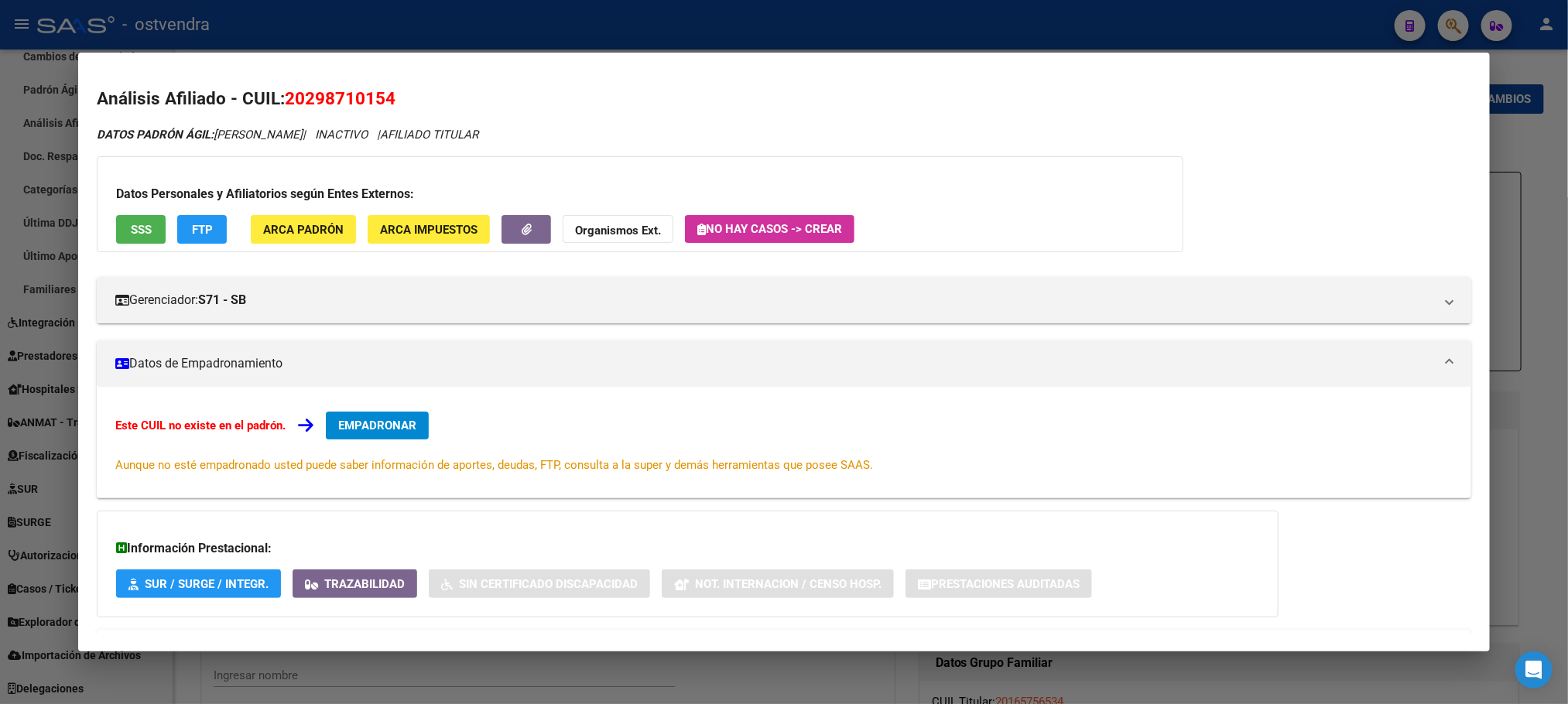
click at [349, 437] on button "EMPADRONAR" at bounding box center [377, 426] width 103 height 28
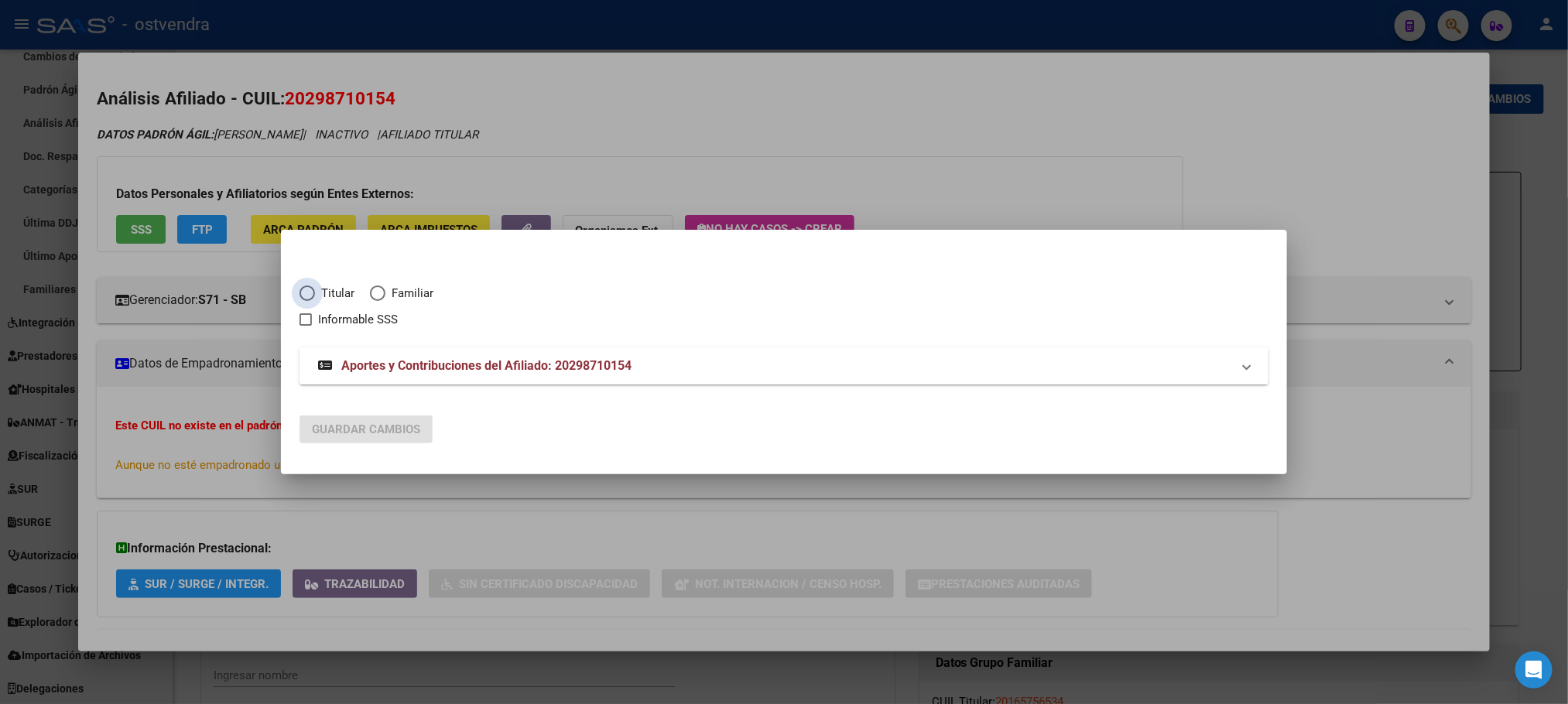
click at [323, 291] on span "Titular" at bounding box center [334, 294] width 39 height 18
click at [315, 291] on input "Titular" at bounding box center [307, 294] width 15 height 15
radio input "true"
checkbox input "true"
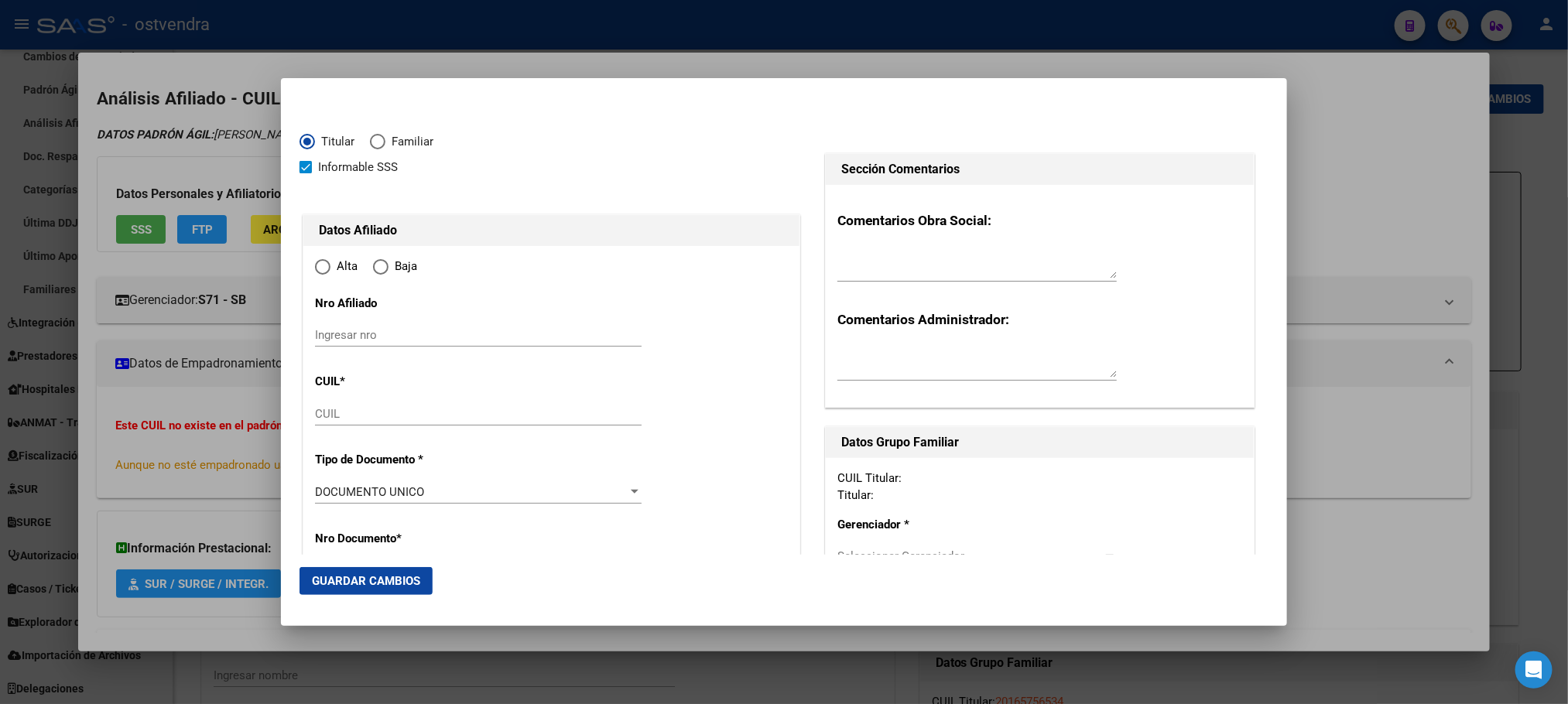
type input "20-29871015-4"
radio input "true"
click at [344, 165] on span "Informable SSS" at bounding box center [357, 167] width 79 height 19
click at [305, 173] on input "Informable SSS" at bounding box center [305, 173] width 1 height 1
checkbox input "false"
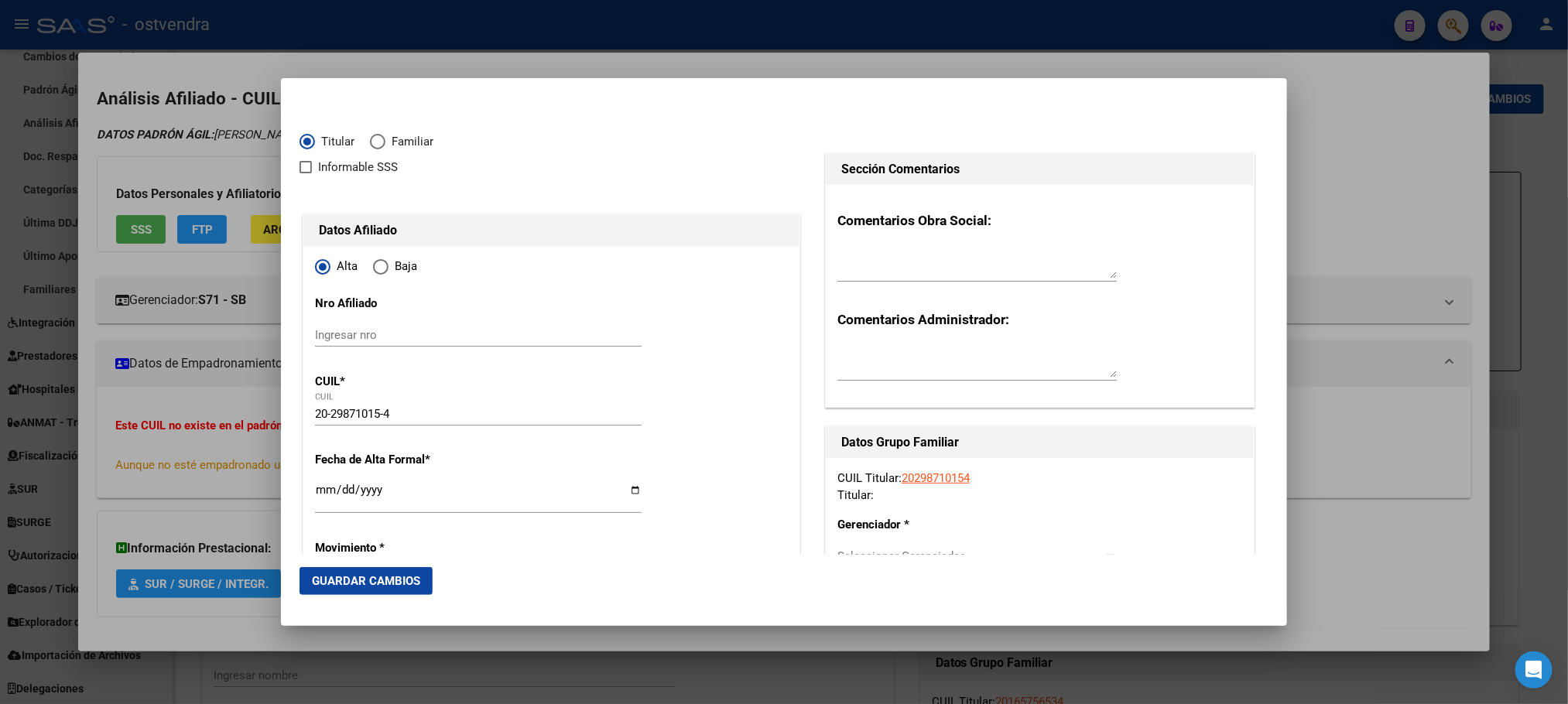
type input "29871015"
type input "MOREYRA"
type input "MARTIN EZEQUIEL"
type input "1982-06-20"
type input "AGUSTIN FERRARI"
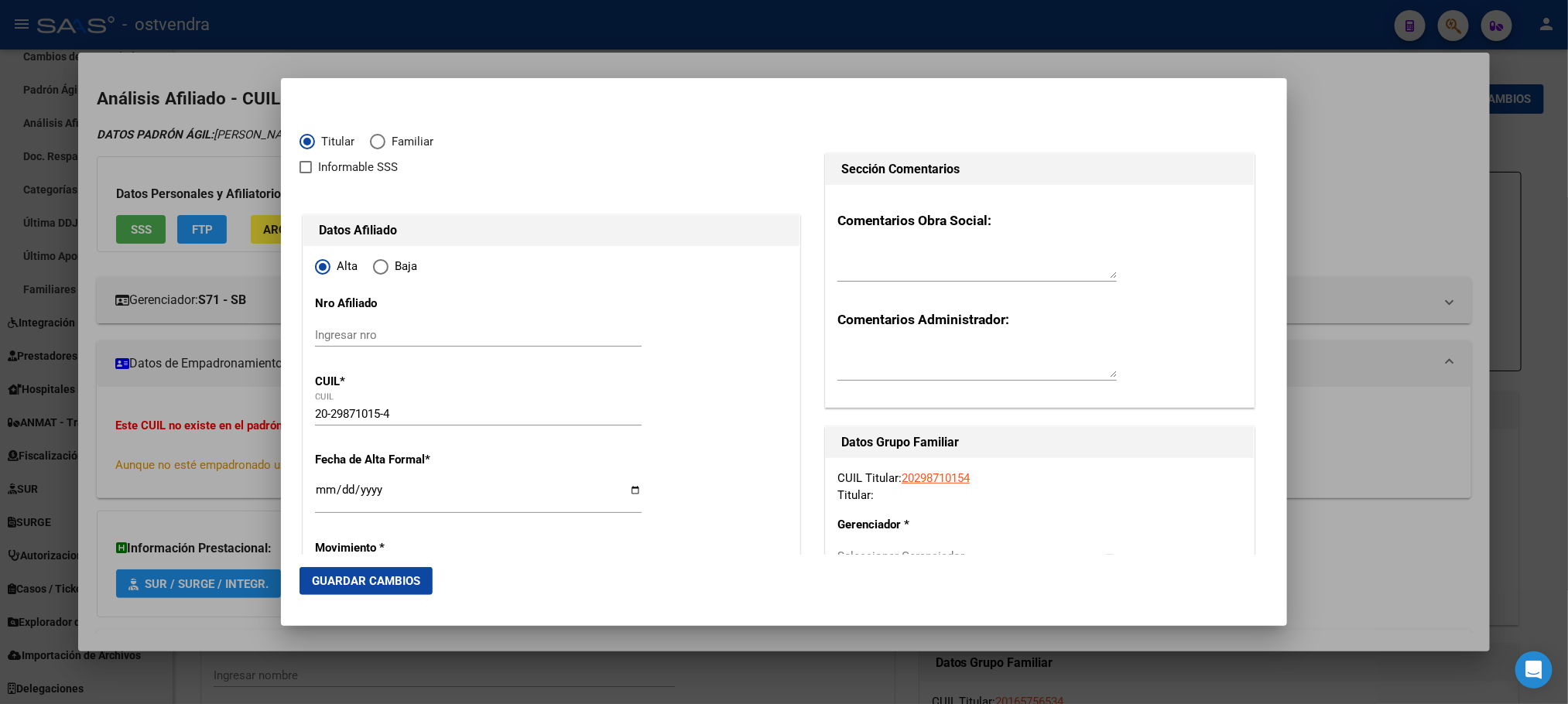
type input "1723"
type input "LAS AZUCENAS"
type input "1240"
click at [386, 262] on span "Elija una opción" at bounding box center [380, 267] width 15 height 15
click at [386, 262] on input "Baja" at bounding box center [380, 267] width 15 height 15
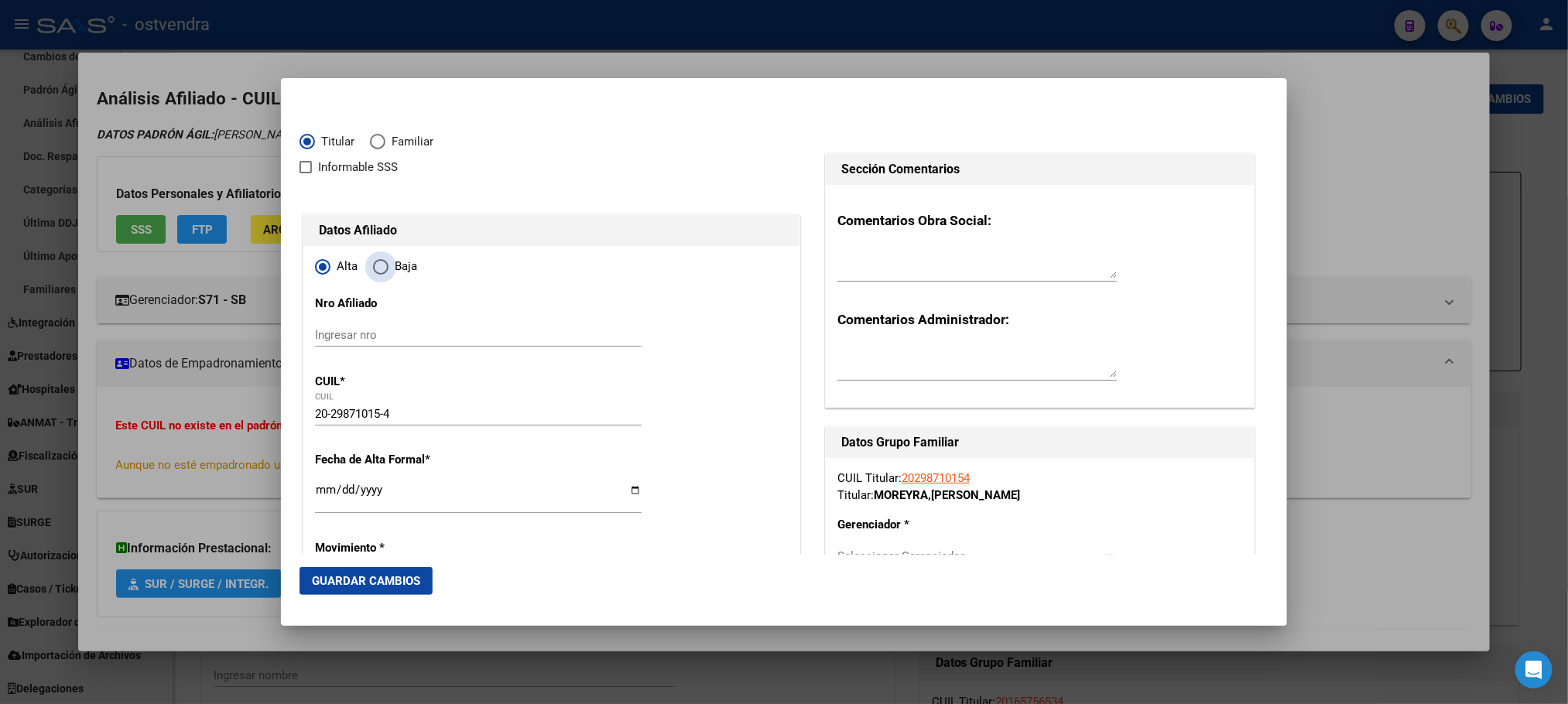
radio input "true"
type input "AGUSTIN FERRARI"
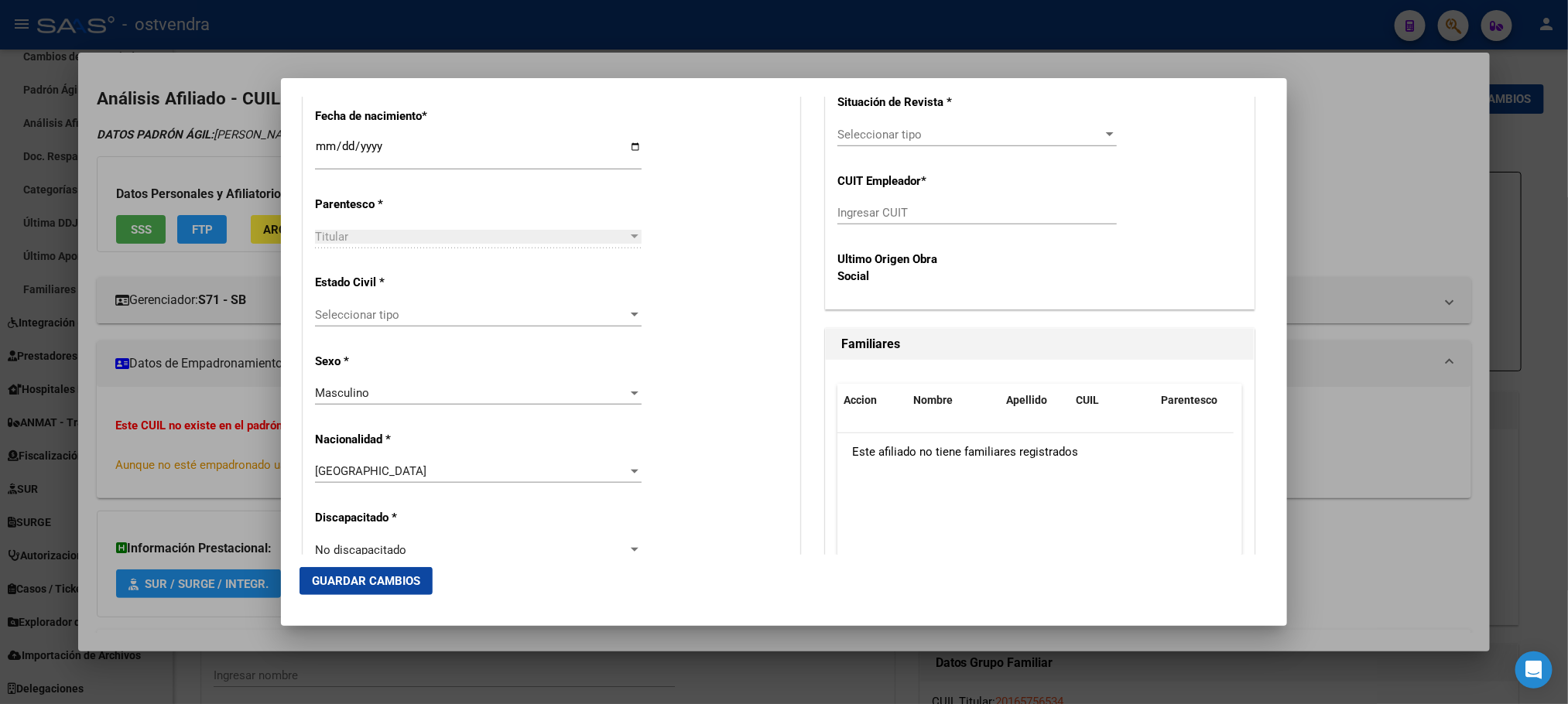
scroll to position [696, 0]
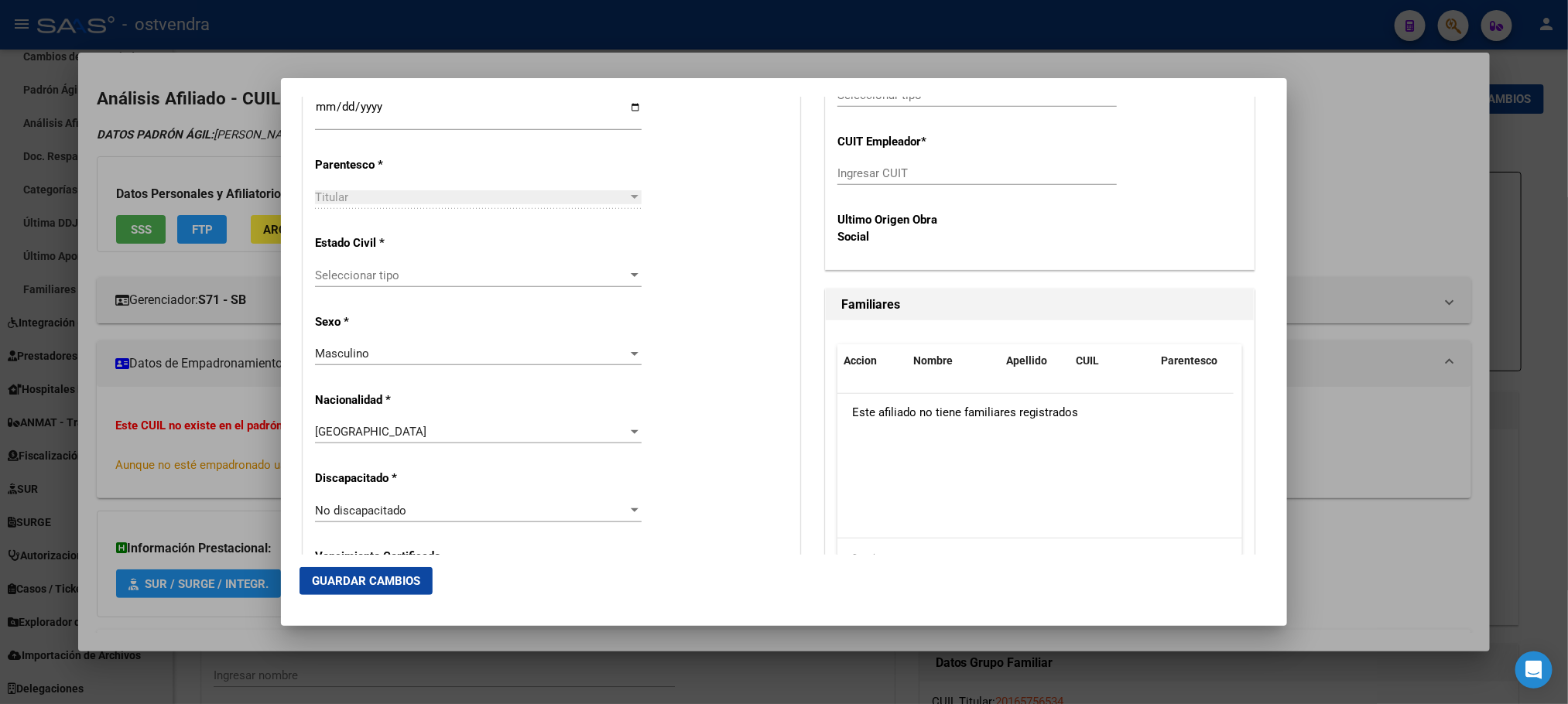
click at [423, 286] on div "Seleccionar tipo Seleccionar tipo" at bounding box center [478, 275] width 327 height 23
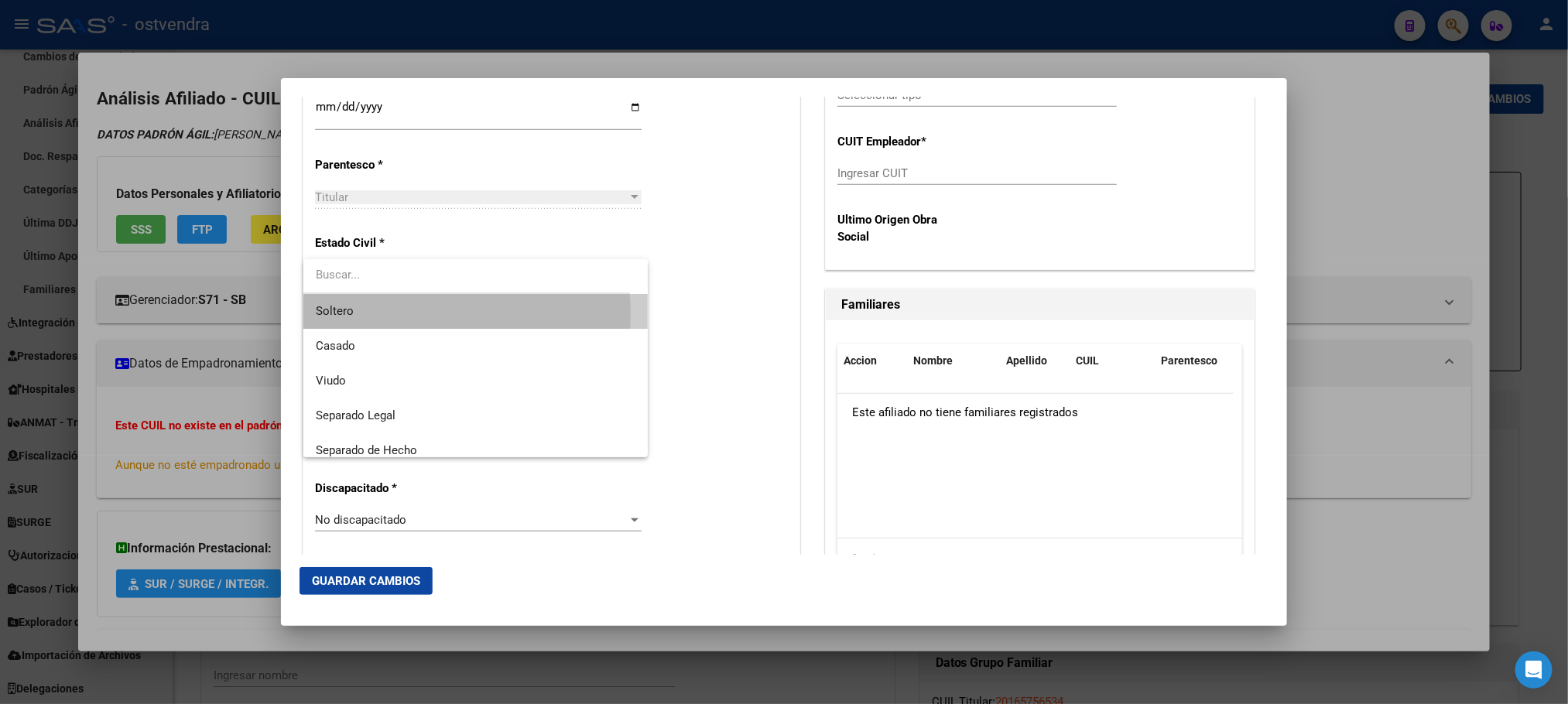
click at [425, 313] on span "Soltero" at bounding box center [475, 311] width 320 height 35
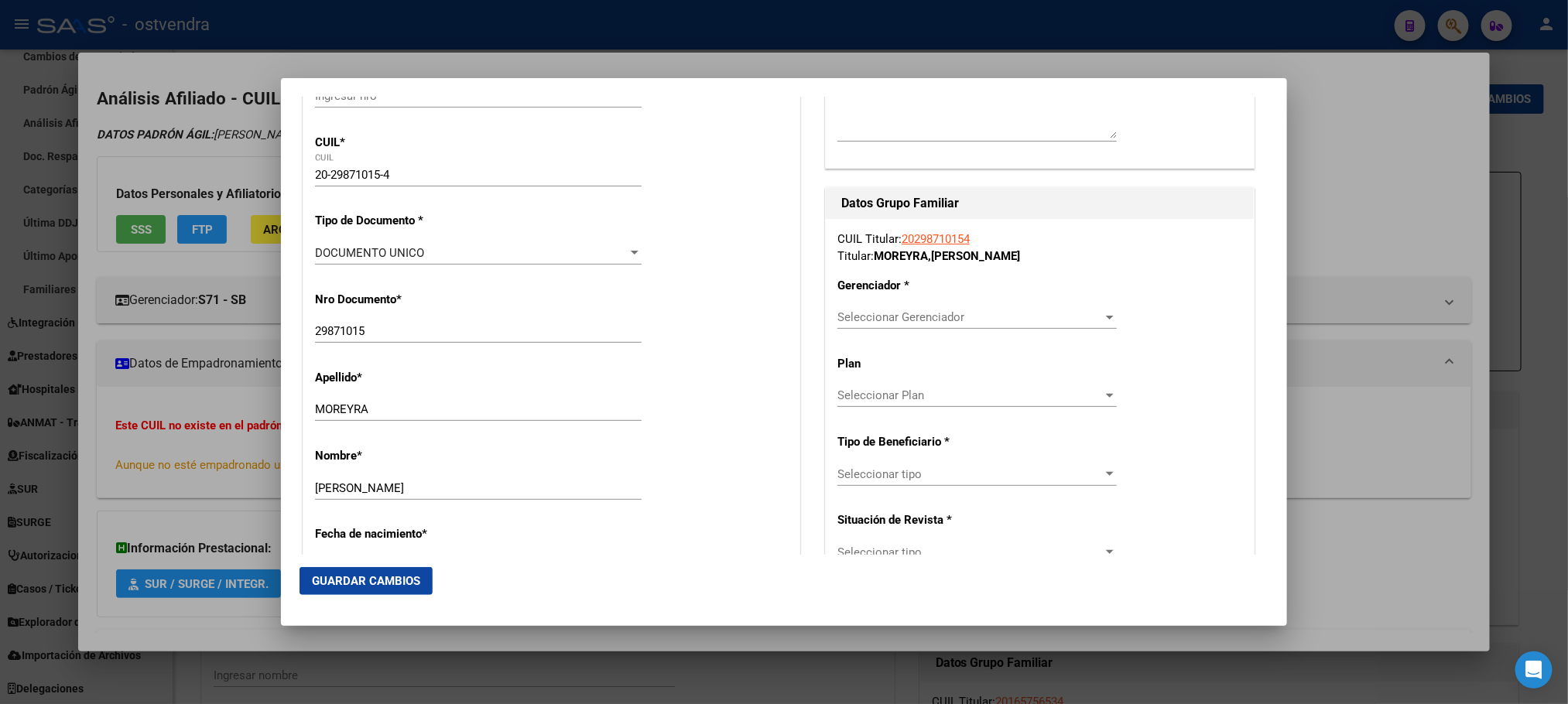
scroll to position [232, 0]
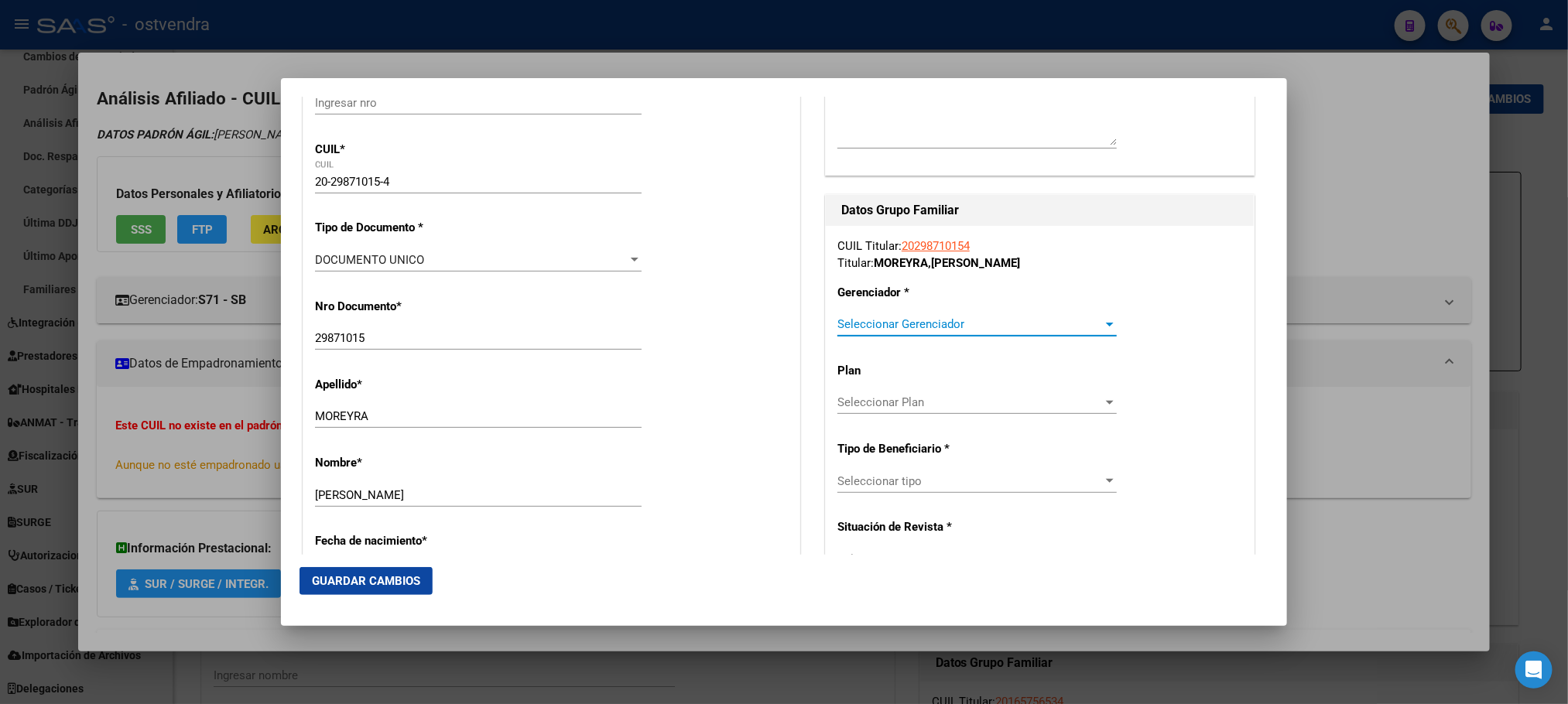
click at [961, 325] on span "Seleccionar Gerenciador" at bounding box center [969, 324] width 265 height 14
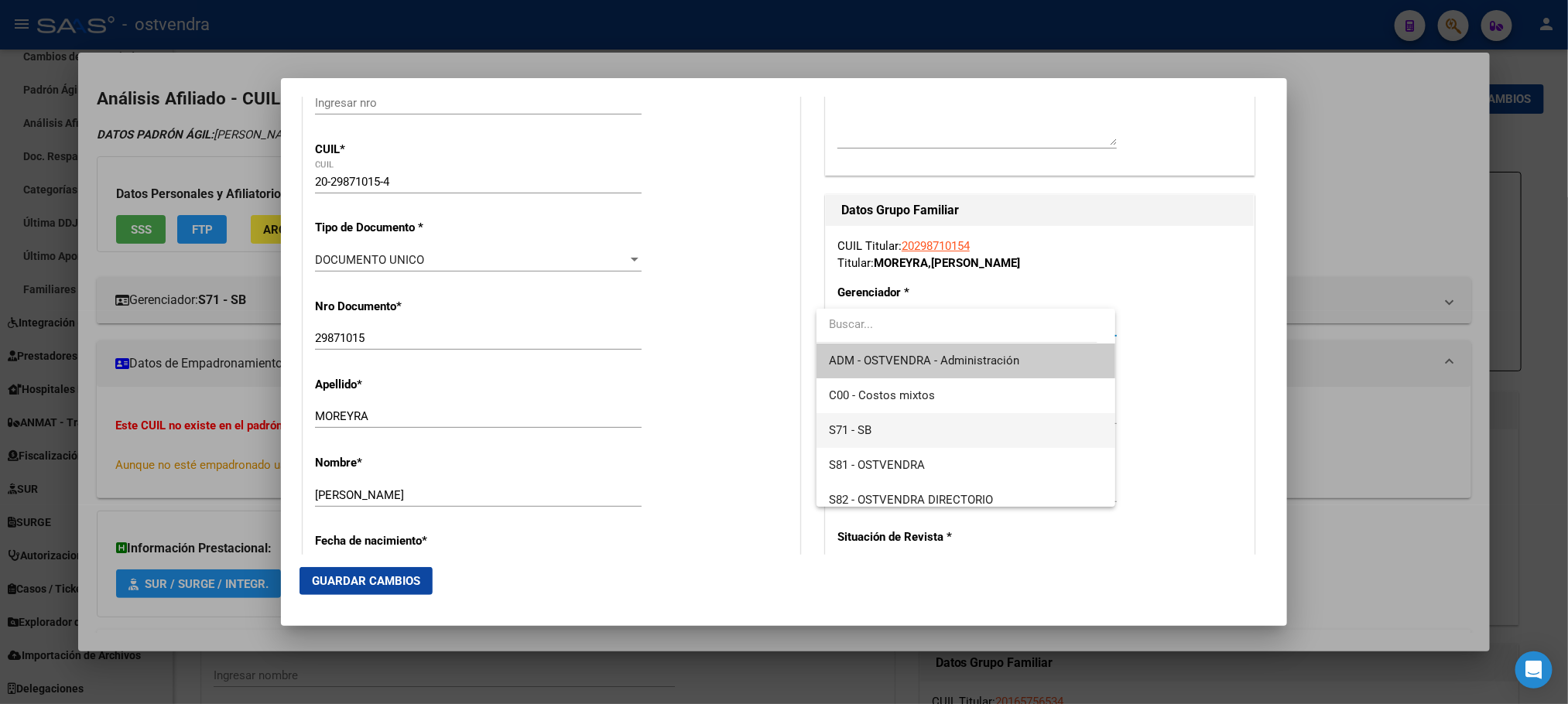
drag, startPoint x: 909, startPoint y: 435, endPoint x: 929, endPoint y: 435, distance: 20.0
click at [909, 434] on span "S71 - SB" at bounding box center [965, 430] width 273 height 35
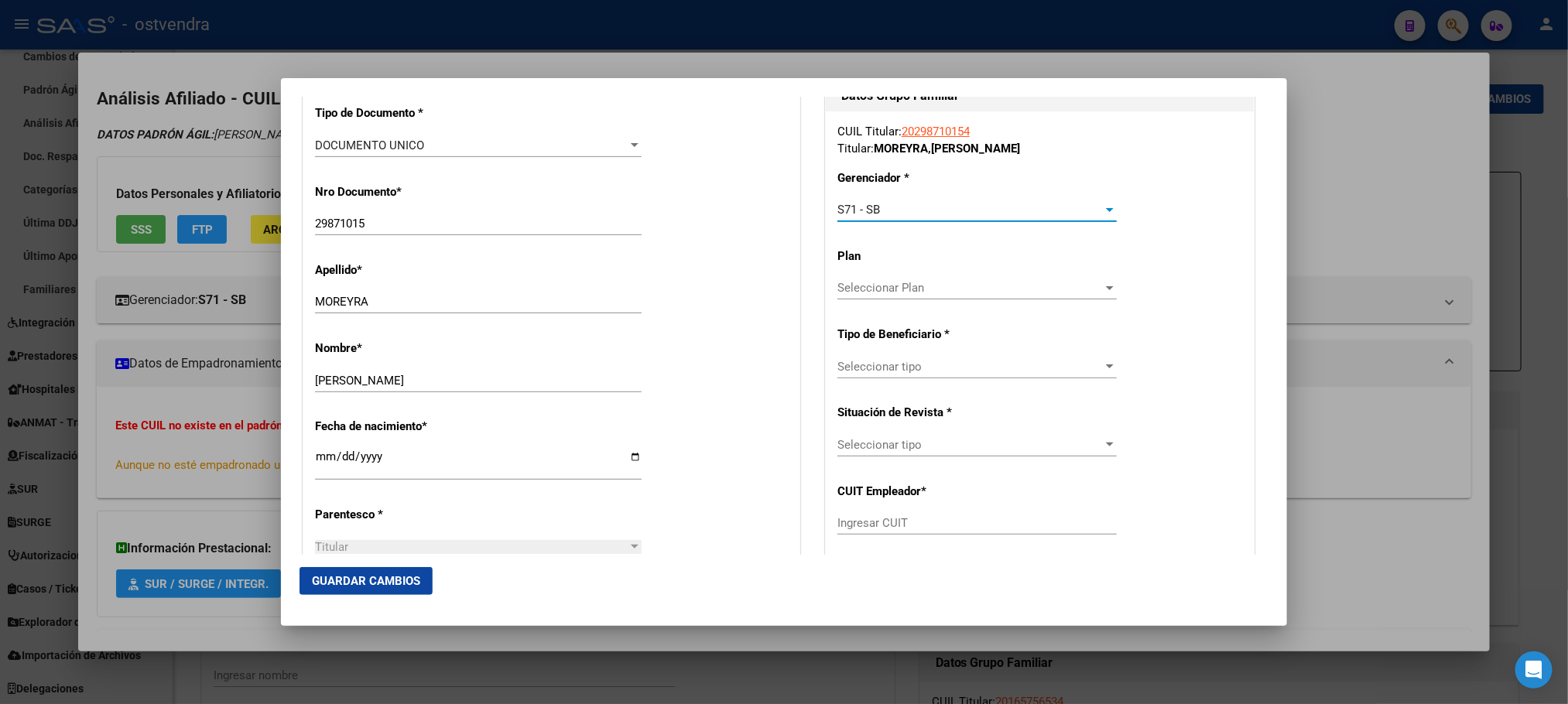
scroll to position [348, 0]
click at [947, 361] on span "Seleccionar tipo" at bounding box center [969, 365] width 265 height 14
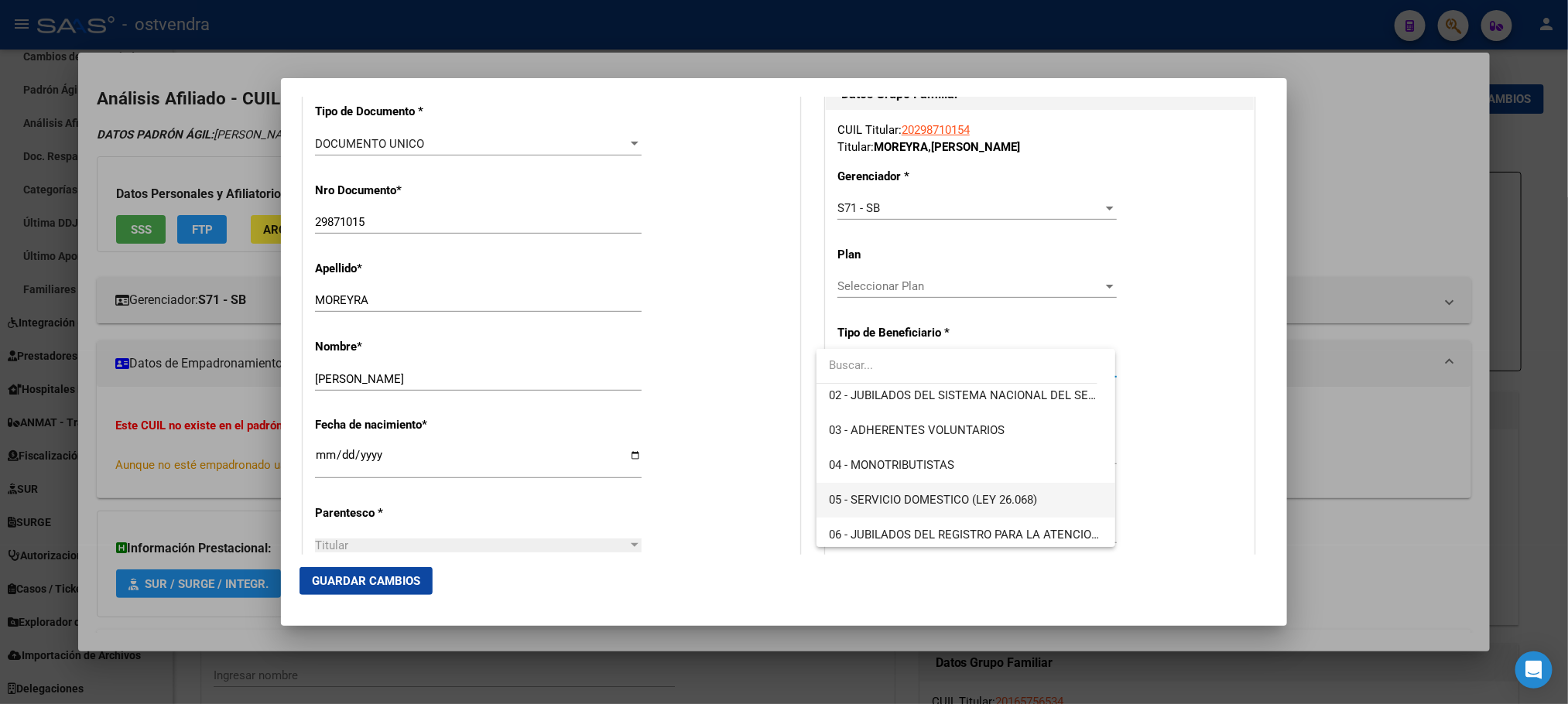
scroll to position [116, 0]
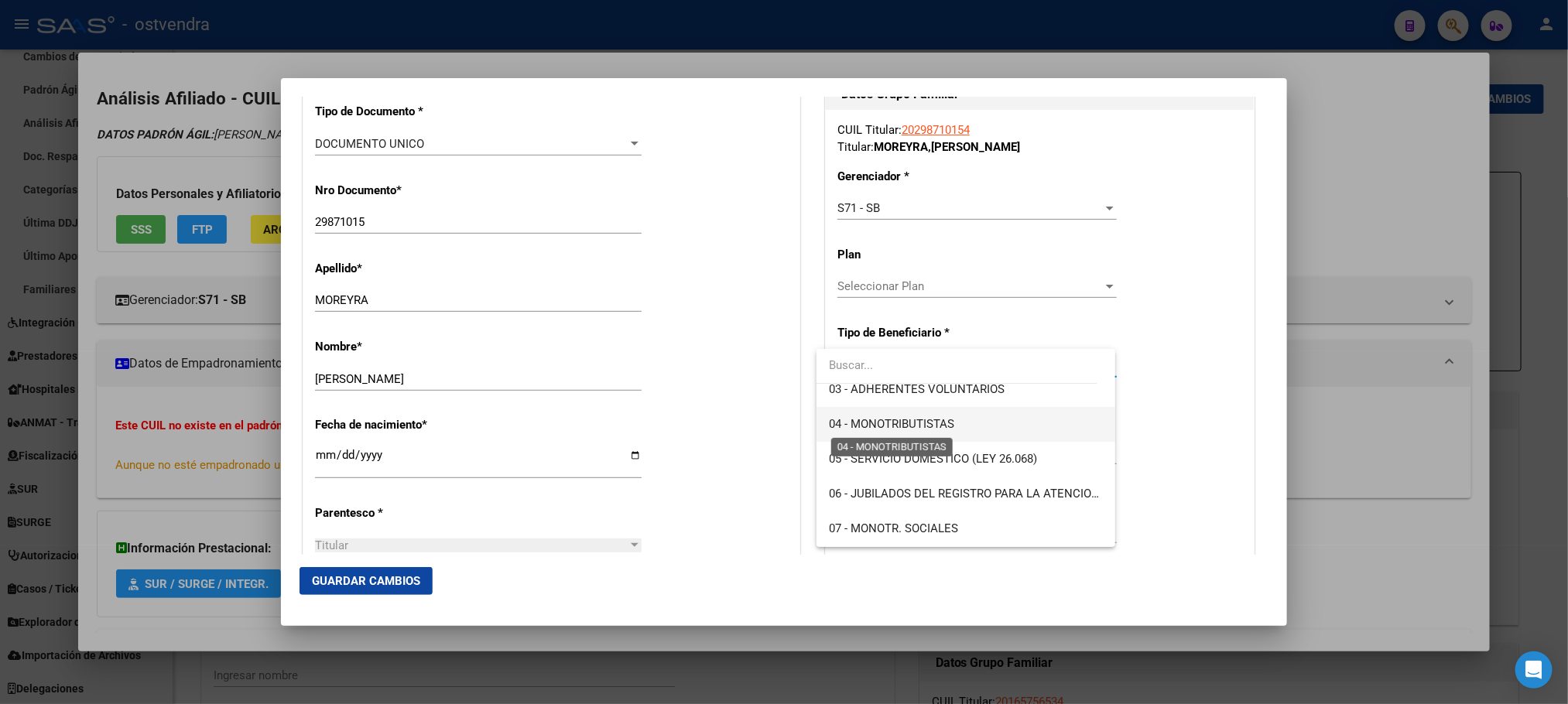
drag, startPoint x: 936, startPoint y: 425, endPoint x: 941, endPoint y: 398, distance: 27.5
click at [936, 423] on span "04 - MONOTRIBUTISTAS" at bounding box center [891, 424] width 125 height 14
type input "20-29871015-4"
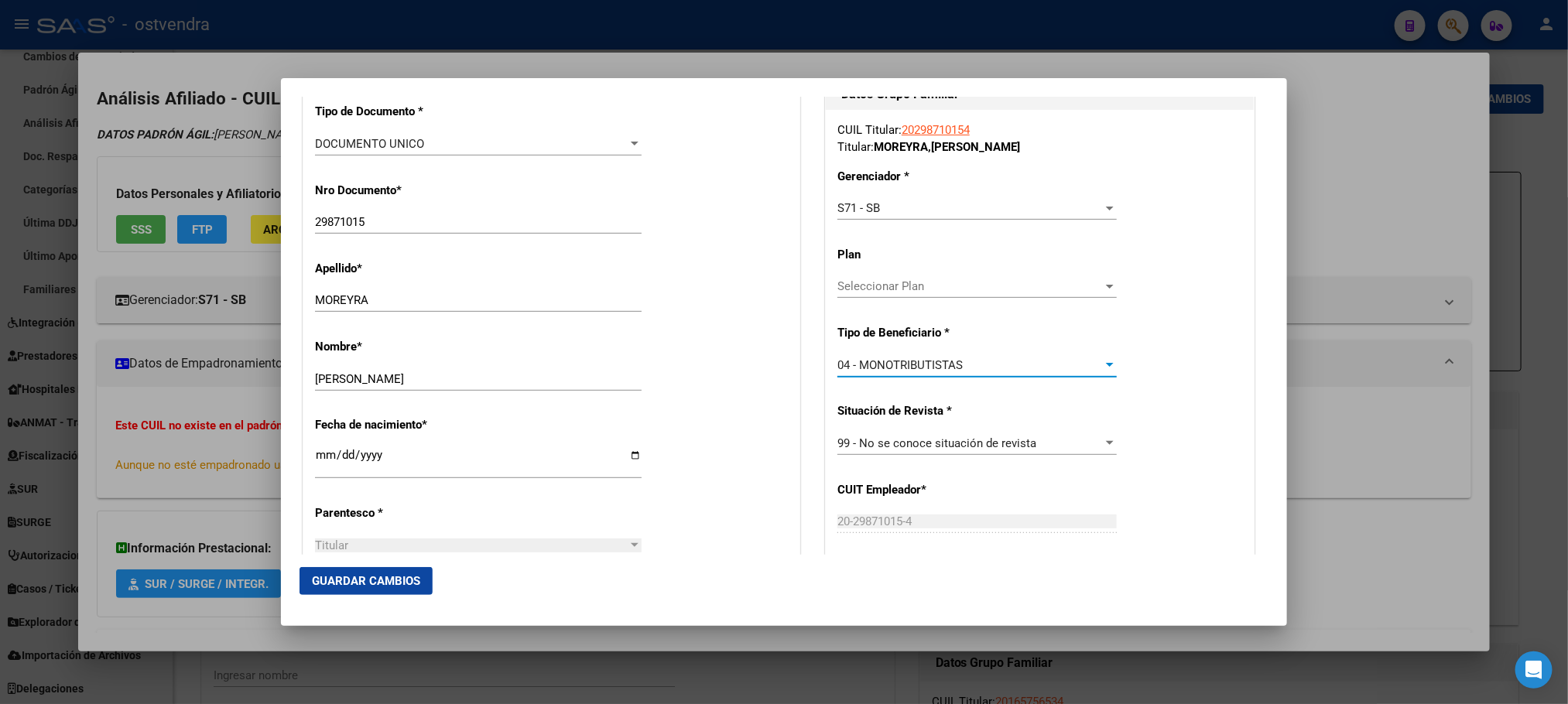
drag, startPoint x: 409, startPoint y: 591, endPoint x: 419, endPoint y: 592, distance: 10.0
click at [411, 591] on button "Guardar Cambios" at bounding box center [366, 581] width 133 height 28
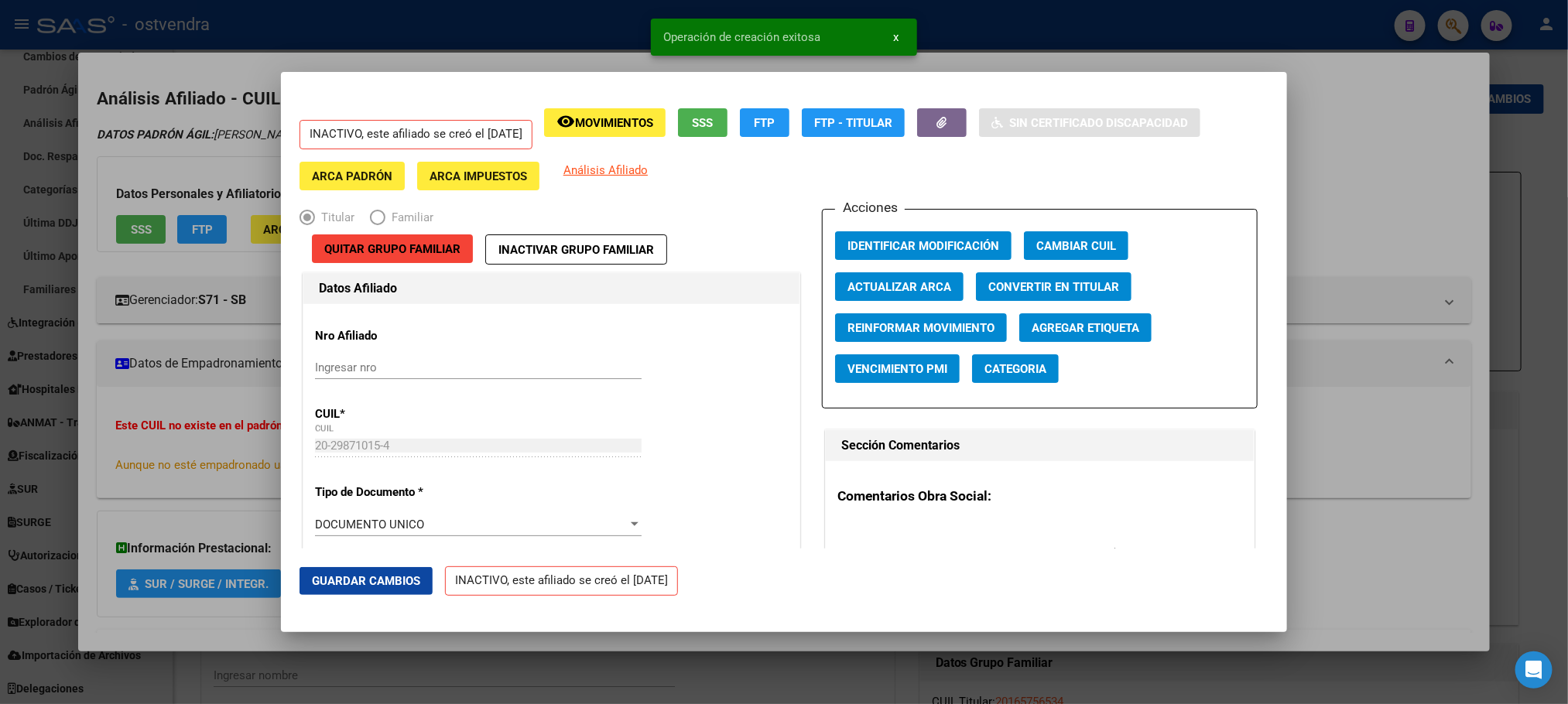
click at [116, 184] on div at bounding box center [784, 352] width 1568 height 704
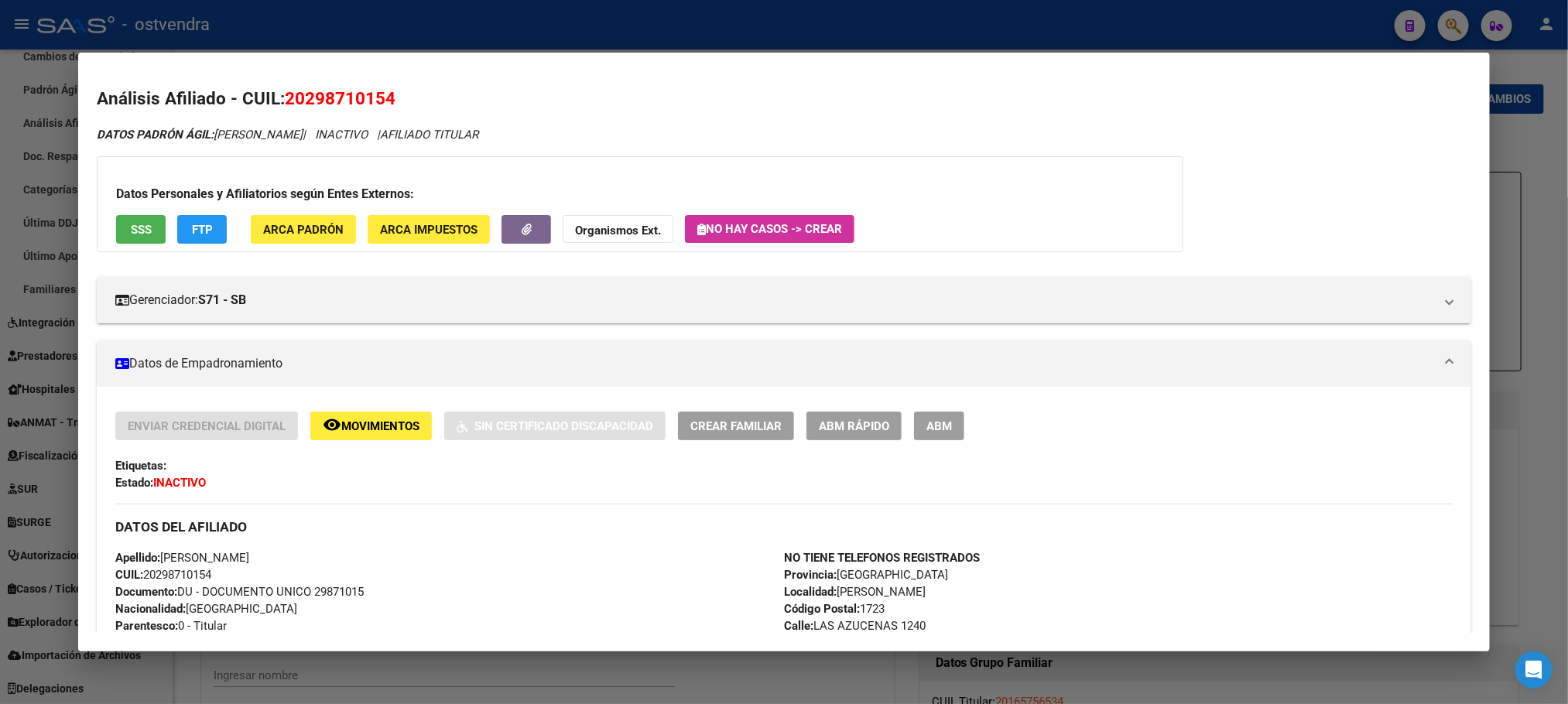
click at [767, 156] on div "Datos Personales y Afiliatorios según Entes Externos: SSS FTP ARCA Padrón ARCA …" at bounding box center [639, 204] width 1086 height 96
drag, startPoint x: 886, startPoint y: 3, endPoint x: 894, endPoint y: 26, distance: 24.4
click at [894, 26] on div at bounding box center [784, 352] width 1568 height 704
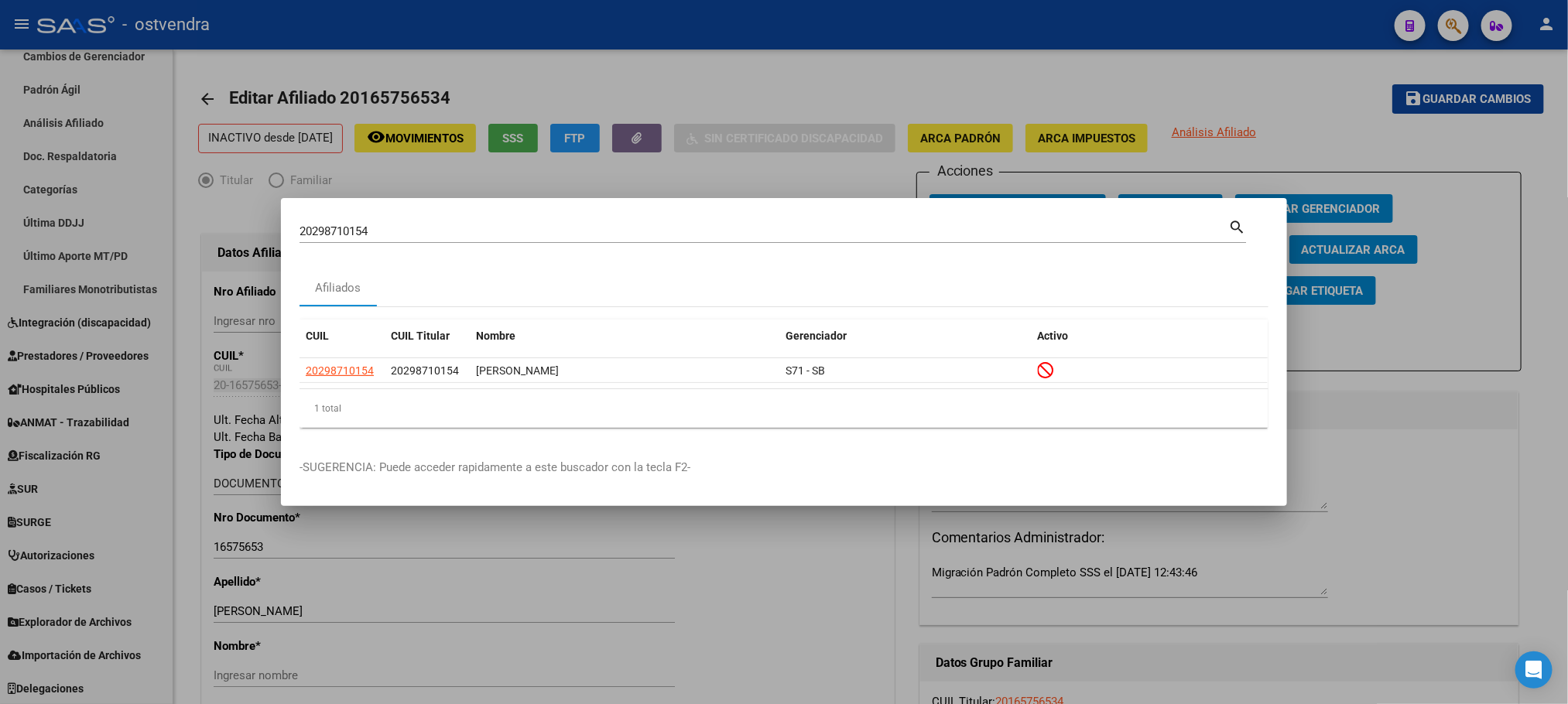
click at [894, 28] on div at bounding box center [784, 352] width 1568 height 704
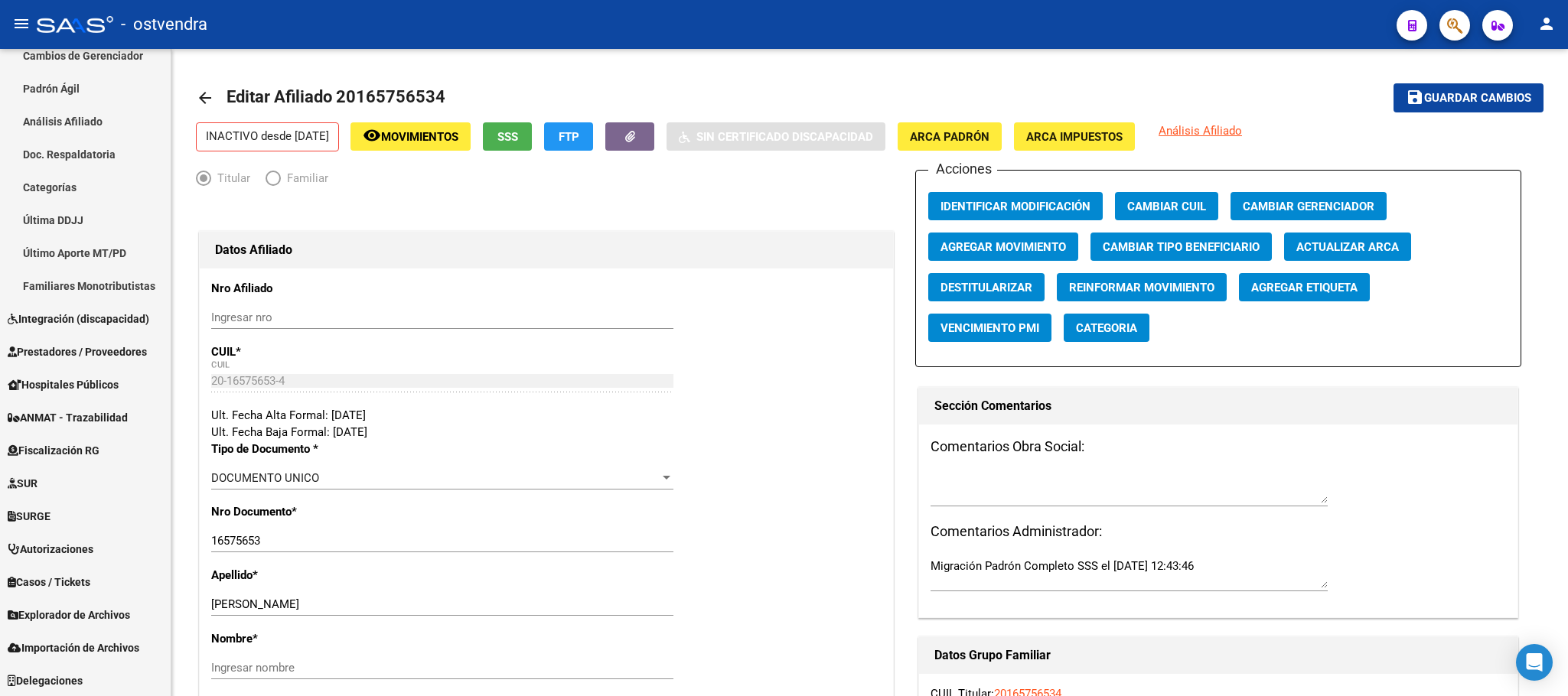
click at [1457, 12] on span "button" at bounding box center [1455, 25] width 15 height 31
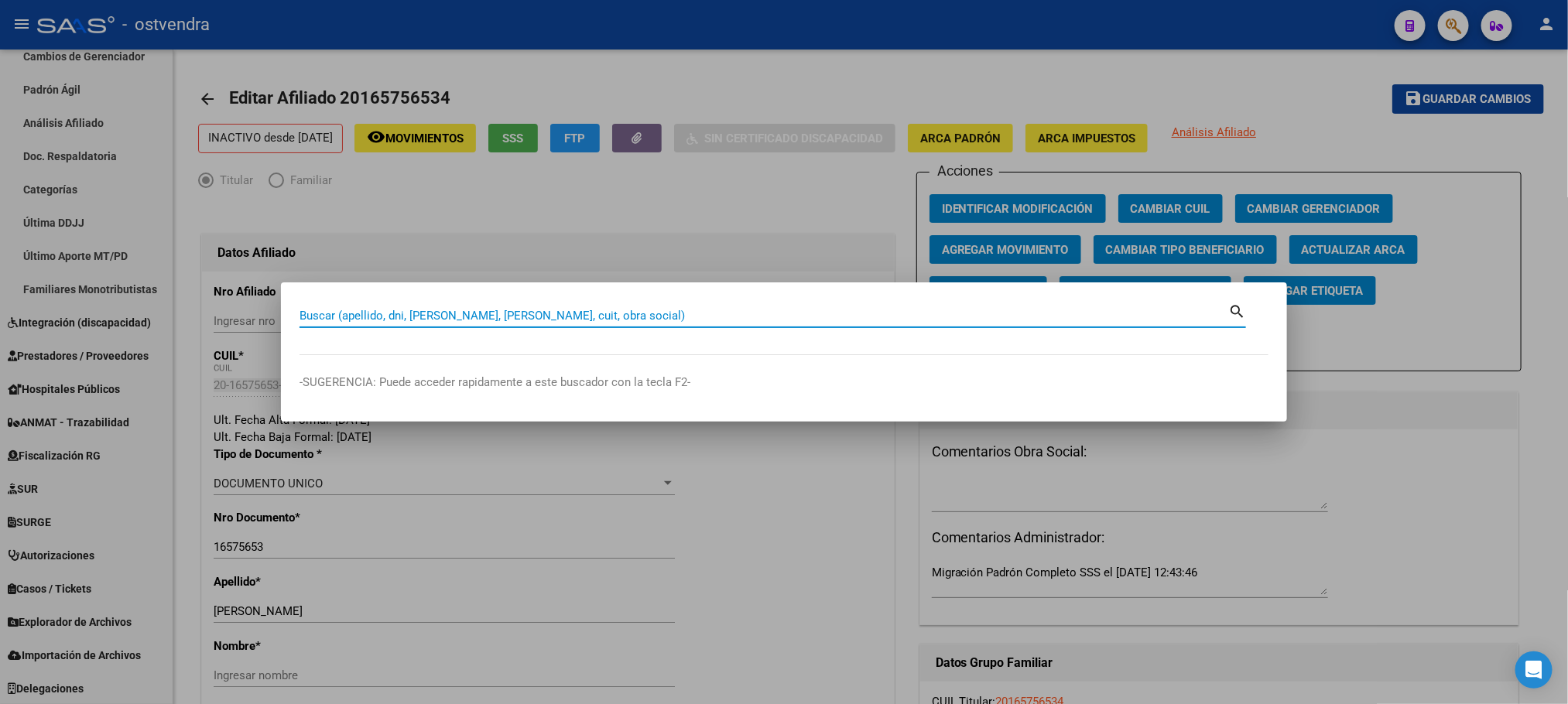
paste input "20366991698"
type input "20366991698"
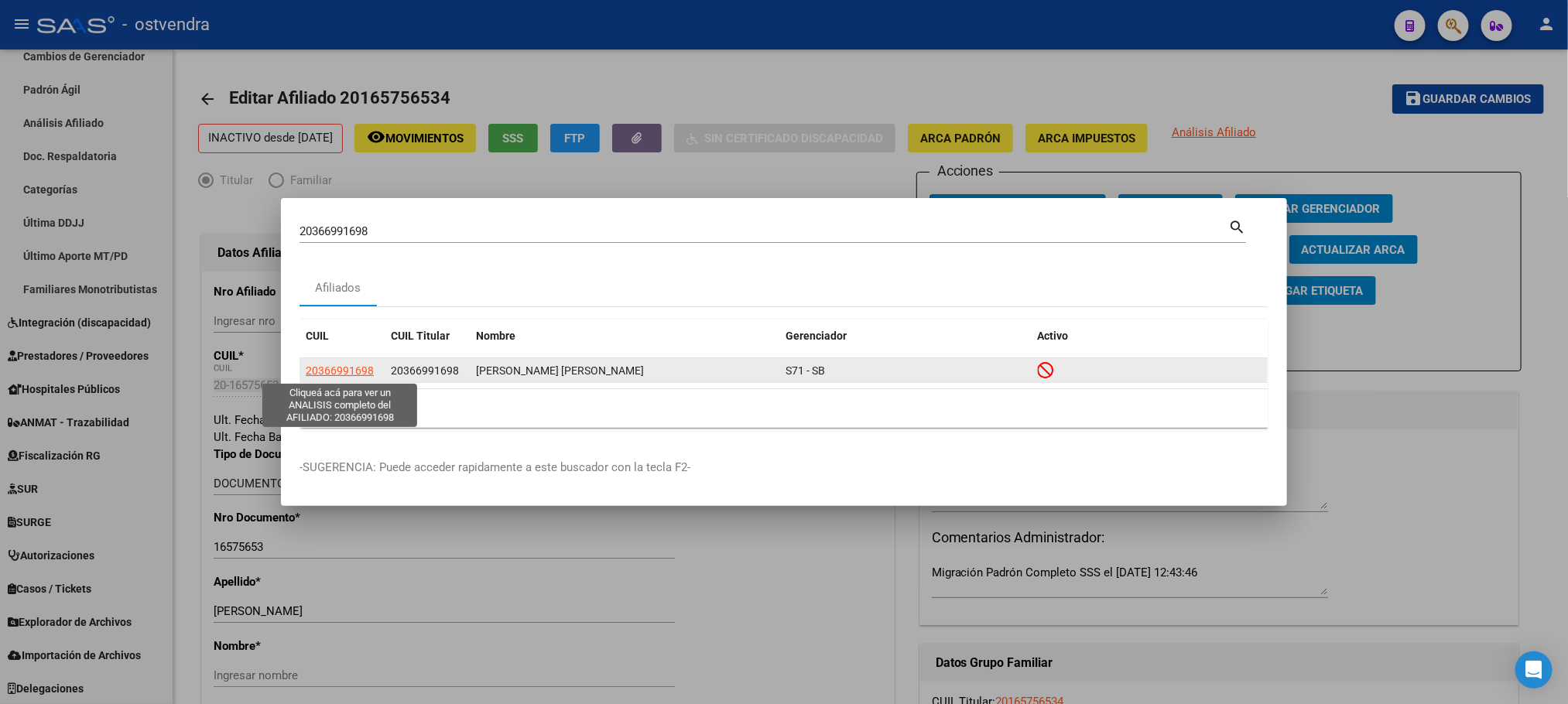
click at [351, 368] on span "20366991698" at bounding box center [340, 370] width 68 height 13
type textarea "20366991698"
